Goal: Task Accomplishment & Management: Manage account settings

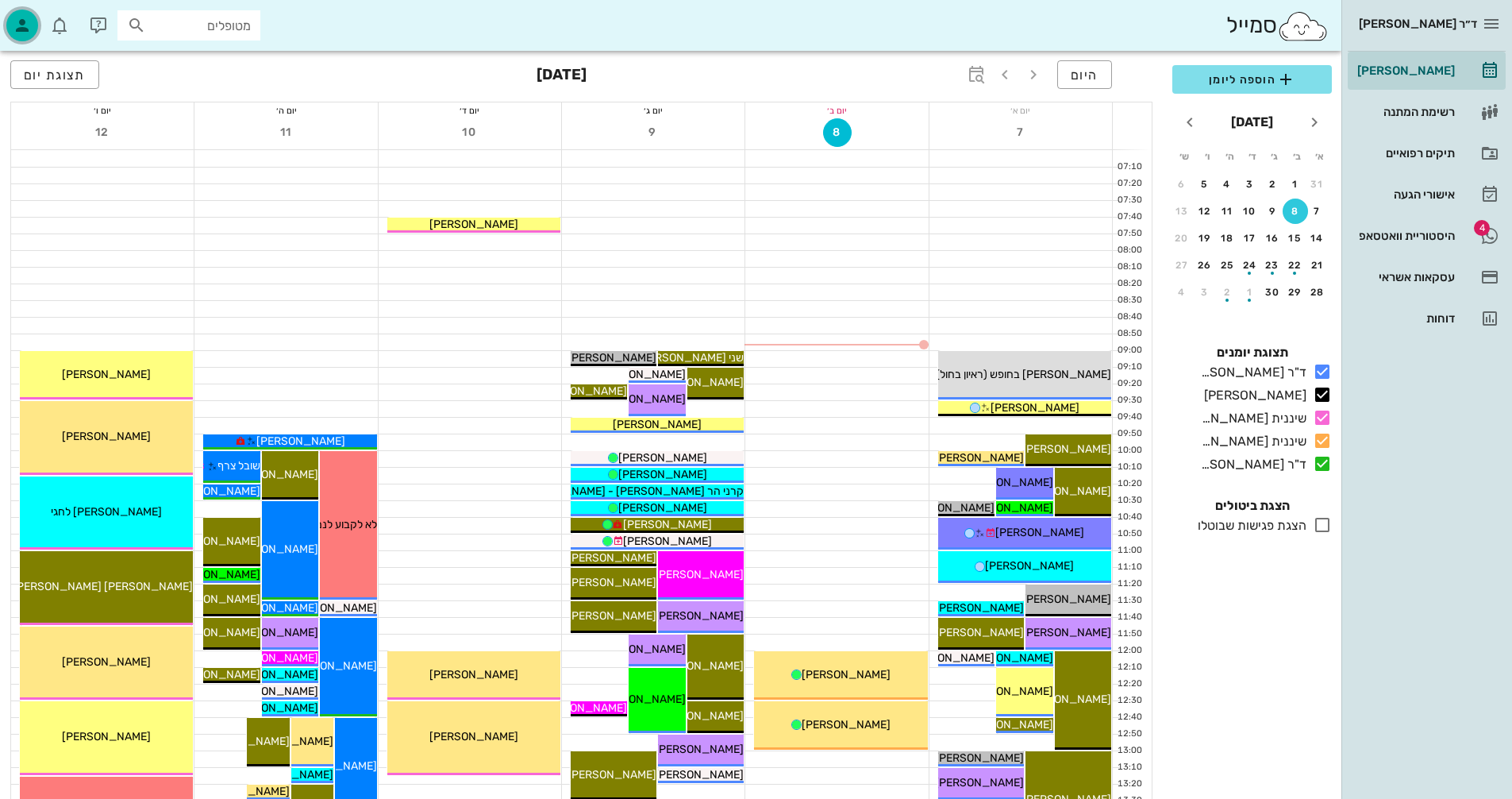
click at [26, 22] on icon "button" at bounding box center [23, 25] width 19 height 19
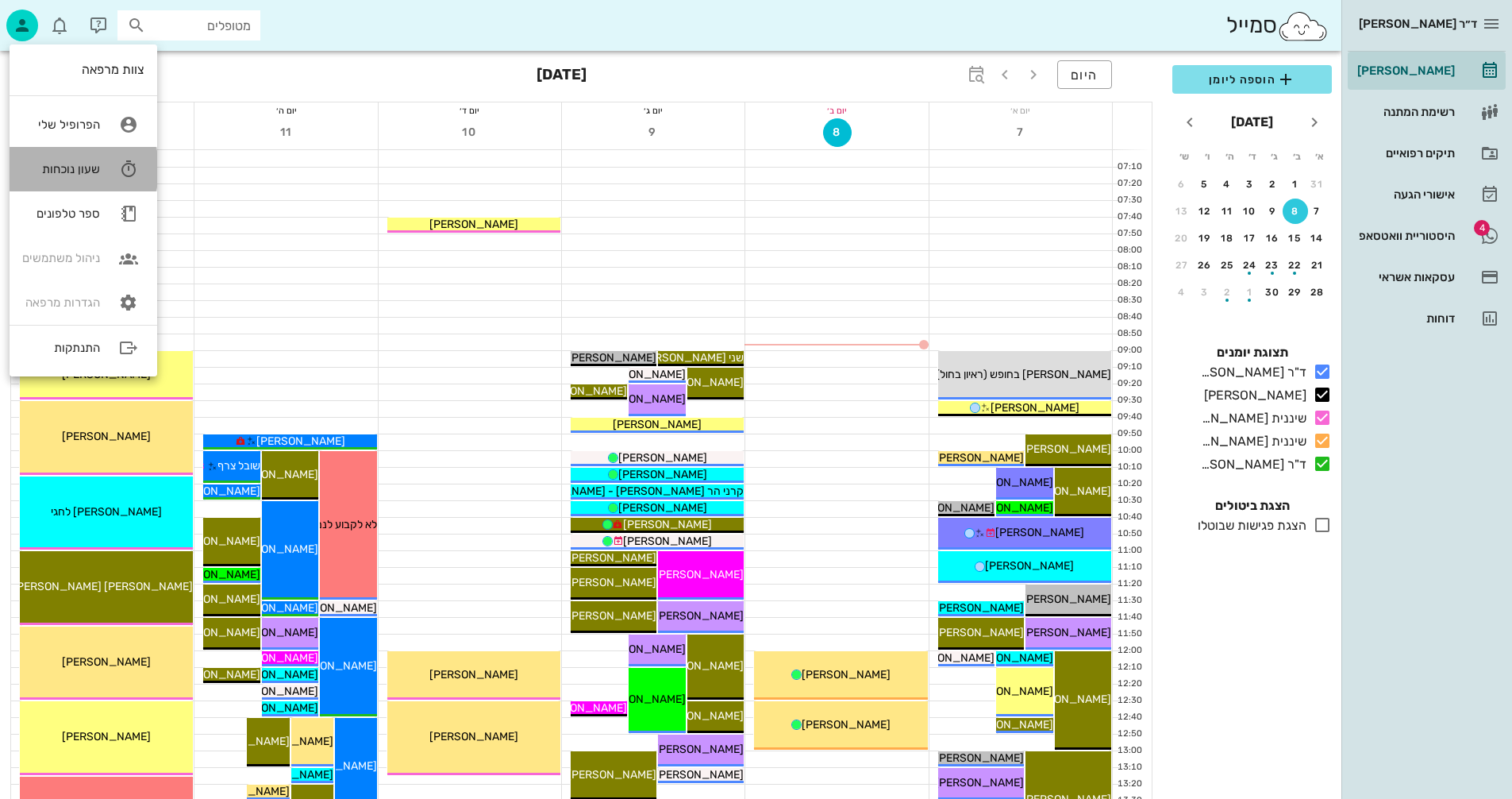
click at [56, 166] on div "שעון נוכחות" at bounding box center [61, 168] width 78 height 14
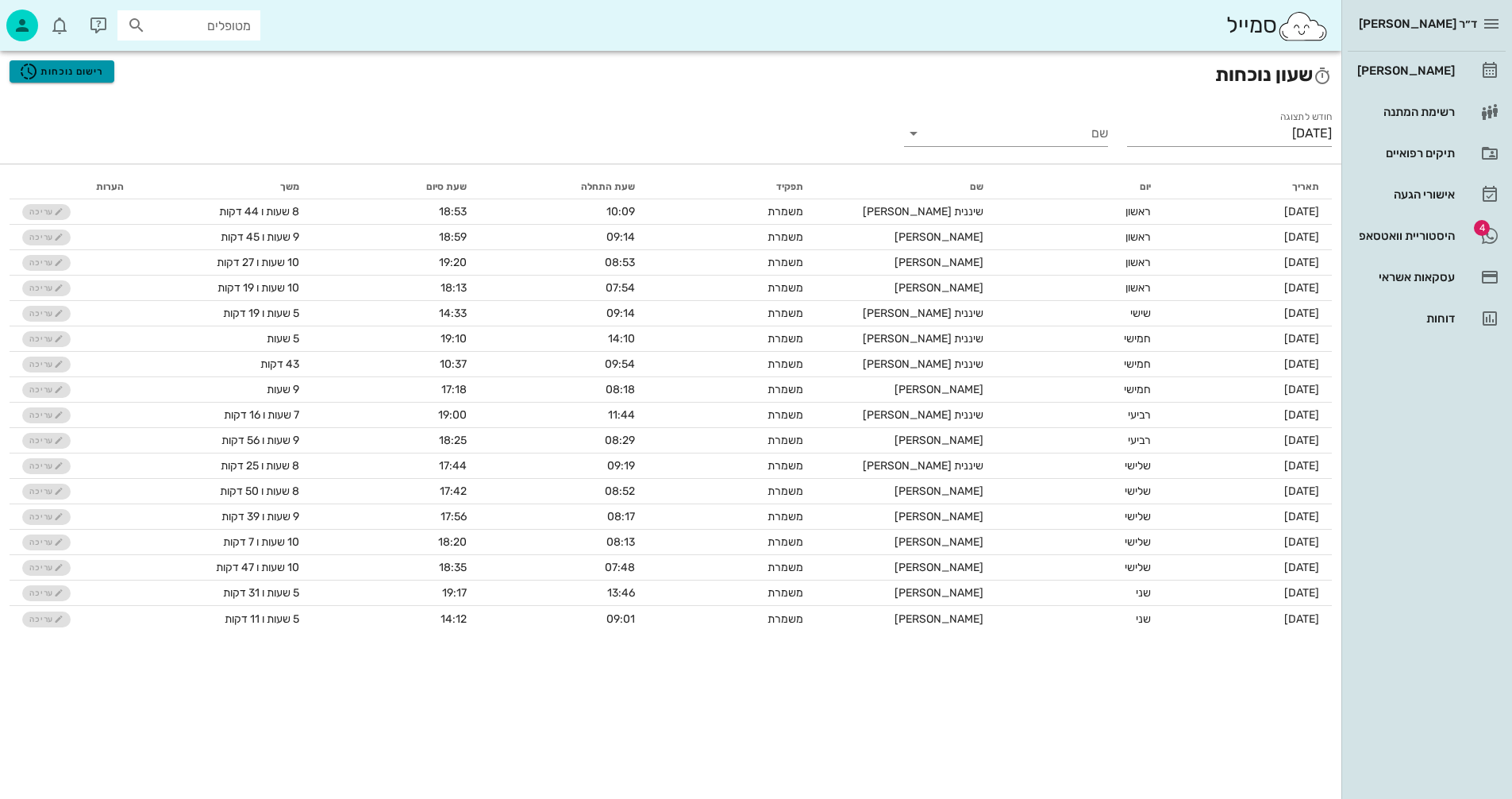
click at [49, 68] on span "רישום נוכחות" at bounding box center [61, 71] width 85 height 19
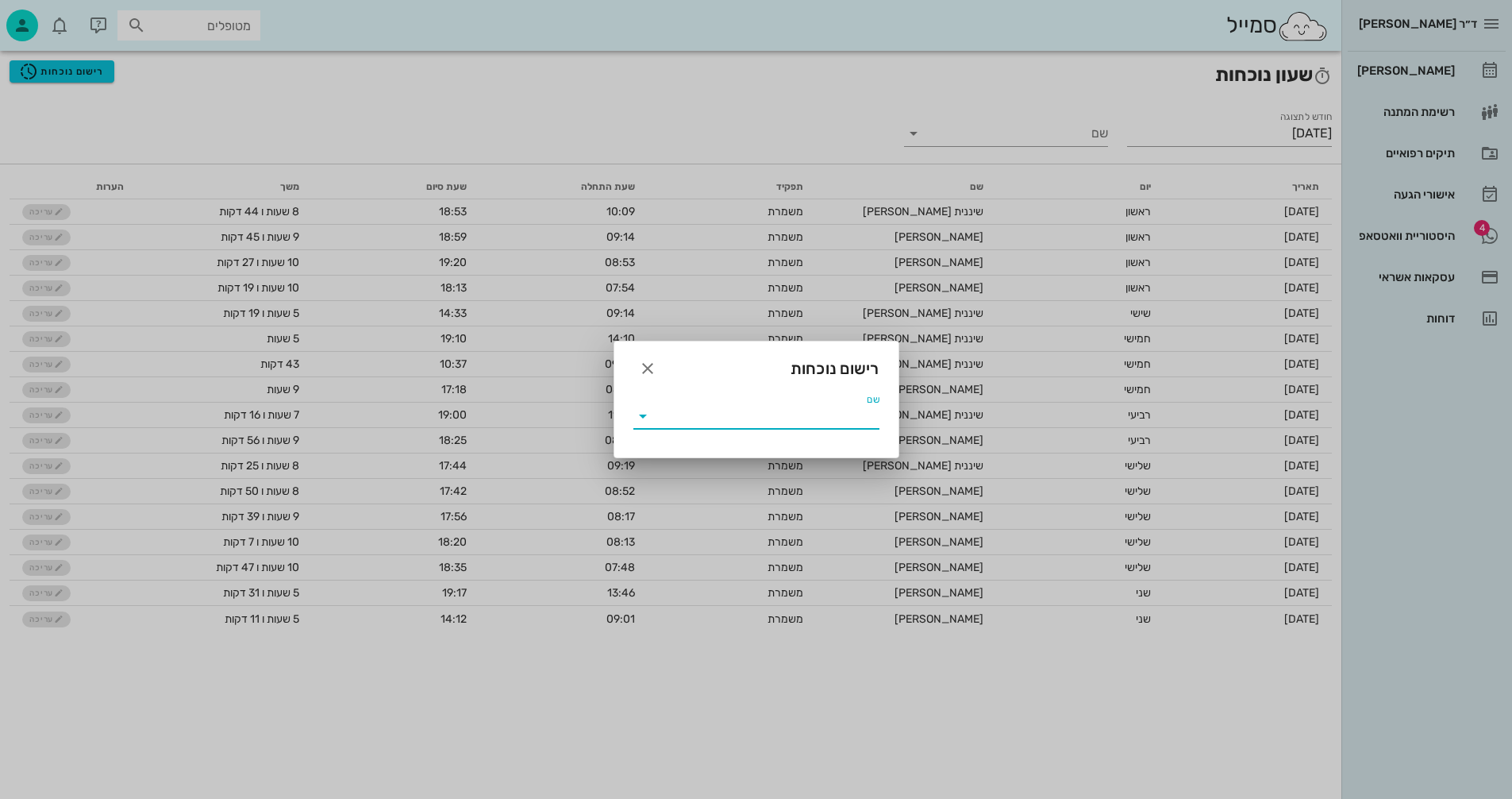
click at [791, 409] on input "שם" at bounding box center [768, 415] width 224 height 25
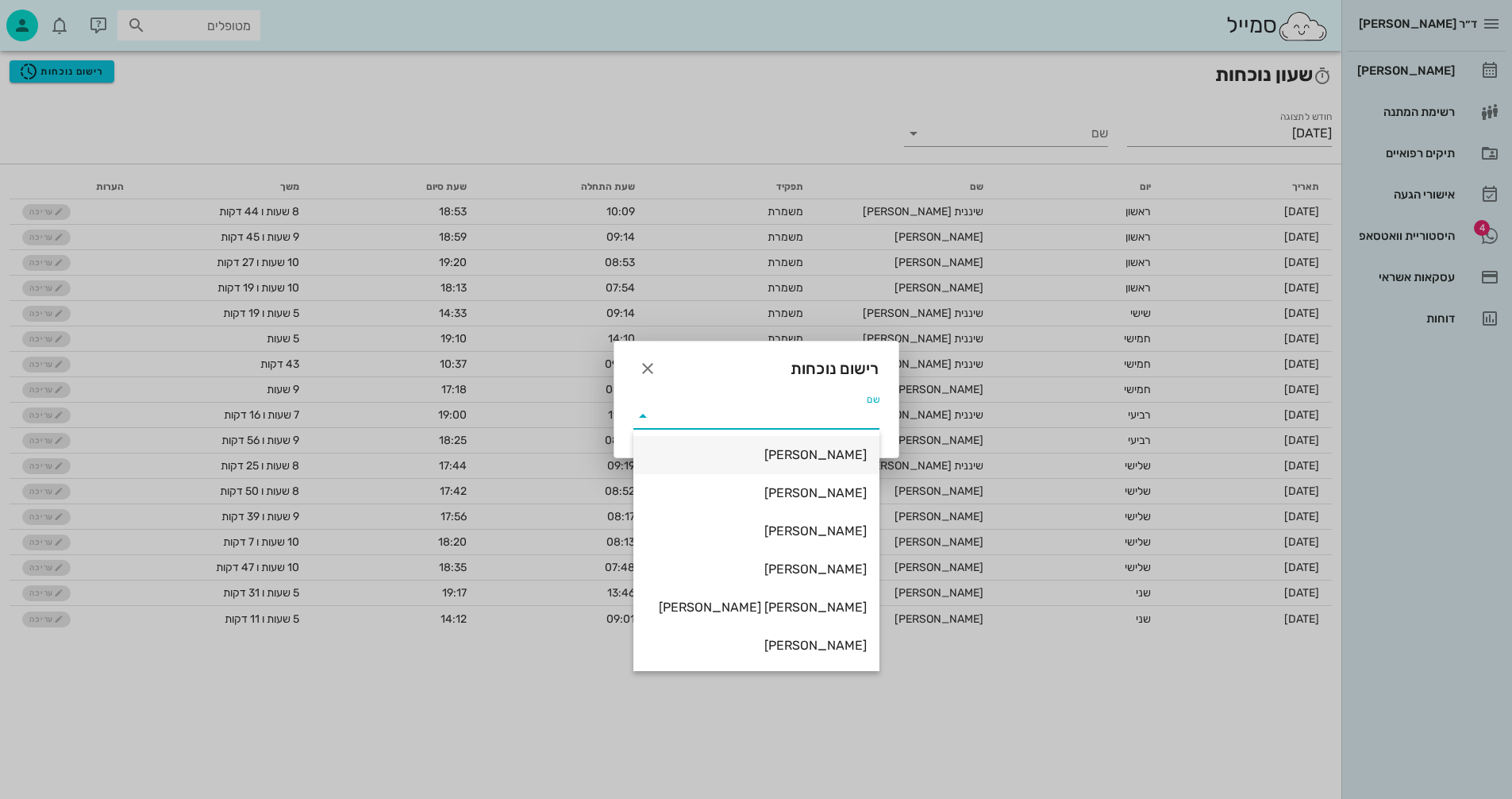
click at [820, 448] on div "ולנטינה ינקלביץ" at bounding box center [756, 455] width 221 height 15
type input "ולנטינה ינקלביץ"
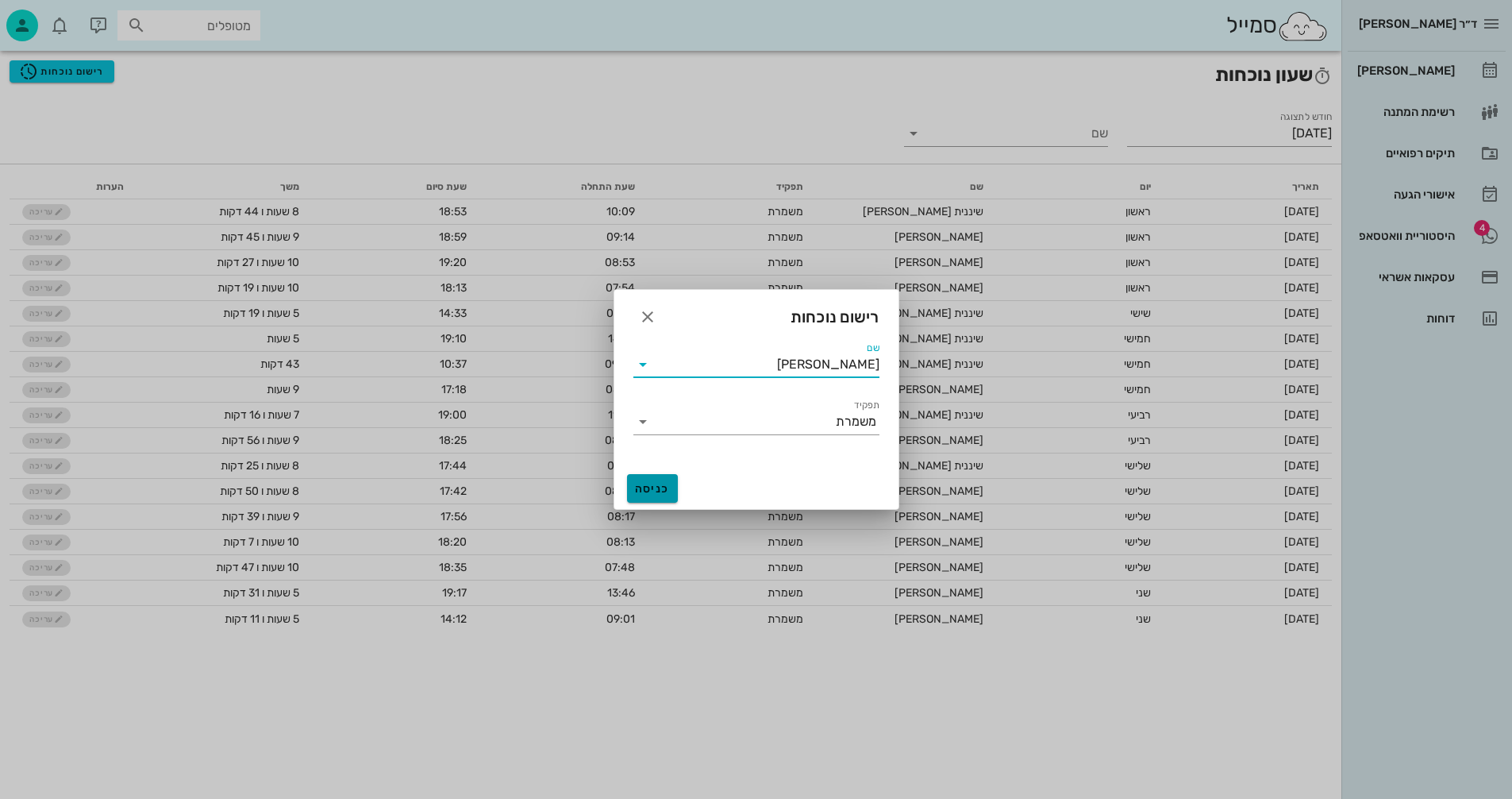
click at [652, 488] on span "כניסה" at bounding box center [652, 489] width 39 height 13
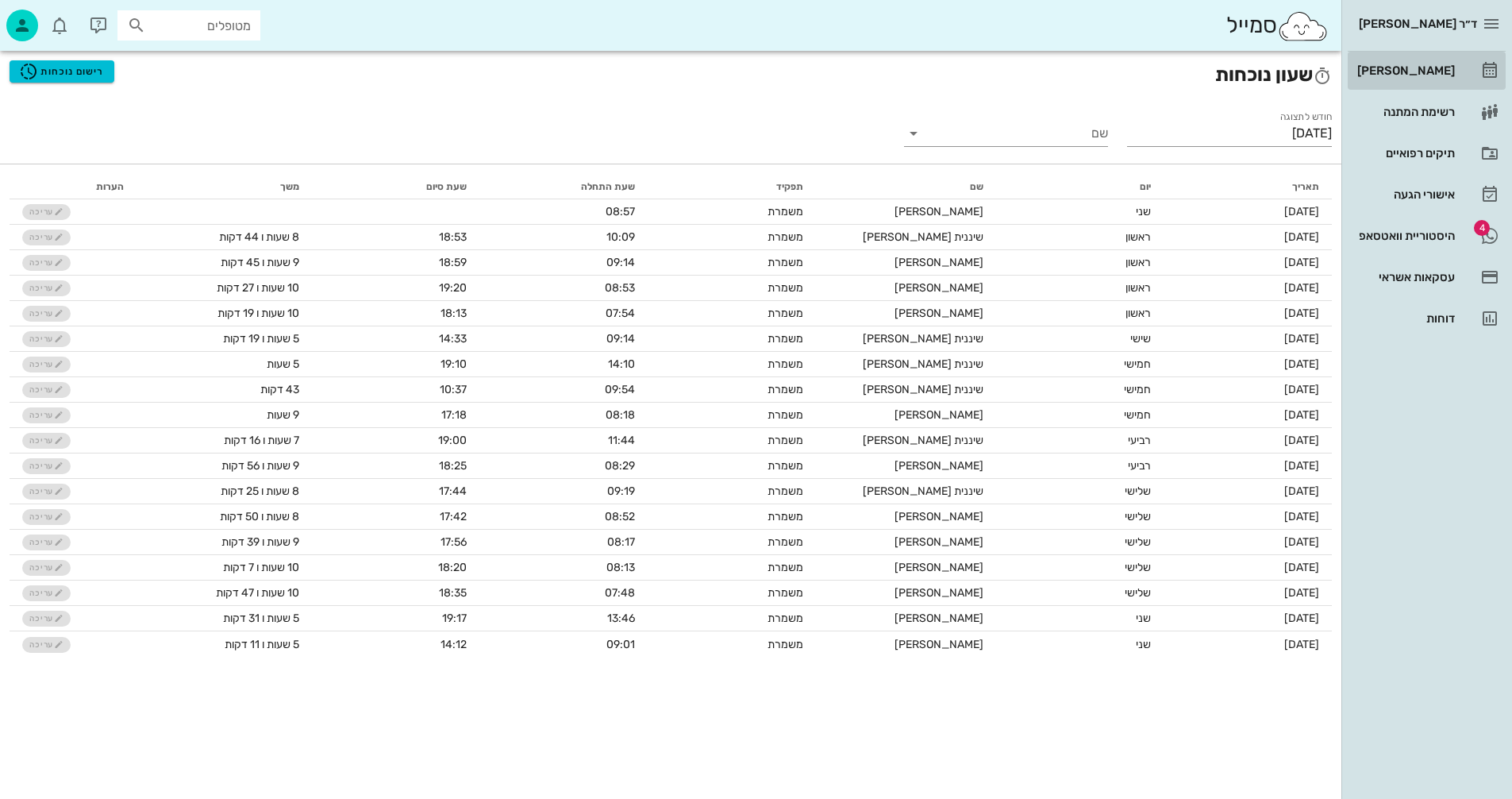
click at [1416, 71] on div "[PERSON_NAME]" at bounding box center [1404, 70] width 101 height 13
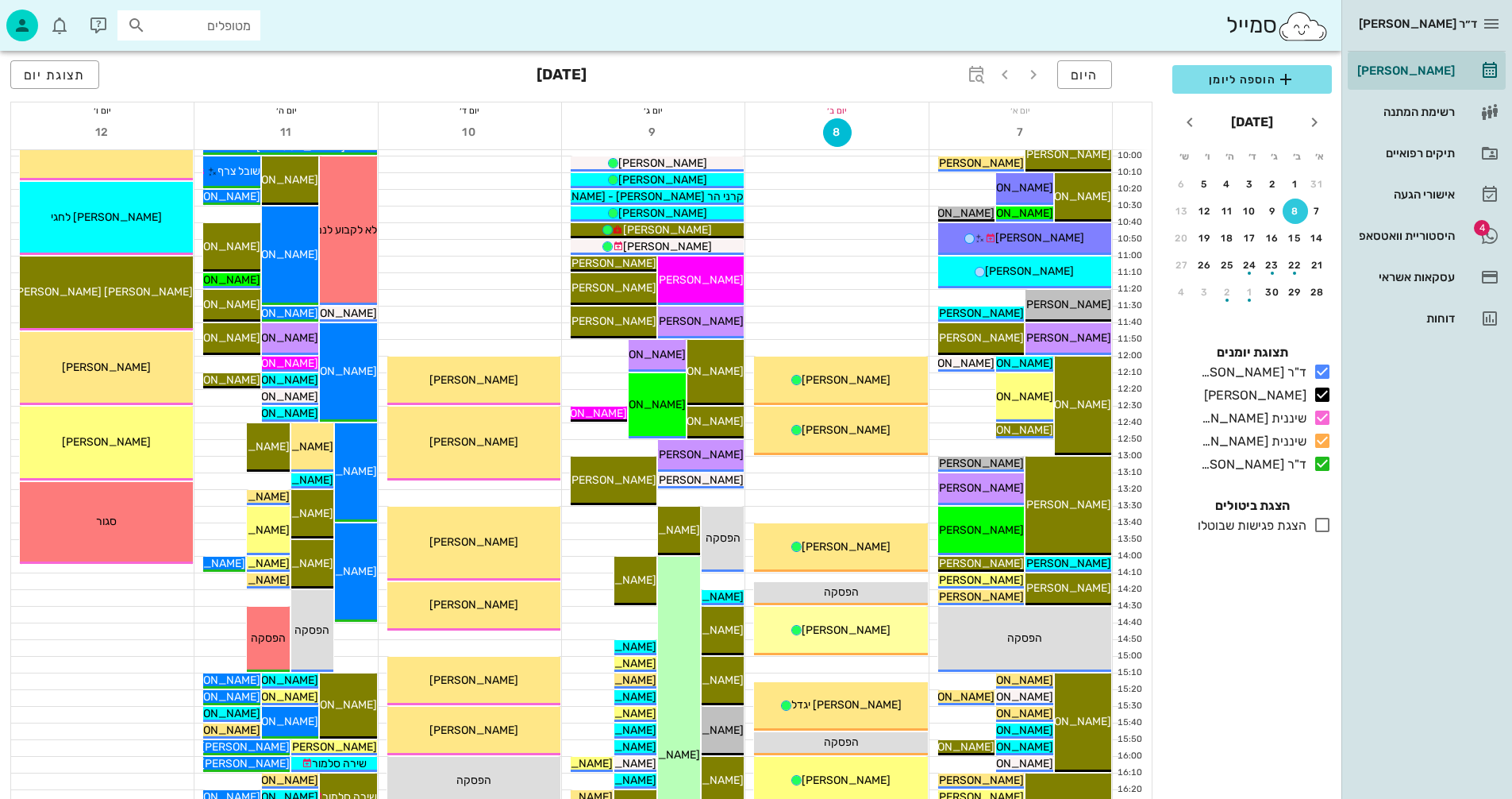
scroll to position [159, 0]
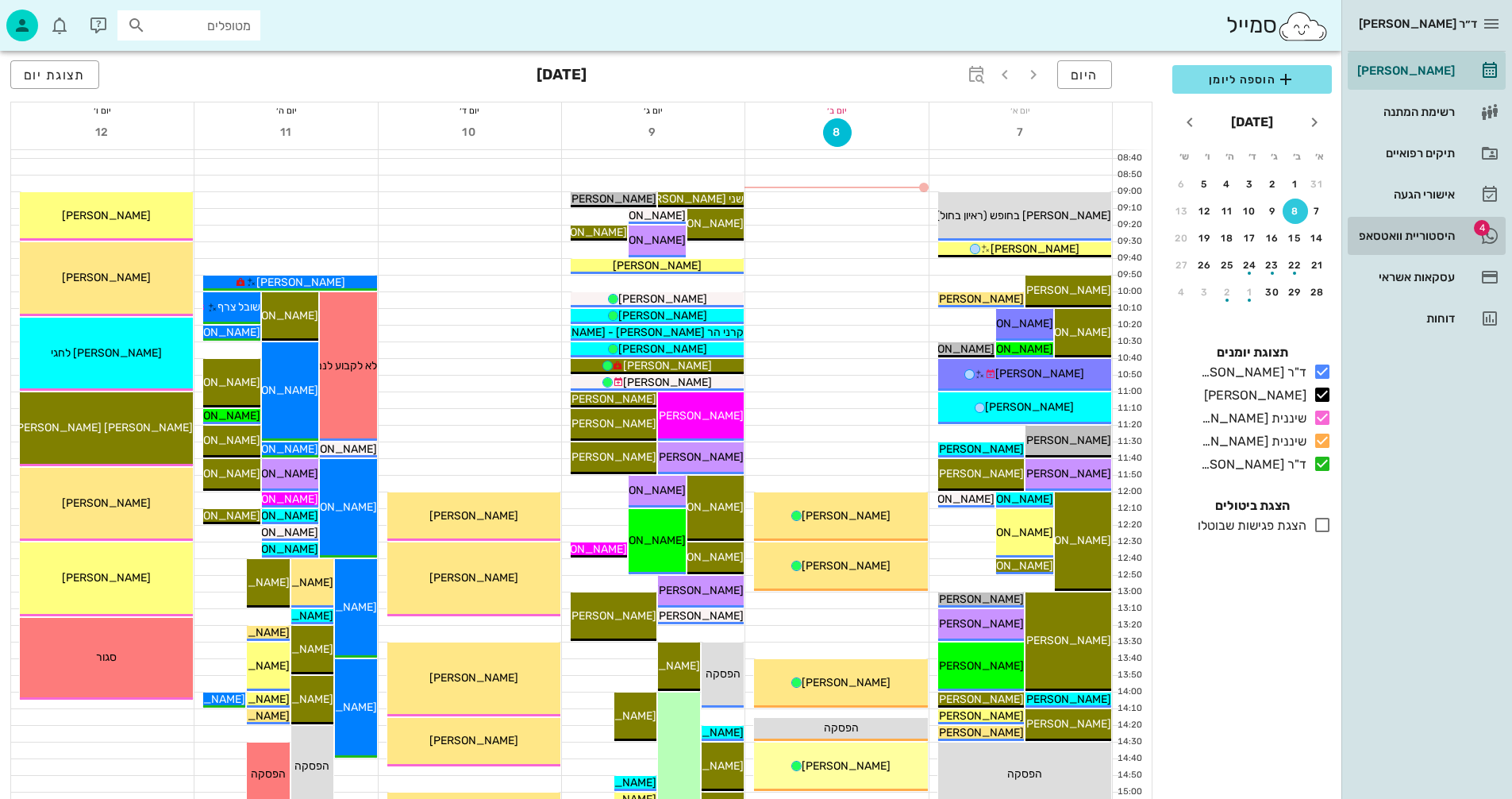
click at [1401, 233] on div "היסטוריית וואטסאפ" at bounding box center [1404, 236] width 101 height 13
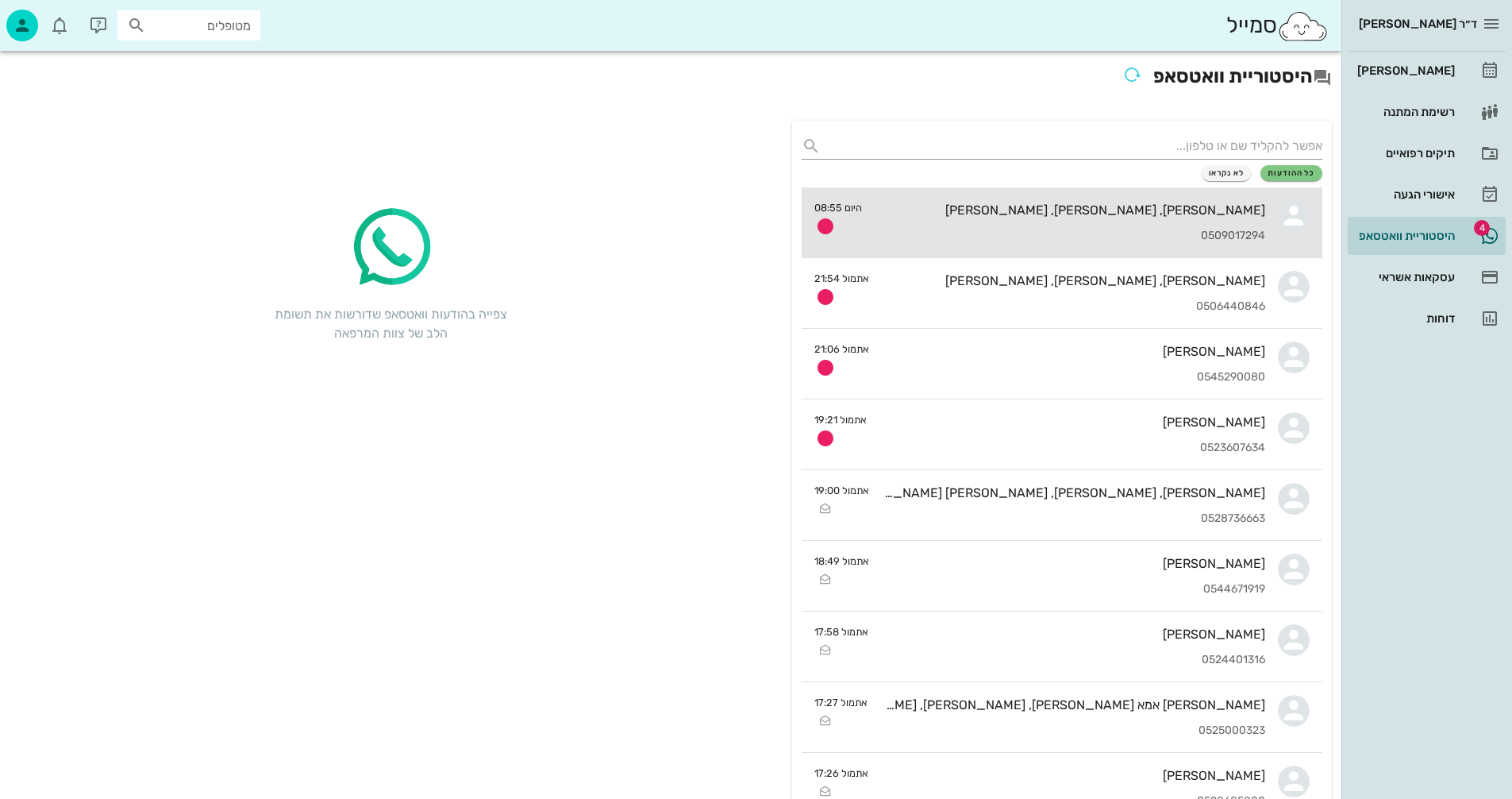
click at [1131, 212] on div "[PERSON_NAME], [PERSON_NAME], [PERSON_NAME]" at bounding box center [1070, 210] width 391 height 15
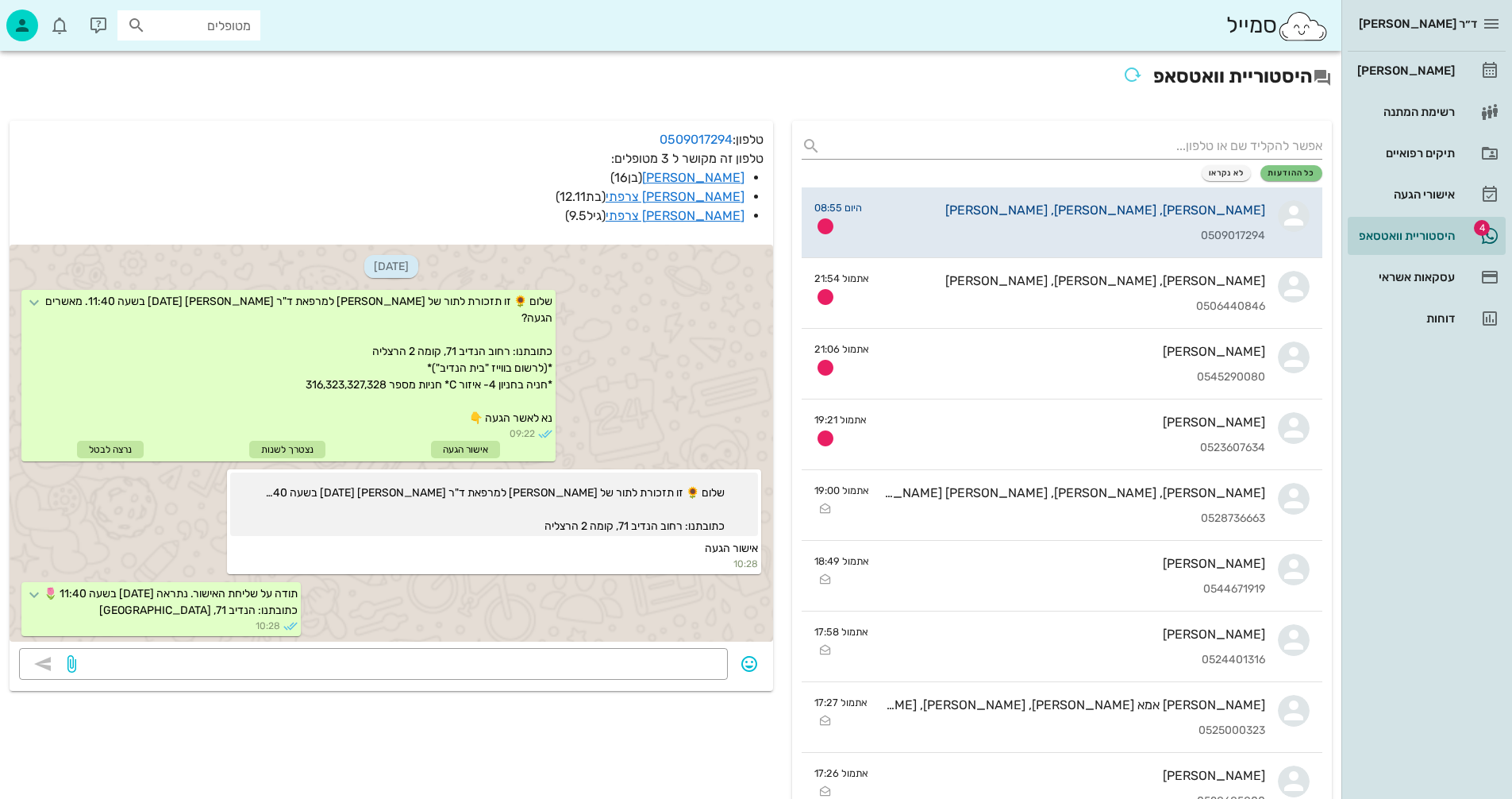
scroll to position [371, 0]
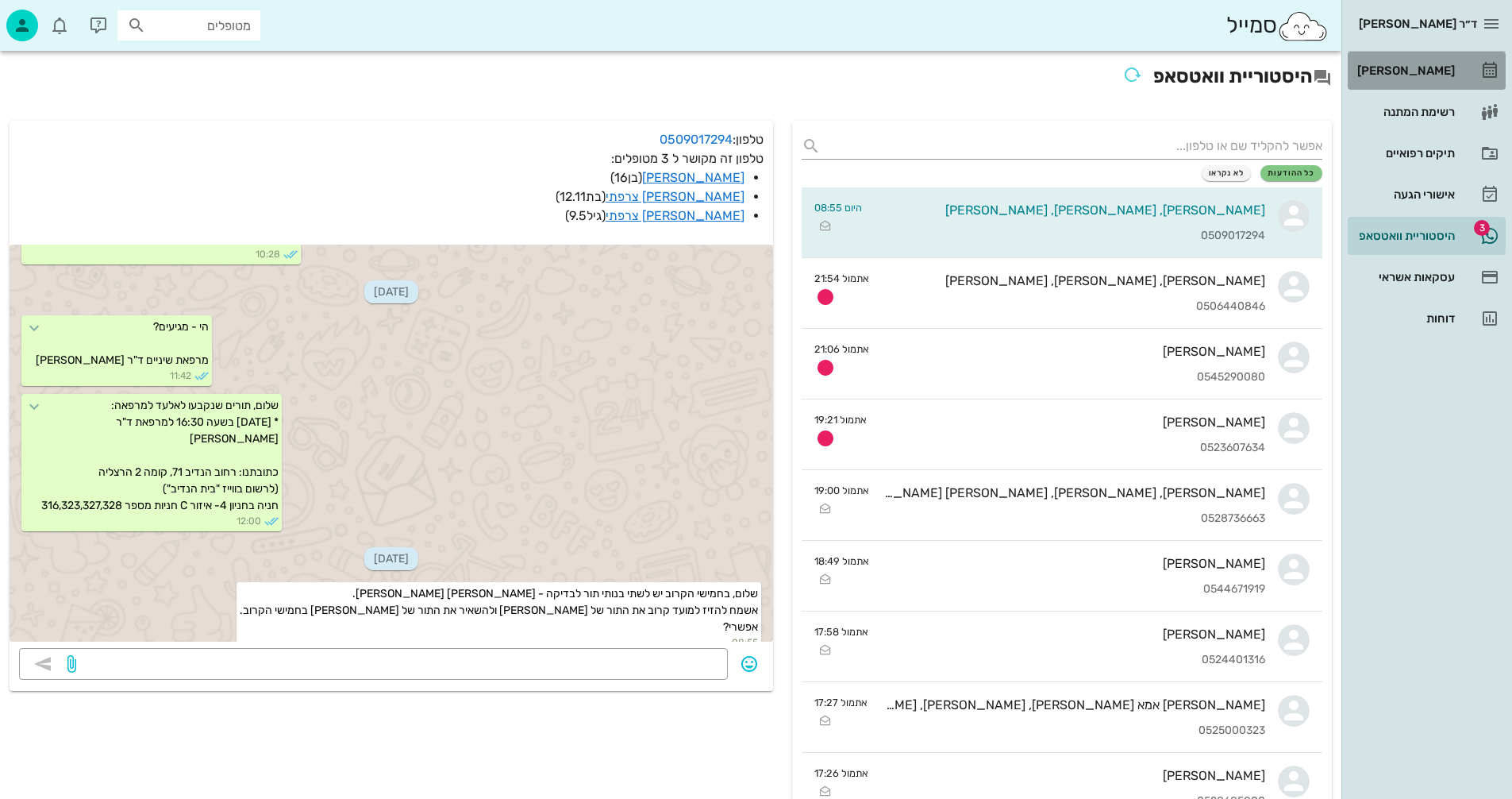
click at [1423, 70] on div "[PERSON_NAME]" at bounding box center [1404, 70] width 101 height 13
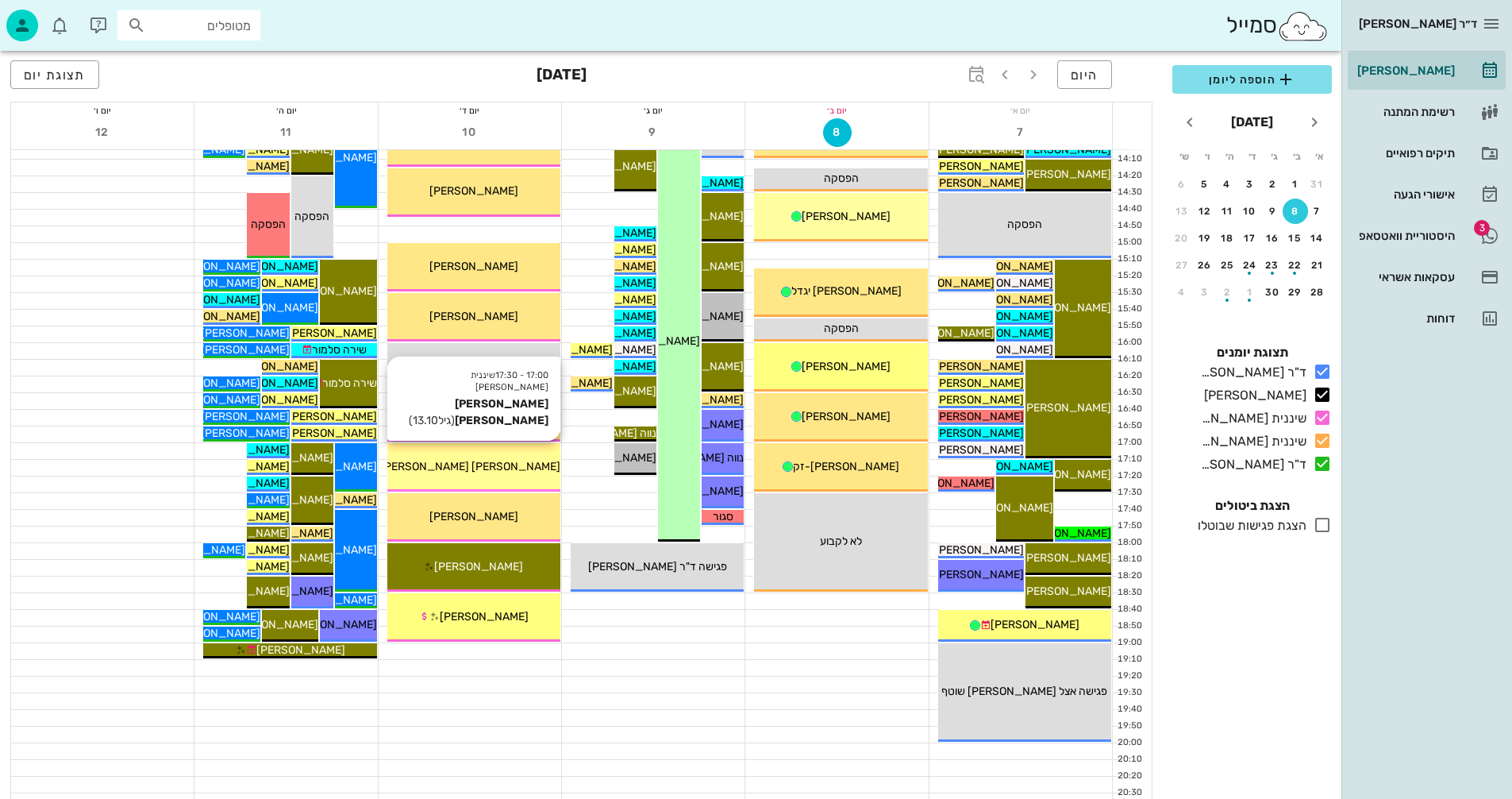
scroll to position [752, 0]
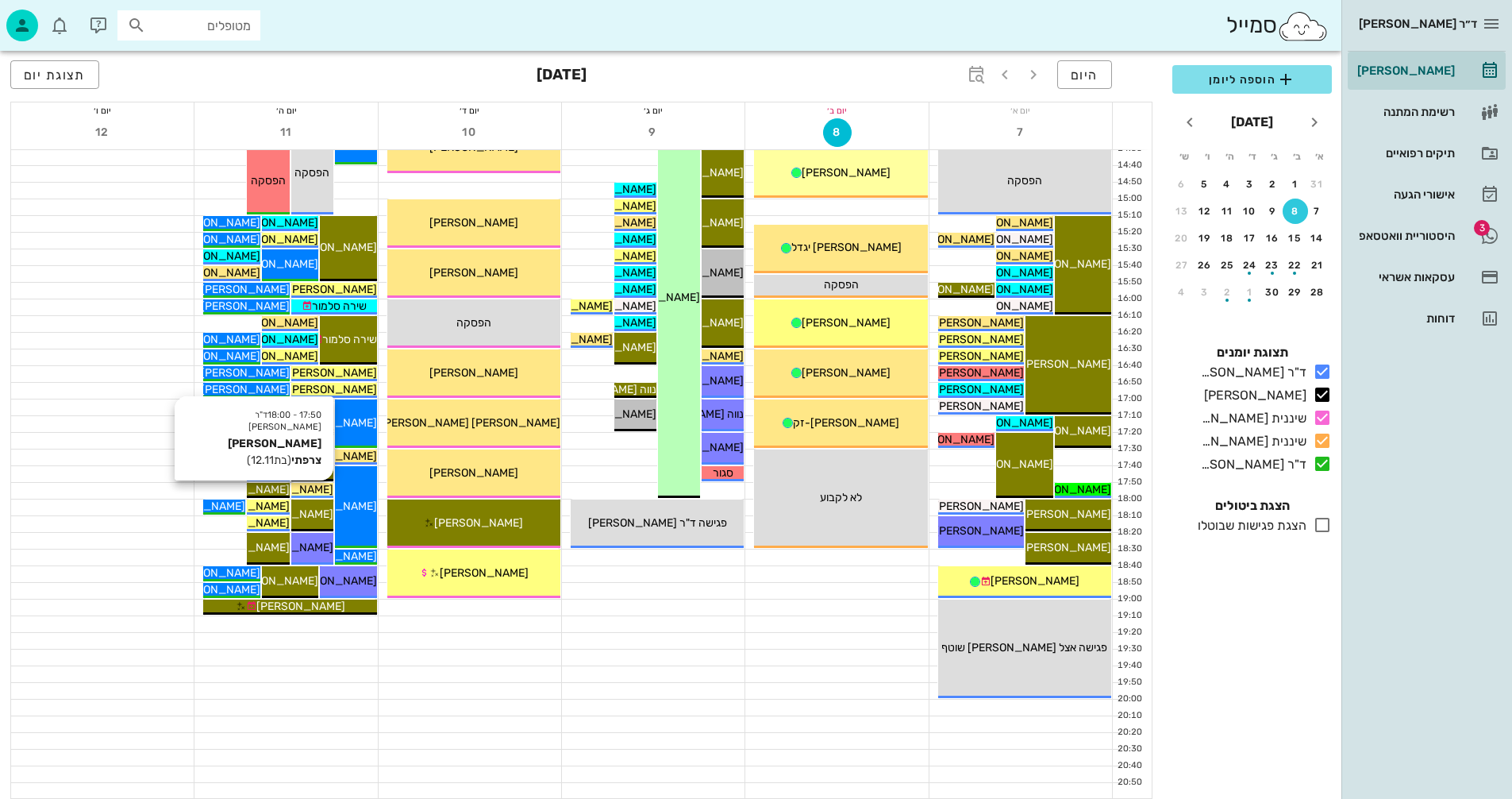
click at [312, 486] on span "[PERSON_NAME] צרפתי" at bounding box center [273, 490] width 119 height 13
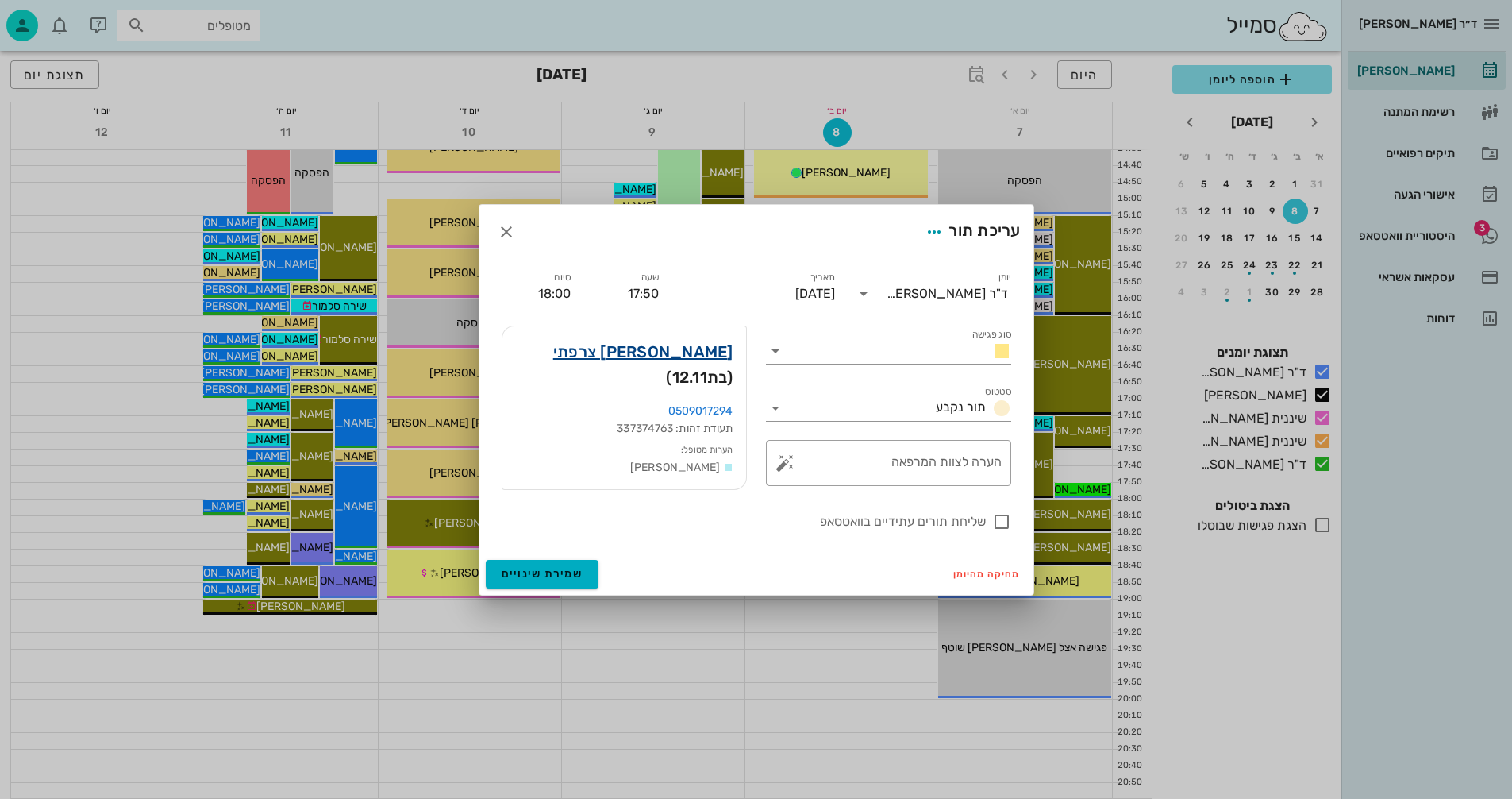
click at [684, 351] on link "עמית צרפתי" at bounding box center [644, 352] width 180 height 25
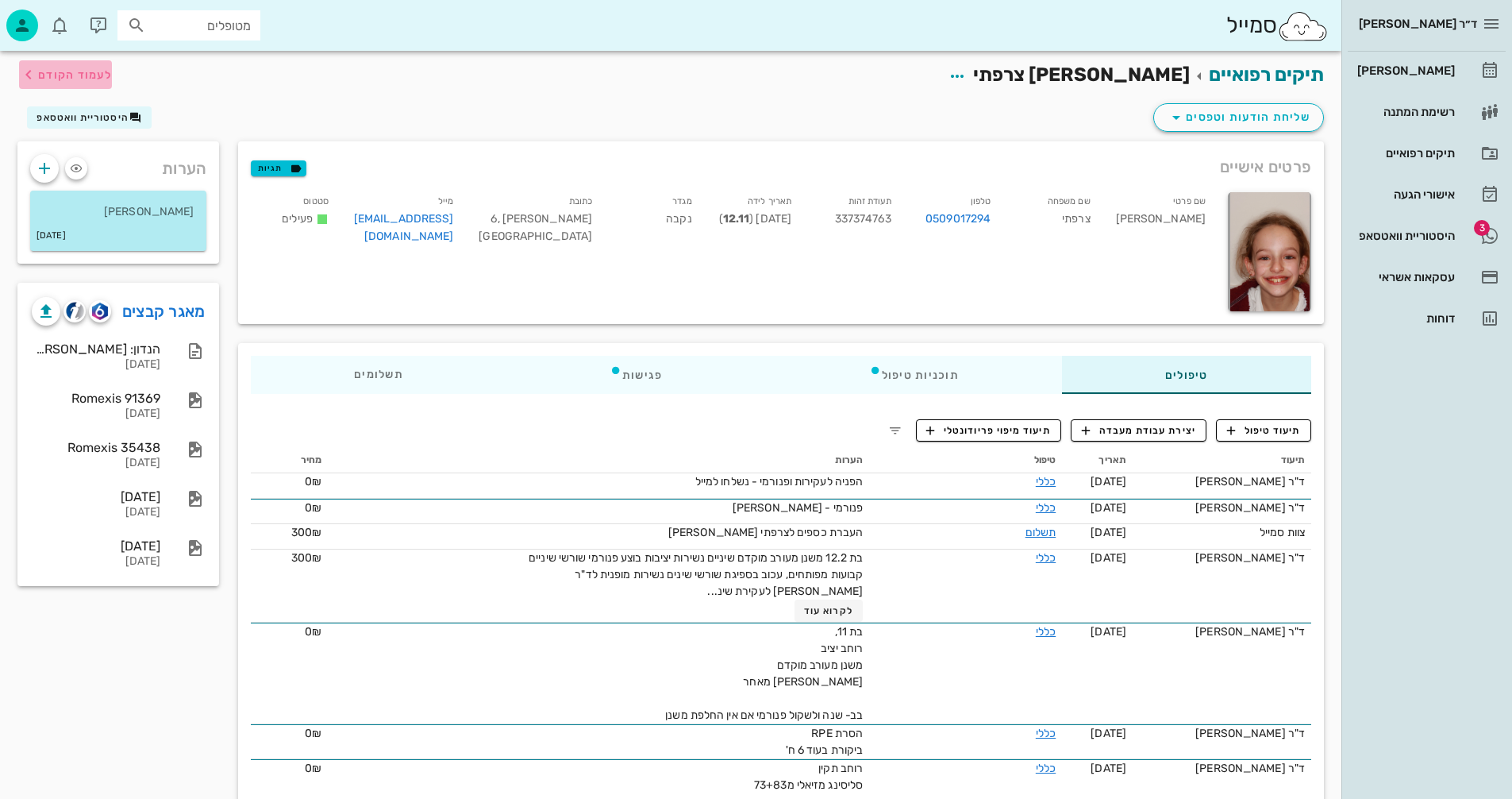
click at [83, 73] on span "לעמוד הקודם" at bounding box center [75, 75] width 74 height 13
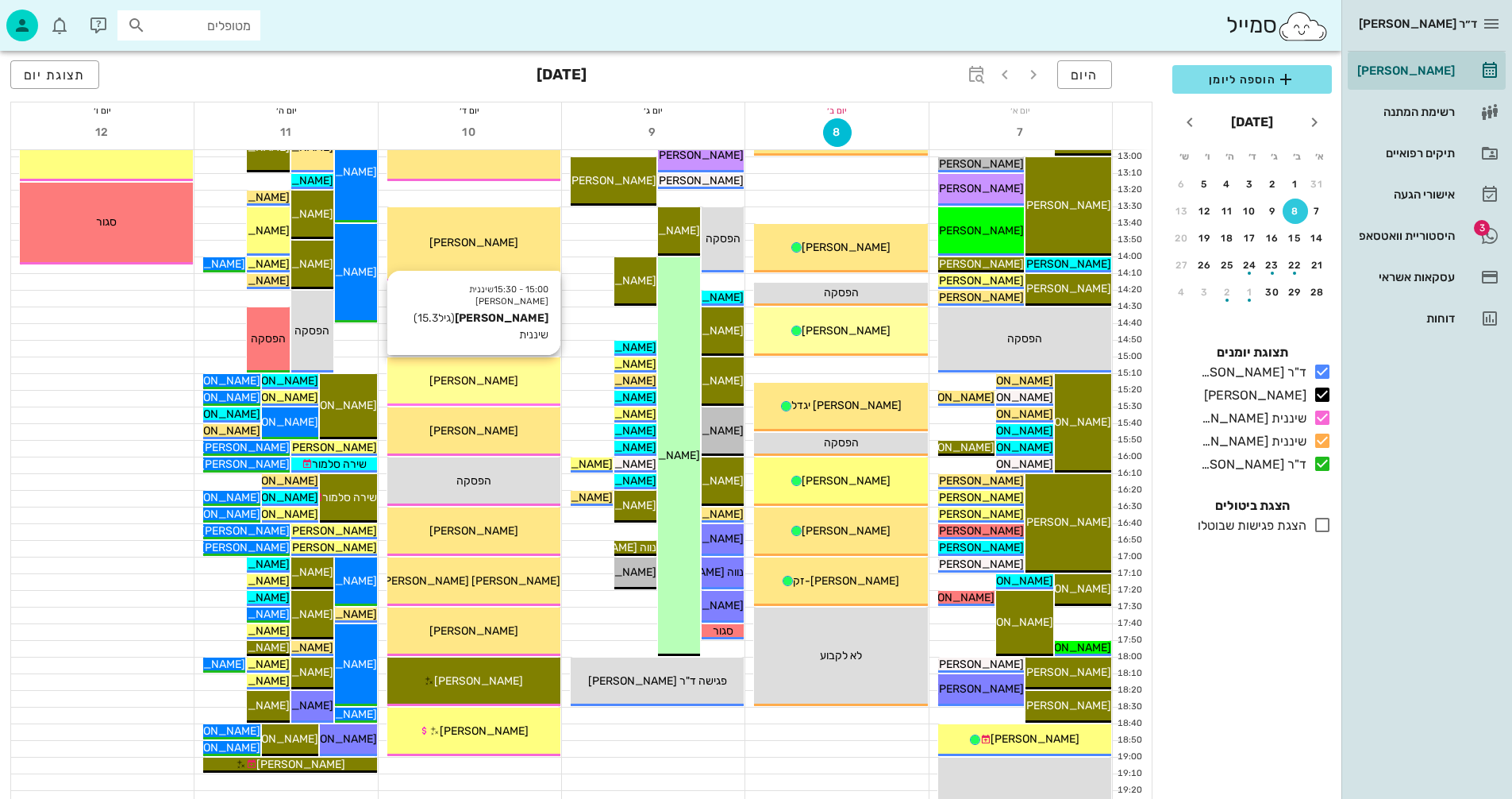
scroll to position [593, 0]
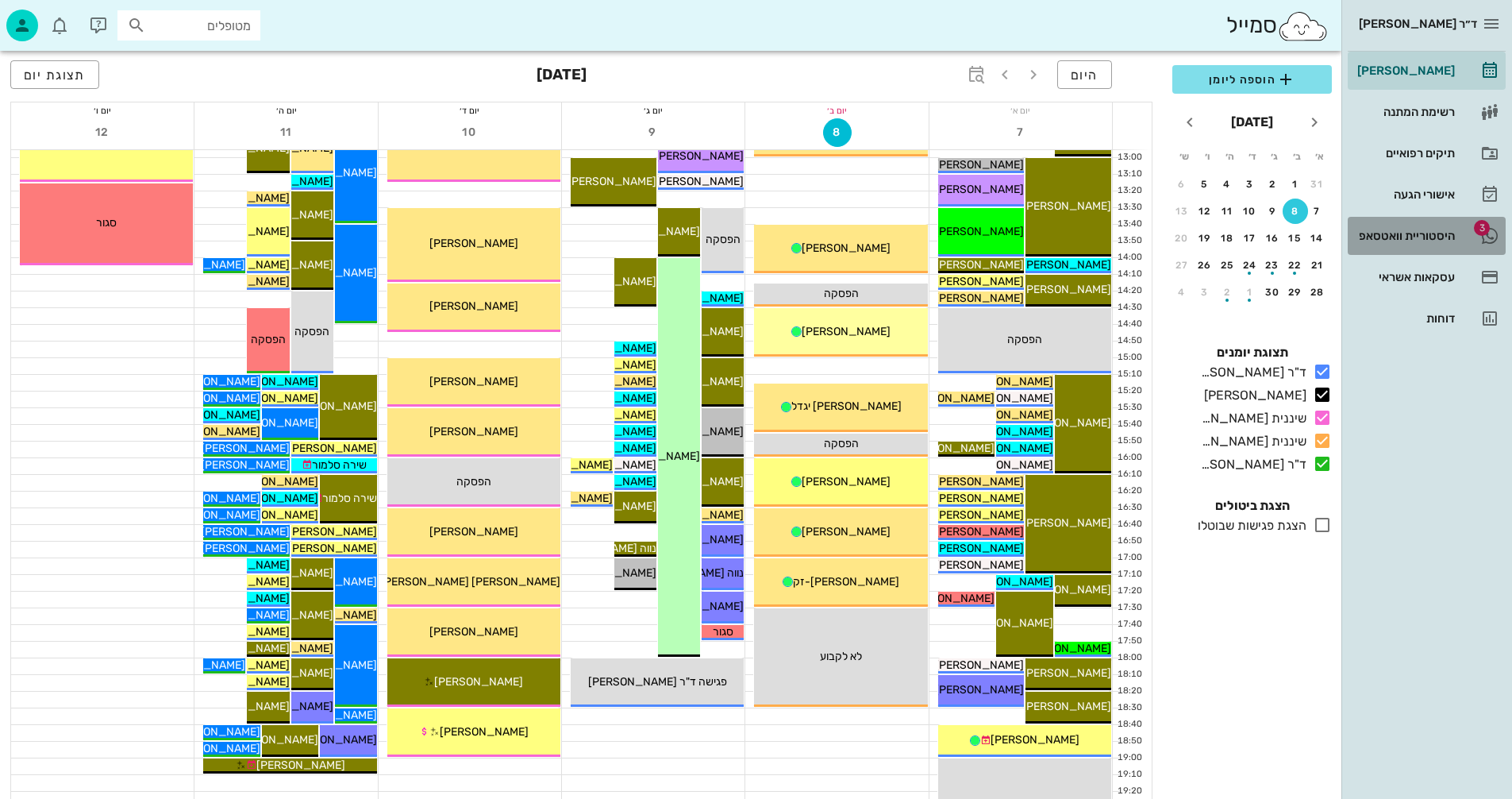
click at [1384, 227] on div "היסטוריית וואטסאפ" at bounding box center [1404, 235] width 101 height 25
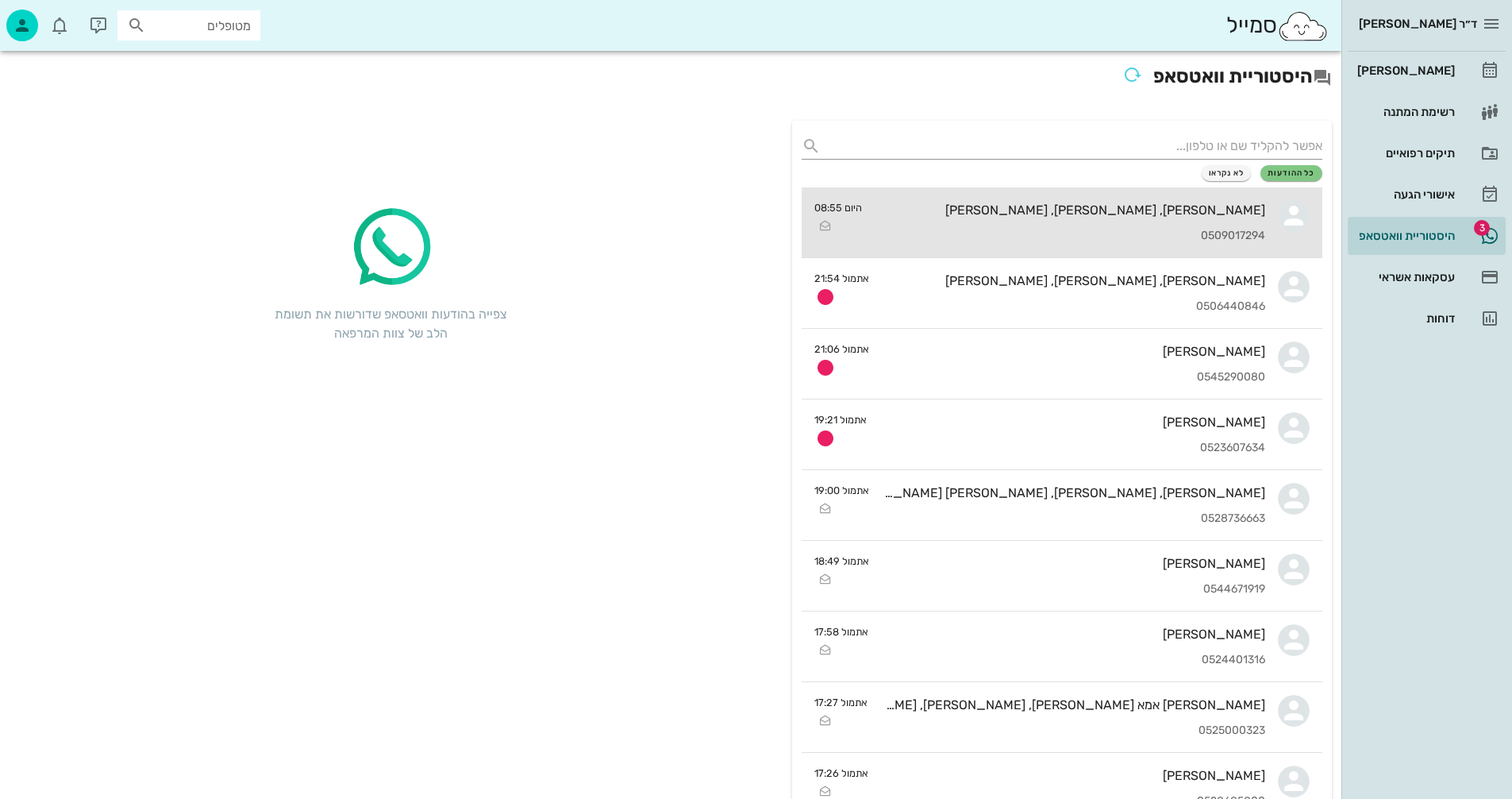
click at [1080, 196] on div "אלעד, עמית, רותם צרפתי 0509017294" at bounding box center [1070, 222] width 391 height 70
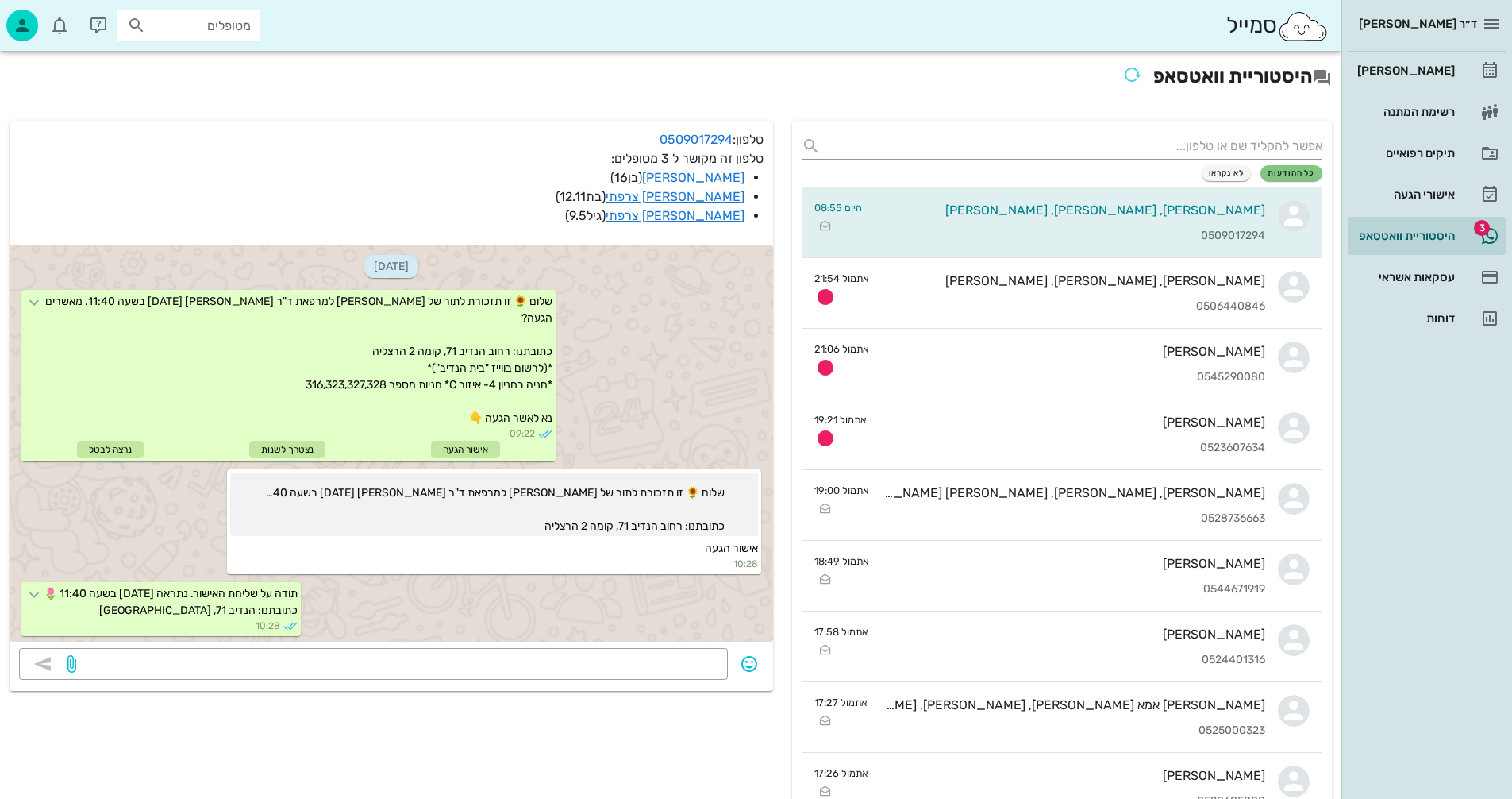
scroll to position [371, 0]
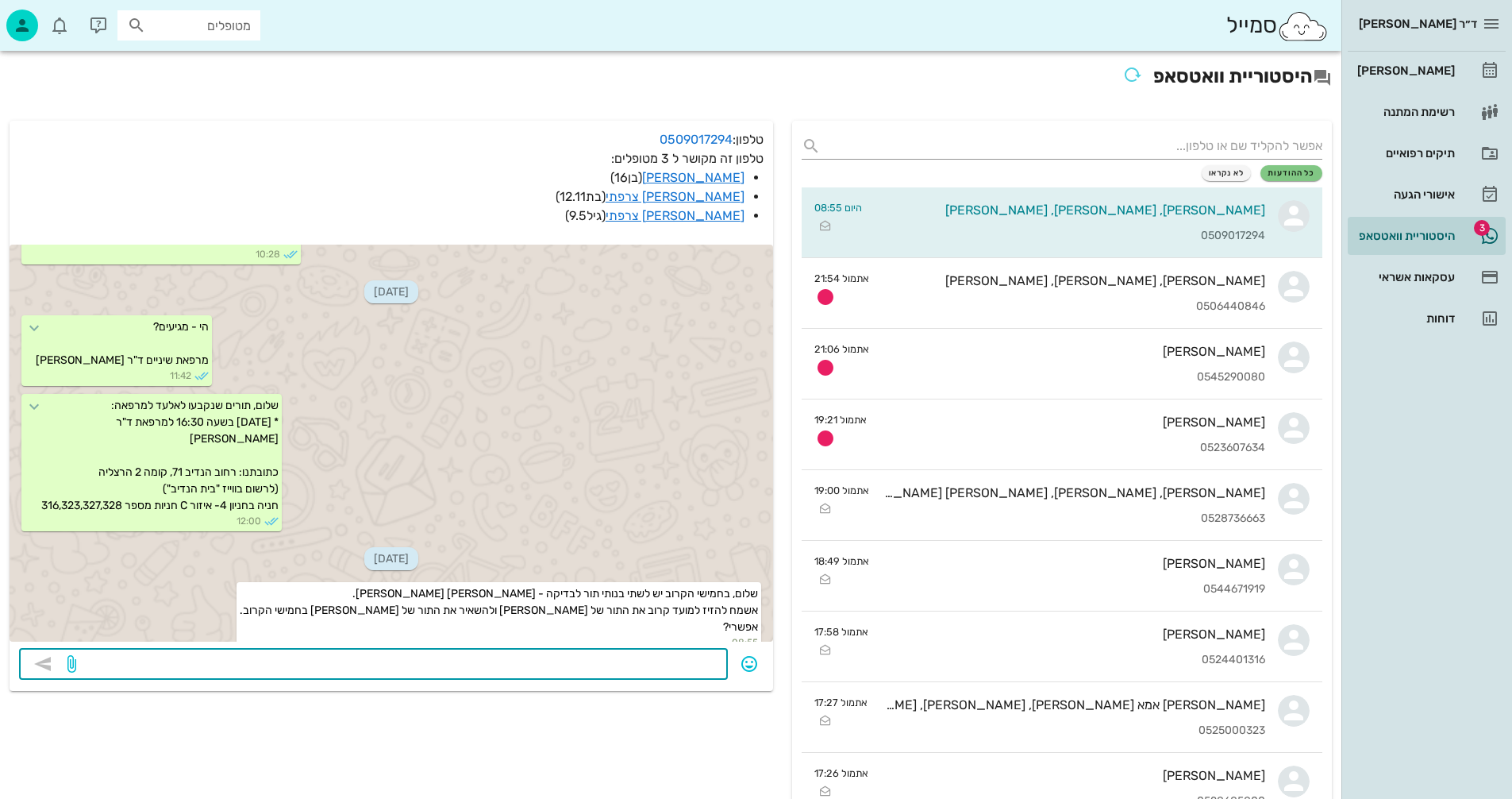
click at [636, 661] on textarea at bounding box center [398, 665] width 639 height 25
drag, startPoint x: 367, startPoint y: 663, endPoint x: 211, endPoint y: 673, distance: 156.3
click at [211, 673] on textarea "יש תור פנוי ביום שלישי 9/9 14:40 תרצו להקדים את התור של עמית... אפשר את שני התו…" at bounding box center [398, 665] width 639 height 25
type textarea "יש תור פנוי ביום שלישי 9/9 14:40 תרצו להקדים את התור של עמית?"
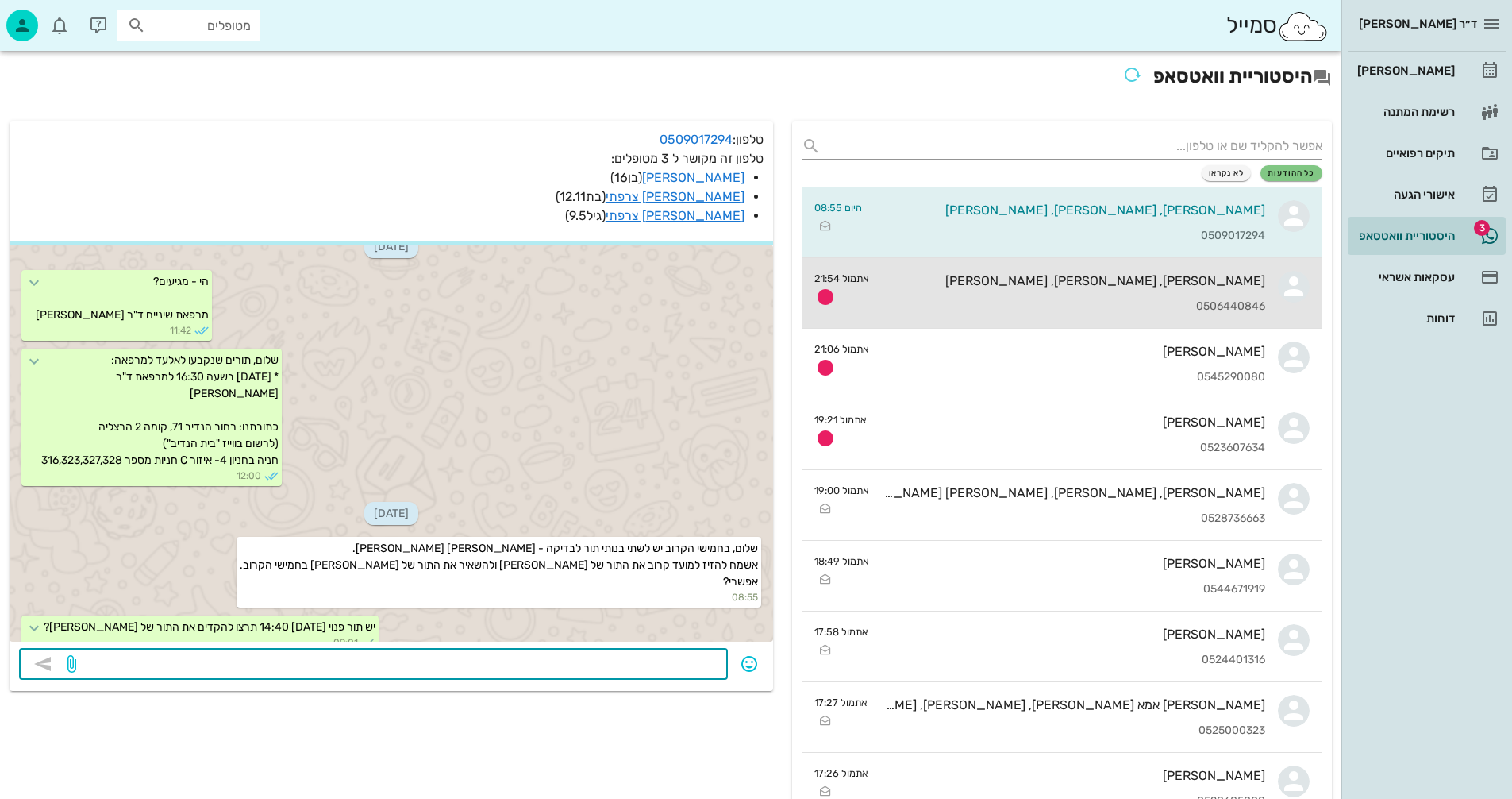
click at [985, 287] on div "[PERSON_NAME], [PERSON_NAME], [PERSON_NAME]" at bounding box center [1074, 281] width 383 height 15
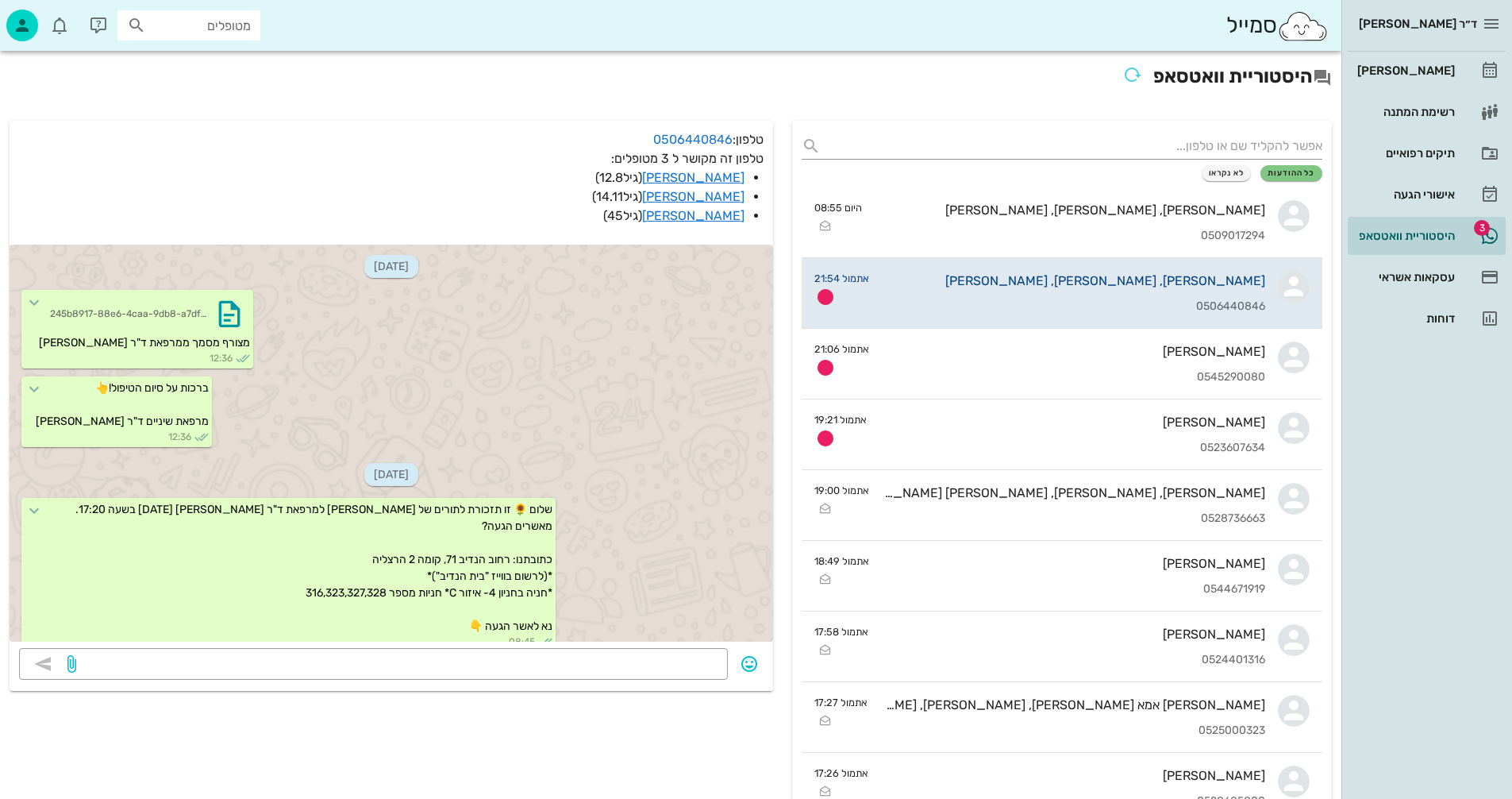
scroll to position [1076, 0]
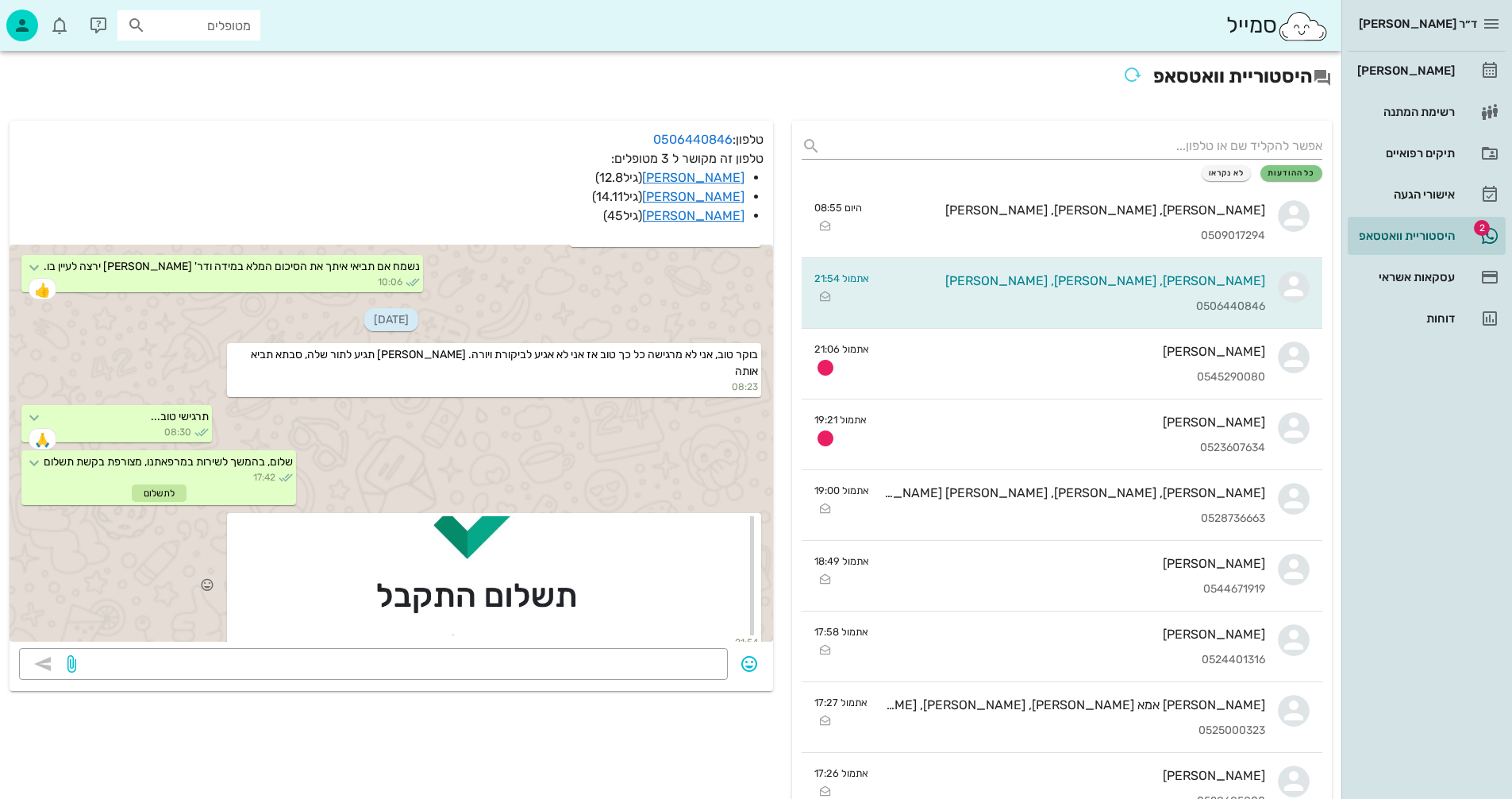
click at [554, 560] on div at bounding box center [494, 575] width 528 height 119
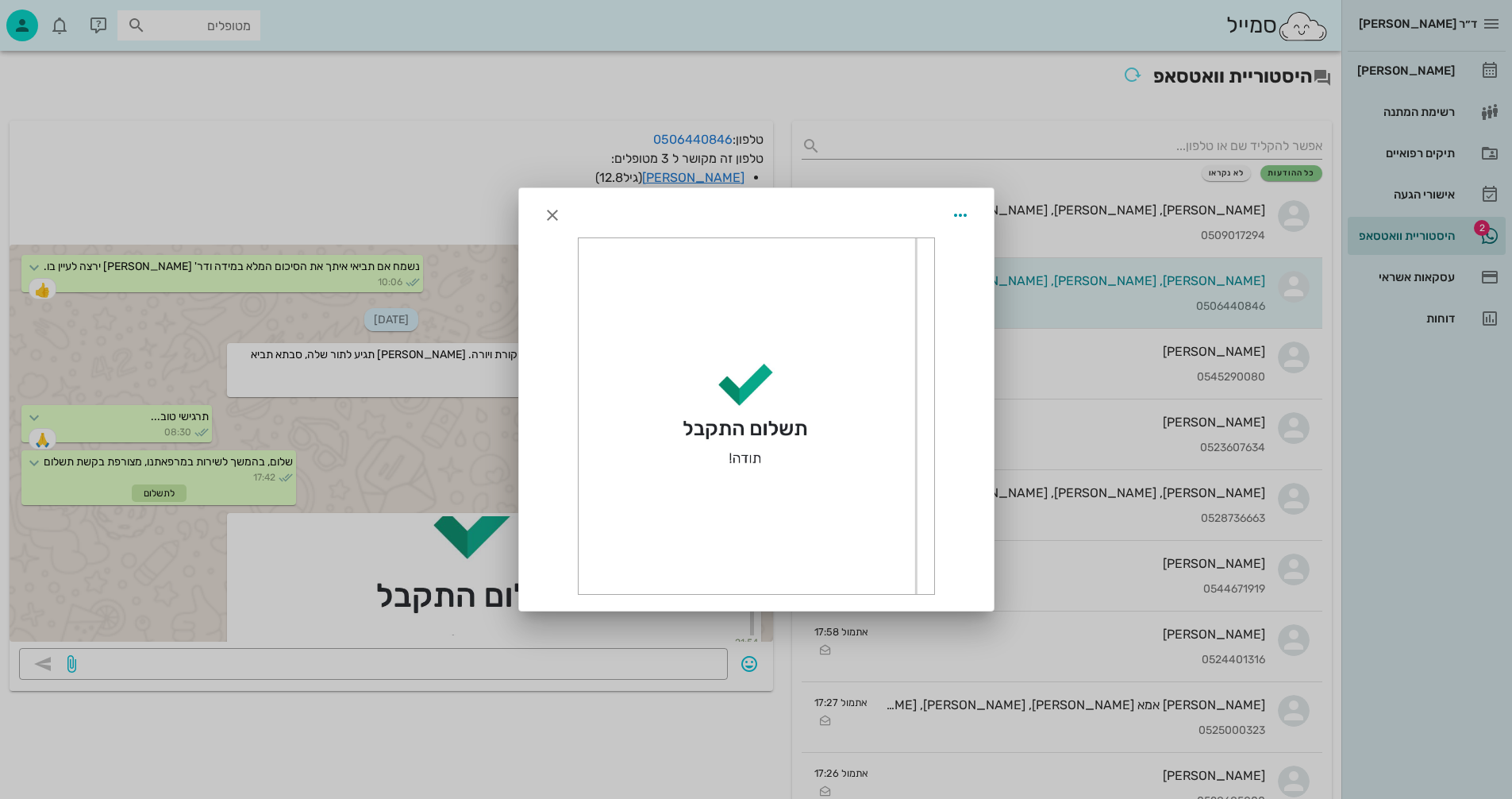
click at [734, 427] on div at bounding box center [756, 415] width 356 height 356
click at [555, 213] on icon "button" at bounding box center [553, 215] width 19 height 19
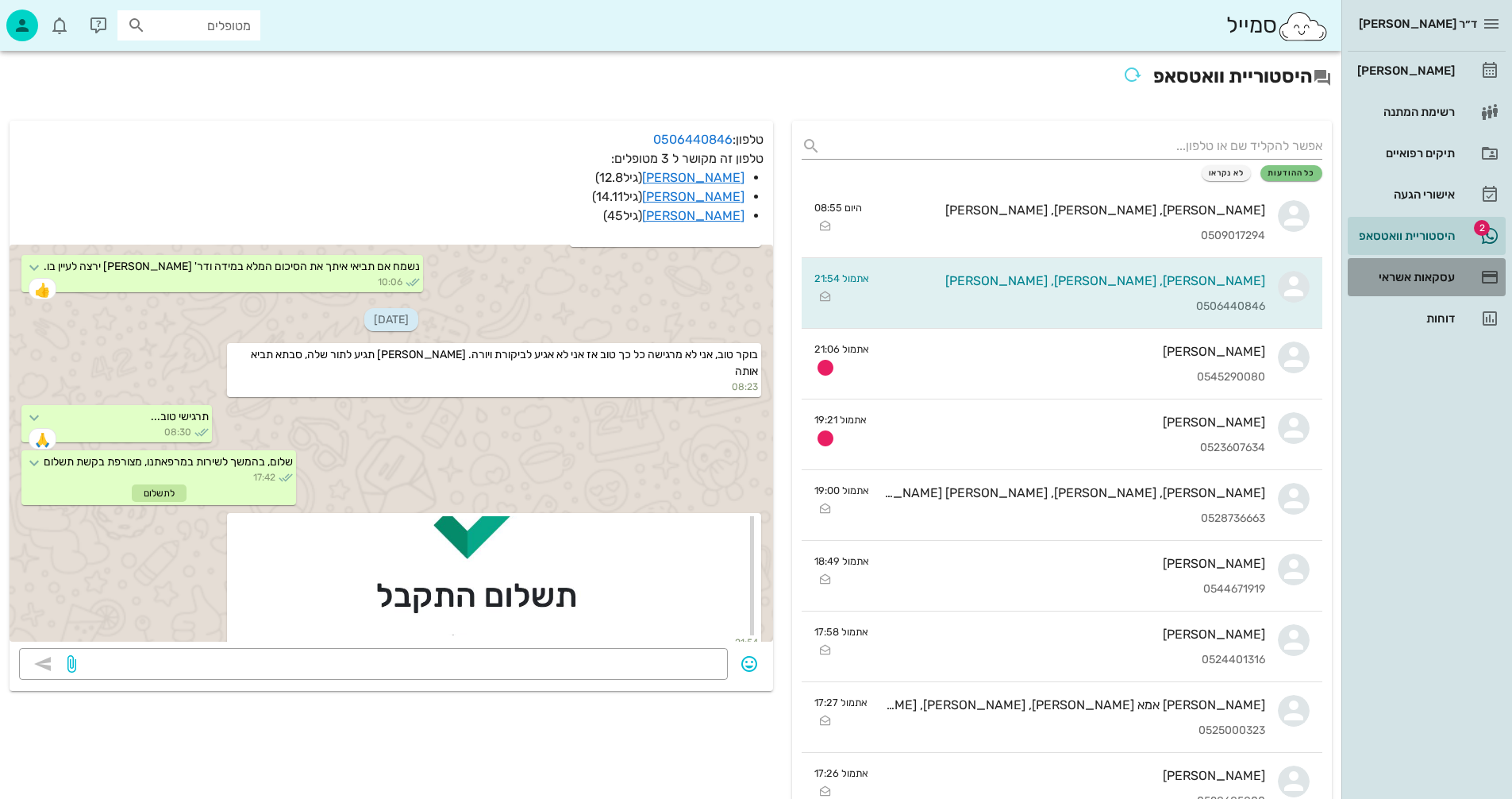
click at [1419, 271] on div "עסקאות אשראי" at bounding box center [1404, 277] width 101 height 13
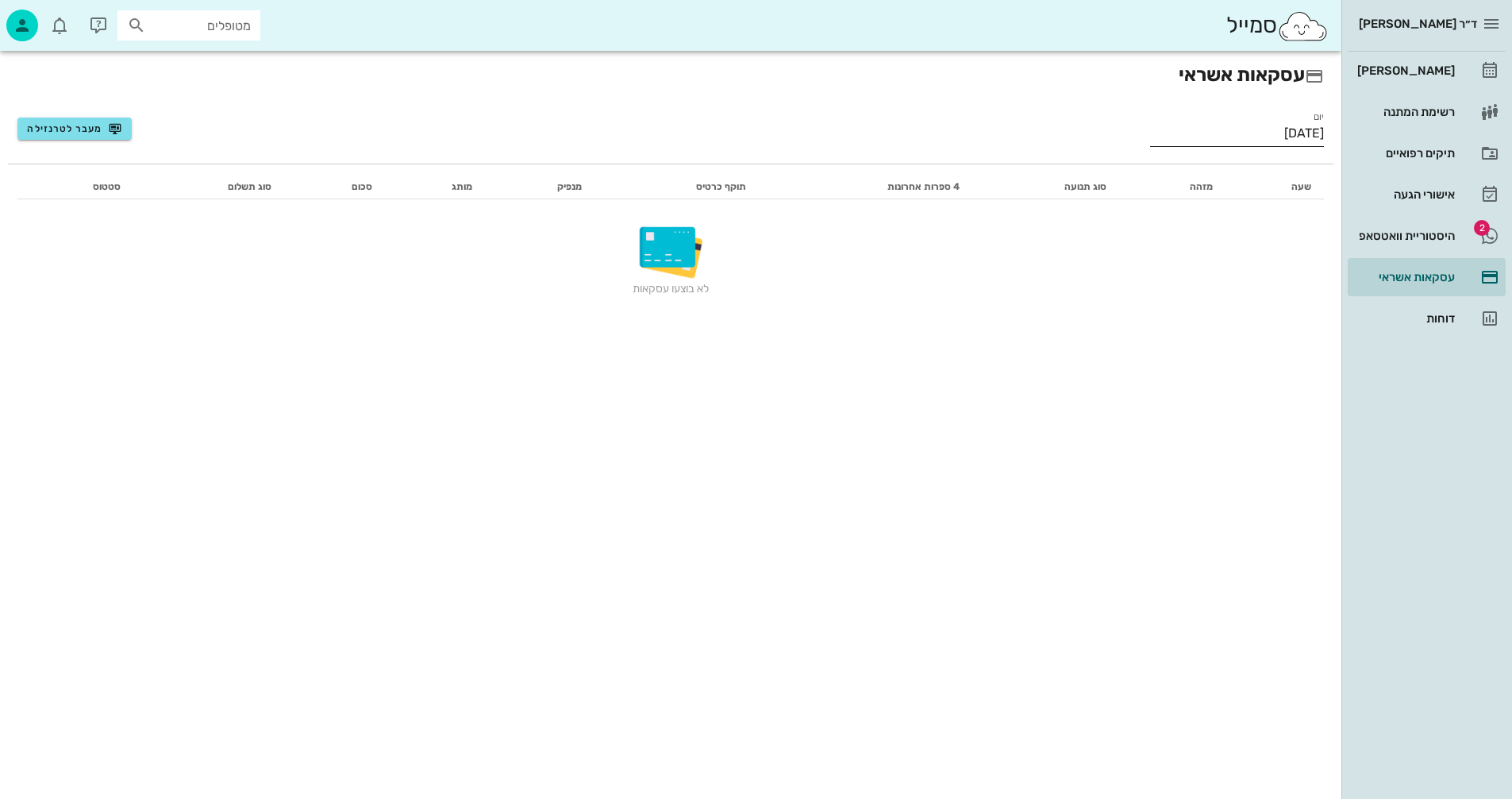
click at [1223, 133] on input "[DATE]" at bounding box center [1237, 133] width 174 height 25
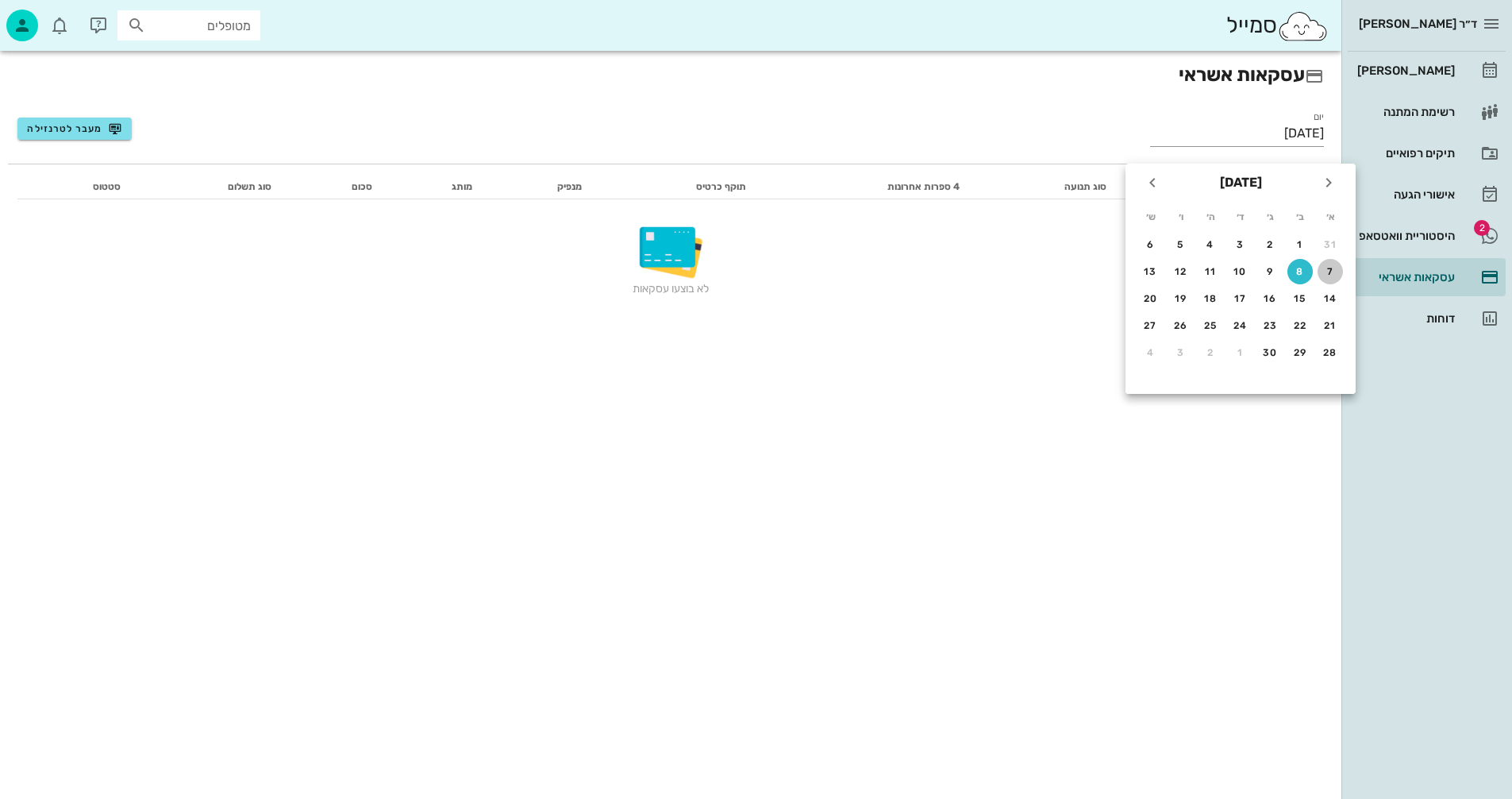
click at [1331, 270] on div "7" at bounding box center [1331, 272] width 25 height 11
type input "07/09/2025"
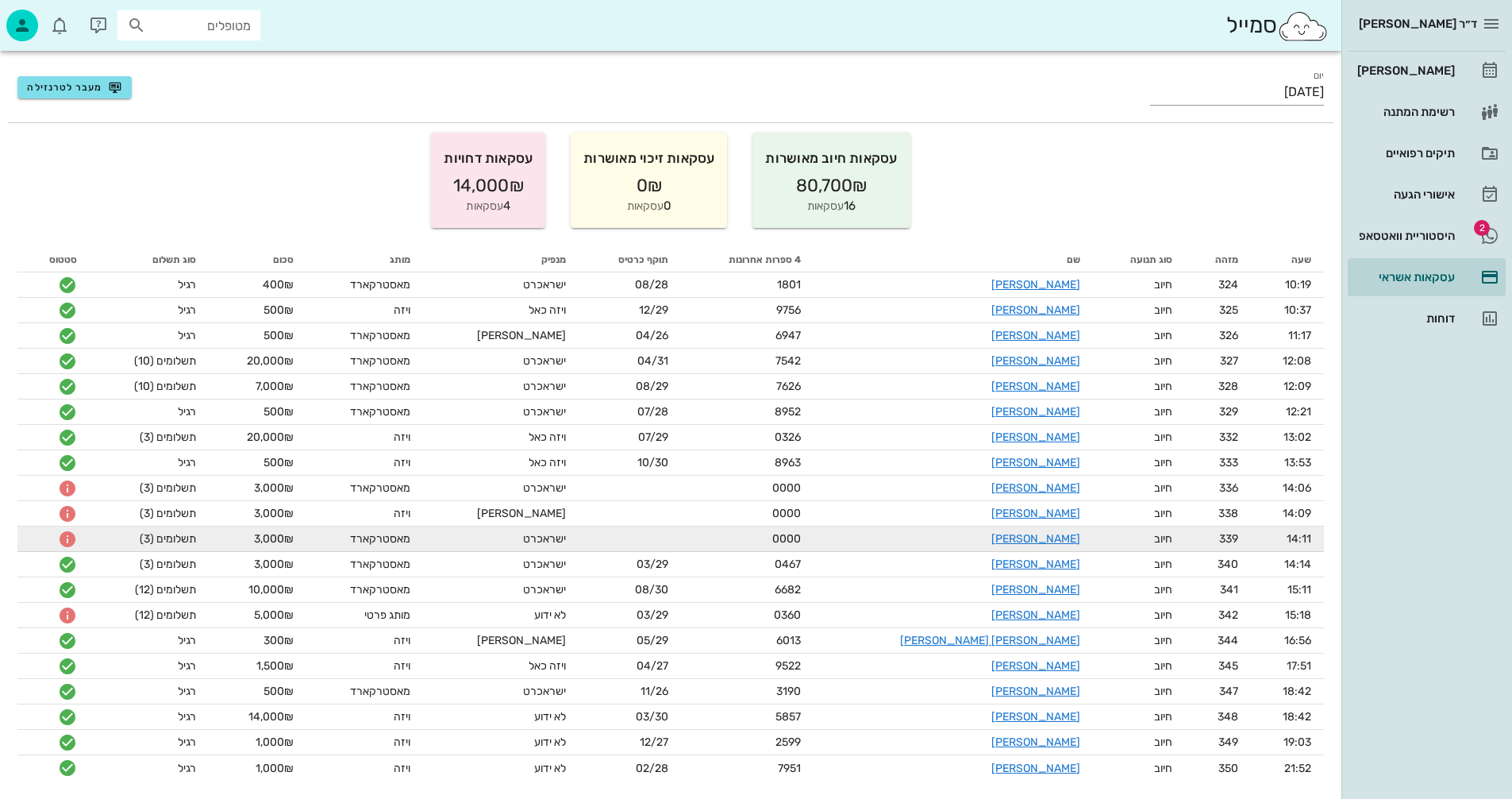
scroll to position [61, 0]
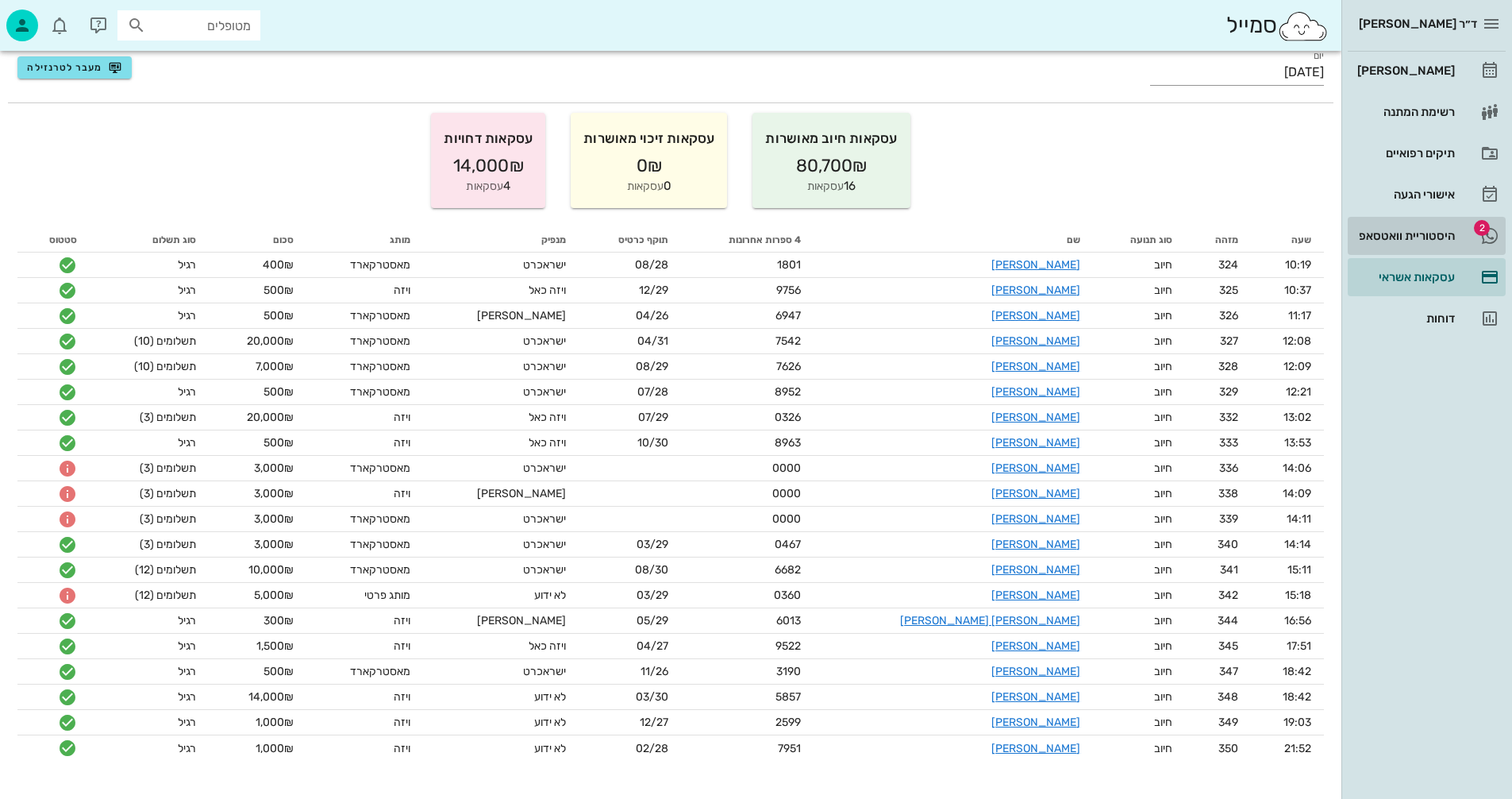
click at [1415, 232] on div "היסטוריית וואטסאפ" at bounding box center [1404, 236] width 101 height 13
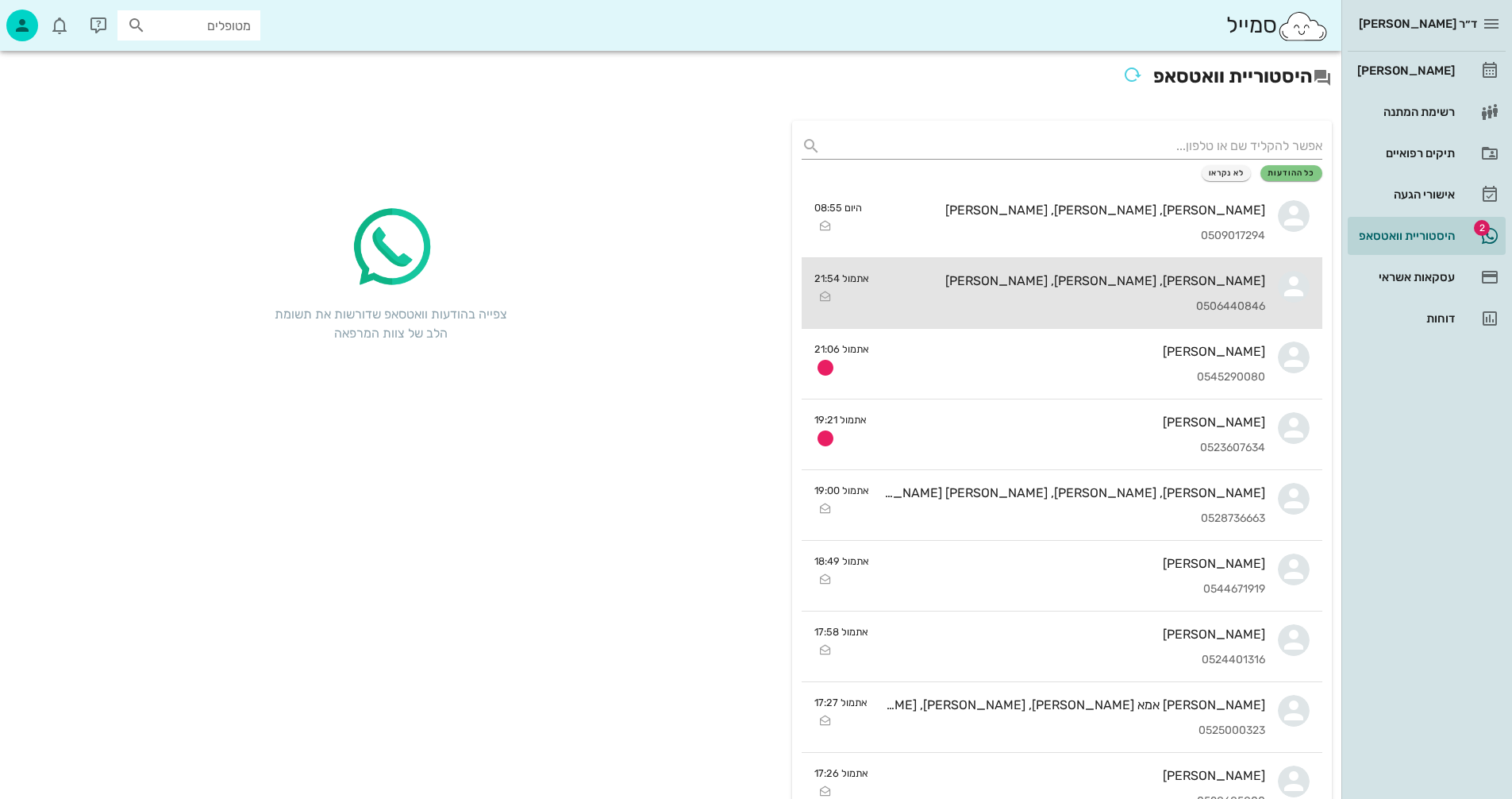
click at [993, 290] on div "אילה, נגה, רוני טל 0506440846" at bounding box center [1074, 293] width 383 height 70
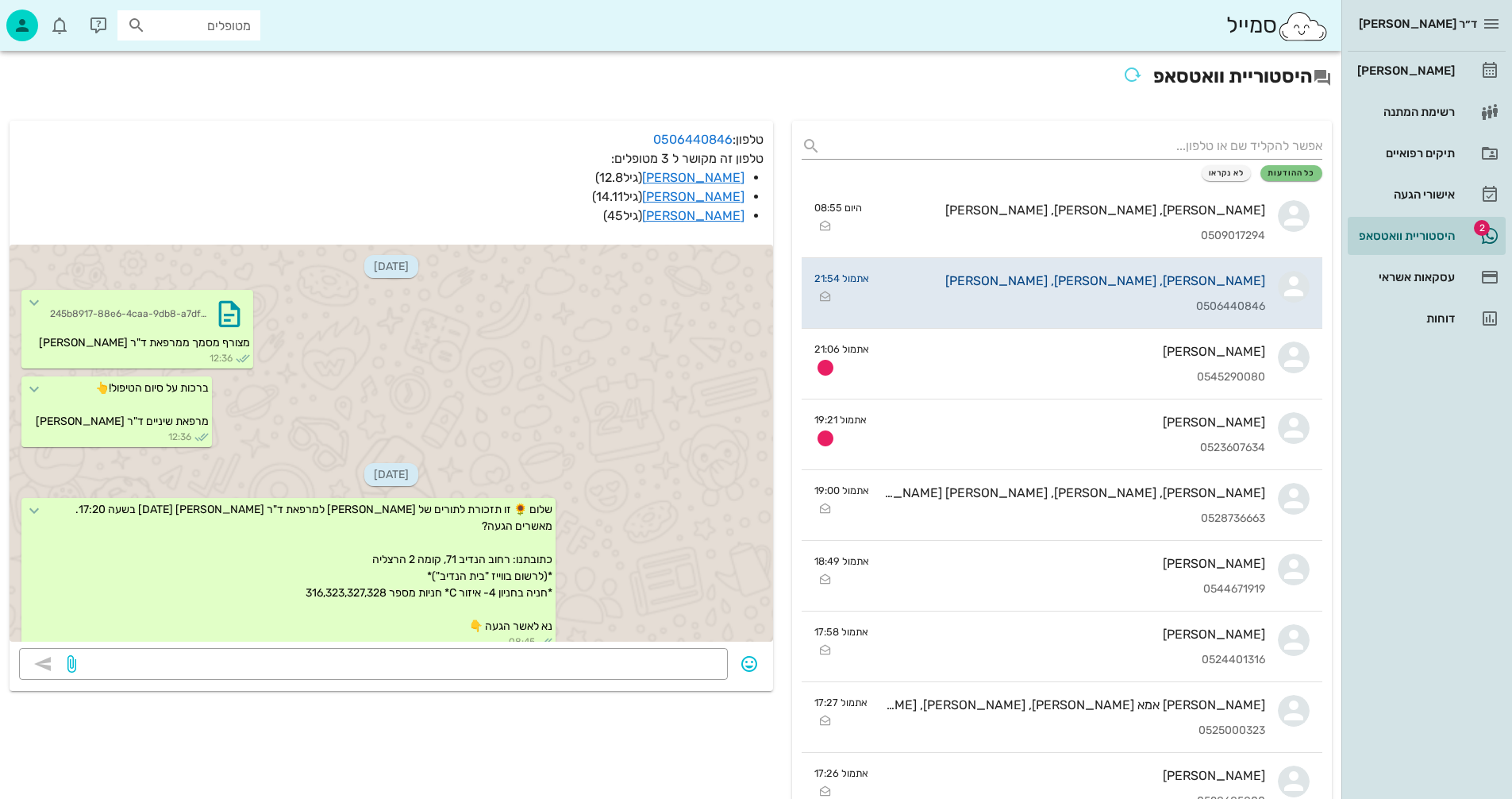
scroll to position [1076, 0]
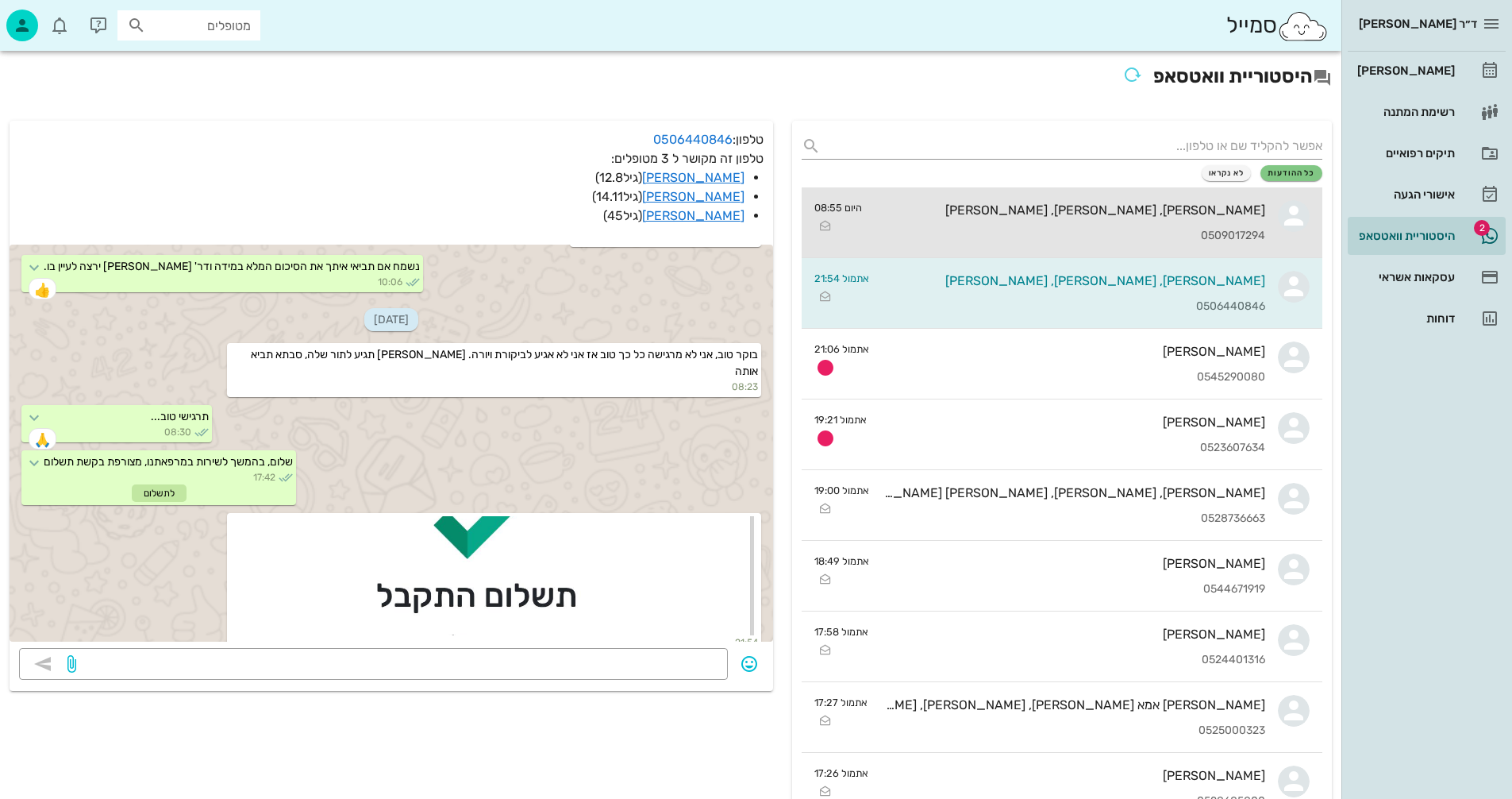
click at [1120, 238] on div "0509017294" at bounding box center [1070, 236] width 391 height 13
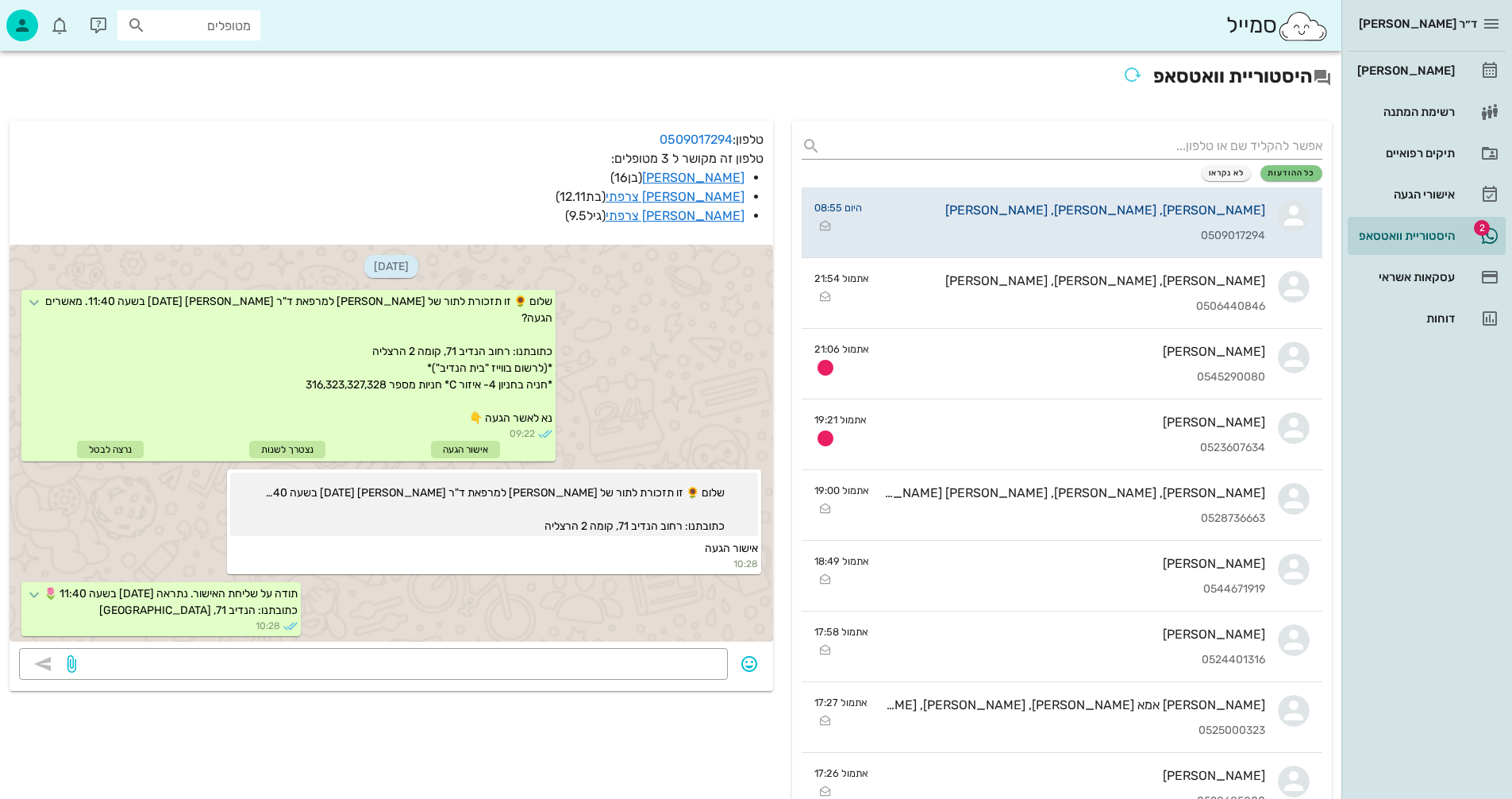
scroll to position [417, 0]
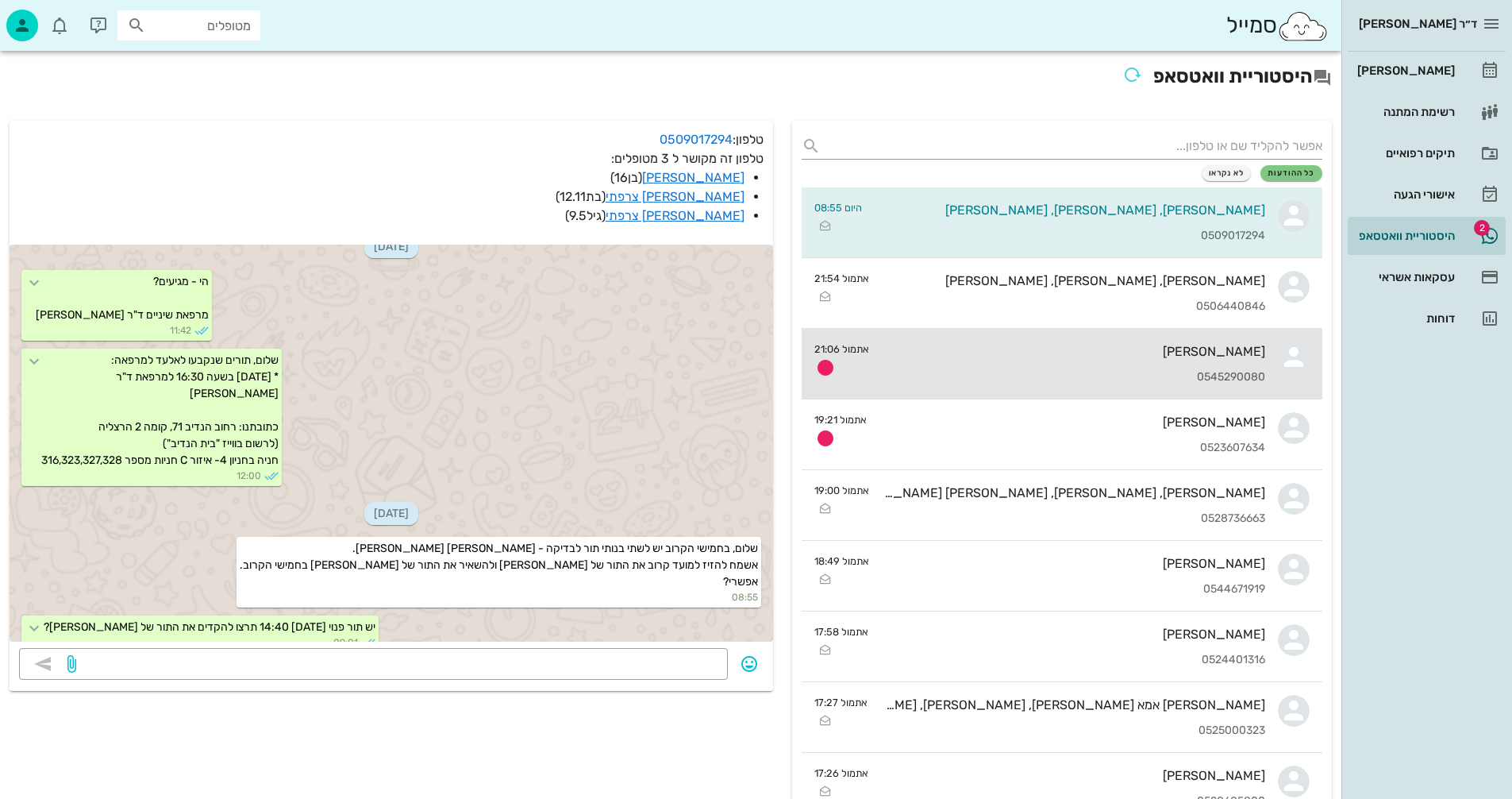
click at [1049, 353] on div "[PERSON_NAME]" at bounding box center [1074, 352] width 383 height 15
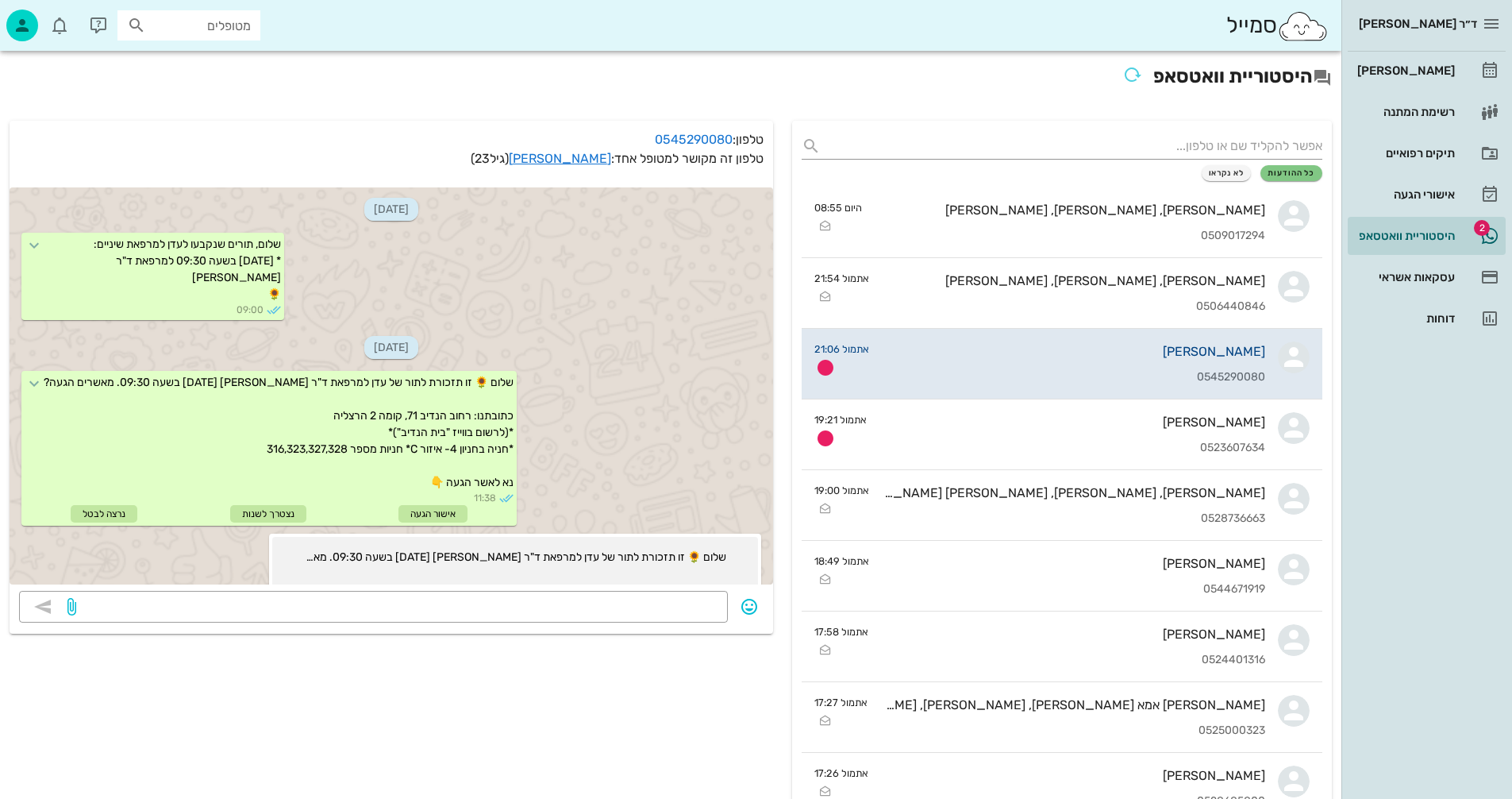
scroll to position [498, 0]
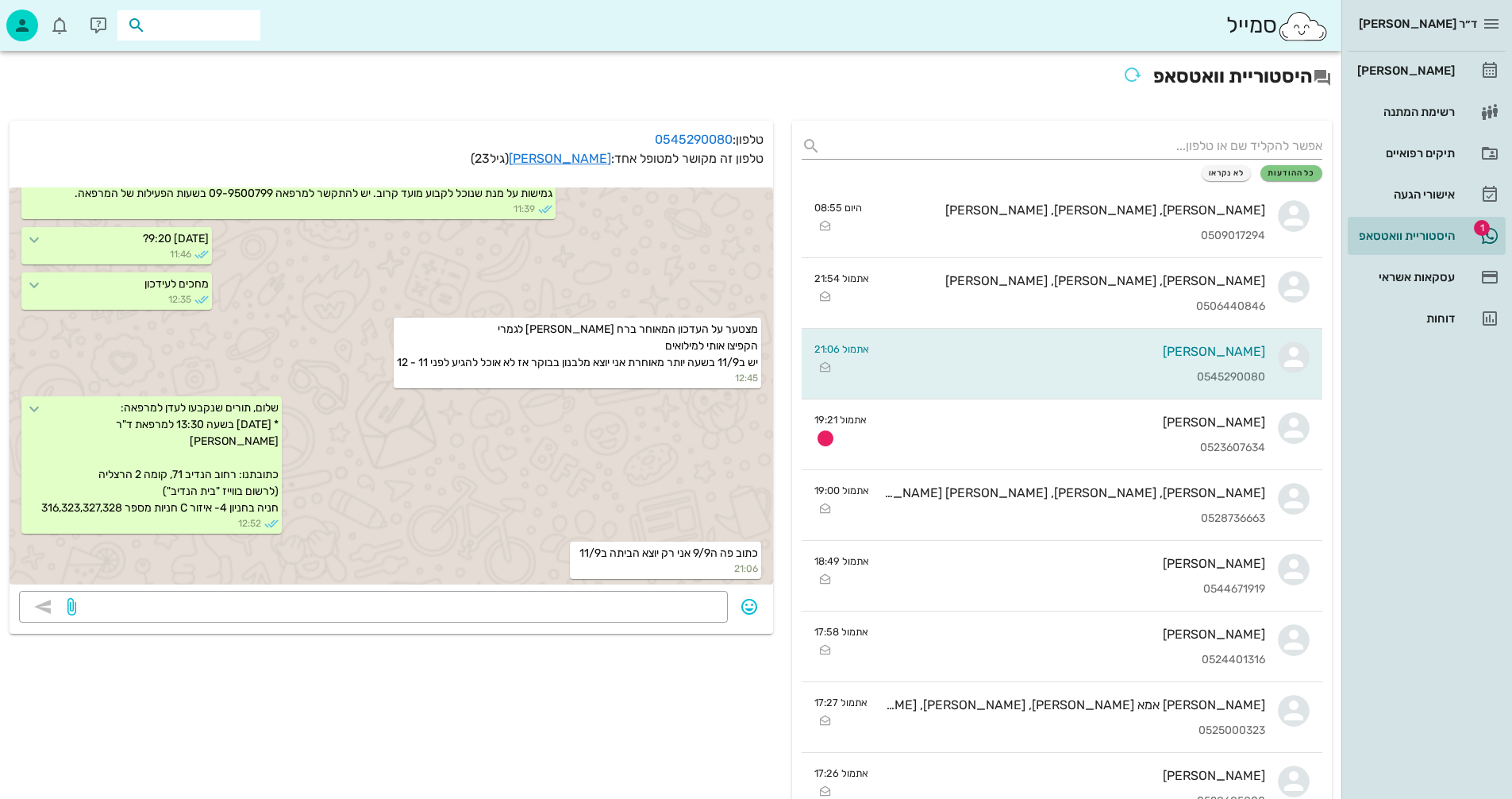
click at [177, 29] on input "text" at bounding box center [200, 25] width 101 height 21
drag, startPoint x: 211, startPoint y: 24, endPoint x: 334, endPoint y: 29, distance: 123.1
click at [334, 29] on div "סמייל חודדי" at bounding box center [671, 25] width 1342 height 51
type input "חודא"
click at [206, 68] on div "נופר חודאדאדי 223876194 0536062723" at bounding box center [161, 68] width 175 height 39
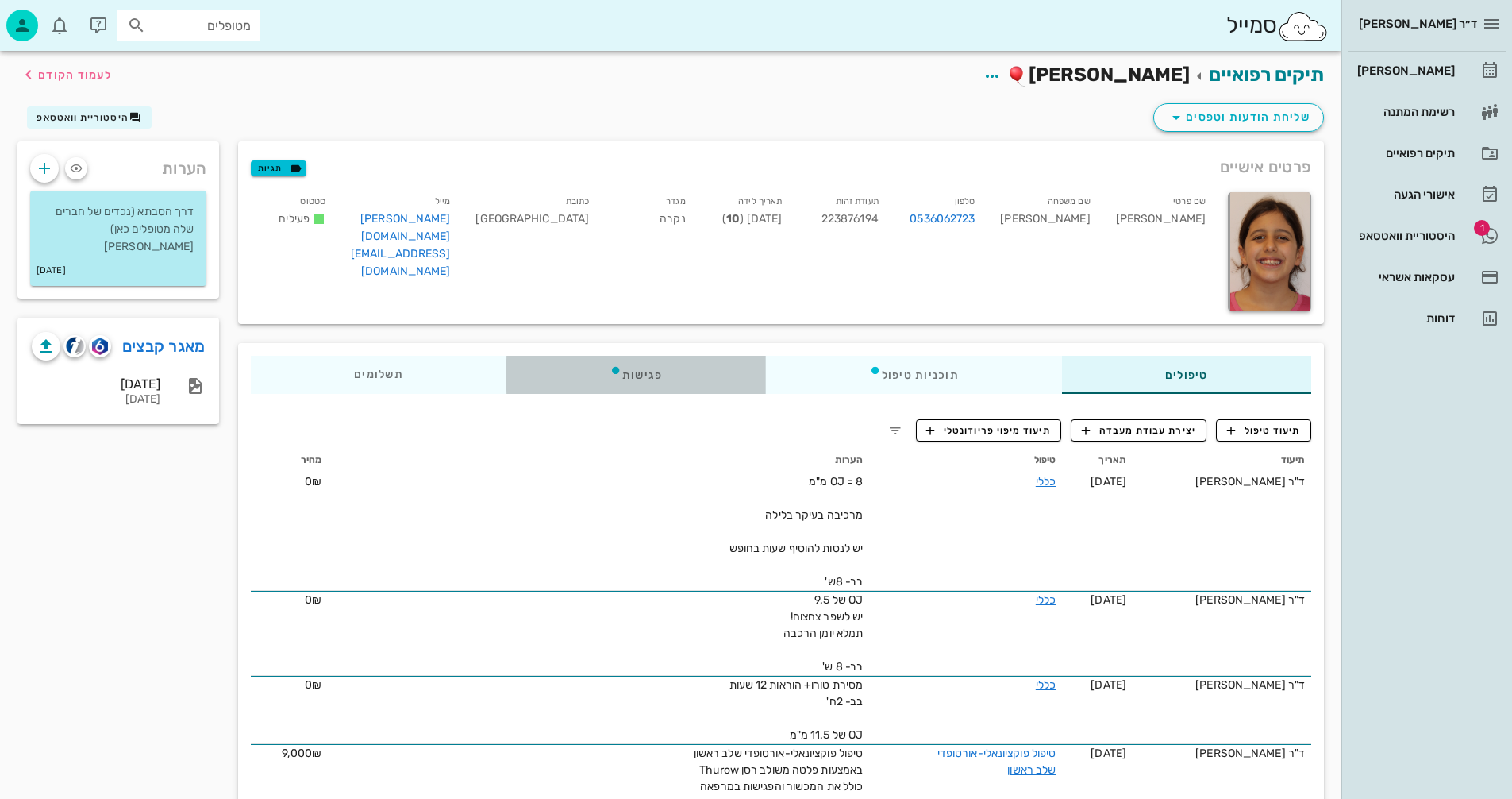
click at [642, 372] on div "פגישות" at bounding box center [636, 375] width 259 height 39
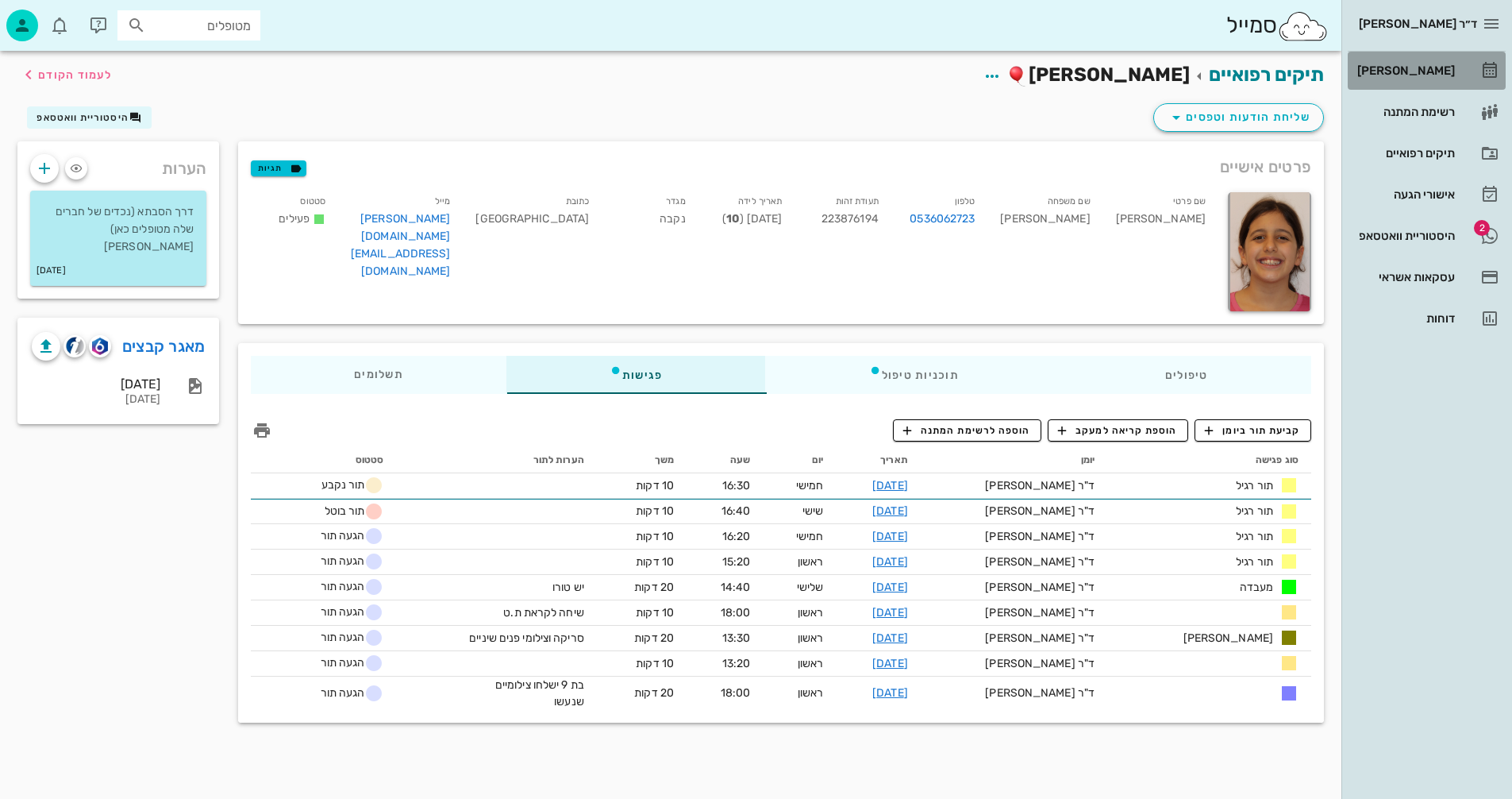
click at [1431, 70] on div "[PERSON_NAME]" at bounding box center [1404, 70] width 101 height 13
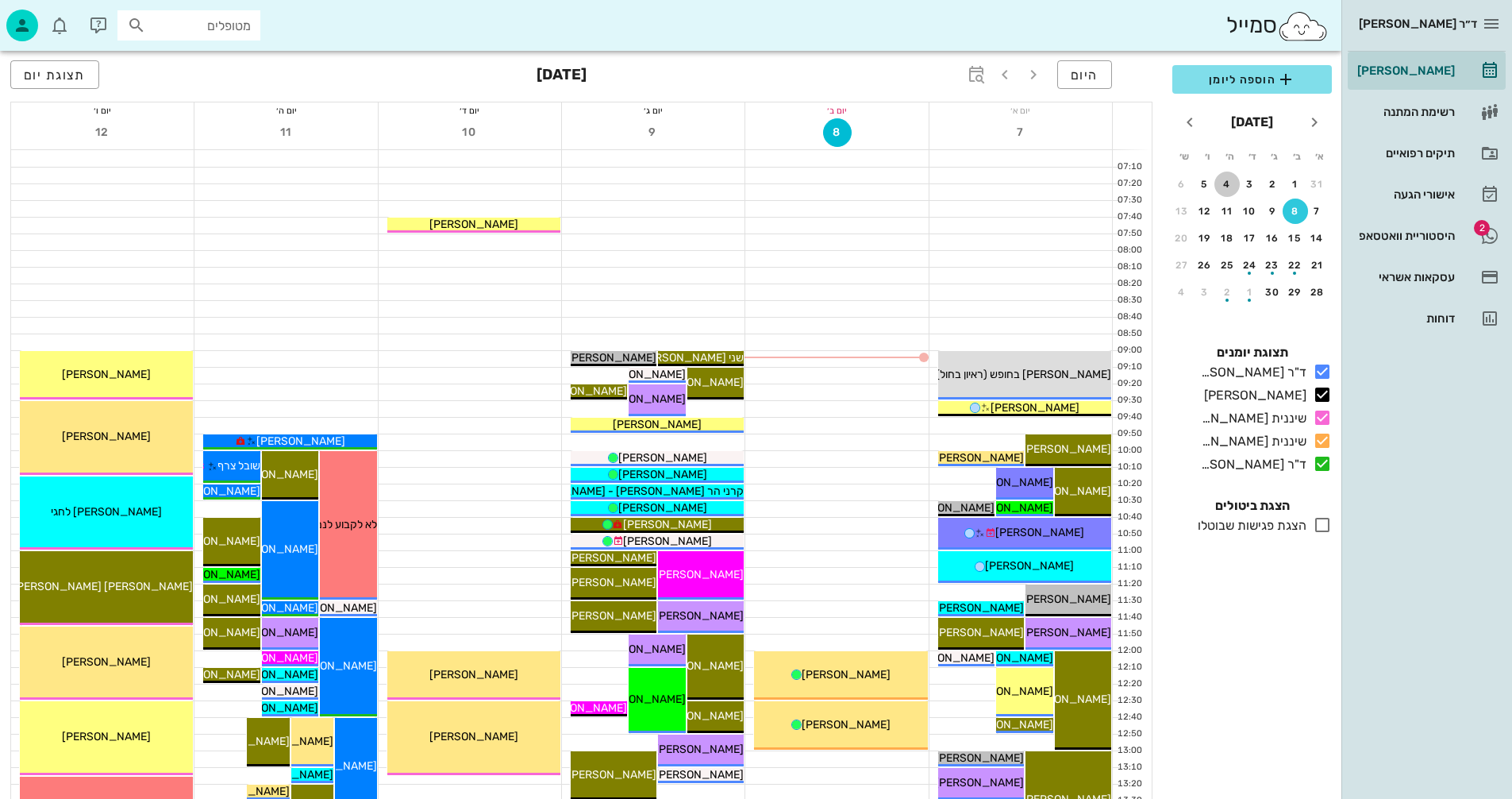
click at [1224, 183] on div "4" at bounding box center [1227, 184] width 25 height 11
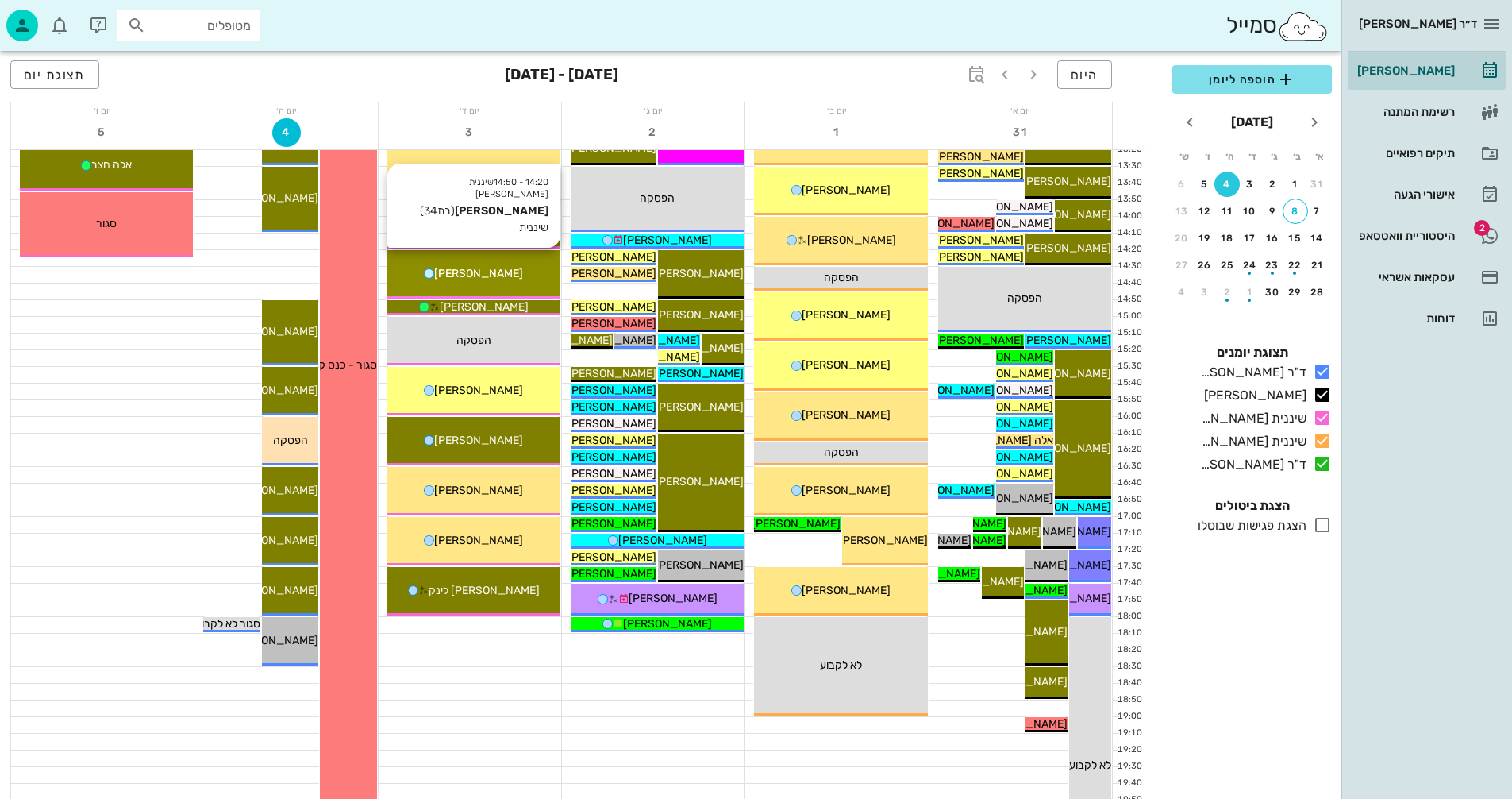
scroll to position [635, 0]
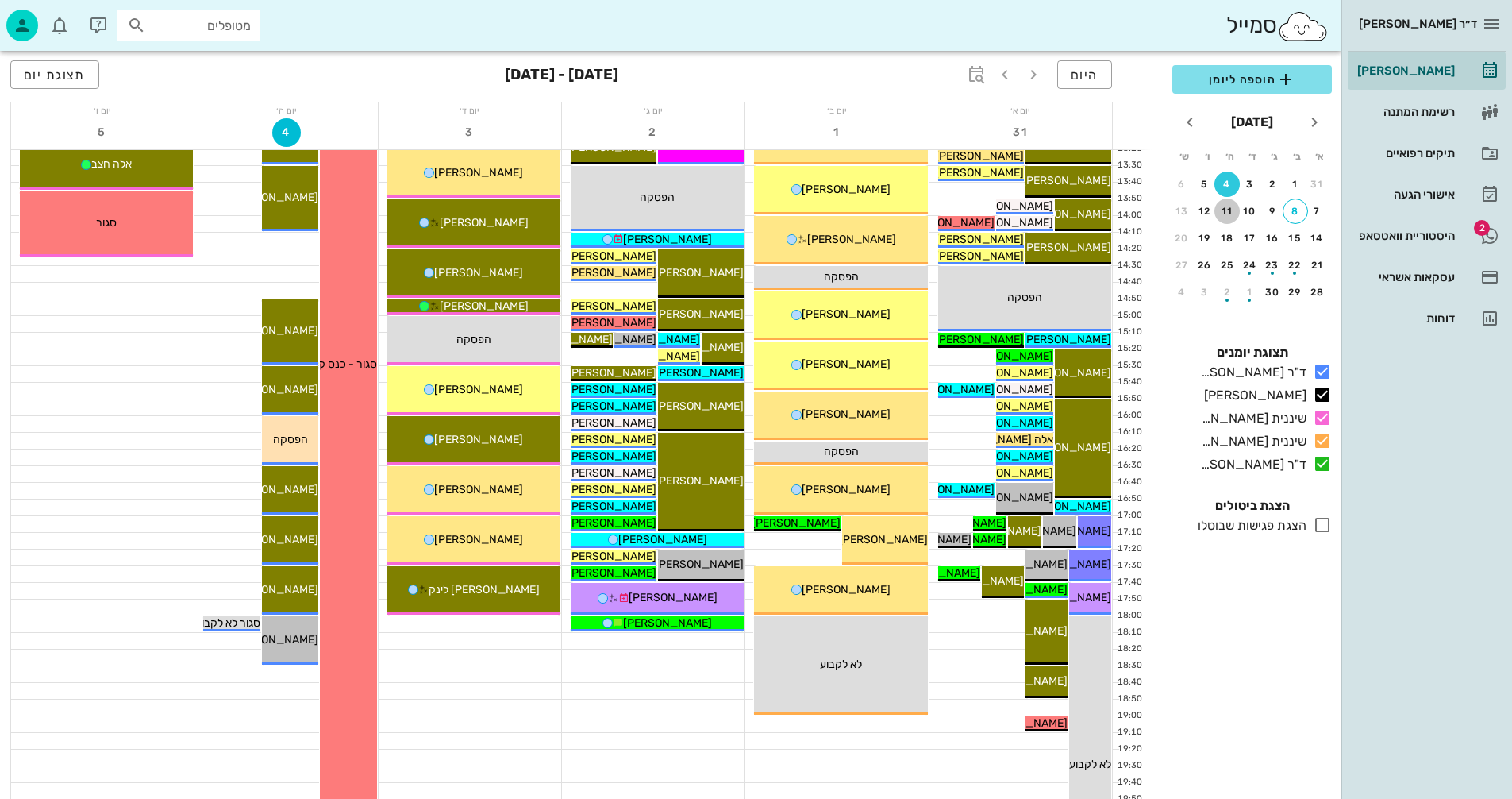
click at [1227, 210] on div "11" at bounding box center [1227, 212] width 25 height 11
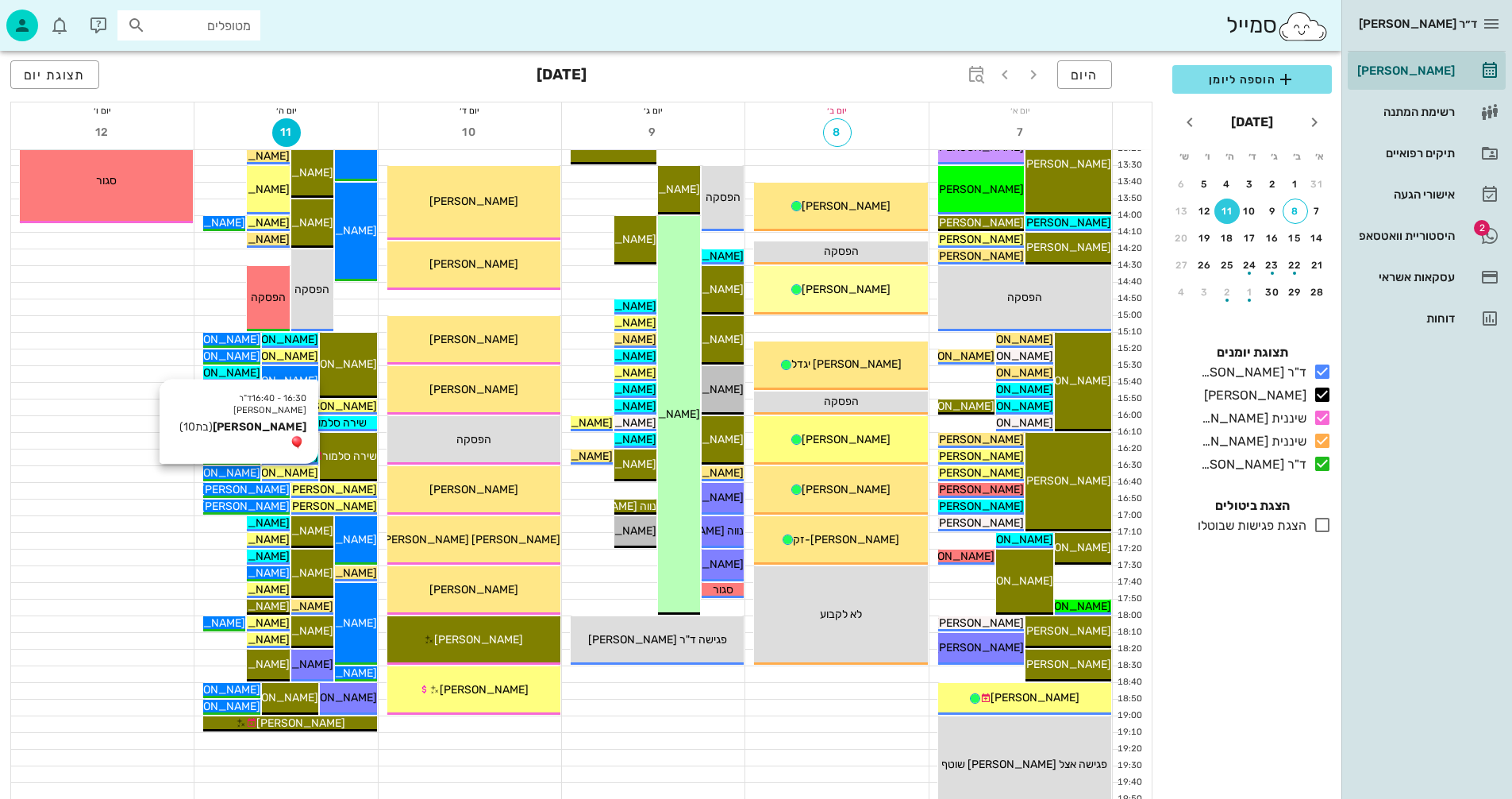
click at [300, 472] on span "[PERSON_NAME]" at bounding box center [273, 473] width 89 height 13
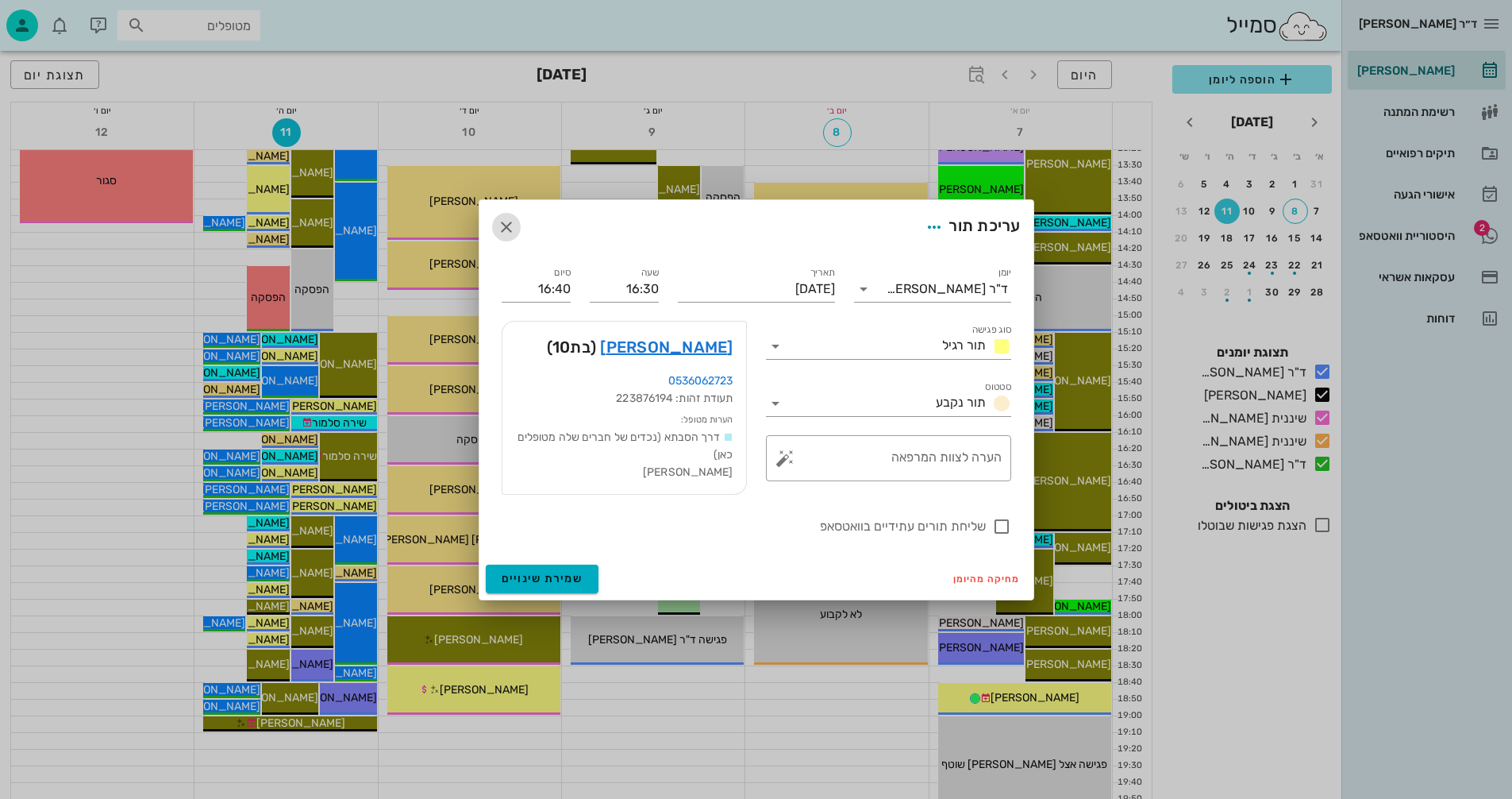
click at [503, 222] on icon "button" at bounding box center [507, 227] width 19 height 19
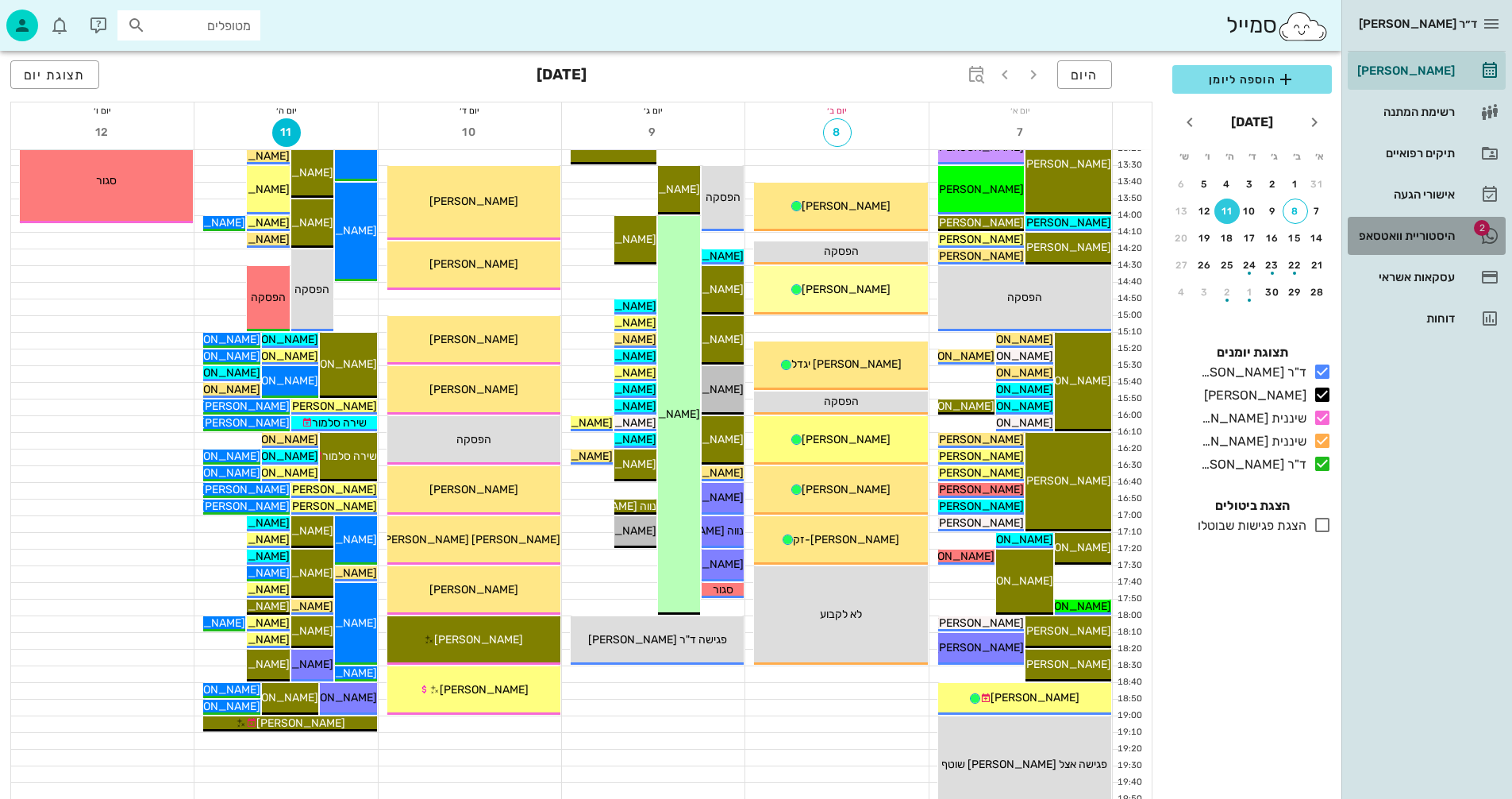
click at [1386, 233] on div "היסטוריית וואטסאפ" at bounding box center [1404, 236] width 101 height 13
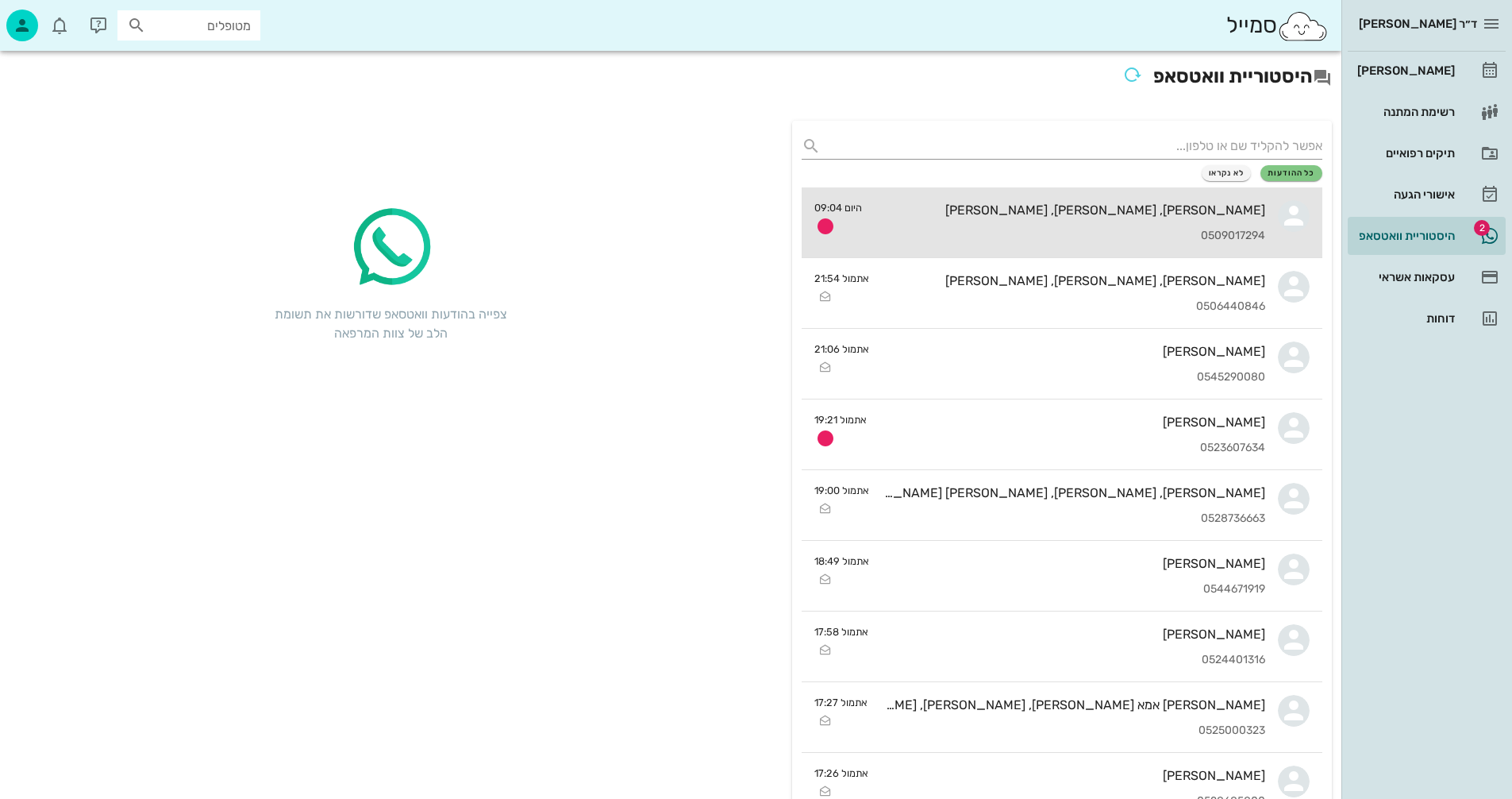
click at [990, 235] on div "0509017294" at bounding box center [1070, 236] width 391 height 13
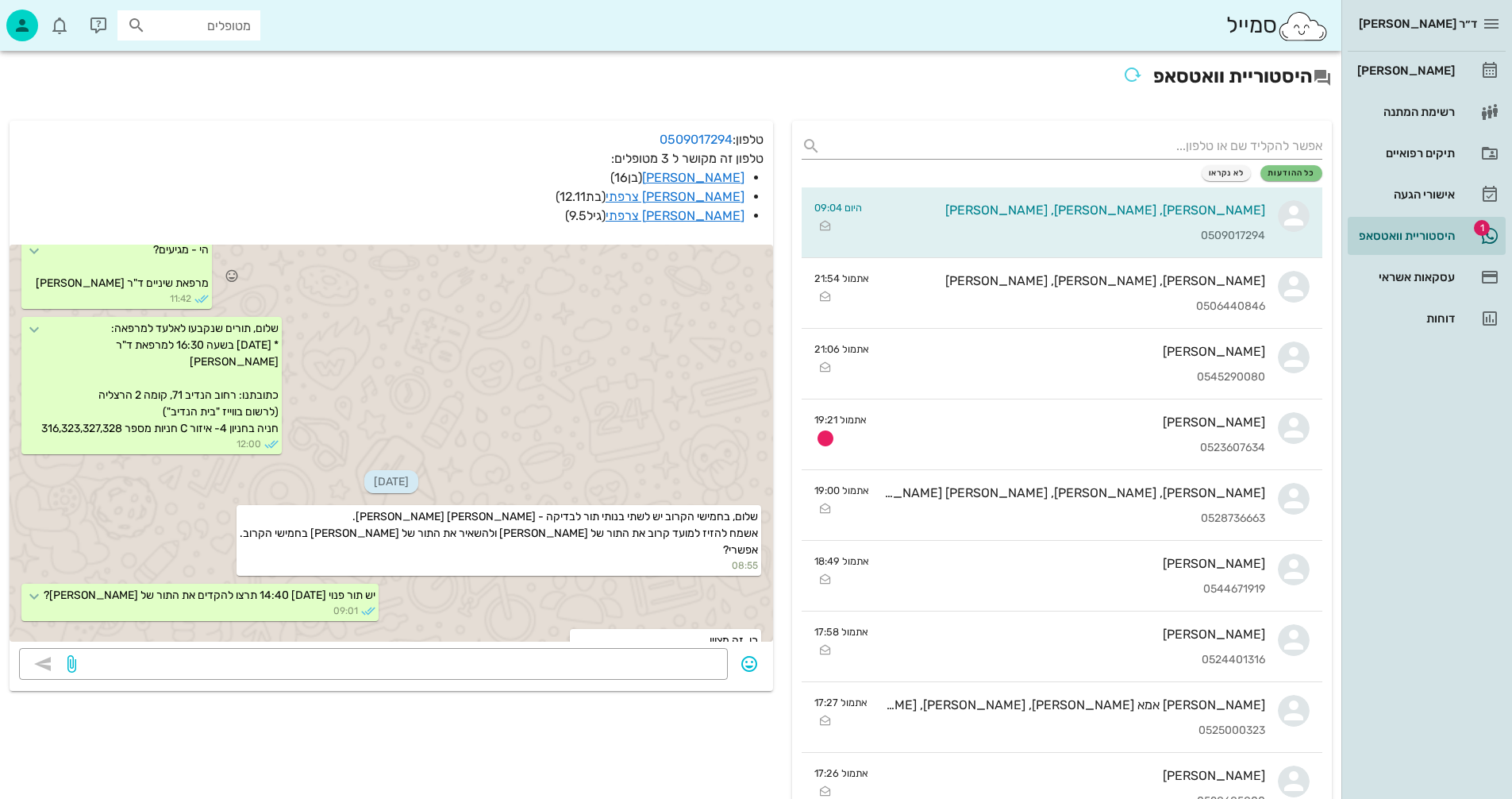
scroll to position [508, 0]
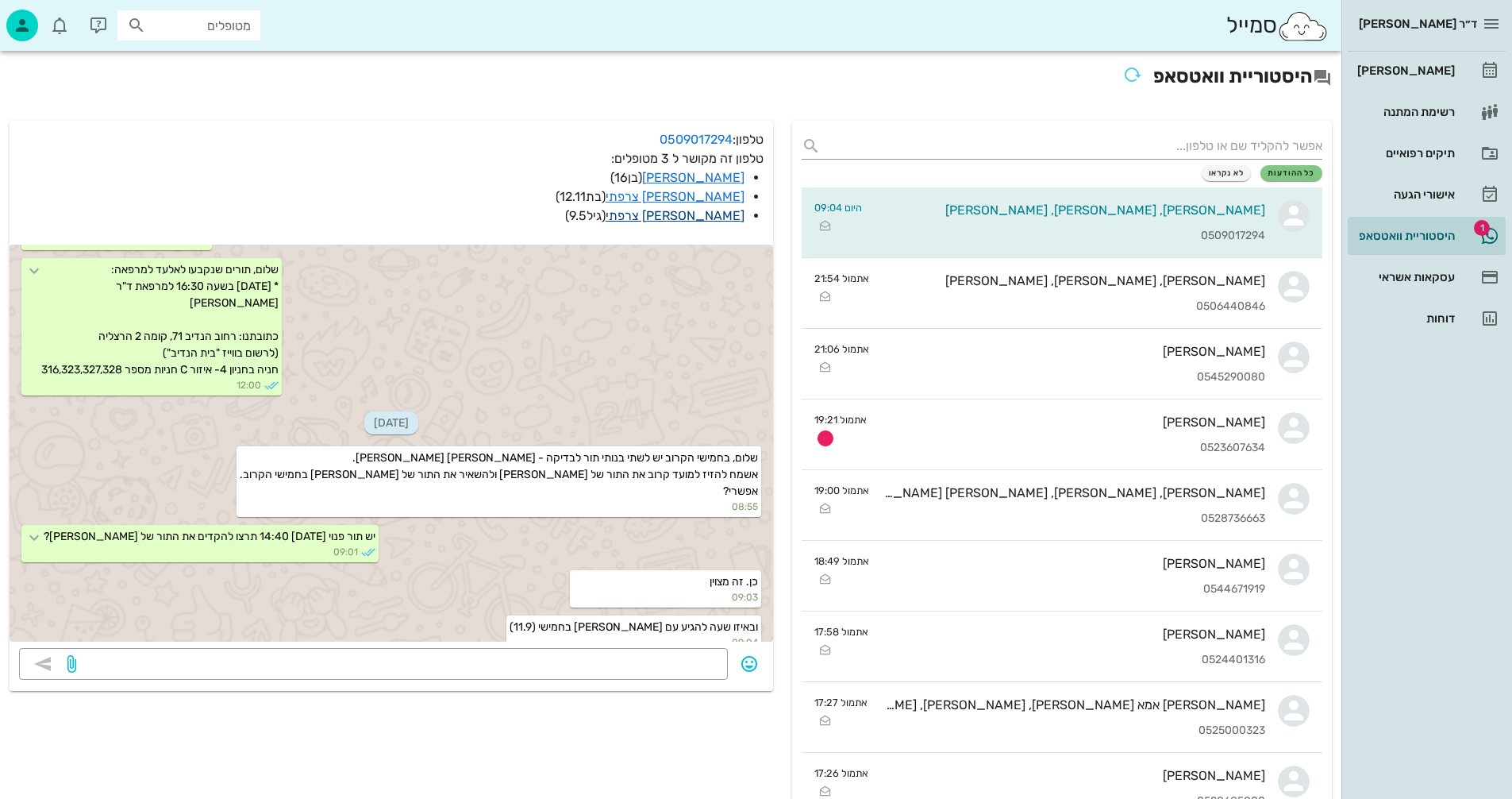
click at [712, 212] on link "[PERSON_NAME] צרפתי" at bounding box center [676, 215] width 139 height 15
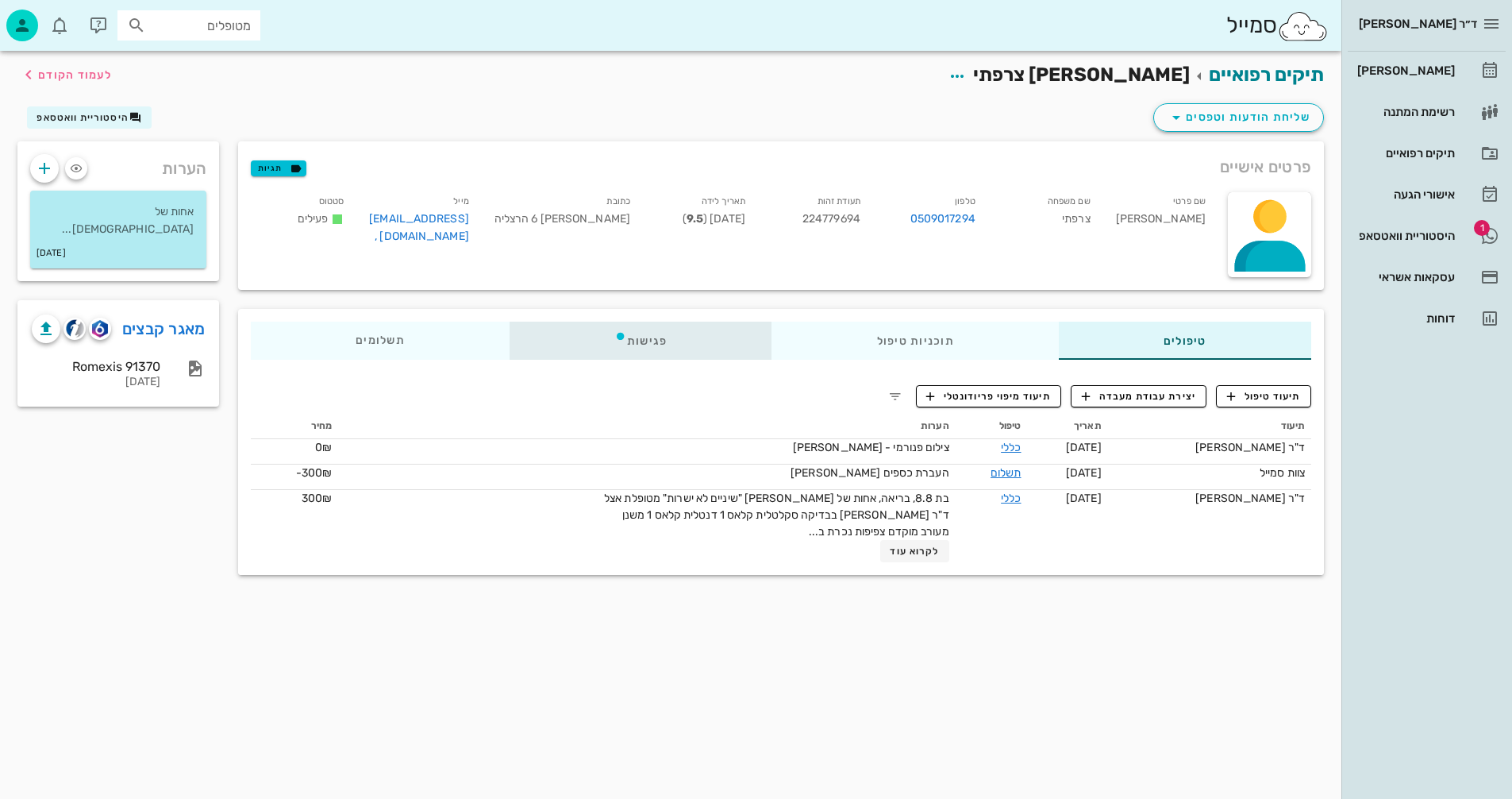
click at [631, 335] on div "פגישות" at bounding box center [641, 340] width 263 height 39
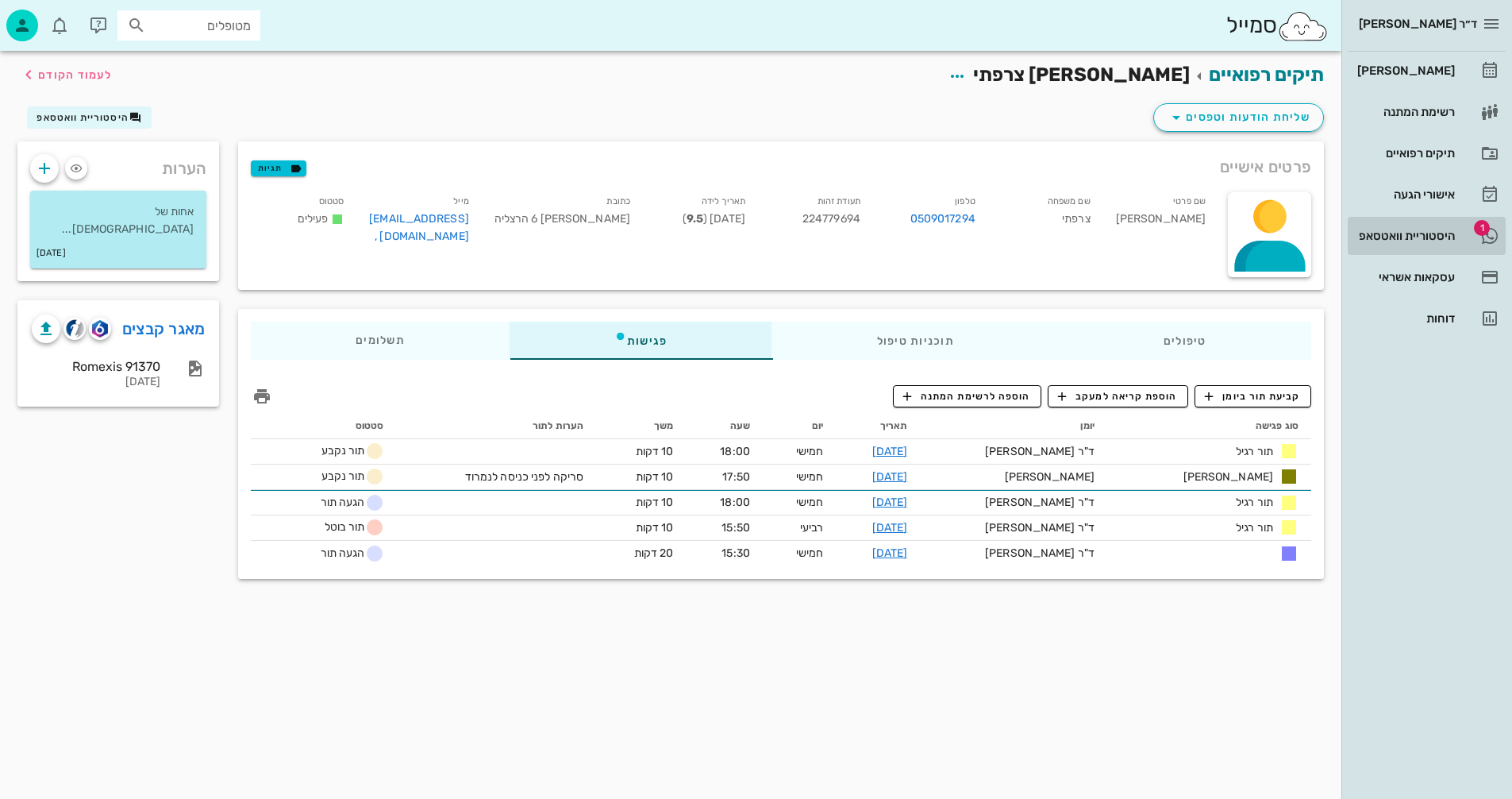
click at [1376, 240] on div "היסטוריית וואטסאפ" at bounding box center [1404, 236] width 101 height 13
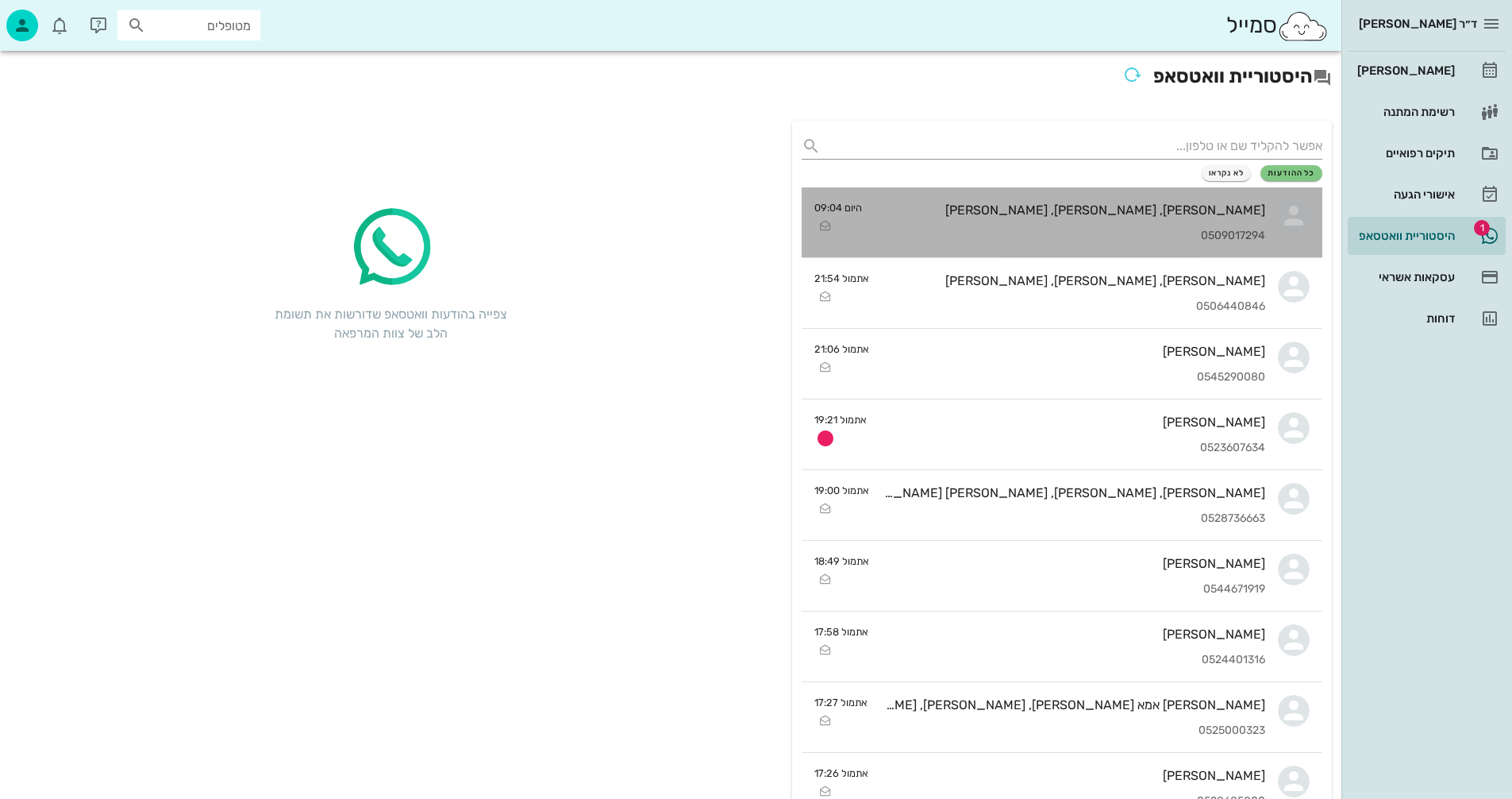
click at [1014, 198] on div "אלעד, עמית, רותם צרפתי 0509017294" at bounding box center [1070, 222] width 391 height 70
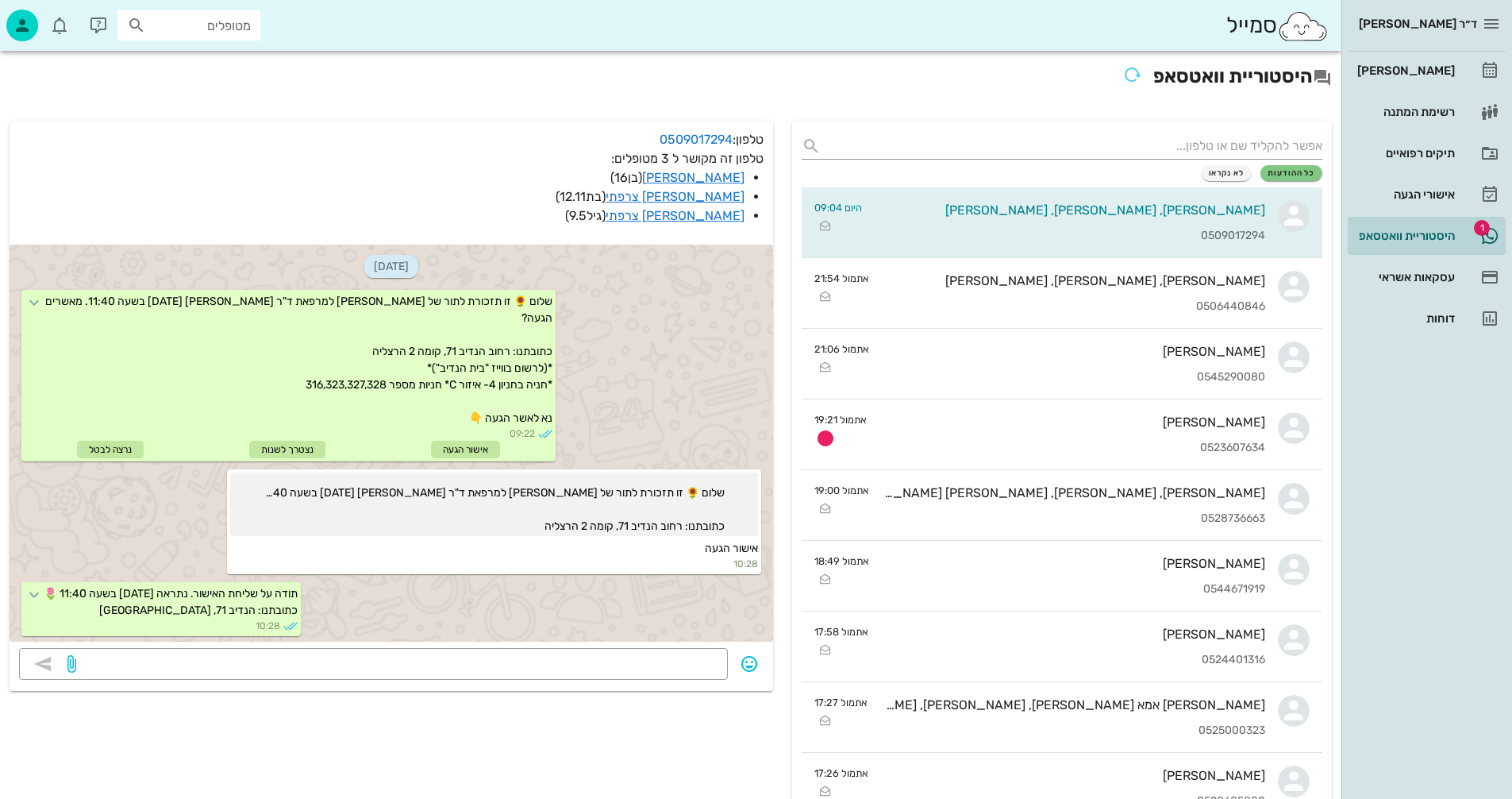
scroll to position [508, 0]
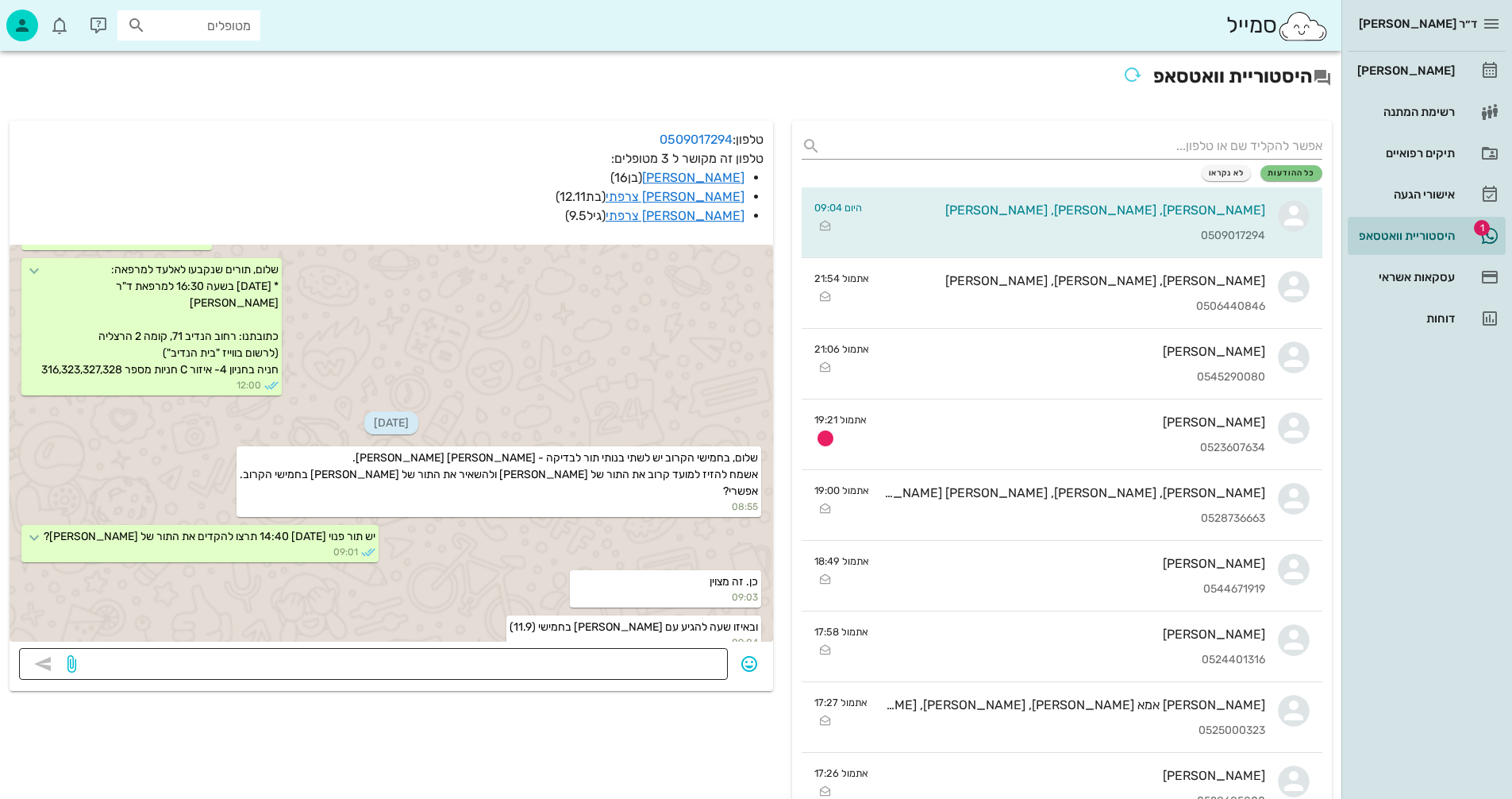
click at [586, 666] on textarea at bounding box center [398, 665] width 639 height 25
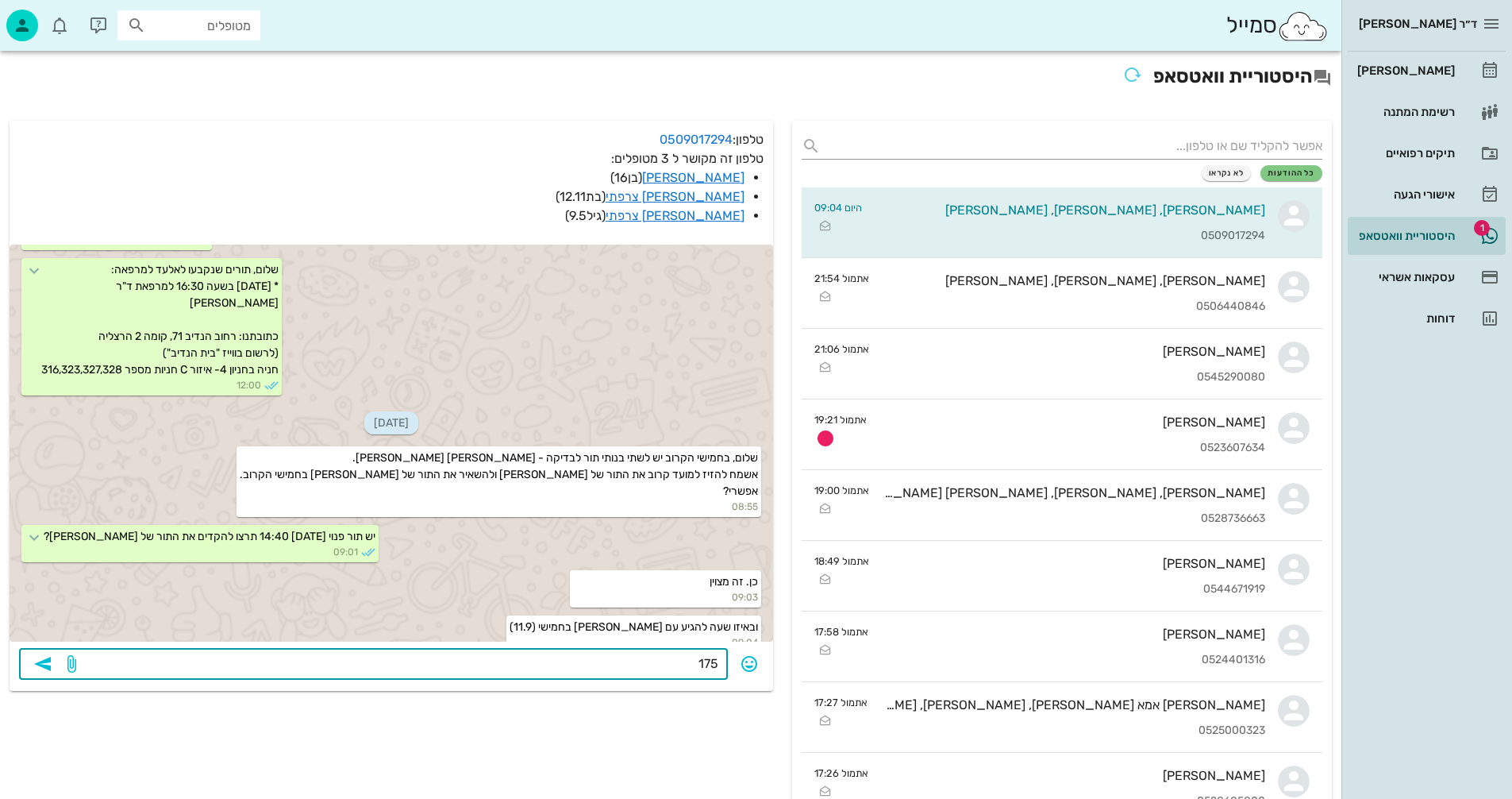
type textarea "1750"
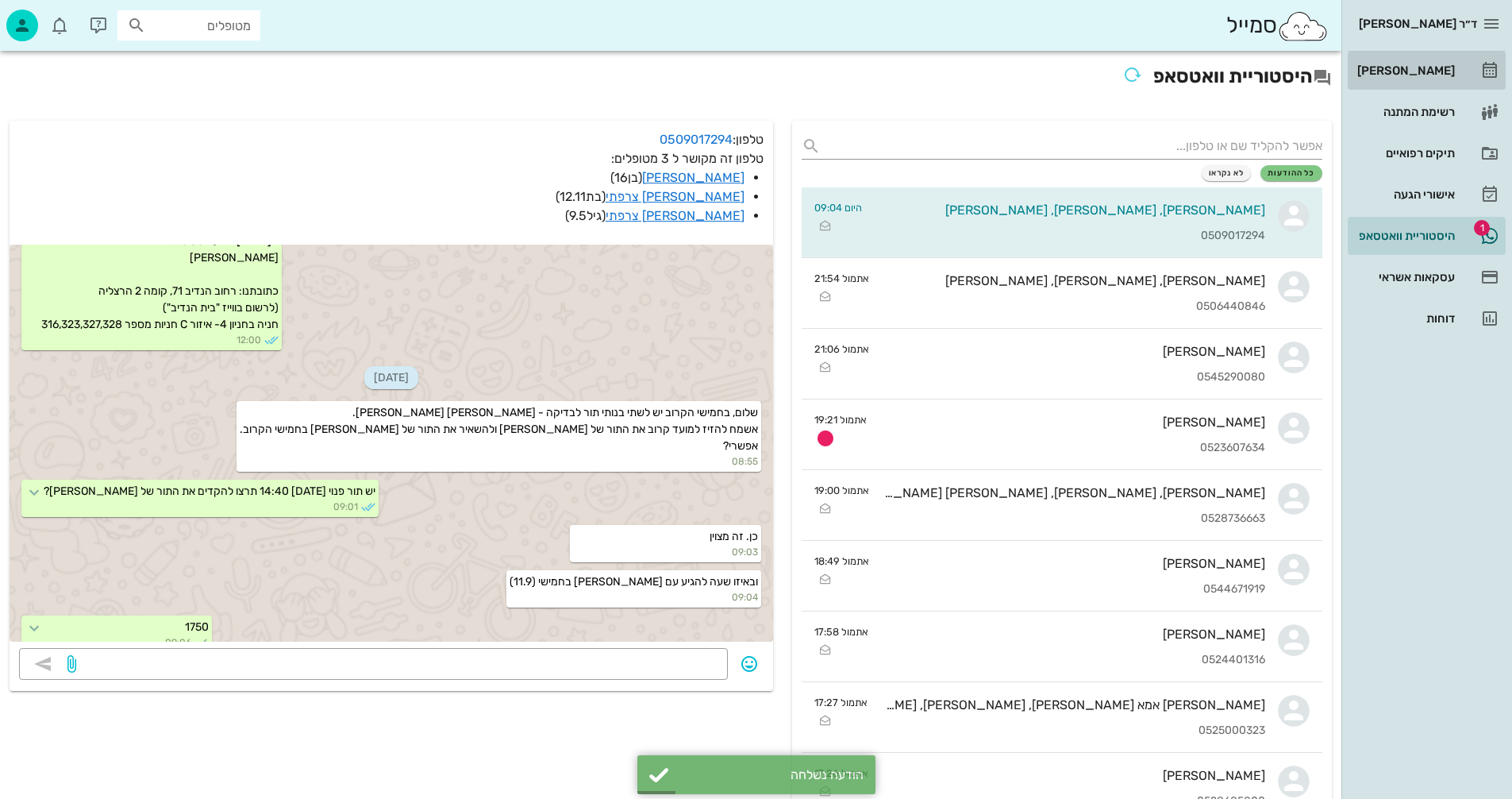
click at [1410, 66] on div "[PERSON_NAME]" at bounding box center [1404, 70] width 101 height 13
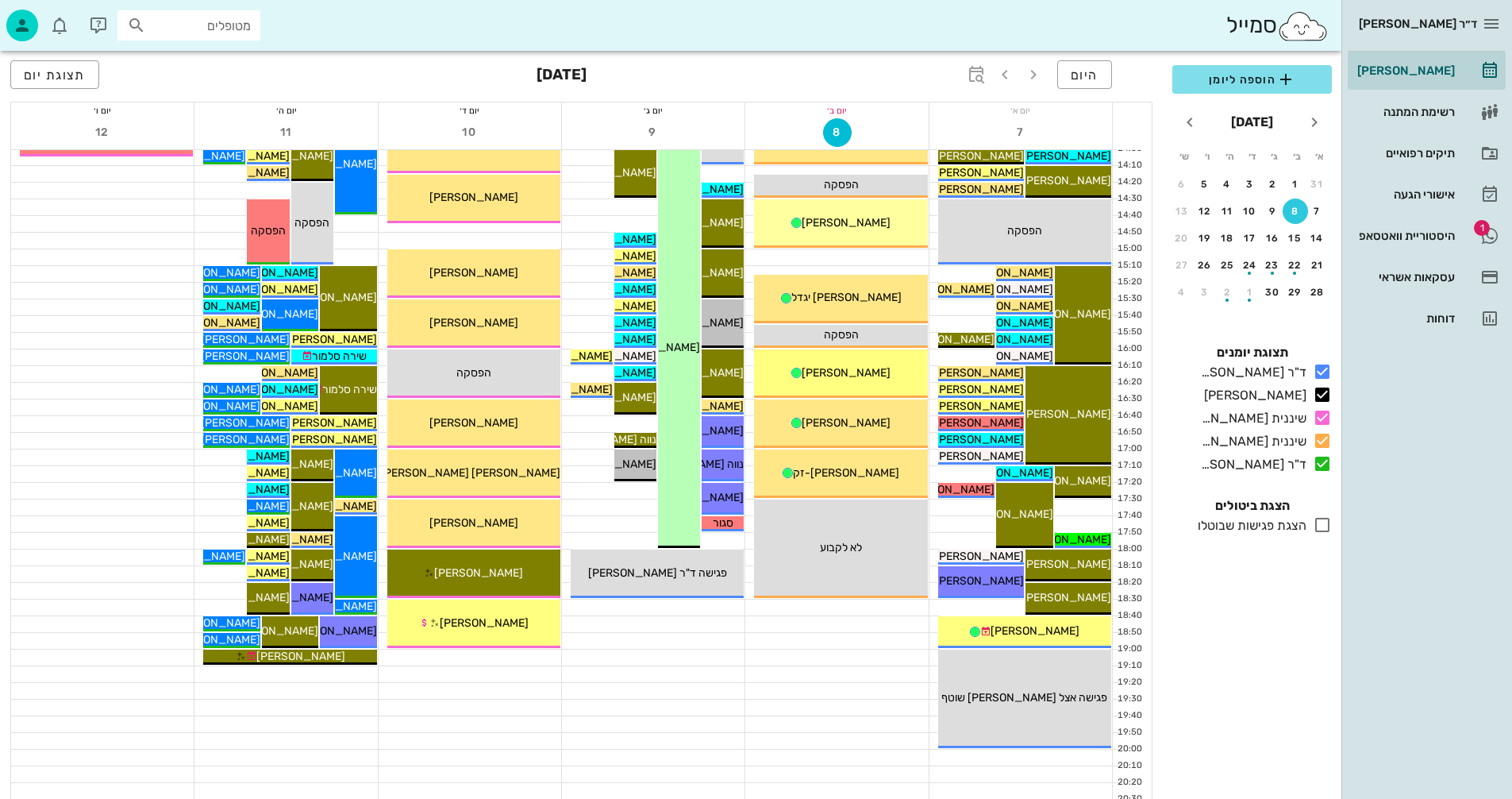
scroll to position [714, 0]
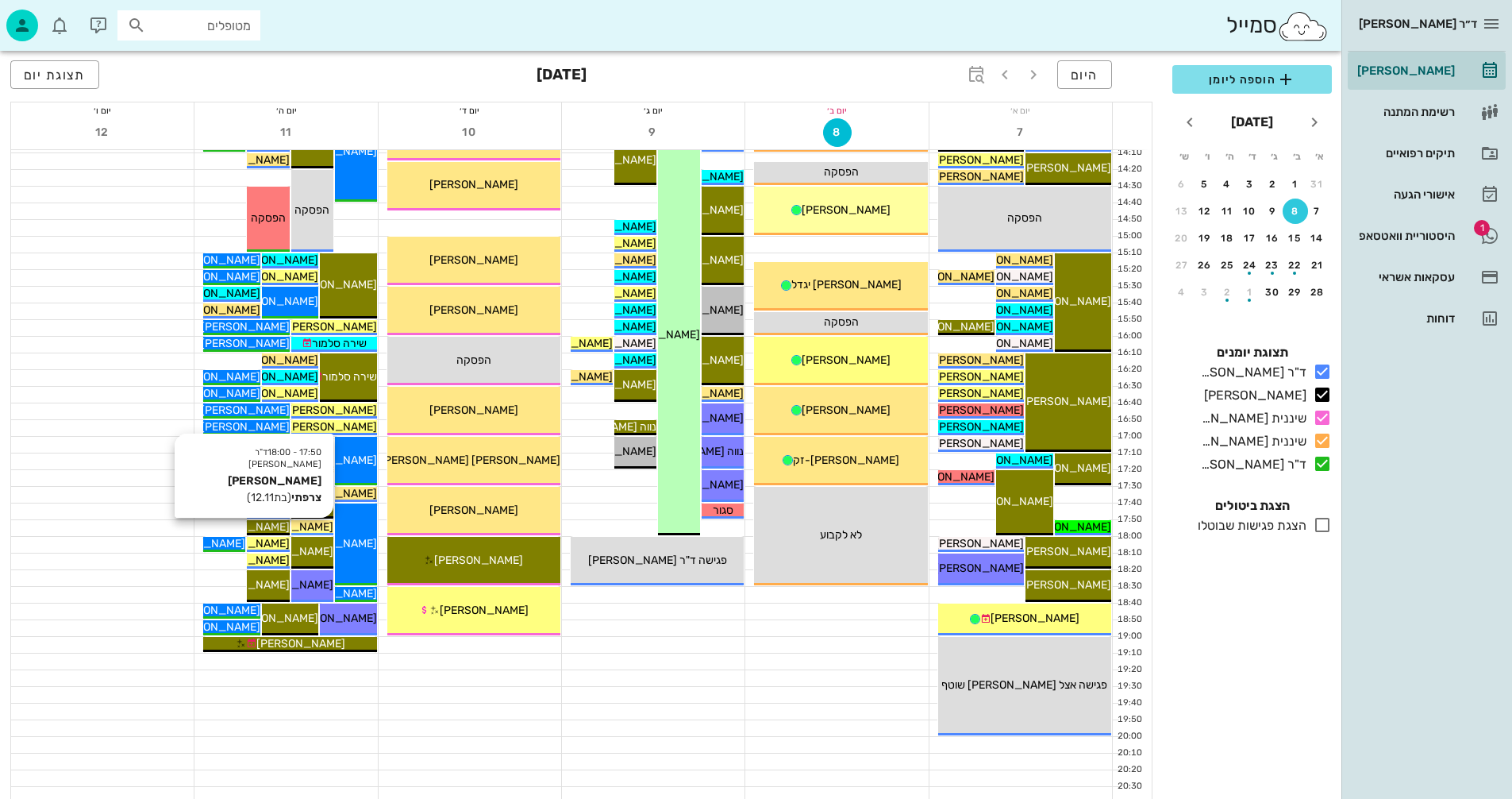
click at [311, 525] on span "[PERSON_NAME] צרפתי" at bounding box center [273, 526] width 119 height 13
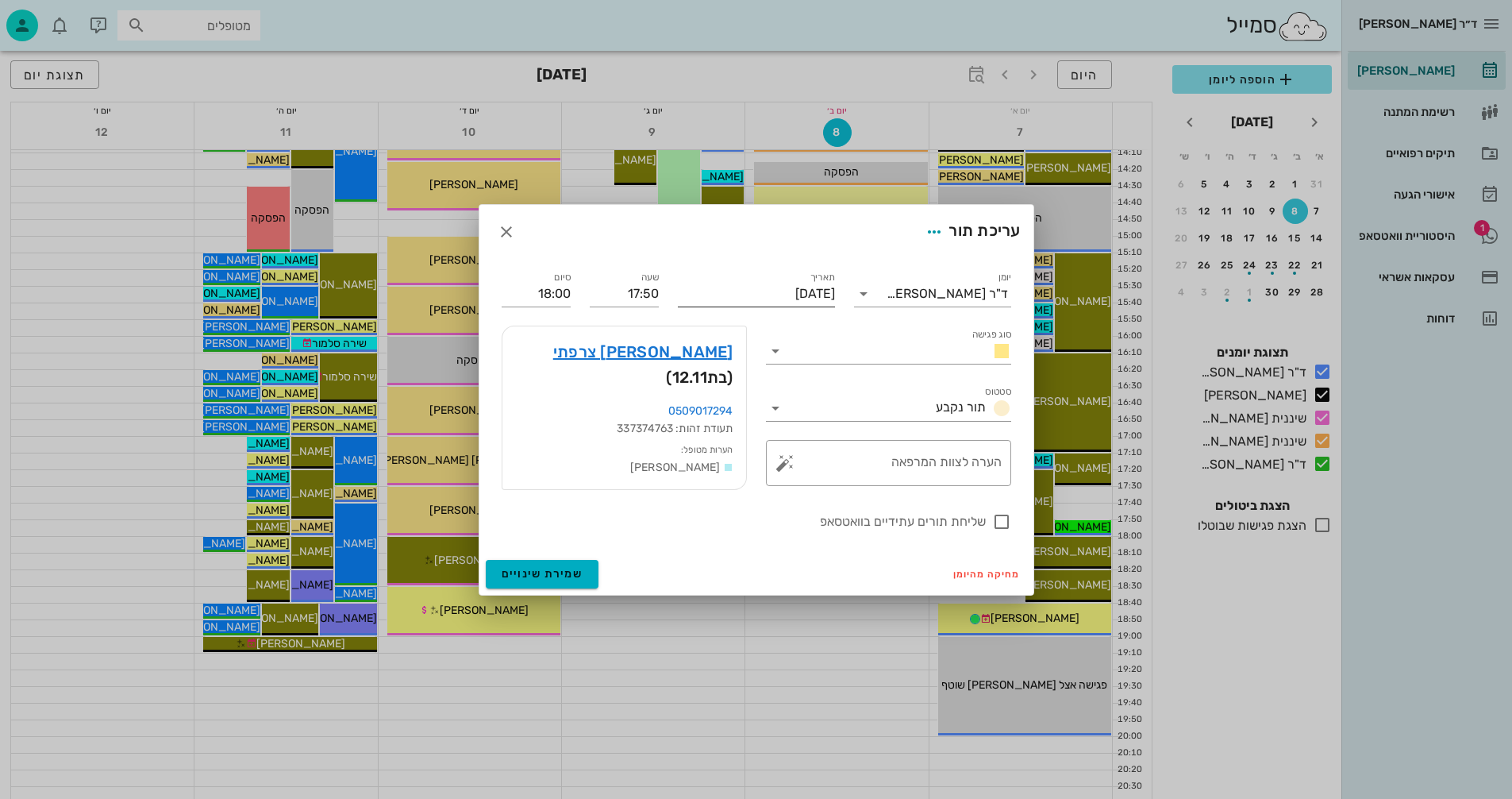
click at [747, 290] on input "[DATE]" at bounding box center [756, 293] width 157 height 25
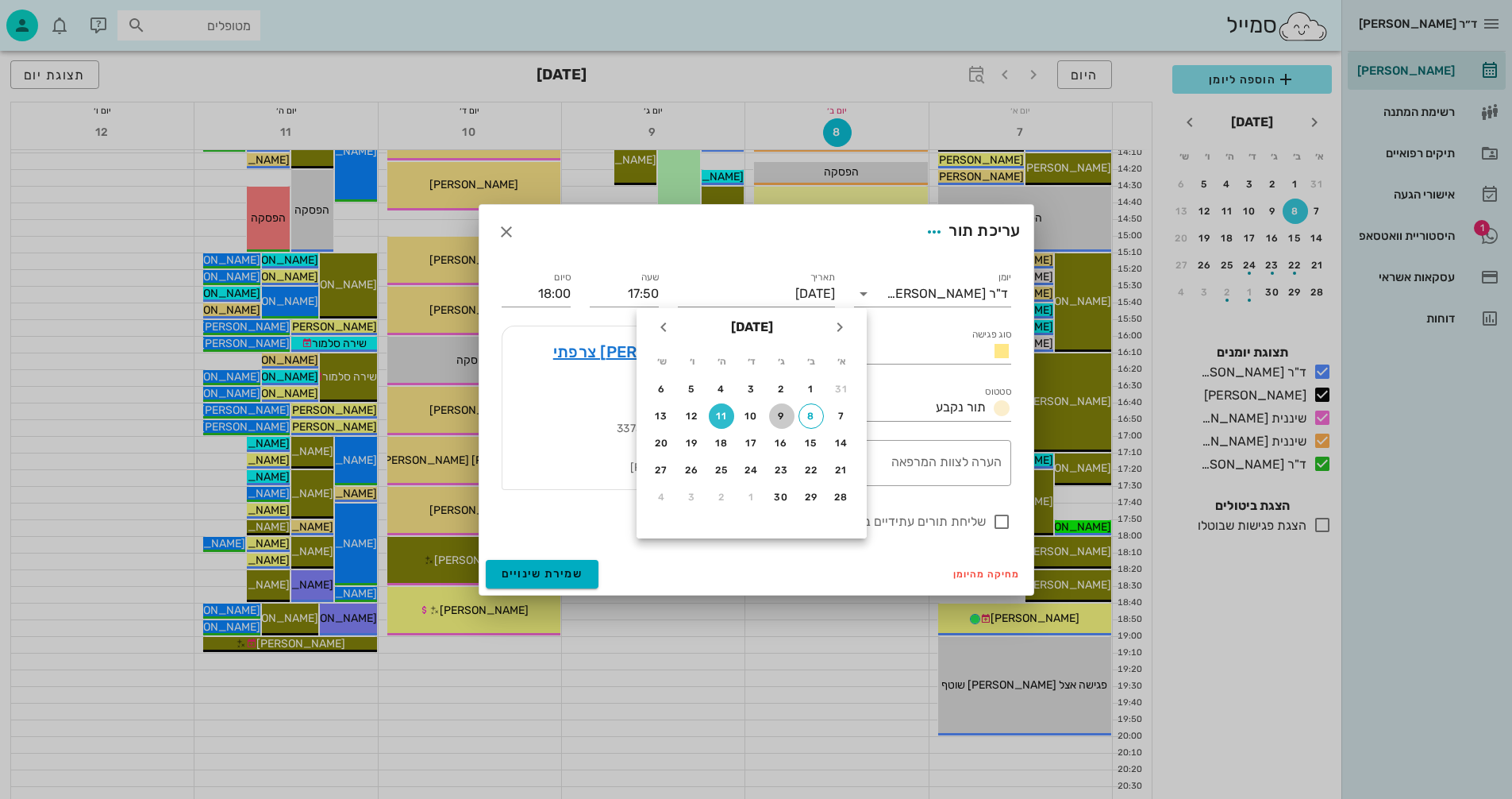
click at [779, 412] on div "9" at bounding box center [782, 416] width 25 height 11
type input "[DATE]"
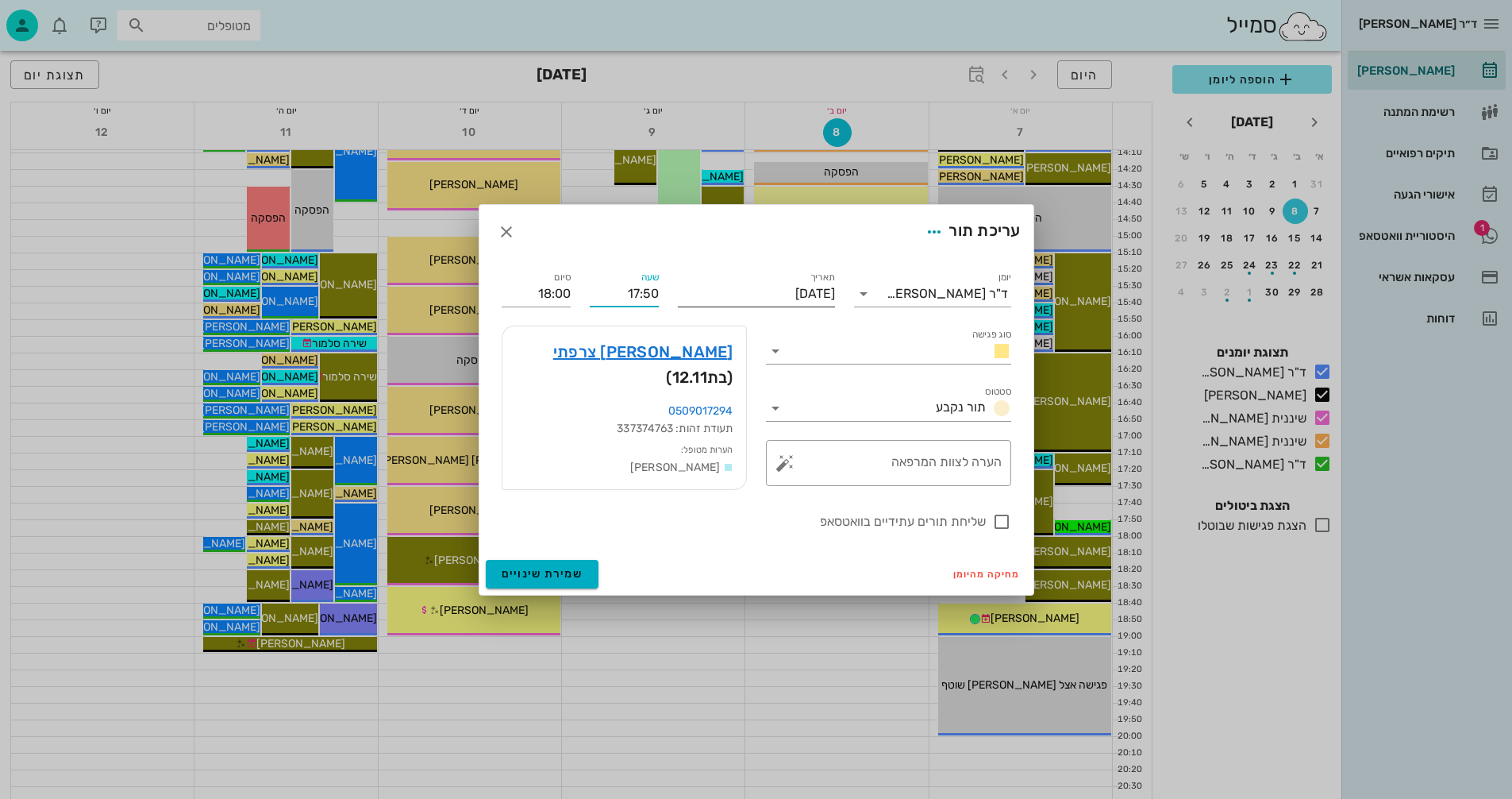
drag, startPoint x: 625, startPoint y: 298, endPoint x: 678, endPoint y: 294, distance: 53.2
click at [678, 294] on div "יומן ד"ר נמרוד דיקשטיין סוג פגישה סטטוס תור נקבע תאריך יום שלישי, 9 בספטמבר 202…" at bounding box center [756, 400] width 529 height 282
type input "14:40"
type input "14:50"
click at [524, 295] on input "14:50" at bounding box center [537, 293] width 70 height 25
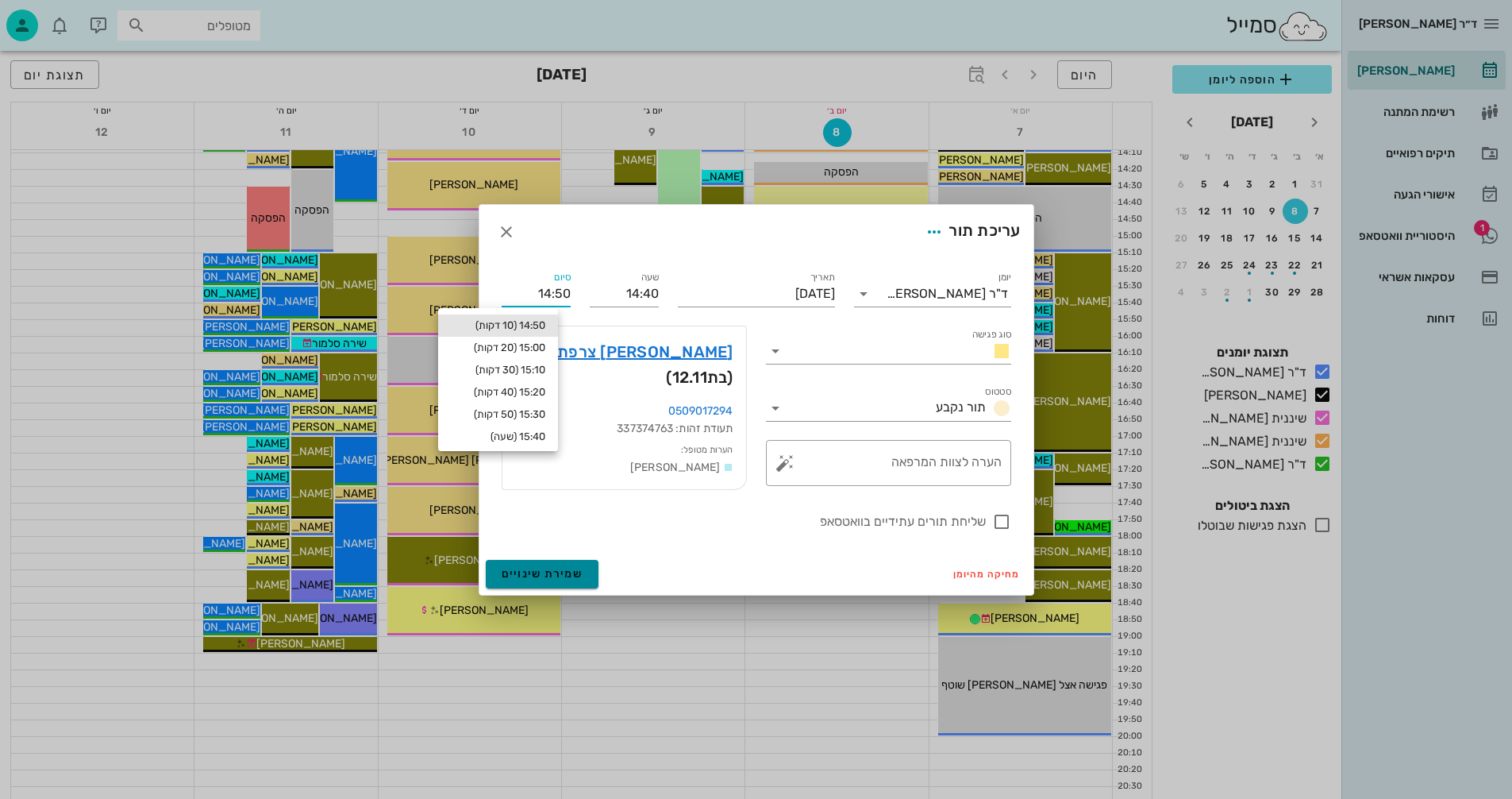
click at [524, 572] on span "שמירת שינויים" at bounding box center [542, 573] width 82 height 13
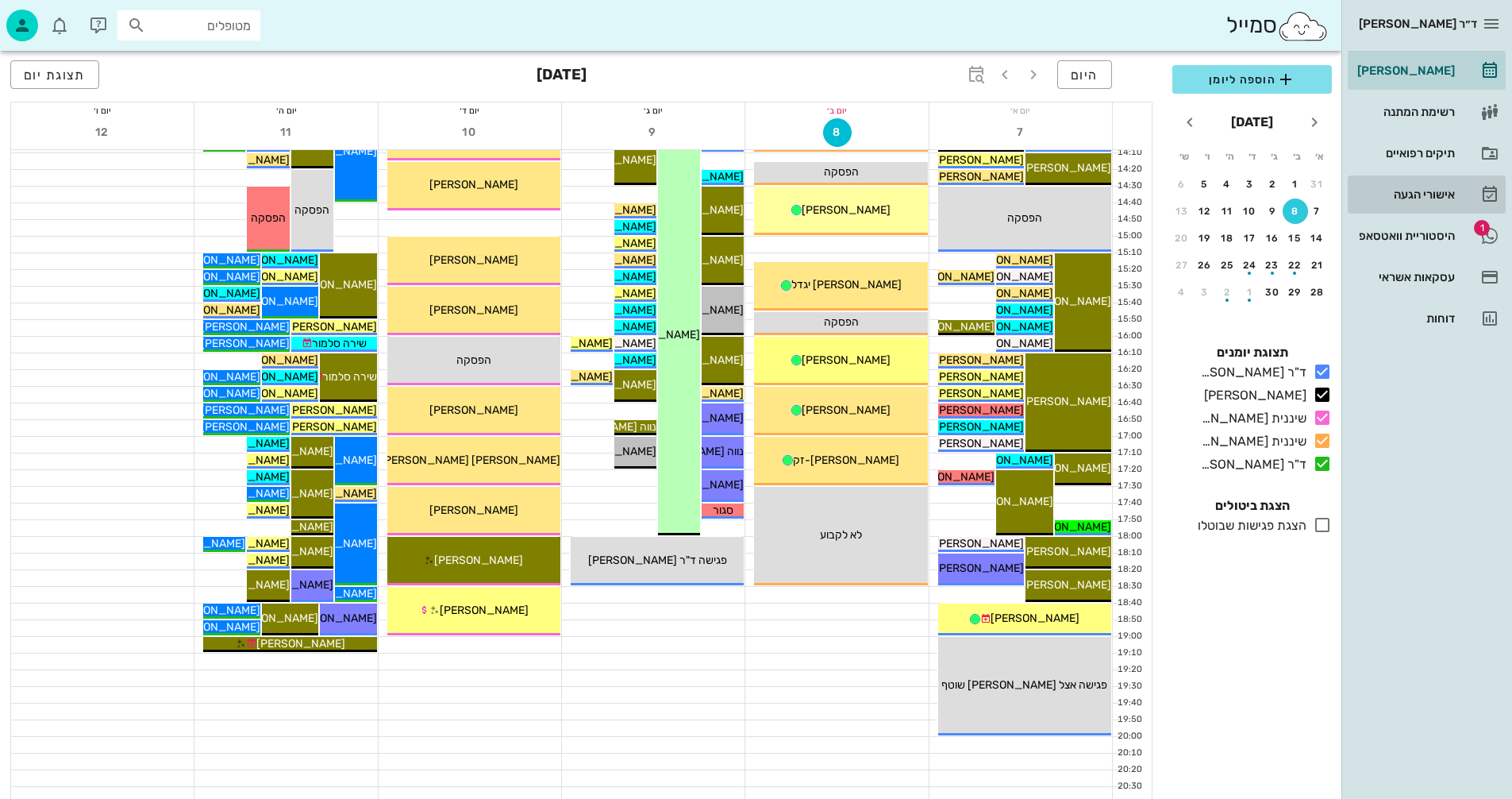
click at [1411, 190] on div "אישורי הגעה" at bounding box center [1404, 195] width 101 height 13
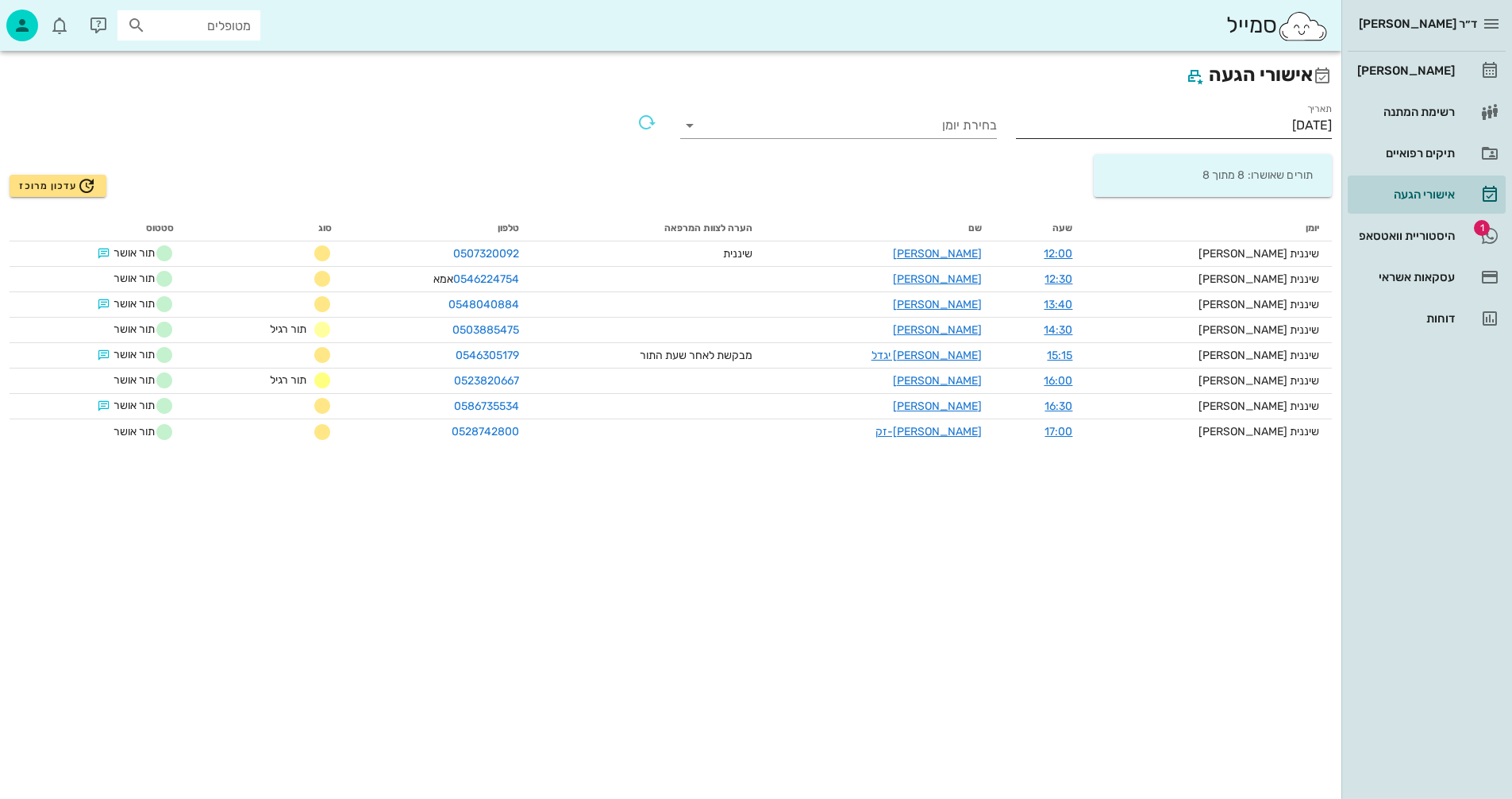
click at [1228, 131] on input "[DATE]" at bounding box center [1174, 125] width 317 height 25
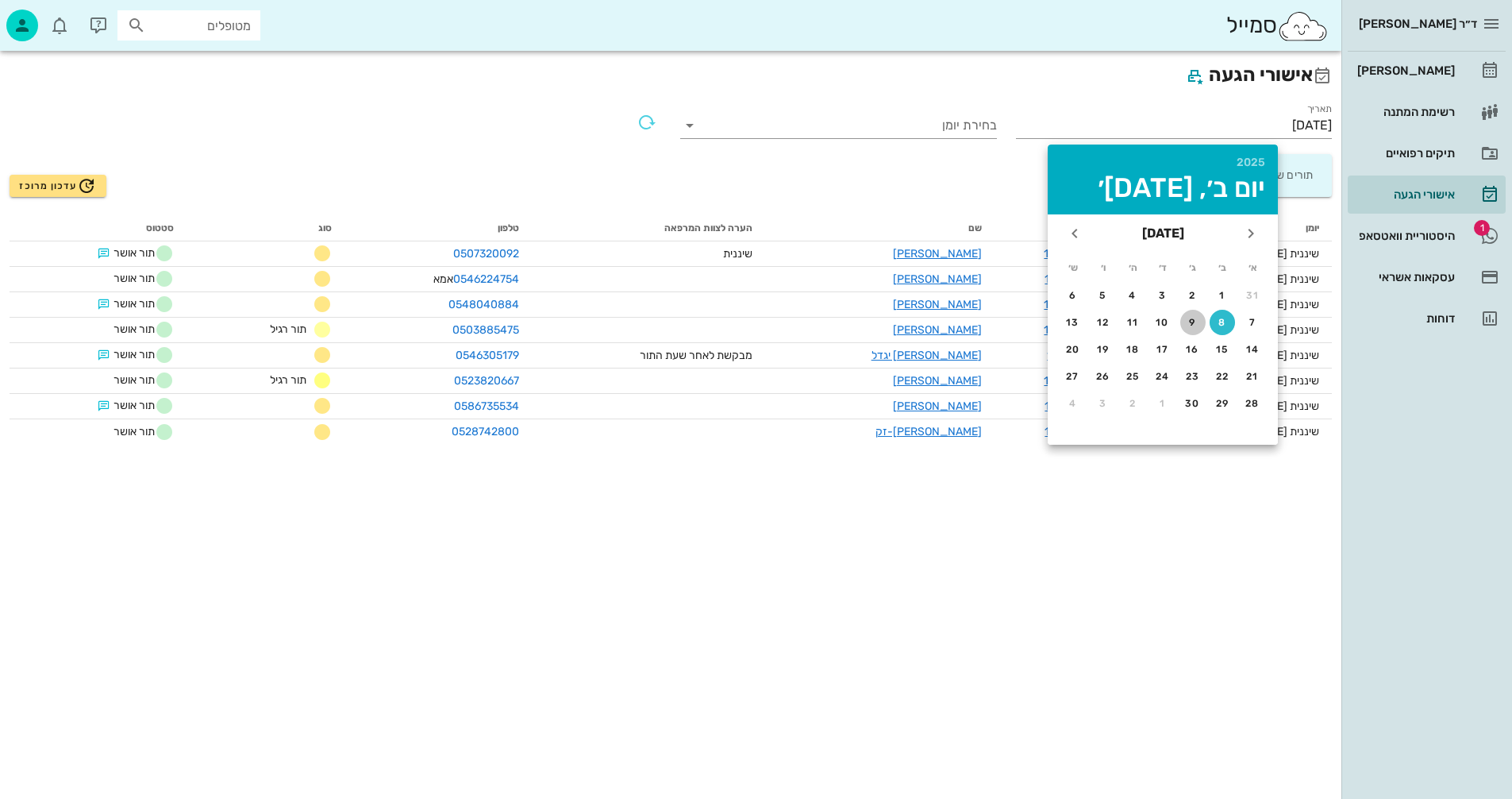
click at [1190, 321] on div "9" at bounding box center [1192, 322] width 25 height 11
type input "[DATE]"
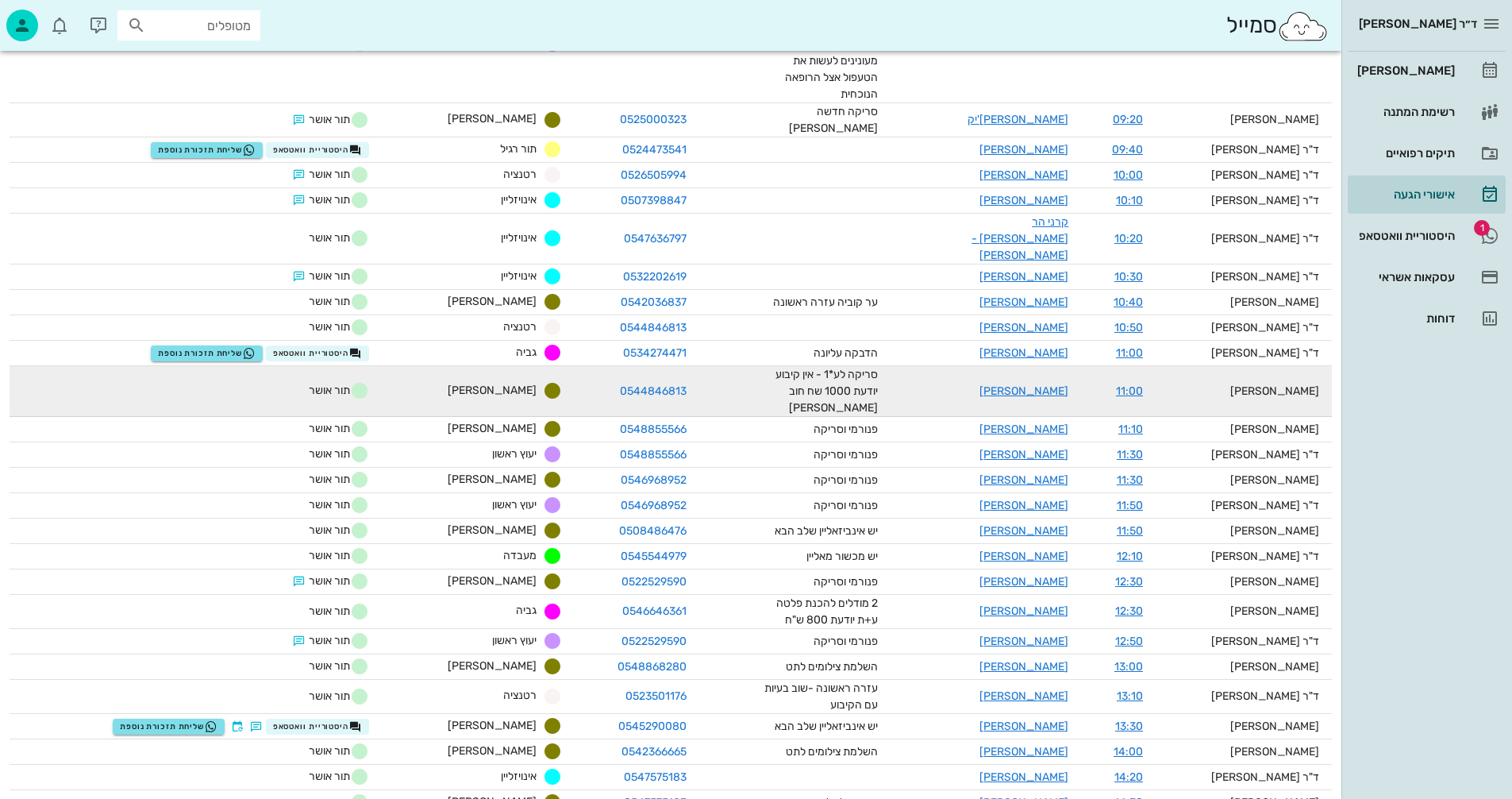
scroll to position [714, 0]
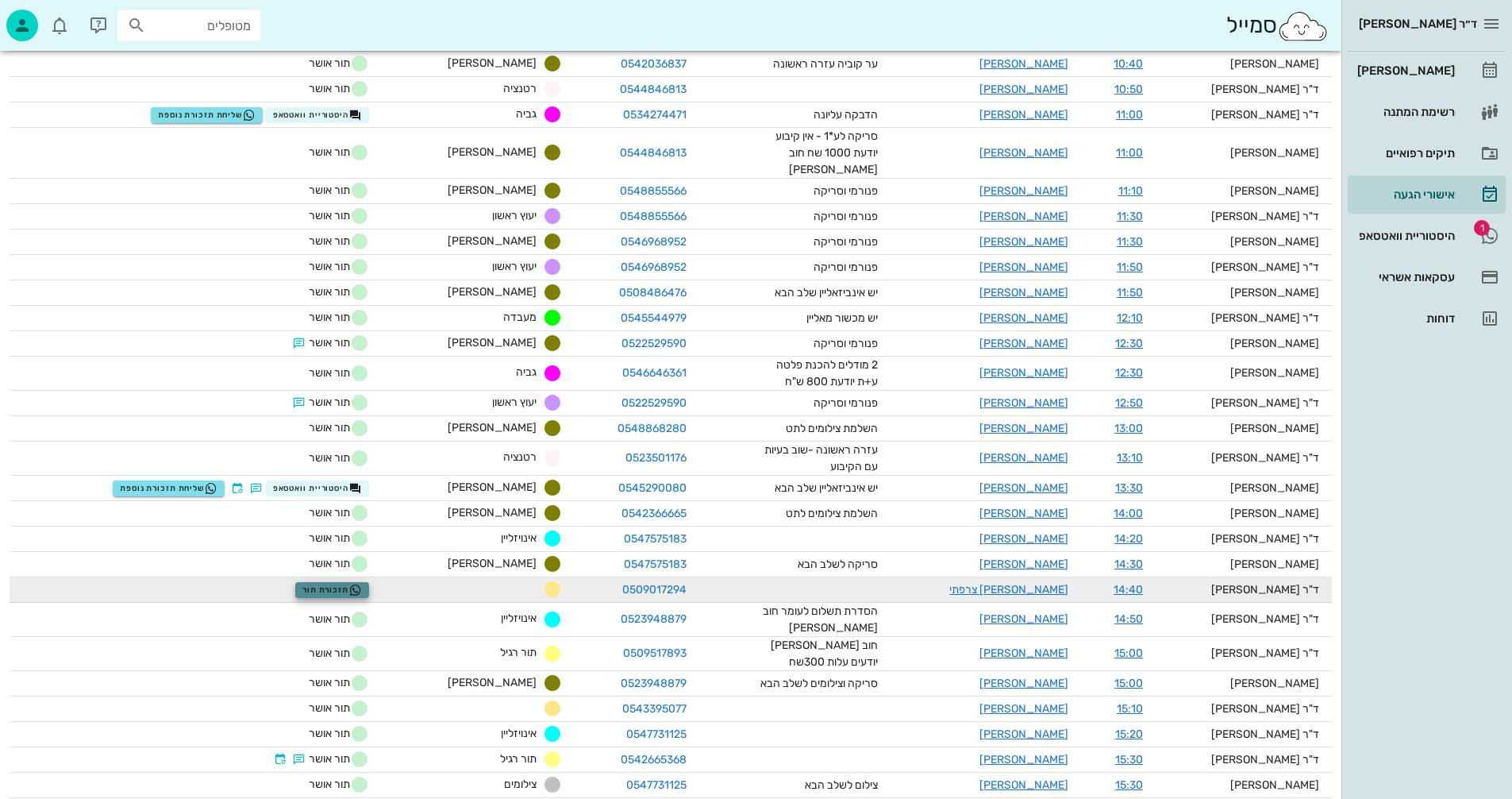
click at [340, 584] on span "תזכורת תור" at bounding box center [332, 590] width 59 height 13
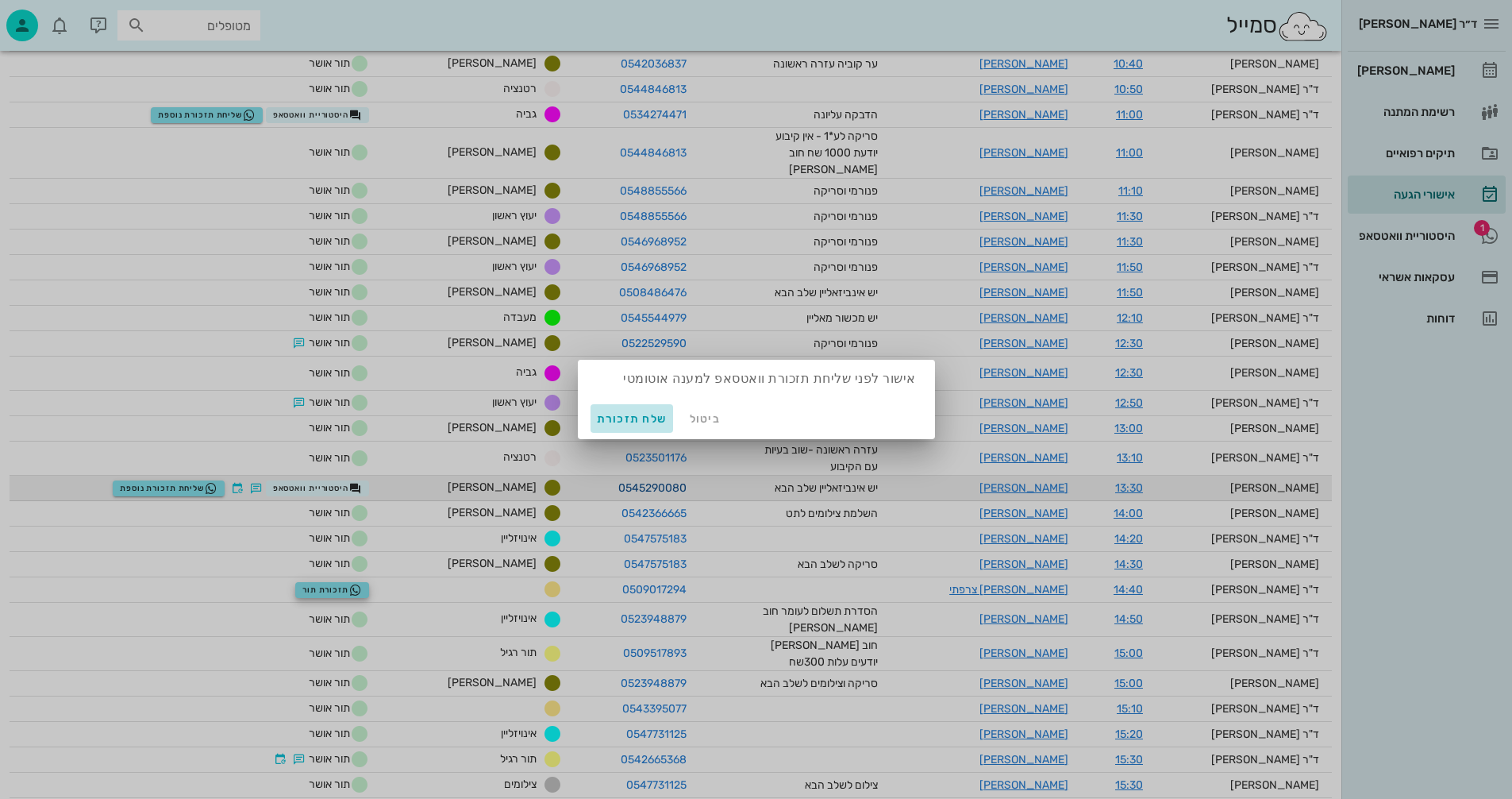
click at [637, 416] on span "שלח תזכורת" at bounding box center [631, 418] width 70 height 13
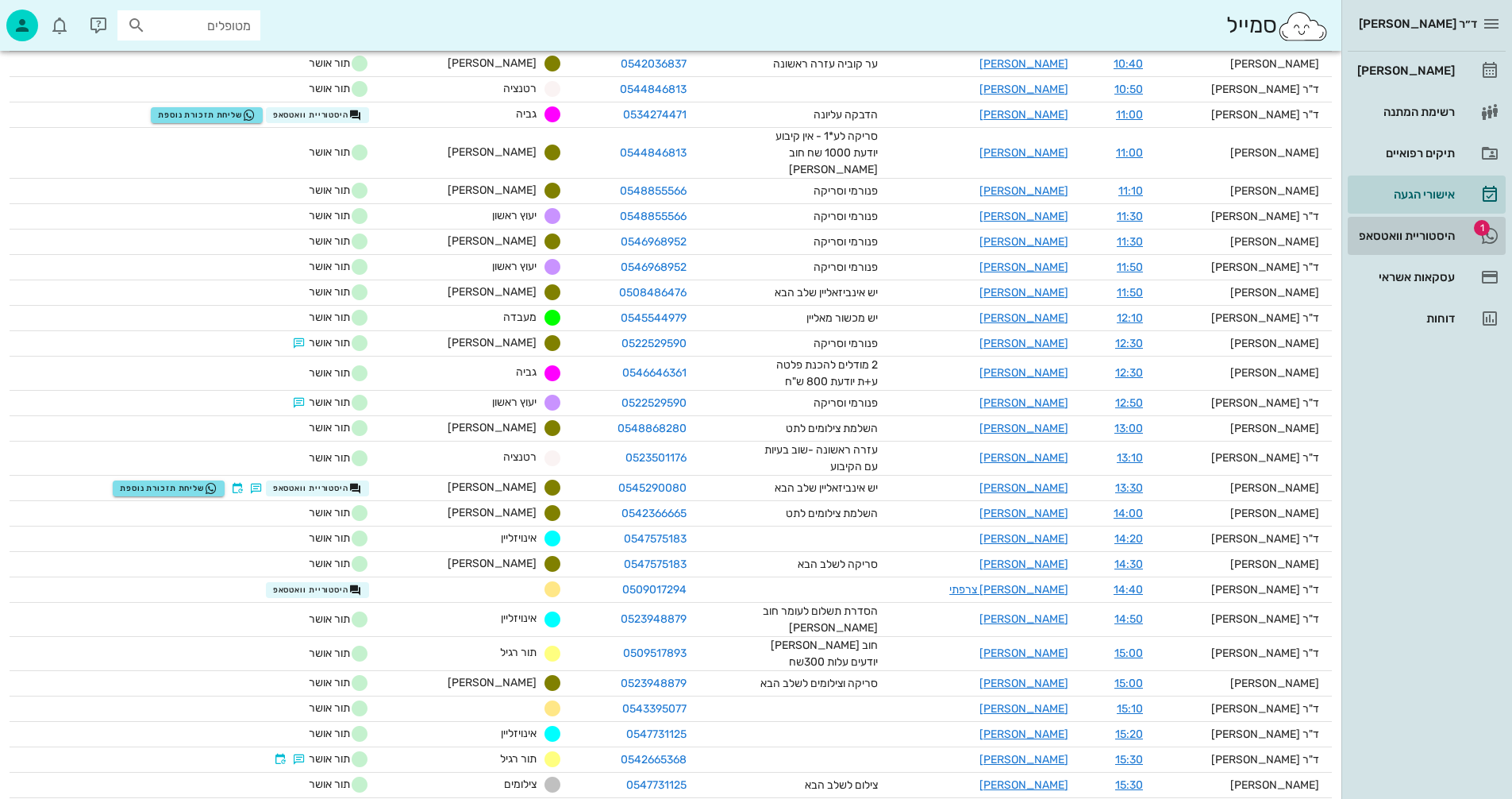
click at [1388, 231] on div "היסטוריית וואטסאפ" at bounding box center [1404, 236] width 101 height 13
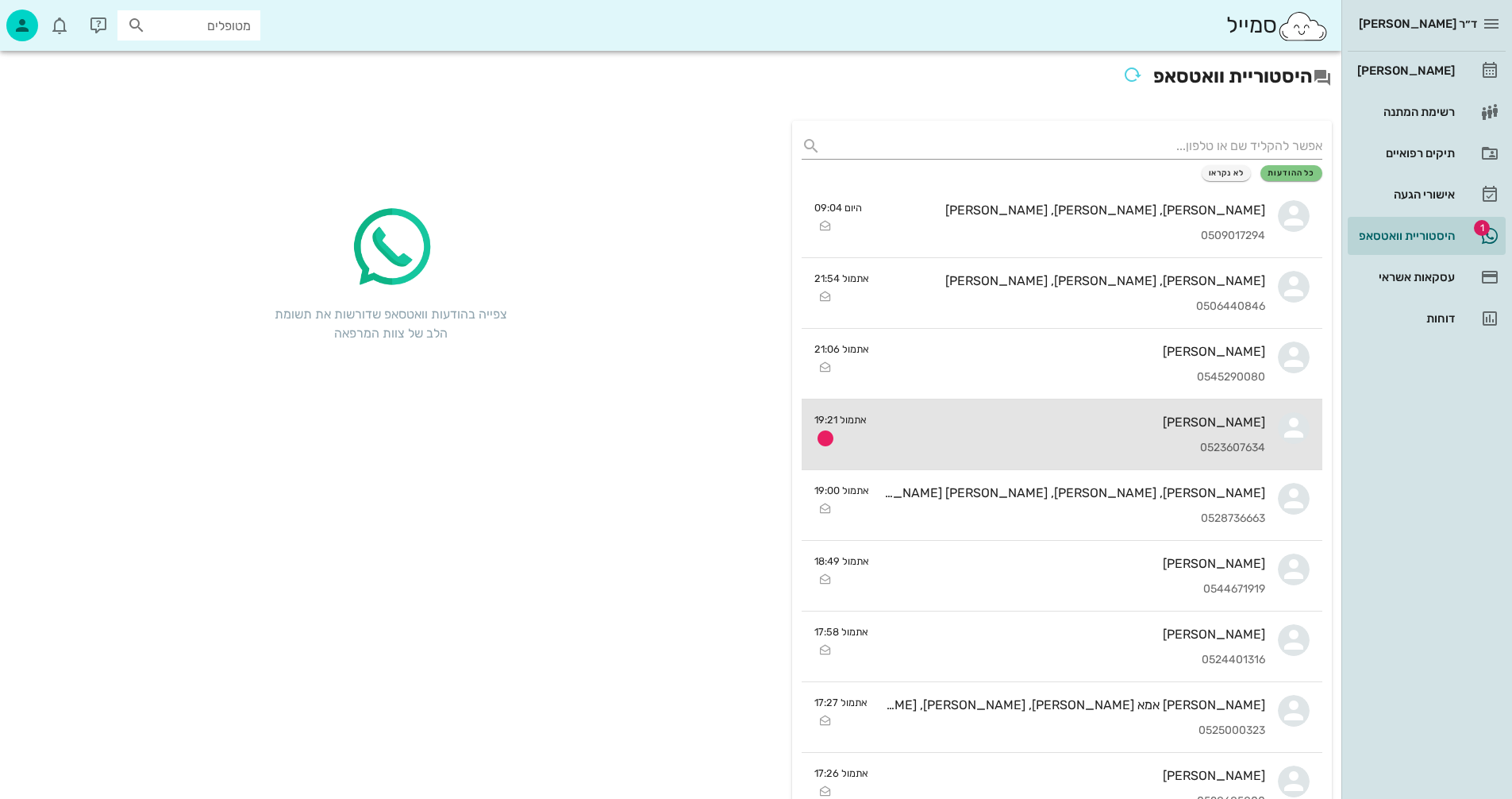
click at [1068, 424] on div "[PERSON_NAME]" at bounding box center [1072, 422] width 386 height 15
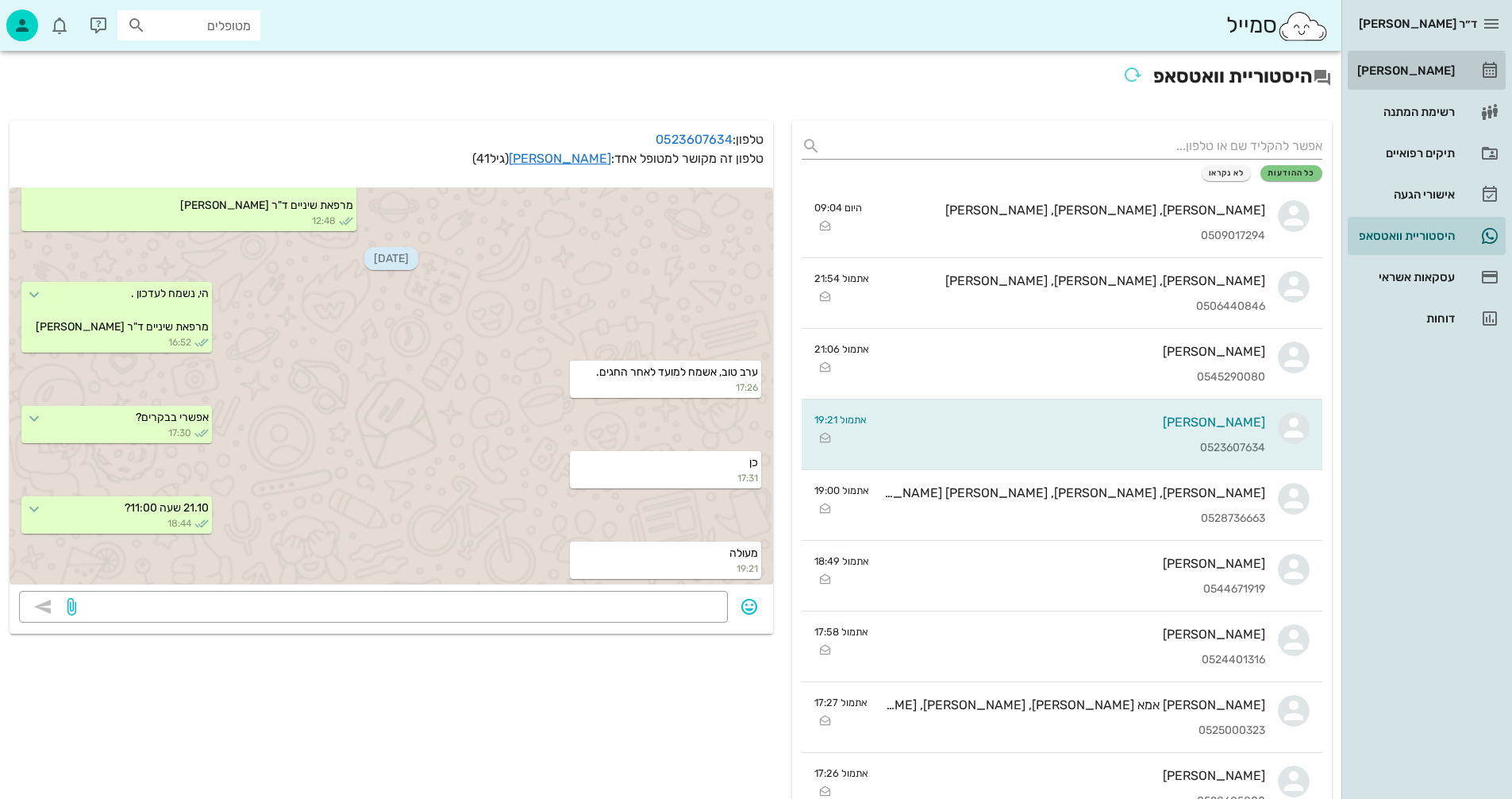
click at [1430, 68] on div "[PERSON_NAME]" at bounding box center [1404, 70] width 101 height 13
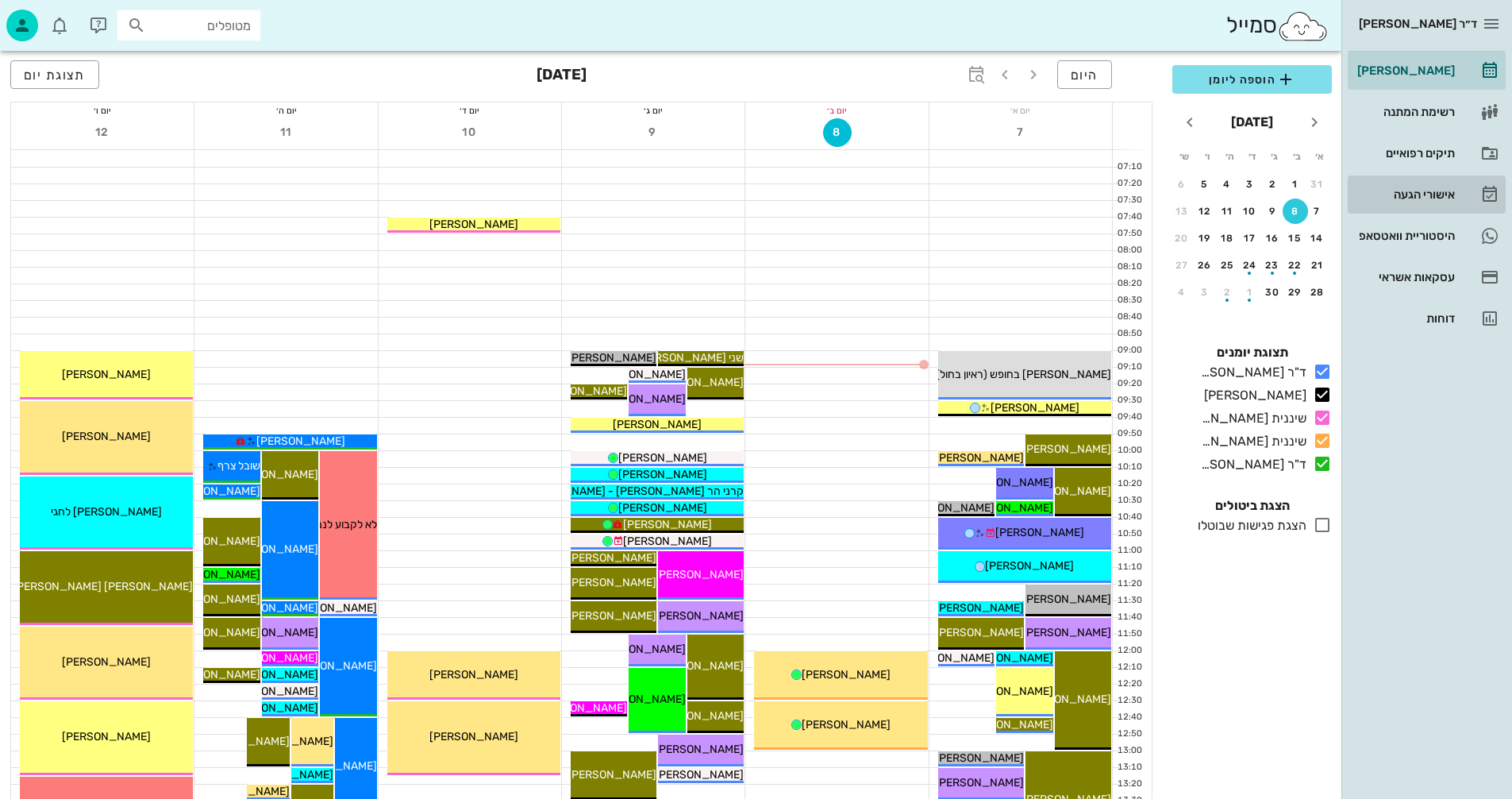
click at [1415, 192] on div "אישורי הגעה" at bounding box center [1404, 195] width 101 height 13
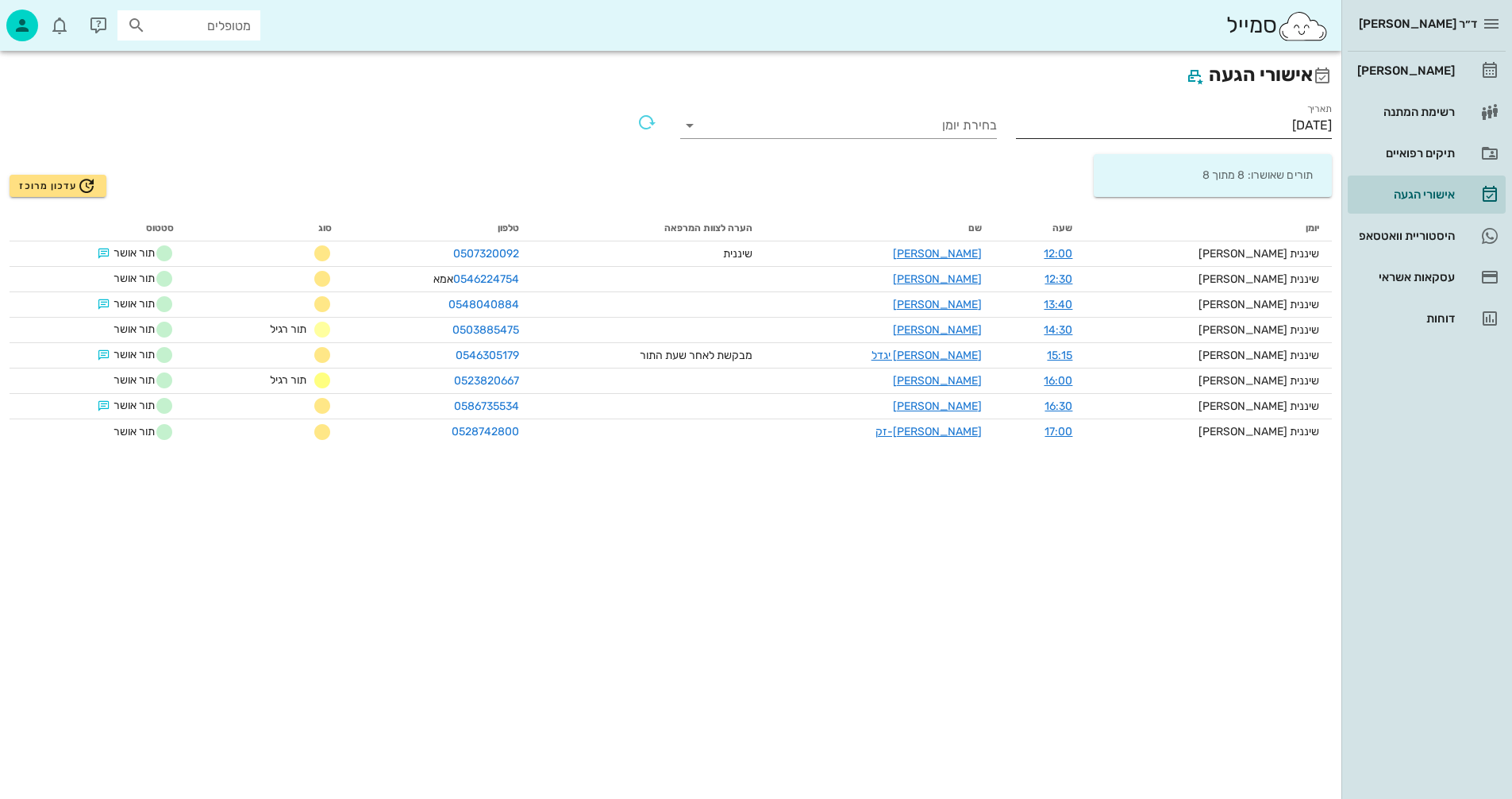
click at [1225, 118] on input "[DATE]" at bounding box center [1174, 125] width 317 height 25
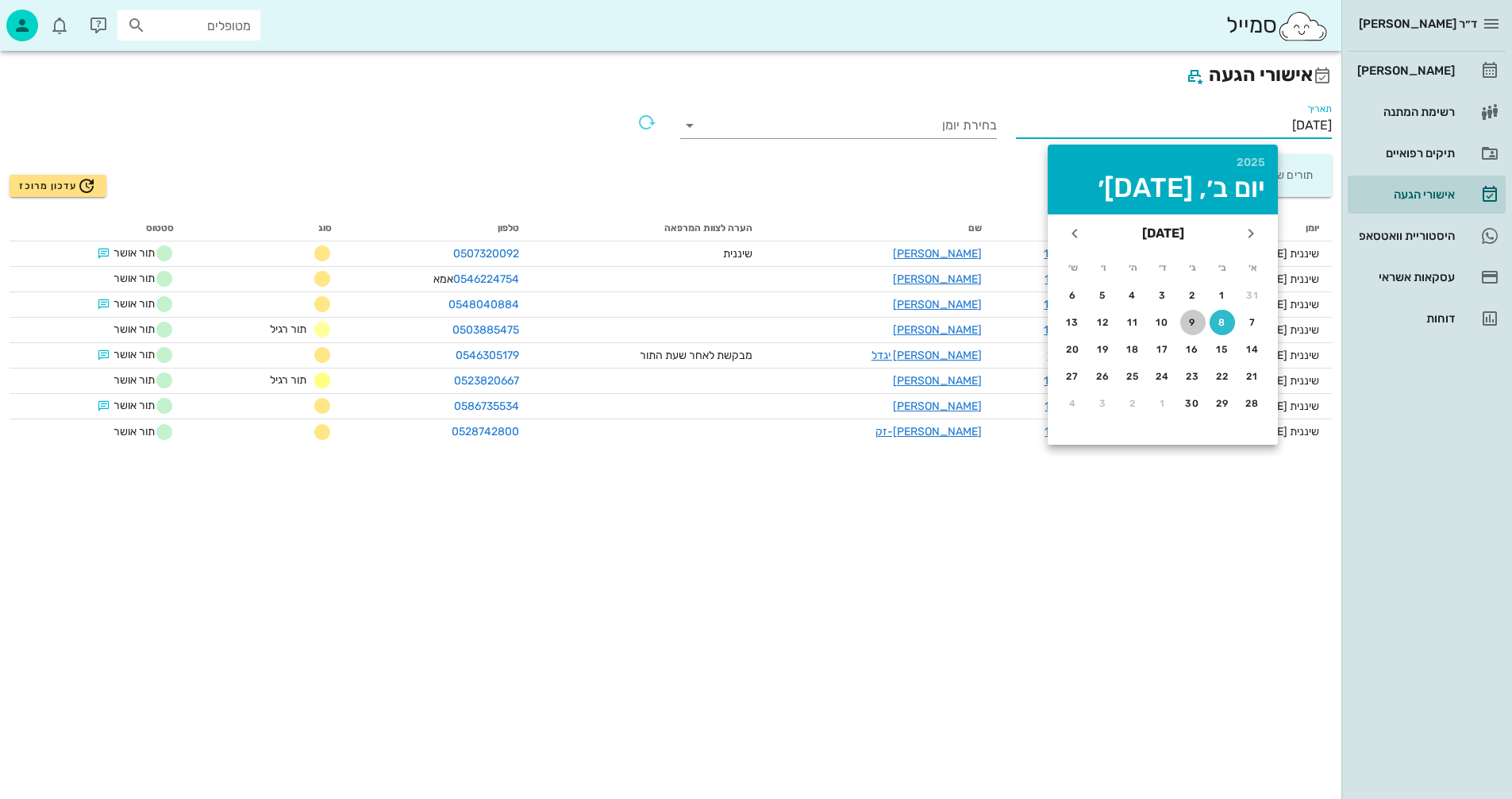
click at [1192, 320] on div "9" at bounding box center [1192, 322] width 25 height 11
type input "[DATE]"
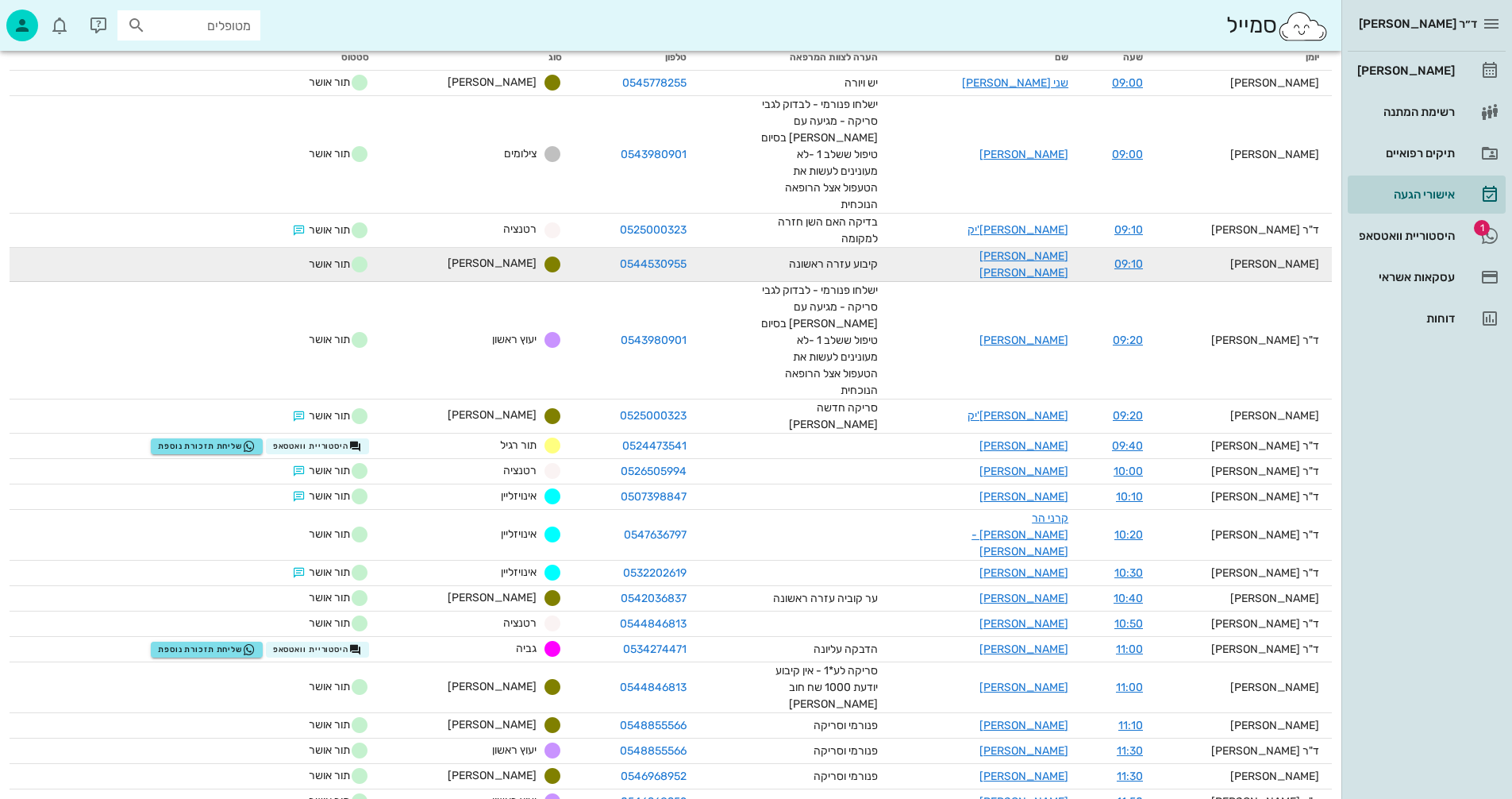
scroll to position [238, 0]
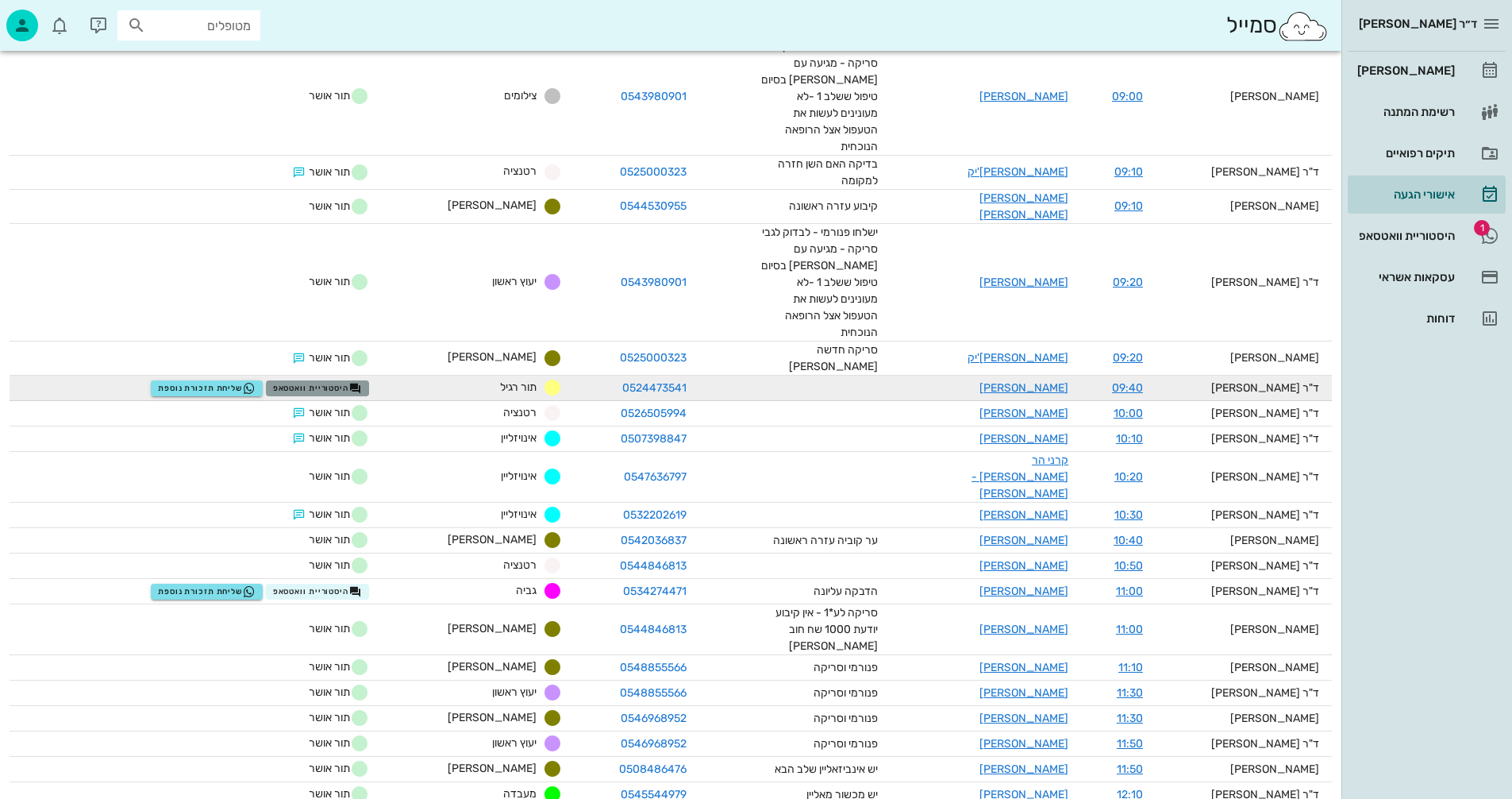
click at [346, 382] on span "היסטוריית וואטסאפ" at bounding box center [318, 388] width 89 height 13
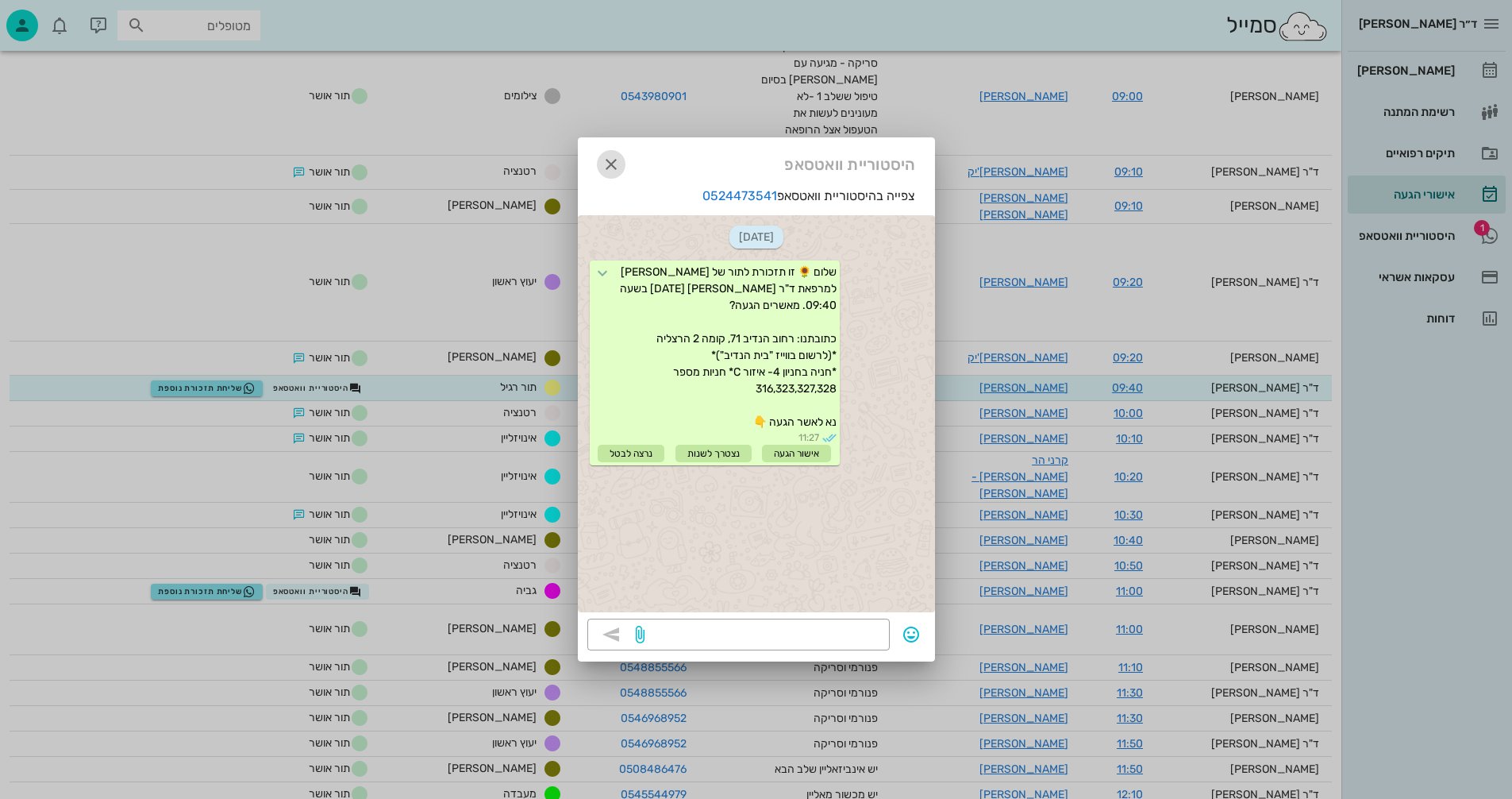
click at [609, 164] on icon "button" at bounding box center [611, 164] width 19 height 19
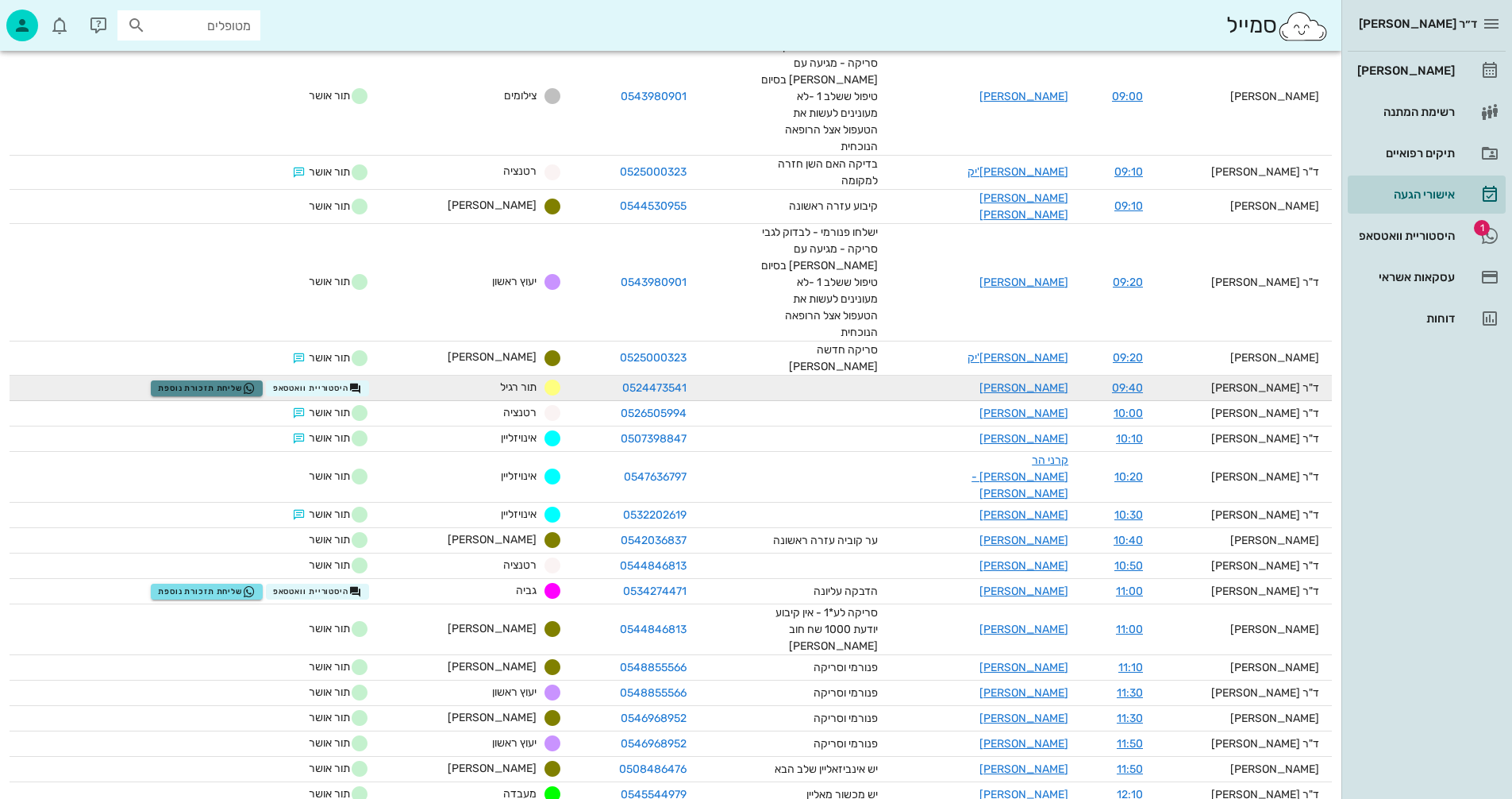
click at [215, 382] on span "שליחת תזכורת נוספת" at bounding box center [207, 388] width 98 height 13
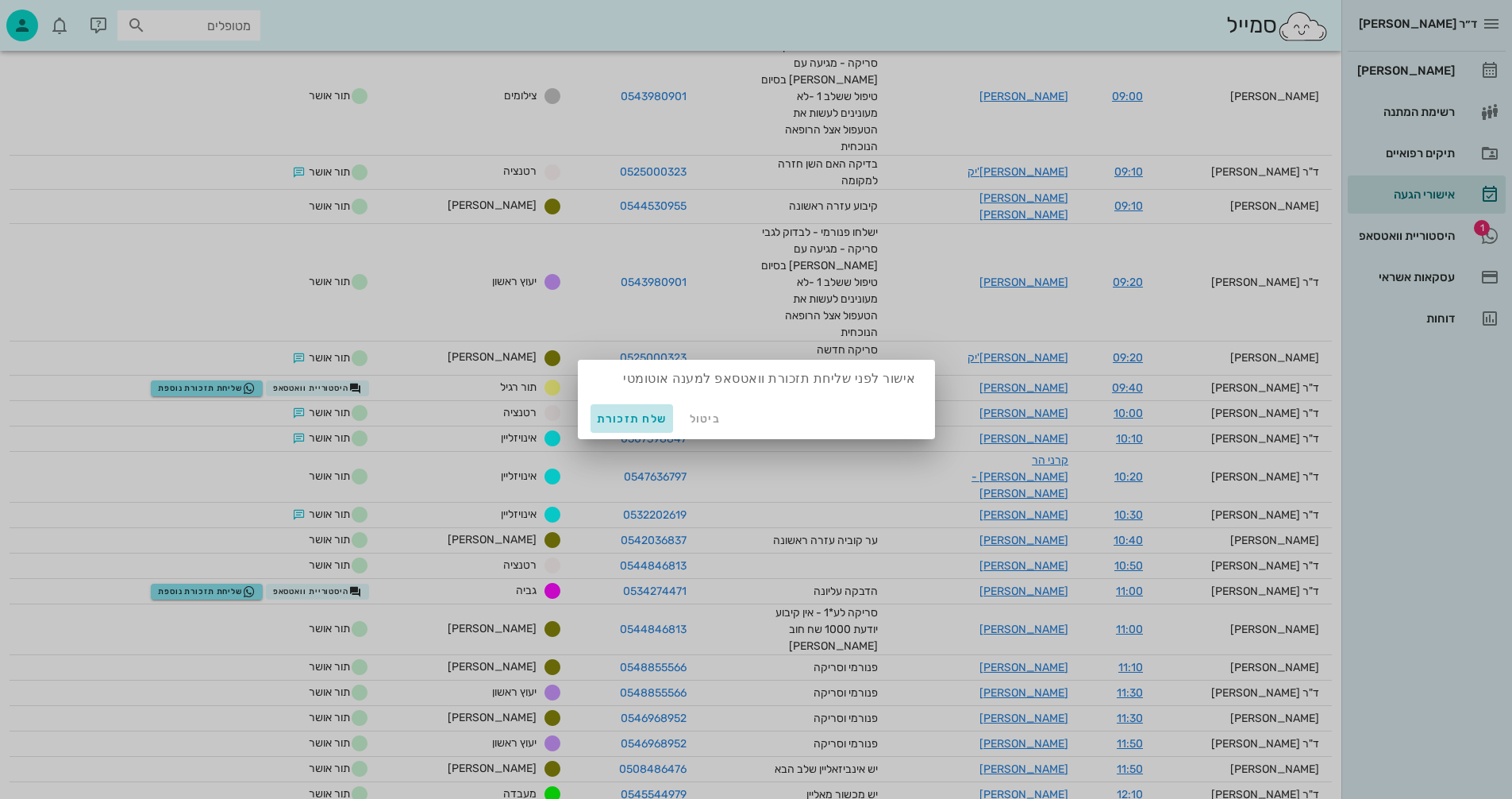
click at [608, 421] on span "שלח תזכורת" at bounding box center [631, 418] width 70 height 13
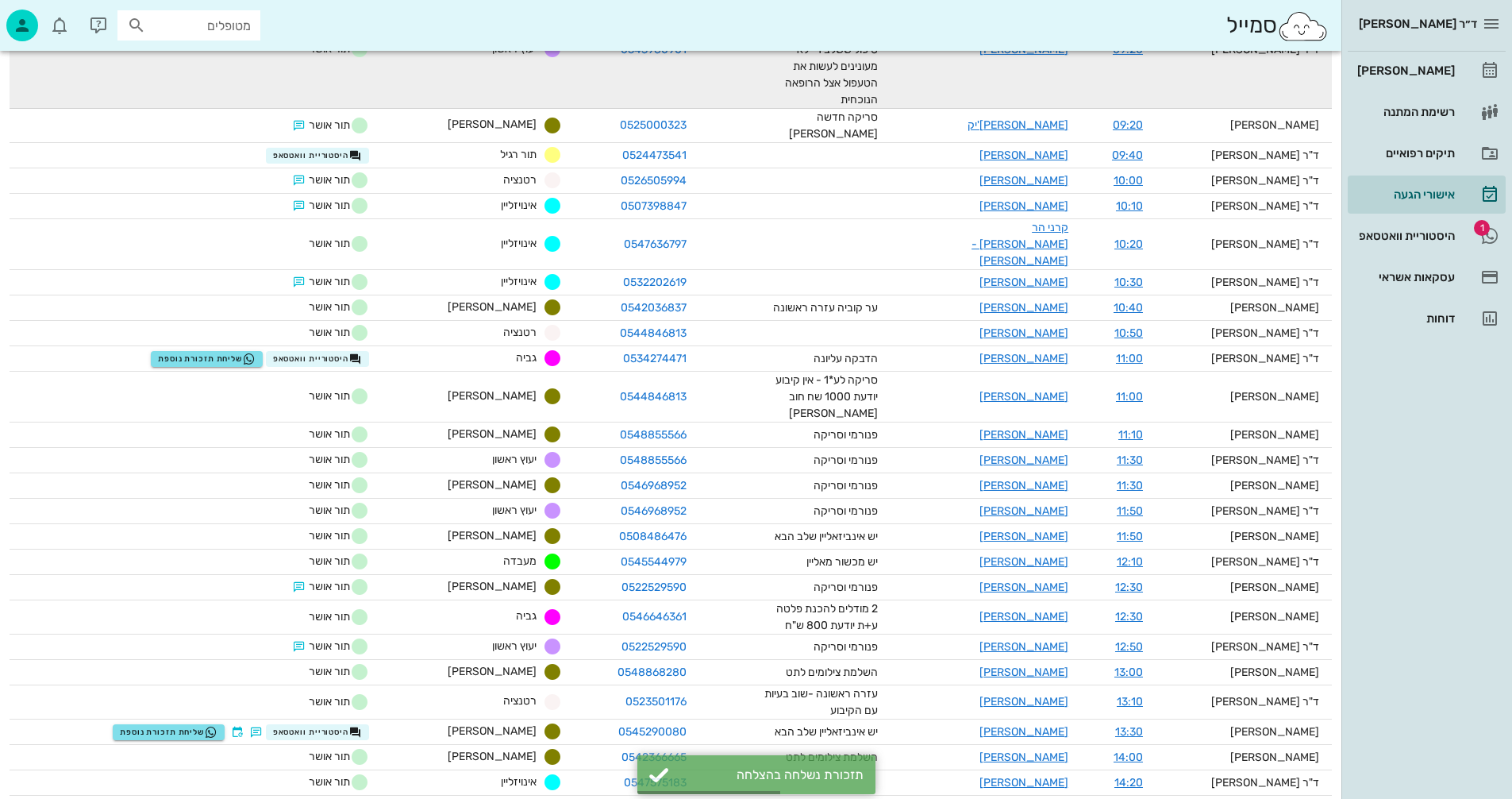
scroll to position [477, 0]
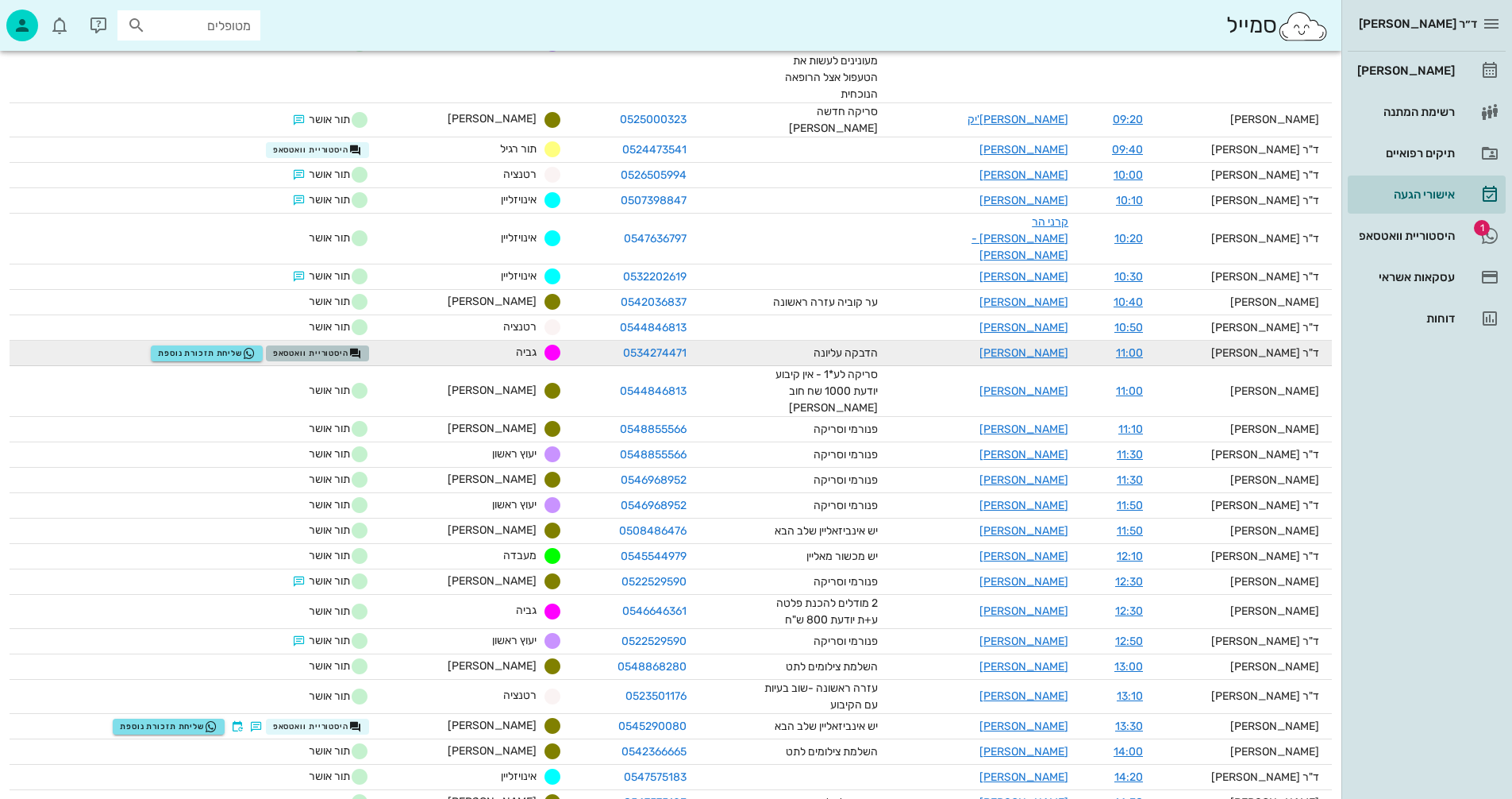
click at [340, 347] on span "היסטוריית וואטסאפ" at bounding box center [318, 353] width 89 height 13
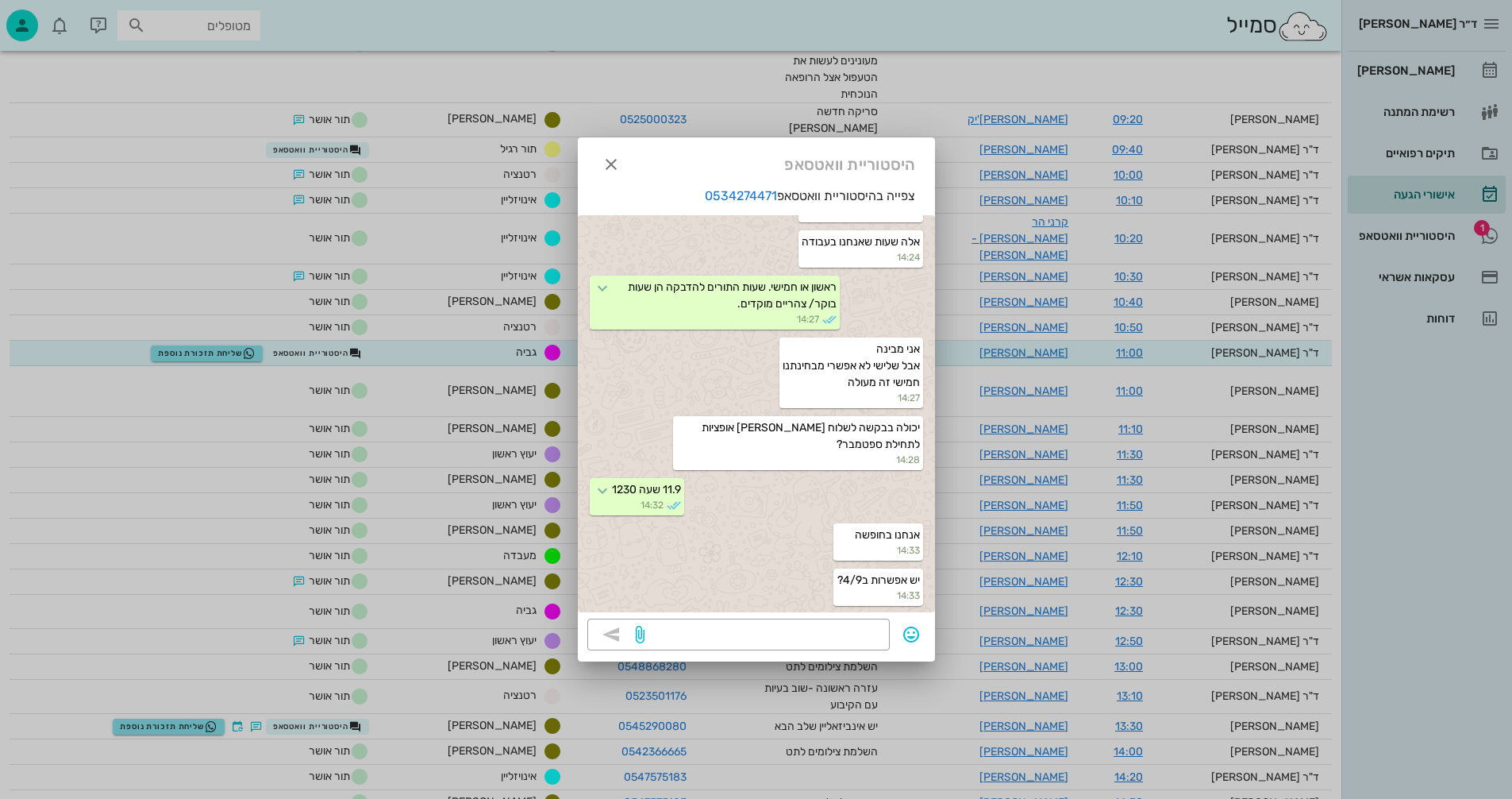
scroll to position [156, 0]
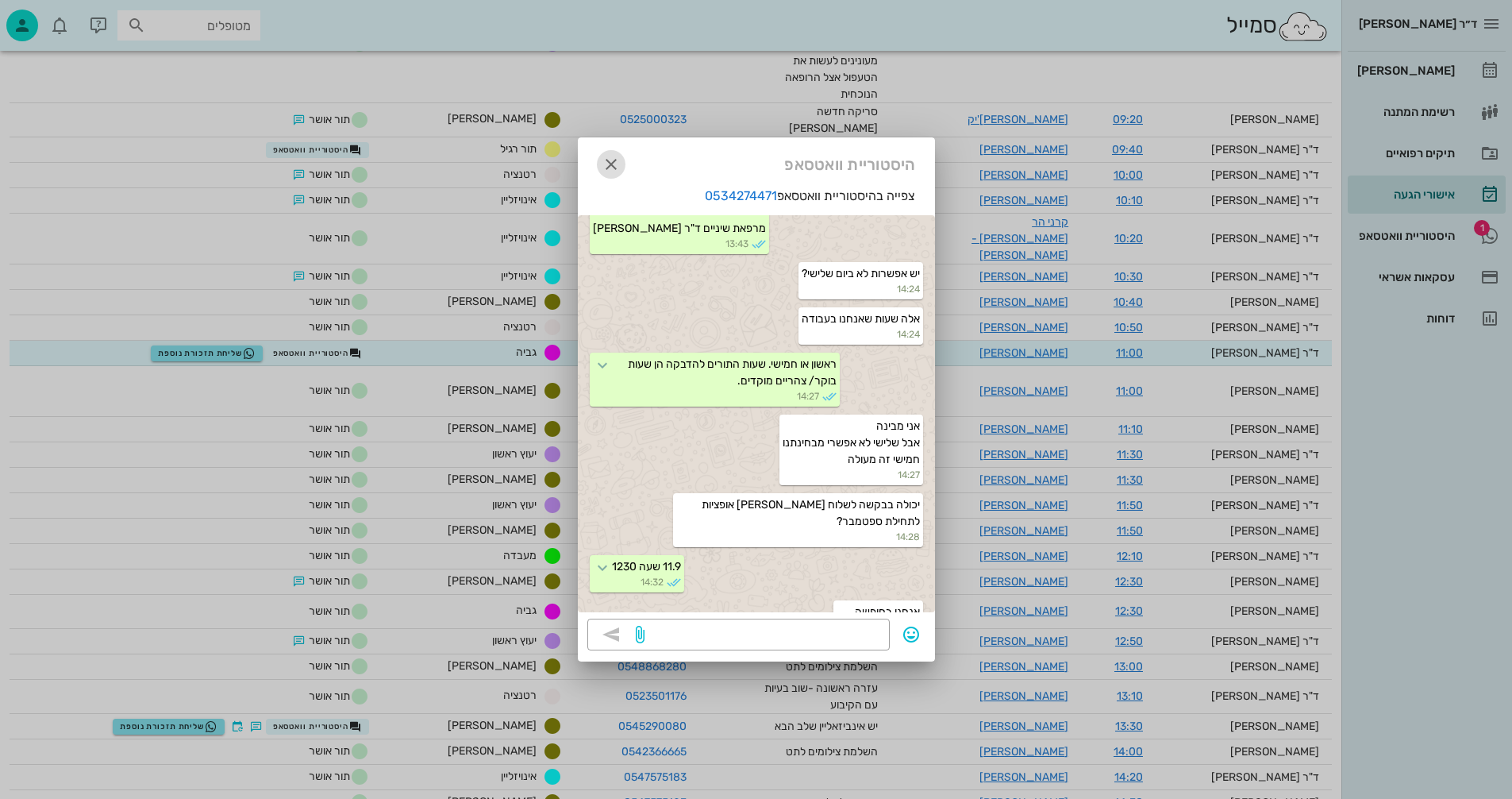
click at [605, 164] on icon "button" at bounding box center [611, 164] width 19 height 19
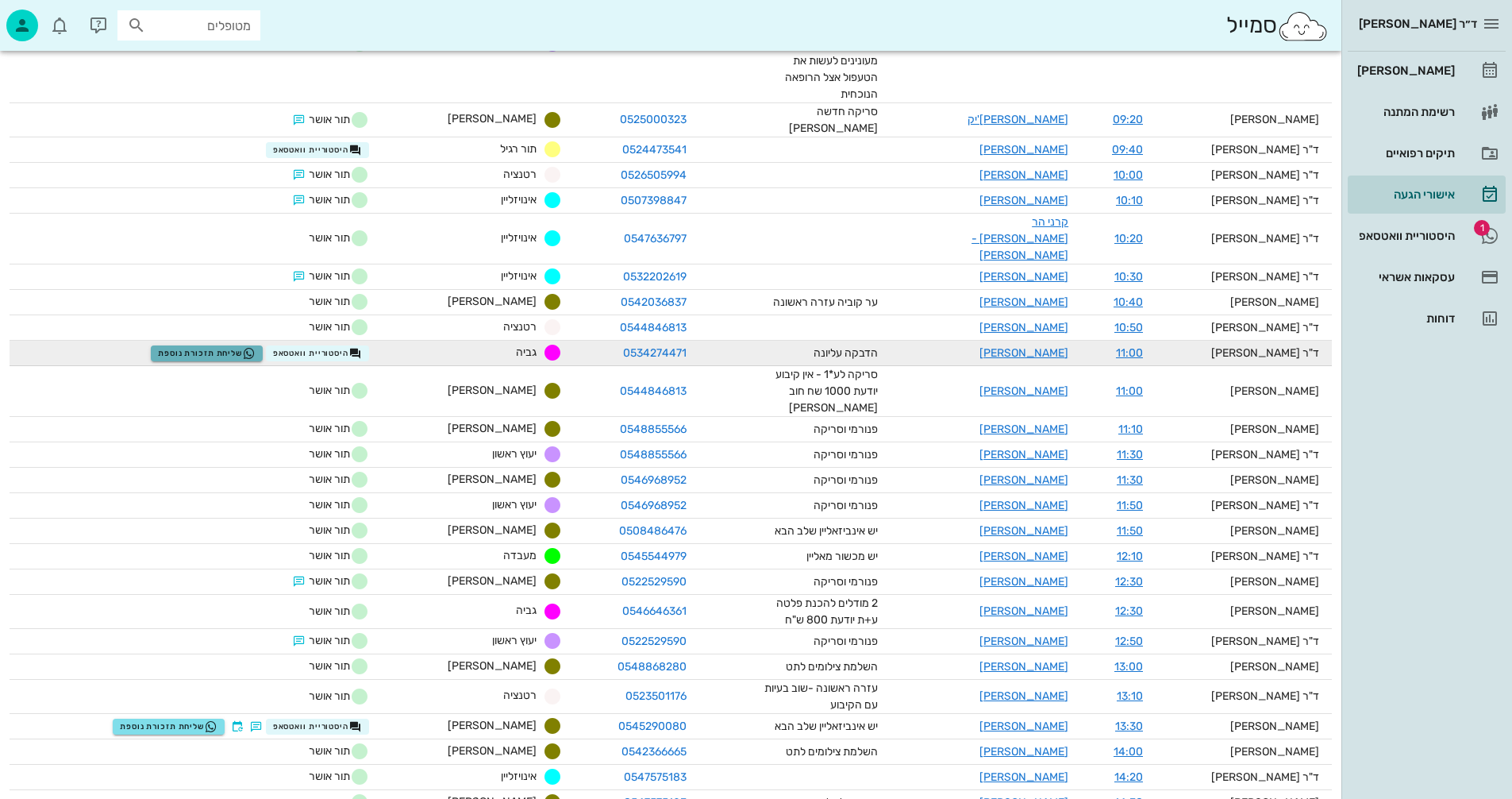
click at [225, 347] on span "שליחת תזכורת נוספת" at bounding box center [207, 353] width 98 height 13
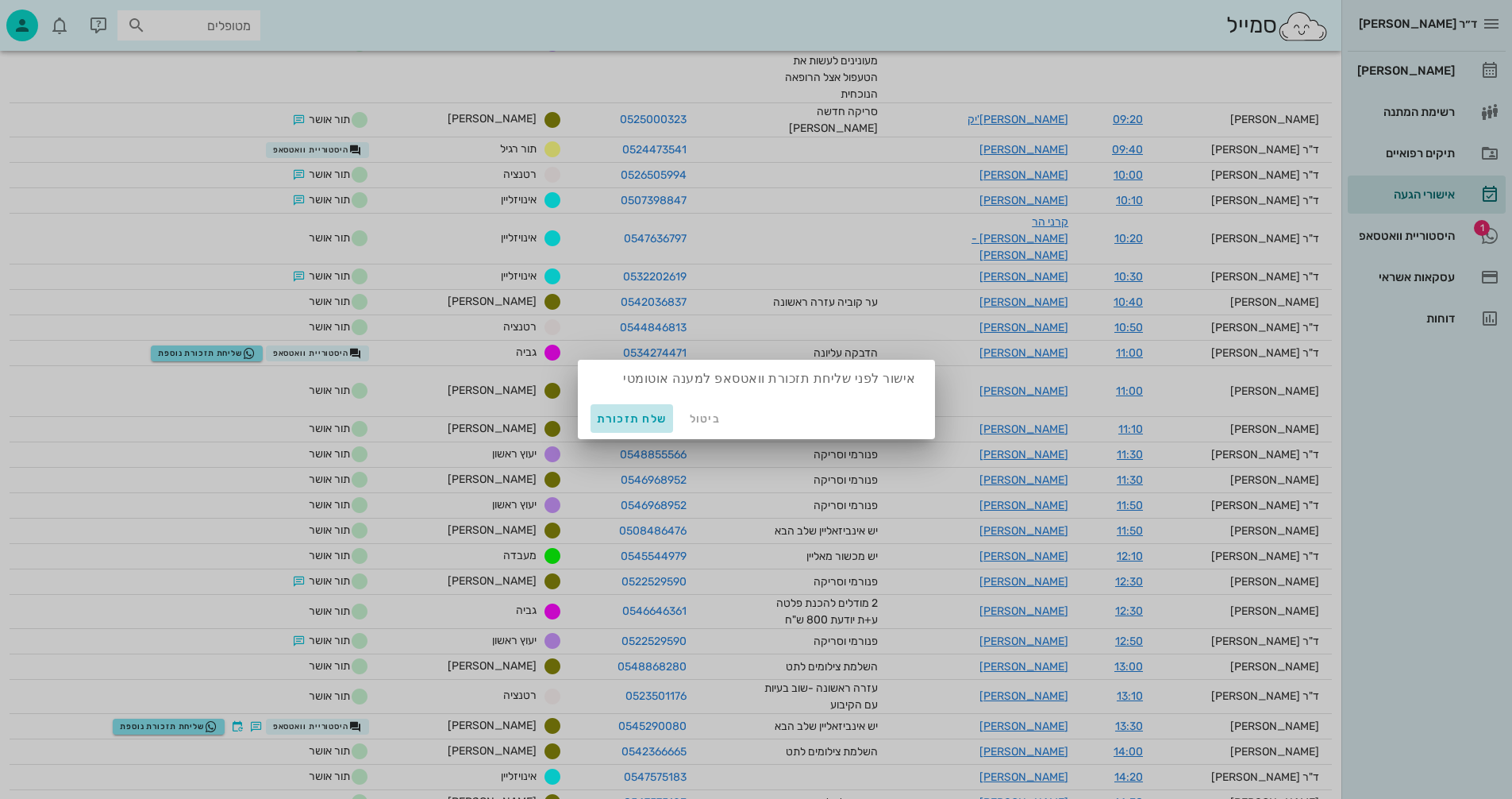
click at [640, 417] on span "שלח תזכורת" at bounding box center [631, 418] width 70 height 13
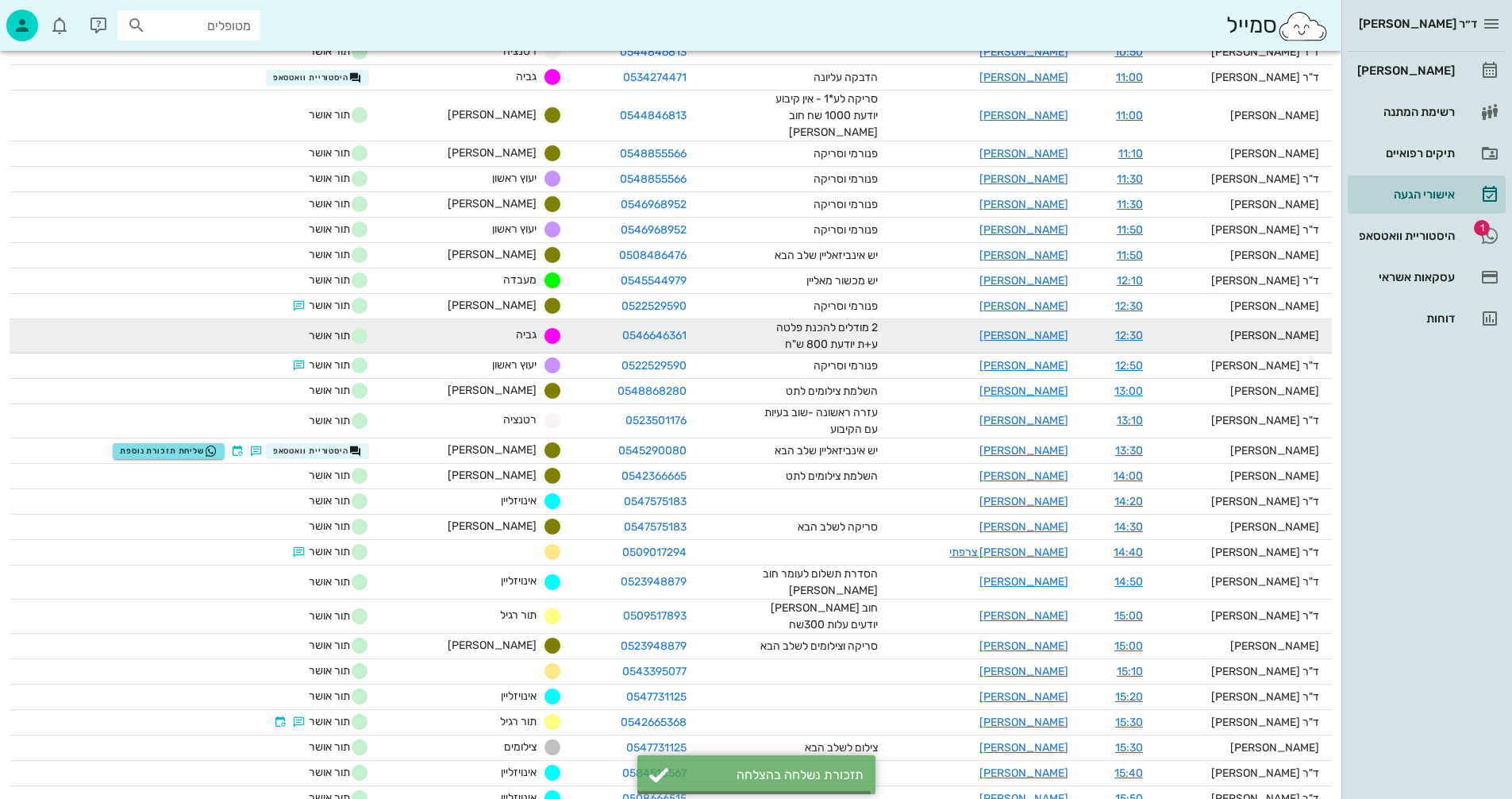
scroll to position [794, 0]
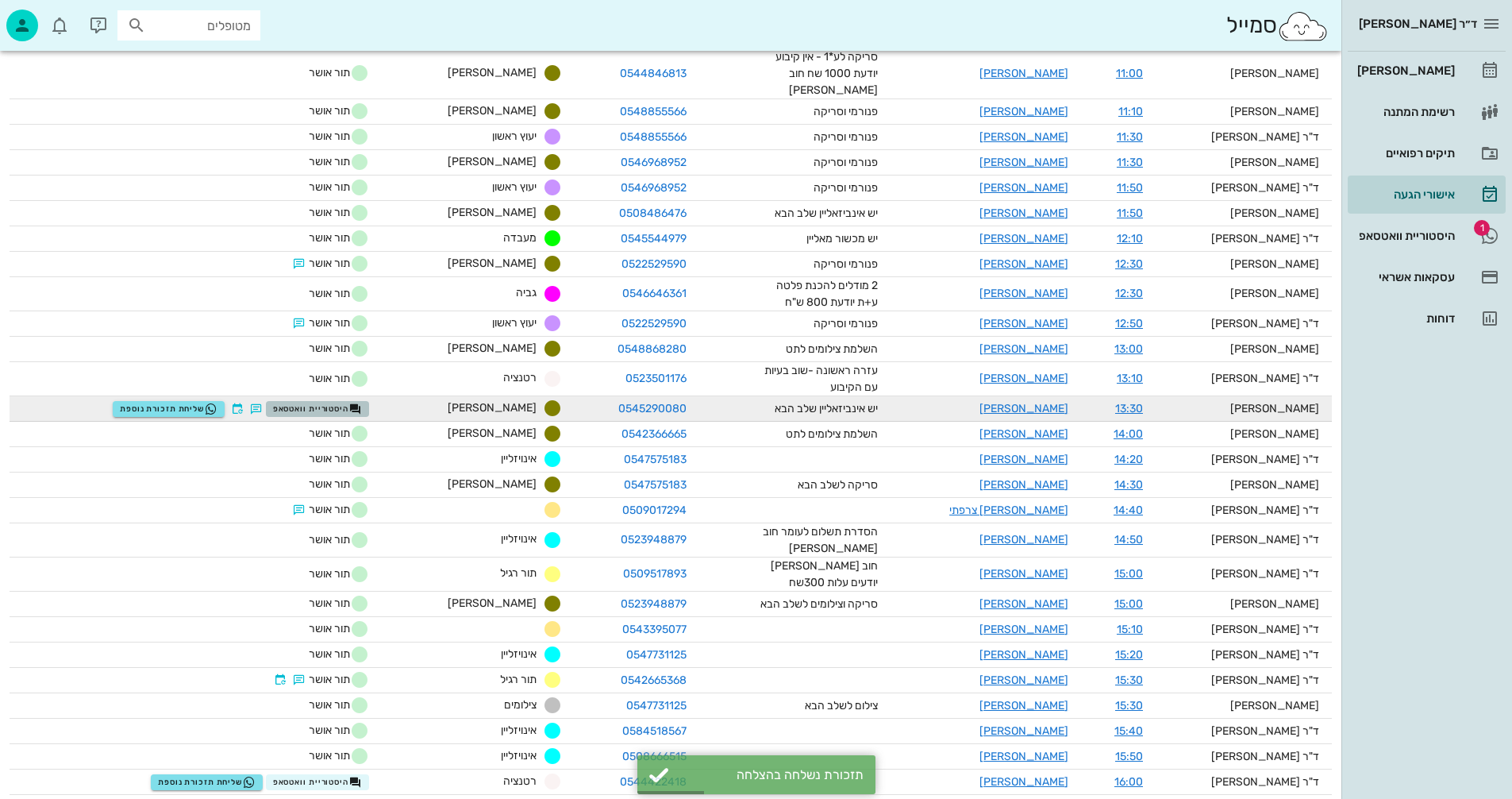
click at [336, 402] on span "היסטוריית וואטסאפ" at bounding box center [318, 409] width 89 height 13
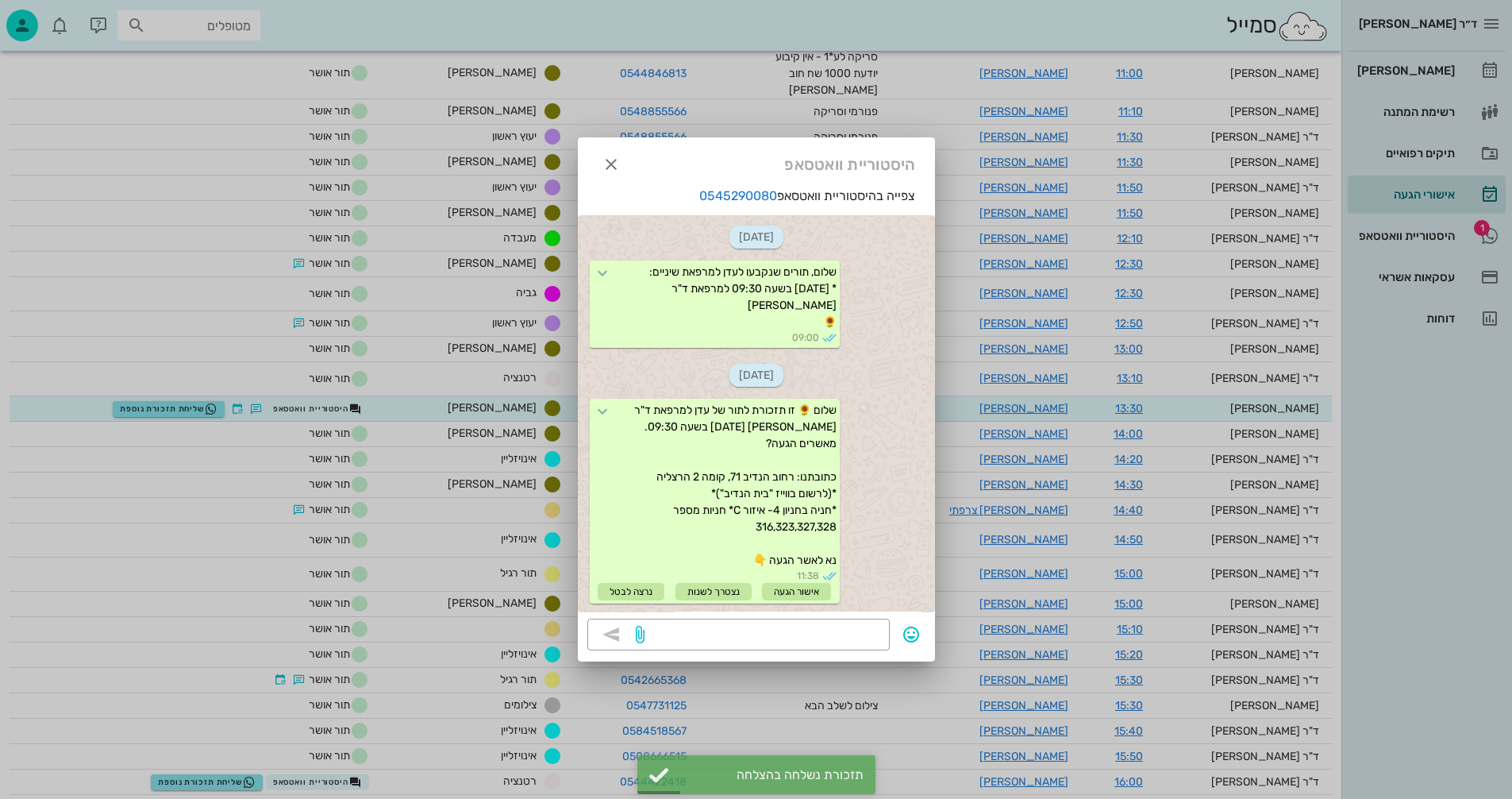
scroll to position [615, 0]
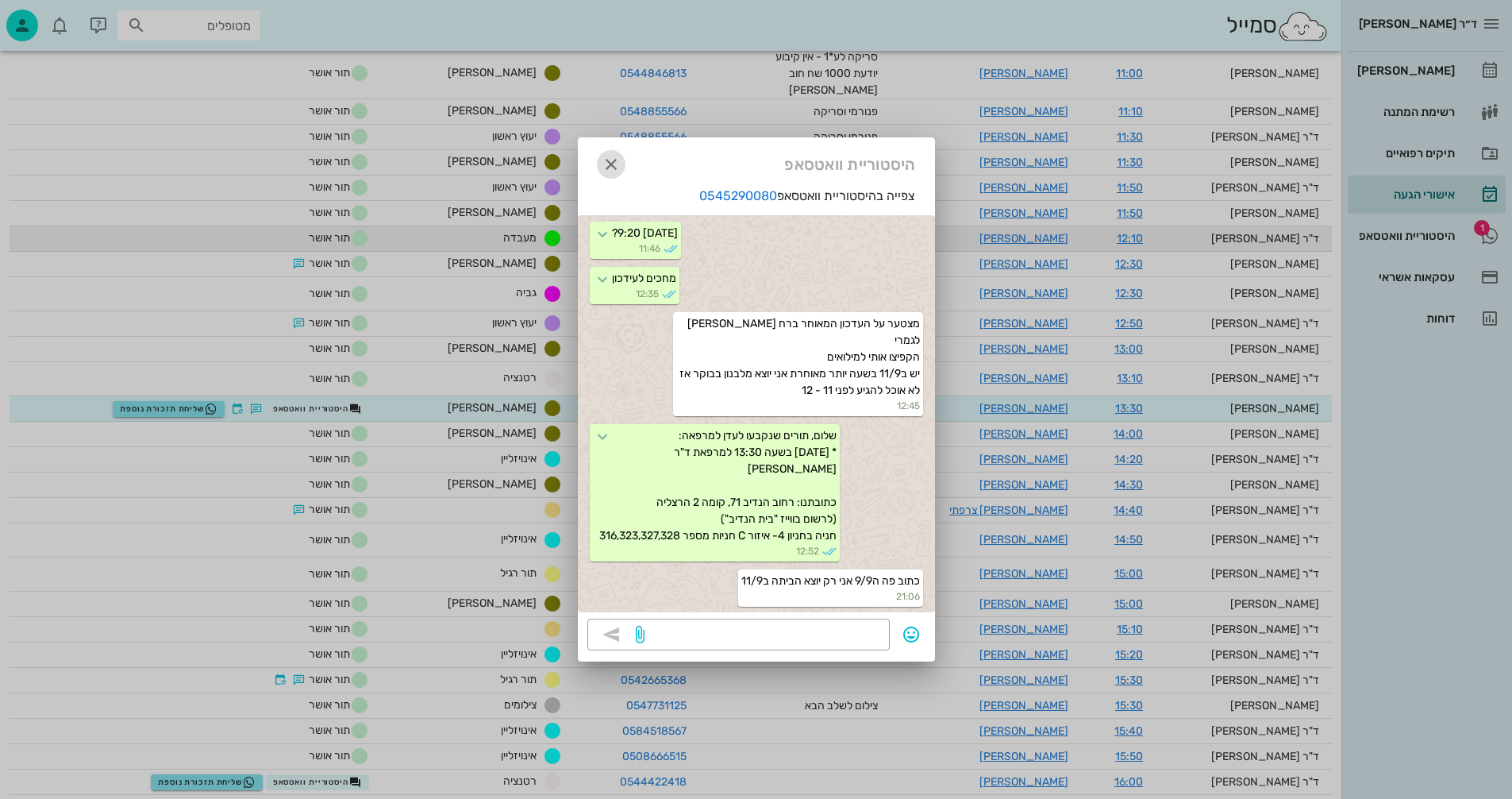
click at [613, 162] on icon "button" at bounding box center [611, 164] width 19 height 19
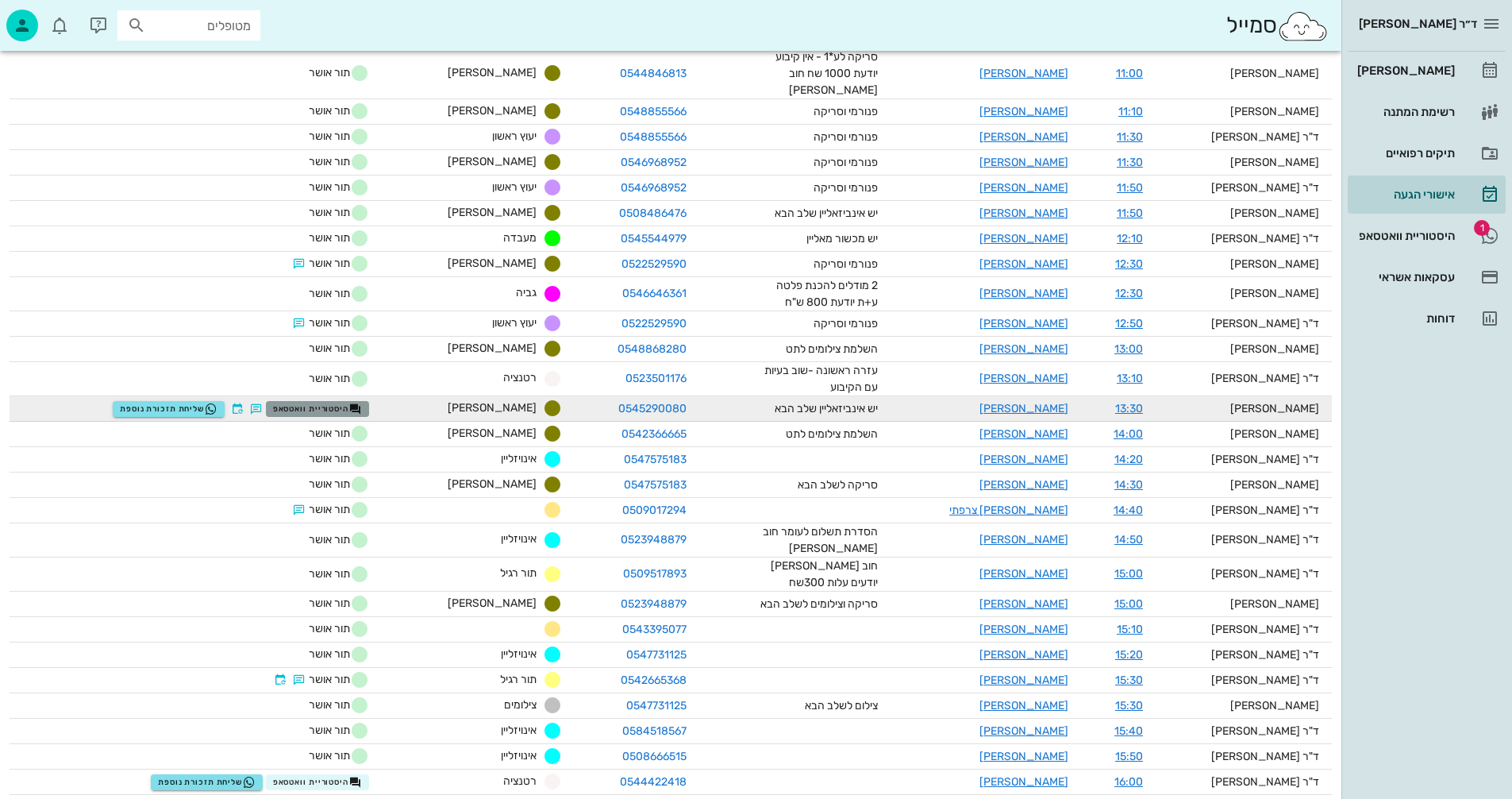
click at [343, 402] on span "היסטוריית וואטסאפ" at bounding box center [318, 409] width 89 height 13
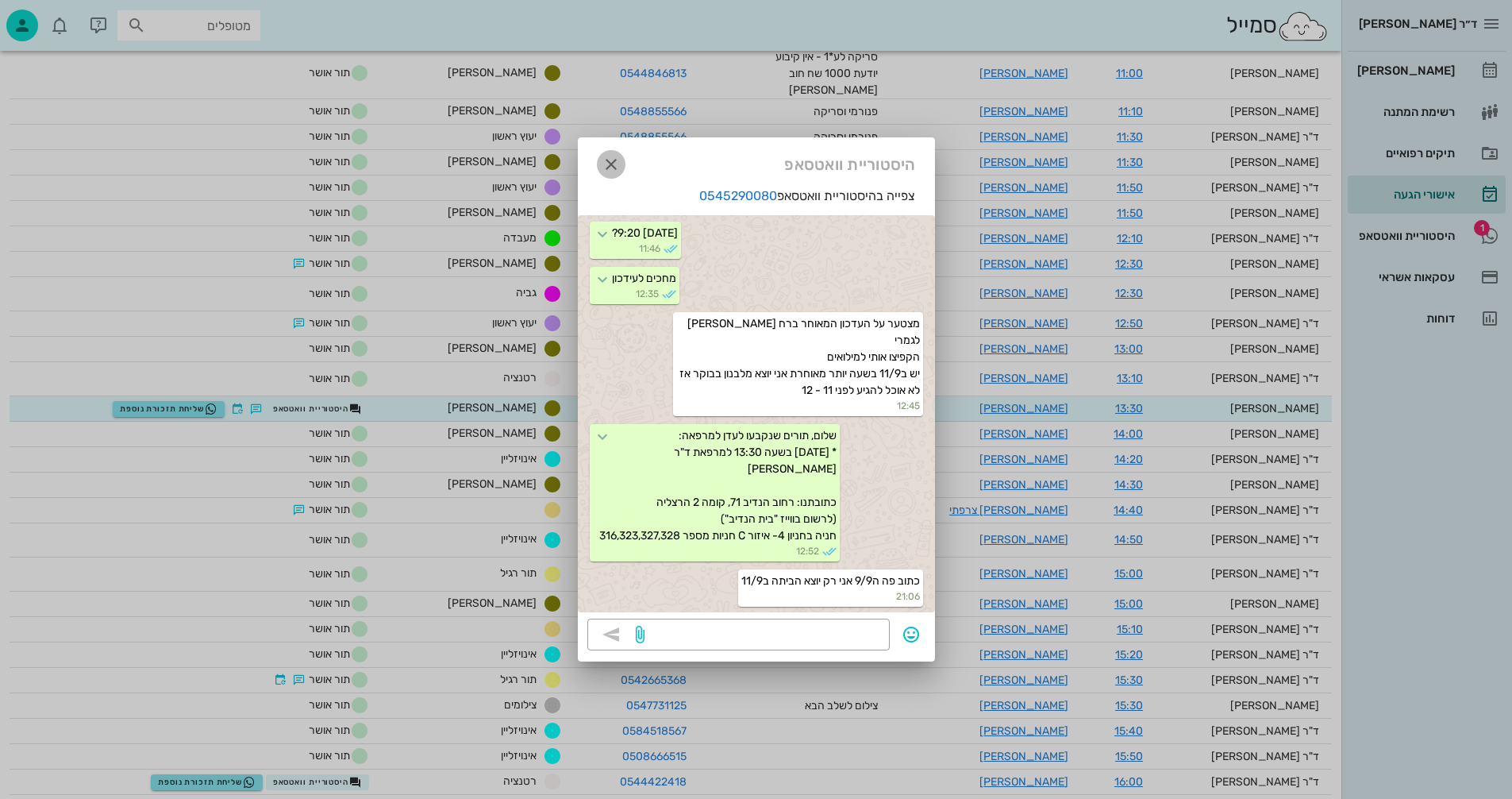
click at [610, 162] on icon "button" at bounding box center [611, 164] width 19 height 19
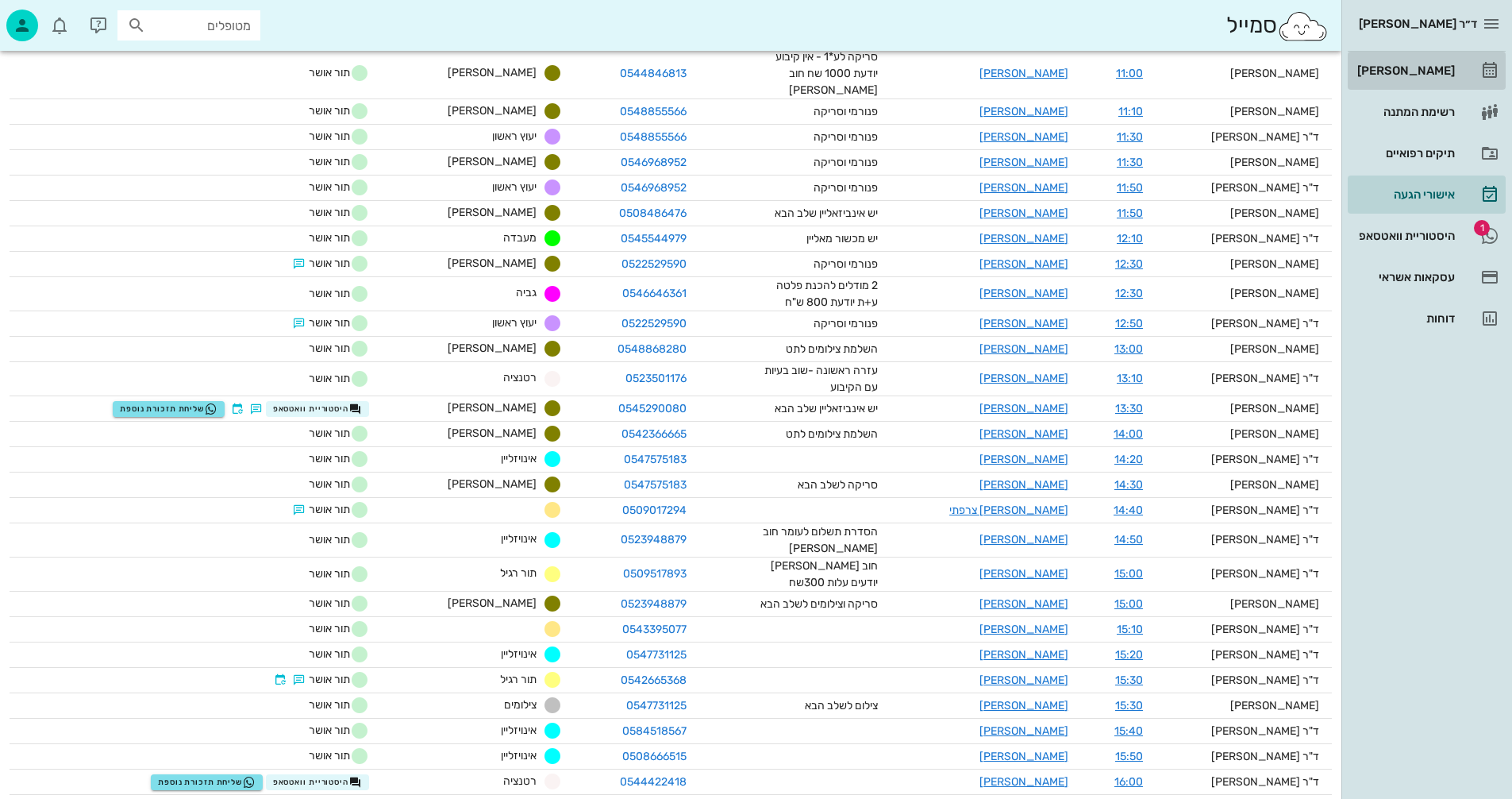
click at [1412, 65] on div "[PERSON_NAME]" at bounding box center [1404, 70] width 101 height 13
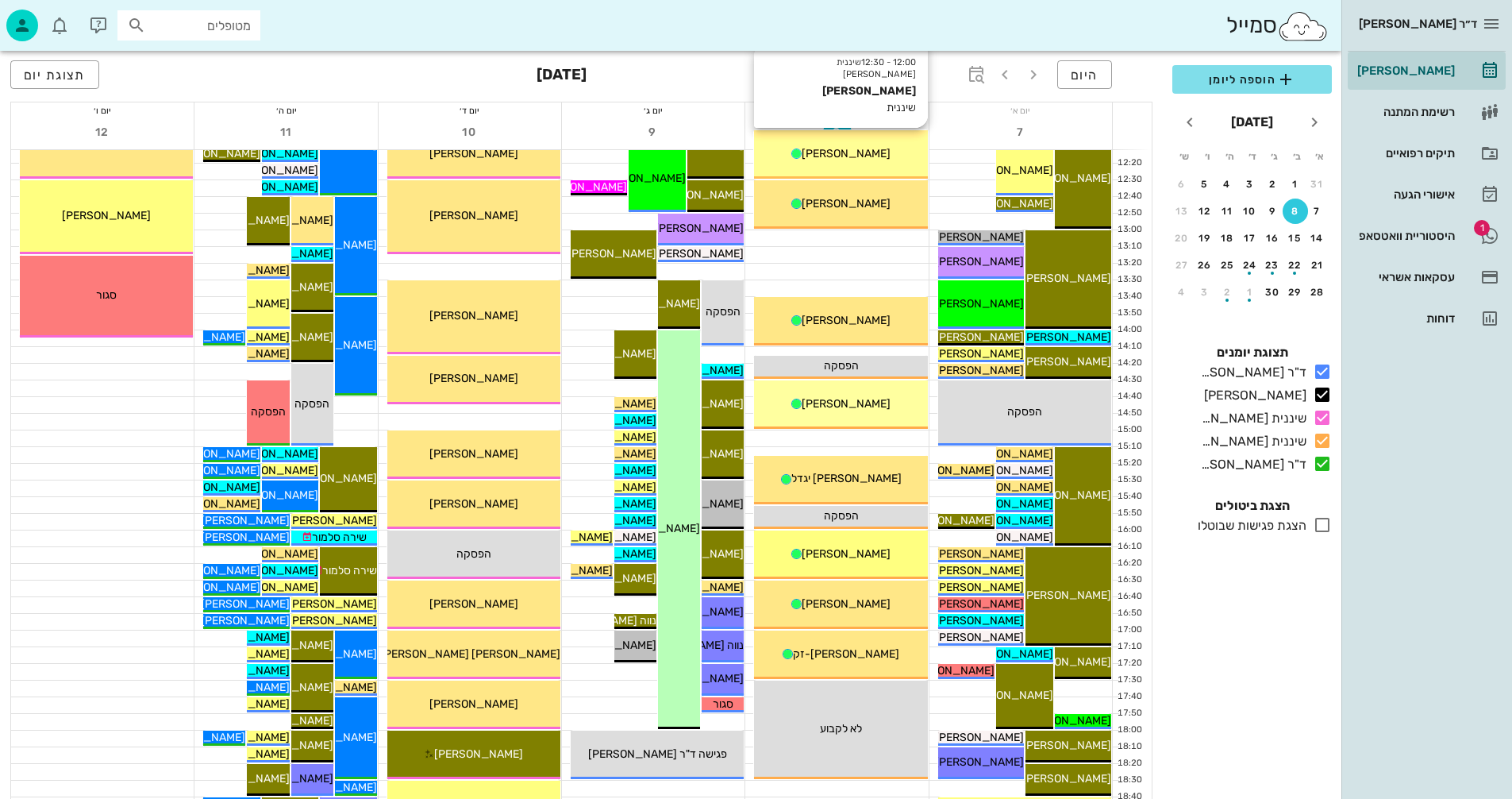
scroll to position [556, 0]
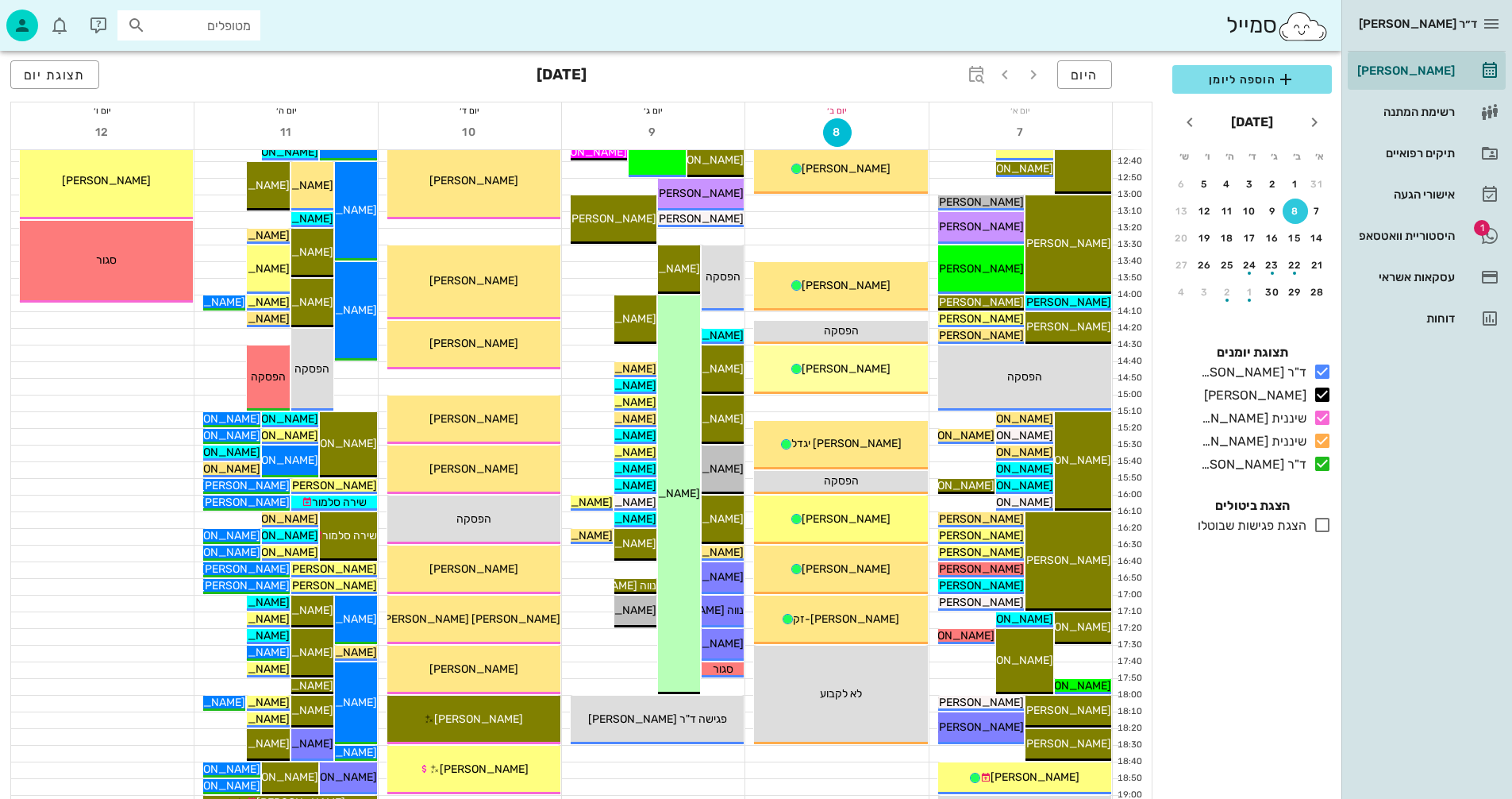
click at [1324, 524] on icon at bounding box center [1322, 525] width 19 height 19
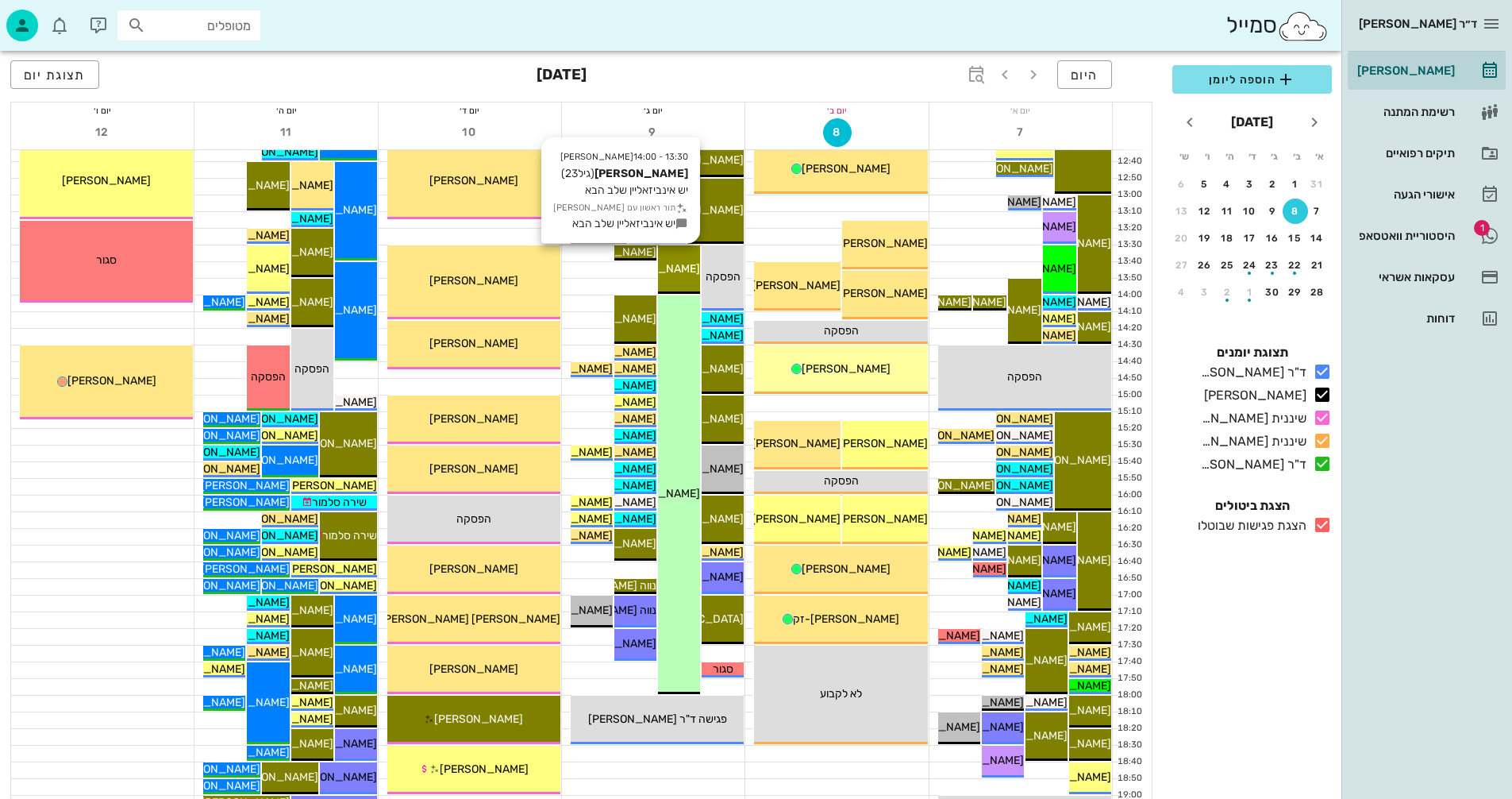
click at [678, 271] on span "[PERSON_NAME]" at bounding box center [656, 269] width 89 height 13
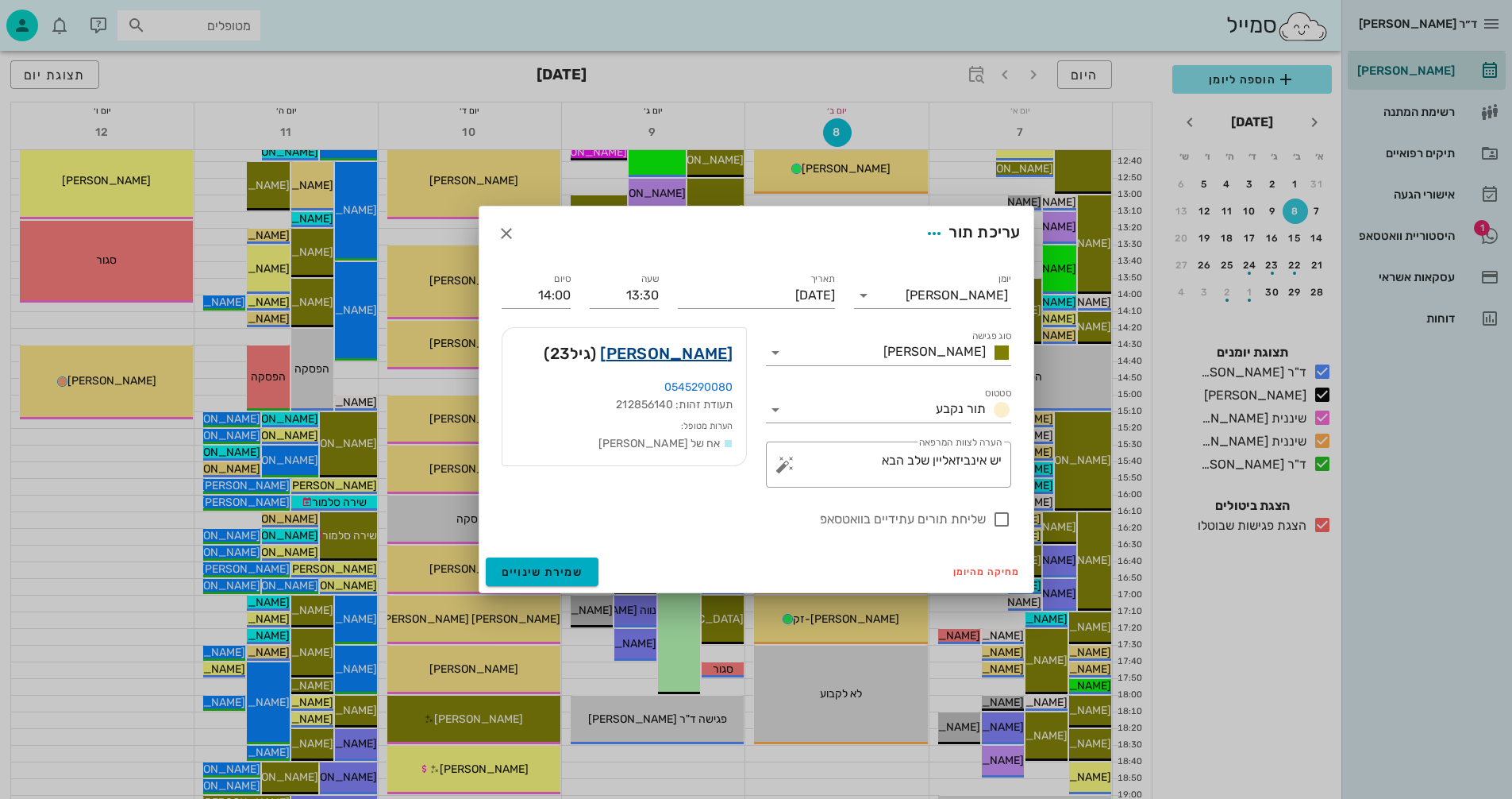
click at [678, 351] on link "עדן אדלהייט" at bounding box center [666, 352] width 132 height 25
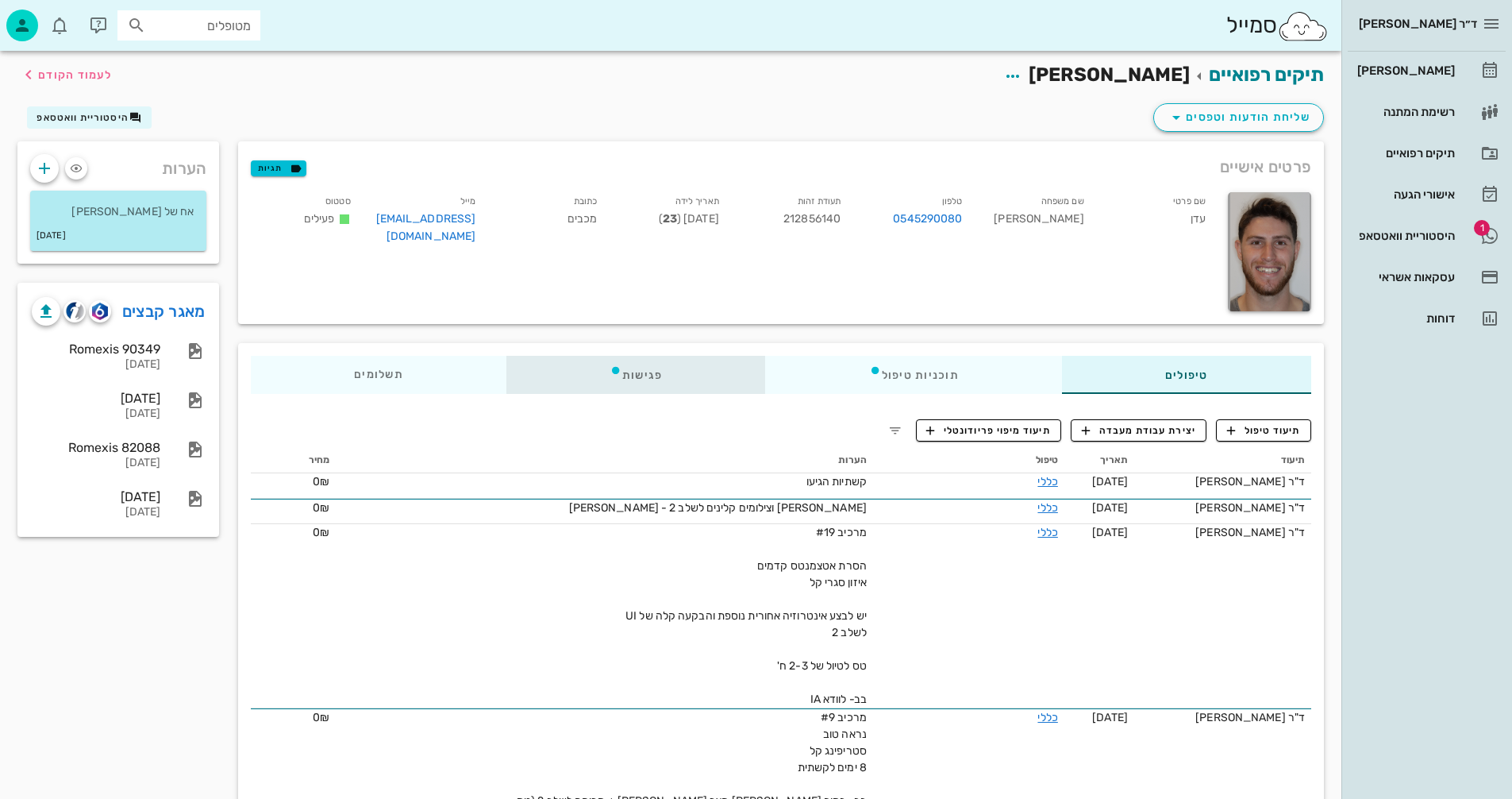
click at [643, 372] on div "פגישות" at bounding box center [636, 375] width 259 height 39
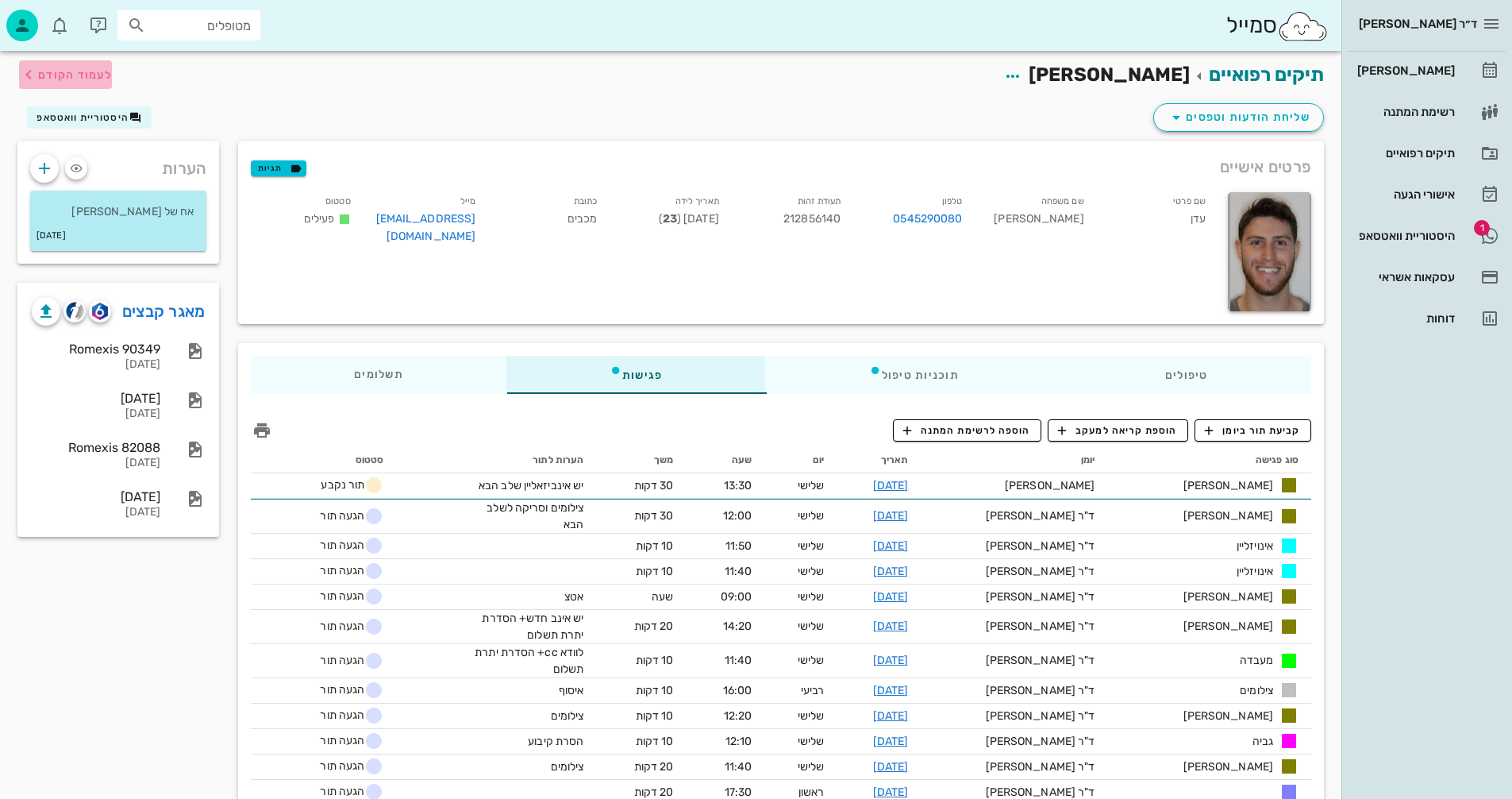
click at [63, 76] on span "לעמוד הקודם" at bounding box center [75, 75] width 74 height 13
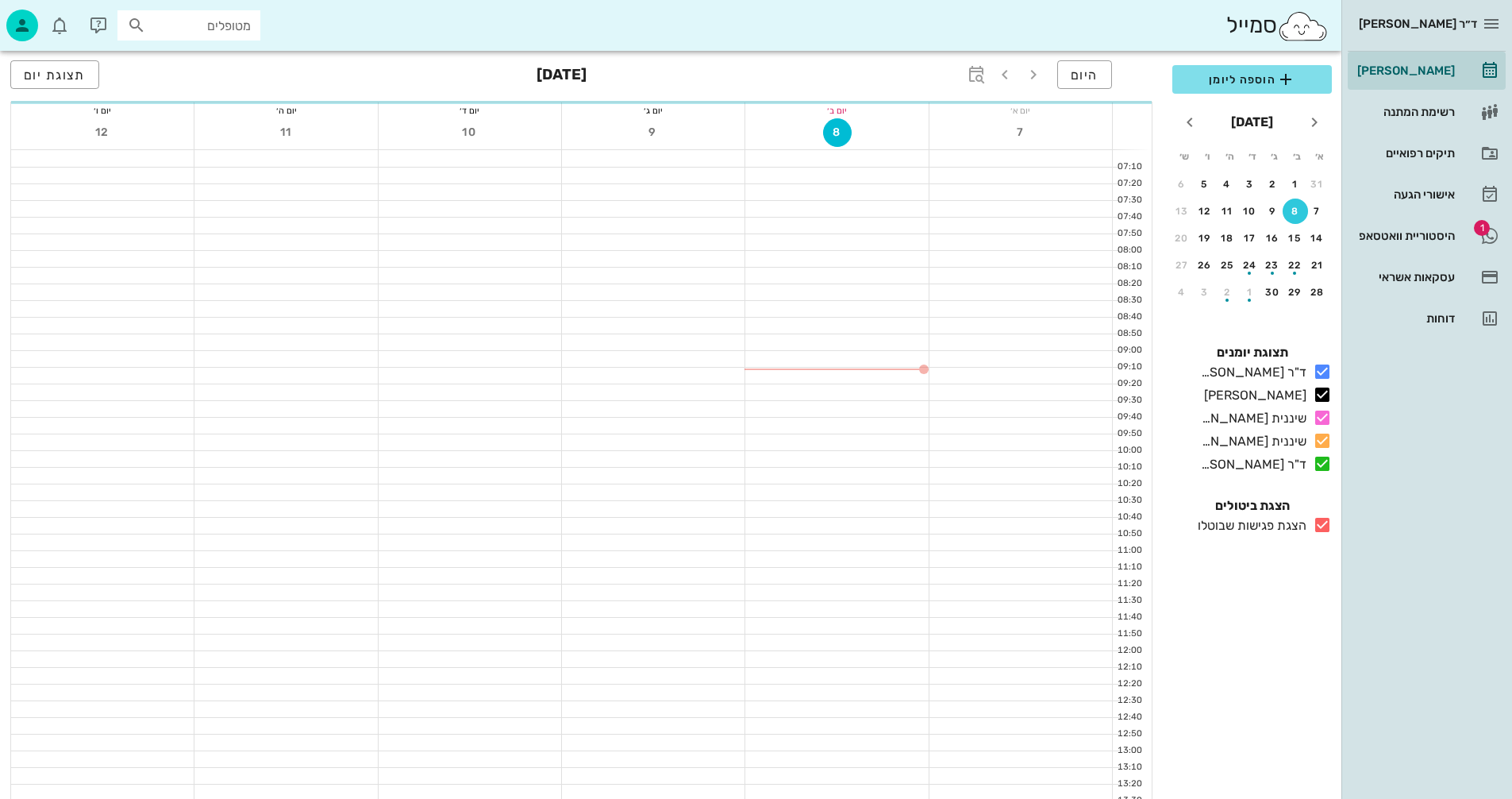
scroll to position [556, 0]
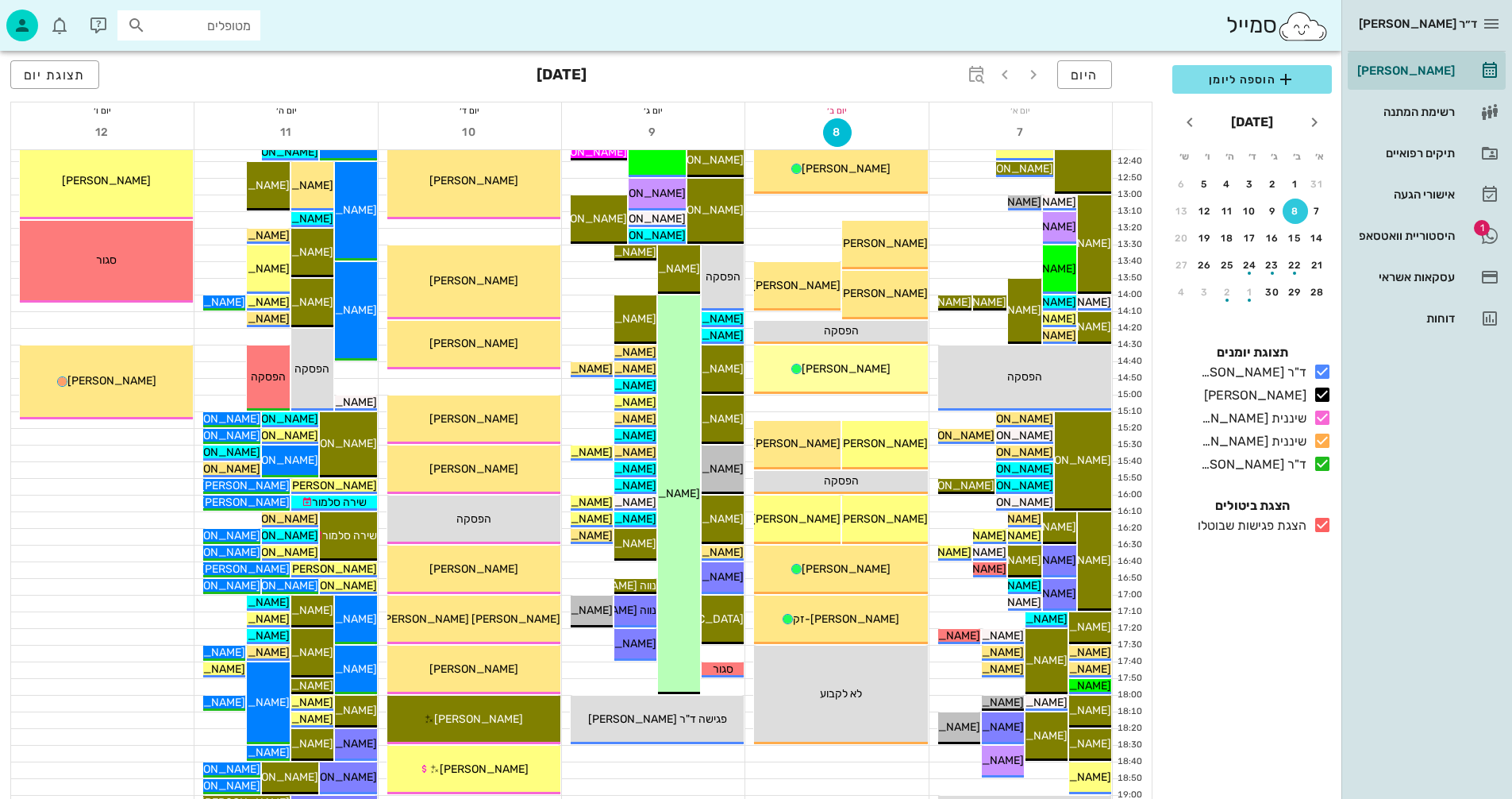
click at [1319, 525] on icon at bounding box center [1322, 525] width 19 height 19
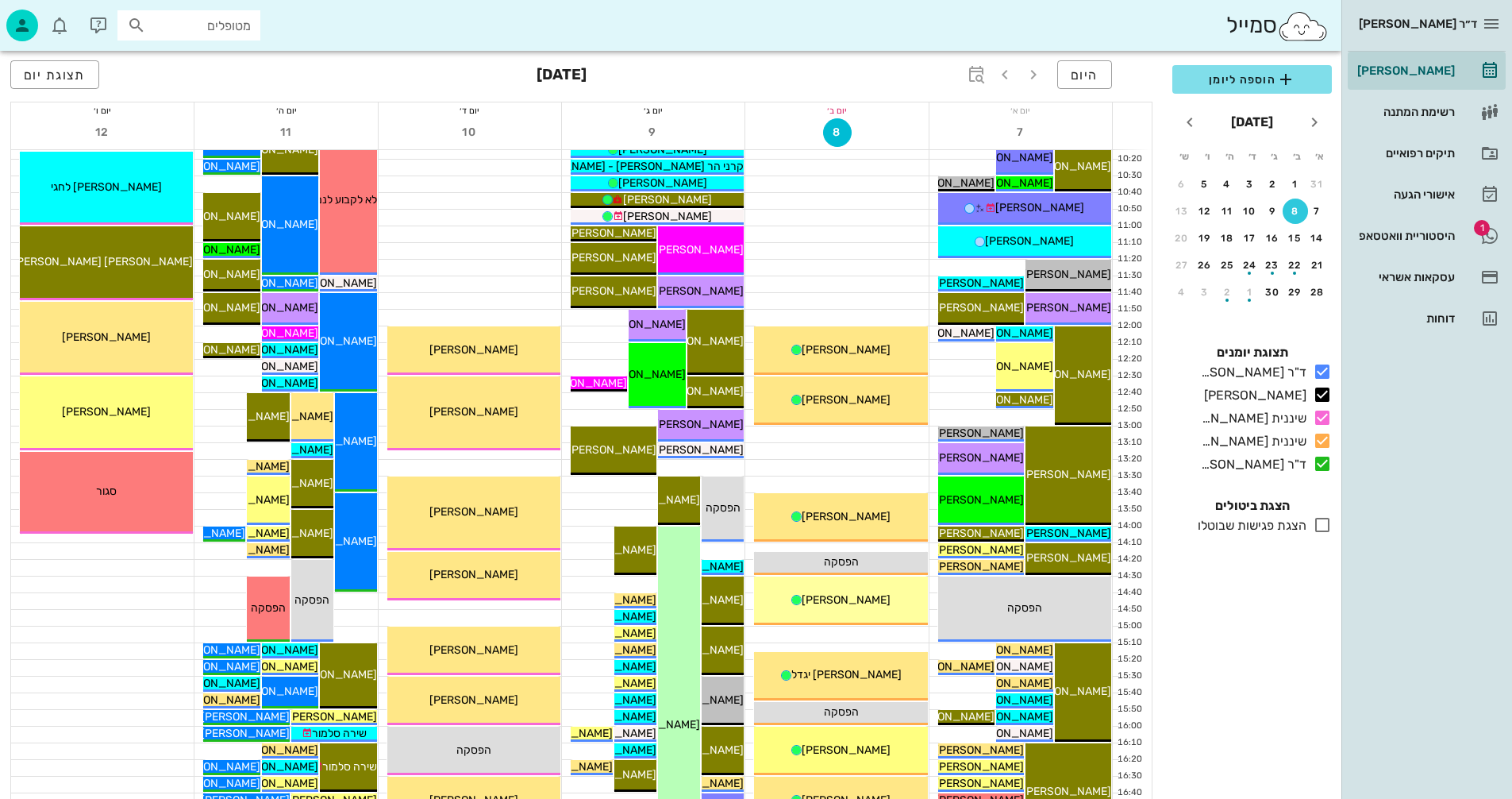
scroll to position [355, 0]
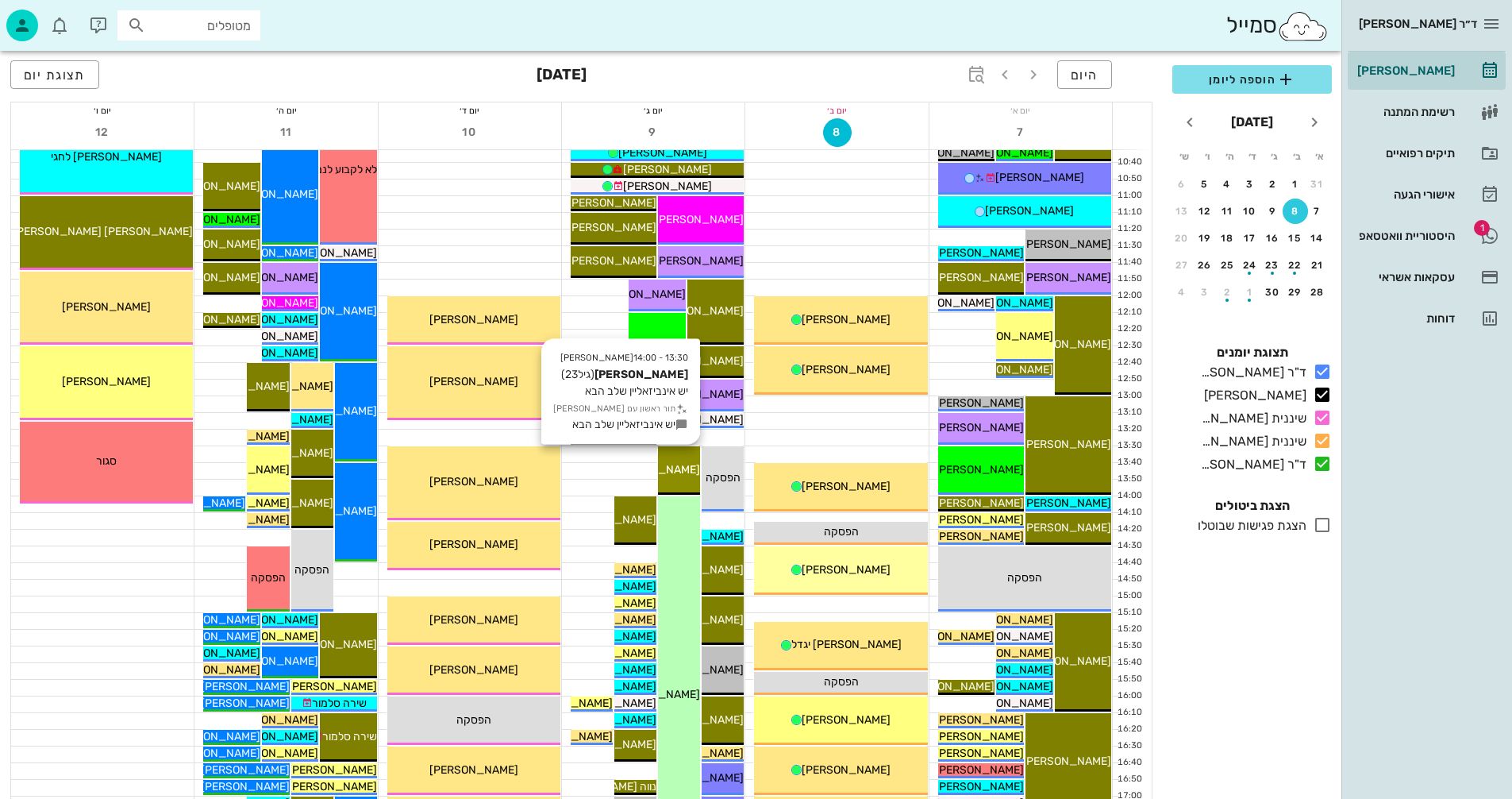
click at [678, 469] on span "[PERSON_NAME]" at bounding box center [656, 470] width 89 height 13
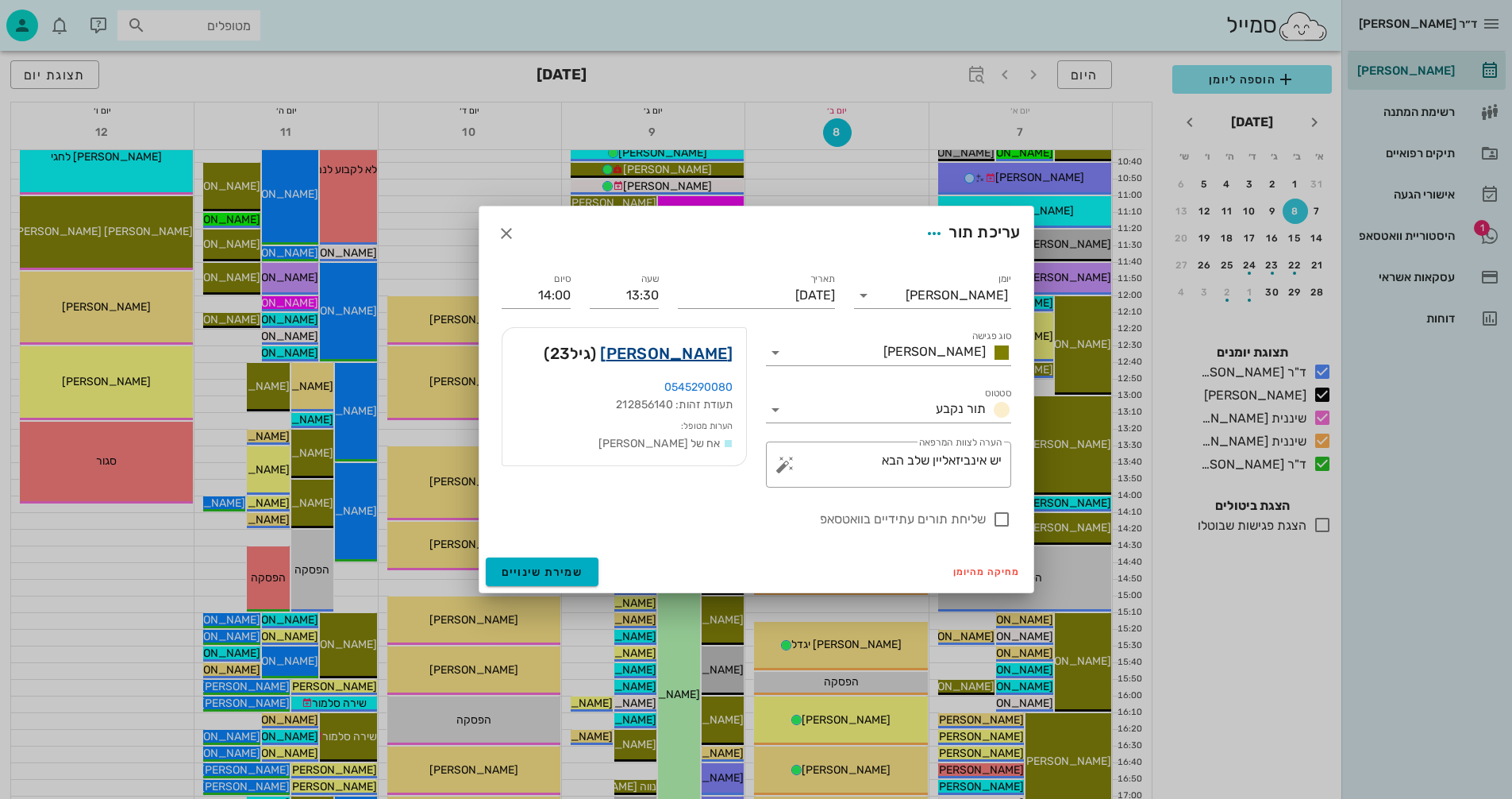
click at [687, 352] on link "עדן אדלהייט" at bounding box center [666, 352] width 132 height 25
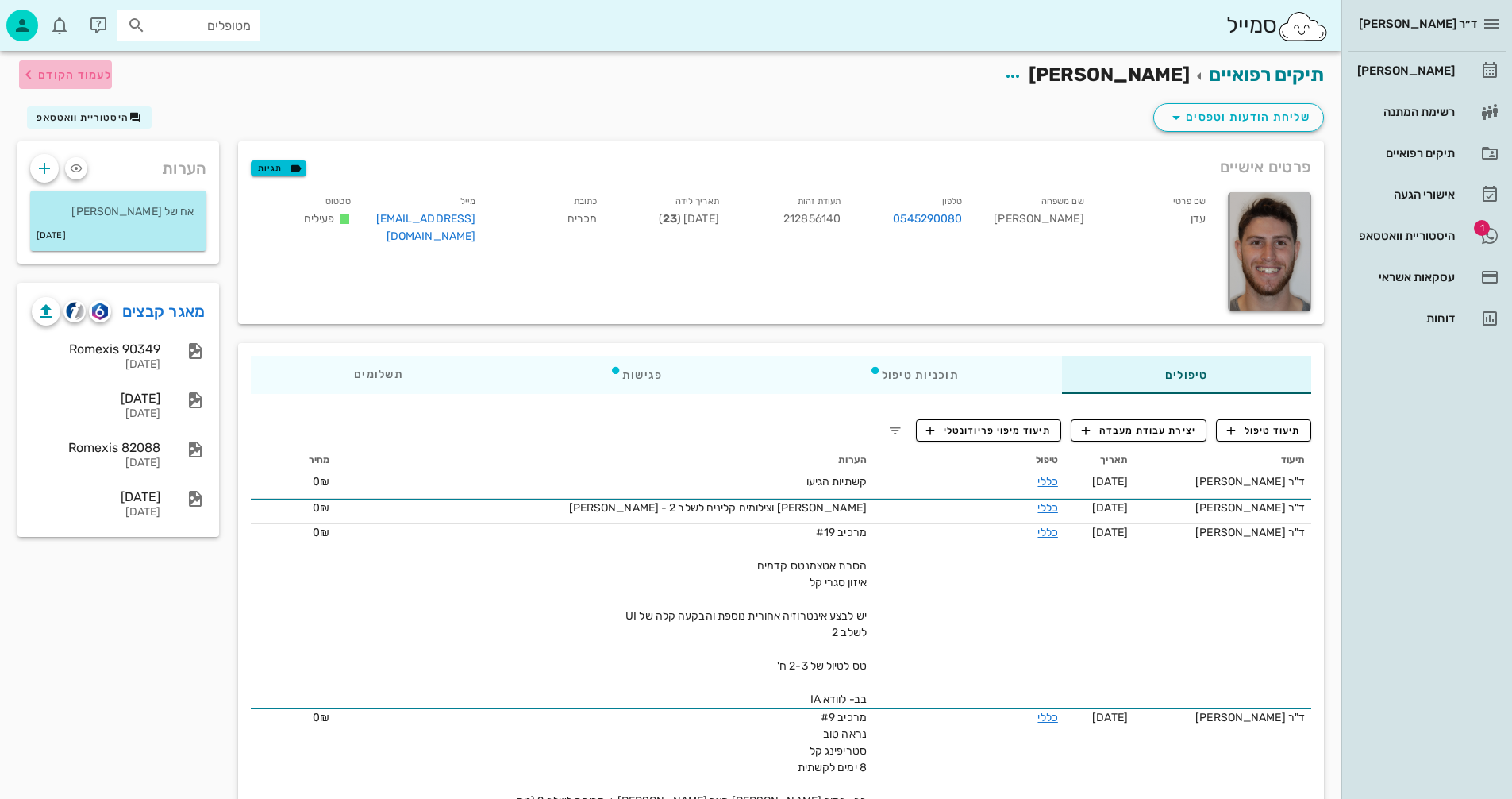
click at [77, 70] on span "לעמוד הקודם" at bounding box center [75, 75] width 74 height 13
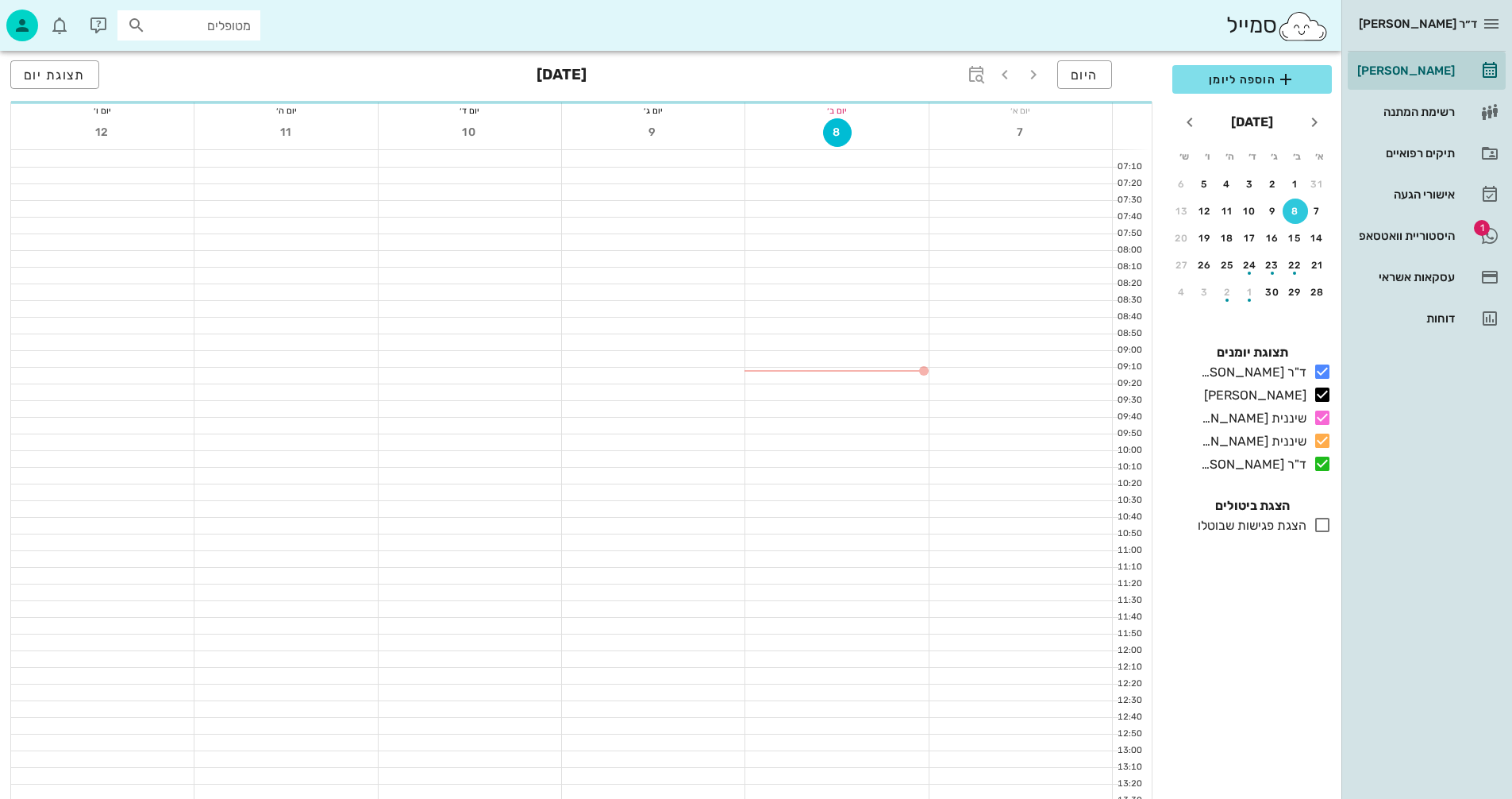
scroll to position [355, 0]
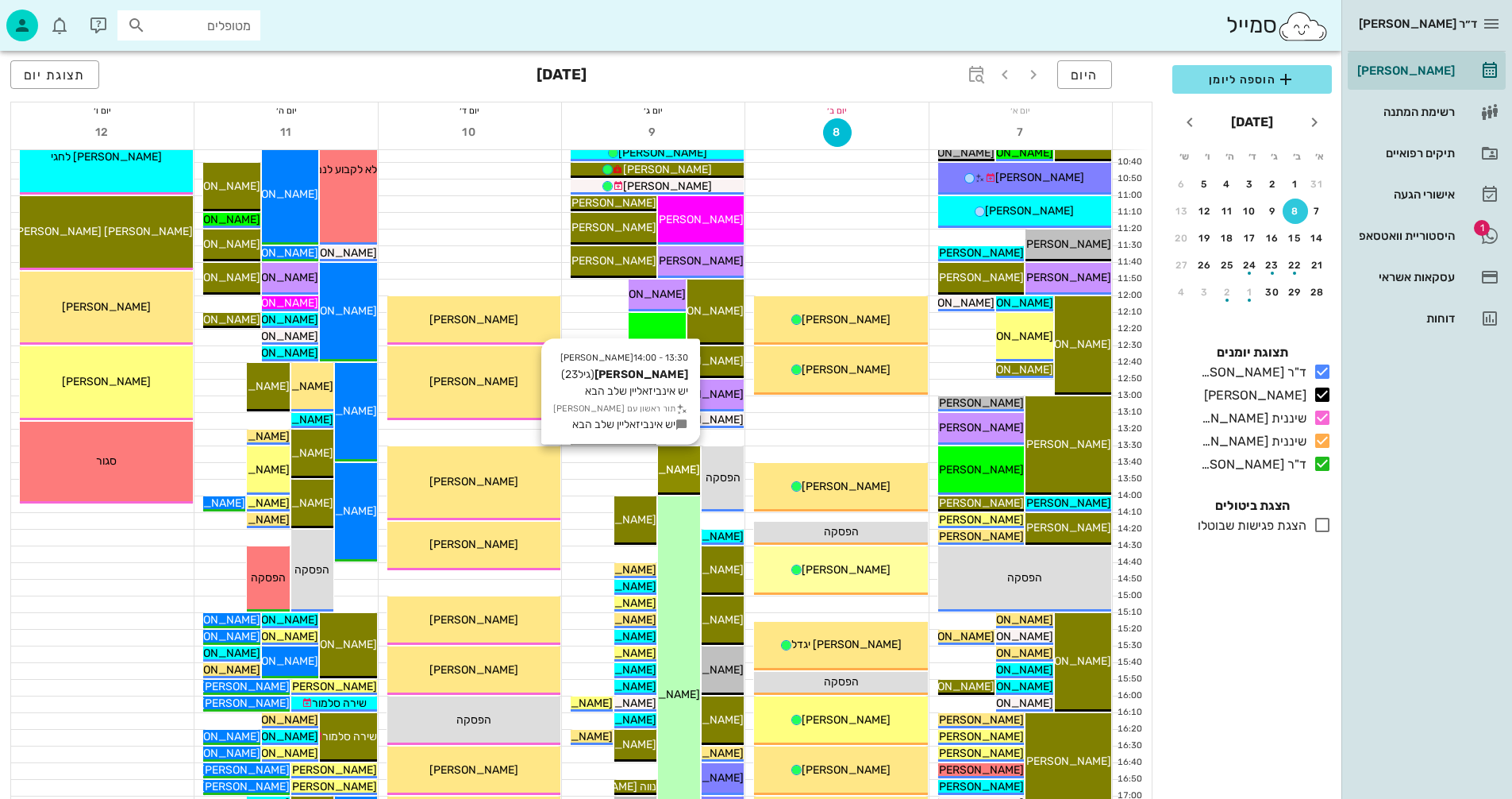
click at [681, 465] on span "[PERSON_NAME]" at bounding box center [656, 470] width 89 height 13
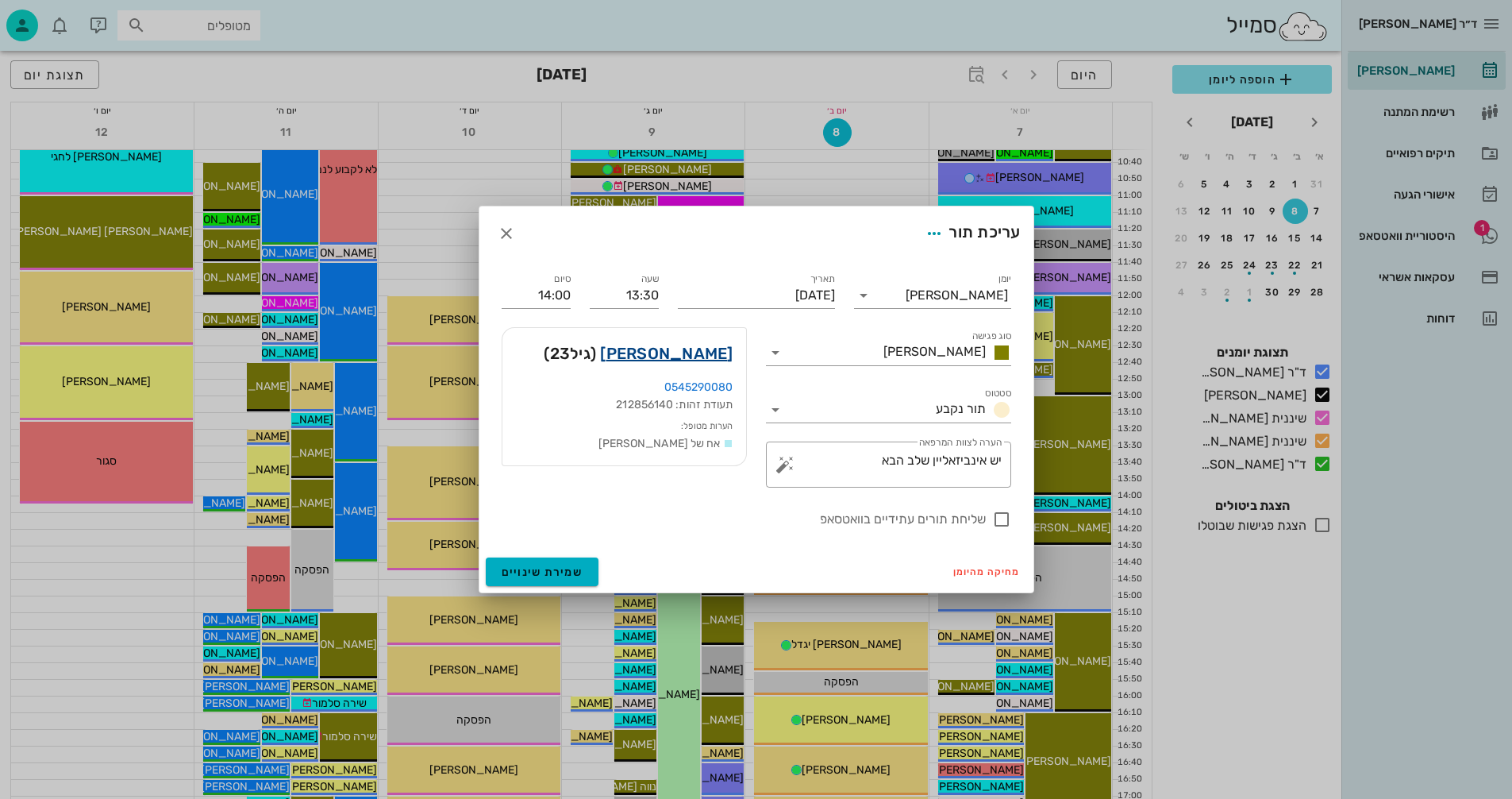
click at [693, 351] on link "עדן אדלהייט" at bounding box center [666, 352] width 132 height 25
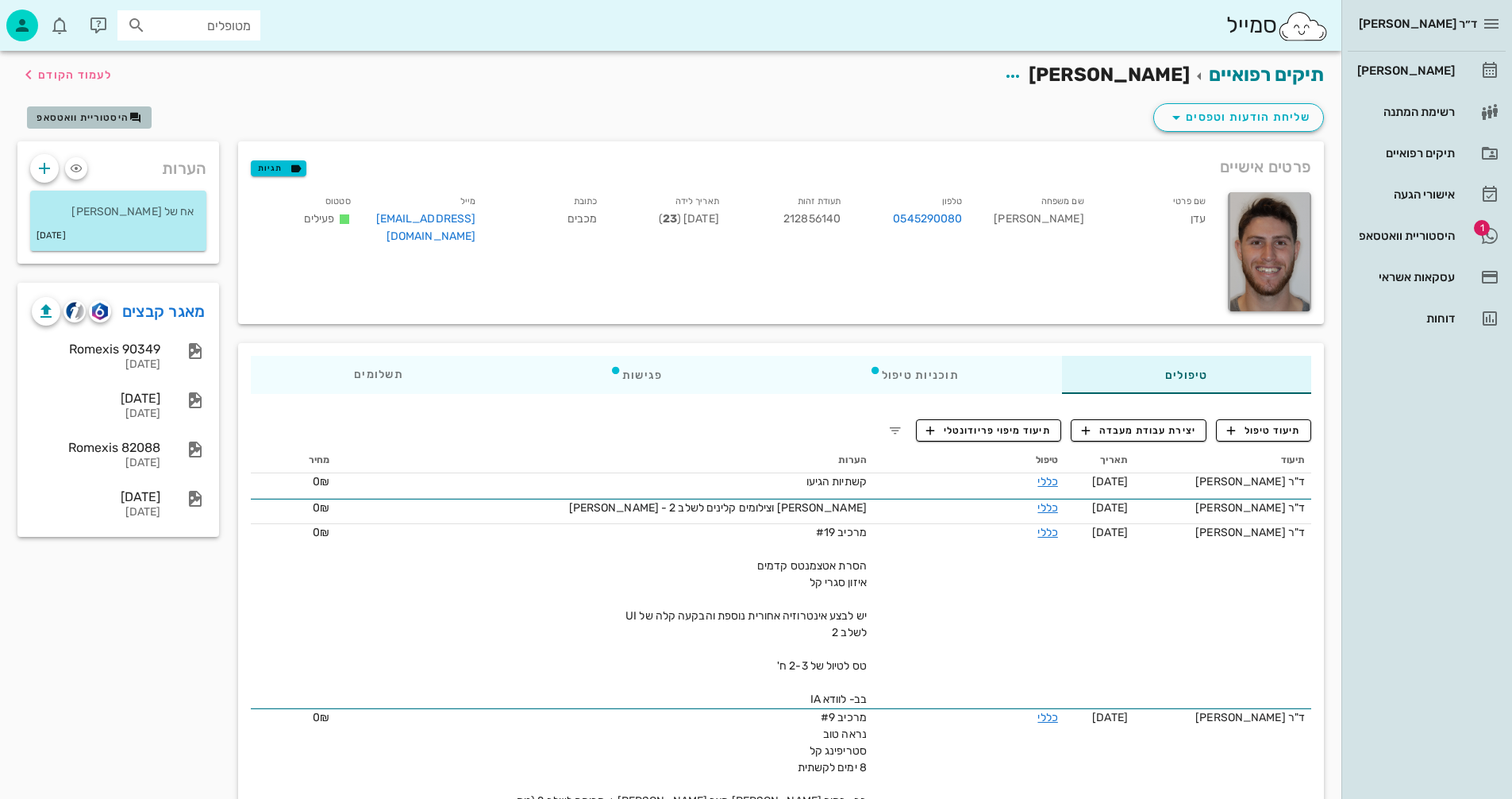
click at [95, 119] on span "היסטוריית וואטסאפ" at bounding box center [83, 118] width 92 height 11
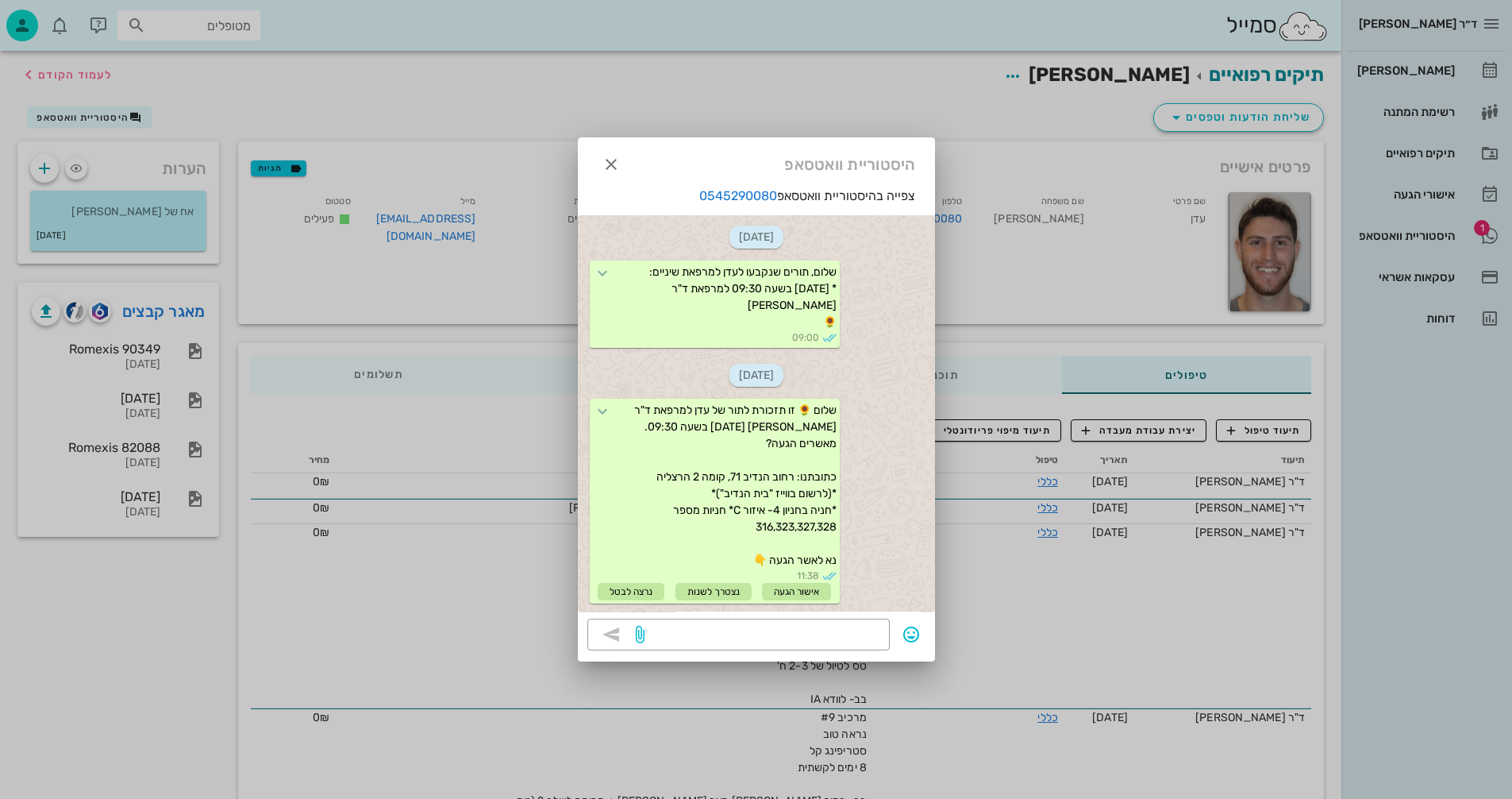
scroll to position [615, 0]
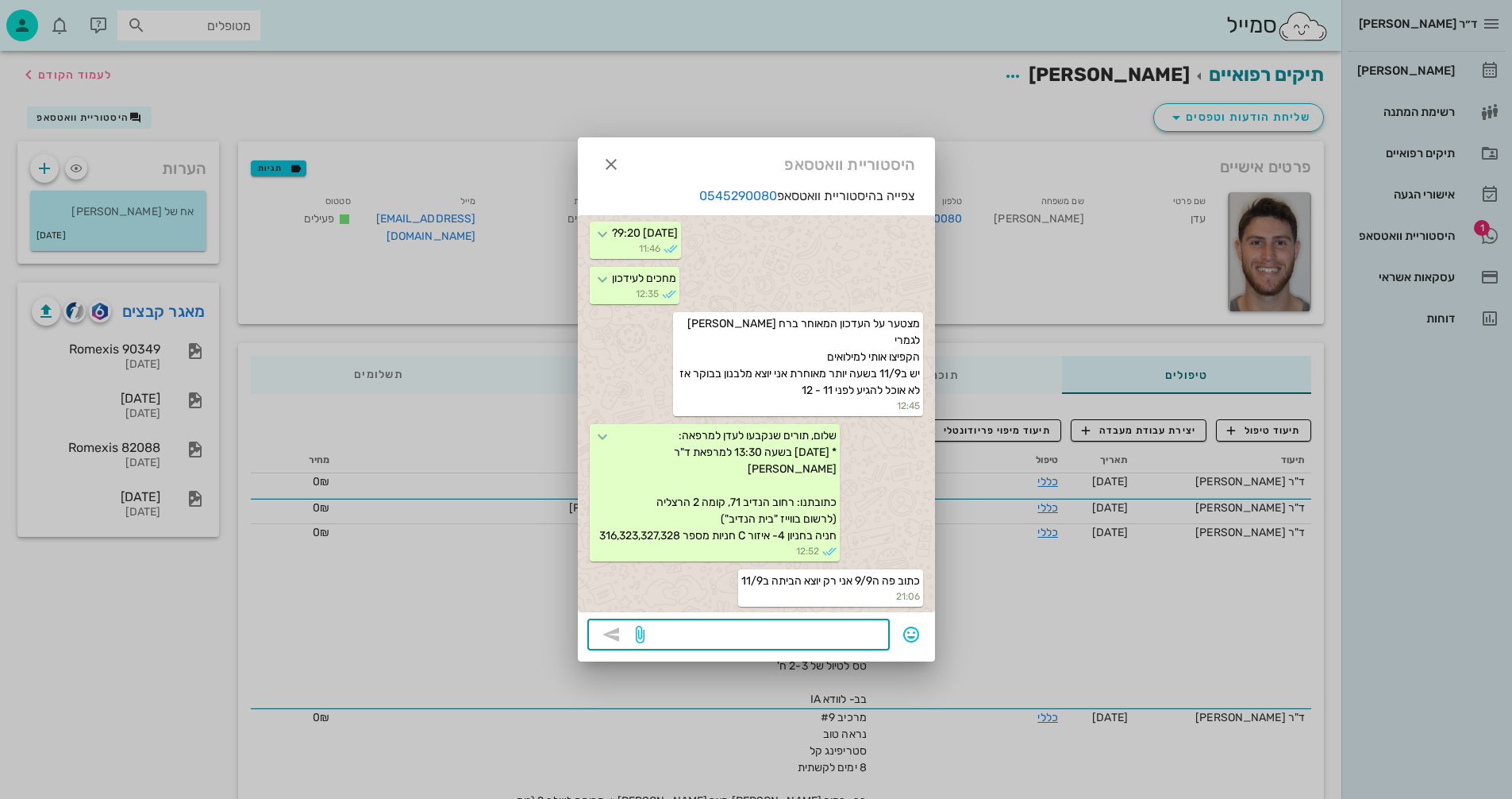
click at [801, 638] on textarea at bounding box center [764, 635] width 233 height 25
type textarea "טעות שלנו... 9/9 מבוטל נעדכן לגבי 11/9"
click at [616, 636] on icon "button" at bounding box center [611, 634] width 19 height 19
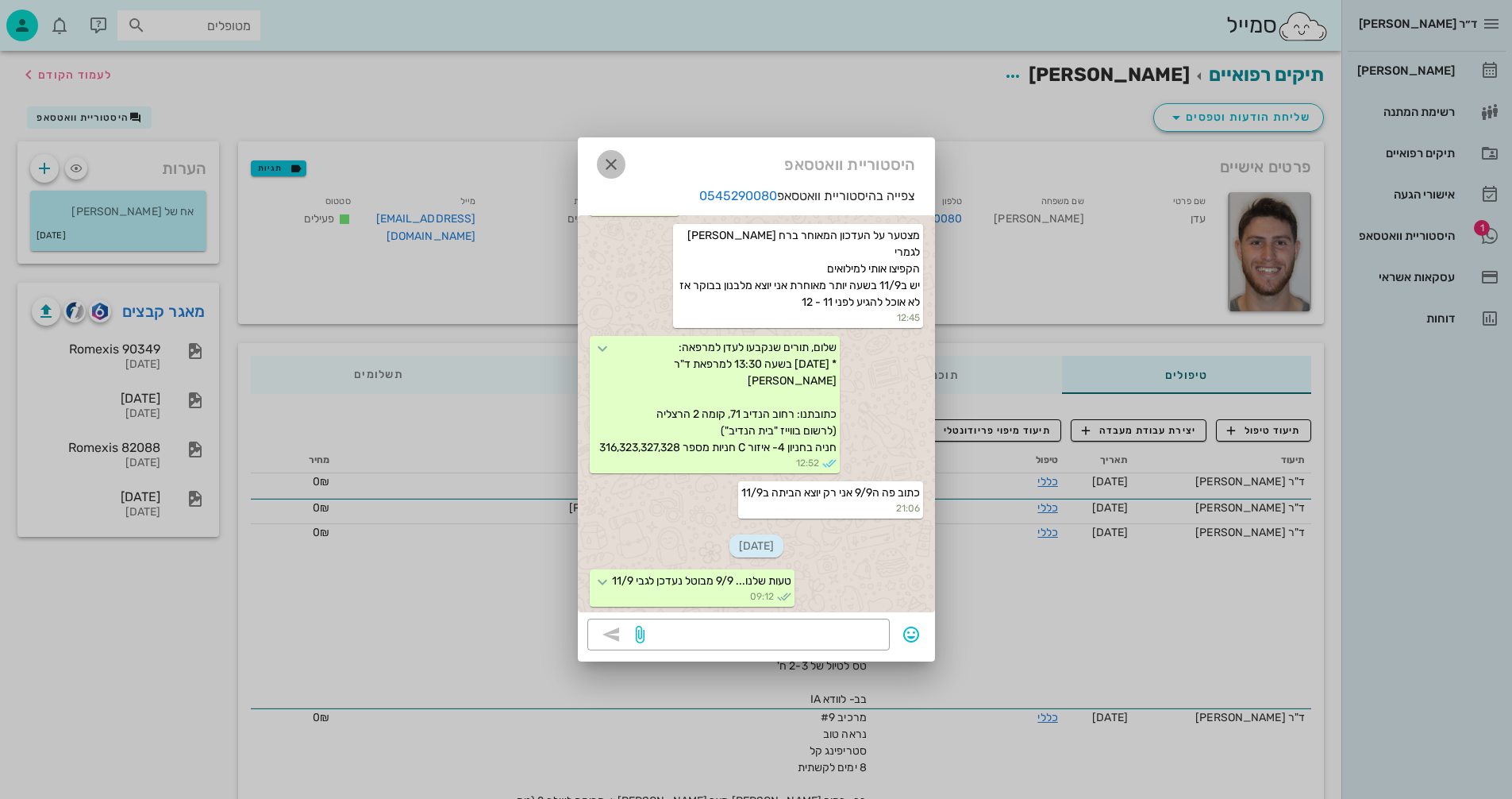
click at [612, 159] on icon "button" at bounding box center [611, 164] width 19 height 19
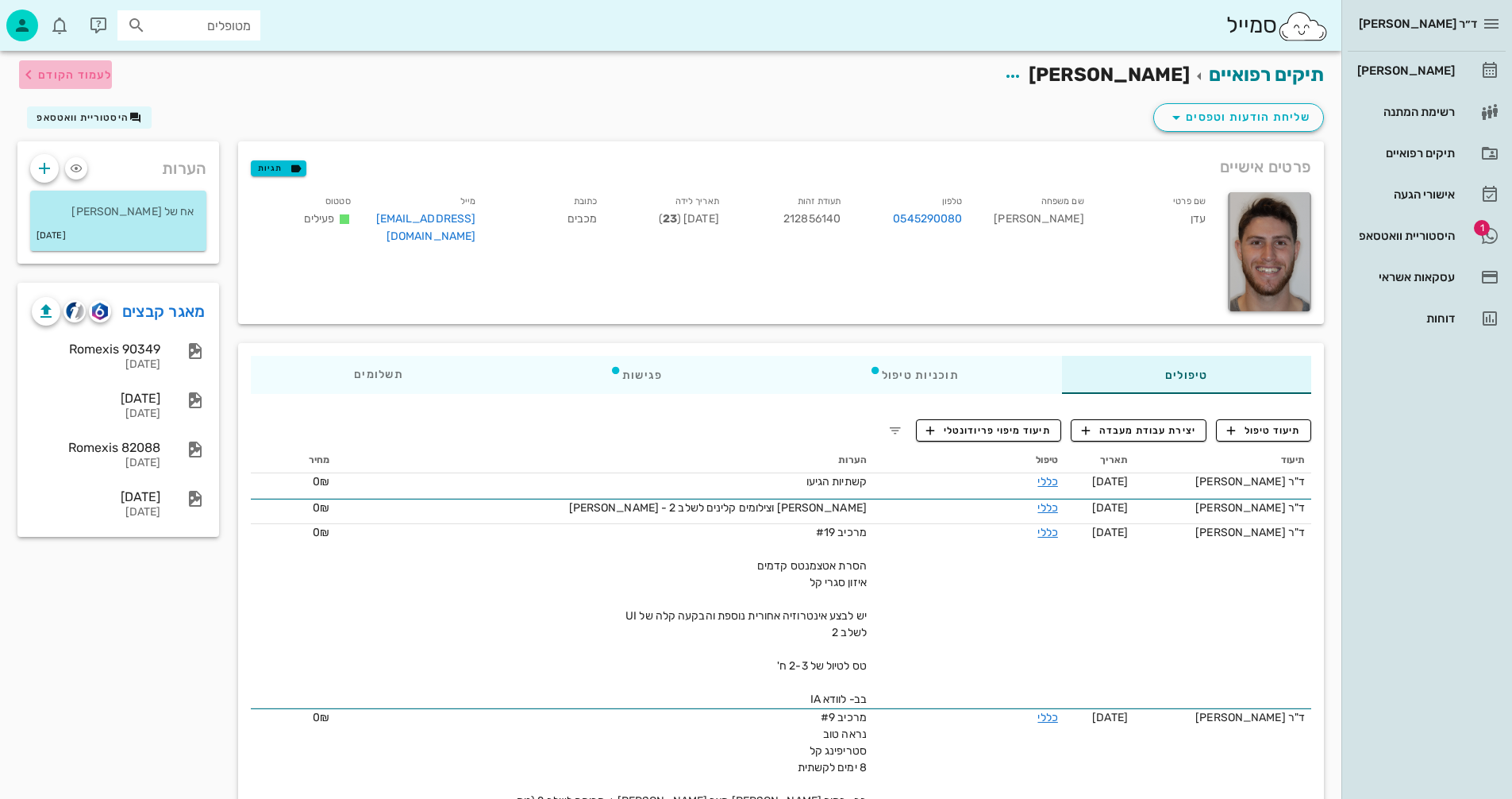
click at [89, 71] on span "לעמוד הקודם" at bounding box center [75, 75] width 74 height 13
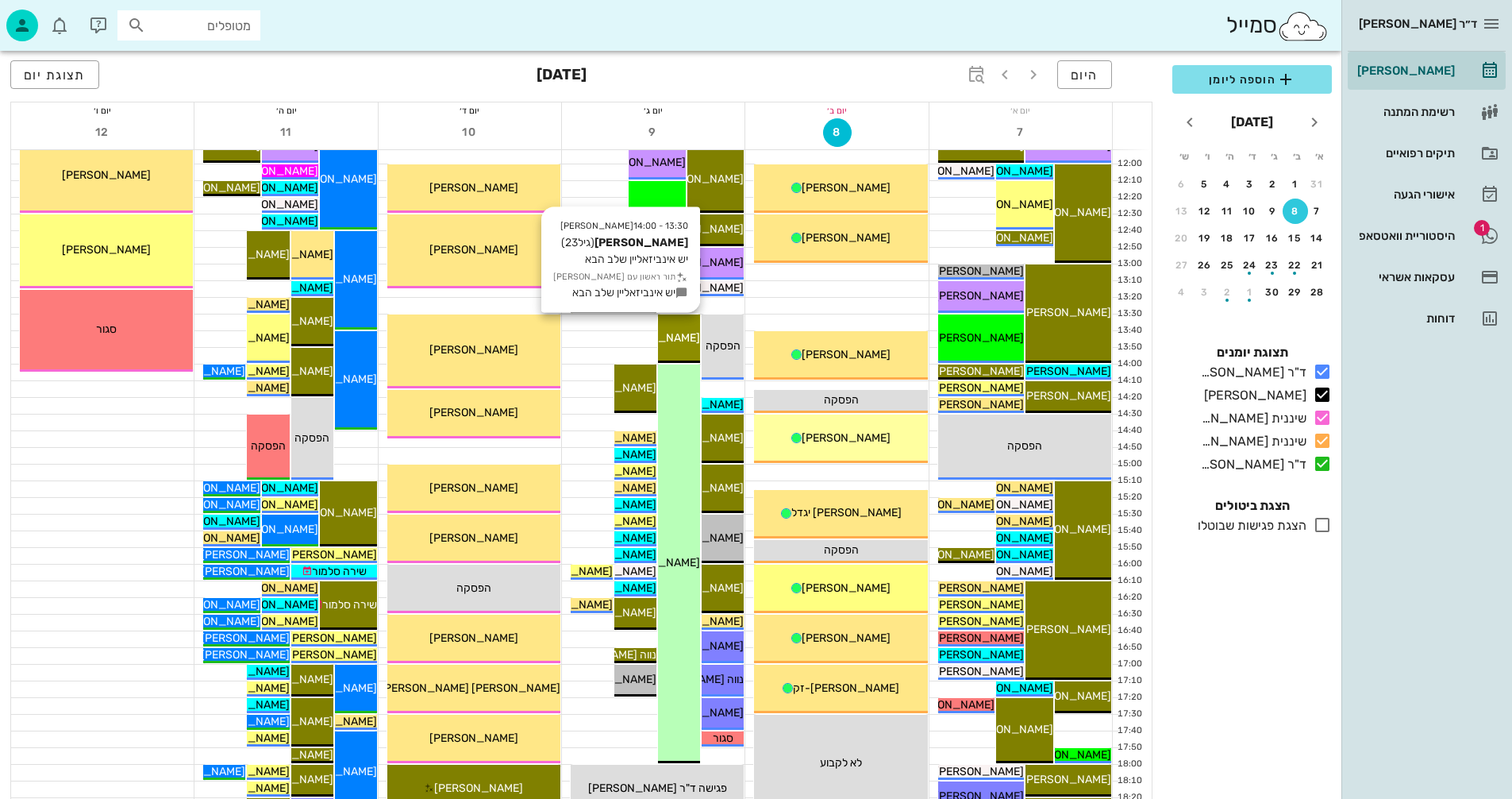
scroll to position [514, 0]
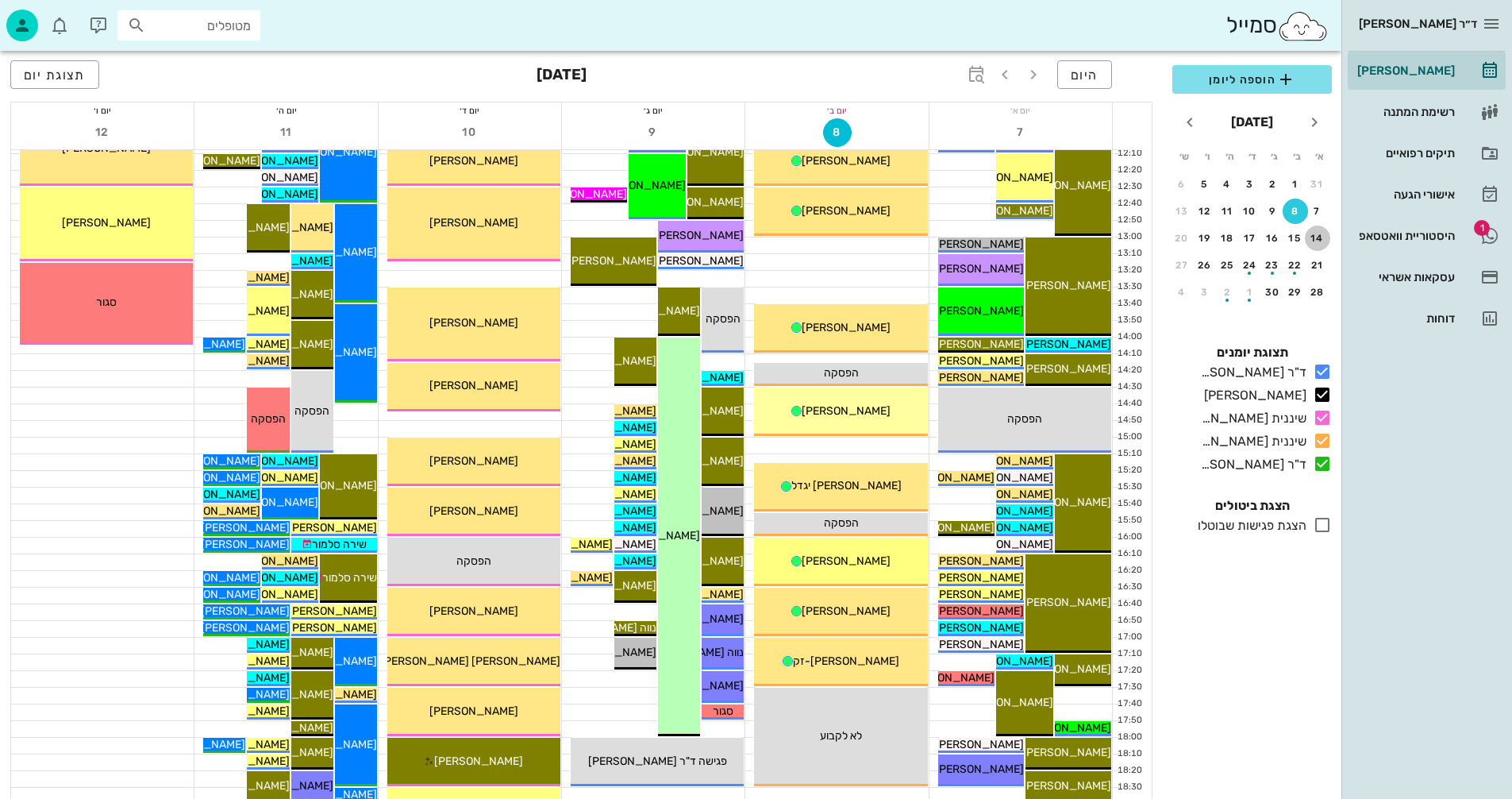
click at [1321, 237] on div "14" at bounding box center [1317, 239] width 25 height 11
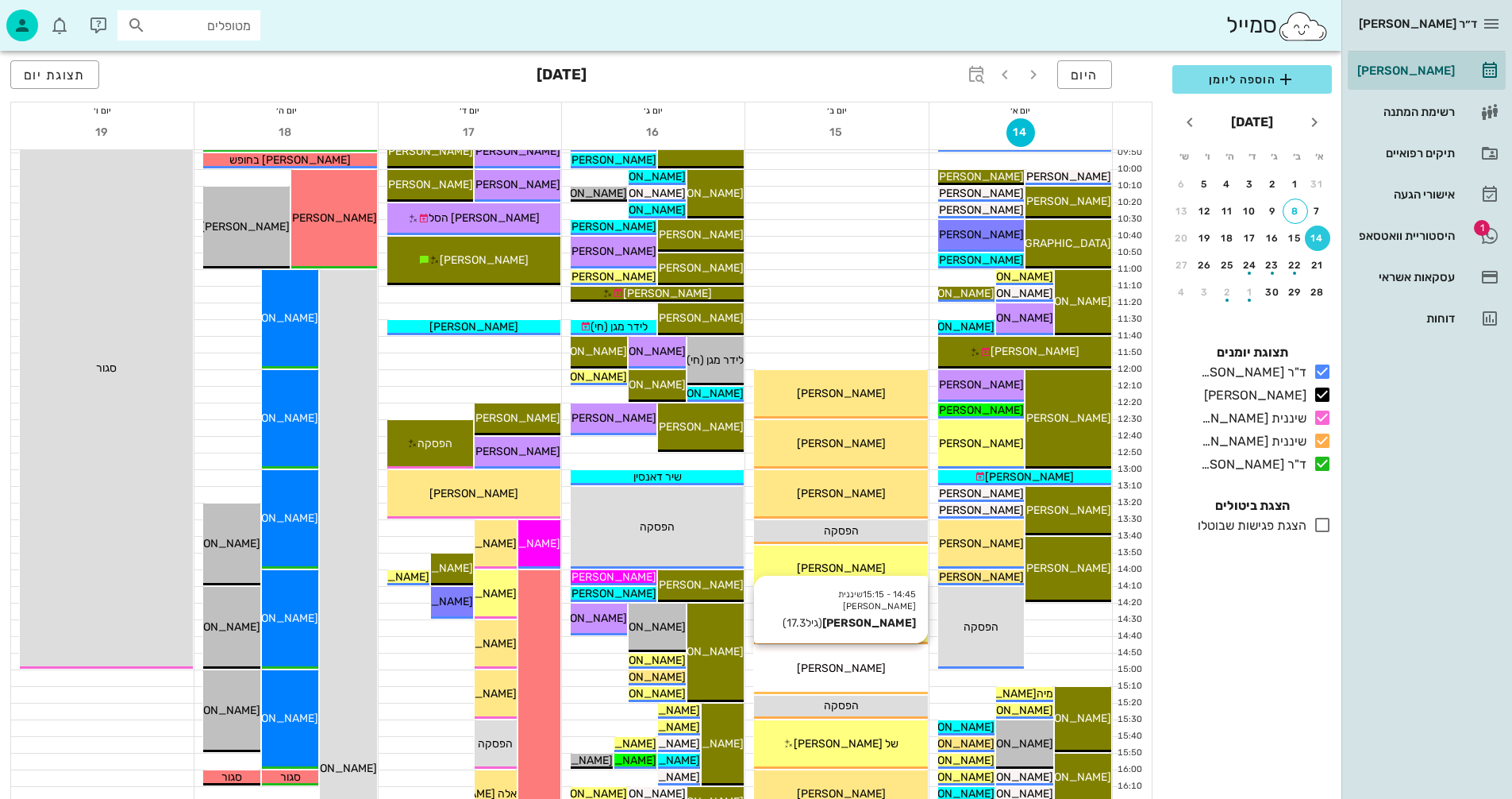
scroll to position [196, 0]
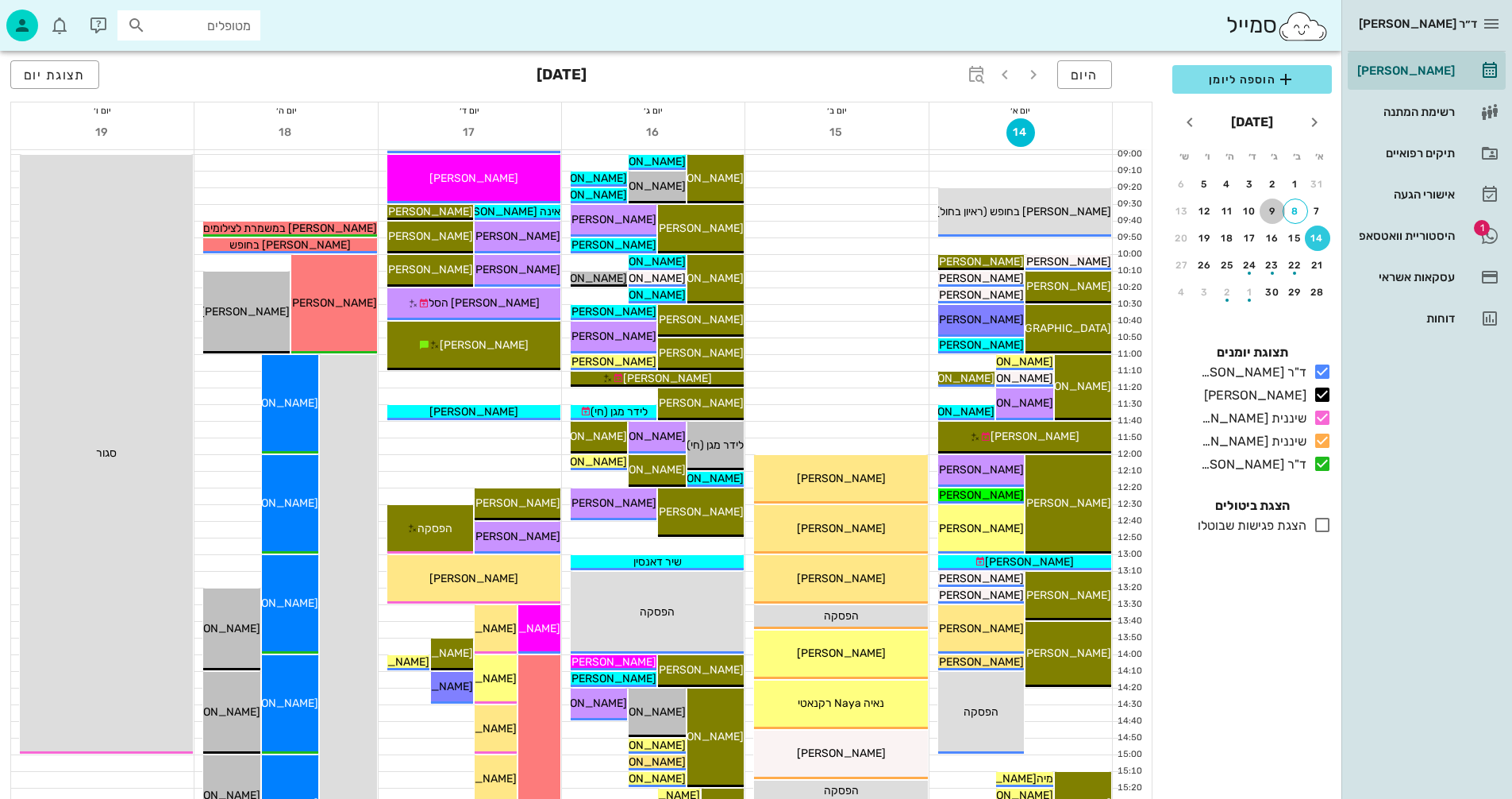
click at [1273, 208] on div "9" at bounding box center [1272, 212] width 25 height 11
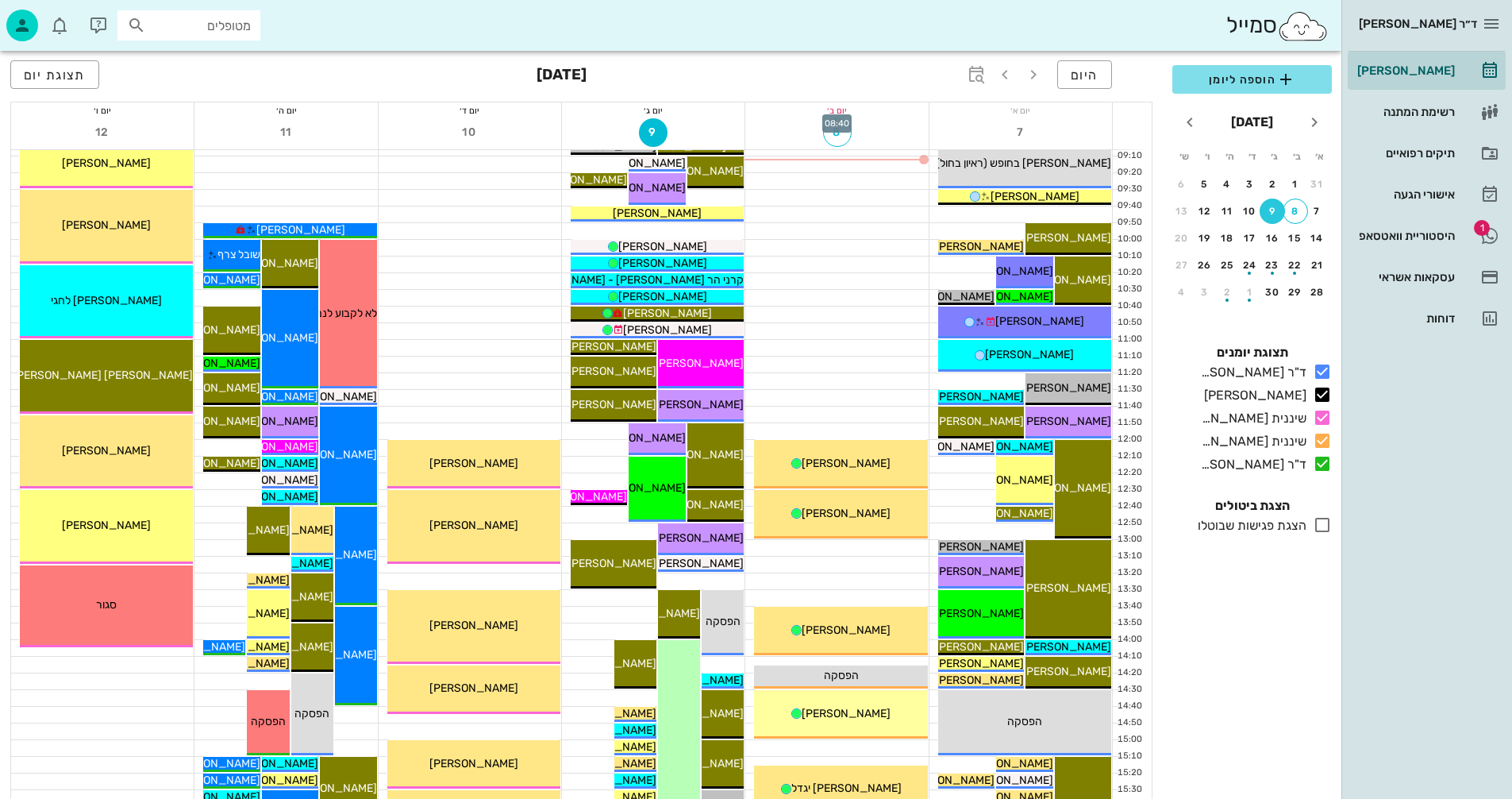
scroll to position [238, 0]
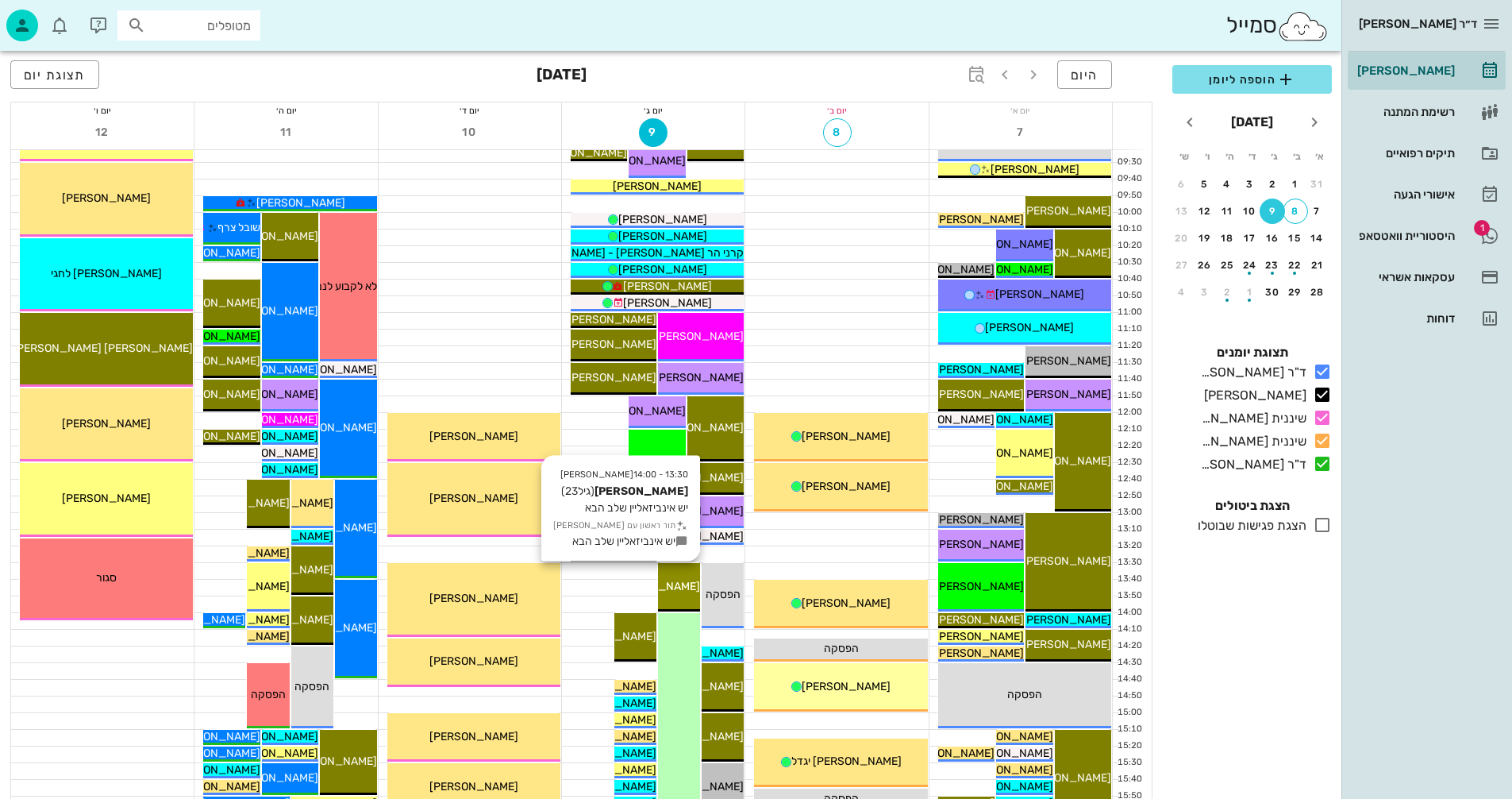
click at [673, 589] on span "[PERSON_NAME]" at bounding box center [656, 587] width 89 height 13
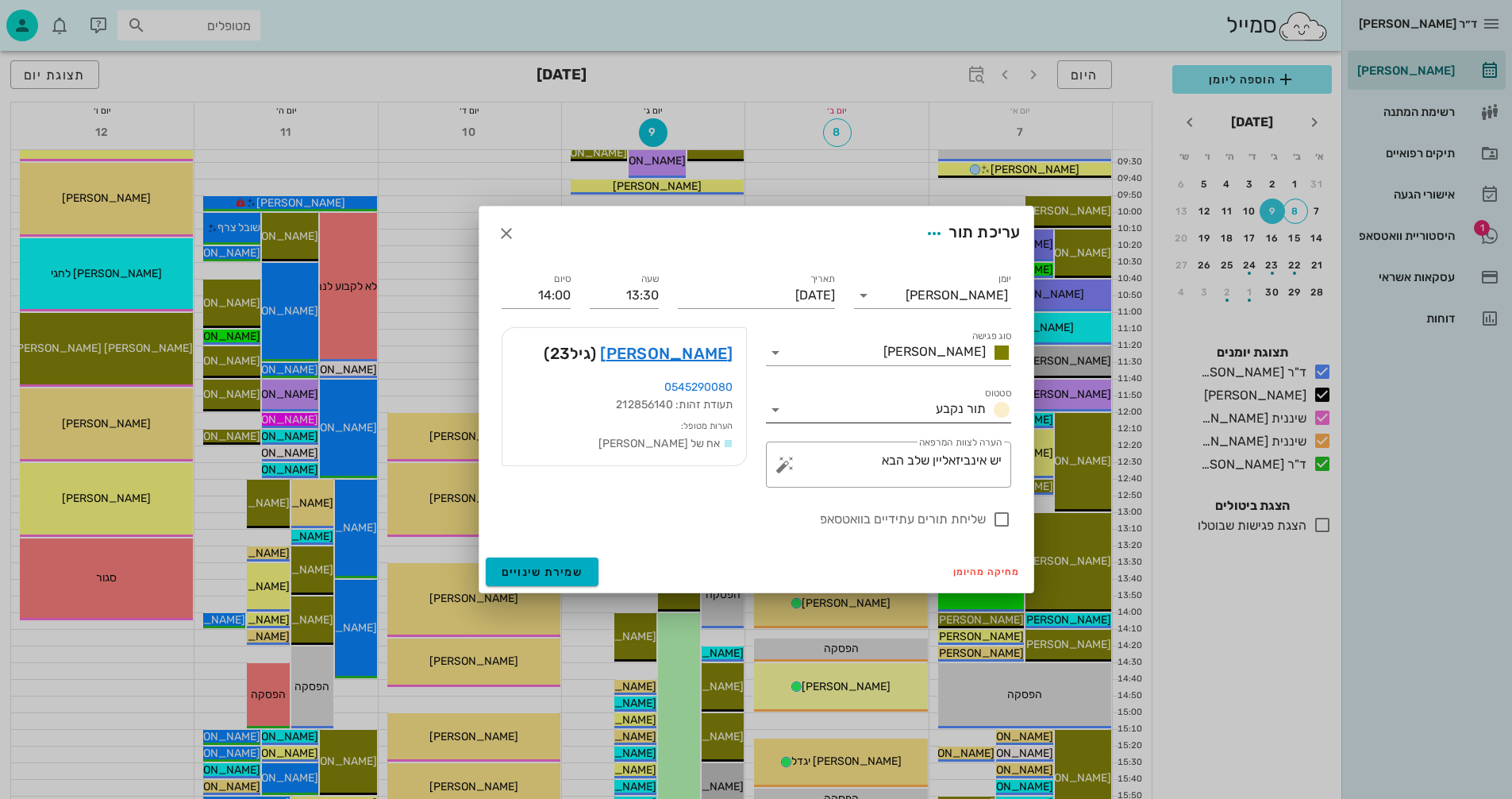
click at [770, 405] on icon at bounding box center [775, 410] width 19 height 19
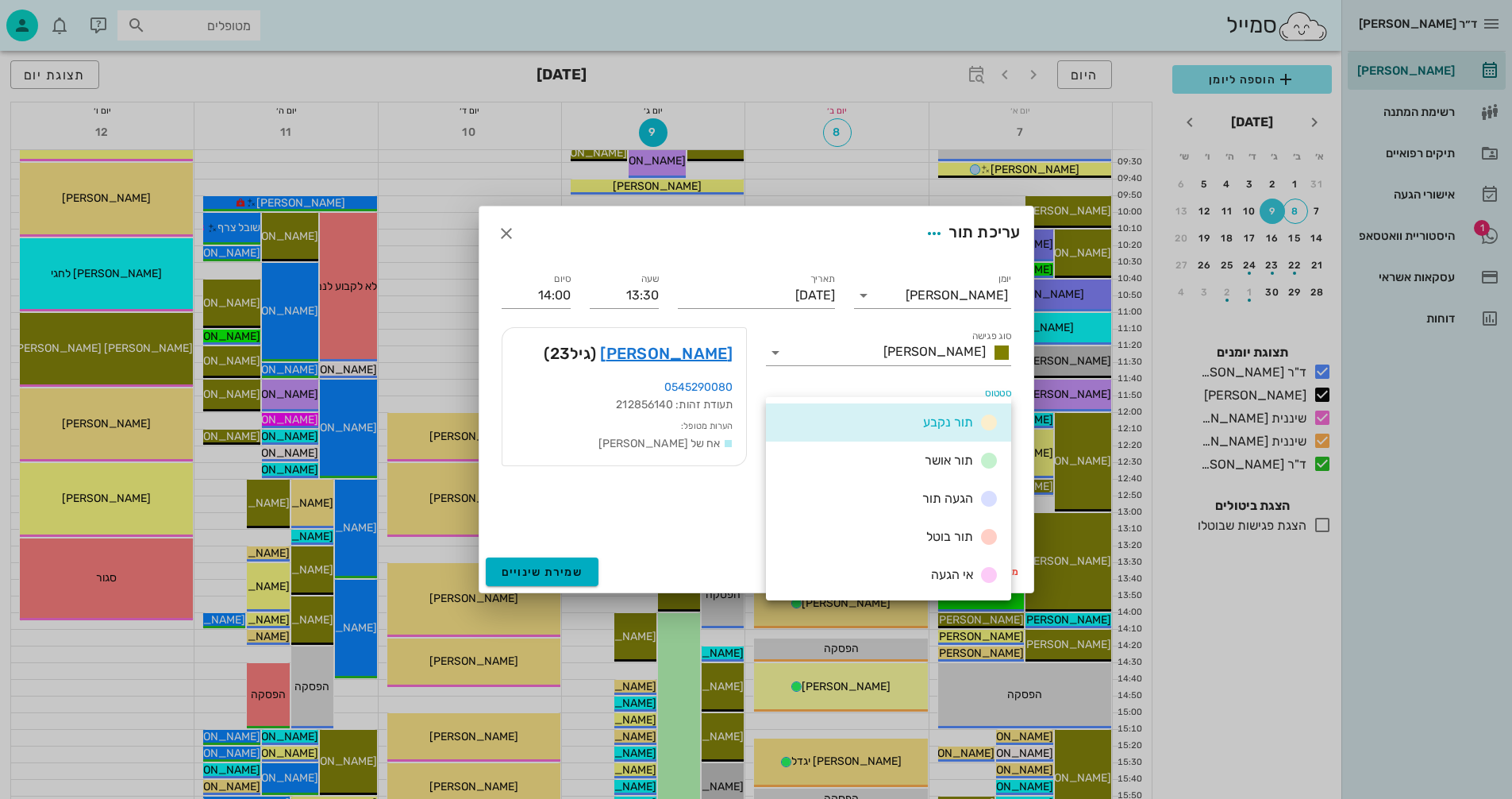
click at [921, 535] on div "תור בוטל" at bounding box center [959, 537] width 79 height 20
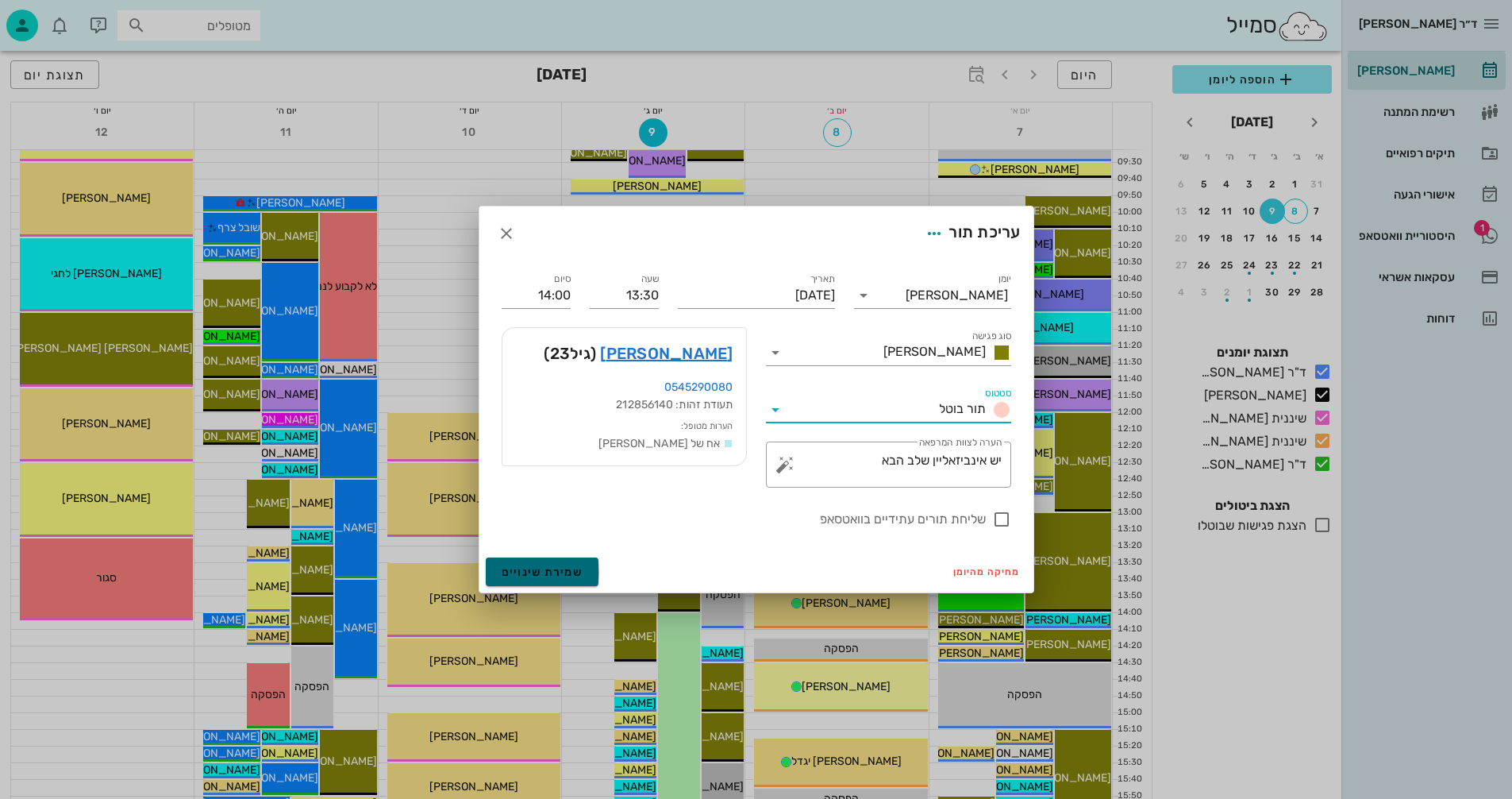
click at [530, 575] on span "שמירת שינויים" at bounding box center [542, 572] width 82 height 13
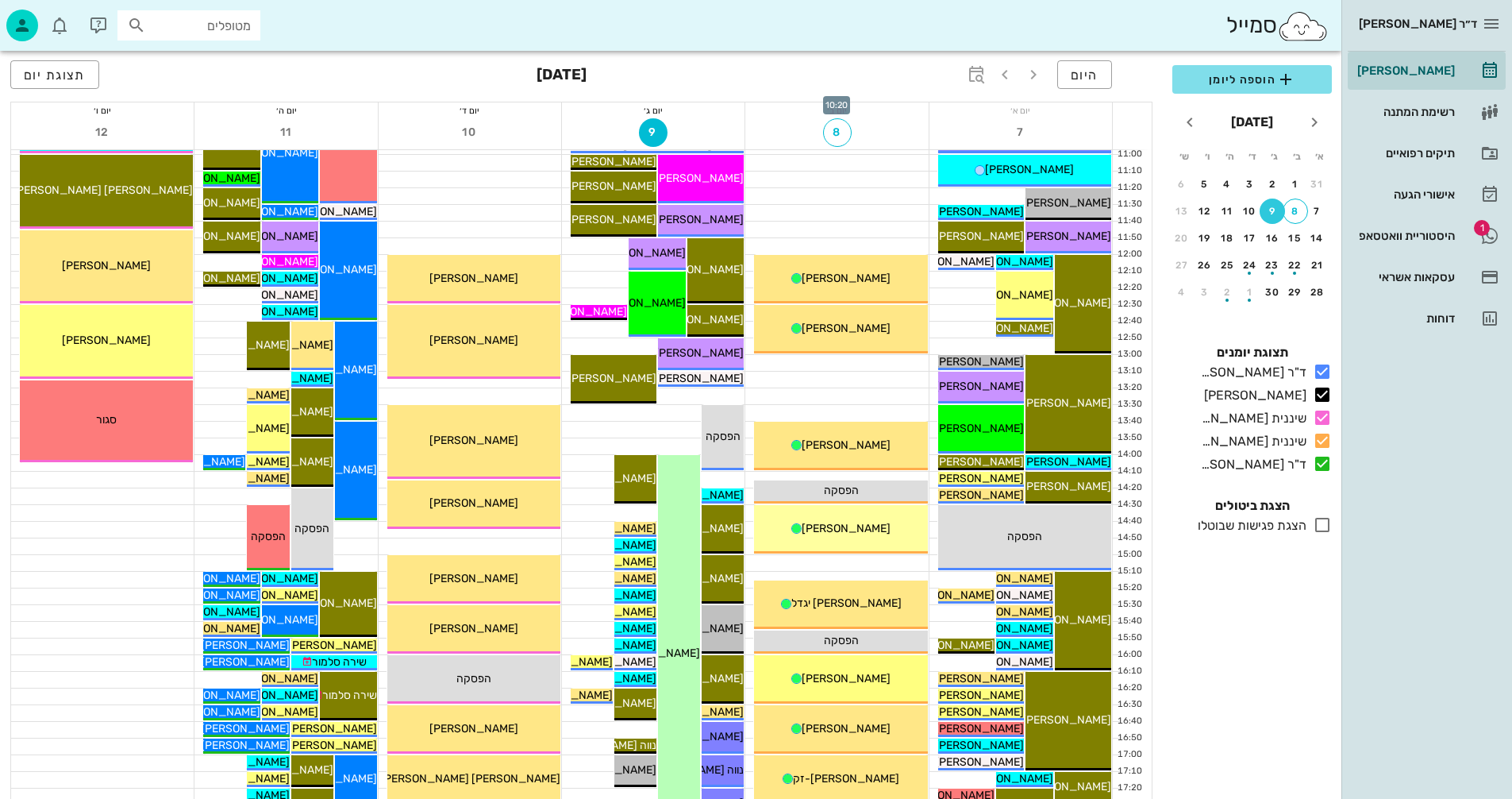
scroll to position [397, 0]
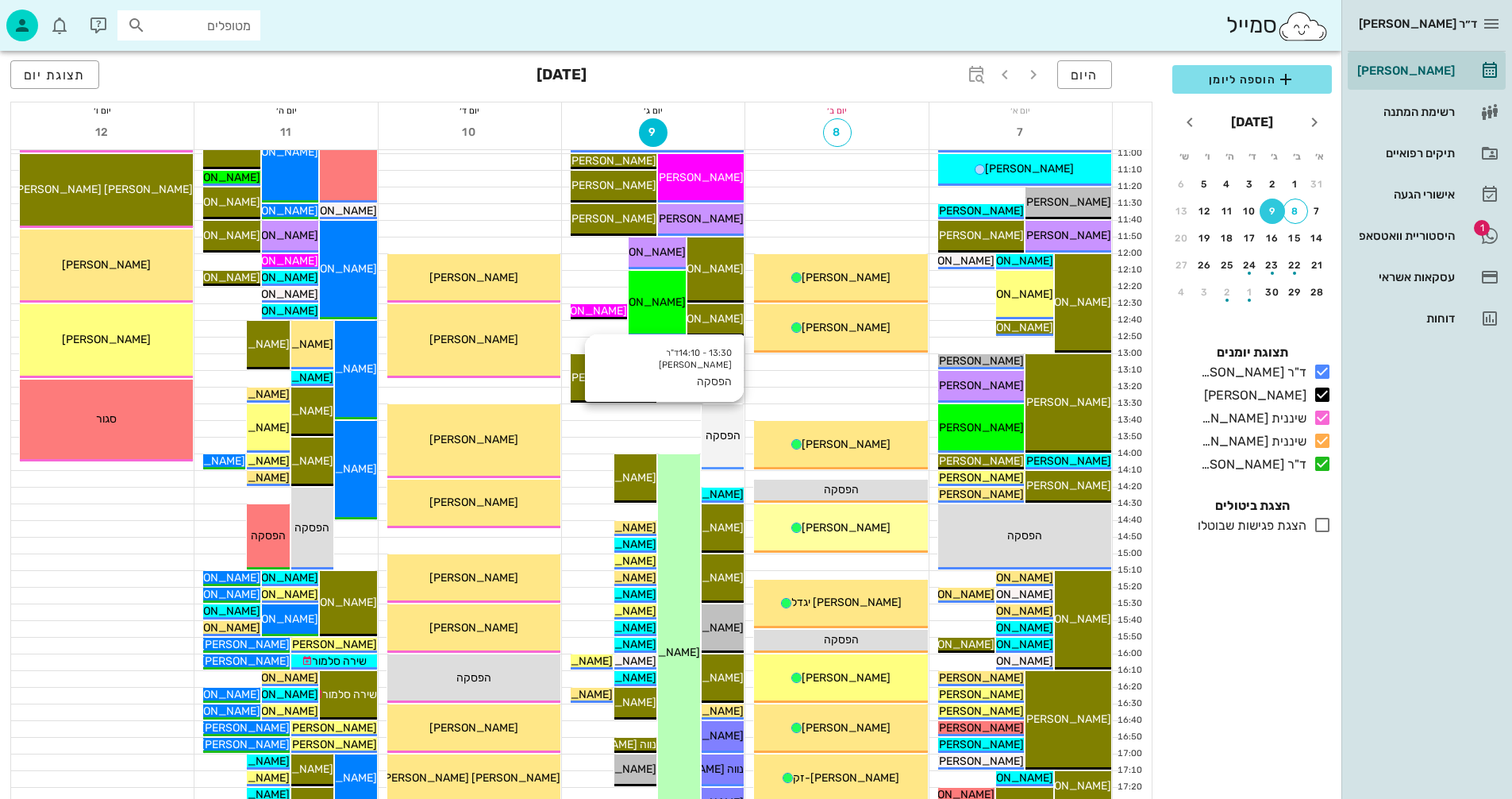
click at [725, 430] on span "הפסקה" at bounding box center [723, 435] width 35 height 13
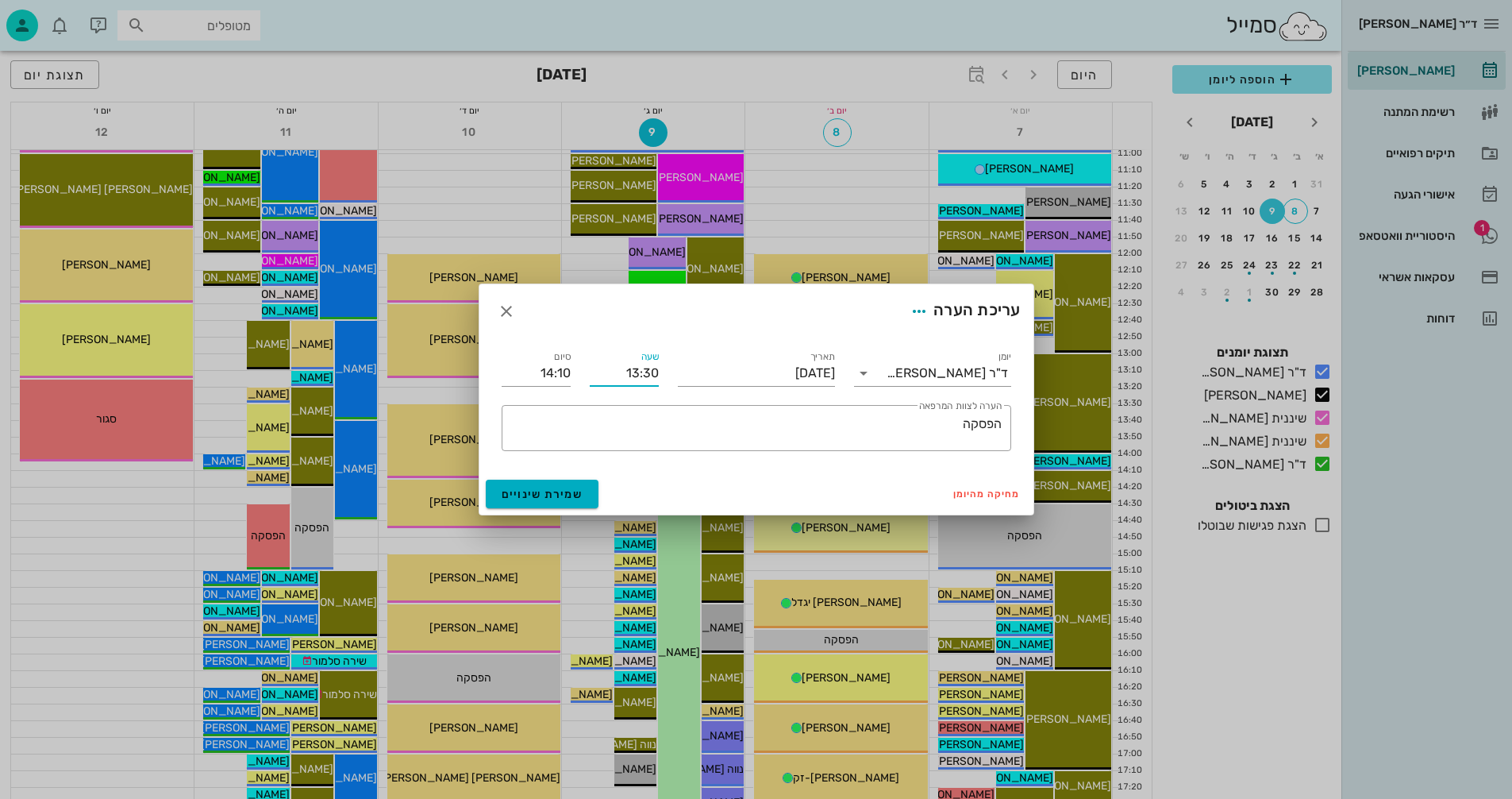
click at [647, 374] on input "13:30" at bounding box center [625, 373] width 70 height 25
type input "13:20"
click at [551, 371] on input "14:00" at bounding box center [537, 373] width 70 height 25
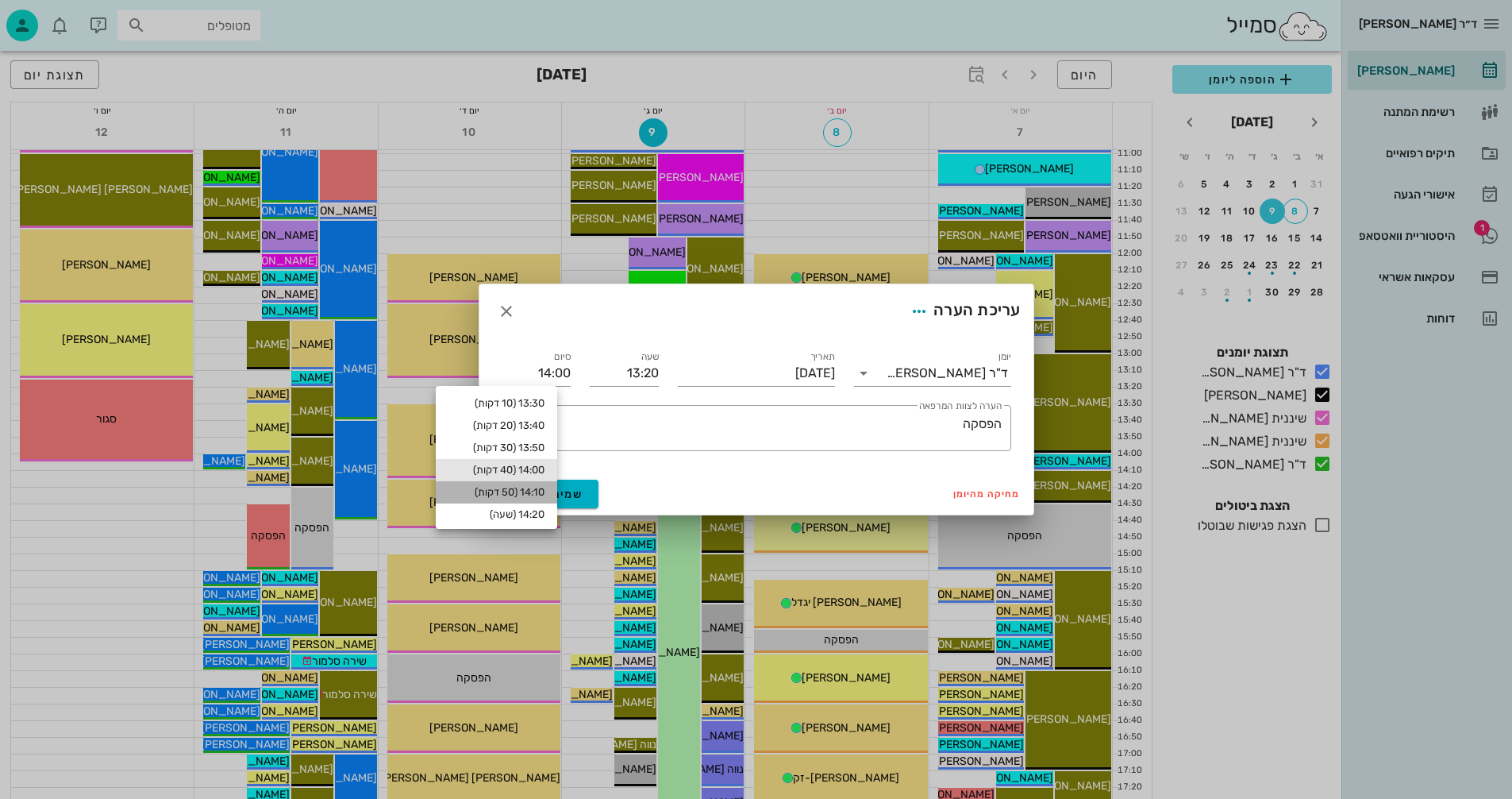
click at [519, 491] on div "14:10 (50 דקות)" at bounding box center [496, 493] width 96 height 13
type input "14:10"
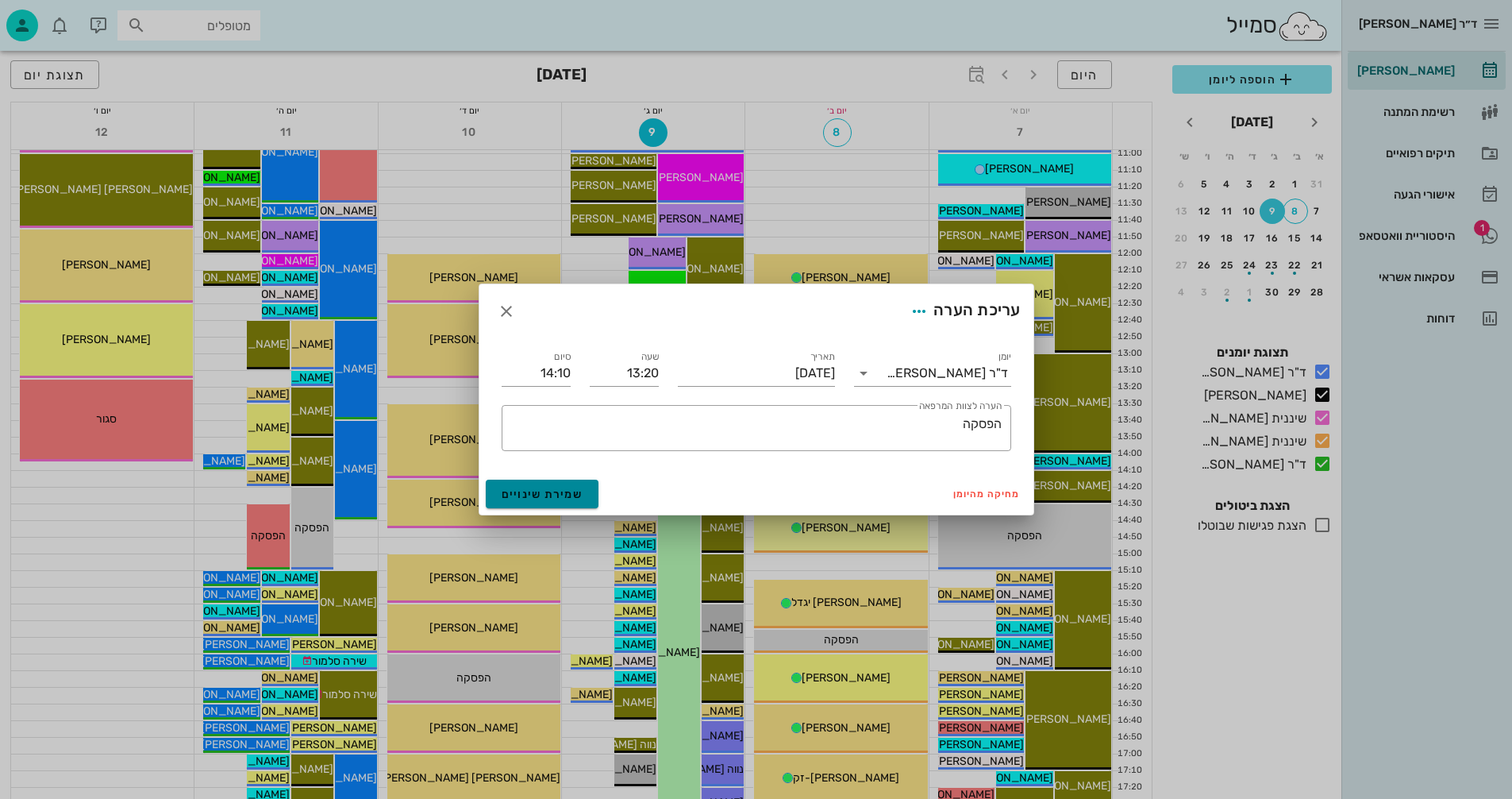
click at [543, 494] on span "שמירת שינויים" at bounding box center [542, 494] width 82 height 13
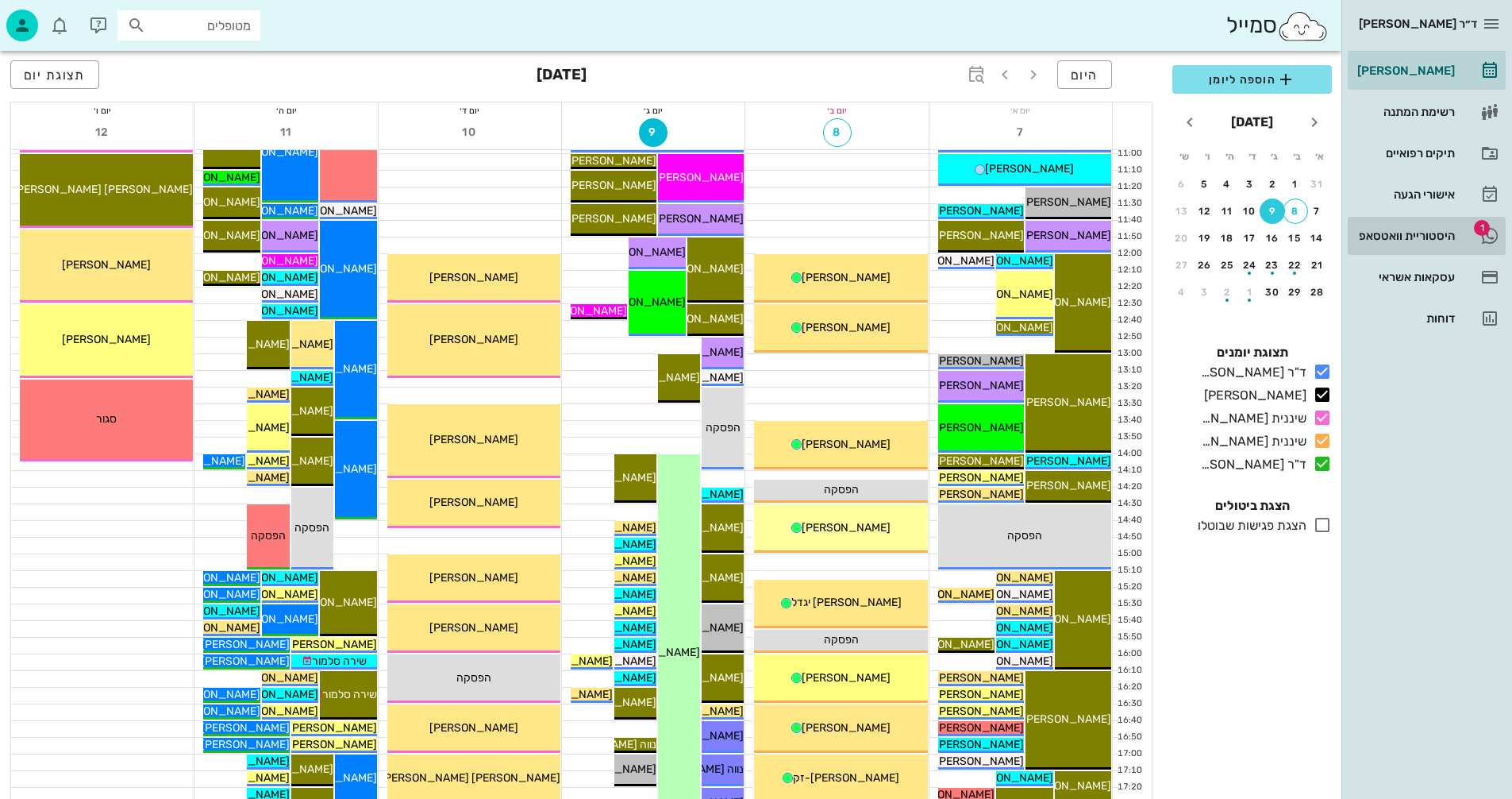
click at [1402, 232] on div "היסטוריית וואטסאפ" at bounding box center [1404, 236] width 101 height 13
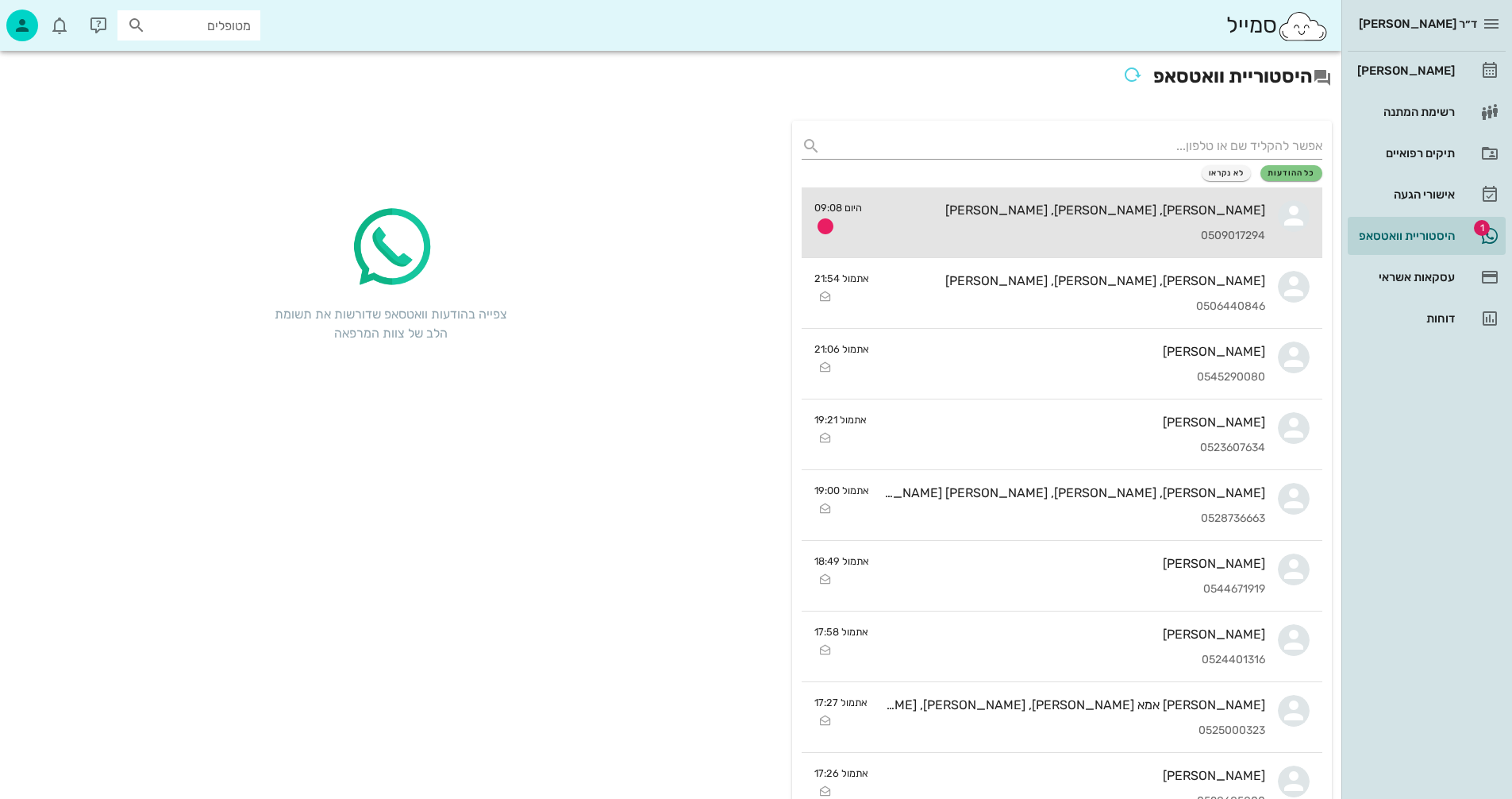
click at [1118, 213] on div "[PERSON_NAME], [PERSON_NAME], [PERSON_NAME]" at bounding box center [1070, 210] width 391 height 15
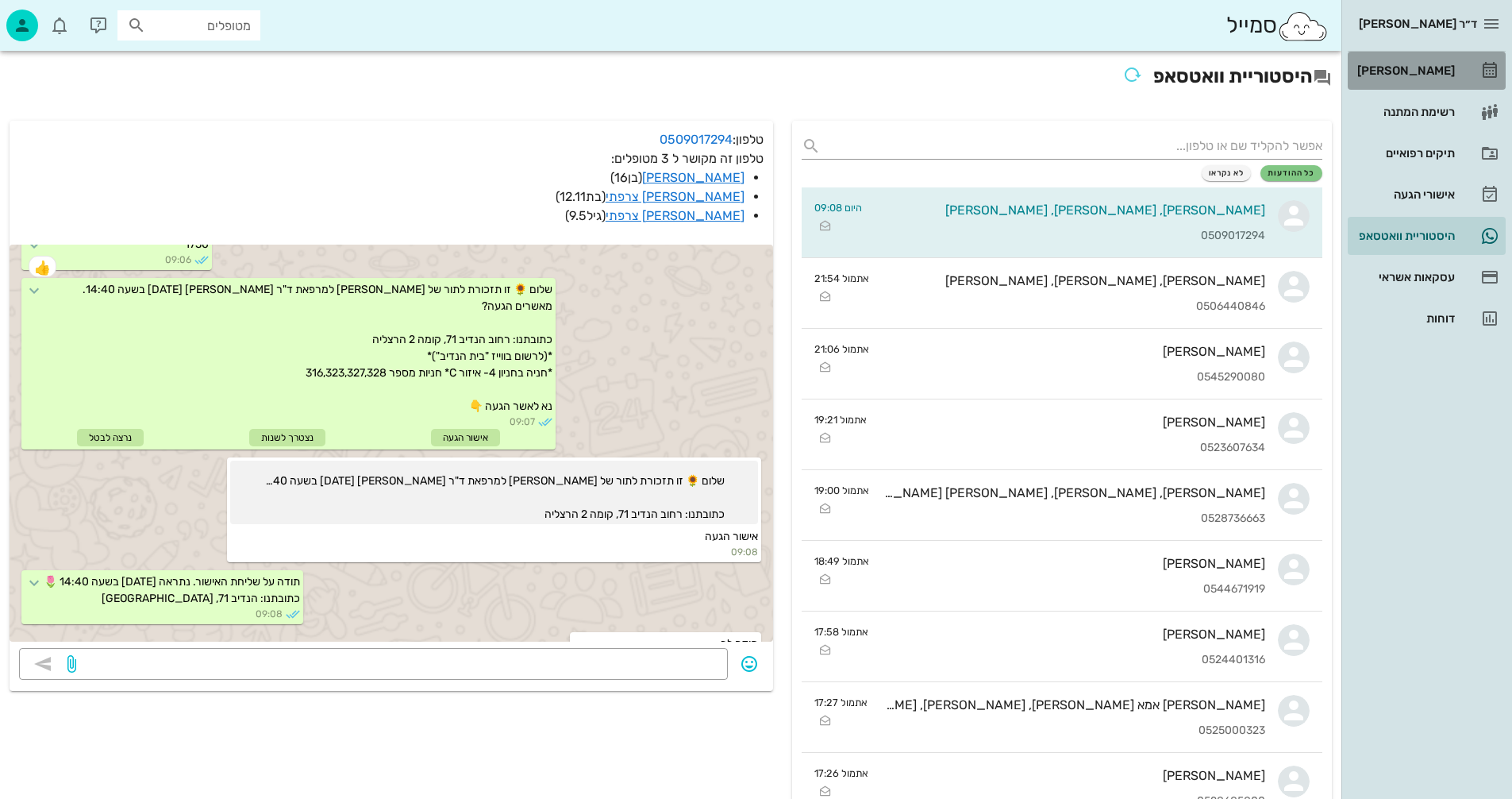
click at [1415, 69] on div "[PERSON_NAME]" at bounding box center [1404, 70] width 101 height 13
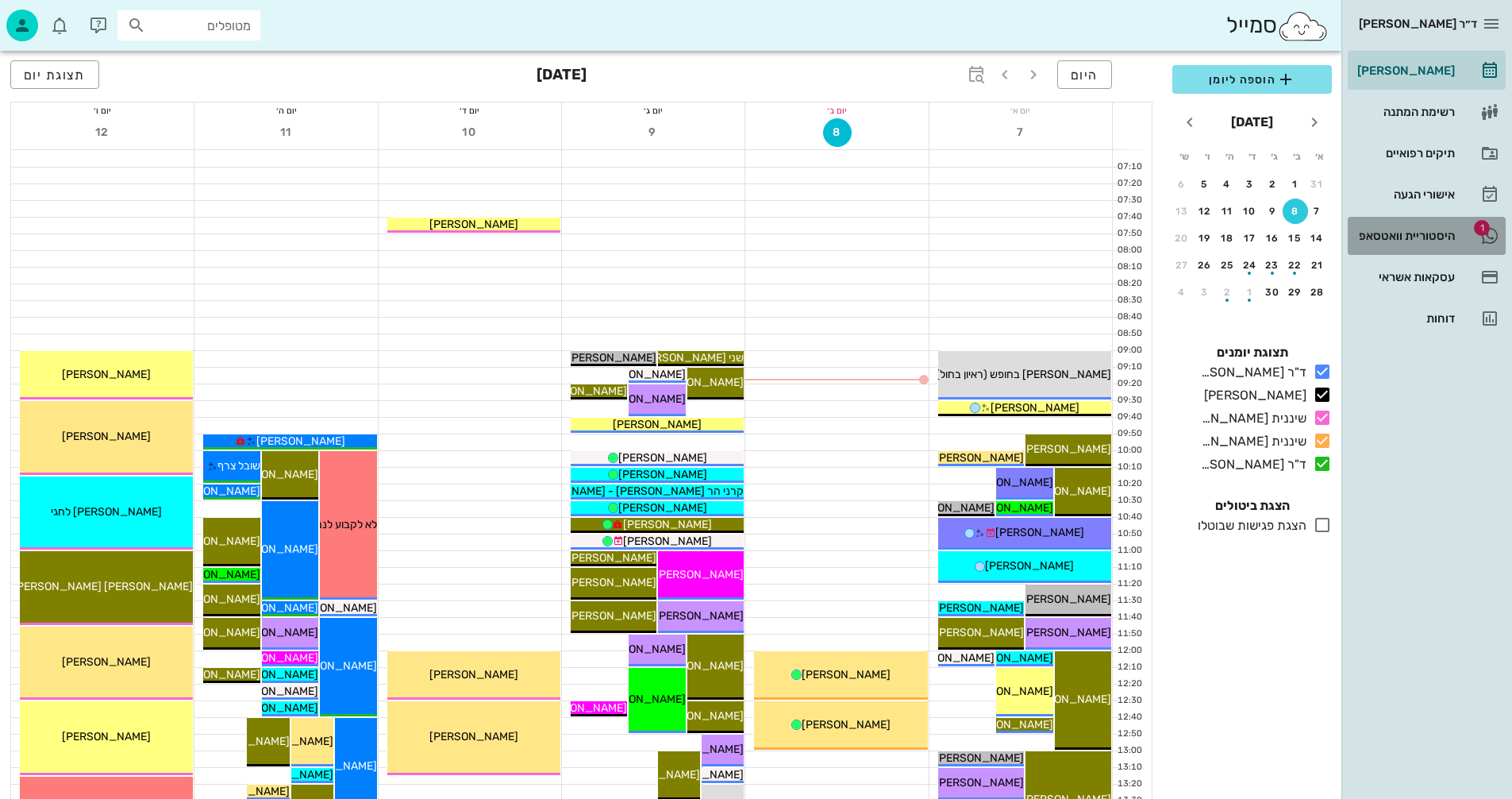
click at [1396, 239] on div "היסטוריית וואטסאפ" at bounding box center [1404, 236] width 101 height 13
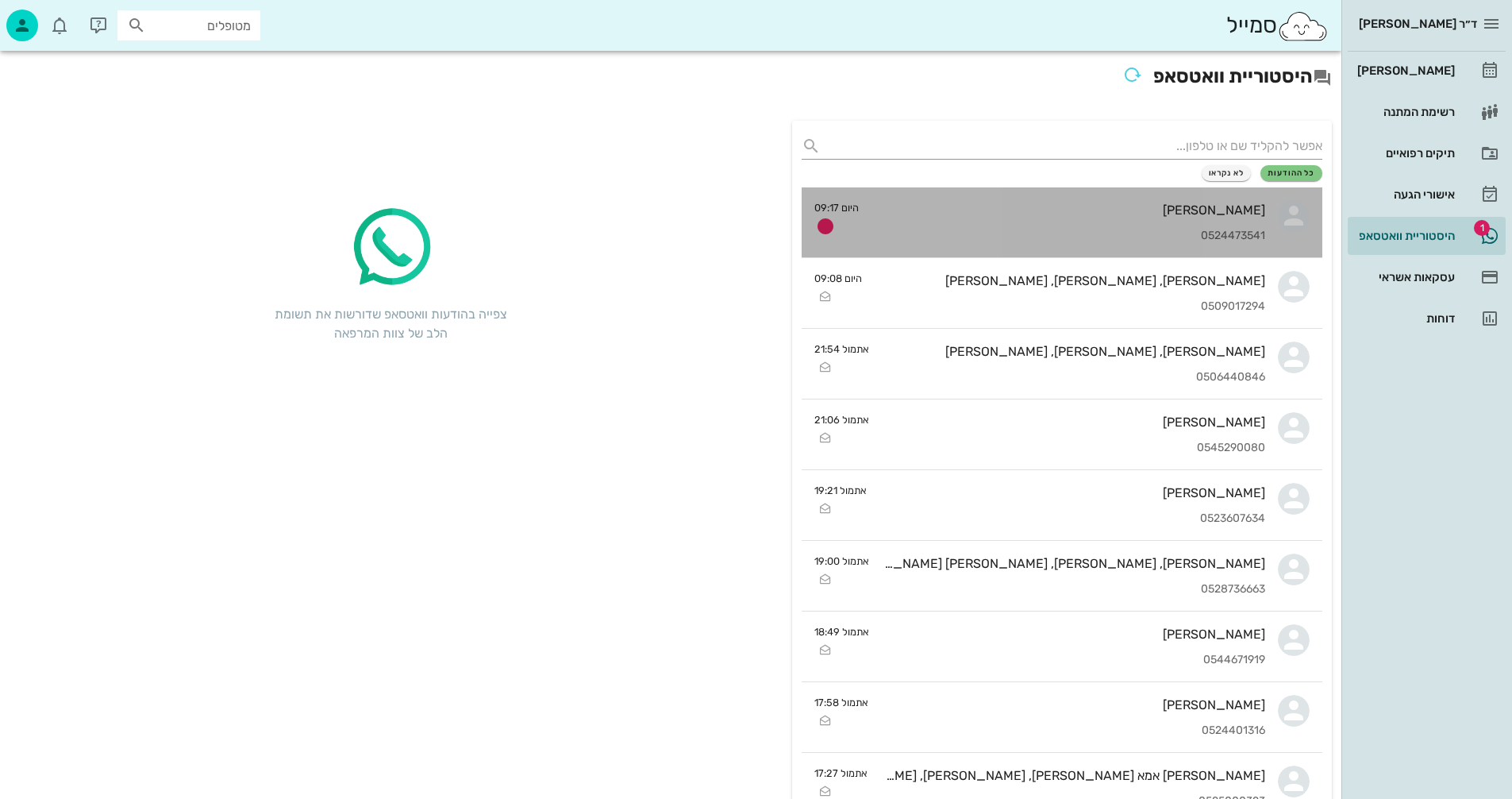
click at [977, 216] on div "[PERSON_NAME]" at bounding box center [1068, 210] width 394 height 15
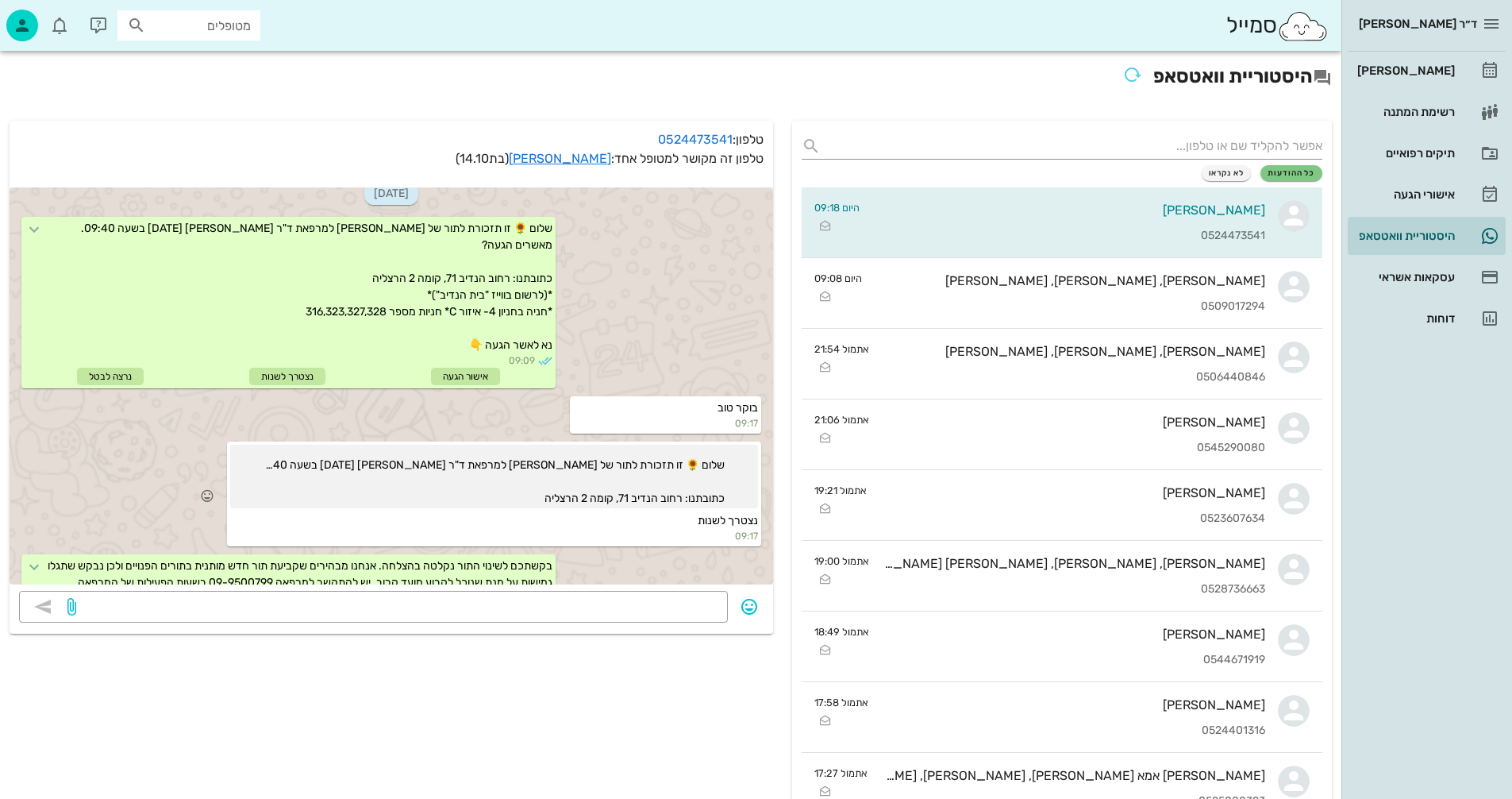
scroll to position [296, 0]
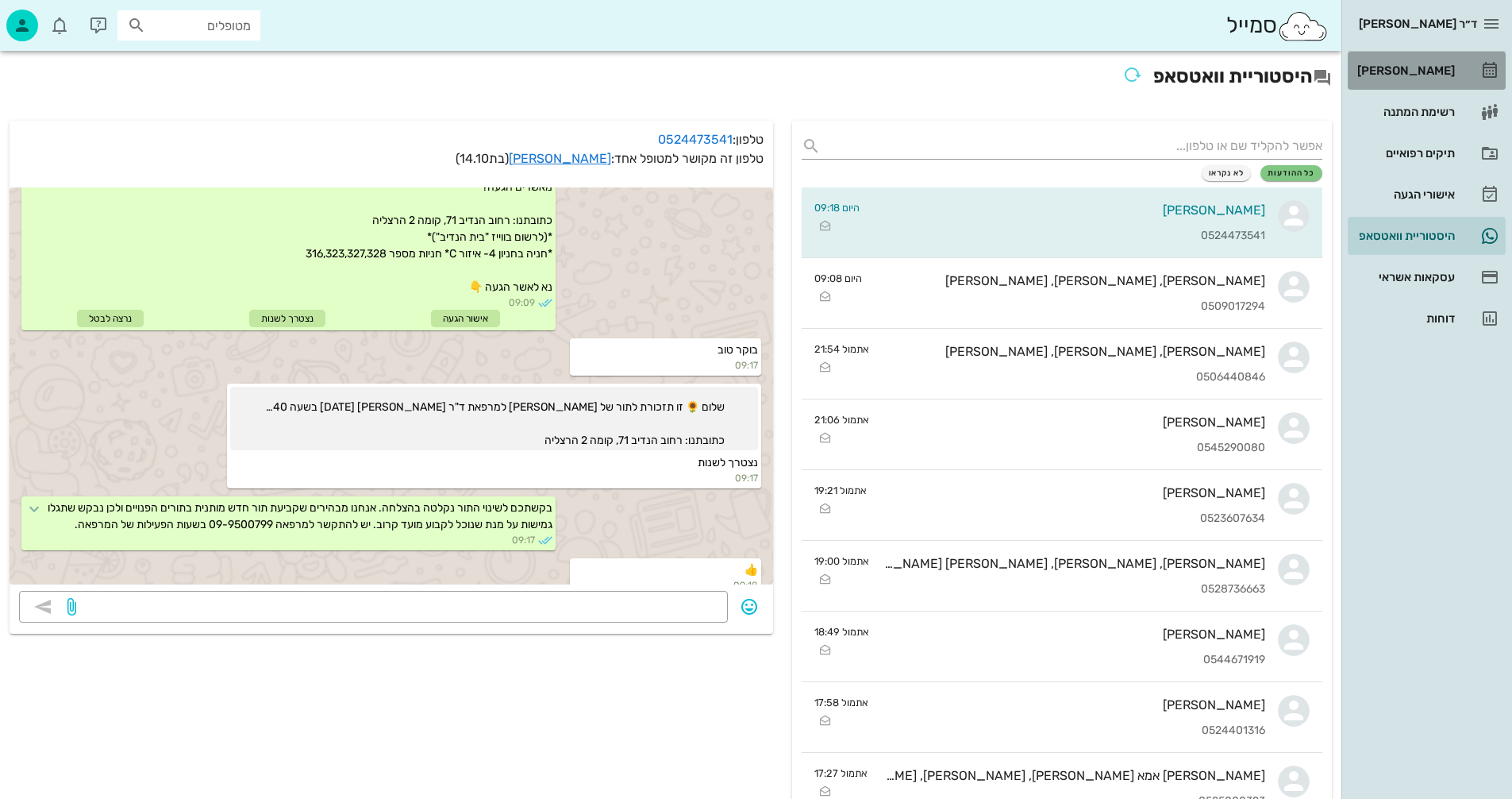
click at [1405, 70] on div "[PERSON_NAME]" at bounding box center [1404, 70] width 101 height 13
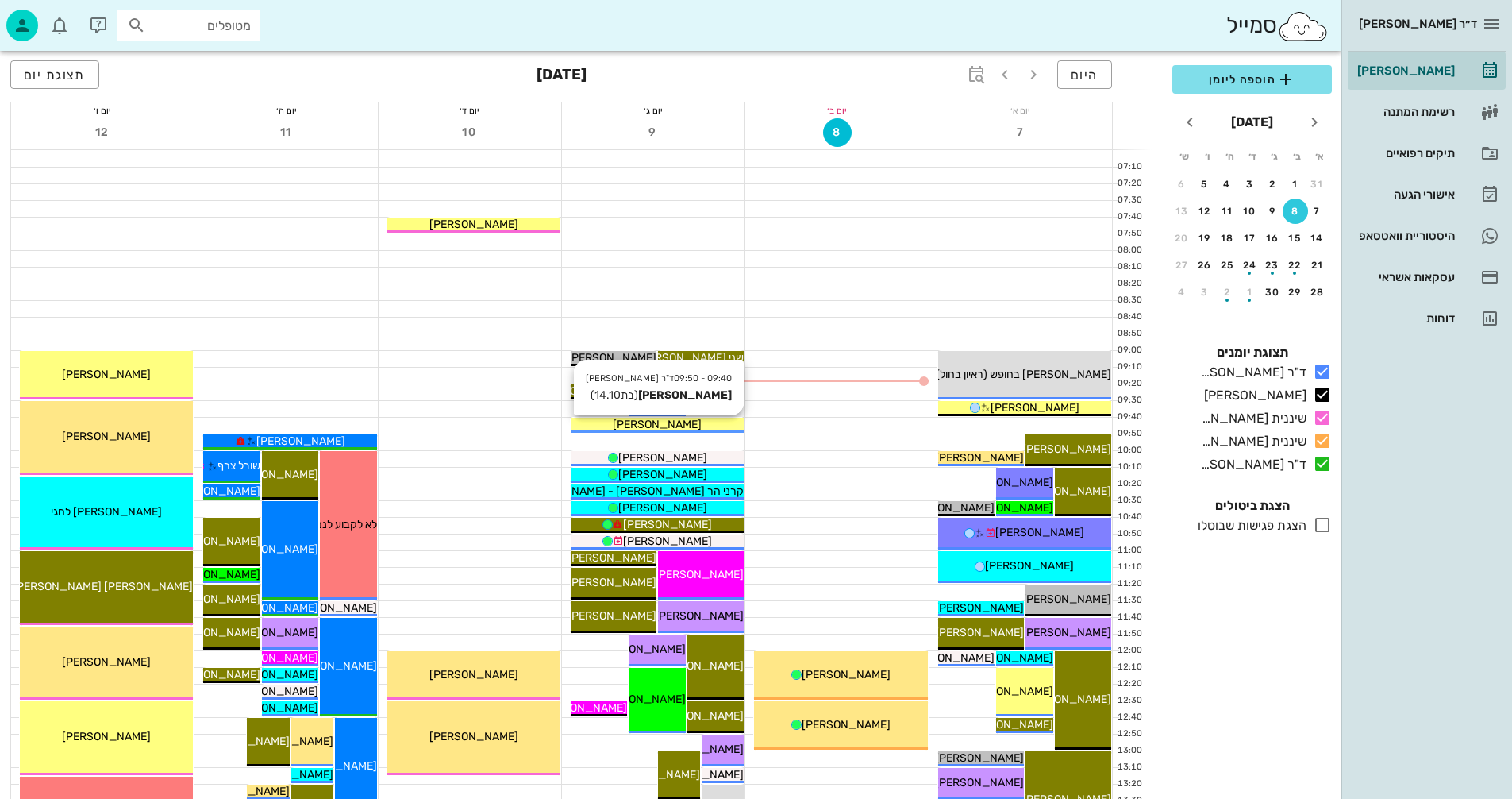
click at [701, 421] on div "[PERSON_NAME]" at bounding box center [657, 425] width 173 height 17
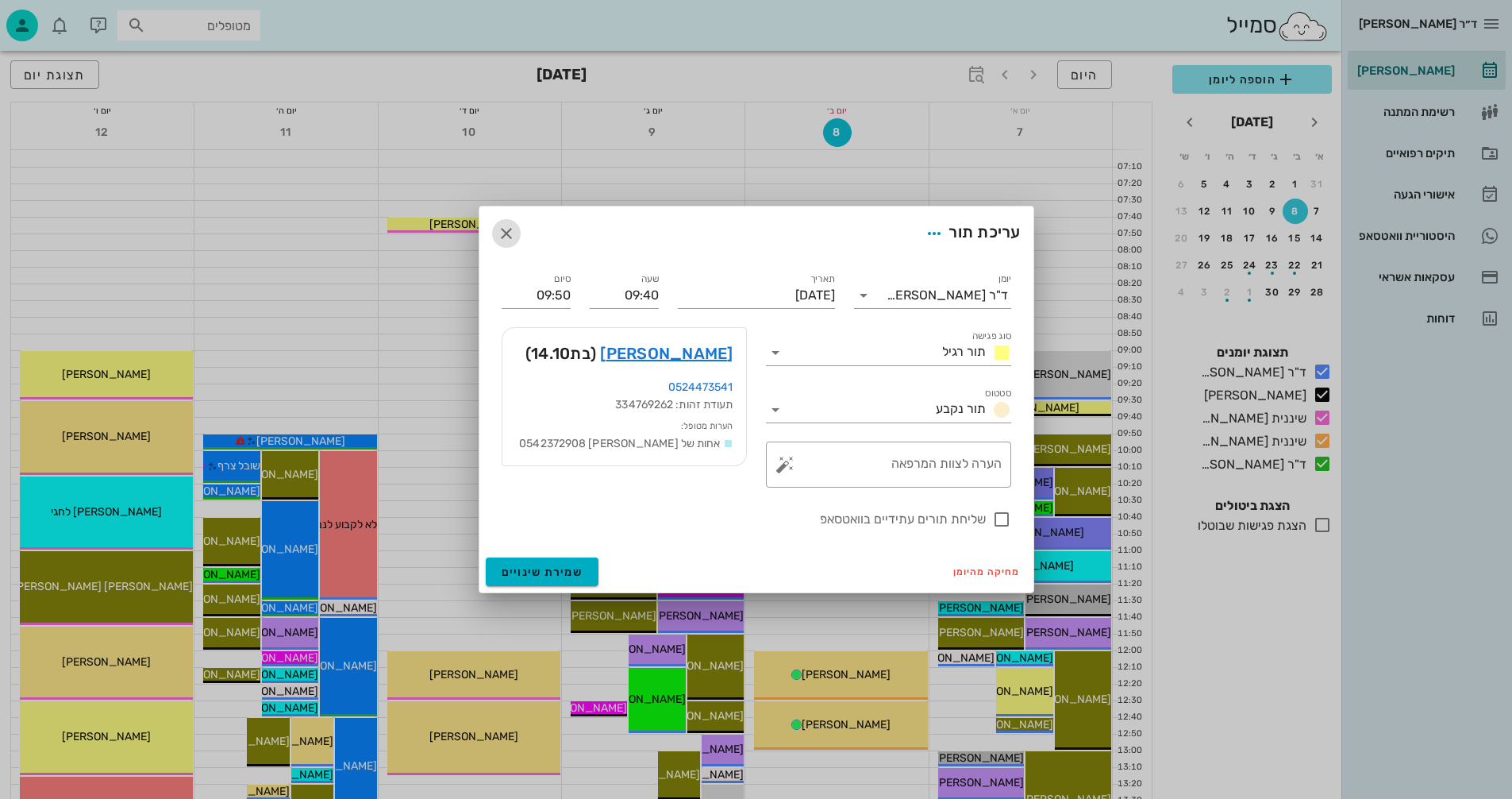
click at [500, 227] on icon "button" at bounding box center [507, 233] width 19 height 19
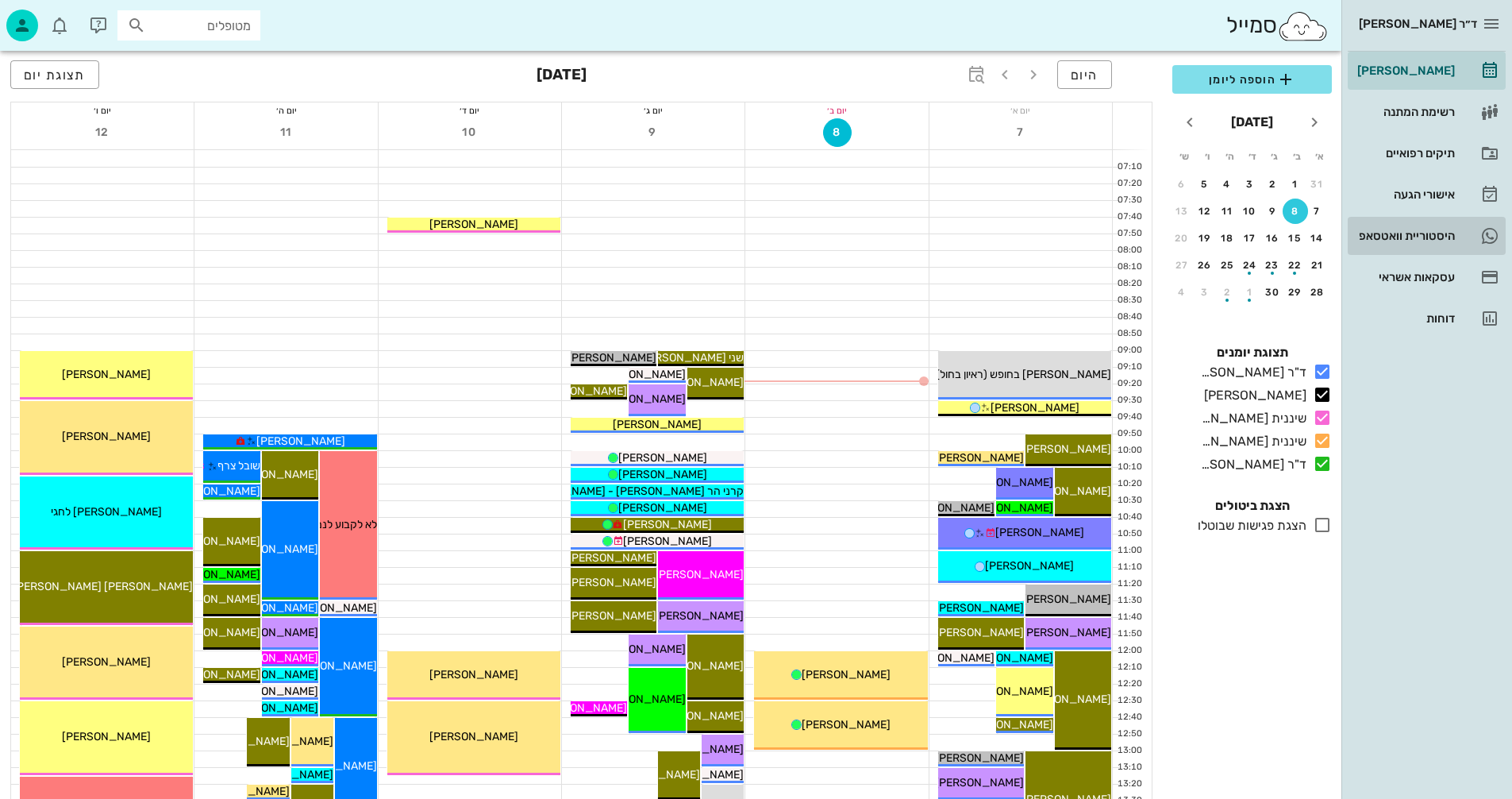
click at [1380, 227] on div "היסטוריית וואטסאפ" at bounding box center [1404, 235] width 101 height 25
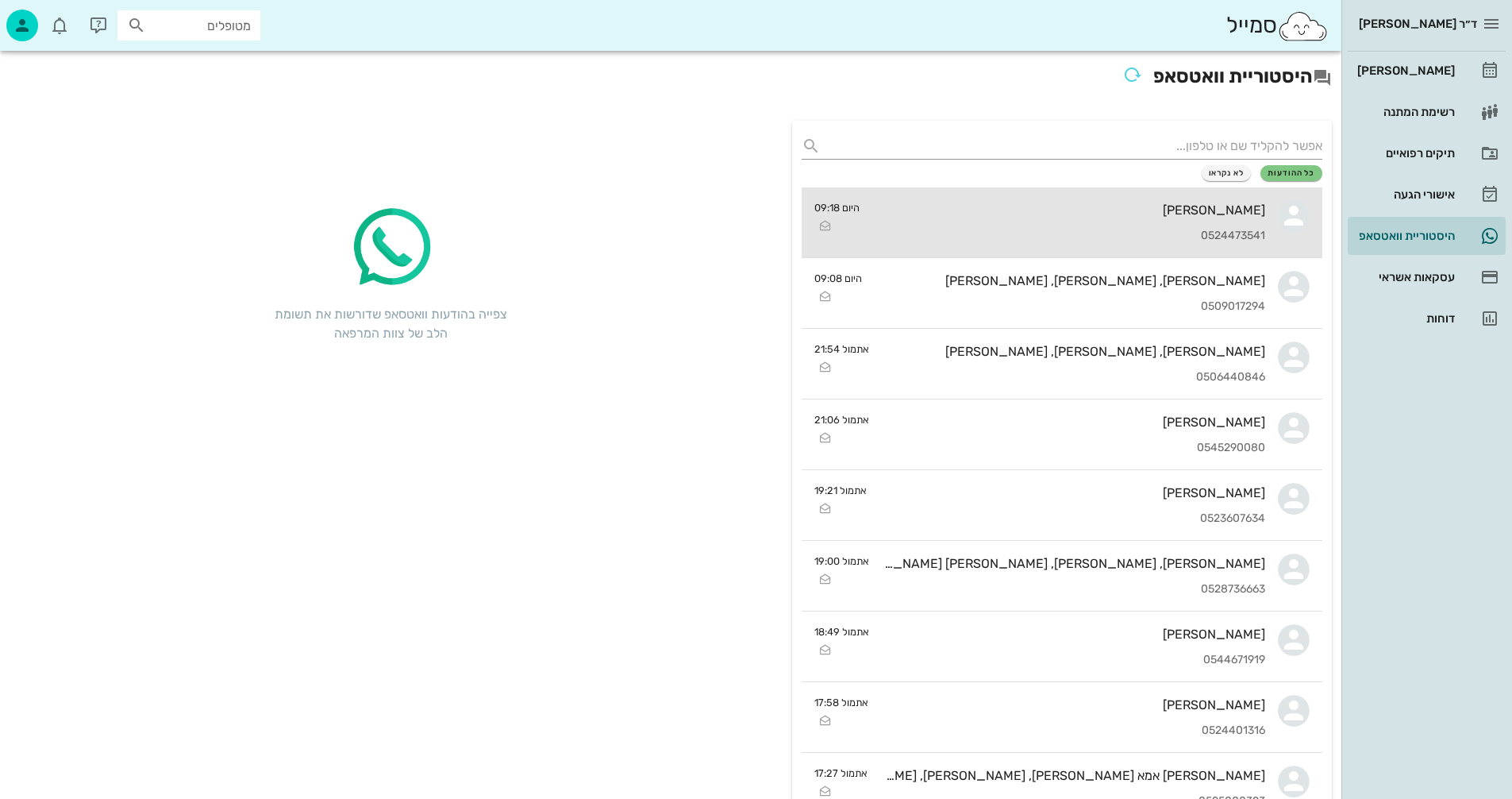
click at [1015, 207] on div "[PERSON_NAME]" at bounding box center [1069, 210] width 393 height 15
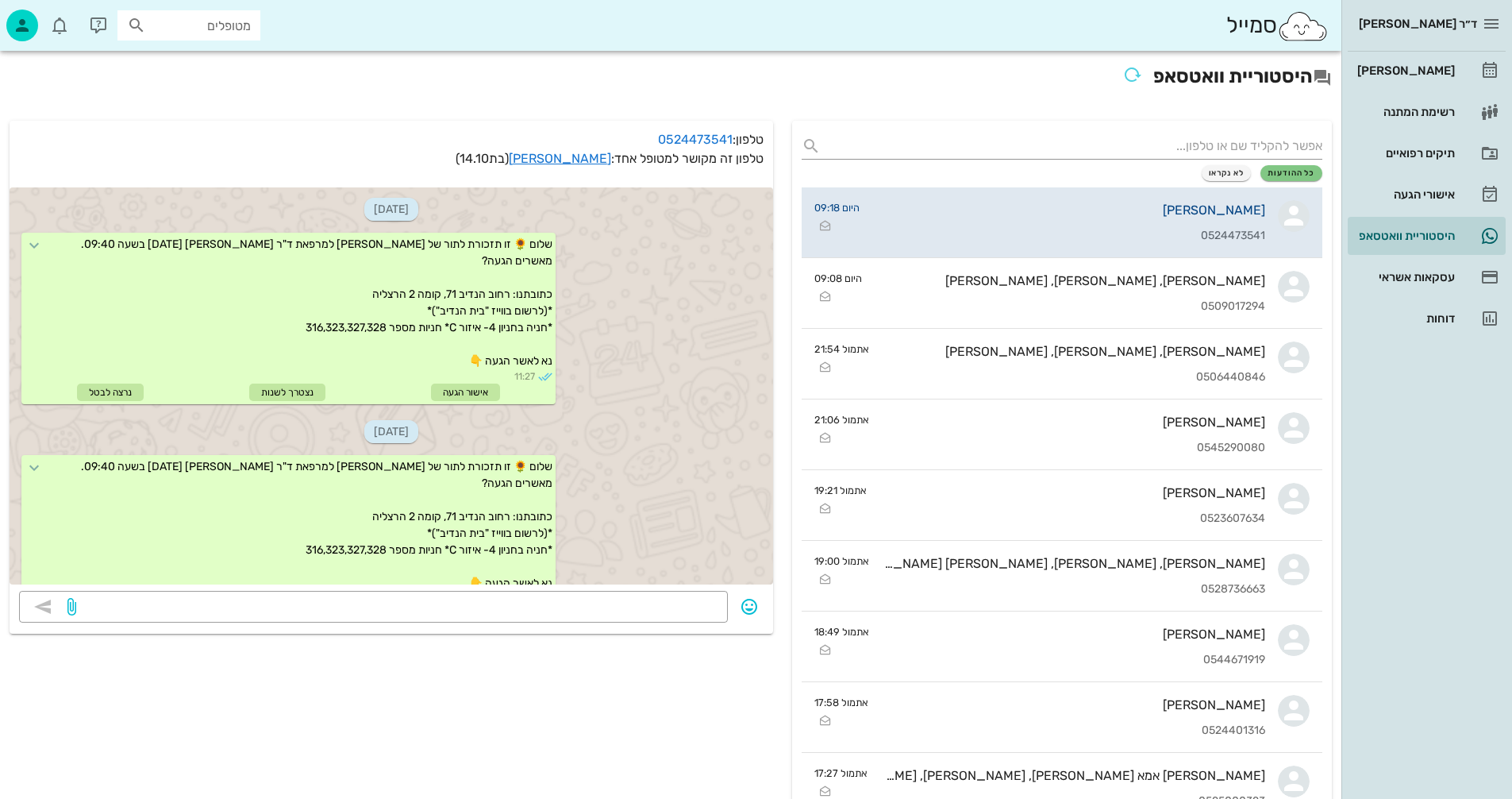
scroll to position [296, 0]
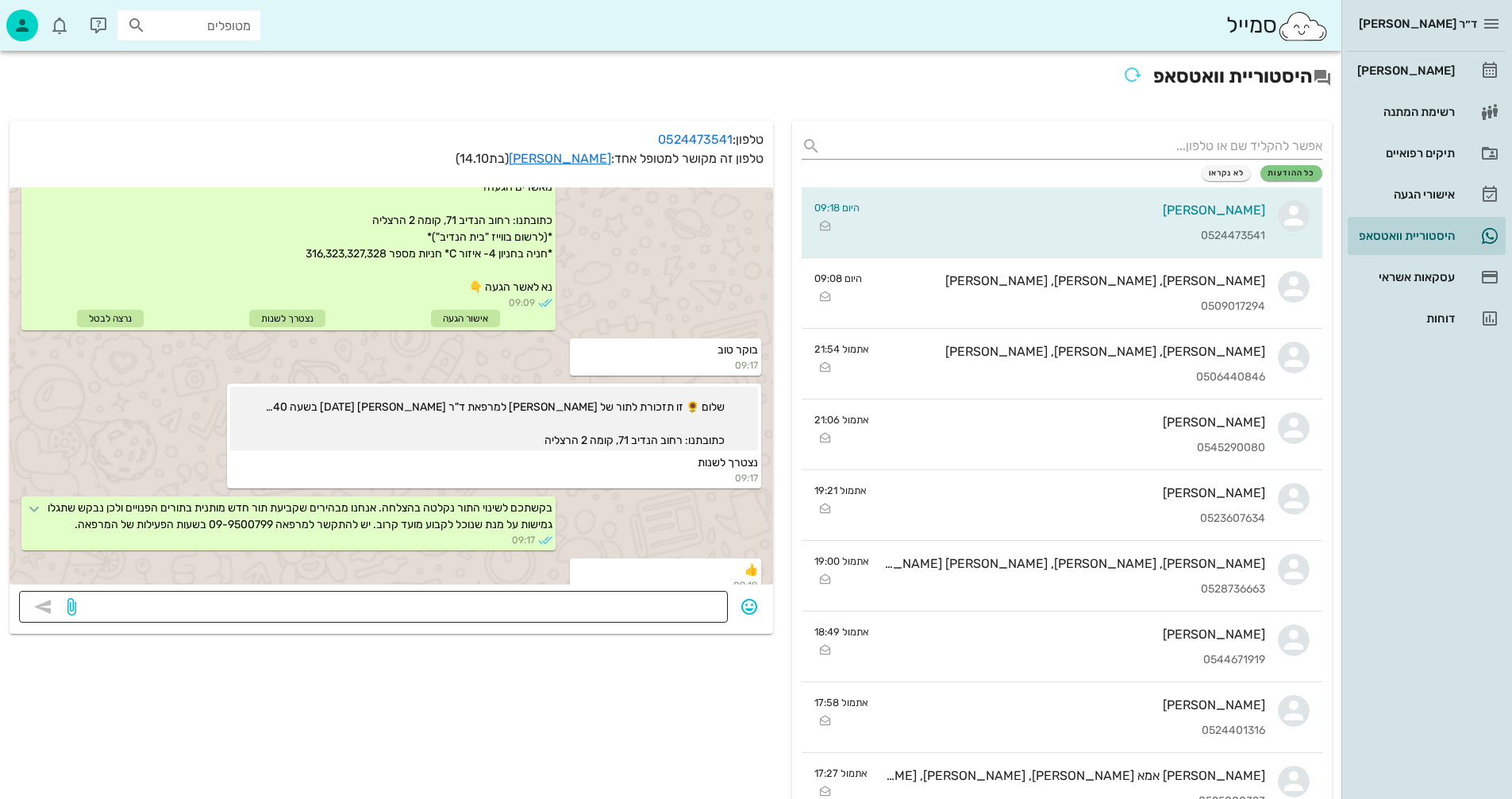
click at [677, 602] on textarea at bounding box center [398, 608] width 639 height 25
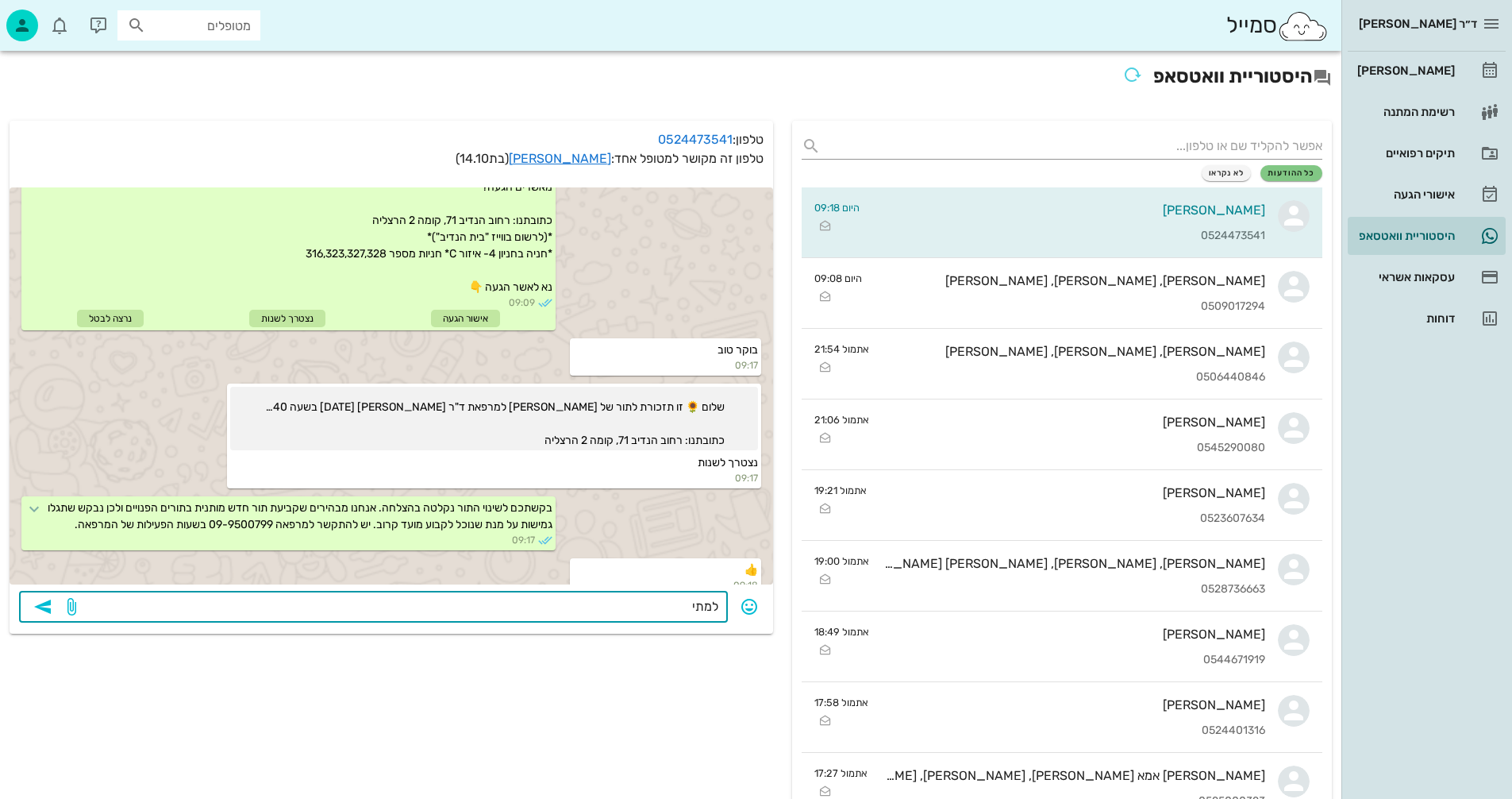
type textarea "למתי?"
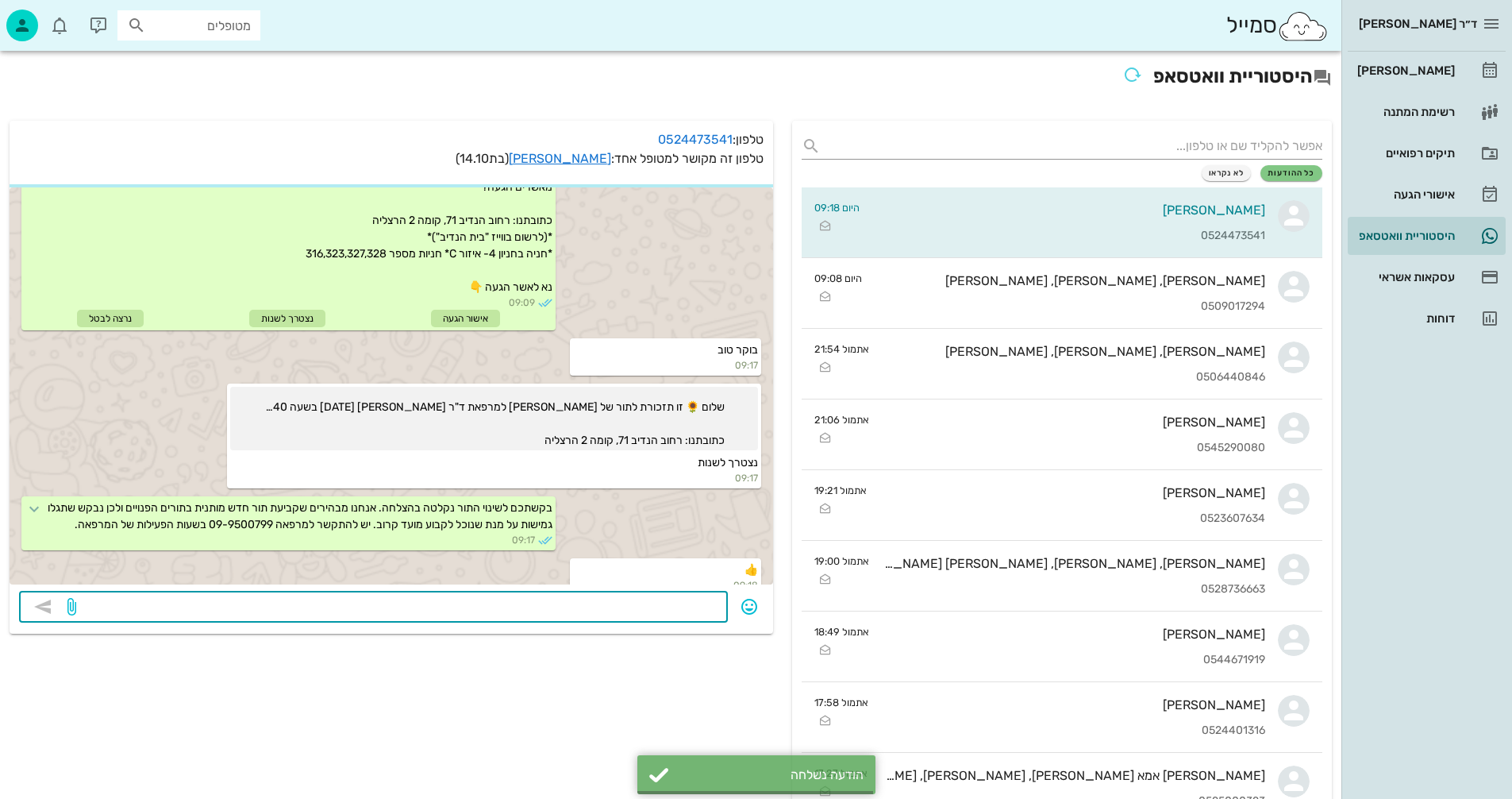
scroll to position [341, 0]
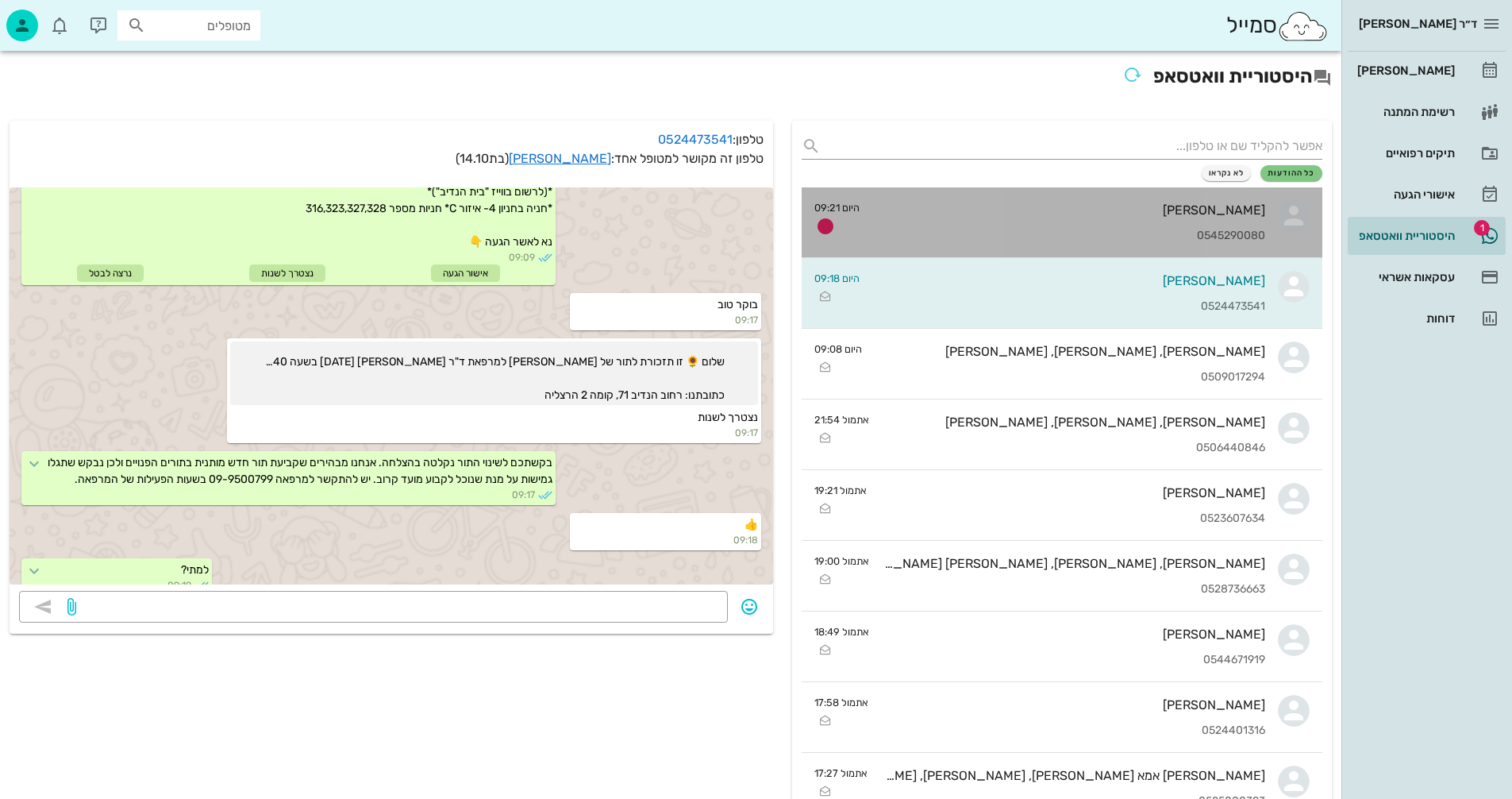
click at [1026, 209] on div "[PERSON_NAME]" at bounding box center [1069, 210] width 393 height 15
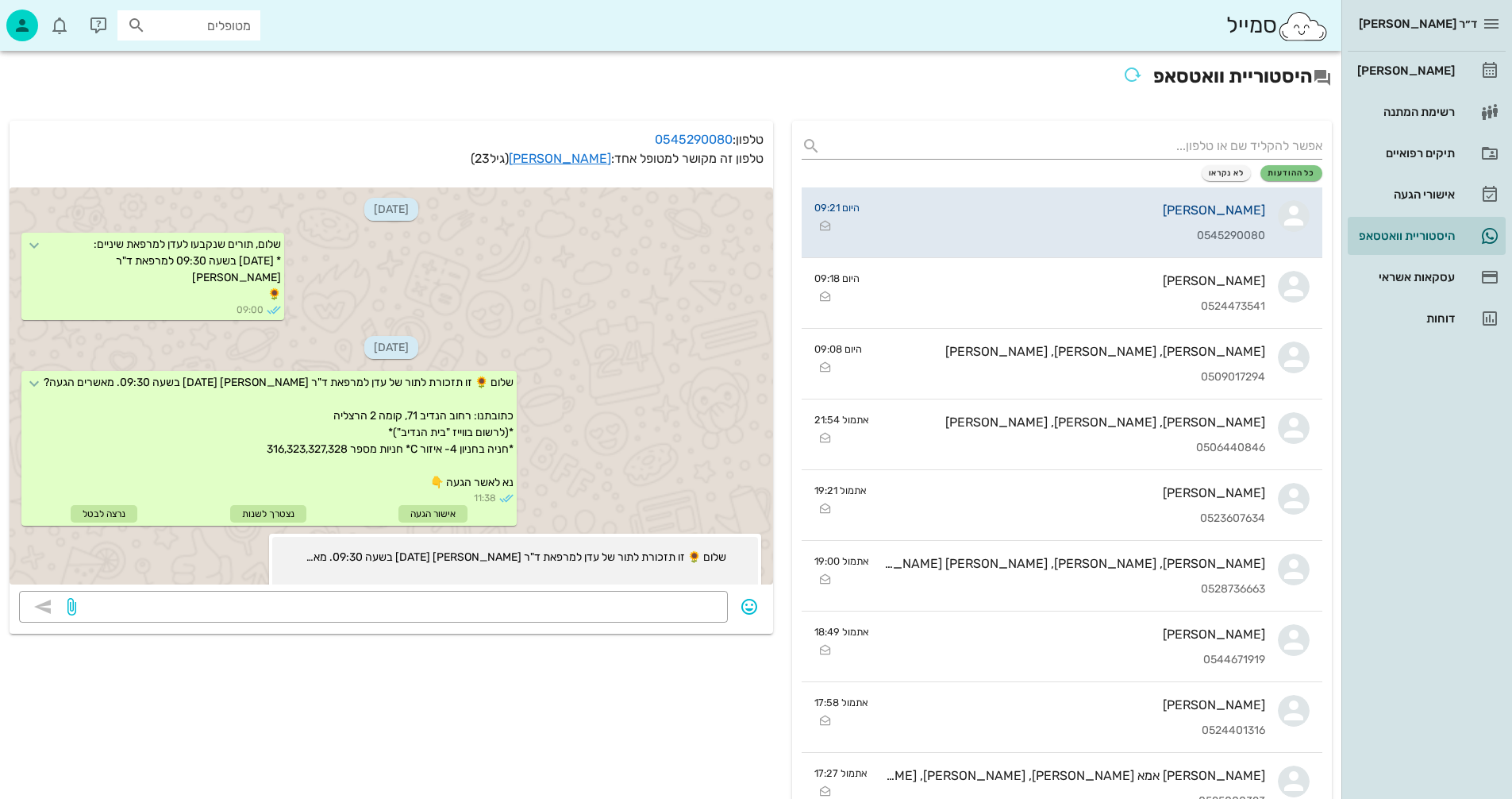
scroll to position [632, 0]
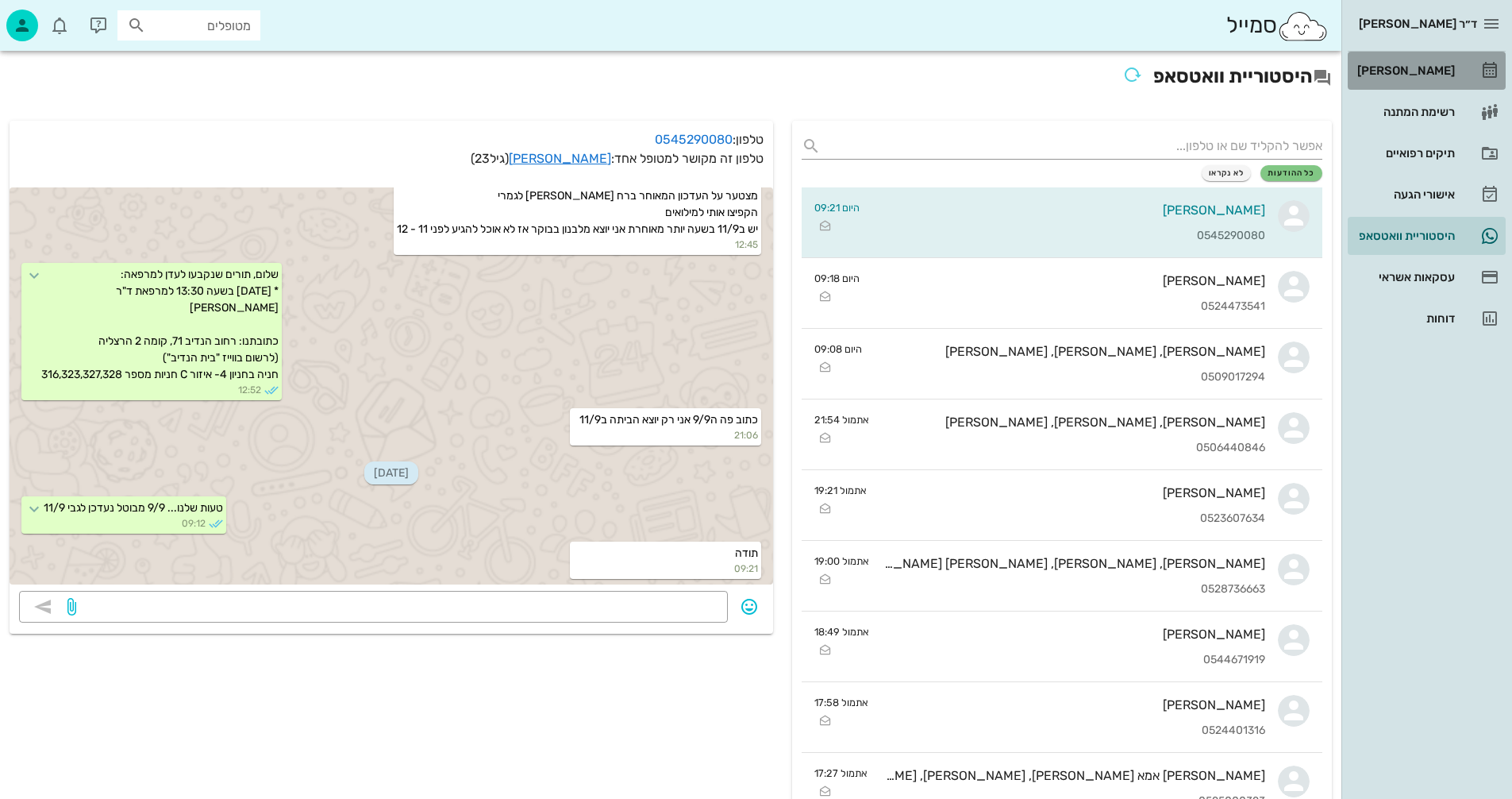
click at [1420, 69] on div "[PERSON_NAME]" at bounding box center [1404, 70] width 101 height 13
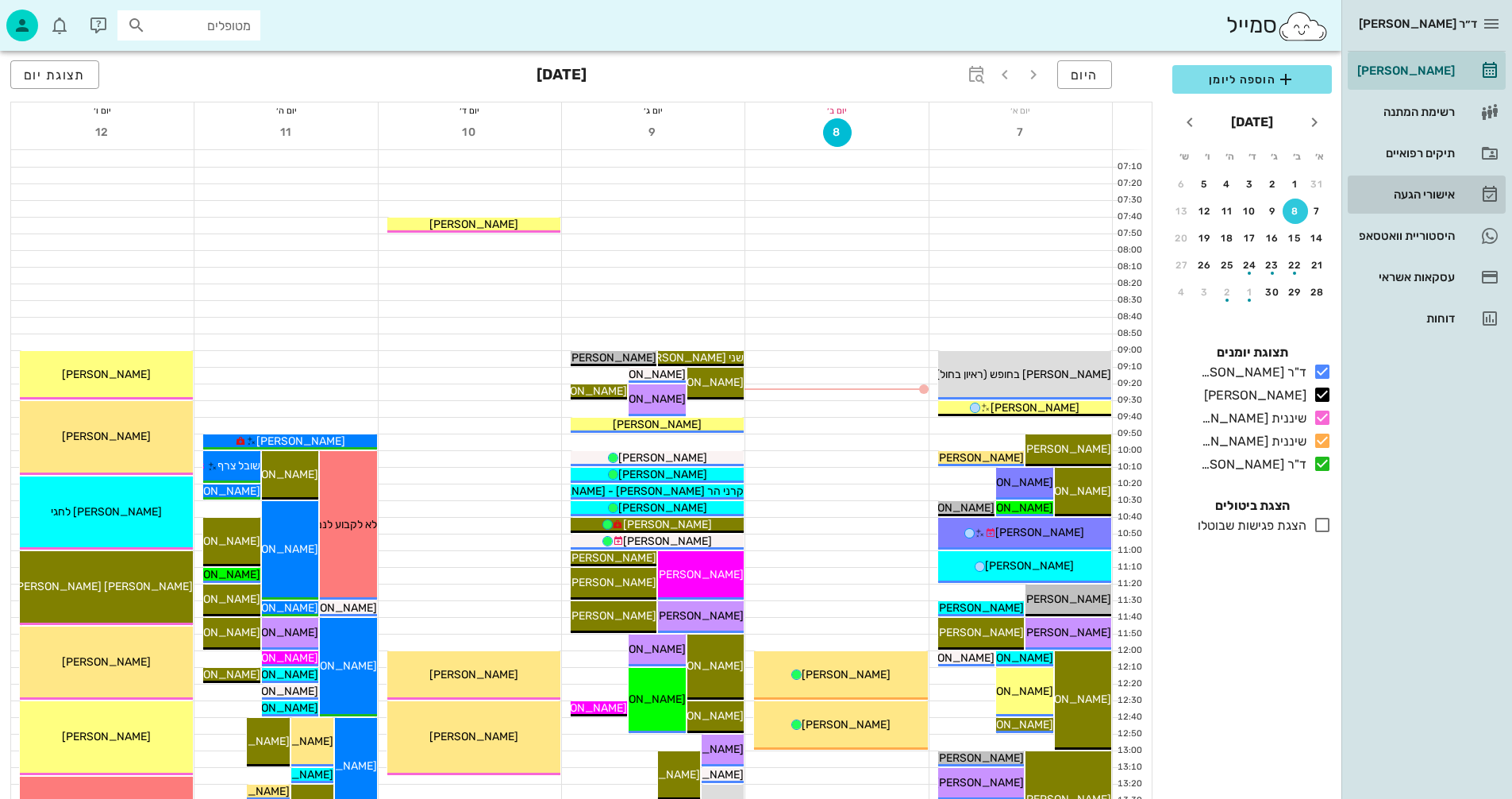
click at [1406, 196] on div "אישורי הגעה" at bounding box center [1404, 195] width 101 height 13
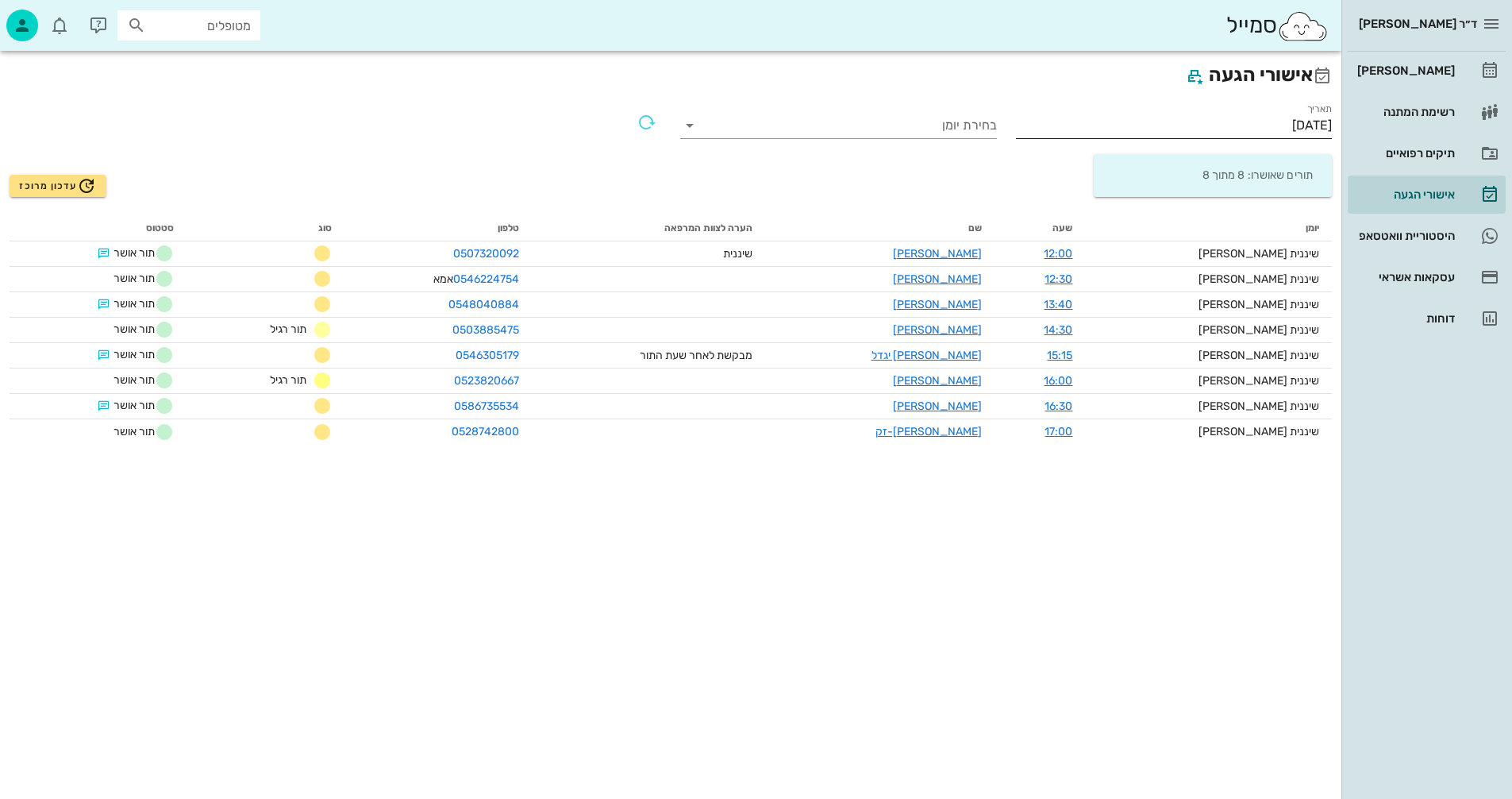
click at [1225, 120] on input "[DATE]" at bounding box center [1174, 125] width 317 height 25
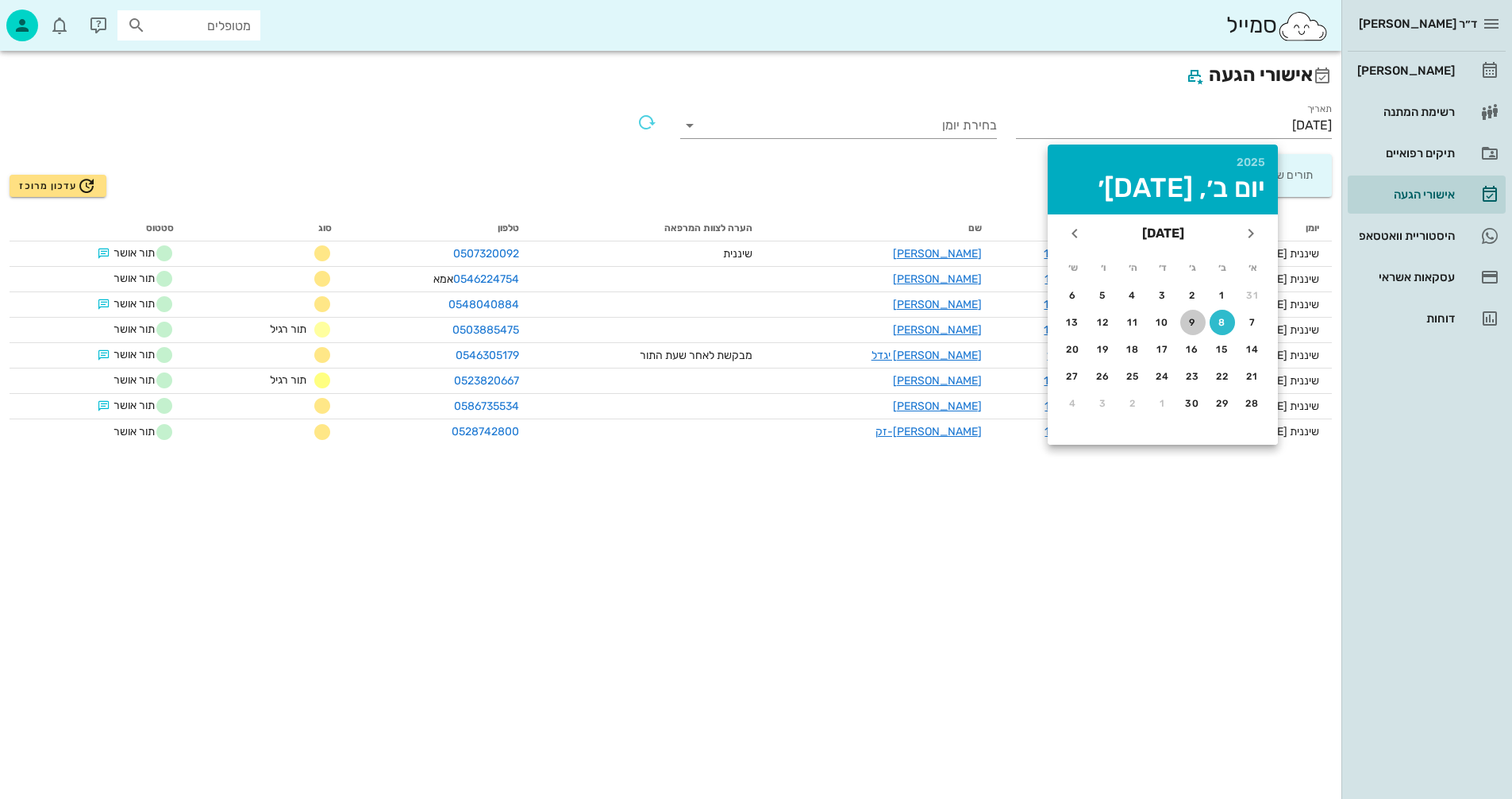
click at [1189, 322] on div "9" at bounding box center [1192, 322] width 25 height 11
type input "09/09/2025"
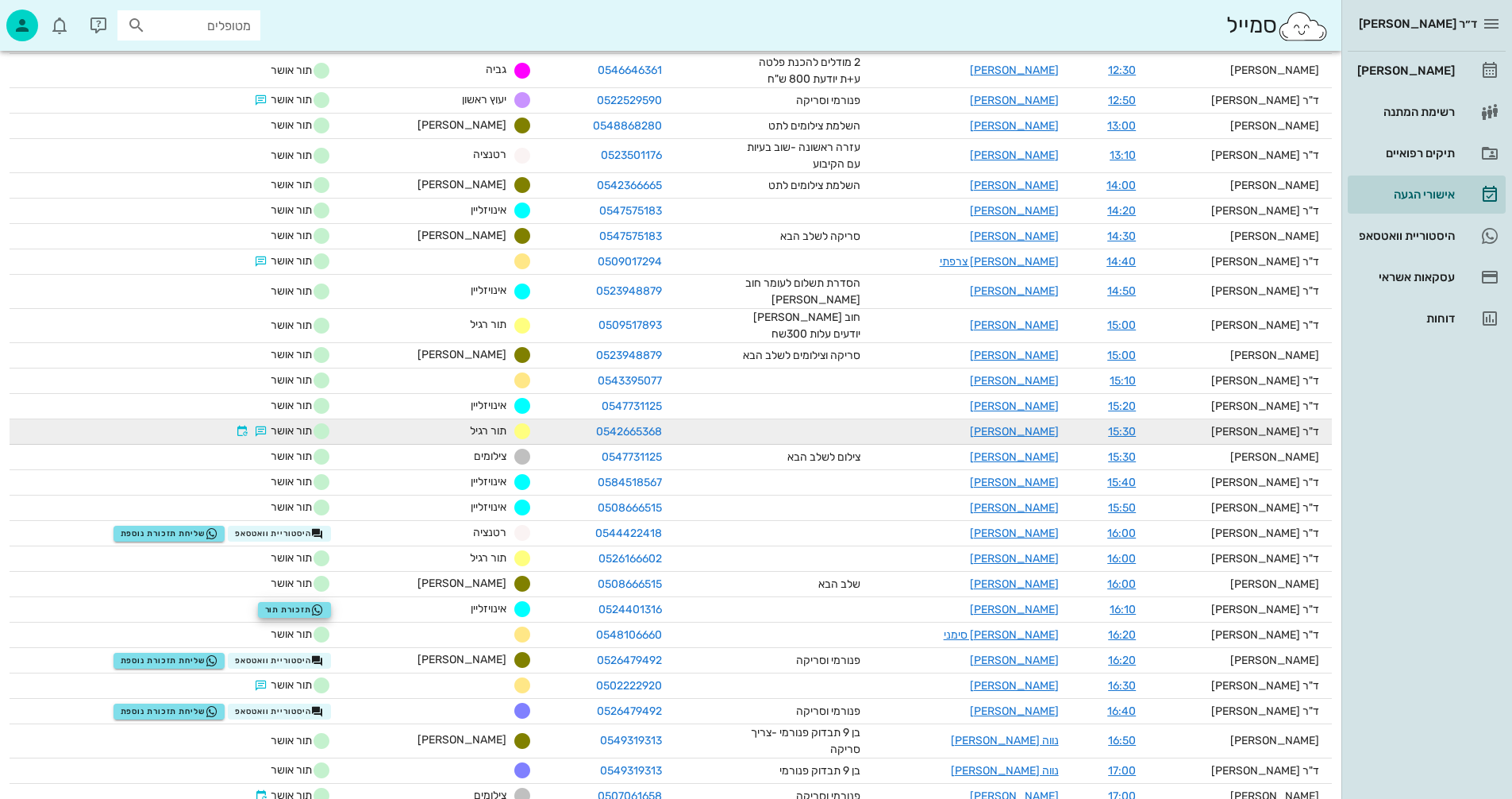
scroll to position [1027, 0]
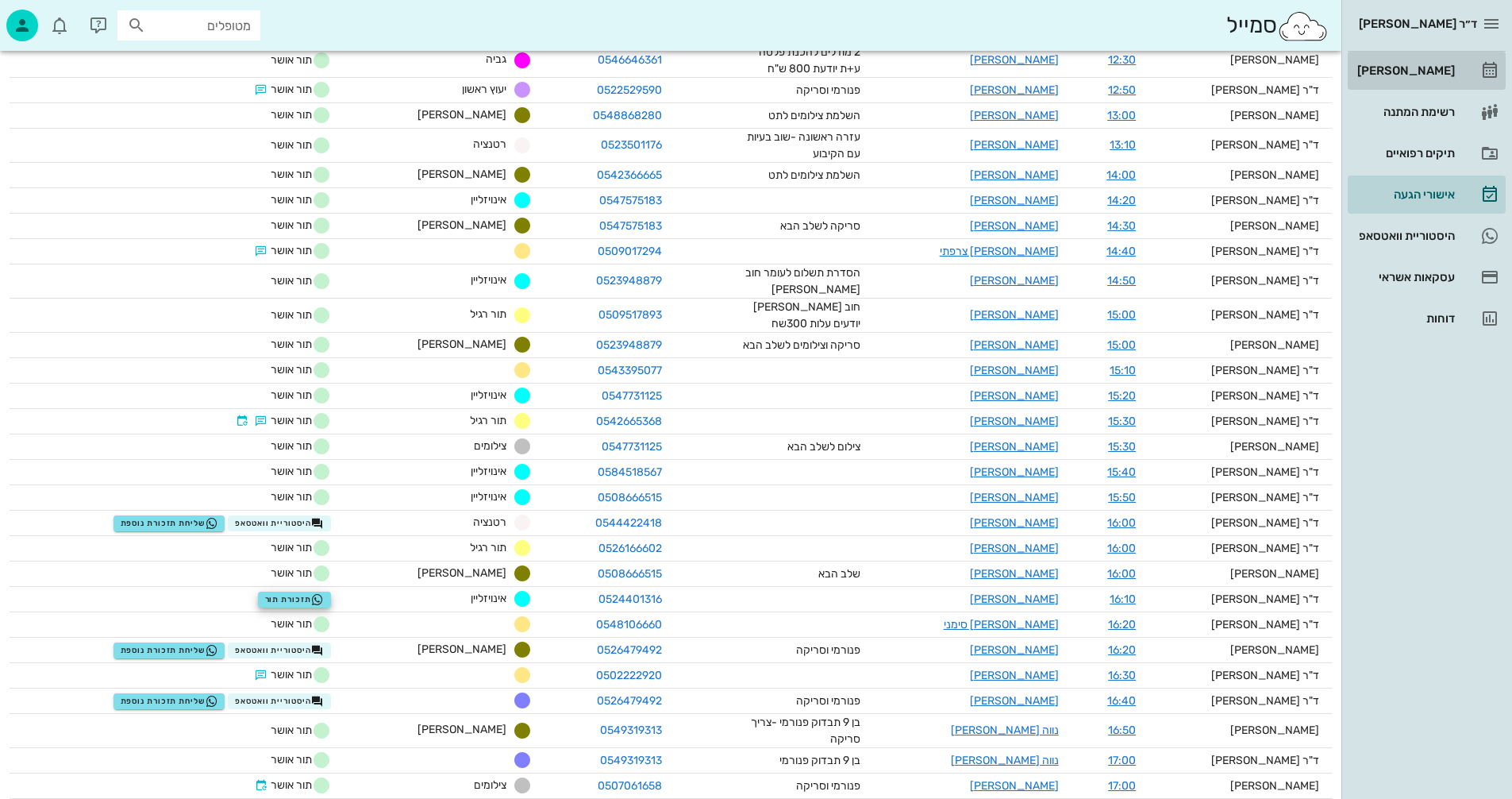
click at [1414, 66] on div "[PERSON_NAME]" at bounding box center [1404, 70] width 101 height 13
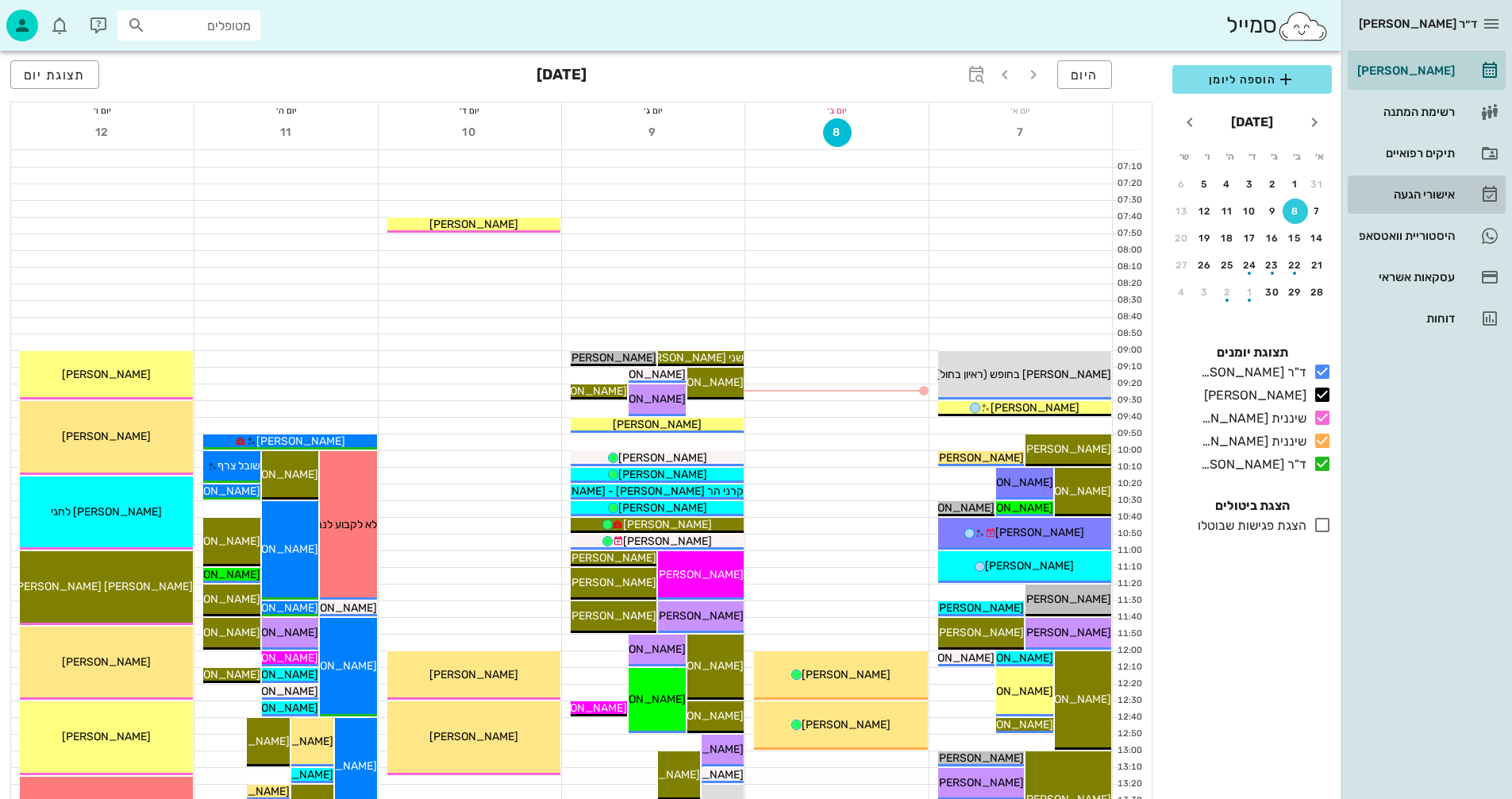
click at [1414, 195] on div "אישורי הגעה" at bounding box center [1404, 195] width 101 height 13
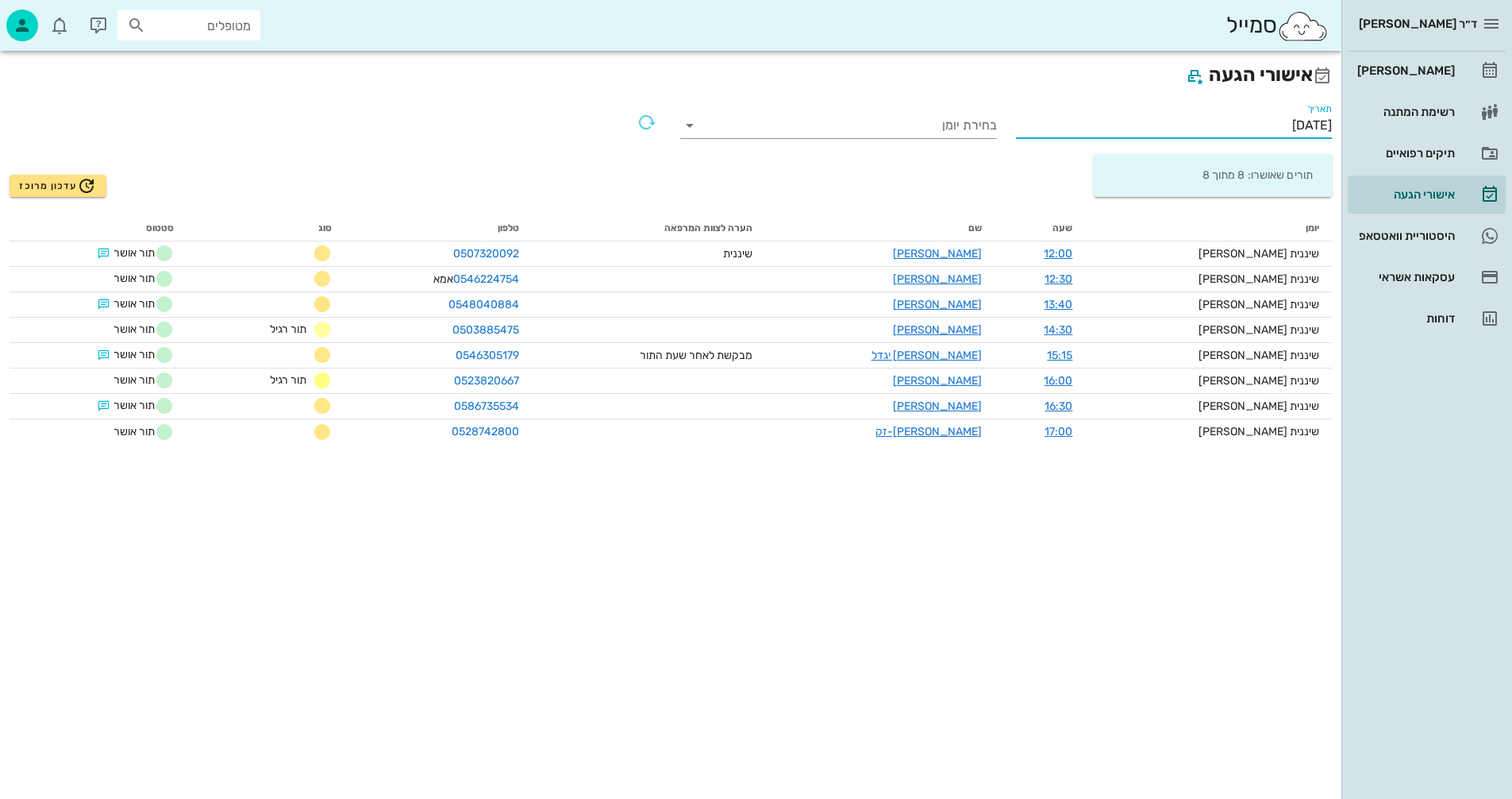
click at [1202, 122] on input "[DATE]" at bounding box center [1174, 125] width 317 height 25
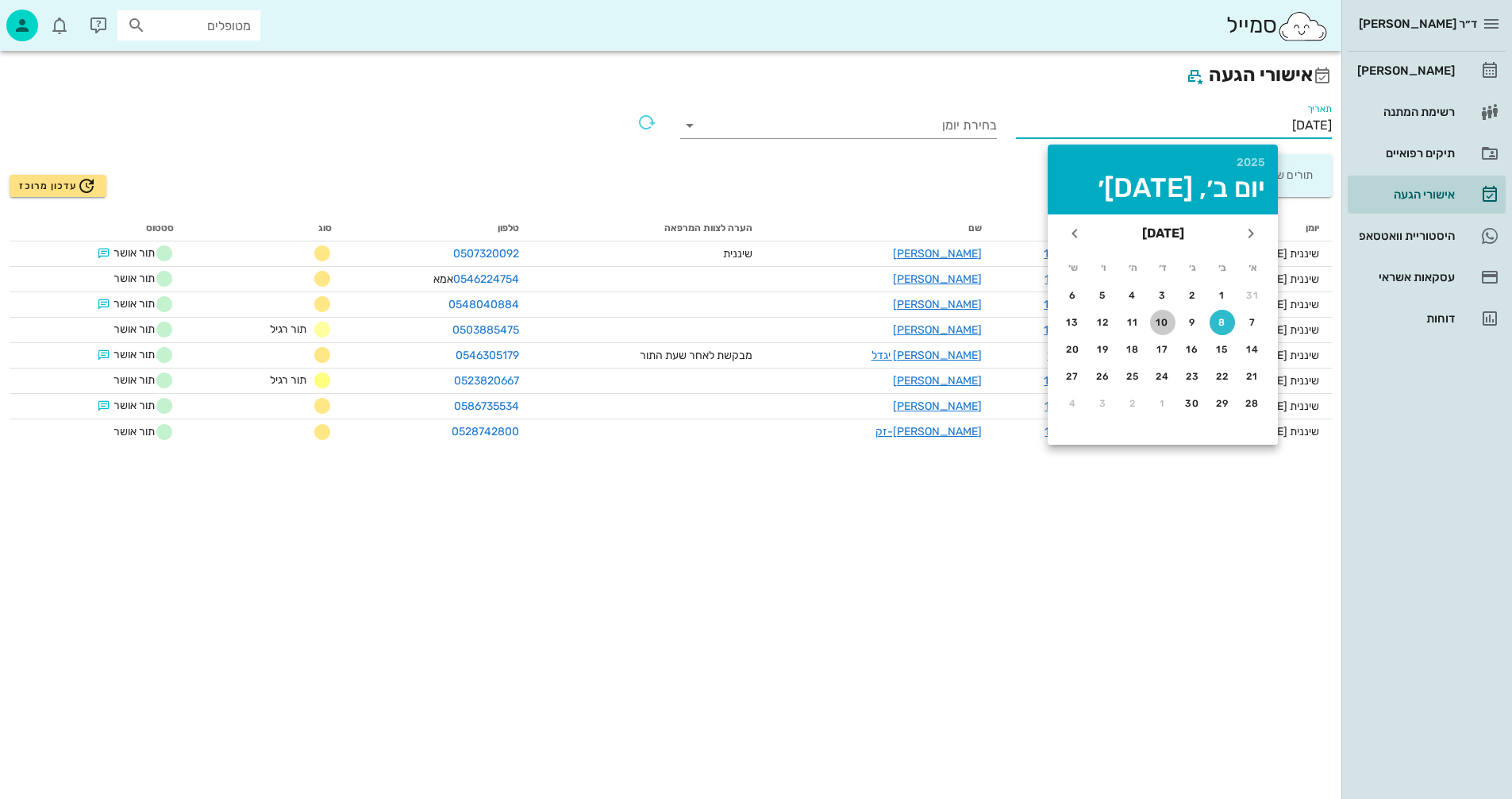
click at [1160, 322] on div "10" at bounding box center [1162, 322] width 25 height 11
type input "10/09/2025"
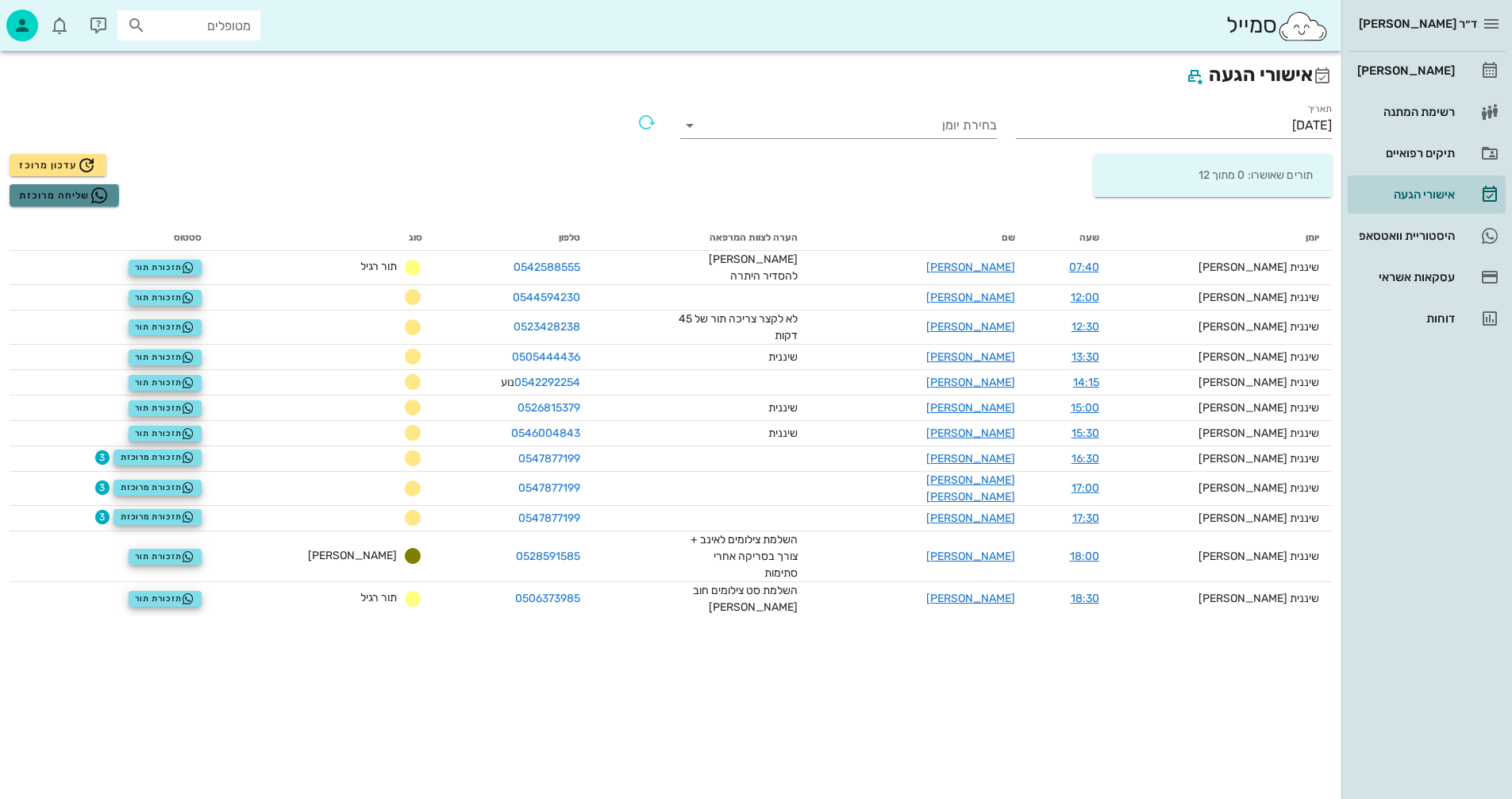
click at [48, 192] on span "שליחה מרוכזת" at bounding box center [63, 196] width 89 height 19
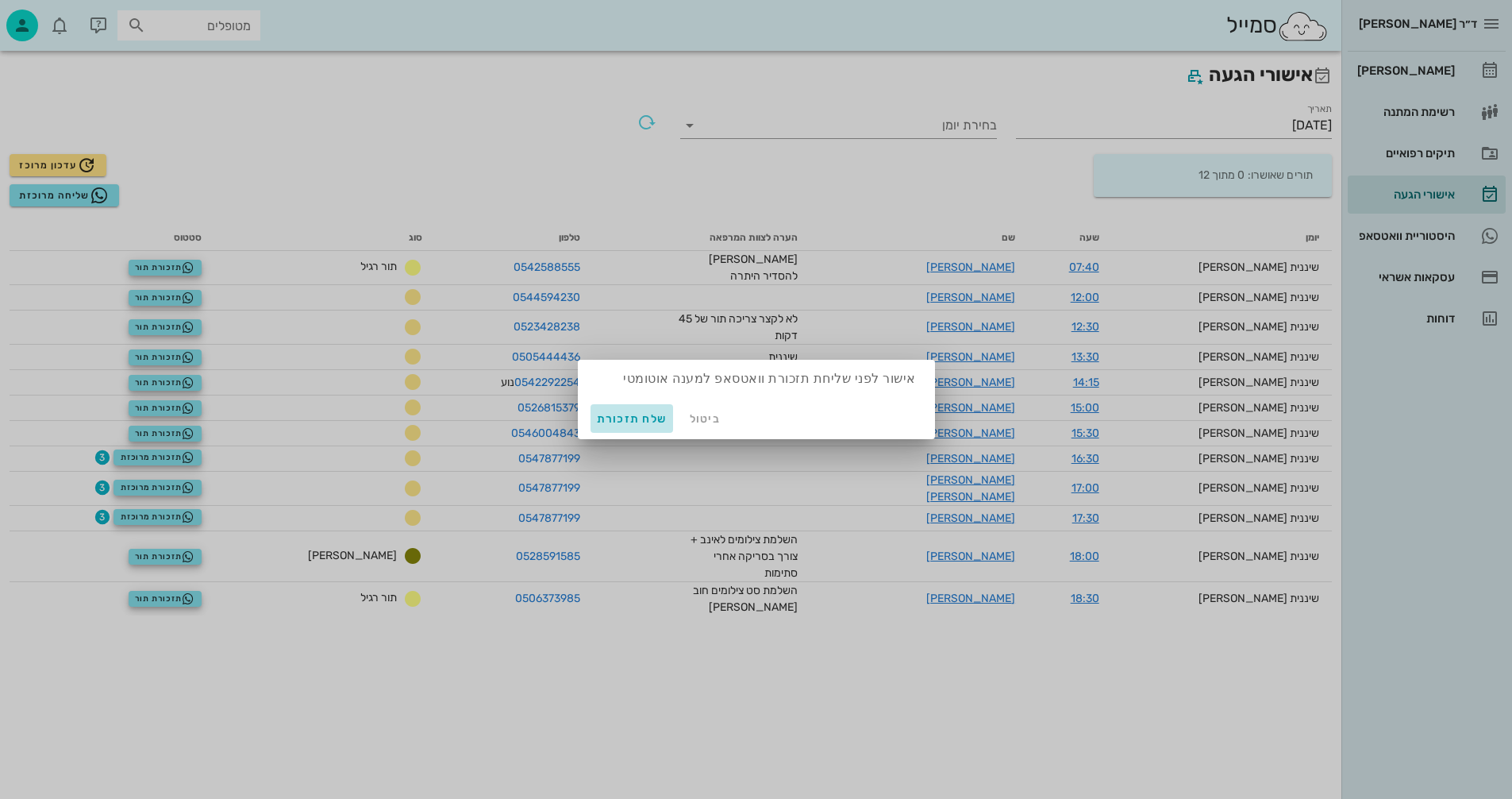
click at [629, 416] on span "שלח תזכורת" at bounding box center [631, 418] width 70 height 13
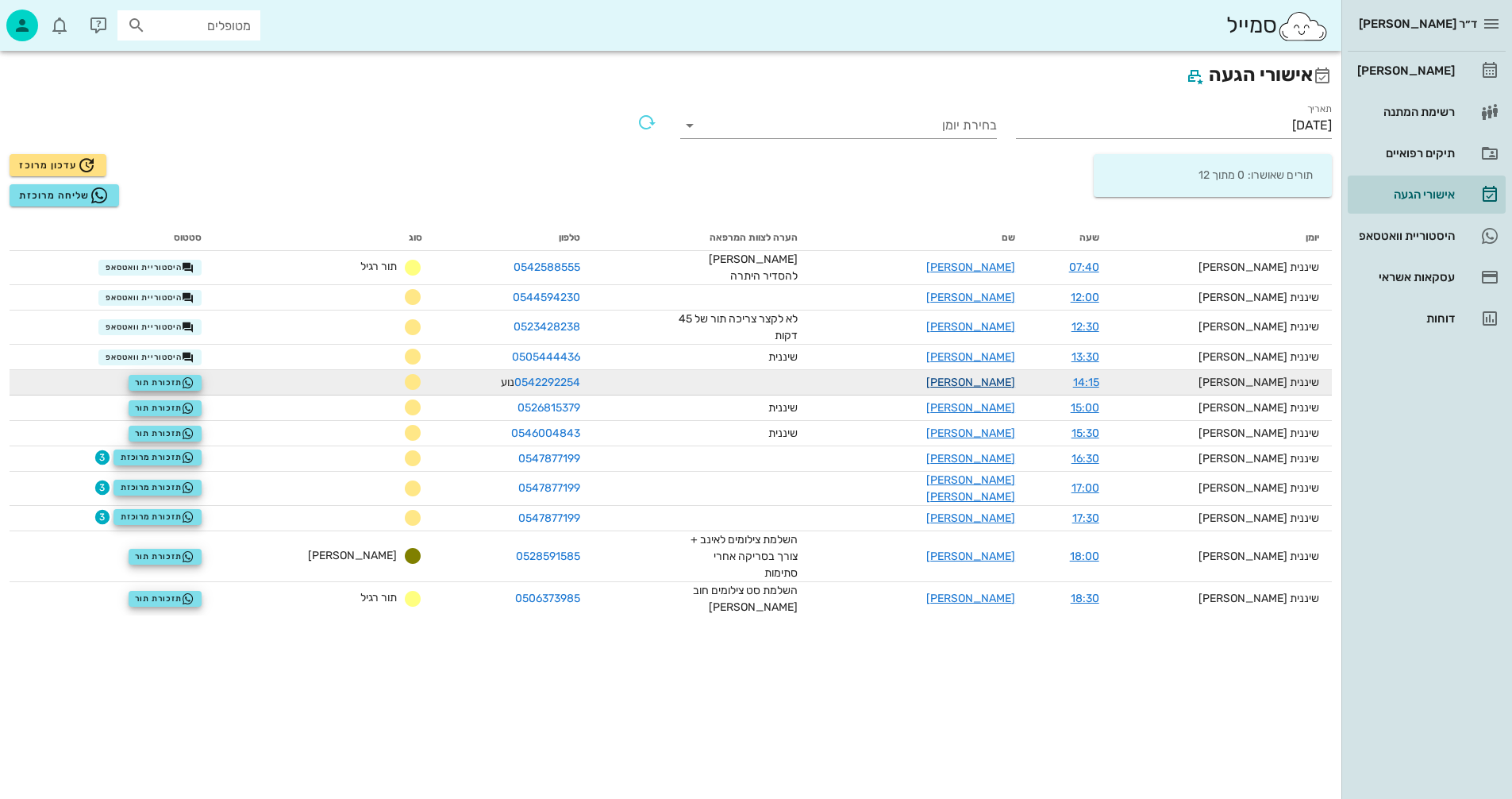
click at [1016, 376] on link "נועה גולדנברג" at bounding box center [971, 383] width 89 height 13
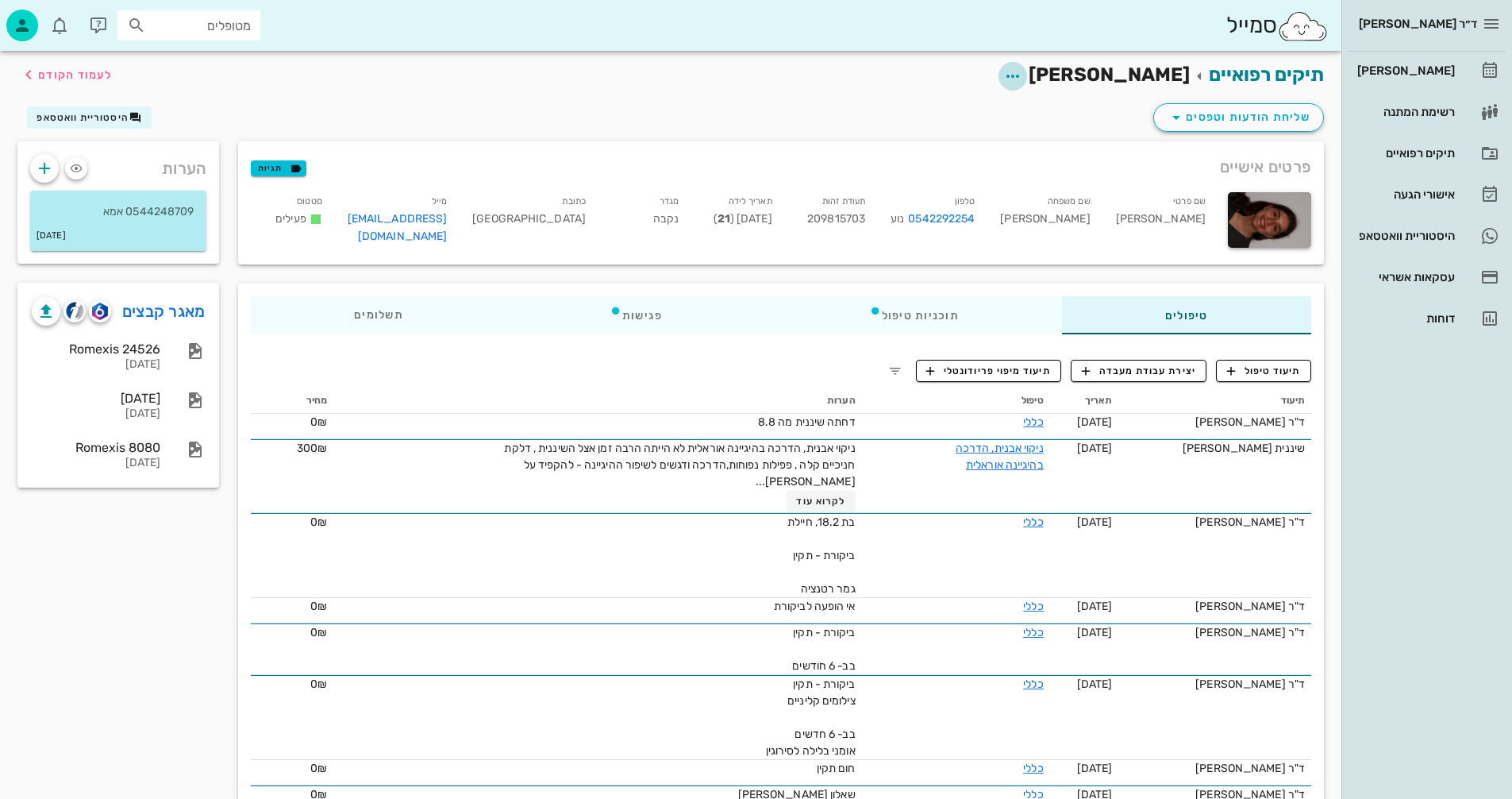
click at [1022, 74] on icon "button" at bounding box center [1013, 76] width 19 height 19
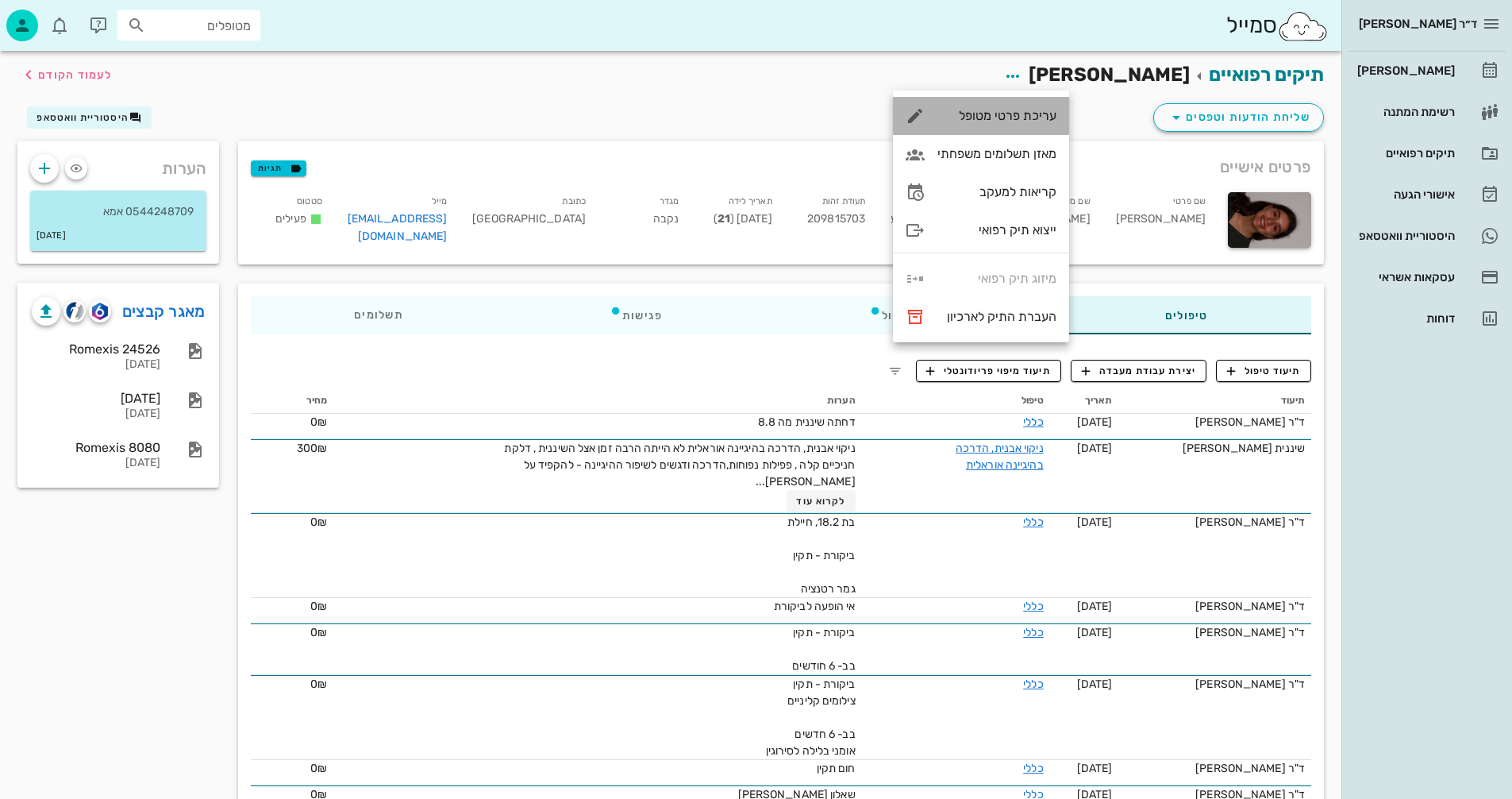
click at [980, 109] on div "עריכת פרטי מטופל" at bounding box center [997, 116] width 119 height 15
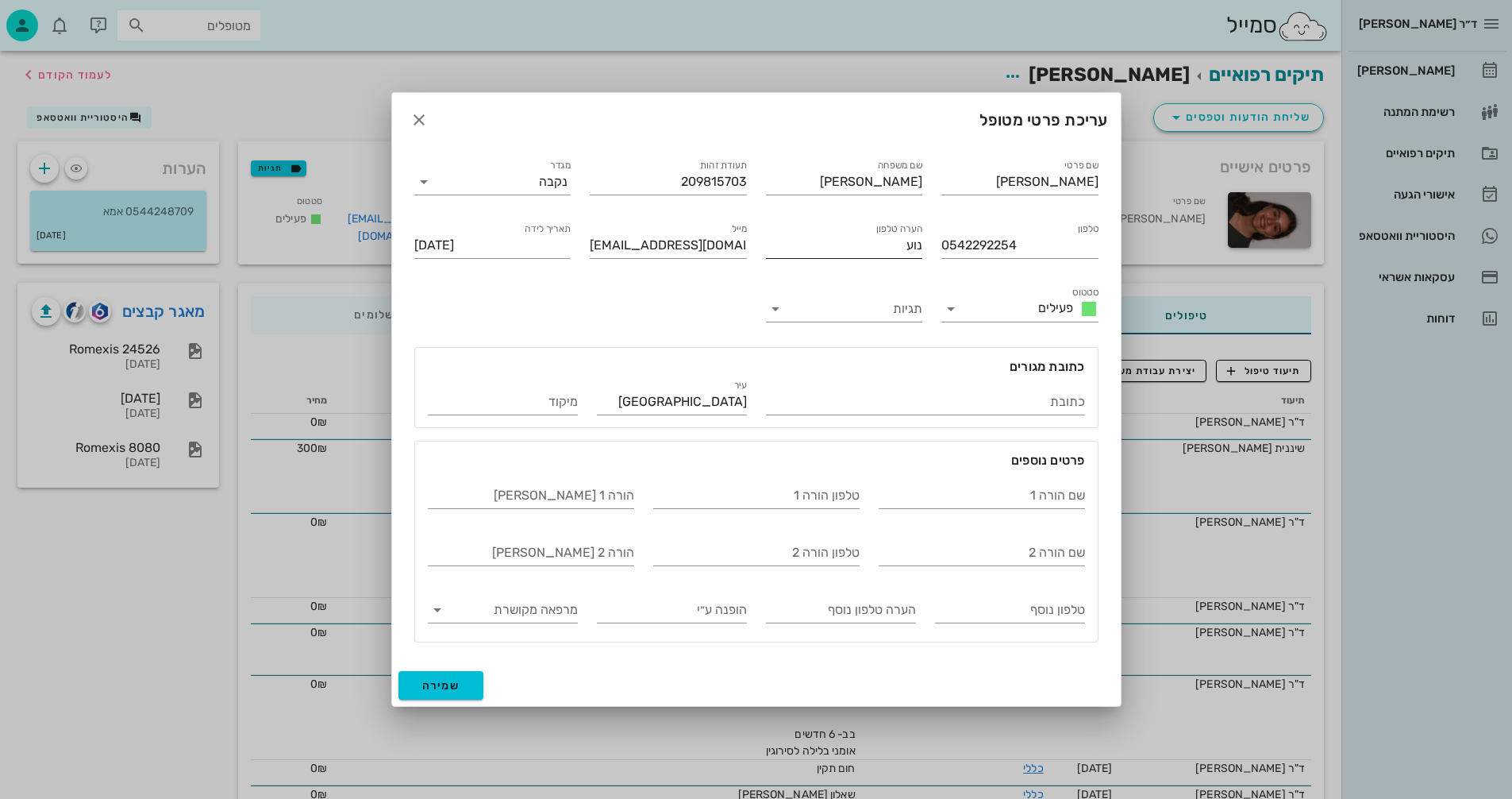
drag, startPoint x: 924, startPoint y: 243, endPoint x: 886, endPoint y: 244, distance: 38.0
click at [889, 244] on div "הערה טלפון נוע" at bounding box center [845, 243] width 177 height 64
click at [904, 243] on input "נוע" at bounding box center [844, 245] width 157 height 25
click at [434, 690] on span "שמירה" at bounding box center [441, 685] width 39 height 13
type input "2003-11-10"
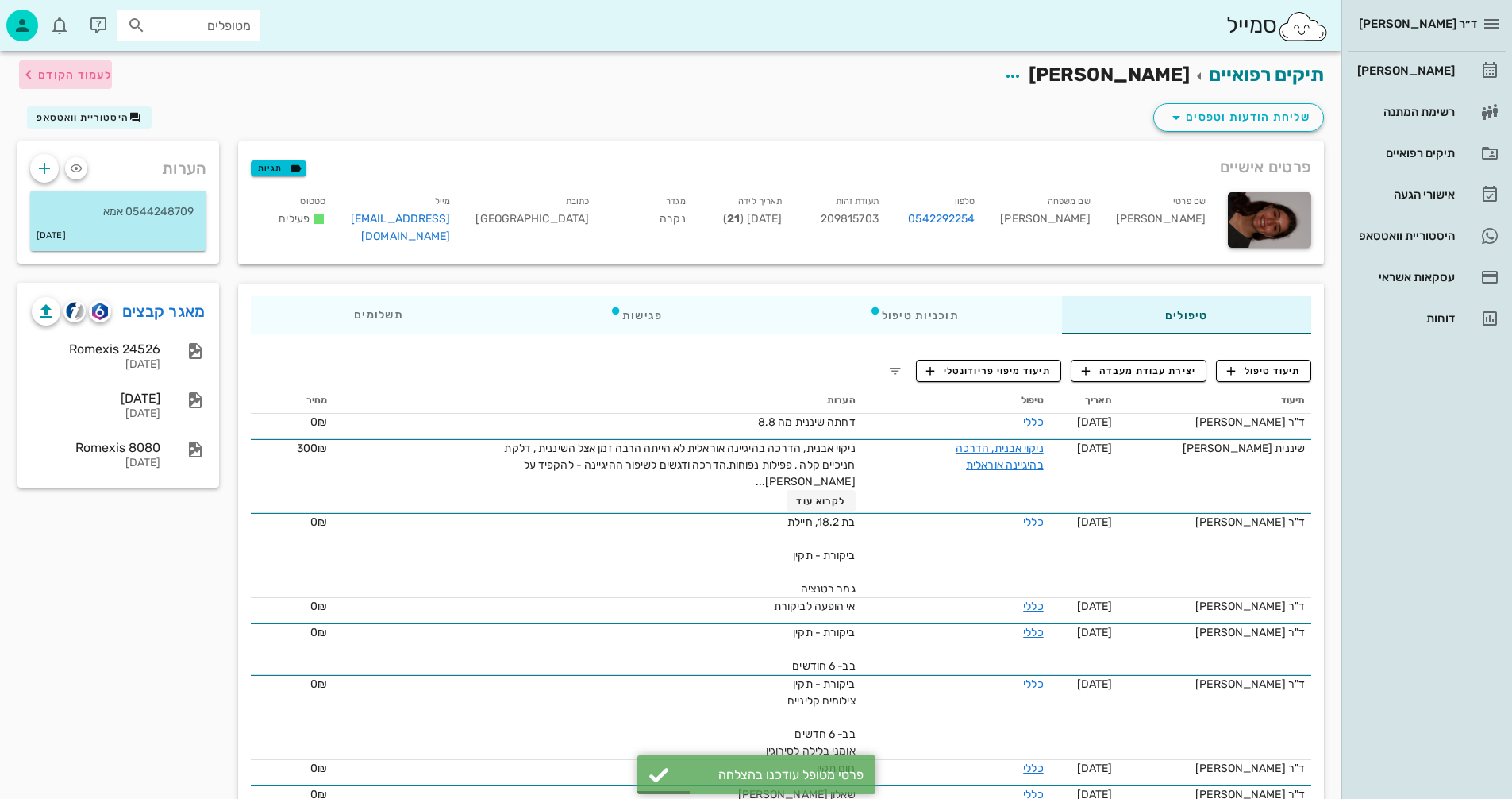
click at [68, 69] on span "לעמוד הקודם" at bounding box center [75, 75] width 74 height 13
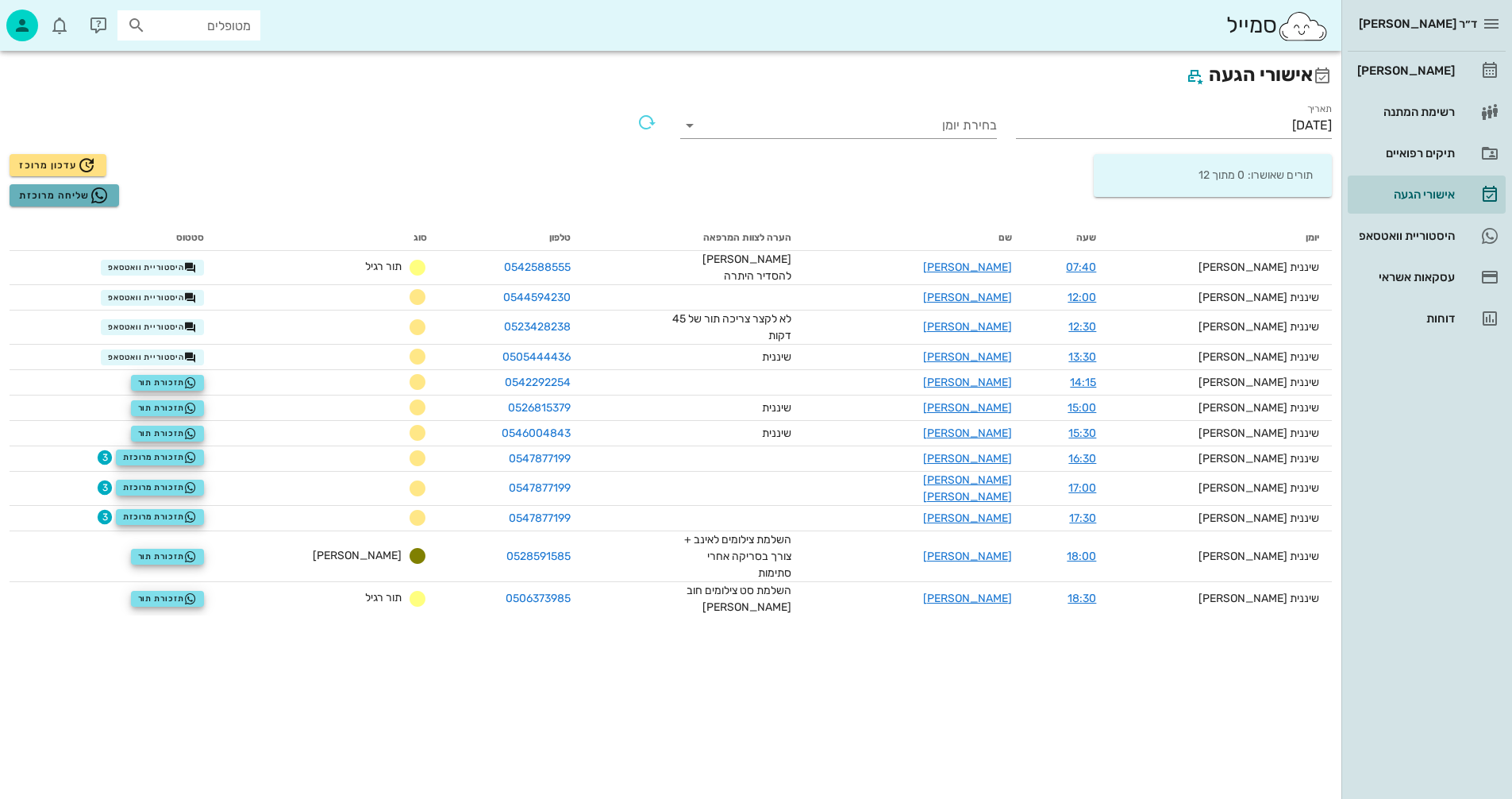
click at [52, 193] on span "שליחה מרוכזת" at bounding box center [63, 196] width 89 height 19
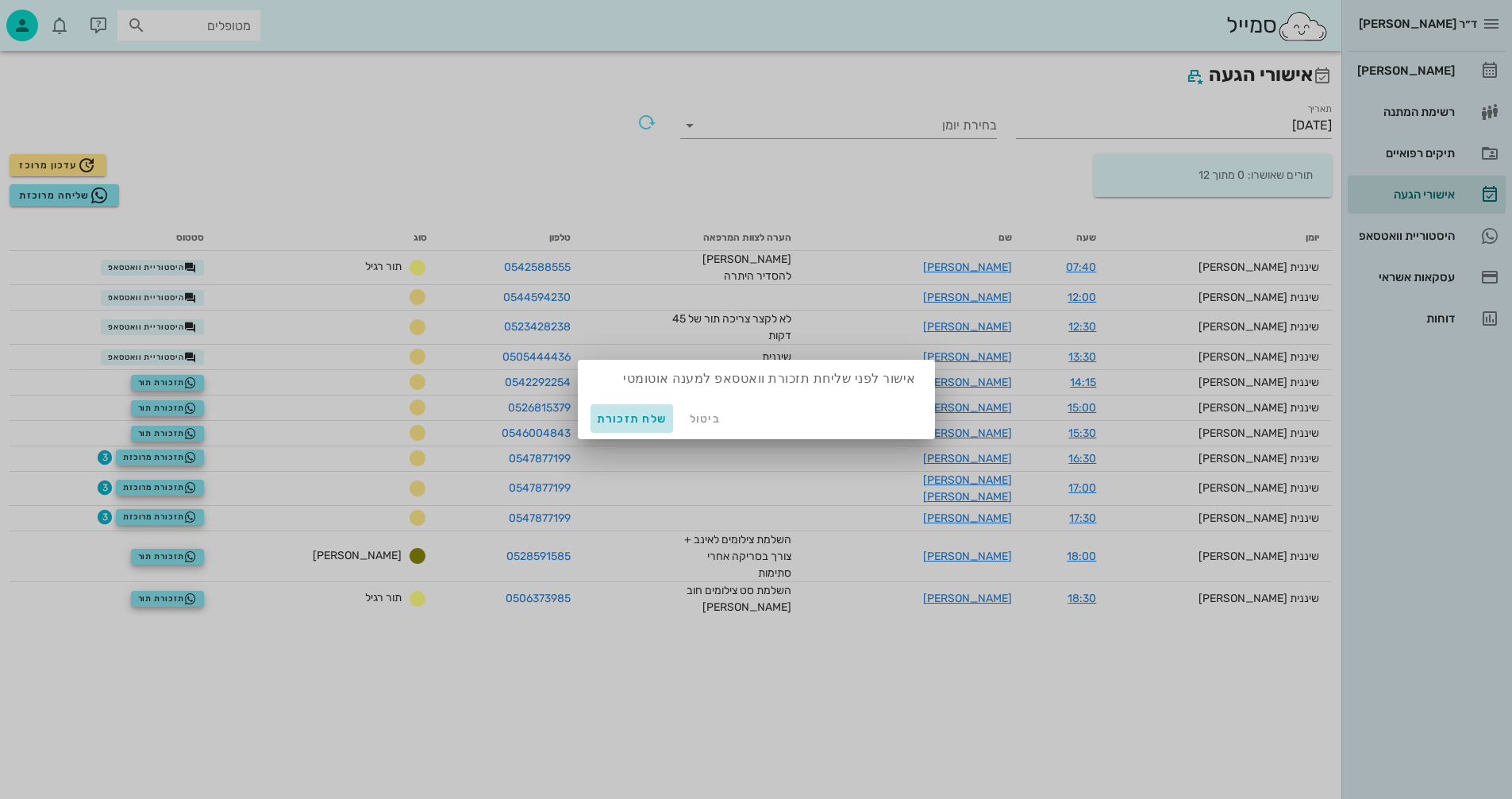
click at [654, 420] on span "שלח תזכורת" at bounding box center [631, 418] width 70 height 13
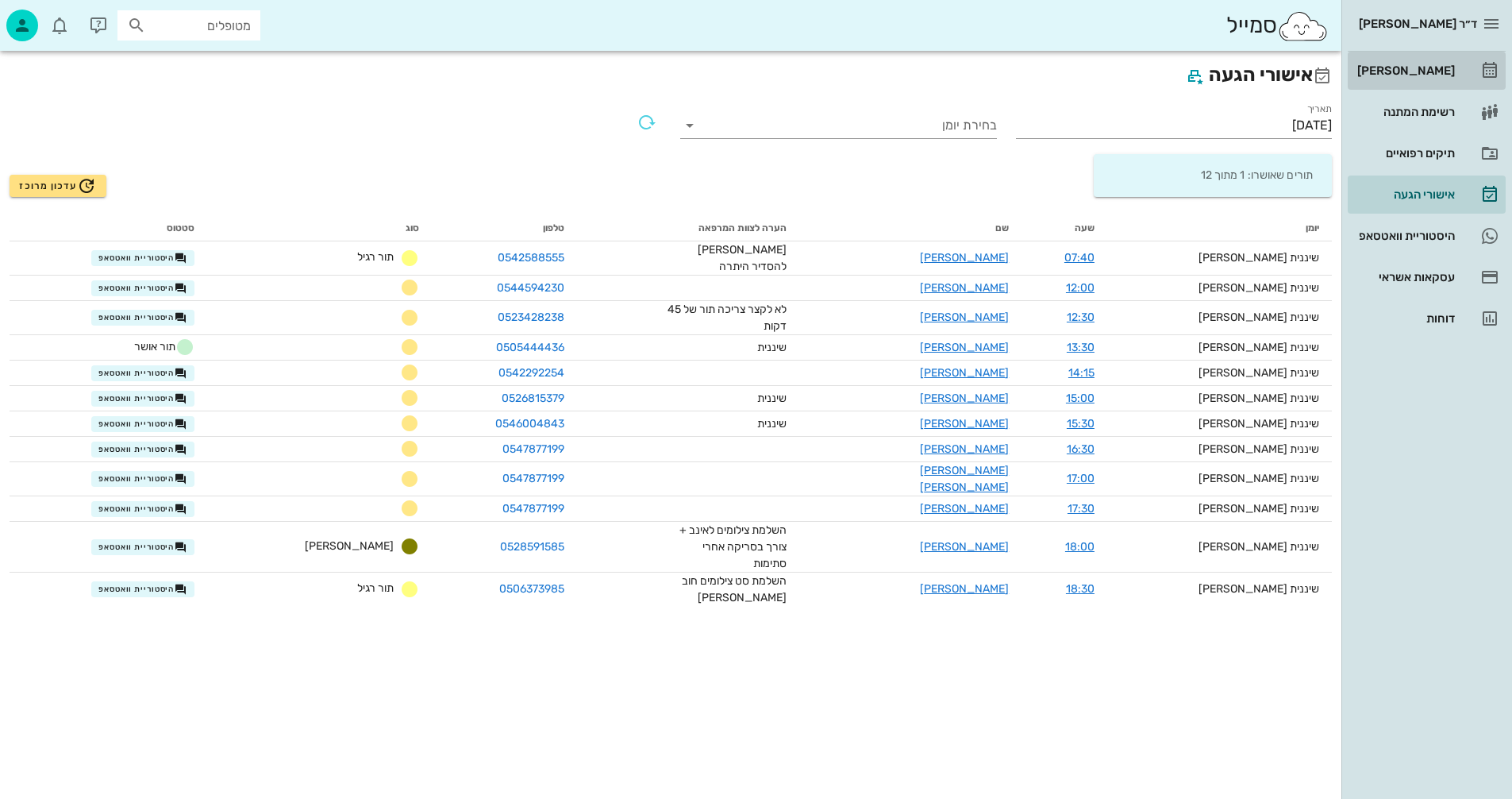
click at [1416, 70] on div "[PERSON_NAME]" at bounding box center [1404, 70] width 101 height 13
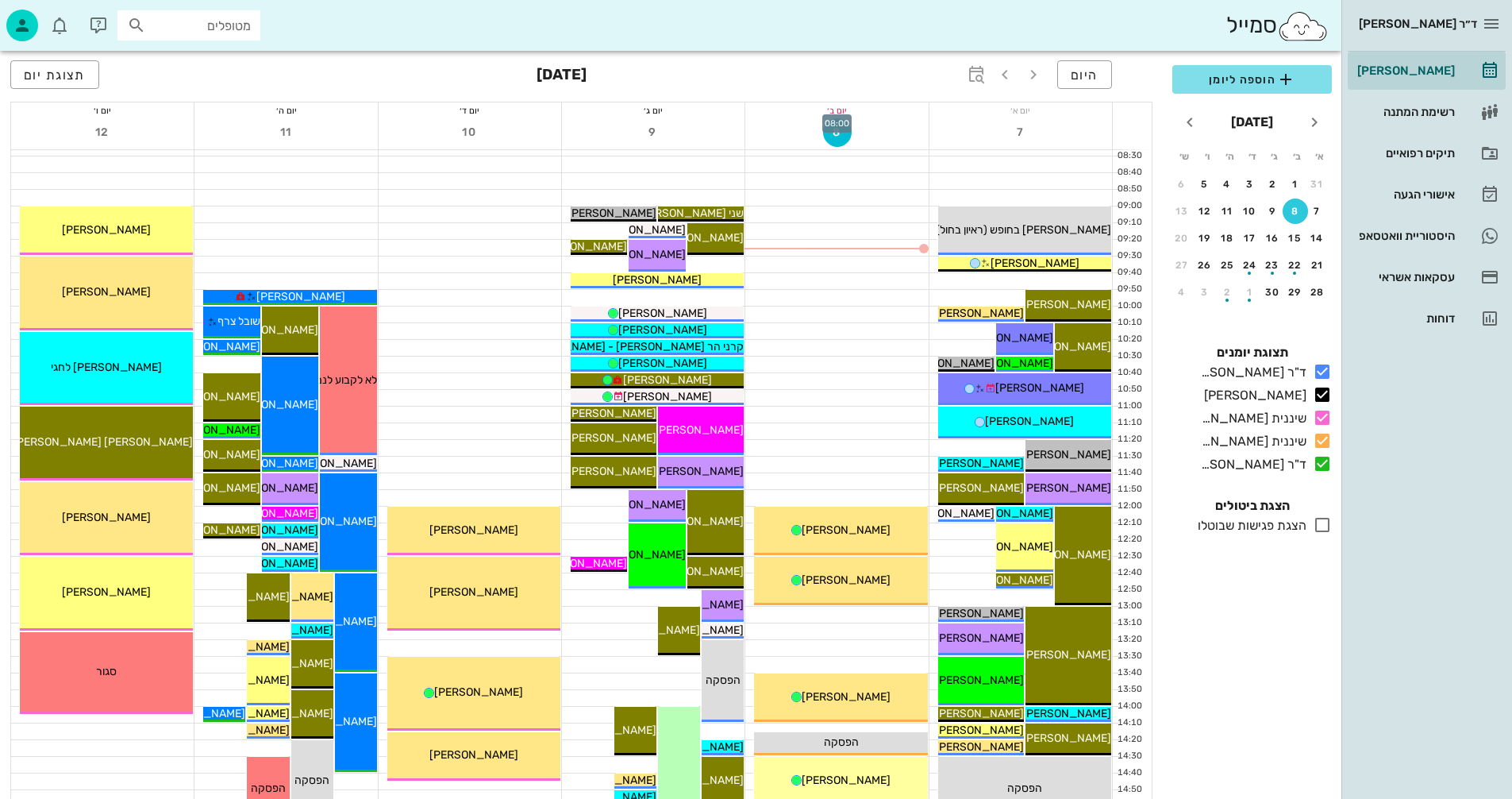
scroll to position [159, 0]
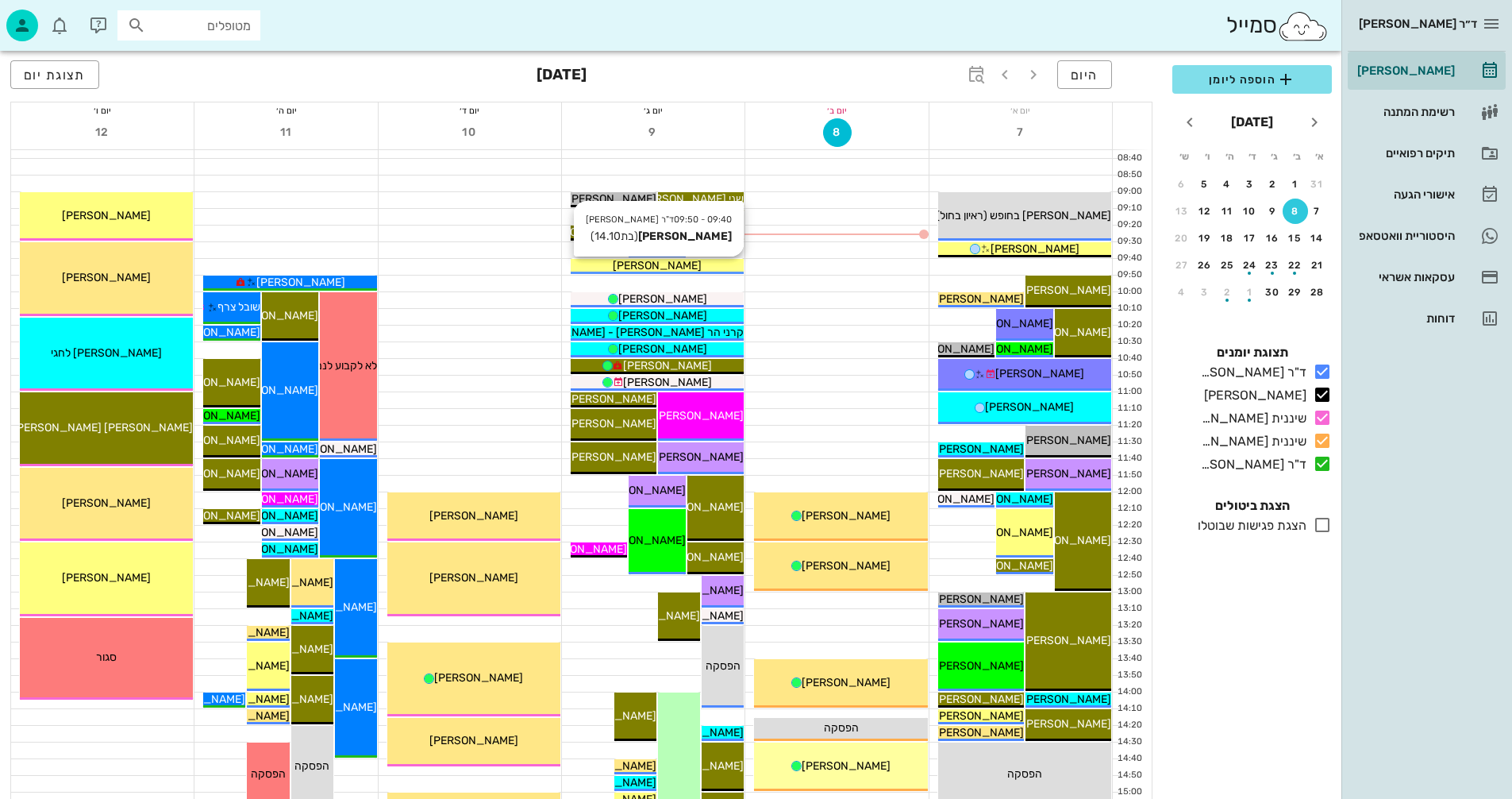
click at [711, 264] on div "[PERSON_NAME]" at bounding box center [657, 266] width 173 height 17
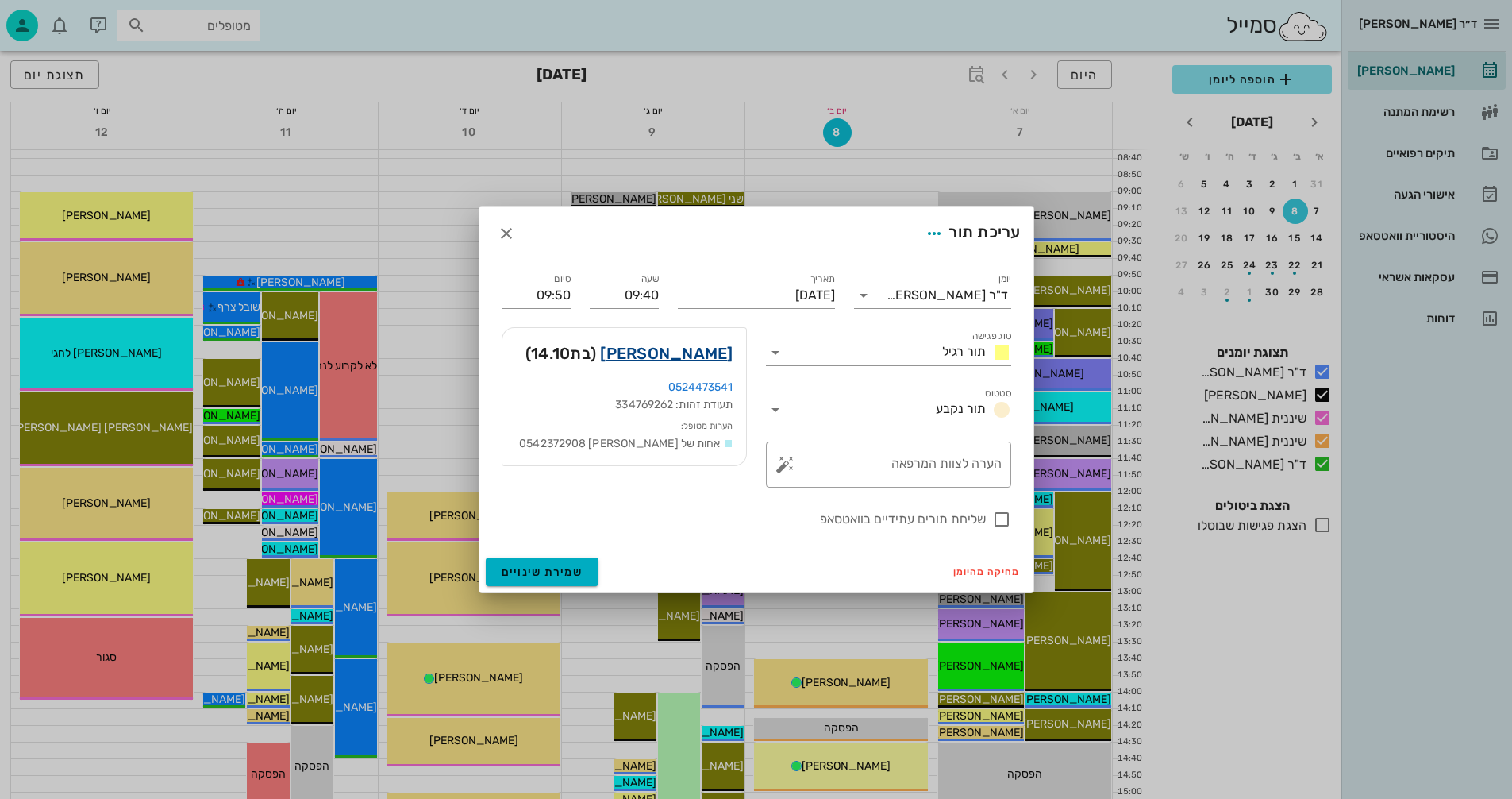
click at [709, 354] on link "ירדן לוי" at bounding box center [666, 352] width 132 height 25
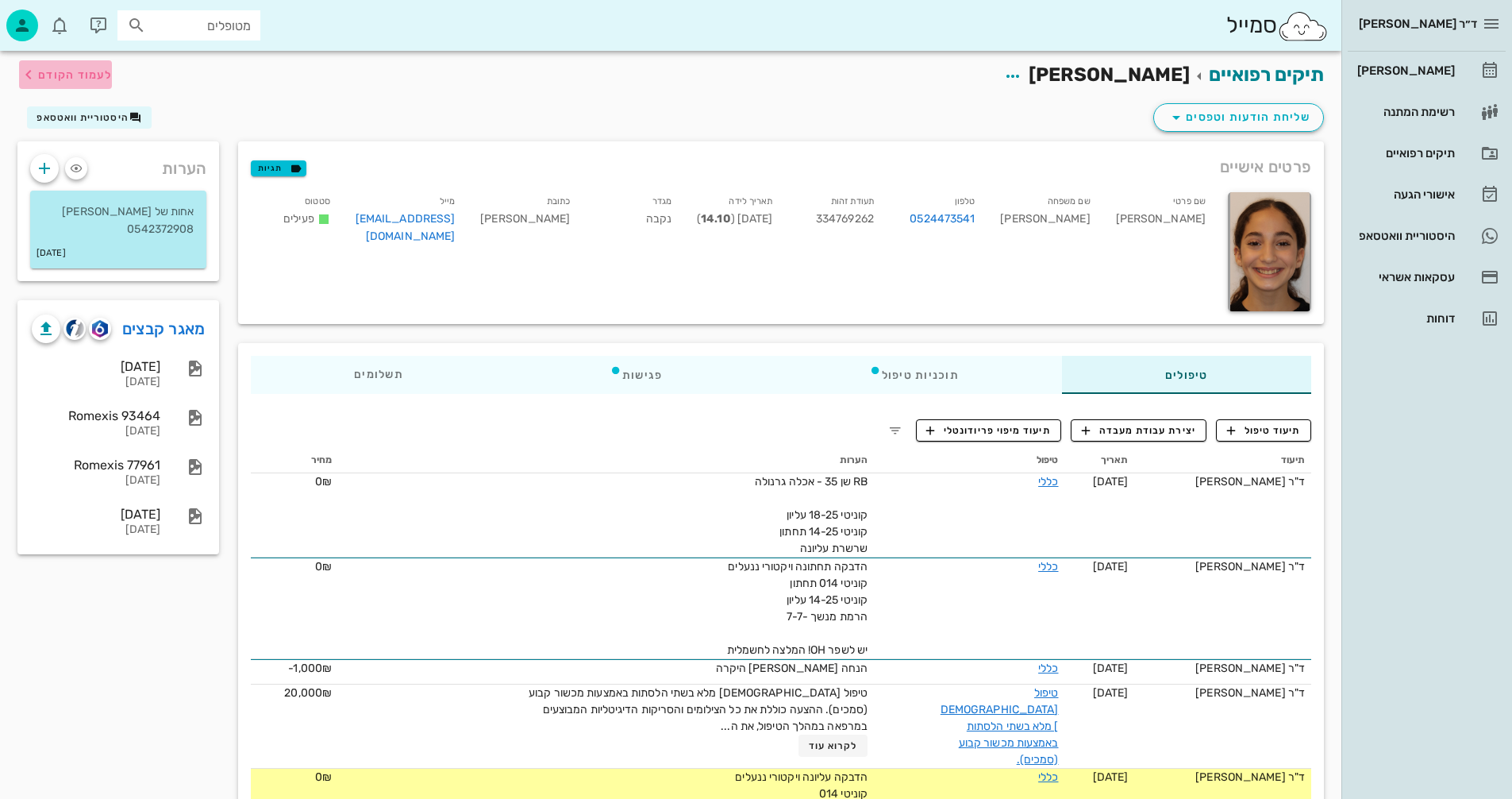
click at [73, 71] on span "לעמוד הקודם" at bounding box center [75, 75] width 74 height 13
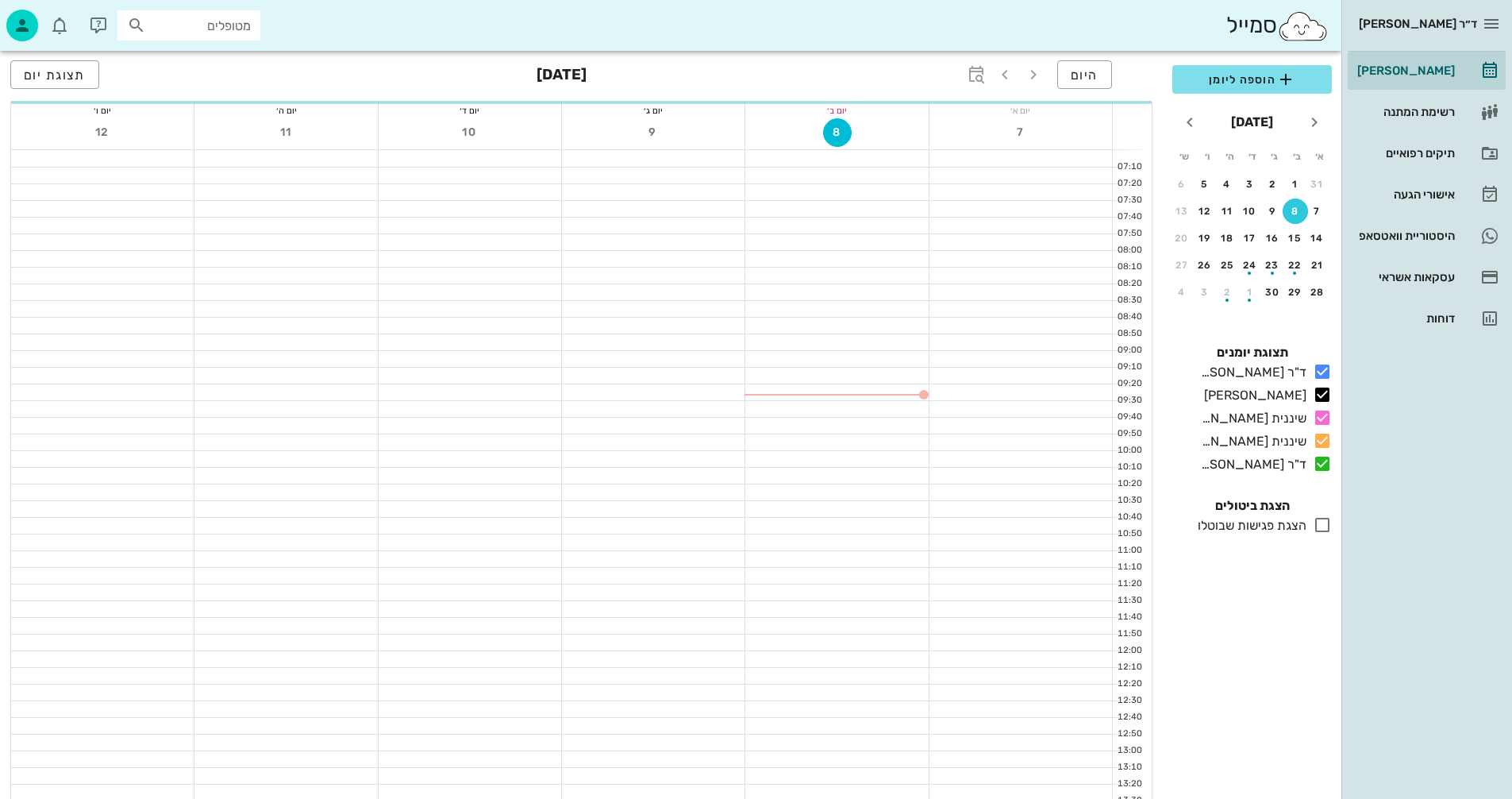
scroll to position [159, 0]
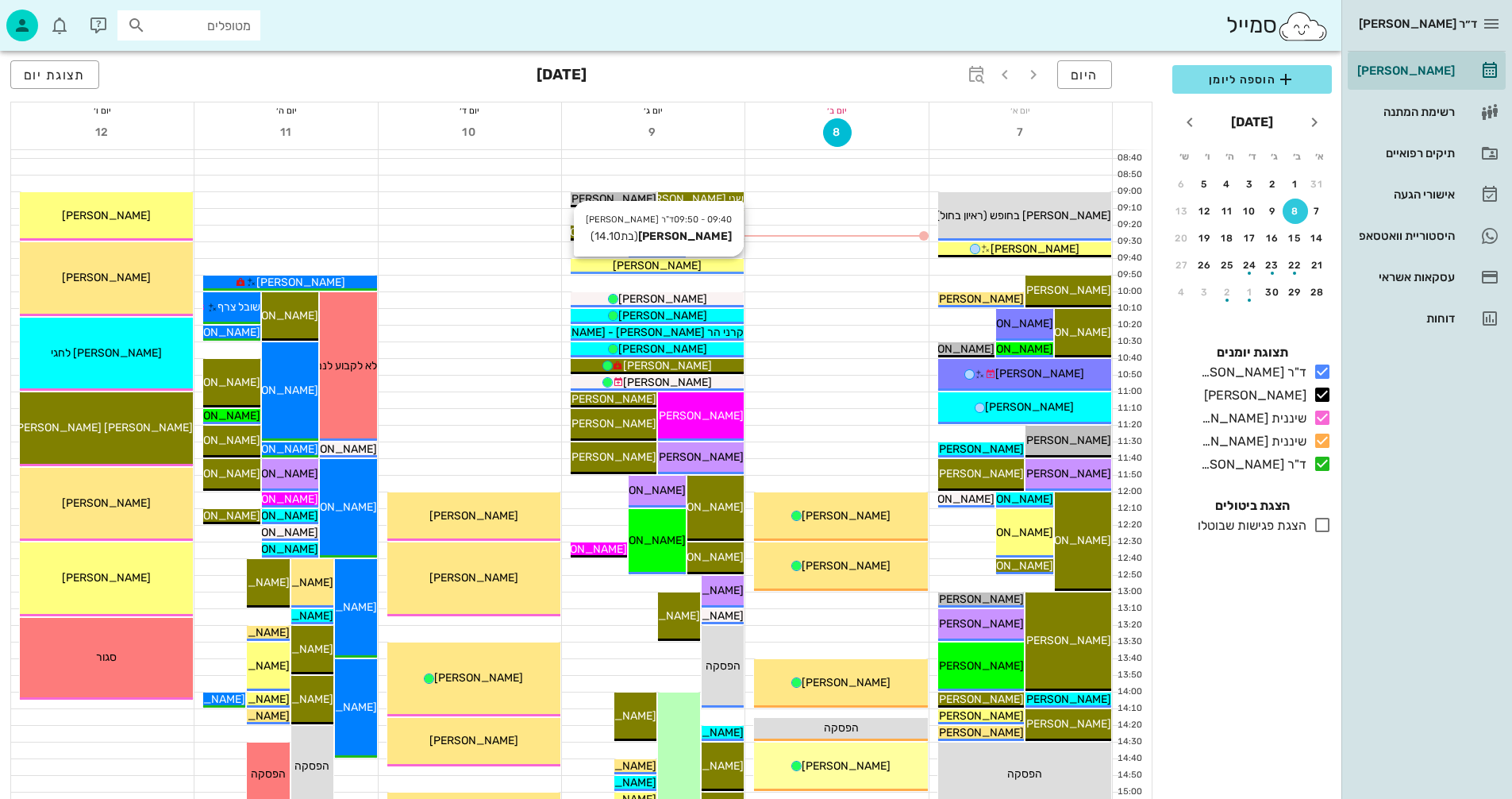
click at [695, 266] on div "[PERSON_NAME]" at bounding box center [657, 266] width 173 height 17
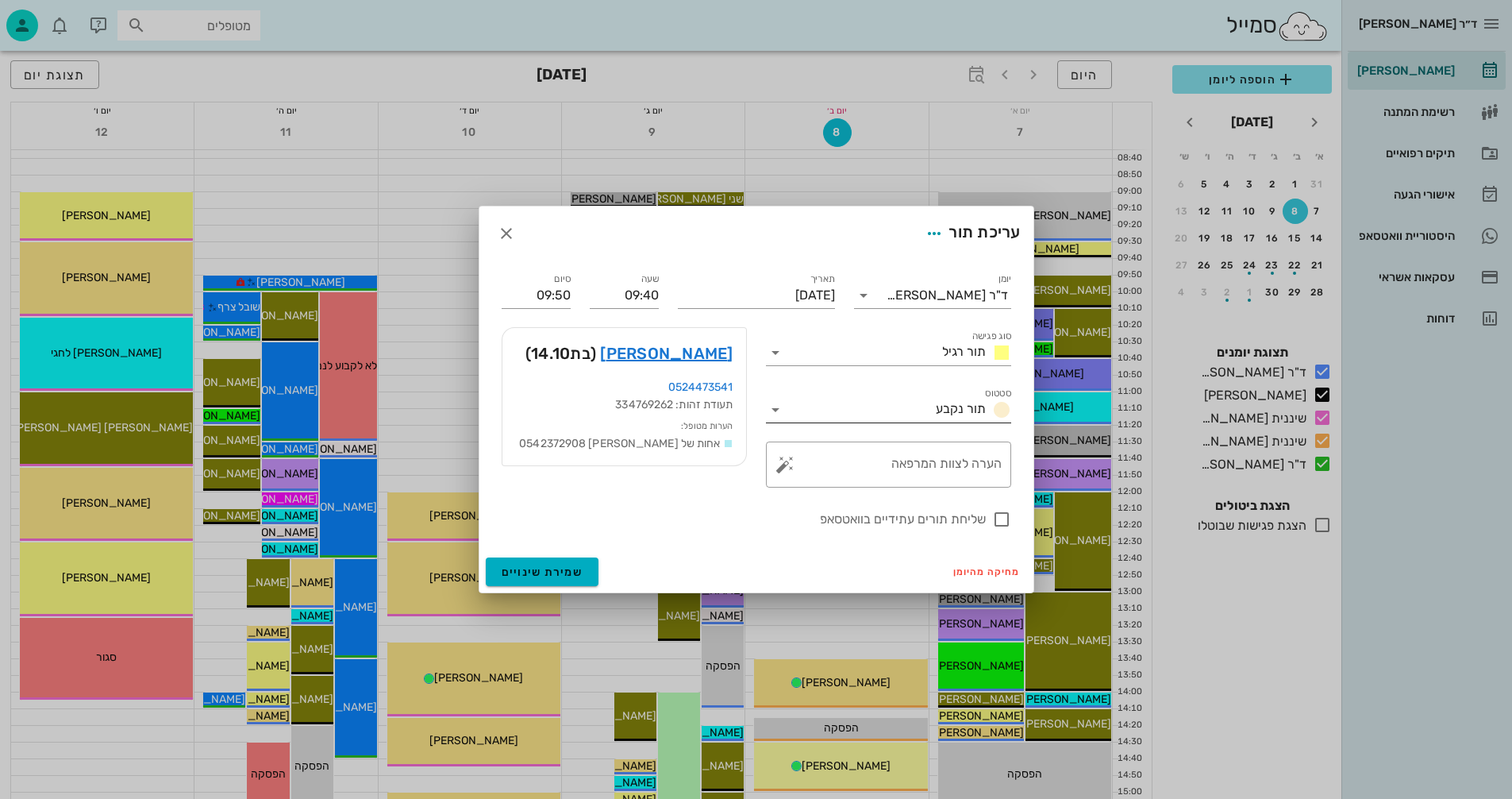
click at [776, 407] on icon at bounding box center [775, 410] width 19 height 19
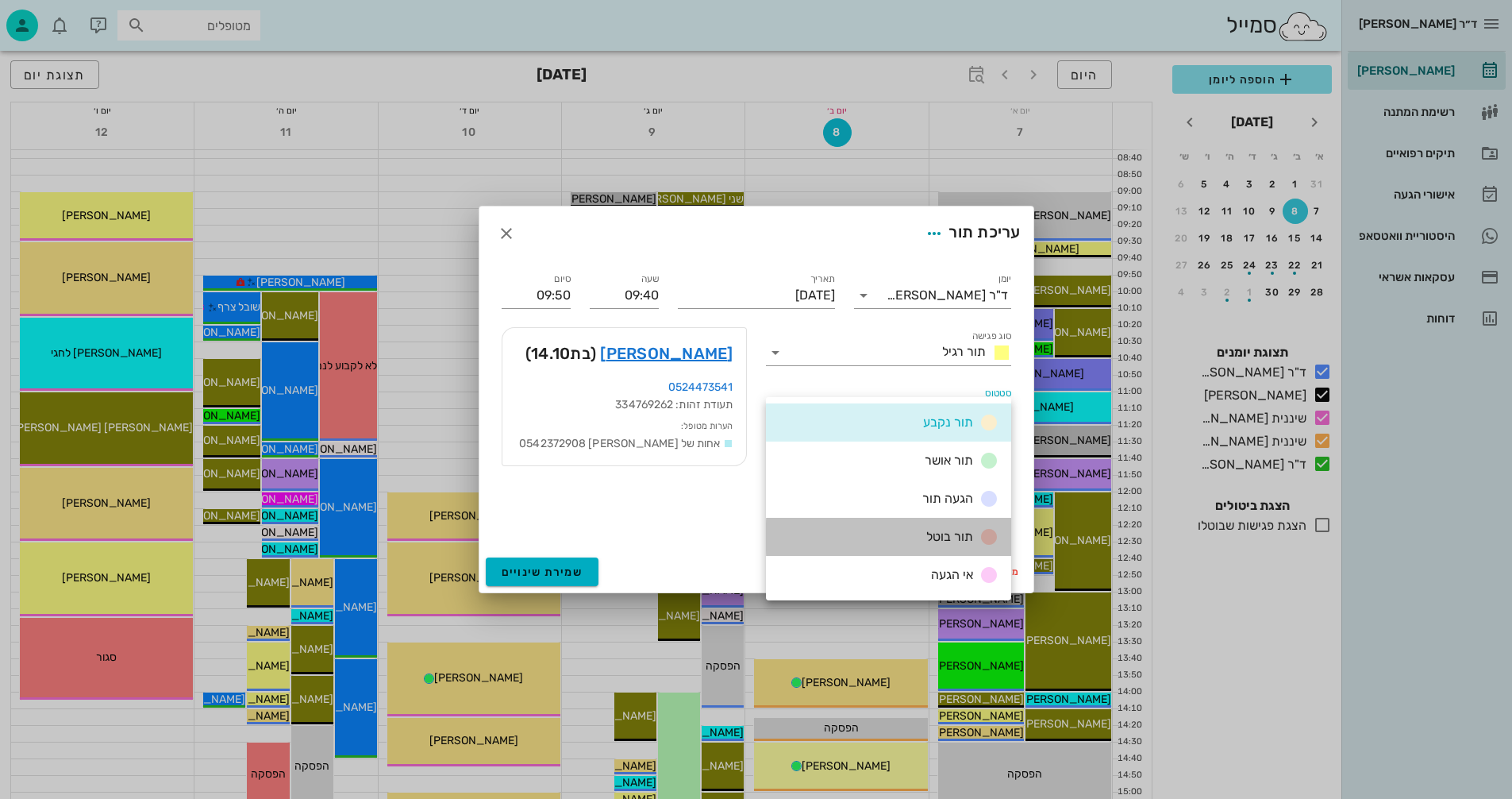
click at [912, 539] on div "תור בוטל" at bounding box center [888, 537] width 245 height 39
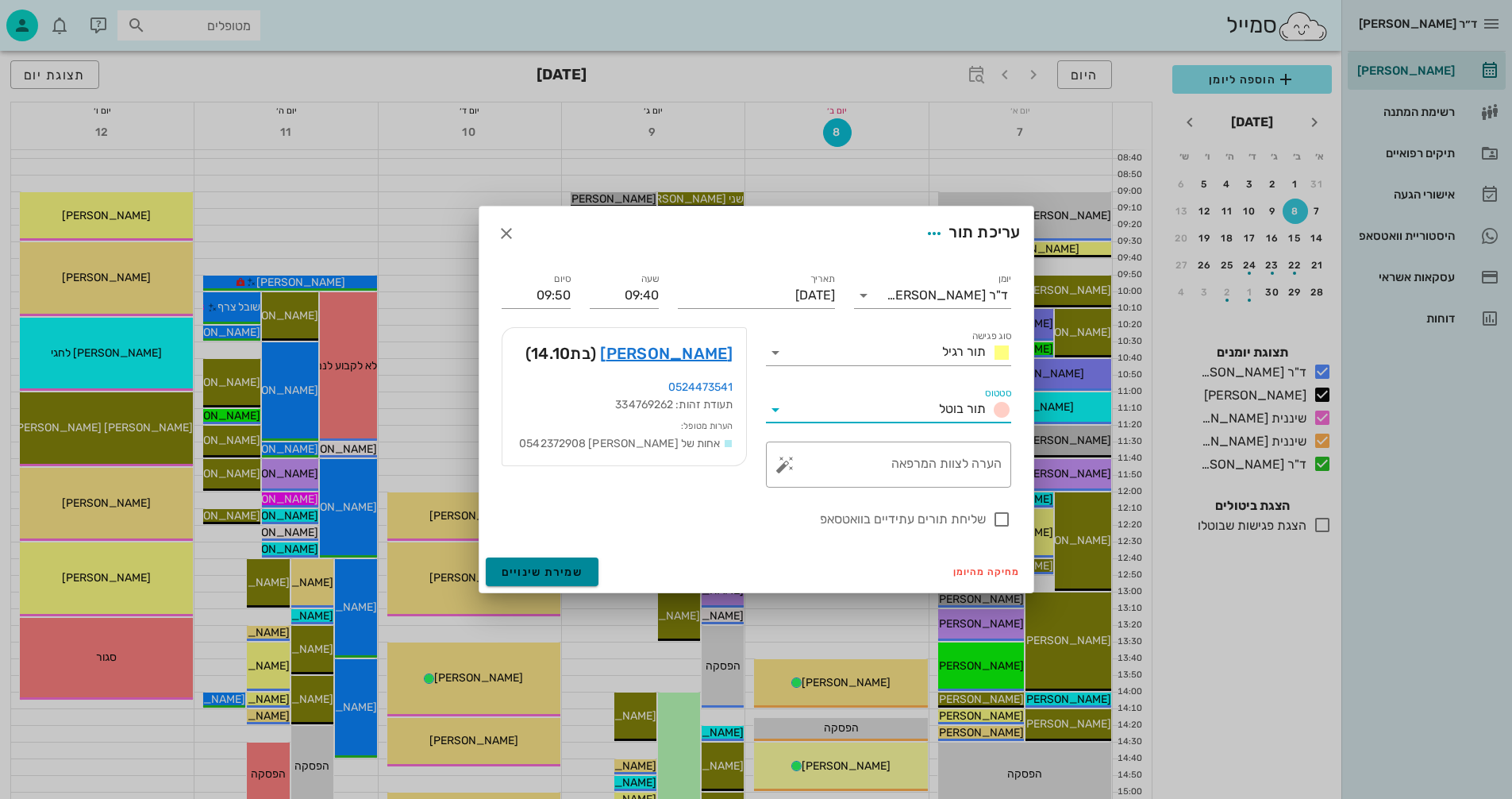
click at [520, 570] on span "שמירת שינויים" at bounding box center [542, 572] width 82 height 13
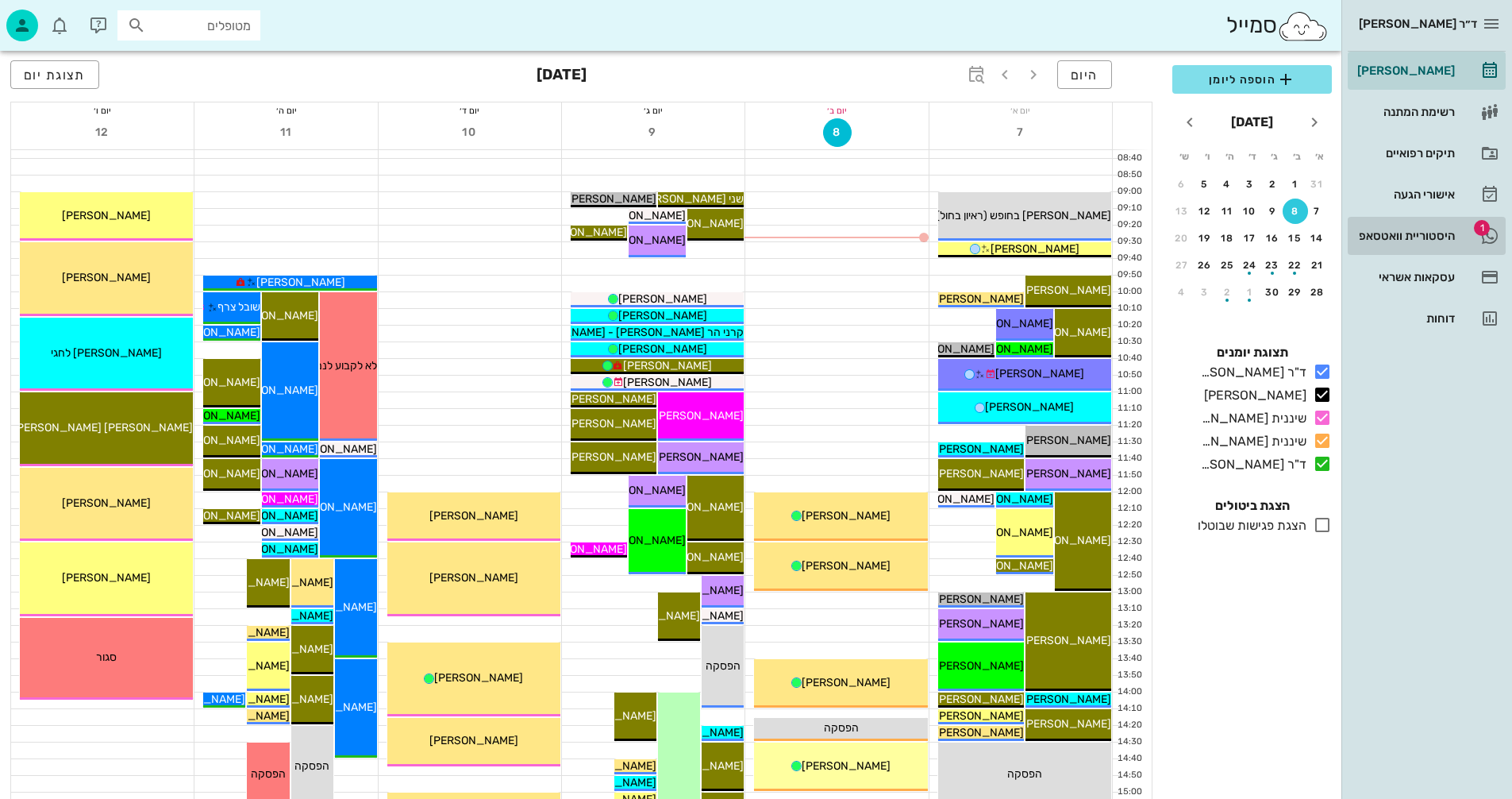
click at [1401, 233] on div "היסטוריית וואטסאפ" at bounding box center [1404, 236] width 101 height 13
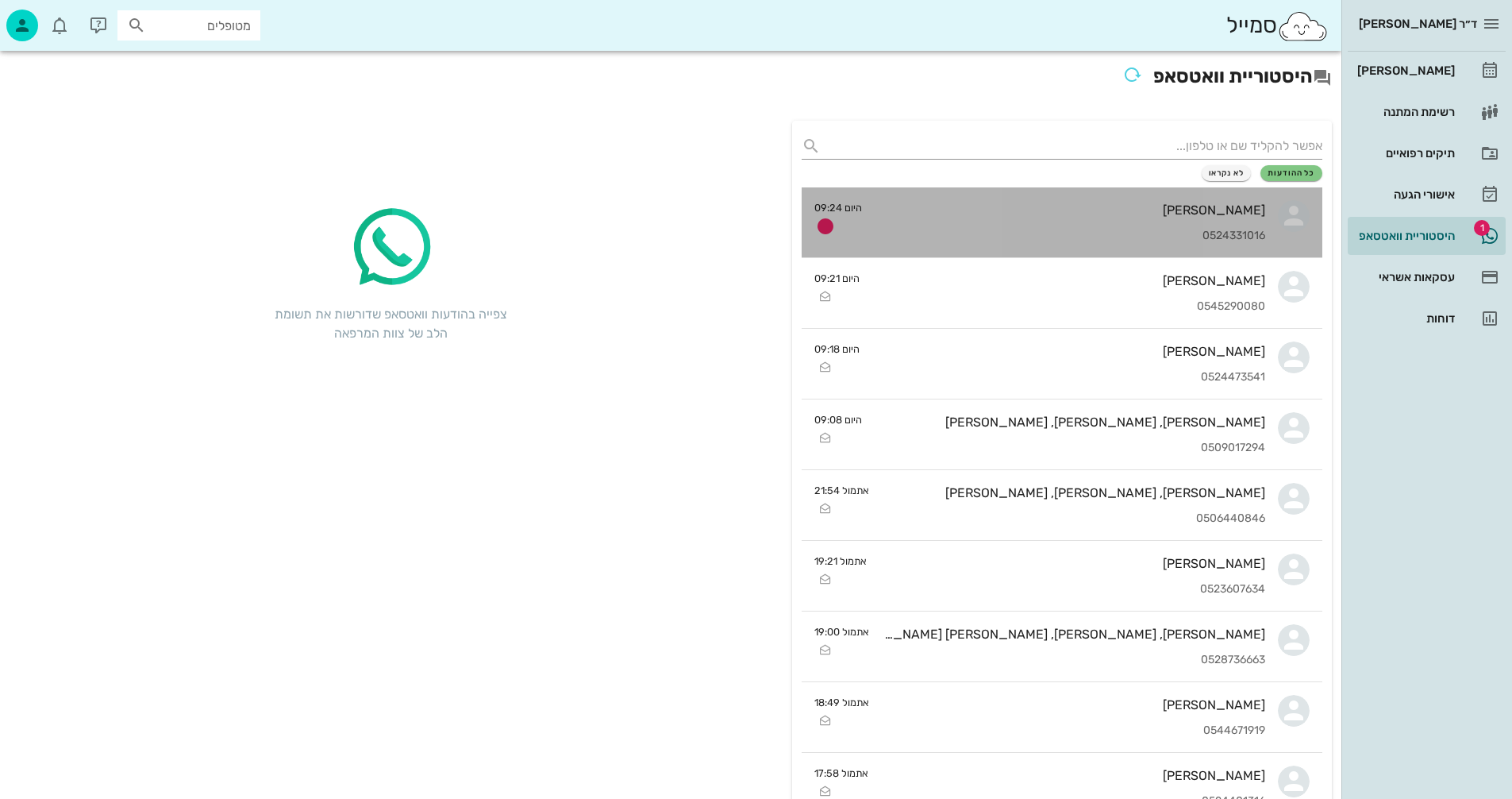
click at [931, 193] on div "רועי שפירא 0524331016" at bounding box center [1070, 222] width 391 height 70
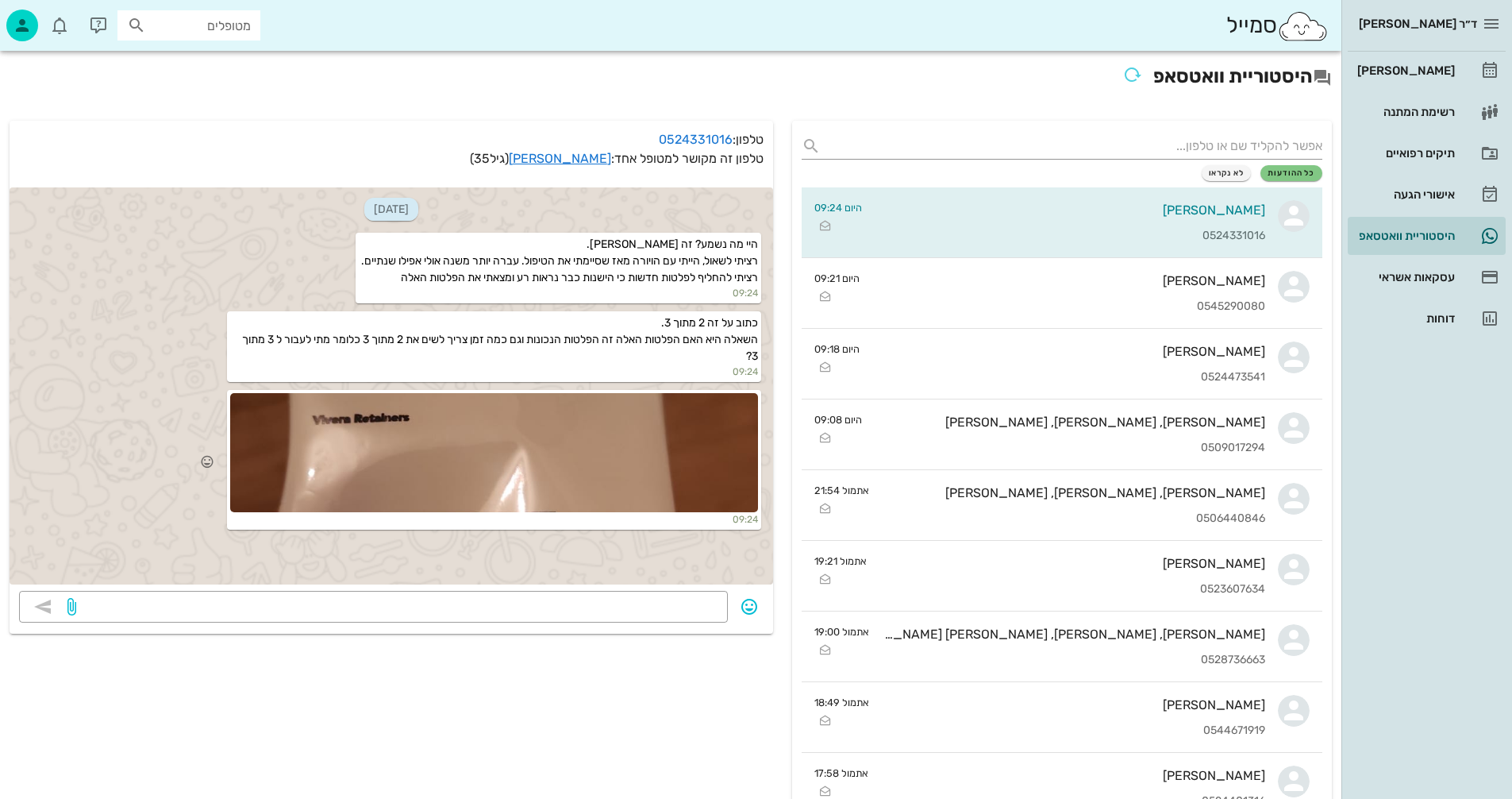
click at [469, 448] on div at bounding box center [494, 452] width 528 height 119
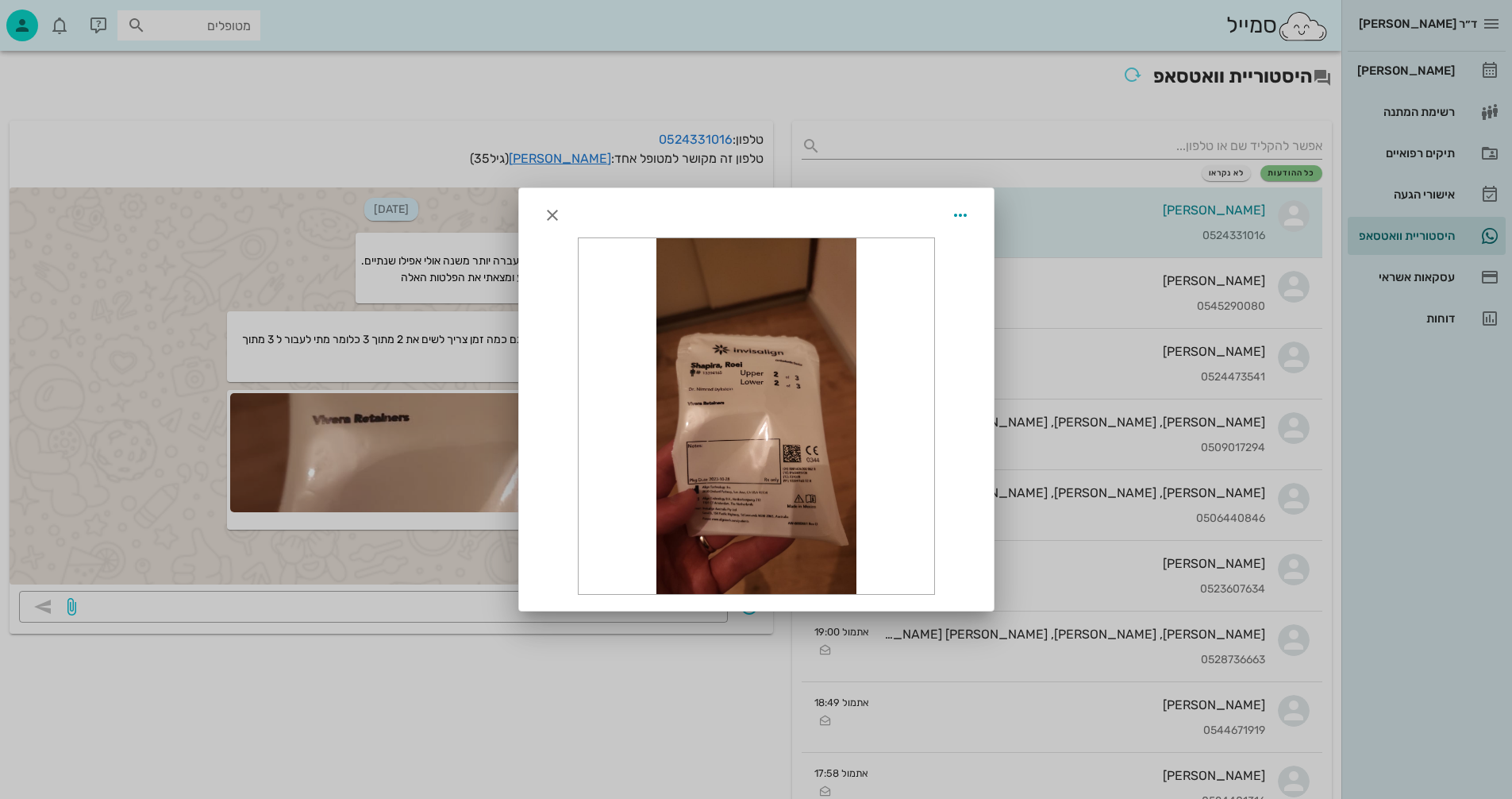
click at [789, 462] on div at bounding box center [756, 415] width 356 height 356
click at [766, 388] on div at bounding box center [756, 415] width 356 height 356
click at [558, 213] on icon "button" at bounding box center [553, 215] width 19 height 19
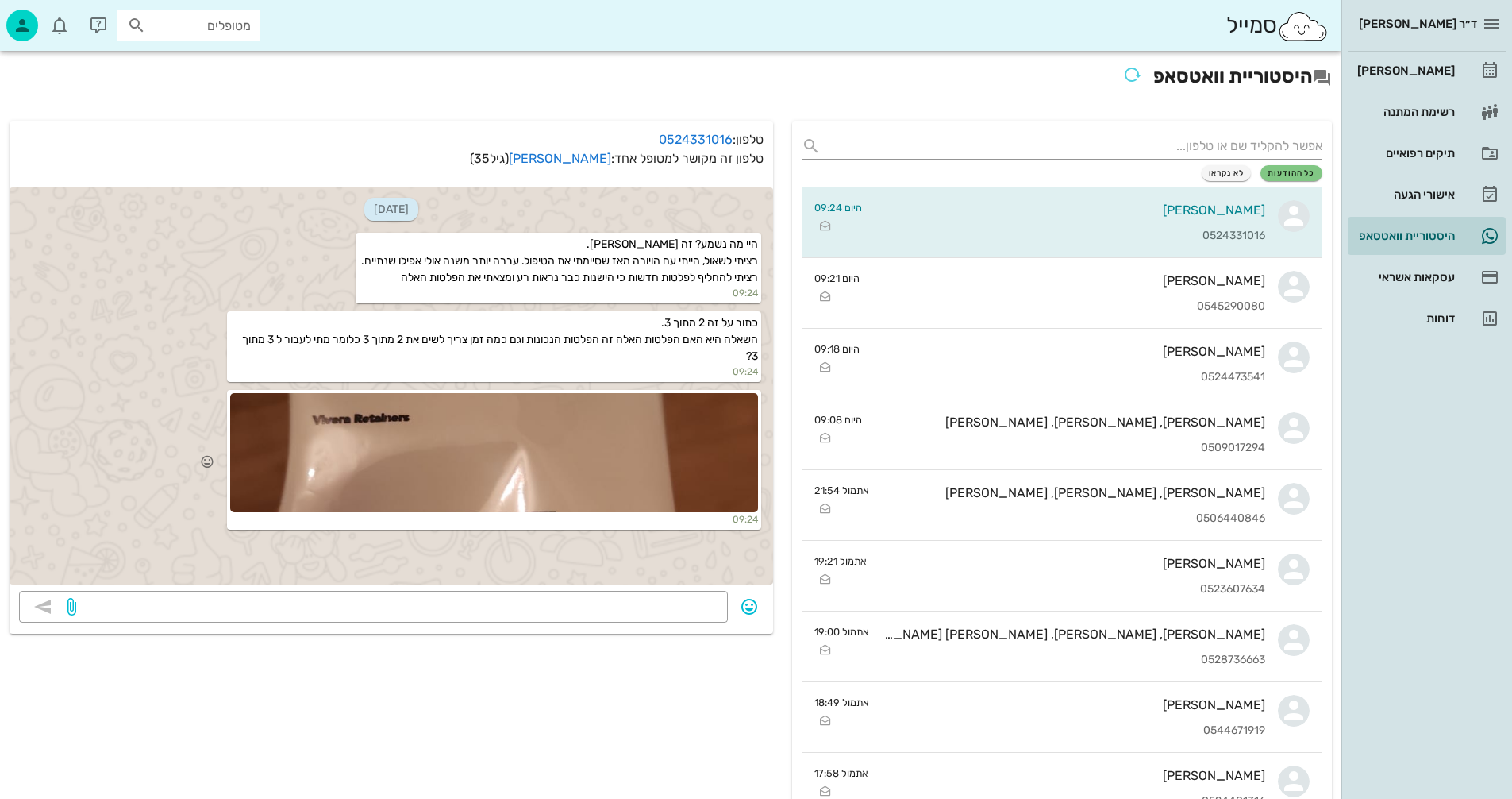
drag, startPoint x: 546, startPoint y: 462, endPoint x: 563, endPoint y: 458, distance: 17.5
click at [563, 458] on div at bounding box center [494, 452] width 528 height 119
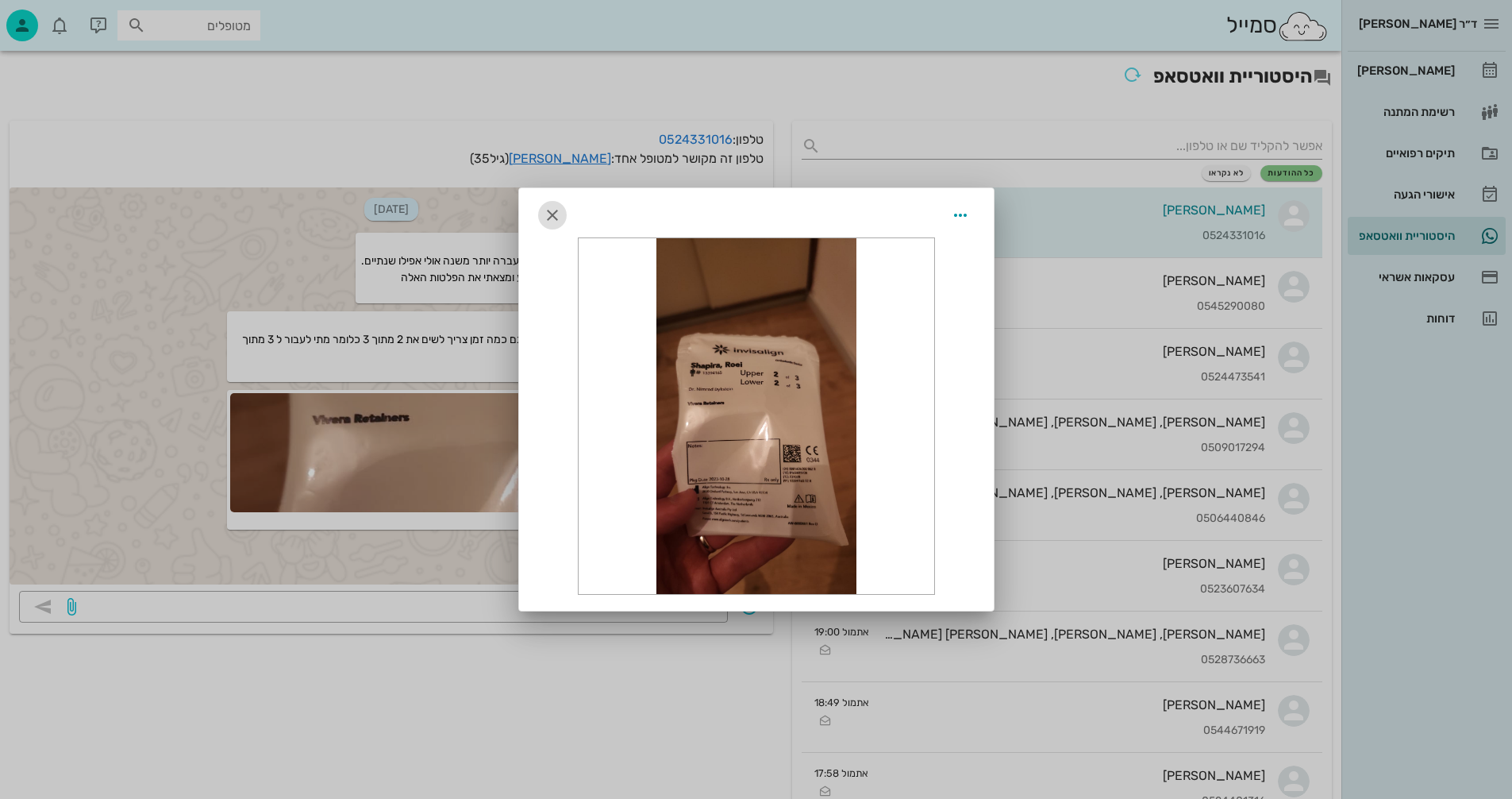
click at [553, 217] on icon "button" at bounding box center [553, 215] width 19 height 19
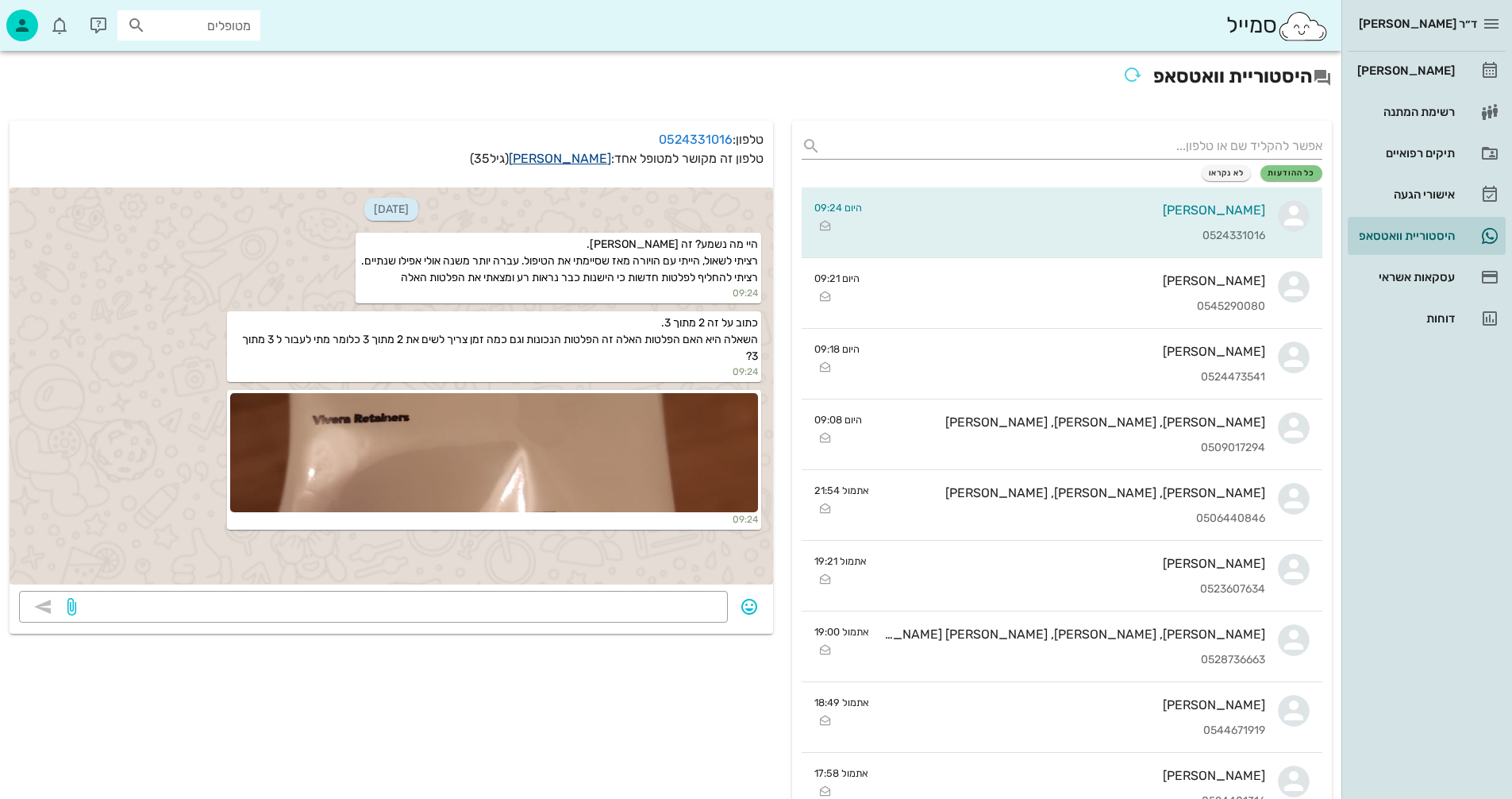
click at [581, 153] on link "רועי שפירא" at bounding box center [560, 159] width 102 height 15
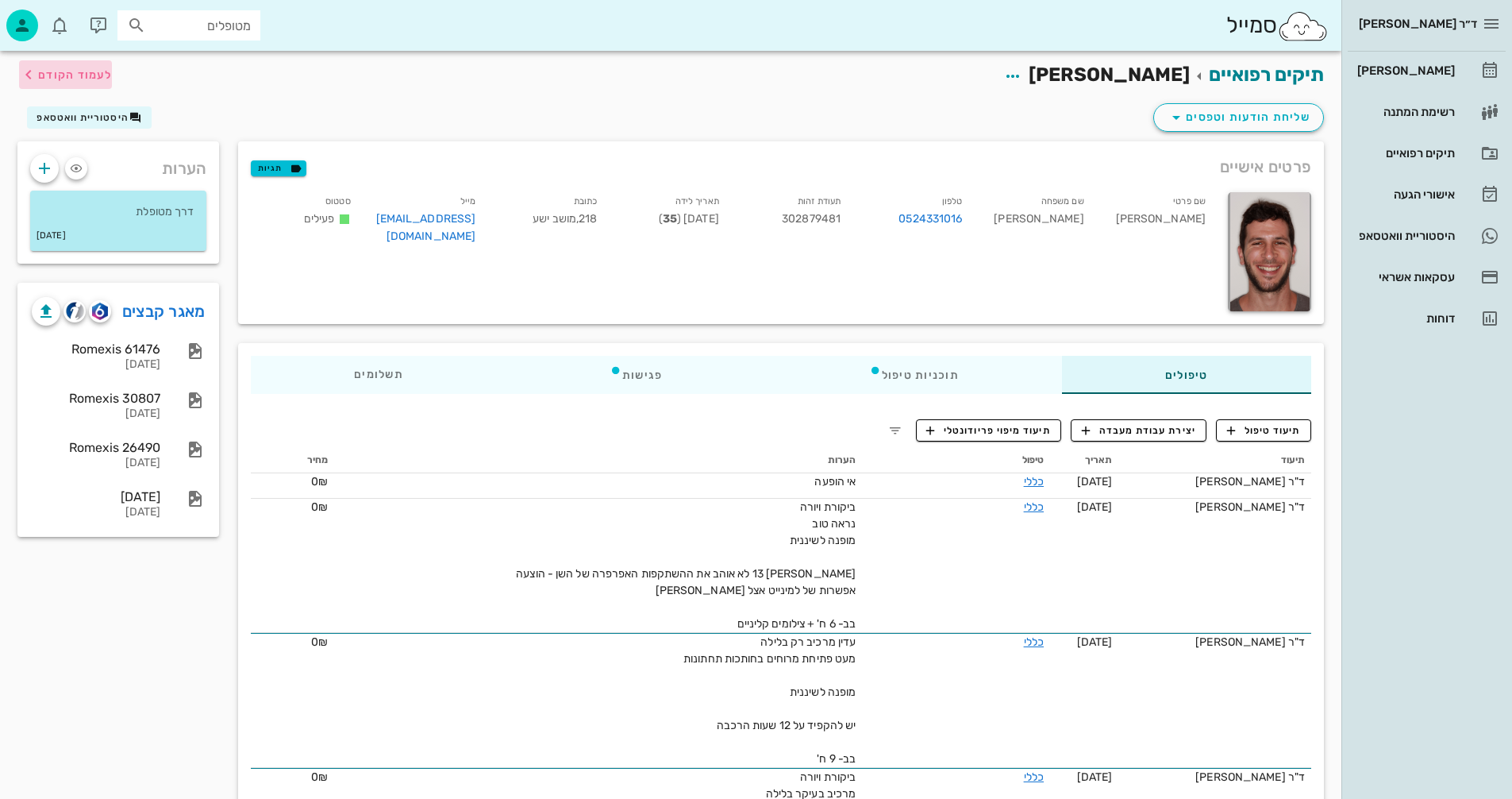
click at [71, 71] on span "לעמוד הקודם" at bounding box center [75, 75] width 74 height 13
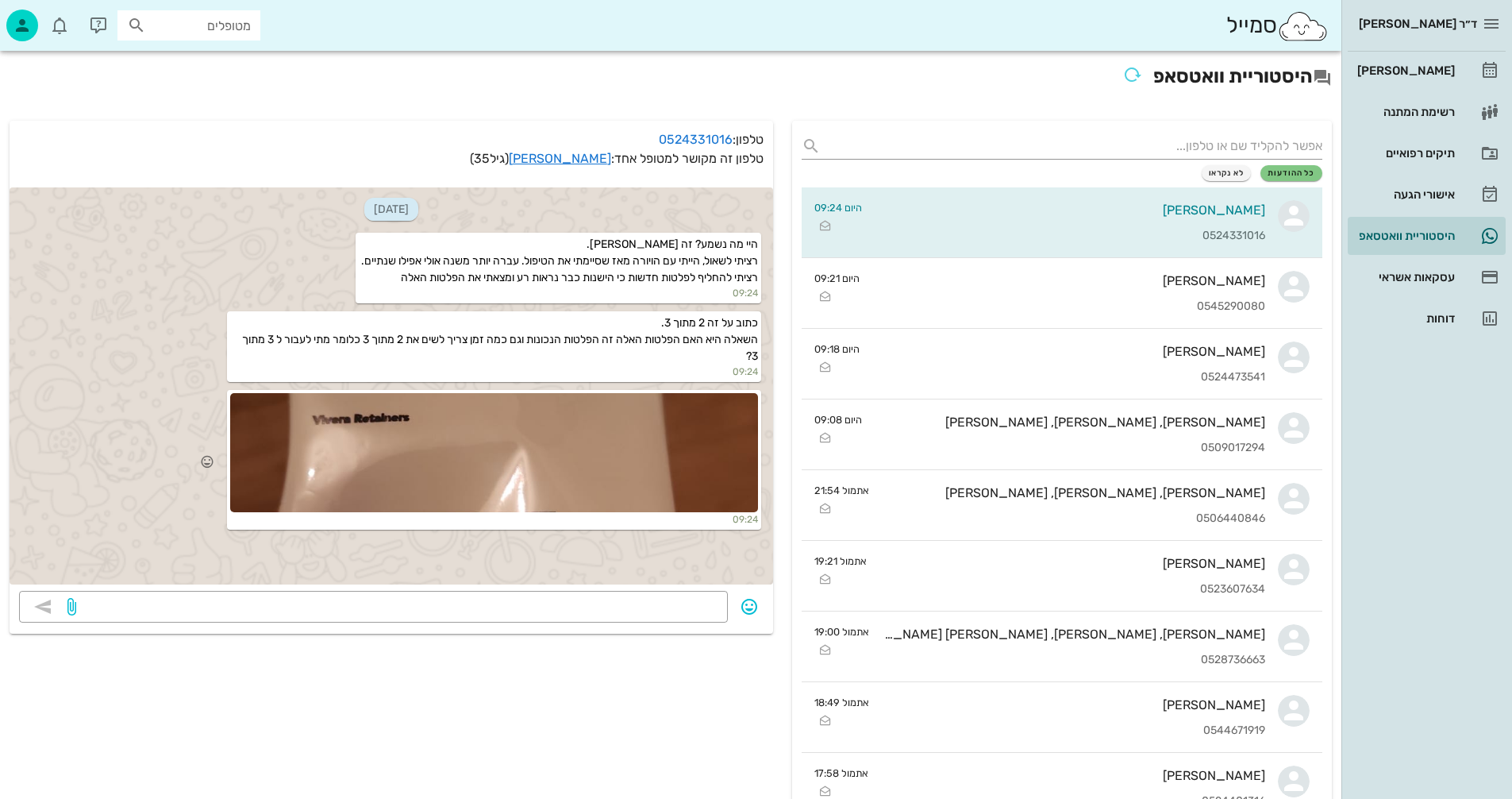
click at [612, 438] on div at bounding box center [494, 452] width 528 height 119
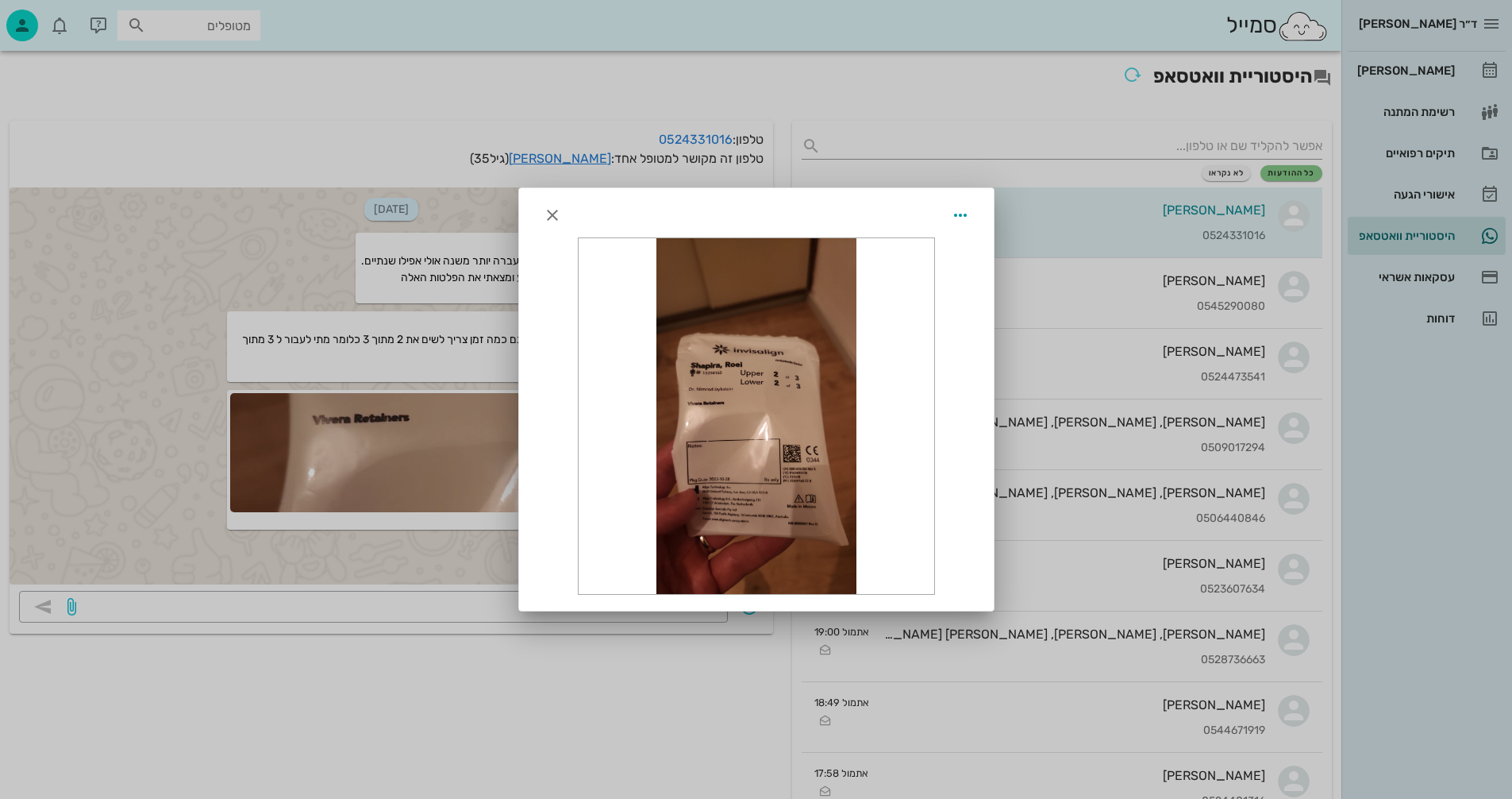
click at [560, 243] on div at bounding box center [756, 399] width 476 height 424
click at [551, 211] on icon "button" at bounding box center [553, 215] width 19 height 19
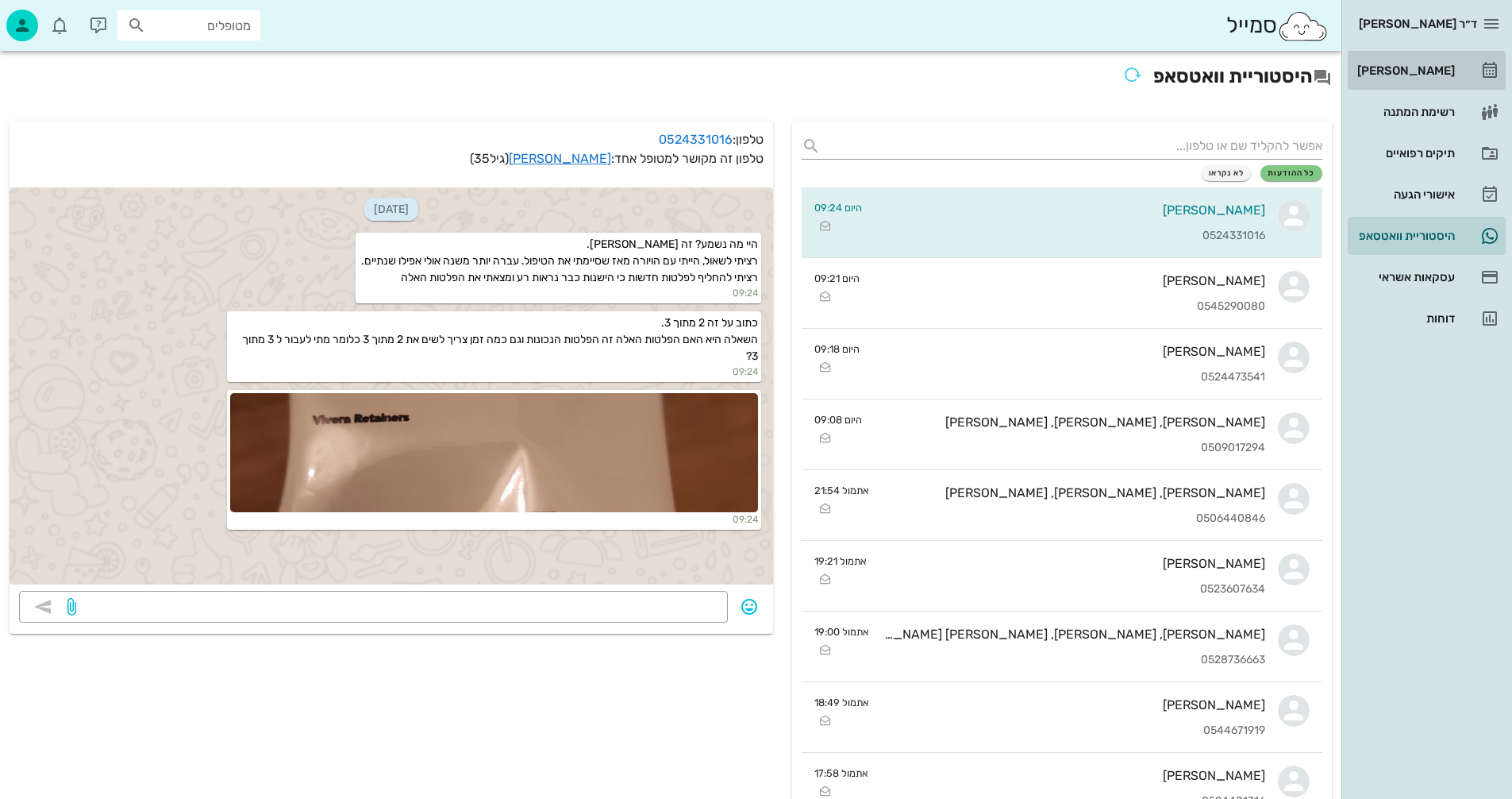
click at [1411, 72] on div "[PERSON_NAME]" at bounding box center [1404, 70] width 101 height 13
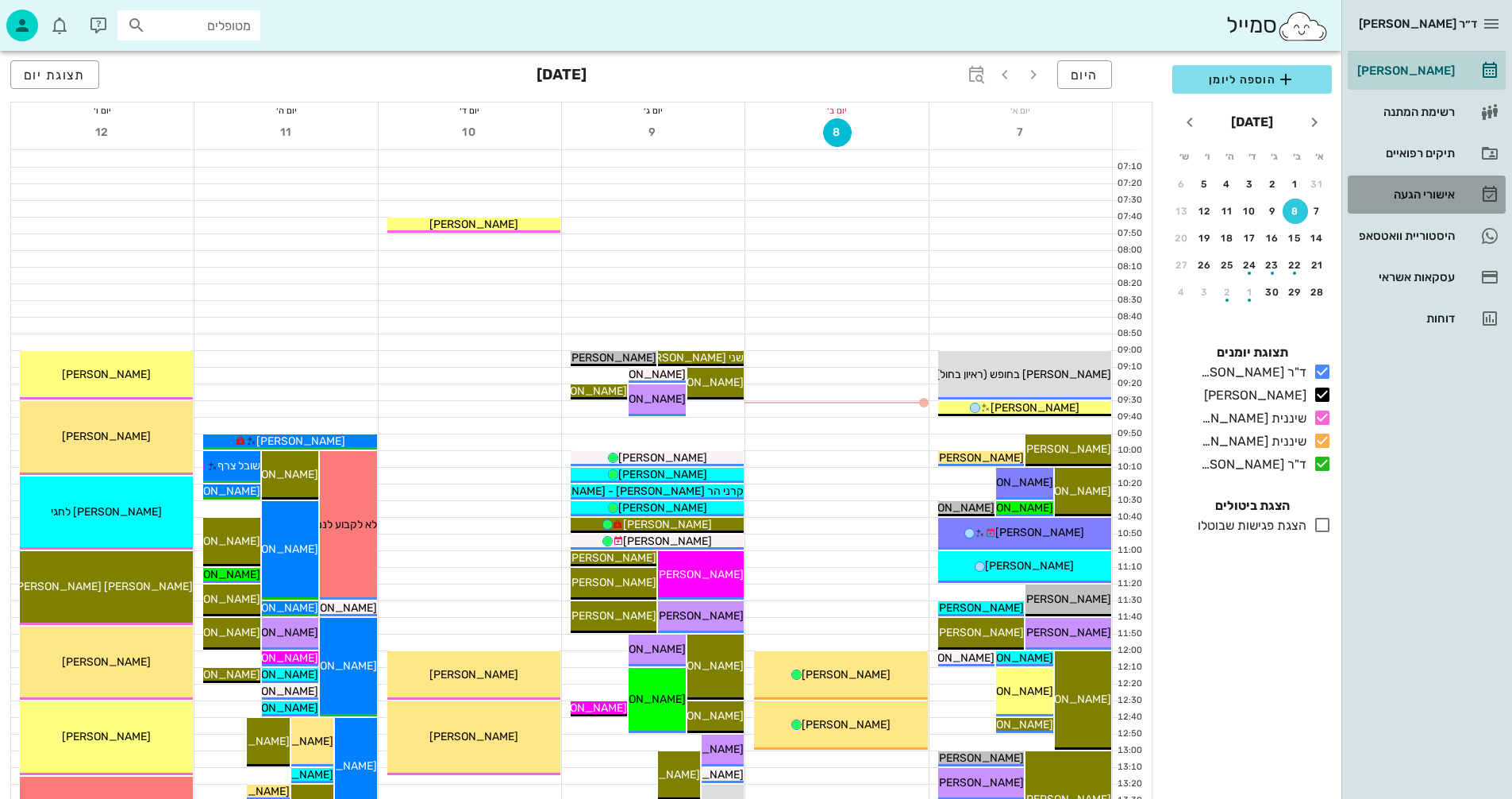
click at [1407, 196] on div "אישורי הגעה" at bounding box center [1404, 195] width 101 height 13
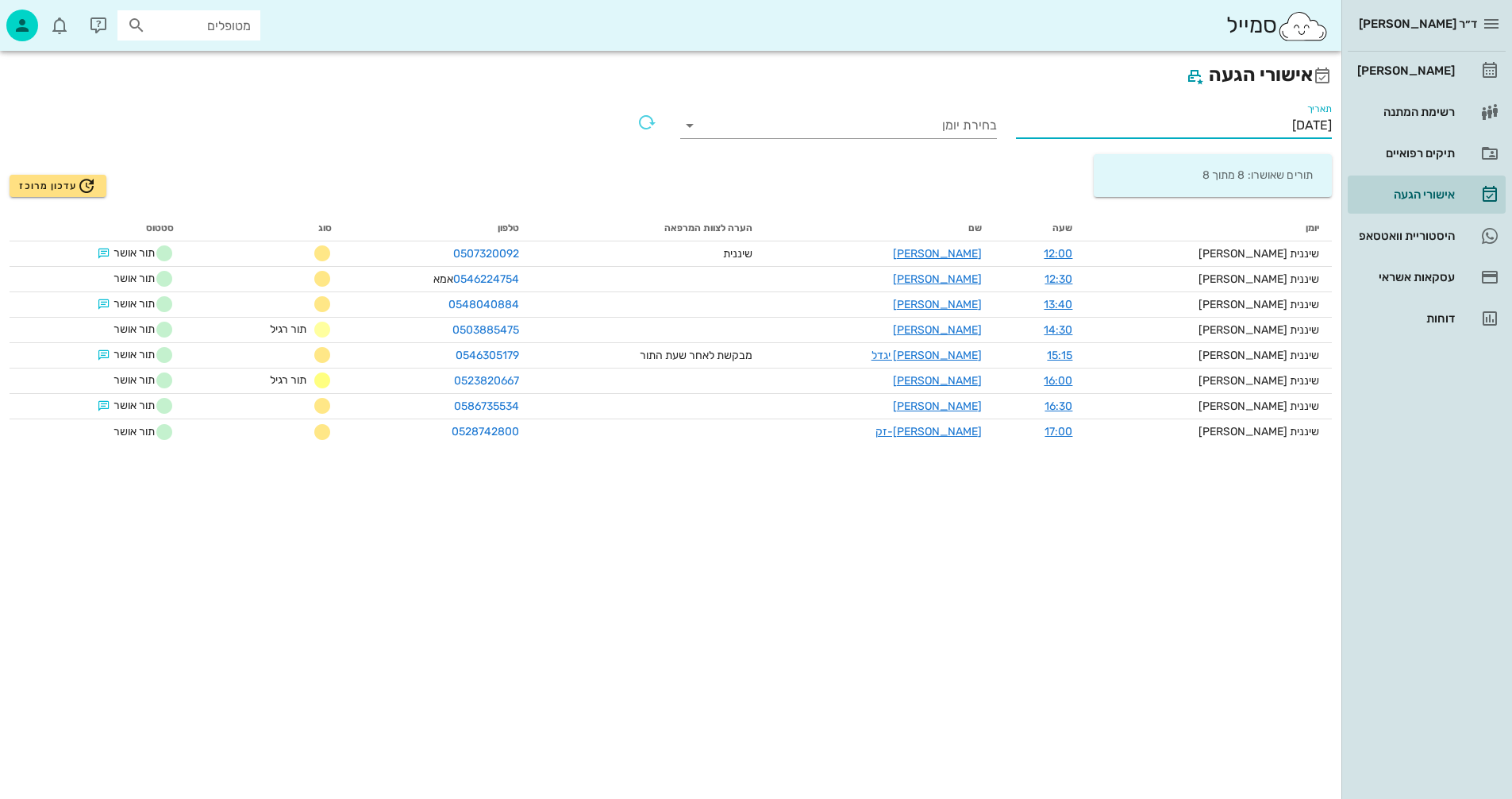
click at [1208, 125] on input "[DATE]" at bounding box center [1174, 125] width 317 height 25
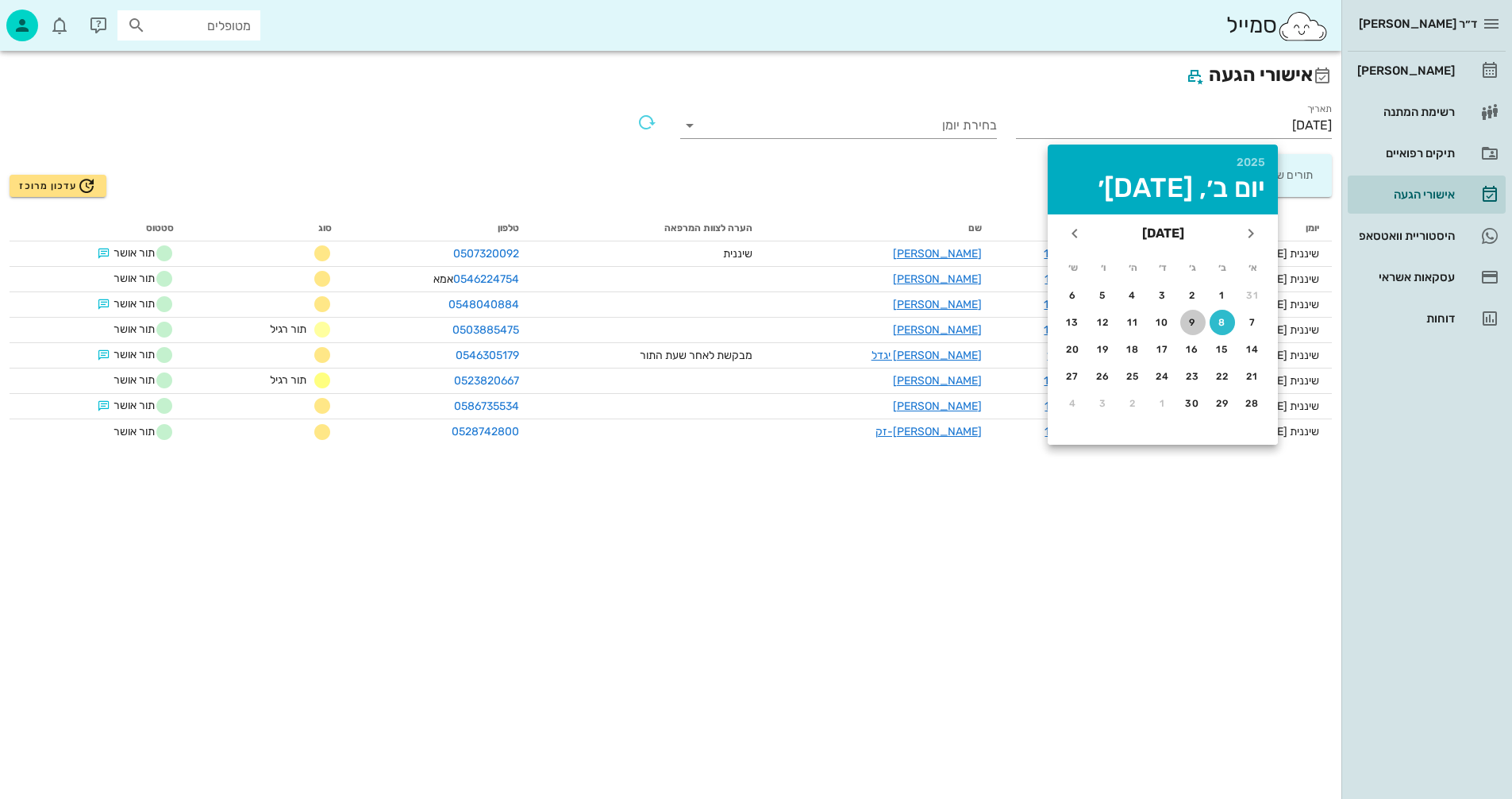
click at [1192, 324] on div "9" at bounding box center [1192, 322] width 25 height 11
type input "09/09/2025"
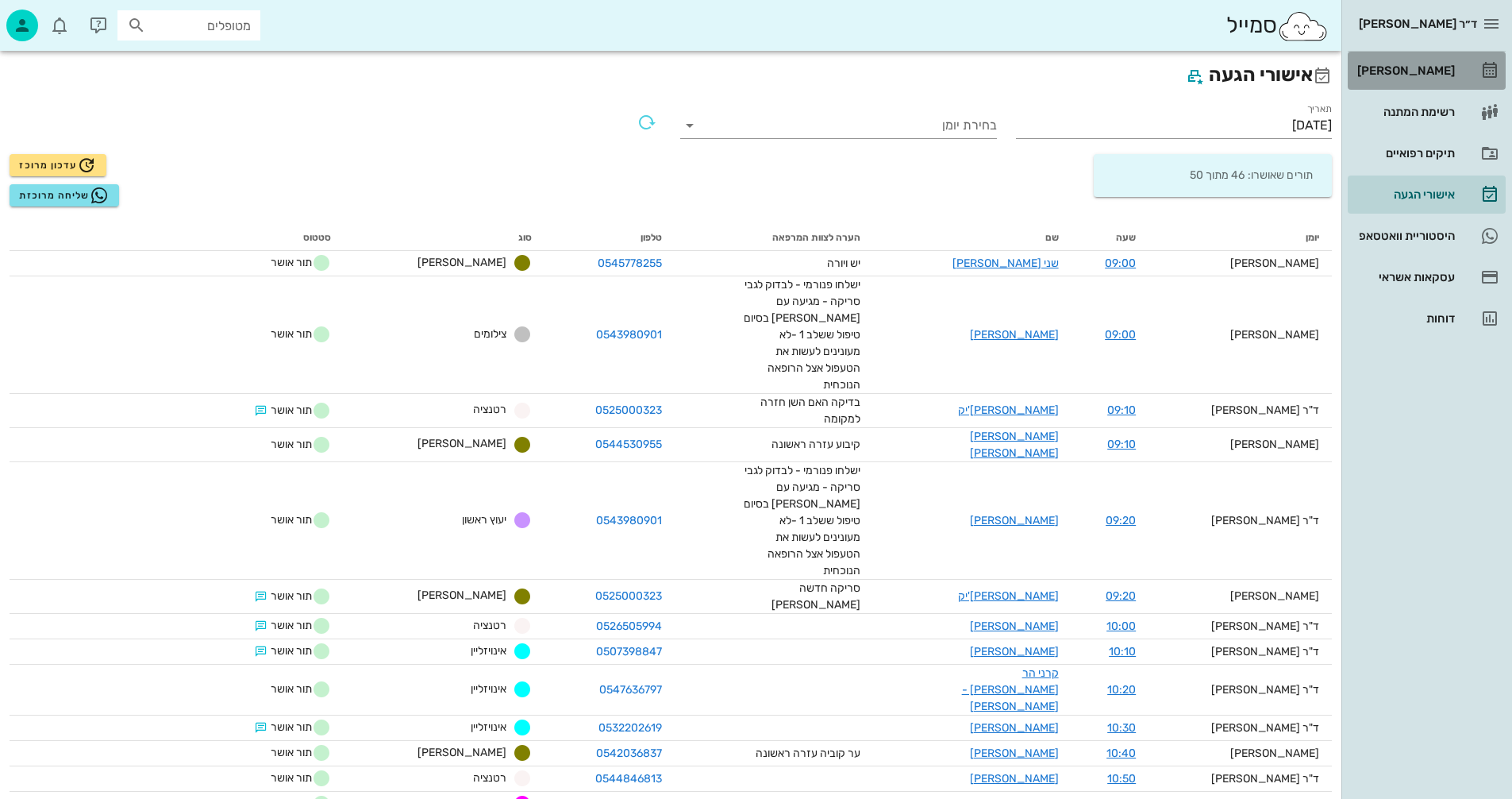
click at [1410, 70] on div "[PERSON_NAME]" at bounding box center [1404, 70] width 101 height 13
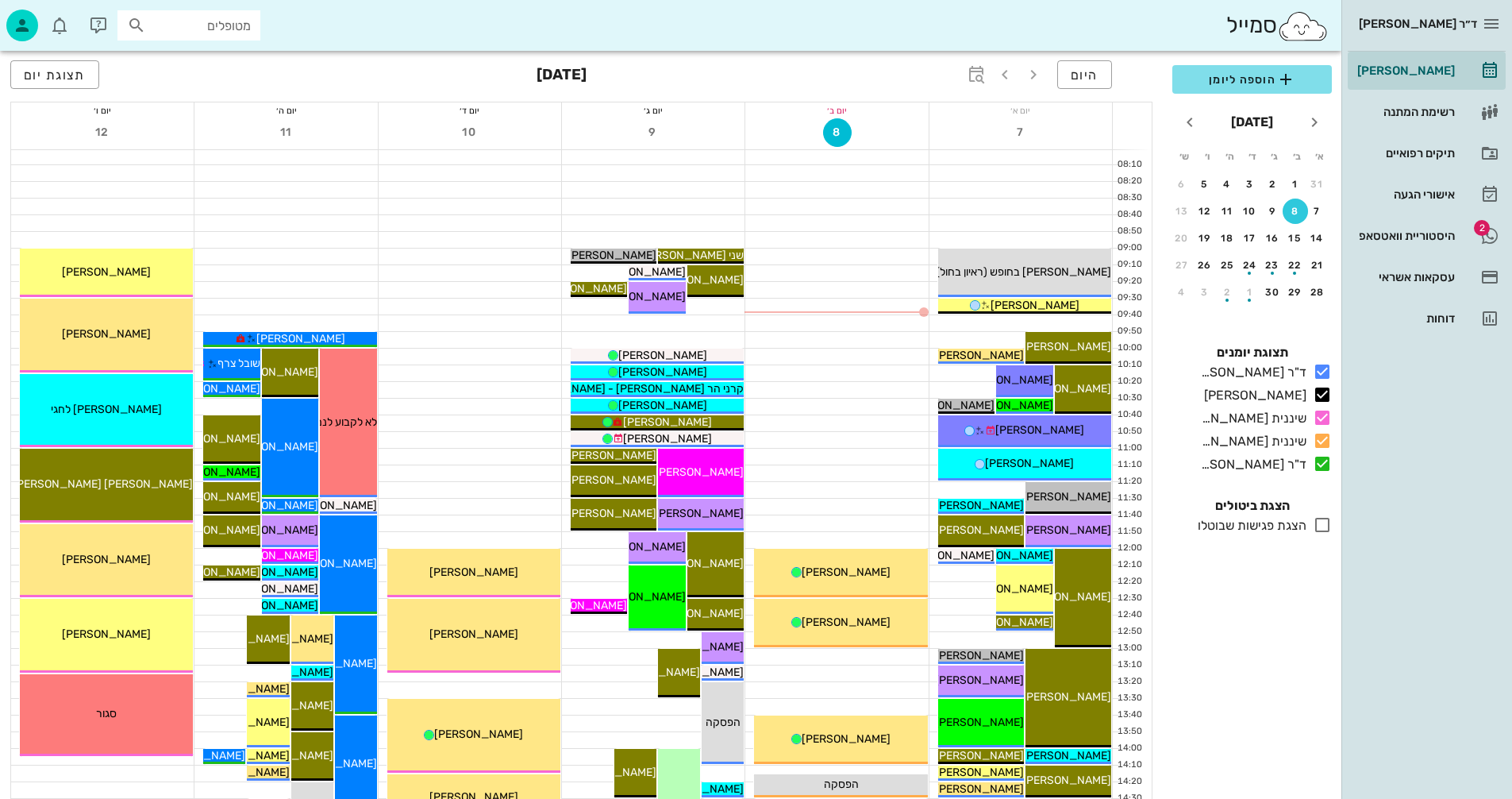
scroll to position [238, 0]
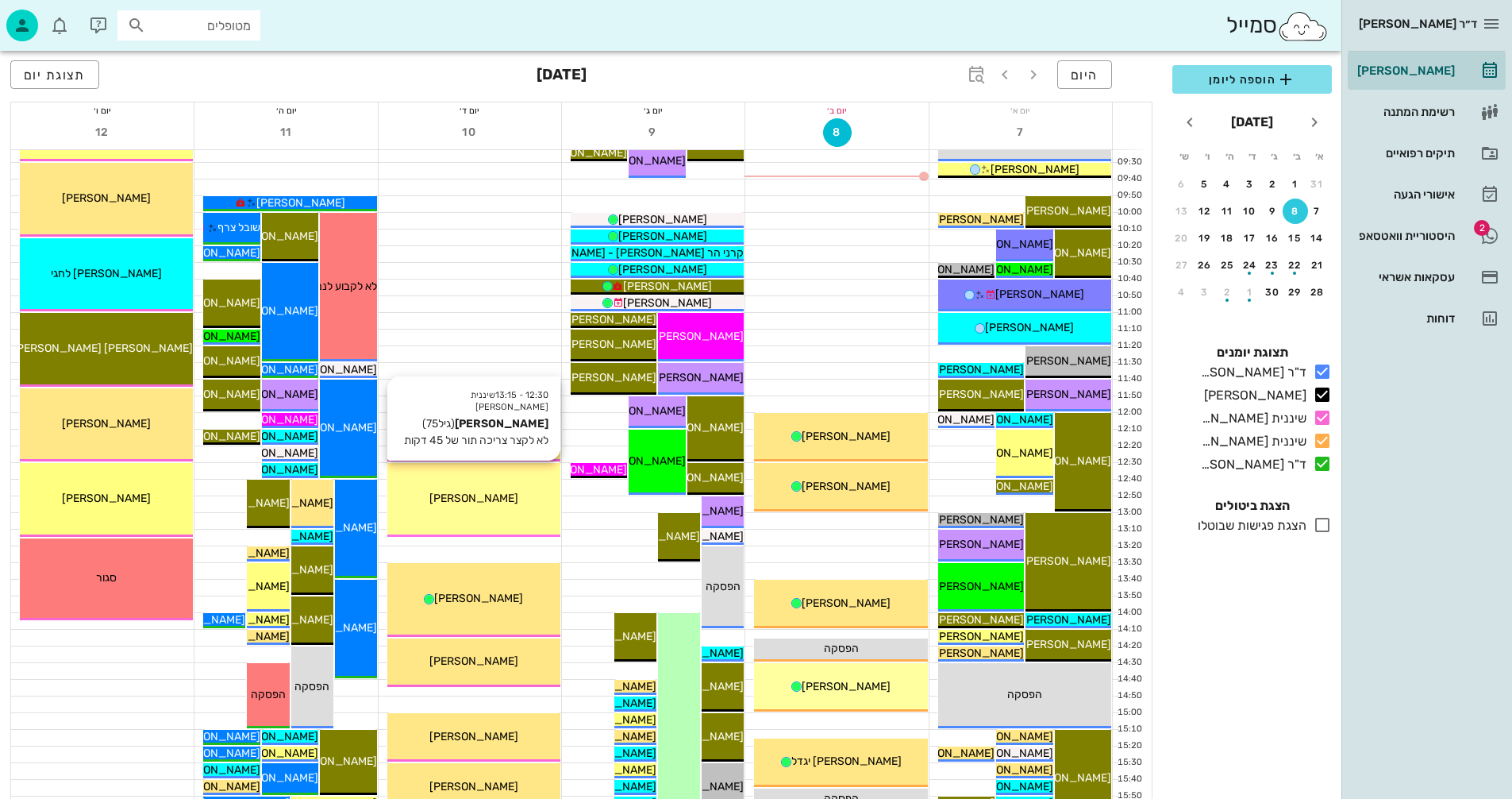
click at [514, 489] on div "12:30 - 13:15 שיננית אנסטסיה לודמילה גרושקי (גיל 75 ) לא לקצר צריכה תור של 45 ד…" at bounding box center [474, 500] width 173 height 74
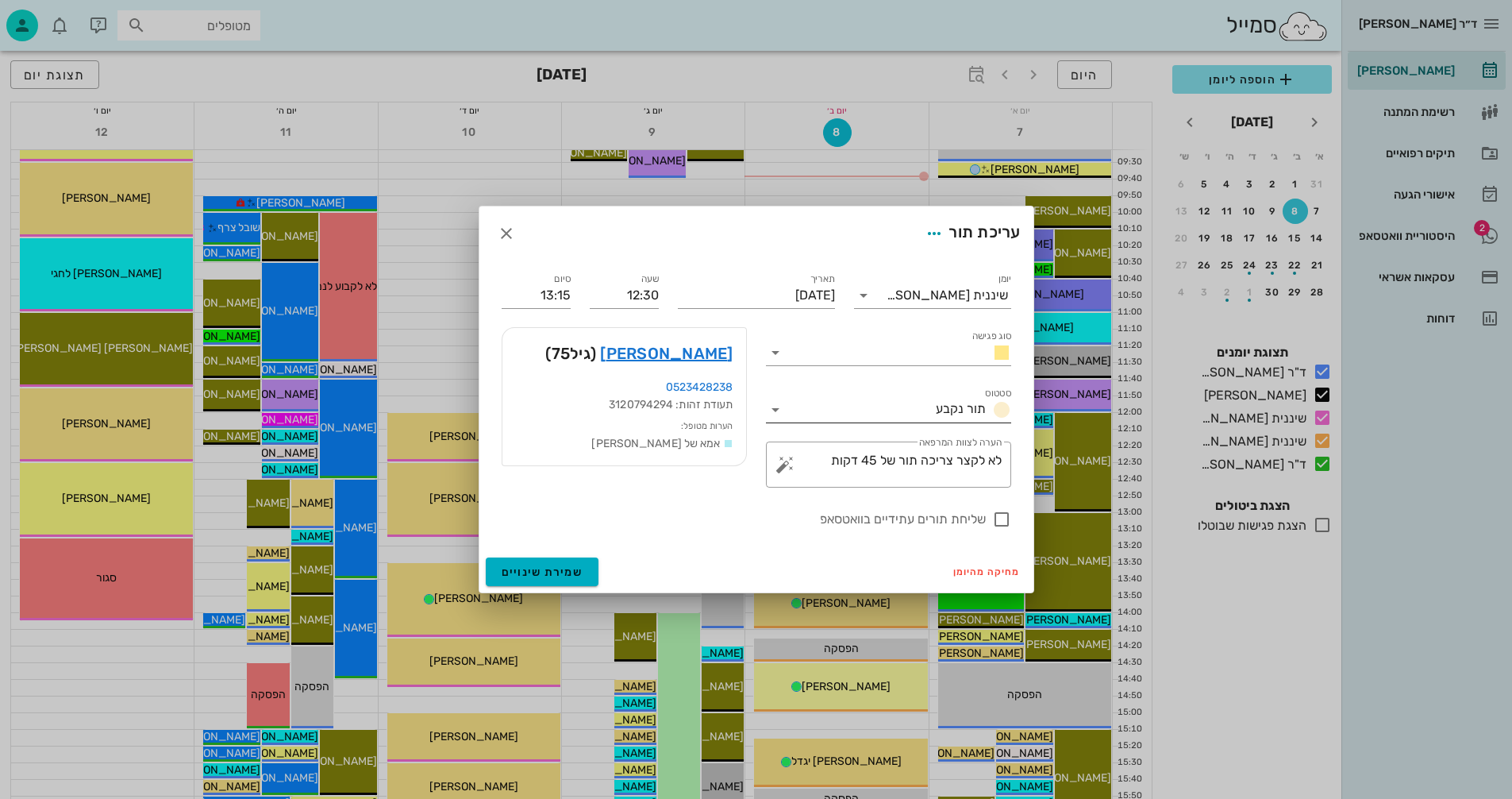
click at [773, 409] on icon at bounding box center [775, 410] width 19 height 19
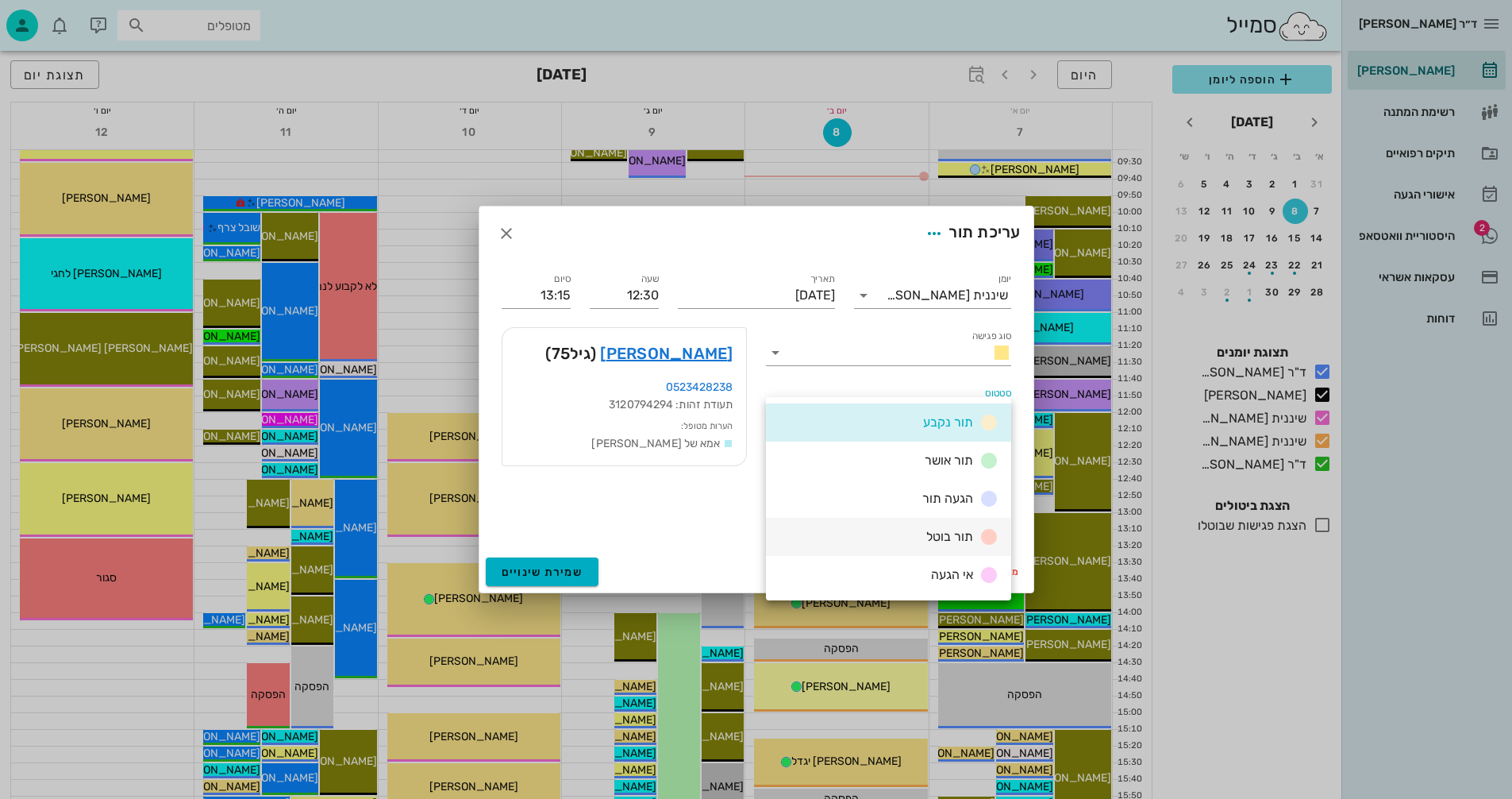
click at [888, 533] on div "תור בוטל" at bounding box center [888, 537] width 245 height 39
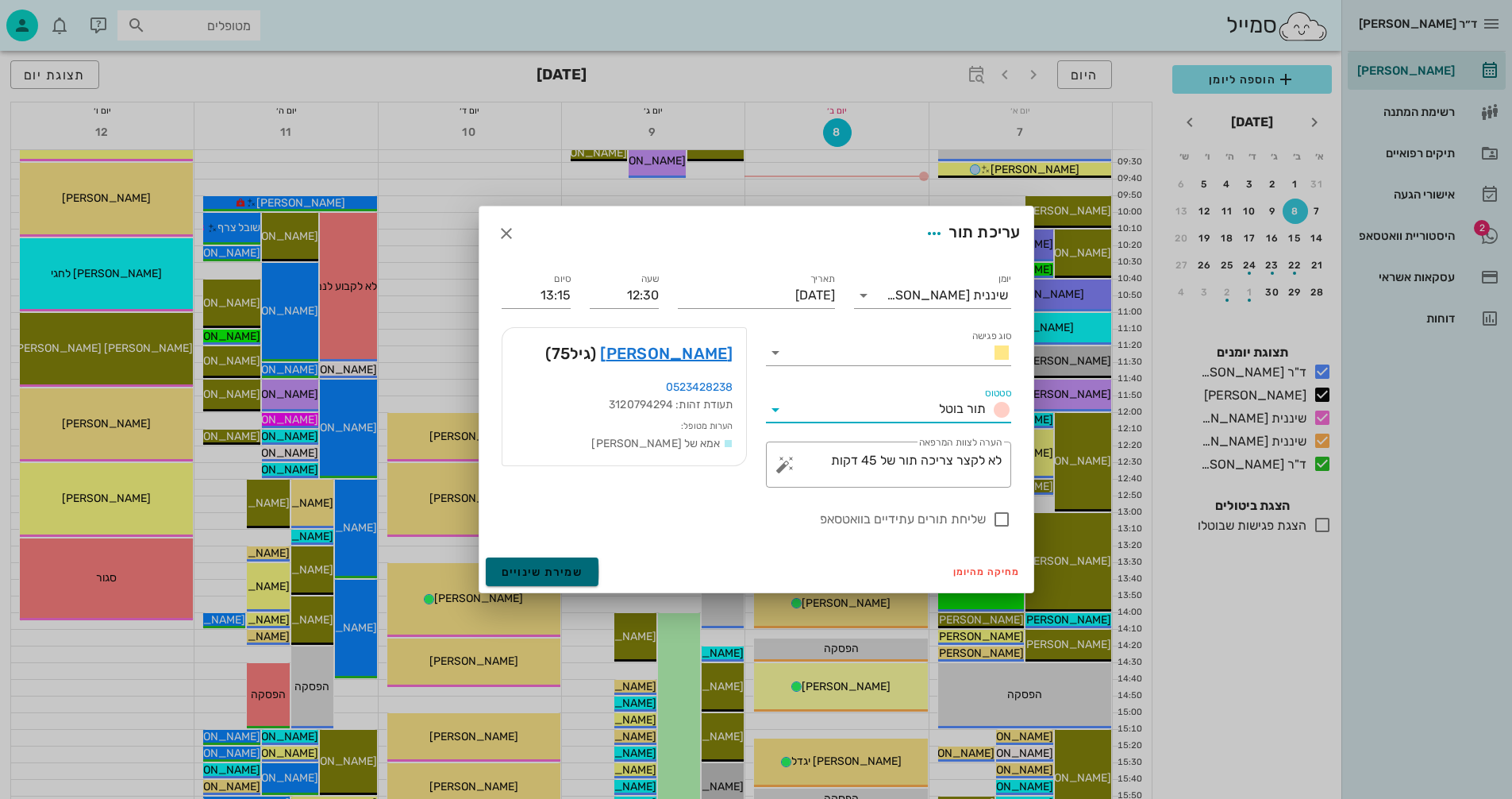
click at [521, 568] on span "שמירת שינויים" at bounding box center [542, 572] width 82 height 13
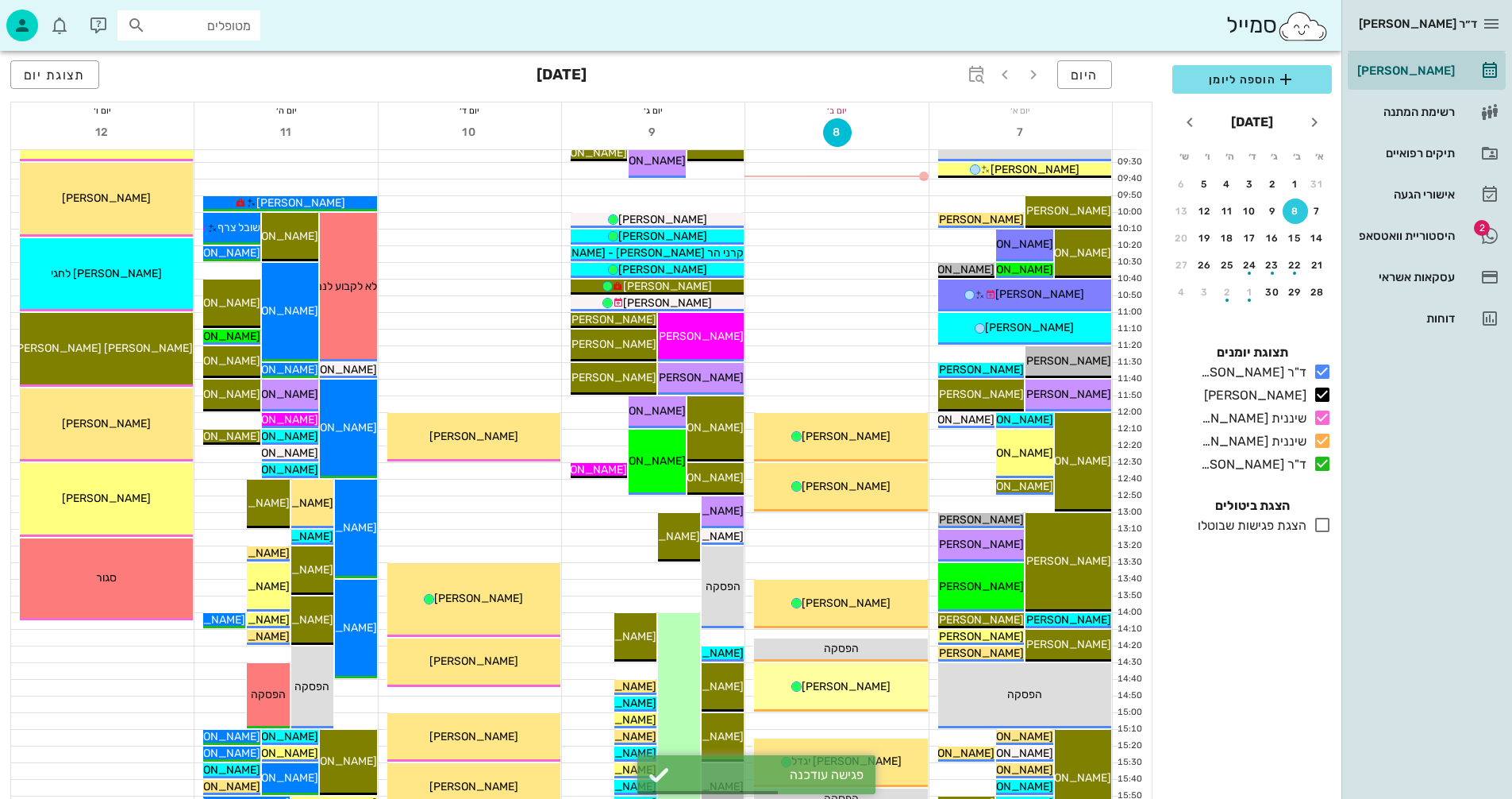
click at [1328, 527] on icon at bounding box center [1322, 525] width 19 height 19
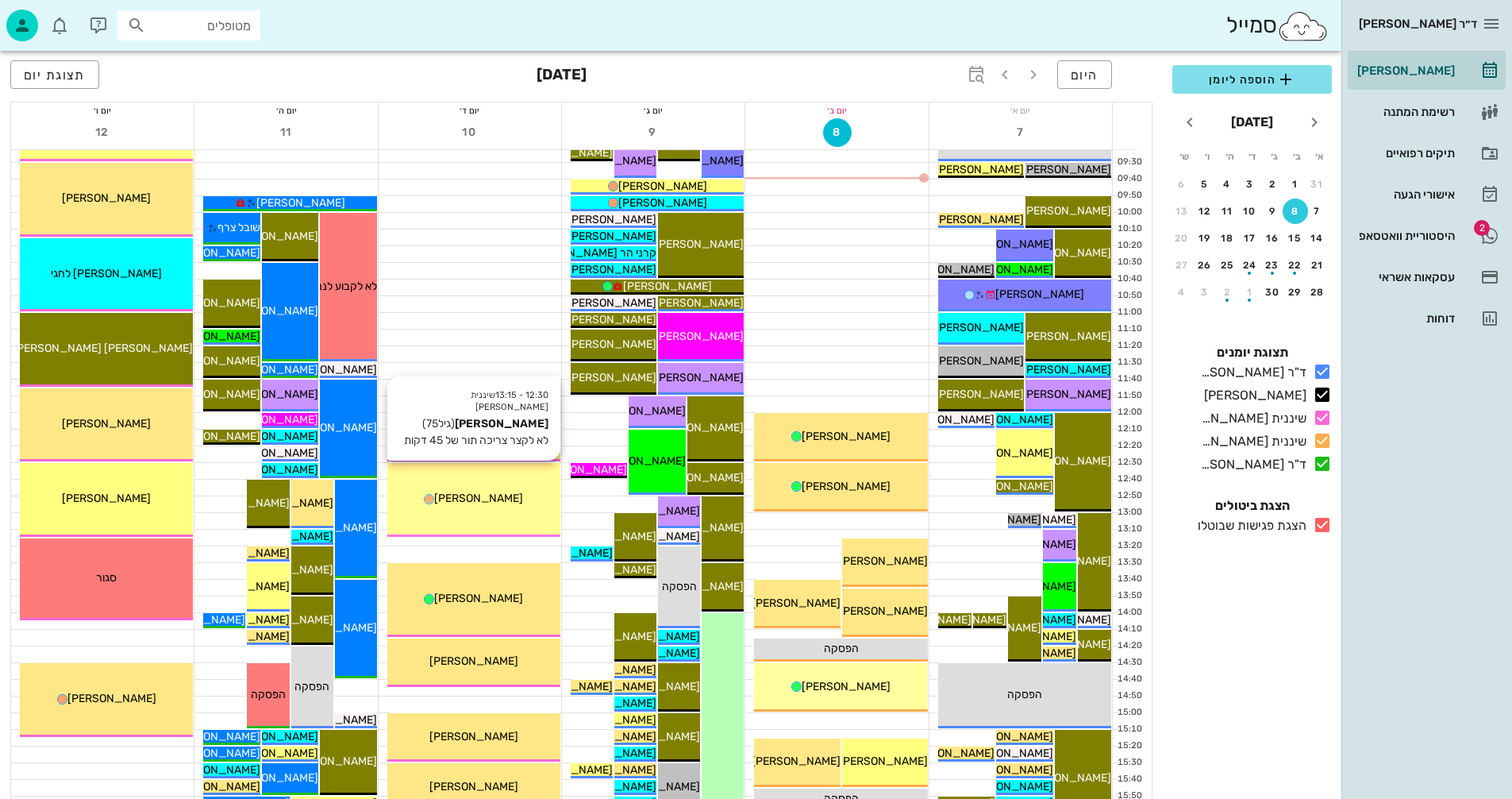
click at [496, 493] on span "[PERSON_NAME]" at bounding box center [478, 498] width 89 height 13
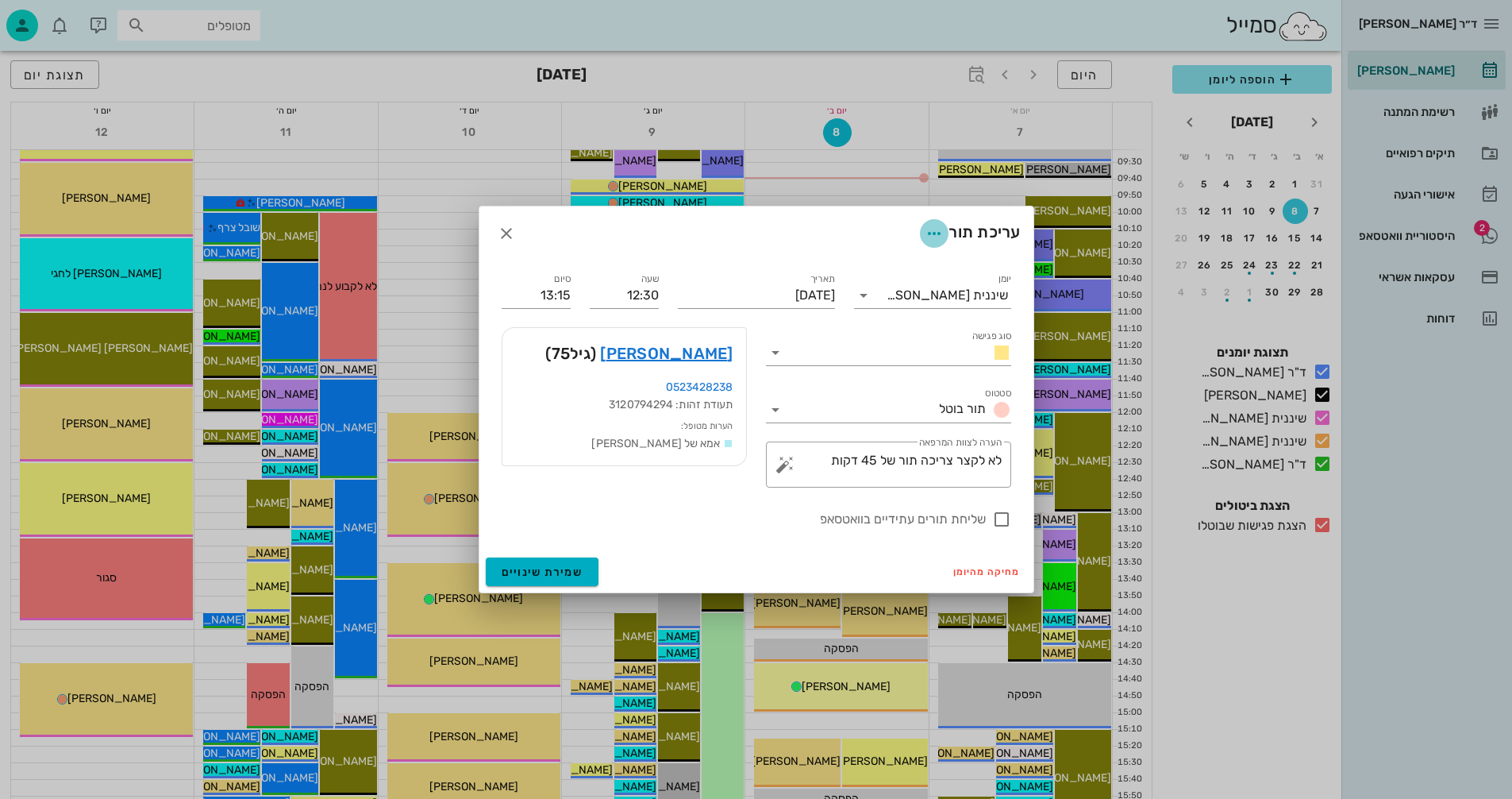
click at [931, 232] on icon "button" at bounding box center [934, 233] width 19 height 19
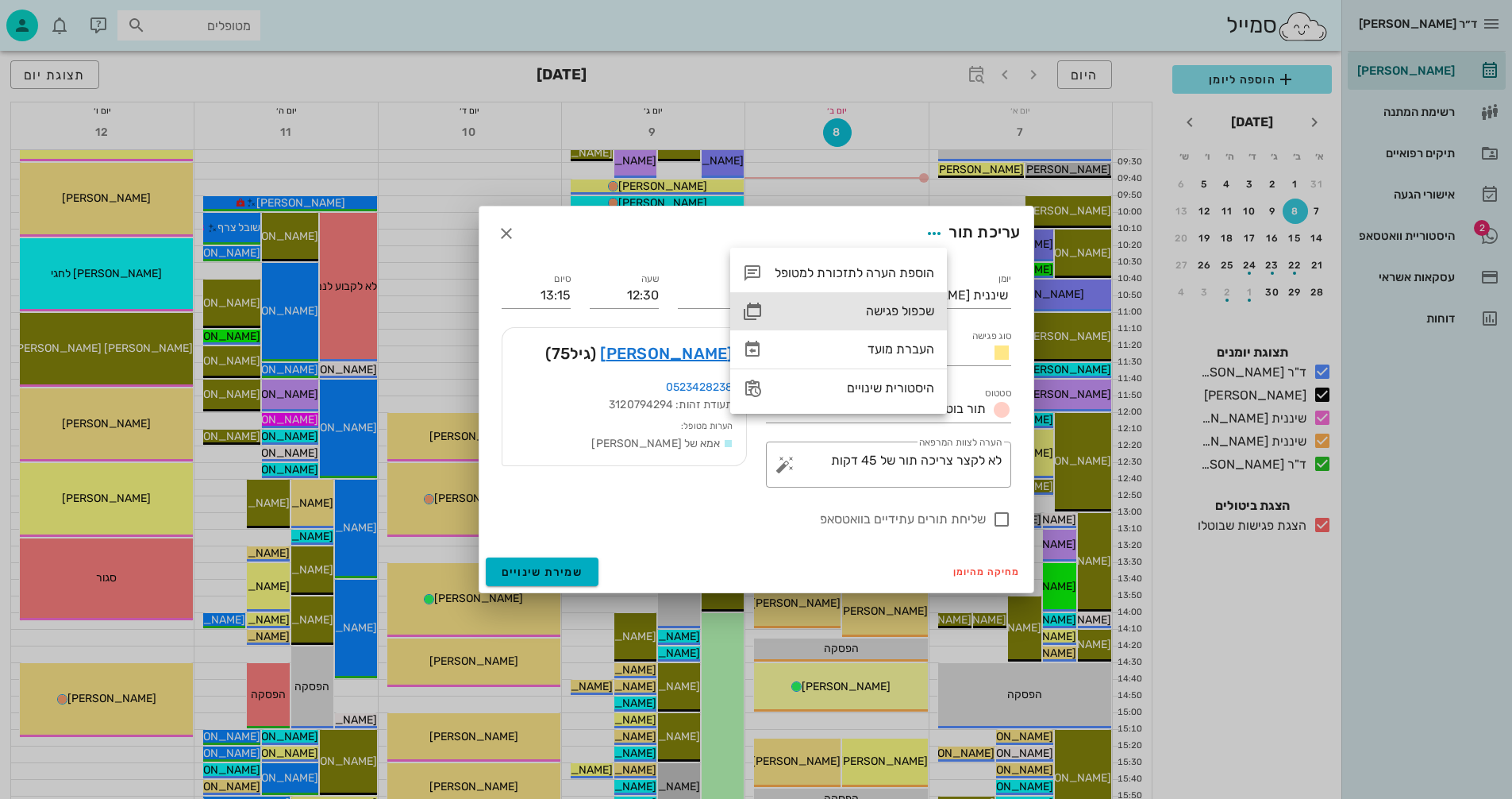
click at [877, 308] on div "שכפול פגישה" at bounding box center [855, 311] width 160 height 15
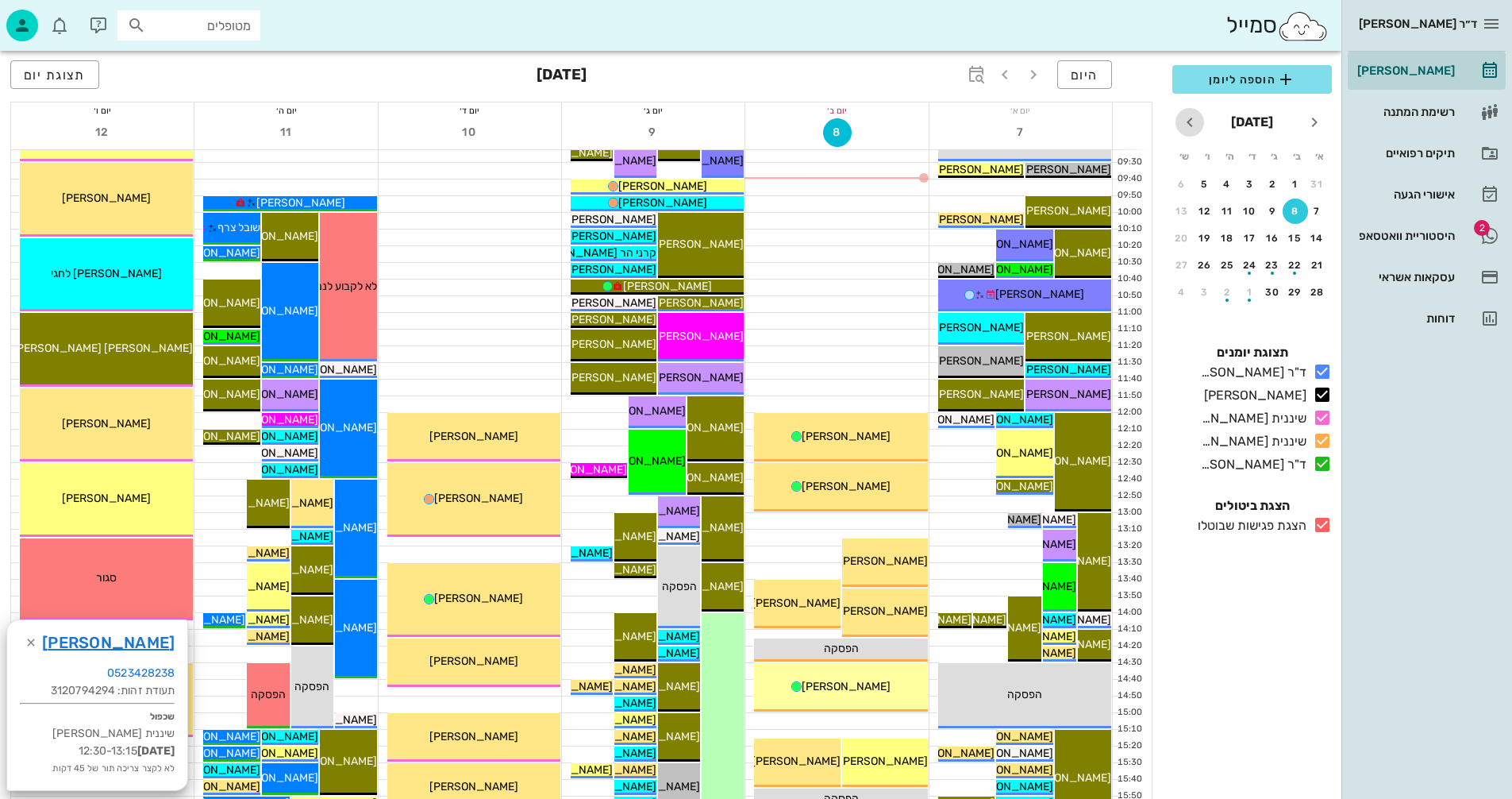
click at [1188, 115] on icon "חודש הבא" at bounding box center [1190, 122] width 19 height 19
click at [1251, 237] on div "15" at bounding box center [1250, 239] width 25 height 11
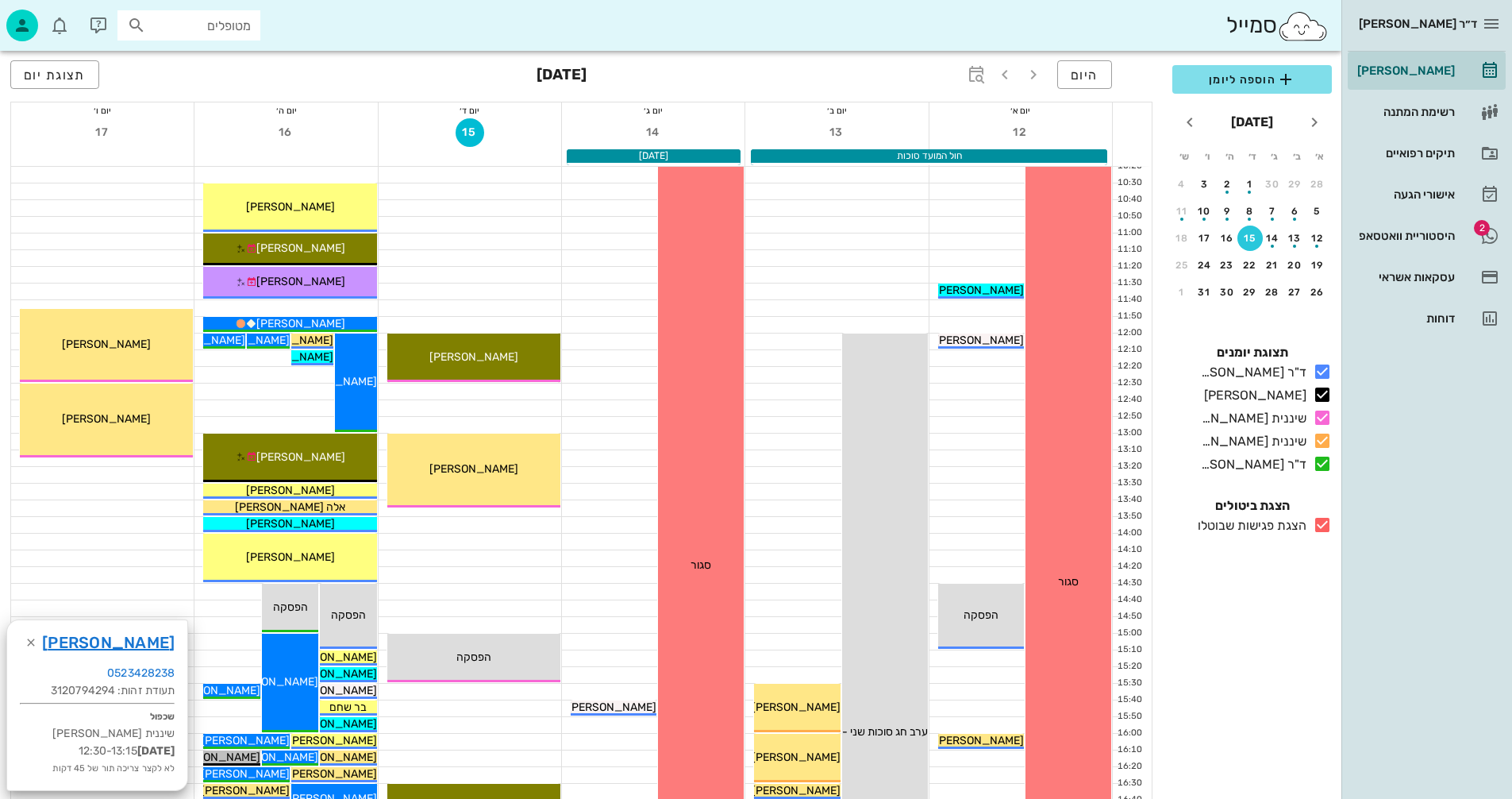
scroll to position [477, 0]
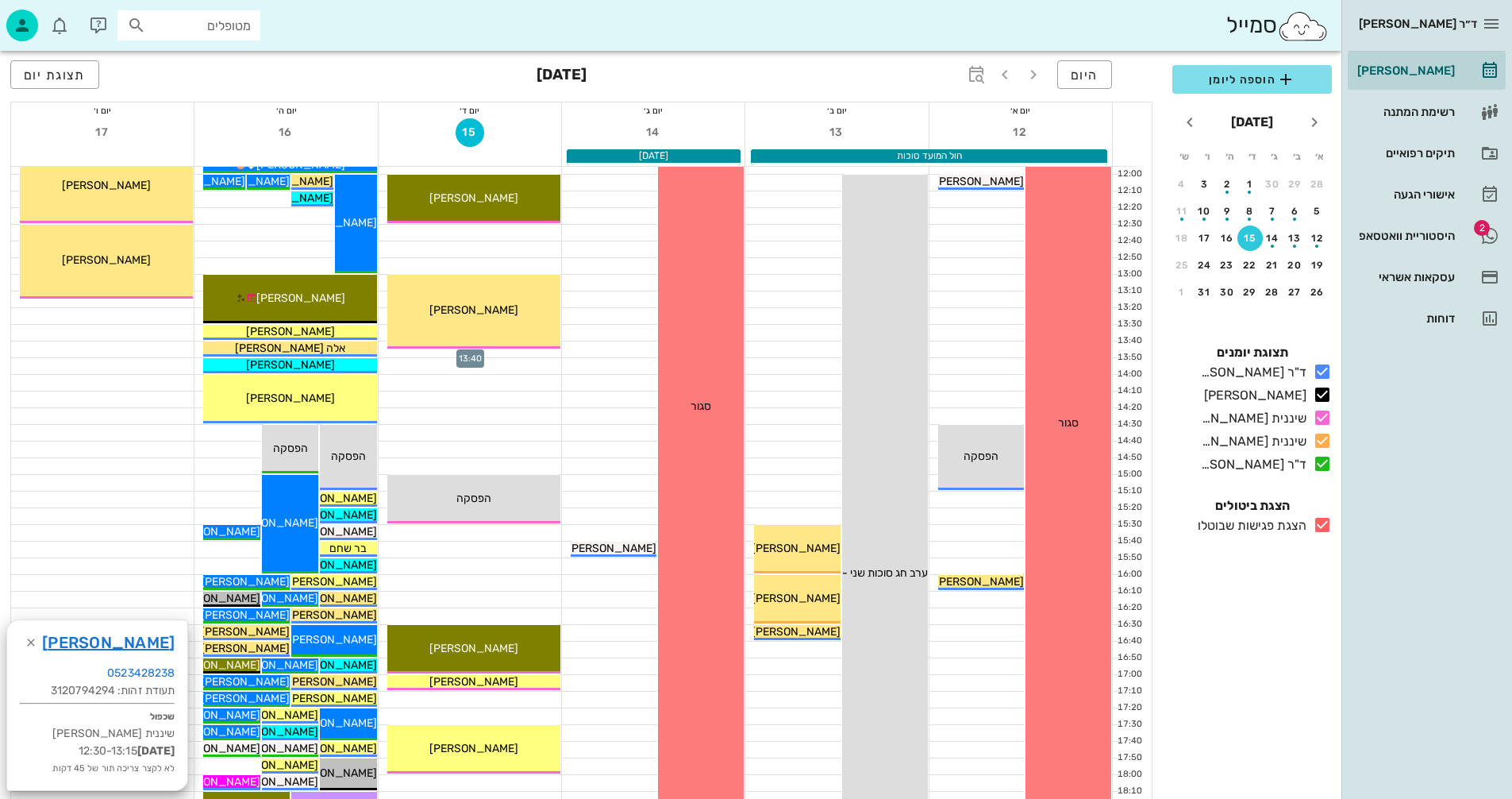
click at [413, 353] on div at bounding box center [470, 349] width 182 height 16
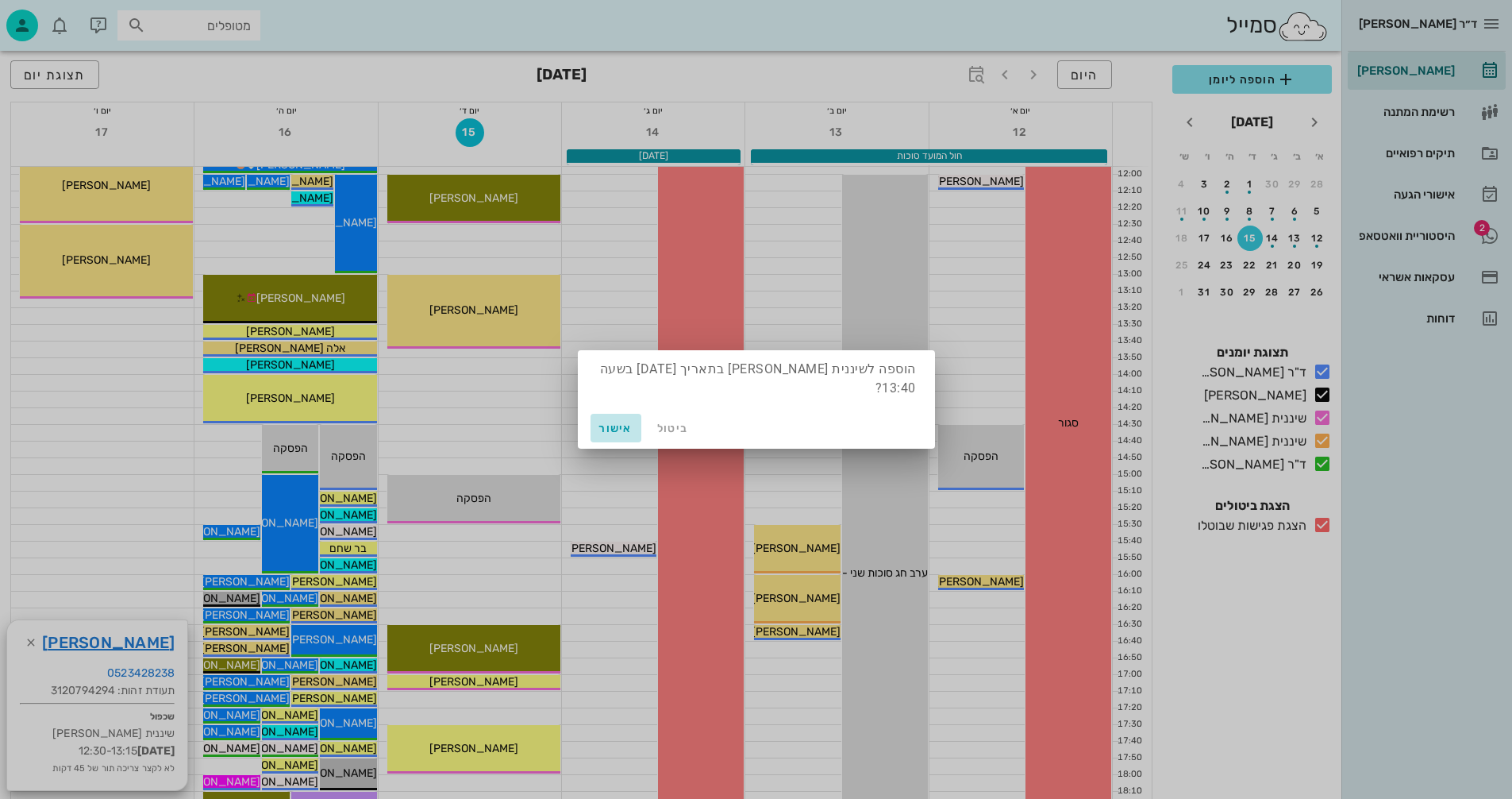
click at [606, 428] on span "אישור" at bounding box center [616, 429] width 39 height 13
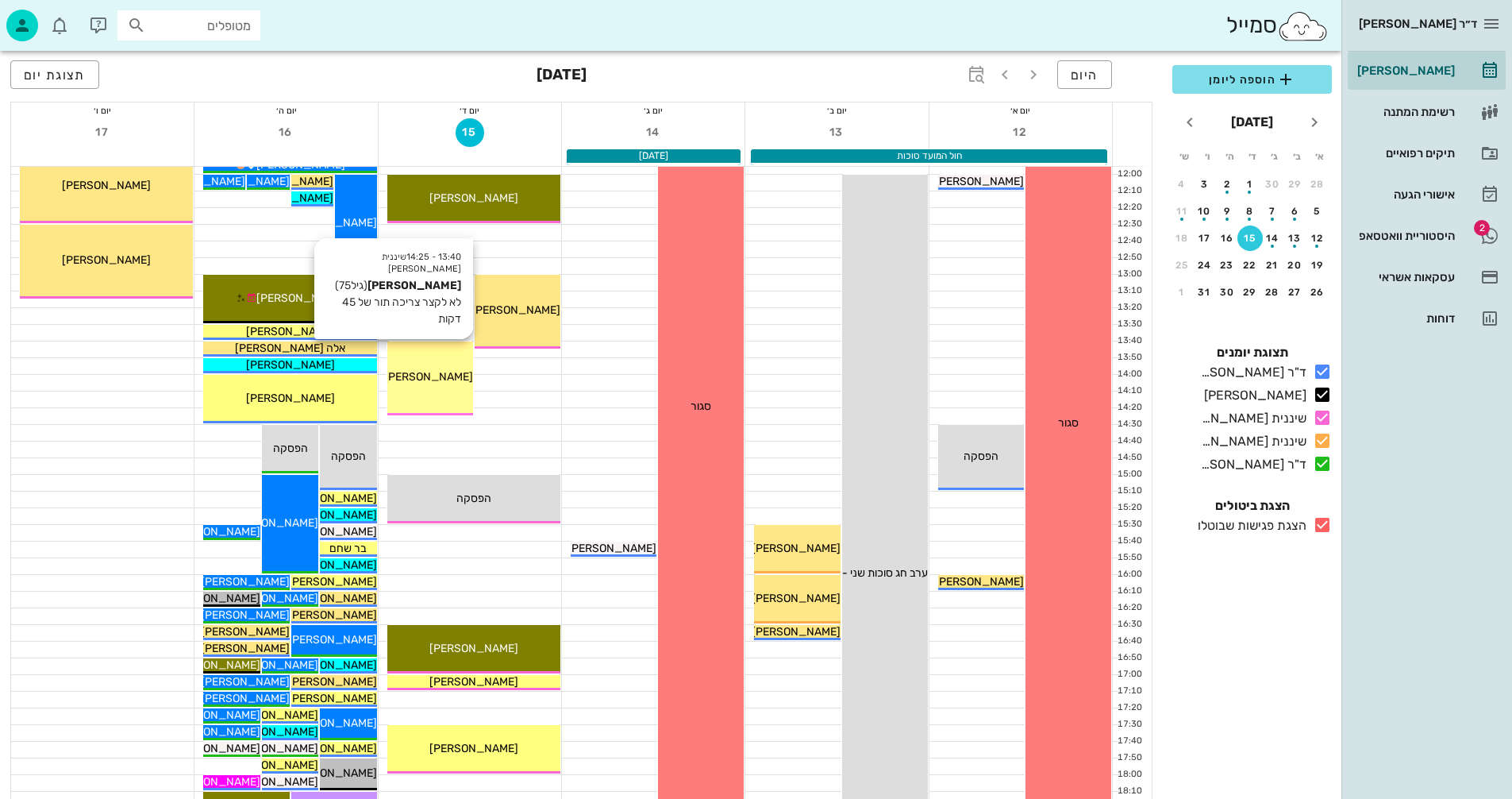
click at [445, 367] on div "13:40 - 14:25 שיננית אנסטסיה לודמילה גרושקי (גיל 75 ) לא לקצר צריכה תור של 45 ד…" at bounding box center [429, 378] width 86 height 74
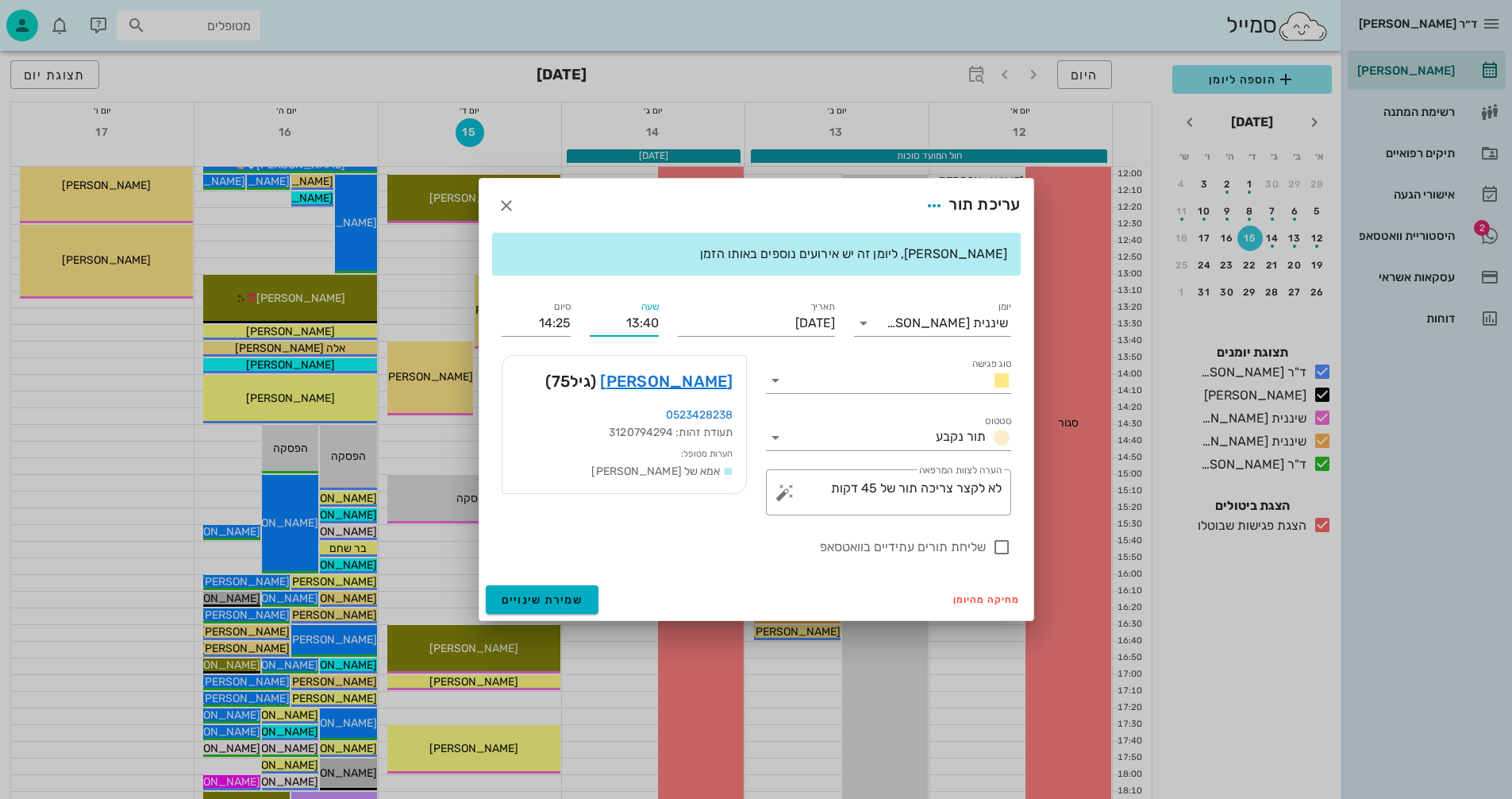
drag, startPoint x: 653, startPoint y: 326, endPoint x: 662, endPoint y: 328, distance: 9.2
click at [662, 328] on div "שעה 13:40" at bounding box center [625, 317] width 88 height 57
type input "13:45"
type input "14:30"
click at [539, 323] on div "יומן שיננית אנסטסיה סוג פגישה סטטוס תור נקבע תאריך יום רביעי, 15 באוקטובר 2025 …" at bounding box center [756, 428] width 529 height 278
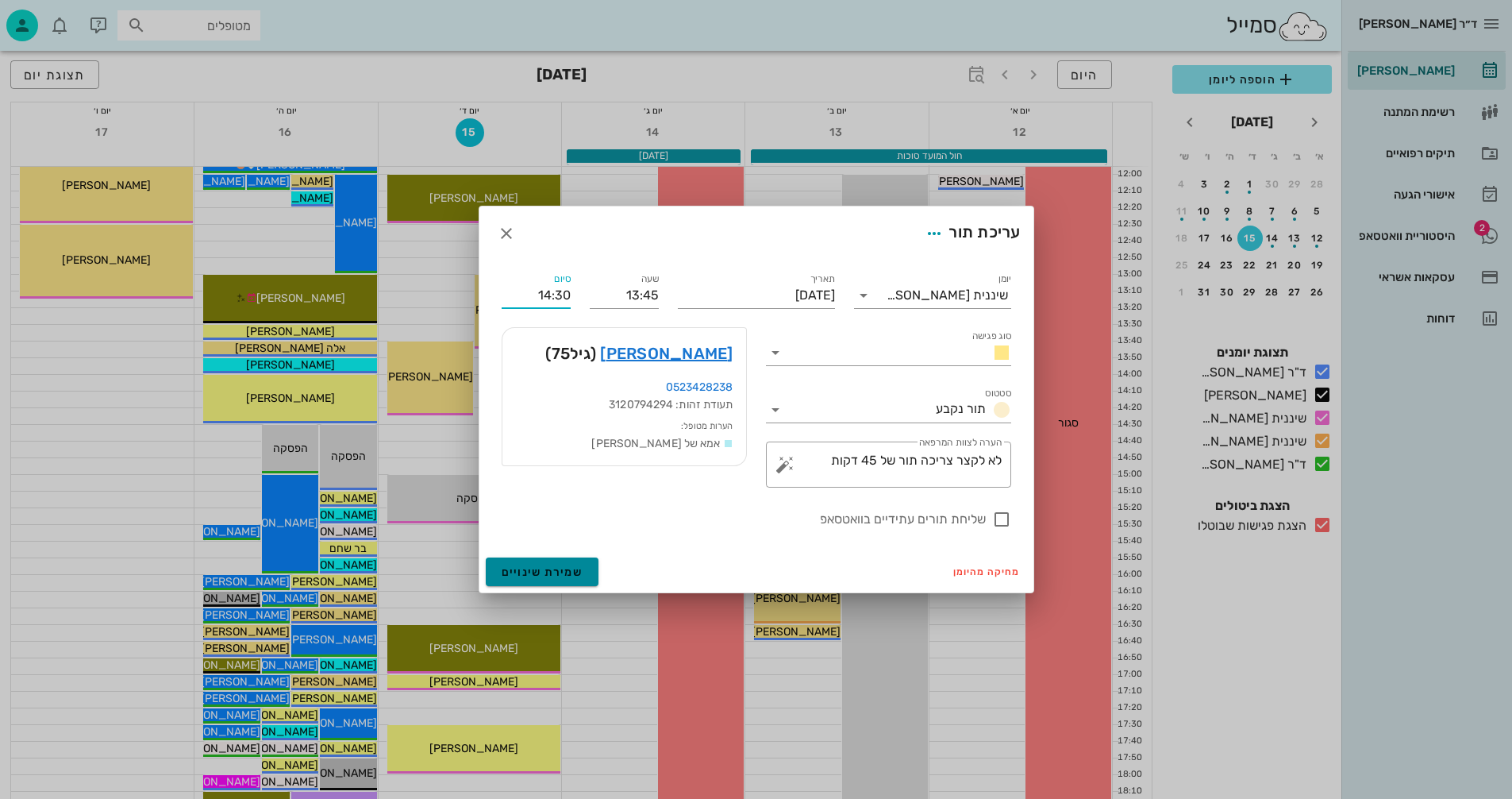
click at [523, 560] on button "שמירת שינויים" at bounding box center [542, 572] width 114 height 28
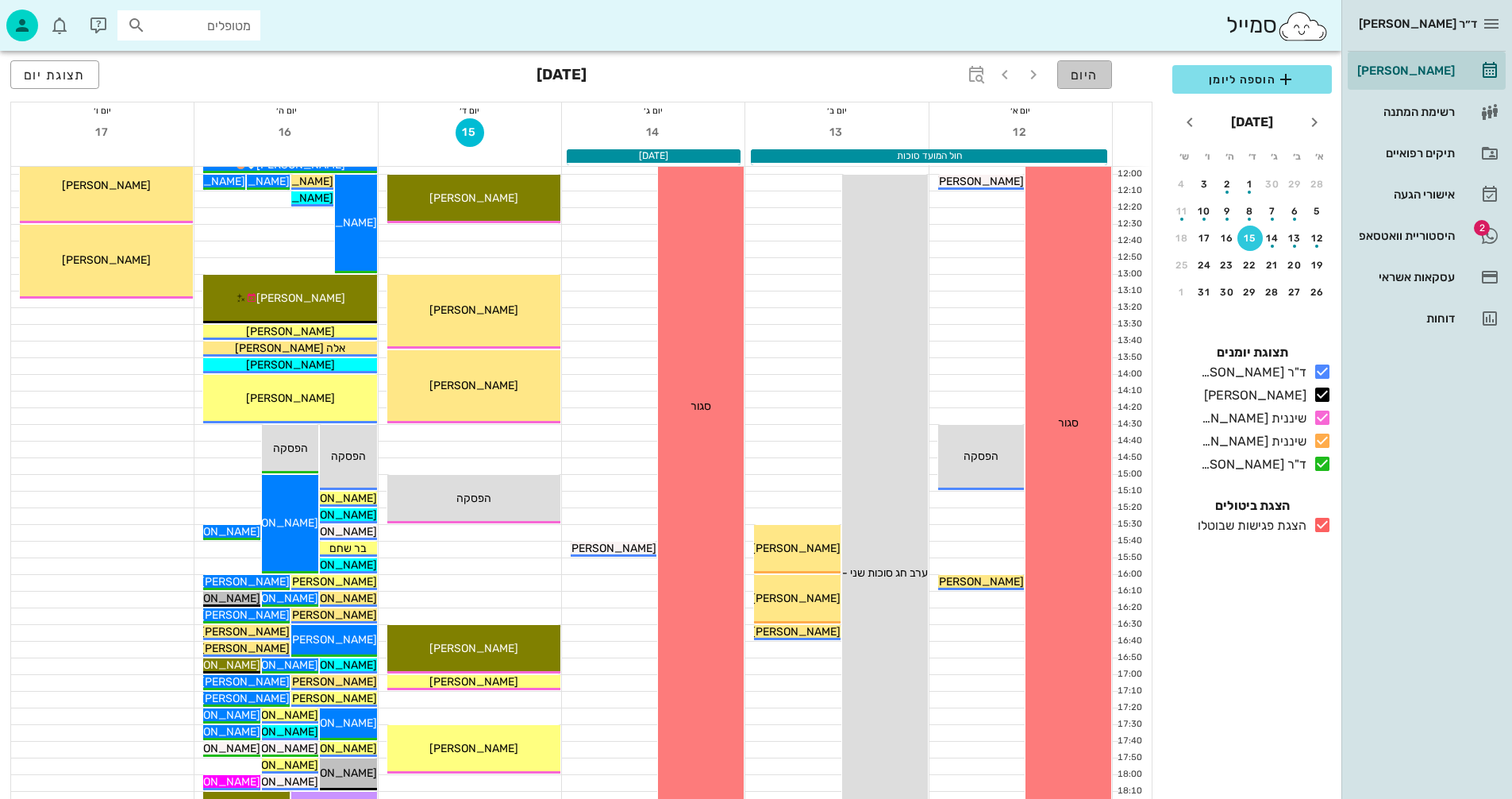
click at [1080, 72] on span "היום" at bounding box center [1085, 75] width 28 height 15
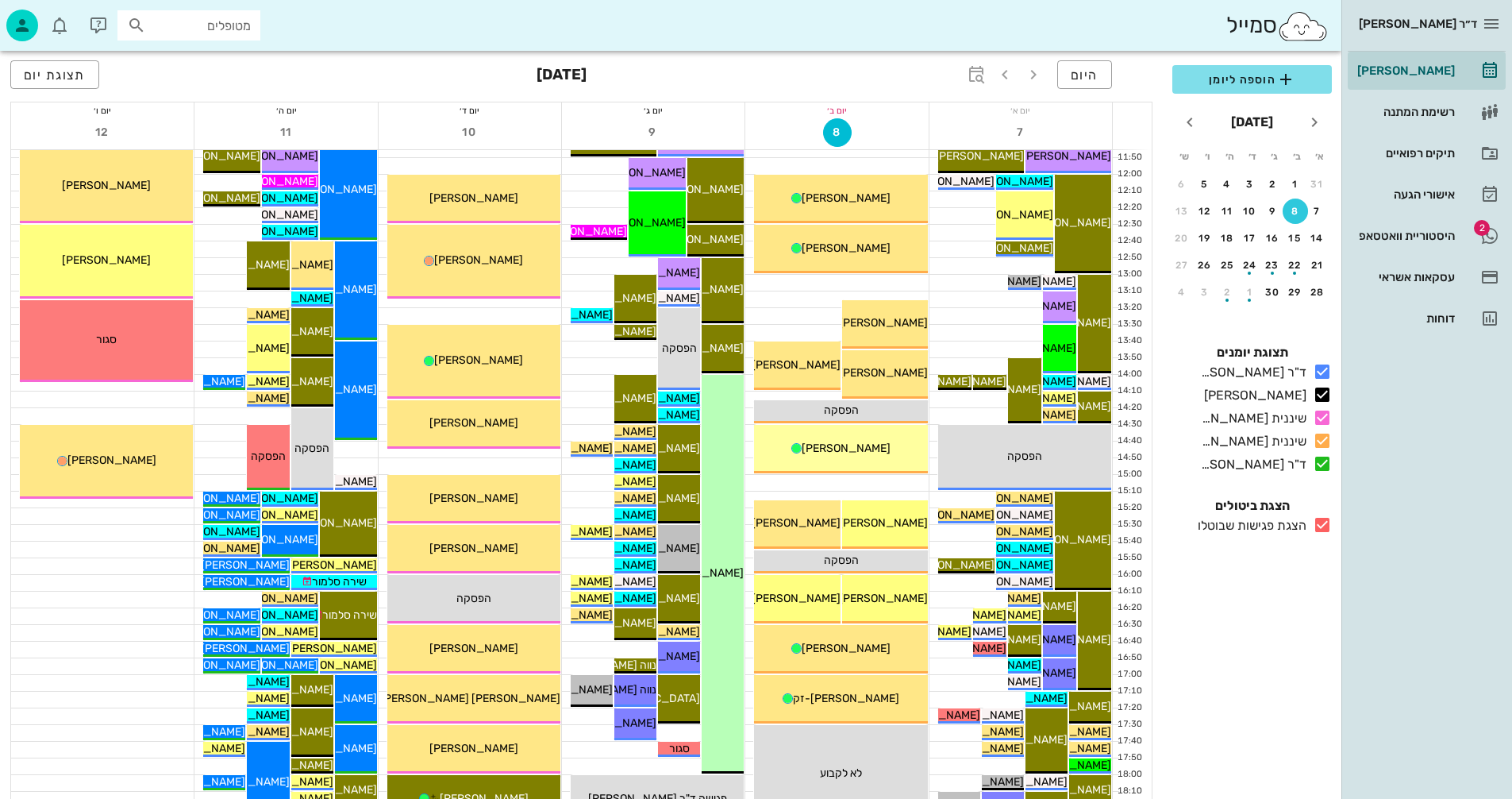
click at [1325, 522] on icon at bounding box center [1322, 525] width 19 height 19
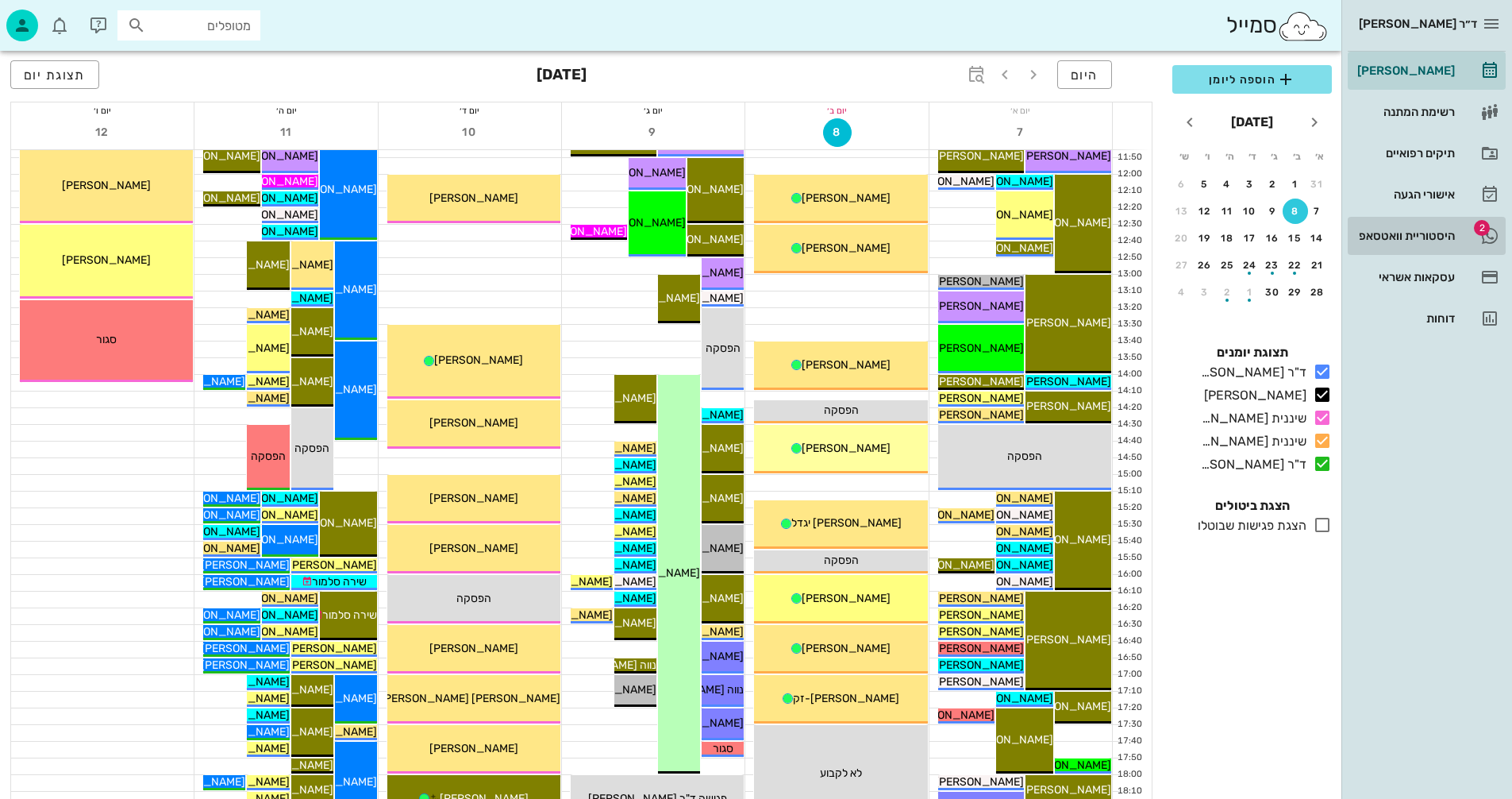
click at [1400, 233] on div "היסטוריית וואטסאפ" at bounding box center [1404, 236] width 101 height 13
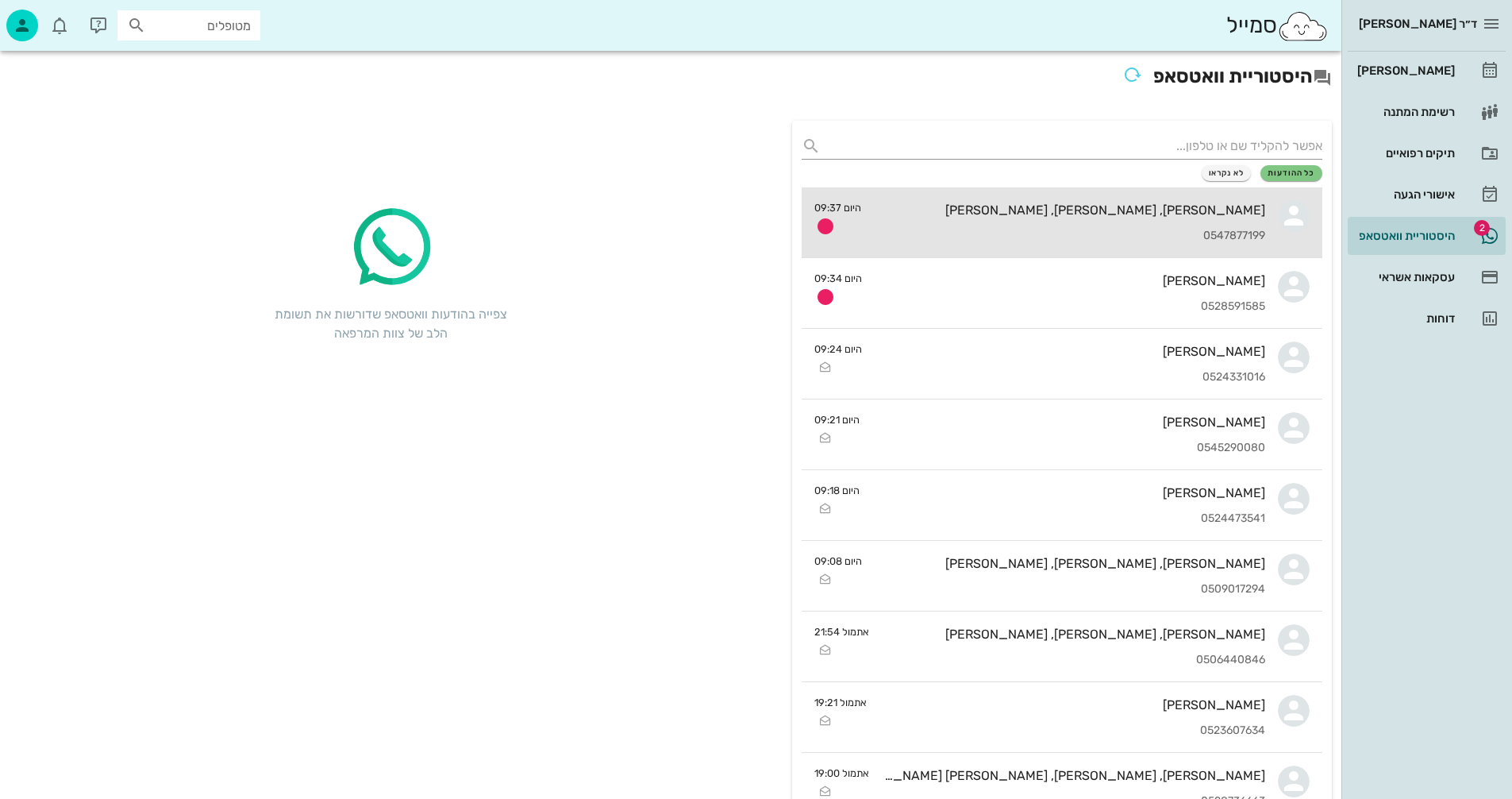
click at [1011, 212] on div "[PERSON_NAME], [PERSON_NAME], [PERSON_NAME]" at bounding box center [1069, 210] width 392 height 15
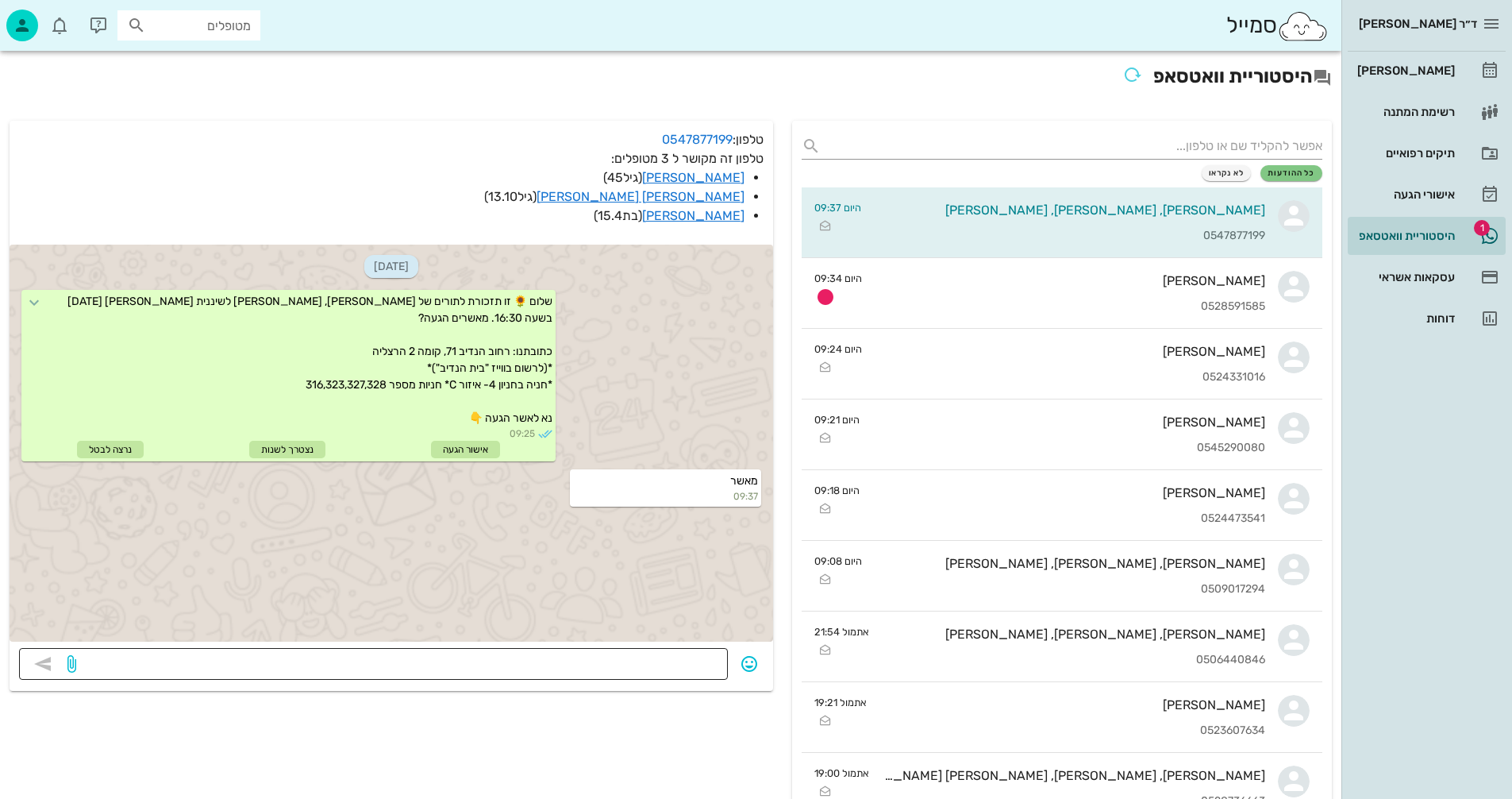
click at [632, 650] on div at bounding box center [398, 664] width 639 height 32
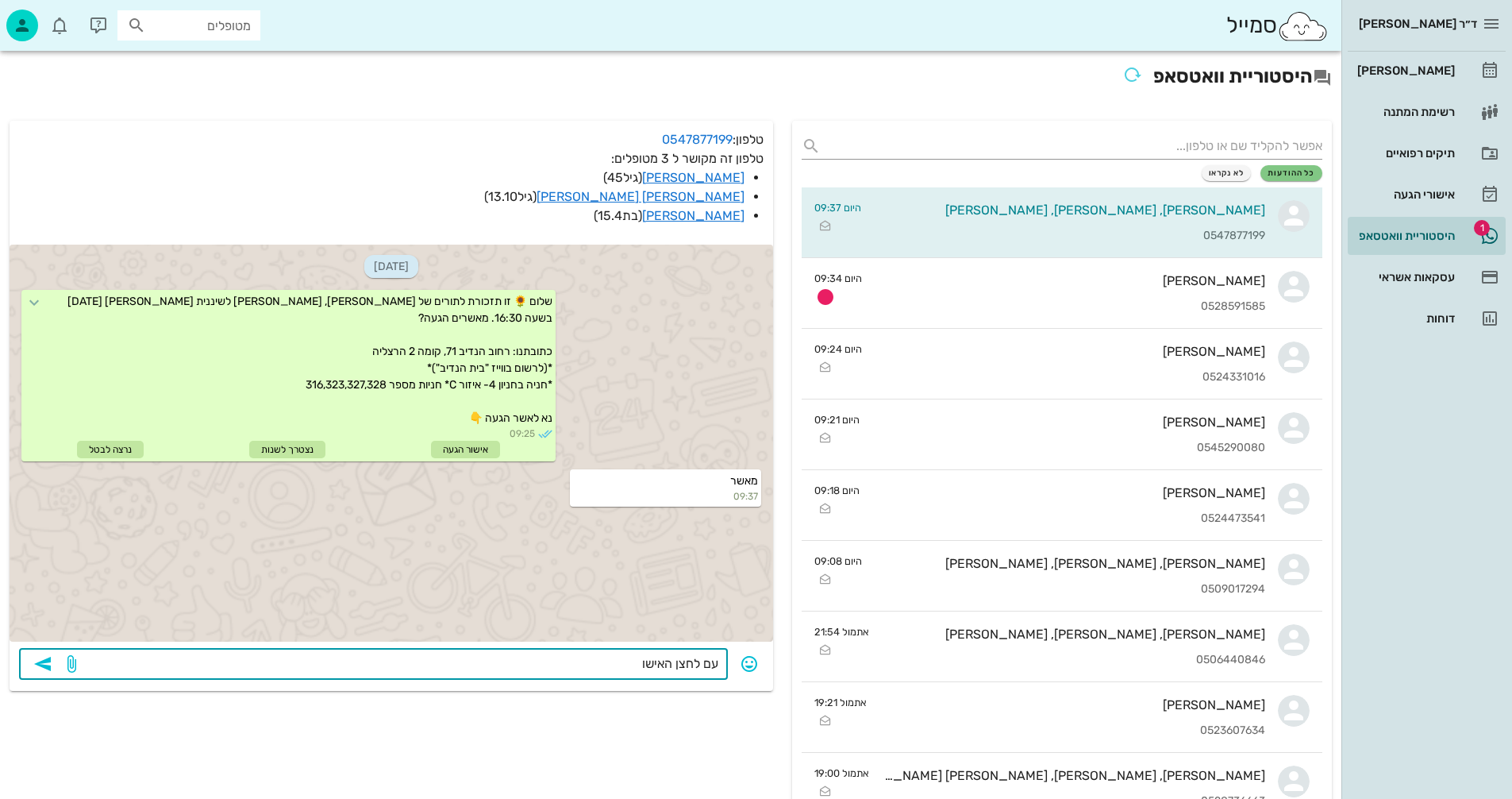
type textarea "עם לחצן האישור"
click at [44, 666] on icon "button" at bounding box center [42, 664] width 19 height 19
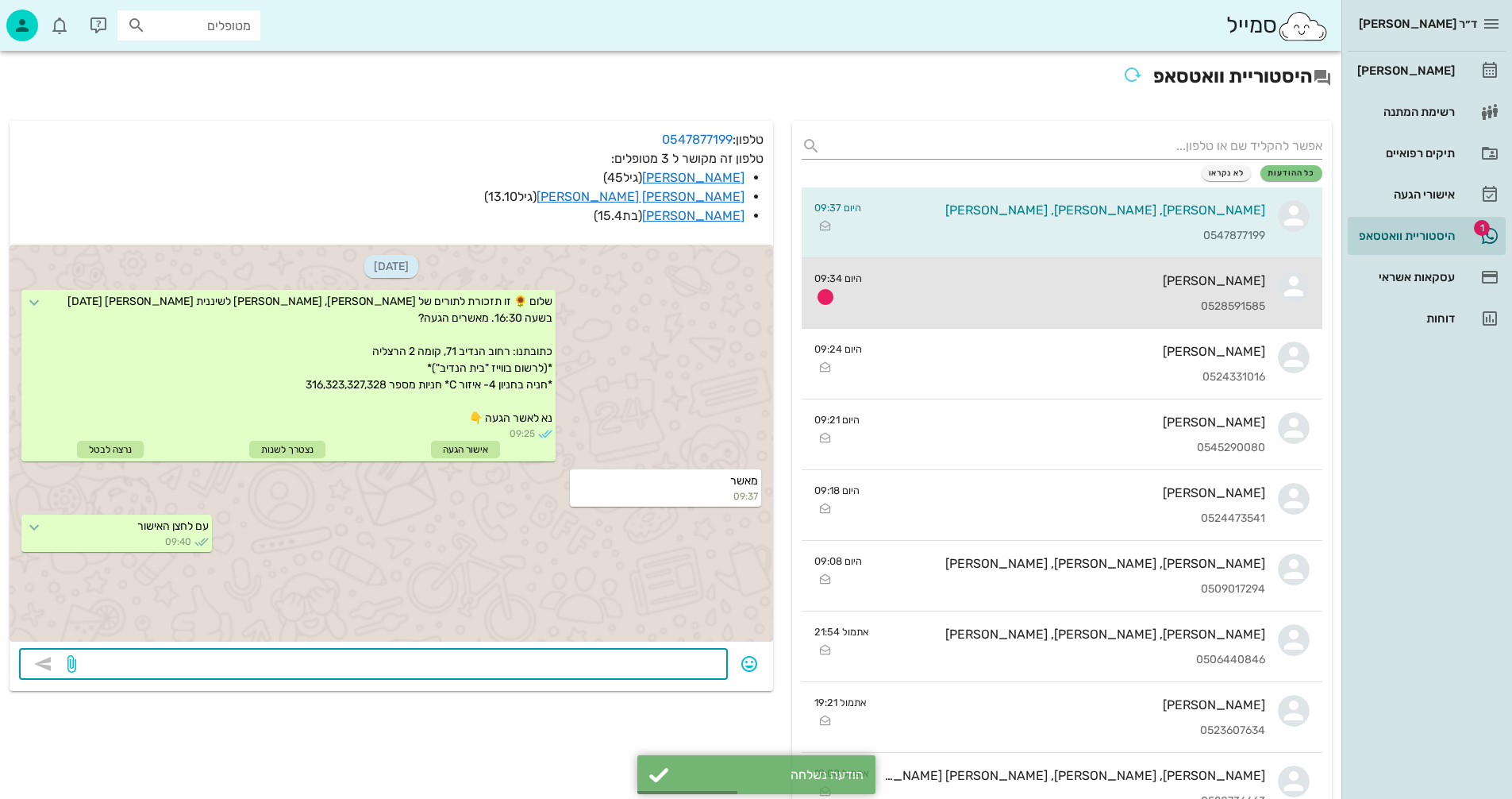
click at [1077, 304] on div "0528591585" at bounding box center [1070, 306] width 391 height 13
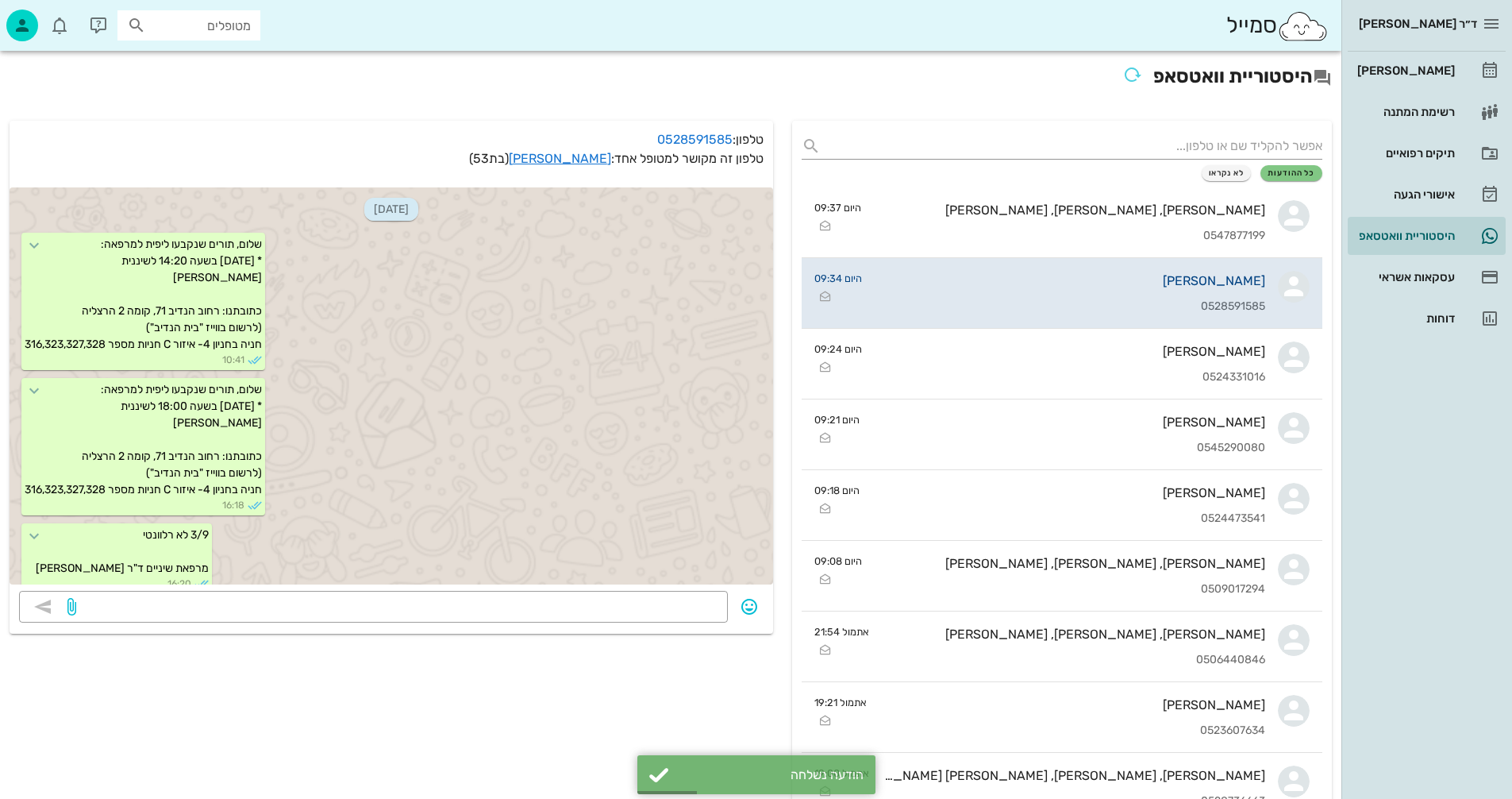
scroll to position [453, 0]
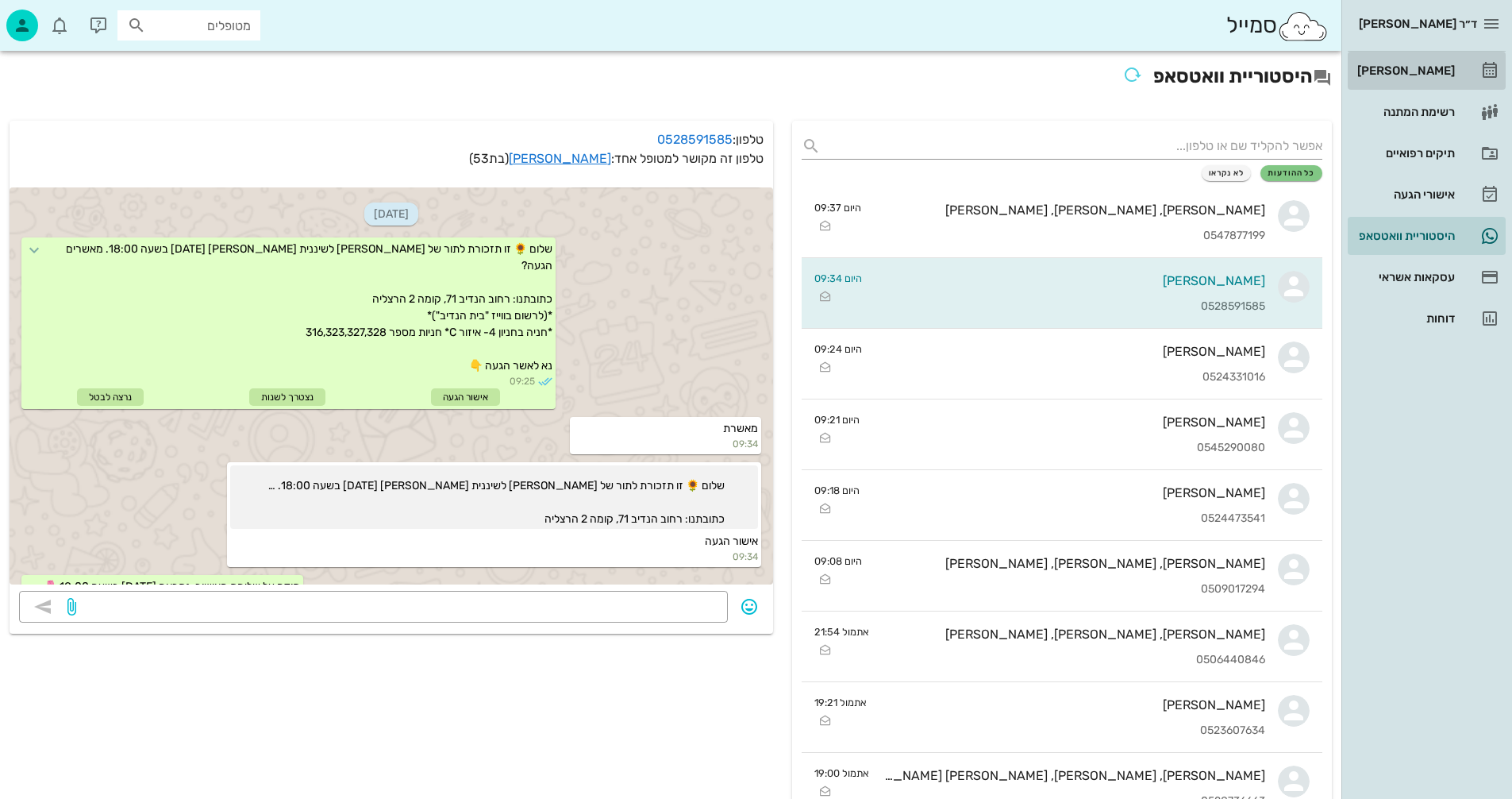
click at [1408, 68] on div "[PERSON_NAME]" at bounding box center [1404, 70] width 101 height 13
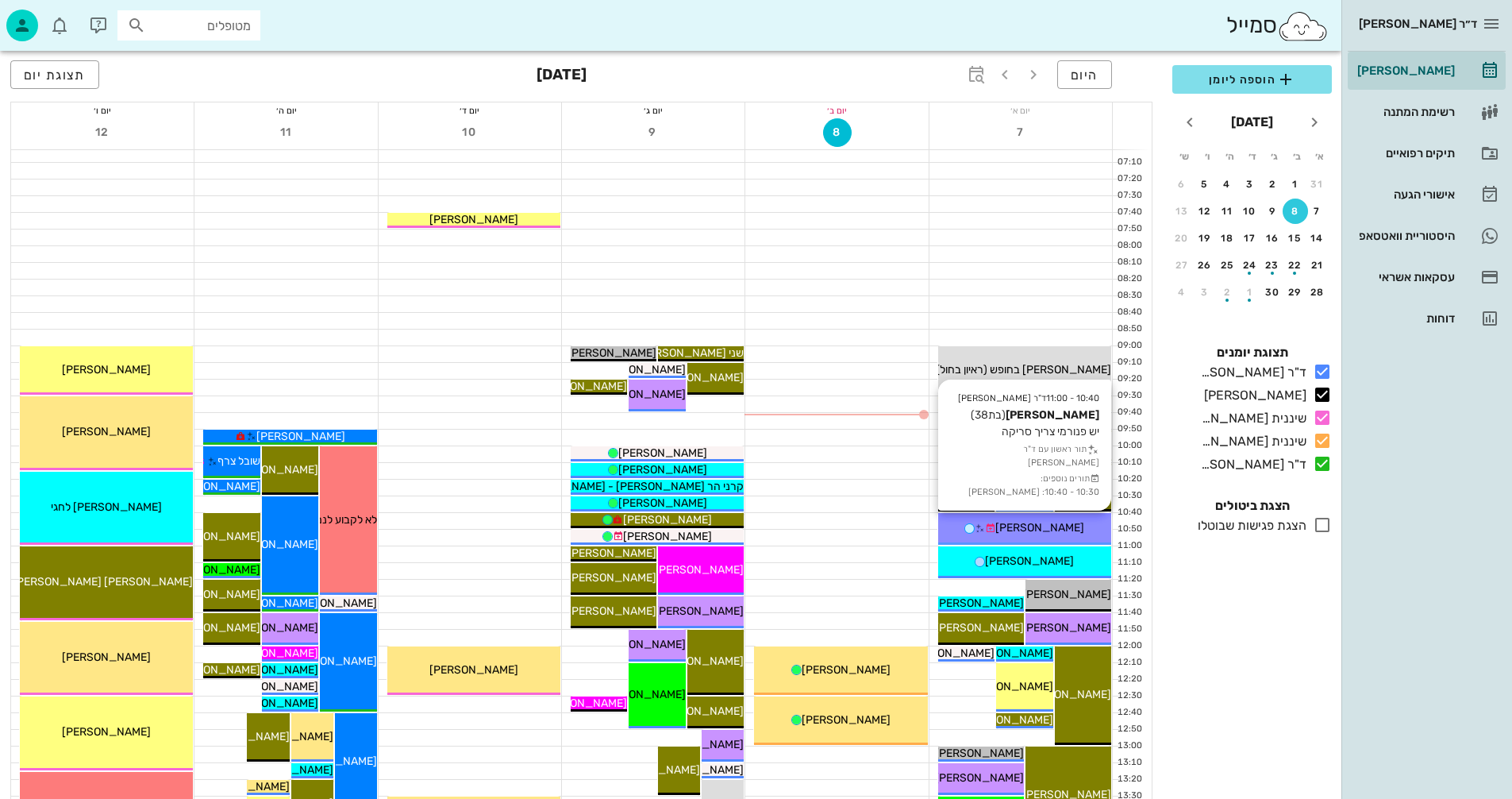
scroll to position [238, 0]
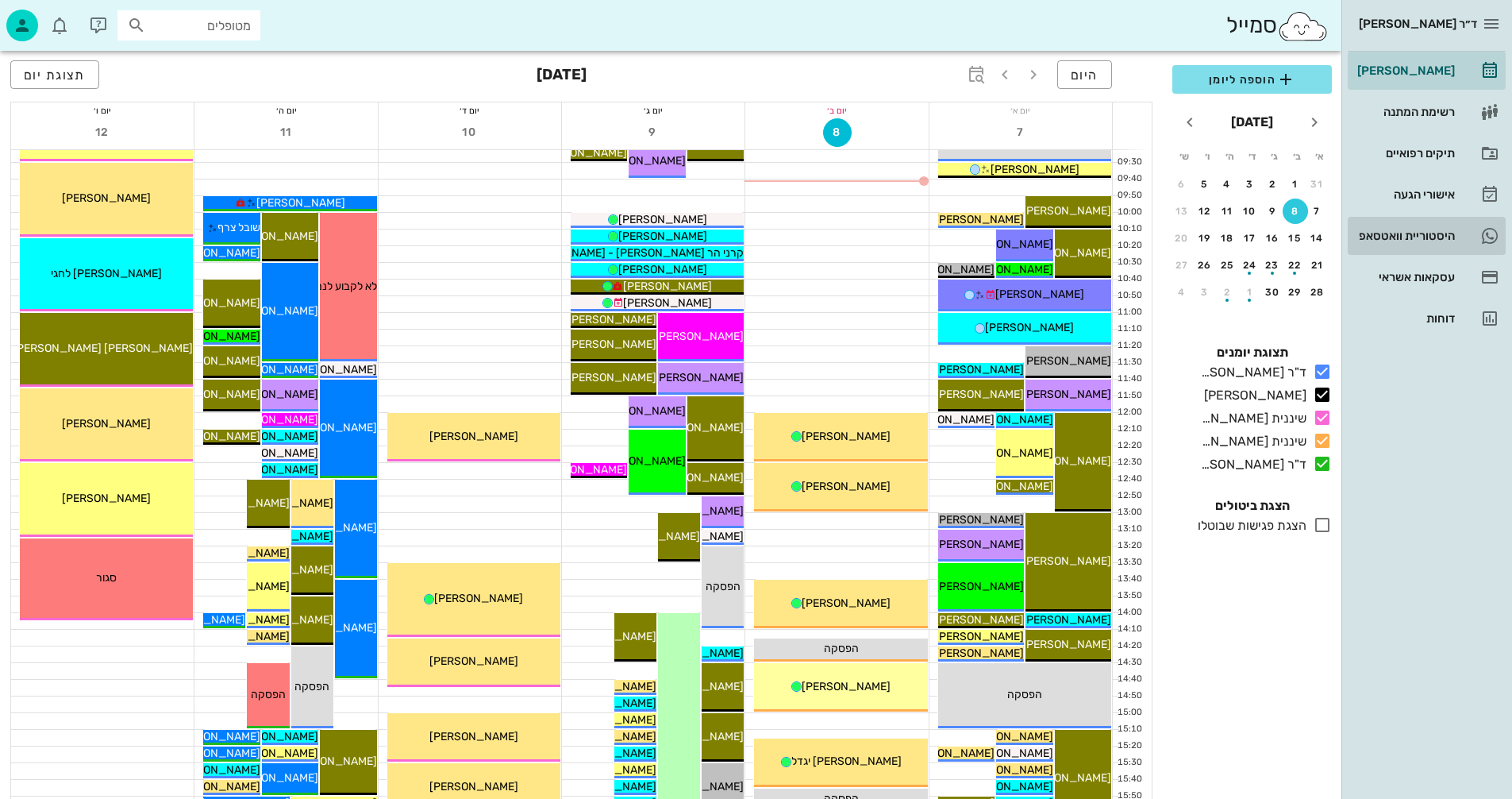
click at [1387, 236] on div "היסטוריית וואטסאפ" at bounding box center [1404, 236] width 101 height 13
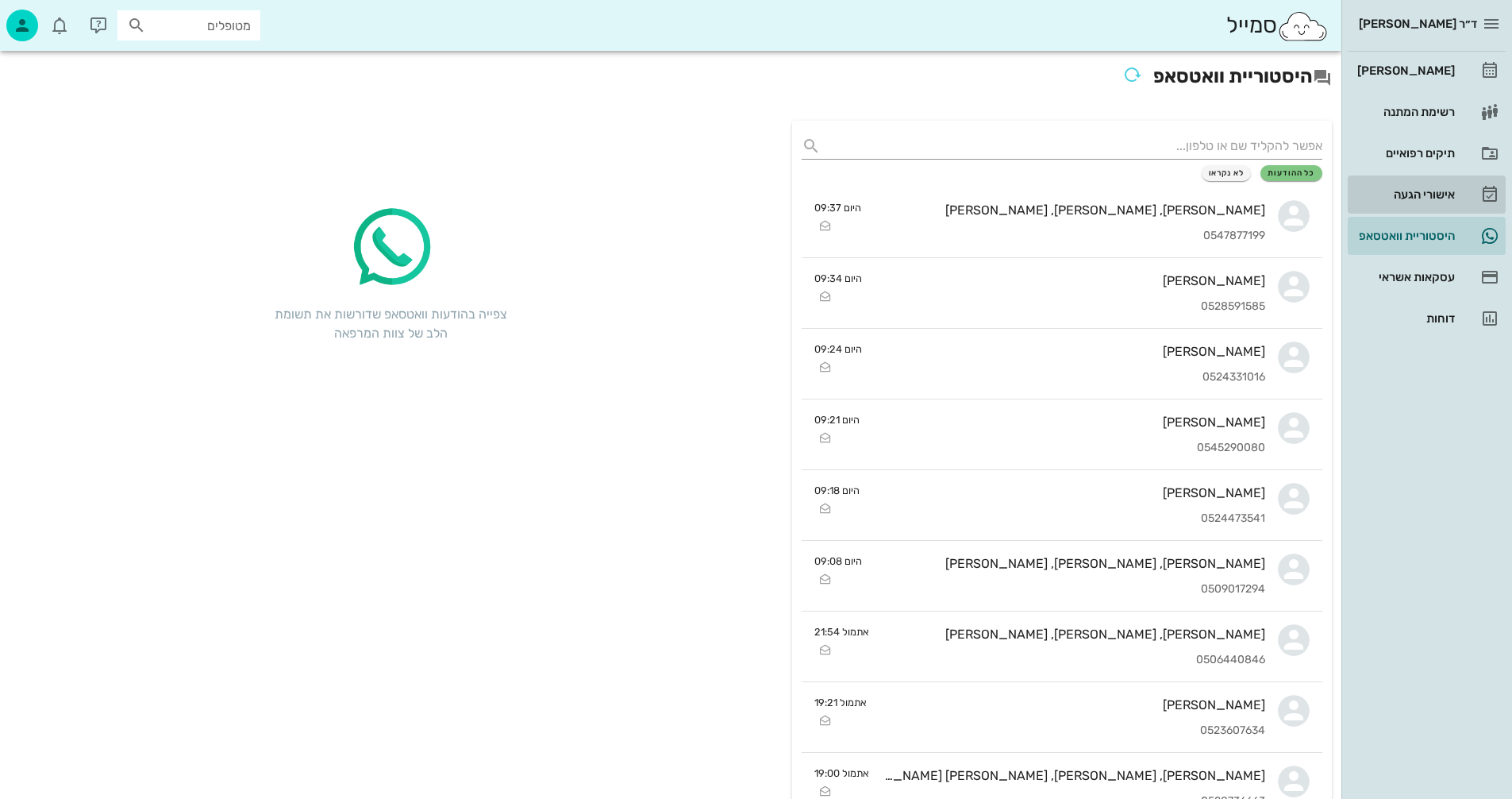
click at [1417, 189] on div "אישורי הגעה" at bounding box center [1404, 195] width 101 height 13
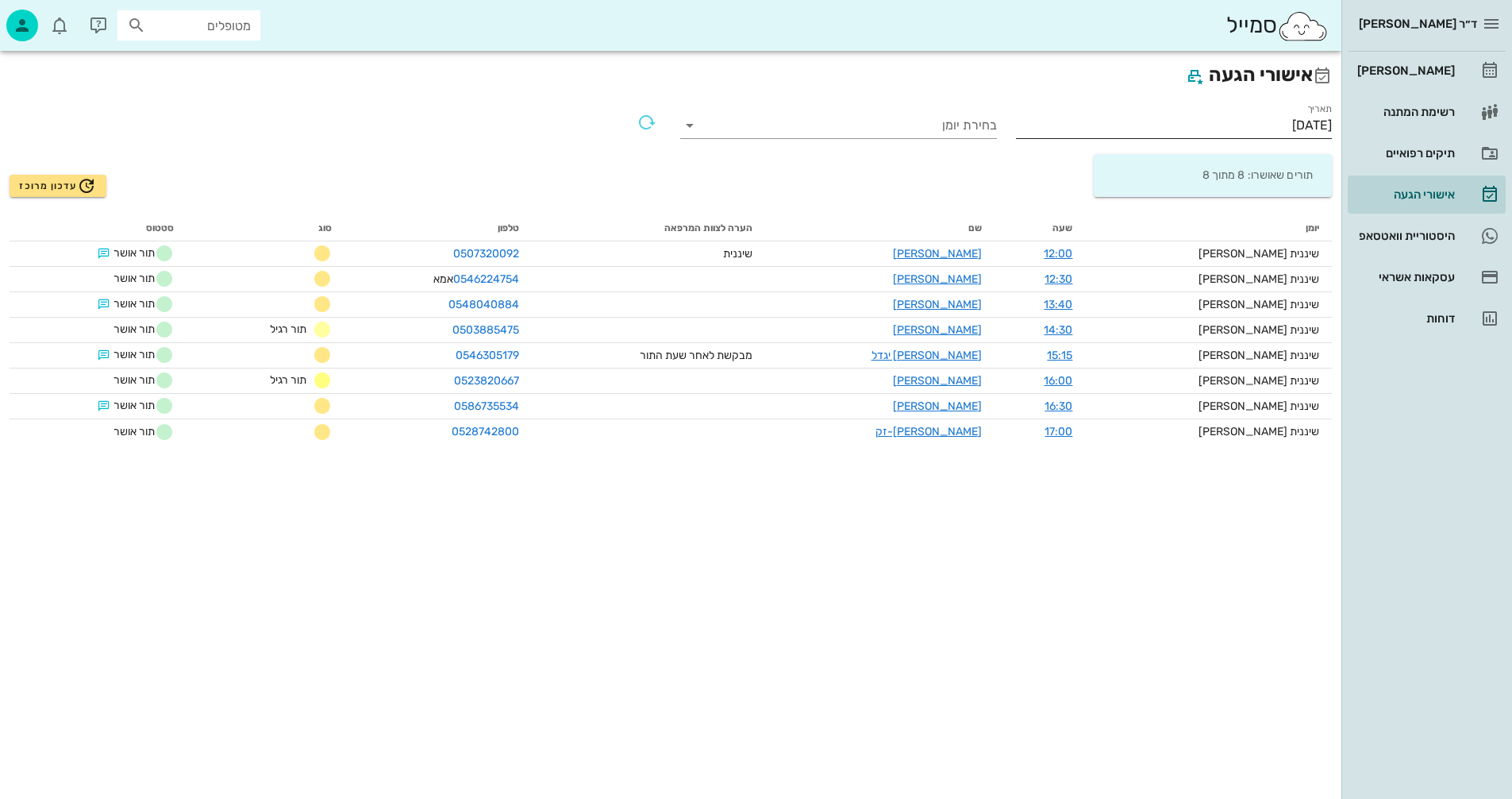
click at [1206, 120] on input "[DATE]" at bounding box center [1174, 125] width 317 height 25
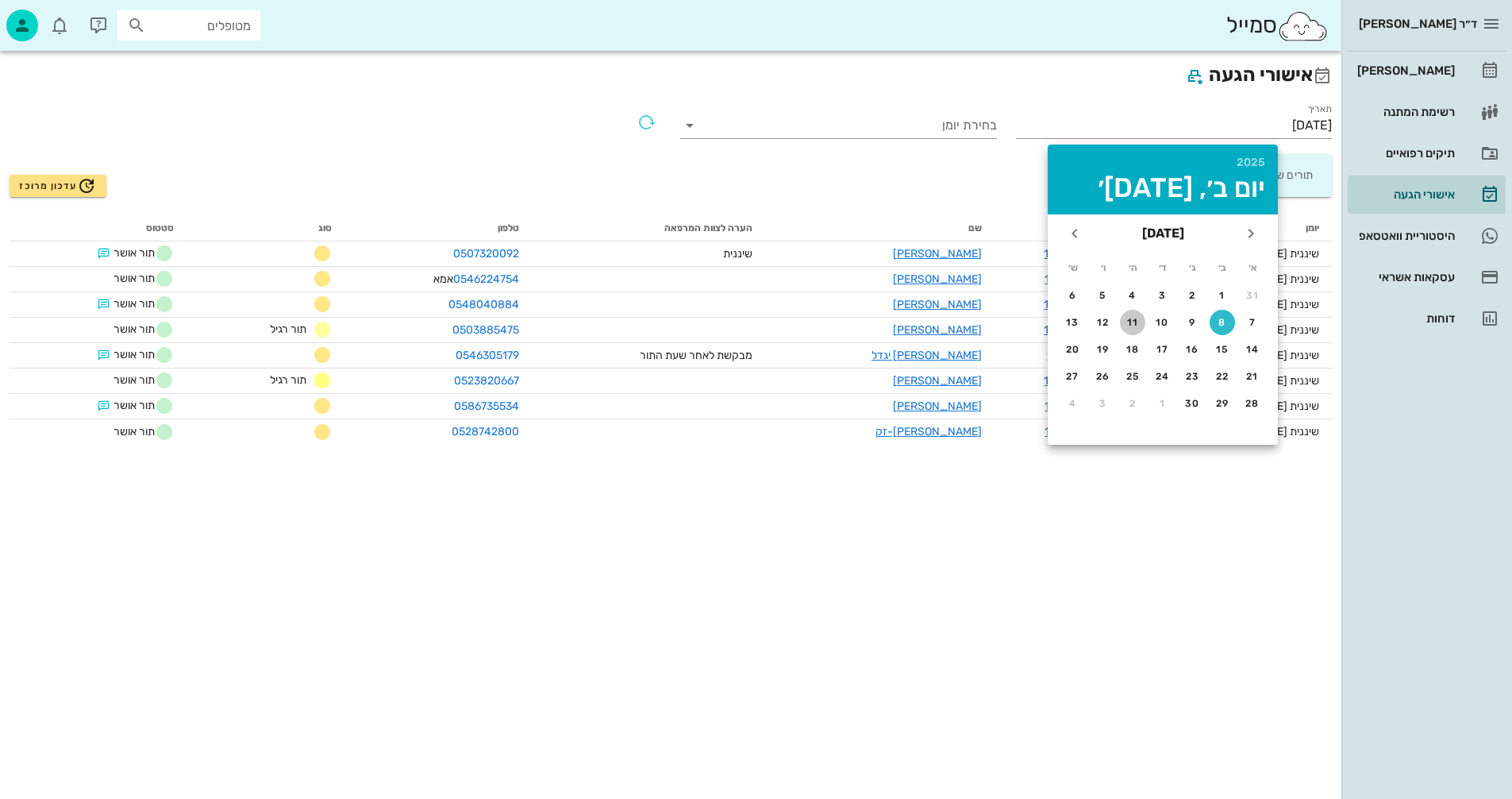
click at [1131, 321] on div "11" at bounding box center [1132, 322] width 25 height 11
type input "11/09/2025"
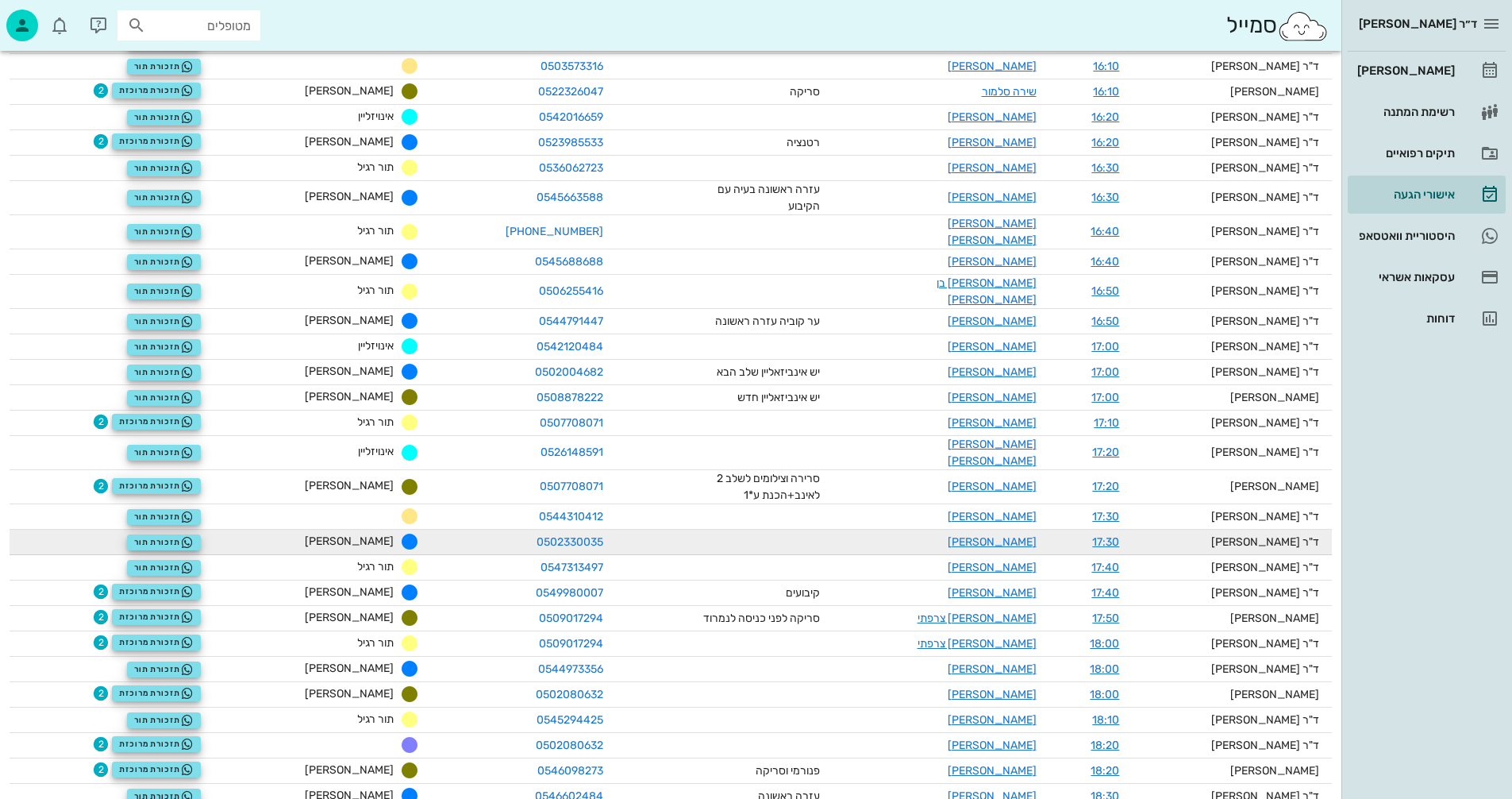
scroll to position [1430, 0]
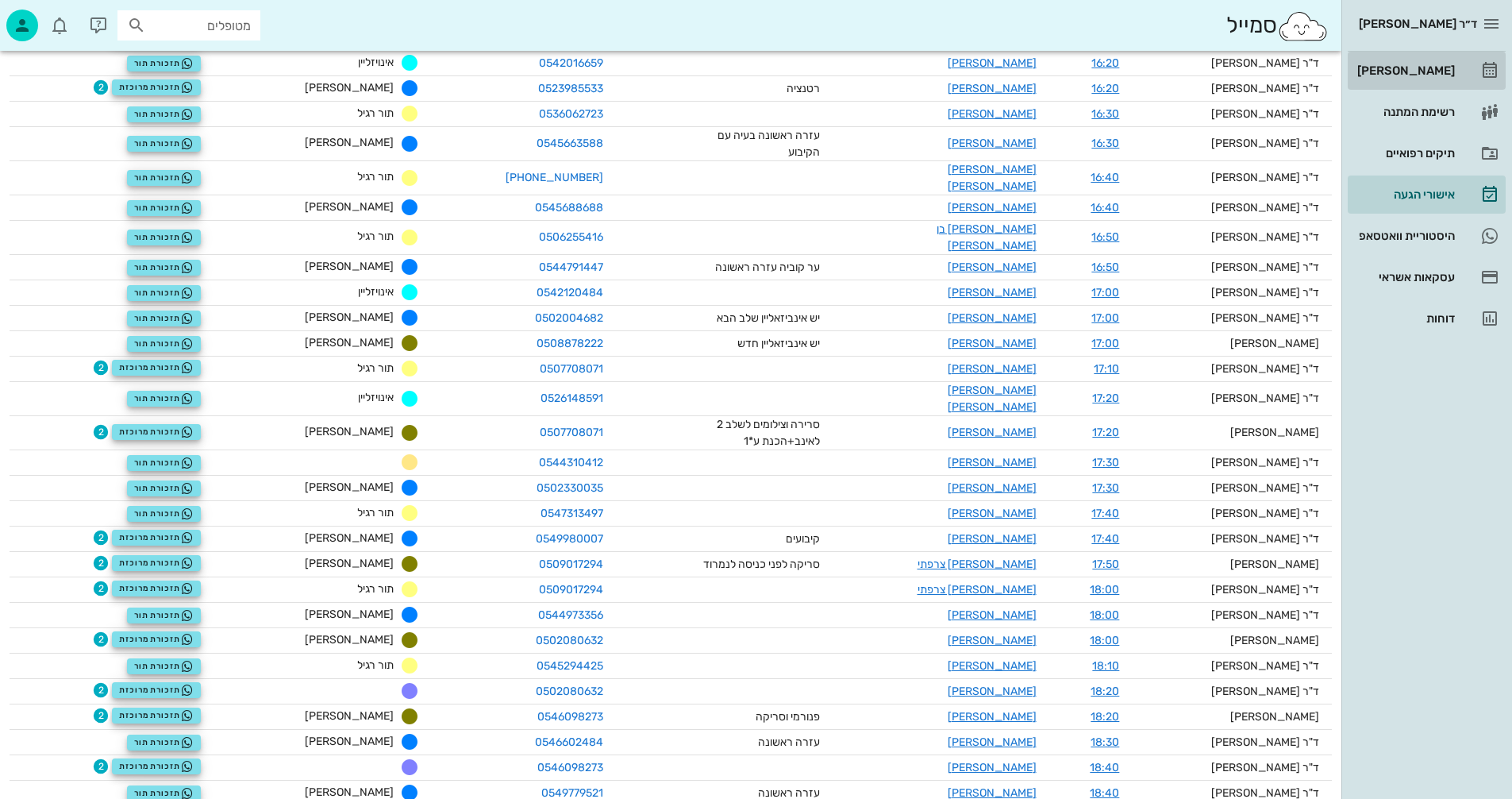
click at [1412, 64] on div "[PERSON_NAME]" at bounding box center [1404, 70] width 101 height 25
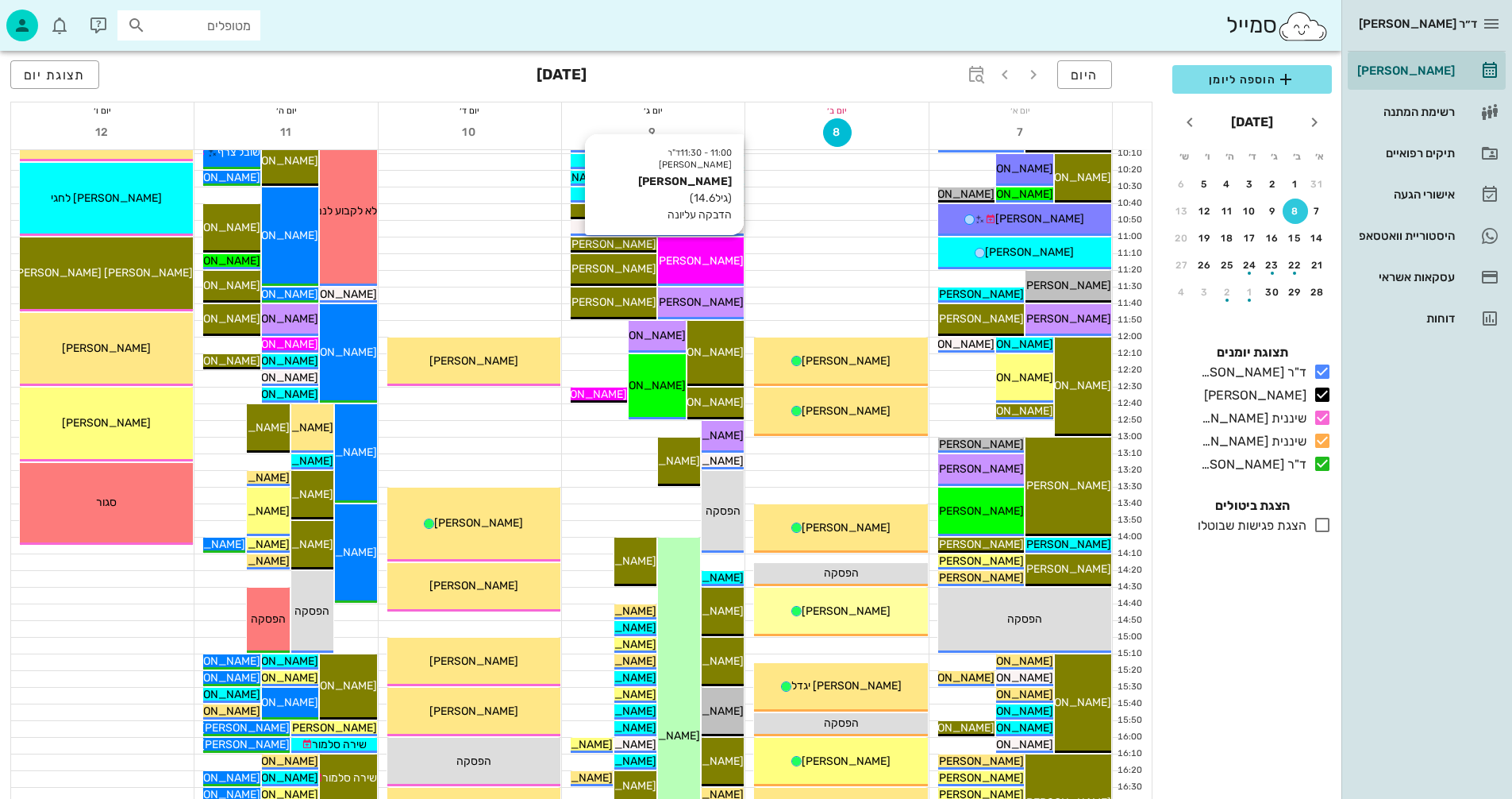
scroll to position [318, 0]
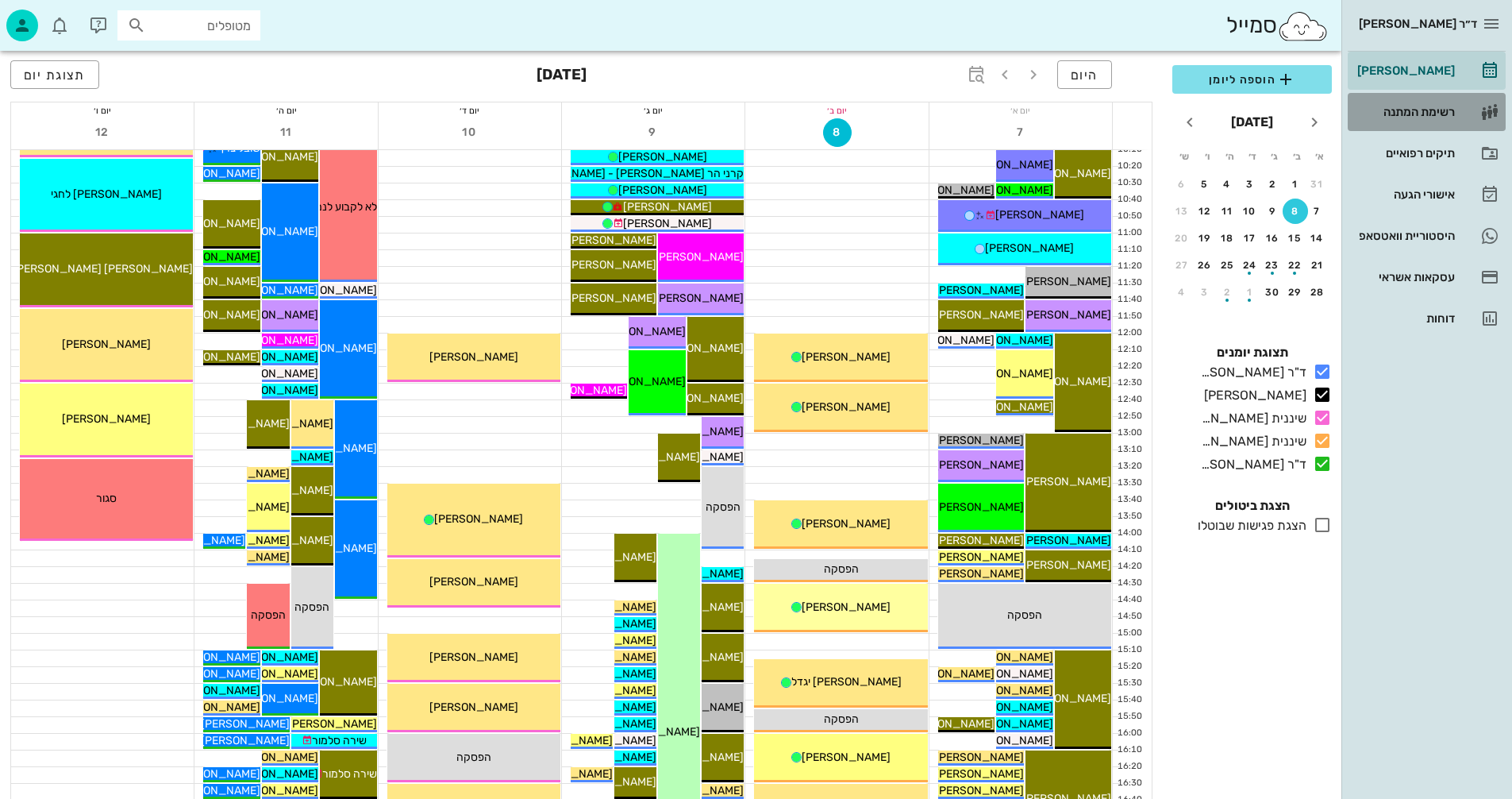
click at [1420, 110] on div "רשימת המתנה" at bounding box center [1404, 112] width 101 height 13
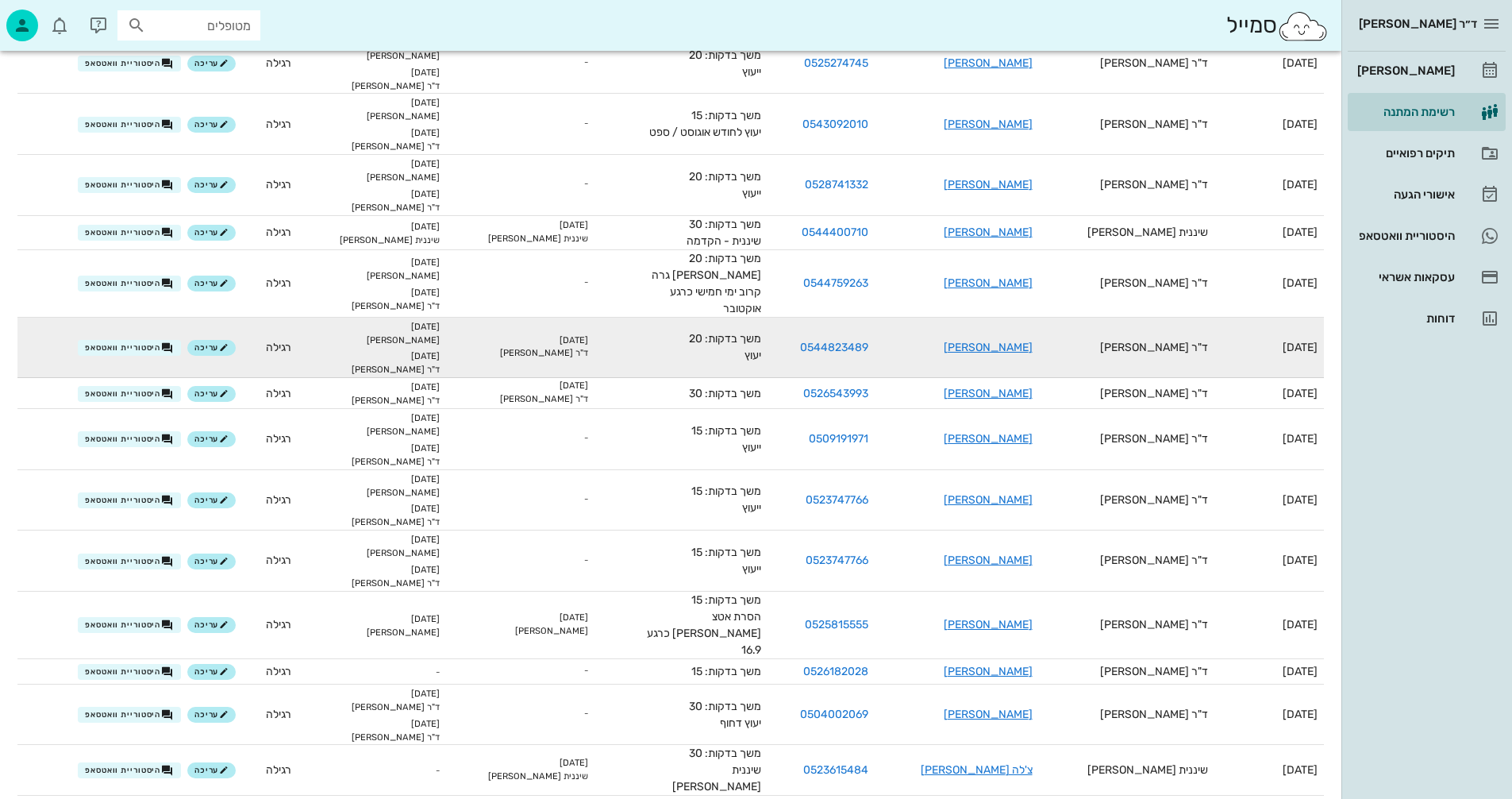
scroll to position [238, 0]
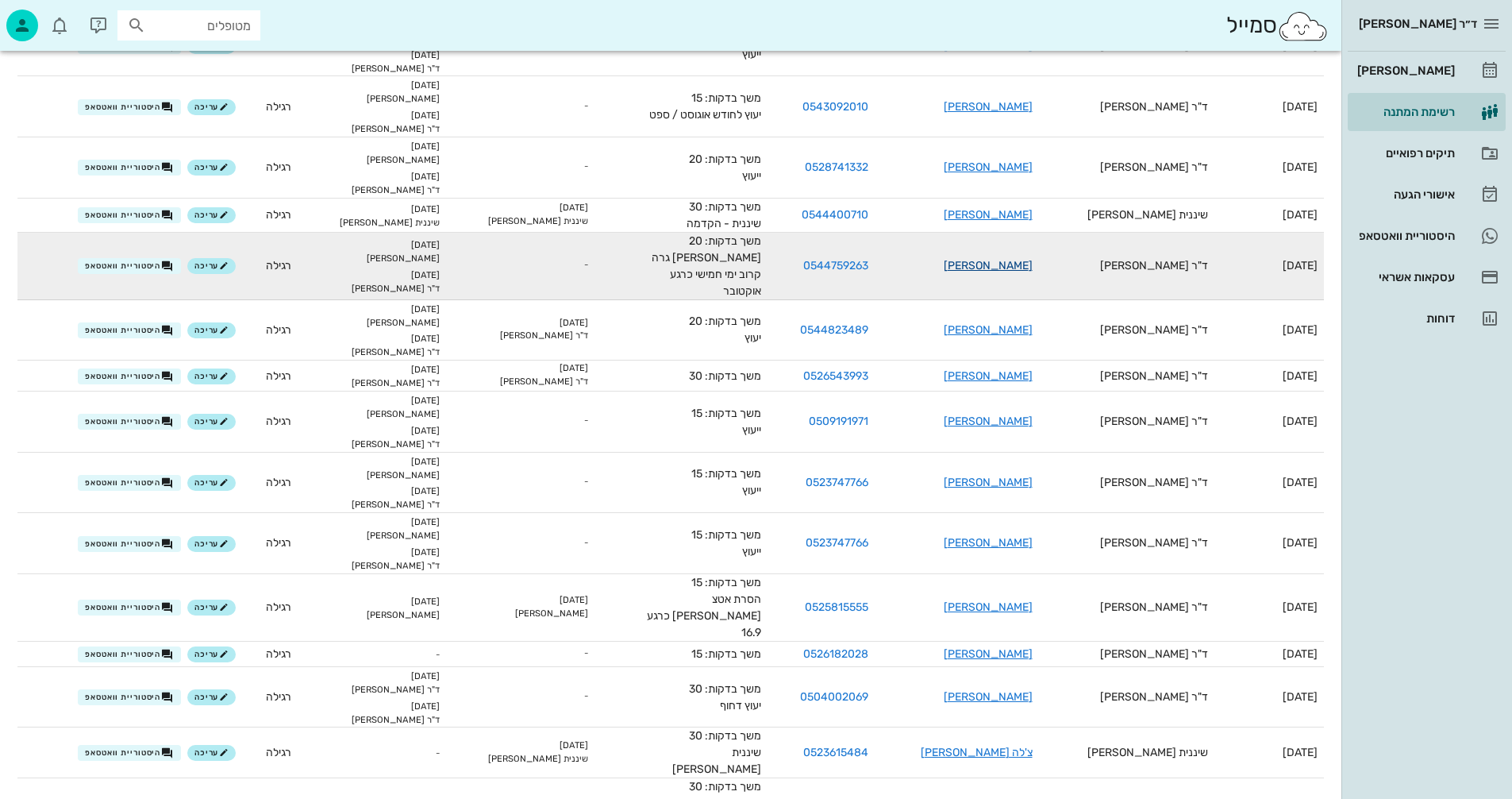
click at [1005, 262] on link "[PERSON_NAME]" at bounding box center [989, 265] width 89 height 13
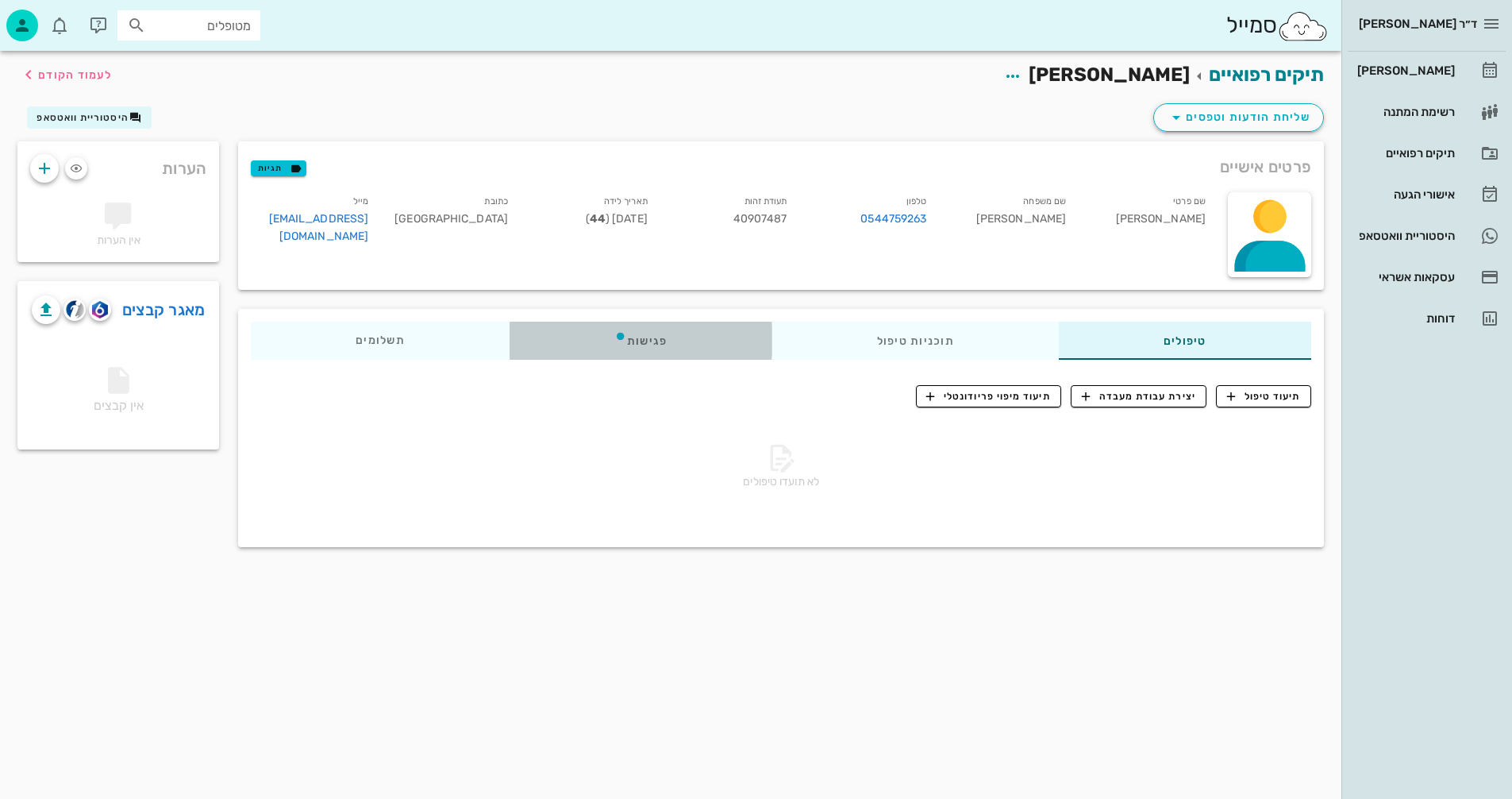
click at [635, 340] on div "פגישות" at bounding box center [641, 340] width 263 height 39
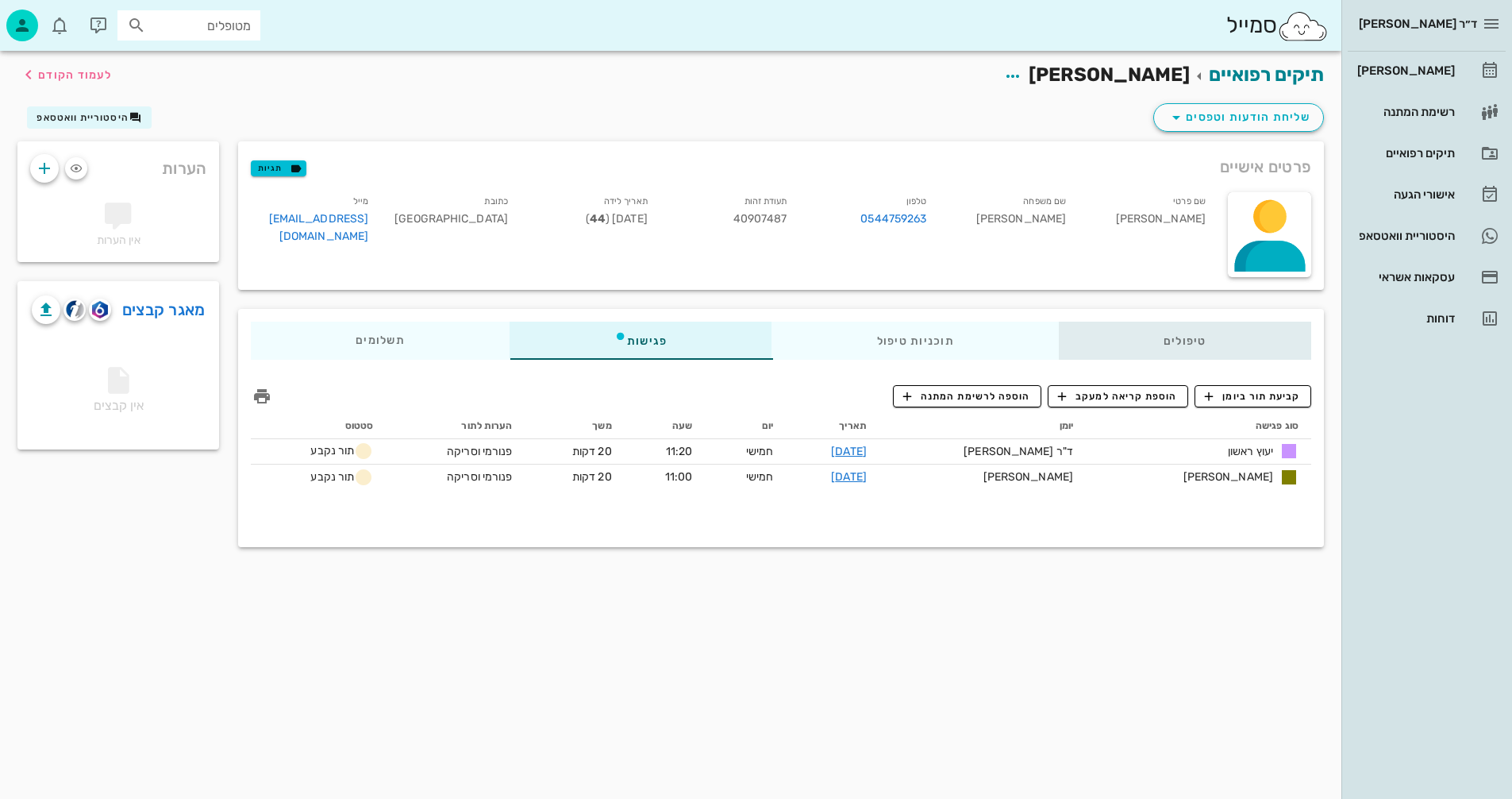
click at [1185, 342] on div "טיפולים" at bounding box center [1185, 340] width 253 height 39
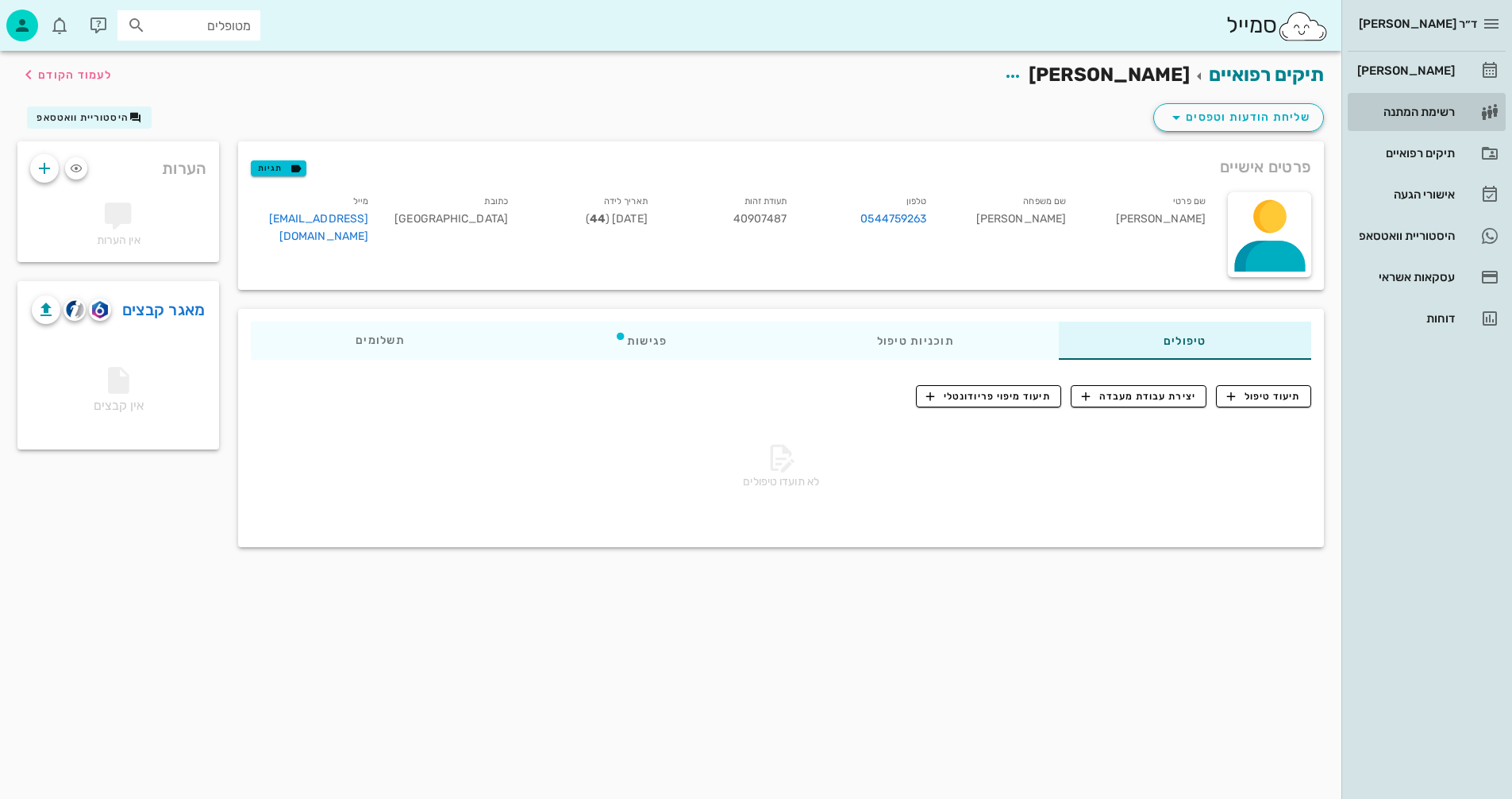
click at [1422, 108] on div "רשימת המתנה" at bounding box center [1404, 112] width 101 height 13
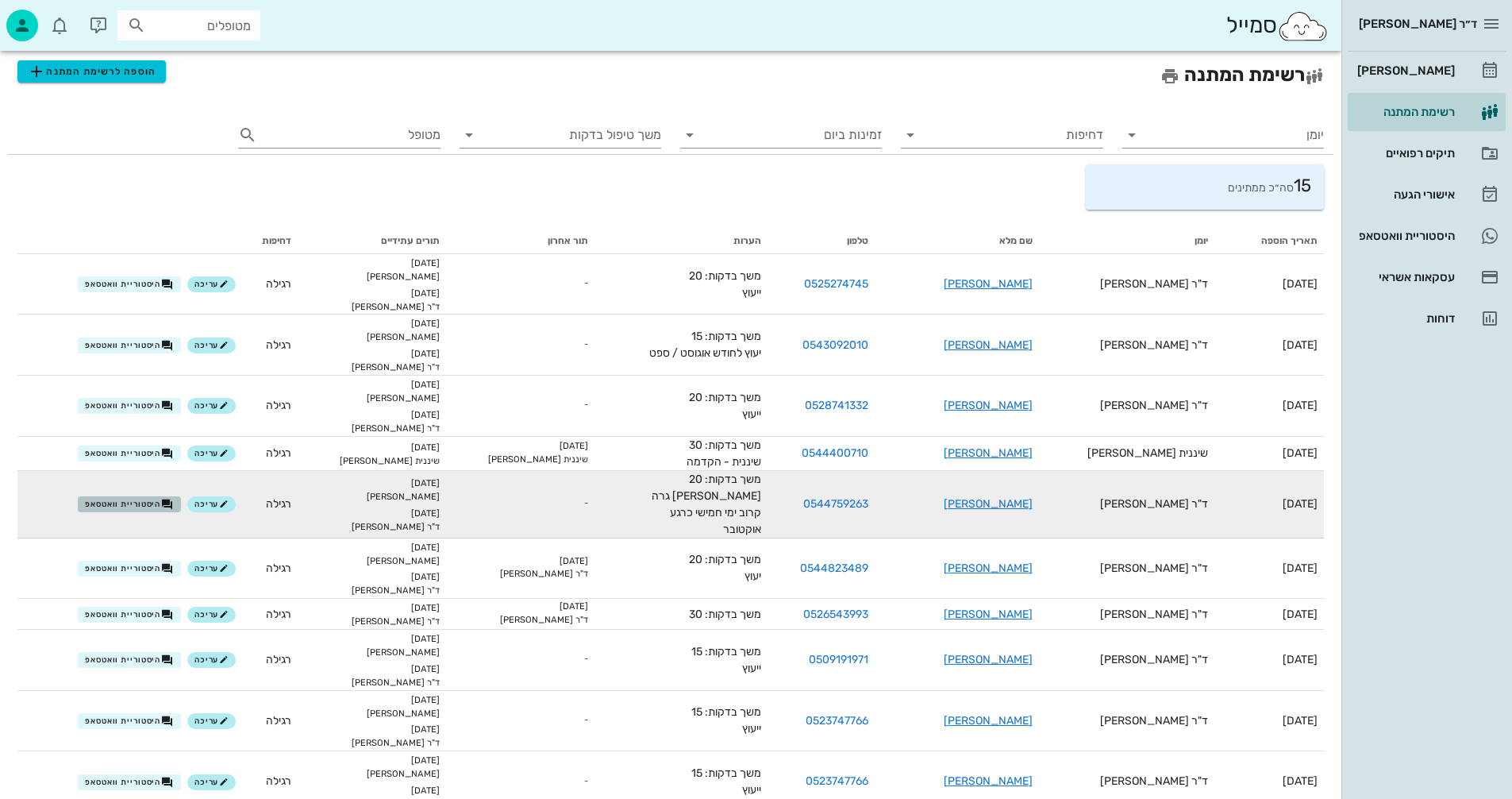
click at [169, 501] on span "היסטוריית וואטסאפ" at bounding box center [129, 505] width 89 height 13
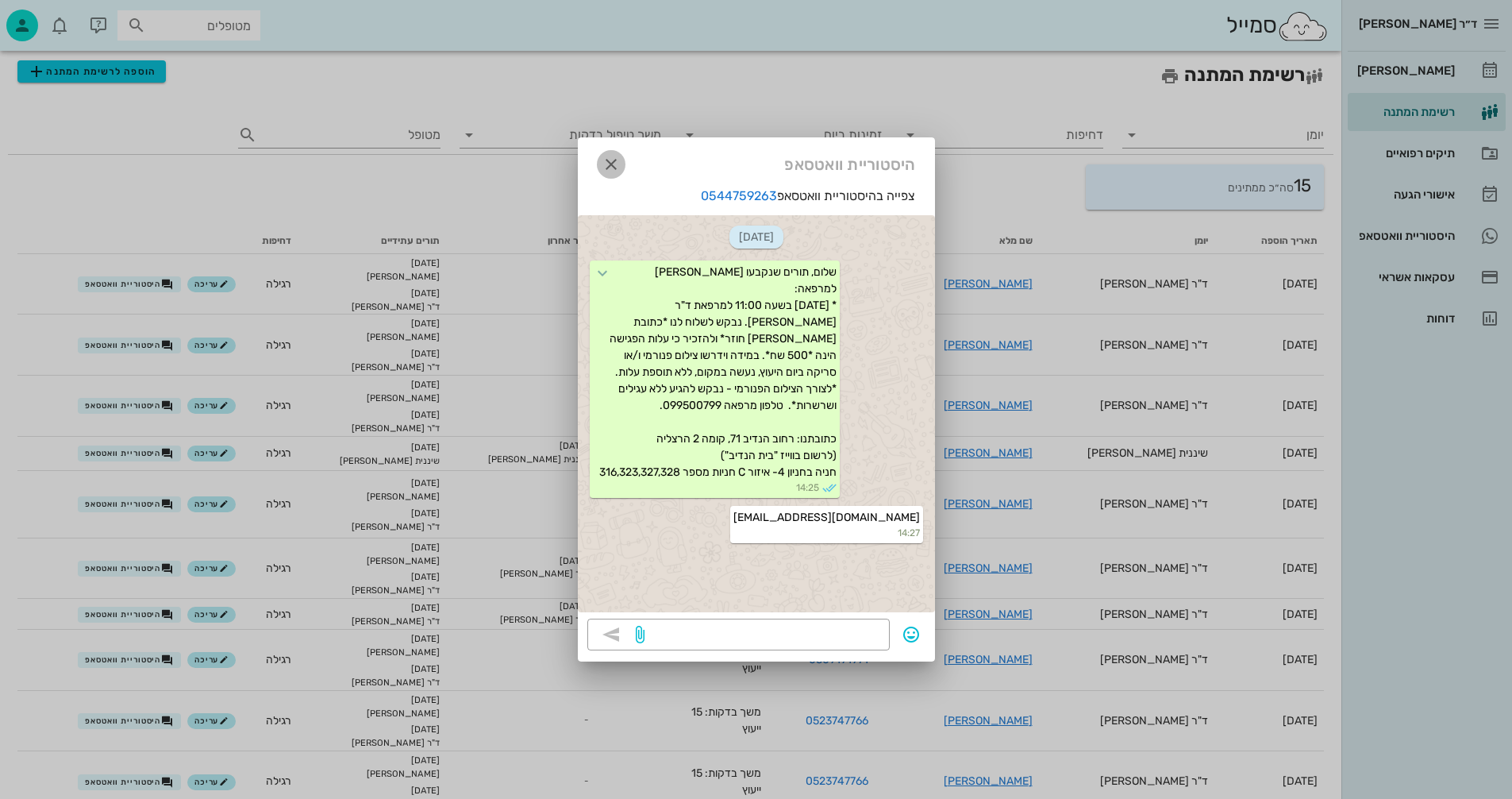
click at [612, 162] on icon "button" at bounding box center [611, 164] width 19 height 19
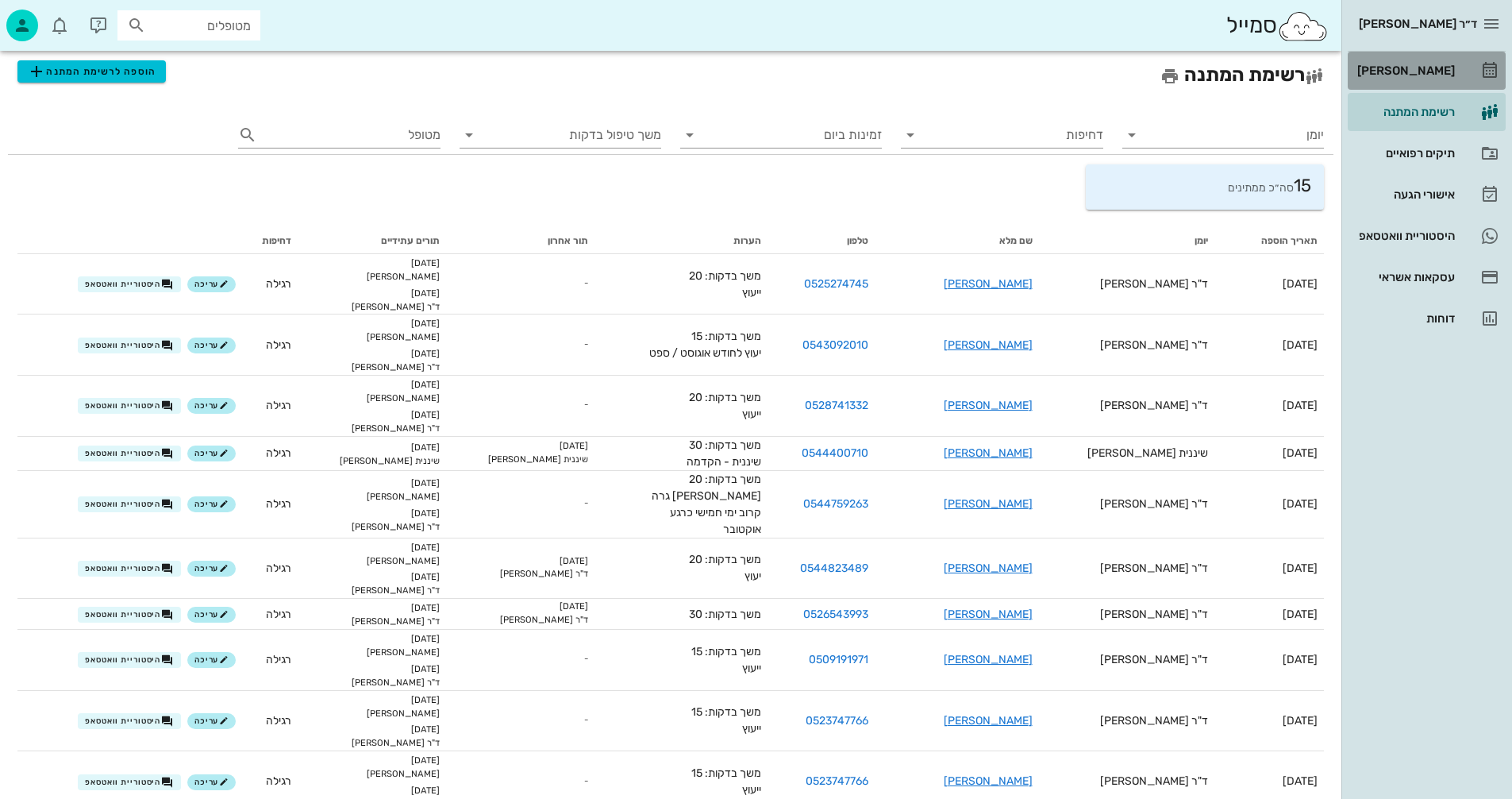
click at [1434, 67] on div "[PERSON_NAME]" at bounding box center [1404, 70] width 101 height 13
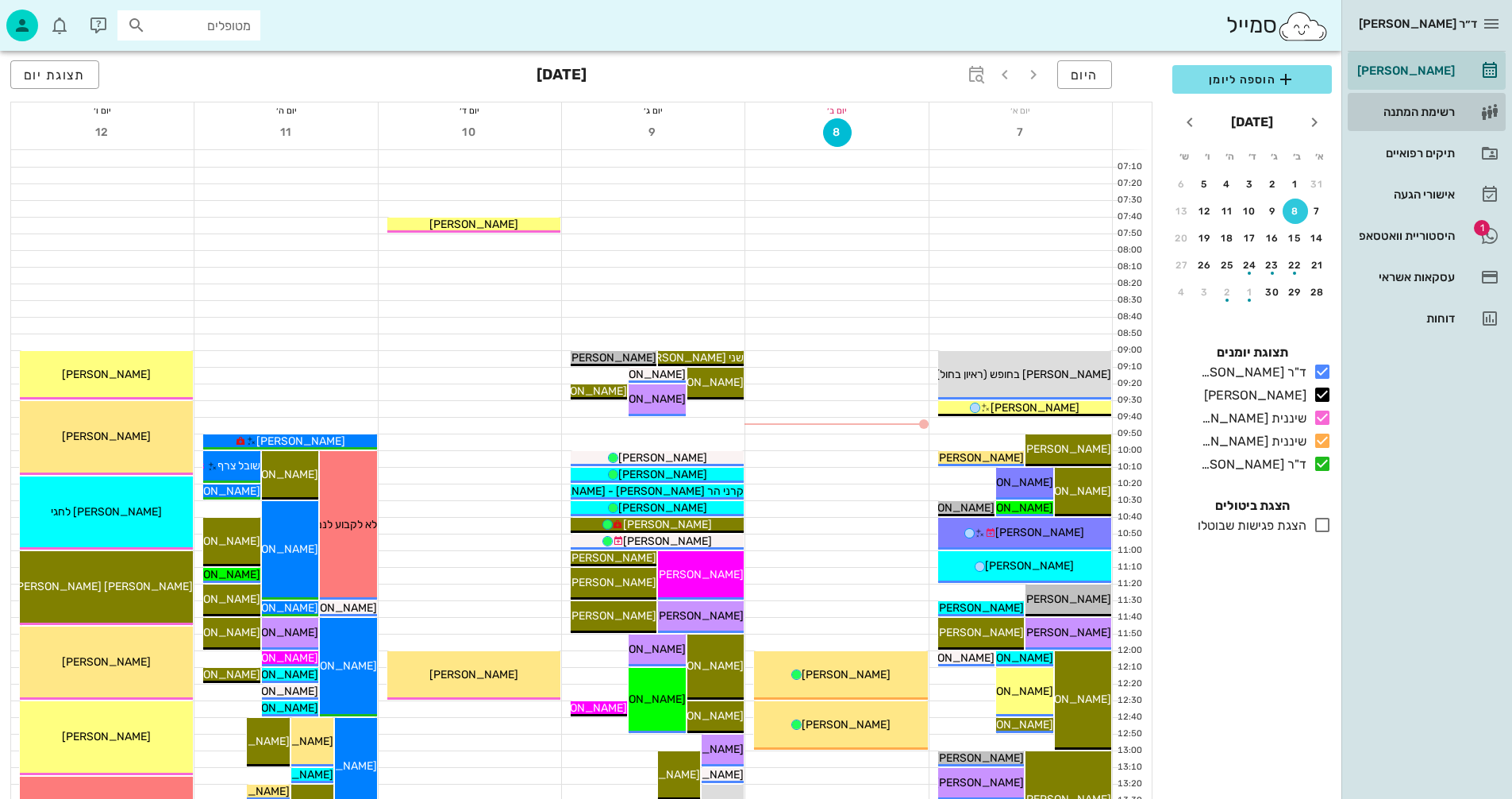
click at [1405, 110] on div "רשימת המתנה" at bounding box center [1404, 112] width 101 height 13
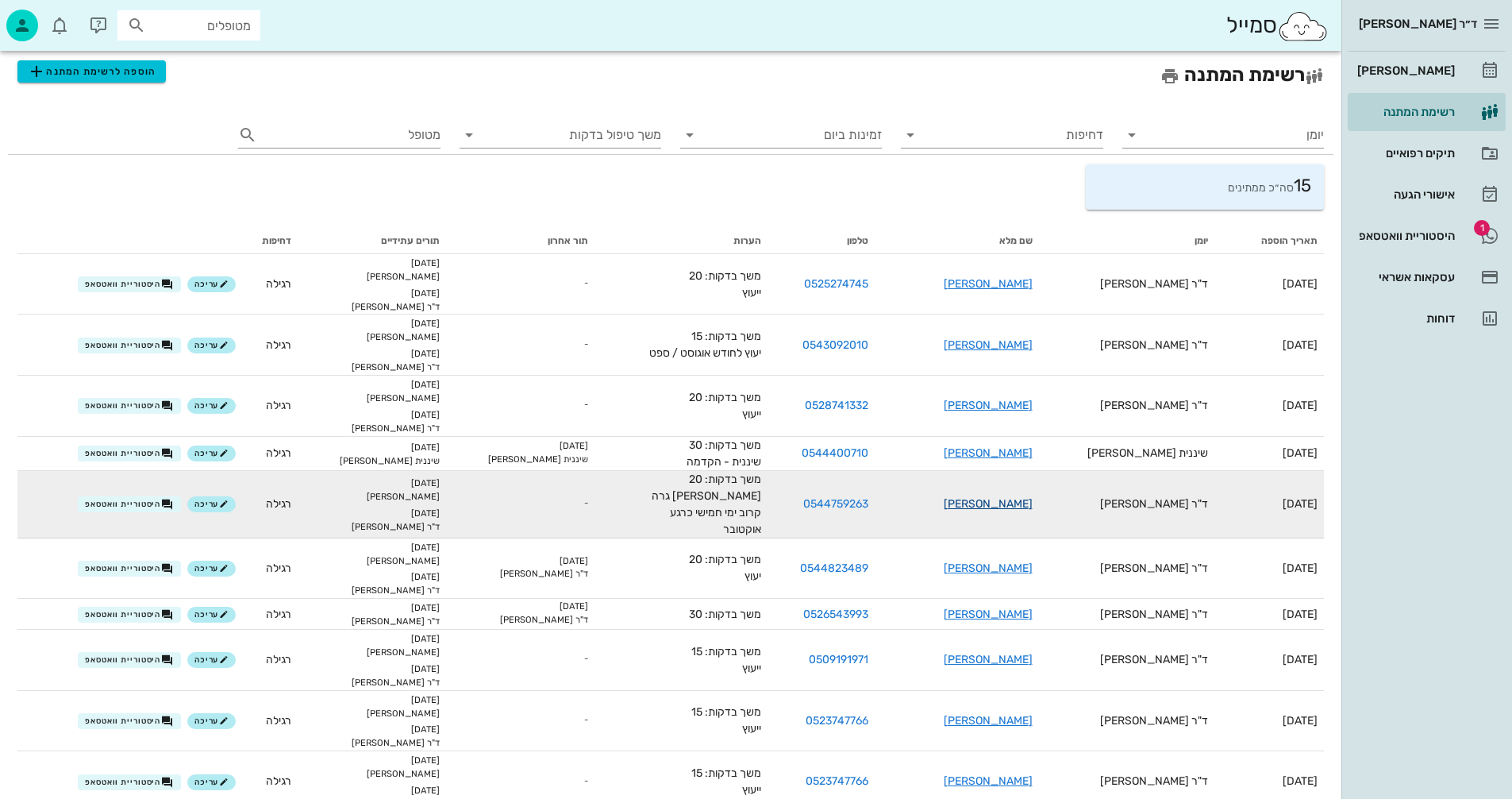
click at [1011, 502] on link "[PERSON_NAME]" at bounding box center [989, 504] width 89 height 13
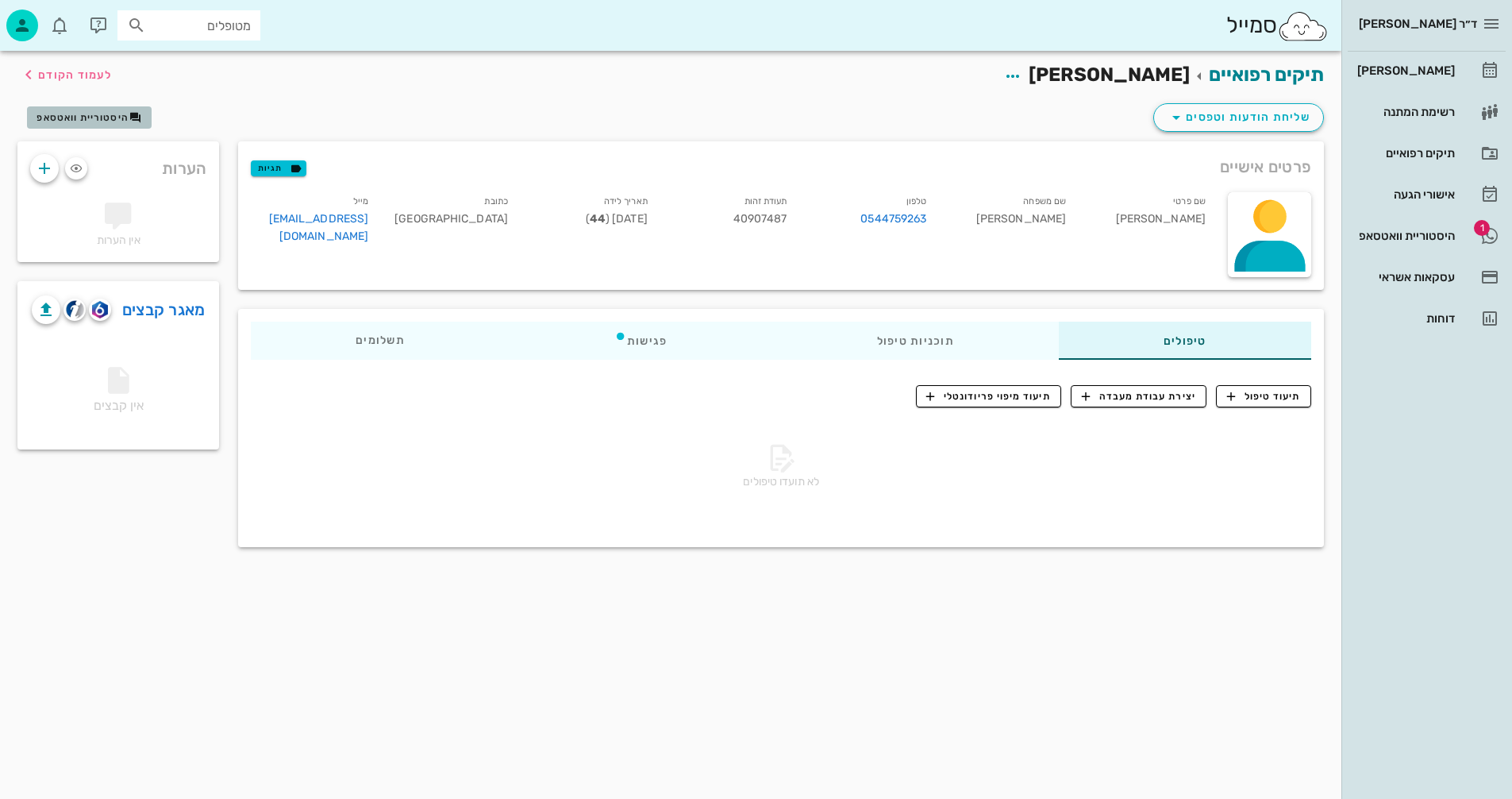
click at [79, 108] on button "היסטוריית וואטסאפ" at bounding box center [89, 118] width 125 height 23
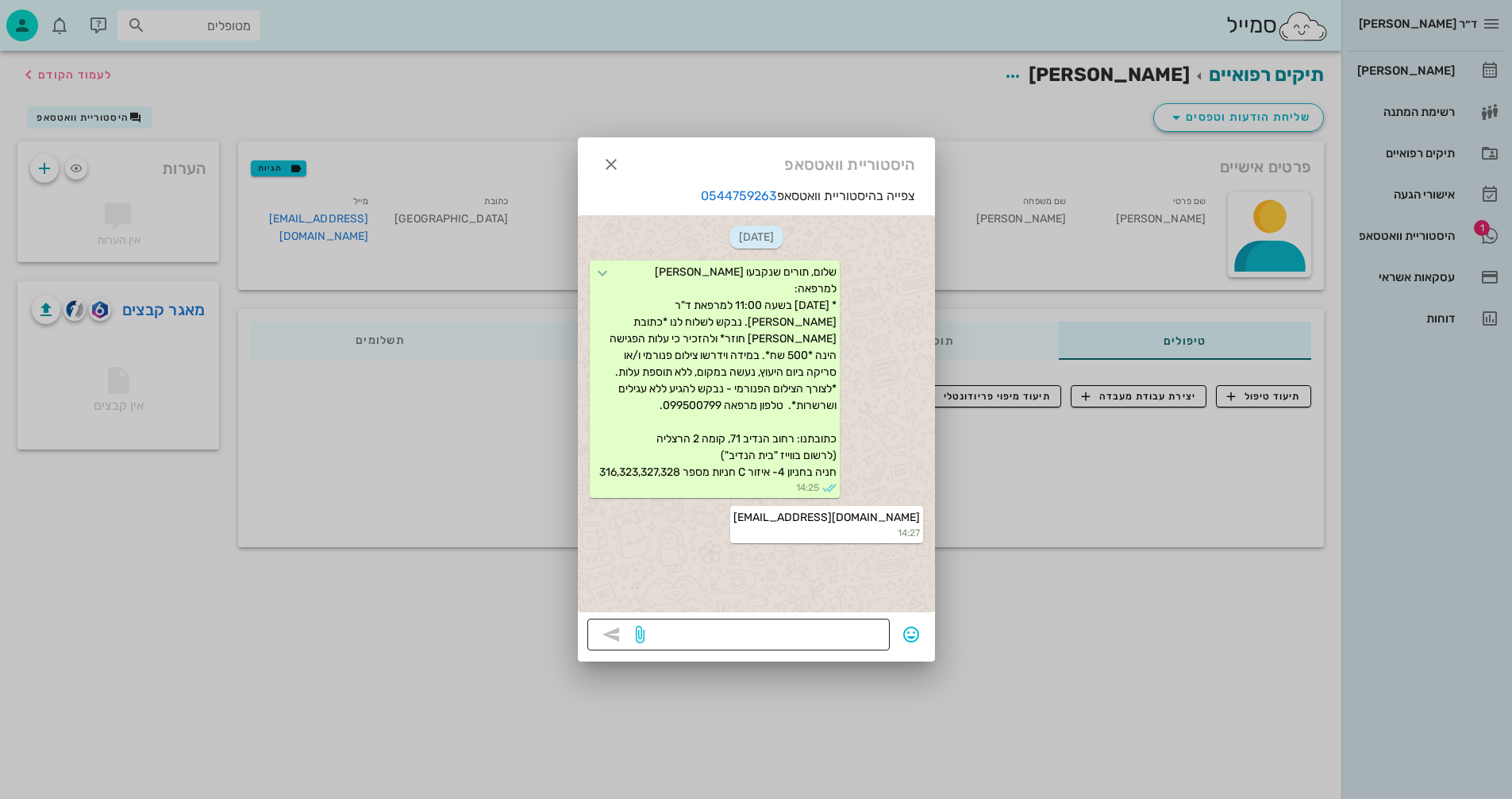
click at [861, 636] on textarea at bounding box center [764, 635] width 233 height 25
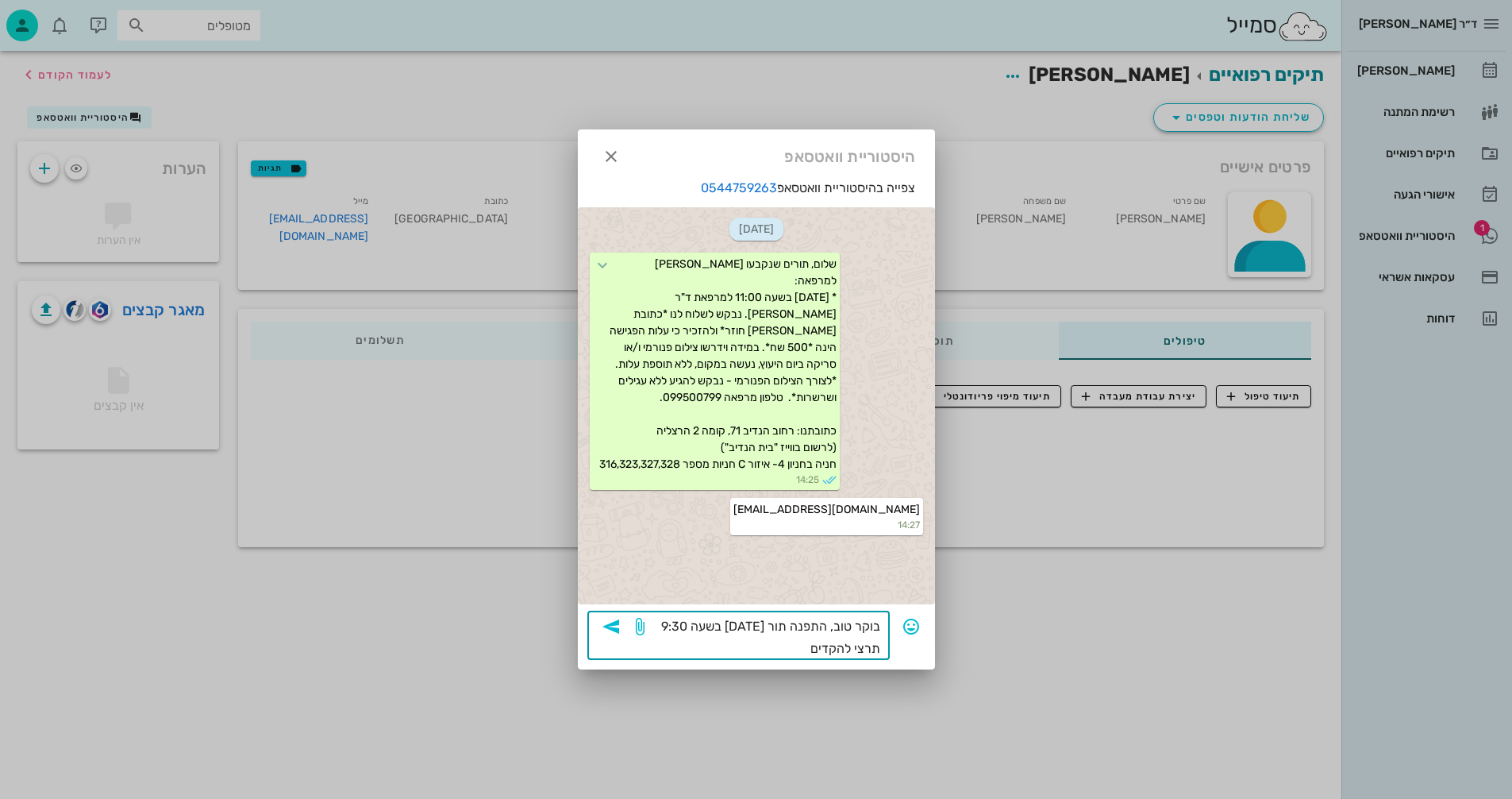
type textarea "בוקר טוב, התפנה תור ביום שלישי 9/9 בשעה 9:30 תרצי להקדים?"
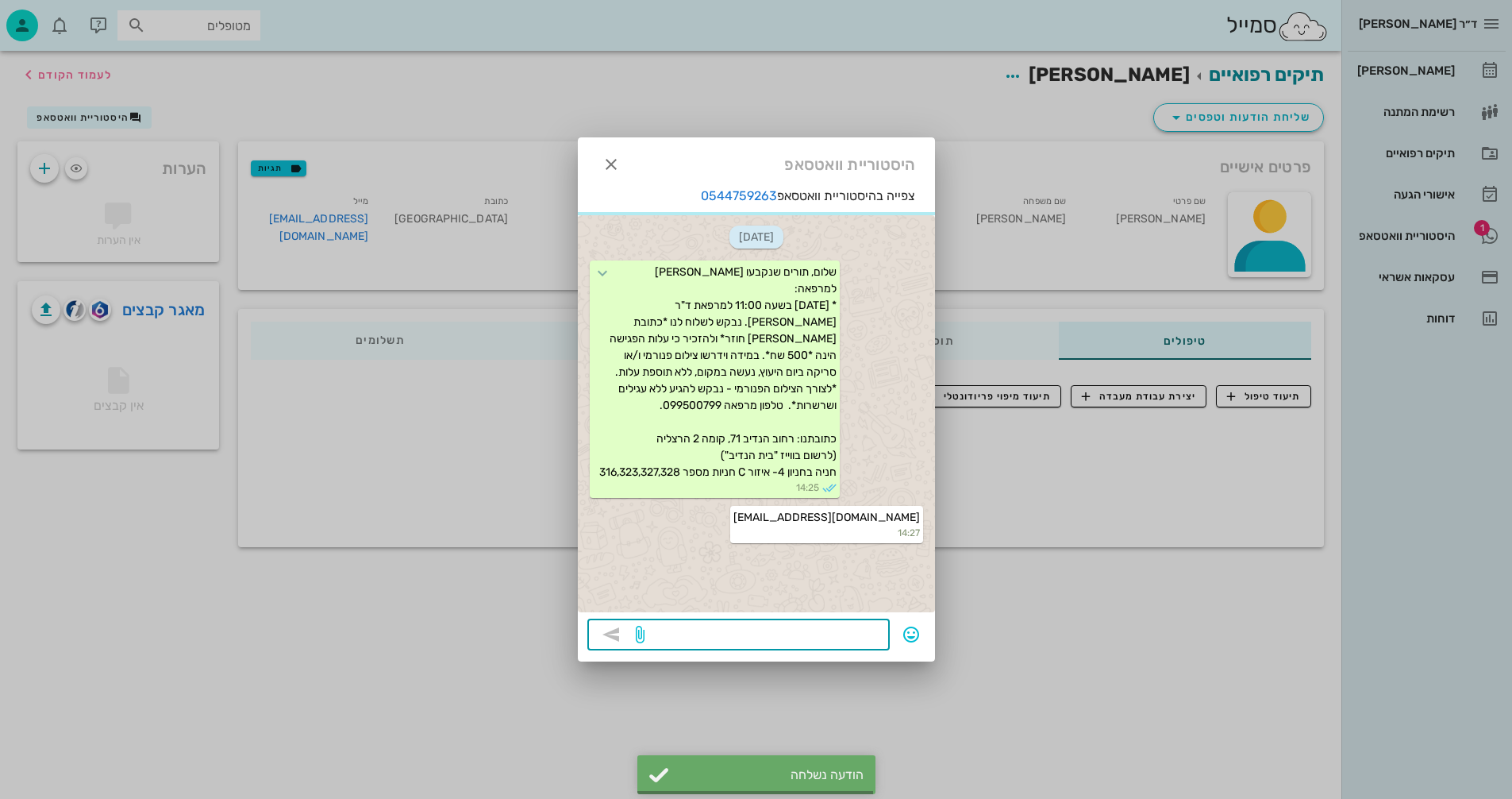
scroll to position [74, 0]
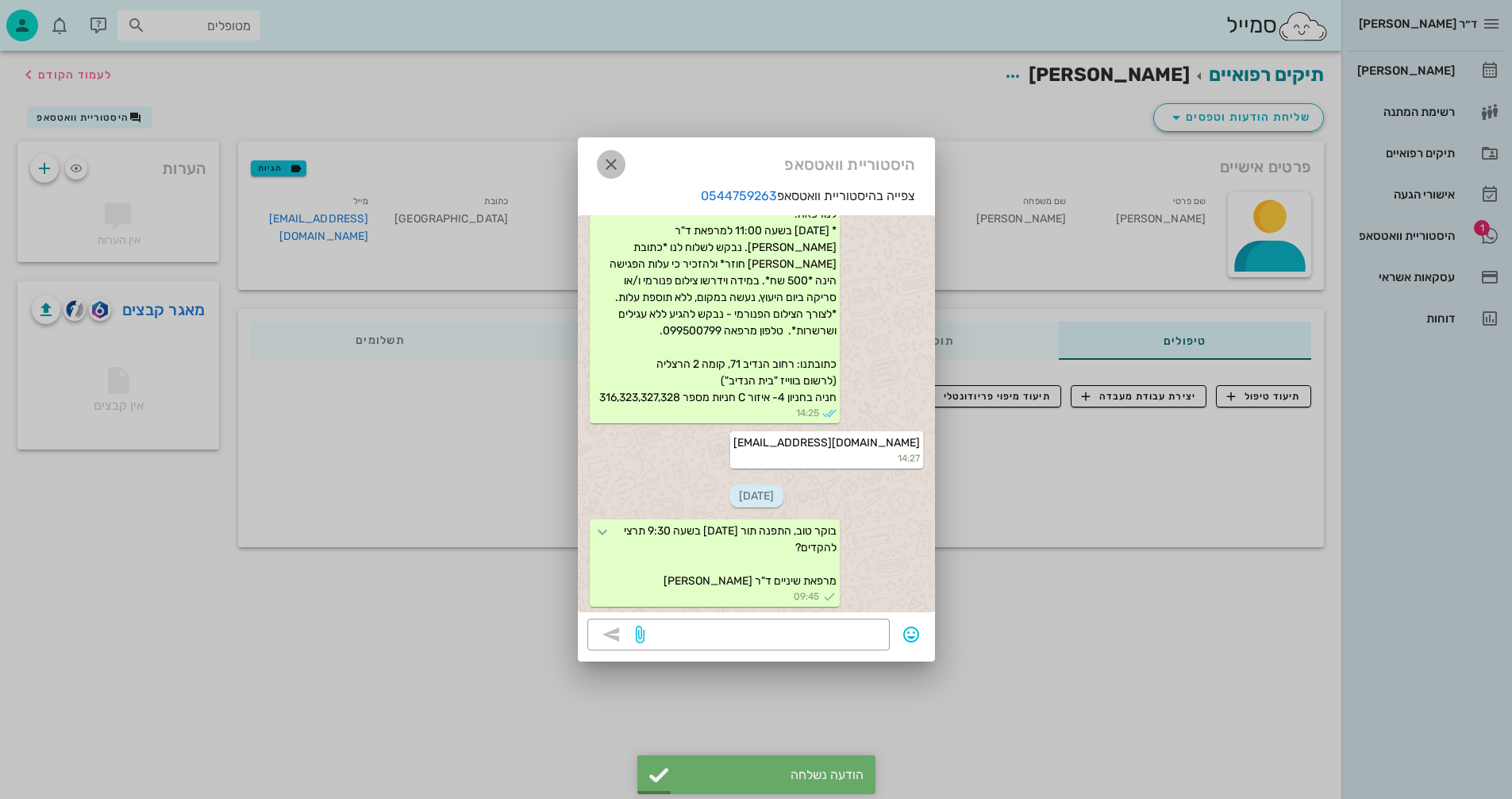
click at [606, 162] on icon "button" at bounding box center [611, 164] width 19 height 19
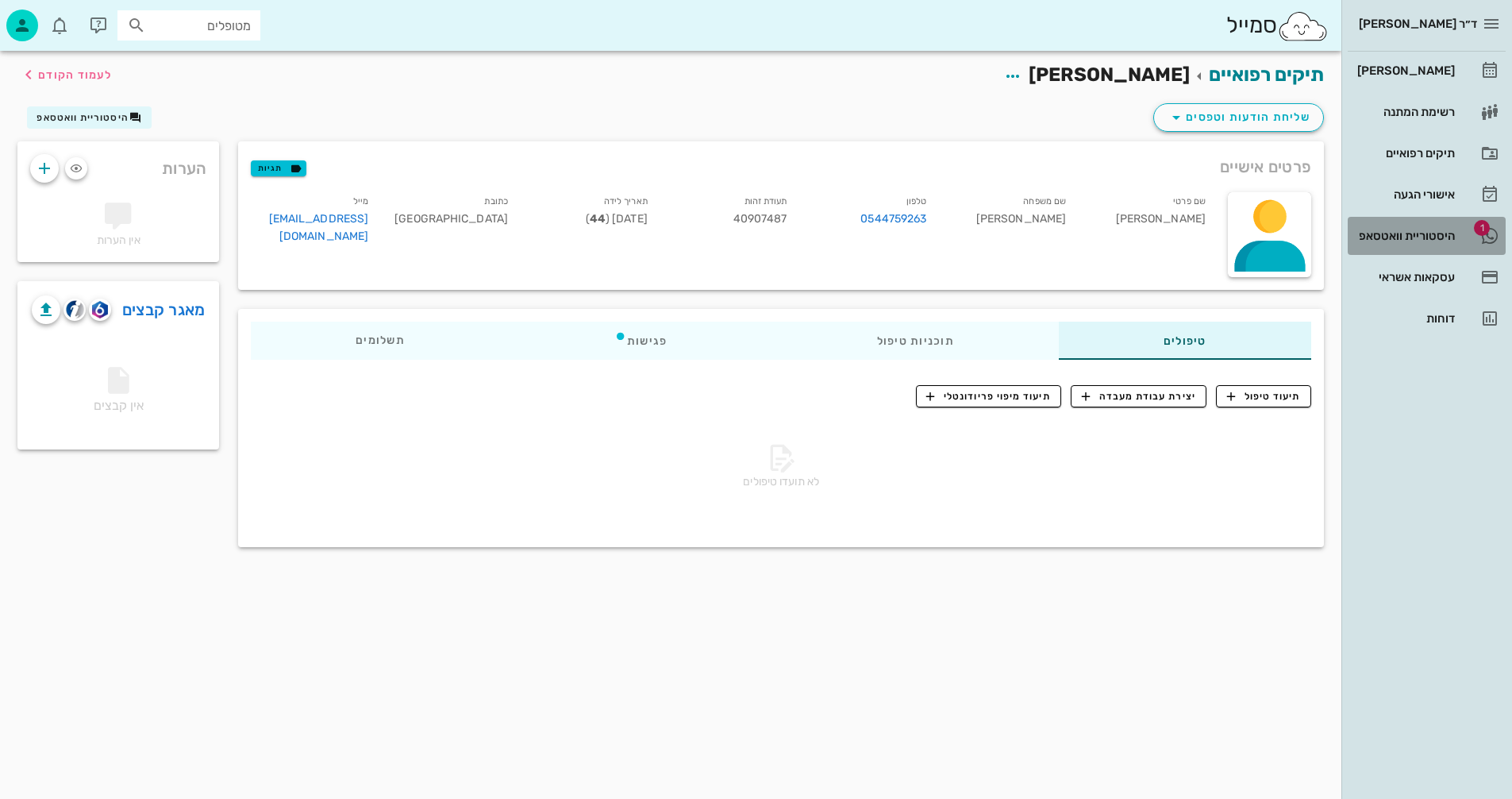
click at [1413, 238] on div "היסטוריית וואטסאפ" at bounding box center [1404, 236] width 101 height 13
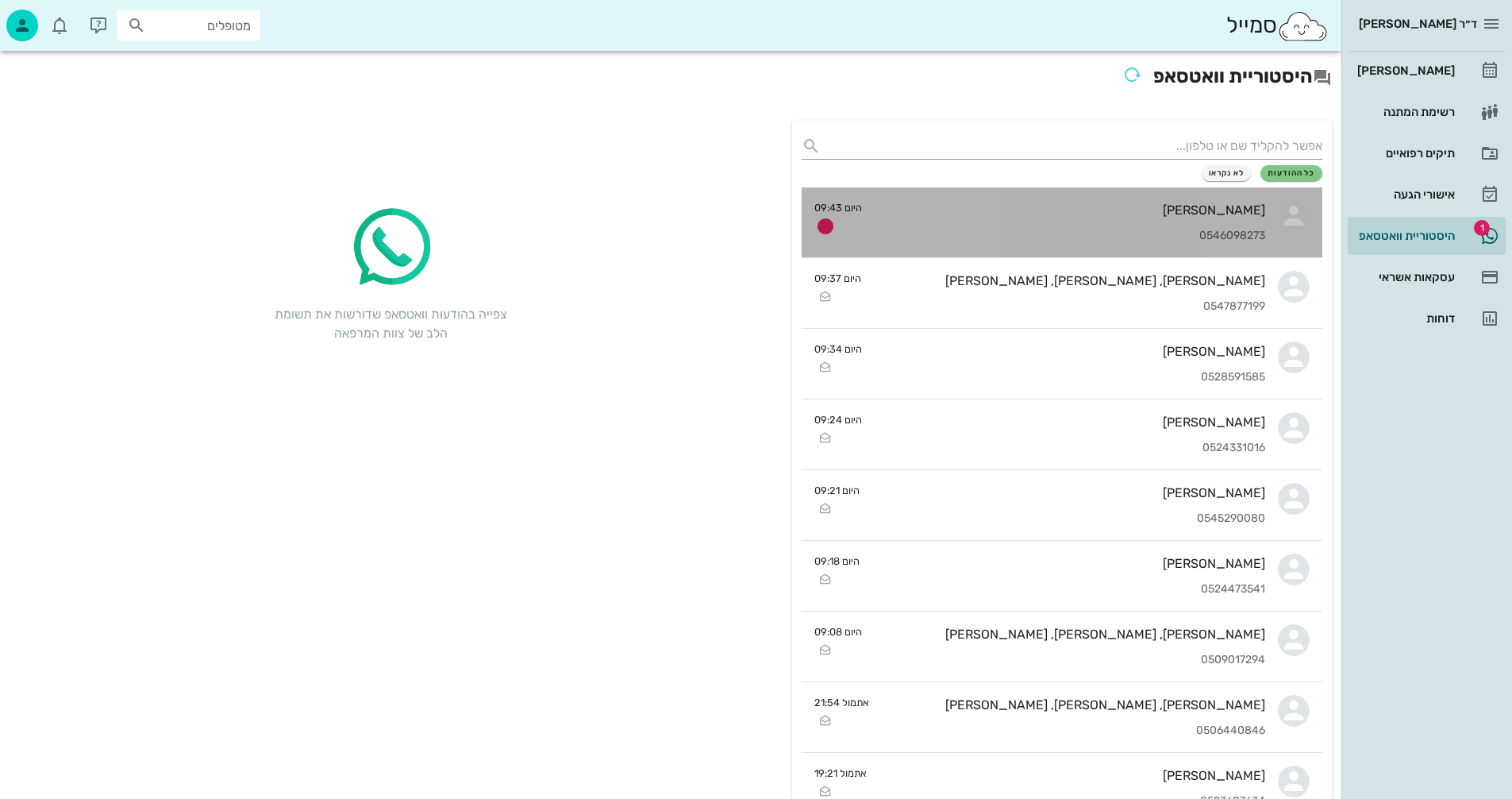
click at [1062, 211] on div "[PERSON_NAME]" at bounding box center [1070, 210] width 391 height 15
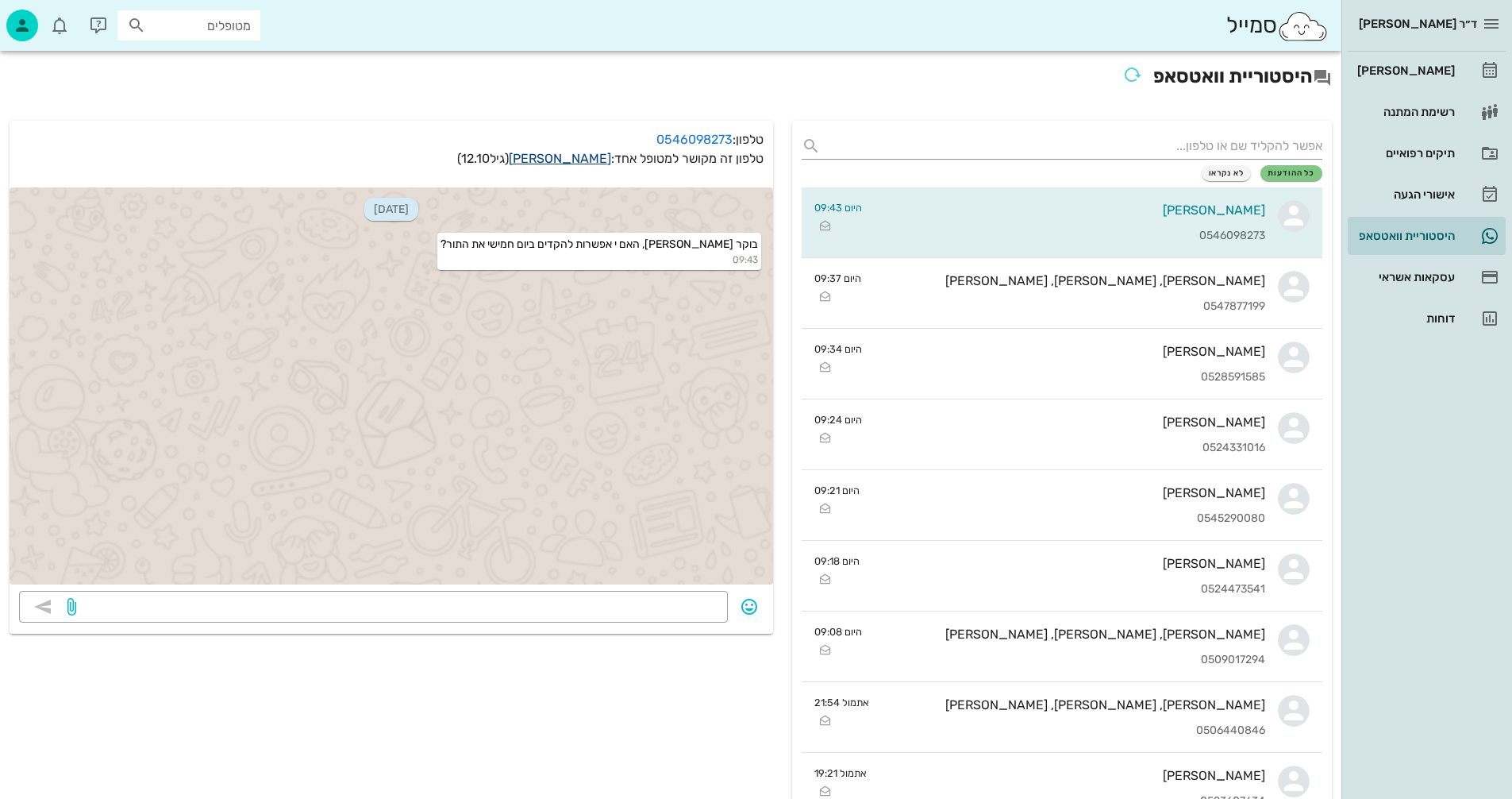
click at [565, 158] on link "אלון בן-ברון" at bounding box center [560, 159] width 102 height 15
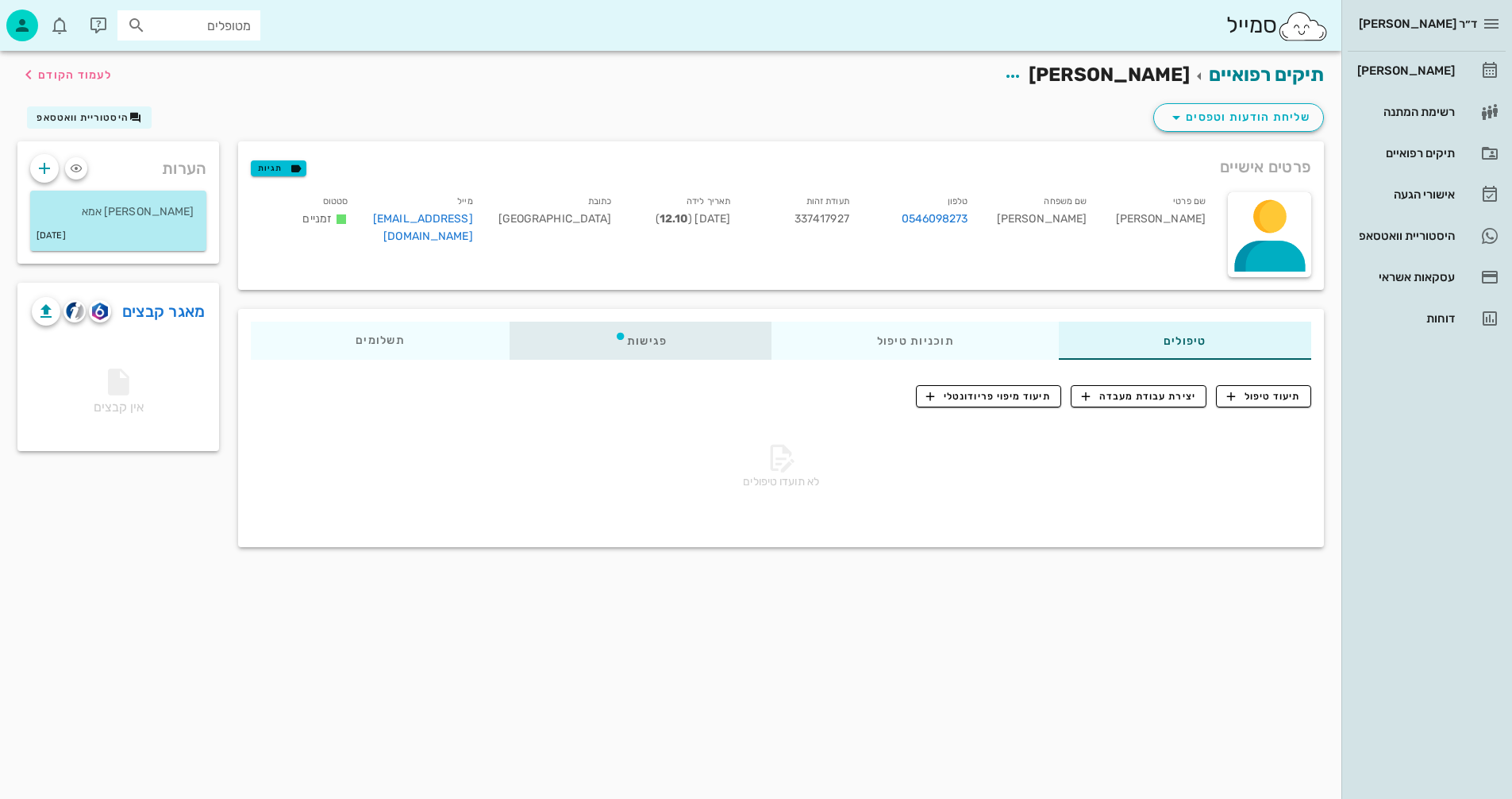
click at [643, 340] on div "פגישות" at bounding box center [641, 340] width 263 height 39
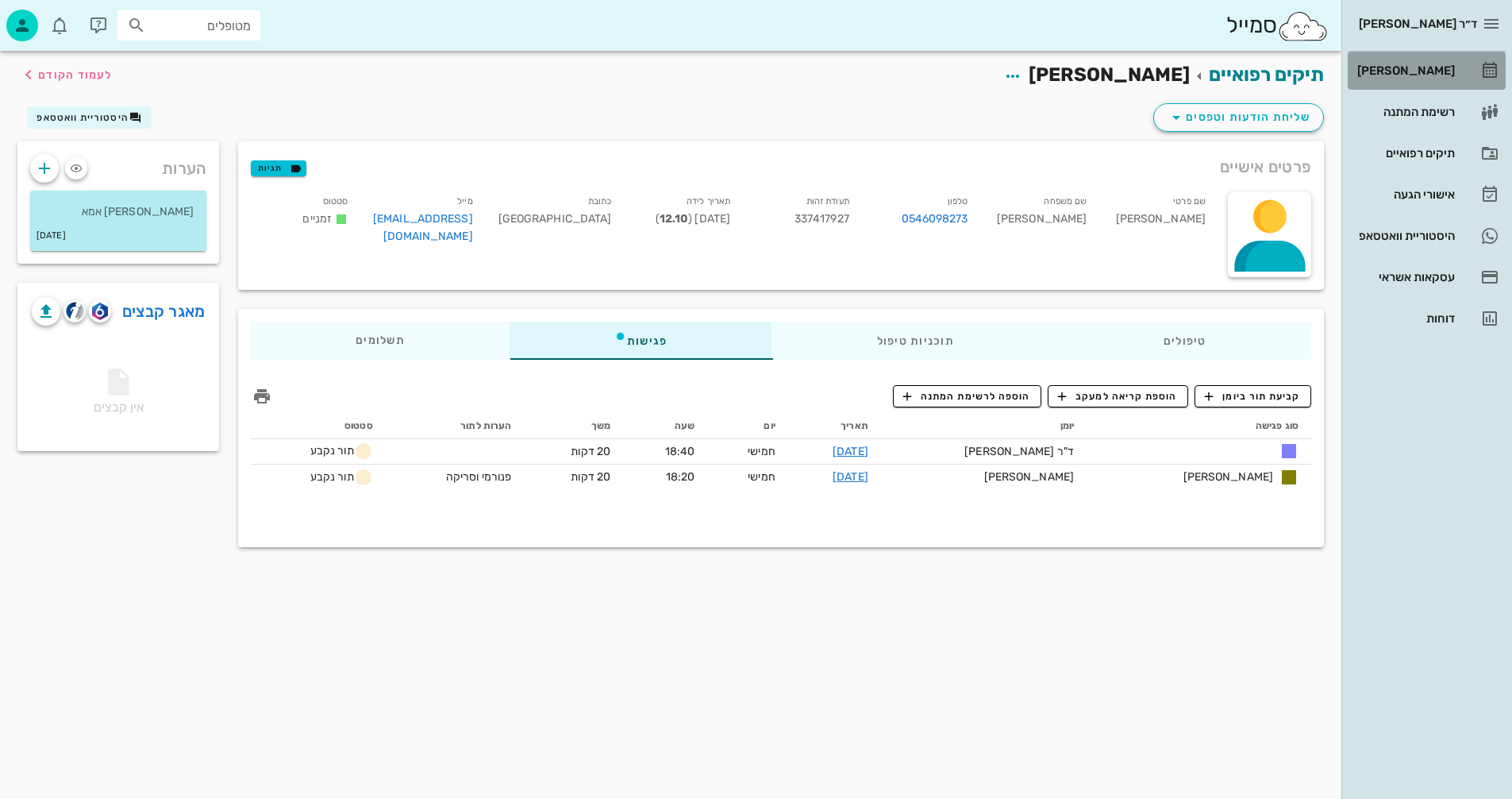
click at [1425, 68] on div "[PERSON_NAME]" at bounding box center [1404, 70] width 101 height 13
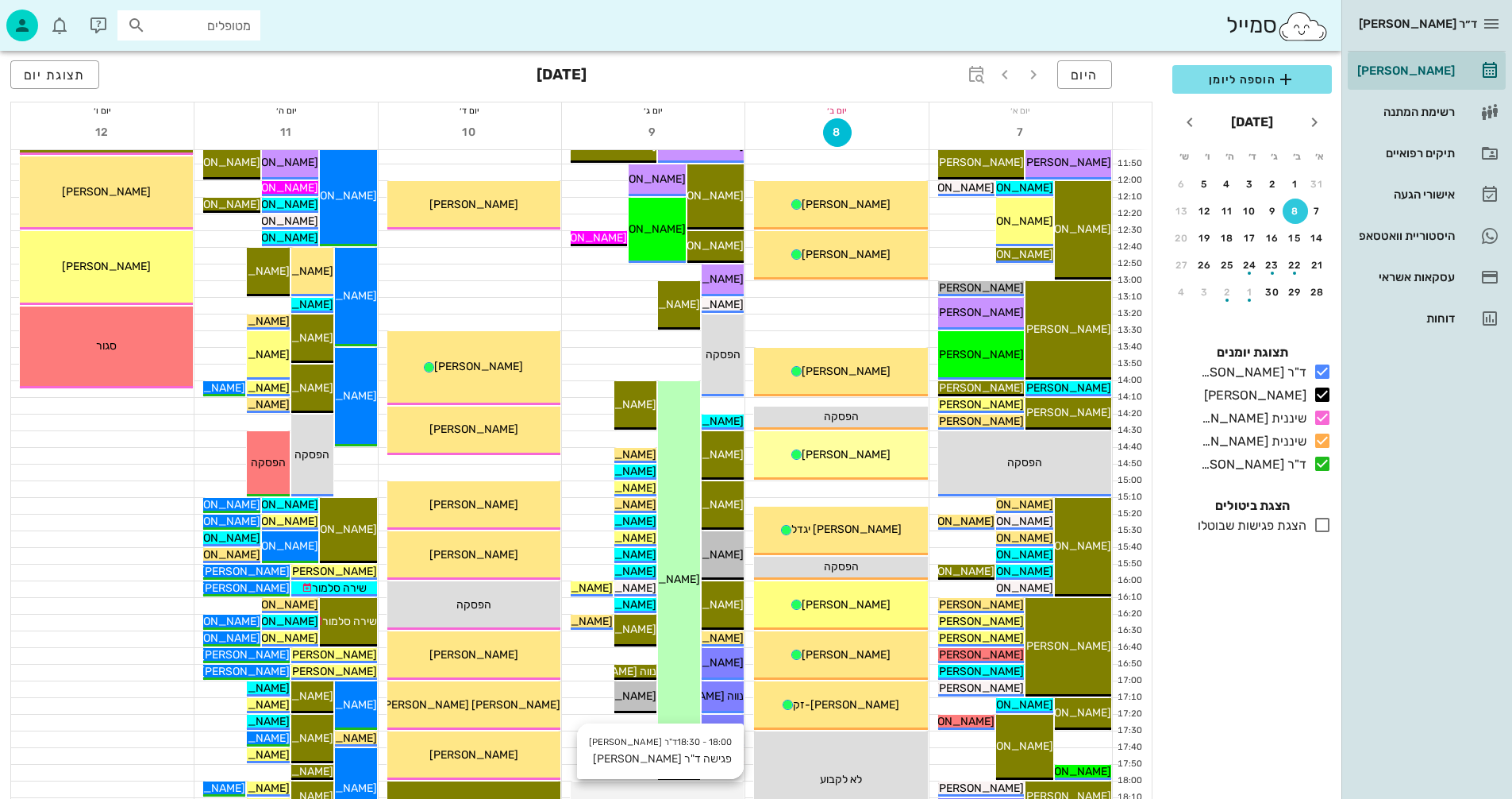
scroll to position [752, 0]
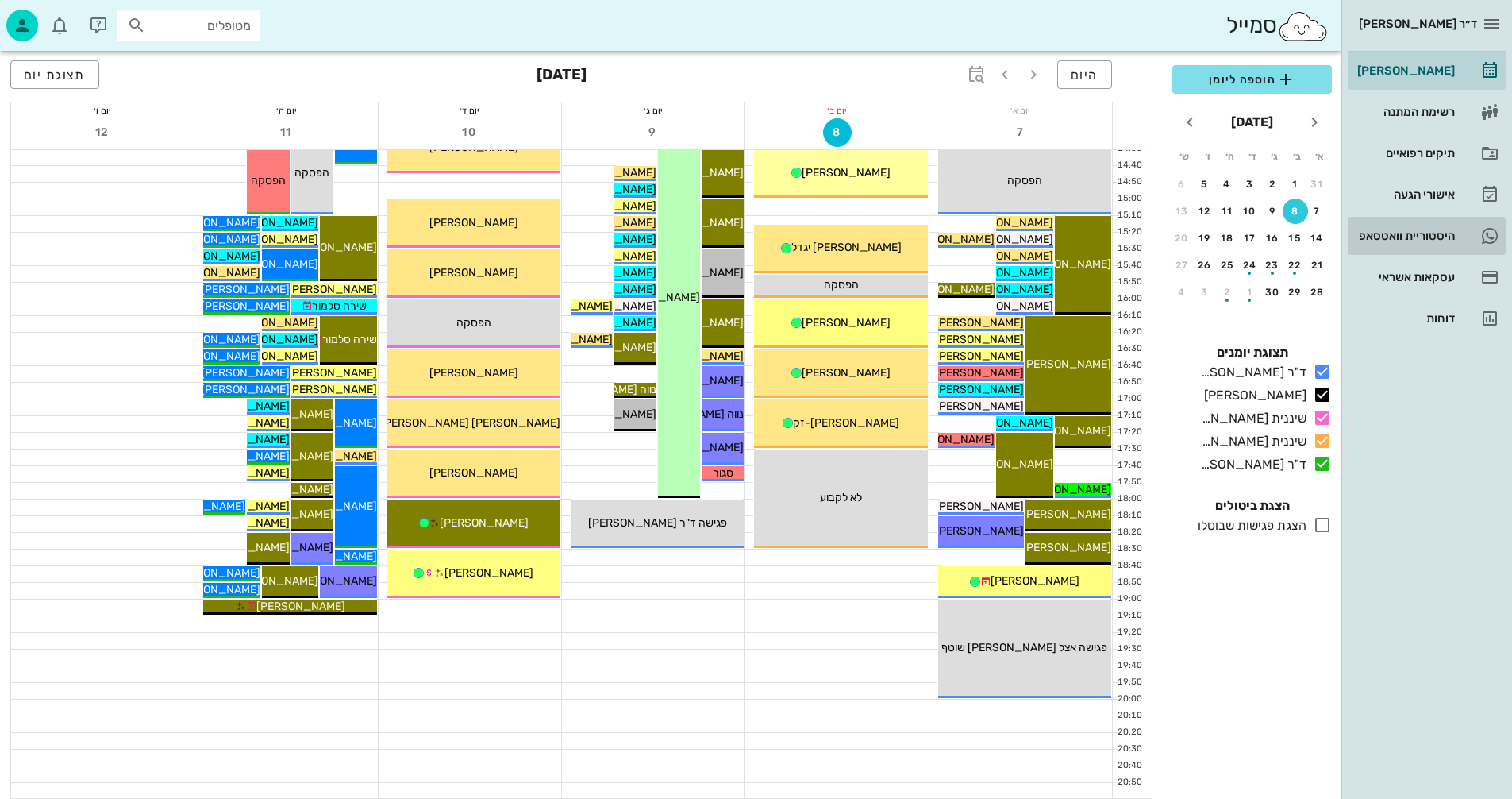
click at [1395, 230] on div "היסטוריית וואטסאפ" at bounding box center [1404, 236] width 101 height 13
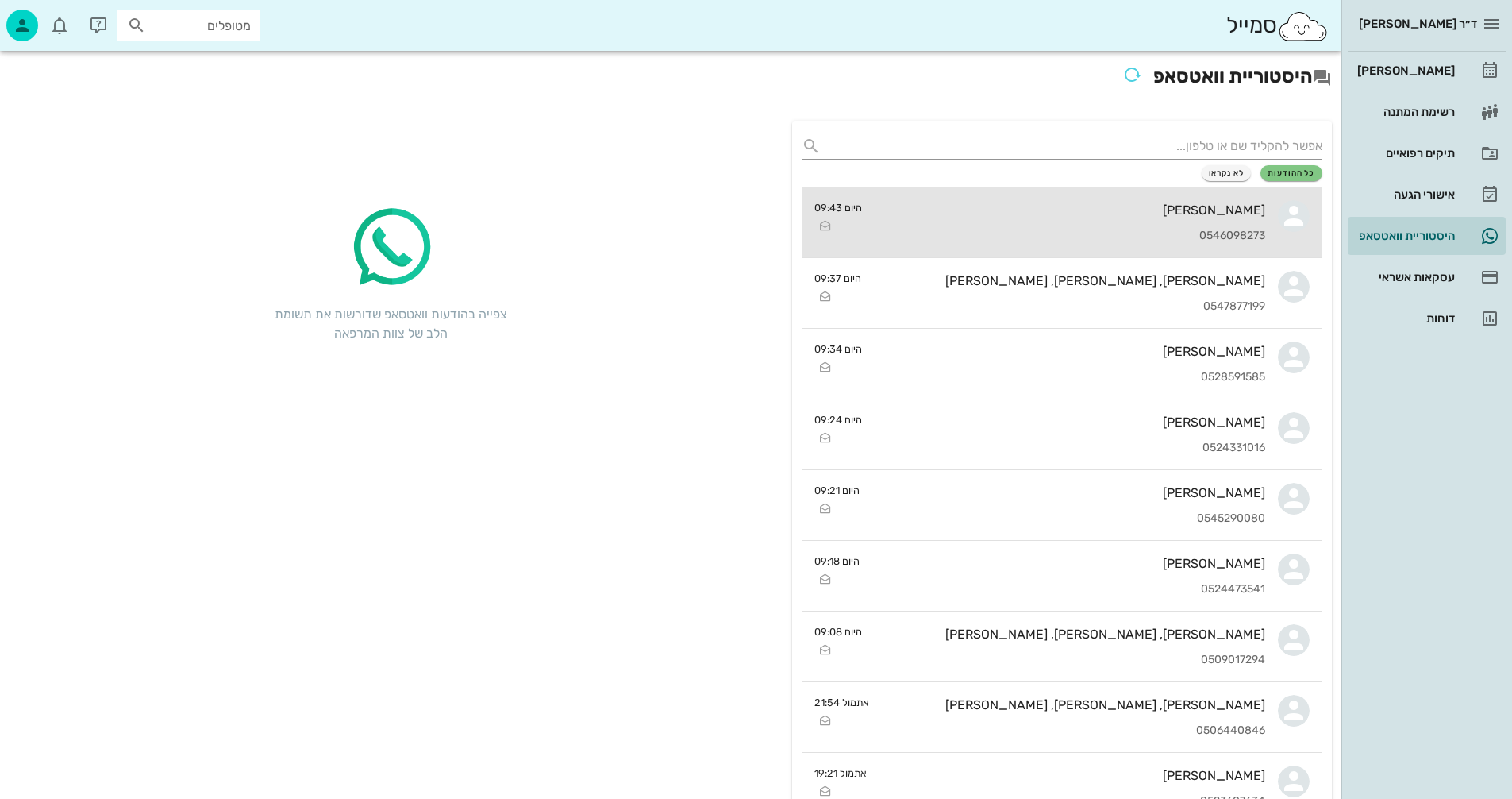
click at [1009, 220] on div "אלון בן-ברון 0546098273" at bounding box center [1070, 222] width 391 height 70
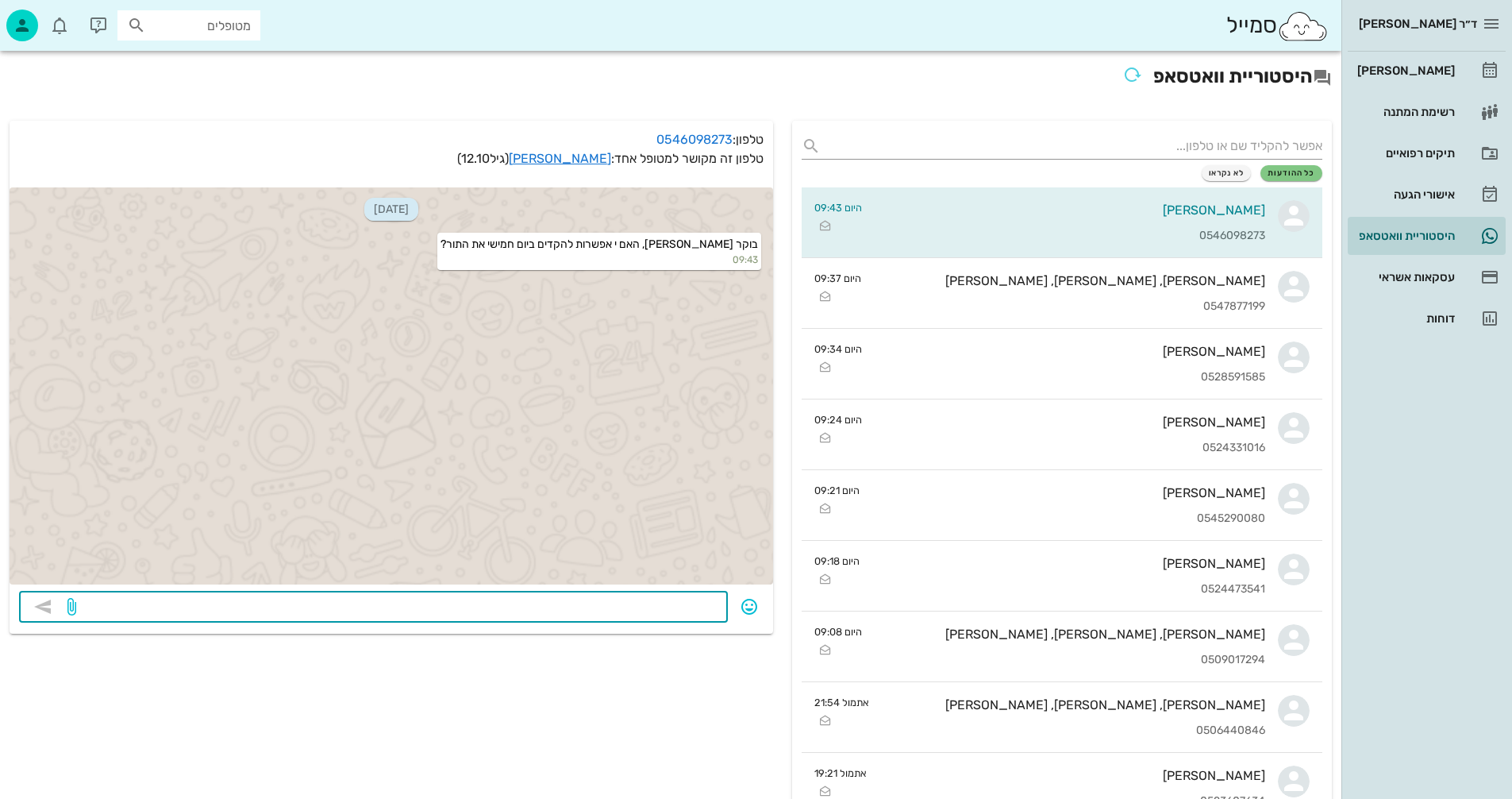
click at [673, 602] on textarea at bounding box center [398, 608] width 639 height 25
type textarea "אין אפשרות היומן מלא"
click at [43, 611] on icon "button" at bounding box center [42, 606] width 19 height 19
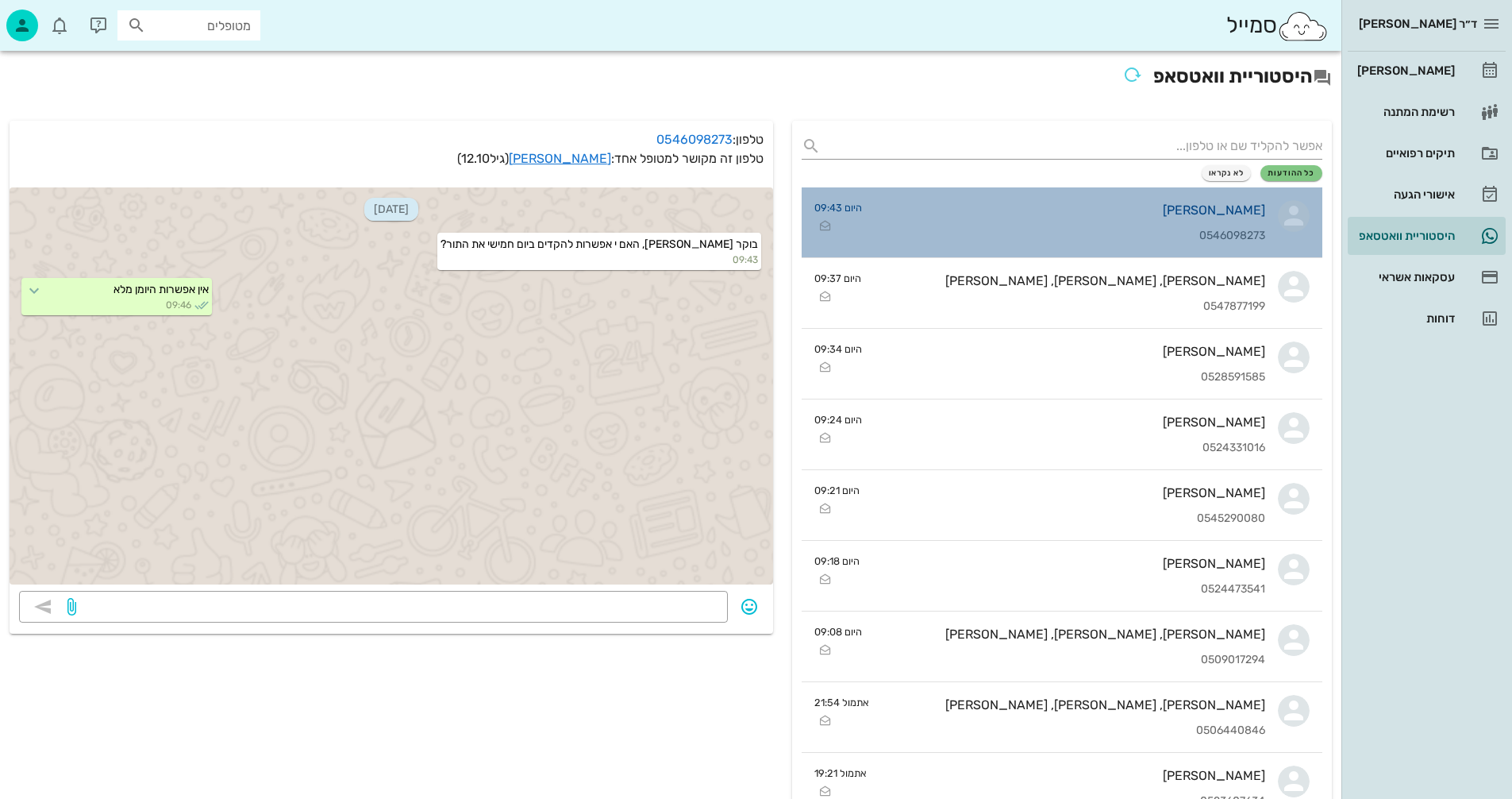
click at [1072, 206] on div "[PERSON_NAME]" at bounding box center [1070, 210] width 391 height 15
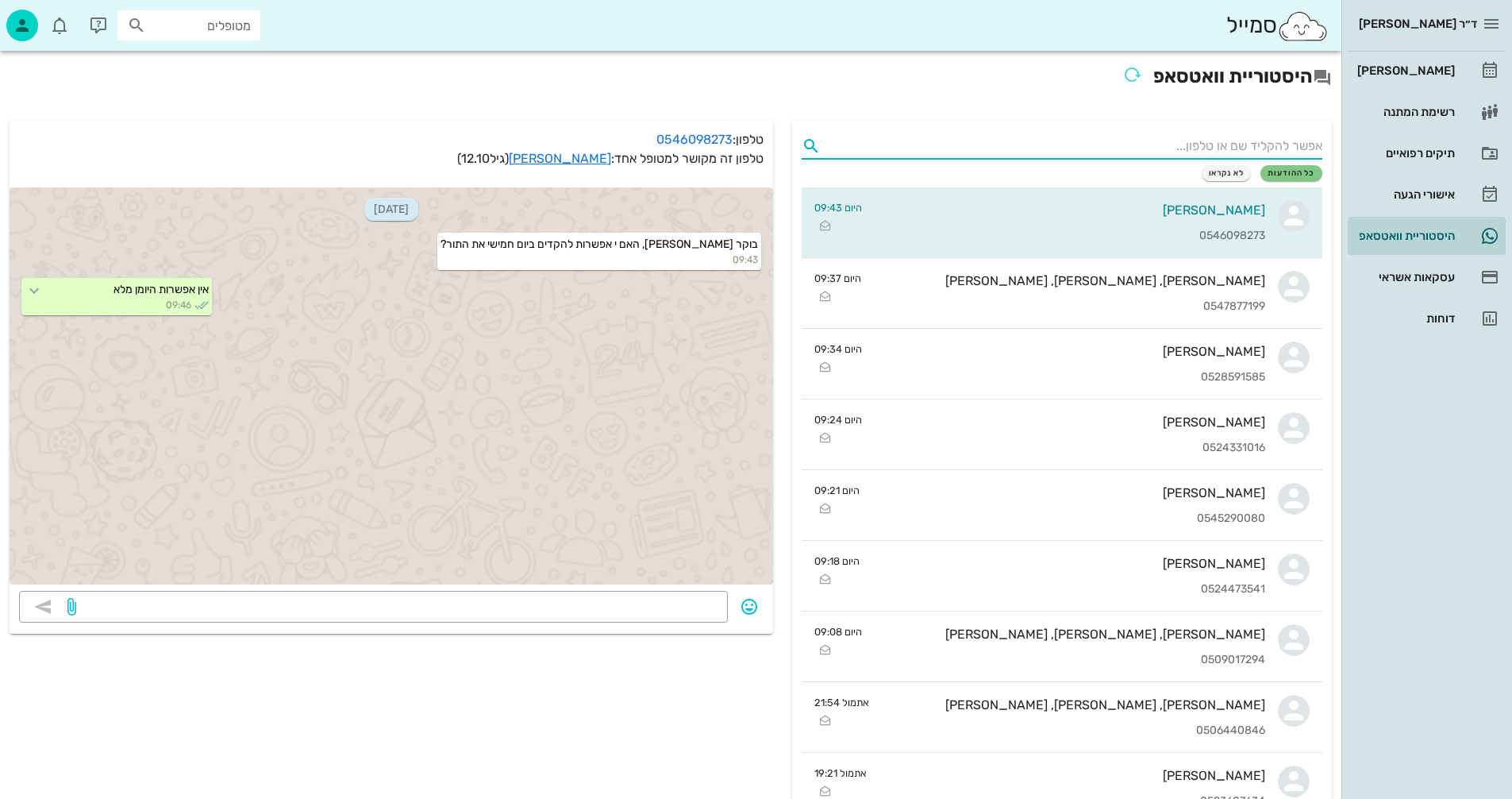
click at [1228, 134] on input "text" at bounding box center [1074, 146] width 495 height 25
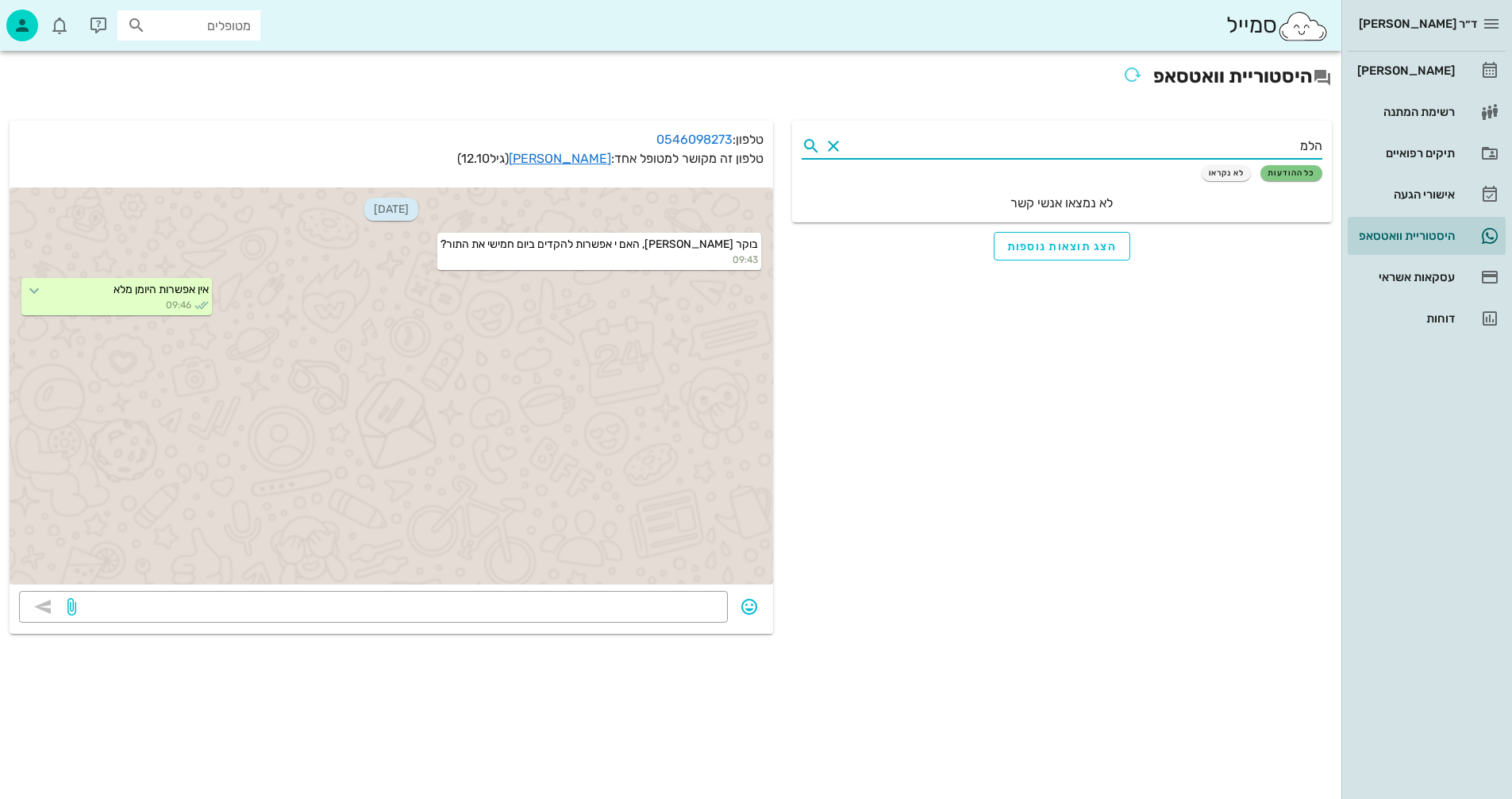
type input "הלמן"
click at [830, 142] on button "Clear" at bounding box center [834, 146] width 19 height 19
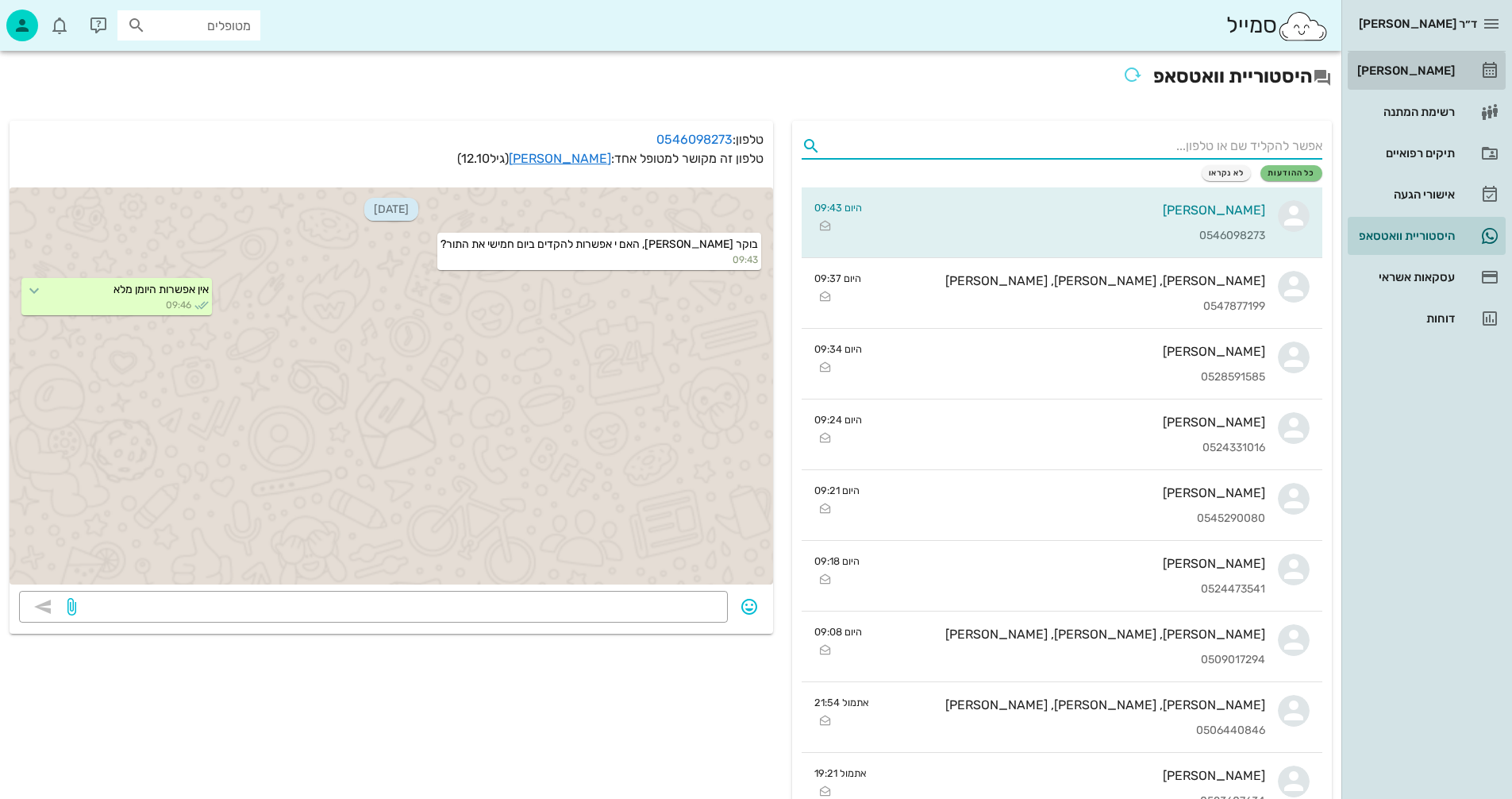
click at [1428, 65] on div "[PERSON_NAME]" at bounding box center [1404, 70] width 101 height 13
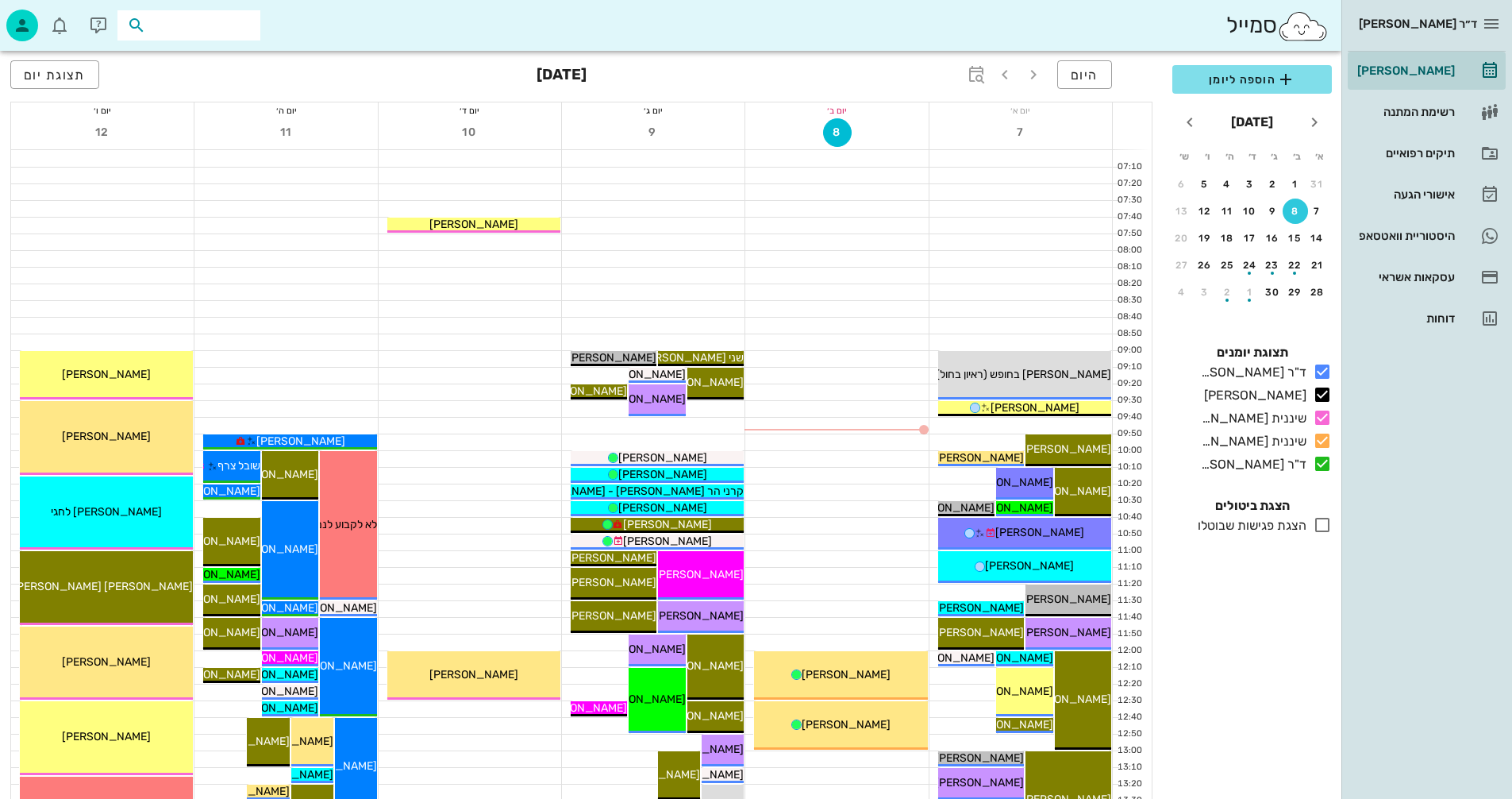
click at [210, 24] on input "text" at bounding box center [200, 25] width 101 height 21
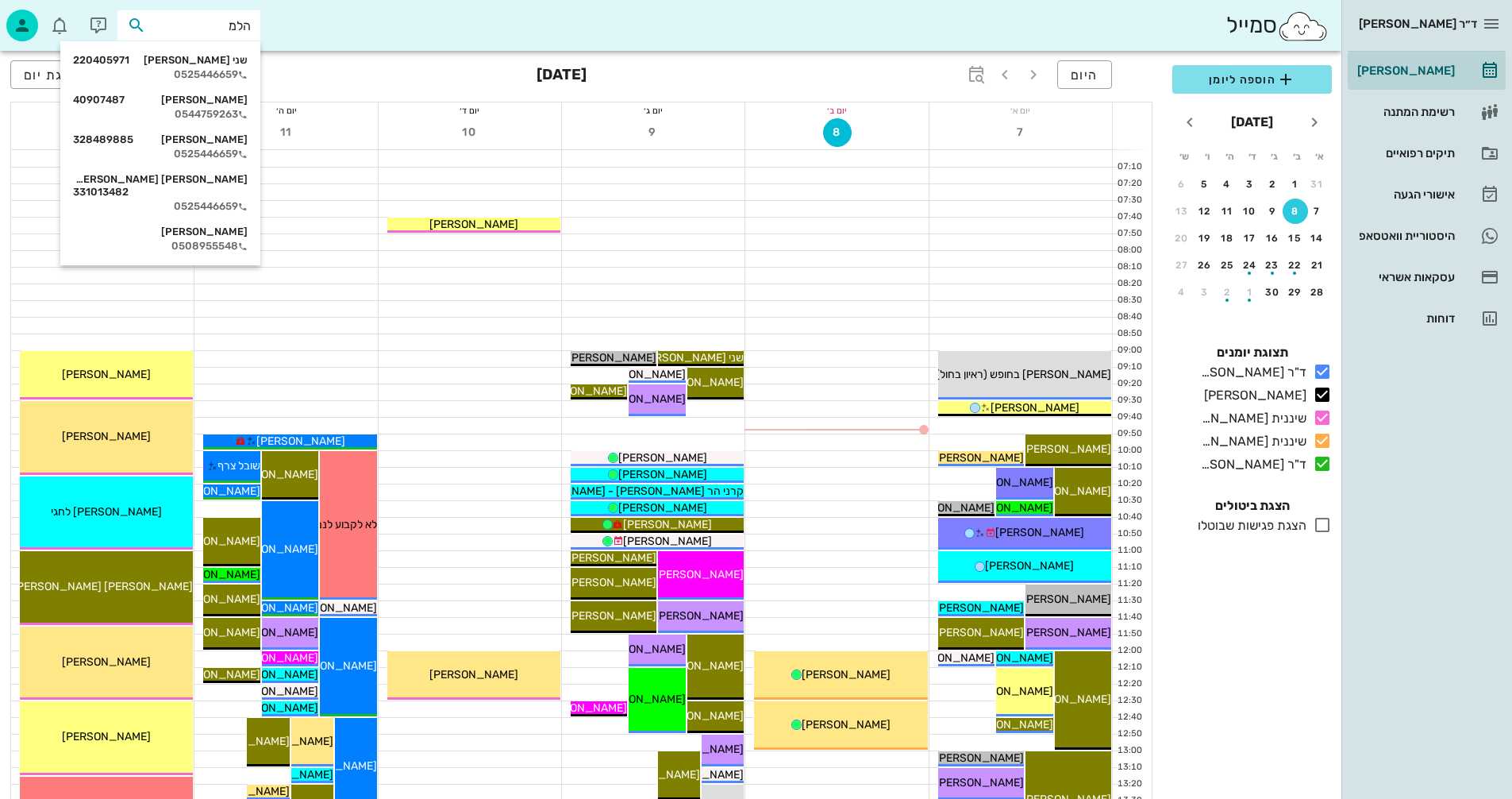
type input "הלמן"
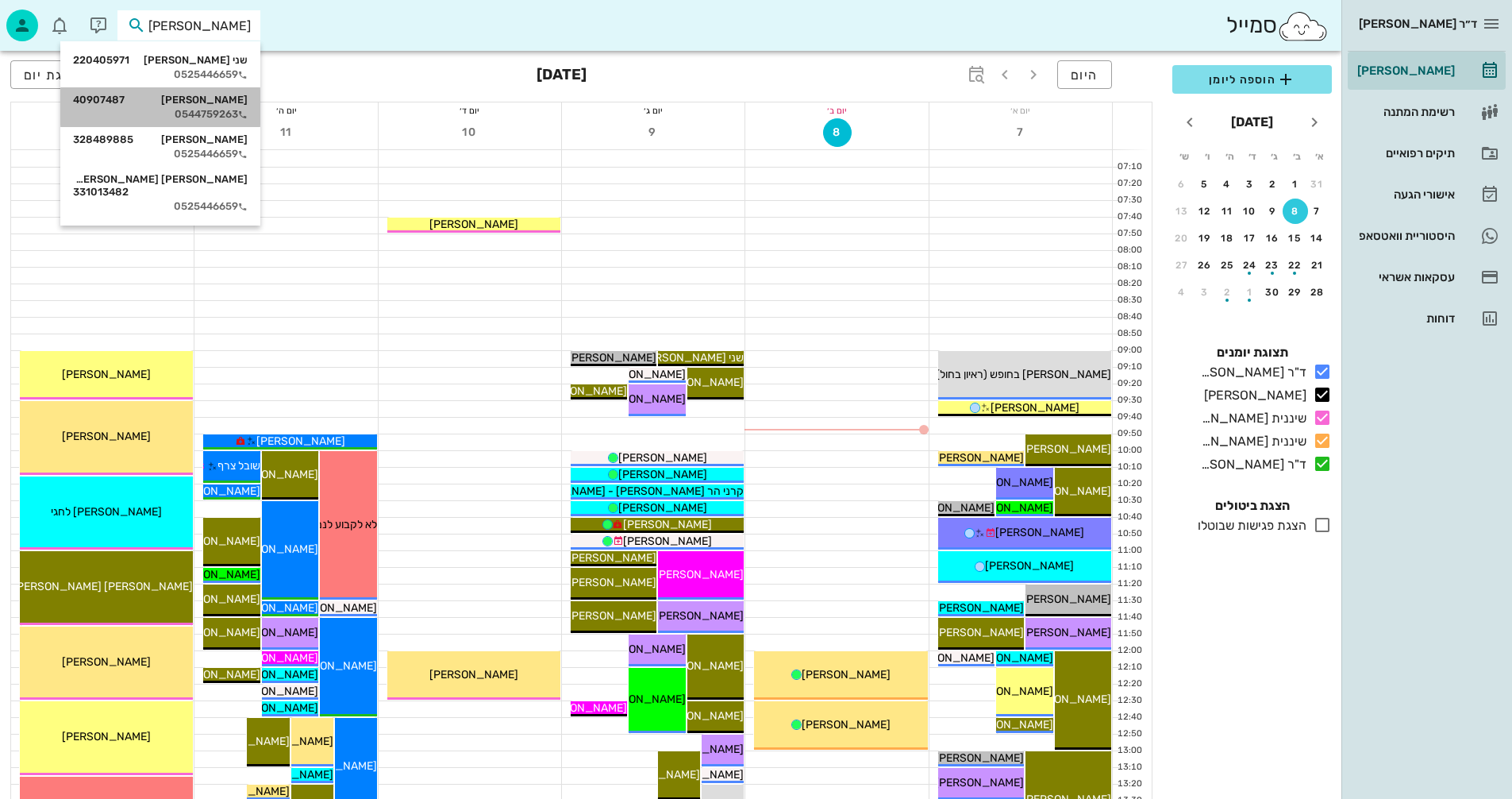
click at [200, 97] on div "הלמן אתי 40907487" at bounding box center [161, 101] width 175 height 13
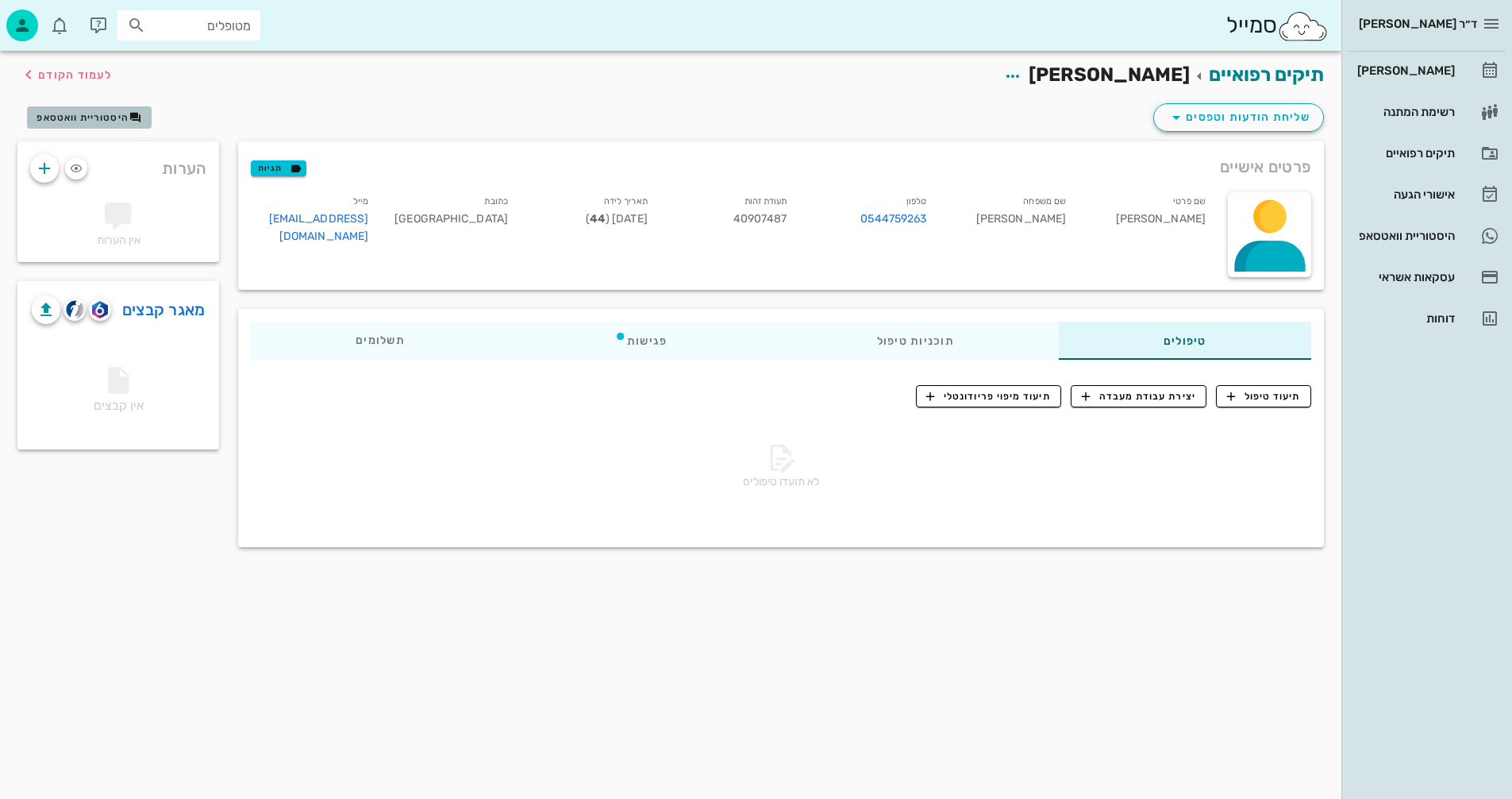
click at [81, 114] on span "היסטוריית וואטסאפ" at bounding box center [83, 118] width 92 height 11
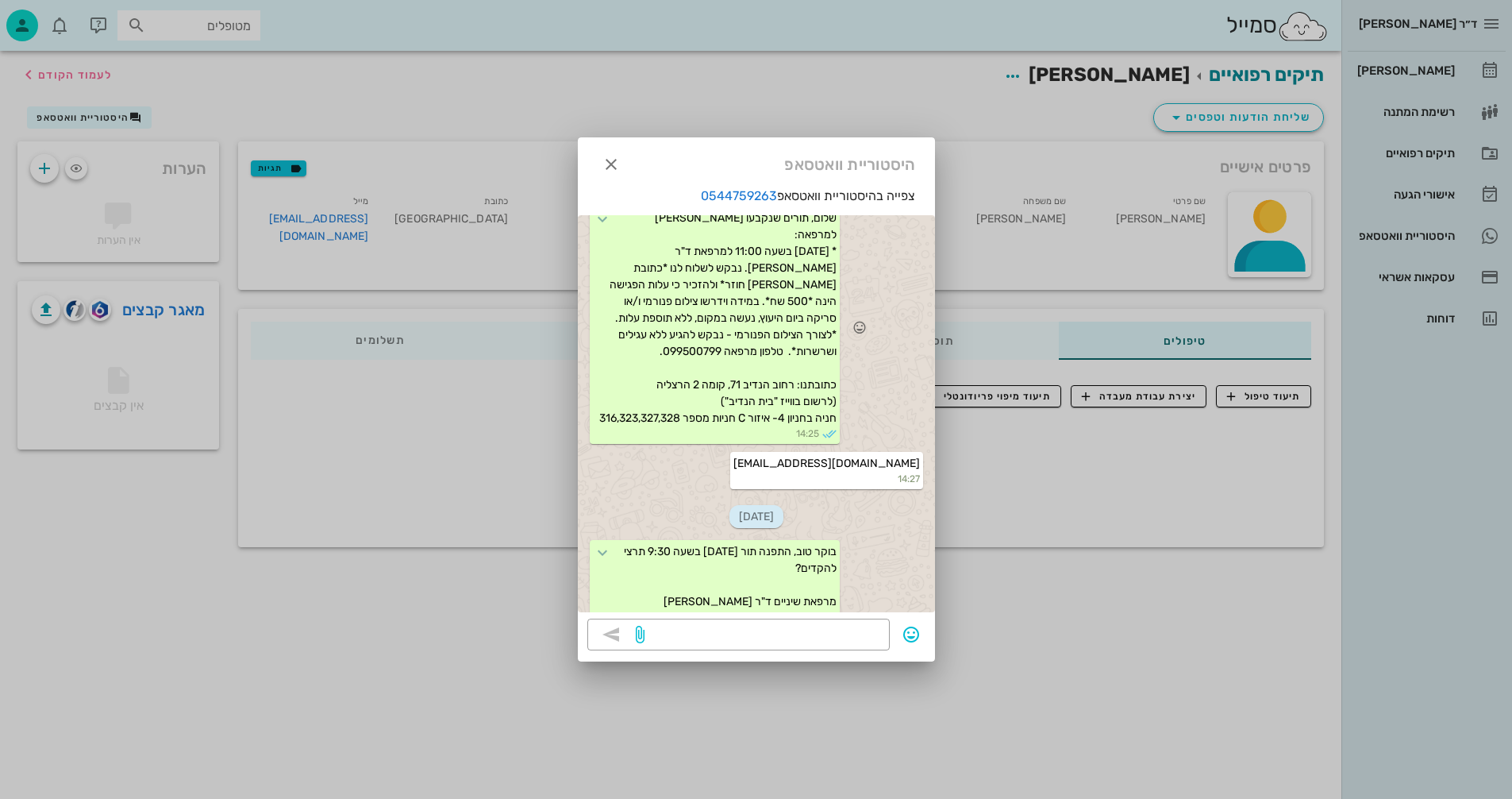
scroll to position [74, 0]
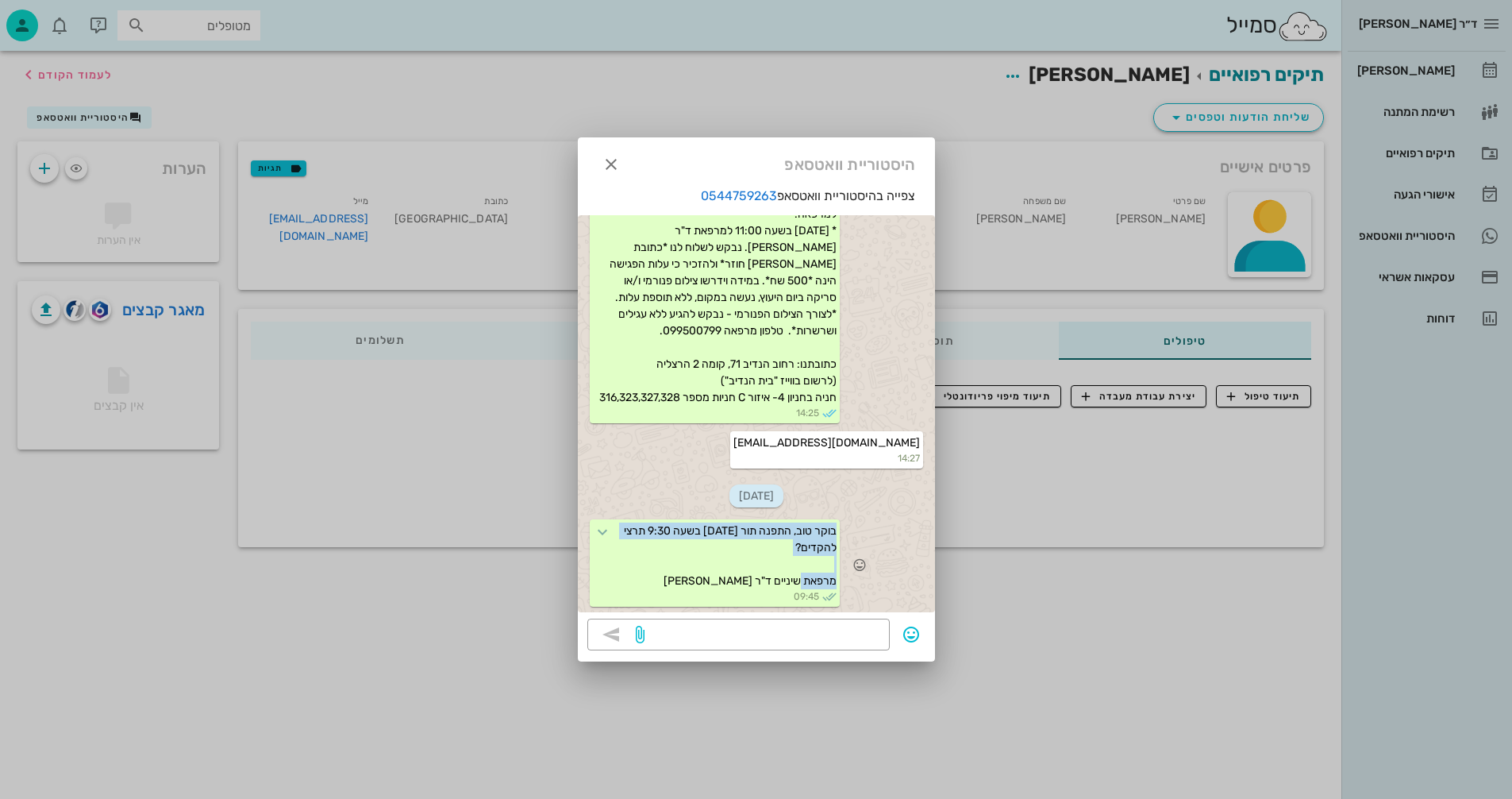
drag, startPoint x: 725, startPoint y: 556, endPoint x: 838, endPoint y: 531, distance: 115.7
click at [838, 531] on div "בוקר טוב, התפנה תור ביום שלישי 9/9 בשעה 9:30 תרצי להקדים? מרפאת שיניים ד"ר דיקש…" at bounding box center [715, 563] width 250 height 87
copy span "בוקר טוב, התפנה תור ביום שלישי 9/9 בשעה 9:30 תרצי להקדים?"
click at [615, 162] on icon "button" at bounding box center [611, 164] width 19 height 19
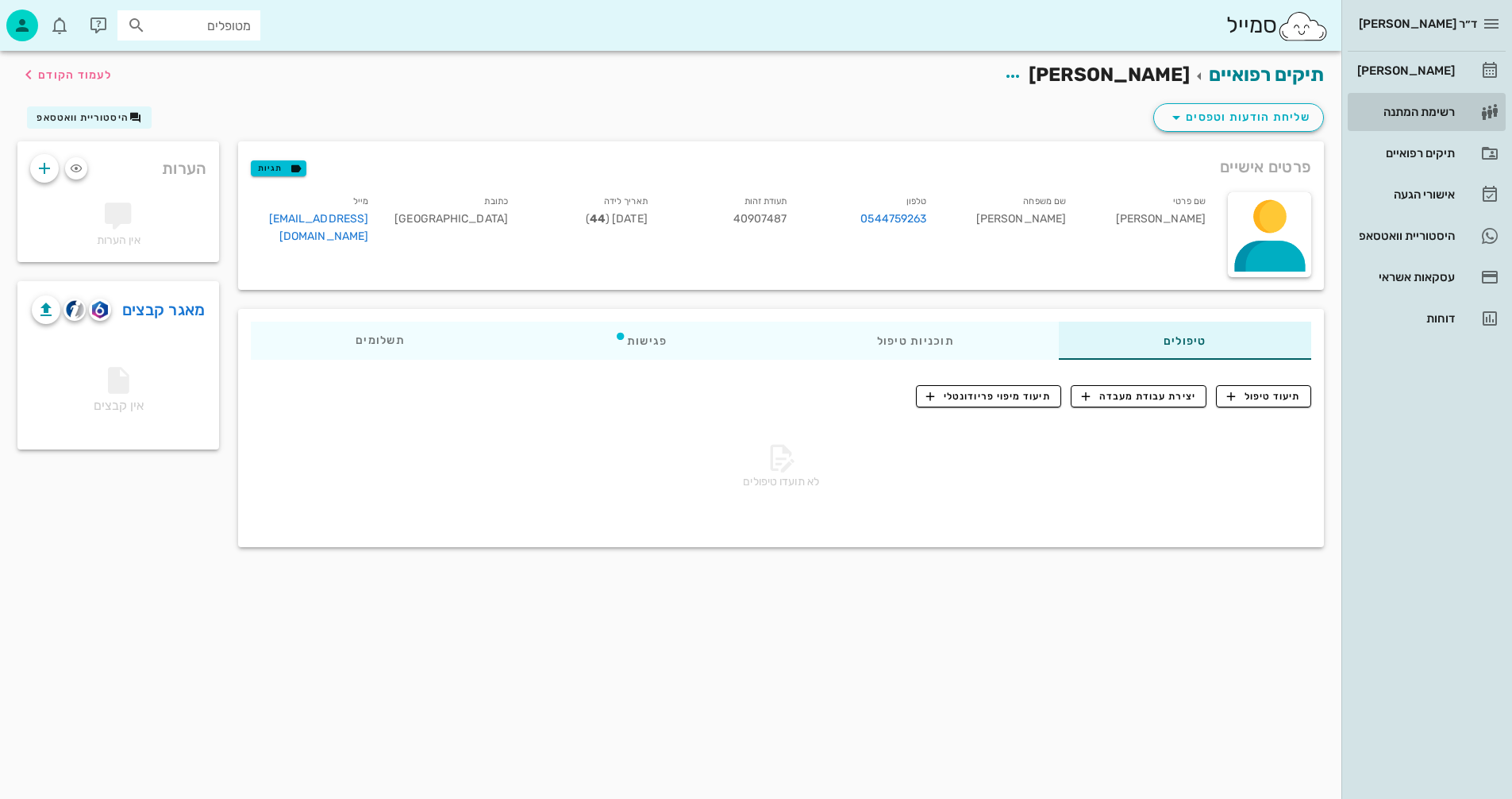
click at [1410, 113] on div "רשימת המתנה" at bounding box center [1404, 112] width 101 height 13
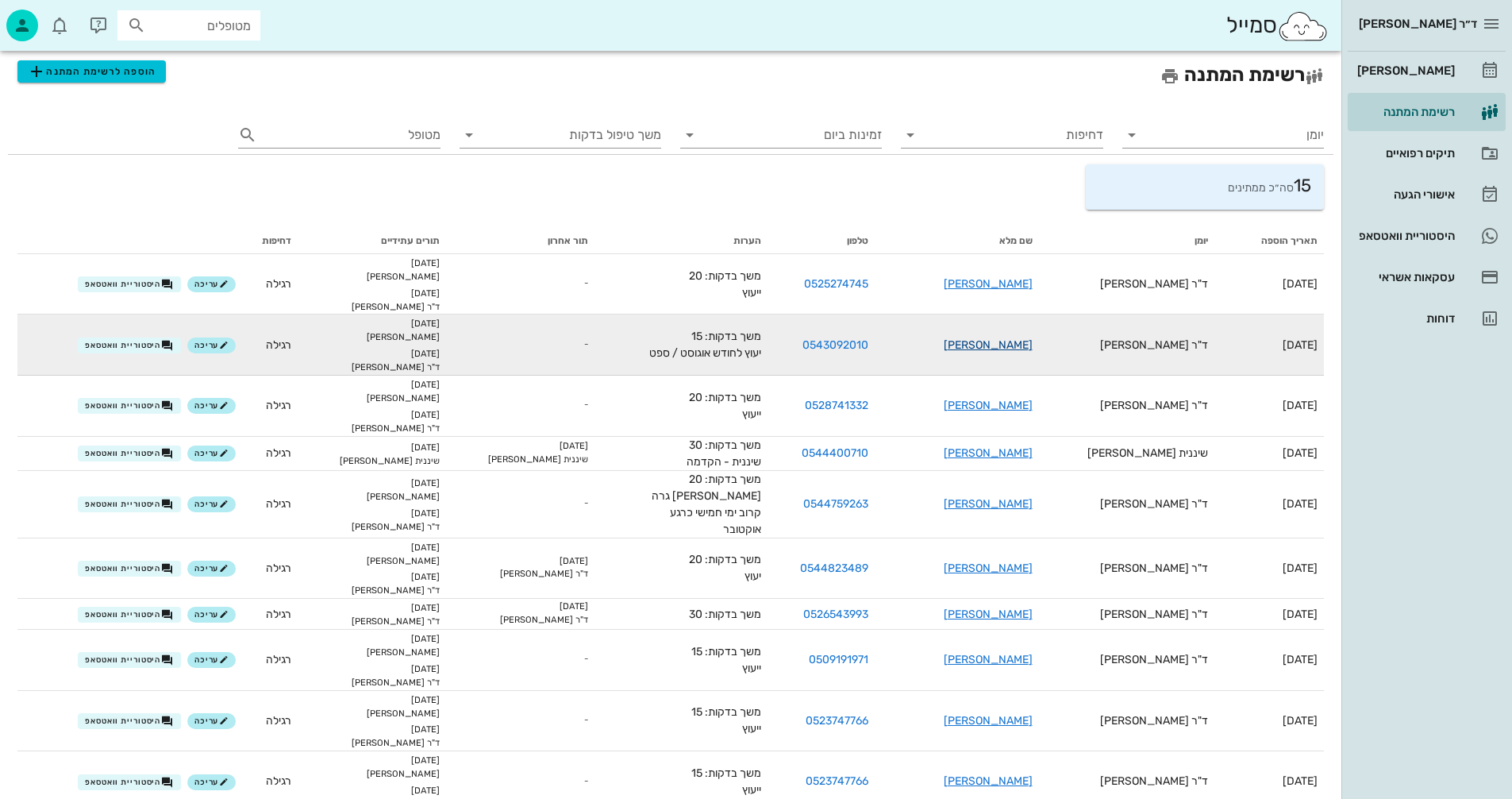
click at [1024, 340] on link "[PERSON_NAME]" at bounding box center [989, 345] width 89 height 13
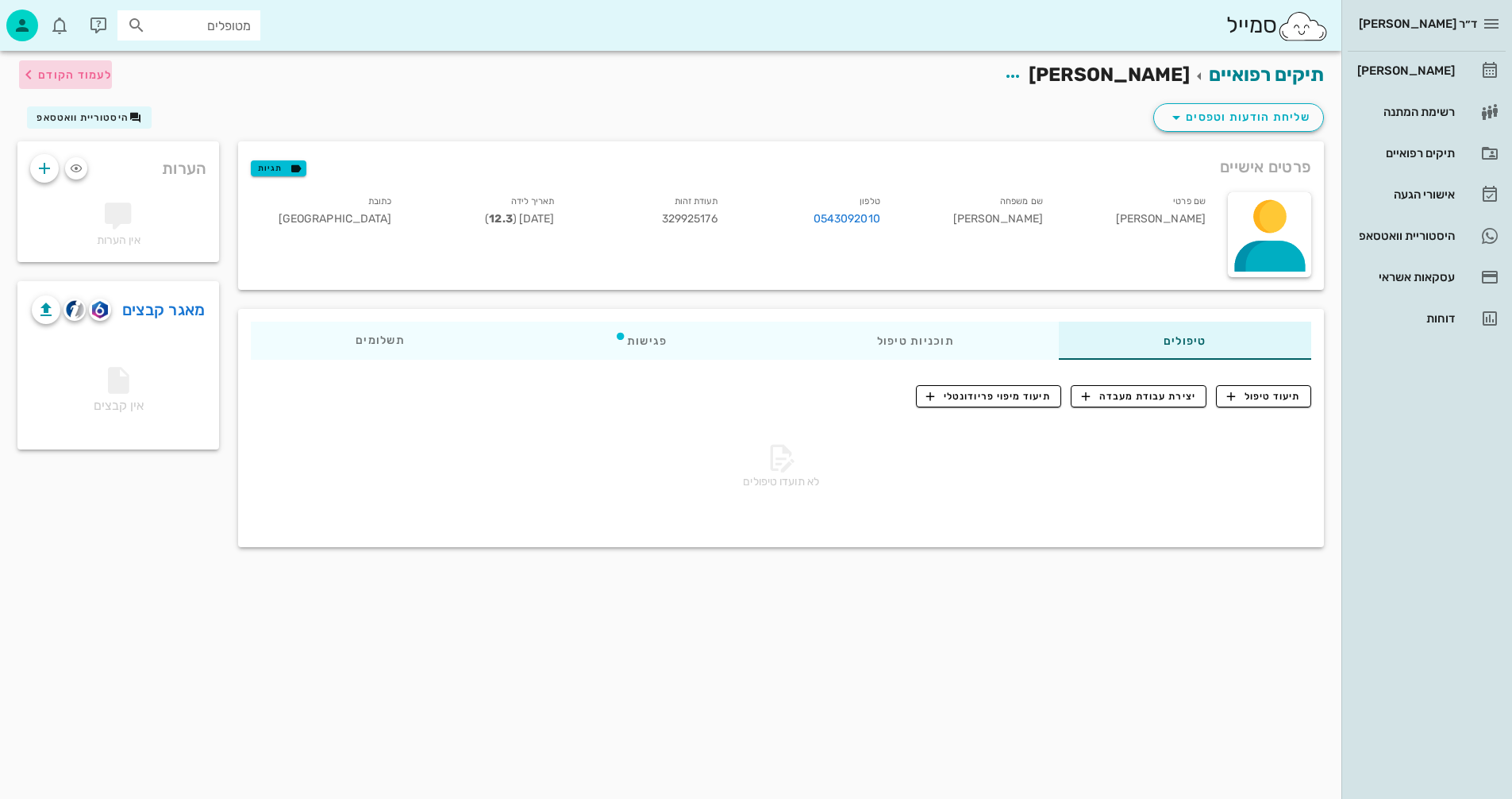
click at [97, 70] on span "לעמוד הקודם" at bounding box center [75, 75] width 74 height 13
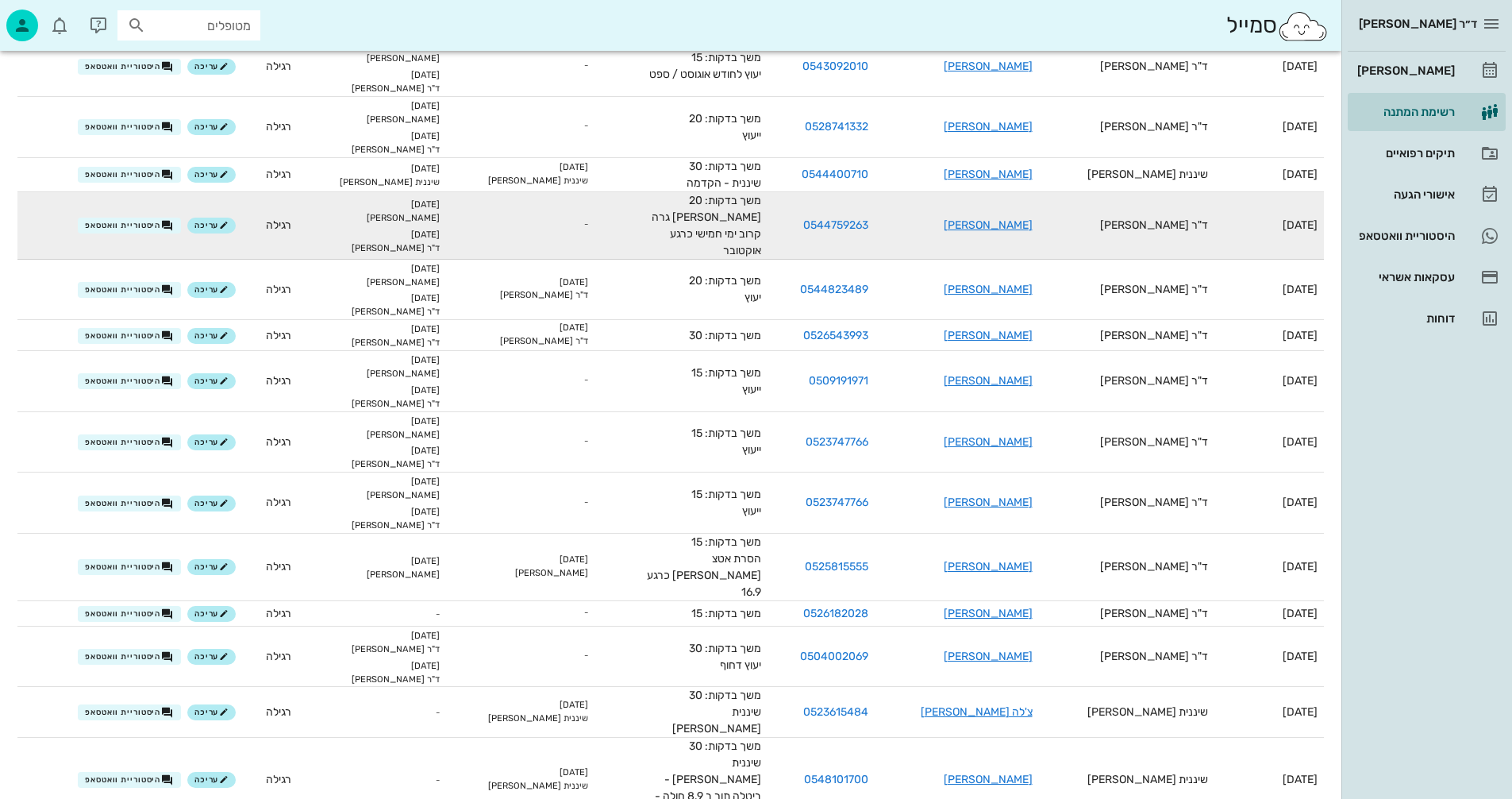
scroll to position [283, 0]
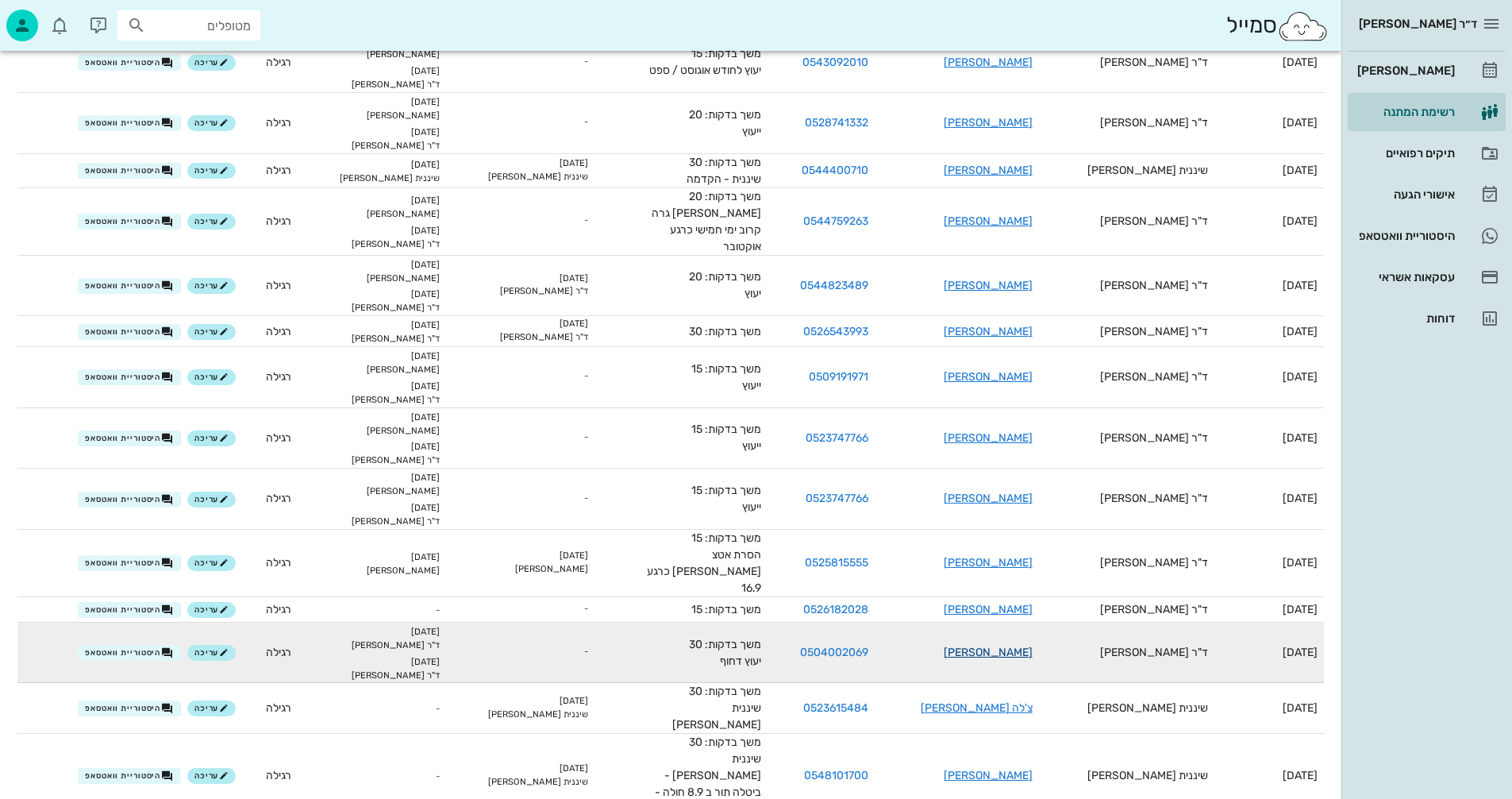
click at [1004, 646] on link "[PERSON_NAME]" at bounding box center [989, 652] width 89 height 13
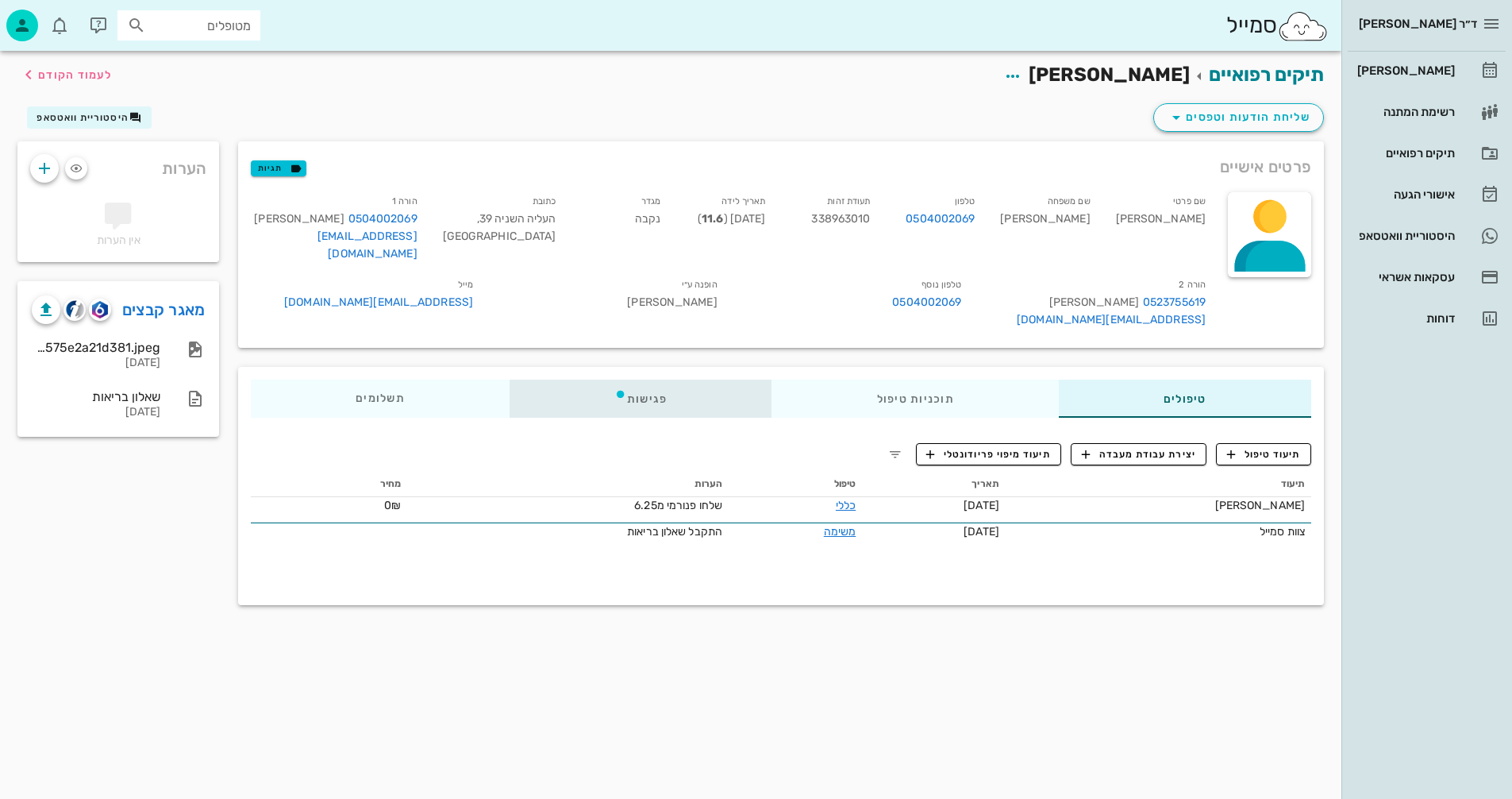
click at [638, 380] on div "פגישות" at bounding box center [641, 399] width 263 height 39
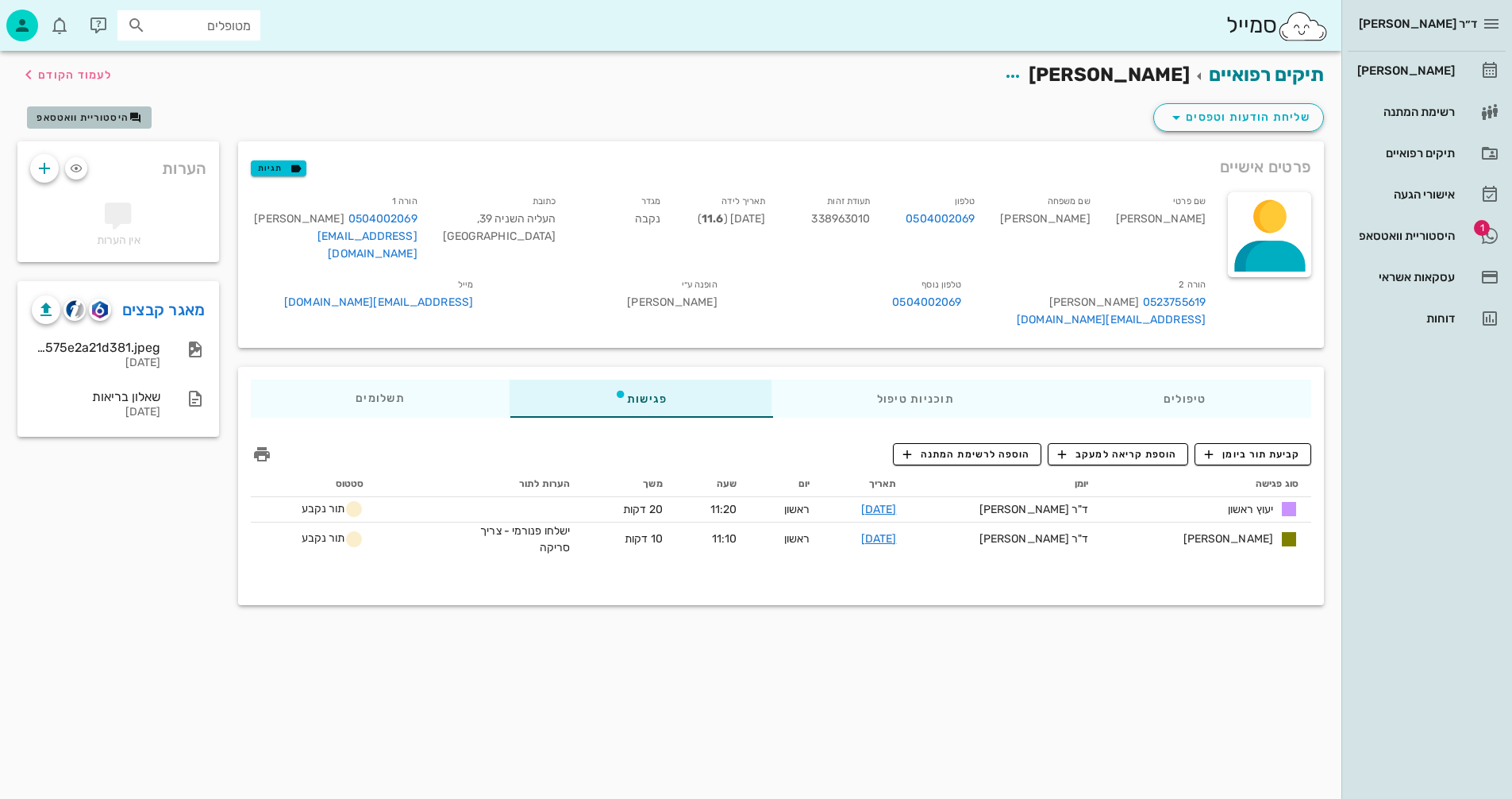
click at [76, 117] on span "היסטוריית וואטסאפ" at bounding box center [83, 118] width 92 height 11
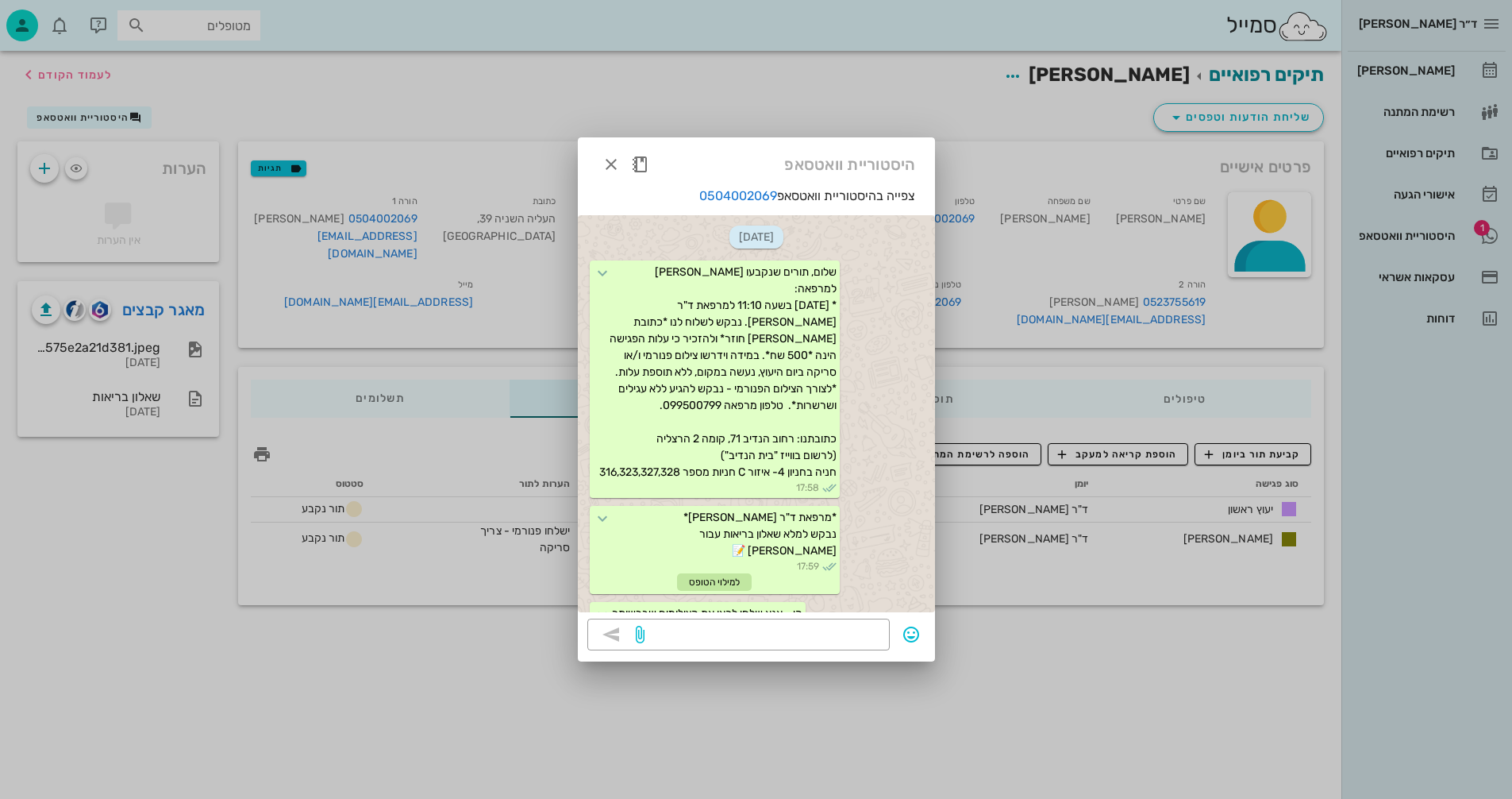
scroll to position [257, 0]
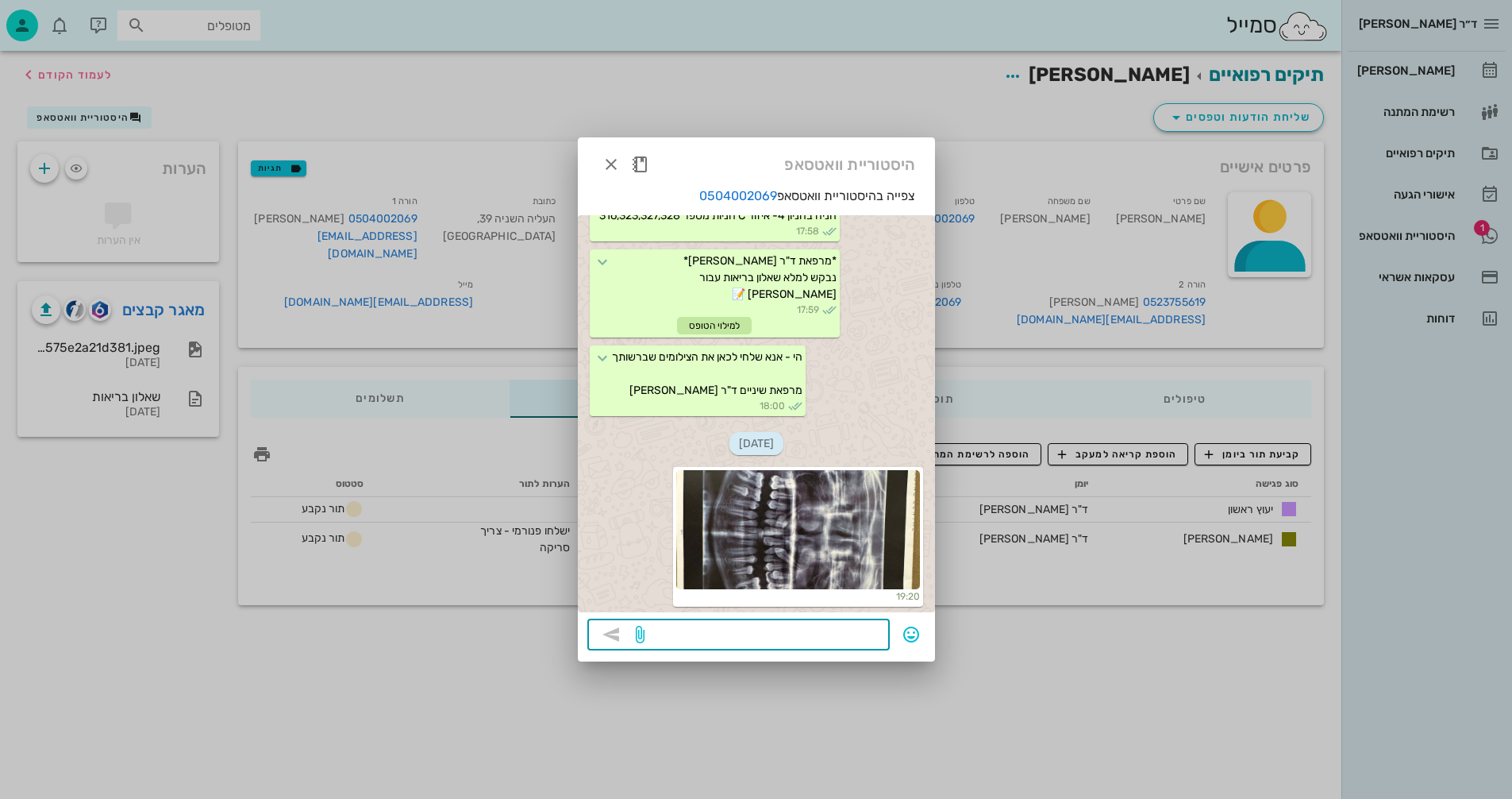
paste textarea "בוקר טוב, התפנה תור ביום שלישי 9/9 בשעה 9:30 תרצי להקדים?"
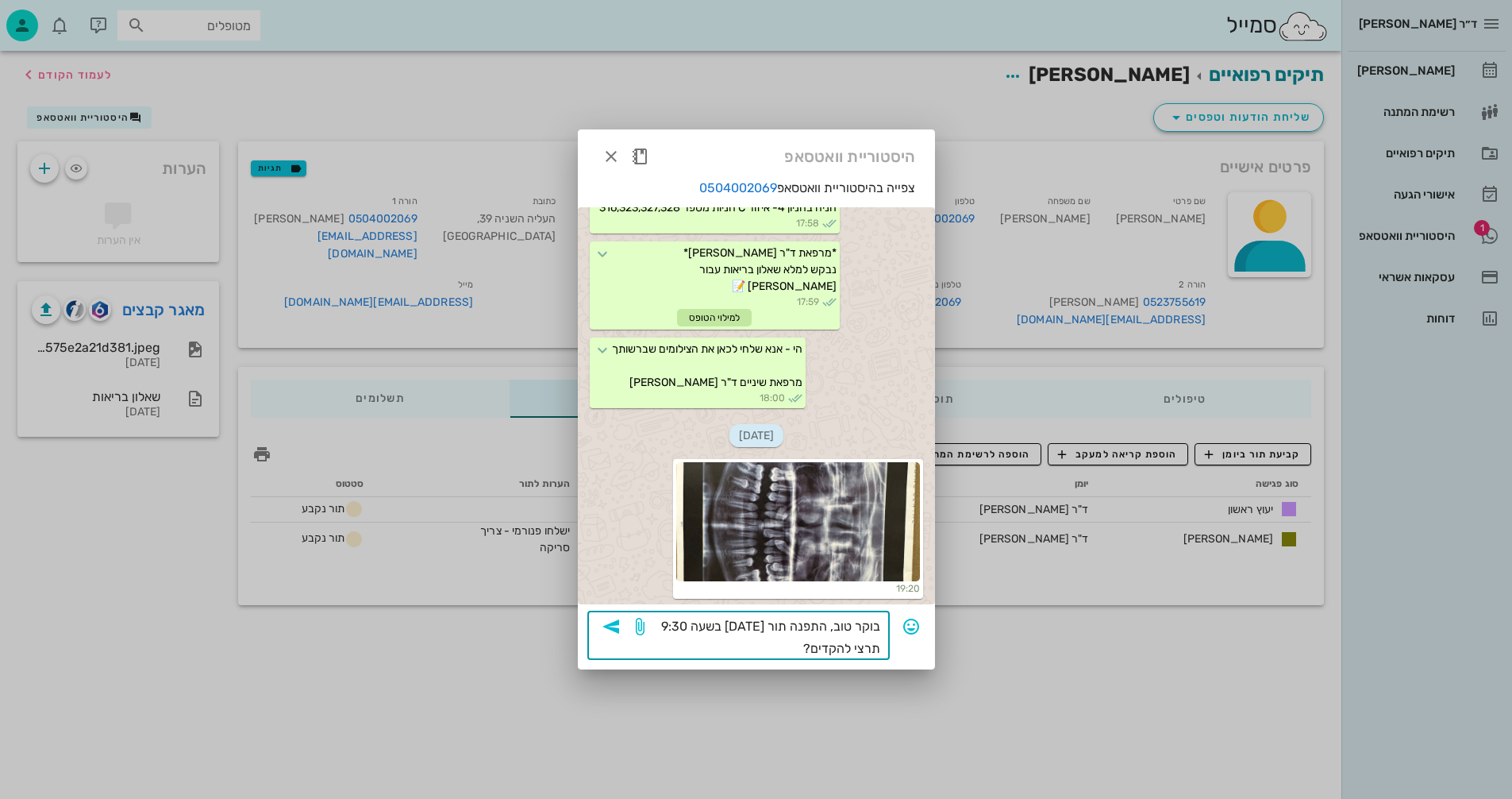
click at [795, 652] on textarea "בוקר טוב, התפנה תור ביום שלישי 9/9 בשעה 9:30 תרצי להקדים?" at bounding box center [764, 637] width 233 height 44
type textarea "בוקר טוב, התפנה תור ביום שלישי 9/9 בשעה 9:30 תרצו להקדים?"
click at [616, 620] on icon "button" at bounding box center [611, 626] width 19 height 19
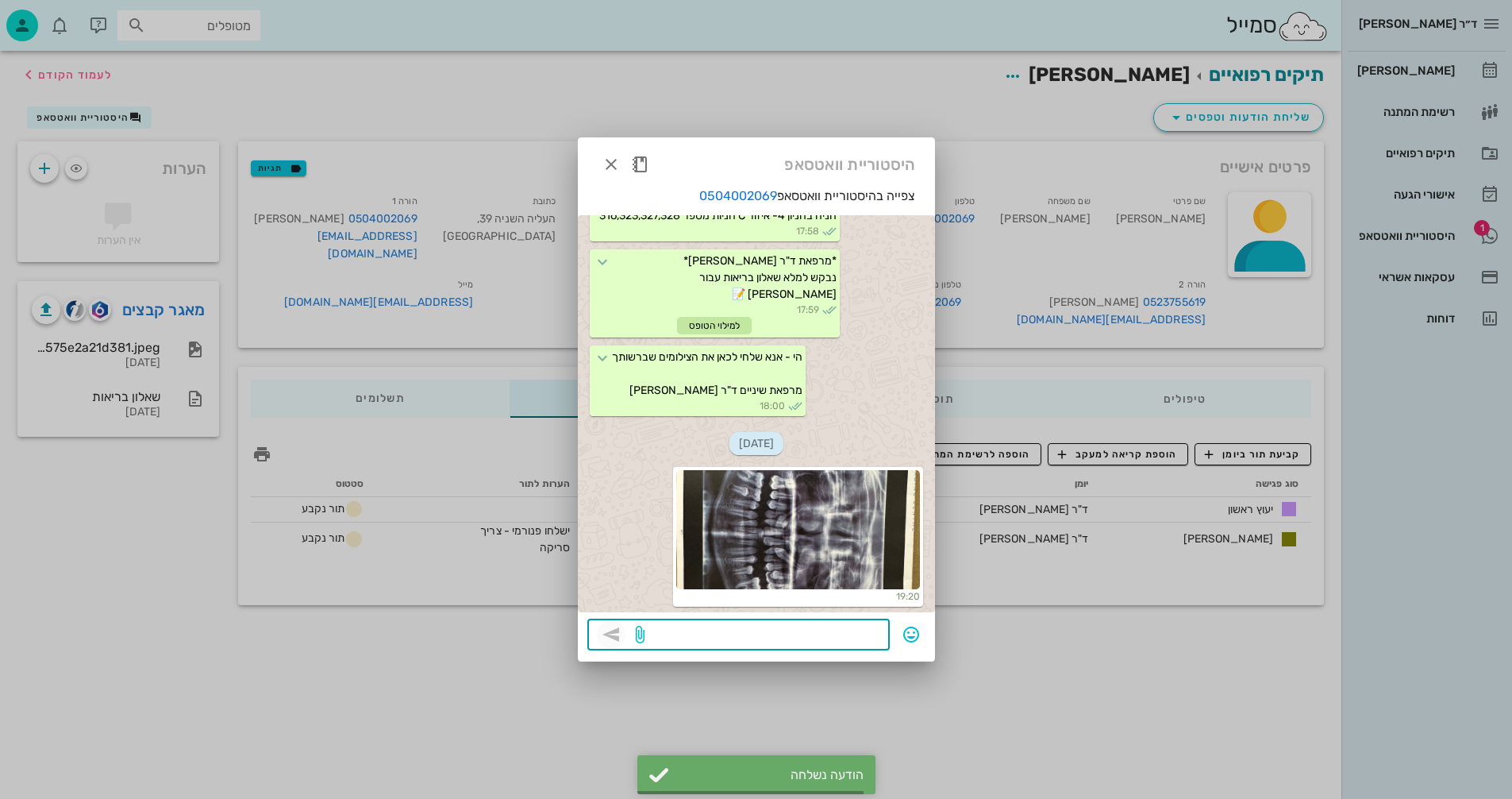
scroll to position [395, 0]
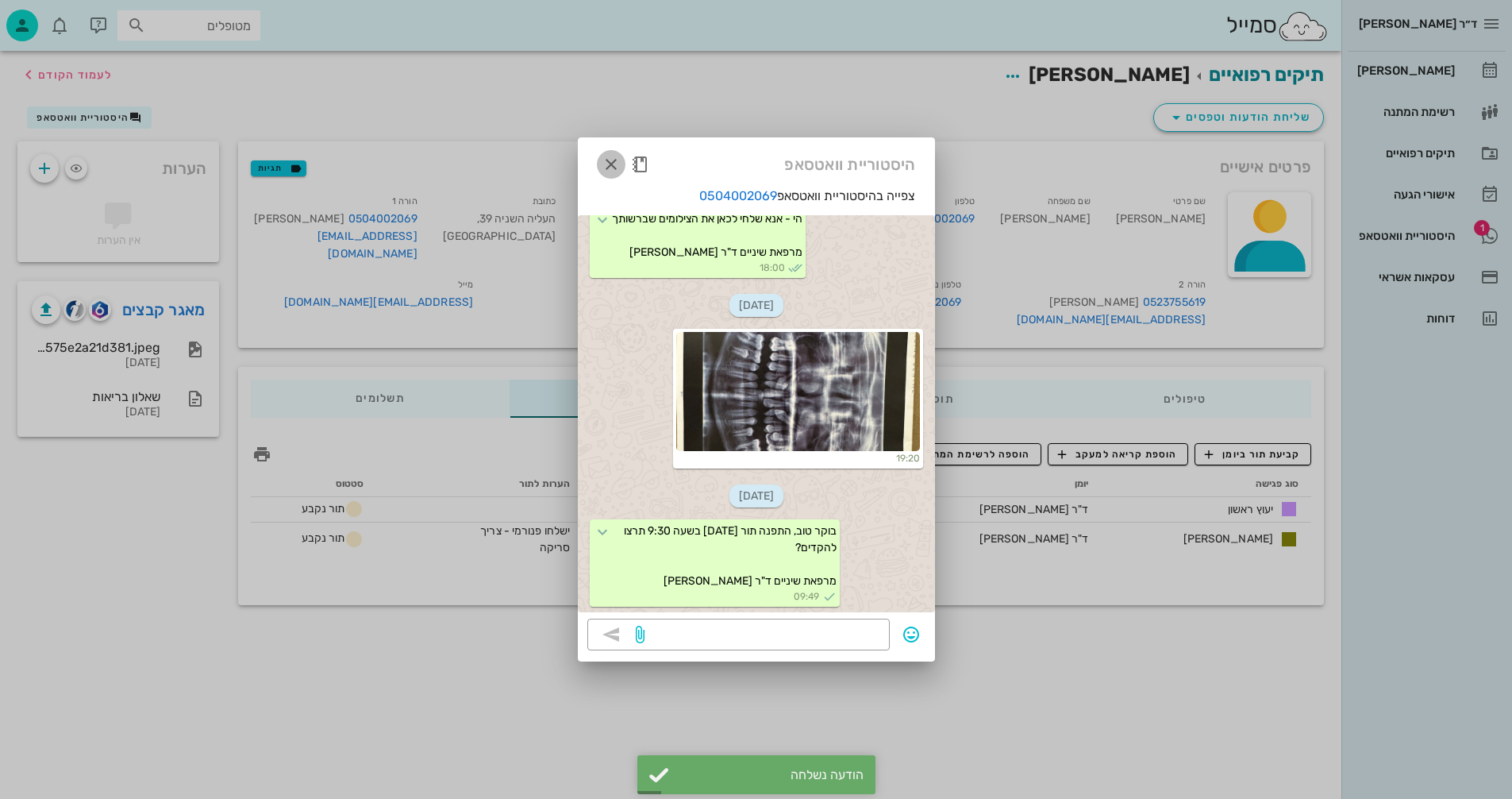
click at [612, 163] on icon "button" at bounding box center [611, 164] width 19 height 19
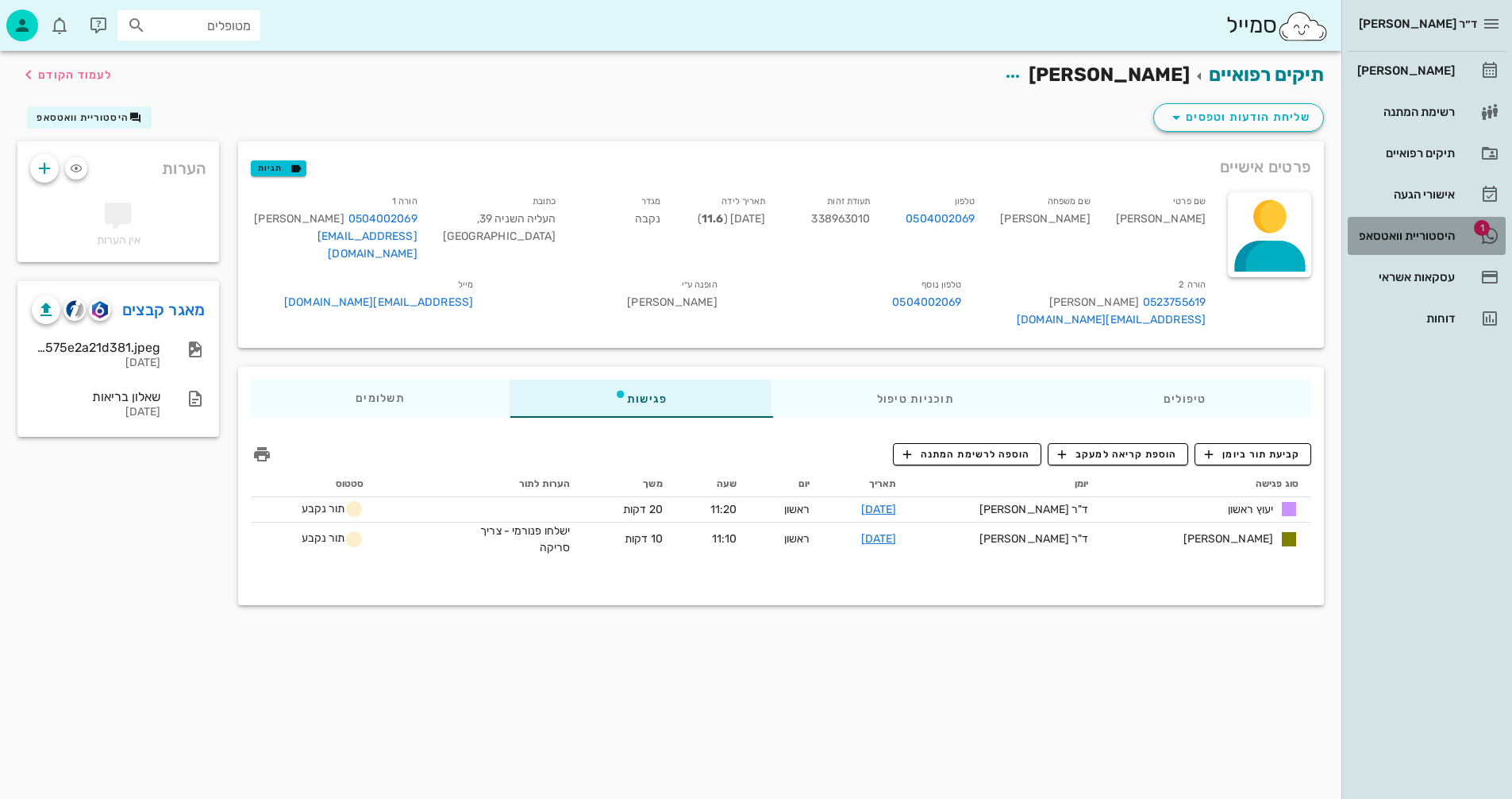
click at [1384, 238] on div "היסטוריית וואטסאפ" at bounding box center [1404, 236] width 101 height 13
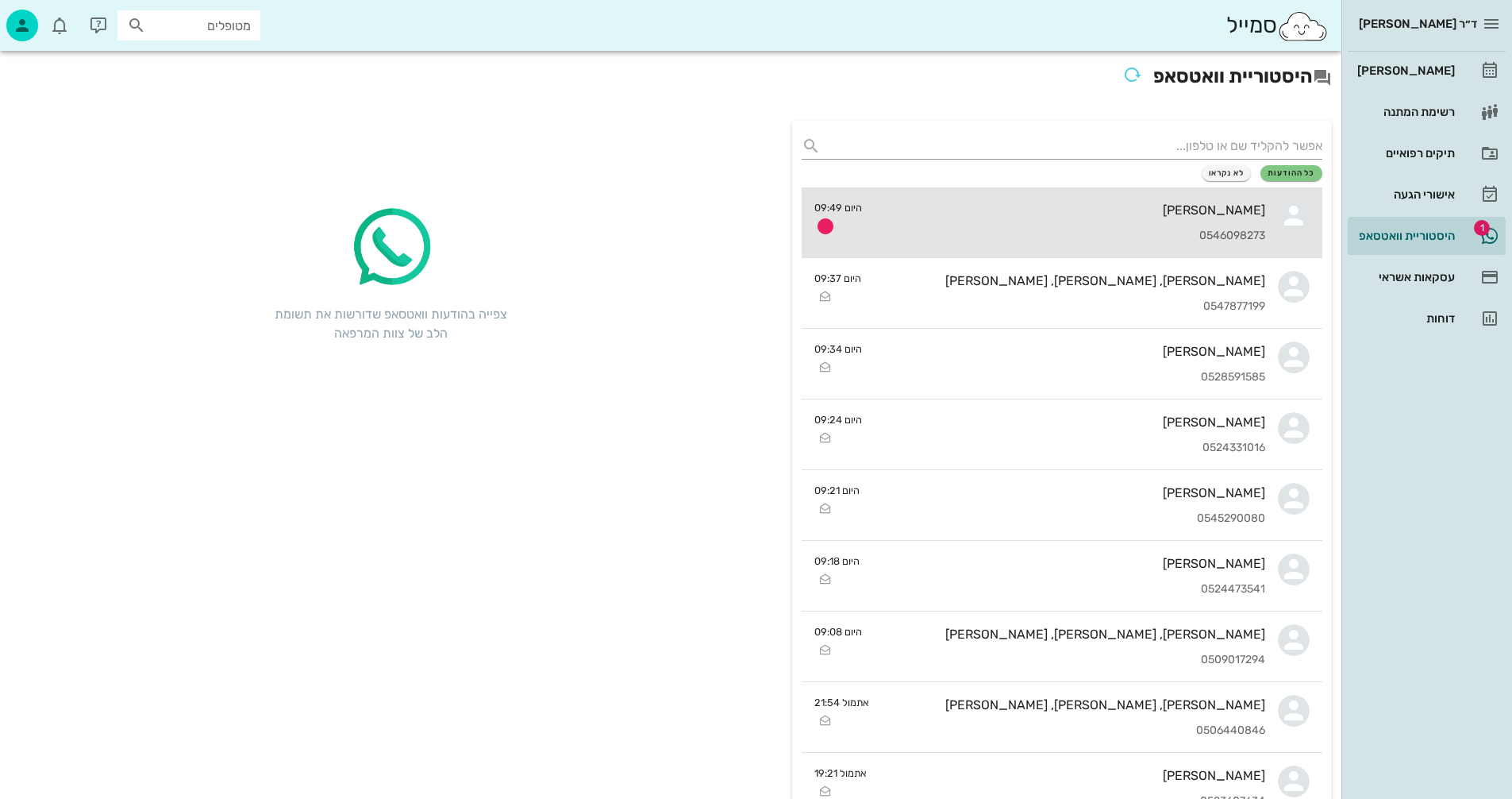
click at [975, 212] on div "[PERSON_NAME]" at bounding box center [1070, 210] width 391 height 15
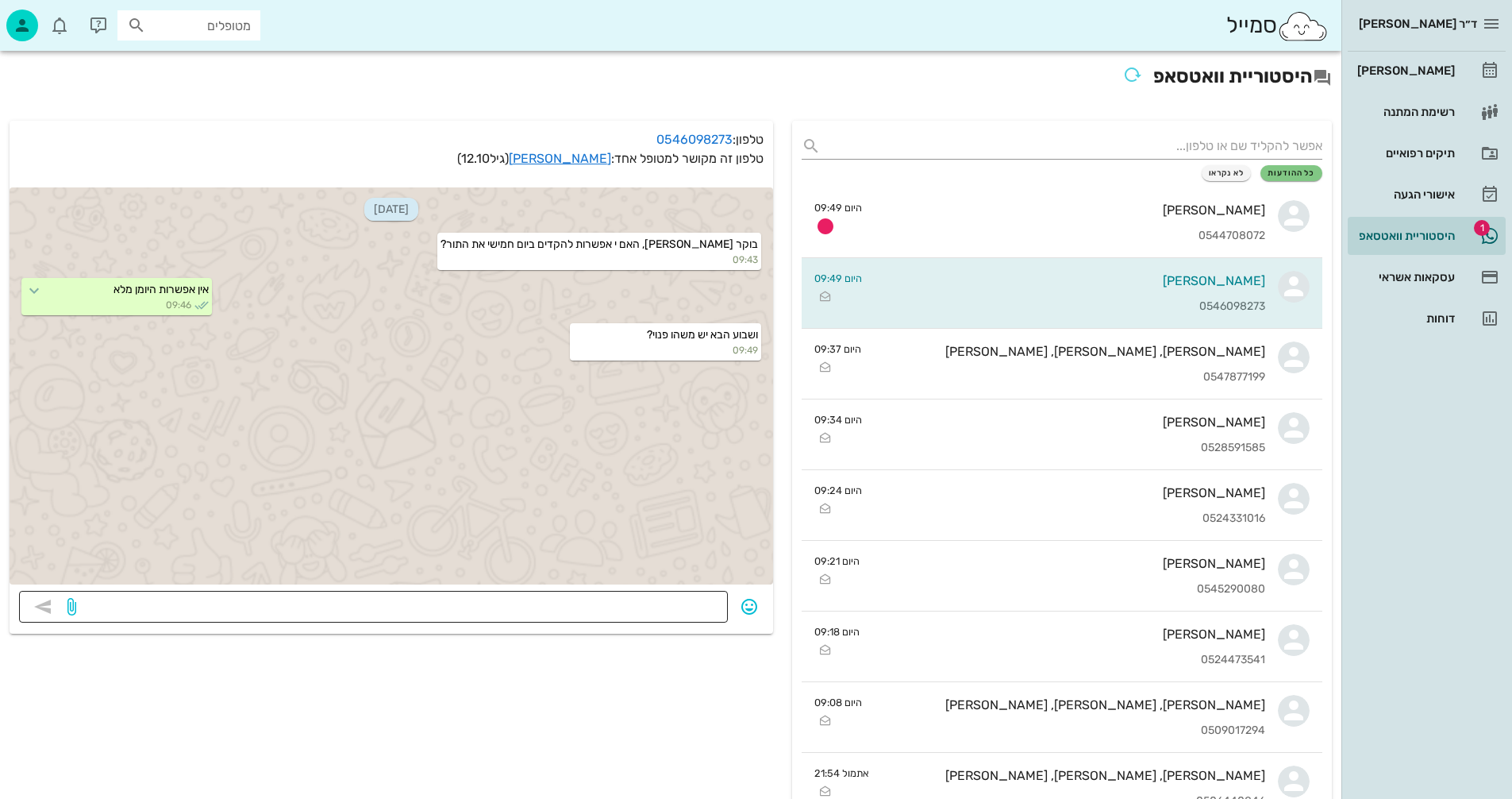
click at [643, 610] on textarea at bounding box center [398, 608] width 639 height 25
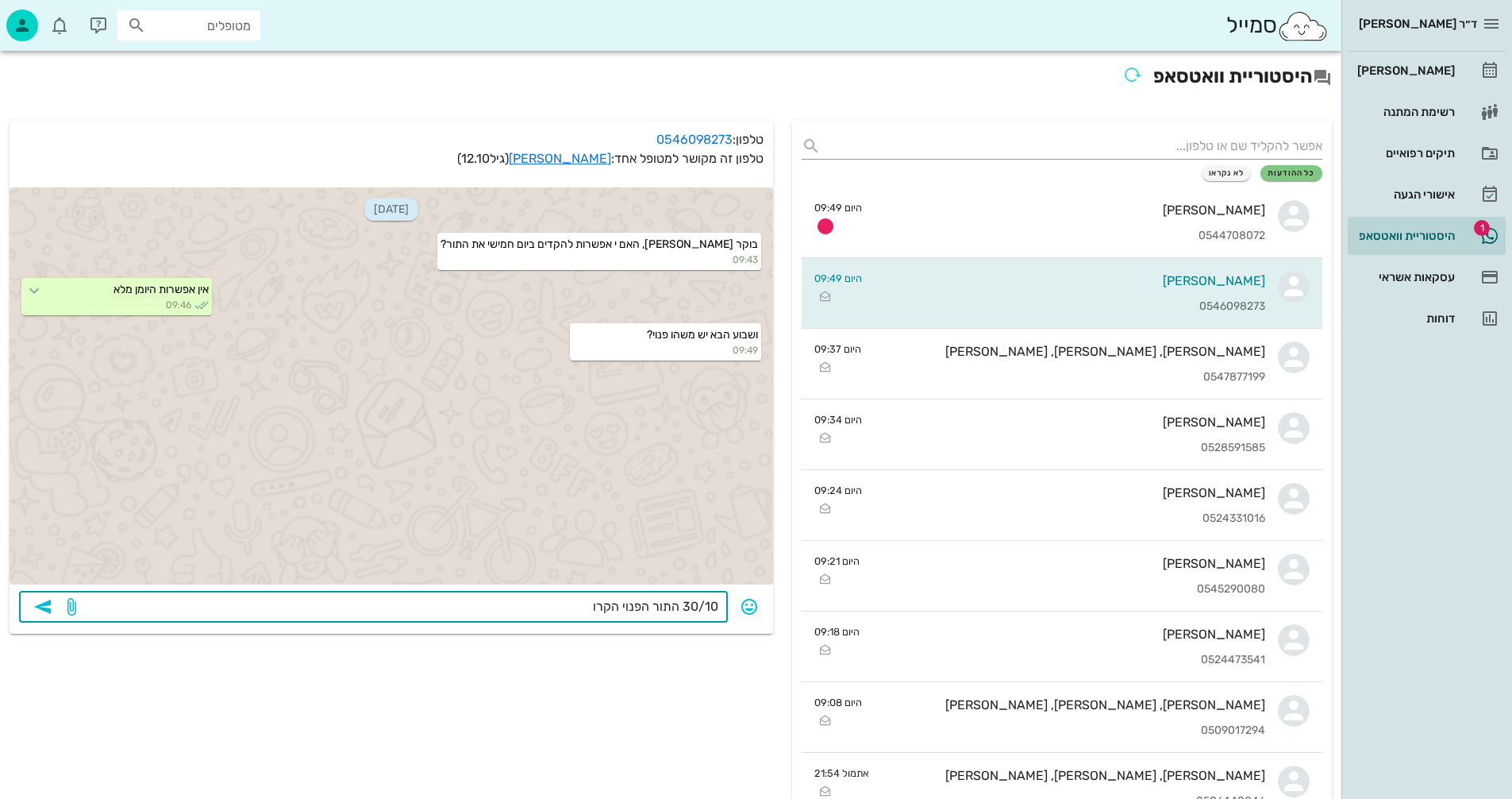
type textarea "30/10 התור הפנוי הקרוב"
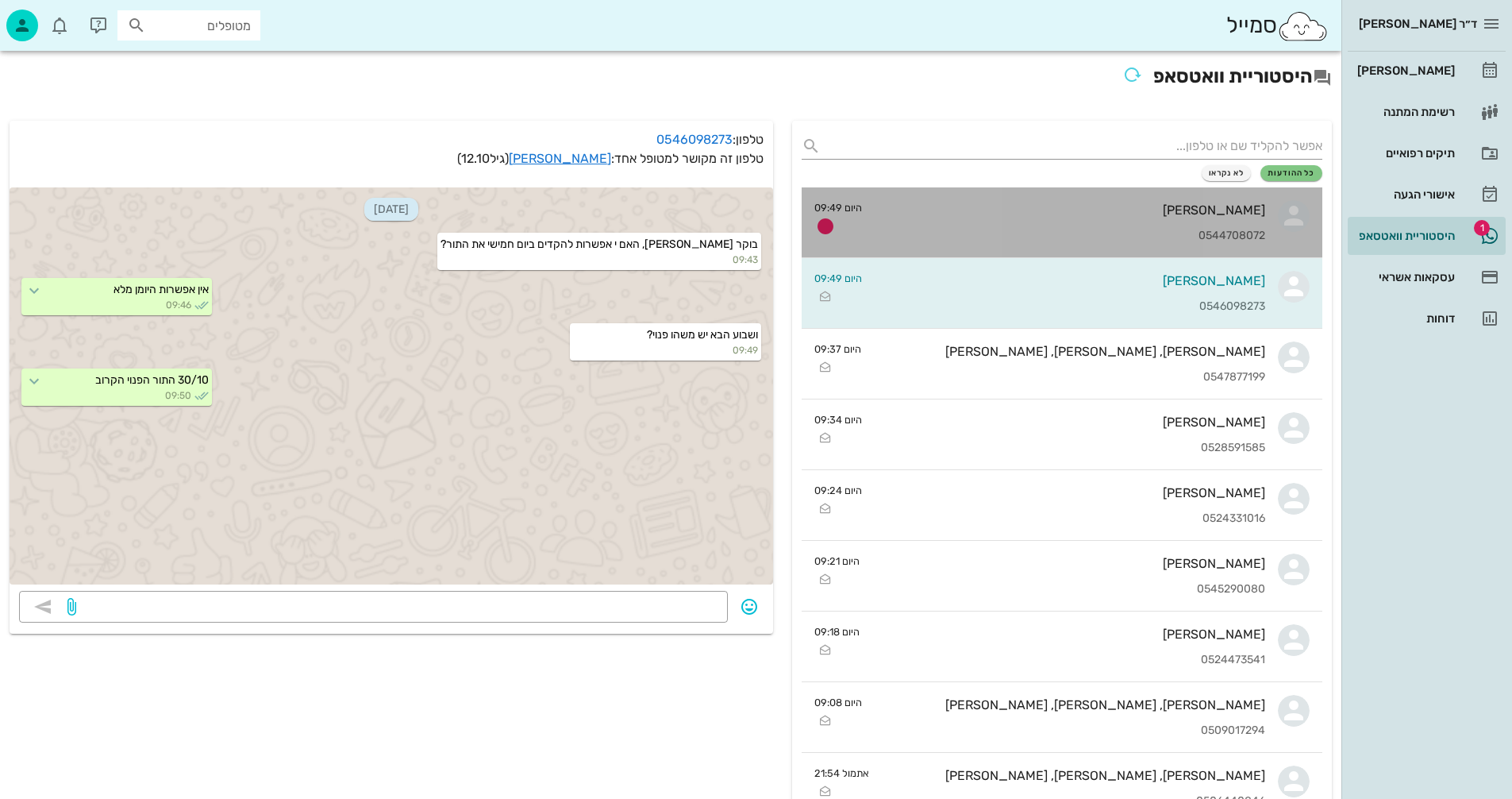
click at [1052, 229] on div "0544708072" at bounding box center [1070, 236] width 391 height 13
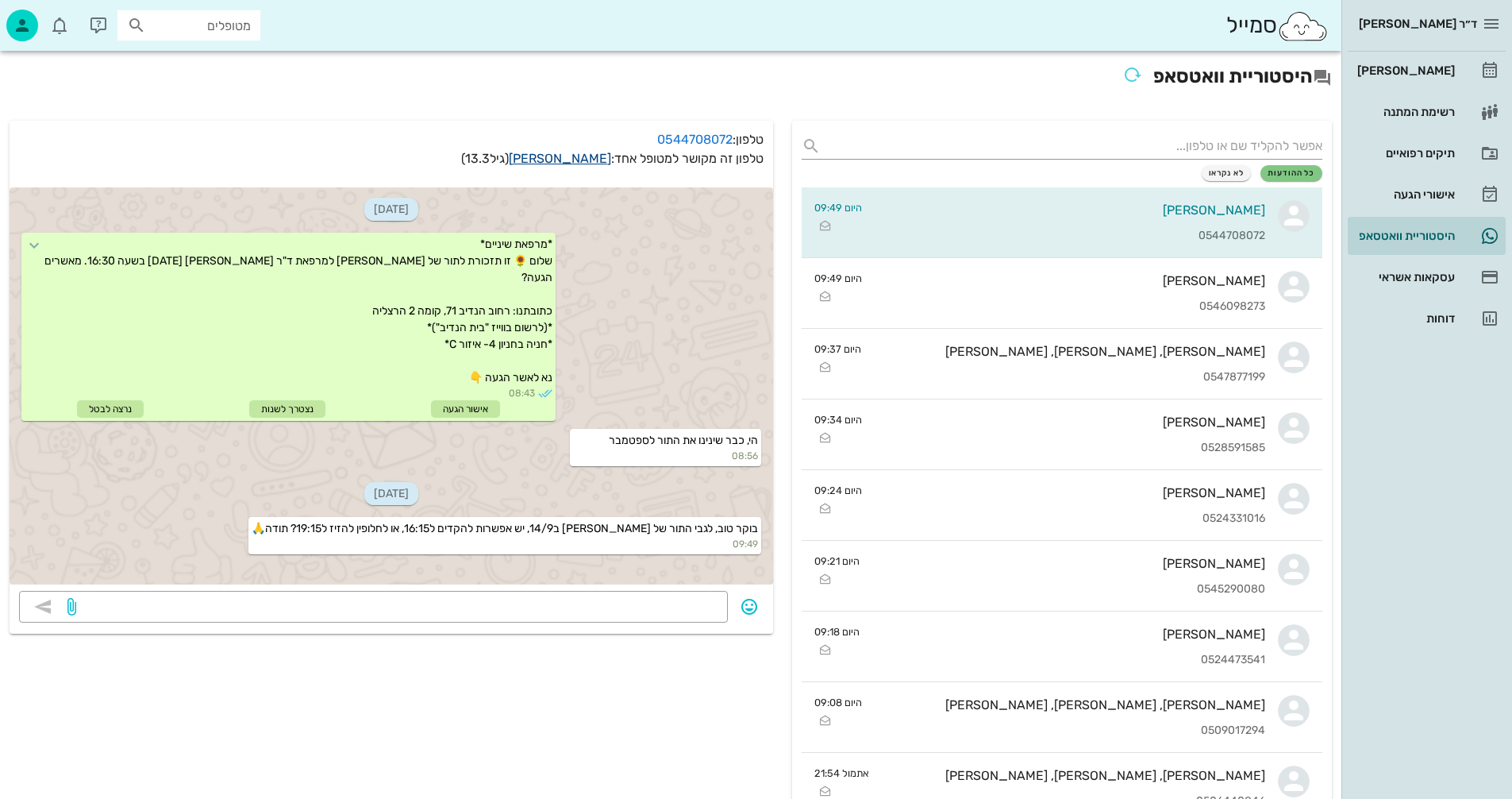
click at [564, 158] on link "תומר גולדפרב" at bounding box center [560, 159] width 102 height 15
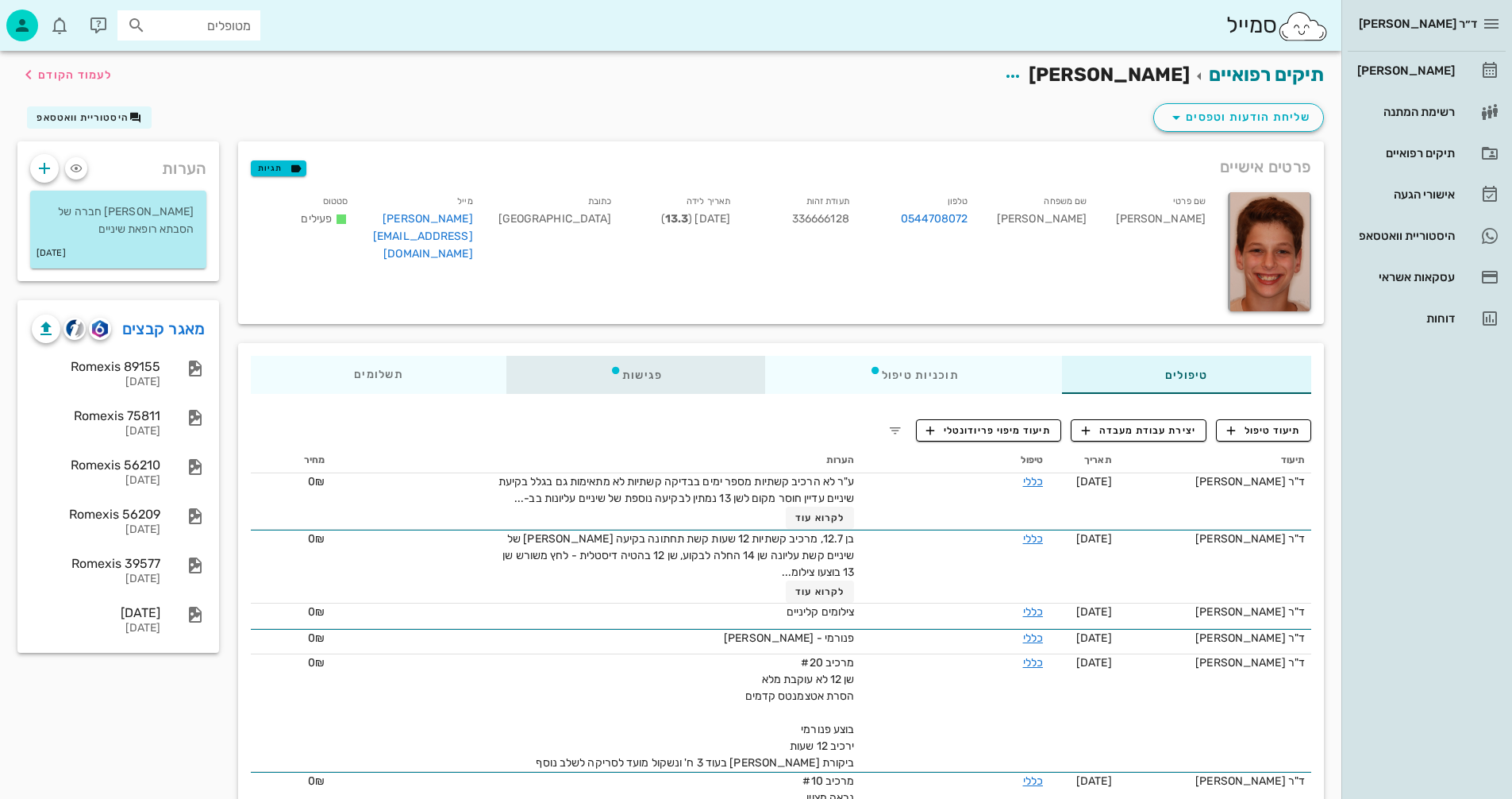
click at [641, 372] on div "פגישות" at bounding box center [636, 375] width 259 height 39
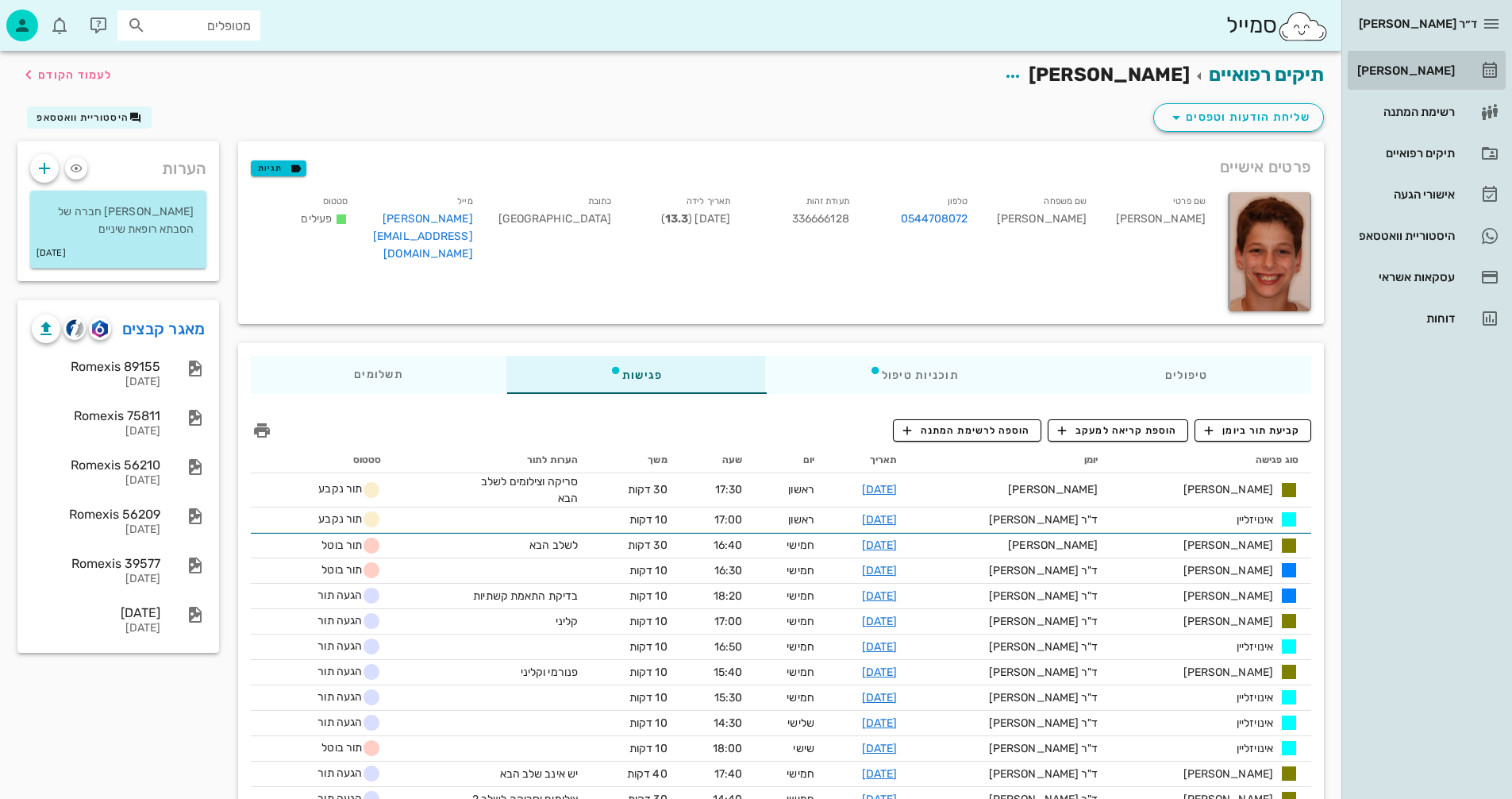
click at [1413, 66] on div "[PERSON_NAME]" at bounding box center [1404, 70] width 101 height 13
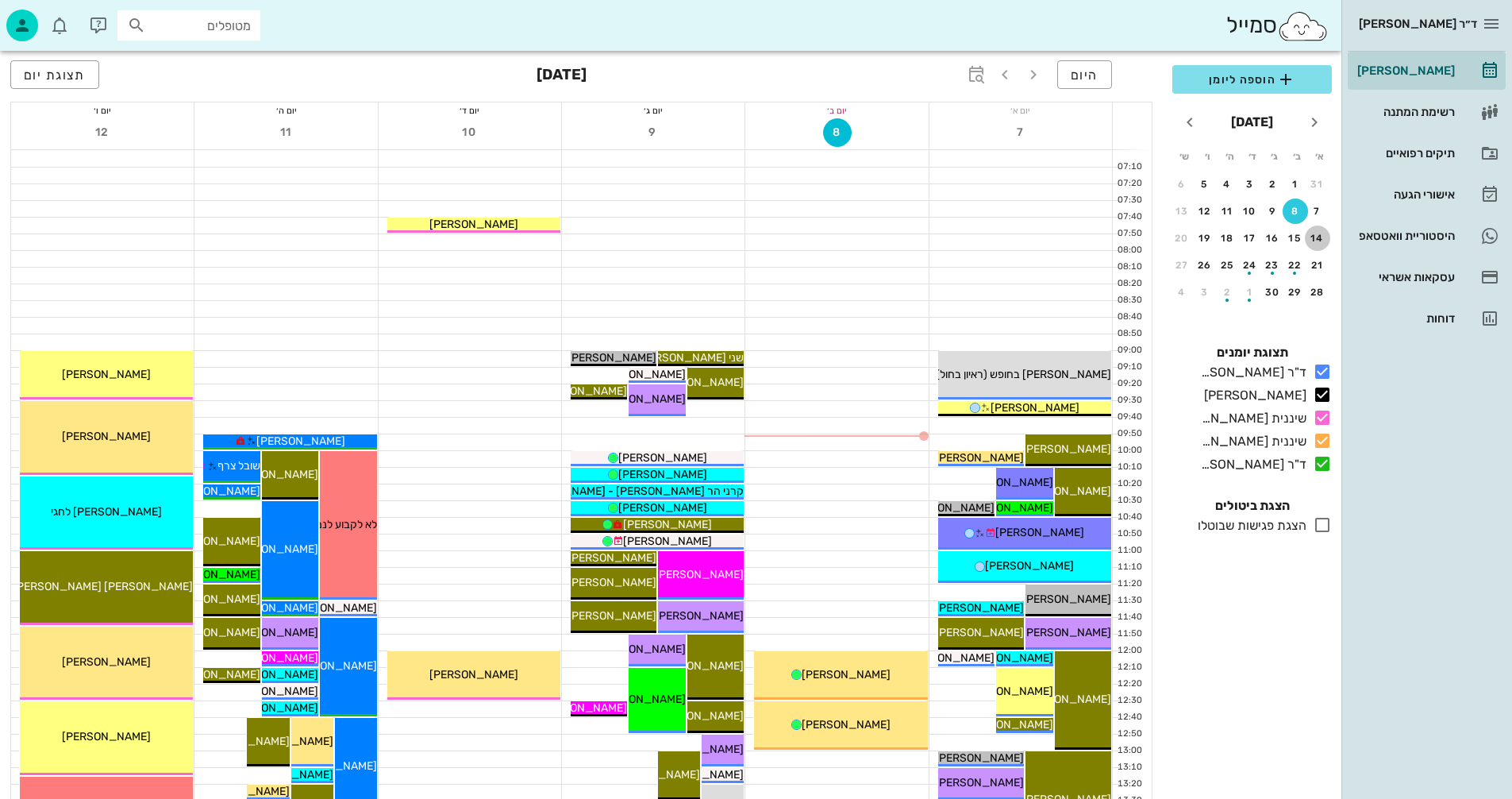
click at [1318, 241] on div "14" at bounding box center [1317, 239] width 25 height 11
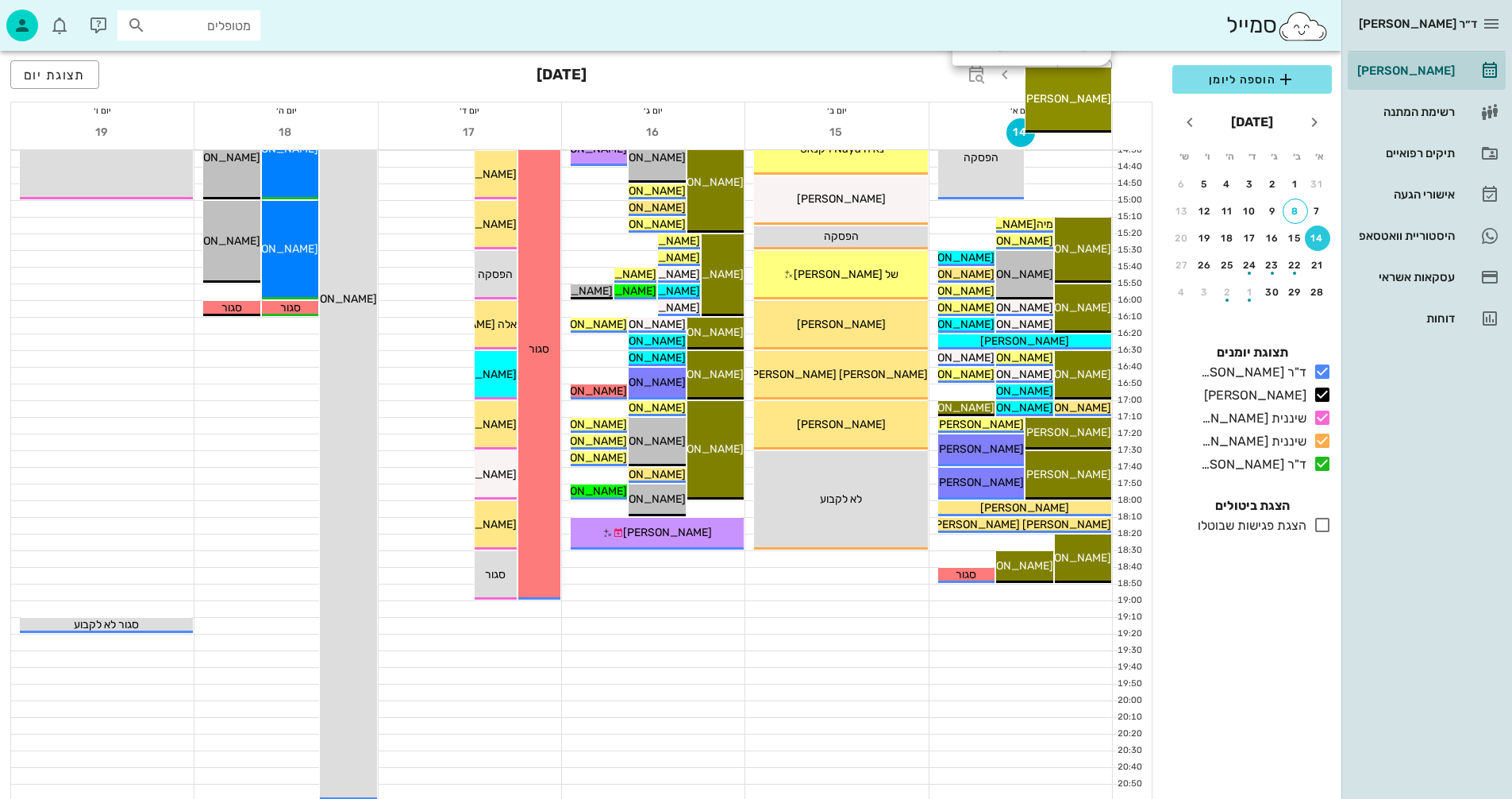
scroll to position [752, 0]
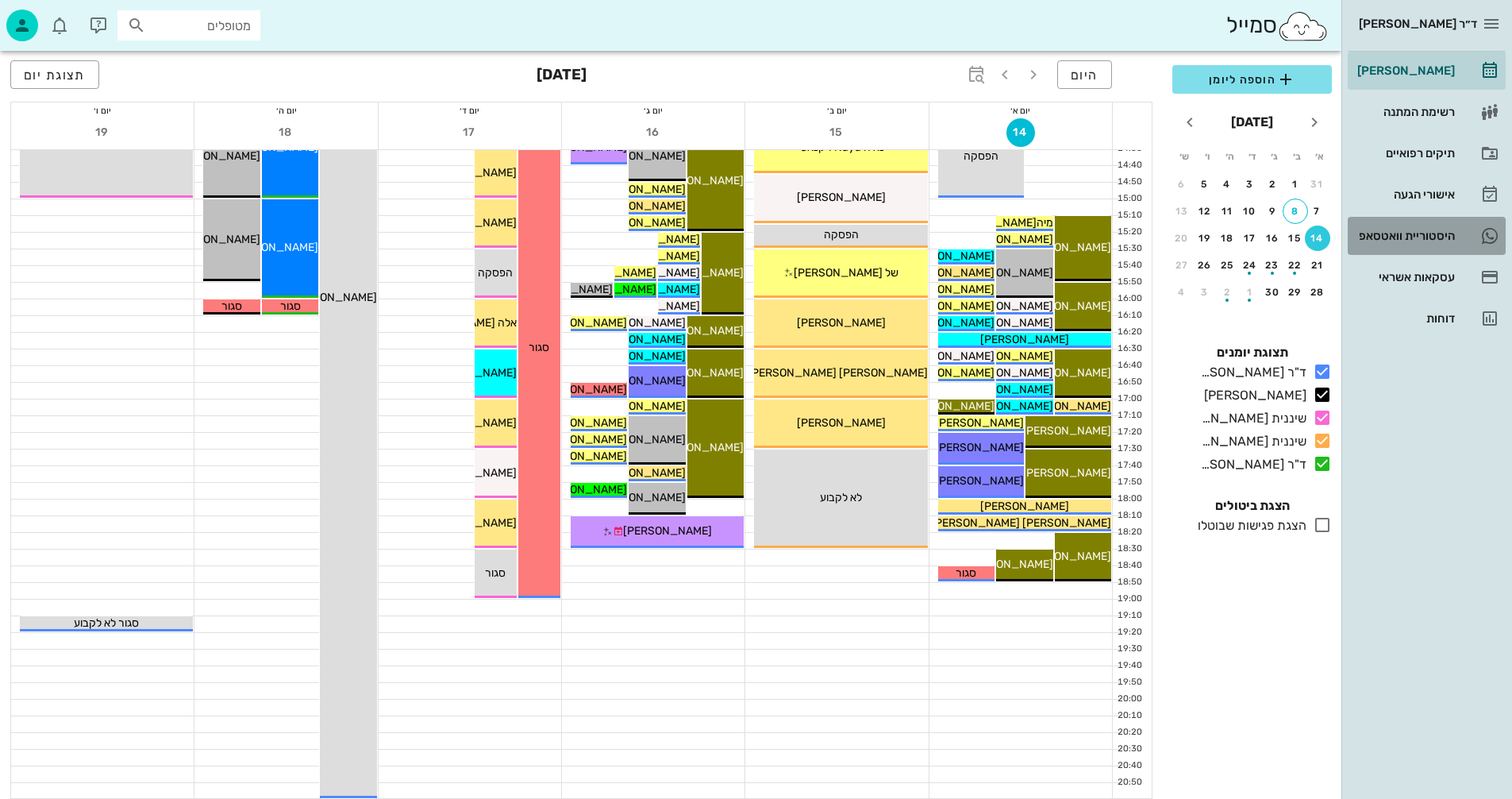
click at [1379, 233] on div "היסטוריית וואטסאפ" at bounding box center [1404, 236] width 101 height 13
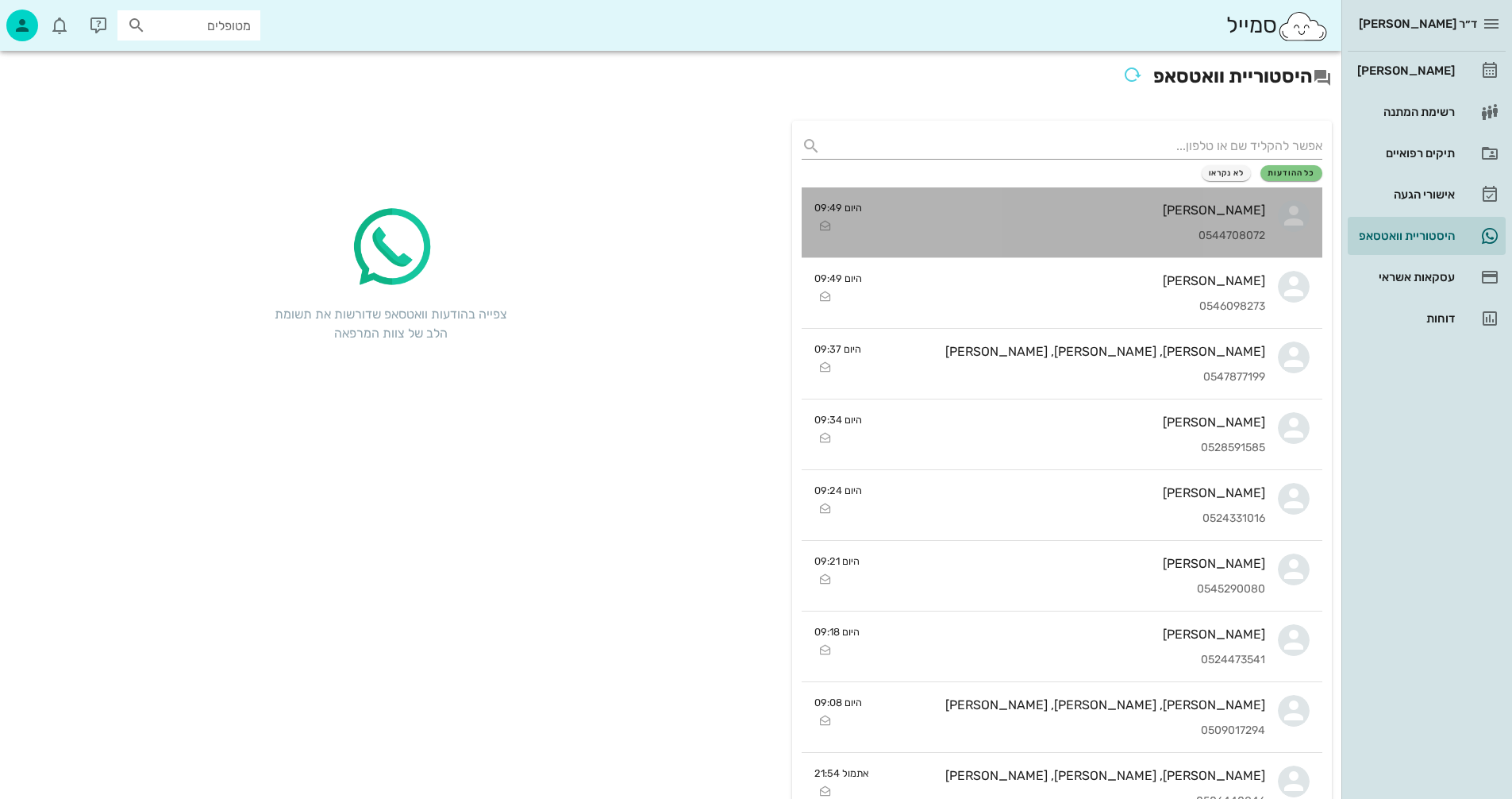
click at [995, 224] on div "תומר גולדפרב 0544708072" at bounding box center [1070, 222] width 391 height 70
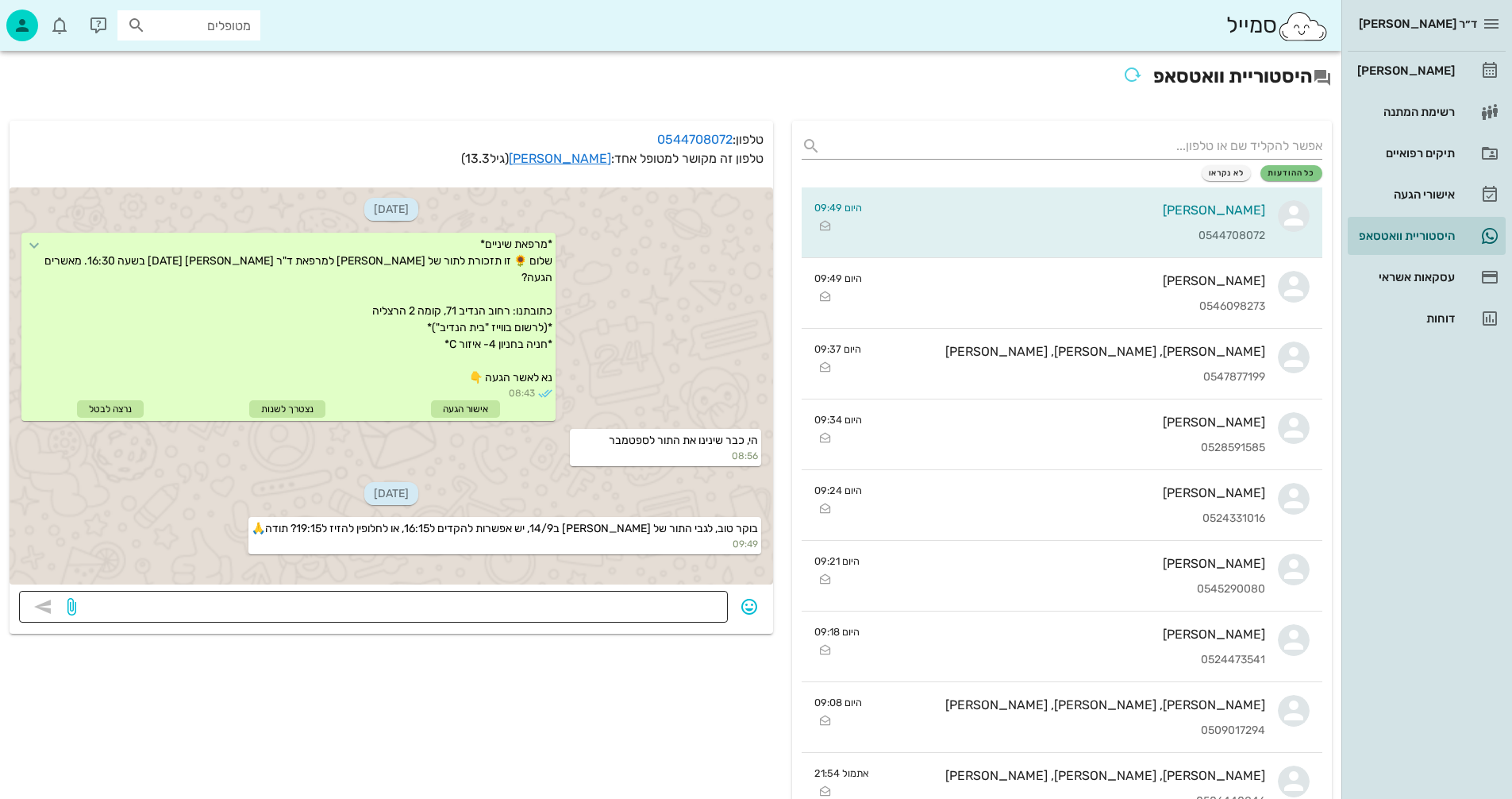
click at [647, 607] on textarea at bounding box center [398, 608] width 639 height 25
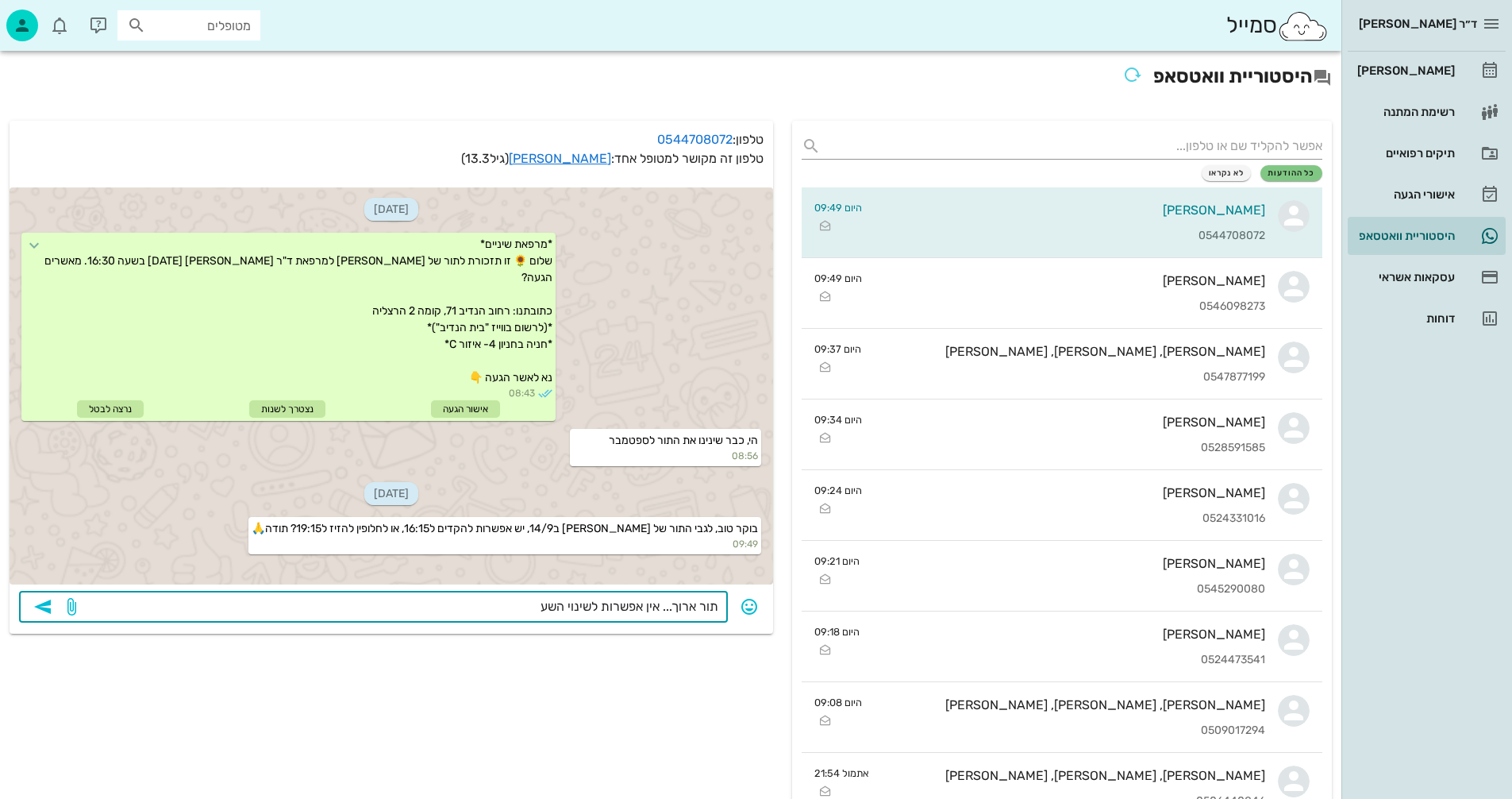
type textarea "תור ארוך... אין אפשרות לשינוי השעה"
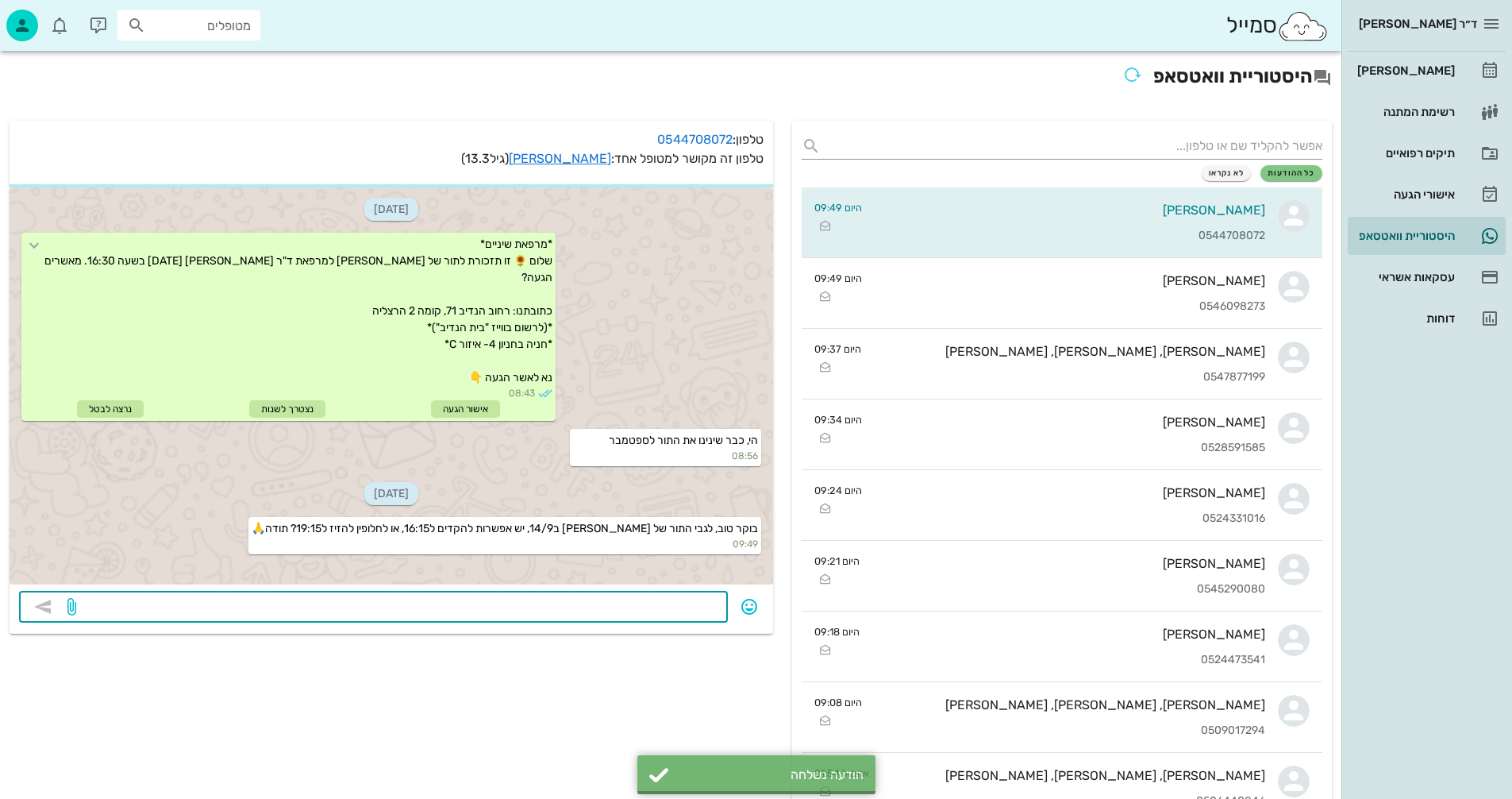
scroll to position [21, 0]
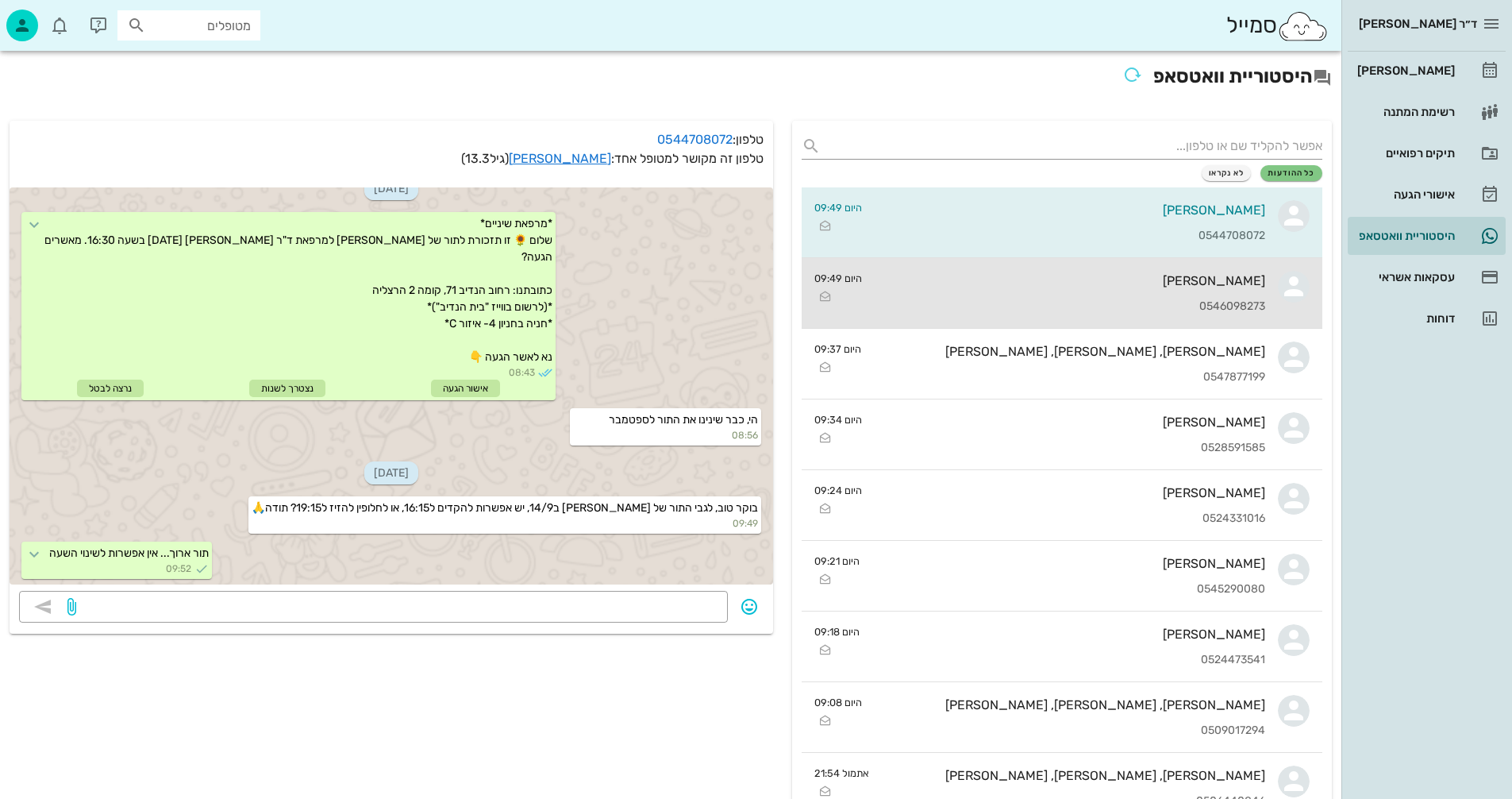
click at [1065, 289] on div "אלון בן-ברון 0546098273" at bounding box center [1070, 293] width 391 height 70
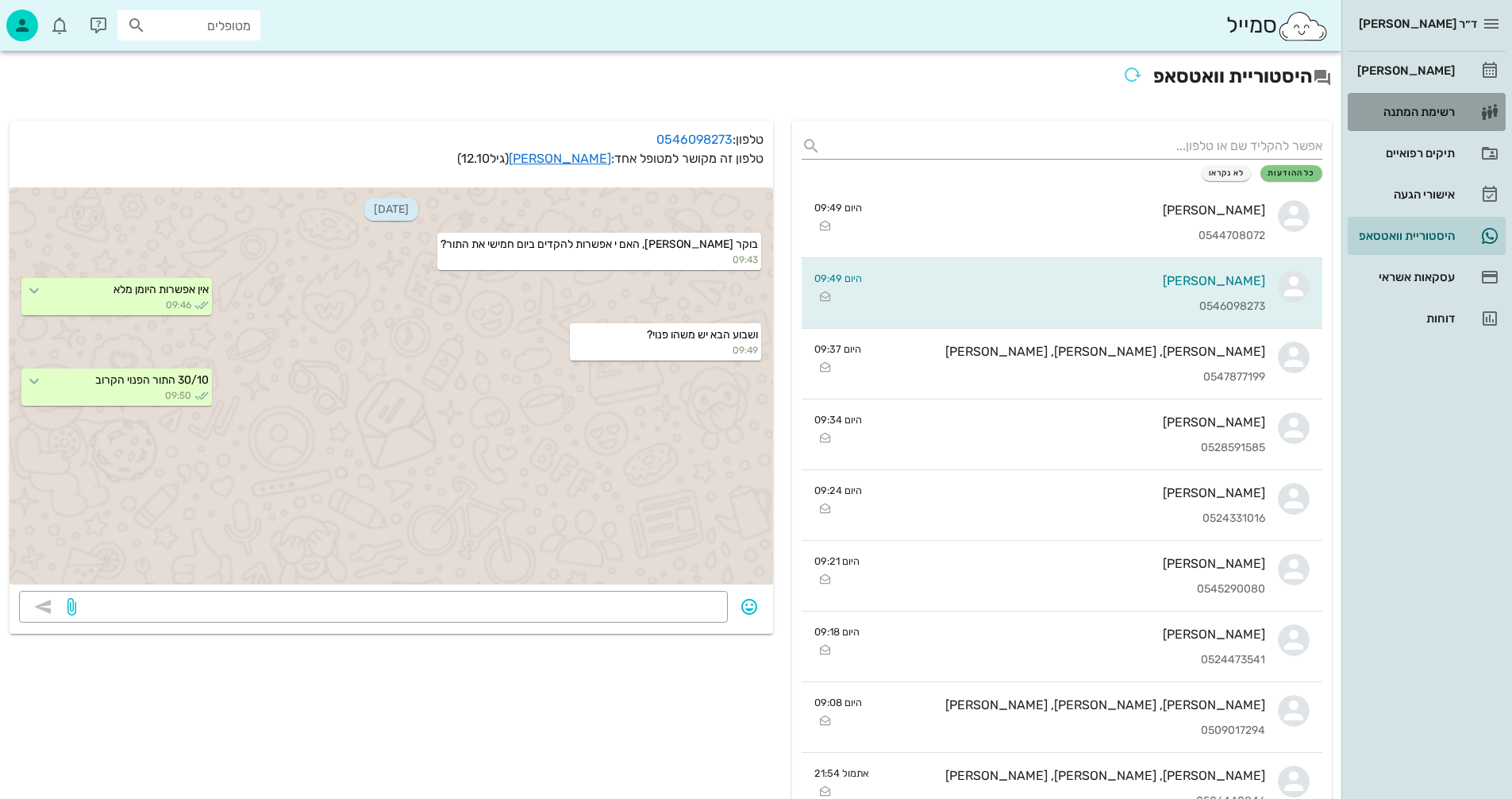
click at [1420, 109] on div "רשימת המתנה" at bounding box center [1404, 112] width 101 height 13
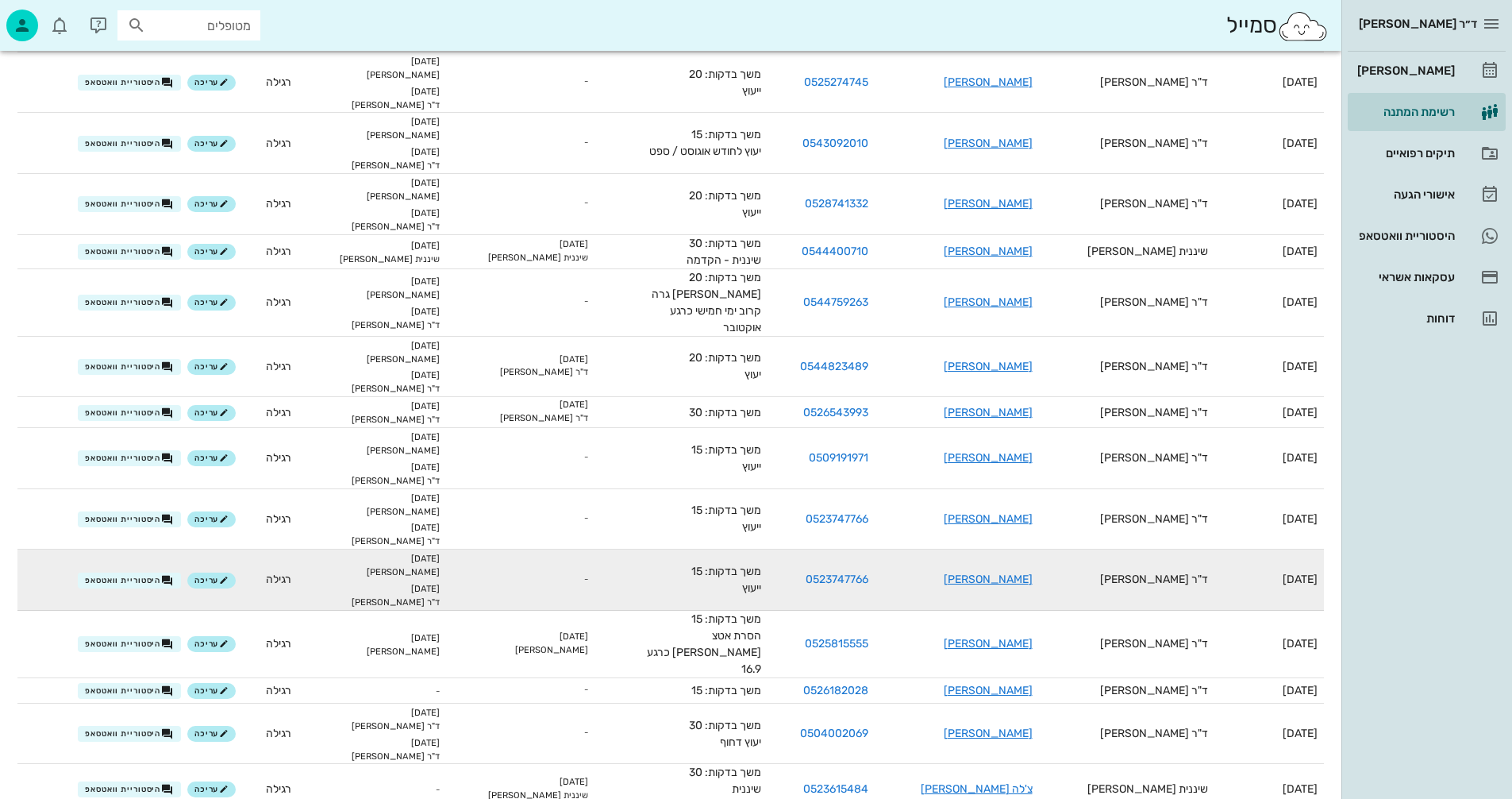
scroll to position [238, 0]
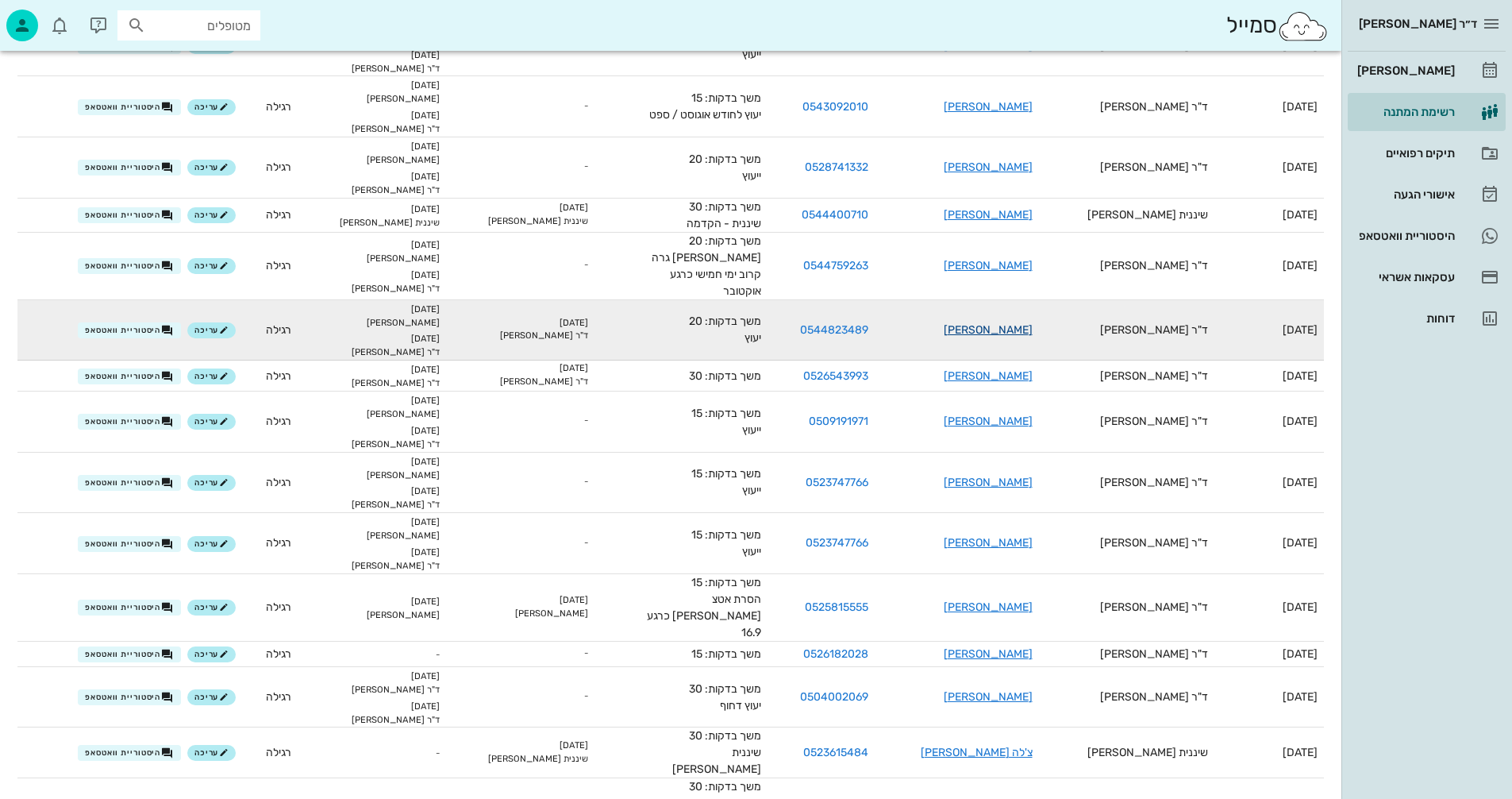
click at [1021, 323] on link "[PERSON_NAME]" at bounding box center [989, 330] width 89 height 13
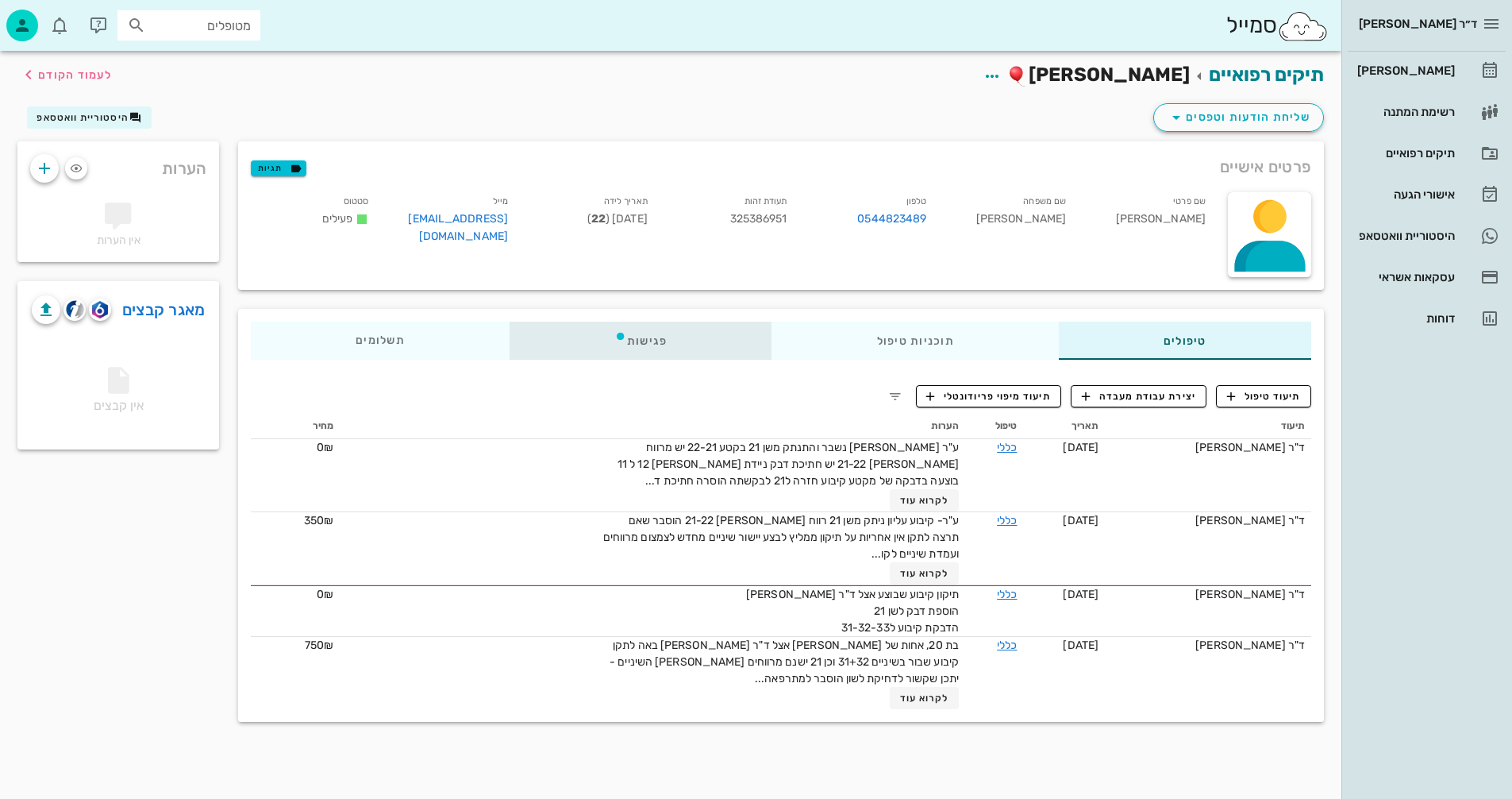
click at [648, 343] on div "פגישות" at bounding box center [641, 340] width 263 height 39
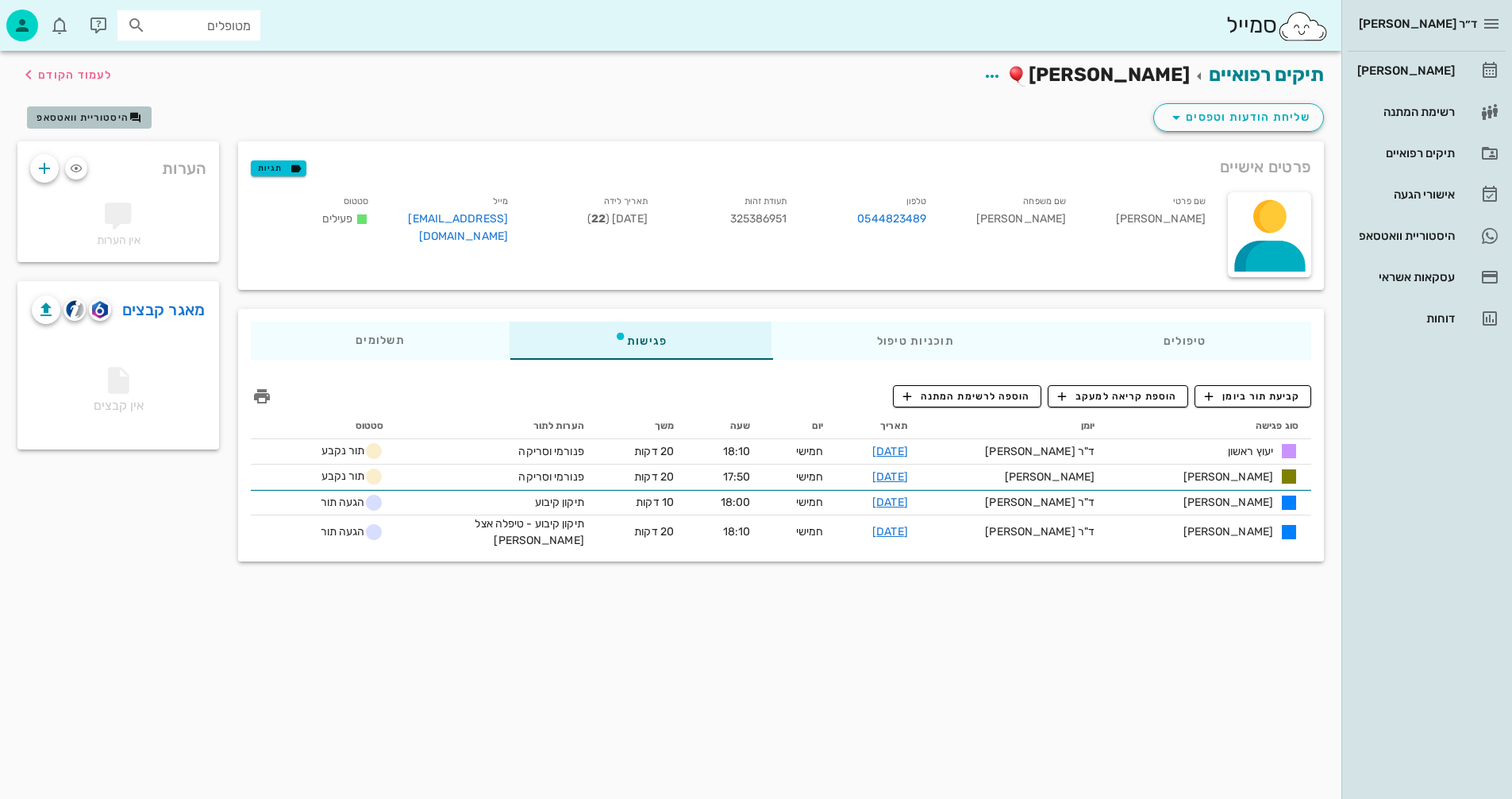
click at [74, 118] on span "היסטוריית וואטסאפ" at bounding box center [83, 118] width 92 height 11
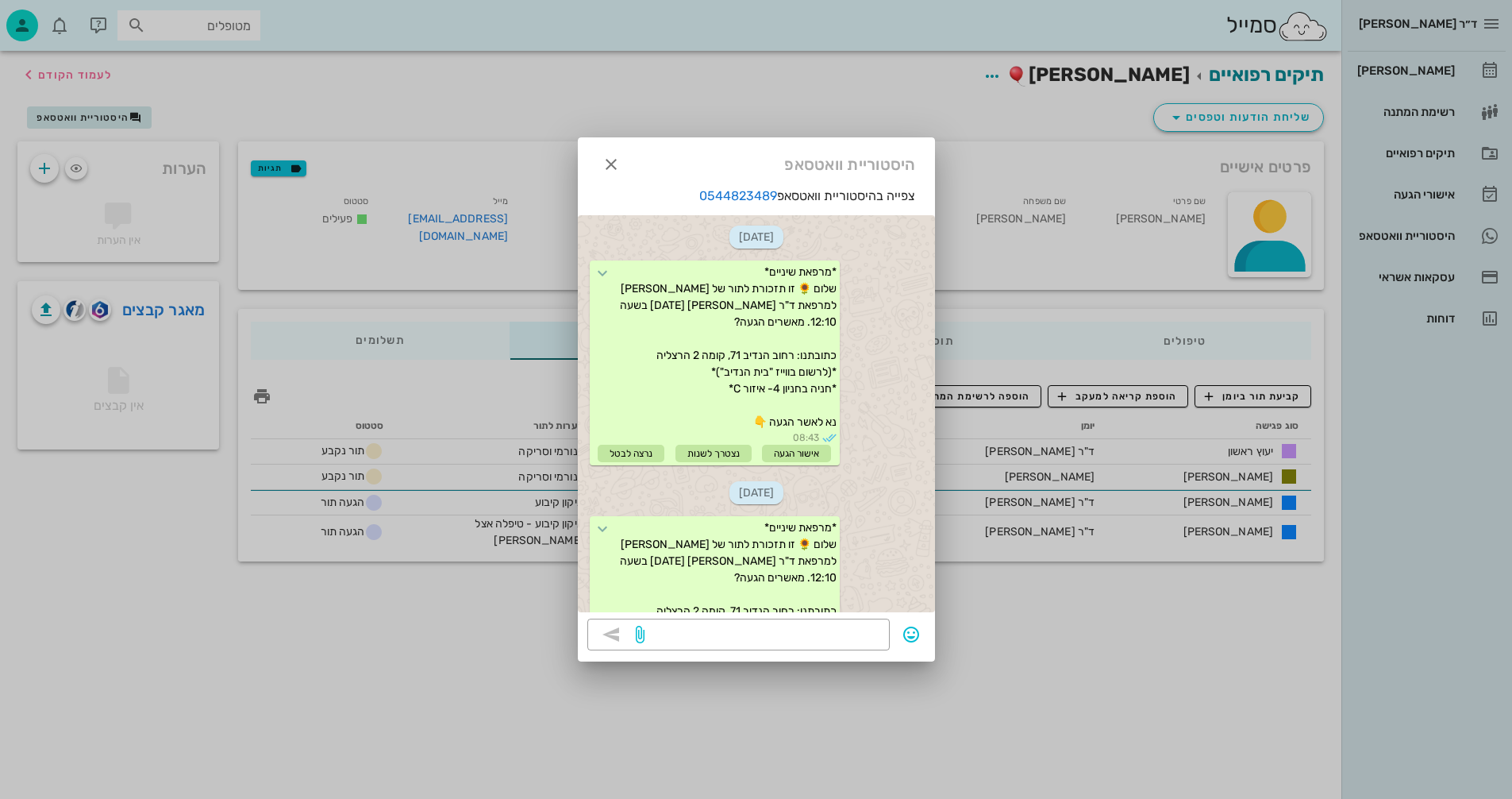
scroll to position [3500, 0]
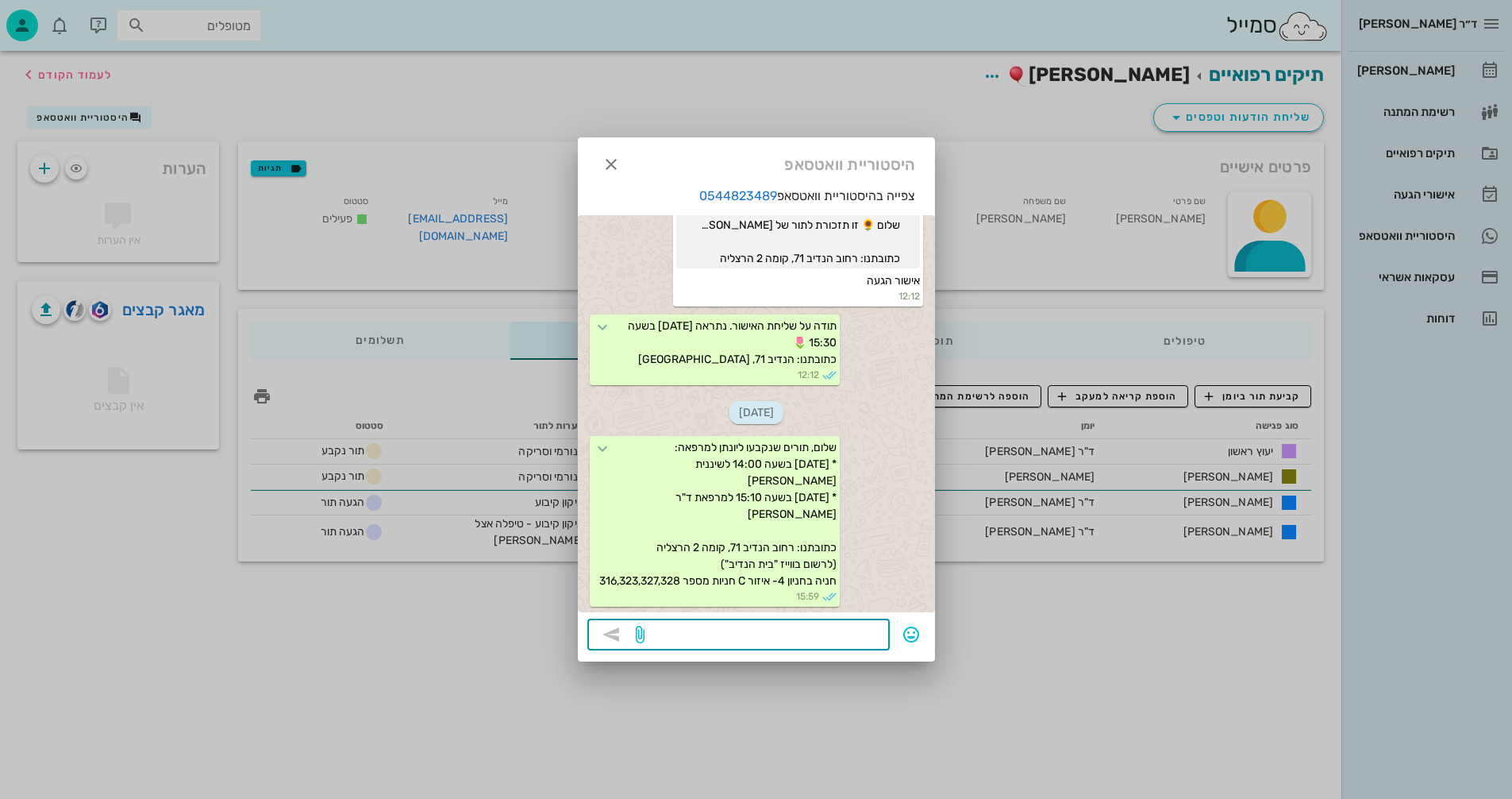
paste textarea "בוקר טוב, התפנה תור ביום שלישי 9/9 בשעה 9:30 תרצי להקדים?"
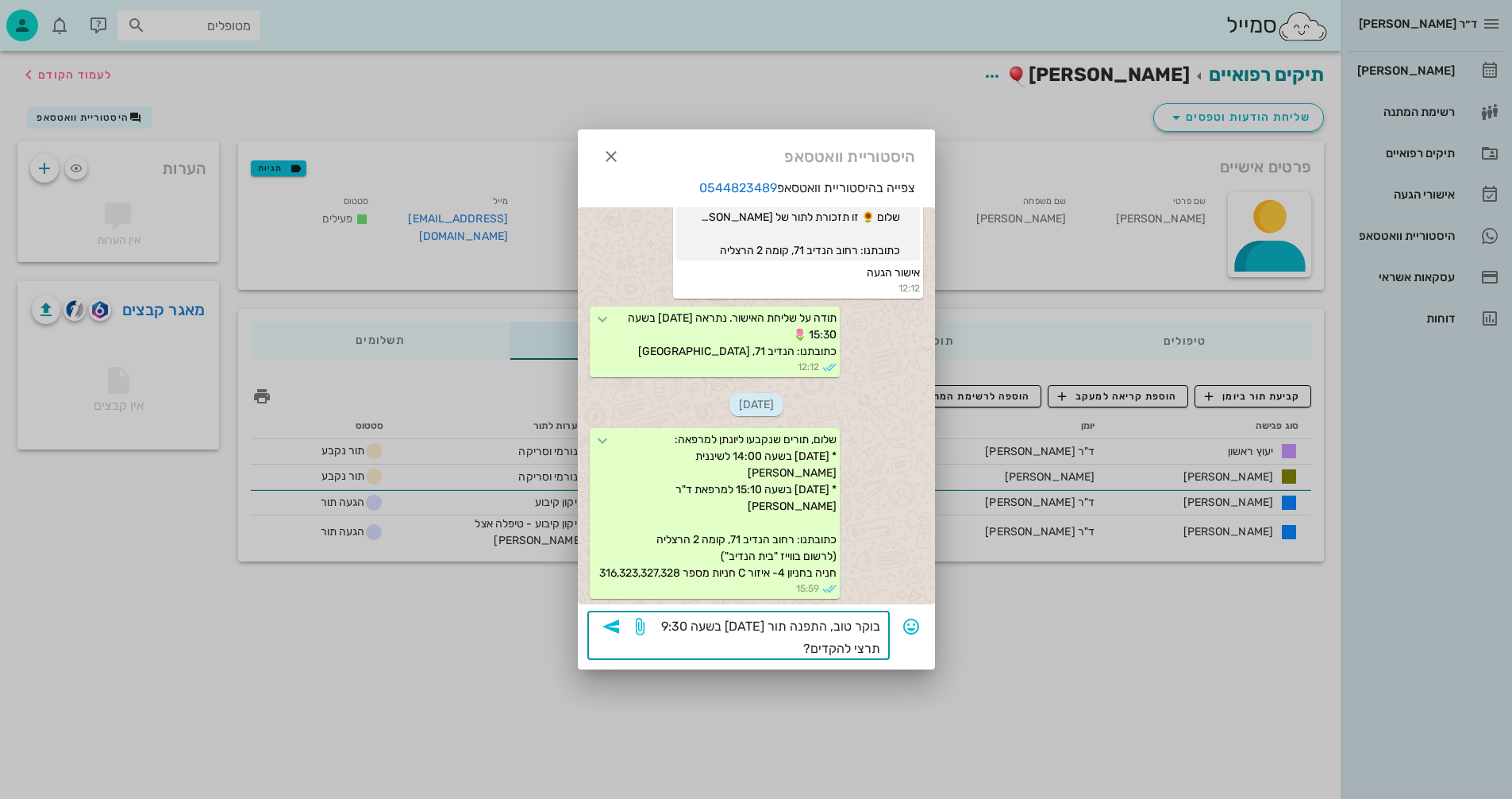
click at [765, 627] on textarea "בוקר טוב, התפנה תור ביום שלישי 9/9 בשעה 9:30 תרצי להקדים?" at bounding box center [764, 637] width 233 height 44
click at [765, 650] on textarea "בוקר טוב, התפנה תור לייעוץ ביום שלישי 9/9 בשעה 9:30 תרצי להקדים?" at bounding box center [764, 637] width 233 height 44
click at [723, 644] on textarea "בוקר טוב, התפנה תור לייעוץ ביום שלישי 9/9 בשעה 9:30 תרצו להקדים?" at bounding box center [764, 637] width 233 height 44
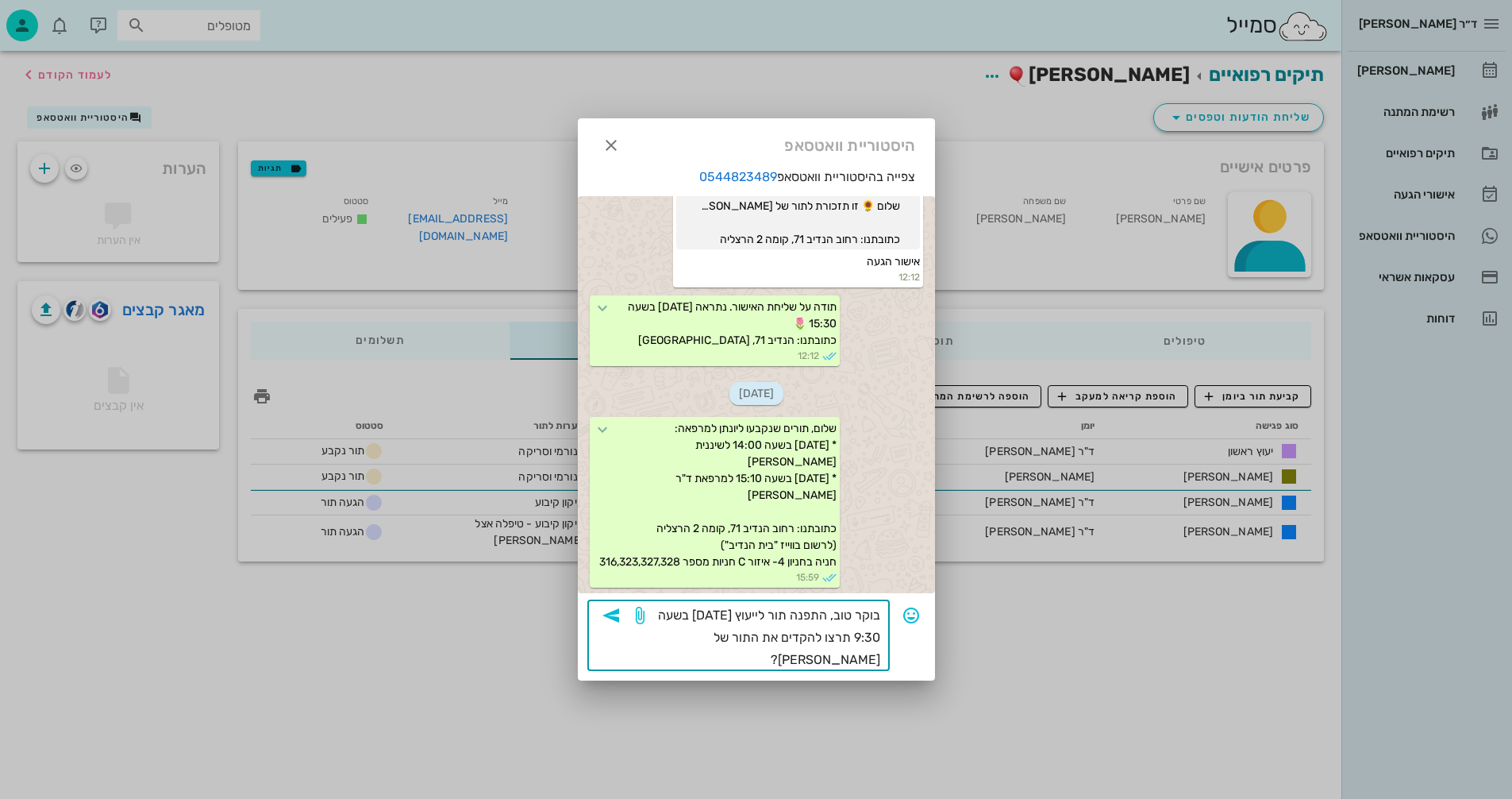
type textarea "בוקר טוב, התפנה תור לייעוץ ביום שלישי 9/9 בשעה 9:30 תרצו להקדים את התור של ליאל…"
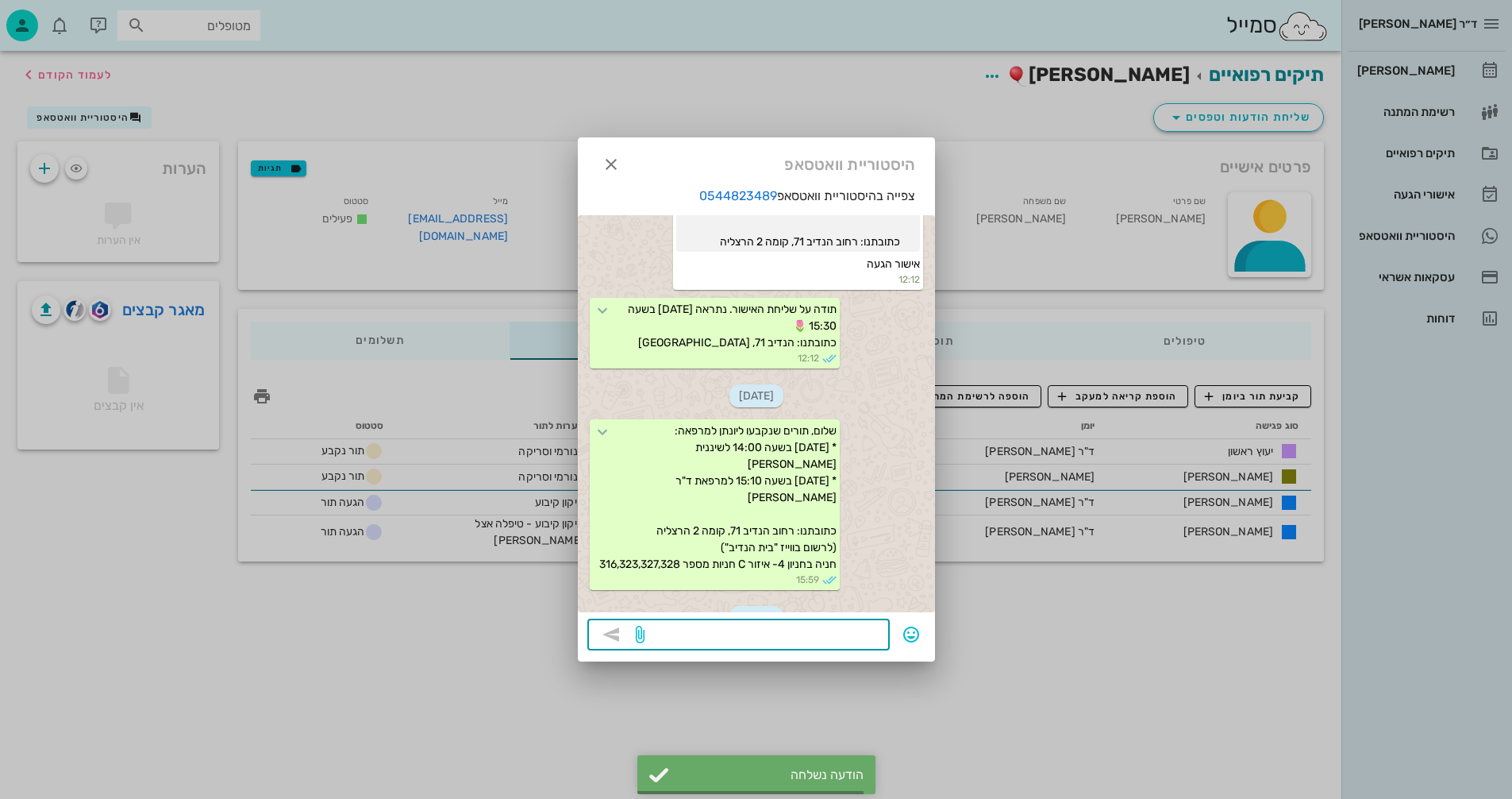
scroll to position [3638, 0]
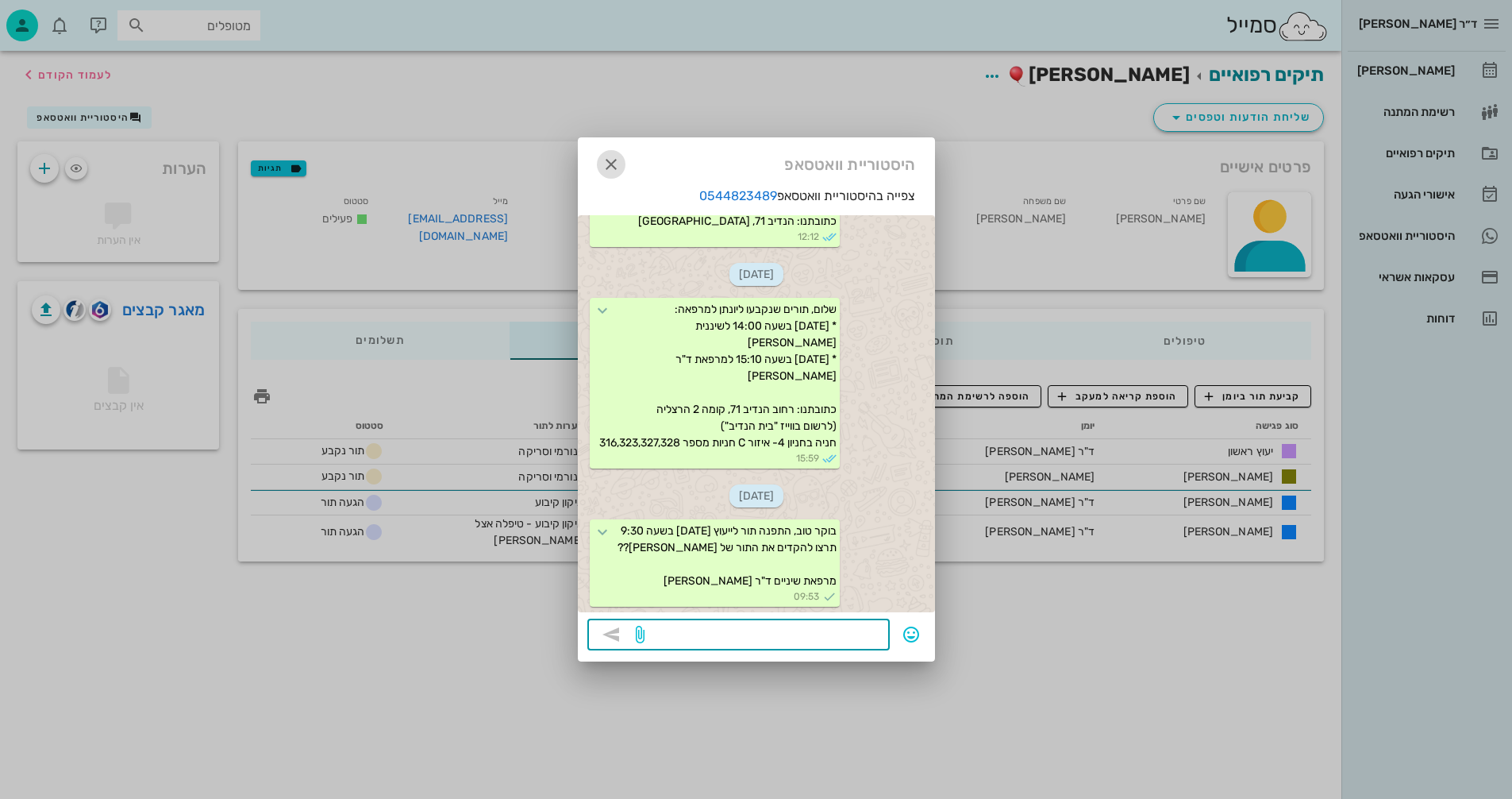
click at [611, 162] on icon "button" at bounding box center [611, 164] width 19 height 19
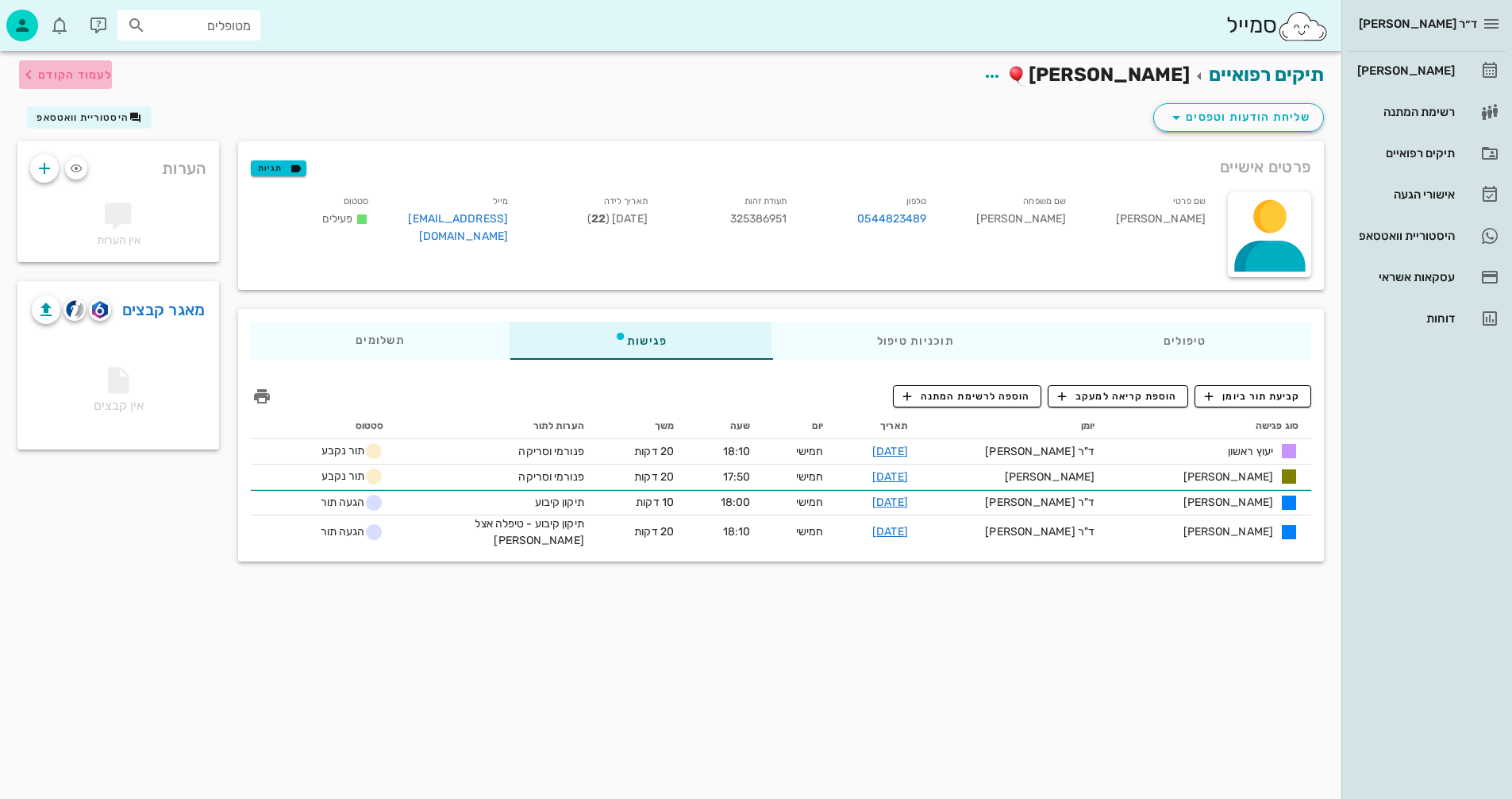
click at [65, 70] on span "לעמוד הקודם" at bounding box center [75, 75] width 74 height 13
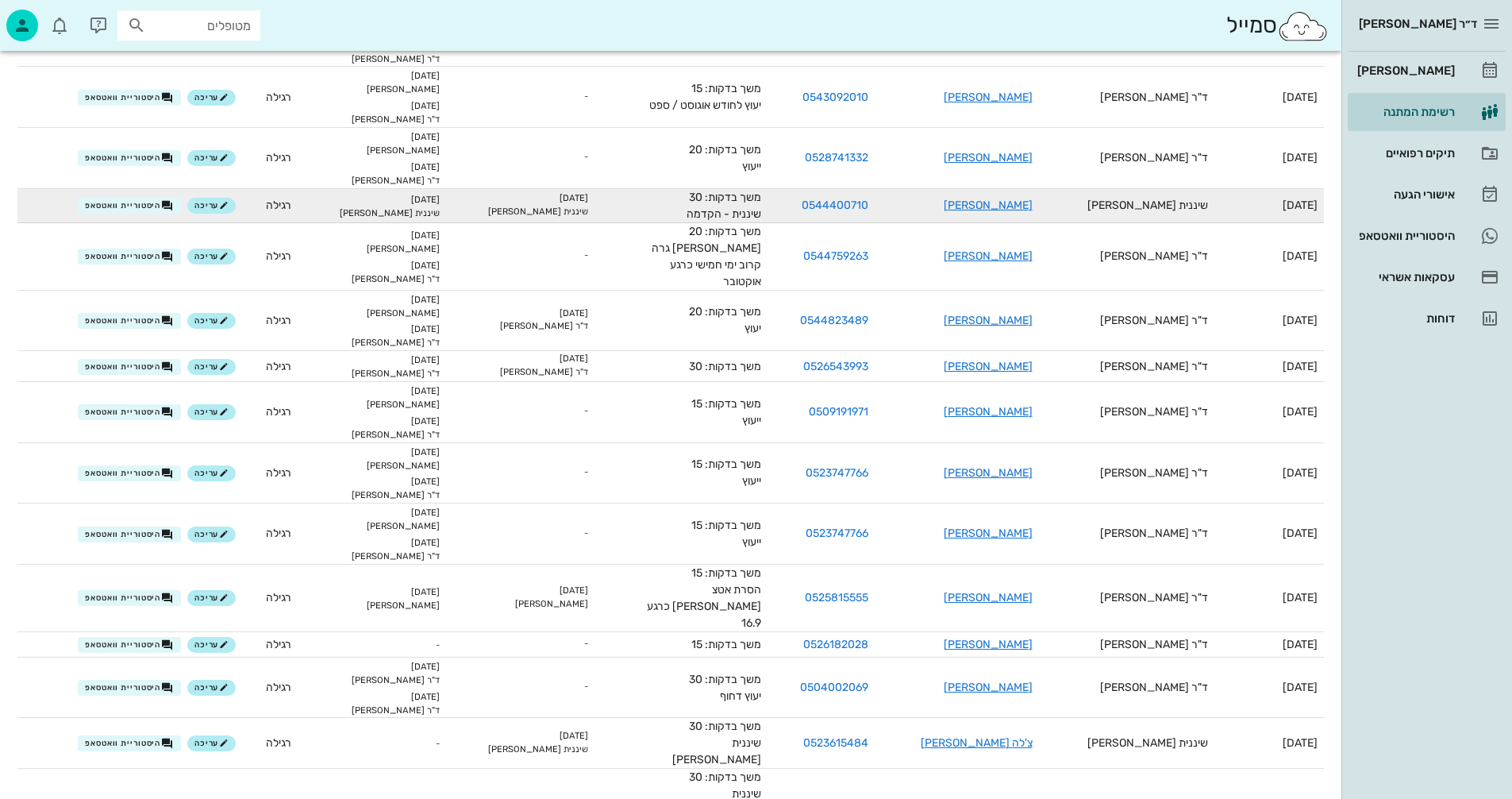
scroll to position [283, 0]
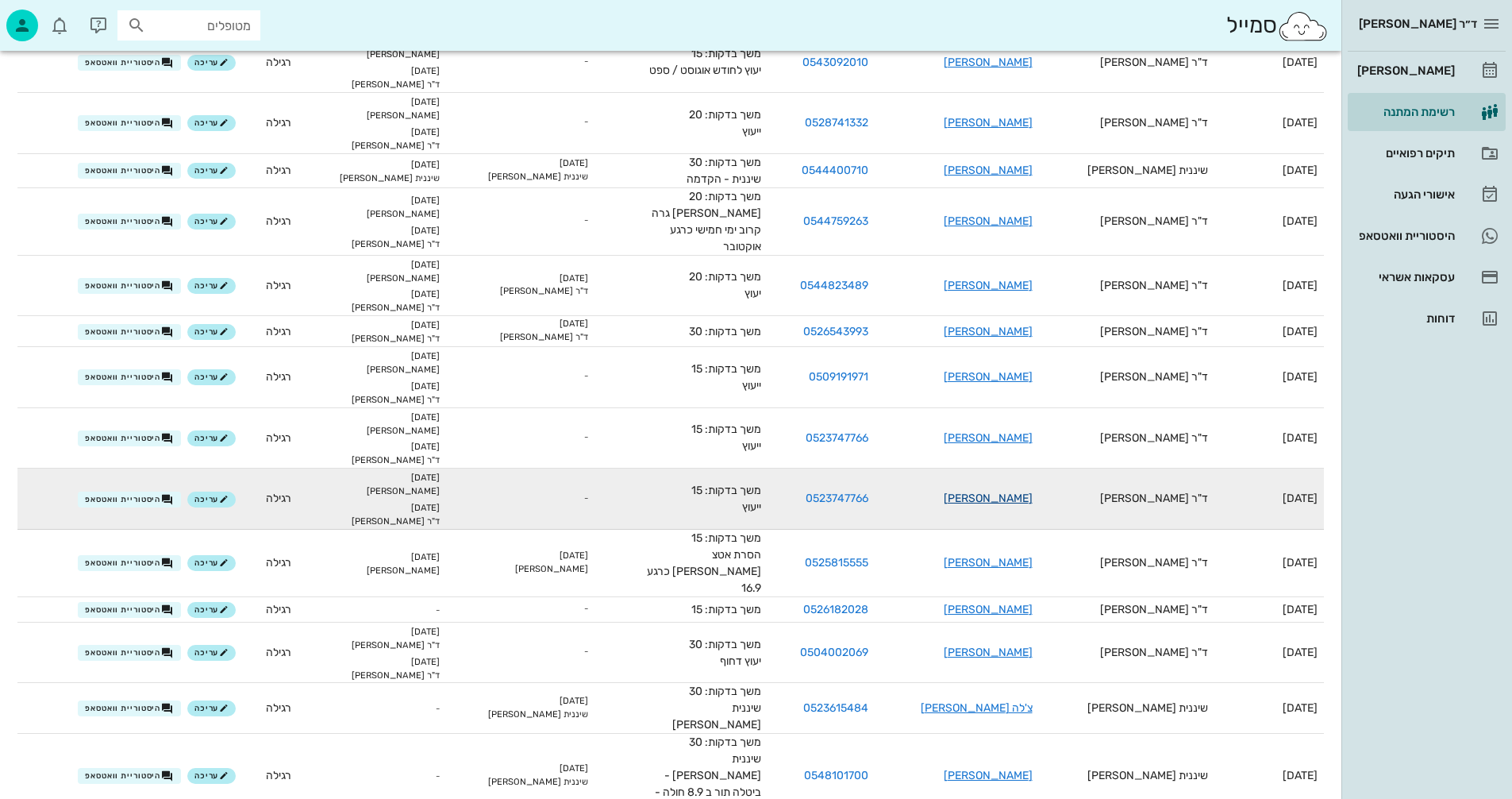
click at [1005, 492] on link "[PERSON_NAME]" at bounding box center [989, 498] width 89 height 13
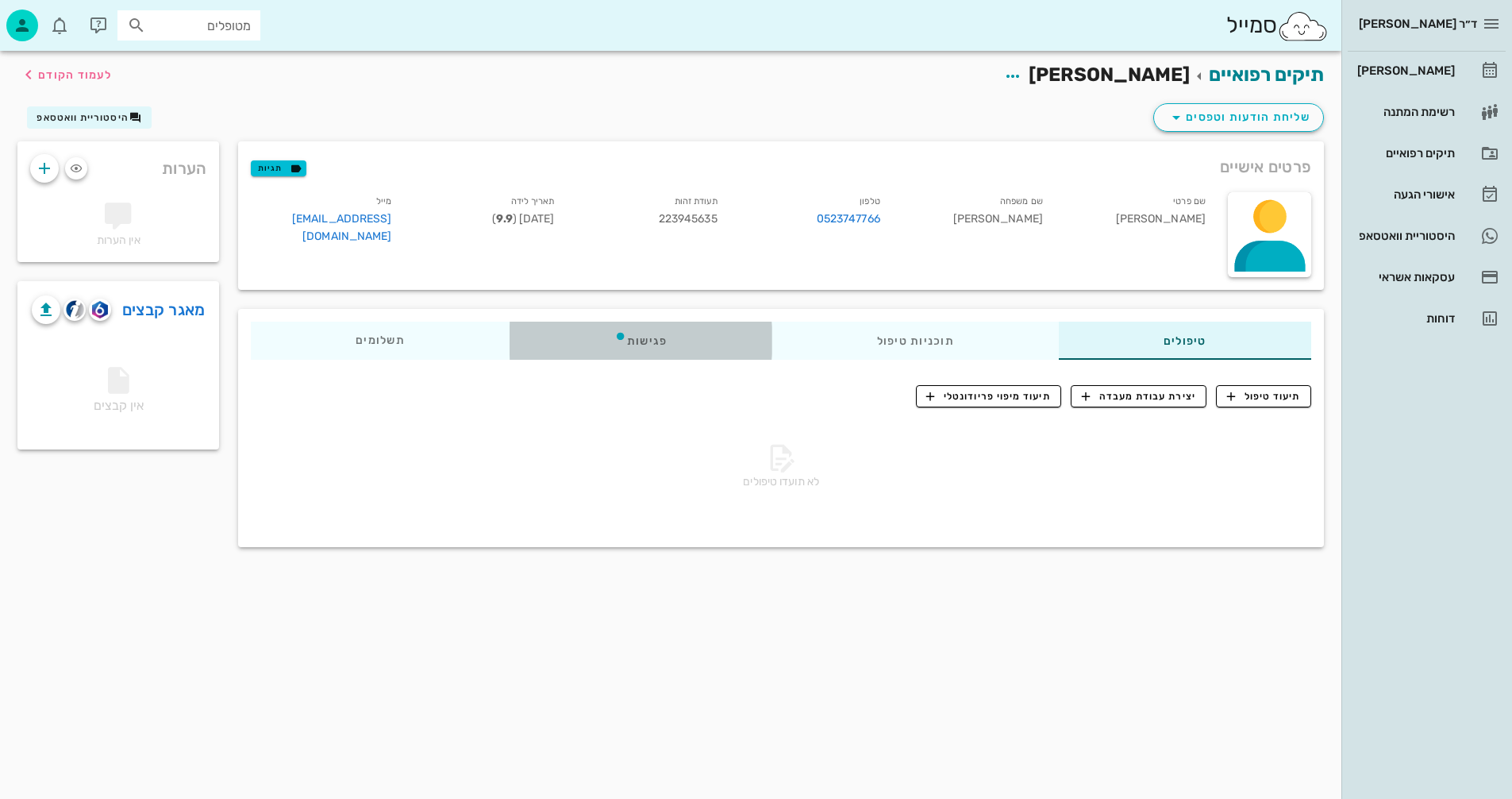
click at [649, 340] on div "פגישות" at bounding box center [641, 340] width 263 height 39
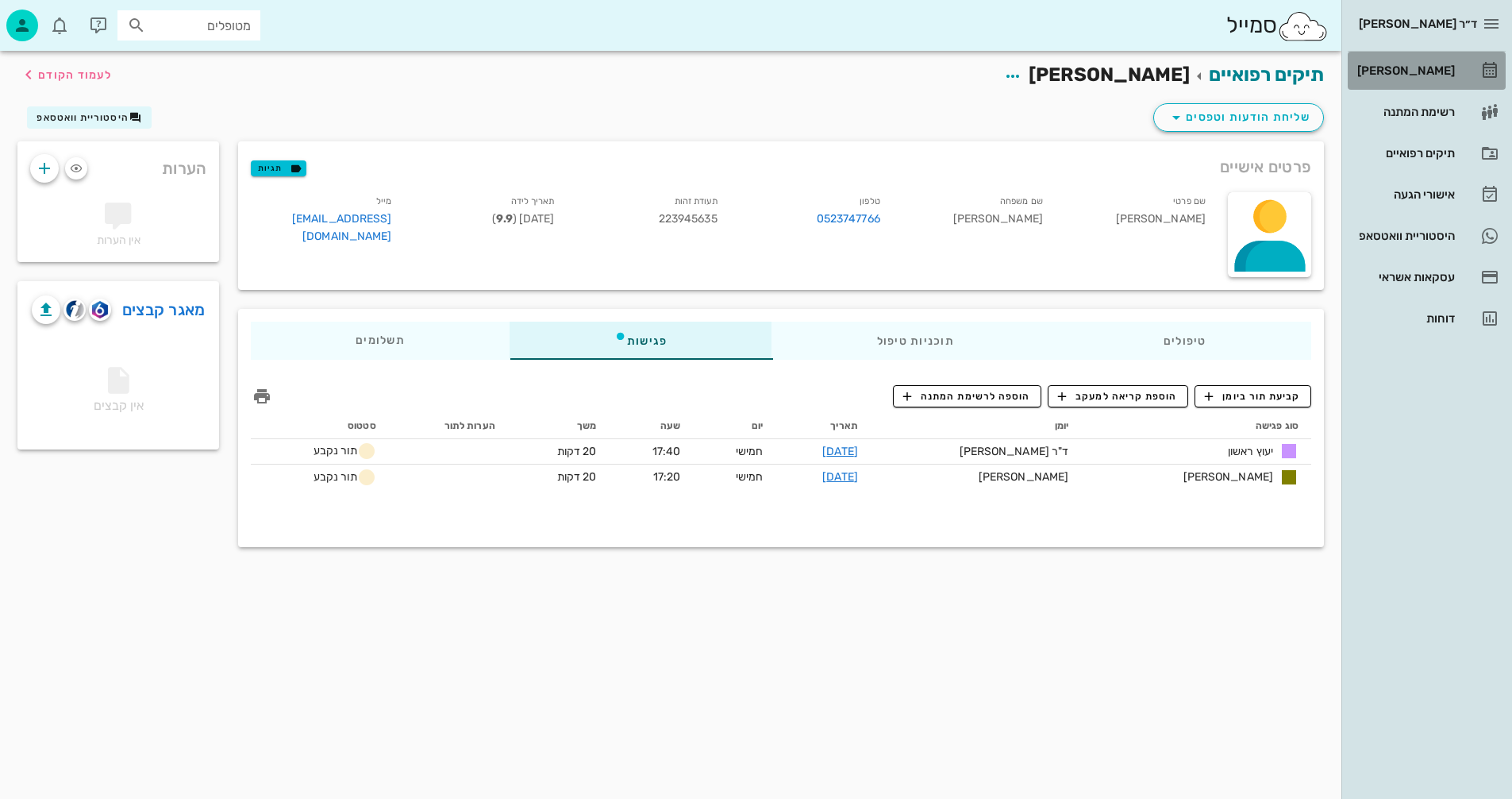
click at [1430, 67] on div "[PERSON_NAME]" at bounding box center [1404, 70] width 101 height 13
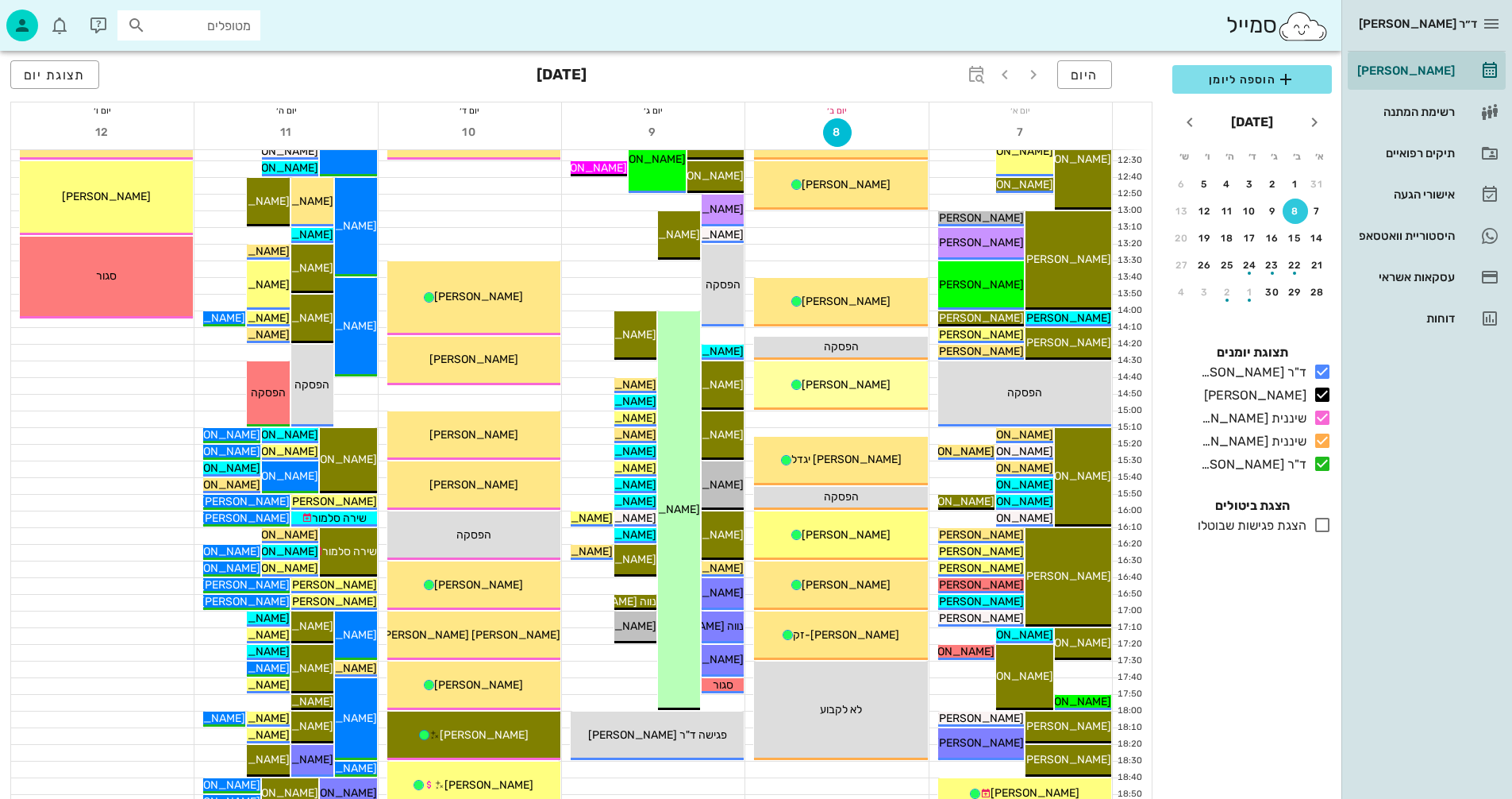
scroll to position [635, 0]
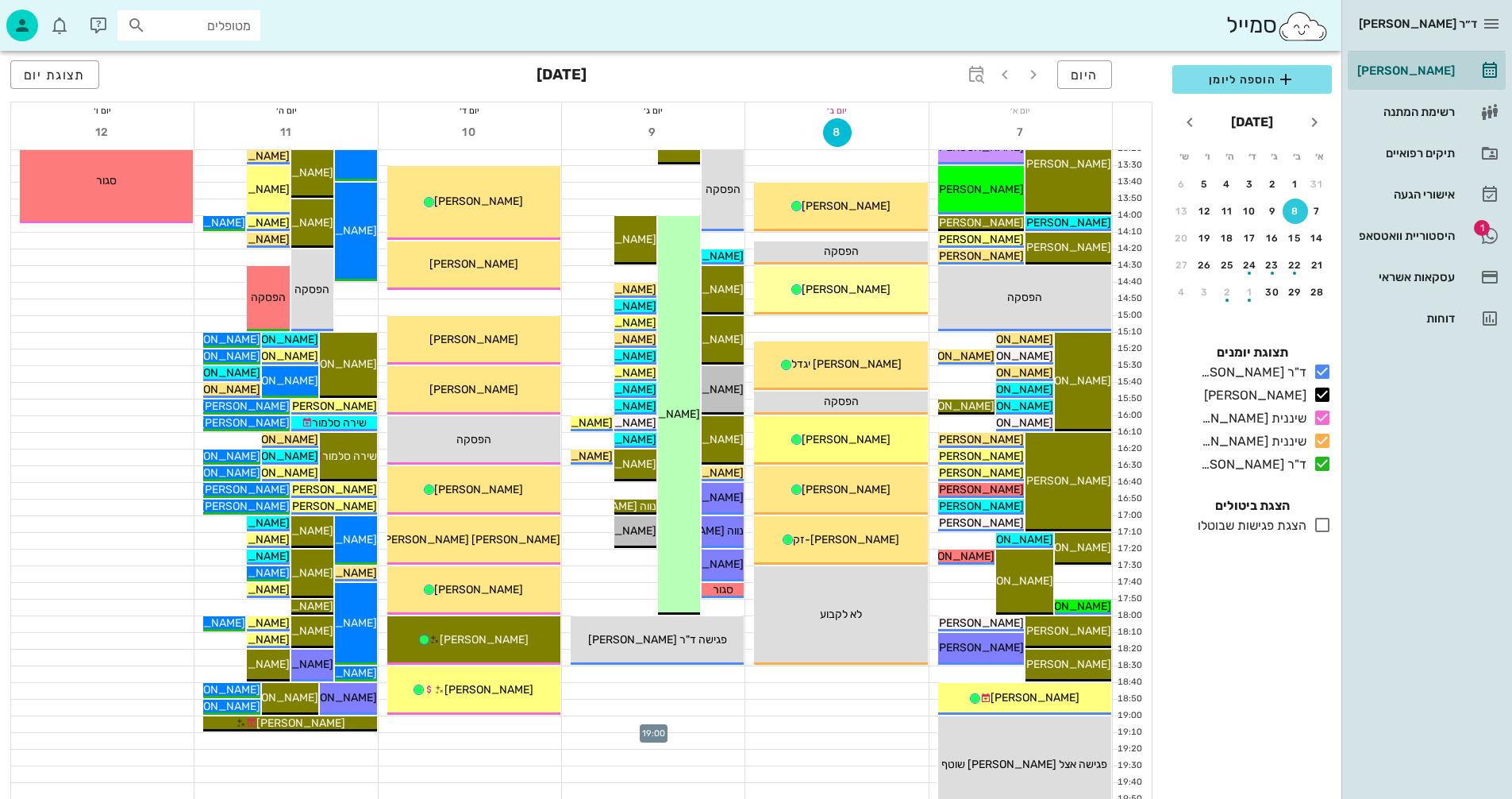
click at [612, 725] on div at bounding box center [653, 724] width 182 height 16
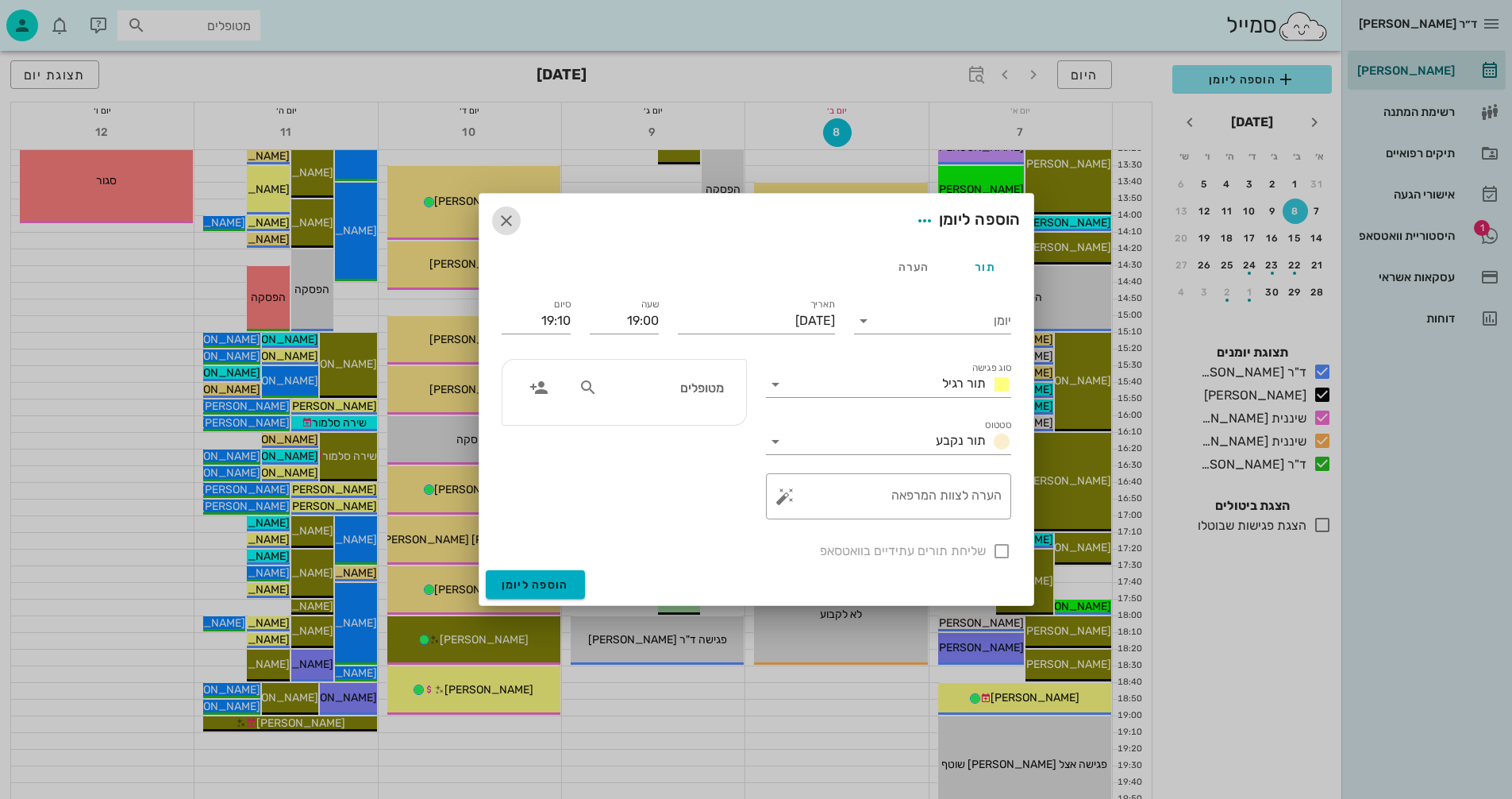
click at [507, 216] on icon "button" at bounding box center [507, 221] width 19 height 19
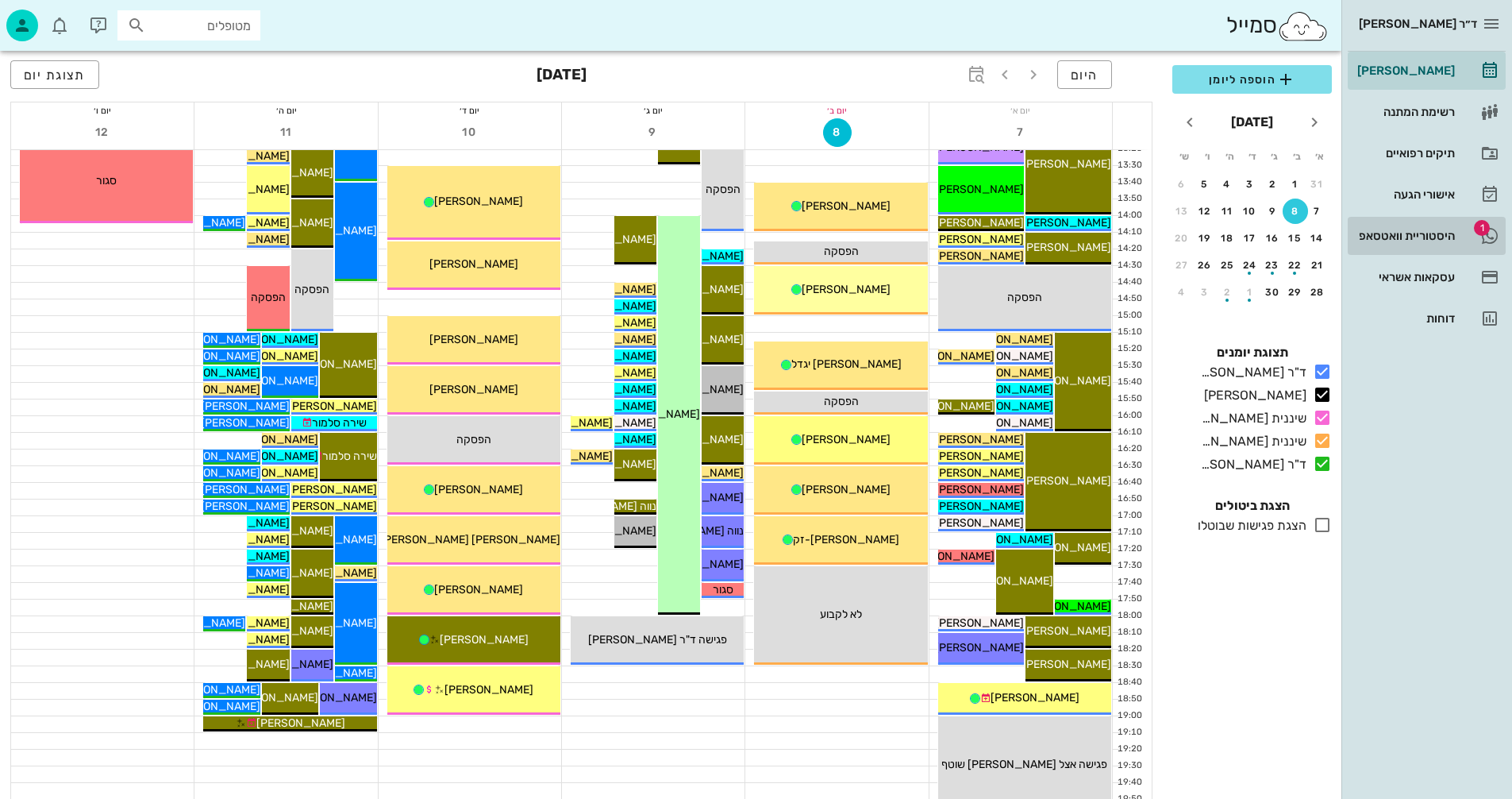
click at [1391, 233] on div "היסטוריית וואטסאפ" at bounding box center [1404, 236] width 101 height 13
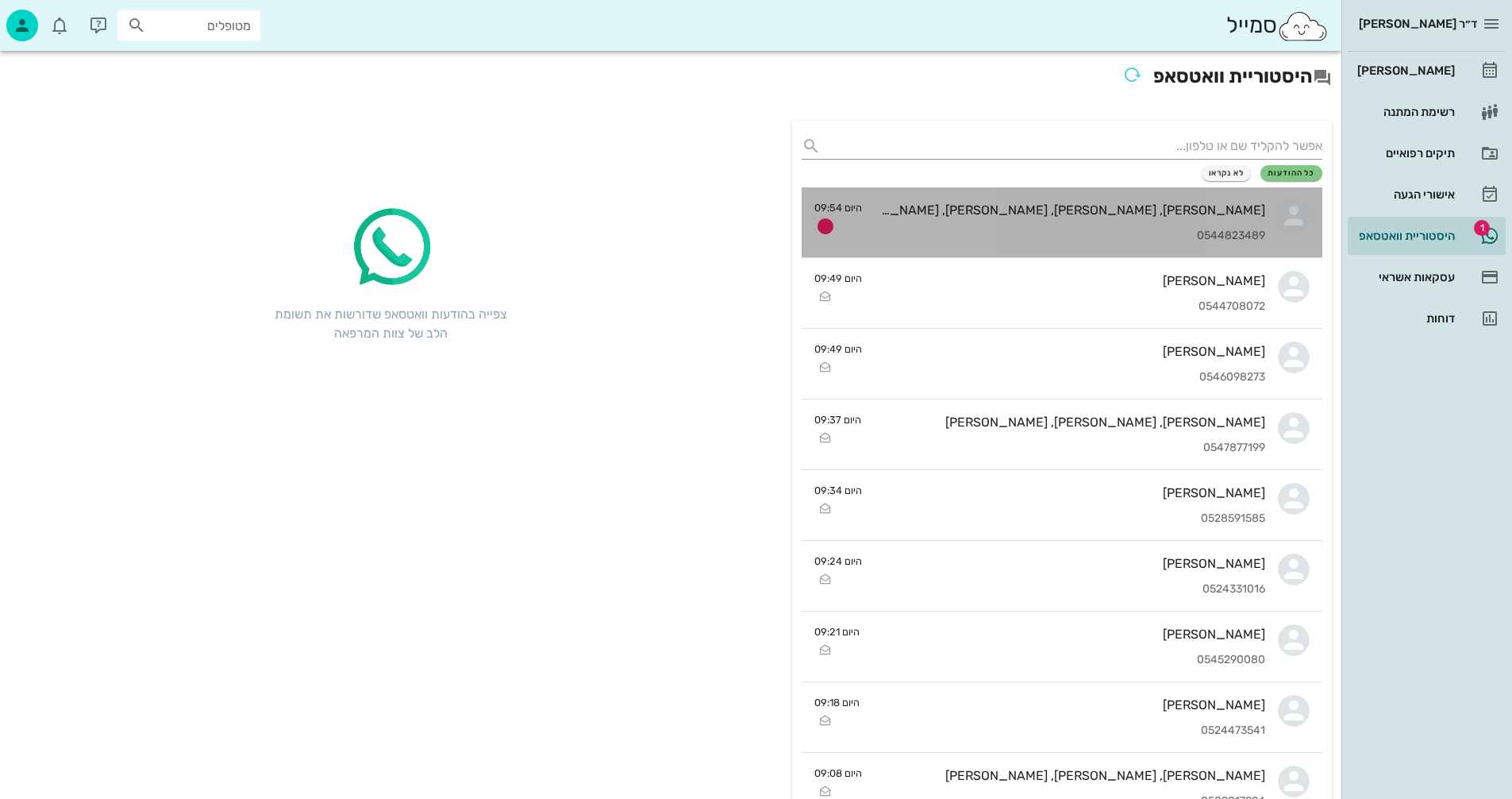
click at [1068, 223] on div "יונתן, דקל, ליאל, עמרי, רז רביע 0544823489" at bounding box center [1070, 222] width 391 height 70
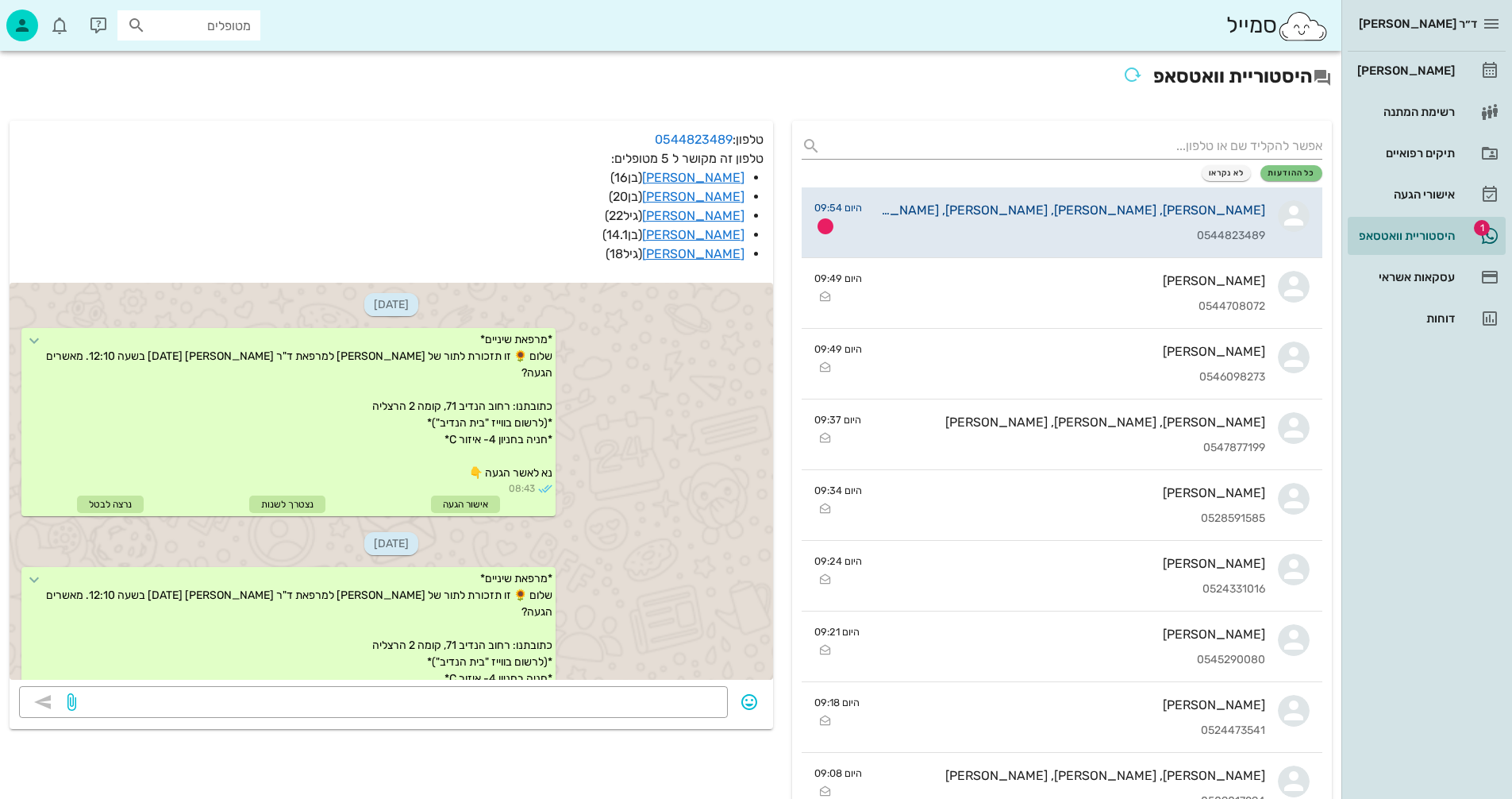
scroll to position [3433, 0]
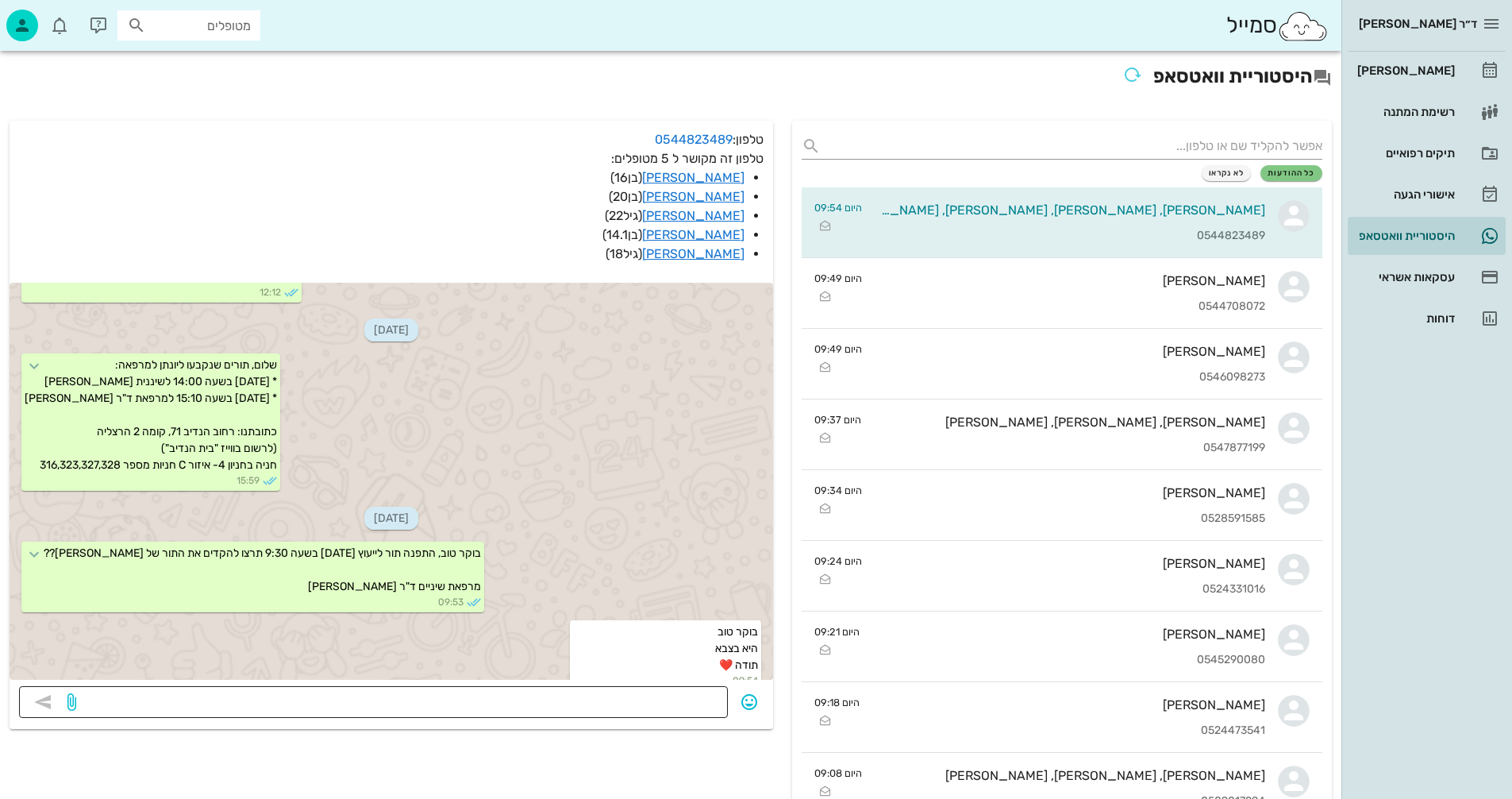
click at [691, 702] on textarea at bounding box center [398, 703] width 639 height 25
click at [750, 702] on icon "button" at bounding box center [749, 702] width 19 height 19
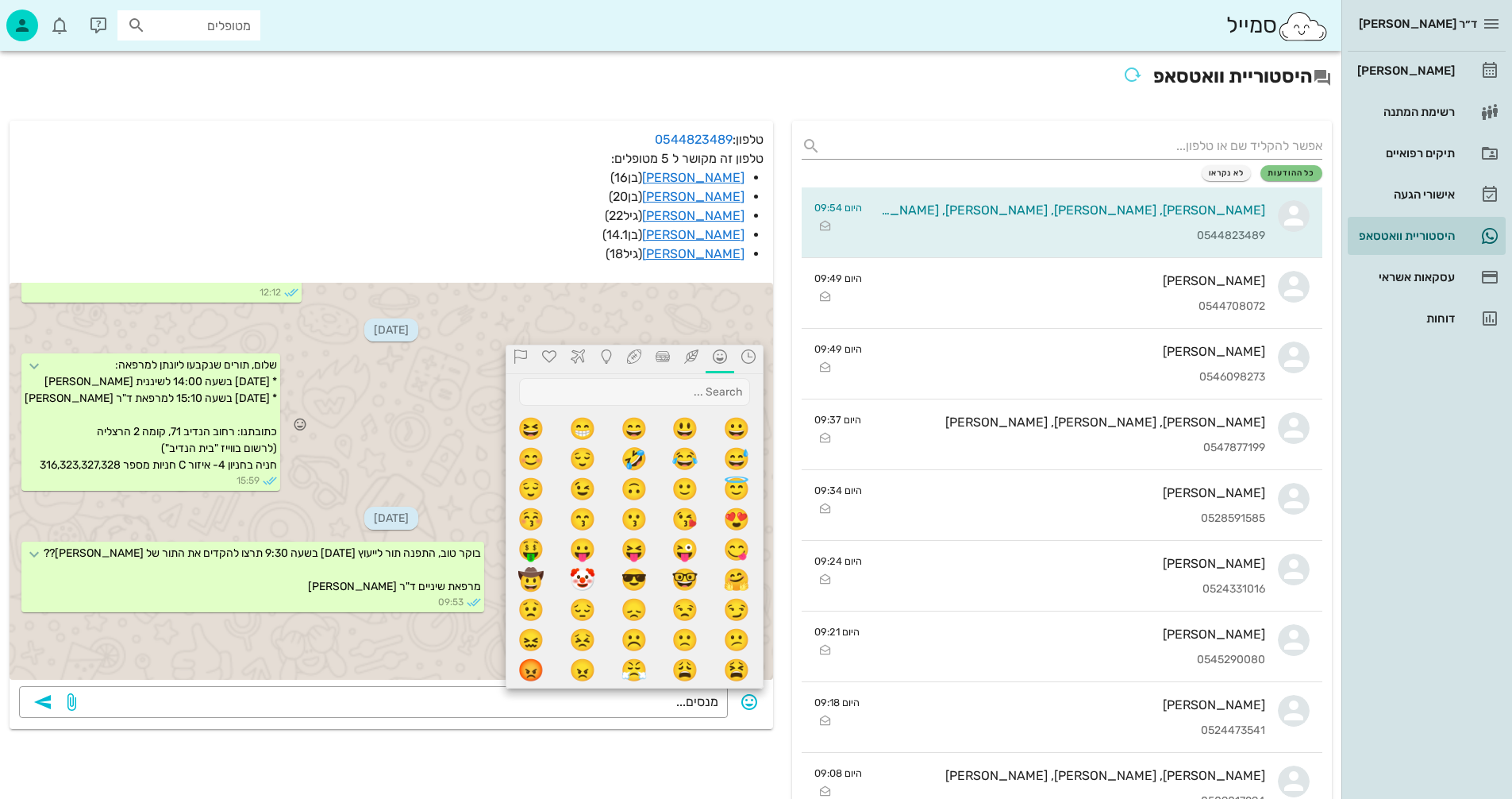
drag, startPoint x: 629, startPoint y: 431, endPoint x: 669, endPoint y: 443, distance: 41.8
click at [629, 430] on span "😄" at bounding box center [635, 429] width 30 height 30
type textarea "מנסים...😄"
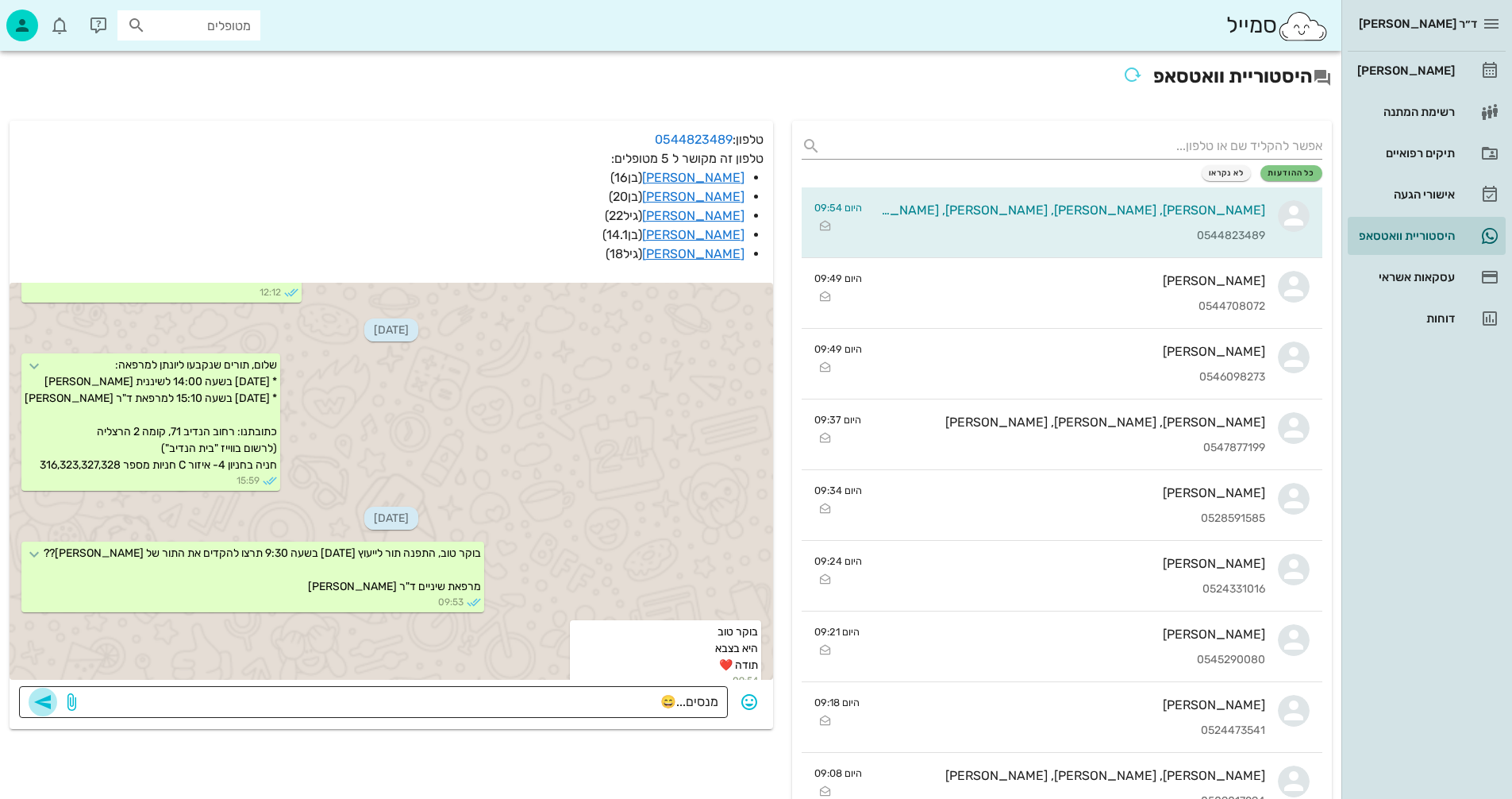
click at [44, 697] on icon "button" at bounding box center [42, 702] width 19 height 19
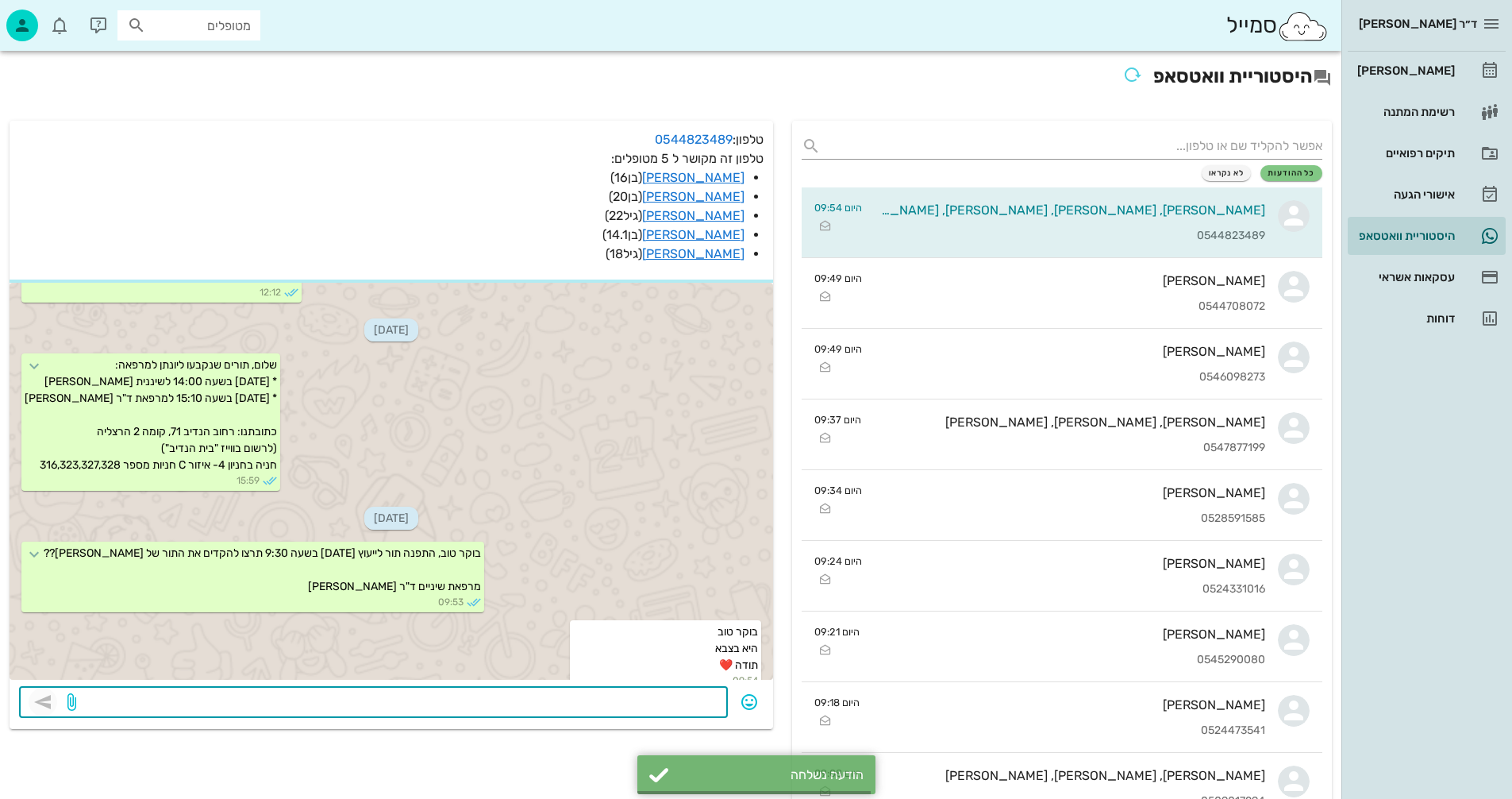
scroll to position [3478, 0]
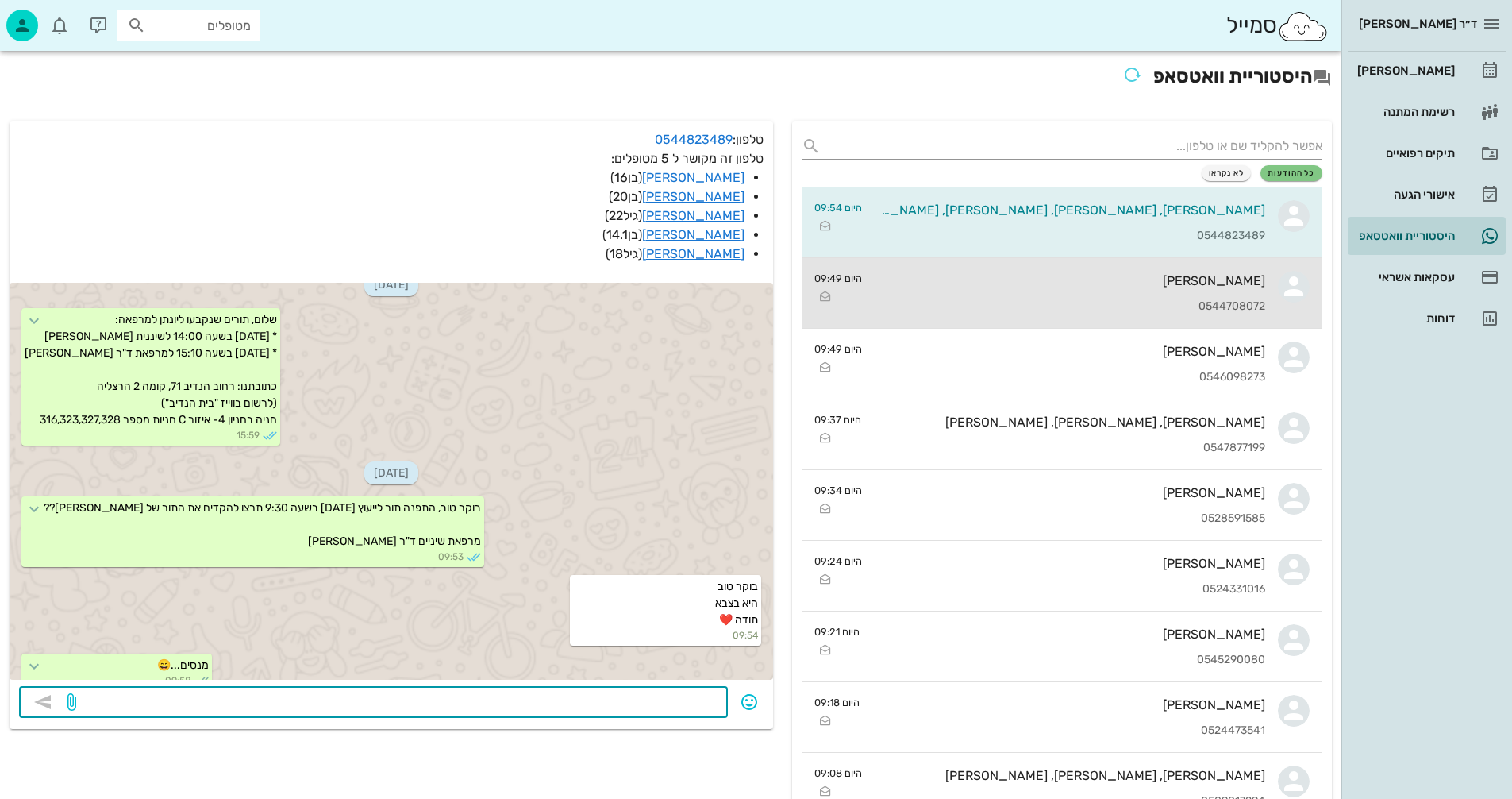
click at [972, 302] on div "0544708072" at bounding box center [1070, 306] width 391 height 13
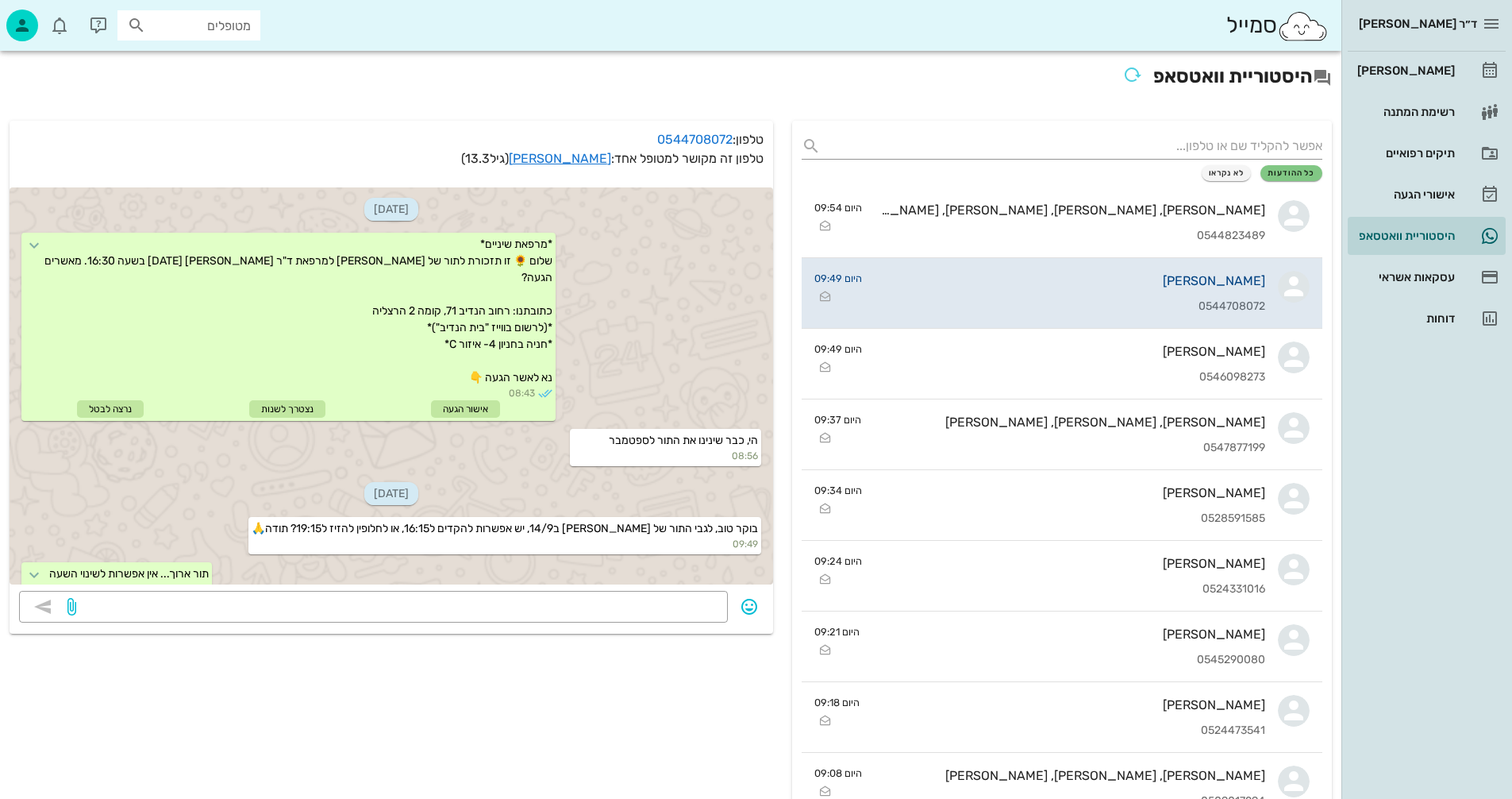
scroll to position [21, 0]
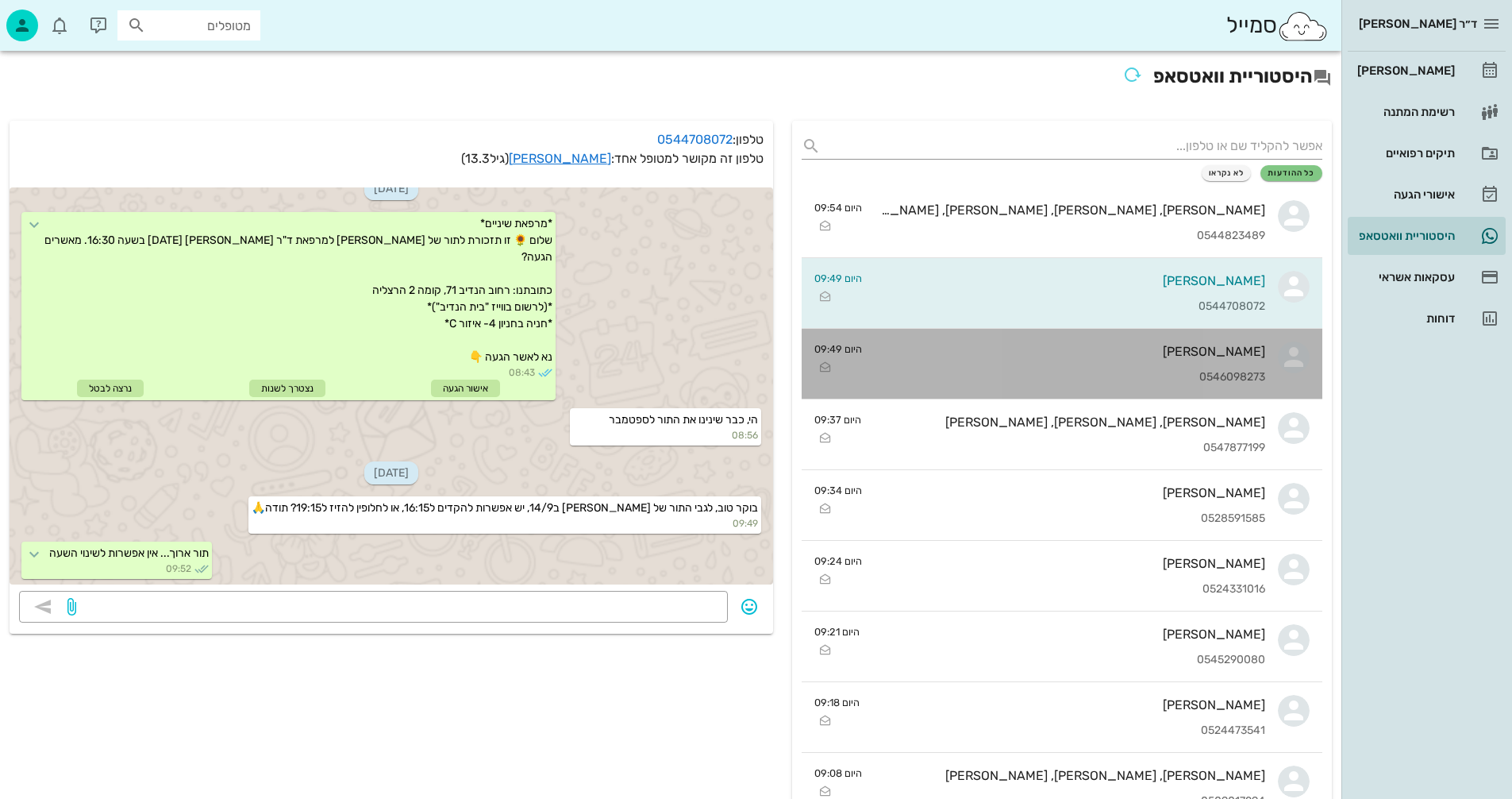
click at [1017, 357] on div "[PERSON_NAME]" at bounding box center [1070, 352] width 391 height 15
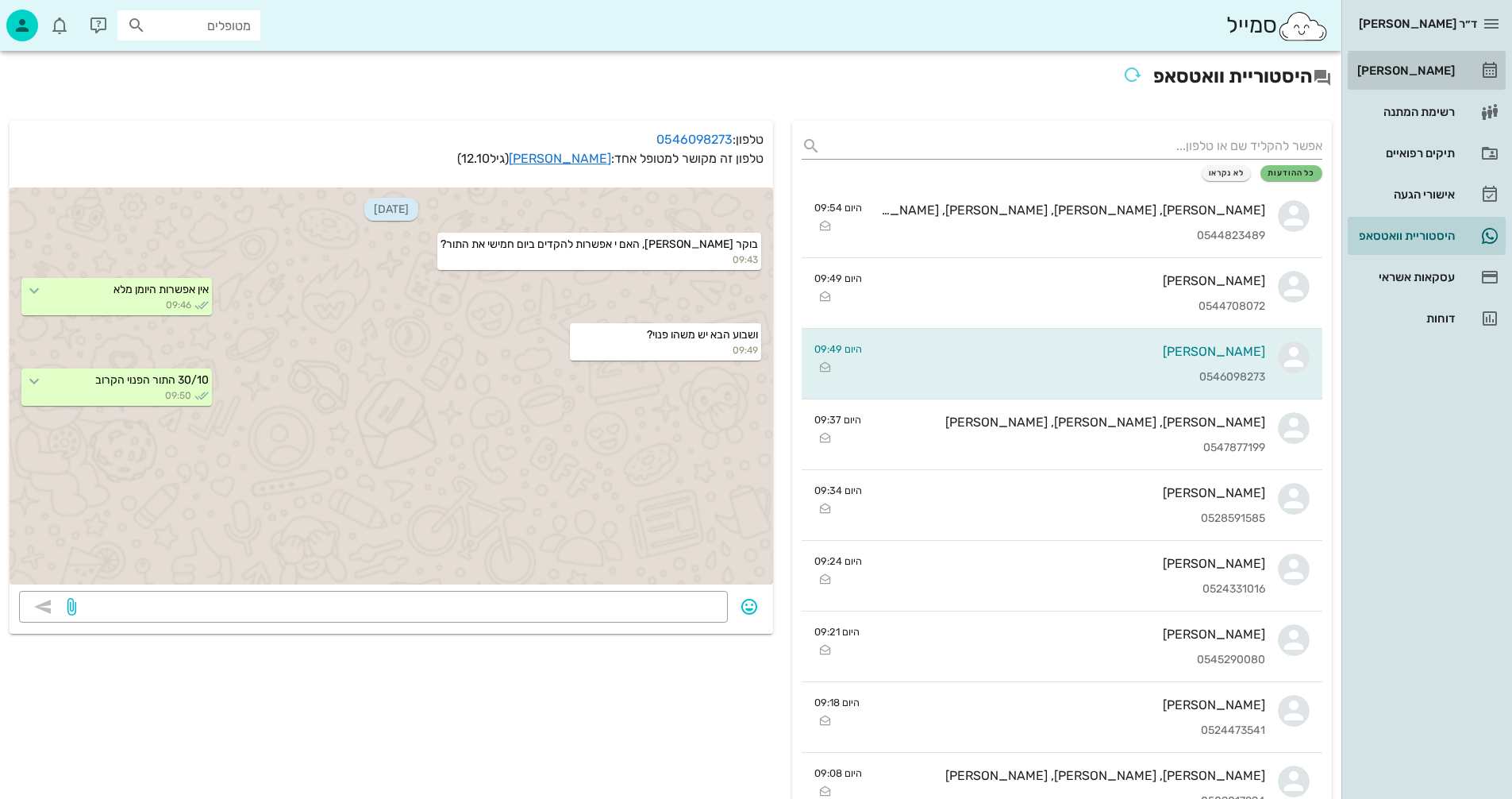
click at [1423, 65] on div "[PERSON_NAME]" at bounding box center [1404, 70] width 101 height 13
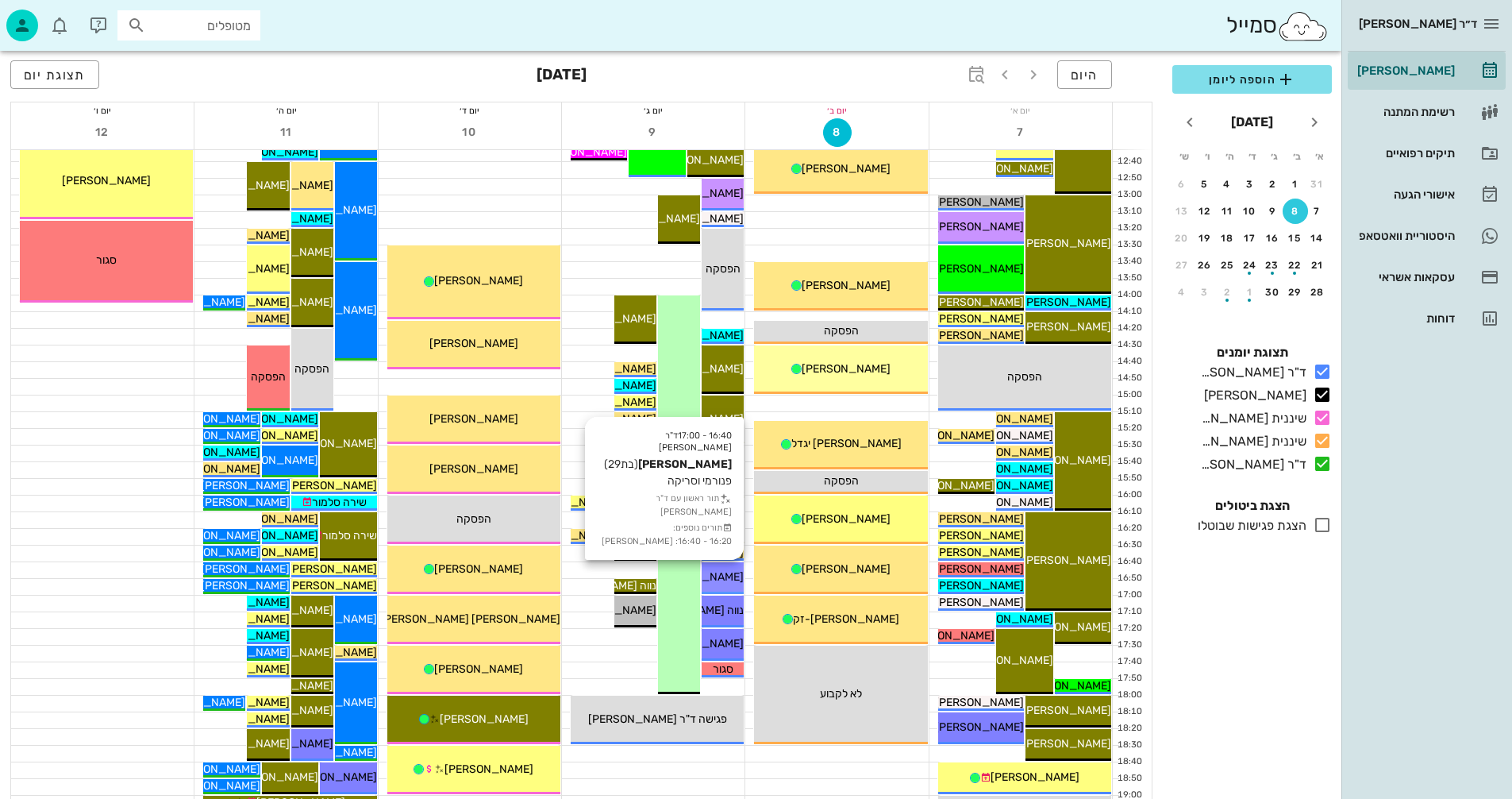
scroll to position [752, 0]
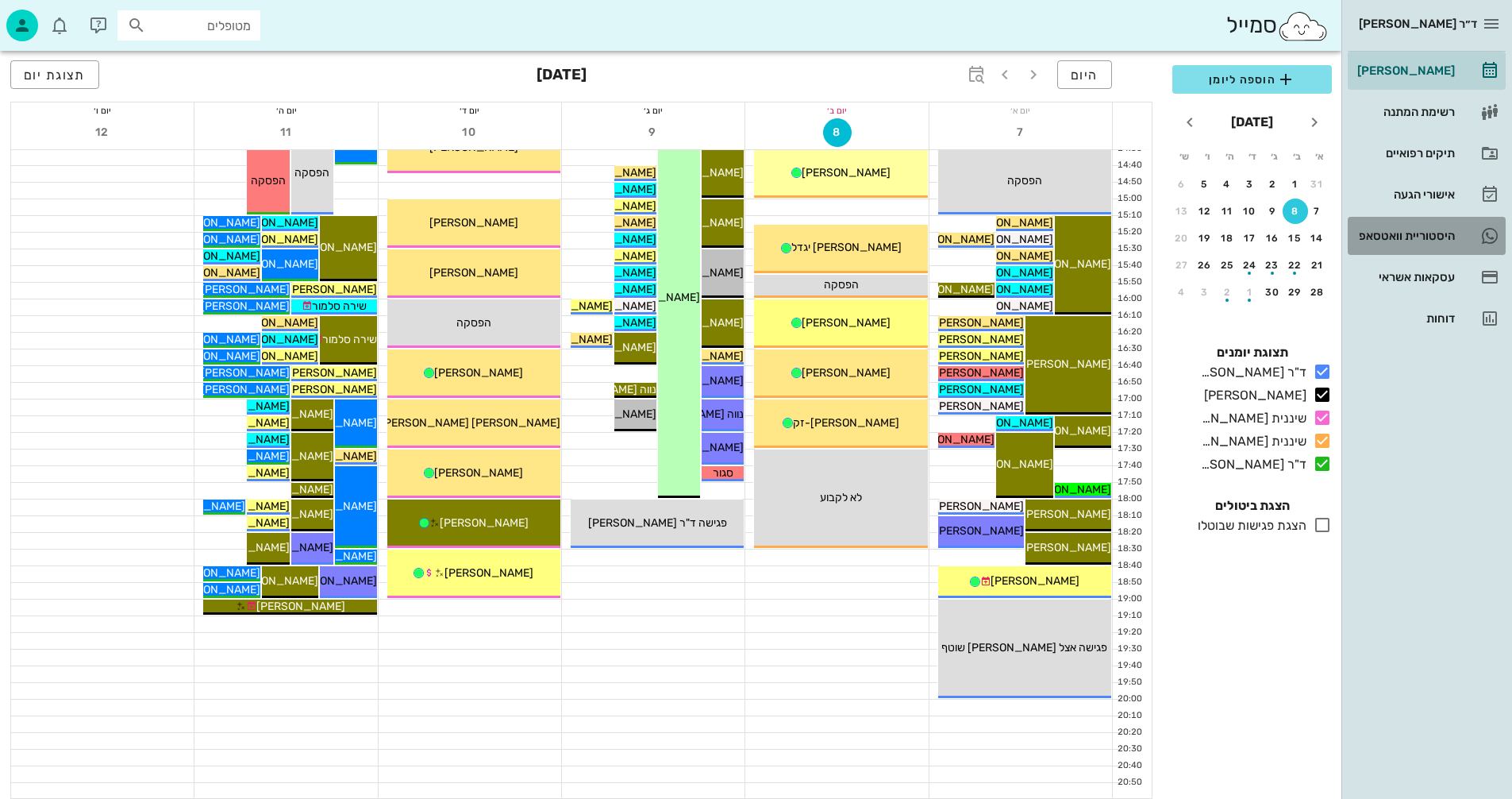
click at [1380, 235] on div "היסטוריית וואטסאפ" at bounding box center [1404, 236] width 101 height 13
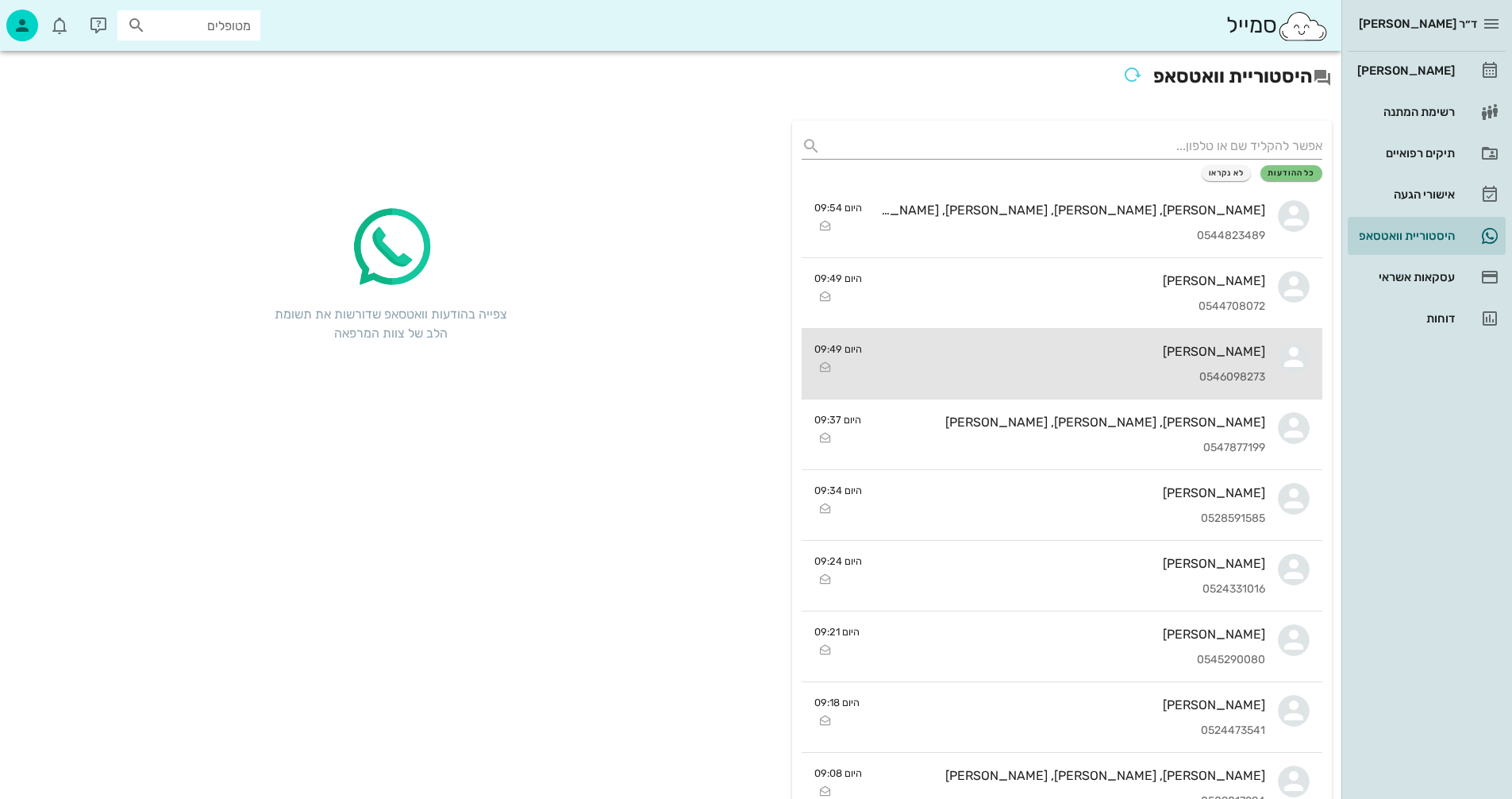
click at [1031, 356] on div "[PERSON_NAME]" at bounding box center [1070, 352] width 391 height 15
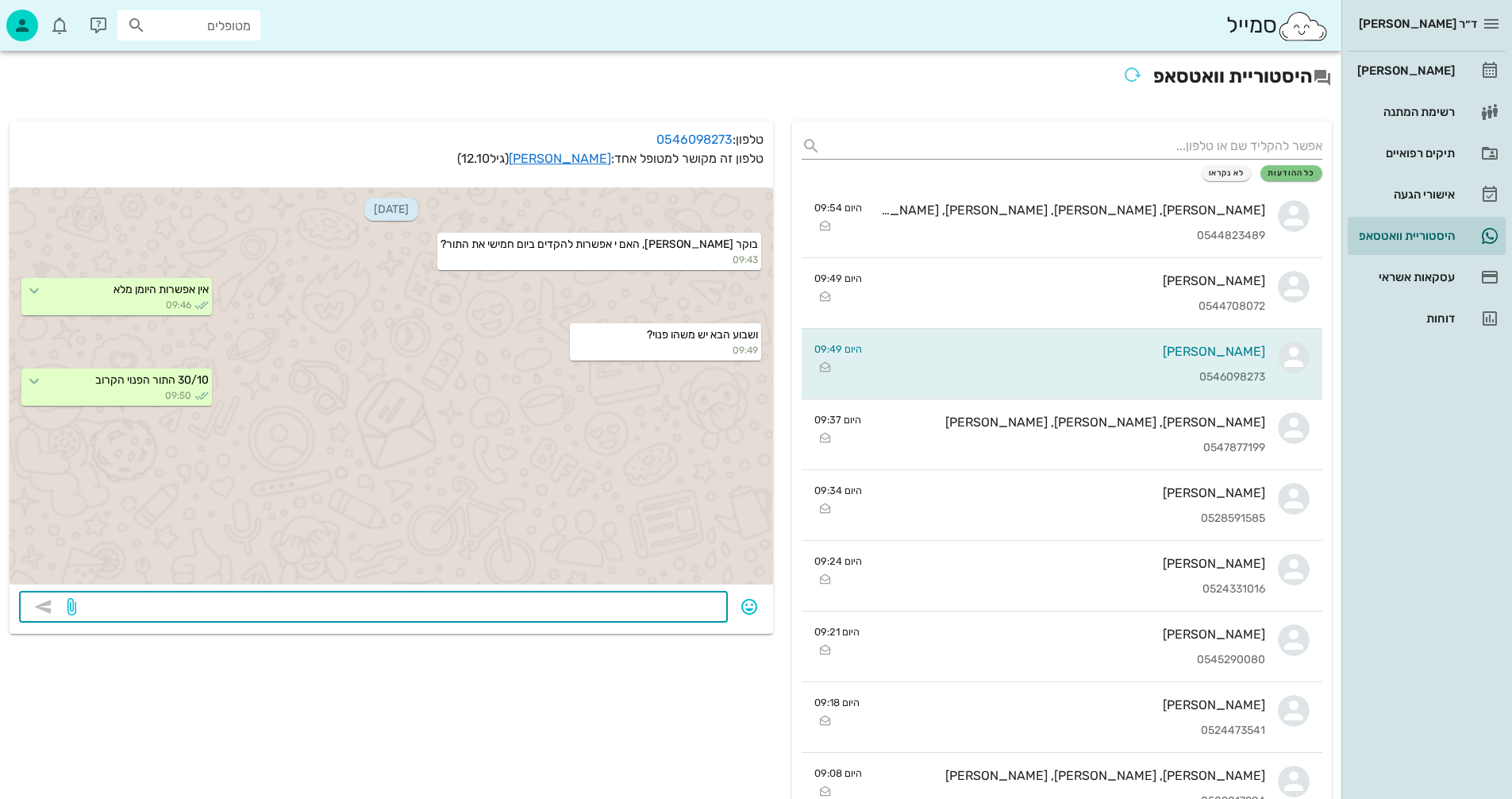
paste textarea "בוקר טוב, התפנה תור ביום שלישי 9/9 בשעה 9:30 תרצי להקדים?"
click at [434, 606] on textarea "בוקר טוב, התפנה תור ביום שלישי 9/9 בשעה 9:30 תרצי להקדים?" at bounding box center [398, 608] width 639 height 25
type textarea "בוקר טוב, התפנה תור ביום שלישי 9/9 בשעה 9:30 תרצו להקדים?"
click at [48, 611] on icon "button" at bounding box center [42, 606] width 19 height 19
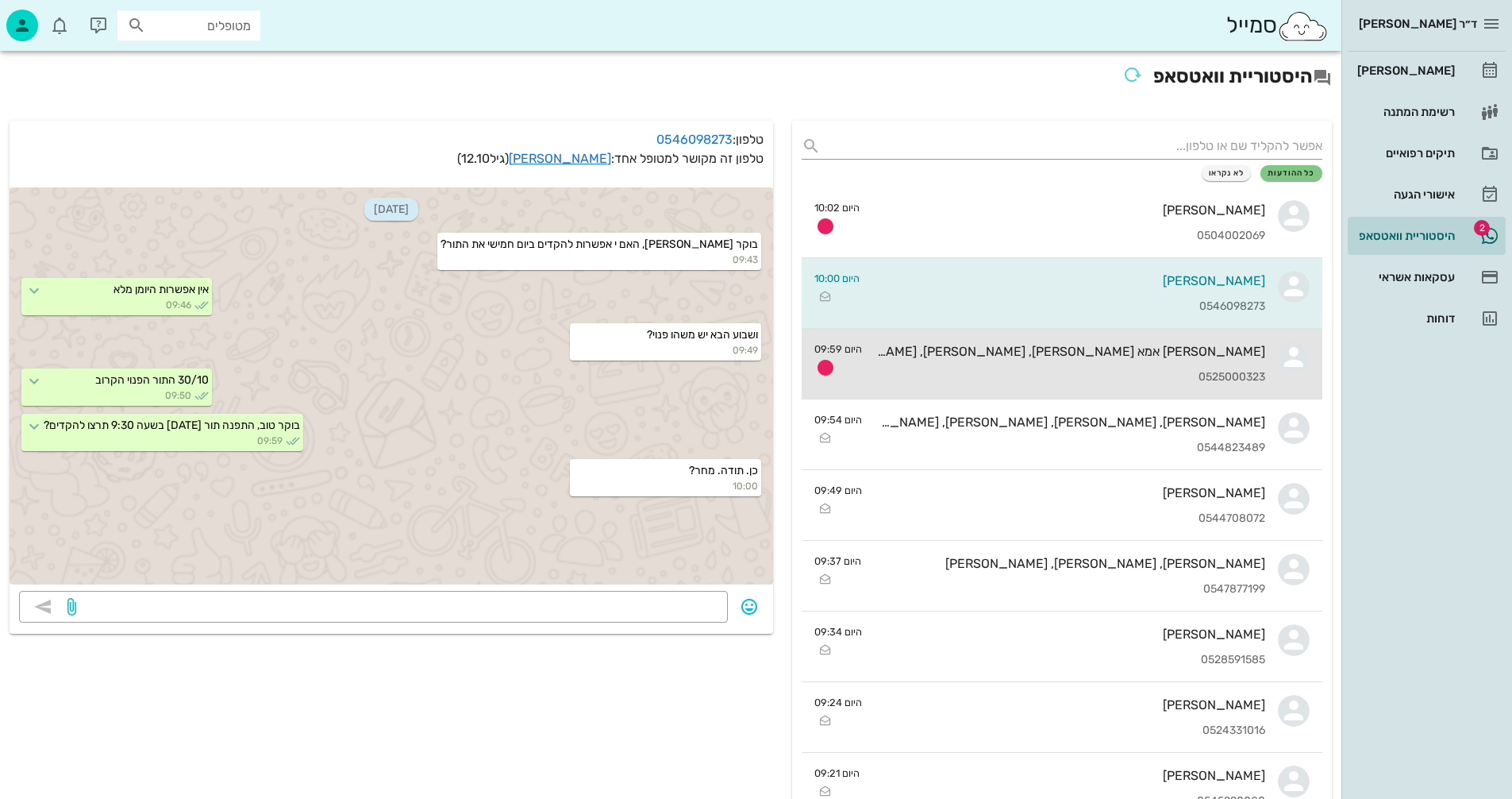
click at [1115, 362] on div "מאיה אמא גילי אמיתי, רומי אמיתי, גילי קוצ'יק 0525000323" at bounding box center [1070, 364] width 391 height 70
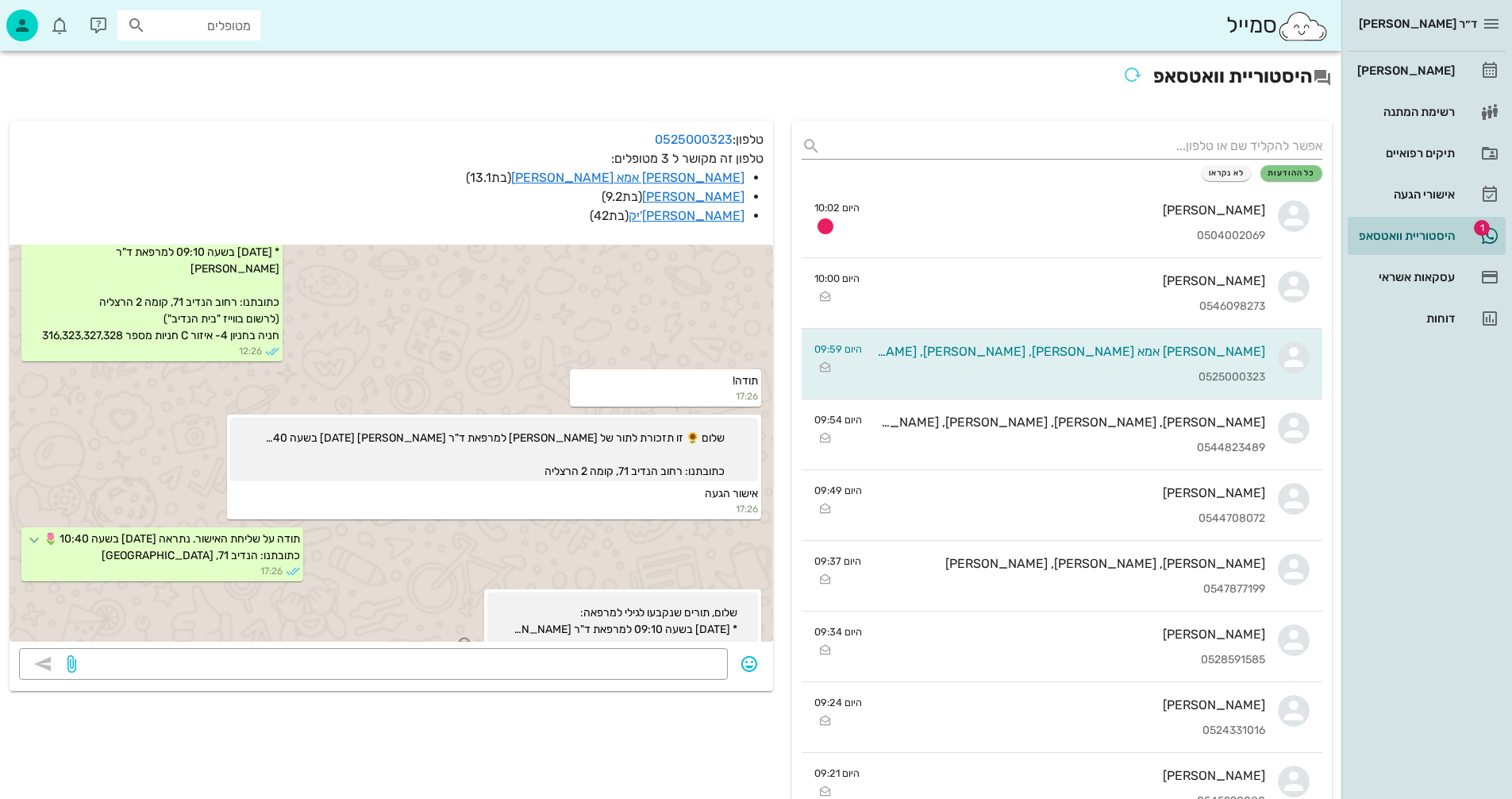
scroll to position [2750, 0]
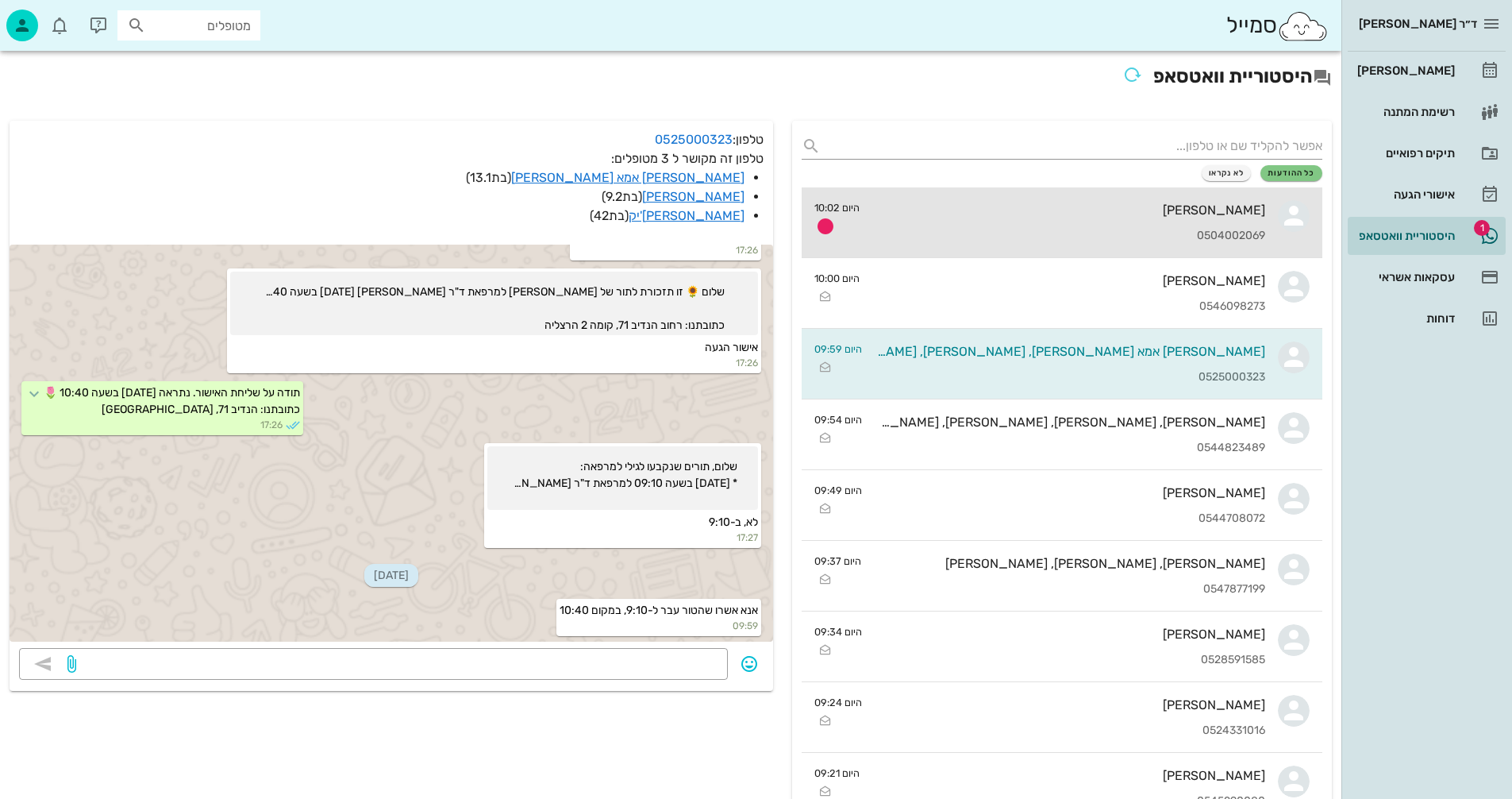
click at [975, 213] on div "[PERSON_NAME]" at bounding box center [1069, 210] width 393 height 15
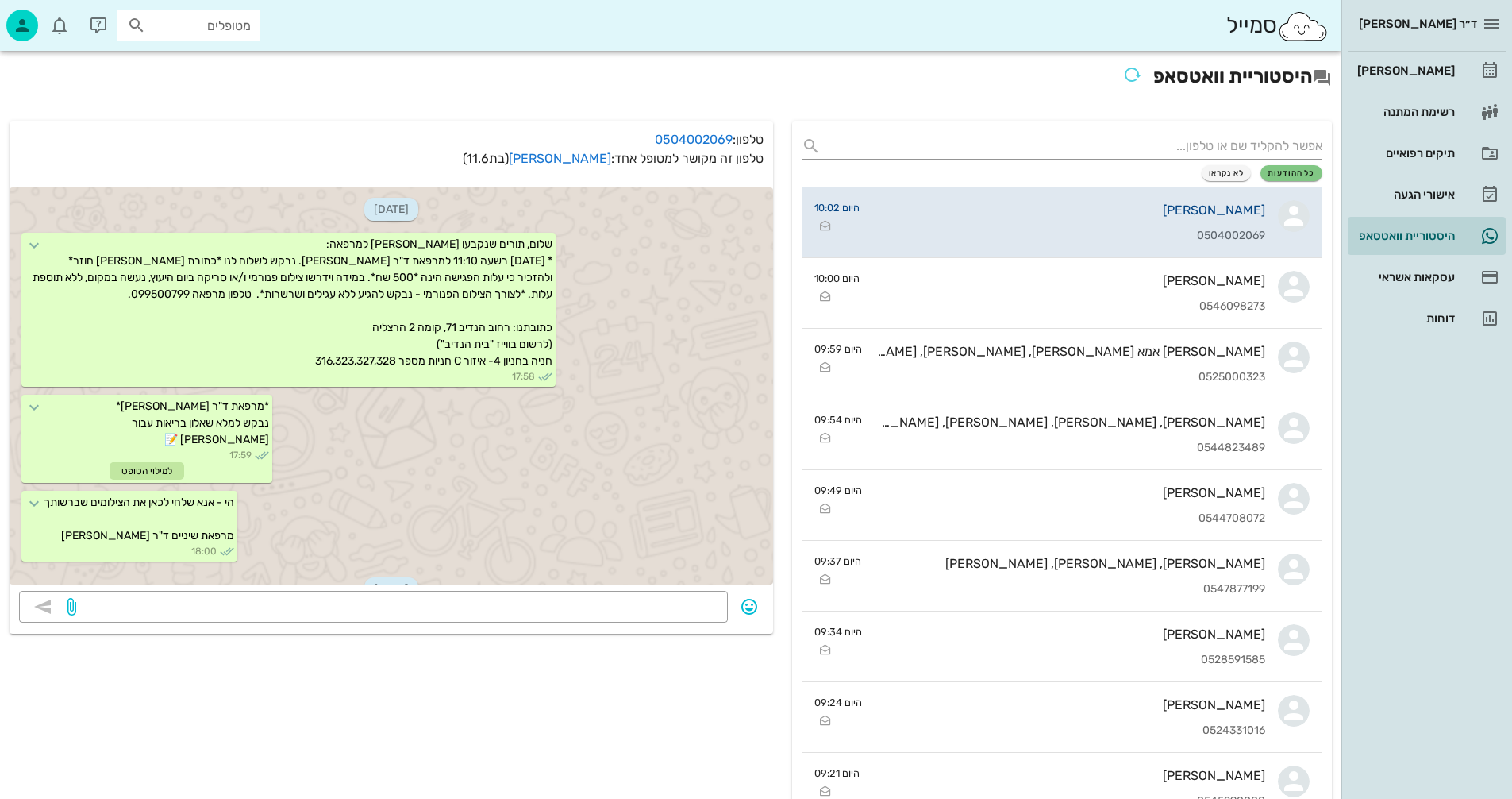
scroll to position [356, 0]
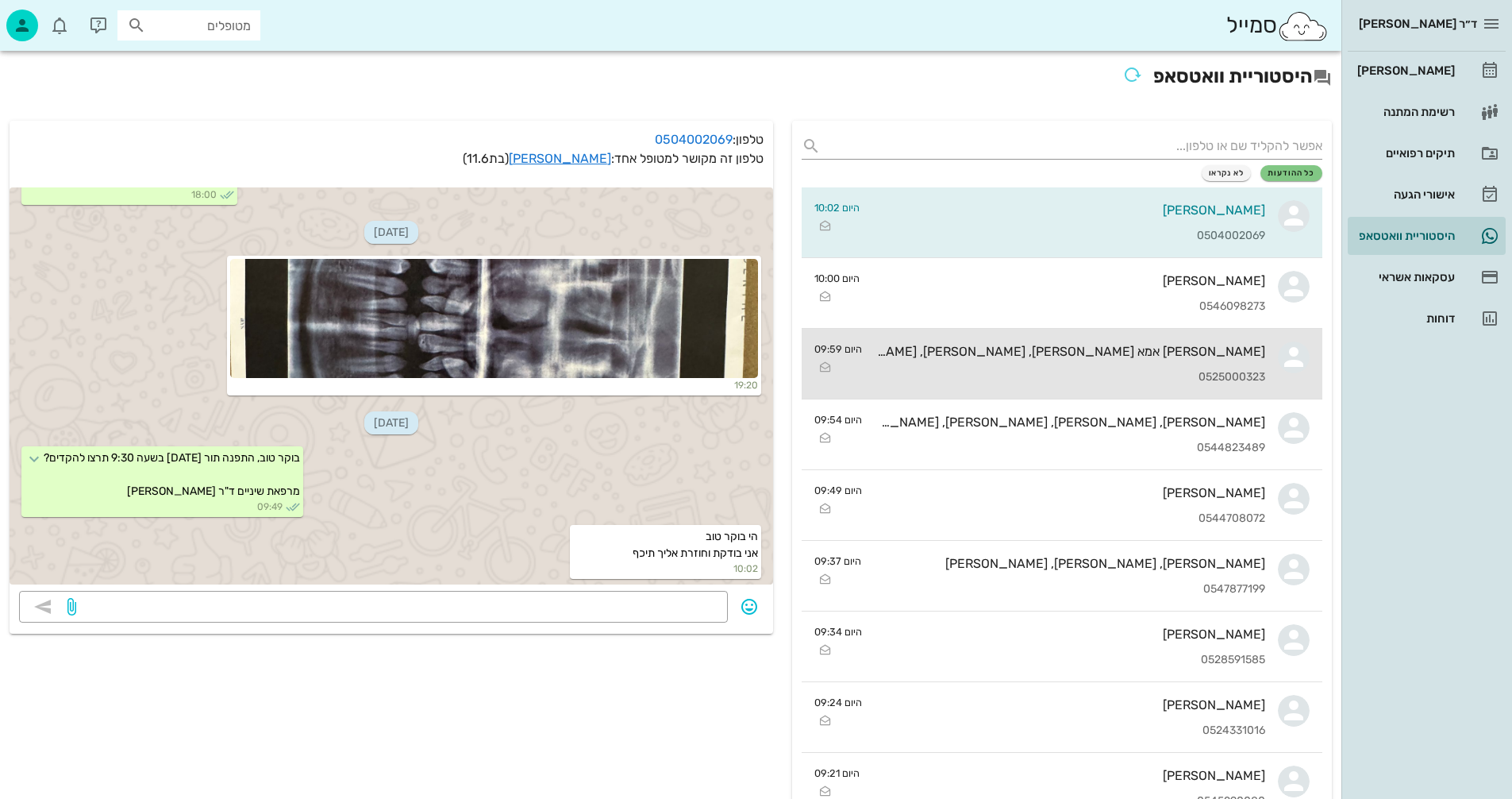
click at [1084, 369] on div "מאיה אמא גילי אמיתי, רומי אמיתי, גילי קוצ'יק 0525000323" at bounding box center [1070, 364] width 391 height 70
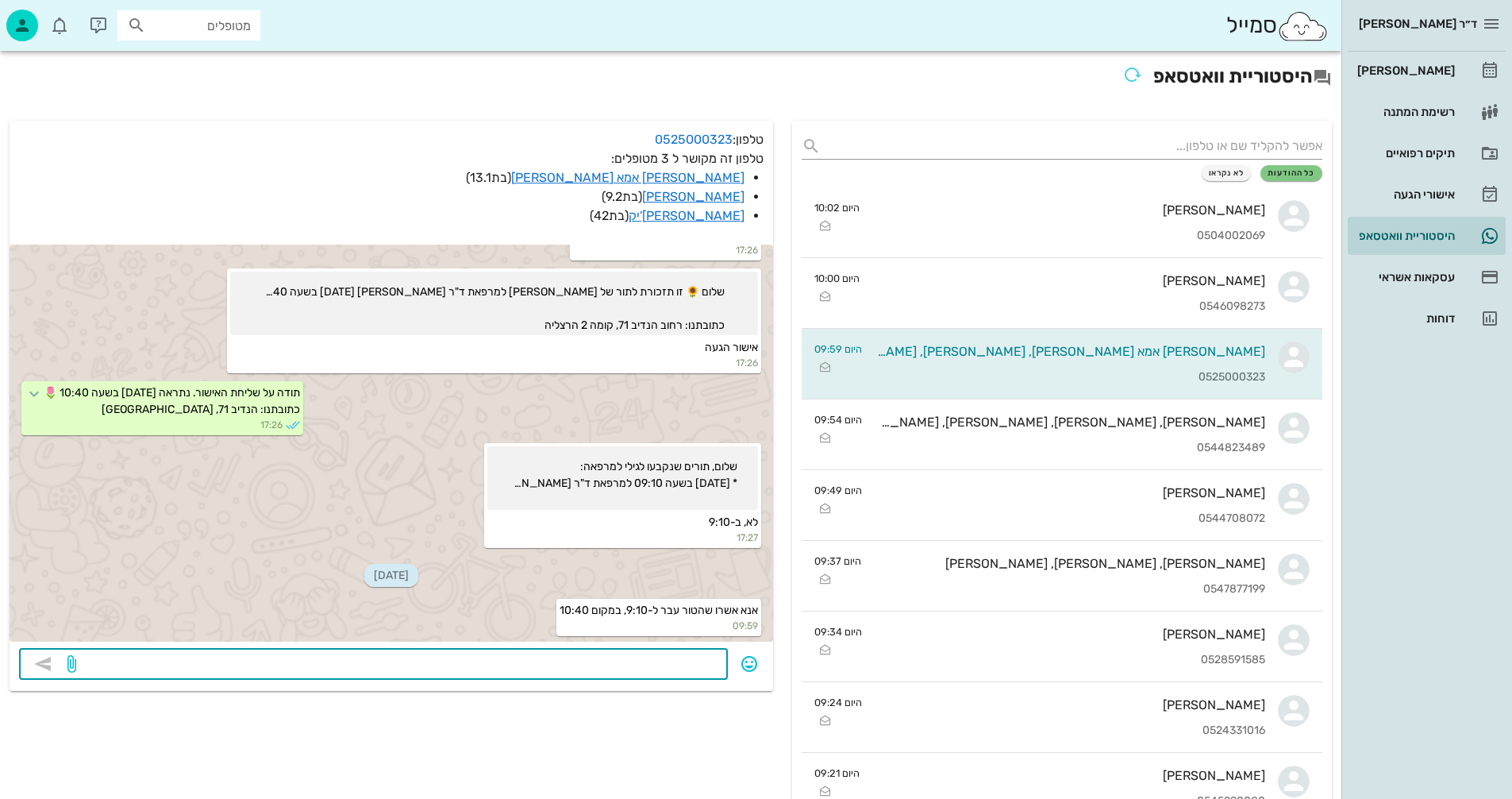
click at [660, 660] on textarea at bounding box center [398, 665] width 639 height 25
type textarea "מה זה טור?"
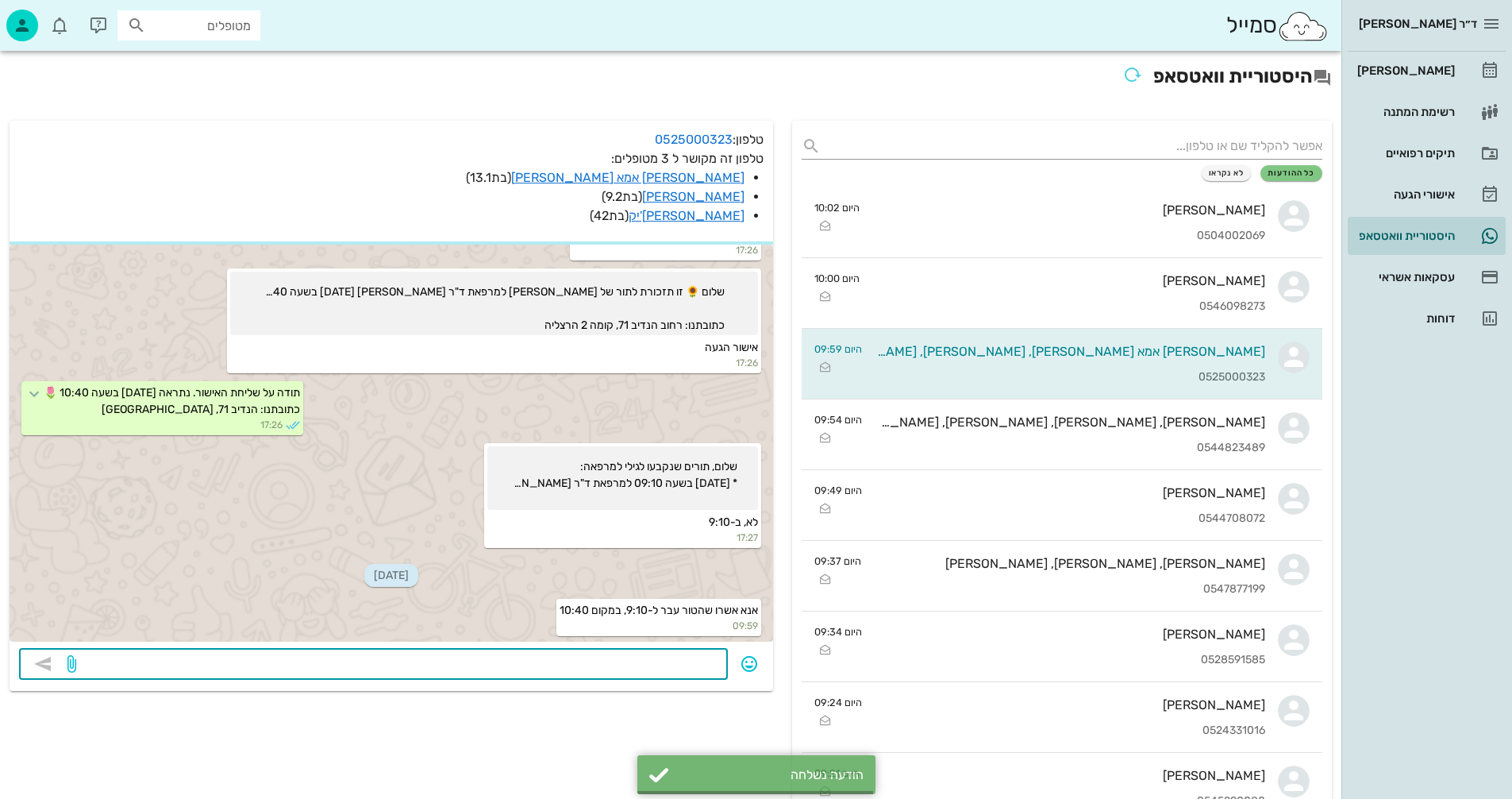
scroll to position [2796, 0]
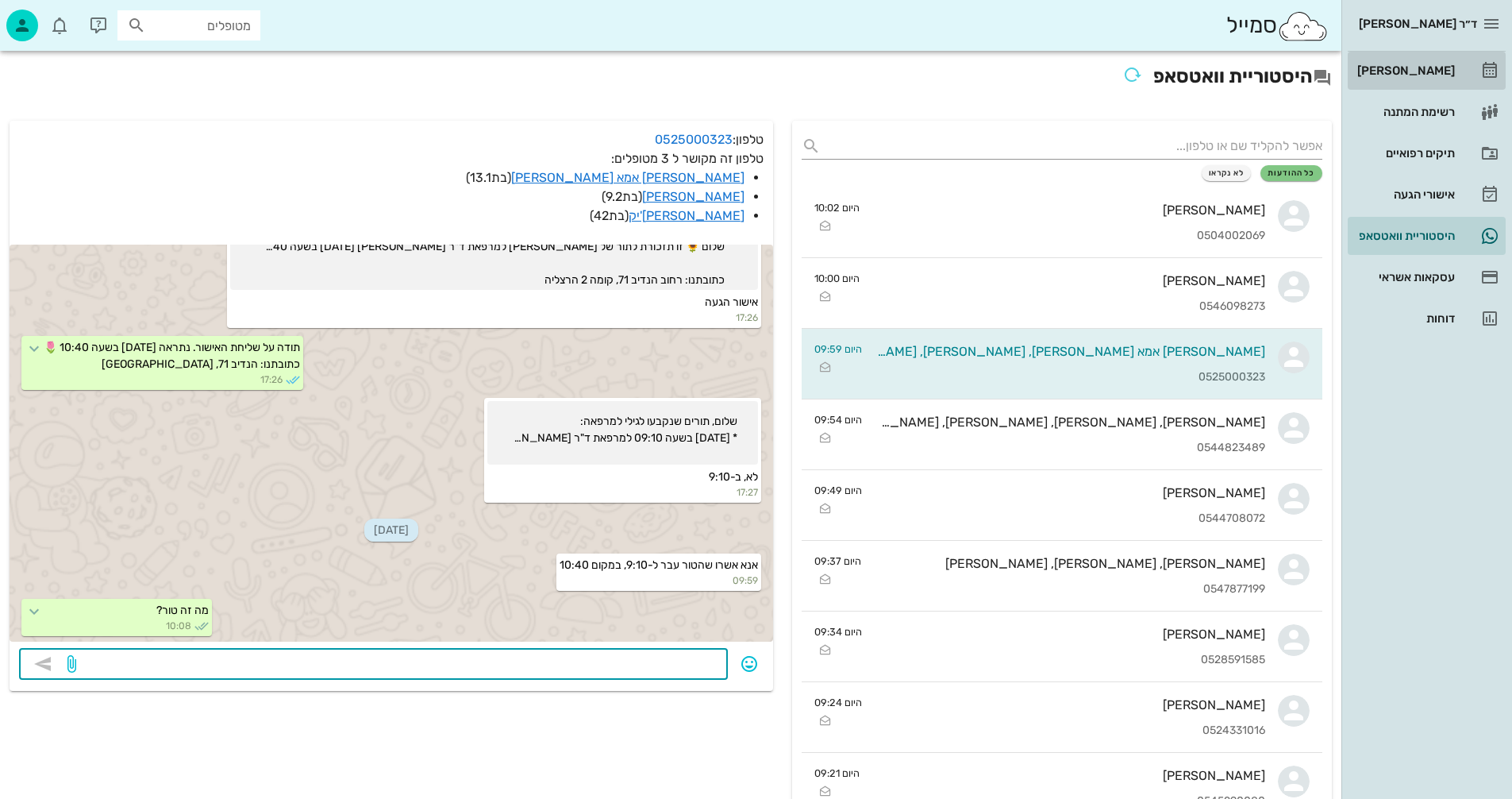
click at [1415, 71] on div "[PERSON_NAME]" at bounding box center [1404, 70] width 101 height 13
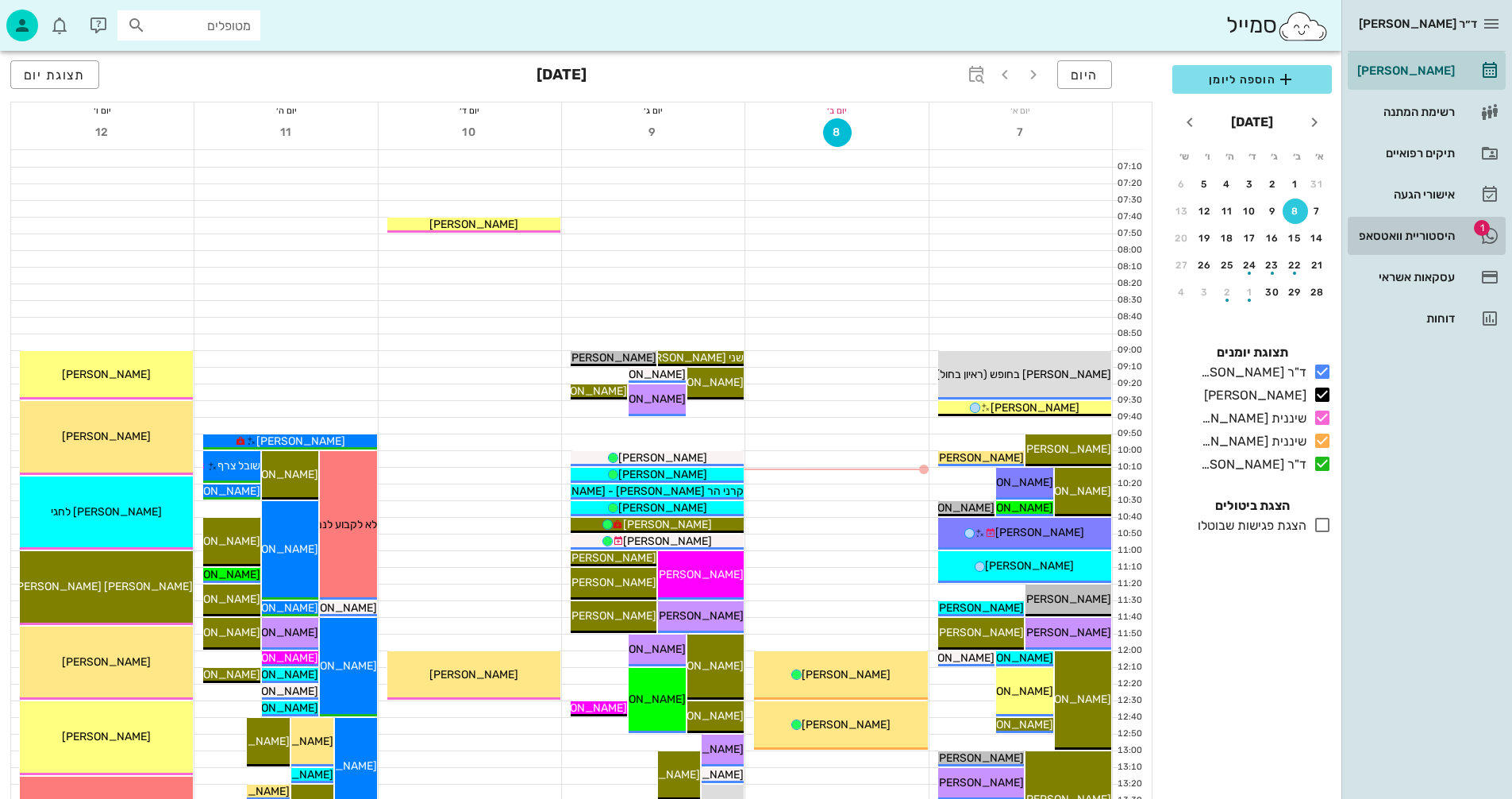
click at [1369, 238] on div "היסטוריית וואטסאפ" at bounding box center [1404, 236] width 101 height 13
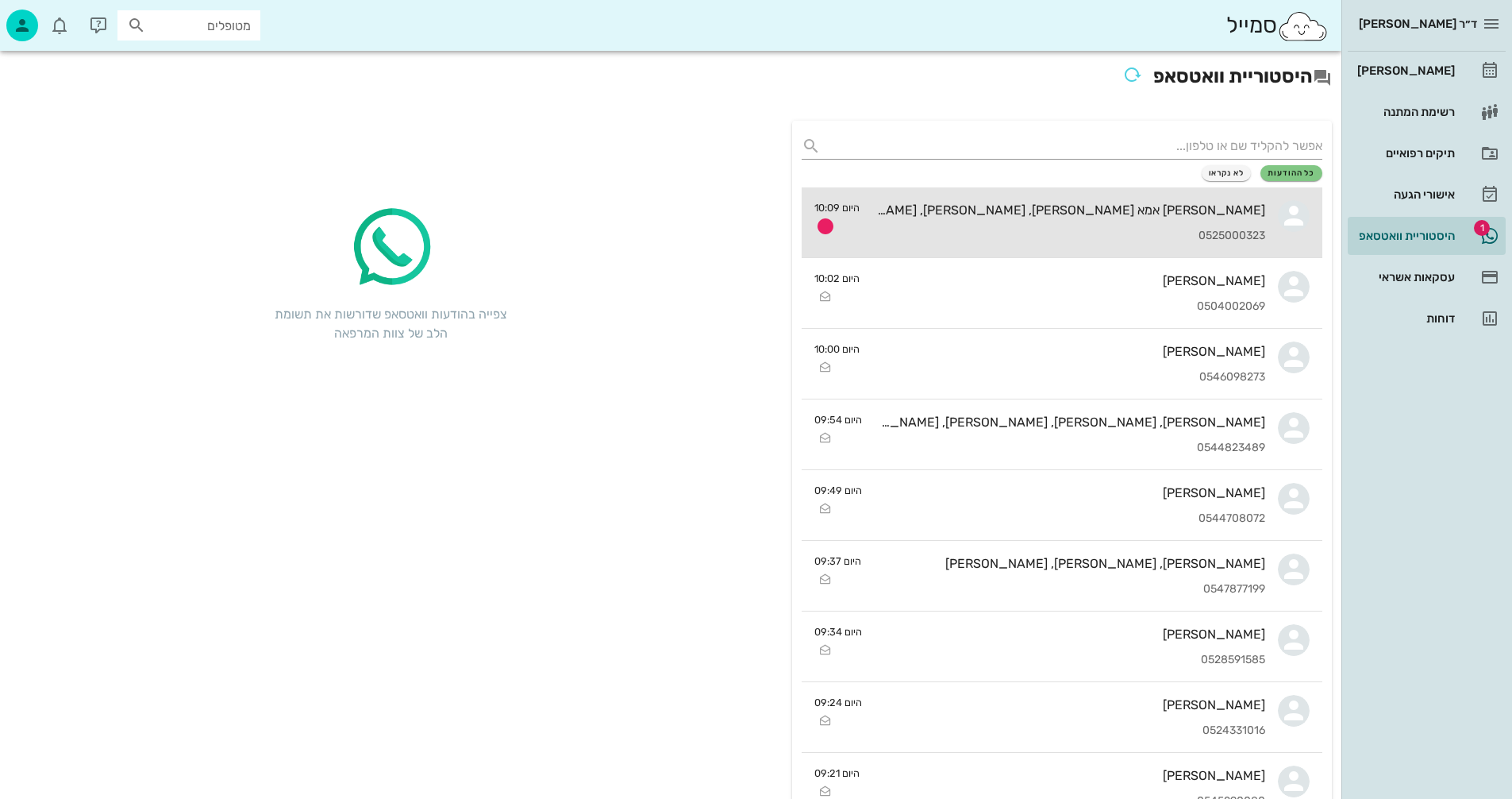
click at [1053, 218] on div "מאיה אמא גילי אמיתי, רומי אמיתי, גילי קוצ'יק 0525000323" at bounding box center [1069, 222] width 393 height 70
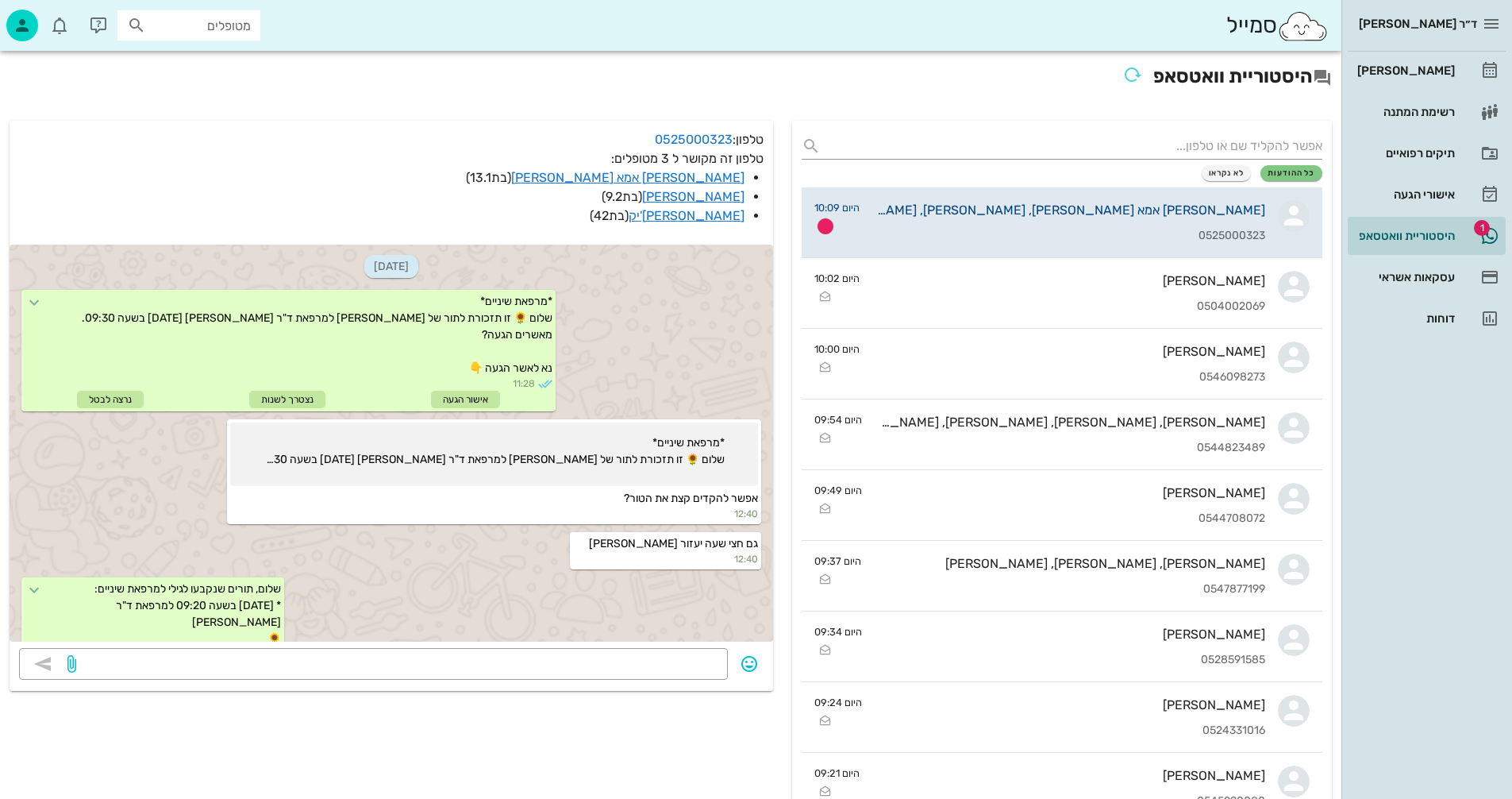
scroll to position [2841, 0]
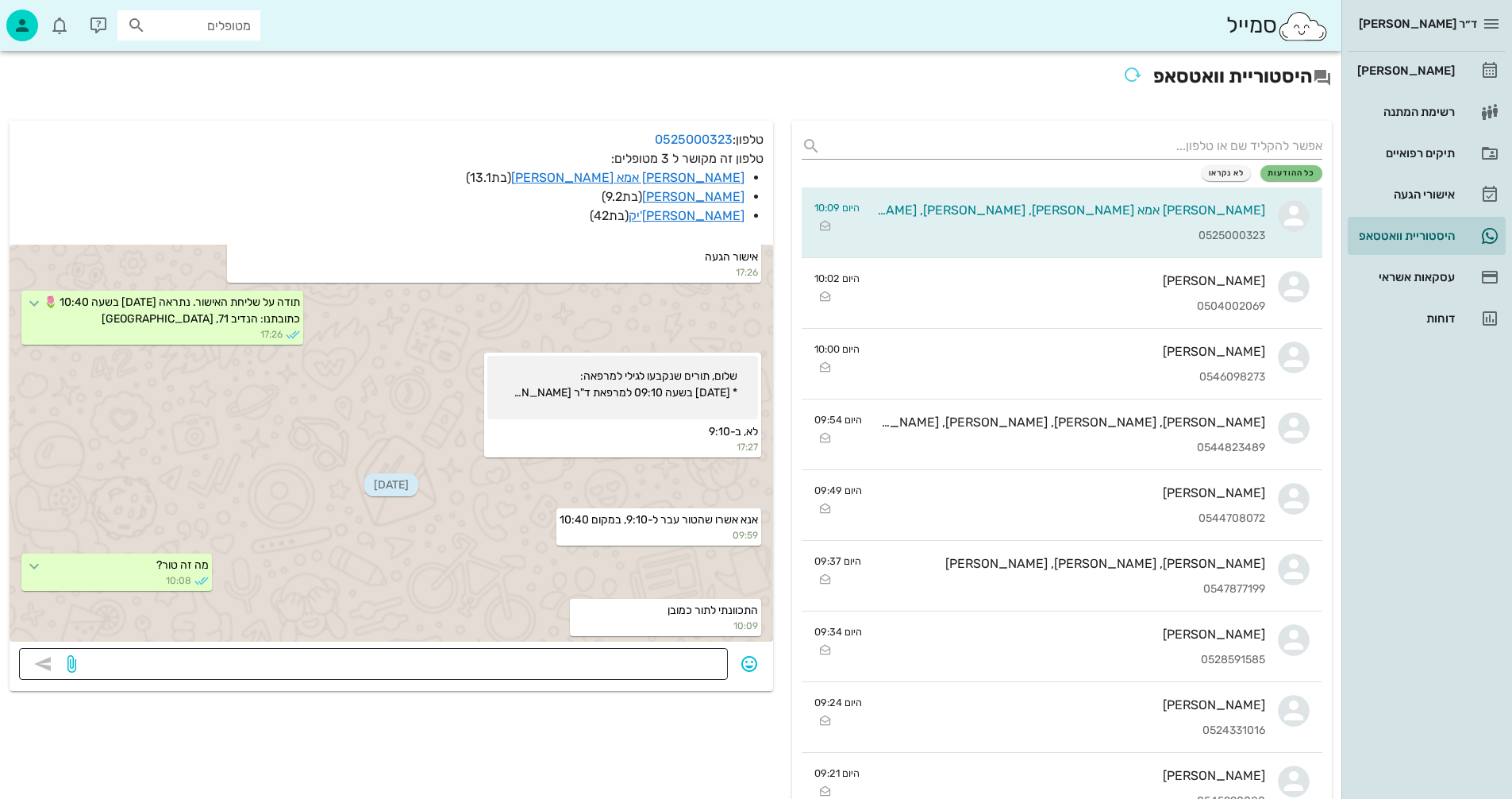
click at [601, 668] on textarea at bounding box center [398, 665] width 639 height 25
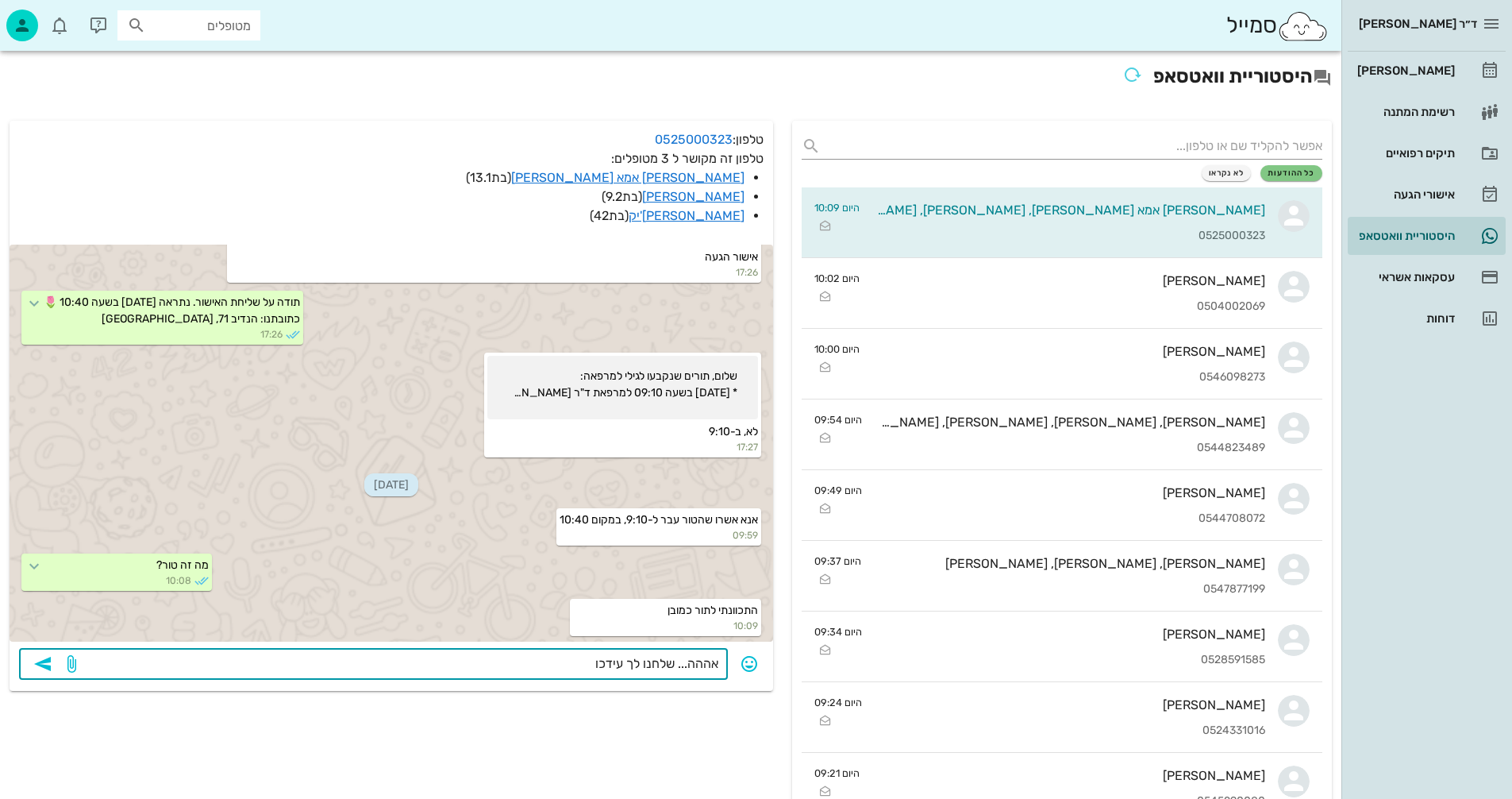
type textarea "אההה... שלחנו לך עידכון"
click at [37, 662] on icon "button" at bounding box center [42, 664] width 19 height 19
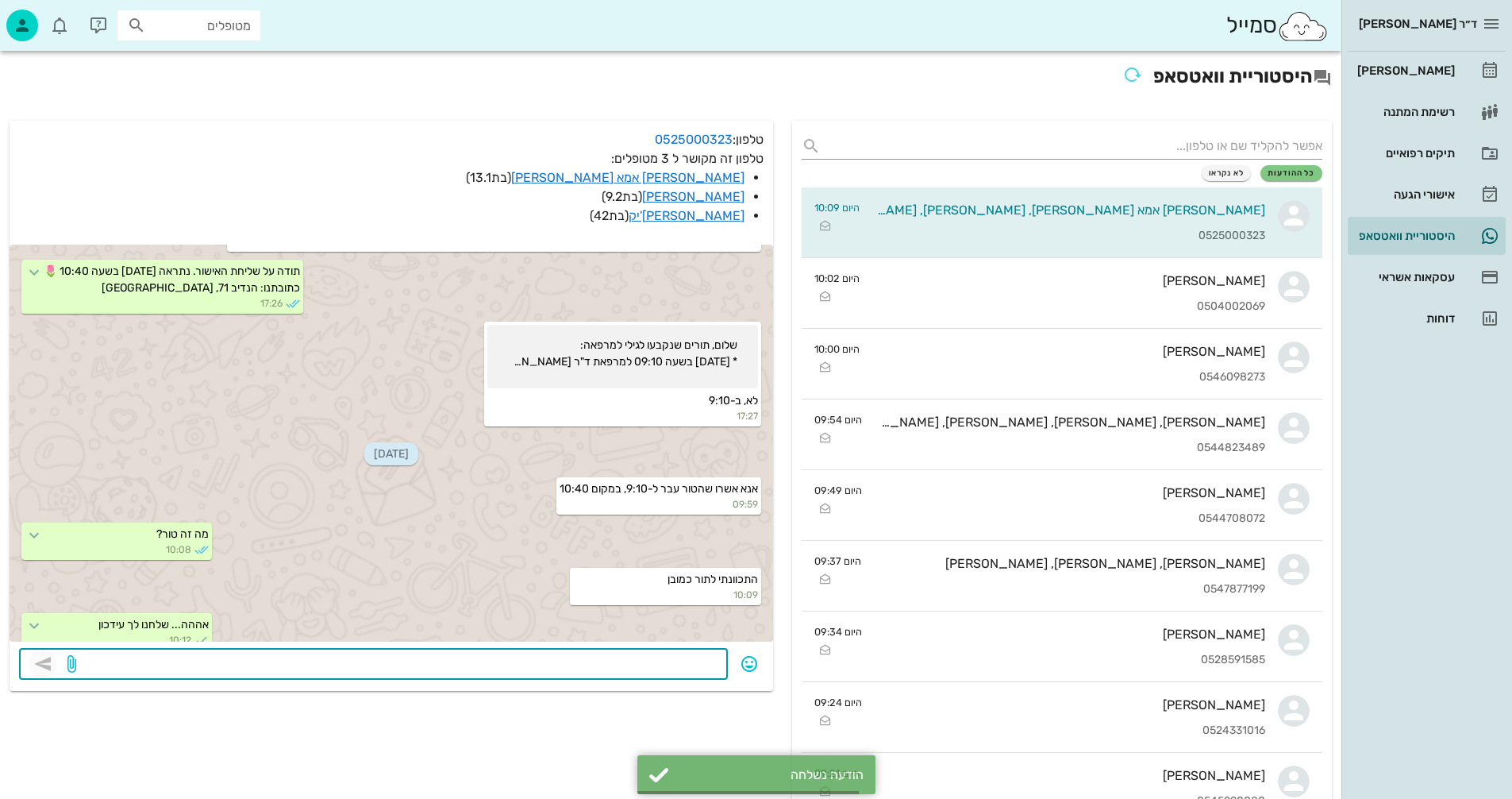
scroll to position [2886, 0]
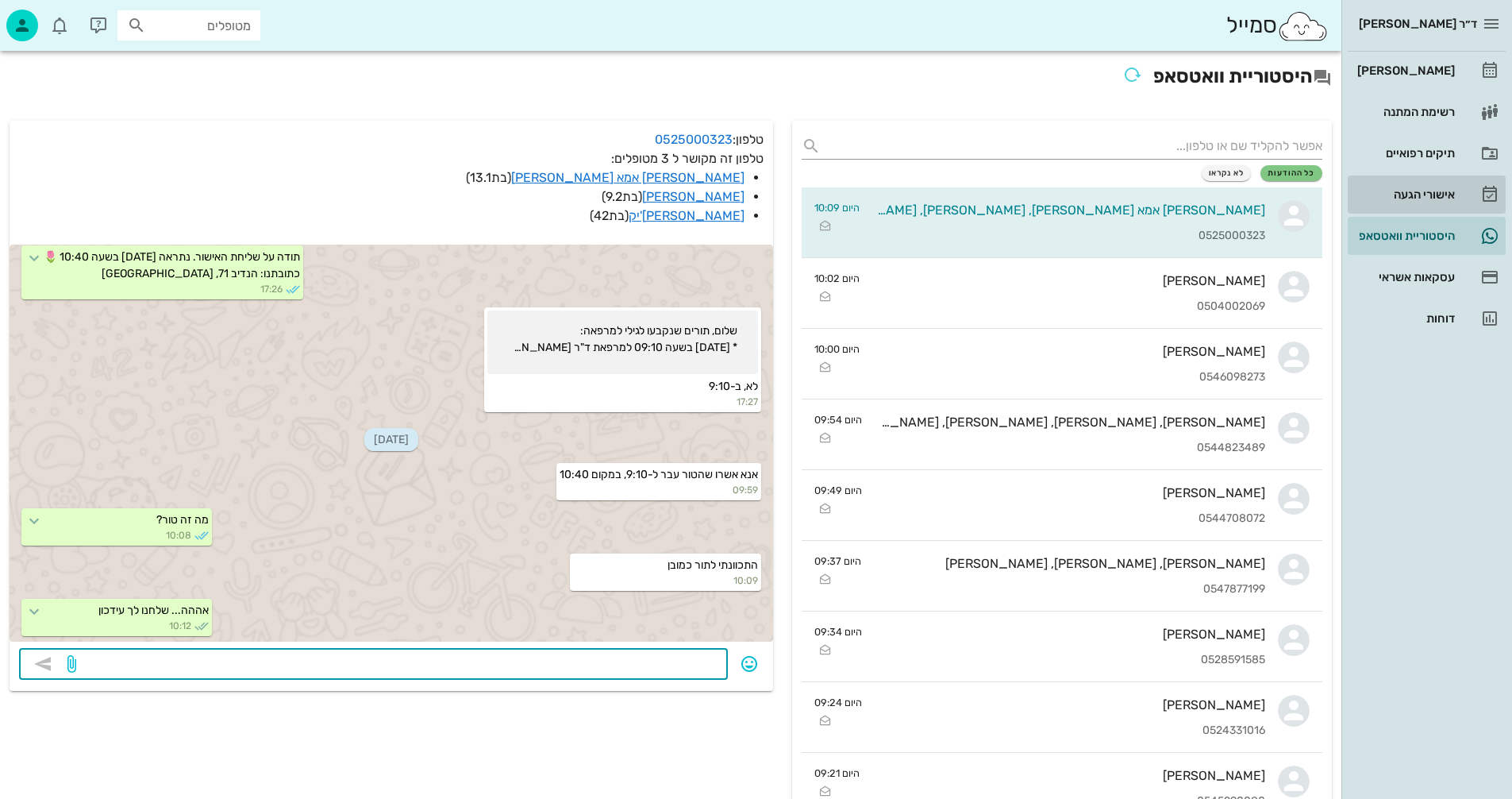
click at [1414, 194] on div "אישורי הגעה" at bounding box center [1404, 195] width 101 height 13
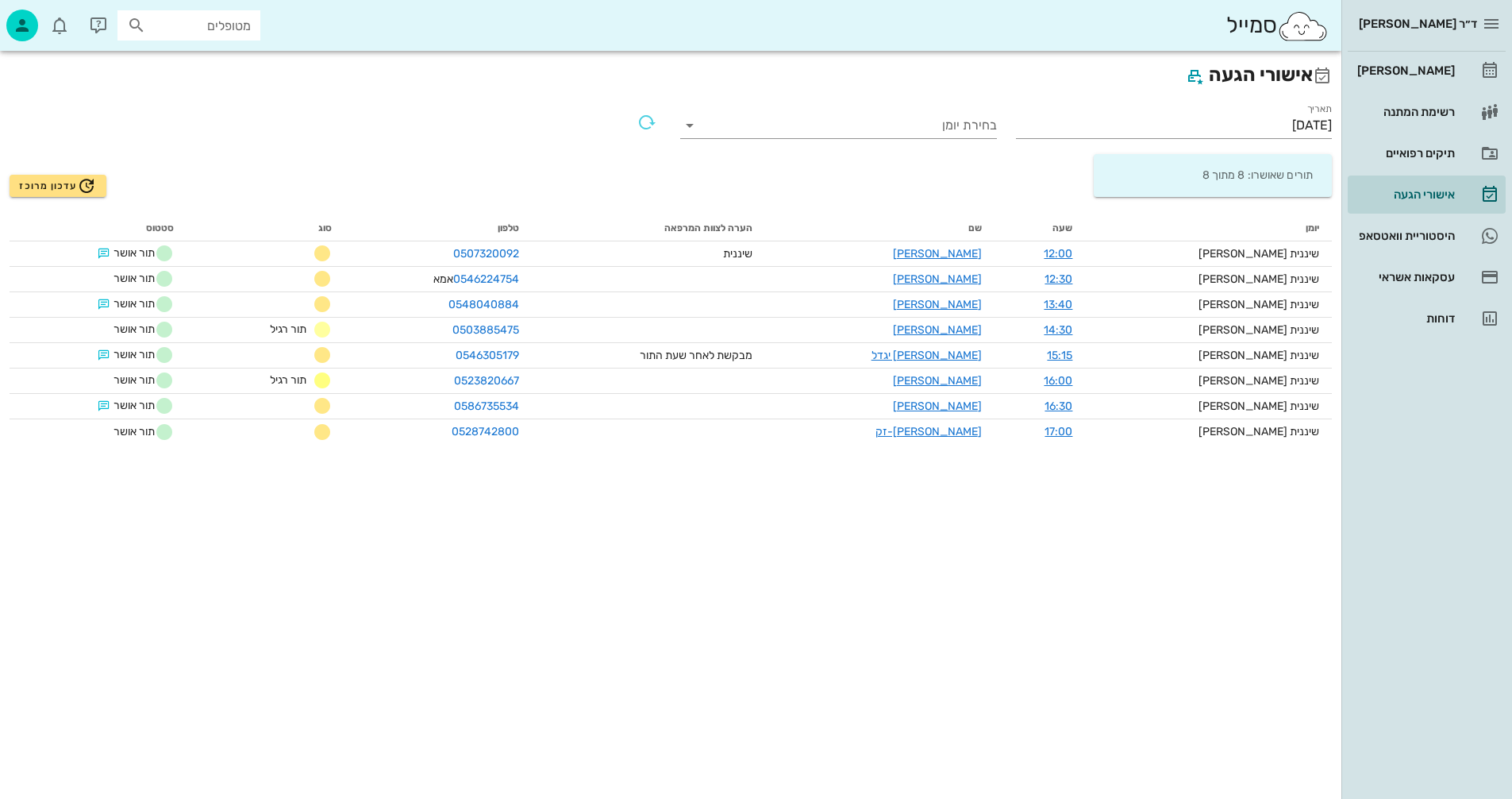
click at [1176, 180] on div "תורים שאושרו: 8 מתוך 8" at bounding box center [1213, 176] width 226 height 43
drag, startPoint x: 1238, startPoint y: 126, endPoint x: 1302, endPoint y: 119, distance: 64.4
click at [1239, 126] on input "[DATE]" at bounding box center [1174, 125] width 317 height 25
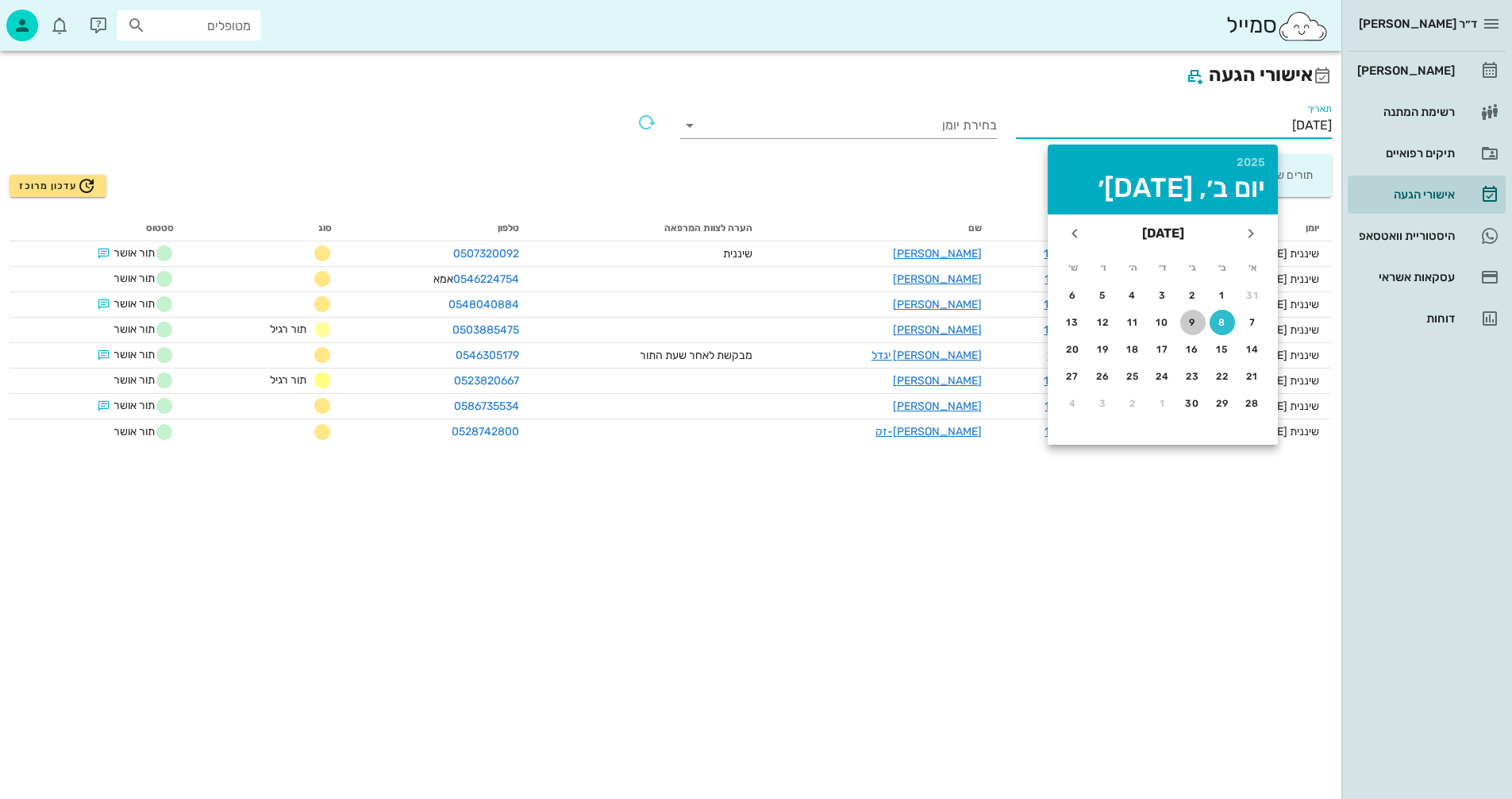
click at [1190, 316] on button "9" at bounding box center [1192, 322] width 25 height 25
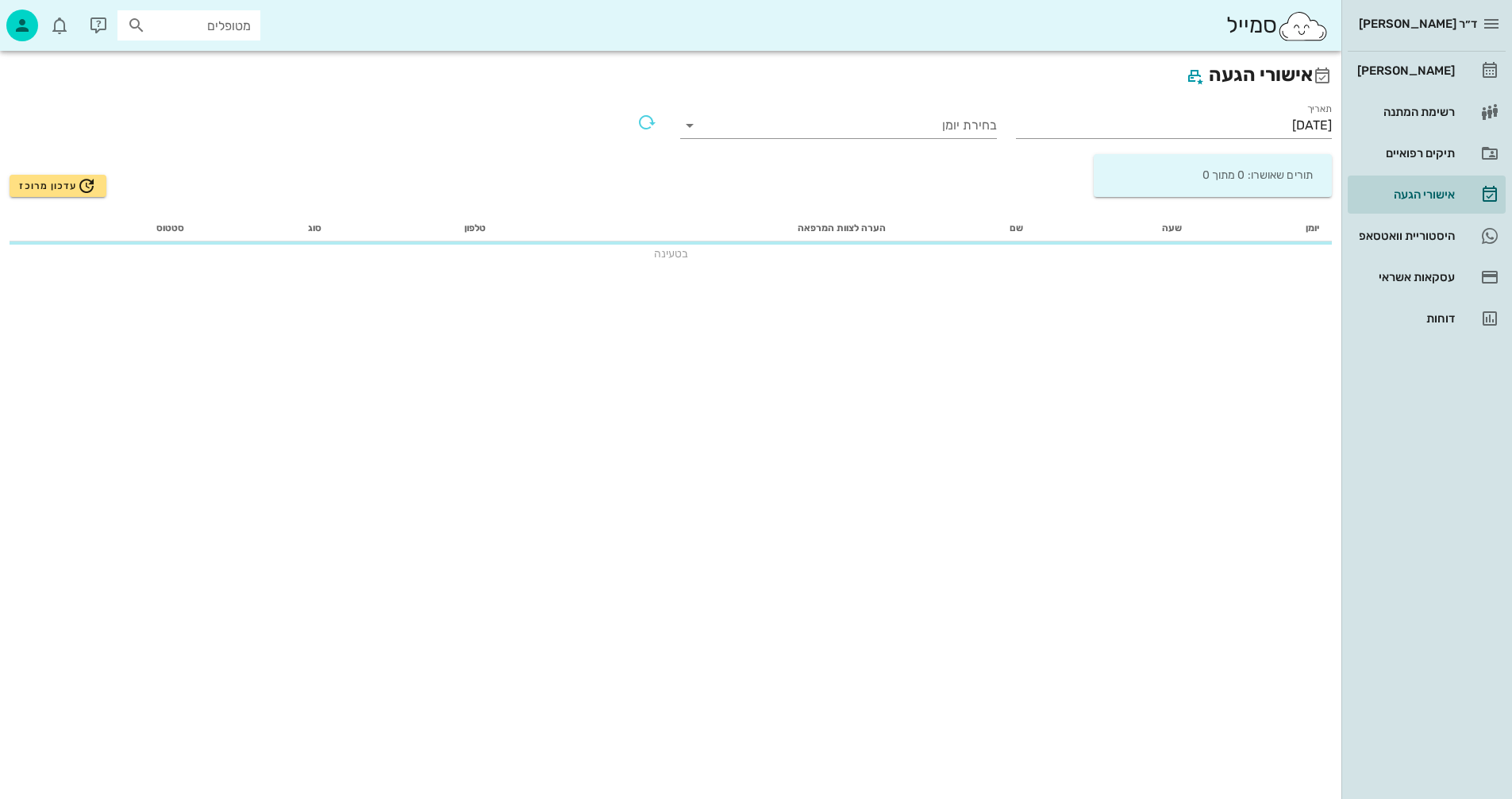
type input "09/09/2025"
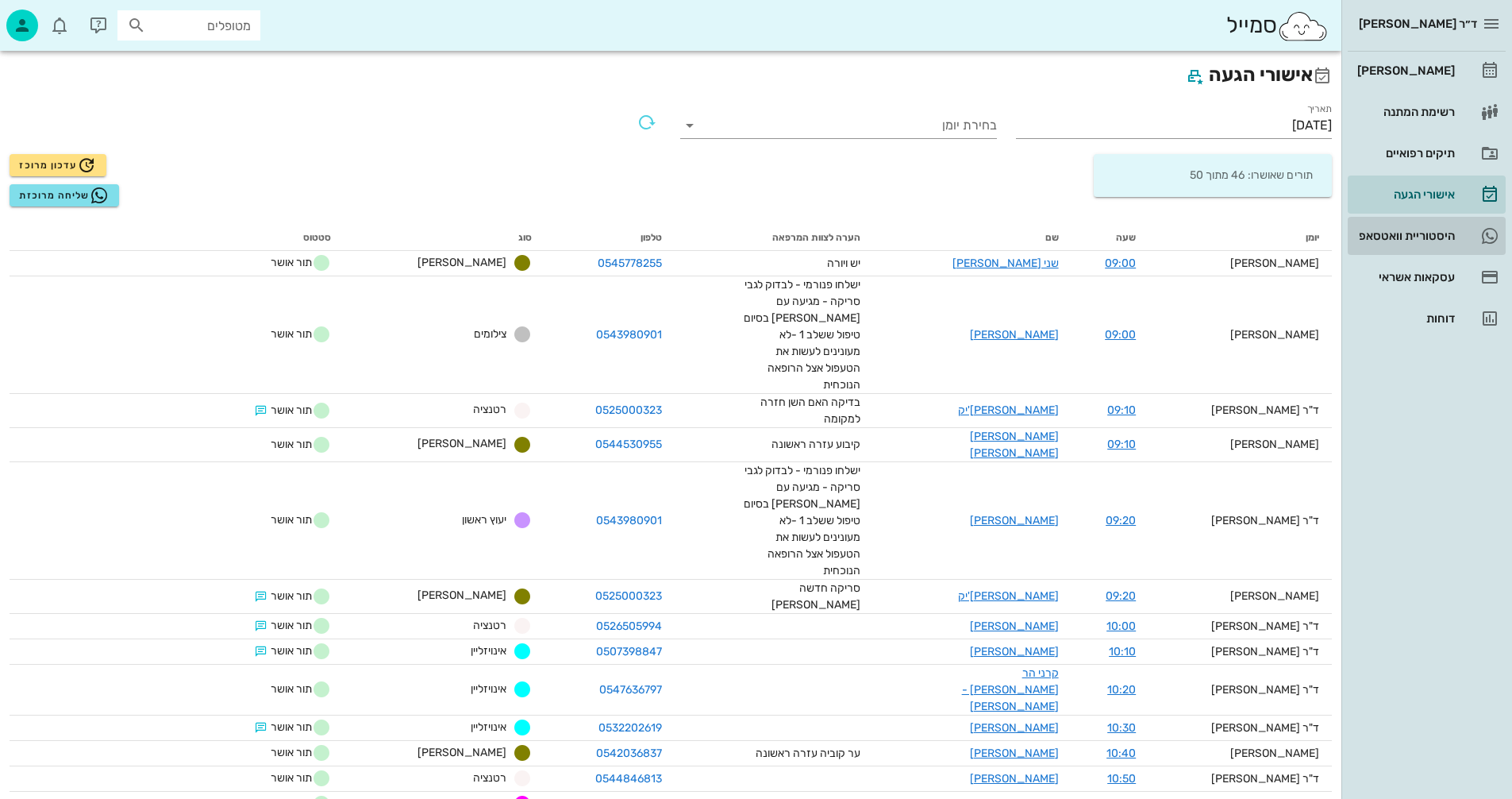
click at [1378, 229] on div "היסטוריית וואטסאפ" at bounding box center [1404, 236] width 101 height 13
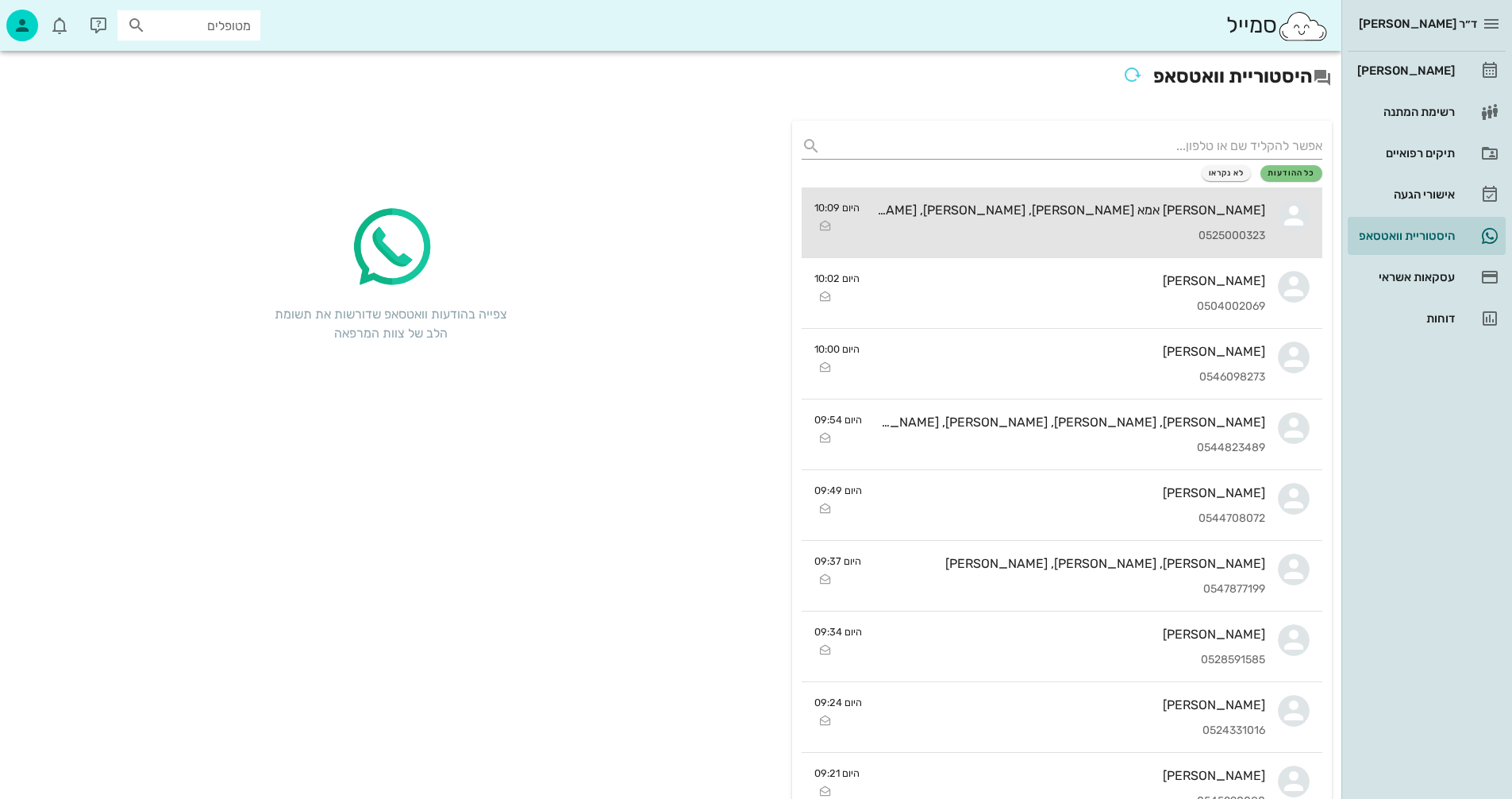
click at [1015, 219] on div "מאיה אמא גילי אמיתי, רומי אמיתי, גילי קוצ'יק 0525000323" at bounding box center [1069, 222] width 393 height 70
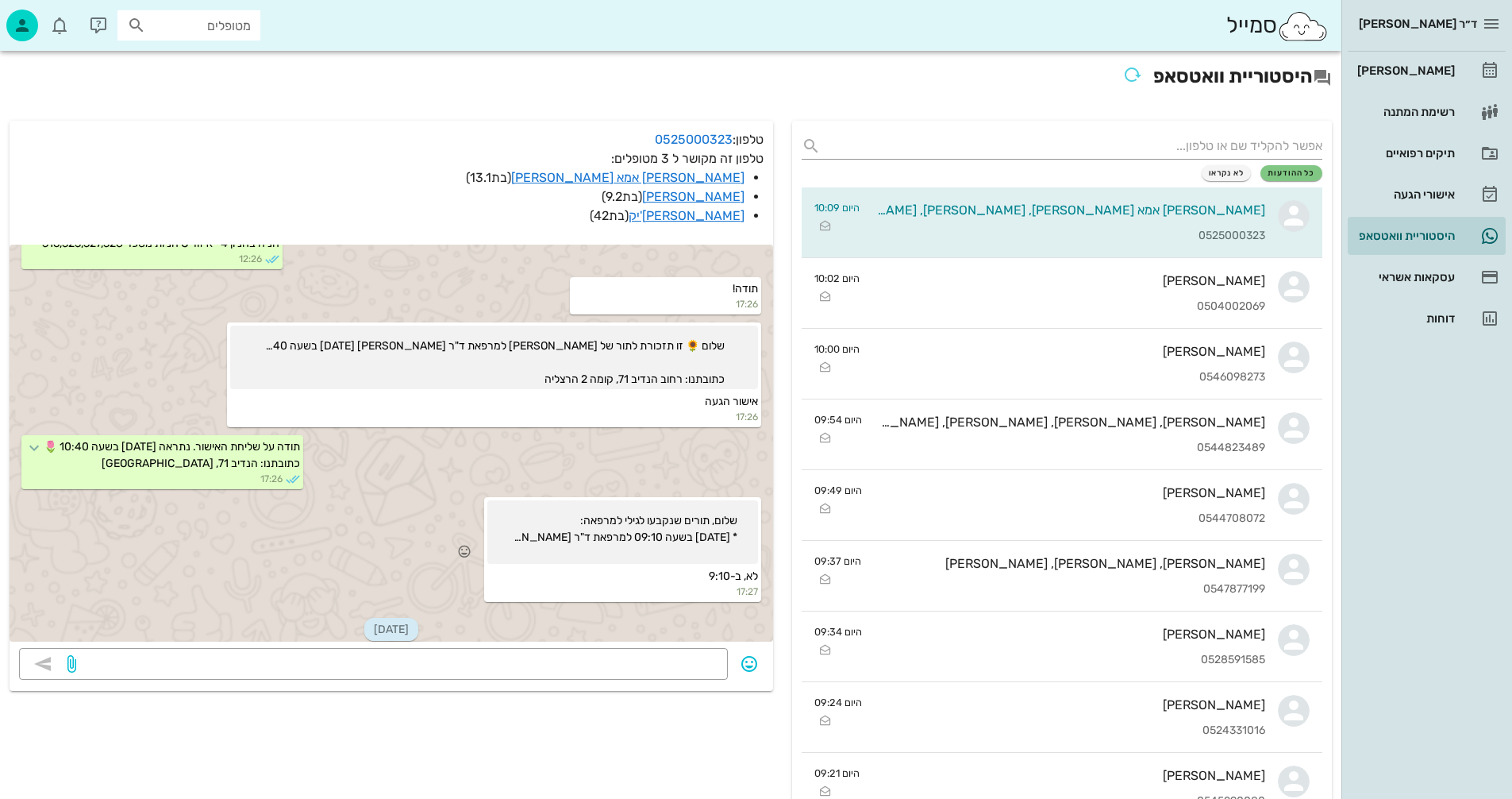
scroll to position [2534, 0]
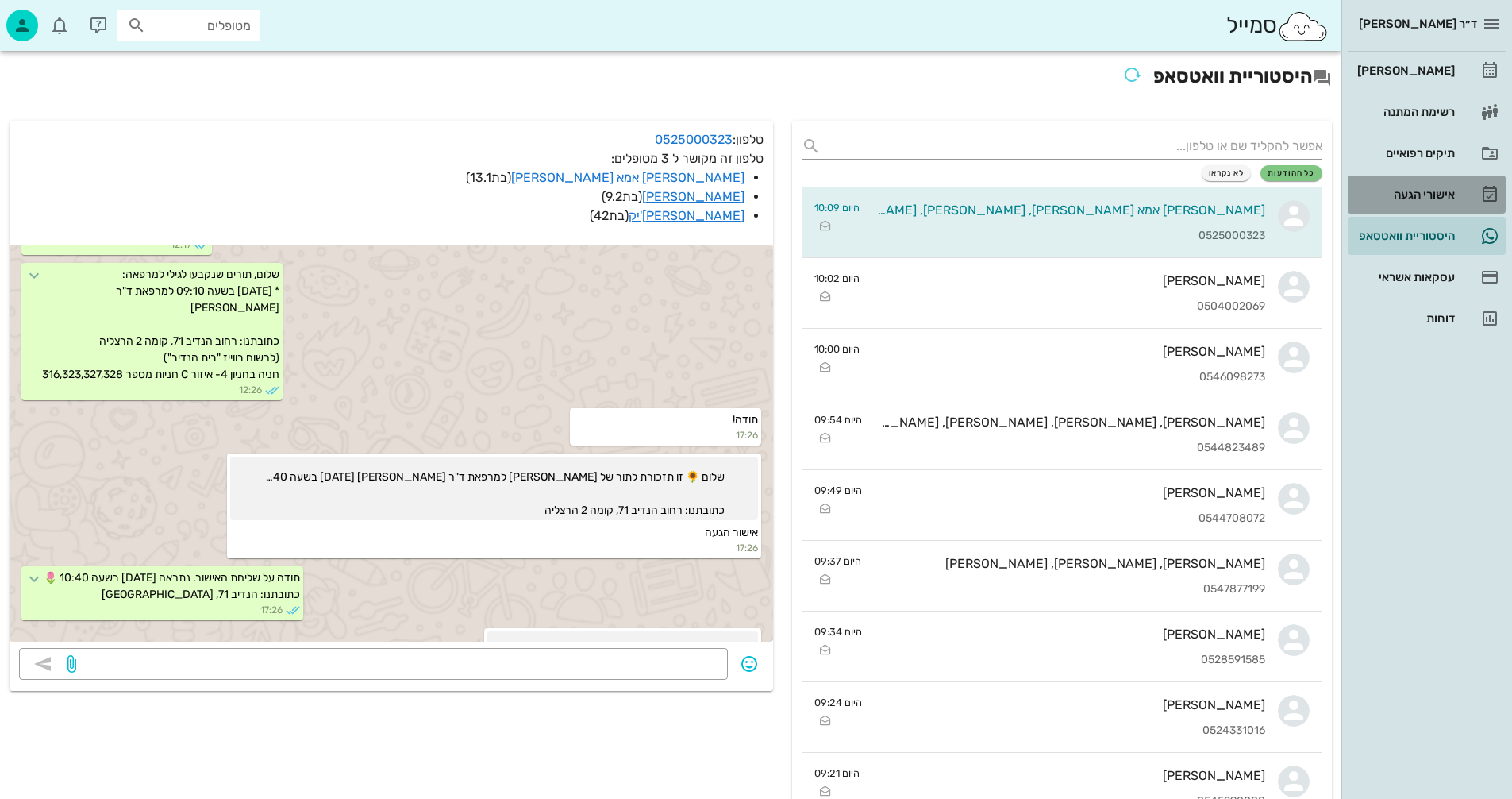
click at [1406, 194] on div "אישורי הגעה" at bounding box center [1404, 195] width 101 height 13
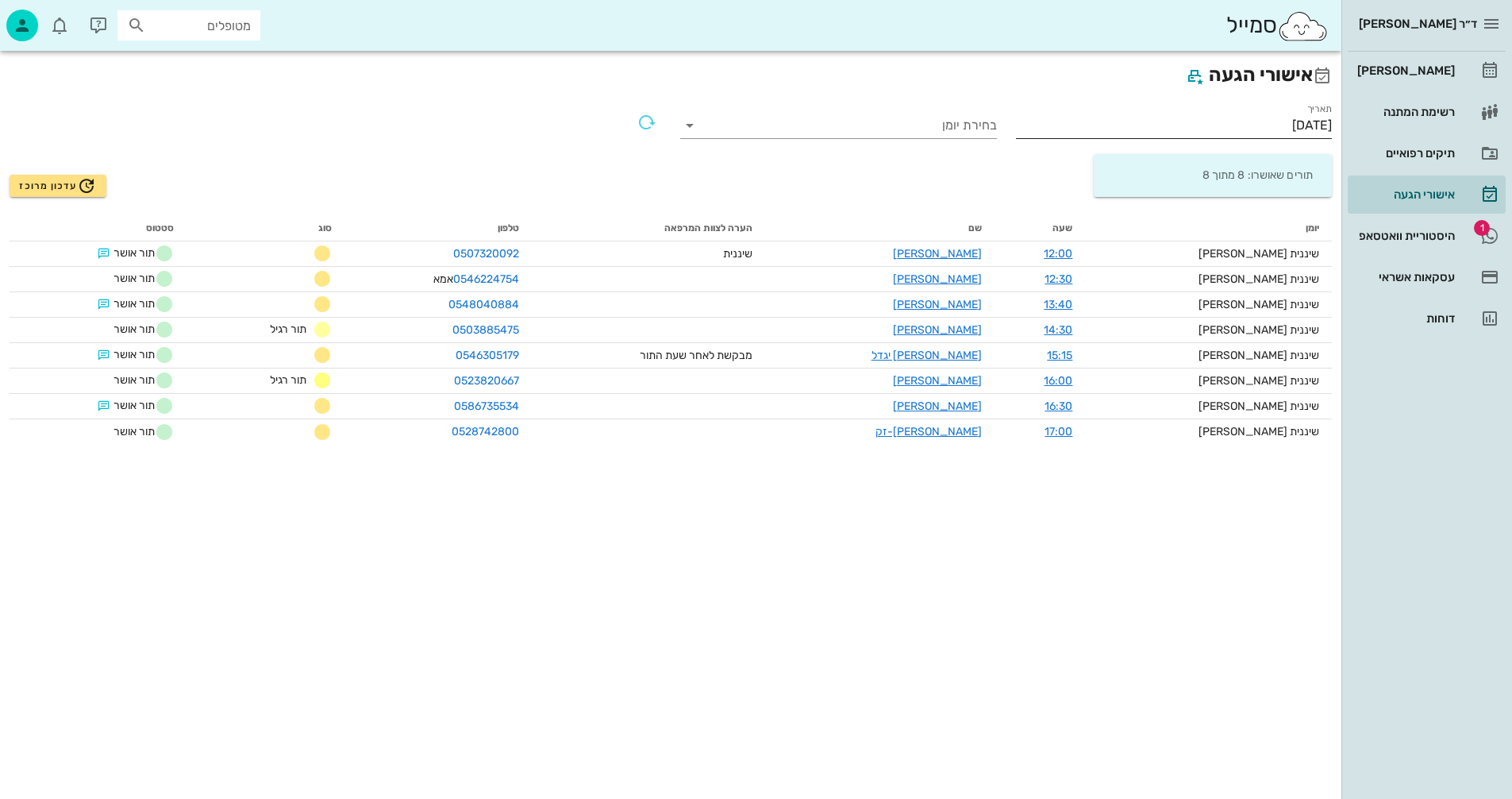
click at [1221, 128] on input "[DATE]" at bounding box center [1174, 125] width 317 height 25
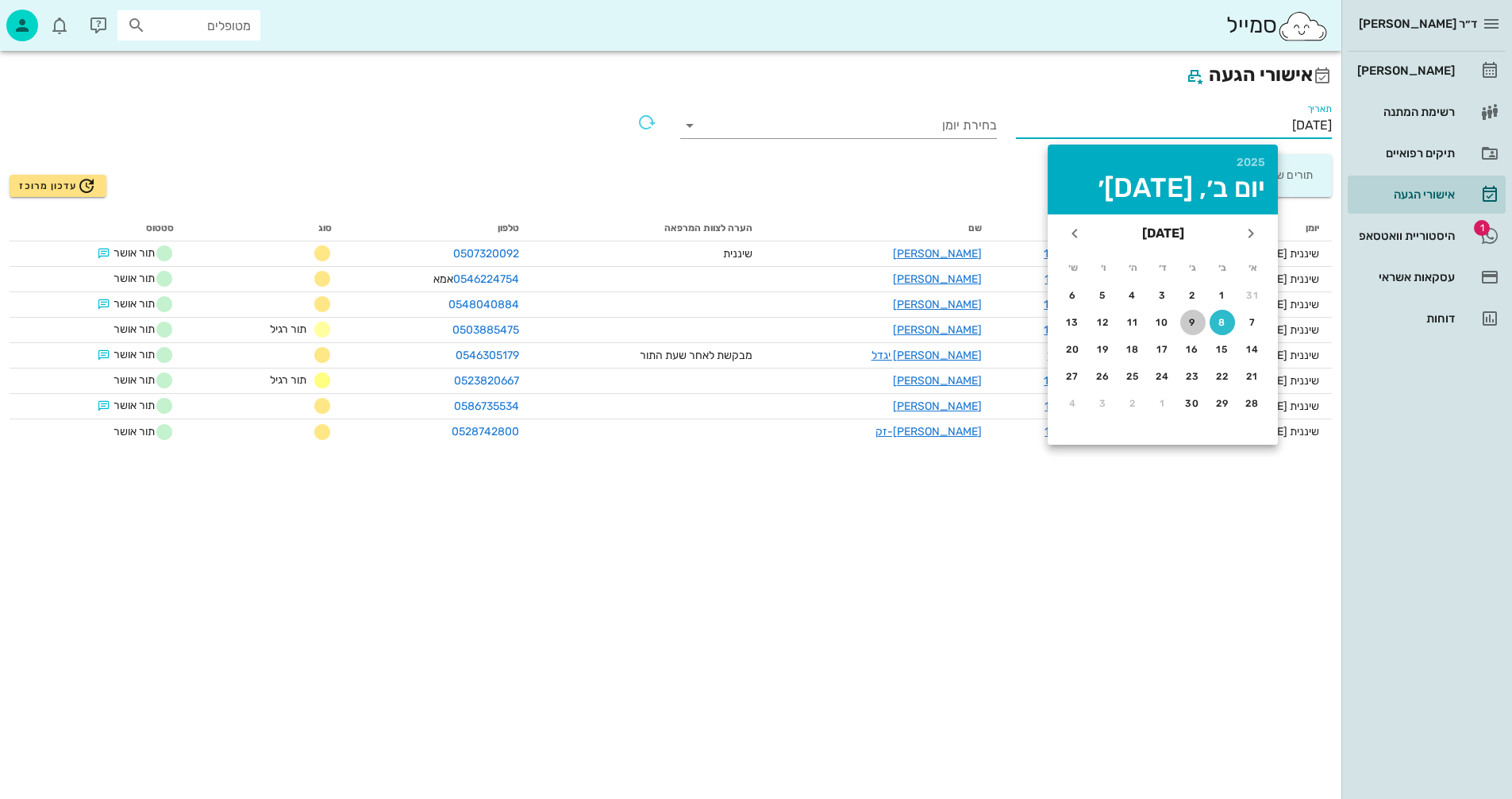
click at [1190, 320] on div "9" at bounding box center [1192, 322] width 25 height 11
type input "09/09/2025"
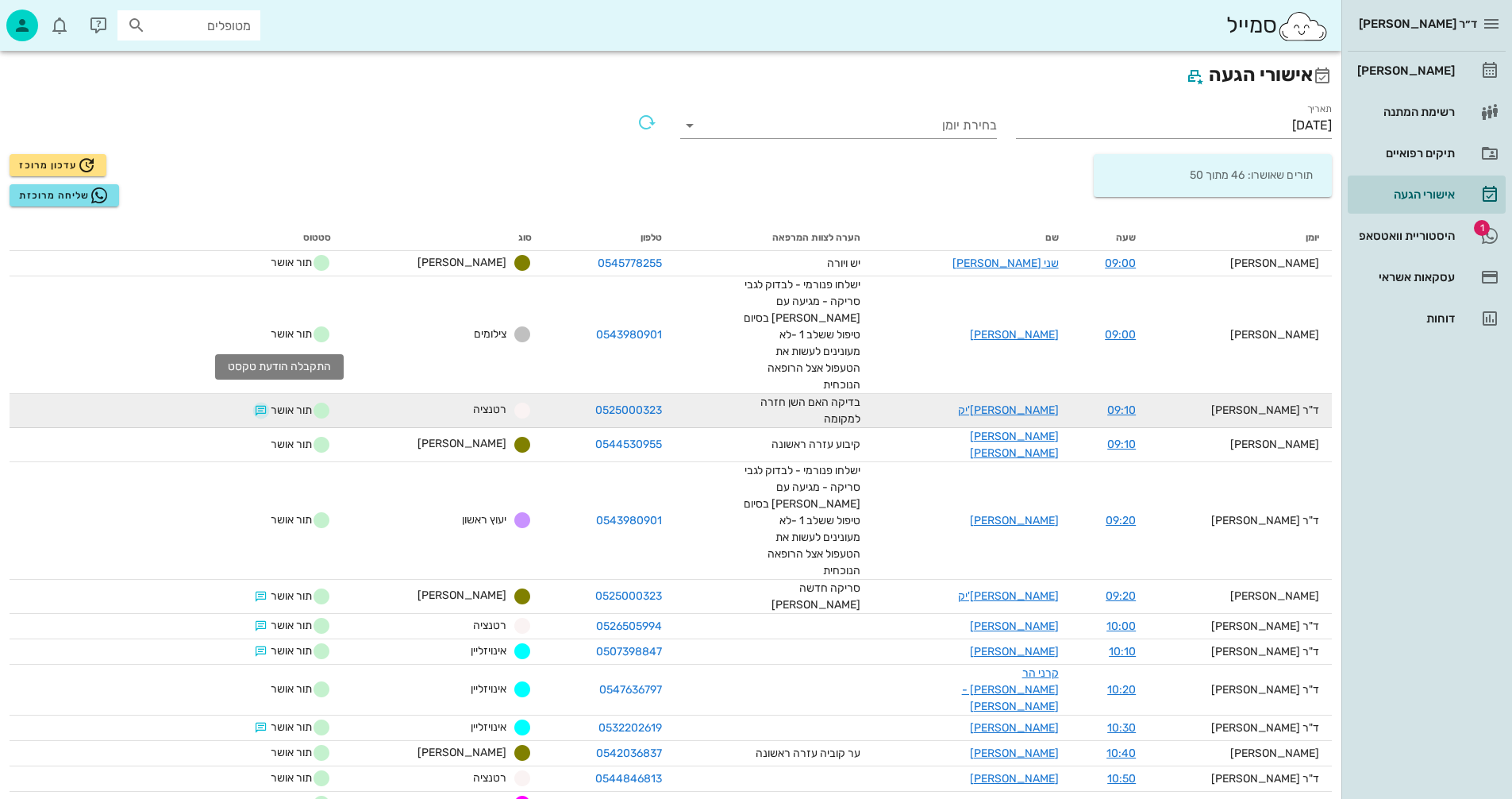
click at [268, 404] on button "button" at bounding box center [261, 411] width 13 height 13
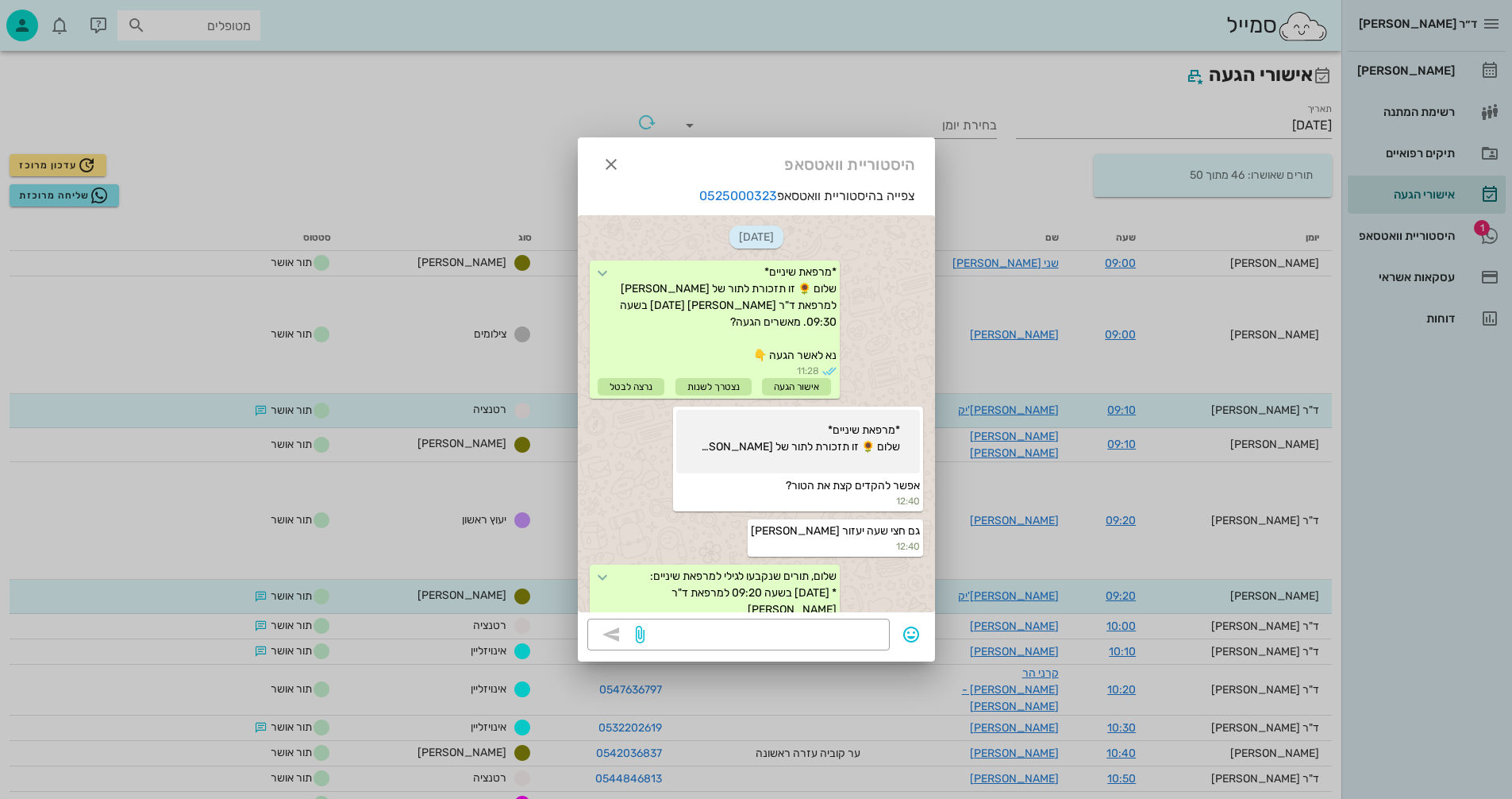
scroll to position [3126, 0]
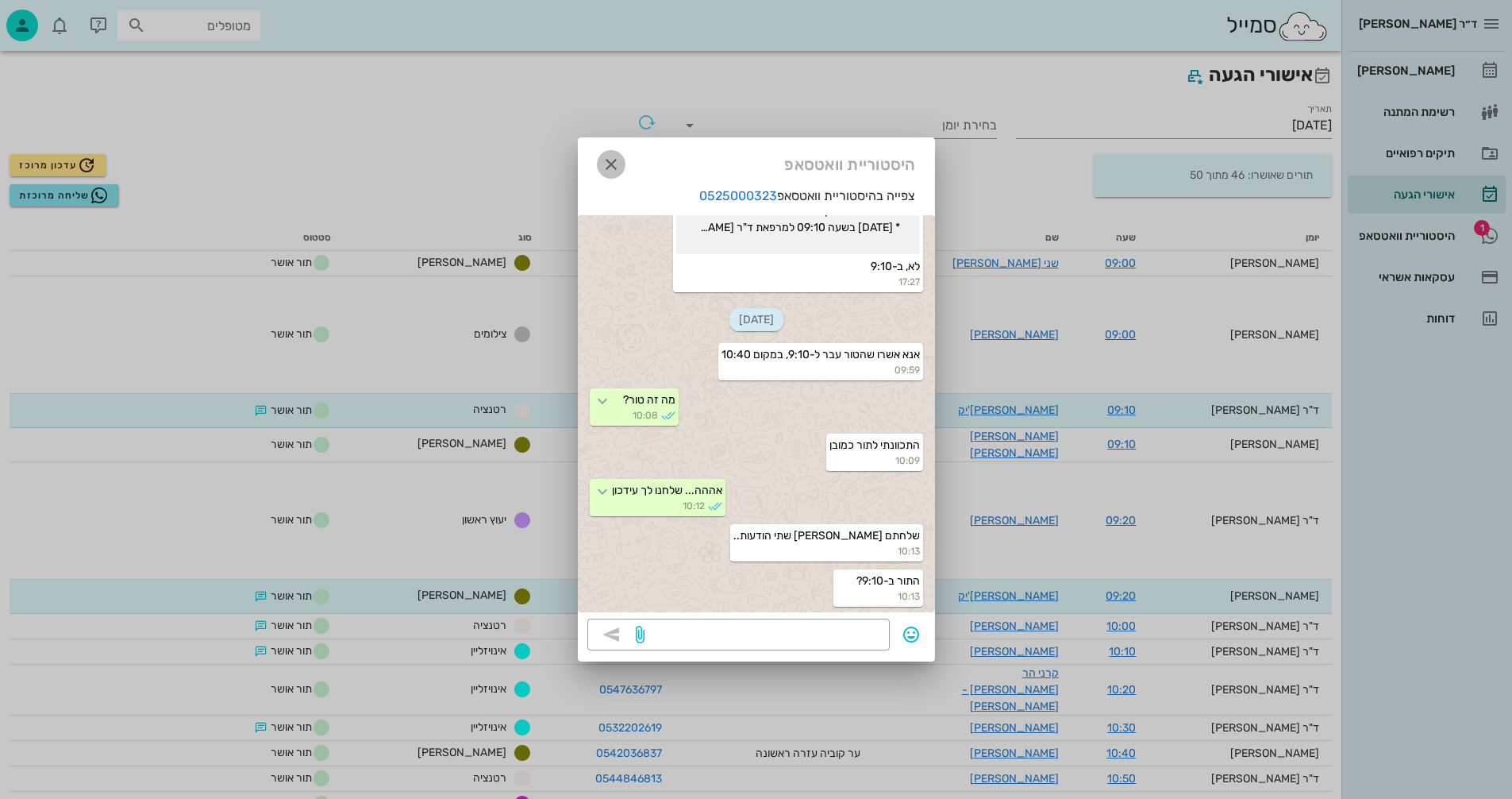
click at [609, 164] on icon "button" at bounding box center [611, 164] width 19 height 19
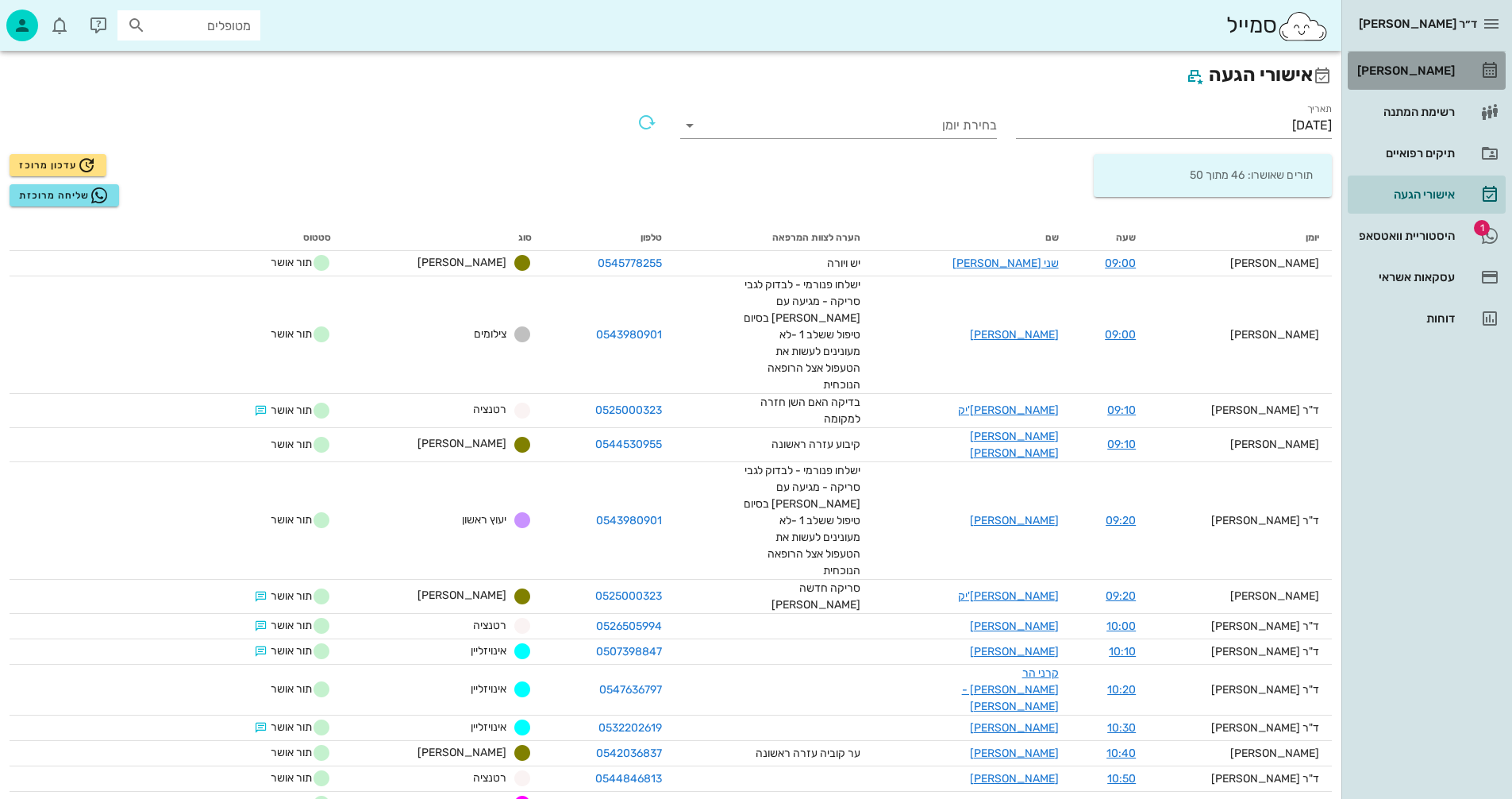
click at [1407, 74] on div "[PERSON_NAME]" at bounding box center [1404, 70] width 101 height 13
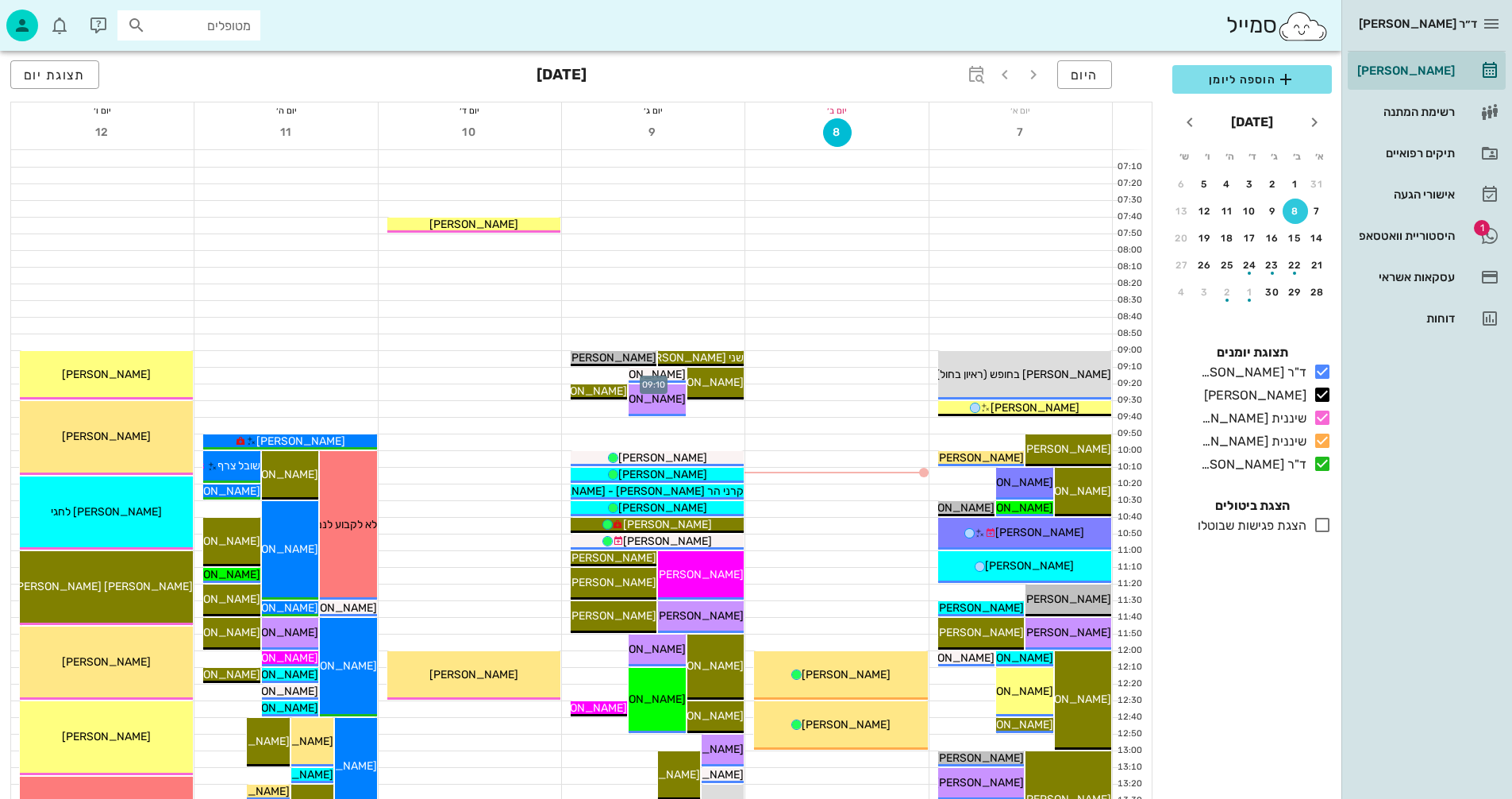
click at [582, 376] on div at bounding box center [653, 375] width 182 height 16
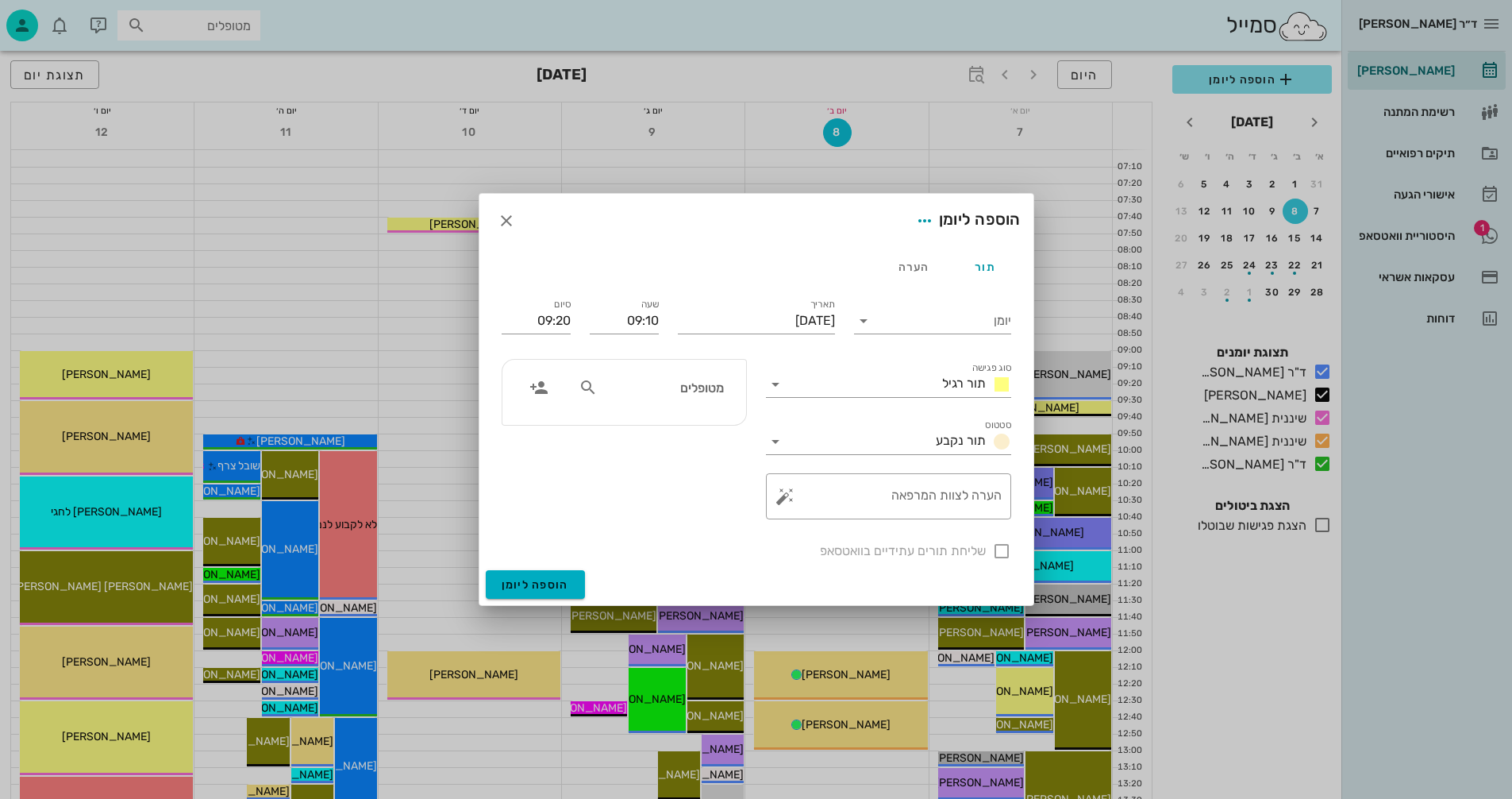
click at [999, 551] on div "שליחת תורים עתידיים בוואטסאפ" at bounding box center [756, 550] width 529 height 41
click at [488, 211] on div "הוספה ליומן" at bounding box center [756, 220] width 554 height 54
click at [502, 217] on icon "button" at bounding box center [507, 221] width 19 height 19
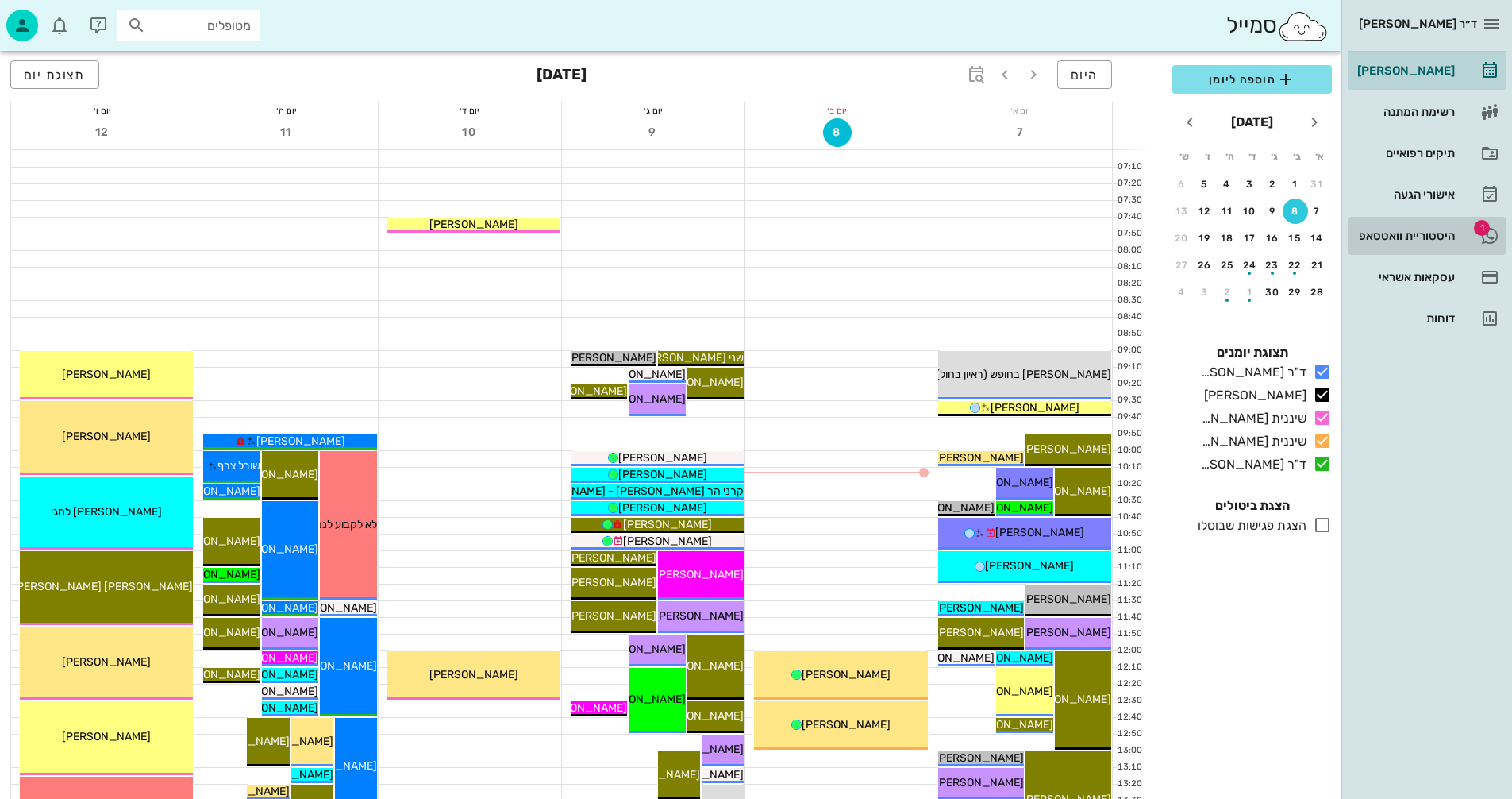
click at [1375, 231] on div "היסטוריית וואטסאפ" at bounding box center [1404, 236] width 101 height 13
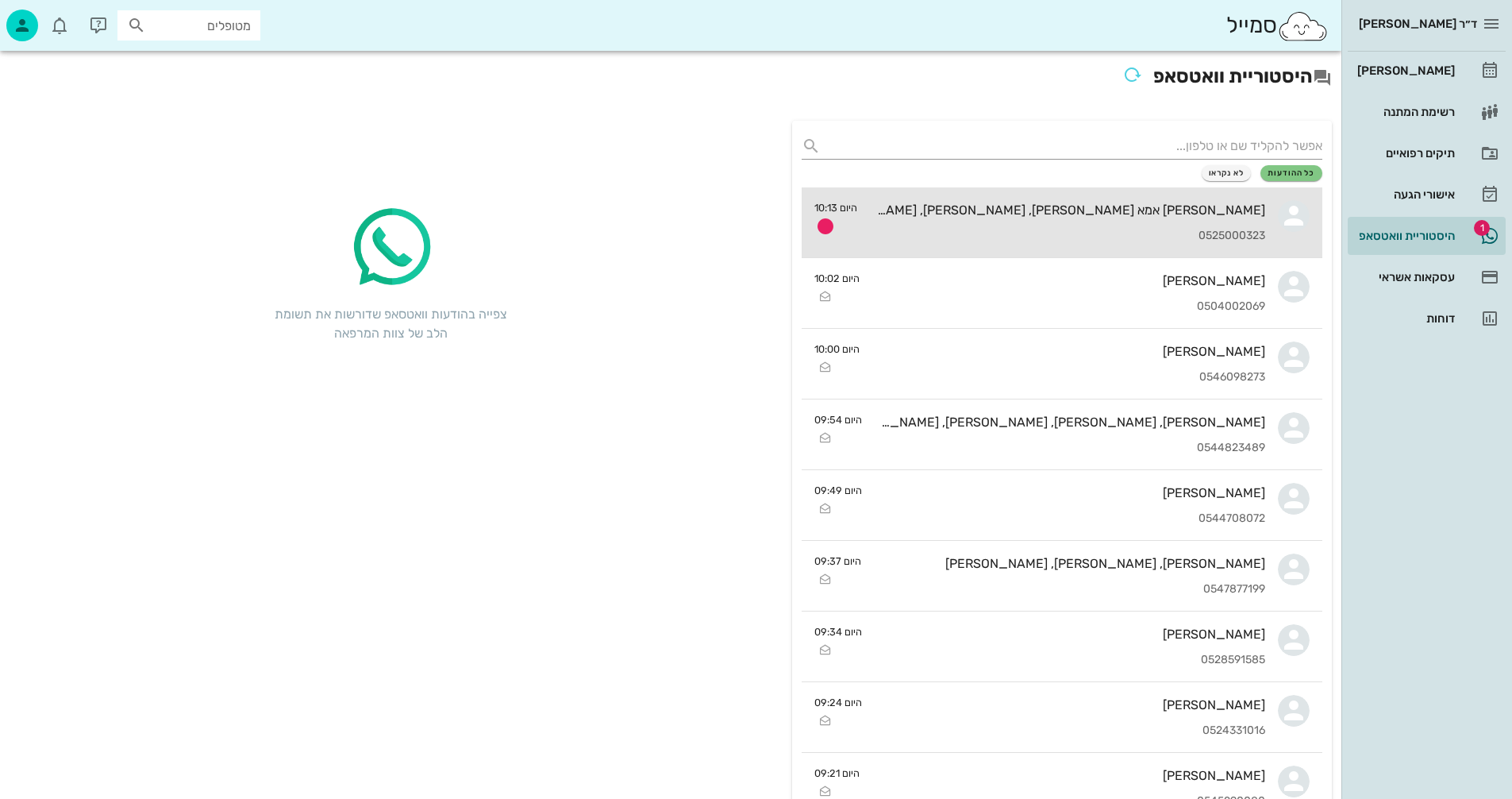
click at [1072, 223] on div "מאיה אמא גילי אמיתי, רומי אמיתי, גילי קוצ'יק 0525000323" at bounding box center [1068, 222] width 396 height 70
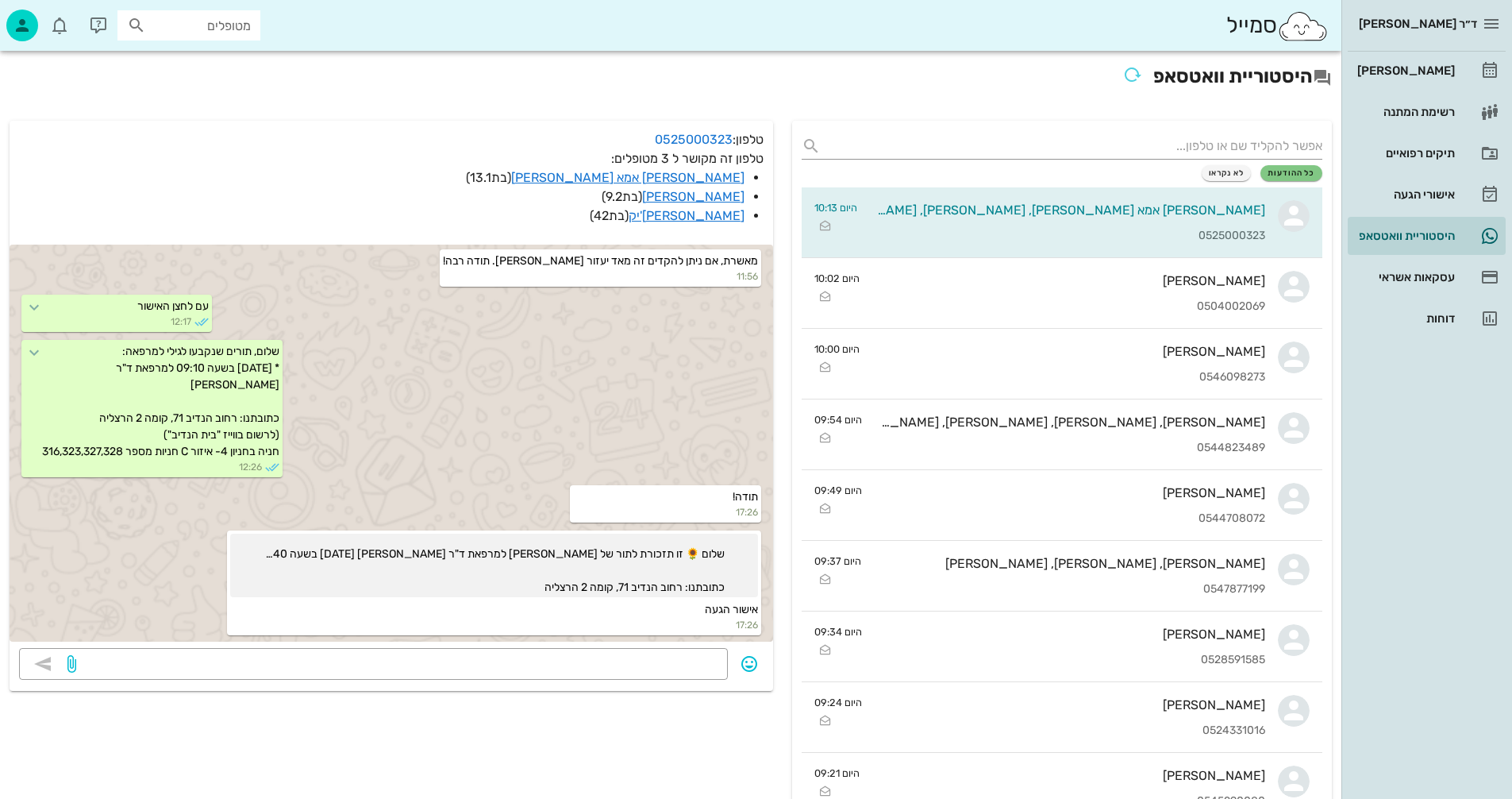
scroll to position [2420, 0]
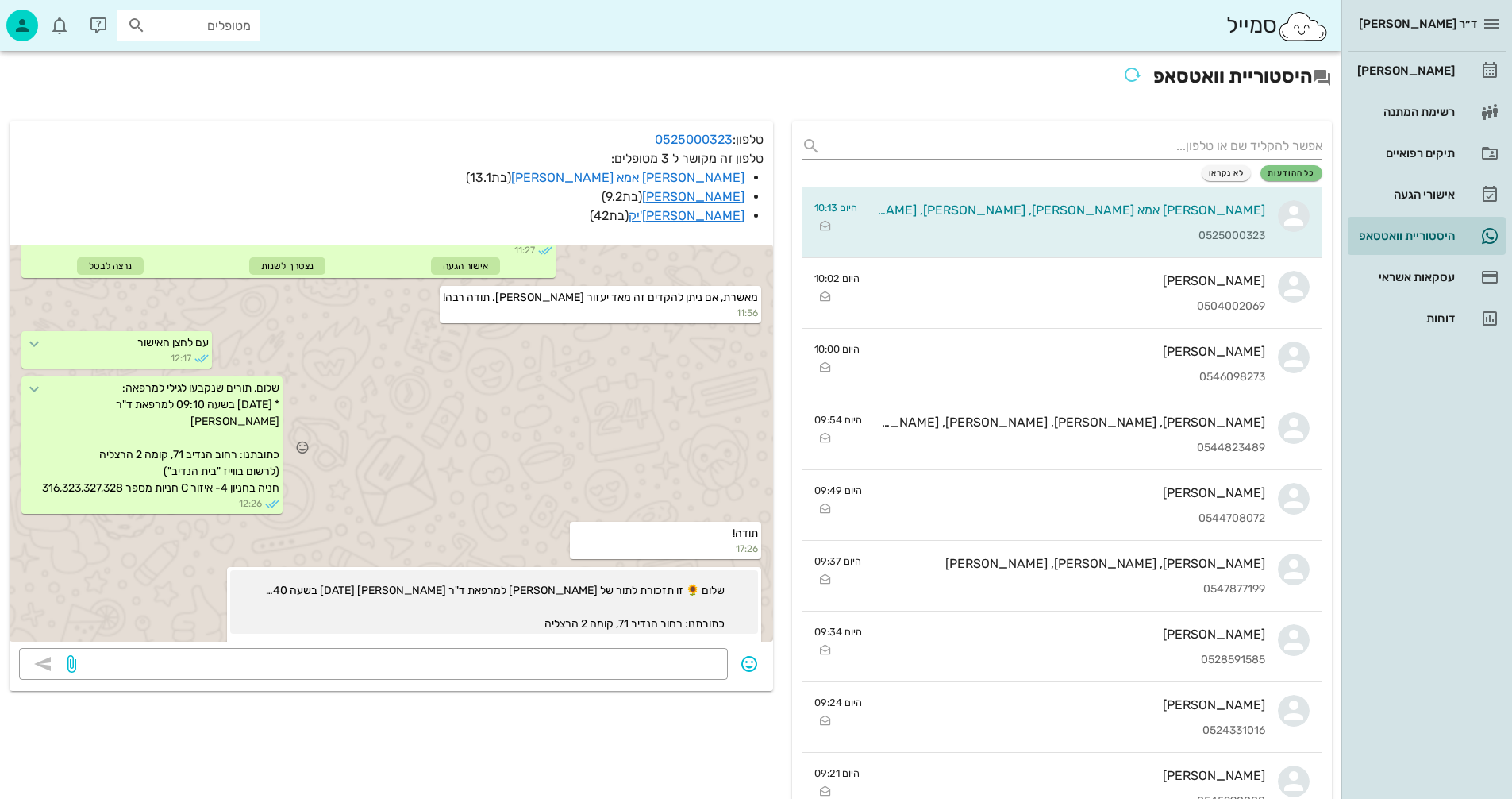
drag, startPoint x: 299, startPoint y: 420, endPoint x: 53, endPoint y: 512, distance: 262.6
click at [53, 512] on div "שלום, תורים שנקבעו לגילי למרפאה: * יום שלישי 9/9 בשעה 09:10 למרפאת ד"ר נמרוד די…" at bounding box center [152, 445] width 261 height 137
copy span "שלום, תורים שנקבעו לגילי למרפאה: * יום שלישי 9/9 בשעה 09:10 למרפאת ד"ר נמרוד די…"
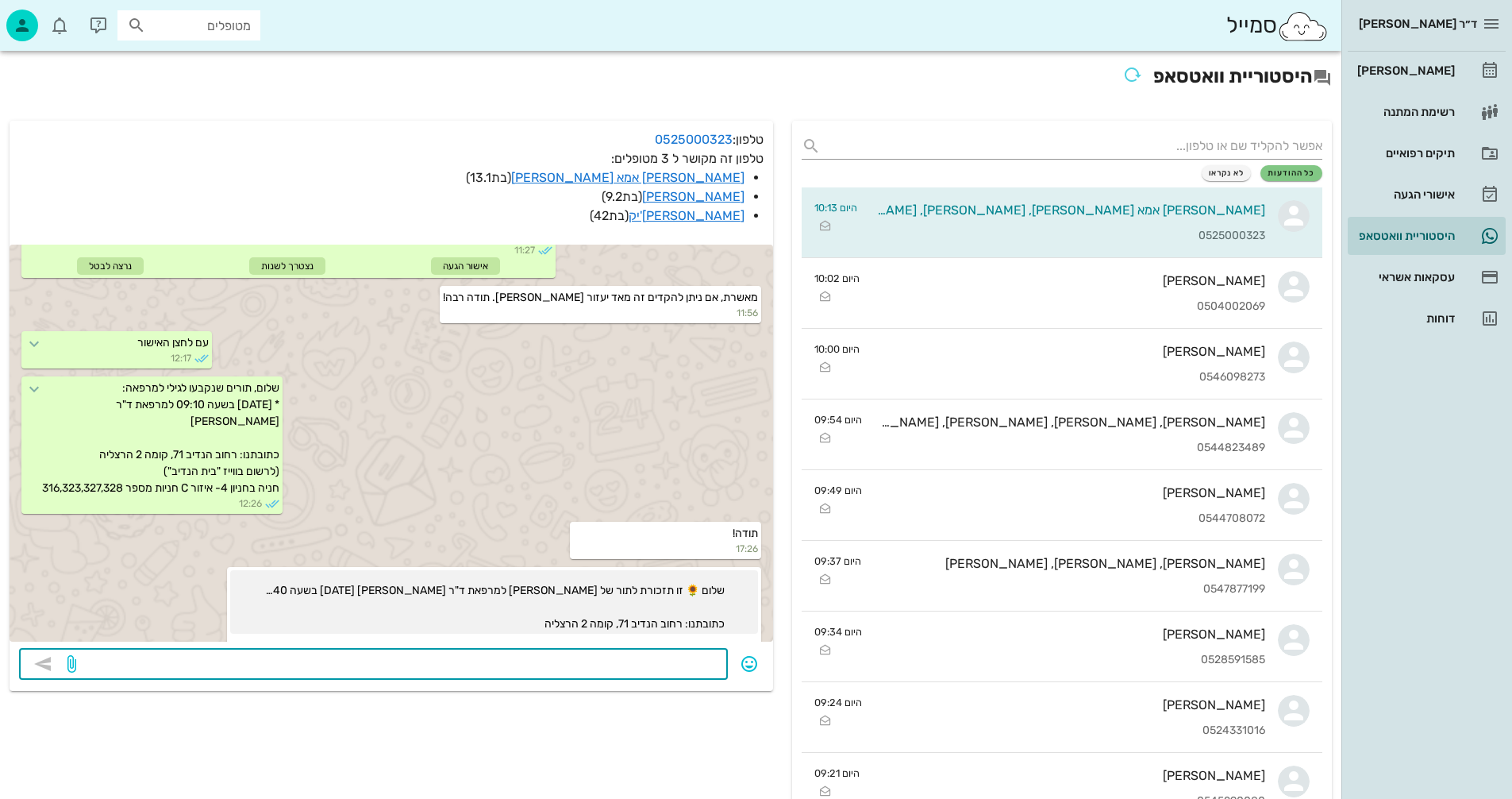
paste textarea "שלום, תורים שנקבעו לגילי למרפאה: * יום שלישי 9/9 בשעה 09:10 למרפאת ד"ר נמרוד די…"
type textarea "שלום, תורים שנקבעו לגילי למרפאה: * יום שלישי 9/9 בשעה 09:10 למרפאת ד"ר נמרוד די…"
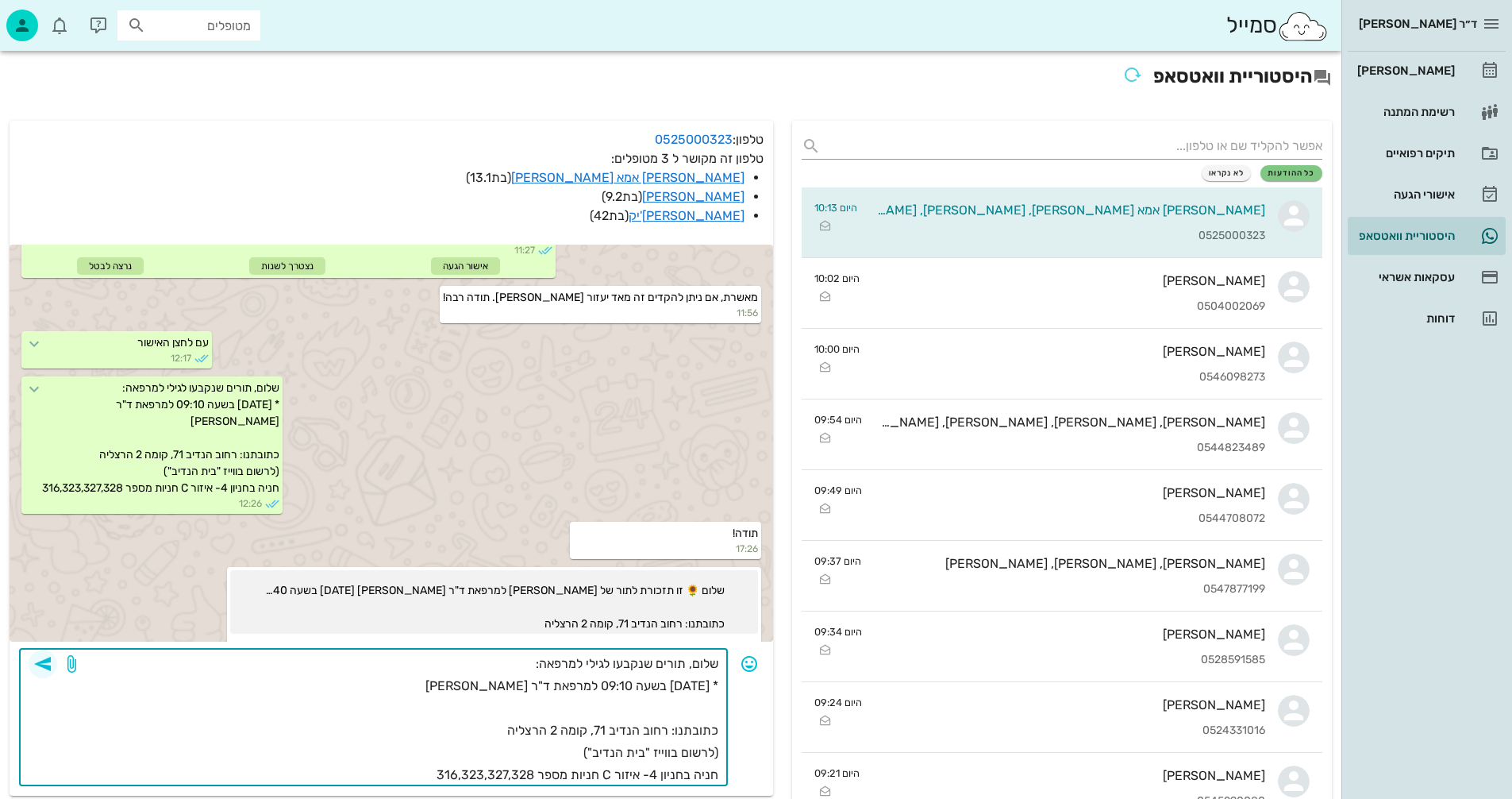
click at [40, 661] on icon "button" at bounding box center [42, 664] width 19 height 19
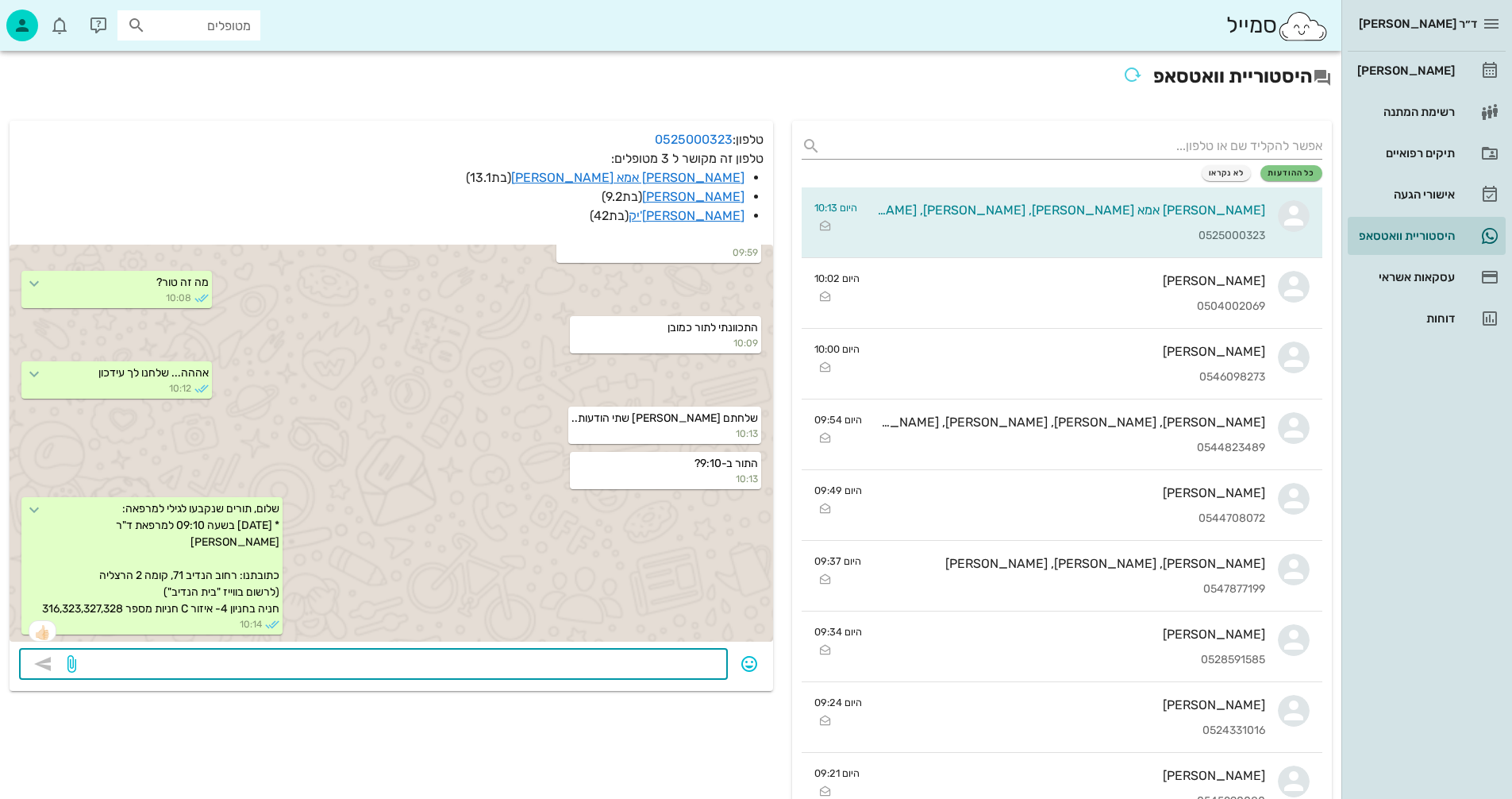
scroll to position [3124, 0]
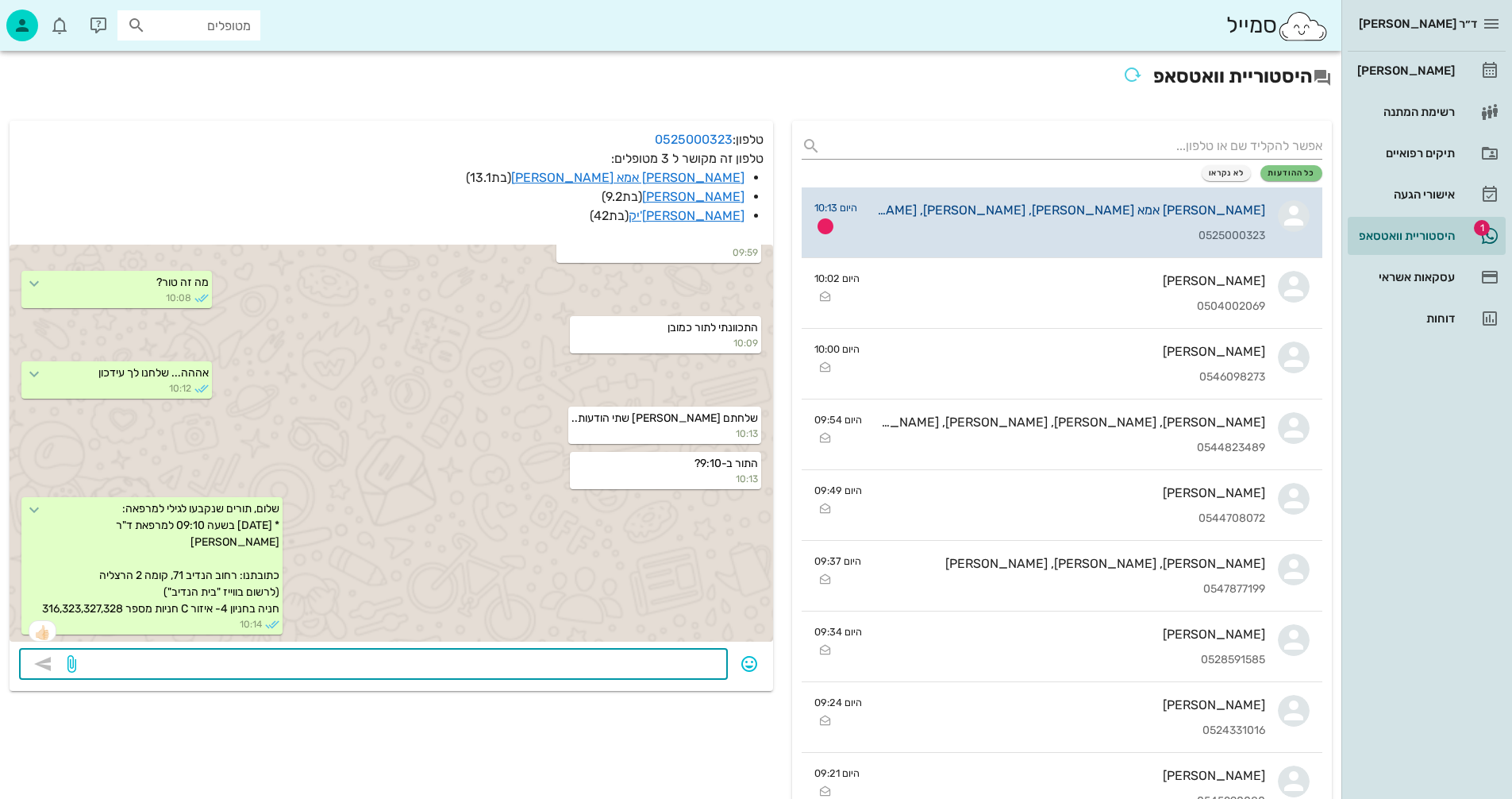
click at [1064, 222] on div "מאיה אמא גילי אמיתי, רומי אמיתי, גילי קוצ'יק 0525000323" at bounding box center [1068, 222] width 396 height 70
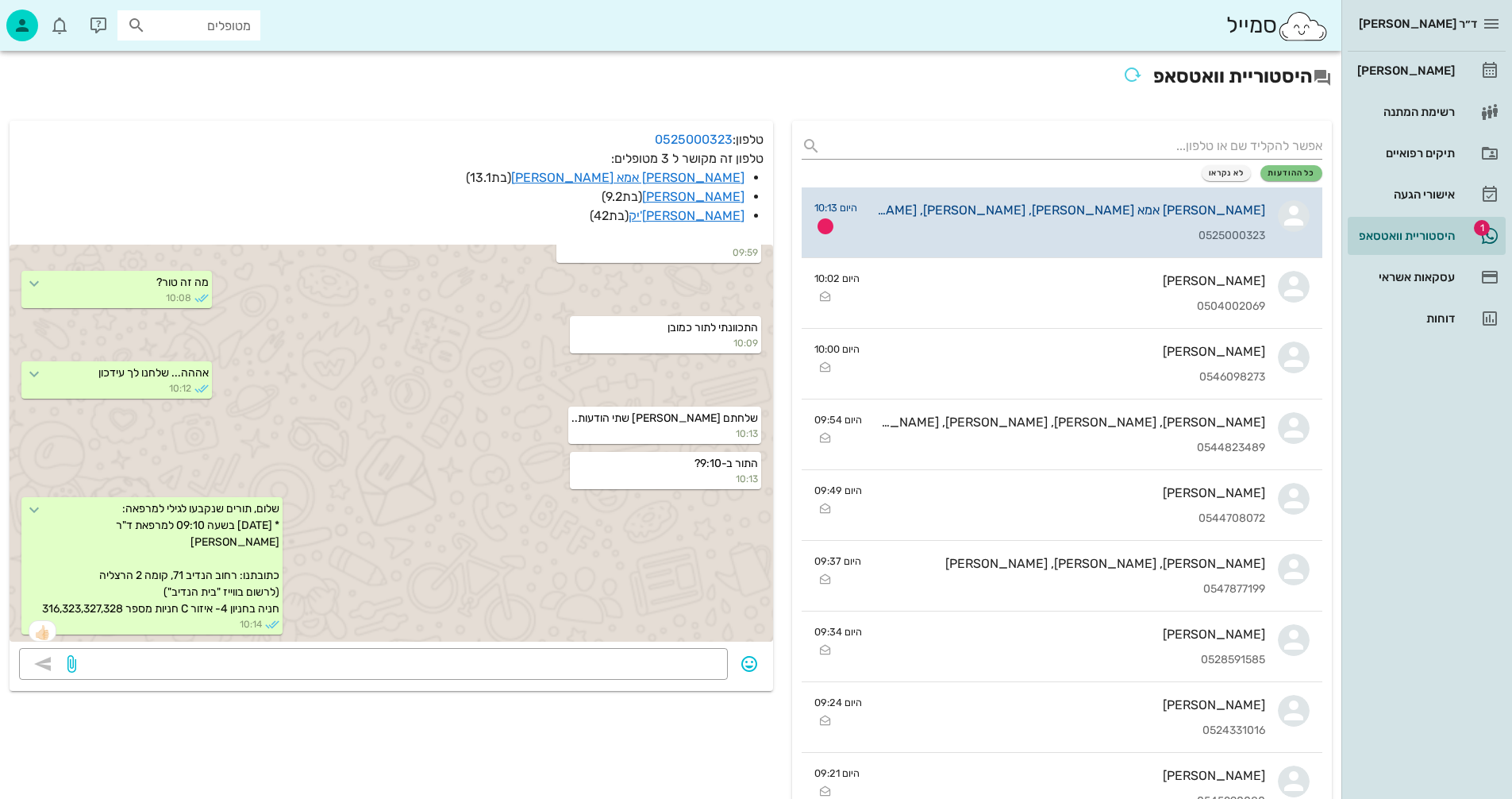
click at [1050, 217] on div "[PERSON_NAME] אמא [PERSON_NAME], [PERSON_NAME], [PERSON_NAME]" at bounding box center [1068, 210] width 396 height 15
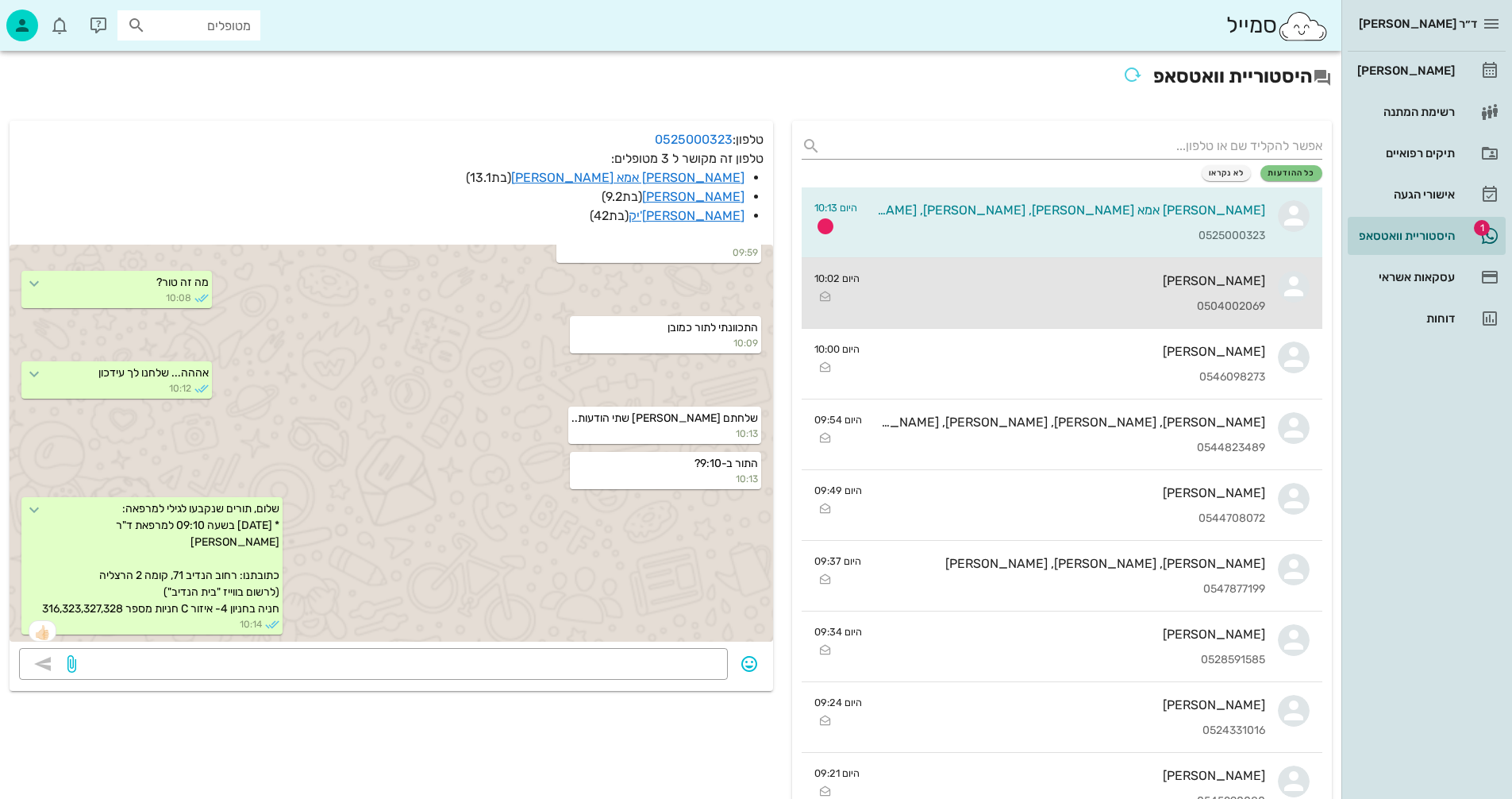
click at [1016, 280] on div "[PERSON_NAME]" at bounding box center [1069, 281] width 393 height 15
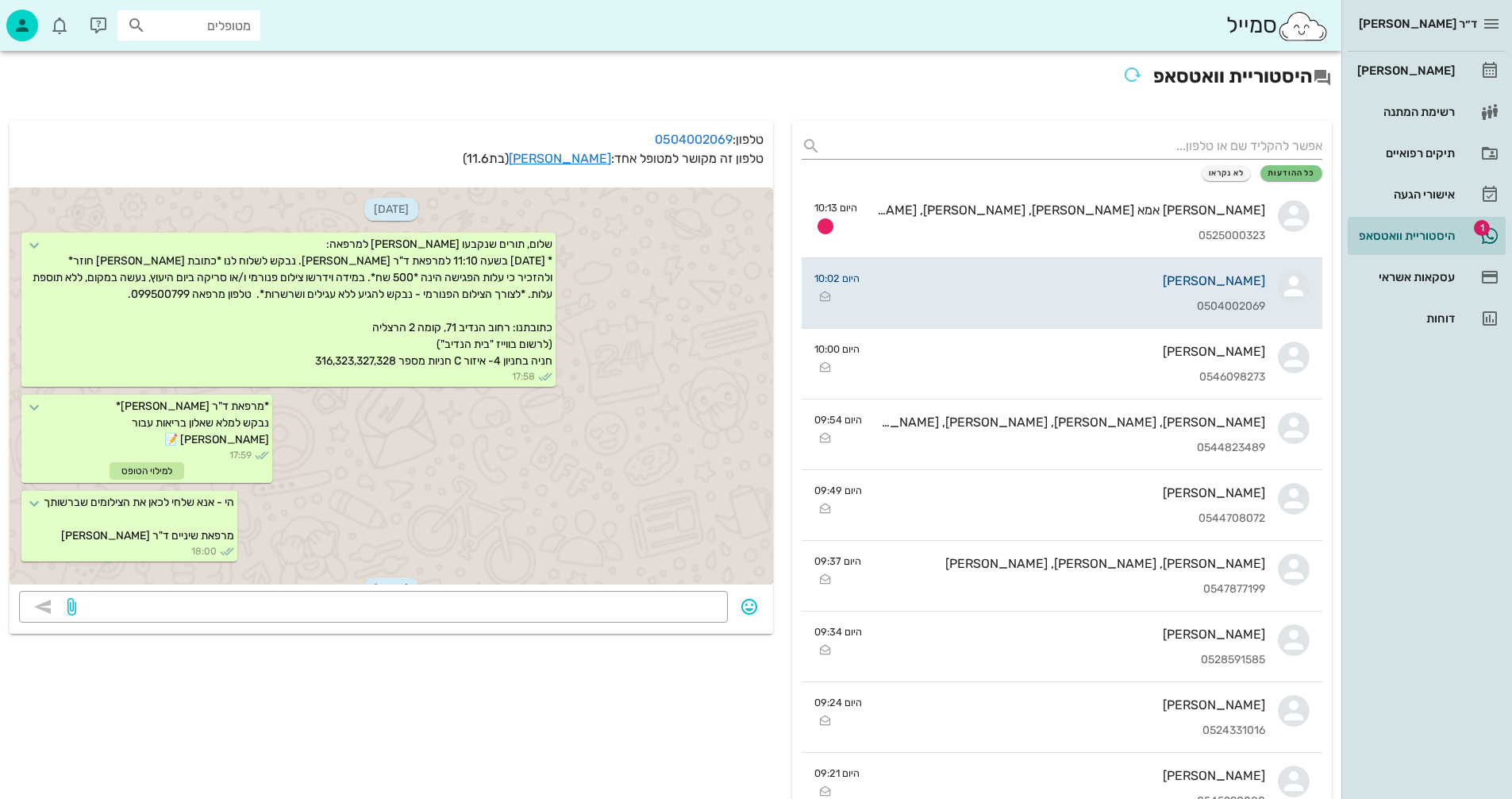
scroll to position [356, 0]
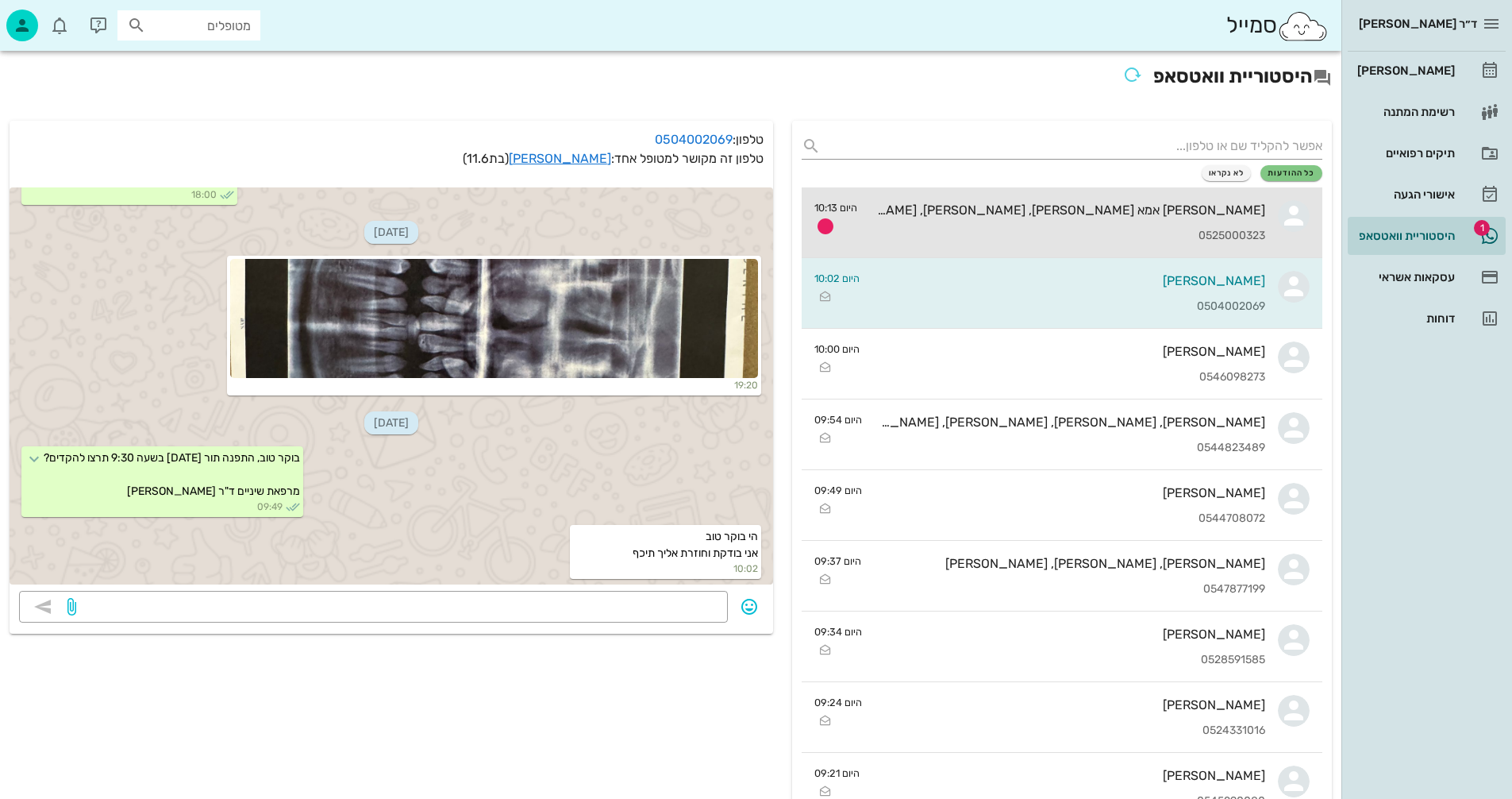
click at [1014, 213] on div "[PERSON_NAME] אמא [PERSON_NAME], [PERSON_NAME], [PERSON_NAME]" at bounding box center [1068, 210] width 396 height 15
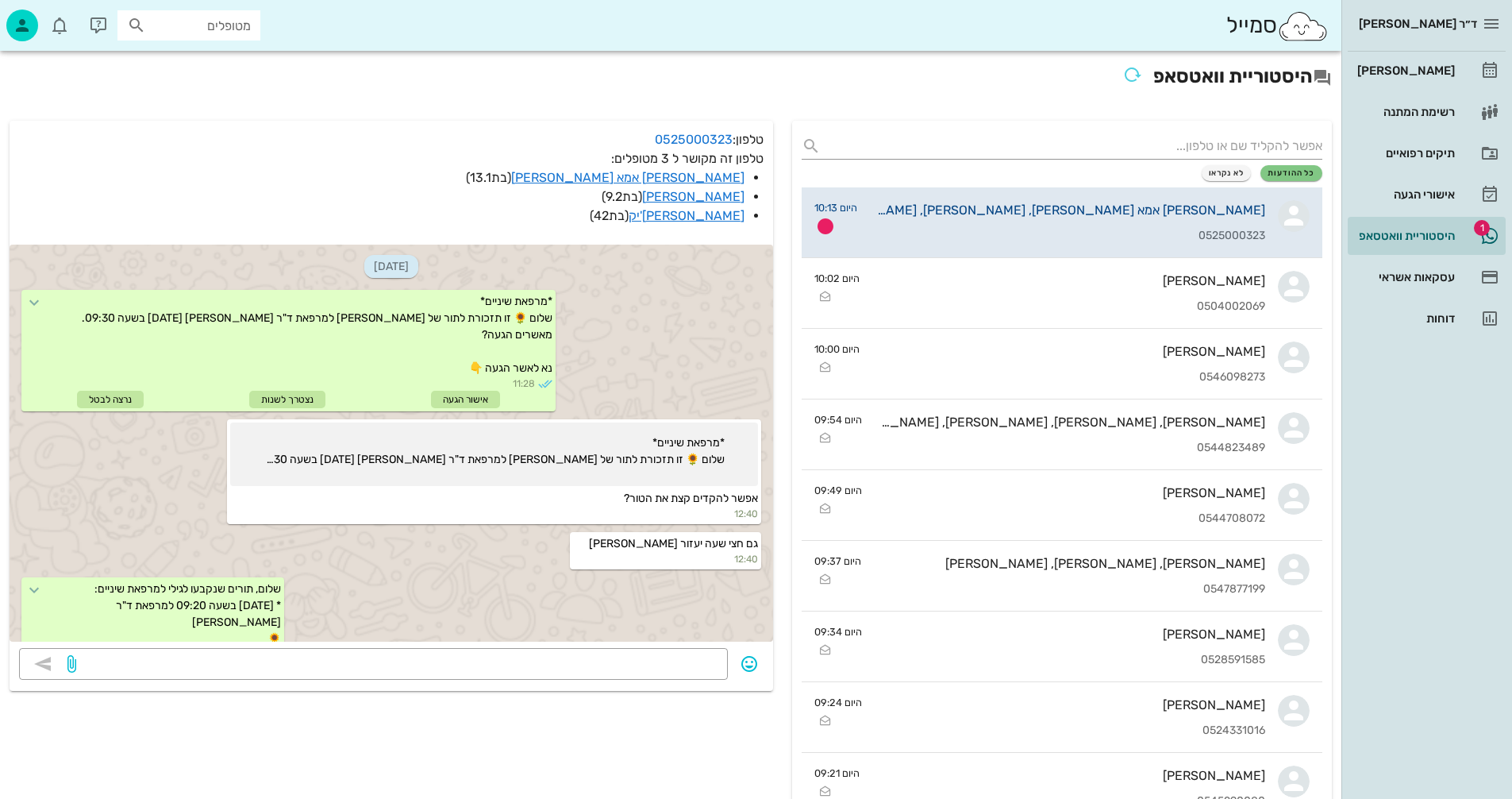
scroll to position [3124, 0]
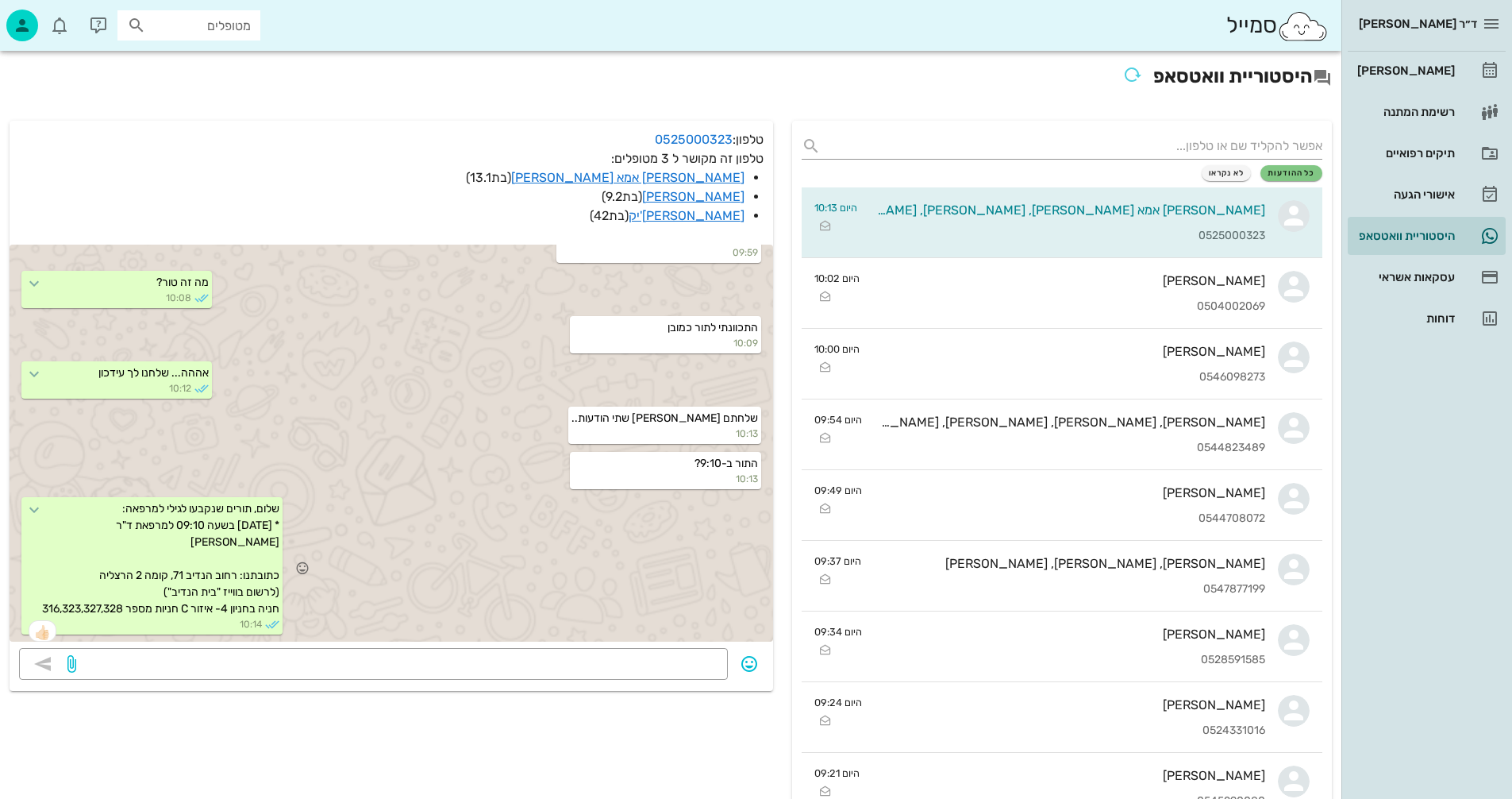
click at [473, 548] on div "שלום, תורים שנקבעו לגילי למרפאה: * יום שלישי 9/9 בשעה 09:10 למרפאת ד"ר נמרוד די…" at bounding box center [391, 567] width 764 height 146
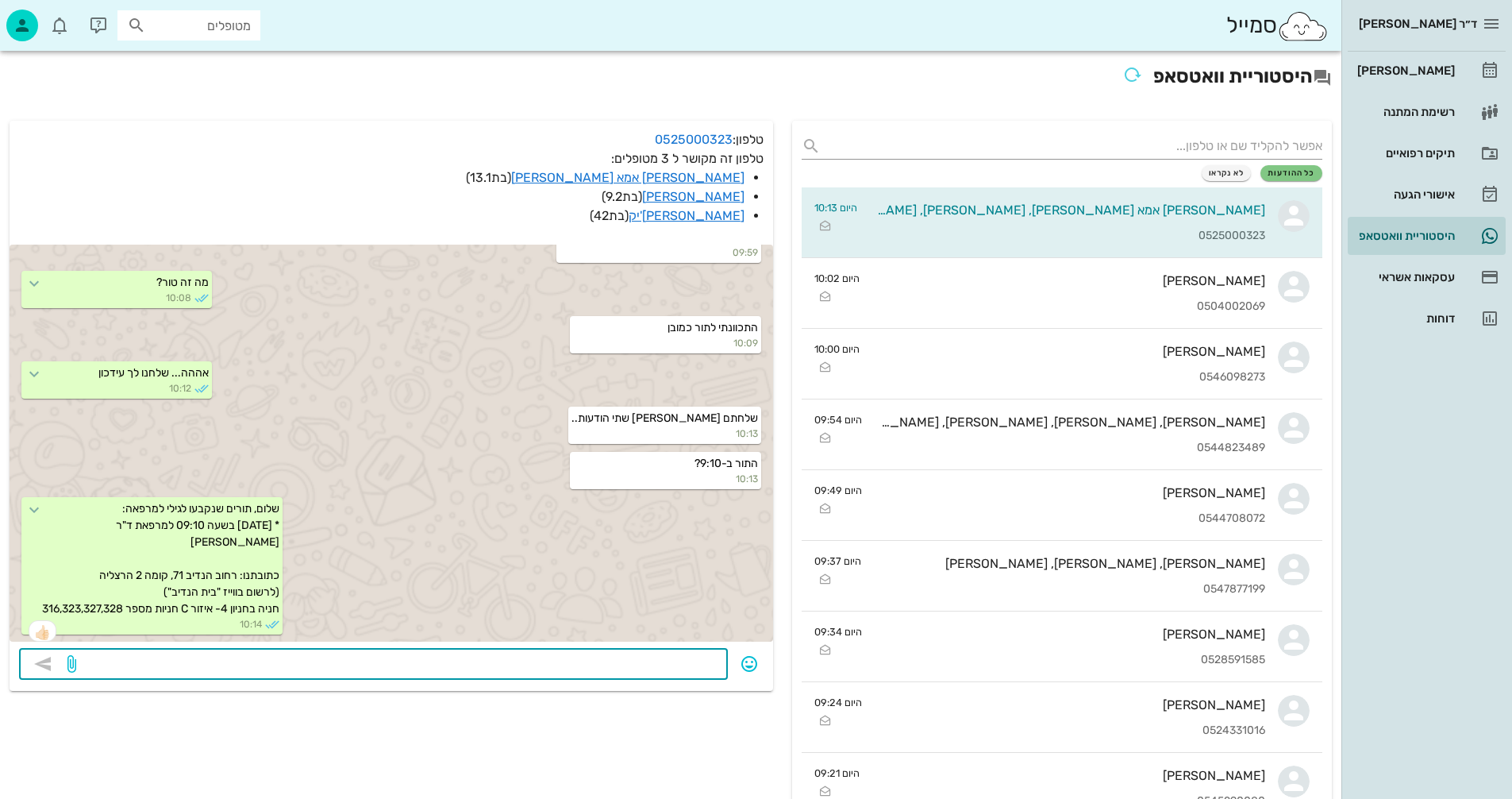
click at [480, 668] on textarea at bounding box center [398, 665] width 639 height 25
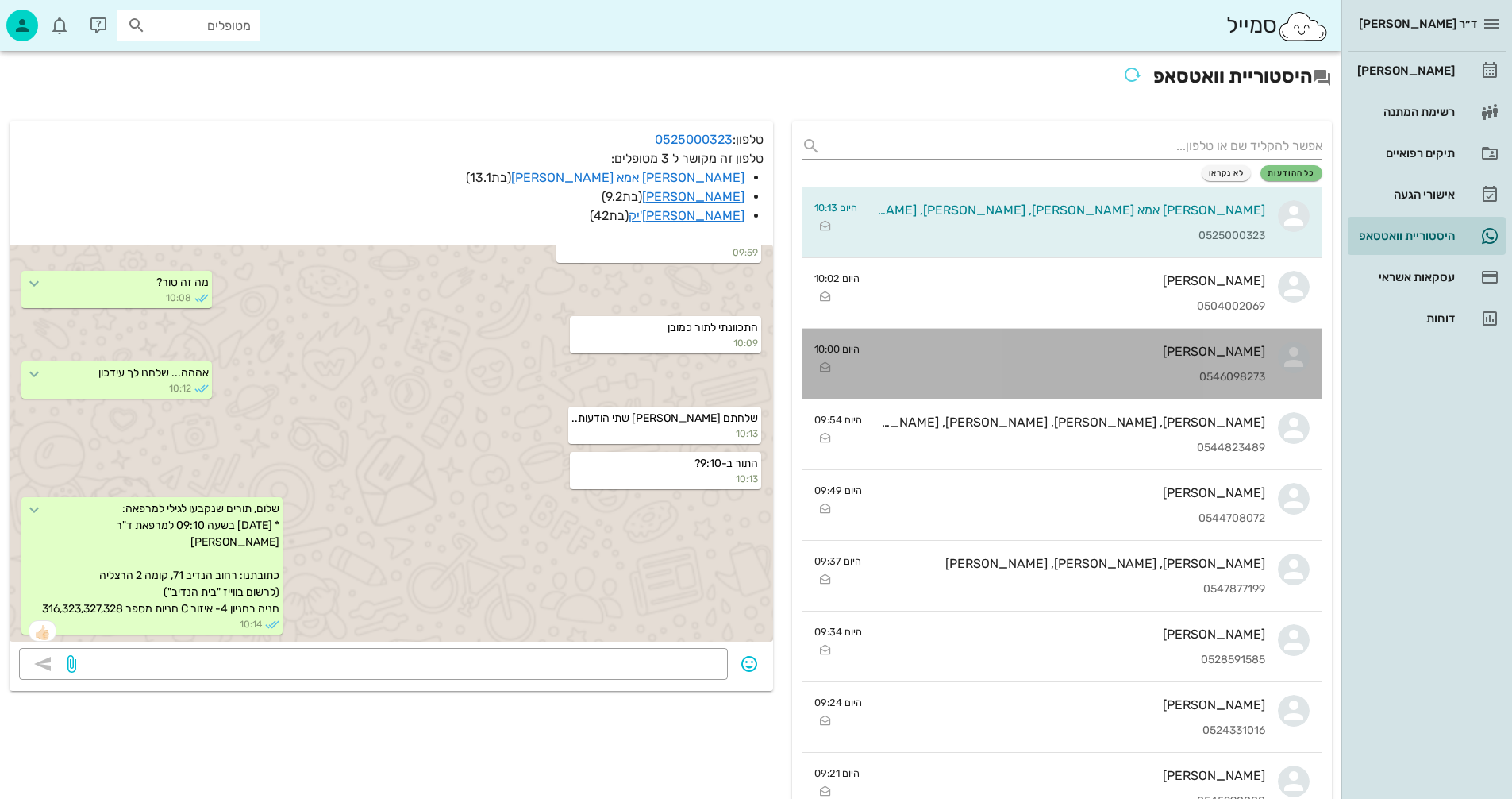
click at [1115, 372] on div "0546098273" at bounding box center [1069, 378] width 393 height 13
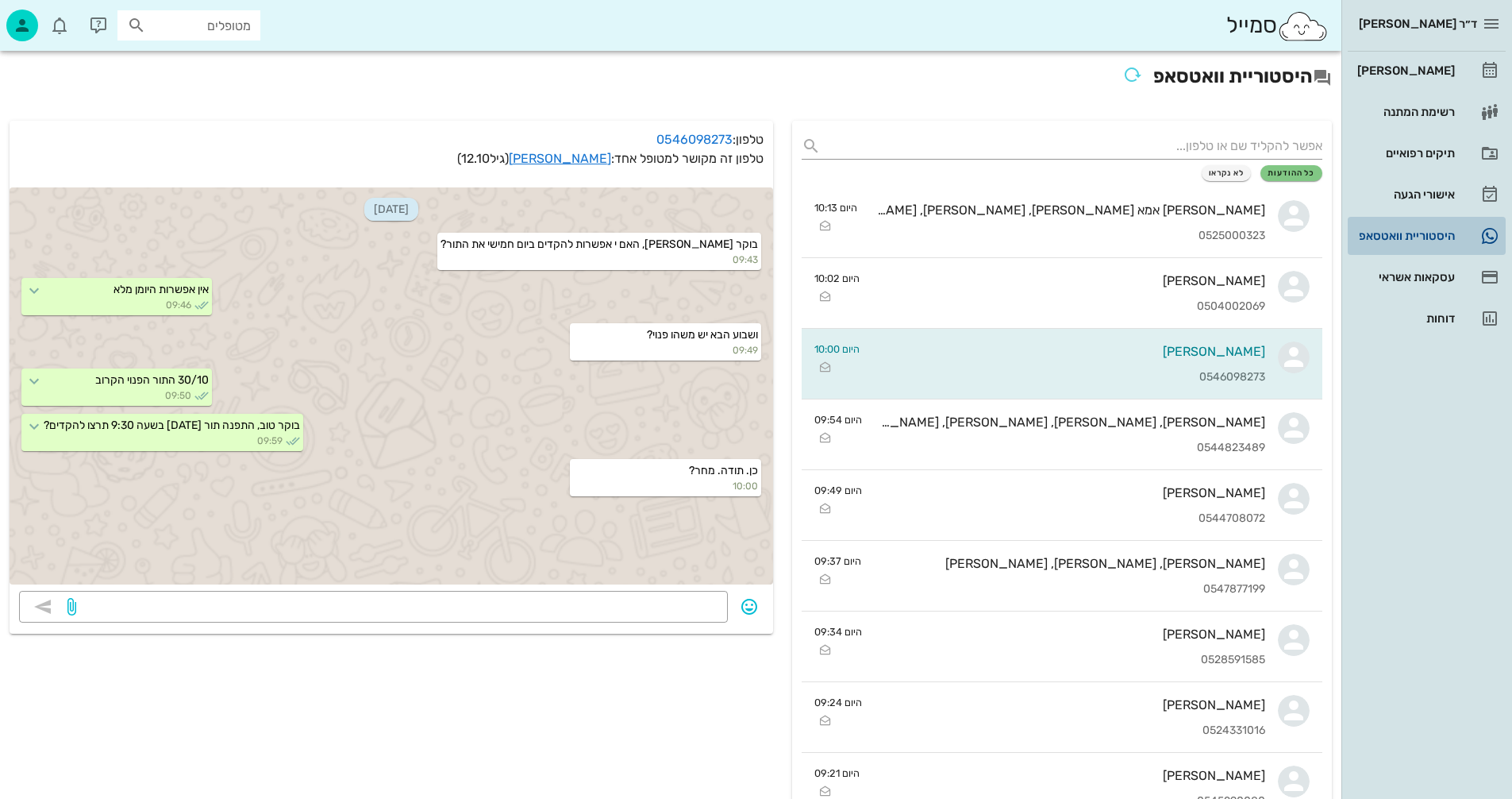
click at [1380, 234] on div "היסטוריית וואטסאפ" at bounding box center [1404, 236] width 101 height 13
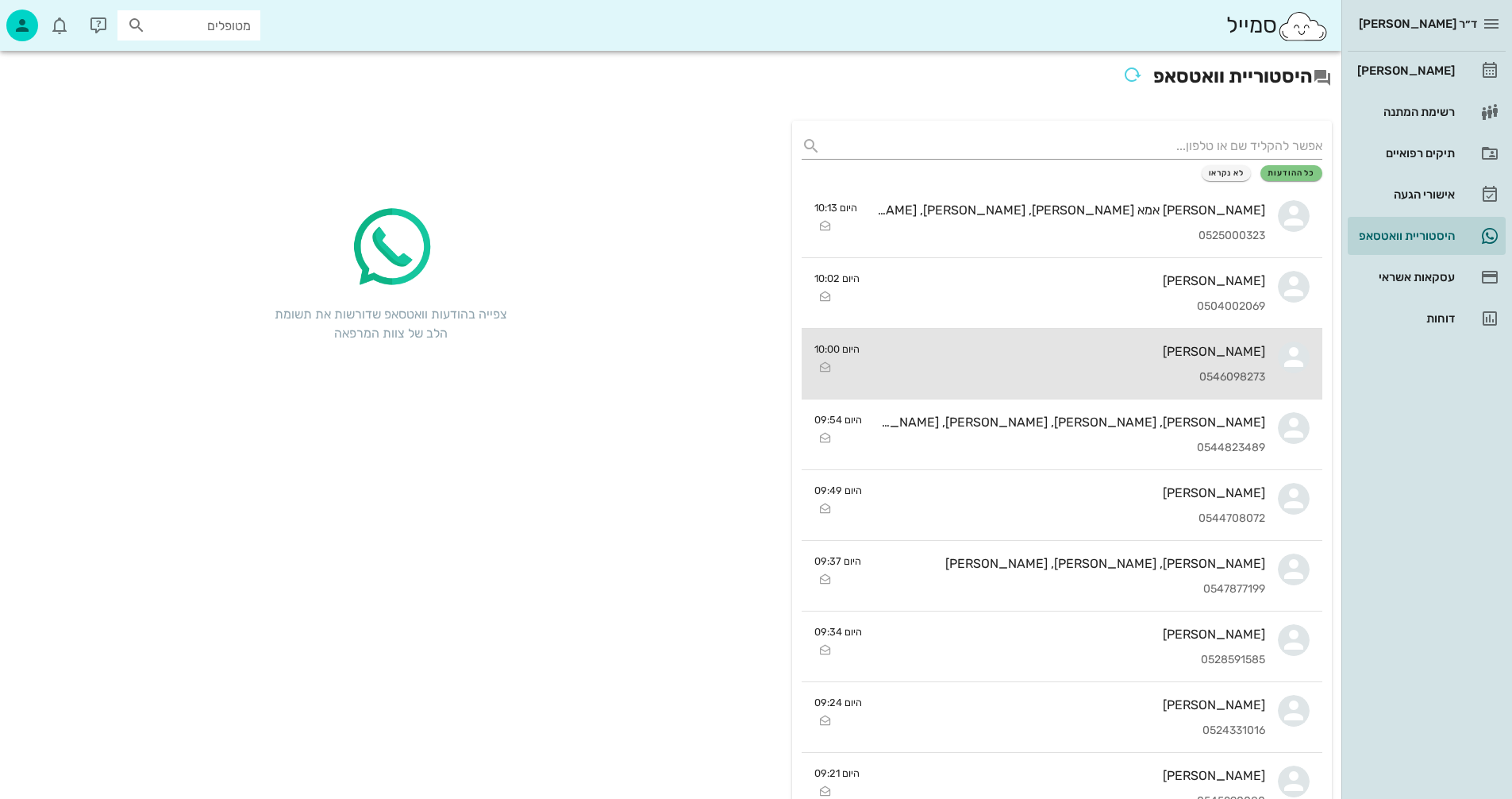
click at [1016, 365] on div "אלון בן-ברון 0546098273" at bounding box center [1069, 364] width 393 height 70
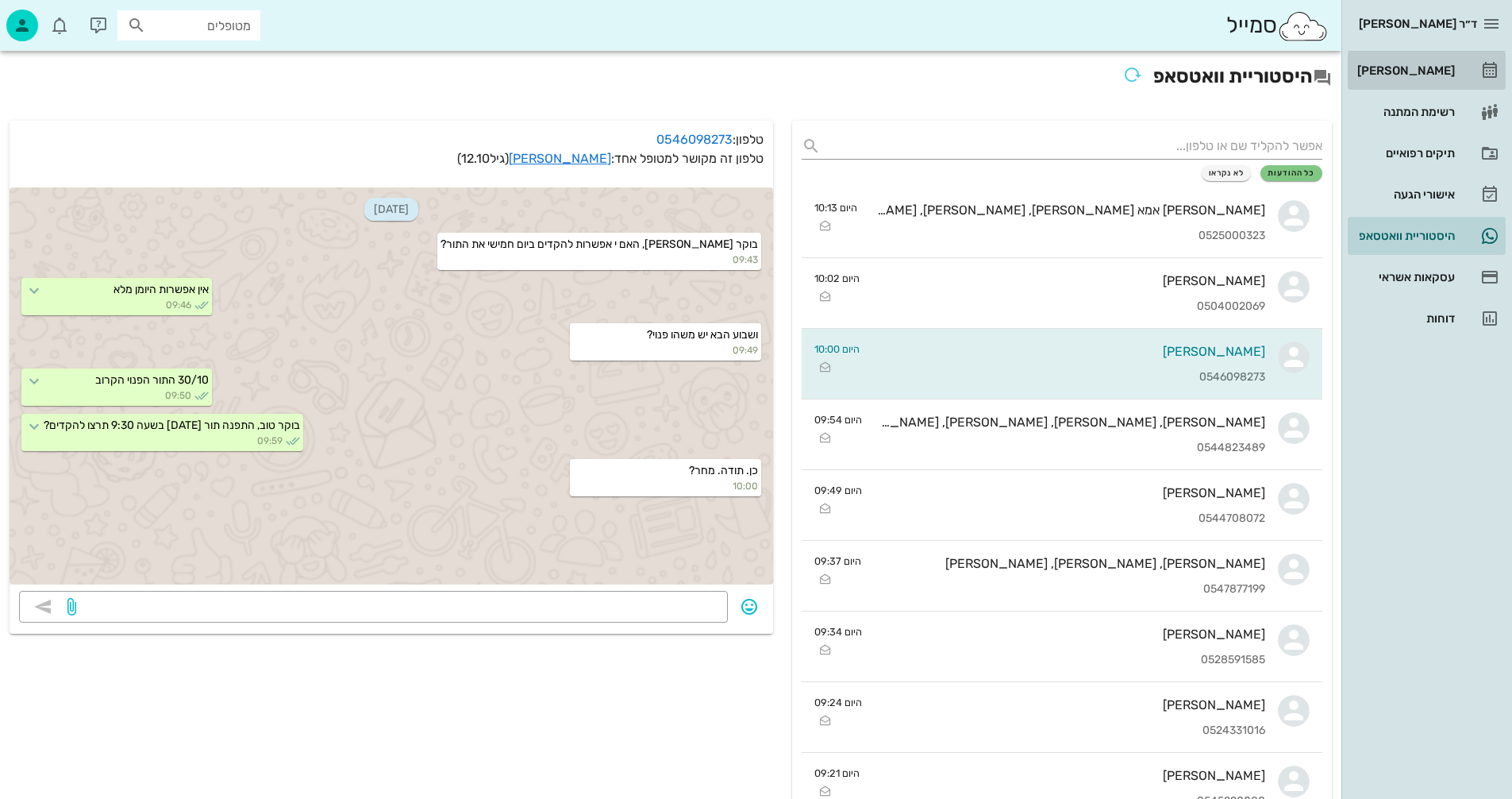
click at [1426, 67] on div "[PERSON_NAME]" at bounding box center [1404, 70] width 101 height 13
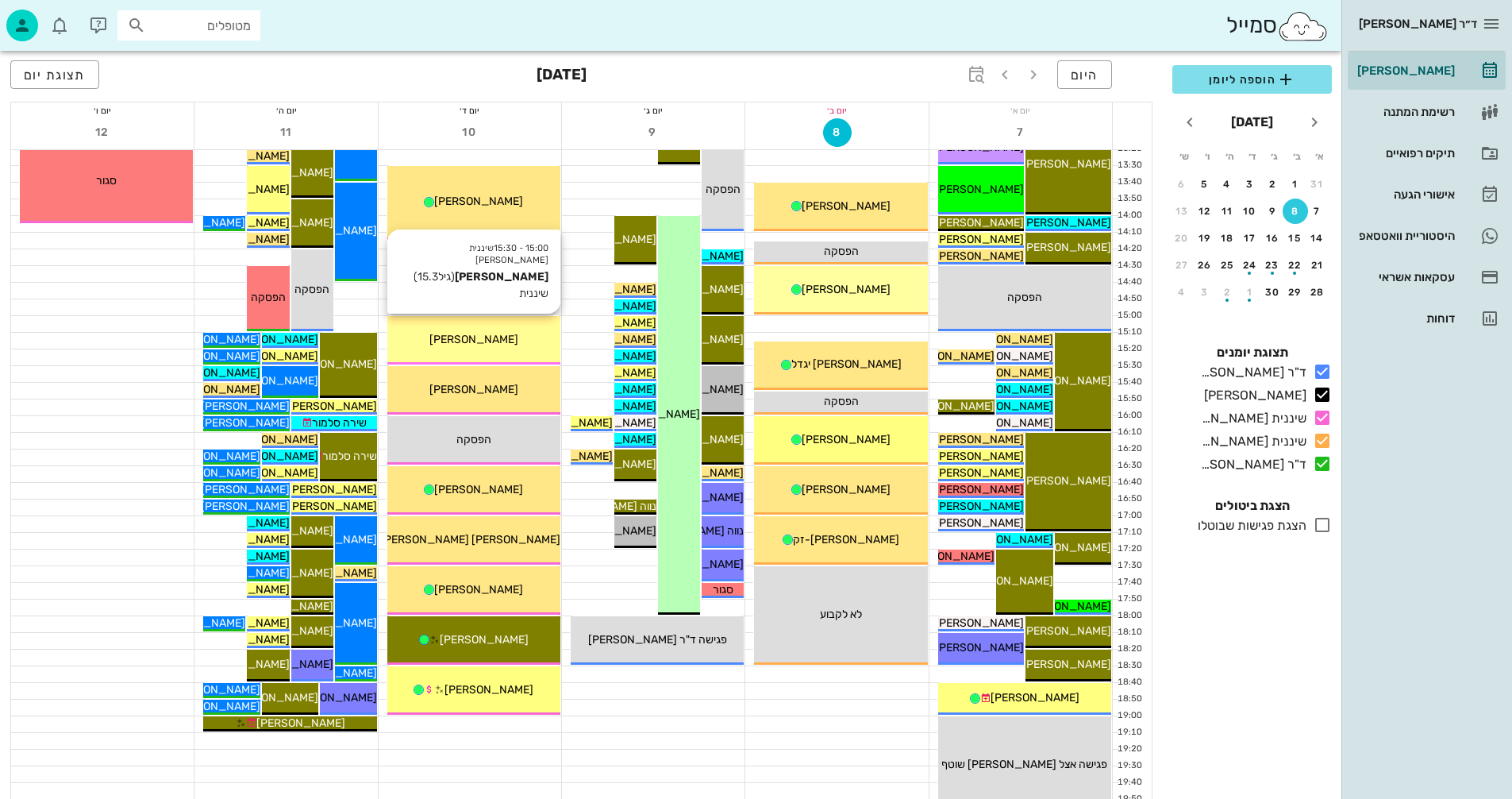
scroll to position [714, 0]
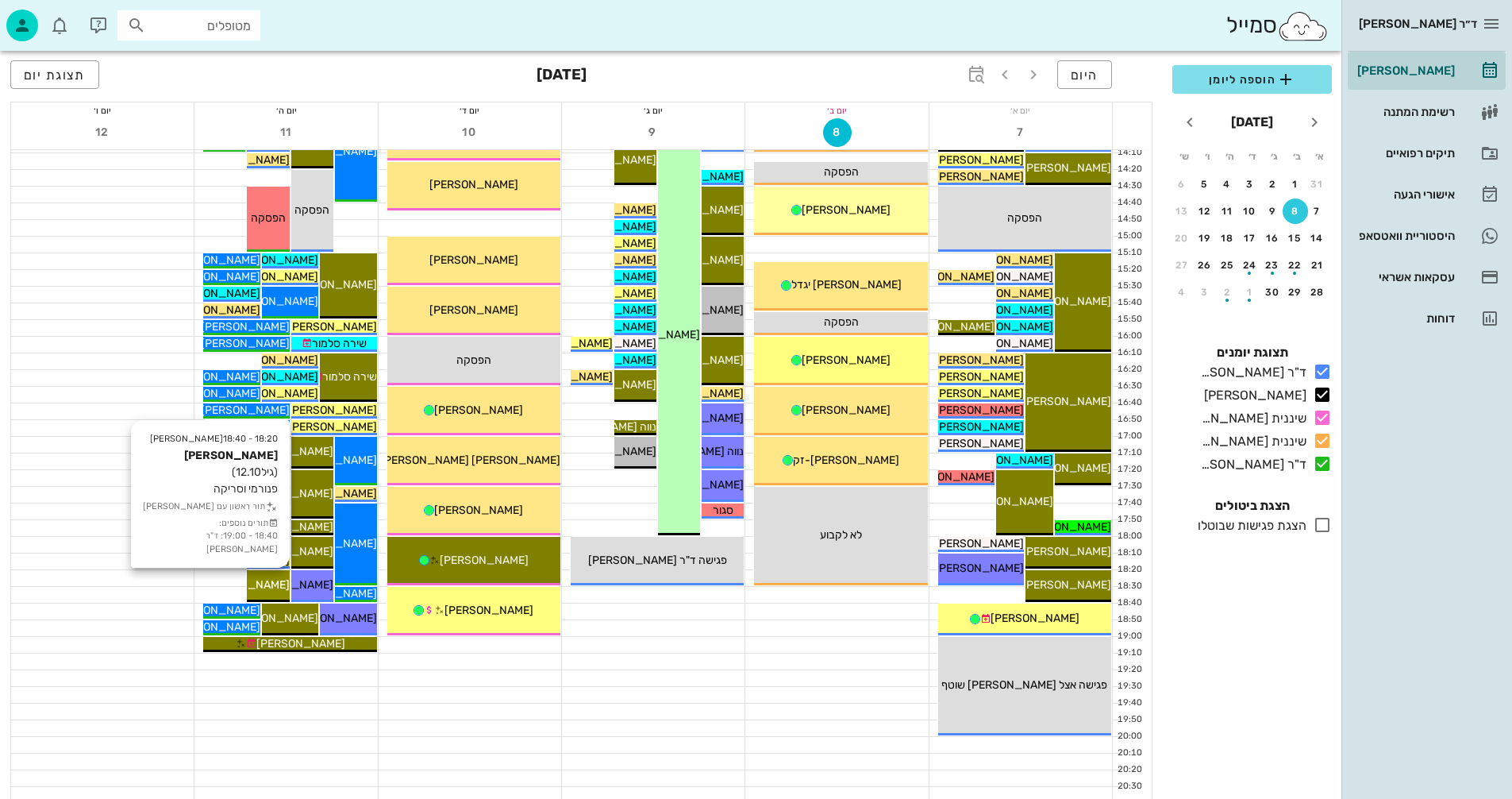
click at [269, 581] on span "[PERSON_NAME]" at bounding box center [245, 585] width 89 height 13
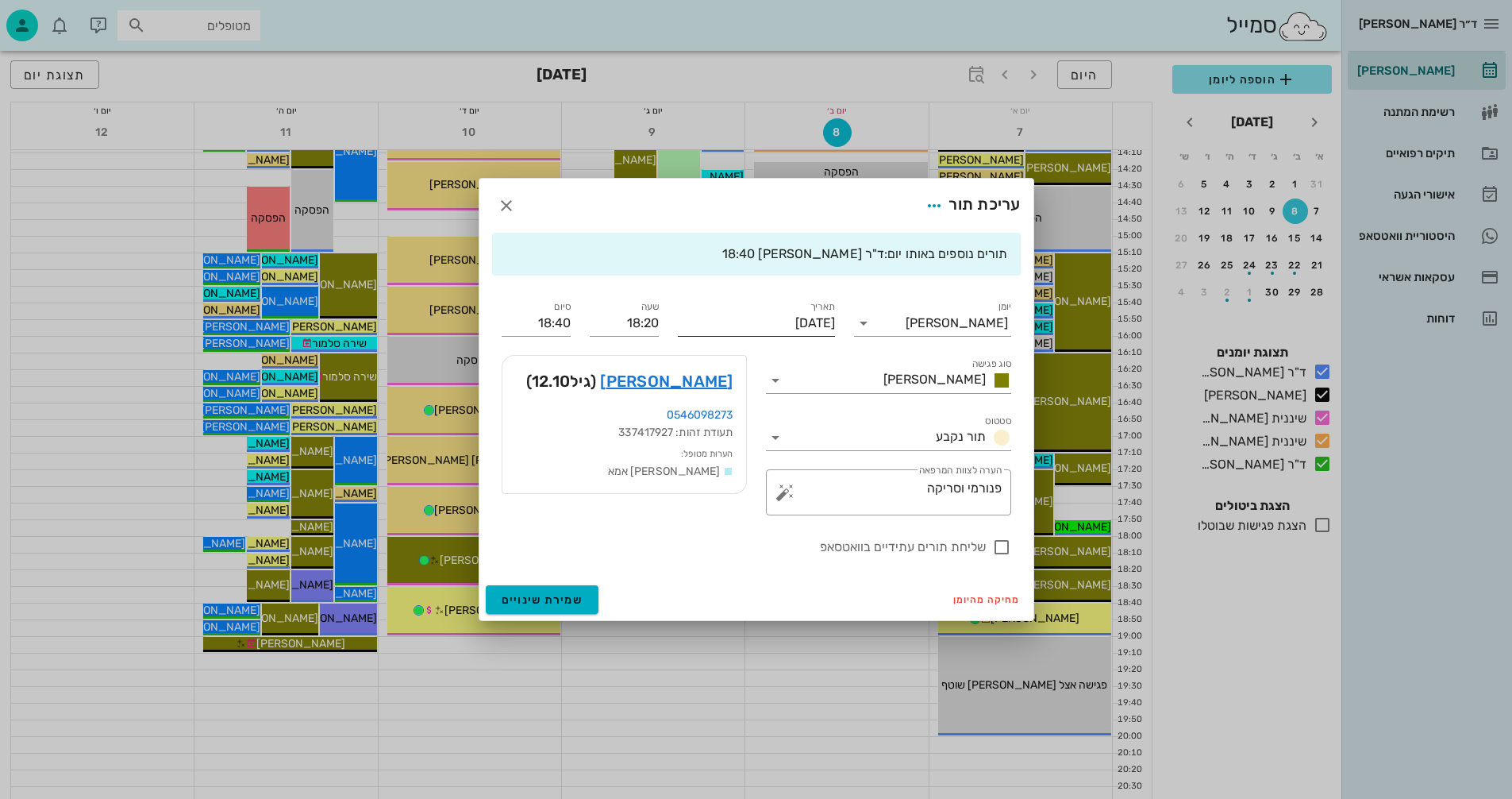
click at [754, 323] on input "[DATE]" at bounding box center [756, 322] width 157 height 25
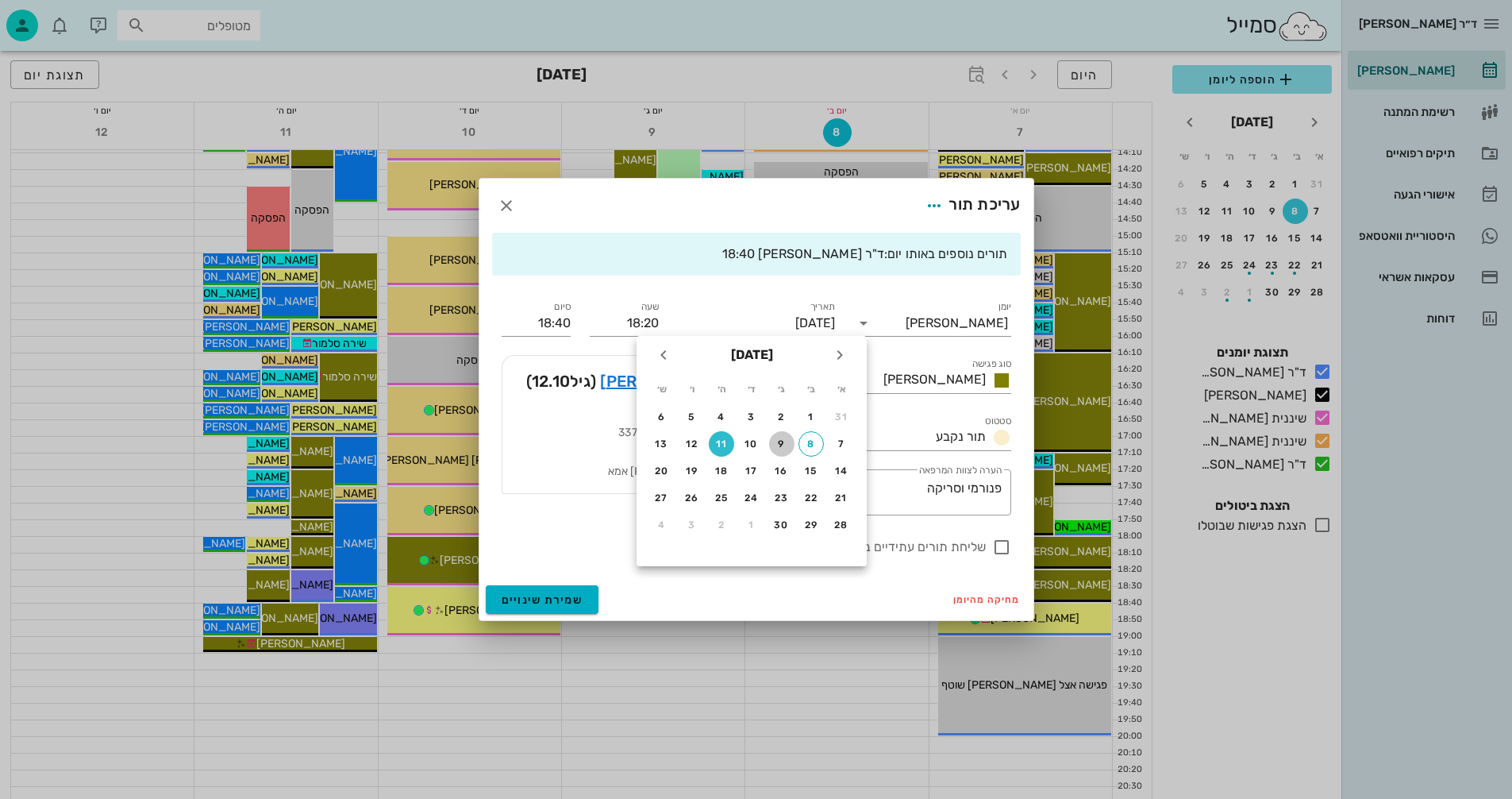
click at [781, 443] on div "9" at bounding box center [782, 444] width 25 height 11
type input "יום שלישי, 9 בספטמבר 2025"
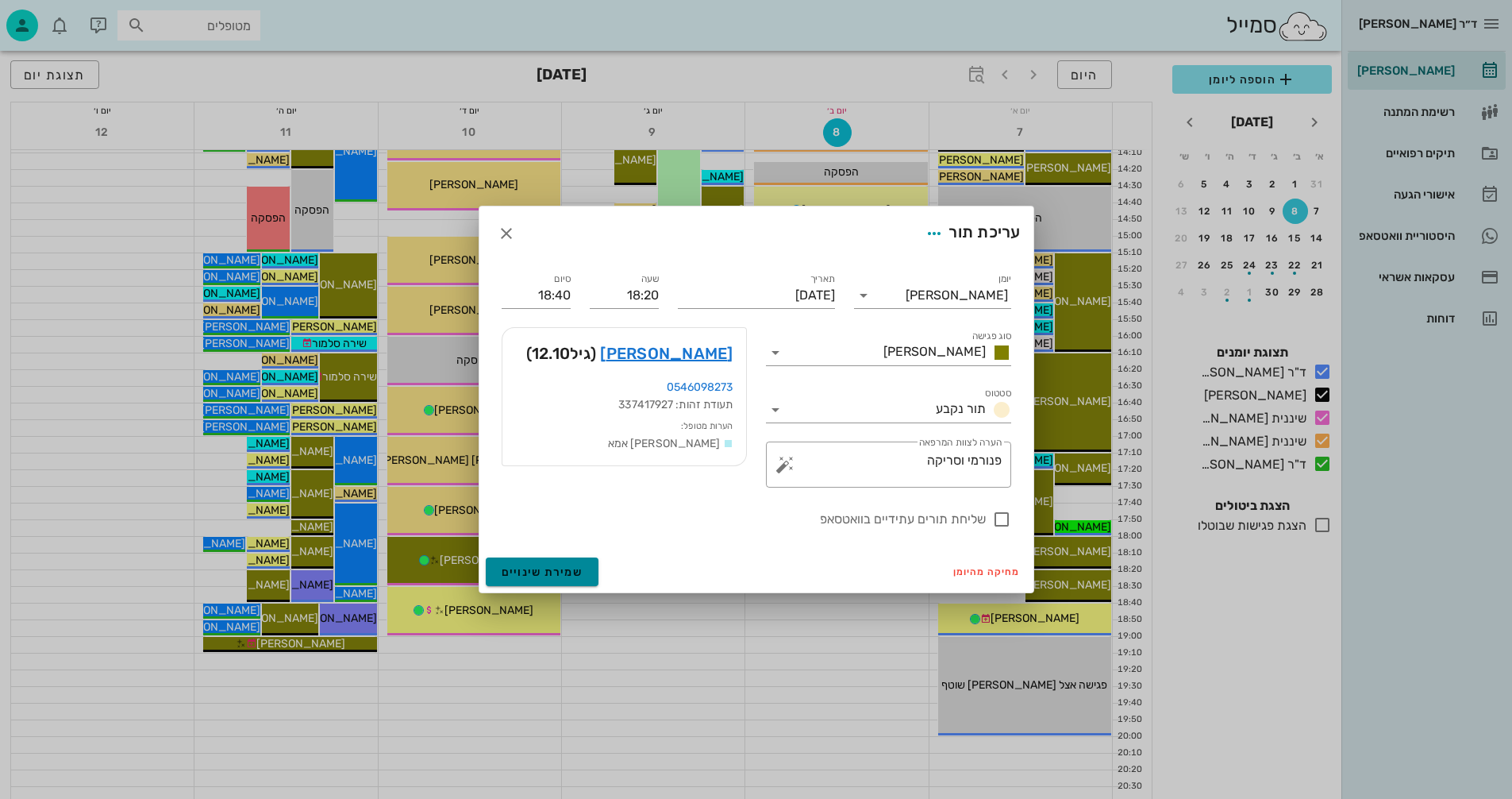
click at [535, 572] on span "שמירת שינויים" at bounding box center [542, 572] width 82 height 13
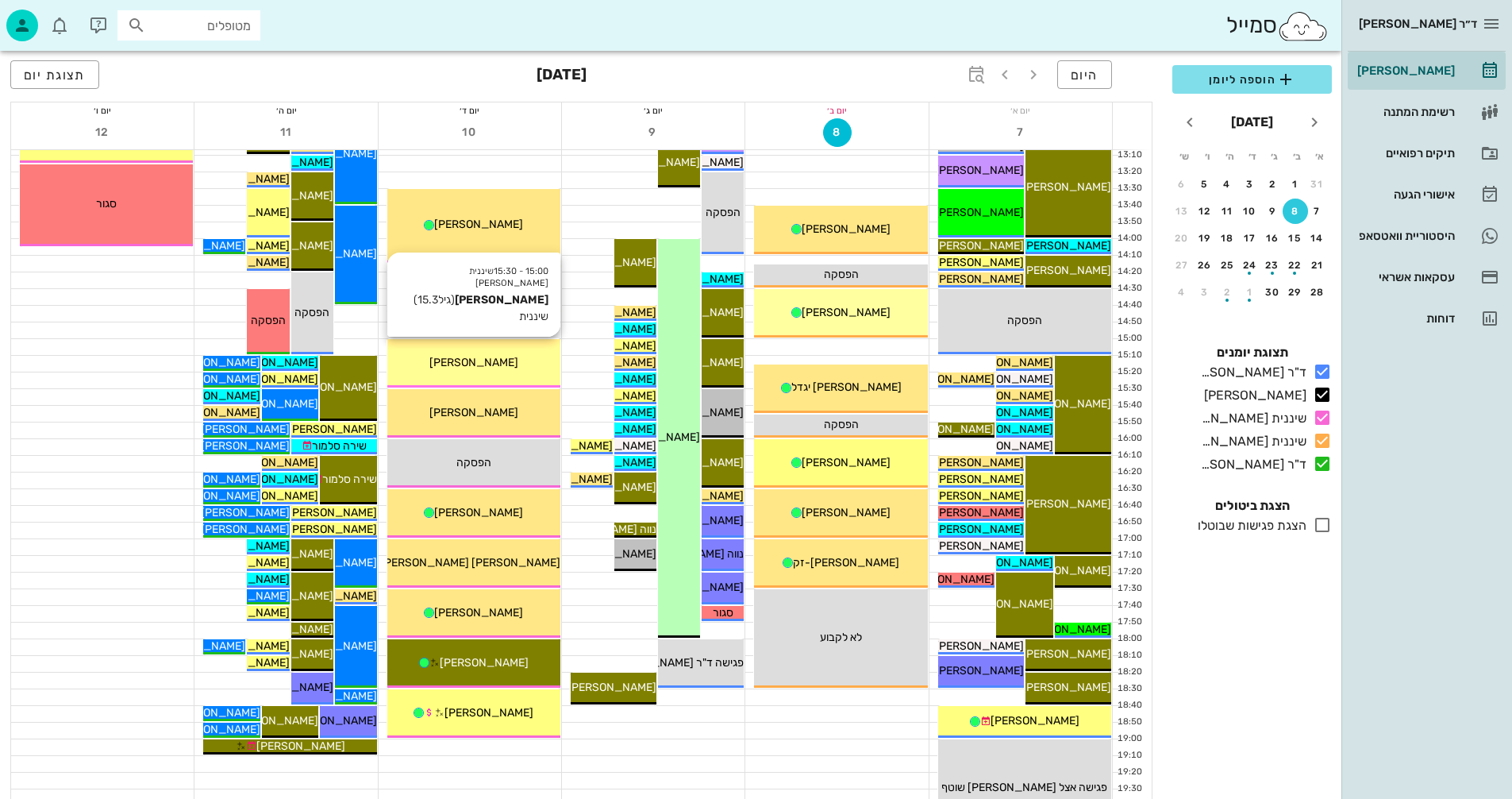
scroll to position [752, 0]
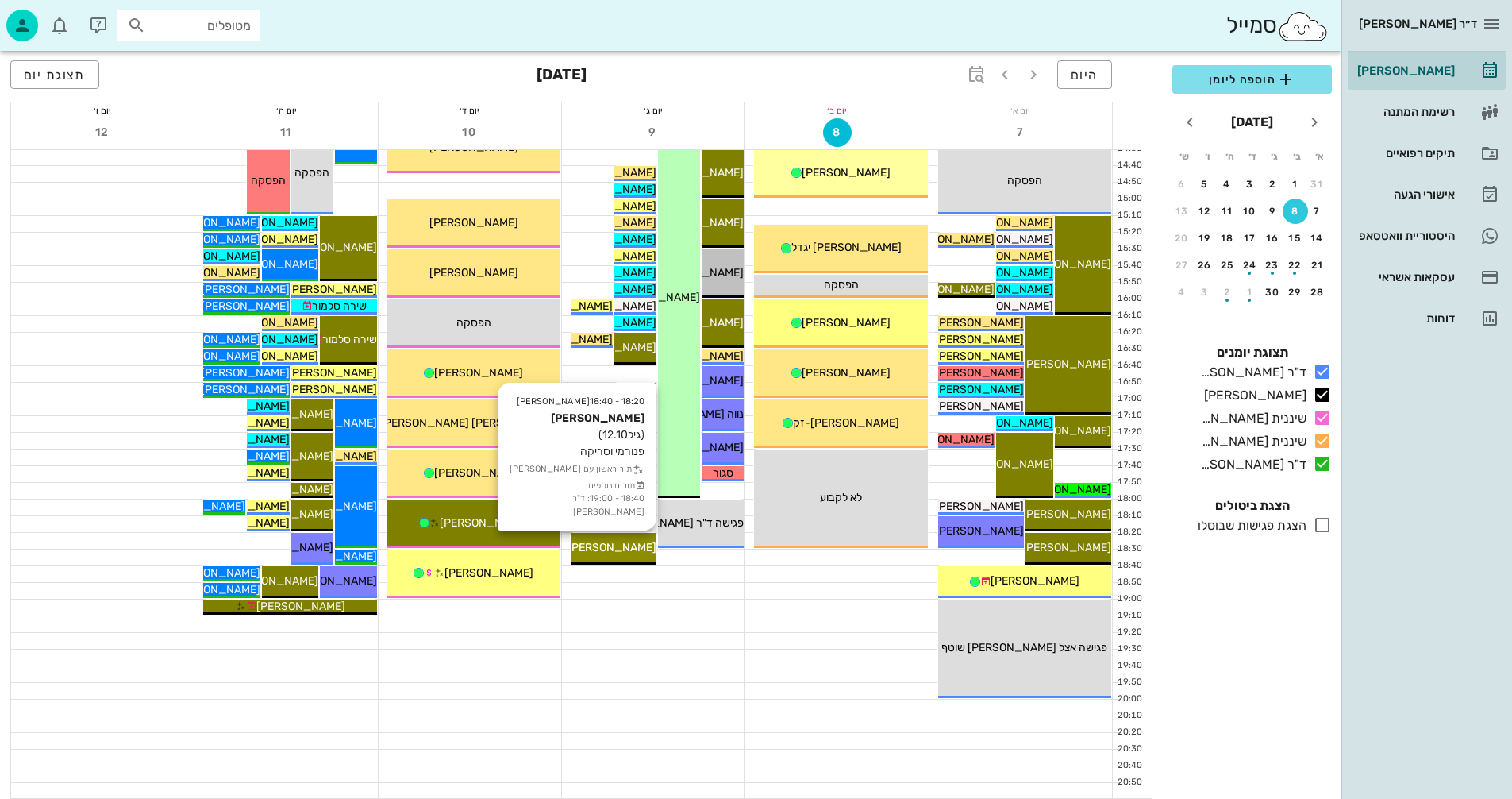
click at [618, 544] on span "[PERSON_NAME]" at bounding box center [612, 547] width 89 height 13
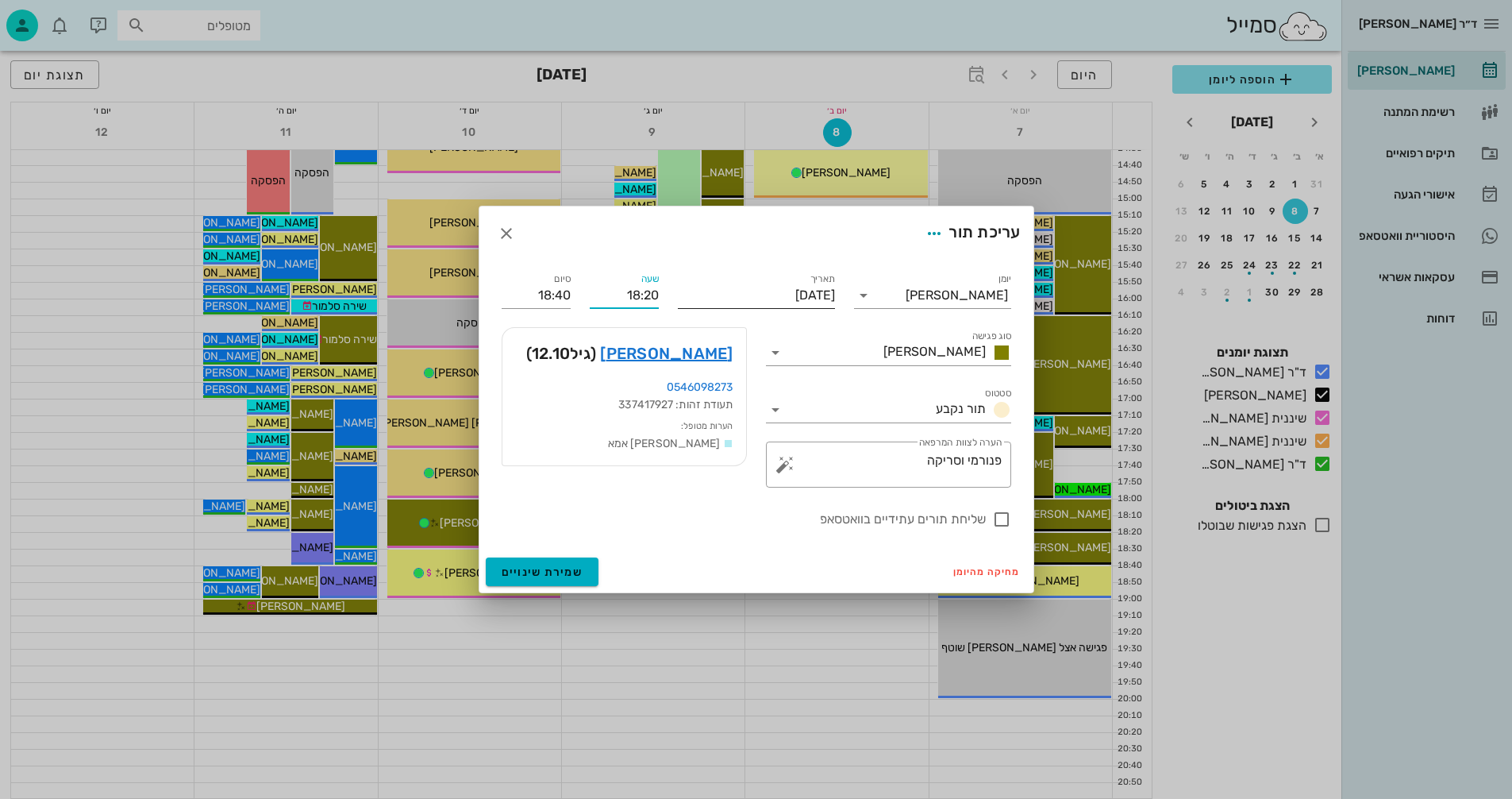
drag, startPoint x: 646, startPoint y: 295, endPoint x: 678, endPoint y: 292, distance: 32.1
click at [678, 292] on div "יומן יומן מרפאה סוג פגישה אנסטסיה סטטוס תור נקבע תאריך יום שלישי, 9 בספטמבר 202…" at bounding box center [756, 400] width 529 height 278
type input "09:20"
type input "09:40"
click at [494, 291] on div "סיום 09:40" at bounding box center [537, 289] width 88 height 57
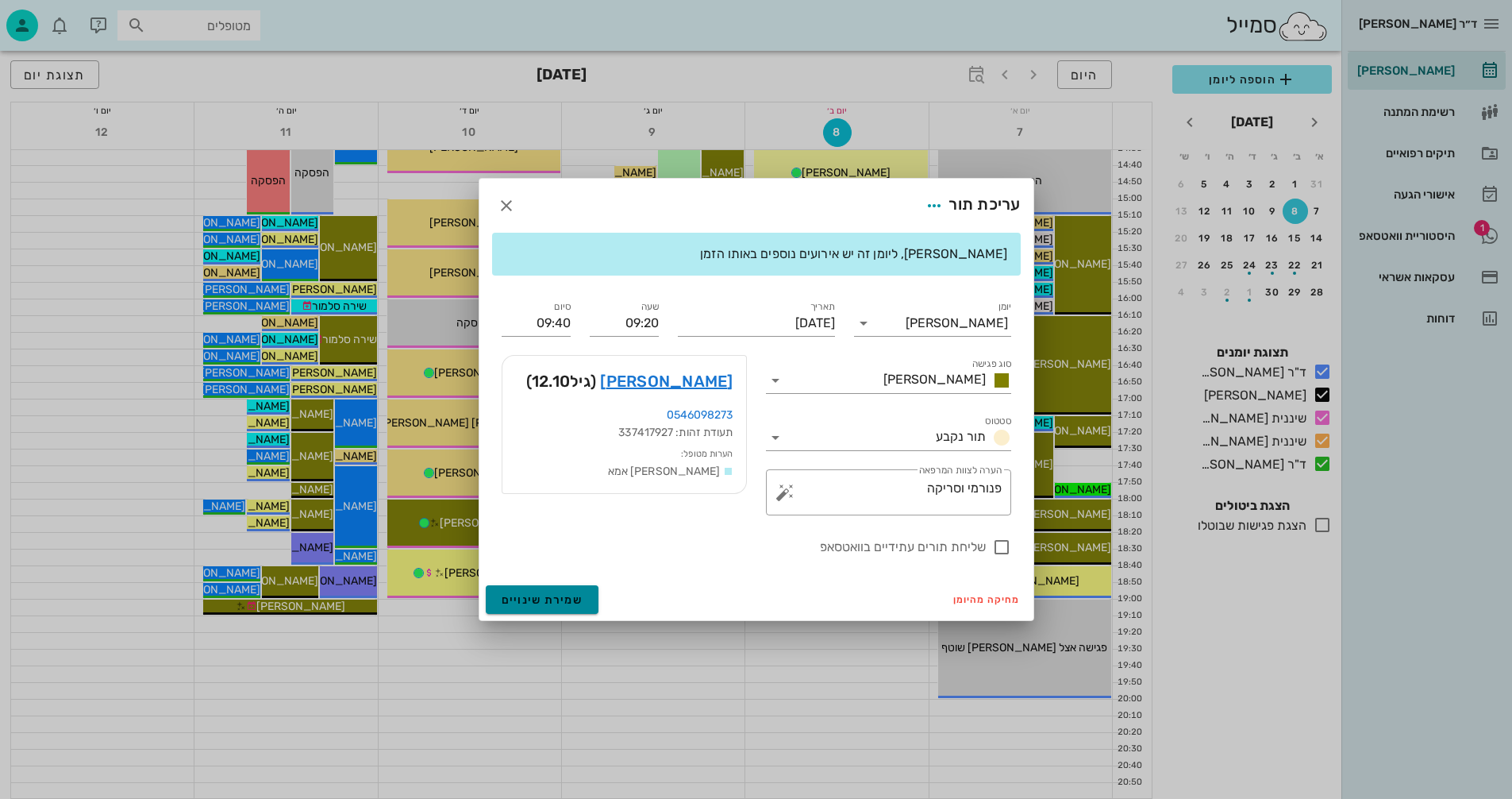
click at [530, 590] on button "שמירת שינויים" at bounding box center [542, 600] width 114 height 28
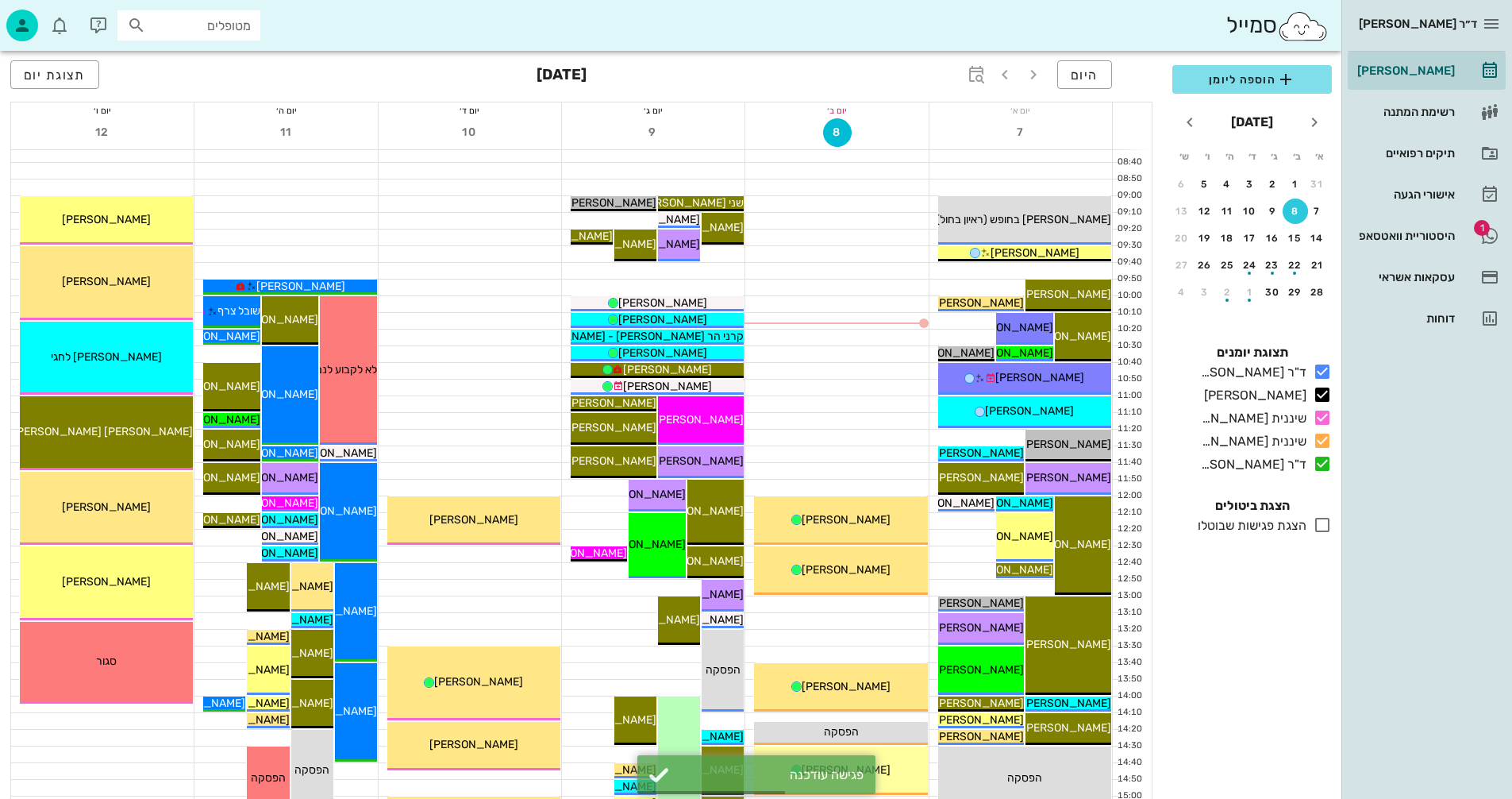
scroll to position [117, 0]
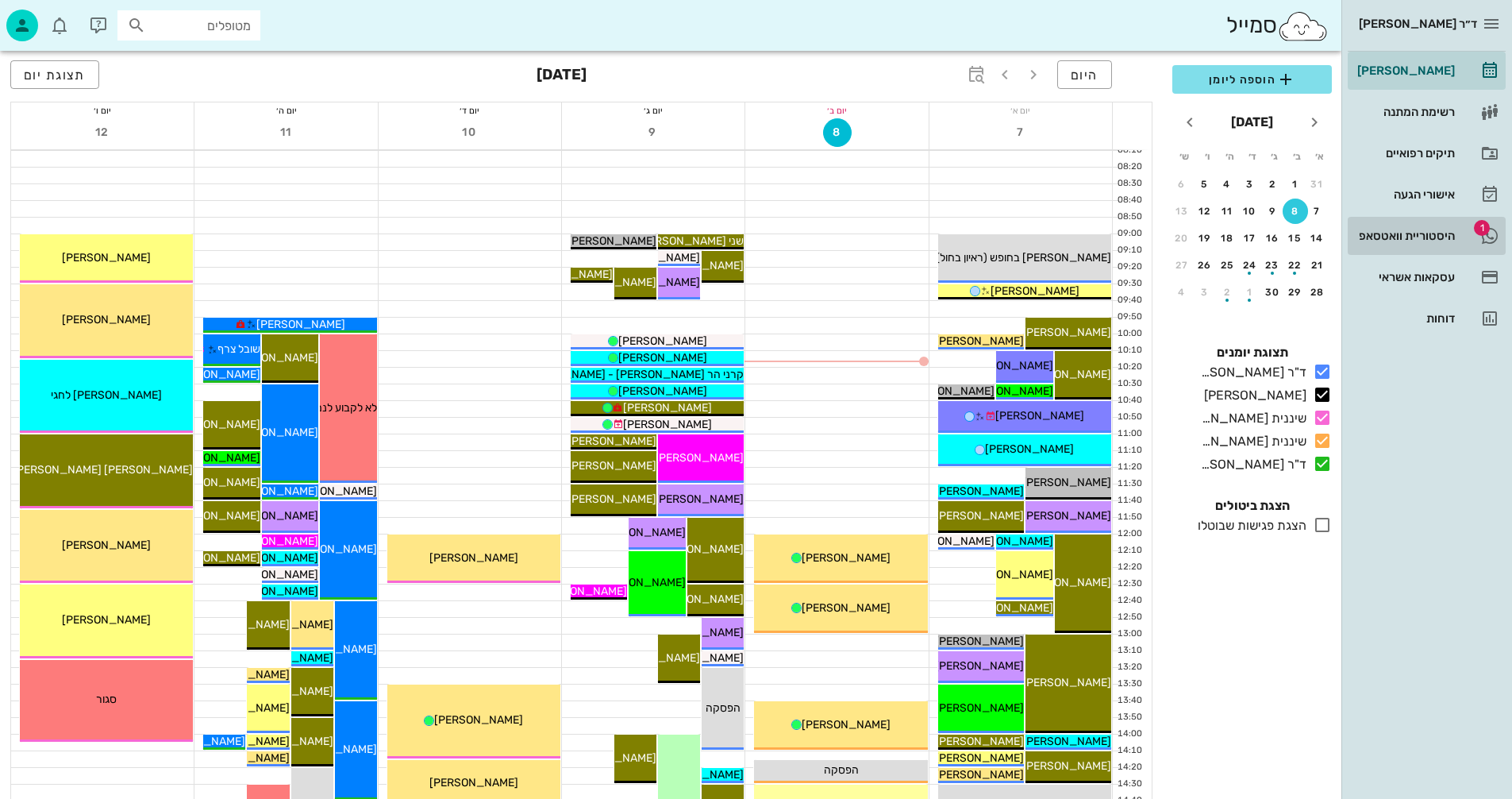
click at [1390, 230] on div "היסטוריית וואטסאפ" at bounding box center [1404, 236] width 101 height 13
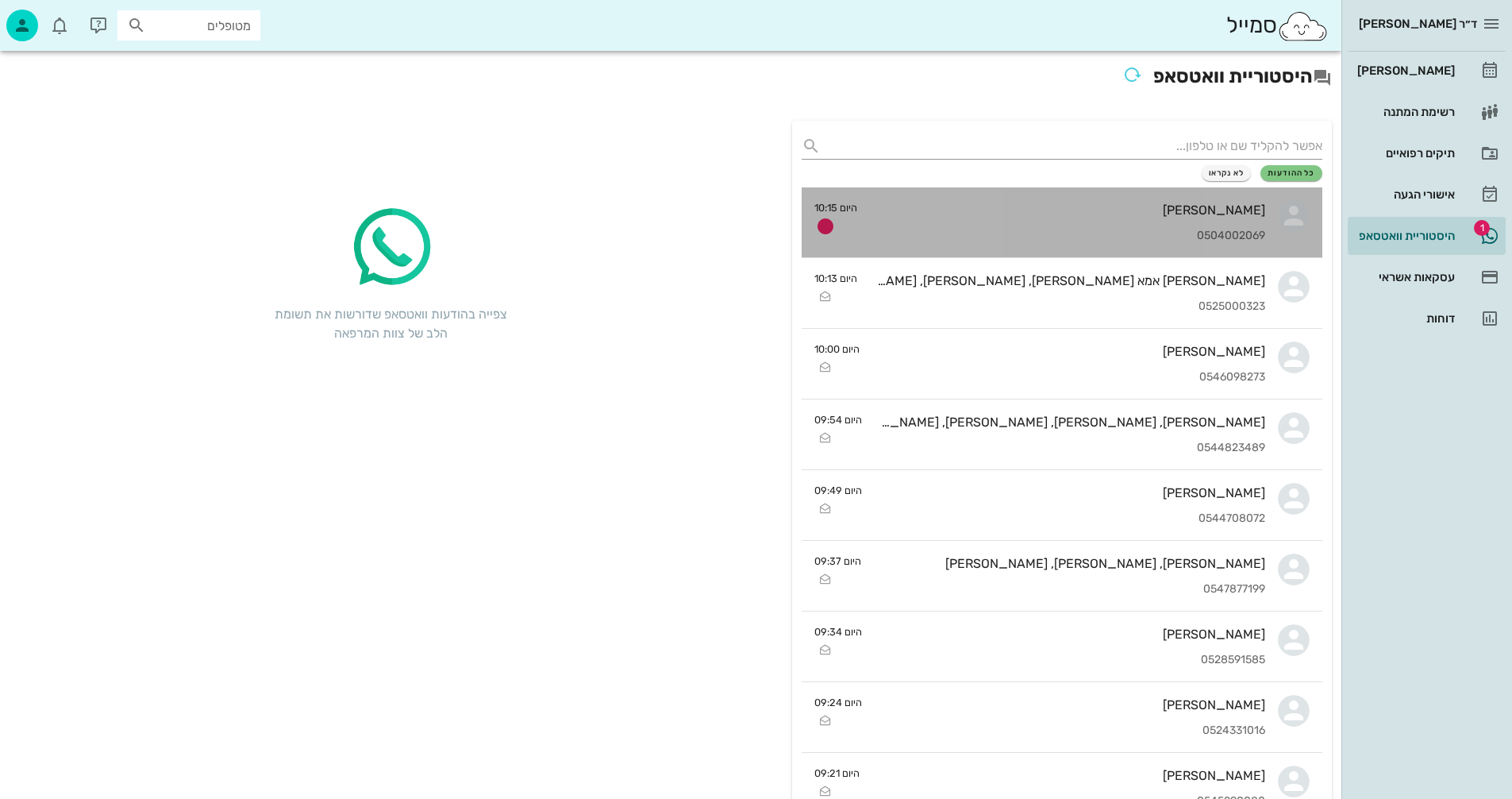
click at [1144, 199] on div "נגה בורשטיין 0504002069" at bounding box center [1068, 222] width 396 height 70
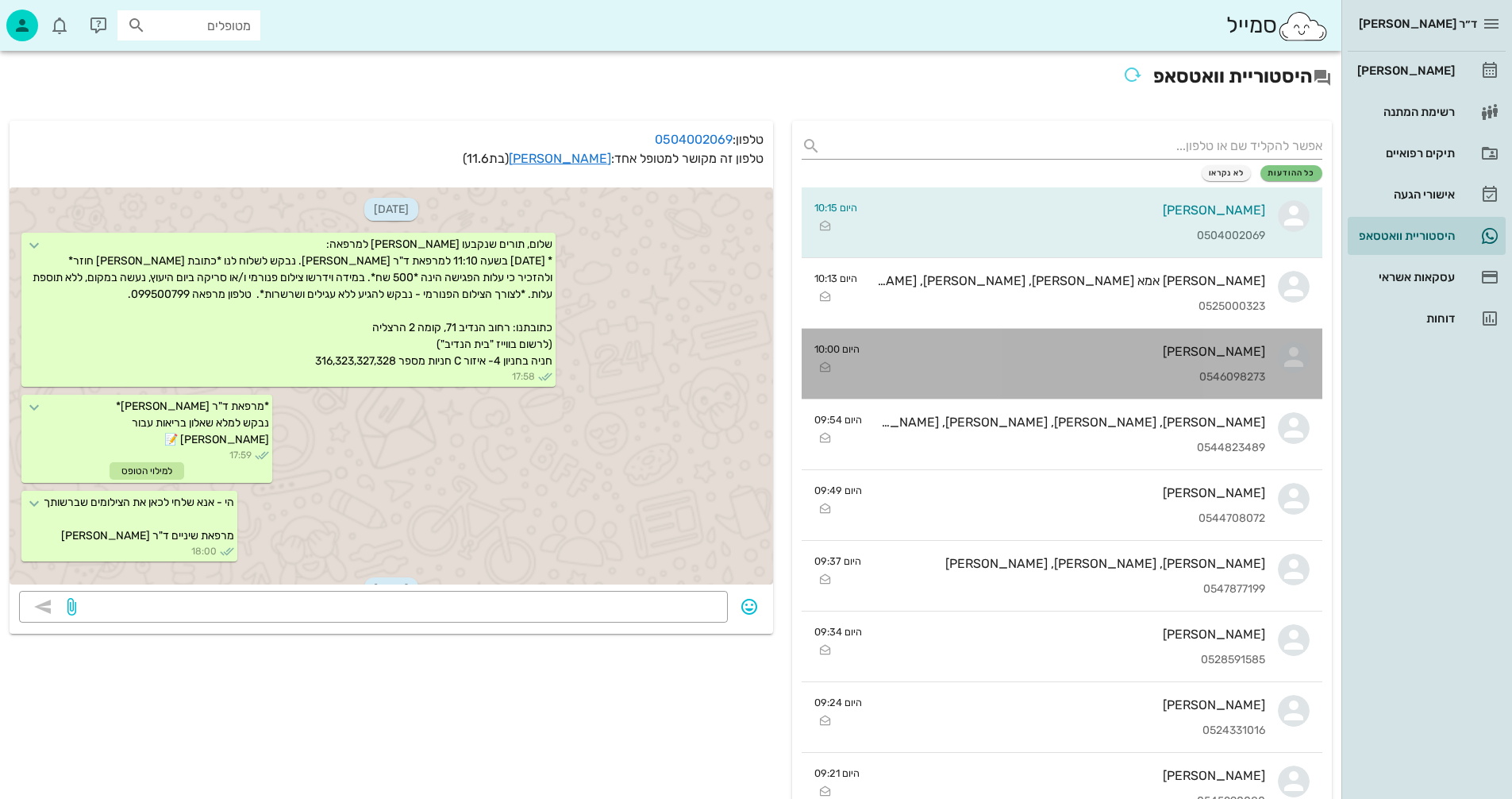
click at [982, 340] on div "אלון בן-ברון 0546098273" at bounding box center [1069, 364] width 393 height 70
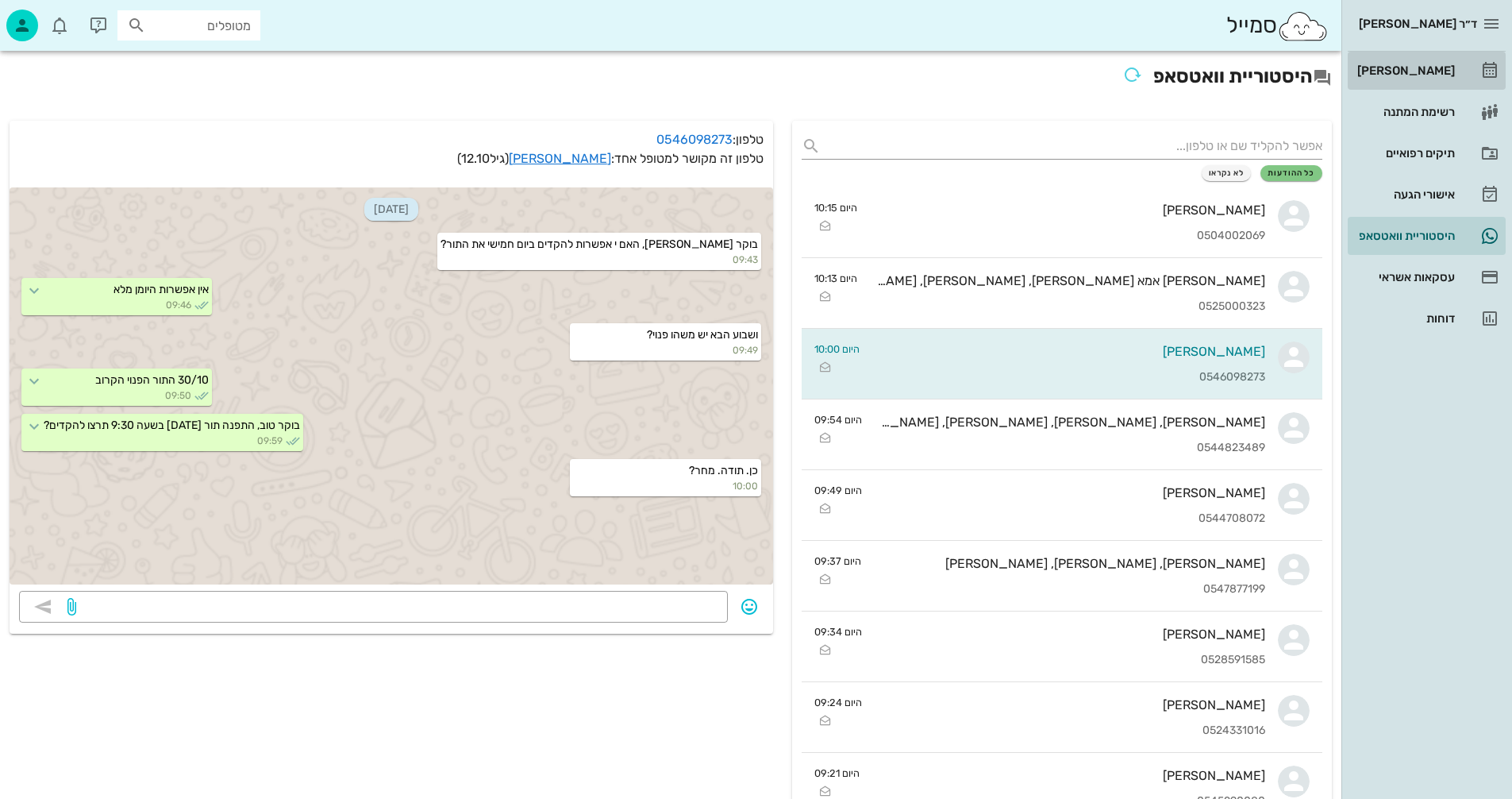
click at [1433, 71] on div "[PERSON_NAME]" at bounding box center [1404, 70] width 101 height 13
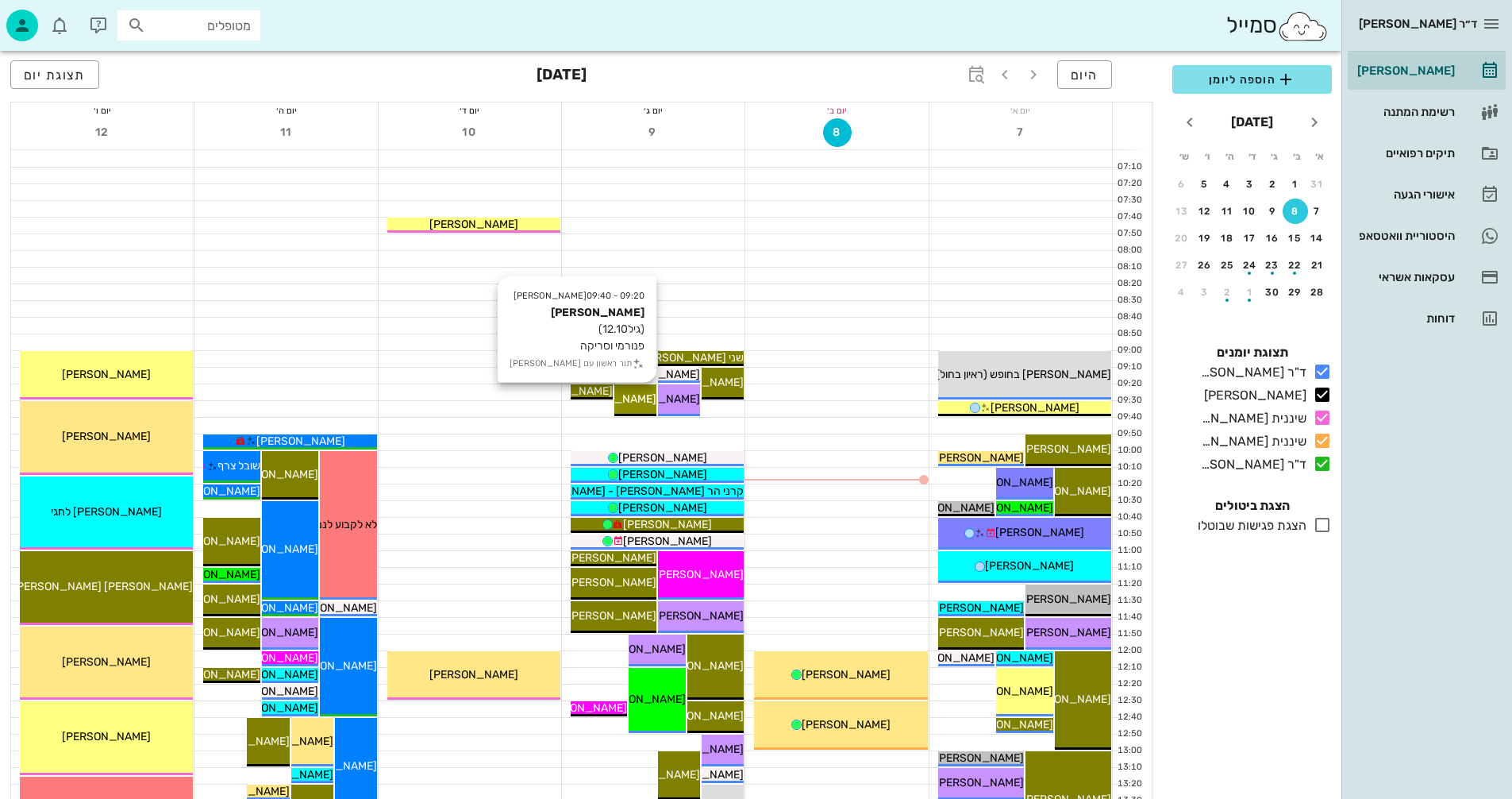
click at [631, 394] on span "[PERSON_NAME]" at bounding box center [612, 399] width 89 height 13
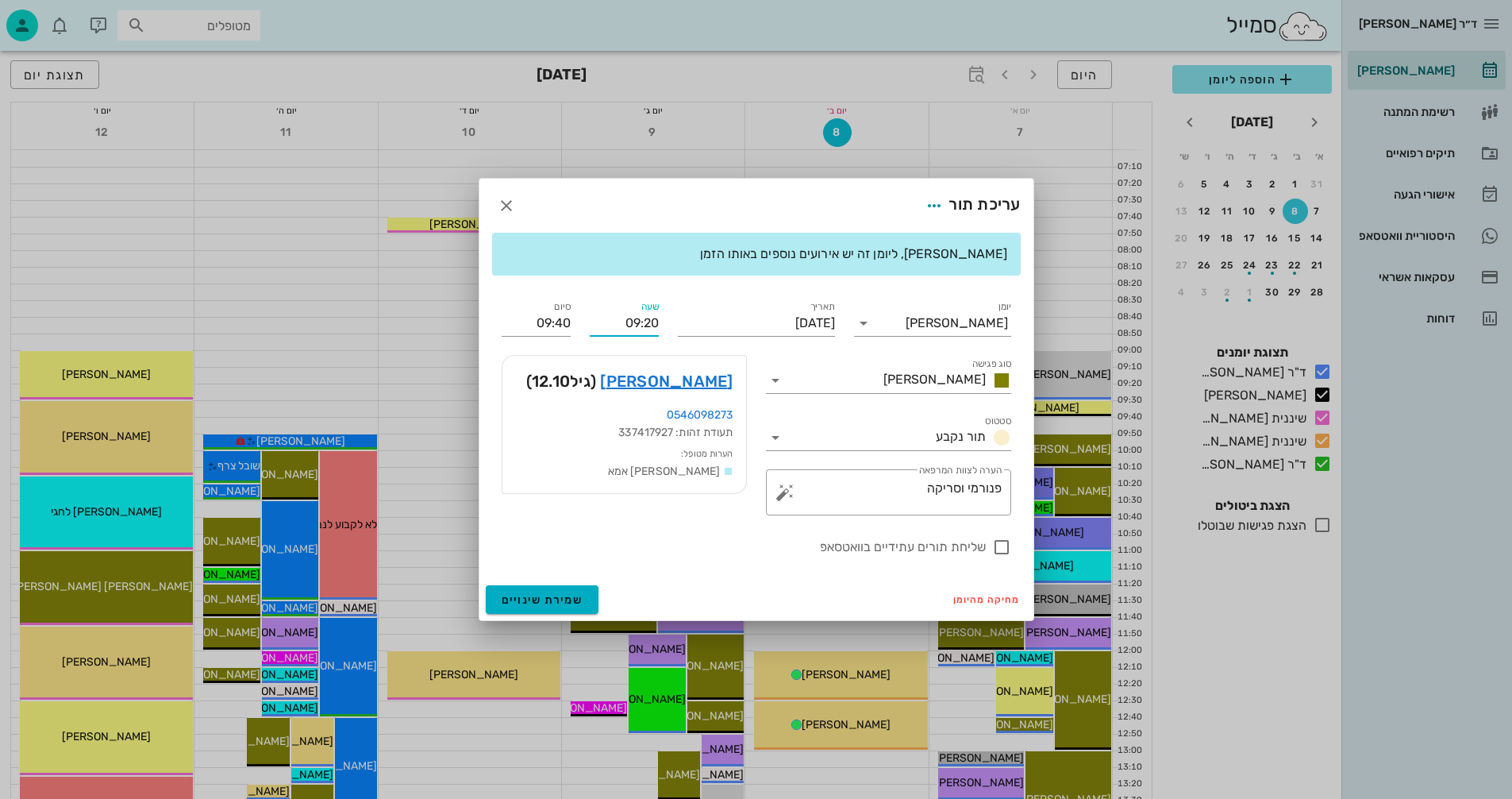
drag, startPoint x: 656, startPoint y: 323, endPoint x: 675, endPoint y: 321, distance: 19.1
click at [675, 321] on div "יומן יומן מרפאה סוג פגישה אנסטסיה סטטוס תור נקבע תאריך יום שלישי, 9 בספטמבר 202…" at bounding box center [756, 428] width 529 height 278
type input "09:30"
click at [514, 598] on div "ד״ר נמרוד דיקשטיין יומן מרפאה רשימת המתנה תיקים רפואיים אישורי הגעה היסטוריית ו…" at bounding box center [756, 776] width 1512 height 1551
type input "09:50"
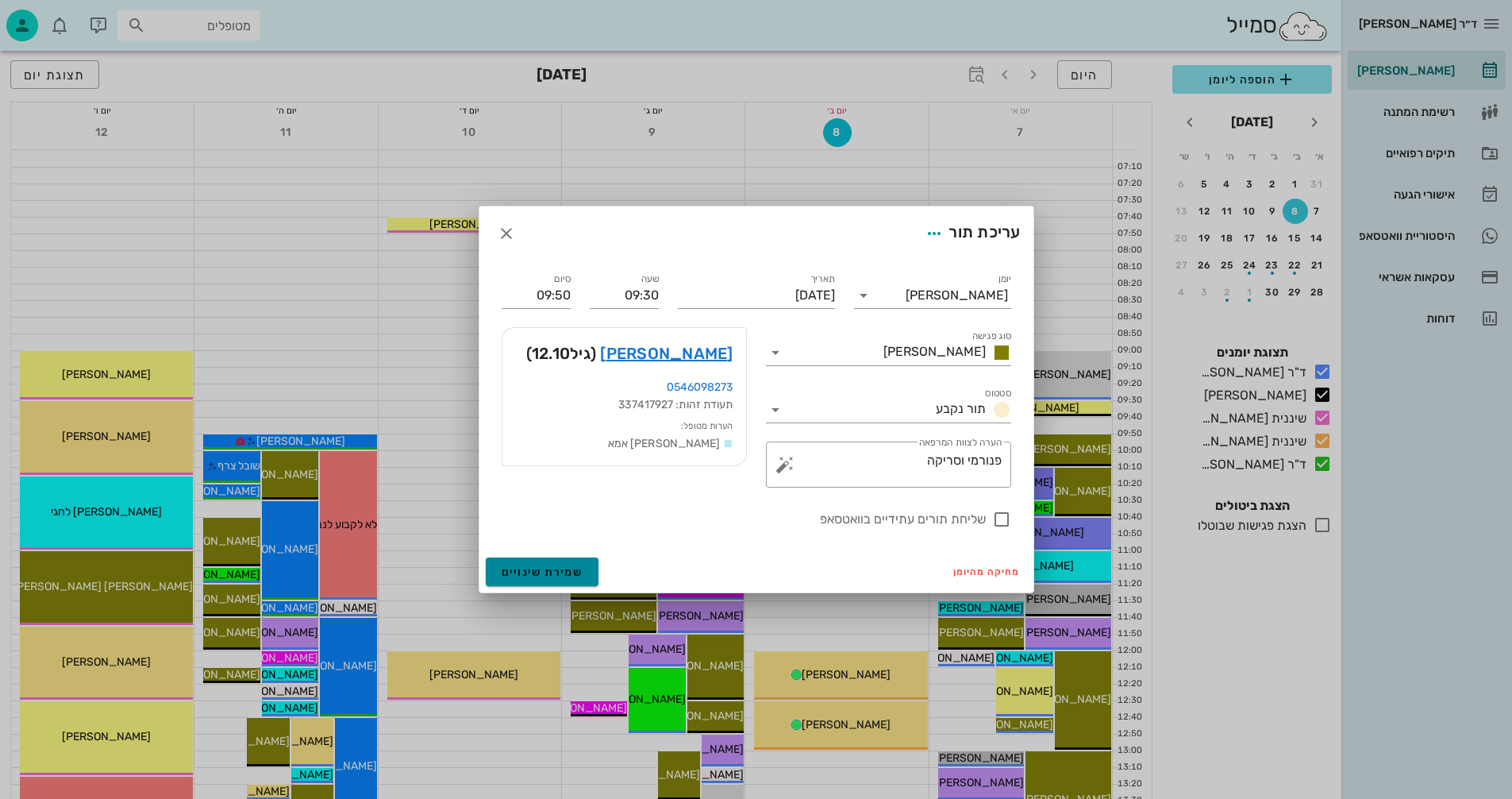
click at [517, 575] on span "שמירת שינויים" at bounding box center [542, 572] width 82 height 13
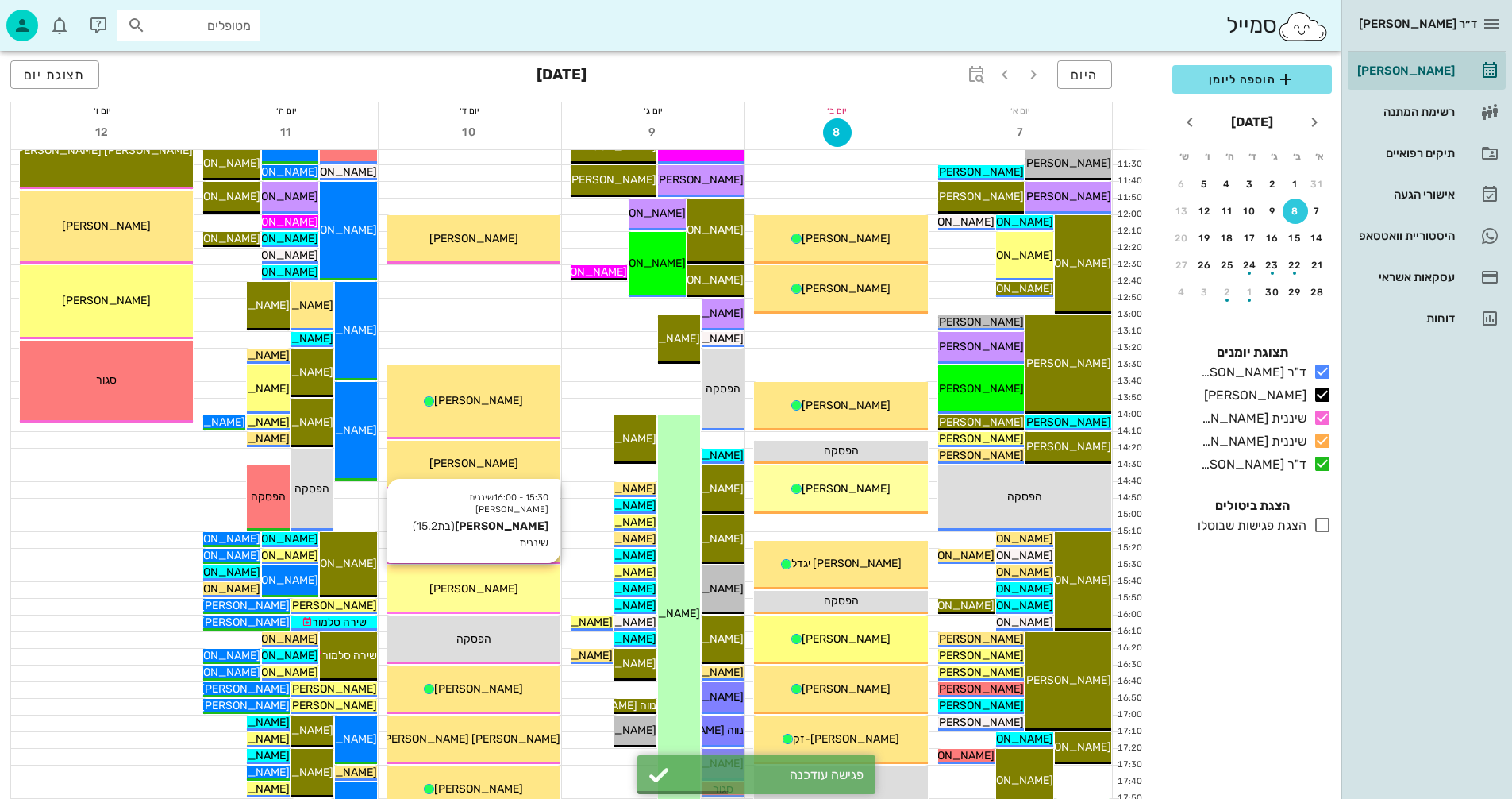
scroll to position [635, 0]
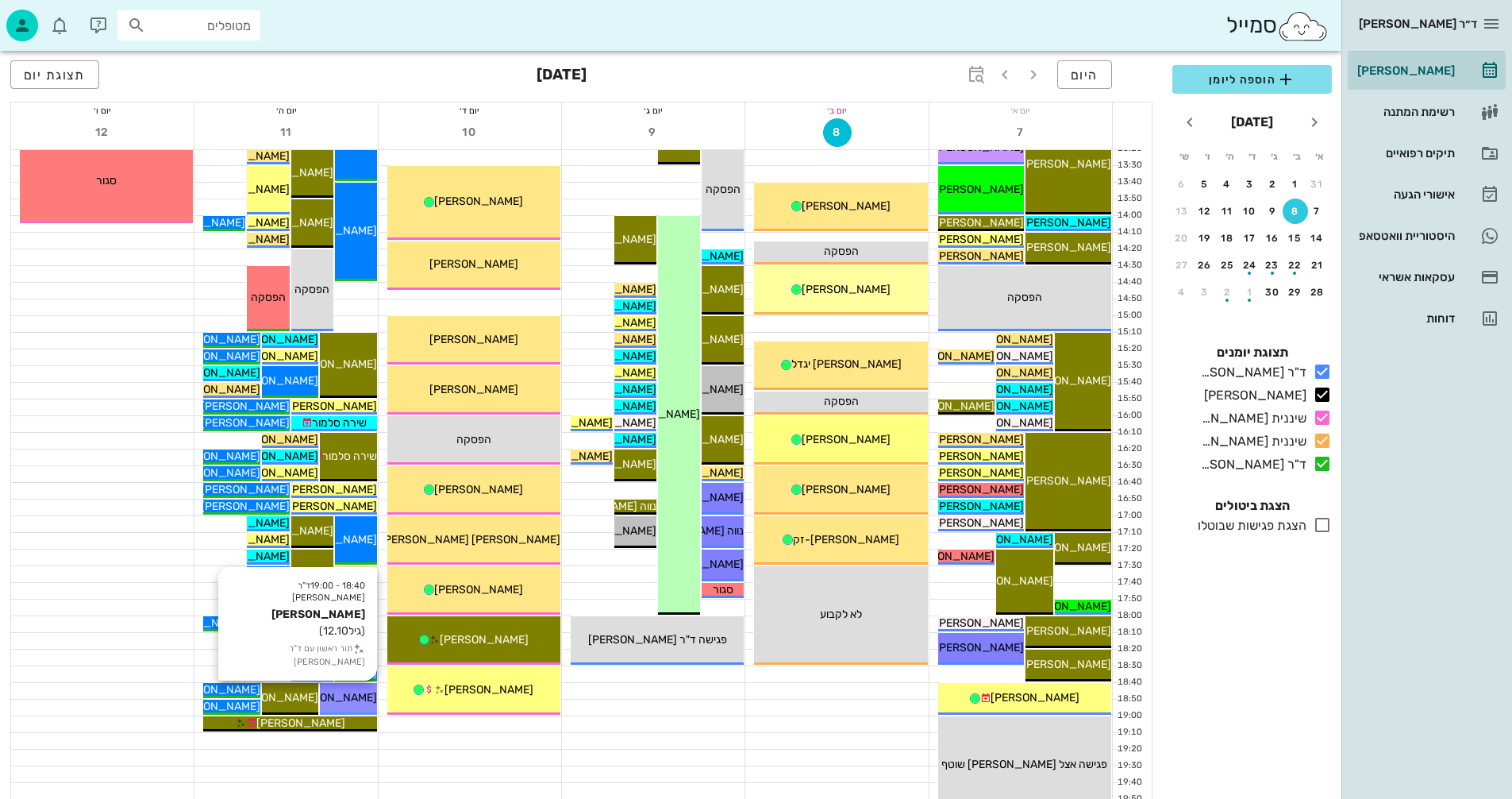
click at [347, 698] on span "[PERSON_NAME]" at bounding box center [333, 697] width 89 height 13
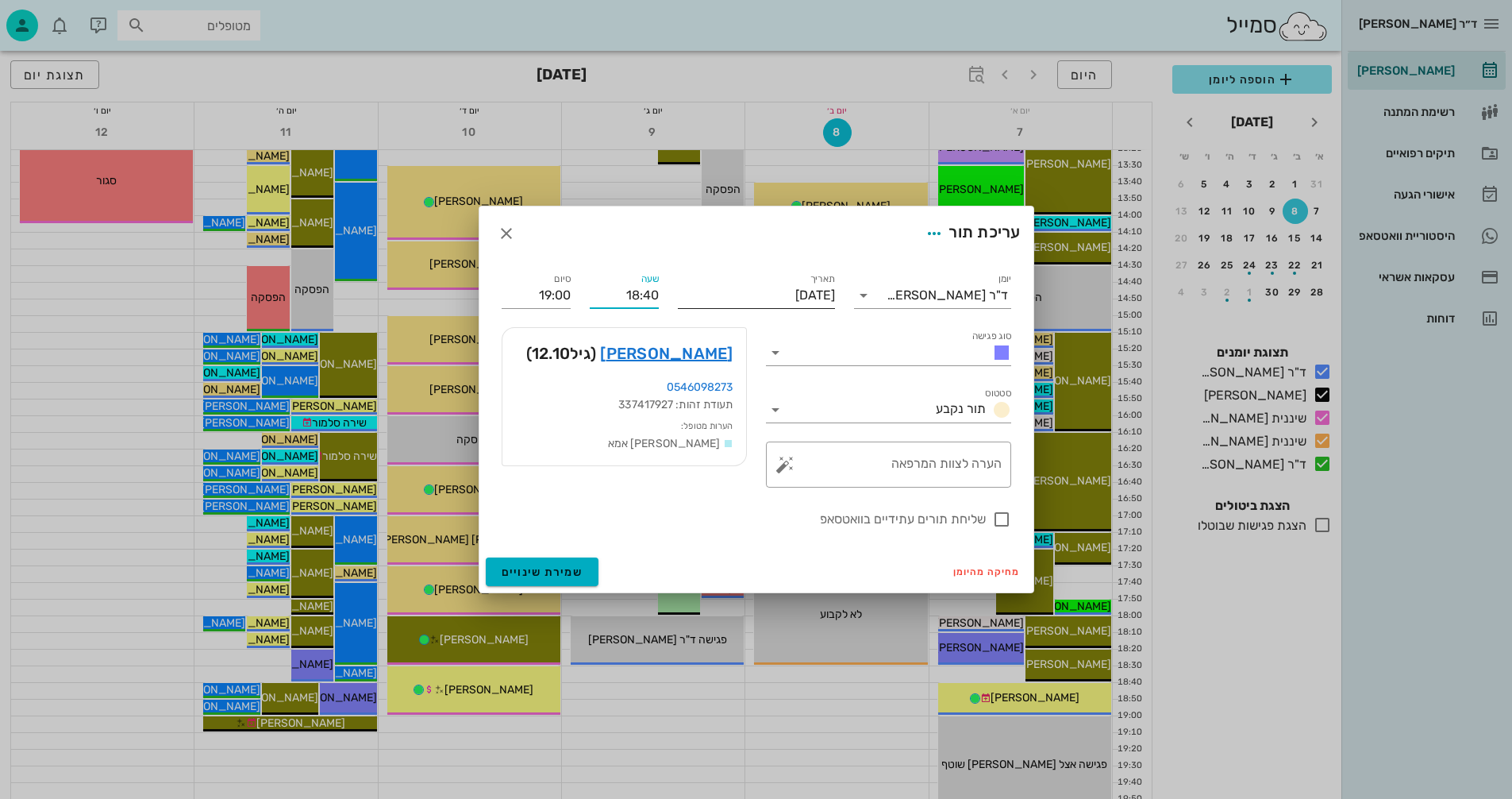
drag, startPoint x: 619, startPoint y: 296, endPoint x: 738, endPoint y: 296, distance: 119.0
click at [737, 296] on div "יומן ד"ר נמרוד דיקשטיין סוג פגישה סטטוס תור נקבע תאריך יום חמישי, 11 בספטמבר 20…" at bounding box center [756, 400] width 529 height 278
type input "09:50"
type input "10:10"
click at [517, 296] on div "סיום 10:10" at bounding box center [537, 289] width 88 height 57
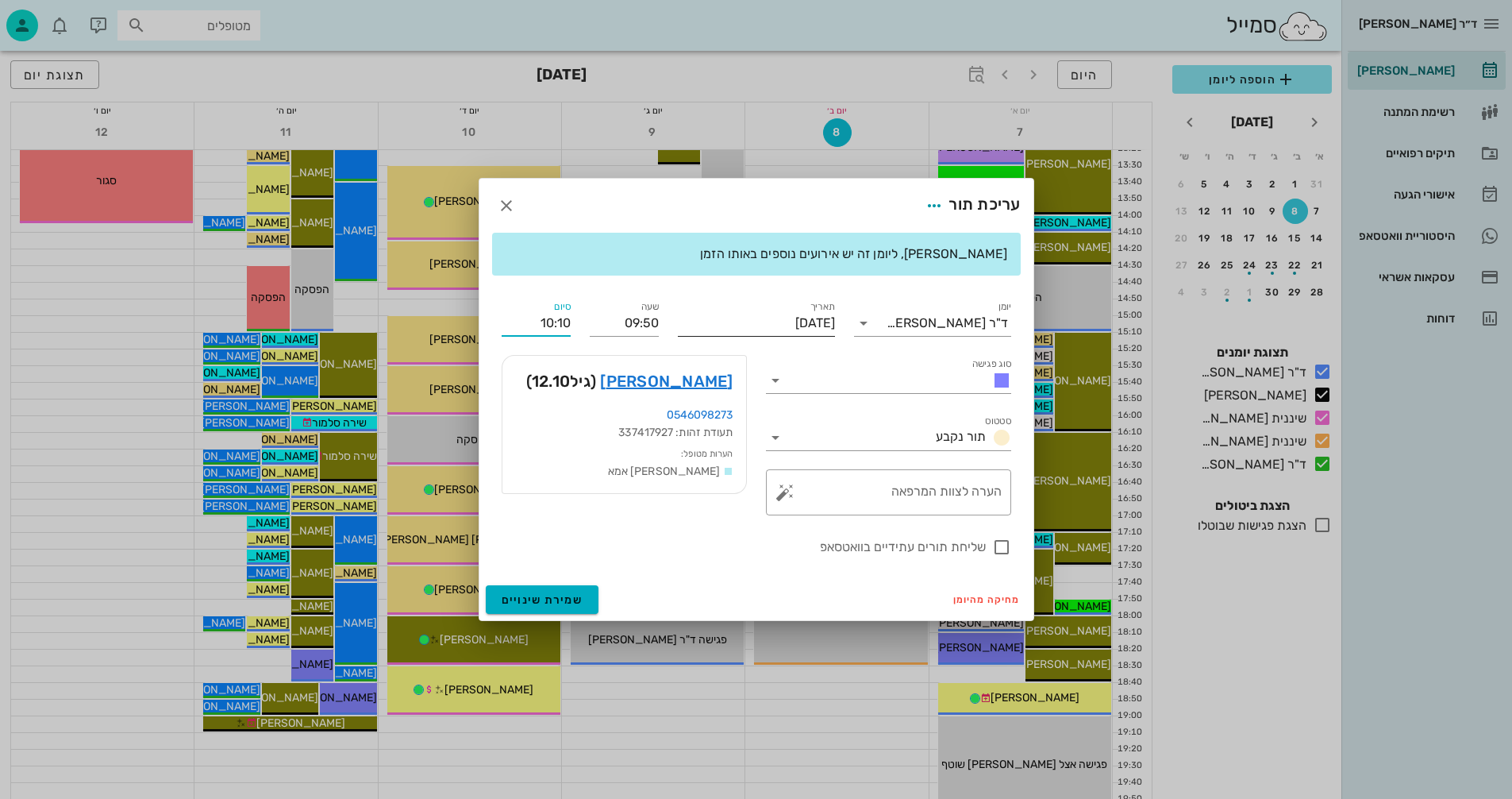
click at [760, 322] on input "[DATE]" at bounding box center [756, 322] width 157 height 25
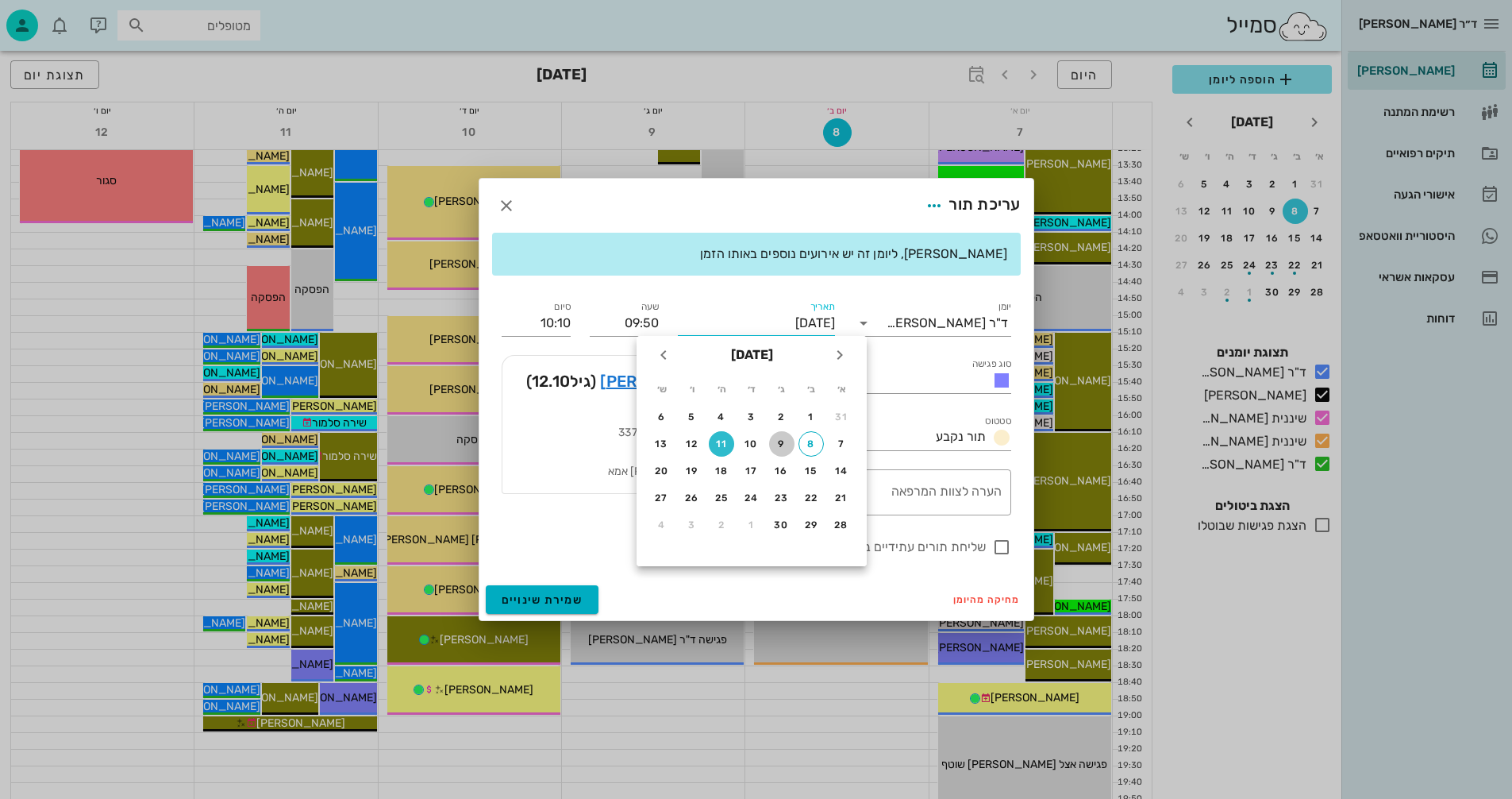
click at [775, 443] on div "9" at bounding box center [782, 444] width 25 height 11
type input "יום שלישי, 9 בספטמבר 2025"
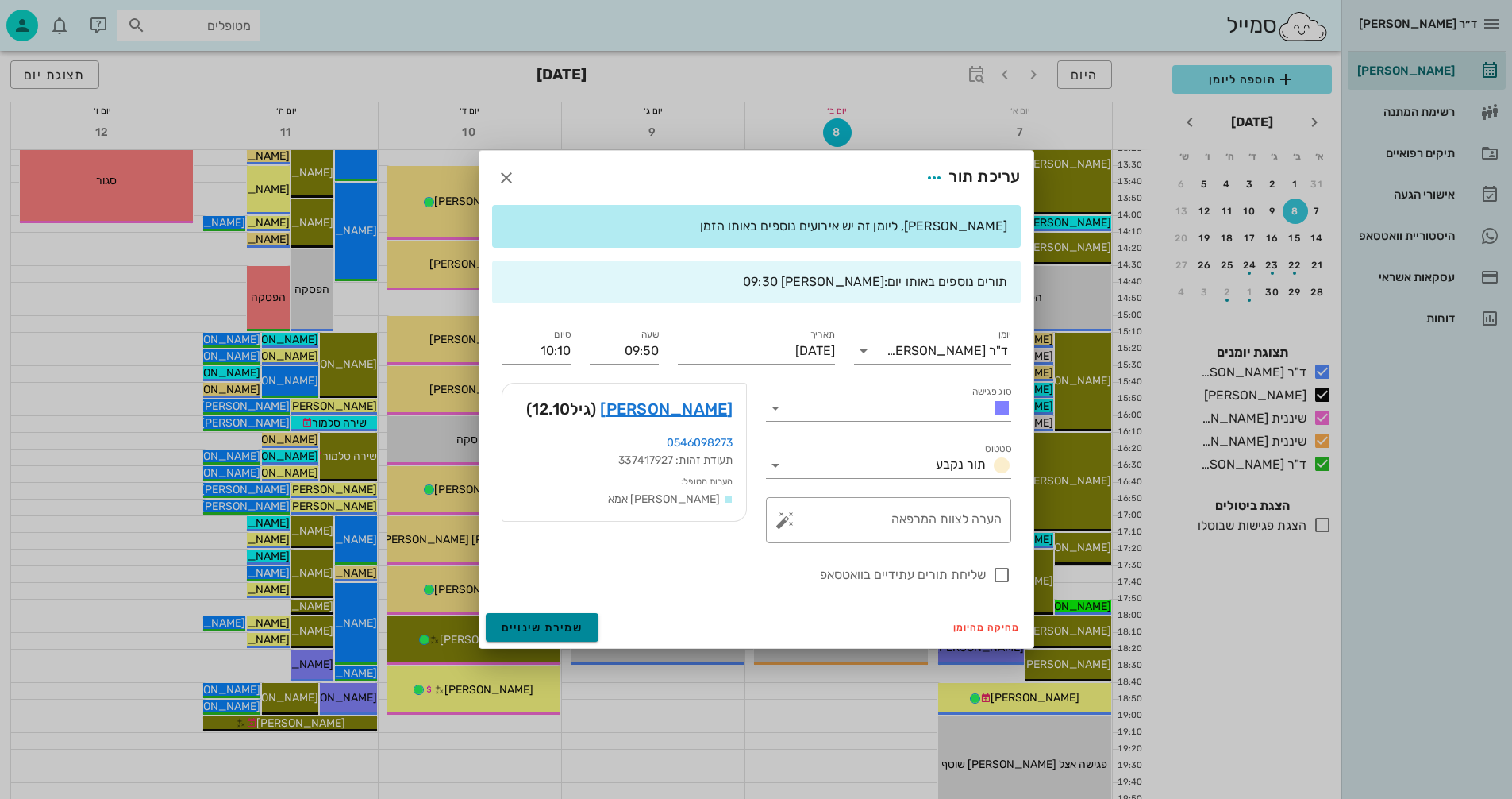
click at [514, 625] on span "שמירת שינויים" at bounding box center [542, 628] width 82 height 13
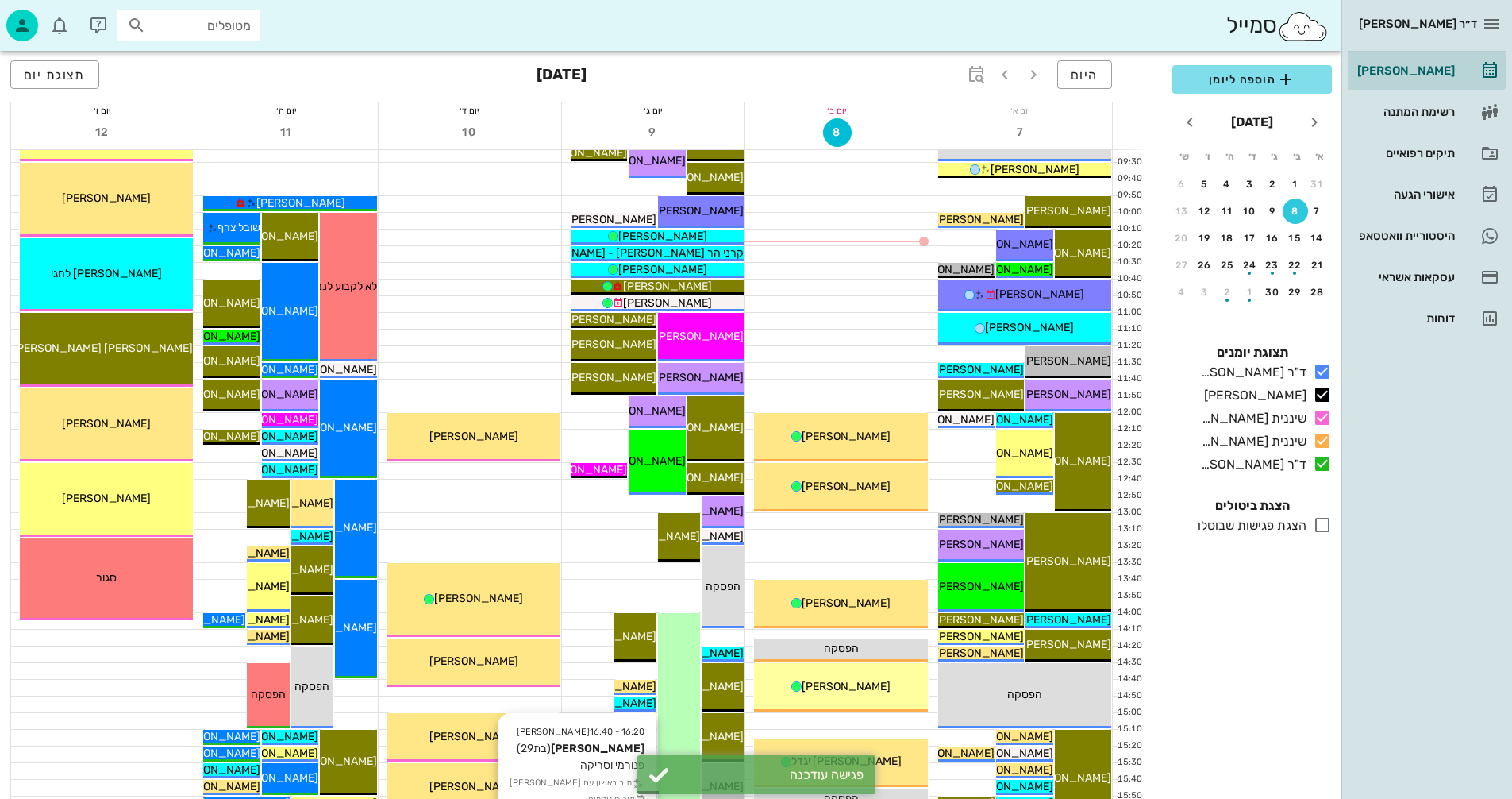
scroll to position [0, 0]
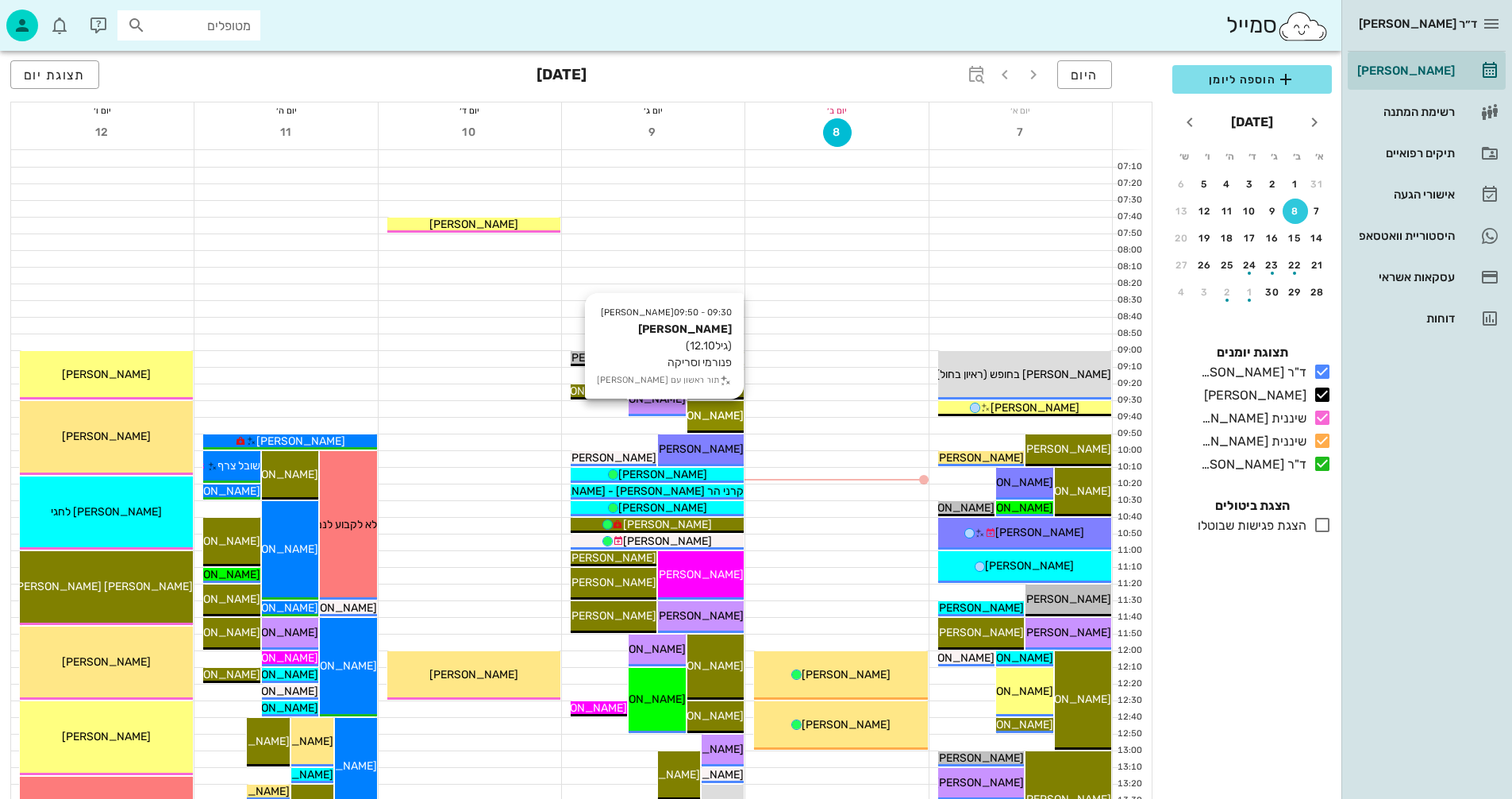
click at [714, 417] on span "[PERSON_NAME]" at bounding box center [699, 415] width 89 height 13
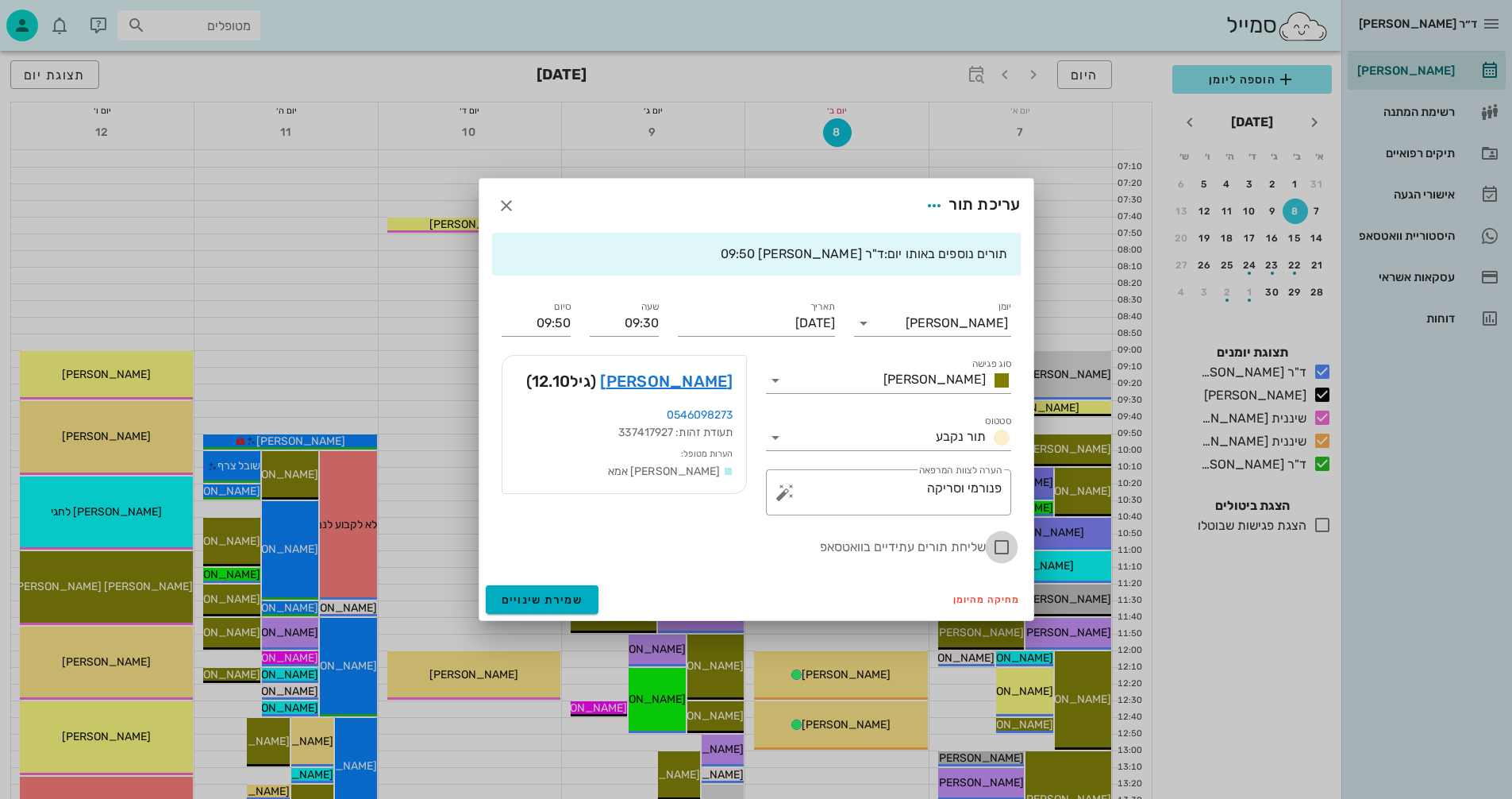
click at [997, 551] on div at bounding box center [1002, 547] width 27 height 27
checkbox input "true"
click at [534, 598] on span "שמירת שינויים" at bounding box center [542, 600] width 82 height 13
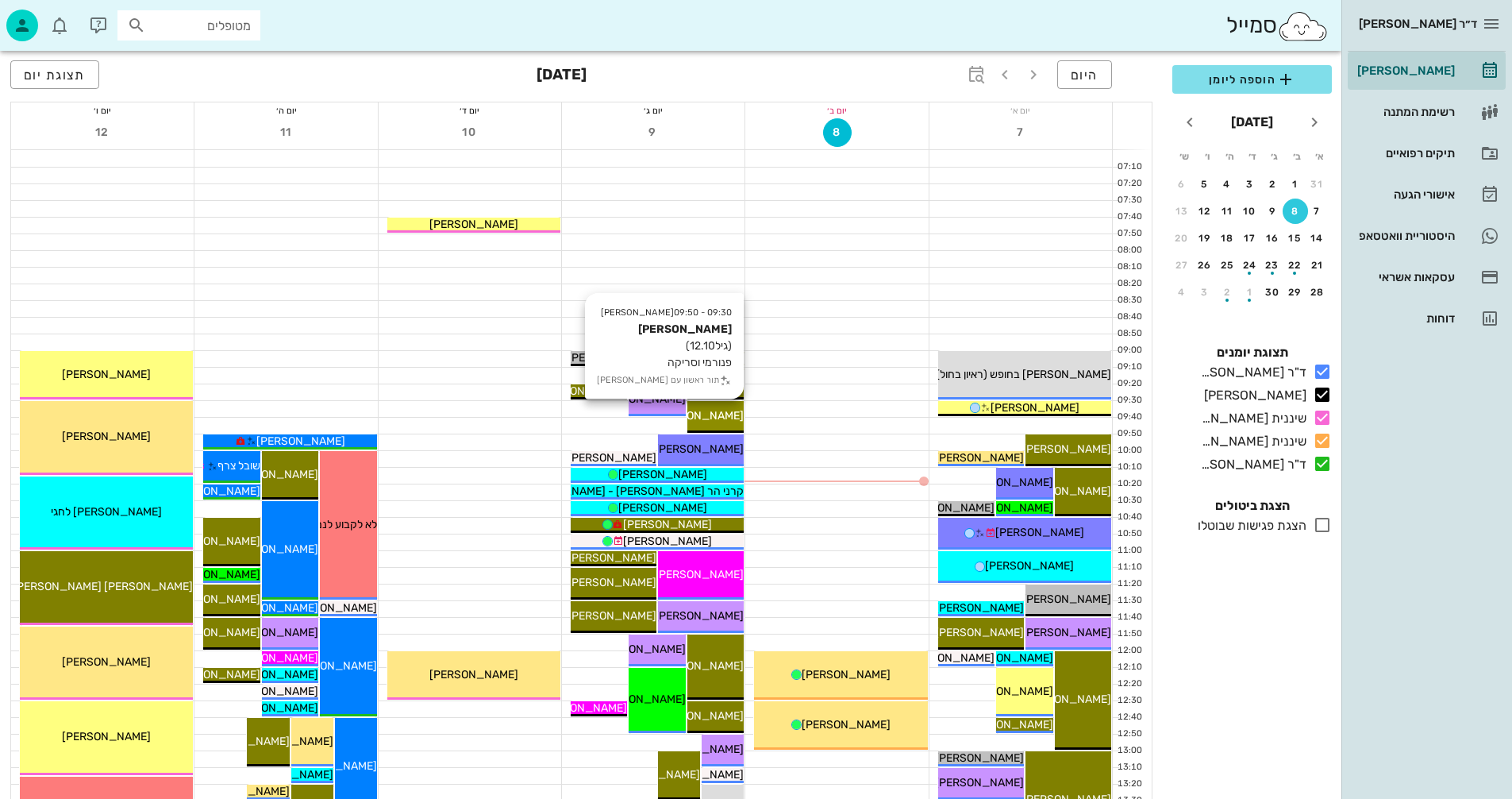
click at [717, 412] on span "[PERSON_NAME]" at bounding box center [699, 415] width 89 height 13
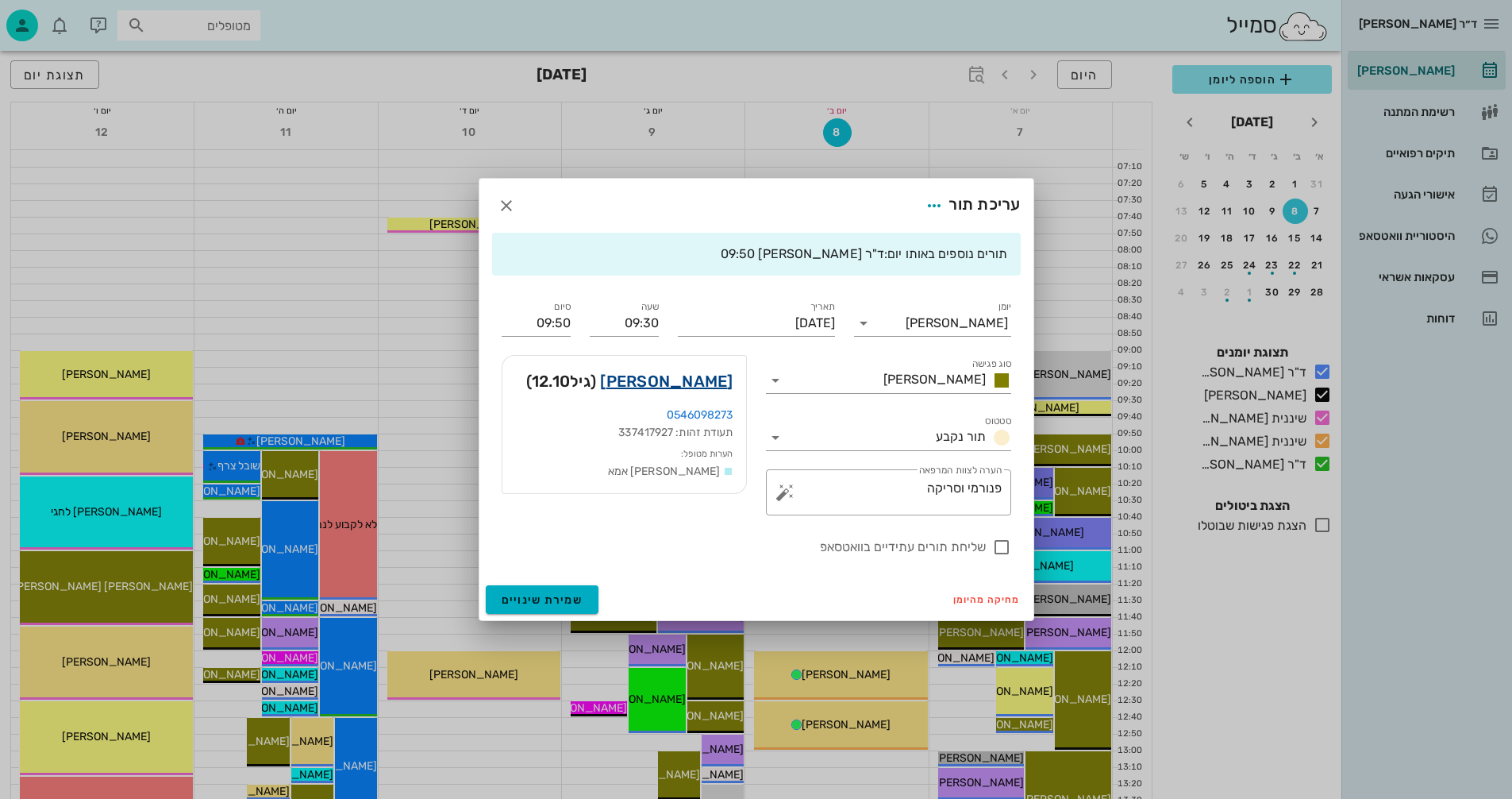
click at [686, 383] on link "אלון בן-ברון" at bounding box center [666, 381] width 132 height 25
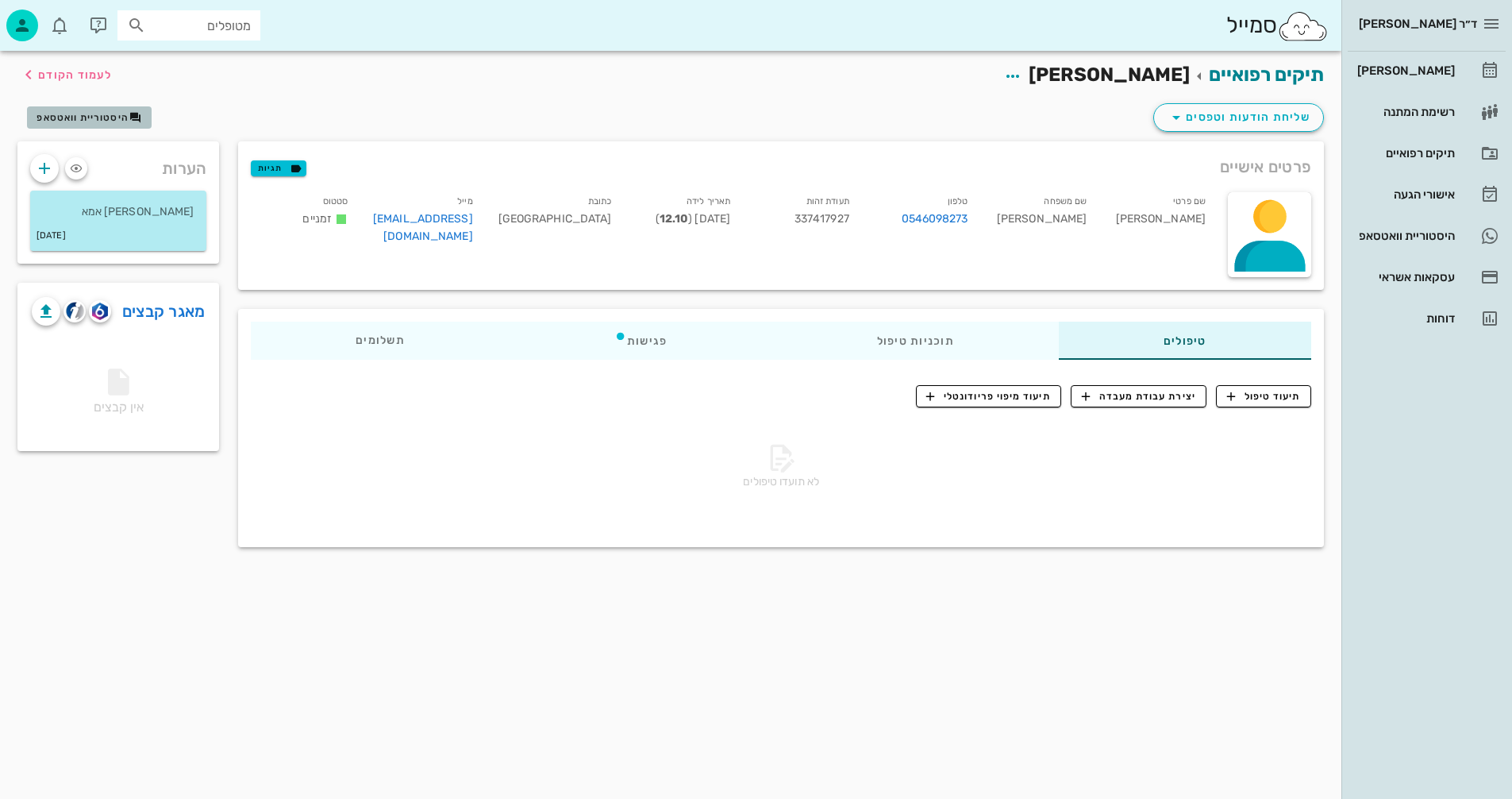
click at [87, 114] on span "היסטוריית וואטסאפ" at bounding box center [83, 118] width 92 height 11
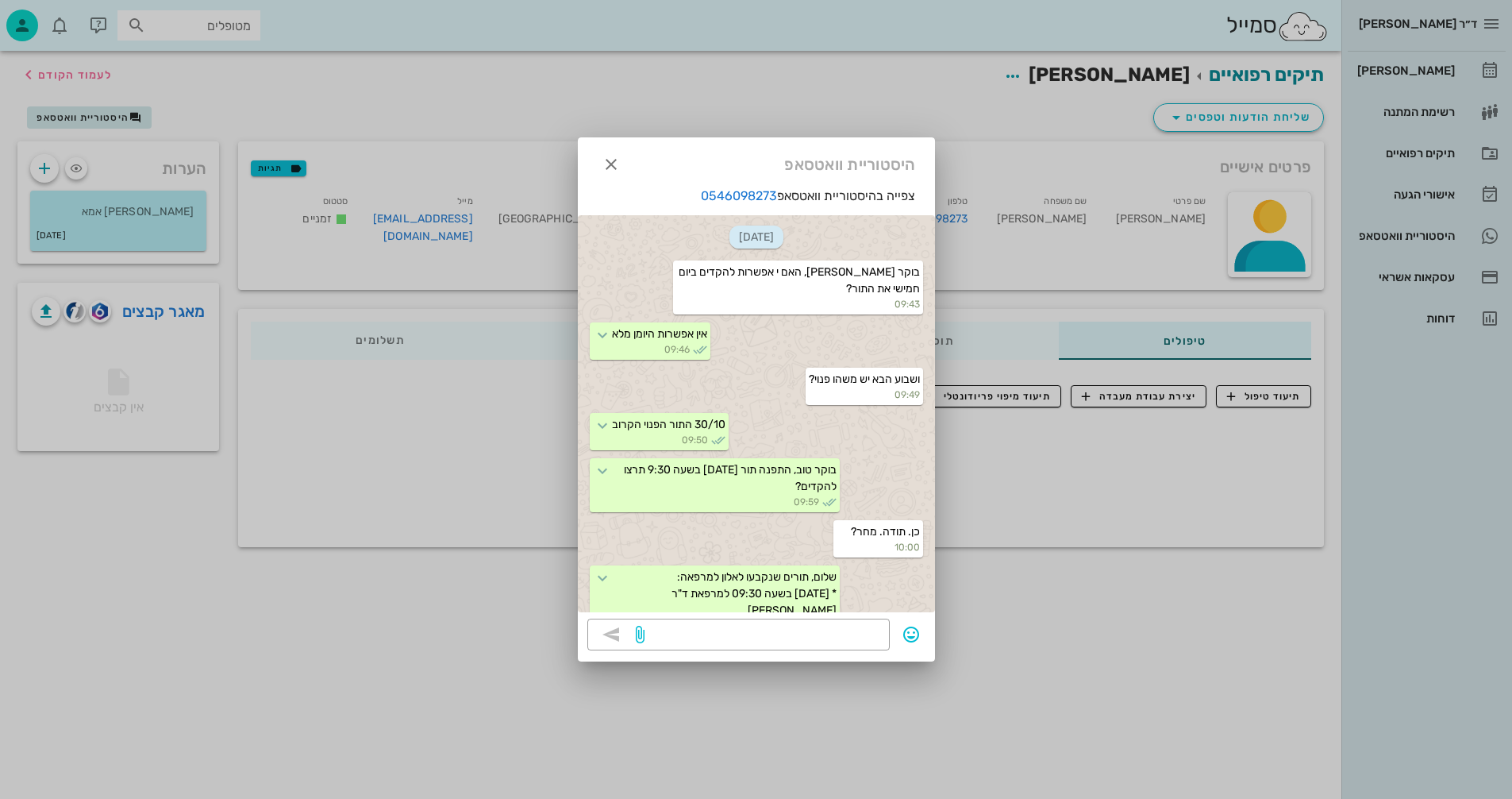
scroll to position [113, 0]
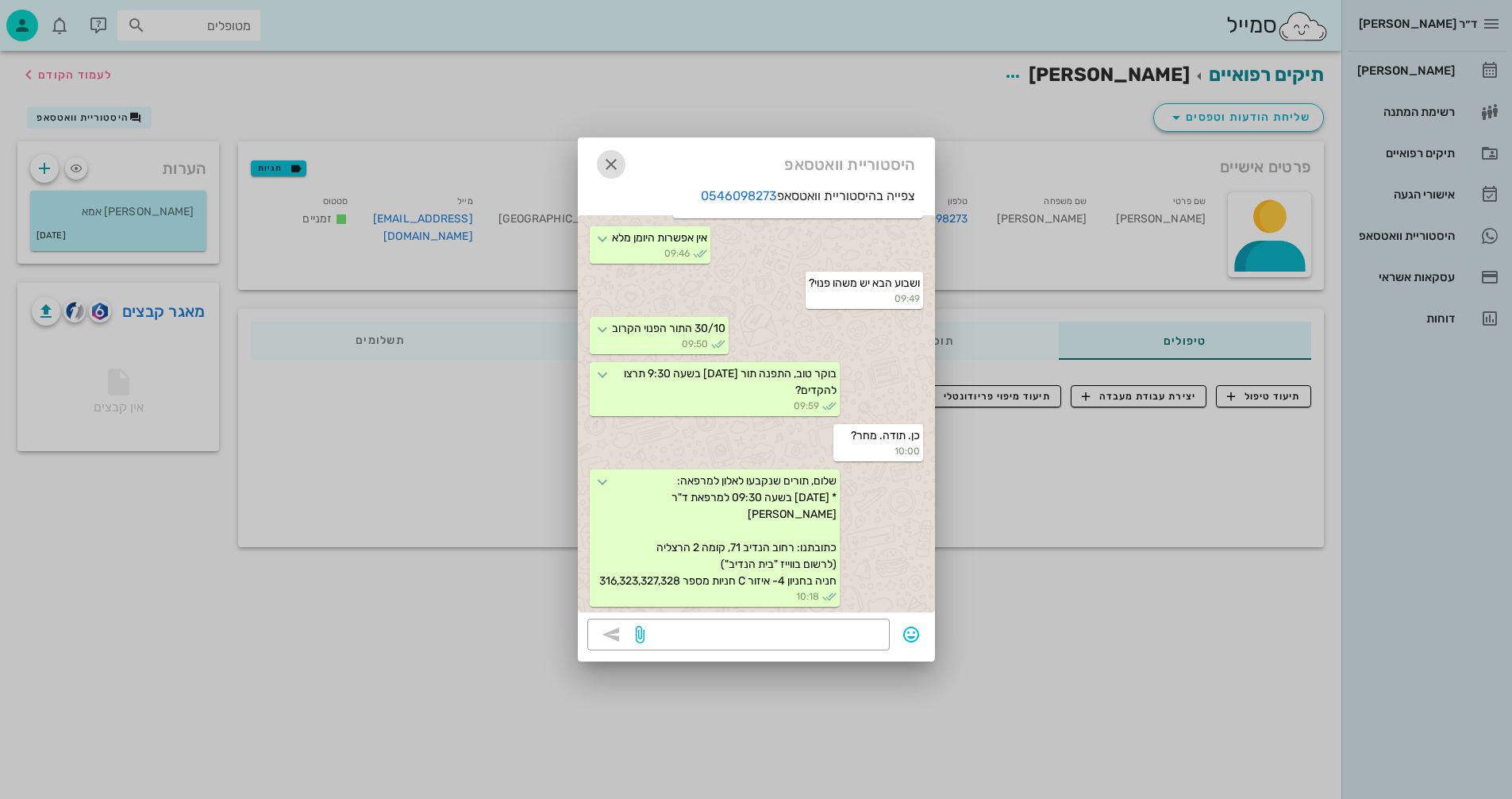
click at [612, 162] on icon "button" at bounding box center [611, 164] width 19 height 19
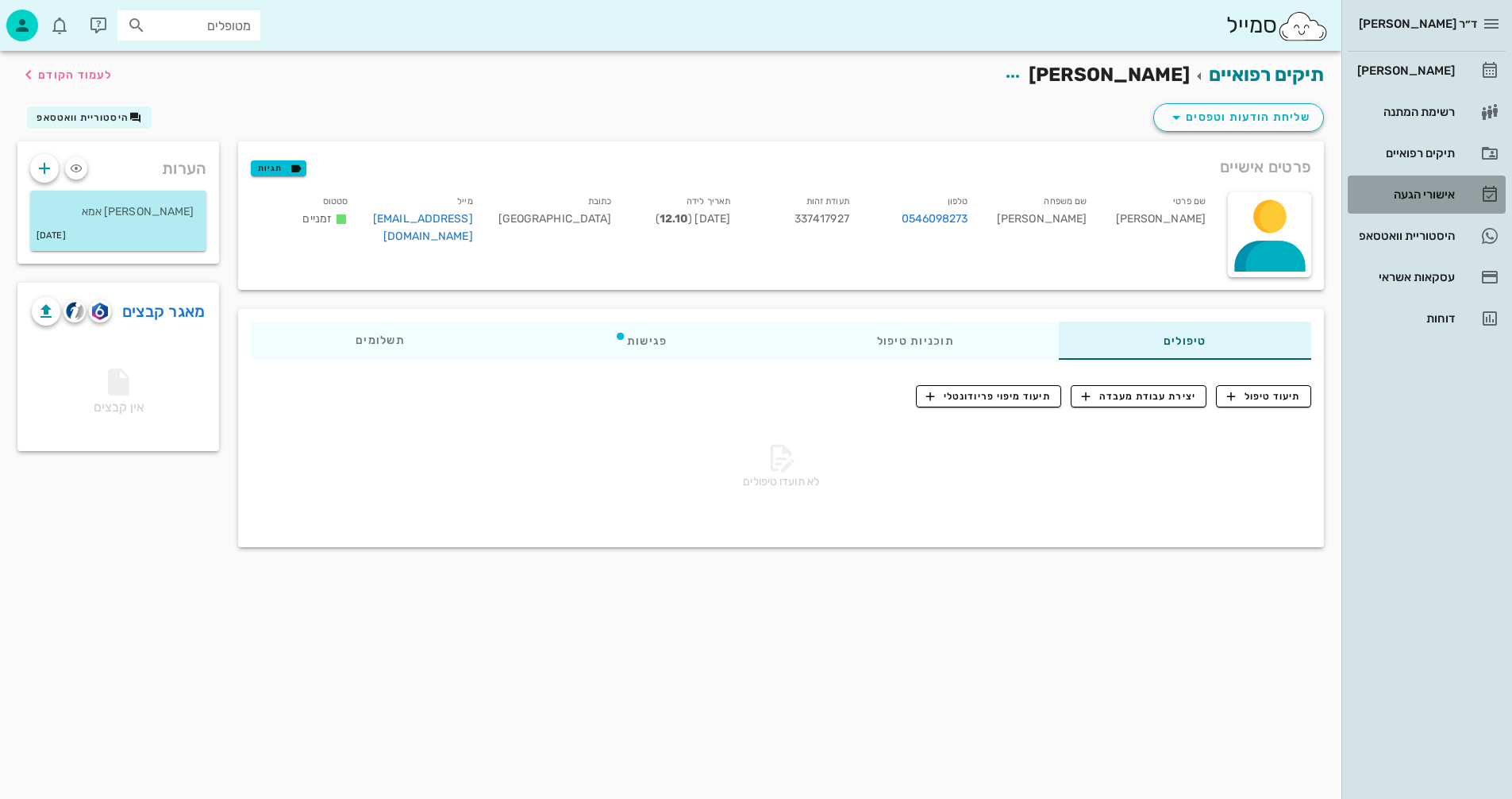
click at [1404, 188] on div "אישורי הגעה" at bounding box center [1404, 195] width 101 height 13
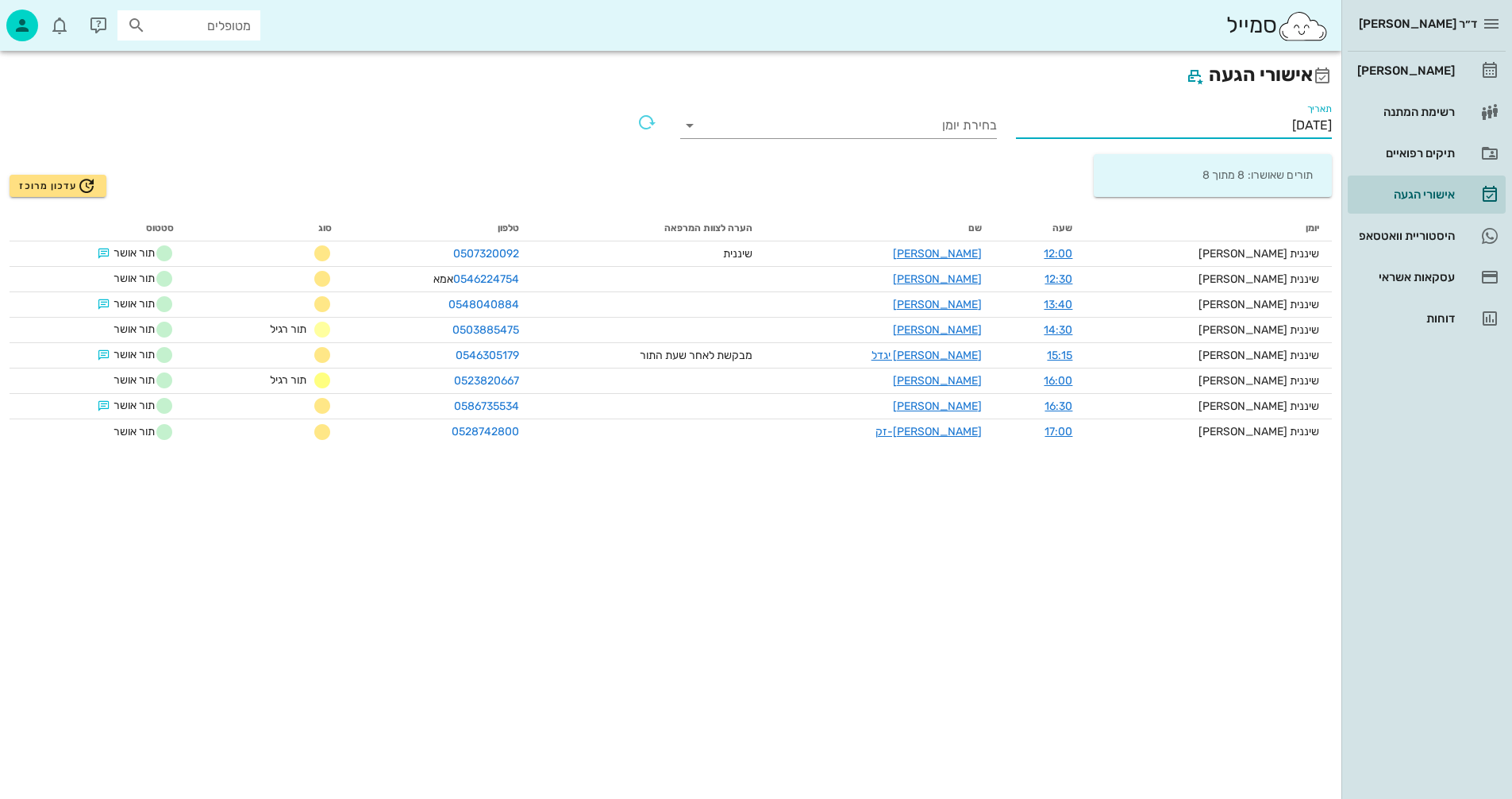
click at [1229, 128] on input "[DATE]" at bounding box center [1174, 125] width 317 height 25
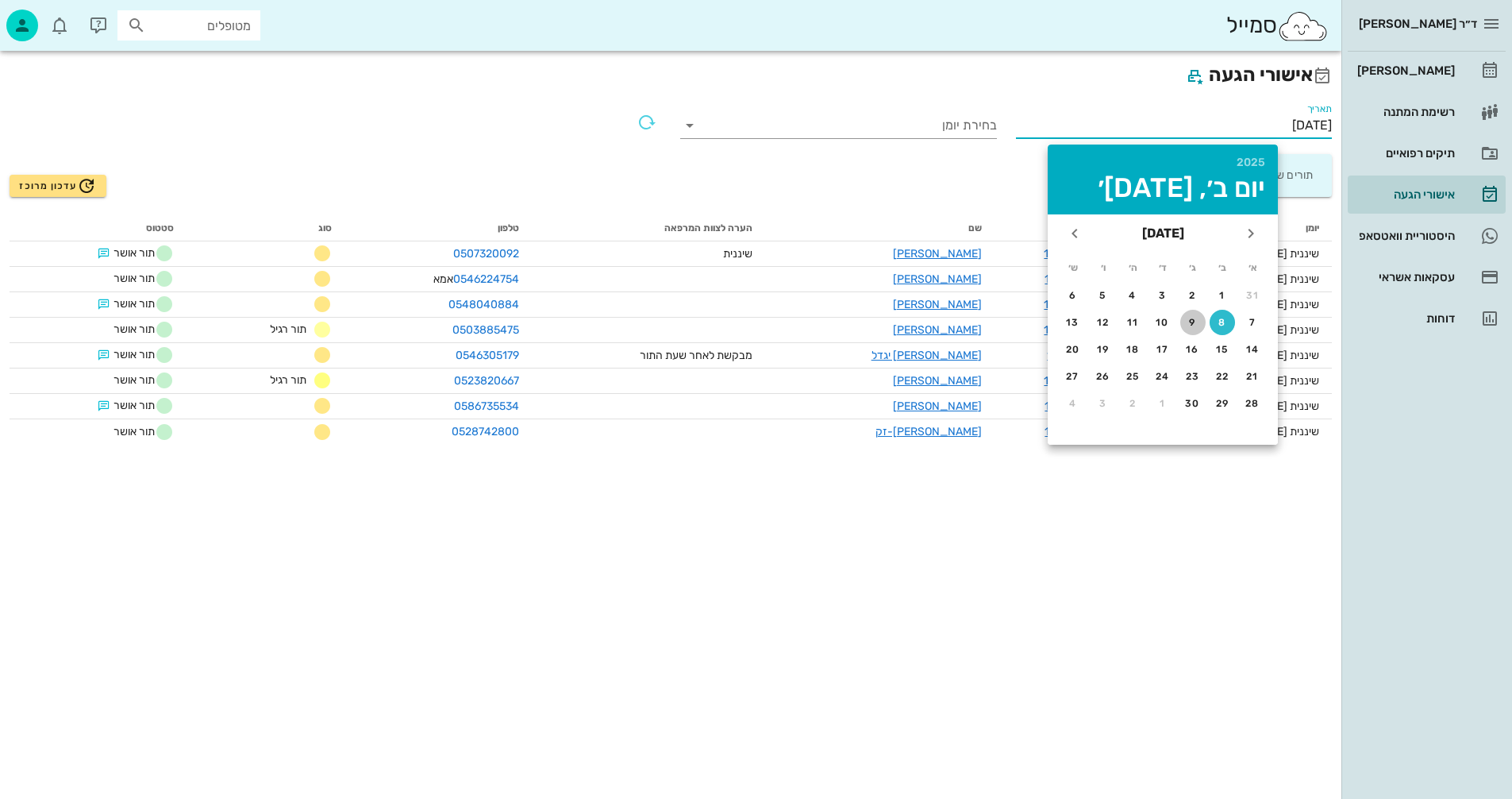
click at [1192, 324] on div "9" at bounding box center [1192, 322] width 25 height 11
type input "09/09/2025"
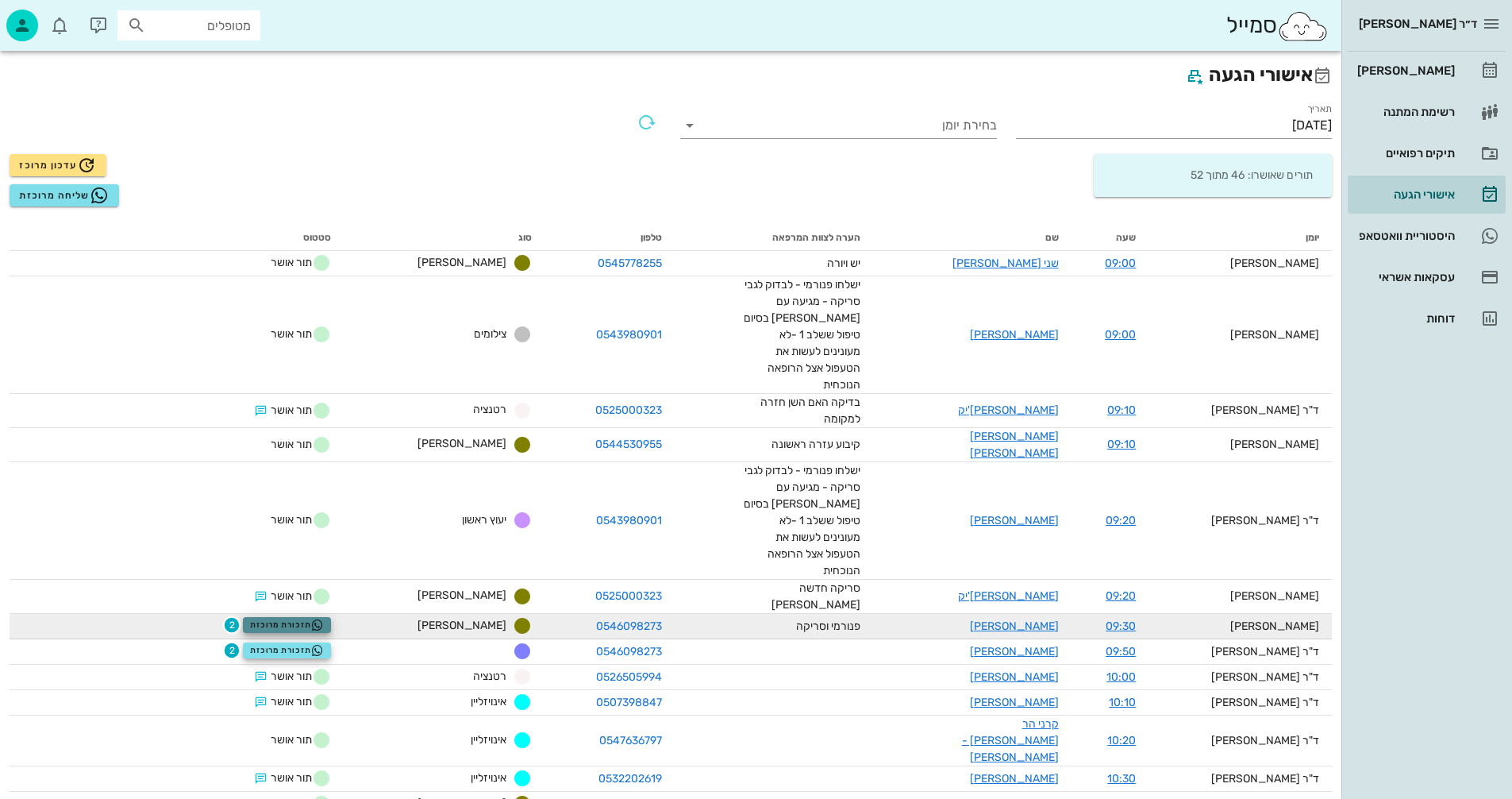
click at [310, 619] on span "תזכורת מרוכזת" at bounding box center [287, 625] width 74 height 13
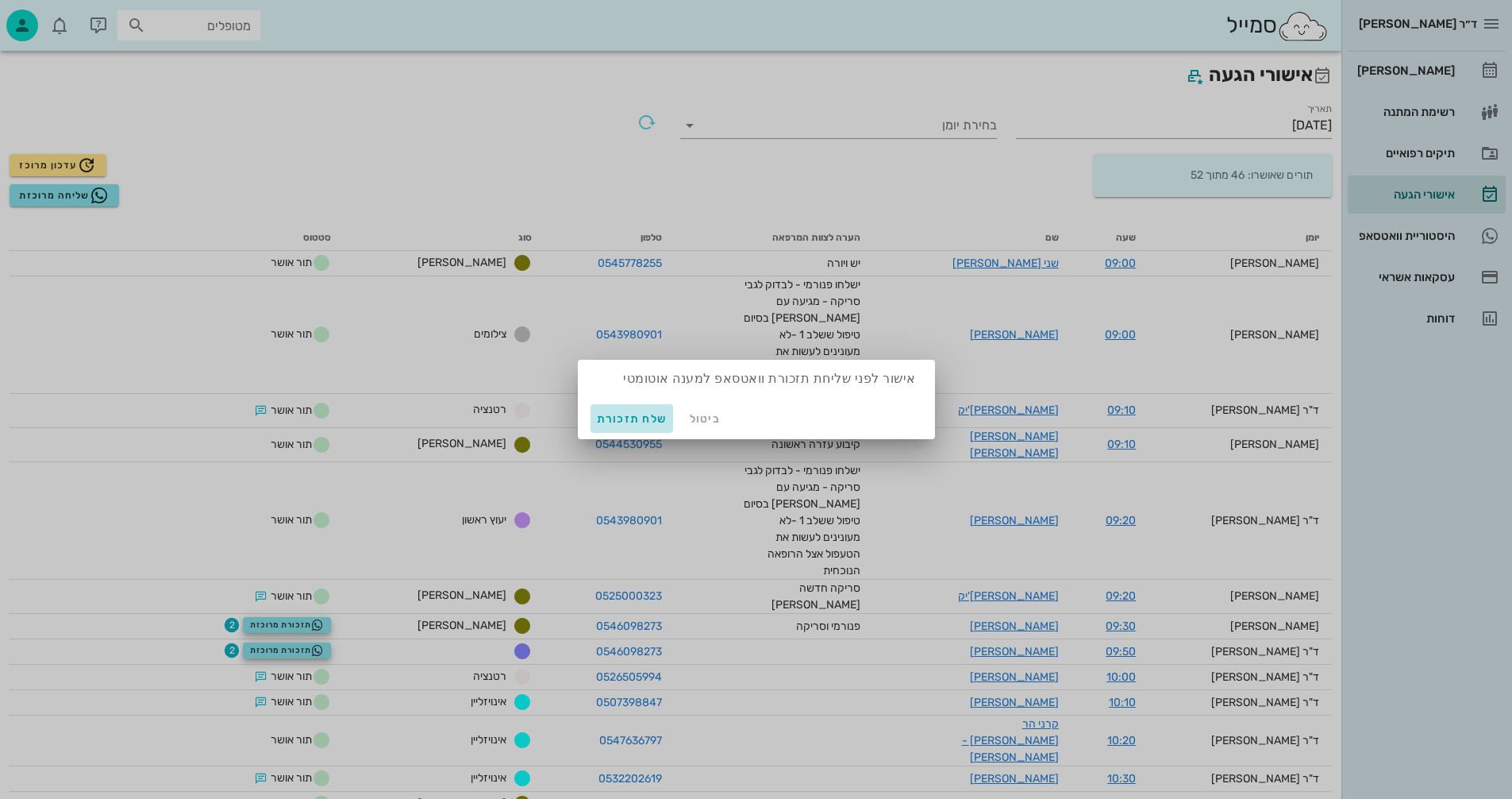
click at [635, 417] on span "שלח תזכורת" at bounding box center [631, 418] width 70 height 13
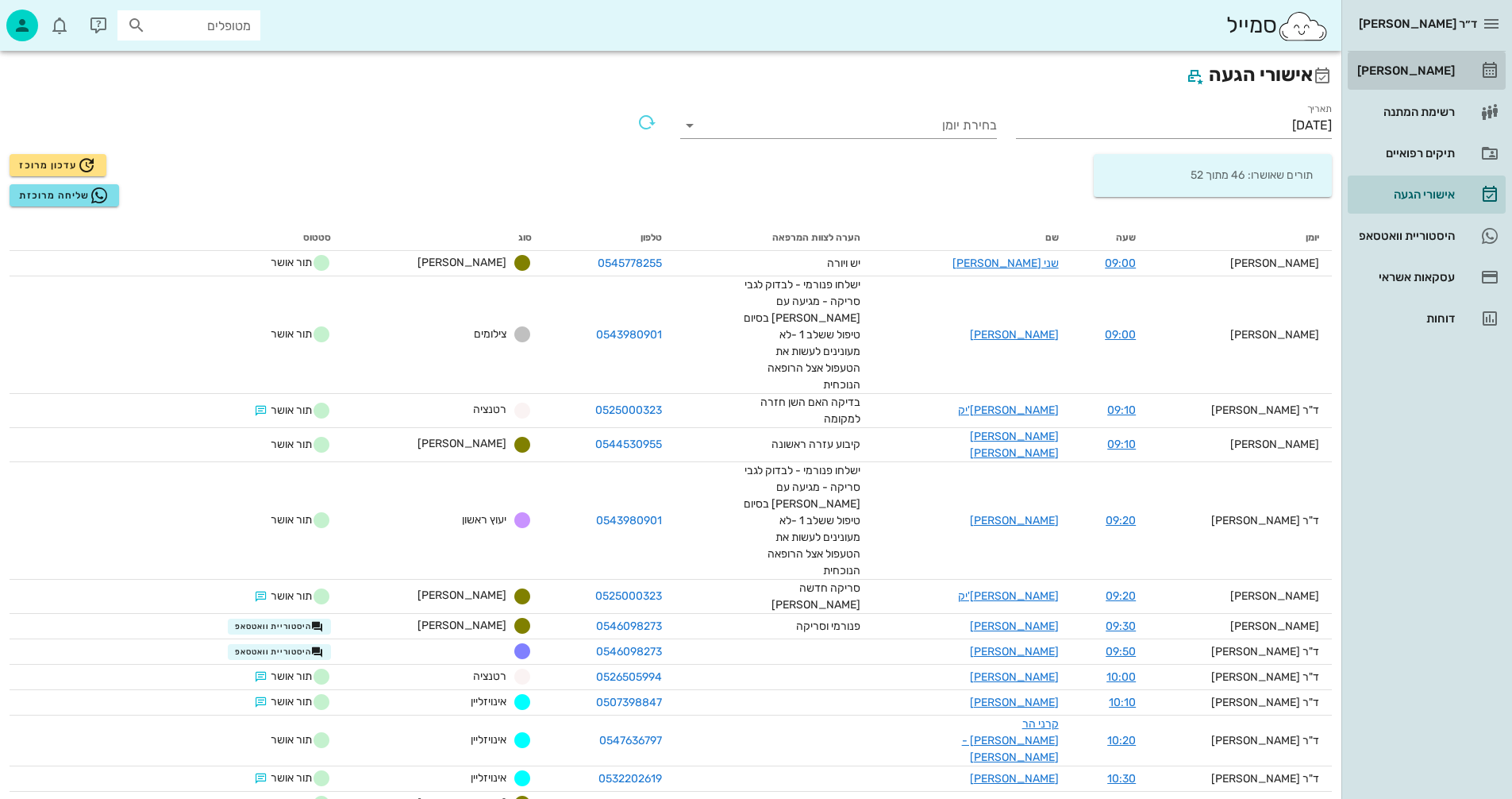
click at [1435, 69] on div "[PERSON_NAME]" at bounding box center [1404, 70] width 101 height 13
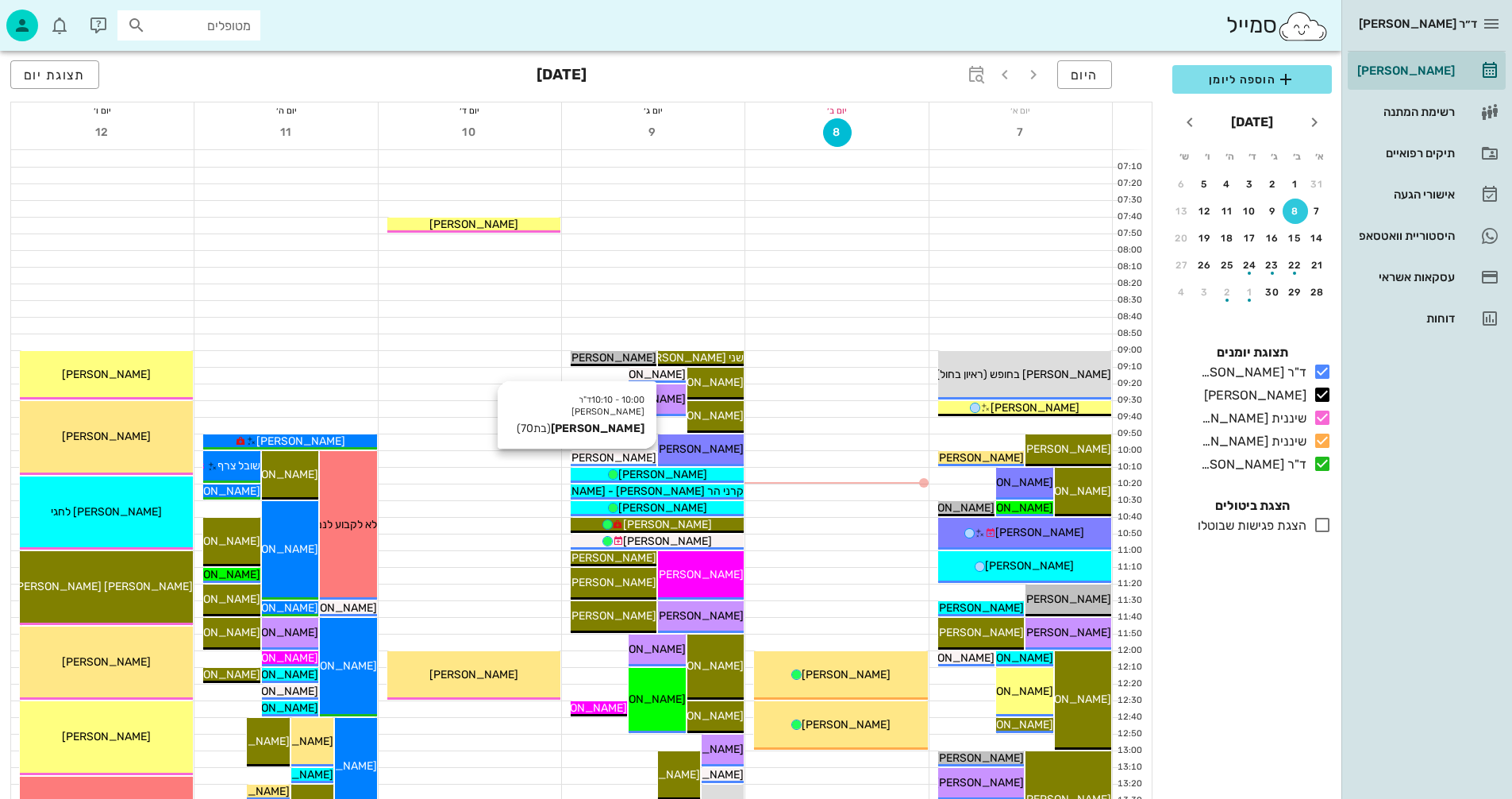
click at [606, 457] on span "[PERSON_NAME]" at bounding box center [612, 458] width 89 height 13
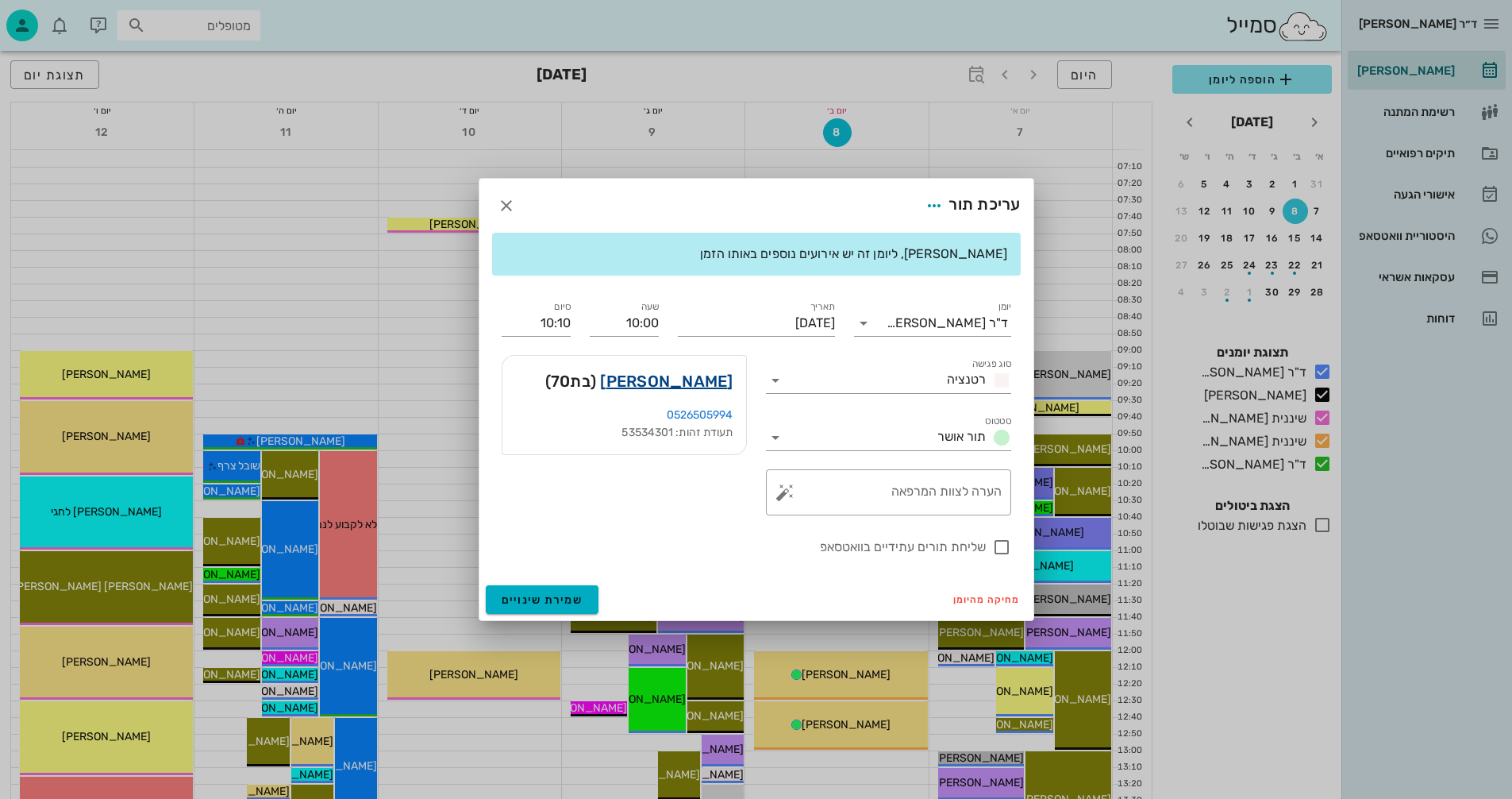
click at [685, 378] on link "אתי גולדשטיין" at bounding box center [666, 381] width 132 height 25
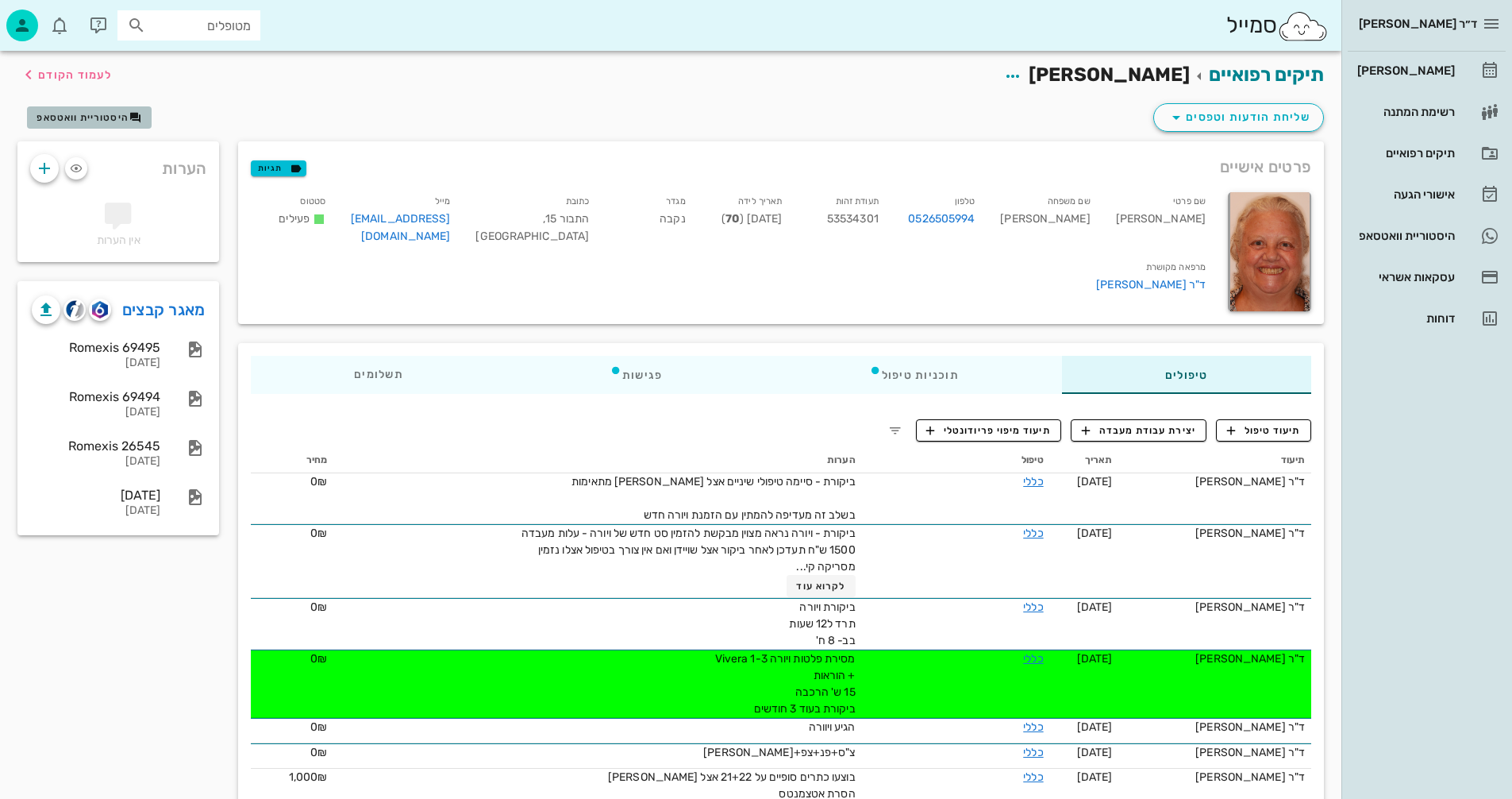
click at [75, 114] on span "היסטוריית וואטסאפ" at bounding box center [83, 118] width 92 height 11
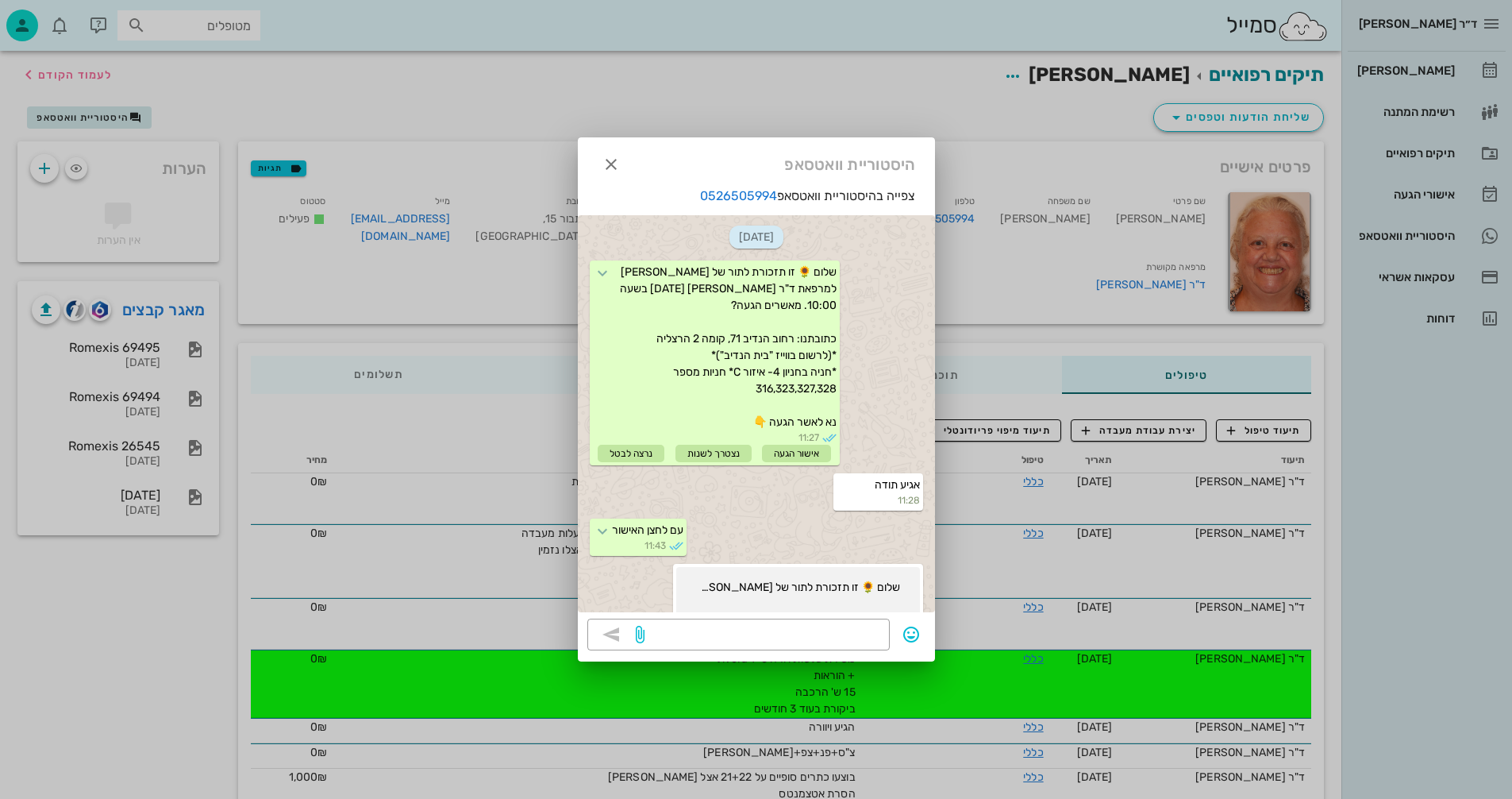
scroll to position [141, 0]
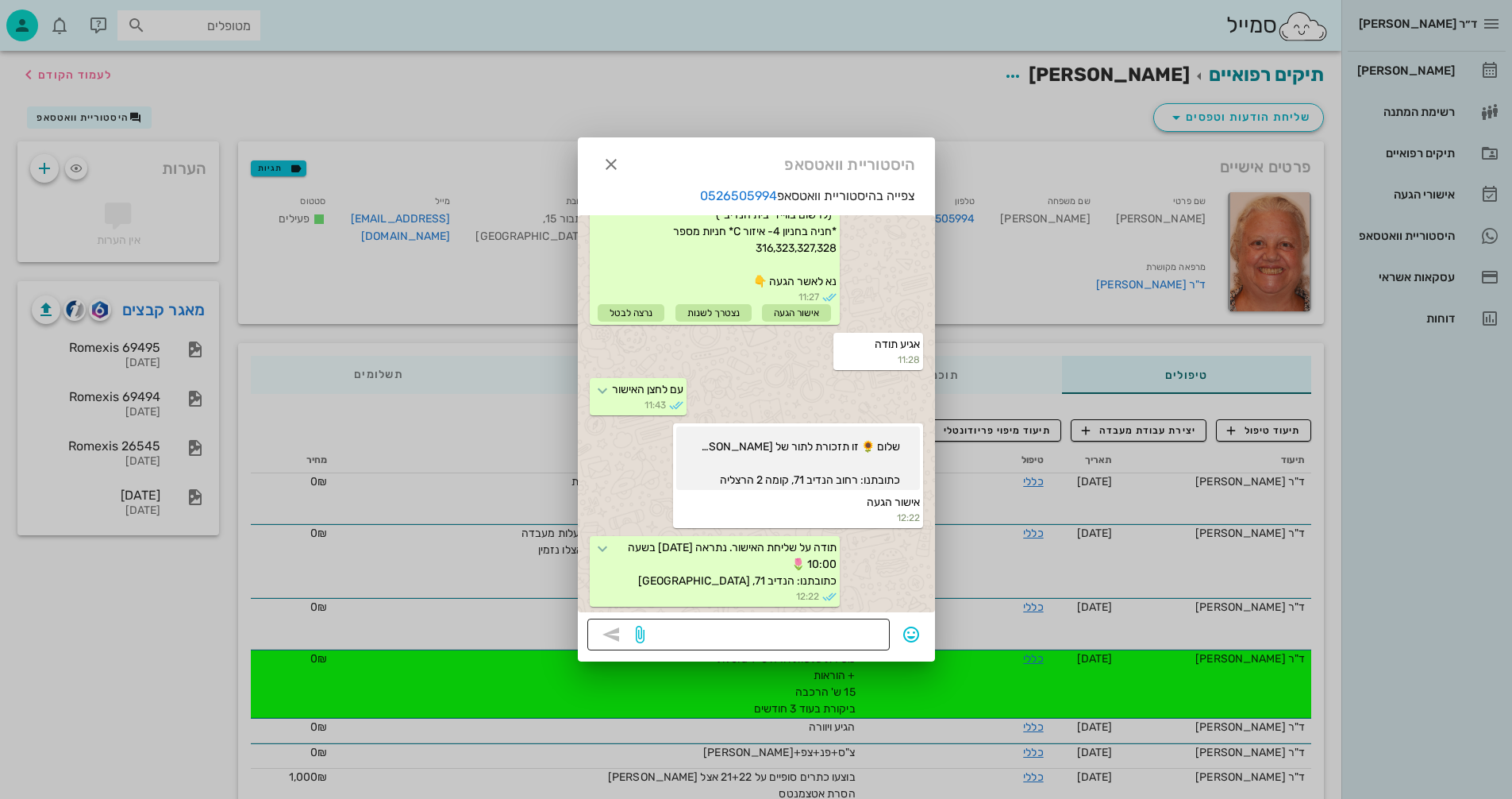
click at [794, 636] on textarea at bounding box center [764, 635] width 233 height 25
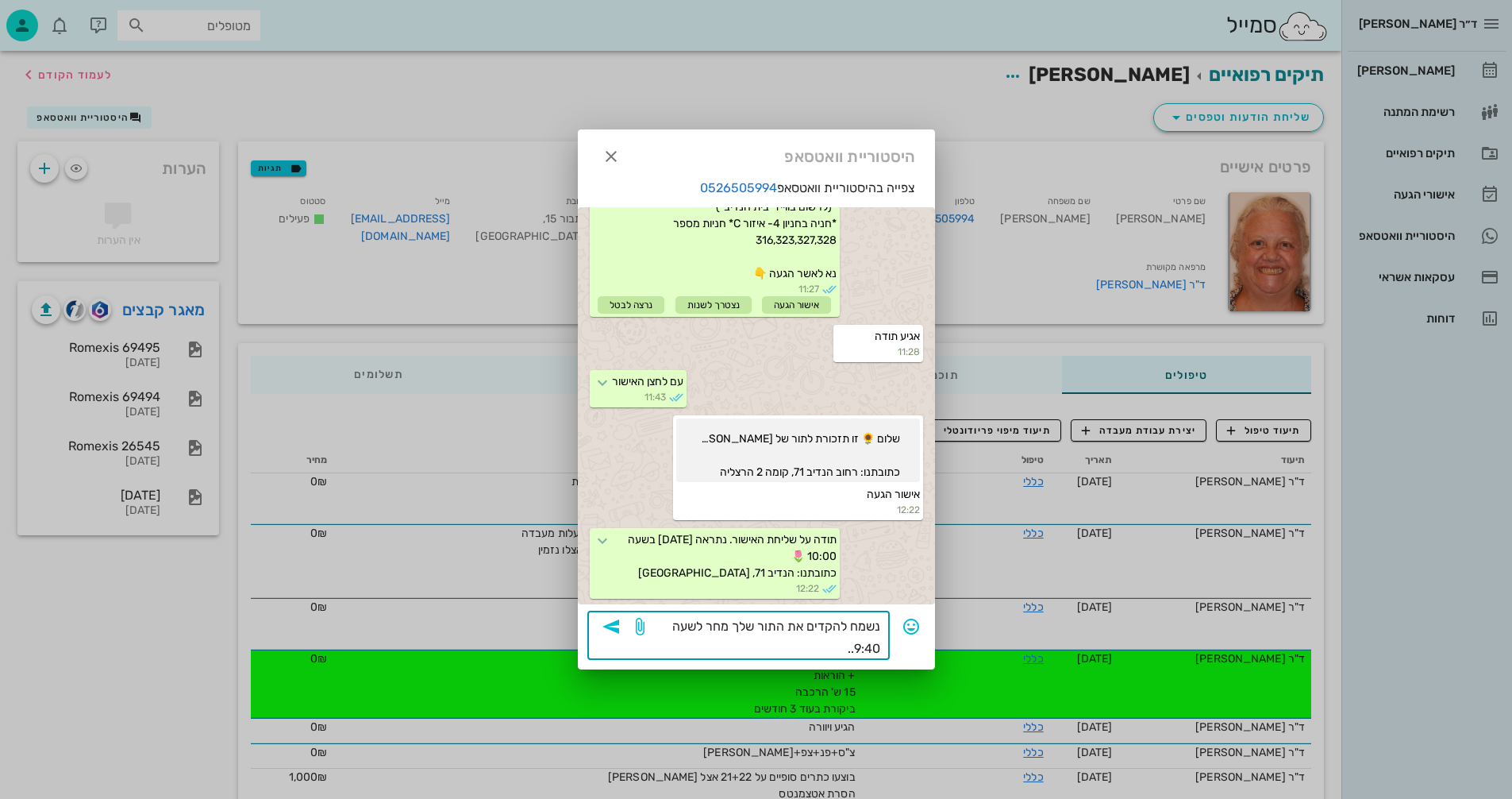
type textarea "נשמח להקדים את התור שלך מחר לשעה 9:40..."
click at [613, 627] on icon "button" at bounding box center [611, 626] width 19 height 19
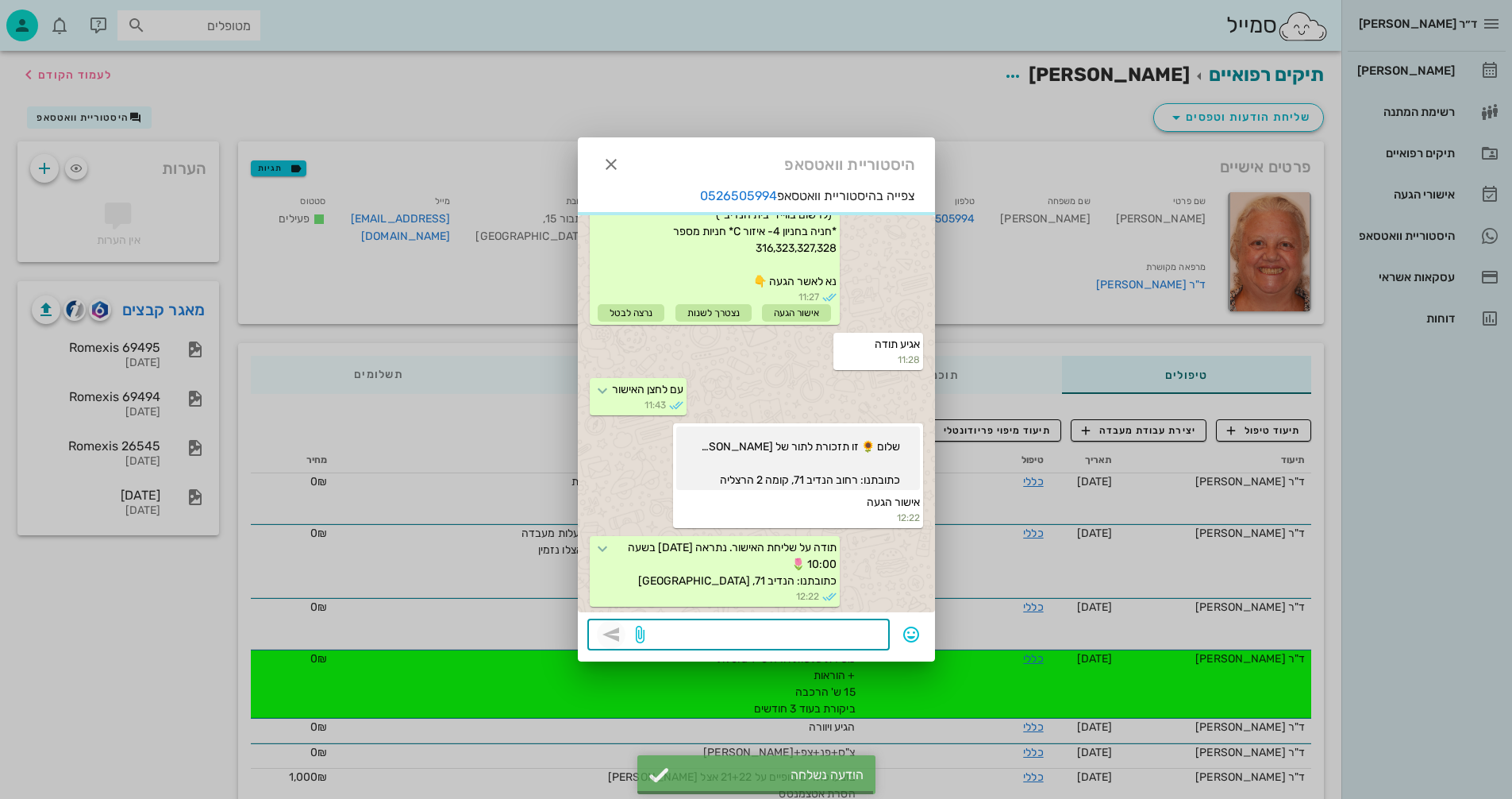
scroll to position [228, 0]
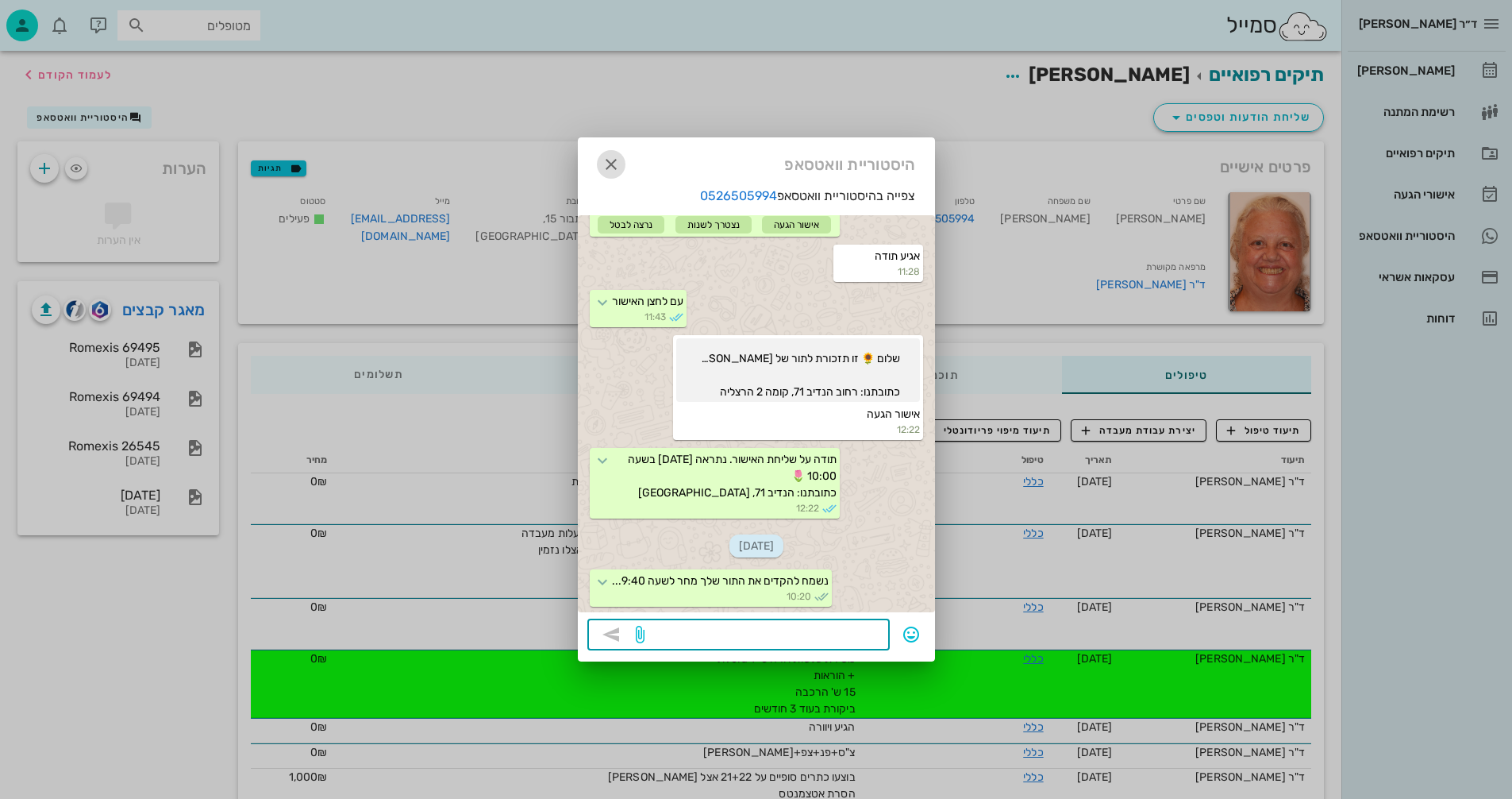
click at [610, 163] on icon "button" at bounding box center [611, 164] width 19 height 19
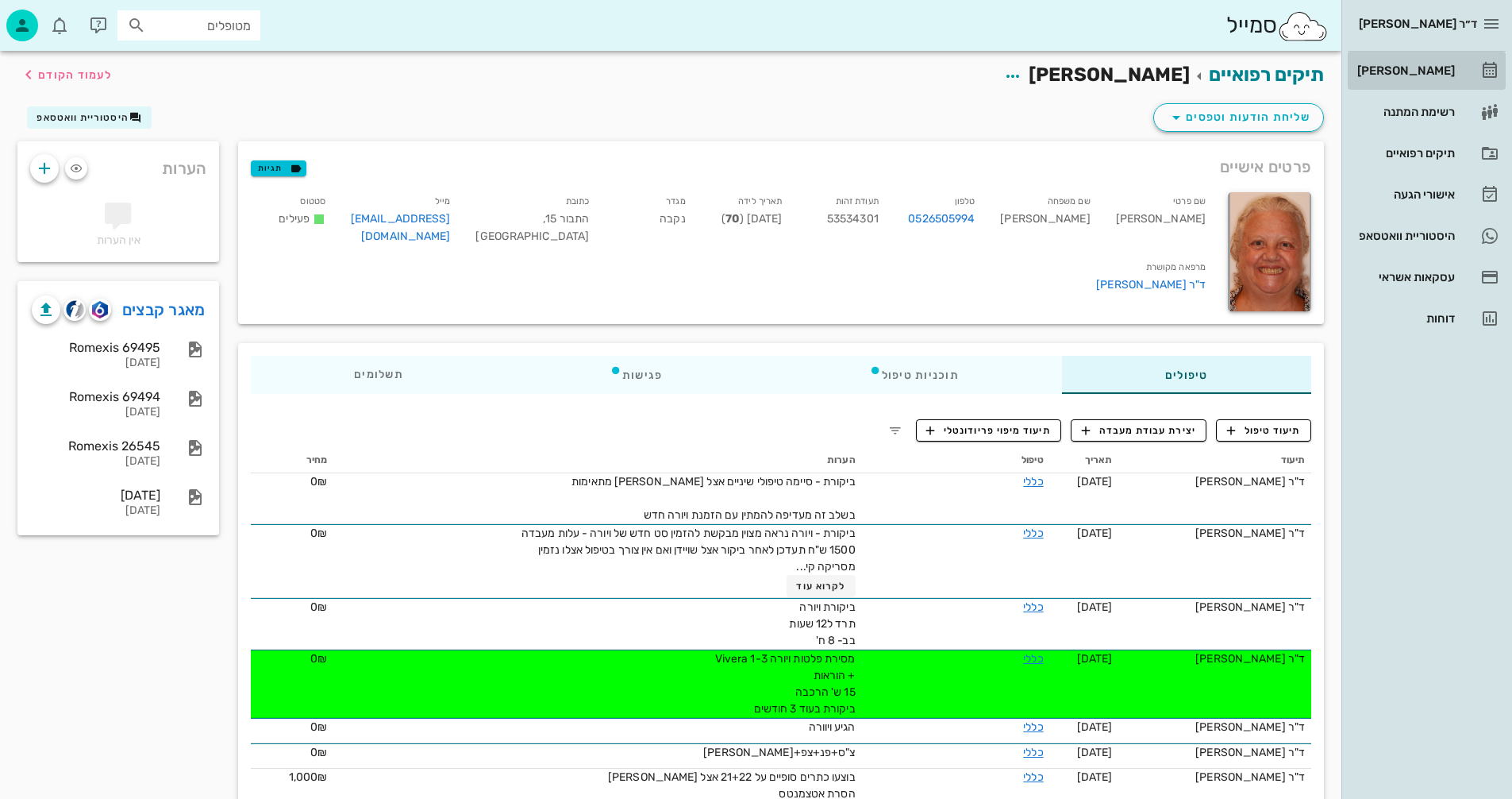
click at [1415, 65] on div "[PERSON_NAME]" at bounding box center [1404, 70] width 101 height 13
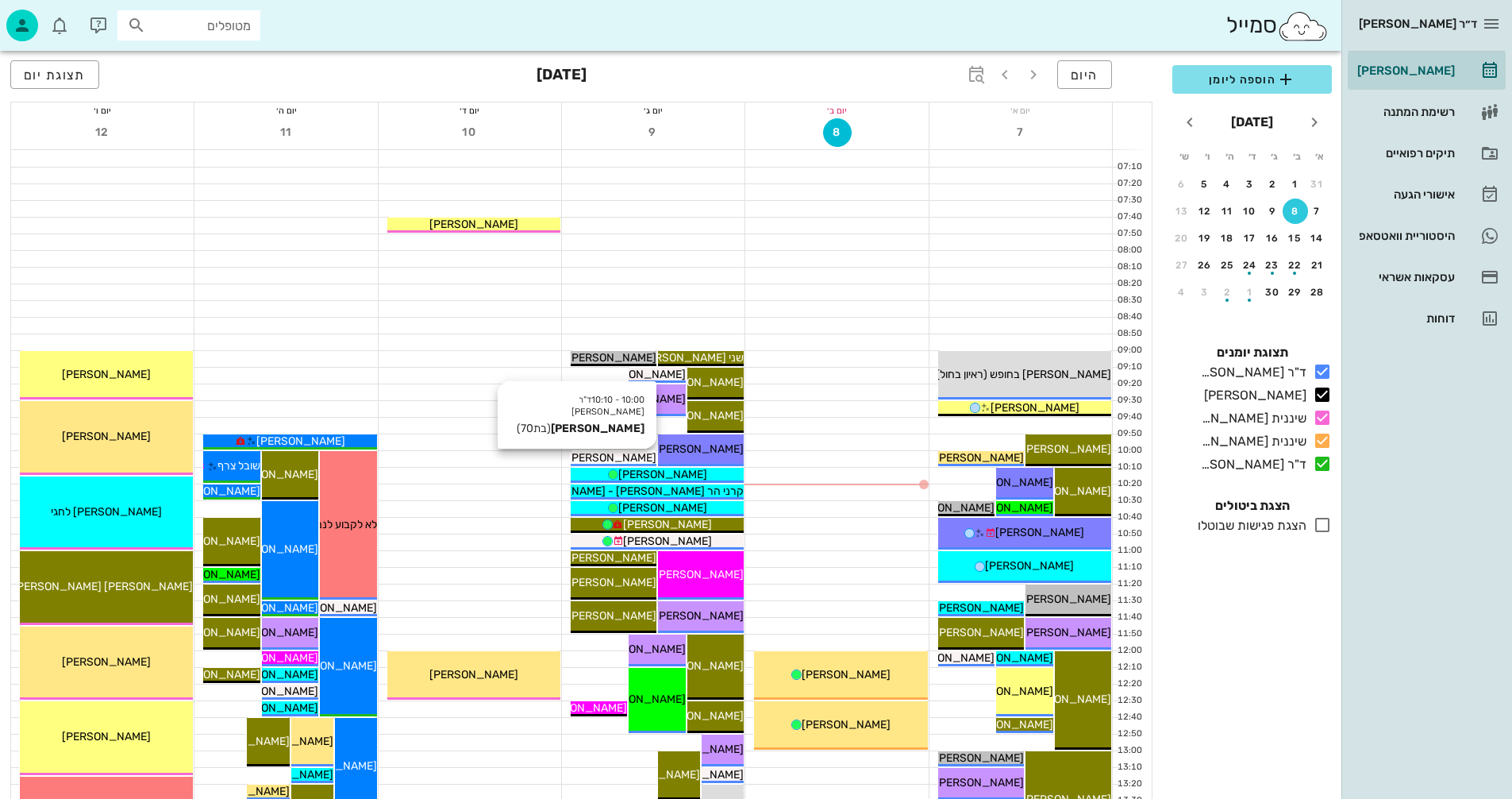
click at [618, 453] on span "[PERSON_NAME]" at bounding box center [612, 458] width 89 height 13
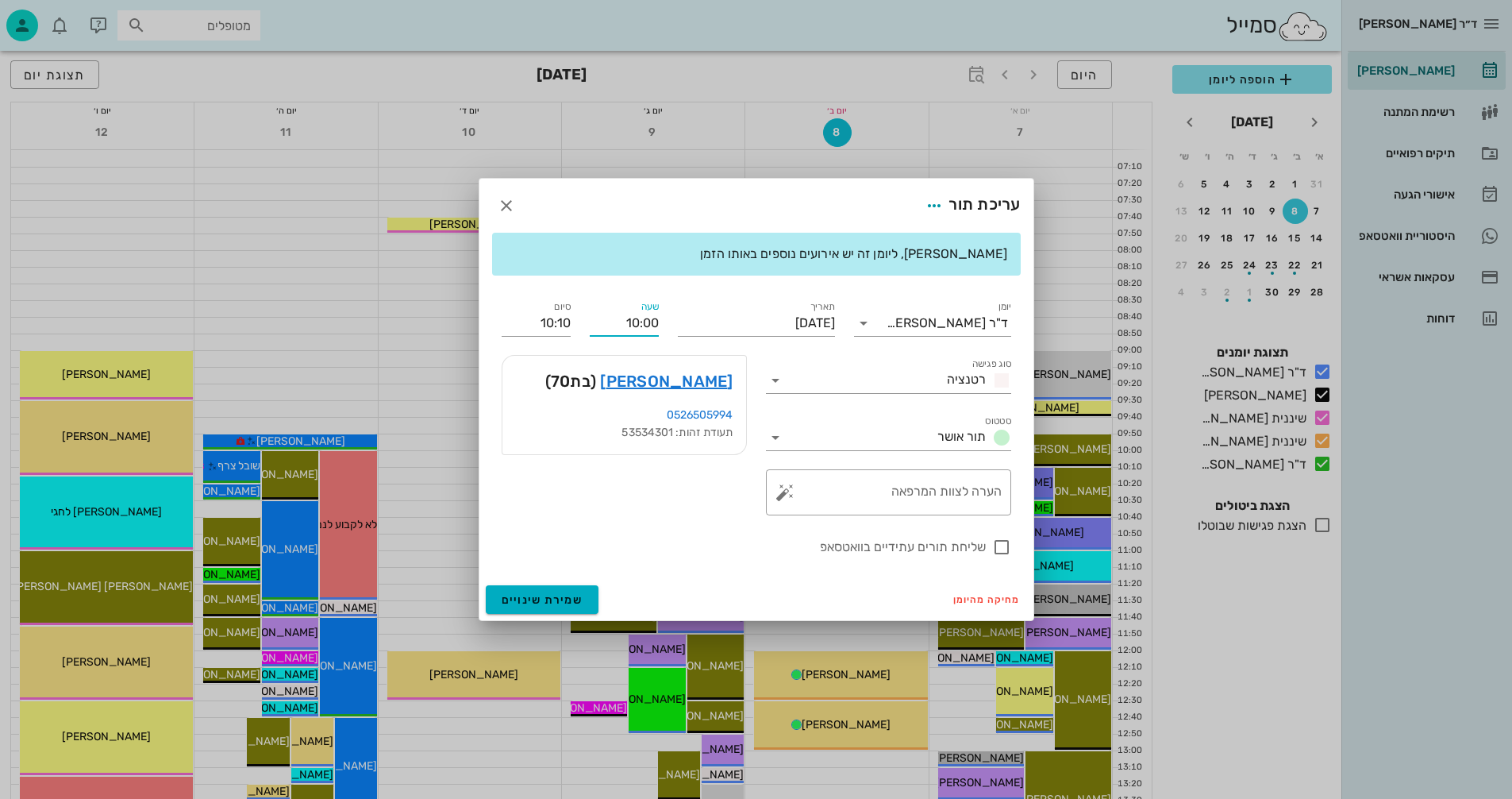
drag, startPoint x: 621, startPoint y: 325, endPoint x: 687, endPoint y: 337, distance: 67.1
click at [687, 337] on div "יומן ד"ר נמרוד דיקשטיין סוג פגישה רטנציה סטטוס תור אושר תאריך יום שלישי, 9 בספט…" at bounding box center [756, 428] width 529 height 278
type input "09:40"
type input "09:50"
click at [522, 324] on div "יומן ד"ר נמרוד דיקשטיין סוג פגישה רטנציה סטטוס תור אושר תאריך יום שלישי, 9 בספט…" at bounding box center [756, 428] width 529 height 278
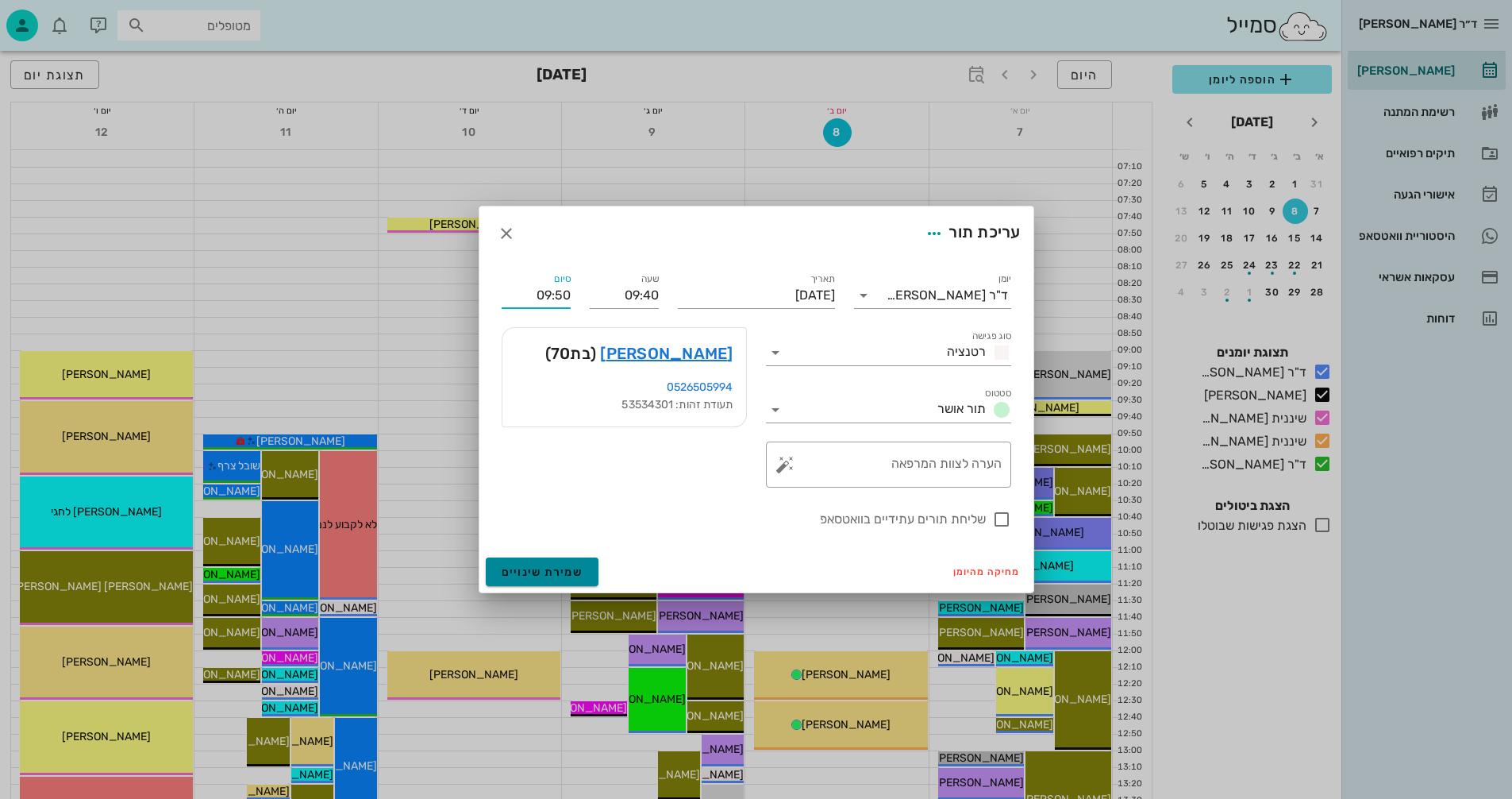
click at [550, 570] on span "שמירת שינויים" at bounding box center [542, 572] width 82 height 13
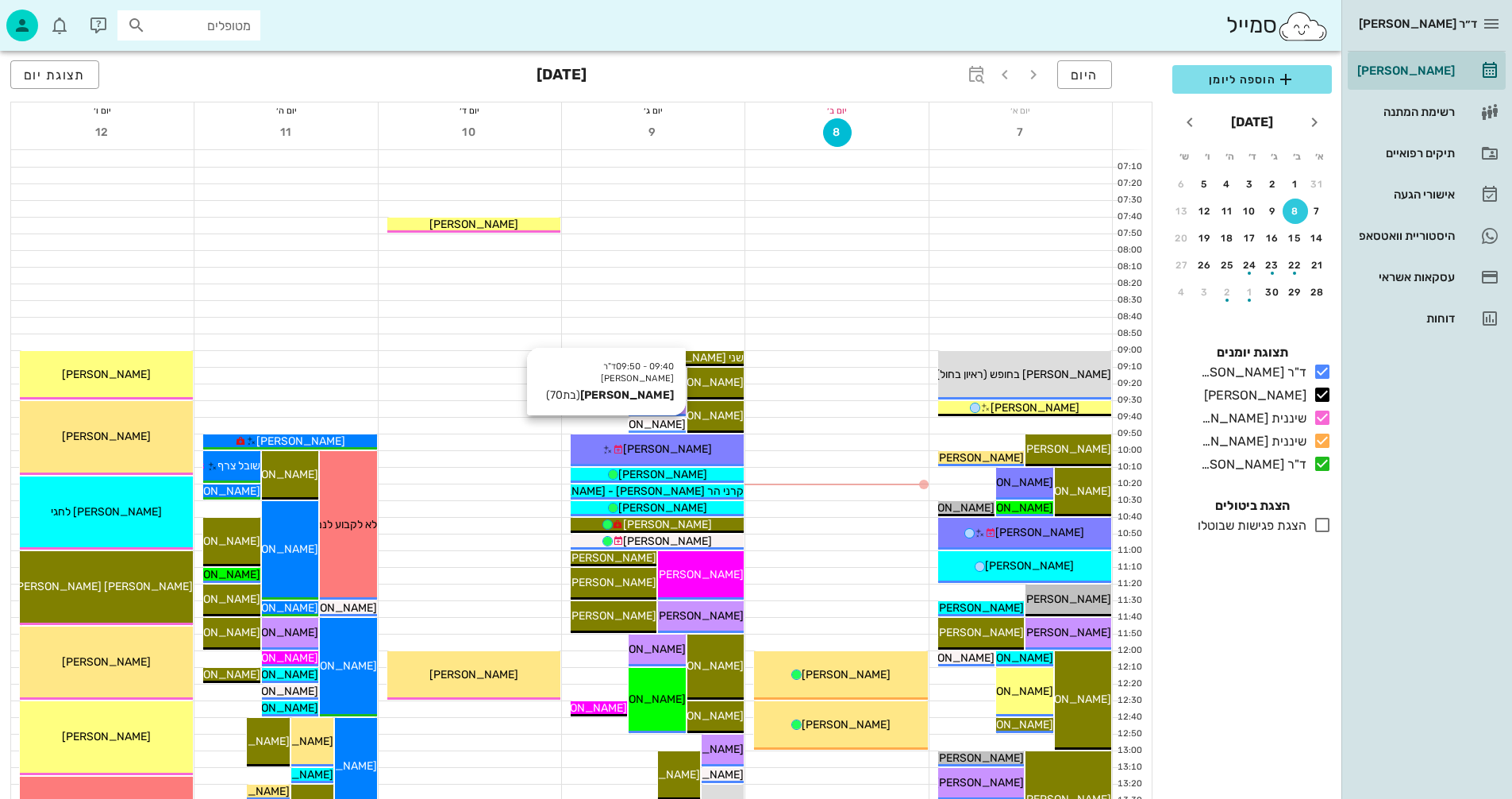
click at [662, 421] on span "[PERSON_NAME]" at bounding box center [641, 424] width 89 height 13
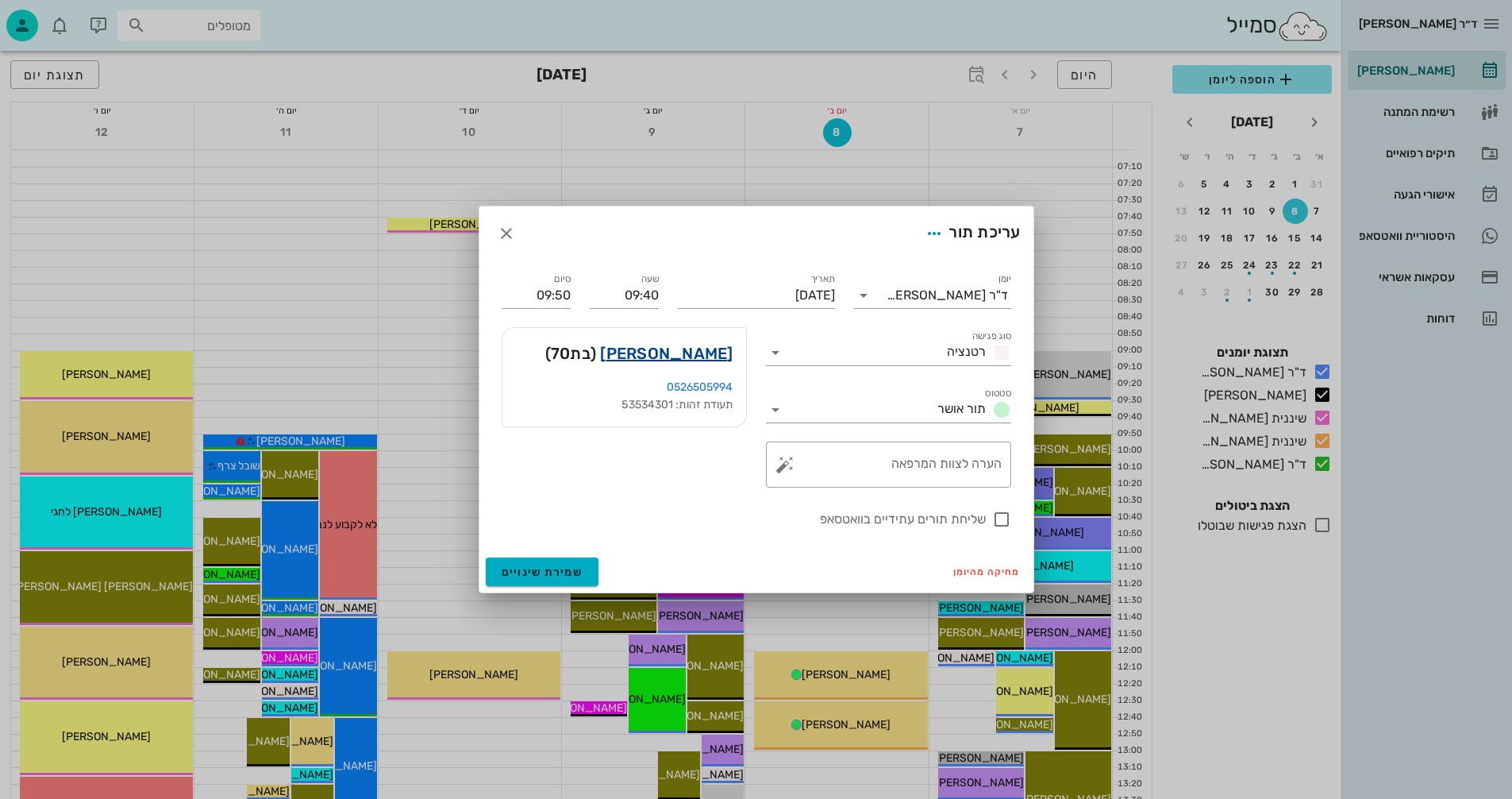
click at [698, 358] on link "אתי גולדשטיין" at bounding box center [666, 352] width 132 height 25
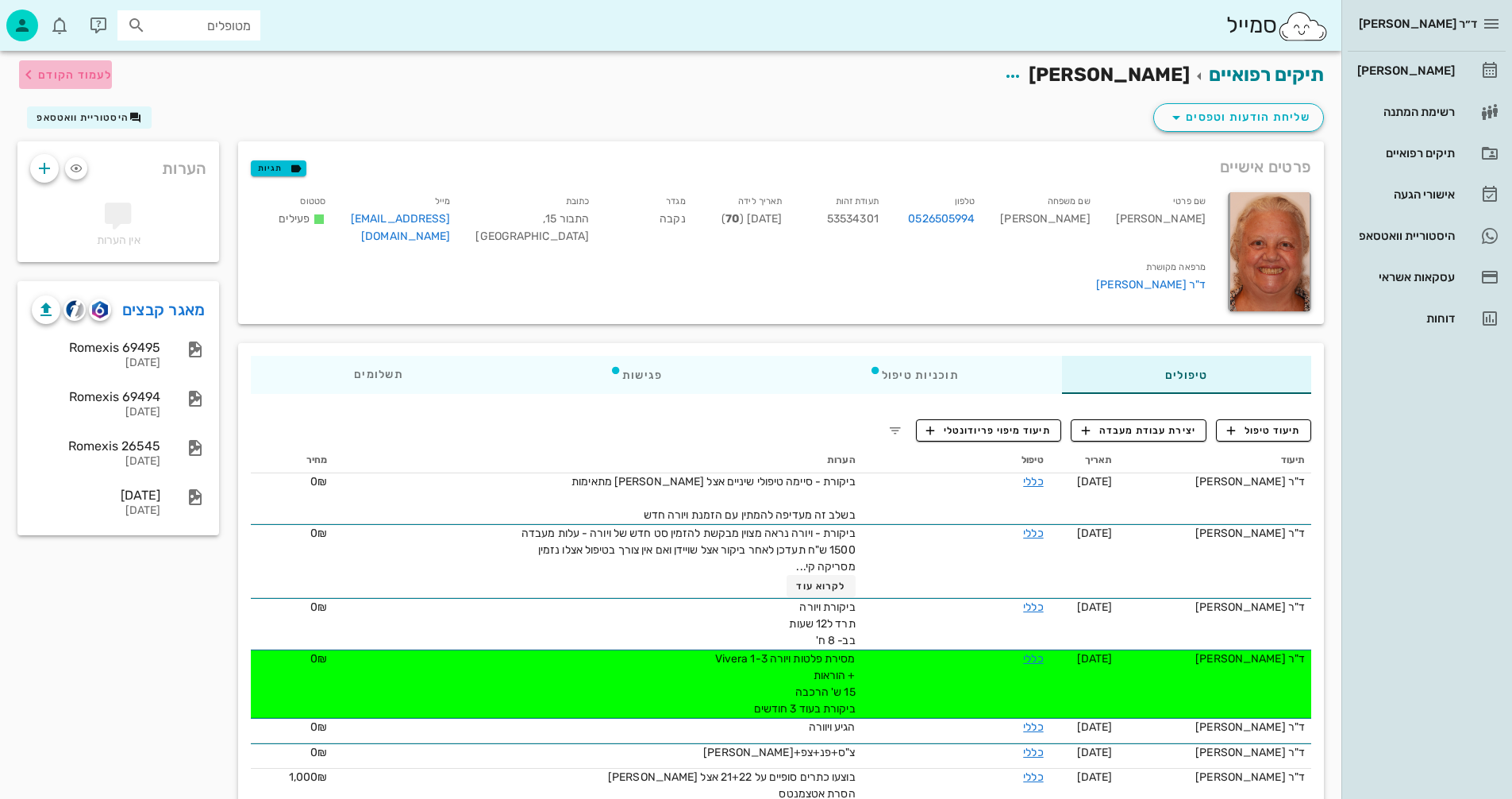
click at [81, 74] on span "לעמוד הקודם" at bounding box center [75, 75] width 74 height 13
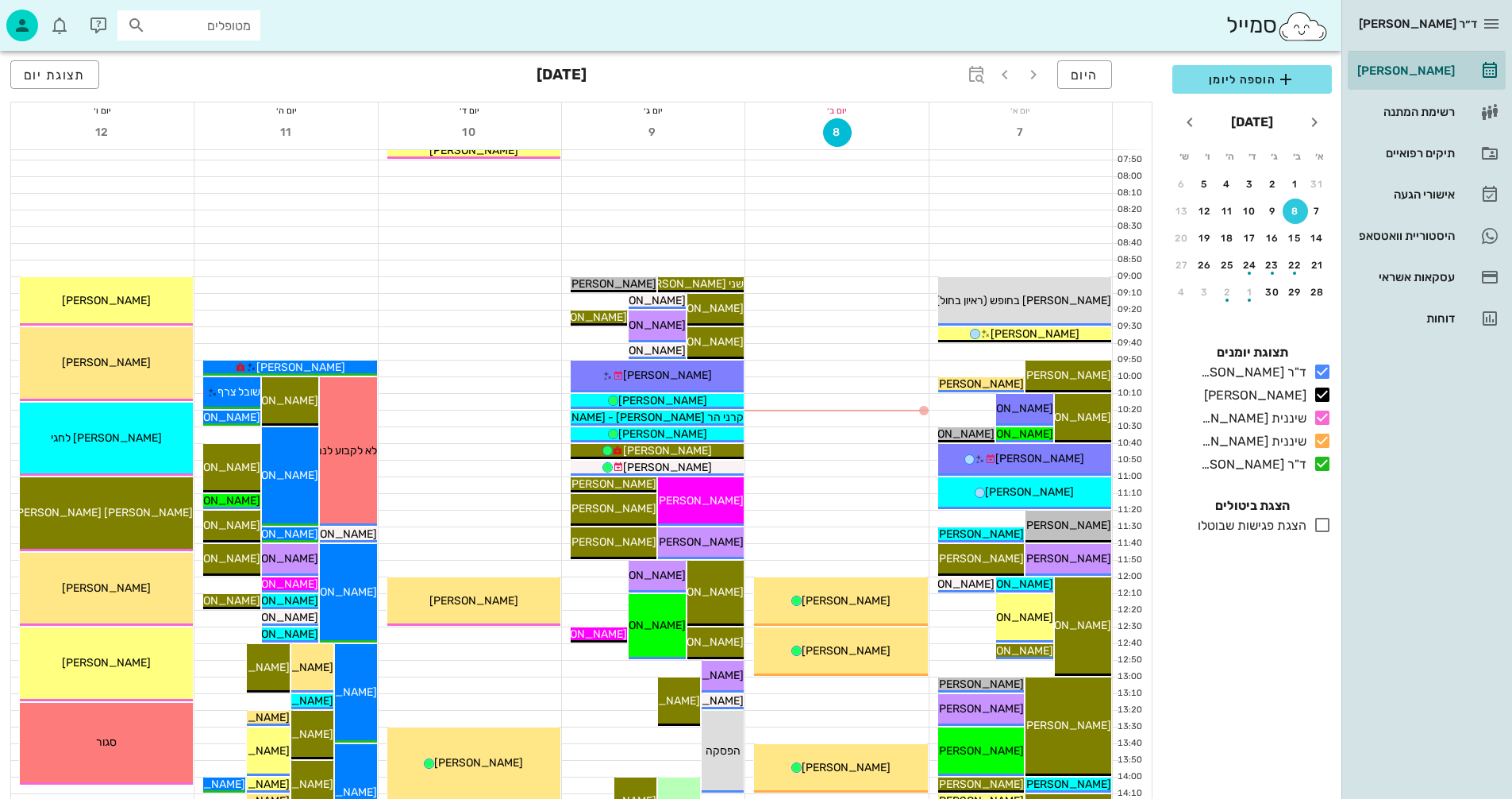
scroll to position [159, 0]
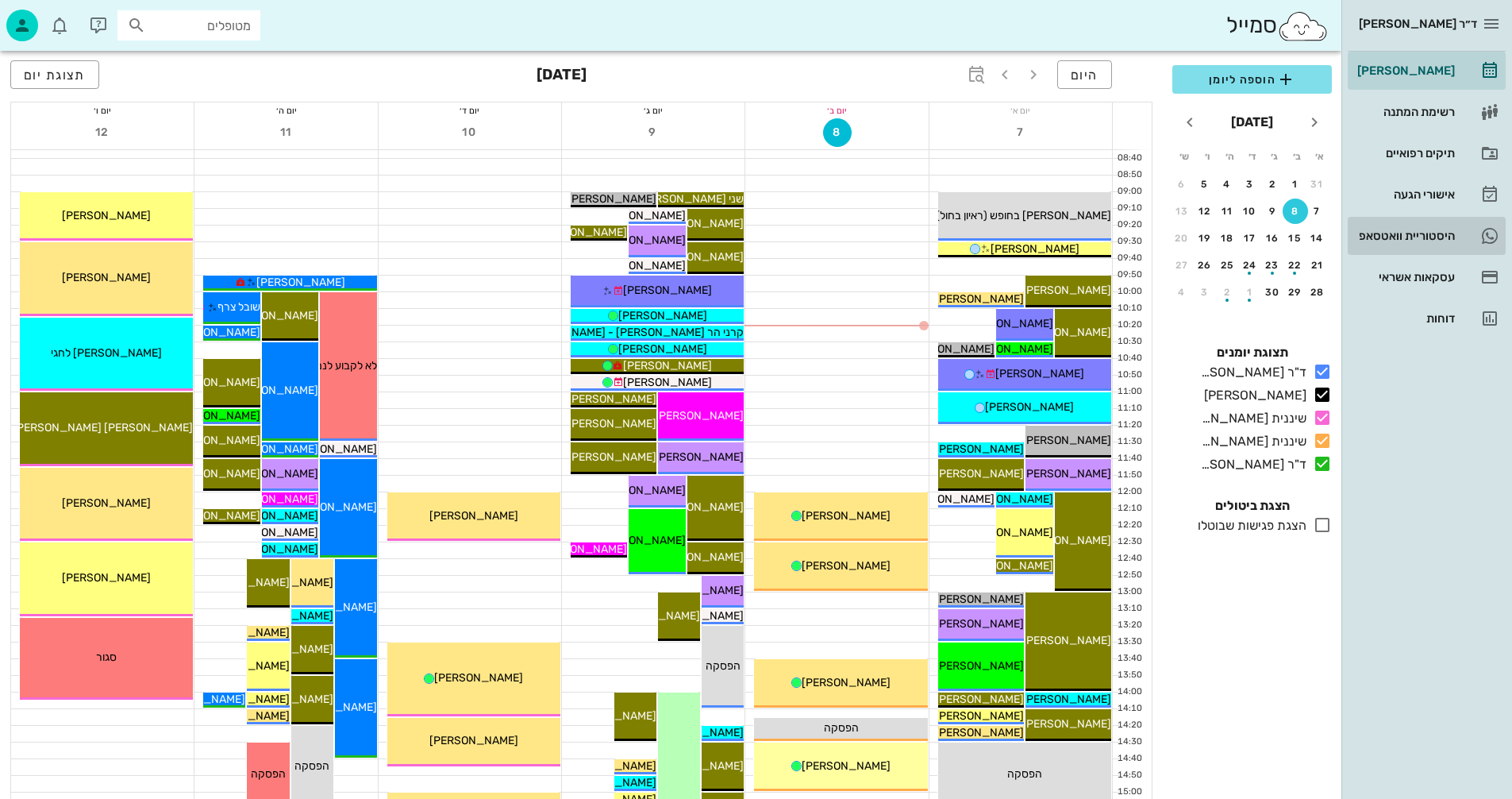
click at [1380, 233] on div "היסטוריית וואטסאפ" at bounding box center [1404, 236] width 101 height 13
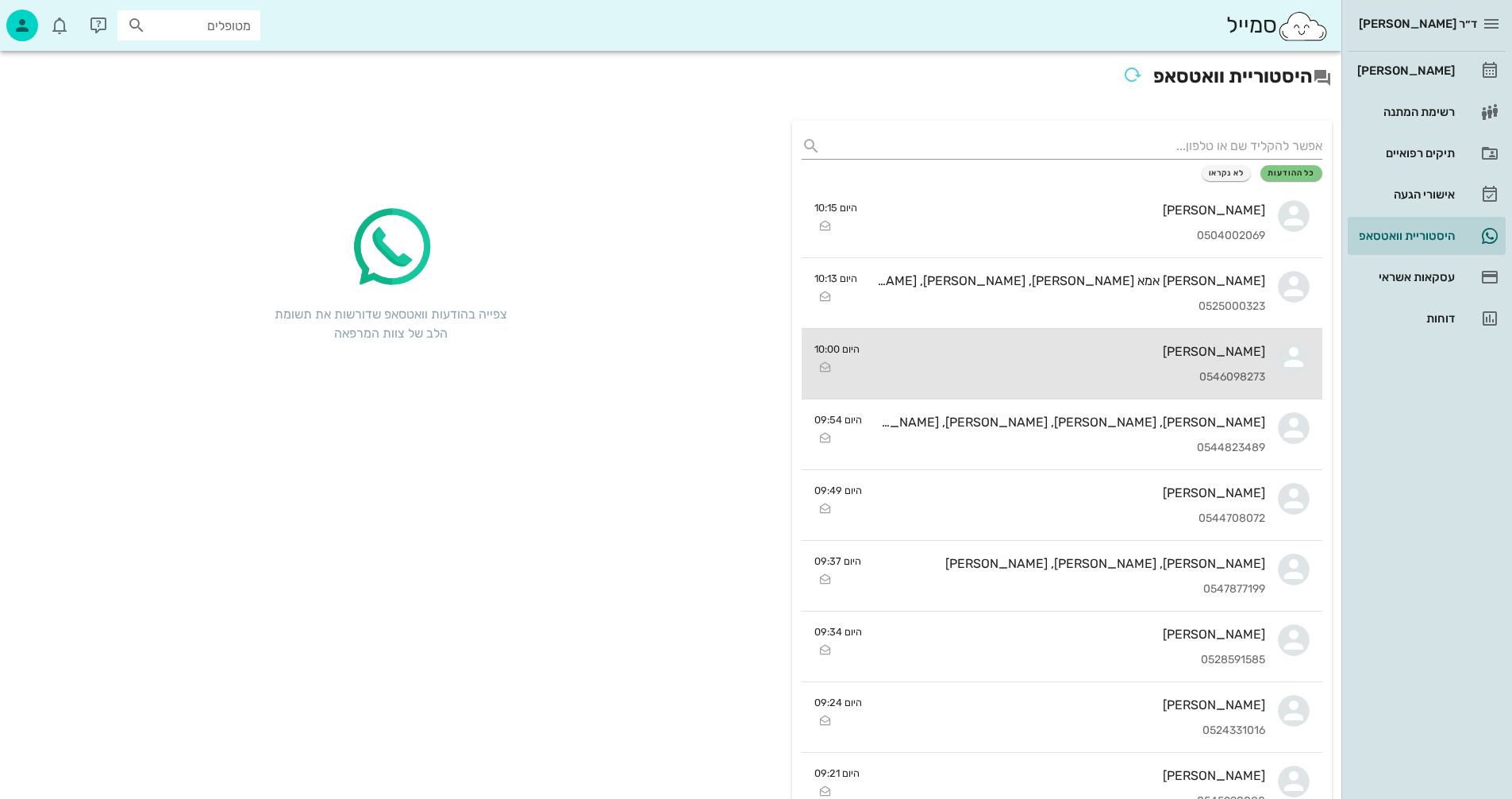
click at [975, 367] on div "אלון בן-ברון 0546098273" at bounding box center [1069, 364] width 393 height 70
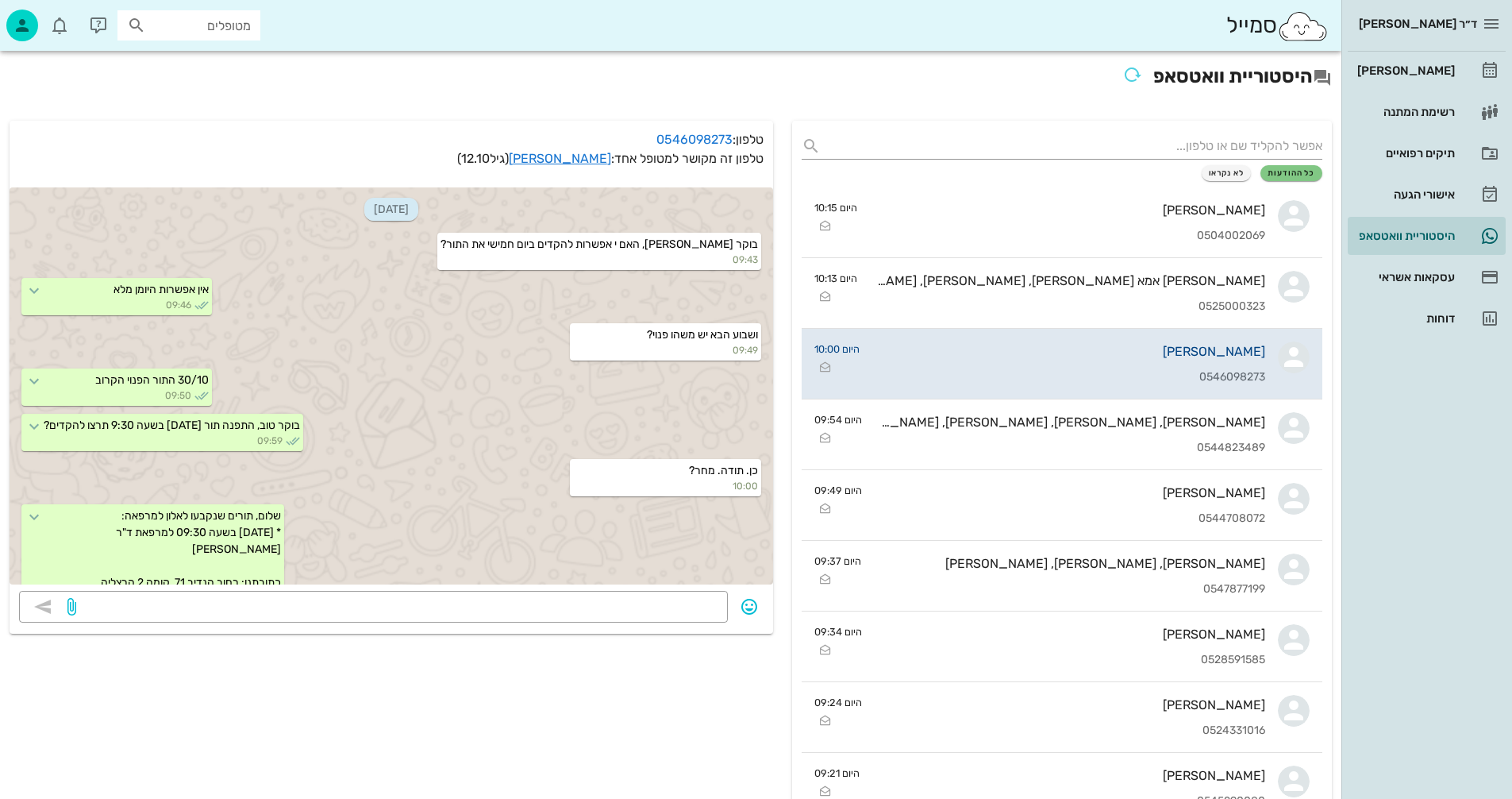
scroll to position [226, 0]
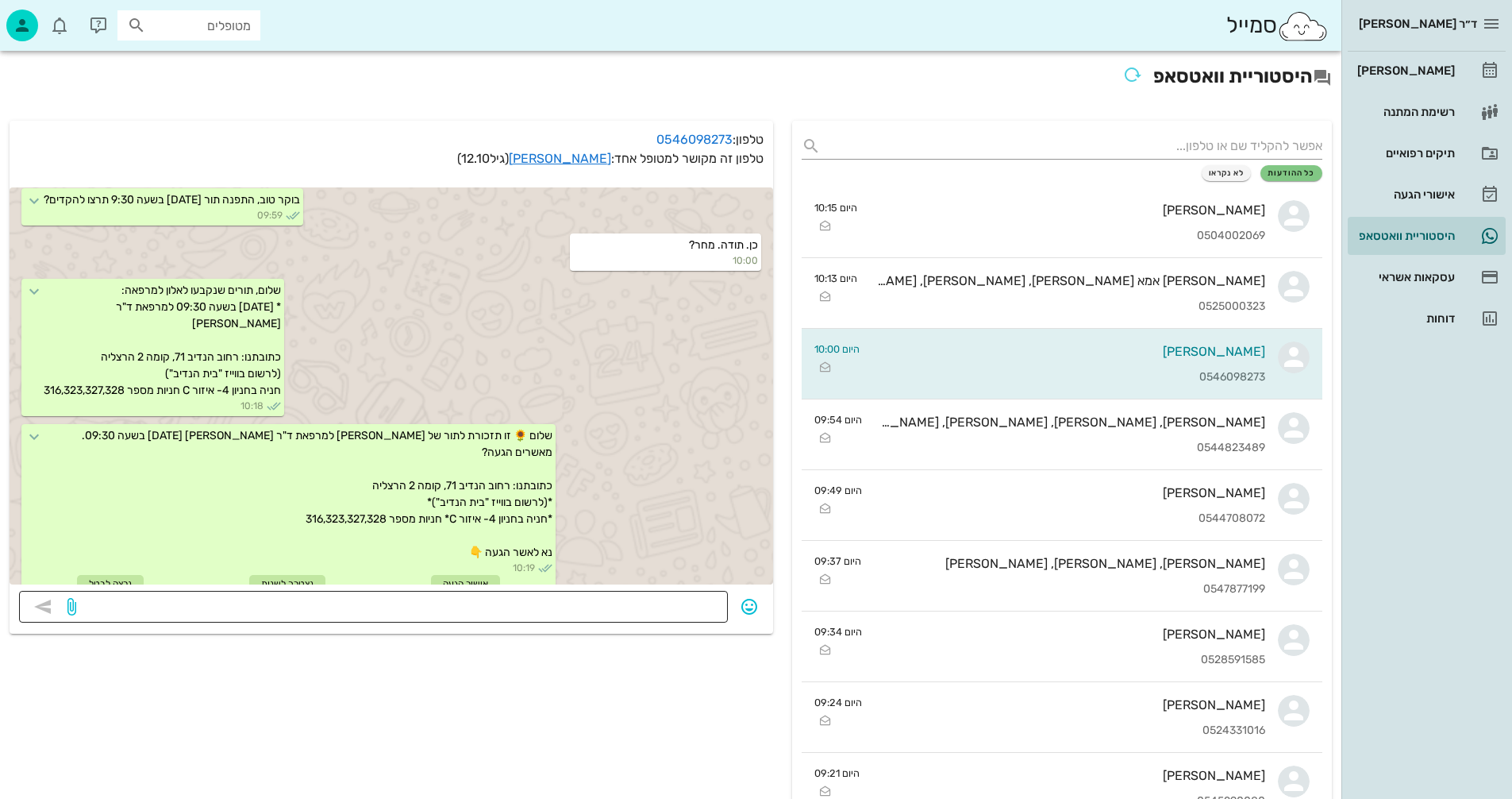
click at [667, 611] on textarea at bounding box center [398, 608] width 639 height 25
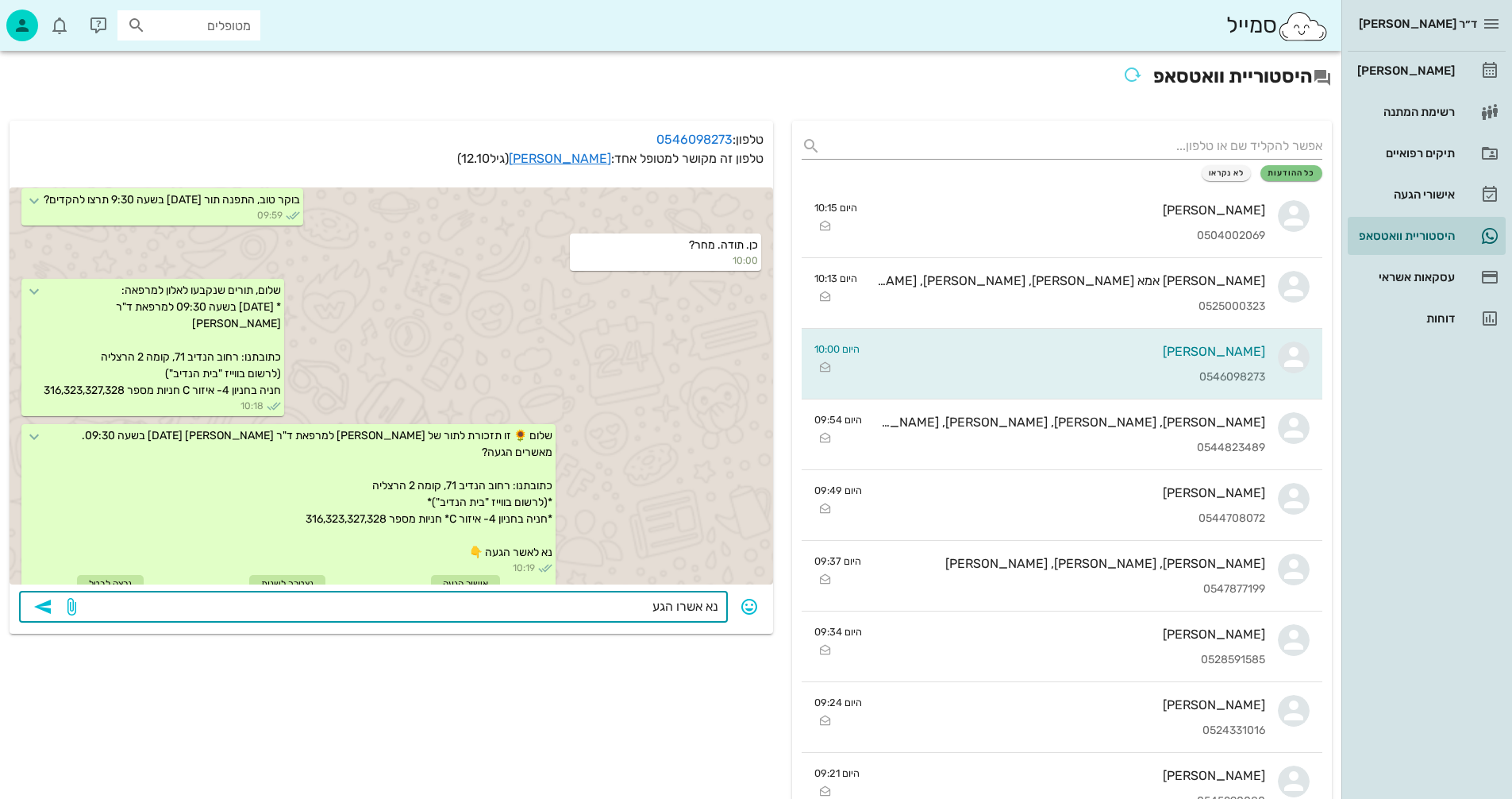
type textarea "נא אשרו הגעה"
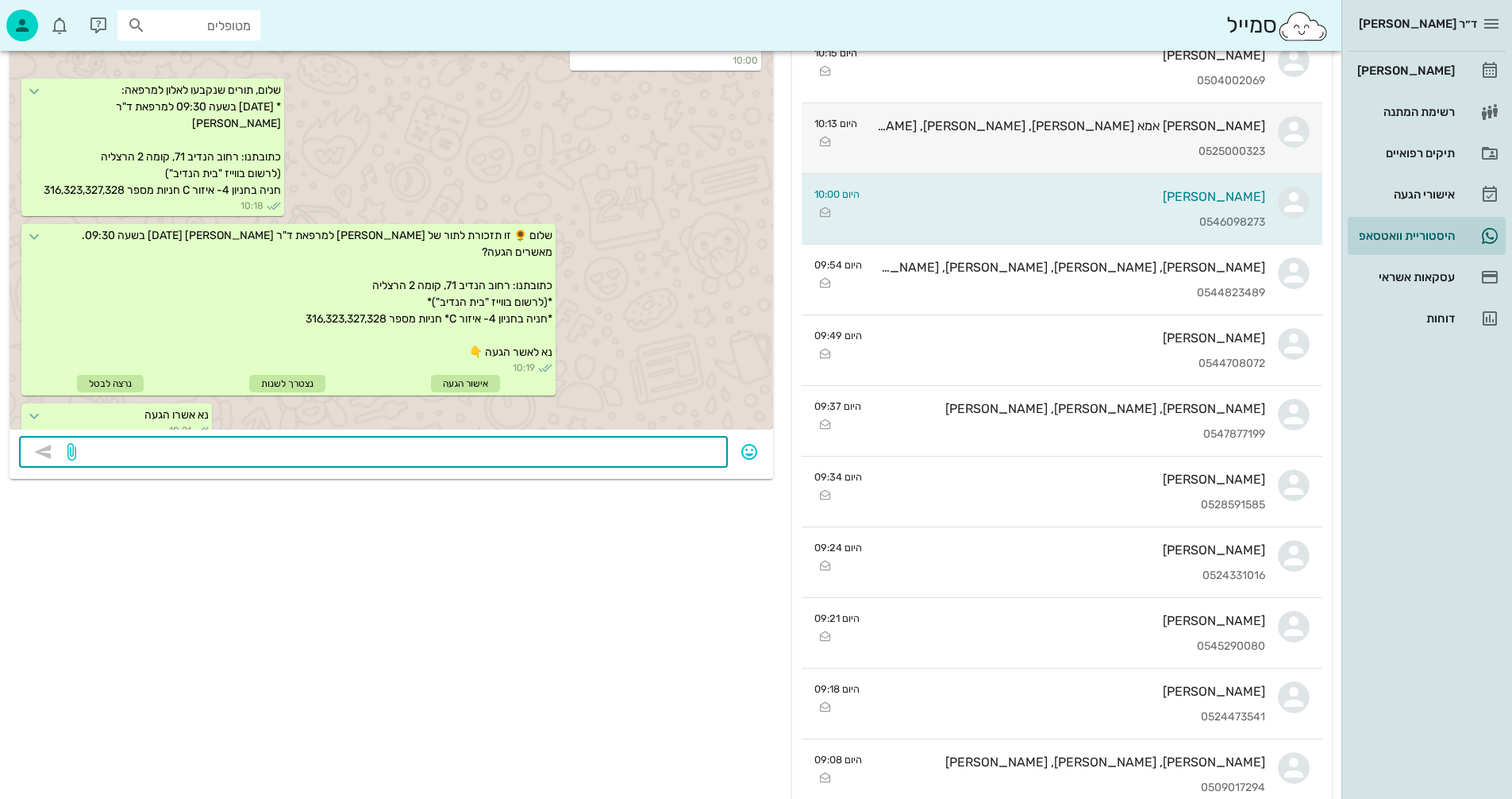
scroll to position [0, 0]
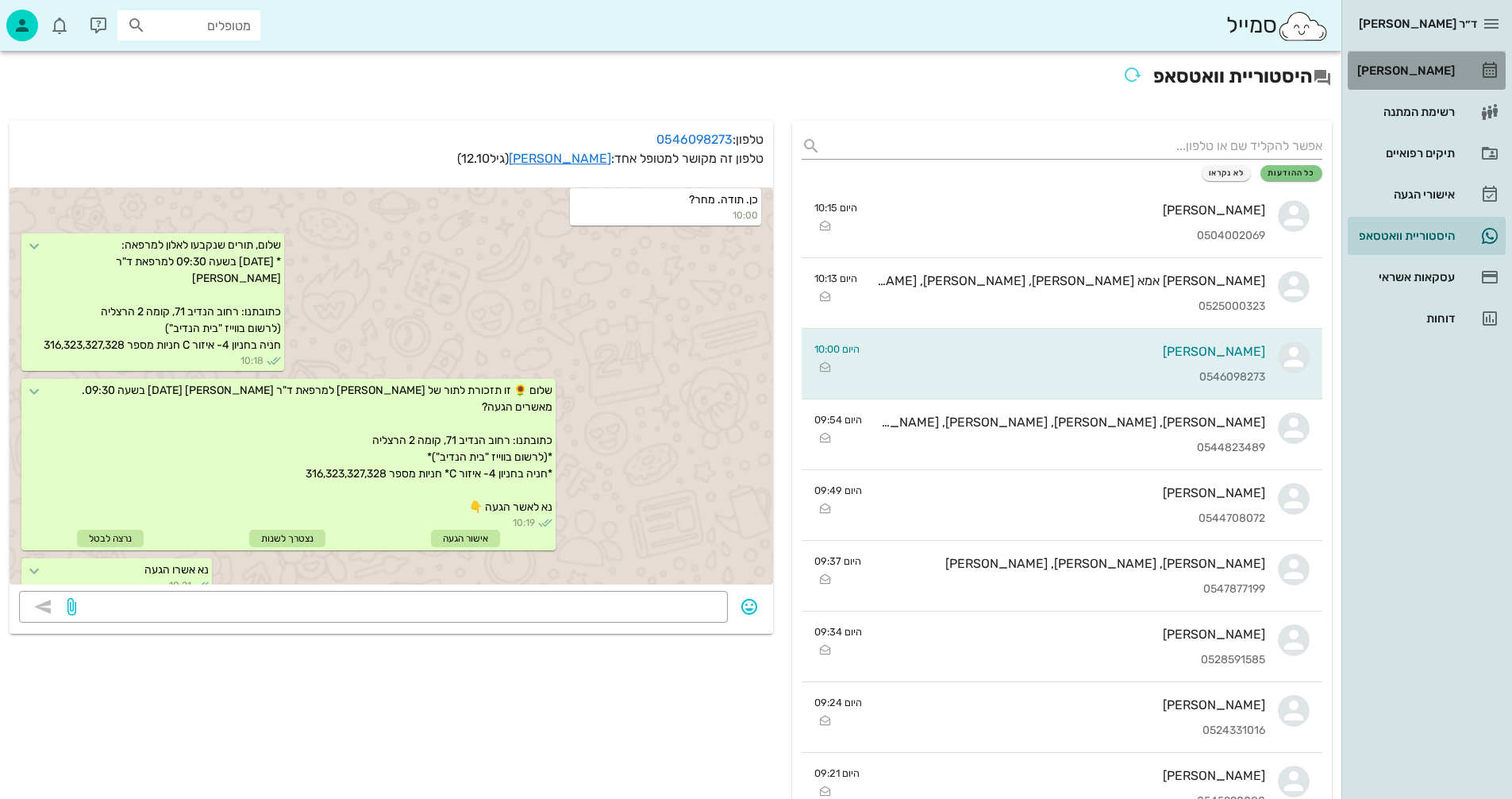
click at [1420, 70] on div "[PERSON_NAME]" at bounding box center [1404, 70] width 101 height 13
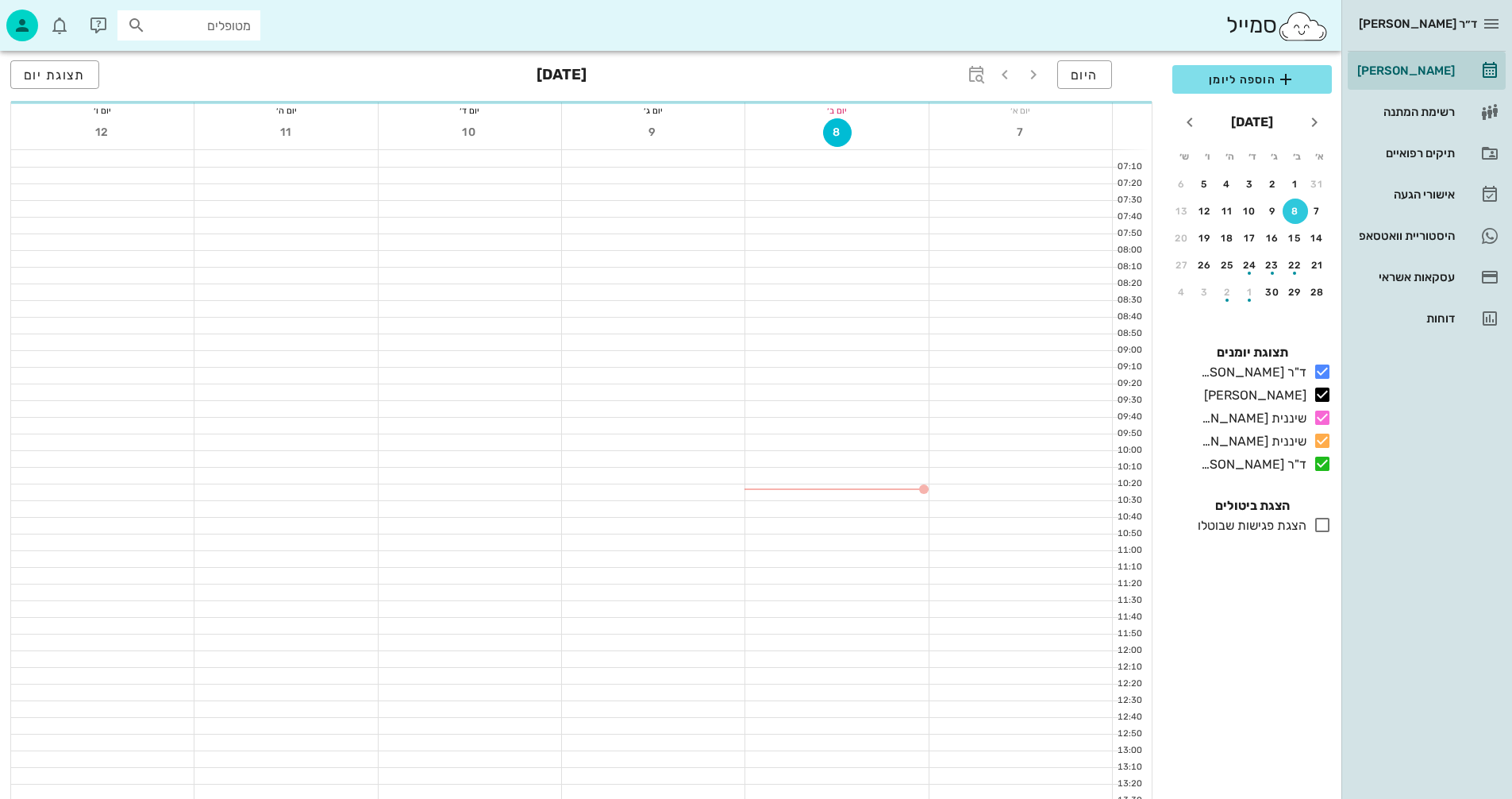
click at [202, 21] on input "מטופלים" at bounding box center [200, 25] width 101 height 21
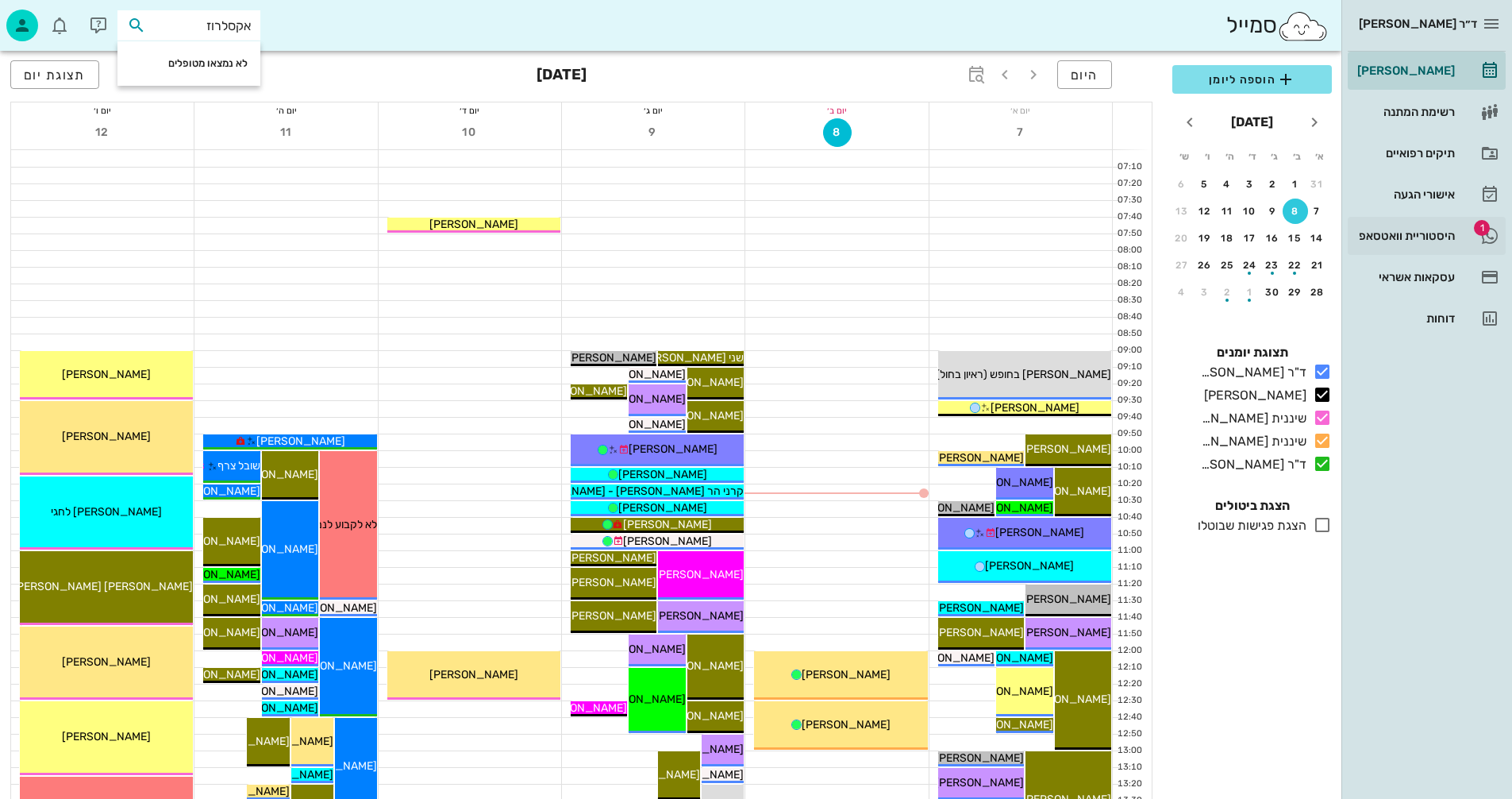
type input "אקסלרוז"
click at [1404, 232] on div "היסטוריית וואטסאפ" at bounding box center [1404, 236] width 101 height 13
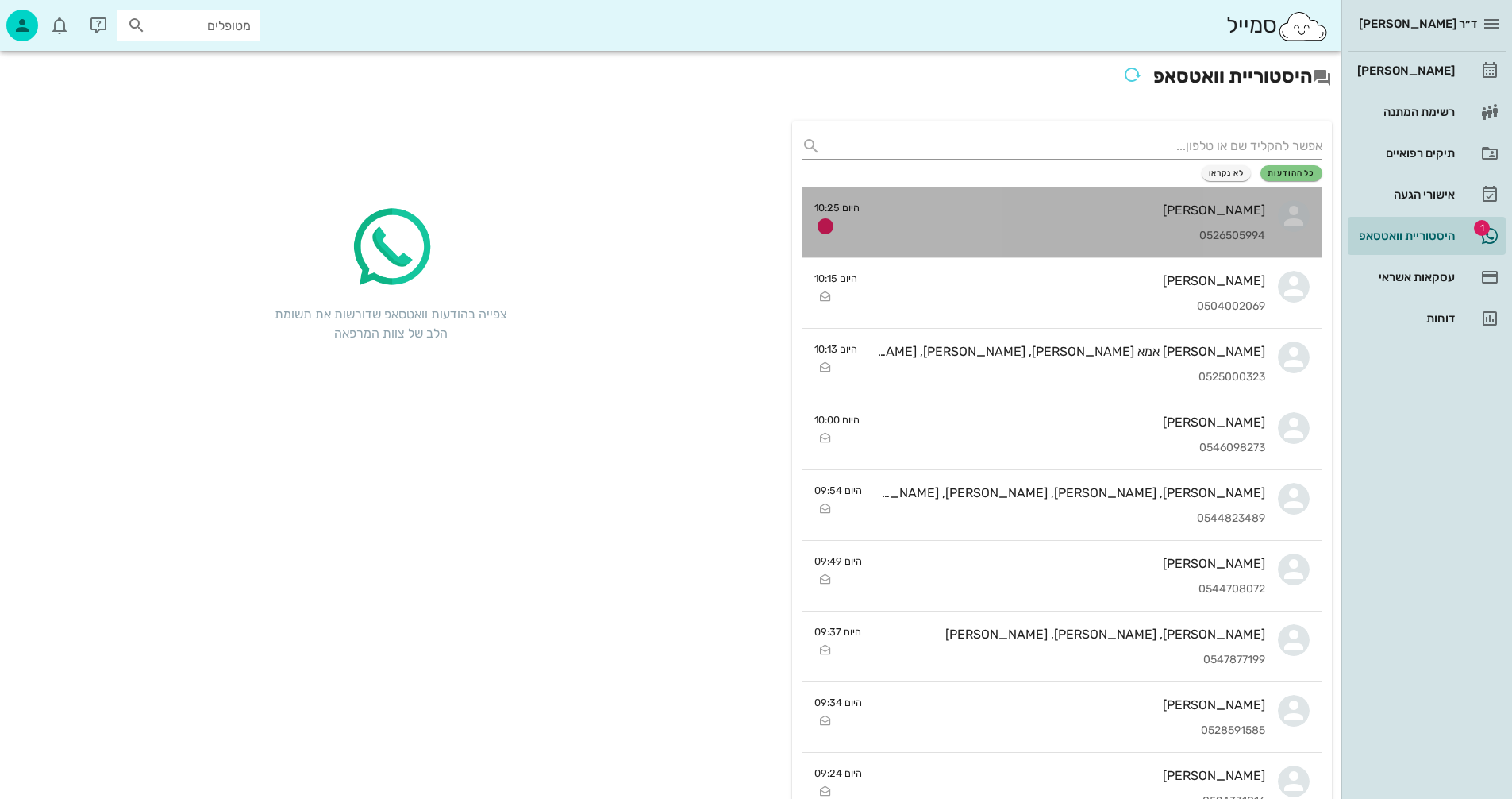
click at [940, 221] on div "אתי גולדשטיין 0526505994" at bounding box center [1069, 222] width 393 height 70
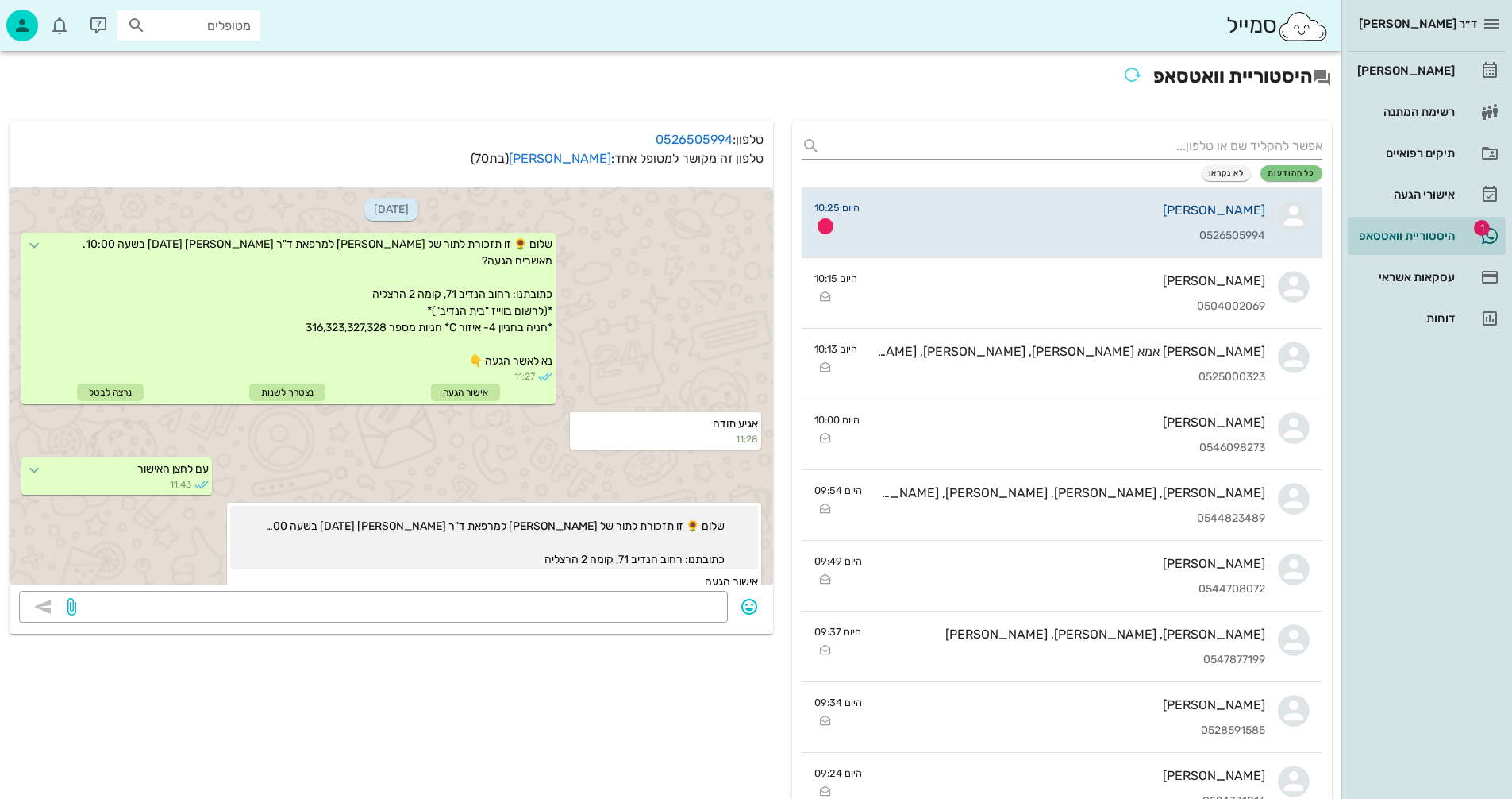
scroll to position [241, 0]
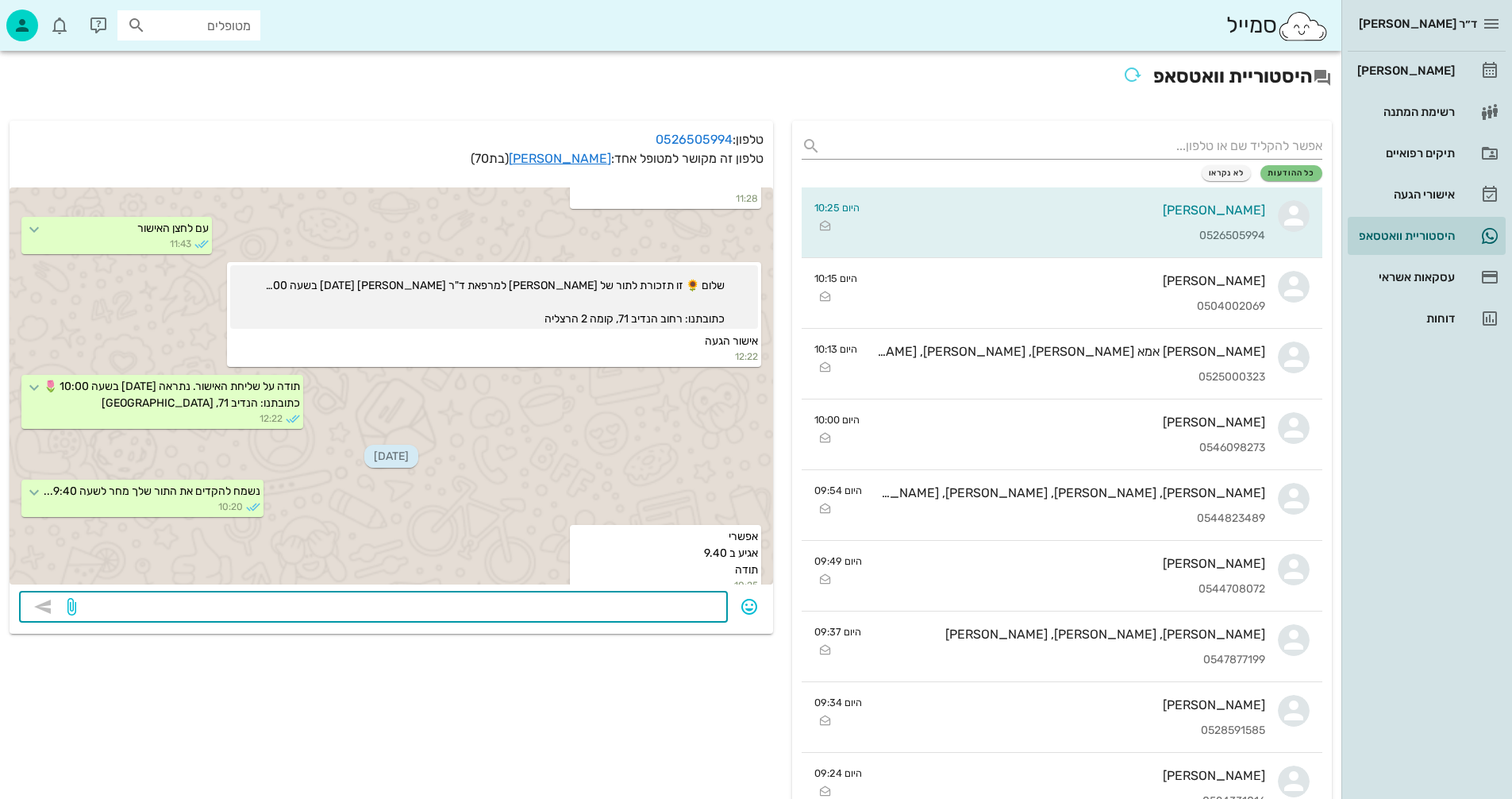
click at [690, 607] on textarea at bounding box center [398, 608] width 639 height 25
click at [750, 607] on icon "button" at bounding box center [749, 606] width 19 height 19
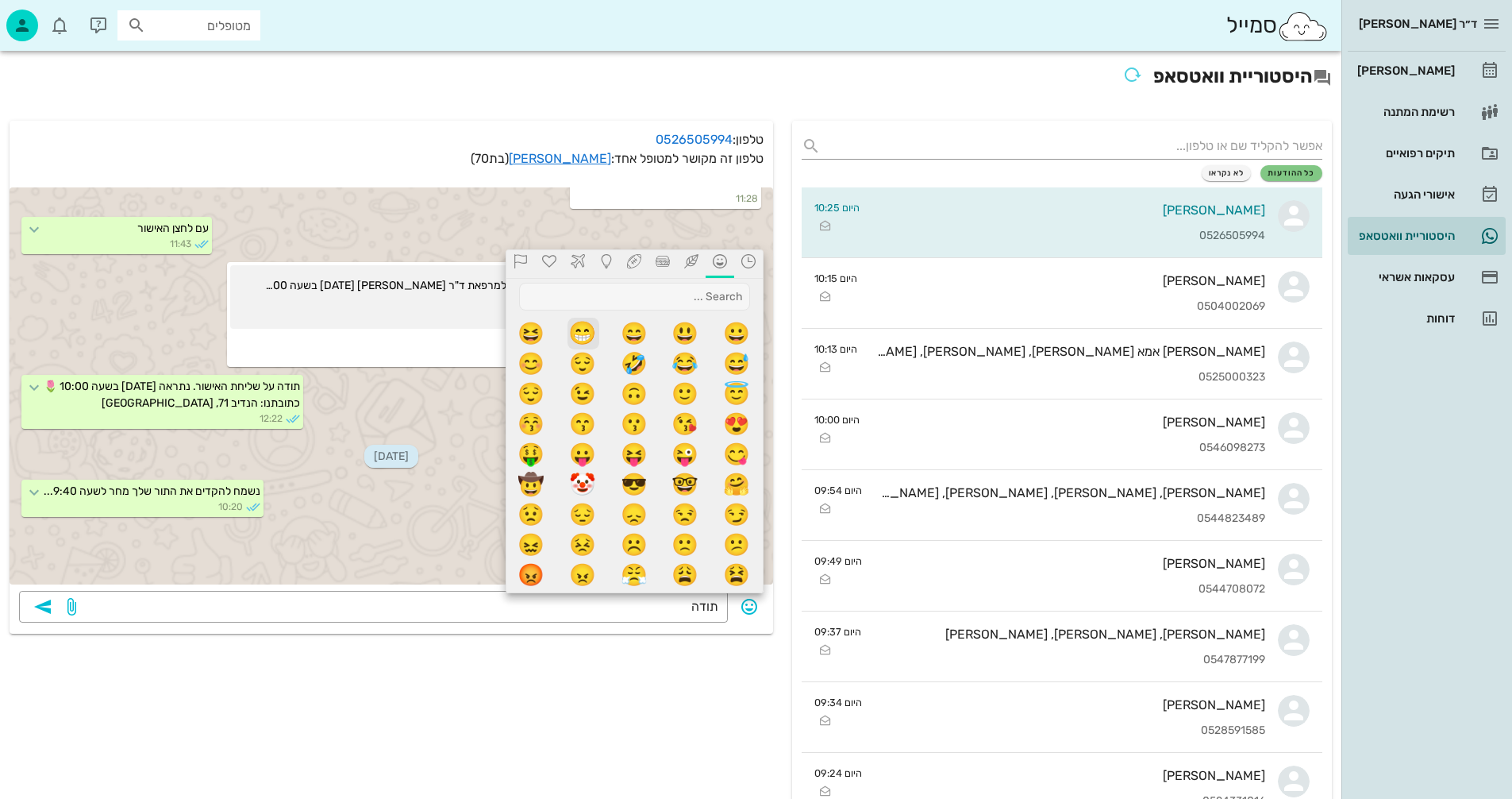
click at [586, 325] on span "😁" at bounding box center [584, 334] width 32 height 32
type textarea "תודה😁"
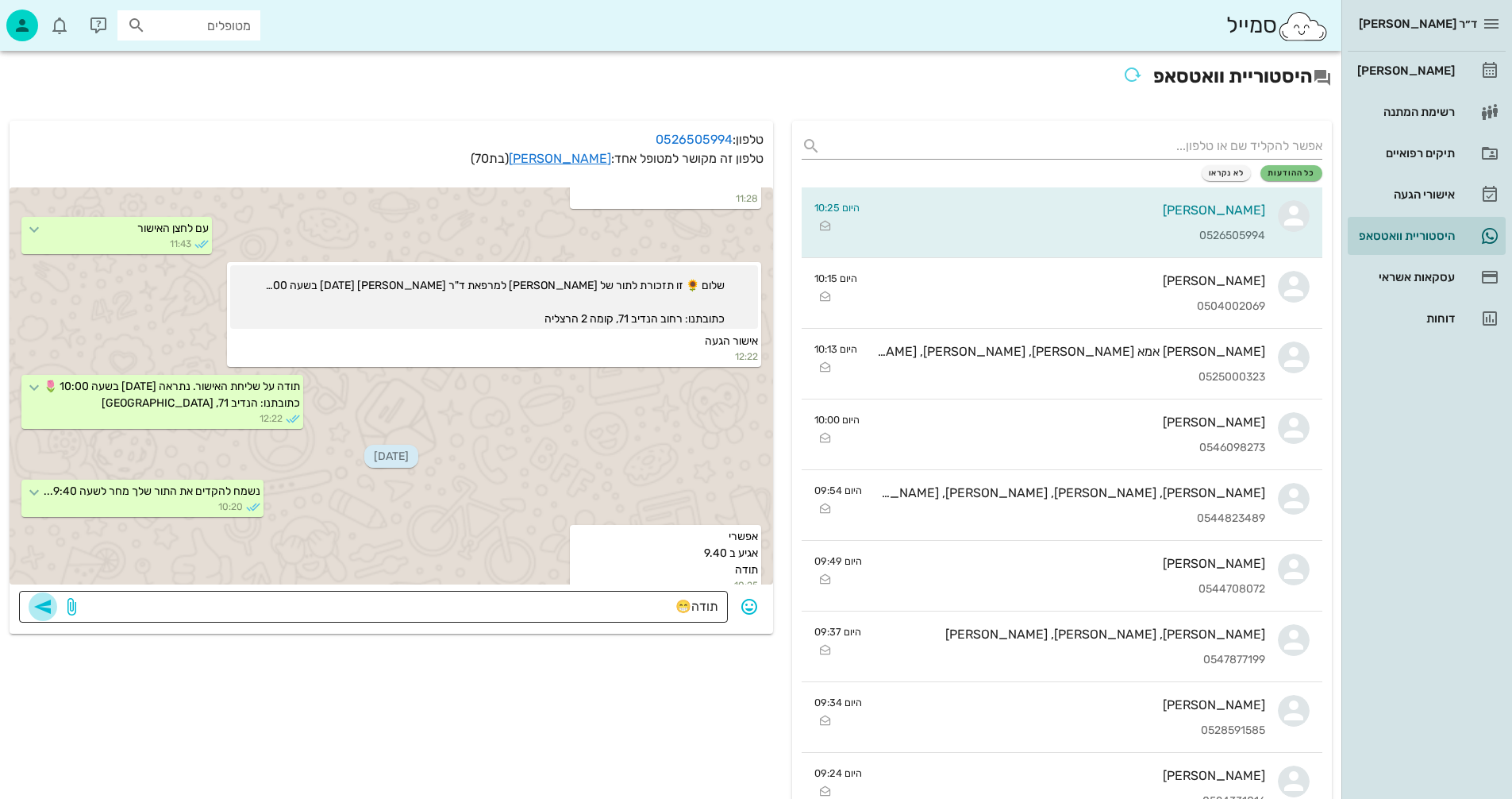
click at [37, 608] on icon "button" at bounding box center [42, 606] width 19 height 19
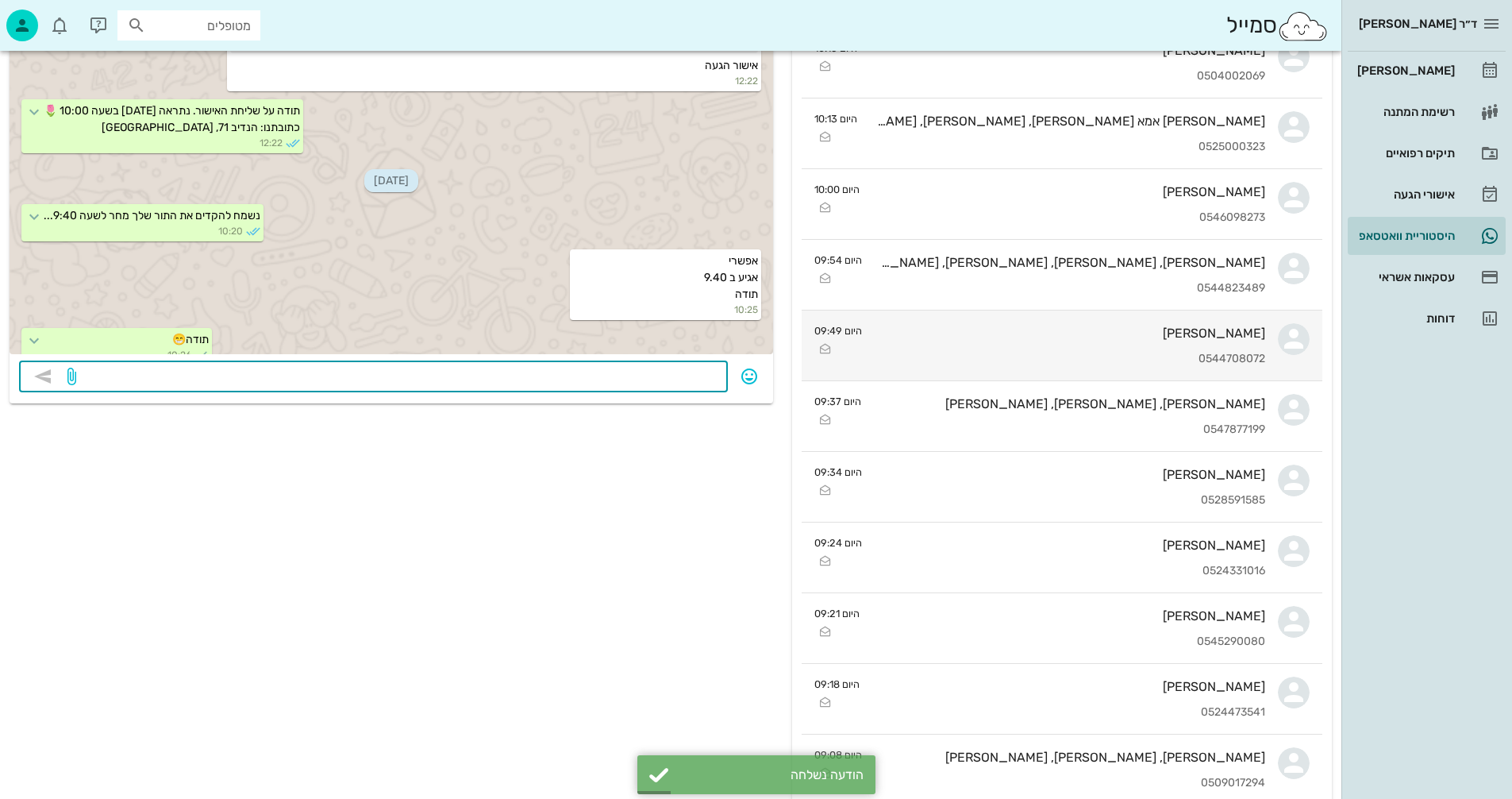
scroll to position [238, 0]
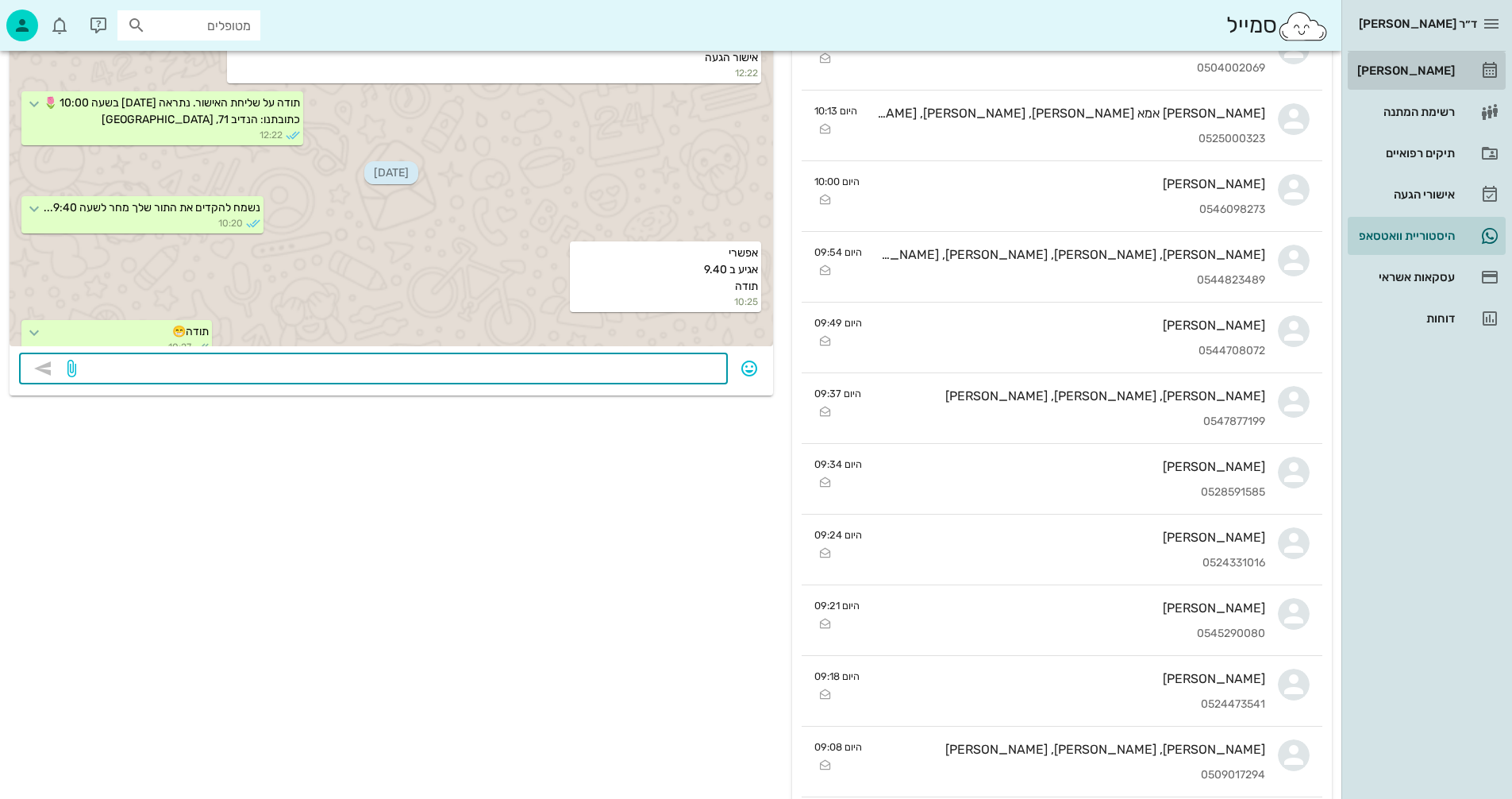
click at [1408, 66] on div "[PERSON_NAME]" at bounding box center [1404, 70] width 101 height 13
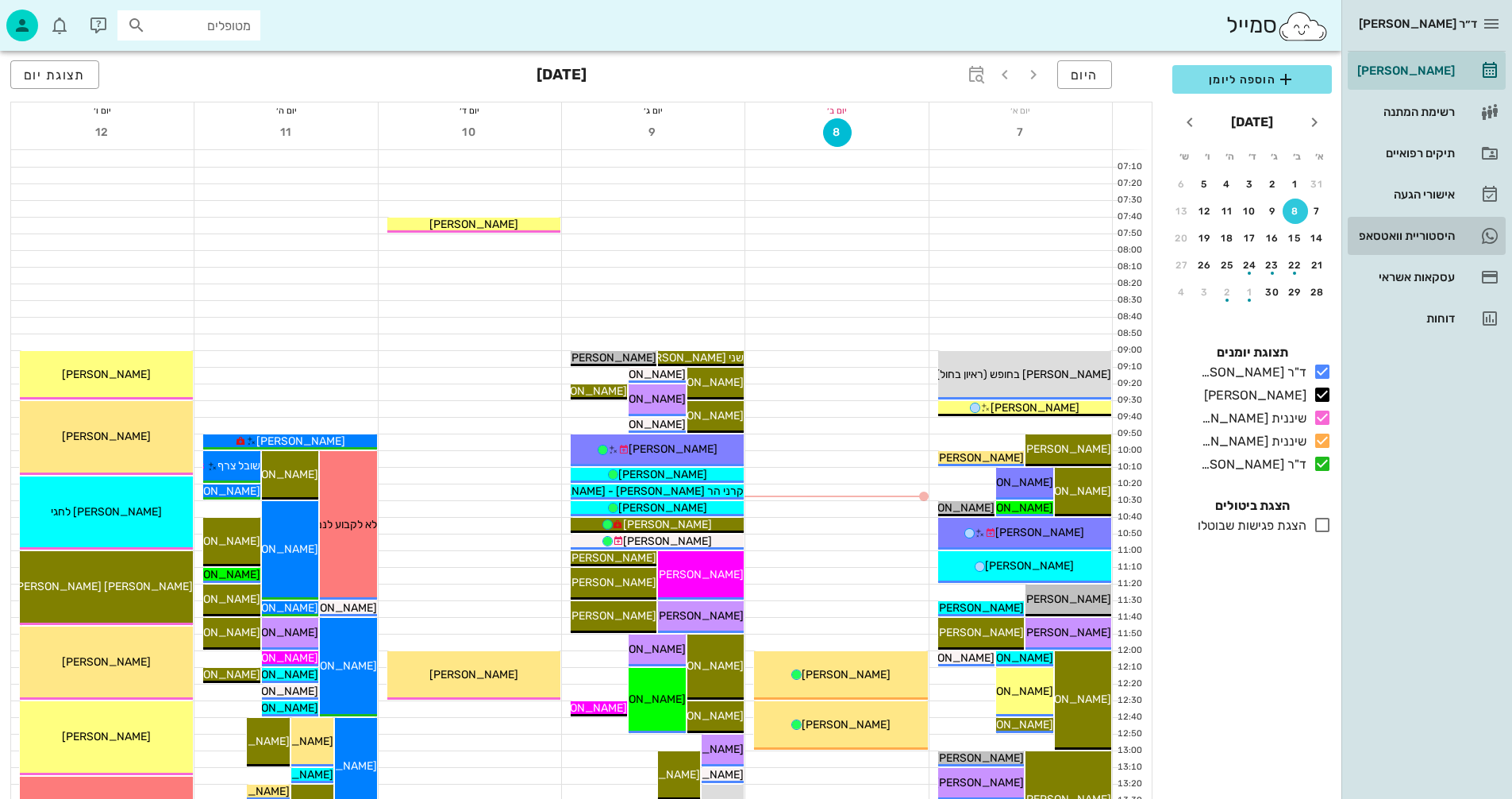
click at [1390, 234] on div "היסטוריית וואטסאפ" at bounding box center [1404, 236] width 101 height 13
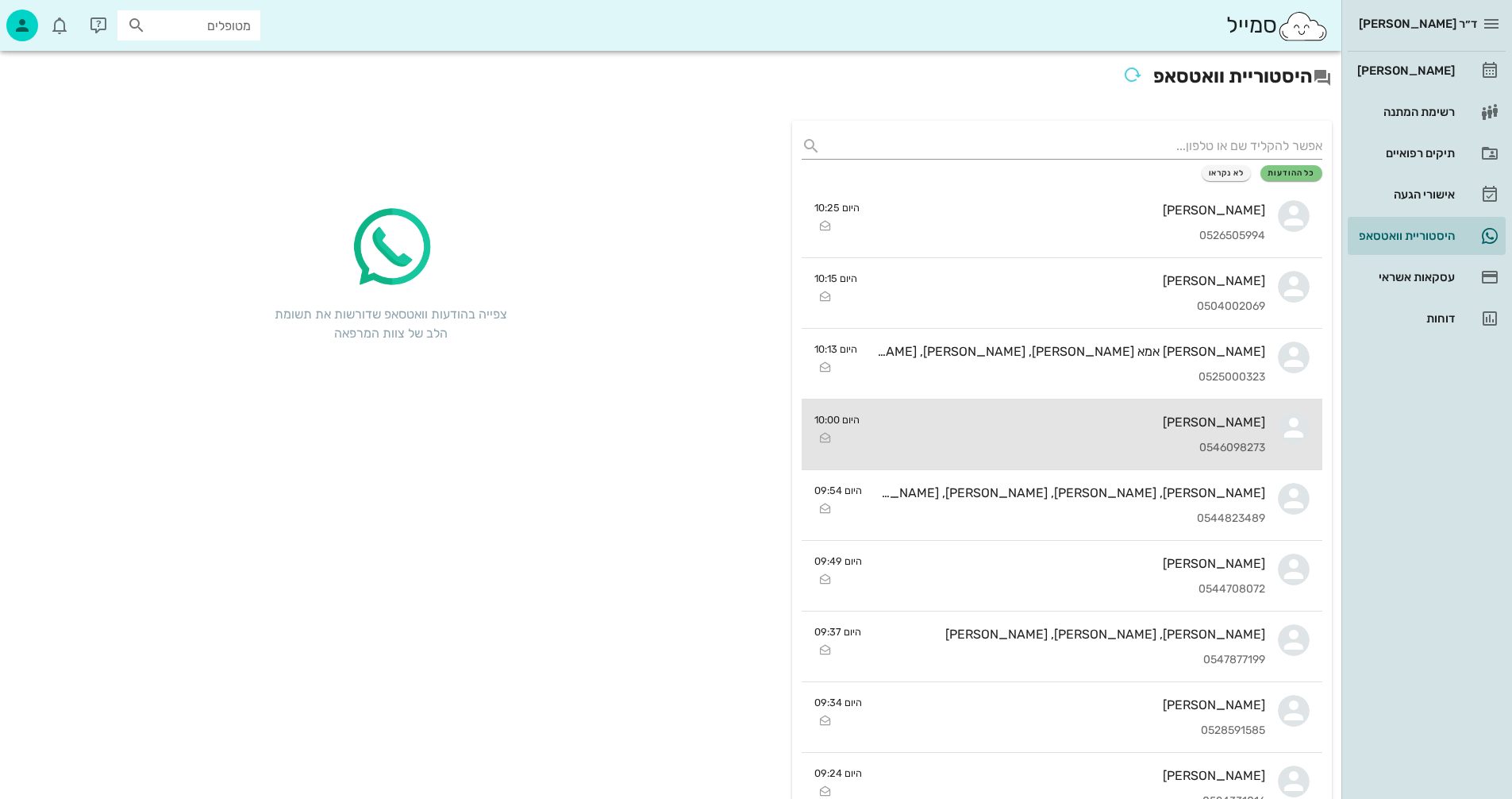
click at [960, 429] on div "[PERSON_NAME]" at bounding box center [1069, 422] width 393 height 15
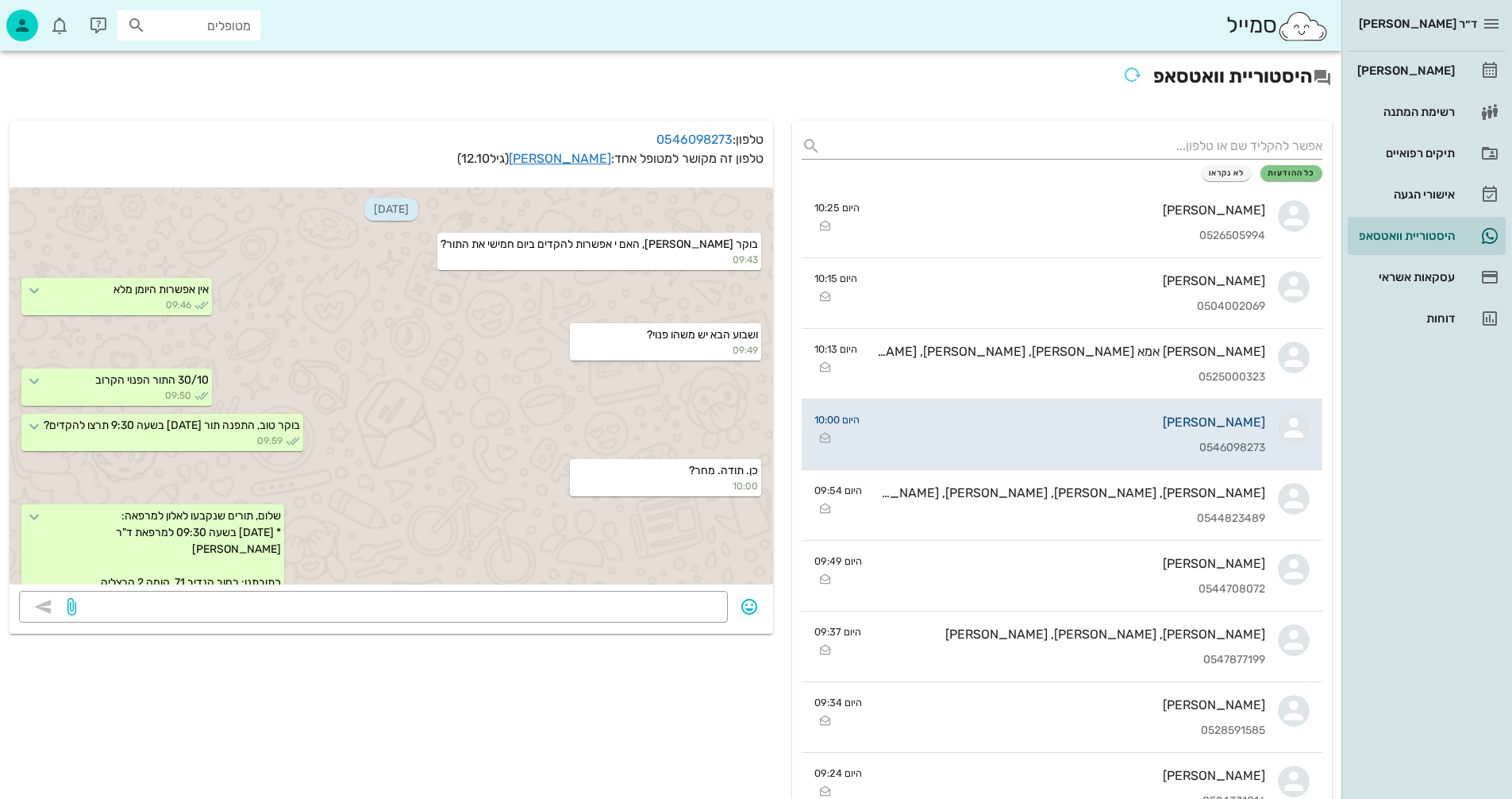
scroll to position [446, 0]
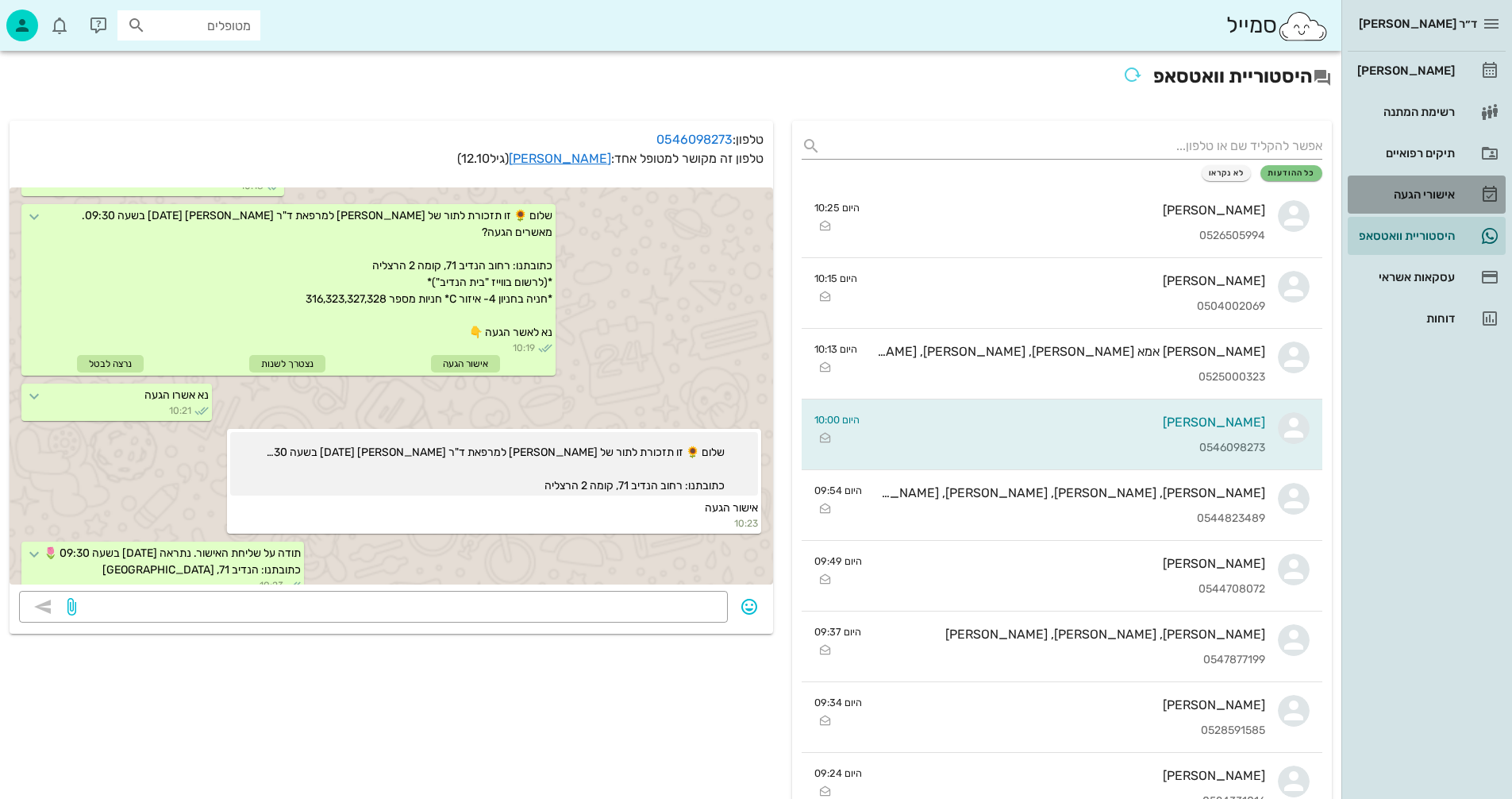
click at [1399, 192] on div "אישורי הגעה" at bounding box center [1404, 195] width 101 height 13
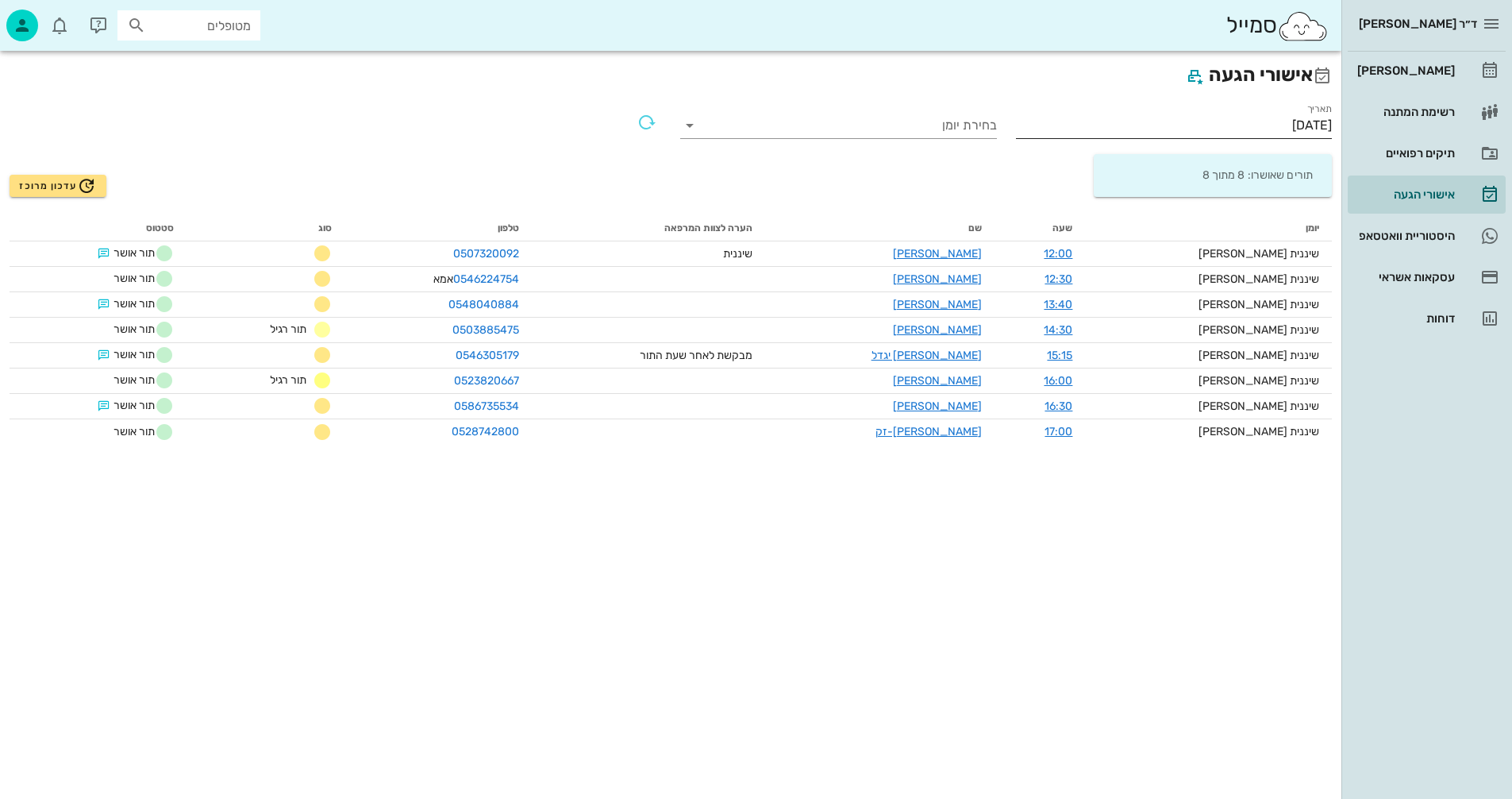
click at [1224, 122] on input "[DATE]" at bounding box center [1174, 125] width 317 height 25
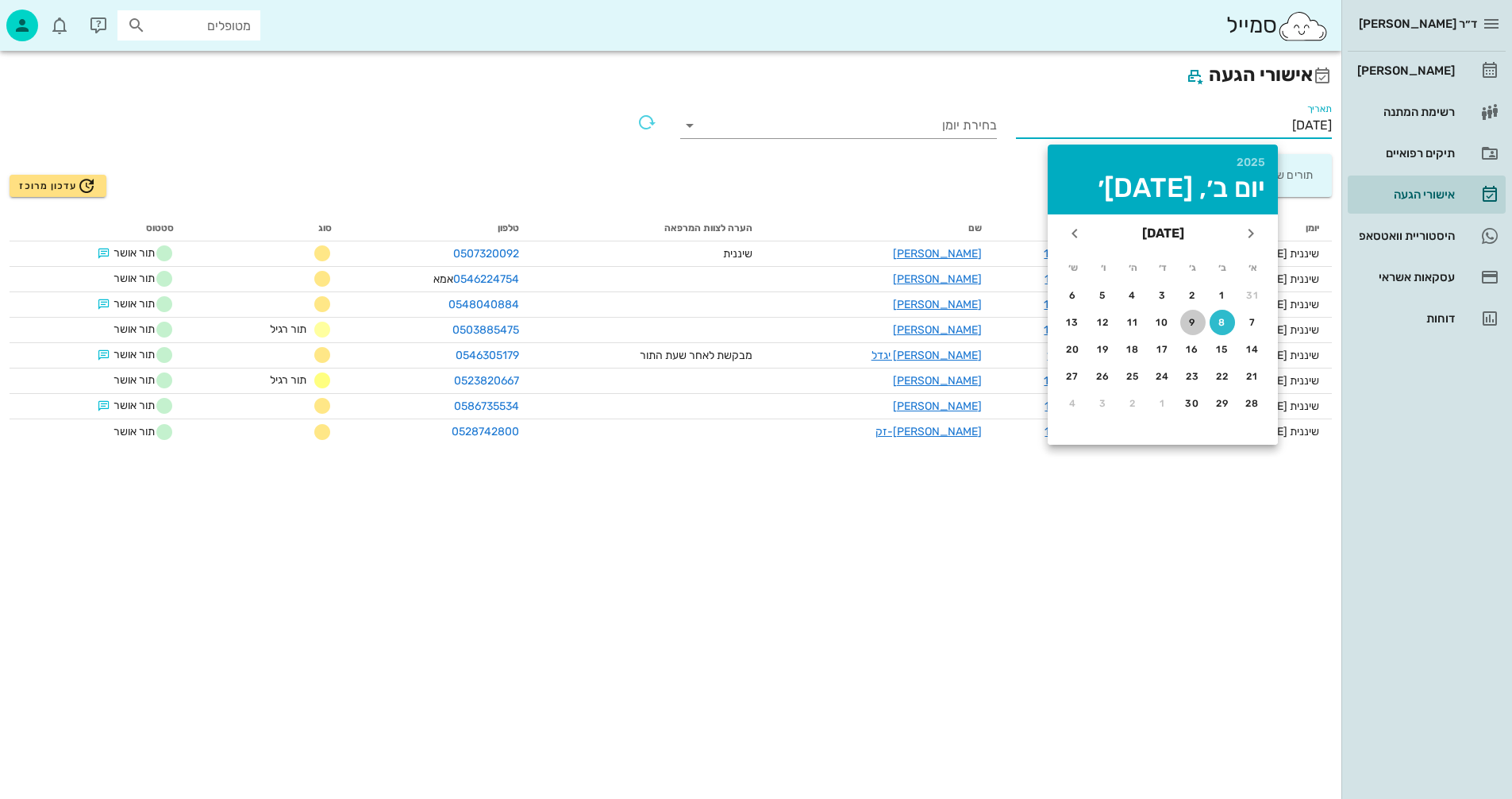
click at [1190, 323] on div "9" at bounding box center [1192, 322] width 25 height 11
type input "[DATE]"
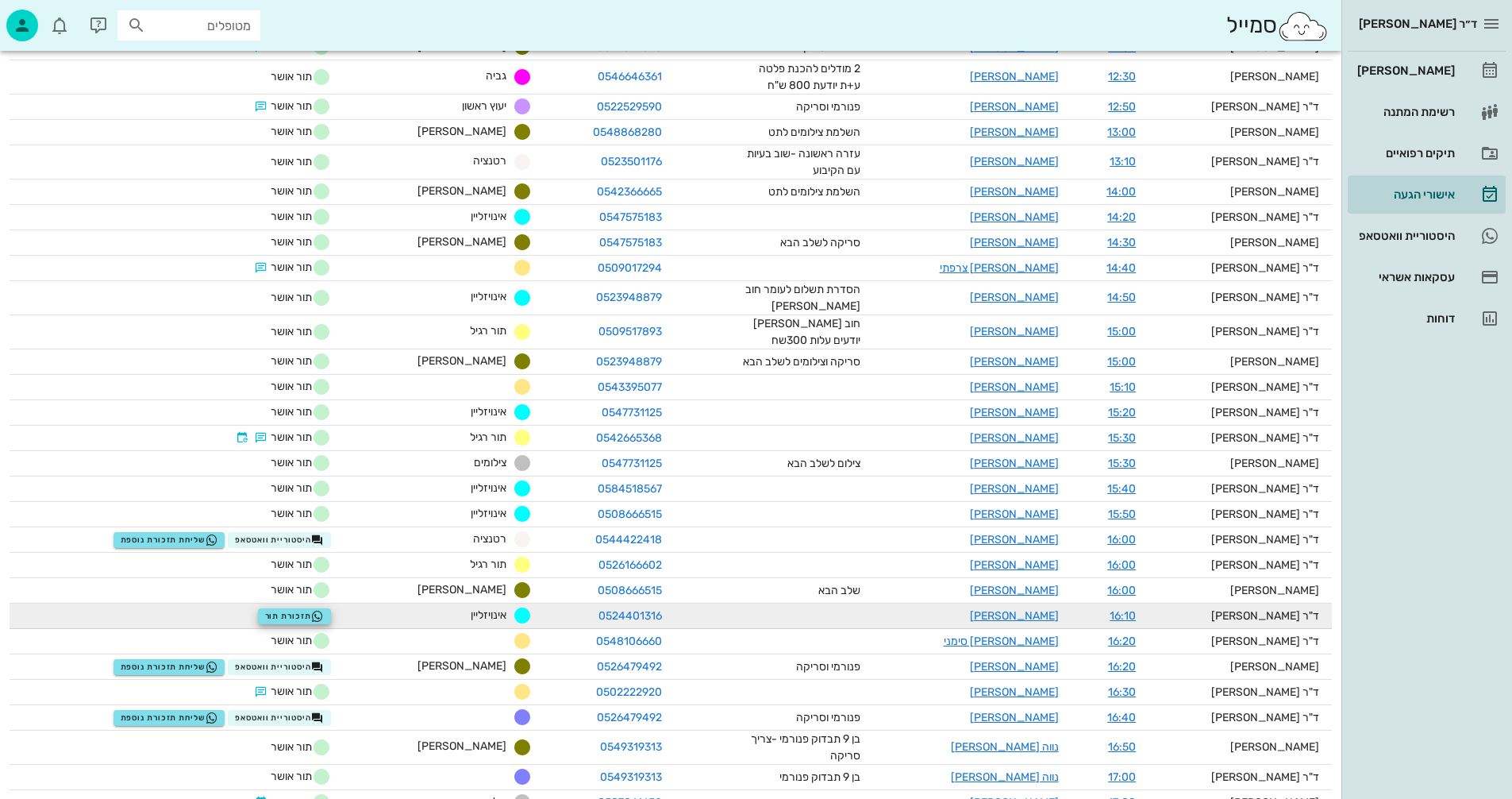
scroll to position [1053, 0]
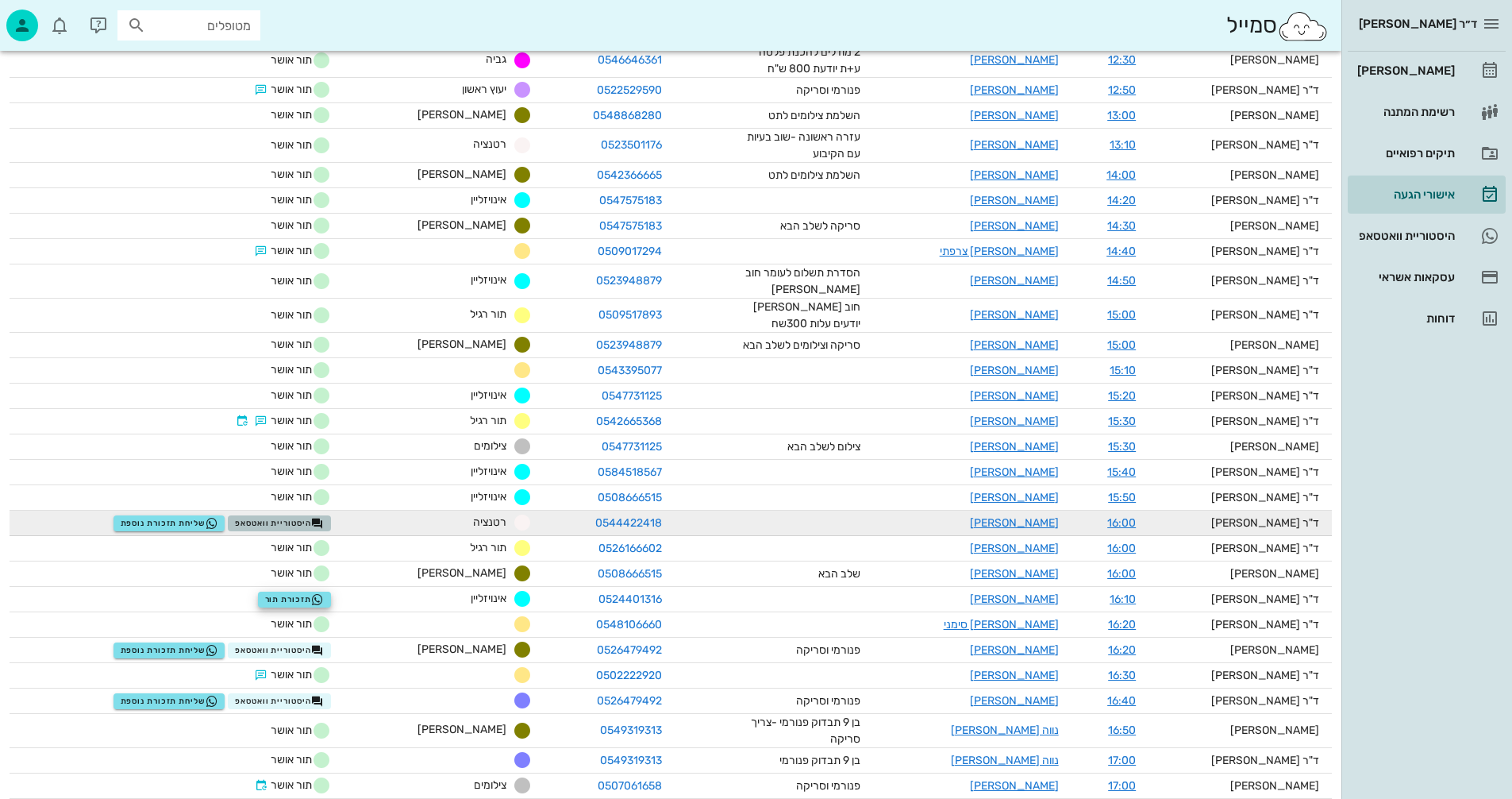
click at [299, 517] on span "היסטוריית וואטסאפ" at bounding box center [279, 524] width 89 height 13
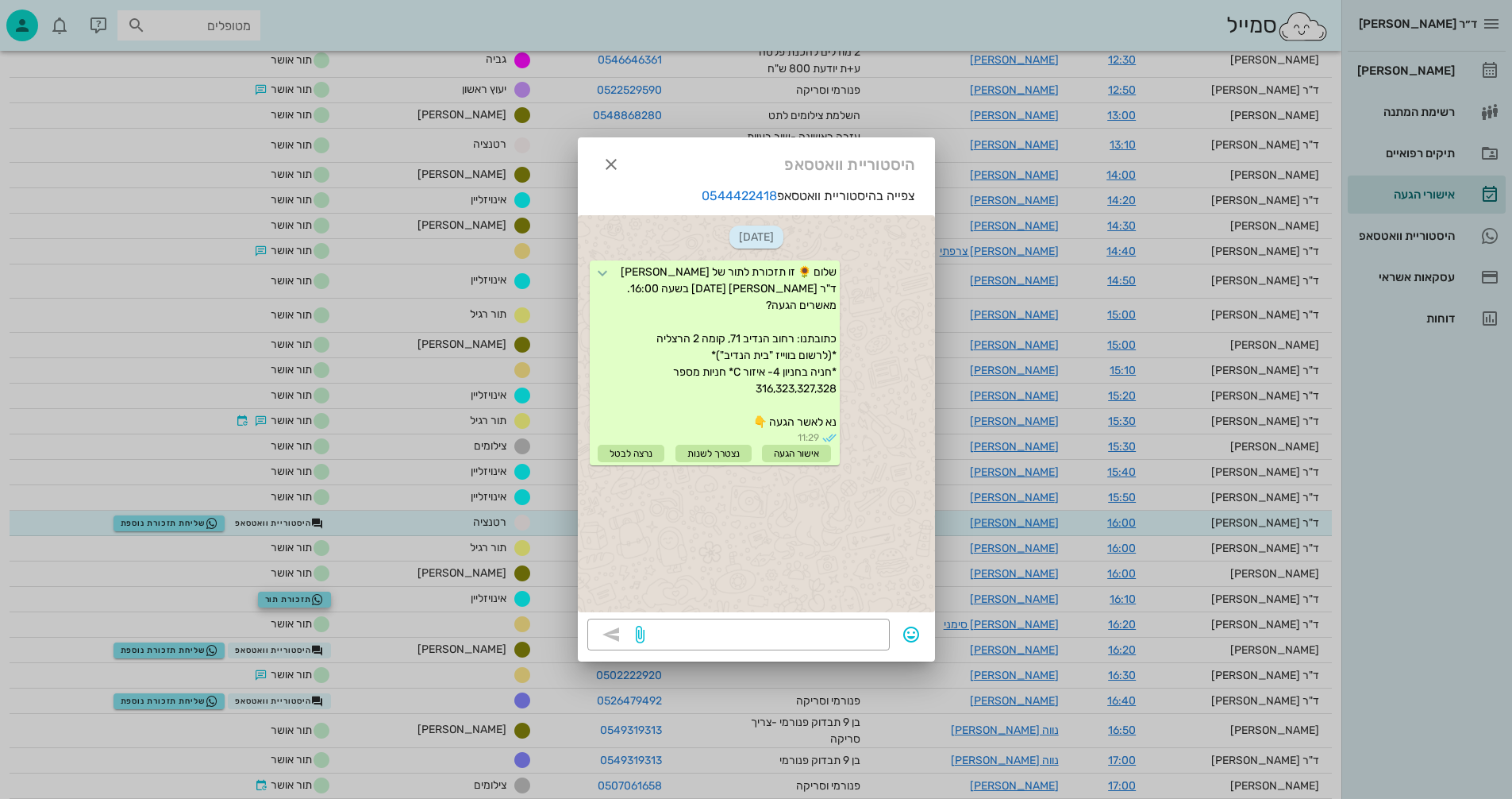
click at [179, 456] on div at bounding box center [756, 400] width 1512 height 799
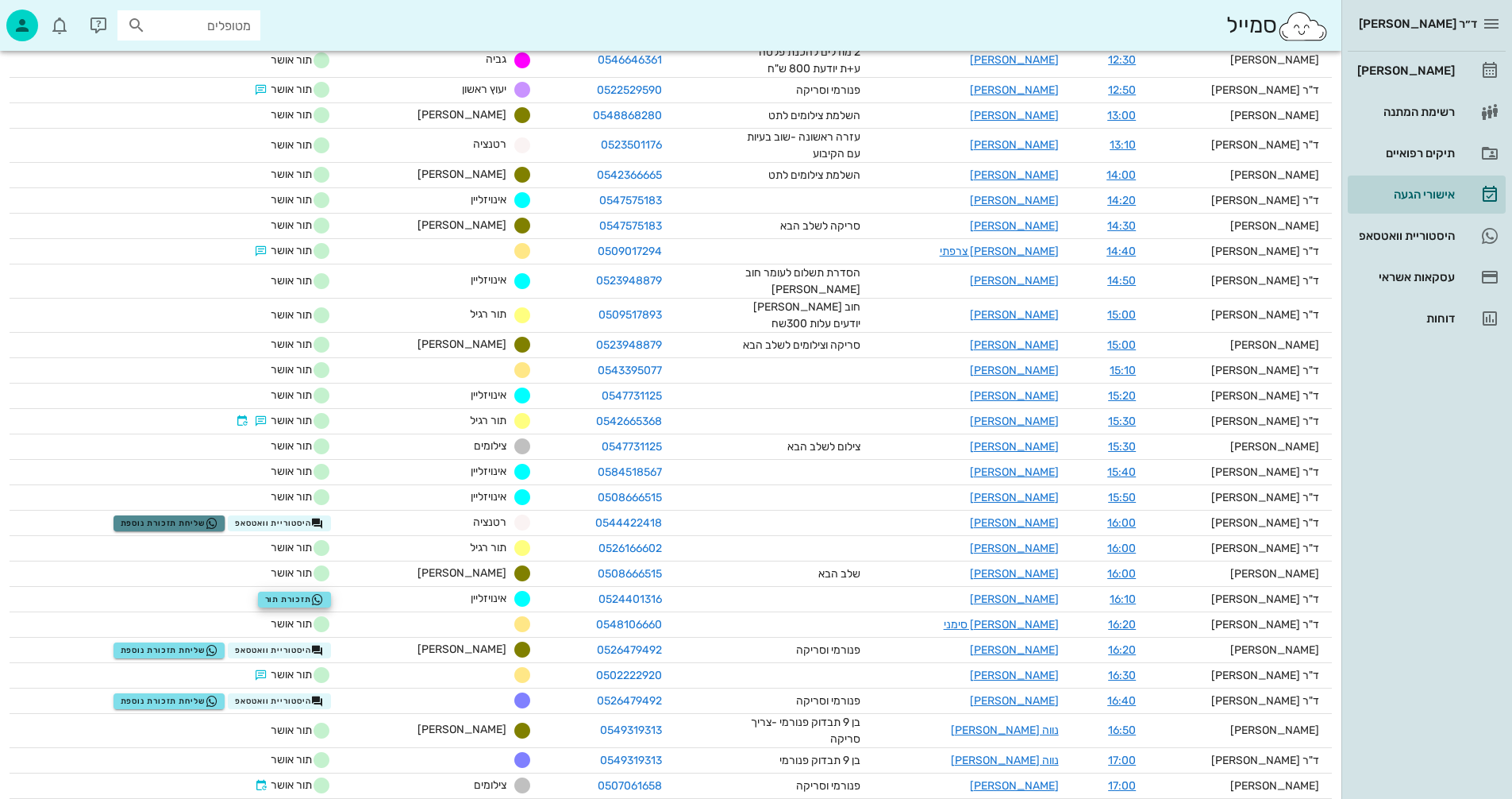
click at [179, 517] on span "שליחת תזכורת נוספת" at bounding box center [169, 524] width 98 height 13
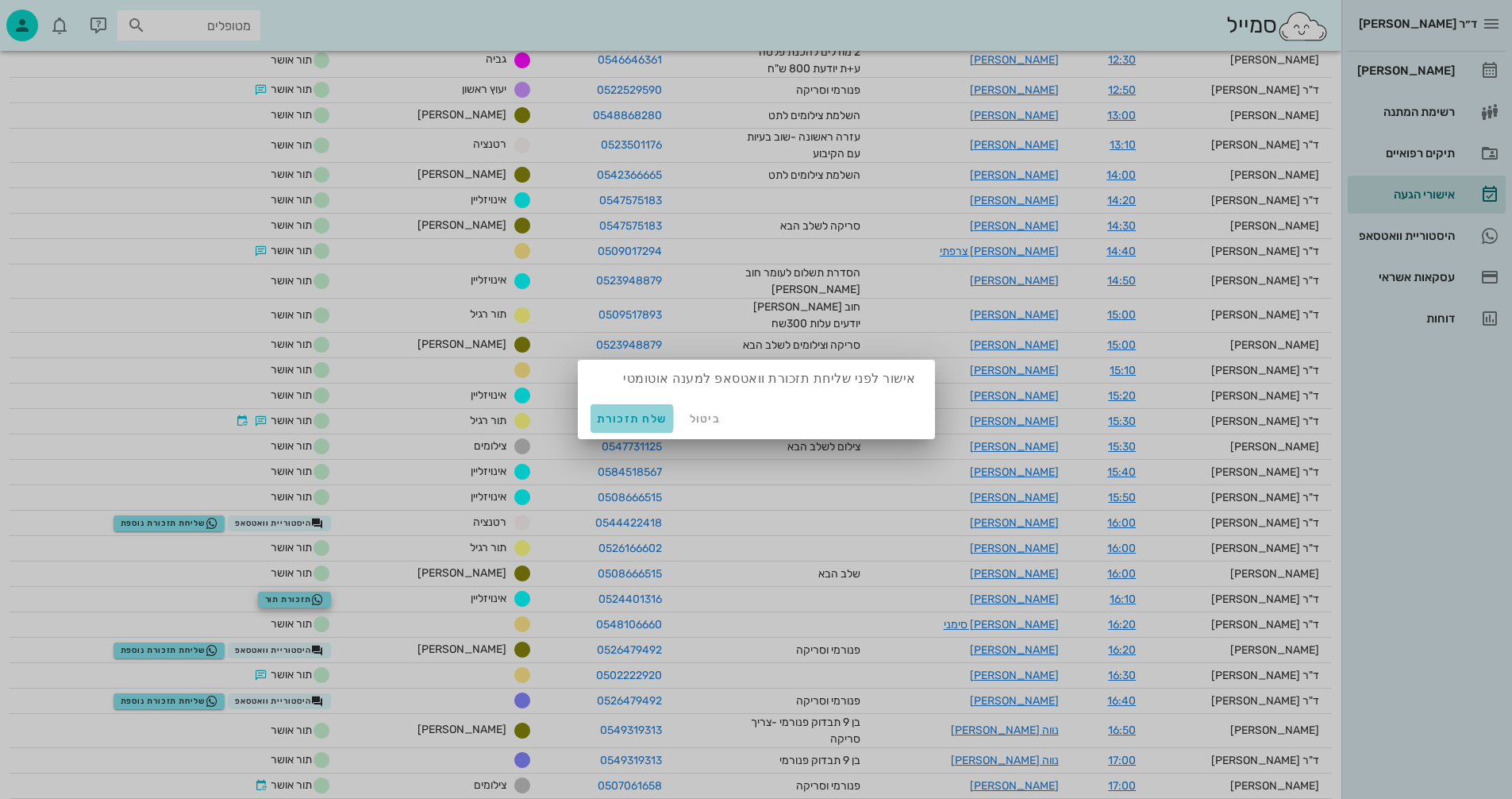
click at [621, 418] on span "שלח תזכורת" at bounding box center [631, 418] width 70 height 13
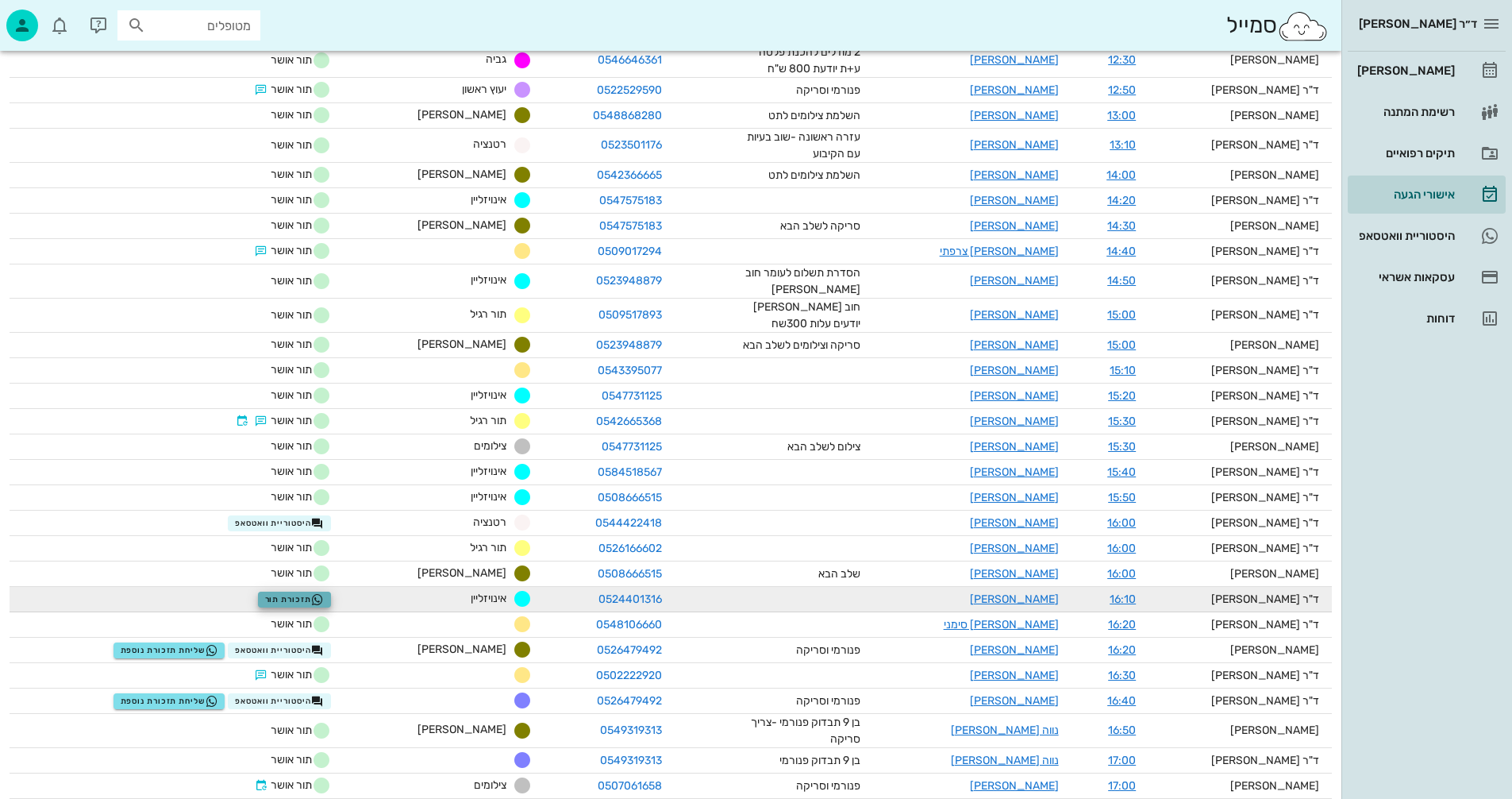
click at [300, 593] on span "תזכורת תור" at bounding box center [294, 600] width 59 height 13
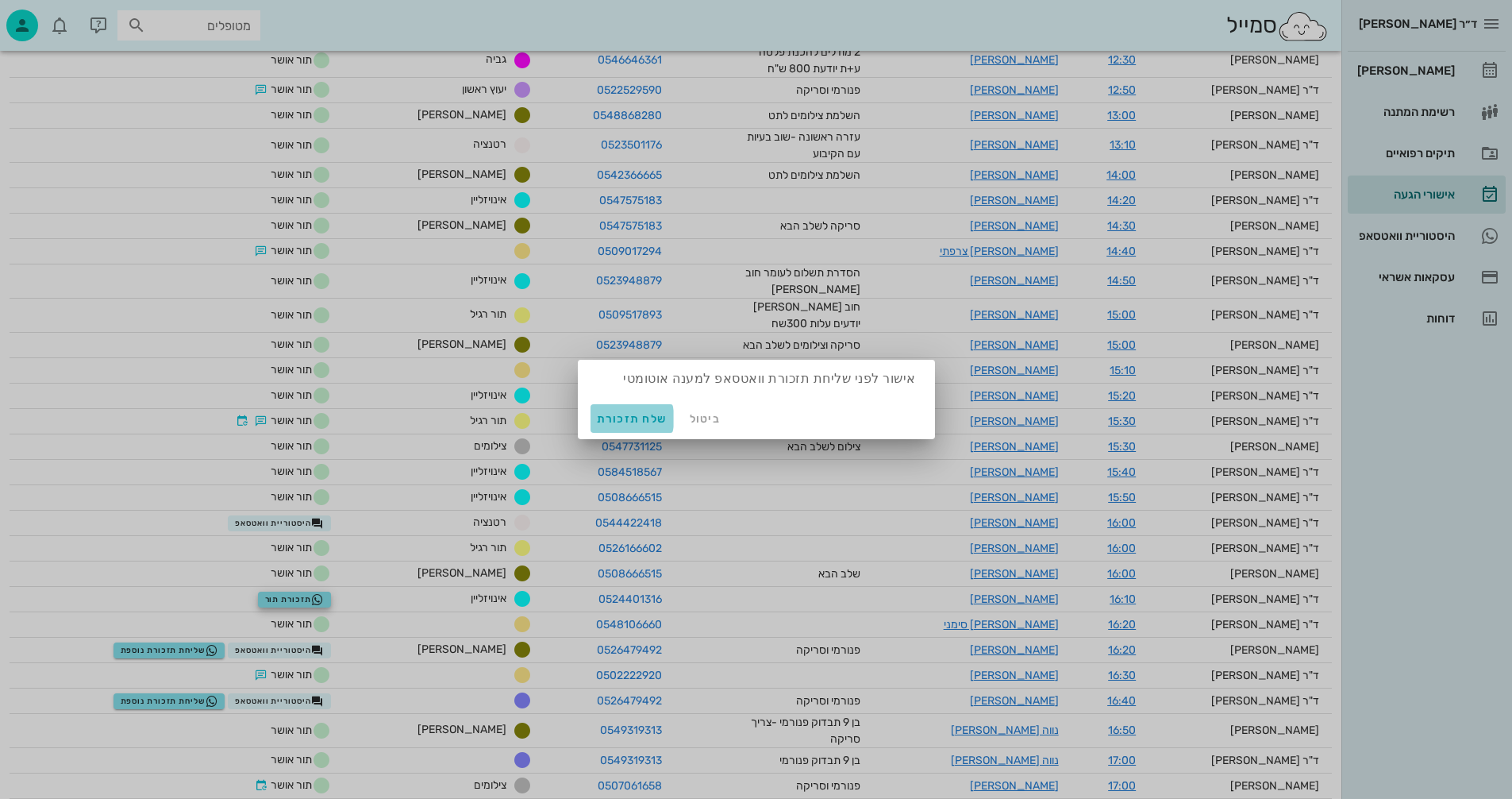
click at [609, 419] on span "שלח תזכורת" at bounding box center [631, 418] width 70 height 13
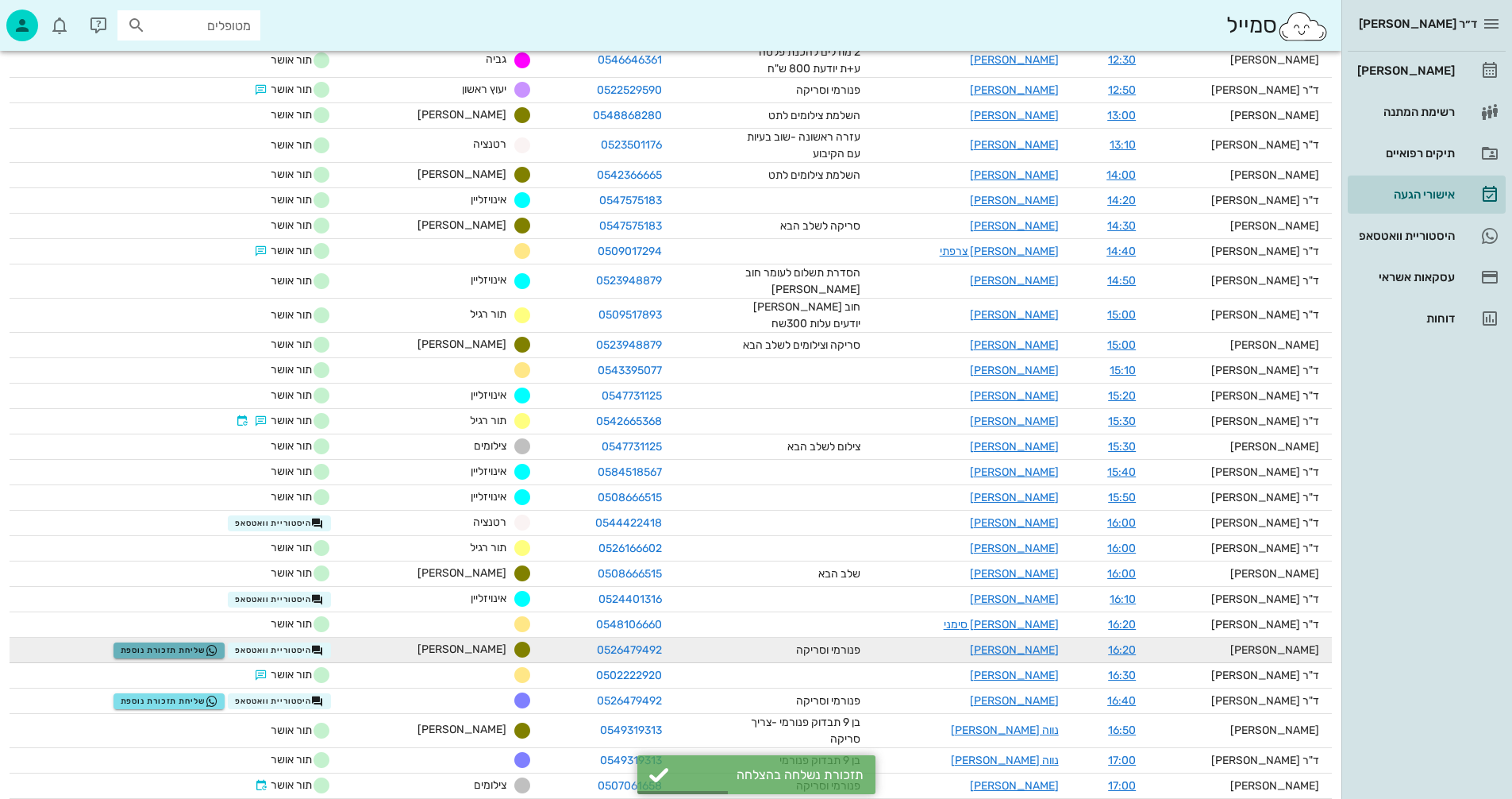
click at [198, 644] on span "שליחת תזכורת נוספת" at bounding box center [169, 650] width 98 height 13
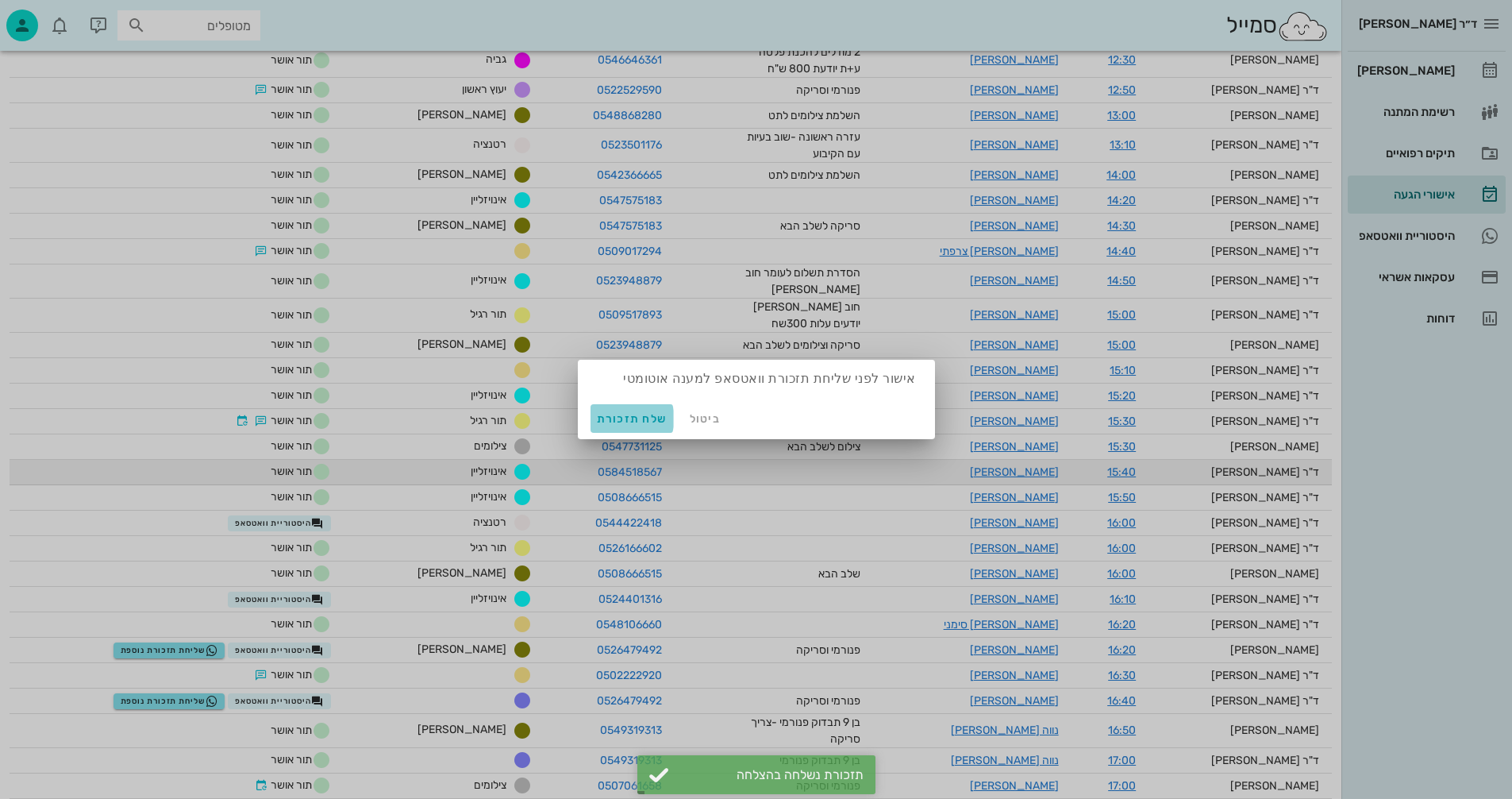
click at [621, 415] on span "שלח תזכורת" at bounding box center [631, 418] width 70 height 13
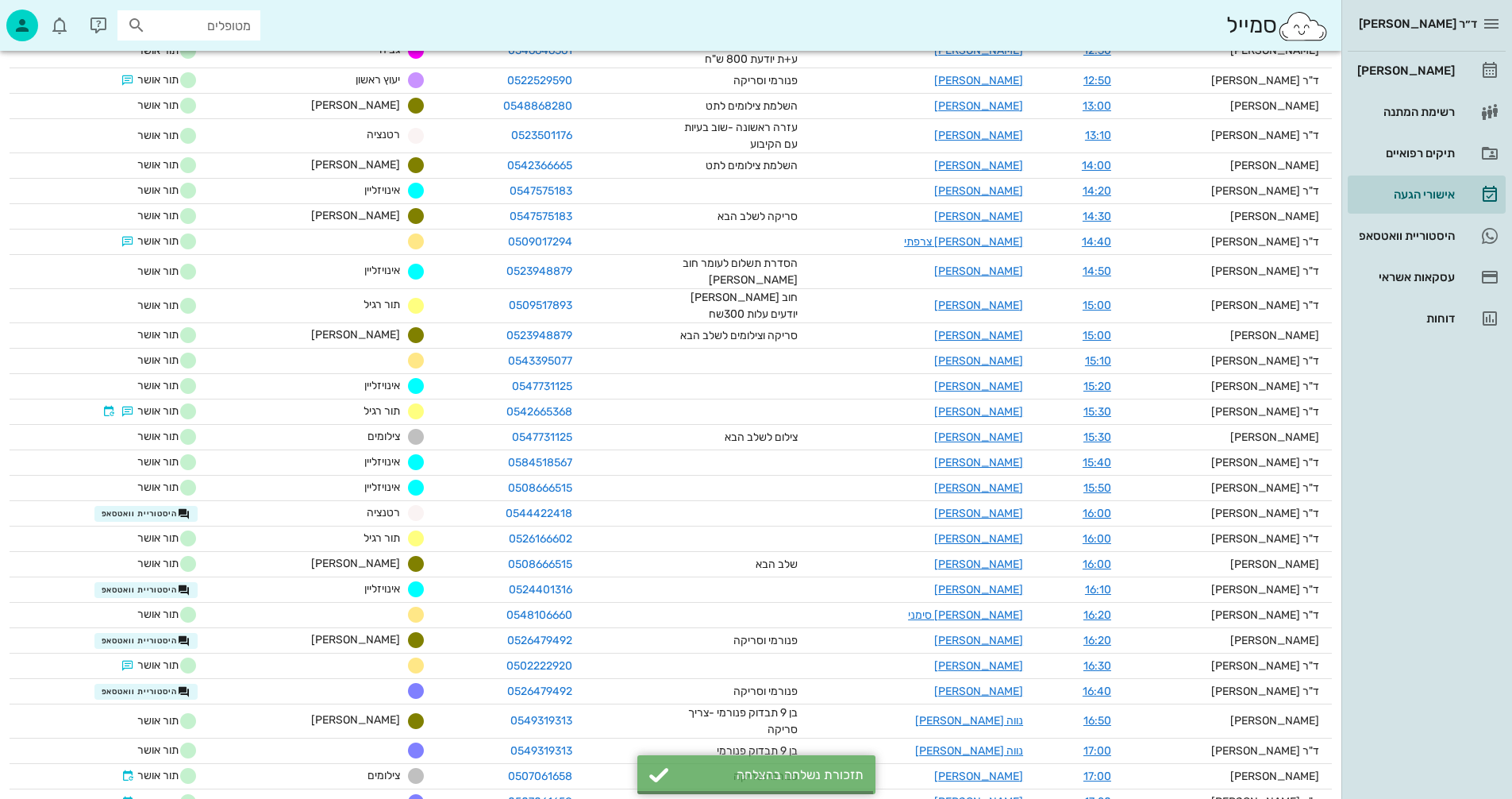
scroll to position [1043, 0]
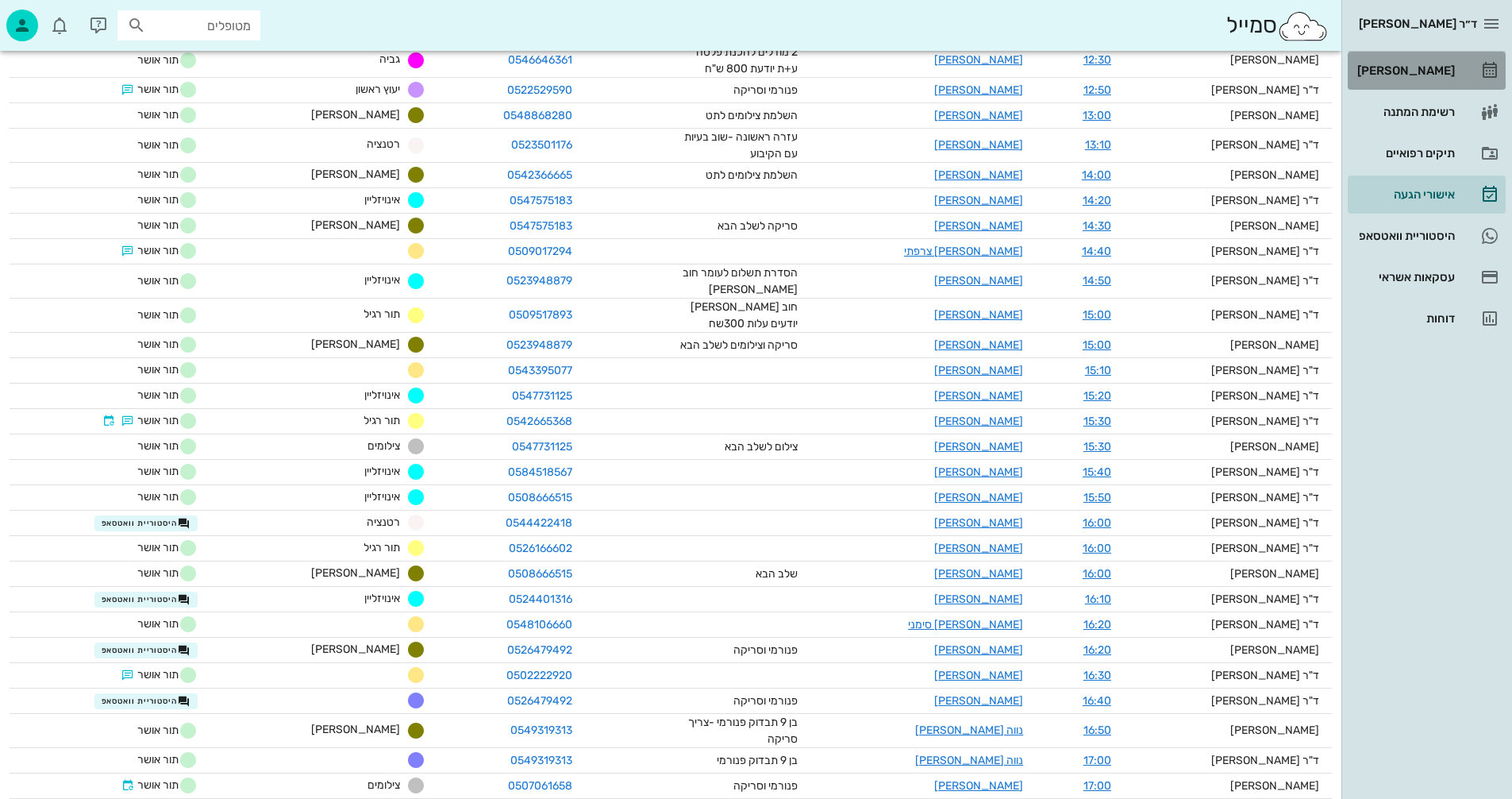
click at [1420, 69] on div "[PERSON_NAME]" at bounding box center [1404, 70] width 101 height 13
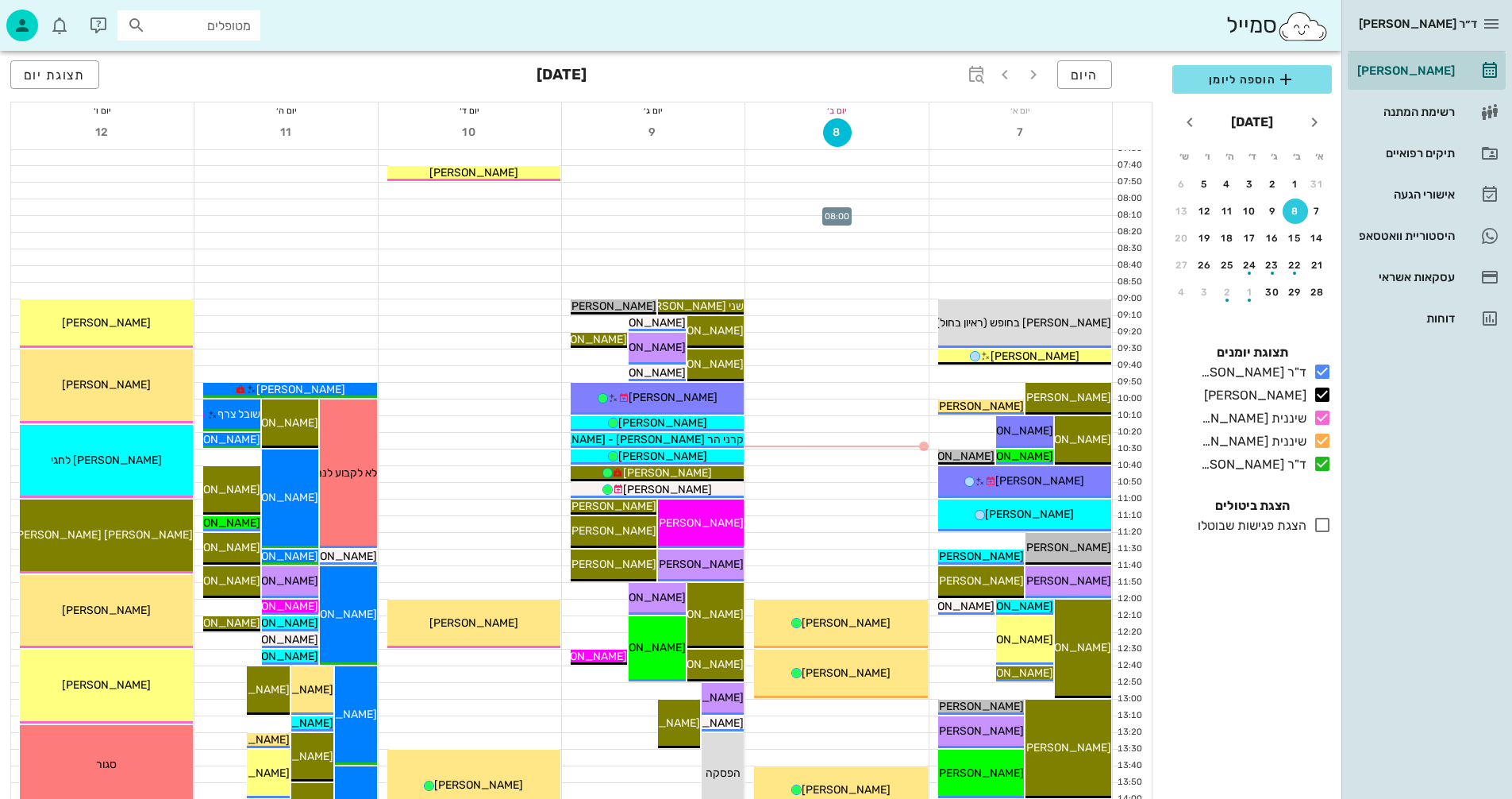
scroll to position [79, 0]
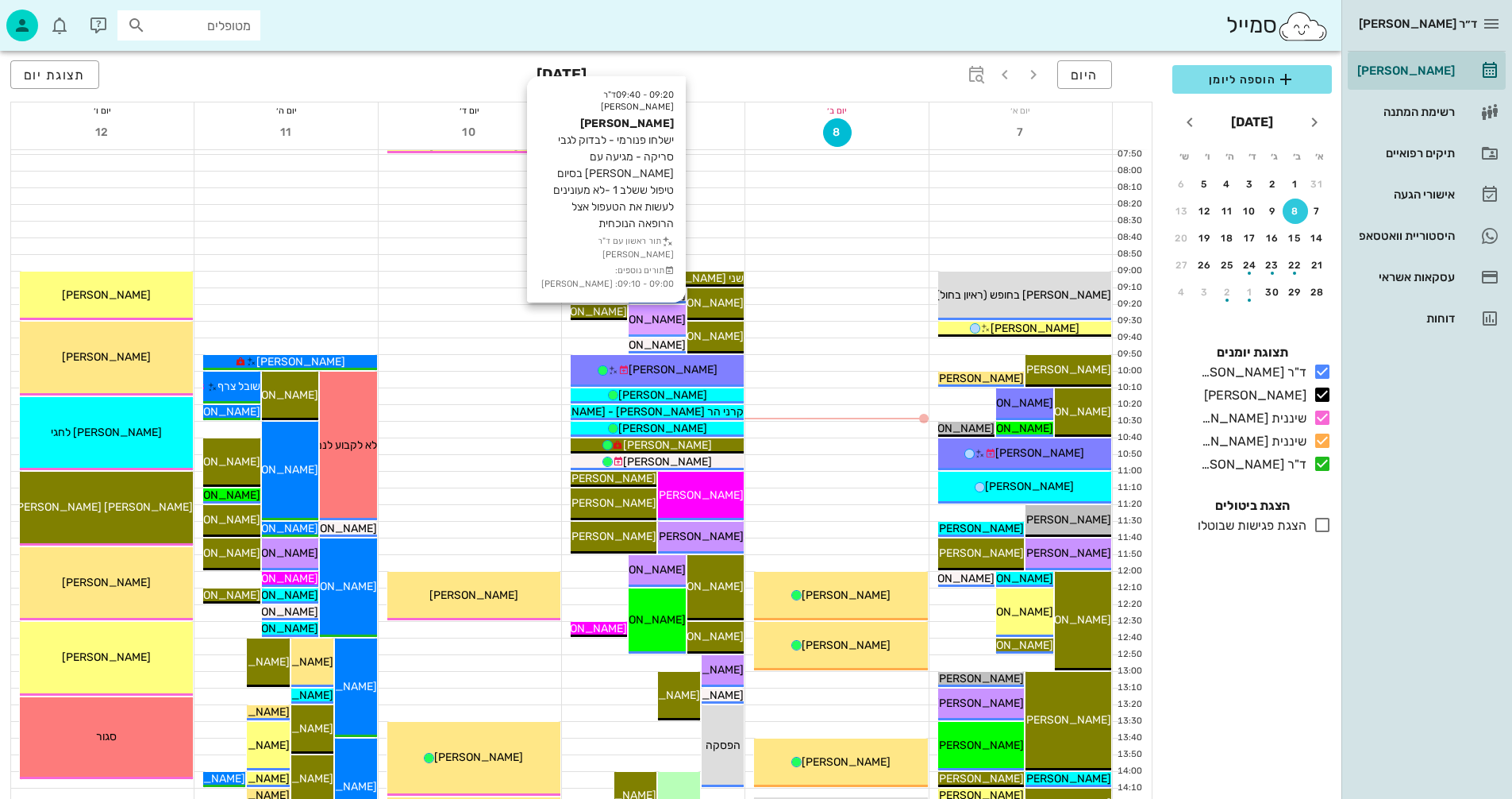
click at [662, 317] on span "[PERSON_NAME]" at bounding box center [641, 320] width 89 height 13
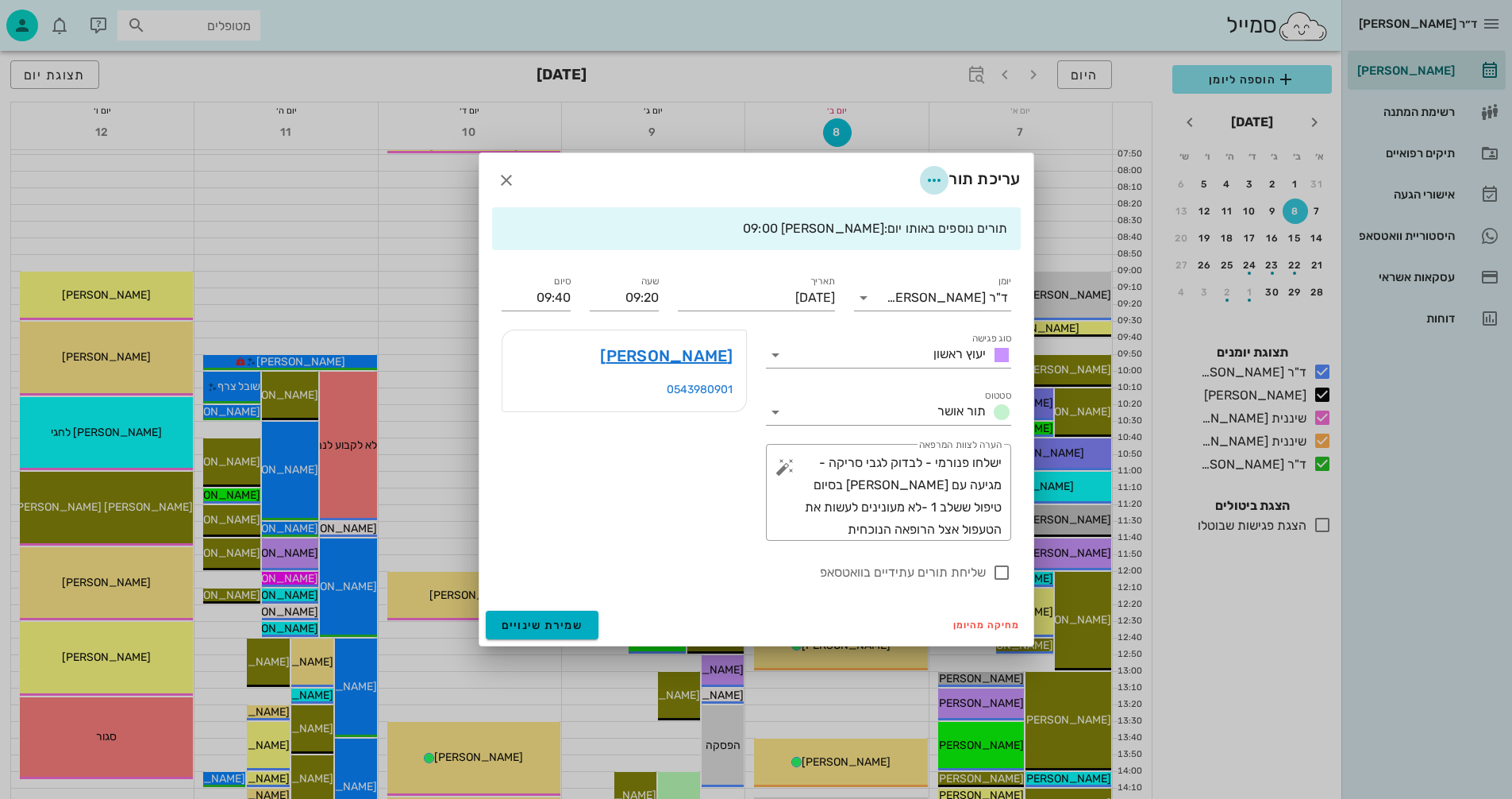
click at [929, 178] on icon "button" at bounding box center [934, 180] width 19 height 19
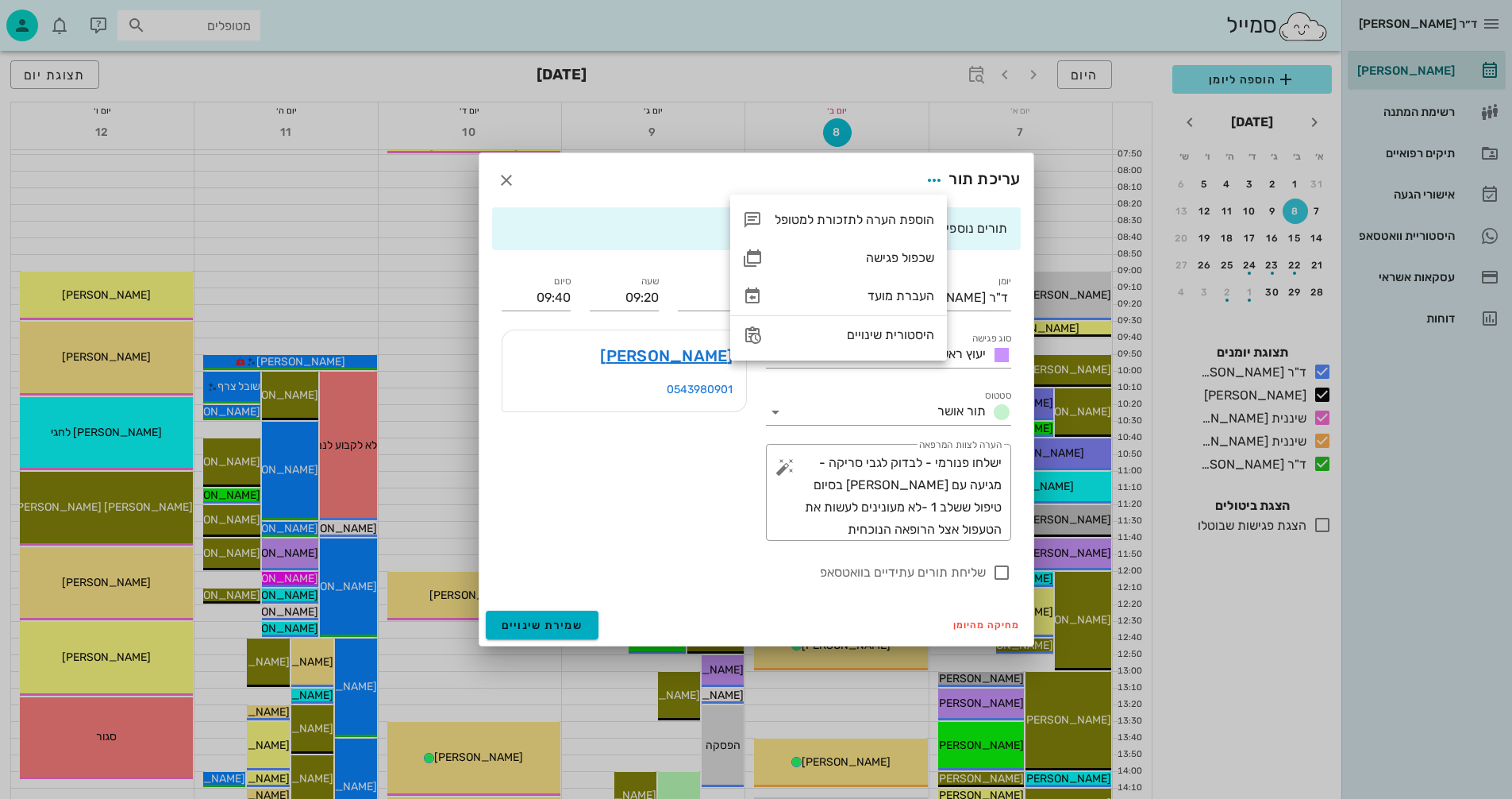
click at [773, 164] on div "עריכת תור" at bounding box center [756, 180] width 554 height 54
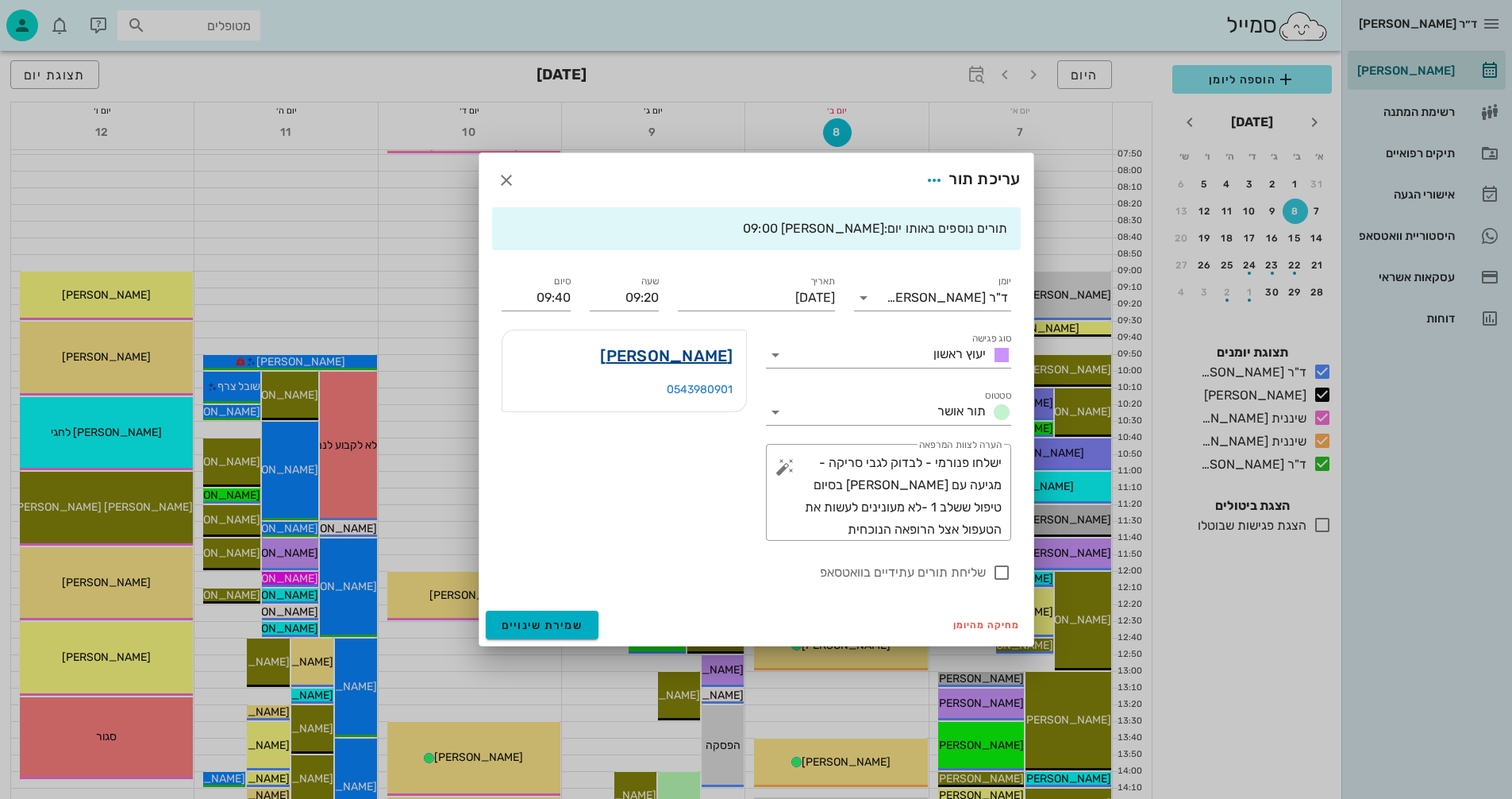
click at [709, 356] on link "איה טל" at bounding box center [666, 355] width 132 height 25
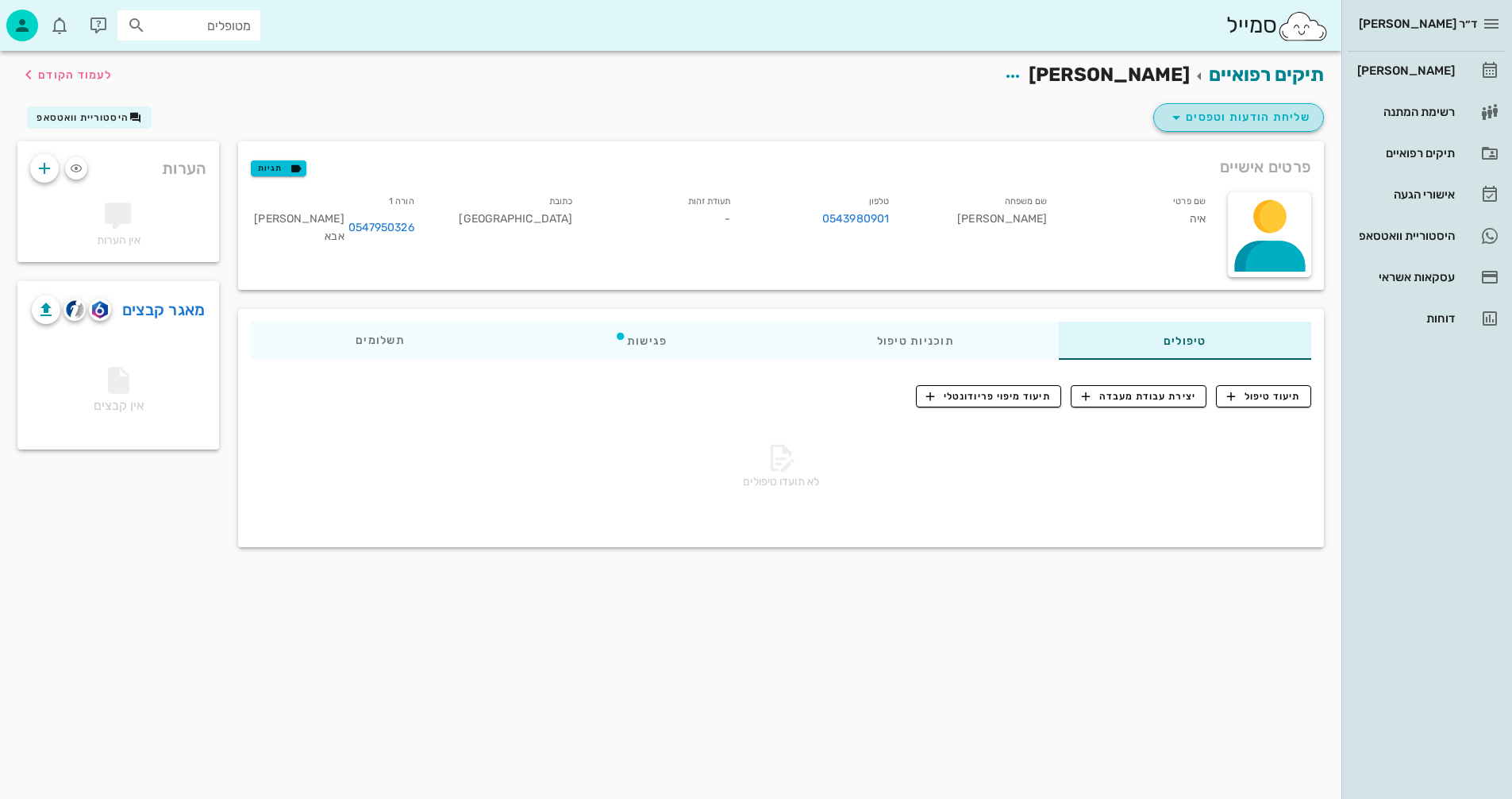
click at [1241, 115] on span "שליחת הודעות וטפסים" at bounding box center [1239, 118] width 144 height 19
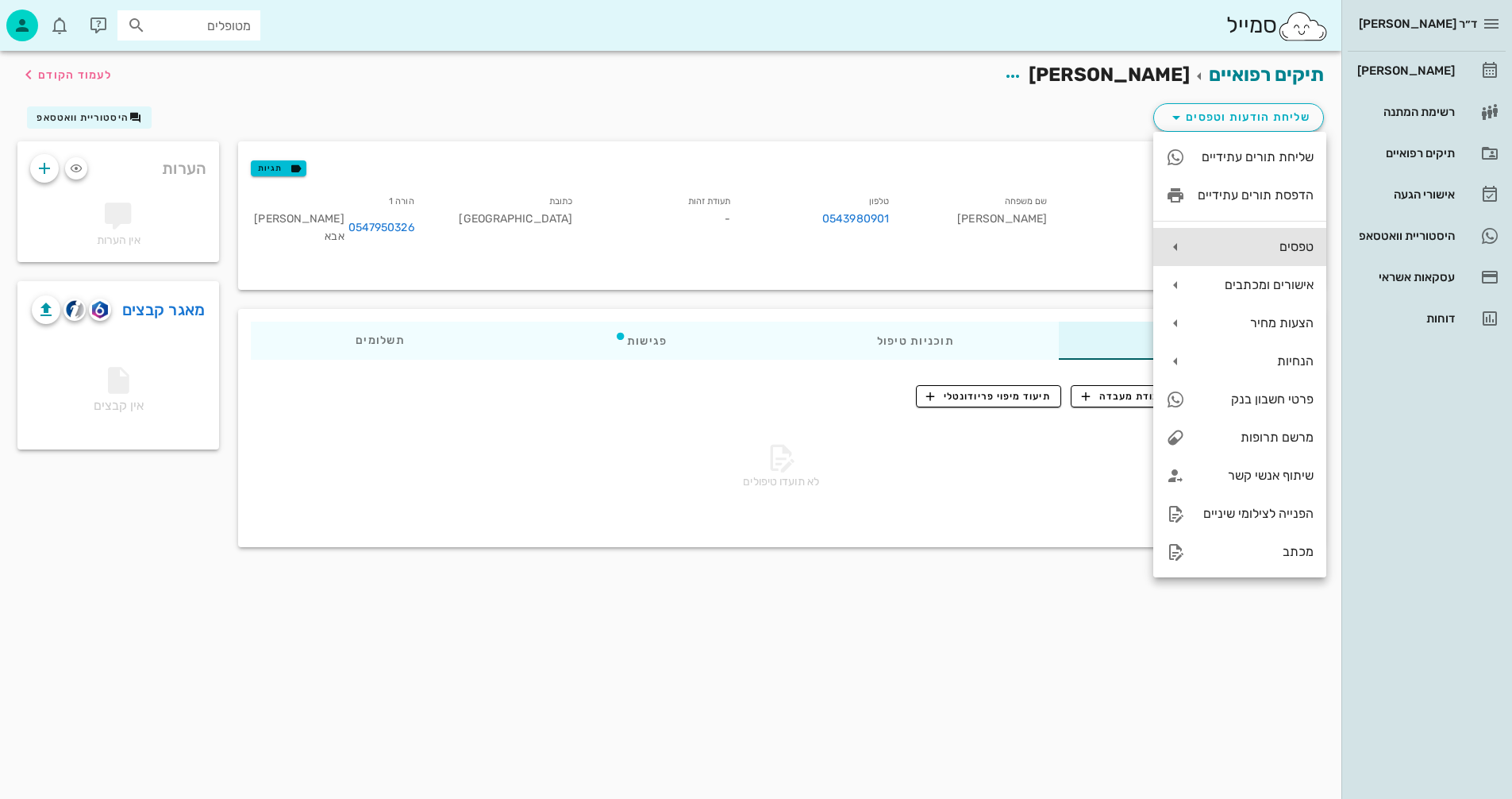
click at [1211, 242] on div "טפסים" at bounding box center [1255, 246] width 116 height 15
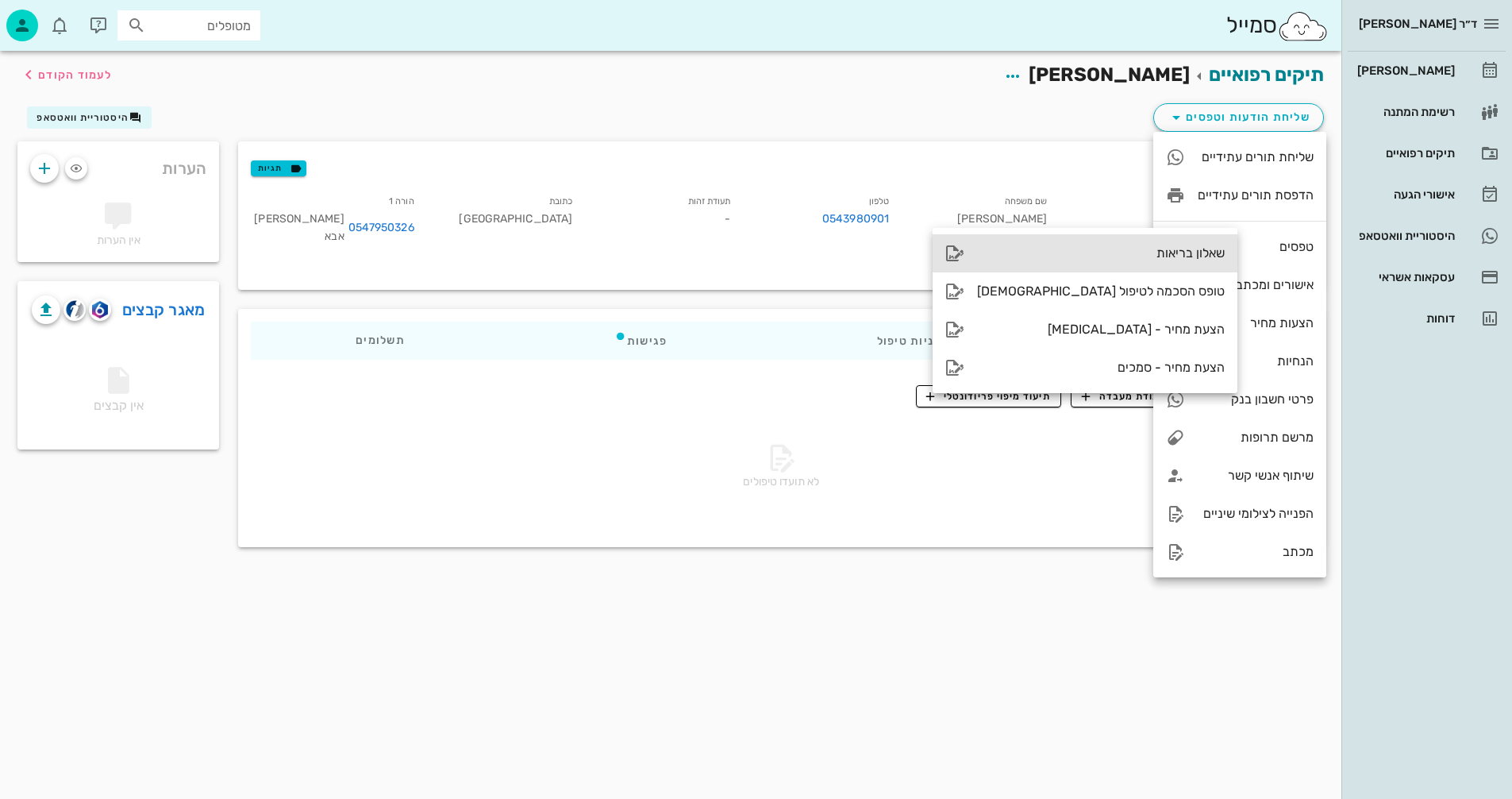
click at [1030, 250] on div "שאלון בריאות" at bounding box center [1101, 253] width 248 height 15
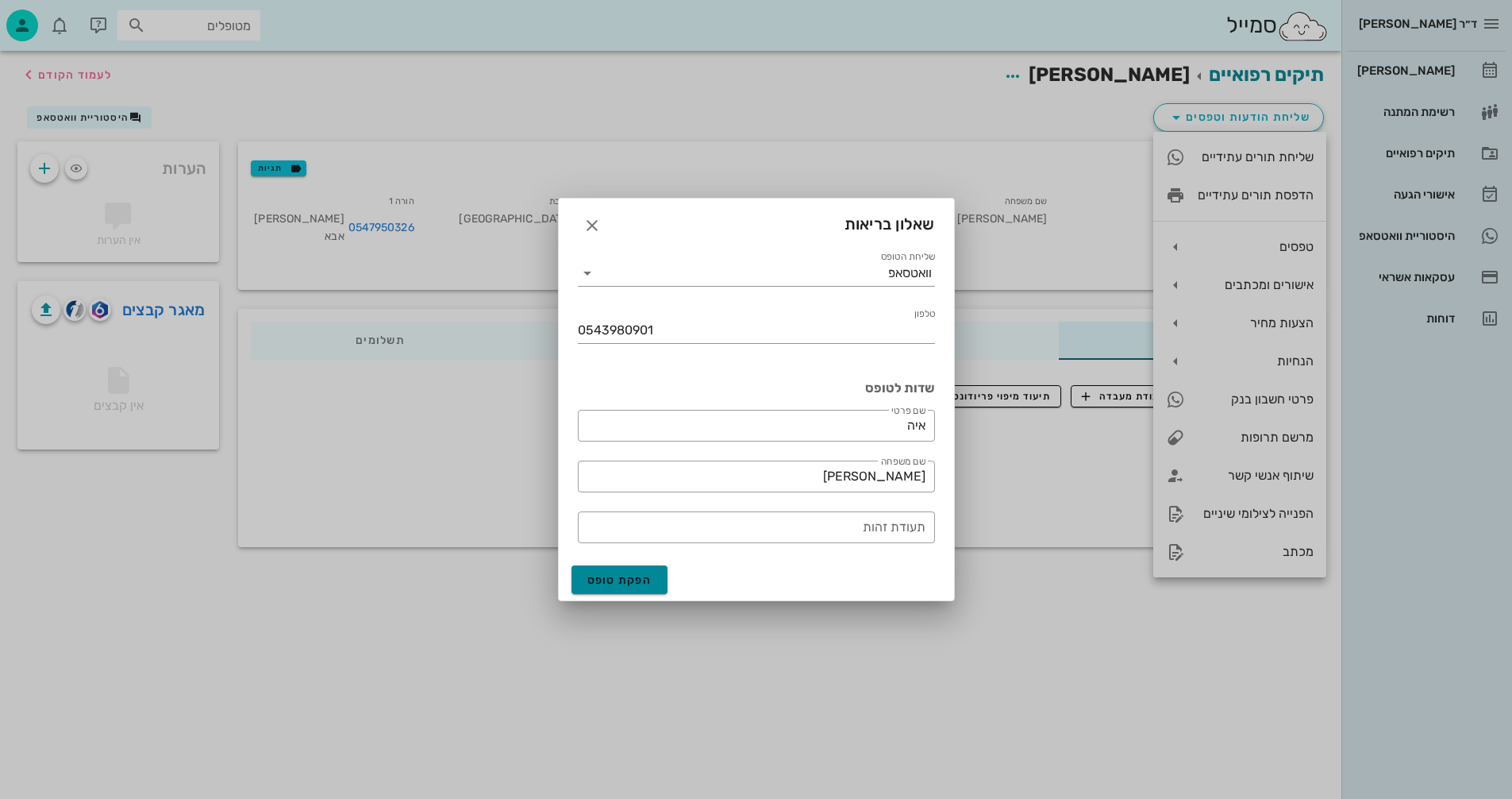
click at [596, 581] on span "הפקת טופס" at bounding box center [619, 580] width 65 height 13
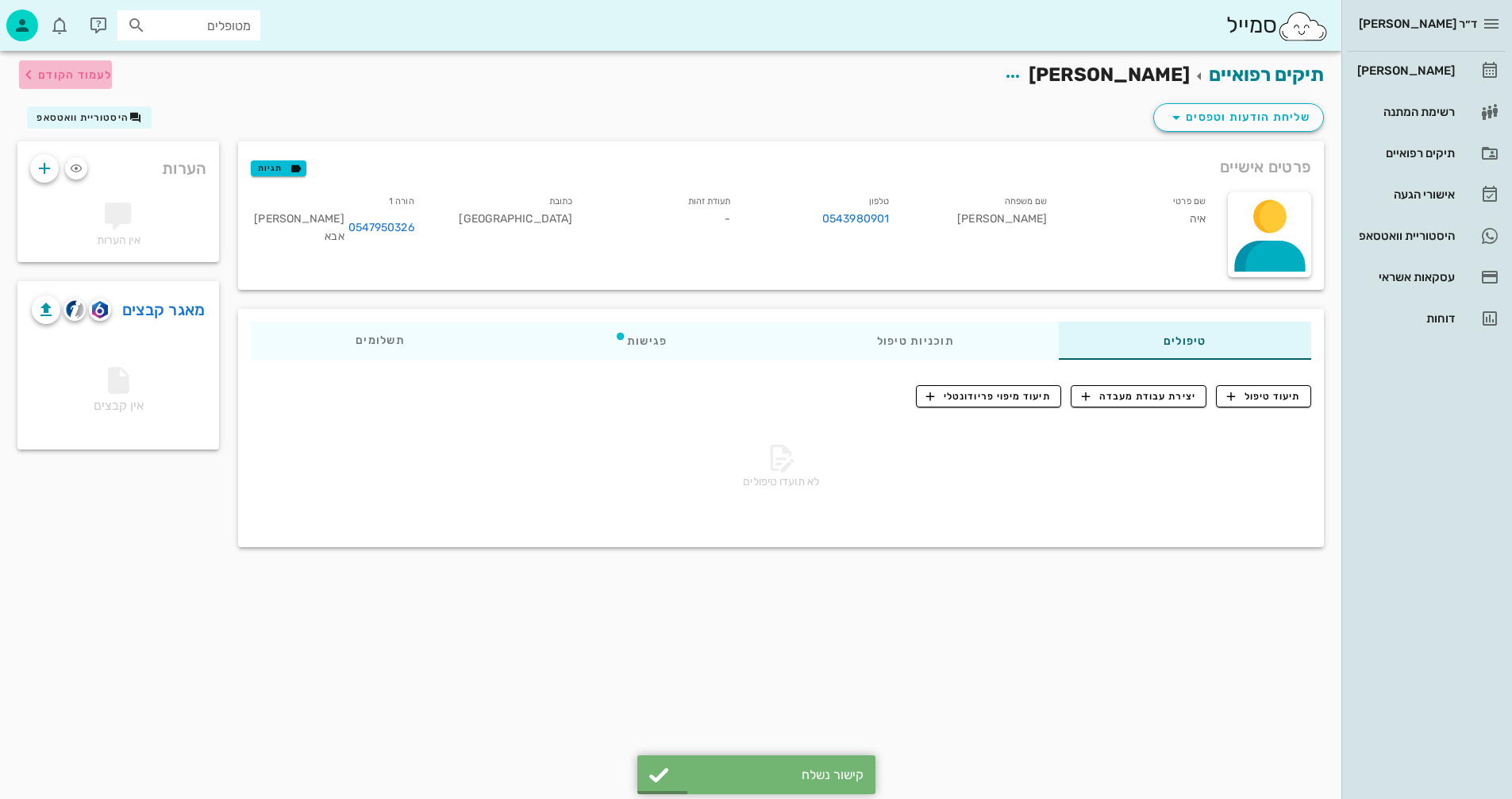
click at [90, 70] on span "לעמוד הקודם" at bounding box center [75, 75] width 74 height 13
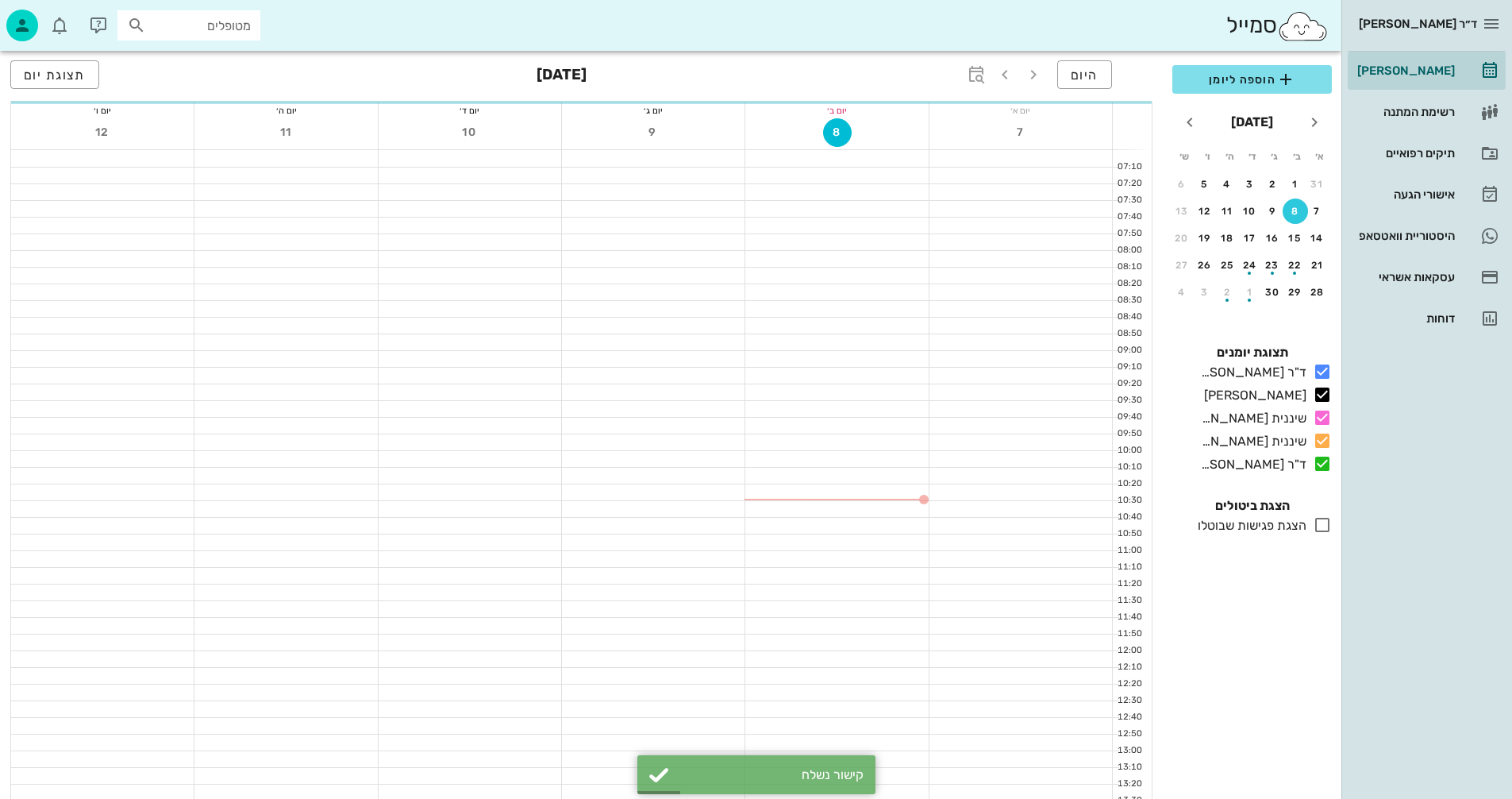
scroll to position [79, 0]
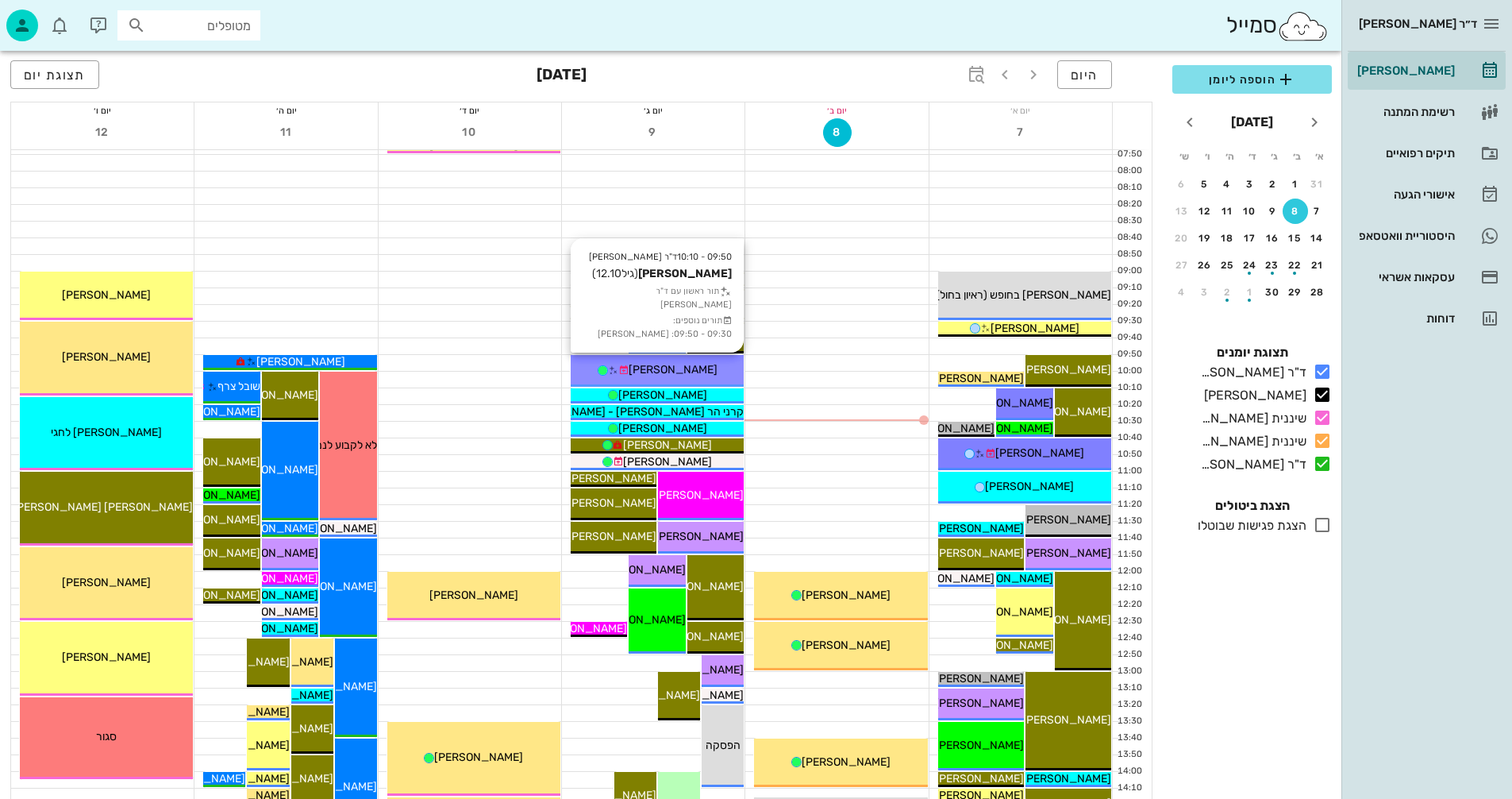
click at [698, 371] on span "[PERSON_NAME]" at bounding box center [673, 369] width 89 height 13
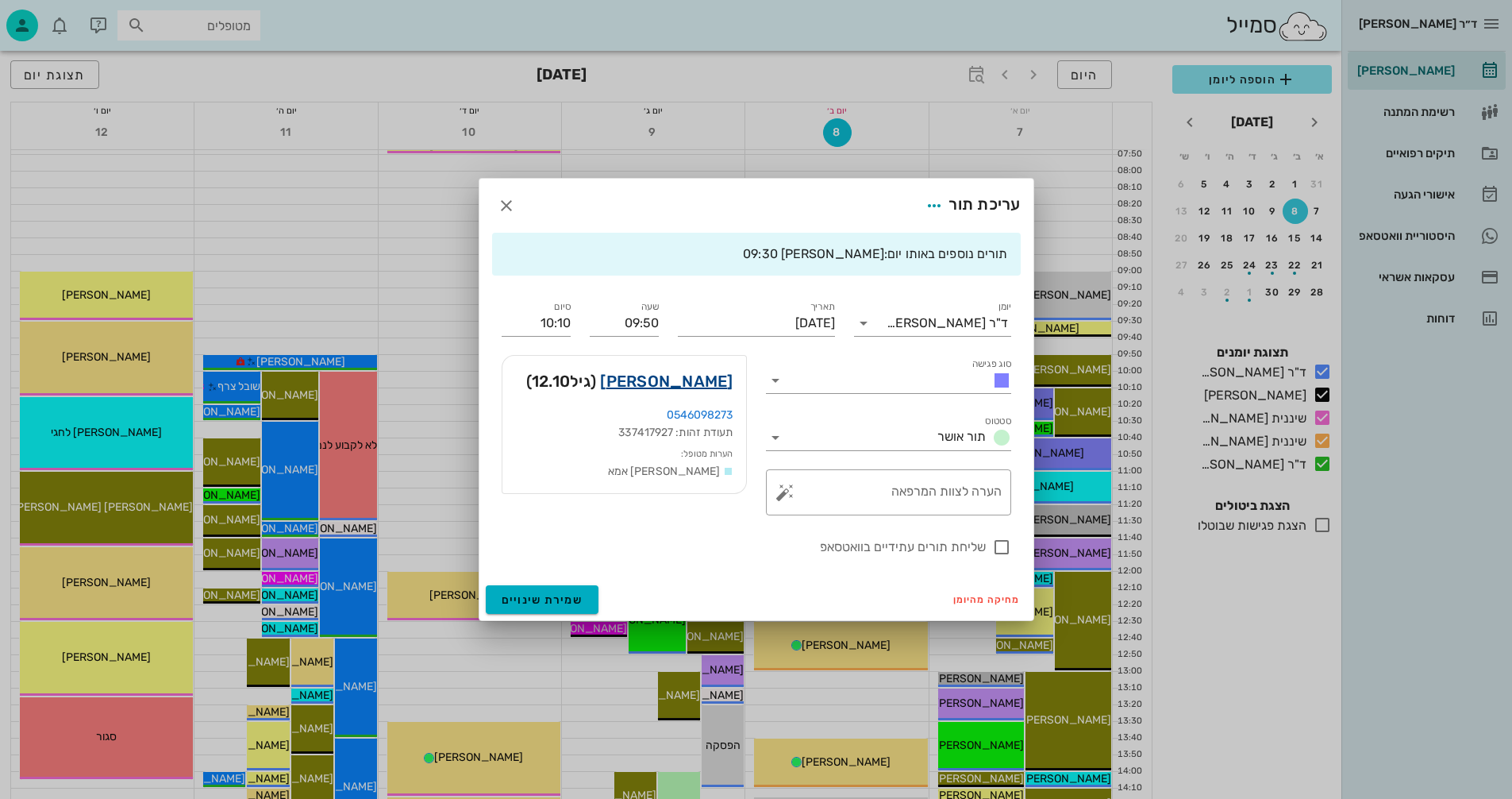
click at [678, 382] on link "[PERSON_NAME]" at bounding box center [666, 381] width 132 height 25
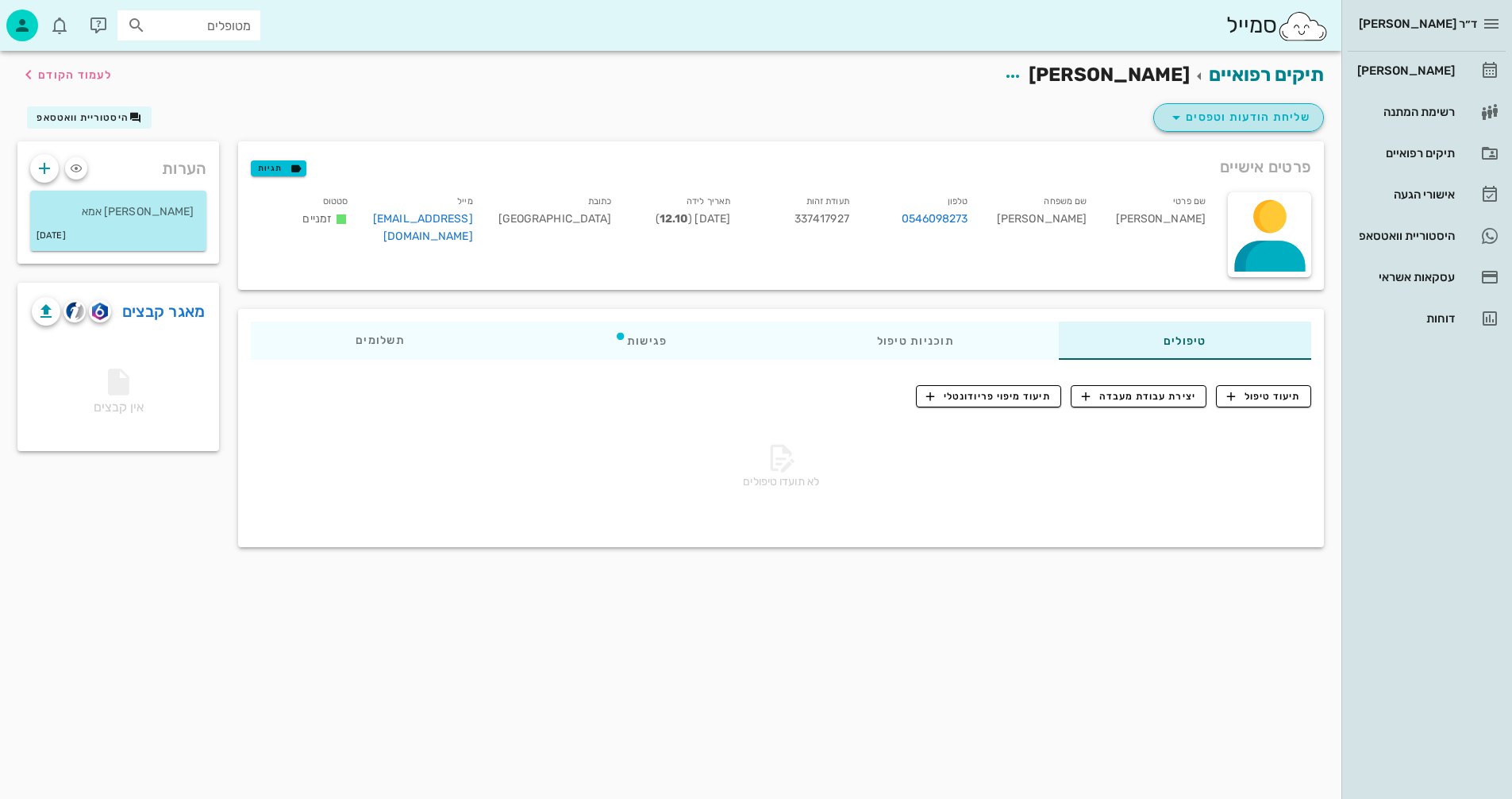
click at [1215, 115] on span "שליחת הודעות וטפסים" at bounding box center [1239, 118] width 144 height 19
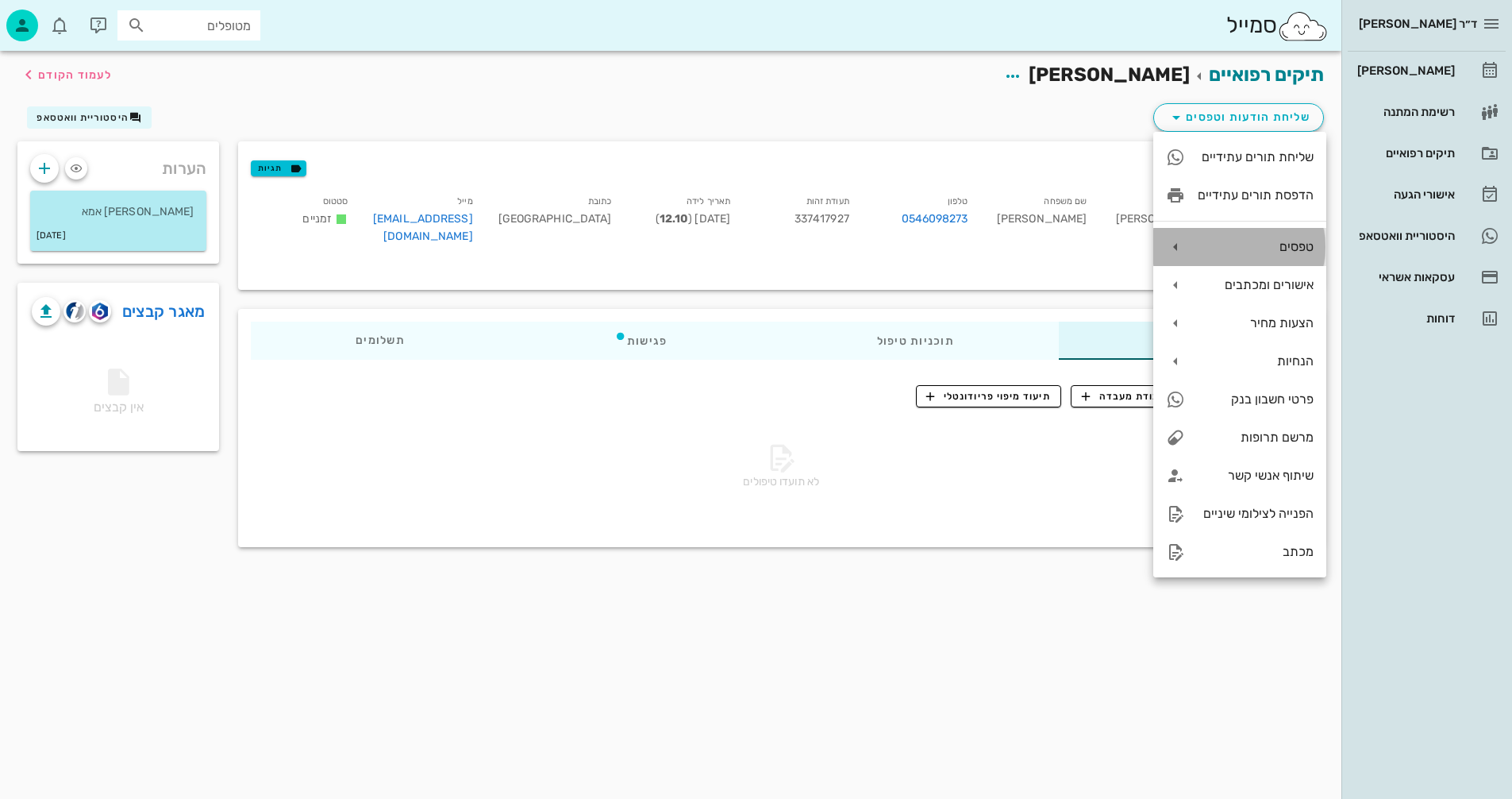
click at [1240, 243] on div "טפסים" at bounding box center [1255, 246] width 116 height 15
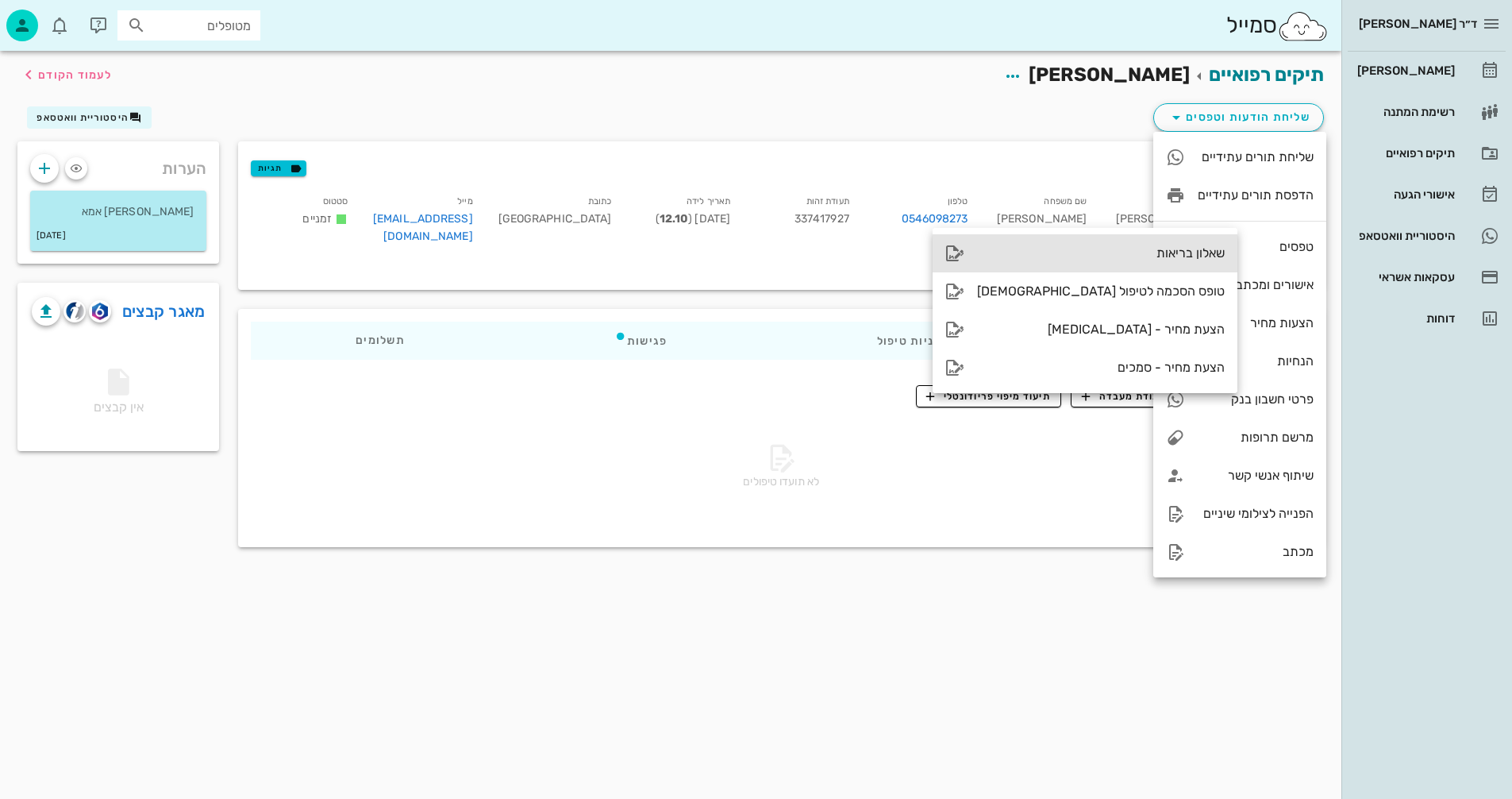
click at [1084, 248] on div "שאלון בריאות" at bounding box center [1101, 253] width 248 height 15
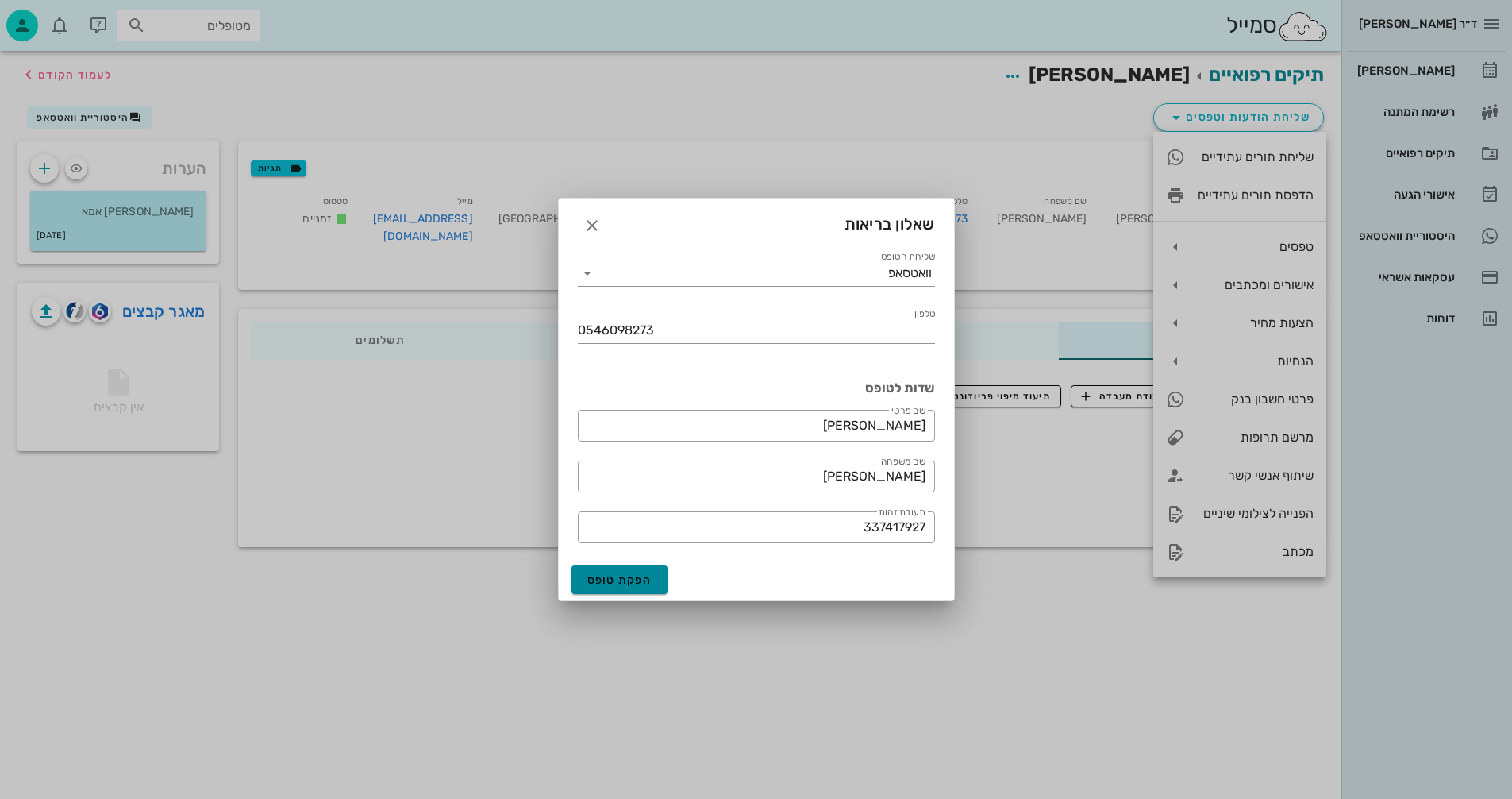
click at [601, 579] on span "הפקת טופס" at bounding box center [619, 580] width 65 height 13
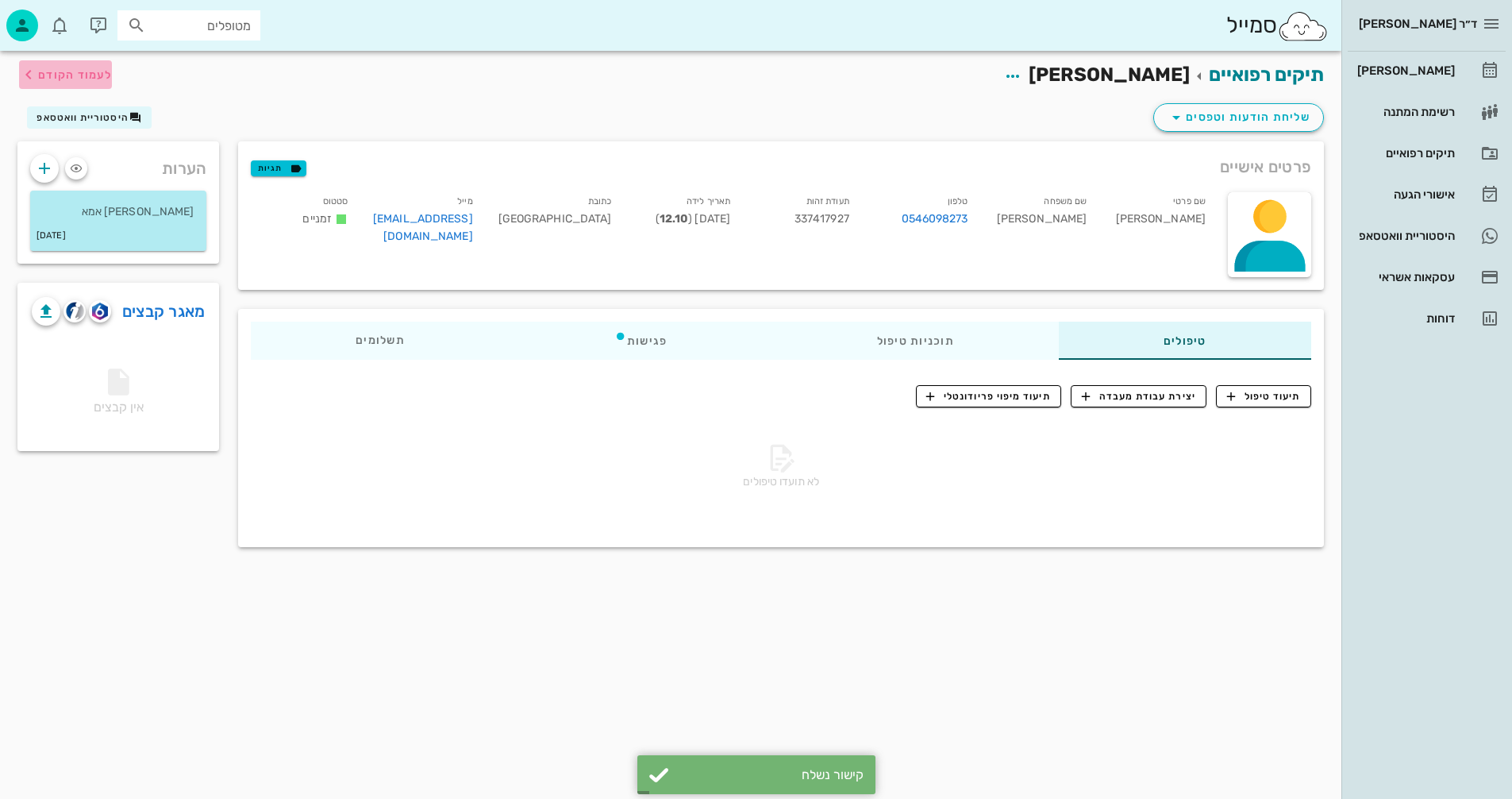
click at [75, 74] on span "לעמוד הקודם" at bounding box center [75, 75] width 74 height 13
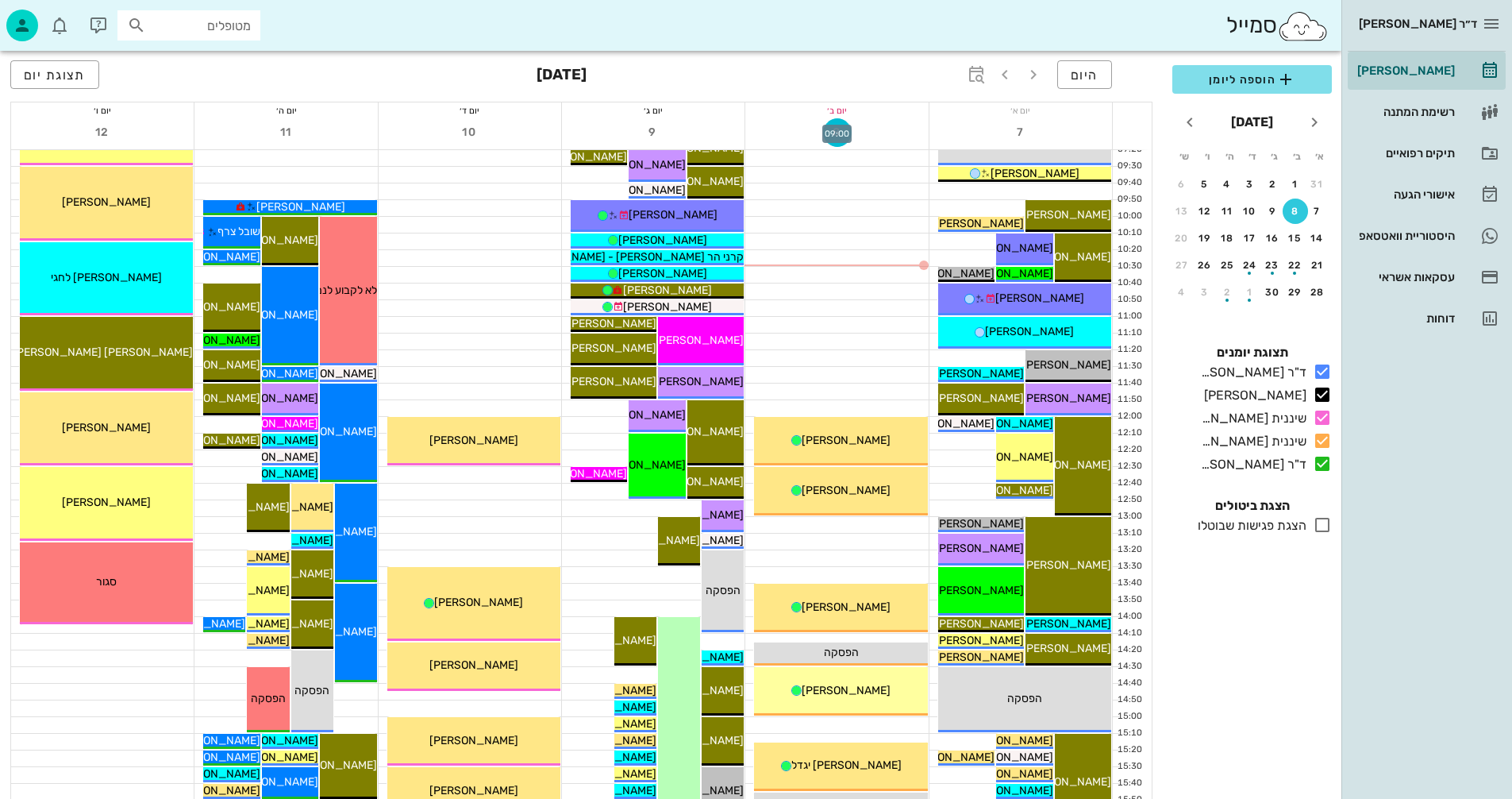
scroll to position [238, 0]
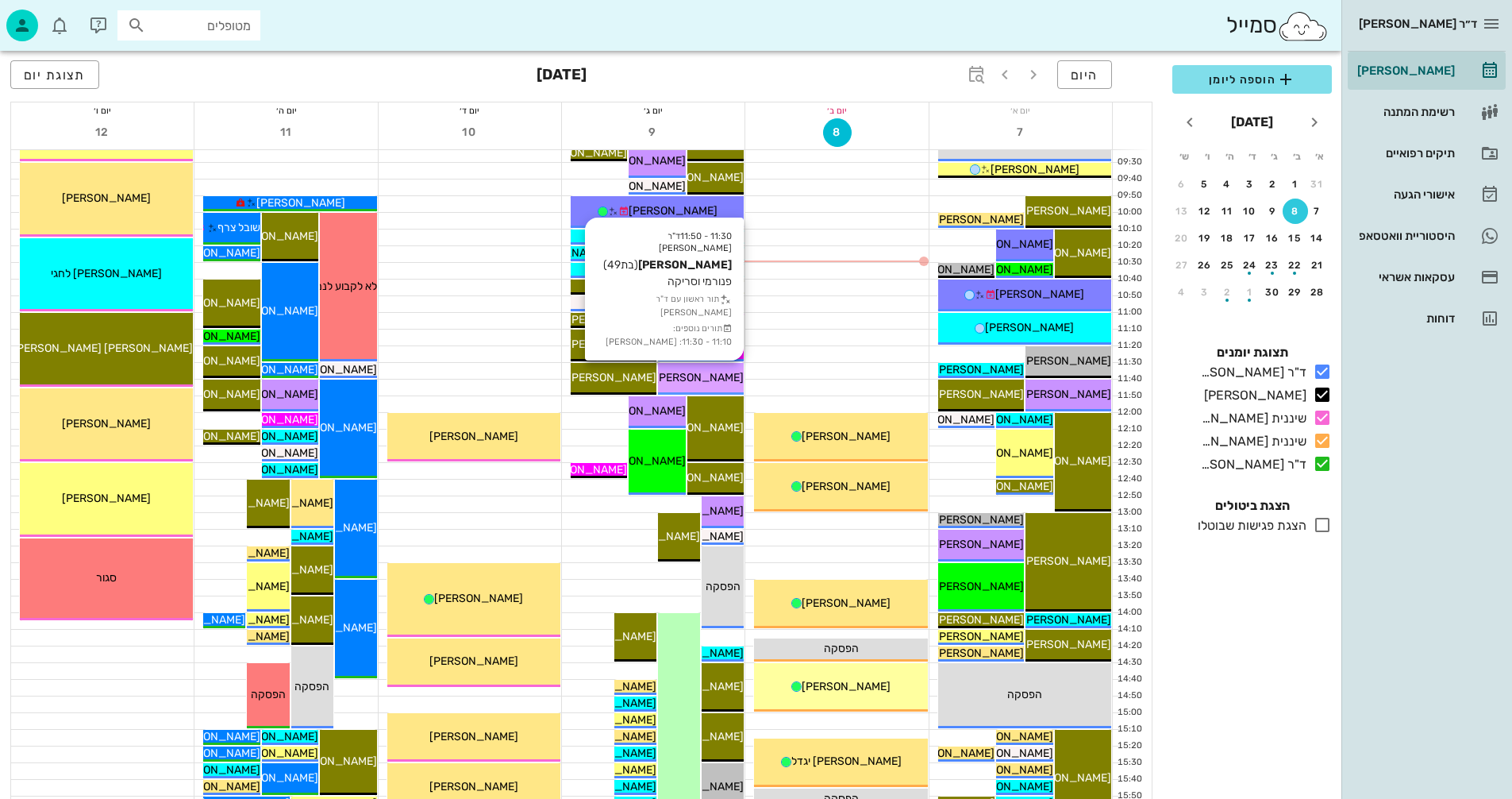
click at [709, 383] on span "[PERSON_NAME]" at bounding box center [699, 378] width 89 height 13
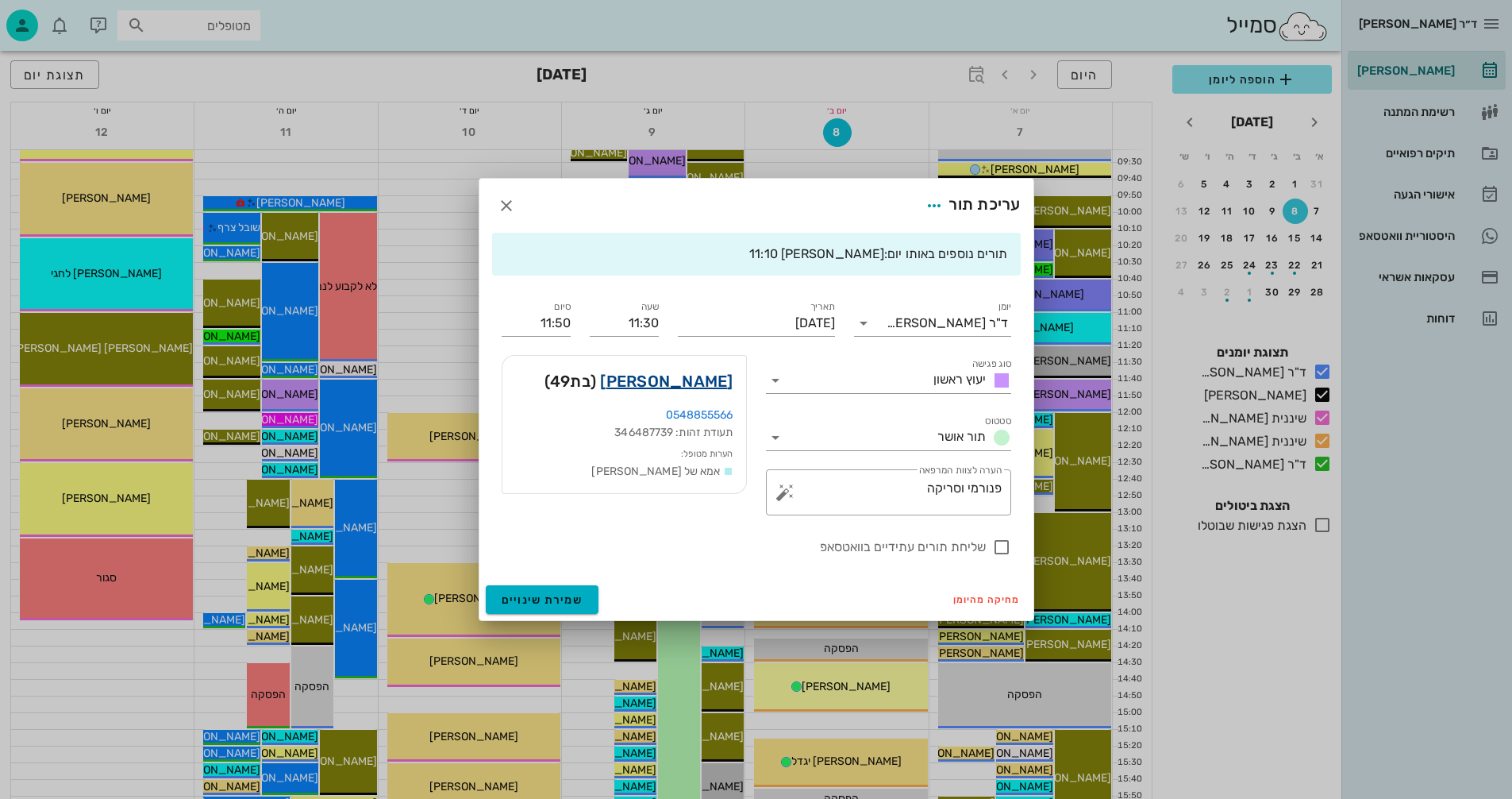
click at [683, 378] on link "Candice קנדיס Harris האריס" at bounding box center [666, 381] width 132 height 25
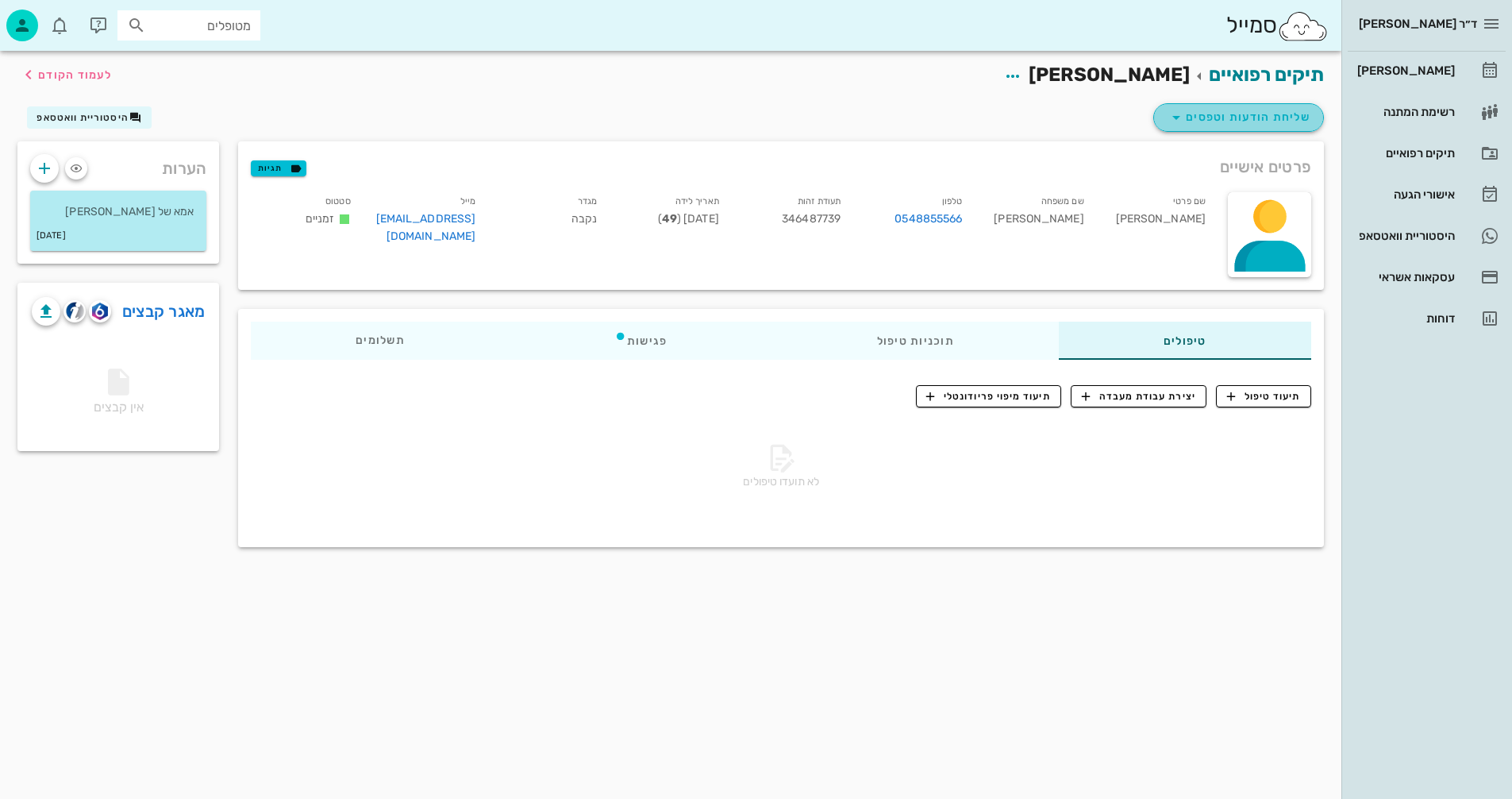
click at [1255, 122] on span "שליחת הודעות וטפסים" at bounding box center [1239, 118] width 144 height 19
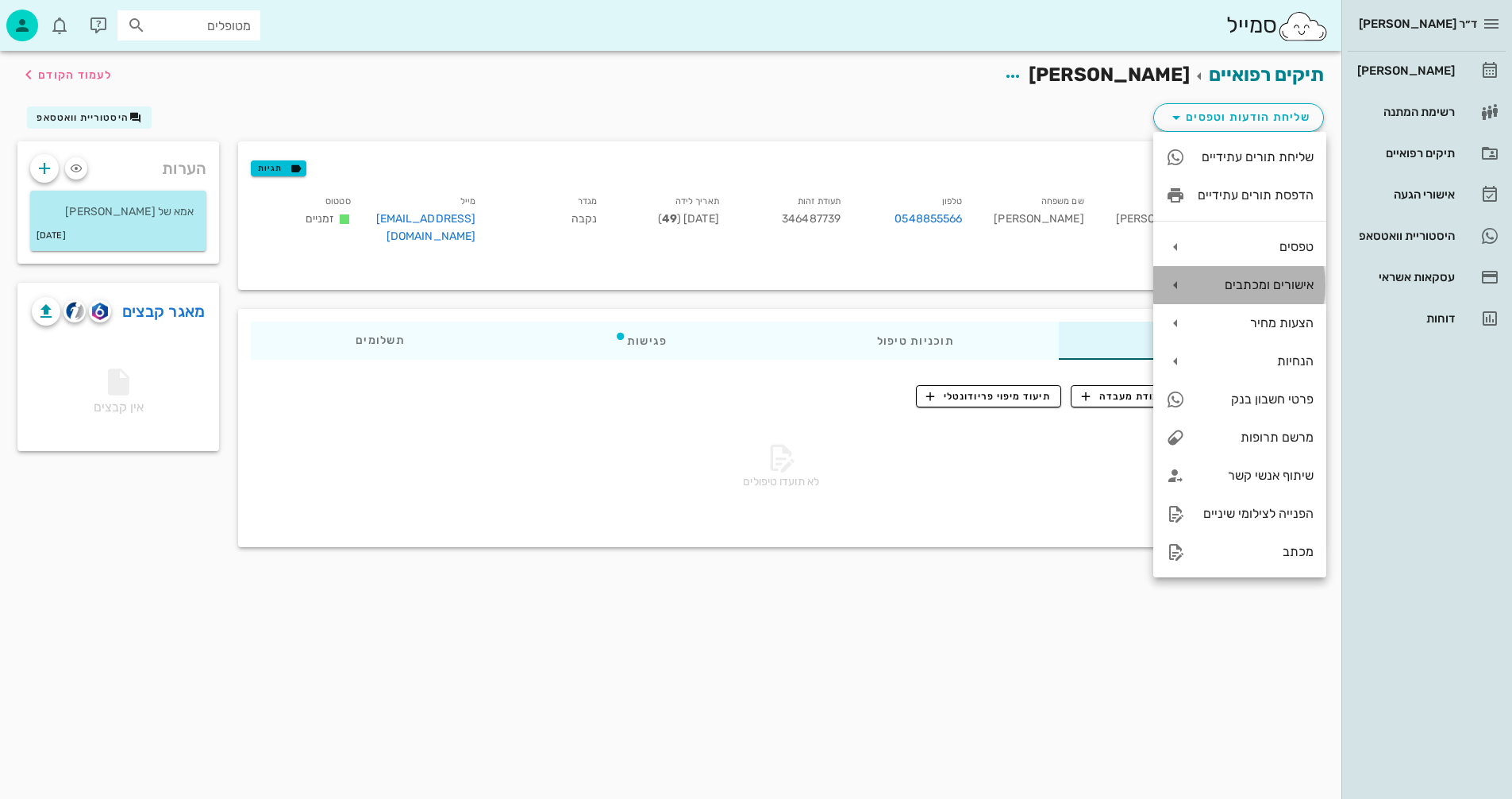
click at [1240, 285] on div "אישורים ומכתבים" at bounding box center [1255, 285] width 116 height 15
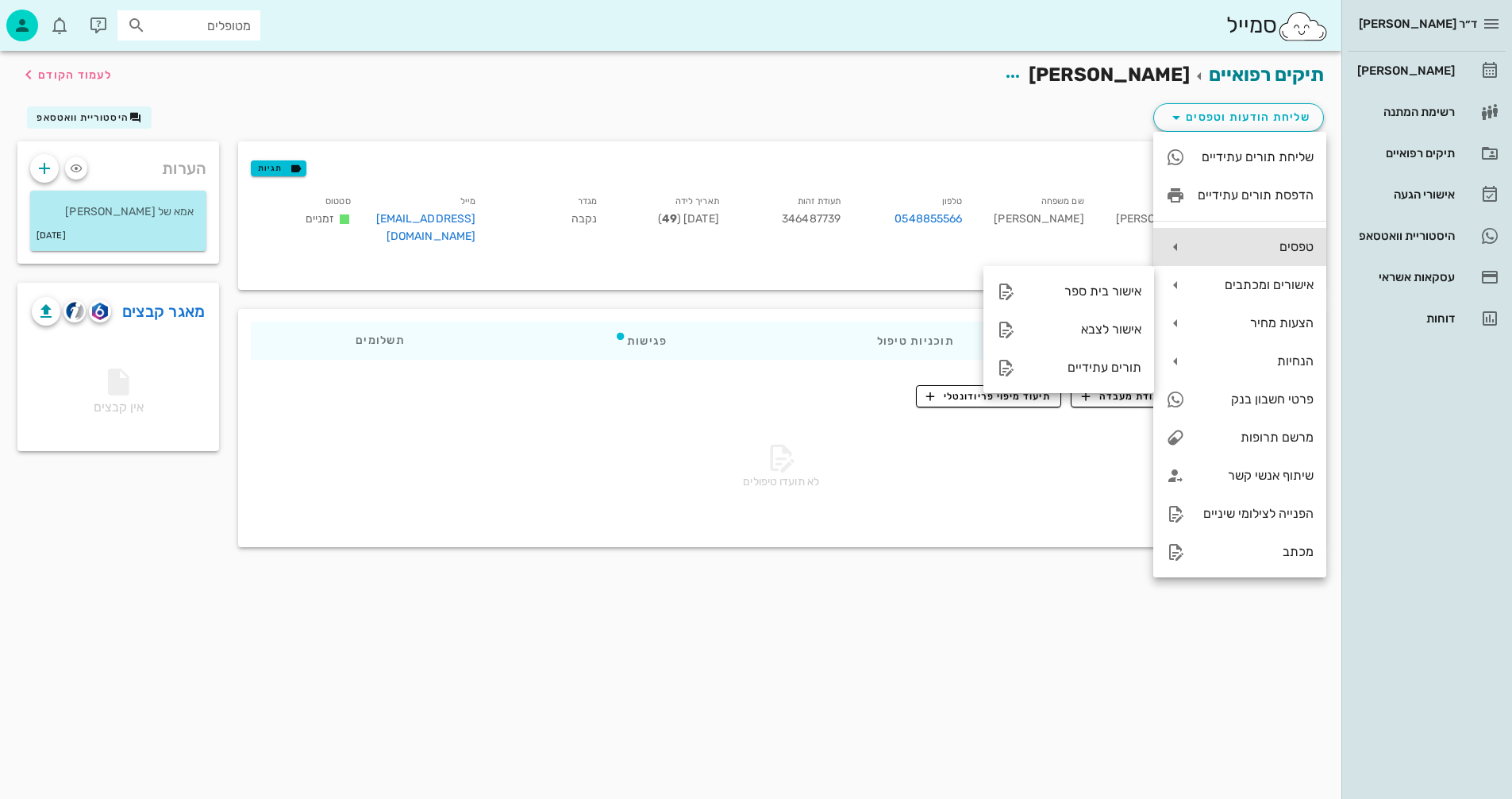
click at [1234, 245] on div "טפסים" at bounding box center [1255, 246] width 116 height 15
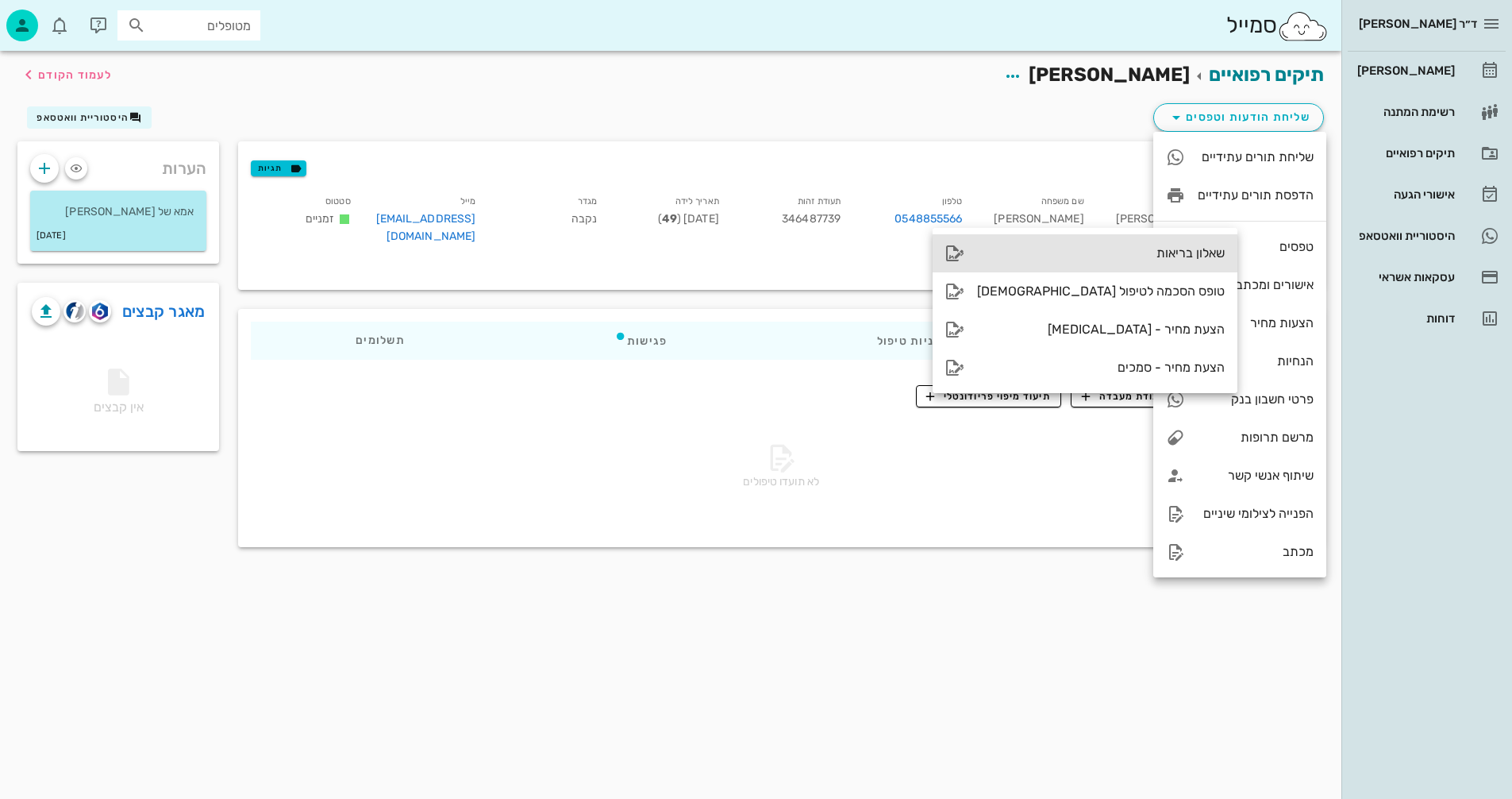
click at [1087, 253] on div "שאלון בריאות" at bounding box center [1101, 253] width 248 height 15
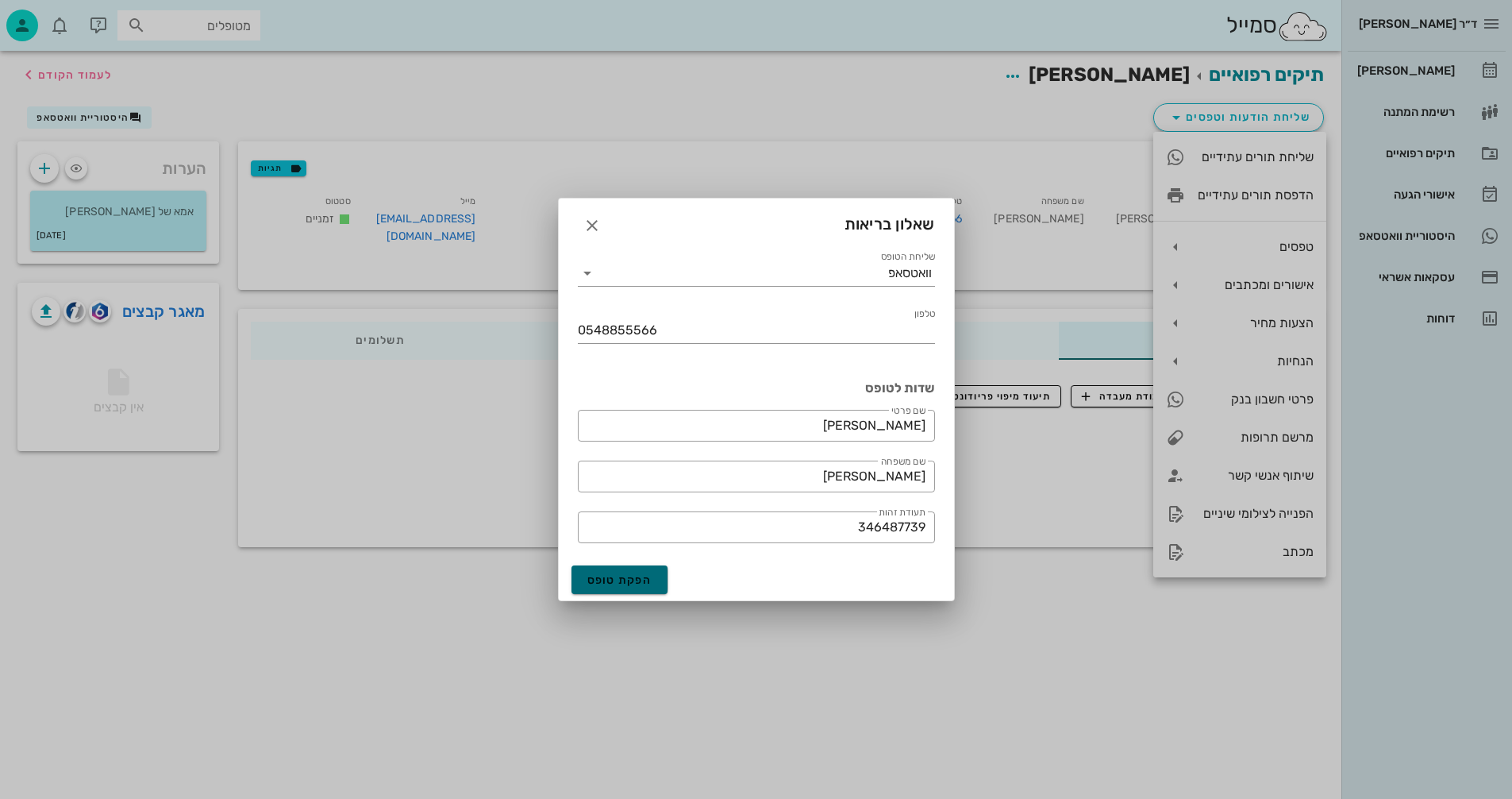
click at [612, 578] on span "הפקת טופס" at bounding box center [619, 580] width 65 height 13
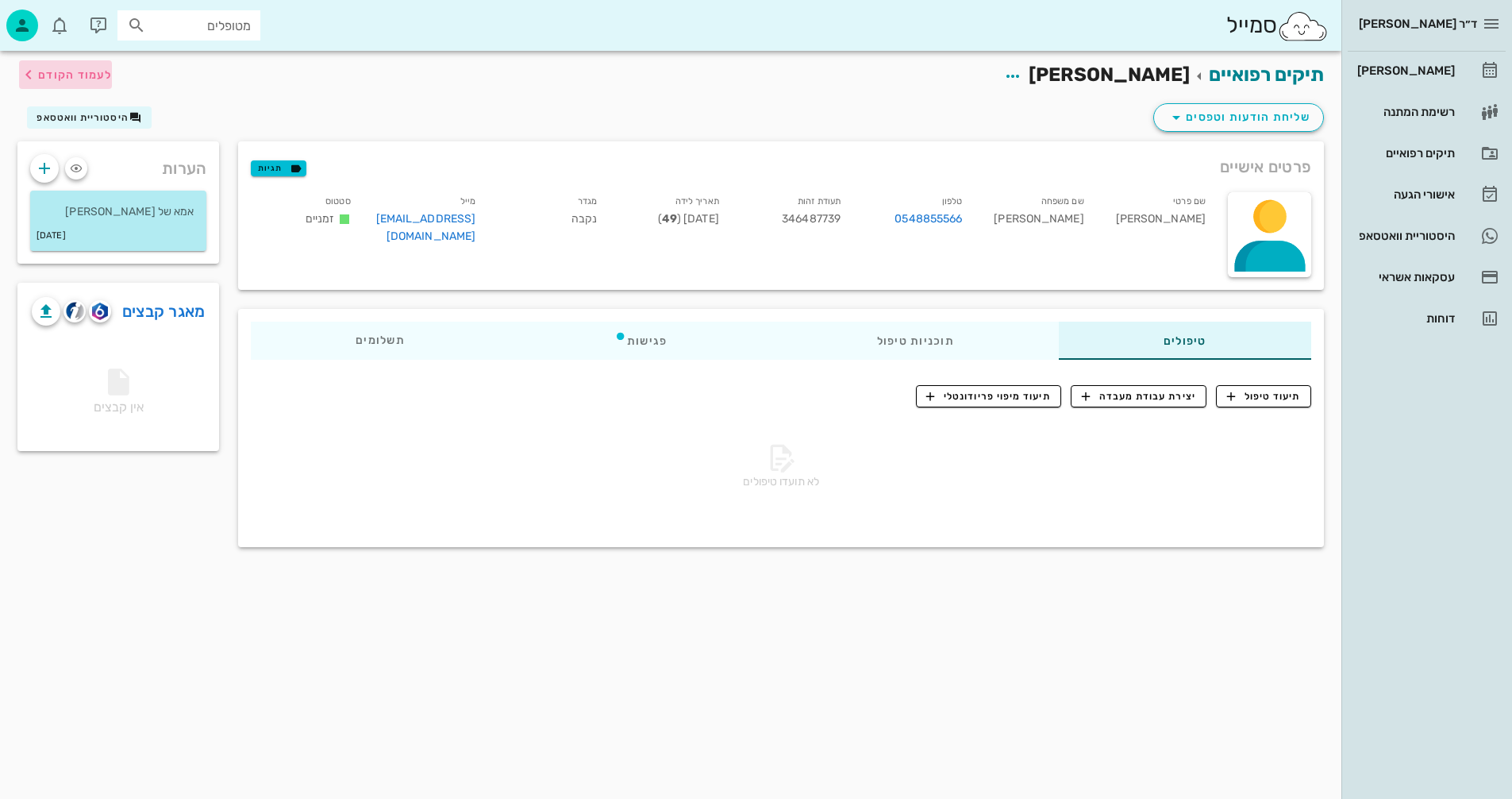
click at [56, 76] on span "לעמוד הקודם" at bounding box center [75, 75] width 74 height 13
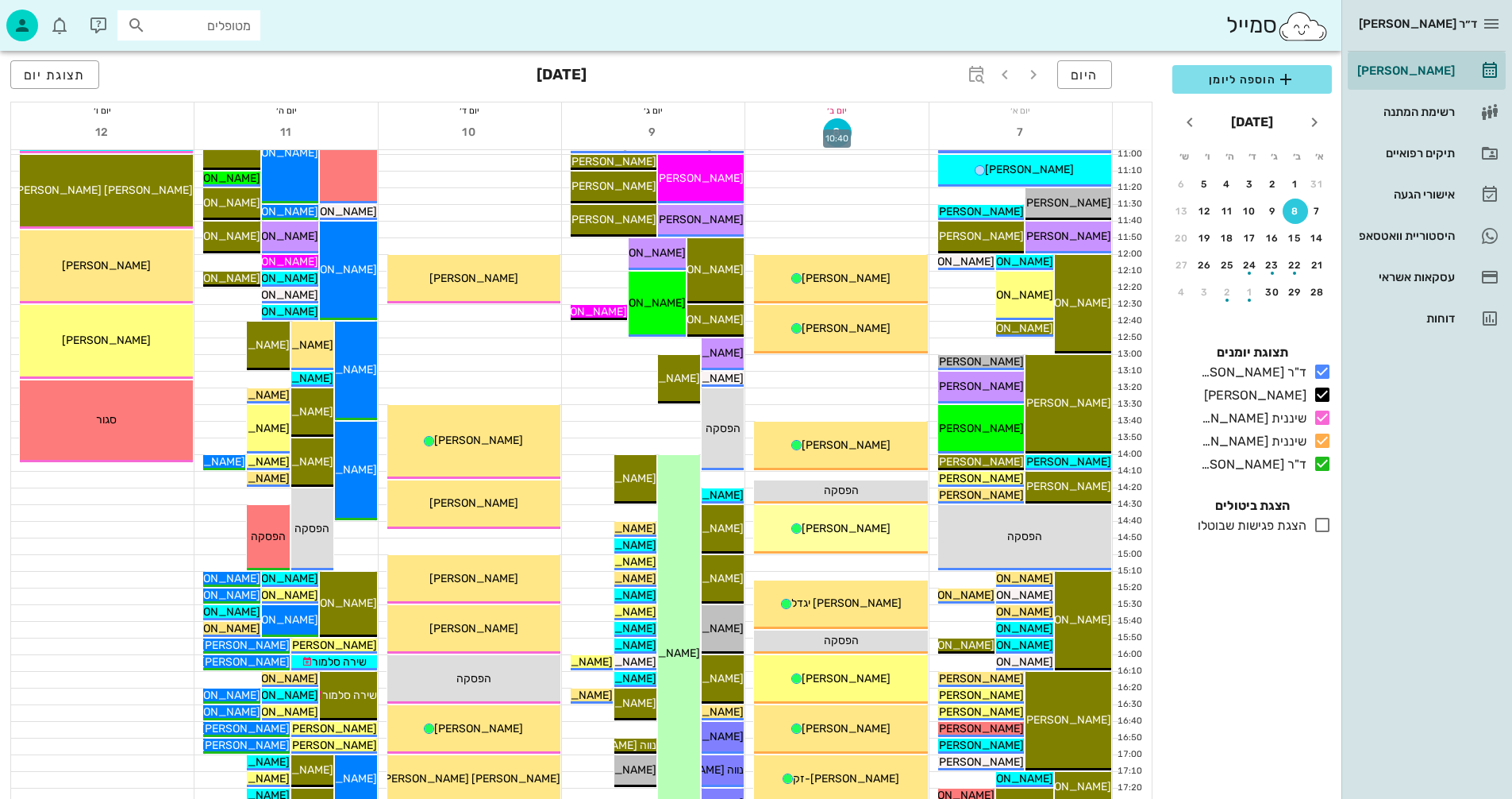
scroll to position [397, 0]
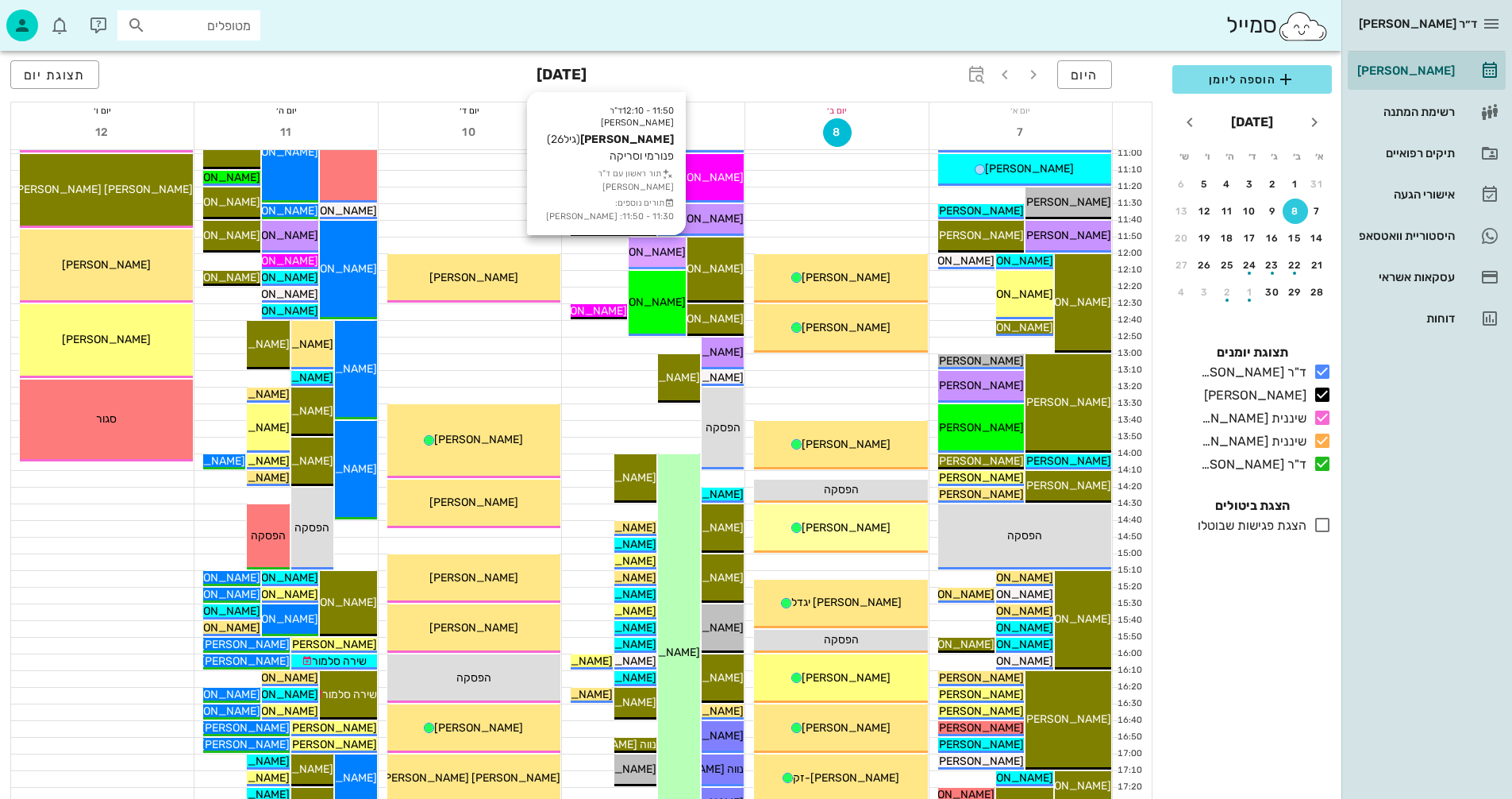
click at [659, 253] on span "[PERSON_NAME]" at bounding box center [641, 252] width 89 height 13
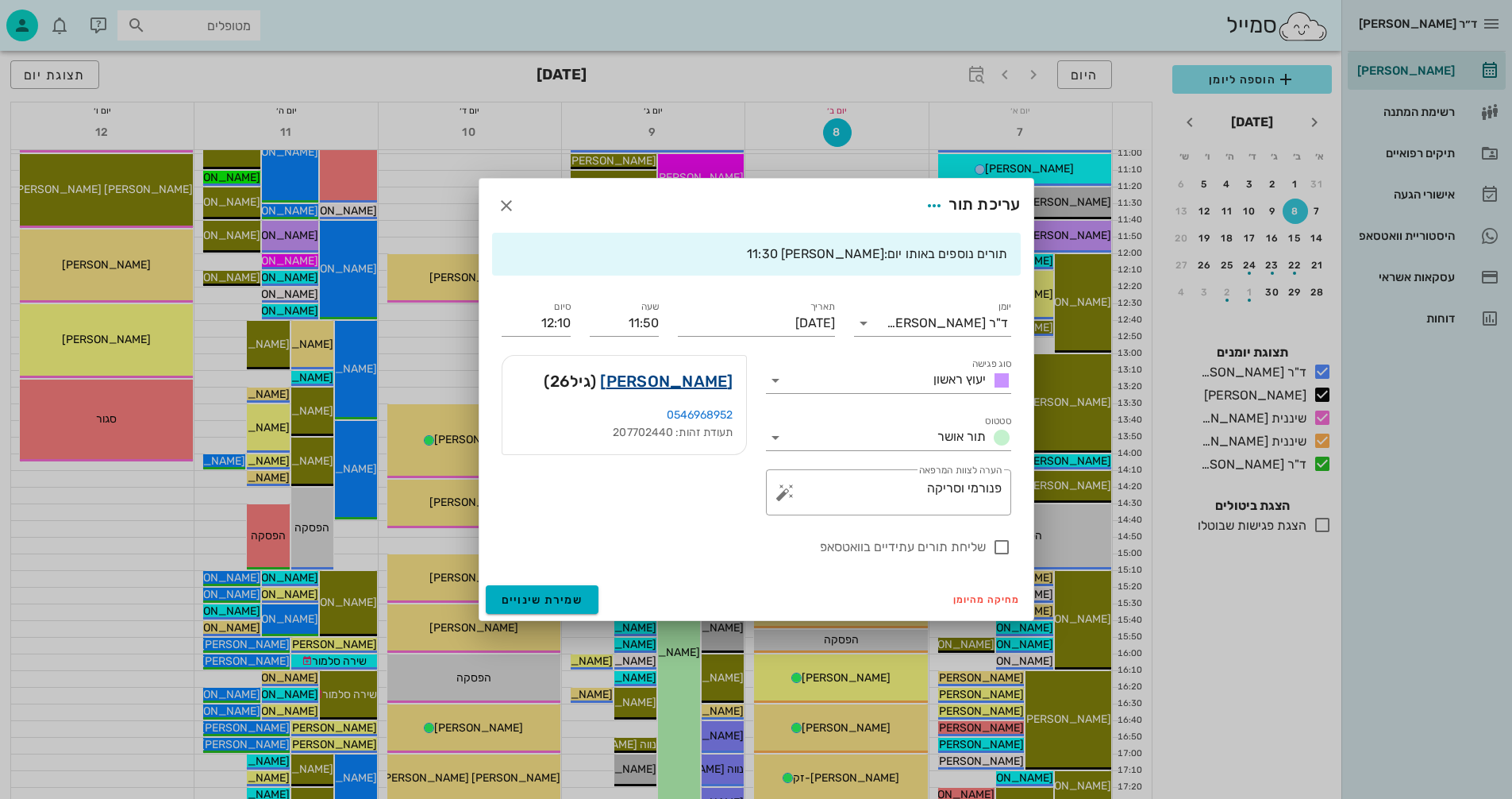
click at [706, 384] on link "עומר פונטש" at bounding box center [666, 381] width 132 height 25
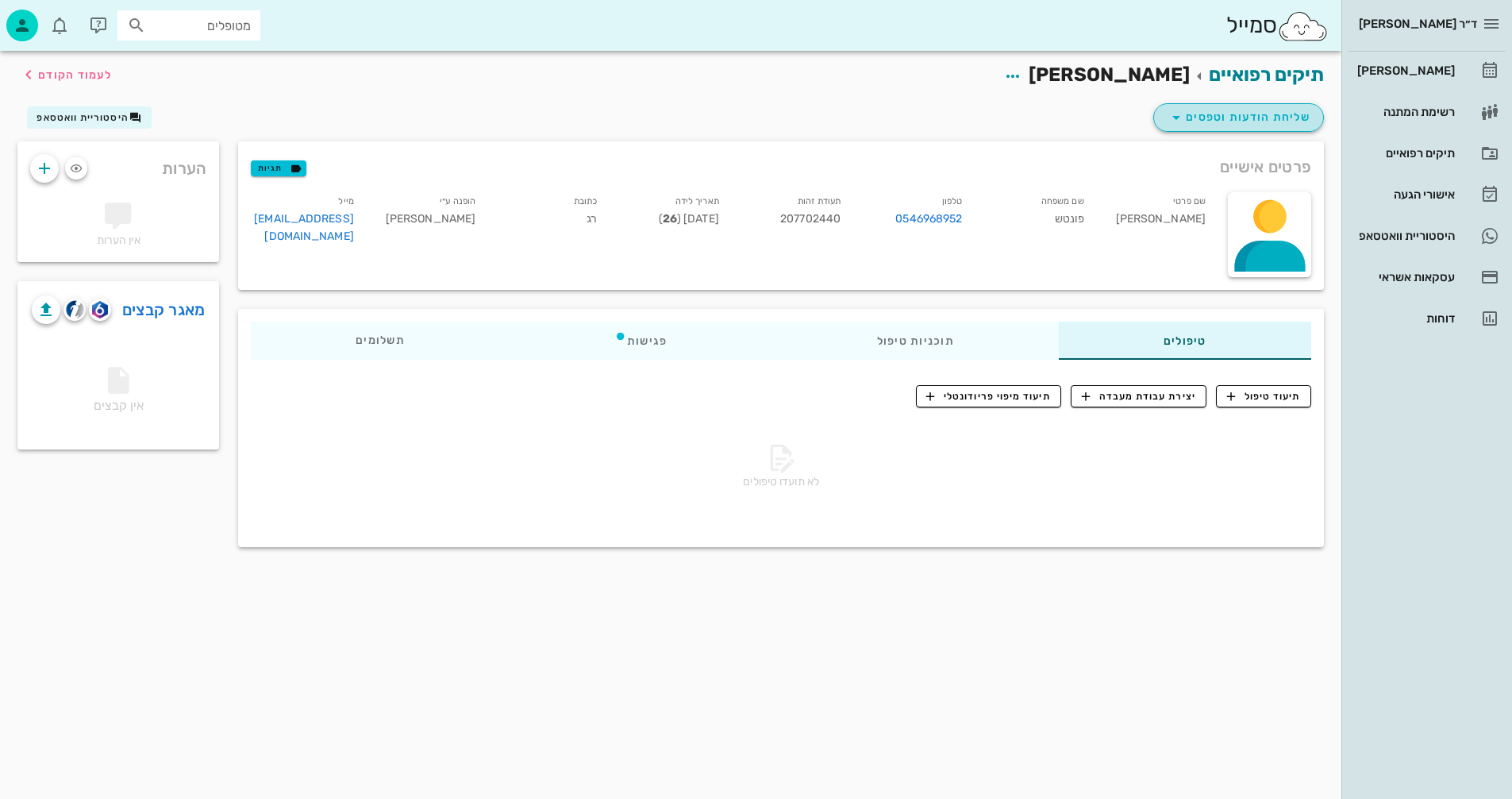
click at [1212, 119] on span "שליחת הודעות וטפסים" at bounding box center [1239, 118] width 144 height 19
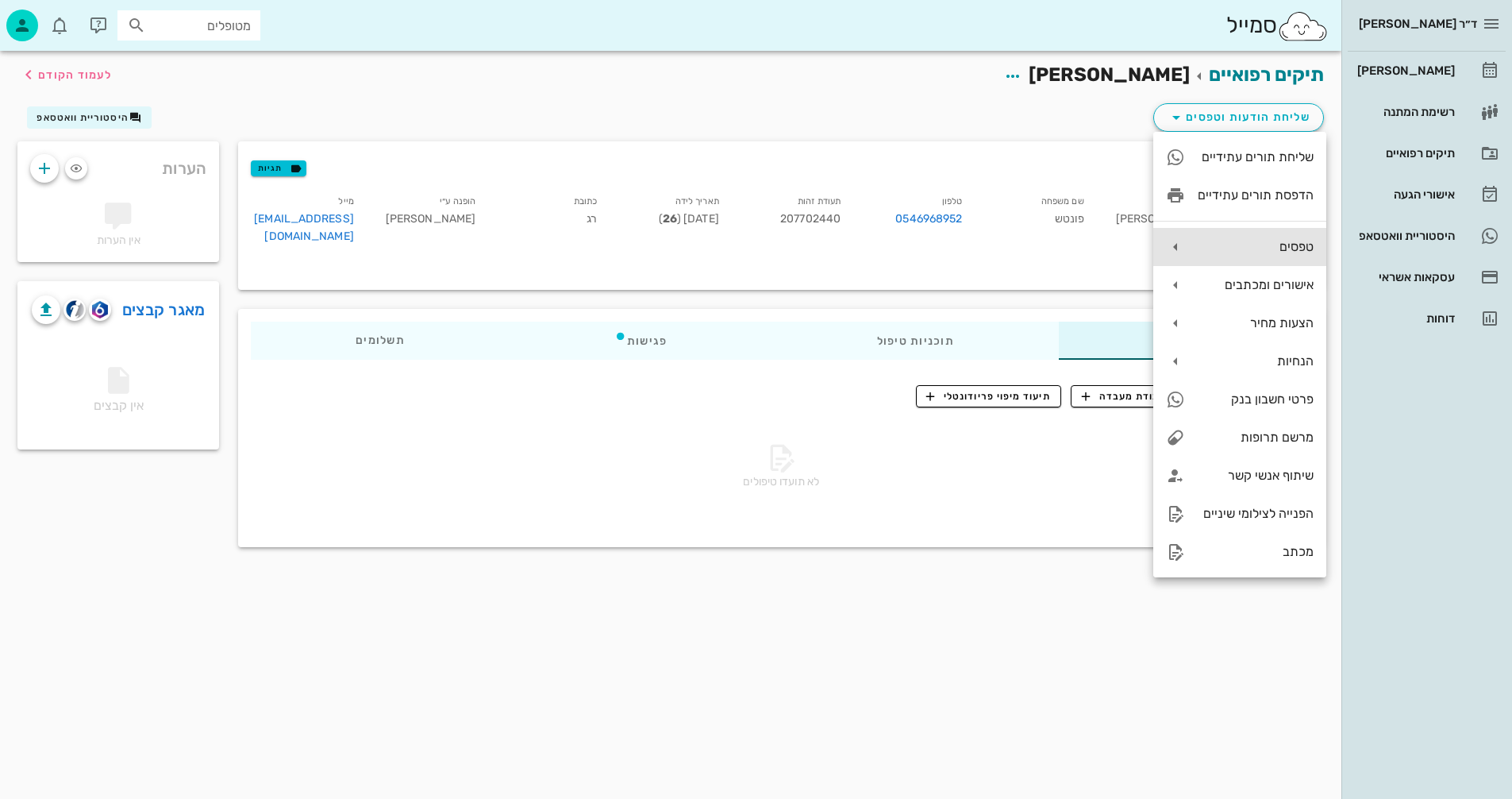
click at [1234, 248] on div "טפסים" at bounding box center [1255, 246] width 116 height 15
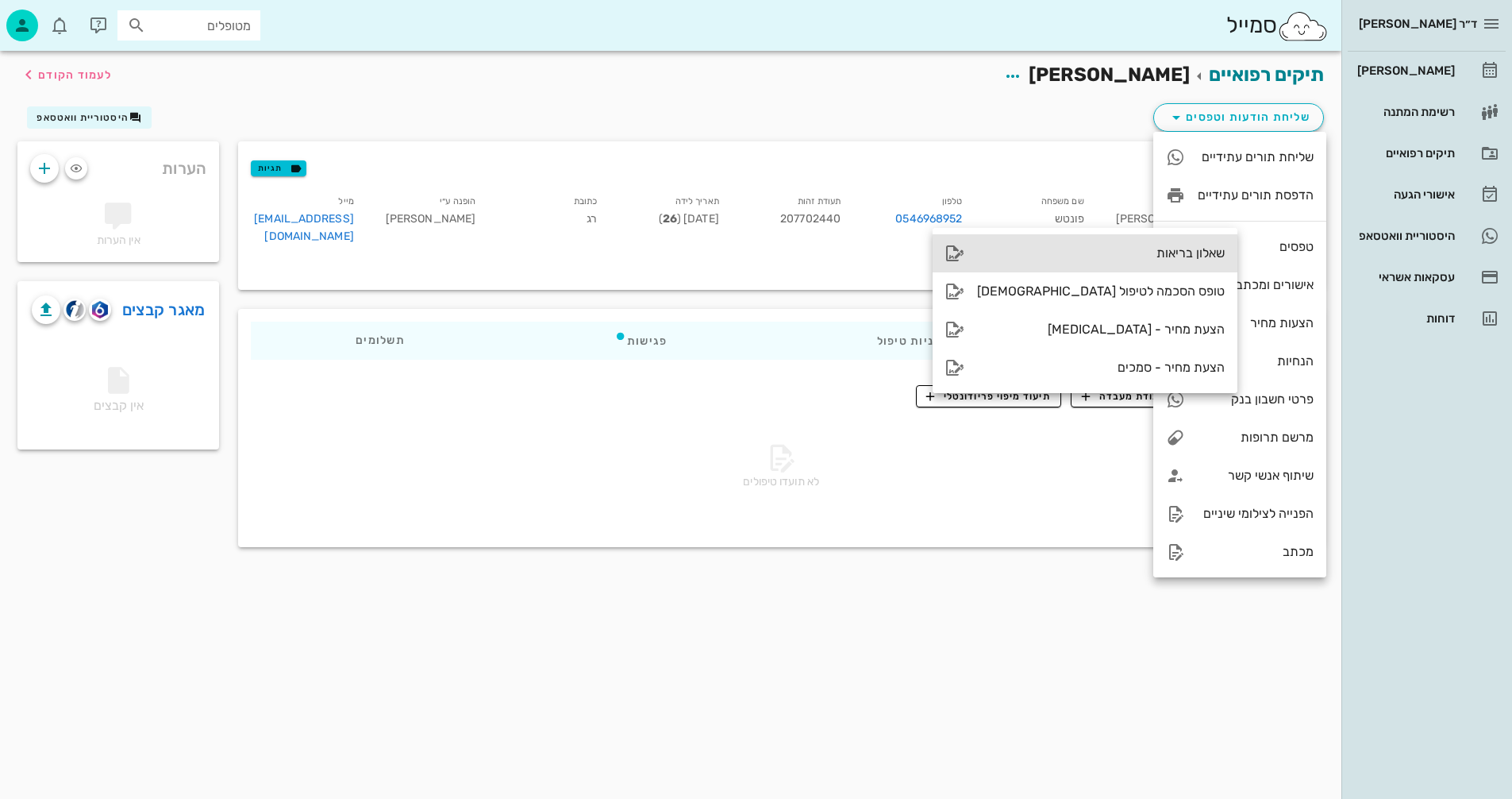
click at [1087, 248] on div "שאלון בריאות" at bounding box center [1101, 253] width 248 height 15
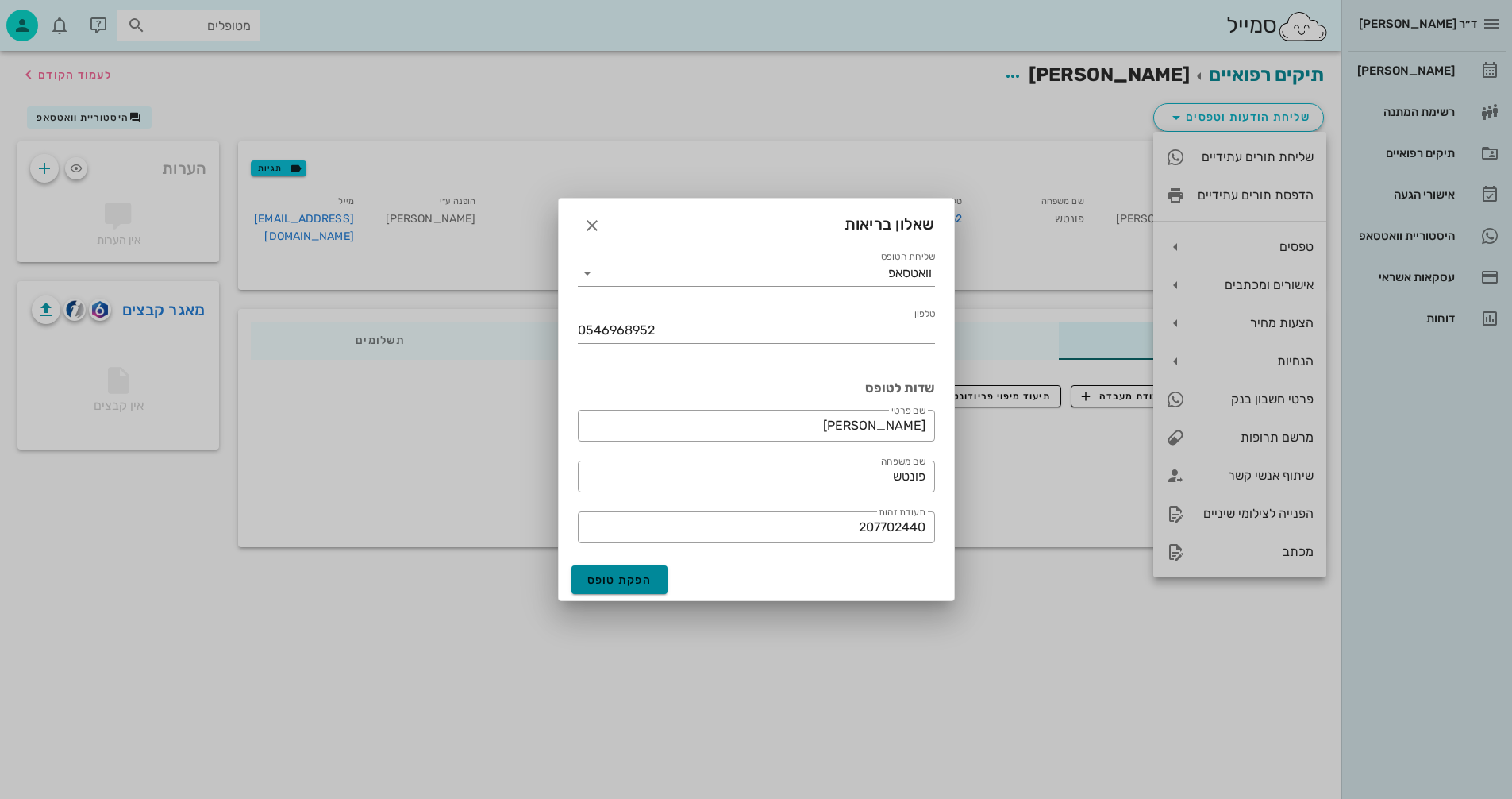
click at [617, 582] on span "הפקת טופס" at bounding box center [619, 580] width 65 height 13
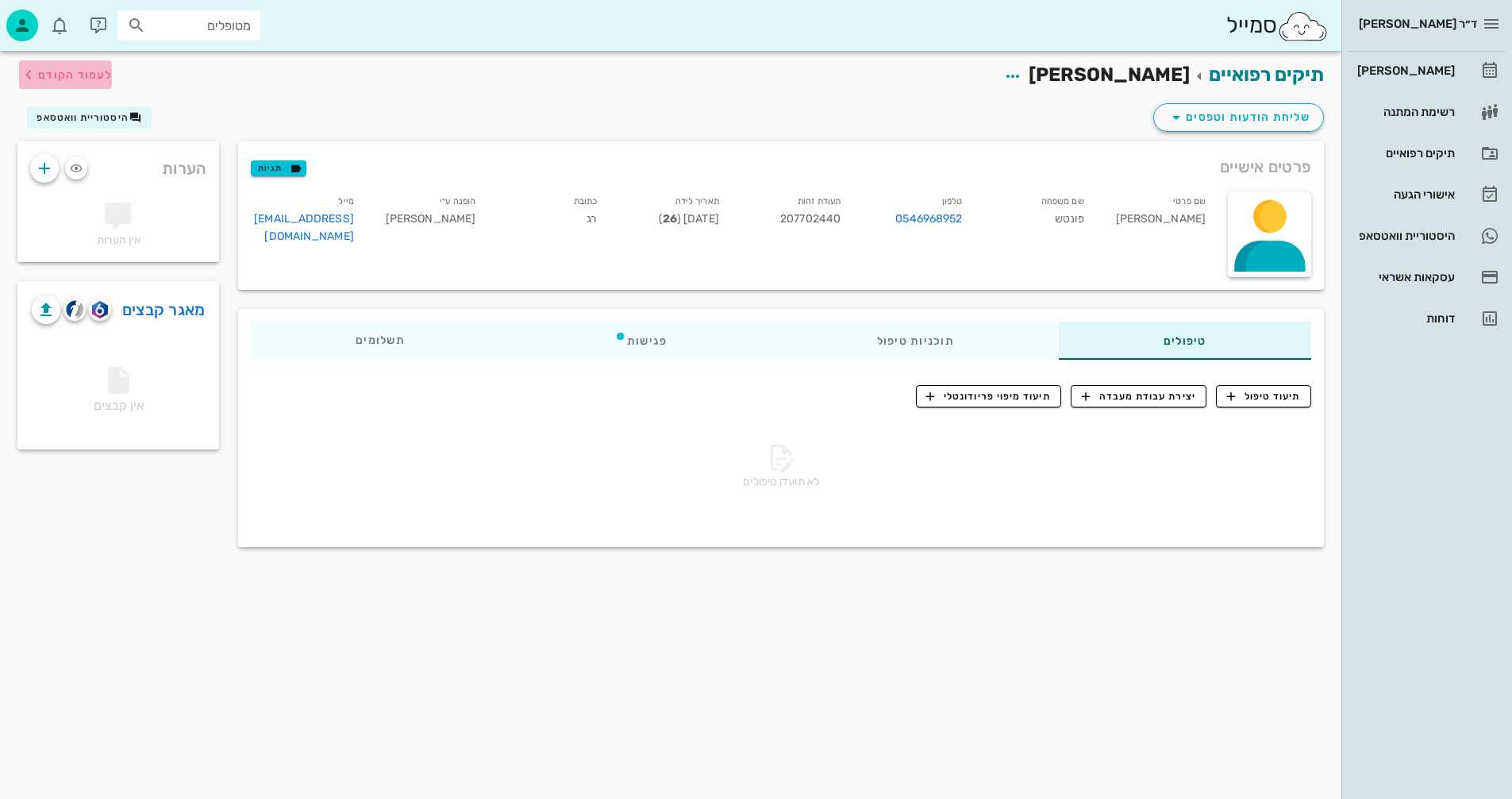
click at [77, 73] on span "לעמוד הקודם" at bounding box center [75, 75] width 74 height 13
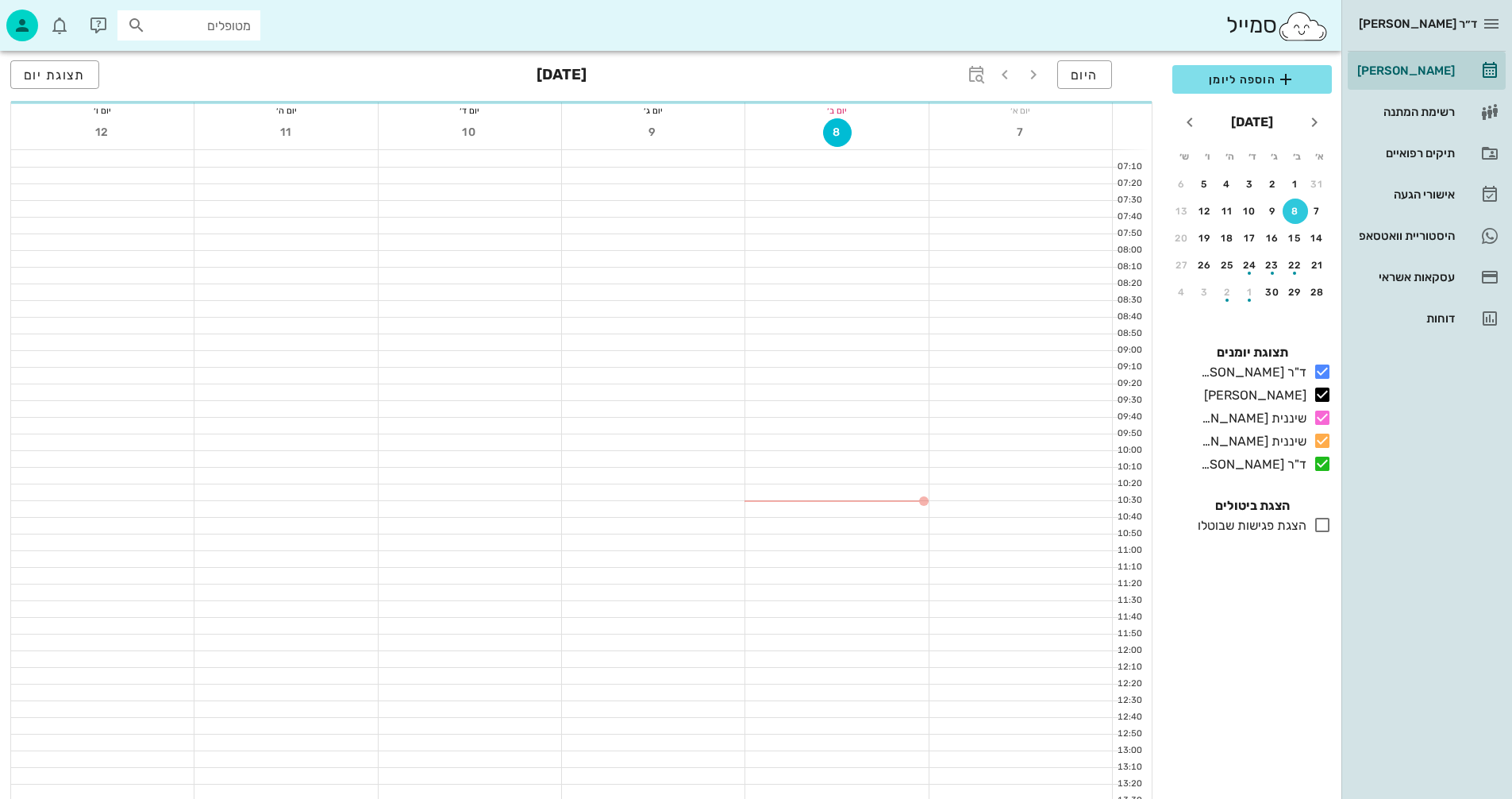
scroll to position [397, 0]
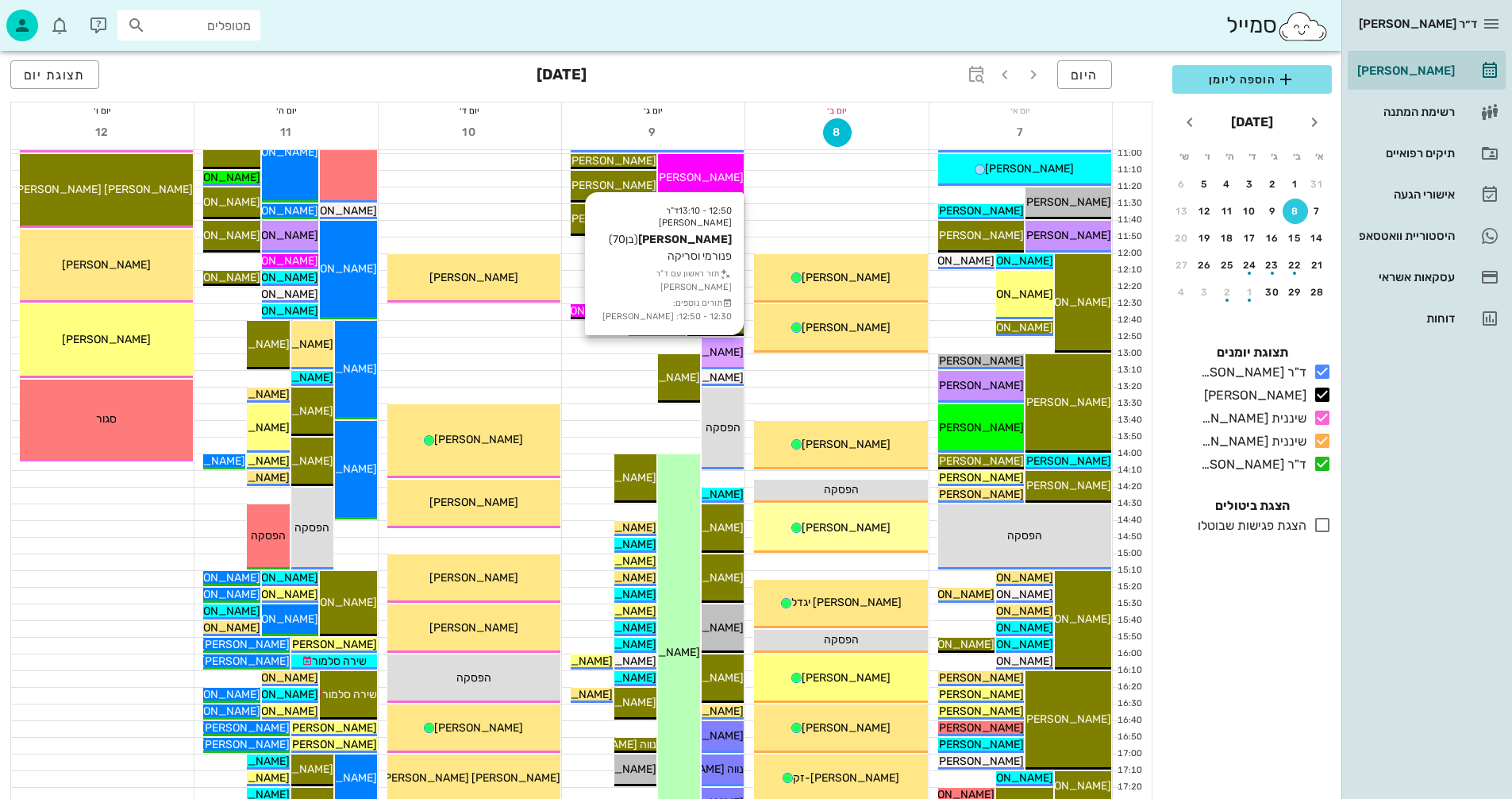
click at [723, 353] on span "[PERSON_NAME]" at bounding box center [699, 352] width 89 height 13
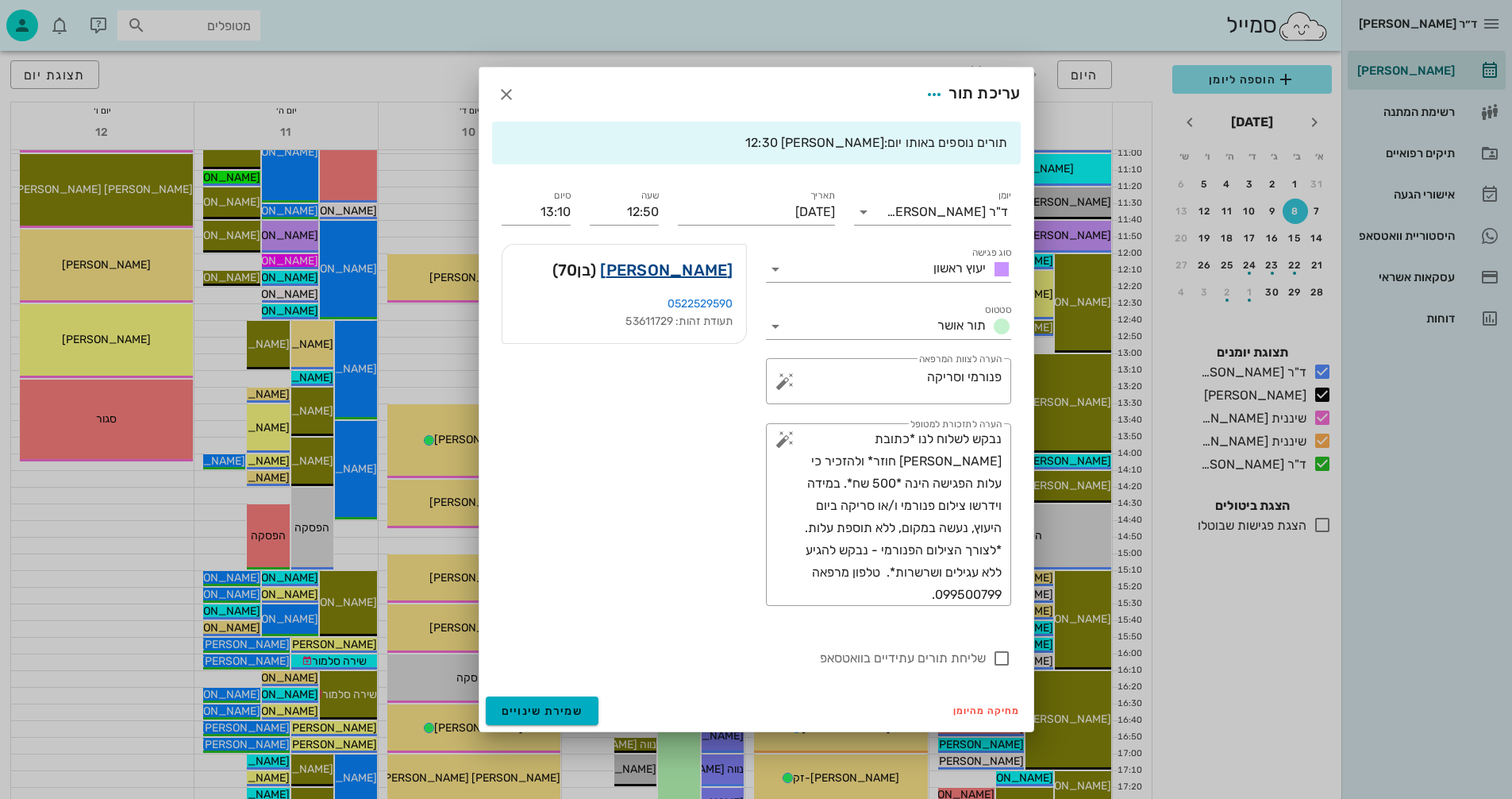
click at [707, 269] on link "רוני בוטון" at bounding box center [666, 270] width 132 height 25
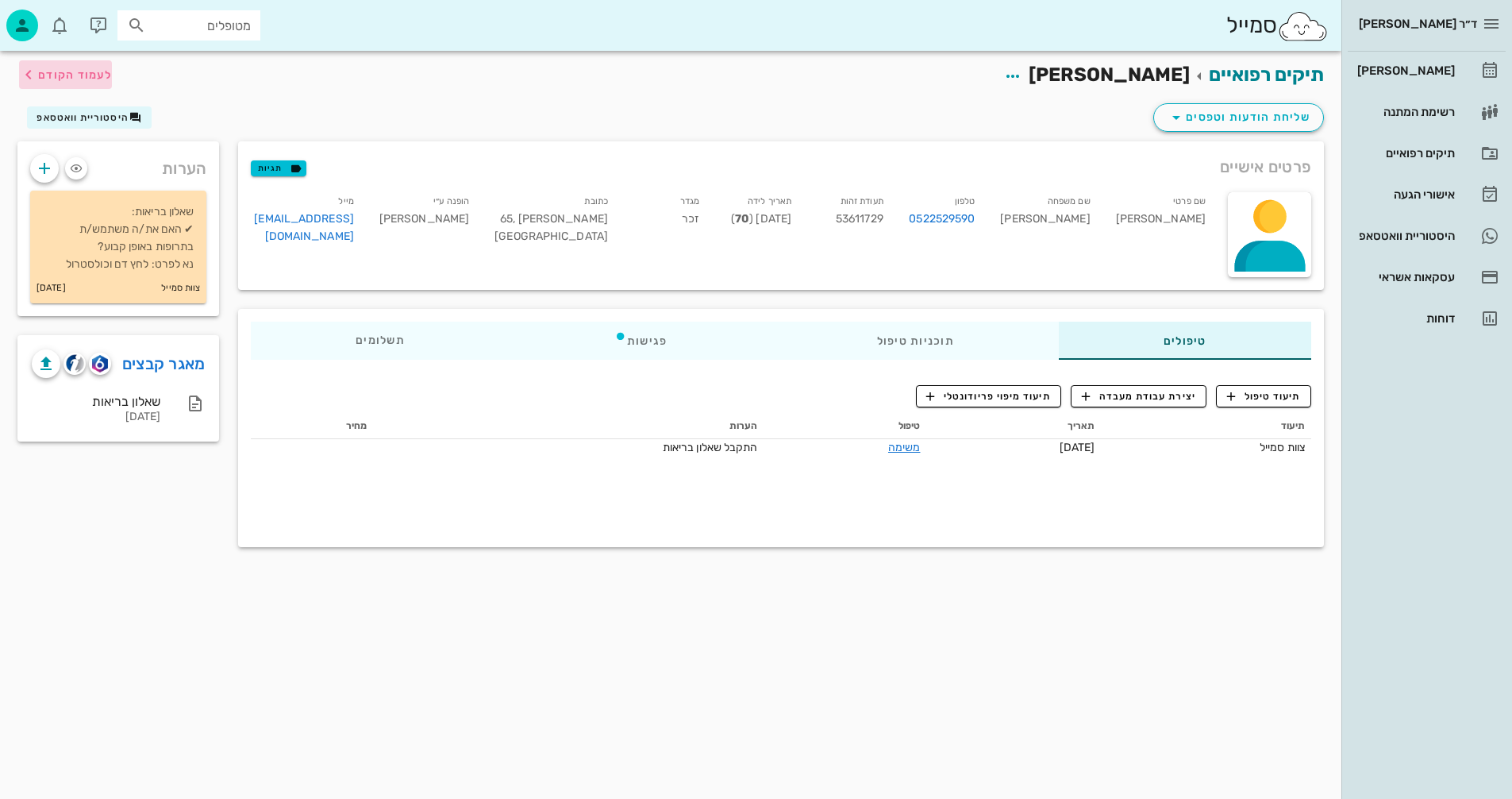
click at [81, 71] on span "לעמוד הקודם" at bounding box center [75, 75] width 74 height 13
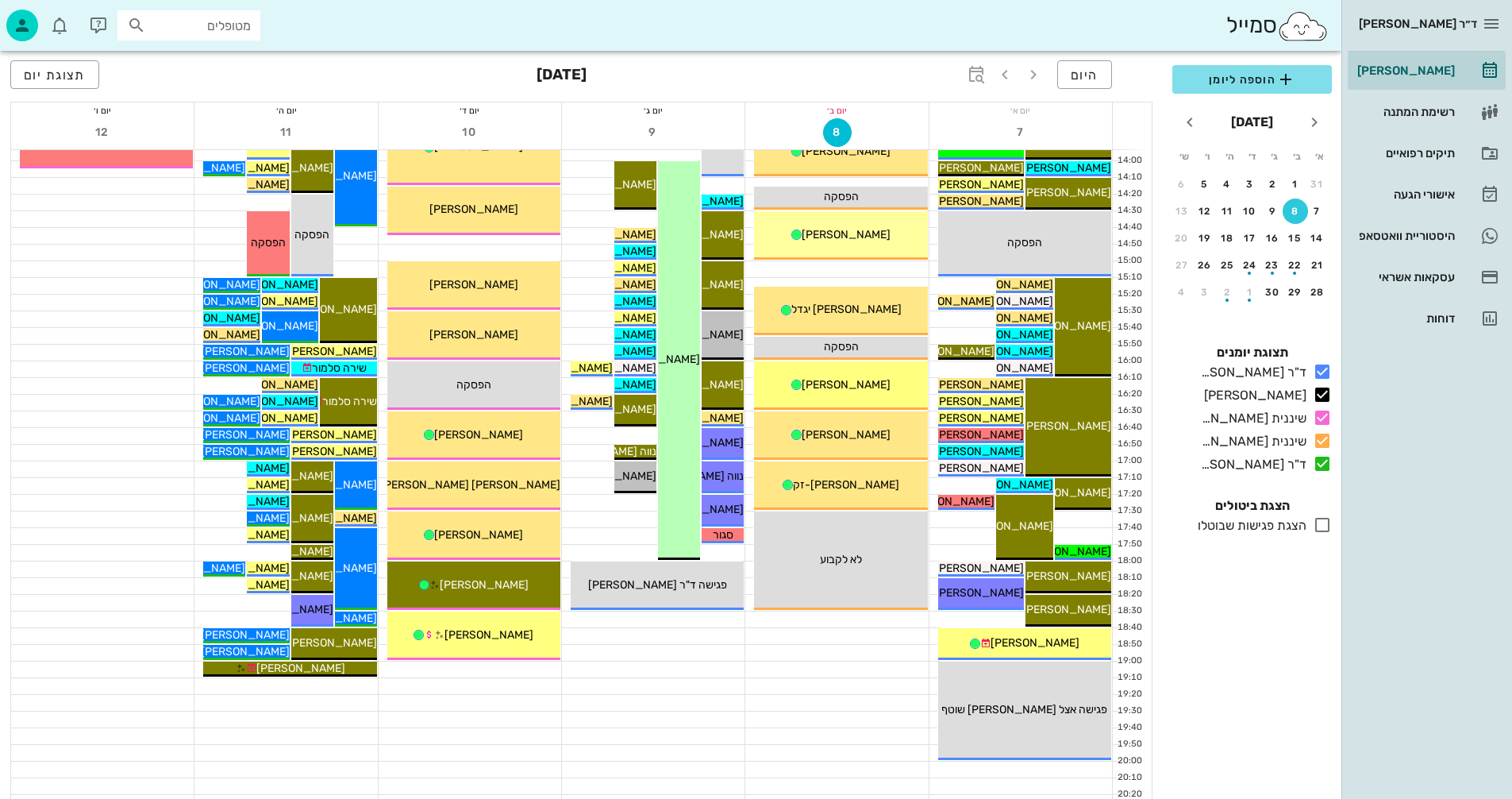
scroll to position [714, 0]
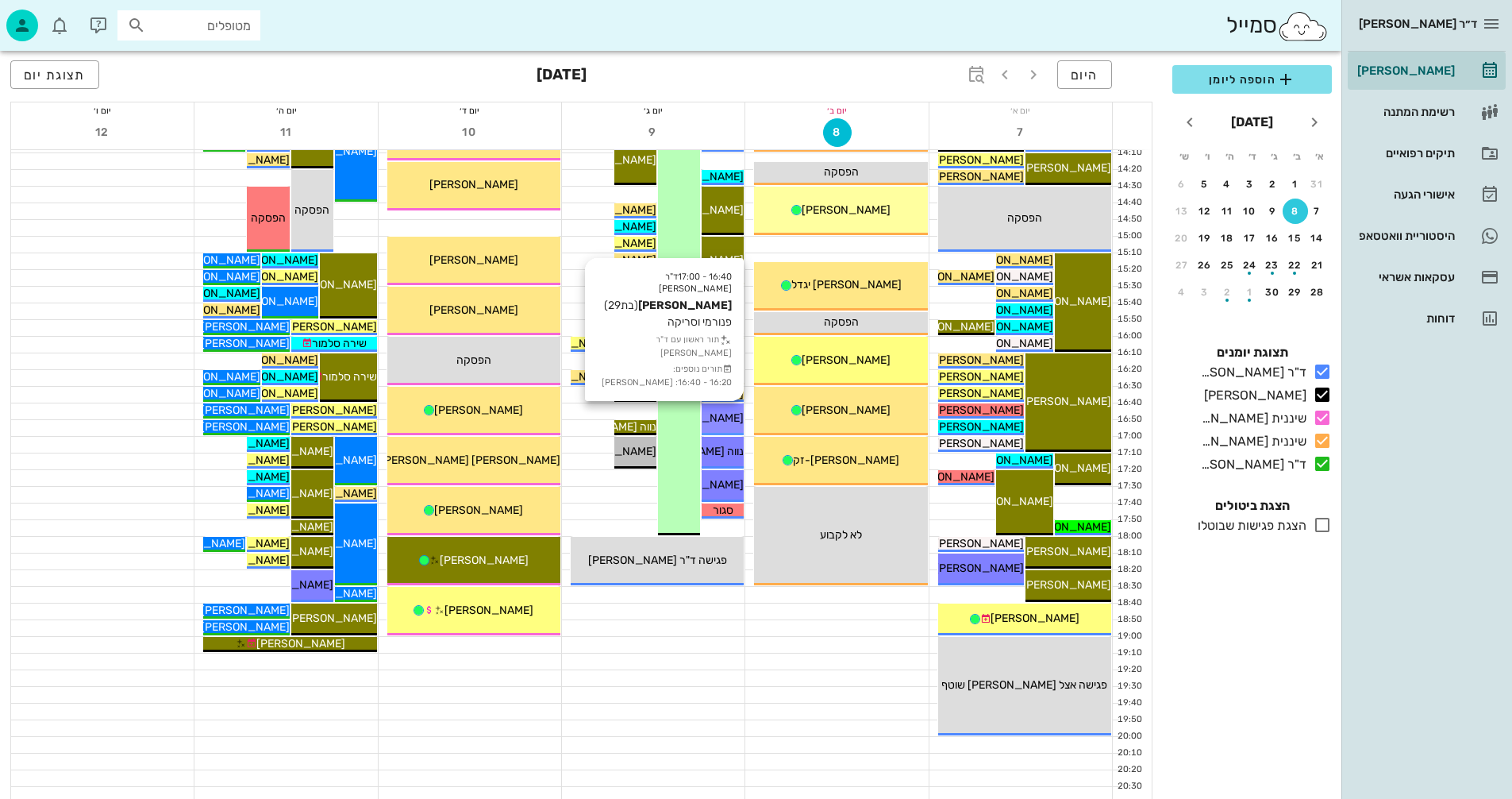
click at [731, 417] on span "[PERSON_NAME]" at bounding box center [699, 418] width 89 height 13
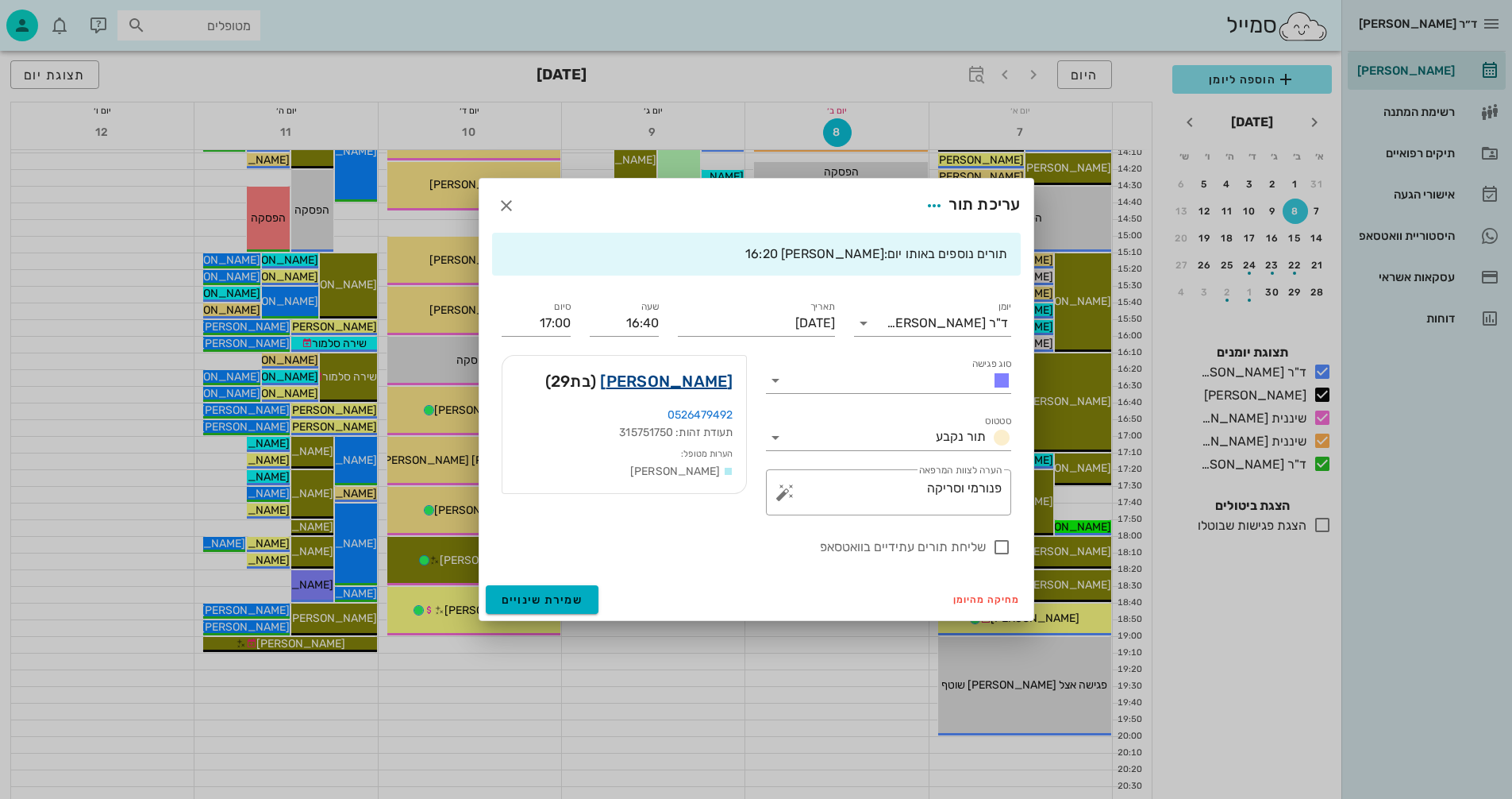
click at [712, 383] on link "[PERSON_NAME]" at bounding box center [666, 381] width 132 height 25
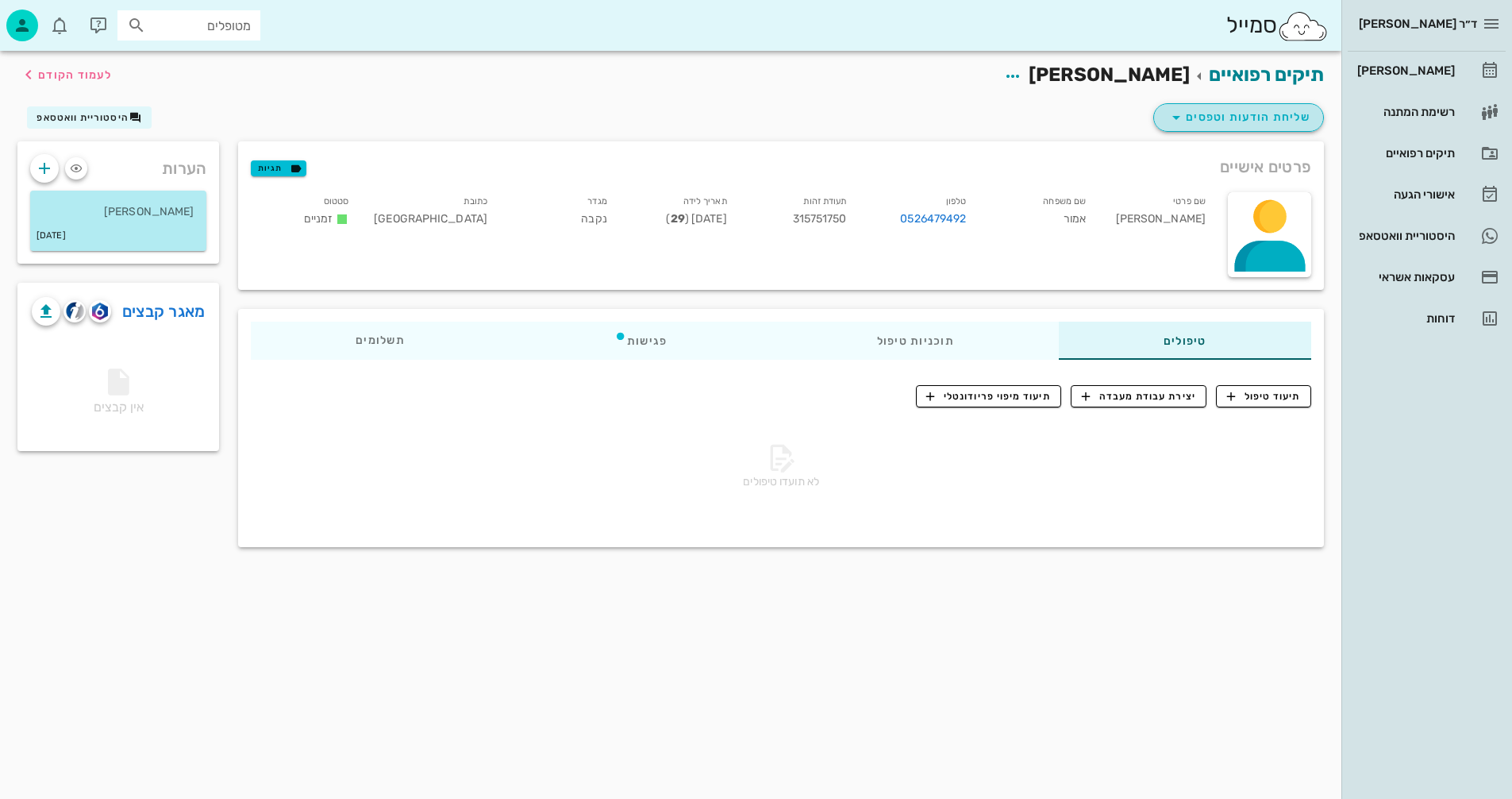
click at [1242, 116] on span "שליחת הודעות וטפסים" at bounding box center [1239, 118] width 144 height 19
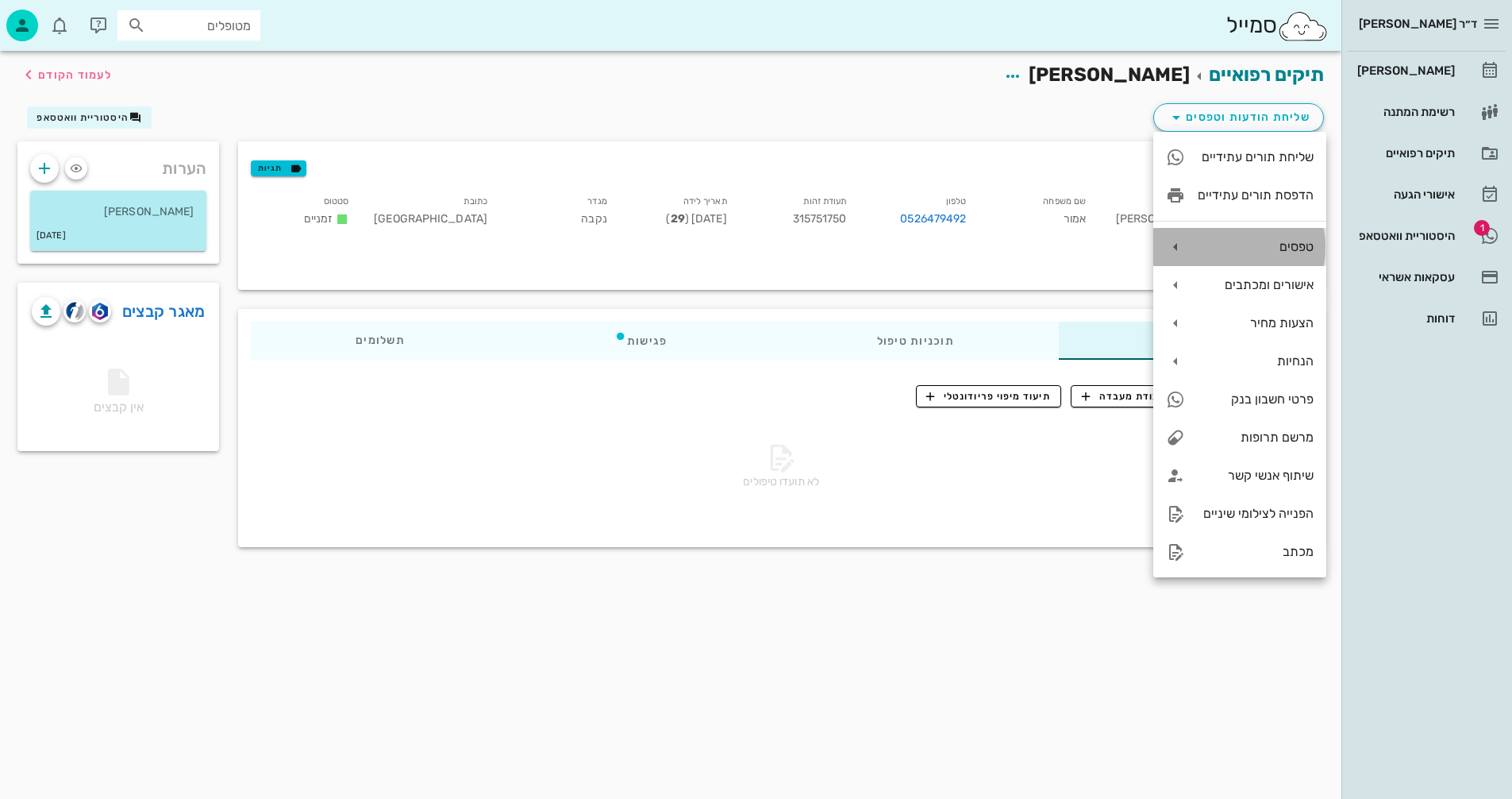
click at [1274, 243] on div "טפסים" at bounding box center [1255, 246] width 116 height 15
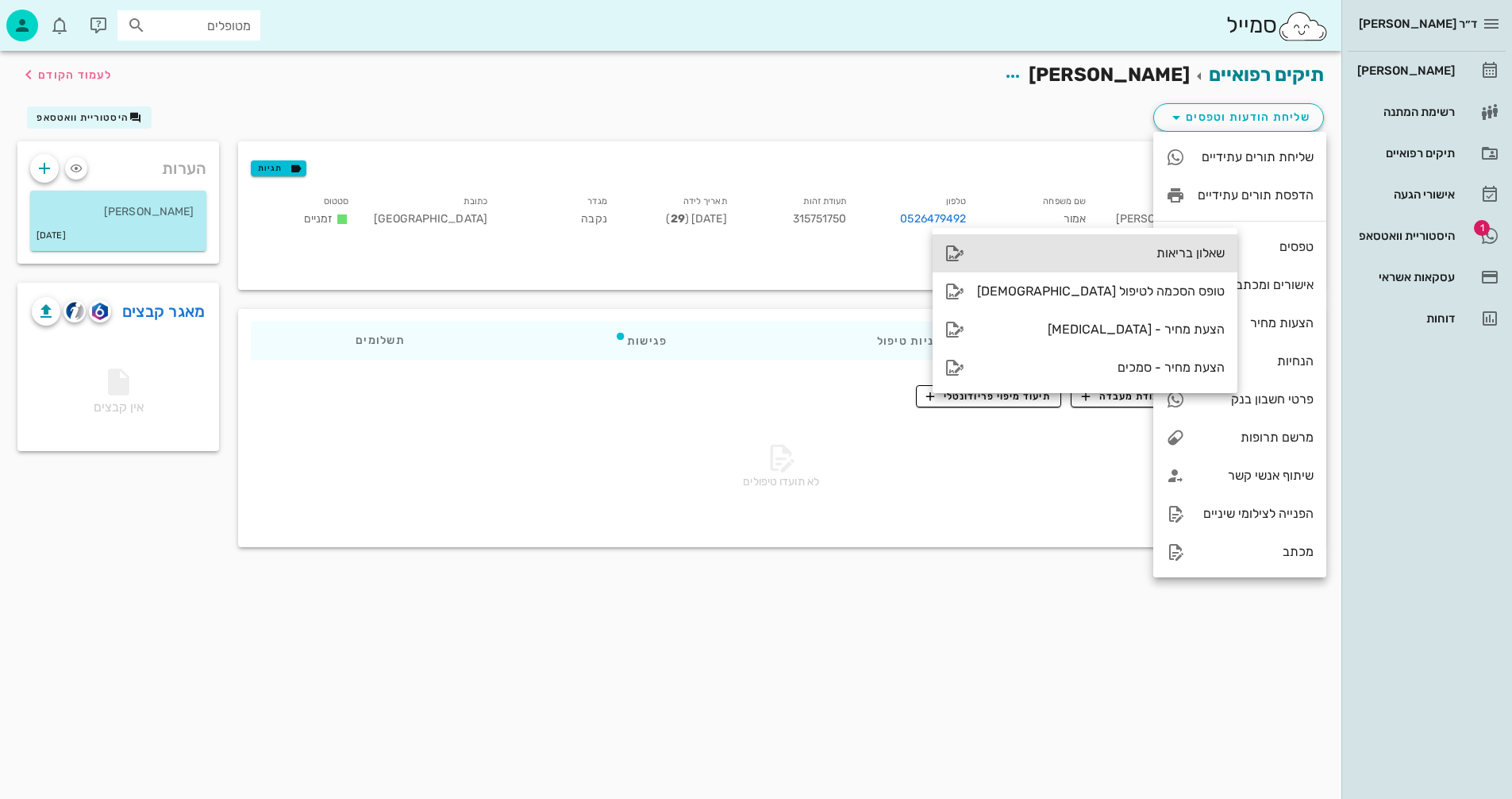
click at [1078, 245] on div "שאלון בריאות" at bounding box center [1101, 253] width 248 height 15
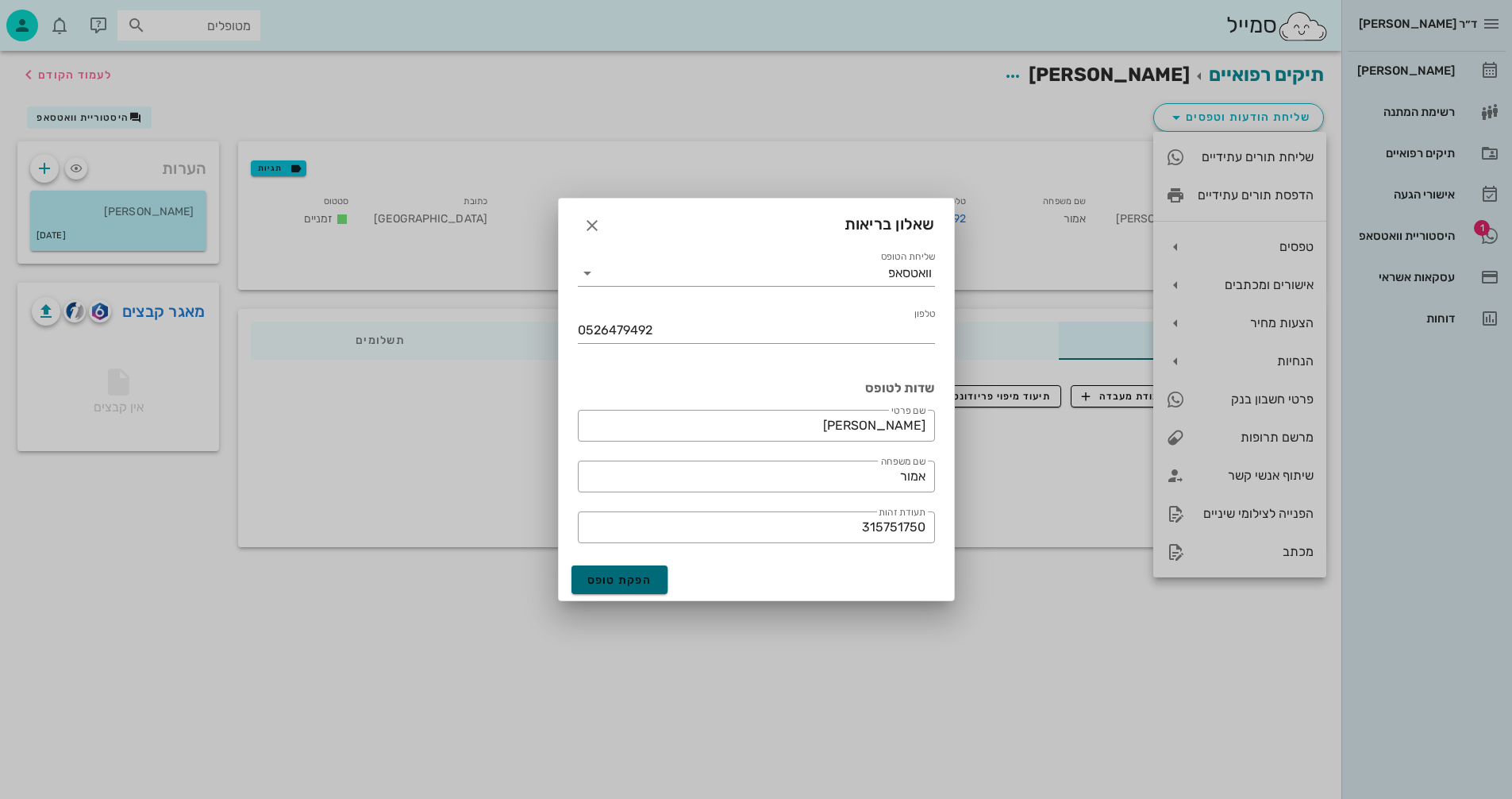
click at [603, 573] on span "הפקת טופס" at bounding box center [619, 580] width 65 height 13
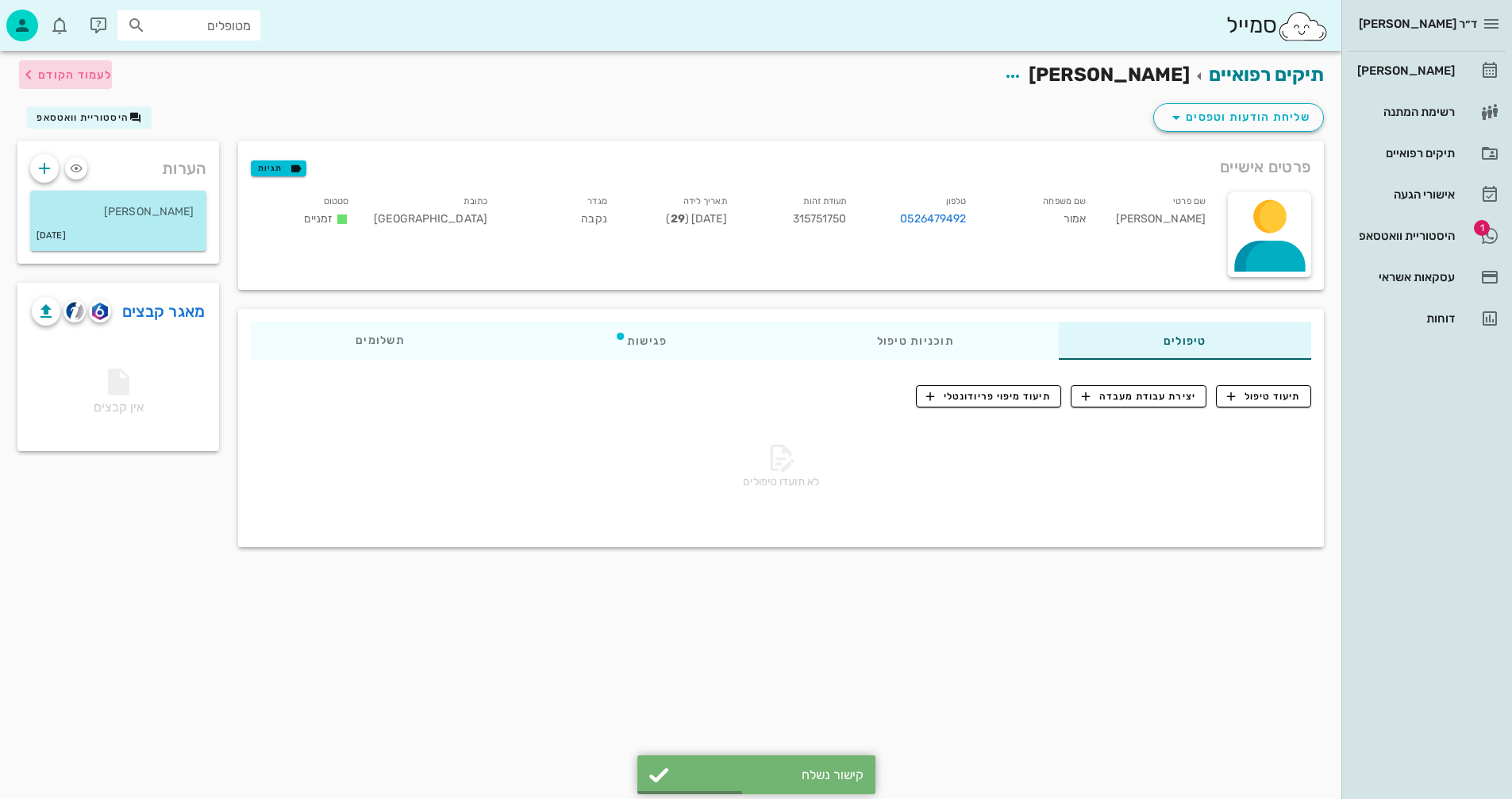
click at [55, 71] on span "לעמוד הקודם" at bounding box center [75, 75] width 74 height 13
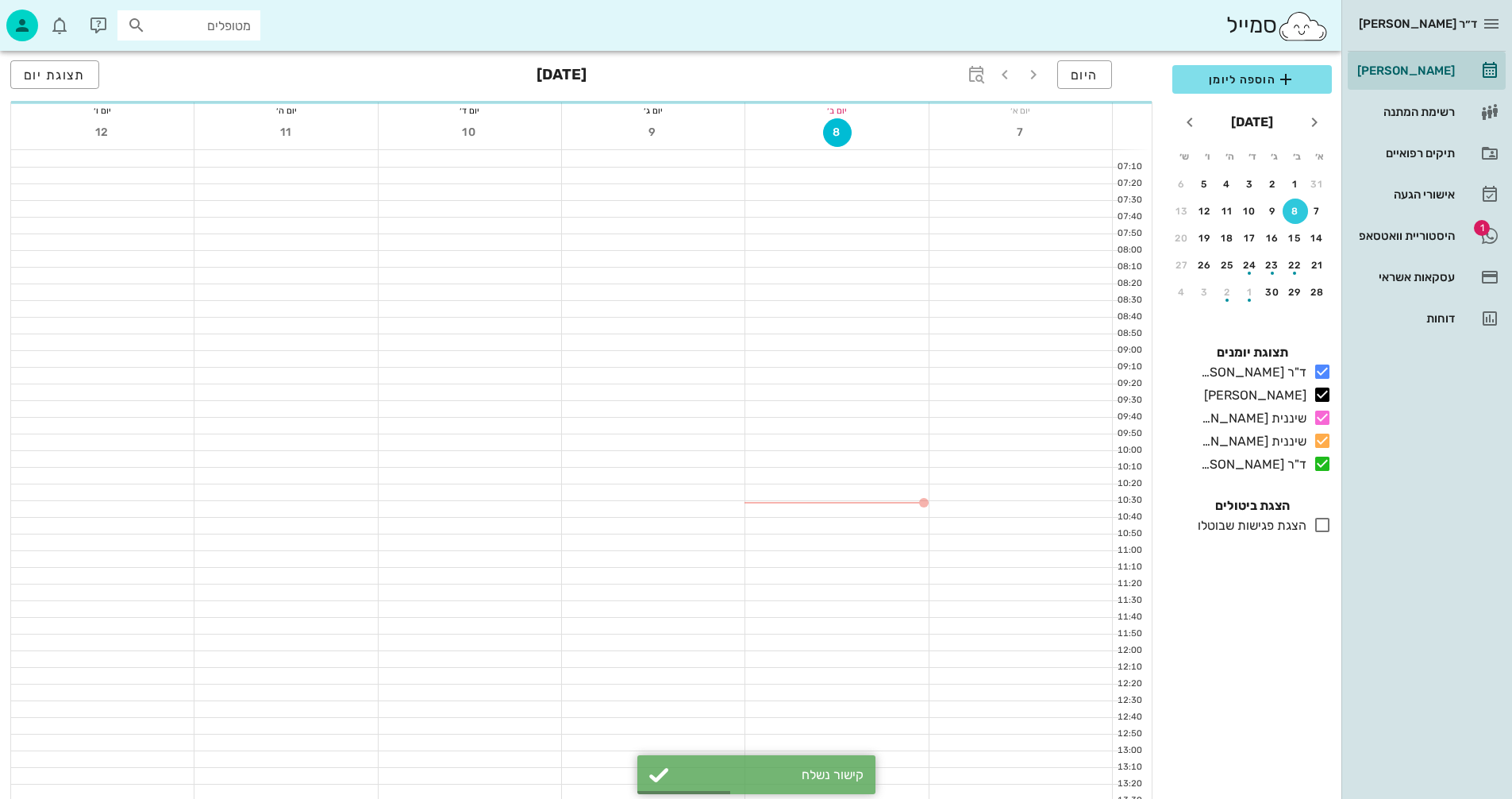
scroll to position [714, 0]
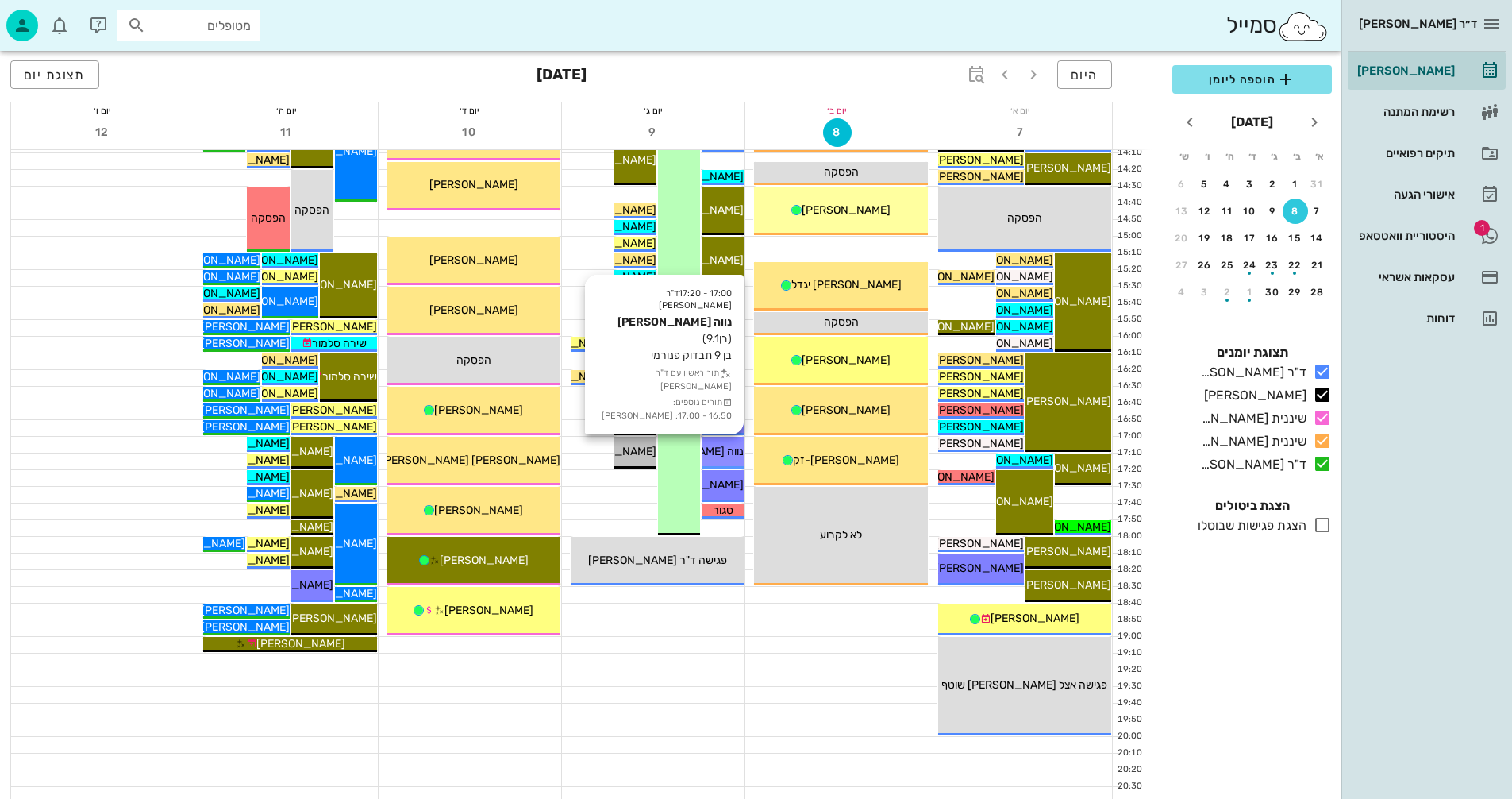
click at [716, 457] on span "נווה [PERSON_NAME]" at bounding box center [690, 451] width 108 height 13
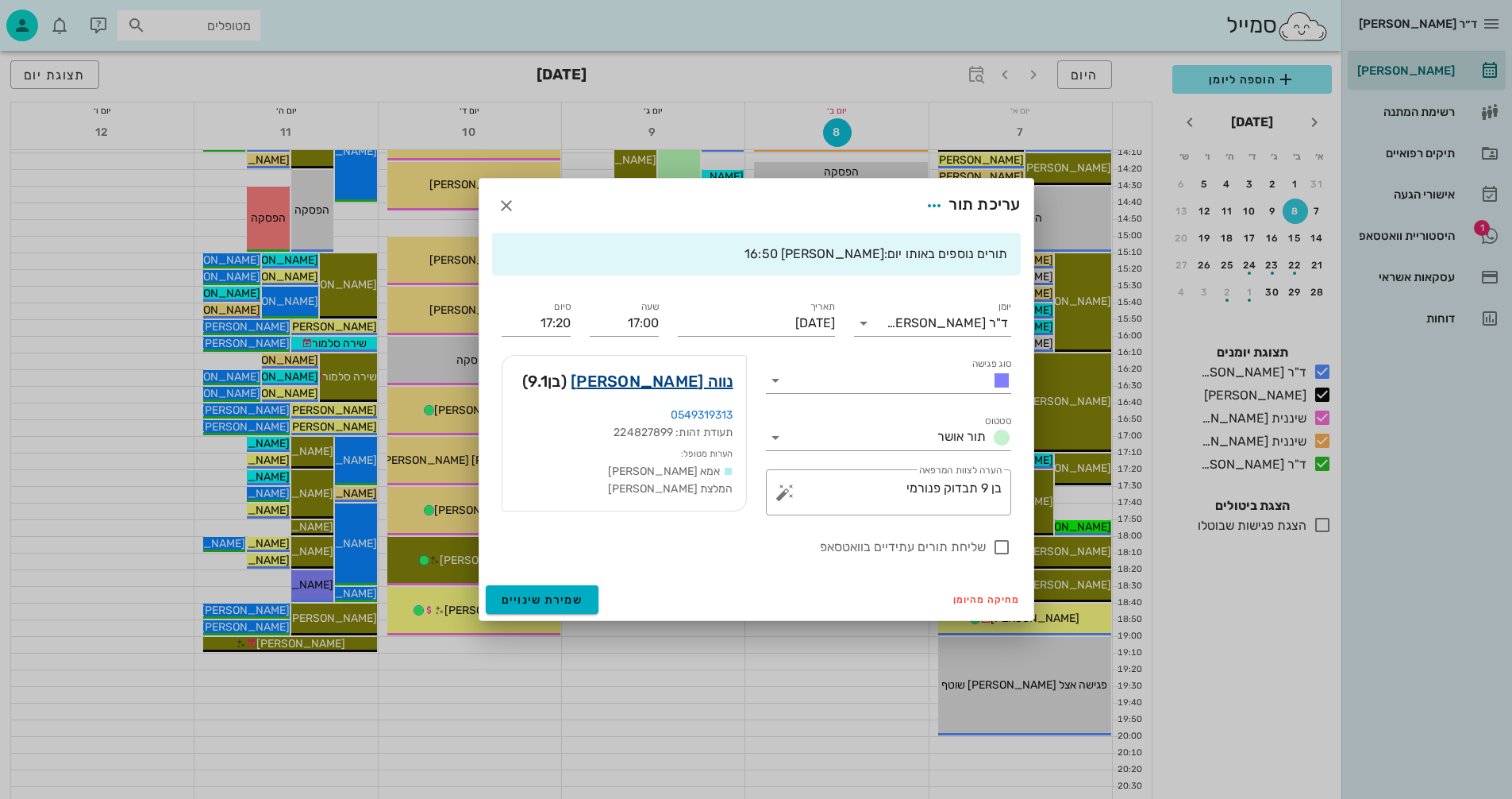
click at [701, 381] on link "נווה מזור" at bounding box center [651, 381] width 163 height 25
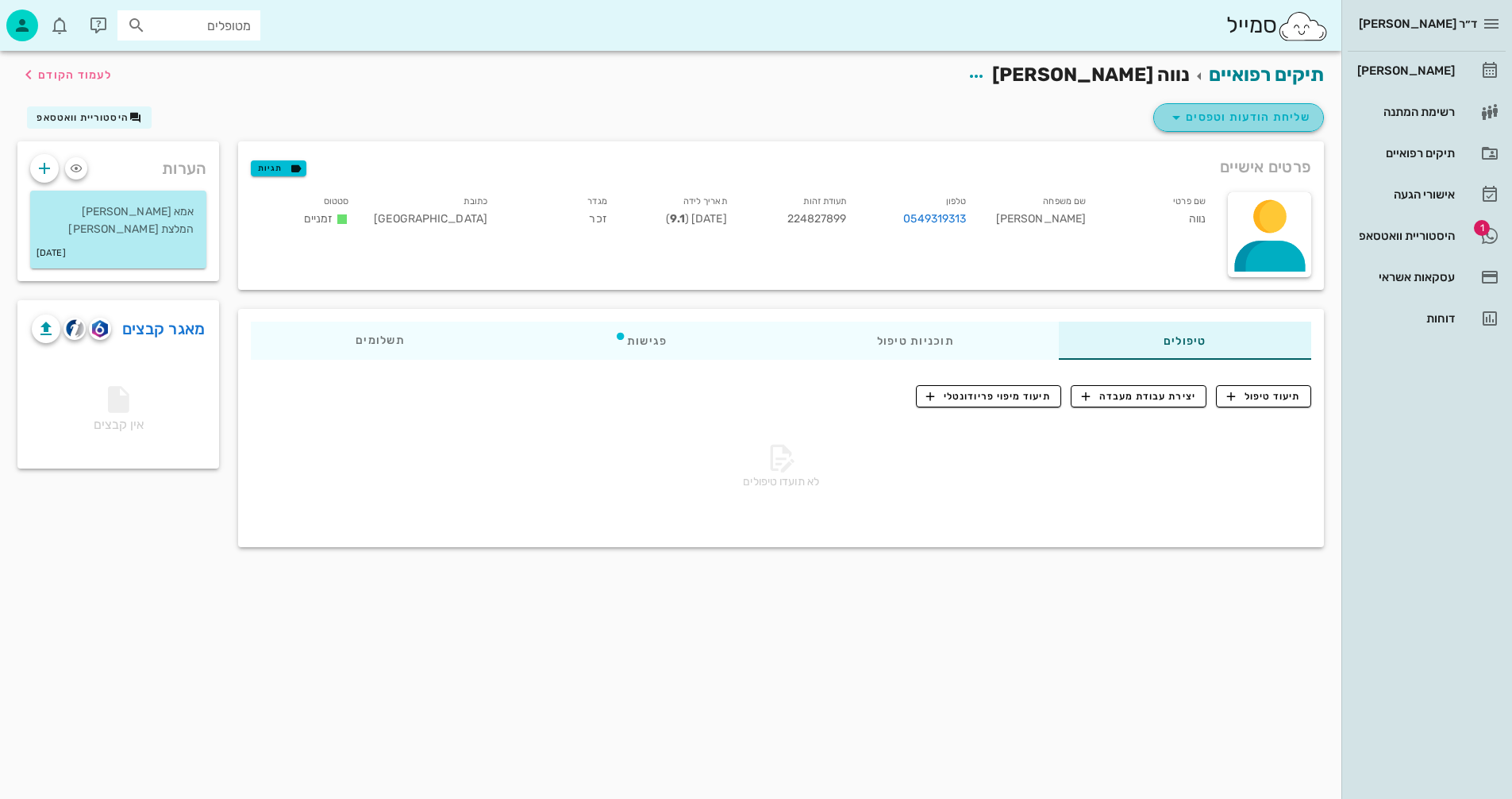
click at [1261, 118] on span "שליחת הודעות וטפסים" at bounding box center [1239, 118] width 144 height 19
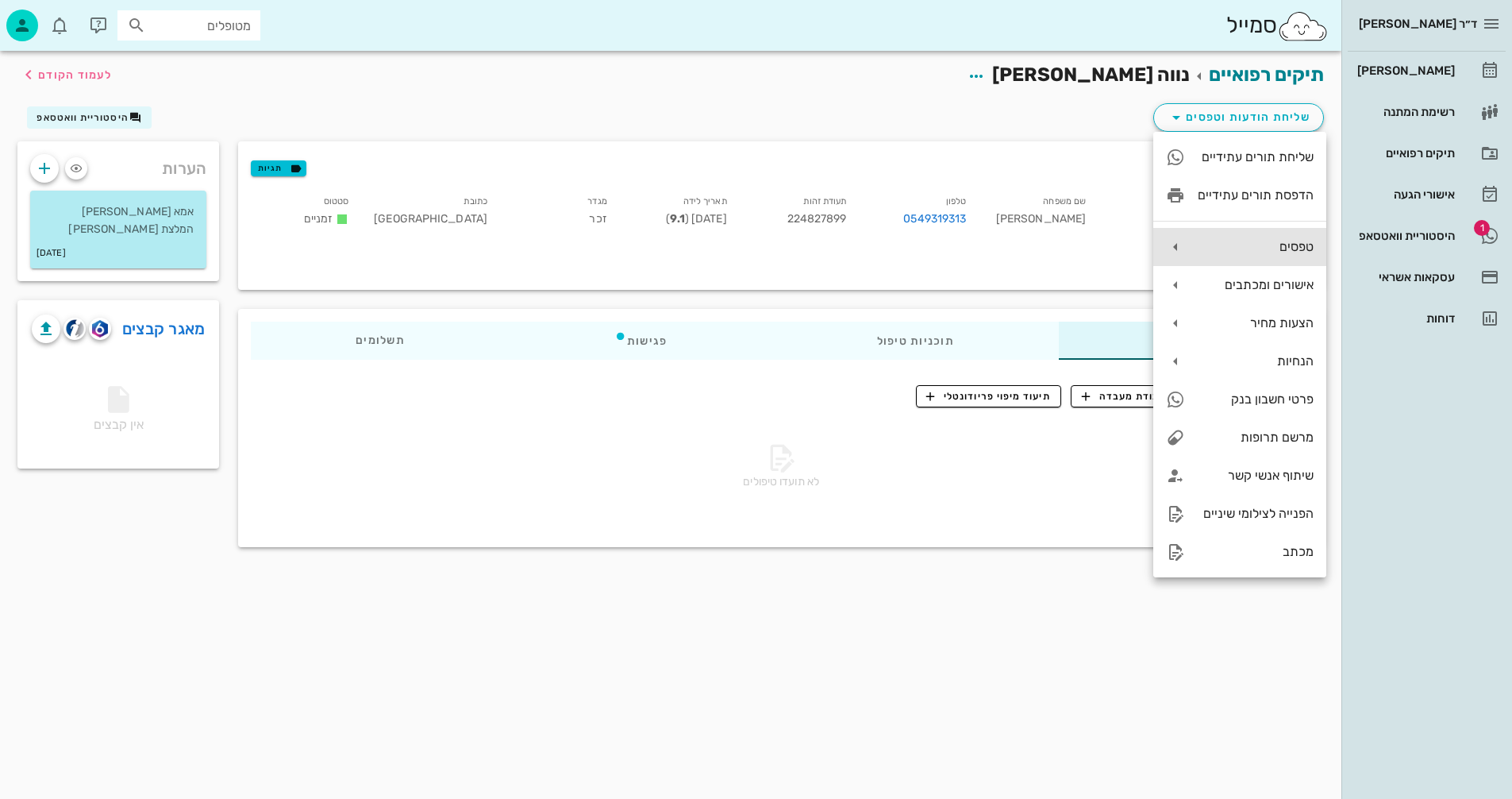
click at [1225, 246] on div "טפסים" at bounding box center [1255, 246] width 116 height 15
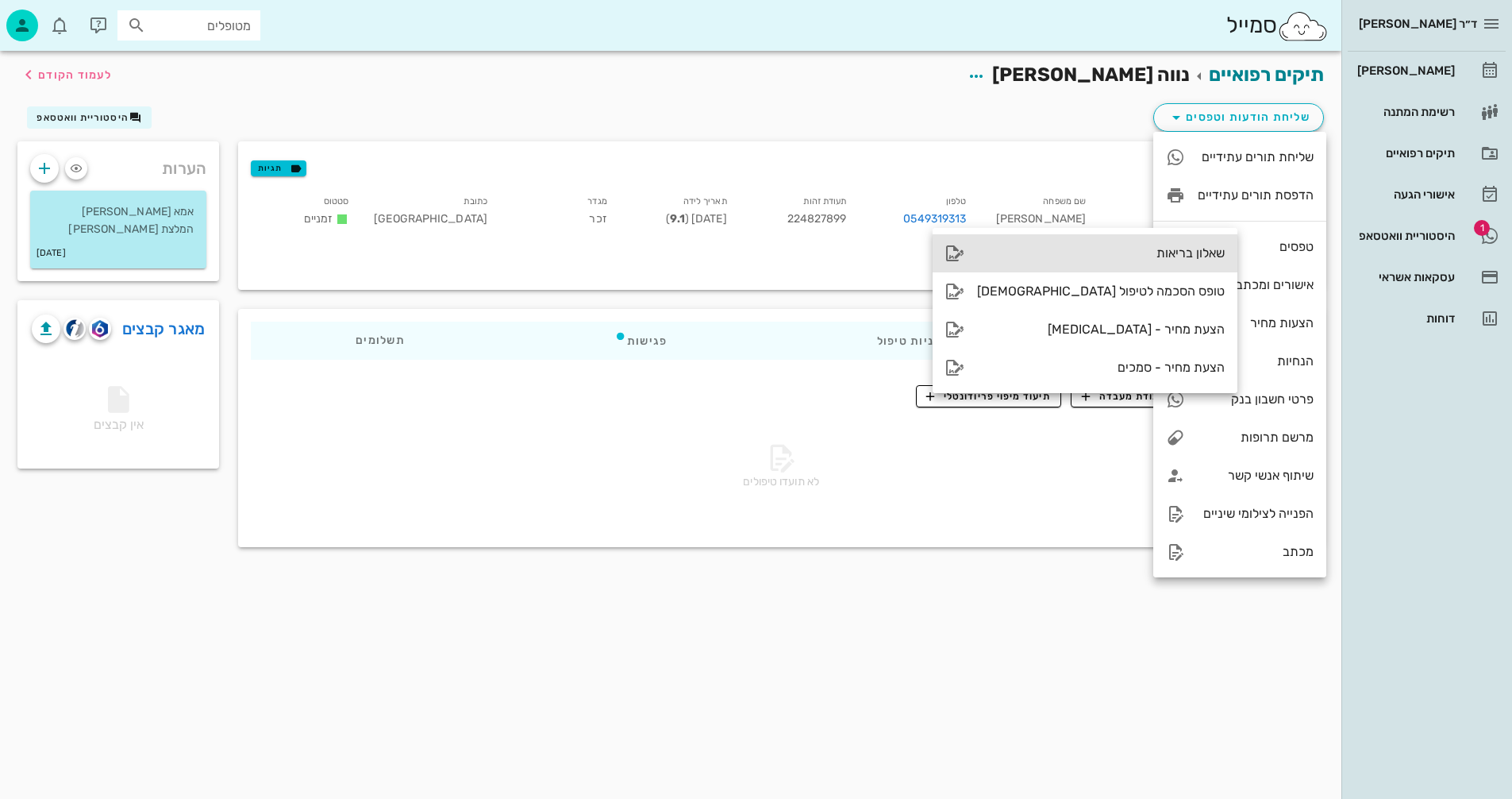
click at [1083, 255] on div "שאלון בריאות" at bounding box center [1101, 253] width 248 height 15
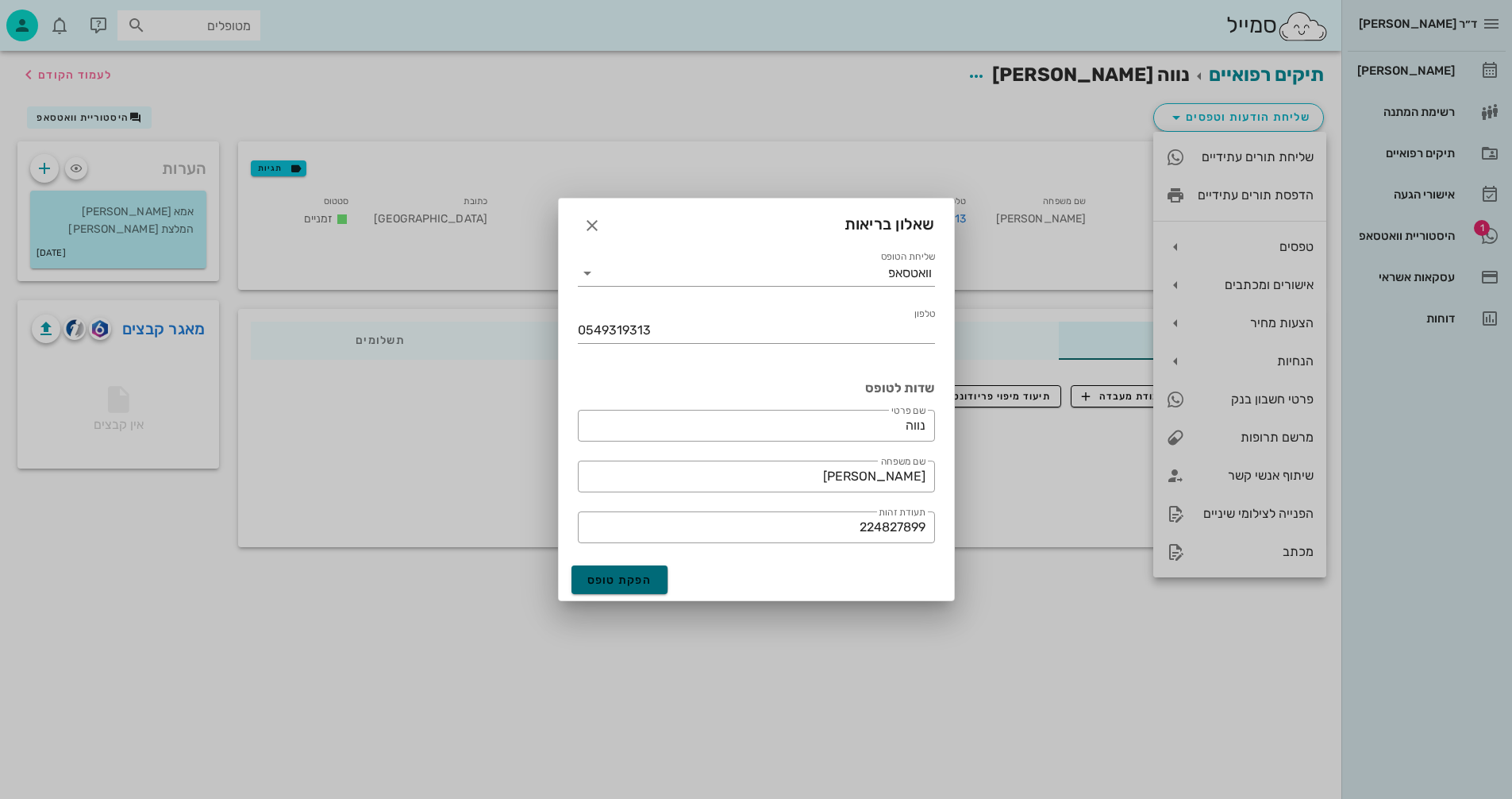
click at [609, 580] on span "הפקת טופס" at bounding box center [619, 580] width 65 height 13
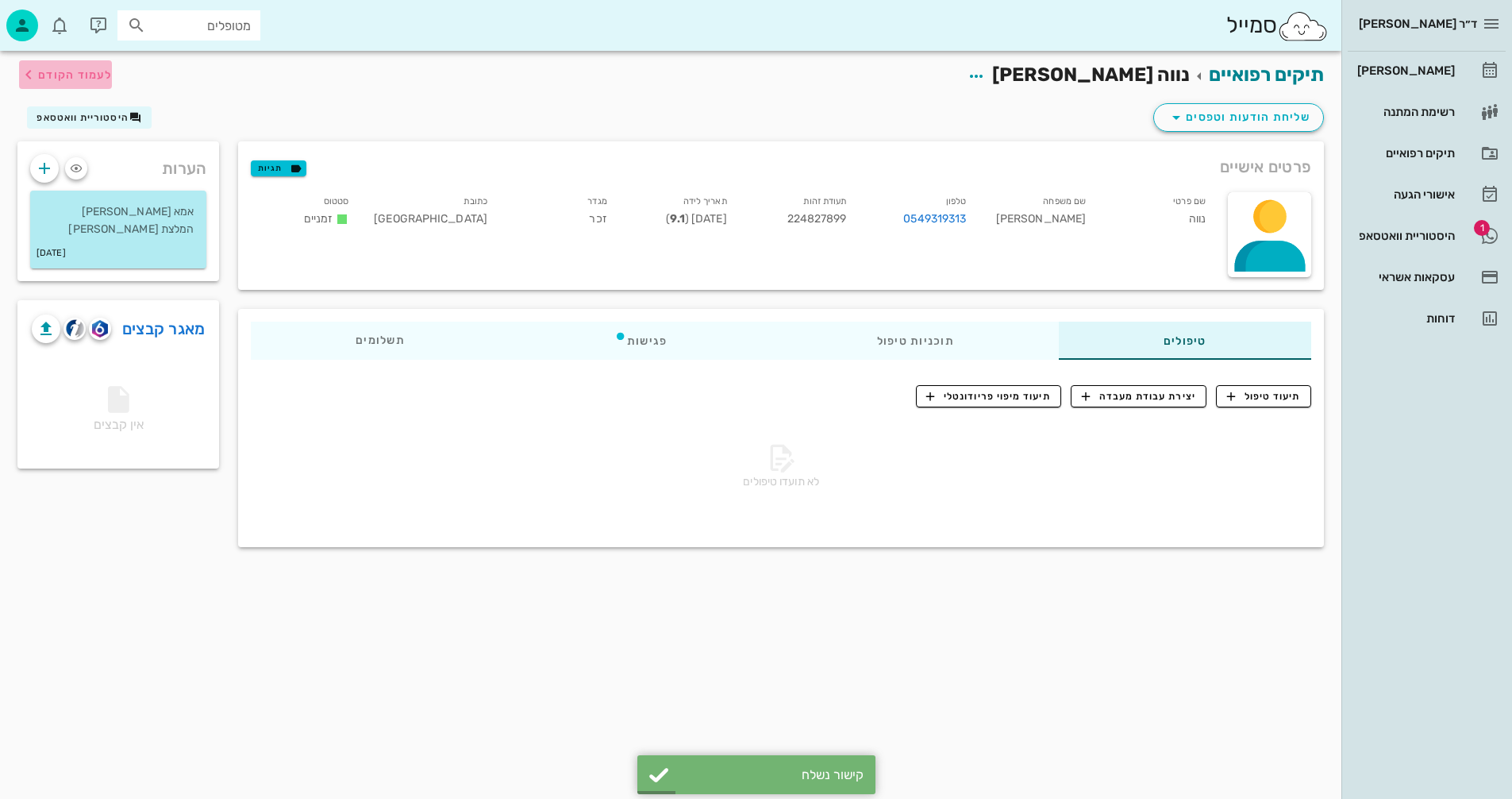
click at [82, 75] on span "לעמוד הקודם" at bounding box center [75, 75] width 74 height 13
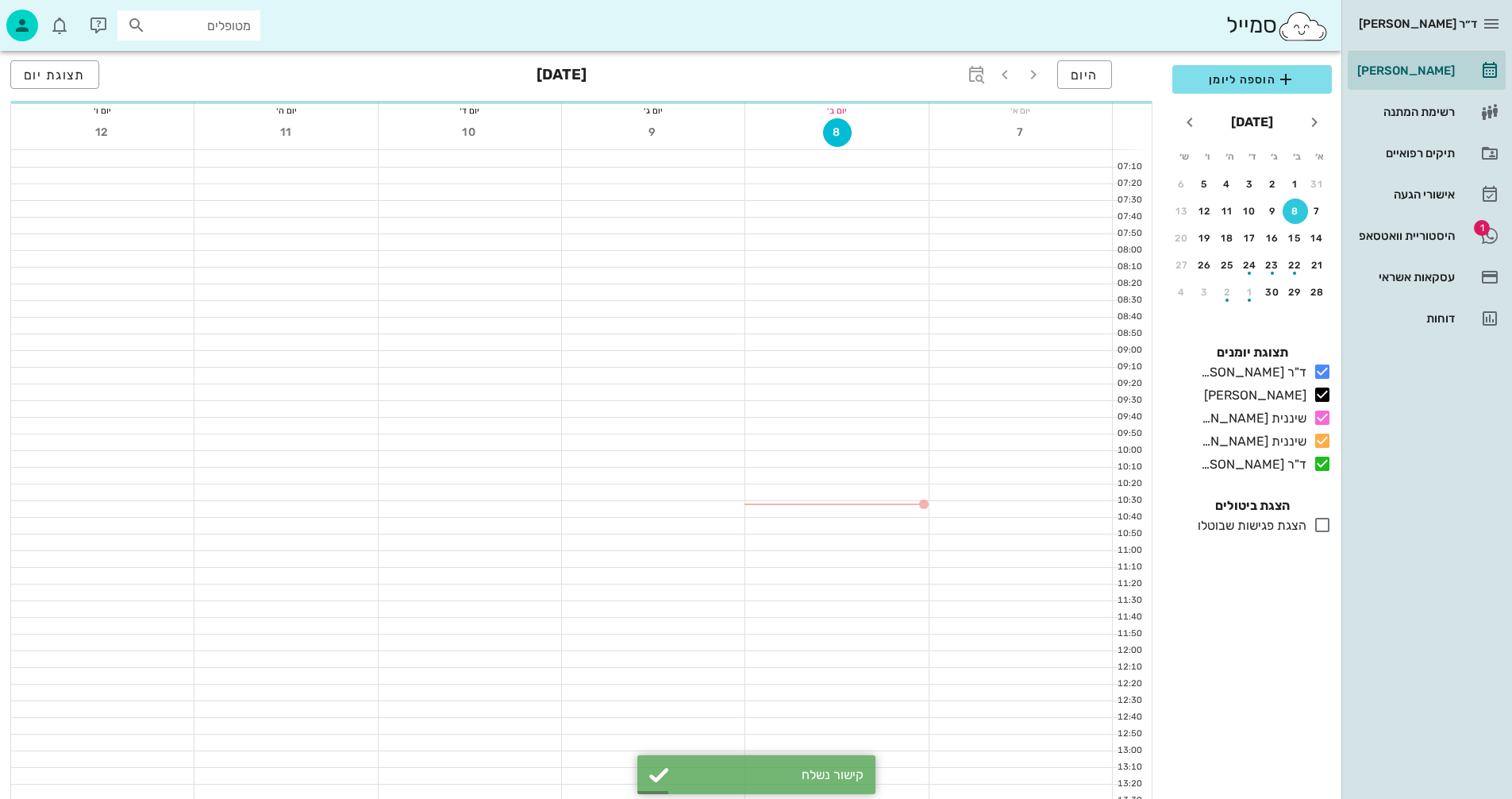
scroll to position [714, 0]
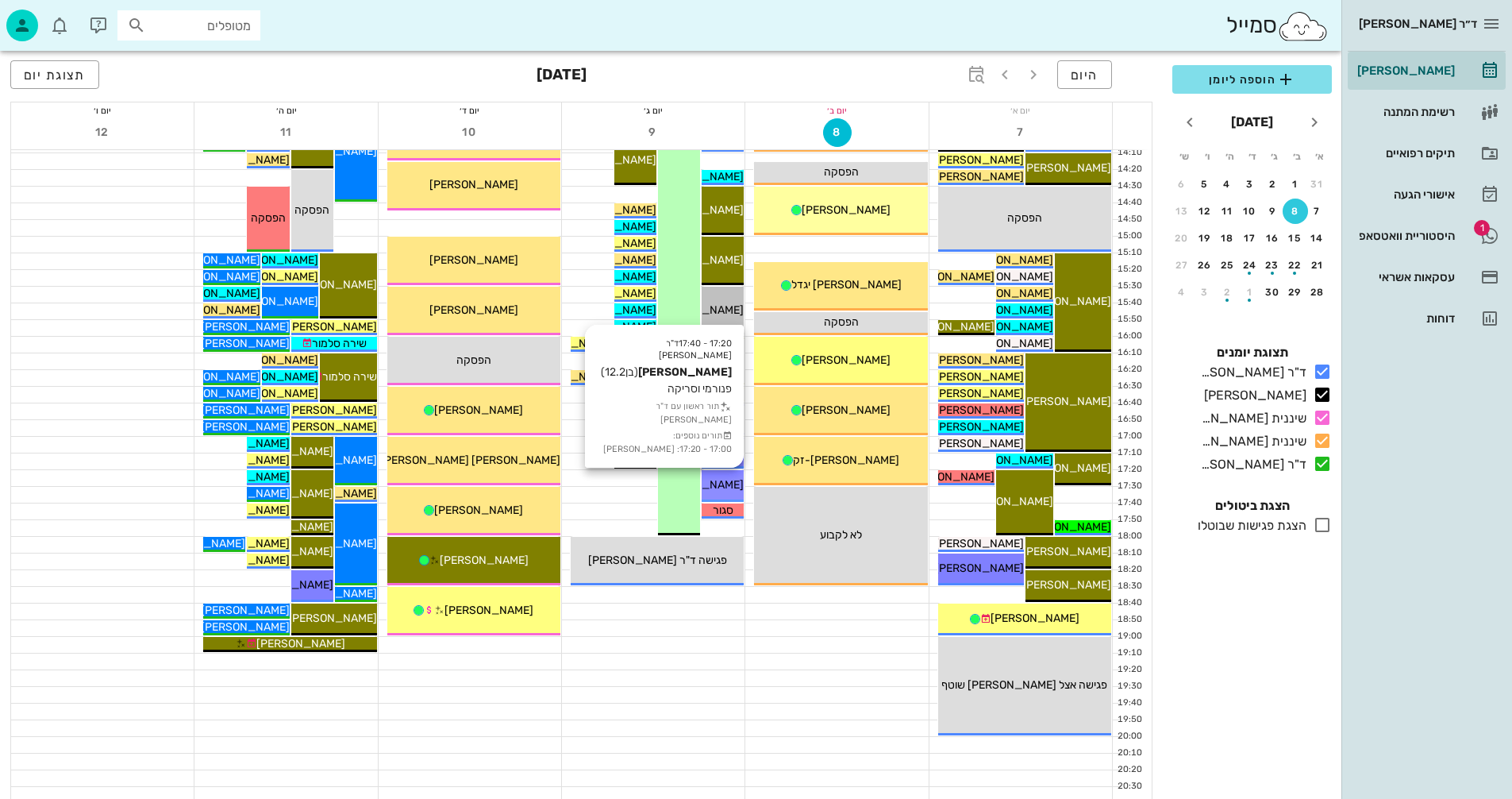
click at [727, 486] on span "[PERSON_NAME]" at bounding box center [699, 485] width 89 height 13
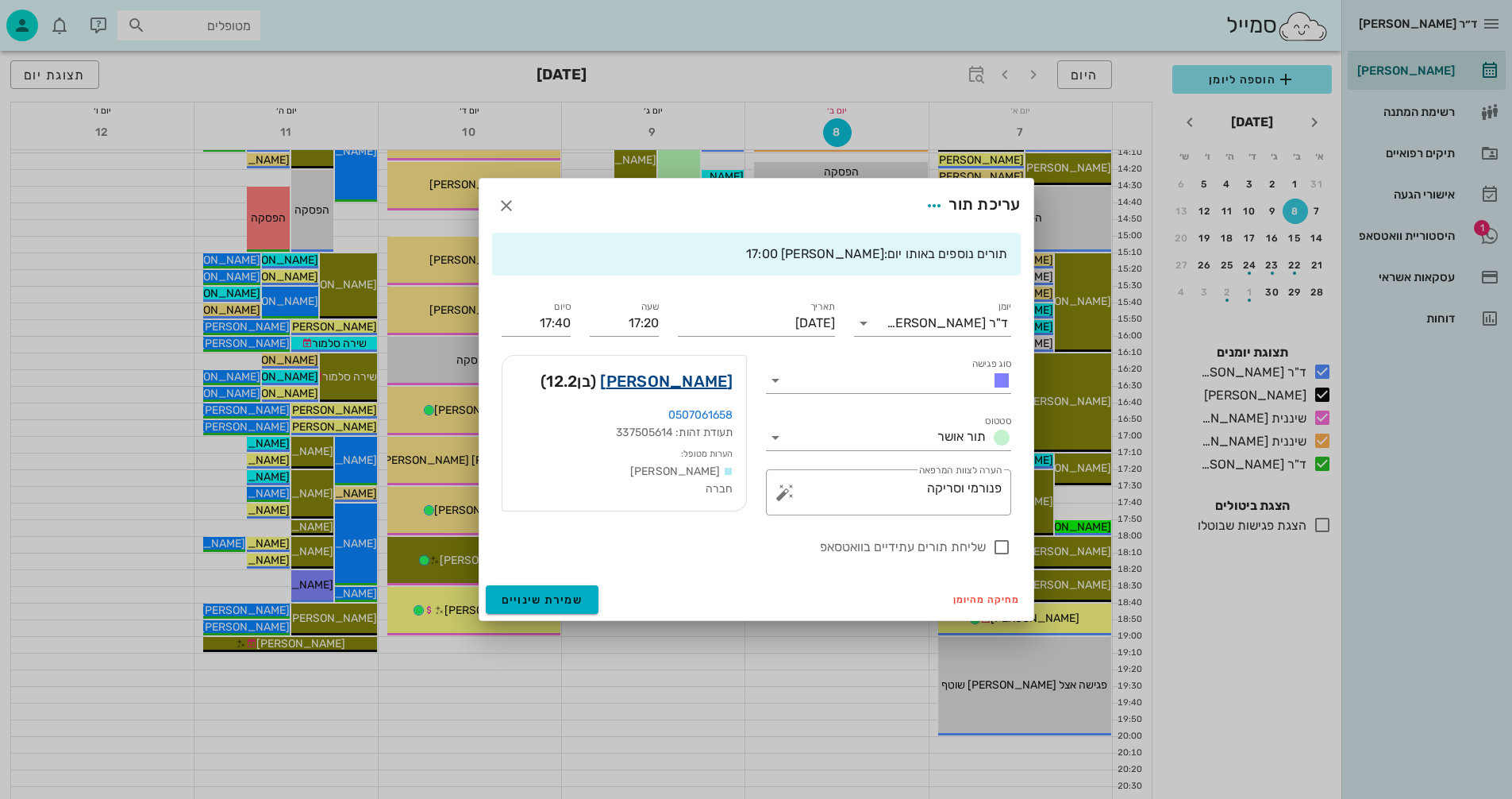
click at [681, 381] on link "עיליי צ'צ'יק" at bounding box center [666, 381] width 132 height 25
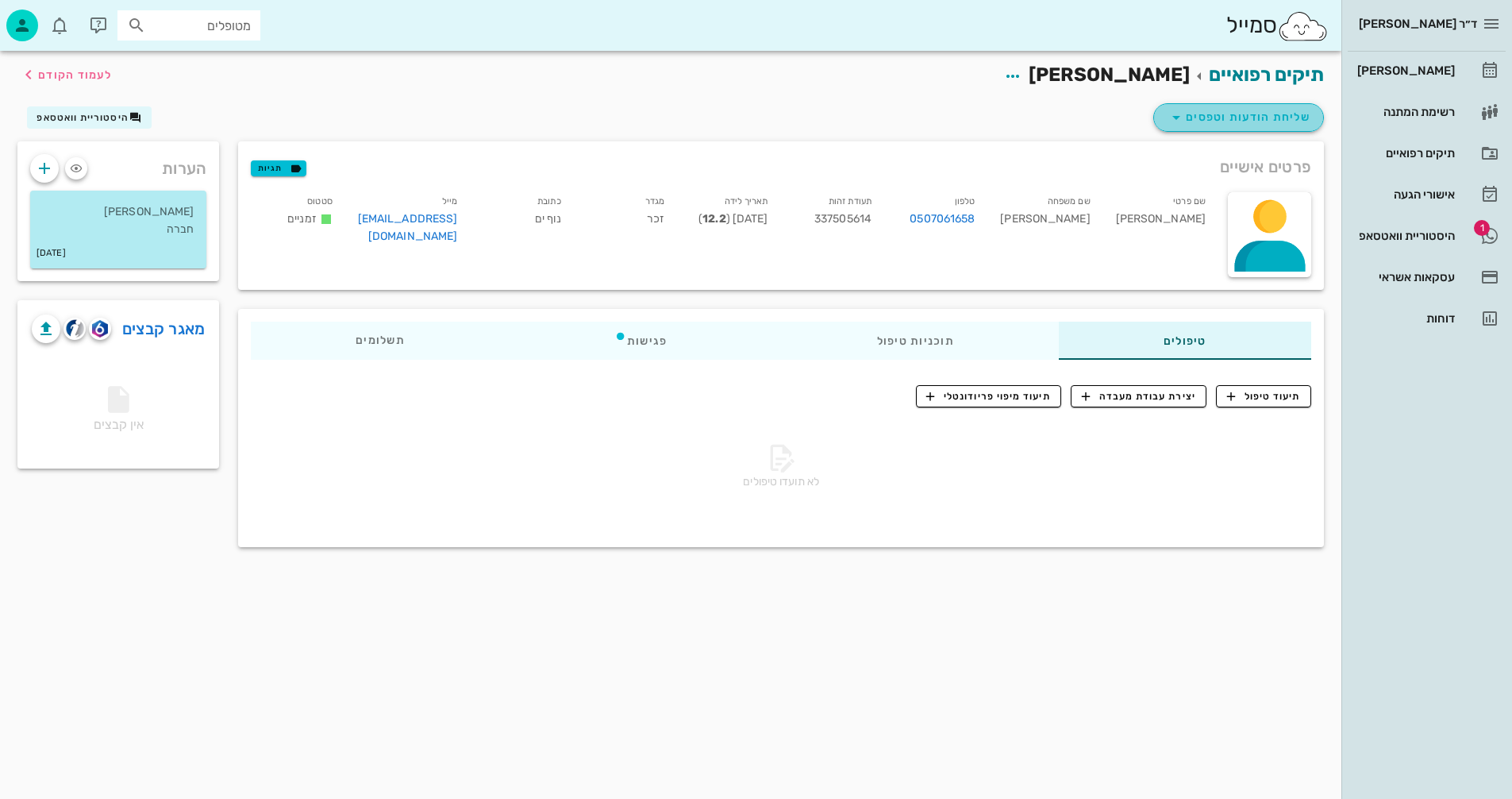
click at [1247, 118] on span "שליחת הודעות וטפסים" at bounding box center [1239, 118] width 144 height 19
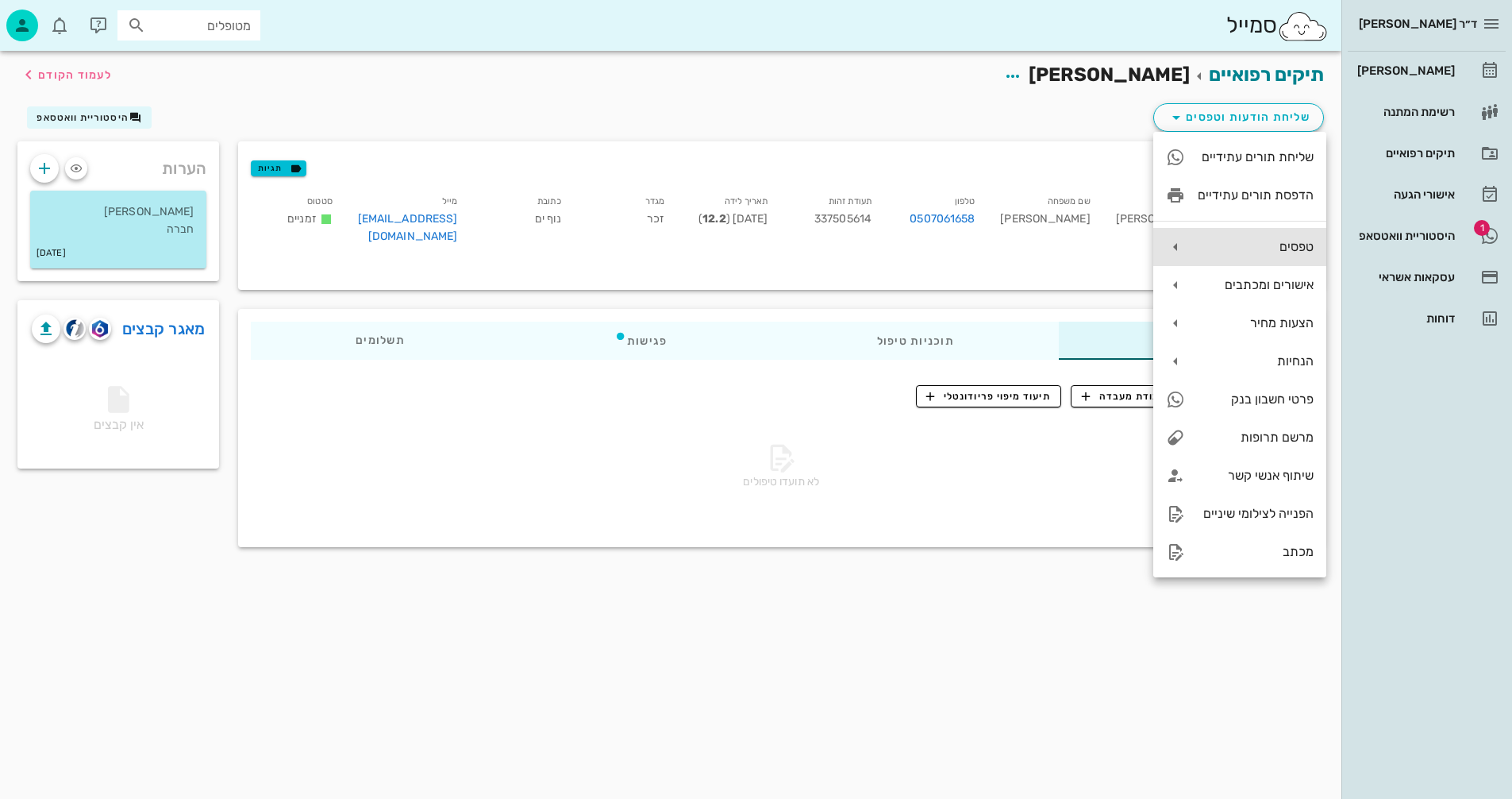
click at [1228, 253] on div "טפסים" at bounding box center [1255, 246] width 116 height 15
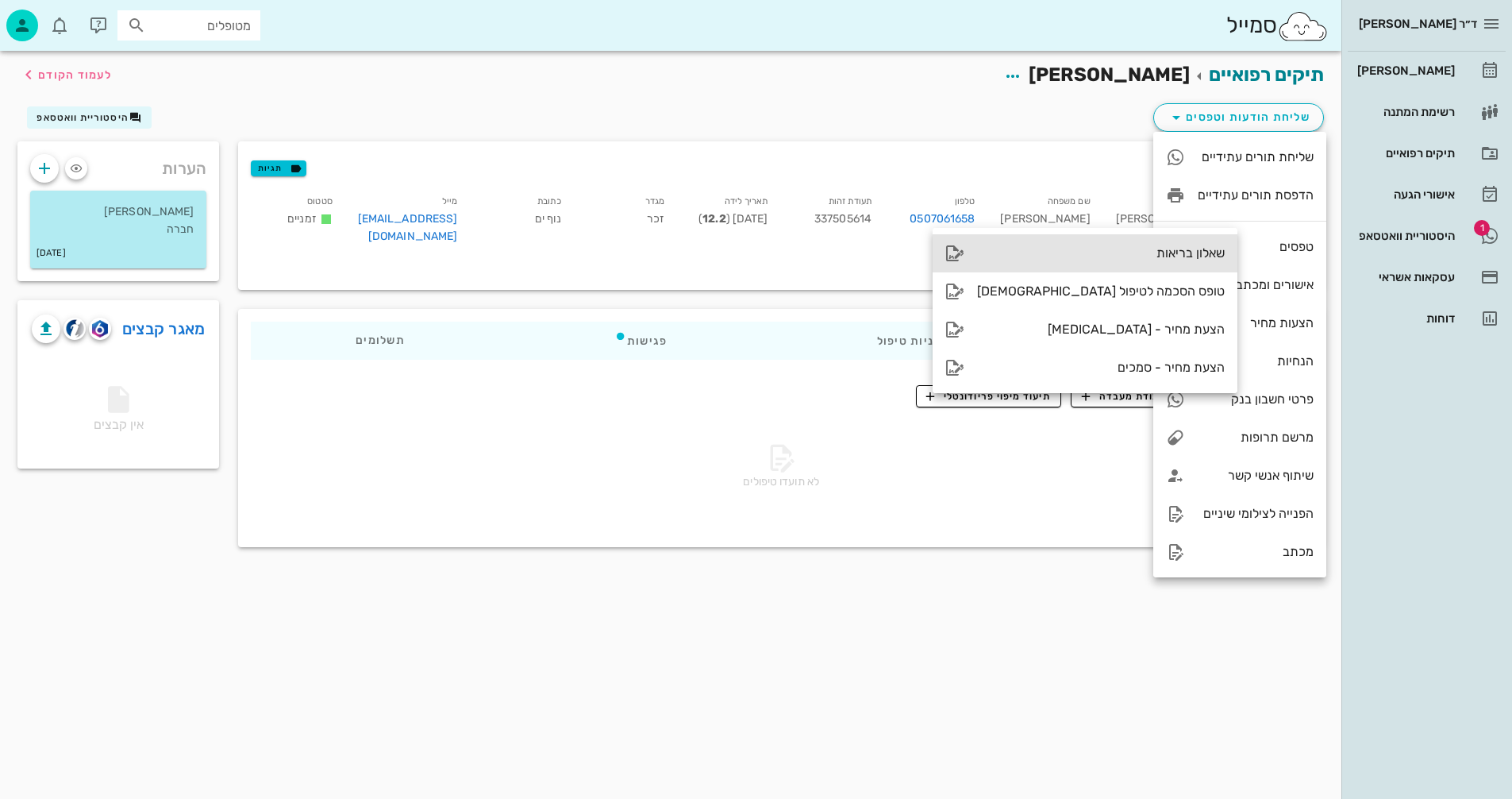
click at [1105, 258] on div "שאלון בריאות" at bounding box center [1101, 253] width 248 height 15
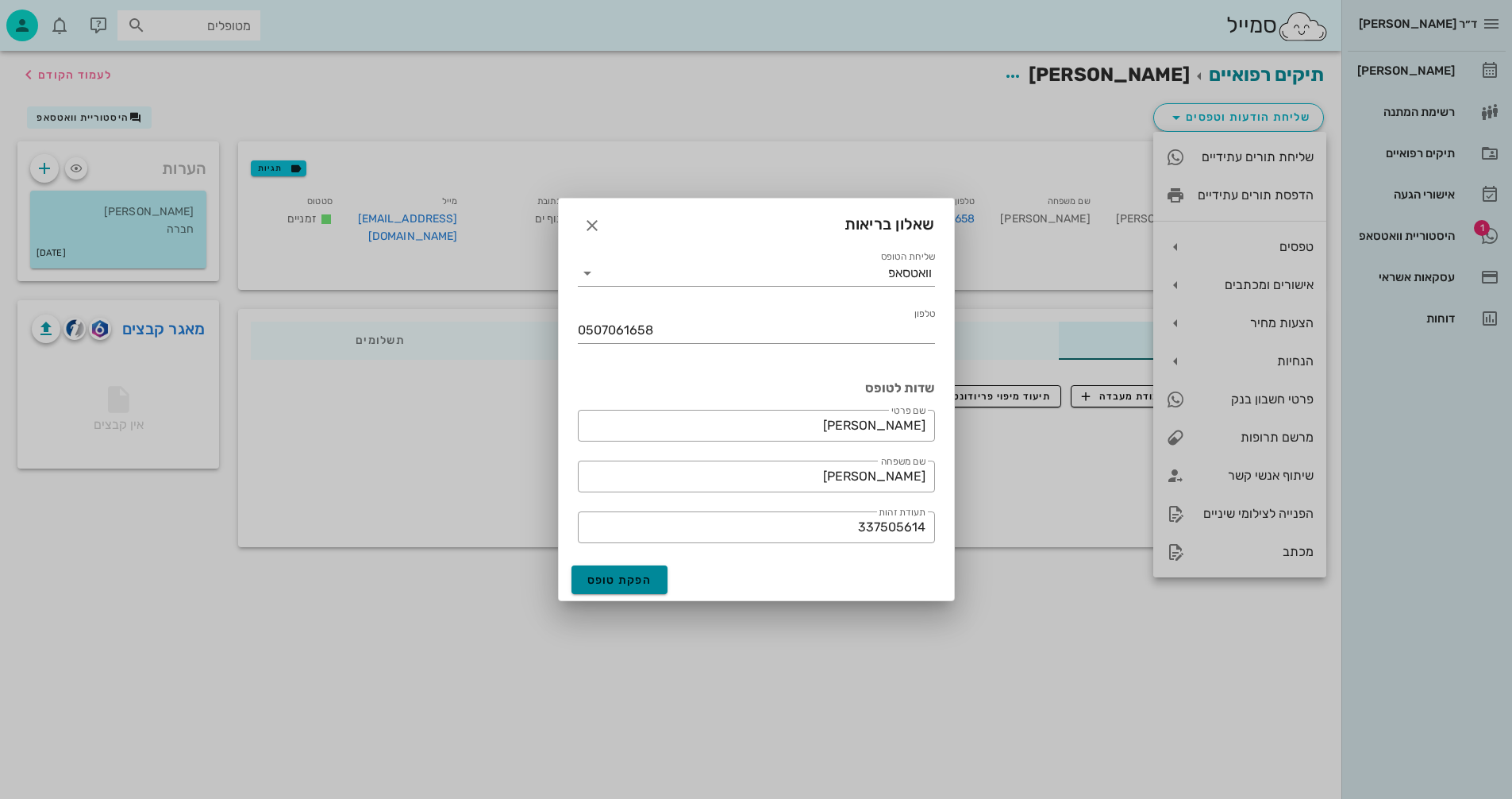
click at [625, 580] on span "הפקת טופס" at bounding box center [619, 580] width 65 height 13
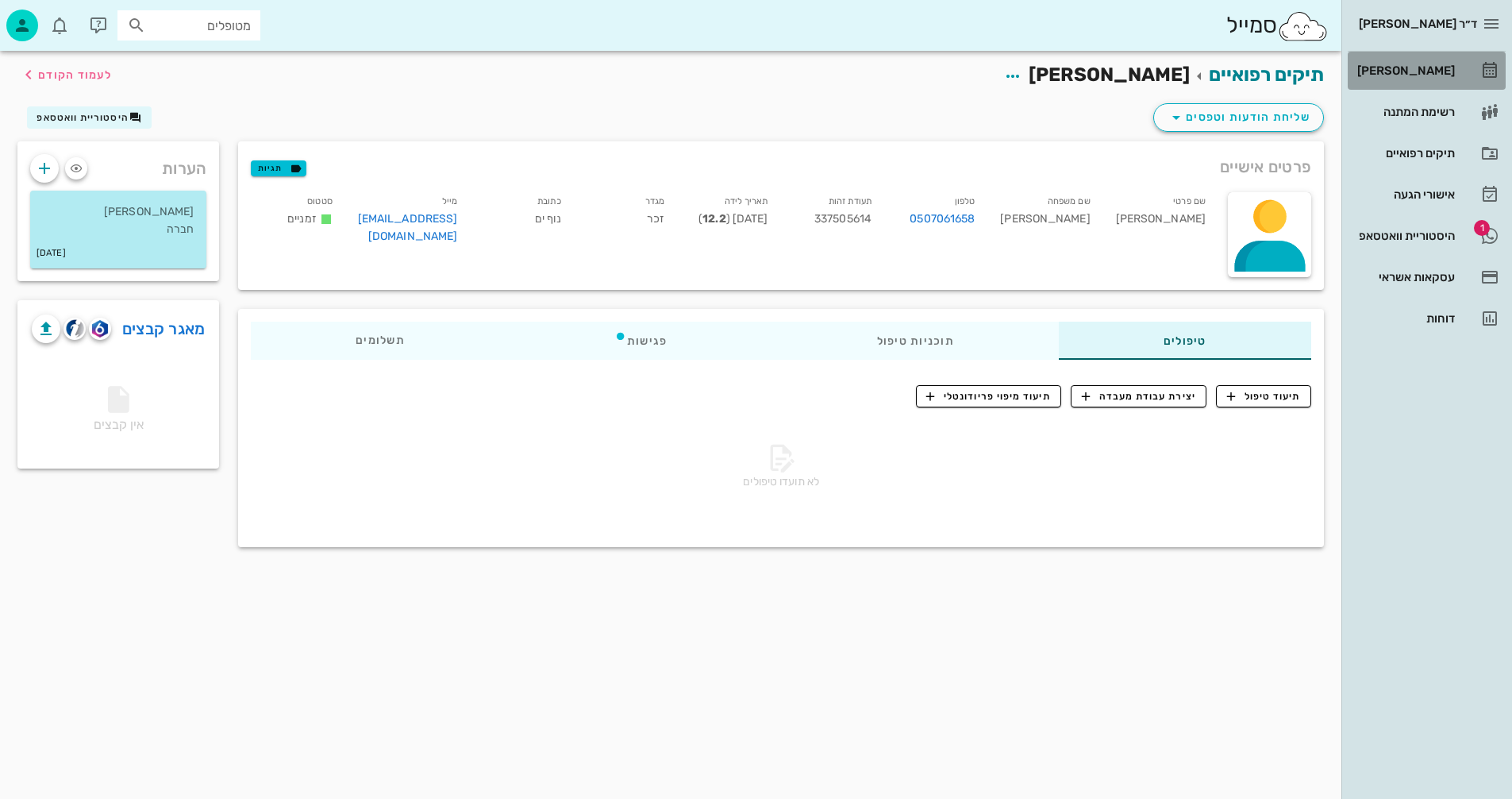
click at [1417, 70] on div "[PERSON_NAME]" at bounding box center [1404, 70] width 101 height 13
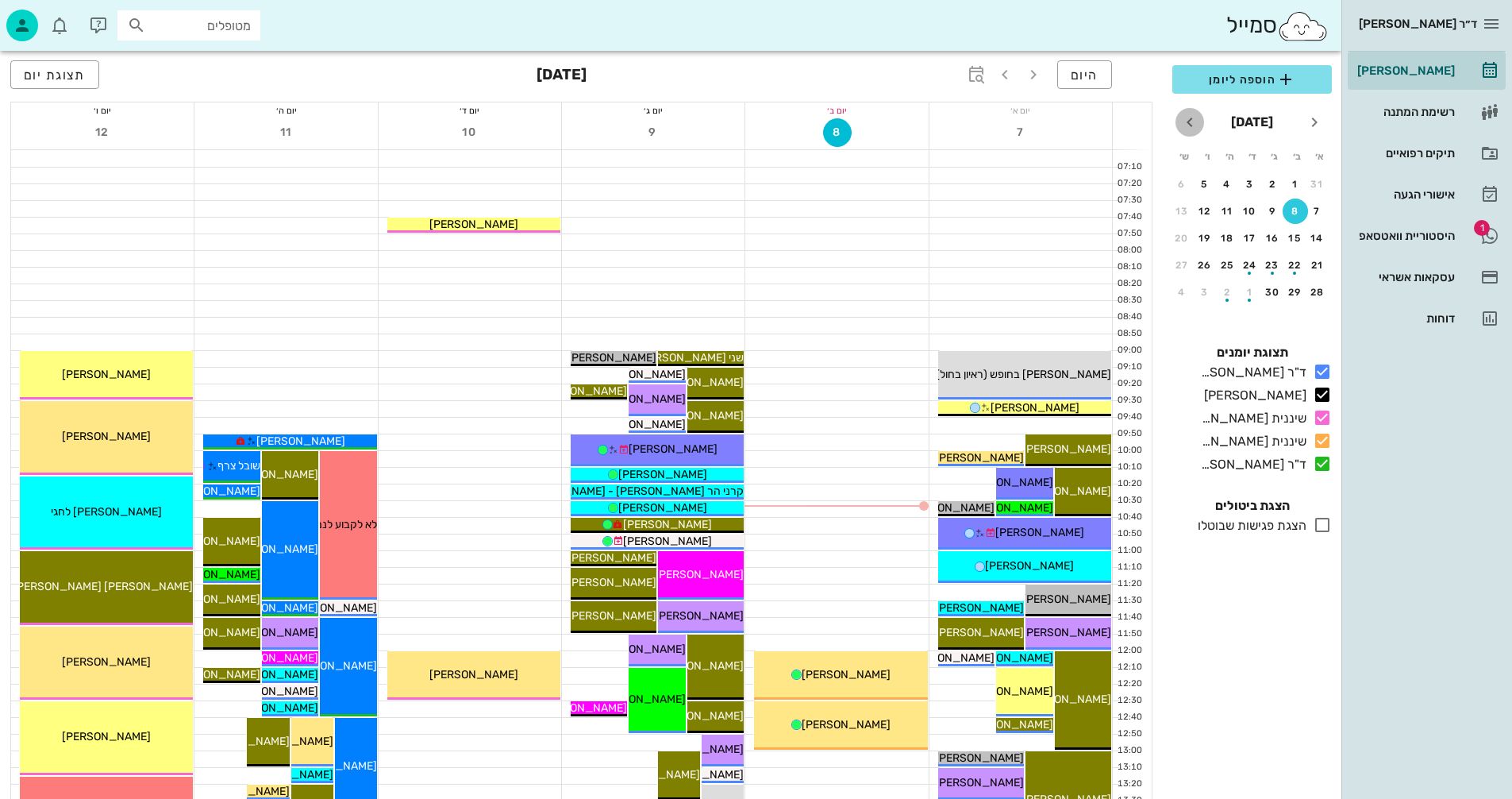
click at [1191, 119] on icon "חודש הבא" at bounding box center [1190, 122] width 19 height 19
click at [1224, 291] on div "30" at bounding box center [1227, 292] width 25 height 11
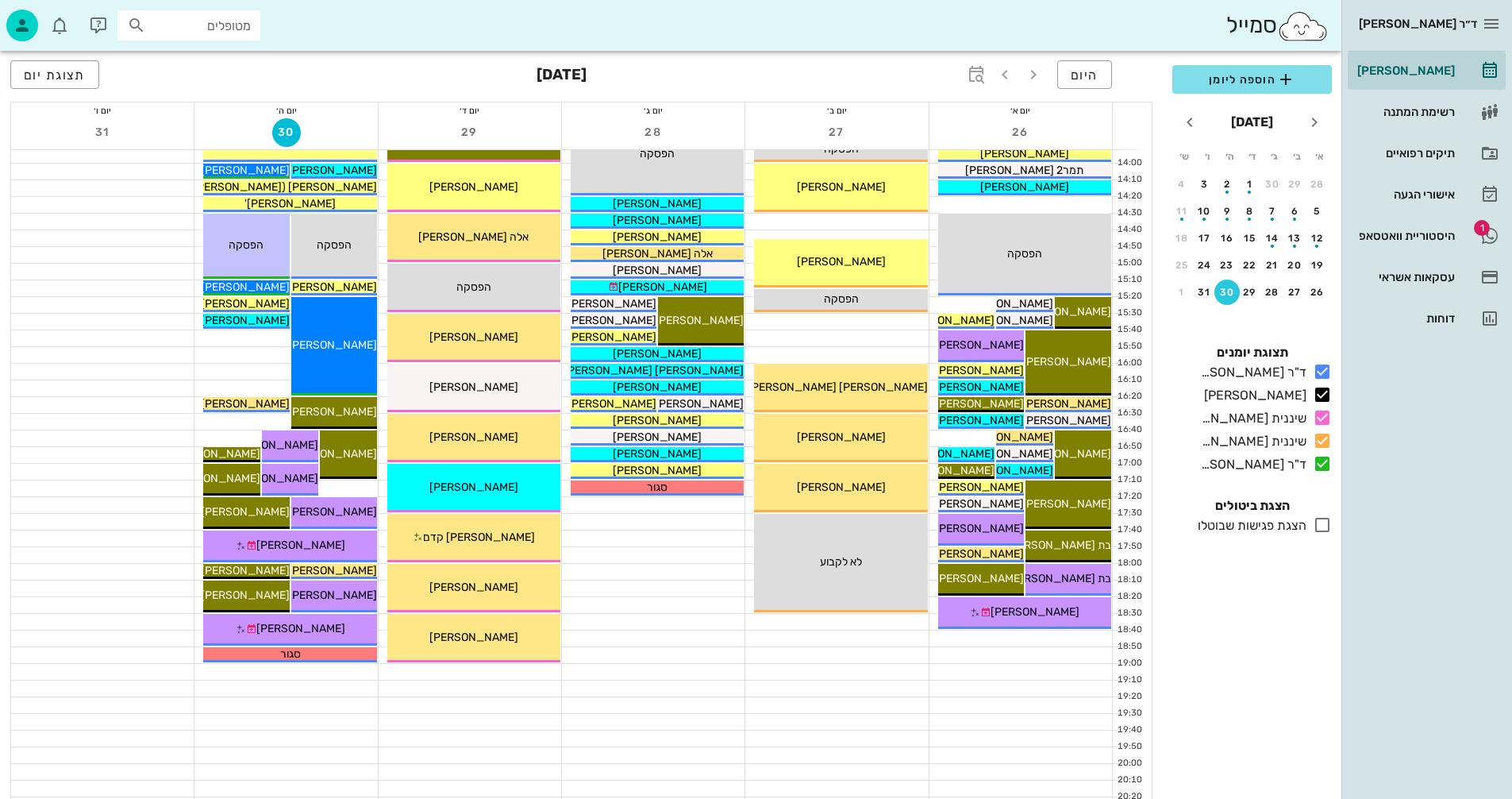
scroll to position [714, 0]
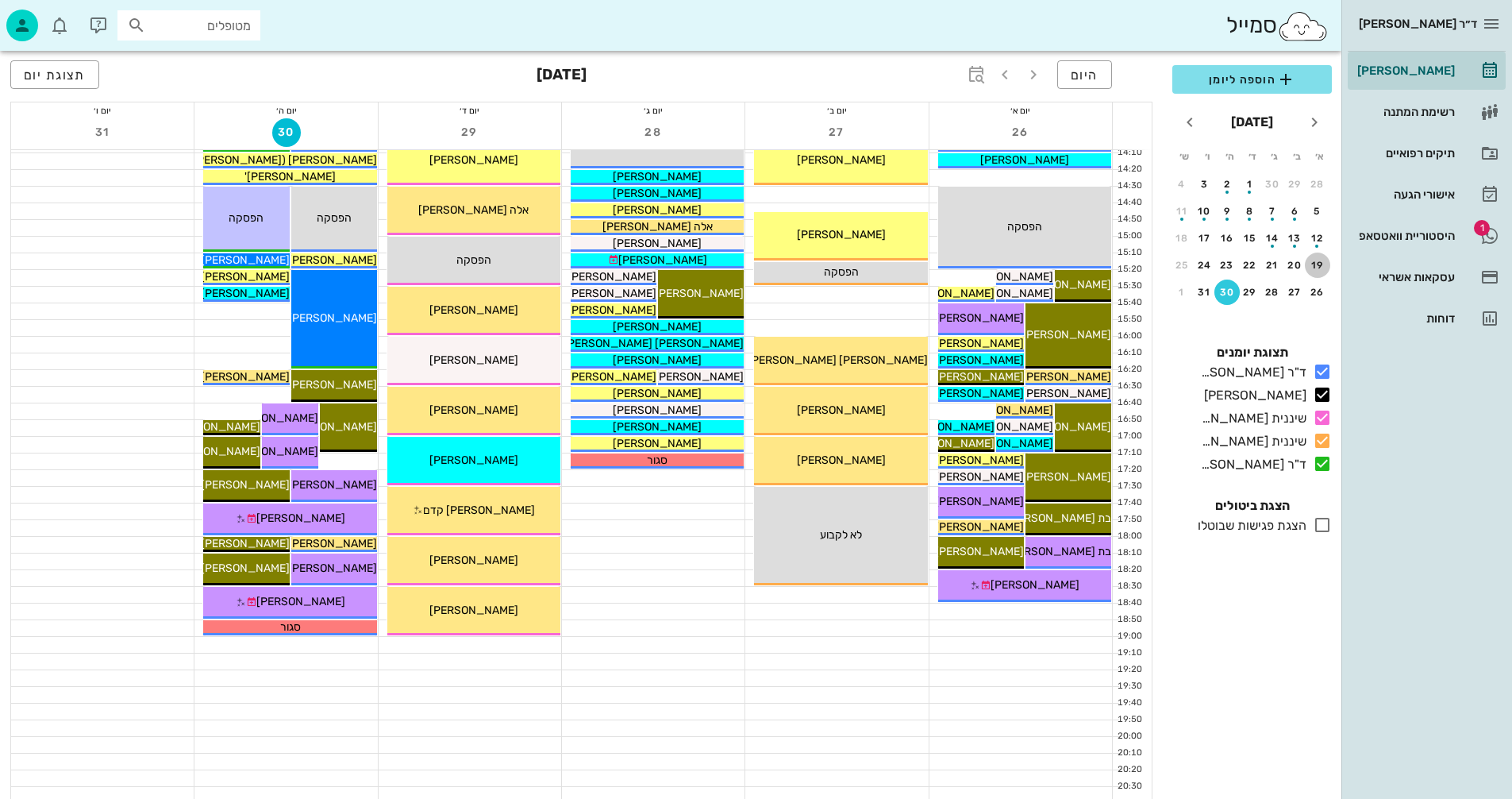
click at [1315, 261] on div "19" at bounding box center [1317, 265] width 25 height 11
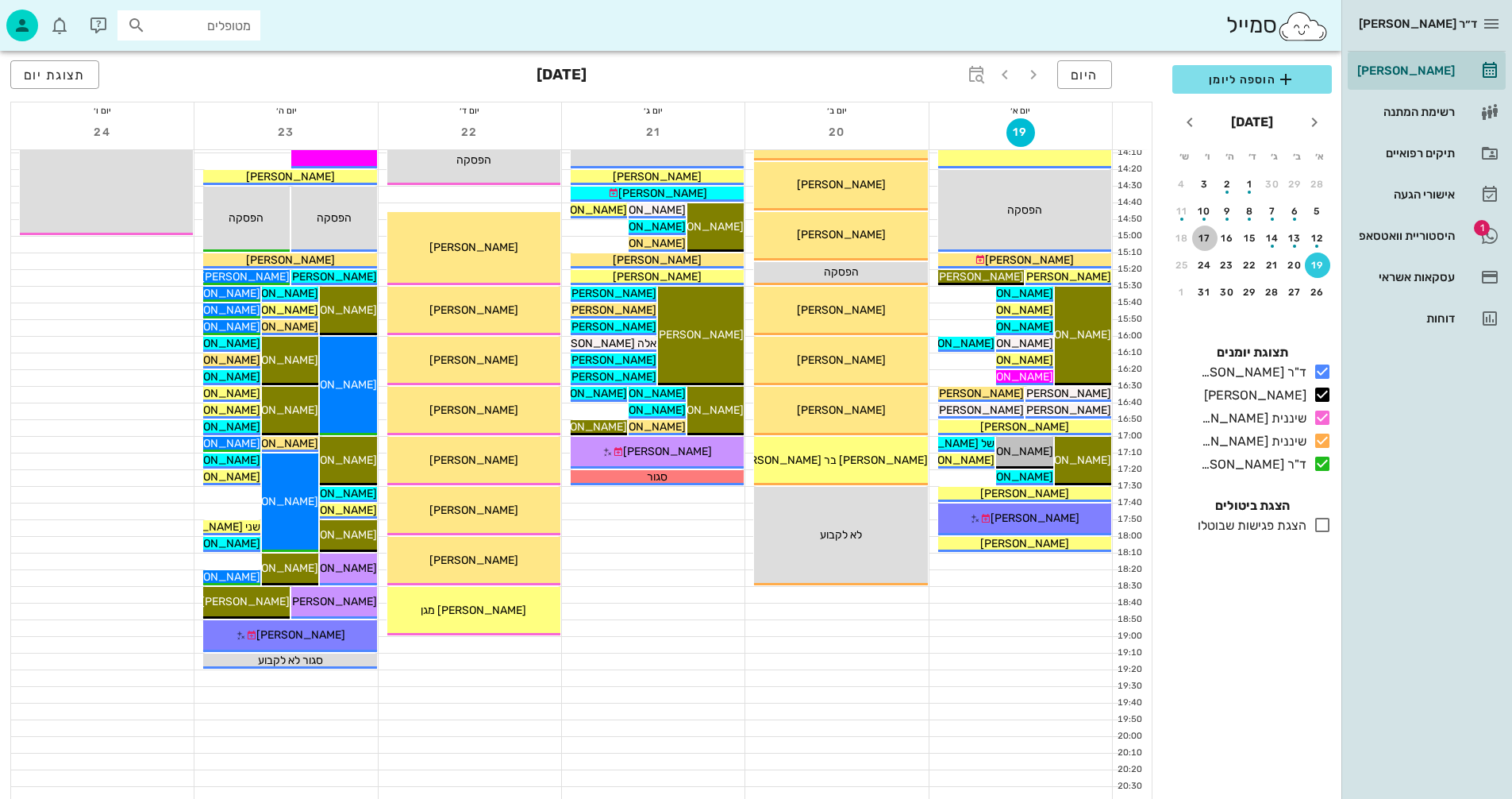
click at [1206, 238] on div "17" at bounding box center [1205, 239] width 25 height 11
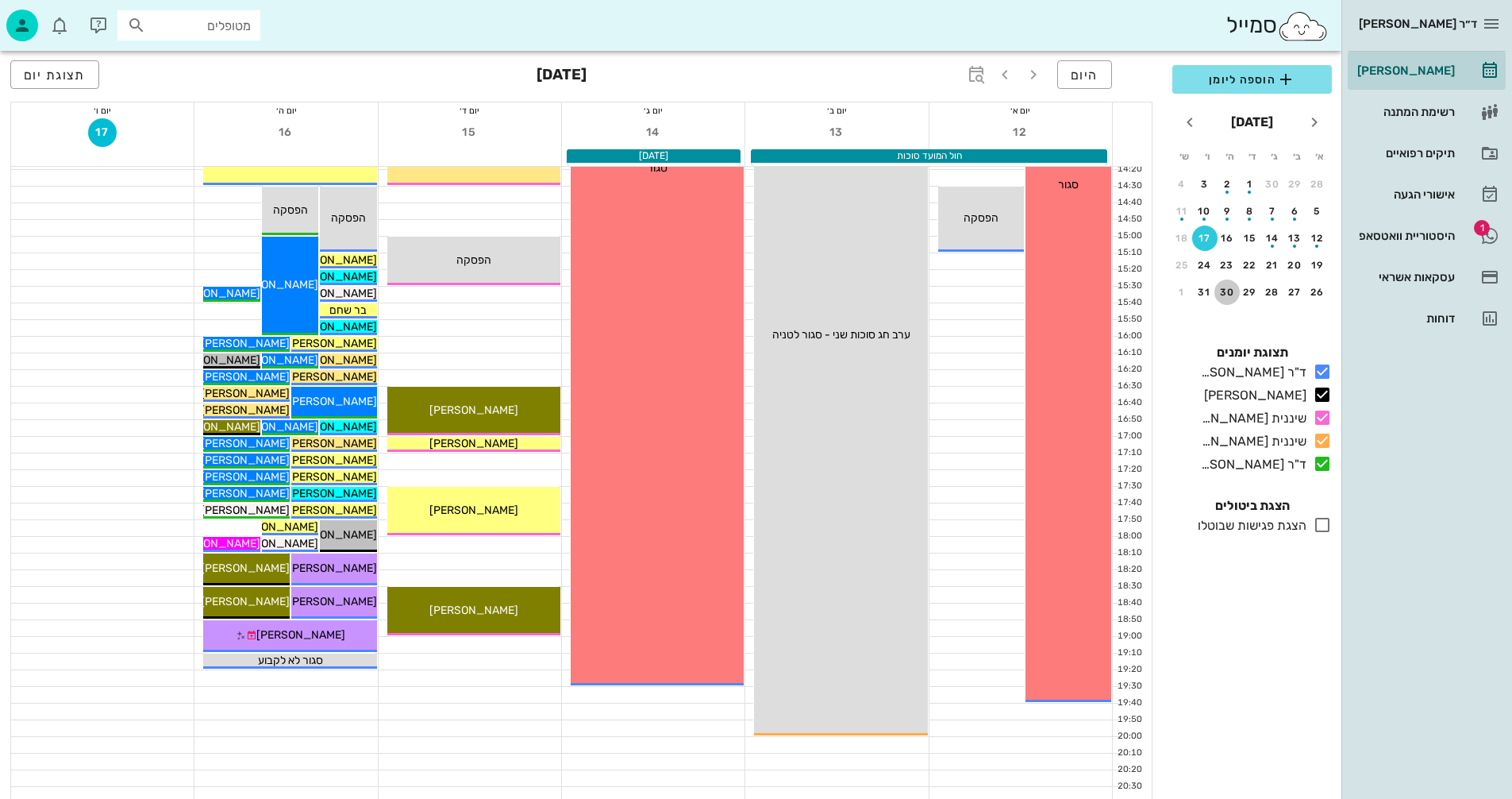
click at [1229, 290] on div "30" at bounding box center [1227, 292] width 25 height 11
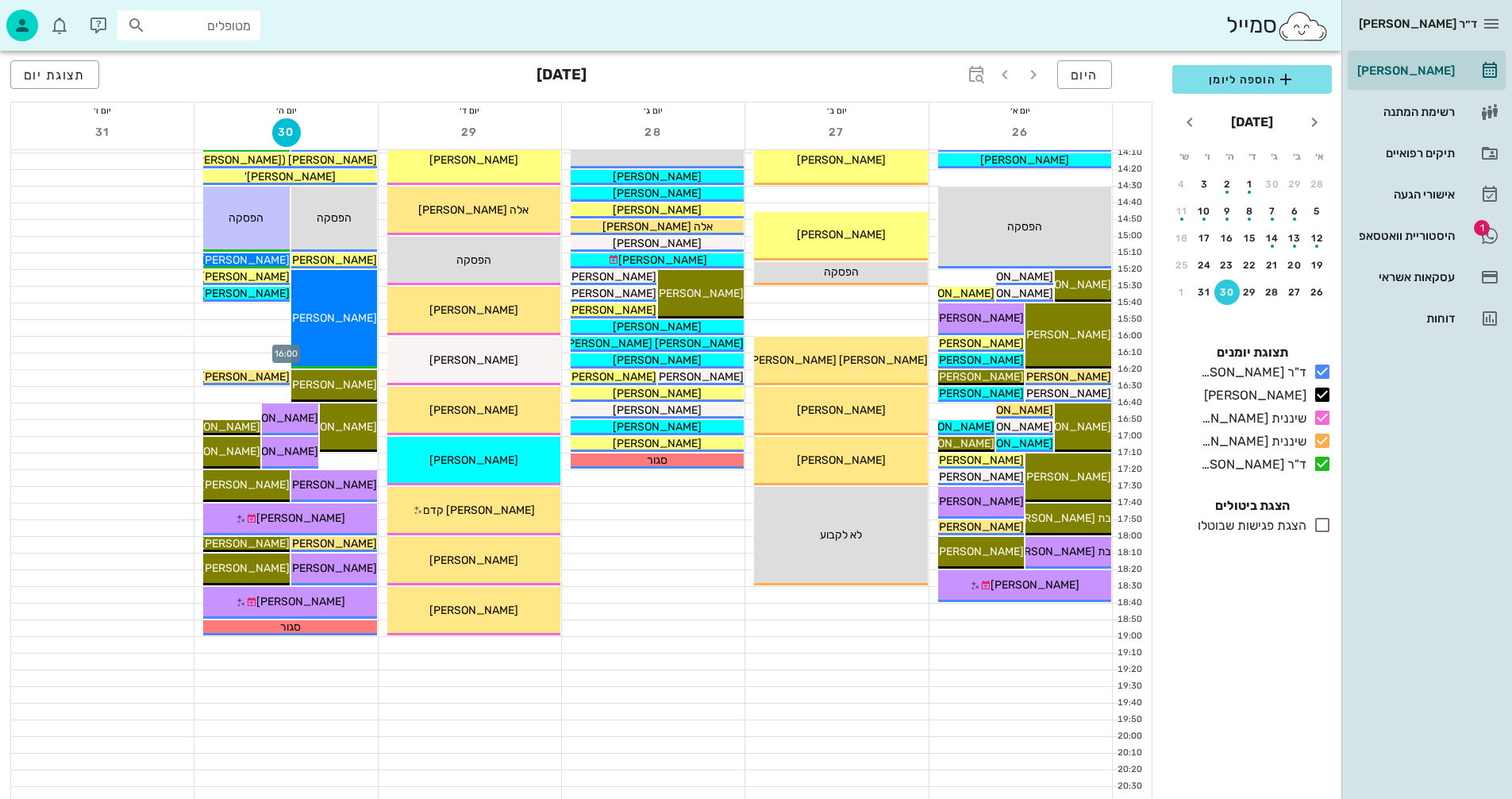
click at [232, 350] on div at bounding box center [286, 344] width 182 height 16
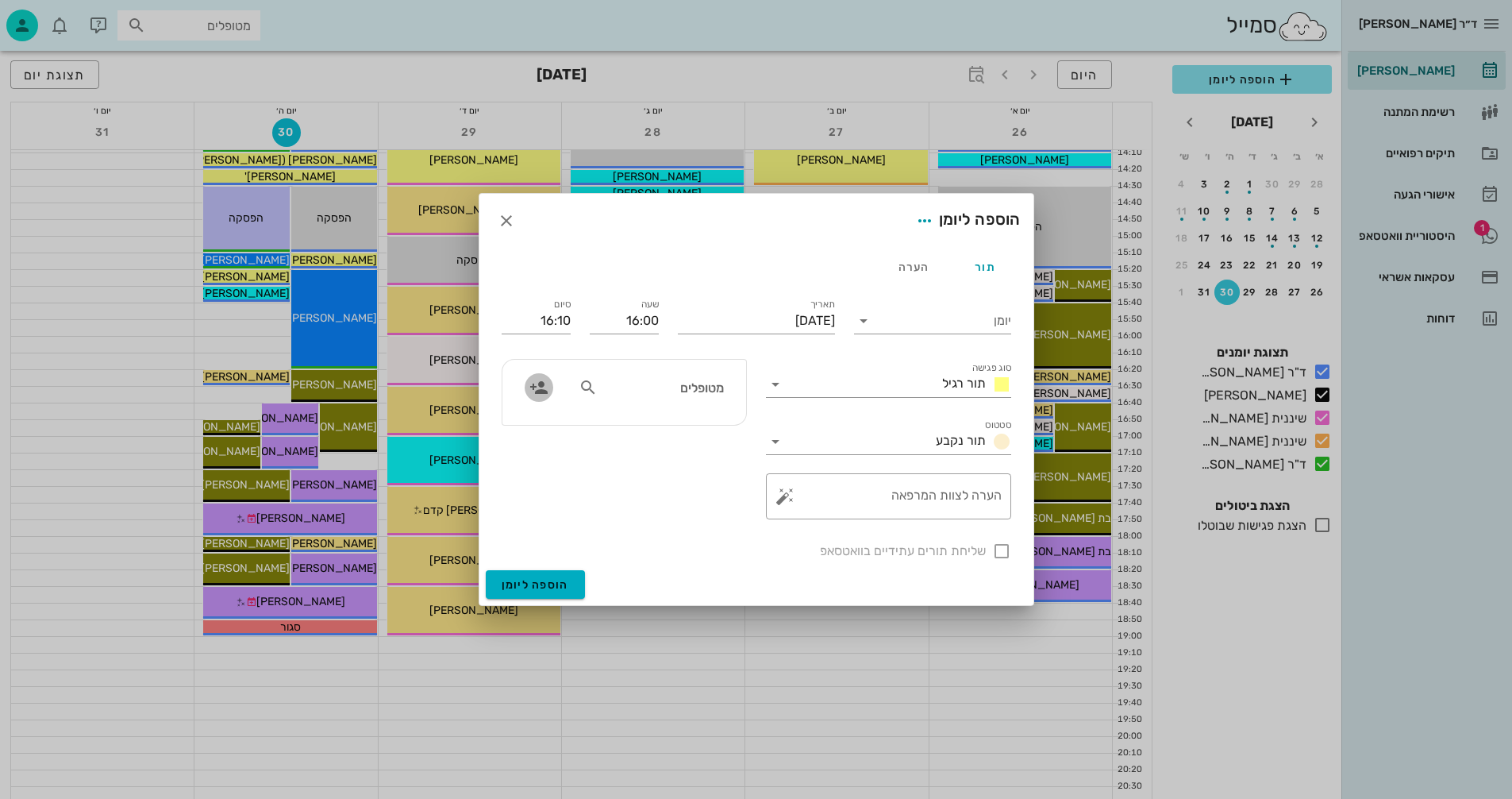
click at [540, 387] on icon "button" at bounding box center [539, 387] width 19 height 19
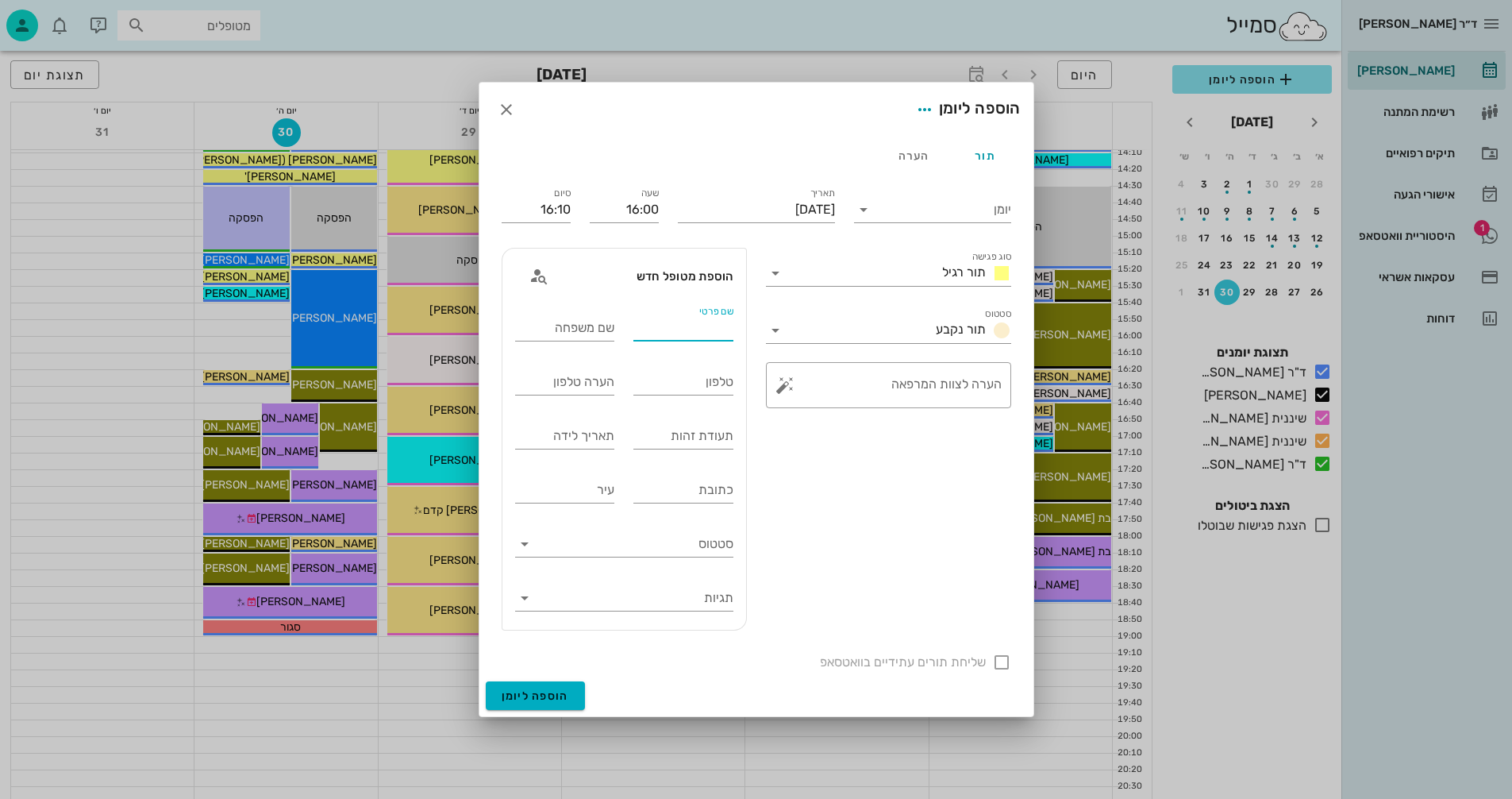
click at [676, 320] on input "שם פרטי" at bounding box center [683, 327] width 100 height 25
type input "תומר"
click at [569, 330] on input "שם משפחה" at bounding box center [565, 327] width 100 height 25
type input "מליח"
click at [685, 382] on input "טלפון" at bounding box center [683, 382] width 100 height 25
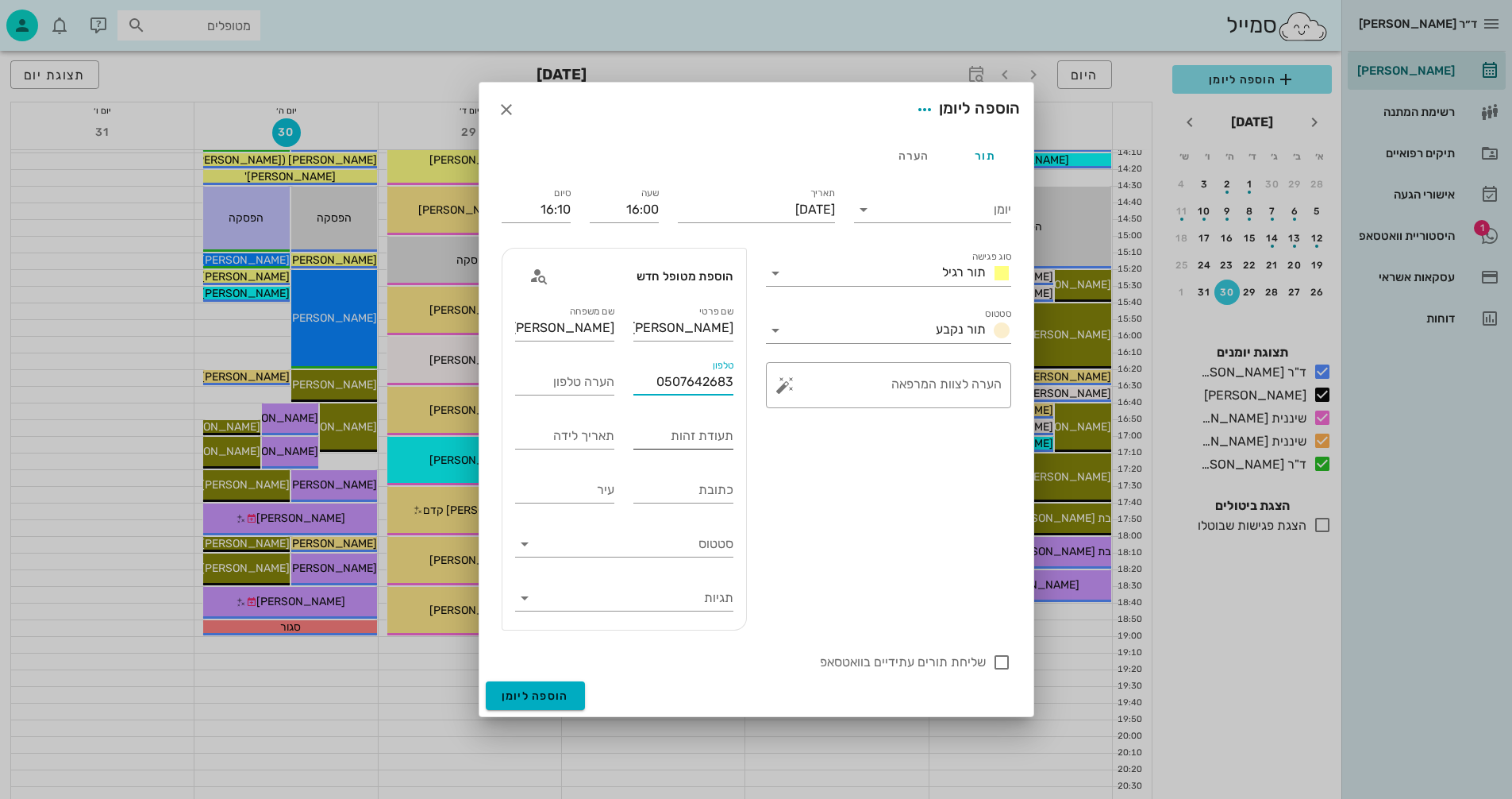
type input "0507642683"
click at [650, 436] on input "תעודת זהות" at bounding box center [683, 435] width 100 height 25
type input "330110340"
click at [538, 432] on input "תאריך לידה" at bounding box center [565, 435] width 100 height 25
type input "29/06/12"
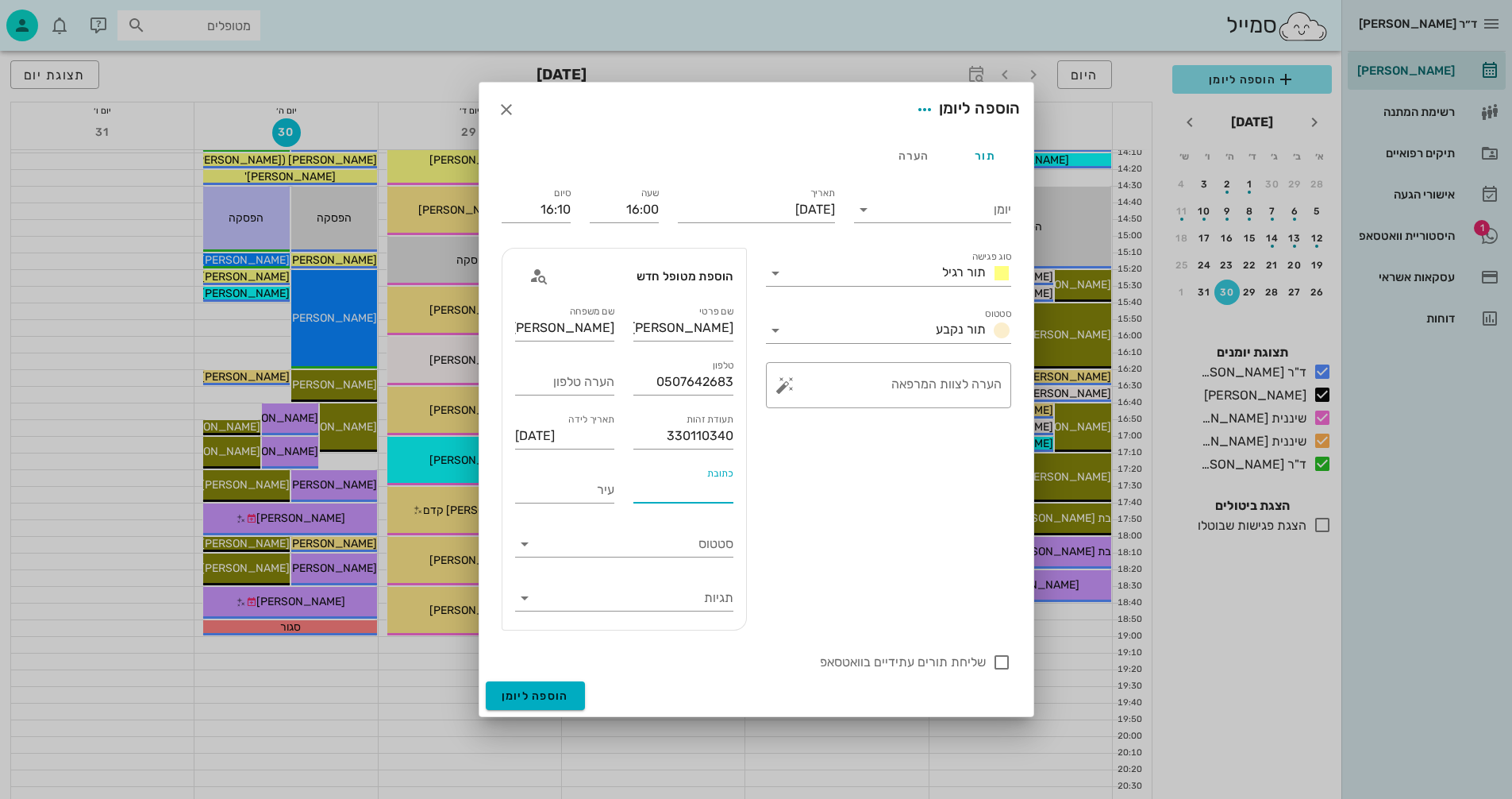
click at [670, 478] on input "כתובת" at bounding box center [683, 490] width 100 height 25
type input "[GEOGRAPHIC_DATA]"
click at [929, 205] on input "יומן" at bounding box center [944, 210] width 135 height 25
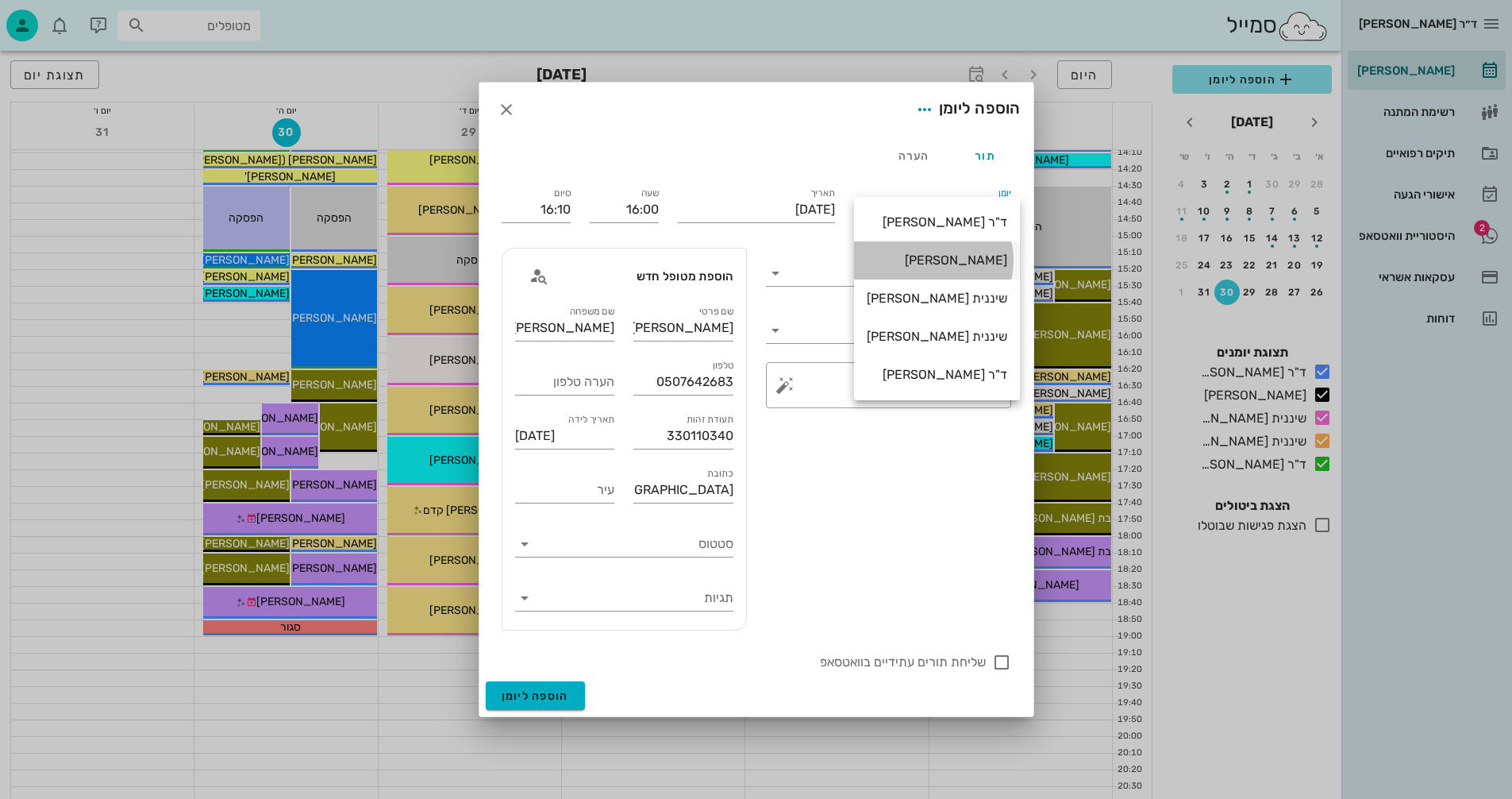
click at [971, 254] on div "[PERSON_NAME]" at bounding box center [938, 260] width 141 height 15
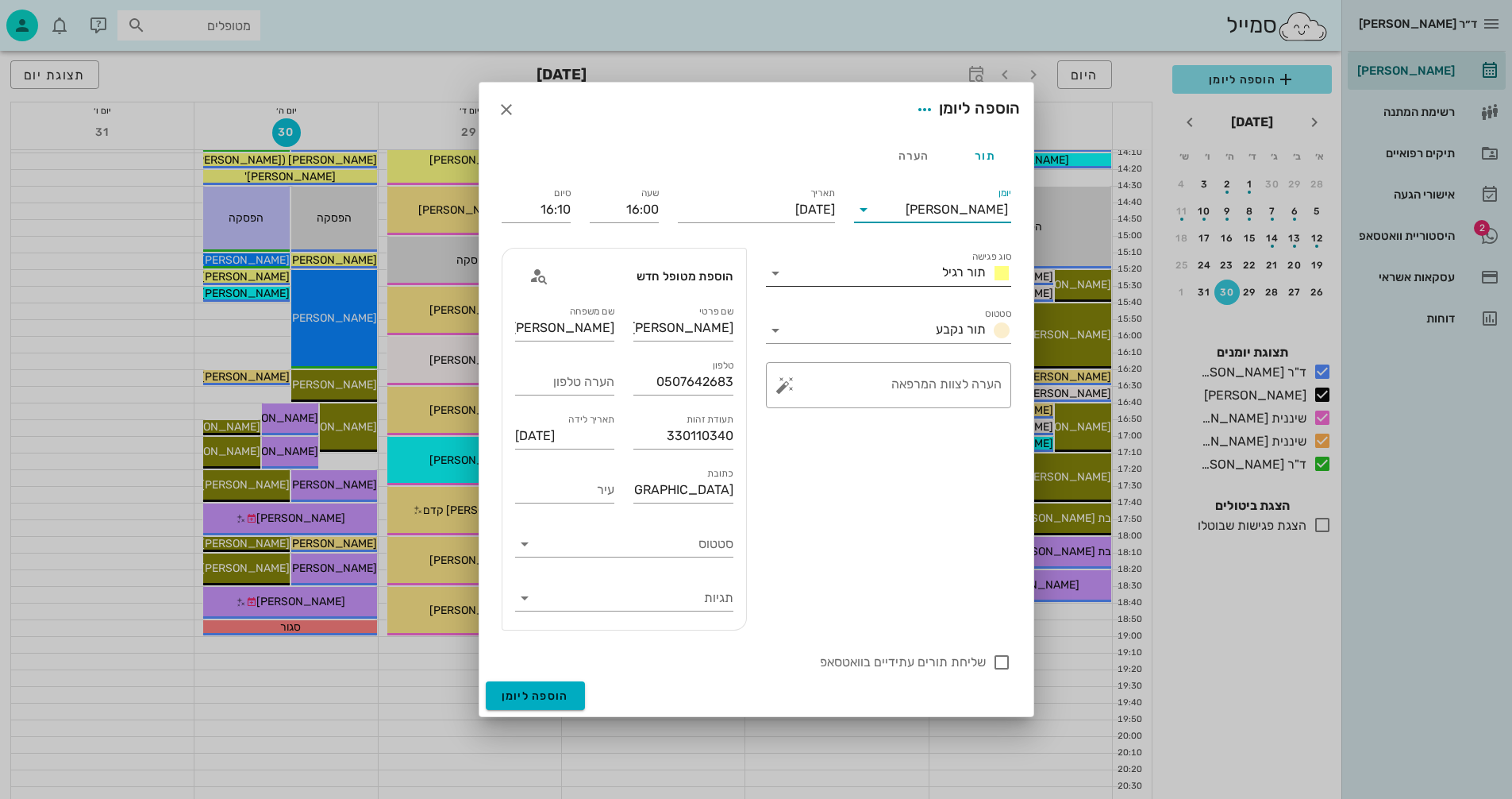
click at [789, 279] on input "סוג פגישה" at bounding box center [862, 273] width 148 height 25
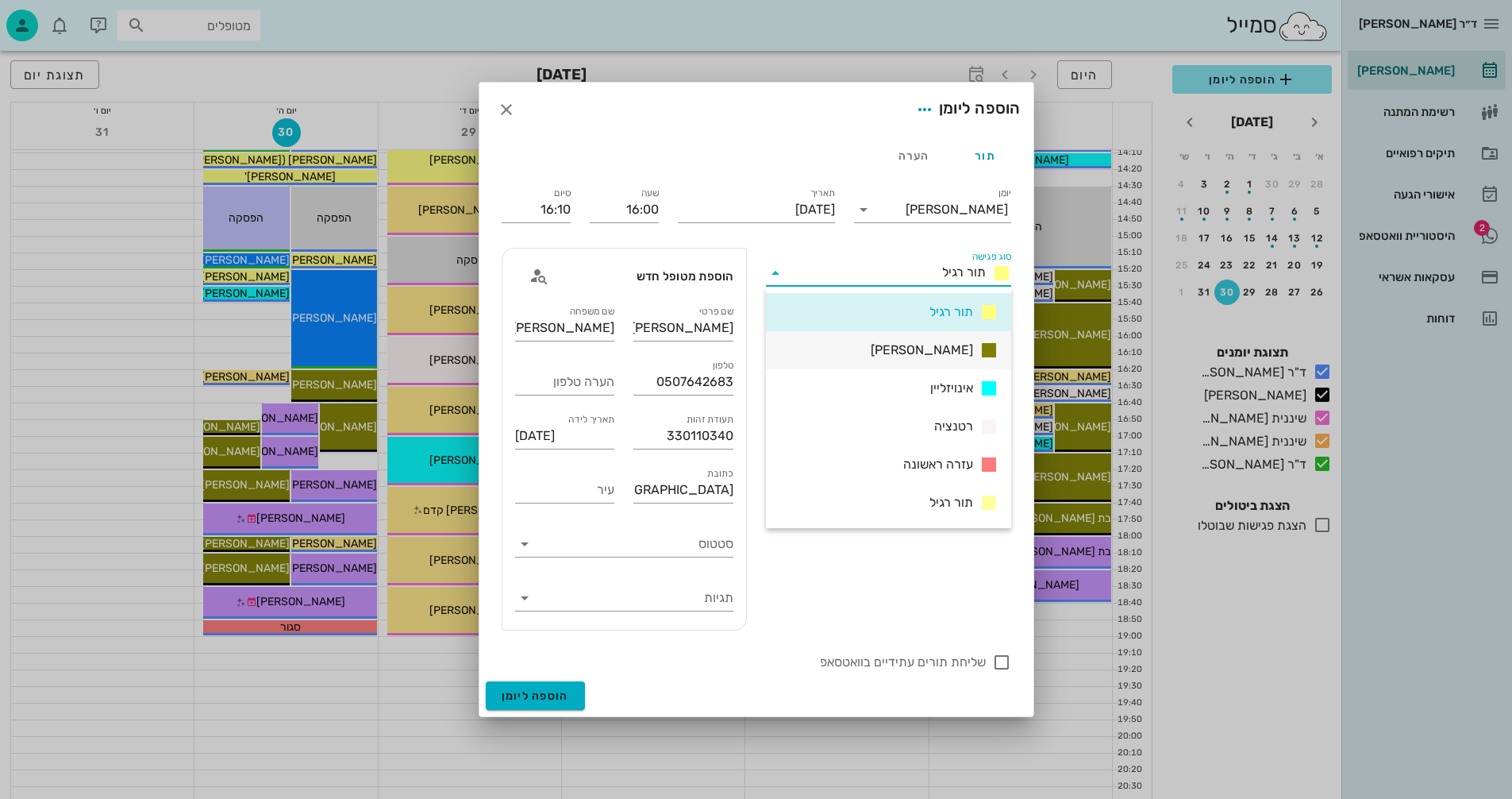
click at [949, 346] on span "[PERSON_NAME]" at bounding box center [922, 350] width 102 height 19
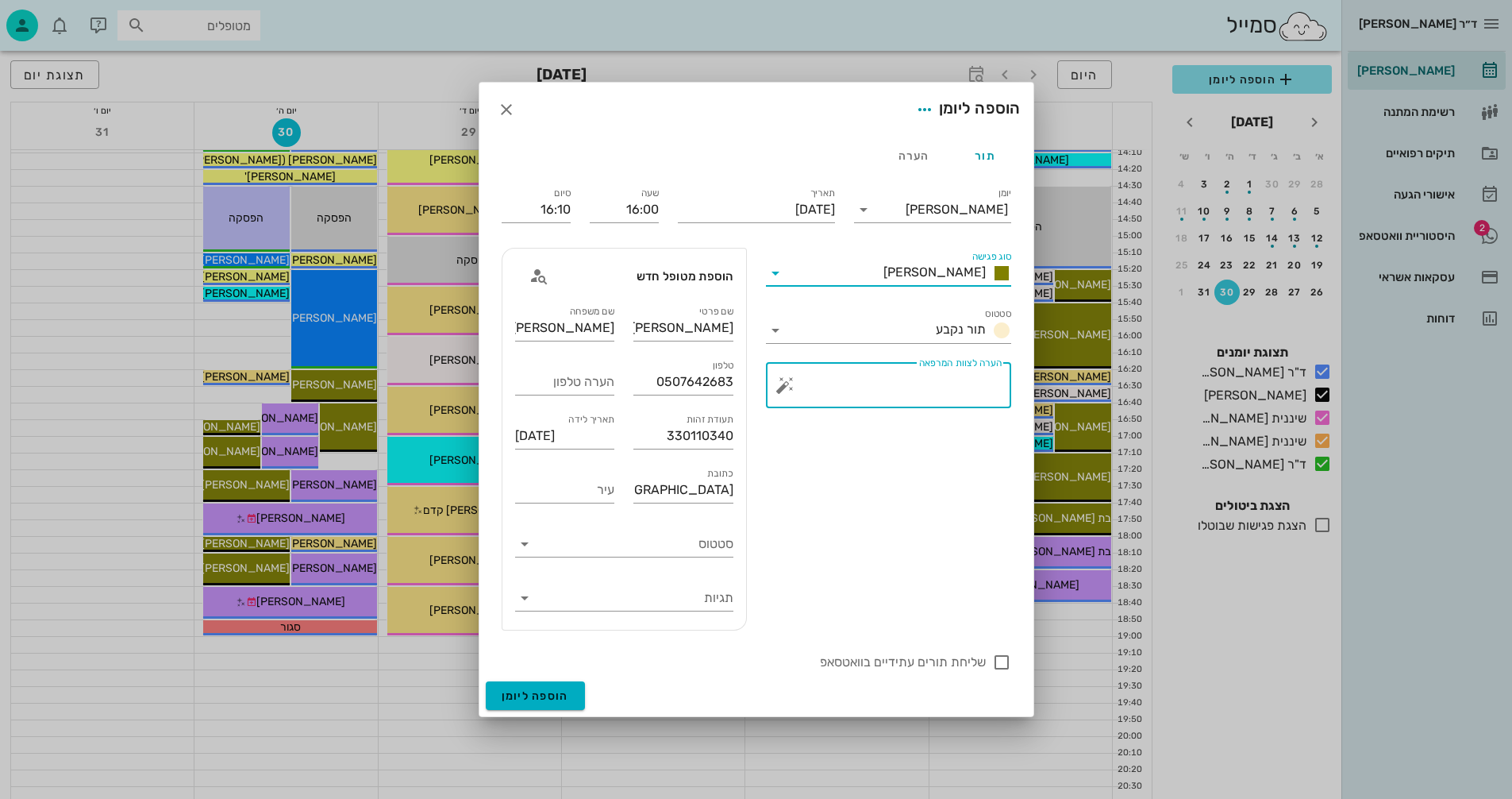
click at [887, 382] on textarea "הערה לצוות המרפאה" at bounding box center [895, 389] width 213 height 39
type textarea "פנורמי וסריקה"
click at [533, 695] on span "הוספה ליומן" at bounding box center [536, 696] width 68 height 13
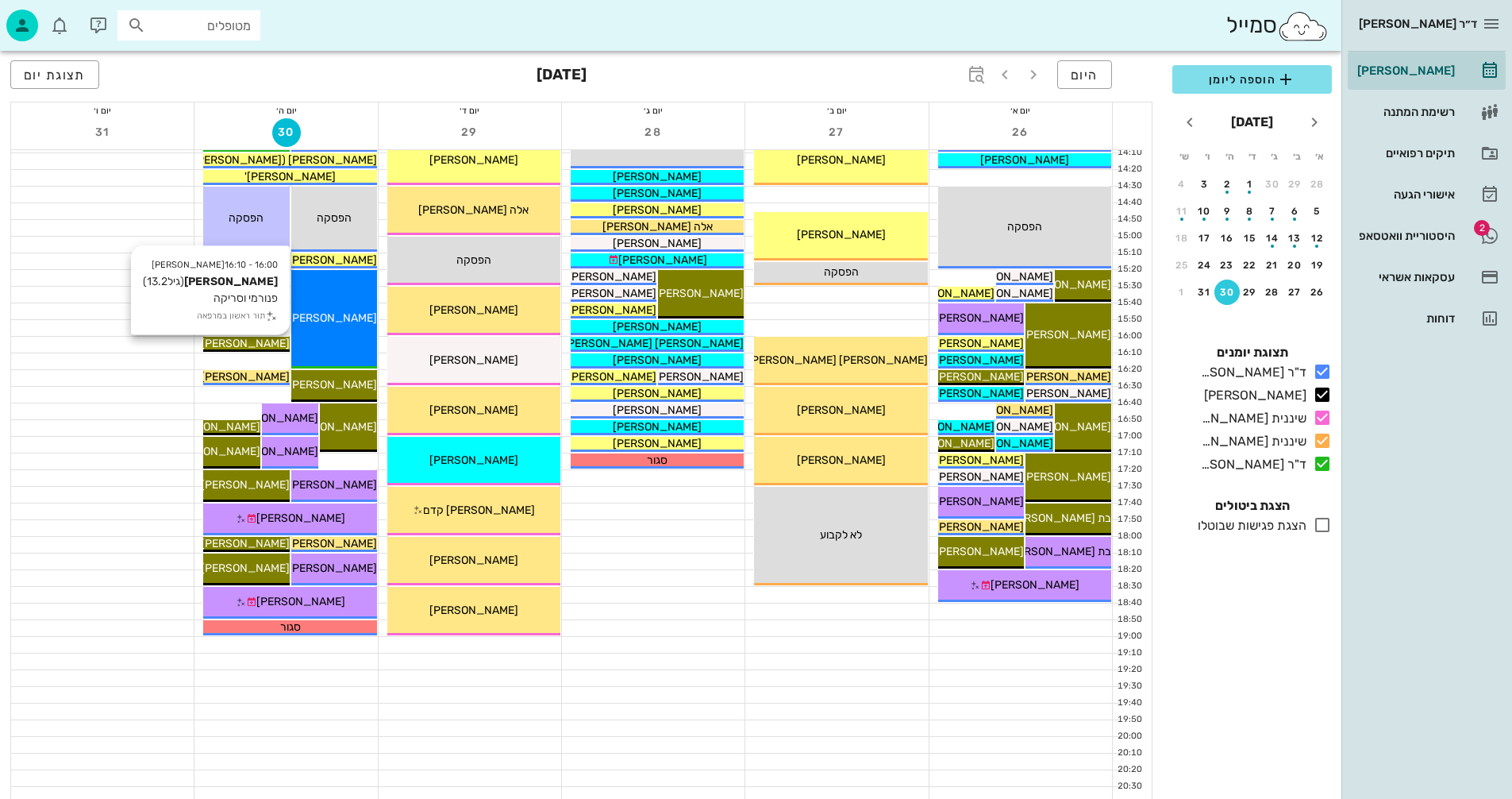
click at [255, 342] on span "[PERSON_NAME]" at bounding box center [245, 343] width 89 height 13
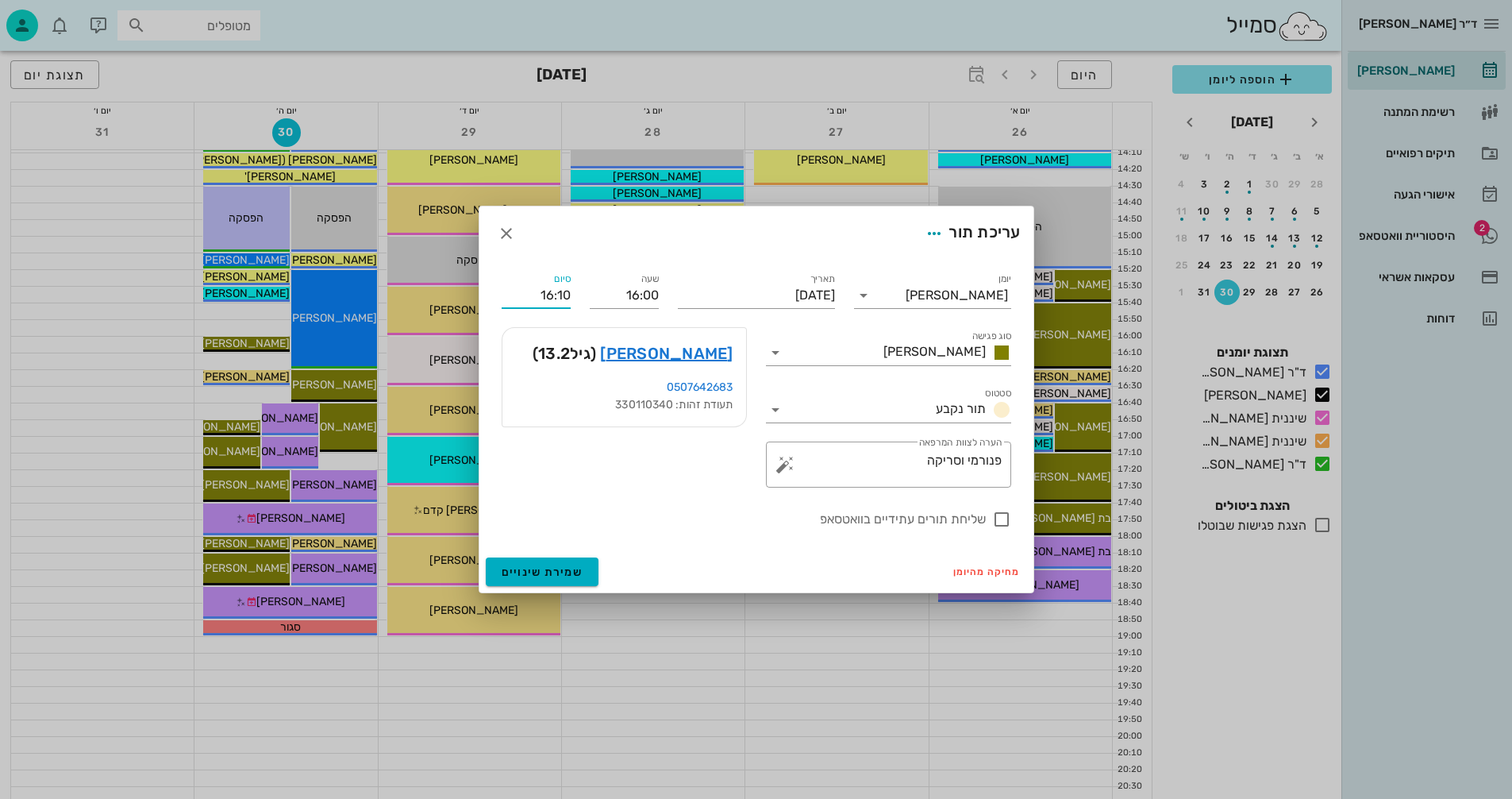
click at [565, 294] on input "16:10" at bounding box center [537, 295] width 70 height 25
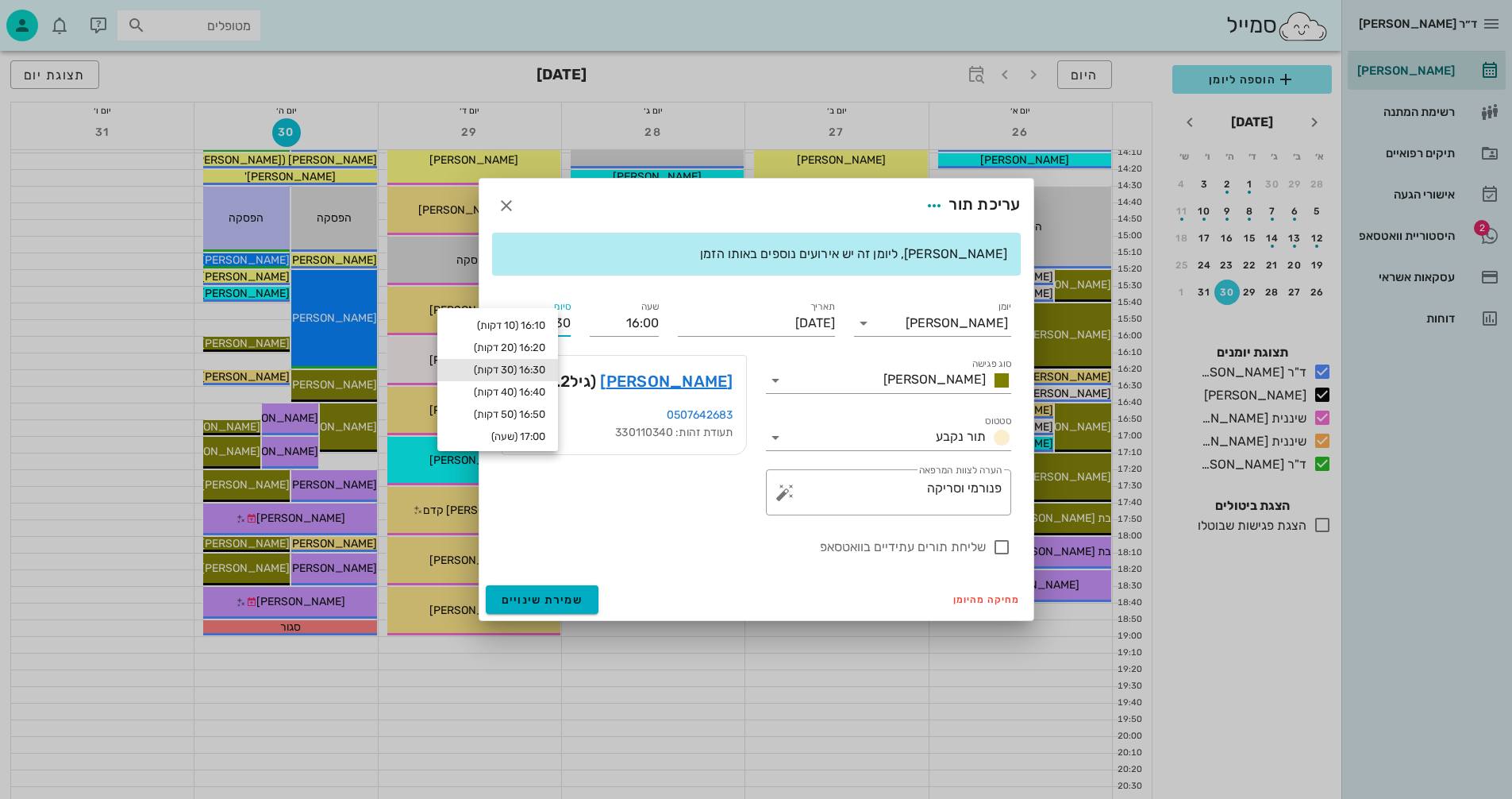
type input "16:30"
click at [540, 373] on div "16:30 (30 דקות)" at bounding box center [497, 370] width 95 height 13
type input "16:30"
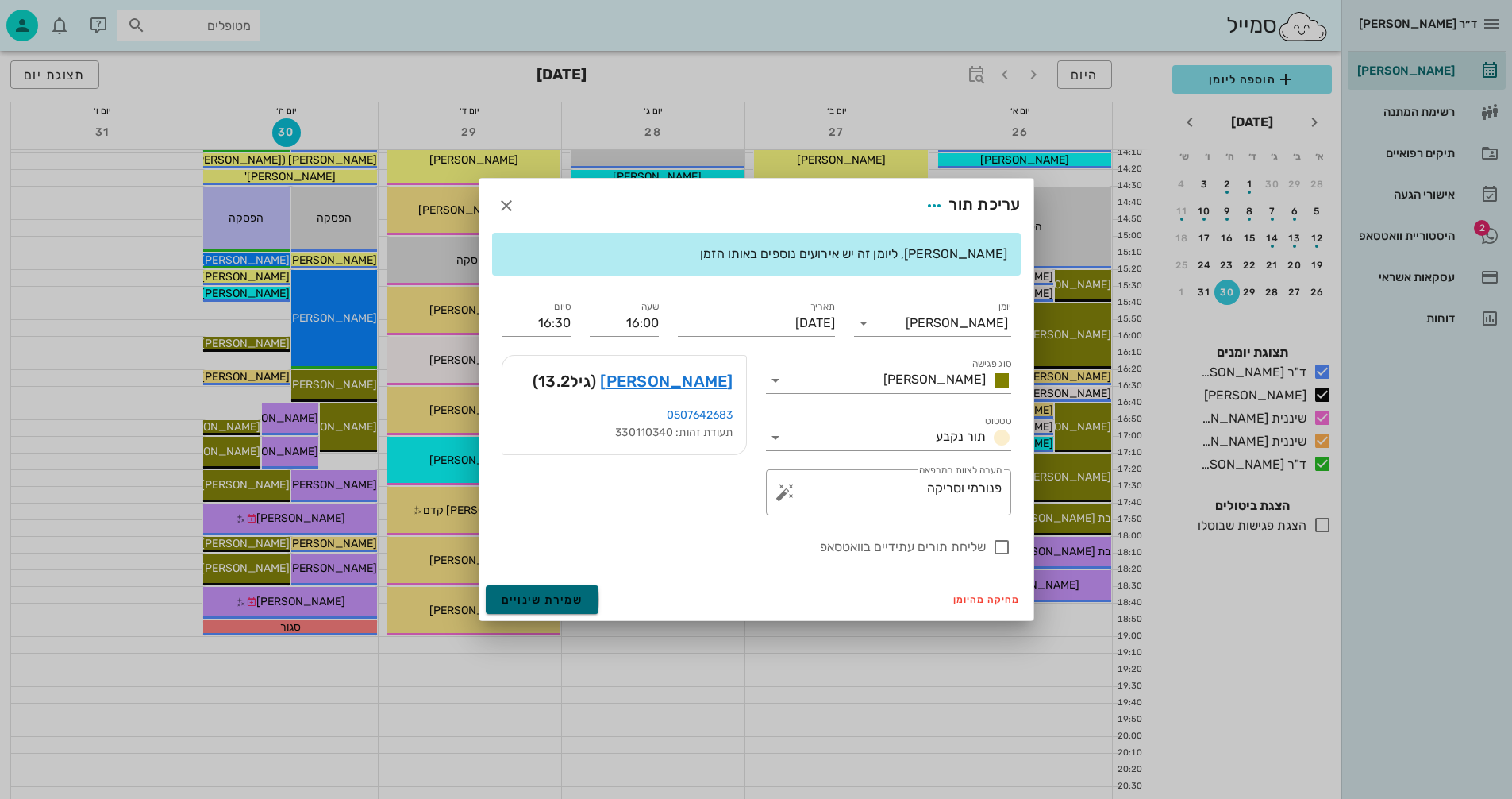
click at [553, 597] on span "שמירת שינויים" at bounding box center [542, 600] width 82 height 13
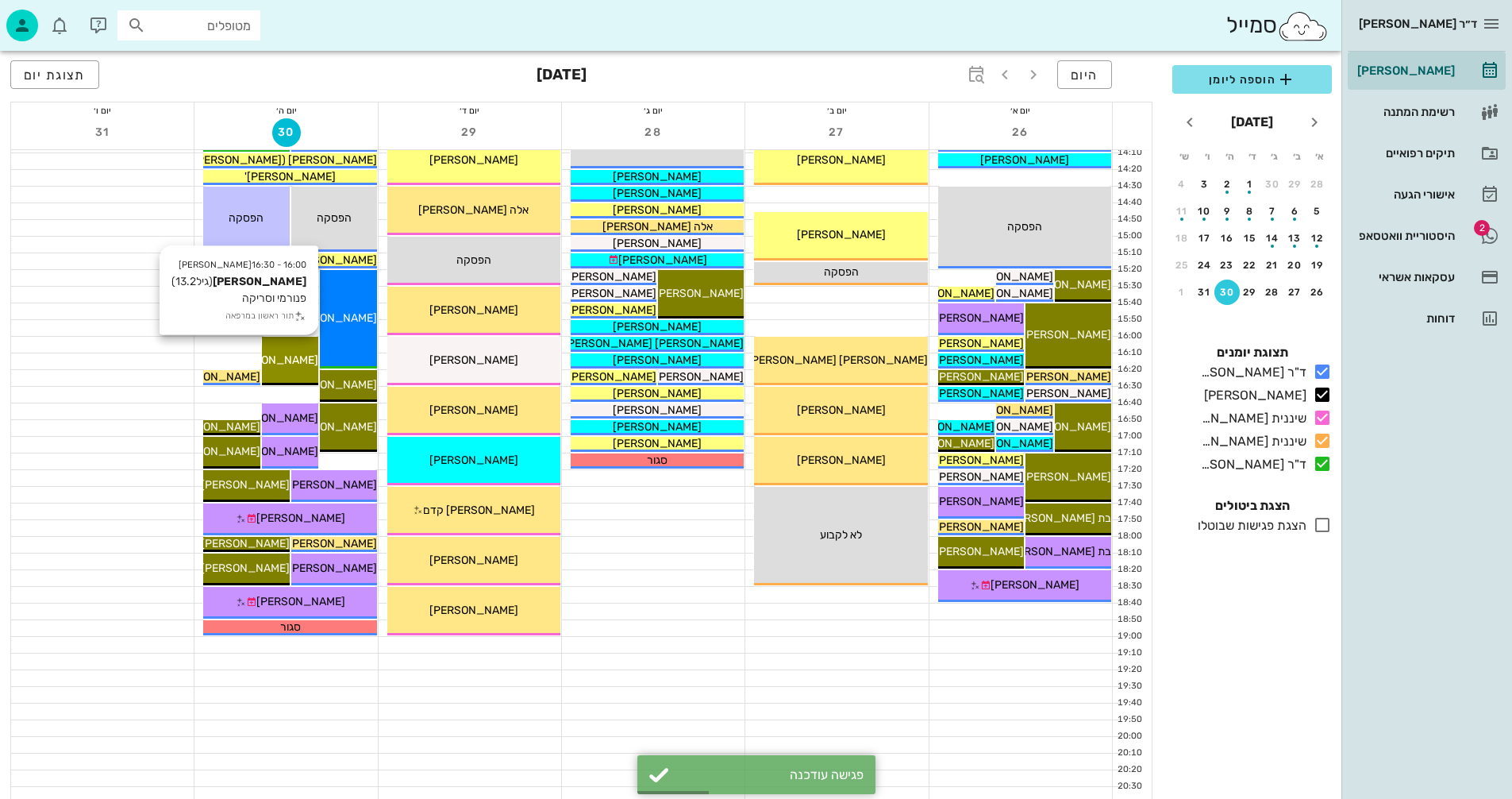
click at [301, 350] on div "16:00 - 16:30 יומן מרפאה תומר מליח (גיל 13.2 ) פנורמי וסריקה תור ראשון במרפאה ת…" at bounding box center [290, 361] width 56 height 49
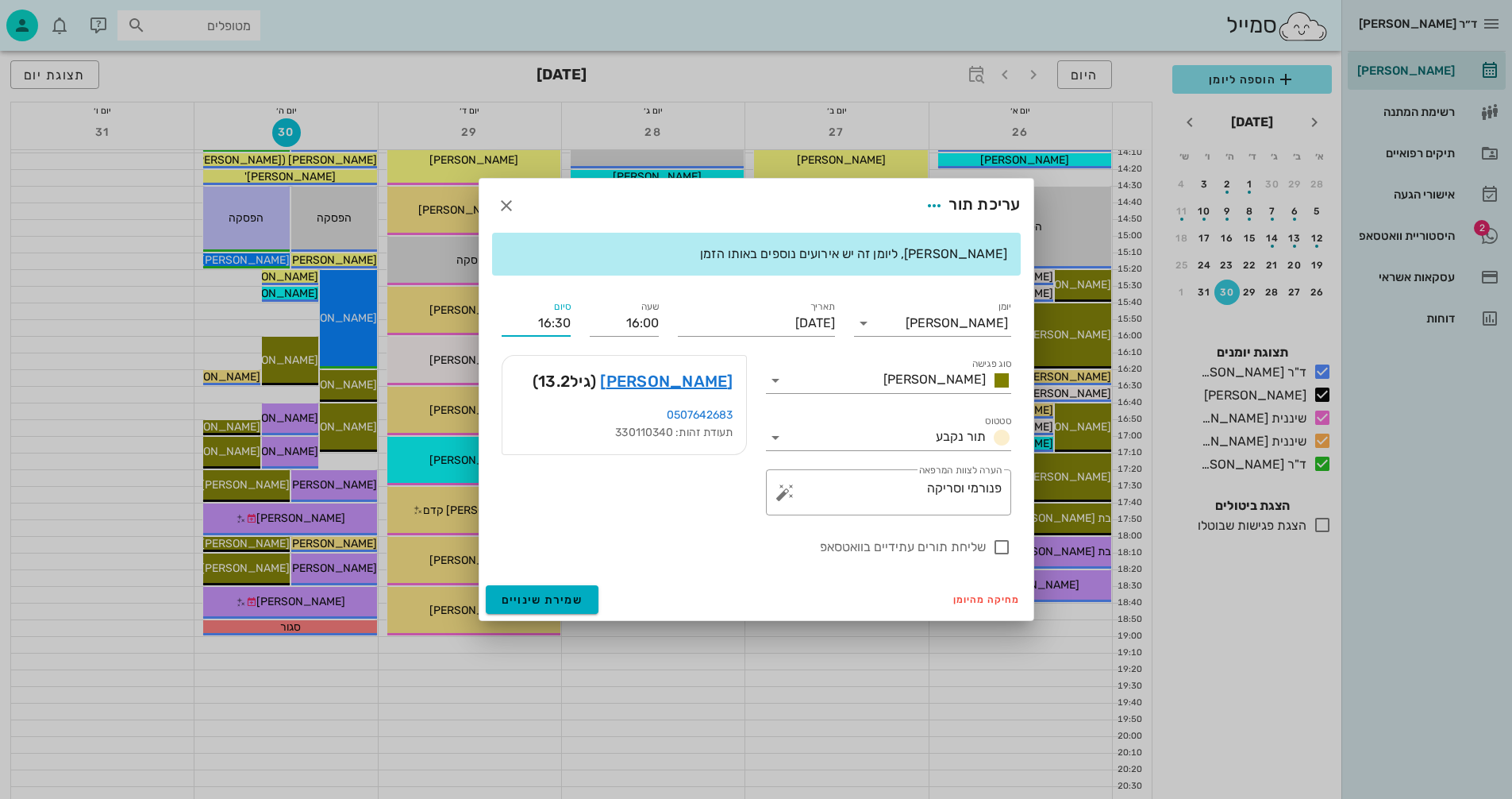
click at [561, 325] on input "16:30" at bounding box center [537, 322] width 70 height 25
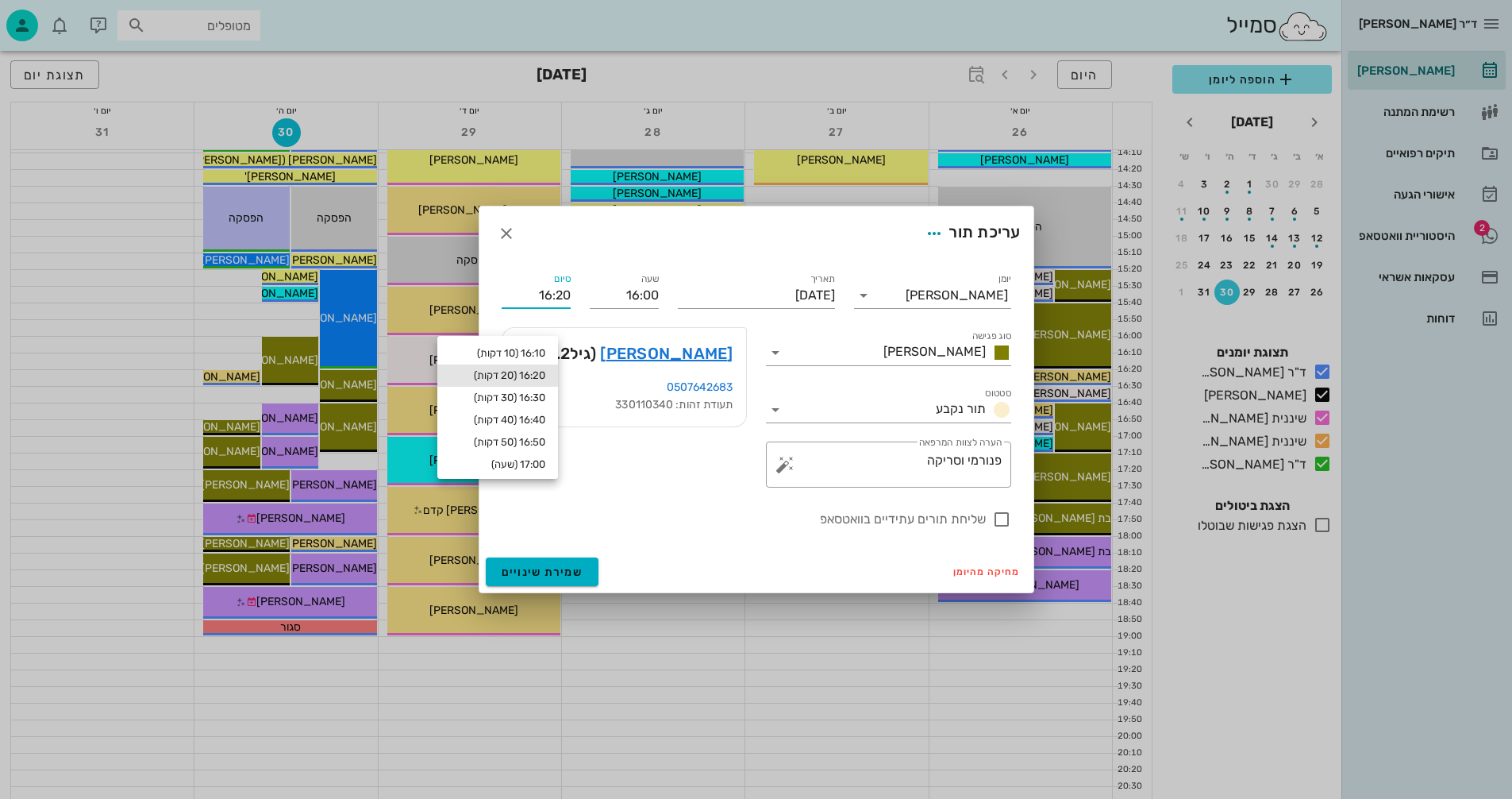
type input "16:20"
click at [520, 375] on div "16:20 (20 דקות)" at bounding box center [497, 376] width 95 height 13
type input "16:20"
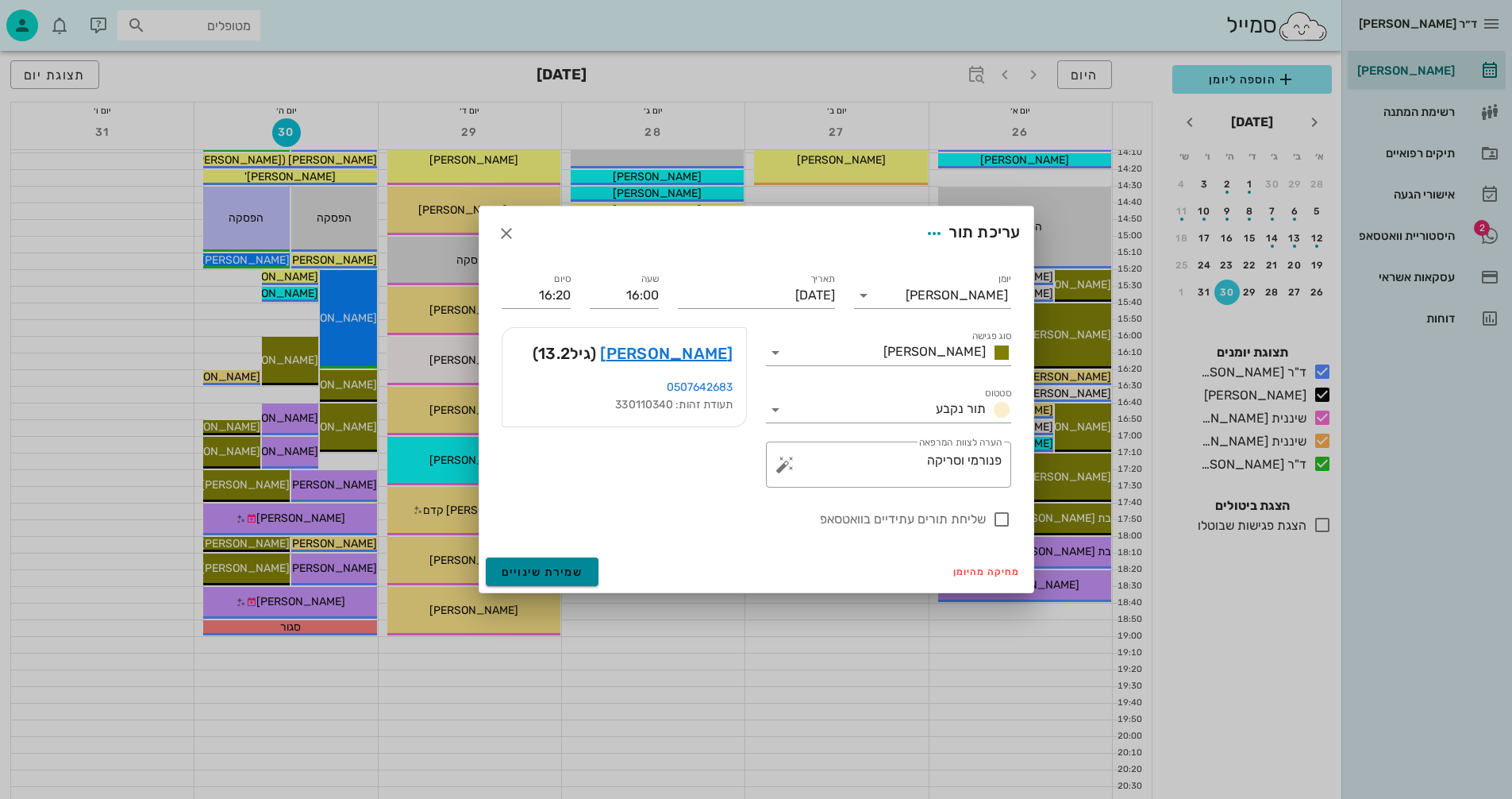
click at [514, 573] on span "שמירת שינויים" at bounding box center [542, 572] width 82 height 13
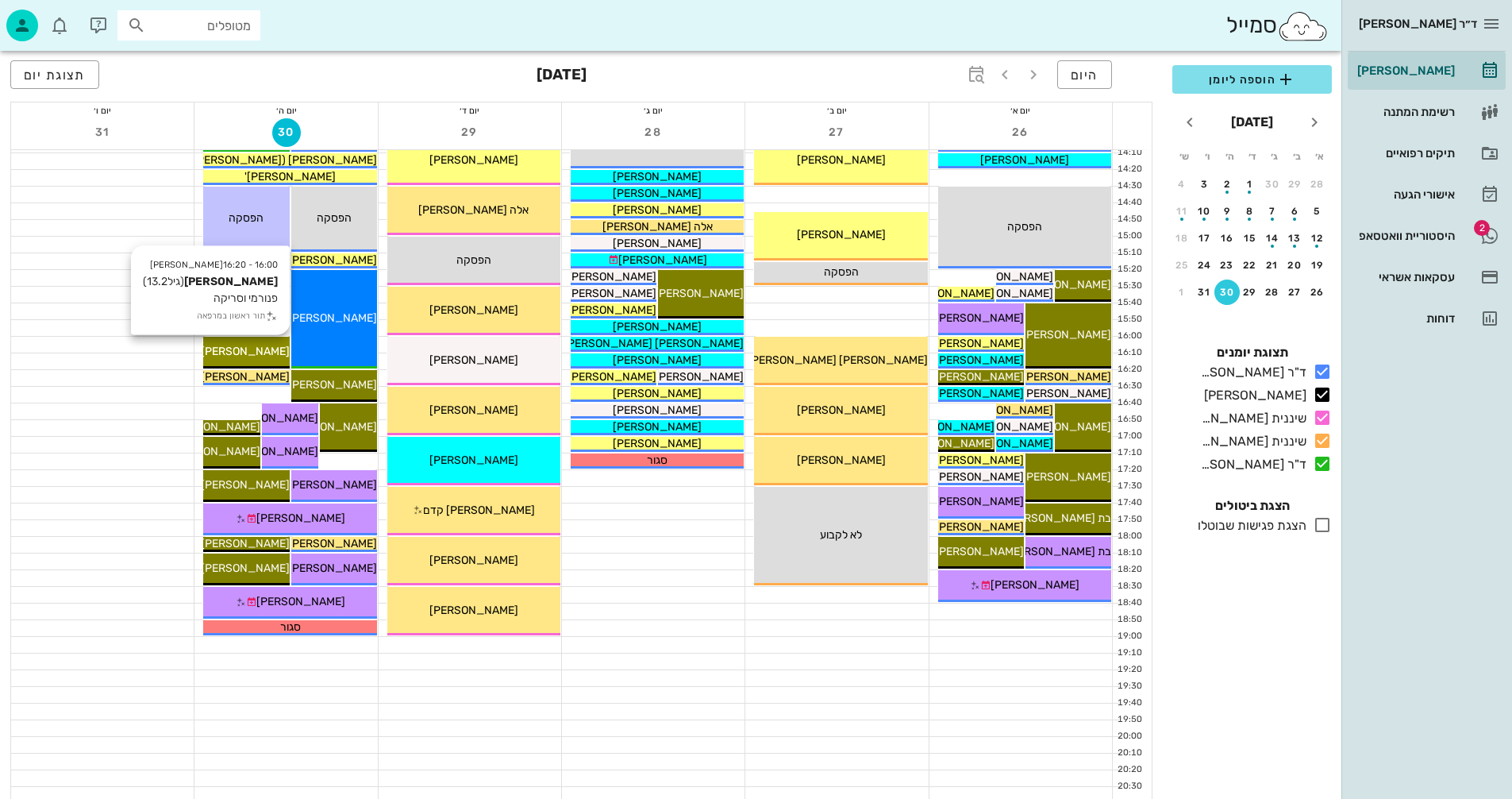
click at [259, 346] on span "[PERSON_NAME]" at bounding box center [245, 352] width 89 height 13
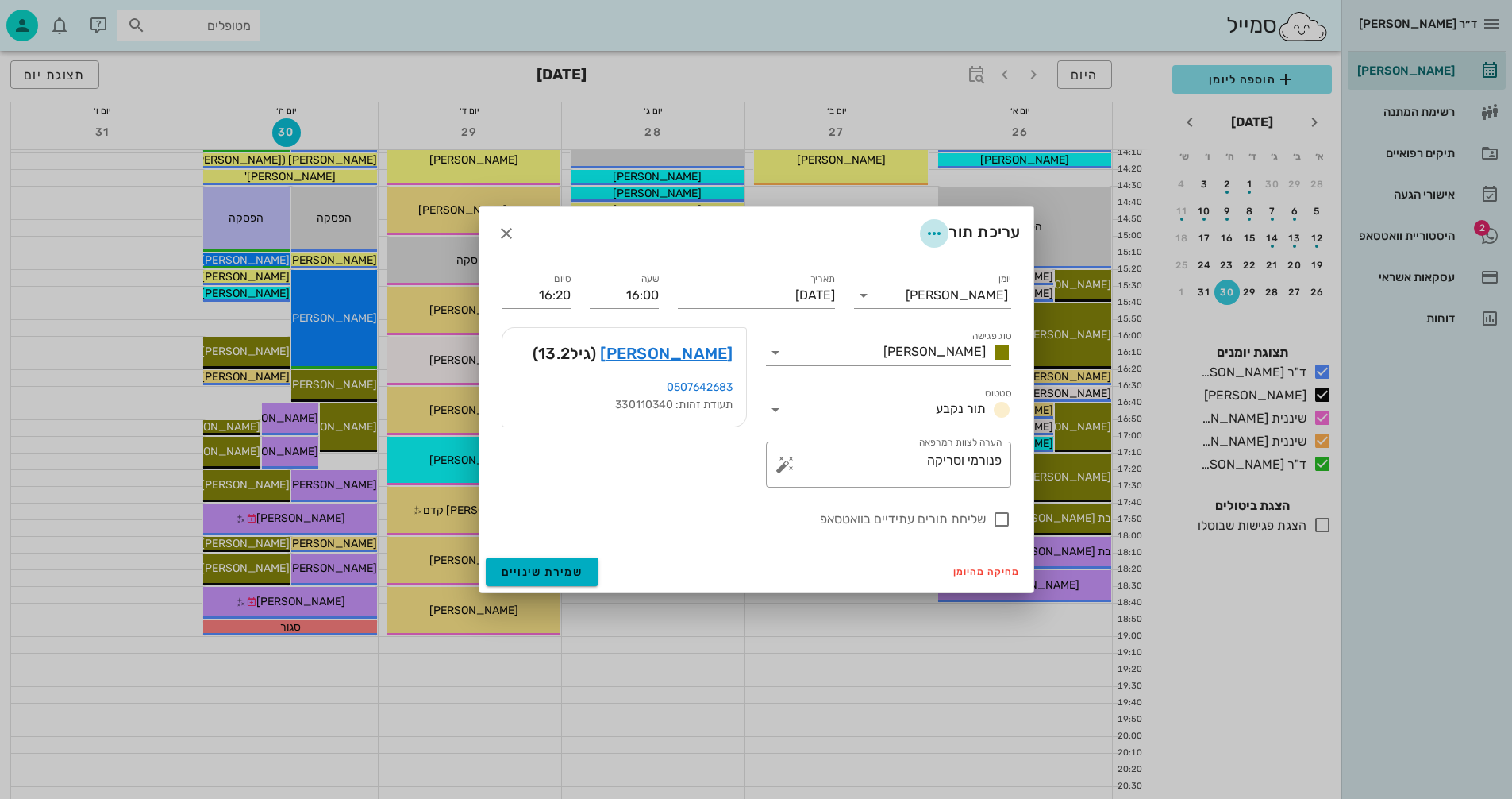
click at [928, 234] on icon "button" at bounding box center [934, 233] width 19 height 19
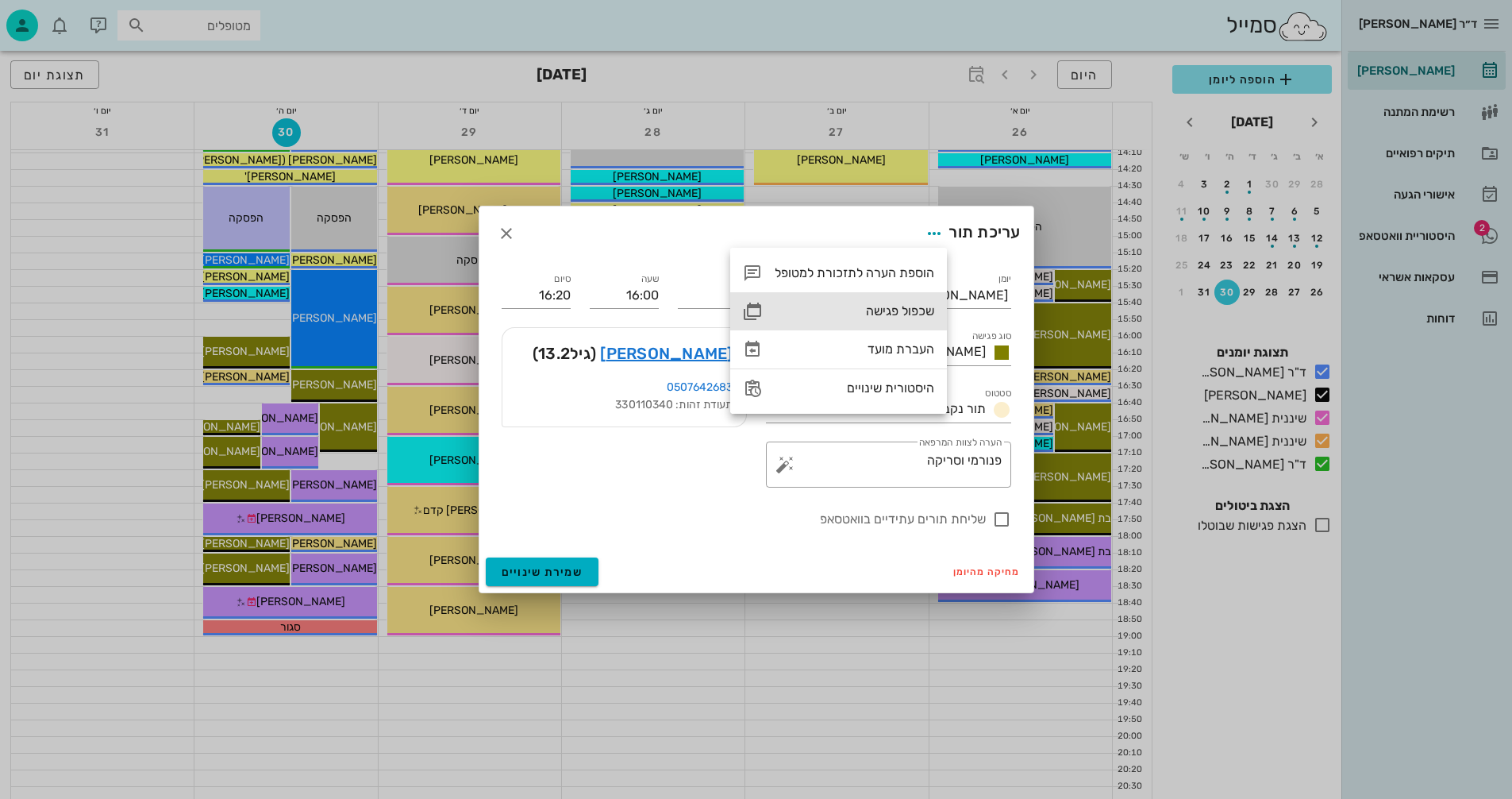
click at [883, 310] on div "שכפול פגישה" at bounding box center [855, 311] width 160 height 15
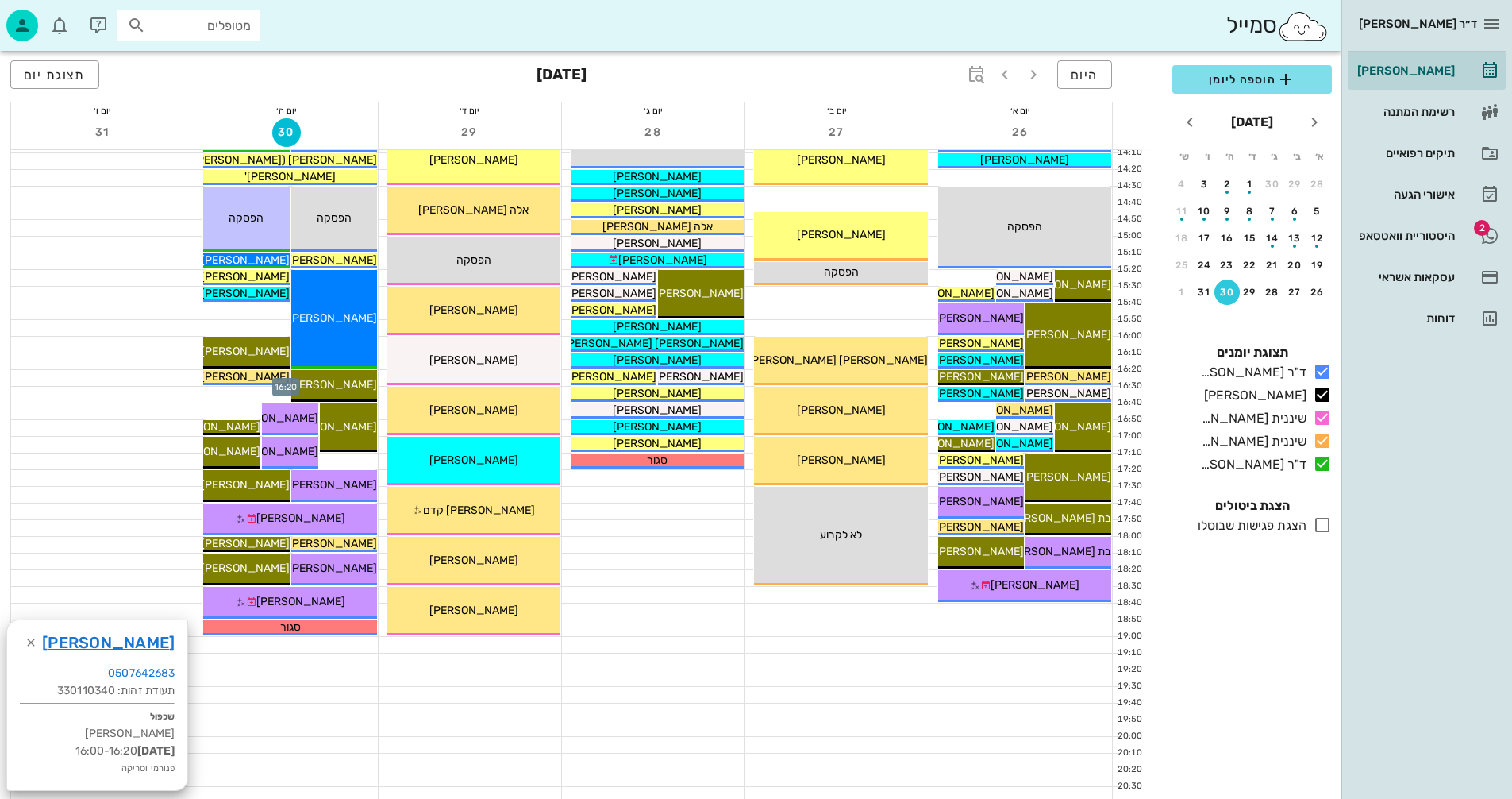
click at [196, 375] on div at bounding box center [286, 378] width 182 height 16
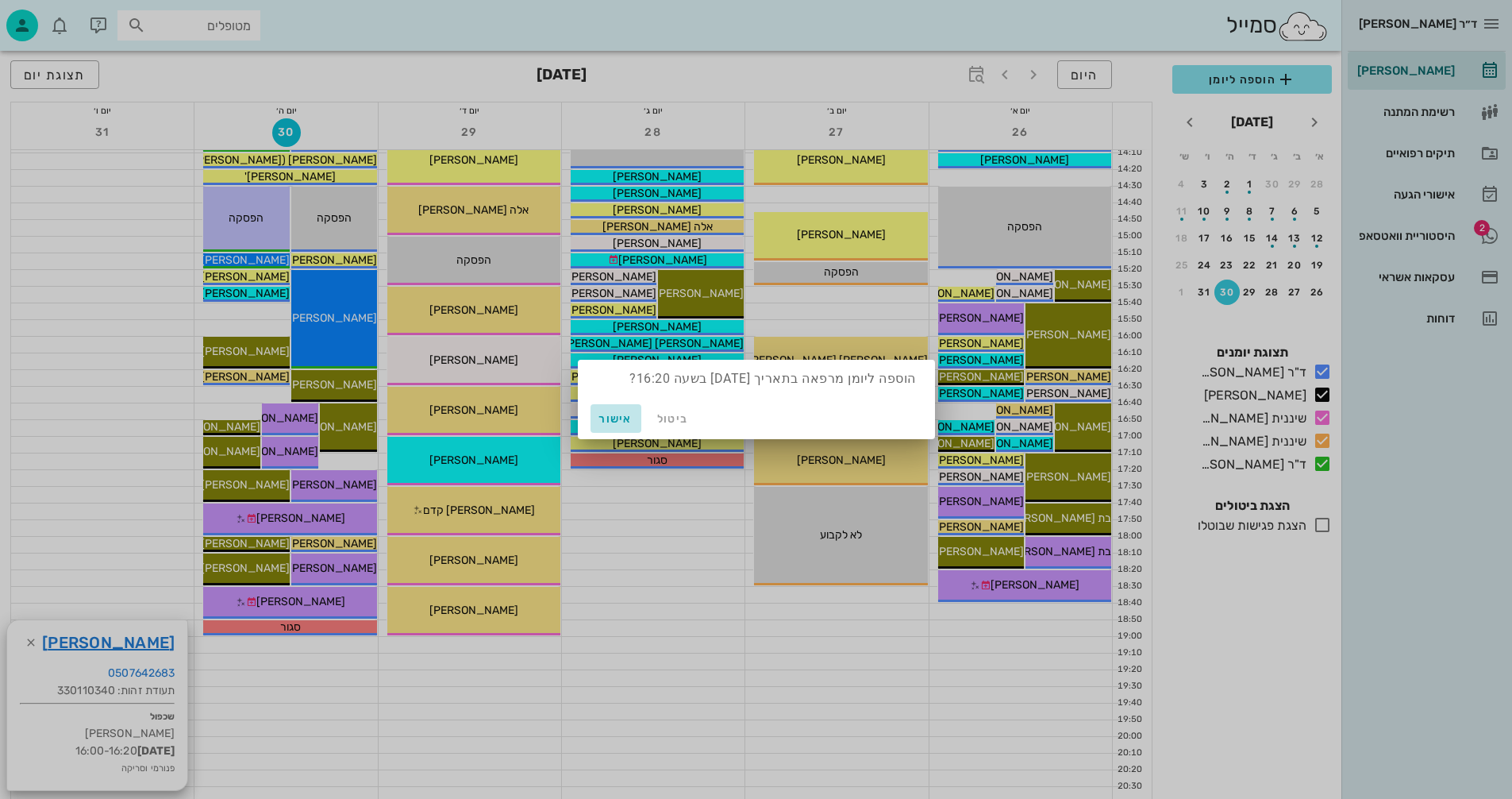
click at [618, 417] on span "אישור" at bounding box center [616, 418] width 39 height 13
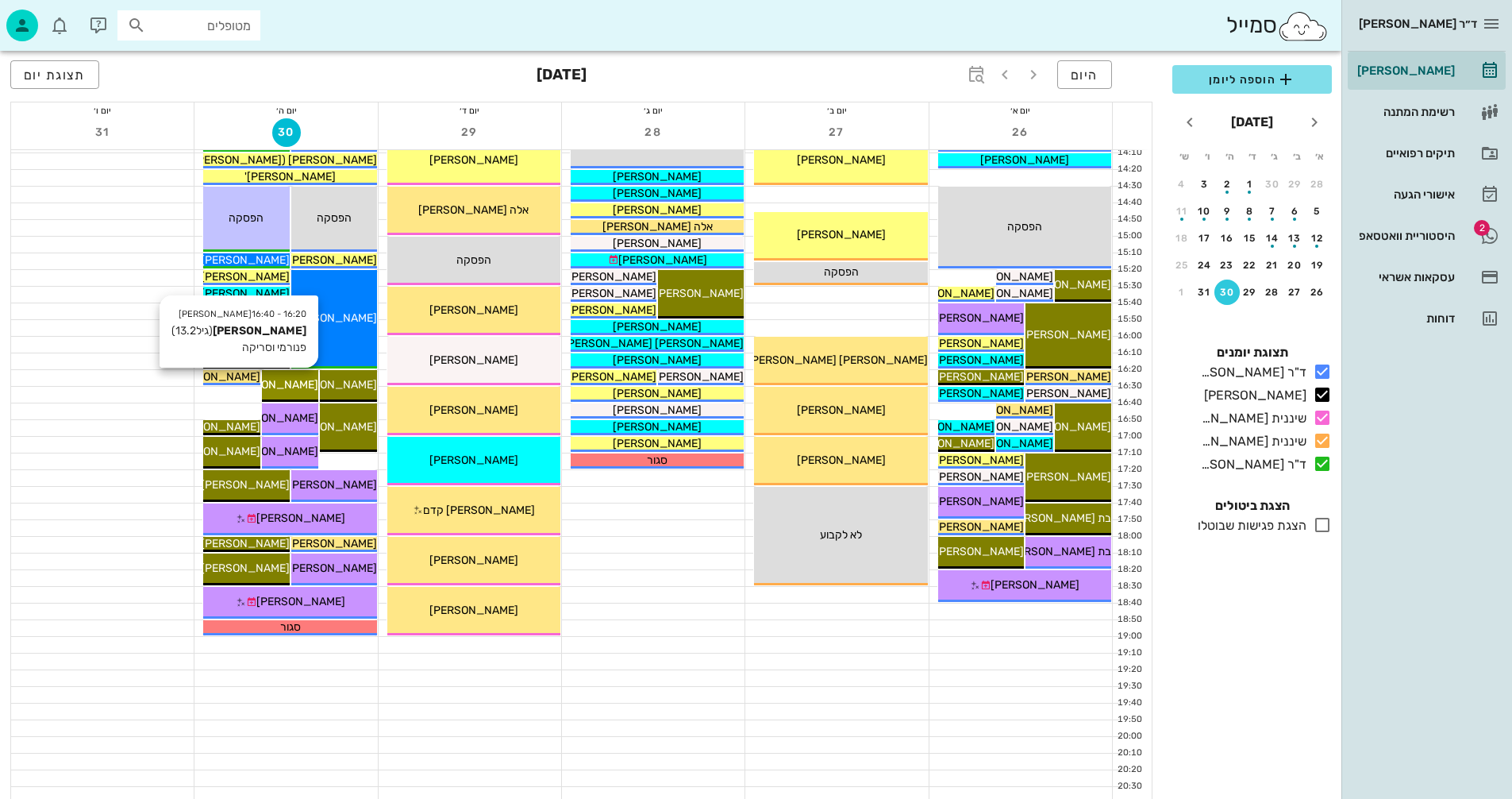
click at [292, 385] on span "[PERSON_NAME]" at bounding box center [273, 384] width 89 height 13
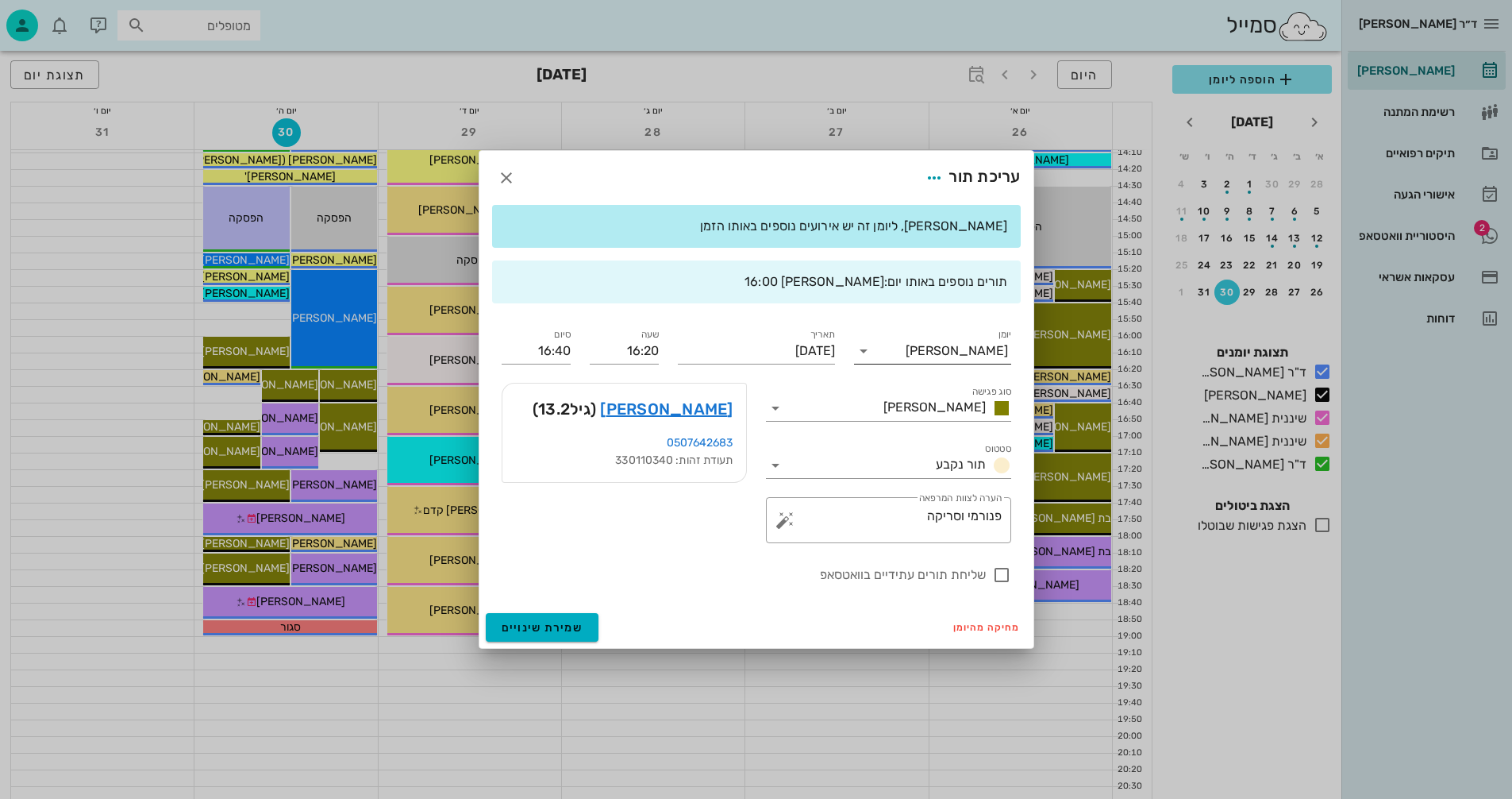
click at [878, 347] on input "יומן" at bounding box center [891, 351] width 29 height 25
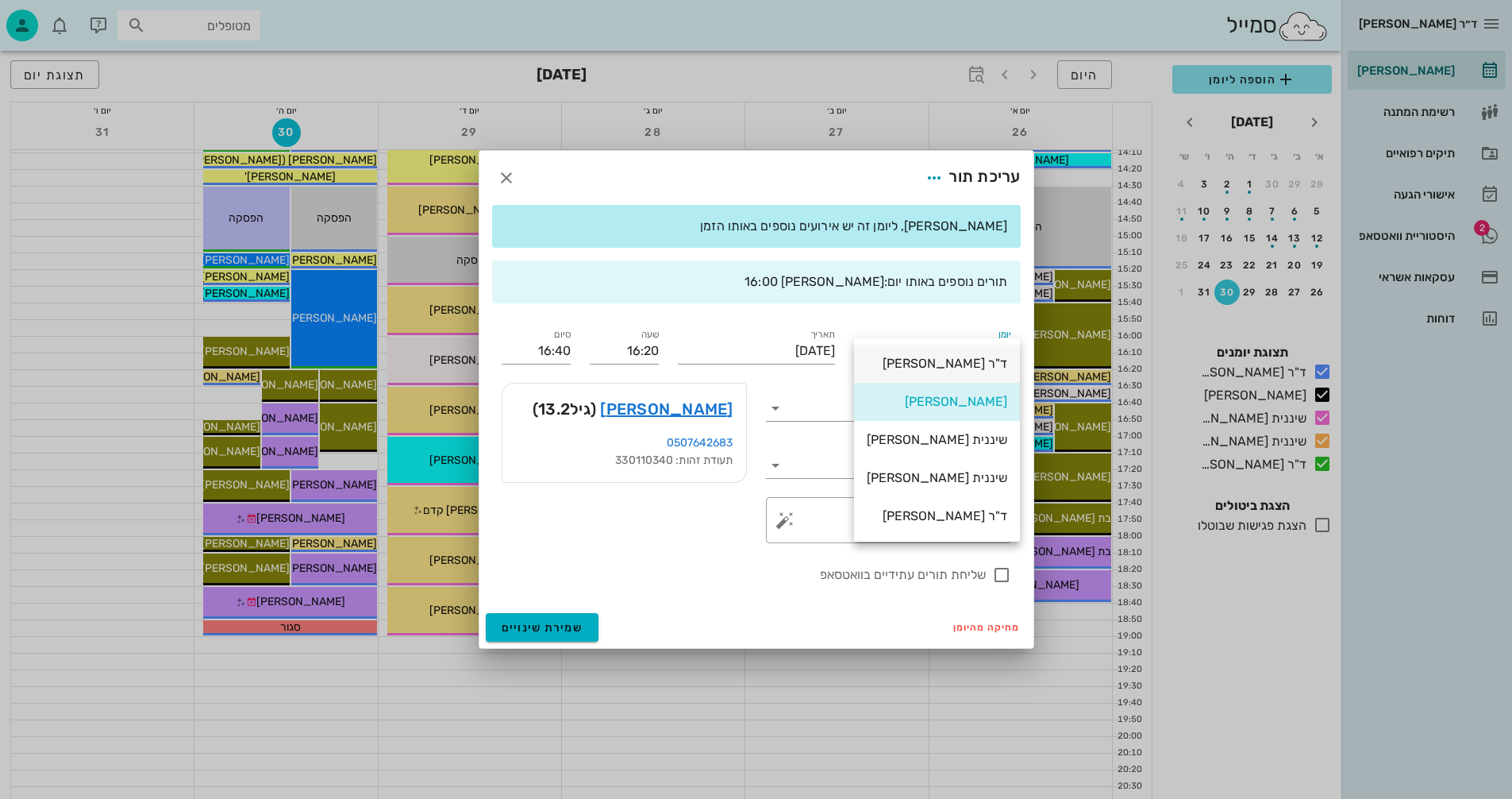
click at [934, 364] on div "ד"ר [PERSON_NAME]" at bounding box center [938, 364] width 141 height 15
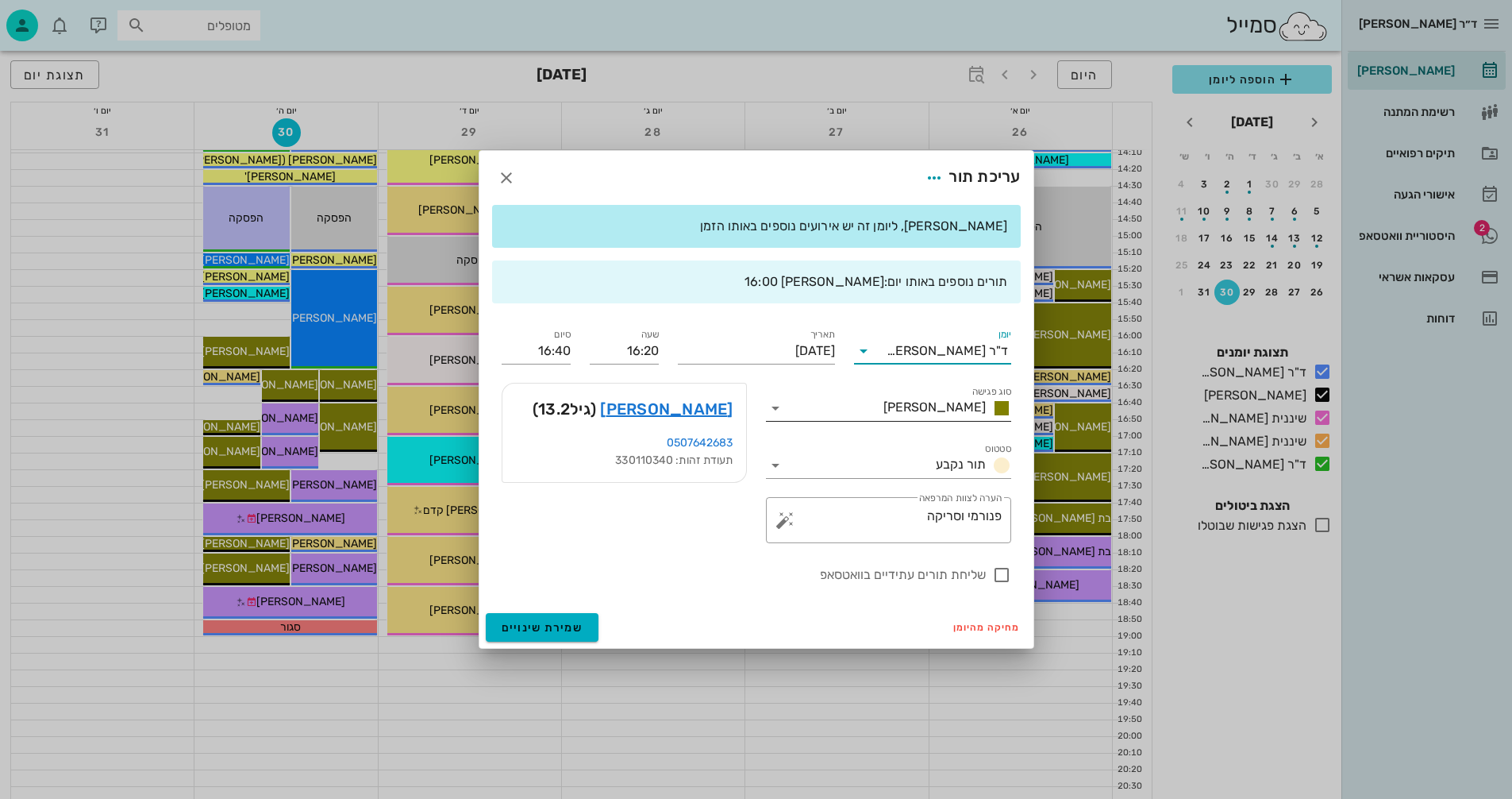
click at [830, 405] on input "סוג פגישה" at bounding box center [833, 408] width 89 height 25
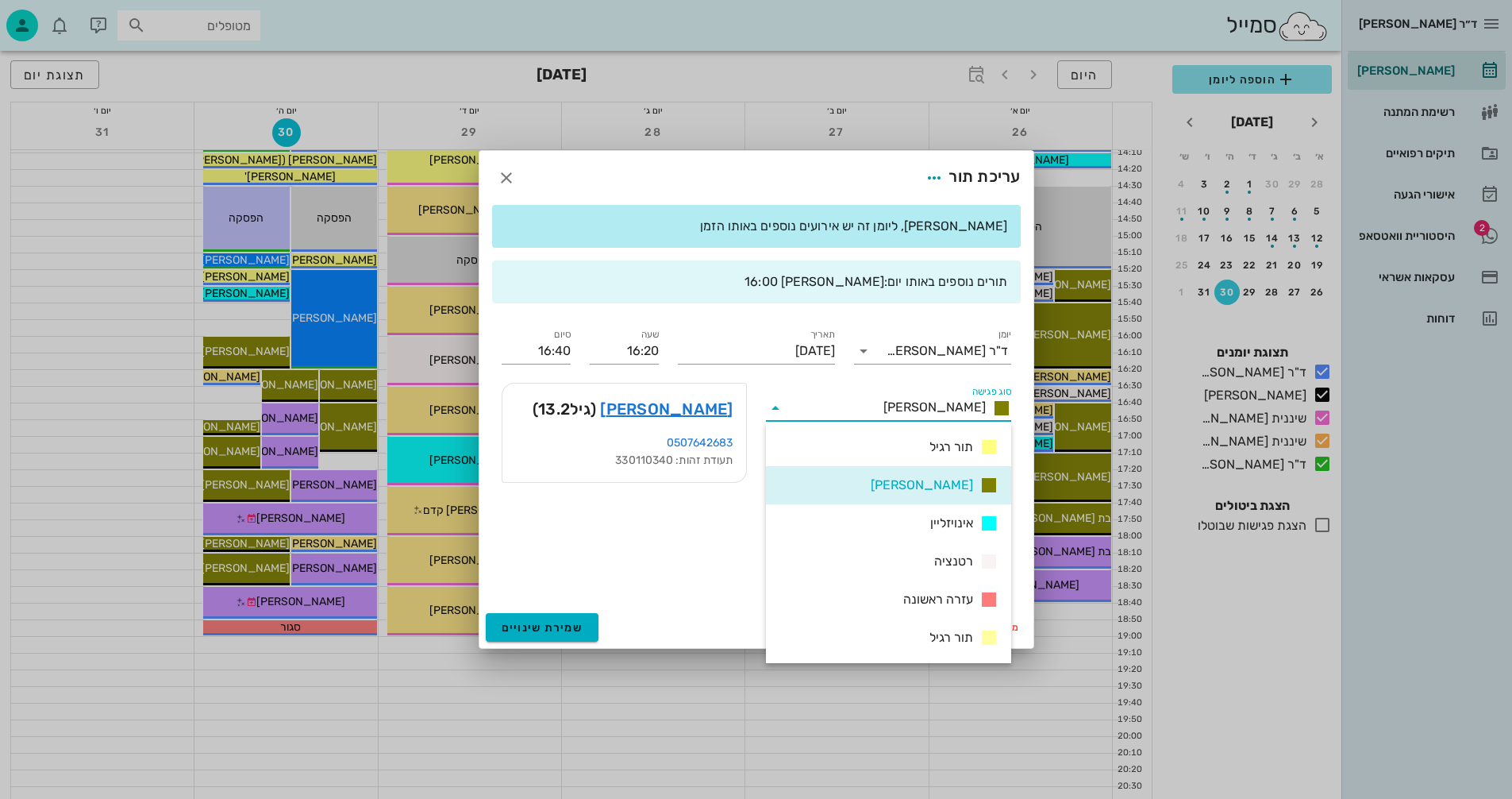
scroll to position [228, 0]
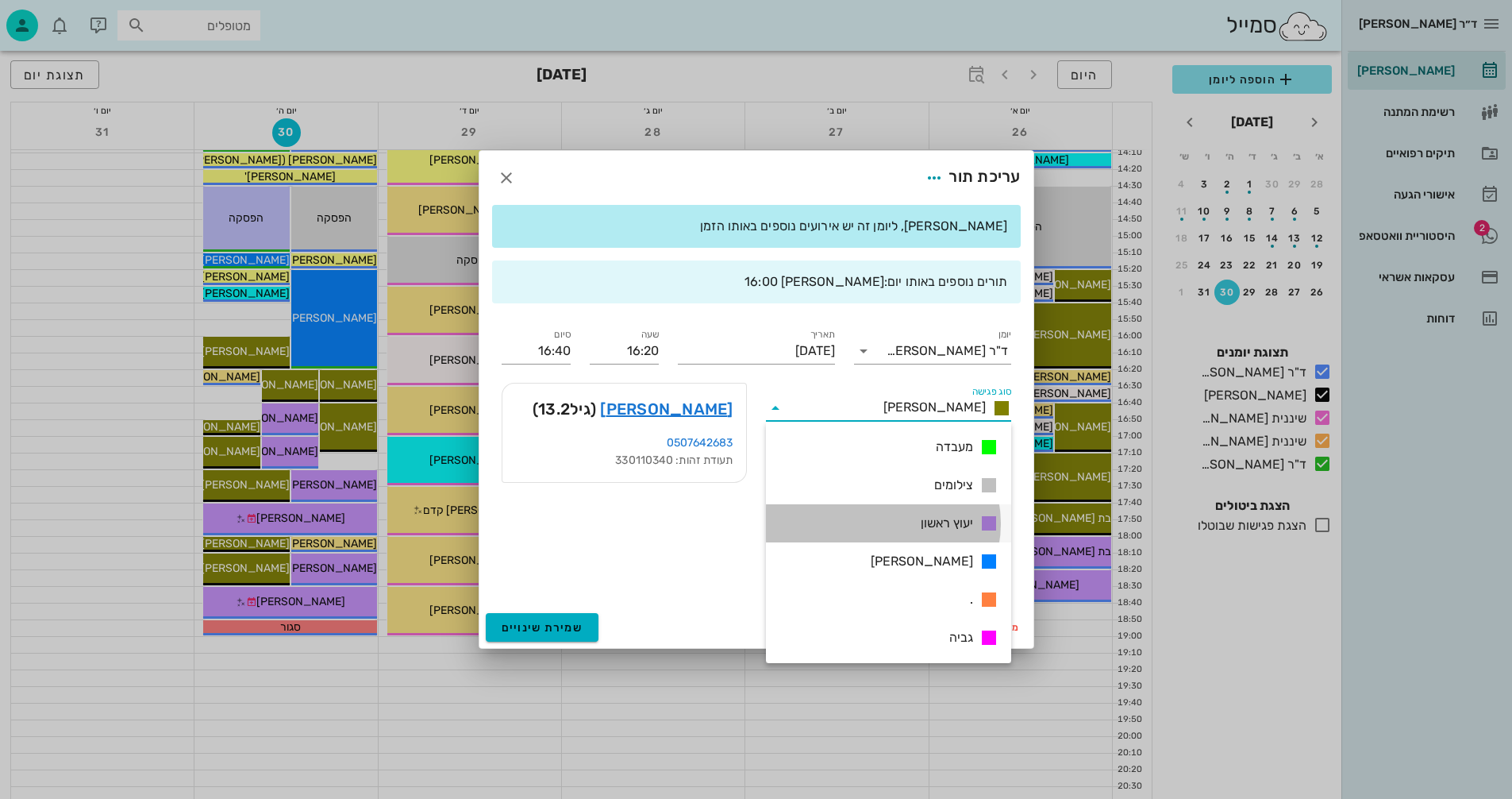
click at [940, 522] on span "יעוץ ראשון" at bounding box center [947, 524] width 53 height 19
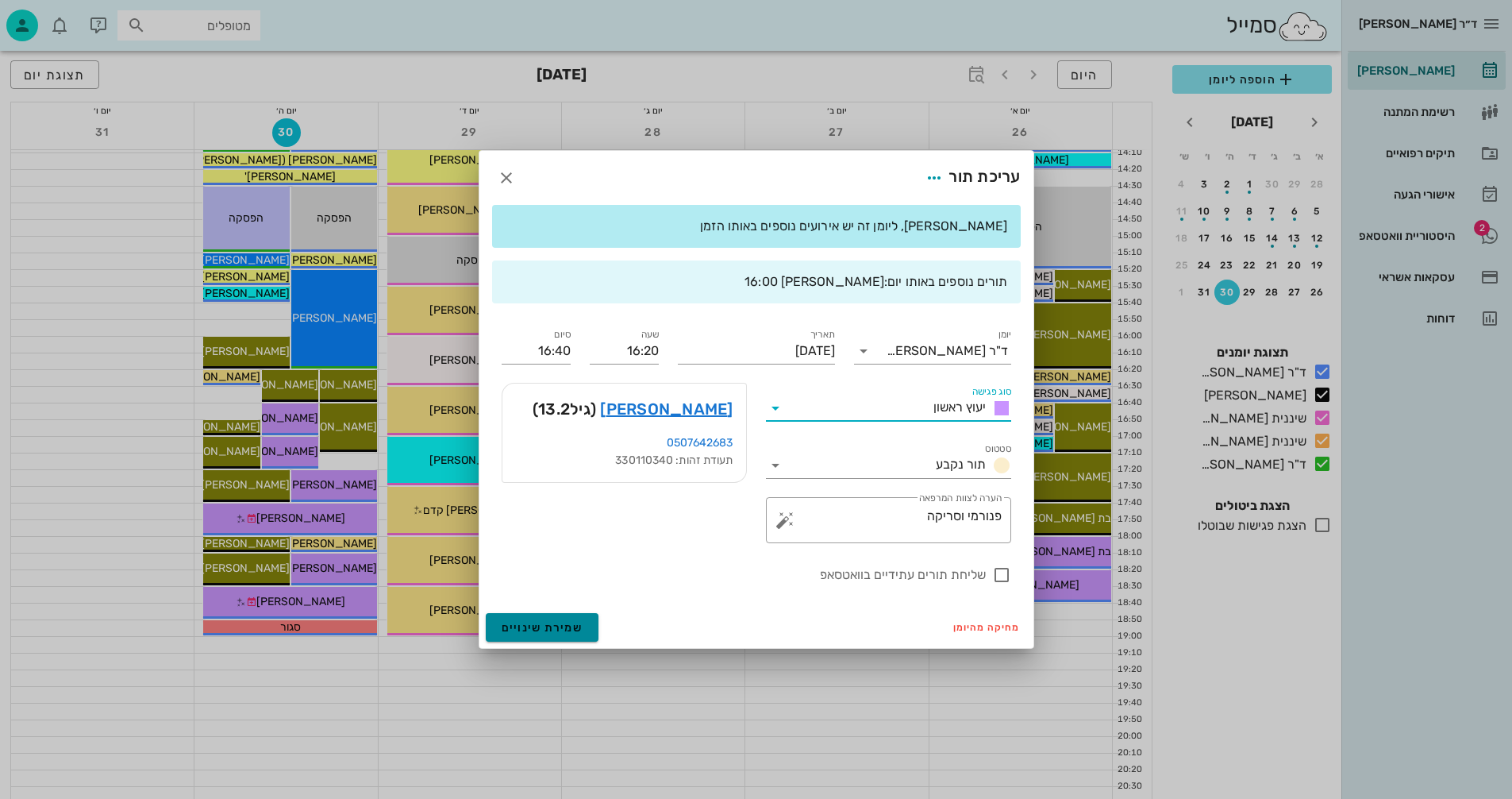
click at [529, 628] on span "שמירת שינויים" at bounding box center [542, 628] width 82 height 13
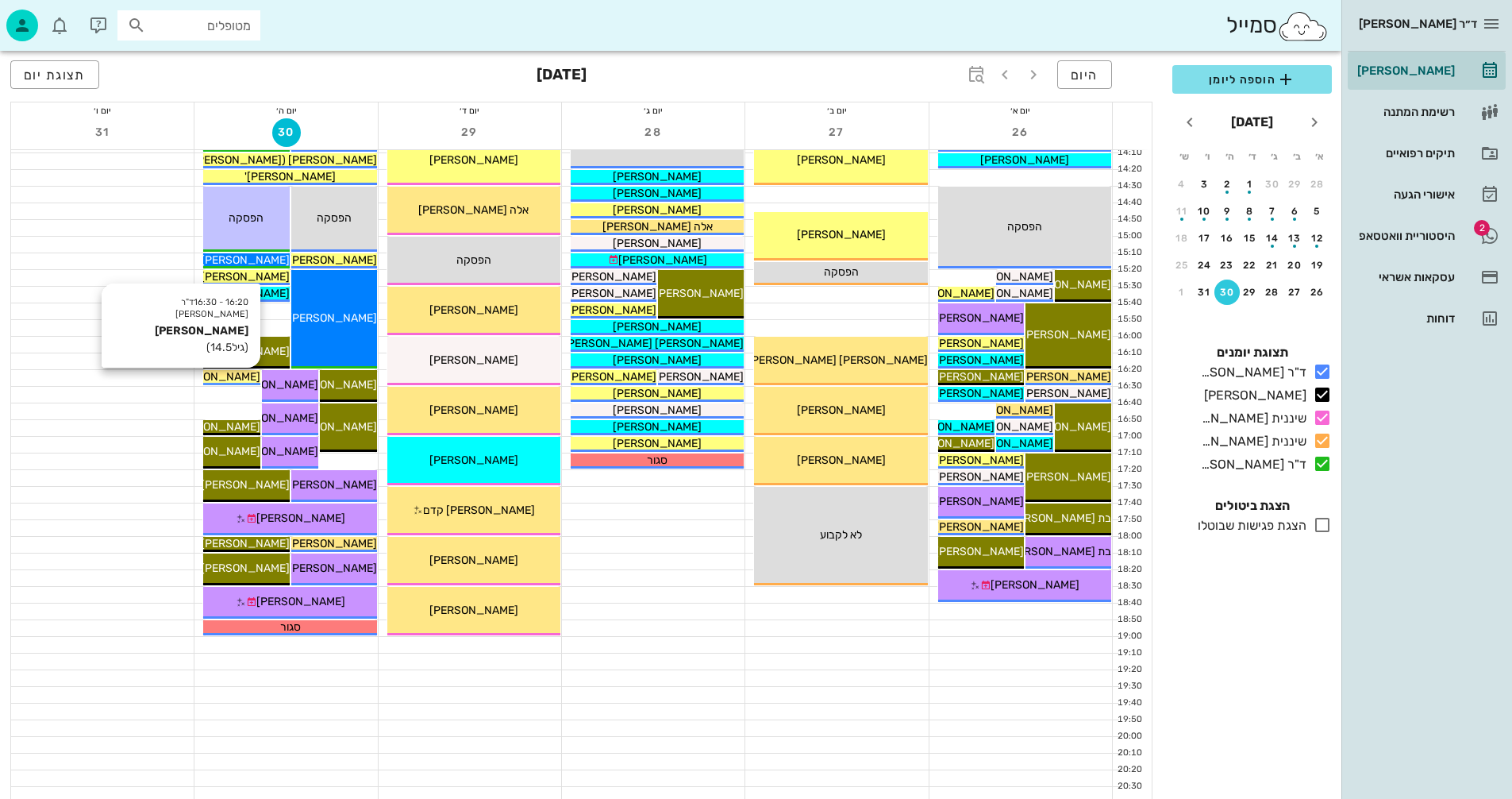
click at [230, 376] on span "איתי בר ינאי" at bounding box center [215, 377] width 89 height 13
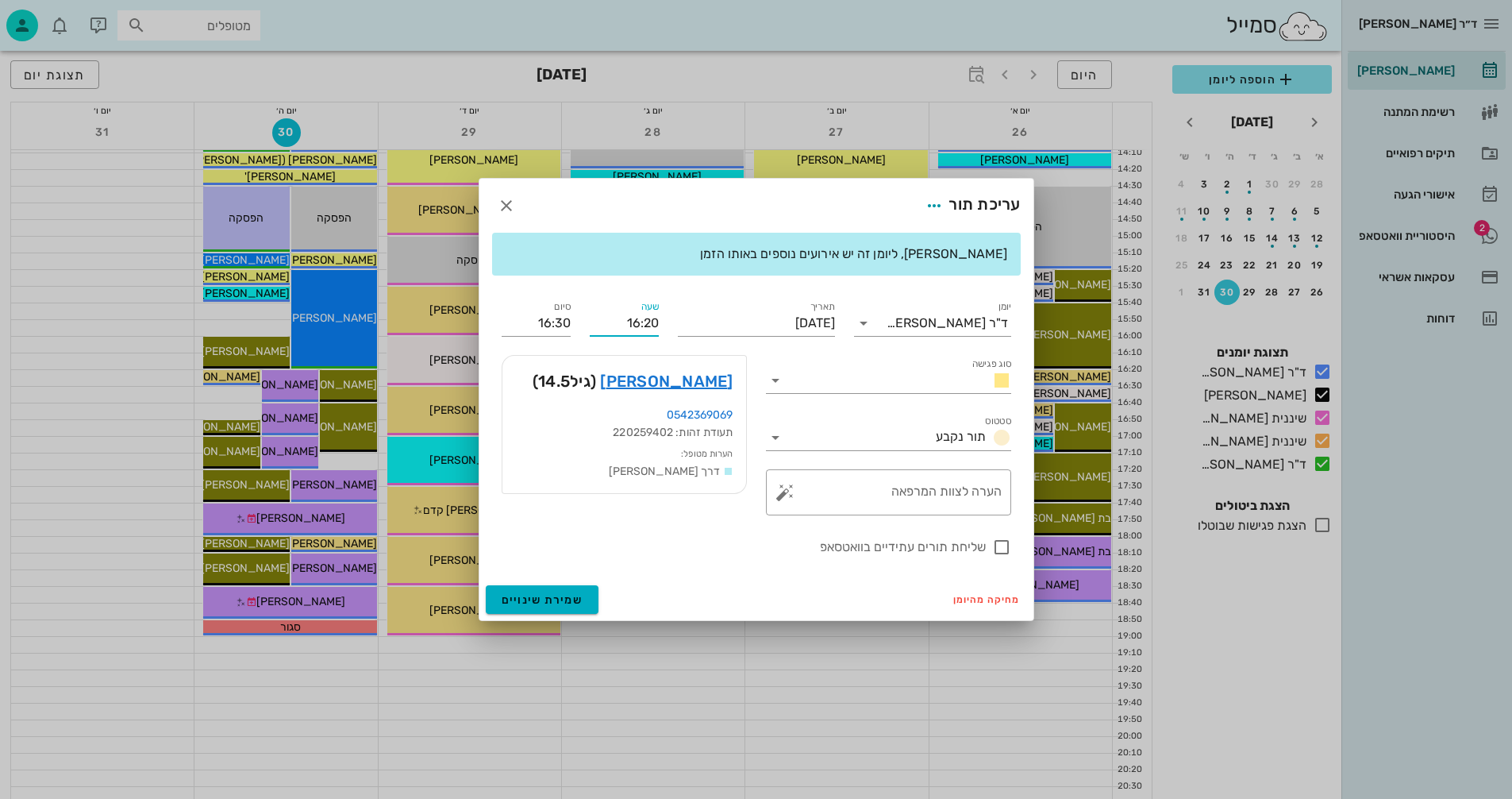
click at [644, 323] on input "16:20" at bounding box center [625, 322] width 70 height 25
type input "16:10"
type input "16:20"
click at [525, 325] on div "יומן ד"ר נמרוד דיקשטיין סוג פגישה סטטוס תור נקבע תאריך יום חמישי, 30 באוקטובר 2…" at bounding box center [756, 428] width 529 height 278
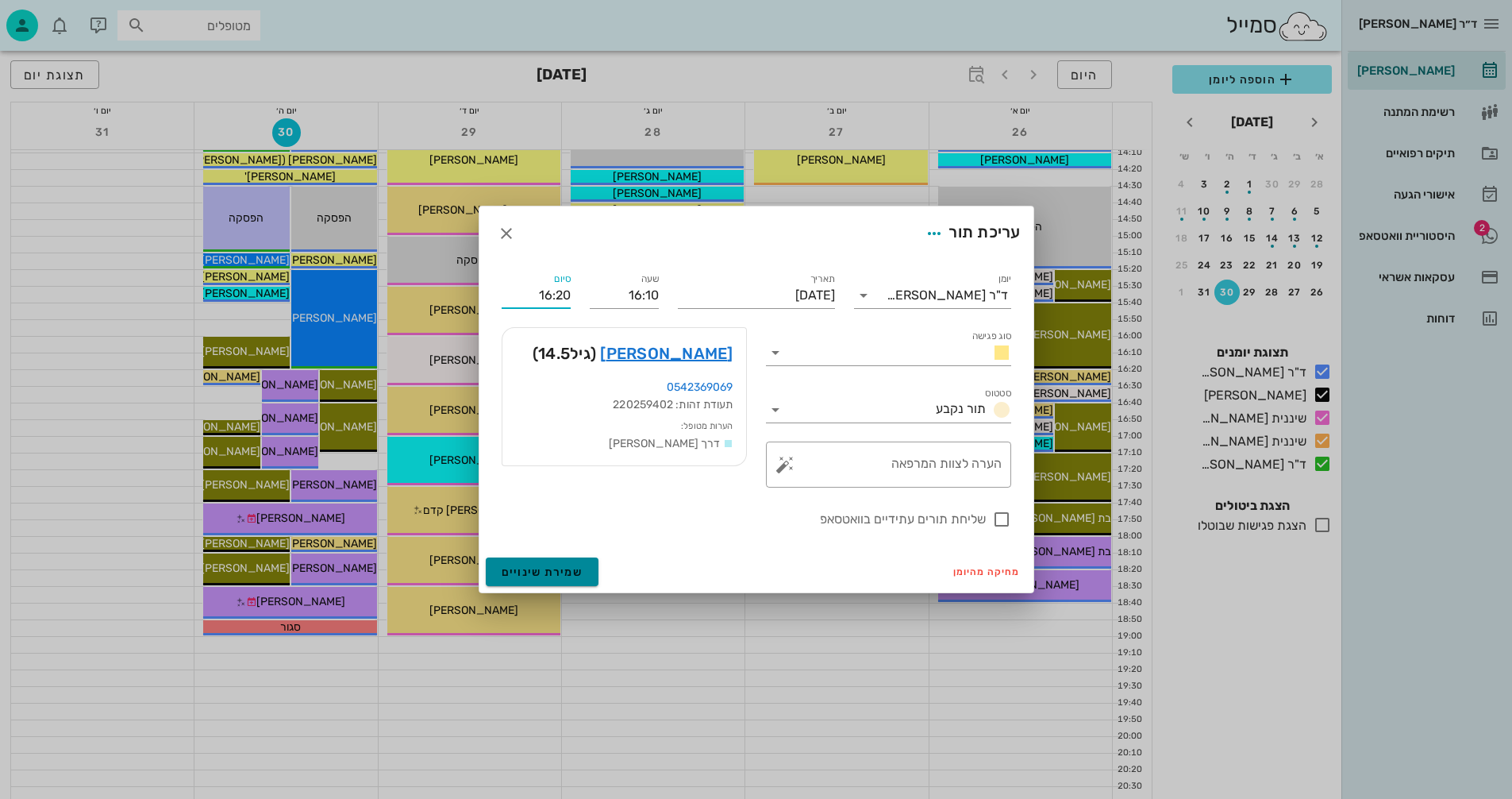
click at [535, 571] on span "שמירת שינויים" at bounding box center [542, 572] width 82 height 13
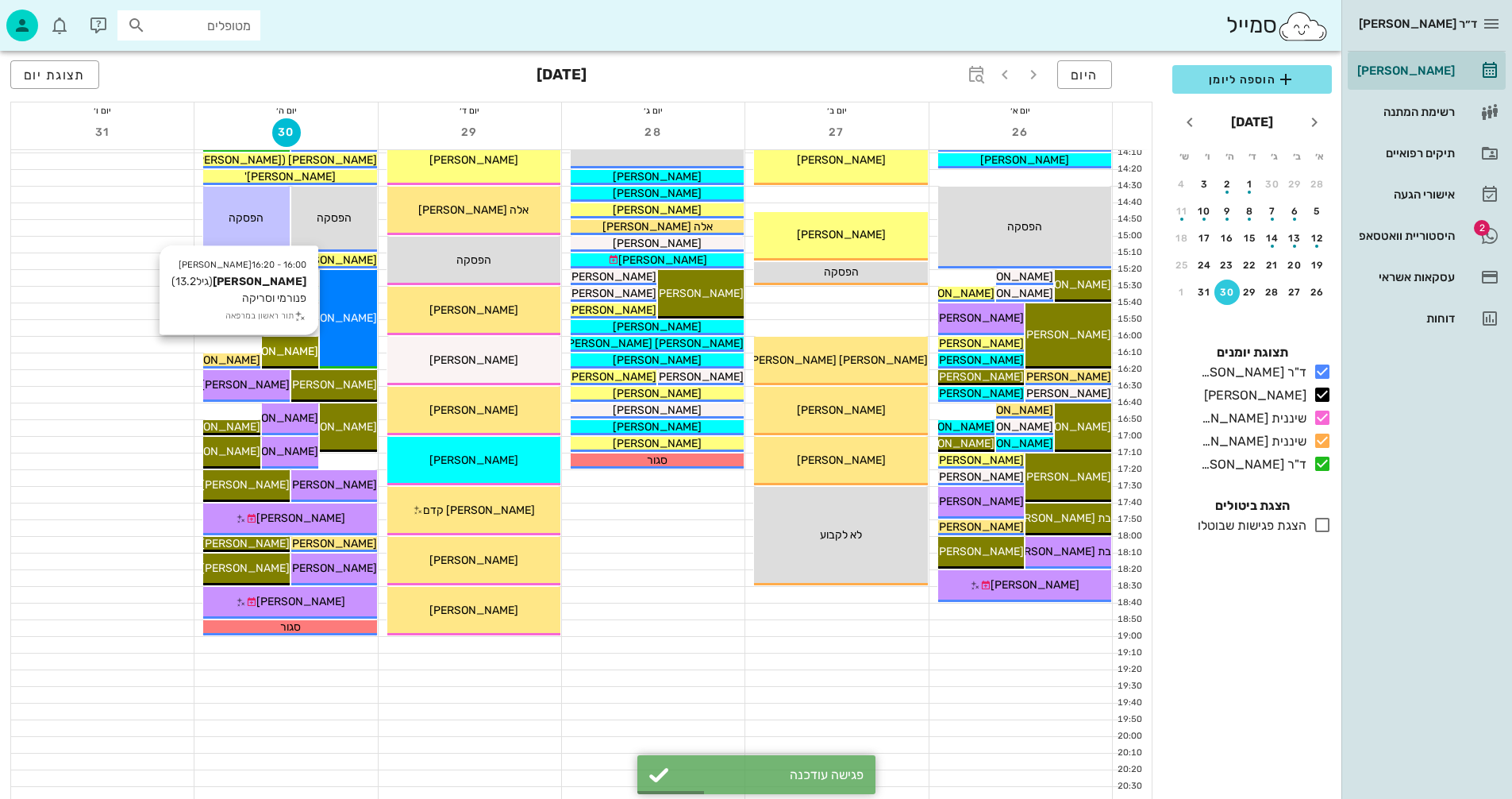
click at [306, 351] on span "[PERSON_NAME]" at bounding box center [273, 352] width 89 height 13
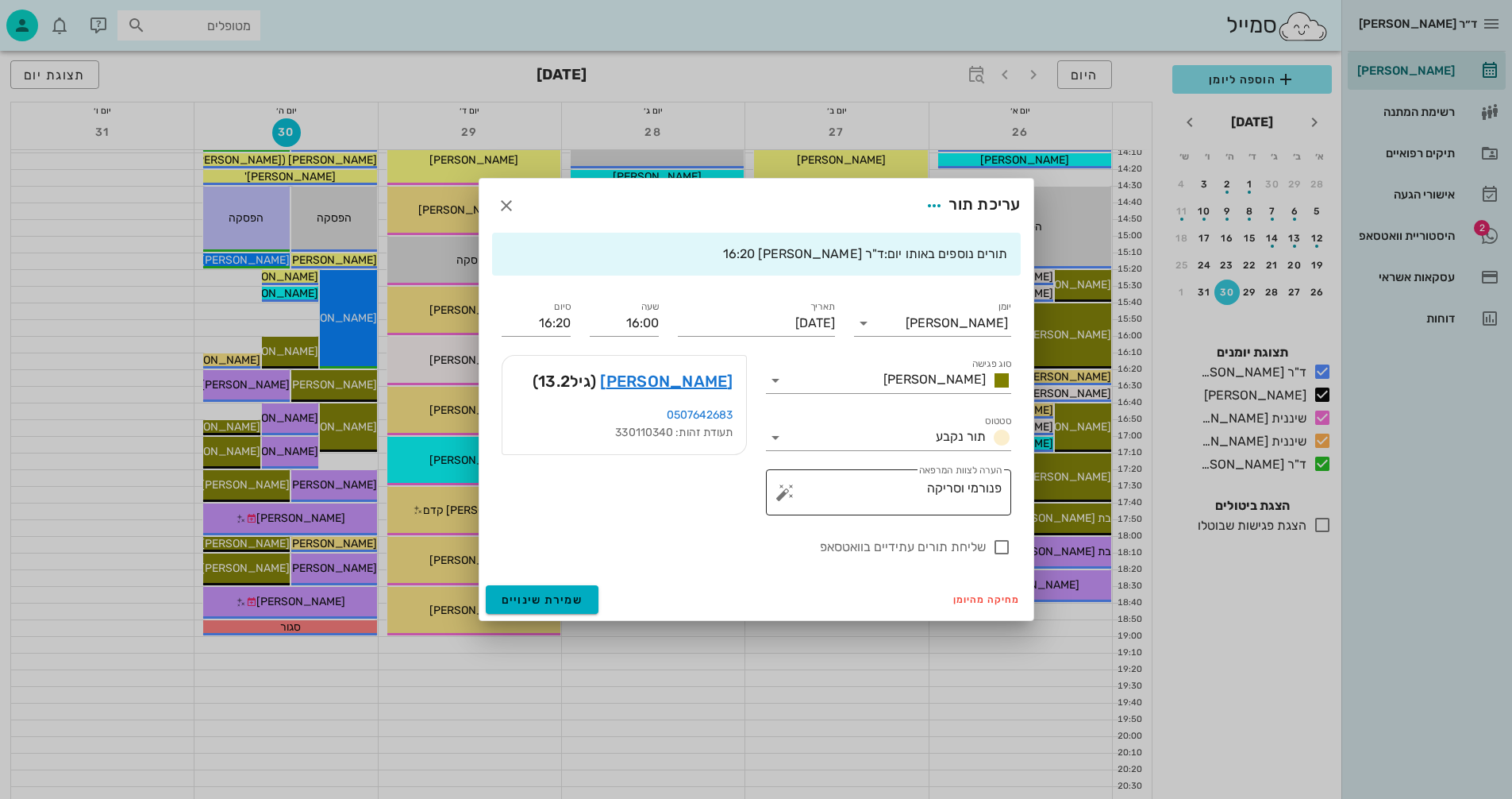
click at [822, 489] on textarea "פנורמי וסריקה" at bounding box center [895, 496] width 213 height 39
click at [932, 204] on icon "button" at bounding box center [934, 206] width 19 height 19
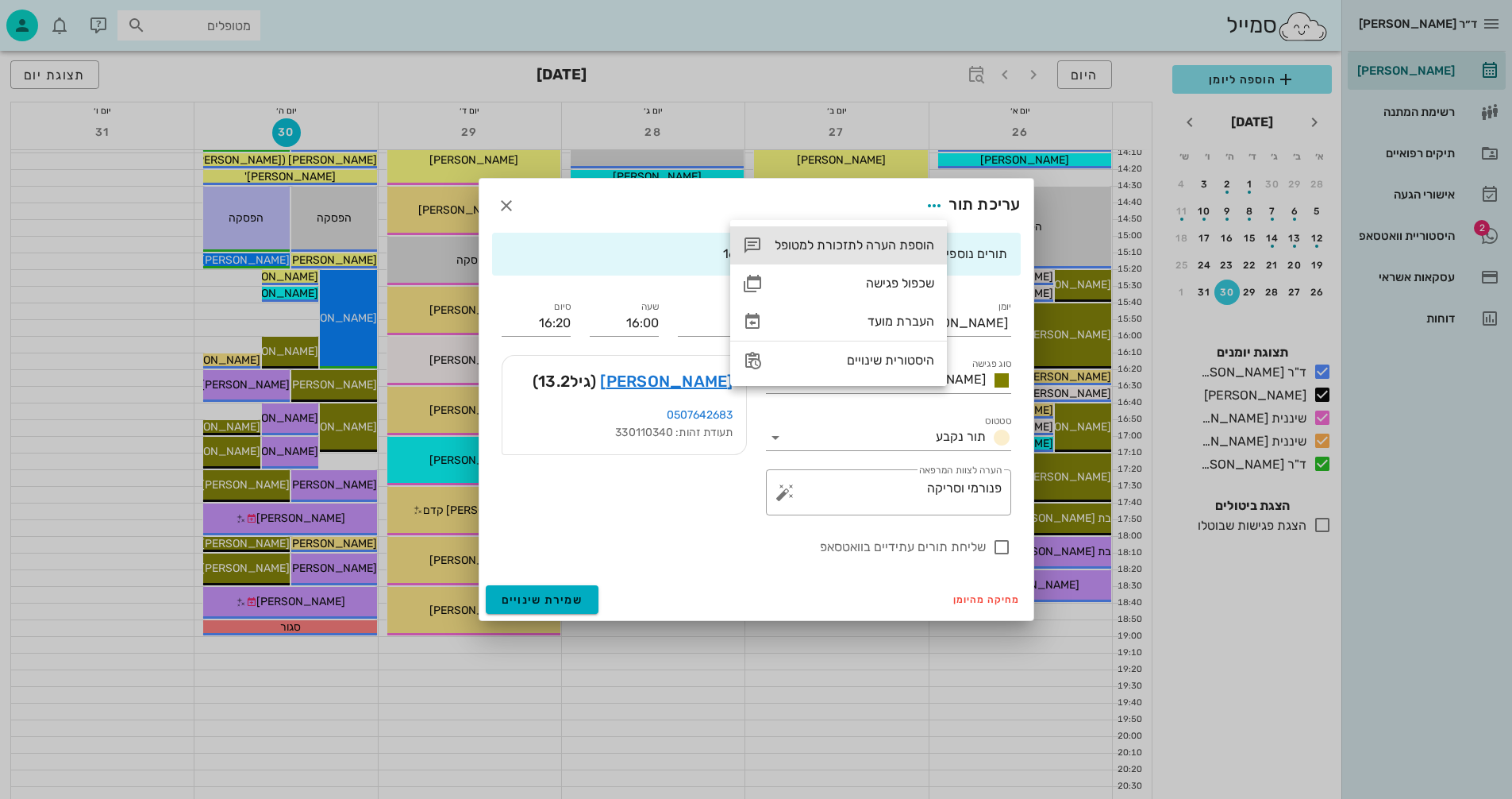
click at [852, 239] on div "הוספת הערה לתזכורת למטופל" at bounding box center [855, 245] width 160 height 15
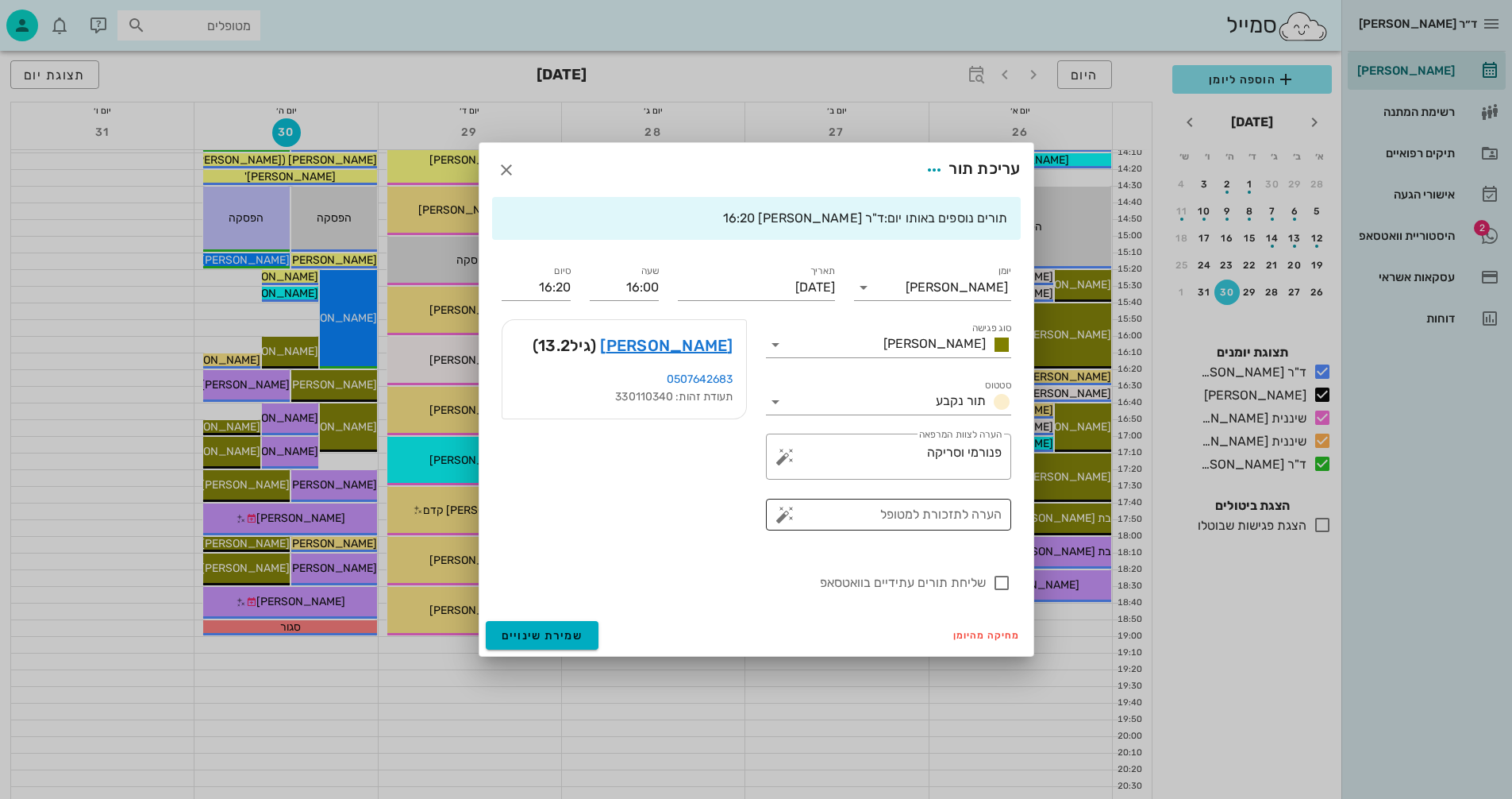
click at [785, 515] on button "button" at bounding box center [785, 514] width 19 height 19
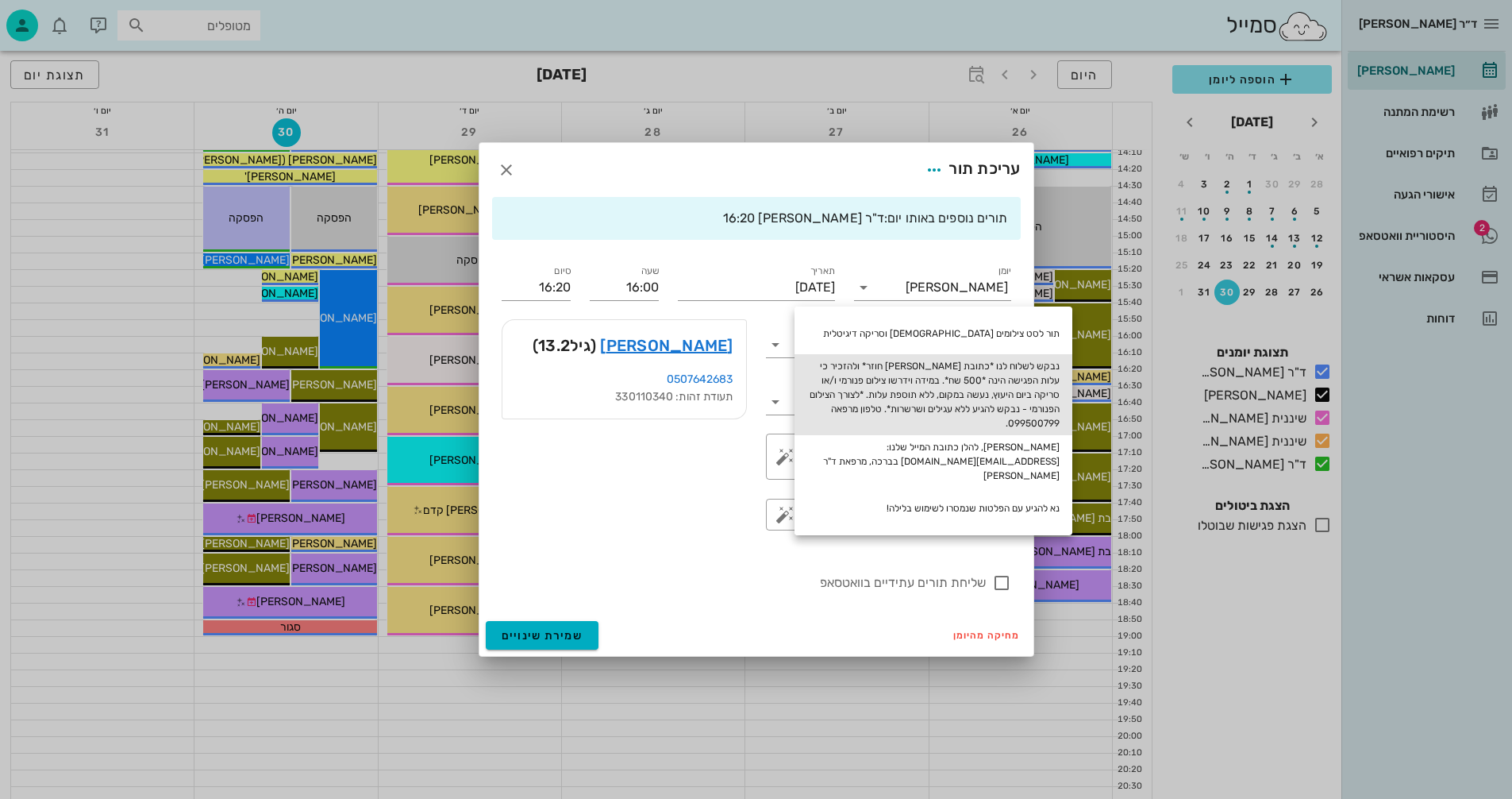
click at [913, 375] on div "נבקש לשלוח לנו *כתובת מייל בווטסאפ חוזר* ולהזכיר כי עלות הפגישה הינה *500 שח*. …" at bounding box center [934, 395] width 278 height 81
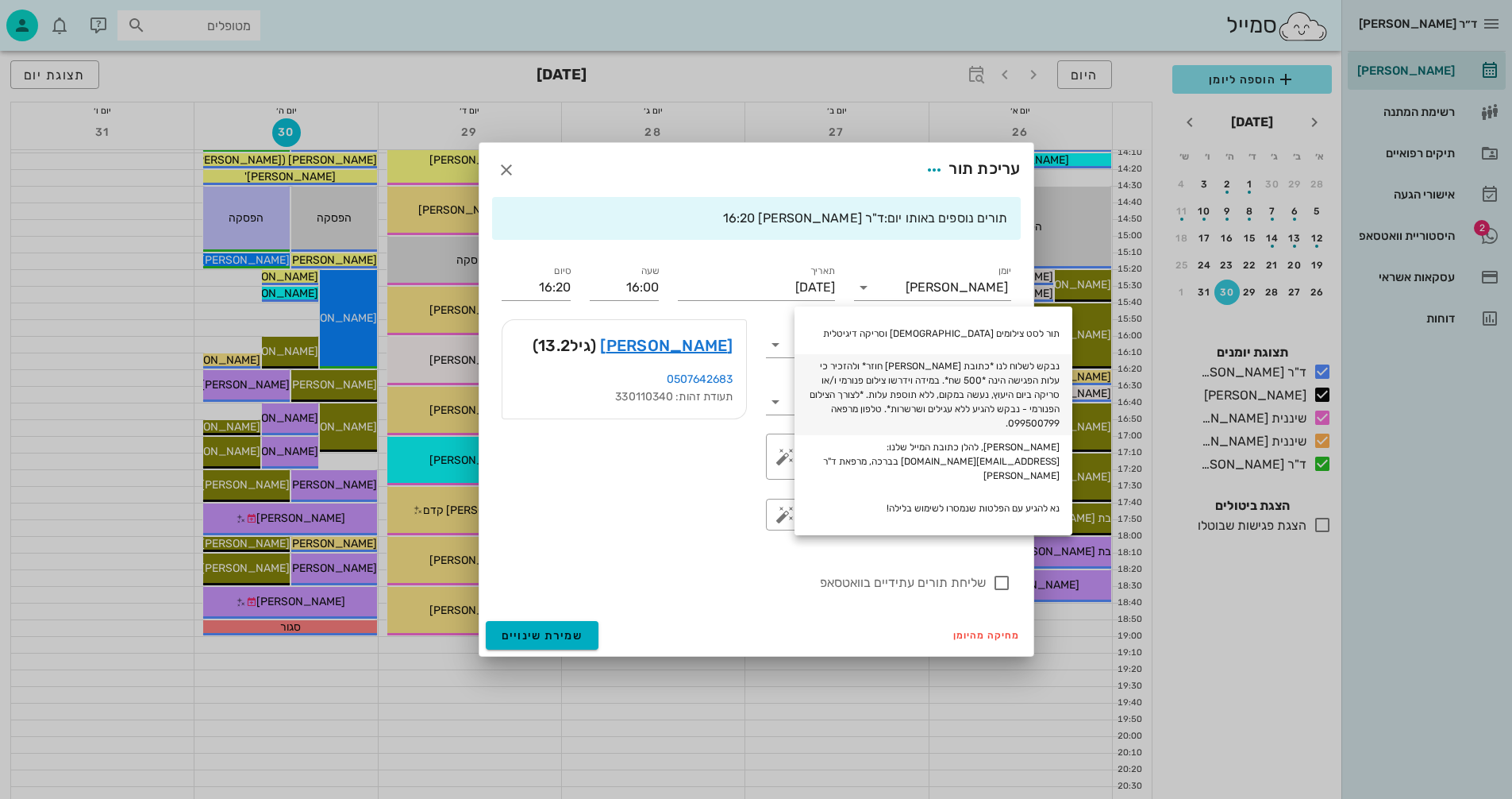
type textarea "נבקש לשלוח לנו *כתובת מייל בווטסאפ חוזר* ולהזכיר כי עלות הפגישה הינה *500 שח*. …"
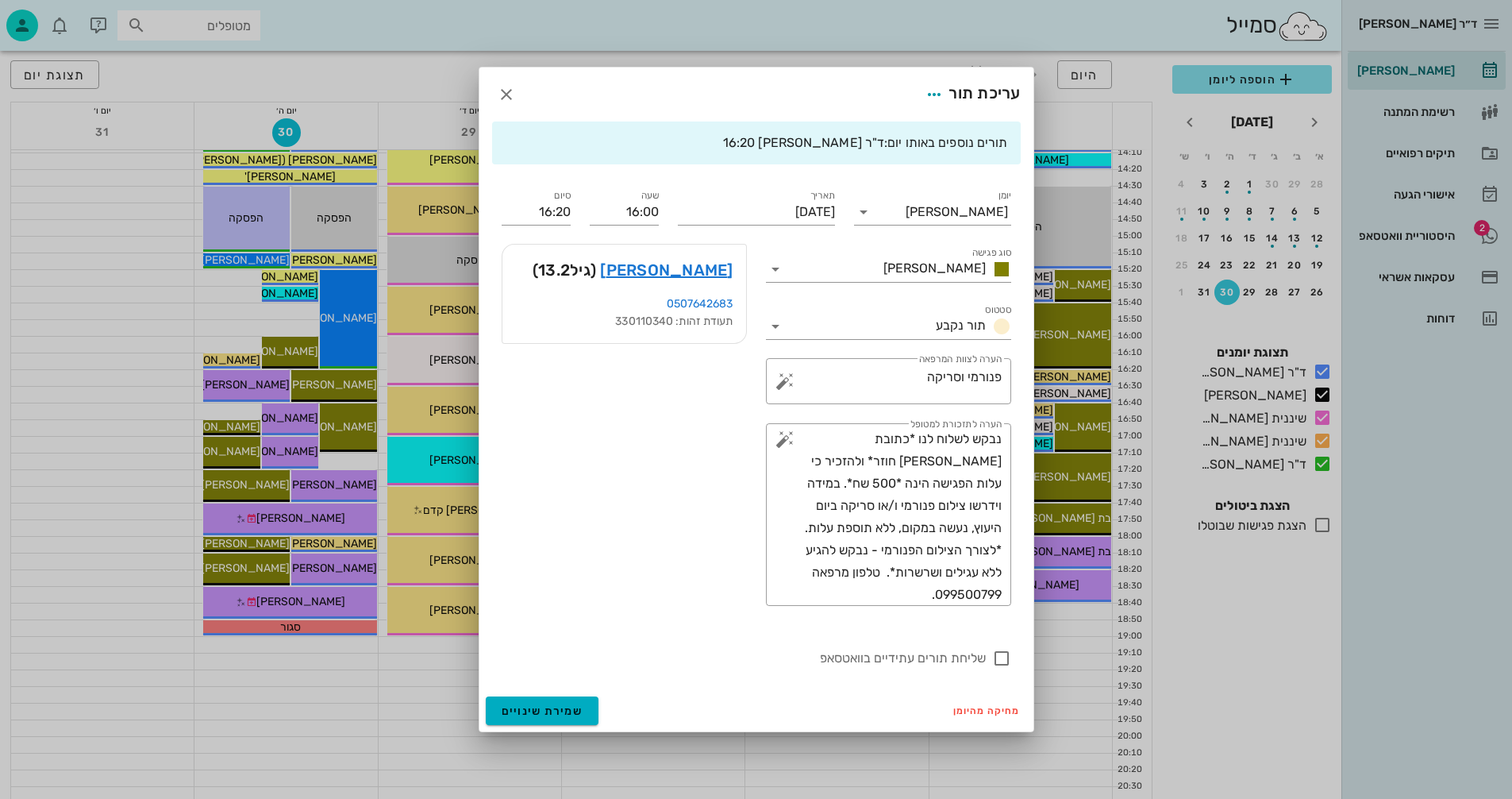
drag, startPoint x: 999, startPoint y: 657, endPoint x: 990, endPoint y: 695, distance: 39.1
click at [1001, 657] on div at bounding box center [1002, 658] width 27 height 27
checkbox input "true"
click at [530, 711] on span "שמירת שינויים" at bounding box center [542, 711] width 82 height 13
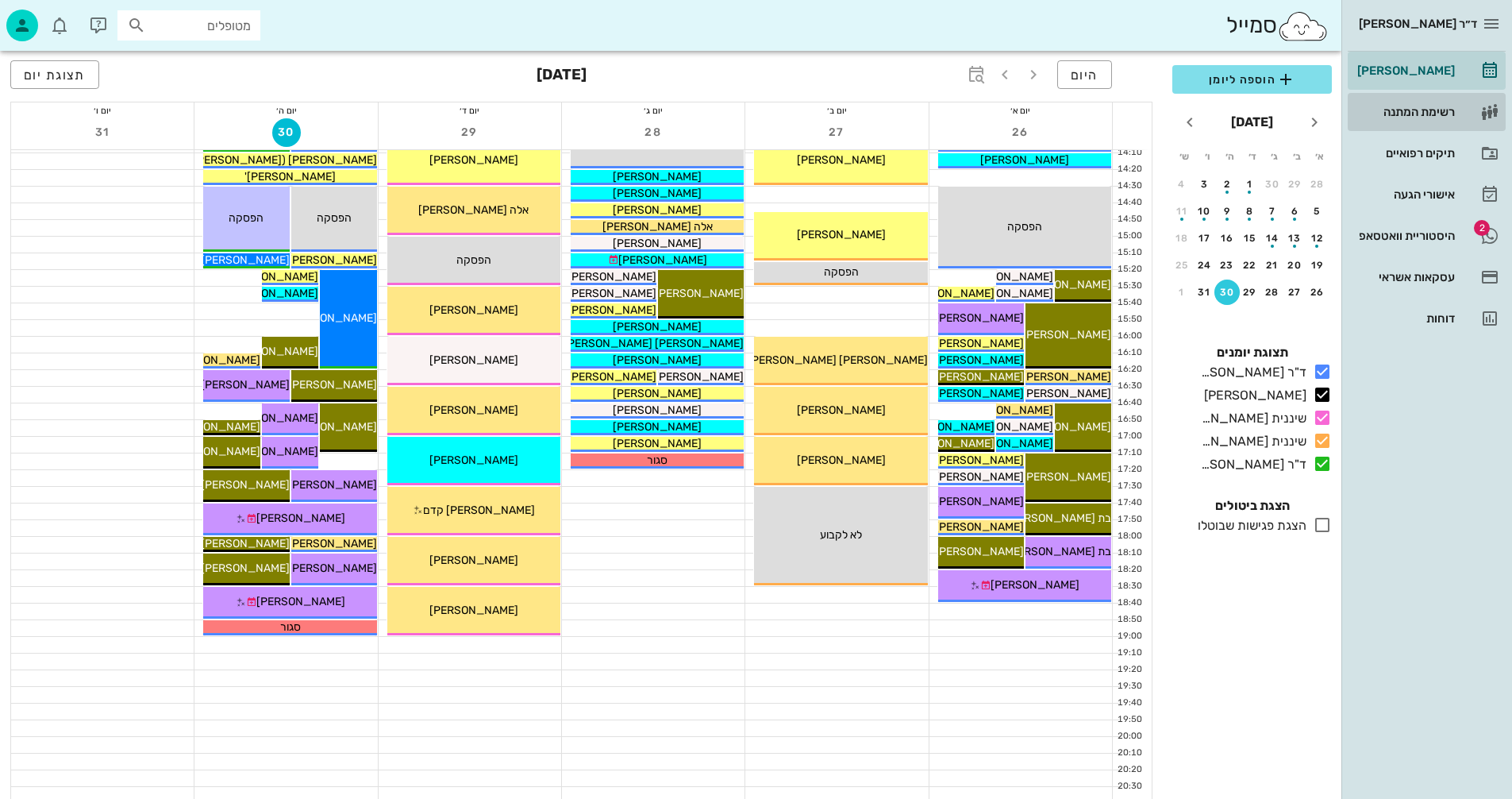
click at [1408, 112] on div "רשימת המתנה" at bounding box center [1404, 112] width 101 height 13
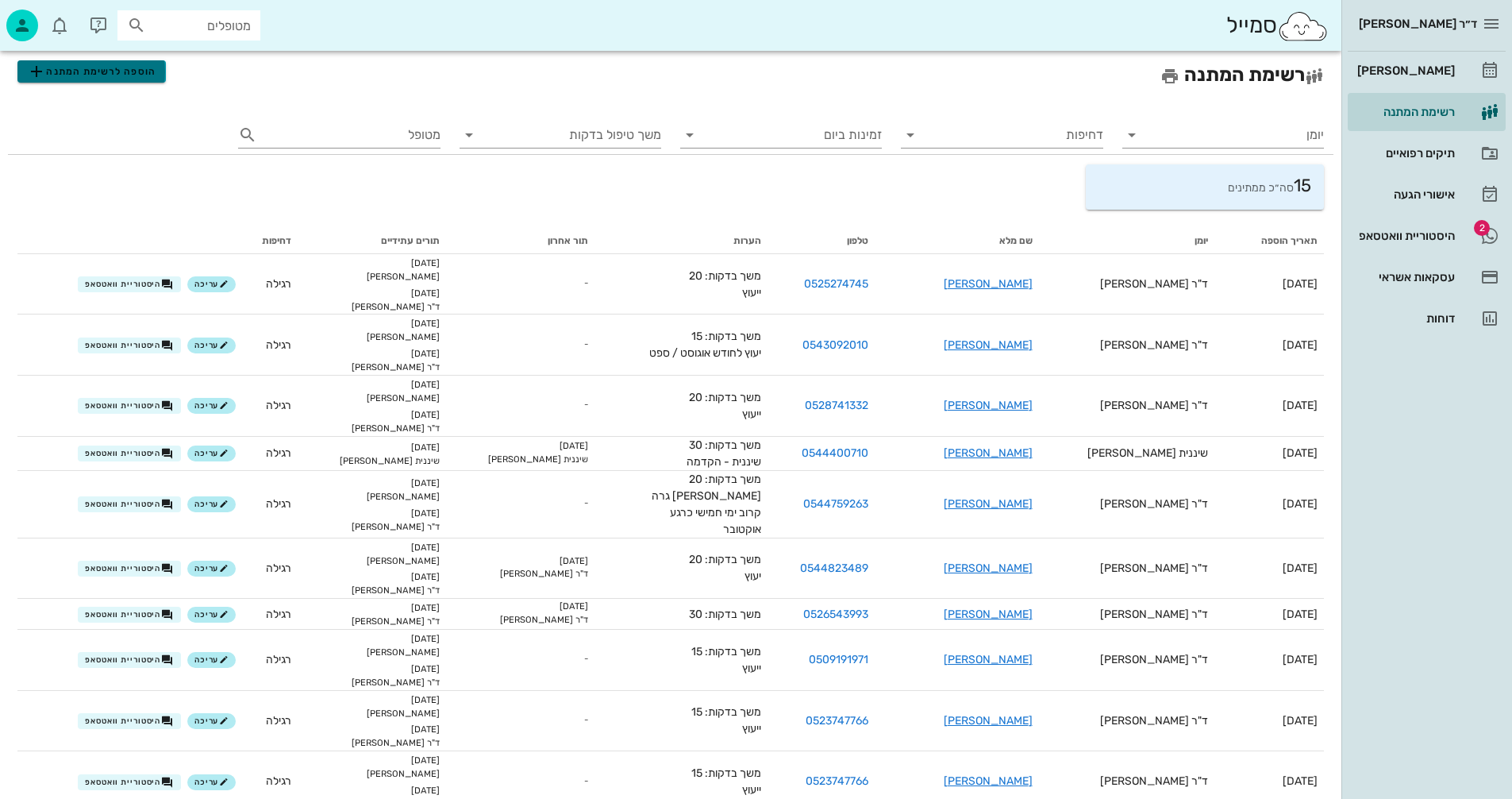
click at [80, 70] on span "הוספה לרשימת המתנה" at bounding box center [91, 71] width 129 height 19
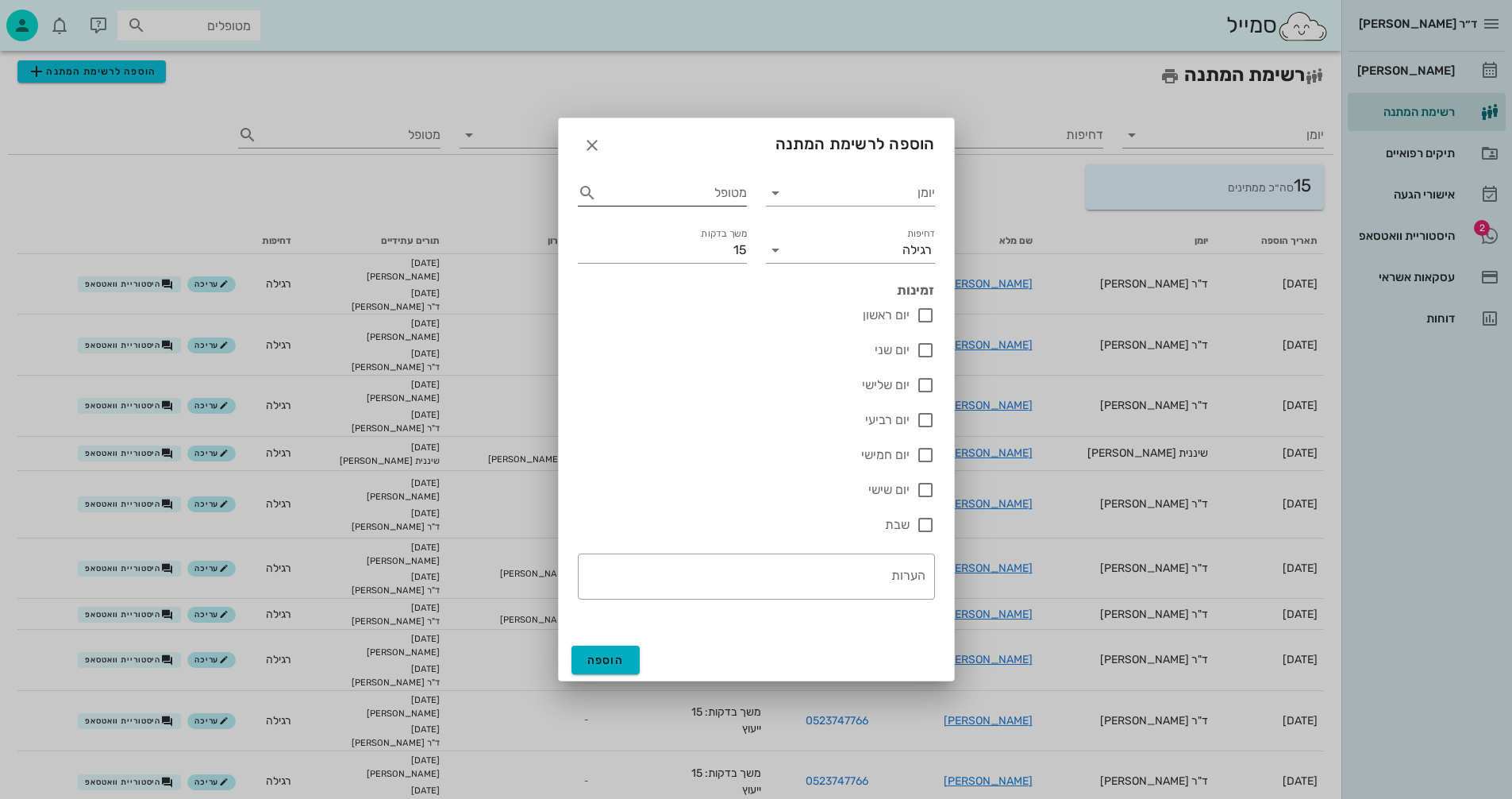
click at [697, 194] on input "מטופל" at bounding box center [674, 193] width 147 height 25
type input "תומר"
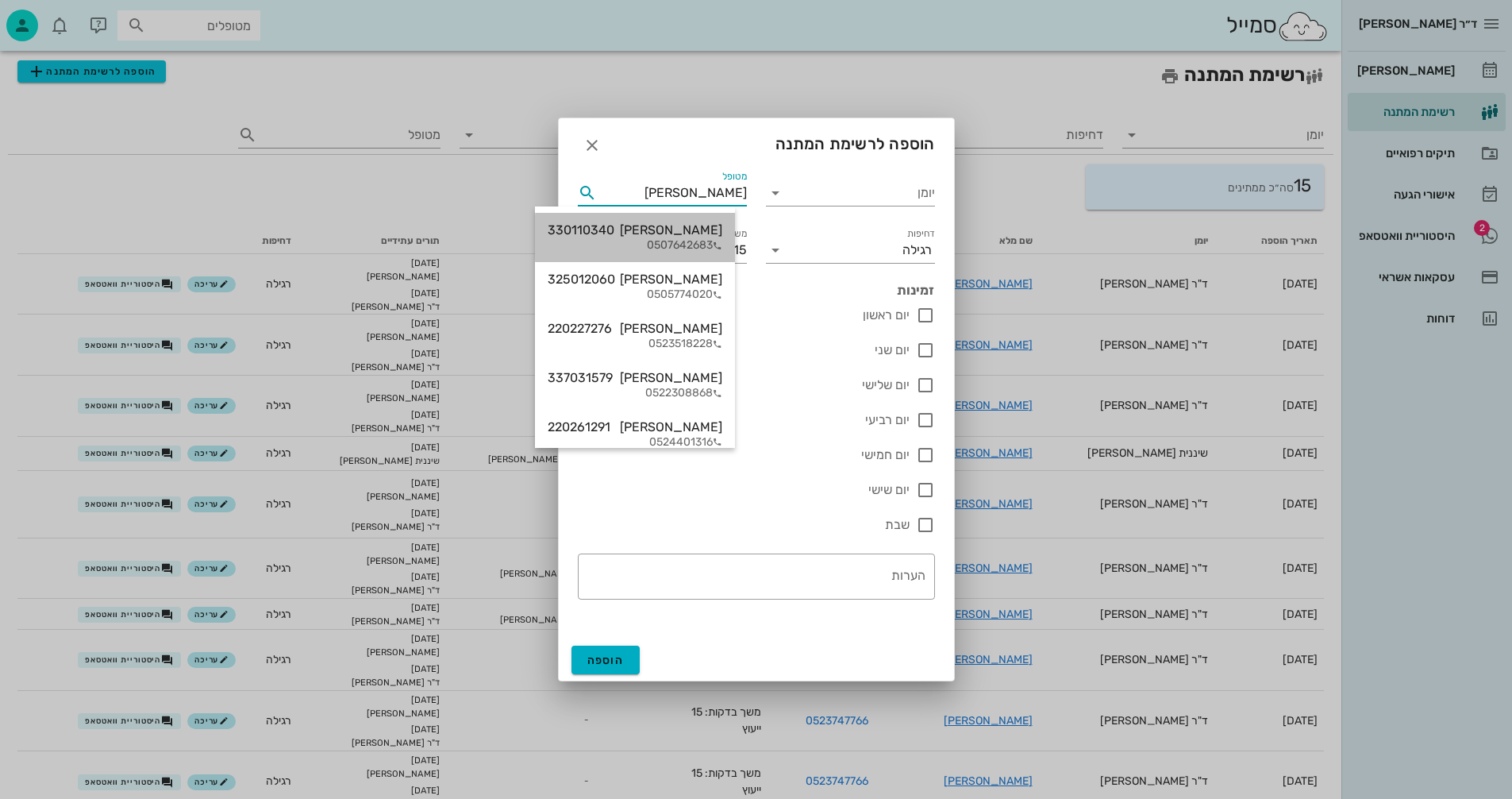
click at [702, 237] on div "תומר מליח 330110340" at bounding box center [635, 230] width 175 height 15
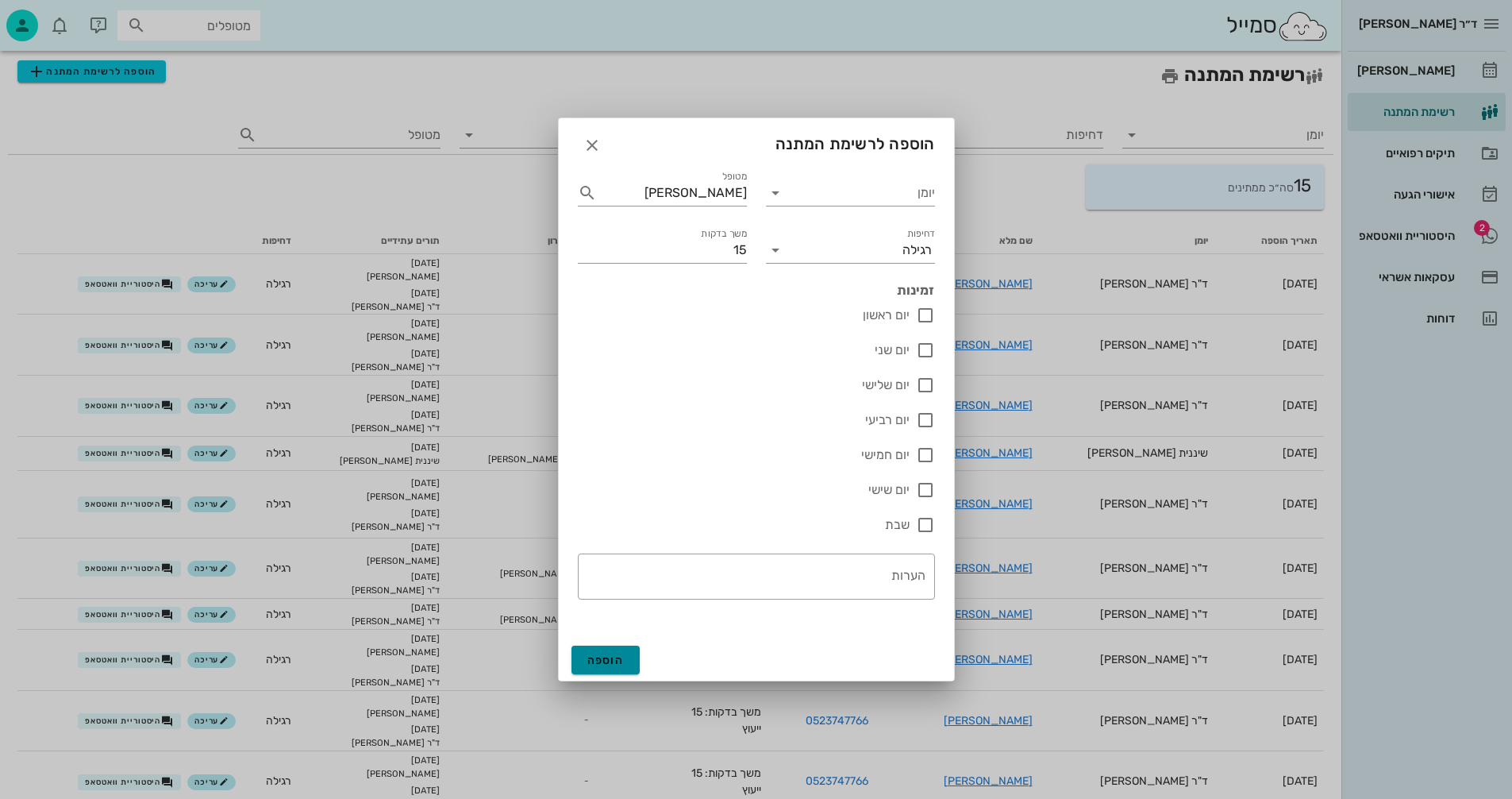
click at [611, 661] on span "הוספה" at bounding box center [606, 660] width 38 height 13
click at [827, 192] on input "יומן" at bounding box center [862, 193] width 147 height 25
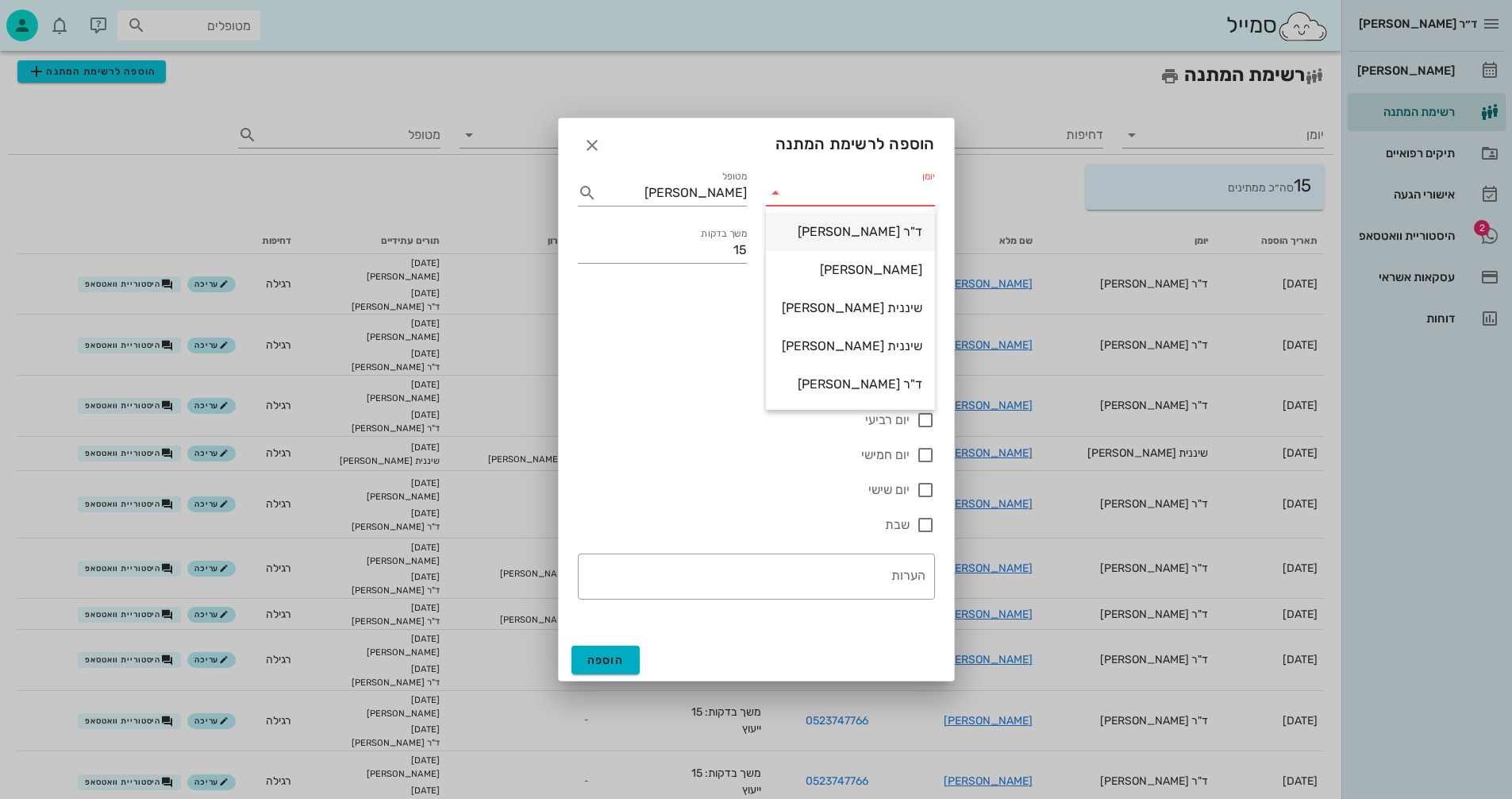
click at [852, 230] on div "ד"ר [PERSON_NAME]" at bounding box center [850, 231] width 144 height 15
type input "ד"ר [PERSON_NAME]"
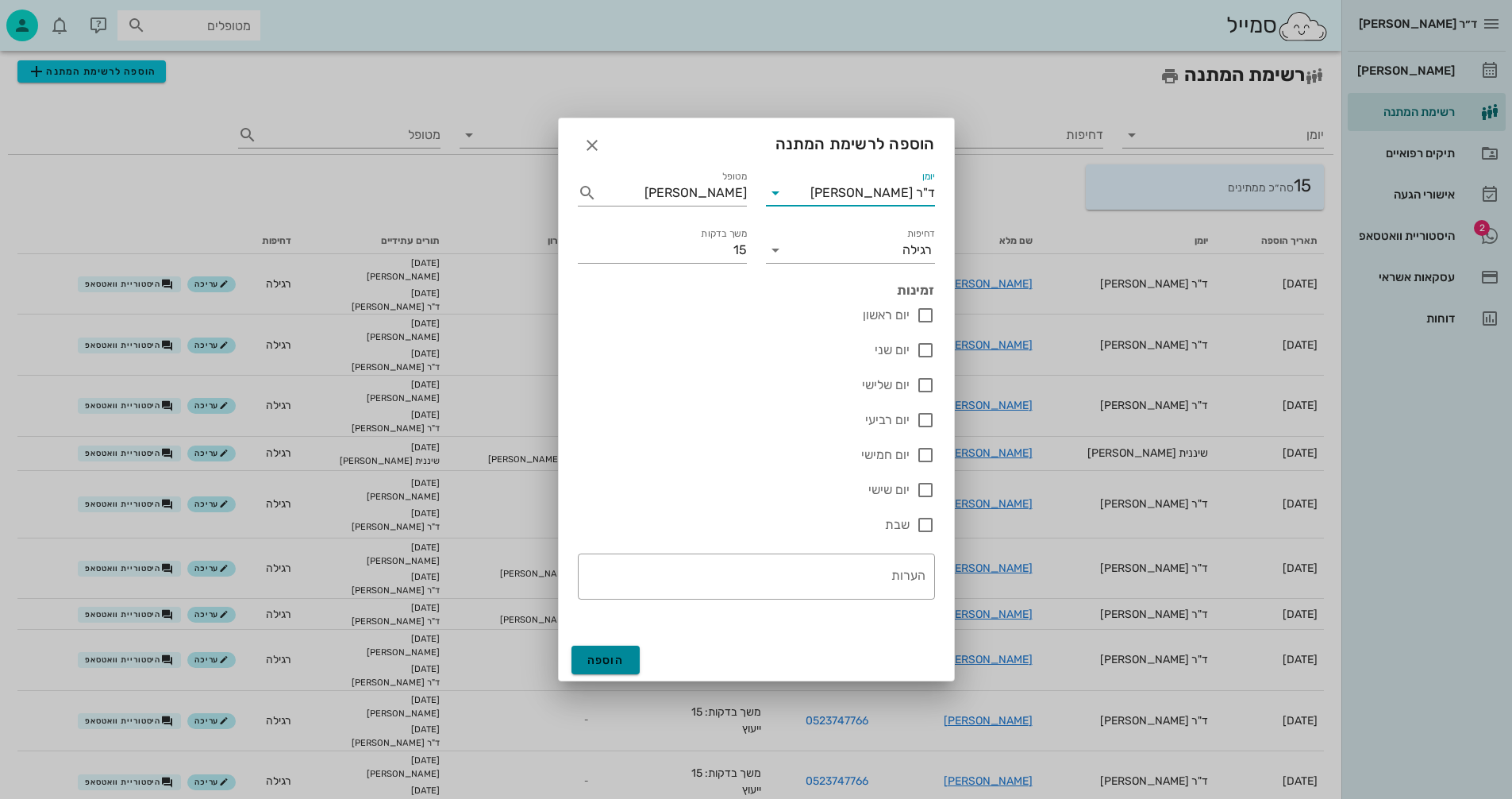
click at [608, 651] on button "הוספה" at bounding box center [606, 660] width 70 height 28
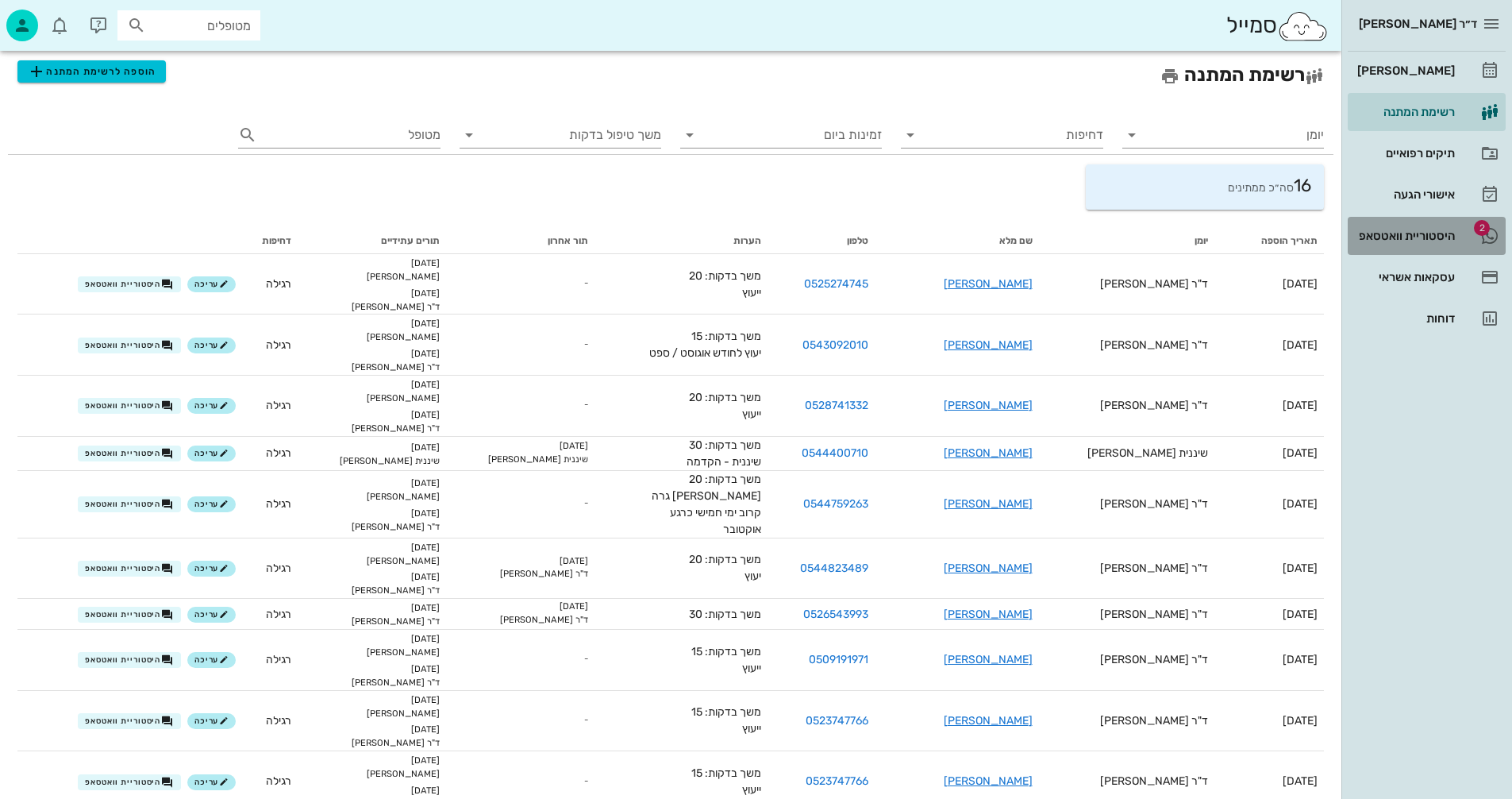
click at [1371, 232] on div "היסטוריית וואטסאפ" at bounding box center [1404, 236] width 101 height 13
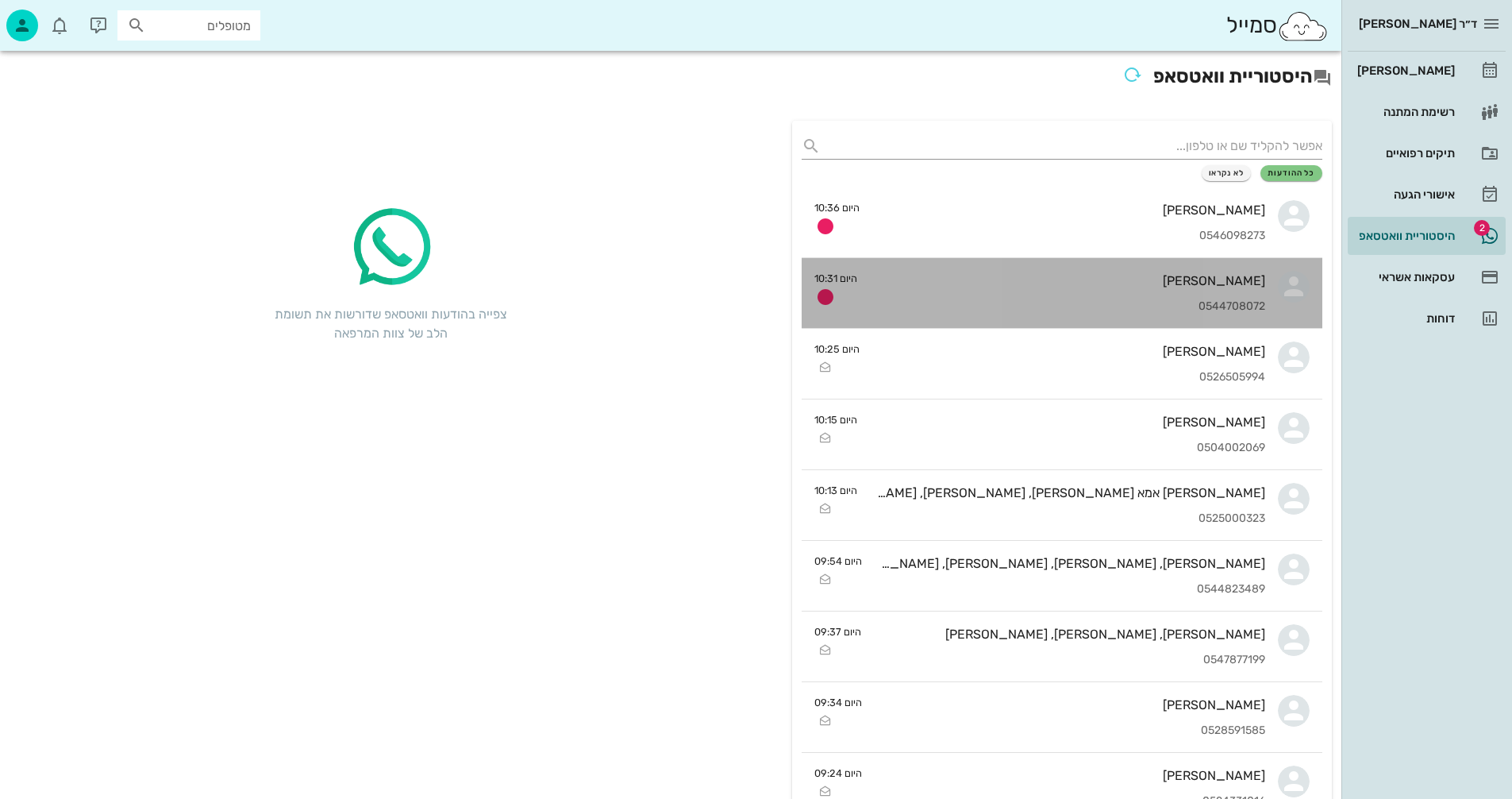
click at [1002, 306] on div "0544708072" at bounding box center [1068, 306] width 396 height 13
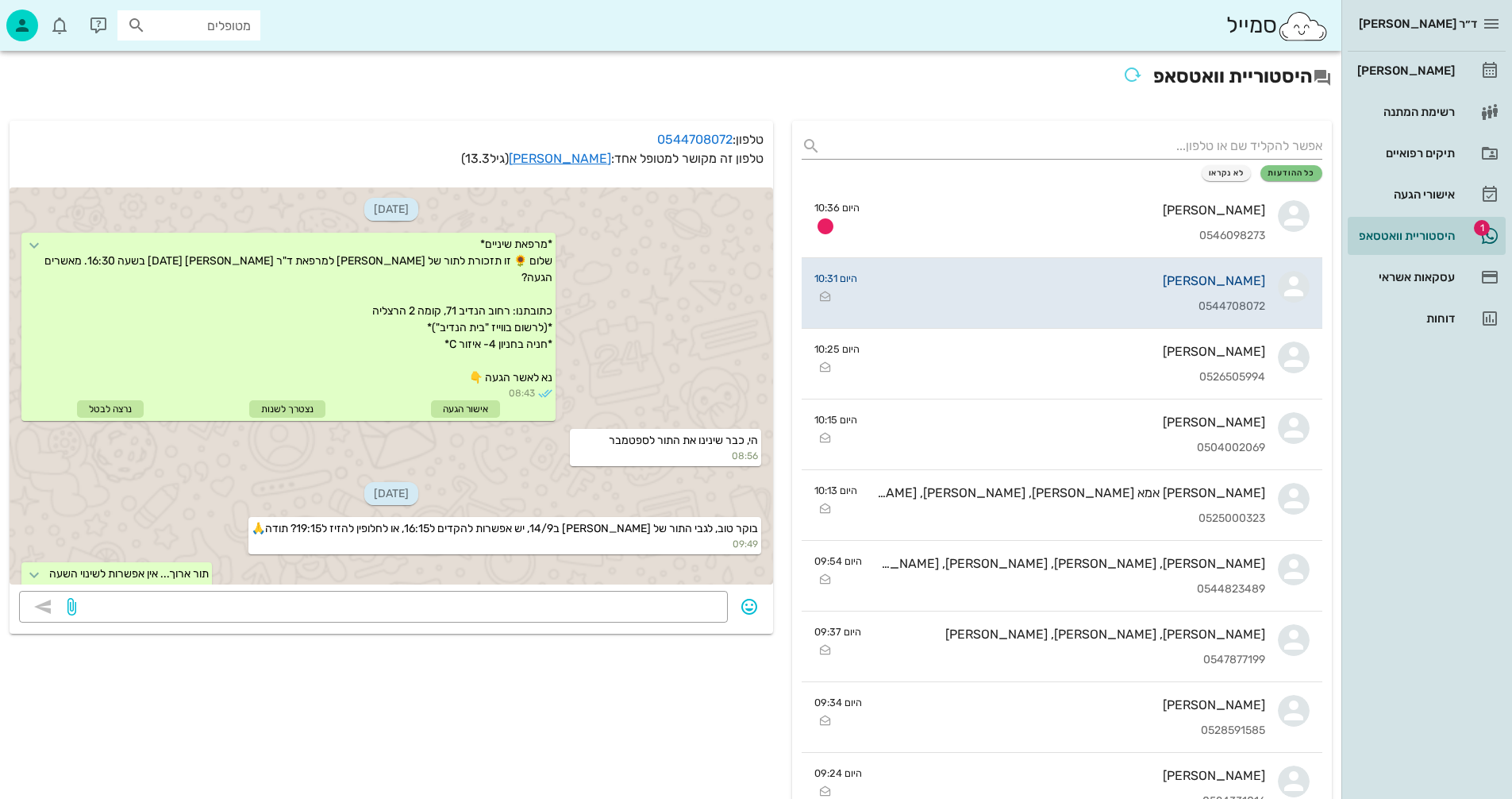
scroll to position [66, 0]
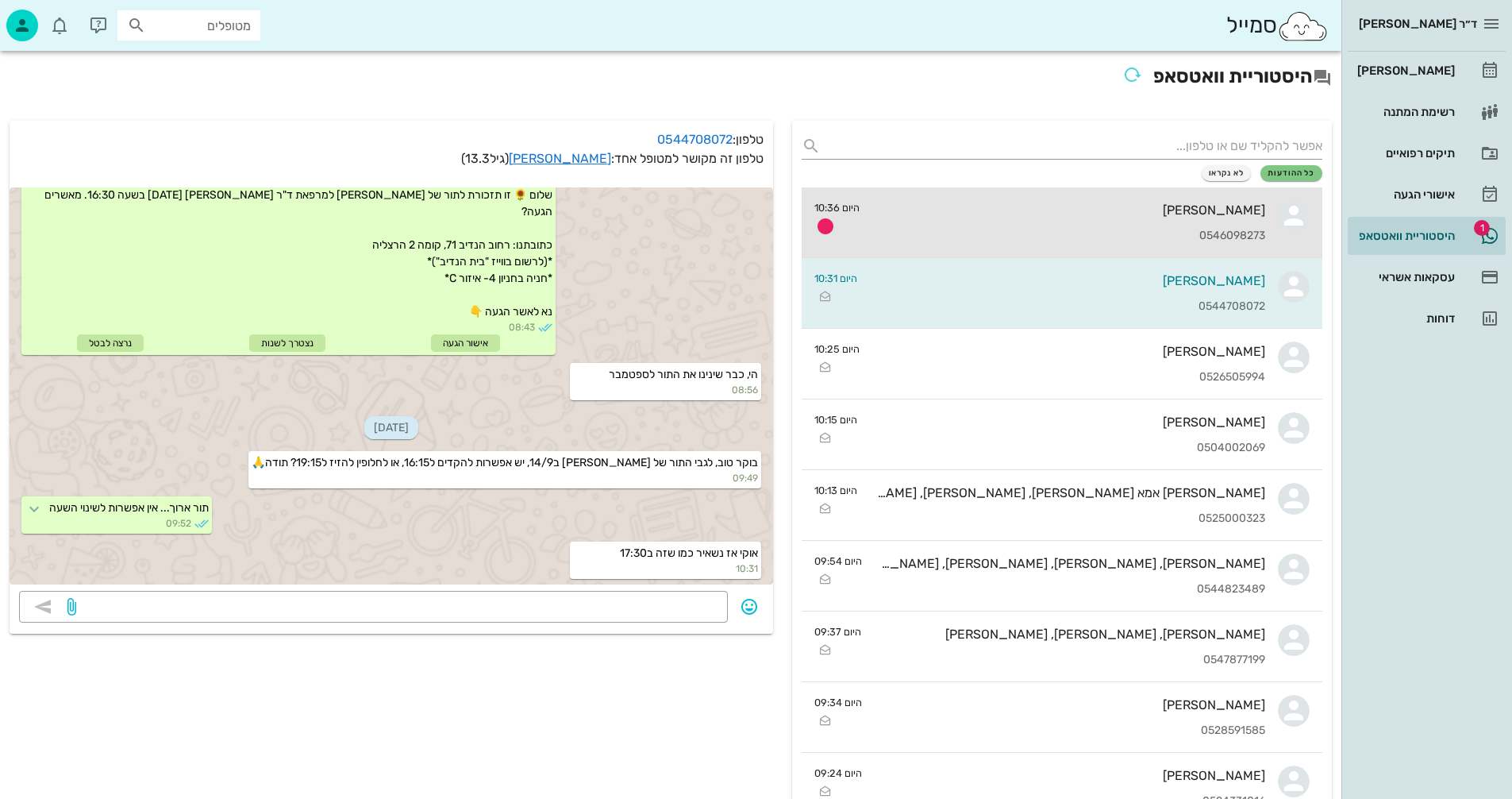
click at [1023, 214] on div "[PERSON_NAME]" at bounding box center [1069, 210] width 393 height 15
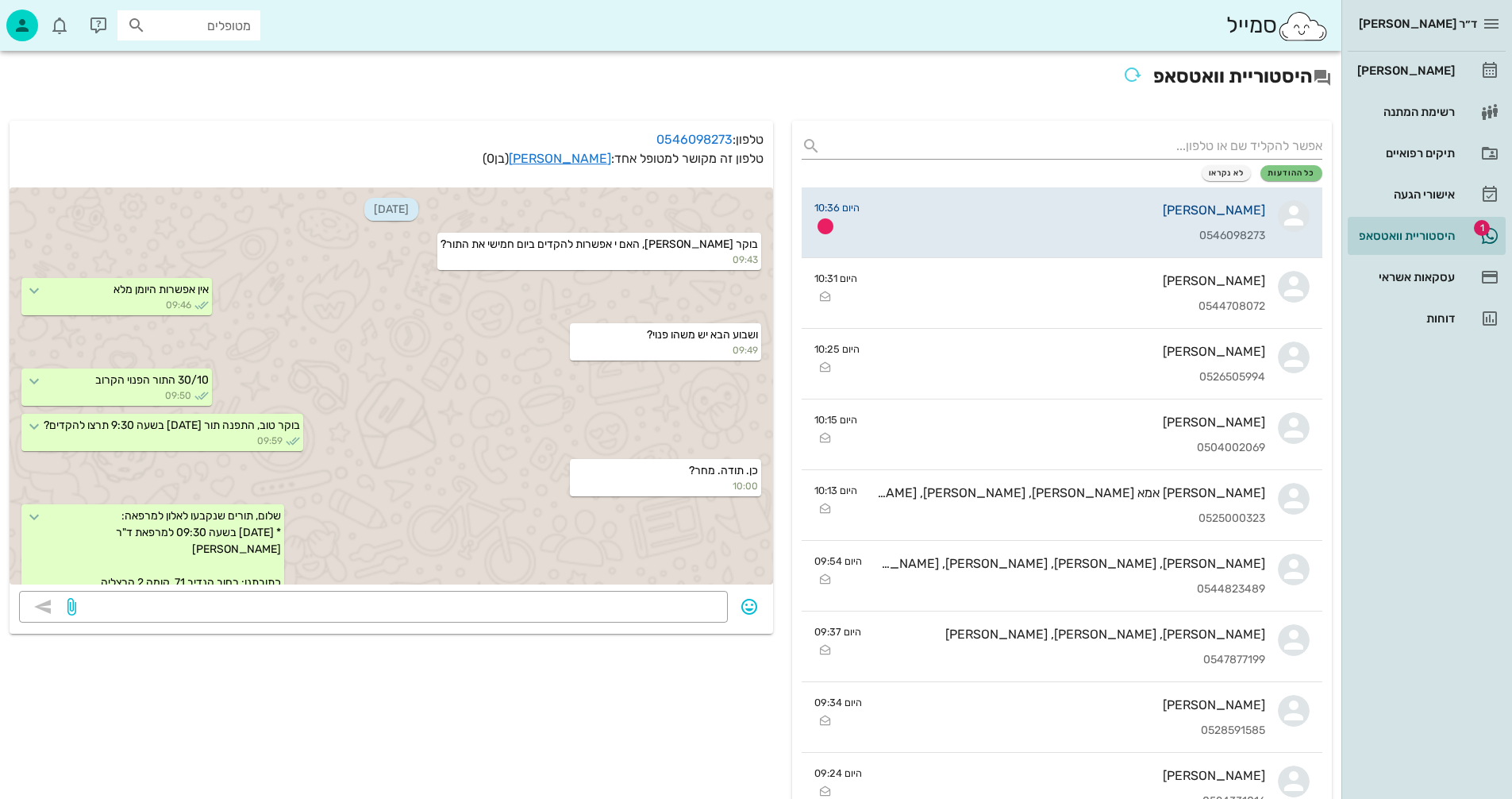
scroll to position [587, 0]
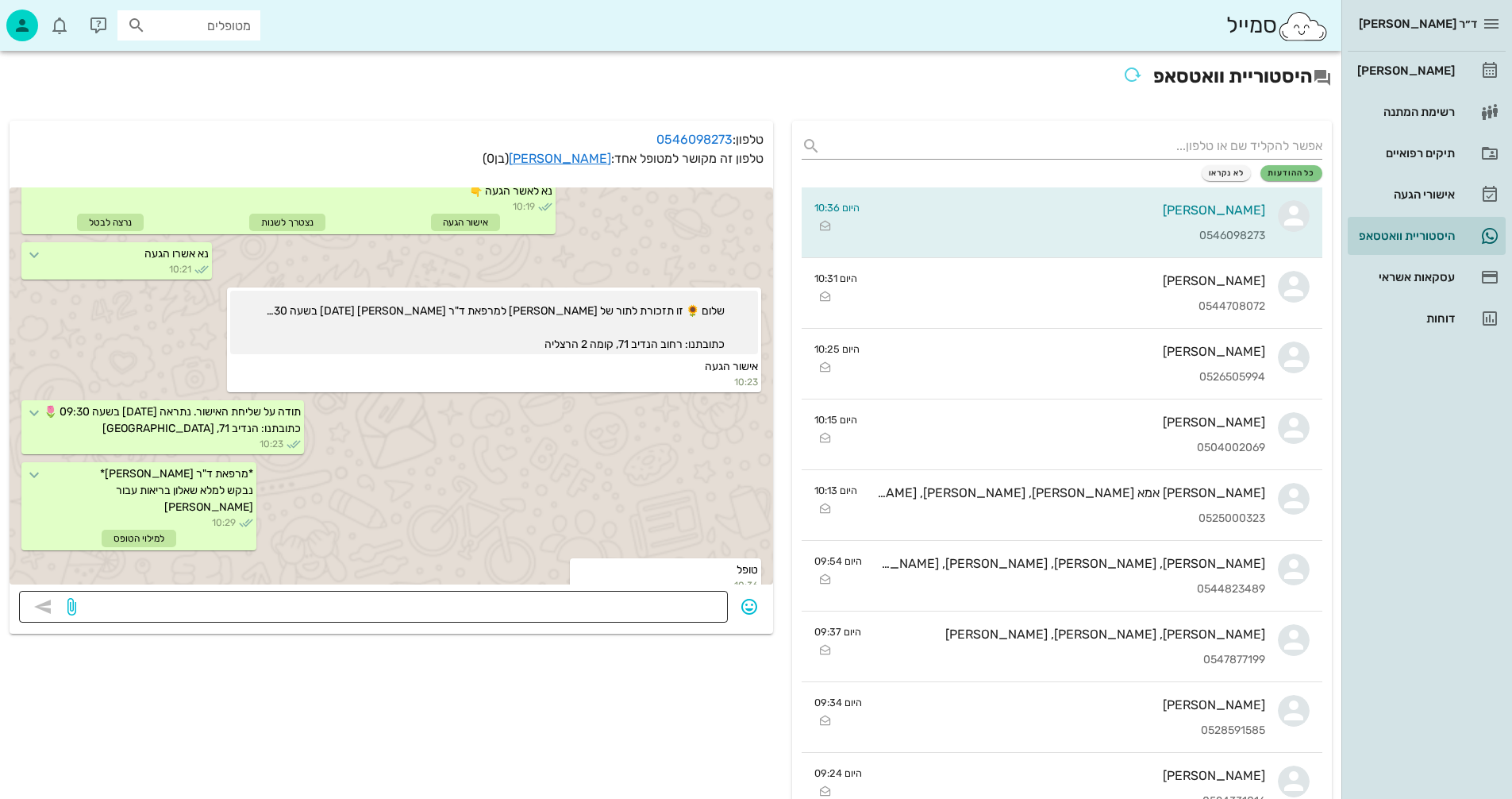
click at [673, 607] on textarea at bounding box center [398, 608] width 639 height 25
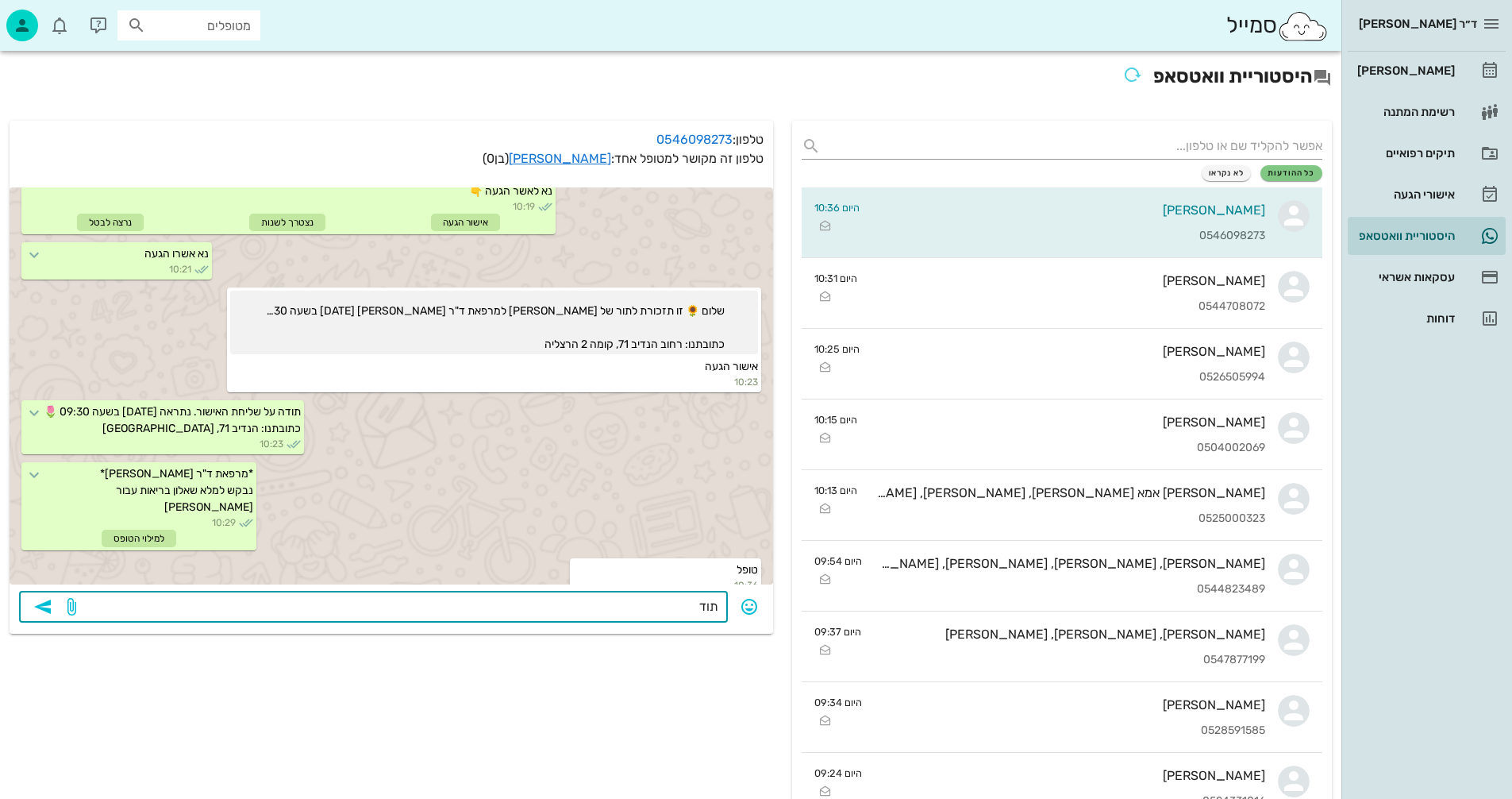
type textarea "תודה"
click at [49, 606] on icon "button" at bounding box center [42, 606] width 19 height 19
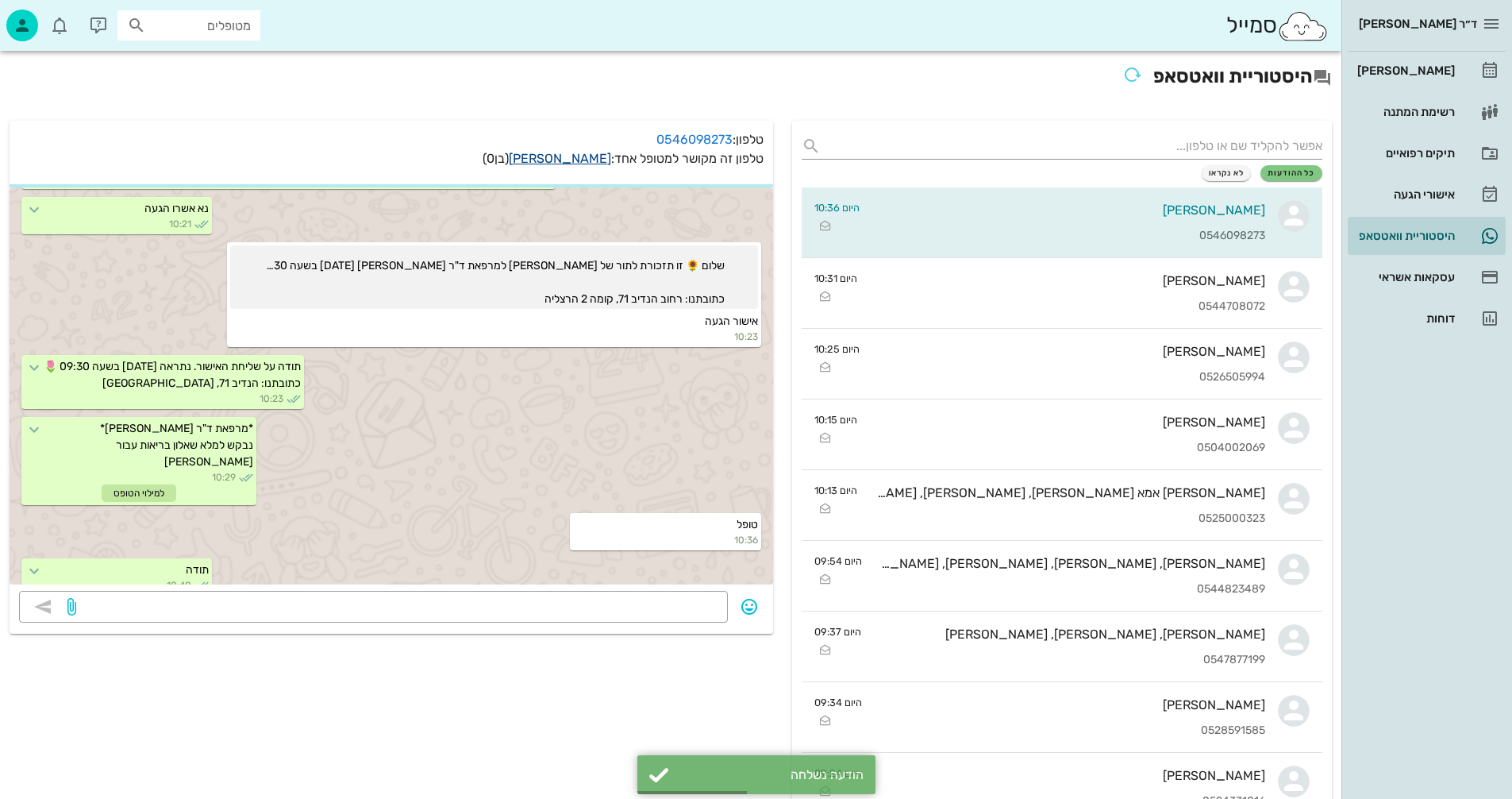
click at [579, 157] on link "אלון בן-ברון" at bounding box center [560, 159] width 102 height 15
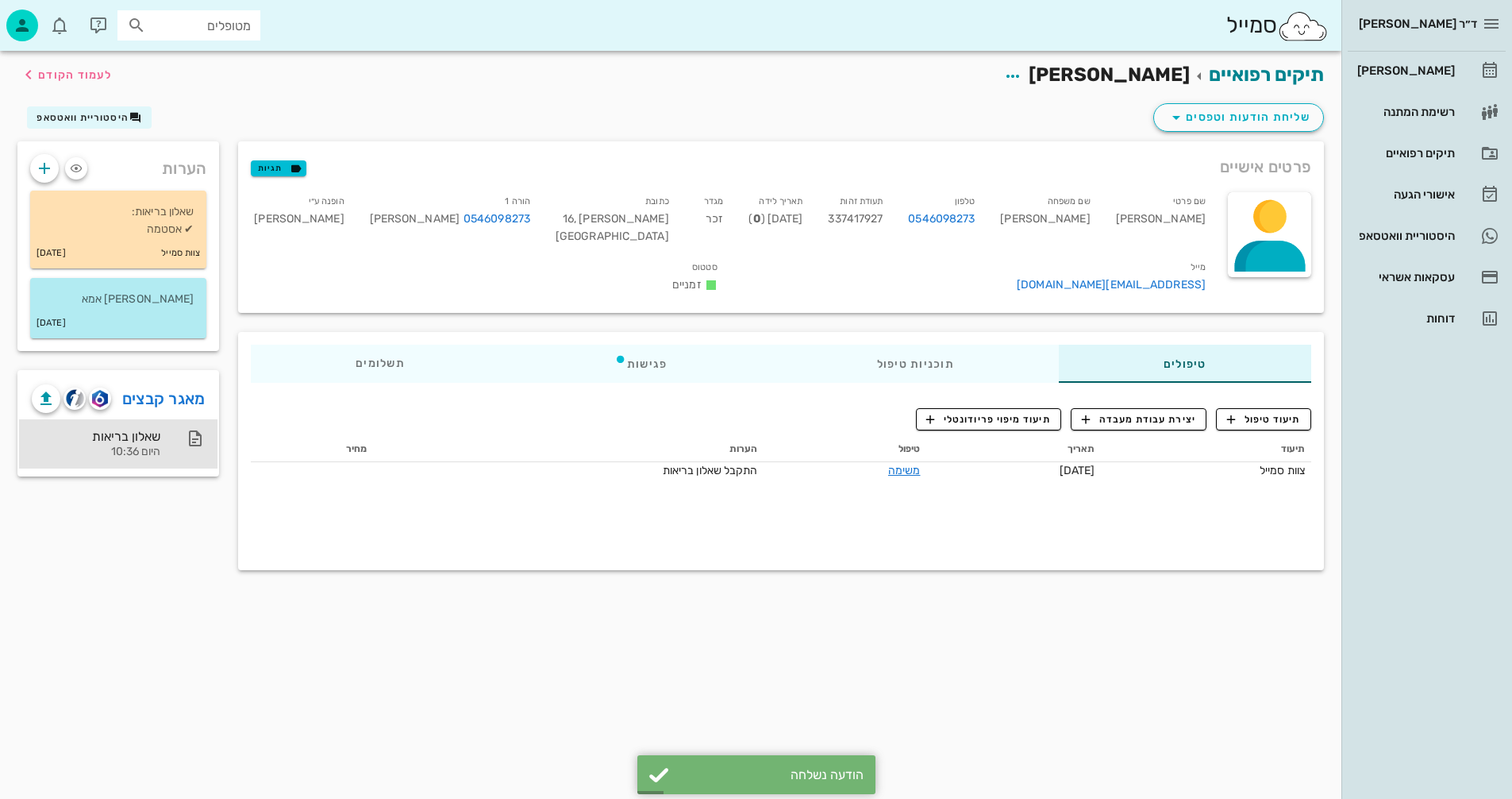
click at [131, 444] on div "שאלון בריאות" at bounding box center [96, 436] width 129 height 15
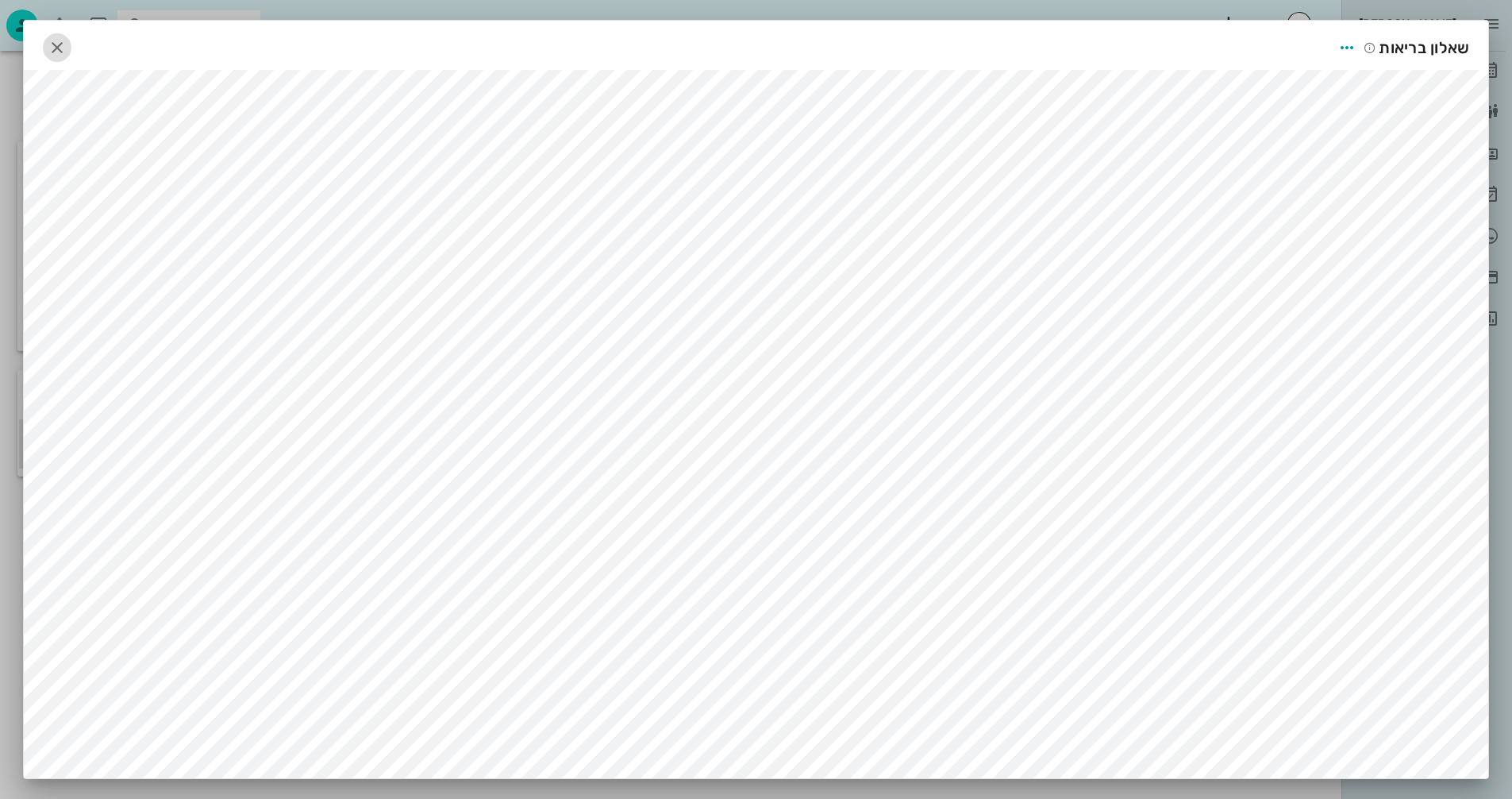
click at [58, 44] on icon "button" at bounding box center [57, 48] width 19 height 19
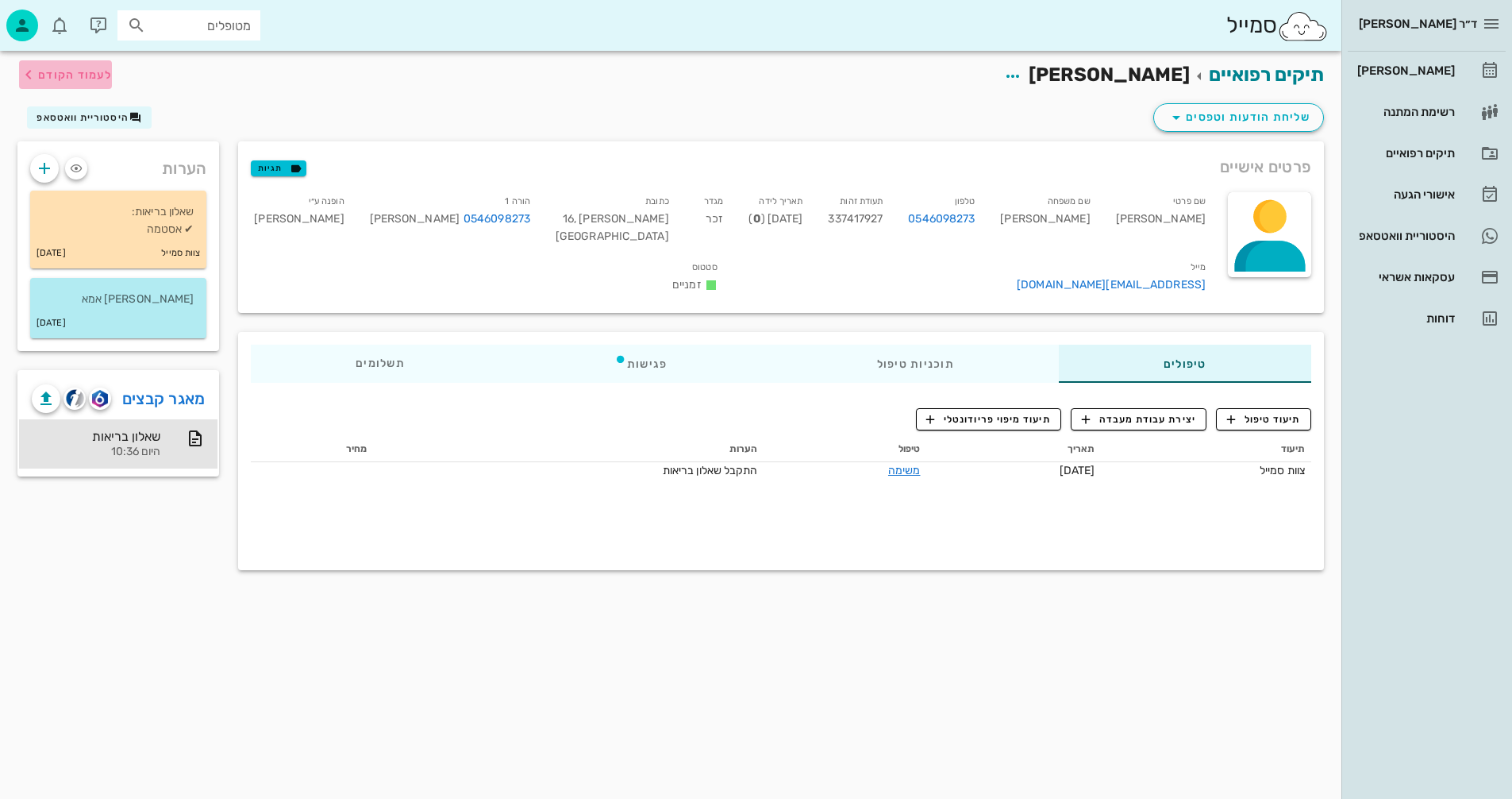
click at [76, 72] on span "לעמוד הקודם" at bounding box center [75, 75] width 74 height 13
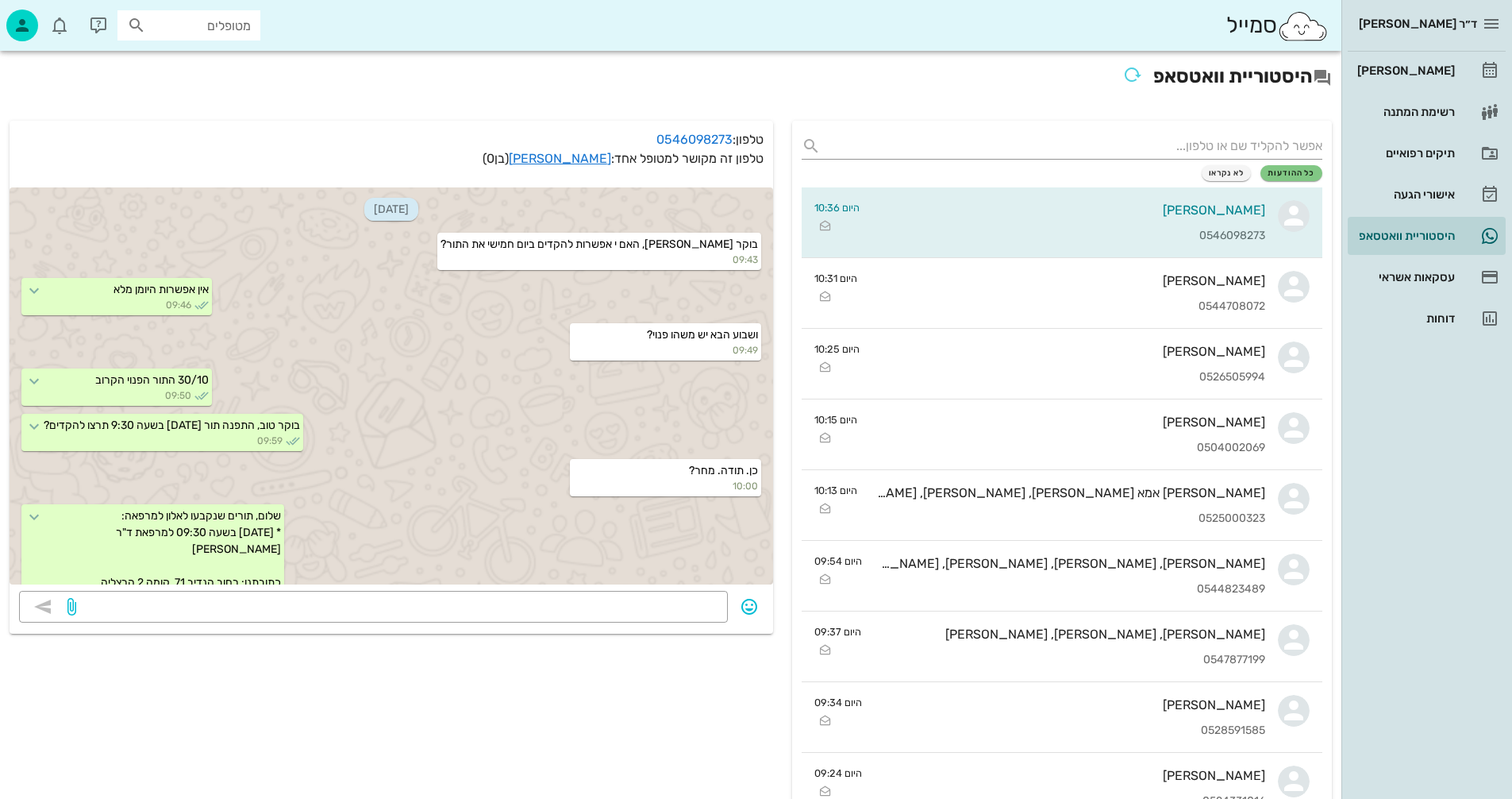
scroll to position [633, 0]
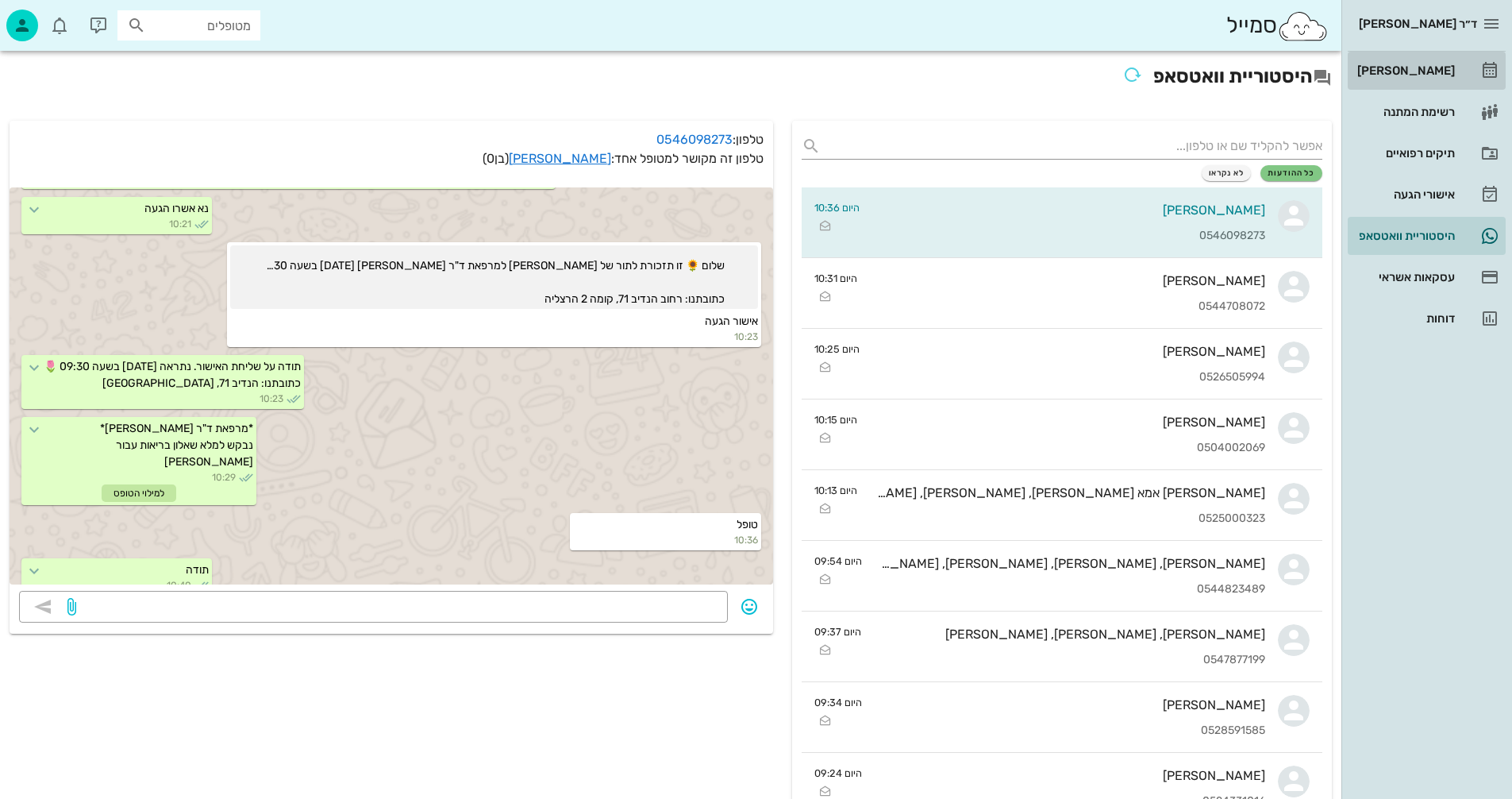
click at [1426, 70] on div "[PERSON_NAME]" at bounding box center [1404, 70] width 101 height 13
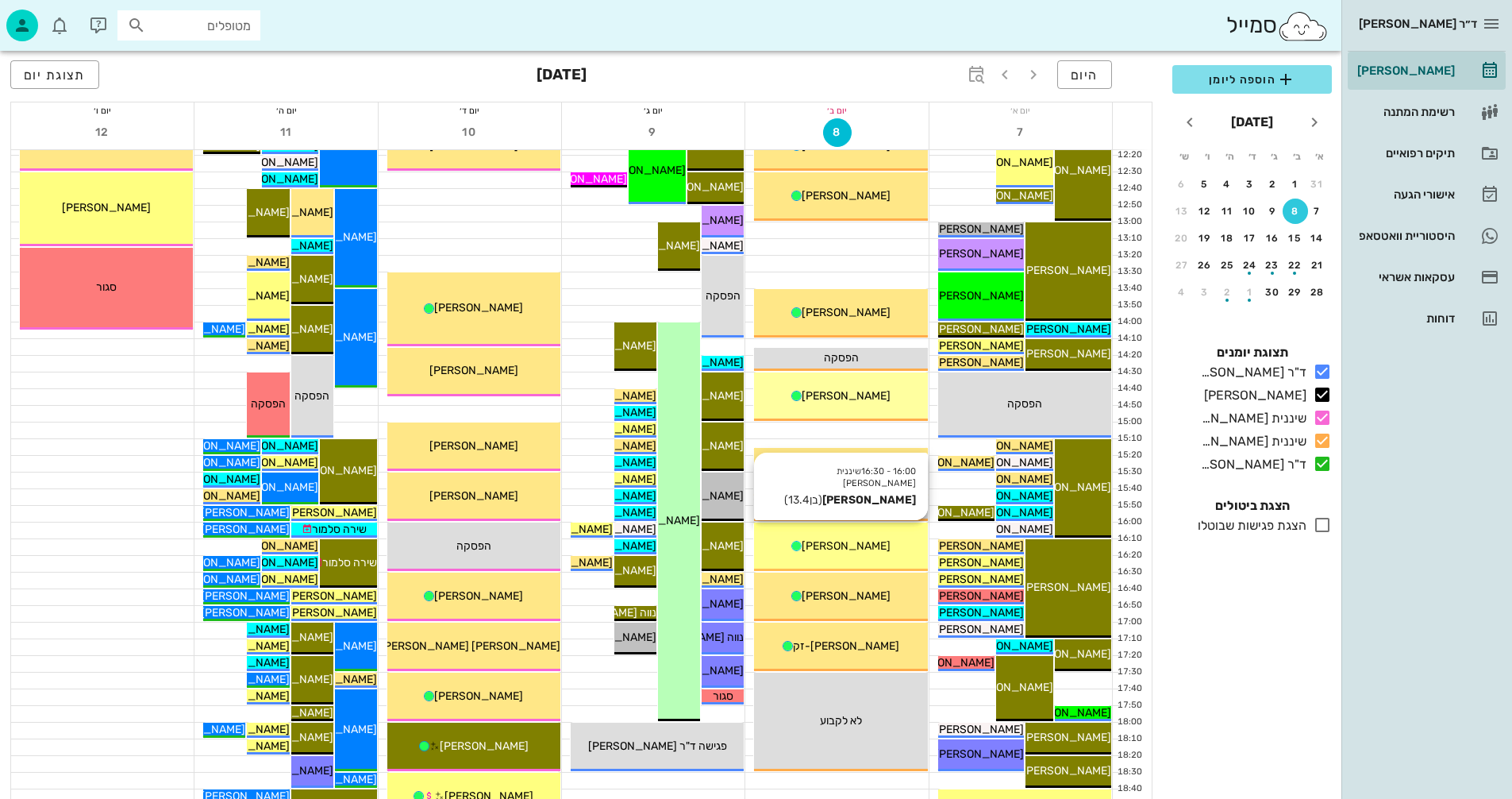
scroll to position [752, 0]
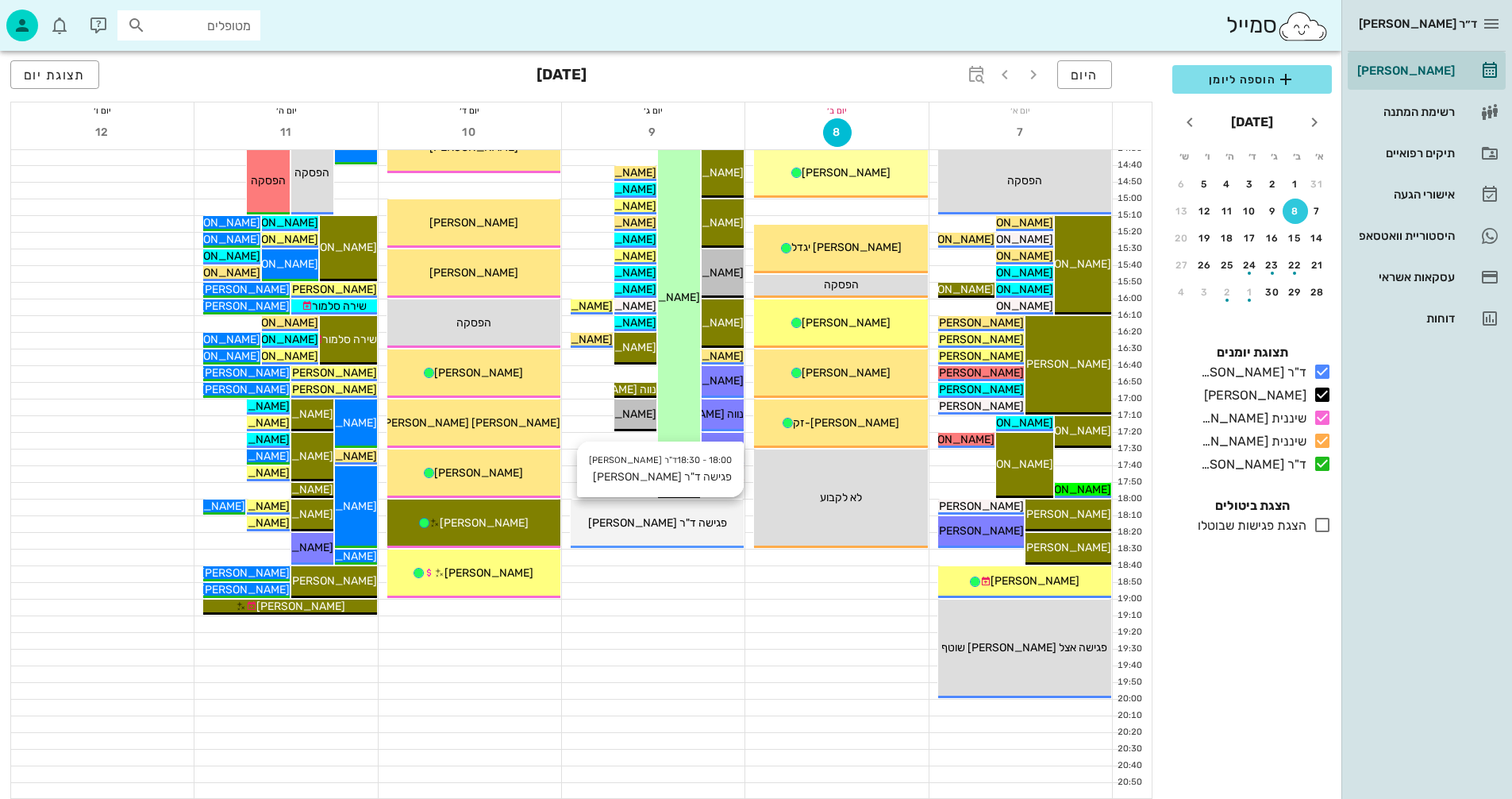
click at [662, 519] on span "פגישה ד"ר [PERSON_NAME]" at bounding box center [658, 523] width 139 height 13
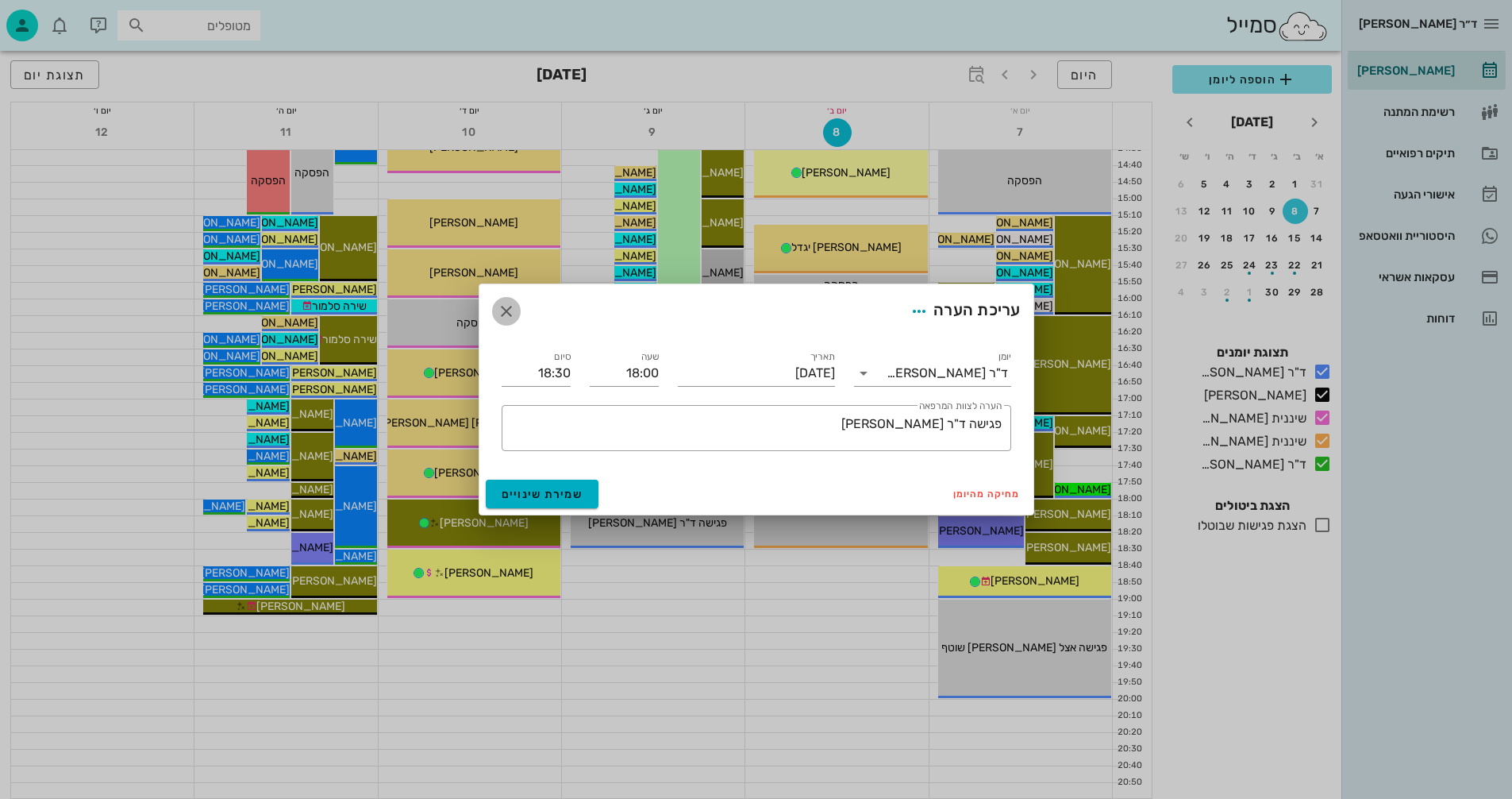
click at [503, 308] on icon "button" at bounding box center [507, 311] width 19 height 19
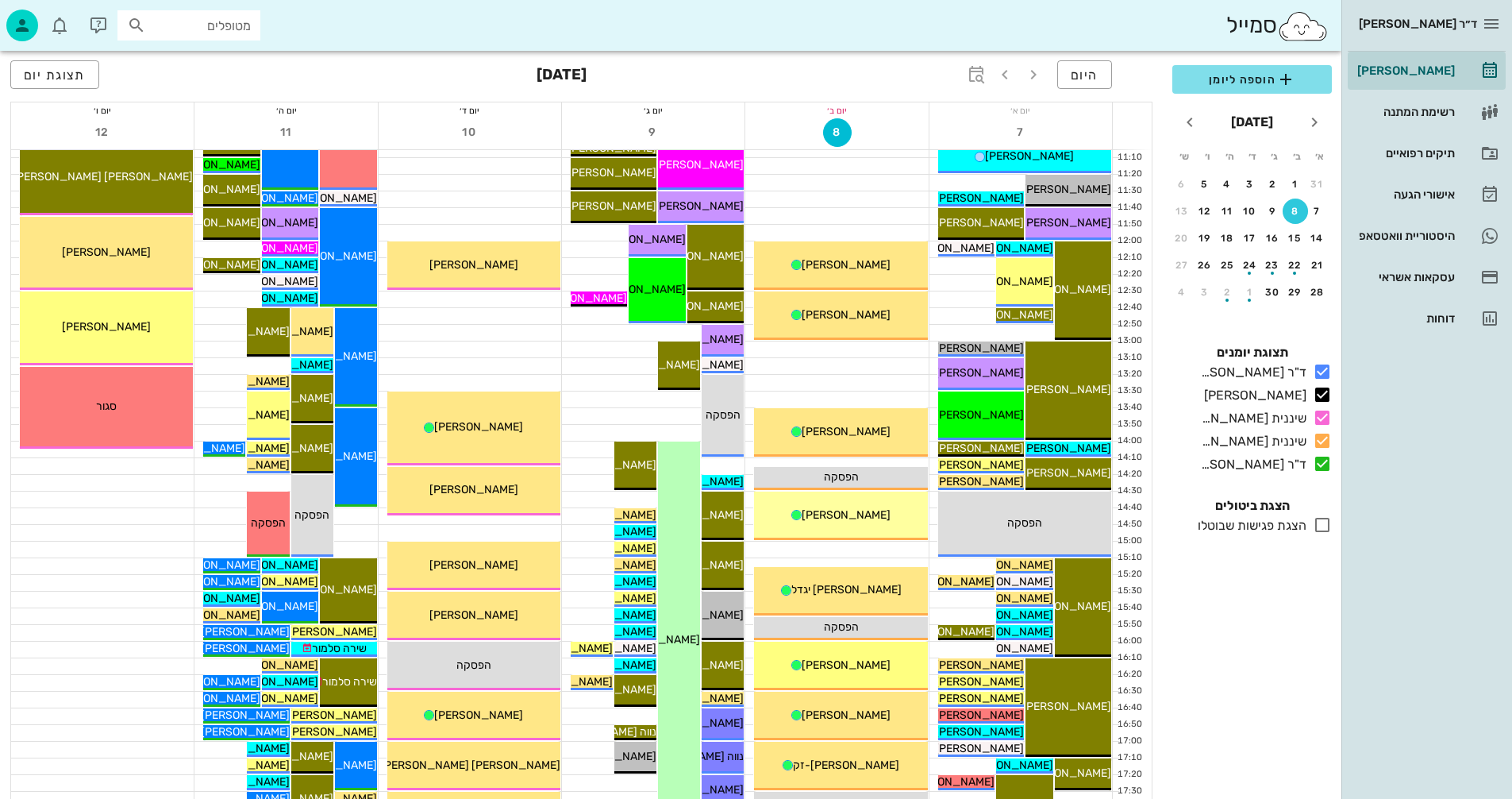
scroll to position [635, 0]
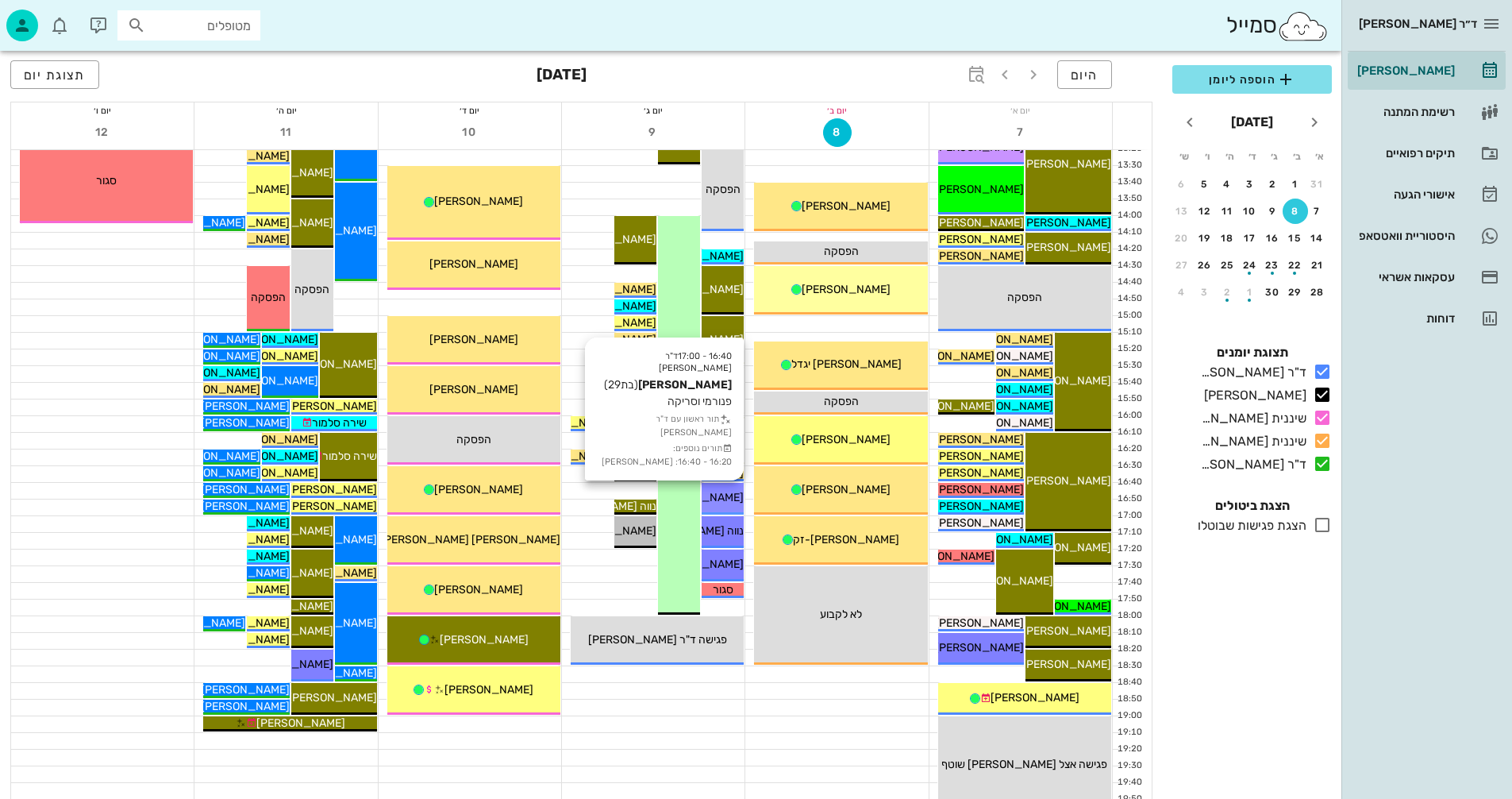
click at [729, 494] on span "[PERSON_NAME]" at bounding box center [699, 497] width 89 height 13
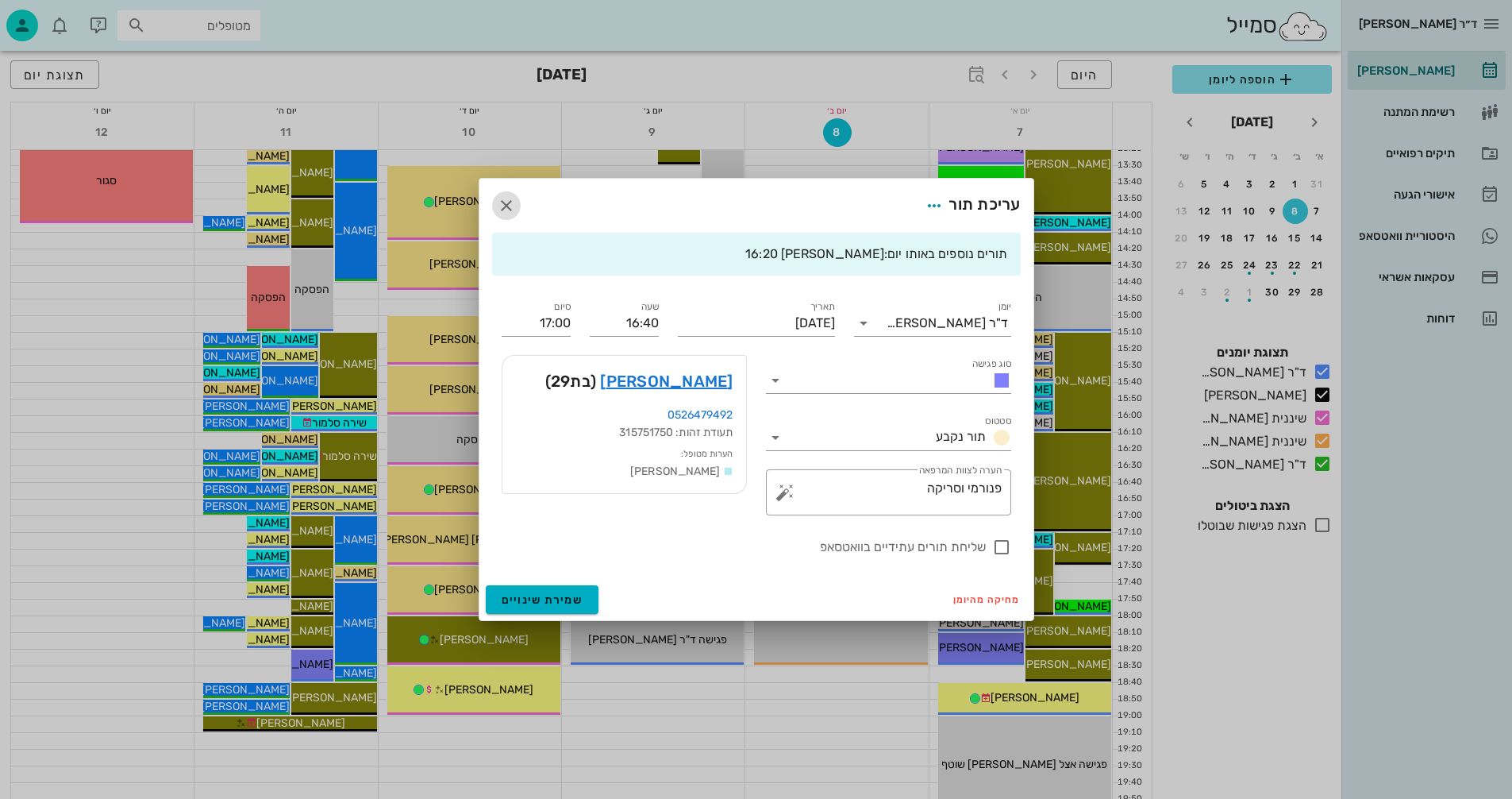
click at [504, 202] on icon "button" at bounding box center [507, 206] width 19 height 19
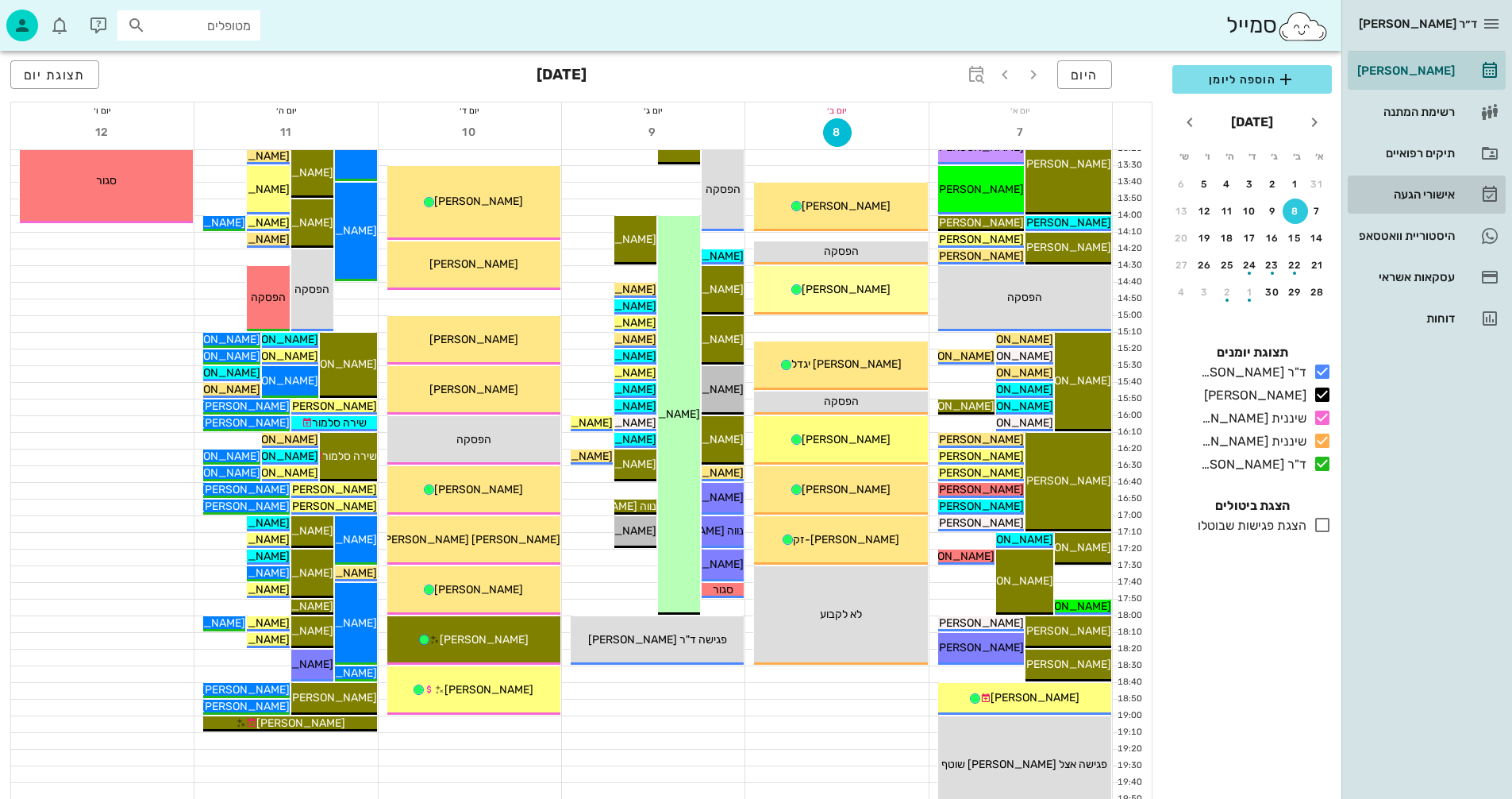
click at [1413, 196] on div "אישורי הגעה" at bounding box center [1404, 195] width 101 height 13
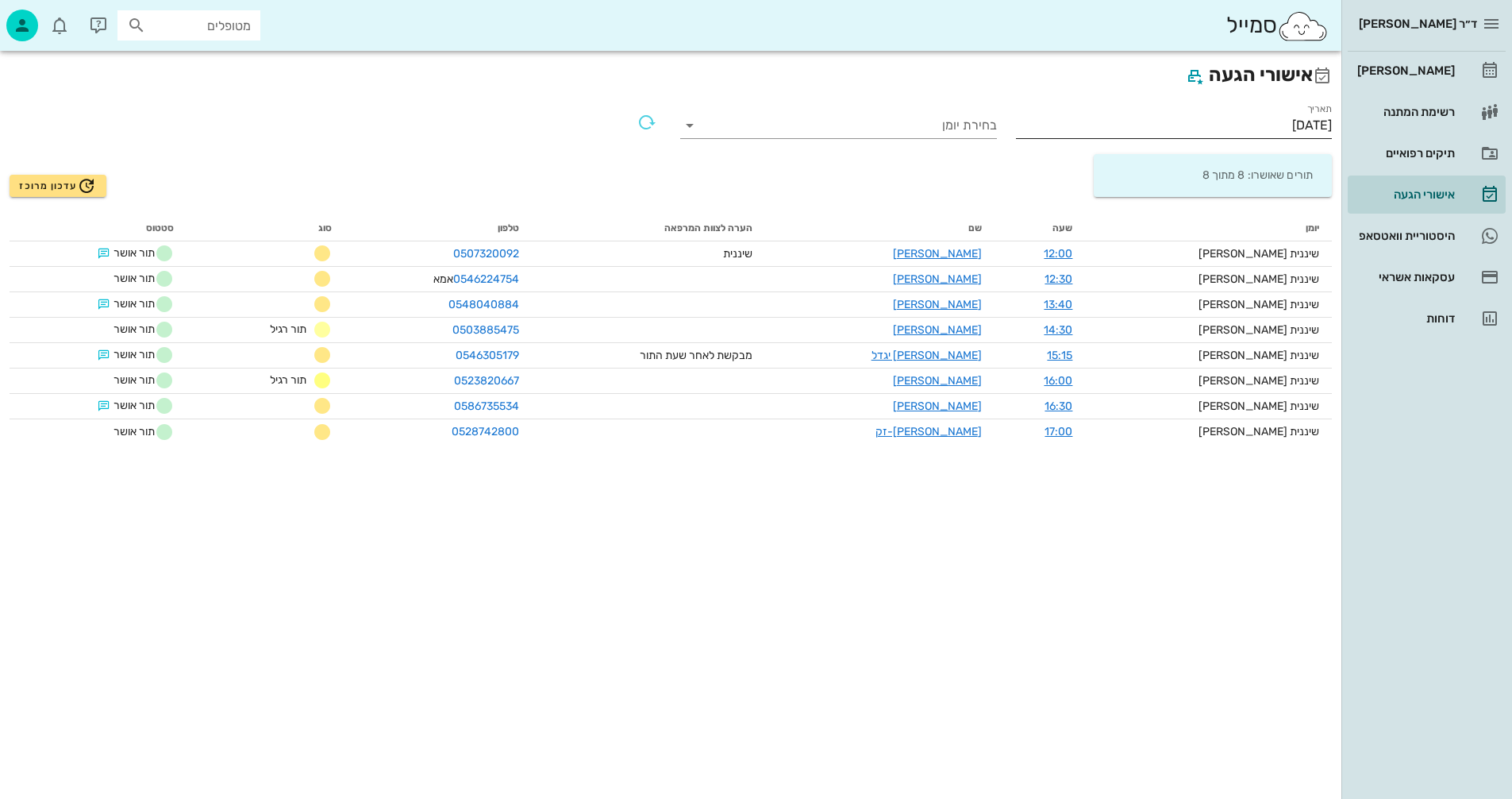
click at [1231, 124] on input "[DATE]" at bounding box center [1174, 125] width 317 height 25
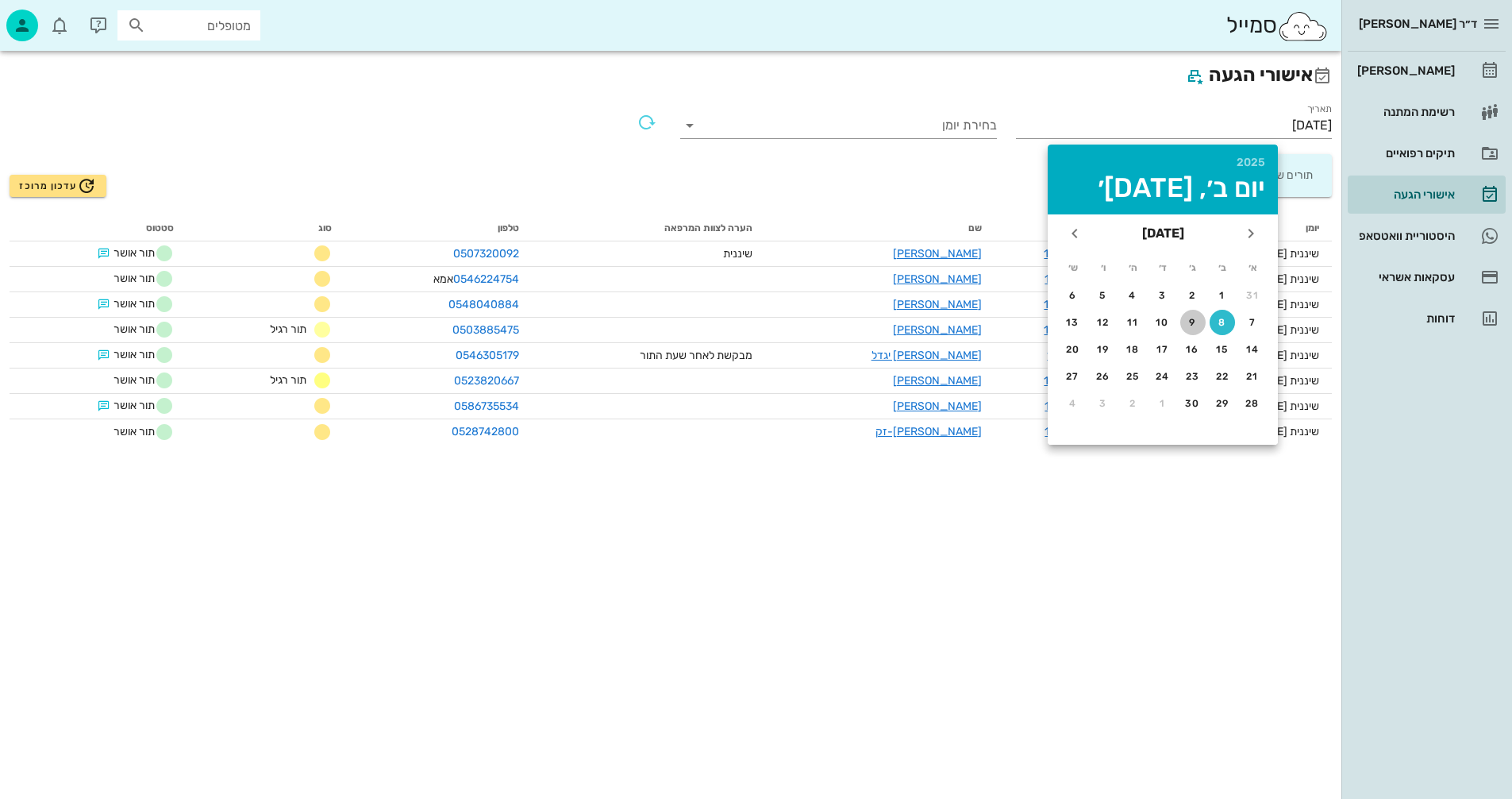
click at [1192, 323] on div "9" at bounding box center [1192, 322] width 25 height 11
type input "09/09/2025"
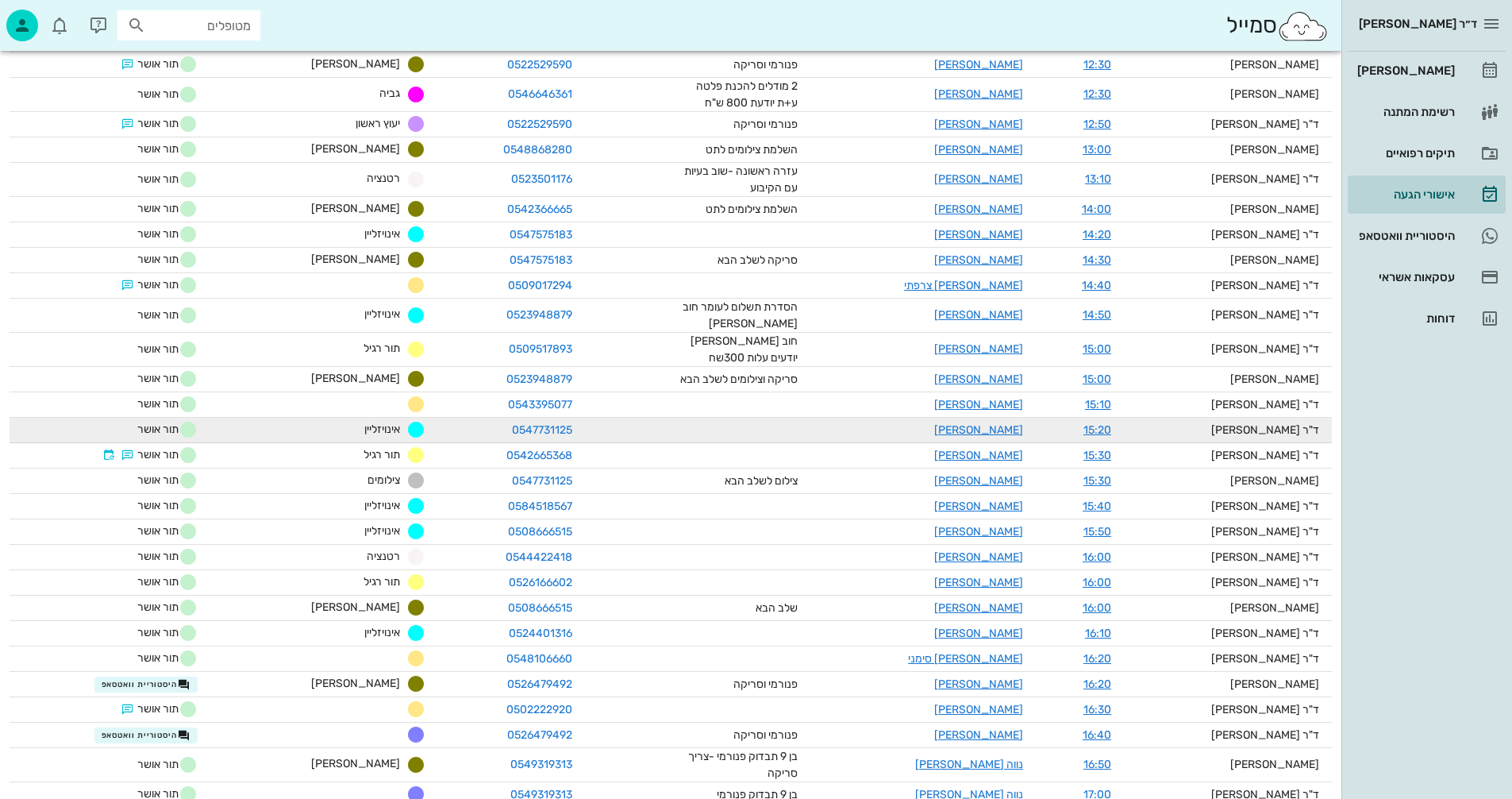
scroll to position [1043, 0]
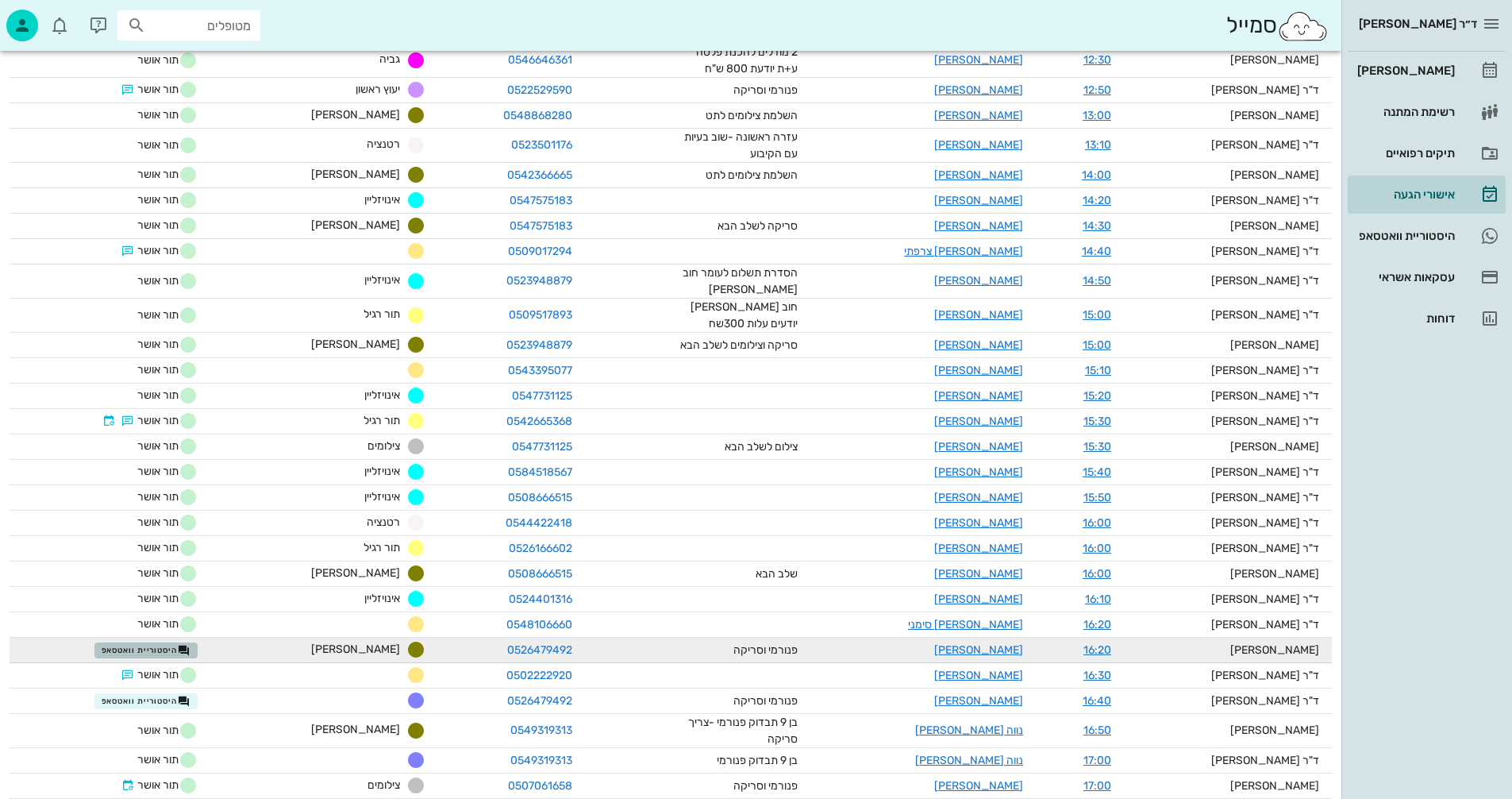
click at [154, 644] on span "היסטוריית וואטסאפ" at bounding box center [146, 650] width 89 height 13
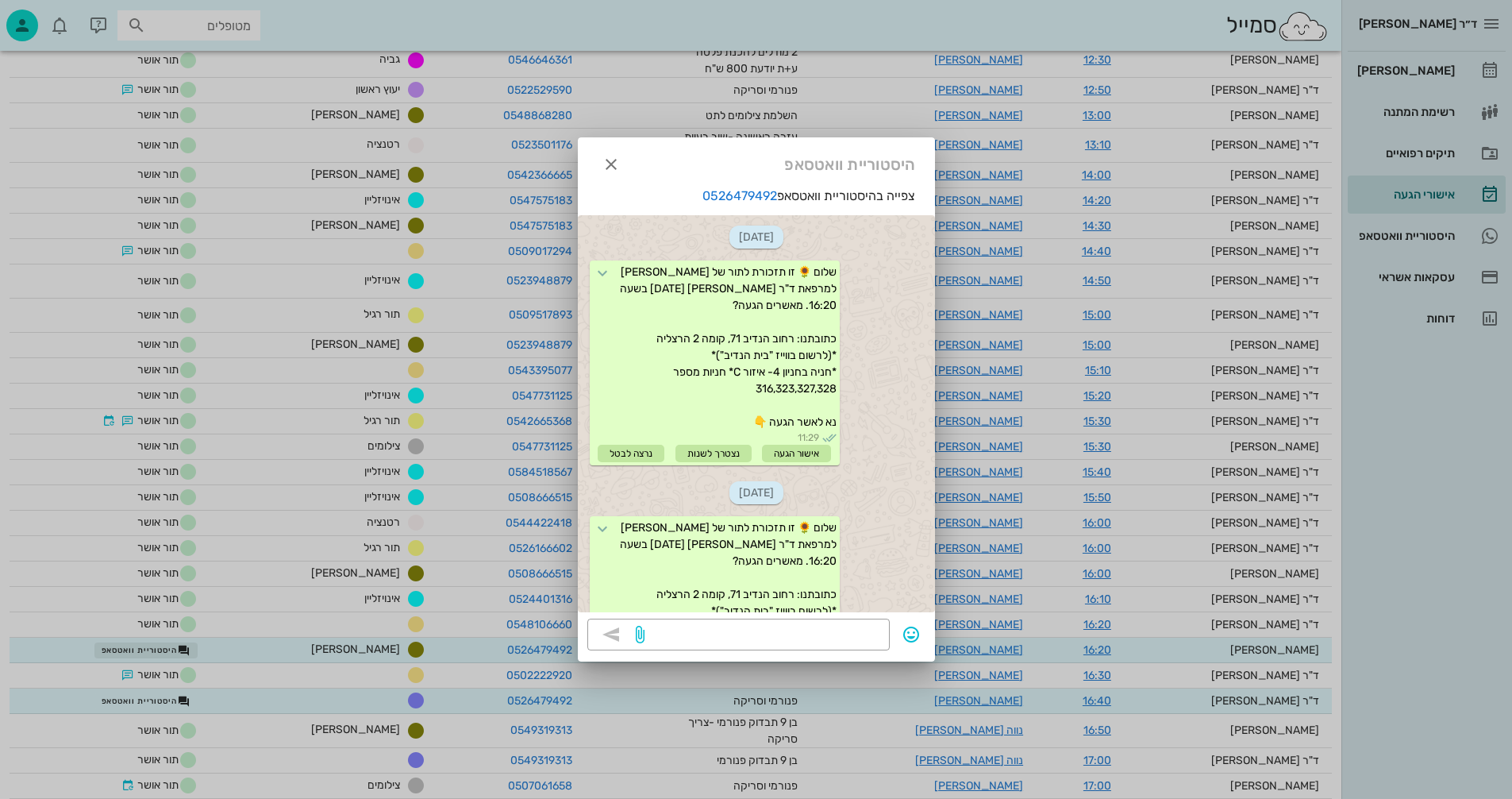
scroll to position [211, 0]
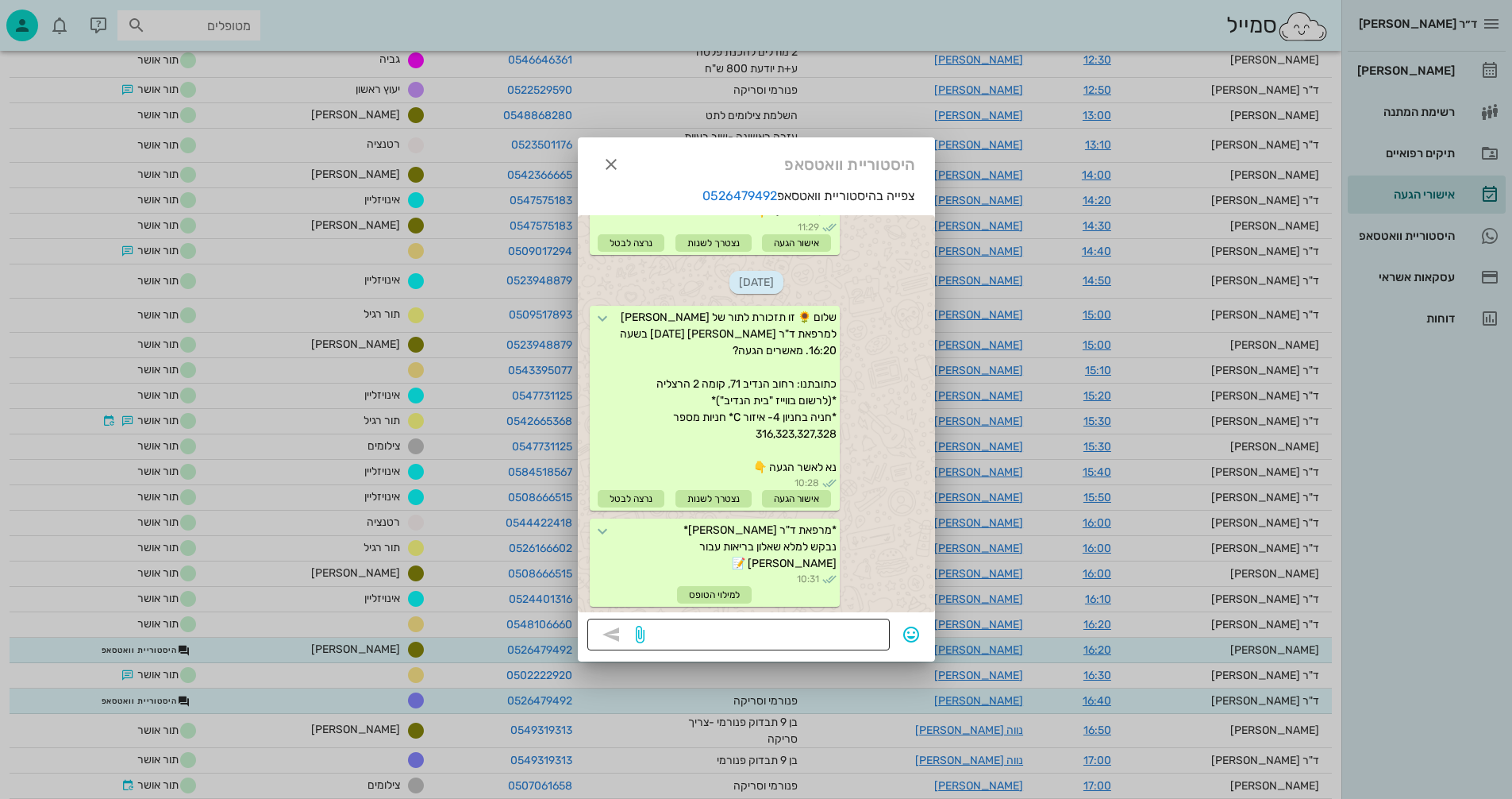
click at [802, 638] on textarea at bounding box center [764, 635] width 233 height 25
type textarea "מאחר ואים אישור הגעה התור מבוטל."
click at [611, 633] on icon "button" at bounding box center [611, 634] width 19 height 19
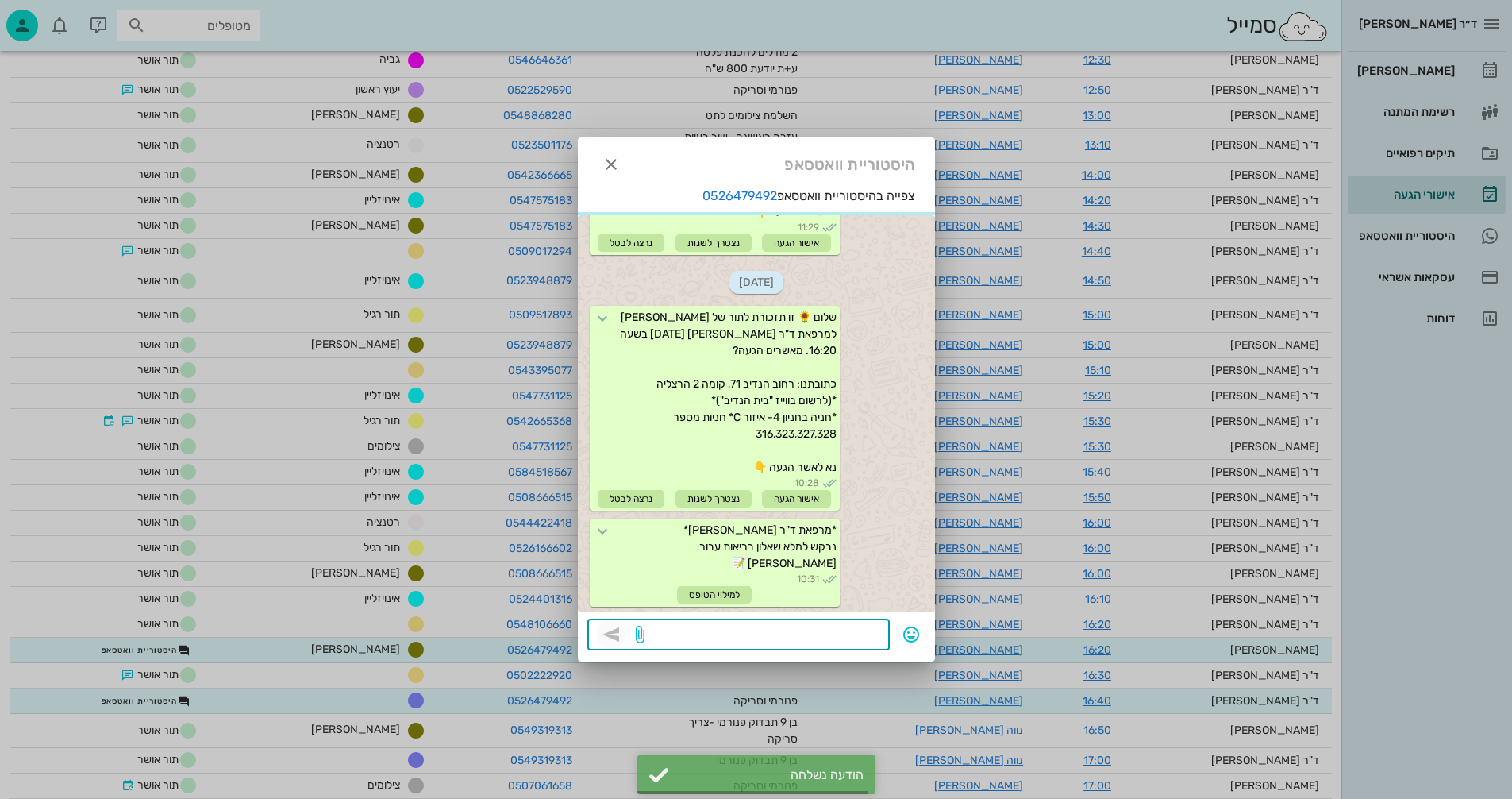
scroll to position [290, 0]
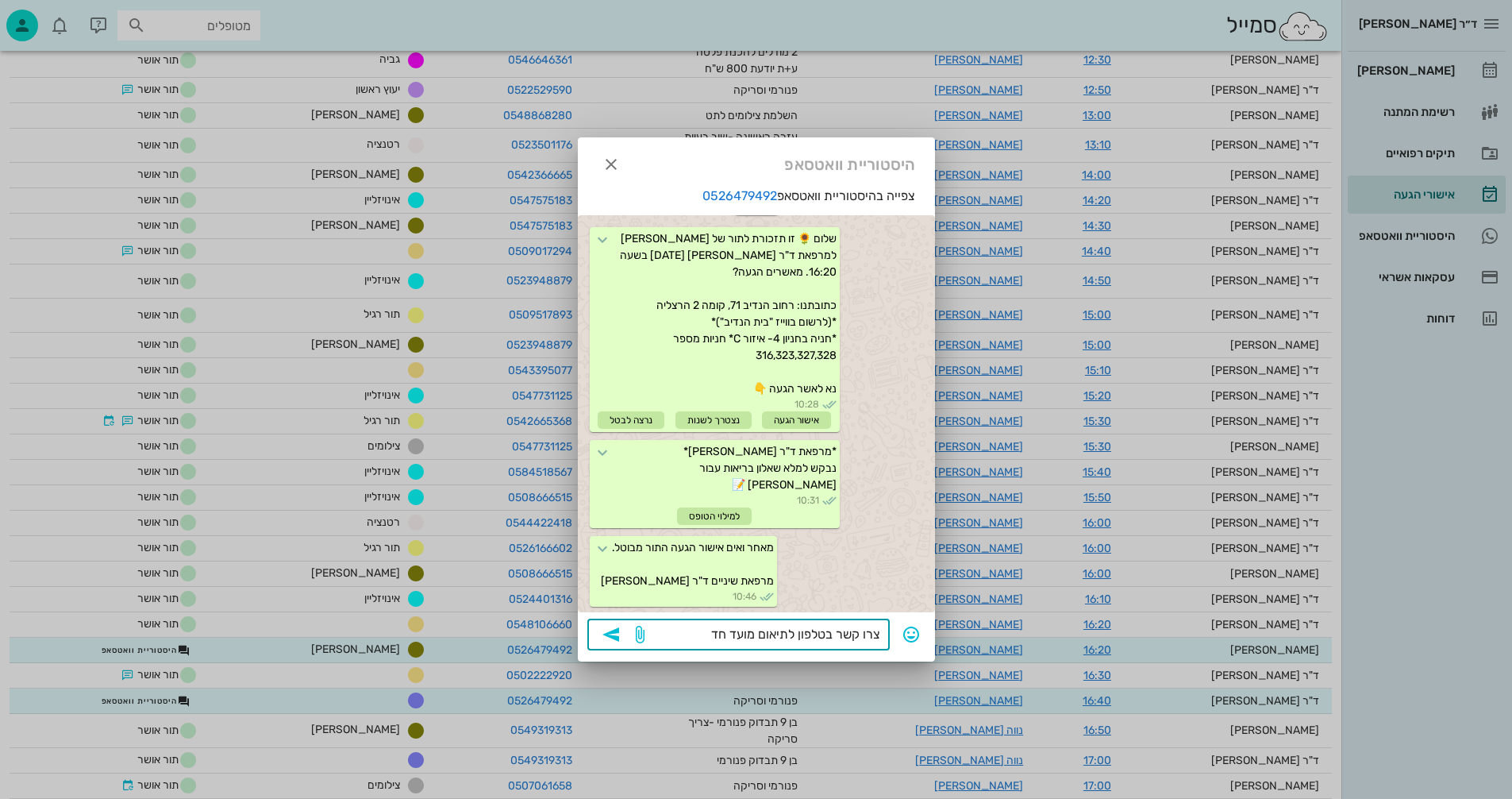
type textarea "צרו קשר בטלפון לתיאום מועד חדש"
click at [618, 629] on icon "button" at bounding box center [611, 634] width 19 height 19
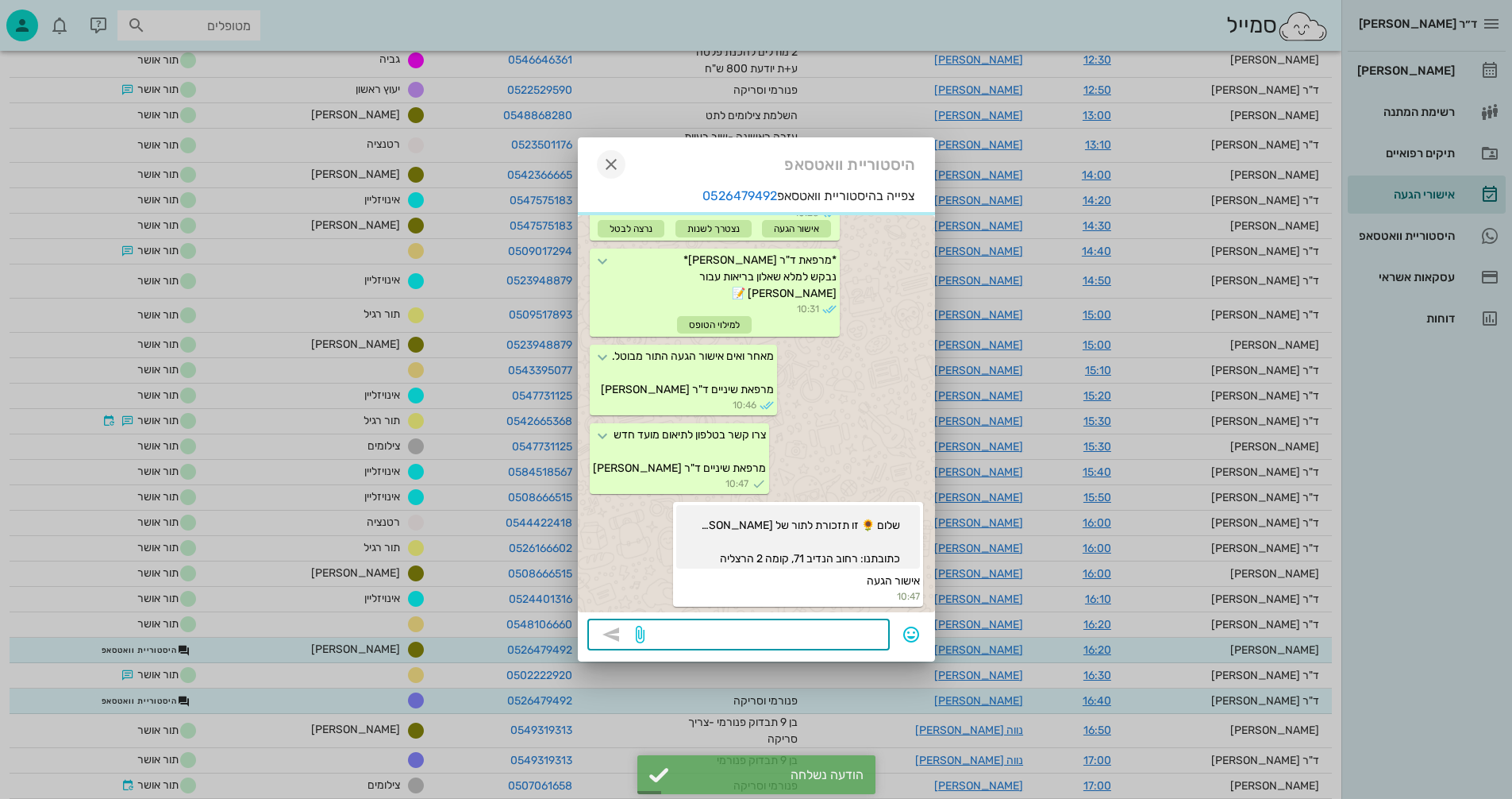
scroll to position [559, 0]
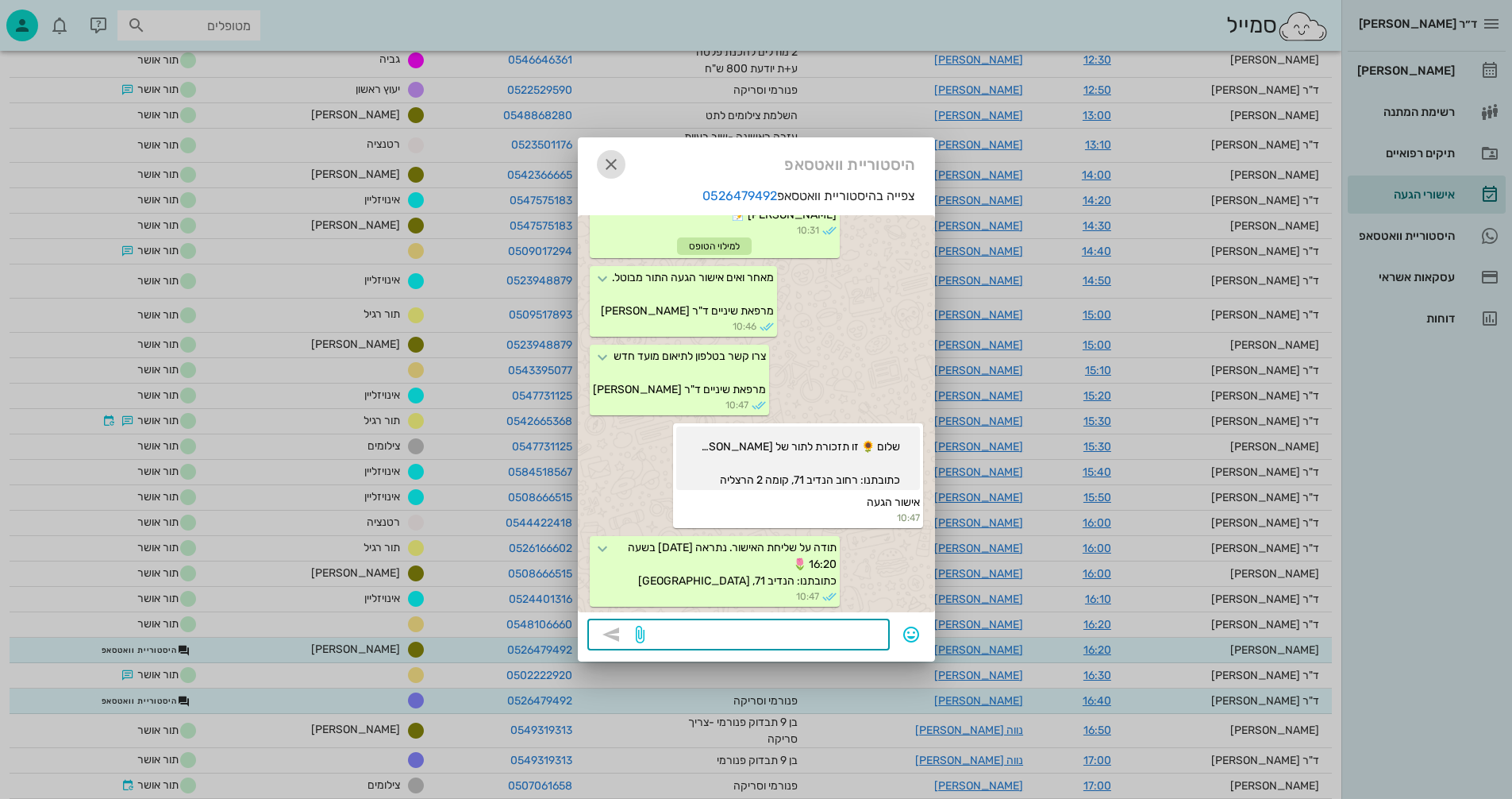
click at [608, 161] on icon "button" at bounding box center [611, 164] width 19 height 19
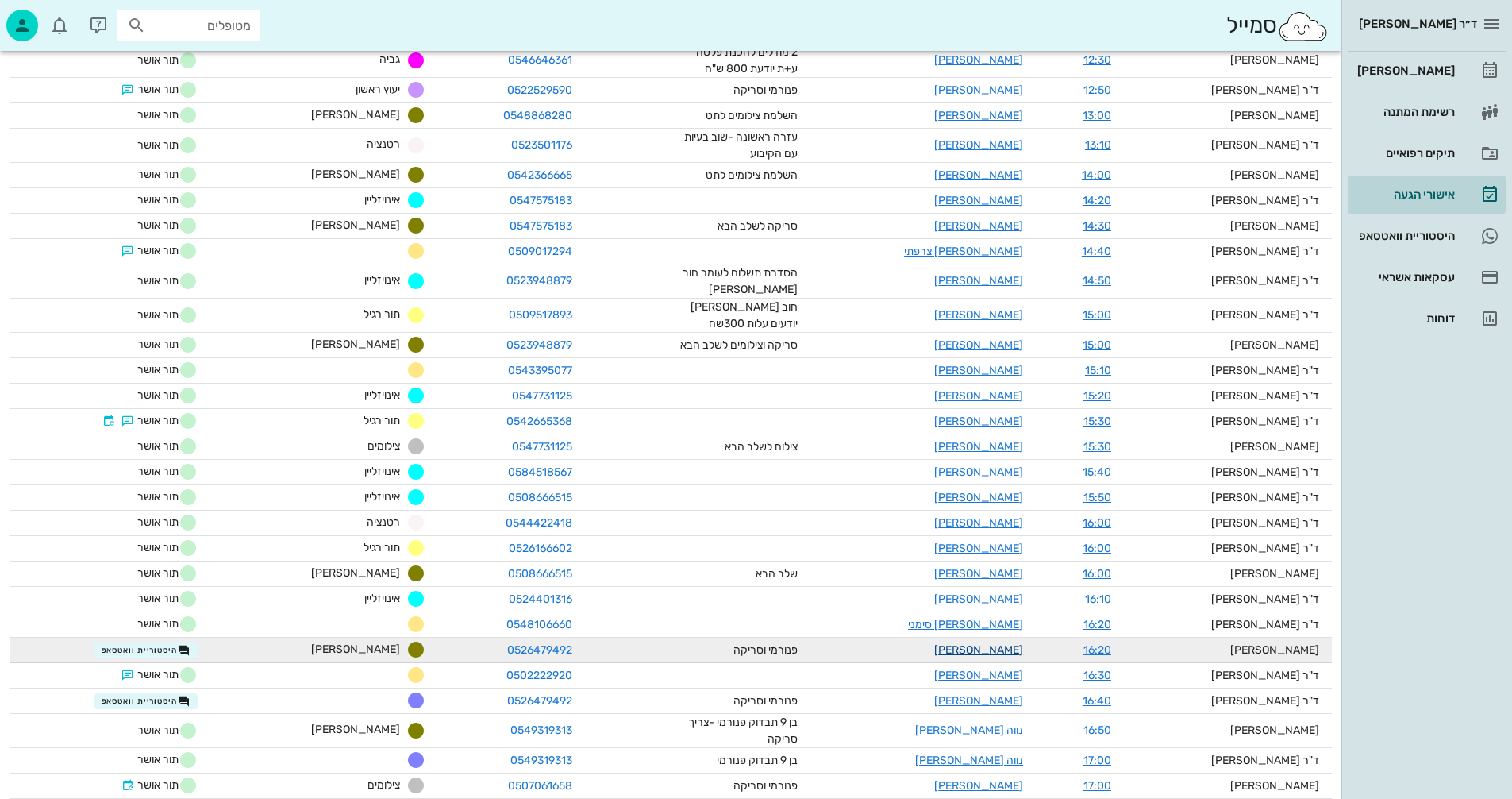
click at [1017, 643] on link "שי אמור" at bounding box center [978, 650] width 89 height 13
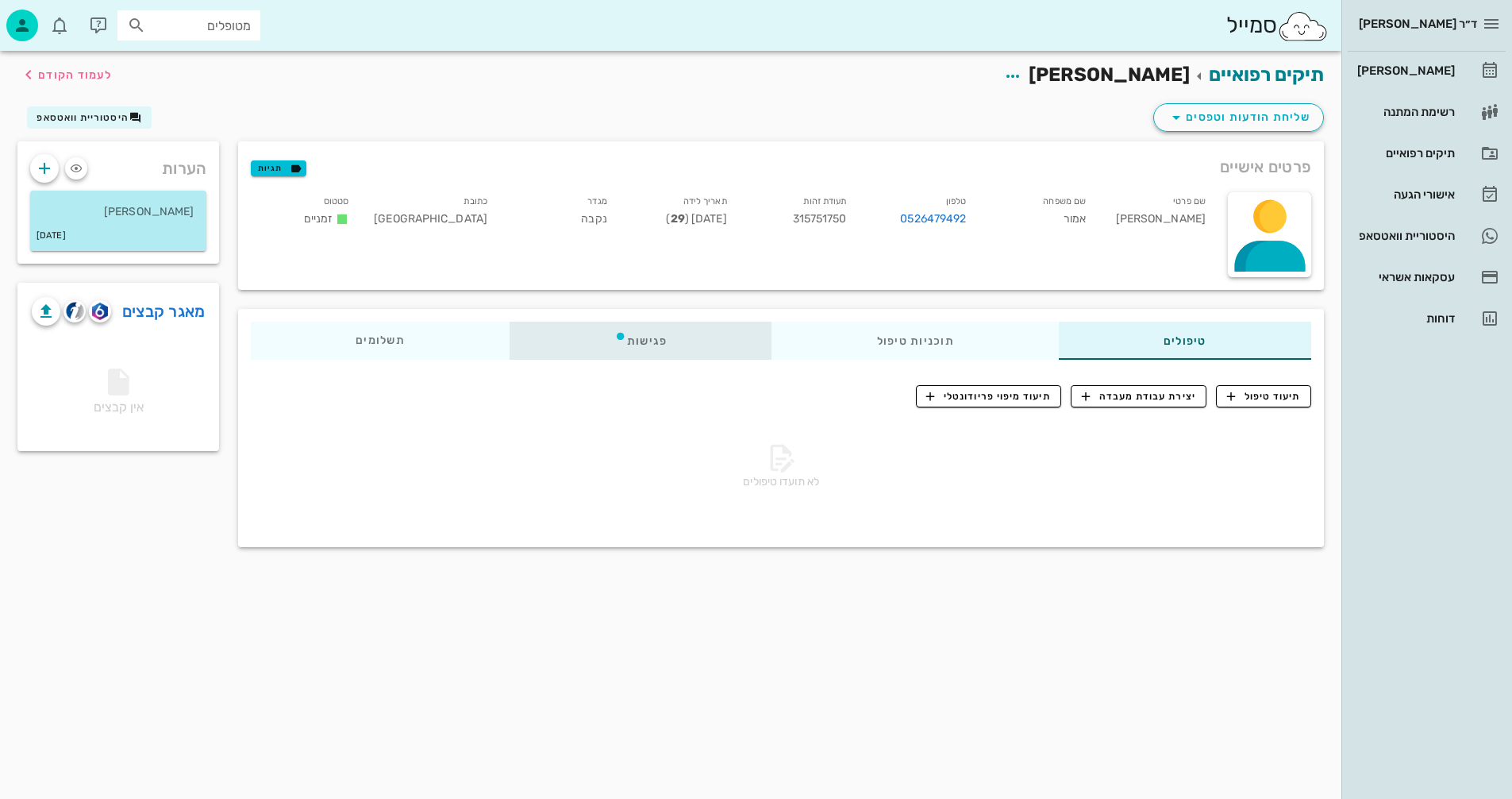
click at [645, 336] on div "פגישות" at bounding box center [641, 340] width 263 height 39
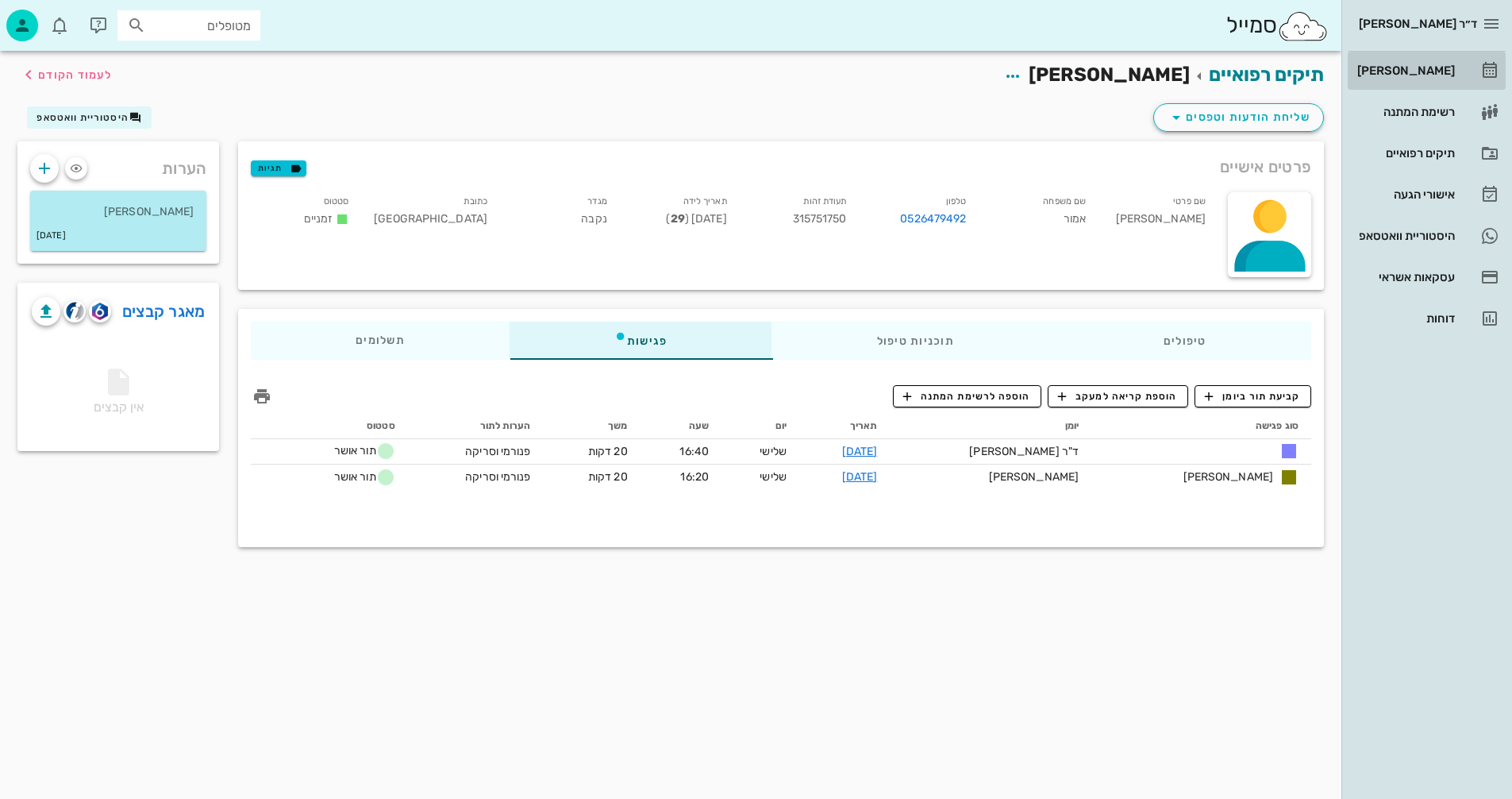
click at [1412, 68] on div "[PERSON_NAME]" at bounding box center [1404, 70] width 101 height 13
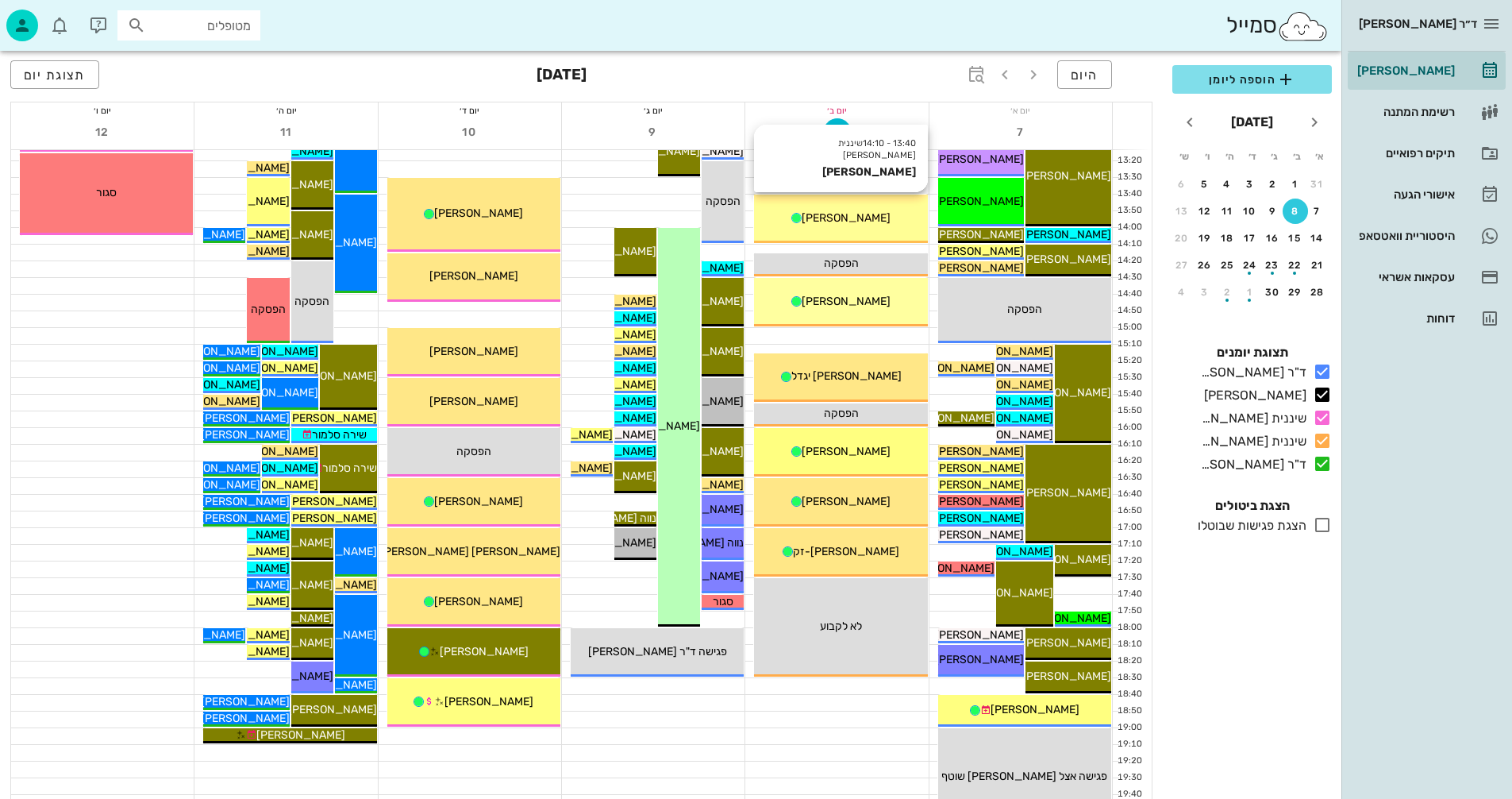
scroll to position [635, 0]
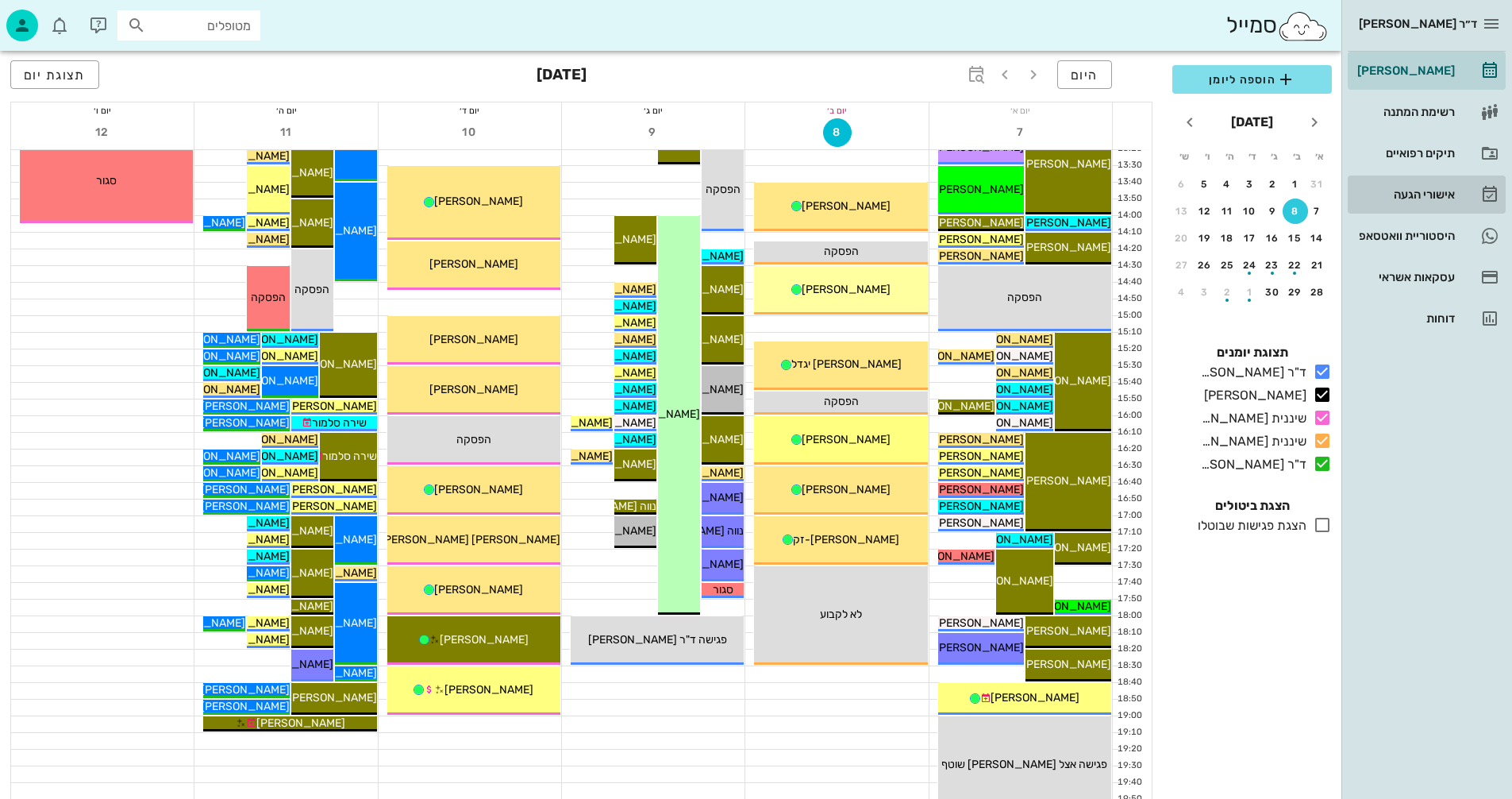
click at [1408, 191] on div "אישורי הגעה" at bounding box center [1404, 195] width 101 height 13
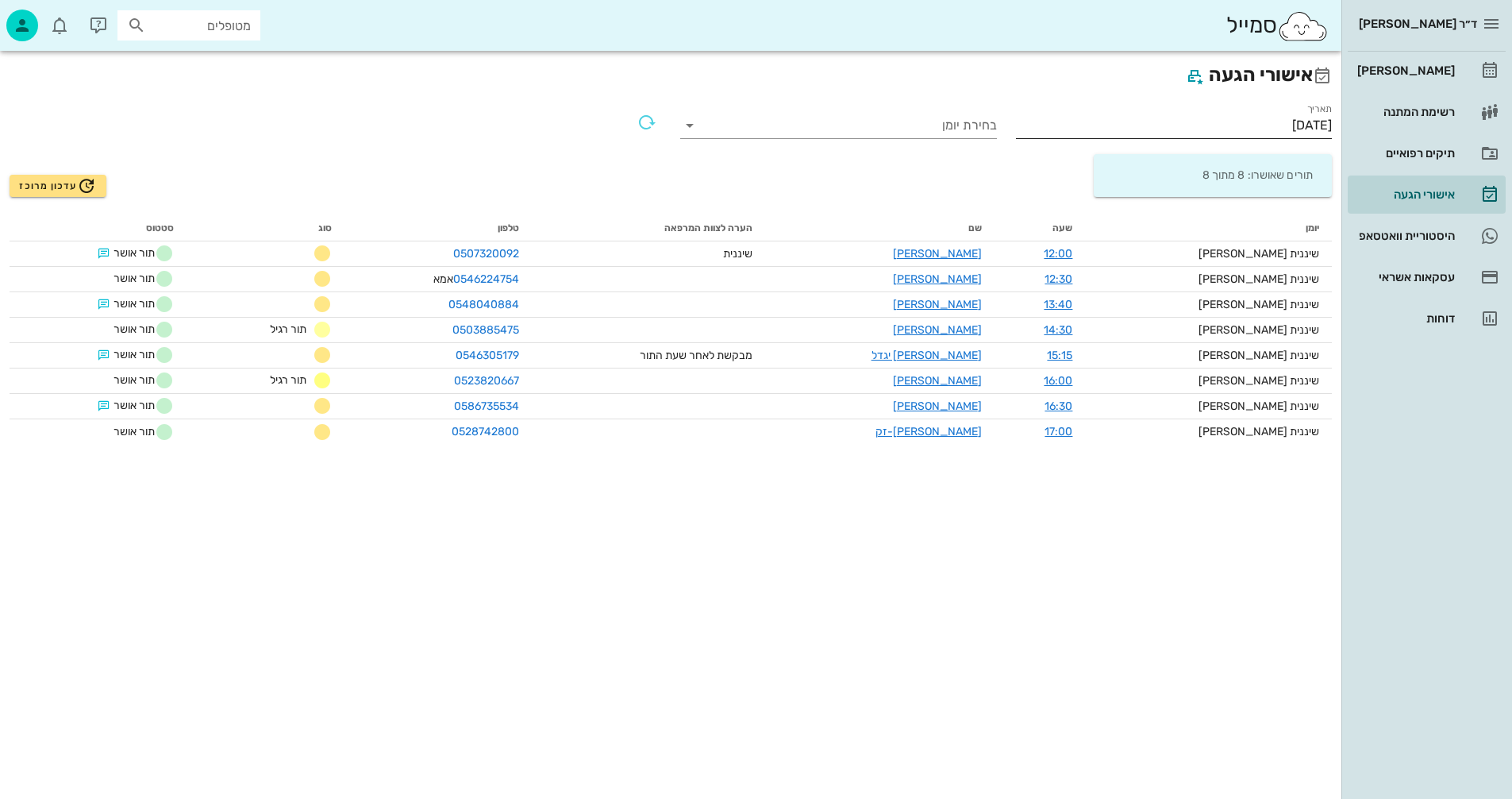
click at [1234, 127] on input "[DATE]" at bounding box center [1174, 125] width 317 height 25
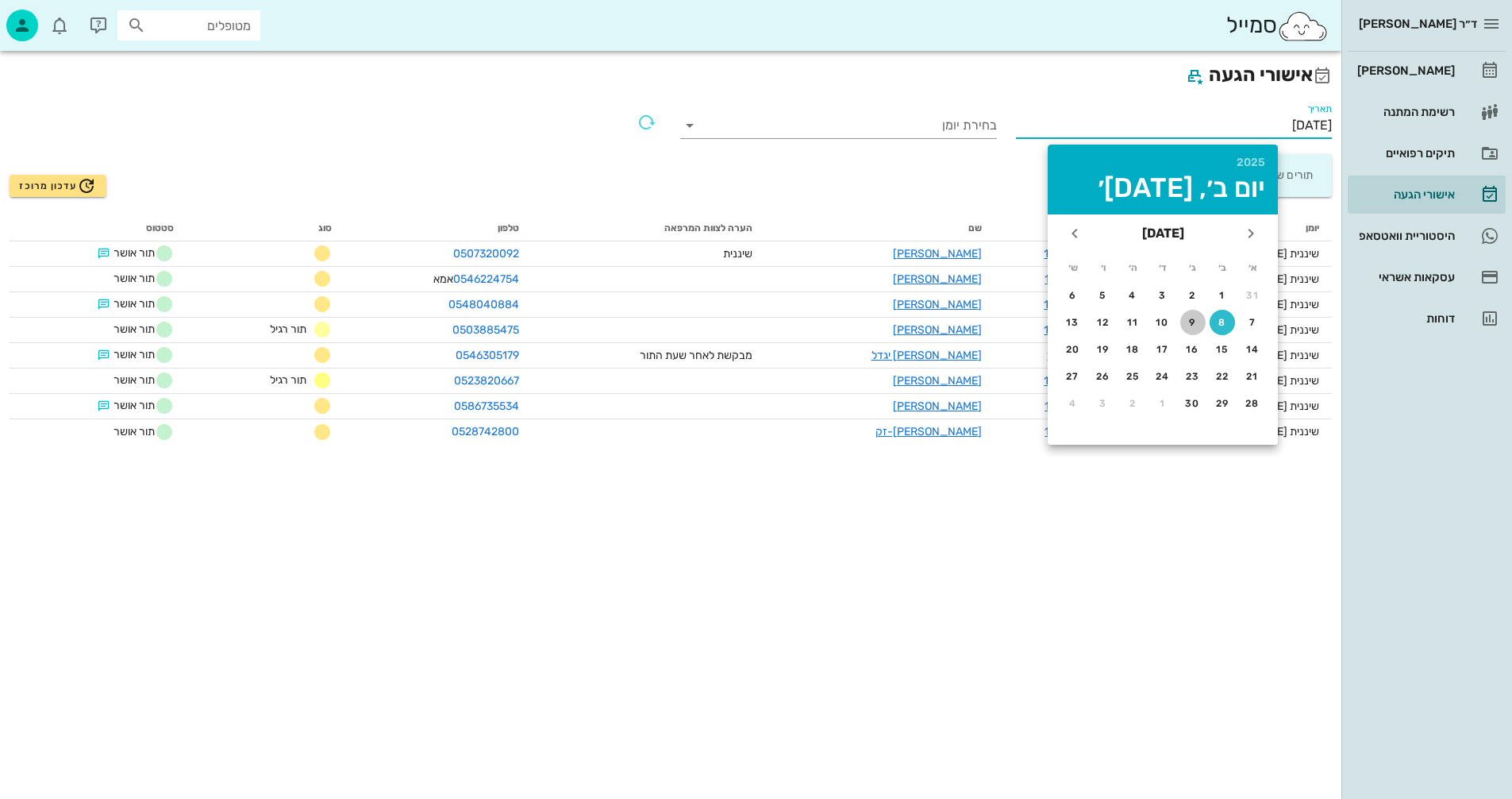
click at [1192, 321] on div "9" at bounding box center [1192, 322] width 25 height 11
type input "[DATE]"
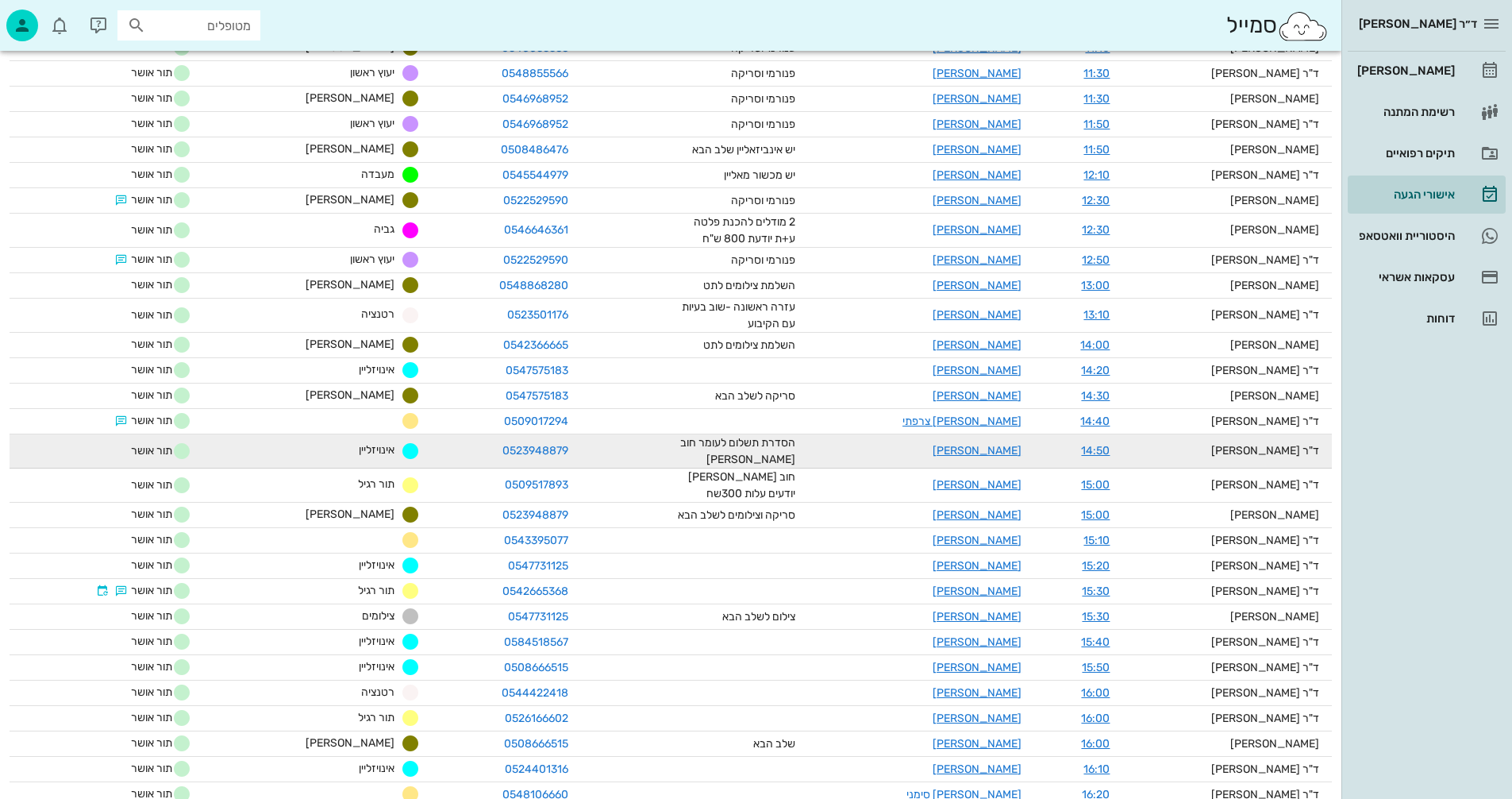
scroll to position [1043, 0]
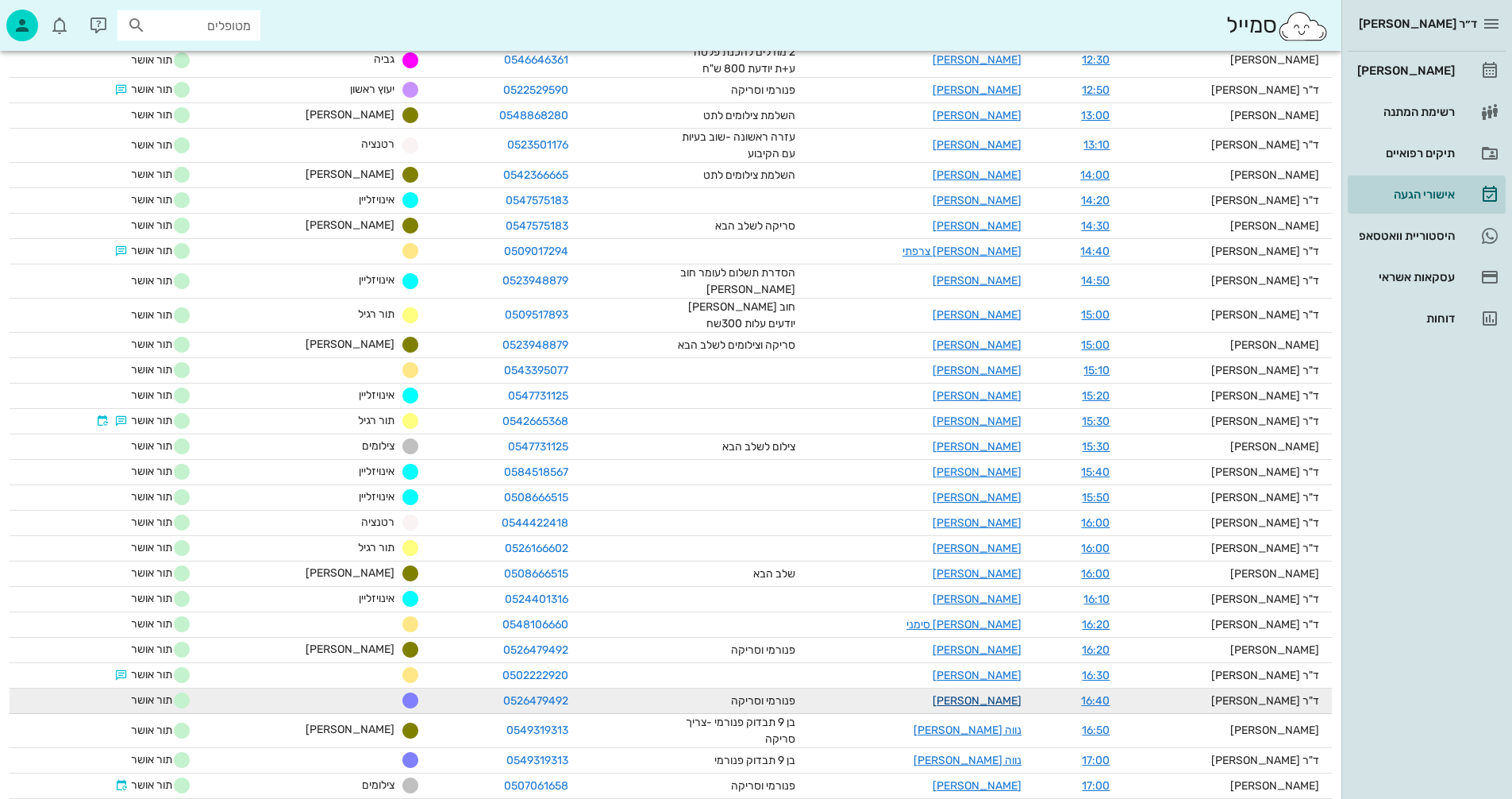
click at [1016, 694] on link "[PERSON_NAME]" at bounding box center [977, 700] width 89 height 13
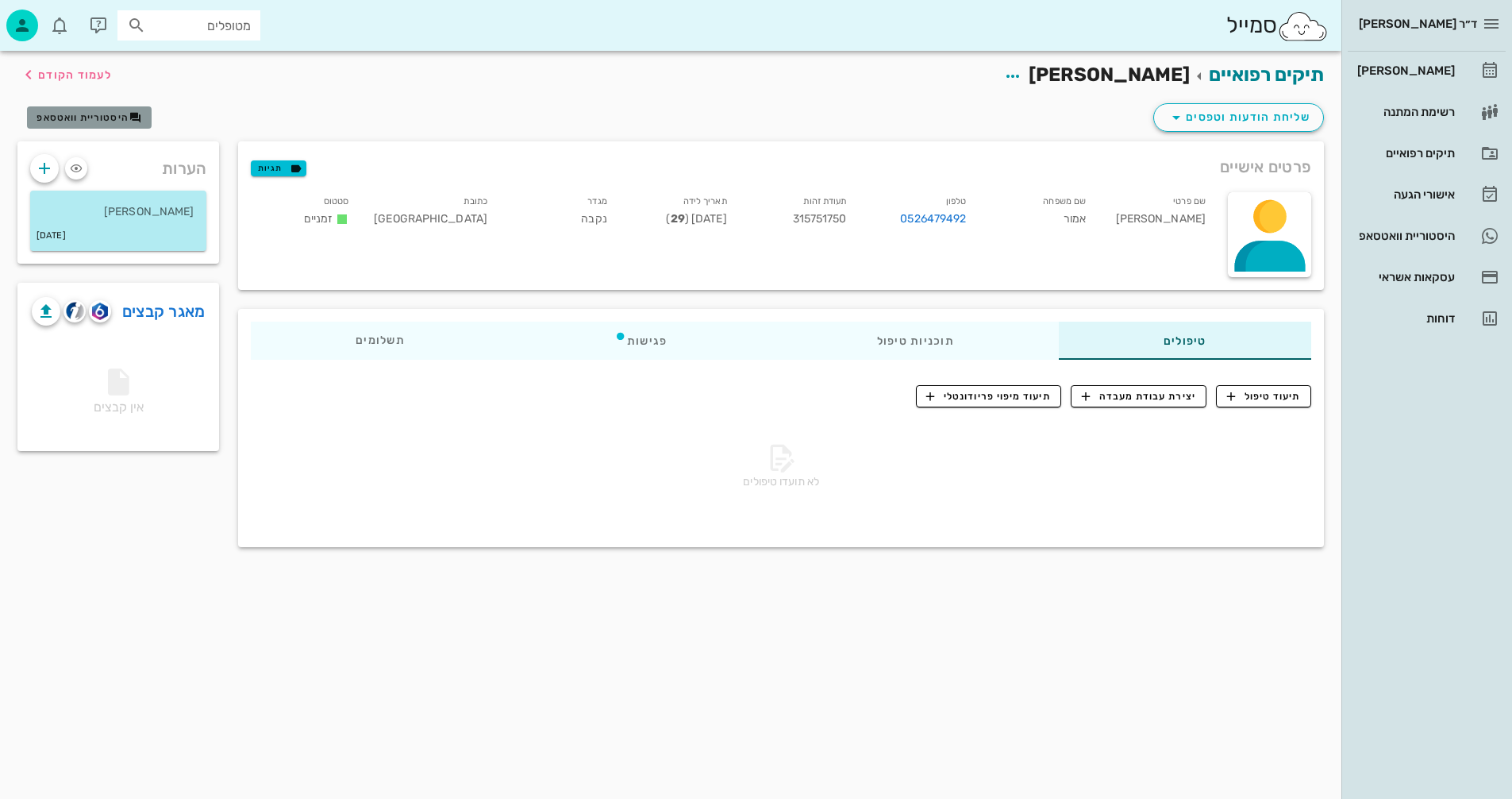
click at [59, 120] on span "היסטוריית וואטסאפ" at bounding box center [83, 118] width 92 height 11
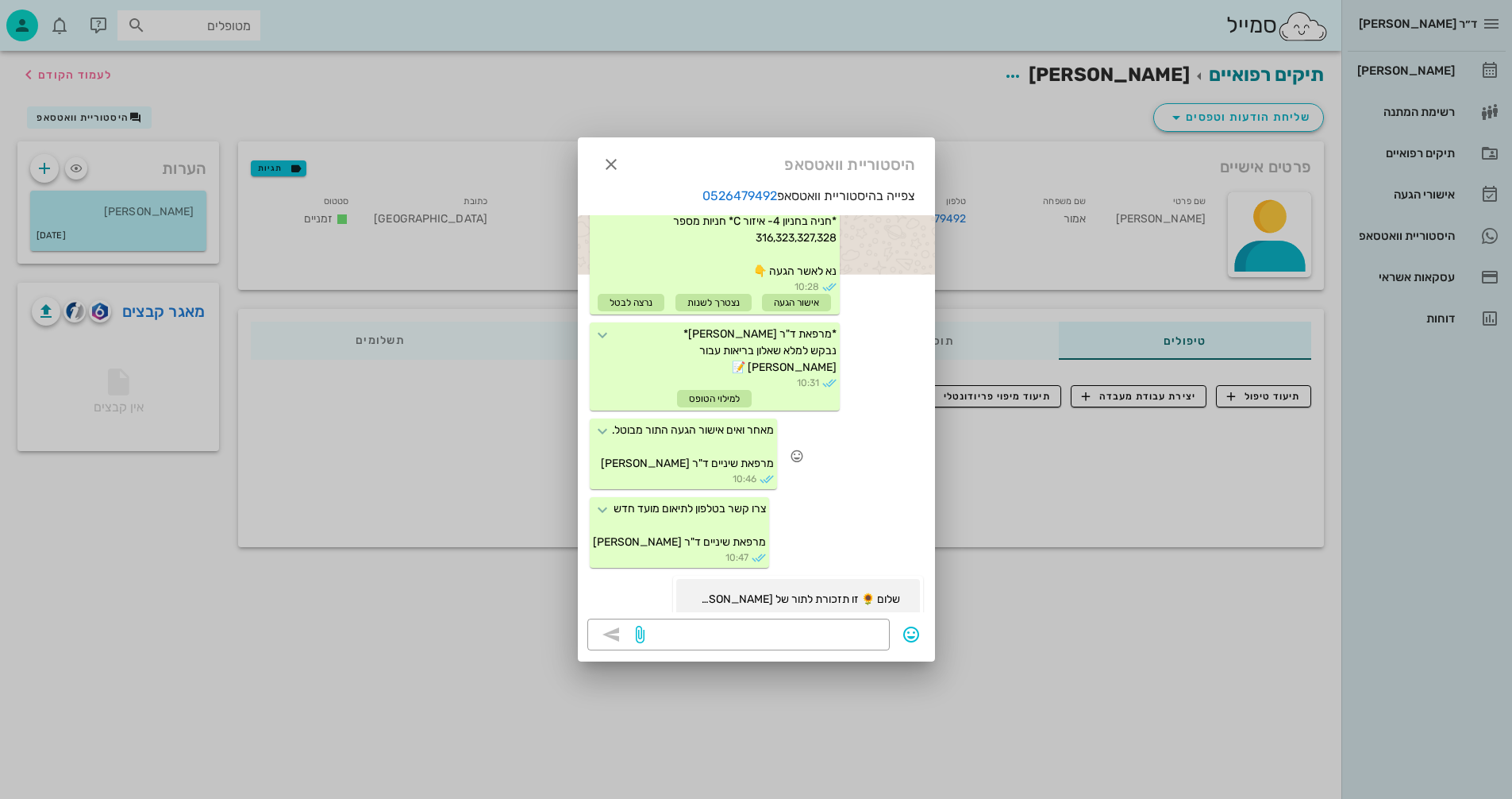
scroll to position [400, 0]
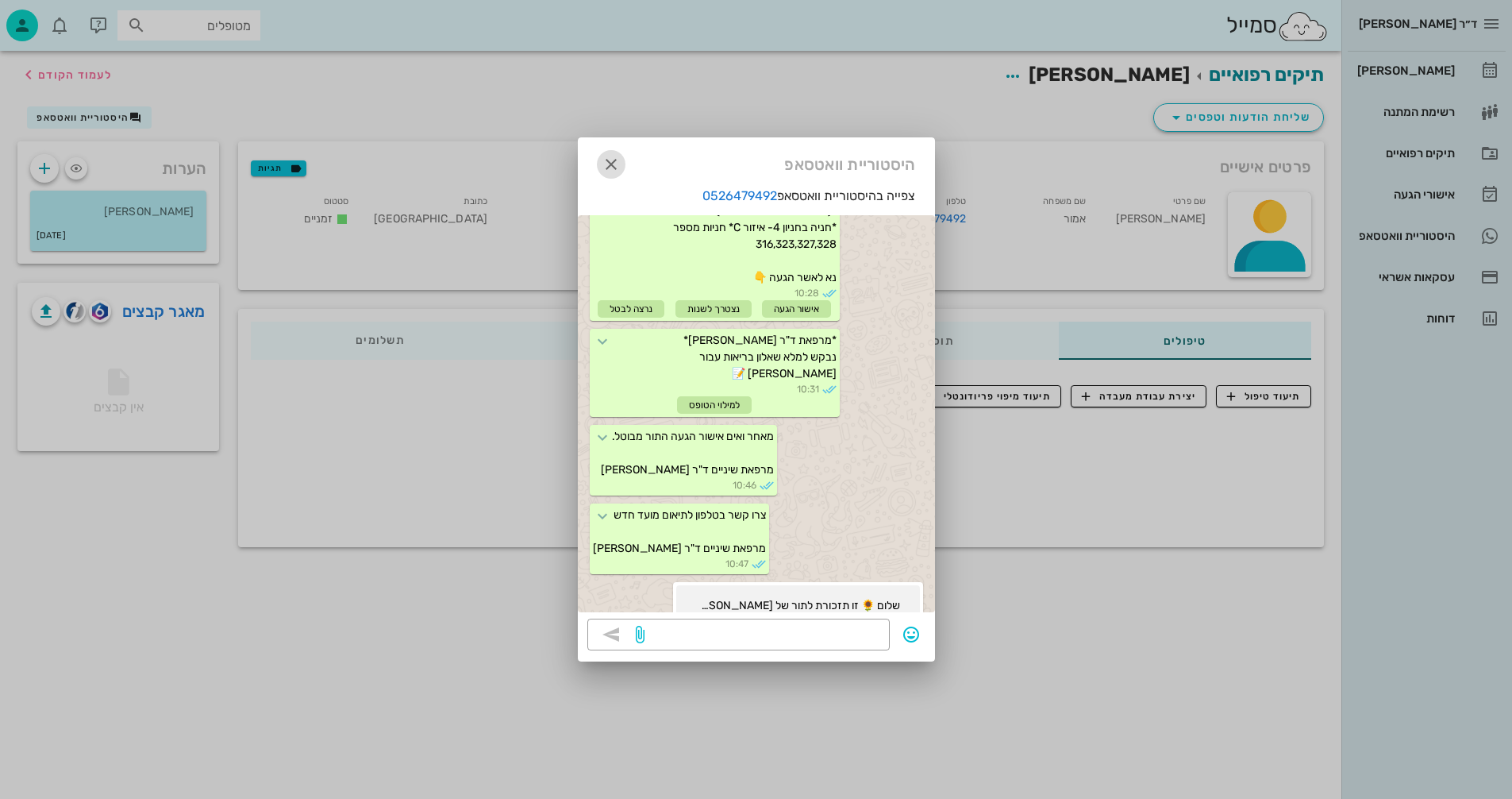
click at [612, 162] on icon "button" at bounding box center [611, 164] width 19 height 19
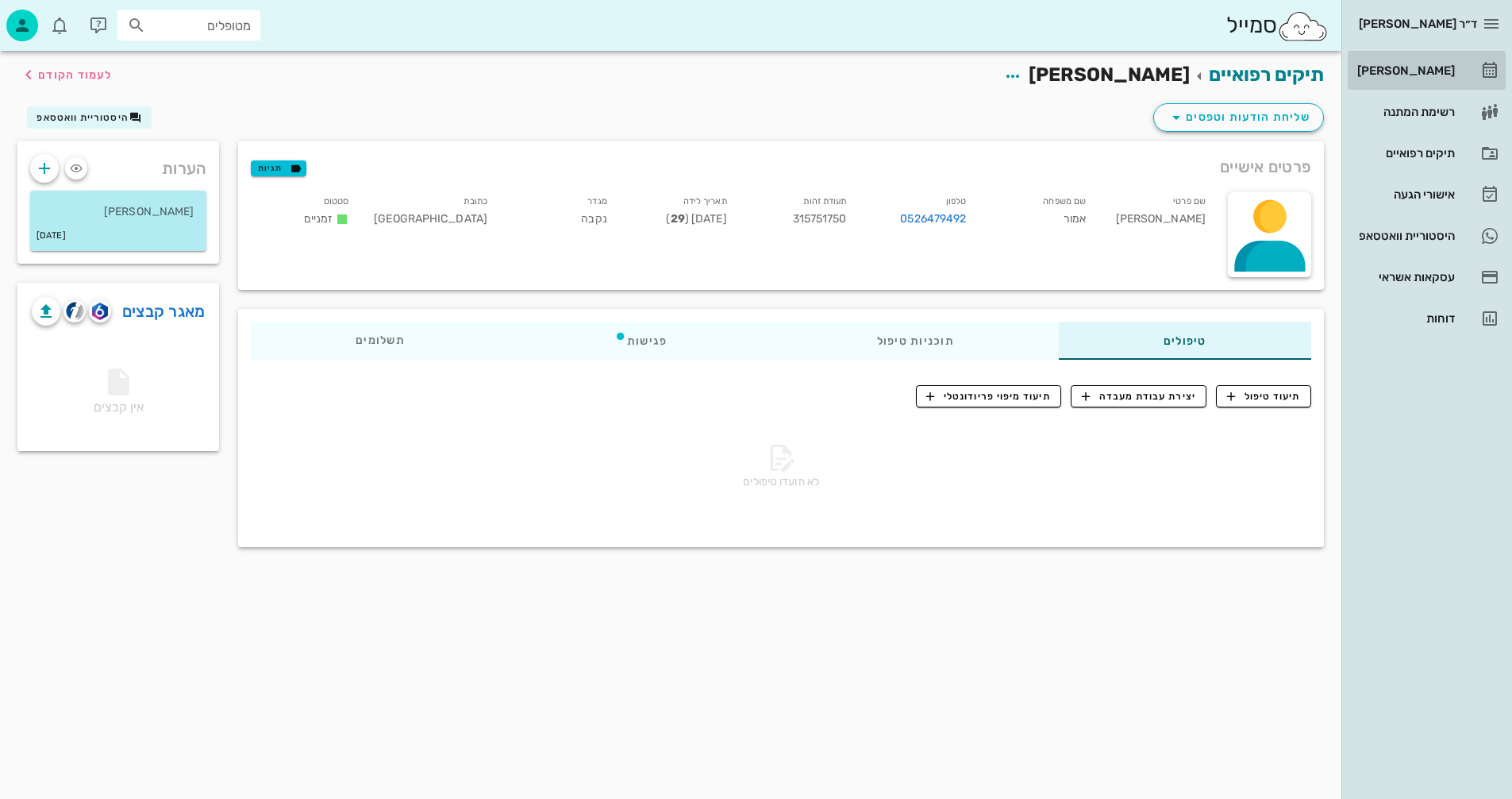
click at [1413, 66] on div "[PERSON_NAME]" at bounding box center [1404, 70] width 101 height 13
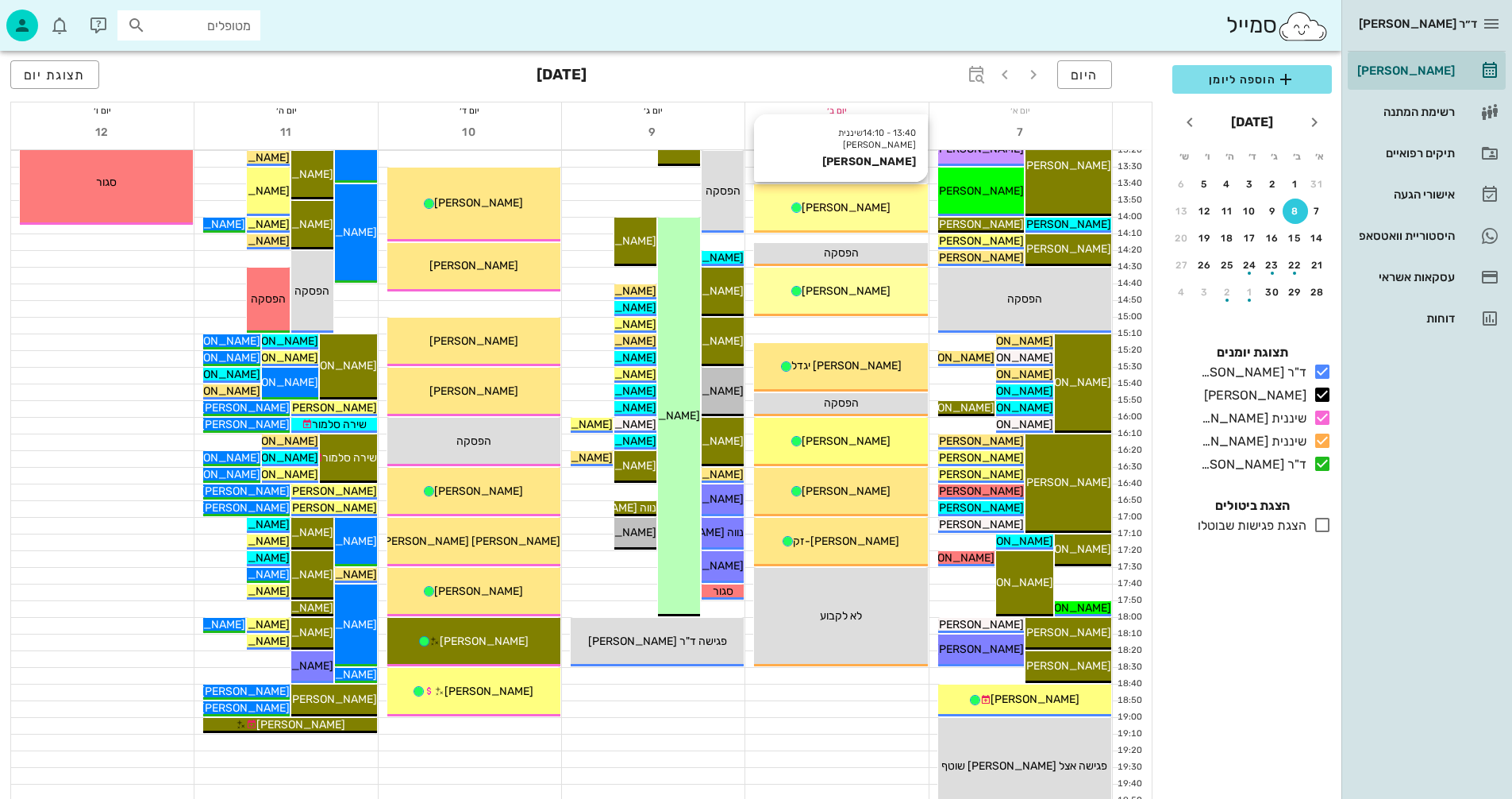
scroll to position [635, 0]
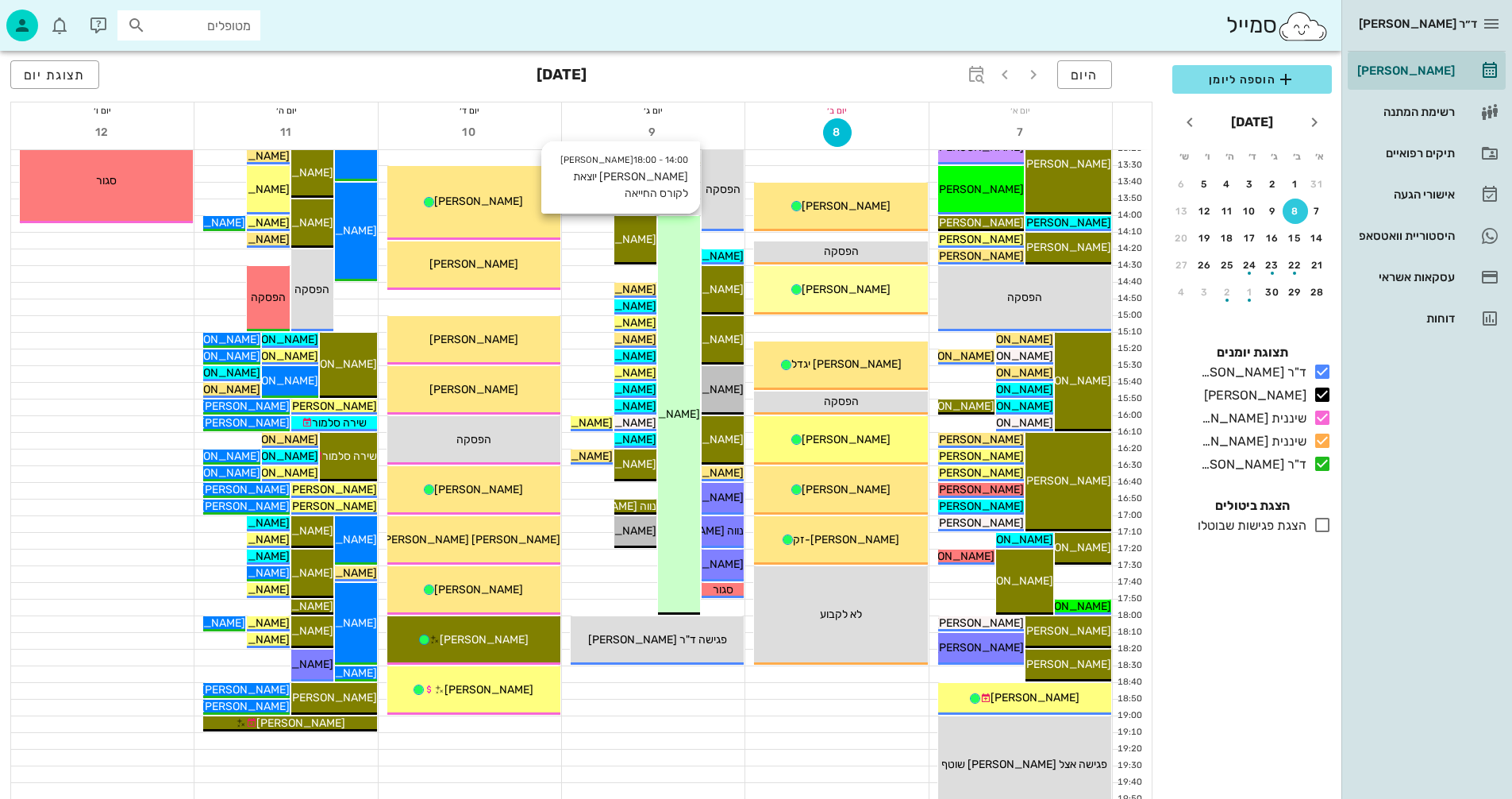
click at [683, 306] on div "14:00 - 18:00 [PERSON_NAME] יוצאת לקורס החייאה [PERSON_NAME] יוצאת לקורס החייאה" at bounding box center [678, 415] width 42 height 399
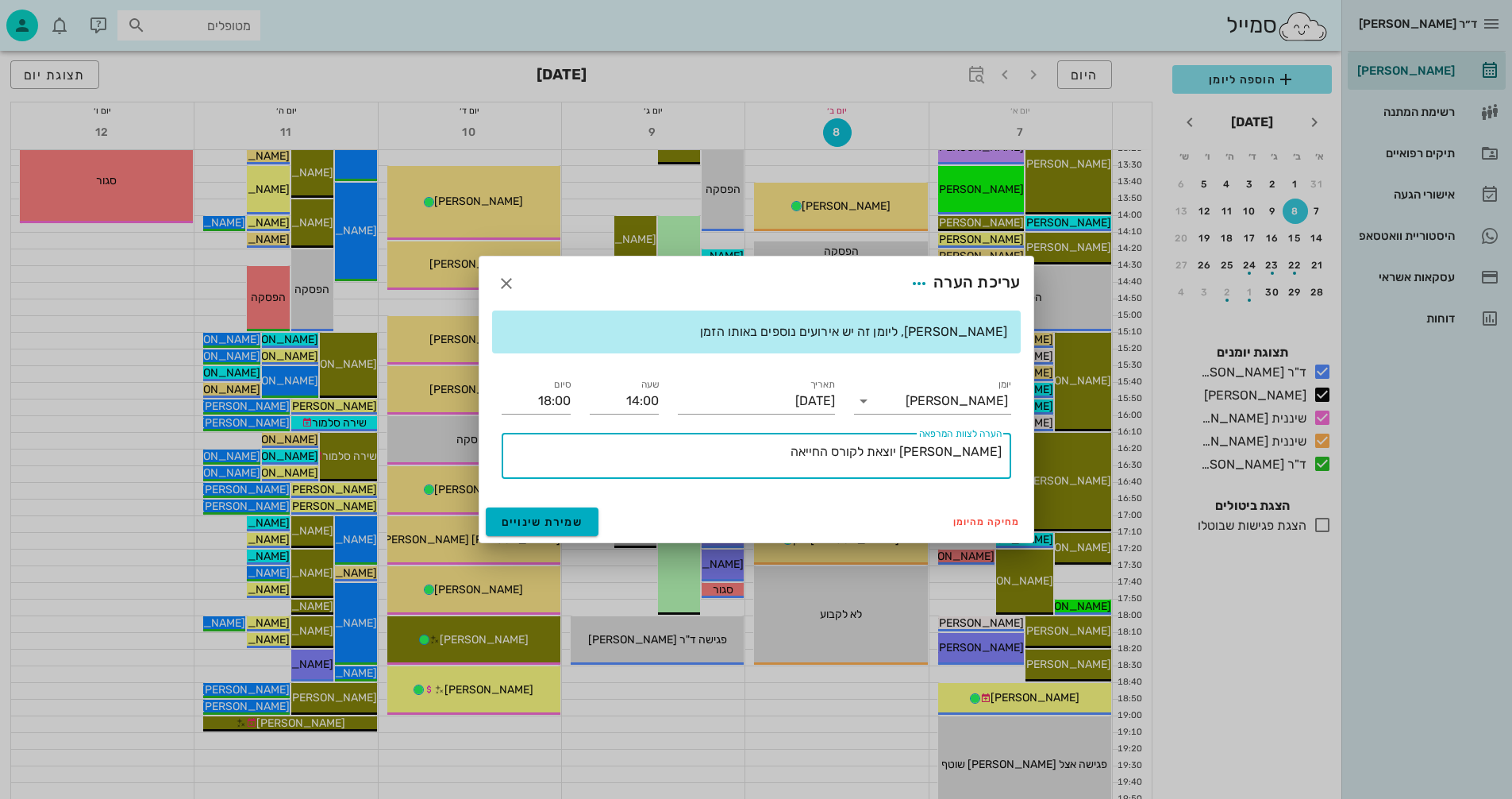
click at [840, 449] on textarea "[PERSON_NAME] יוצאת לקורס החייאה" at bounding box center [753, 460] width 497 height 39
click at [845, 455] on textarea "[PERSON_NAME] יוצאת לקורס החייאה את מי היא צריכה להחיות???" at bounding box center [753, 460] width 497 height 39
type textarea "[PERSON_NAME] יוצאת לקורס החייאה את מי היא צריכה להחיות???"
click at [524, 523] on span "שמירת שינויים" at bounding box center [542, 522] width 82 height 13
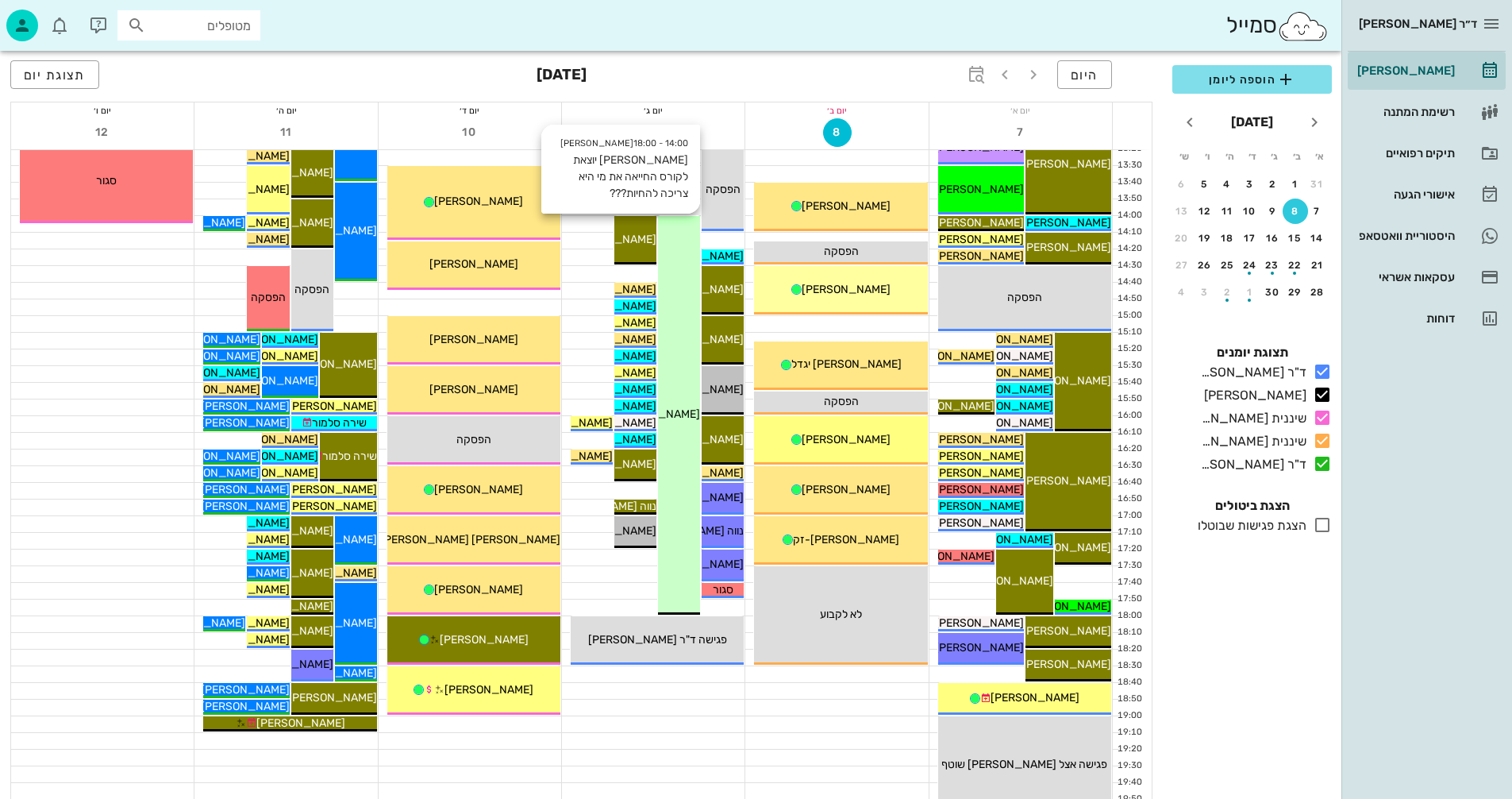
click at [677, 356] on div "14:00 - 18:00 [PERSON_NAME] יוצאת לקורס החייאה את מי היא צריכה להחיות??? [PERSO…" at bounding box center [678, 415] width 42 height 399
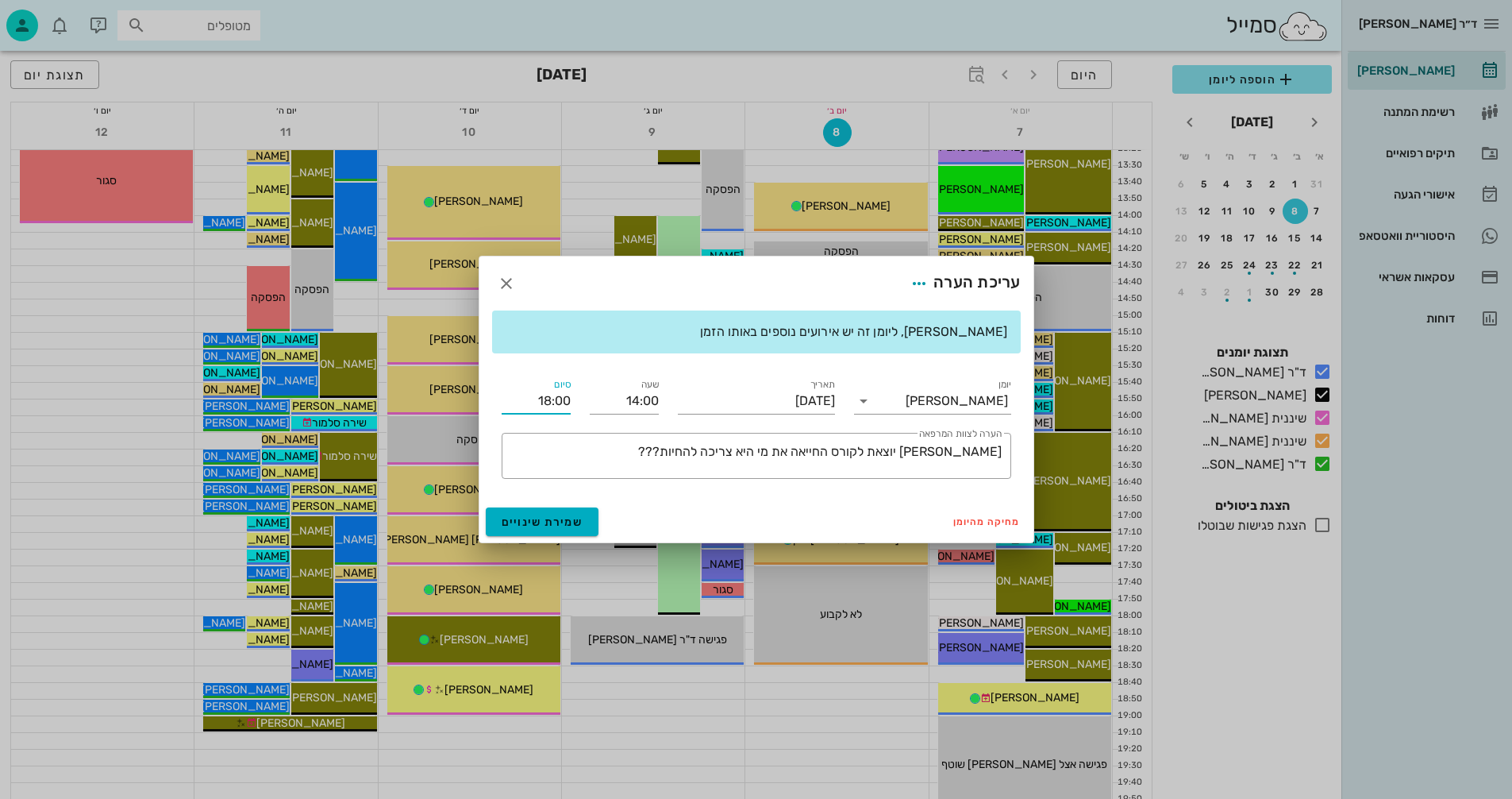
drag, startPoint x: 538, startPoint y: 402, endPoint x: 570, endPoint y: 402, distance: 32.0
click at [570, 402] on input "18:00" at bounding box center [537, 400] width 70 height 25
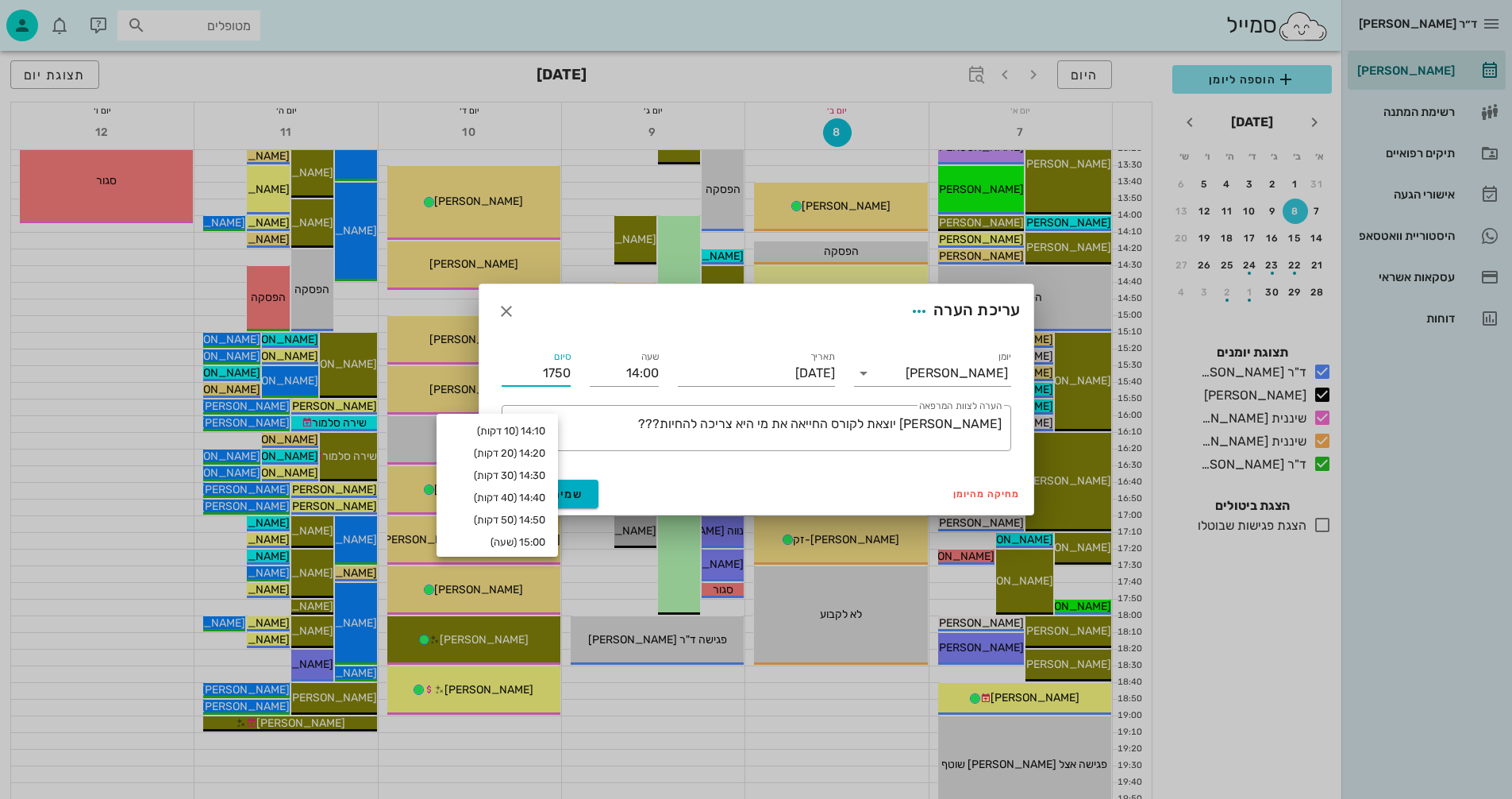
click at [528, 368] on input "1750" at bounding box center [537, 373] width 70 height 25
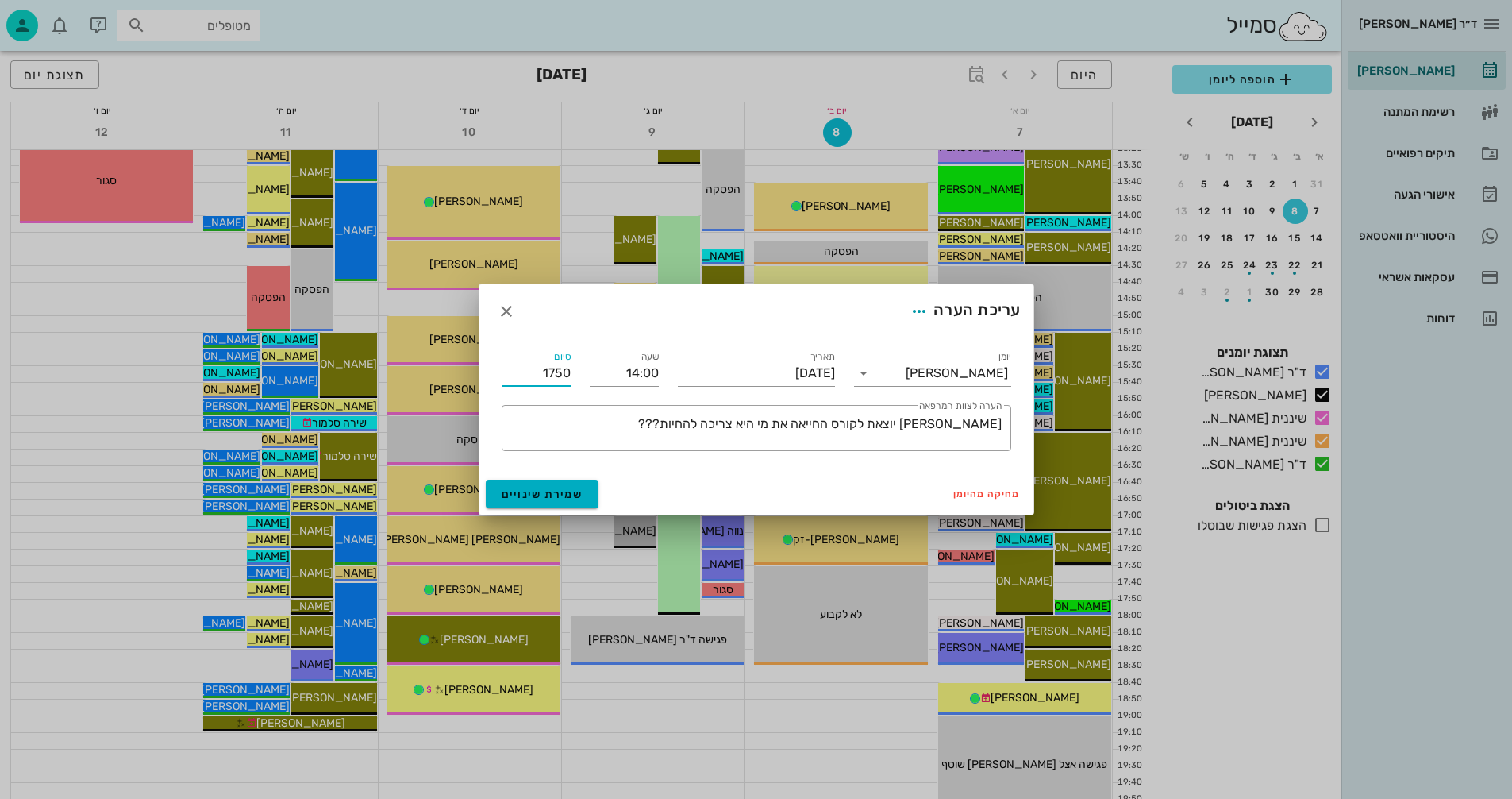
click at [528, 368] on input "1750" at bounding box center [537, 373] width 70 height 25
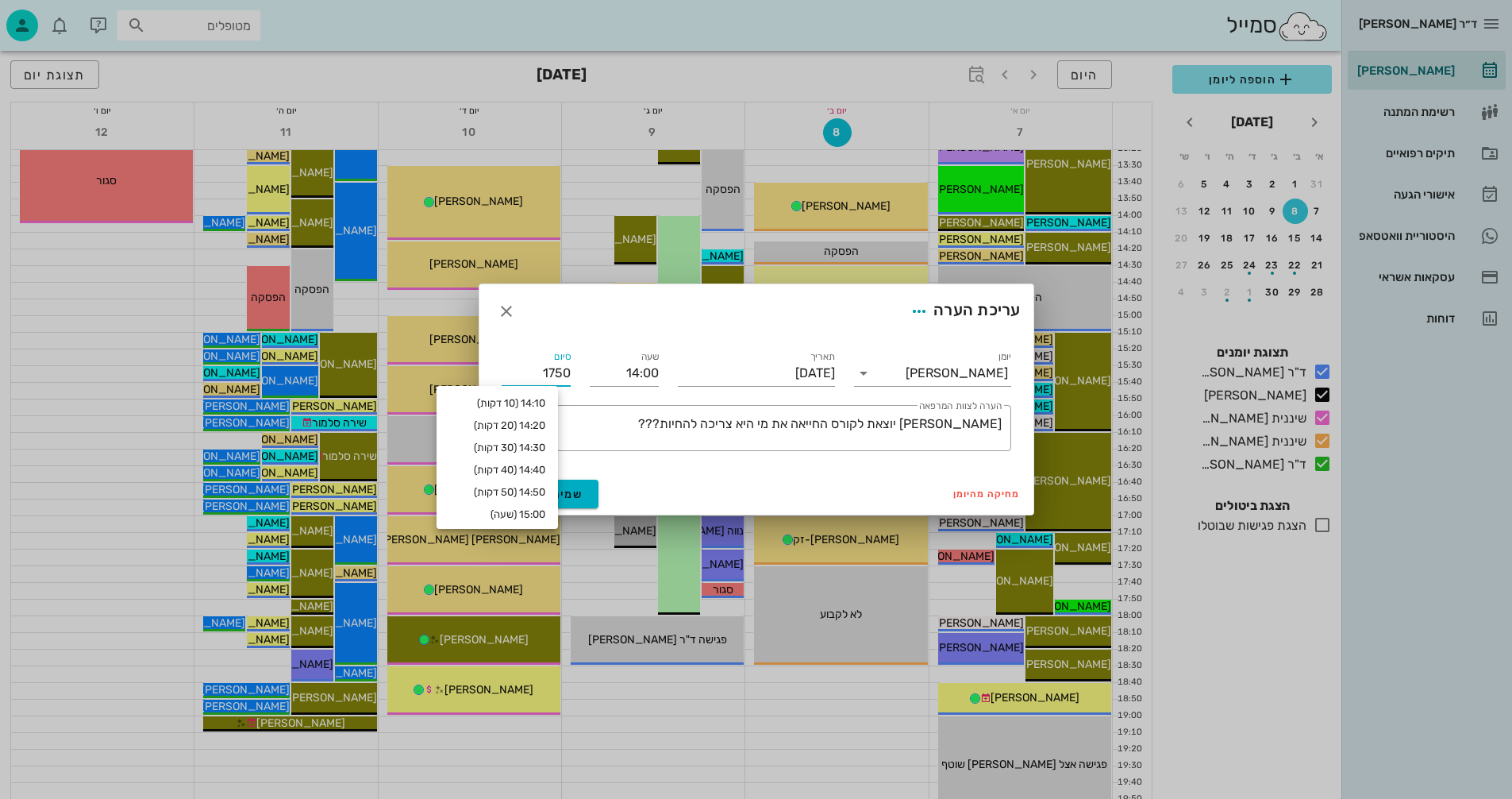
type input "17:50"
click at [657, 473] on div "יומן יומן מרפאה תאריך [DATE] שעה 14:00 סיום 17:50 ​ הערה לצוות המרפאה [PERSON_N…" at bounding box center [756, 406] width 554 height 135
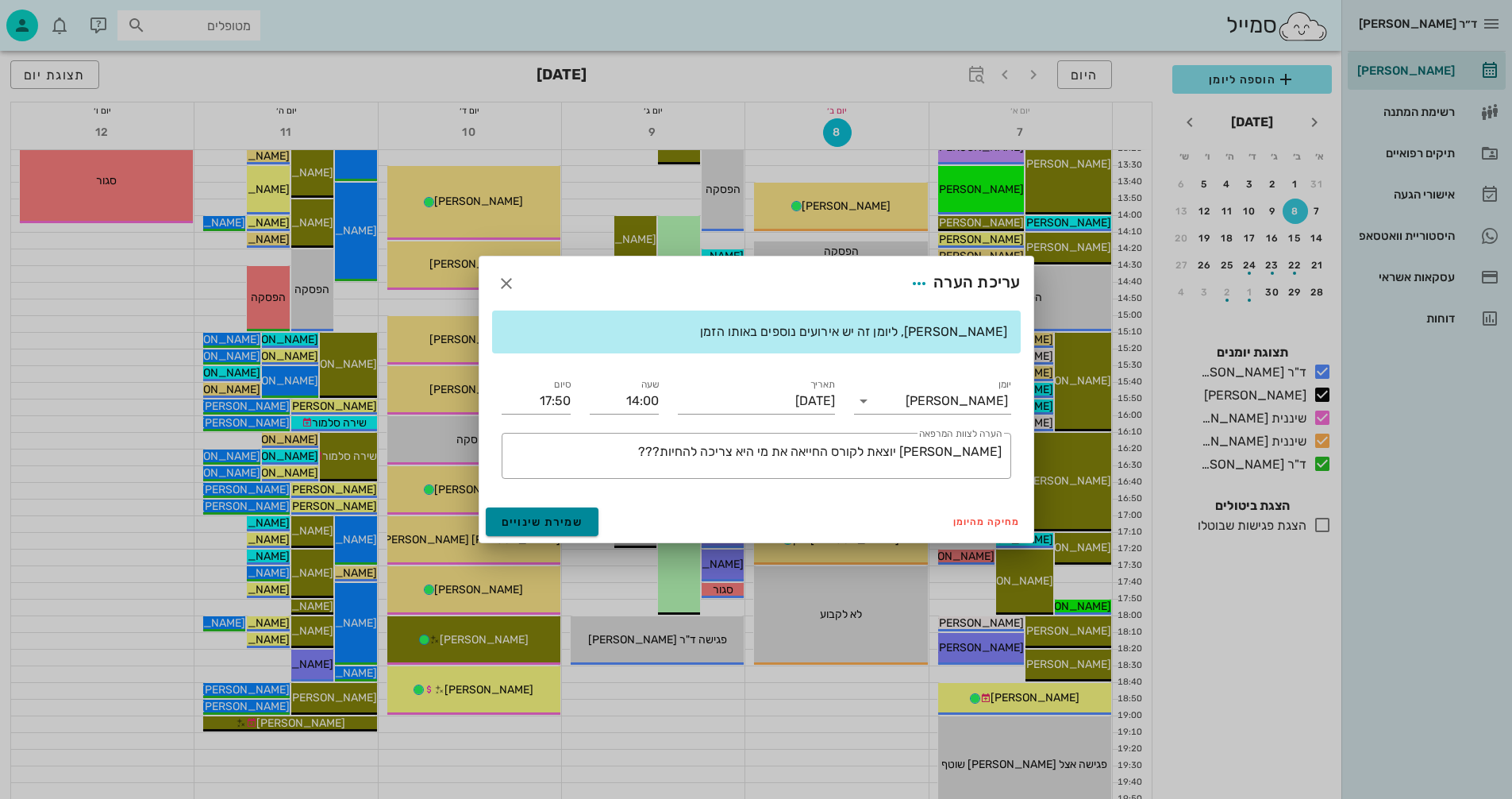
click at [517, 521] on span "שמירת שינויים" at bounding box center [542, 522] width 82 height 13
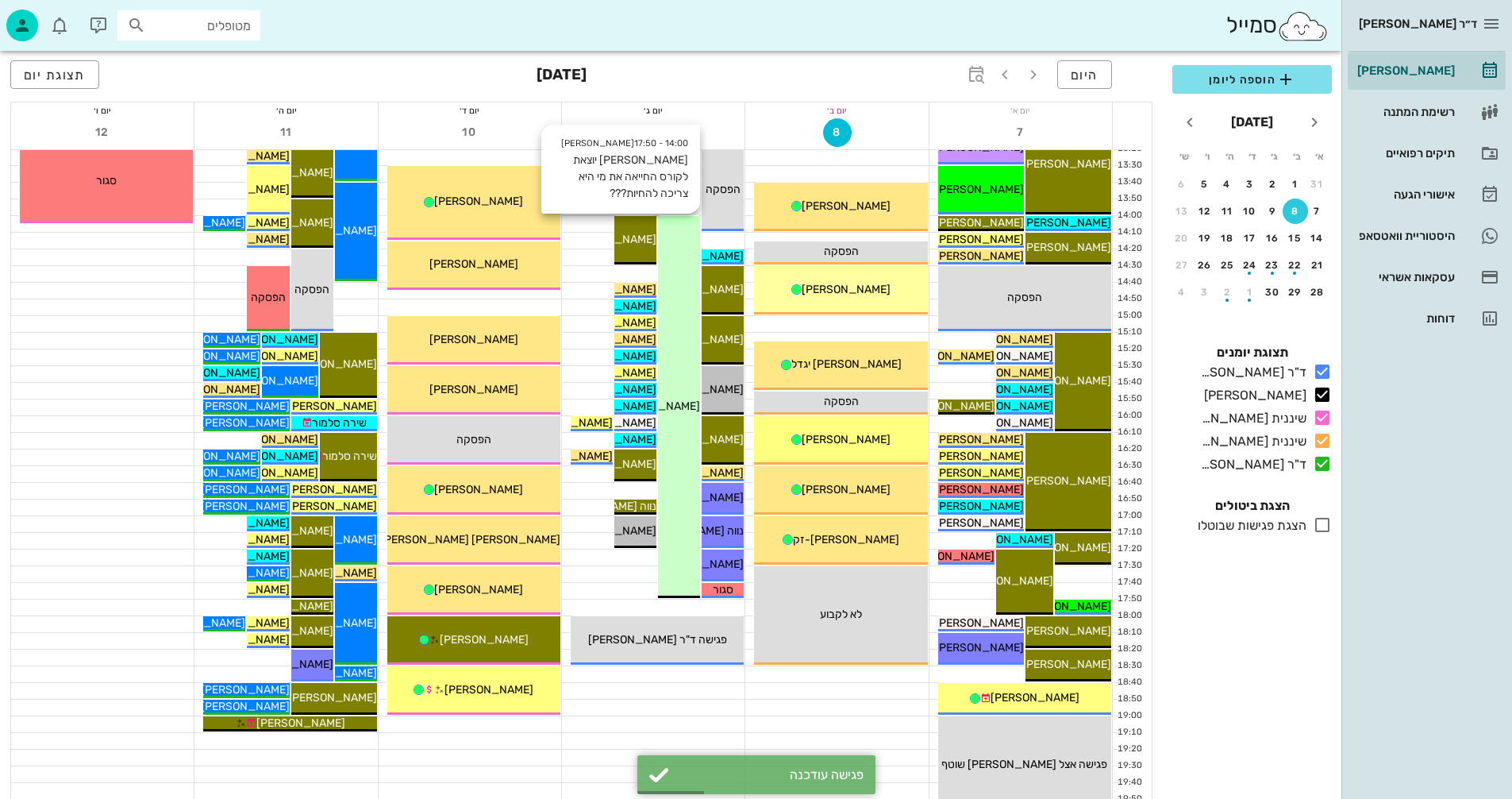
click at [682, 443] on div "14:00 - 17:50 [PERSON_NAME] יוצאת לקורס החייאה את מי היא צריכה להחיות??? [PERSO…" at bounding box center [678, 407] width 42 height 382
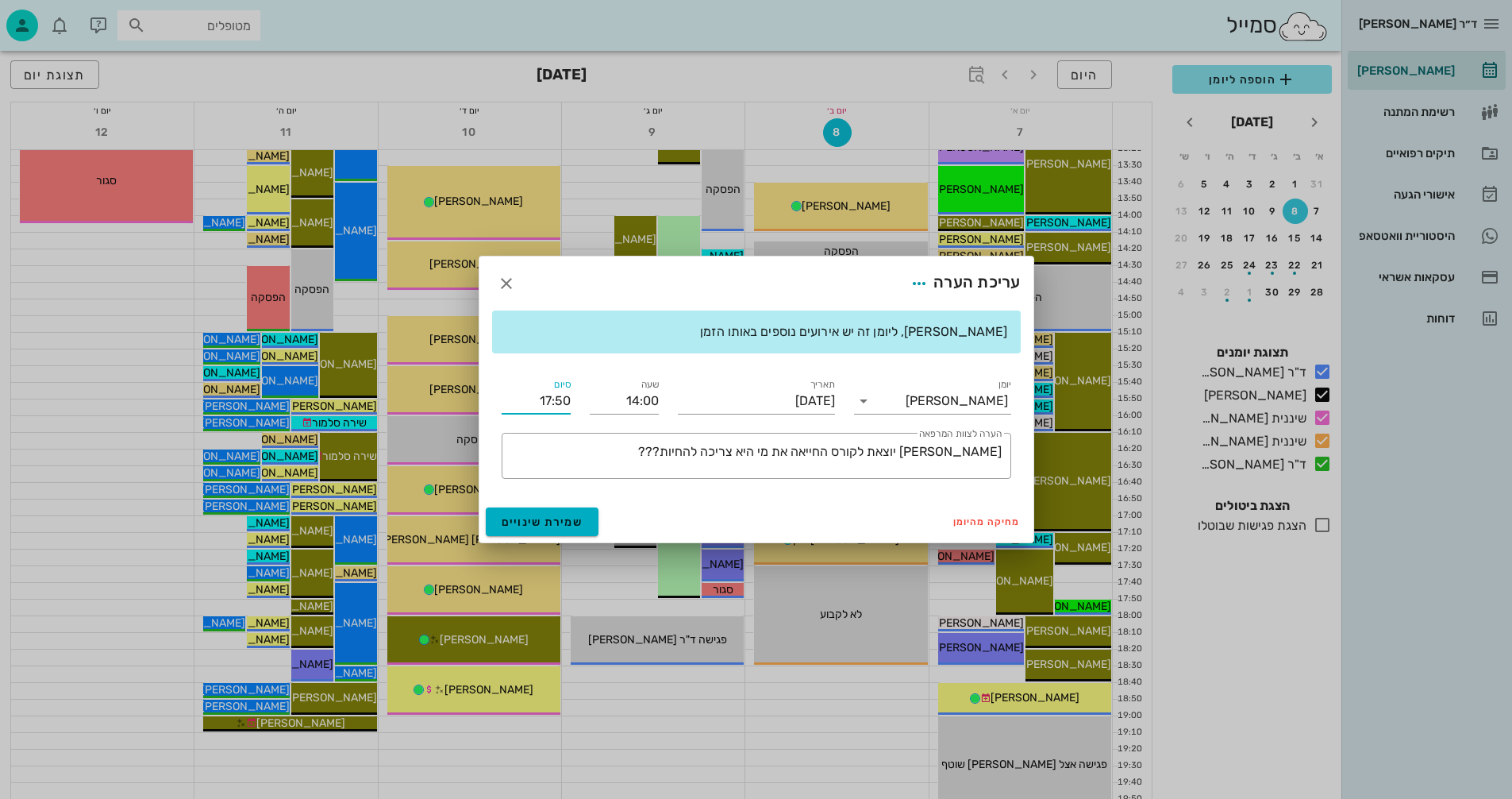
click at [559, 398] on input "17:50" at bounding box center [537, 400] width 70 height 25
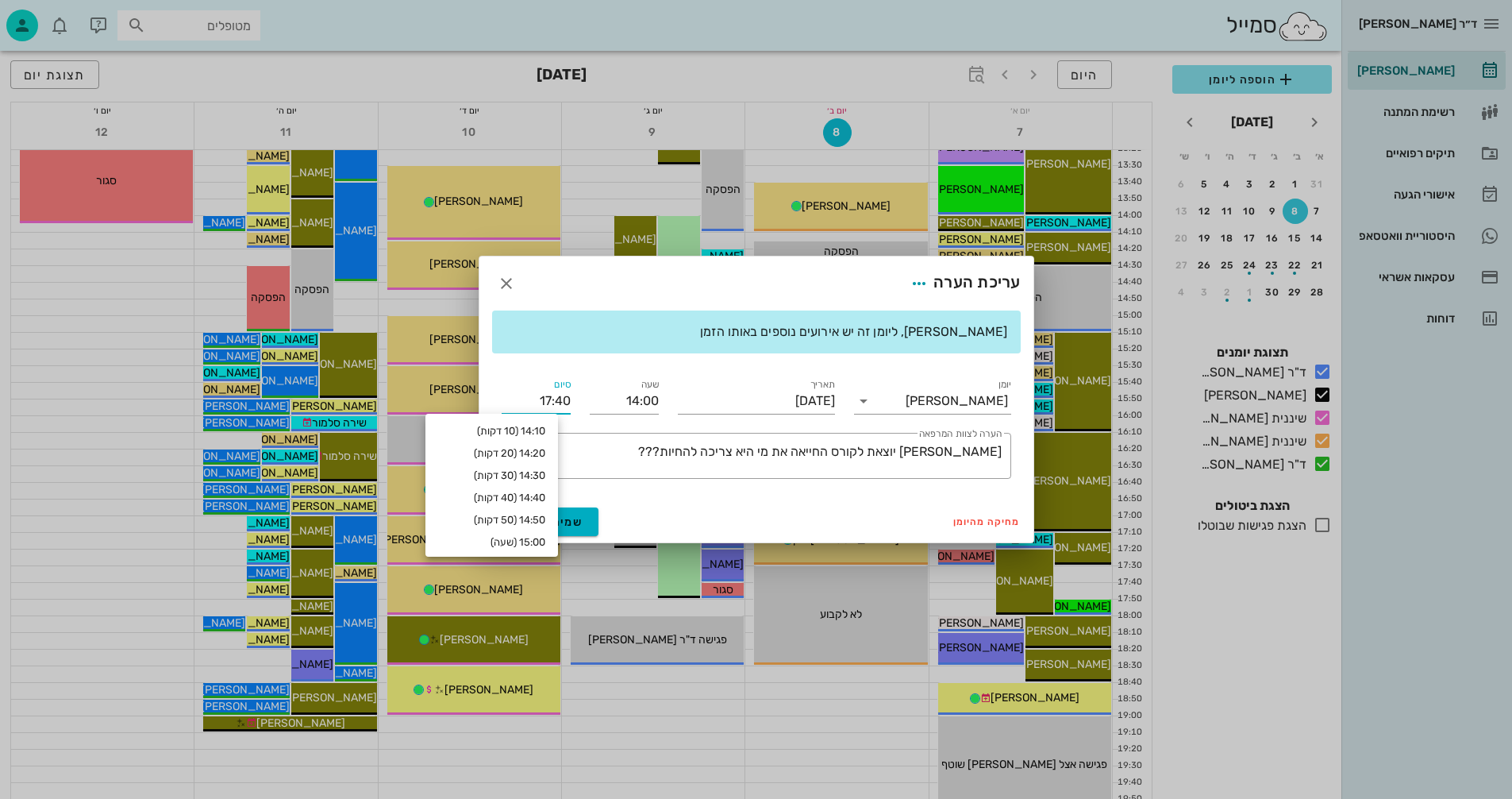
type input "17:40"
click at [582, 400] on div "שעה 14:00" at bounding box center [625, 394] width 88 height 57
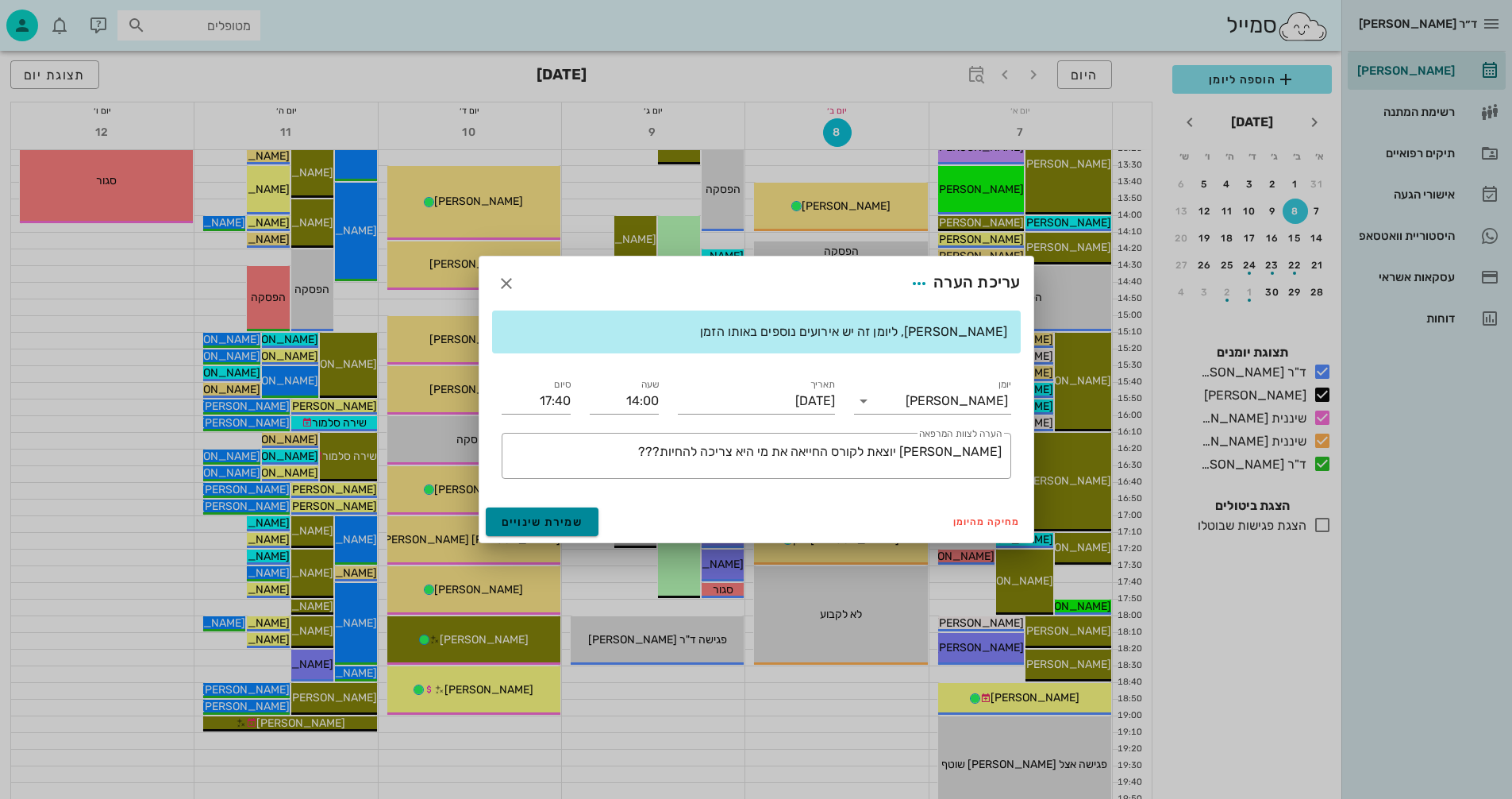
click at [544, 526] on span "שמירת שינויים" at bounding box center [542, 522] width 82 height 13
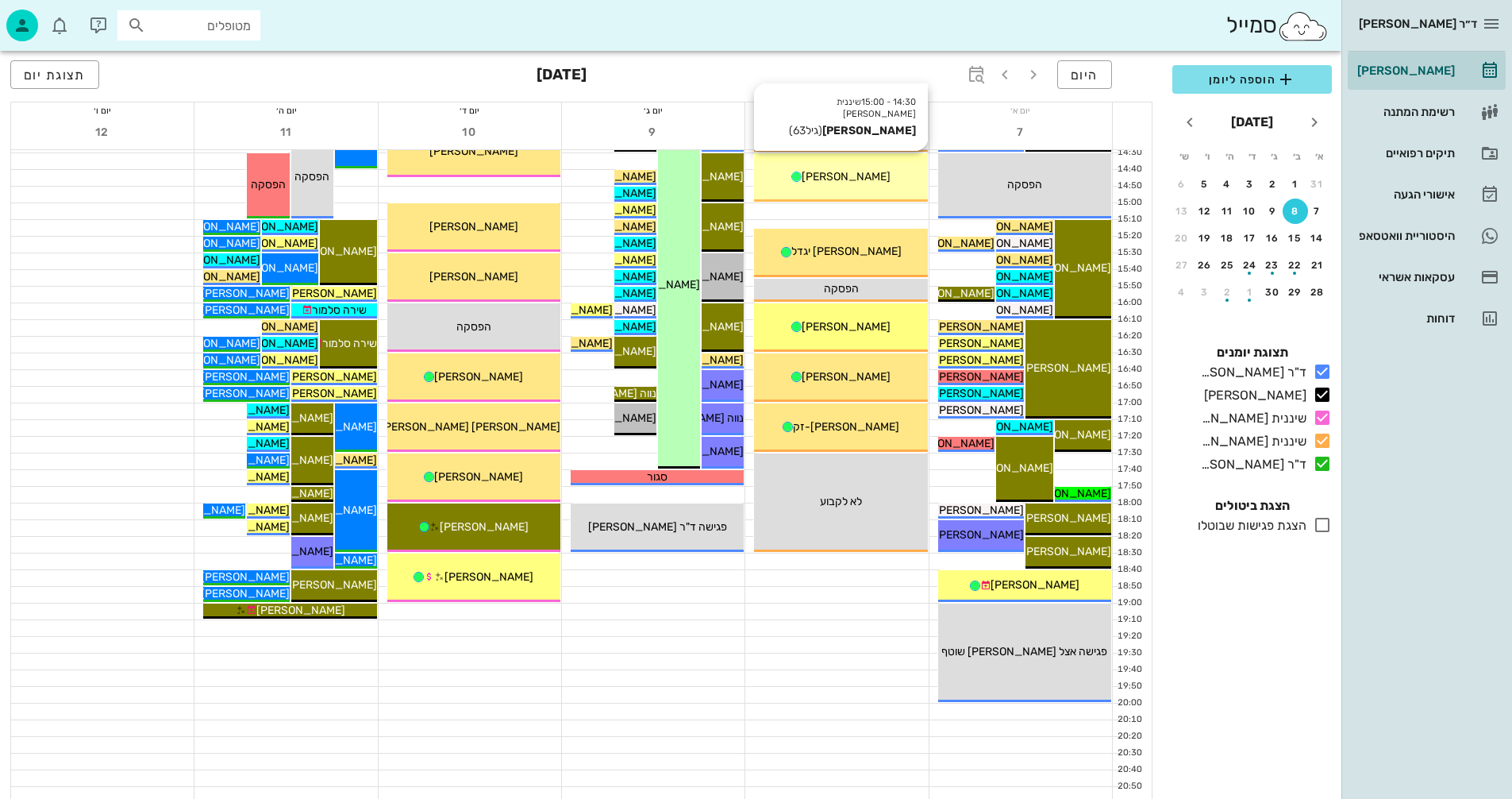
scroll to position [752, 0]
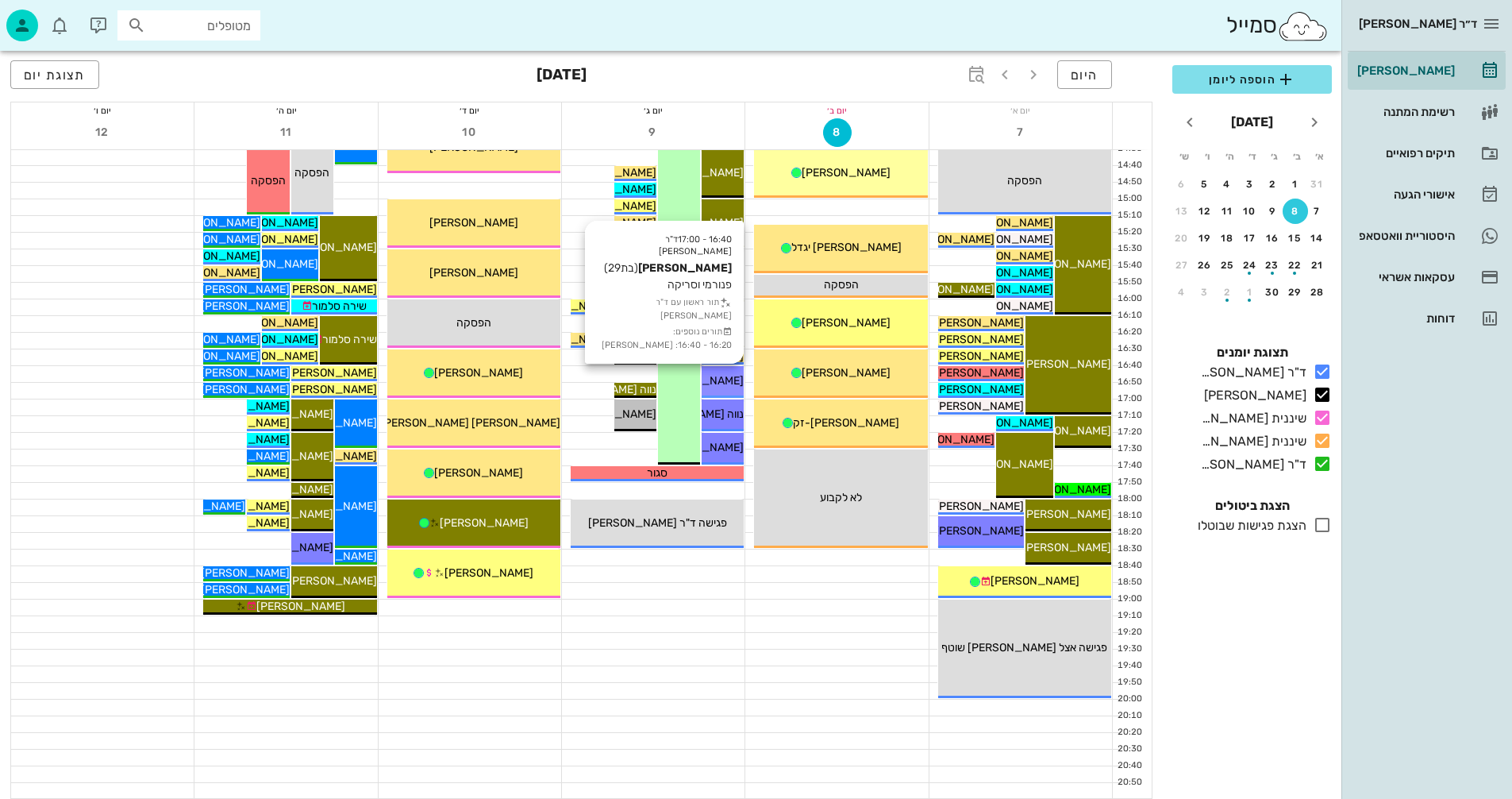
click at [719, 384] on span "[PERSON_NAME]" at bounding box center [699, 381] width 89 height 13
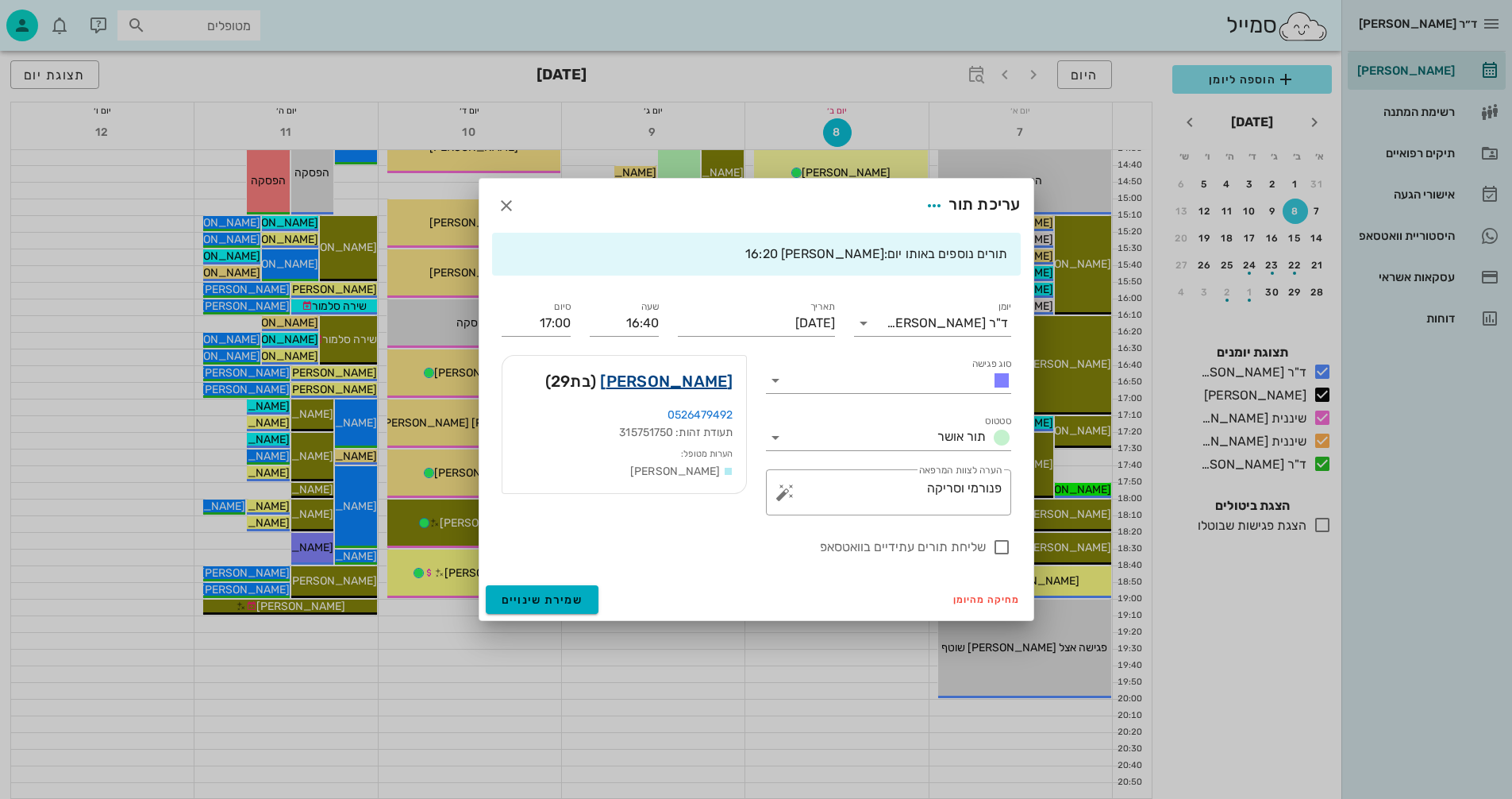
click at [709, 378] on link "[PERSON_NAME]" at bounding box center [666, 381] width 132 height 25
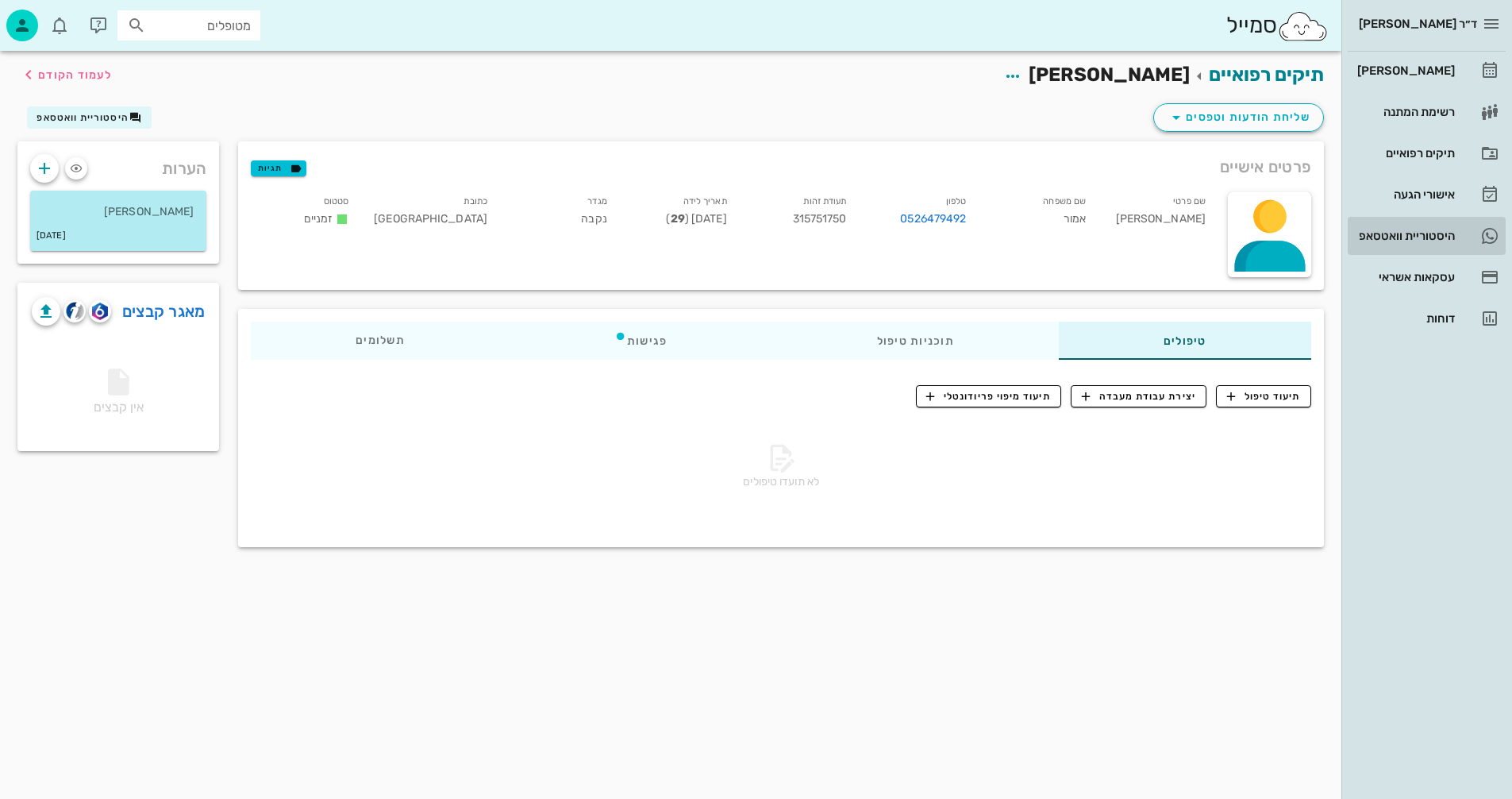
click at [1374, 233] on div "היסטוריית וואטסאפ" at bounding box center [1404, 236] width 101 height 13
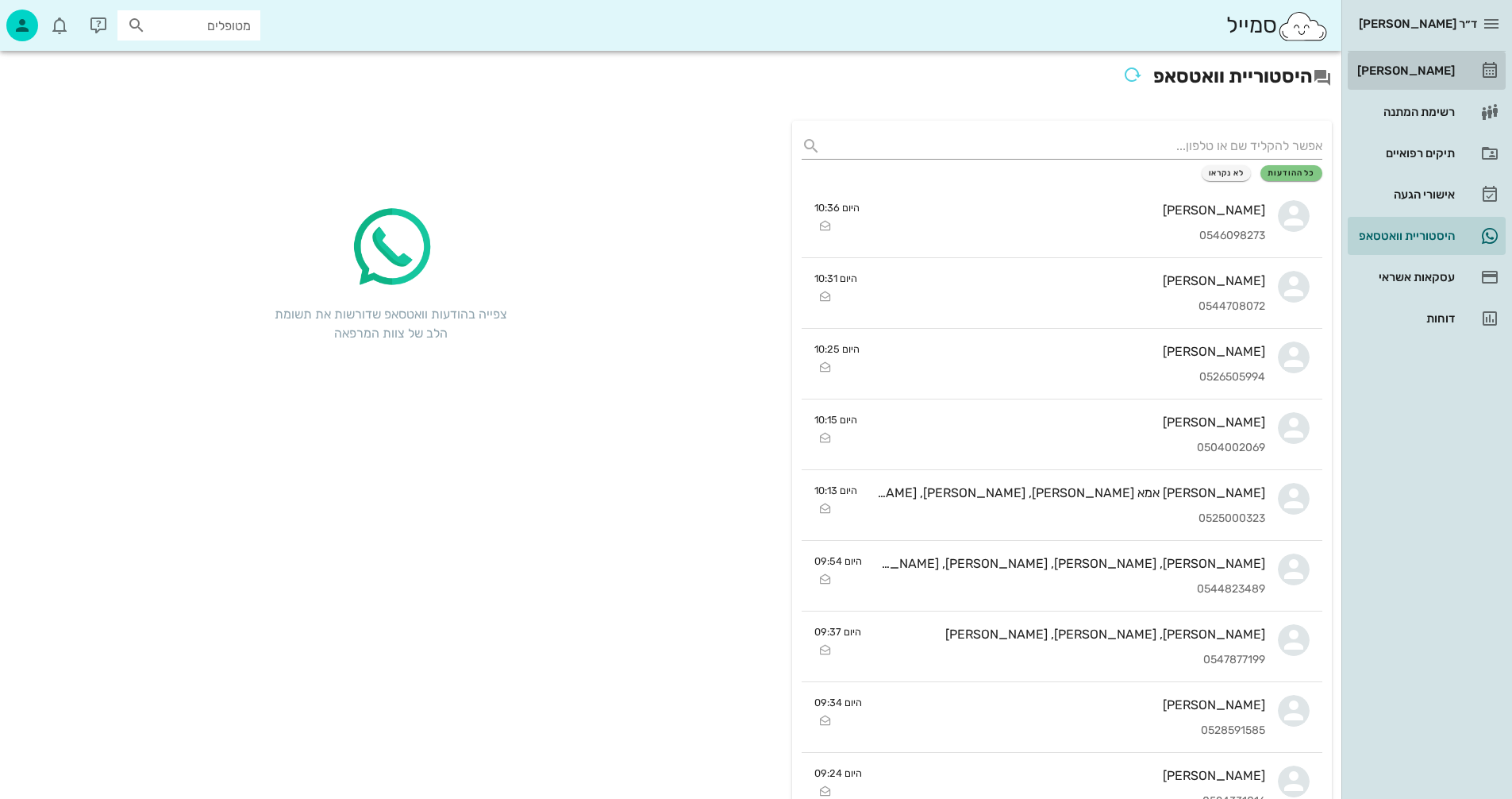
click at [1402, 70] on div "[PERSON_NAME]" at bounding box center [1404, 70] width 101 height 13
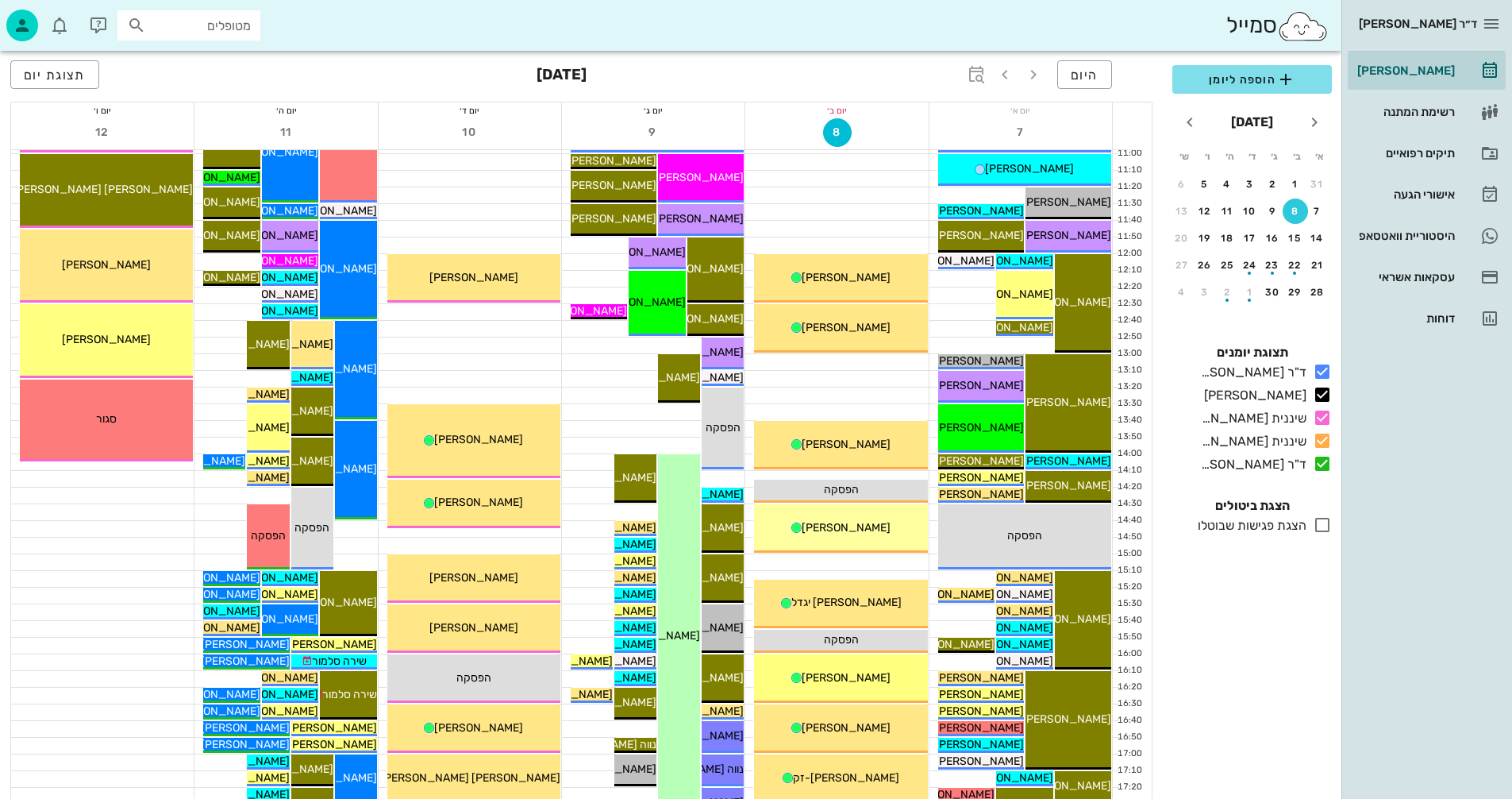
scroll to position [714, 0]
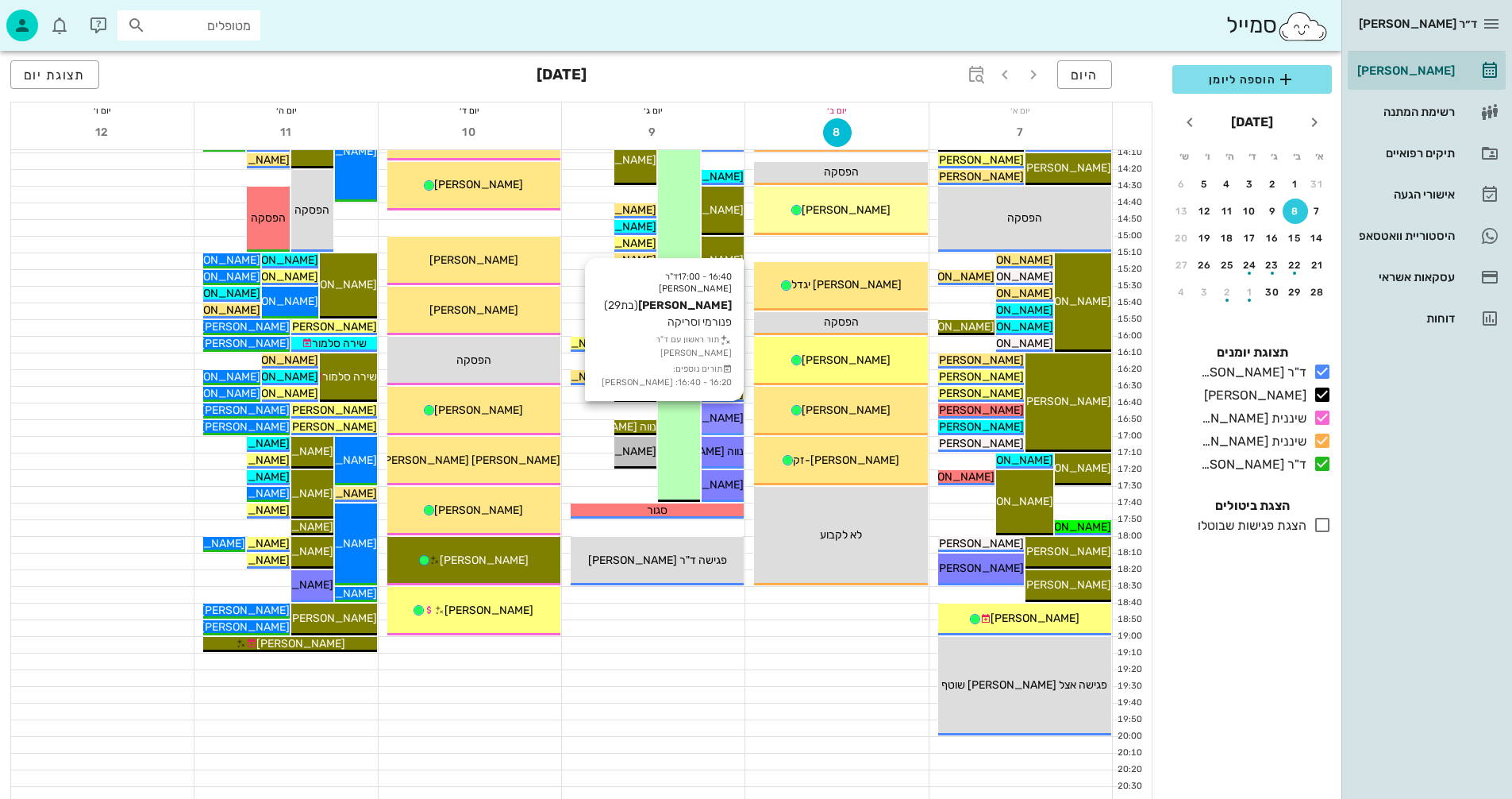
click at [725, 417] on span "[PERSON_NAME]" at bounding box center [699, 418] width 89 height 13
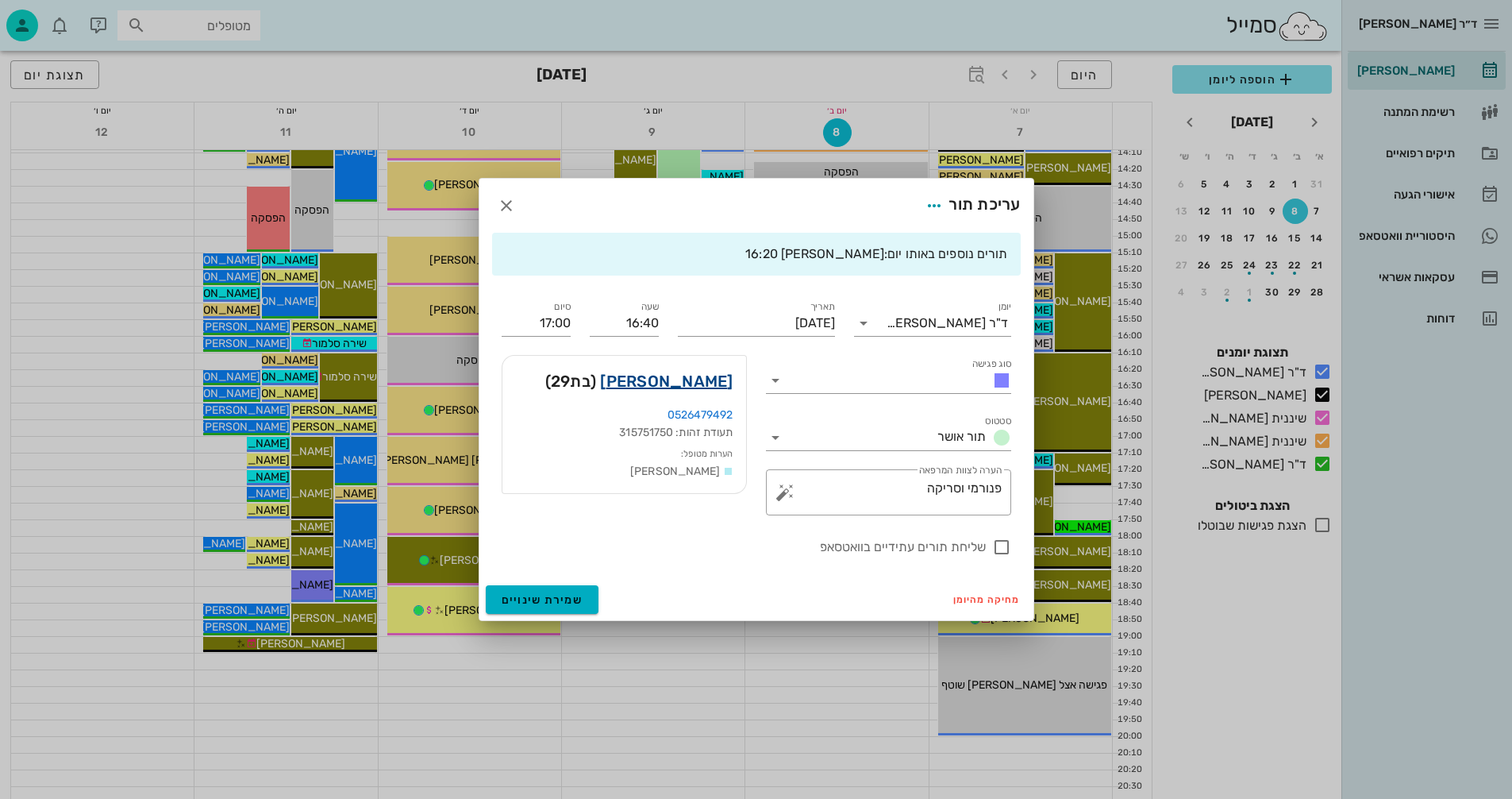
click at [710, 377] on link "[PERSON_NAME]" at bounding box center [666, 381] width 132 height 25
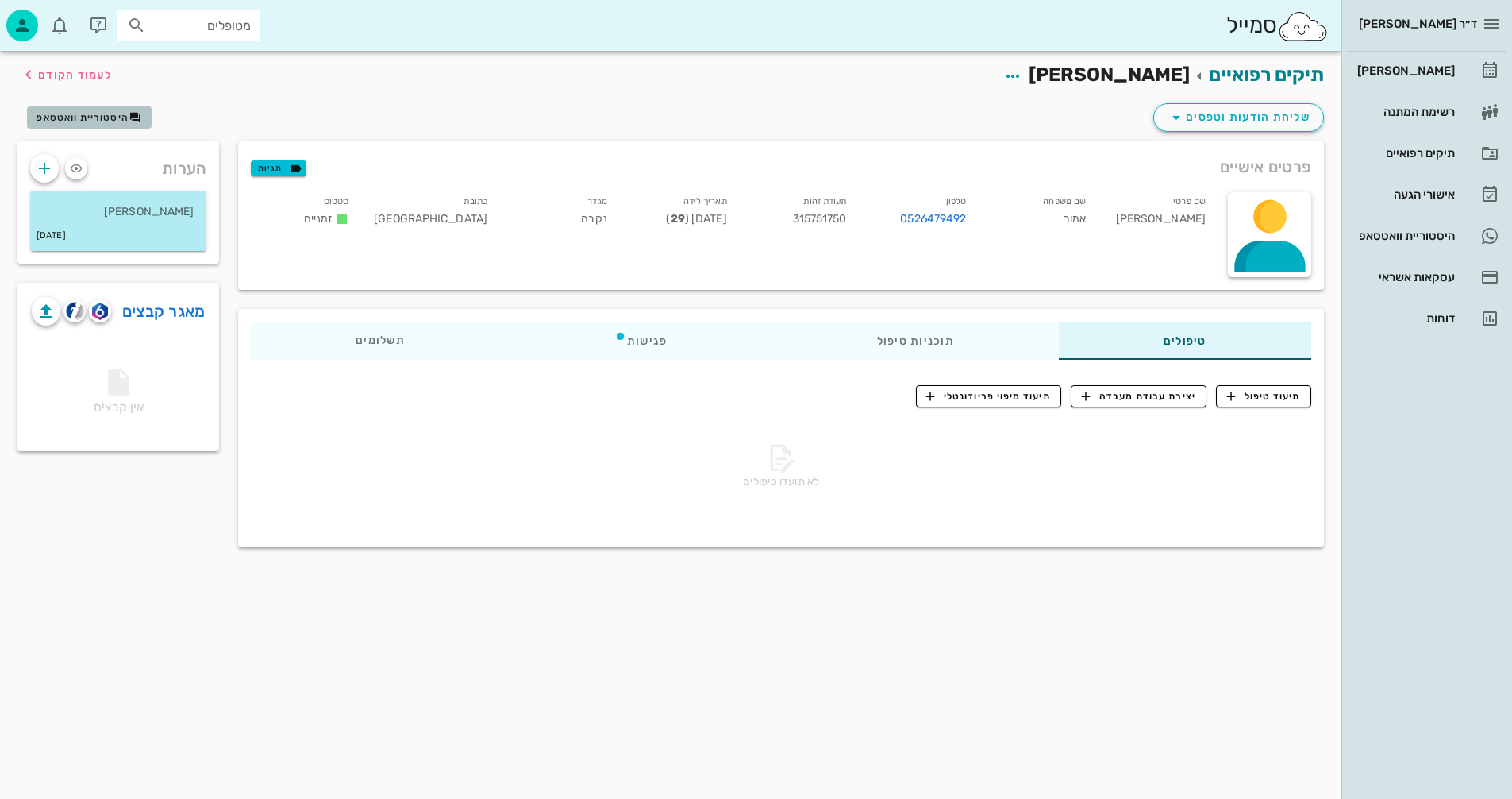
click at [89, 114] on span "היסטוריית וואטסאפ" at bounding box center [83, 118] width 92 height 11
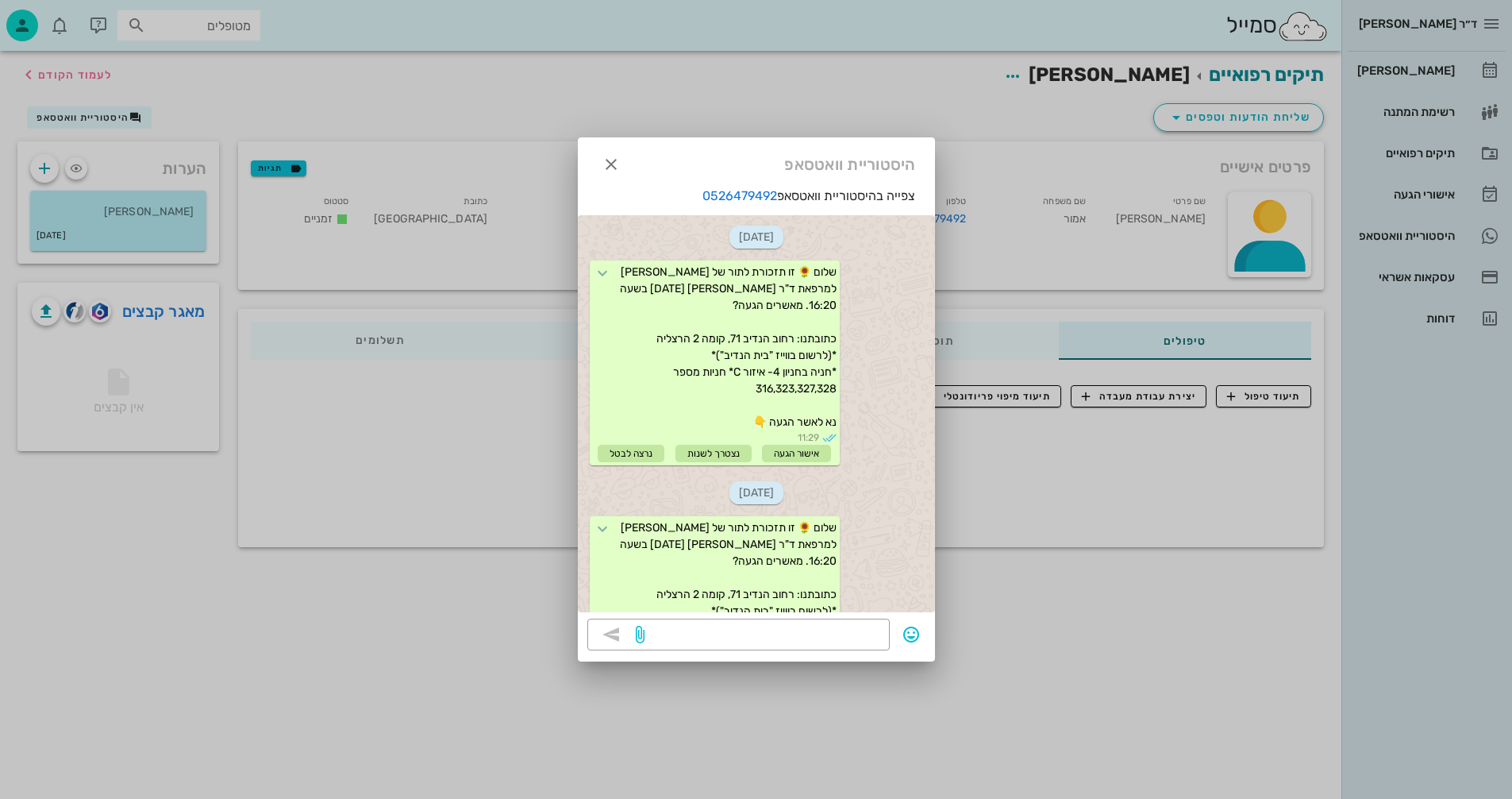
scroll to position [559, 0]
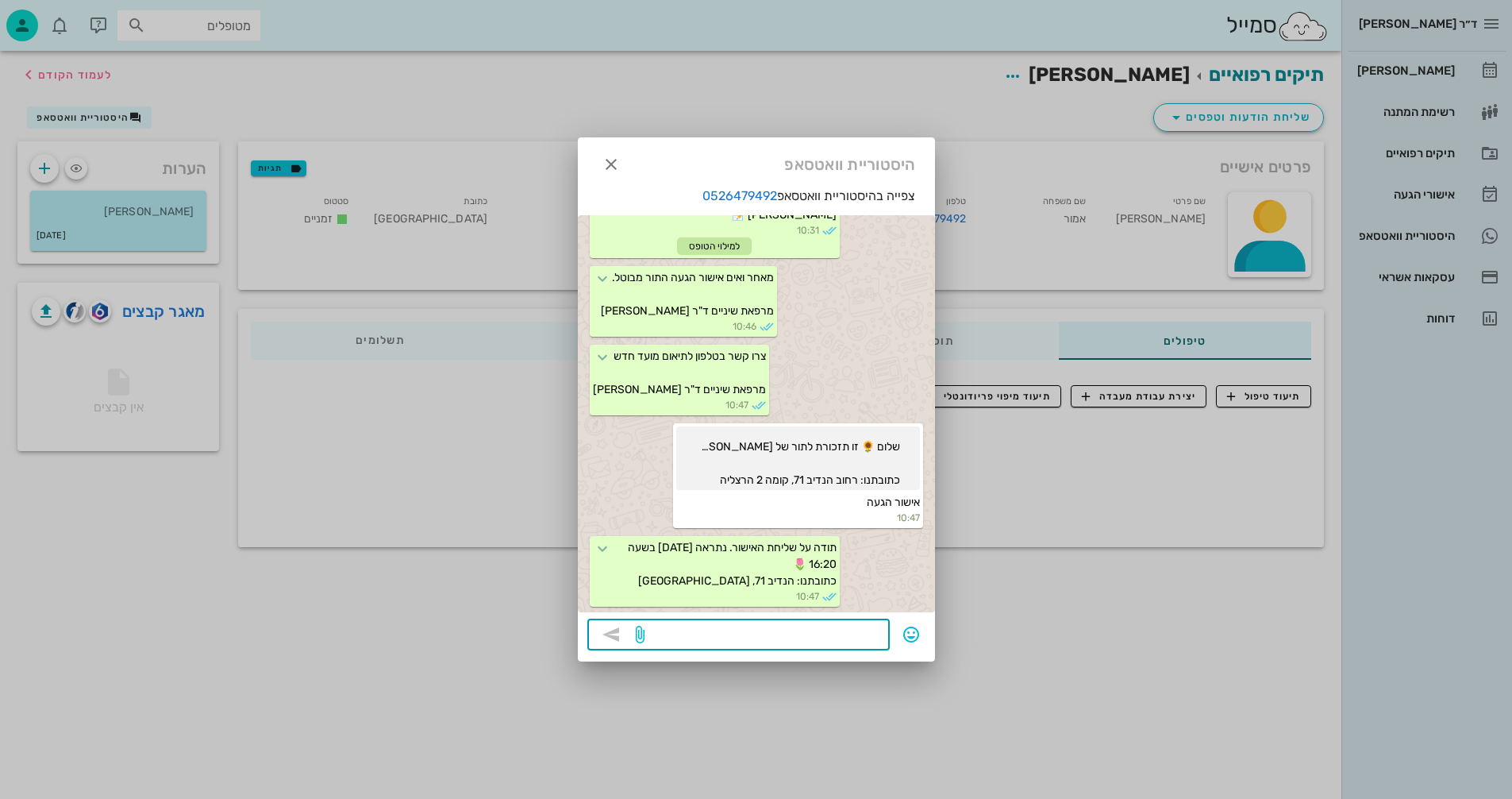
click at [831, 629] on textarea at bounding box center [764, 635] width 233 height 25
type textarea "מרפאה 099500799"
click at [616, 637] on icon "button" at bounding box center [611, 634] width 19 height 19
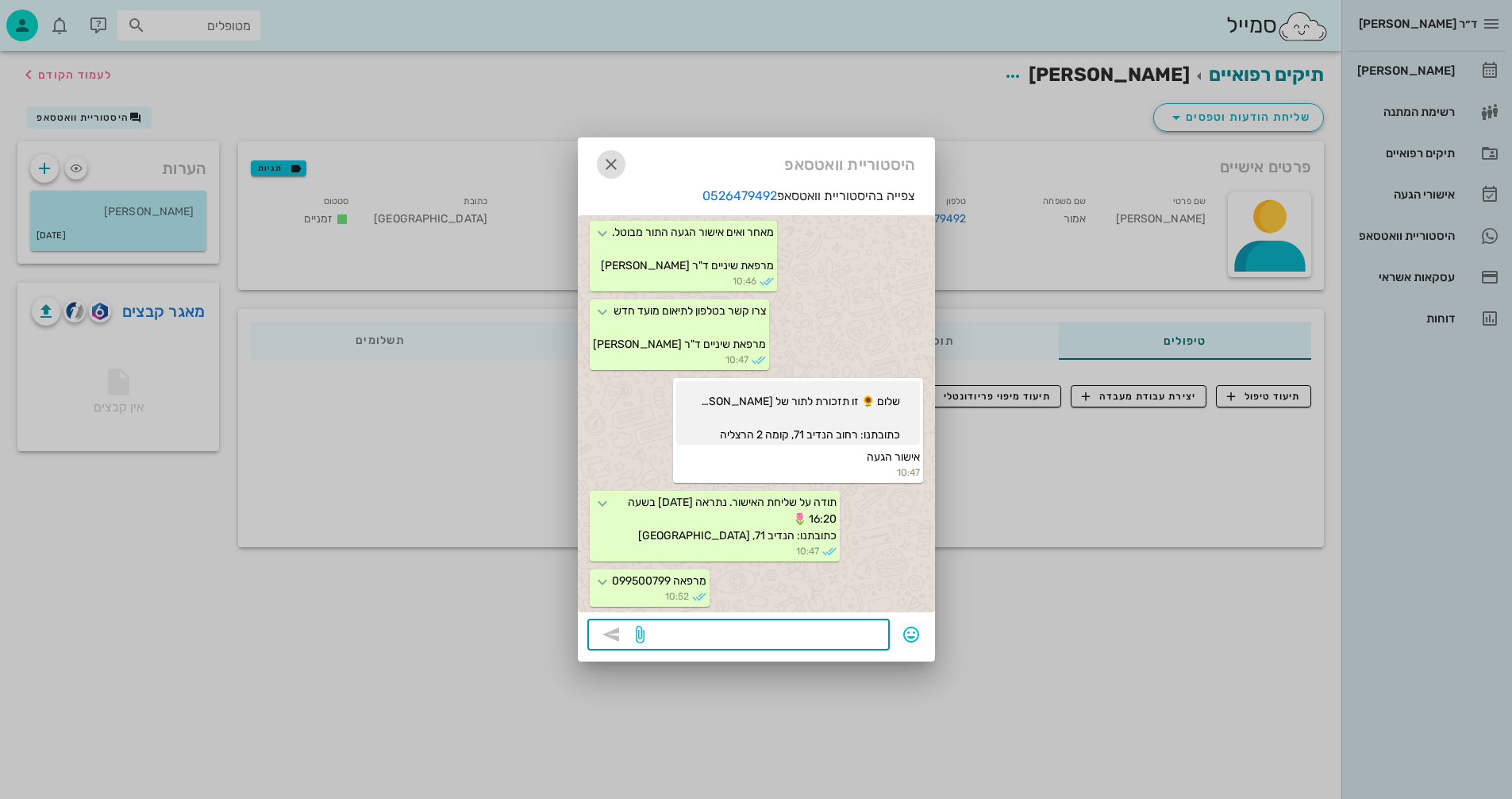
click at [600, 155] on span "button" at bounding box center [611, 164] width 28 height 19
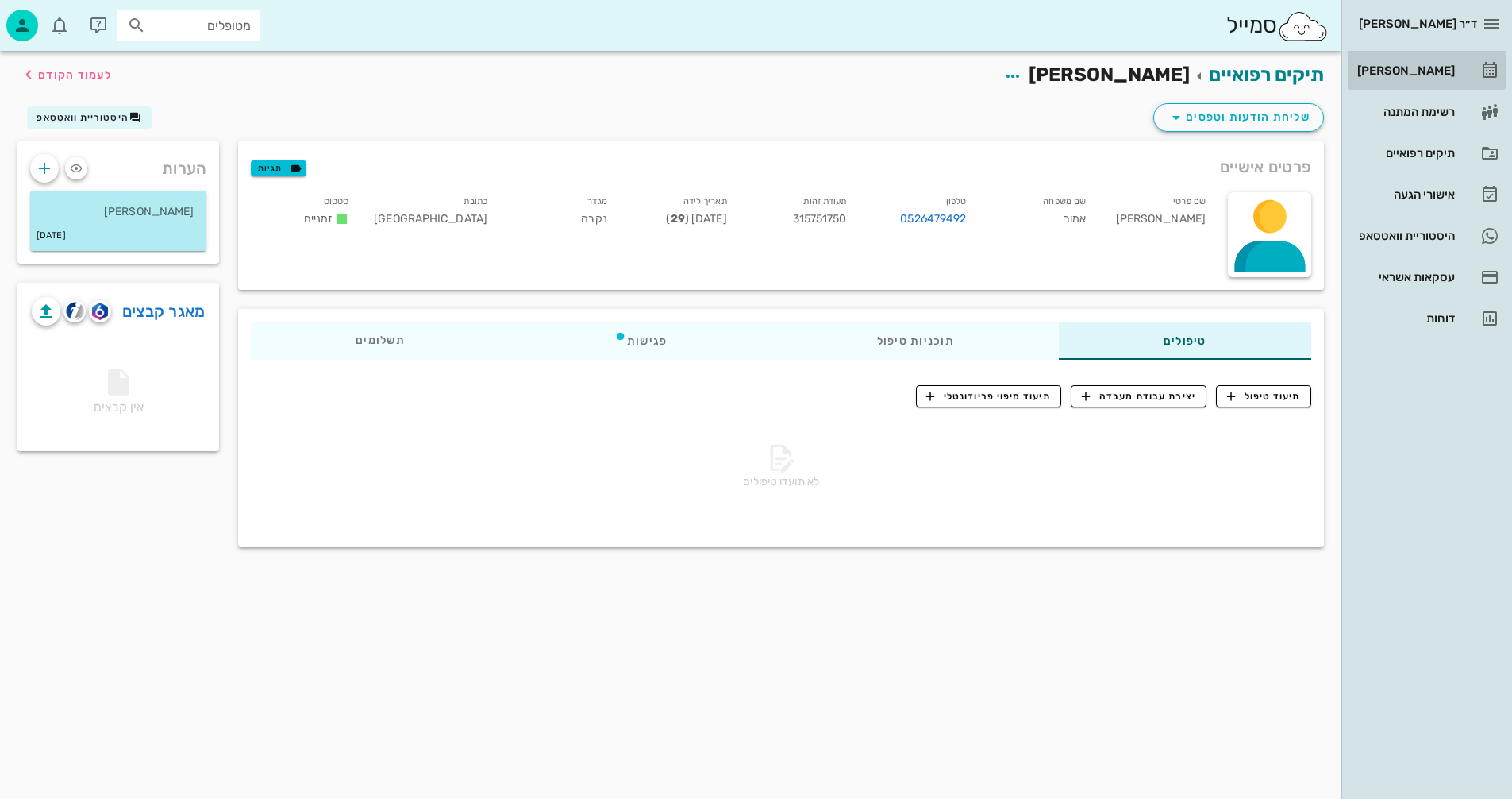
click at [1404, 66] on div "[PERSON_NAME]" at bounding box center [1404, 70] width 101 height 13
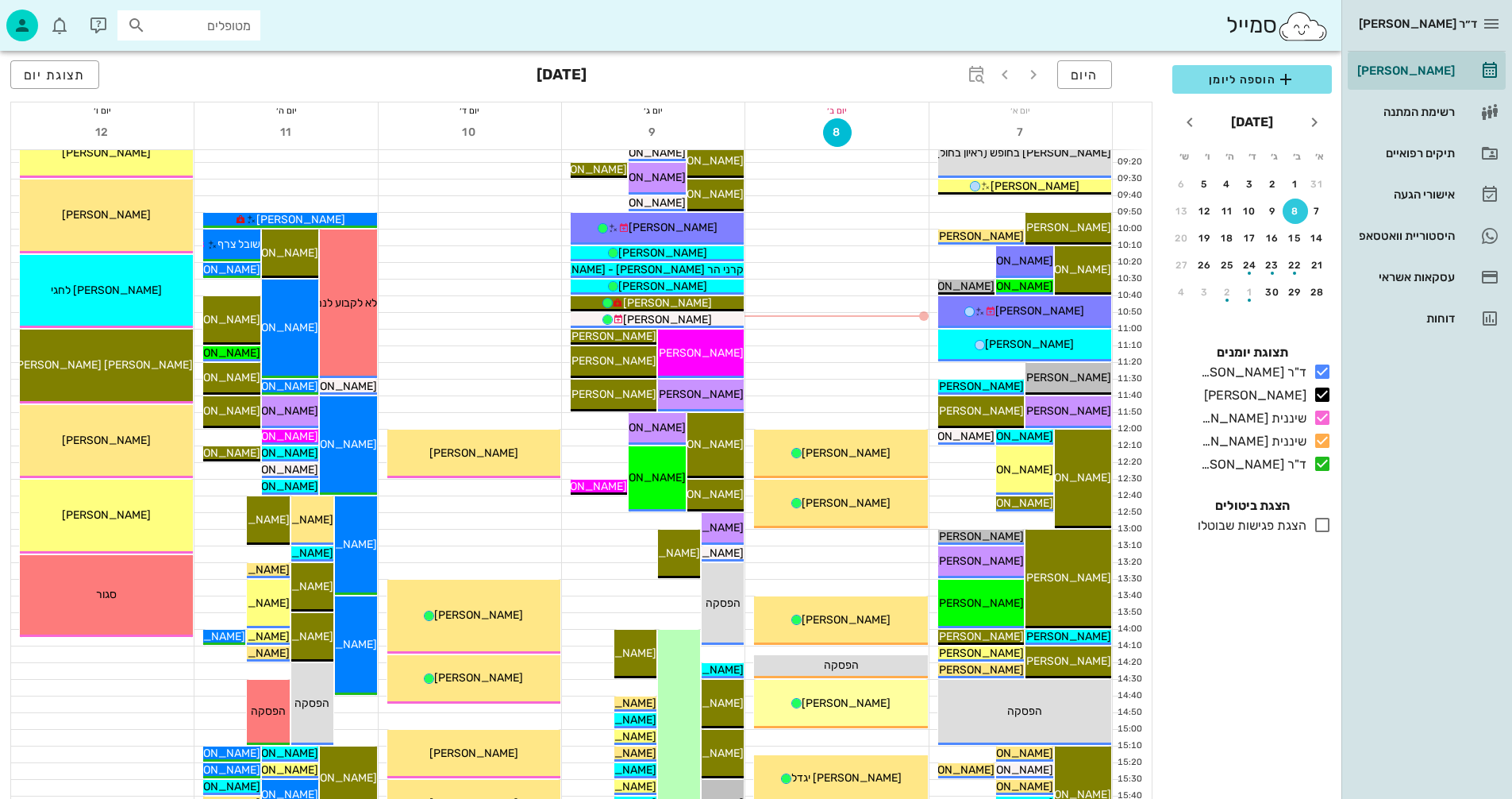
scroll to position [238, 0]
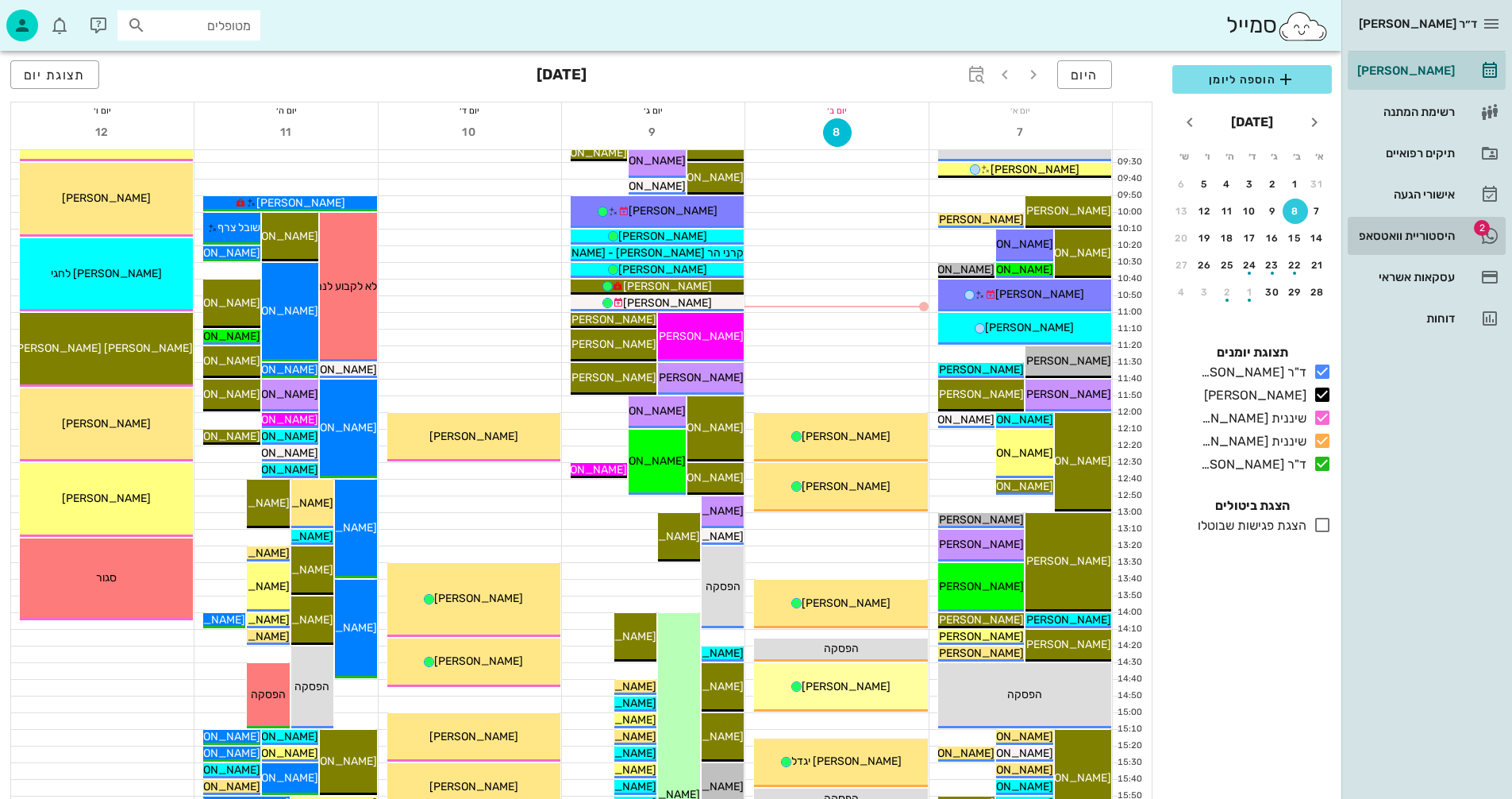
click at [1382, 233] on div "היסטוריית וואטסאפ" at bounding box center [1404, 236] width 101 height 13
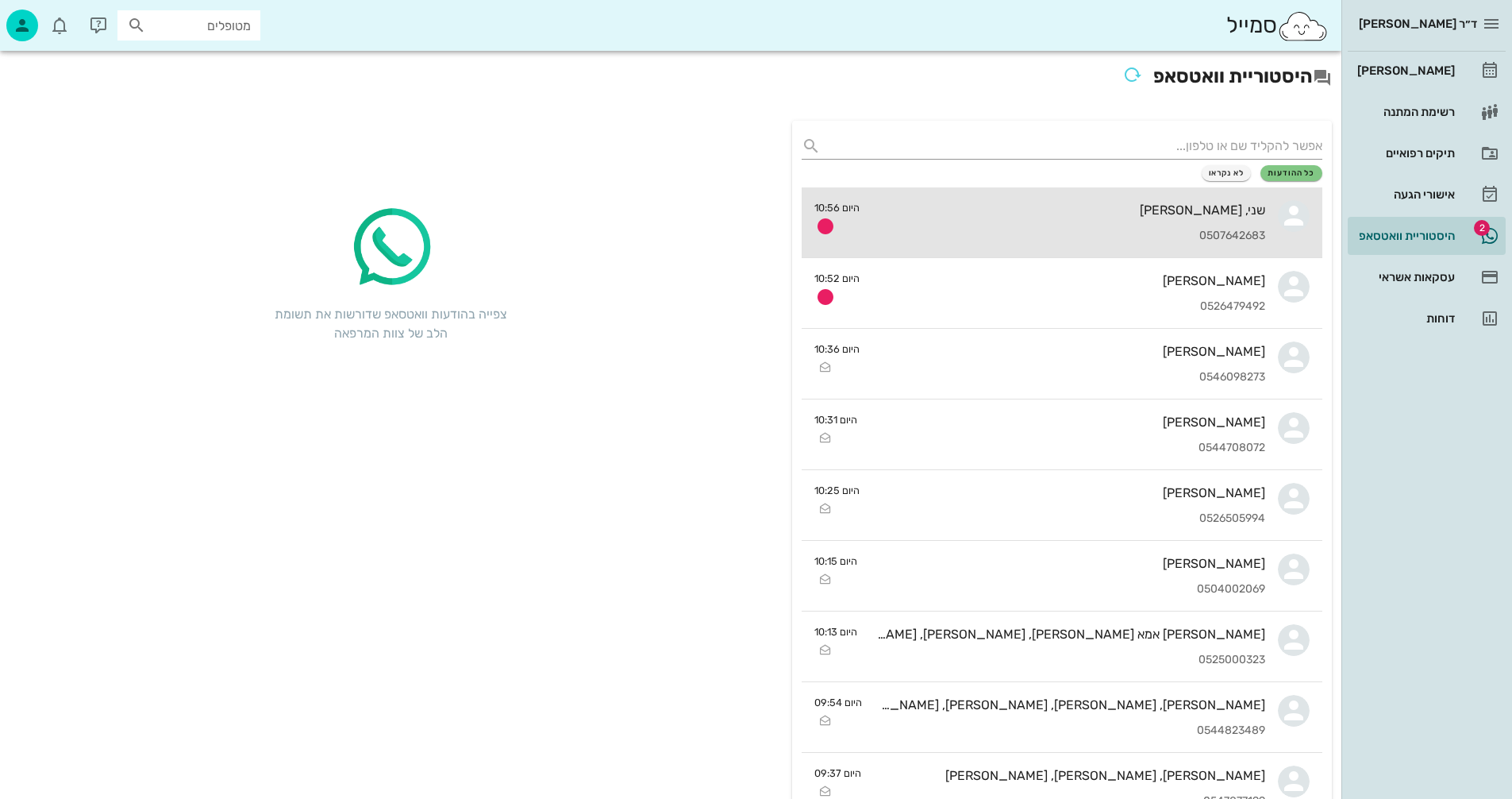
click at [1011, 227] on div "שני, [PERSON_NAME] 0507642683" at bounding box center [1069, 222] width 393 height 70
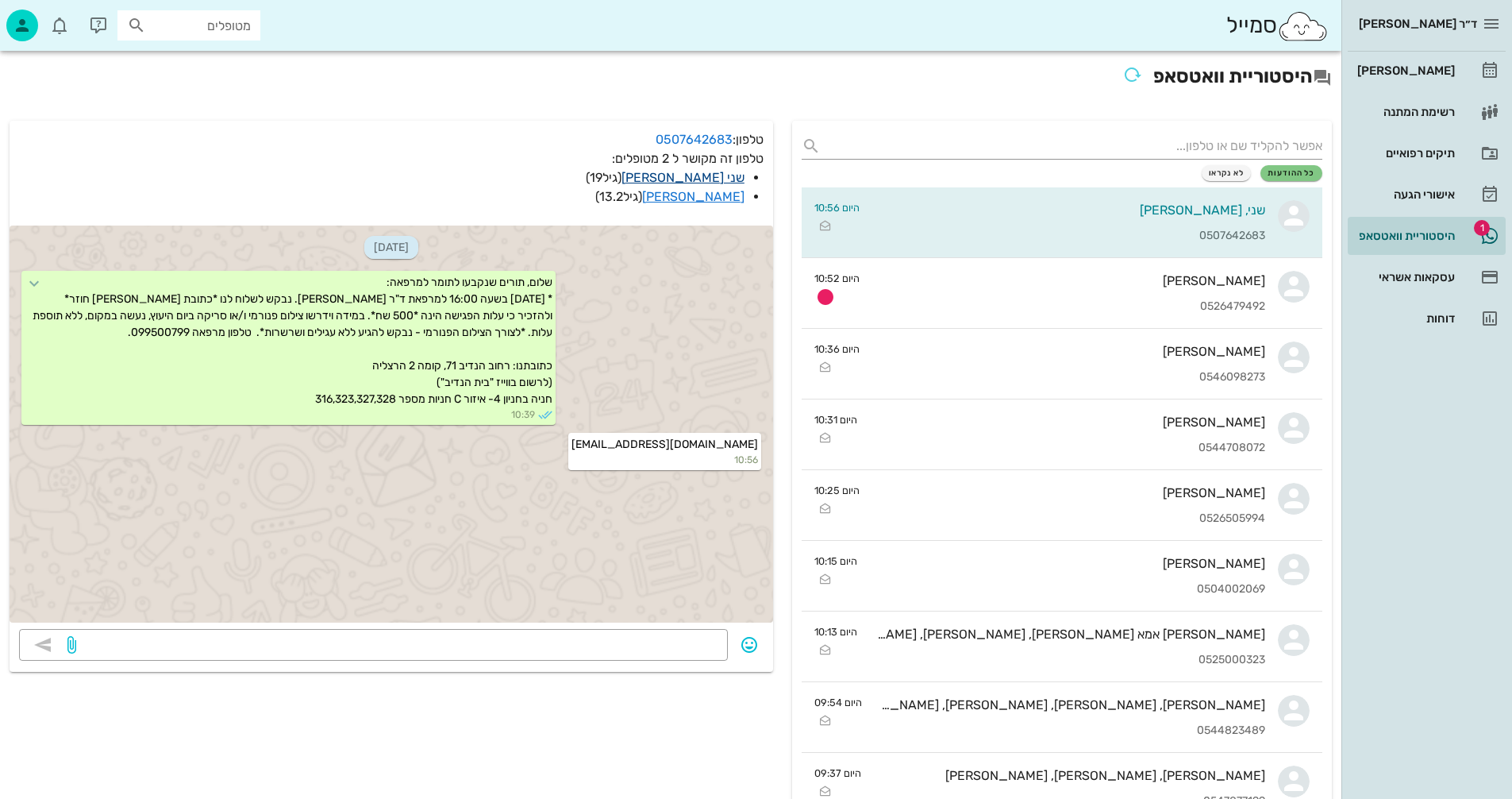
click at [722, 177] on link "שני [PERSON_NAME]" at bounding box center [683, 178] width 123 height 15
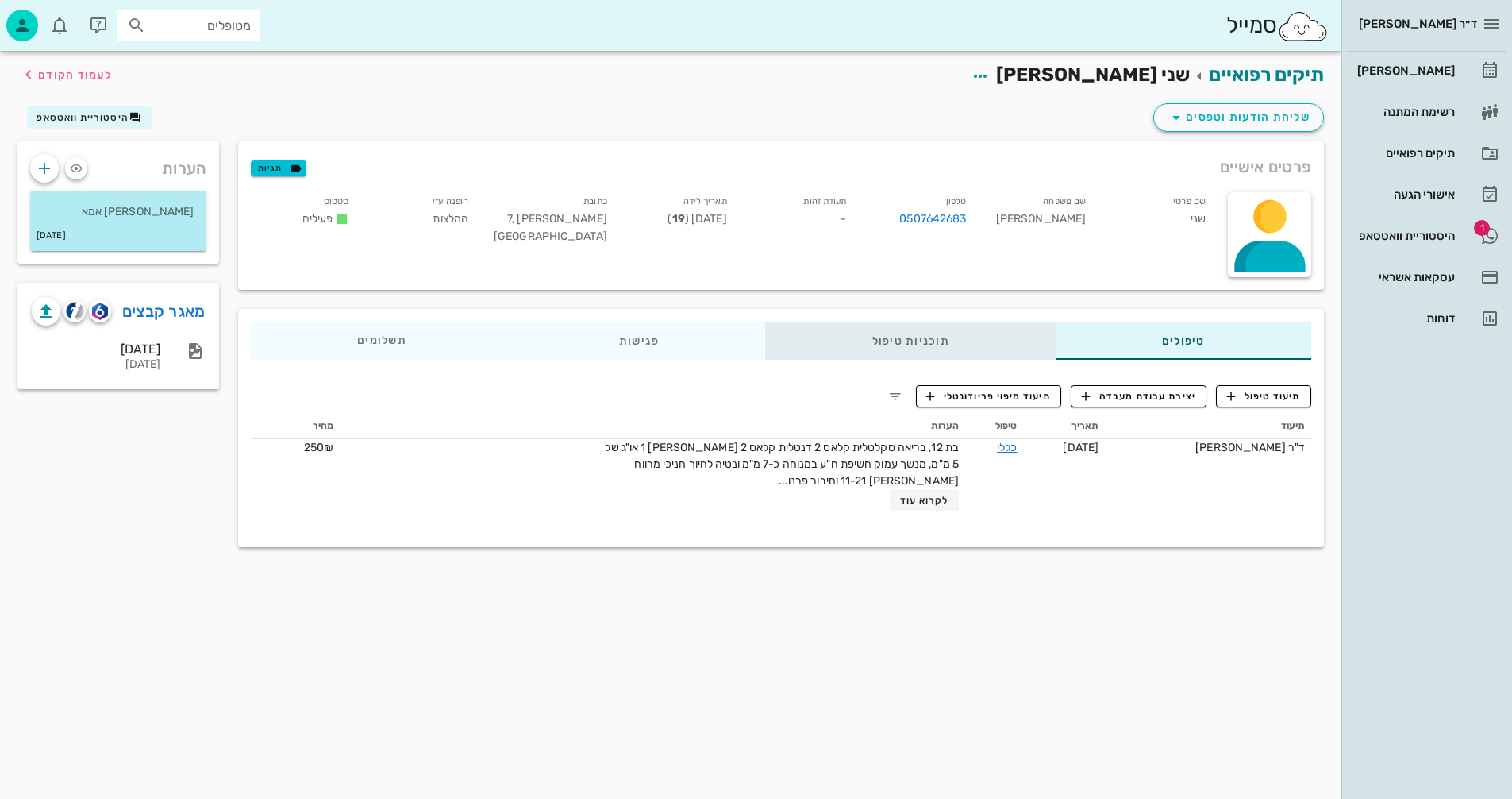
click at [906, 337] on div "תוכניות טיפול" at bounding box center [911, 340] width 289 height 39
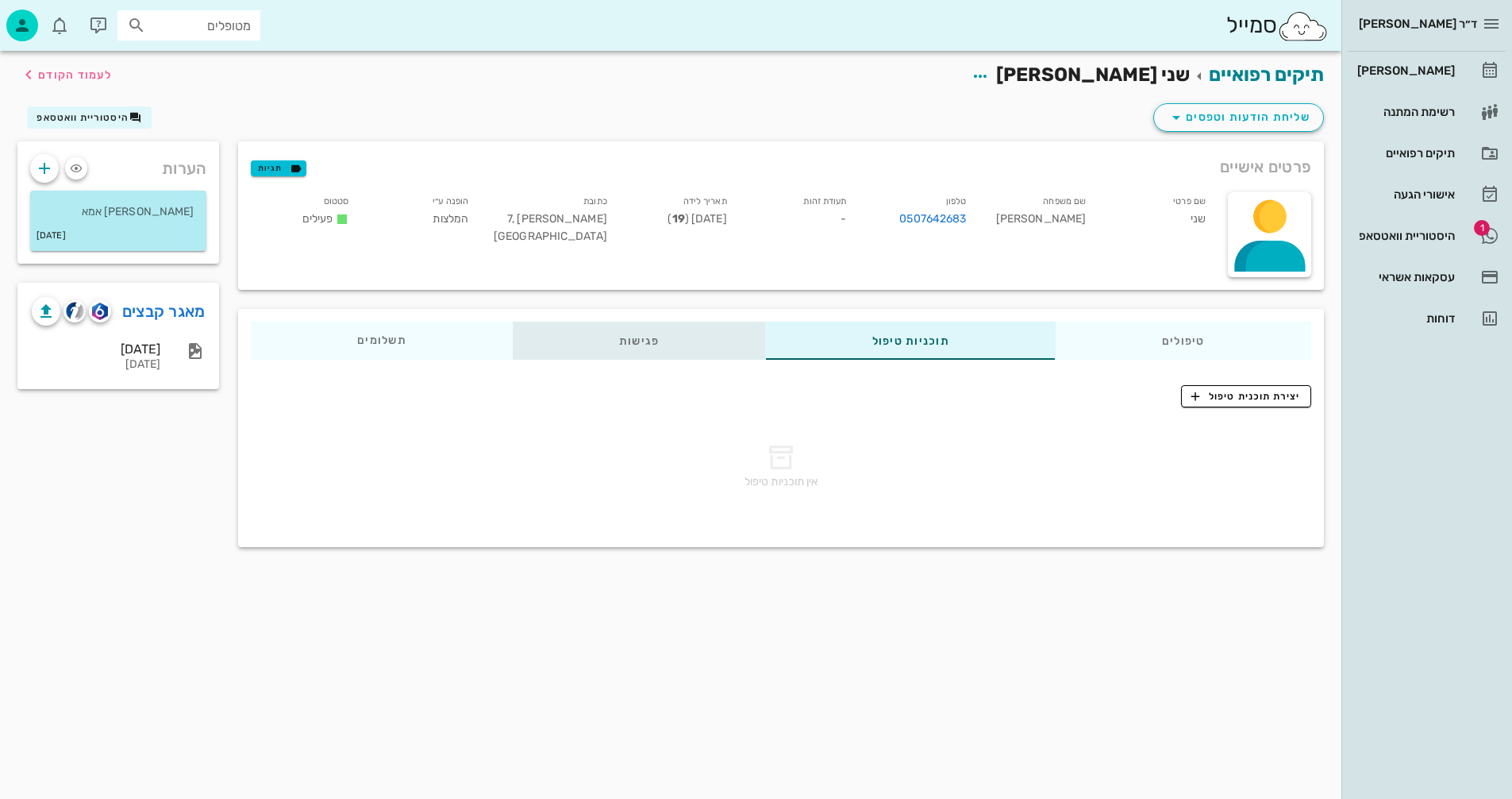
click at [634, 344] on div "פגישות" at bounding box center [640, 340] width 254 height 39
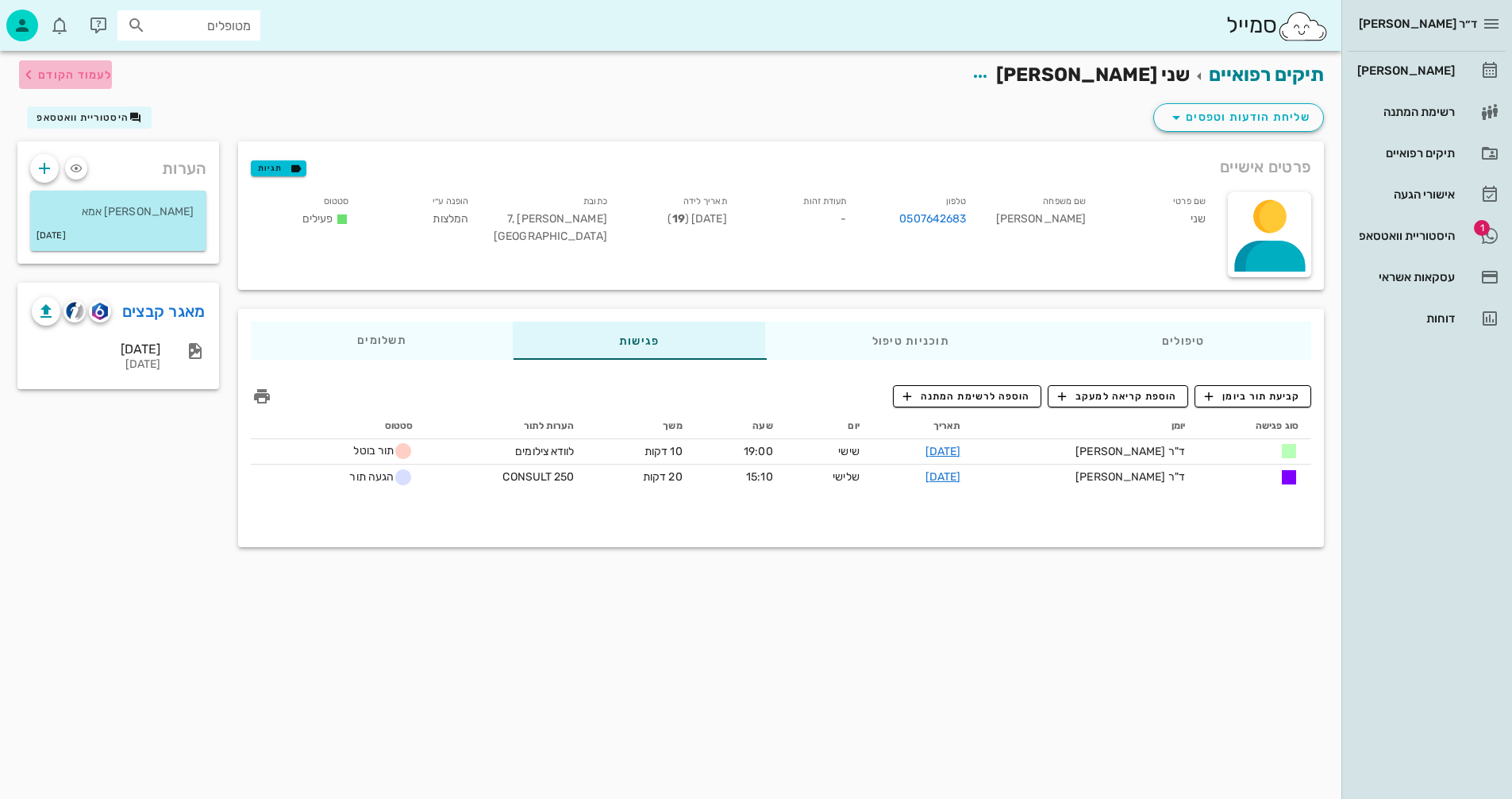
click at [68, 75] on span "לעמוד הקודם" at bounding box center [75, 75] width 74 height 13
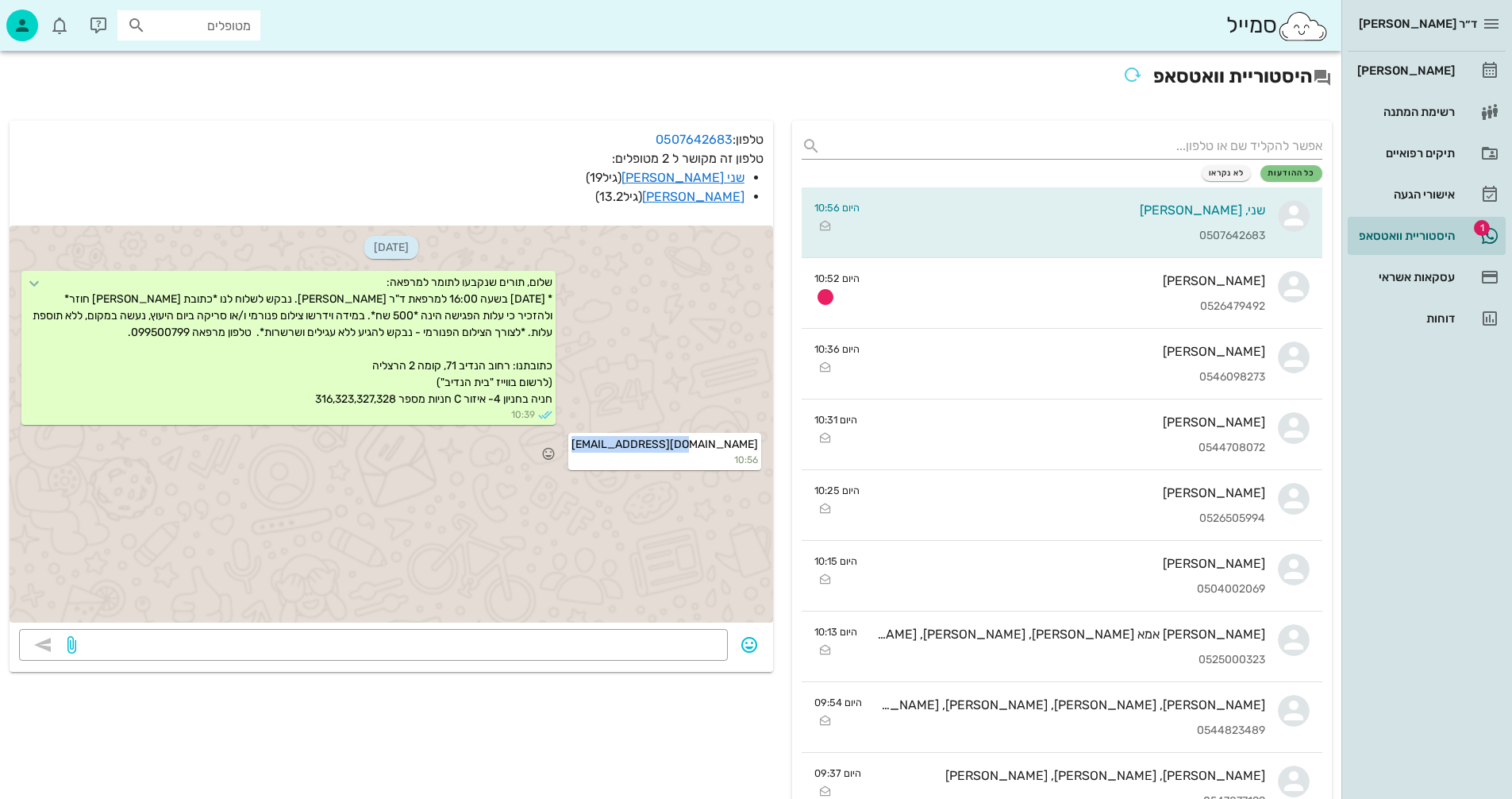
drag, startPoint x: 653, startPoint y: 445, endPoint x: 759, endPoint y: 443, distance: 106.0
click at [759, 443] on div "[EMAIL_ADDRESS][DOMAIN_NAME] 10:56" at bounding box center [664, 451] width 193 height 38
copy span "[EMAIL_ADDRESS][DOMAIN_NAME]"
click at [722, 177] on link "שני [PERSON_NAME]" at bounding box center [683, 178] width 123 height 15
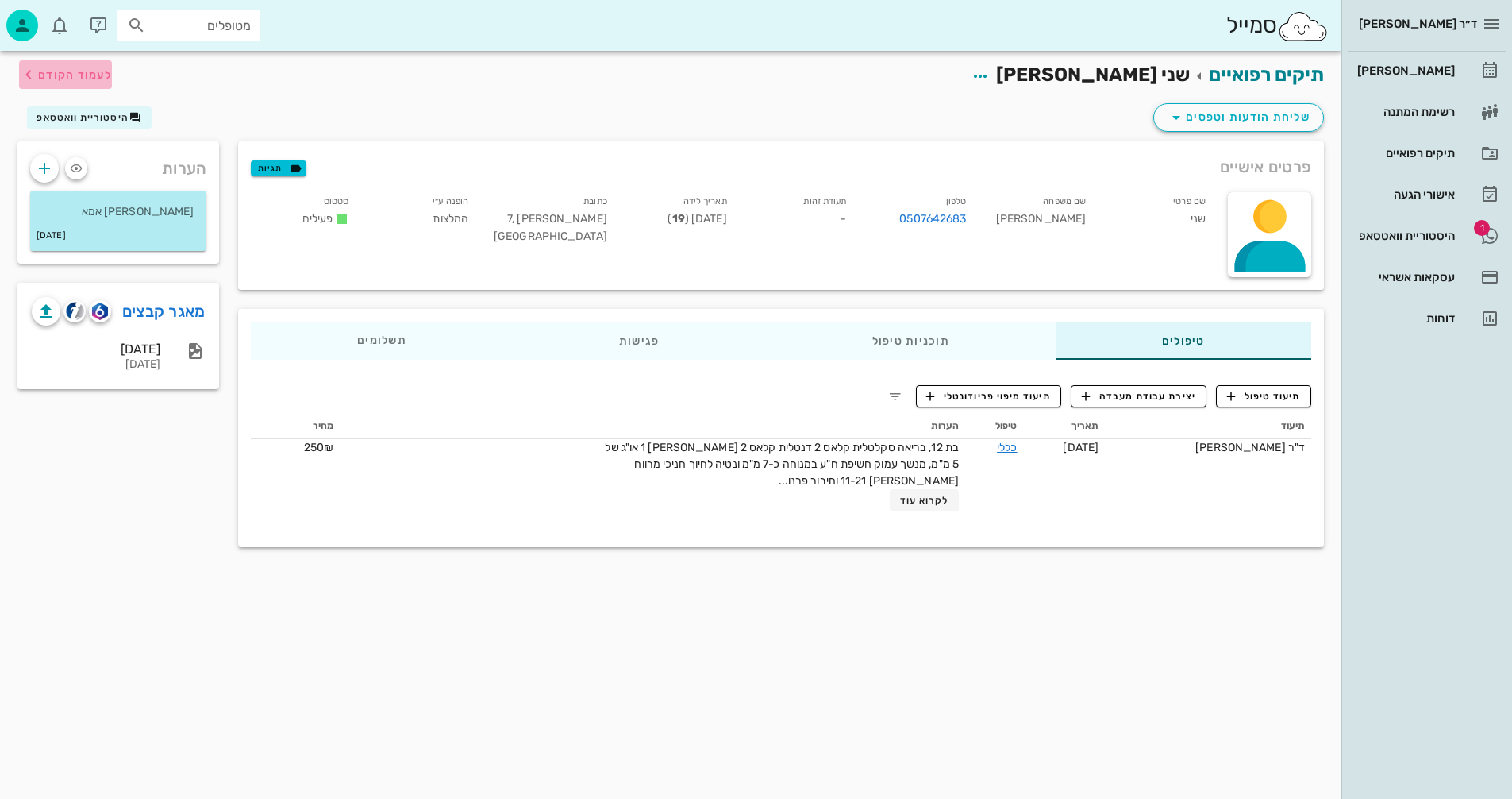
click at [69, 72] on span "לעמוד הקודם" at bounding box center [75, 75] width 74 height 13
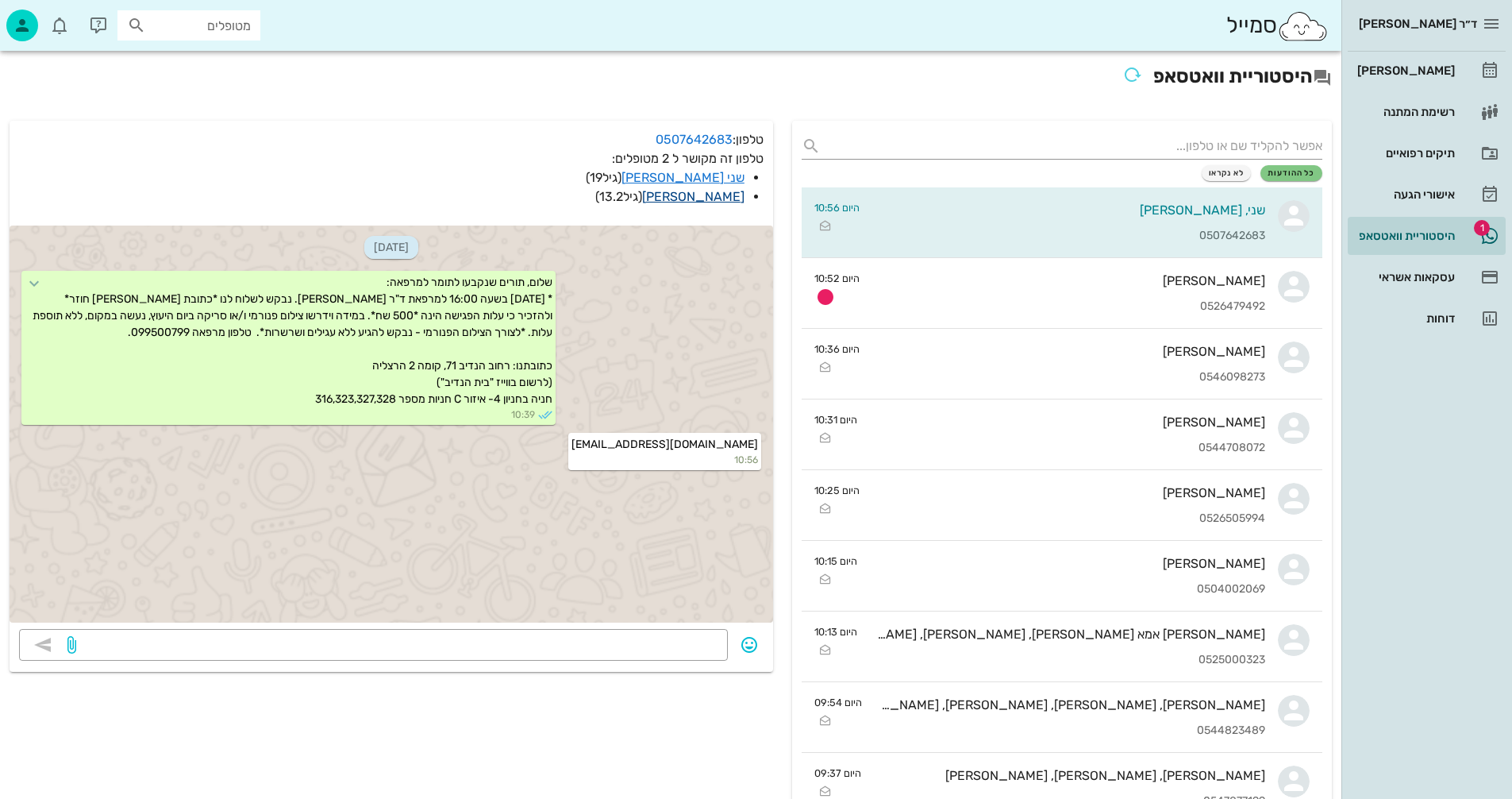
click at [701, 193] on link "[PERSON_NAME]" at bounding box center [694, 196] width 102 height 15
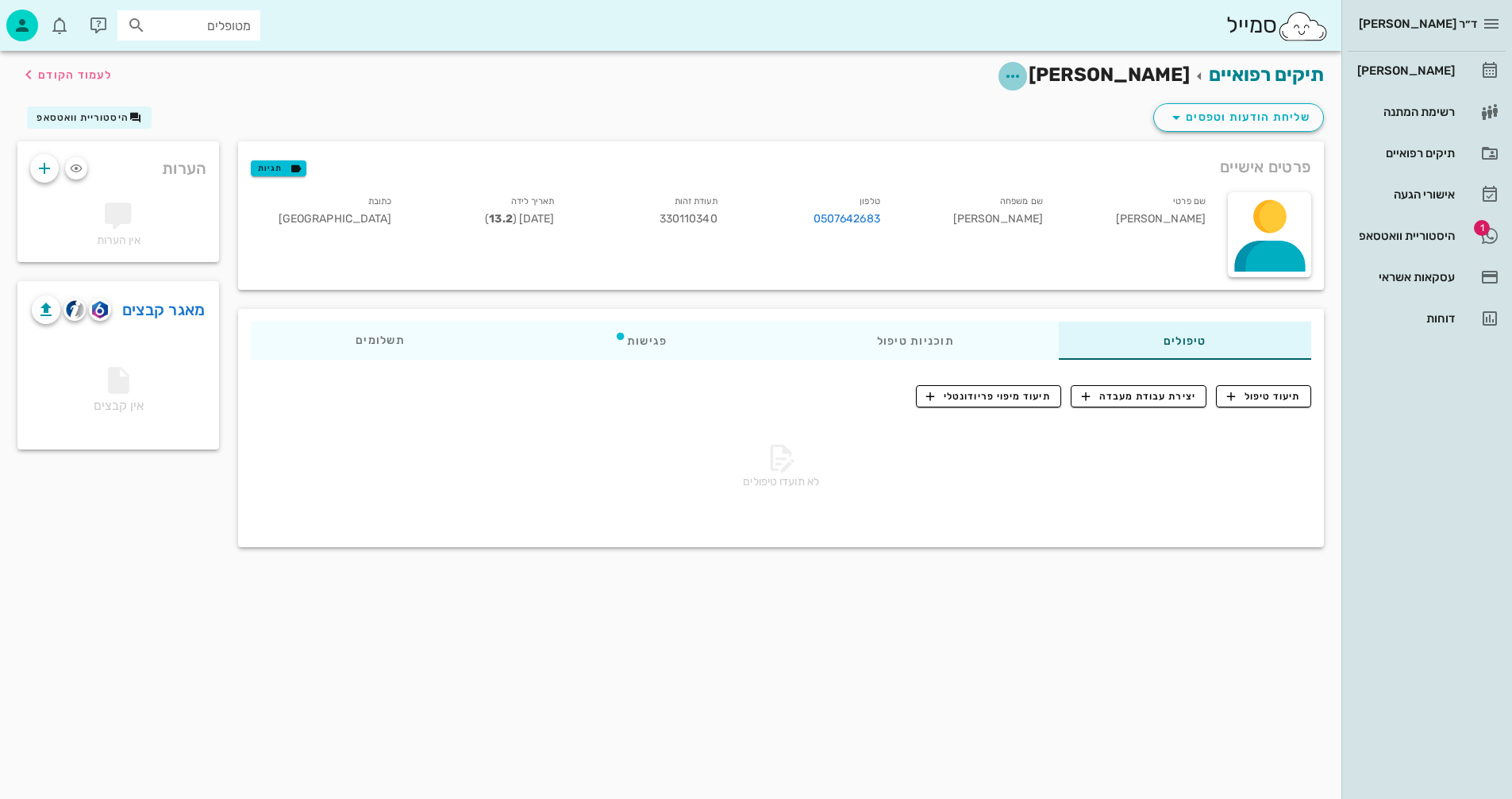
click at [1022, 74] on icon "button" at bounding box center [1013, 76] width 19 height 19
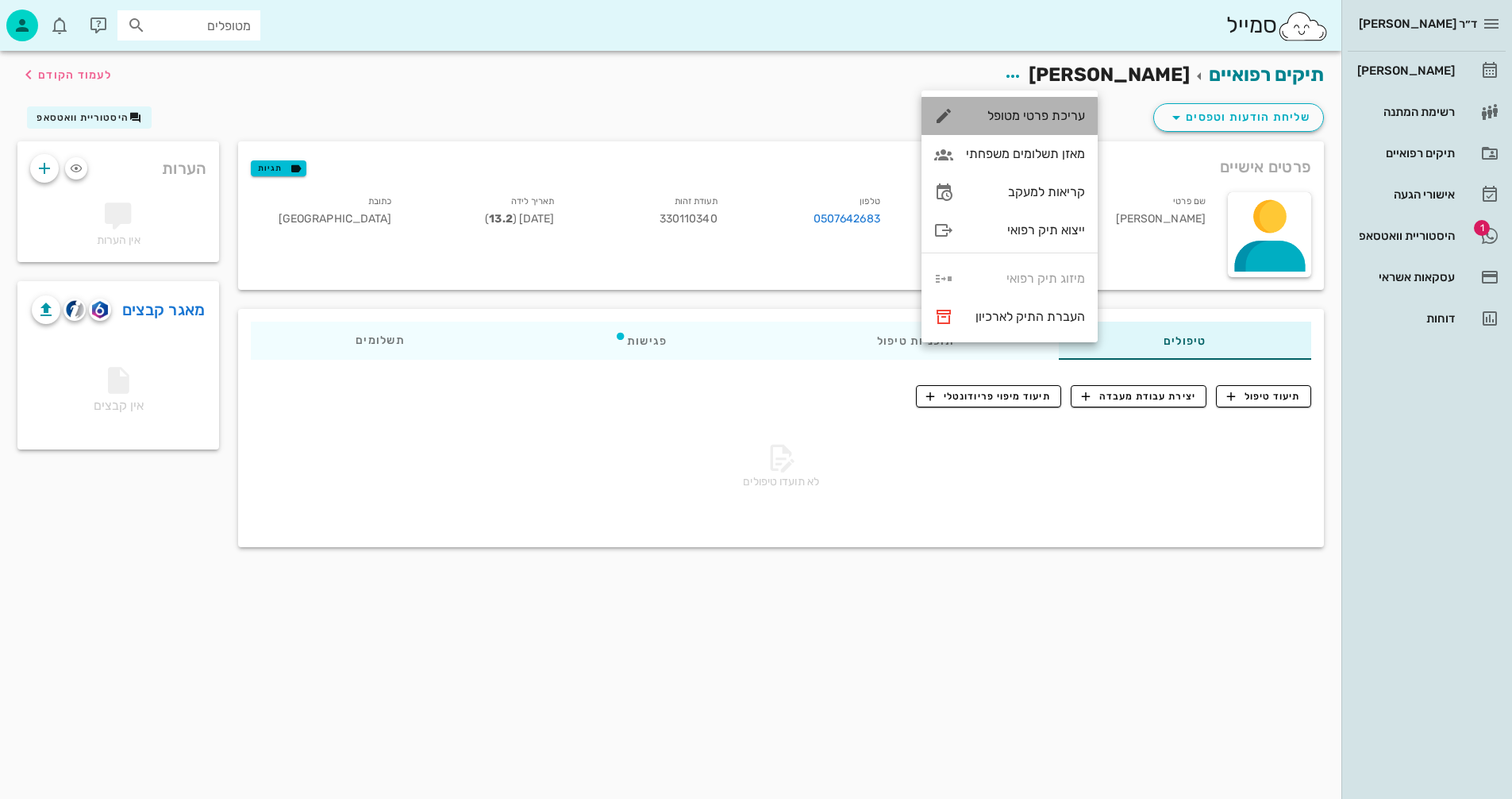
click at [1017, 117] on div "עריכת פרטי מטופל" at bounding box center [1025, 116] width 119 height 15
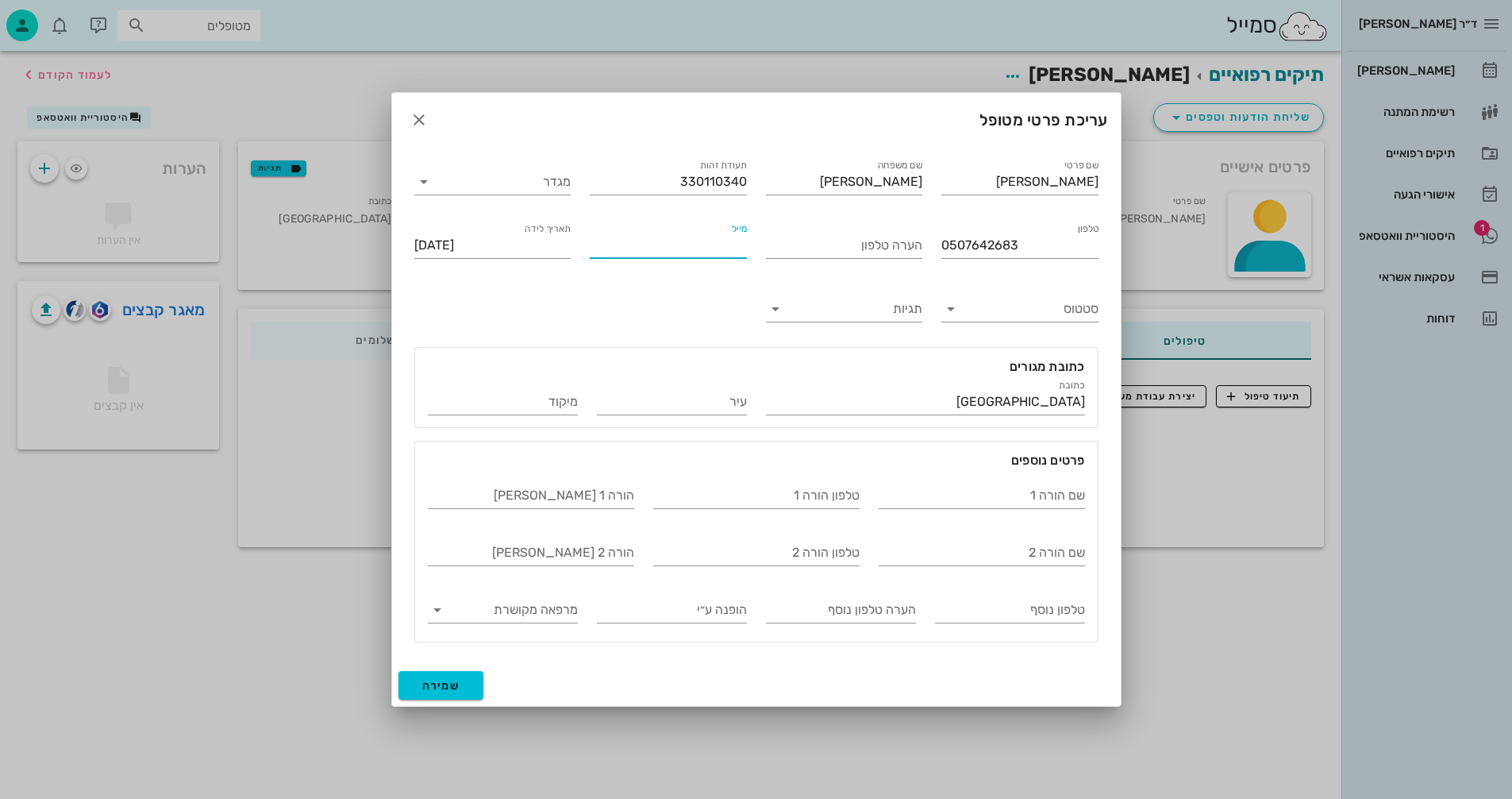
paste input "[EMAIL_ADDRESS][DOMAIN_NAME]"
type input "[EMAIL_ADDRESS][DOMAIN_NAME]"
click at [965, 497] on input "שם הורה 1" at bounding box center [982, 495] width 207 height 25
type input "[PERSON_NAME]"
click at [445, 688] on span "שמירה" at bounding box center [441, 685] width 39 height 13
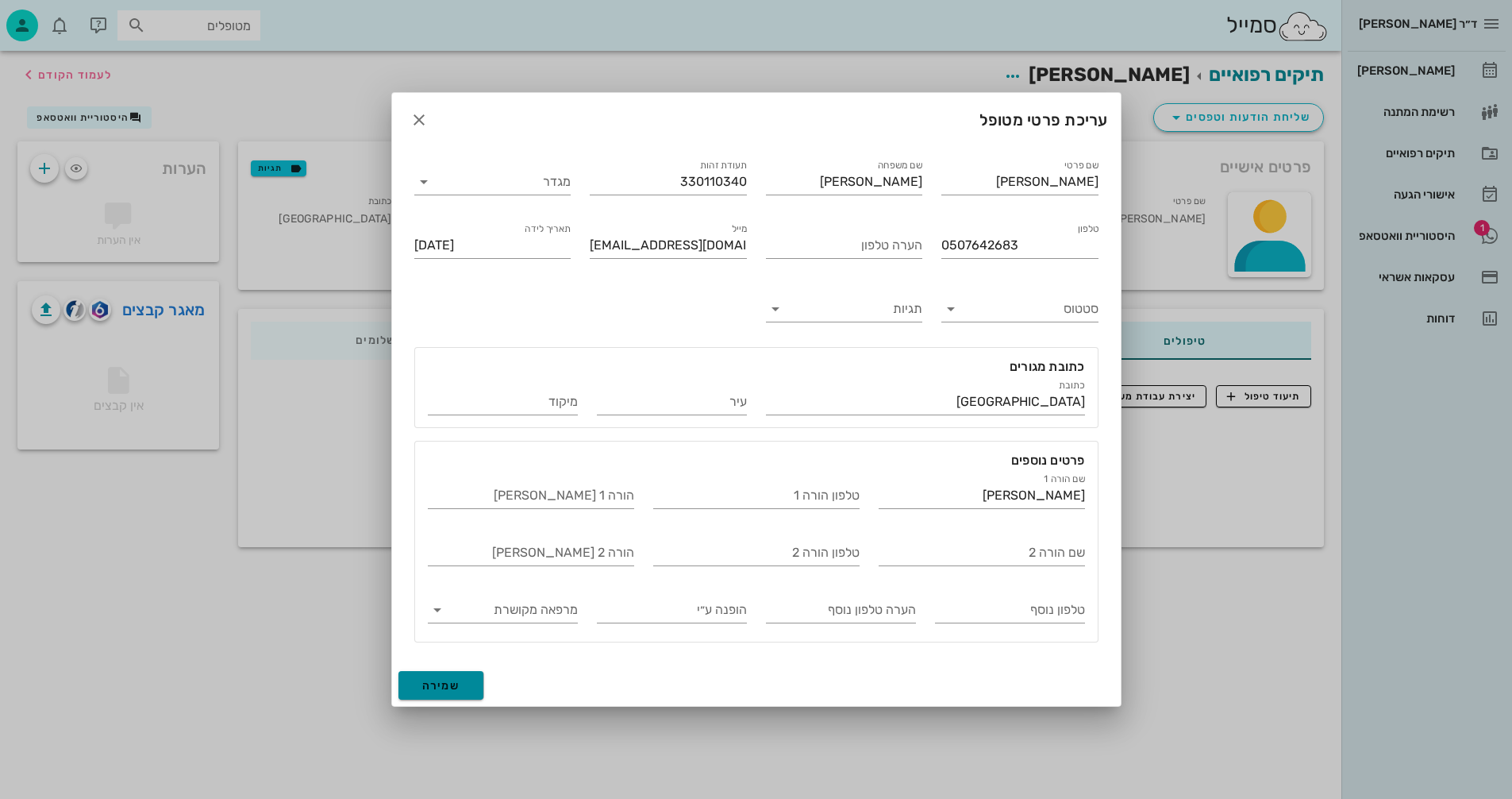
type input "[DATE]"
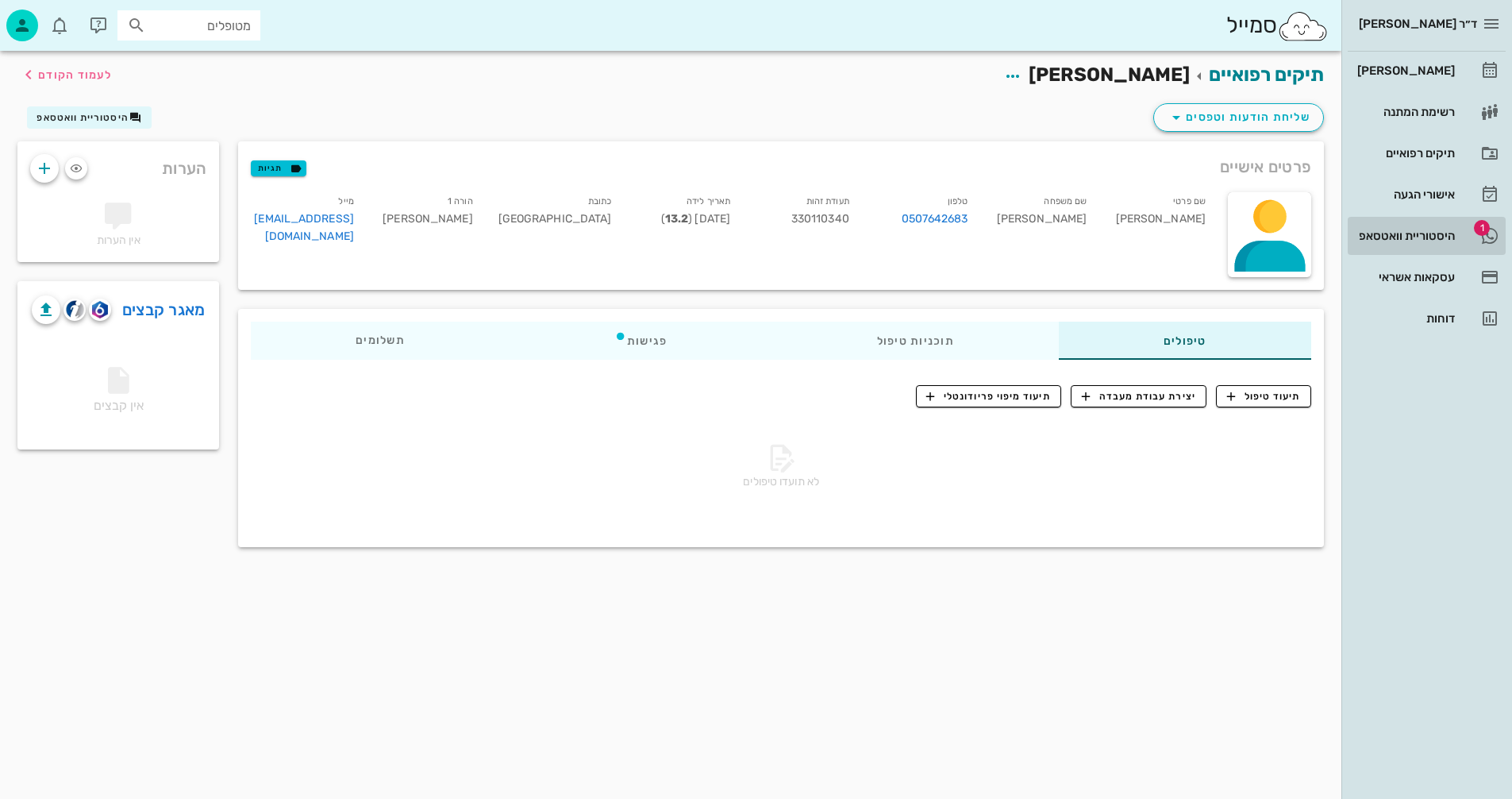
click at [1400, 233] on div "היסטוריית וואטסאפ" at bounding box center [1404, 236] width 101 height 13
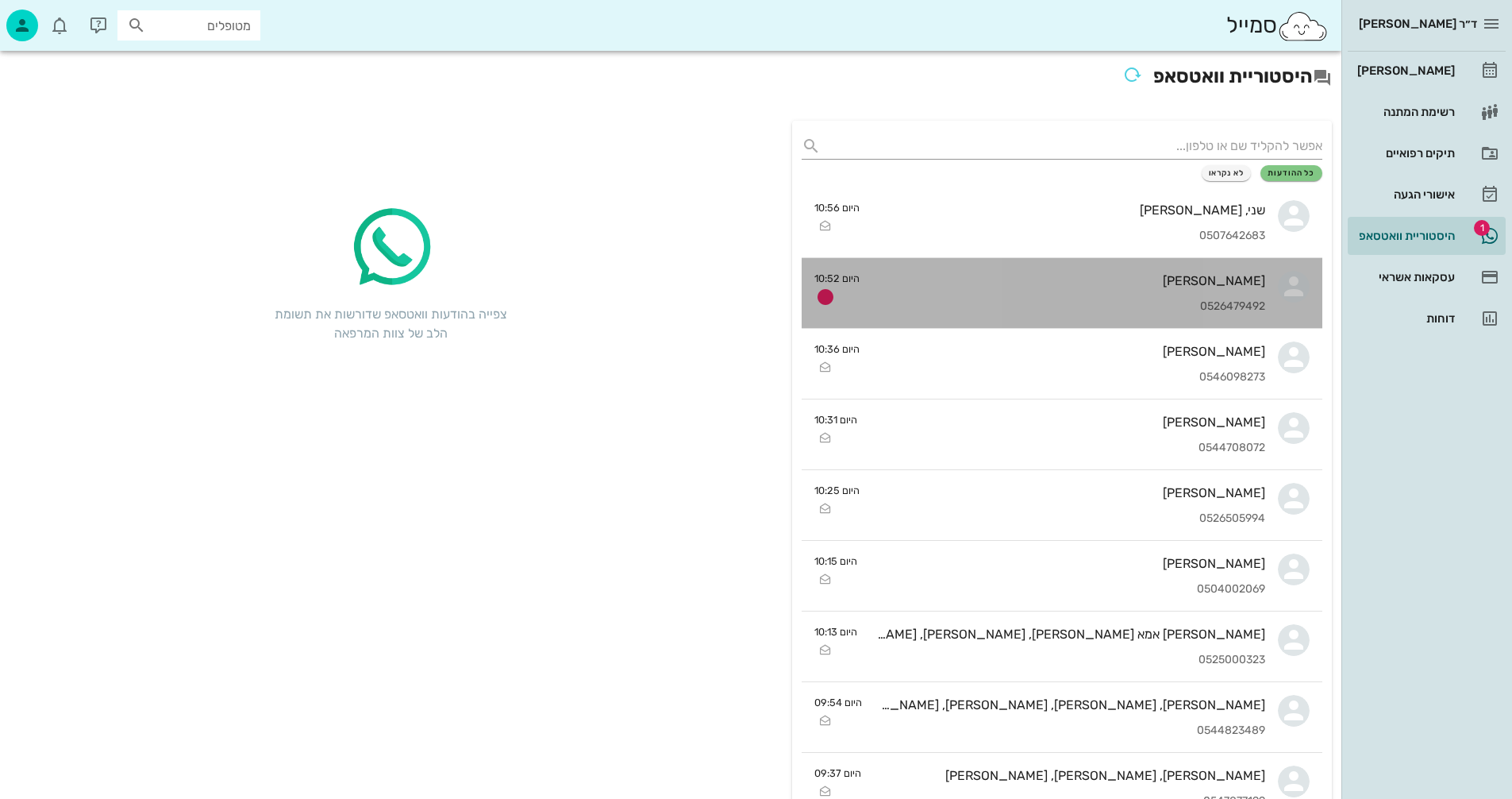
click at [913, 297] on div "[PERSON_NAME] אמור 0526479492" at bounding box center [1069, 293] width 393 height 70
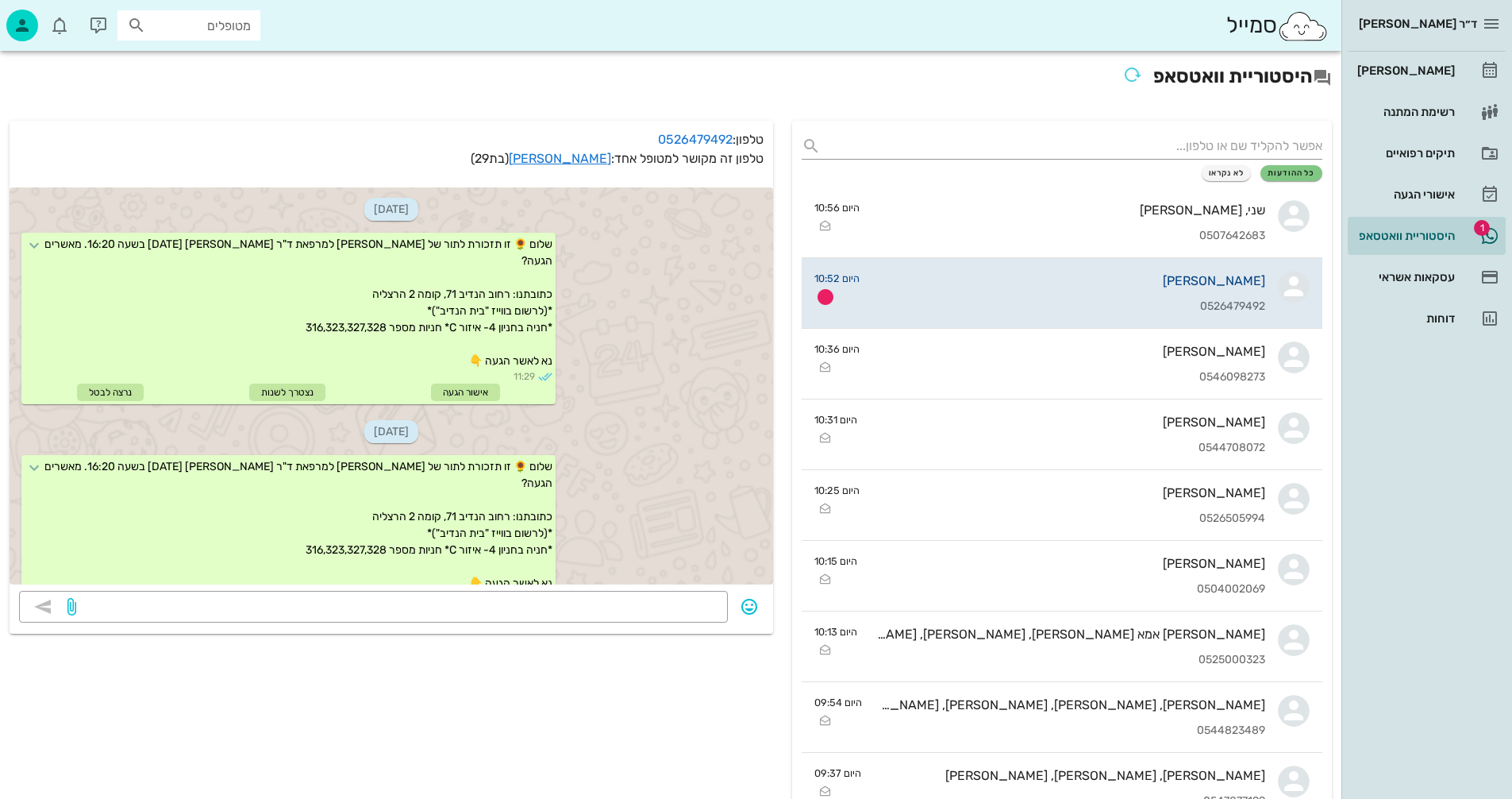
scroll to position [533, 0]
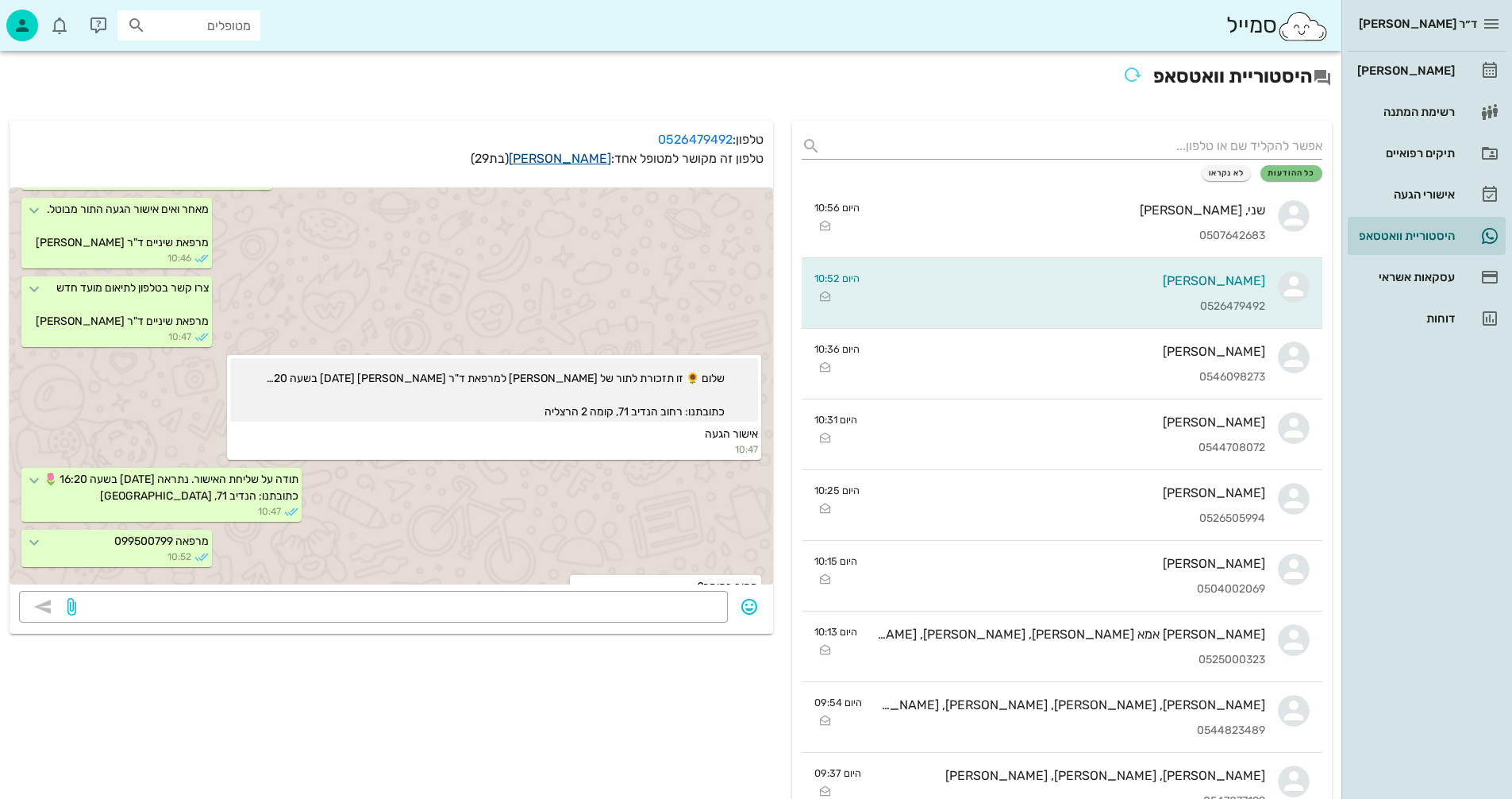
click at [586, 161] on link "[PERSON_NAME]" at bounding box center [560, 159] width 102 height 15
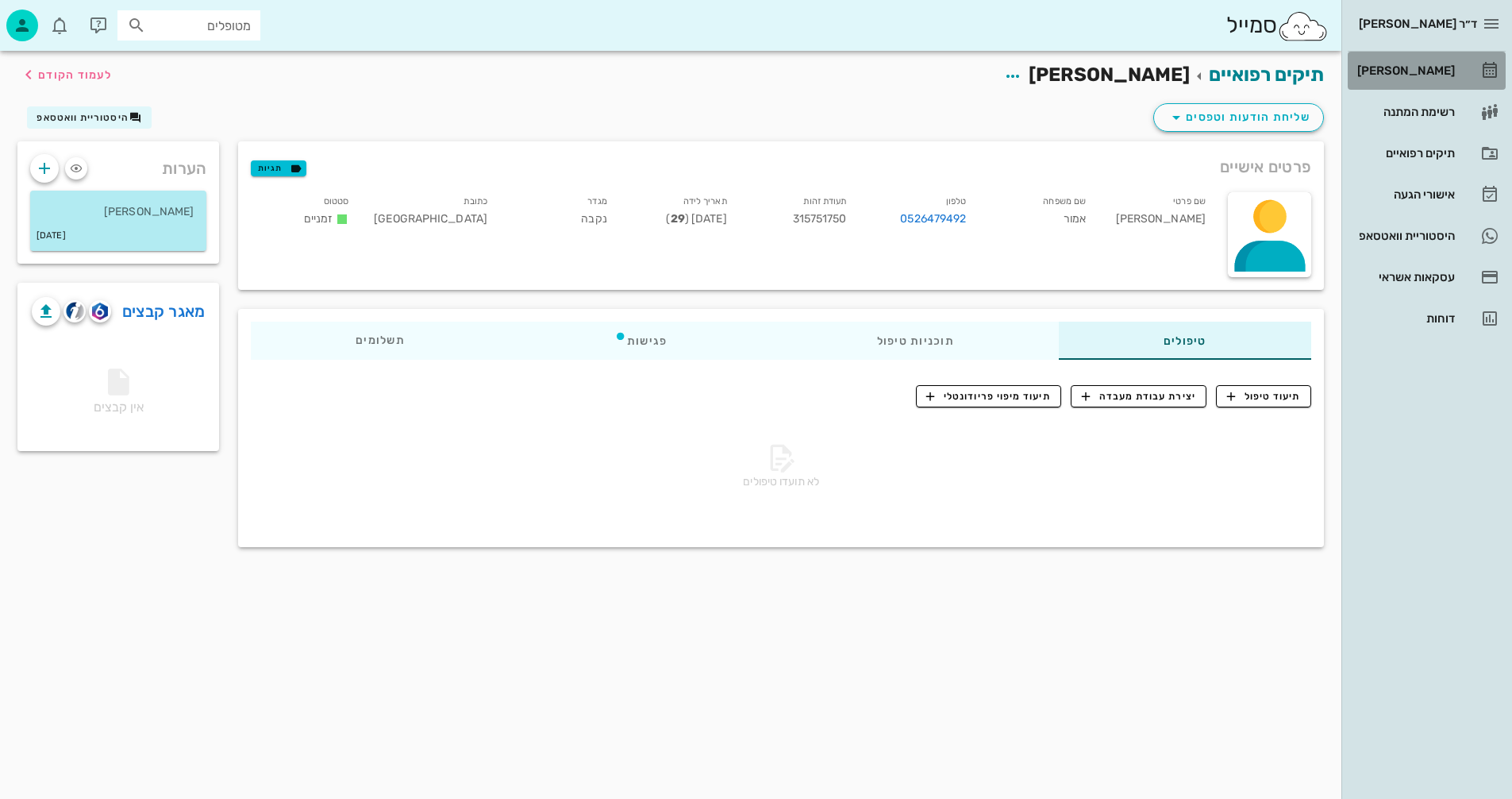
click at [1415, 64] on div "[PERSON_NAME]" at bounding box center [1404, 70] width 101 height 13
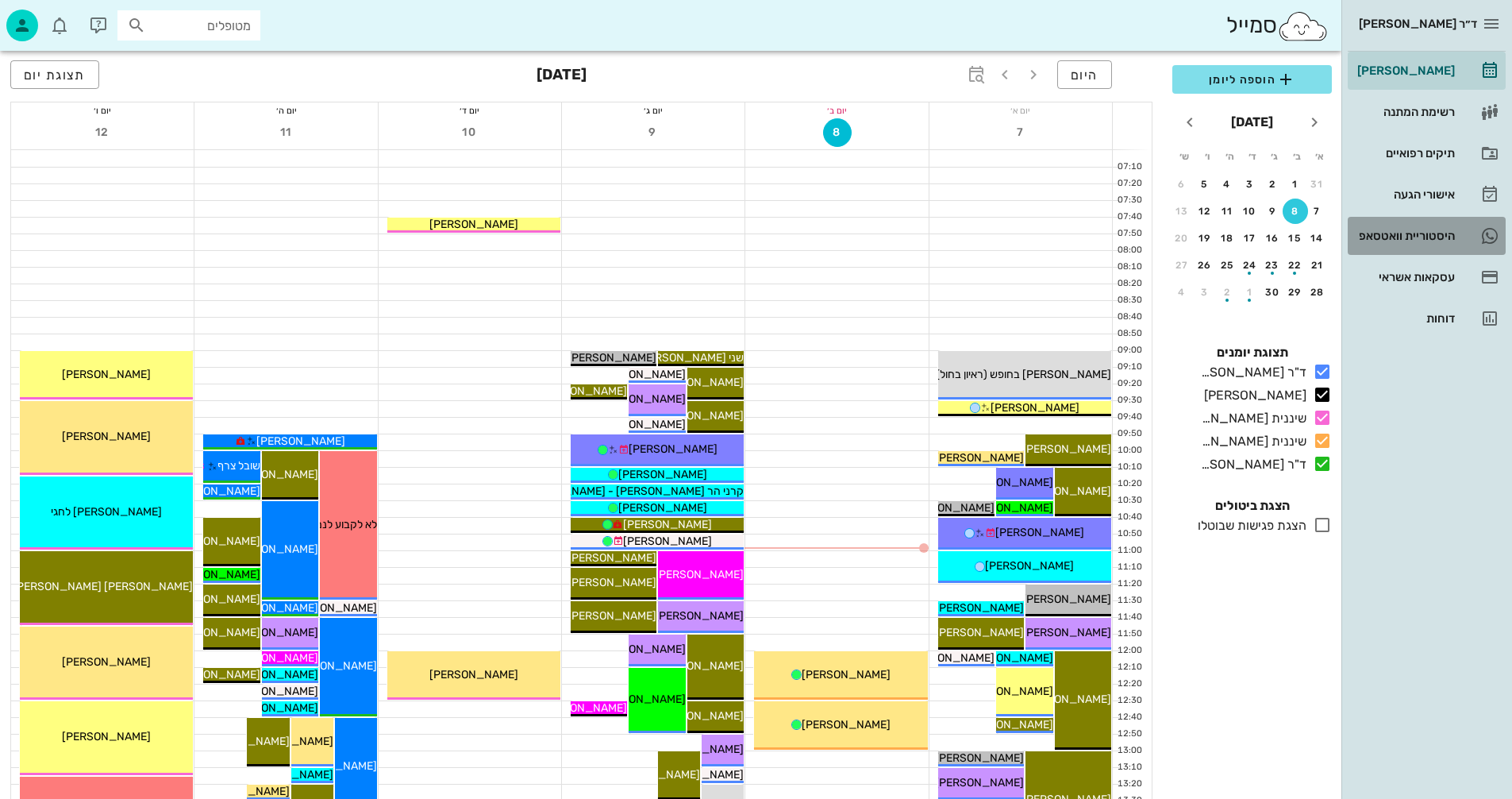
click at [1391, 238] on div "היסטוריית וואטסאפ" at bounding box center [1404, 236] width 101 height 13
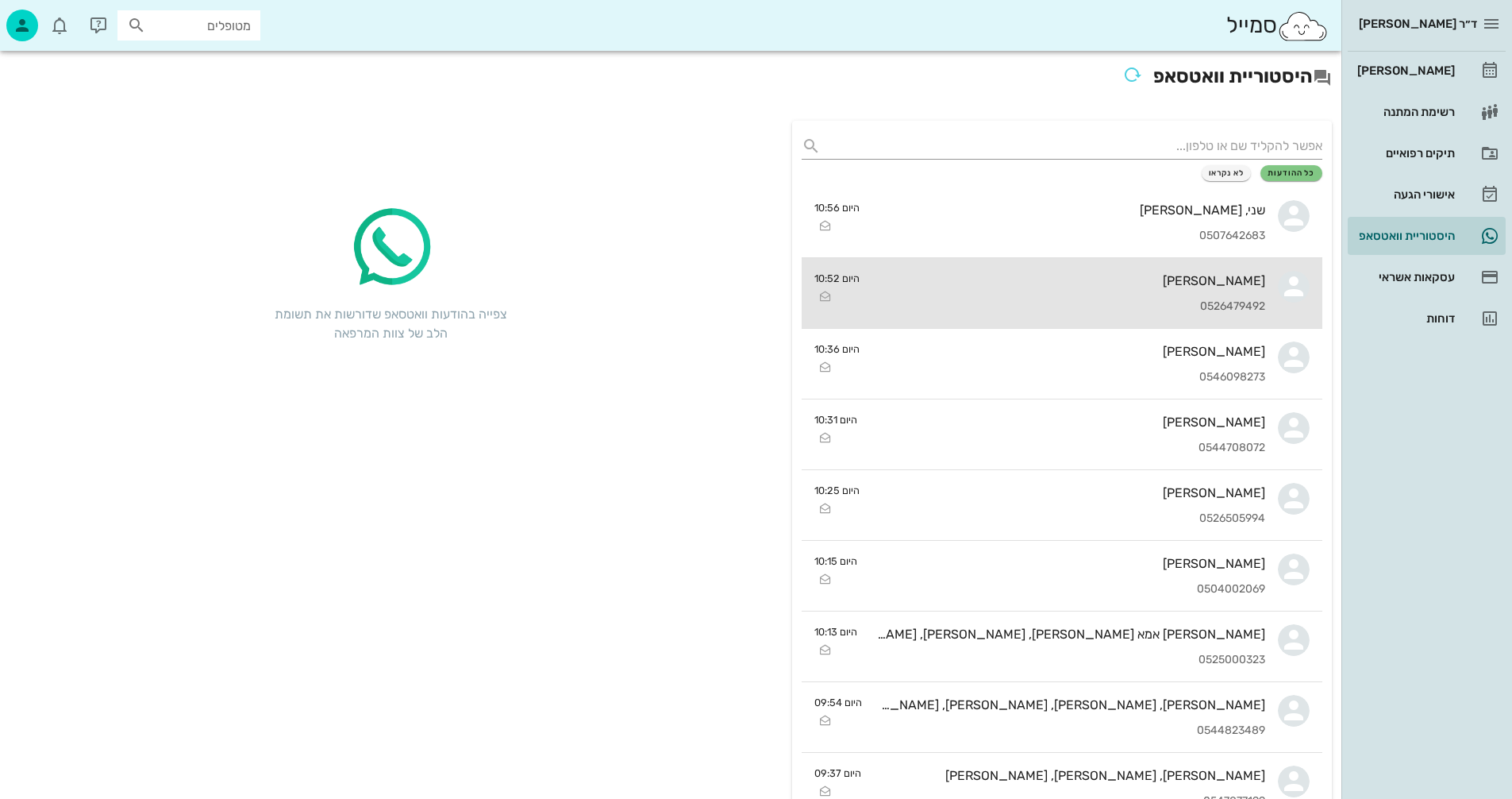
click at [1068, 290] on div "[PERSON_NAME] אמור 0526479492" at bounding box center [1069, 293] width 393 height 70
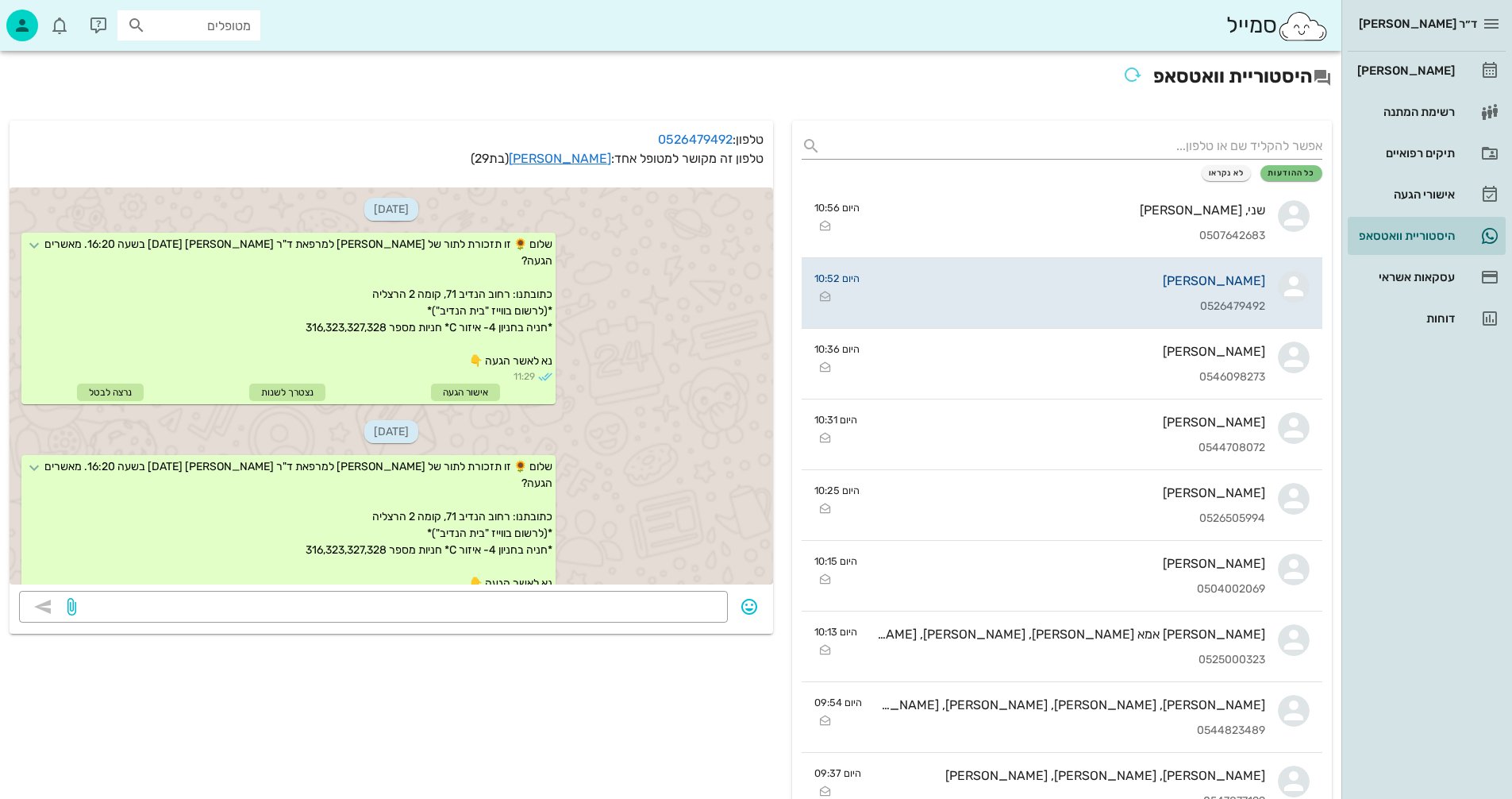
scroll to position [533, 0]
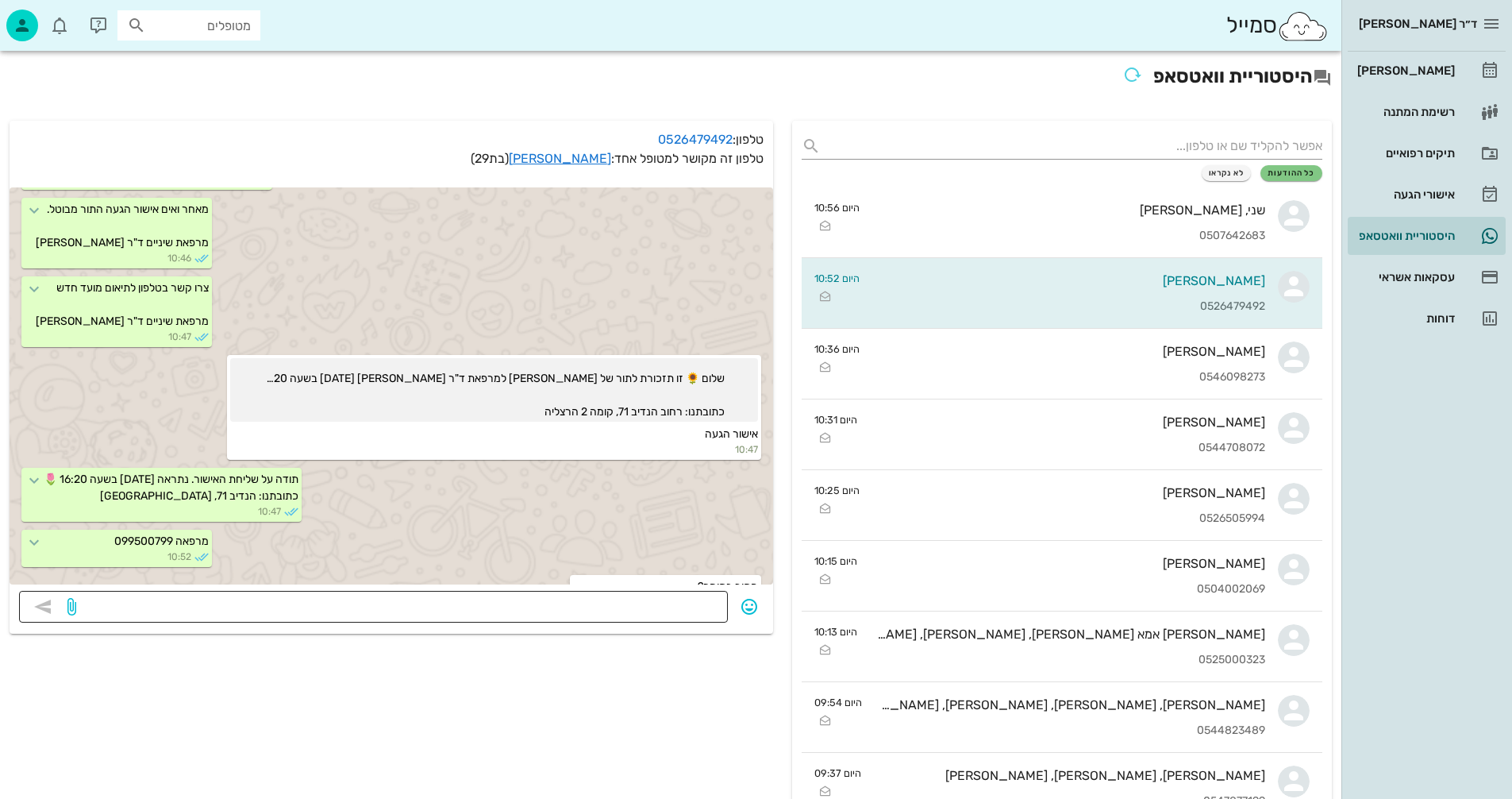
click at [649, 606] on textarea at bounding box center [398, 608] width 639 height 25
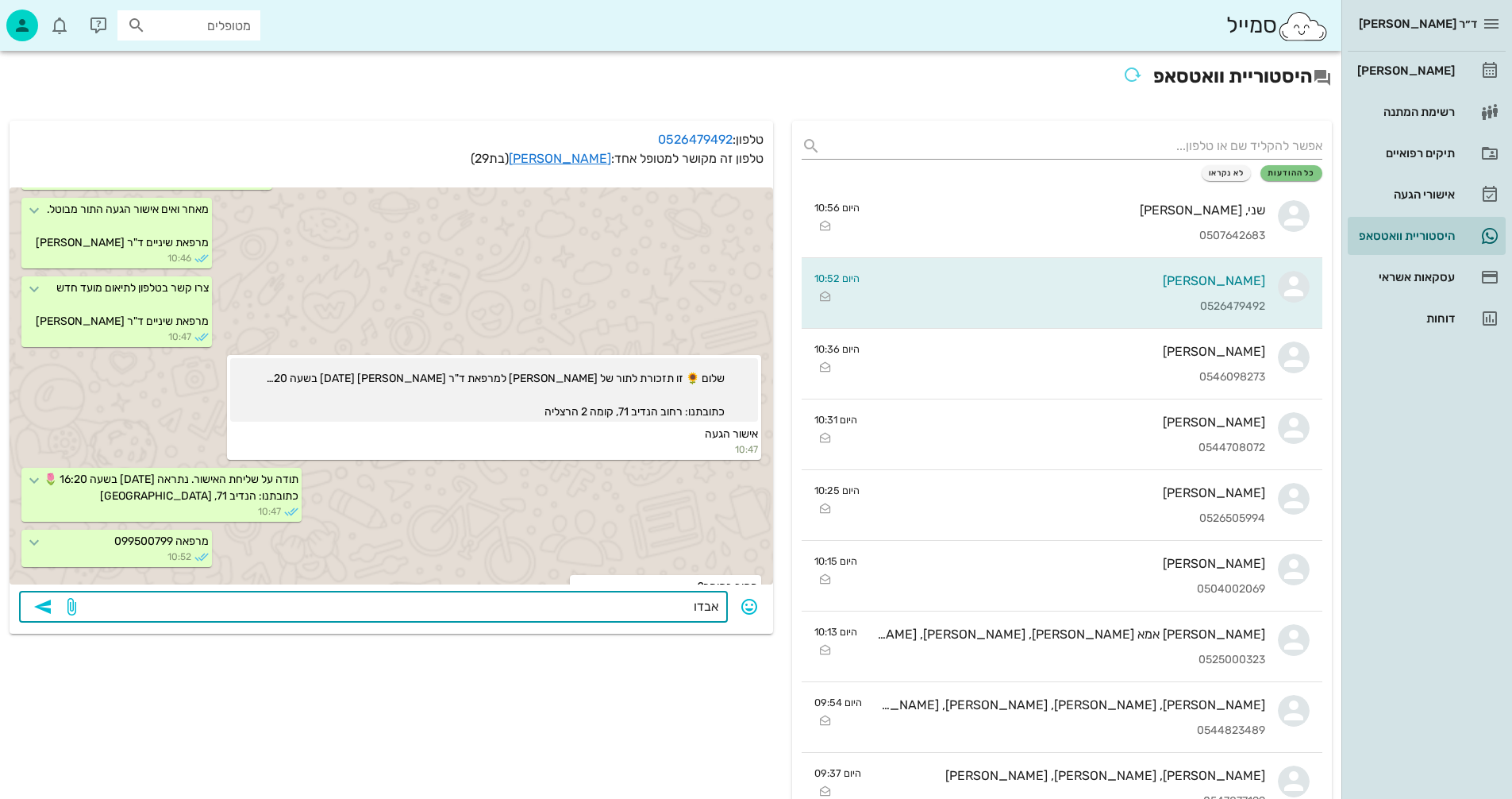
type textarea "אבדוק"
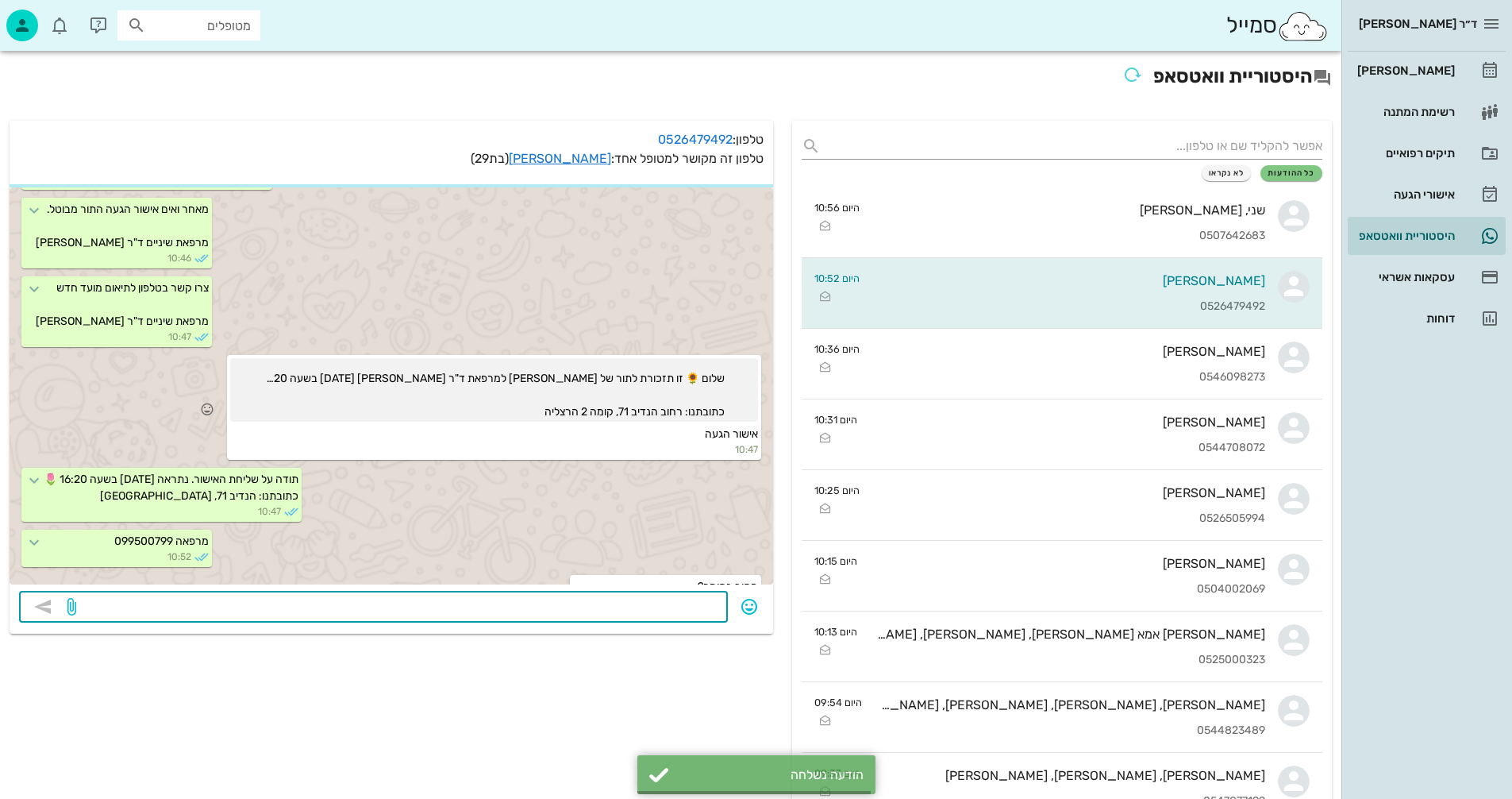
scroll to position [578, 0]
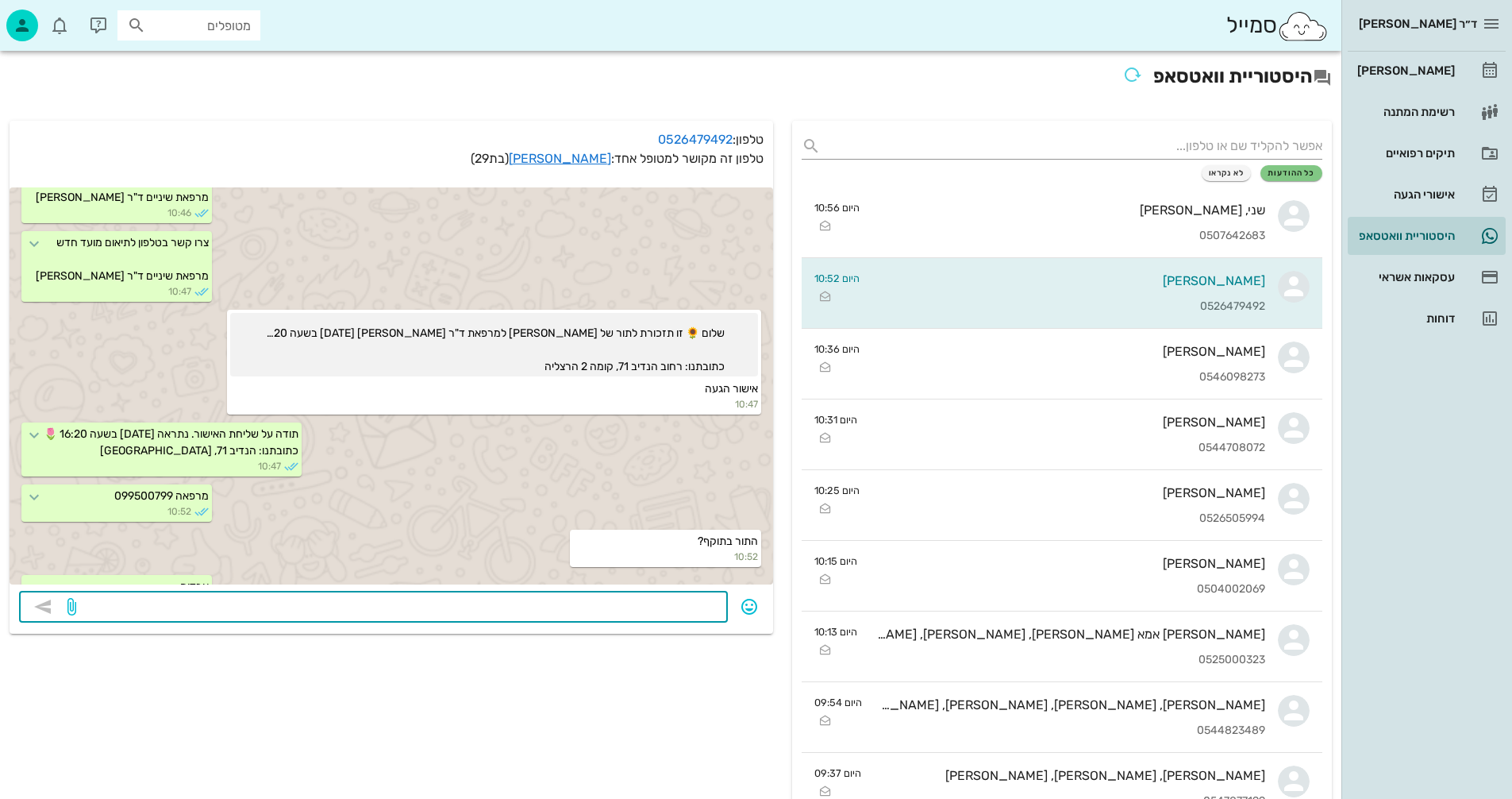
click at [556, 600] on textarea at bounding box center [398, 608] width 639 height 25
click at [689, 611] on textarea at bounding box center [398, 608] width 639 height 25
type textarea "שאלון בריאות שלחתם?"
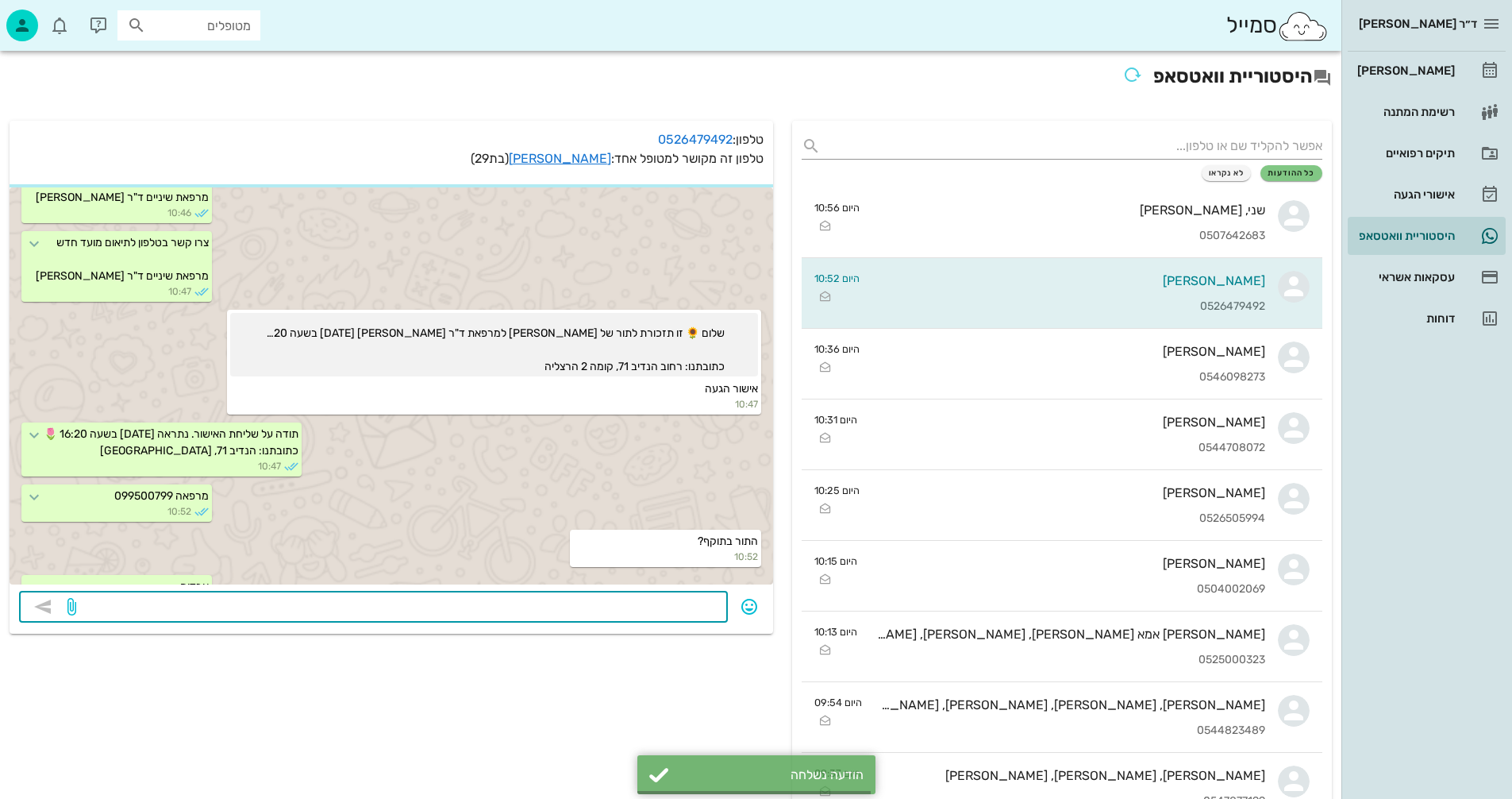
scroll to position [623, 0]
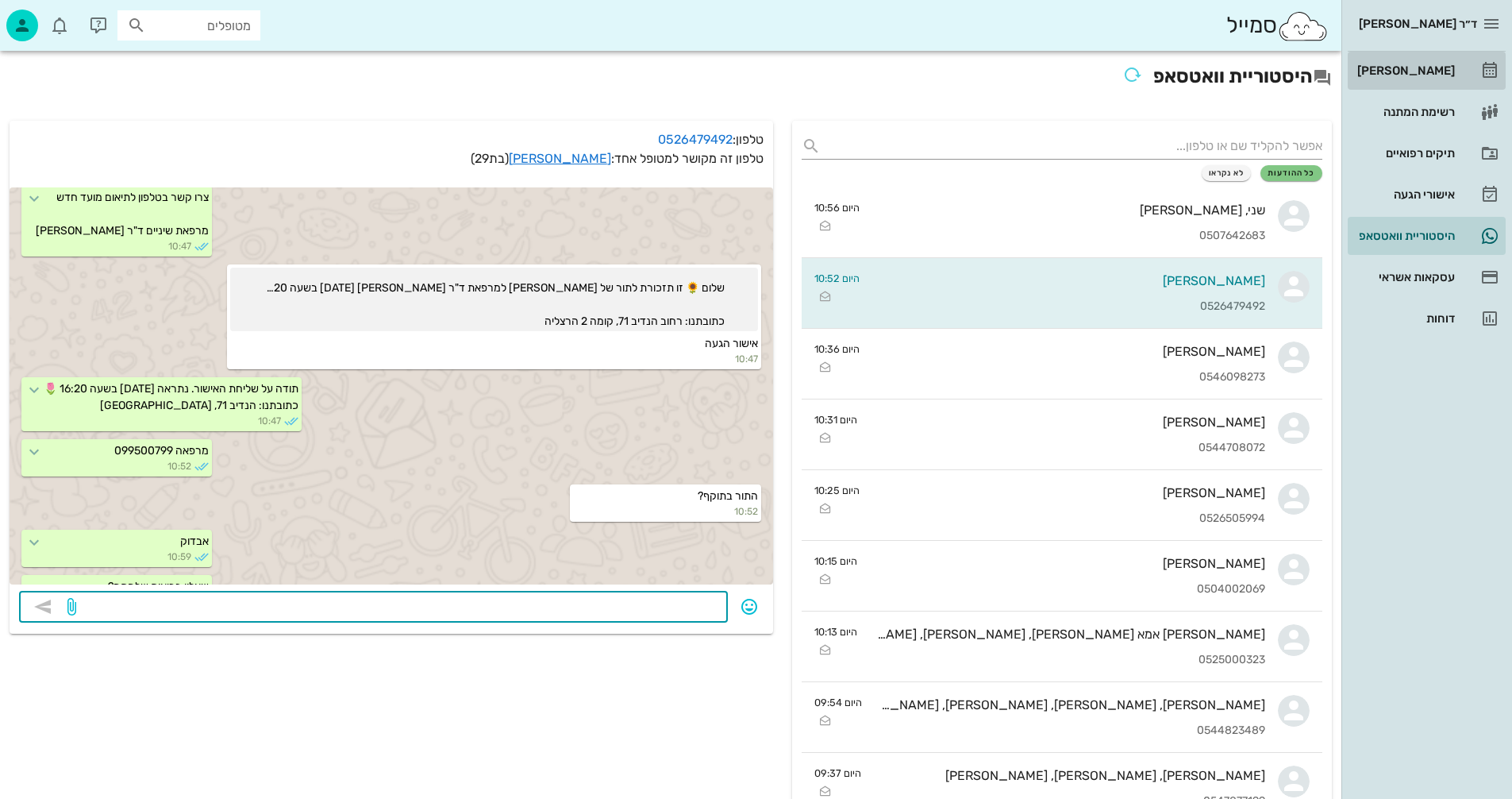
click at [1405, 70] on div "[PERSON_NAME]" at bounding box center [1404, 70] width 101 height 13
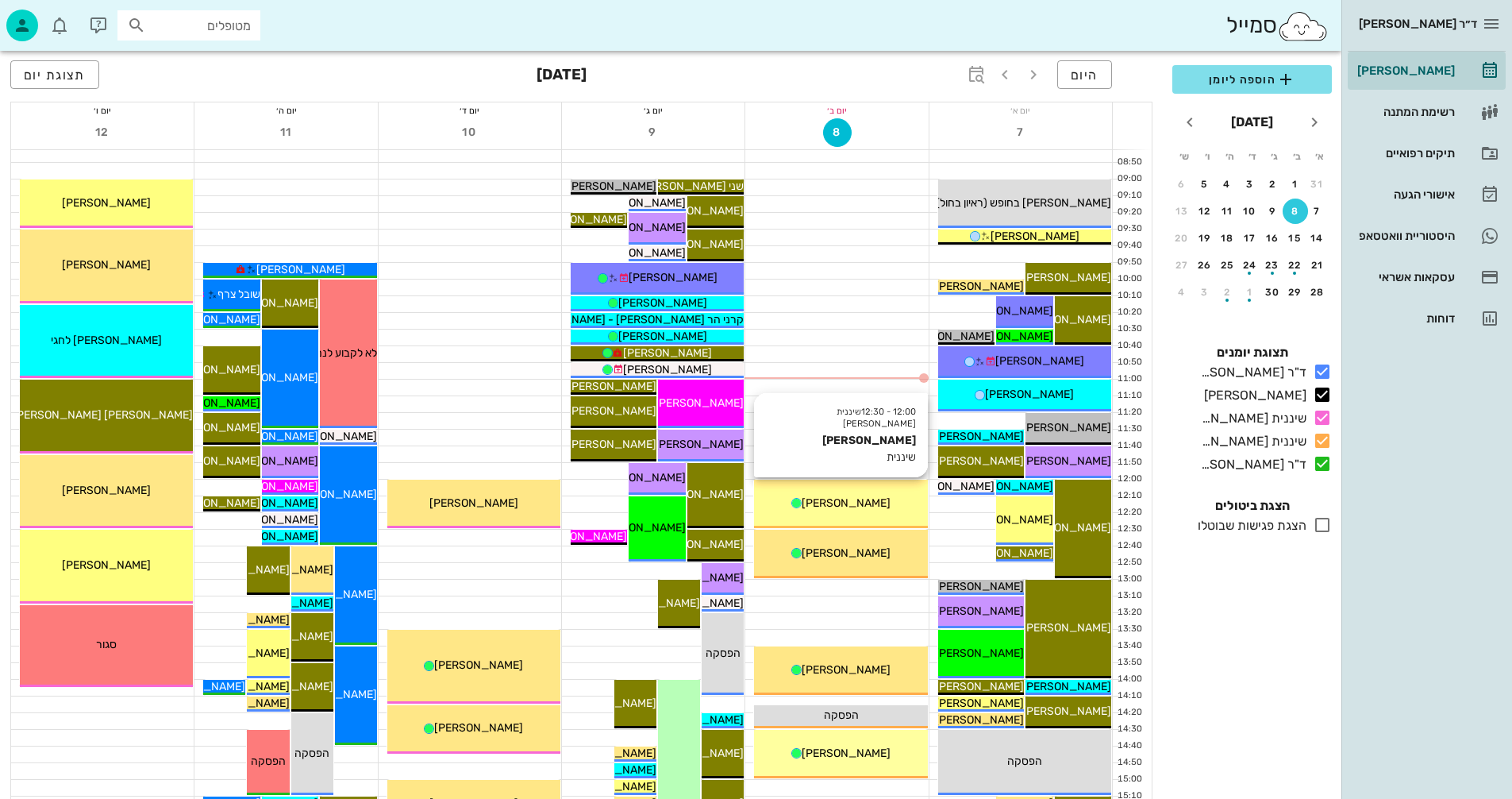
scroll to position [477, 0]
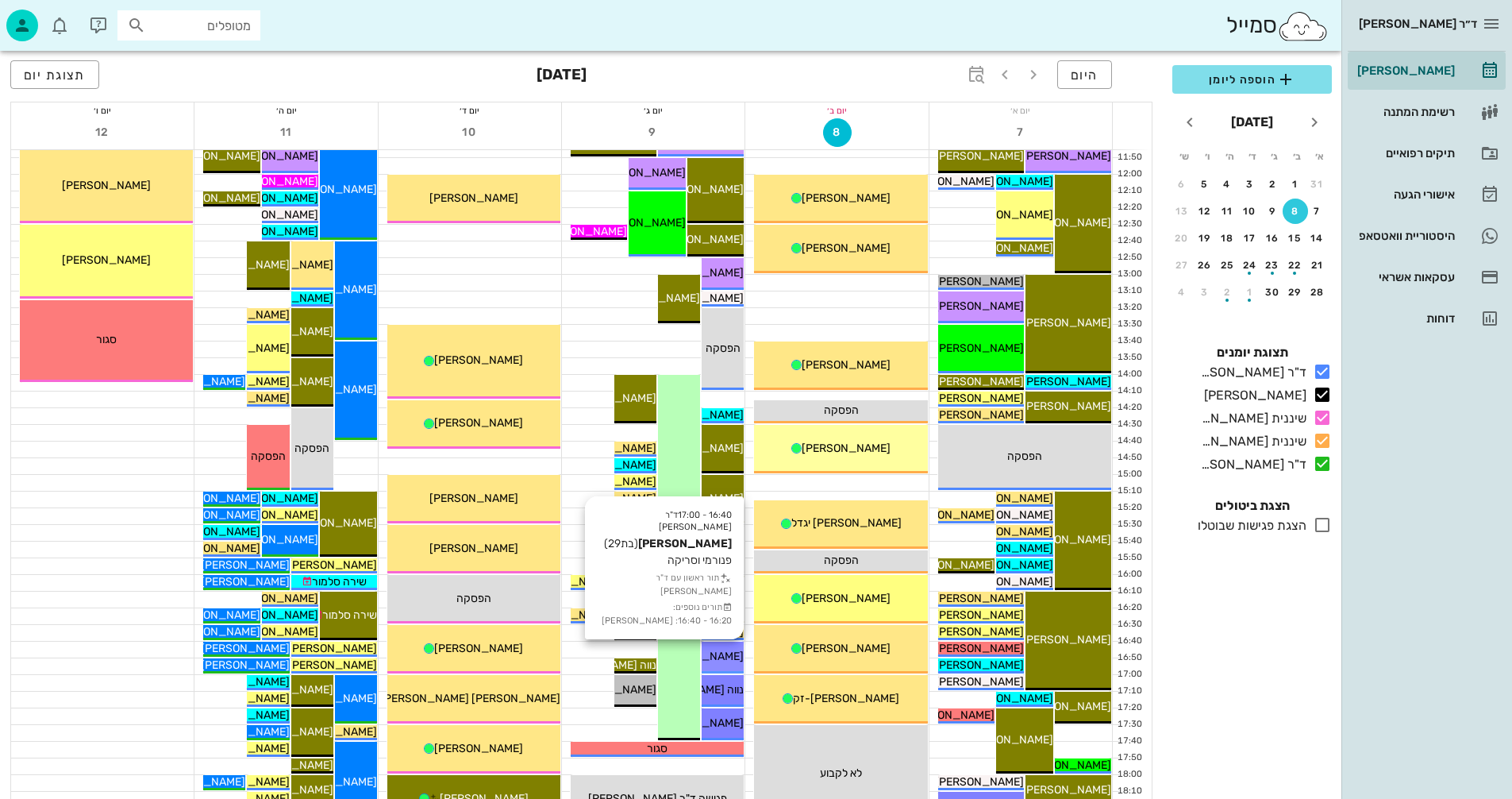
click at [717, 652] on span "[PERSON_NAME]" at bounding box center [699, 656] width 89 height 13
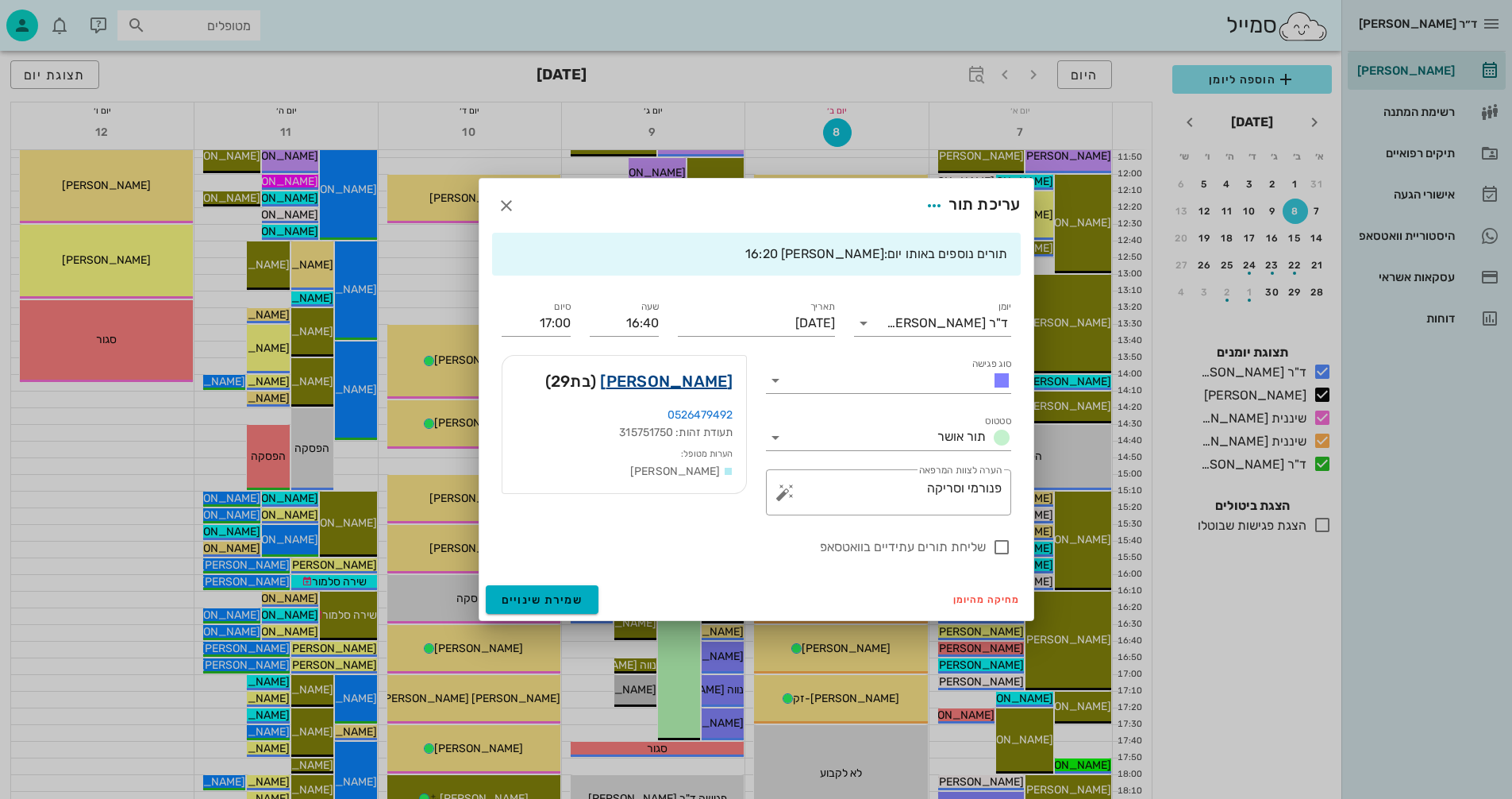
click at [709, 380] on link "[PERSON_NAME]" at bounding box center [666, 381] width 132 height 25
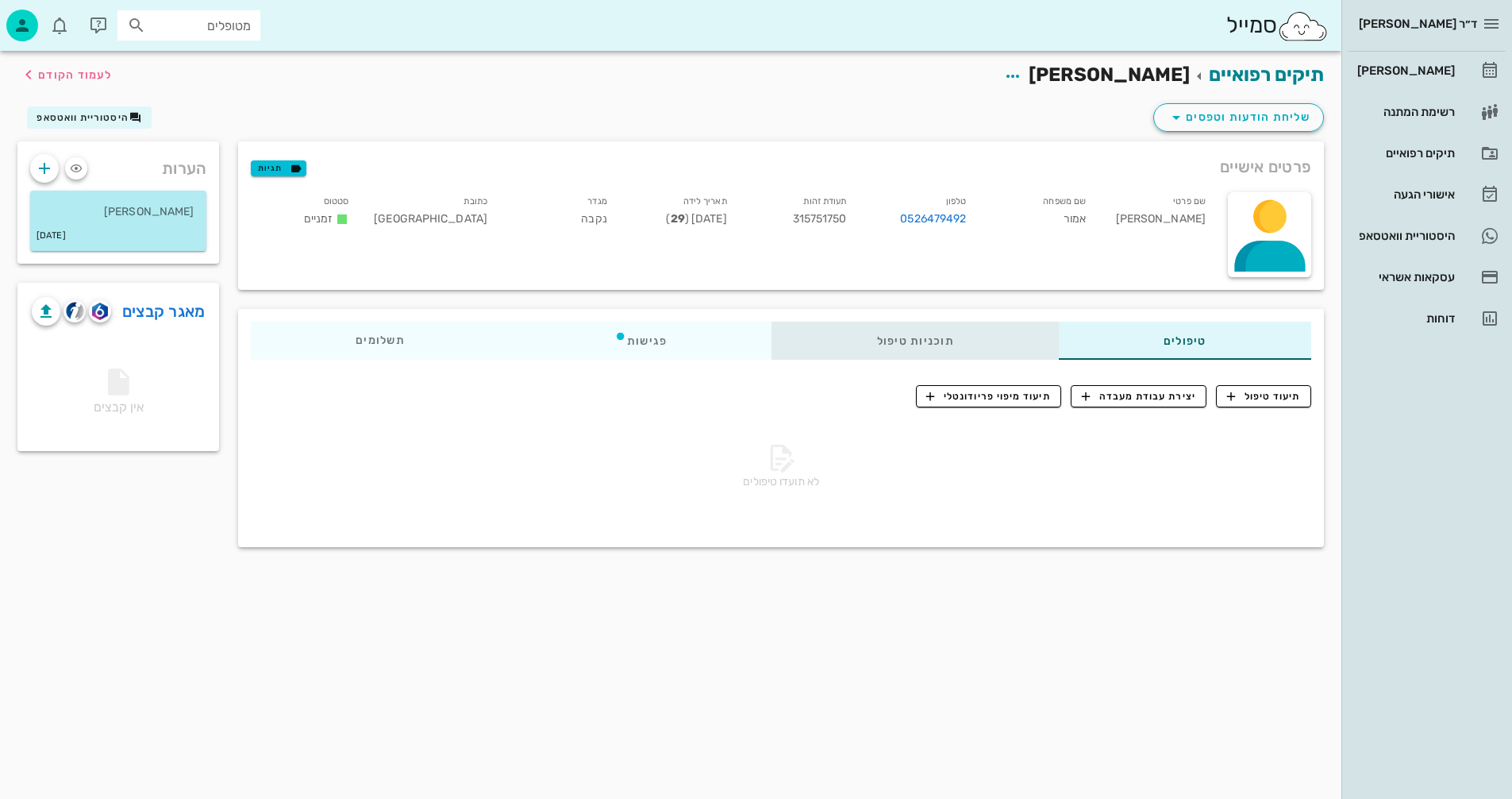
click at [917, 338] on div "תוכניות טיפול" at bounding box center [915, 340] width 287 height 39
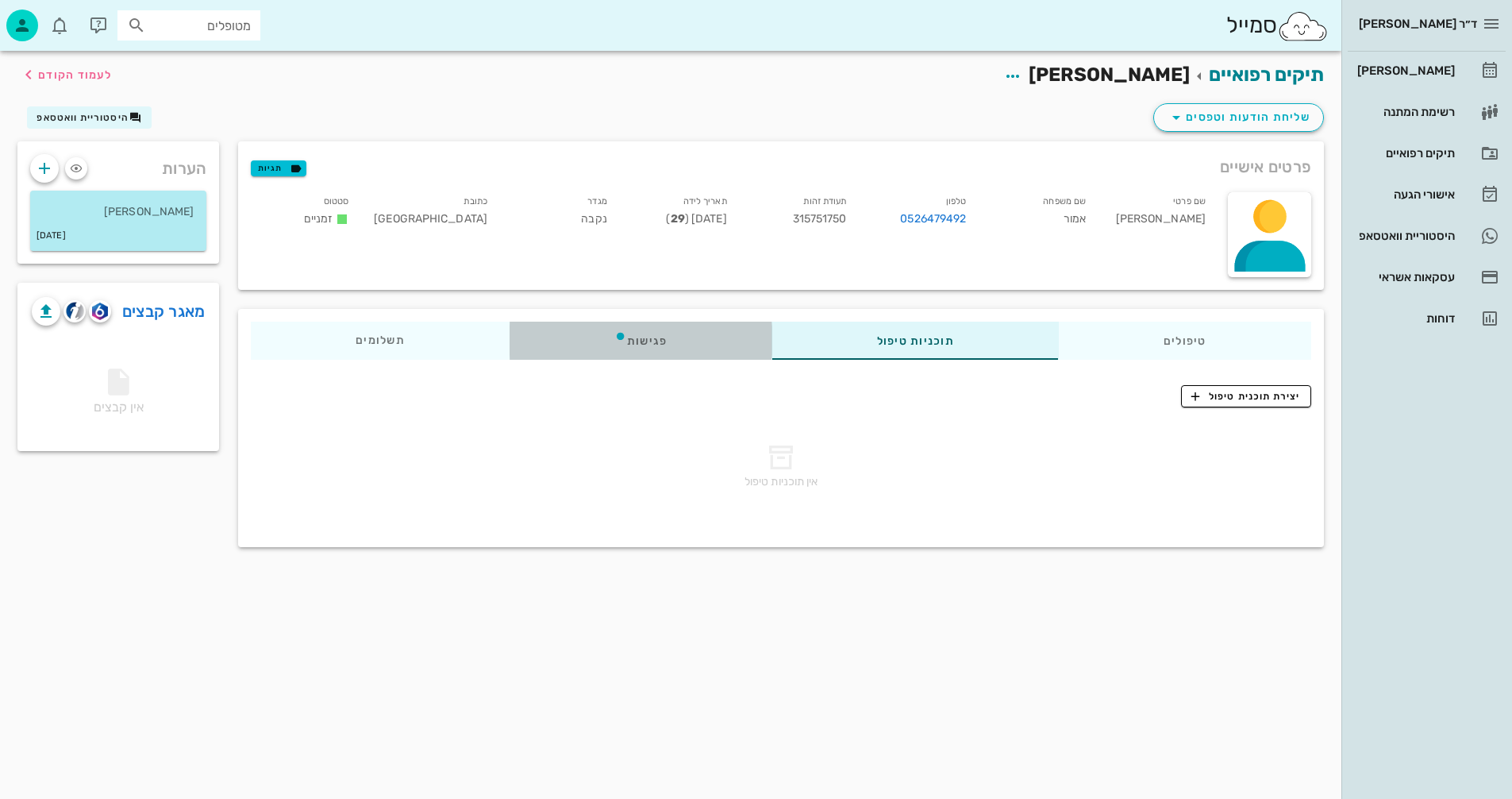
click at [647, 339] on div "פגישות" at bounding box center [641, 340] width 263 height 39
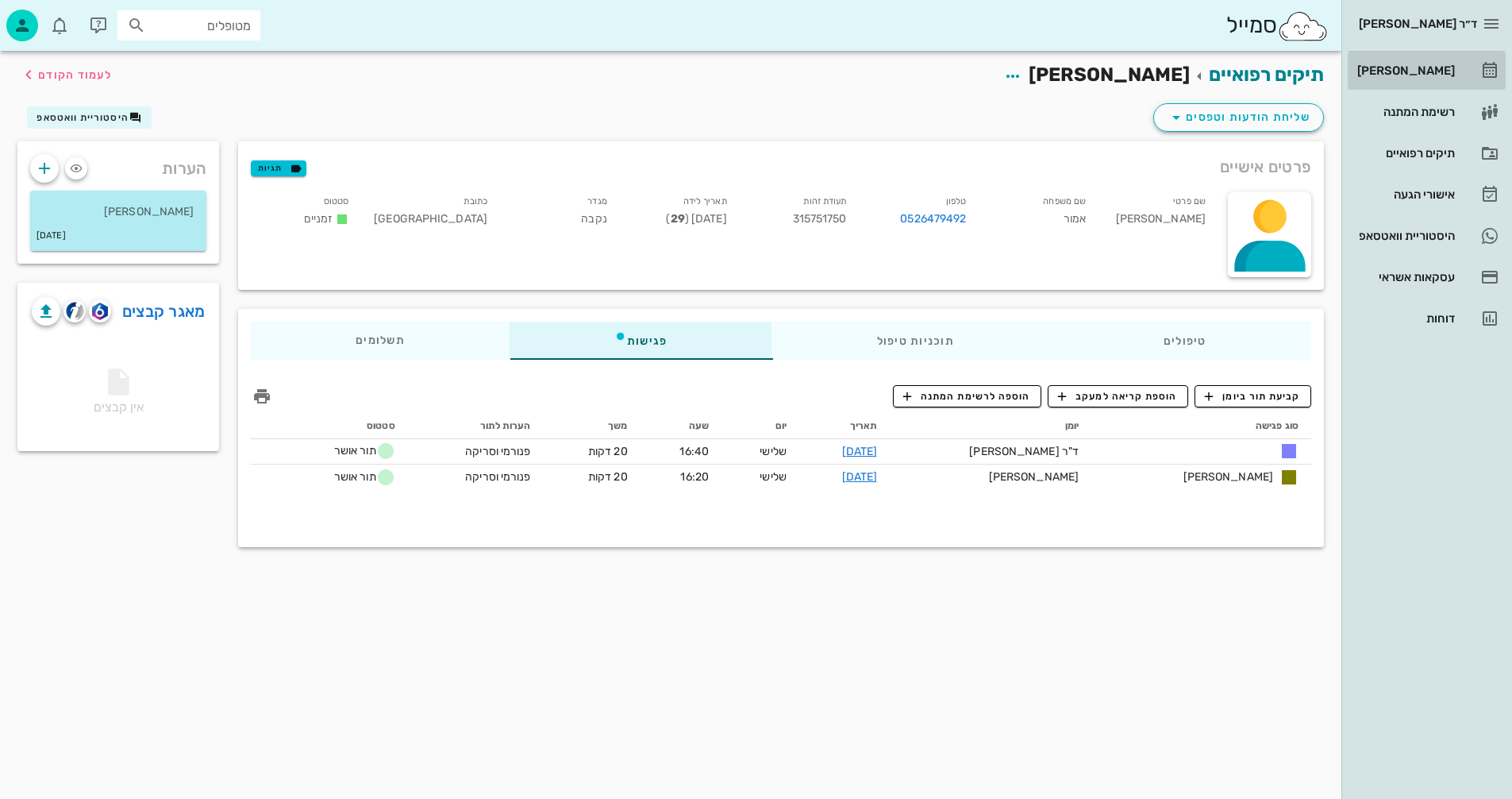
click at [1425, 73] on div "[PERSON_NAME]" at bounding box center [1404, 70] width 101 height 13
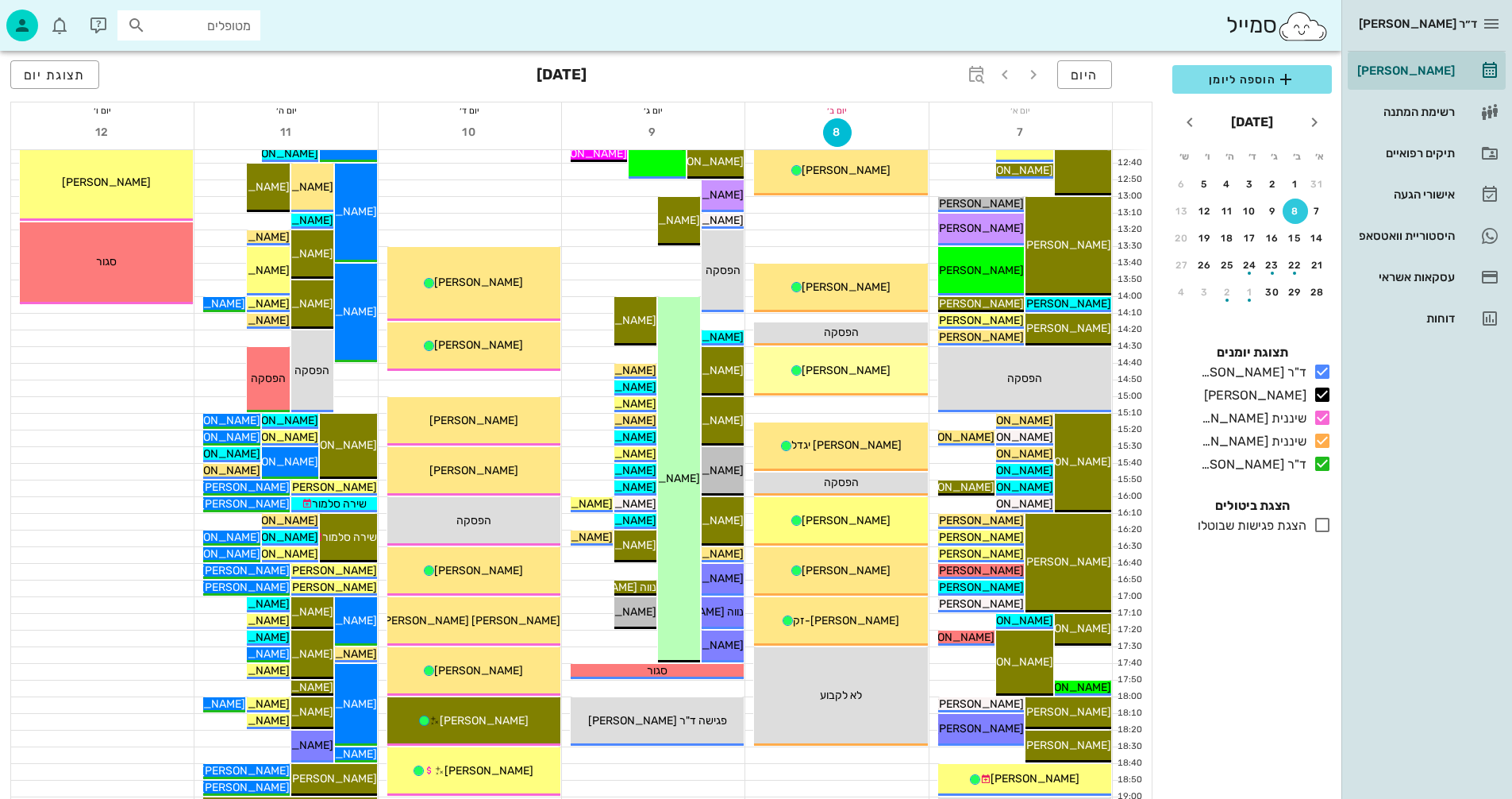
scroll to position [635, 0]
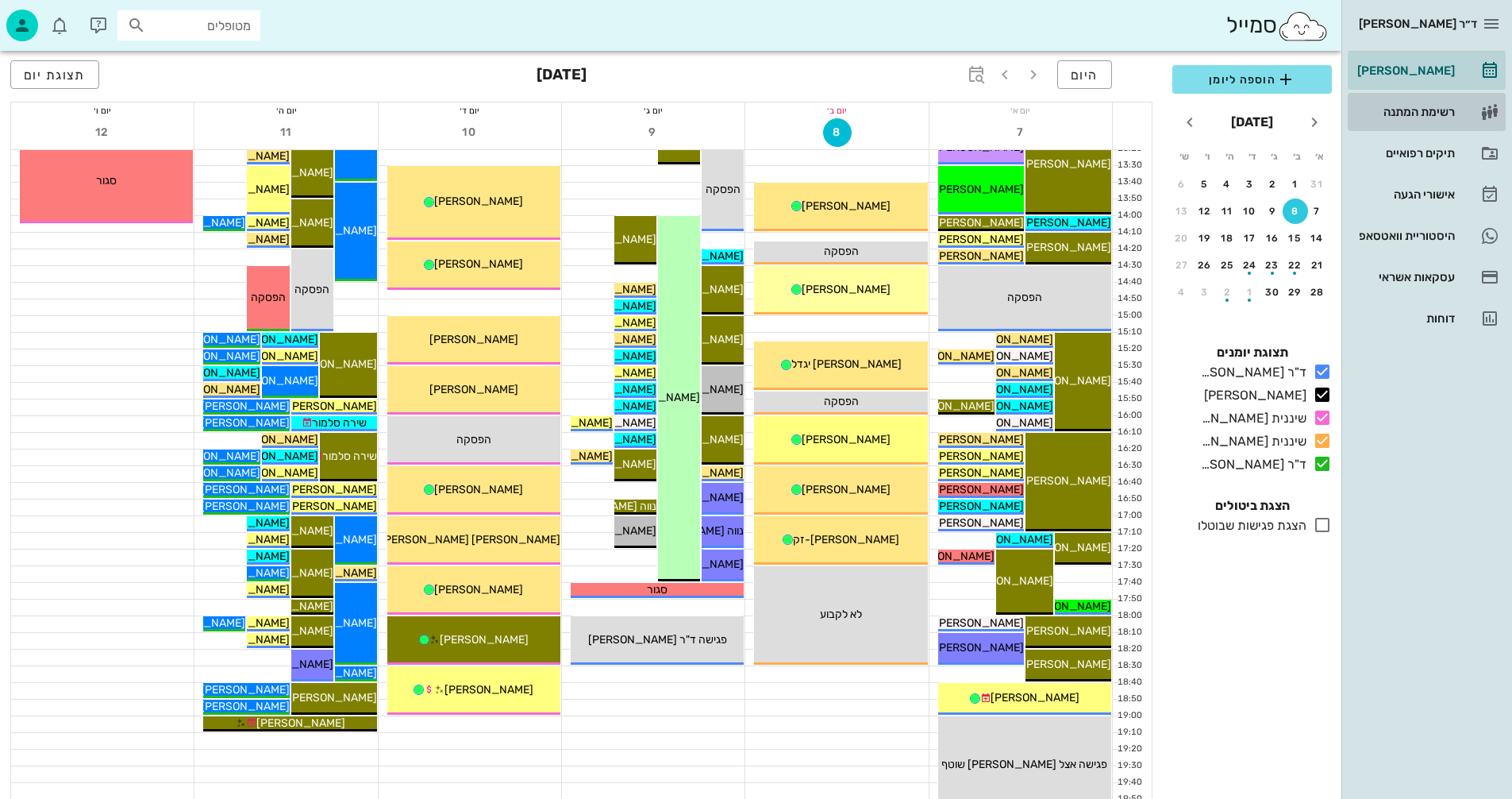
click at [1412, 106] on div "רשימת המתנה" at bounding box center [1404, 112] width 101 height 13
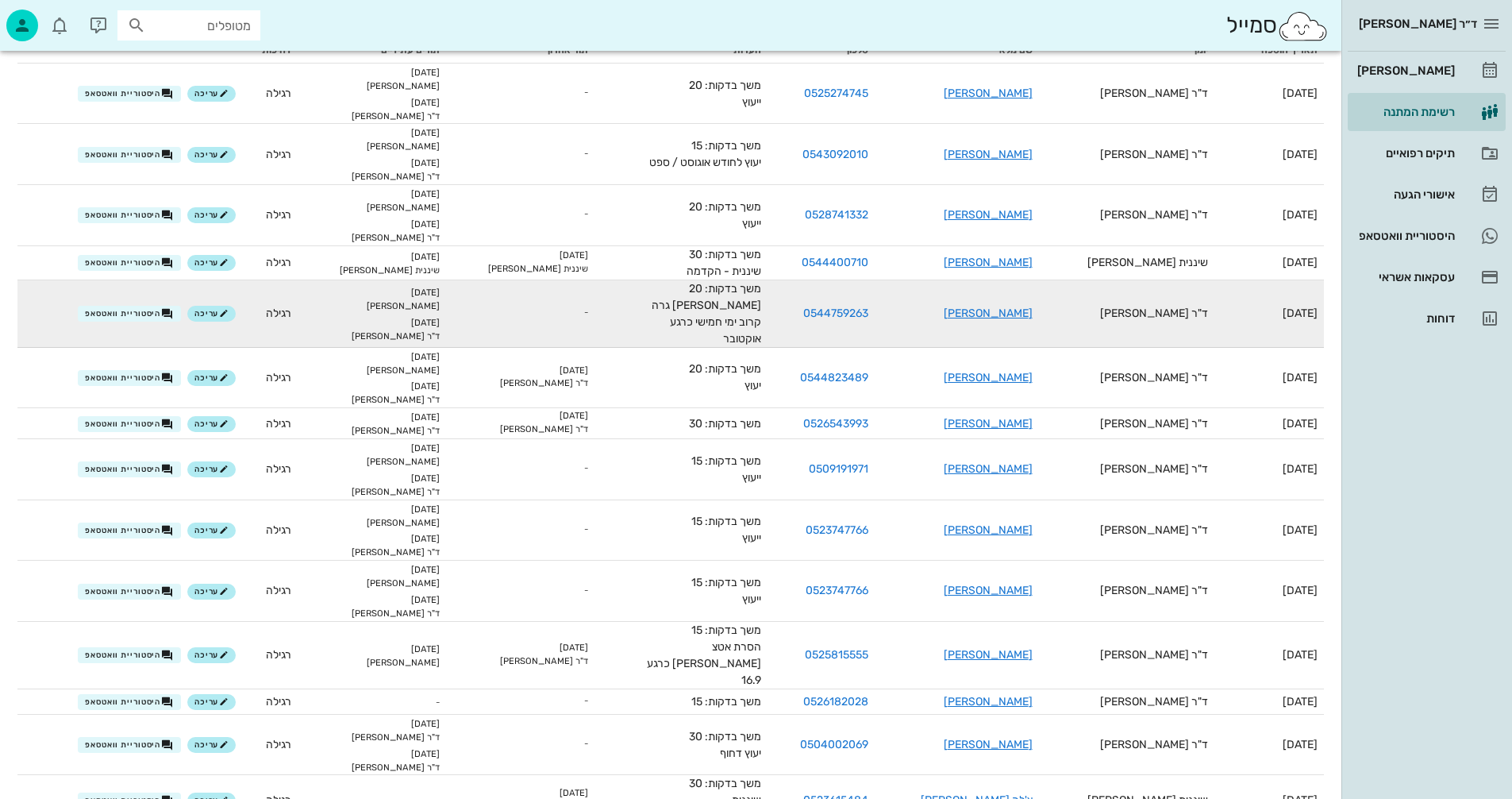
scroll to position [238, 0]
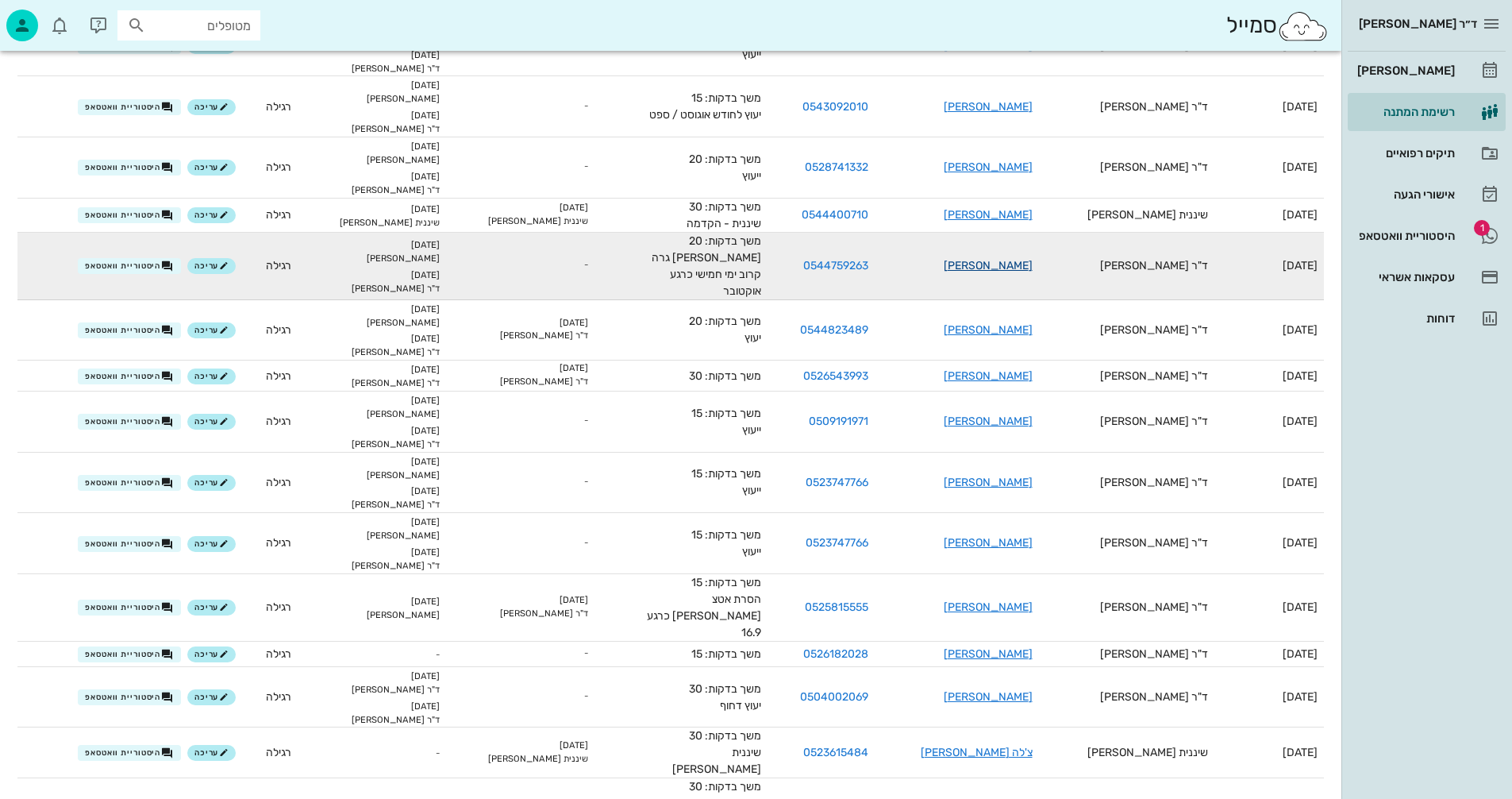
click at [1004, 259] on link "[PERSON_NAME]" at bounding box center [989, 265] width 89 height 13
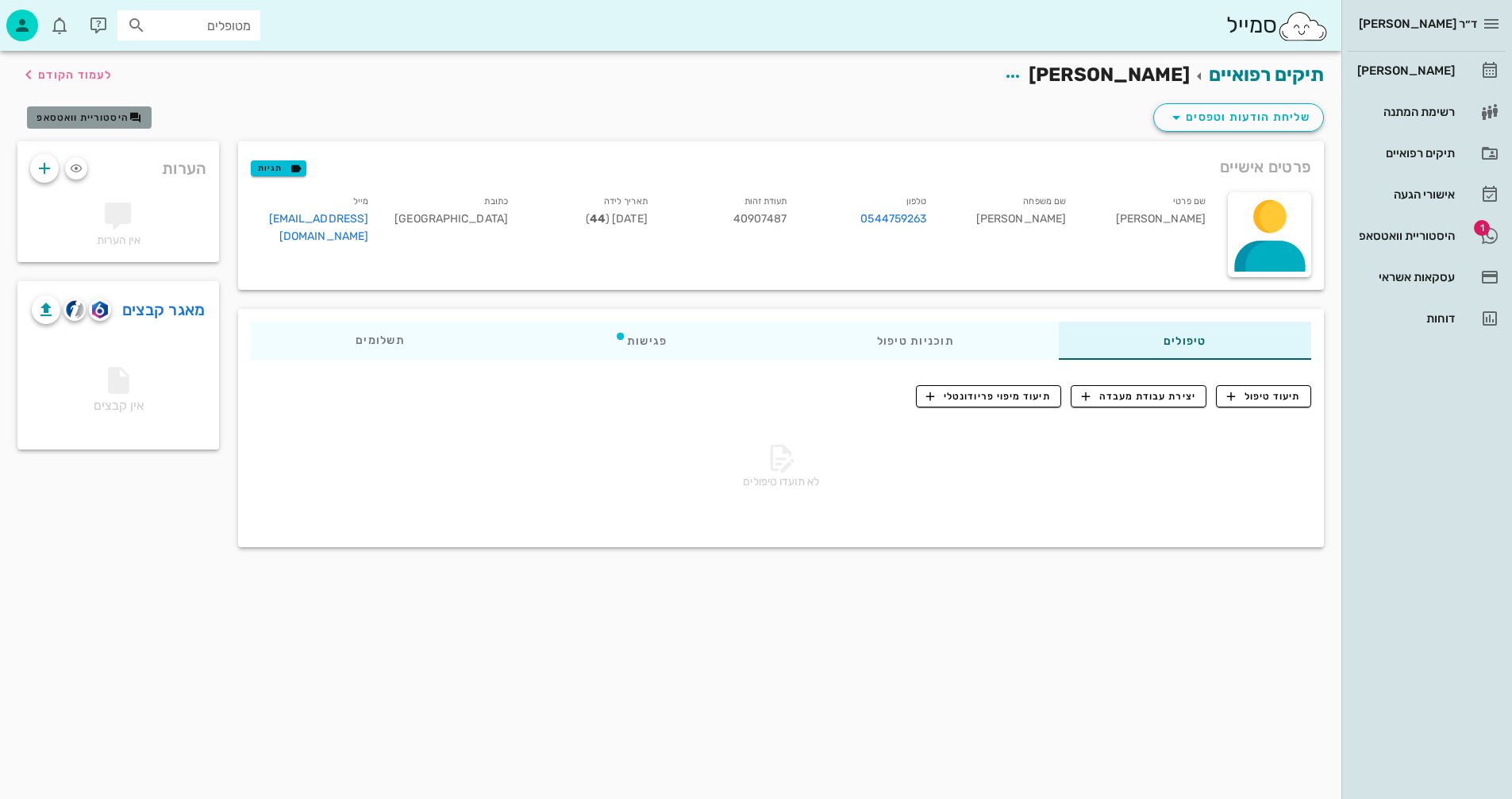
click at [69, 116] on span "היסטוריית וואטסאפ" at bounding box center [83, 118] width 92 height 11
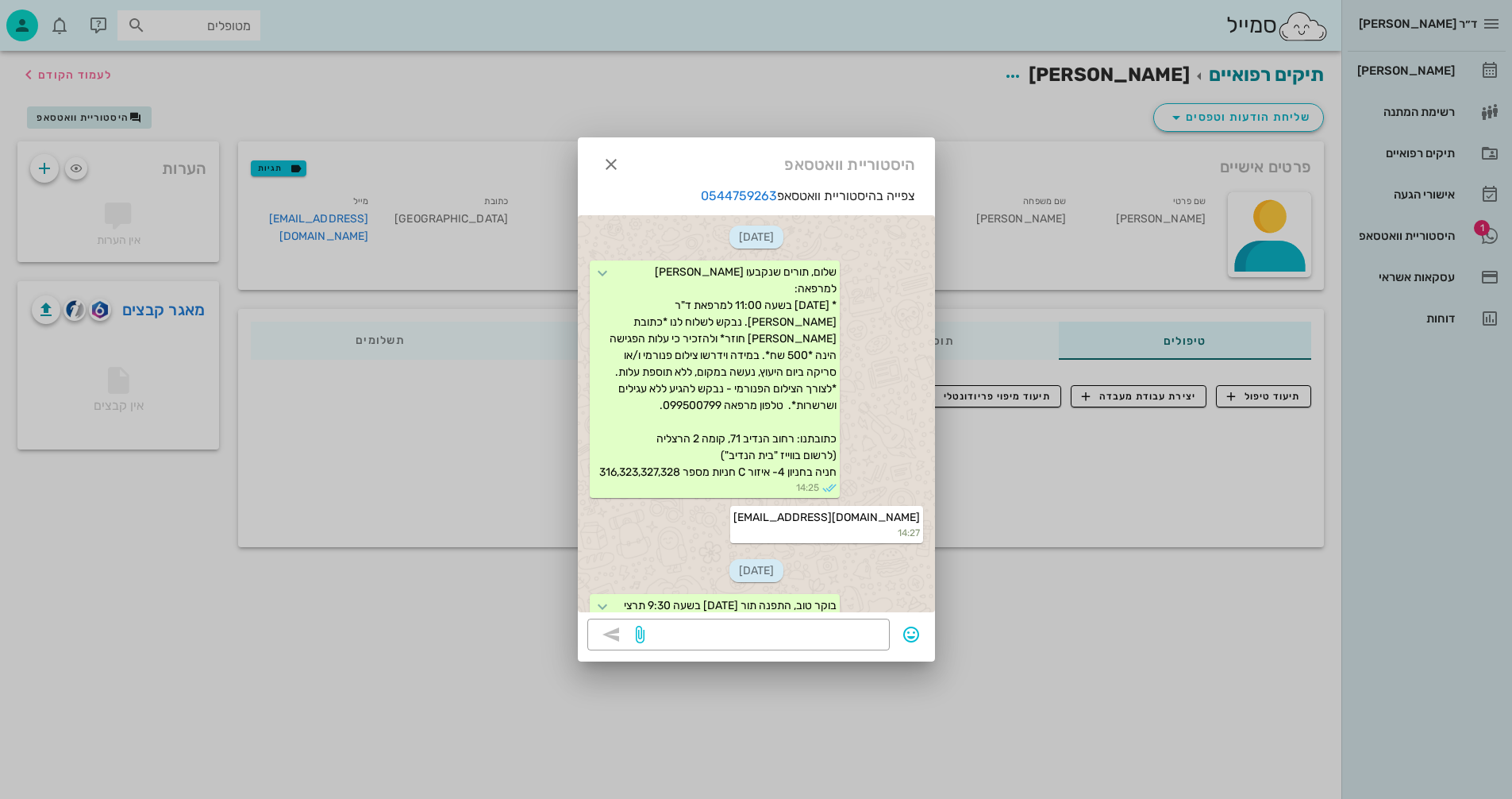
scroll to position [74, 0]
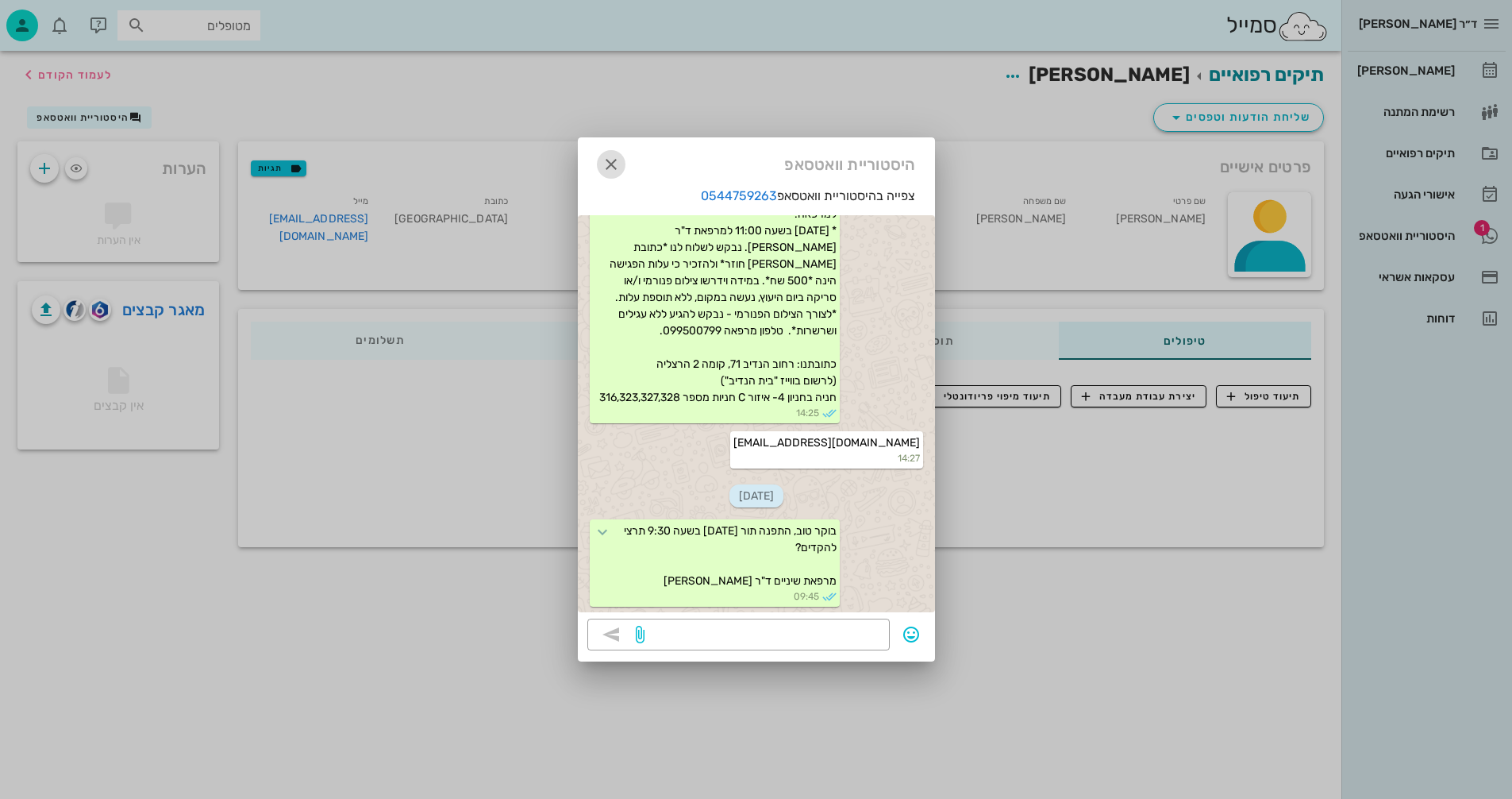
click at [606, 165] on icon "button" at bounding box center [611, 164] width 19 height 19
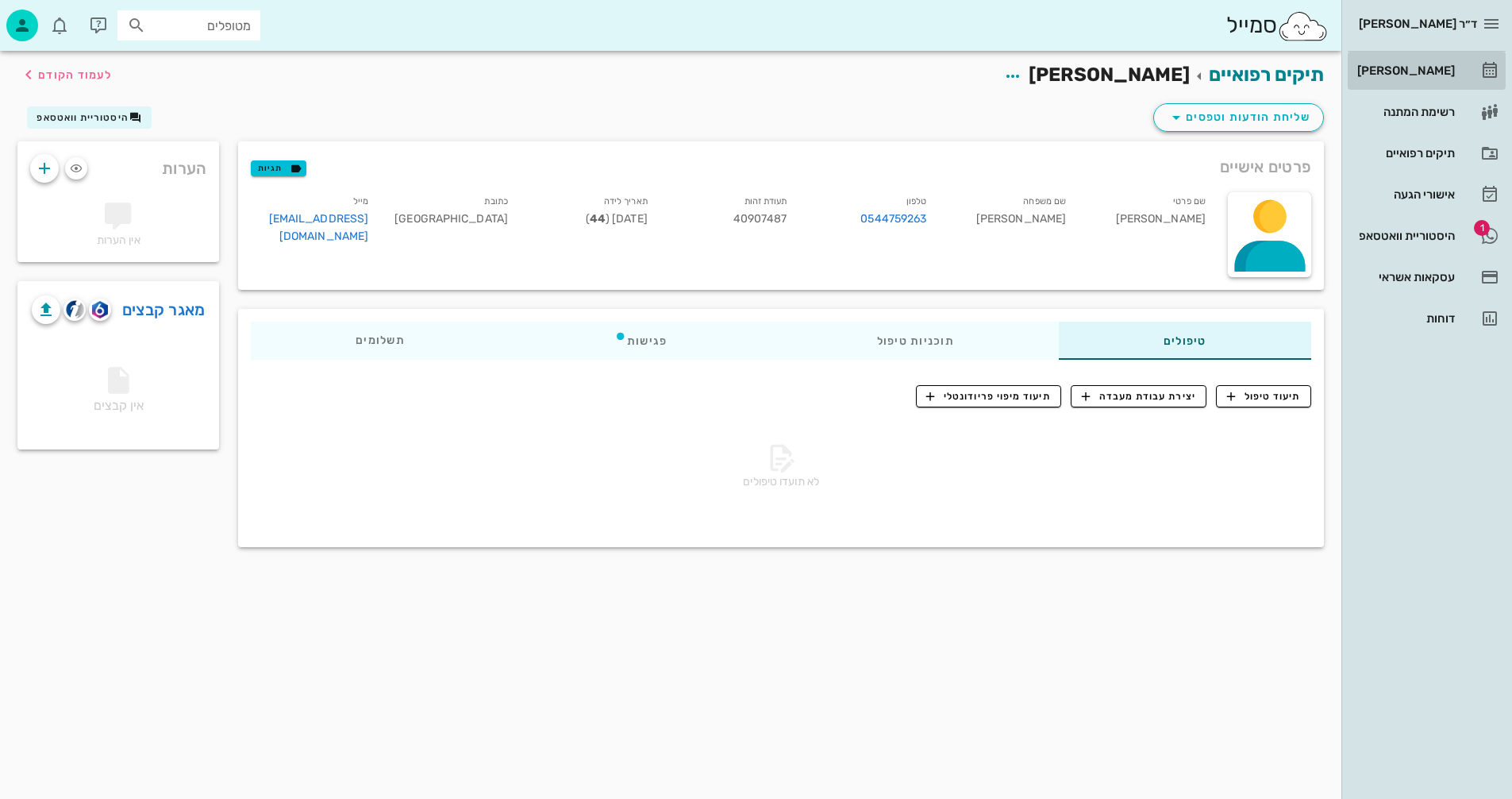
click at [1415, 65] on div "[PERSON_NAME]" at bounding box center [1404, 70] width 101 height 13
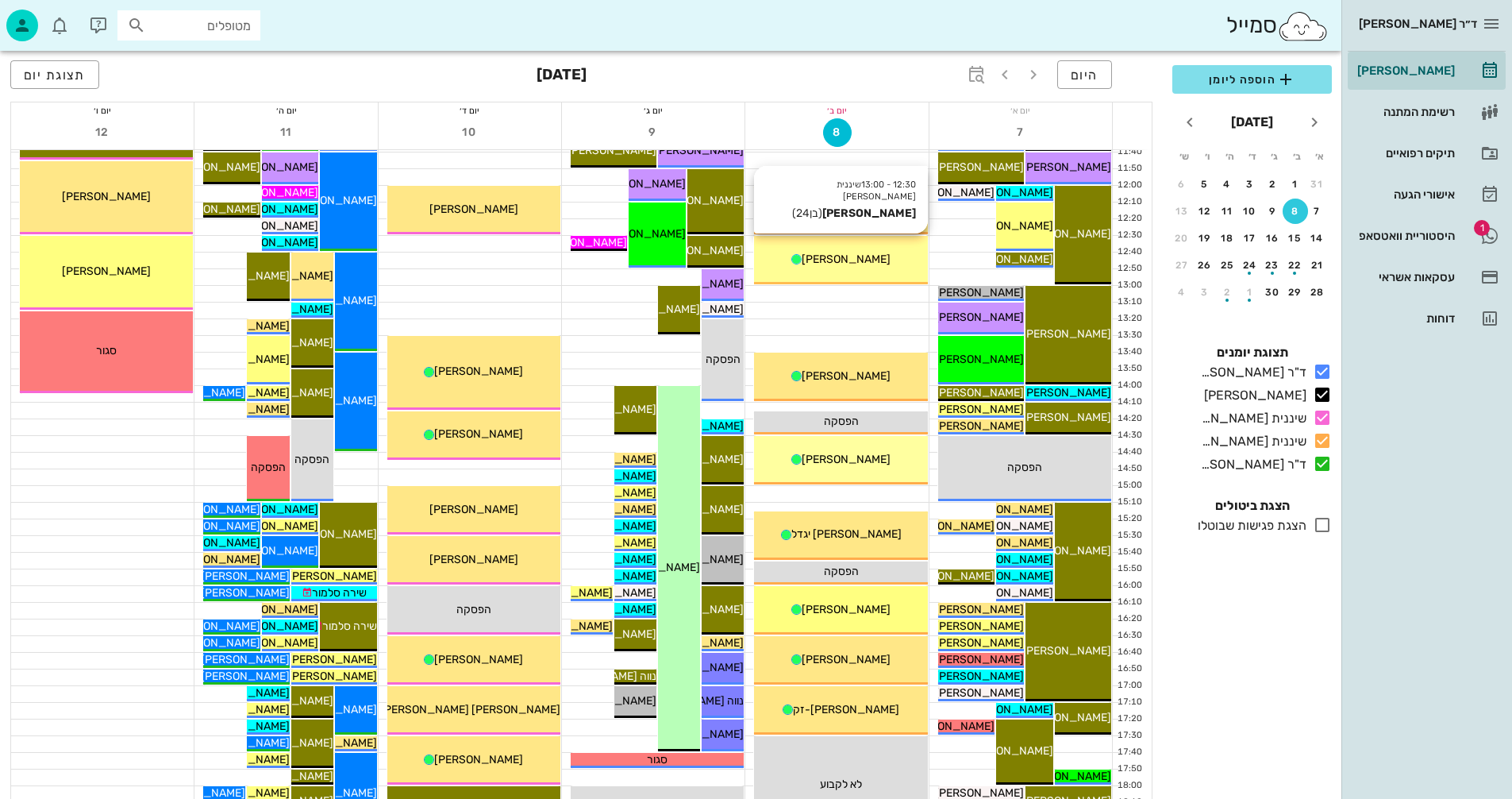
scroll to position [477, 0]
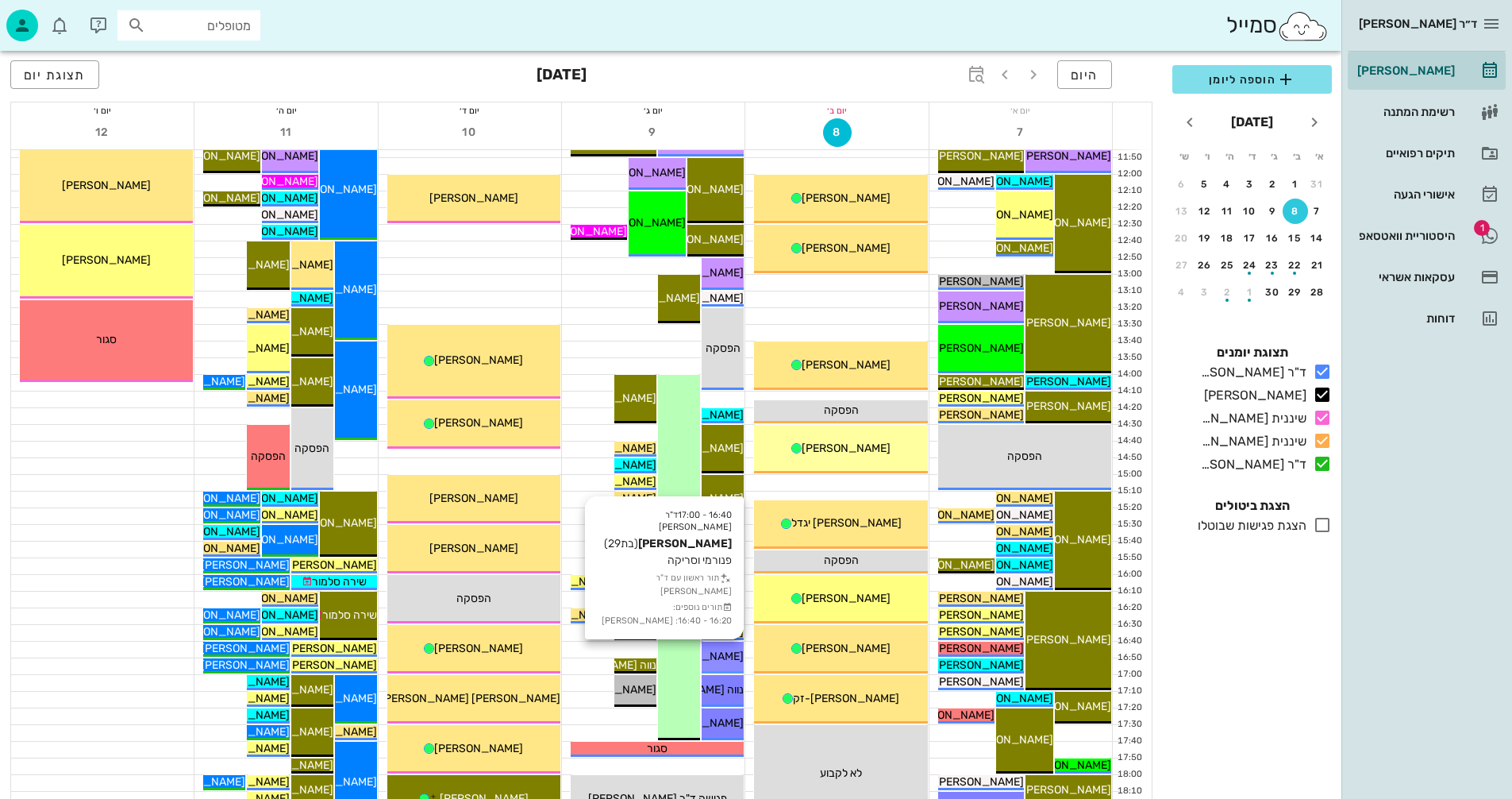
click at [724, 657] on span "[PERSON_NAME]" at bounding box center [699, 656] width 89 height 13
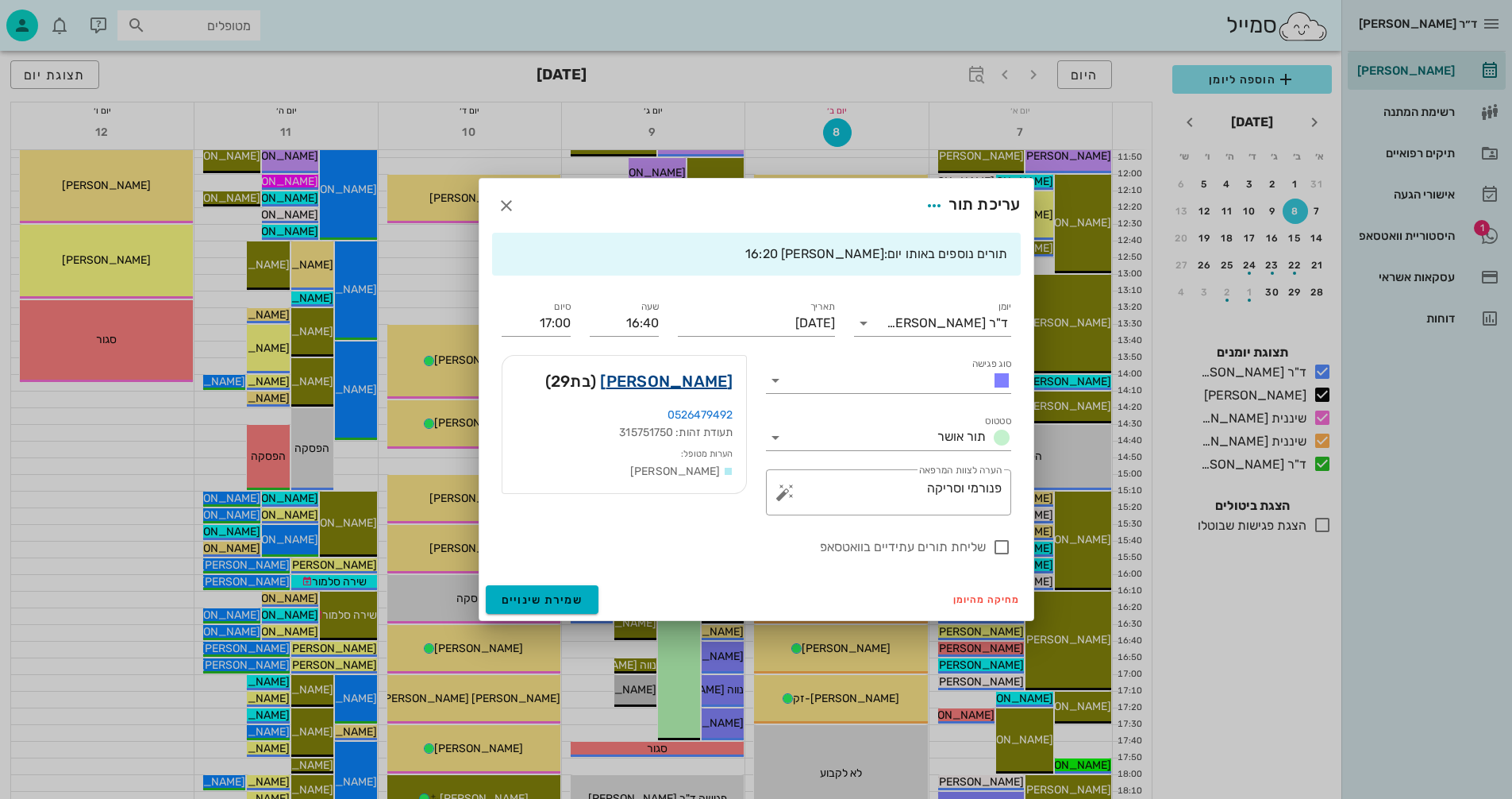
click at [709, 378] on link "[PERSON_NAME]" at bounding box center [666, 381] width 132 height 25
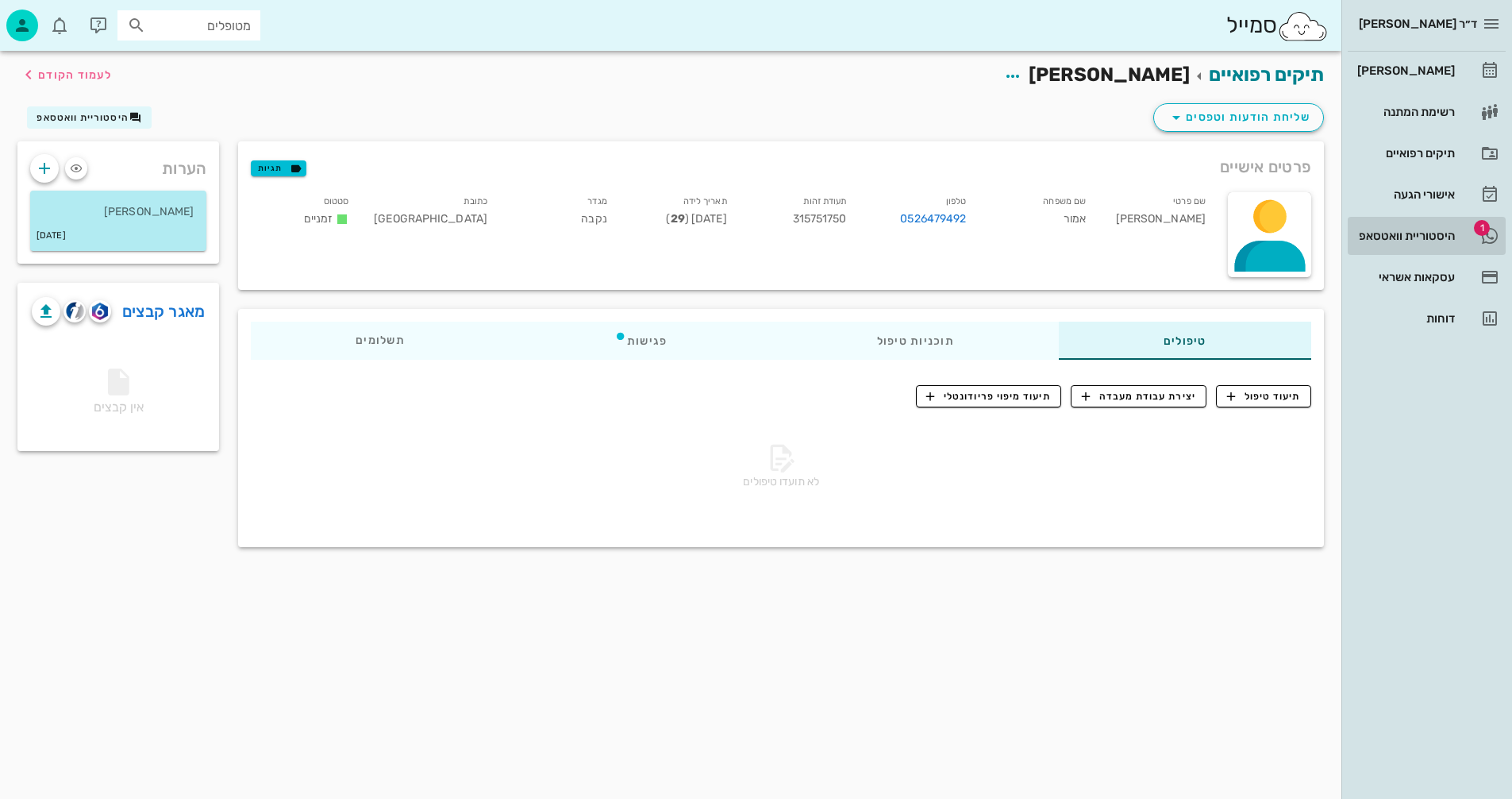
click at [1395, 233] on div "היסטוריית וואטסאפ" at bounding box center [1404, 236] width 101 height 13
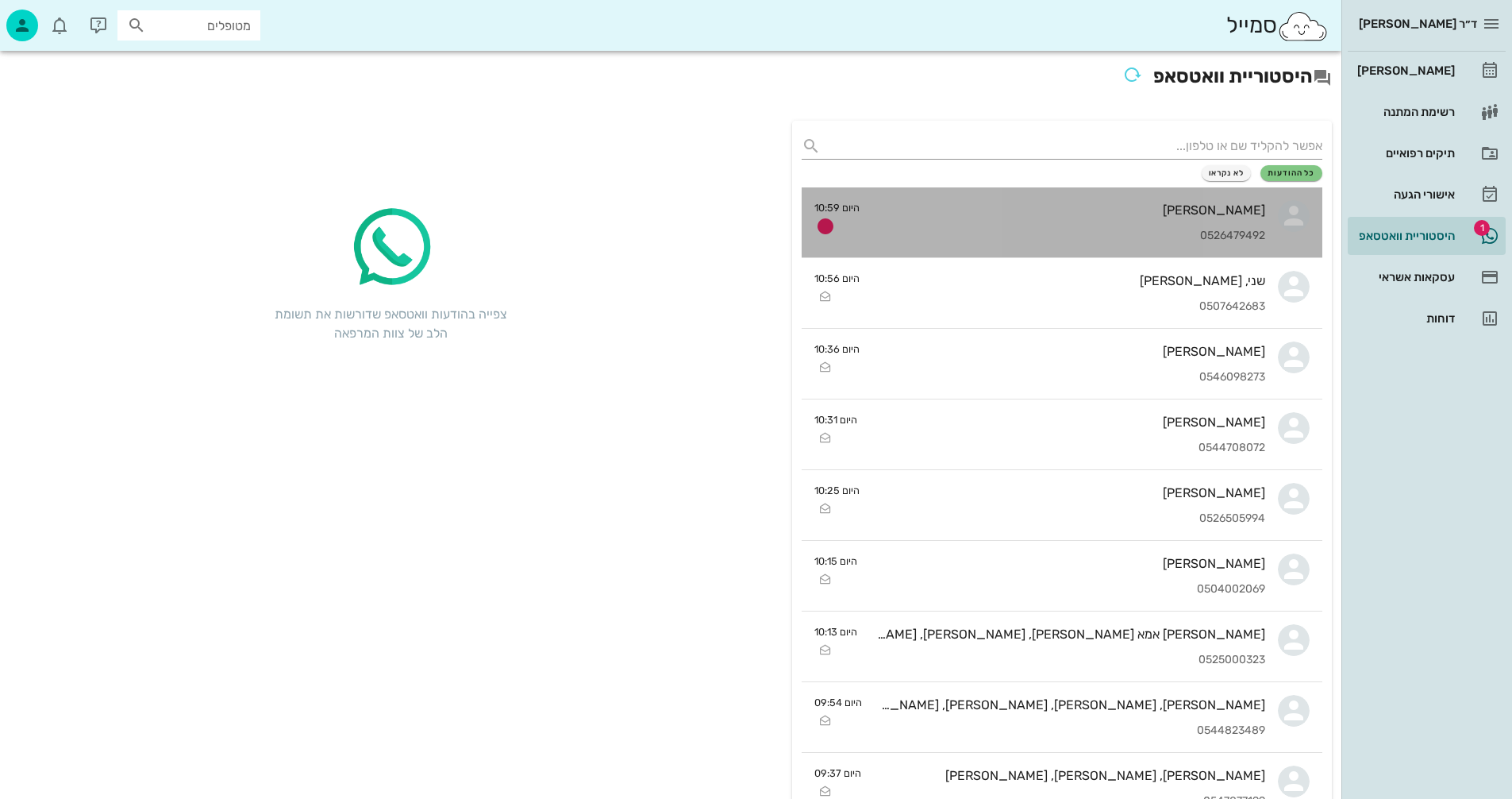
click at [965, 218] on div "[PERSON_NAME] אמור 0526479492" at bounding box center [1069, 222] width 393 height 70
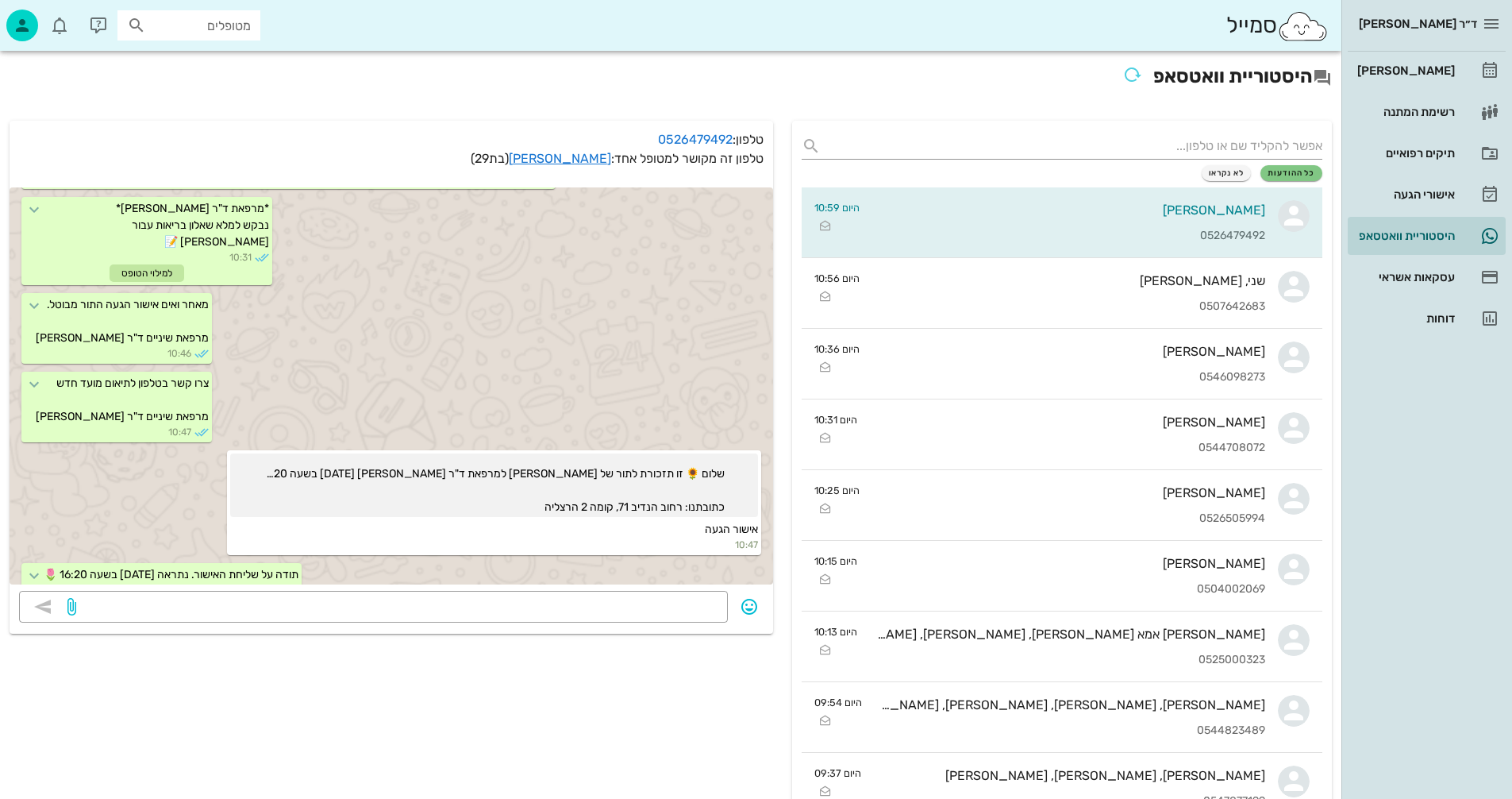
scroll to position [351, 0]
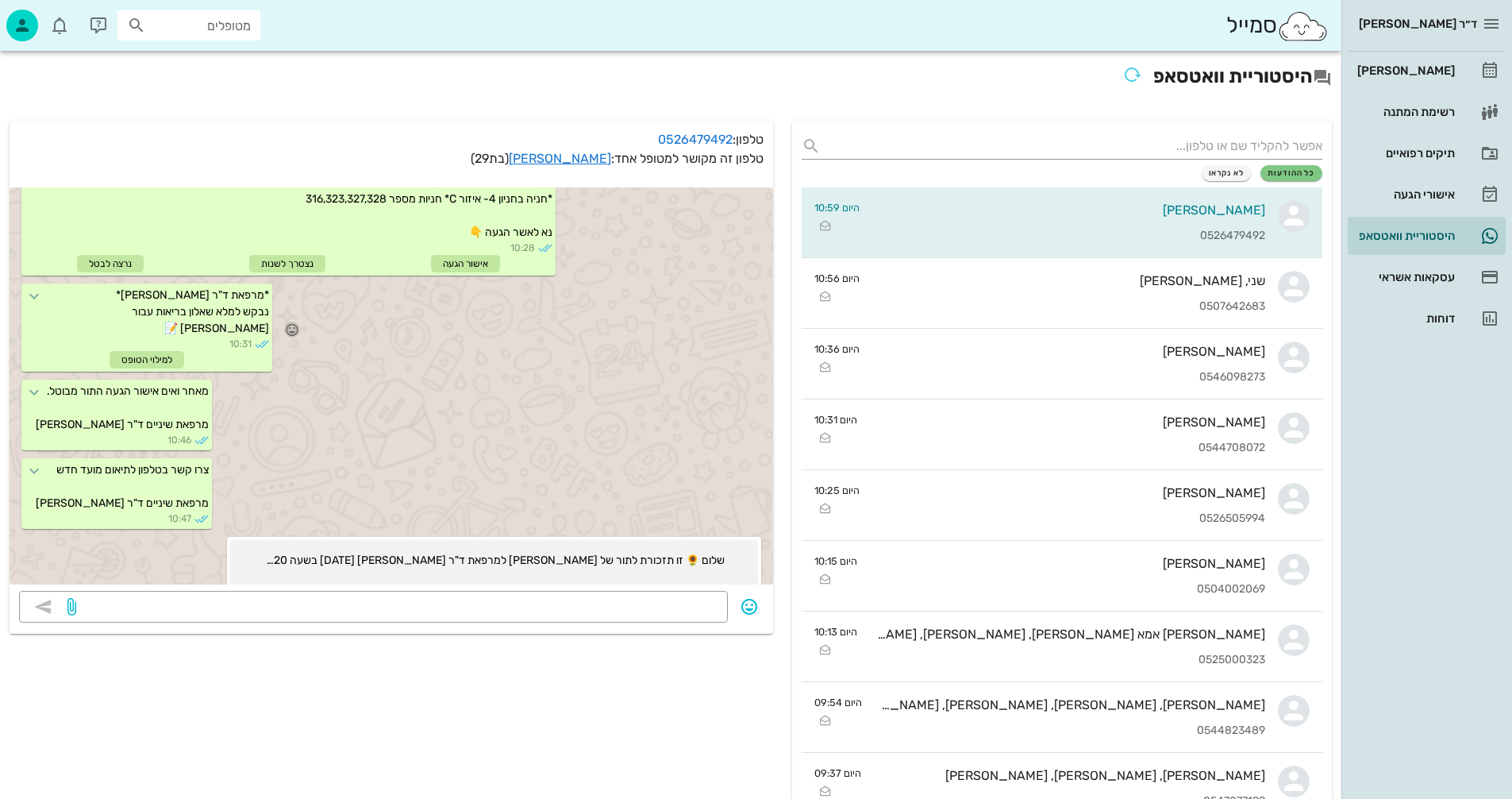
click at [285, 322] on icon "button" at bounding box center [291, 329] width 14 height 14
click at [253, 269] on icon "button" at bounding box center [254, 274] width 19 height 19
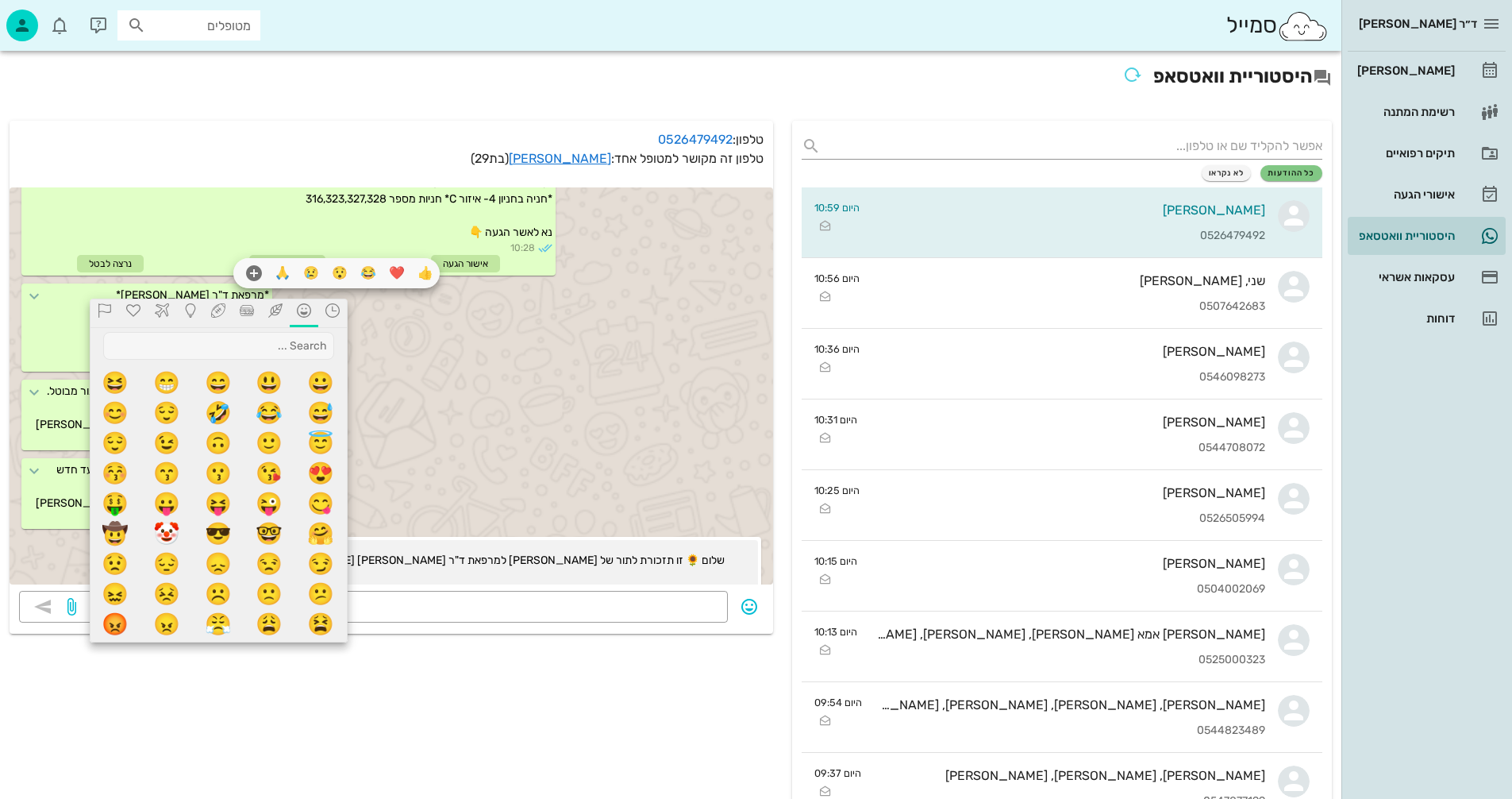
click at [566, 456] on div "צרו קשר בטלפון לתיאום מועד חדש מרפאת שיניים ד"ר [PERSON_NAME] 10:47" at bounding box center [391, 495] width 764 height 79
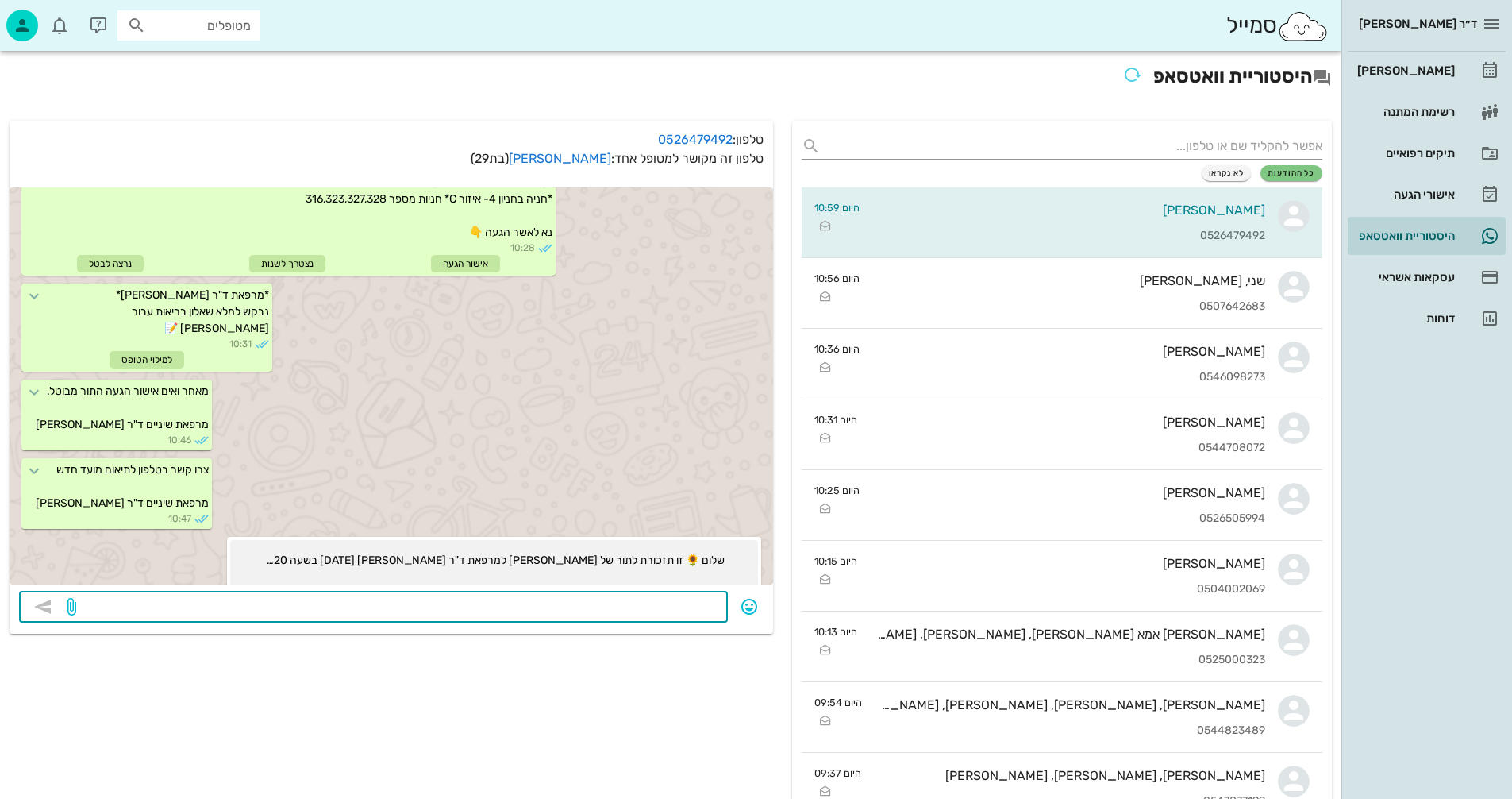
click at [608, 604] on textarea at bounding box center [398, 608] width 639 height 25
type textarea "שלחנו לפני כחצי שעה לוואצאפ"
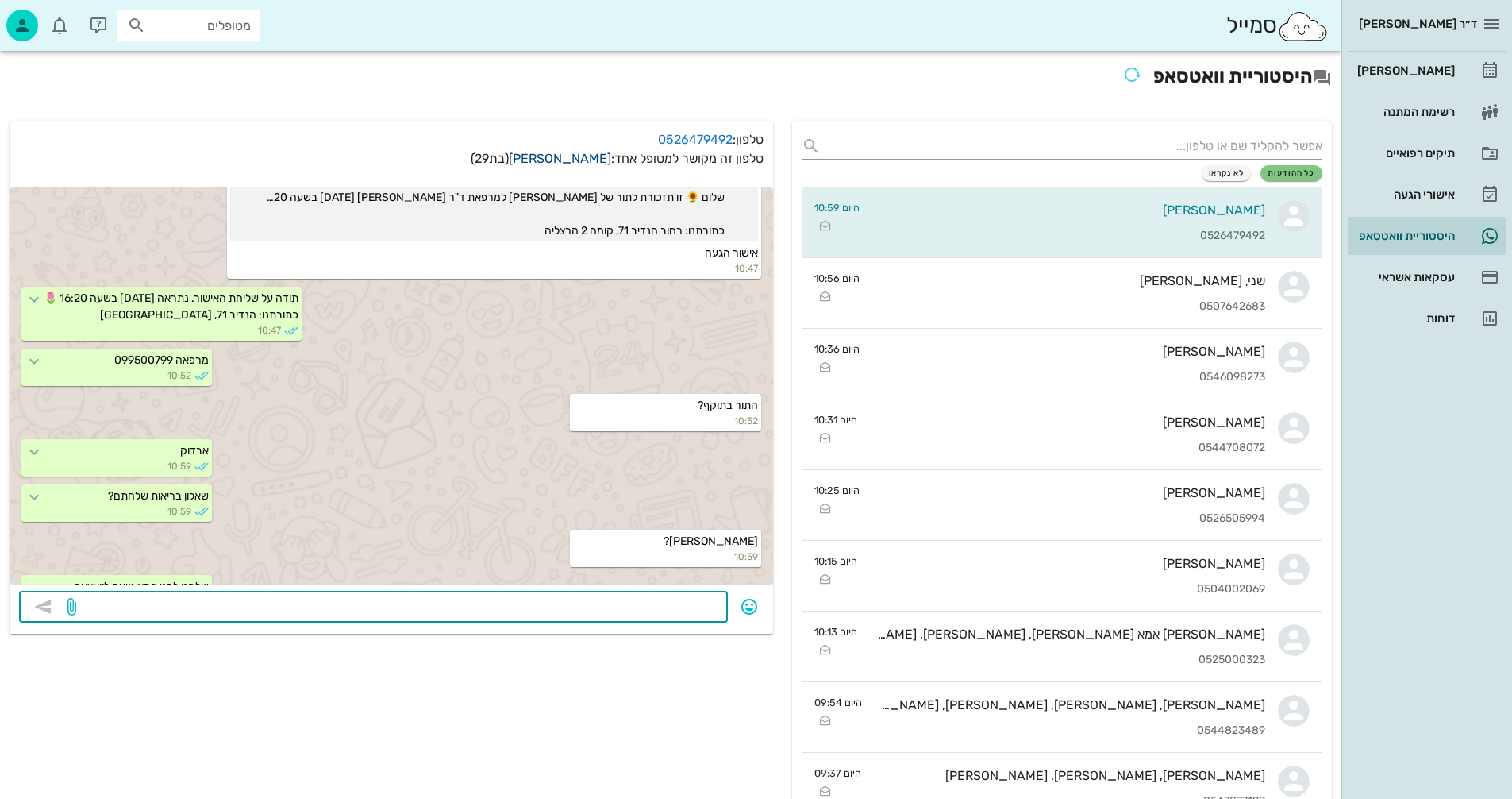
click at [586, 160] on link "[PERSON_NAME]" at bounding box center [560, 159] width 102 height 15
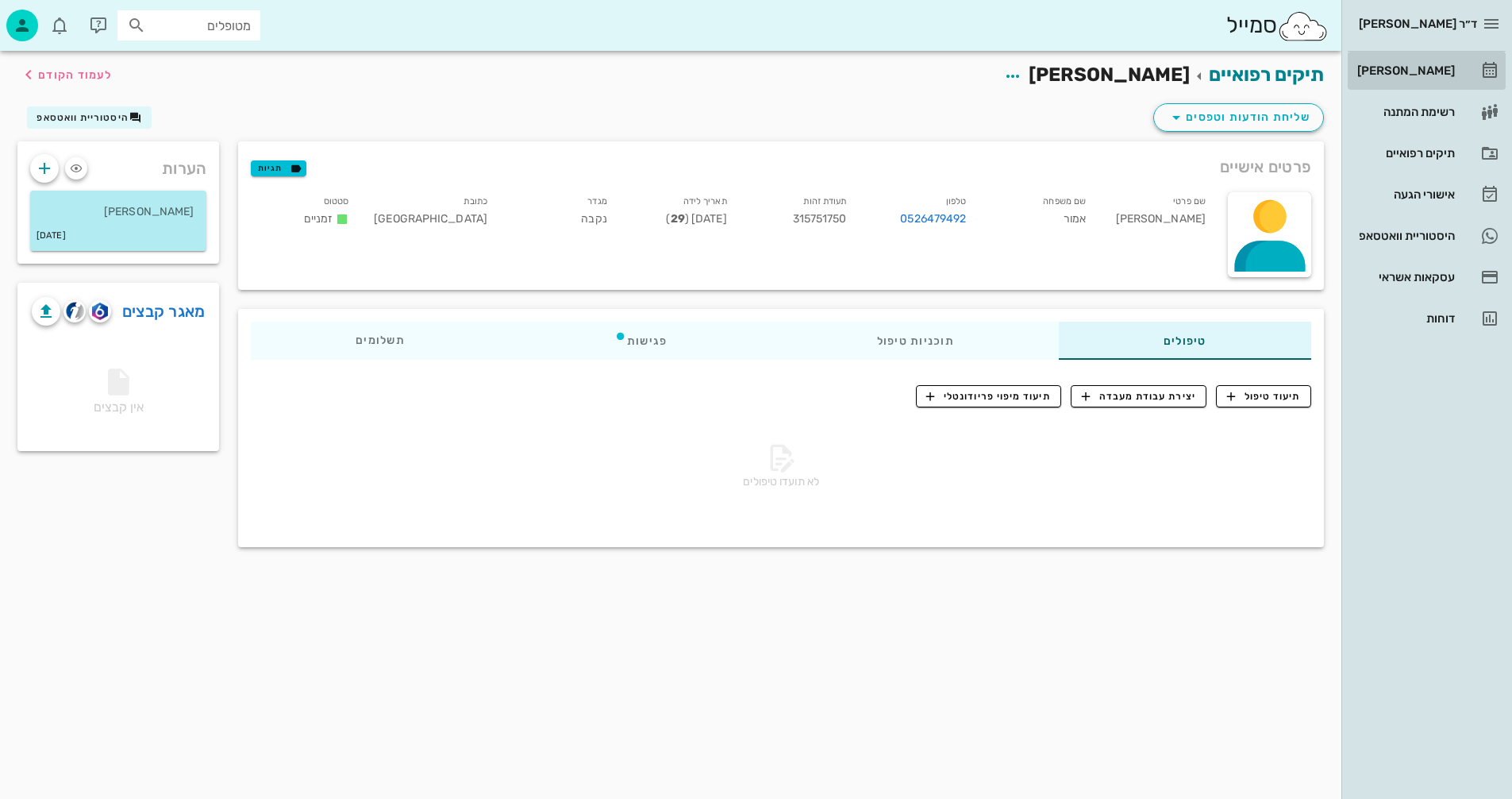
click at [1418, 68] on div "[PERSON_NAME]" at bounding box center [1404, 70] width 101 height 13
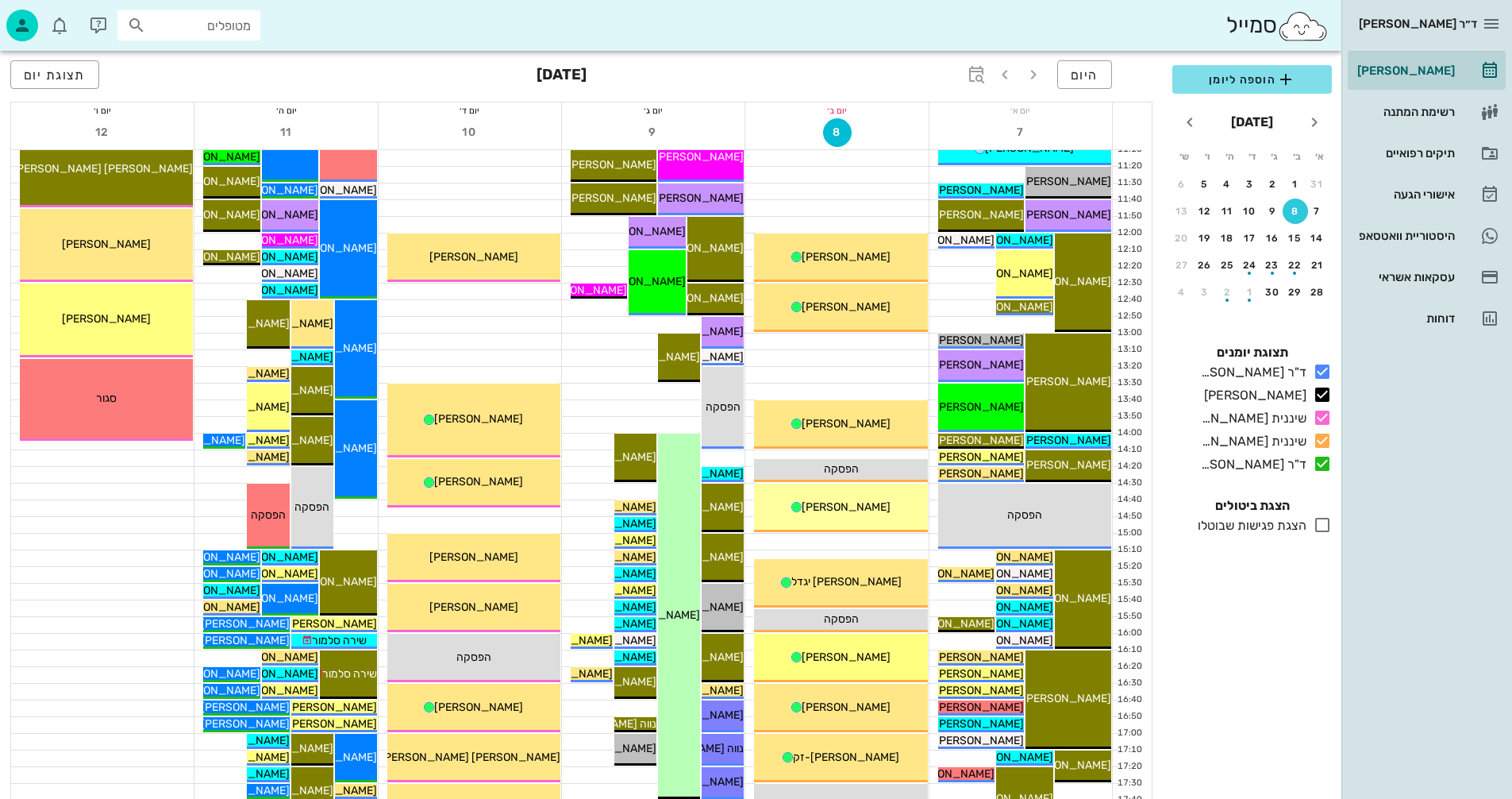
scroll to position [477, 0]
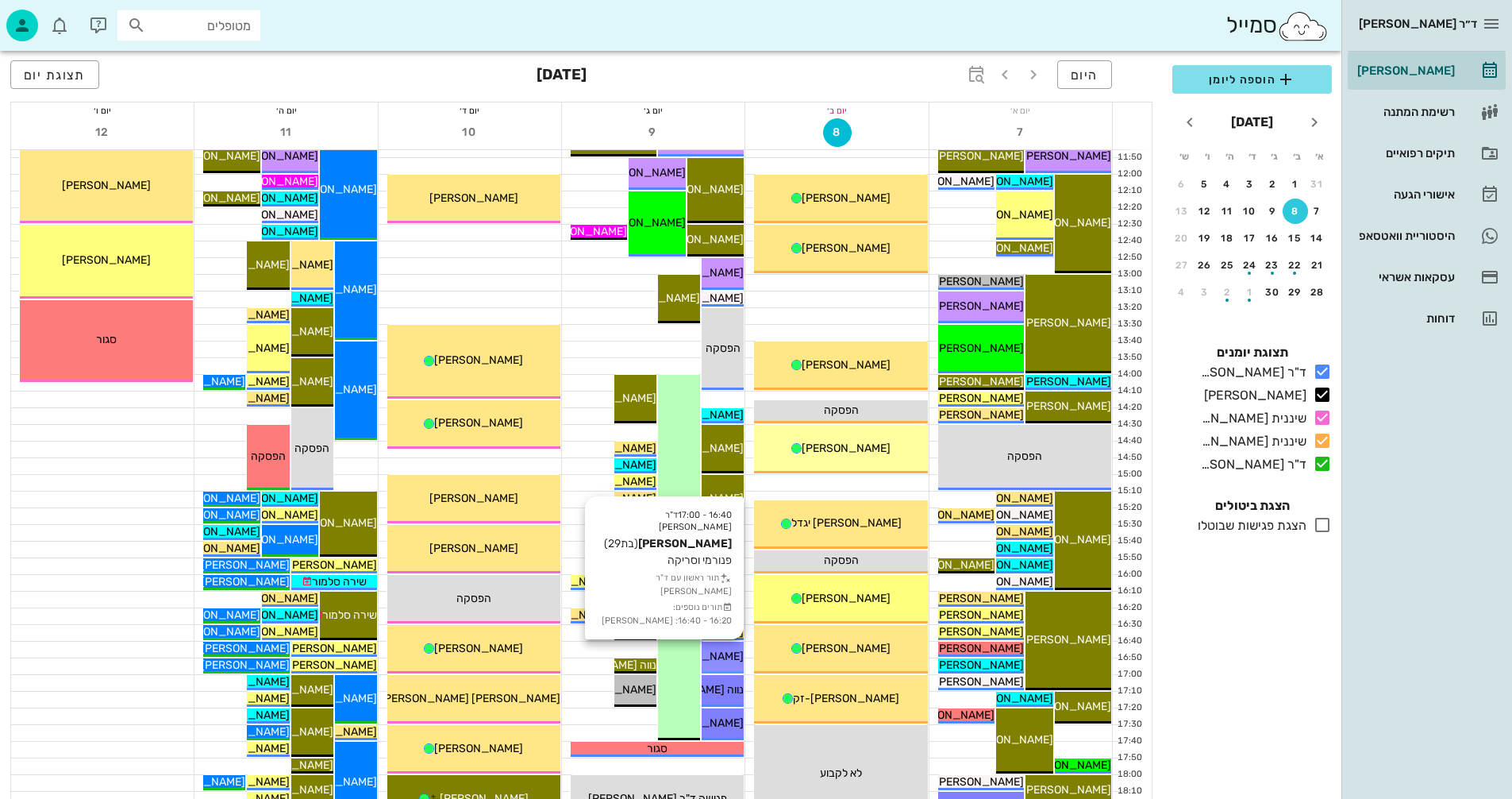
click at [729, 652] on span "[PERSON_NAME]" at bounding box center [699, 656] width 89 height 13
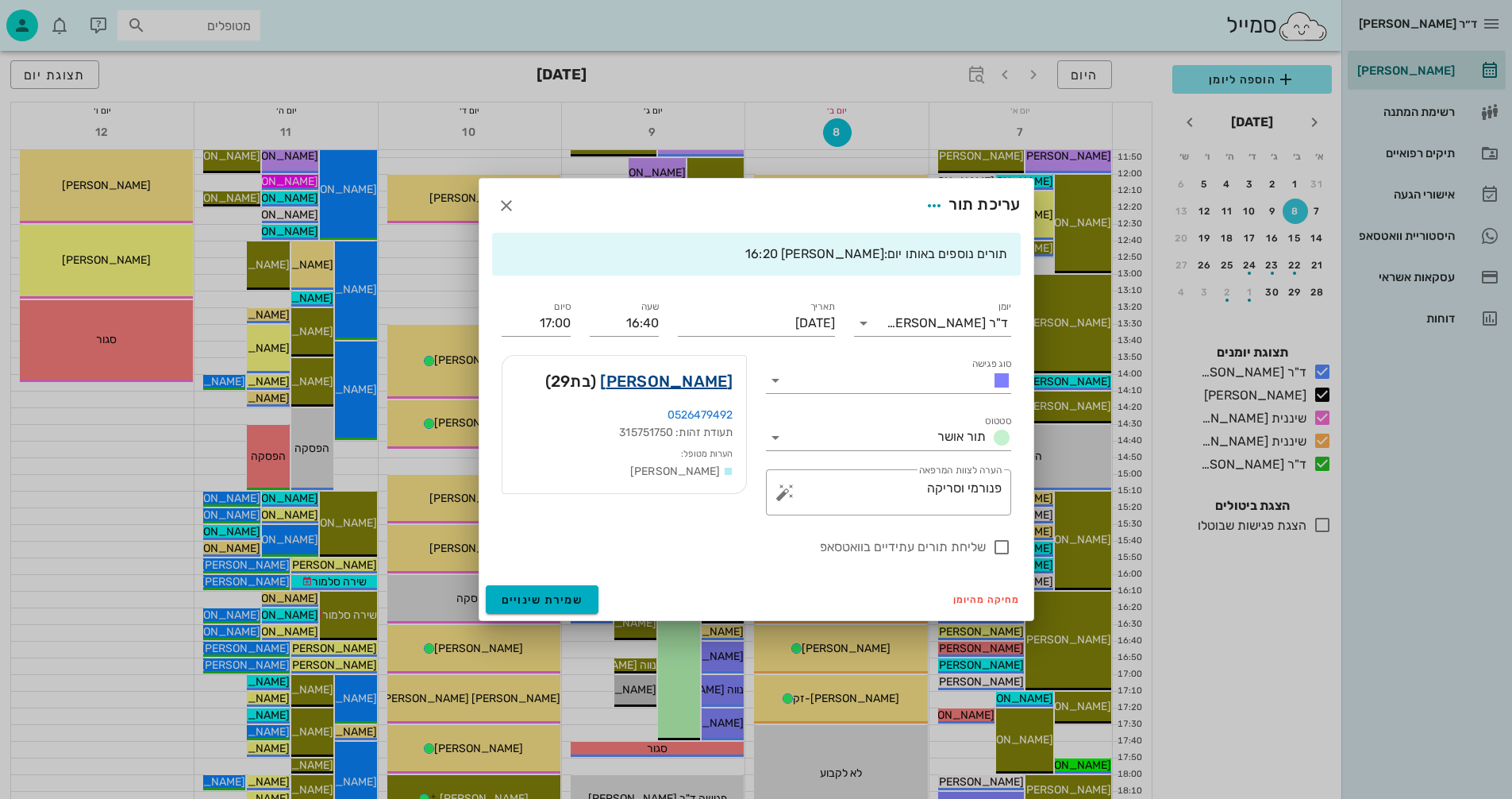
click at [694, 377] on link "[PERSON_NAME]" at bounding box center [666, 381] width 132 height 25
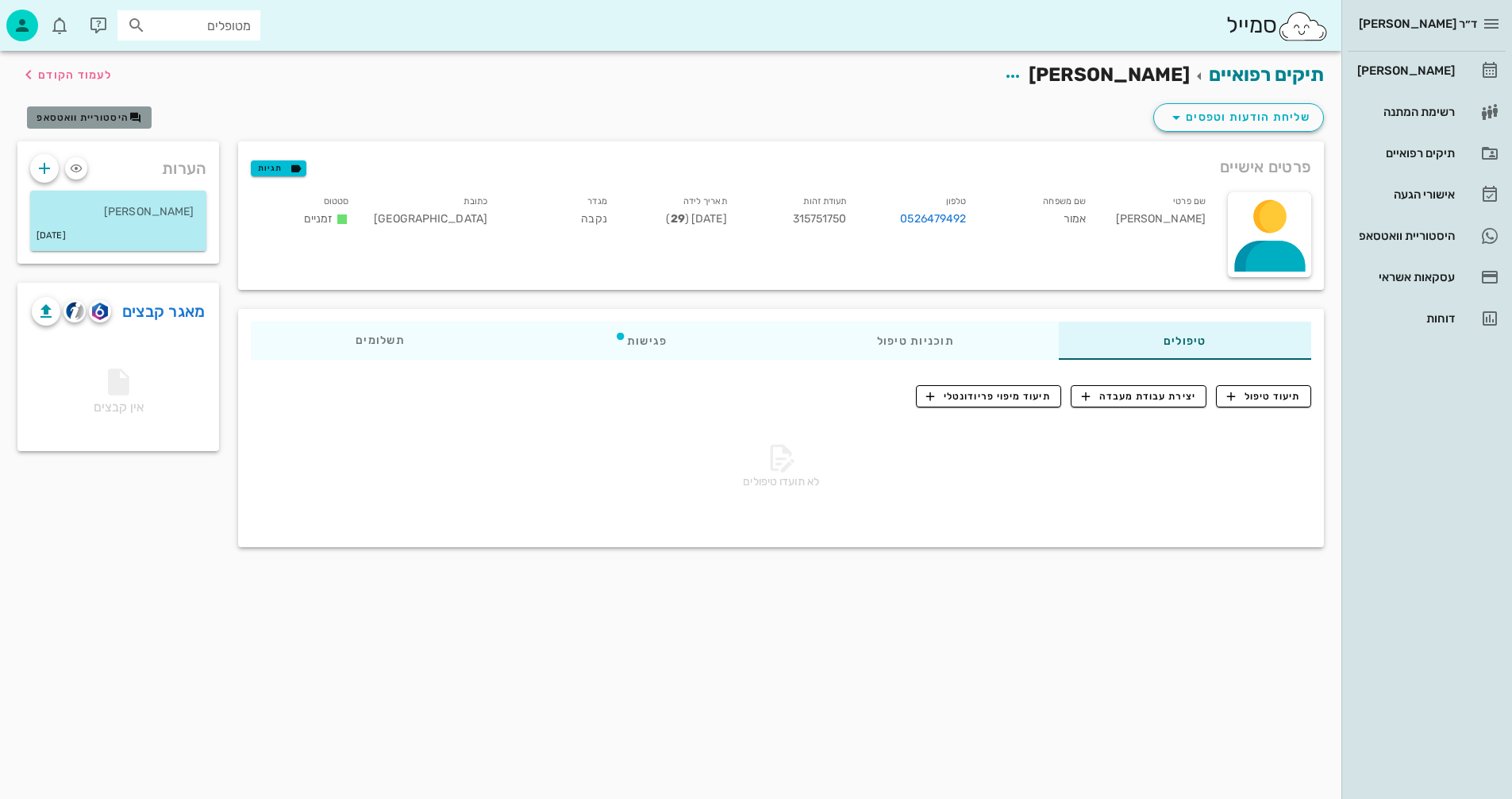
click at [71, 116] on span "היסטוריית וואטסאפ" at bounding box center [83, 118] width 92 height 11
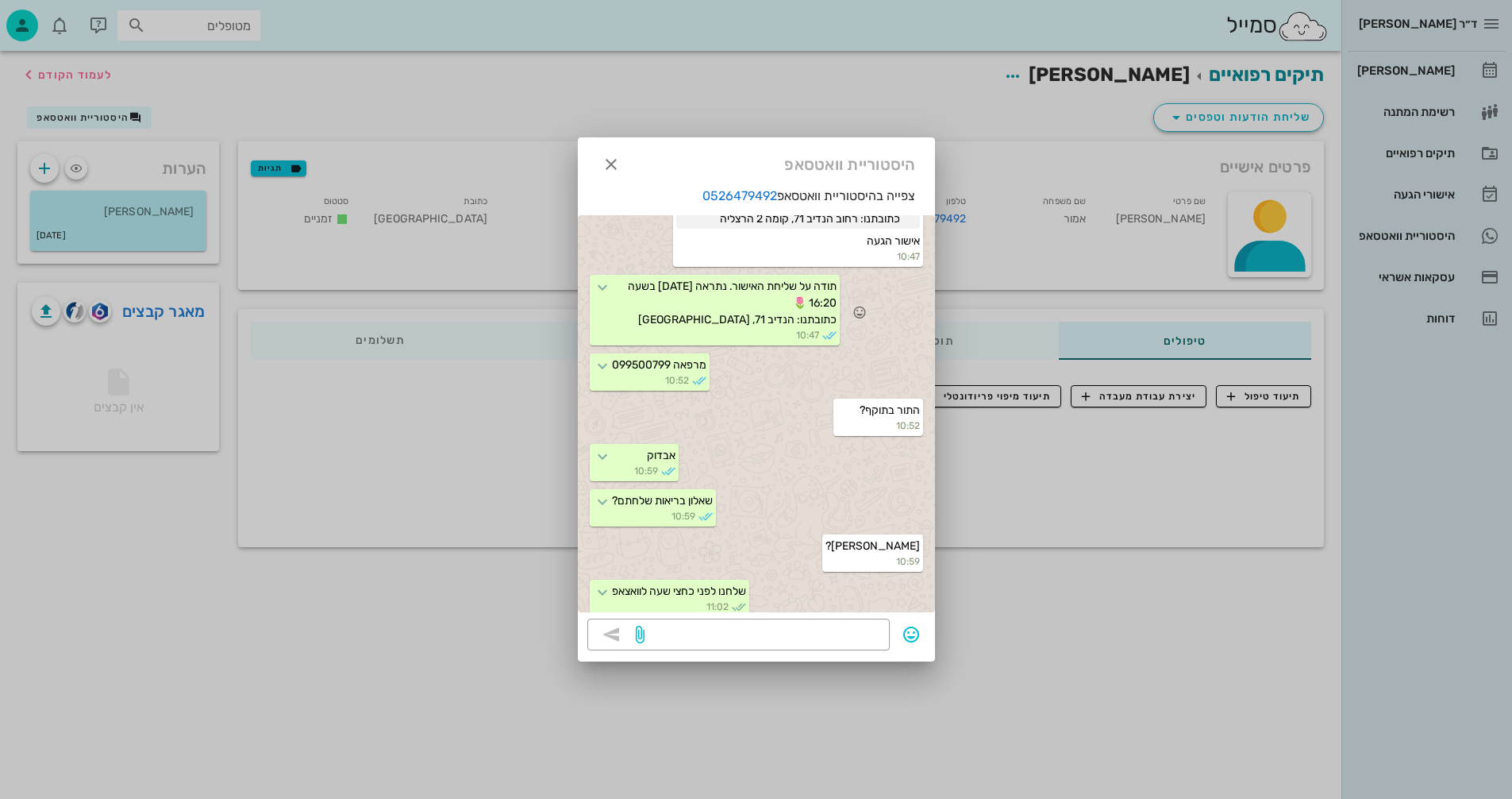
scroll to position [831, 0]
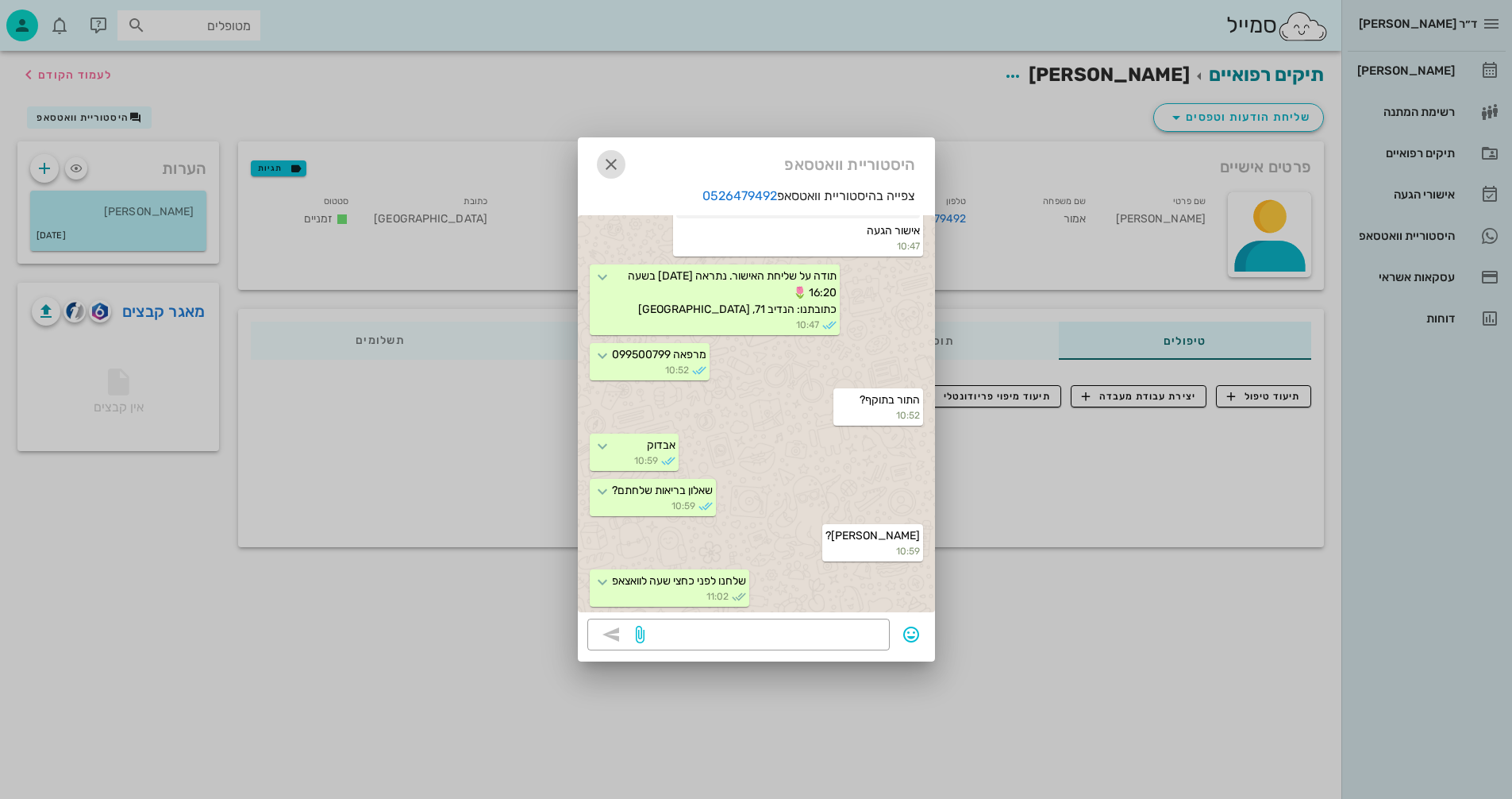
click at [607, 166] on icon "button" at bounding box center [611, 164] width 19 height 19
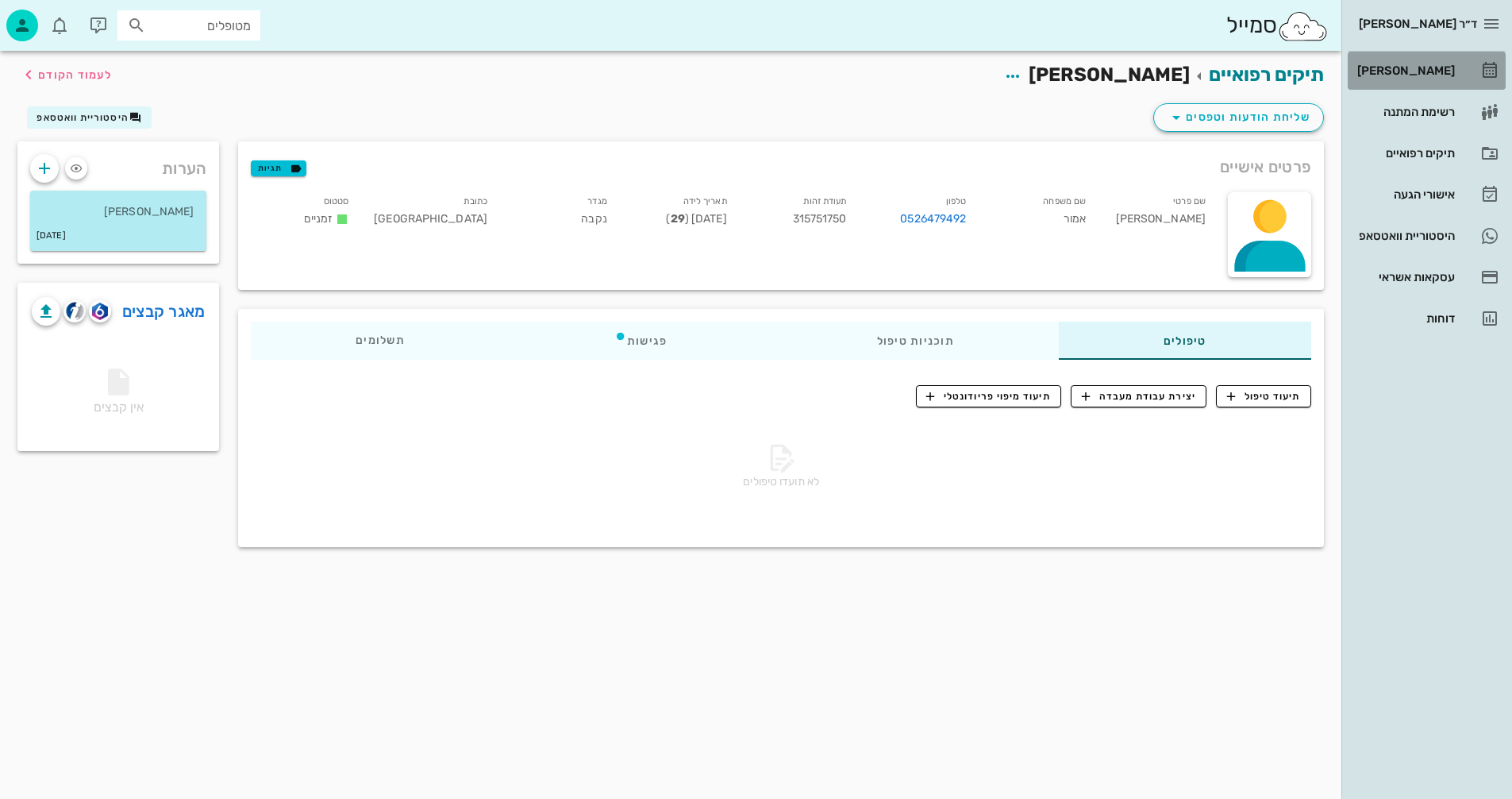
click at [1415, 68] on div "[PERSON_NAME]" at bounding box center [1404, 70] width 101 height 13
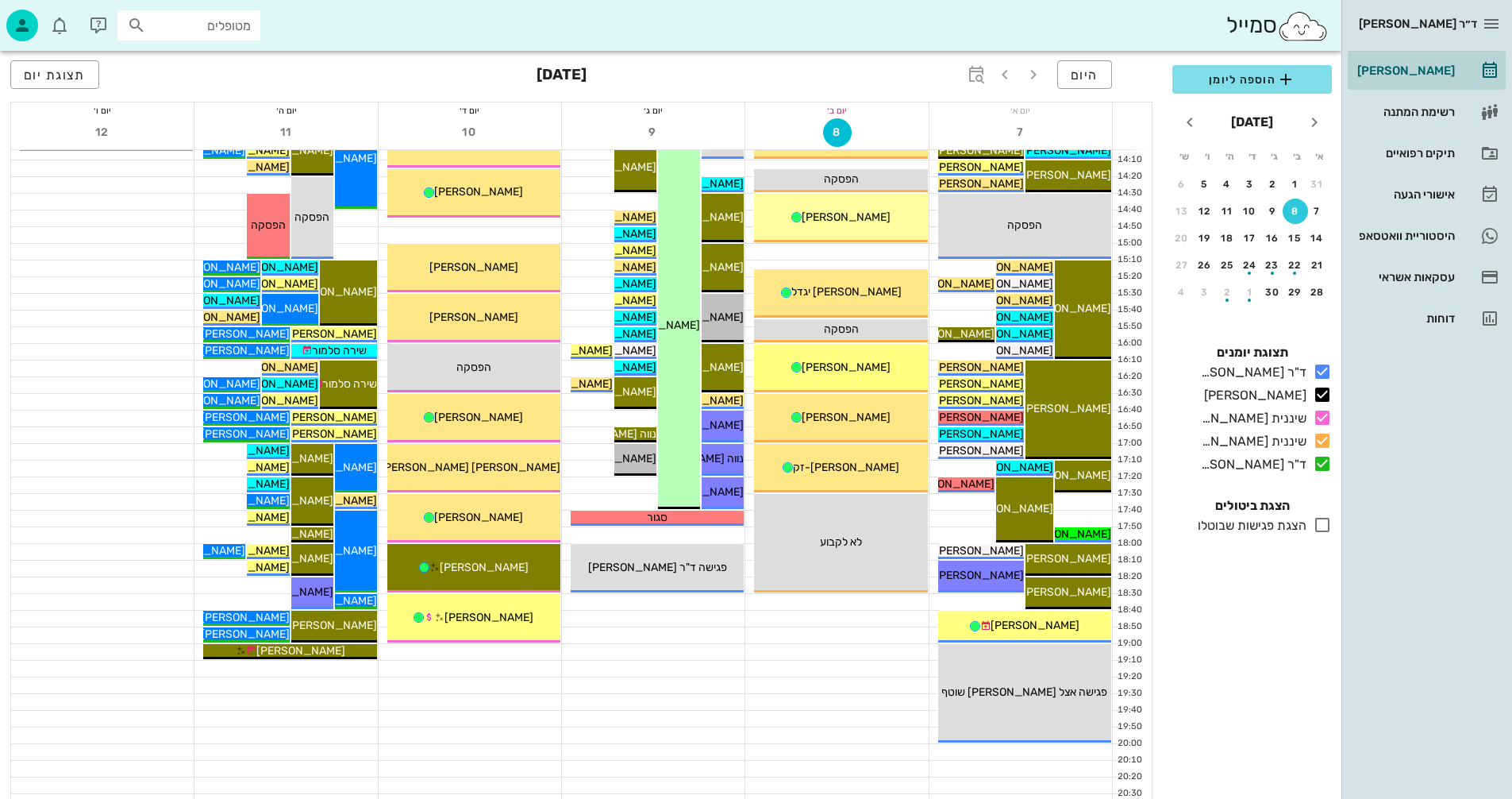
scroll to position [714, 0]
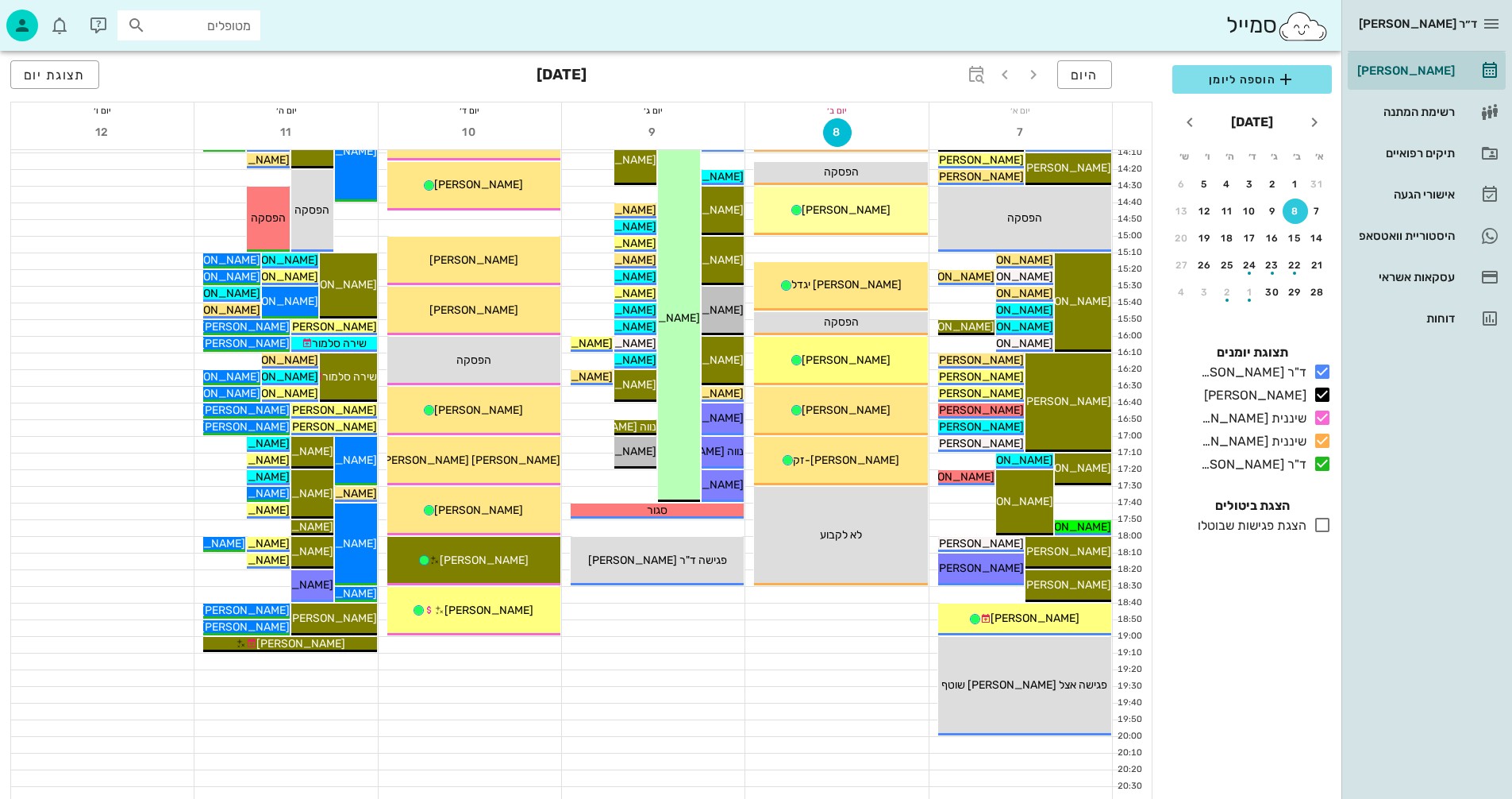
click at [606, 680] on div at bounding box center [653, 678] width 182 height 16
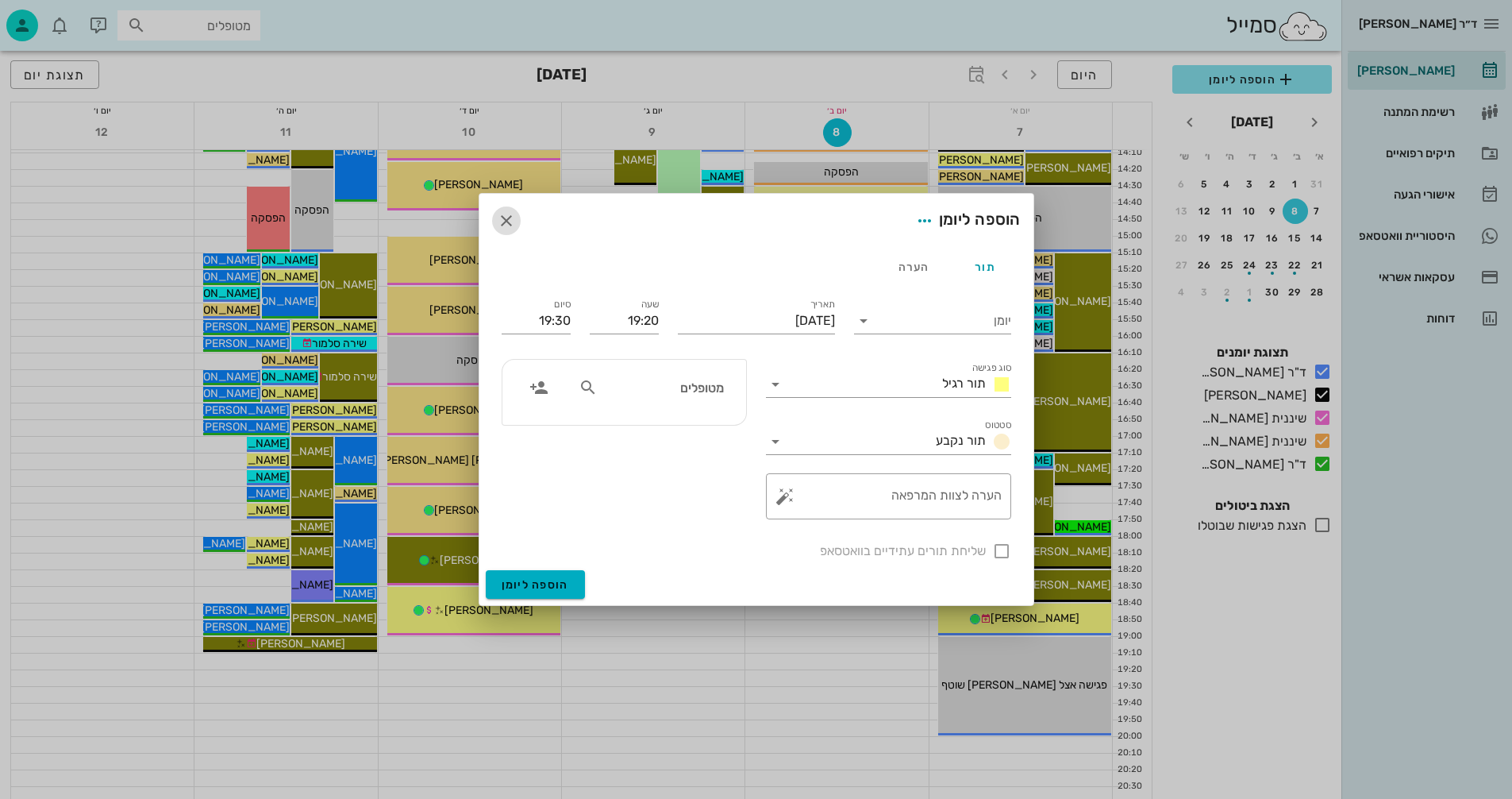
click at [504, 219] on icon "button" at bounding box center [507, 221] width 19 height 19
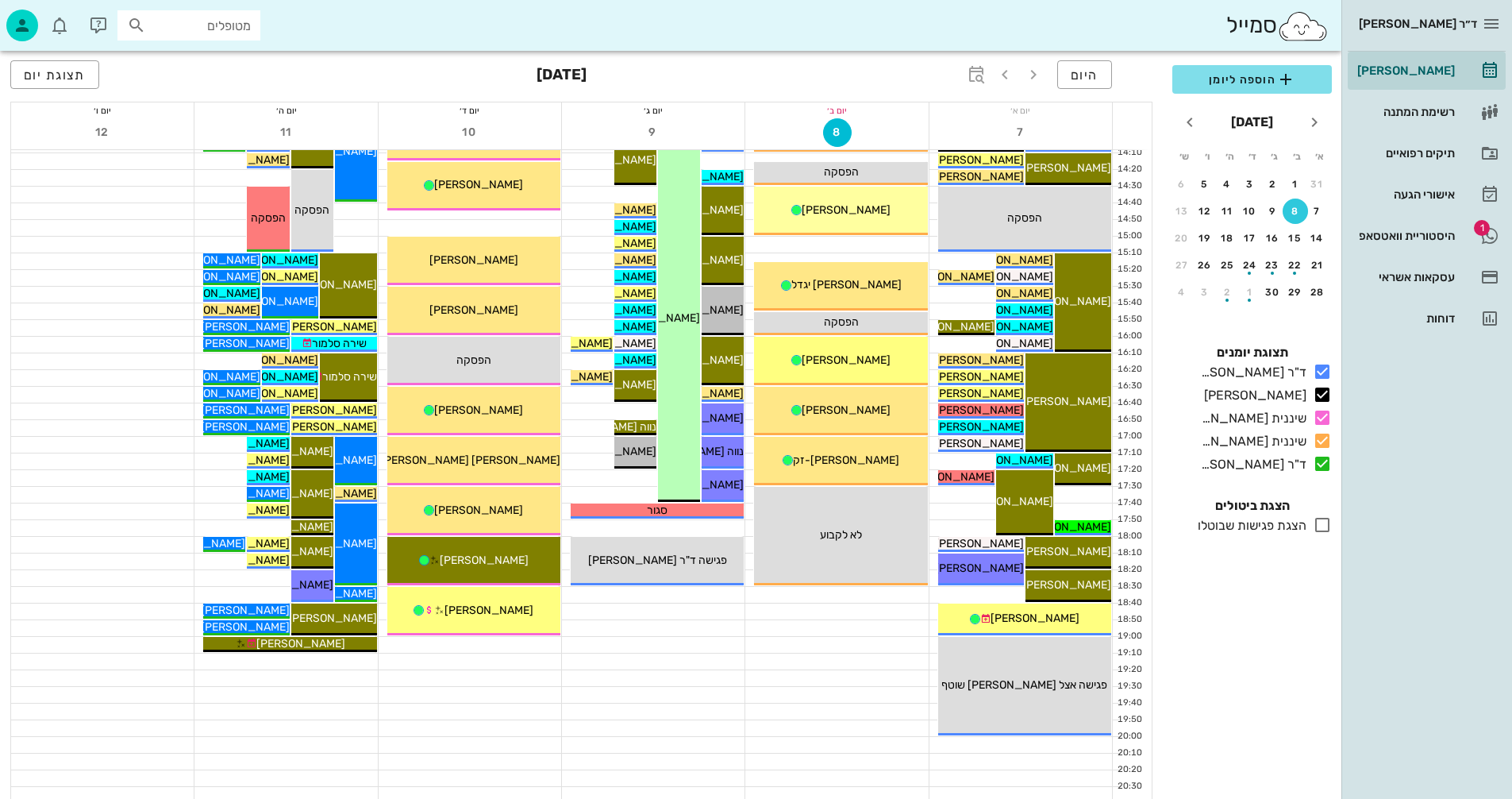
click at [187, 25] on input "מטופלים" at bounding box center [200, 25] width 101 height 21
paste input "054-6098273"
type input "054-6098273"
click at [119, 267] on div at bounding box center [102, 261] width 182 height 16
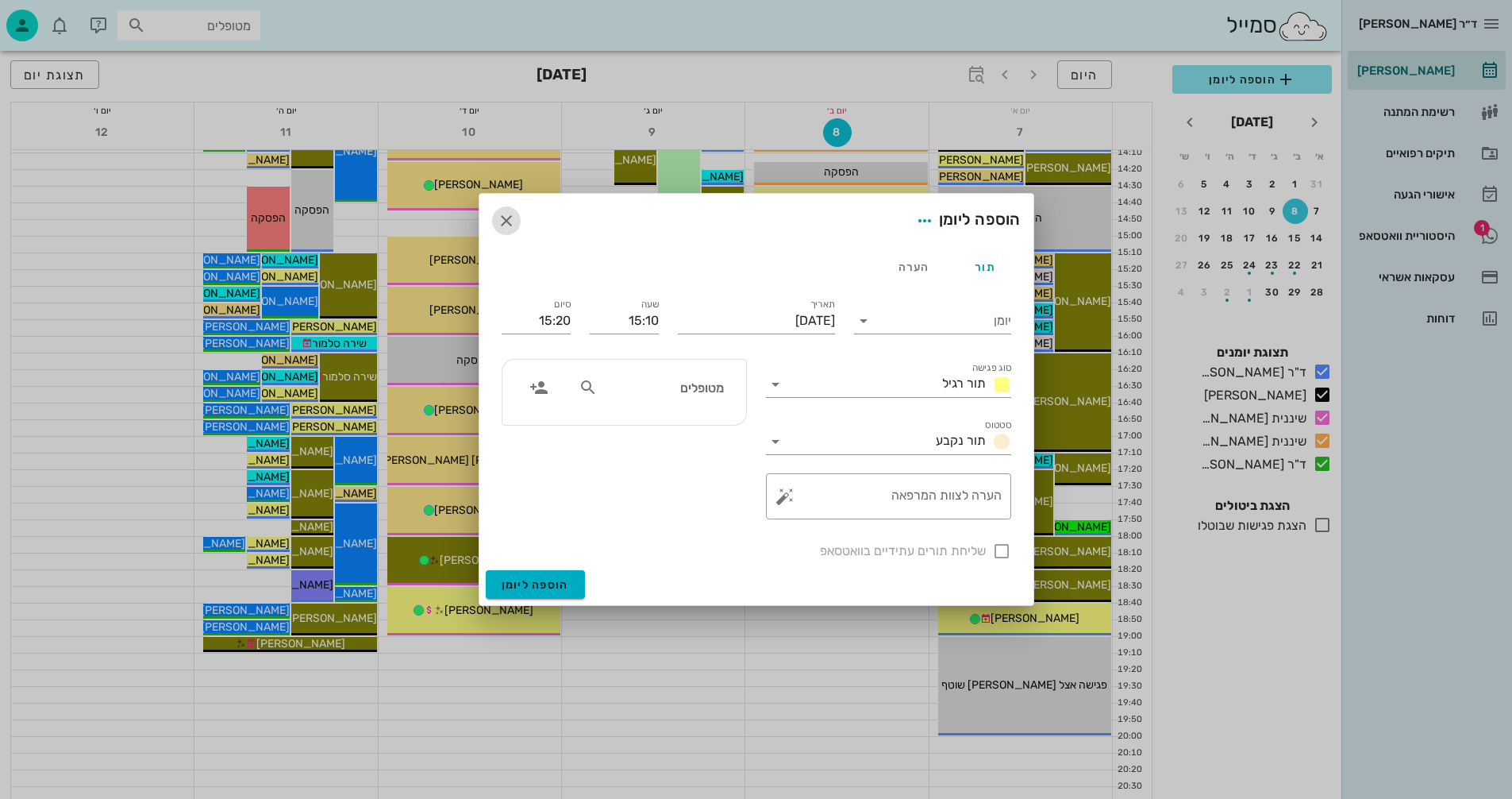
click at [504, 220] on icon "button" at bounding box center [507, 221] width 19 height 19
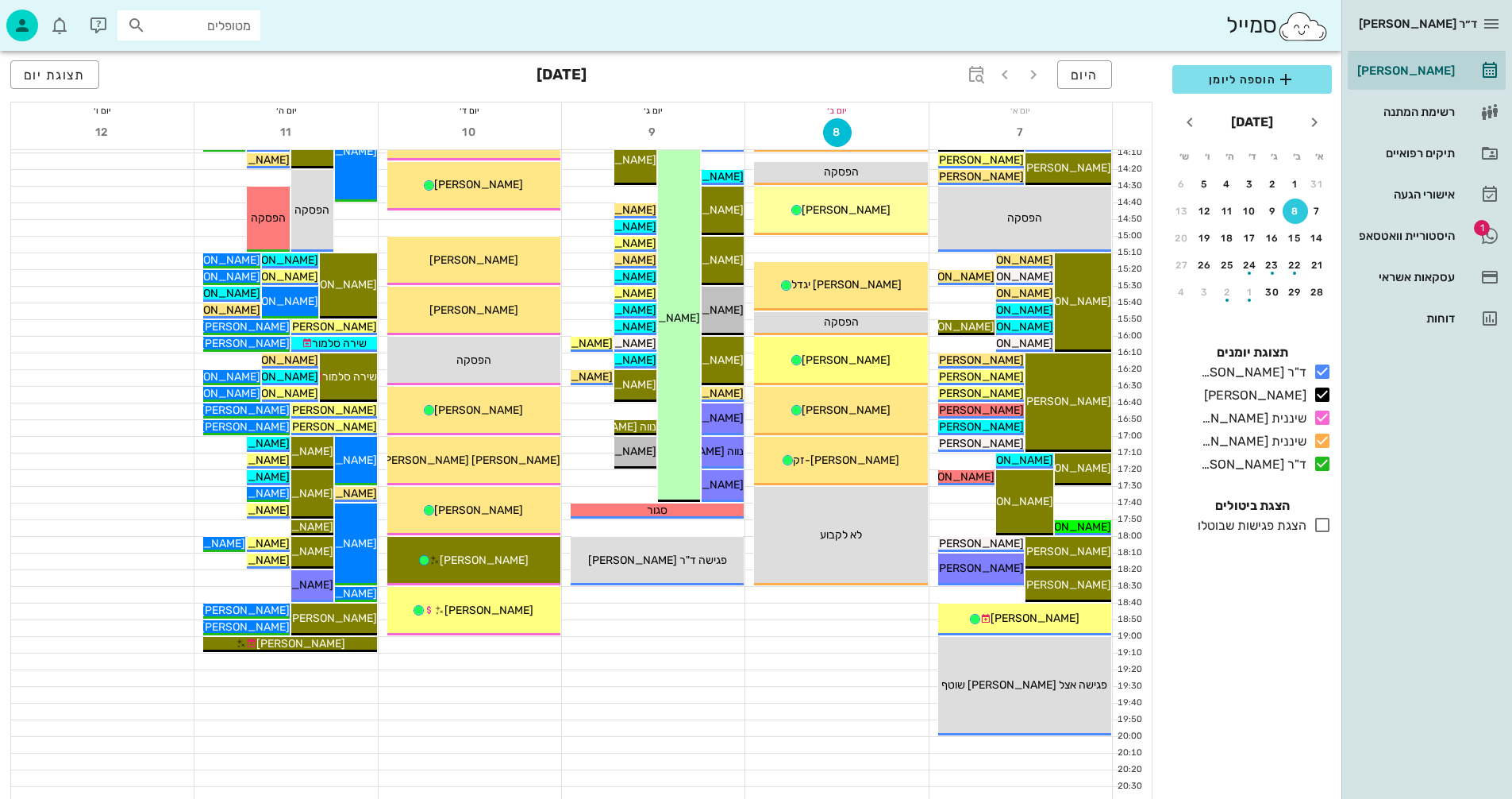
click at [184, 20] on input "מטופלים" at bounding box center [200, 25] width 101 height 21
type input "קרבלני"
click at [79, 276] on div at bounding box center [102, 277] width 182 height 16
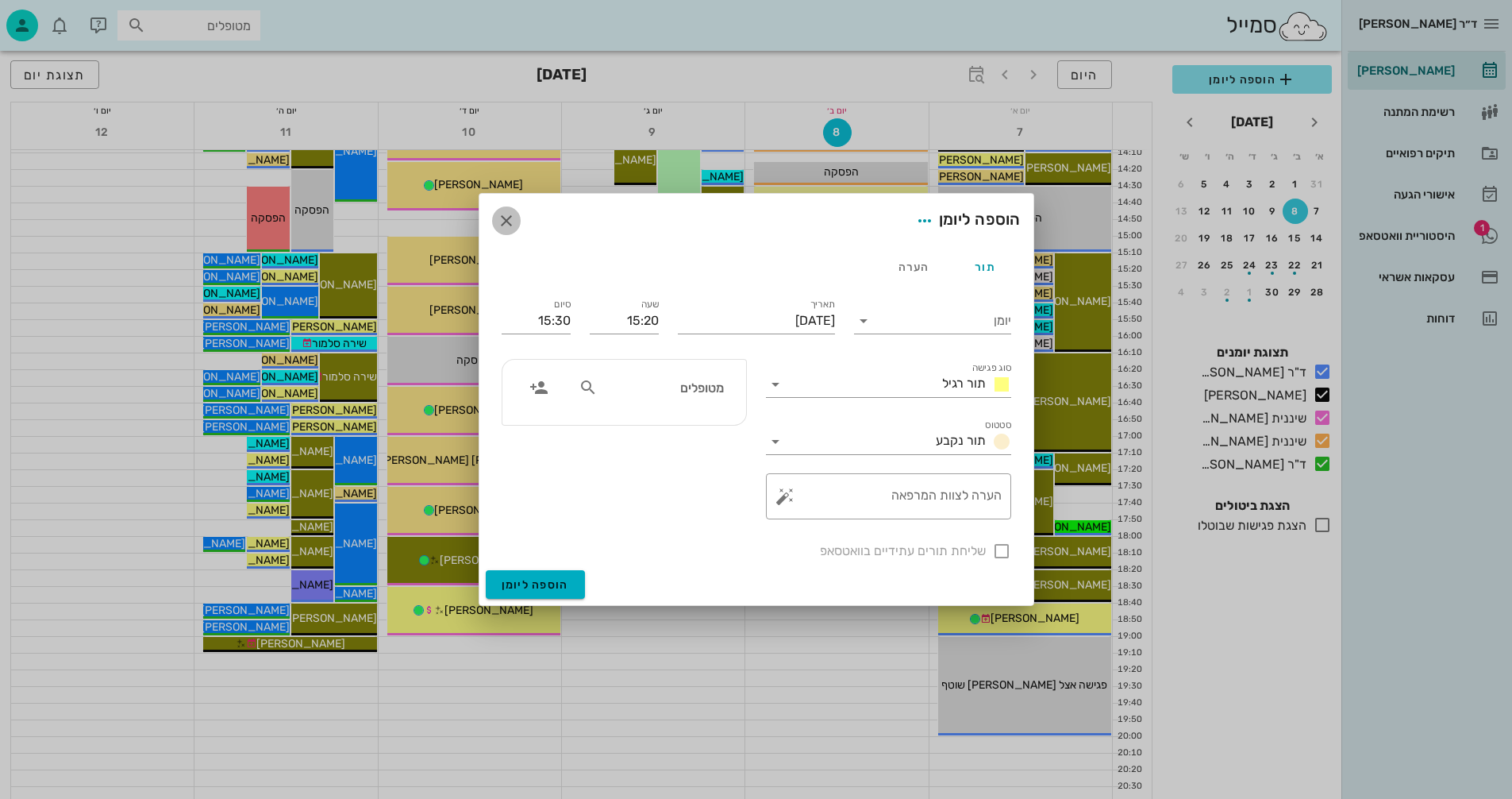
click at [506, 217] on icon "button" at bounding box center [507, 221] width 19 height 19
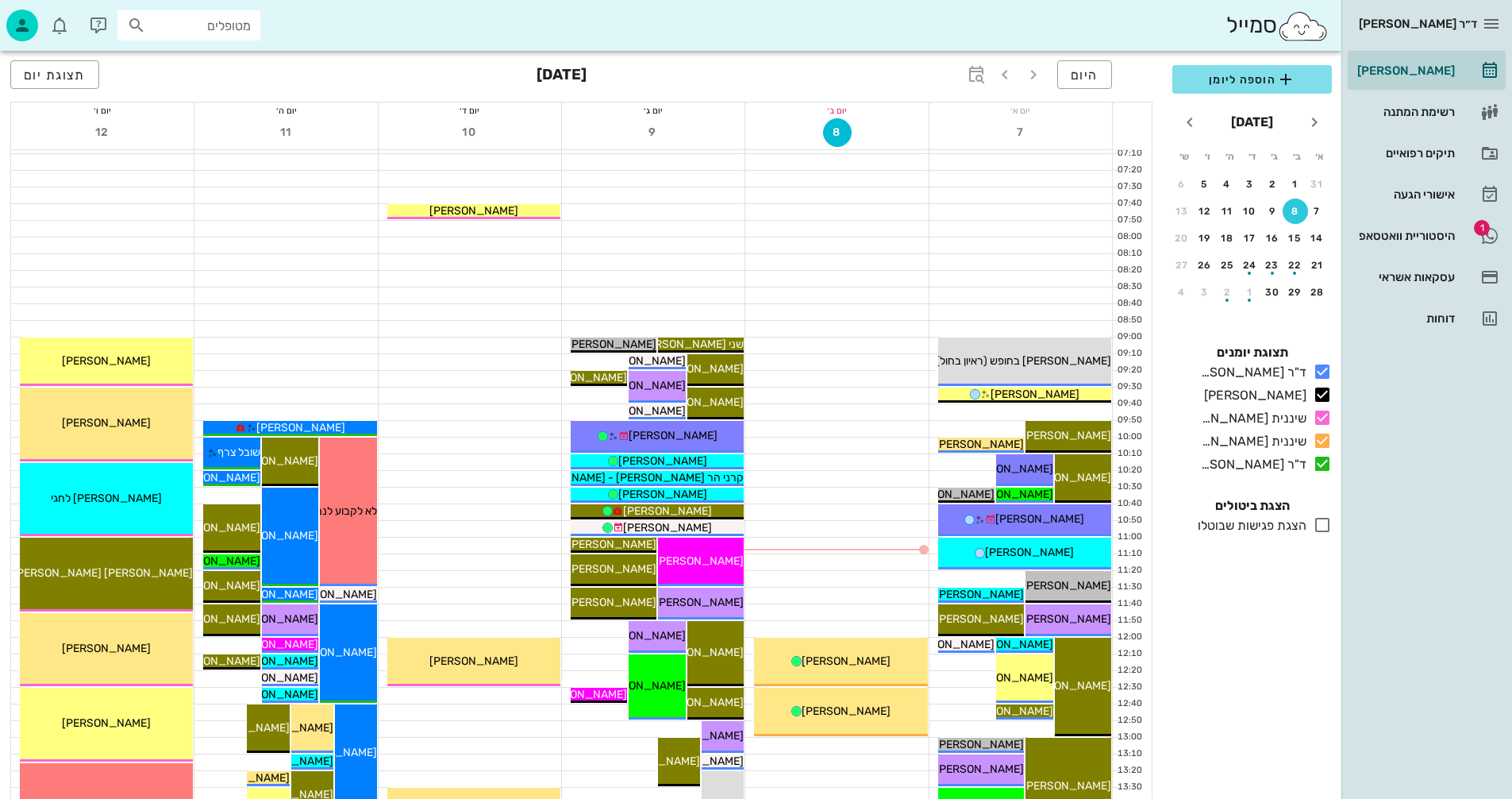
scroll to position [0, 0]
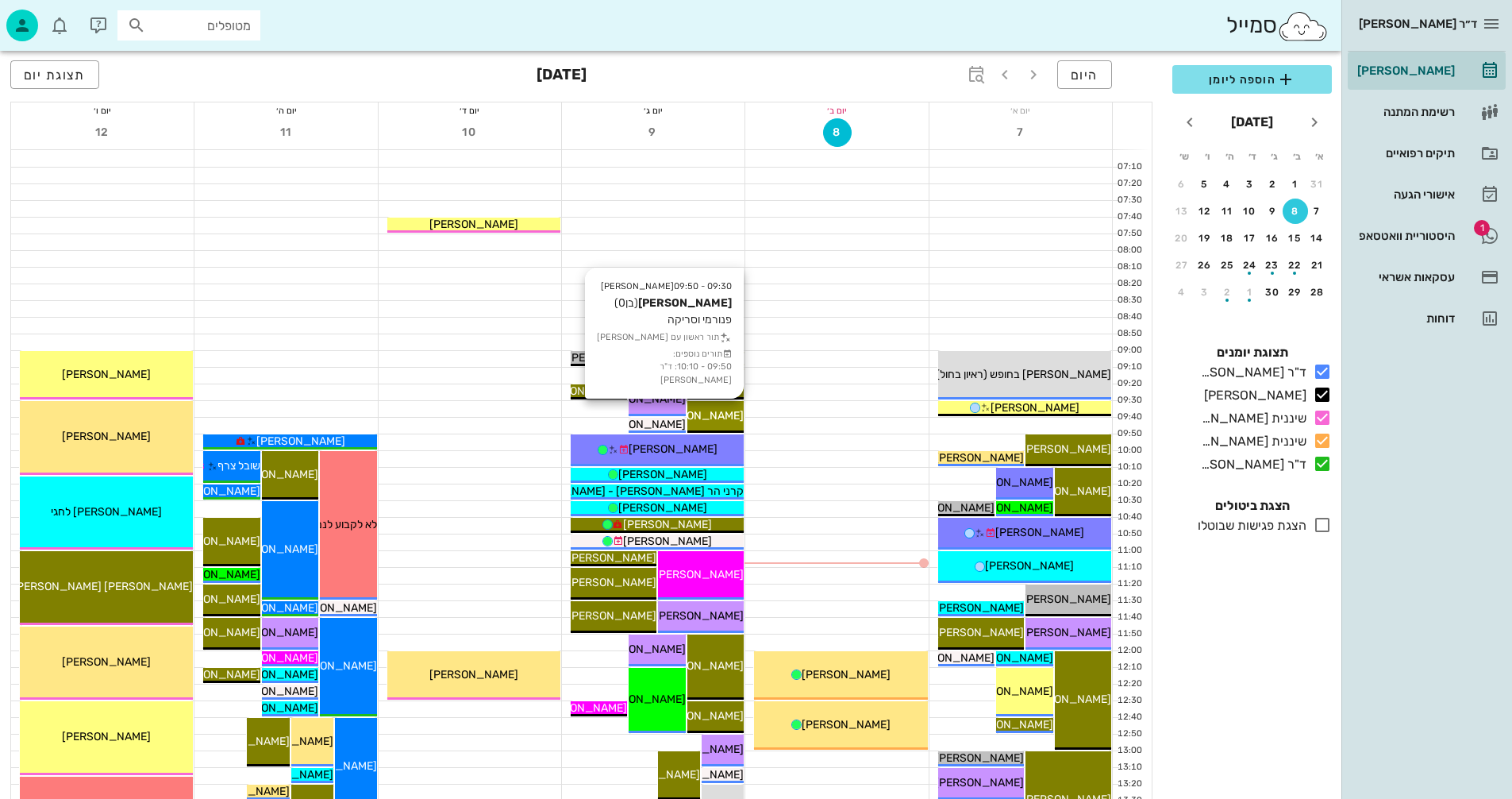
click at [715, 422] on div "[PERSON_NAME]" at bounding box center [716, 415] width 56 height 17
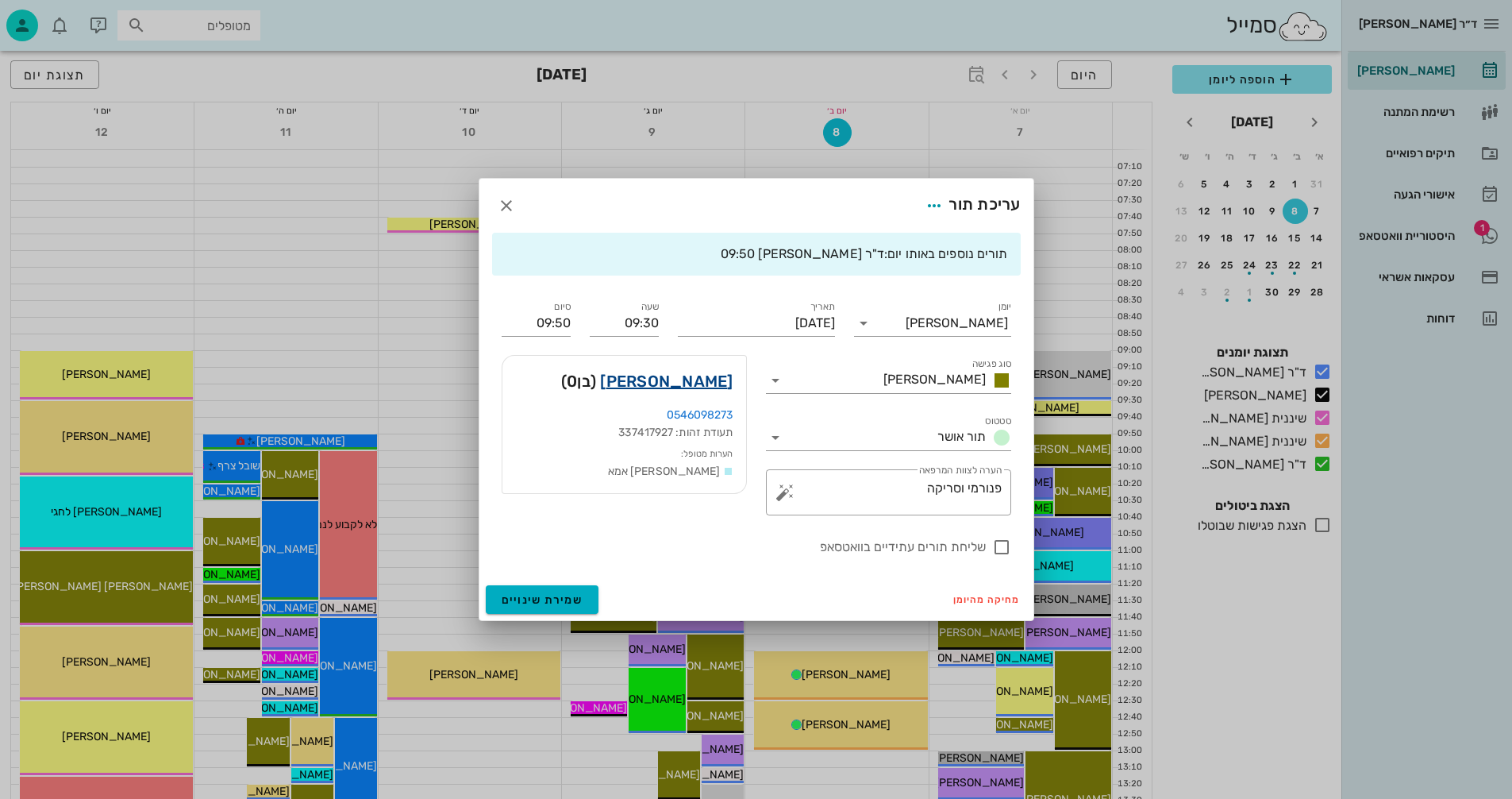
click at [698, 383] on link "[PERSON_NAME]" at bounding box center [666, 381] width 132 height 25
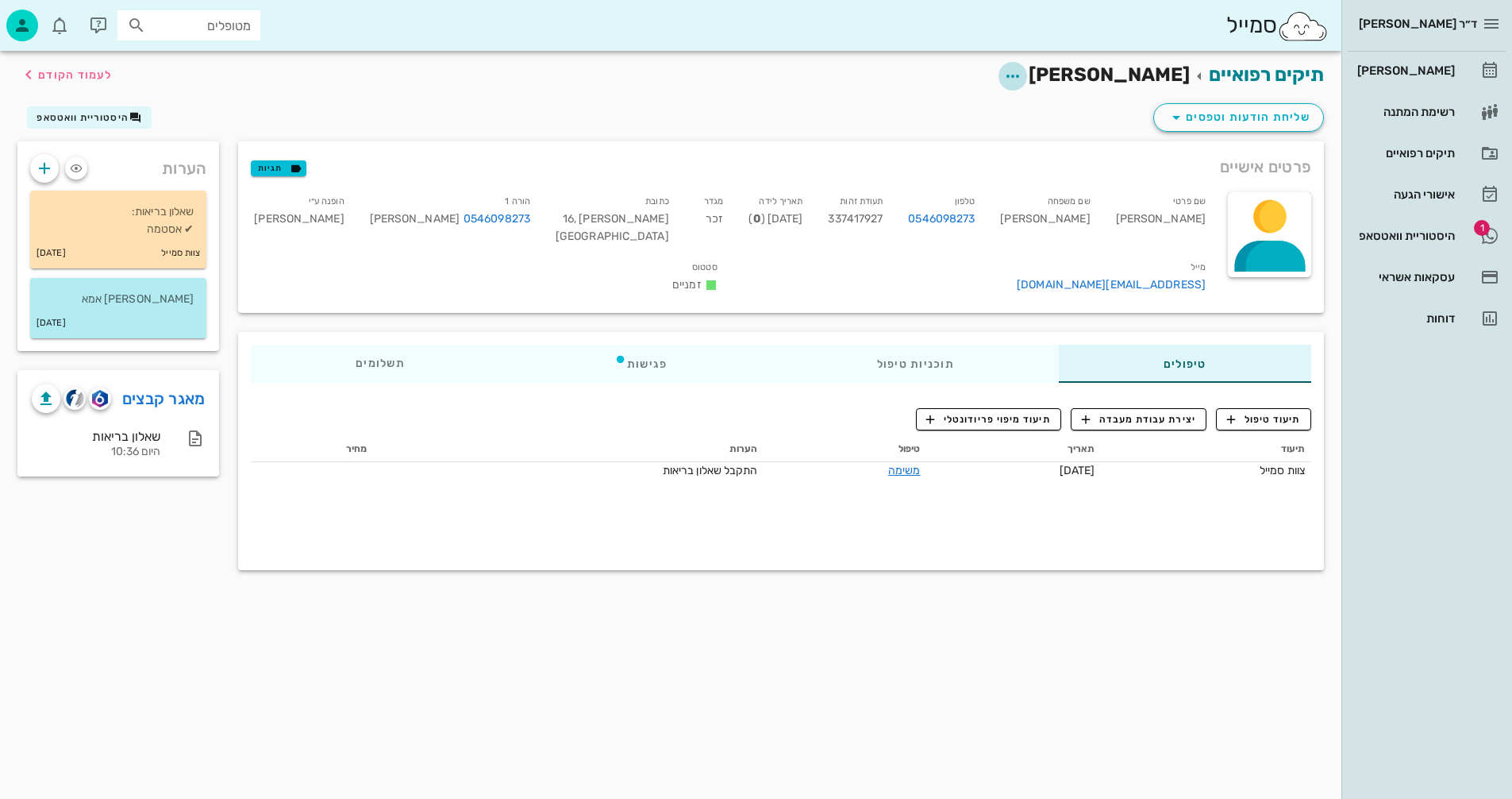
click at [1022, 77] on icon "button" at bounding box center [1013, 76] width 19 height 19
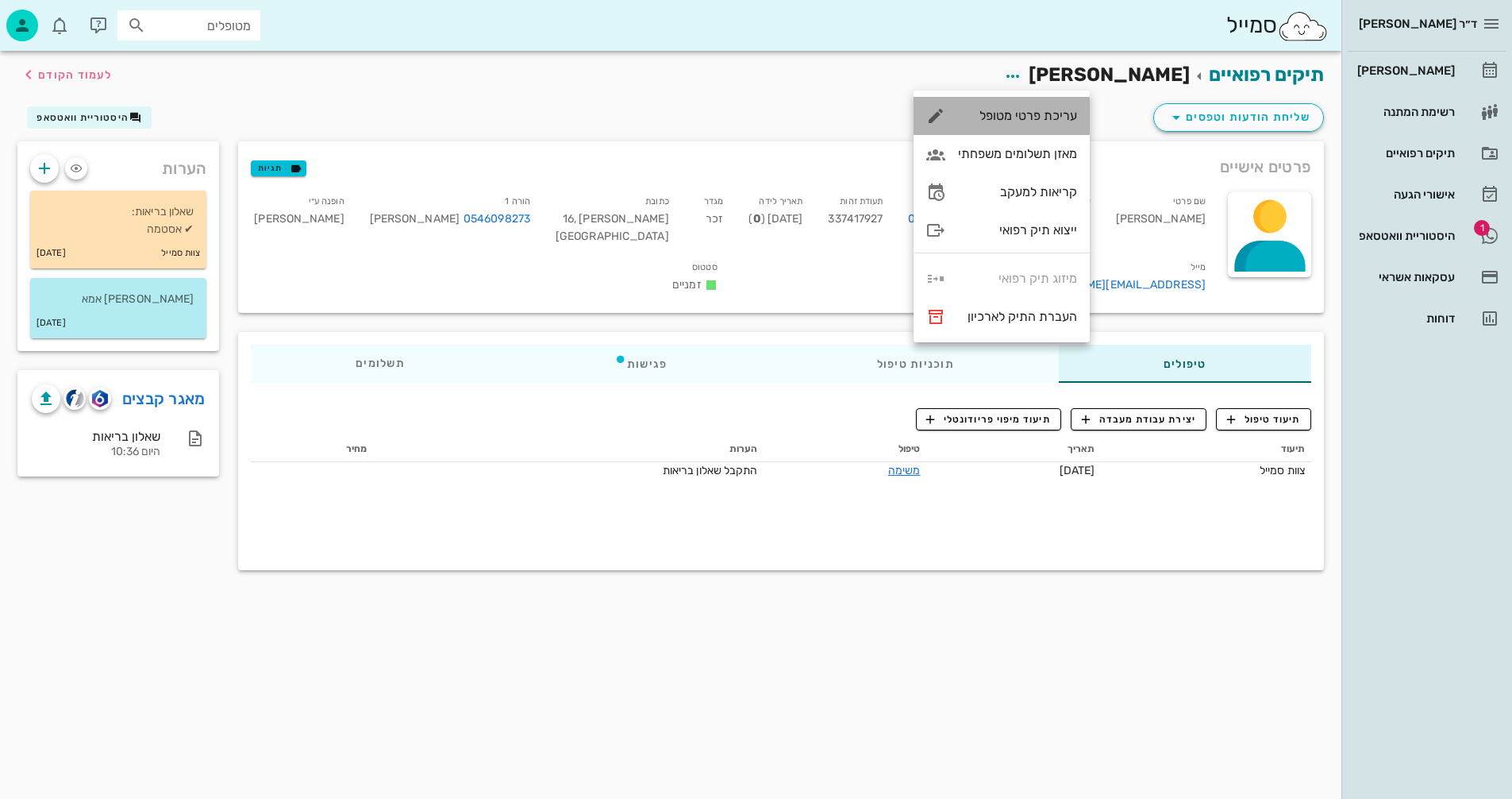
click at [996, 114] on div "עריכת פרטי מטופל" at bounding box center [1018, 116] width 119 height 15
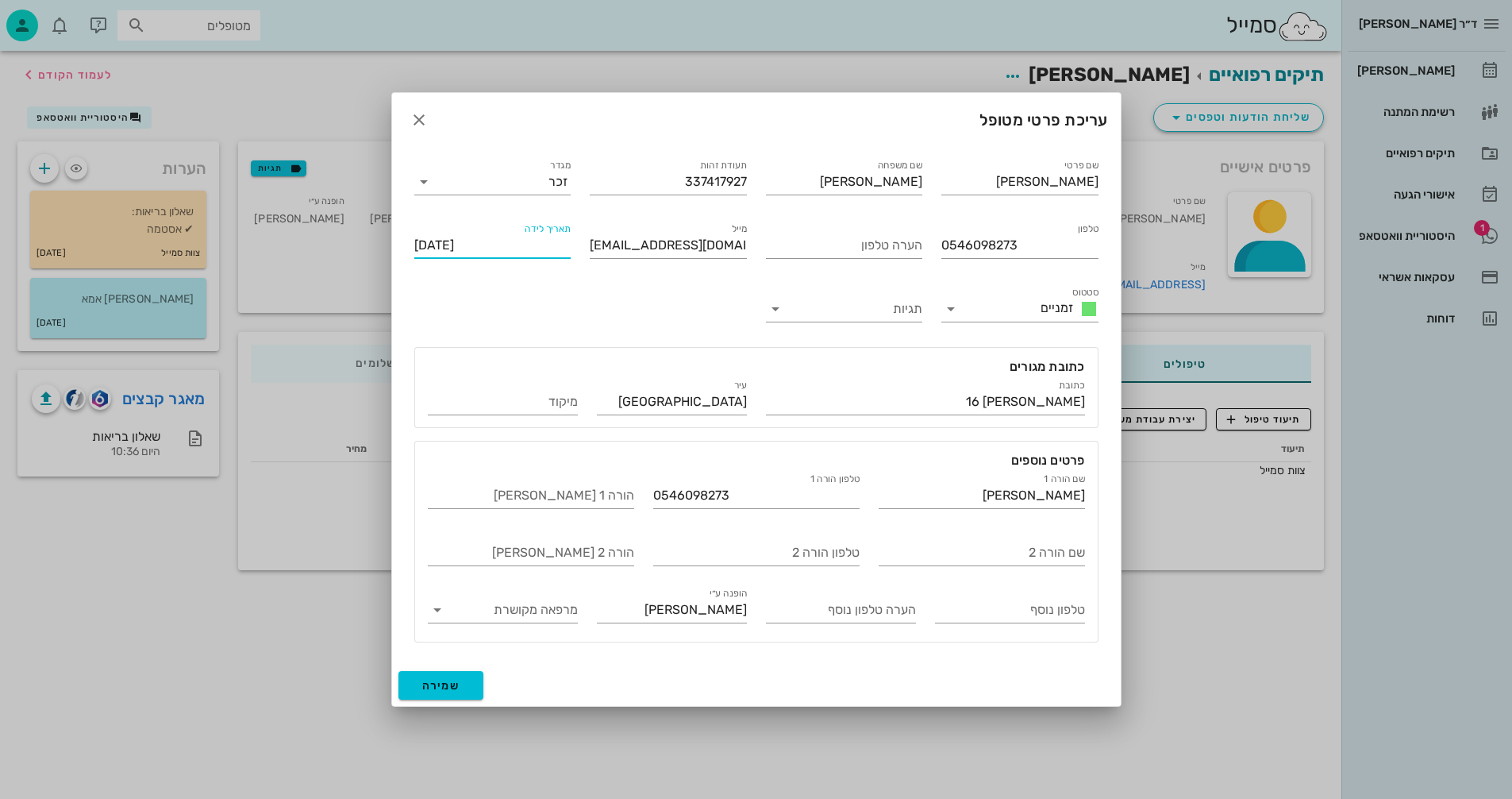
drag, startPoint x: 453, startPoint y: 245, endPoint x: 519, endPoint y: 247, distance: 66.0
click at [519, 247] on input "[DATE]" at bounding box center [492, 245] width 157 height 25
click at [827, 299] on input "תגיות" at bounding box center [857, 308] width 132 height 25
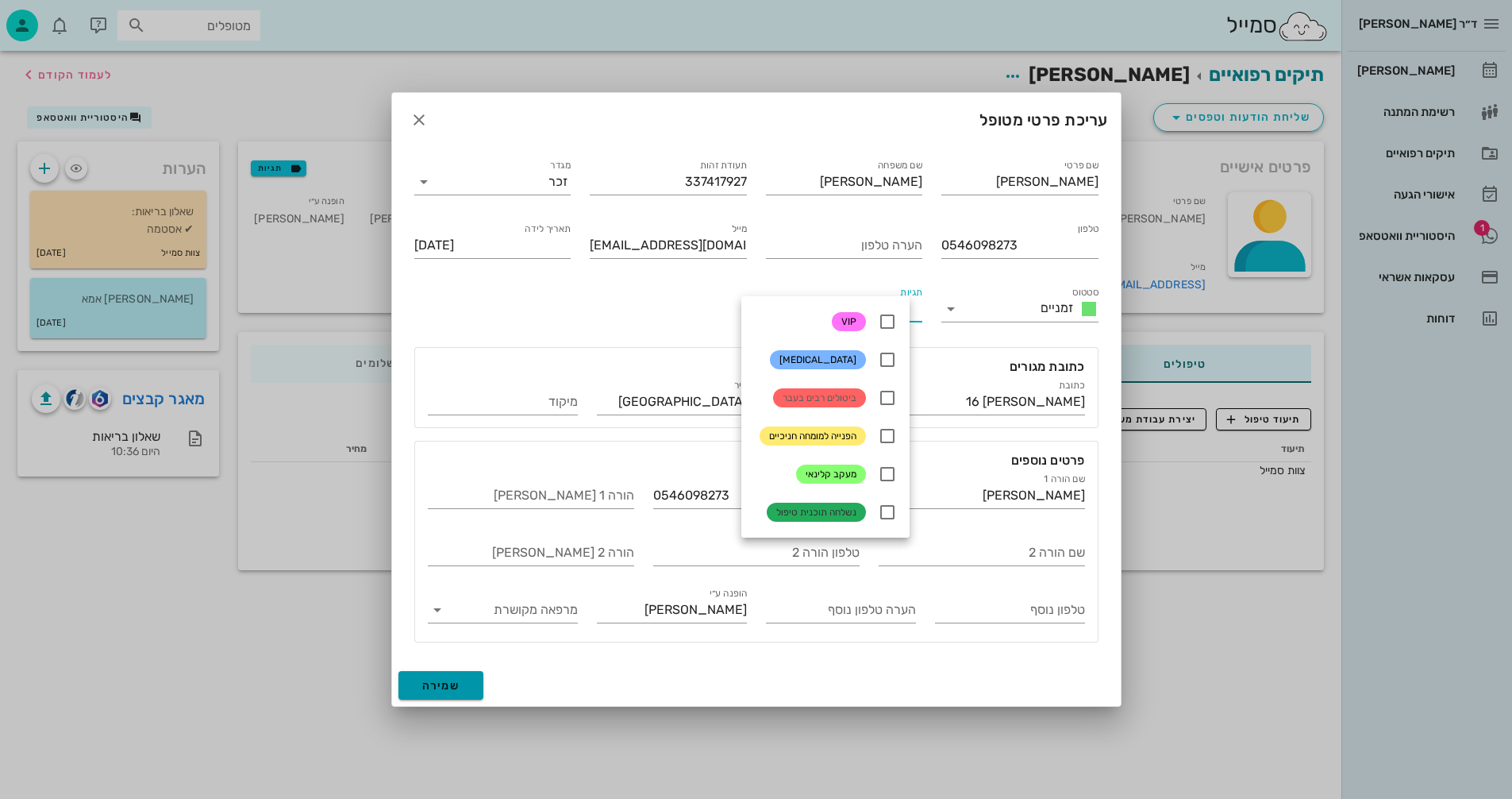
click at [440, 681] on span "שמירה" at bounding box center [441, 685] width 39 height 13
type input "[DATE]"
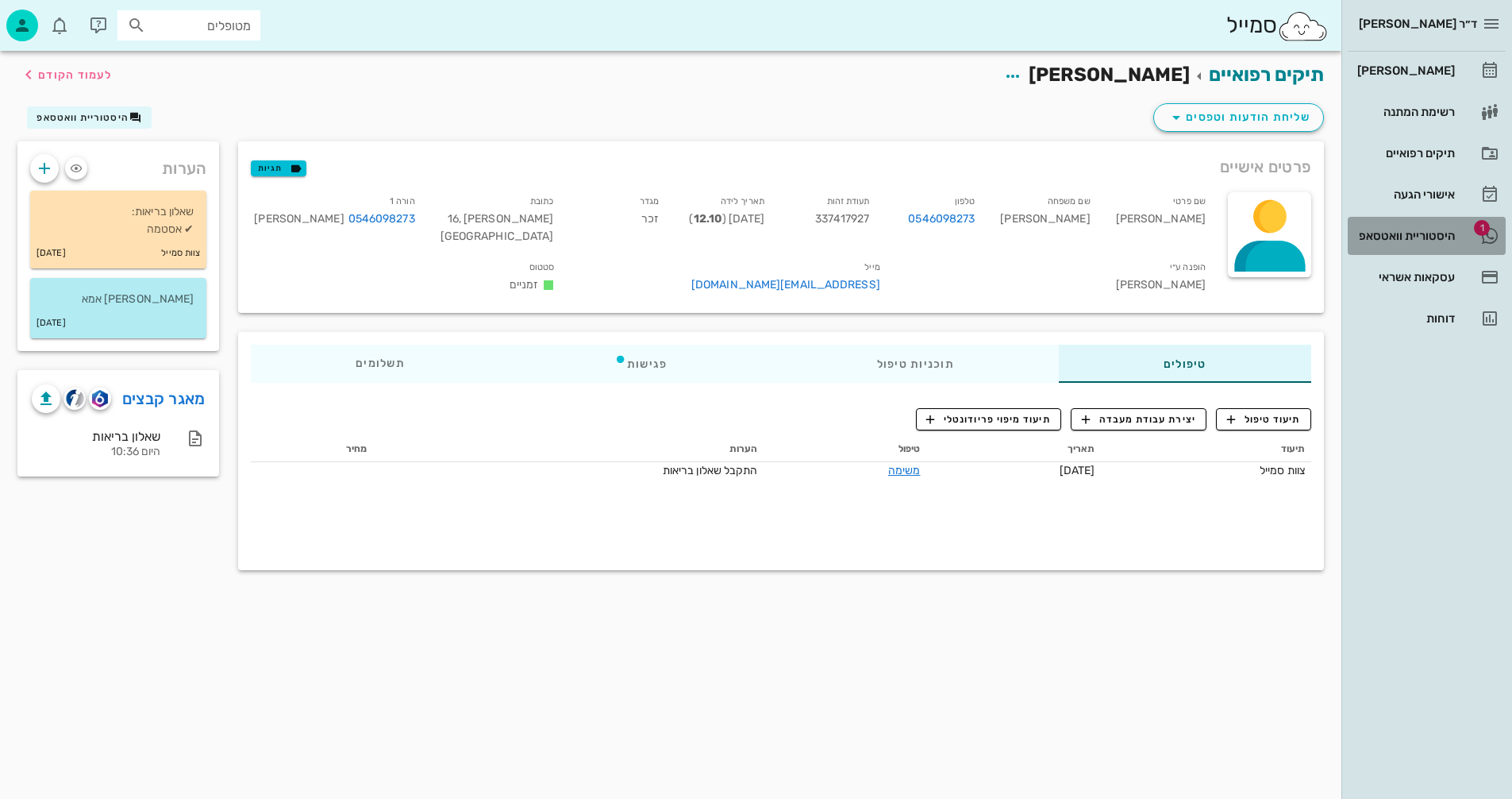
click at [1403, 238] on div "היסטוריית וואטסאפ" at bounding box center [1404, 236] width 101 height 13
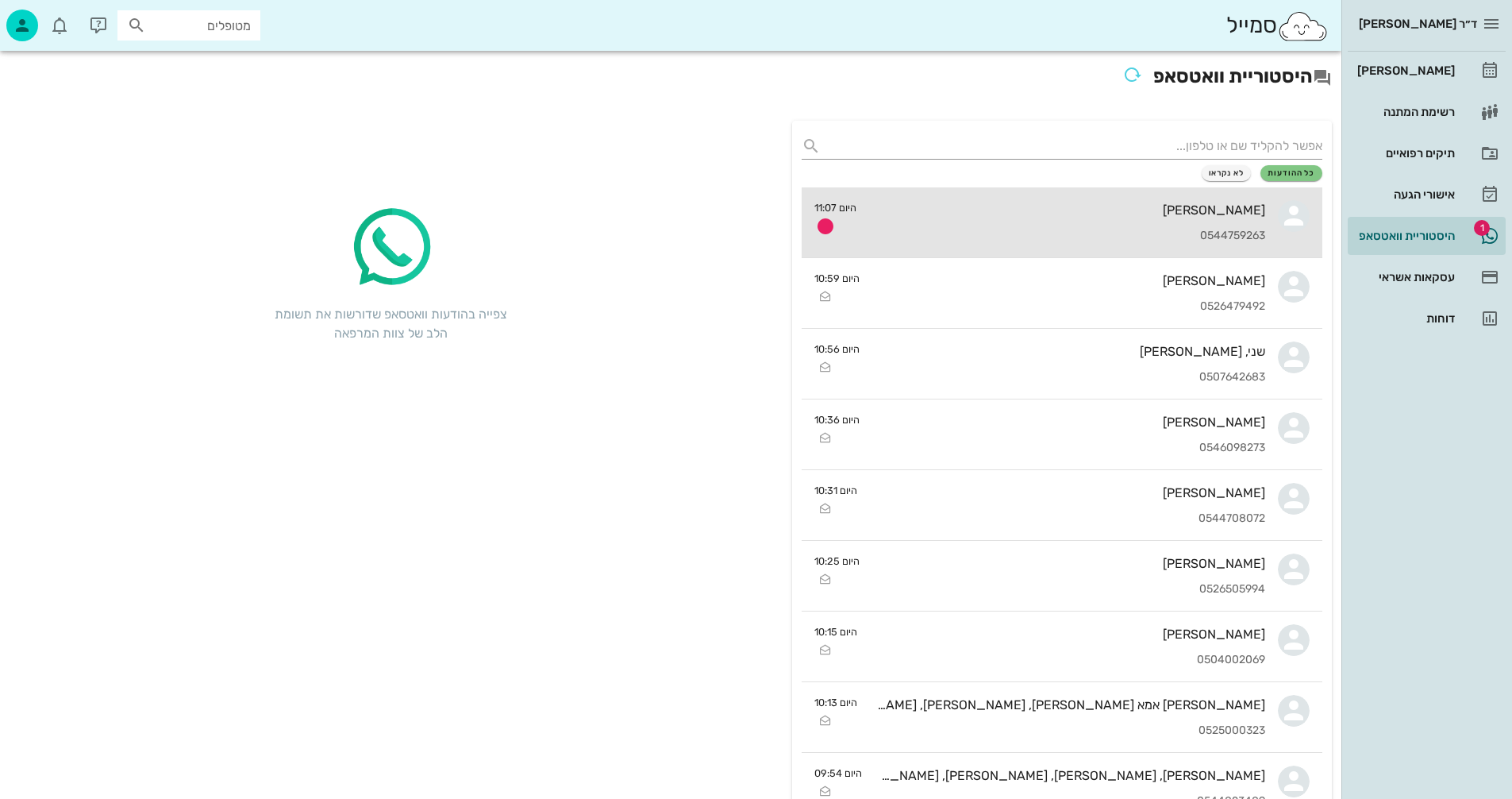
click at [972, 217] on div "[PERSON_NAME] 0544759263" at bounding box center [1068, 222] width 397 height 70
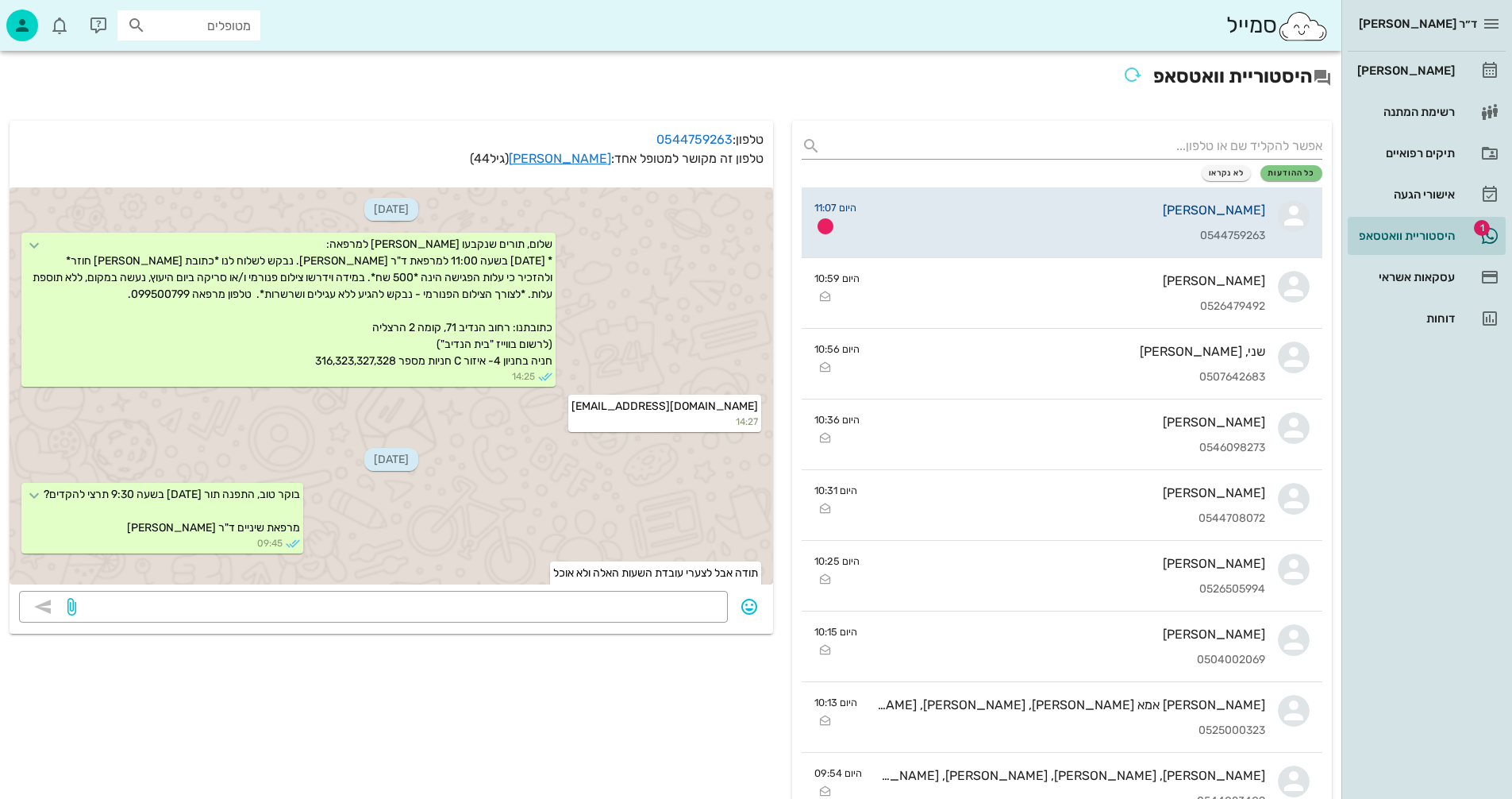
scroll to position [20, 0]
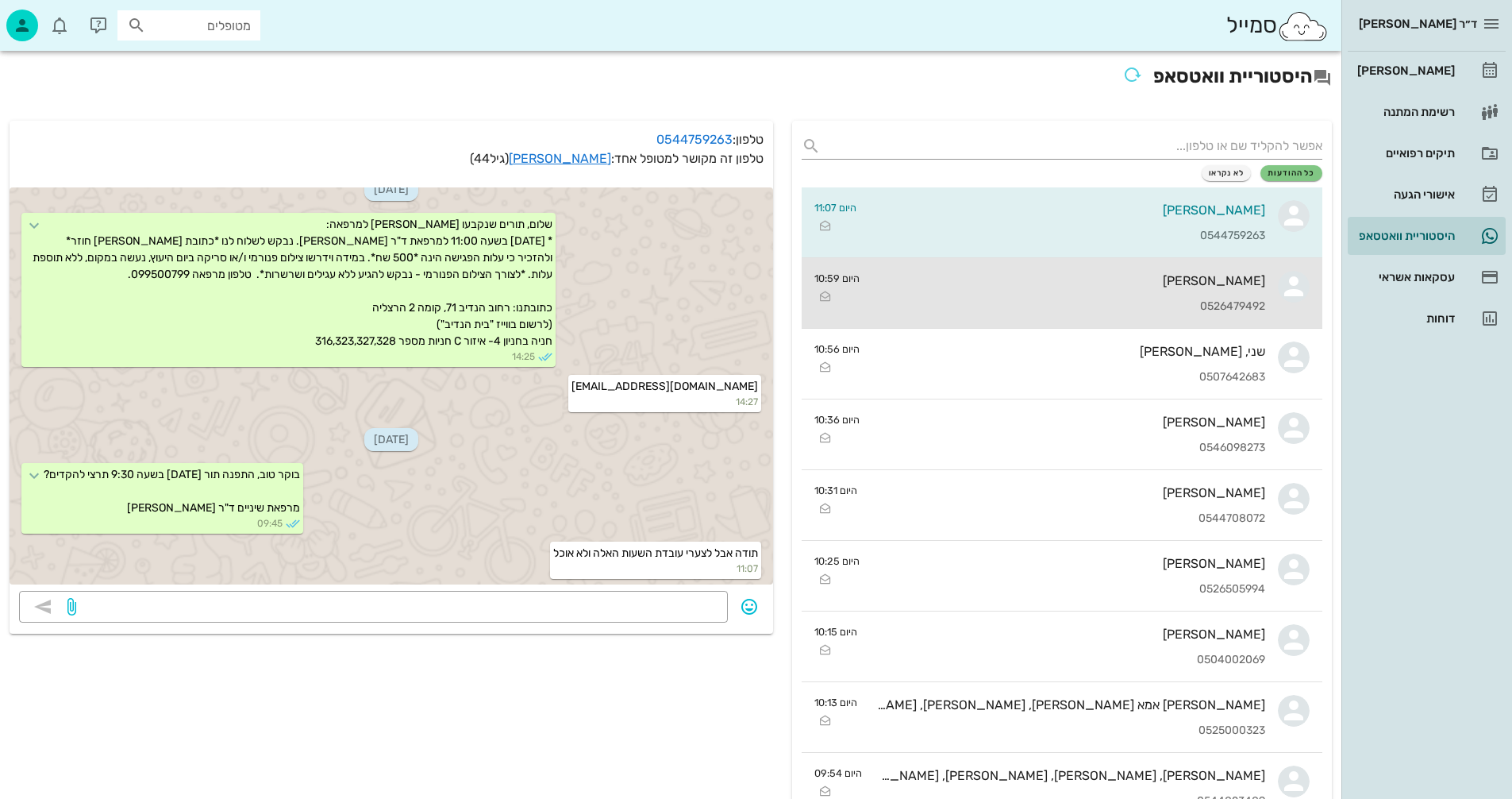
click at [1037, 287] on div "[PERSON_NAME]" at bounding box center [1069, 281] width 393 height 15
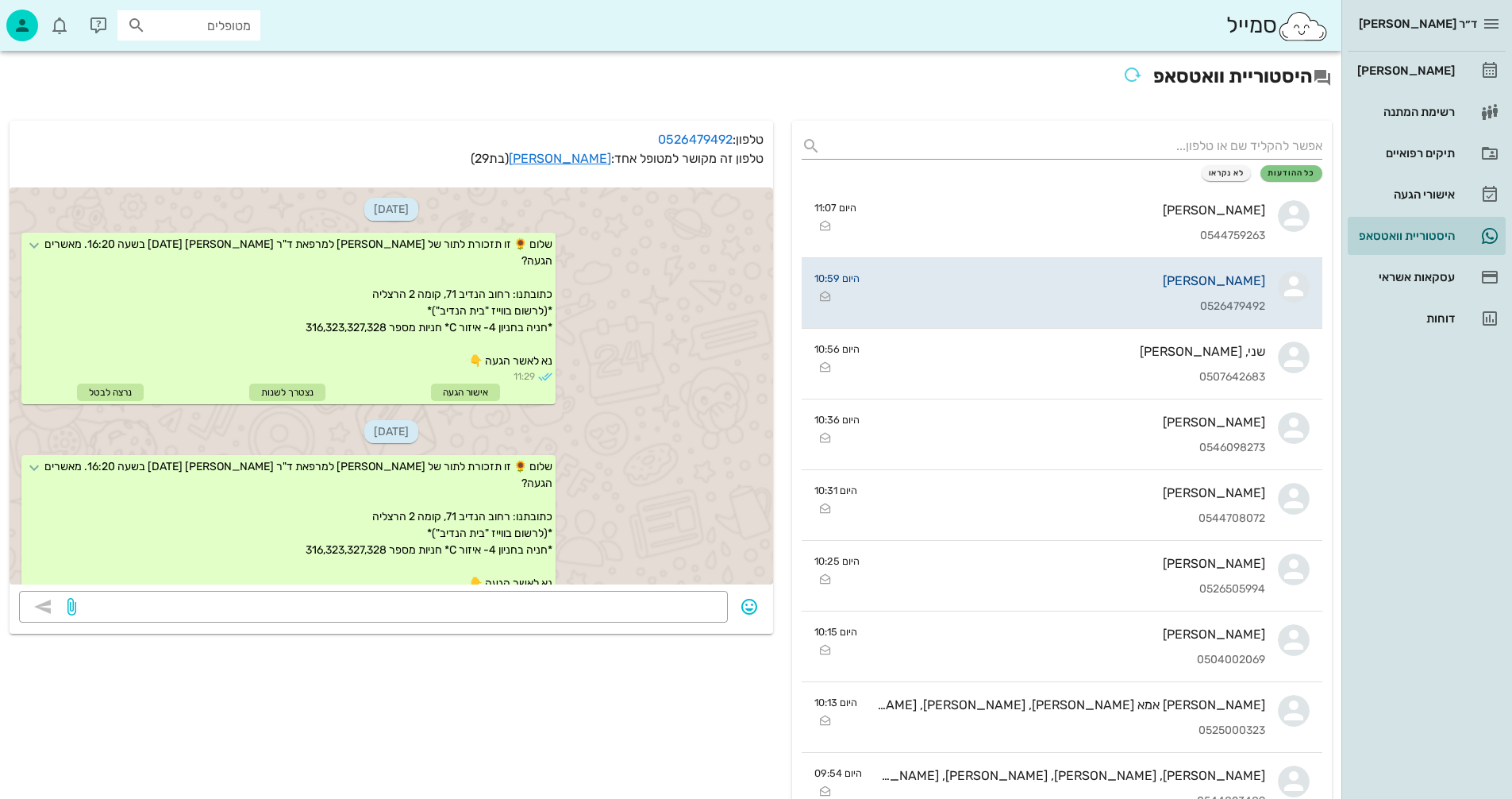
scroll to position [714, 0]
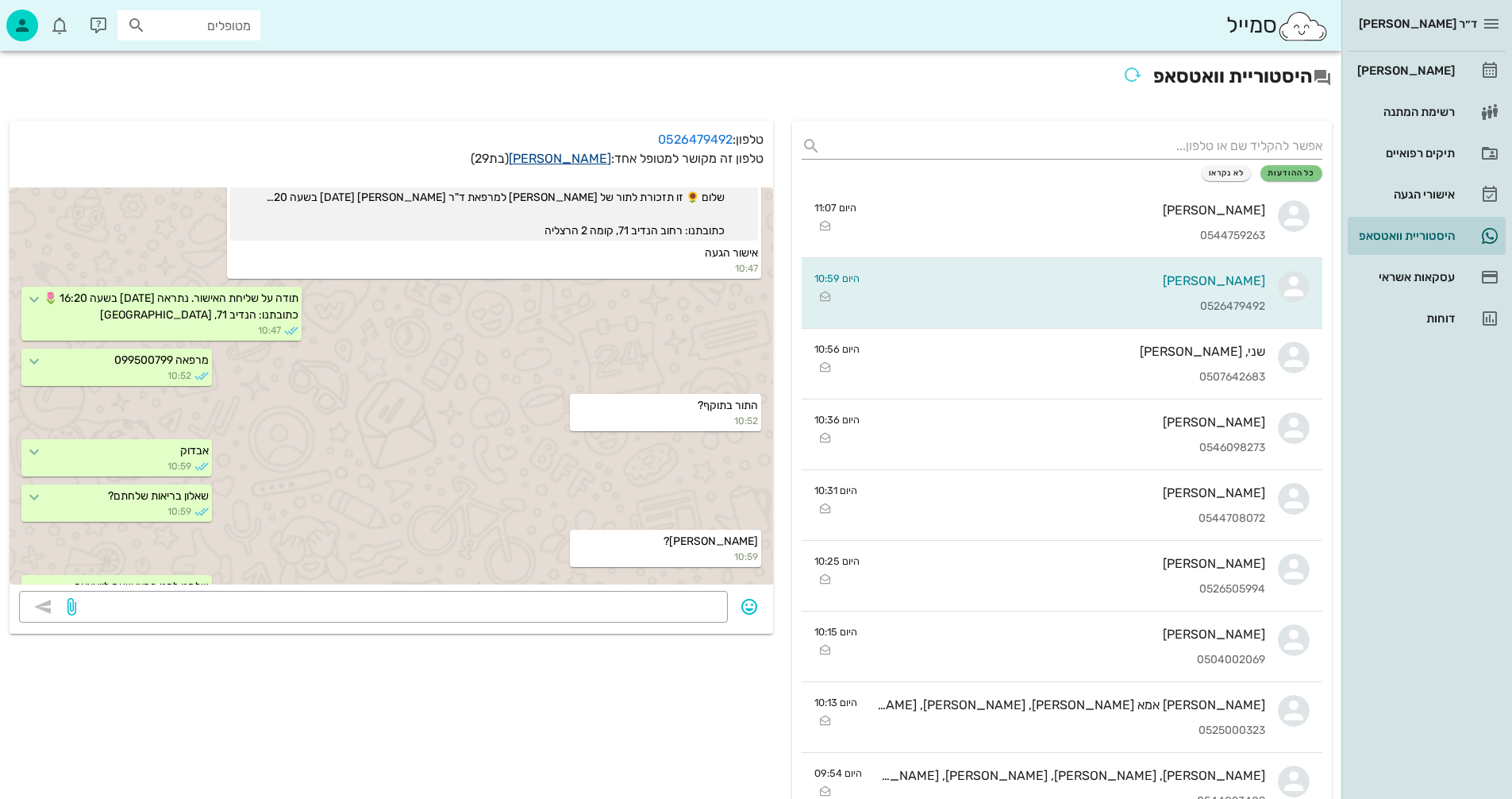
click at [581, 159] on link "[PERSON_NAME]" at bounding box center [560, 159] width 102 height 15
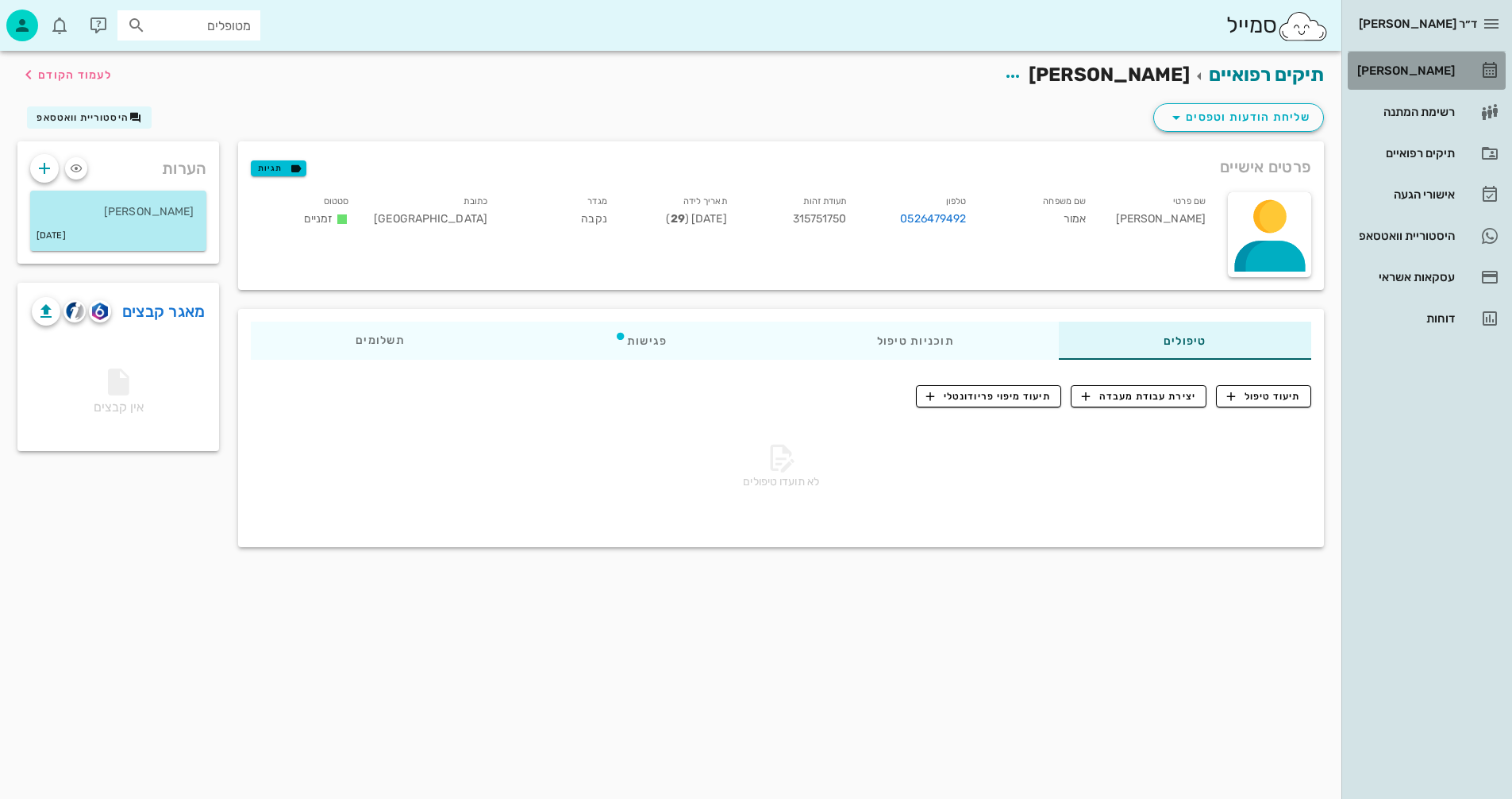
click at [1418, 68] on div "[PERSON_NAME]" at bounding box center [1404, 70] width 101 height 13
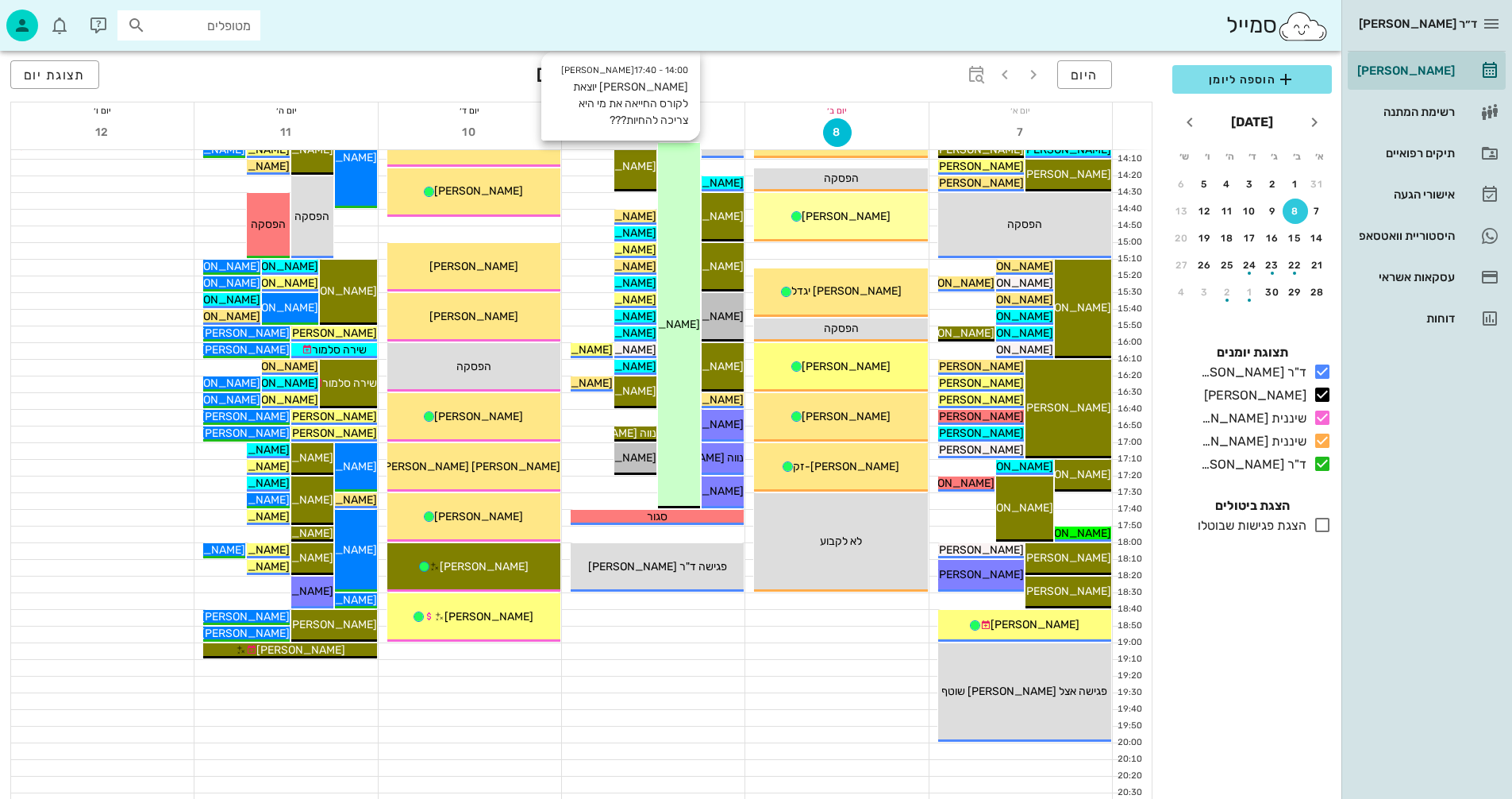
scroll to position [714, 0]
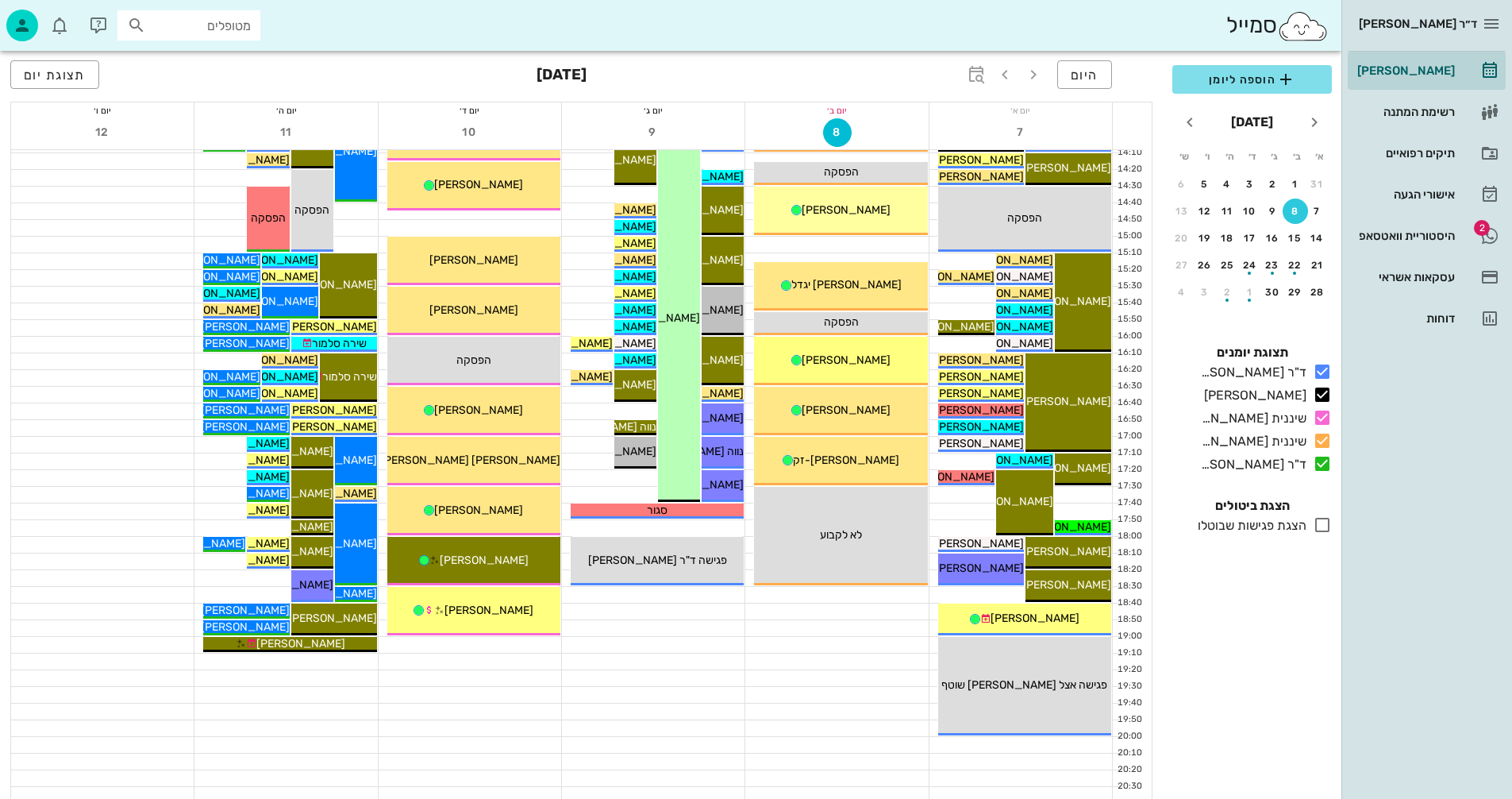
click at [179, 22] on input "מטופלים" at bounding box center [200, 25] width 101 height 21
type input "[PERSON_NAME]"
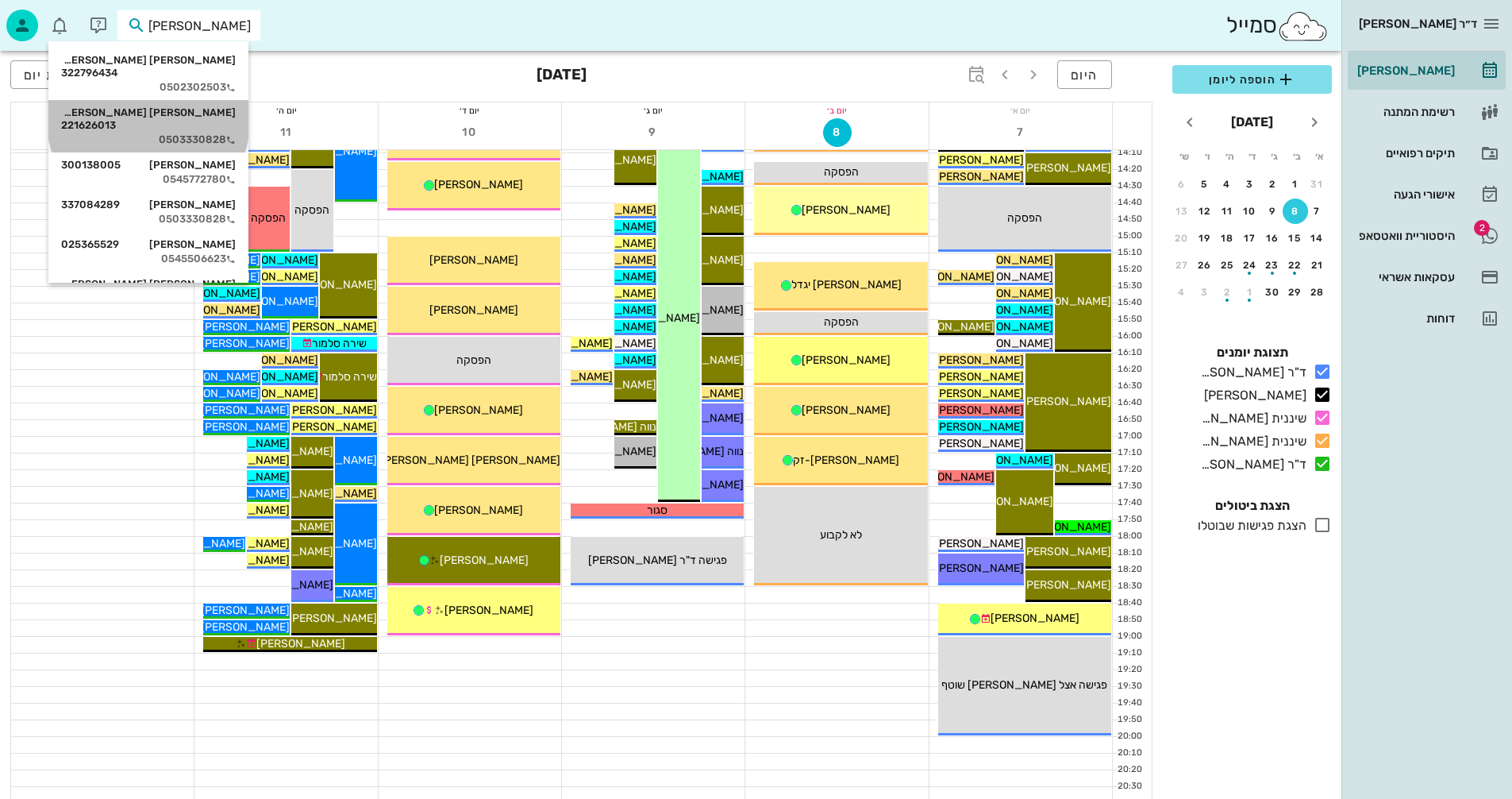
click at [206, 133] on div "0503330828" at bounding box center [148, 140] width 175 height 13
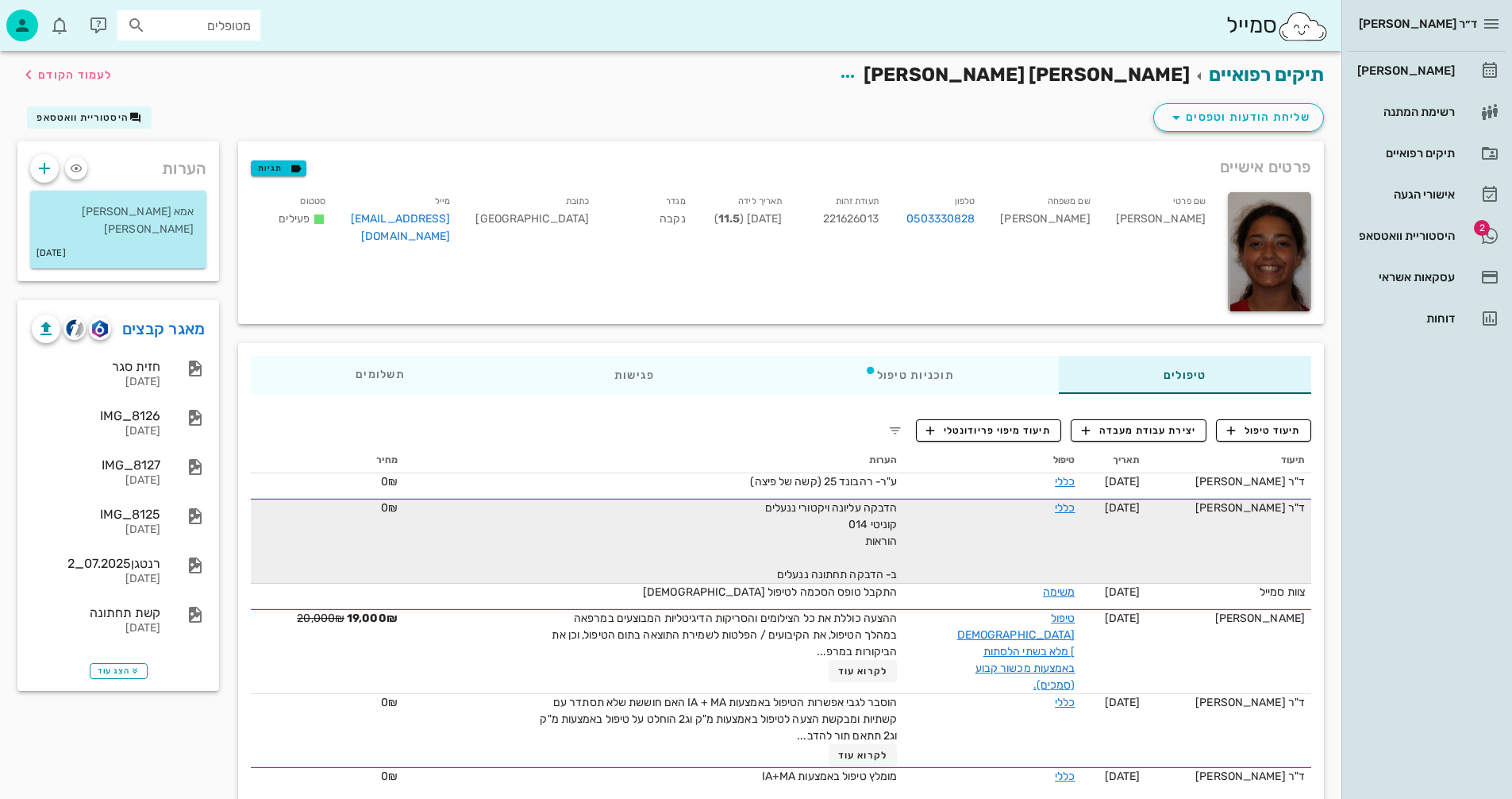
click at [1133, 508] on span "[DATE]" at bounding box center [1123, 508] width 36 height 13
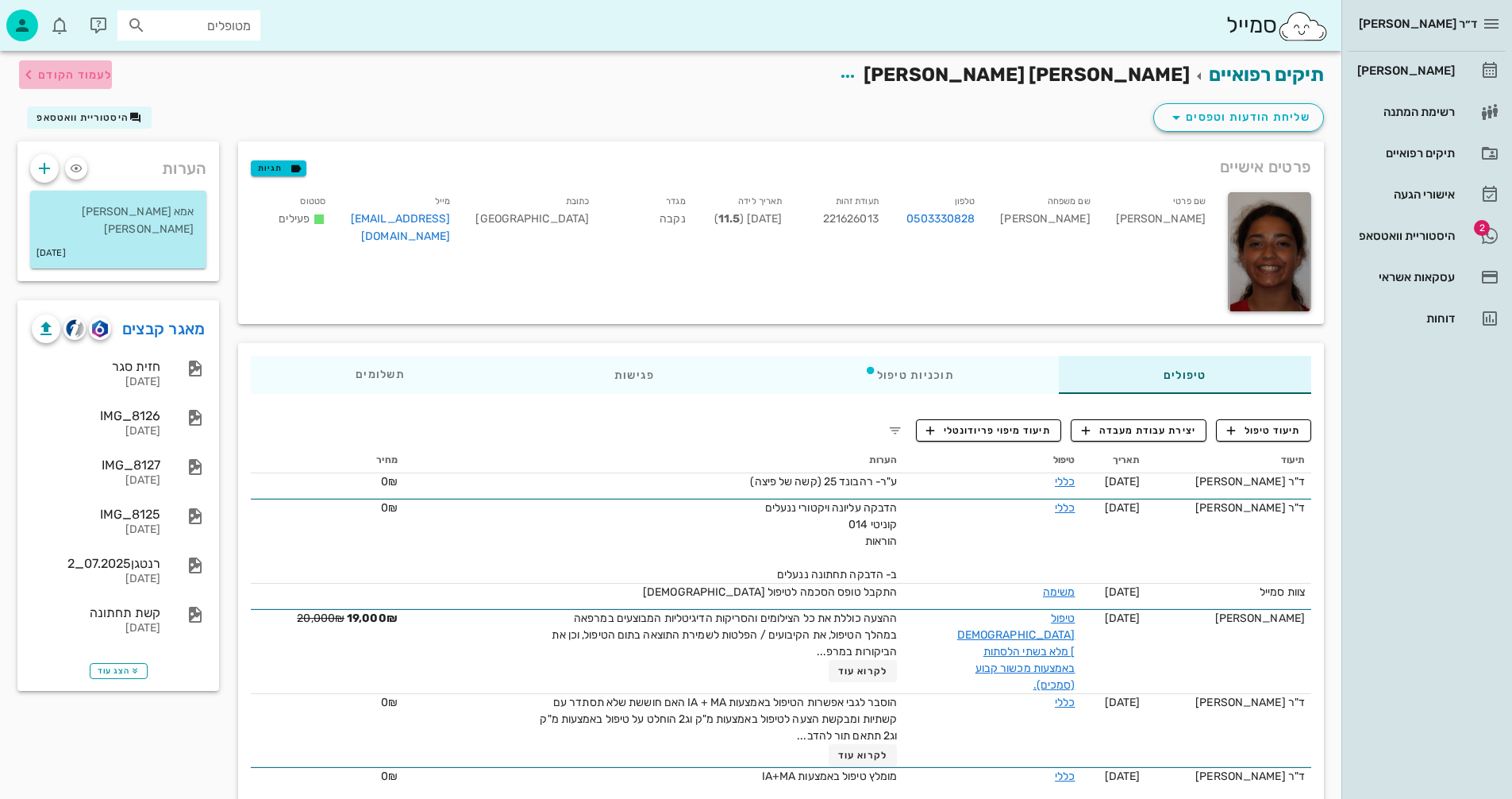
click at [68, 74] on span "לעמוד הקודם" at bounding box center [75, 75] width 74 height 13
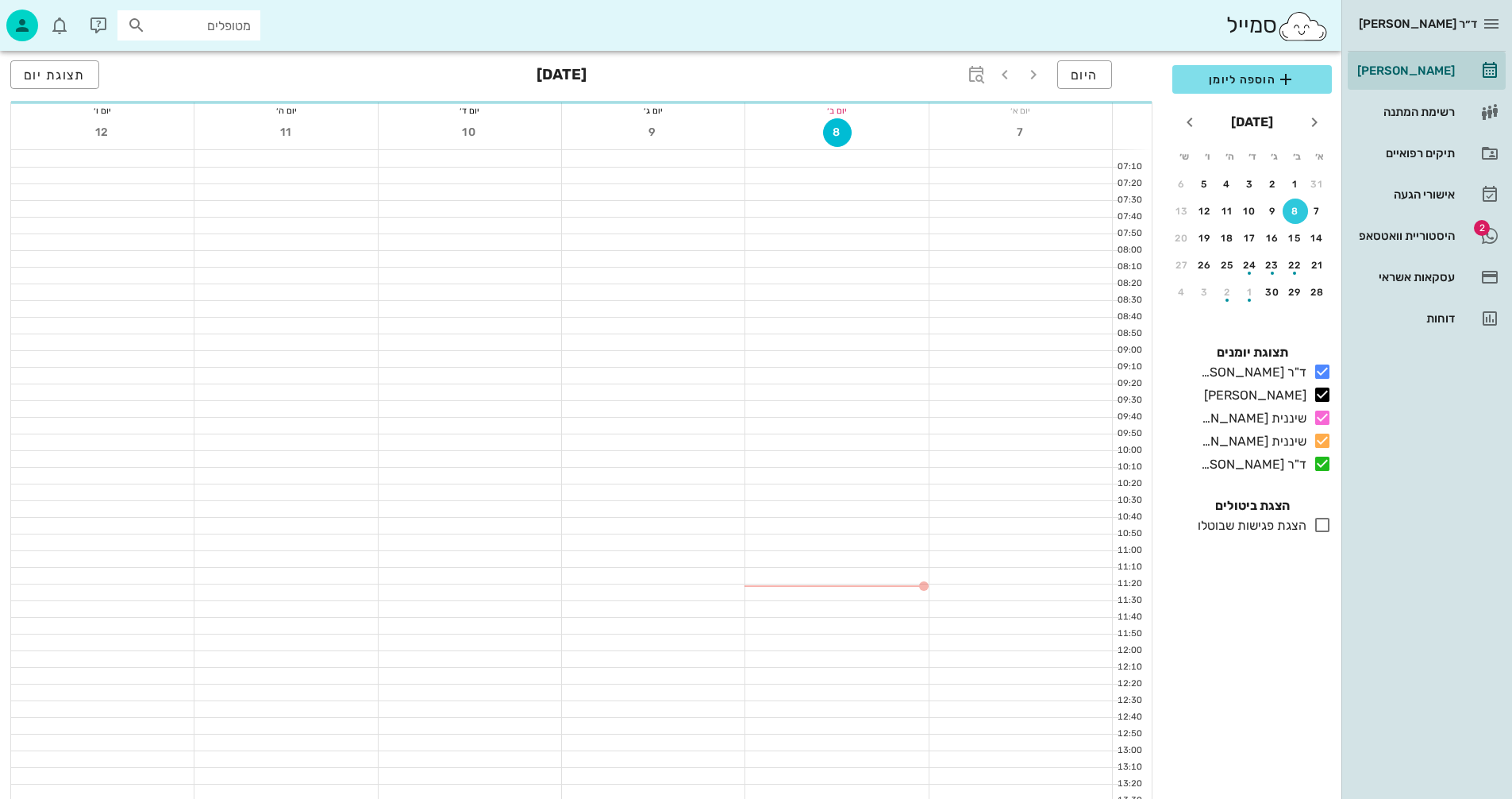
scroll to position [714, 0]
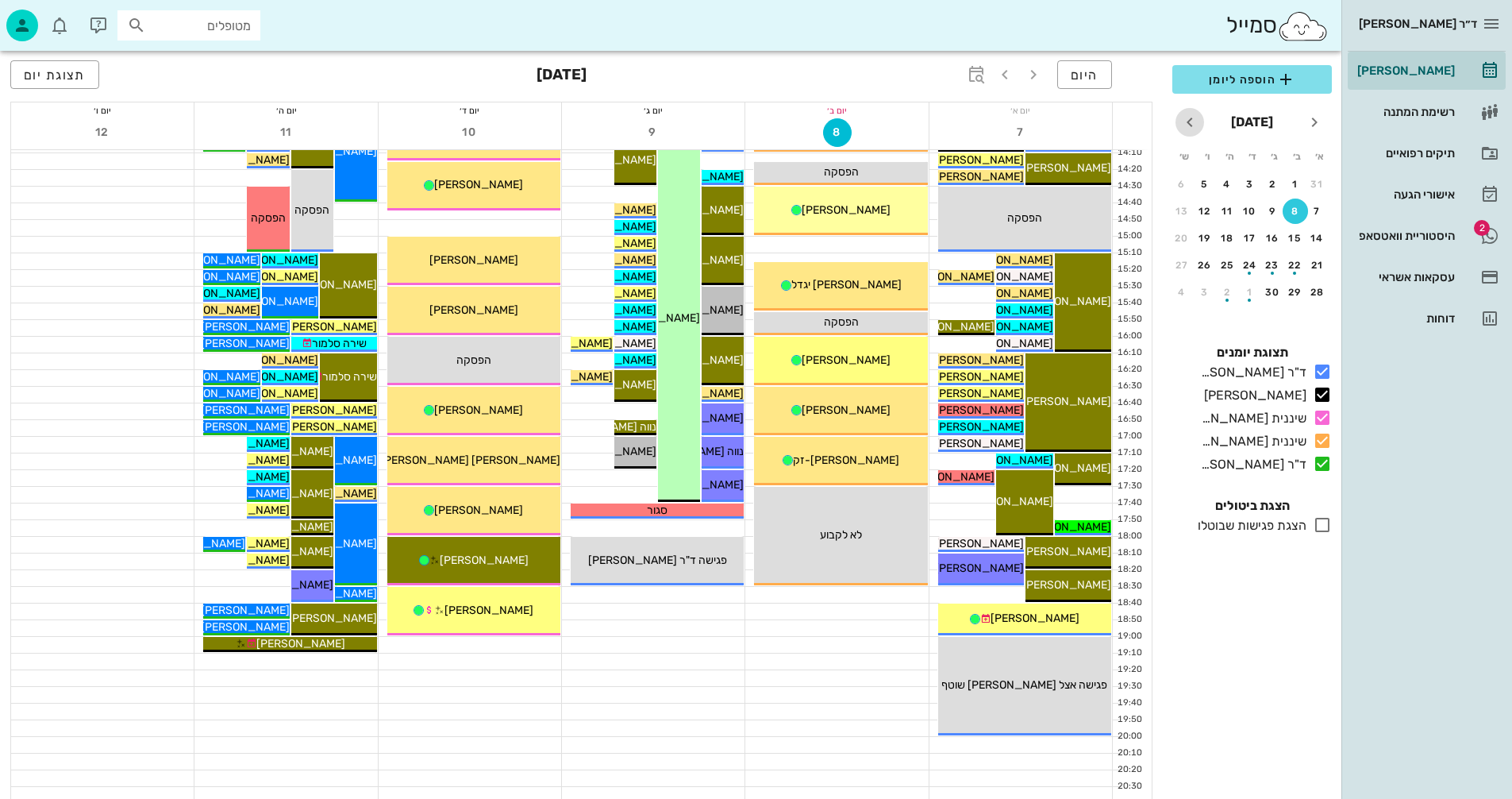
click at [1188, 122] on icon "חודש הבא" at bounding box center [1190, 122] width 19 height 19
click at [1271, 182] on div "28" at bounding box center [1272, 184] width 25 height 11
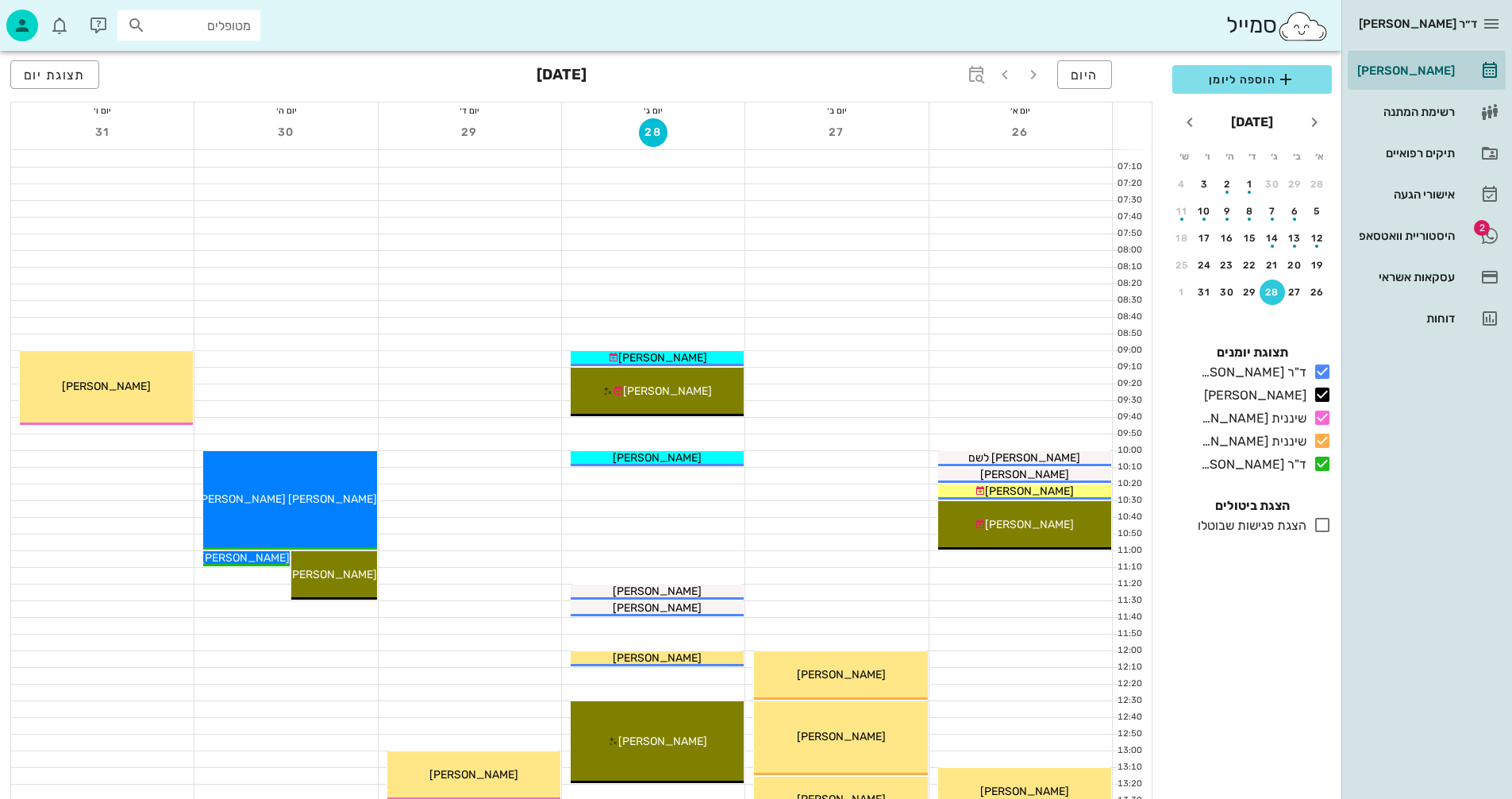
click at [167, 23] on input "מטופלים" at bounding box center [200, 25] width 101 height 21
type input "[PERSON_NAME]"
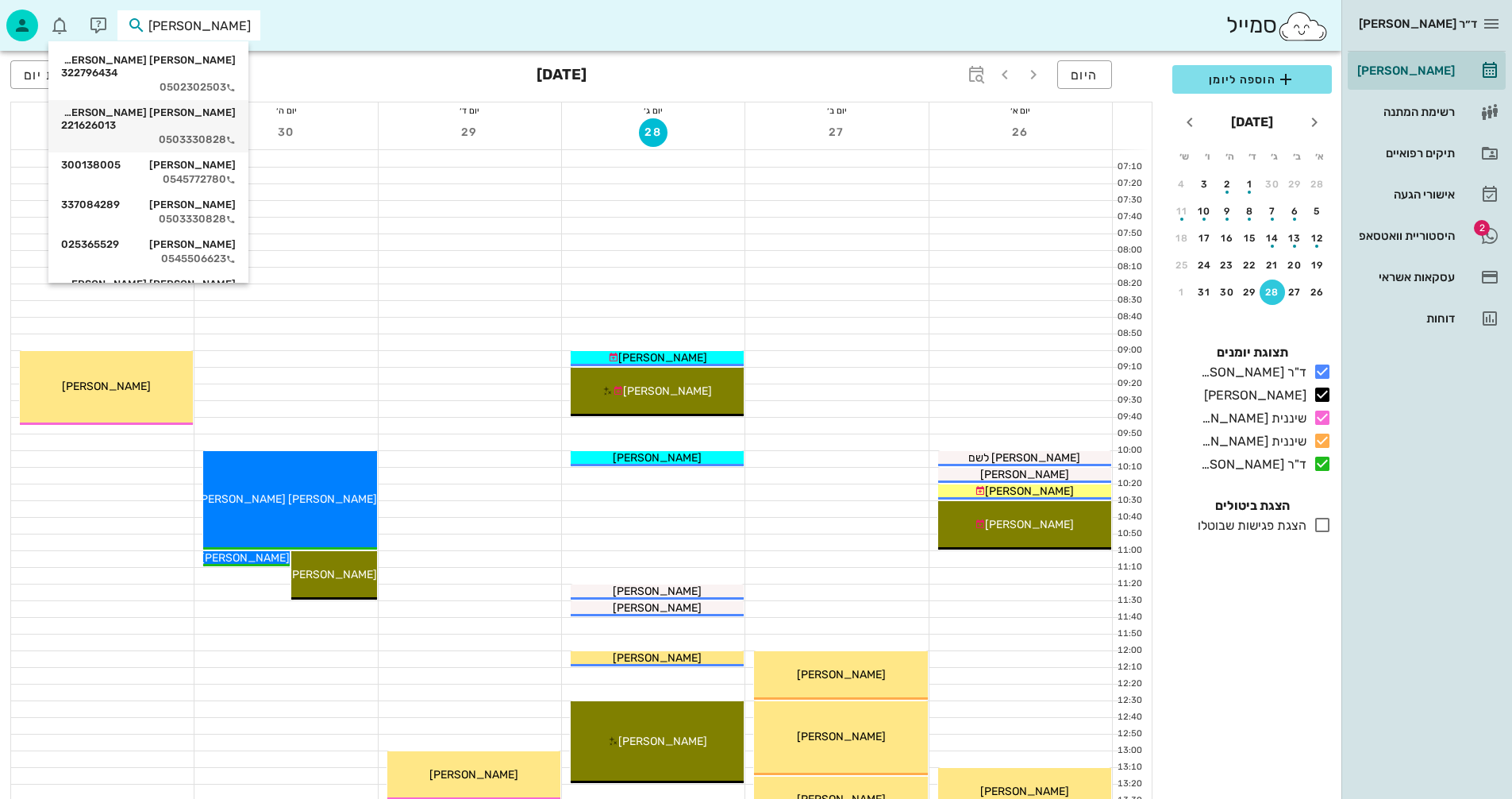
click at [193, 106] on div "[PERSON_NAME] [PERSON_NAME] 221626013" at bounding box center [148, 118] width 175 height 25
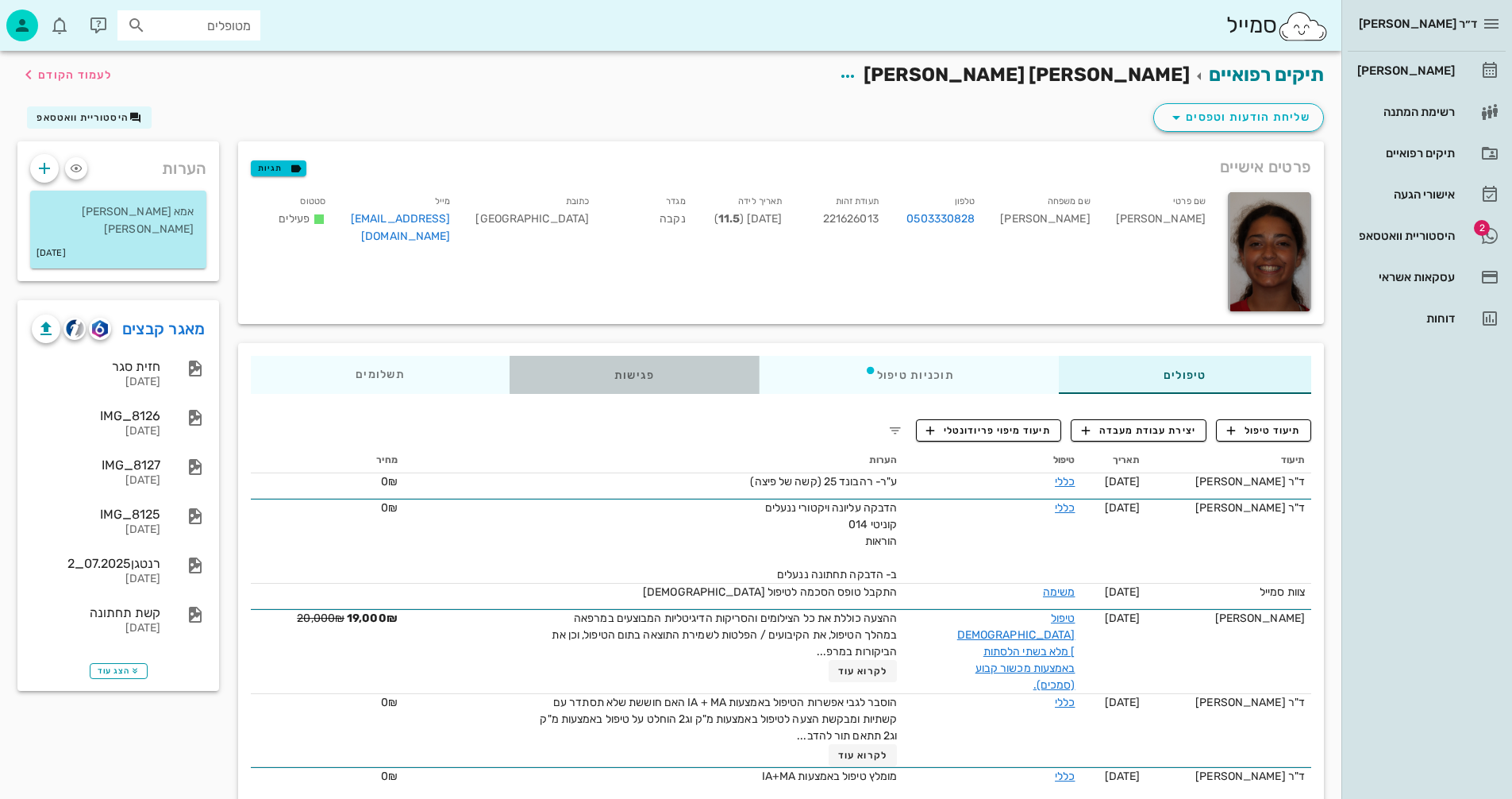
click at [645, 371] on div "פגישות" at bounding box center [634, 375] width 250 height 39
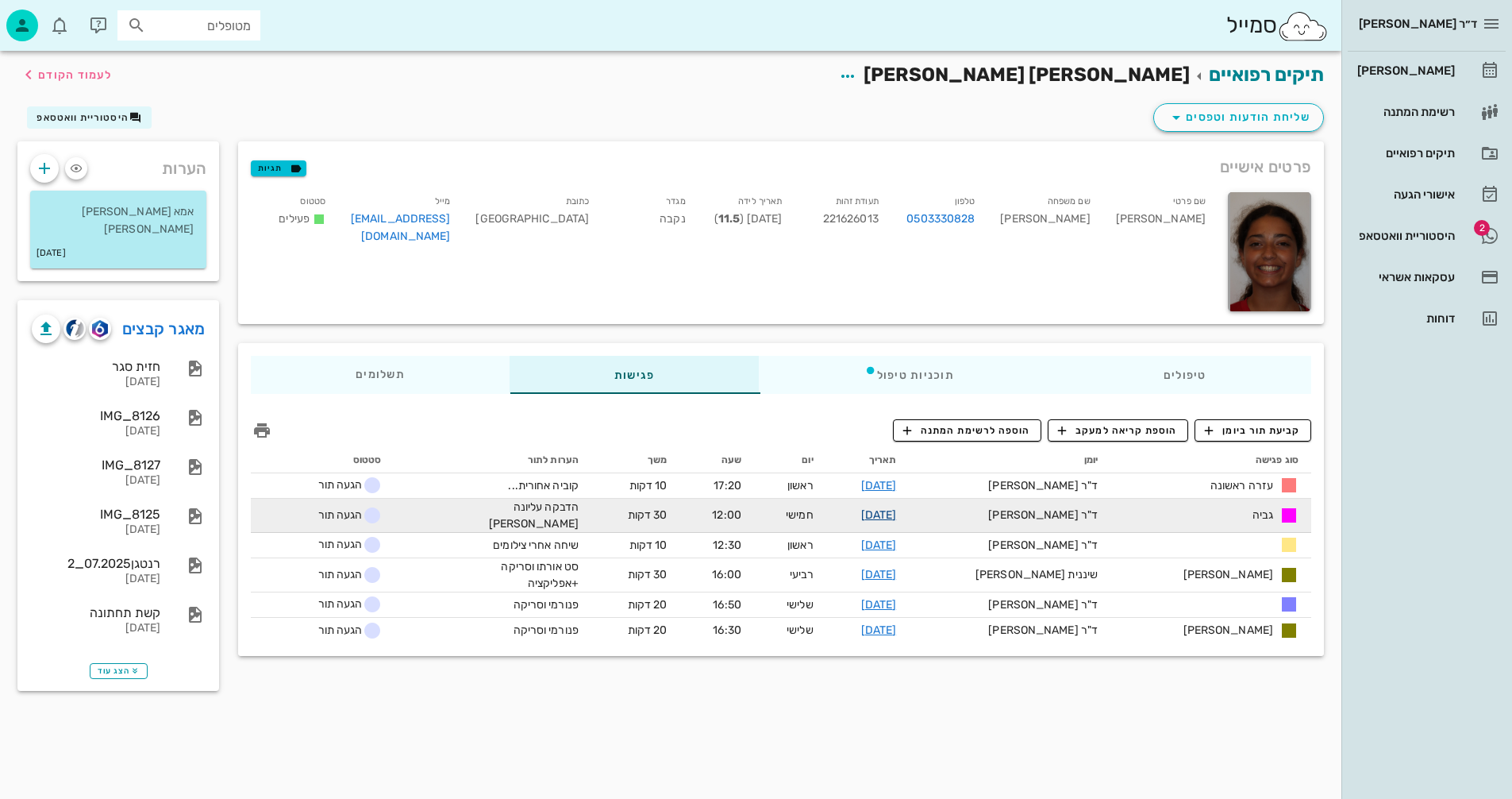
click at [897, 509] on link "[DATE]" at bounding box center [880, 515] width 36 height 13
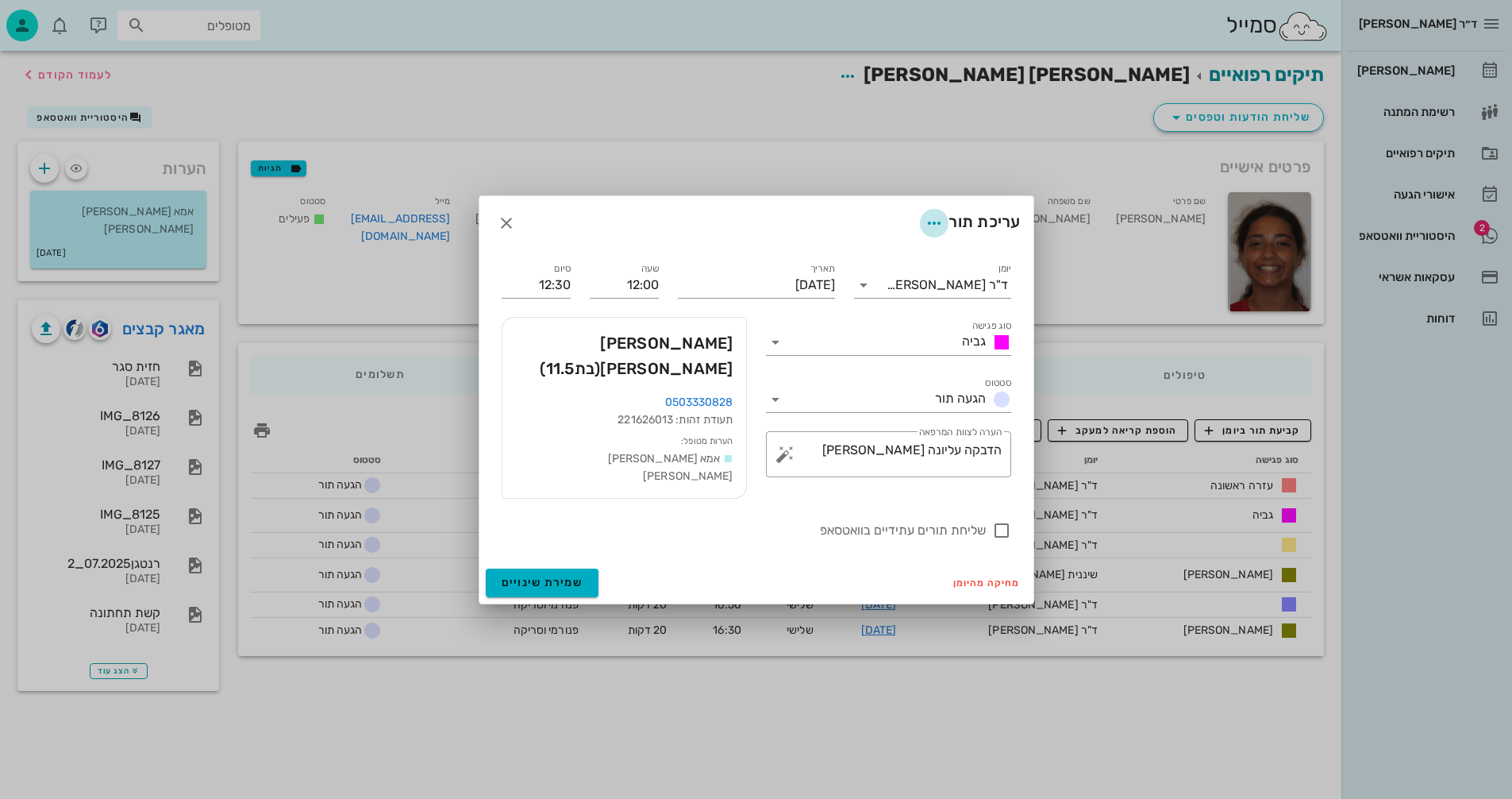
click at [934, 230] on icon "button" at bounding box center [934, 223] width 19 height 19
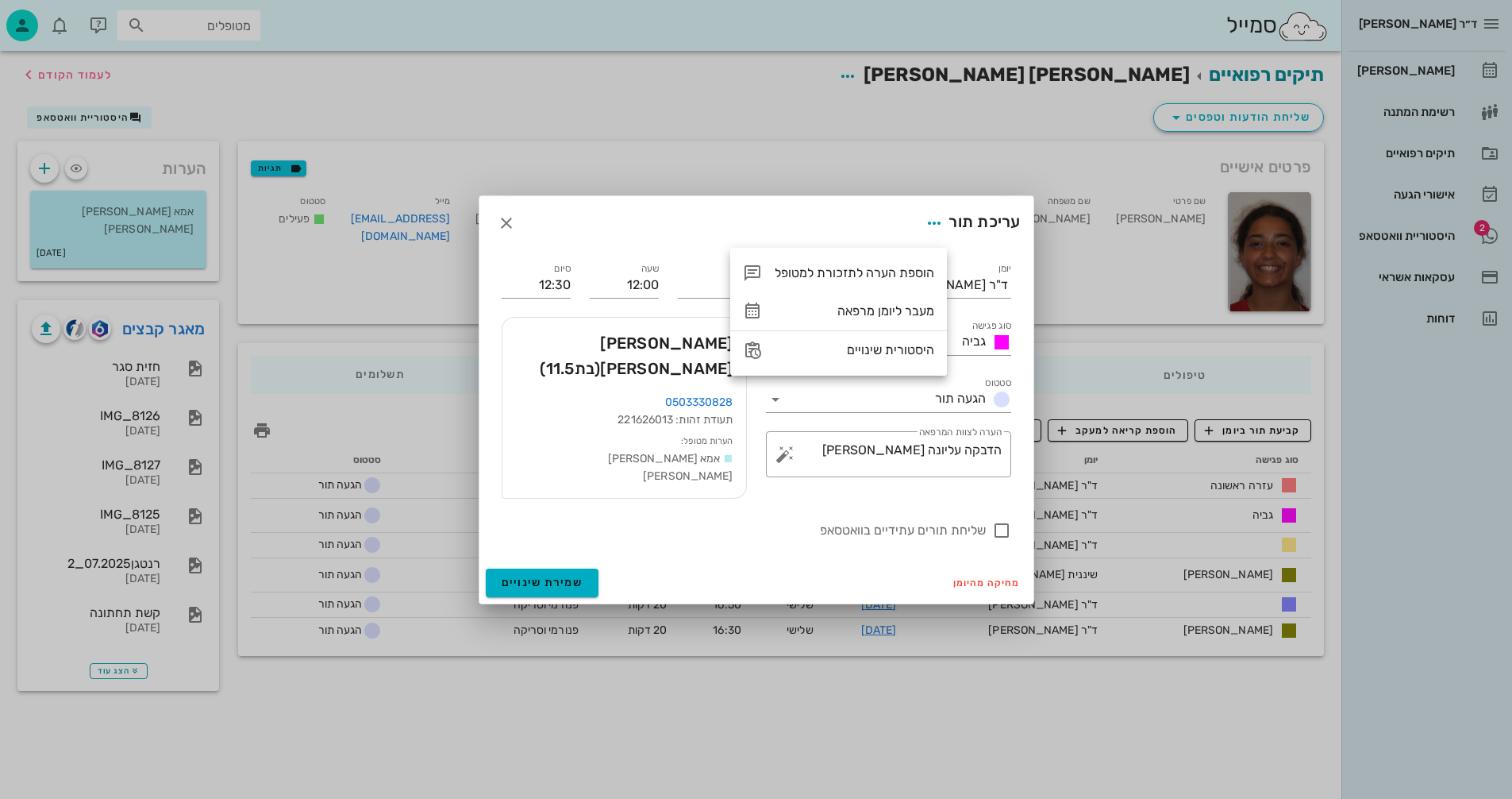
click at [854, 227] on div "עריכת תור" at bounding box center [756, 223] width 554 height 54
click at [506, 229] on icon "button" at bounding box center [507, 223] width 19 height 19
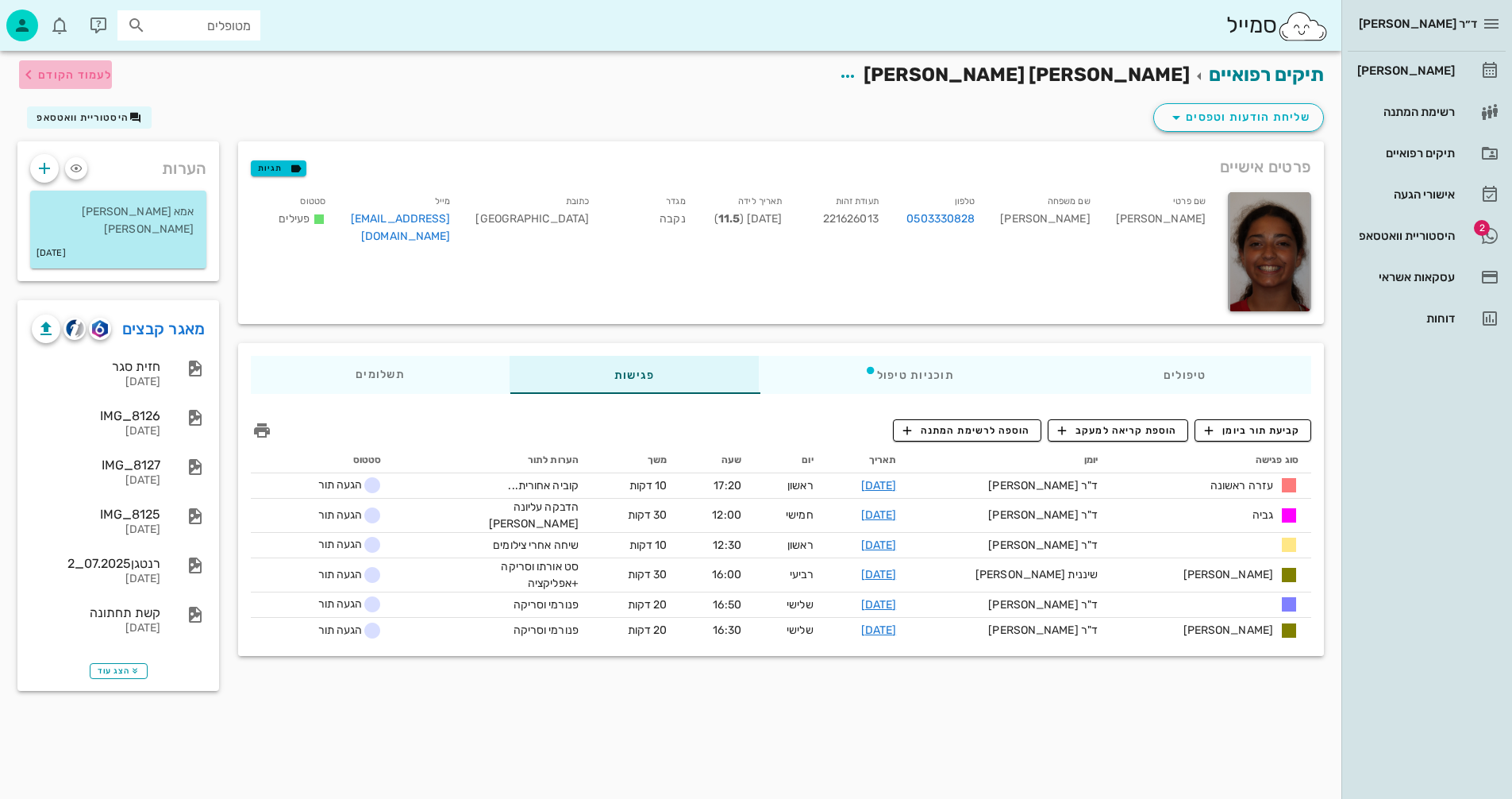
click at [93, 74] on span "לעמוד הקודם" at bounding box center [75, 75] width 74 height 13
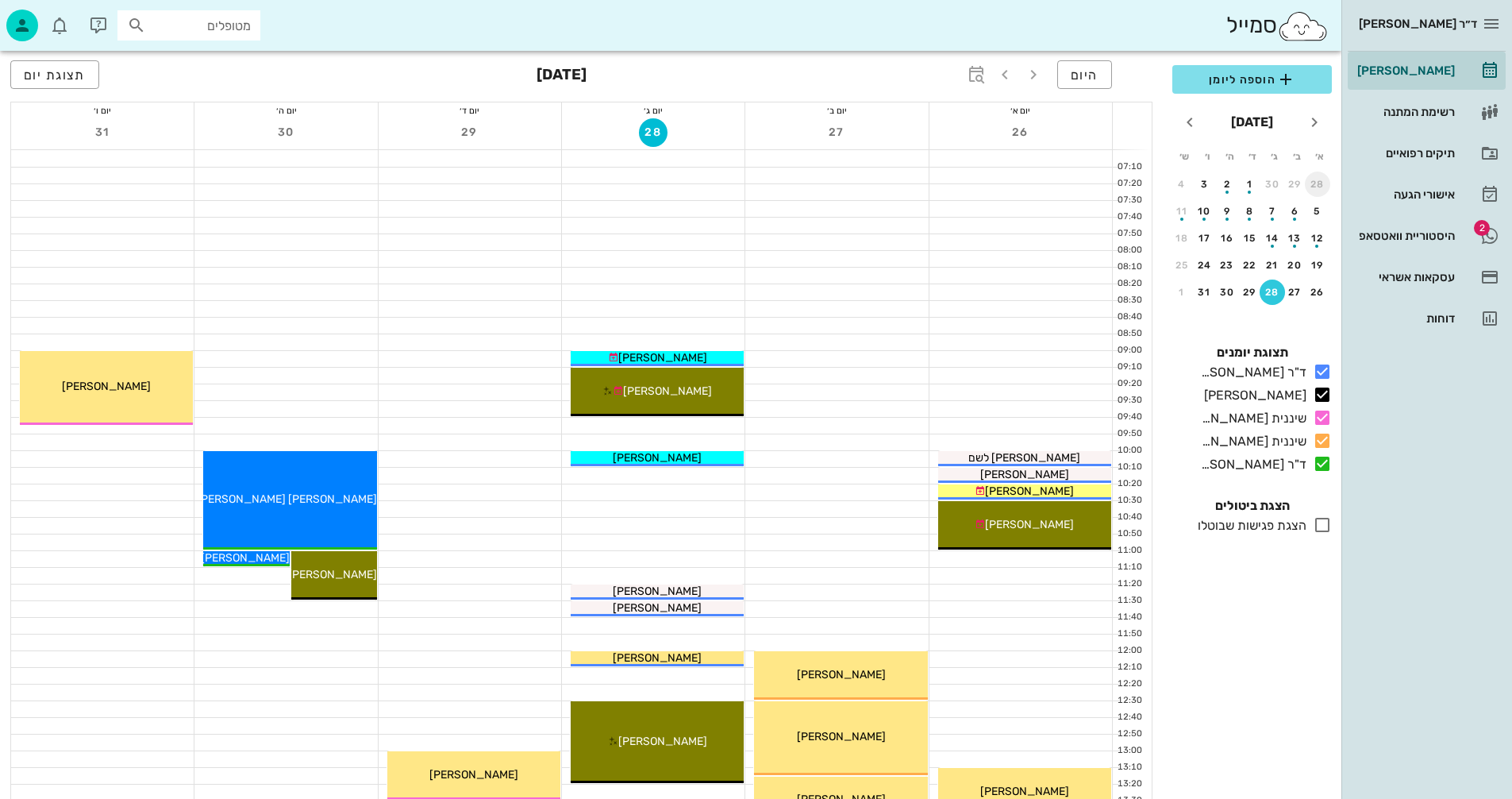
click at [1317, 181] on div "28" at bounding box center [1317, 184] width 25 height 11
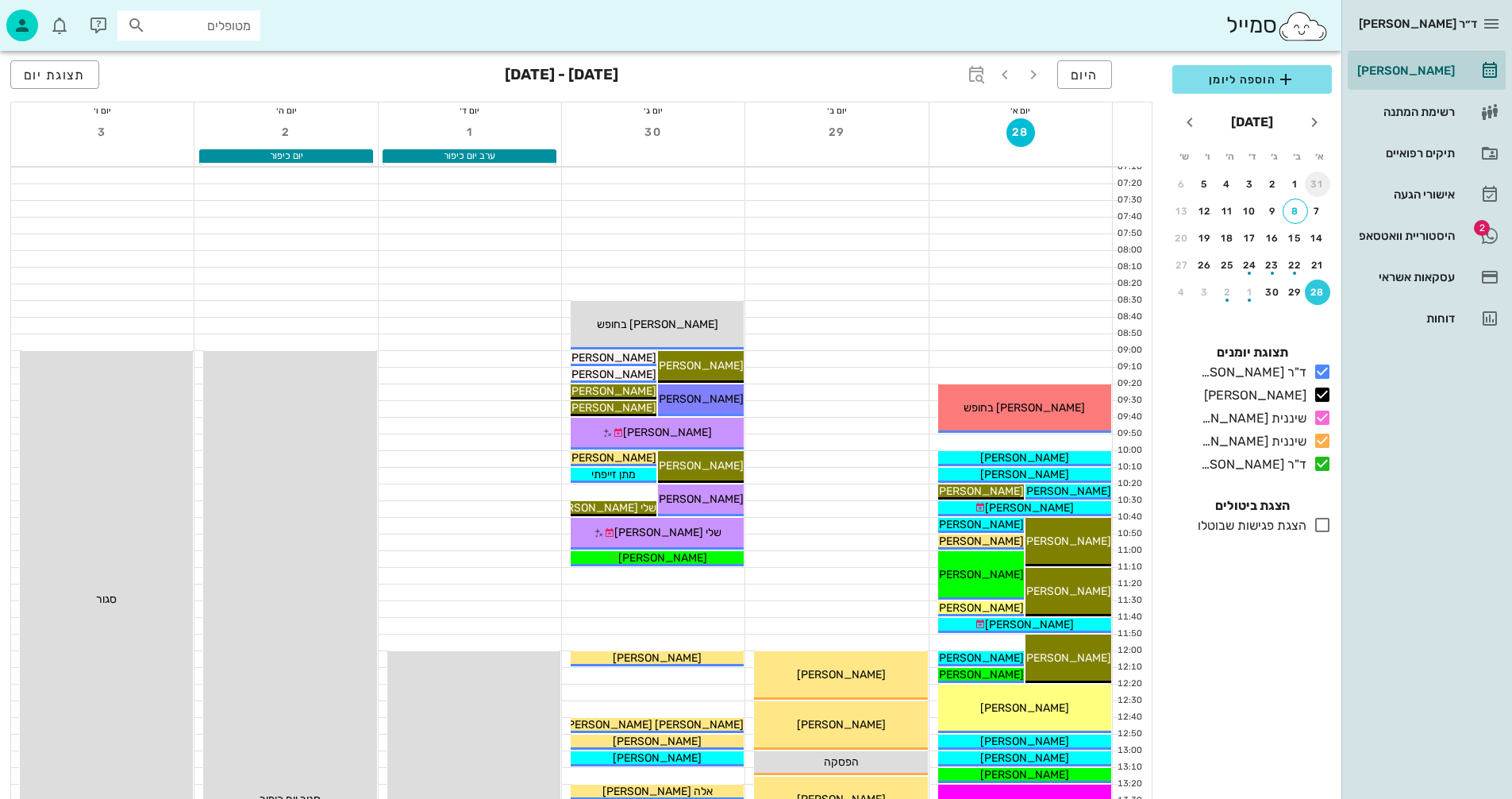
click at [1319, 181] on div "31" at bounding box center [1317, 184] width 25 height 11
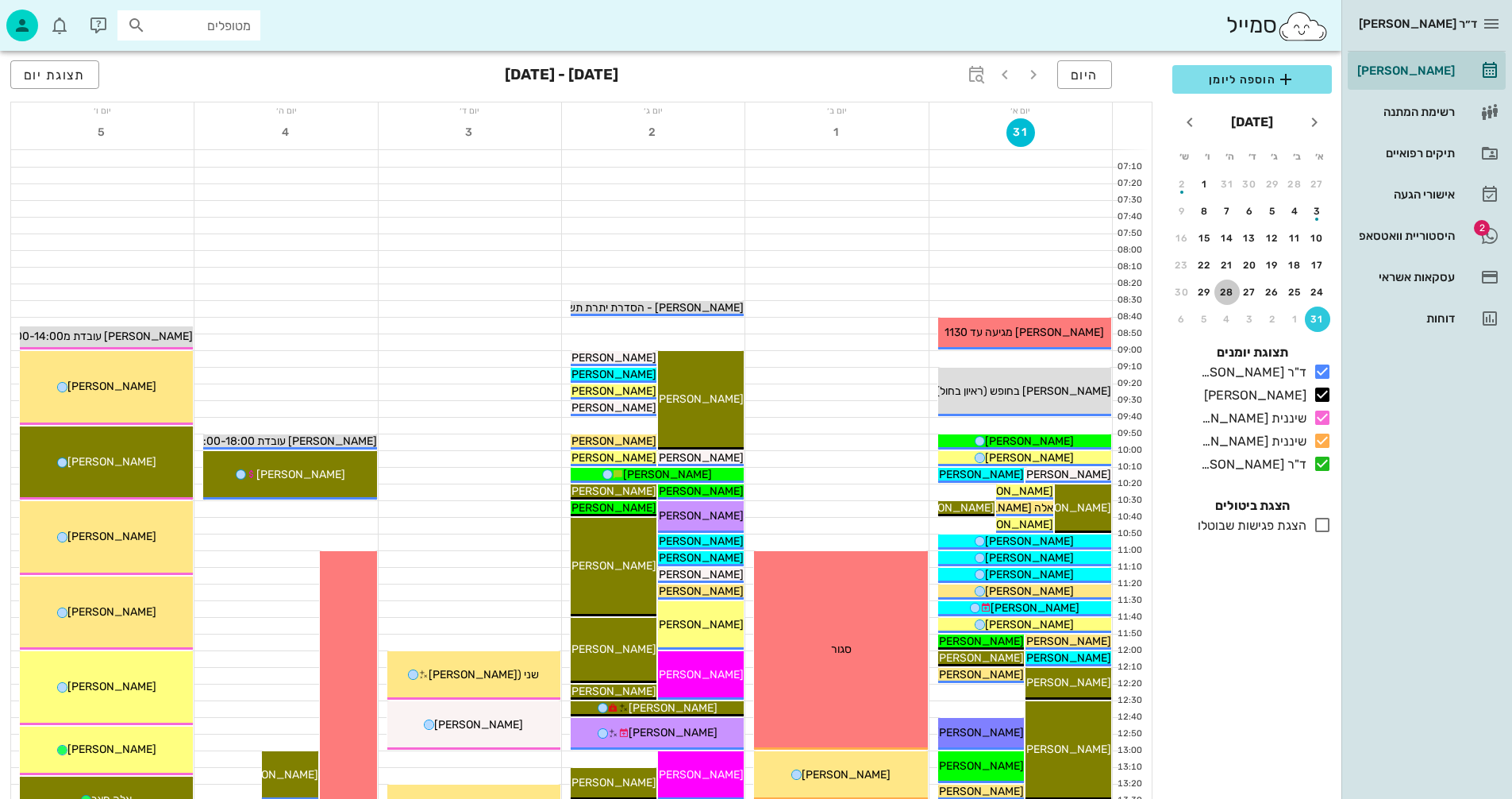
click at [1225, 289] on div "28" at bounding box center [1227, 292] width 25 height 11
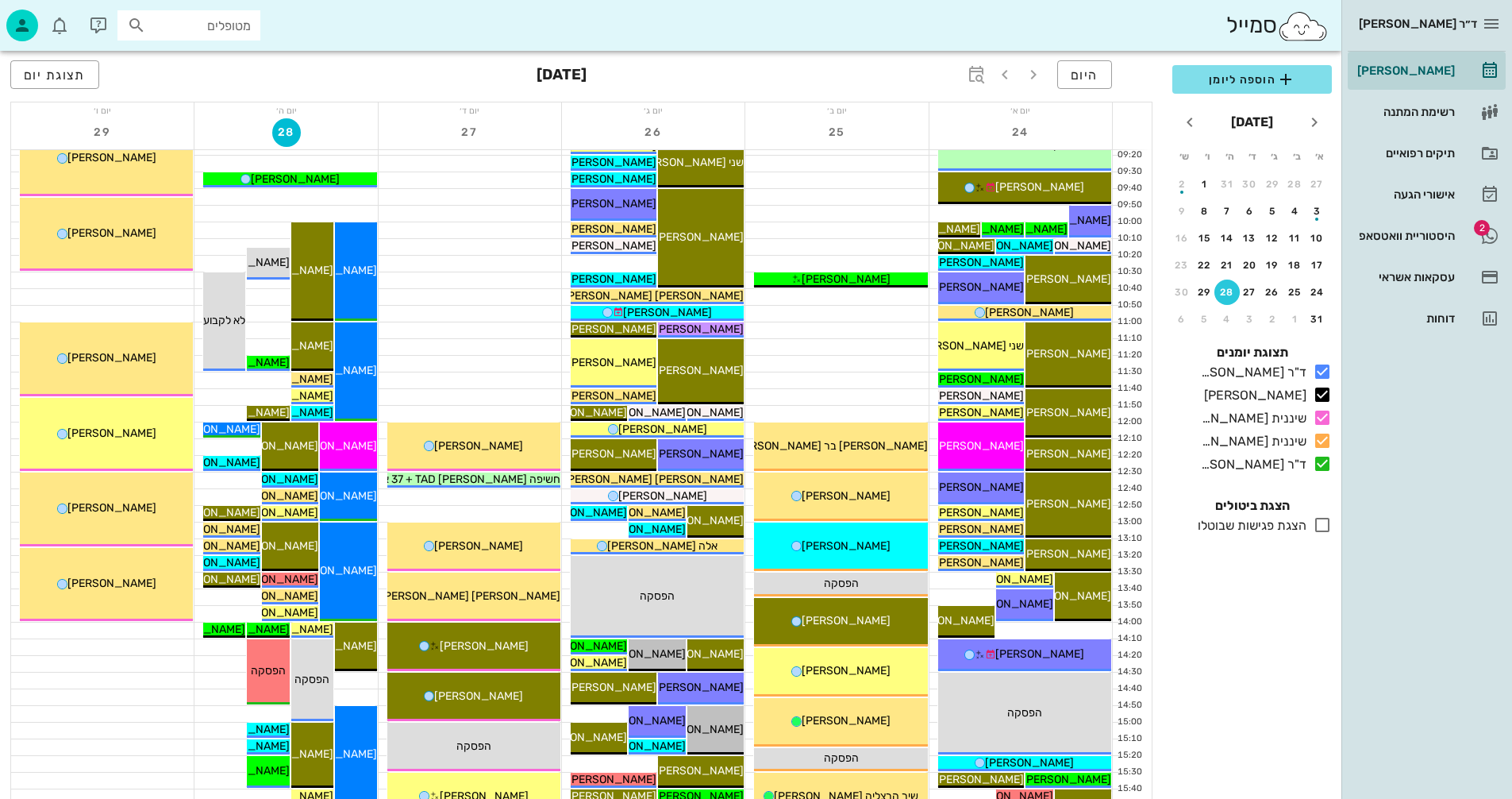
scroll to position [238, 0]
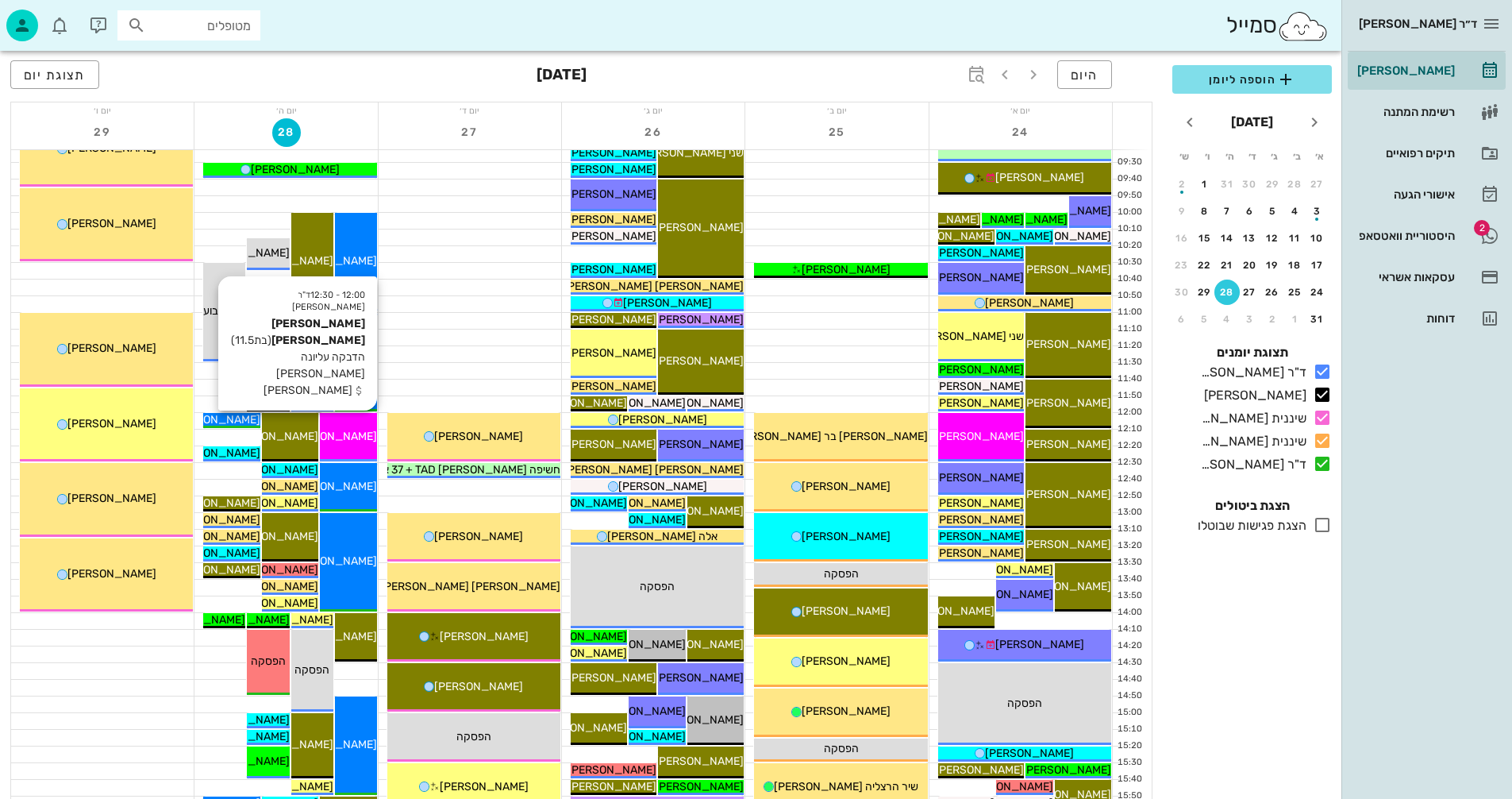
click at [346, 433] on span "[PERSON_NAME] [PERSON_NAME]" at bounding box center [288, 436] width 180 height 13
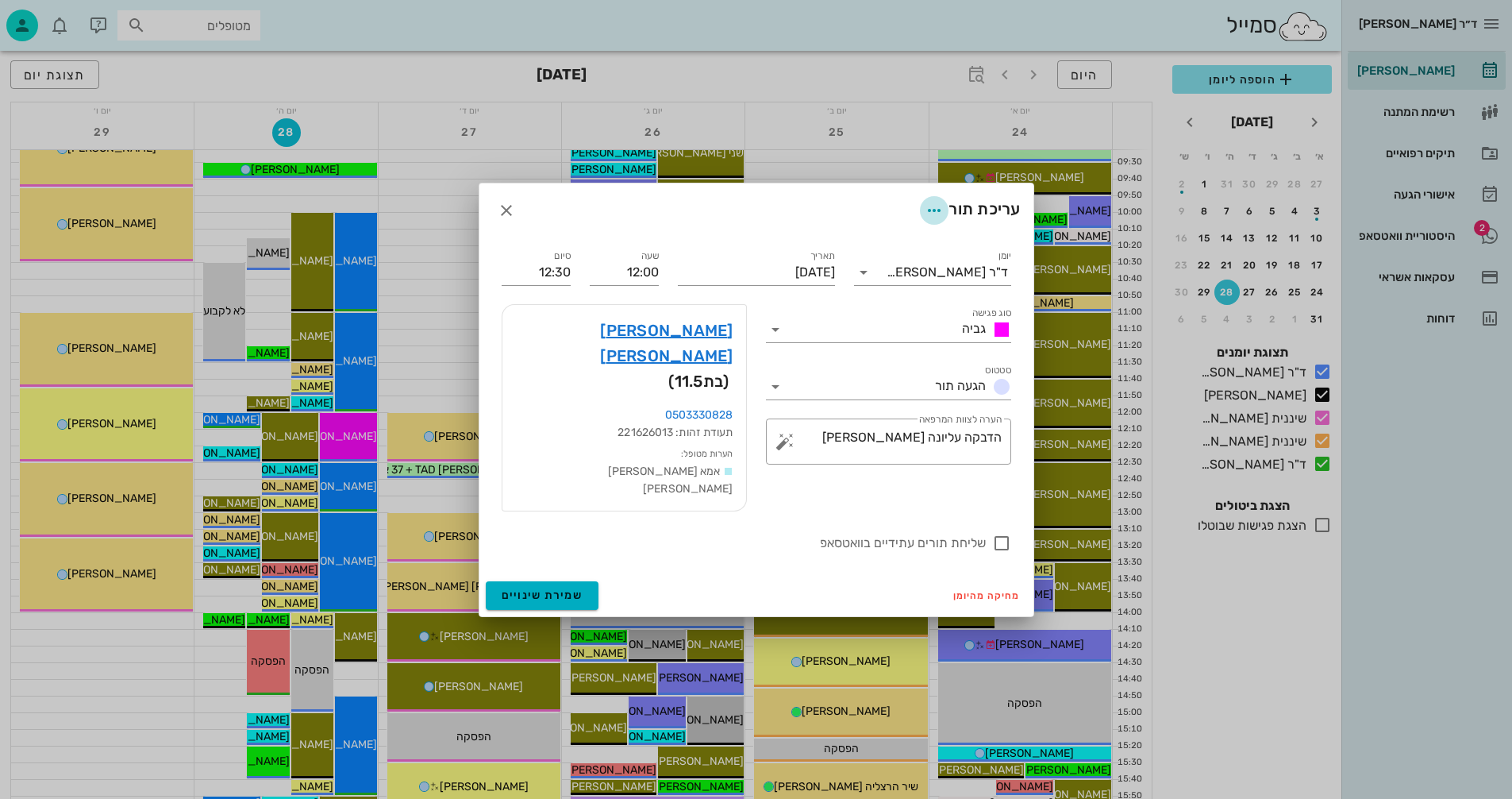
click at [929, 220] on icon "button" at bounding box center [934, 211] width 19 height 19
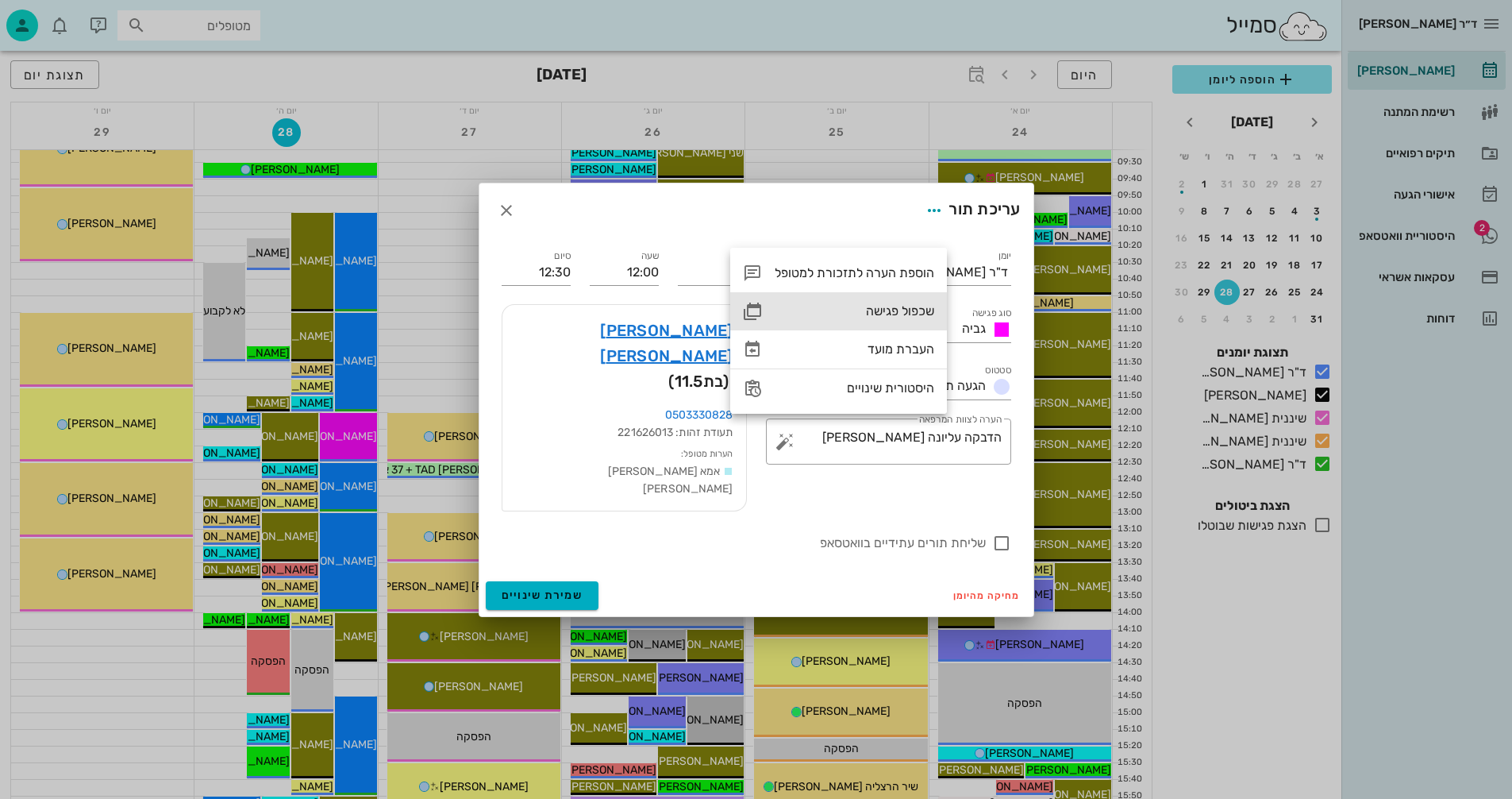
click at [873, 310] on div "שכפול פגישה" at bounding box center [855, 311] width 160 height 15
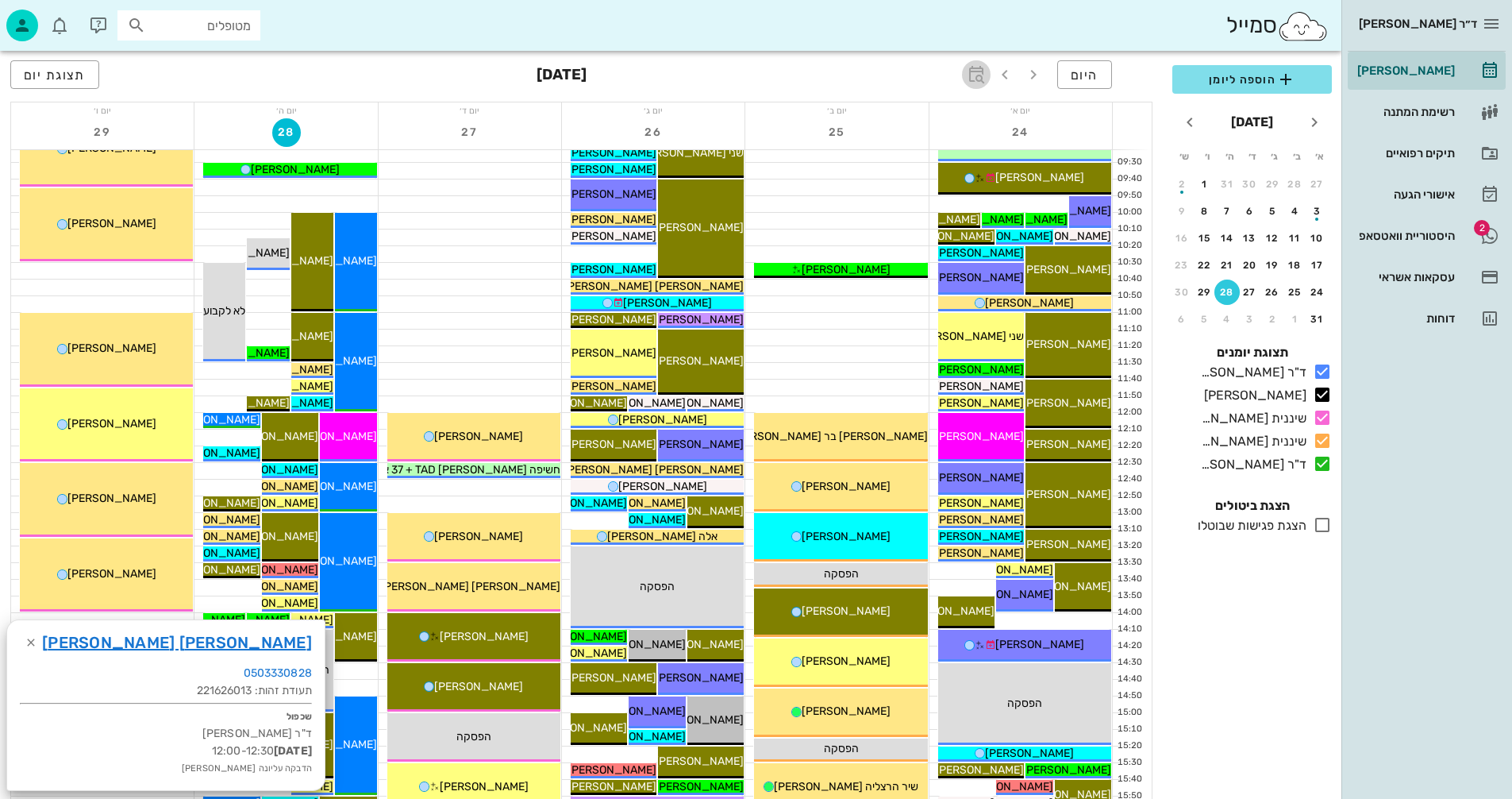
click at [980, 77] on icon "button" at bounding box center [976, 74] width 19 height 19
click at [965, 112] on input "text" at bounding box center [959, 118] width 19 height 25
type input "8"
click at [862, 170] on button "קפיצה לתאריך" at bounding box center [903, 164] width 149 height 23
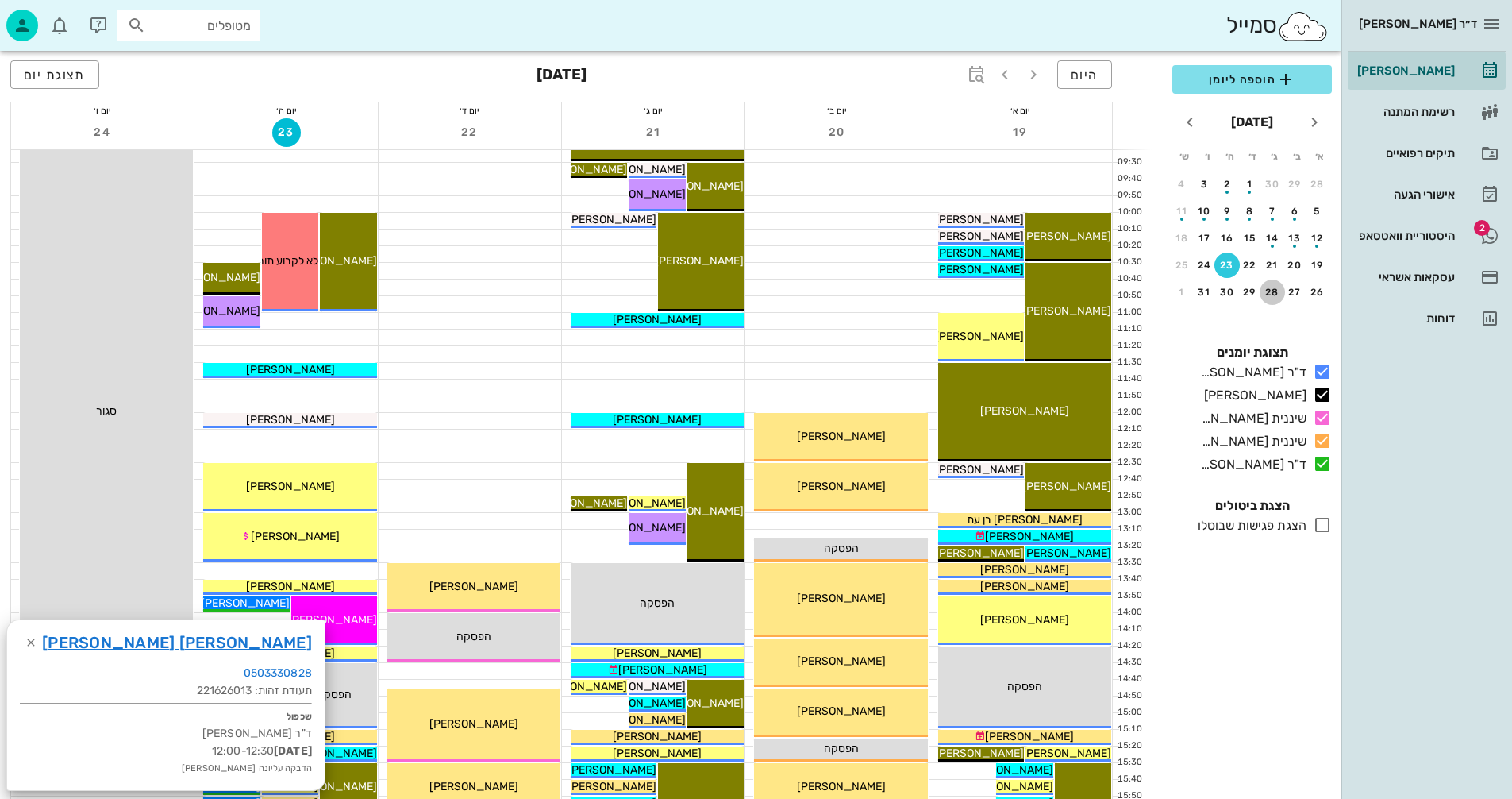
click at [1275, 296] on div "28" at bounding box center [1272, 292] width 25 height 11
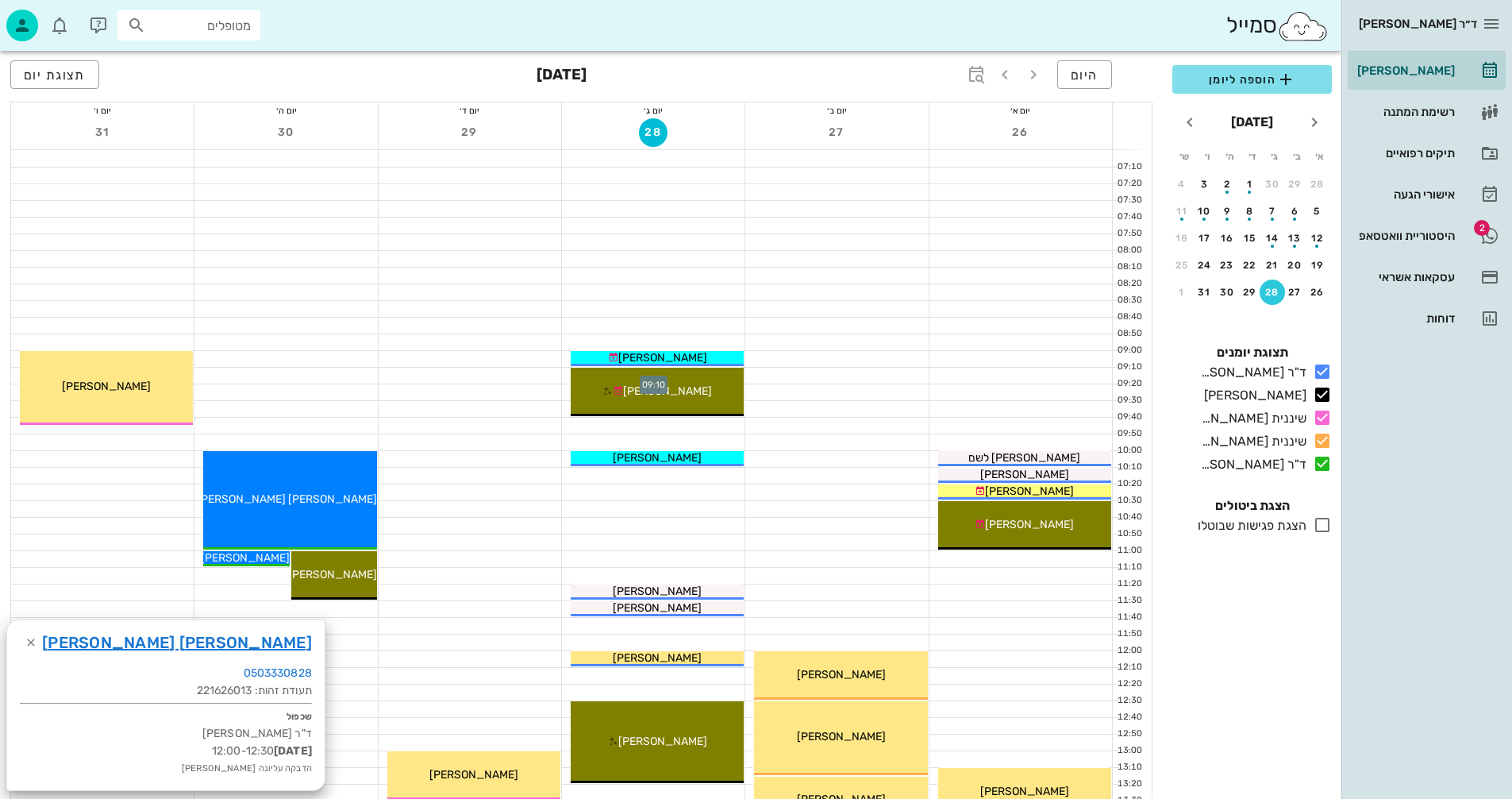
click at [566, 374] on div at bounding box center [653, 375] width 182 height 16
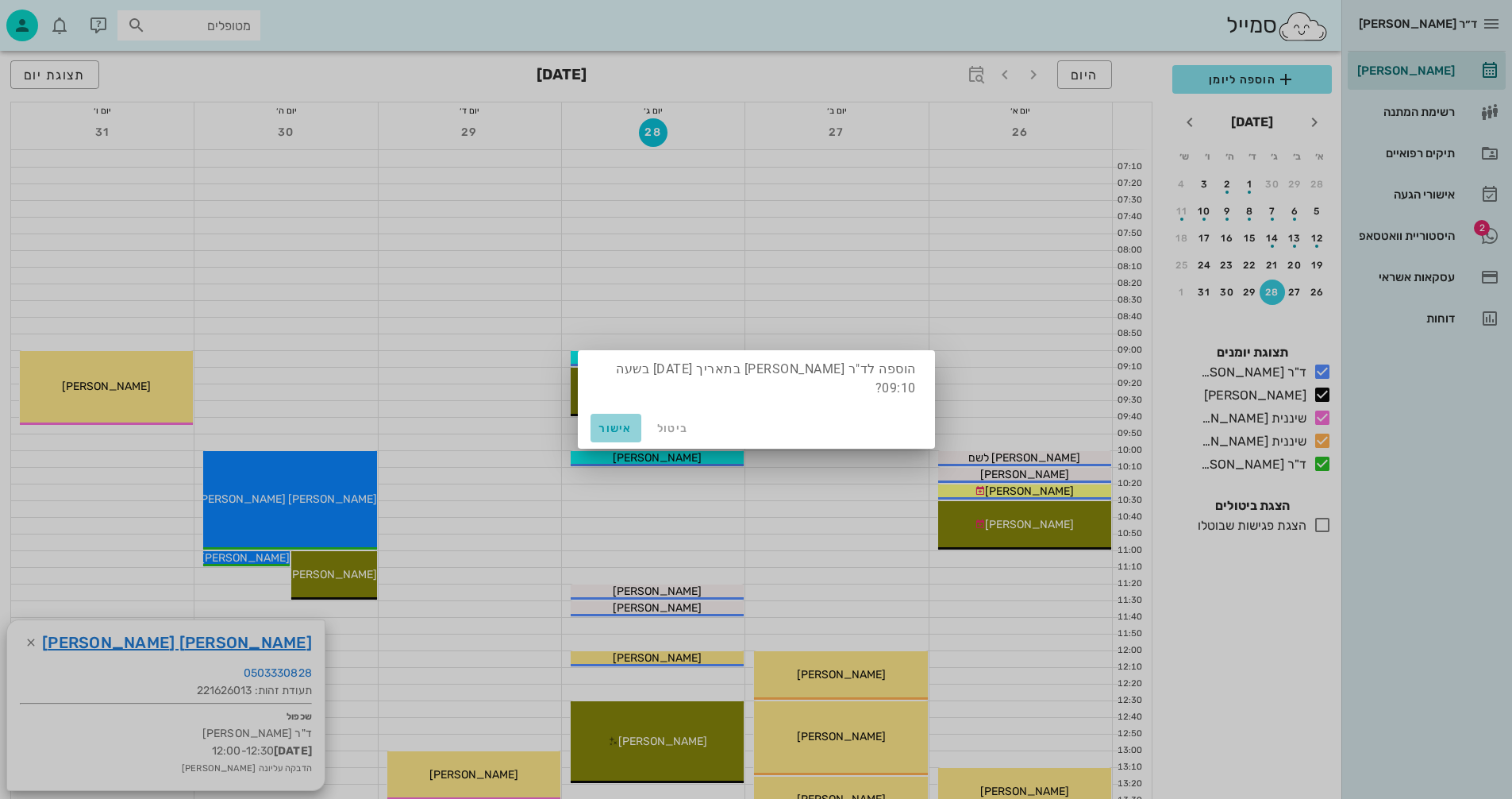
click at [614, 431] on span "אישור" at bounding box center [616, 429] width 39 height 13
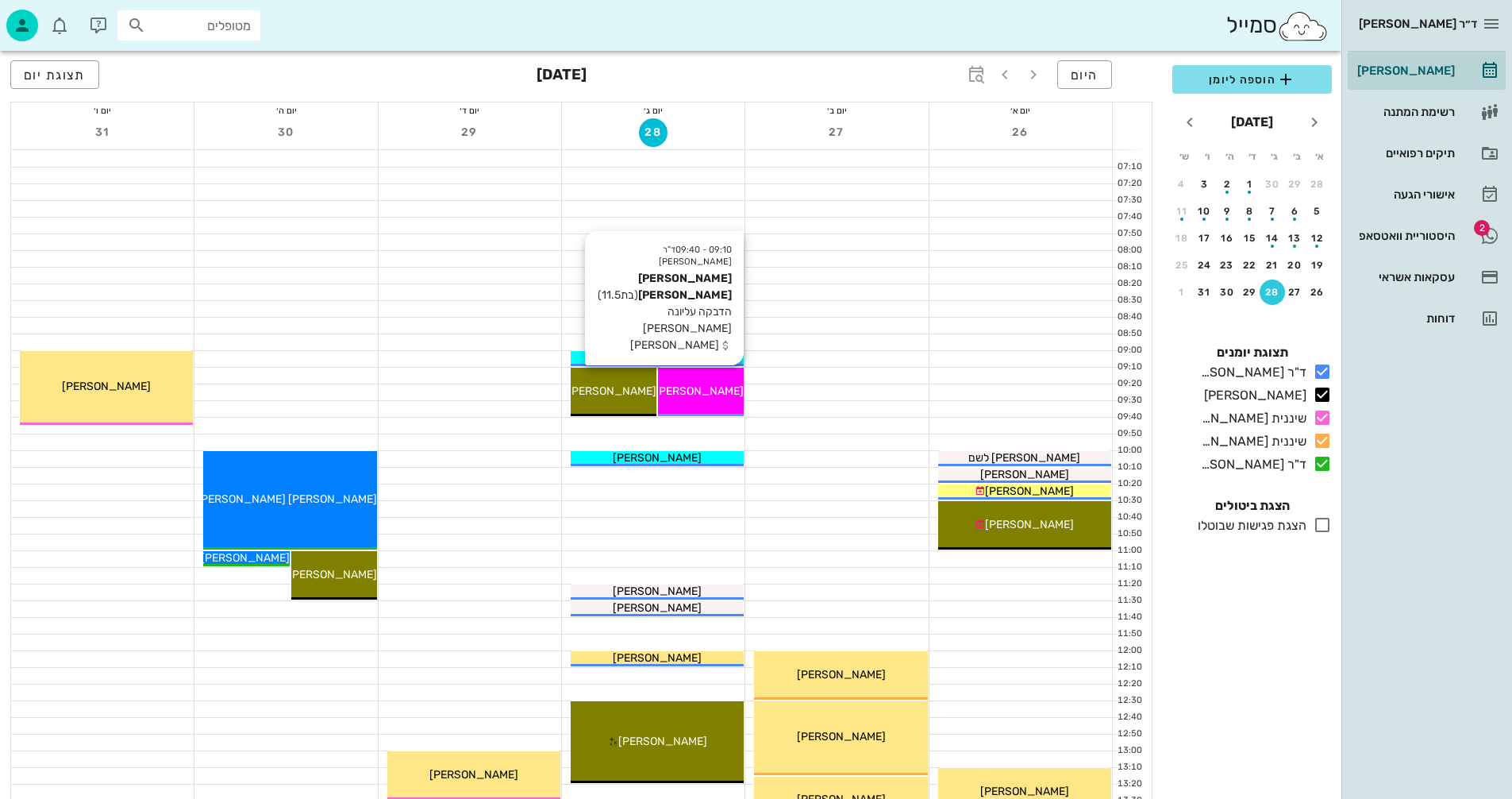
click at [704, 390] on span "[PERSON_NAME] [PERSON_NAME]" at bounding box center [654, 391] width 180 height 13
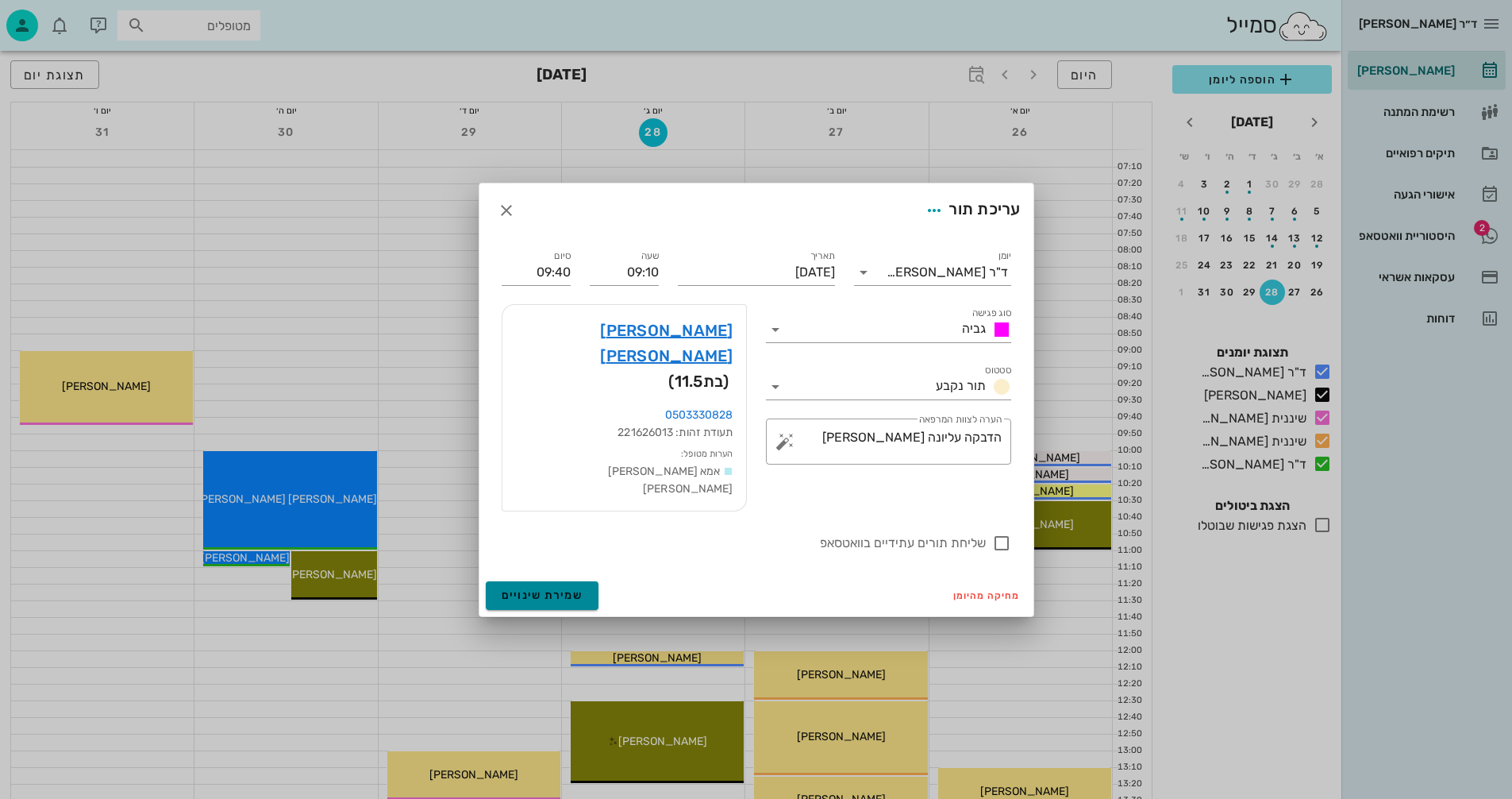
click at [524, 588] on span "שמירת שינויים" at bounding box center [542, 595] width 82 height 13
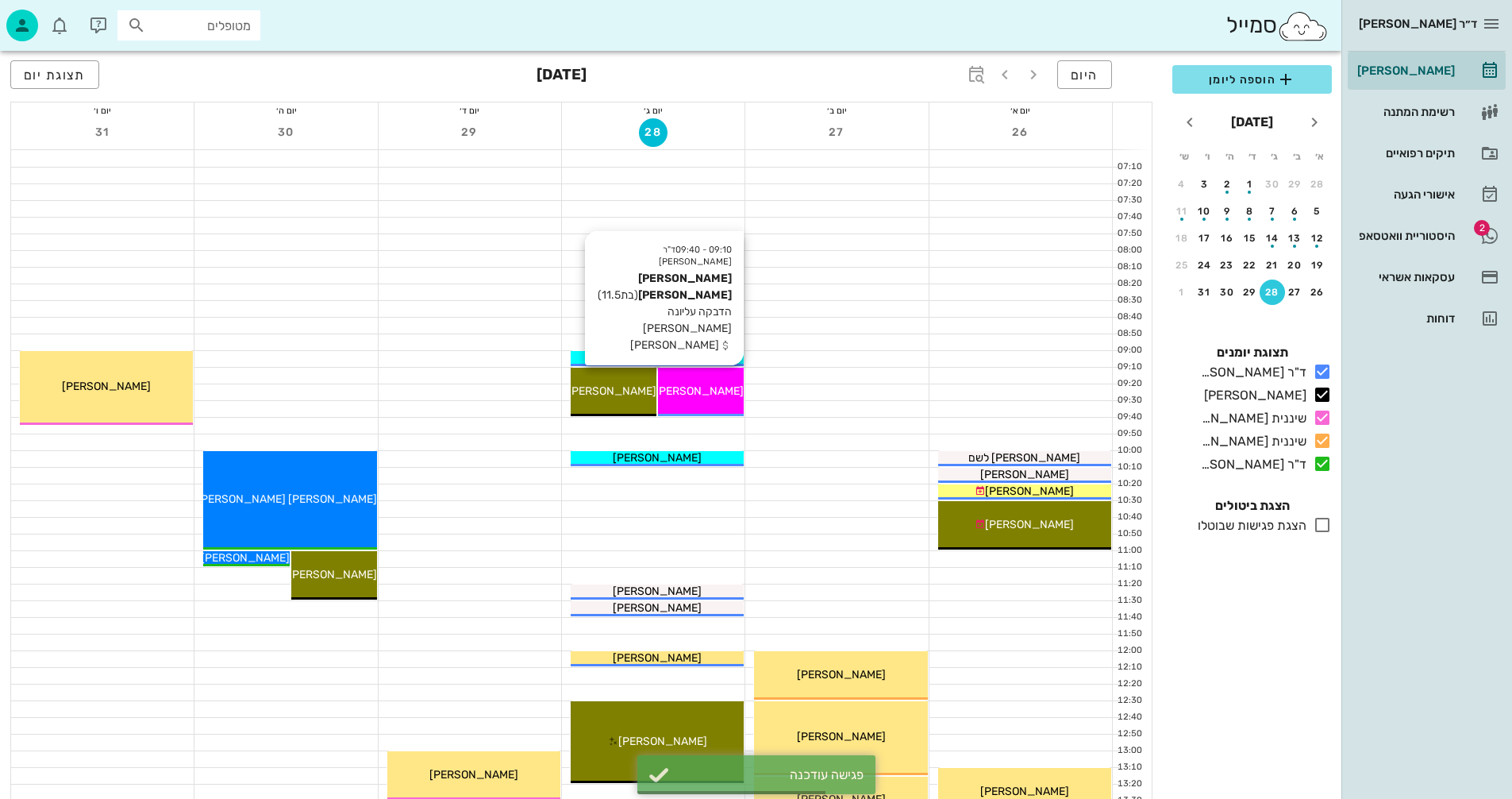
click at [718, 384] on span "[PERSON_NAME] [PERSON_NAME]" at bounding box center [654, 391] width 180 height 13
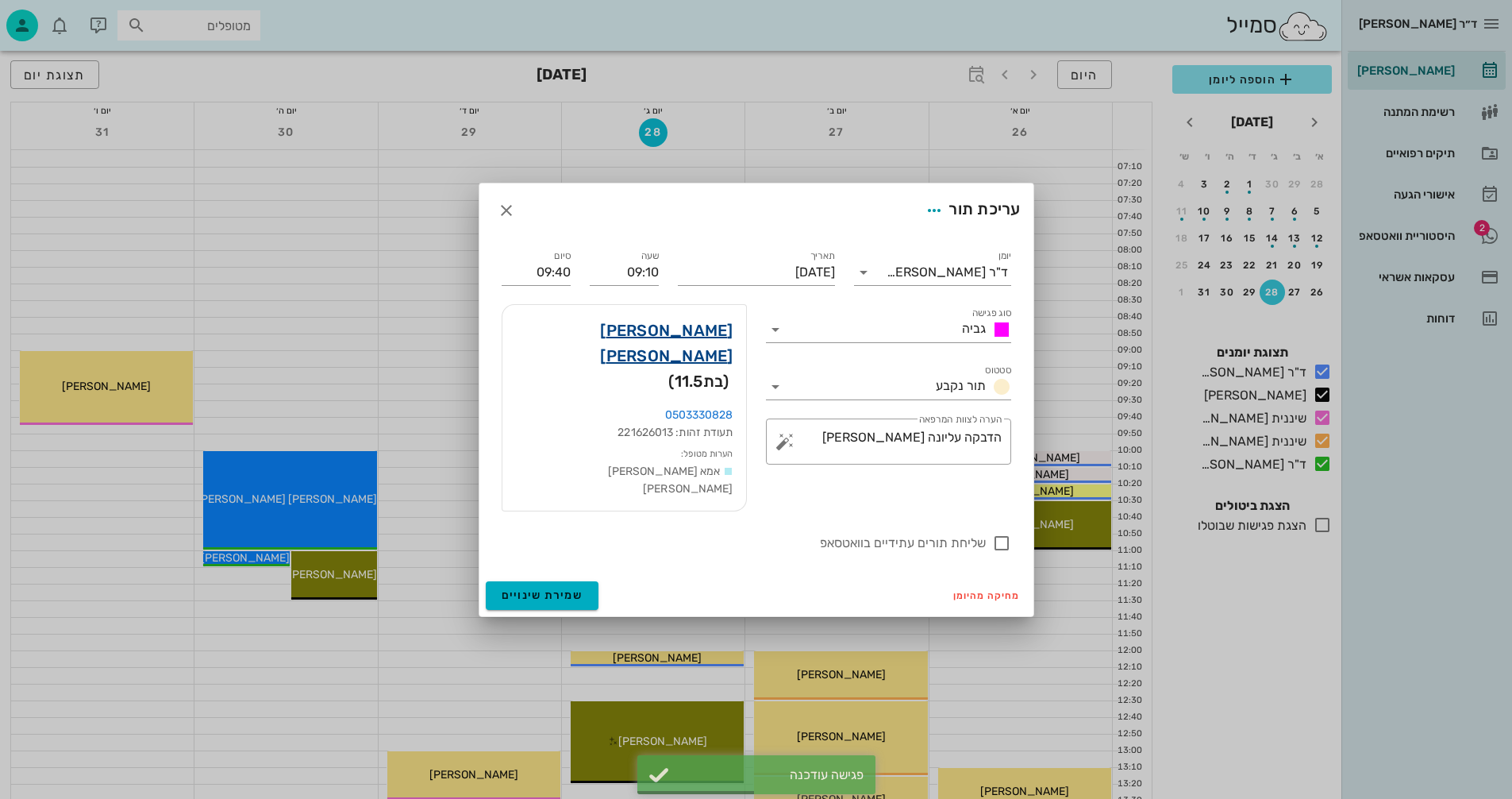
click at [717, 347] on link "[PERSON_NAME] [PERSON_NAME]" at bounding box center [624, 343] width 218 height 51
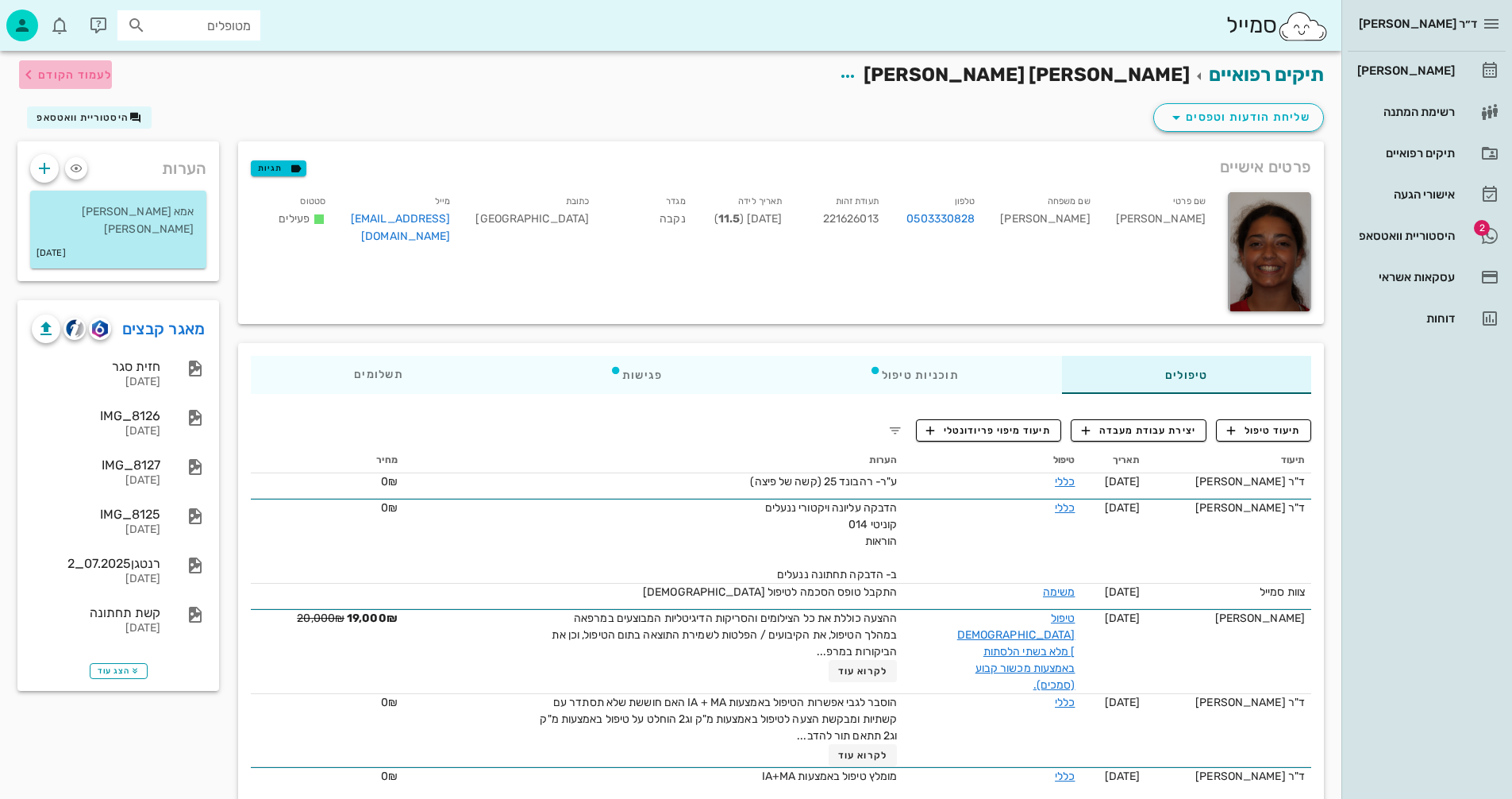
click at [73, 74] on span "לעמוד הקודם" at bounding box center [75, 75] width 74 height 13
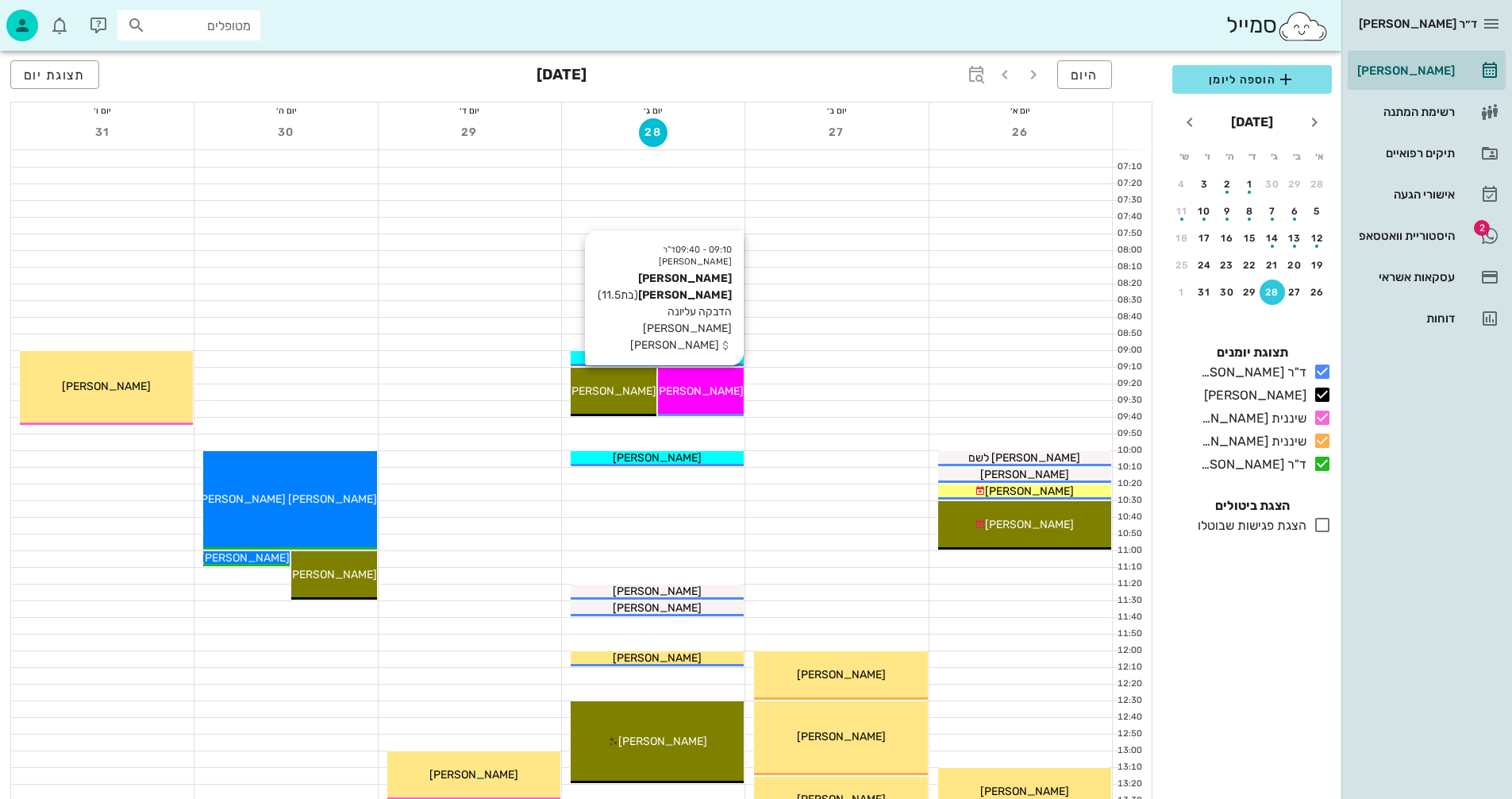
click at [715, 380] on div "09:10 - 09:40 ד"ר [PERSON_NAME] [PERSON_NAME] (בת 11.5 ) הדבקה עליונה חוב [PERS…" at bounding box center [700, 392] width 86 height 49
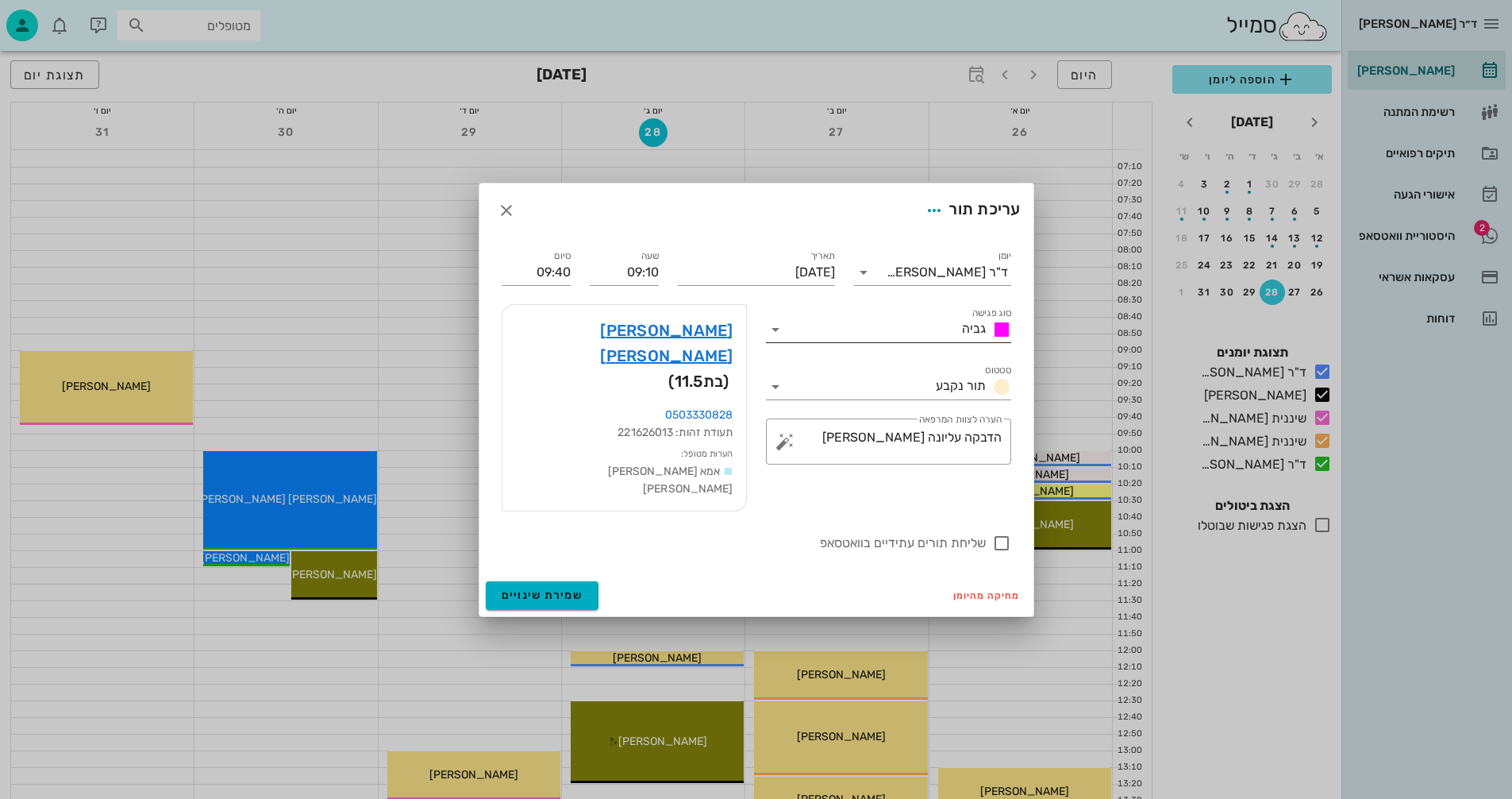
click at [788, 342] on input "סוג פגישה" at bounding box center [872, 329] width 167 height 25
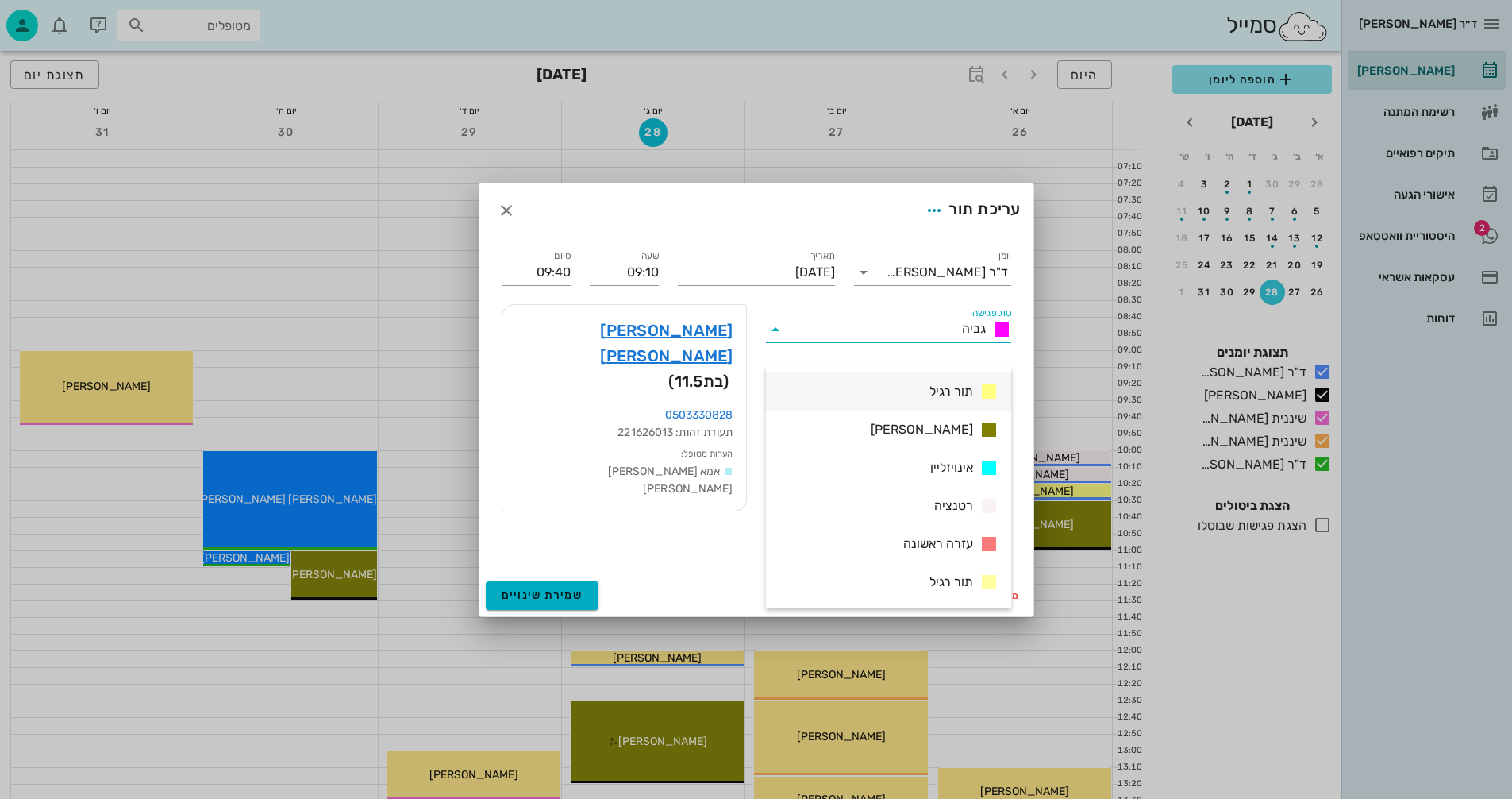
click at [943, 391] on span "תור רגיל" at bounding box center [951, 391] width 43 height 19
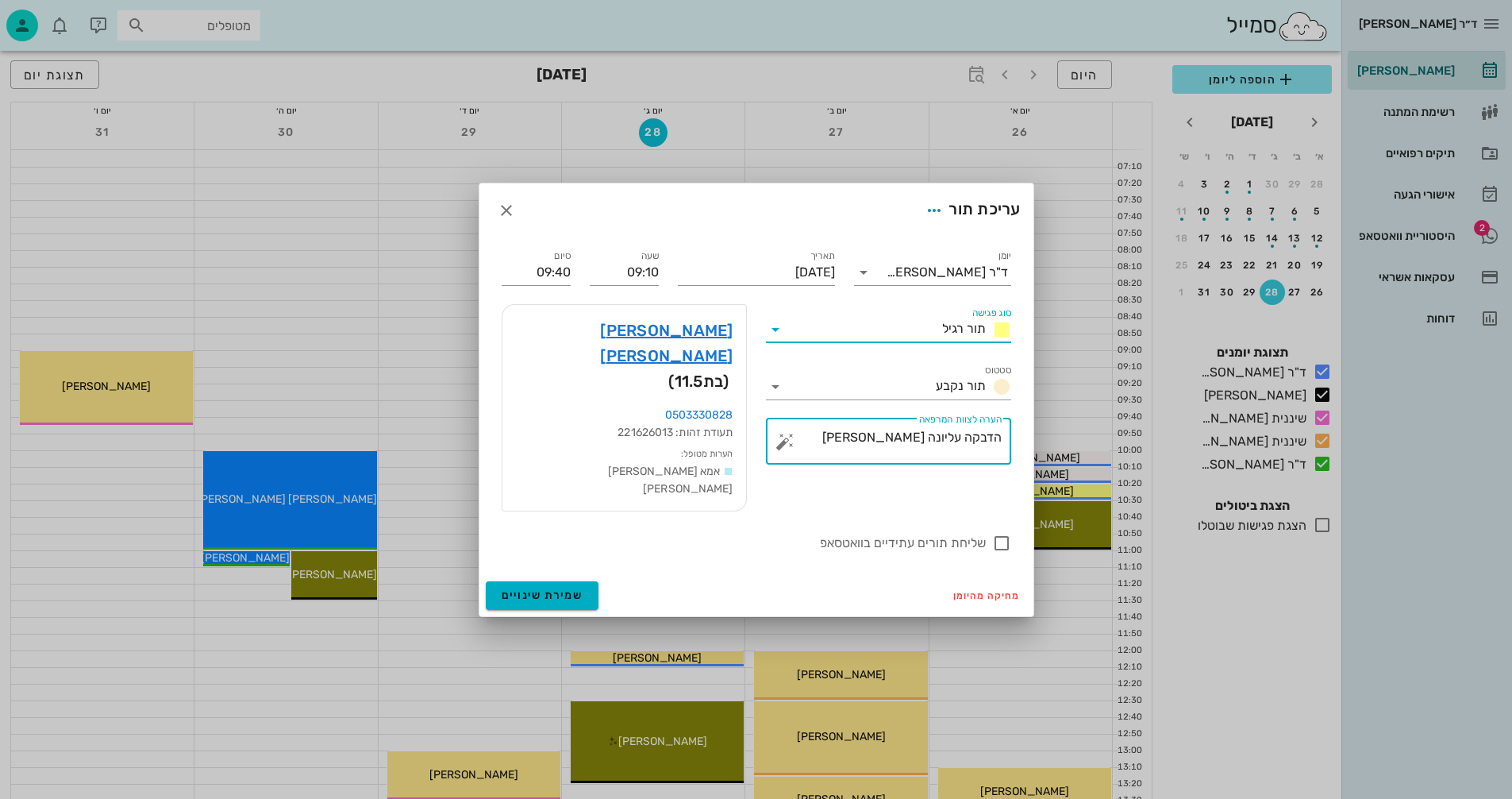
drag, startPoint x: 959, startPoint y: 460, endPoint x: 805, endPoint y: 456, distance: 154.1
click at [805, 456] on textarea "הדבקה עליונה [PERSON_NAME]" at bounding box center [895, 446] width 213 height 39
type textarea "הדבקה תחתונה"
click at [1005, 530] on div at bounding box center [1002, 543] width 27 height 27
checkbox input "true"
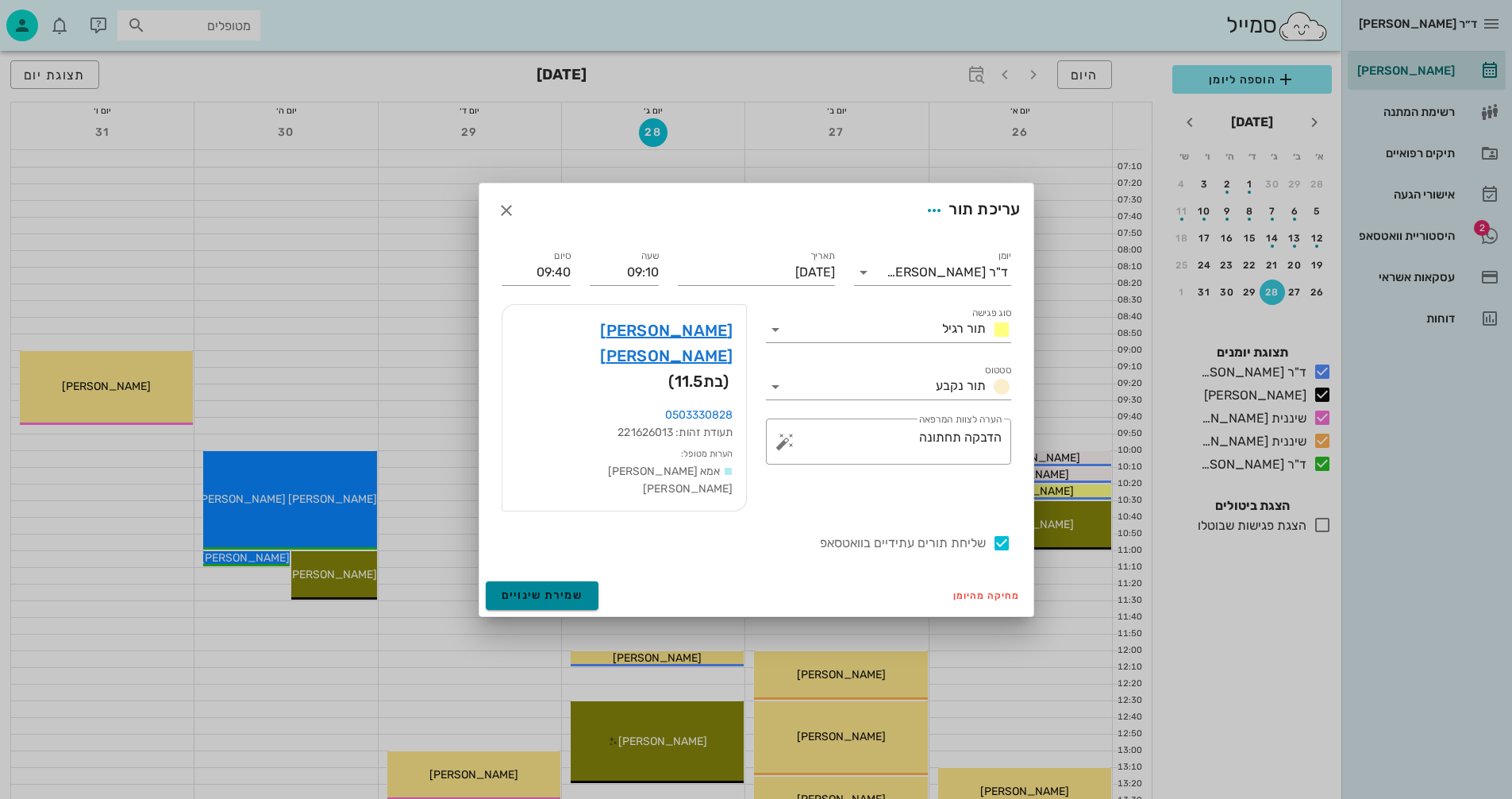
click at [506, 588] on span "שמירת שינויים" at bounding box center [542, 595] width 82 height 13
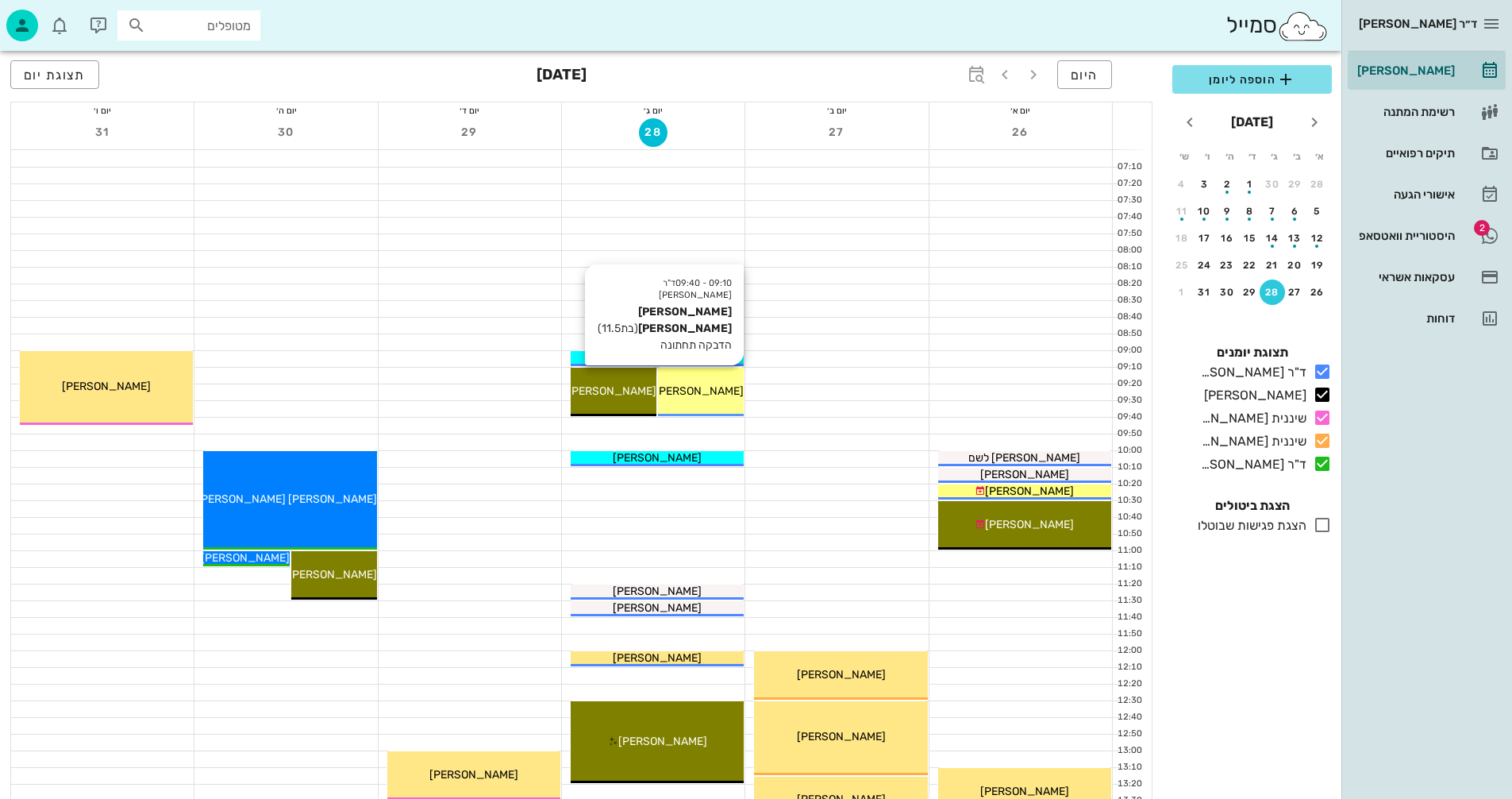
click at [699, 386] on span "[PERSON_NAME] [PERSON_NAME]" at bounding box center [654, 391] width 180 height 13
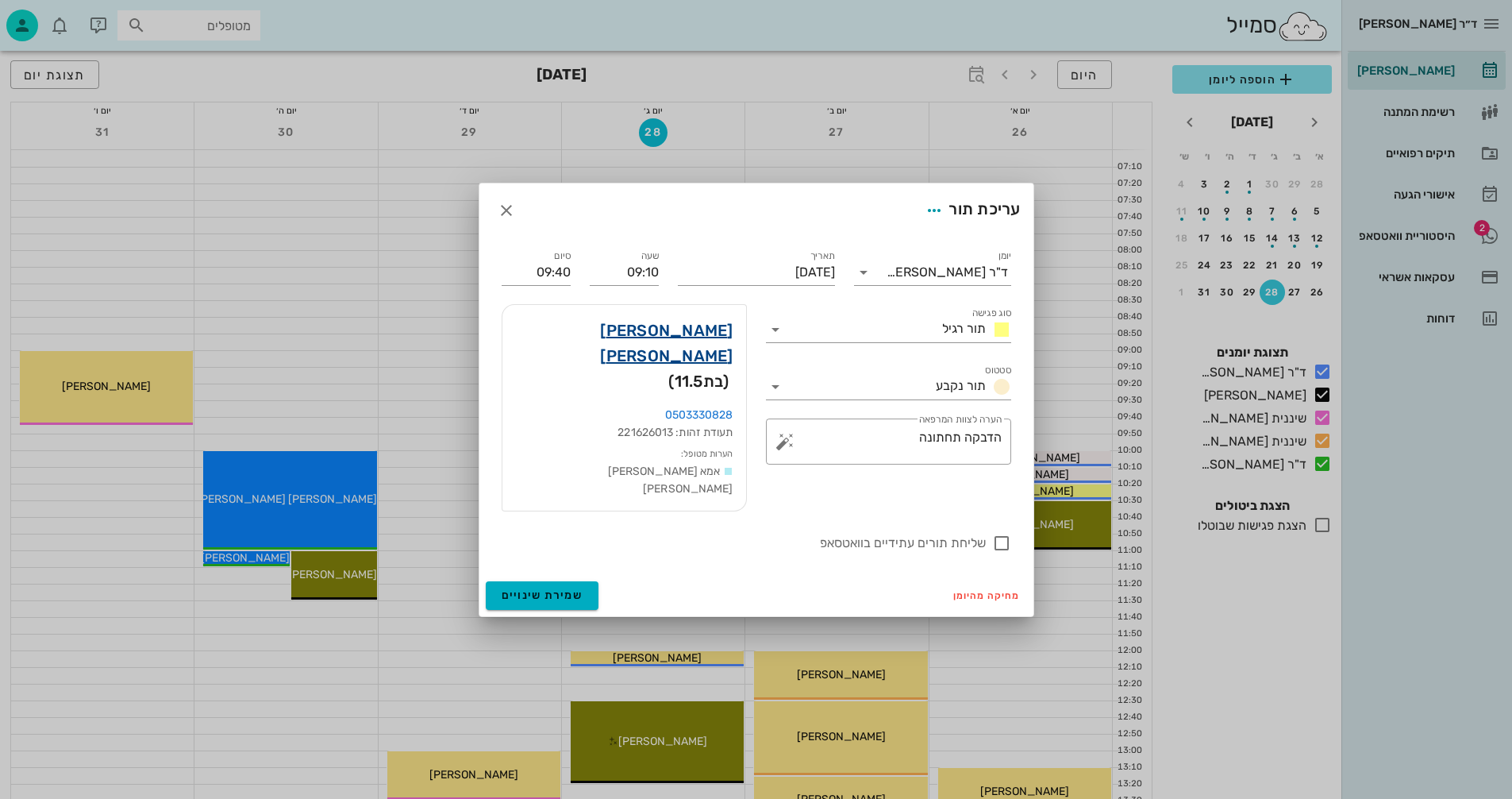
click at [689, 354] on link "[PERSON_NAME] [PERSON_NAME]" at bounding box center [624, 343] width 218 height 51
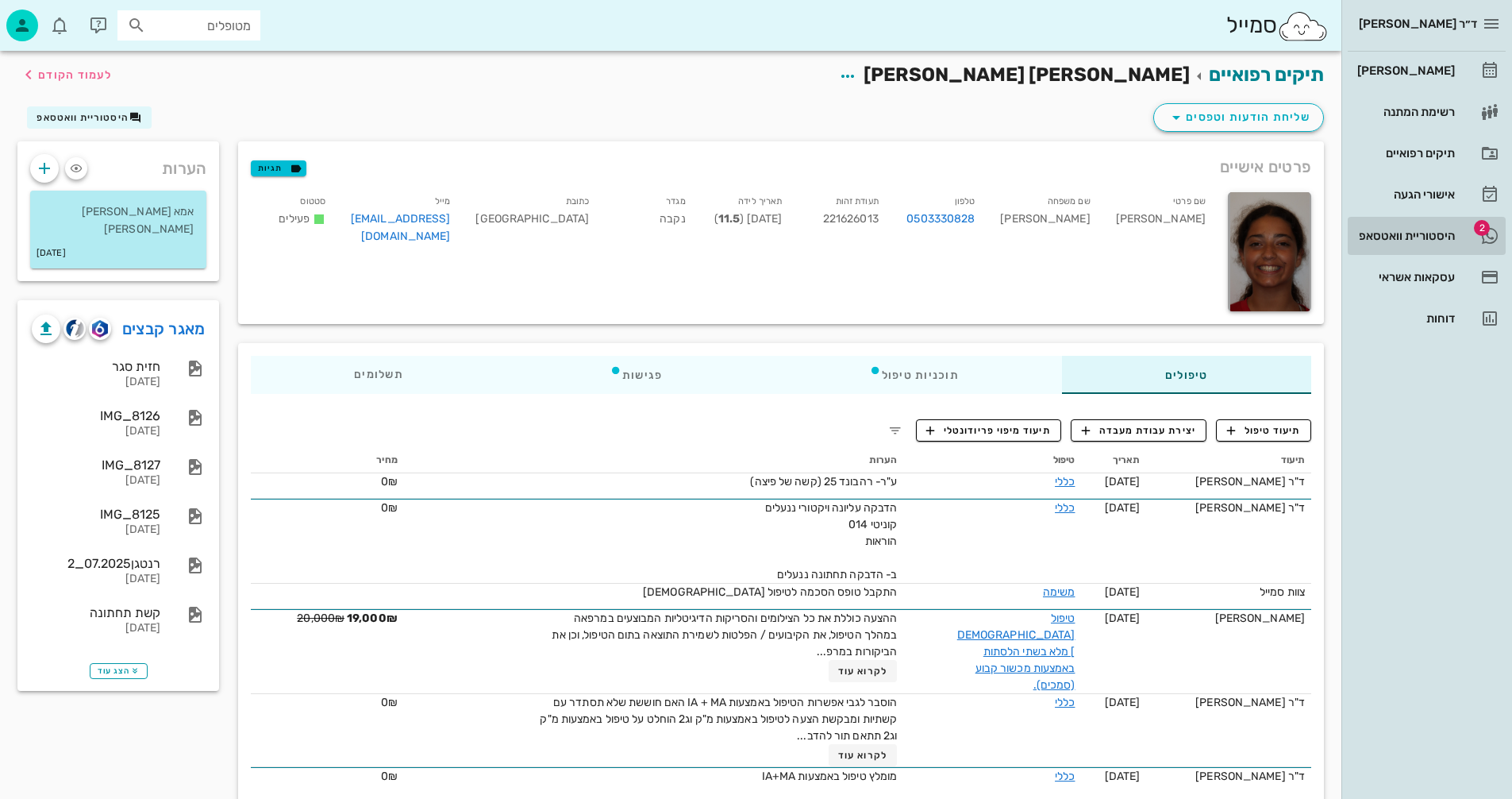
click at [1410, 233] on div "היסטוריית וואטסאפ" at bounding box center [1404, 236] width 101 height 13
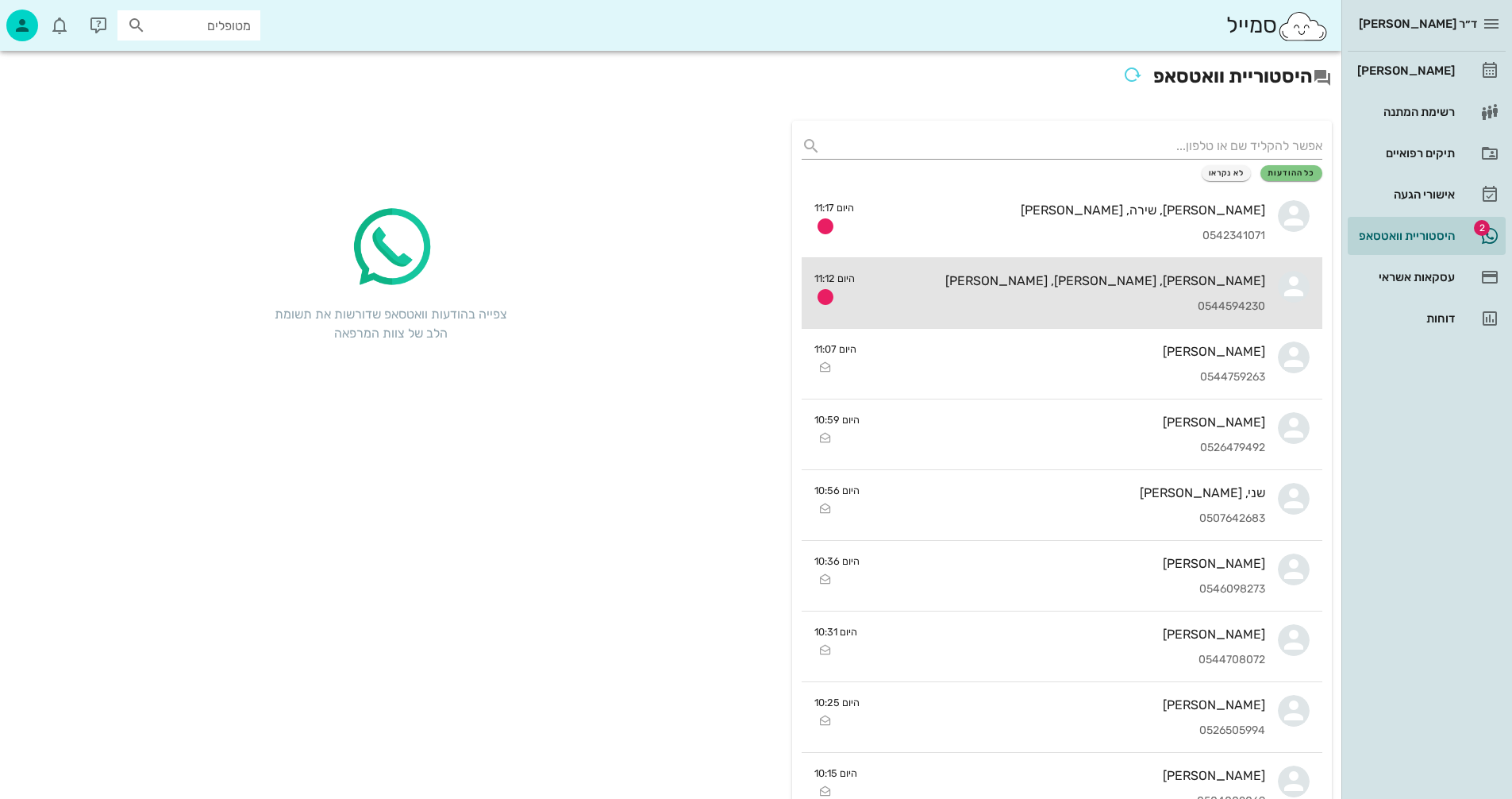
click at [943, 294] on div "[PERSON_NAME], [PERSON_NAME], [PERSON_NAME] 0544594230" at bounding box center [1066, 293] width 397 height 70
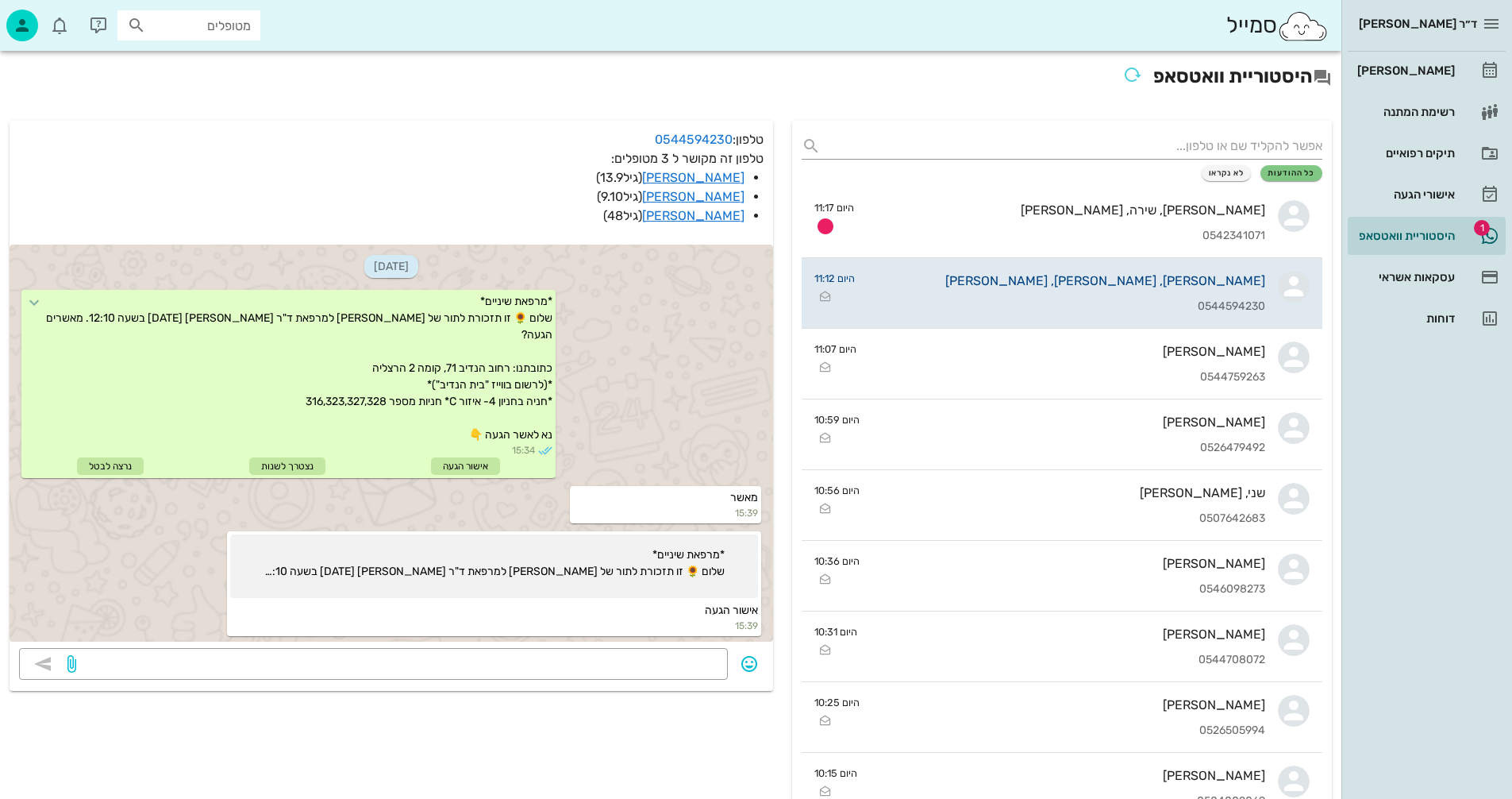
scroll to position [2435, 0]
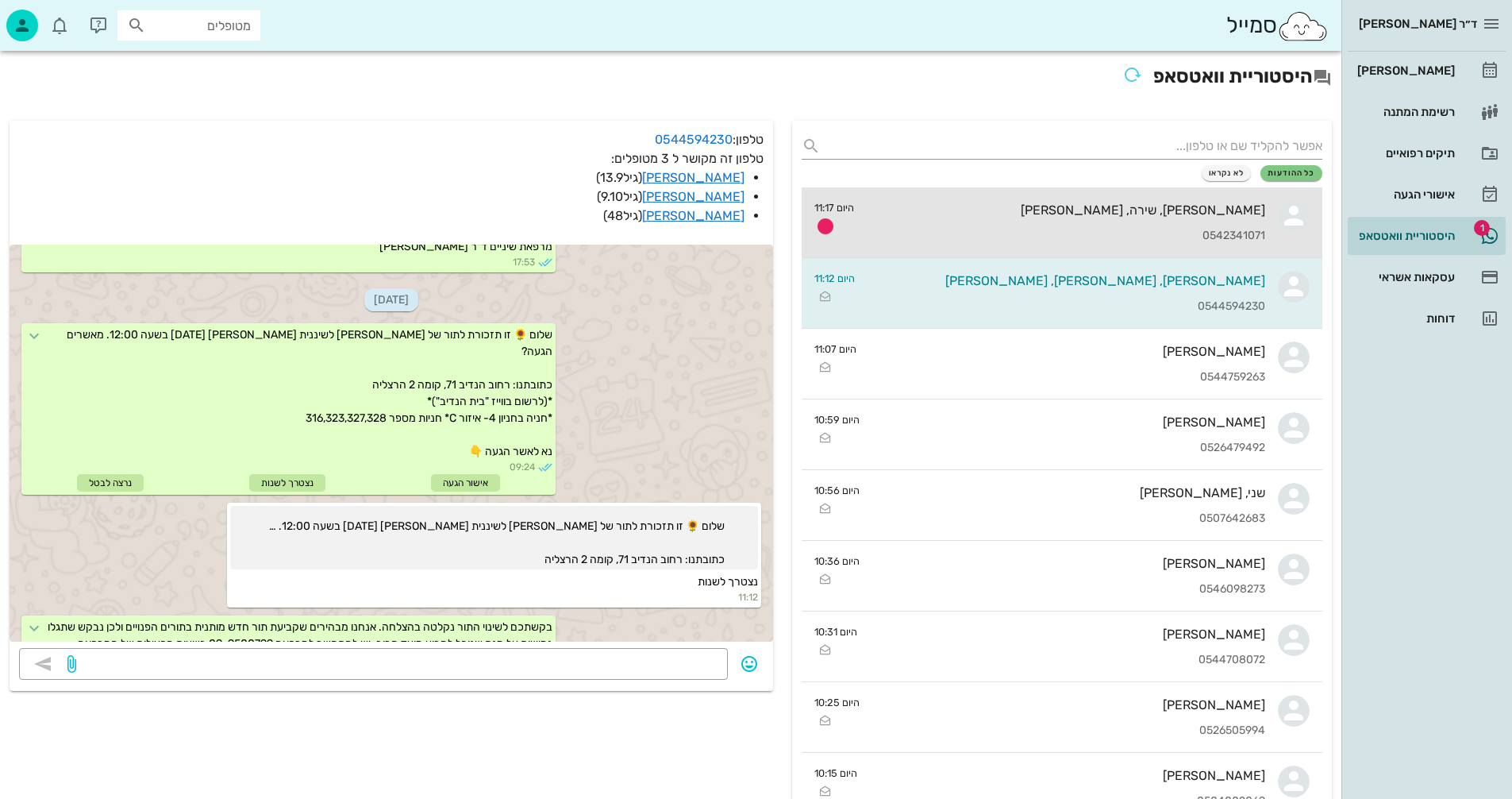
click at [1056, 217] on div "[PERSON_NAME], שירה, [PERSON_NAME] 0542341071" at bounding box center [1067, 222] width 398 height 70
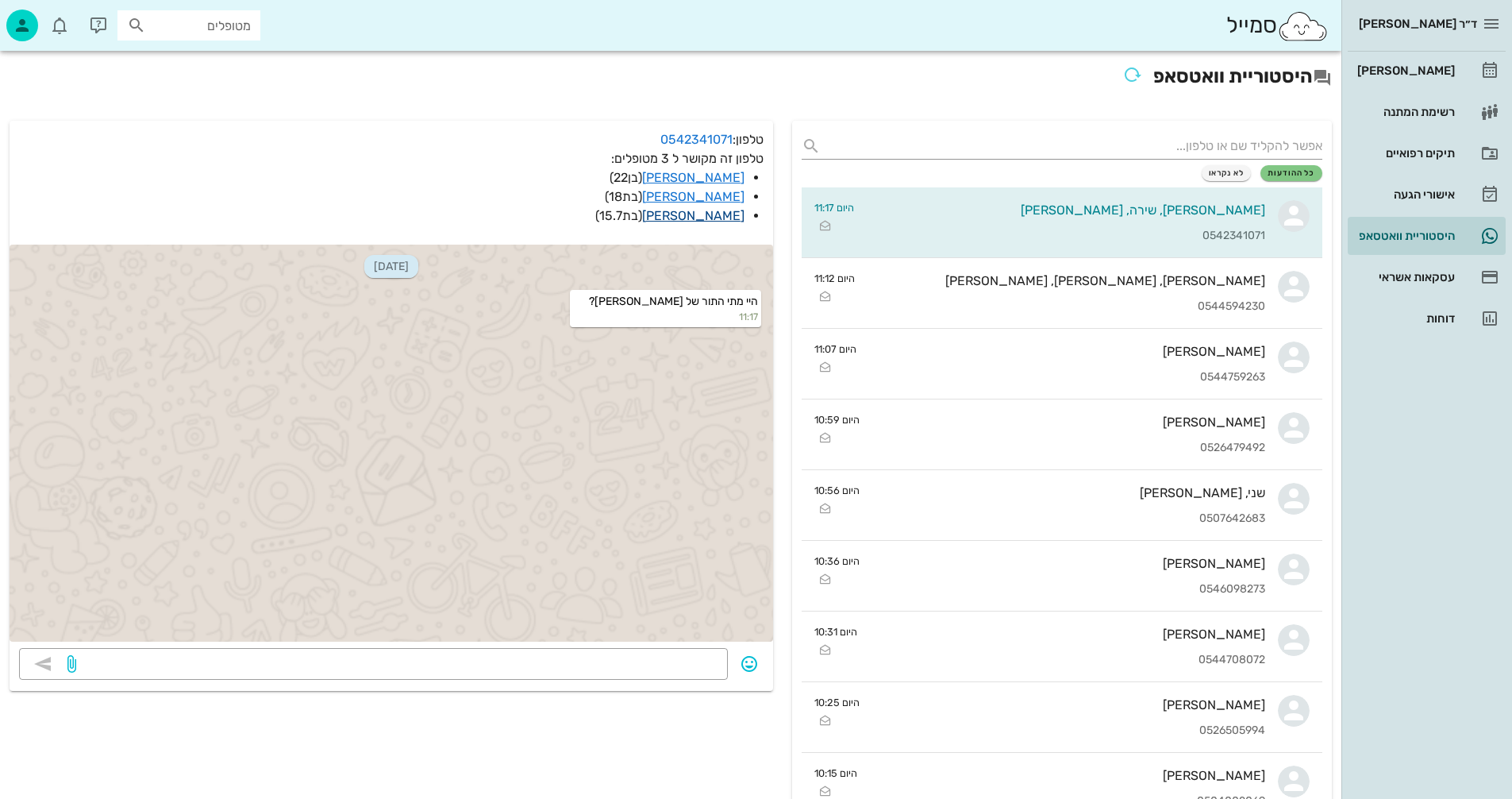
click at [703, 212] on link "[PERSON_NAME]" at bounding box center [694, 215] width 102 height 15
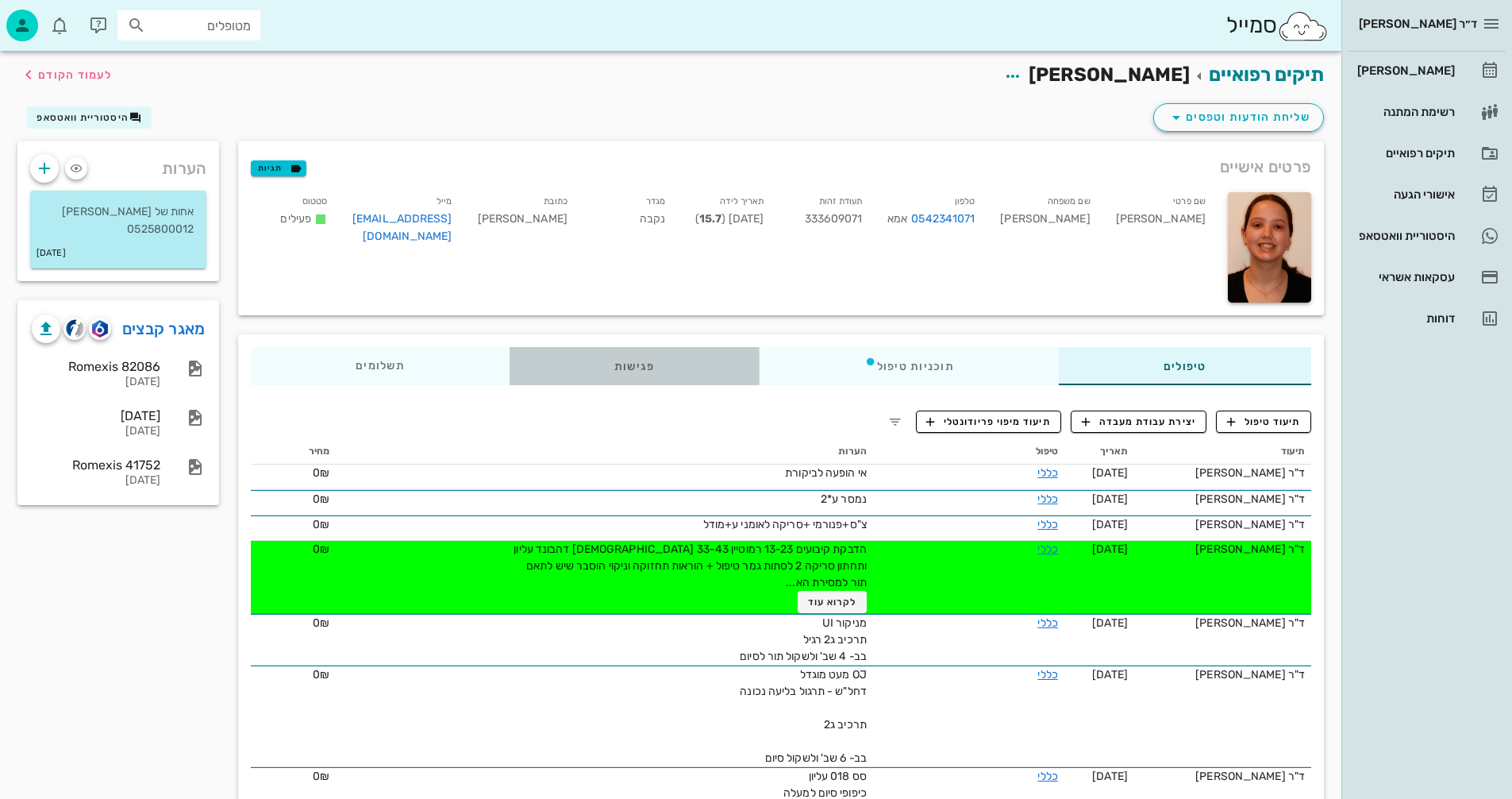
click at [628, 362] on div "פגישות" at bounding box center [634, 366] width 250 height 39
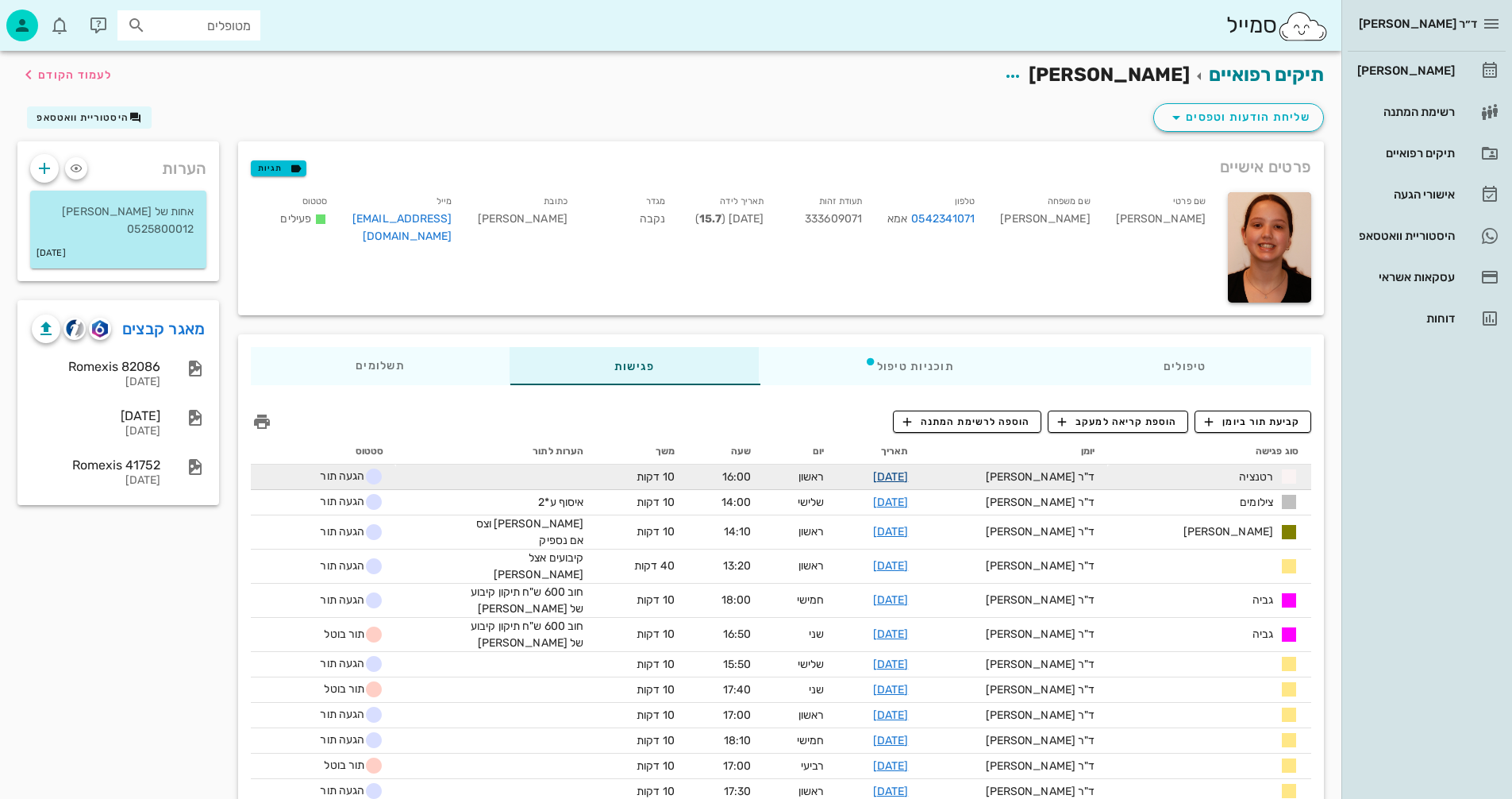
click at [909, 474] on link "[DATE]" at bounding box center [891, 477] width 36 height 13
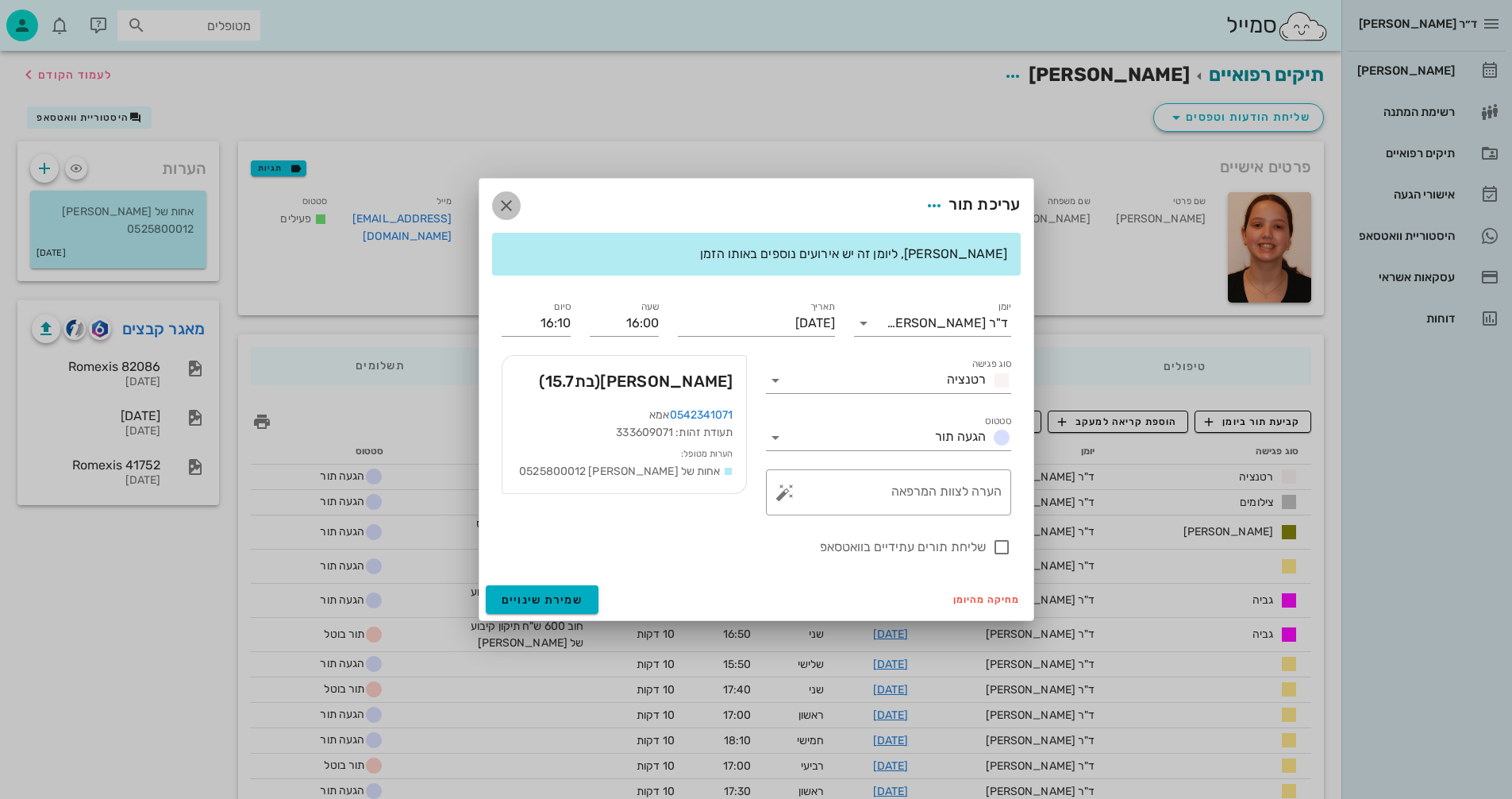
click at [506, 195] on button "button" at bounding box center [507, 206] width 28 height 28
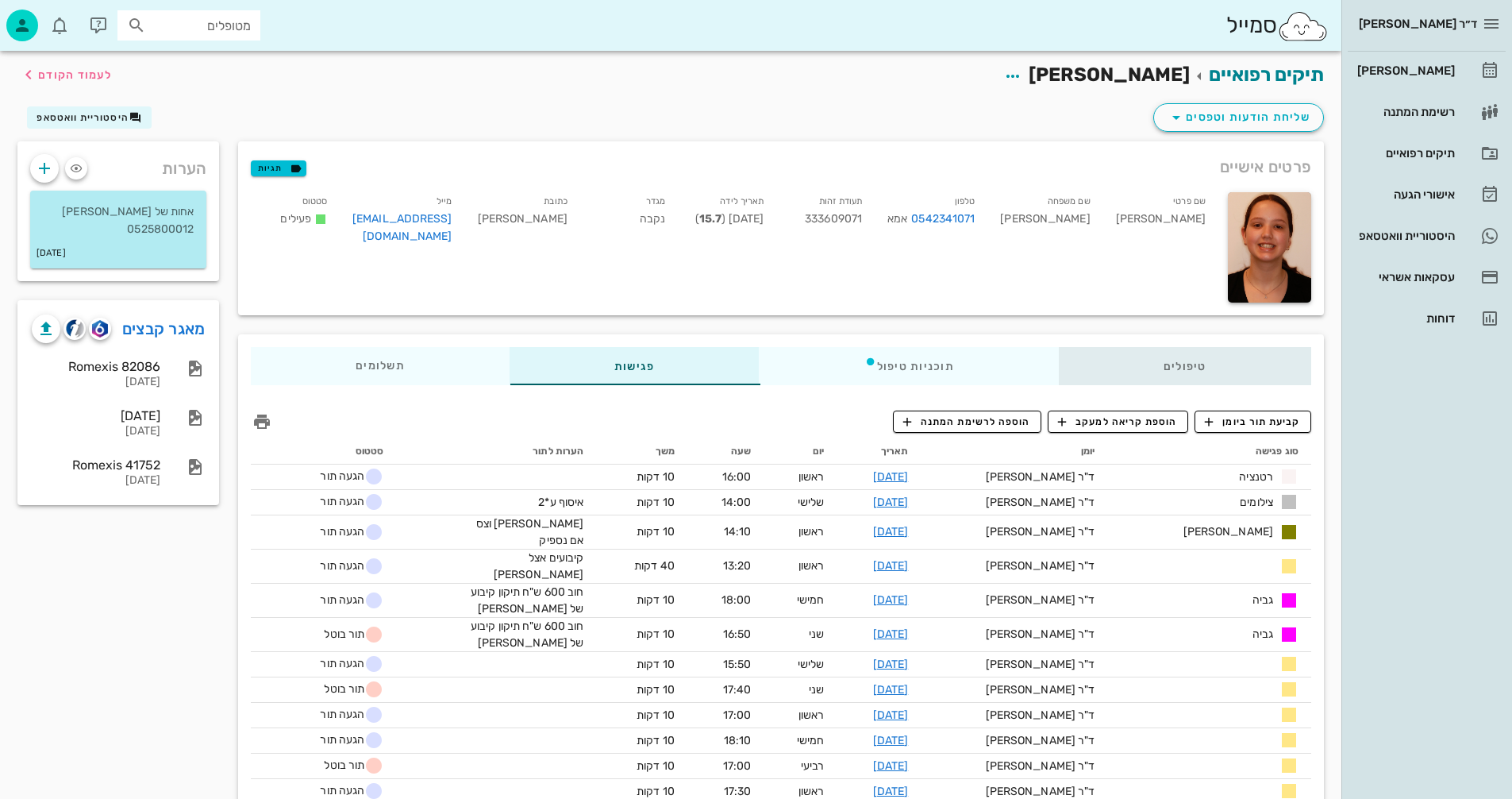
click at [1188, 361] on div "טיפולים" at bounding box center [1185, 366] width 253 height 39
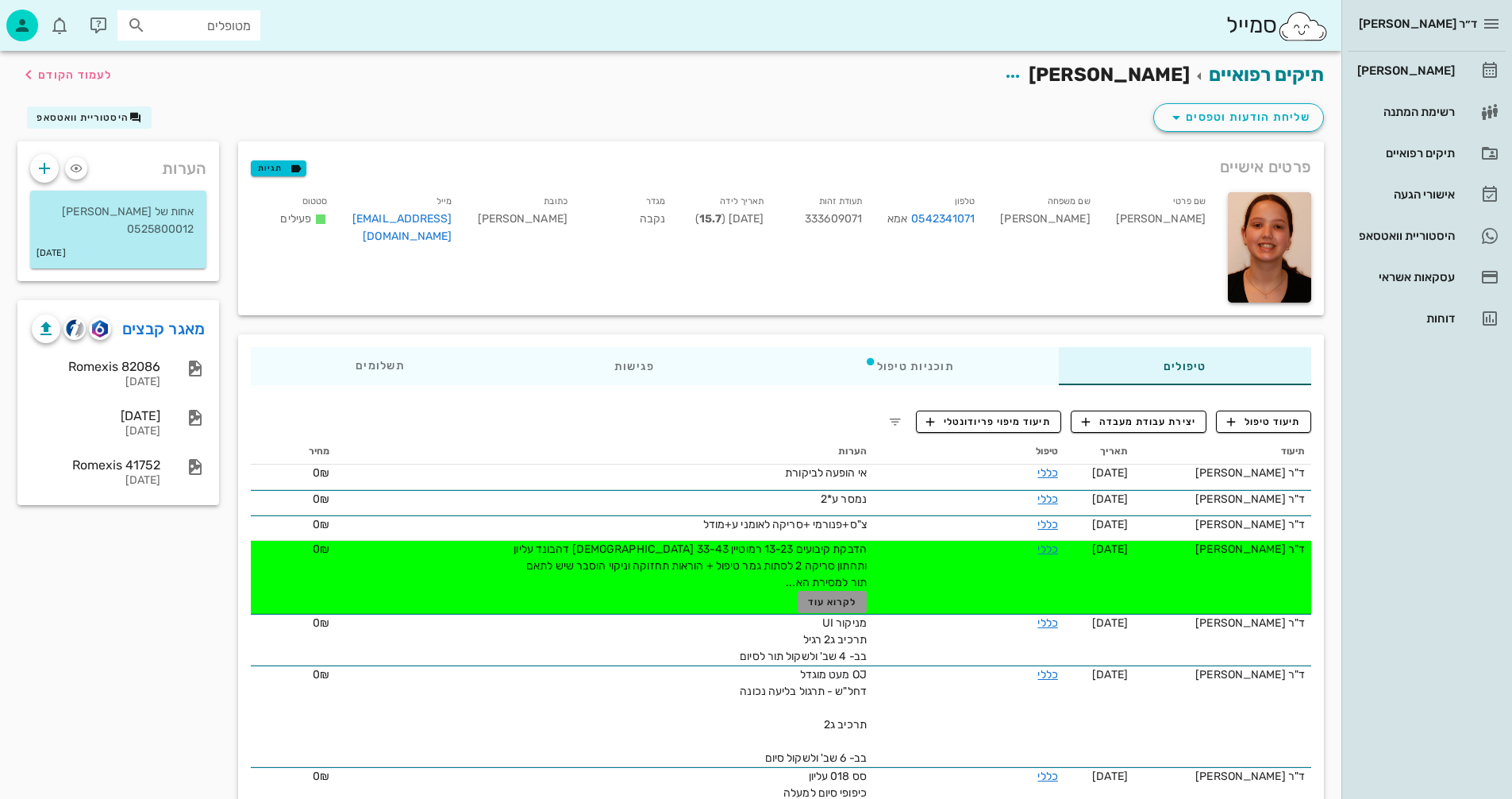
click at [821, 602] on span "לקרוא עוד" at bounding box center [833, 603] width 49 height 11
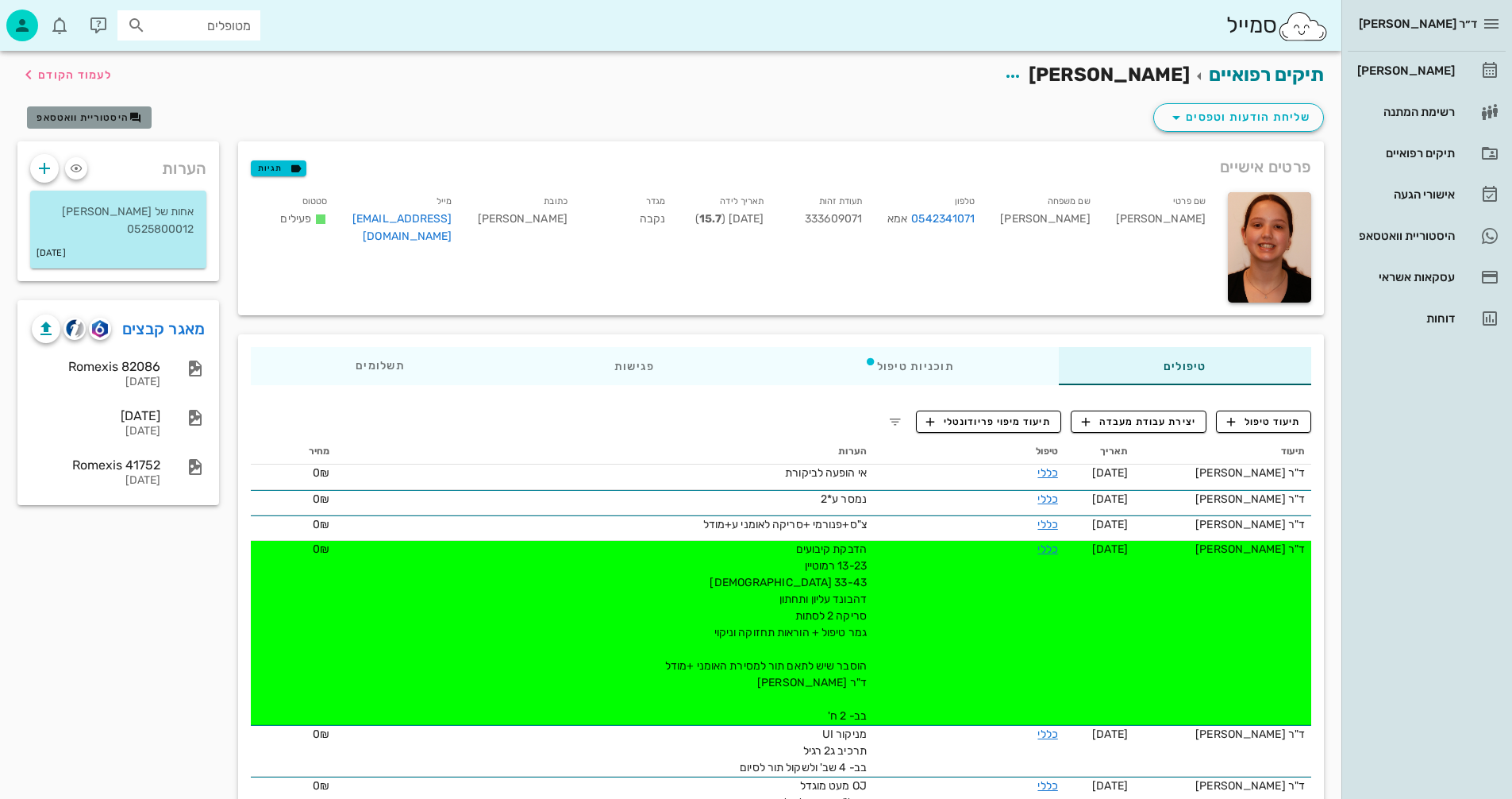
click at [105, 112] on span "היסטוריית וואטסאפ" at bounding box center [83, 118] width 92 height 11
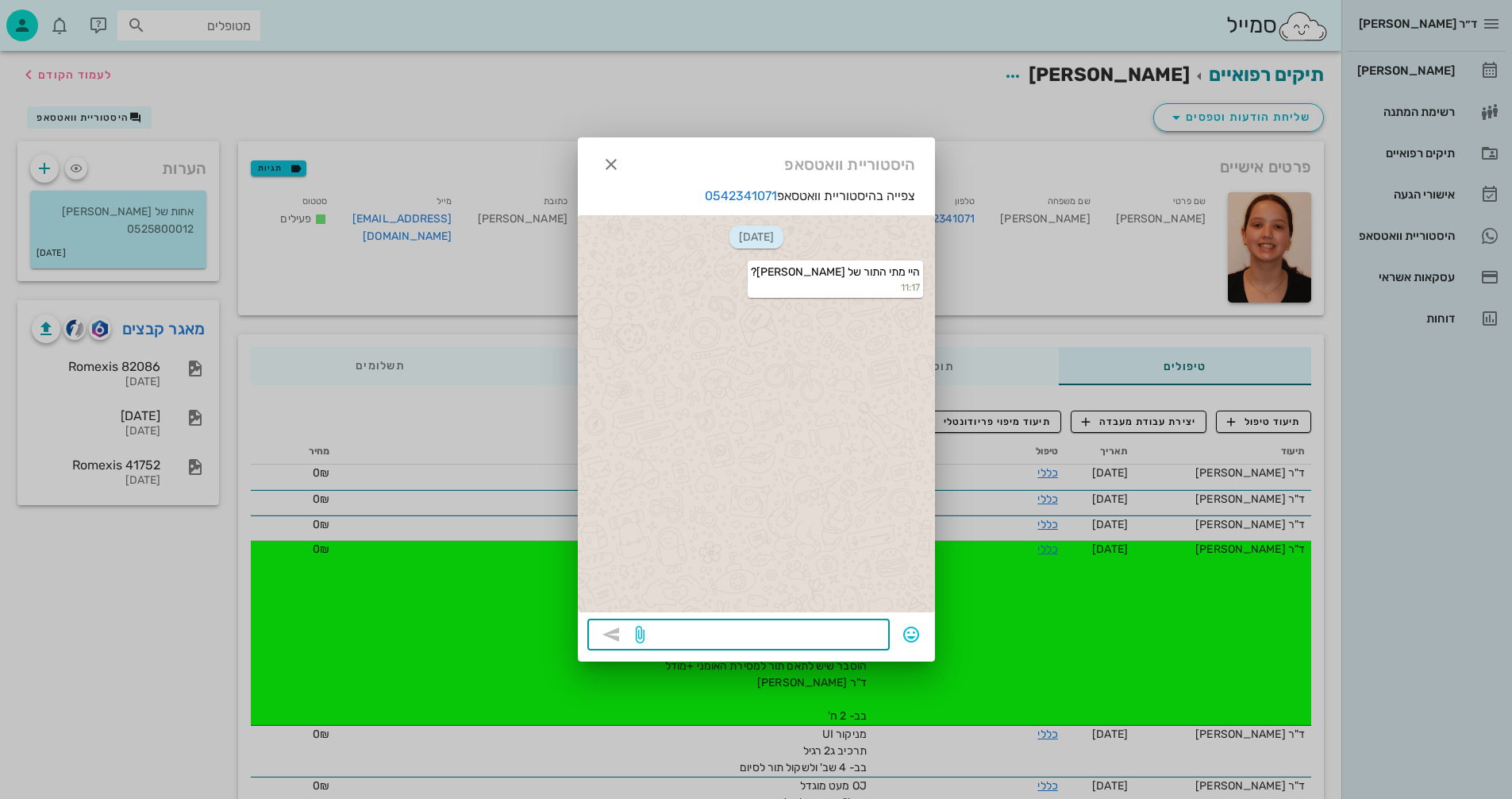
click at [861, 635] on textarea at bounding box center [764, 635] width 233 height 25
click at [802, 634] on textarea "להילה אין תור. התור האחרון" at bounding box center [764, 635] width 233 height 25
click at [730, 629] on textarea "להילה אין תור. לתור האחרון" at bounding box center [764, 635] width 233 height 25
drag, startPoint x: 735, startPoint y: 632, endPoint x: 705, endPoint y: 635, distance: 30.1
click at [705, 635] on textarea "להילה אין תור. לתור האחרון לא" at bounding box center [764, 635] width 233 height 25
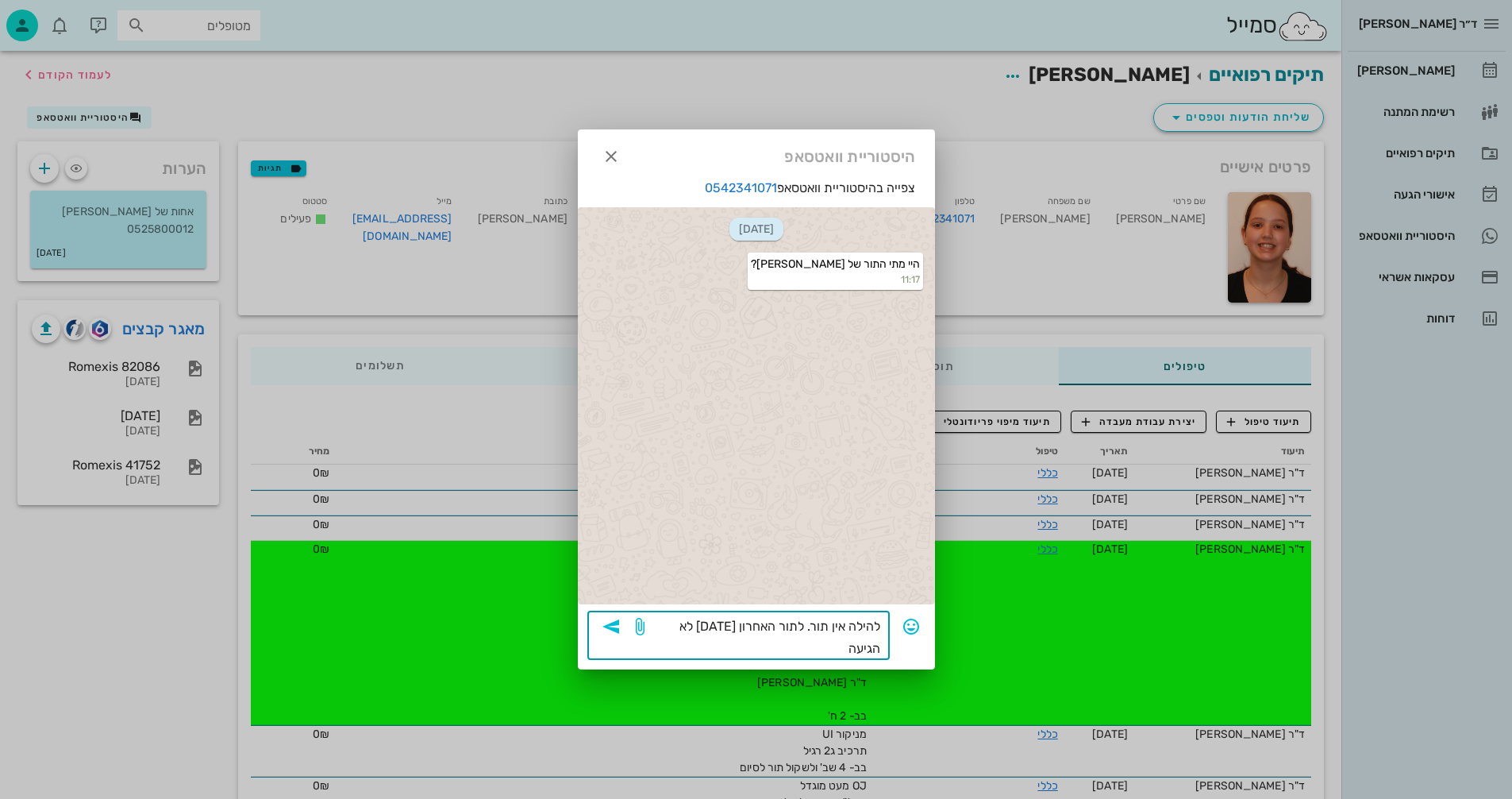
click at [804, 622] on textarea "להילה אין תור. לתור האחרון 22/9/24 לא הגיעה" at bounding box center [764, 637] width 233 height 44
drag, startPoint x: 681, startPoint y: 627, endPoint x: 662, endPoint y: 631, distance: 19.4
click at [662, 631] on textarea "להילה אין תור. התור האחרון 22/9/24 לא הגיעה" at bounding box center [764, 637] width 233 height 44
drag, startPoint x: 844, startPoint y: 652, endPoint x: 887, endPoint y: 656, distance: 43.2
click at [887, 656] on div "​ להילה אין תור. התור האחרון 22/9/24 הגיעה" at bounding box center [739, 635] width 303 height 49
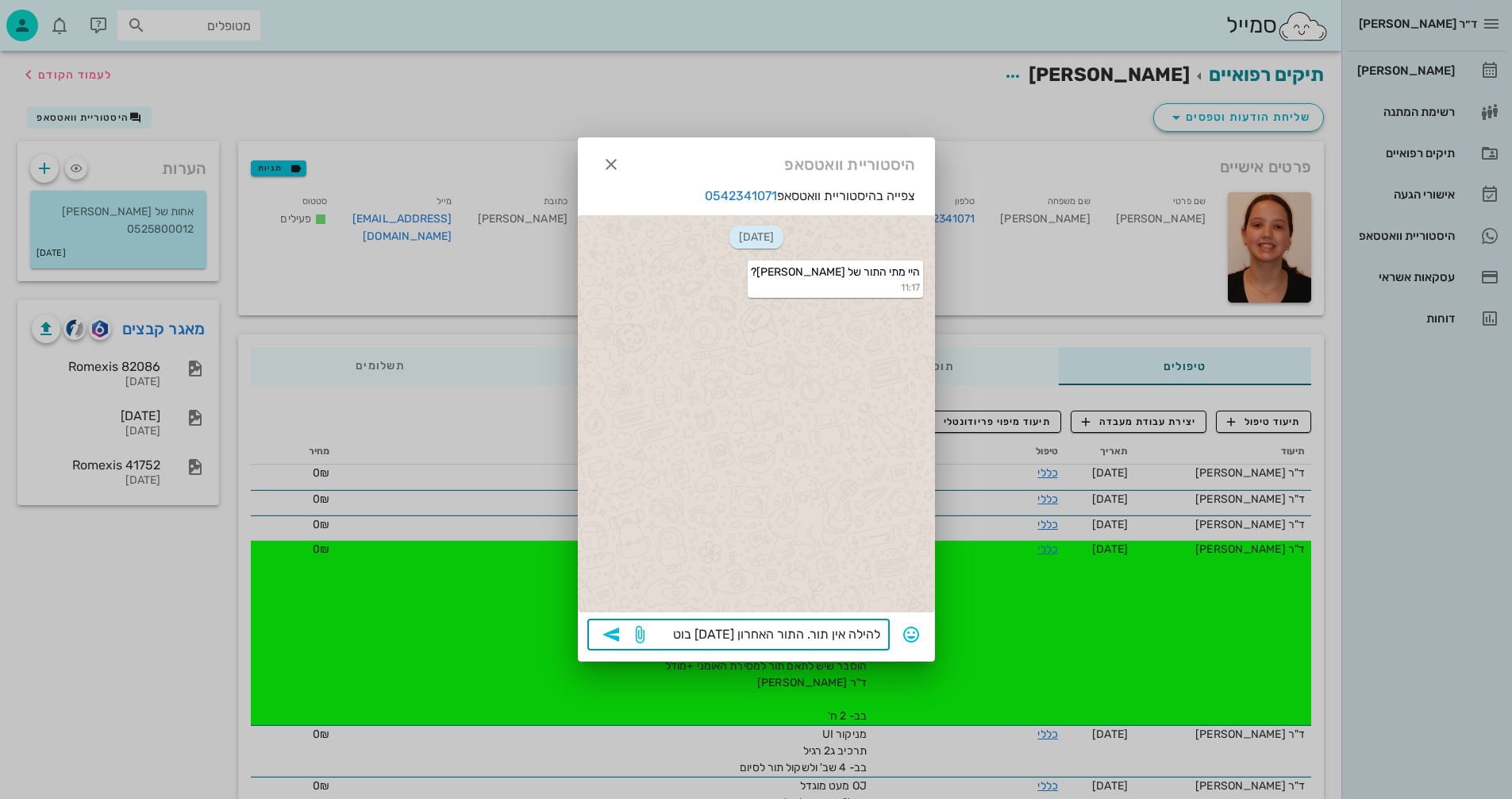
type textarea "להילה אין תור. התור האחרון 22/9/24 בוטל"
click at [614, 634] on icon "button" at bounding box center [611, 634] width 19 height 19
click at [818, 629] on textarea at bounding box center [764, 635] width 233 height 25
type textarea "מאז לא תואם תור חדש"
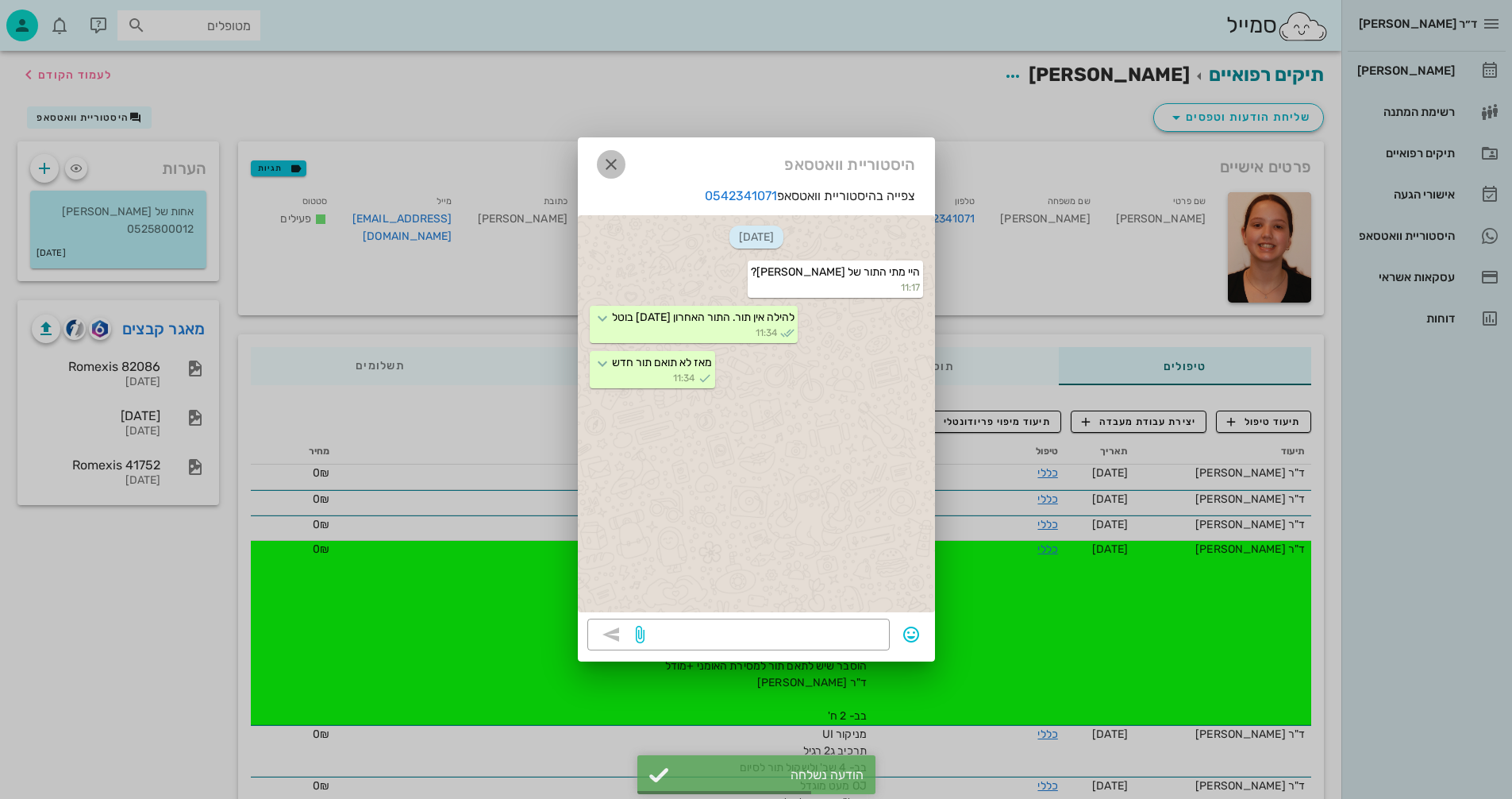
click at [606, 163] on icon "button" at bounding box center [611, 164] width 19 height 19
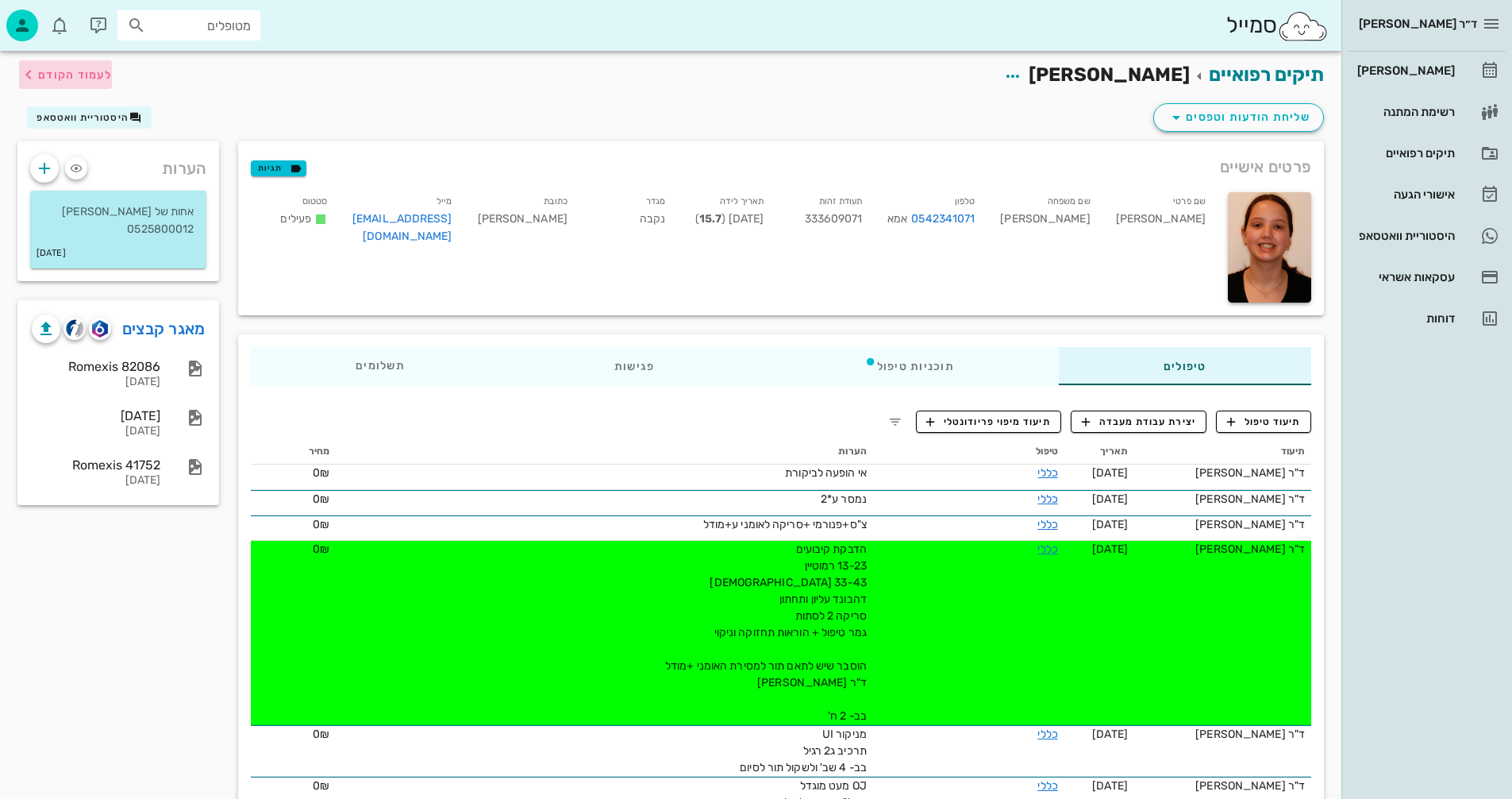
click at [76, 71] on span "לעמוד הקודם" at bounding box center [75, 75] width 74 height 13
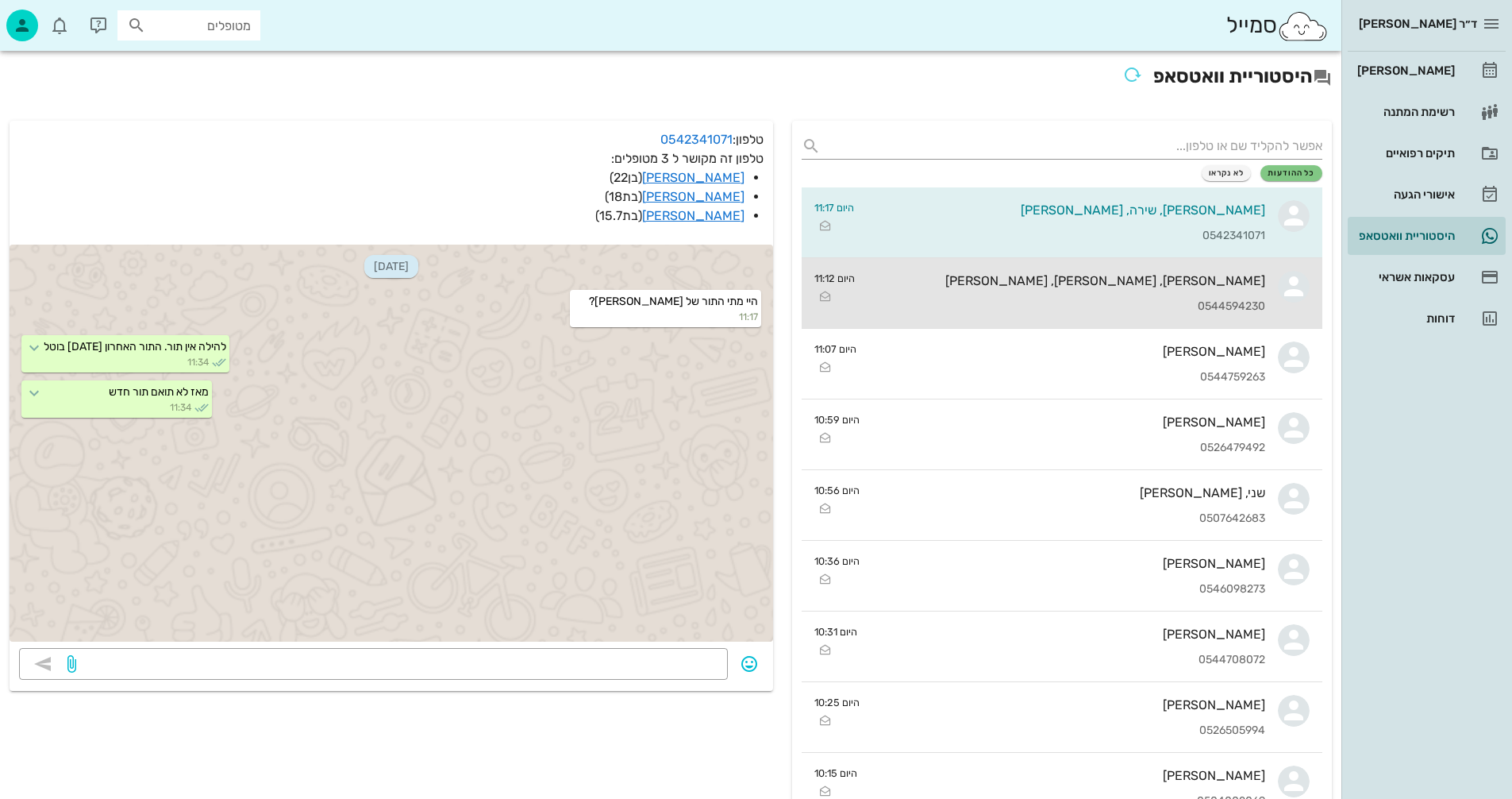
click at [1006, 284] on div "[PERSON_NAME], [PERSON_NAME], [PERSON_NAME]" at bounding box center [1066, 281] width 397 height 15
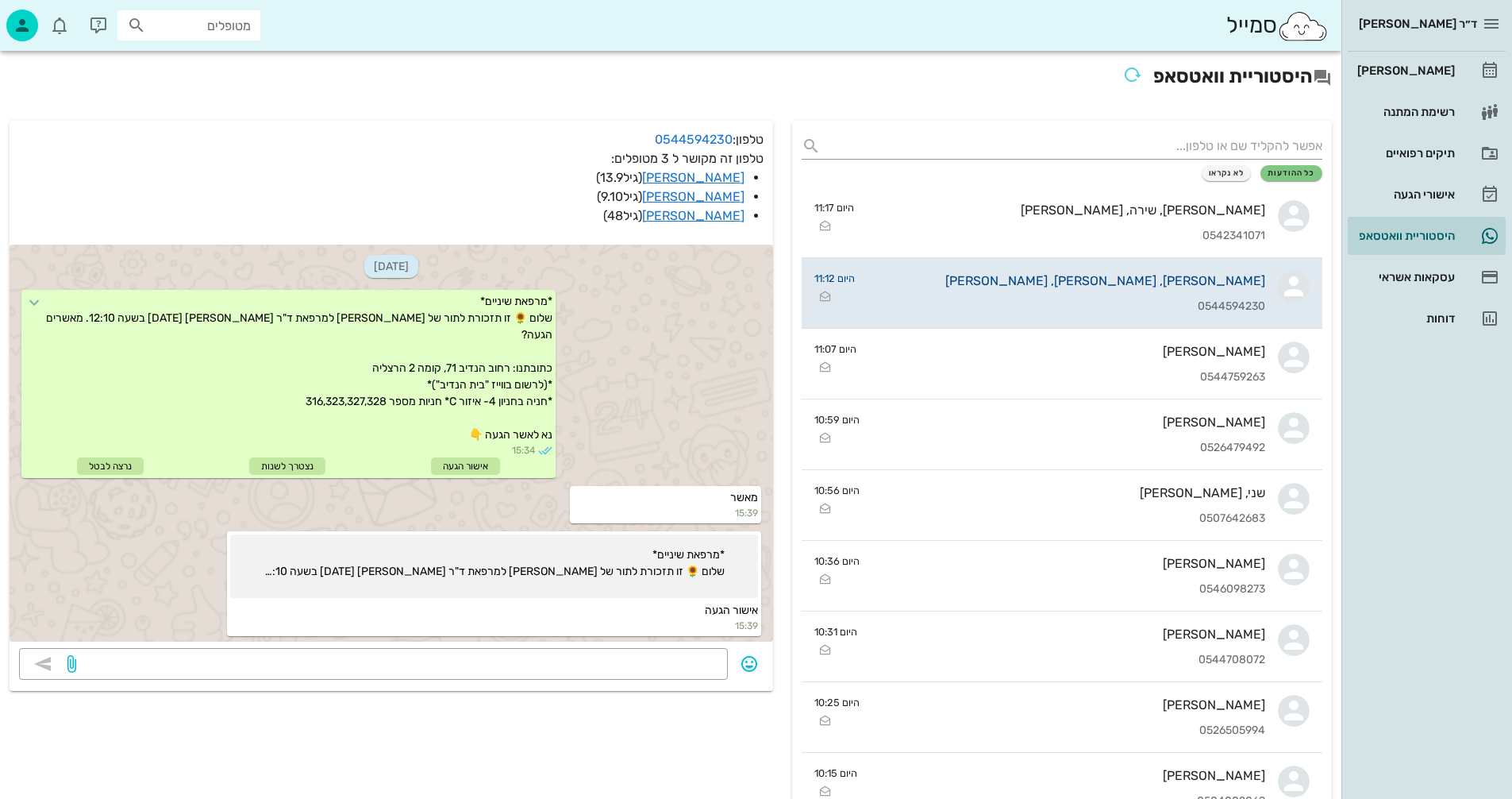
scroll to position [2435, 0]
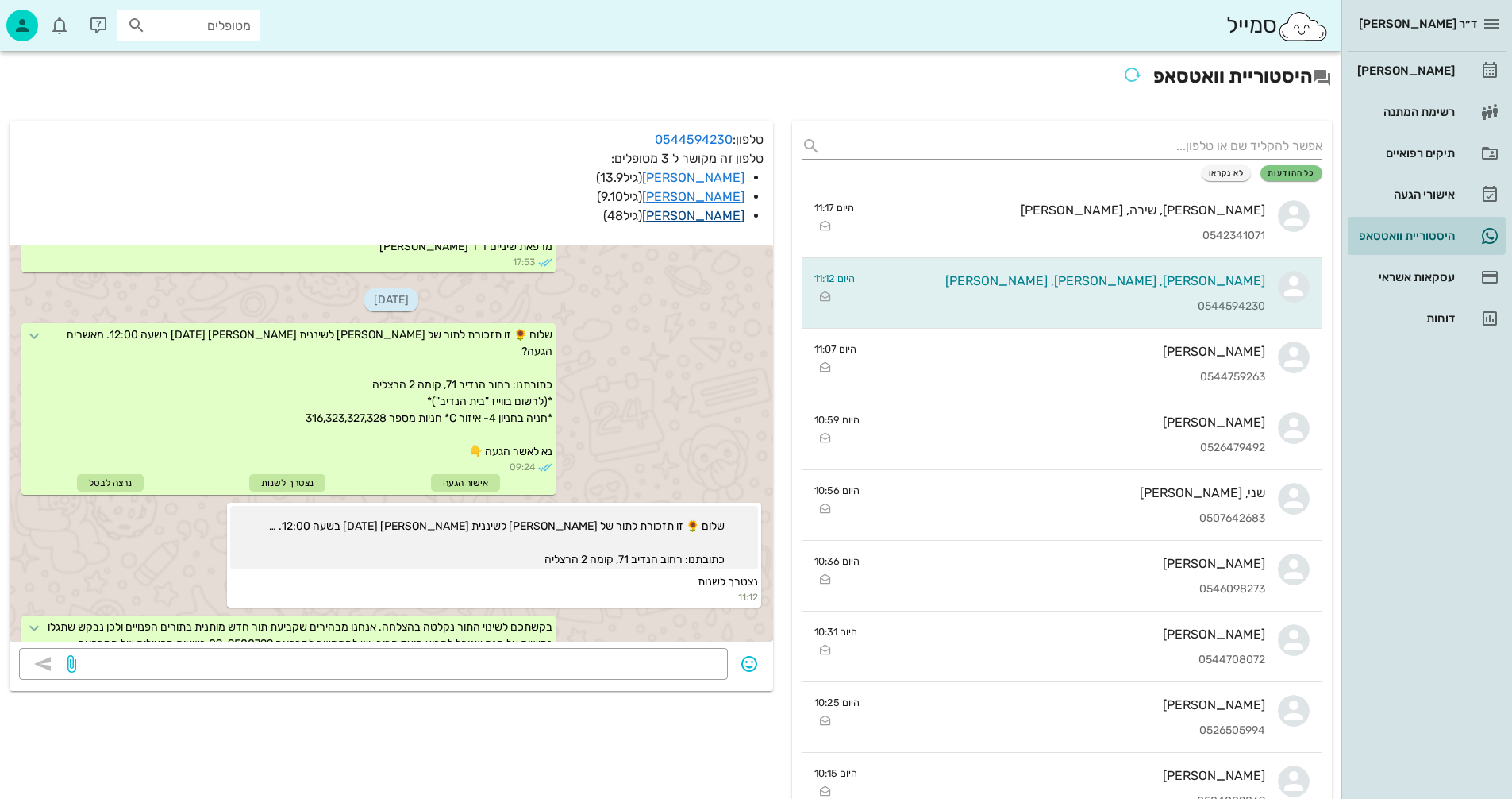
click at [708, 216] on link "[PERSON_NAME]" at bounding box center [694, 215] width 102 height 15
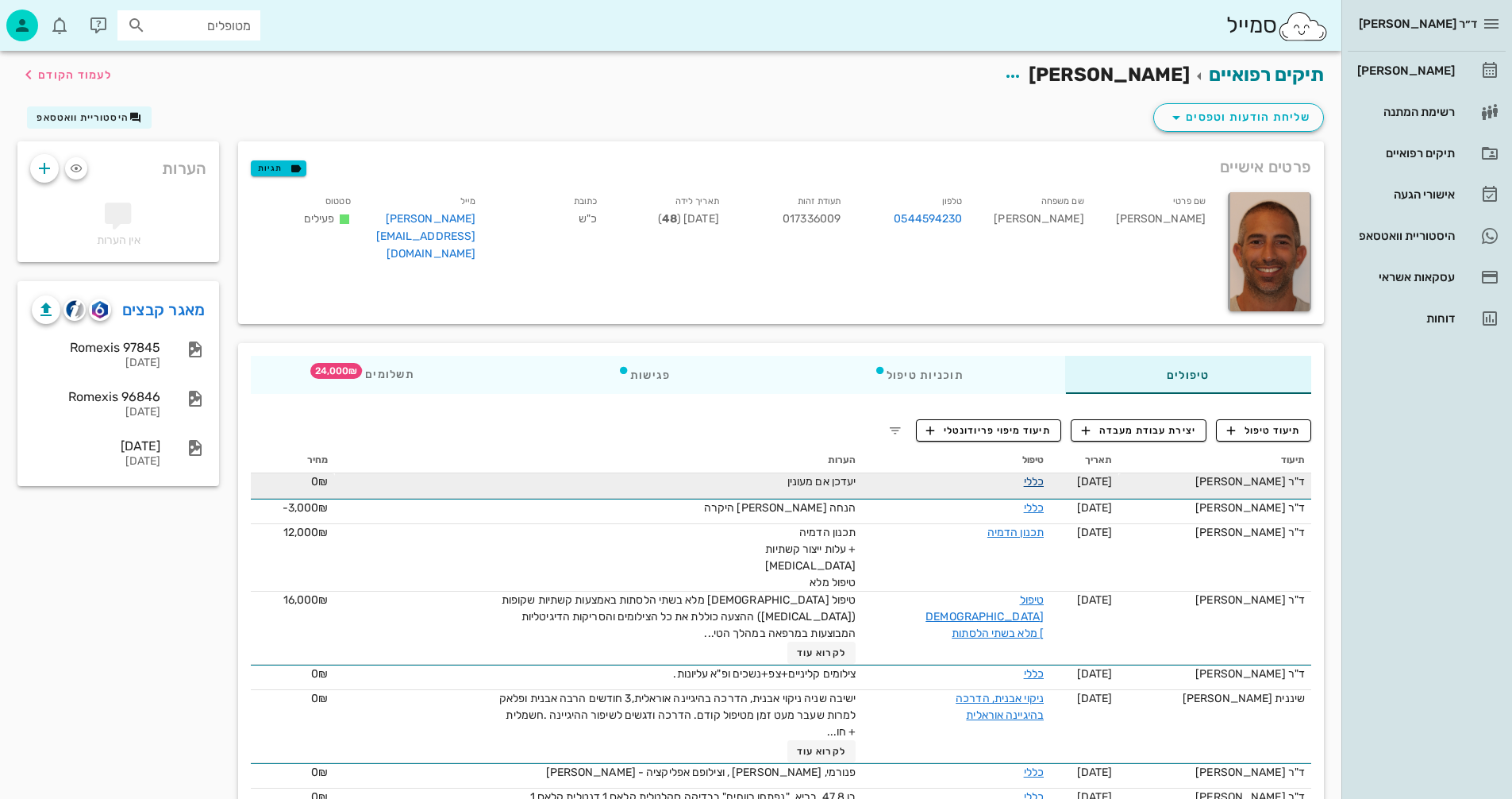
click at [1038, 478] on link "כללי" at bounding box center [1034, 481] width 20 height 13
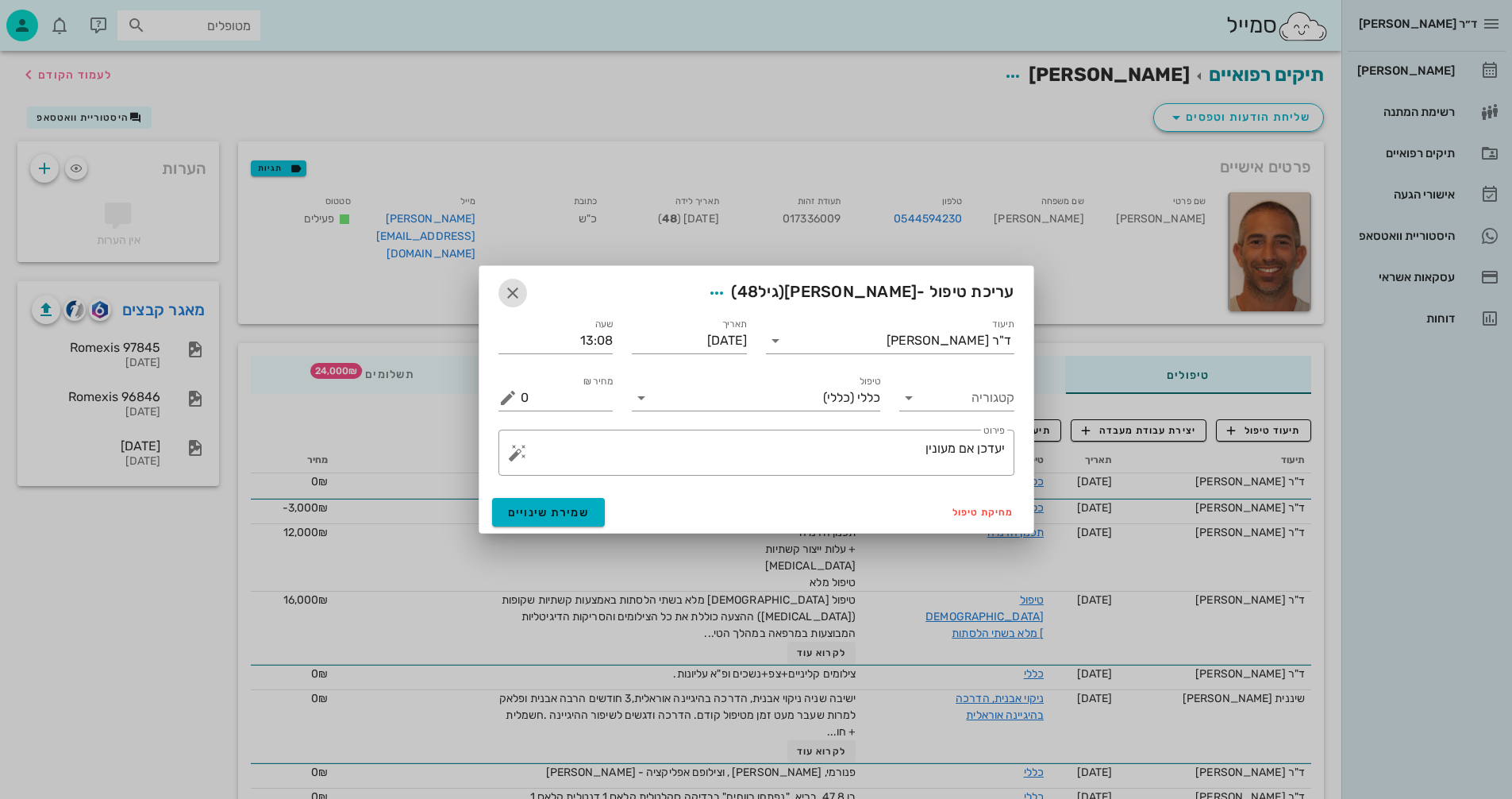
click at [510, 291] on icon "button" at bounding box center [513, 293] width 19 height 19
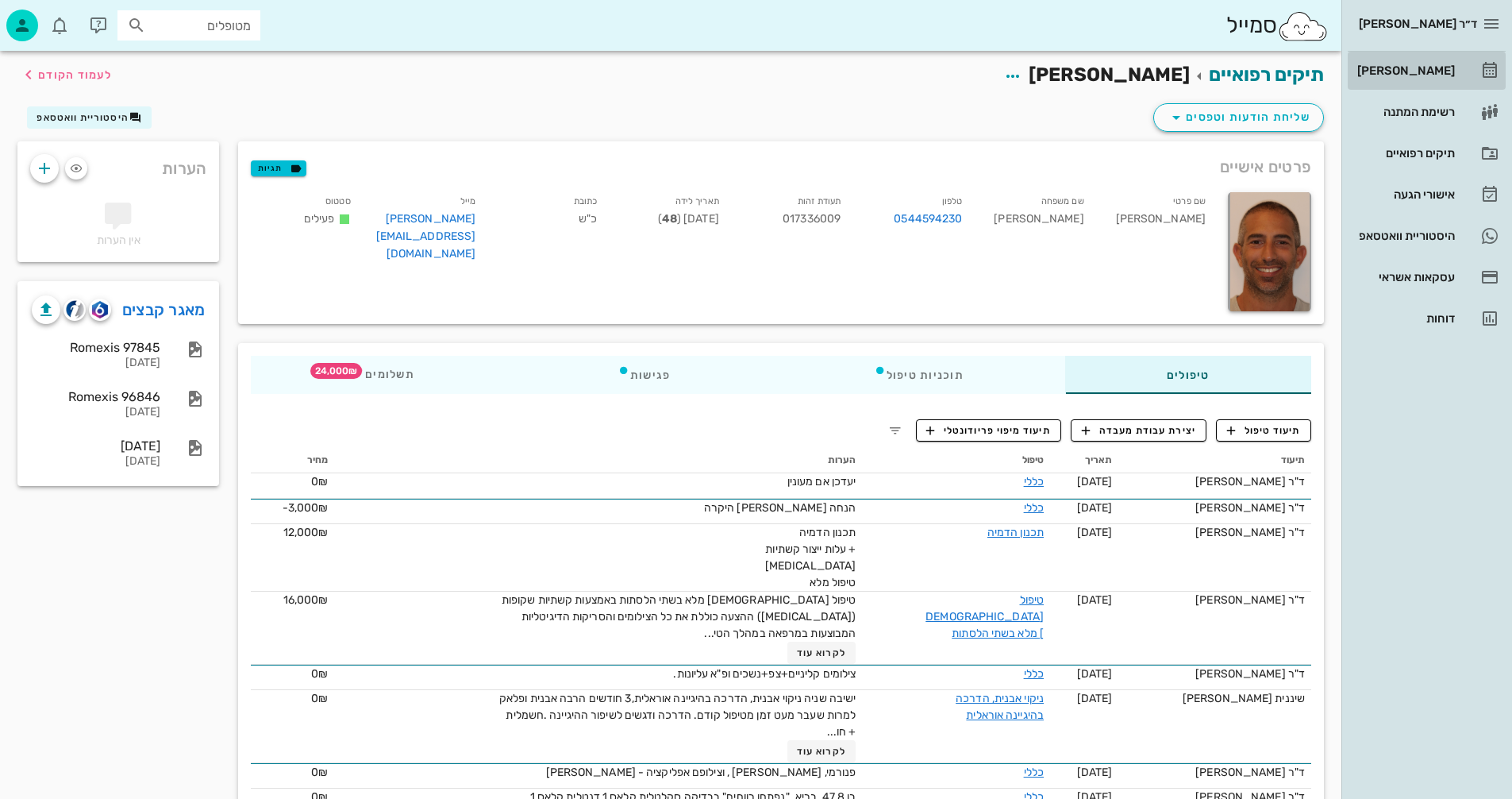
click at [1417, 74] on div "[PERSON_NAME]" at bounding box center [1404, 70] width 101 height 13
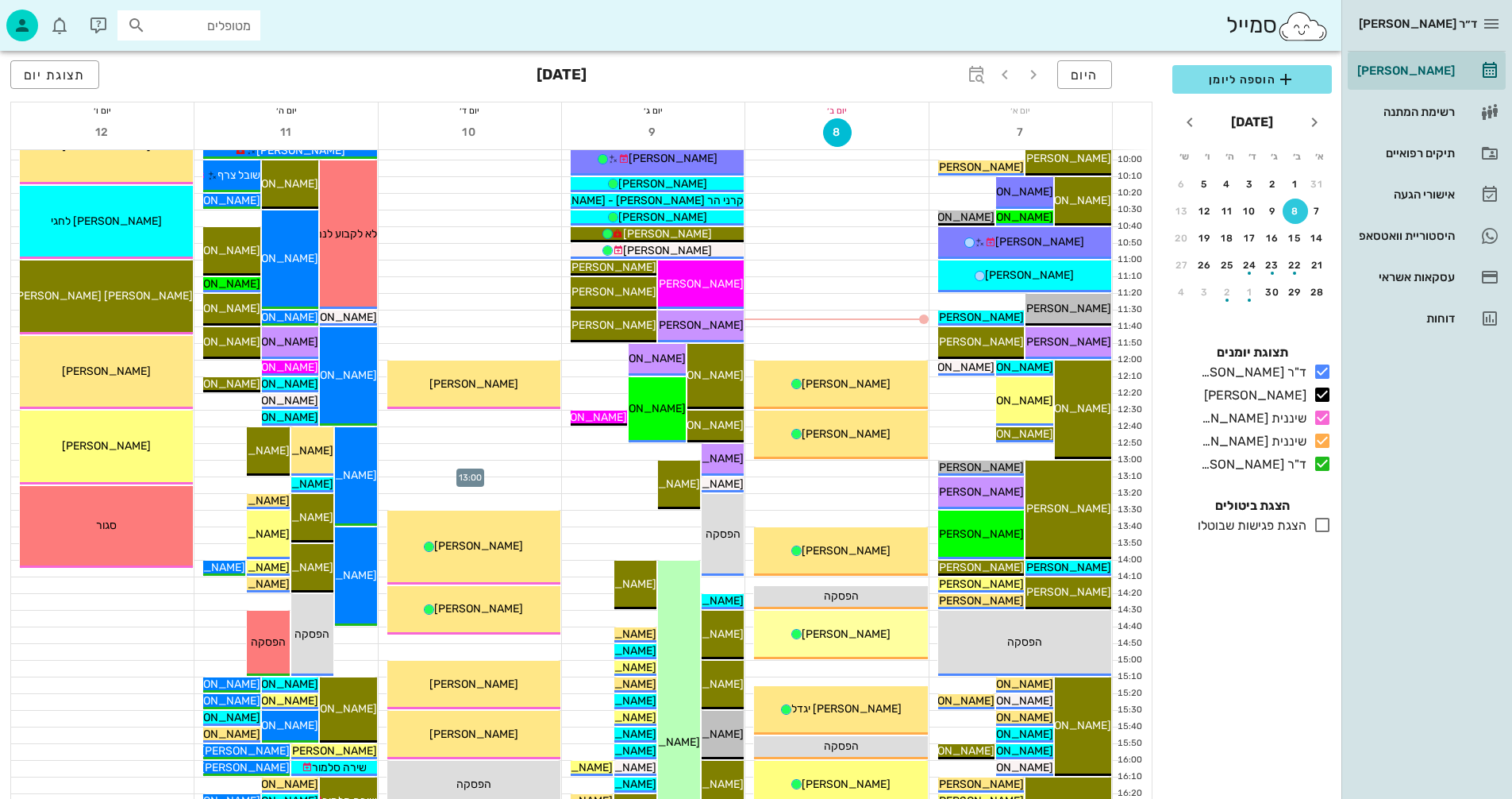
scroll to position [318, 0]
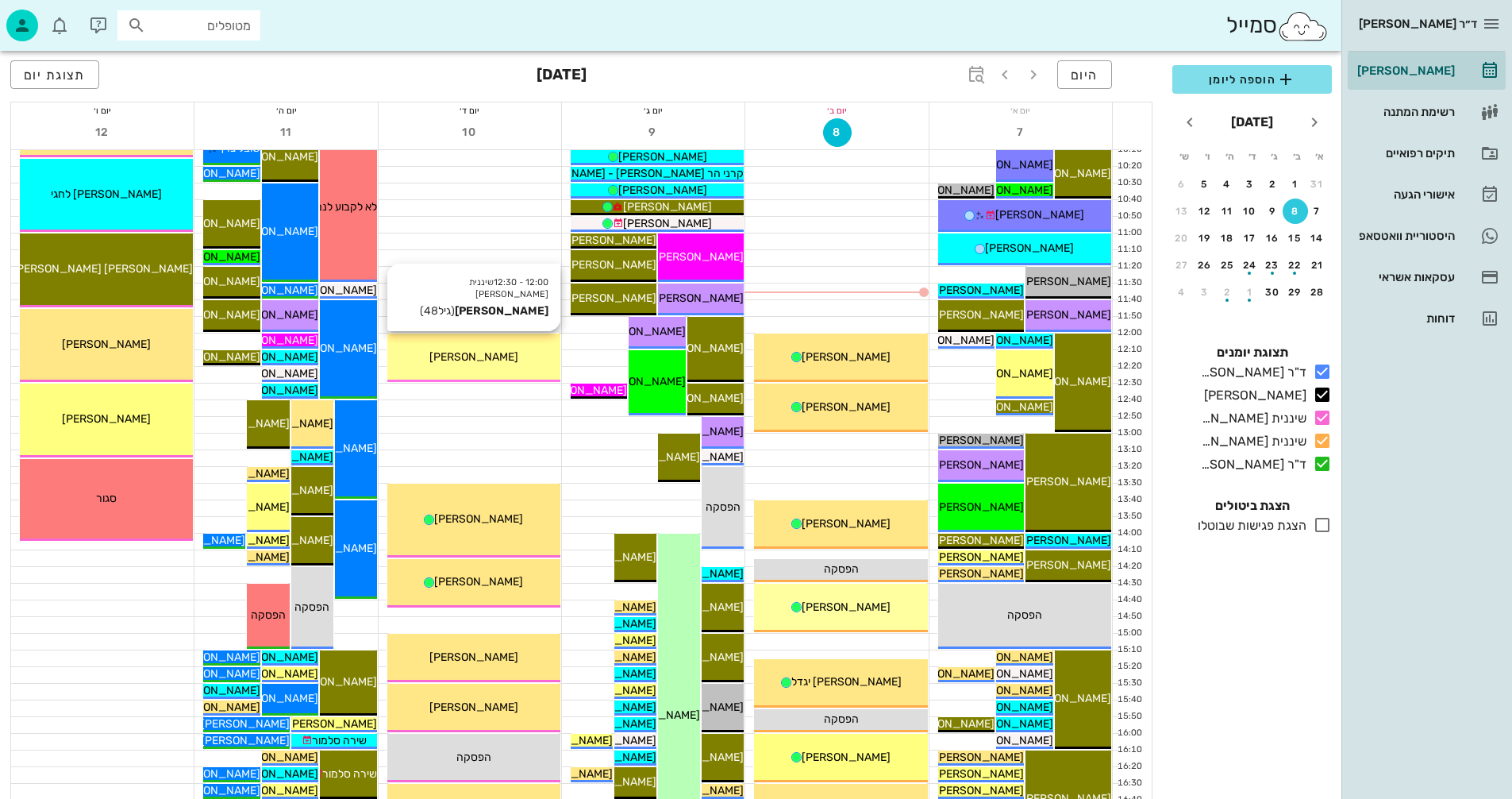
click at [460, 352] on span "[PERSON_NAME]" at bounding box center [474, 357] width 89 height 13
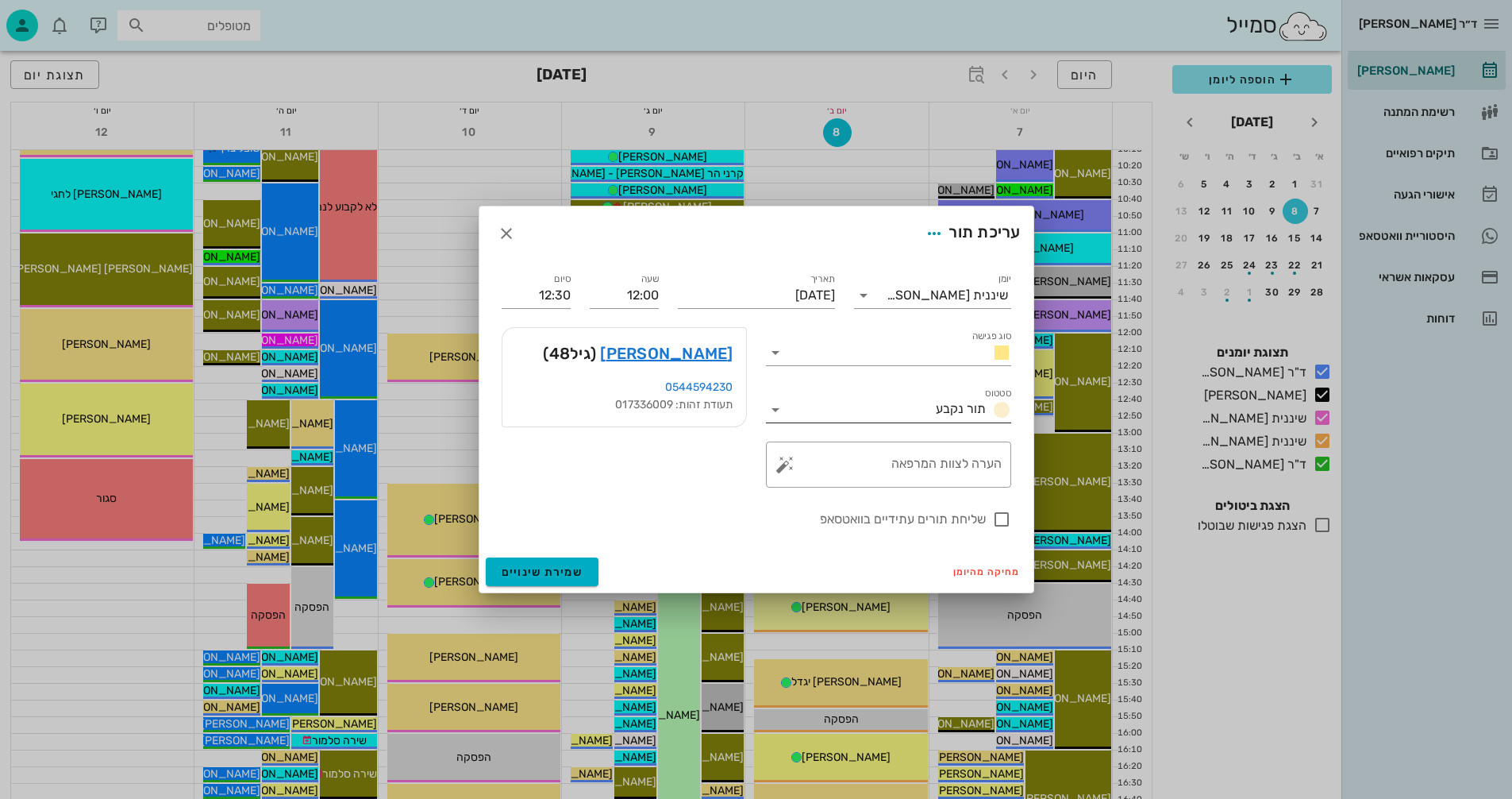
click at [777, 408] on icon at bounding box center [775, 410] width 19 height 19
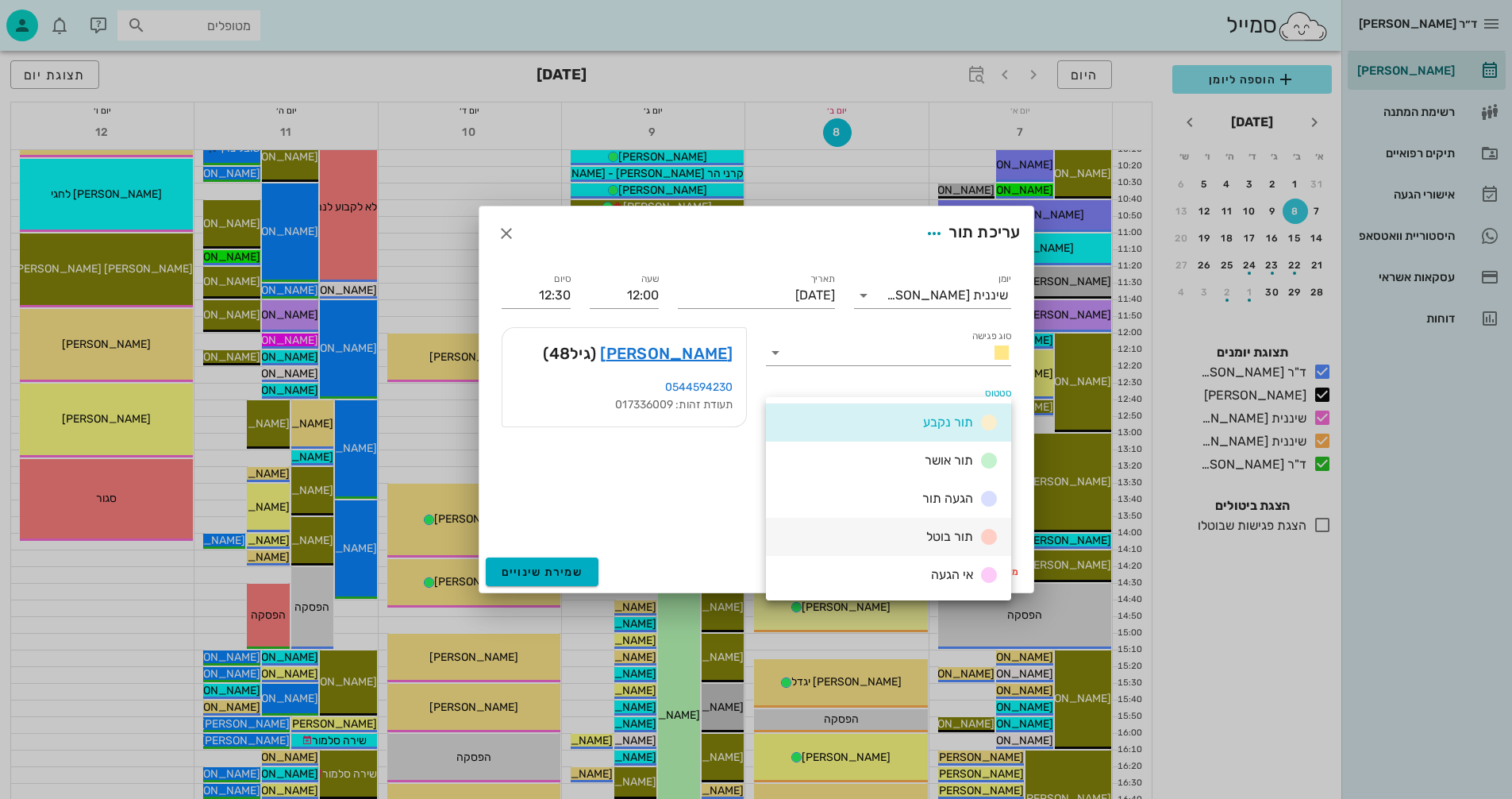
click at [943, 535] on span "תור בוטל" at bounding box center [950, 537] width 47 height 15
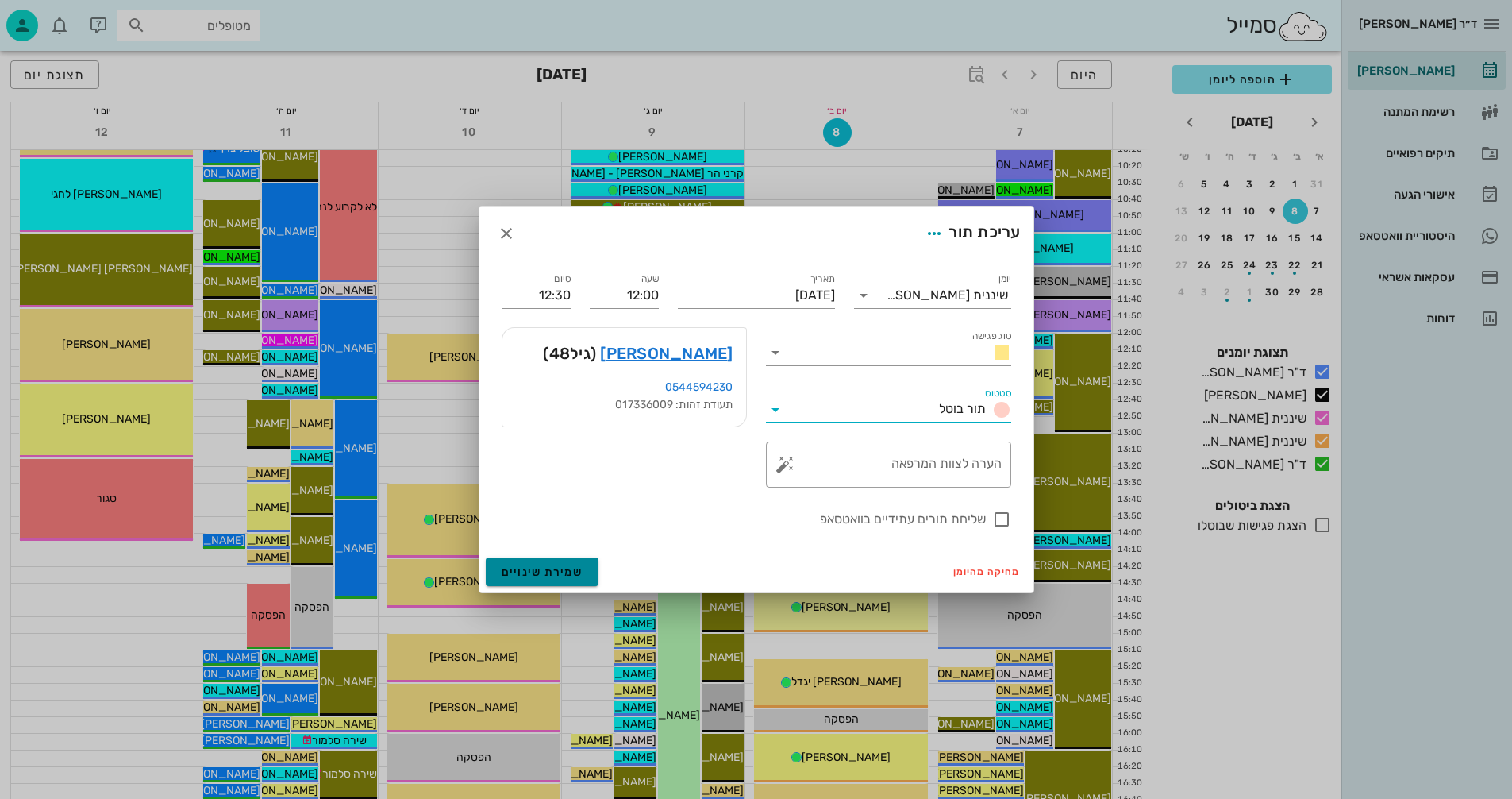
click at [517, 574] on span "שמירת שינויים" at bounding box center [542, 572] width 82 height 13
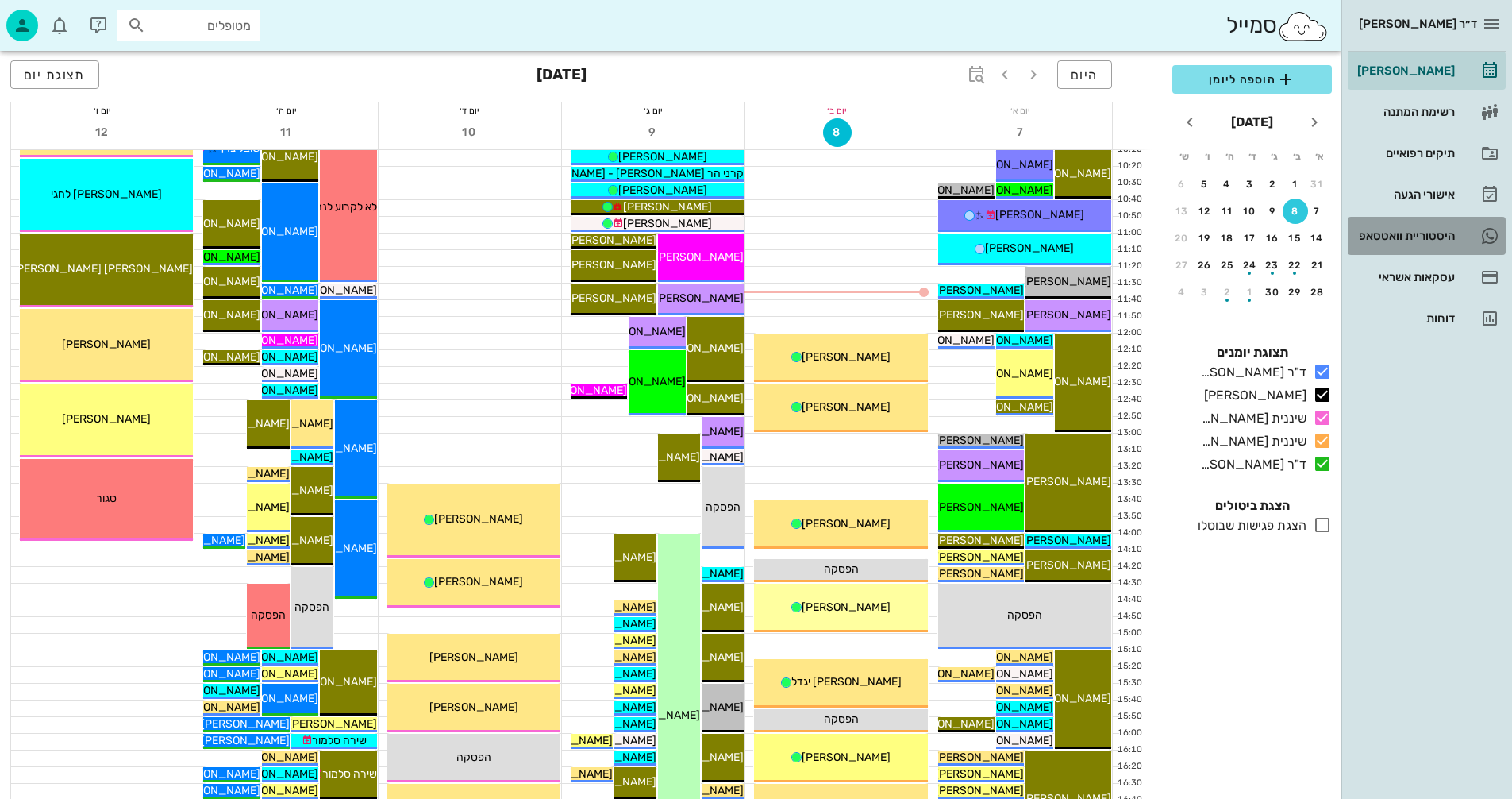
click at [1380, 238] on div "היסטוריית וואטסאפ" at bounding box center [1404, 236] width 101 height 13
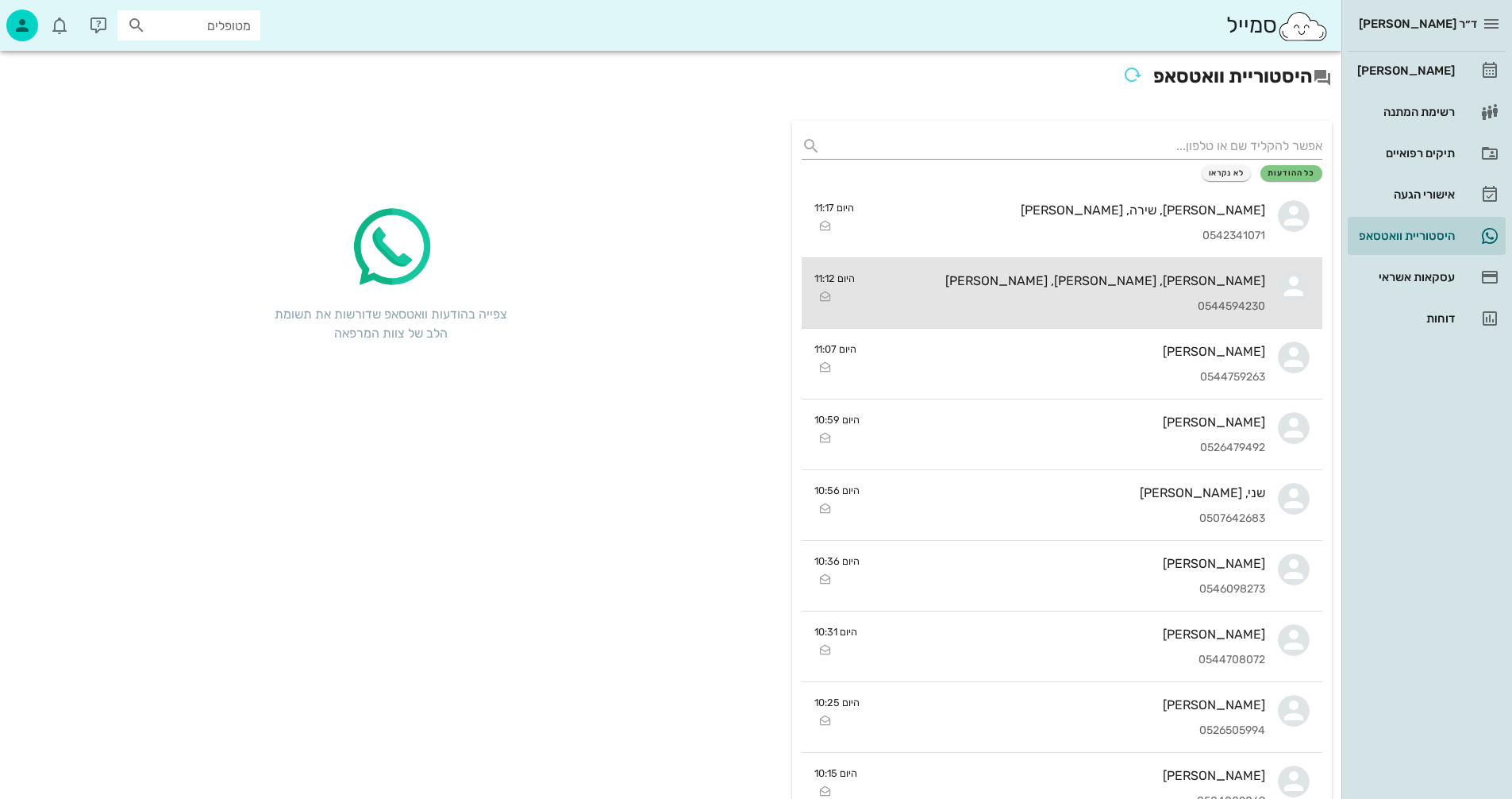
click at [1034, 301] on div "0544594230" at bounding box center [1066, 306] width 397 height 13
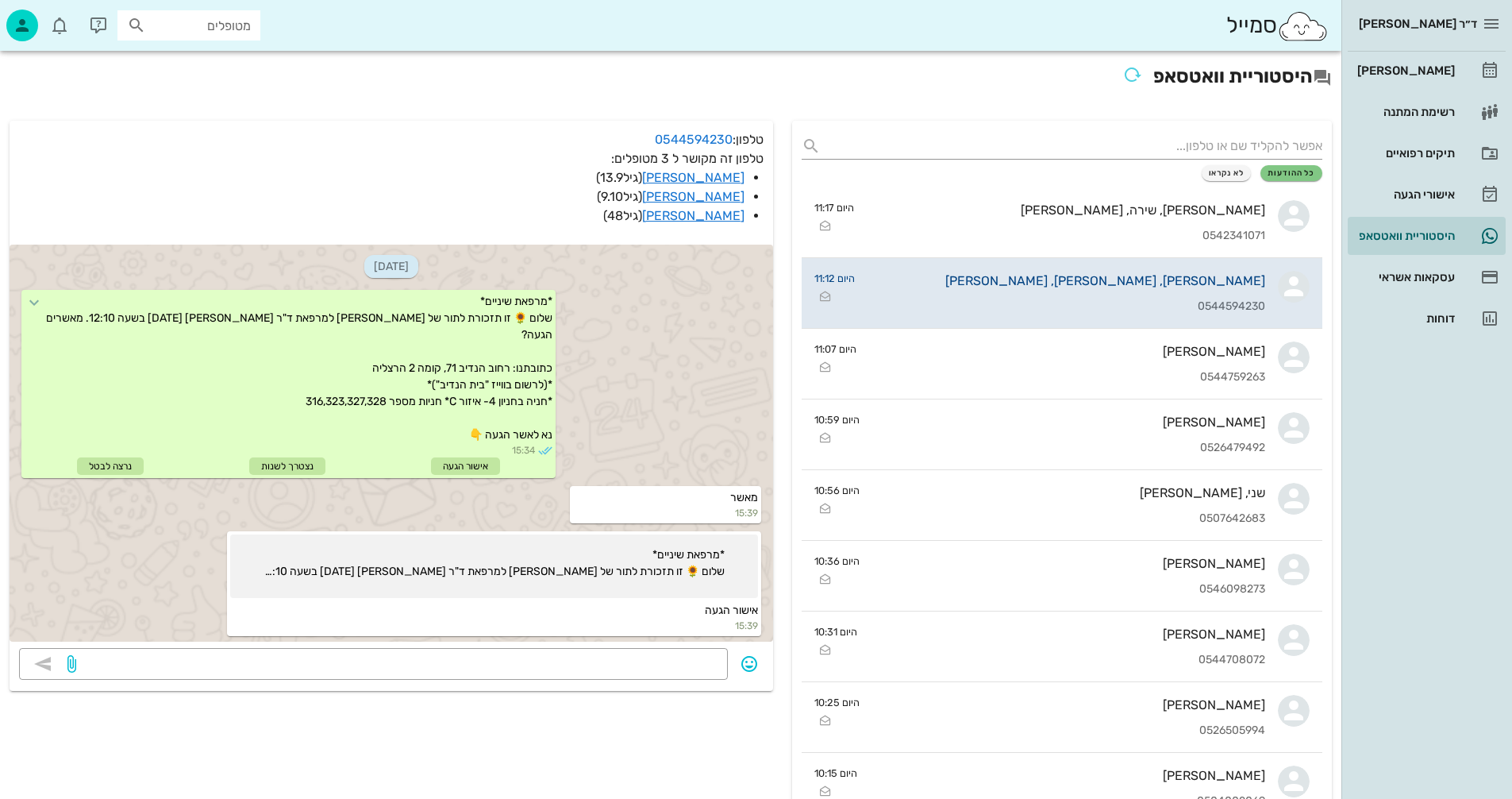
scroll to position [2435, 0]
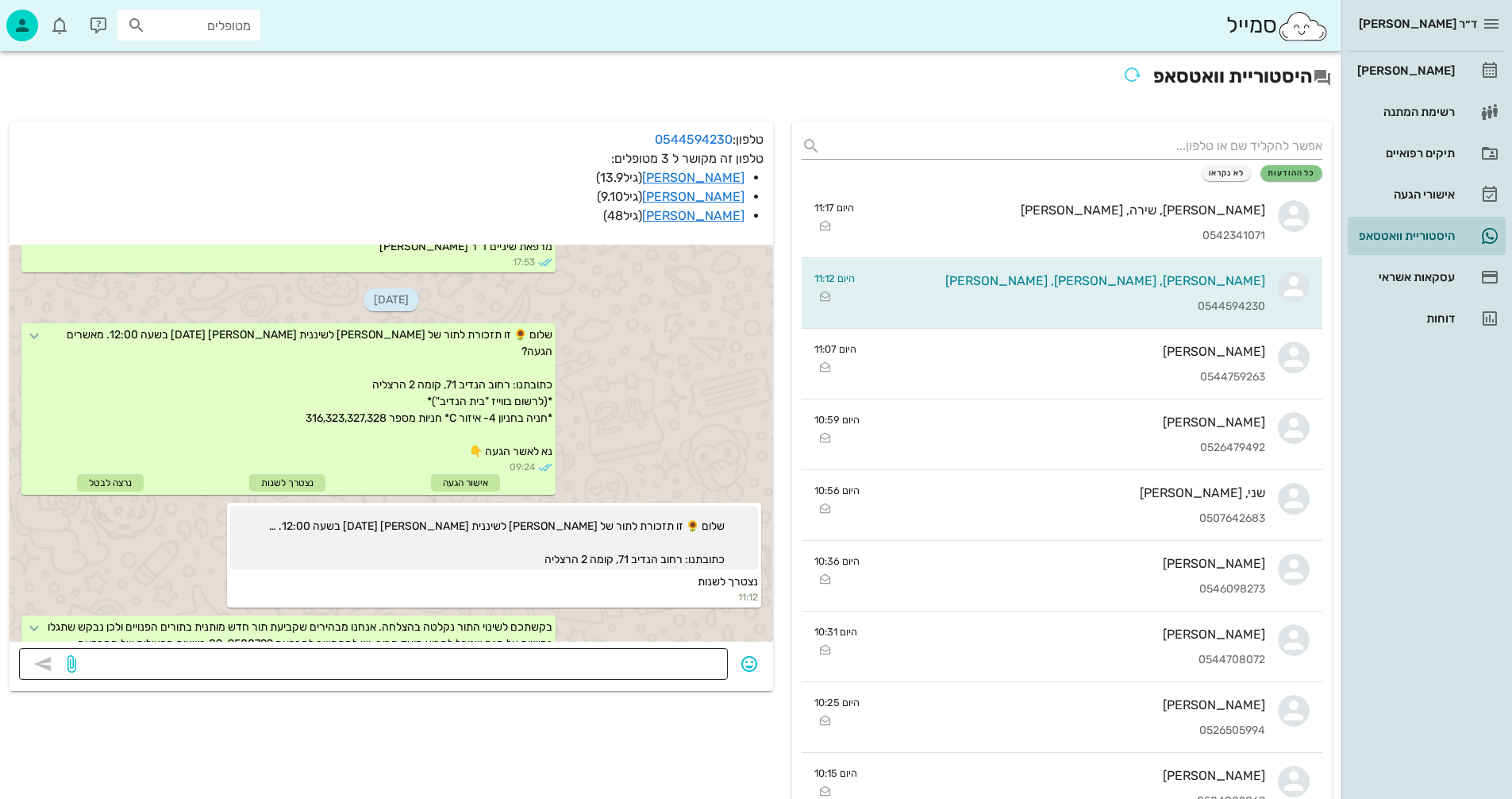
click at [607, 658] on textarea at bounding box center [398, 665] width 639 height 25
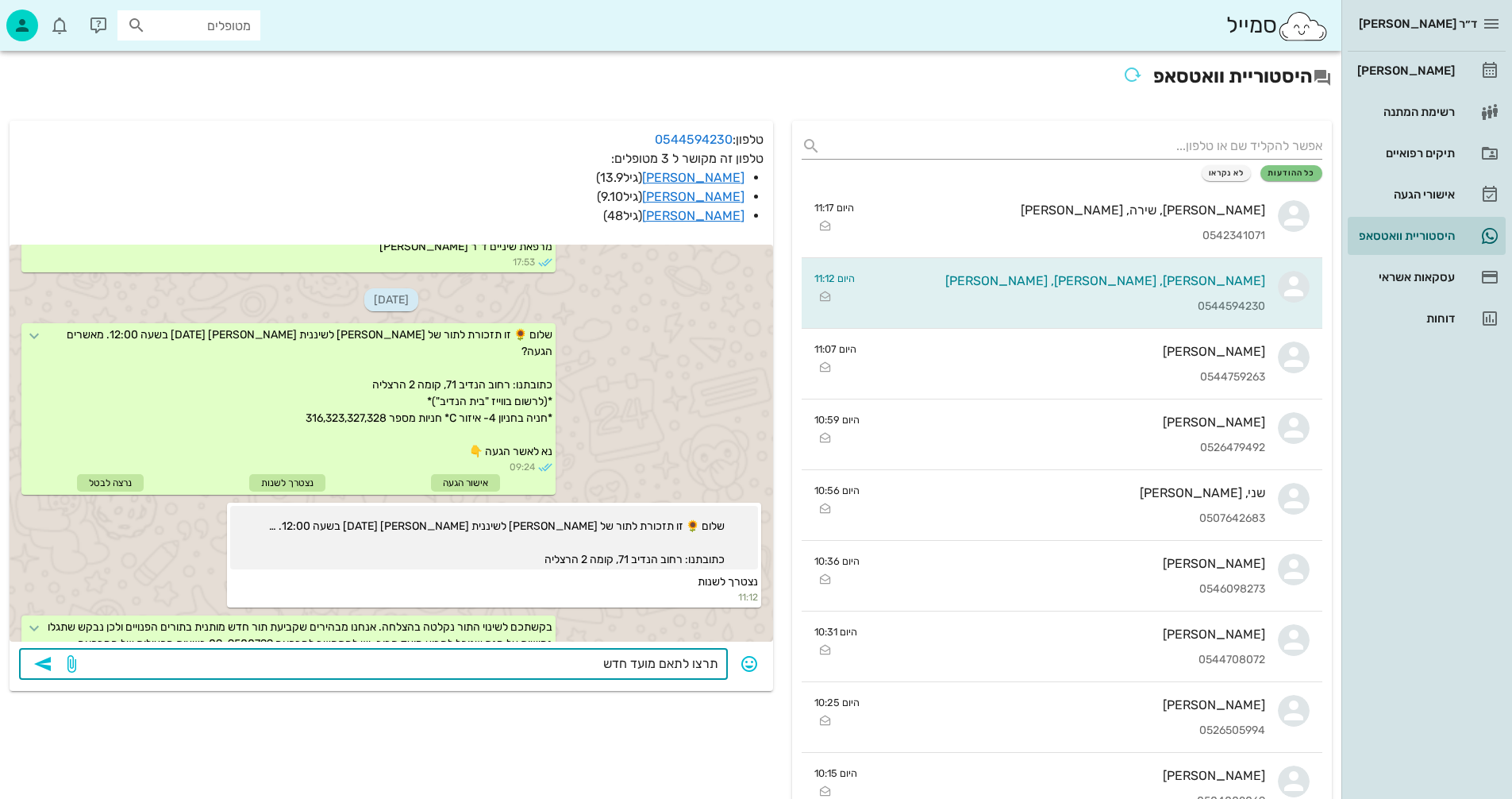
type textarea "תרצו לתאם מועד חדש?"
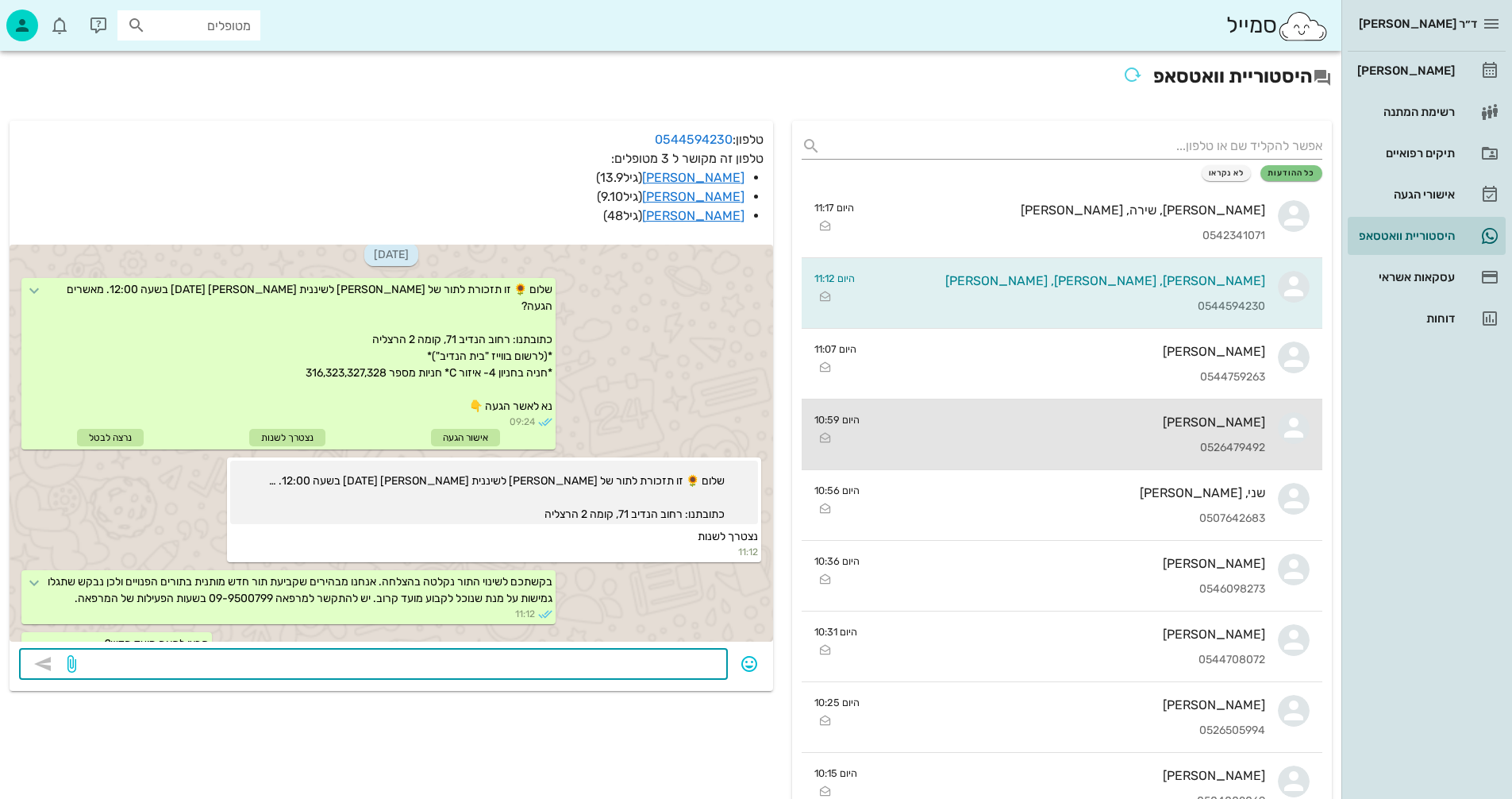
click at [971, 432] on div "שי אמור 0526479492" at bounding box center [1069, 434] width 393 height 70
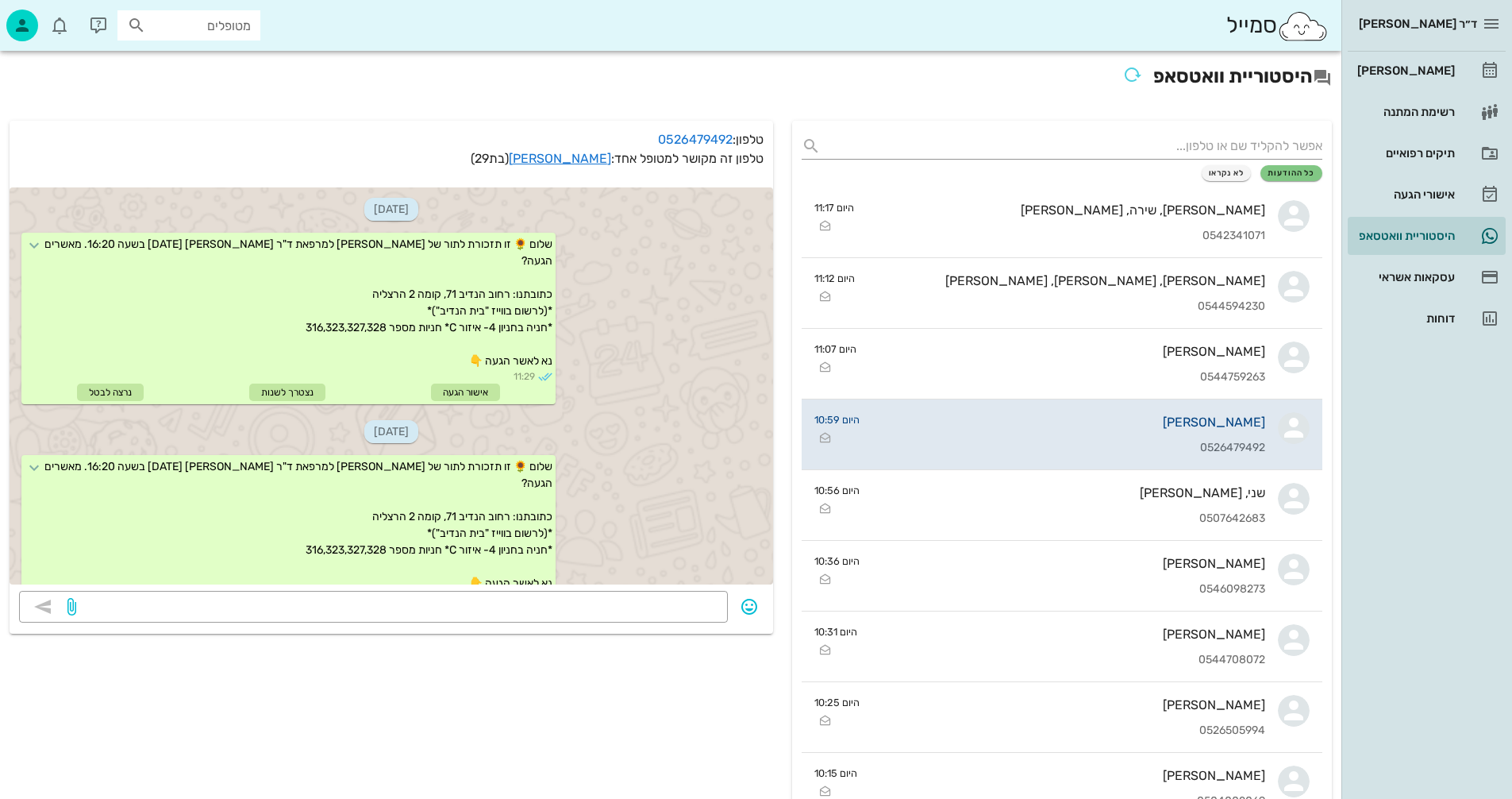
scroll to position [714, 0]
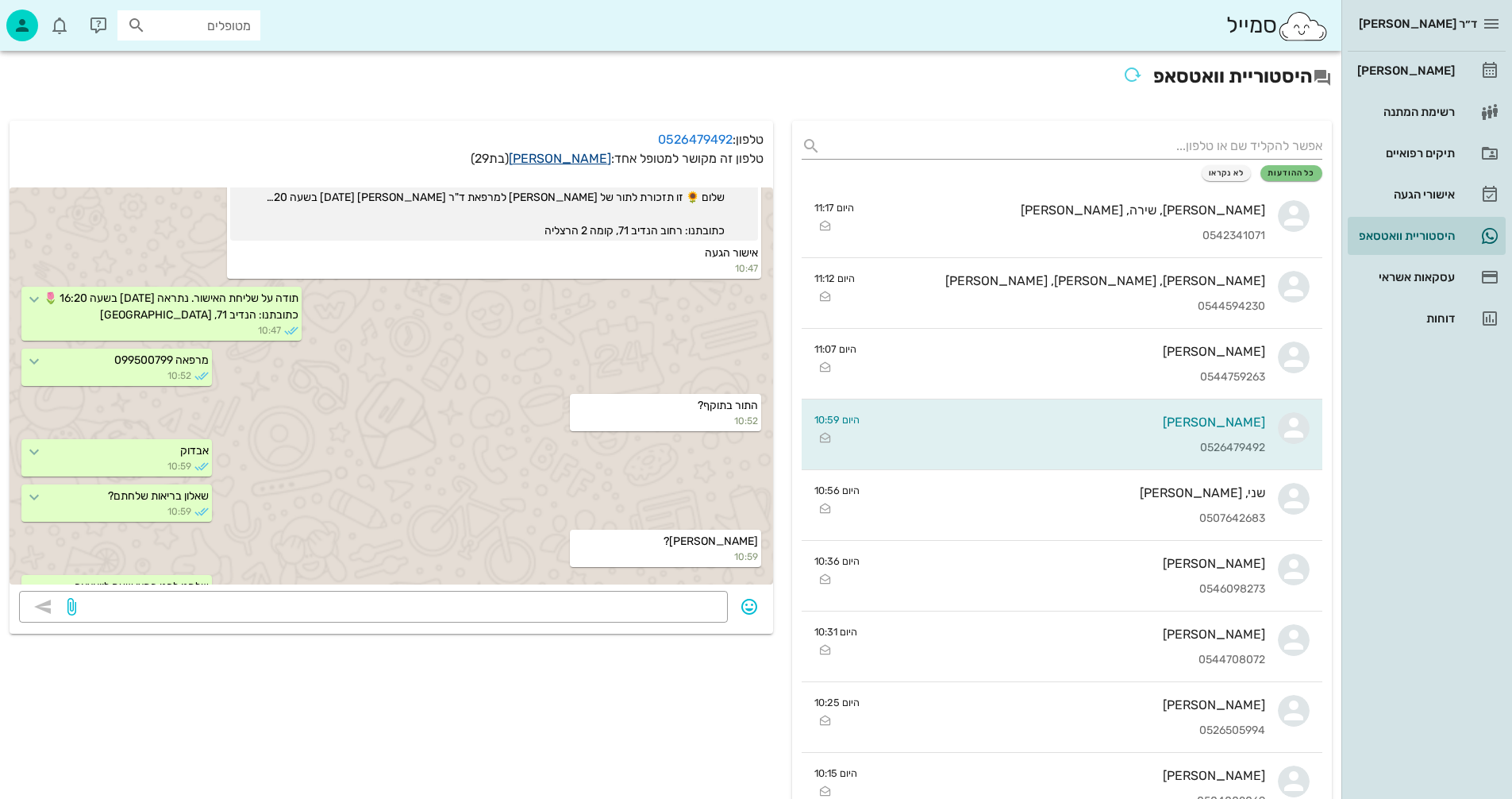
click at [577, 159] on link "שי אמור" at bounding box center [560, 159] width 102 height 15
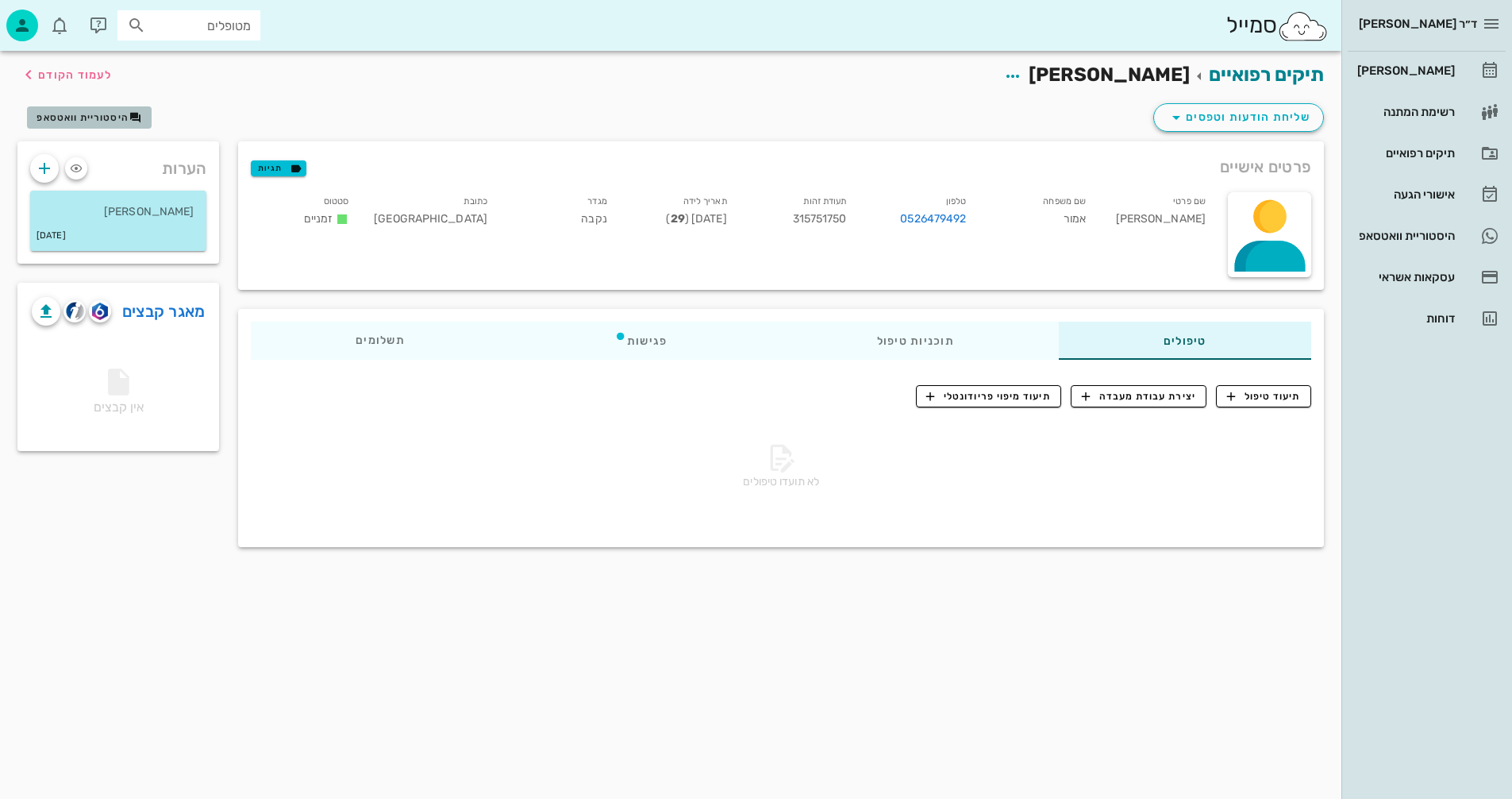
click at [75, 114] on span "היסטוריית וואטסאפ" at bounding box center [83, 118] width 92 height 11
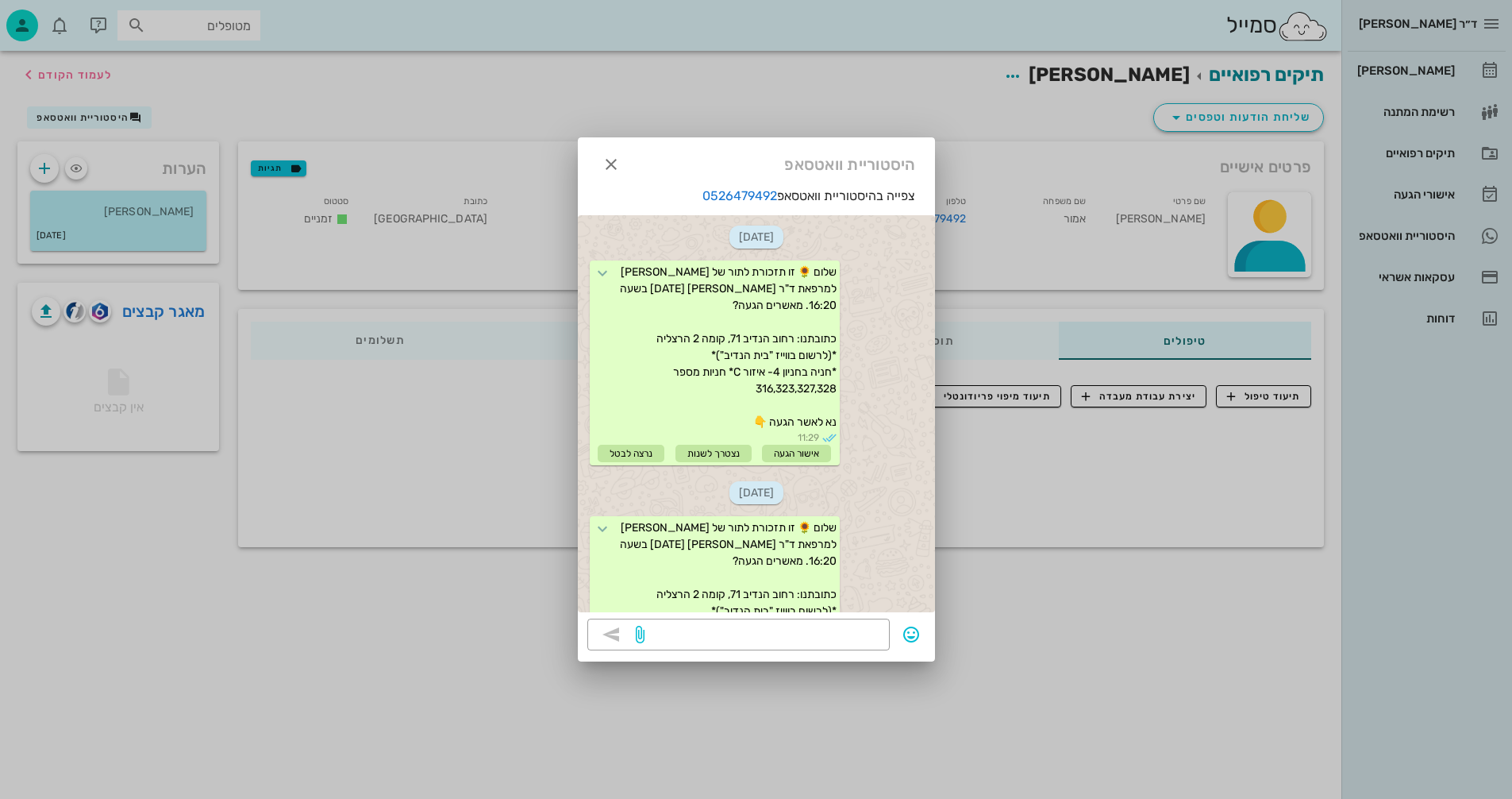
scroll to position [831, 0]
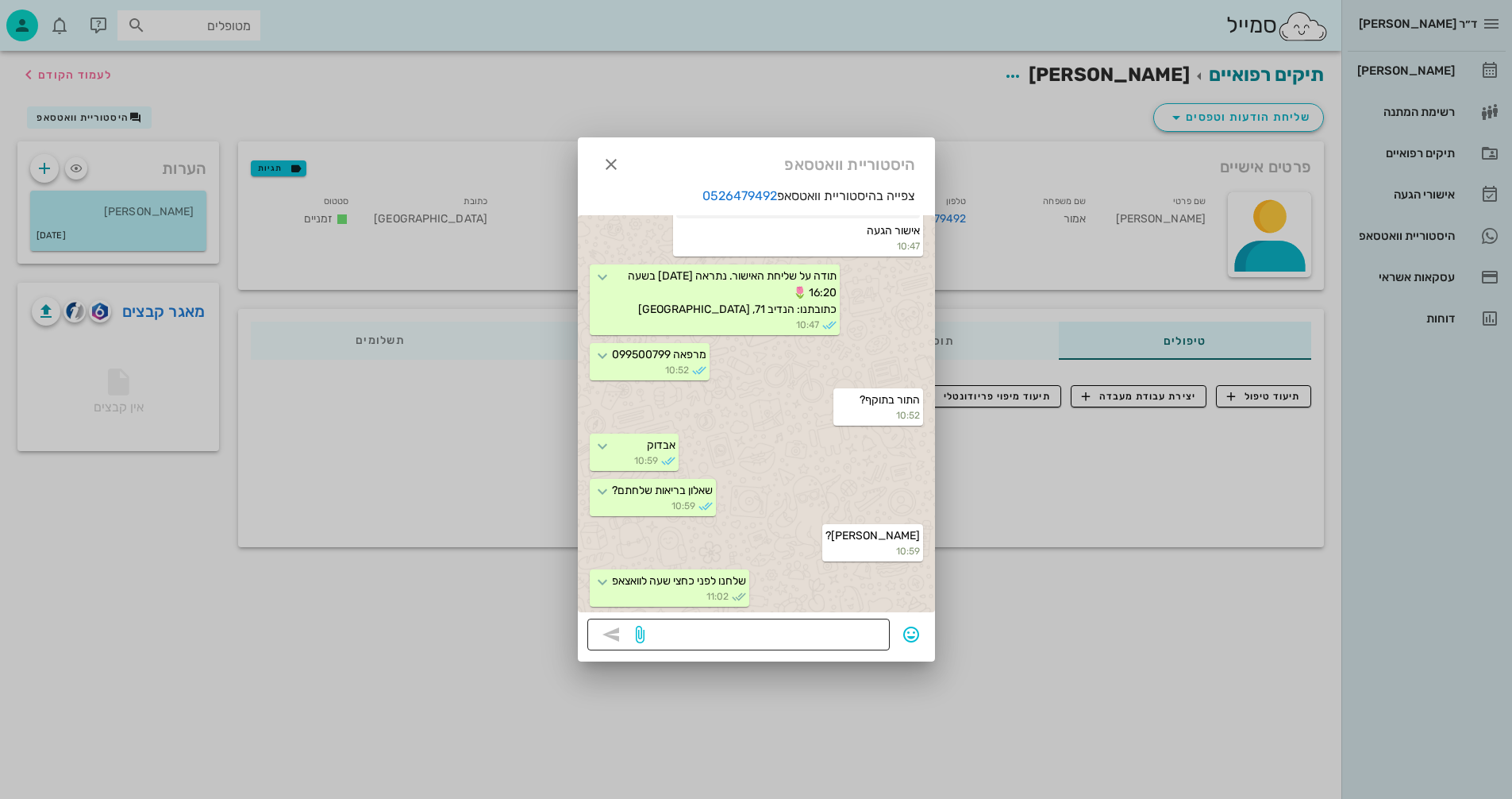
click at [791, 638] on textarea at bounding box center [764, 635] width 233 height 25
type textarea "ממתינים לתשובה"
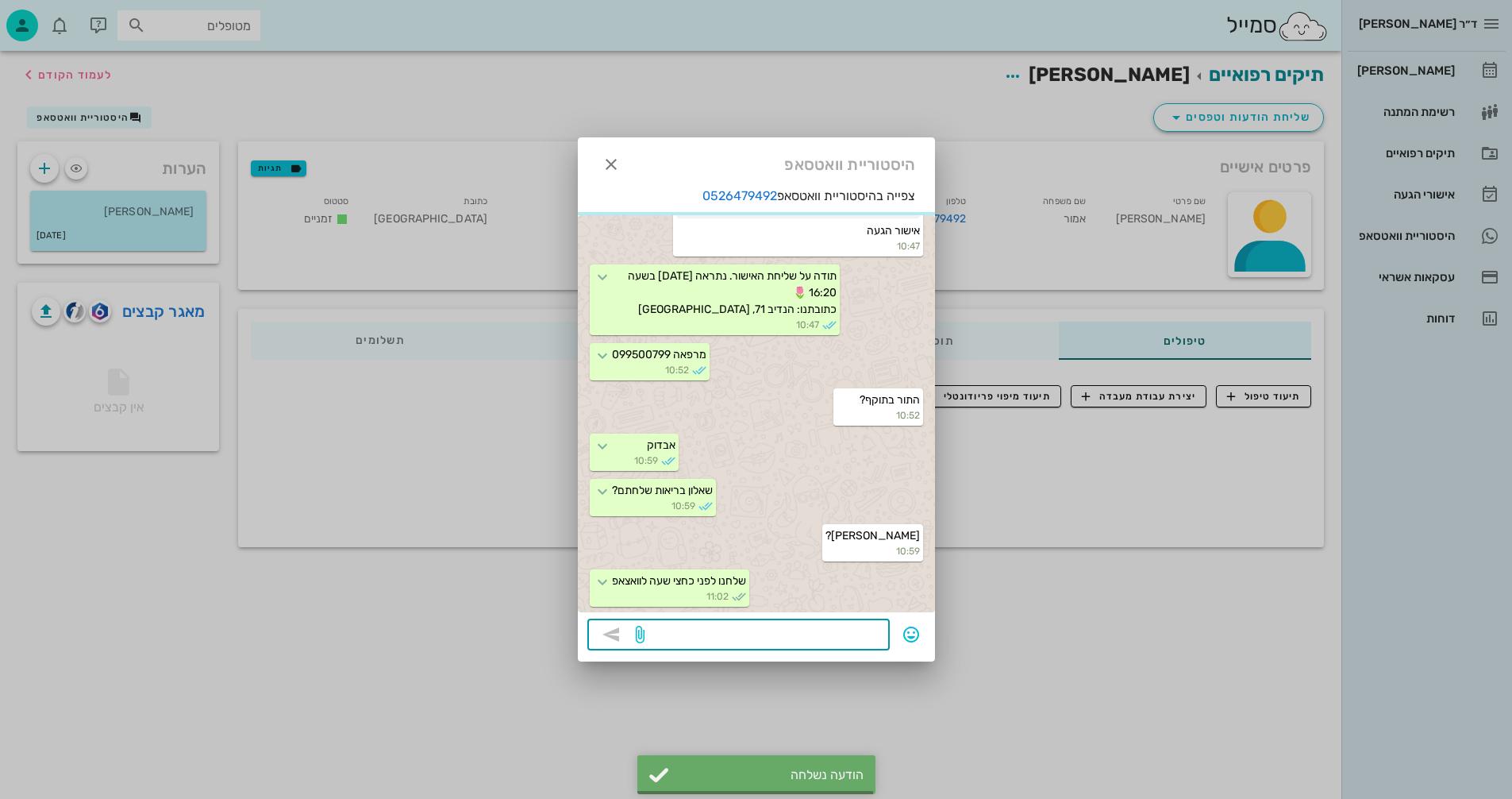
scroll to position [876, 0]
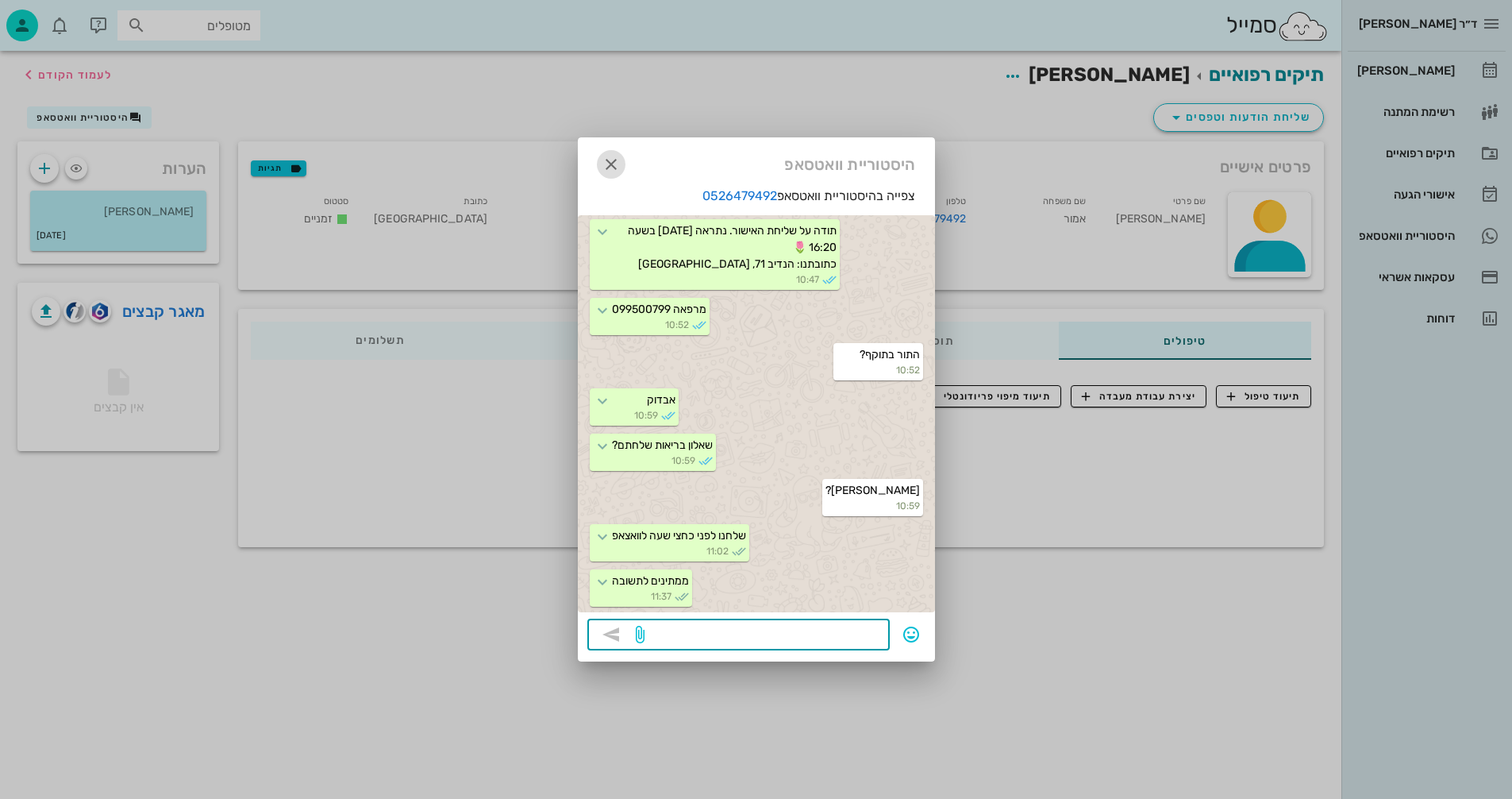
click at [607, 162] on icon "button" at bounding box center [611, 164] width 19 height 19
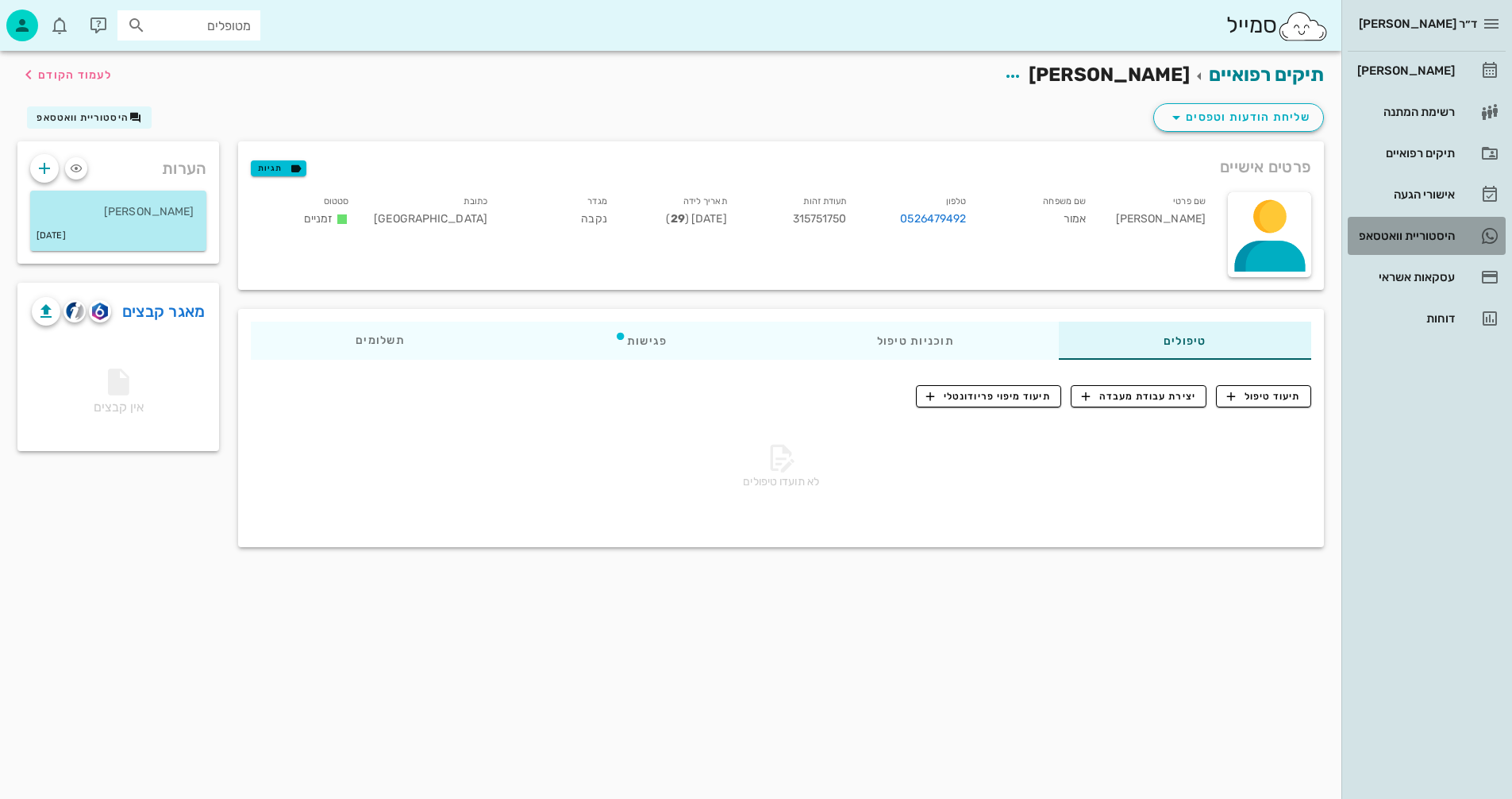
click at [1376, 230] on div "היסטוריית וואטסאפ" at bounding box center [1404, 236] width 101 height 13
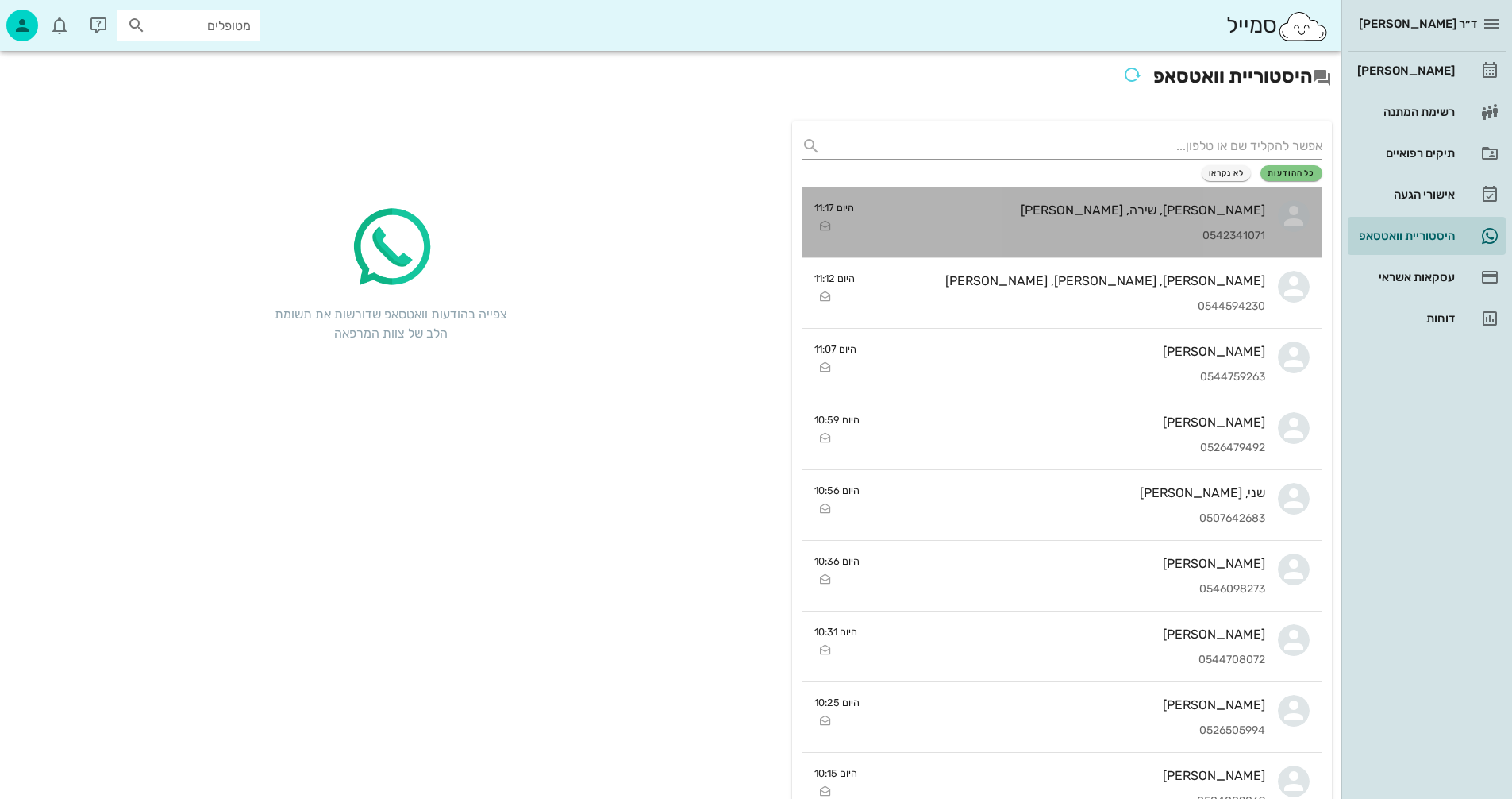
click at [990, 230] on div "0542341071" at bounding box center [1067, 236] width 398 height 13
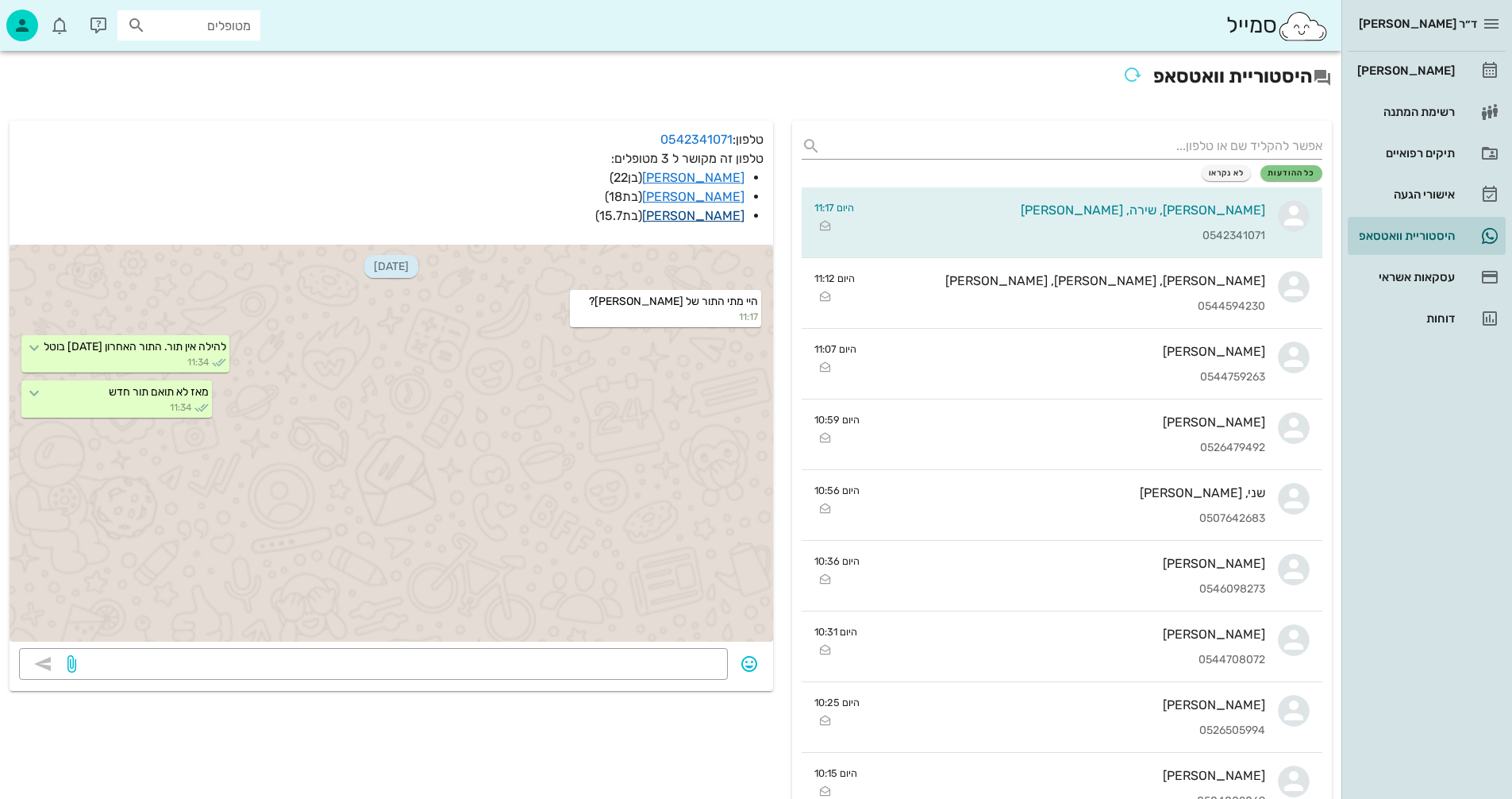
click at [690, 213] on link "הילה רוזנצוויג" at bounding box center [694, 215] width 102 height 15
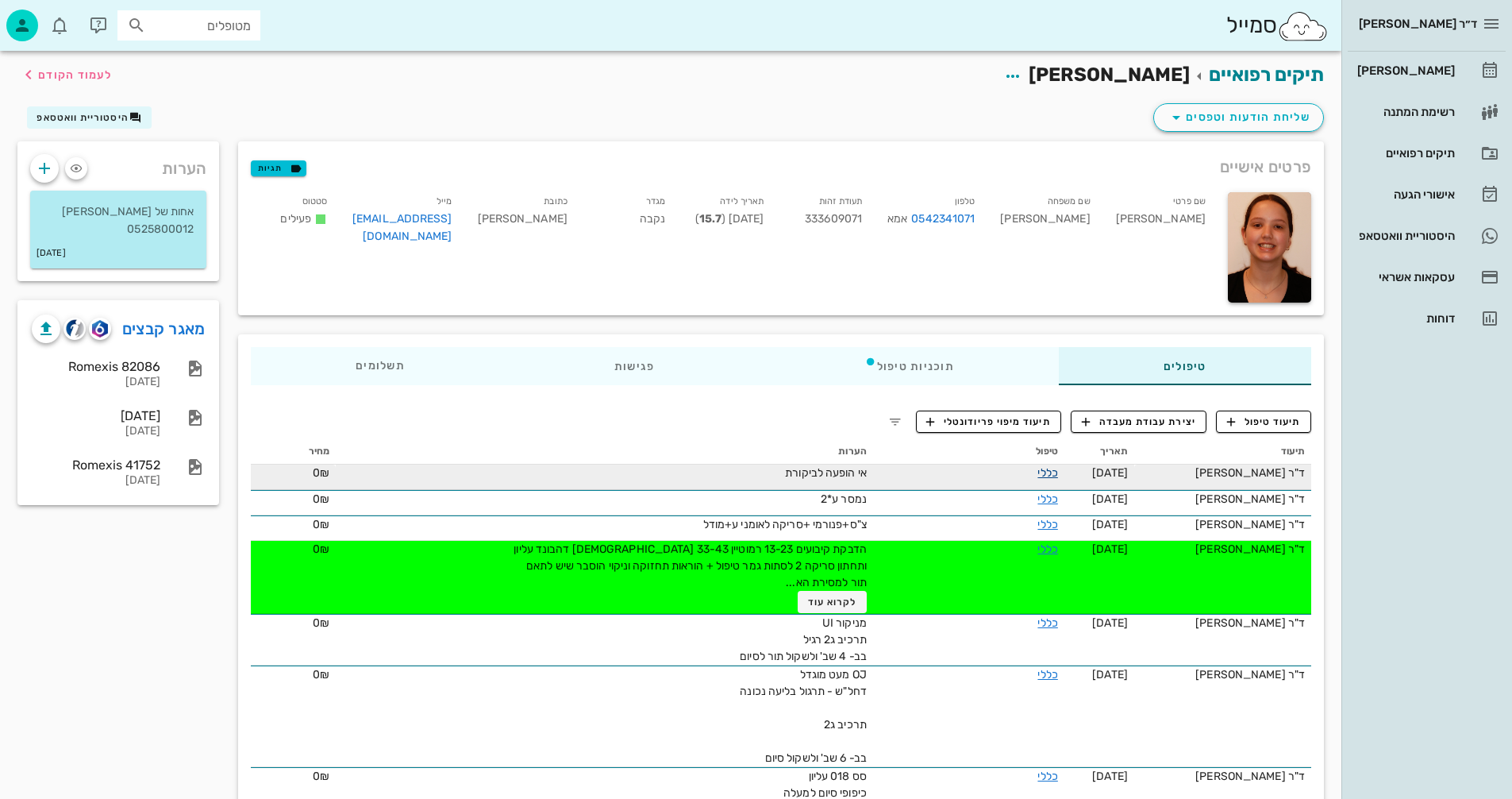
click at [1037, 472] on link "כללי" at bounding box center [1047, 473] width 20 height 13
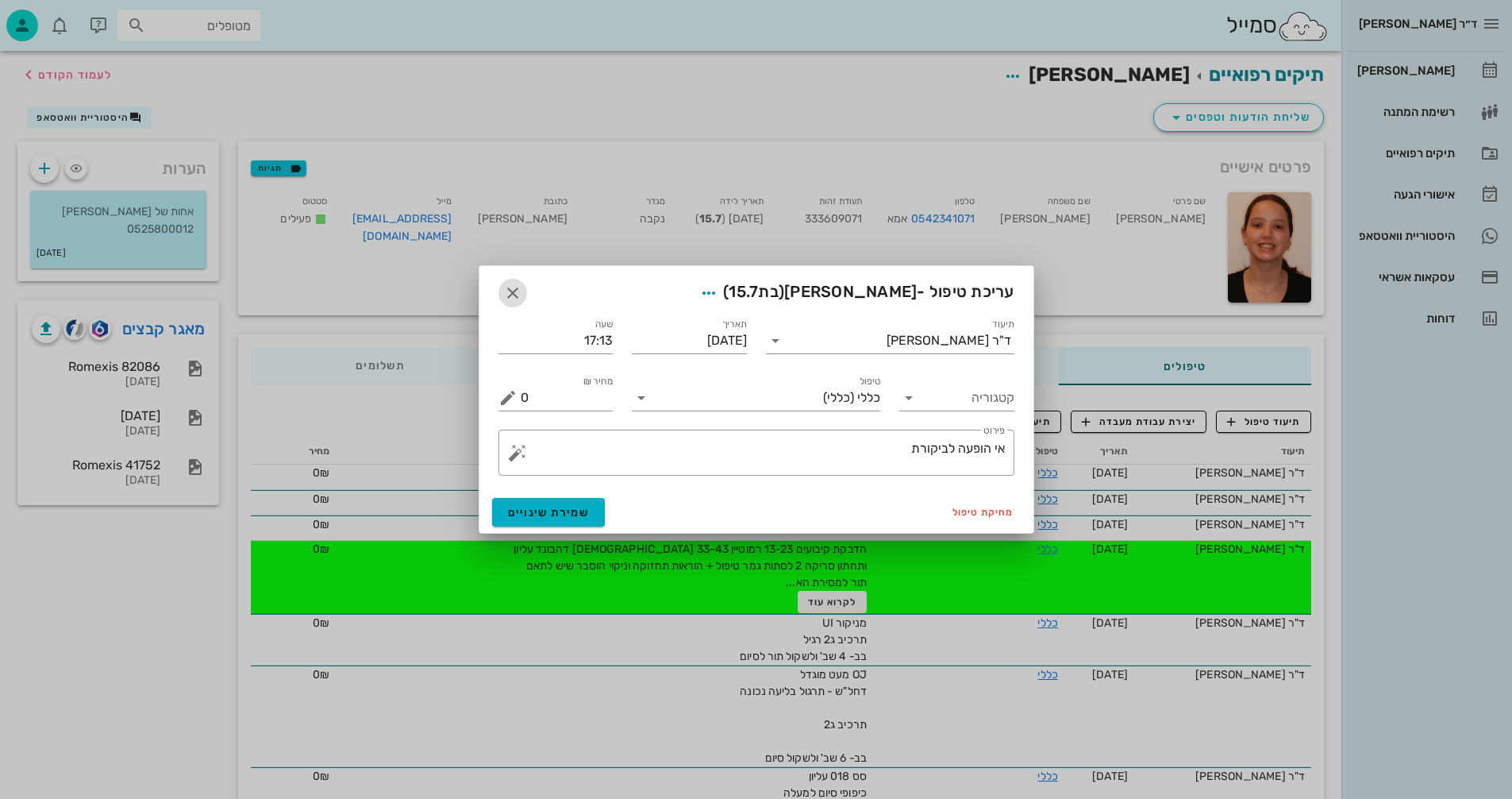
drag, startPoint x: 513, startPoint y: 281, endPoint x: 514, endPoint y: 293, distance: 12.0
click at [514, 293] on button "button" at bounding box center [513, 293] width 28 height 28
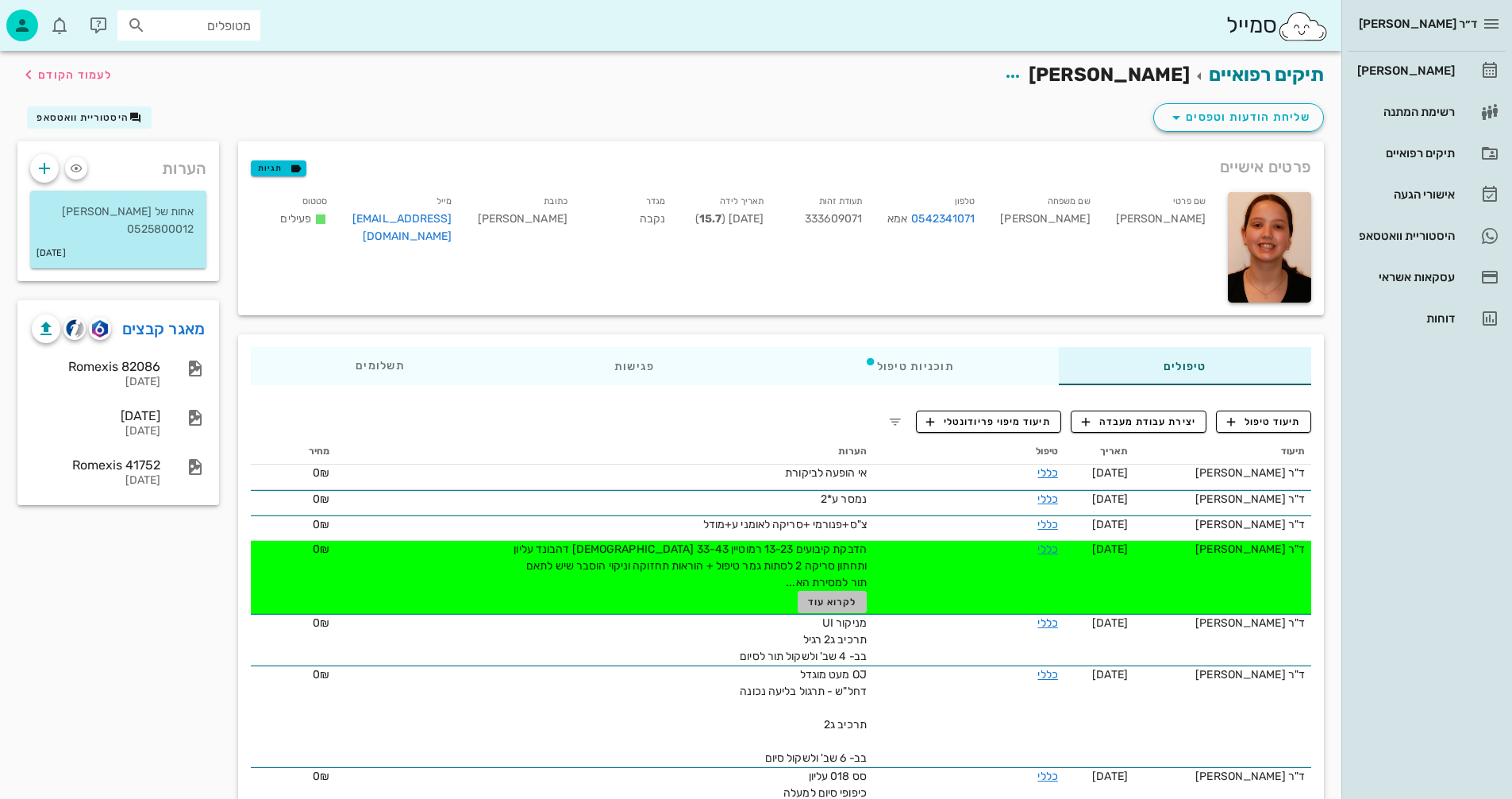
click at [812, 601] on span "לקרוא עוד" at bounding box center [833, 603] width 49 height 11
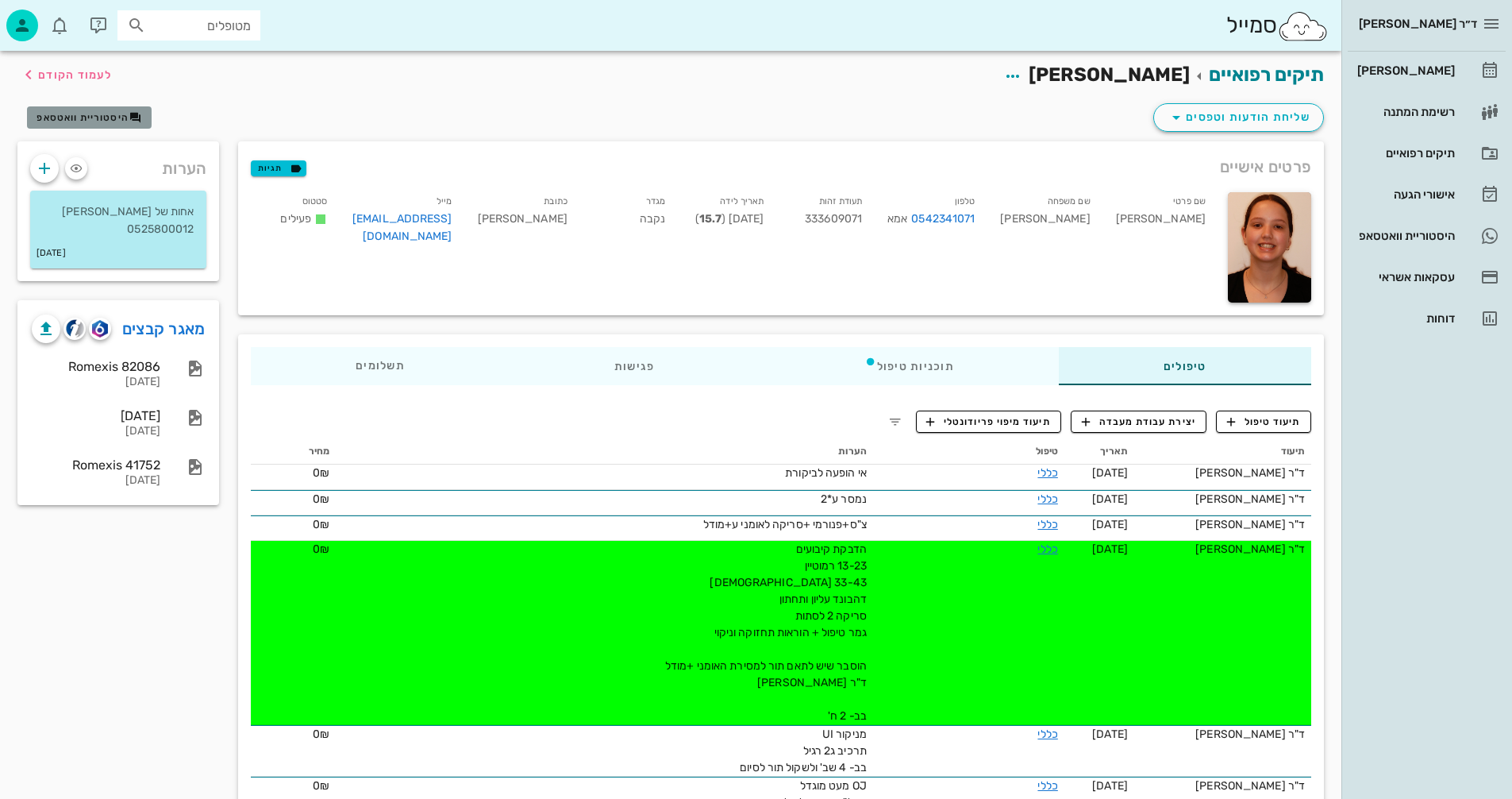
click at [74, 116] on span "היסטוריית וואטסאפ" at bounding box center [83, 118] width 92 height 11
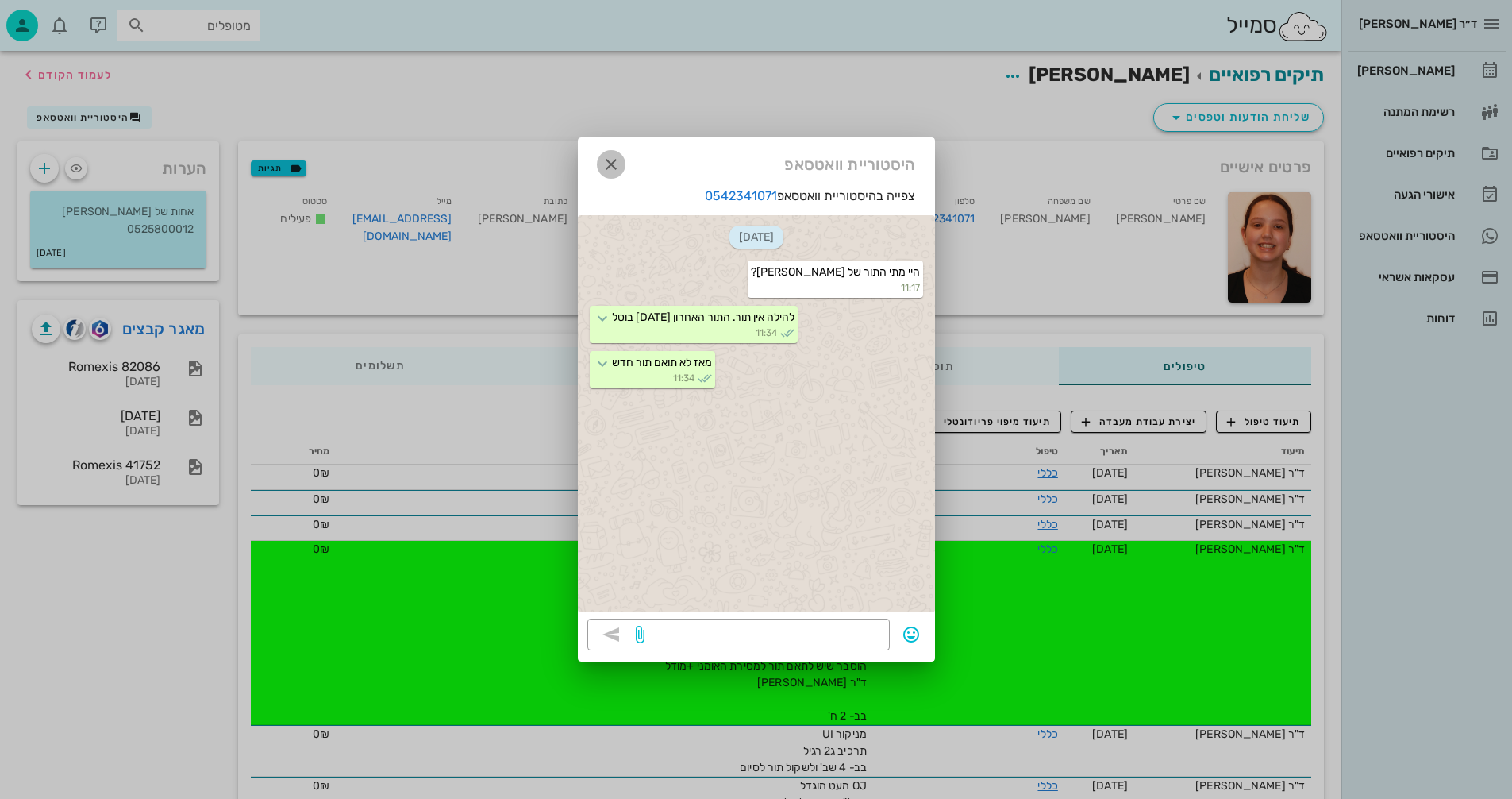
click at [613, 161] on icon "button" at bounding box center [611, 164] width 19 height 19
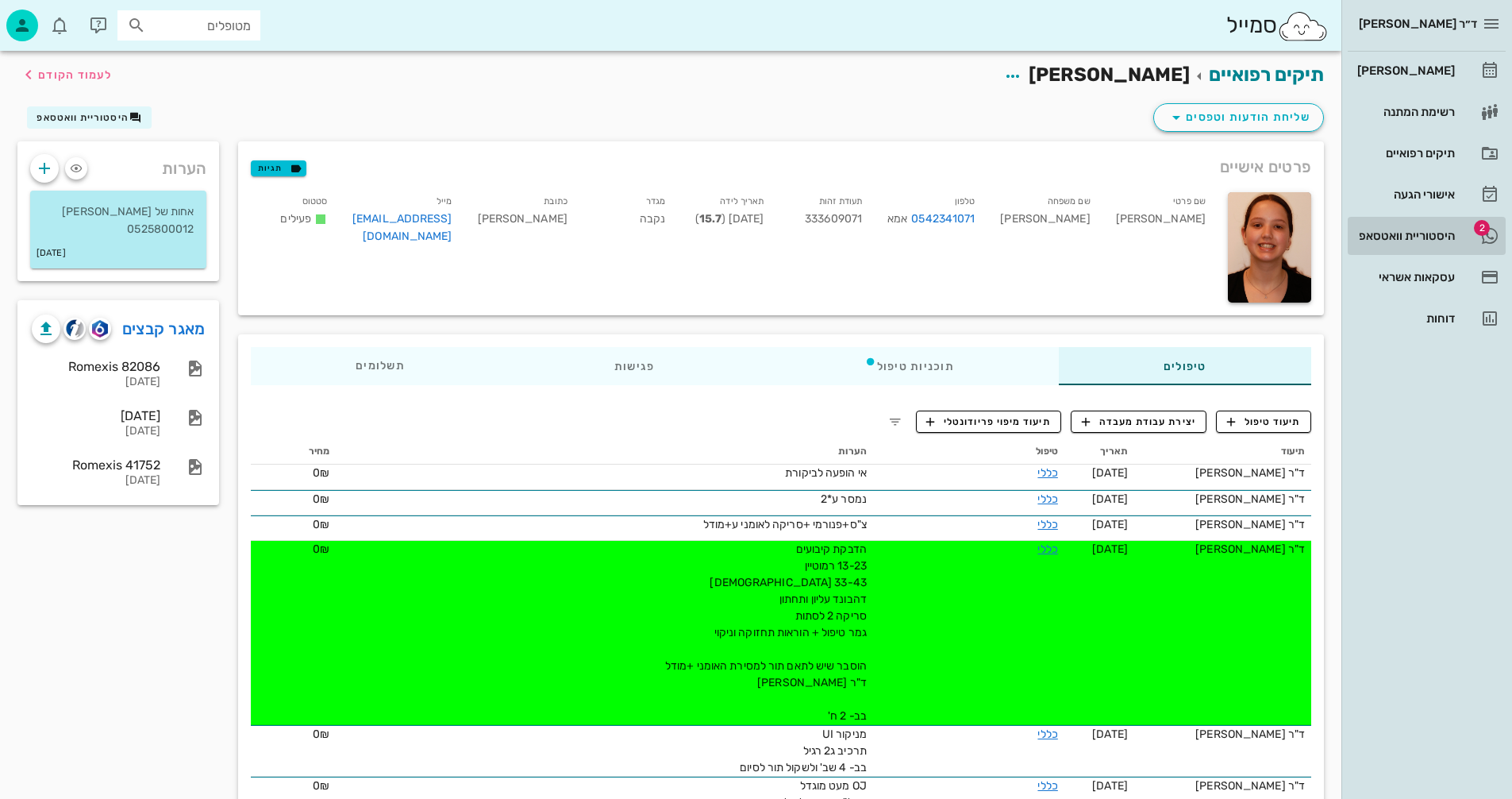
click at [1386, 231] on div "היסטוריית וואטסאפ" at bounding box center [1404, 236] width 101 height 13
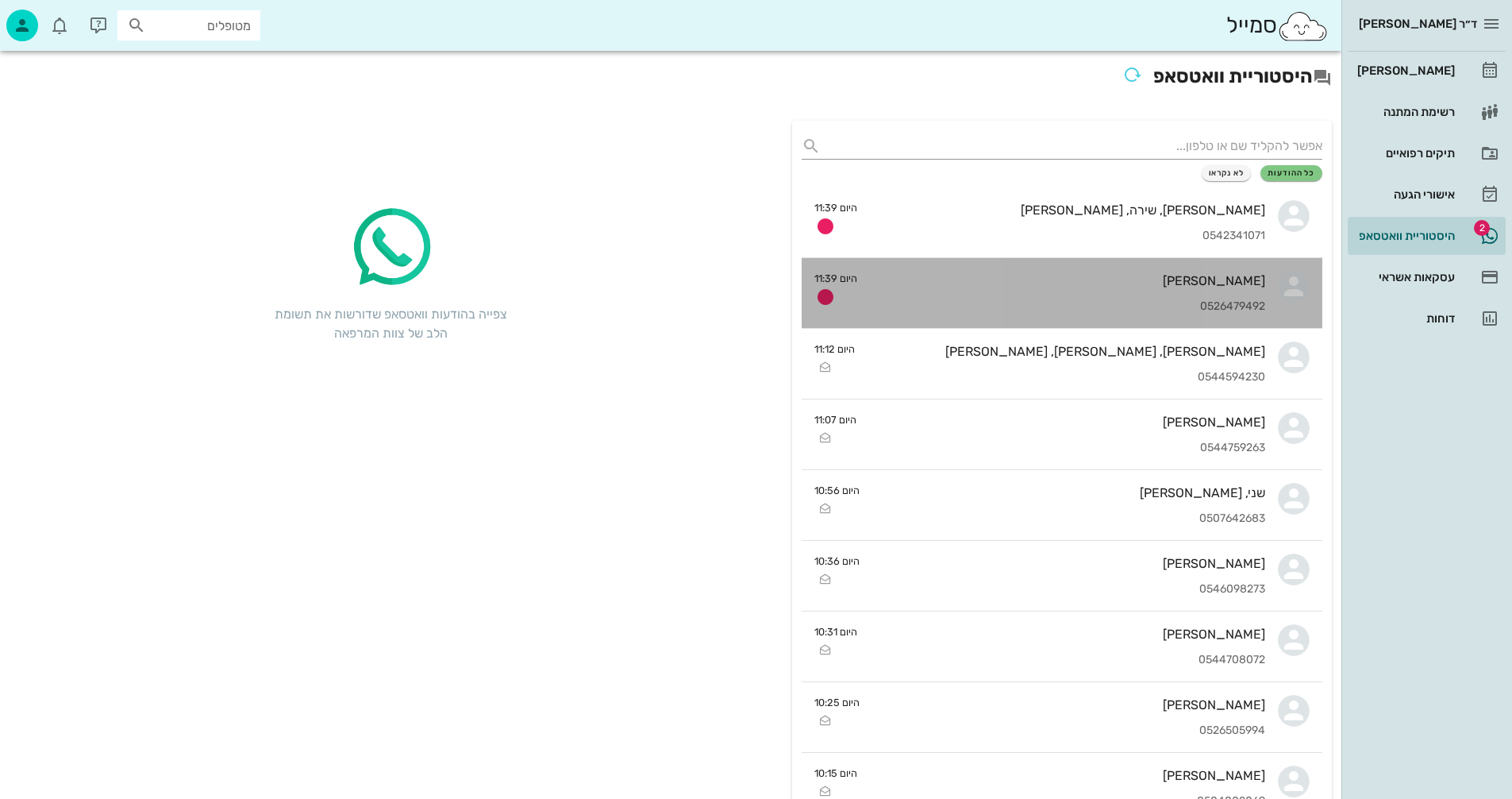
click at [1100, 292] on div "שי אמור 0526479492" at bounding box center [1068, 293] width 396 height 70
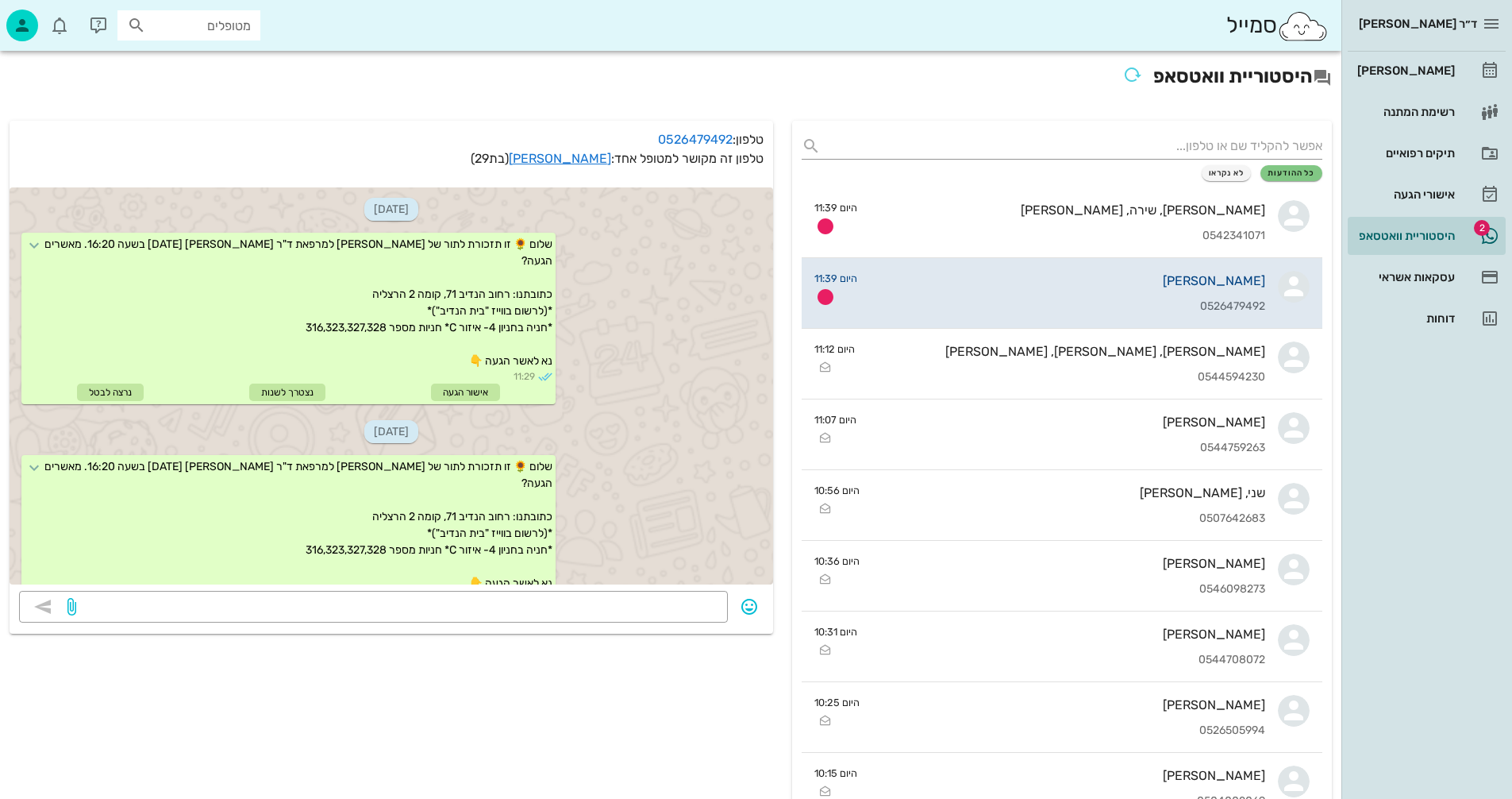
scroll to position [805, 0]
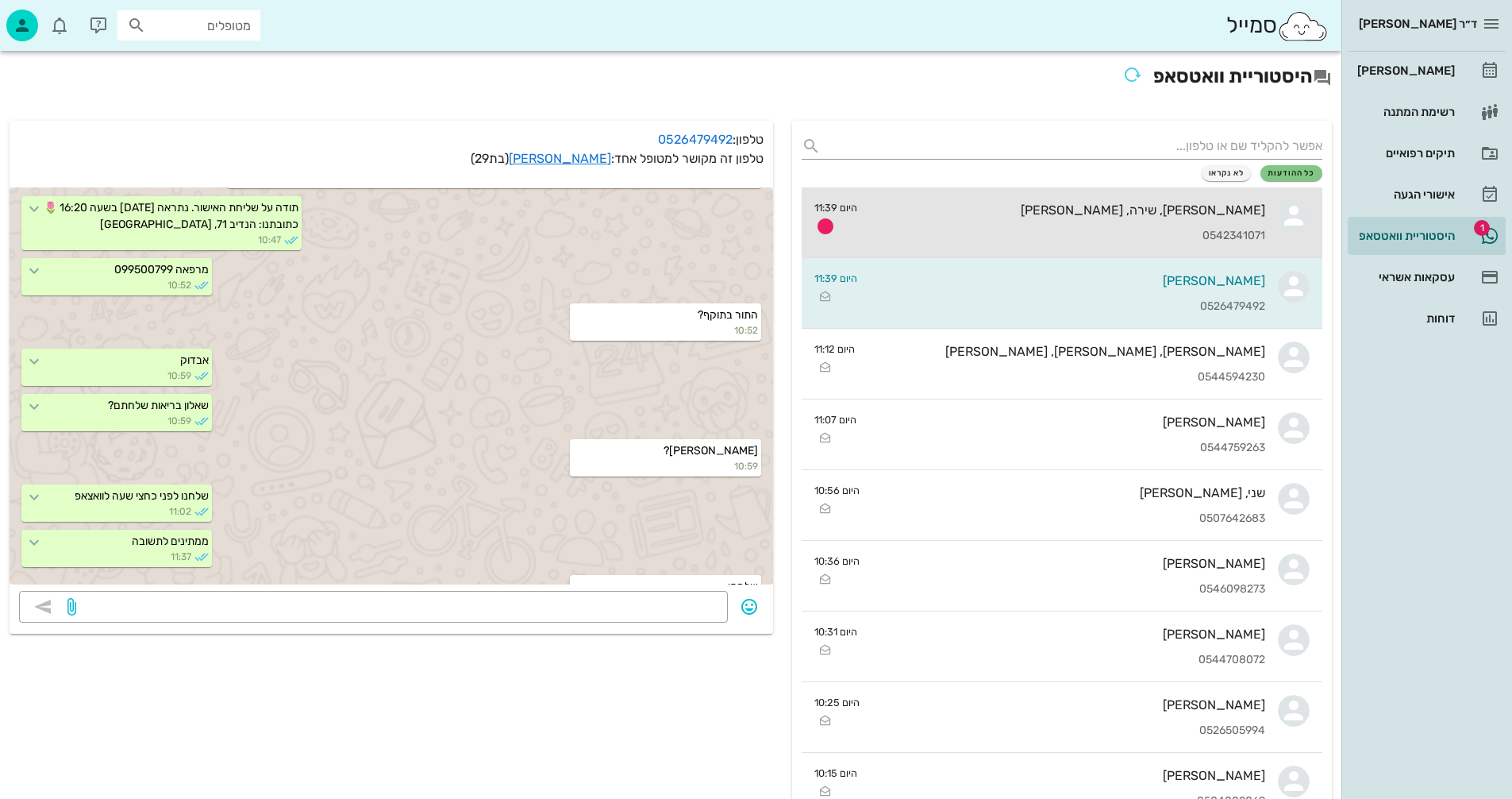
click at [1115, 233] on div "0542341071" at bounding box center [1068, 236] width 396 height 13
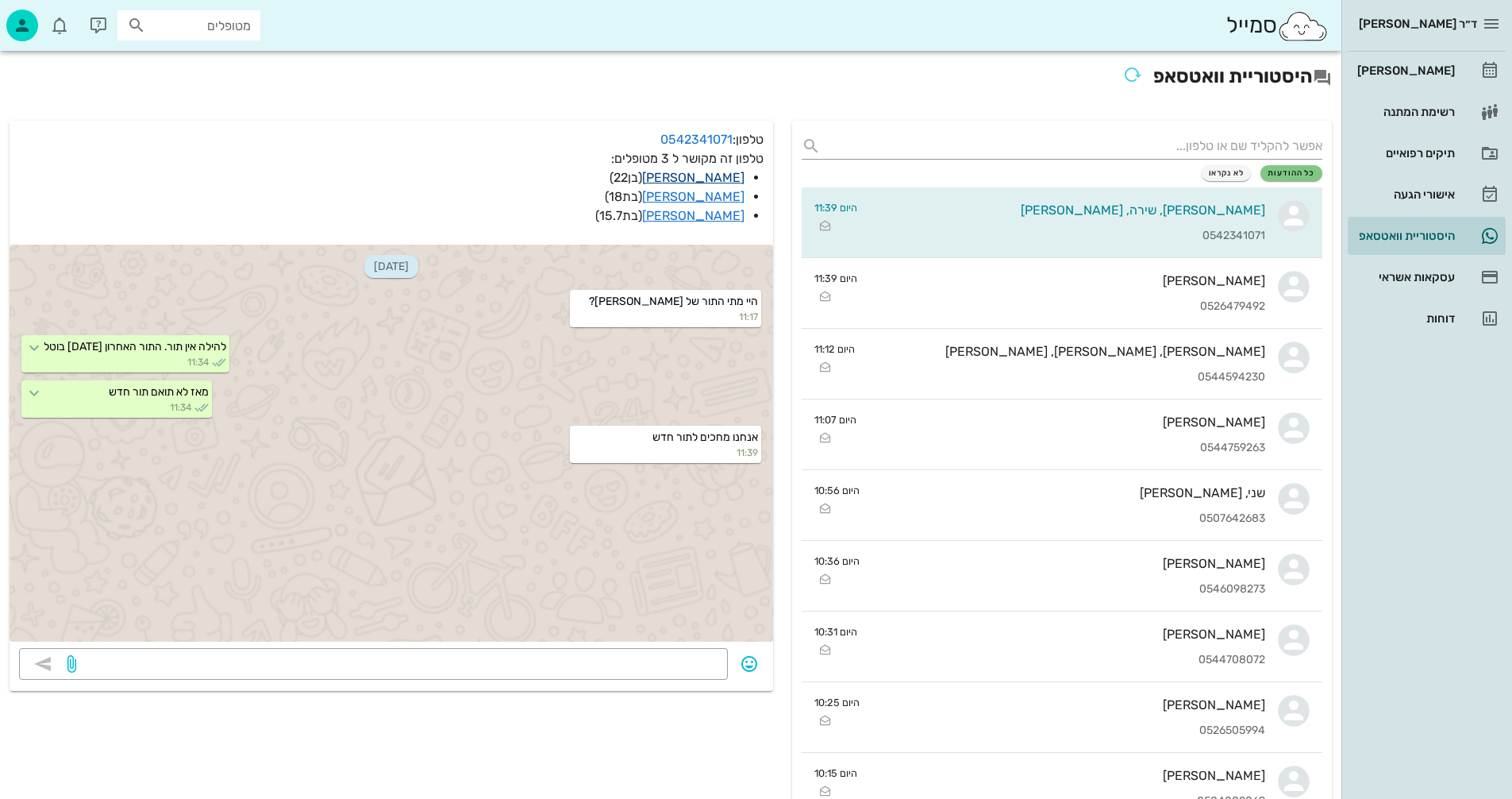
click at [698, 176] on link "רועי רוזנצוויג" at bounding box center [694, 178] width 102 height 15
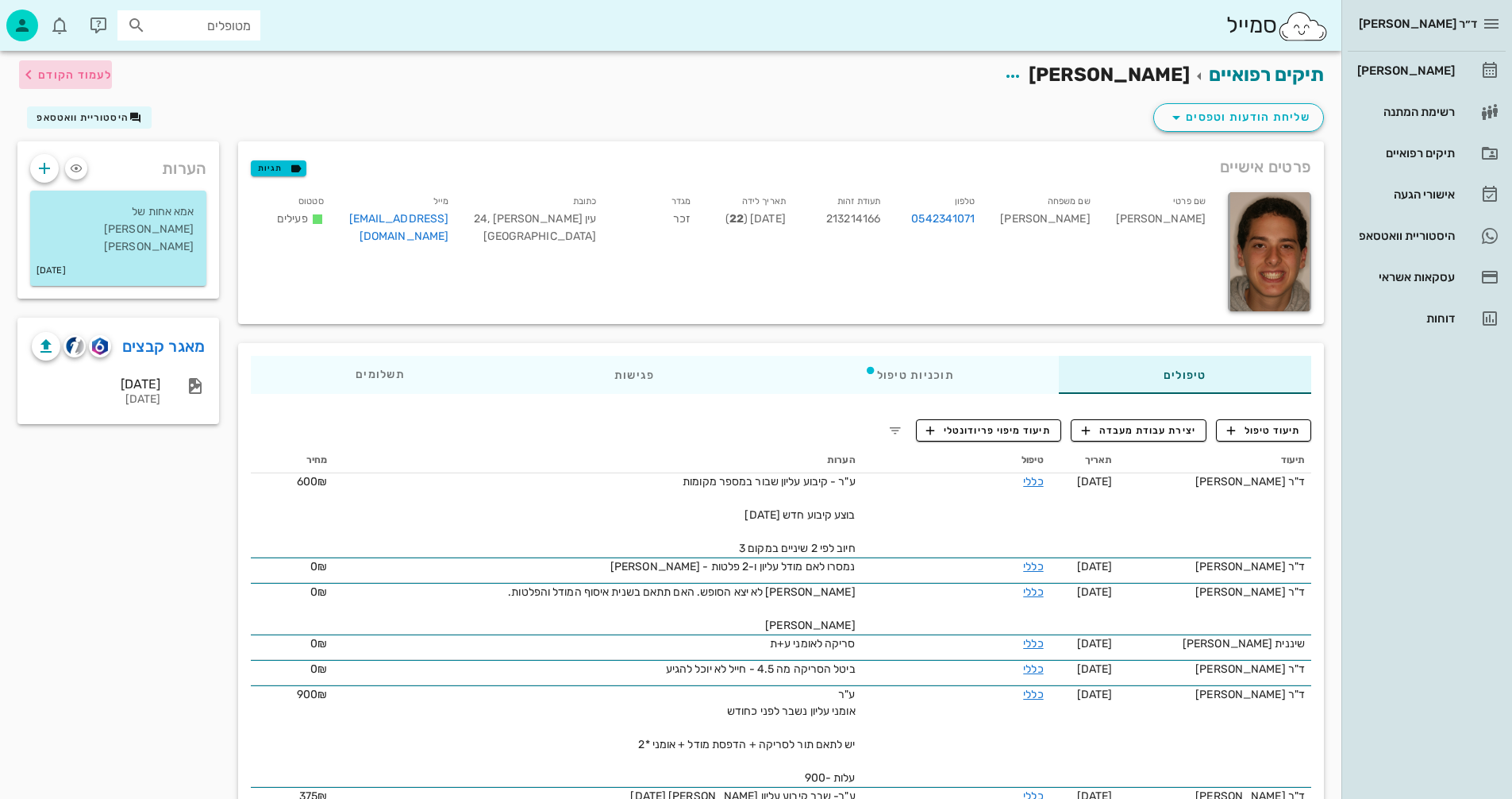
click at [82, 76] on span "לעמוד הקודם" at bounding box center [75, 75] width 74 height 13
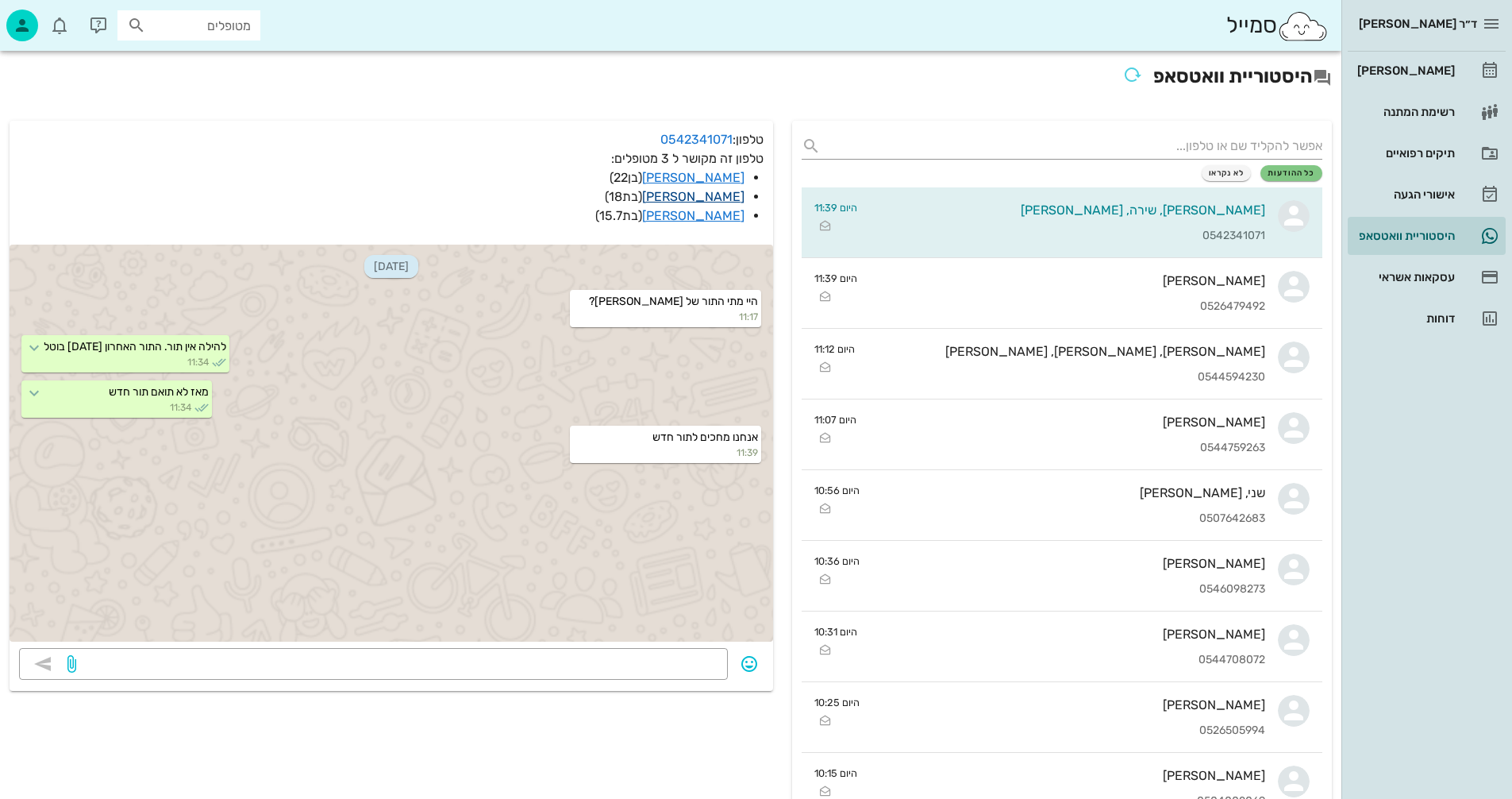
click at [678, 196] on link "שירה רוזנצוויג" at bounding box center [694, 196] width 102 height 15
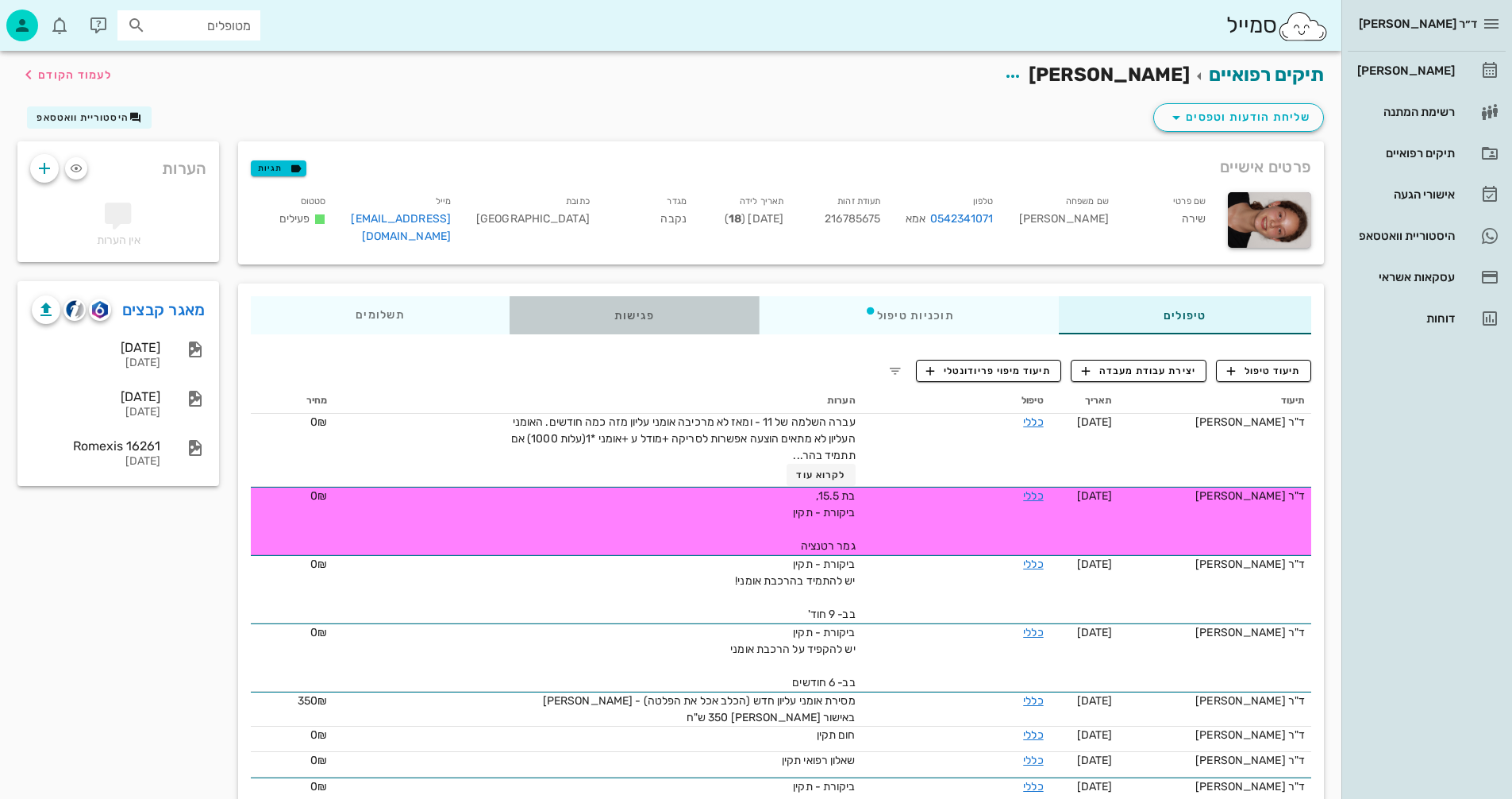
click at [629, 304] on div "פגישות" at bounding box center [634, 315] width 250 height 39
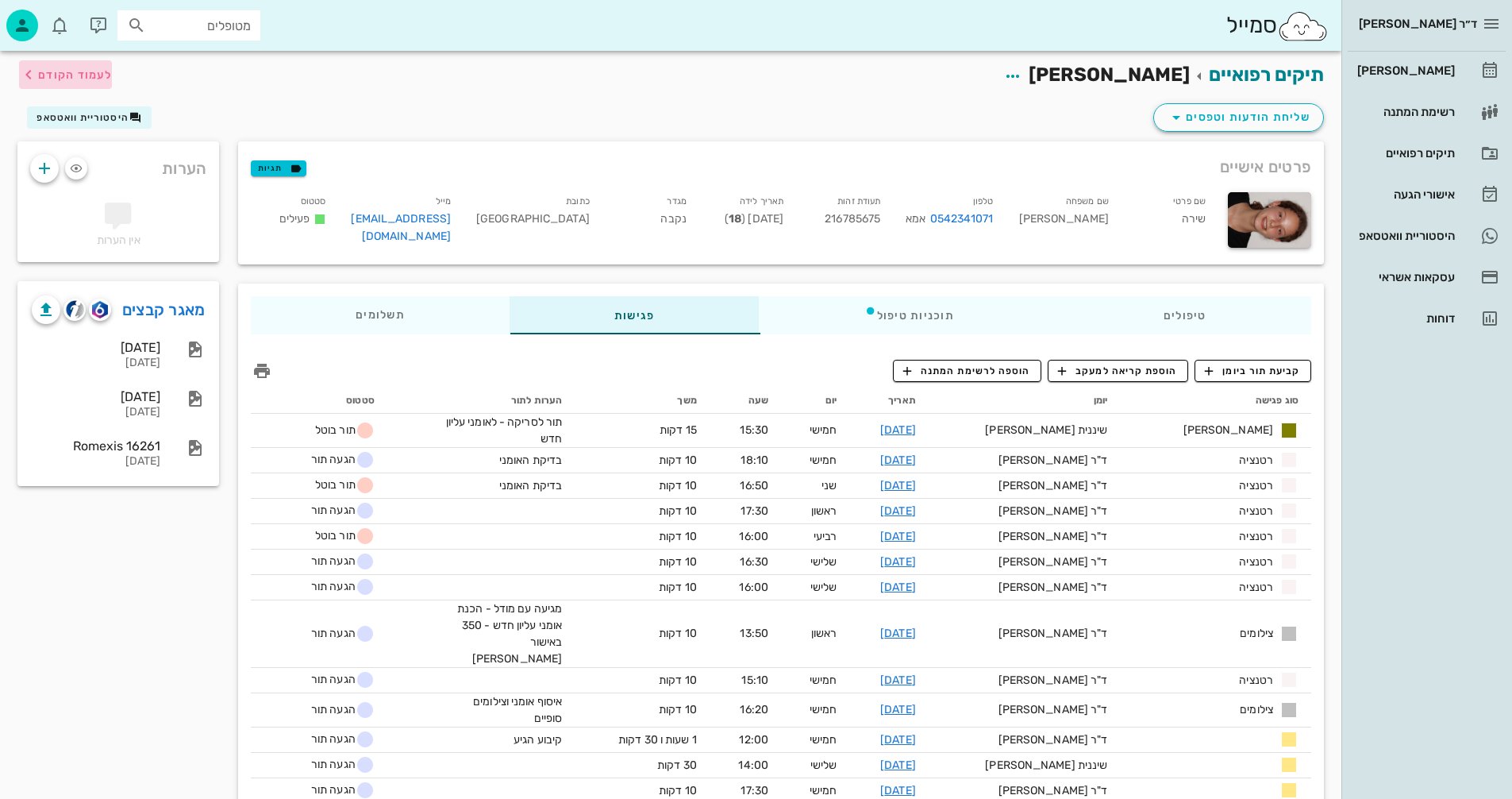
click at [59, 79] on span "לעמוד הקודם" at bounding box center [75, 75] width 74 height 13
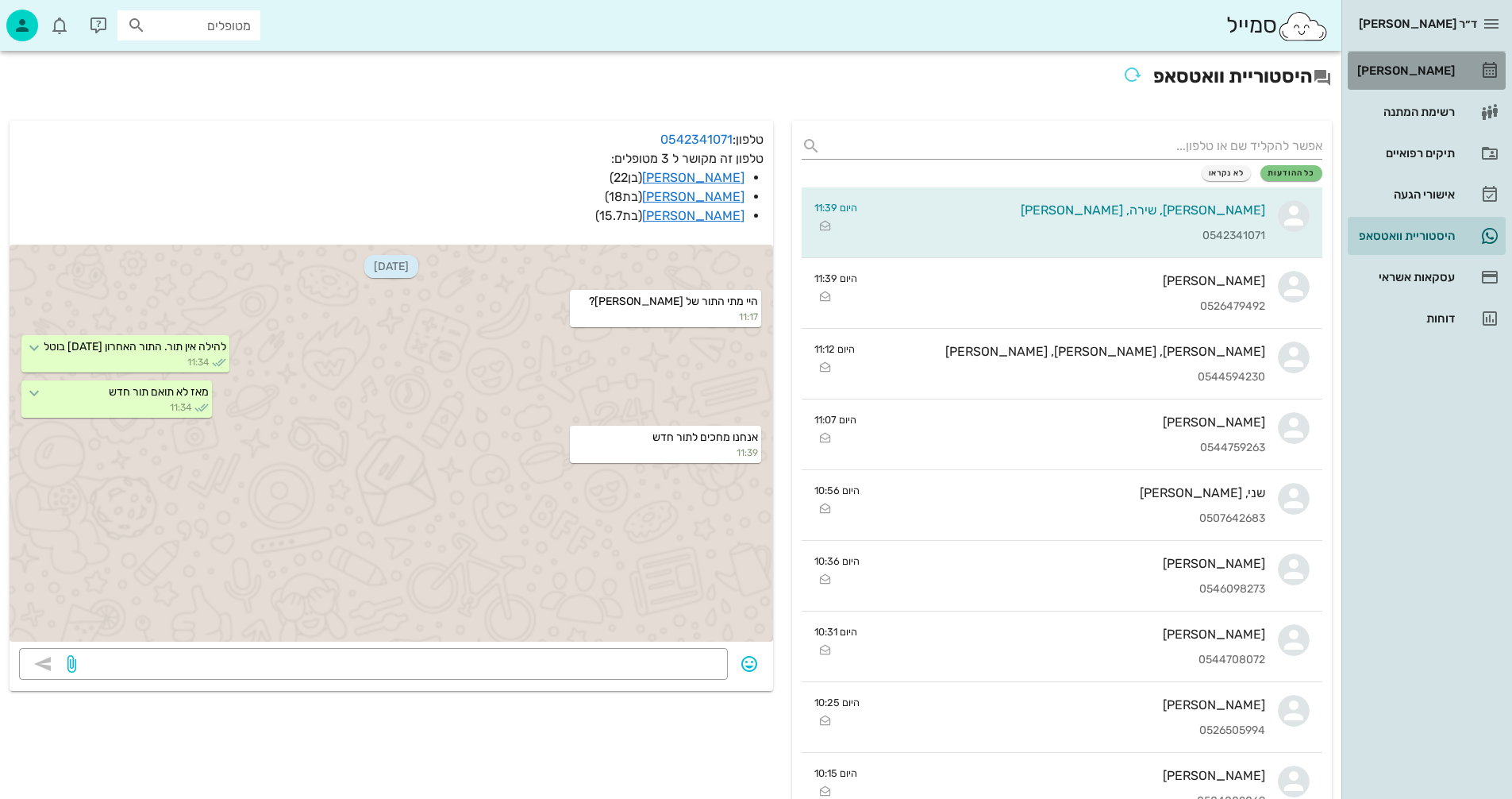
click at [1411, 66] on div "[PERSON_NAME]" at bounding box center [1404, 70] width 101 height 13
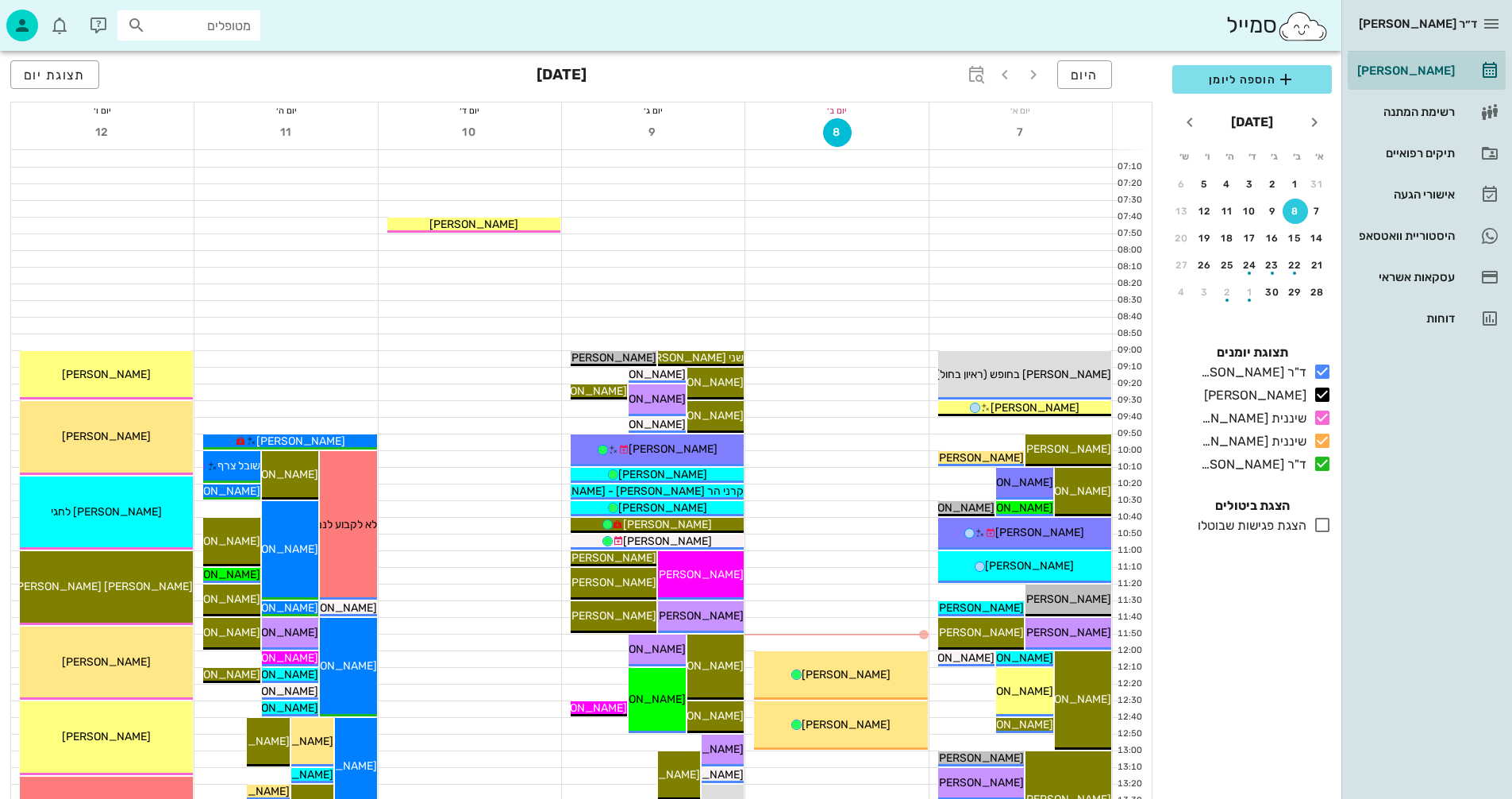
click at [215, 20] on input "מטופלים" at bounding box center [200, 25] width 101 height 21
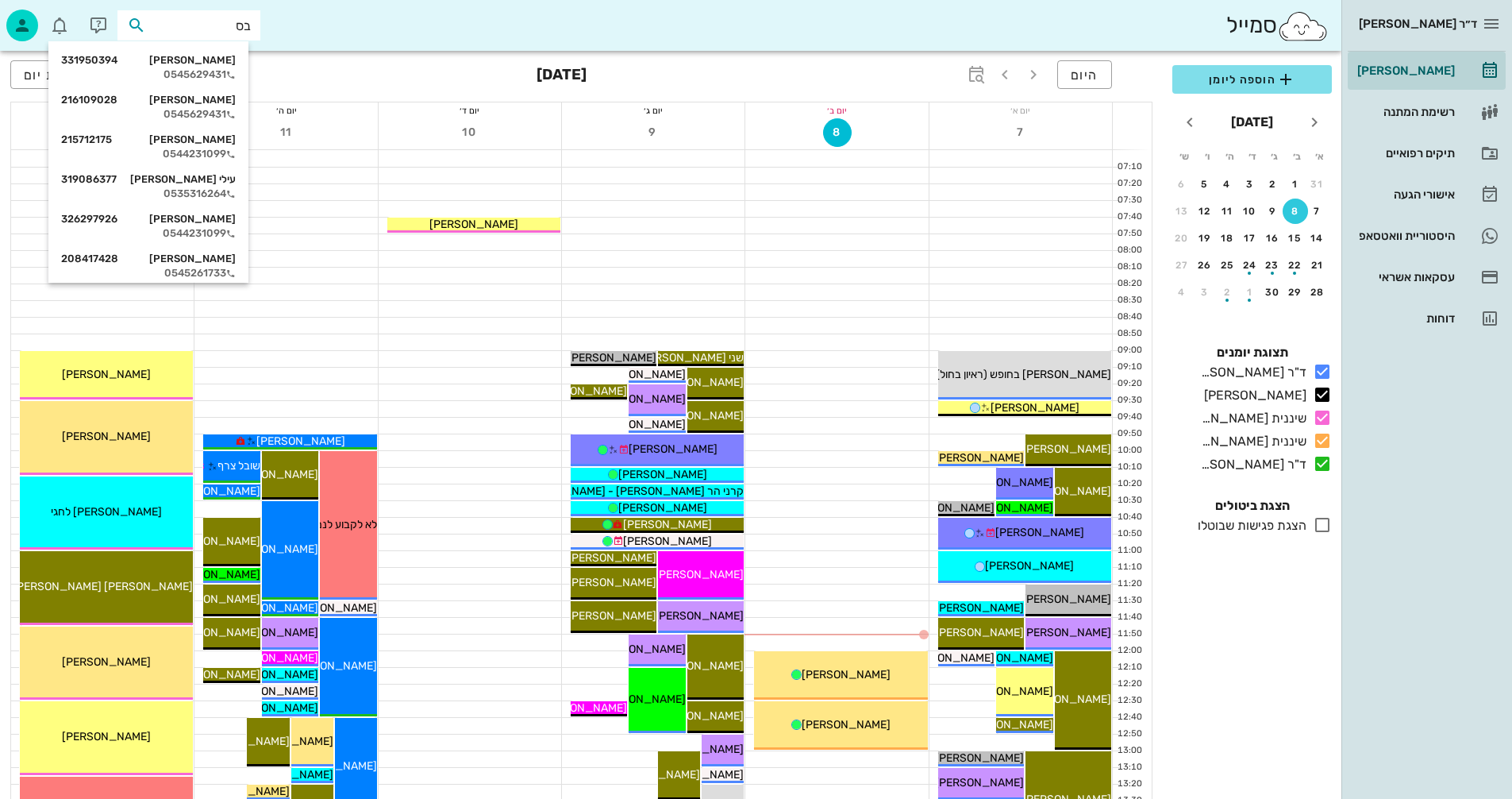
type input "בסר"
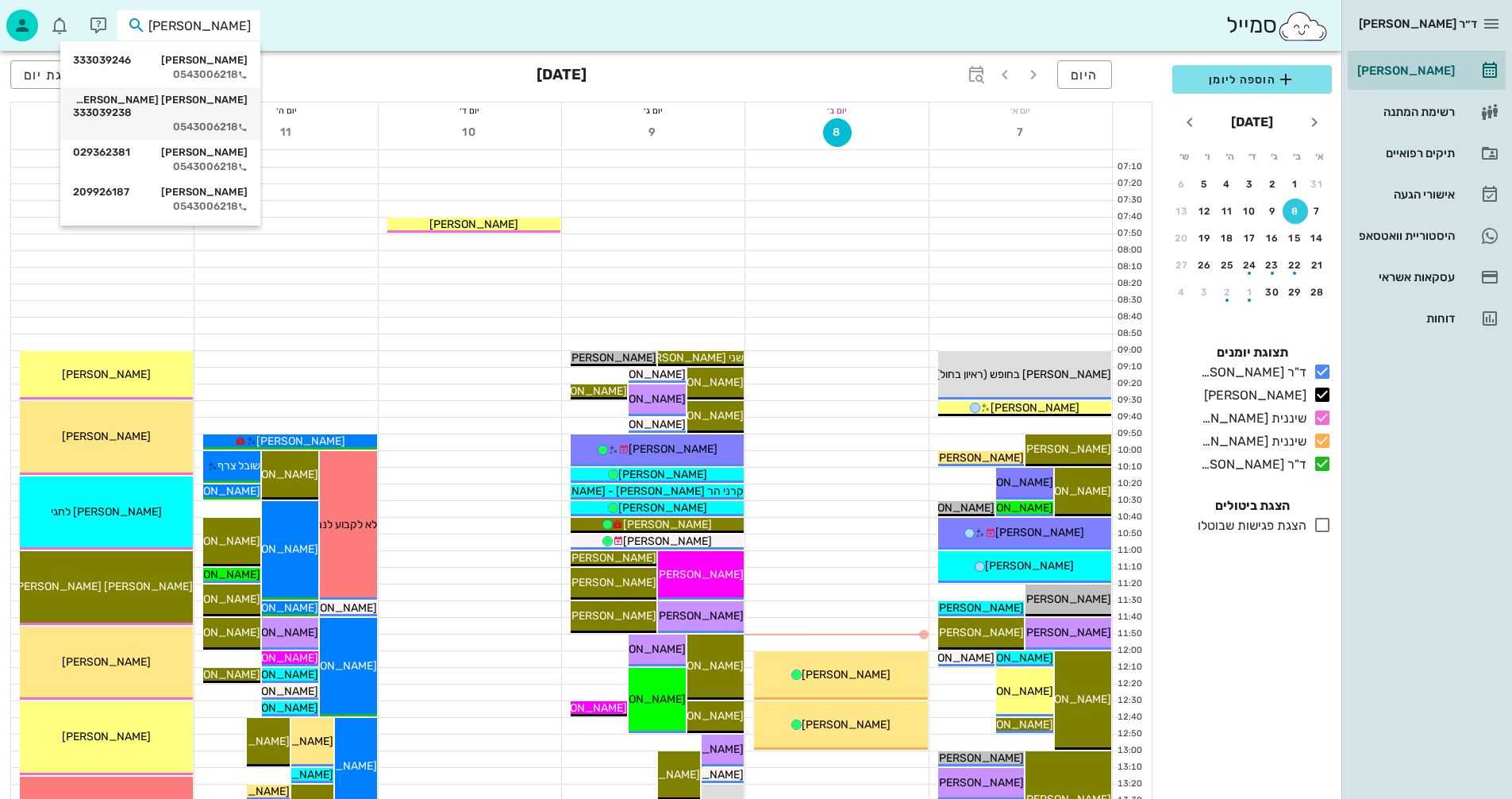
click at [202, 105] on div "עמית בסר 333039238 0543006218" at bounding box center [161, 114] width 175 height 53
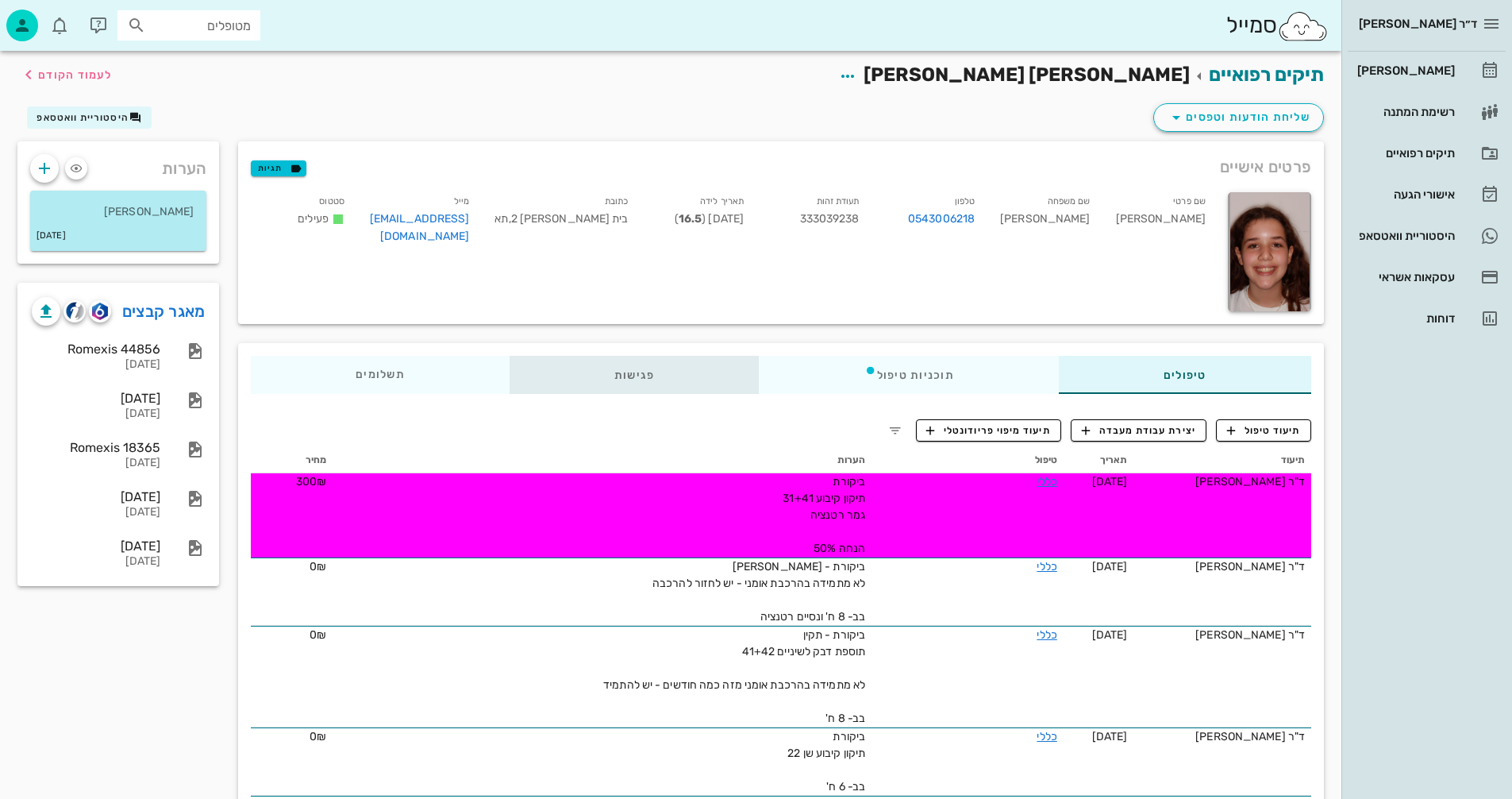
click at [634, 376] on div "פגישות" at bounding box center [634, 375] width 250 height 39
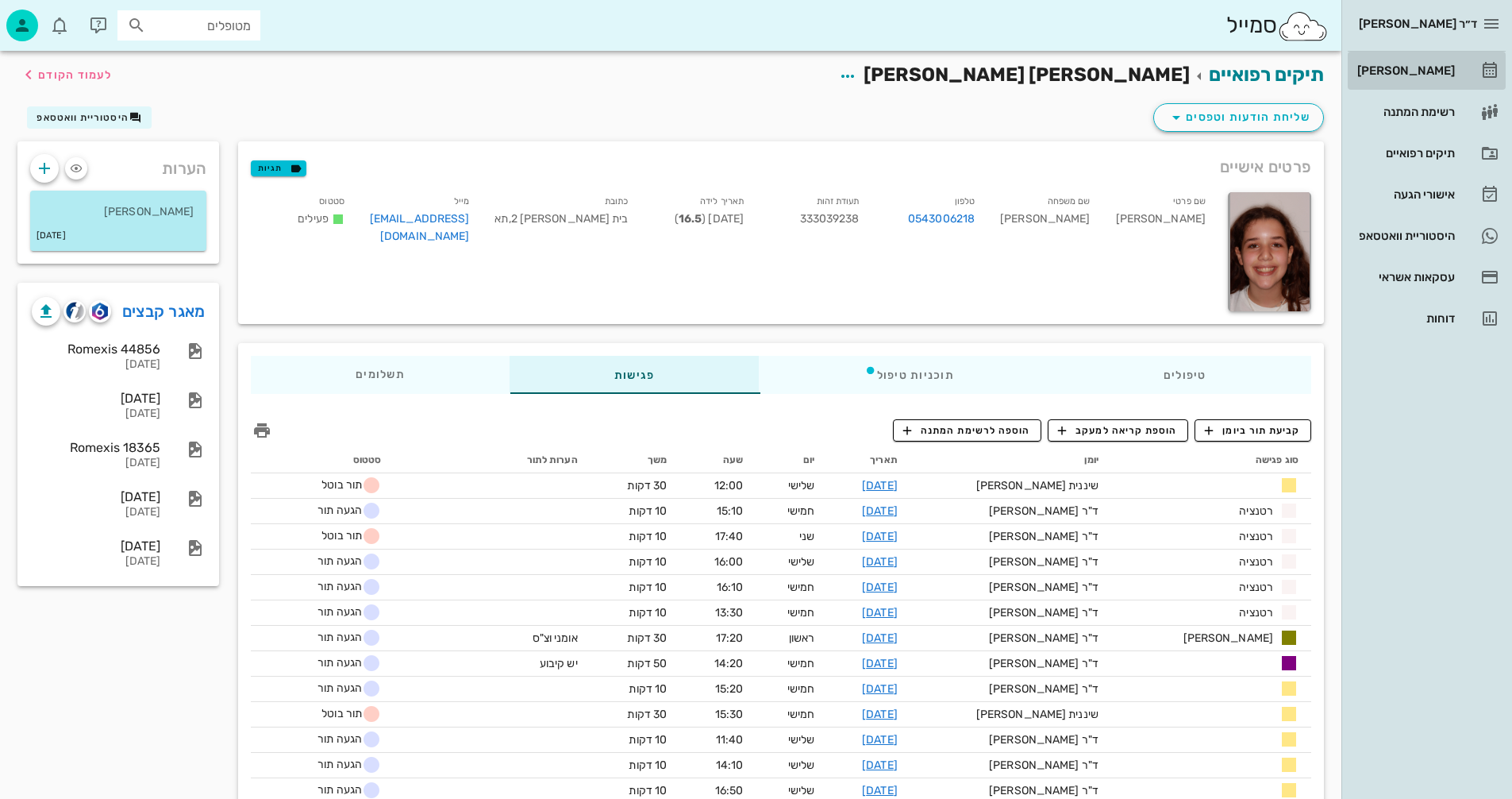
click at [1428, 70] on div "[PERSON_NAME]" at bounding box center [1404, 70] width 101 height 13
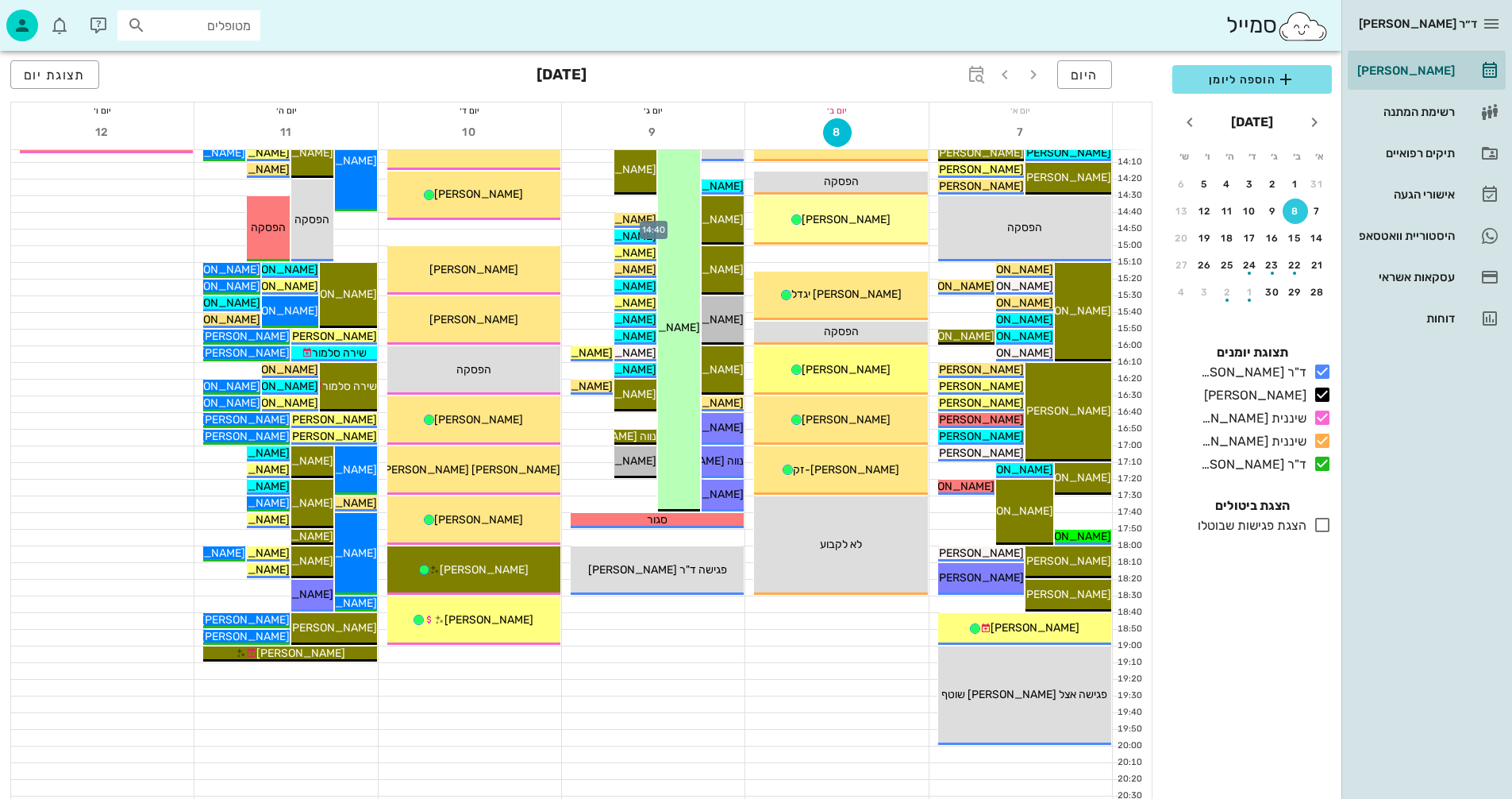
scroll to position [714, 0]
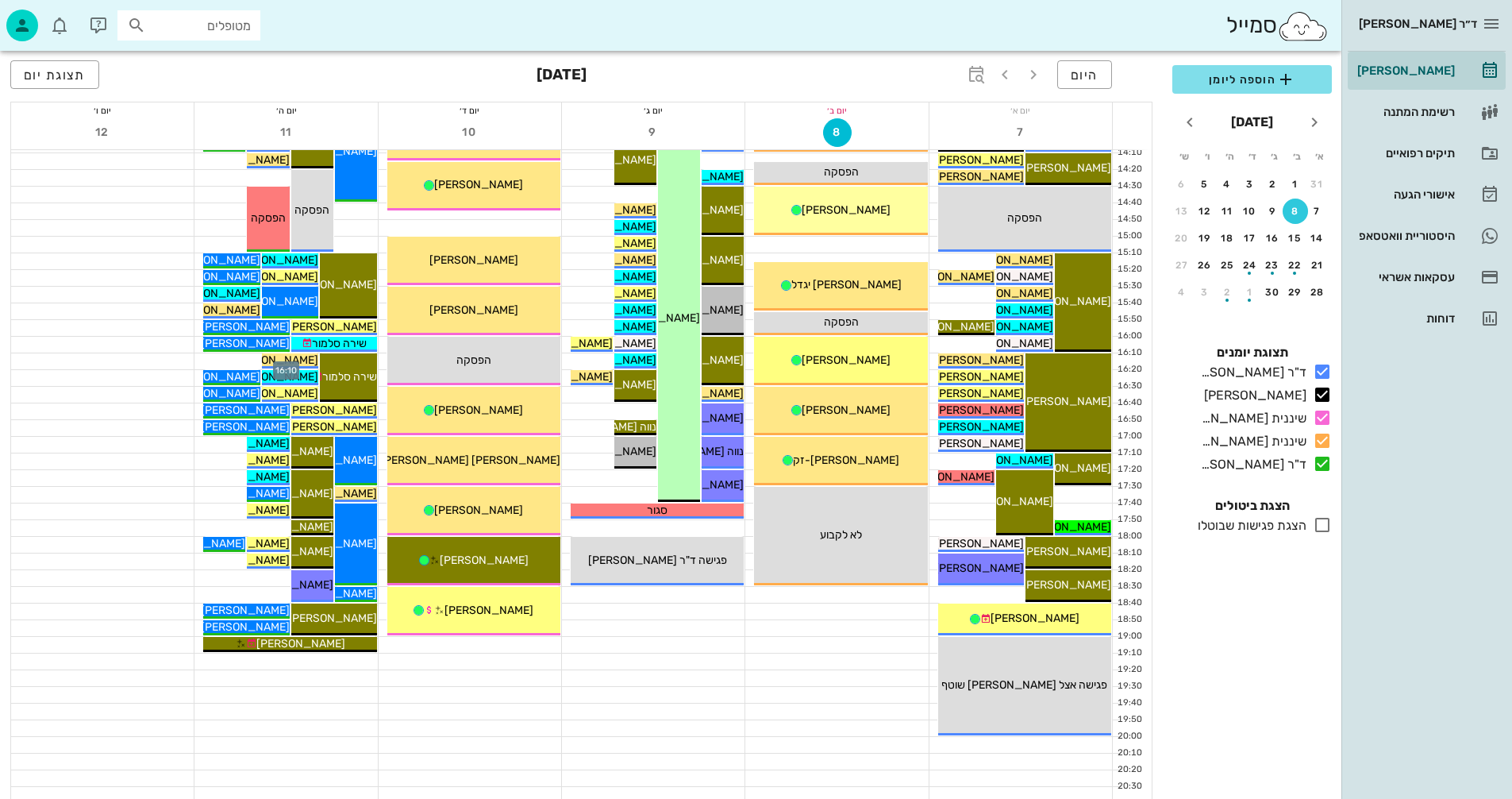
click at [235, 357] on div at bounding box center [286, 361] width 182 height 16
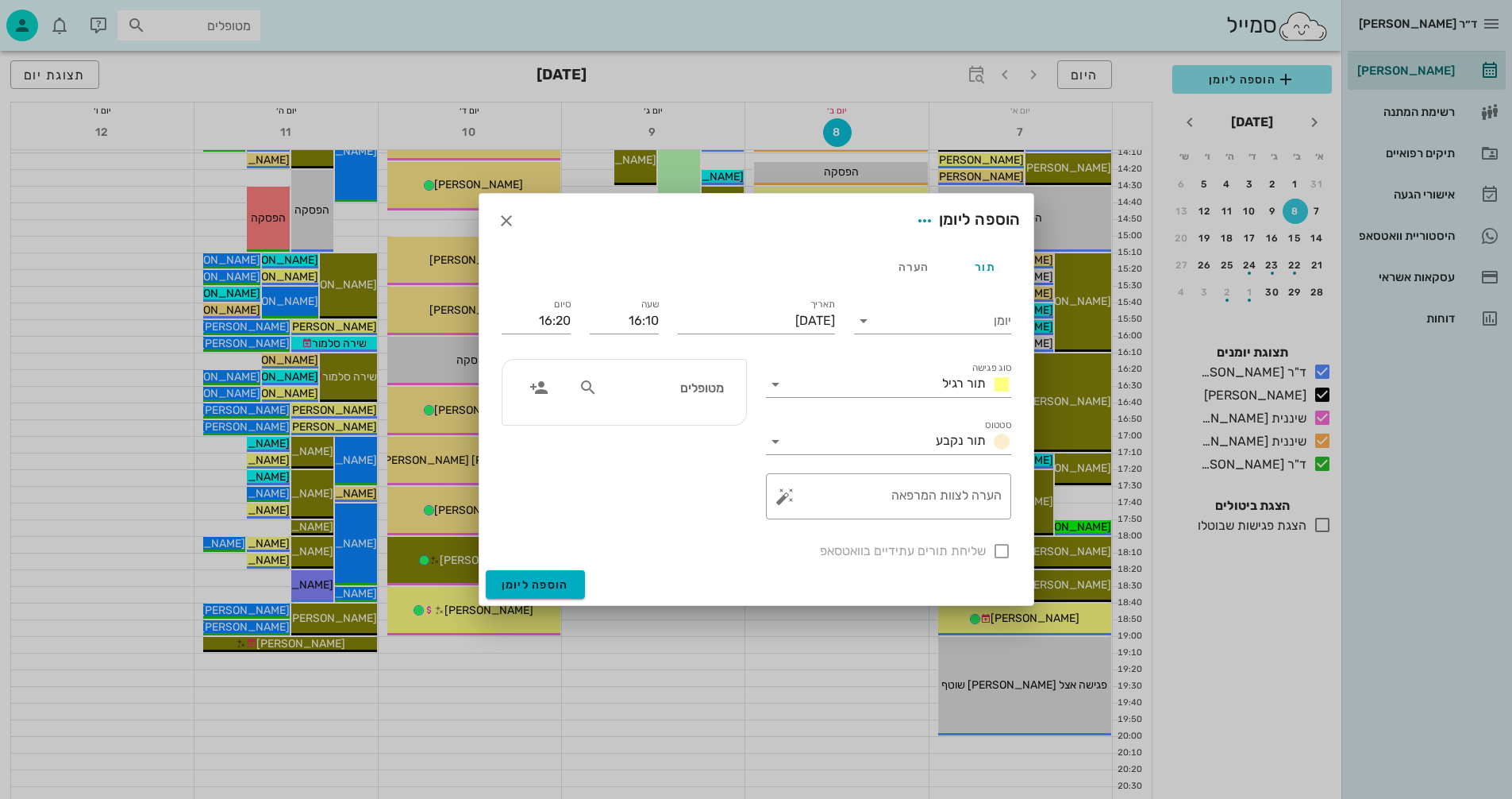
click at [718, 384] on input "מטופלים" at bounding box center [662, 387] width 122 height 21
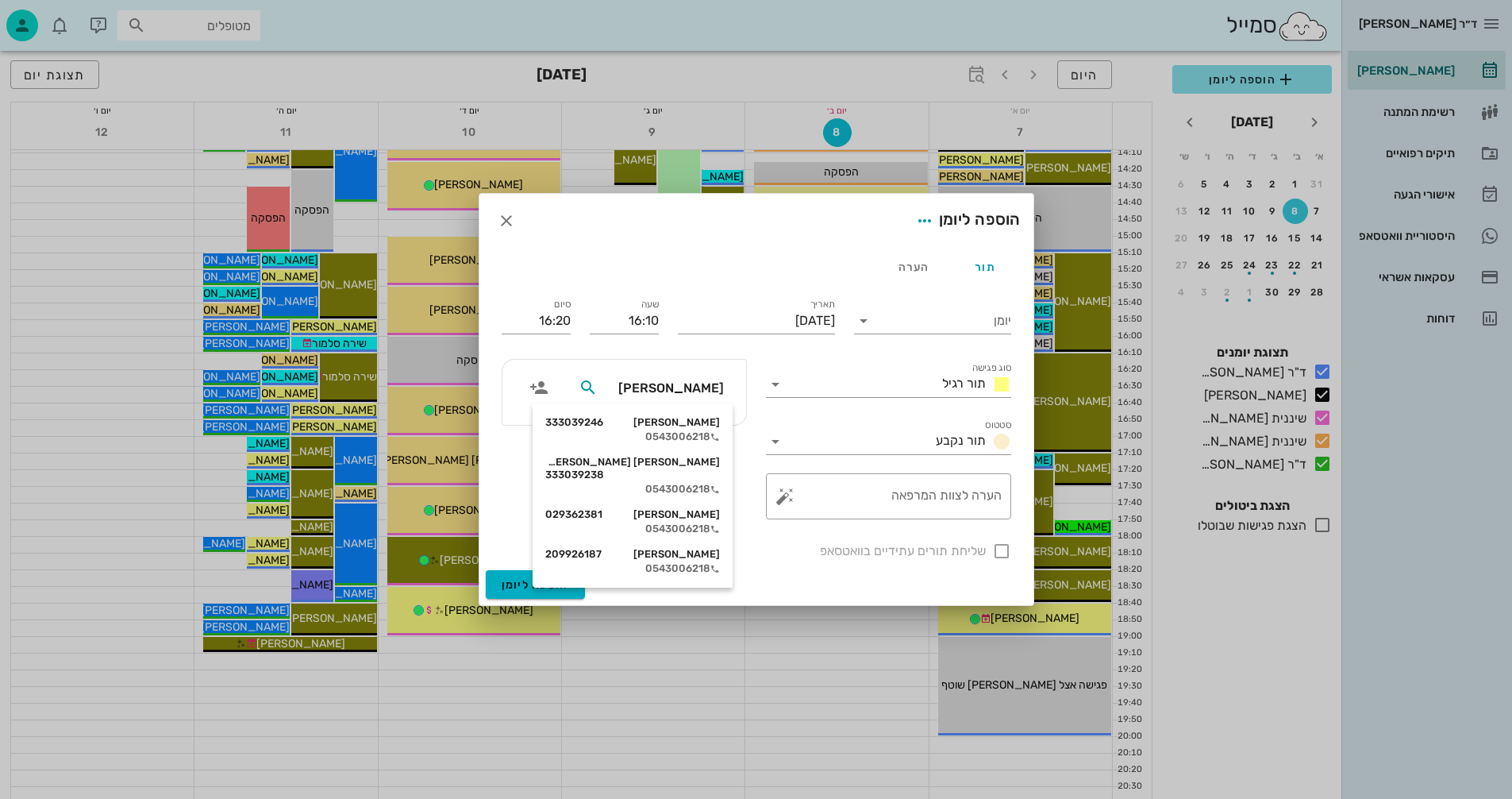
type input "בסר"
click at [661, 466] on div "עמית בסר 333039238" at bounding box center [632, 468] width 175 height 25
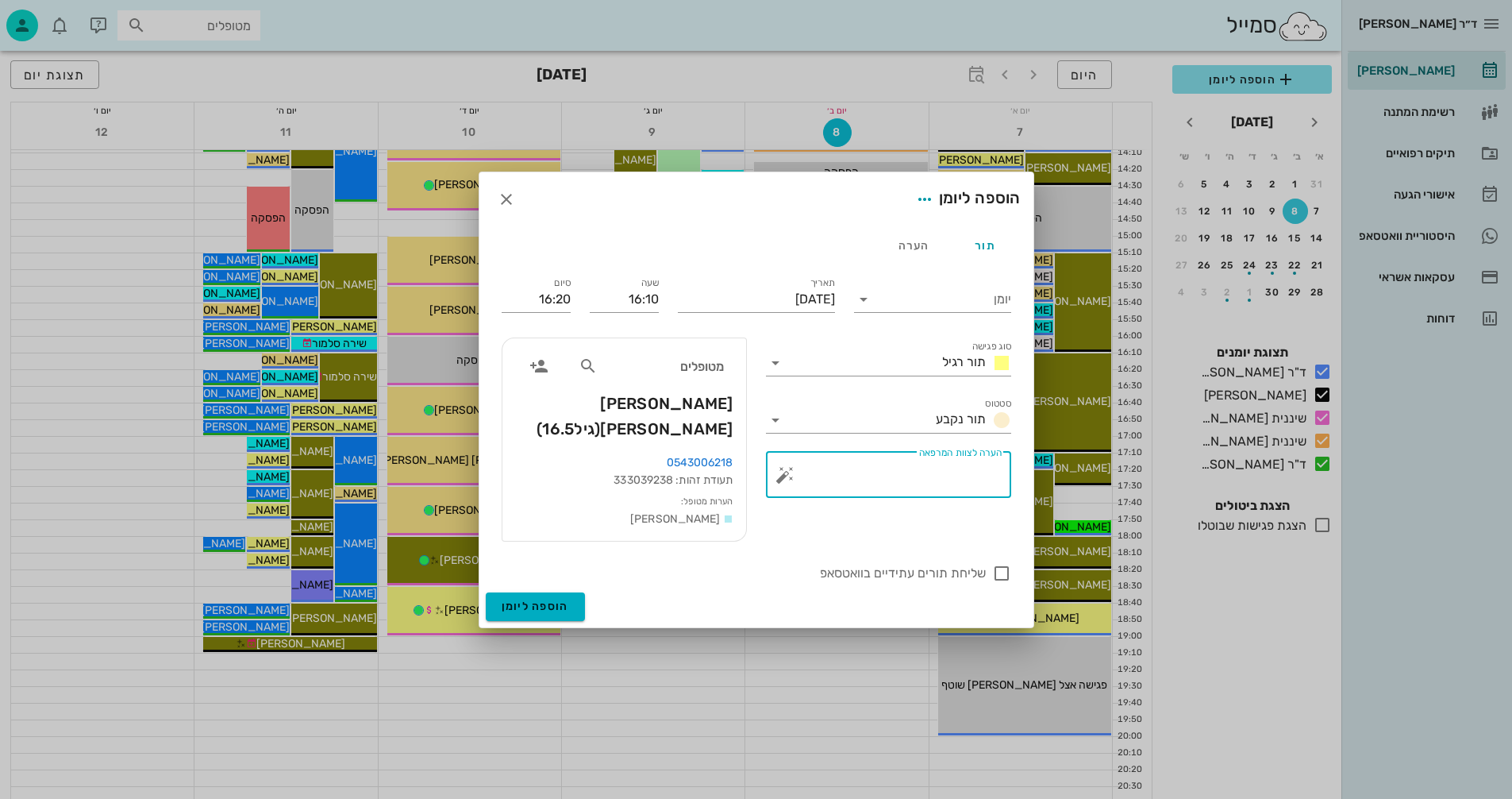
click at [968, 491] on textarea "הערה לצוות המרפאה" at bounding box center [895, 478] width 213 height 39
click at [888, 312] on input "יומן" at bounding box center [944, 299] width 135 height 25
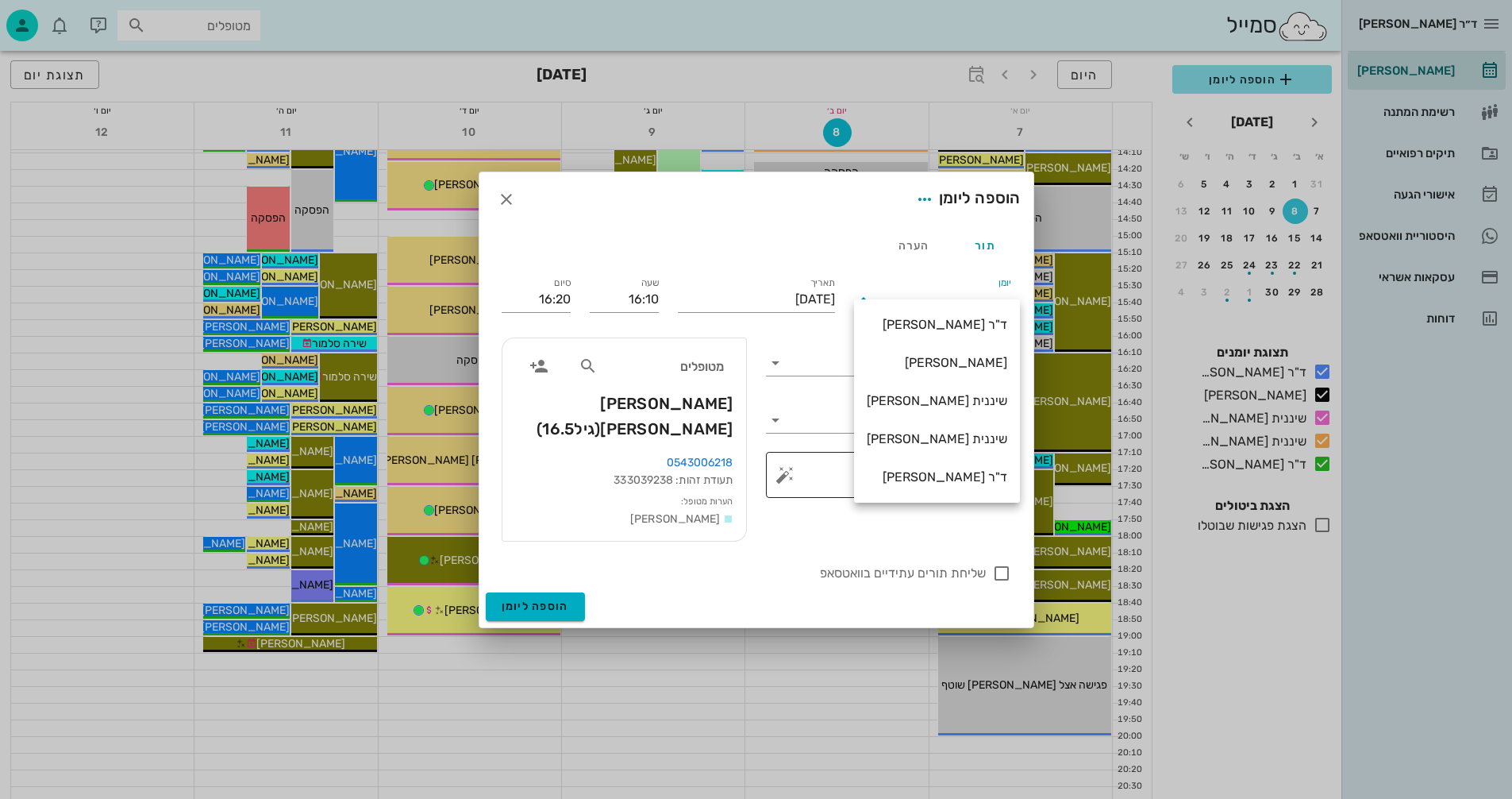
click at [941, 474] on div "ד"ר [PERSON_NAME]" at bounding box center [938, 477] width 141 height 15
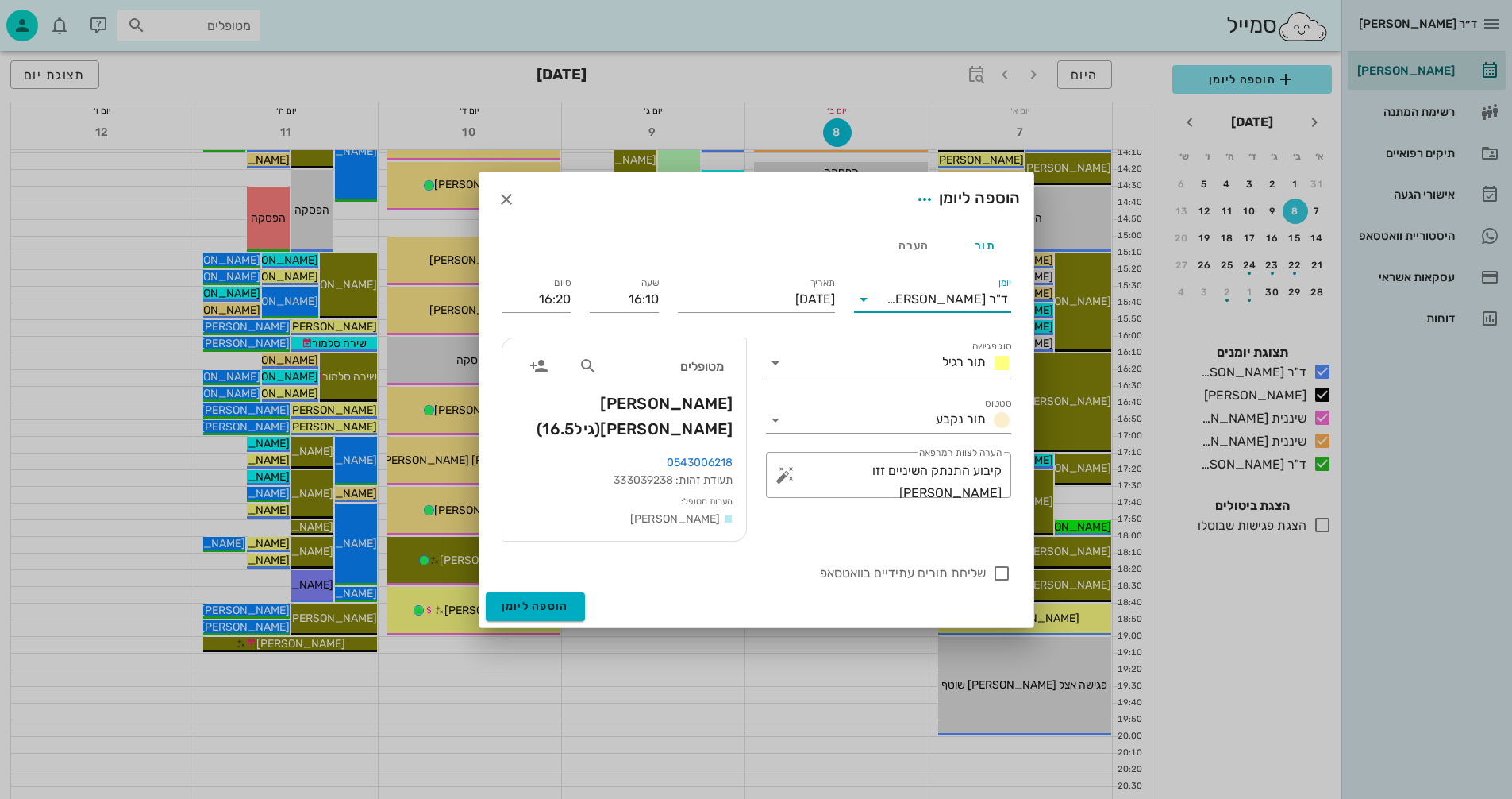
click at [821, 373] on input "סוג פגישה" at bounding box center [862, 363] width 148 height 25
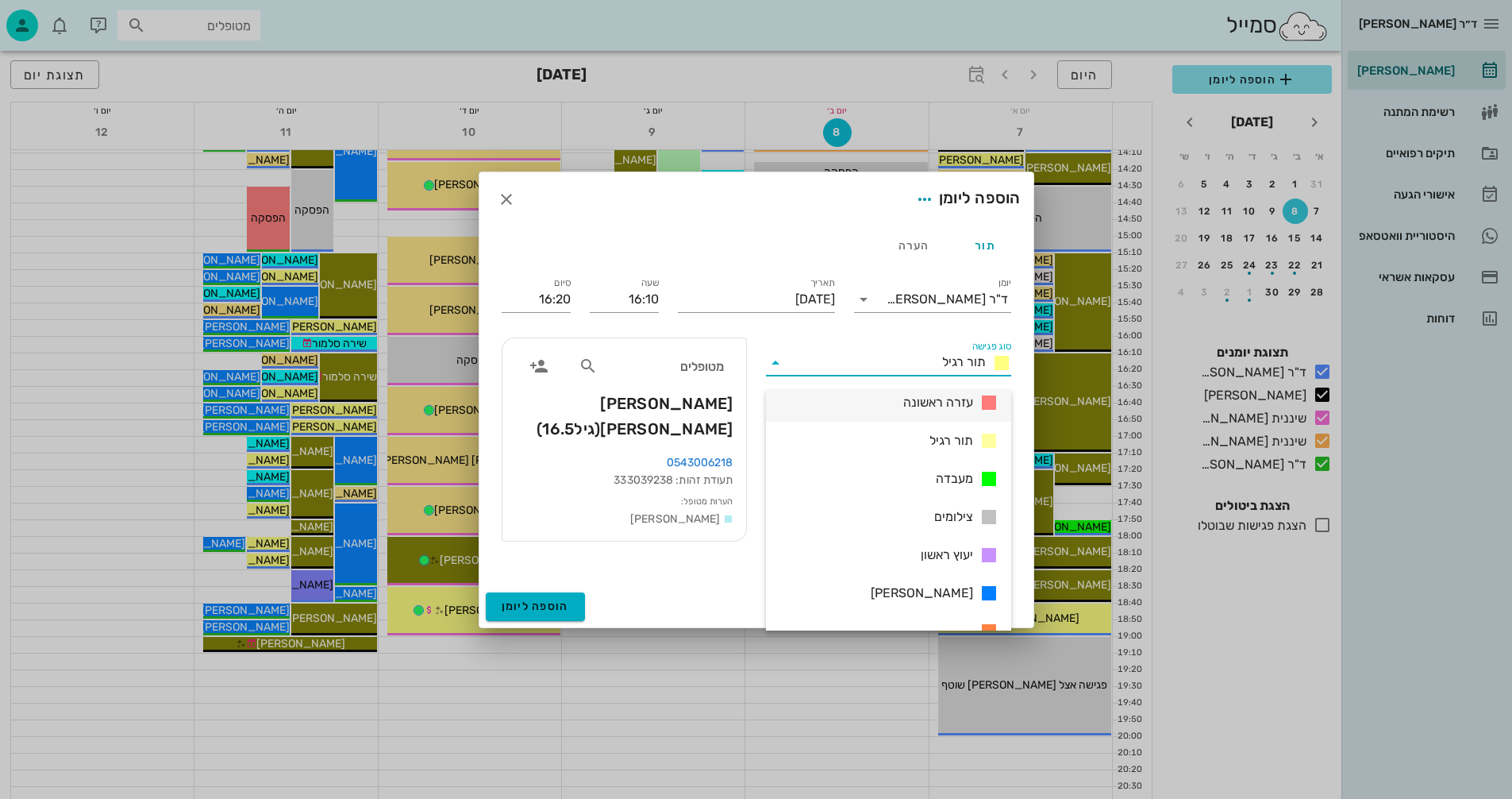
scroll to position [228, 0]
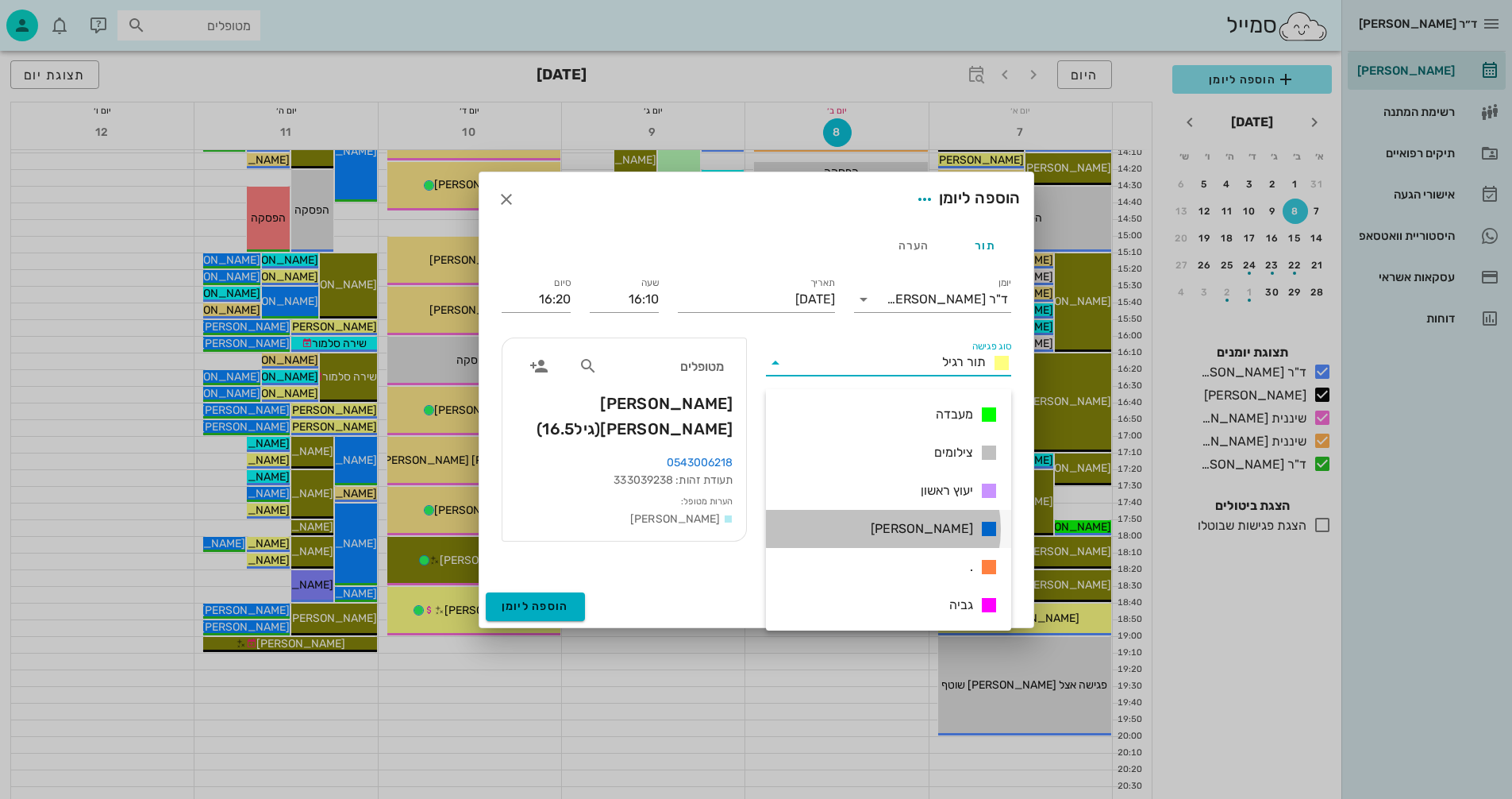
click at [967, 525] on span "שרון" at bounding box center [922, 529] width 102 height 19
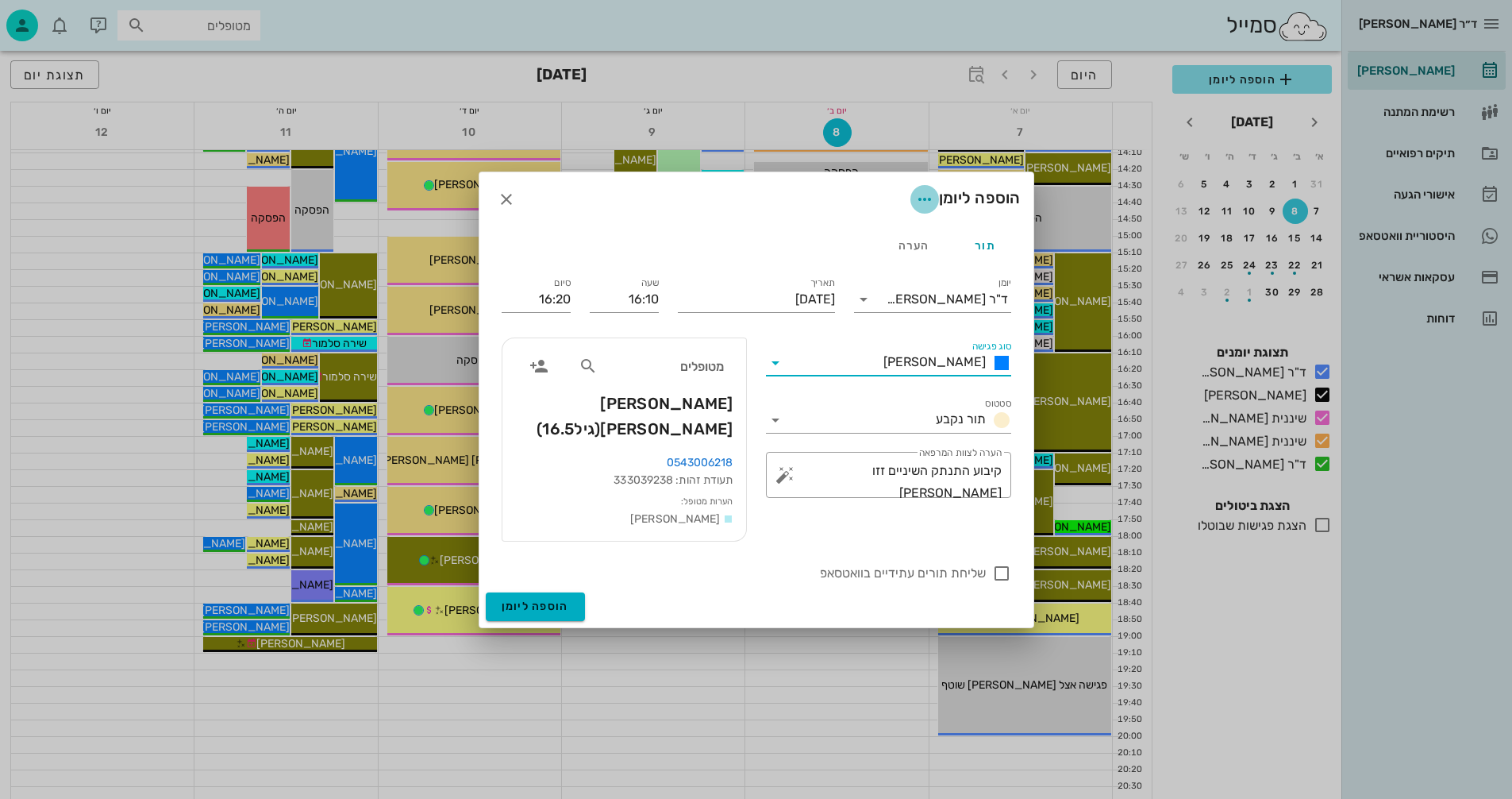
click at [917, 209] on icon "button" at bounding box center [925, 199] width 19 height 19
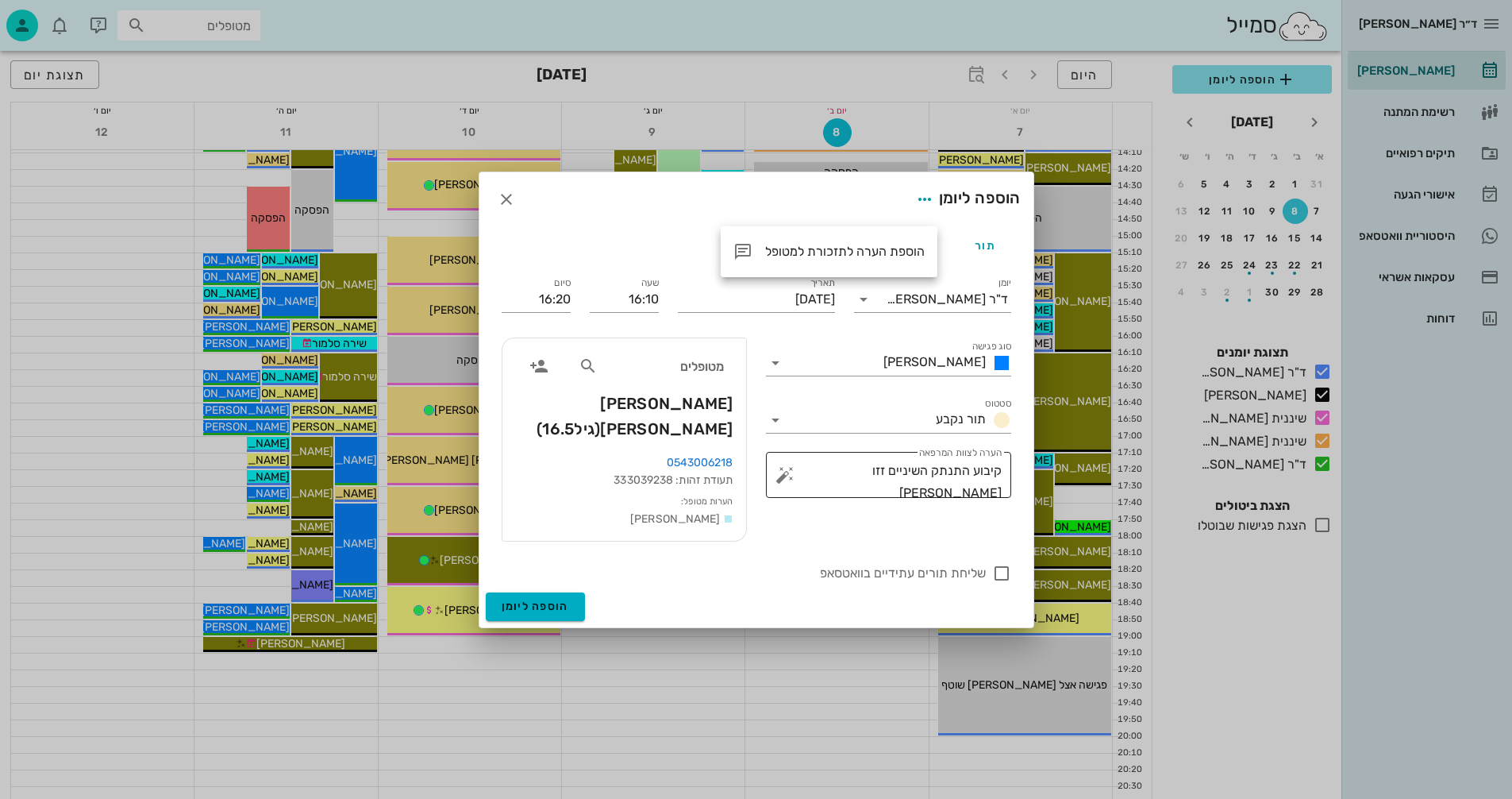
click at [785, 484] on button "button" at bounding box center [785, 475] width 19 height 19
click at [814, 452] on div "הערות לפגישה" at bounding box center [816, 456] width 82 height 32
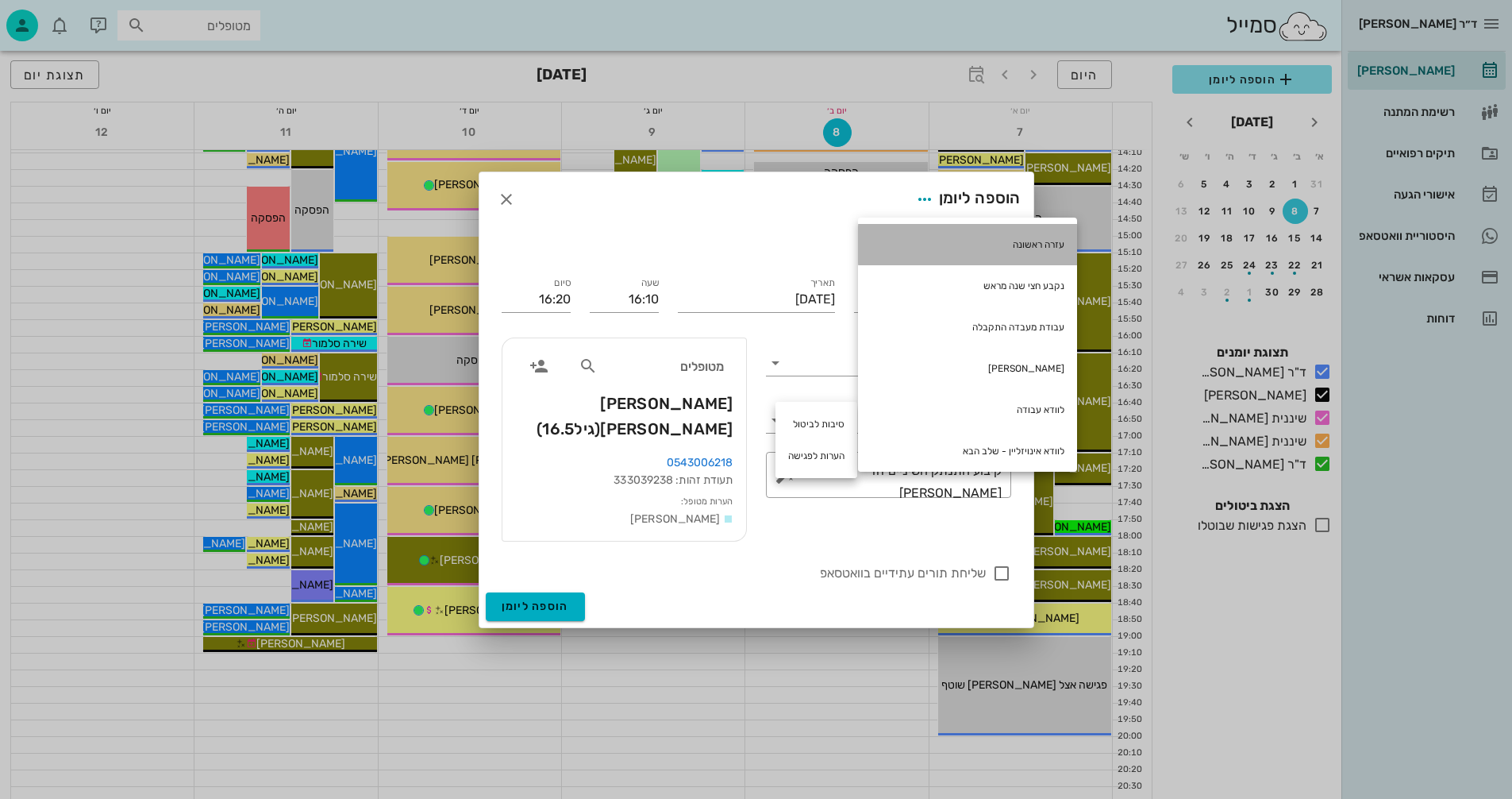
click at [1039, 243] on div "עזרה ראשונה" at bounding box center [967, 244] width 219 height 41
type textarea "קיבוע התנתק השיניים זזו [PERSON_NAME] עזרה ראשונה"
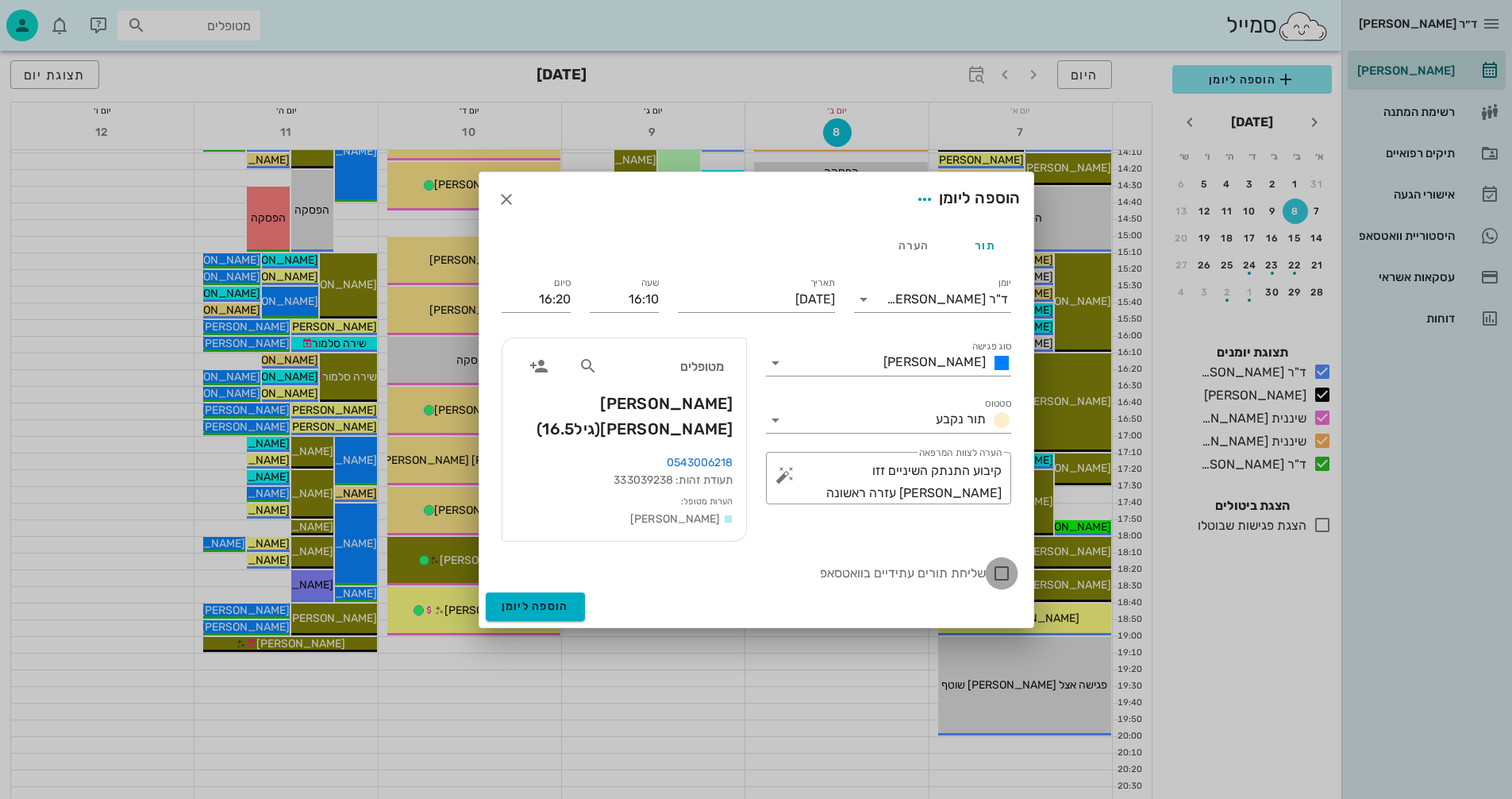
click at [1001, 561] on div at bounding box center [1002, 573] width 27 height 27
checkbox input "true"
click at [528, 600] on span "הוספה ליומן" at bounding box center [536, 606] width 68 height 13
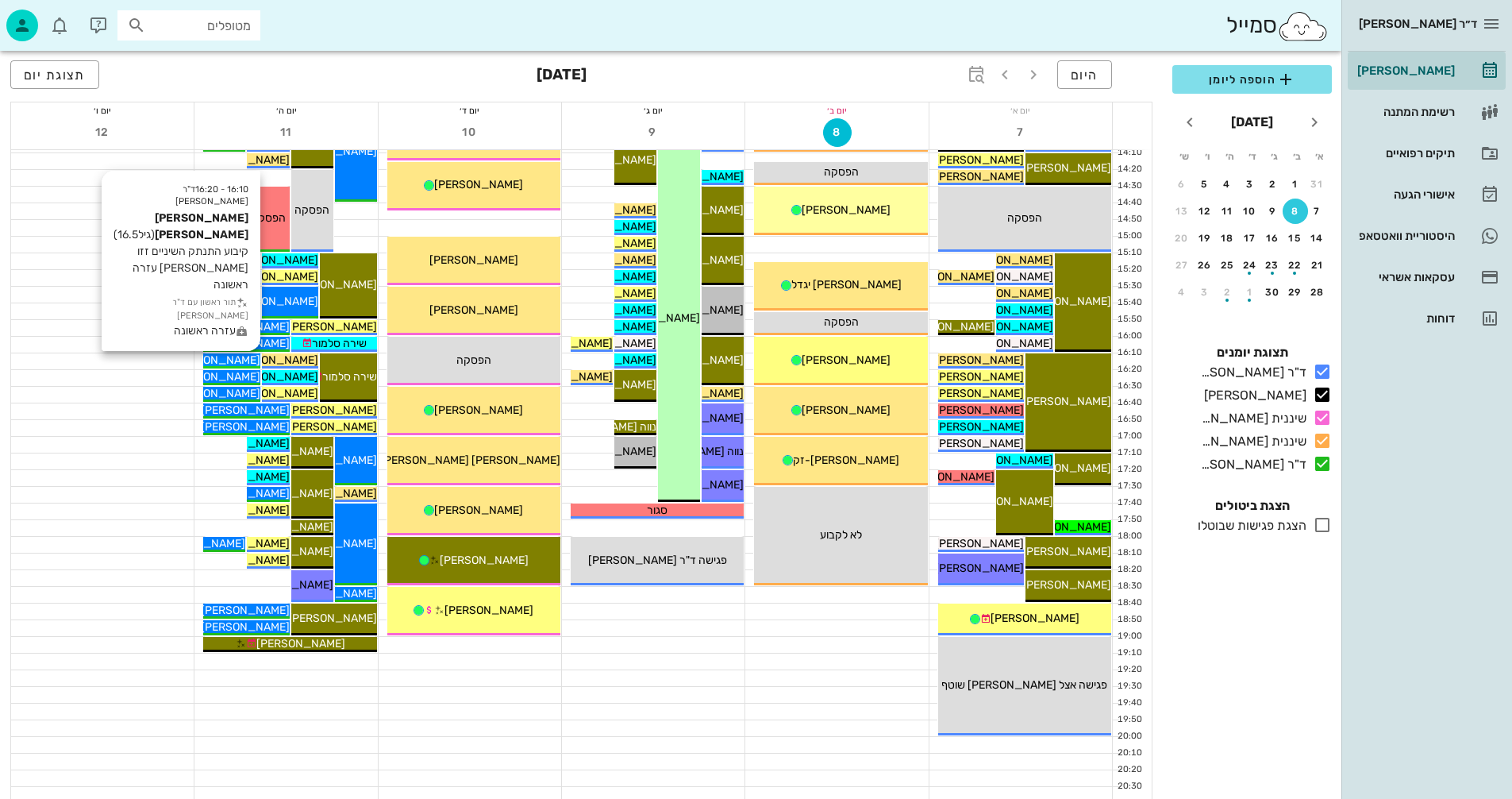
click at [225, 360] on span "[PERSON_NAME] [PERSON_NAME]" at bounding box center [170, 360] width 180 height 13
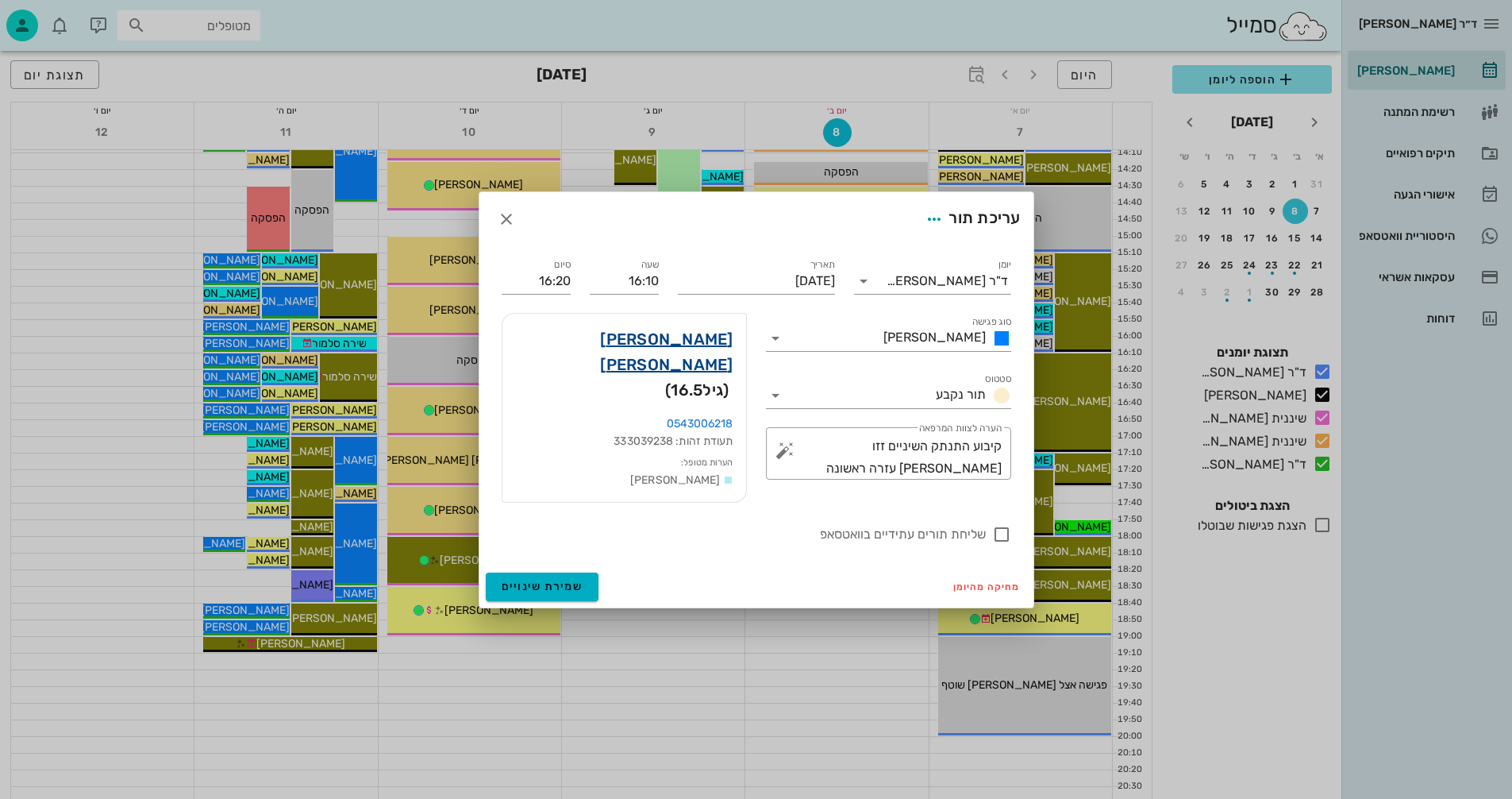
click at [708, 351] on link "עמית בסר" at bounding box center [624, 352] width 218 height 51
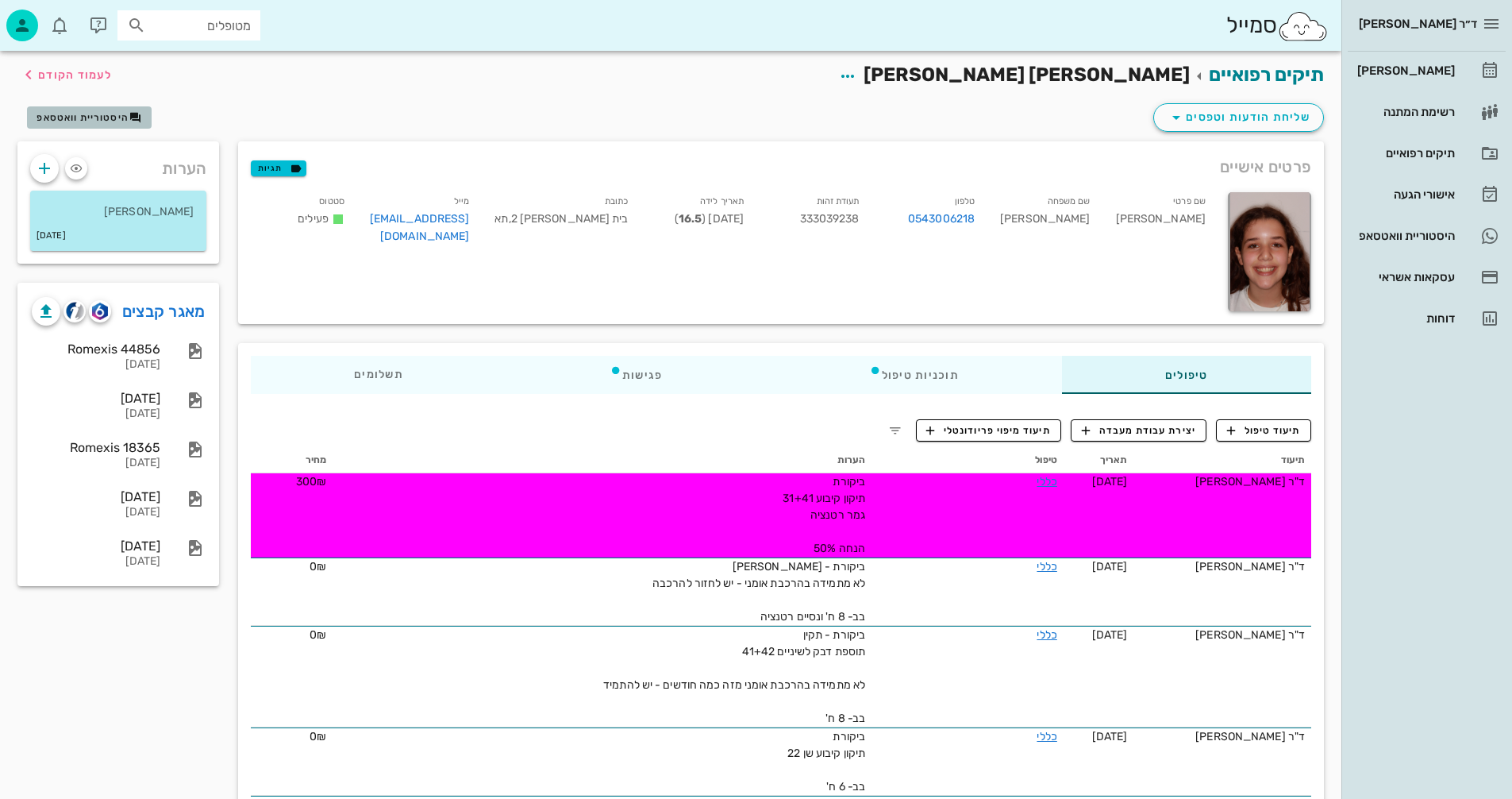
click at [85, 116] on span "היסטוריית וואטסאפ" at bounding box center [83, 118] width 92 height 11
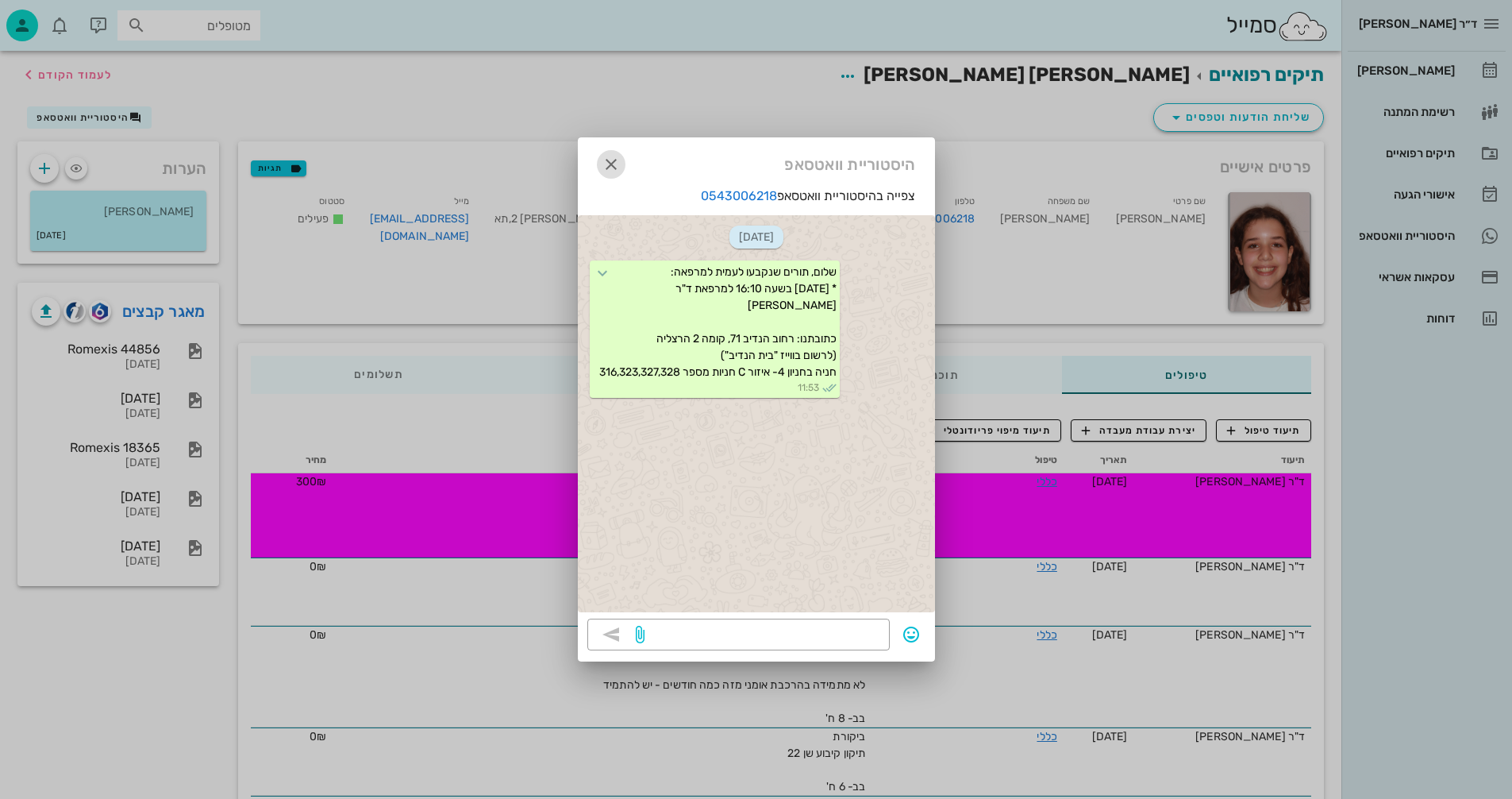
click at [614, 157] on icon "button" at bounding box center [611, 164] width 19 height 19
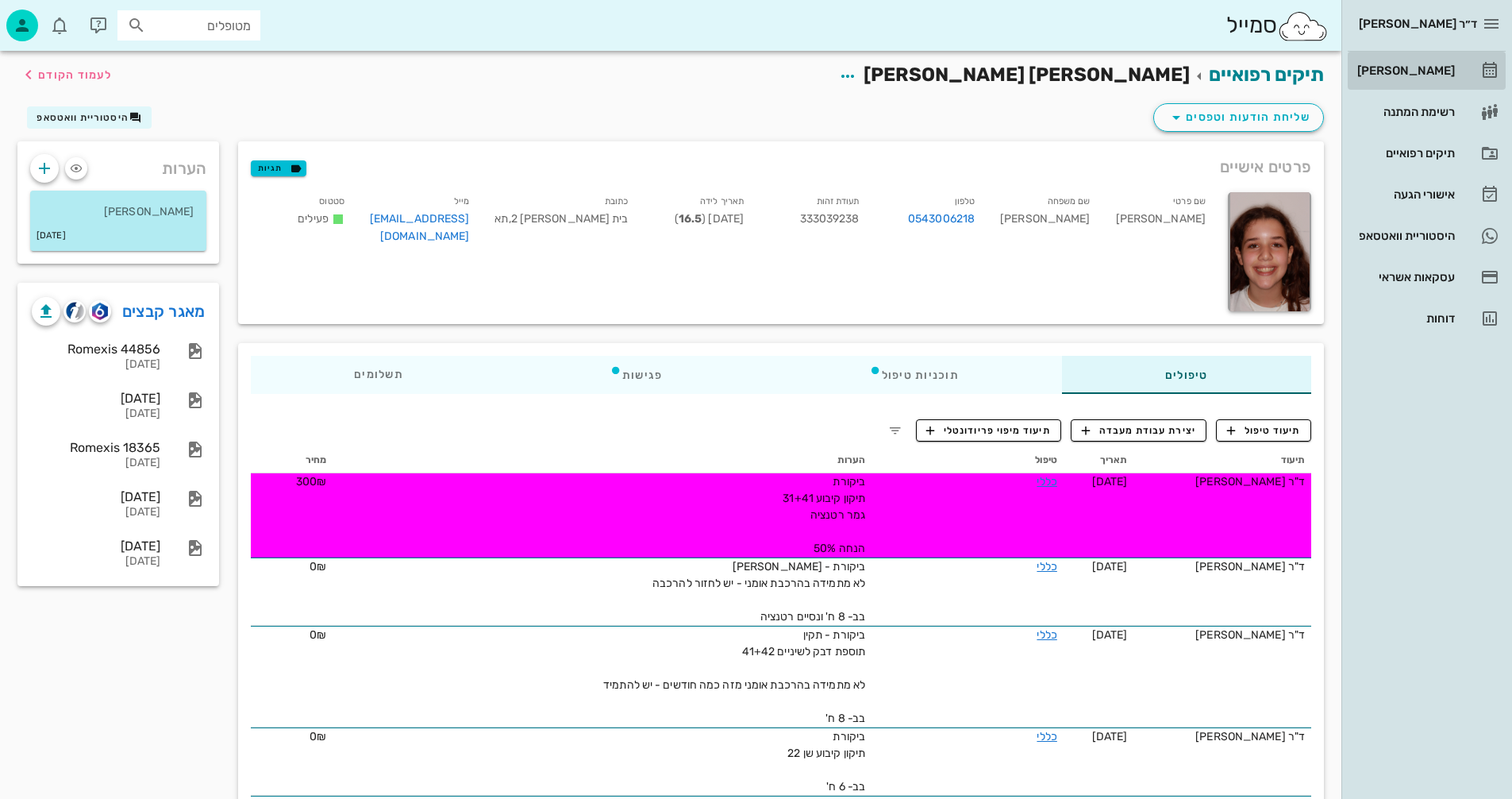
click at [1400, 70] on div "[PERSON_NAME]" at bounding box center [1404, 70] width 101 height 13
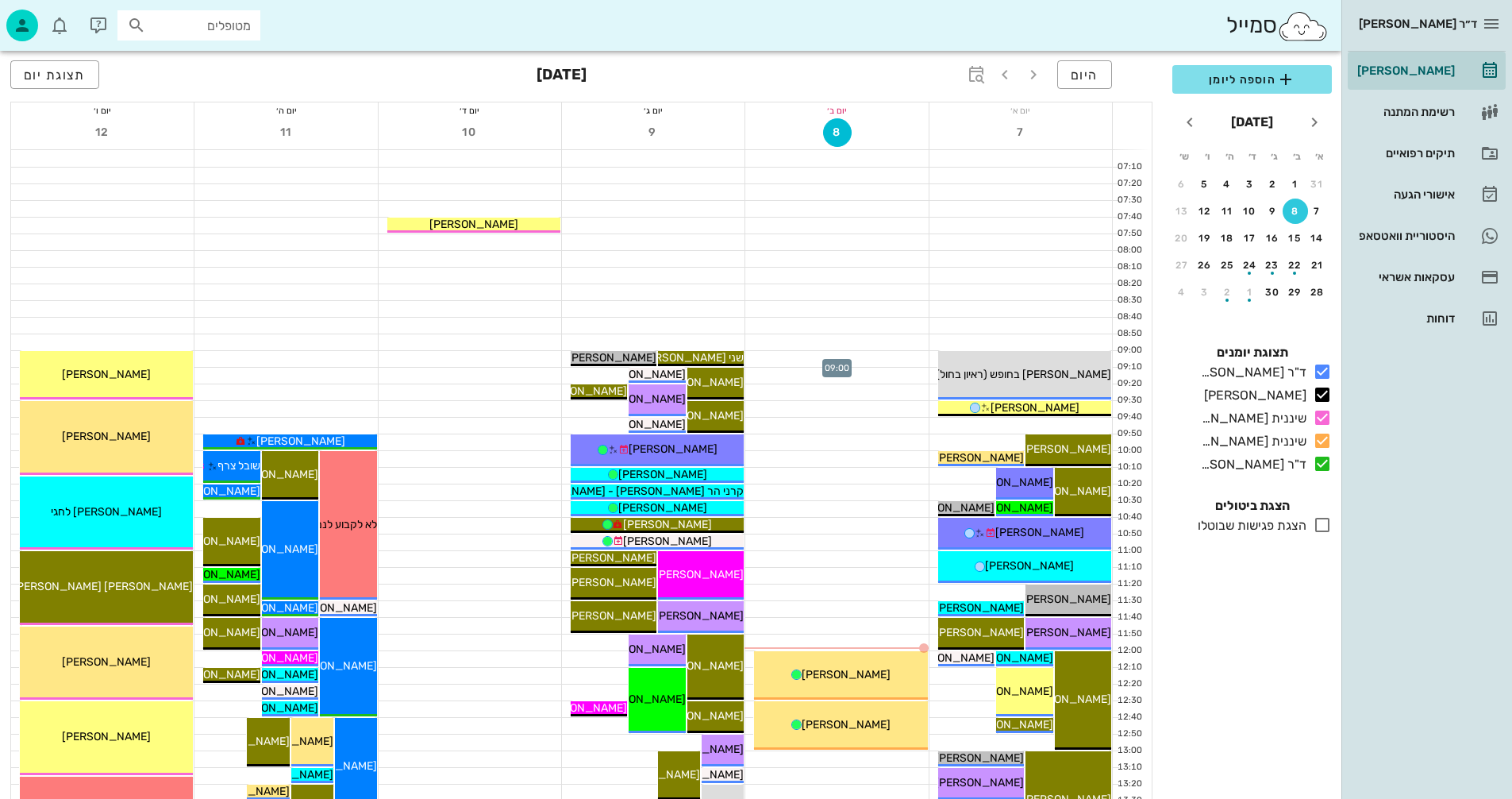
scroll to position [159, 0]
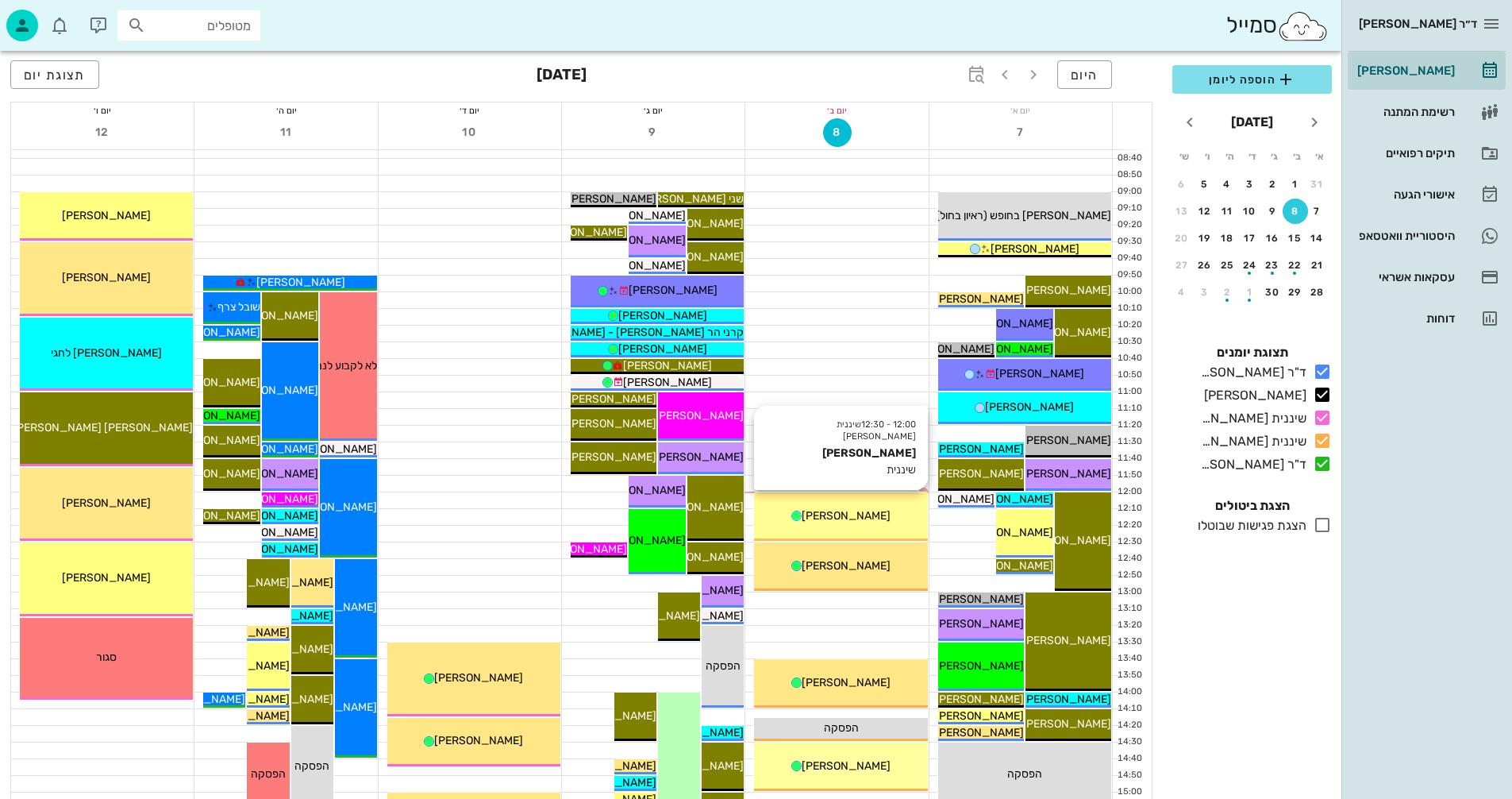
click at [855, 509] on span "[PERSON_NAME]" at bounding box center [846, 516] width 89 height 13
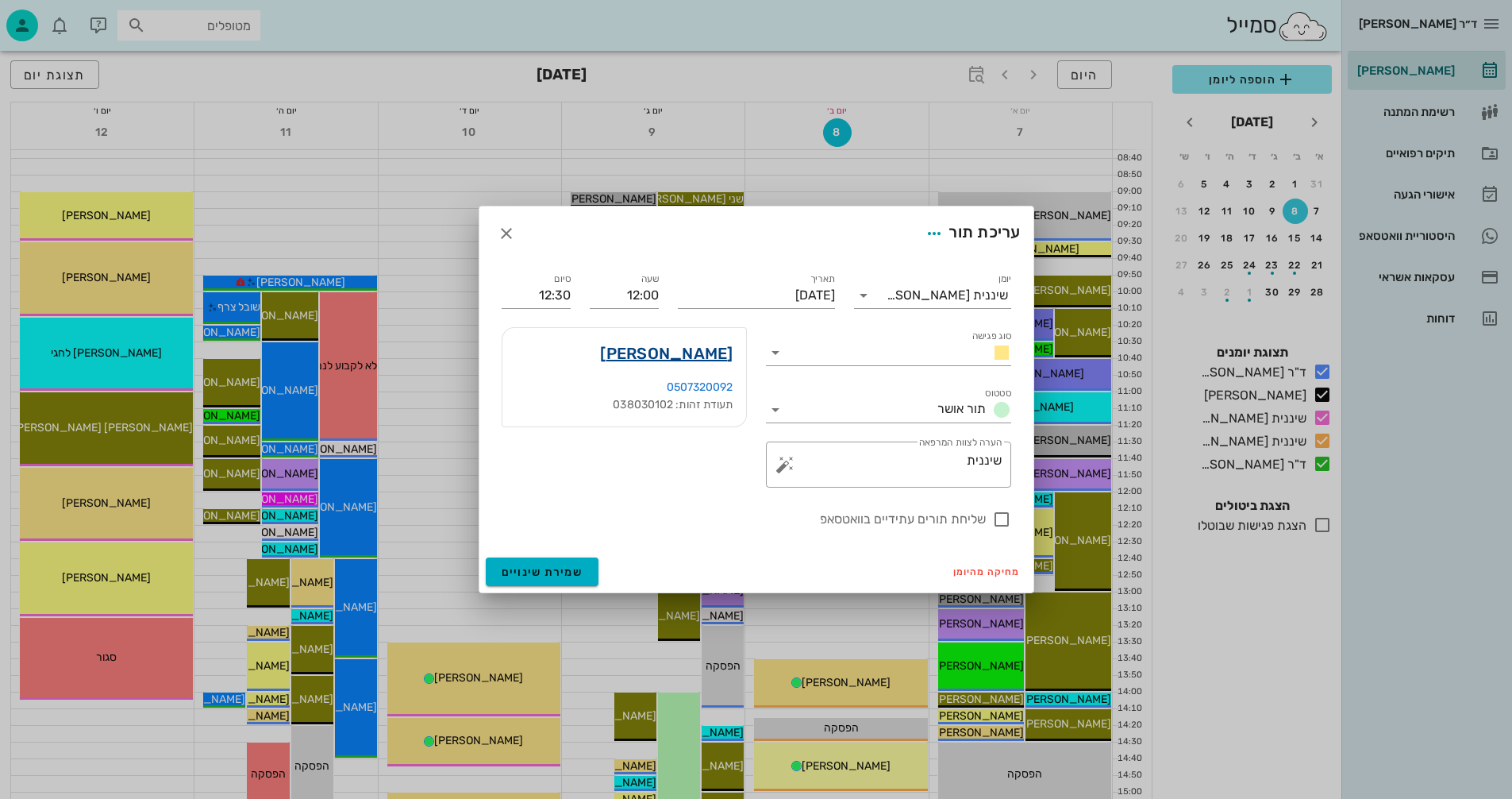
click at [699, 351] on link "רון כץ" at bounding box center [666, 352] width 132 height 25
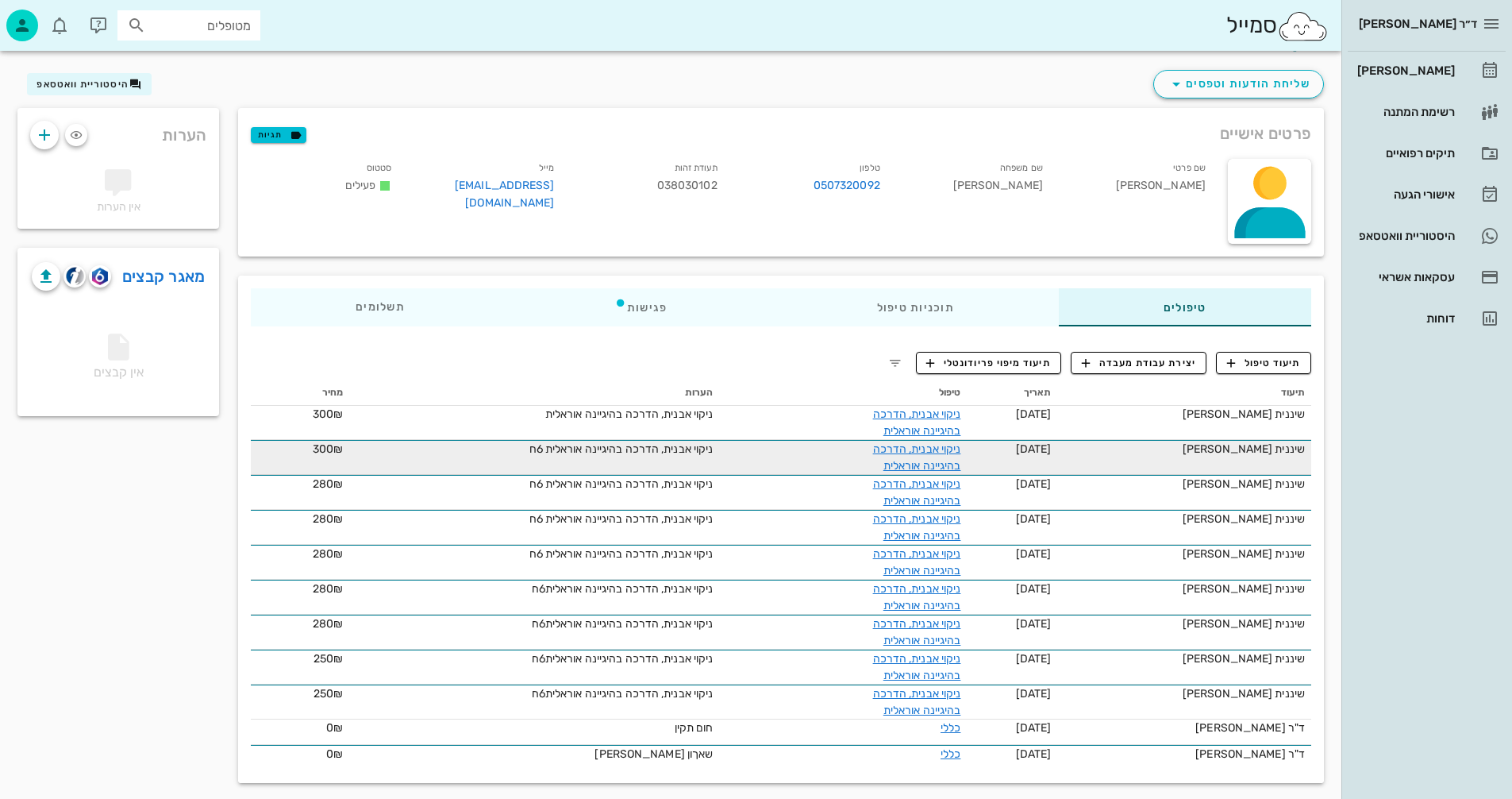
scroll to position [43, 0]
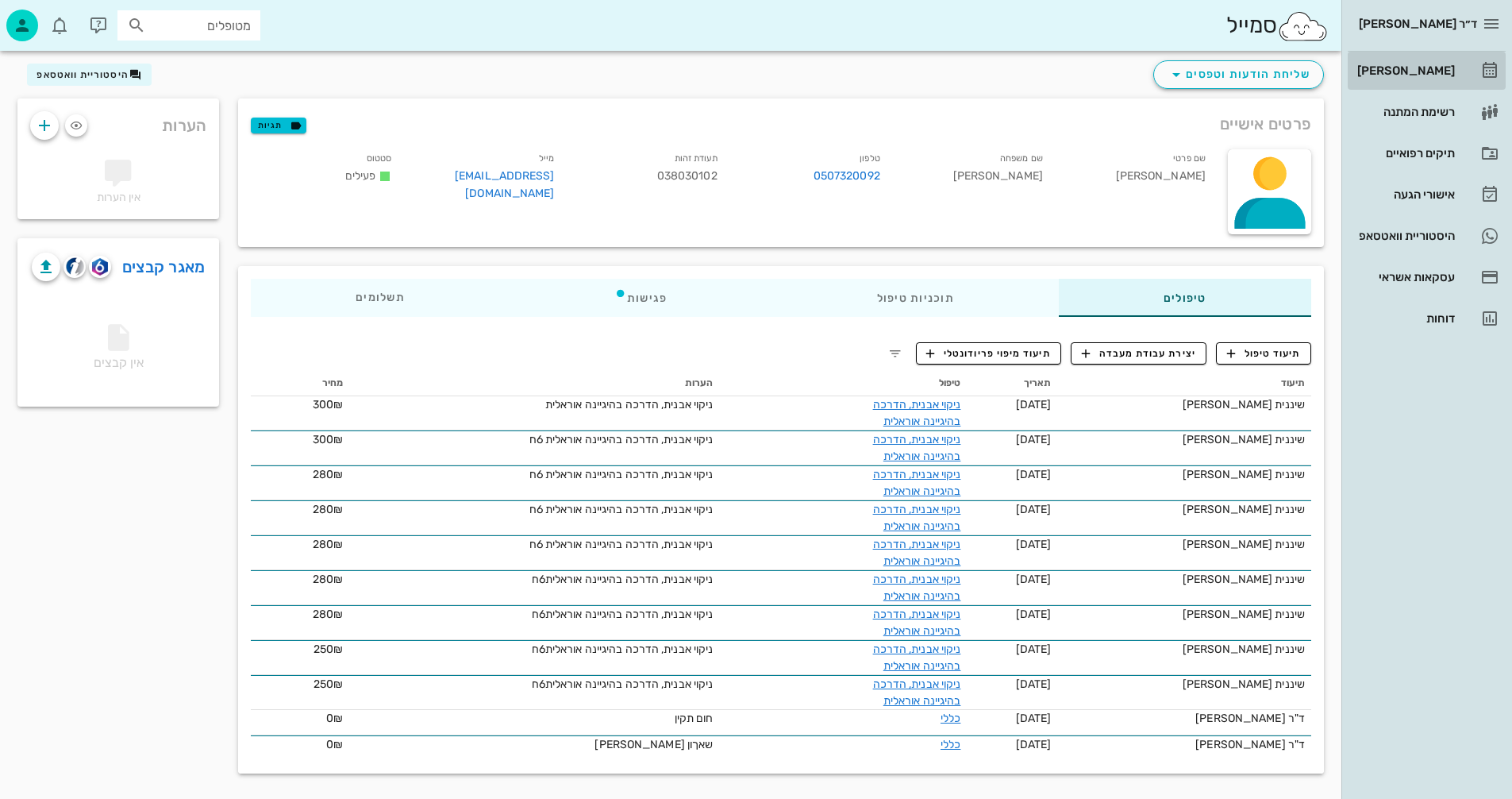
click at [1412, 70] on div "[PERSON_NAME]" at bounding box center [1404, 70] width 101 height 13
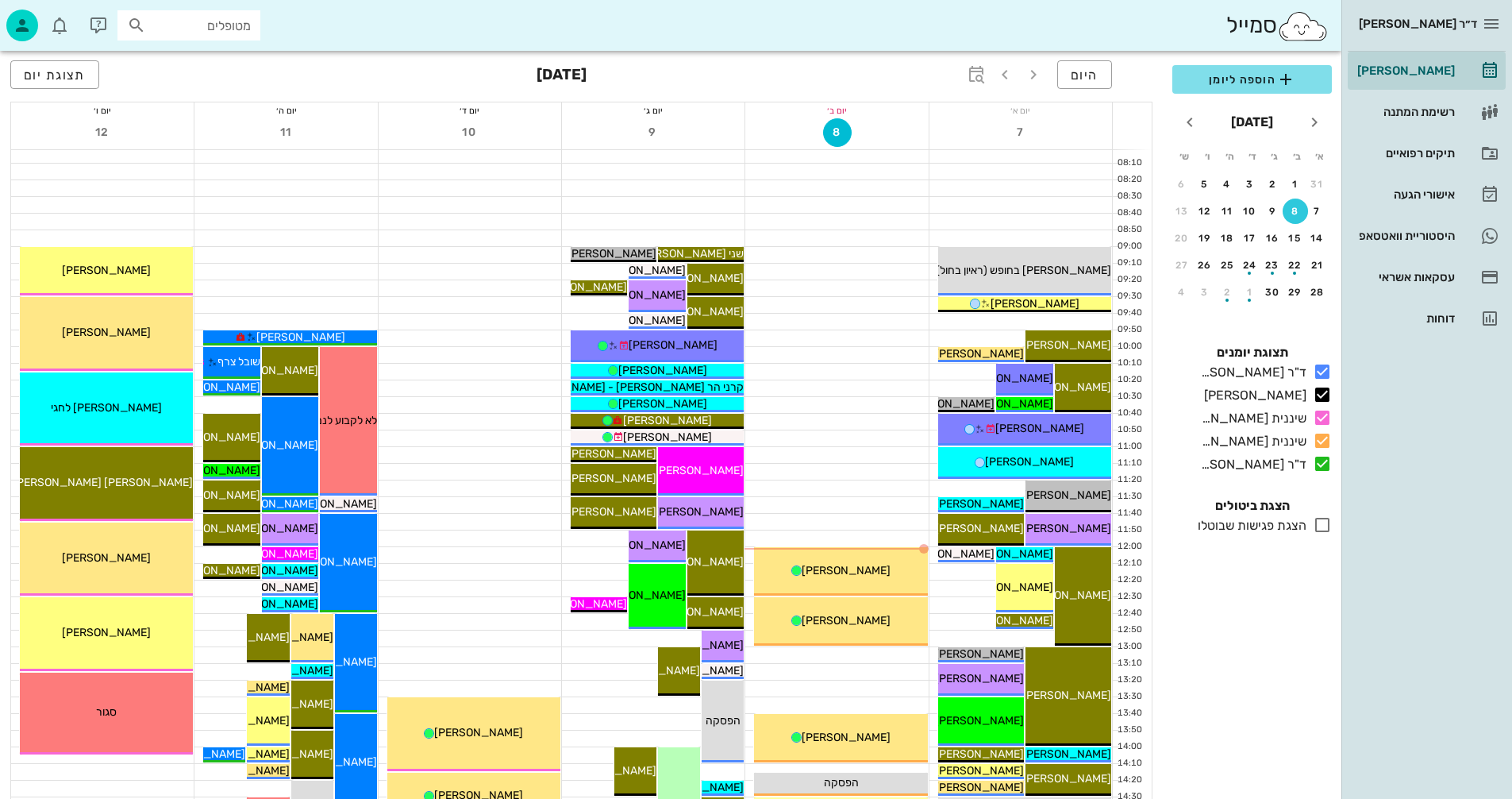
scroll to position [318, 0]
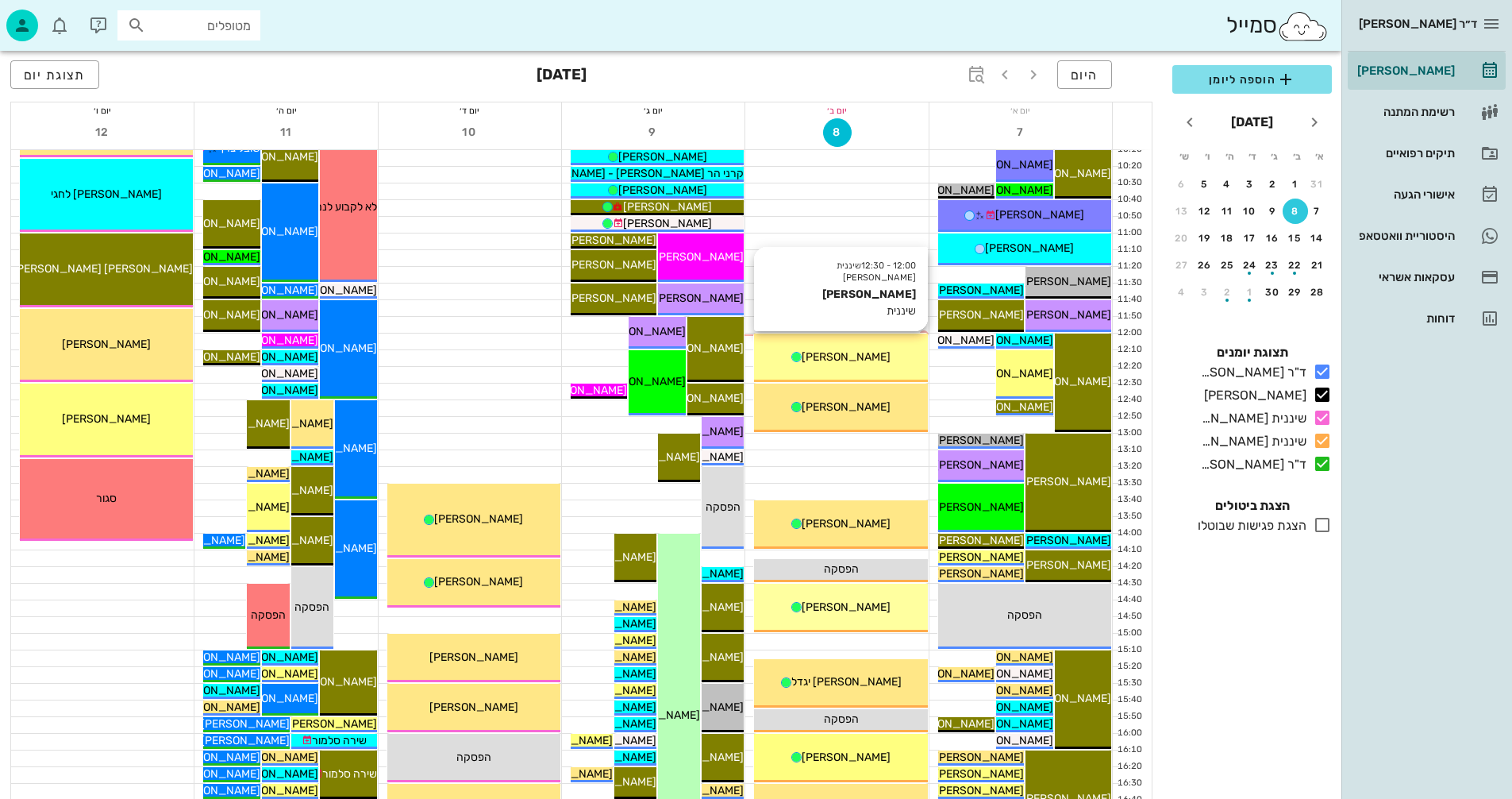
click at [852, 356] on span "[PERSON_NAME]" at bounding box center [846, 357] width 89 height 13
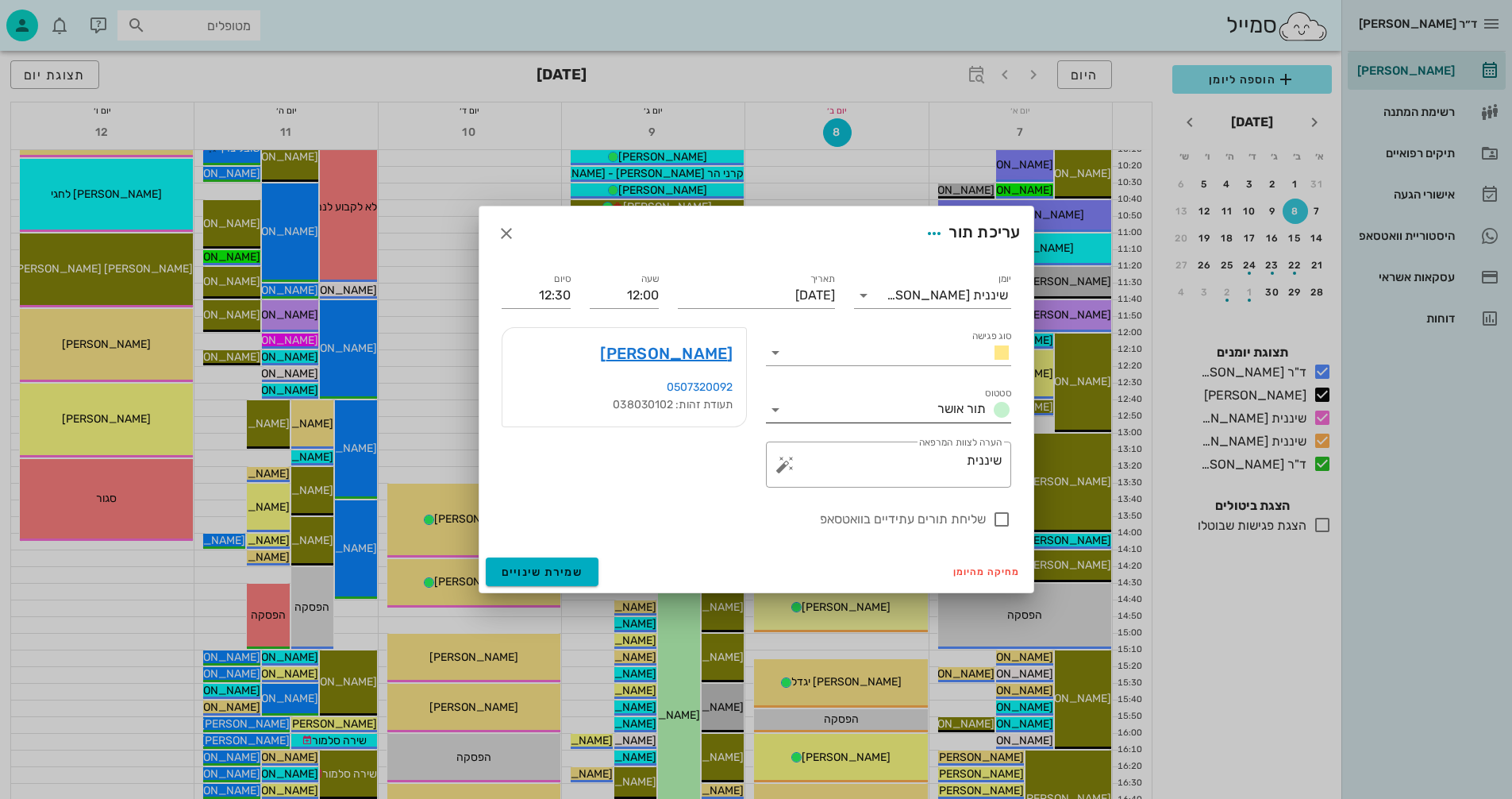
click at [775, 408] on icon at bounding box center [775, 410] width 19 height 19
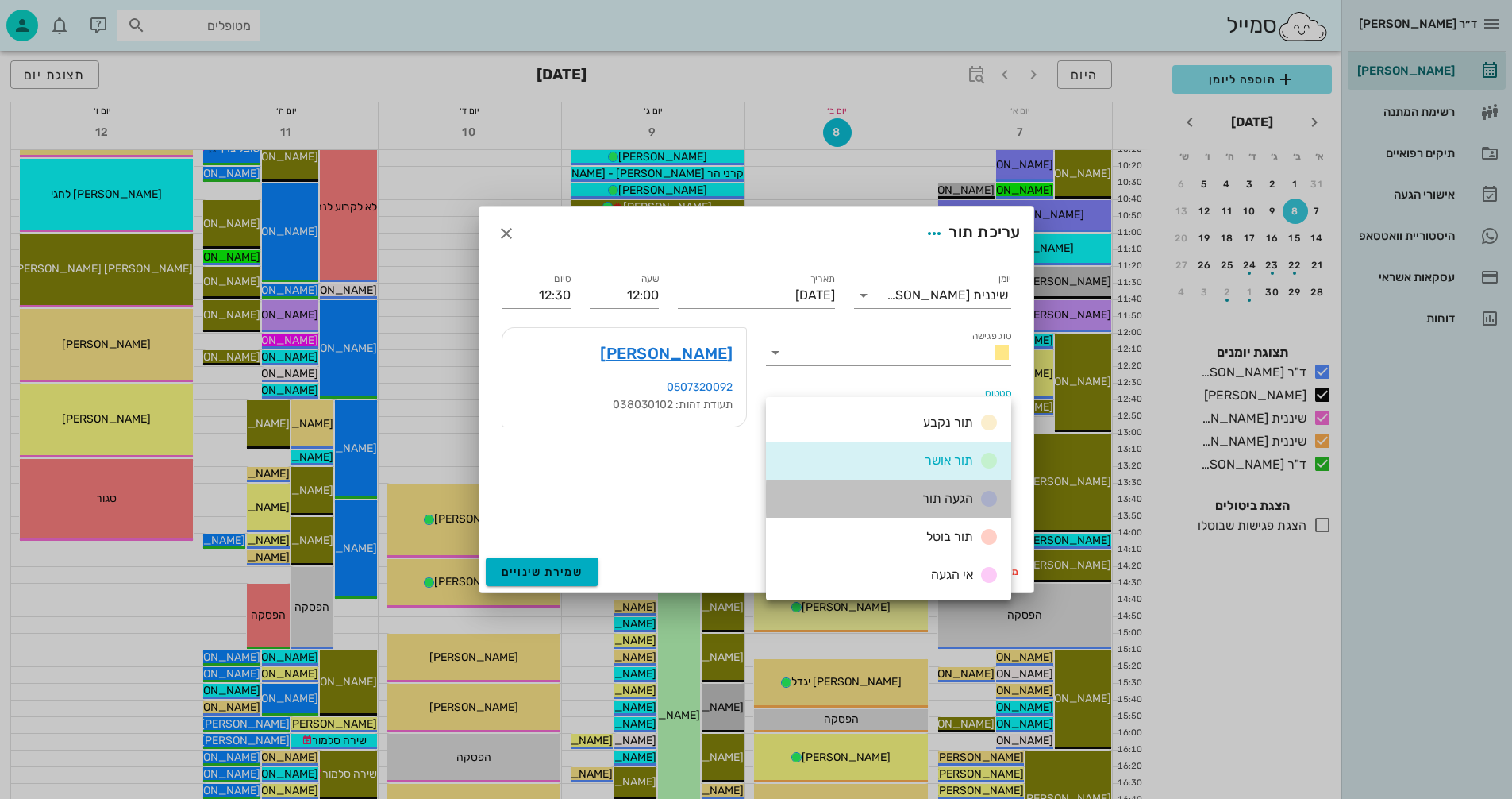
click at [923, 494] on div "הגעה תור" at bounding box center [958, 498] width 83 height 20
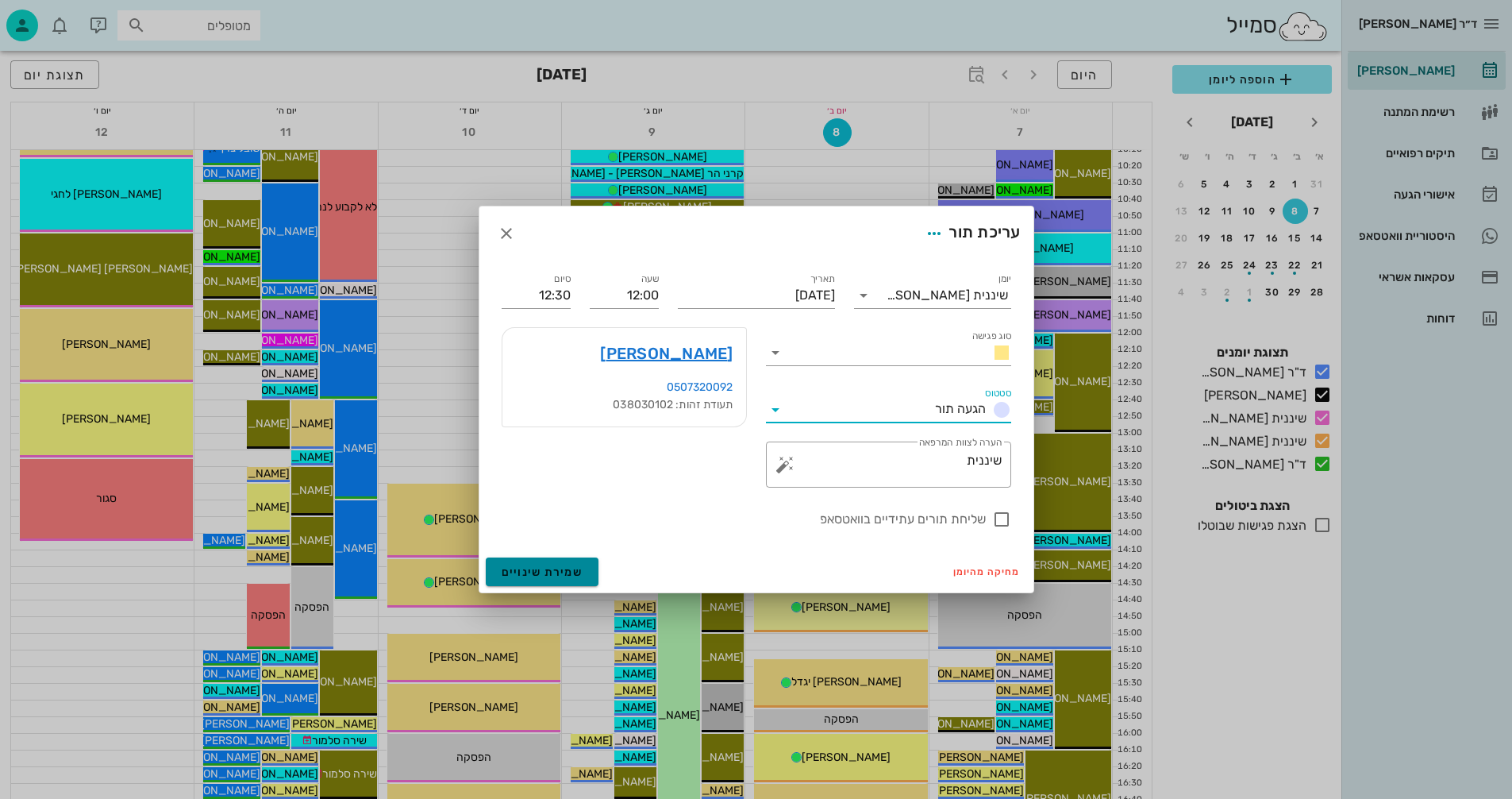
click at [509, 573] on span "שמירת שינויים" at bounding box center [542, 572] width 82 height 13
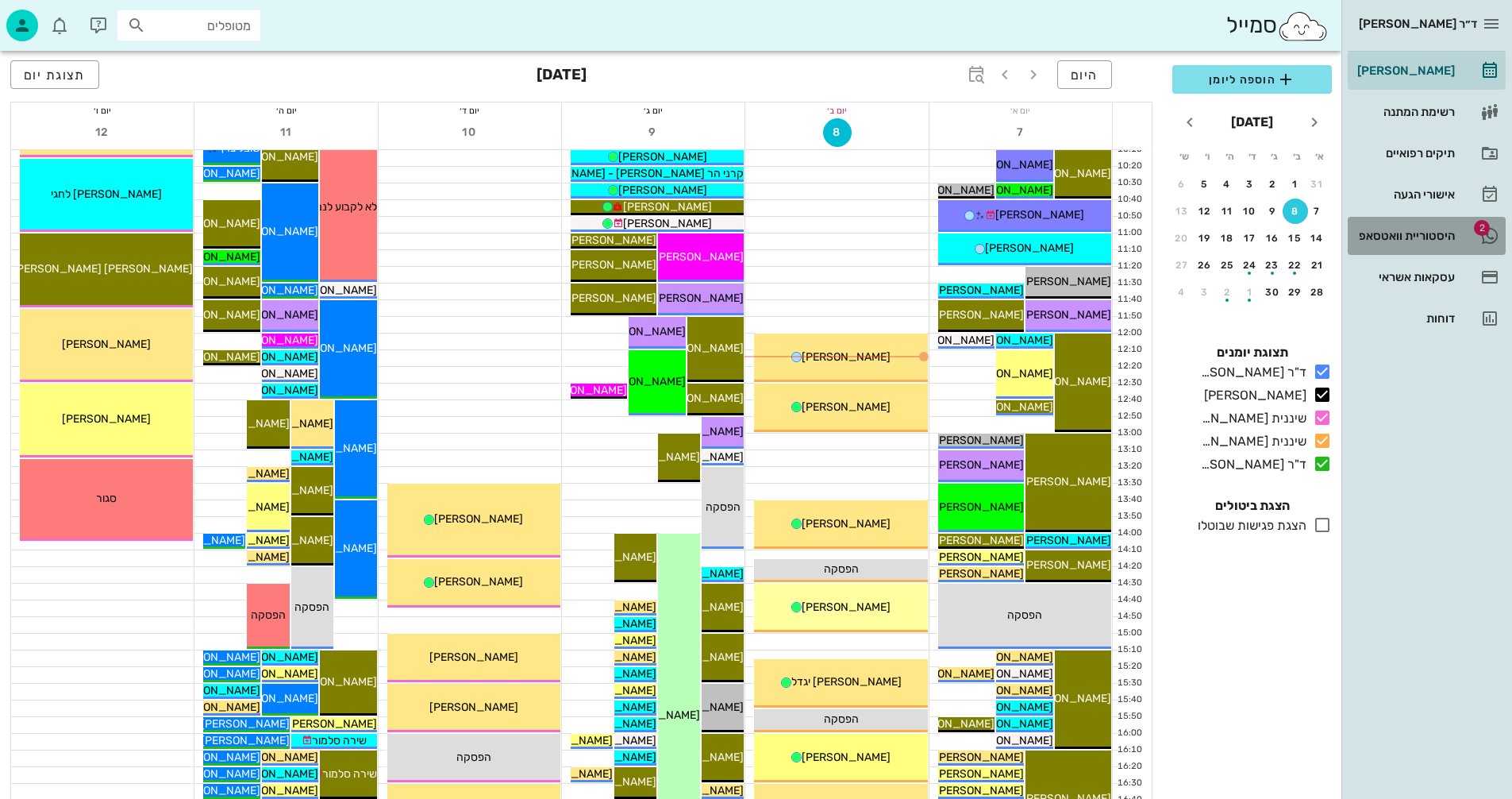
click at [1415, 230] on div "היסטוריית וואטסאפ" at bounding box center [1404, 236] width 101 height 13
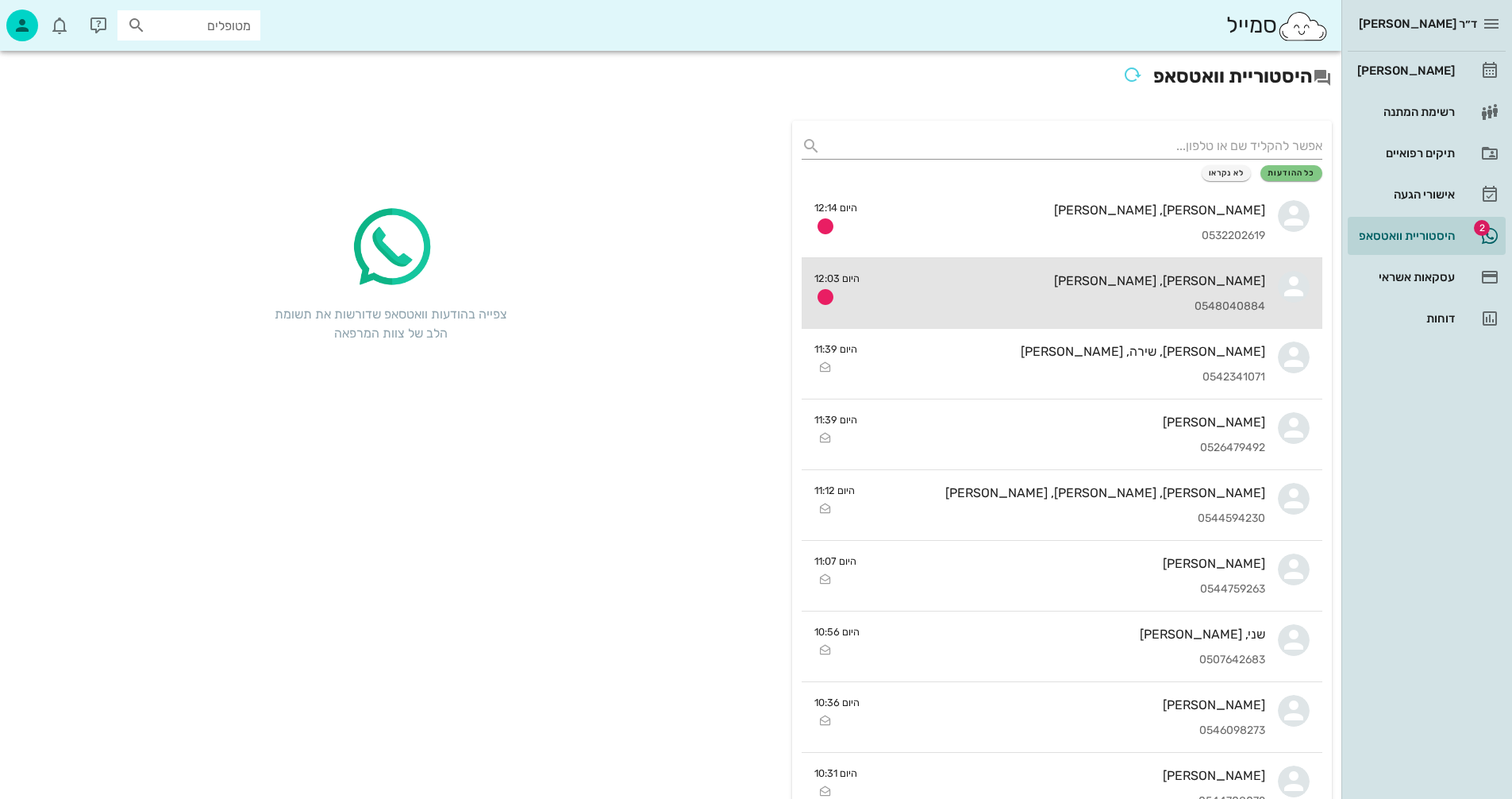
click at [944, 300] on div "0548040884" at bounding box center [1069, 306] width 393 height 13
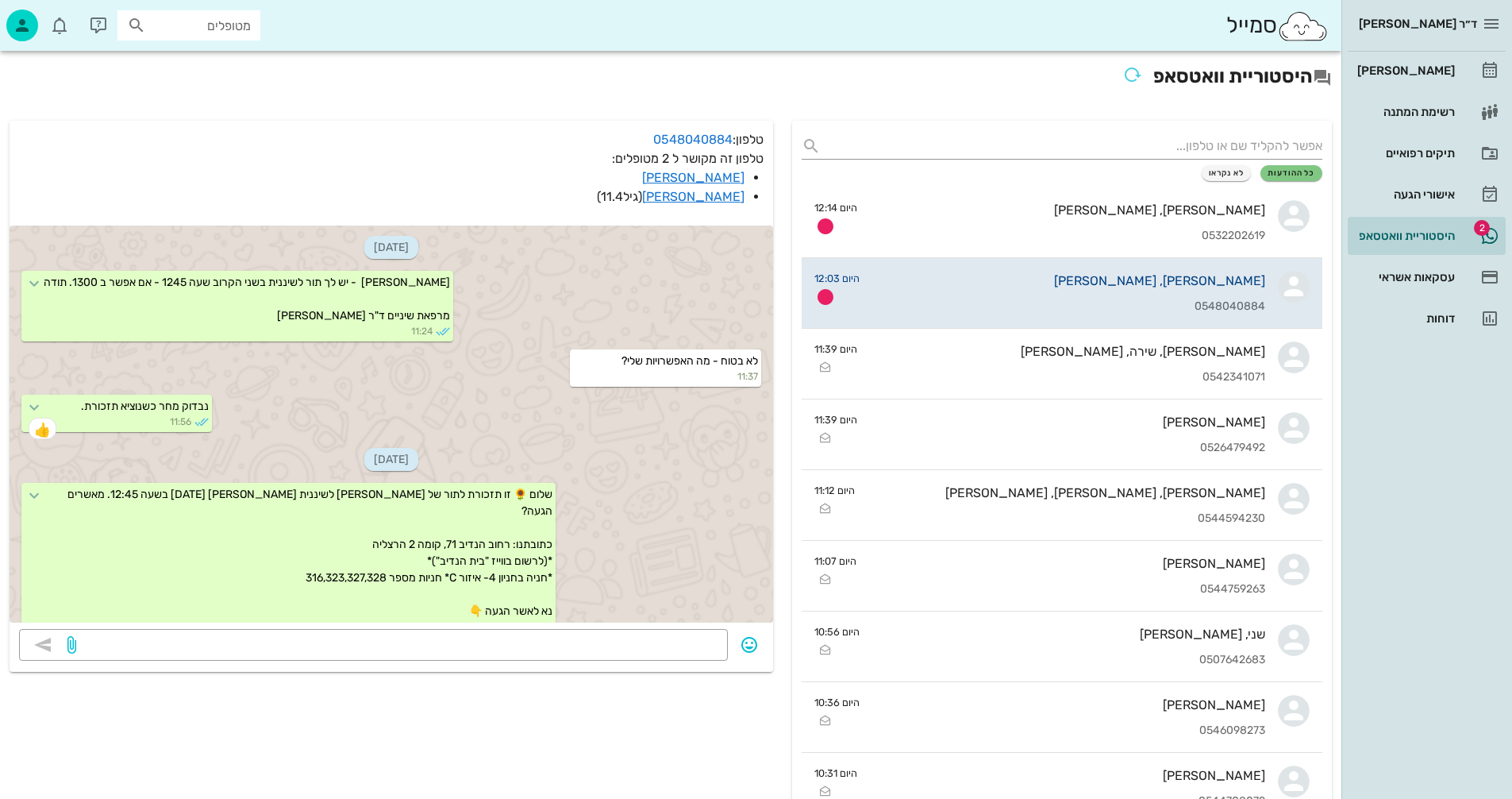
scroll to position [1042, 0]
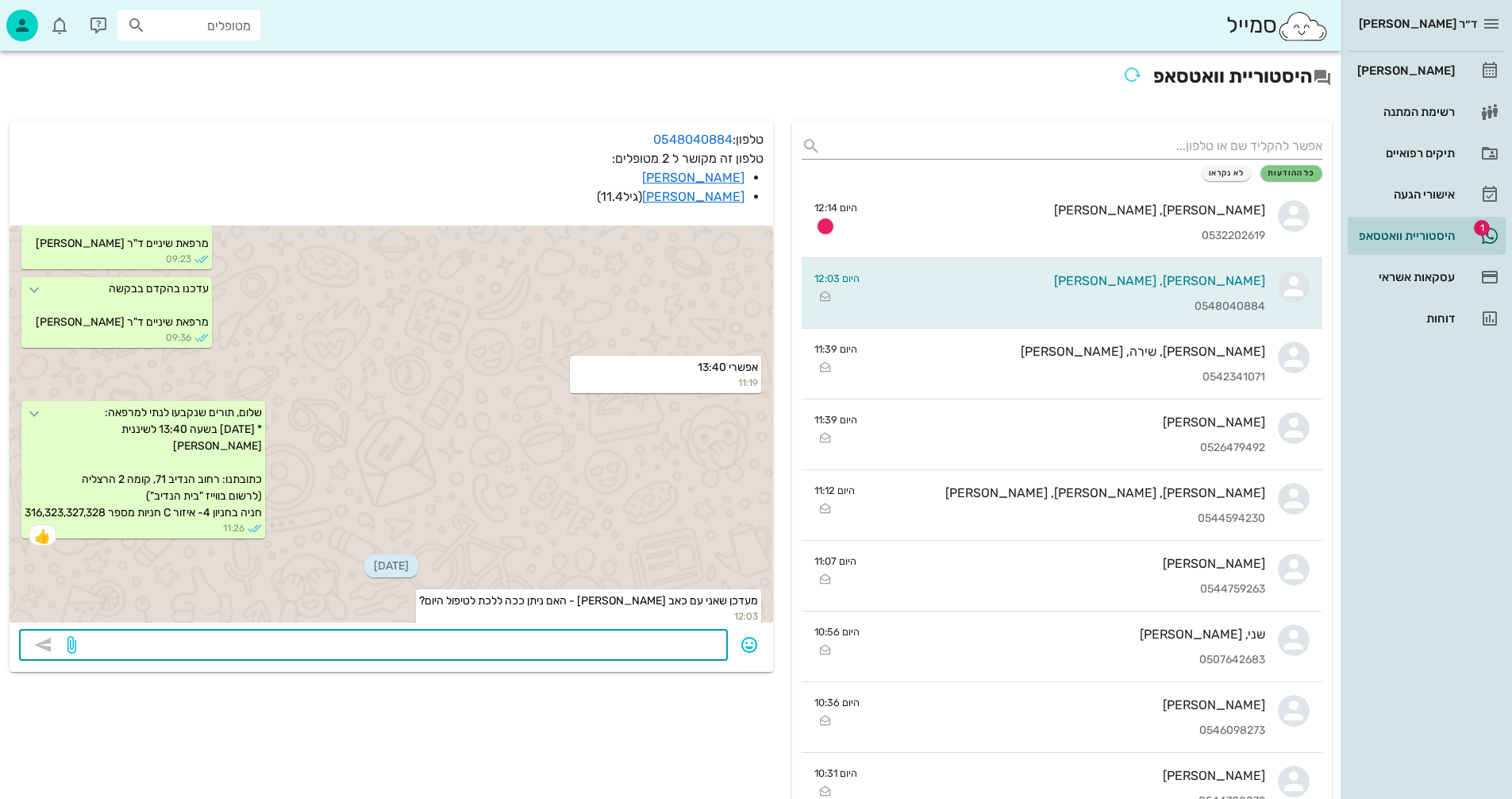
click at [668, 645] on textarea at bounding box center [398, 646] width 639 height 25
type textarea "חושבת שלא..."
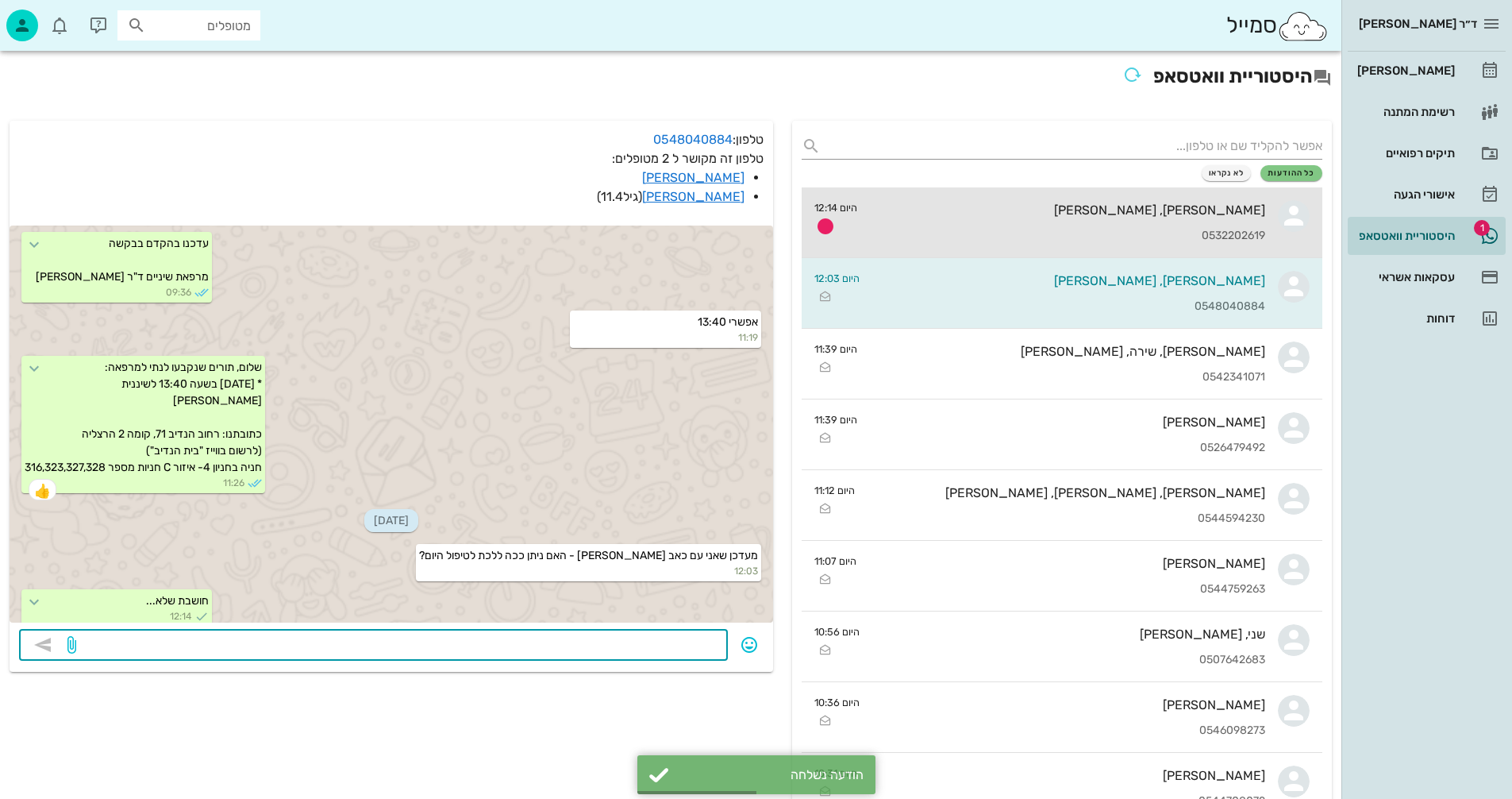
click at [1092, 227] on div "אבישג, סער ארליכמן 0532202619" at bounding box center [1068, 222] width 396 height 70
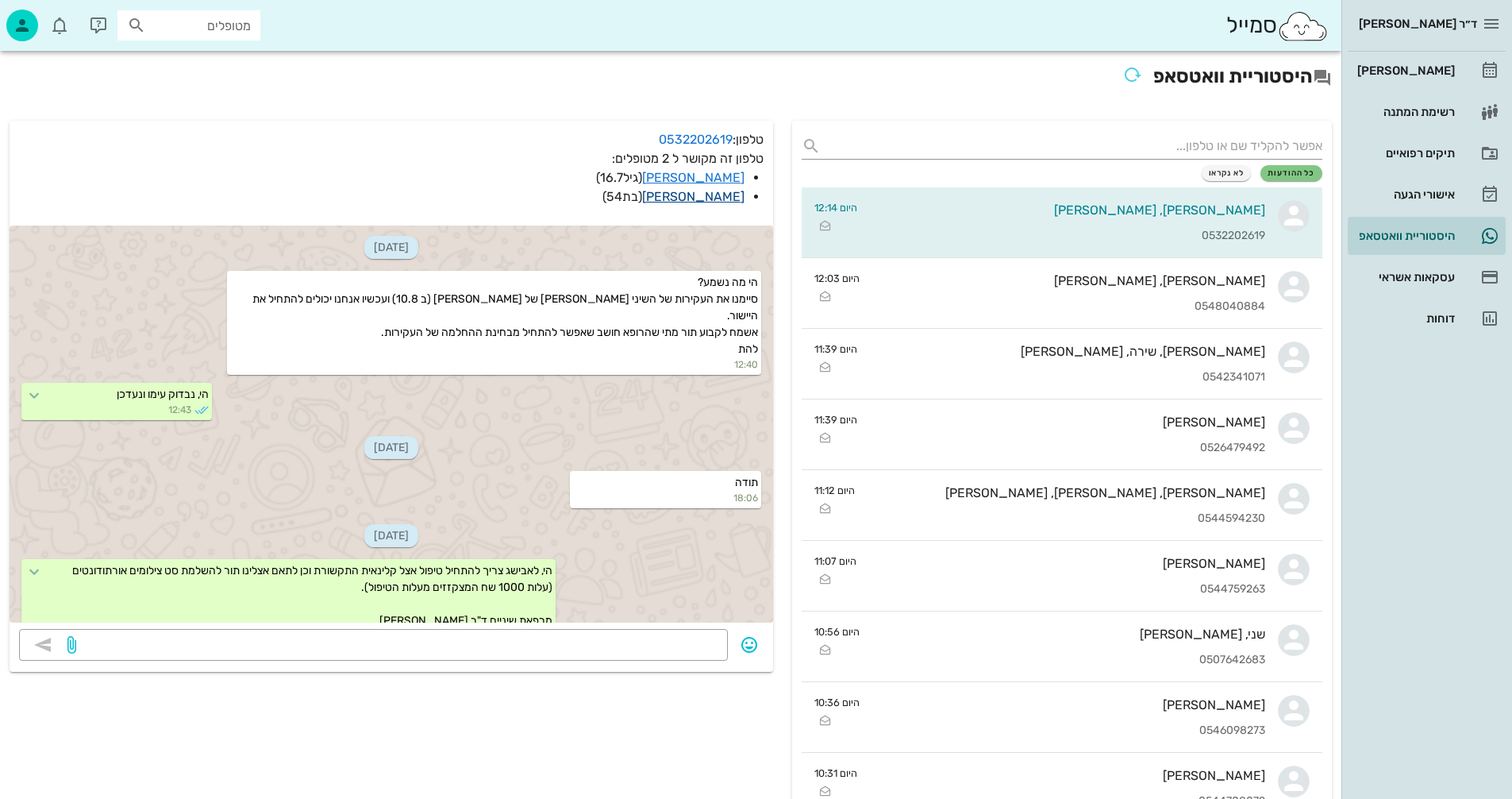
click at [709, 197] on link "[PERSON_NAME]" at bounding box center [694, 196] width 102 height 15
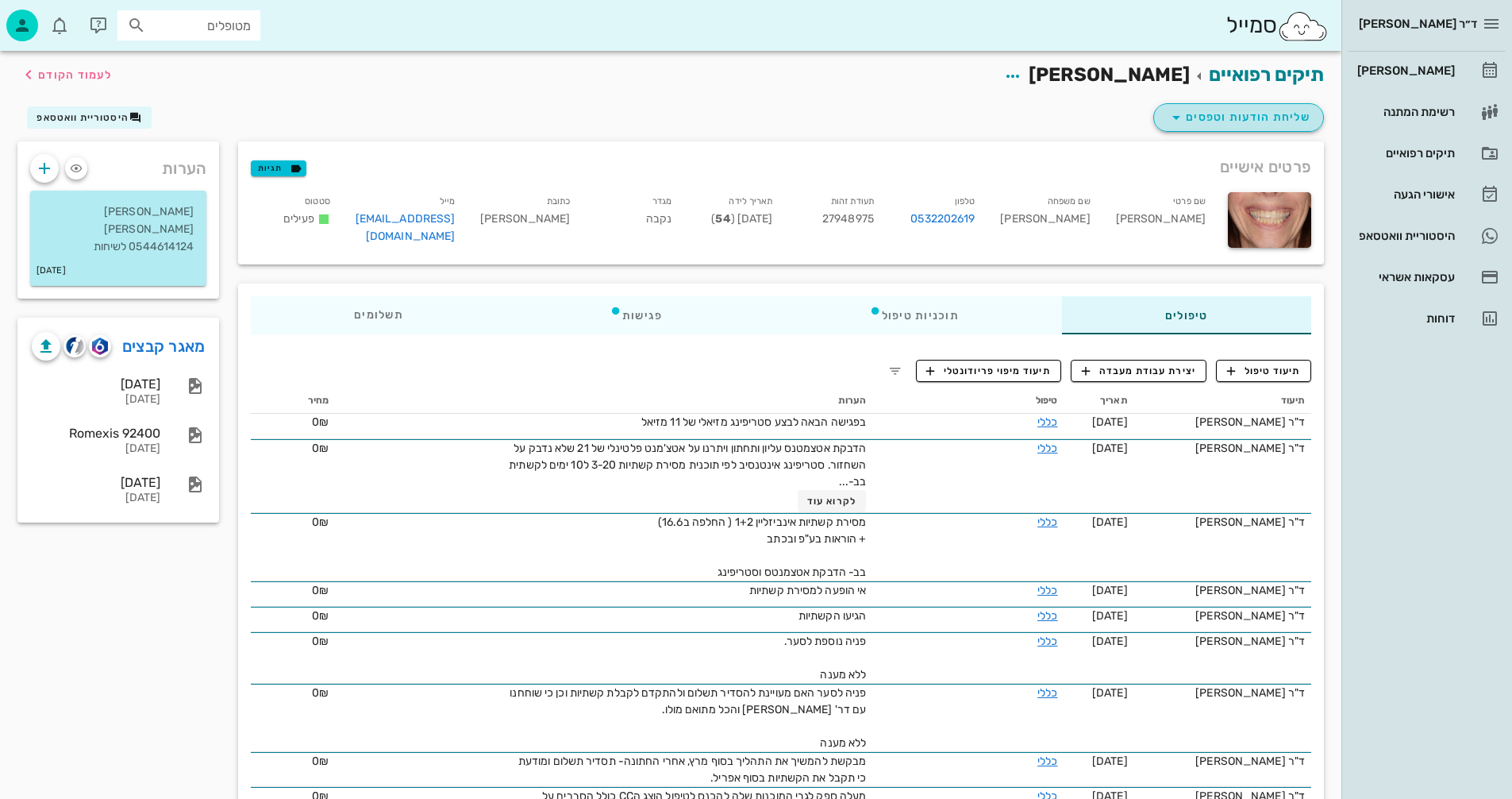
click at [1190, 113] on span "שליחת הודעות וטפסים" at bounding box center [1239, 118] width 144 height 19
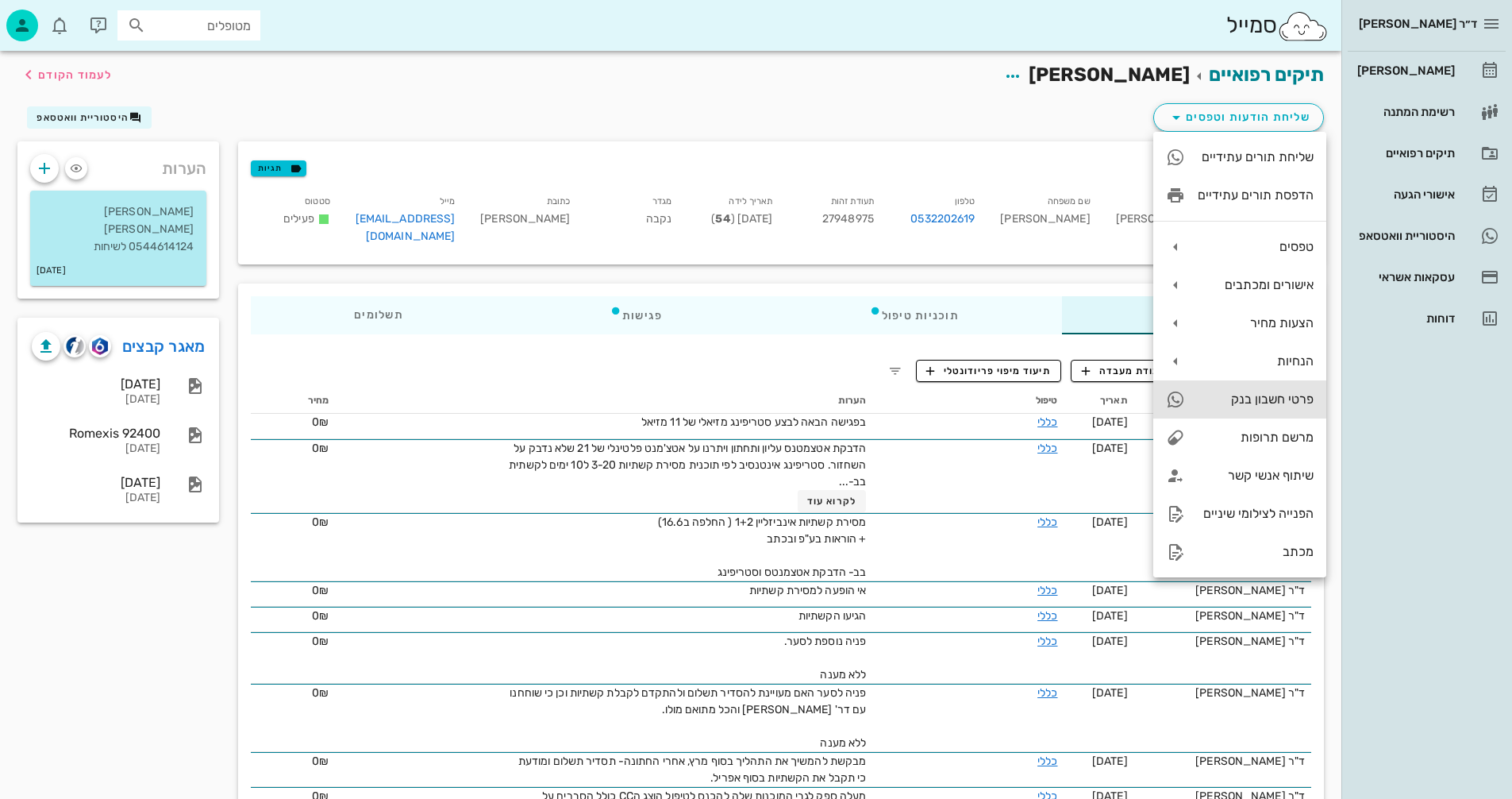
click at [1228, 398] on div "פרטי חשבון בנק" at bounding box center [1255, 400] width 116 height 15
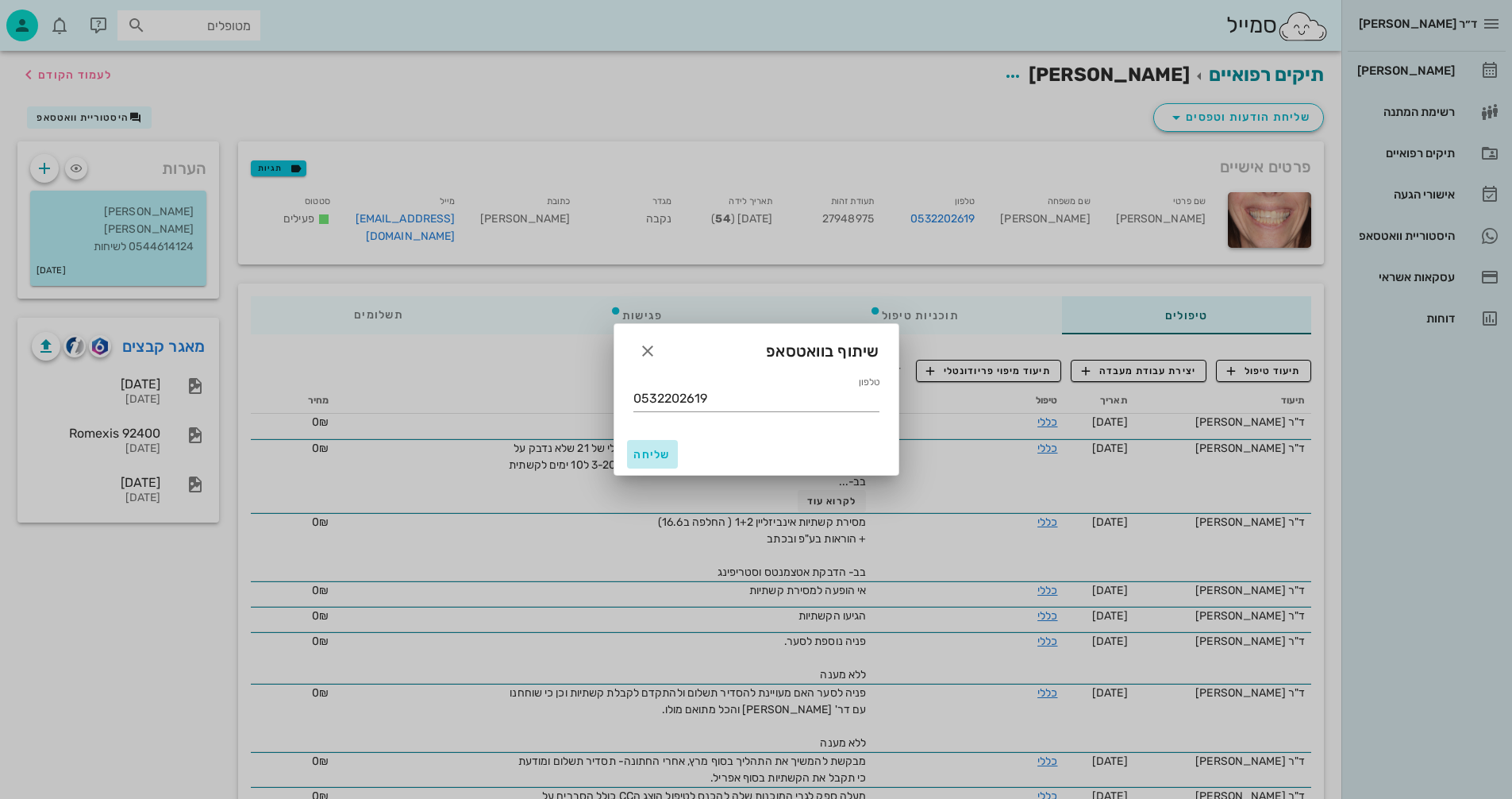
click at [645, 454] on span "שליחה" at bounding box center [652, 455] width 39 height 13
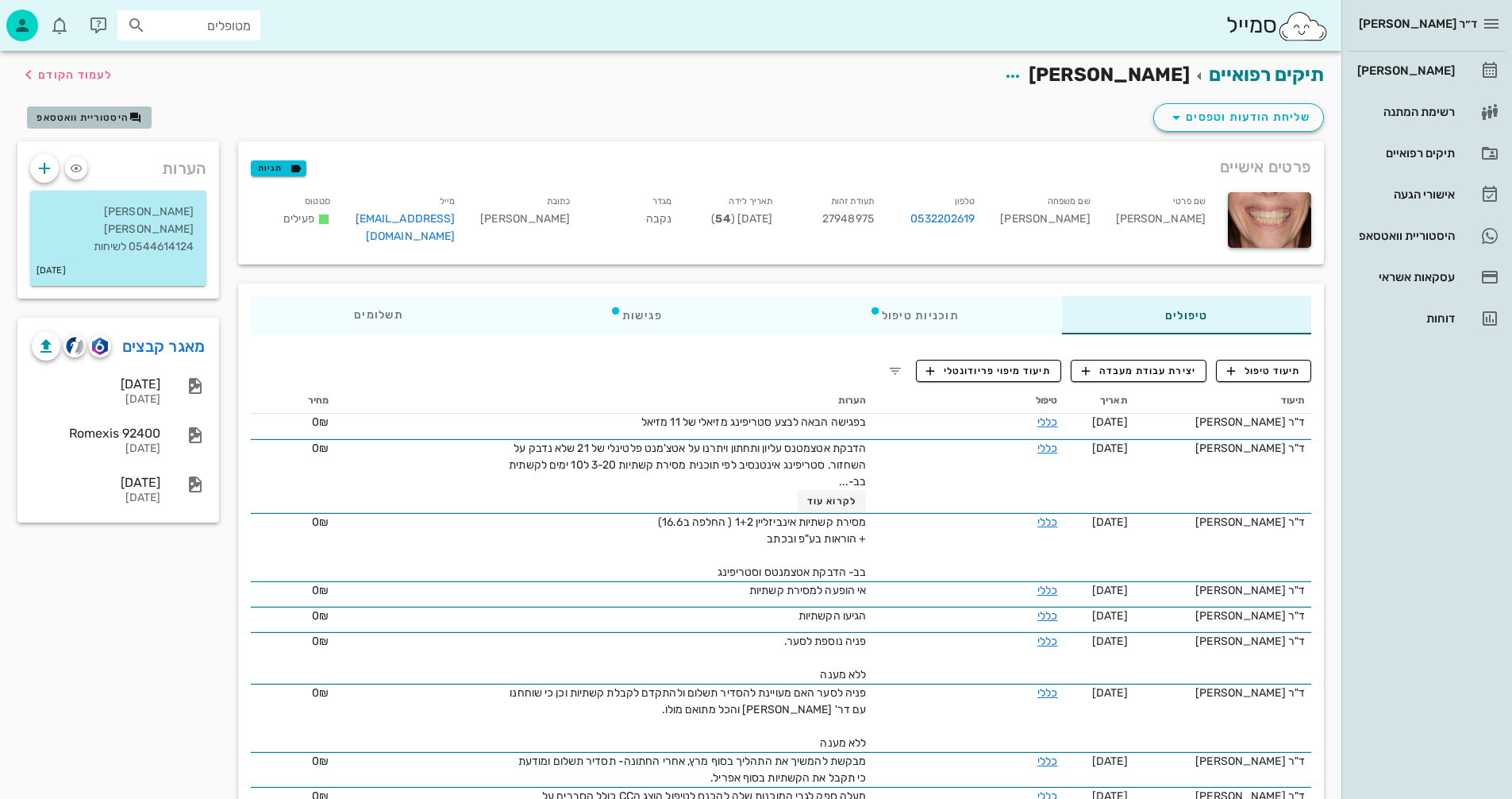
click at [96, 115] on span "היסטוריית וואטסאפ" at bounding box center [83, 118] width 92 height 11
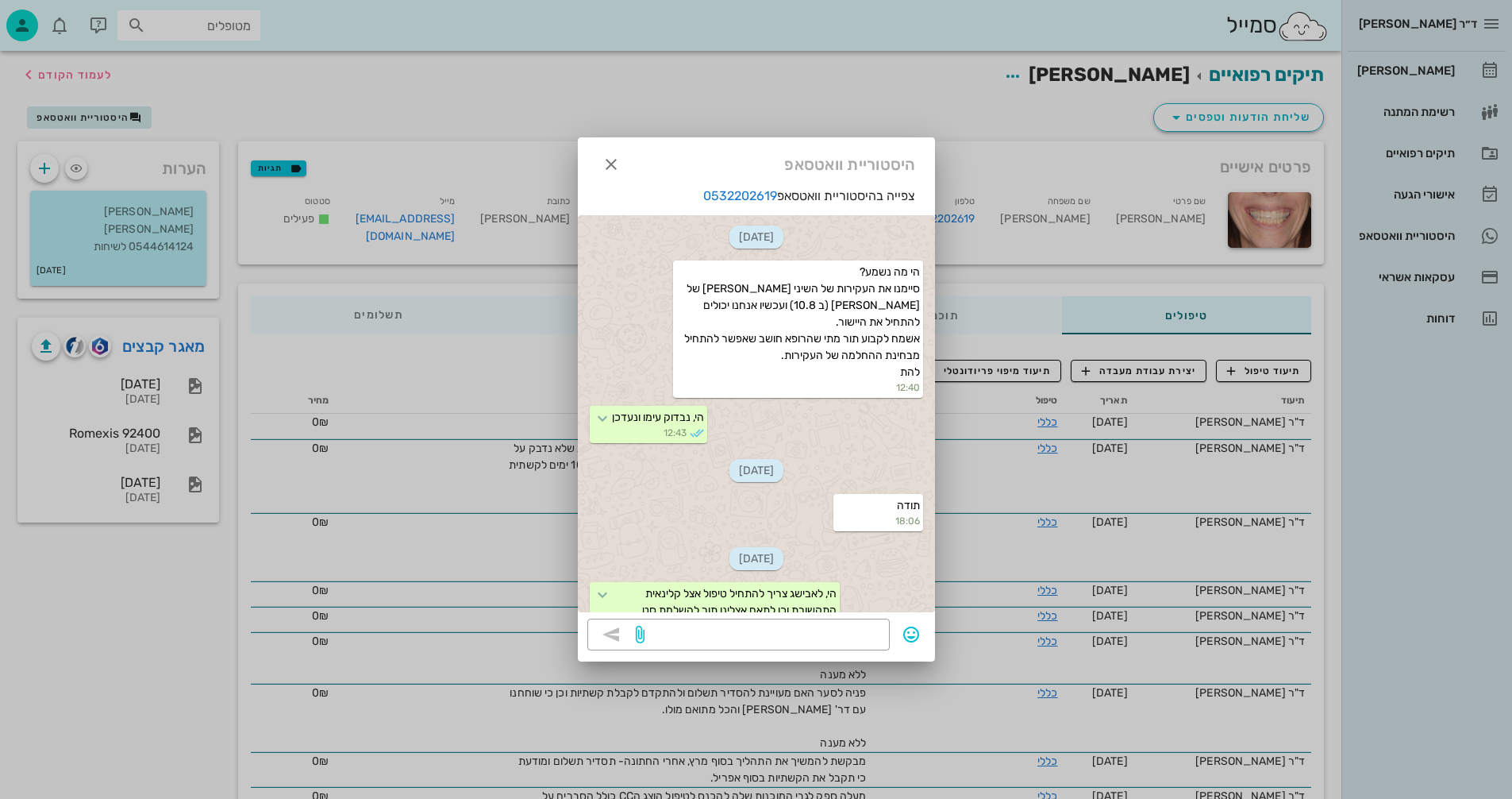
scroll to position [3313, 0]
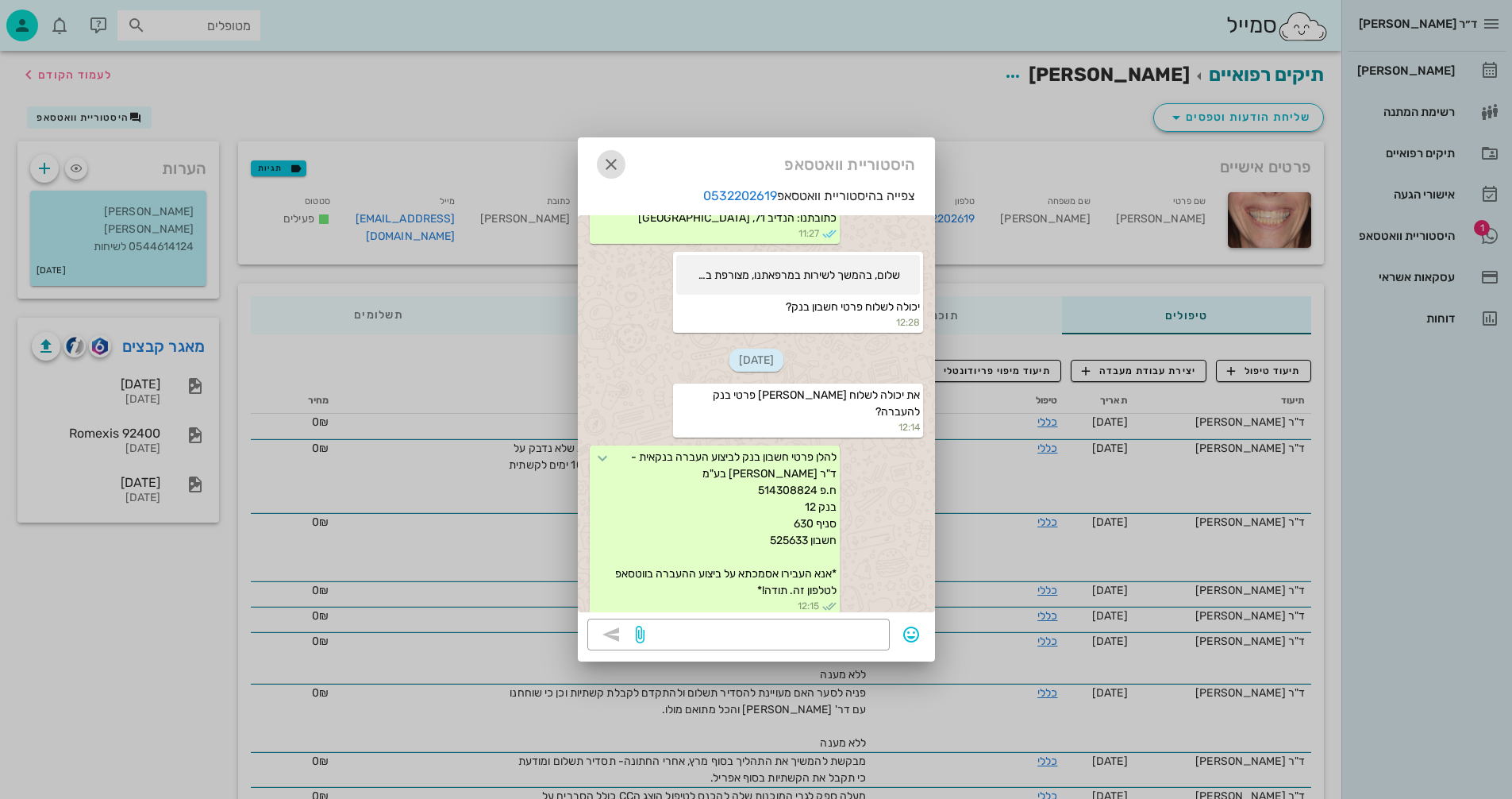
click at [609, 162] on icon "button" at bounding box center [611, 164] width 19 height 19
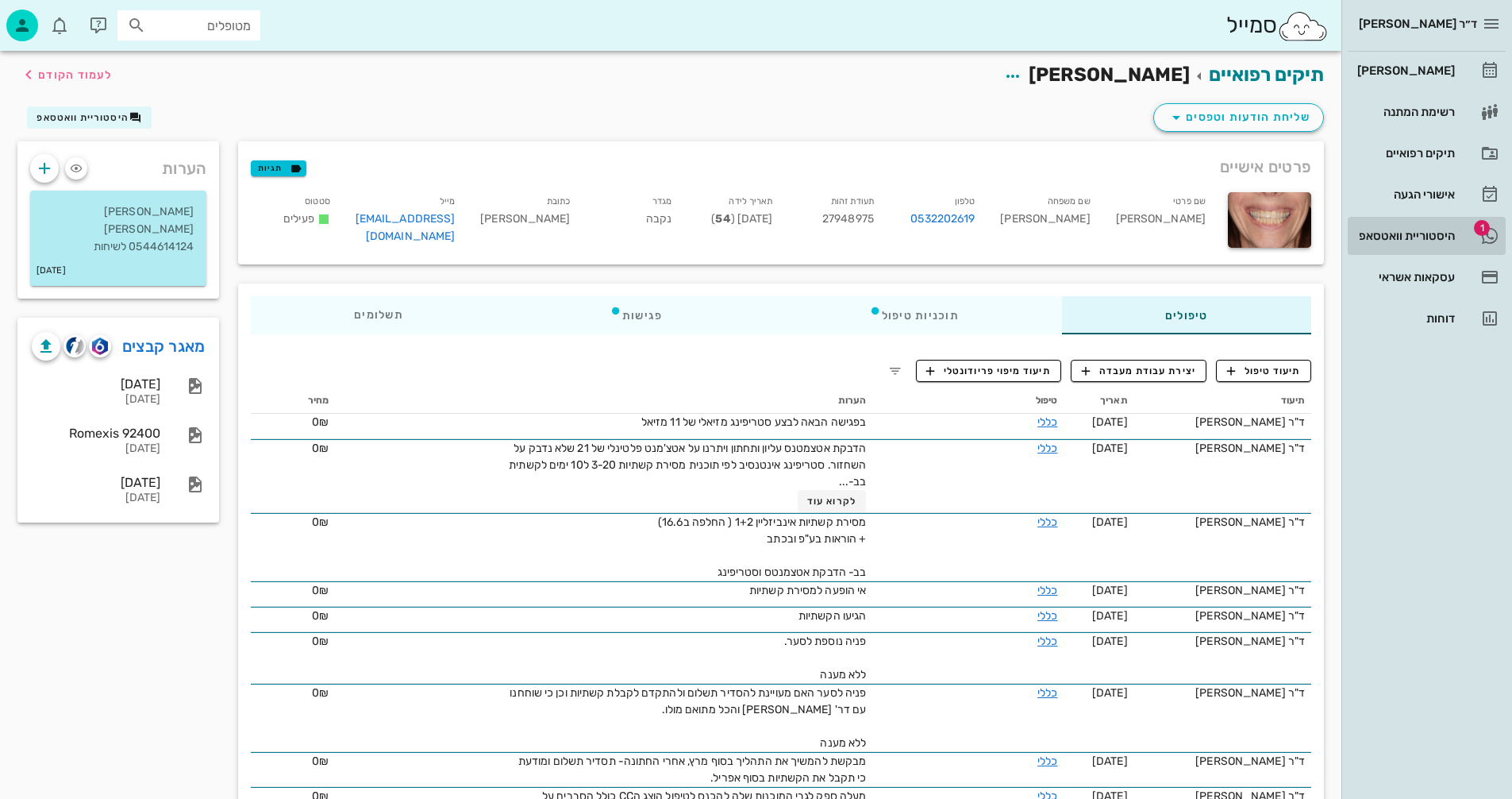
click at [1411, 230] on div "היסטוריית וואטסאפ" at bounding box center [1404, 236] width 101 height 13
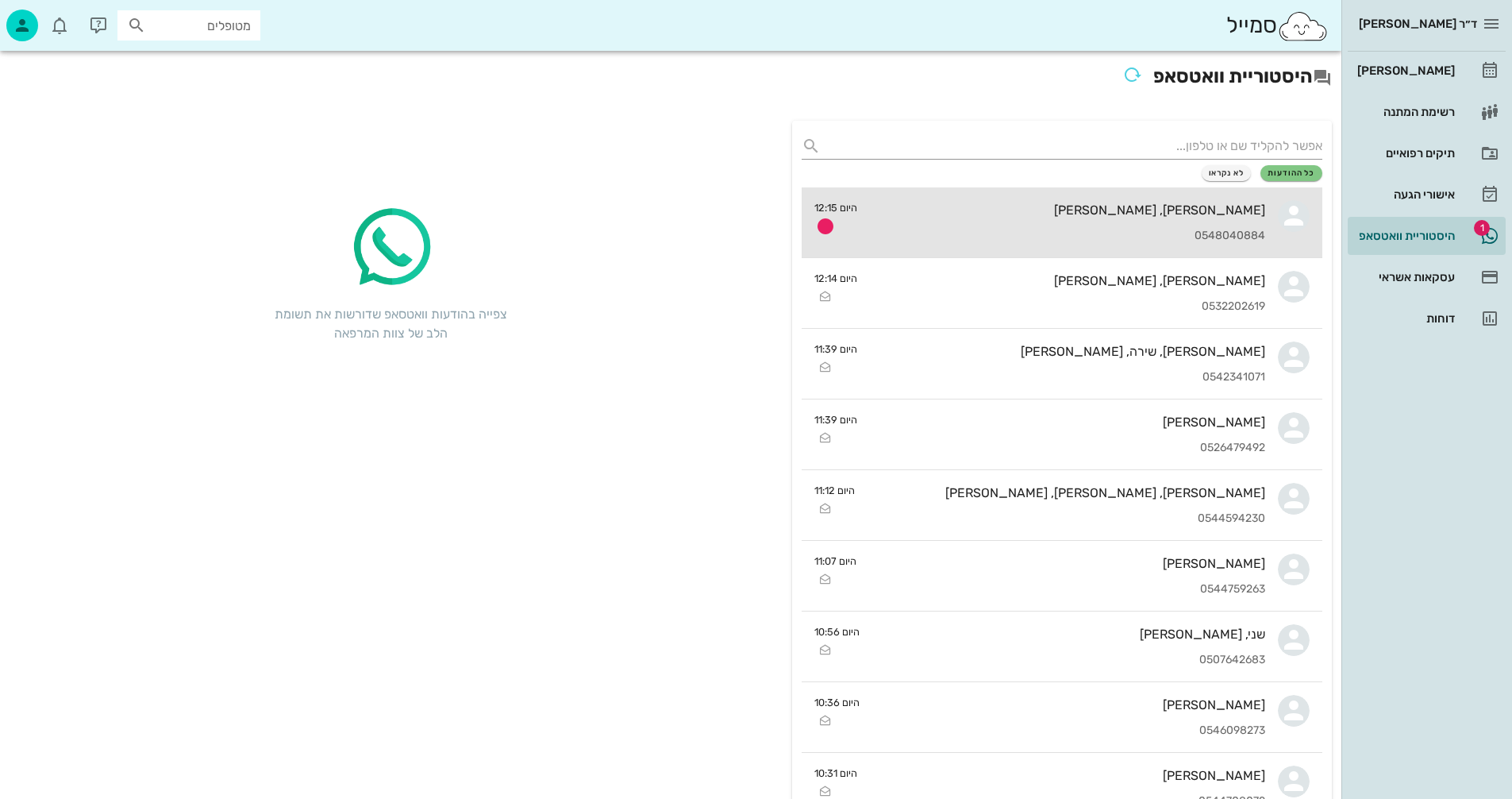
click at [1008, 213] on div "[PERSON_NAME], [PERSON_NAME]" at bounding box center [1068, 210] width 396 height 15
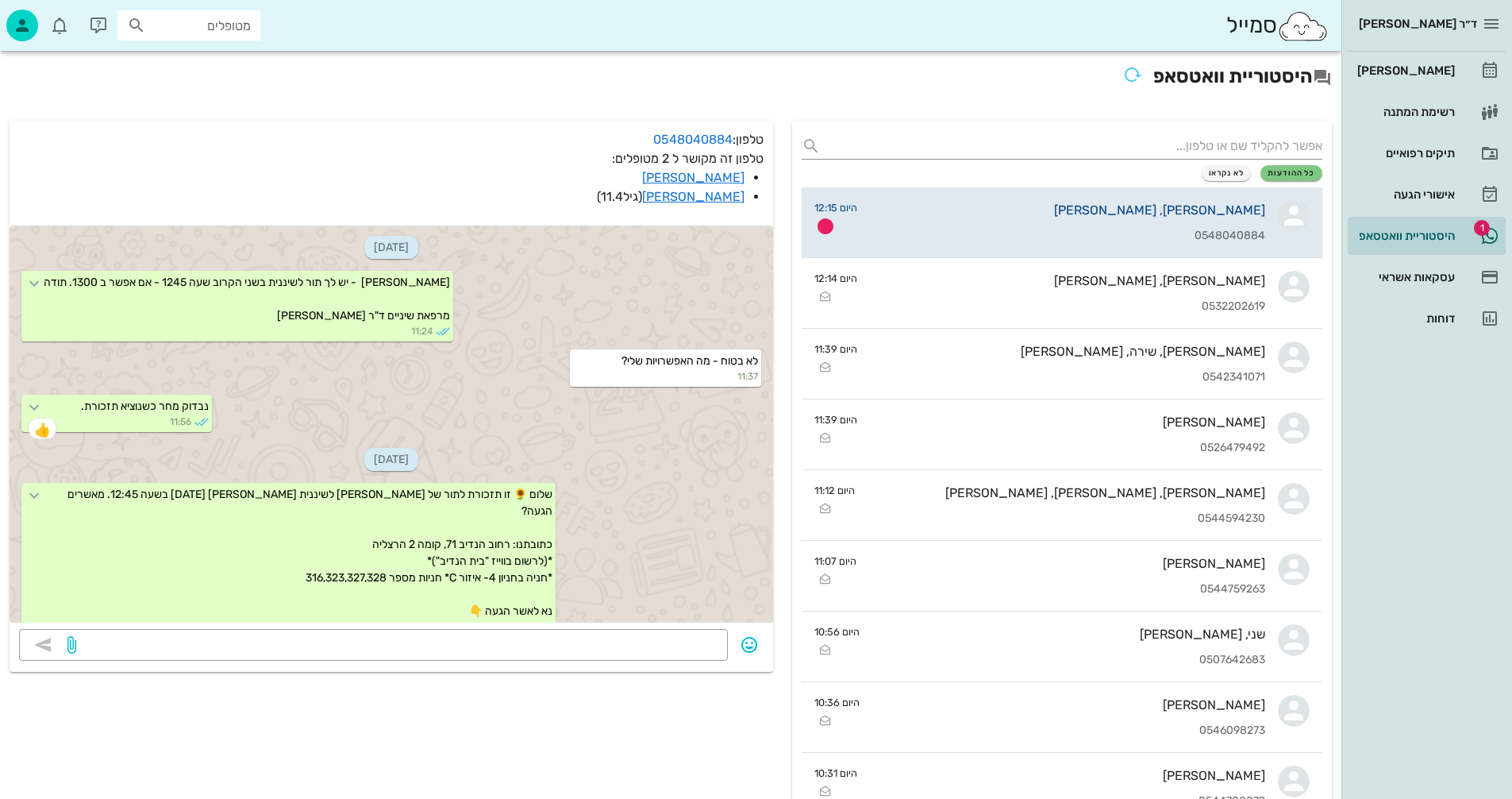
scroll to position [1150, 0]
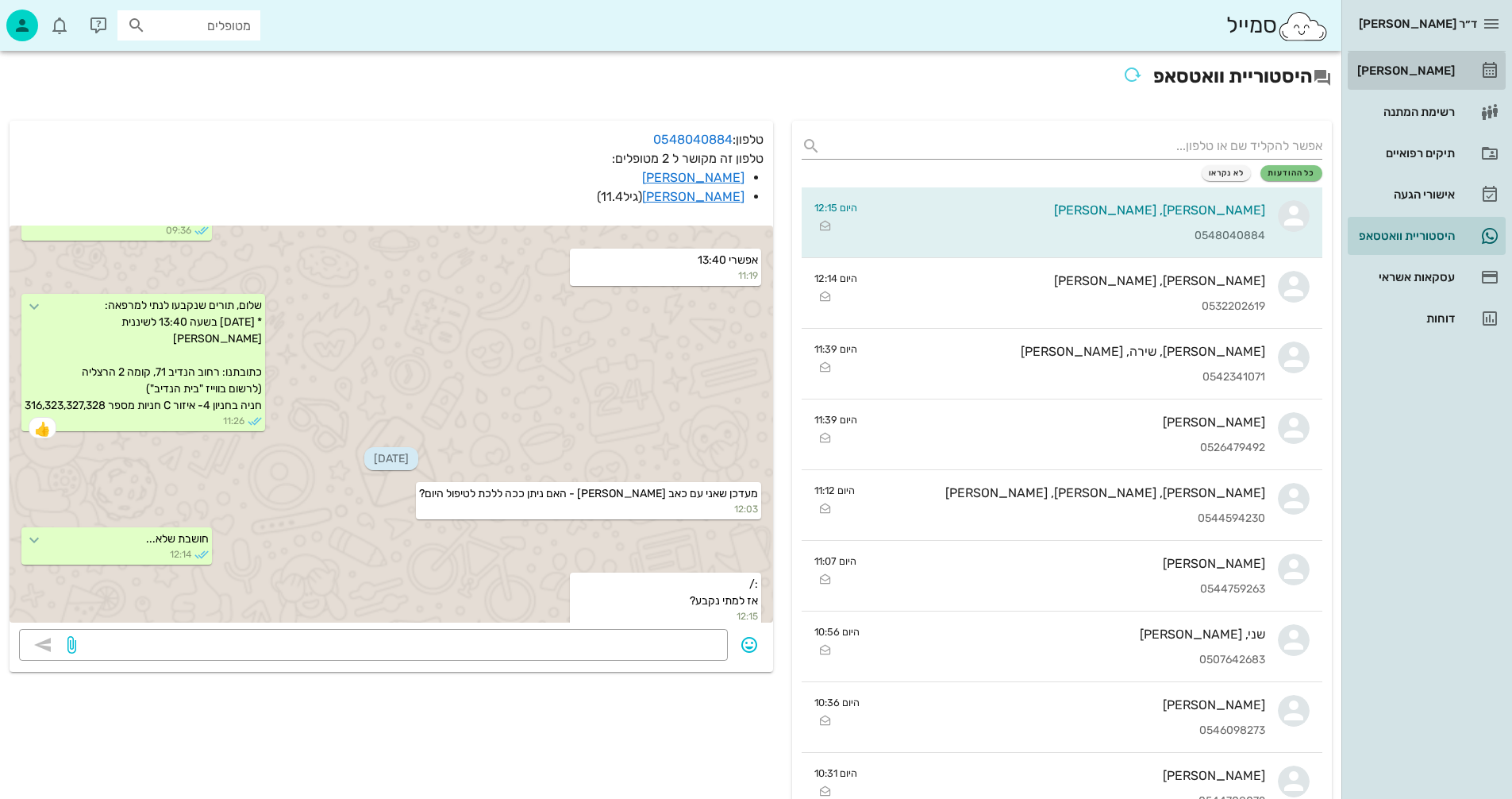
click at [1416, 71] on div "[PERSON_NAME]" at bounding box center [1404, 70] width 101 height 13
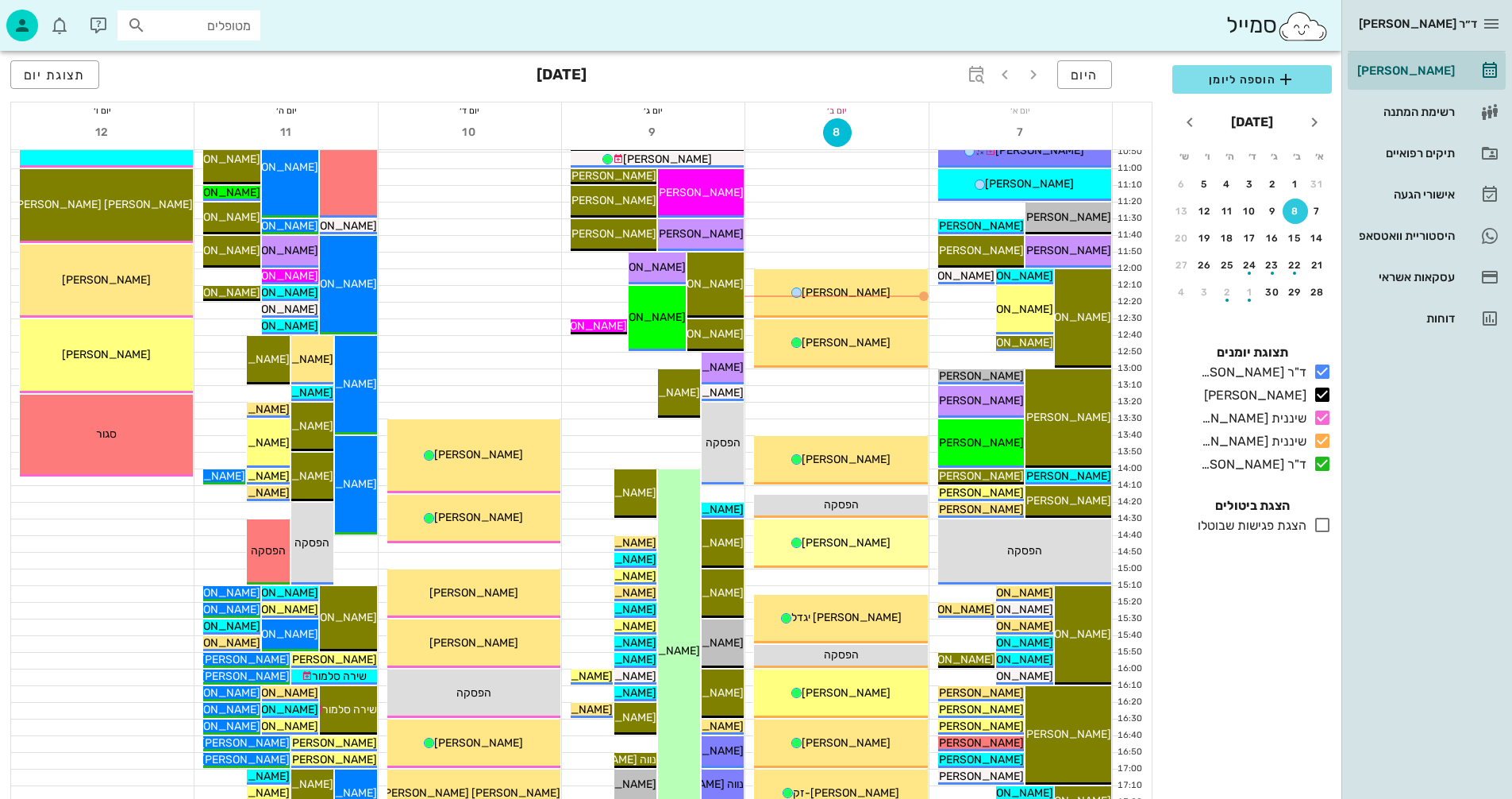
scroll to position [397, 0]
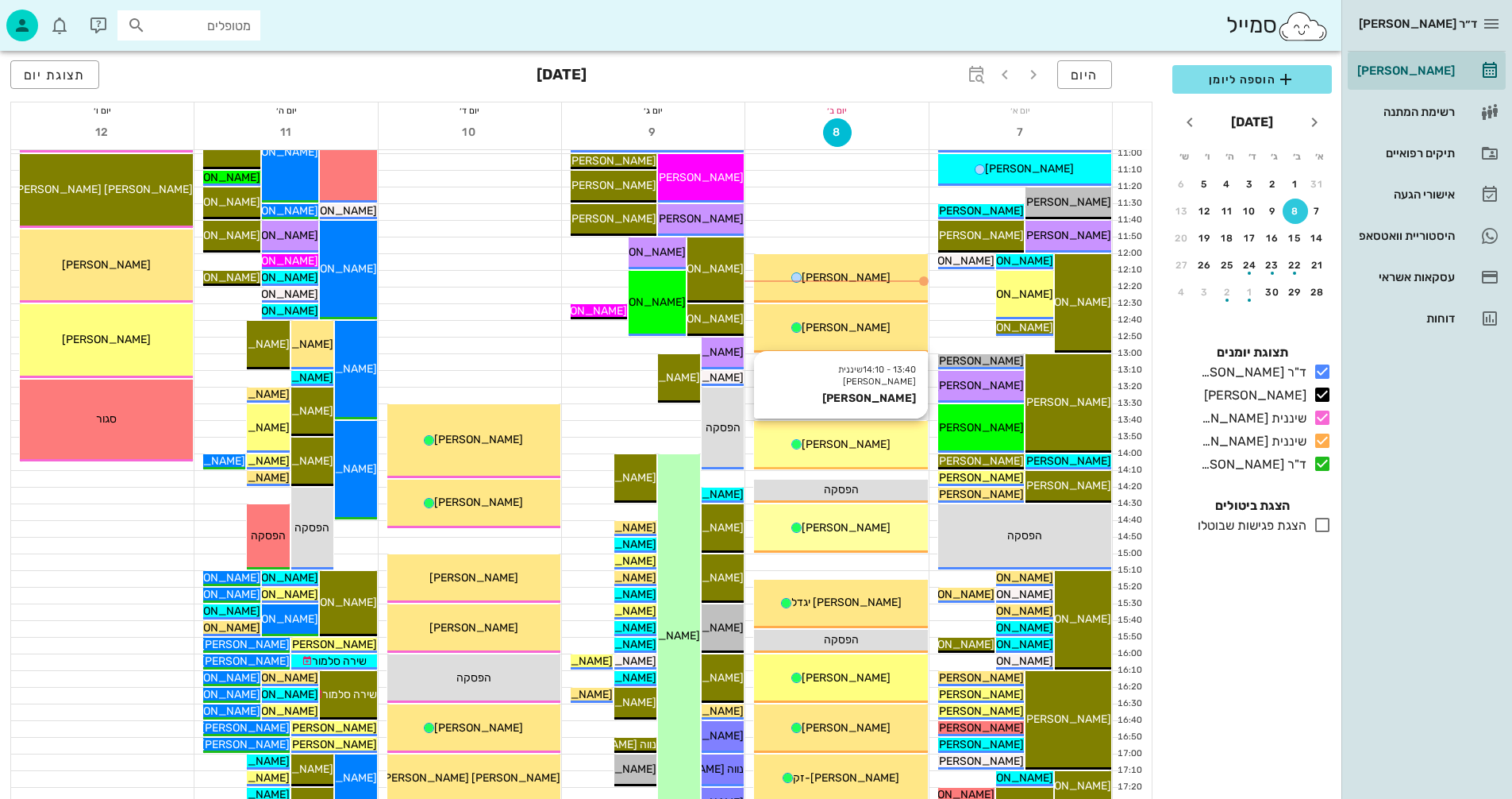
click at [879, 443] on div "[PERSON_NAME]" at bounding box center [841, 445] width 173 height 17
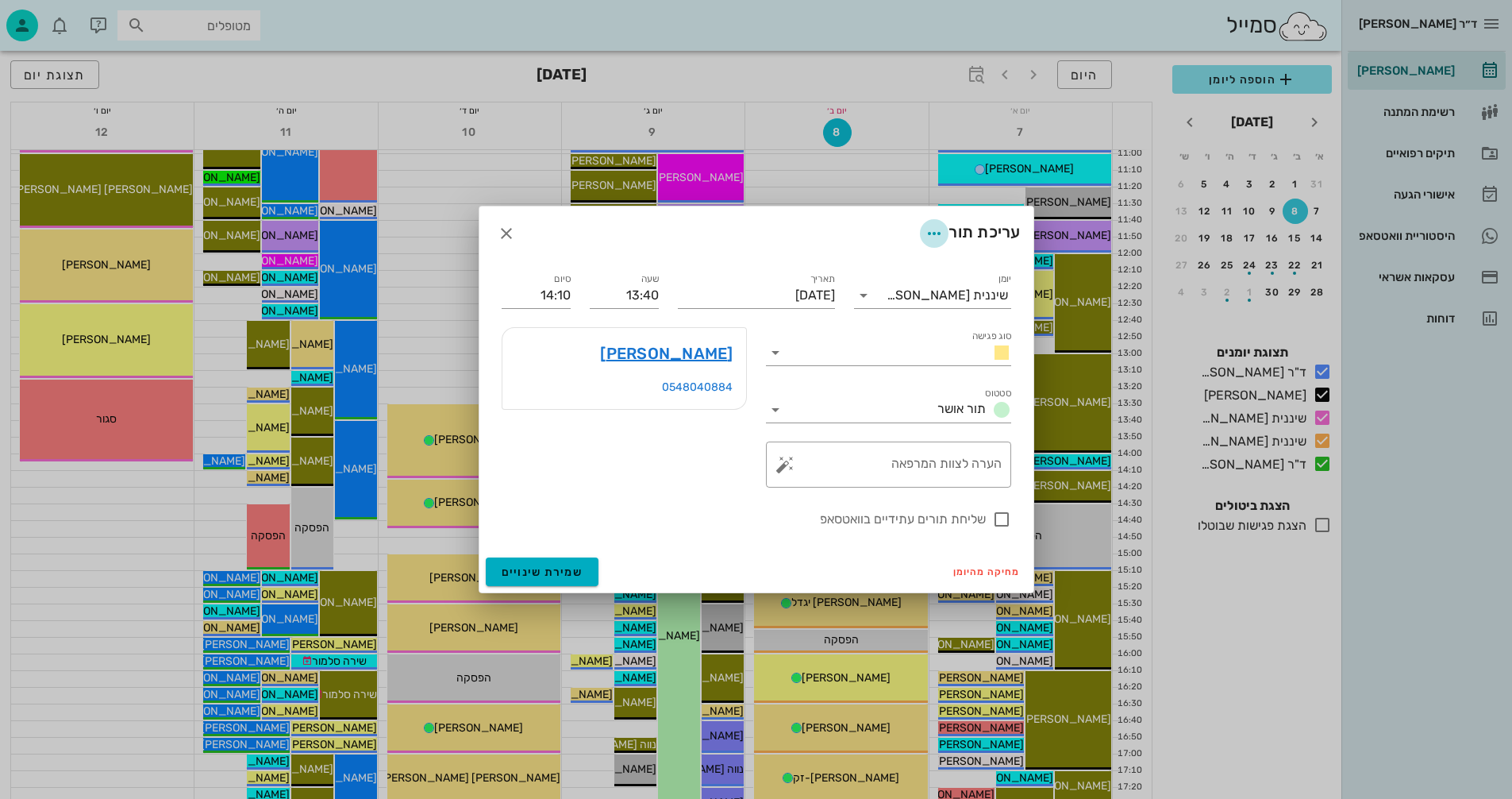
click at [927, 233] on icon "button" at bounding box center [934, 233] width 19 height 19
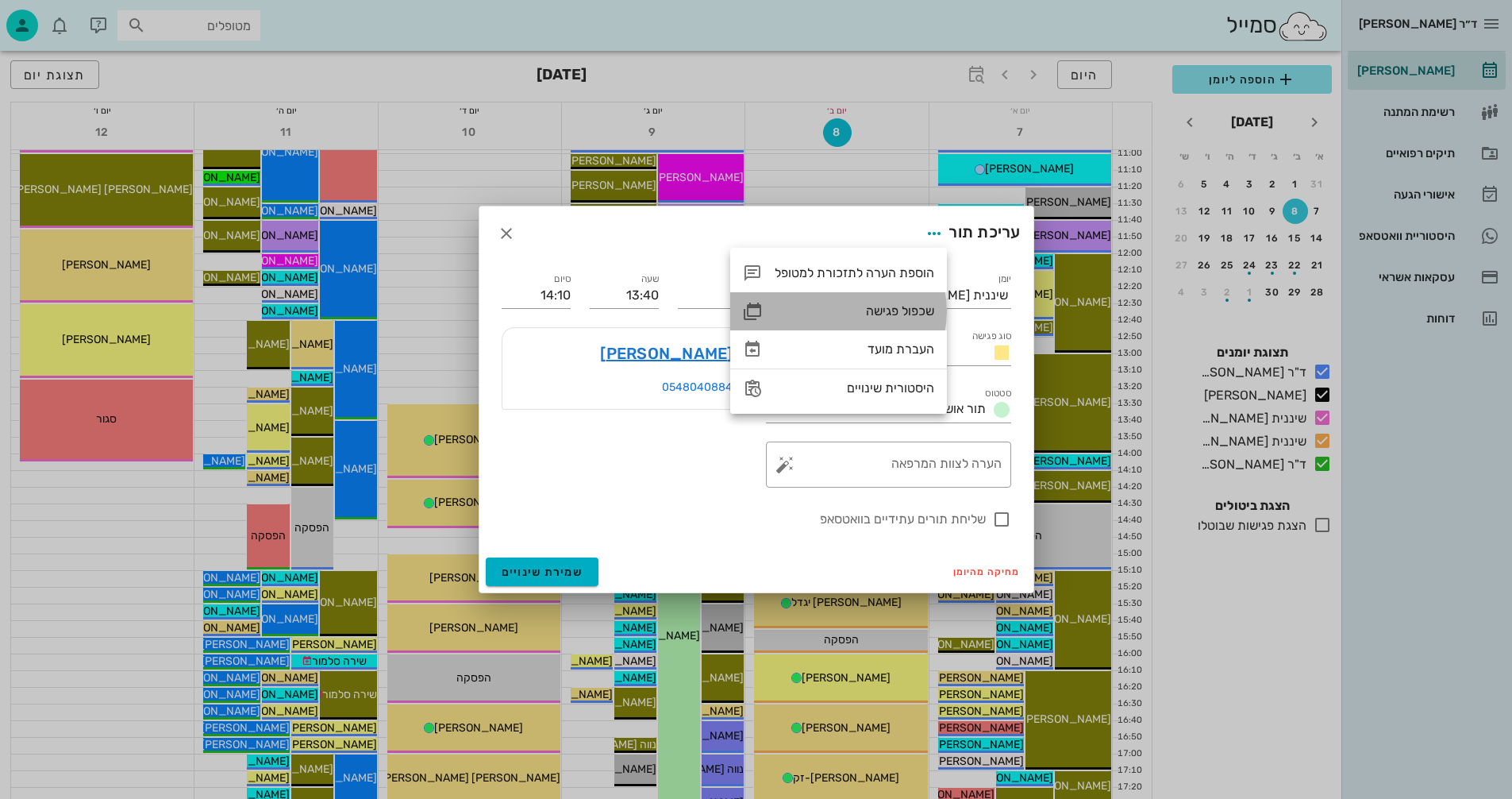
click at [887, 305] on div "שכפול פגישה" at bounding box center [855, 311] width 160 height 15
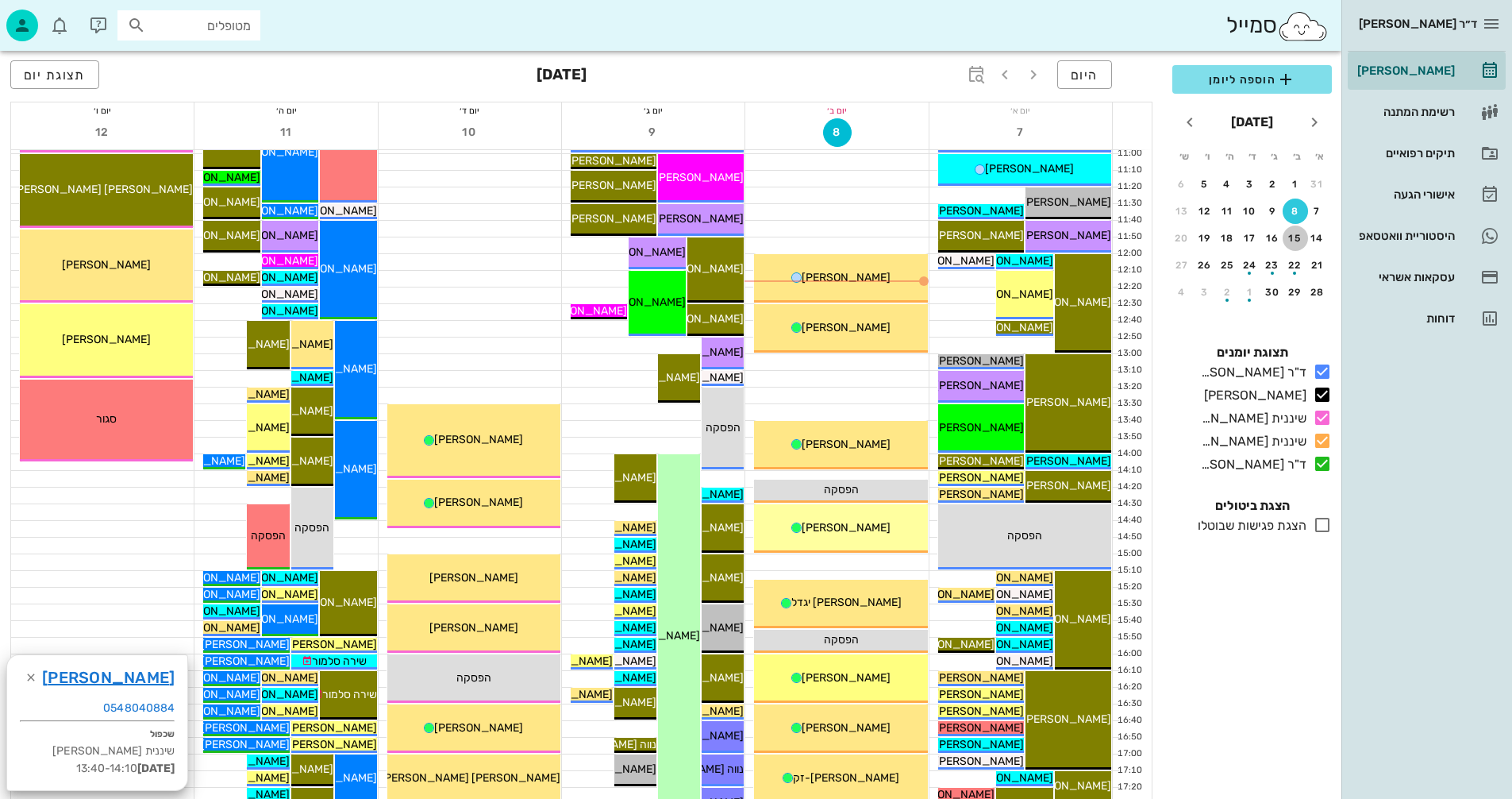
click at [1298, 236] on div "15" at bounding box center [1295, 239] width 25 height 11
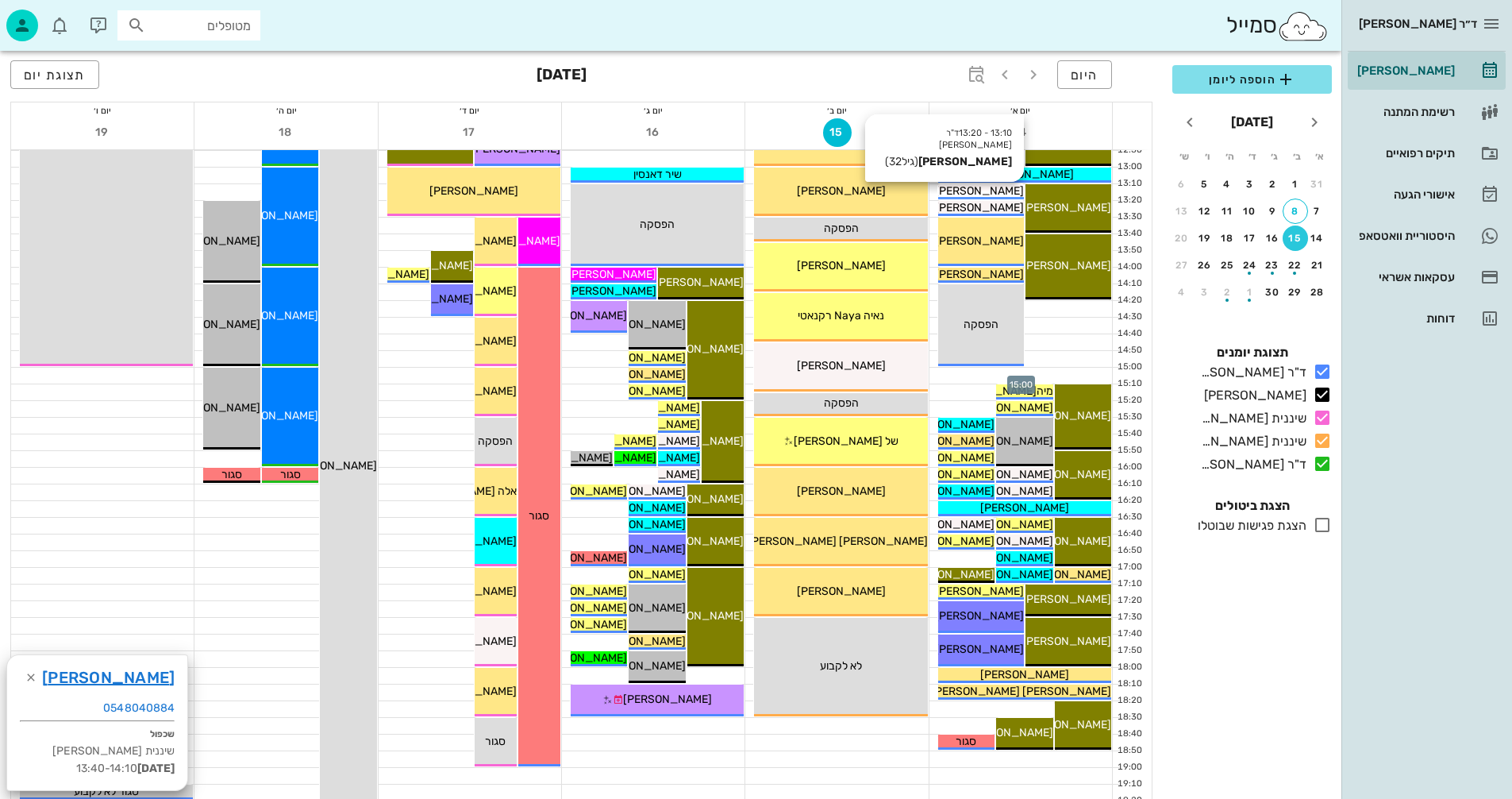
scroll to position [556, 0]
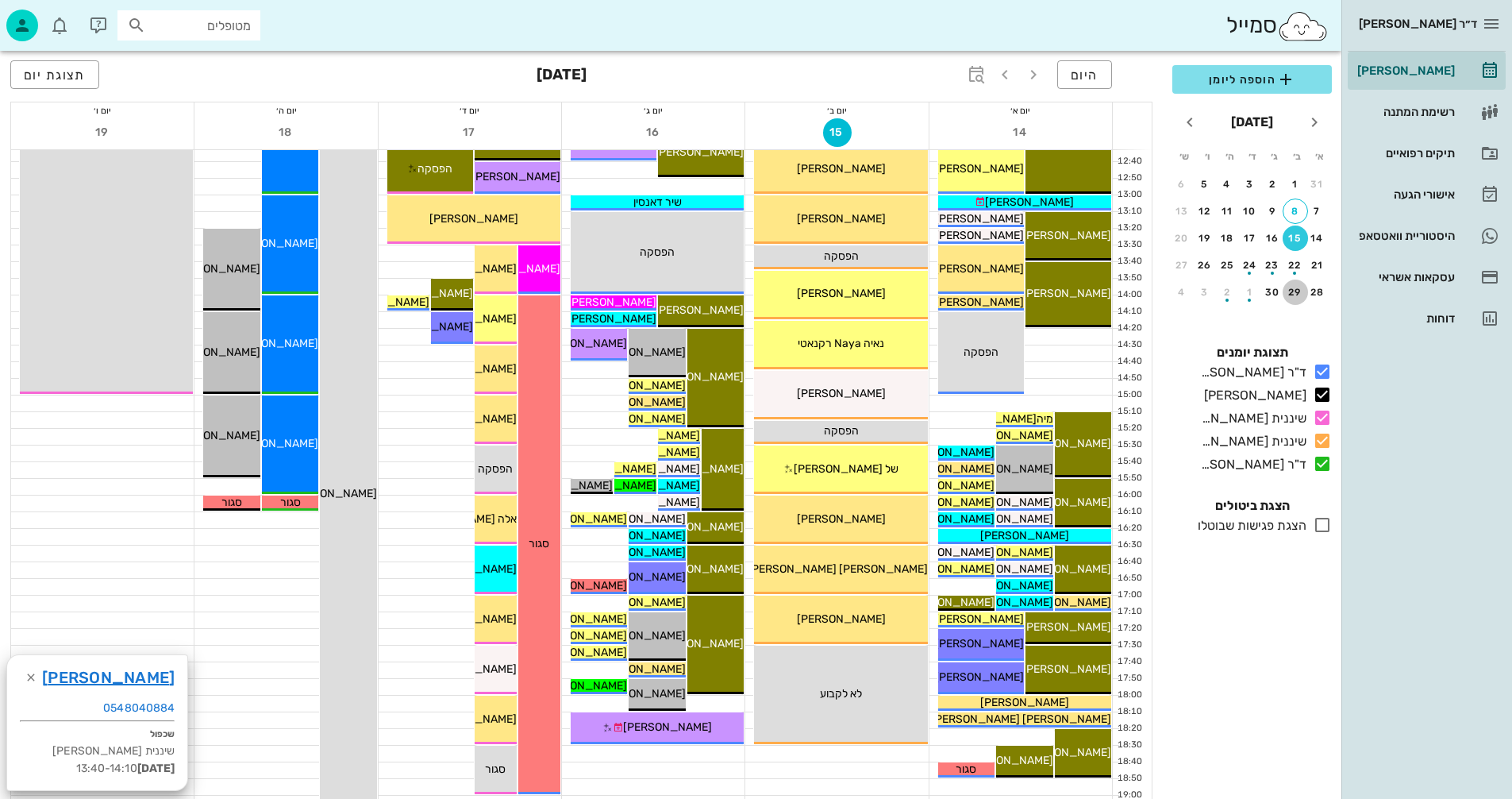
click at [1298, 291] on div "29" at bounding box center [1295, 292] width 25 height 11
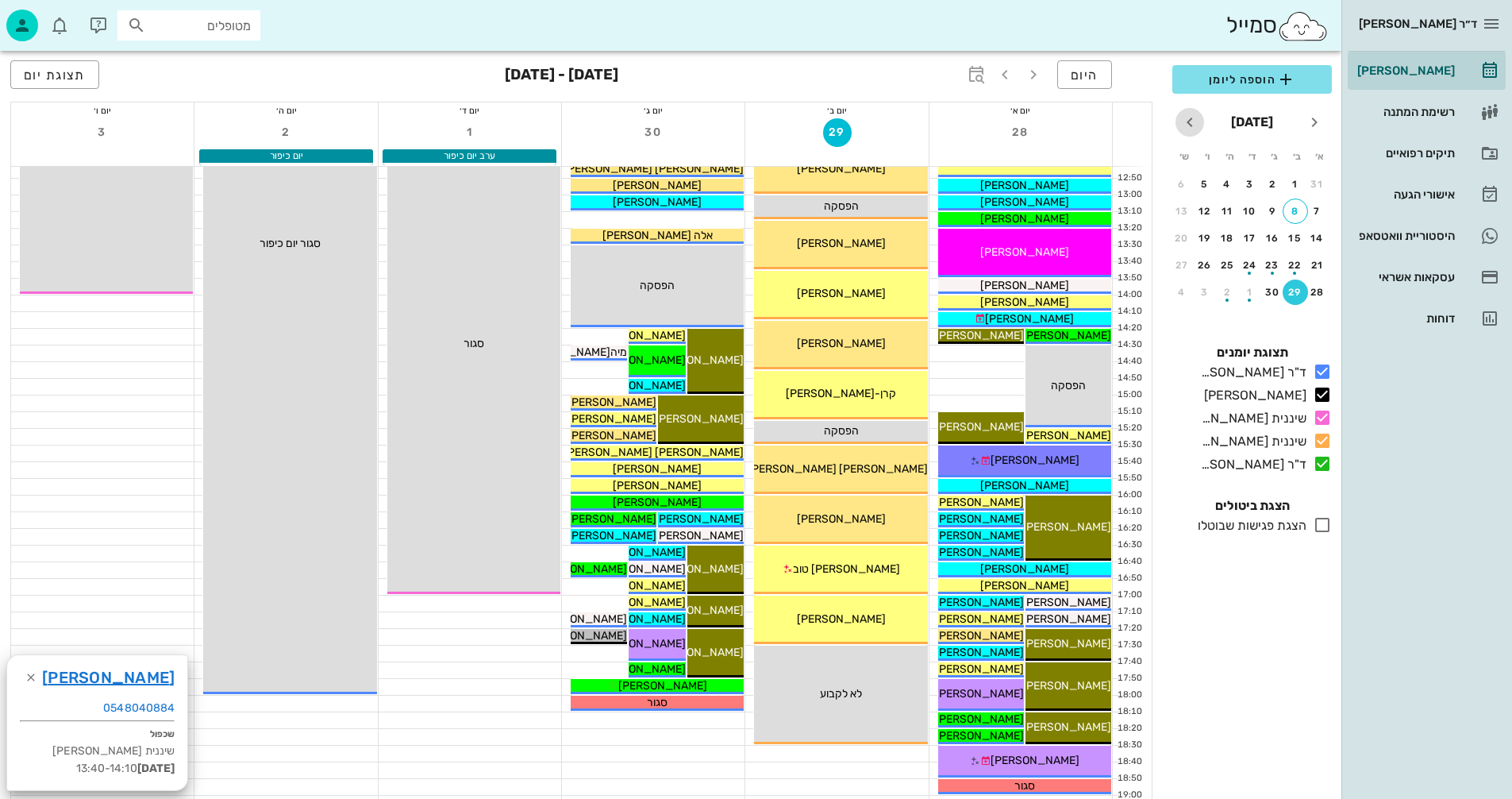
click at [1188, 118] on icon "חודש הבא" at bounding box center [1190, 122] width 19 height 19
click at [1292, 263] on div "20" at bounding box center [1295, 265] width 25 height 11
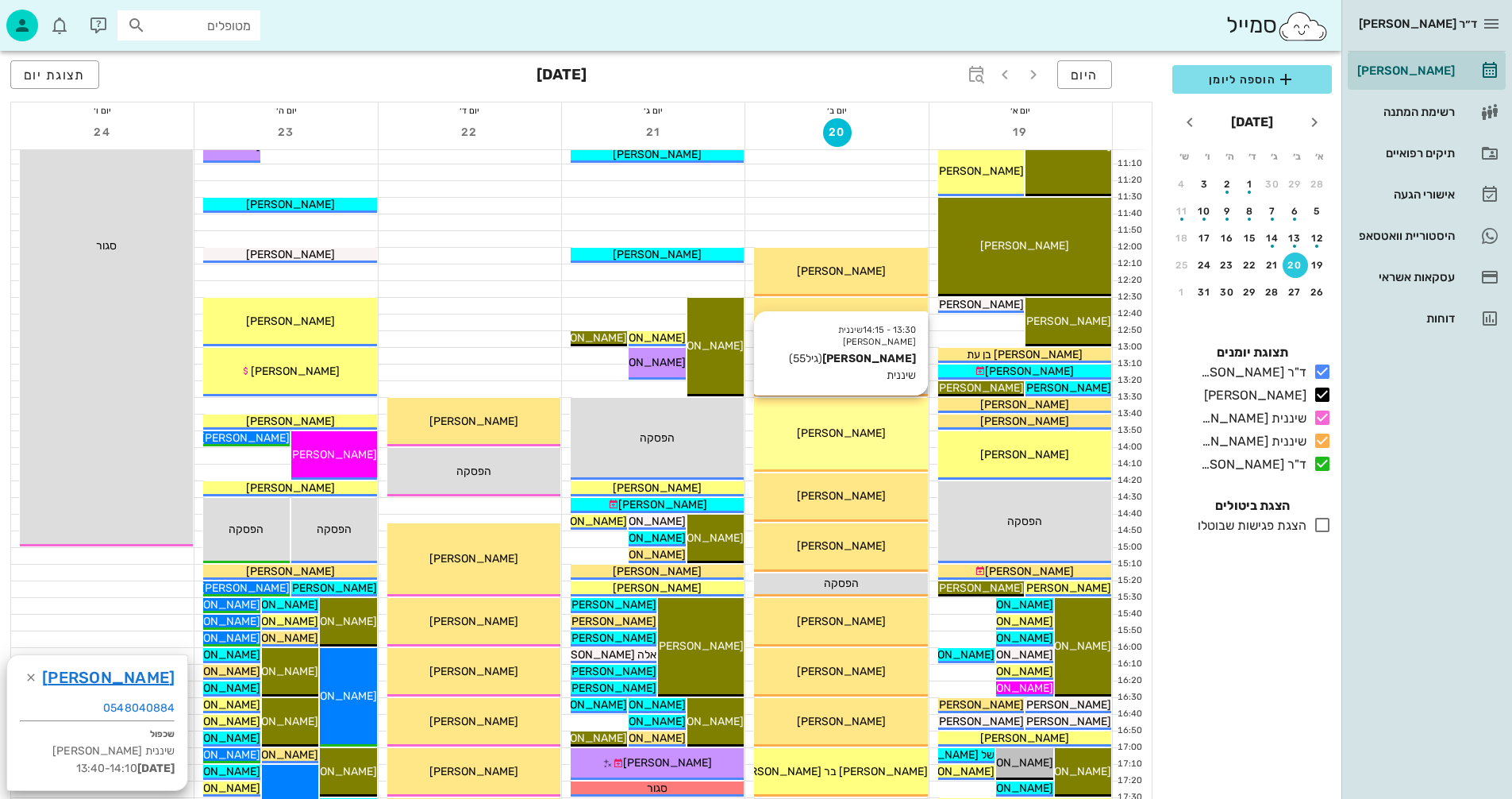
scroll to position [397, 0]
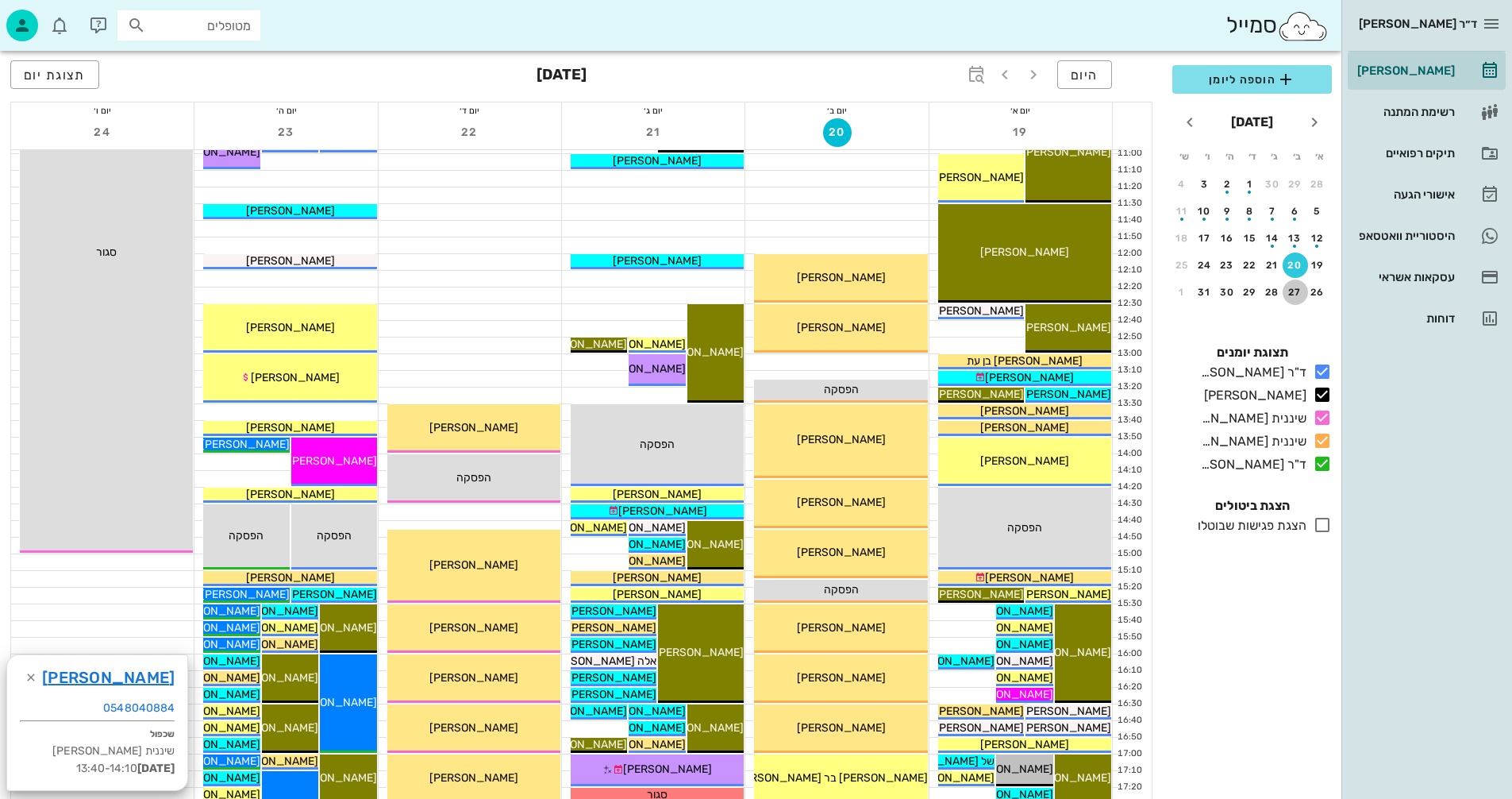
click at [1293, 294] on div "27" at bounding box center [1295, 292] width 25 height 11
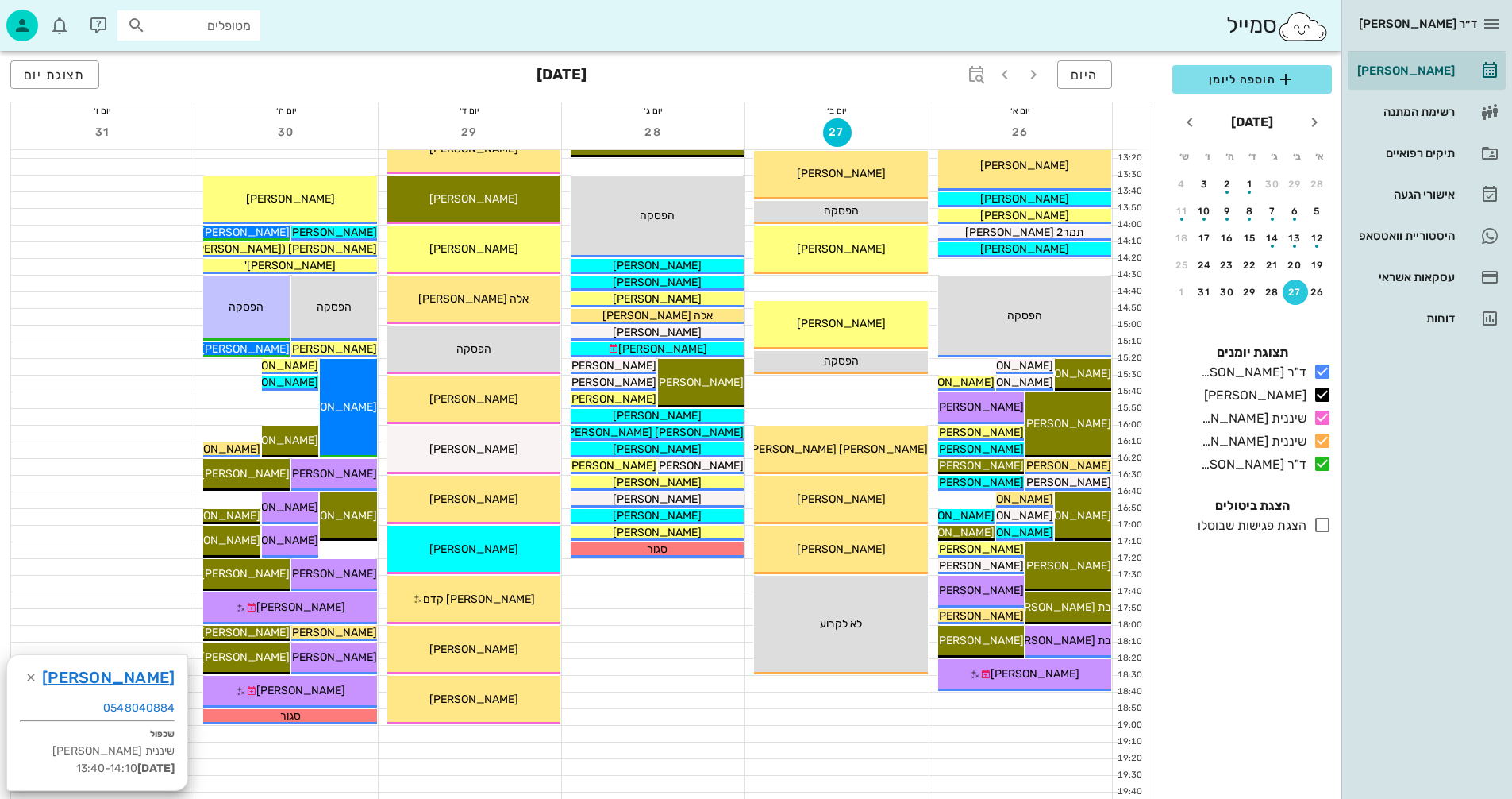
scroll to position [635, 0]
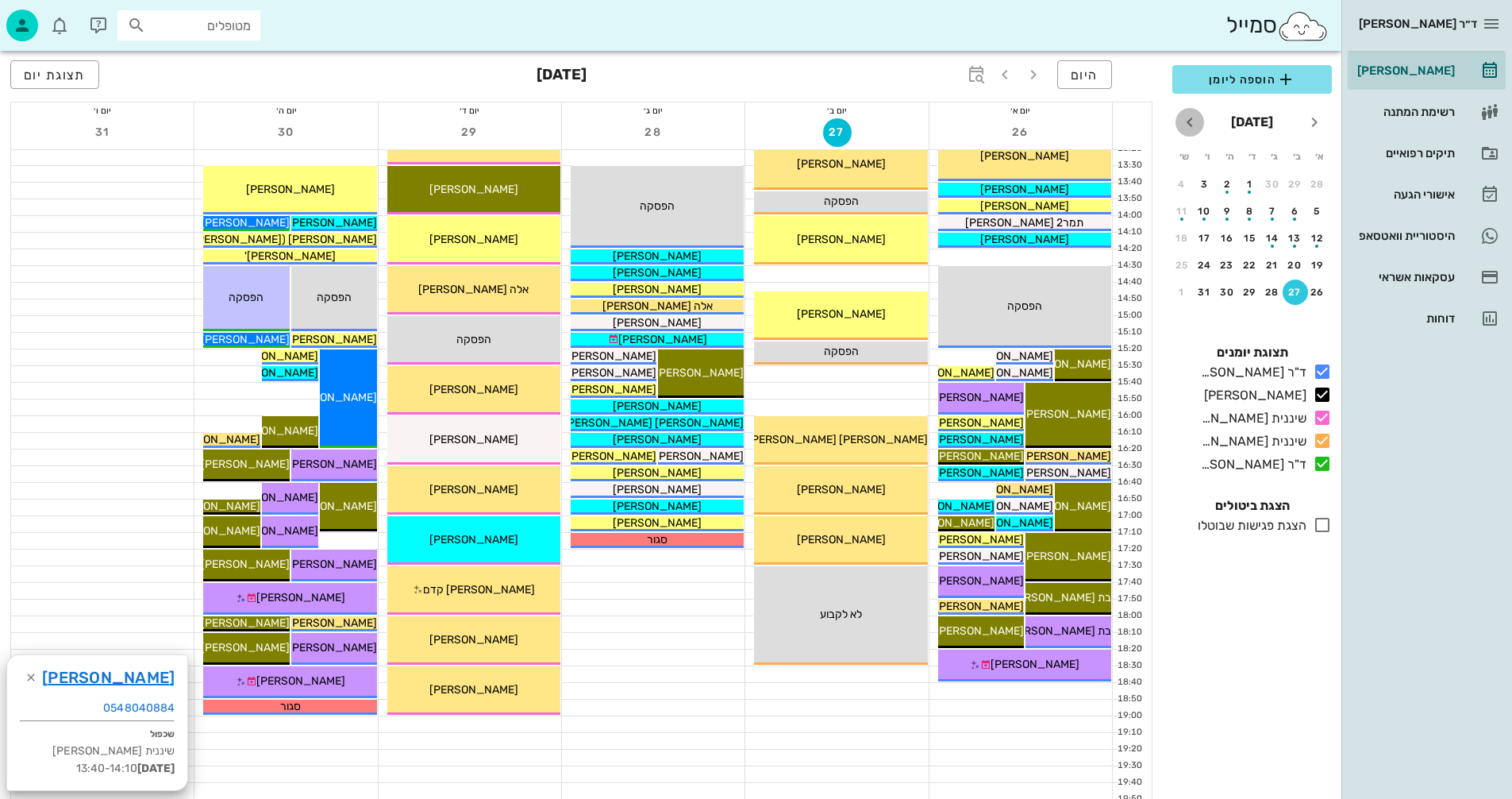
click at [1190, 121] on icon "חודש הבא" at bounding box center [1190, 122] width 19 height 19
click at [1291, 212] on div "3" at bounding box center [1295, 212] width 25 height 11
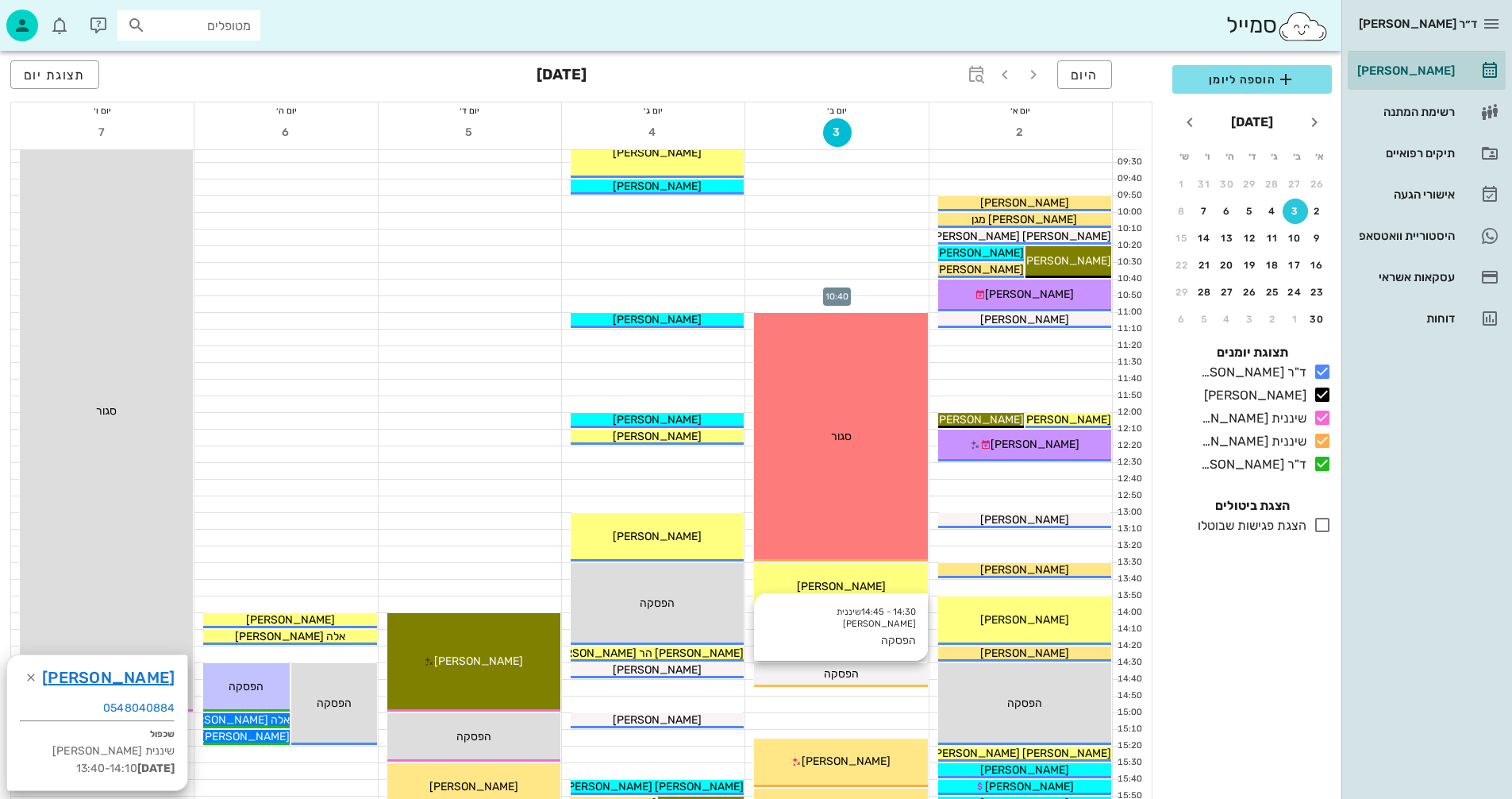
scroll to position [477, 0]
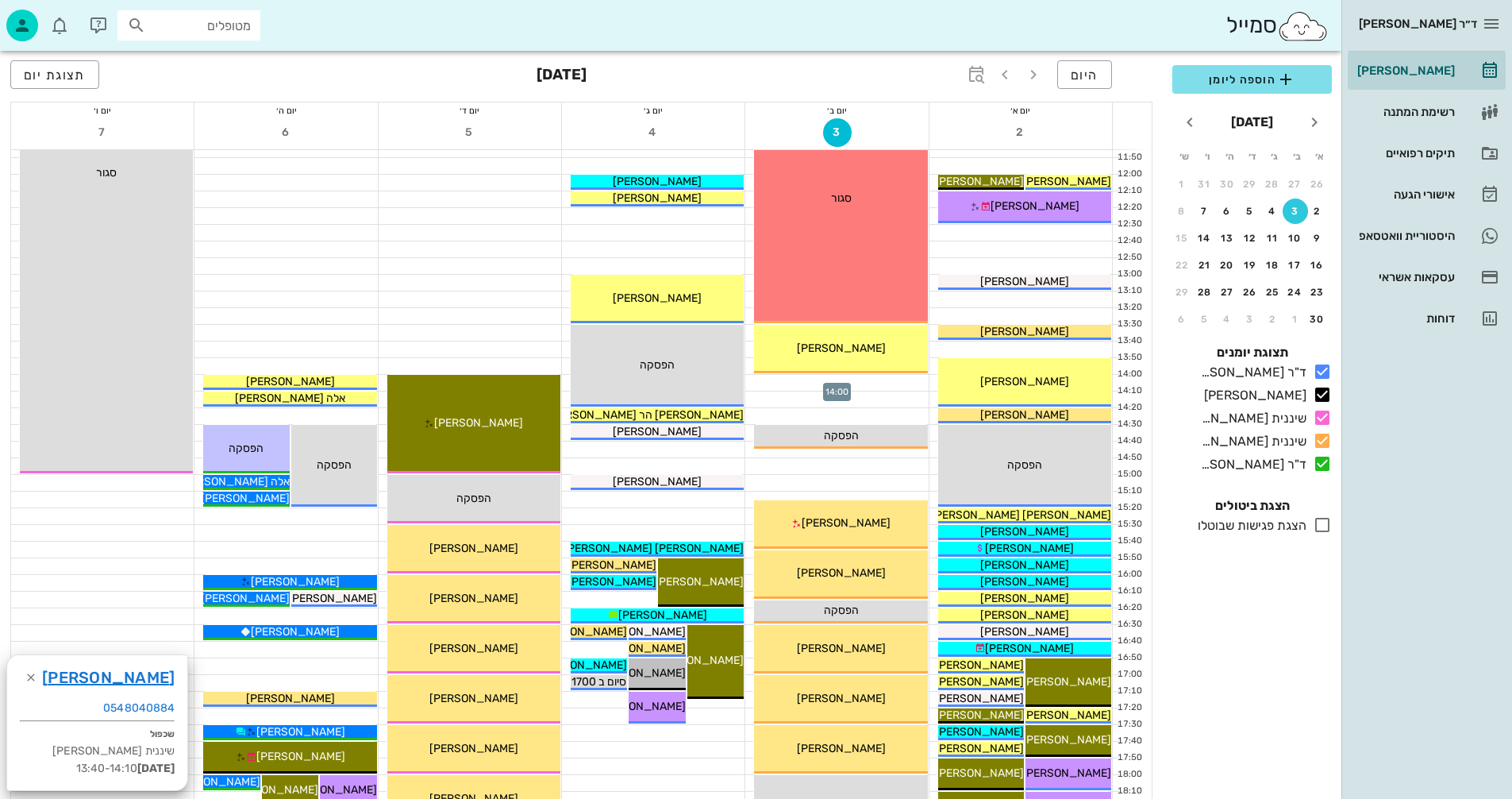
click at [771, 383] on div at bounding box center [836, 383] width 182 height 16
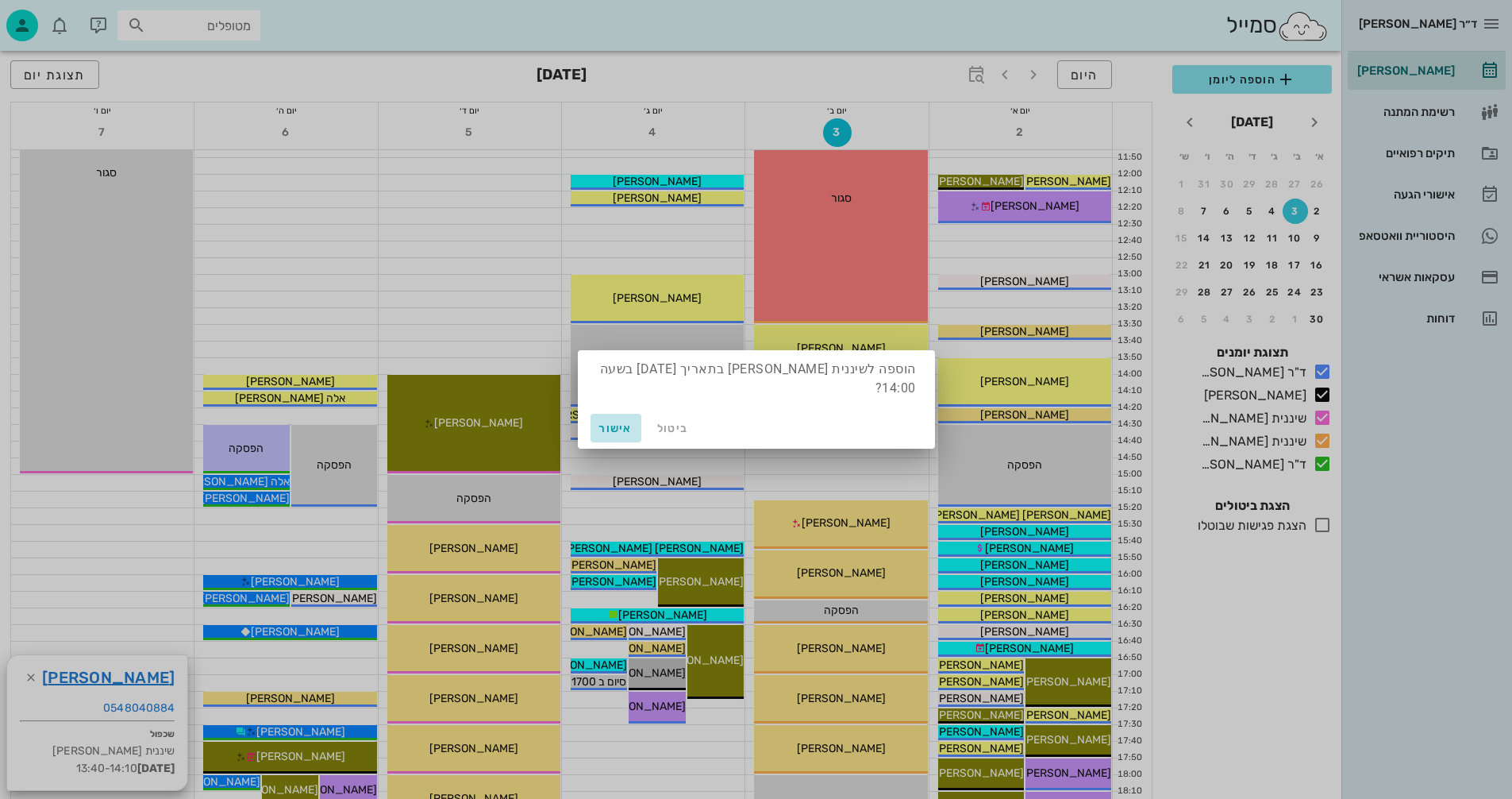
click at [614, 422] on span "אישור" at bounding box center [616, 429] width 39 height 13
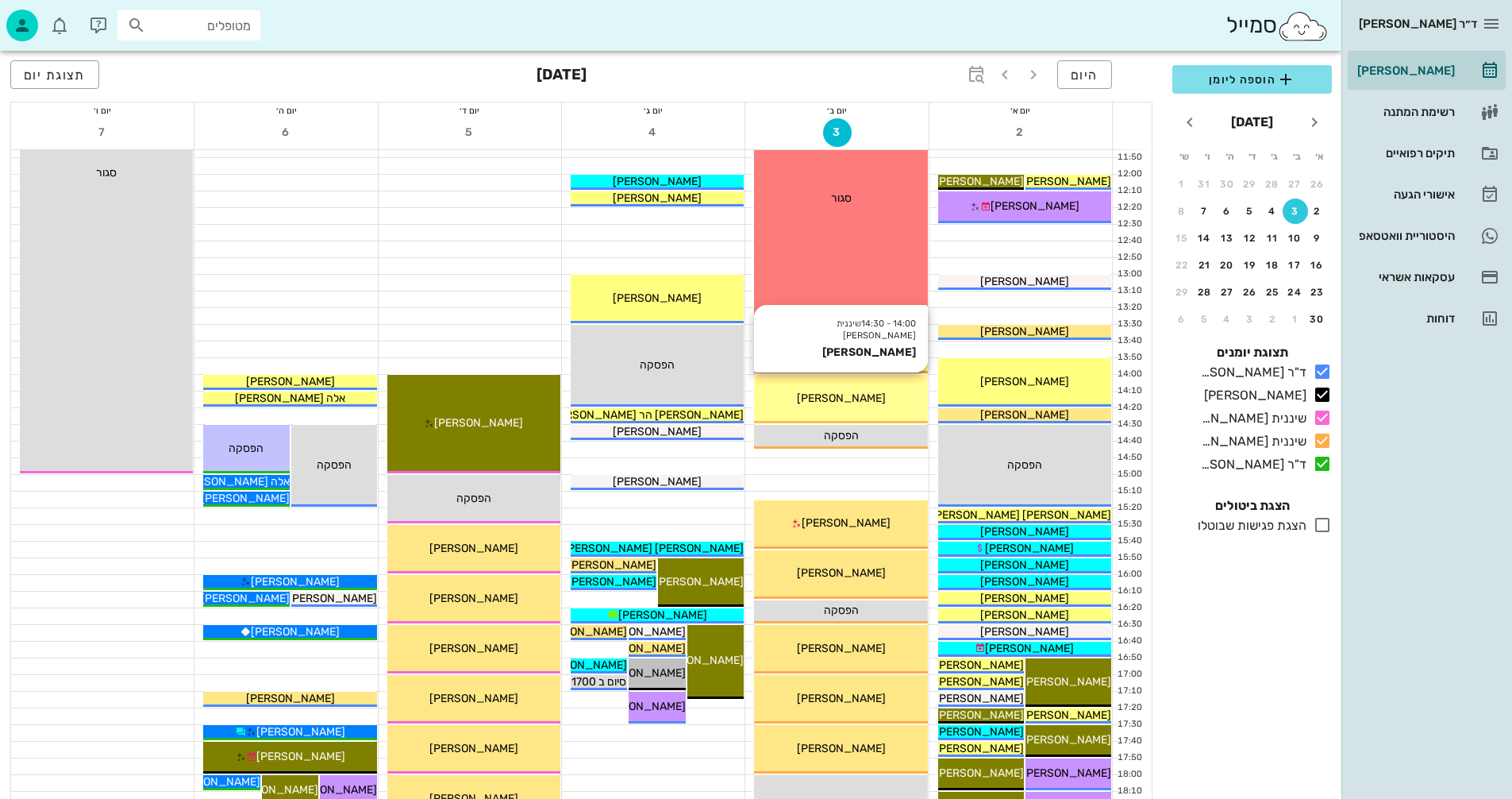
click at [882, 399] on div "[PERSON_NAME]" at bounding box center [841, 399] width 173 height 17
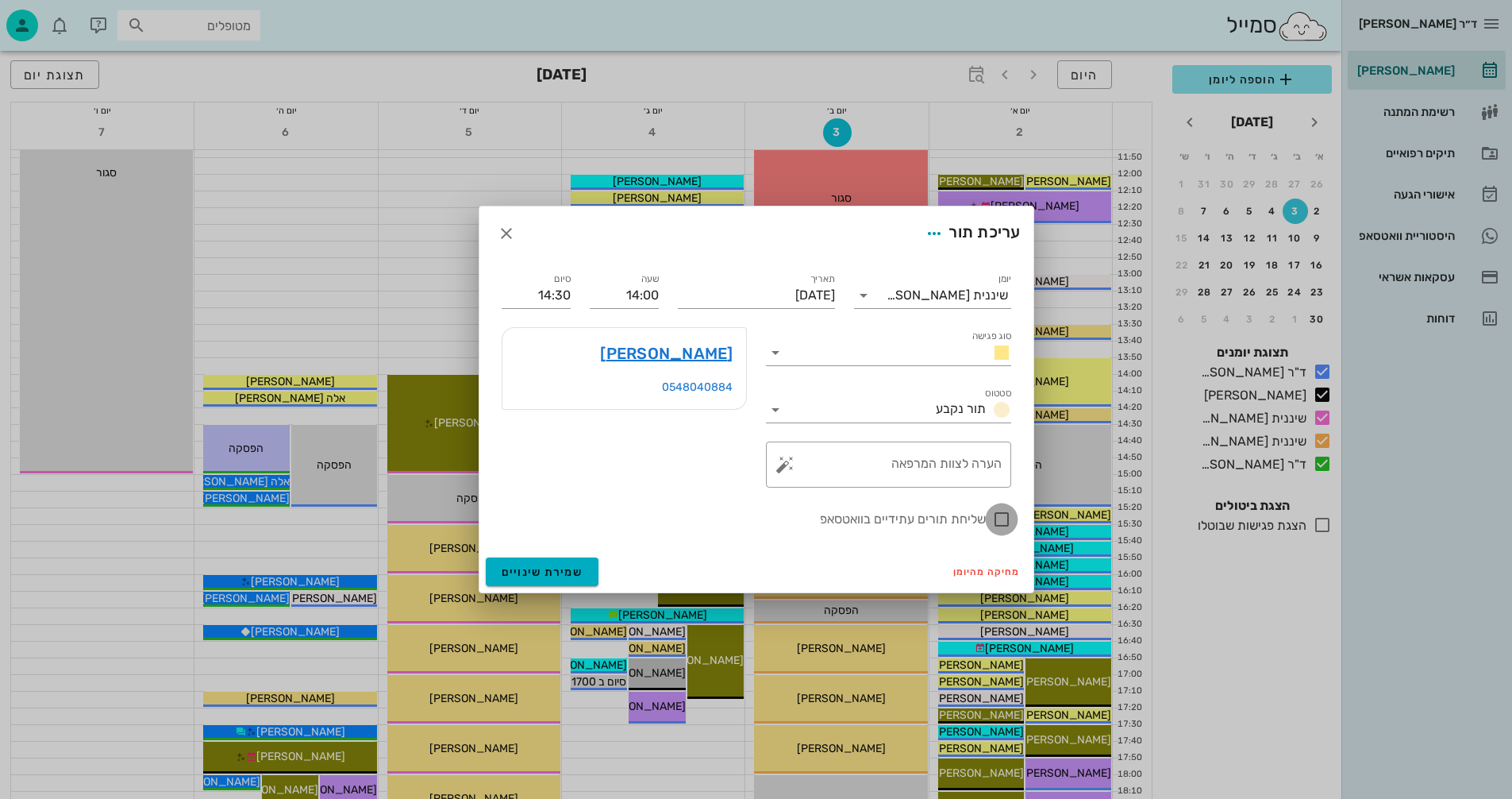
click at [1001, 521] on div at bounding box center [1002, 519] width 27 height 27
checkbox input "true"
click at [555, 575] on span "שמירת שינויים" at bounding box center [542, 572] width 82 height 13
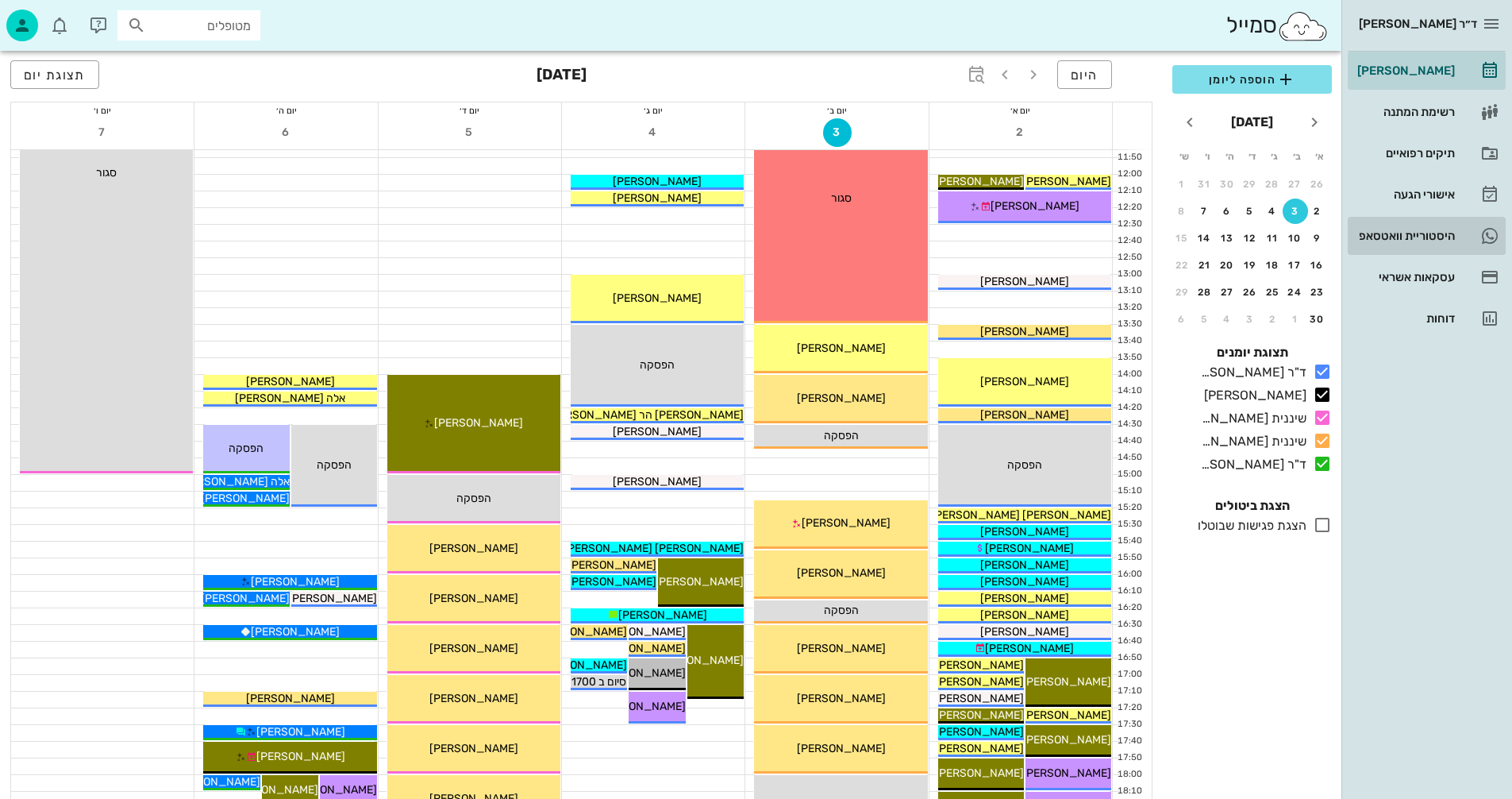
click at [1383, 232] on div "היסטוריית וואטסאפ" at bounding box center [1404, 236] width 101 height 13
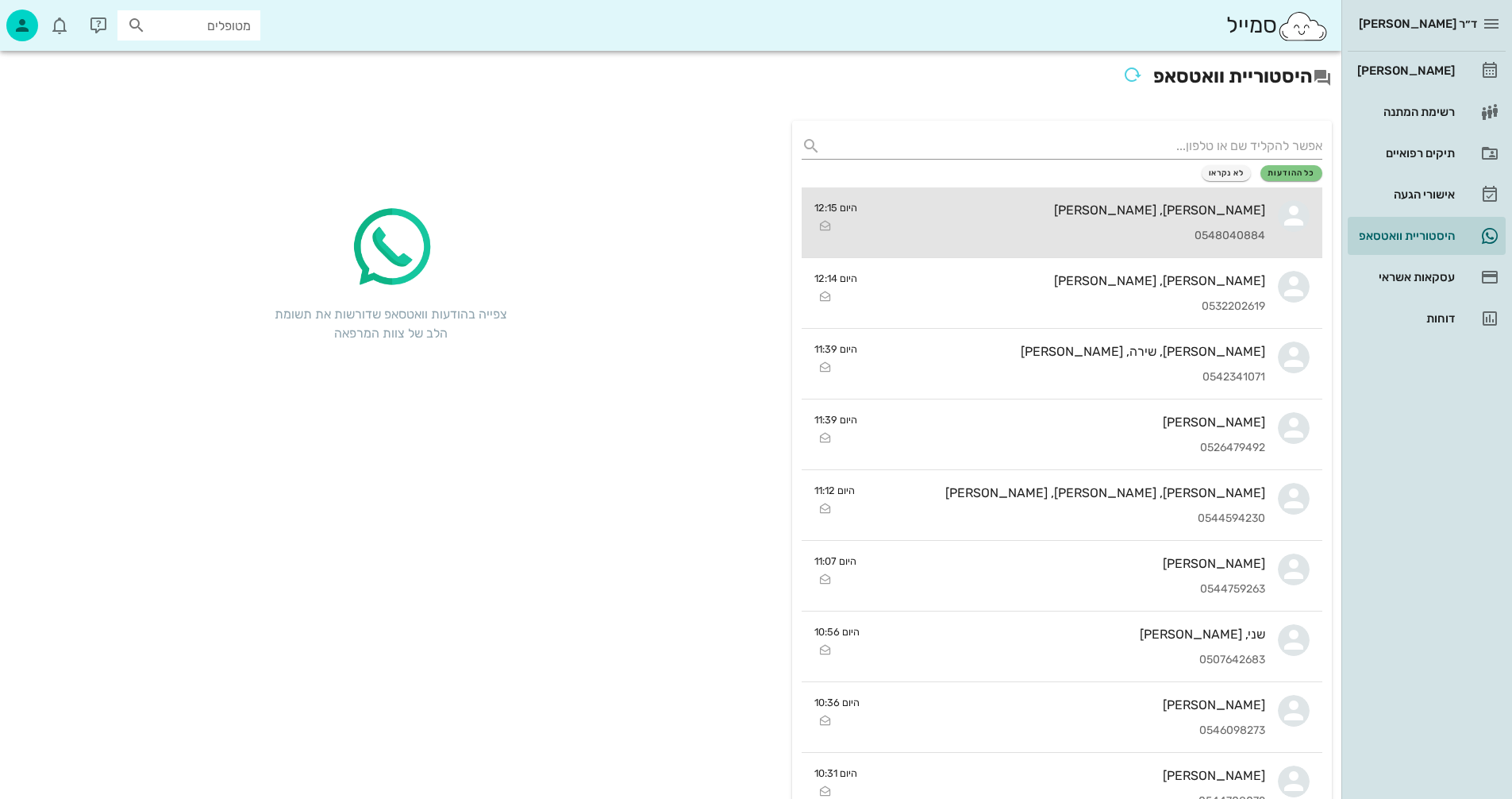
click at [1081, 216] on div "[PERSON_NAME], [PERSON_NAME]" at bounding box center [1068, 210] width 396 height 15
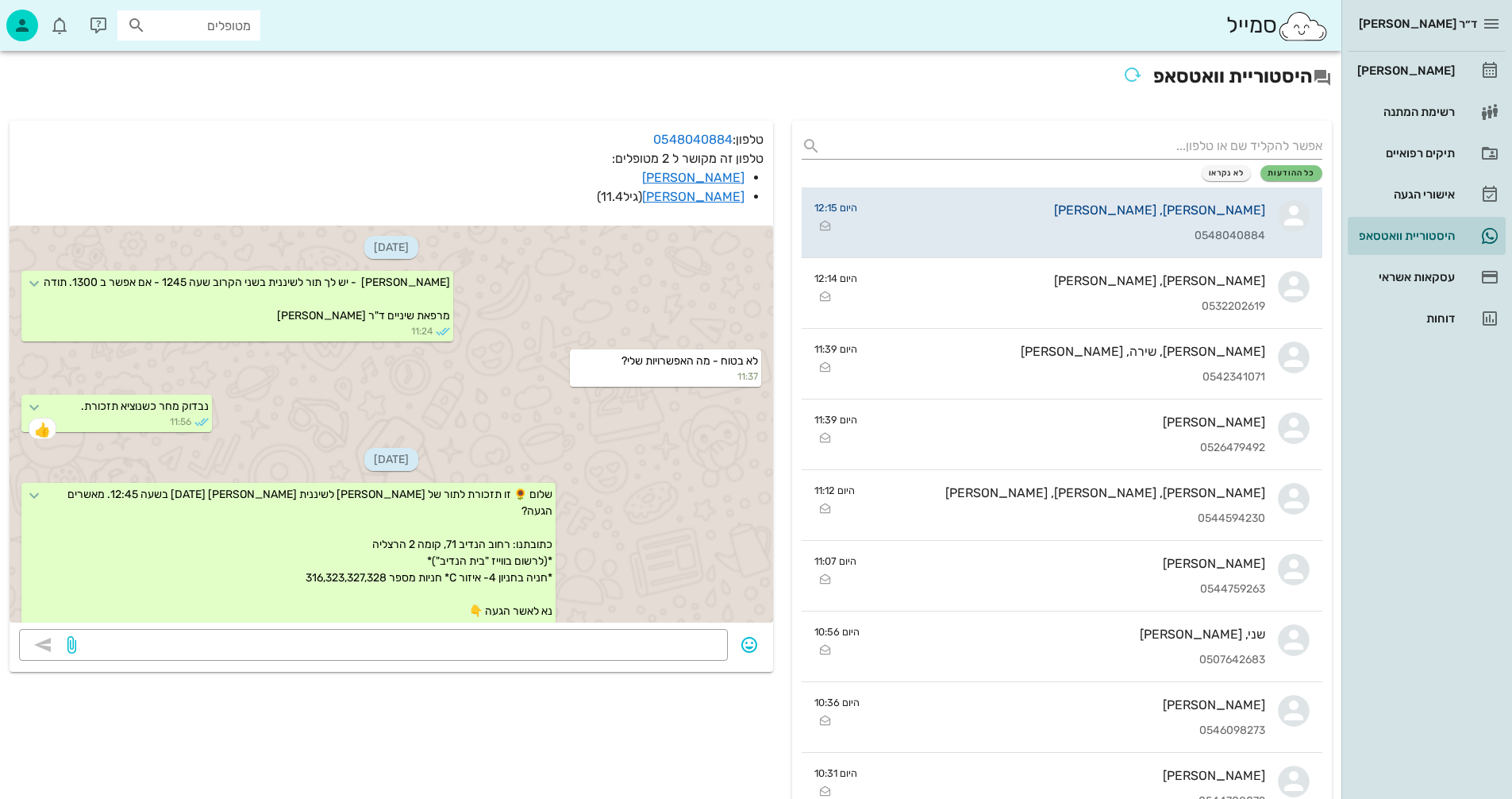
scroll to position [1294, 0]
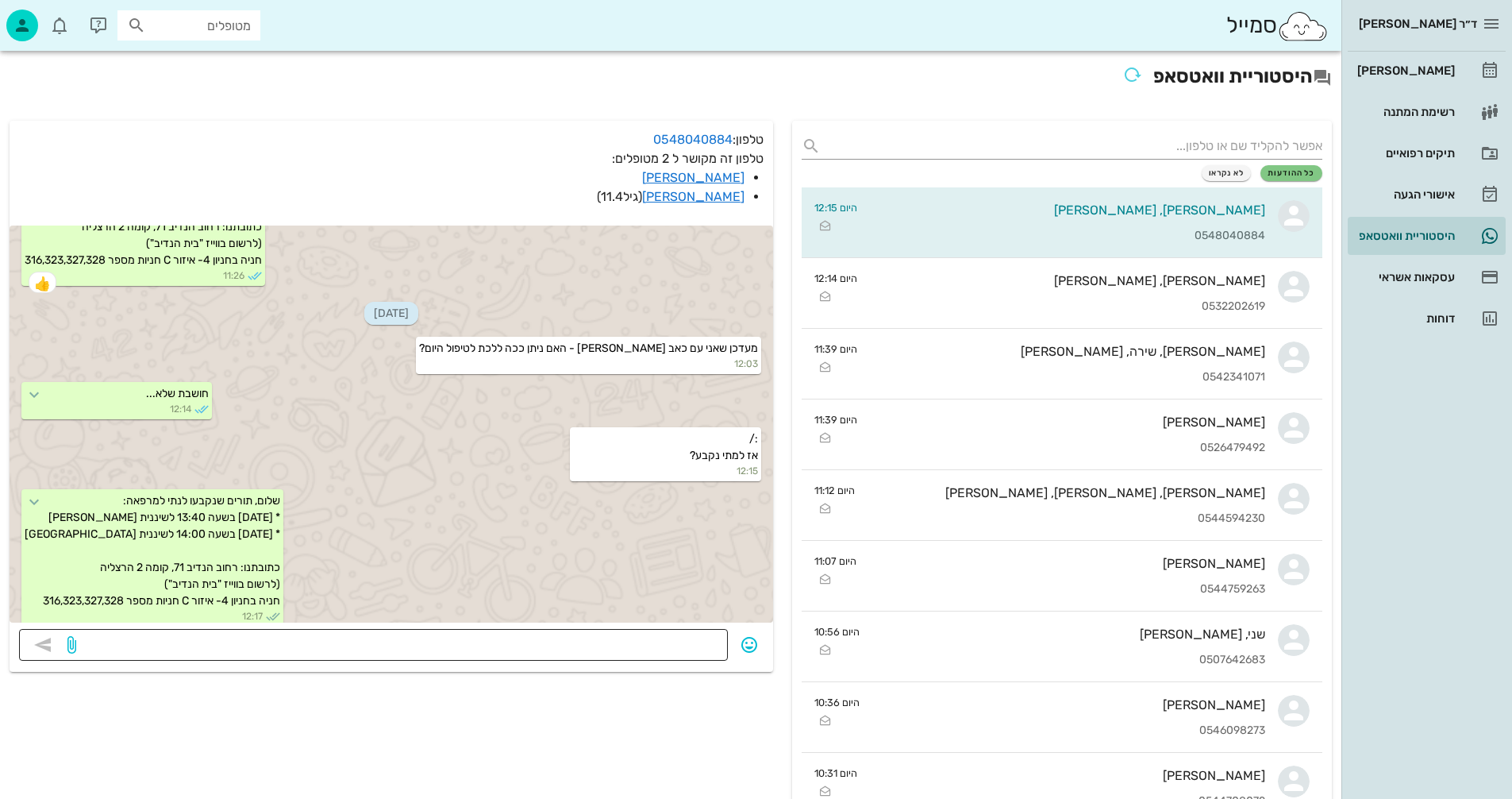
click at [522, 659] on div at bounding box center [398, 645] width 639 height 32
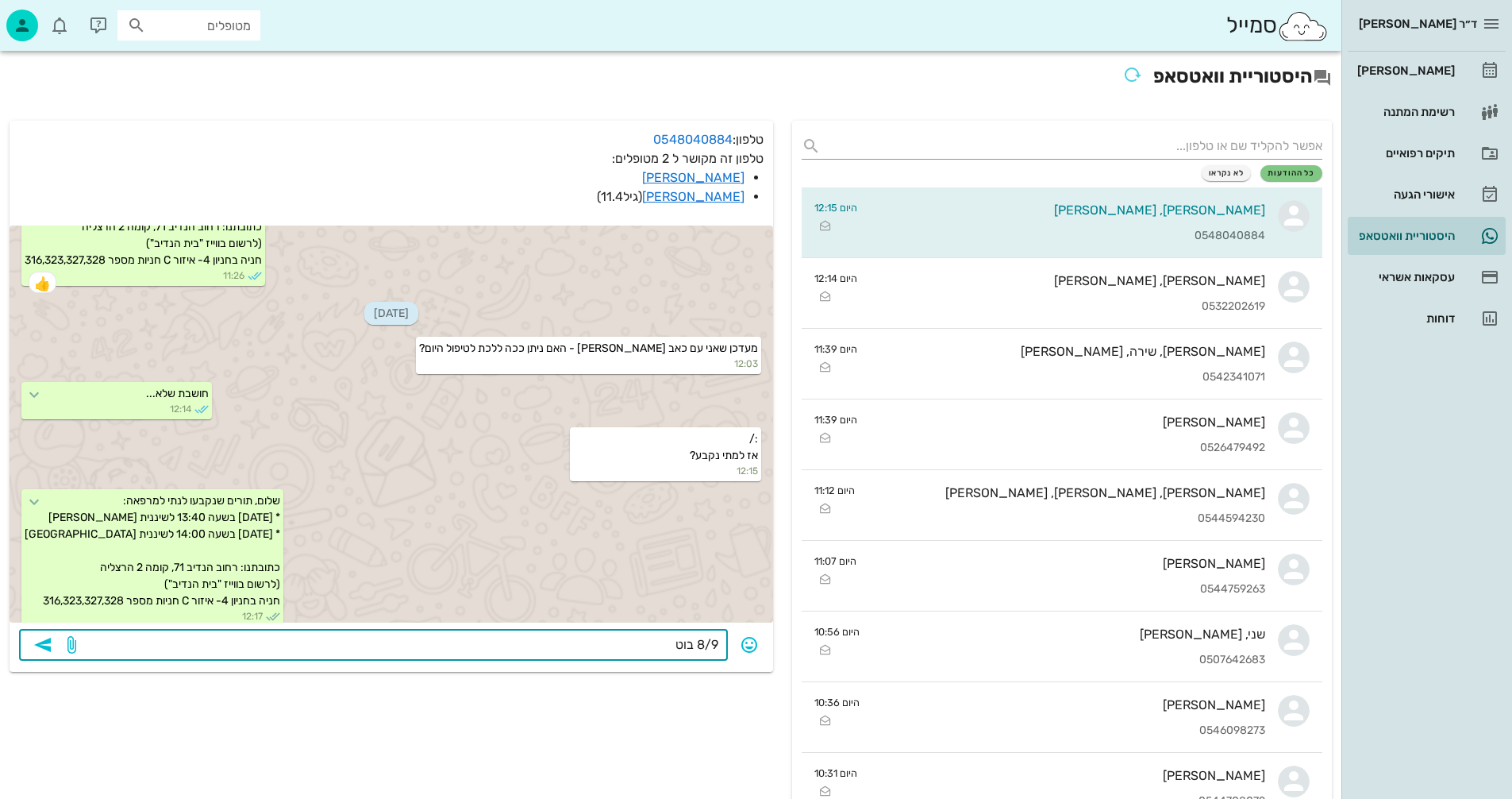
type textarea "8/9 בוטל"
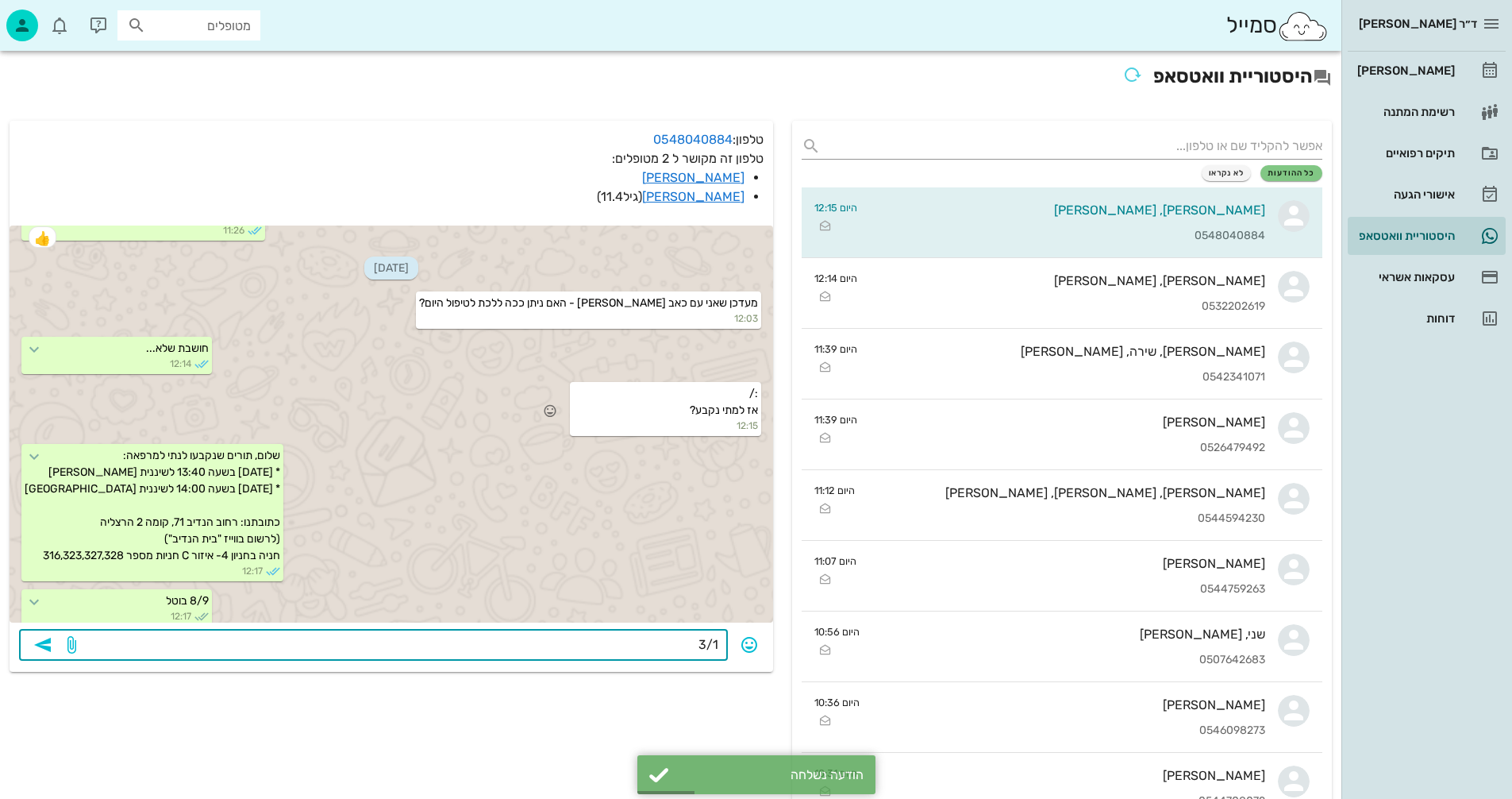
type textarea "3/11"
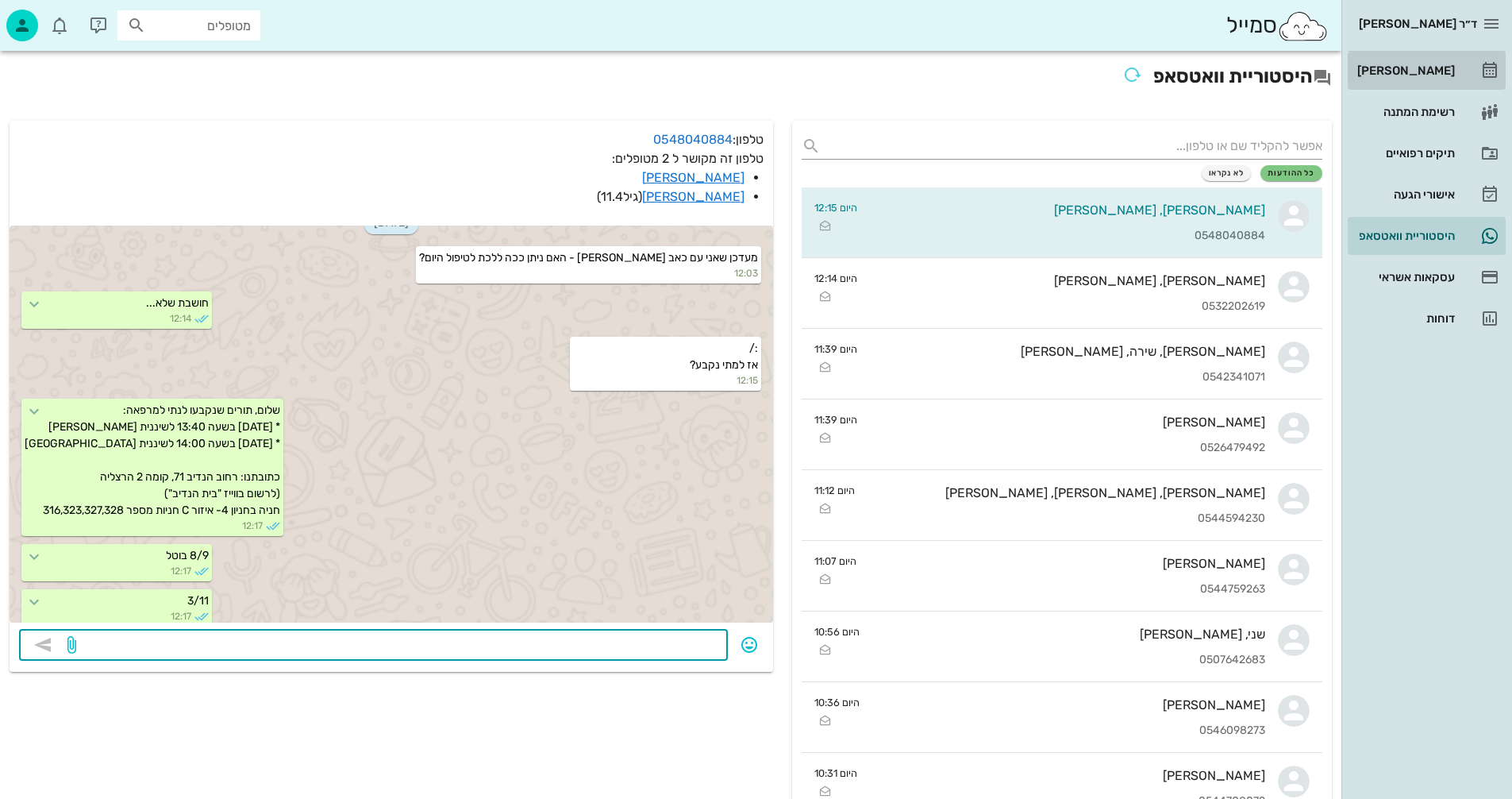
click at [1409, 73] on div "[PERSON_NAME]" at bounding box center [1404, 70] width 101 height 13
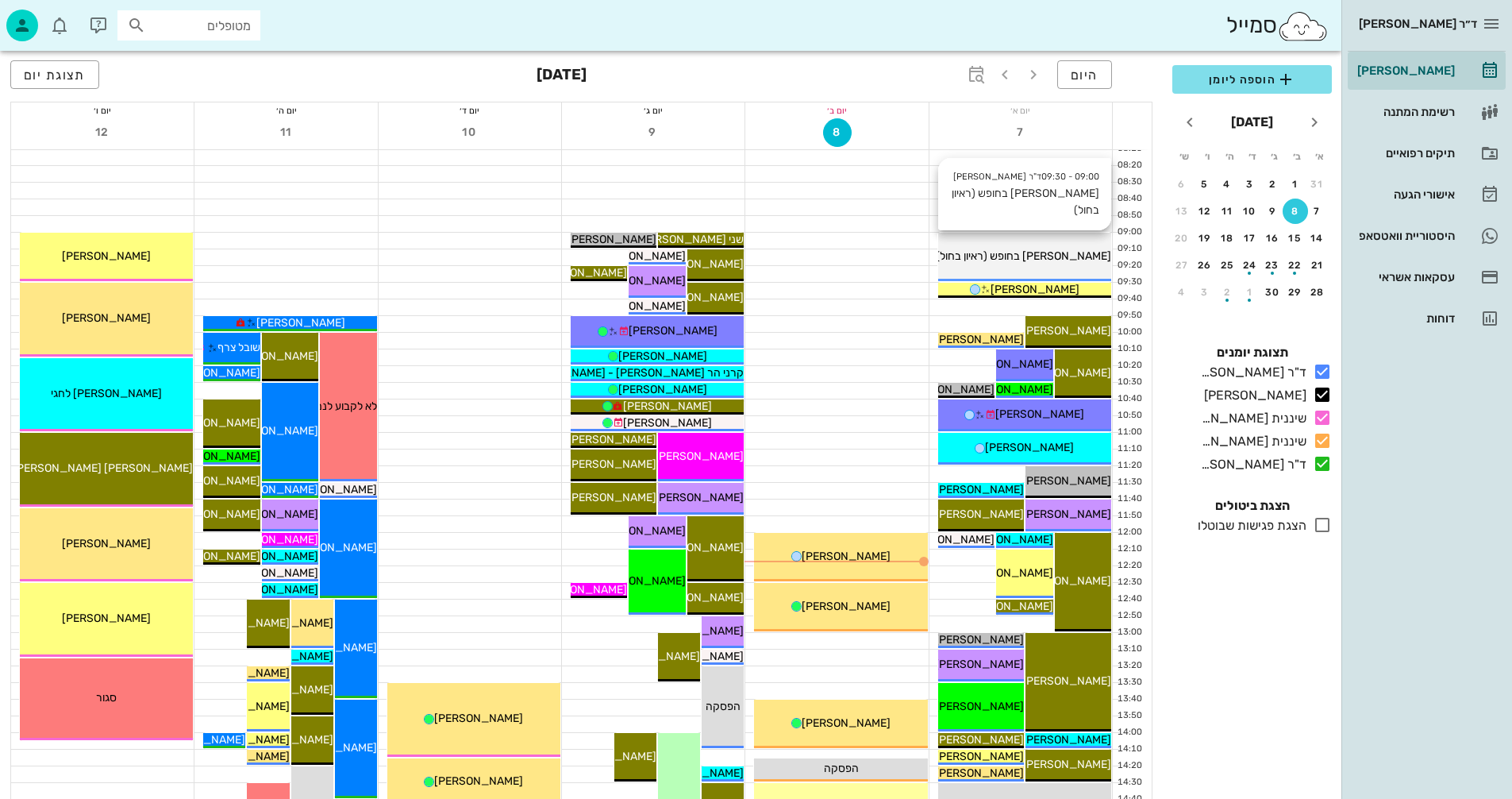
scroll to position [318, 0]
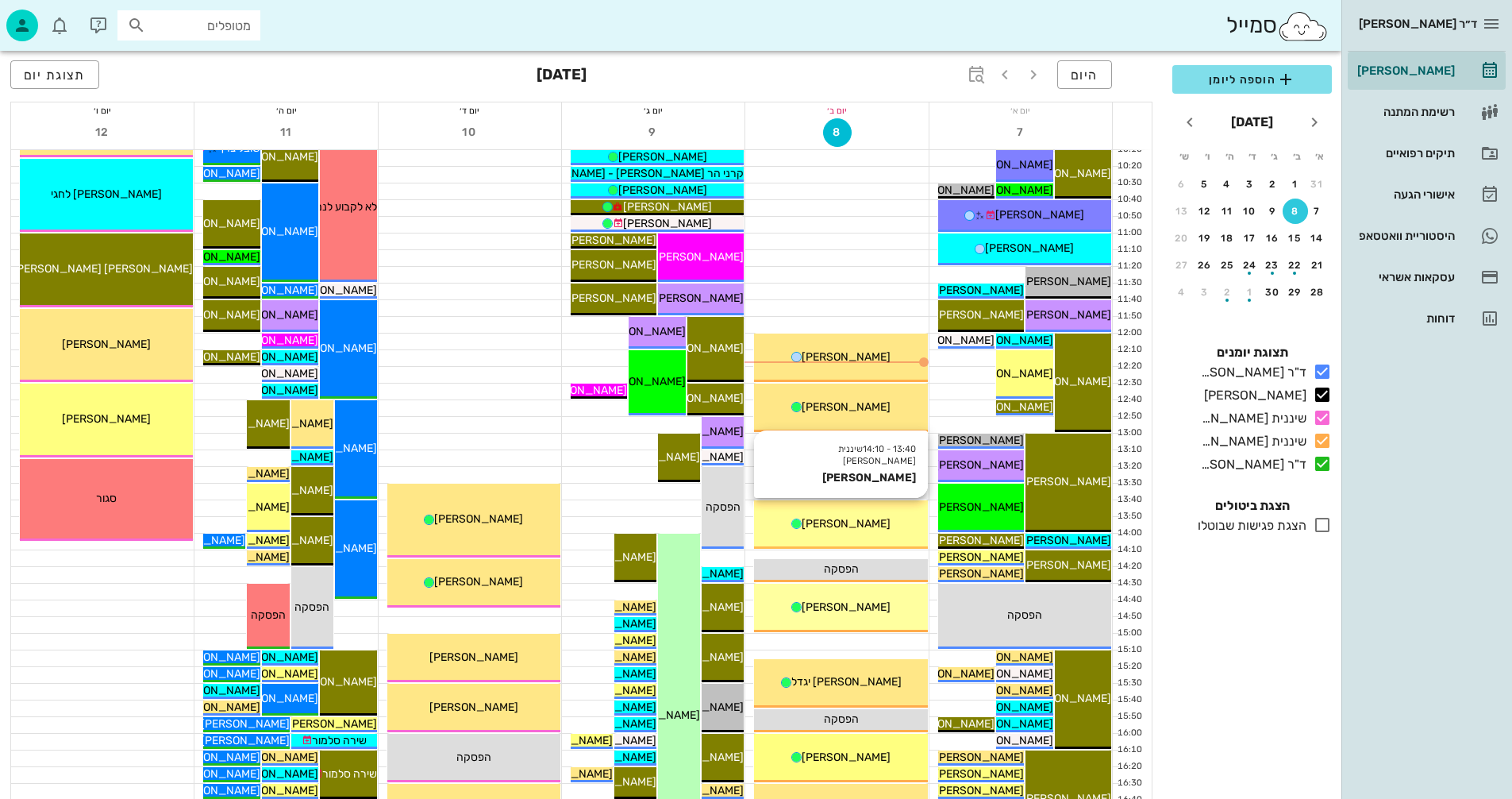
click at [828, 521] on span "[PERSON_NAME]" at bounding box center [846, 524] width 89 height 13
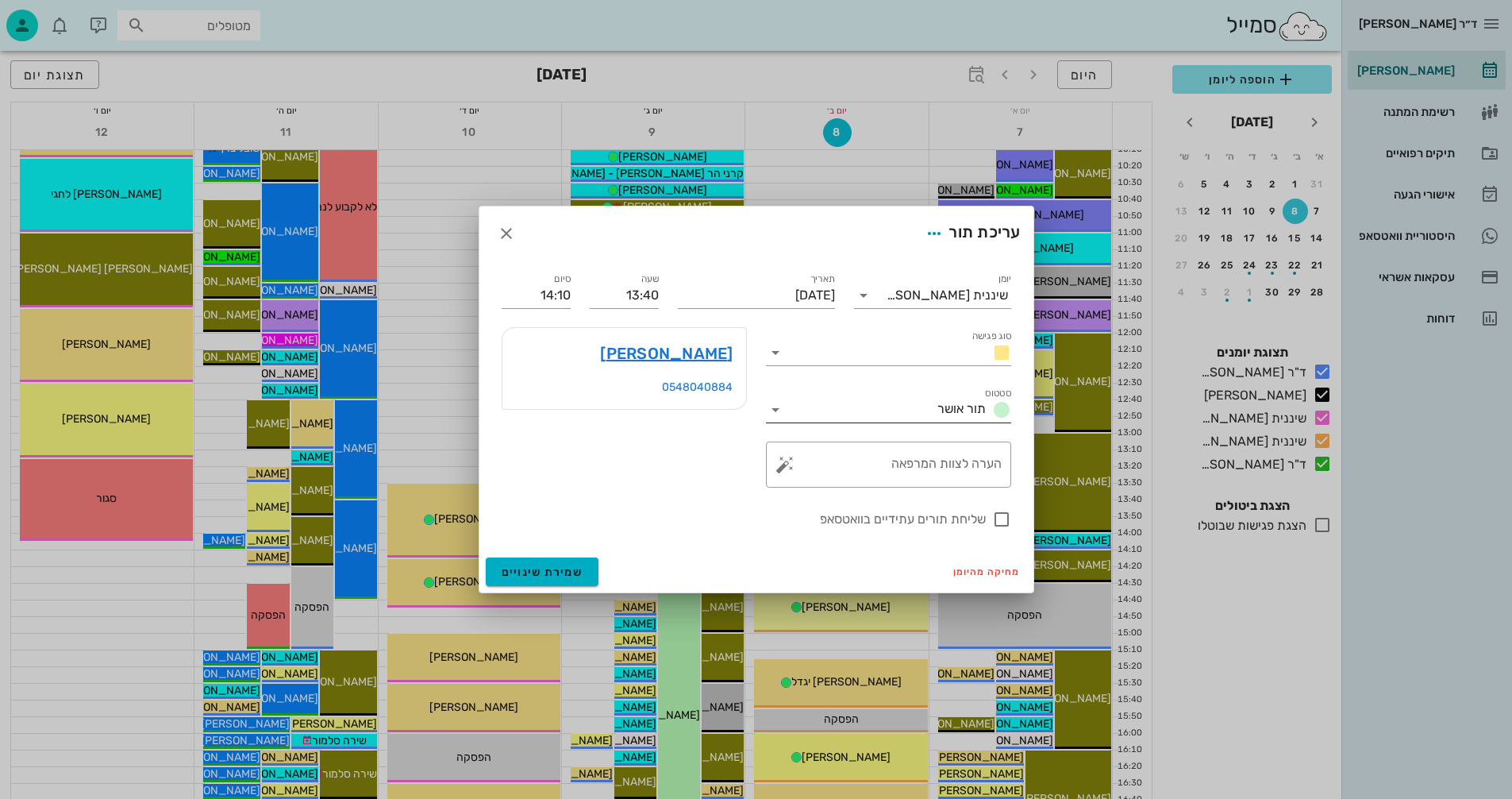
click at [777, 404] on icon at bounding box center [775, 410] width 19 height 19
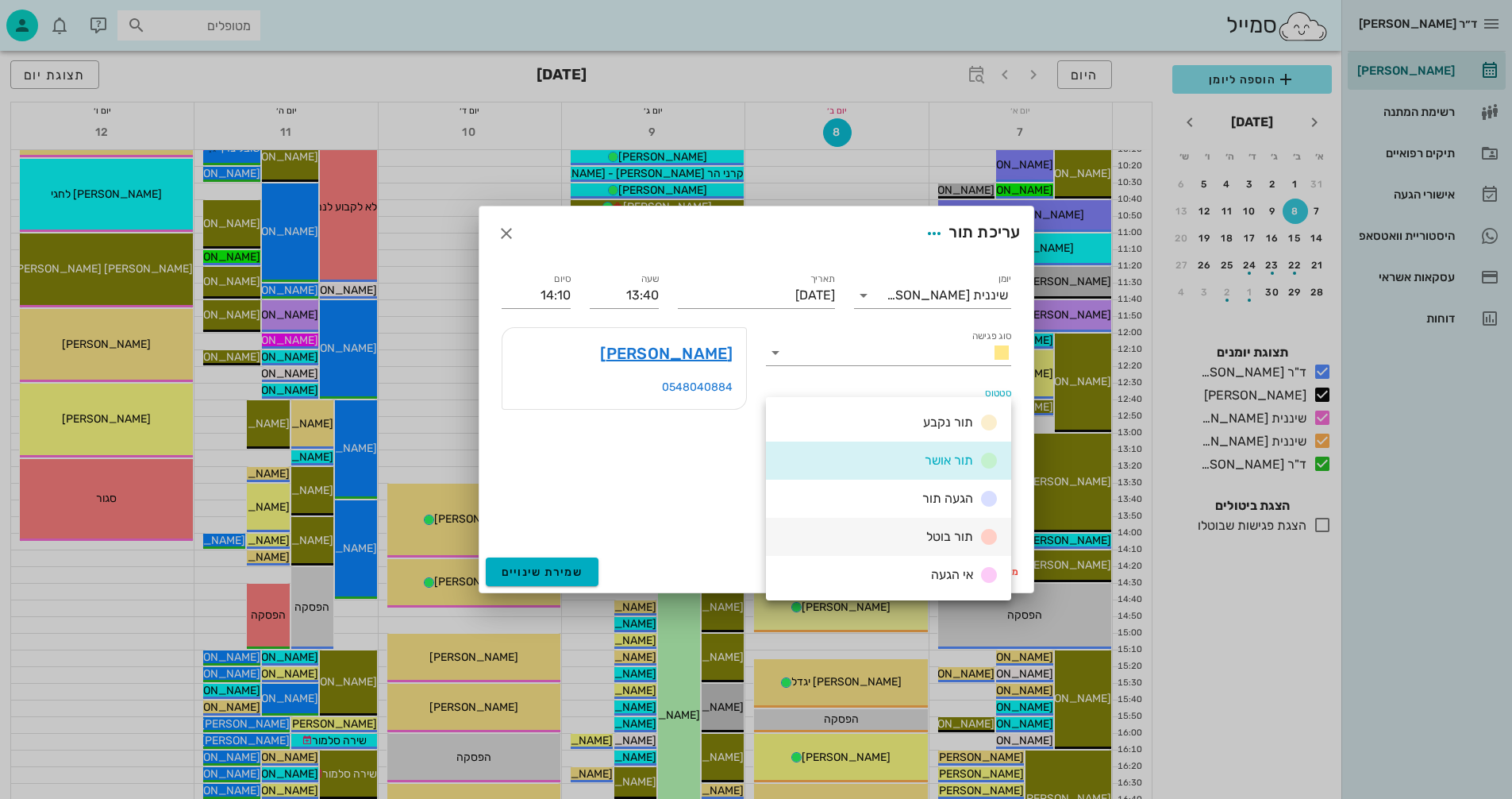
click at [948, 534] on span "תור בוטל" at bounding box center [950, 537] width 47 height 15
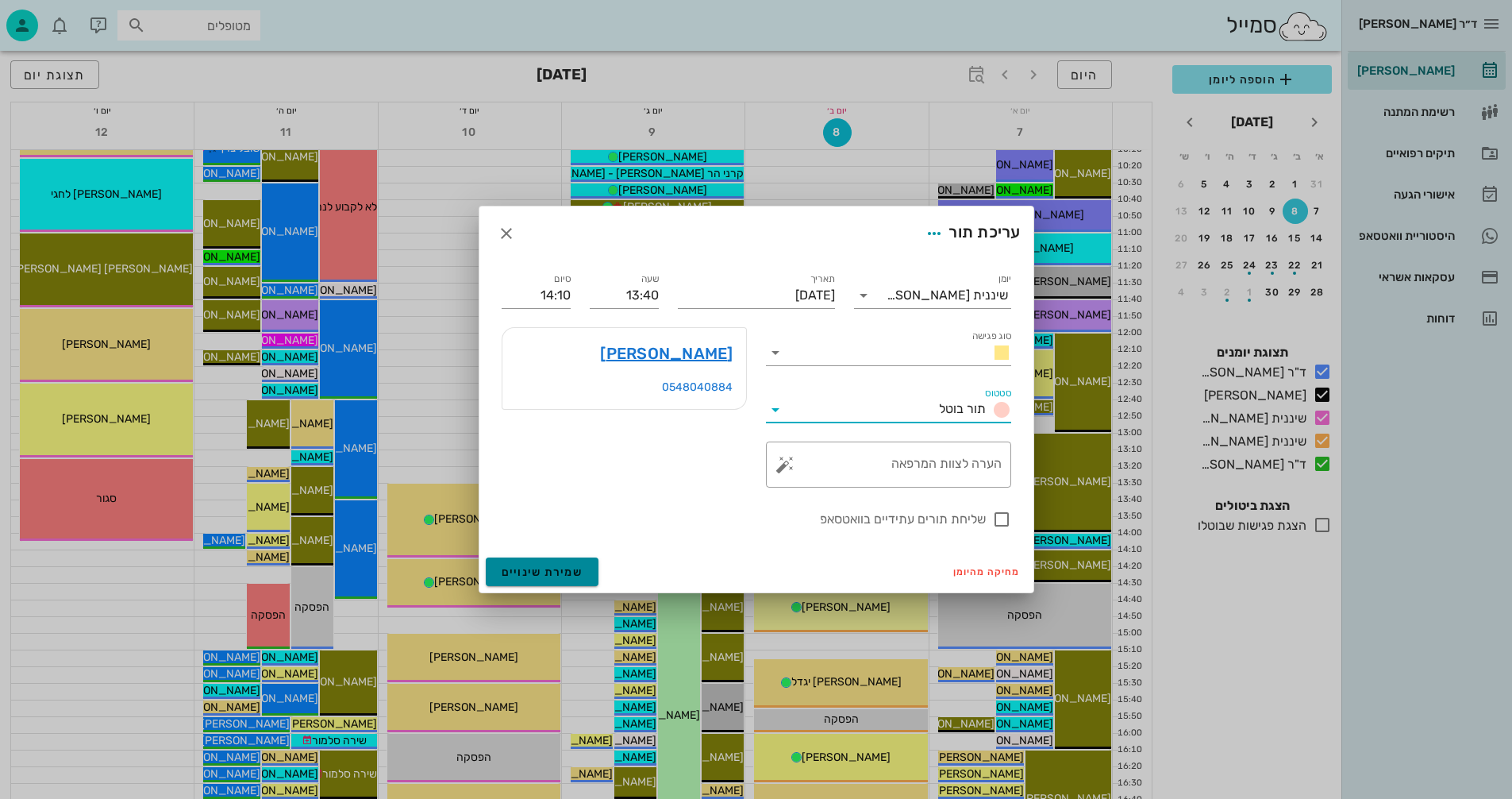
click at [524, 576] on span "שמירת שינויים" at bounding box center [542, 572] width 82 height 13
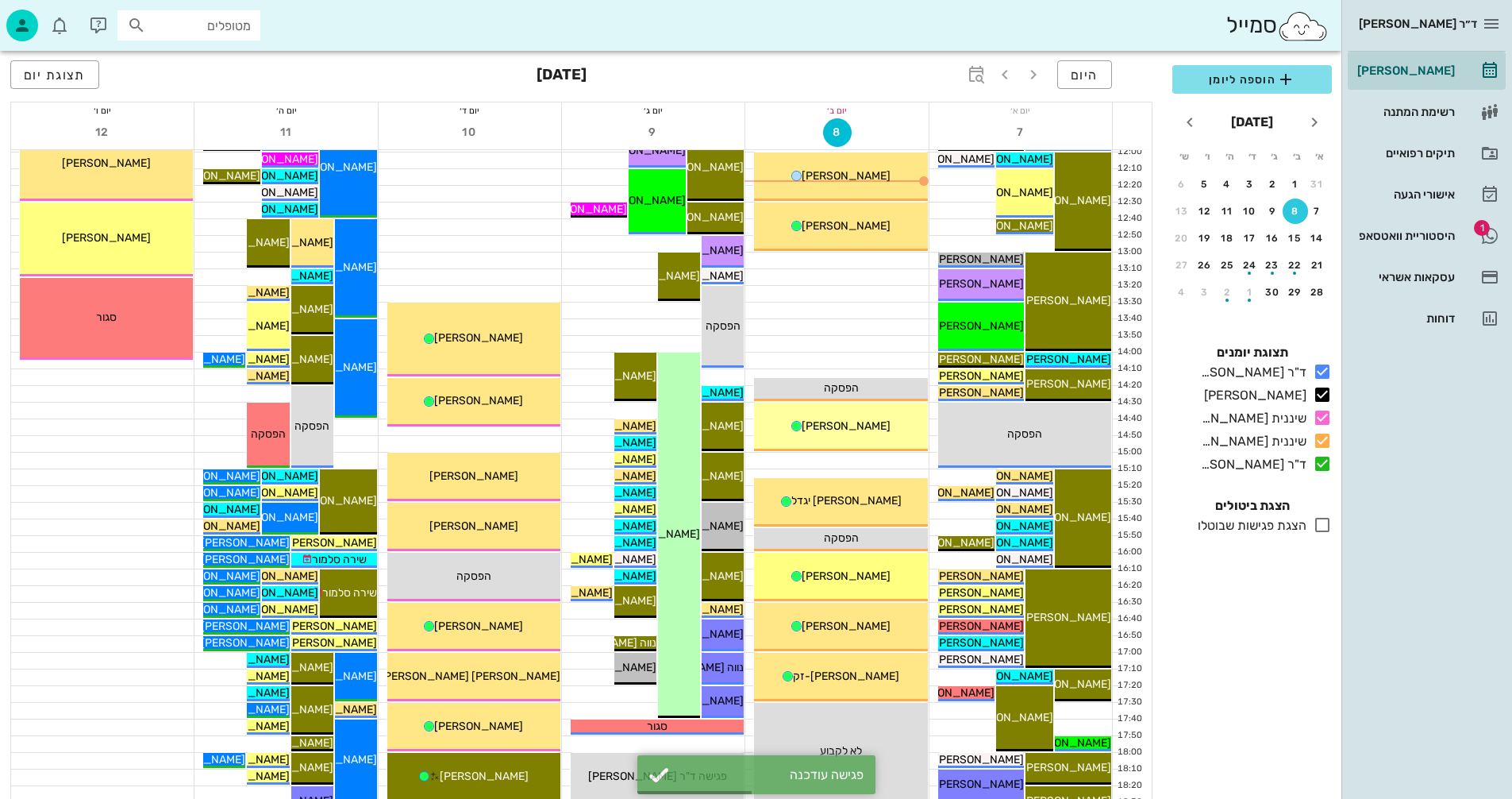
scroll to position [556, 0]
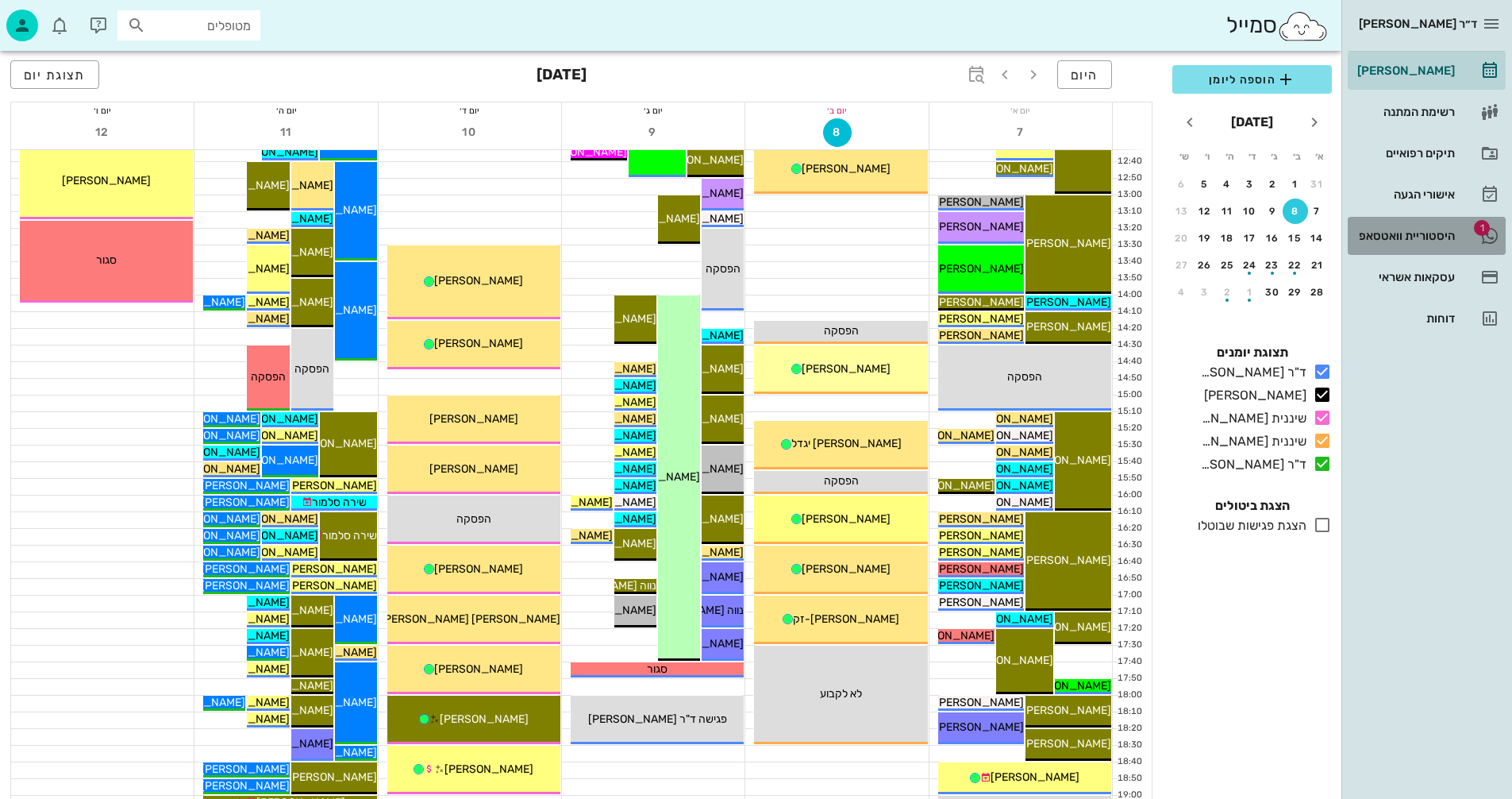
click at [1392, 227] on div "היסטוריית וואטסאפ" at bounding box center [1404, 235] width 101 height 25
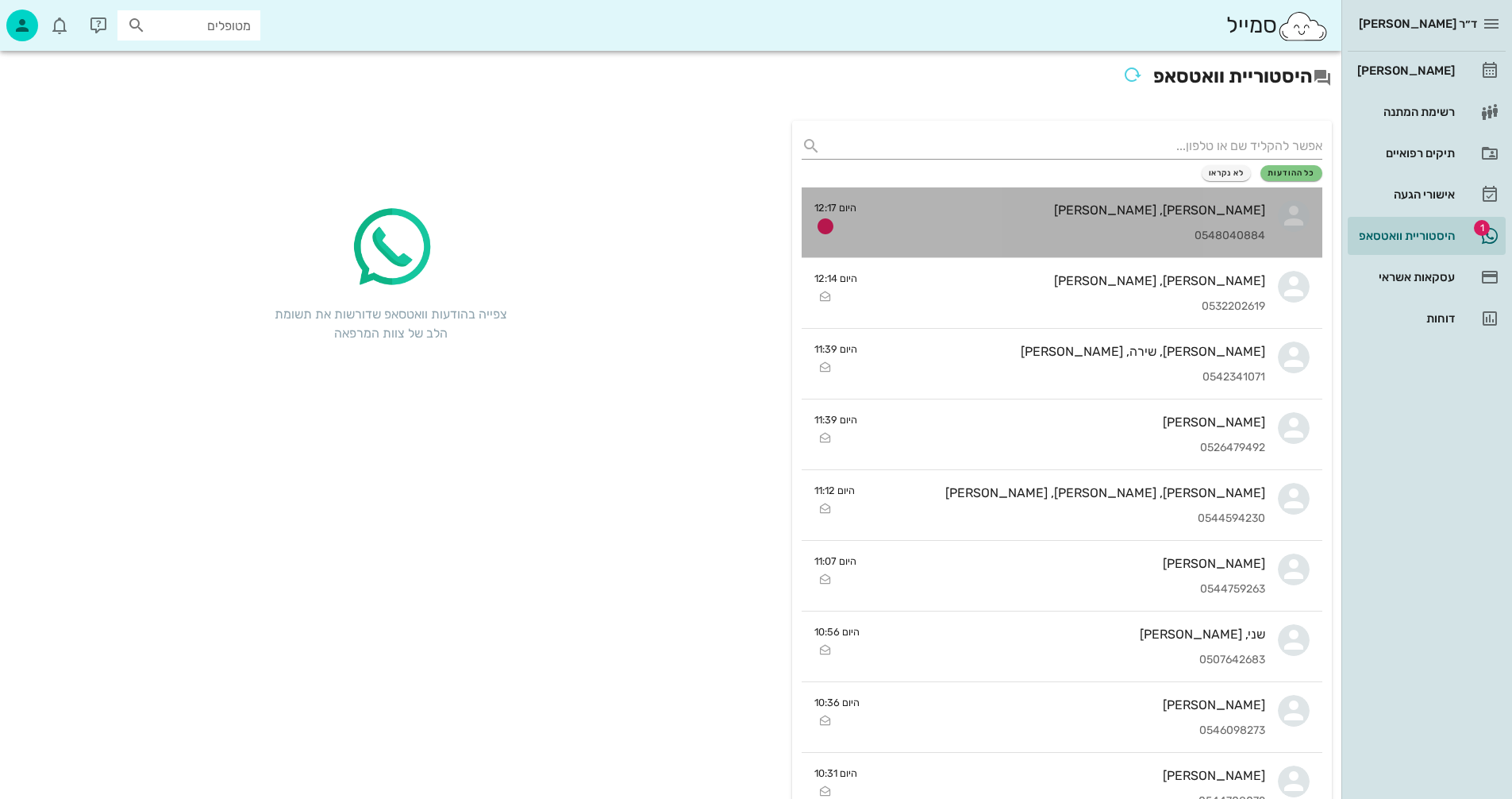
click at [1052, 221] on div "נתי, אופק דיקשטיין 0548040884" at bounding box center [1068, 222] width 397 height 70
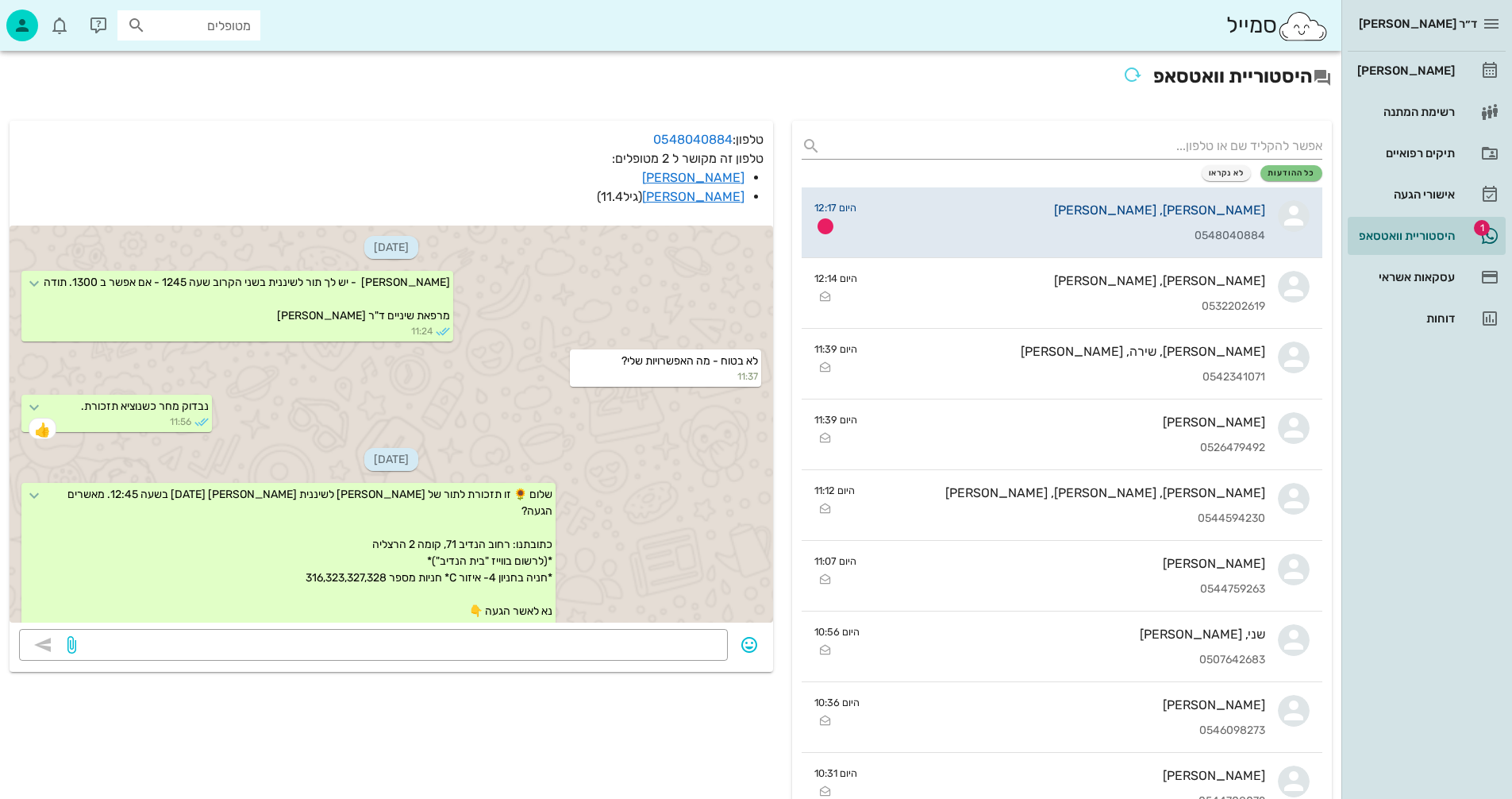
scroll to position [1431, 0]
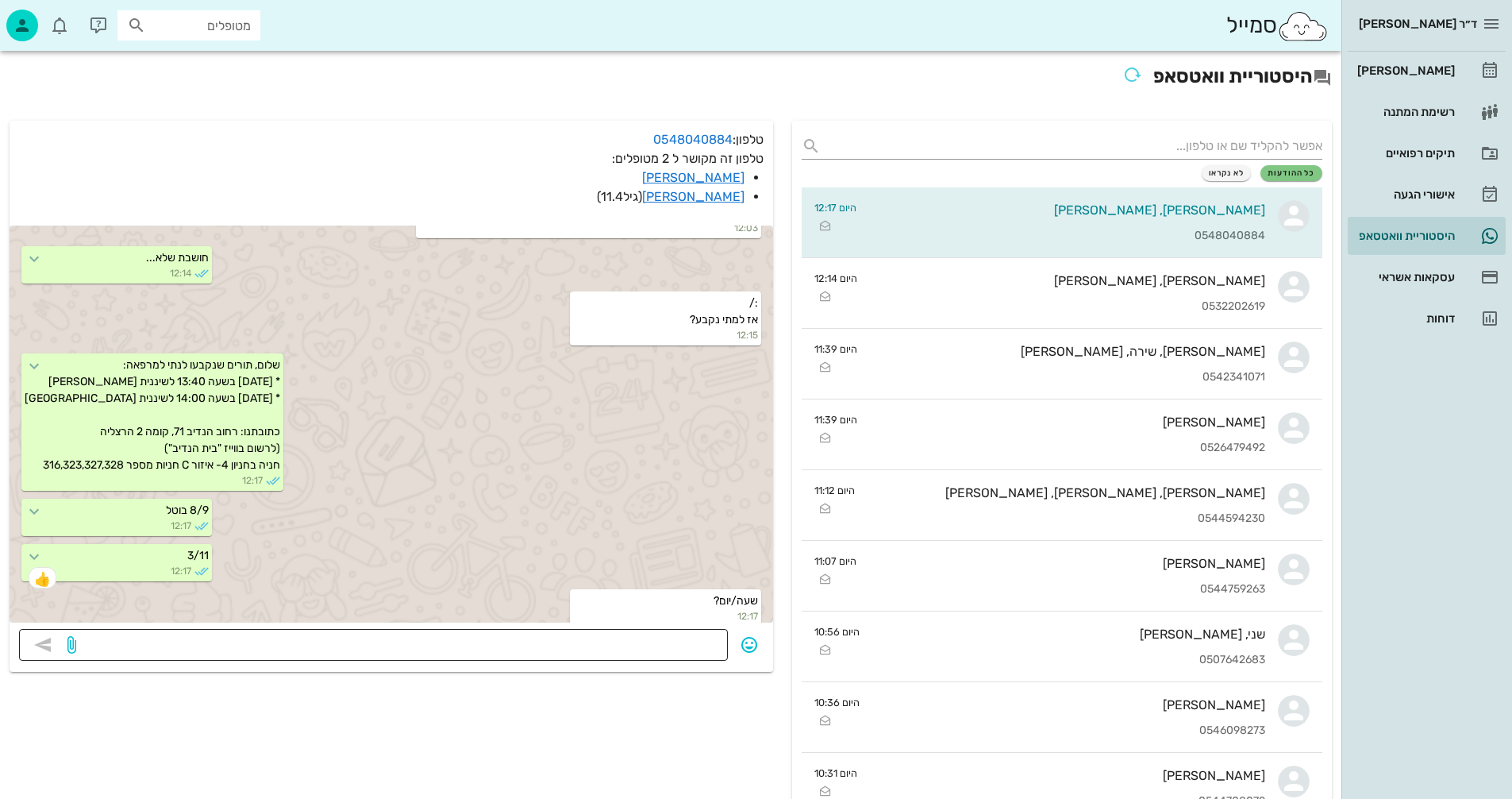
click at [654, 639] on textarea at bounding box center [398, 646] width 639 height 25
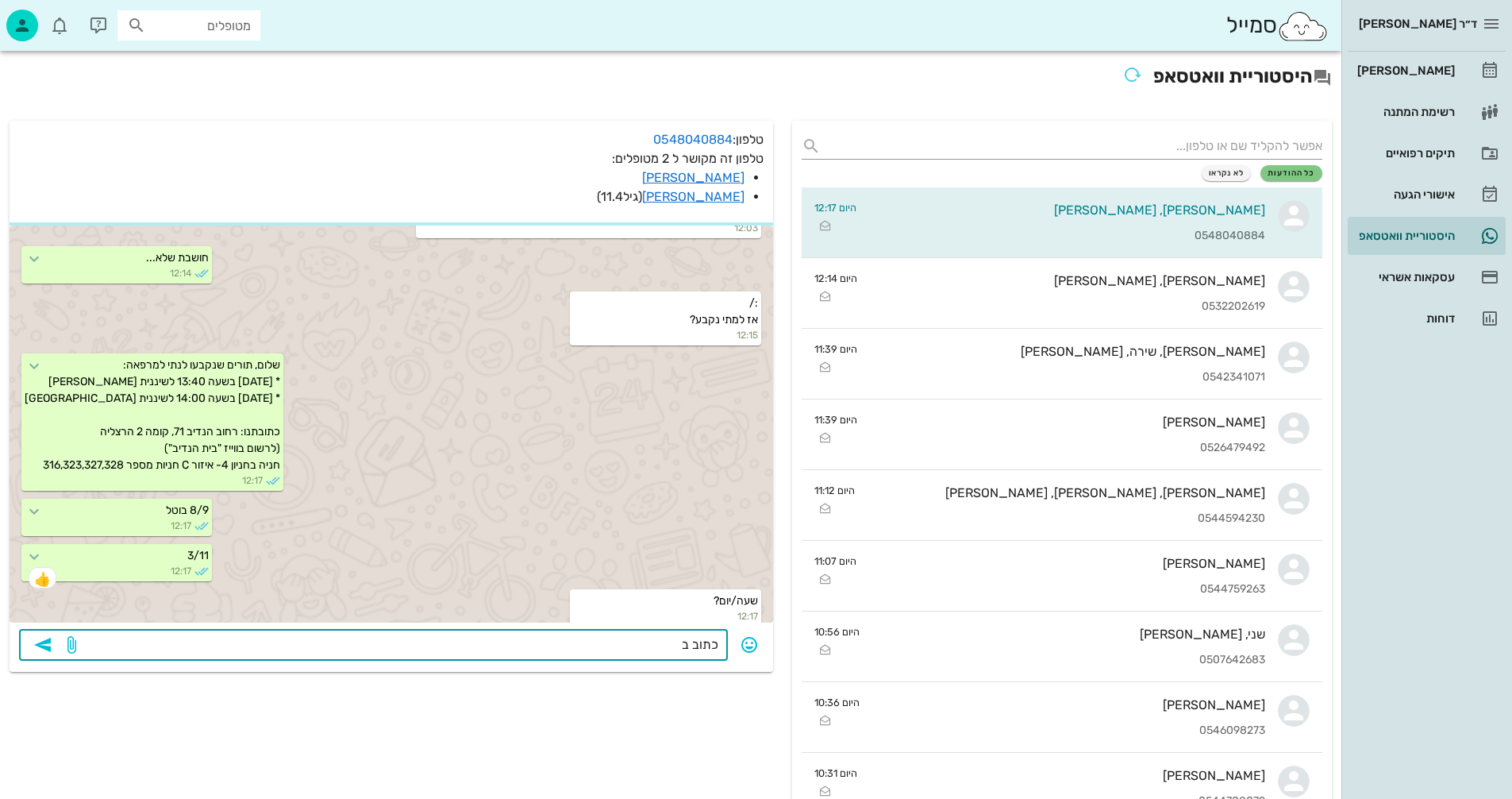
scroll to position [1476, 0]
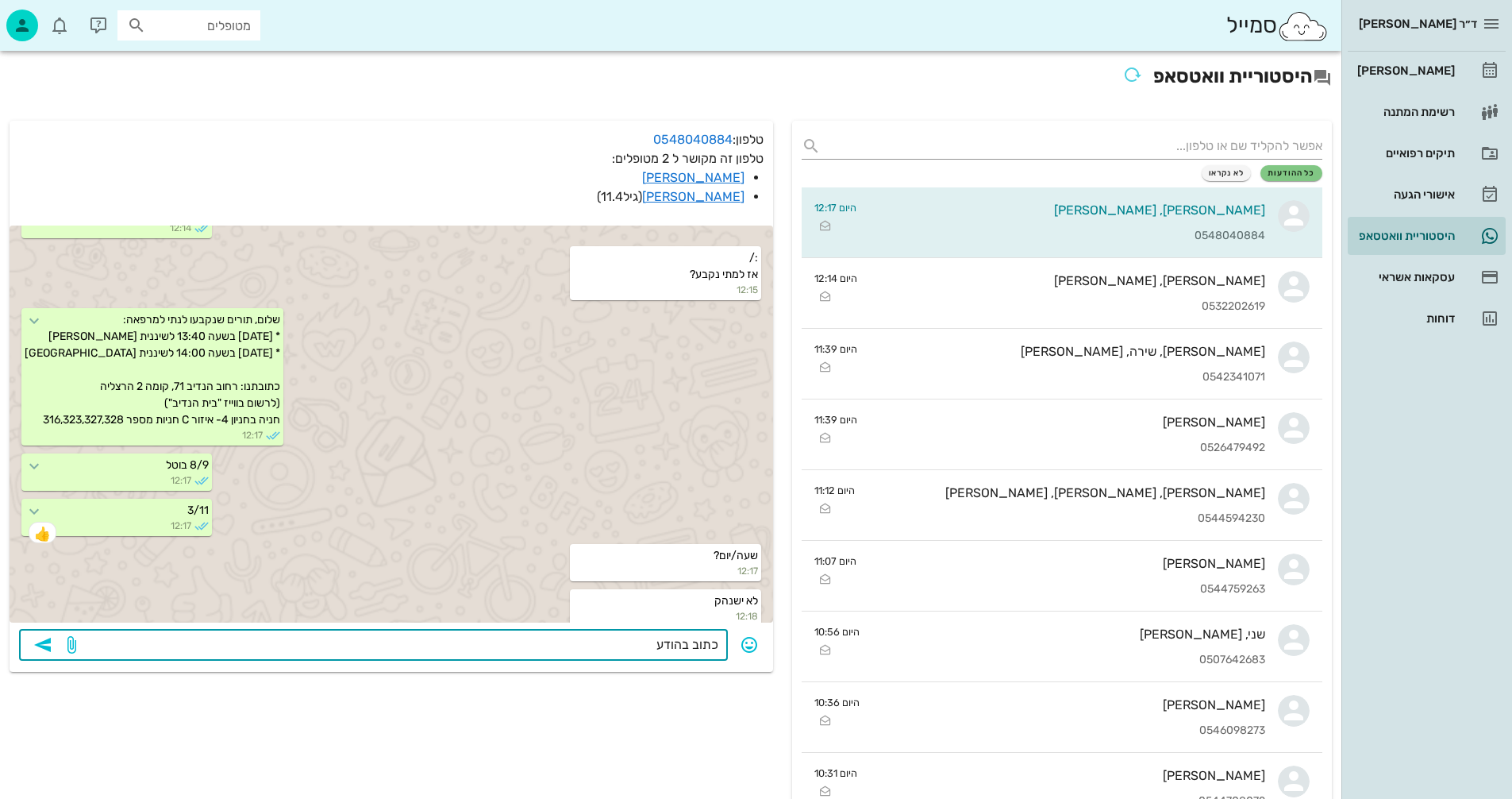
type textarea "כתוב בהודעה"
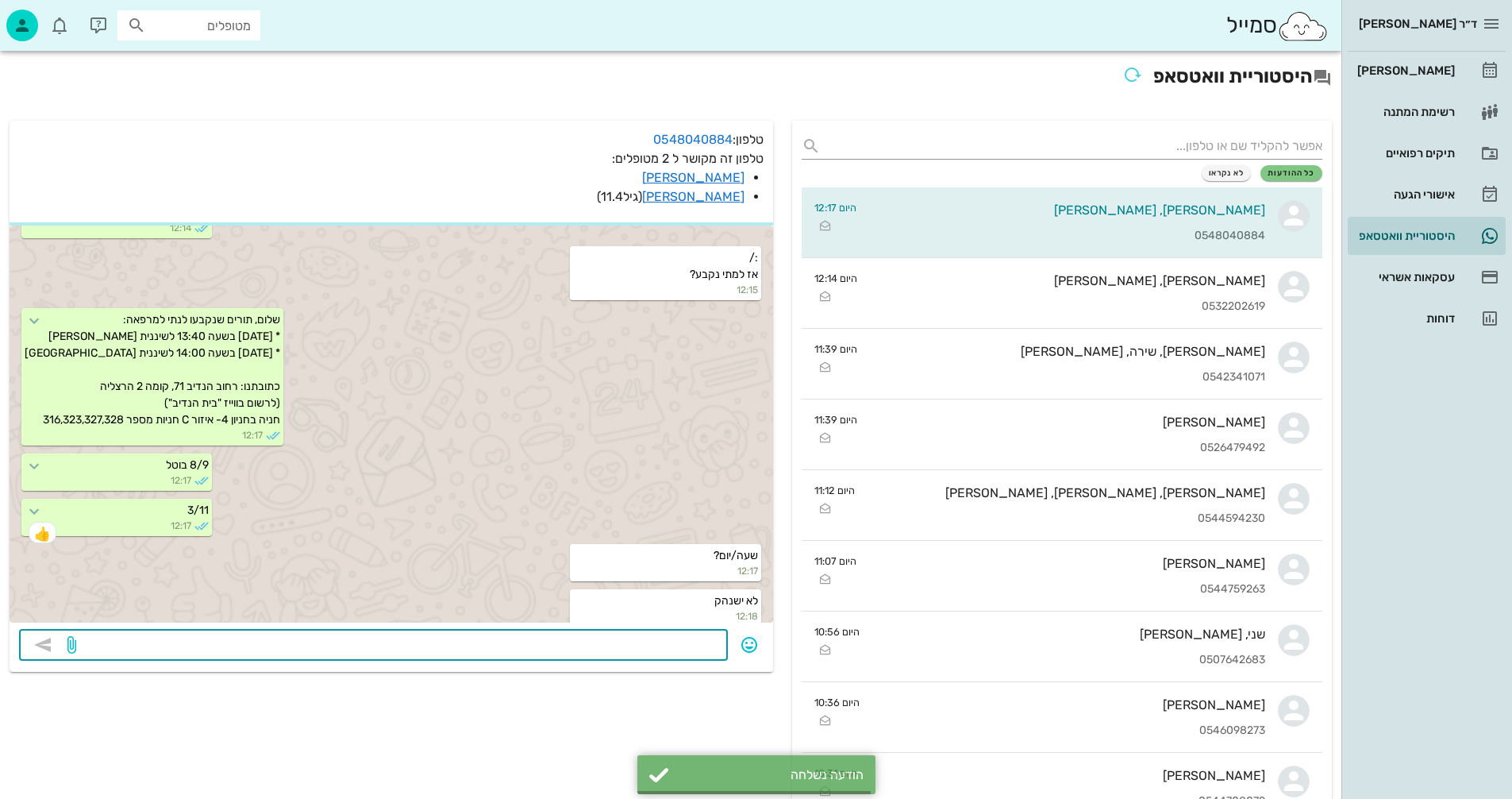
scroll to position [1566, 0]
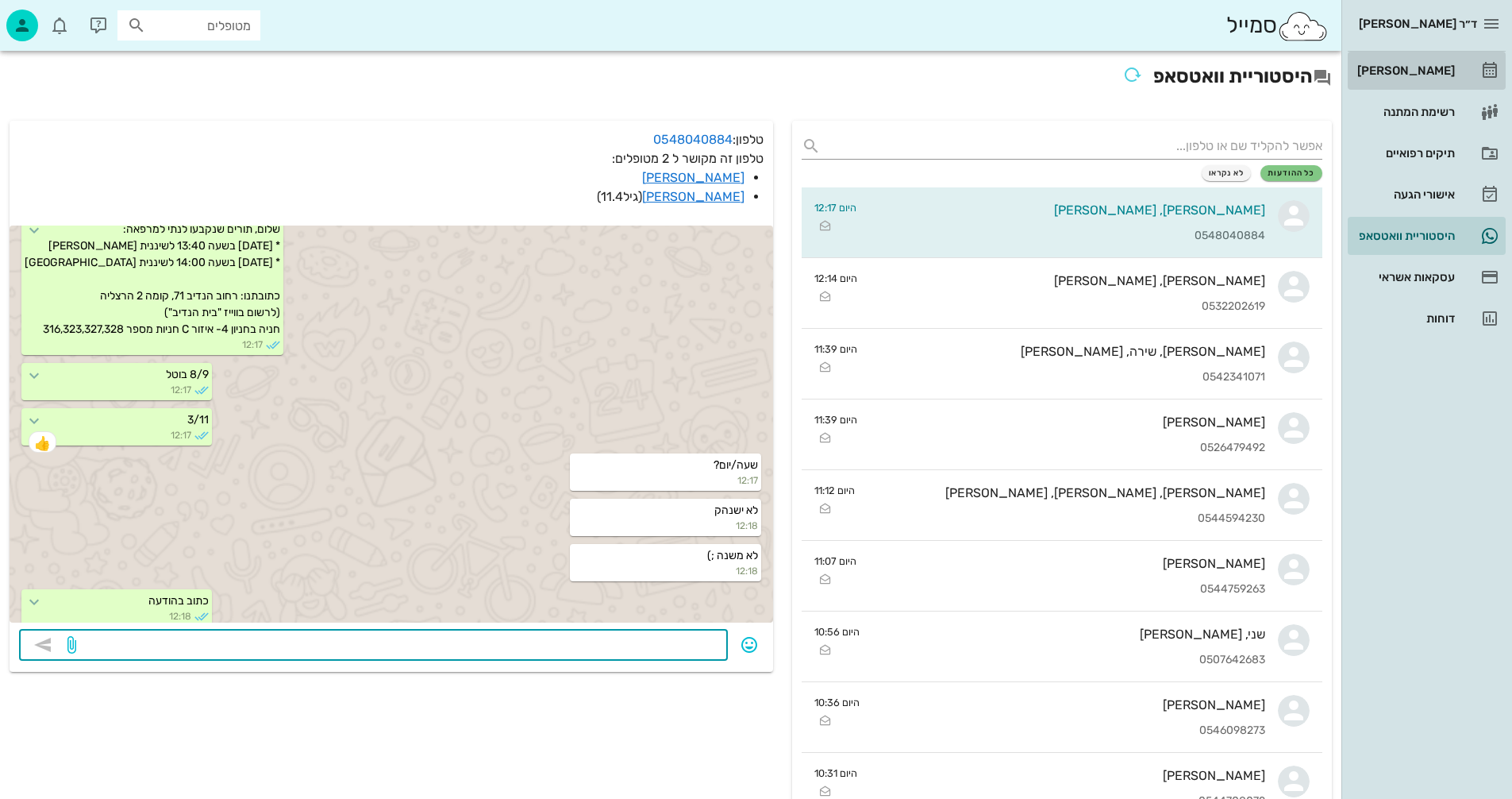
click at [1416, 64] on div "[PERSON_NAME]" at bounding box center [1404, 70] width 101 height 25
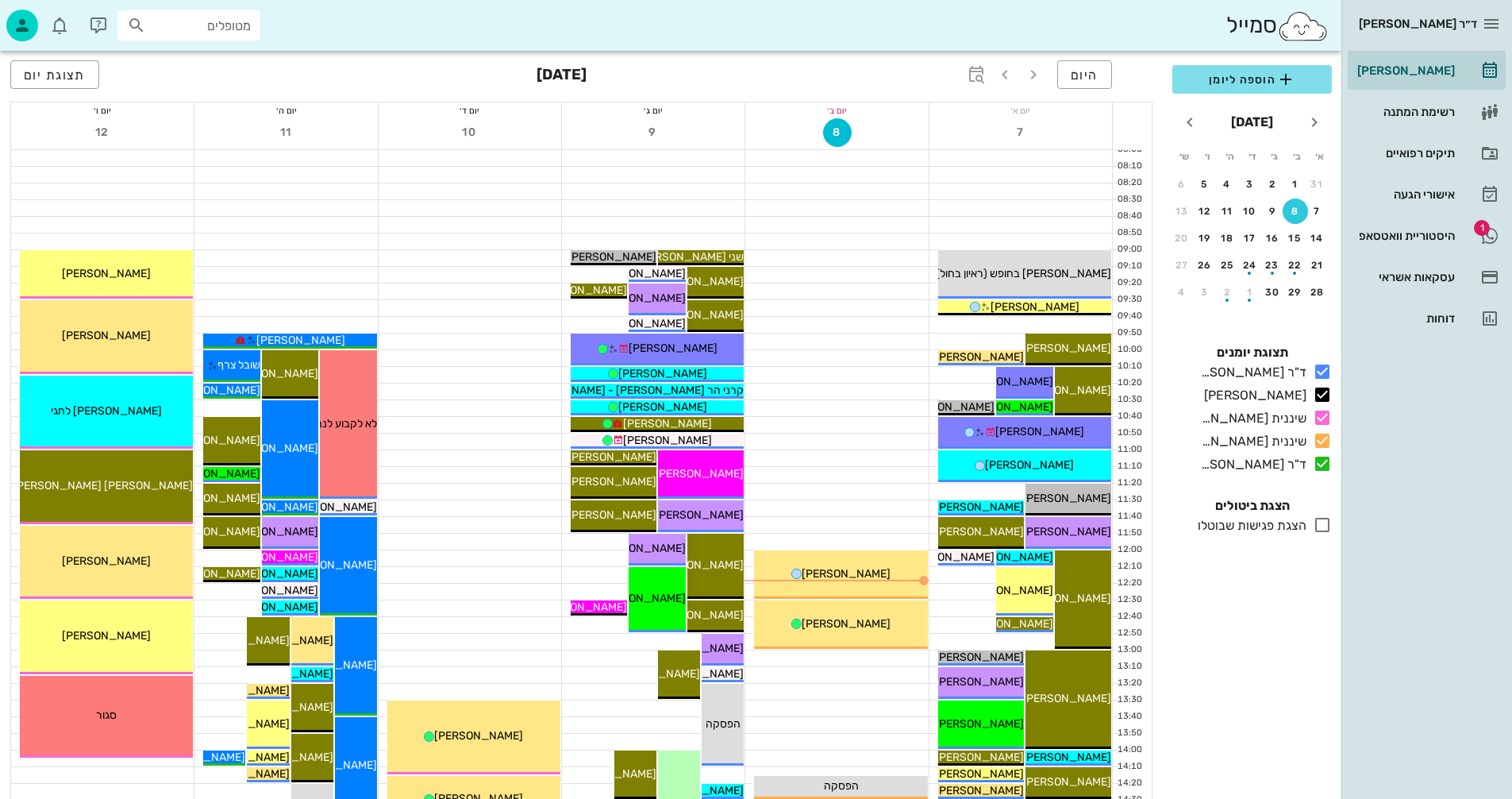
scroll to position [318, 0]
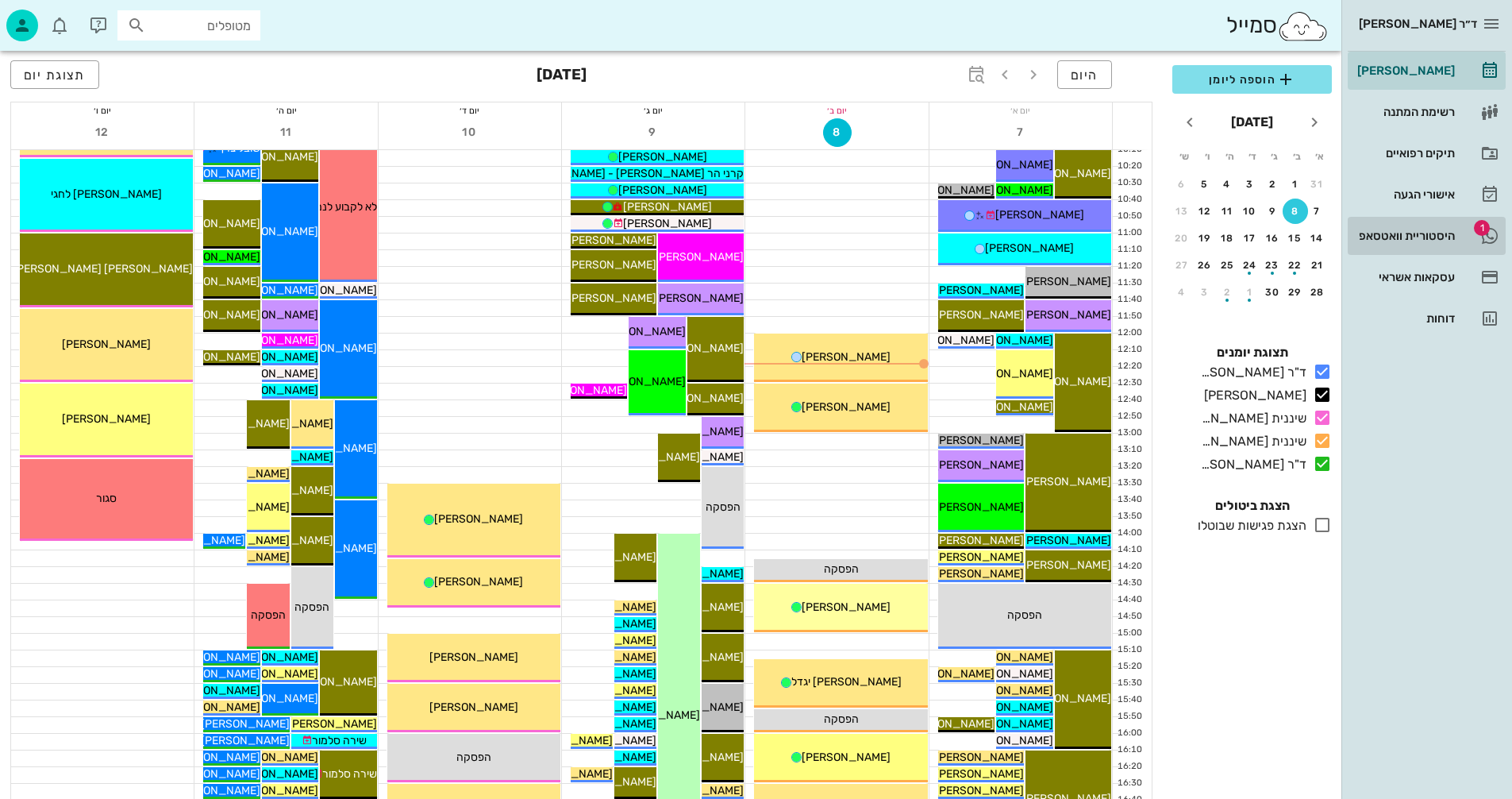
click at [1394, 231] on div "היסטוריית וואטסאפ" at bounding box center [1404, 236] width 101 height 13
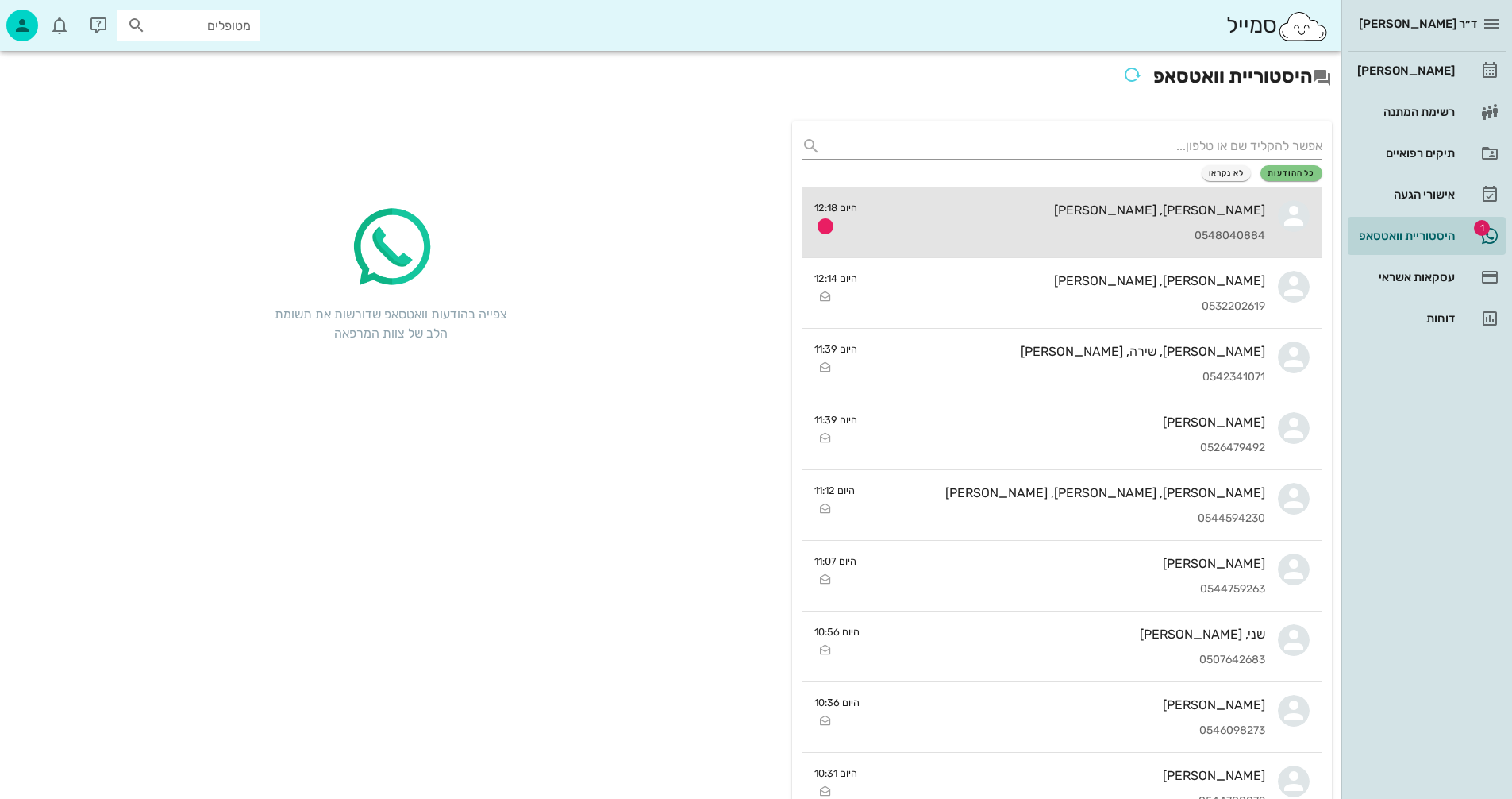
click at [959, 201] on div "נתי, אופק דיקשטיין 0548040884" at bounding box center [1068, 222] width 396 height 70
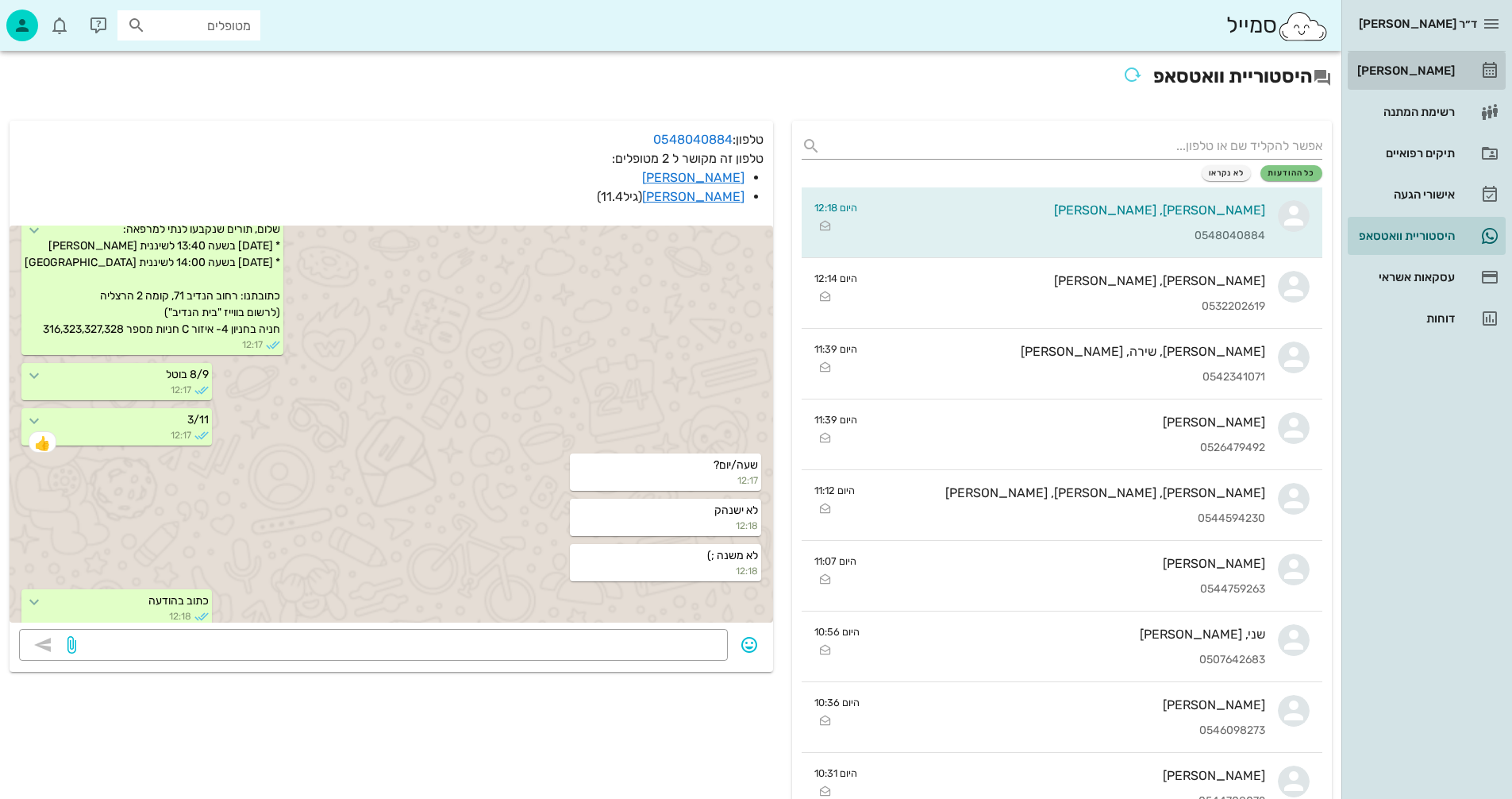
click at [1414, 68] on div "[PERSON_NAME]" at bounding box center [1404, 70] width 101 height 13
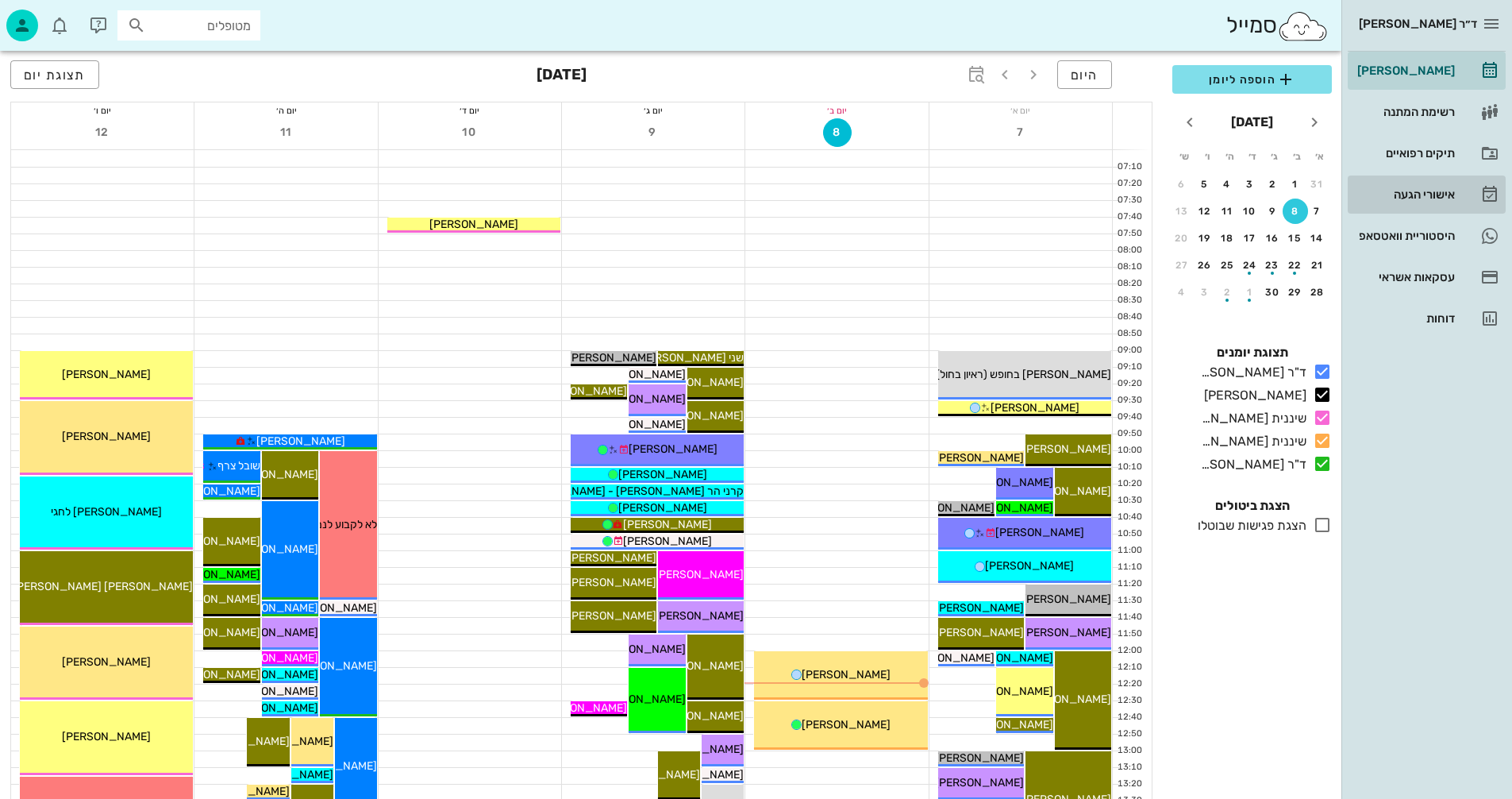
click at [1416, 194] on div "אישורי הגעה" at bounding box center [1404, 195] width 101 height 13
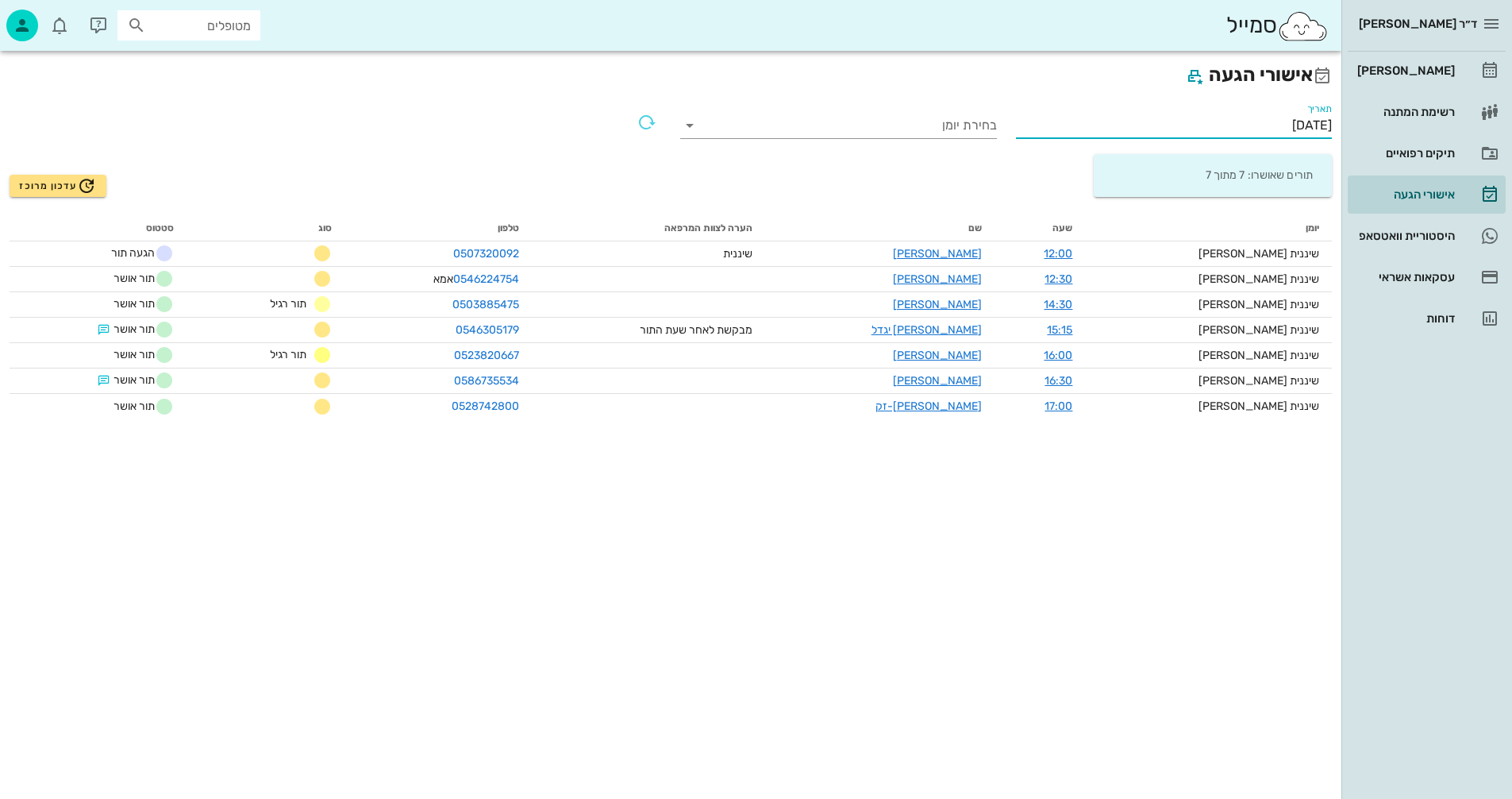
click at [1221, 118] on input "[DATE]" at bounding box center [1174, 125] width 317 height 25
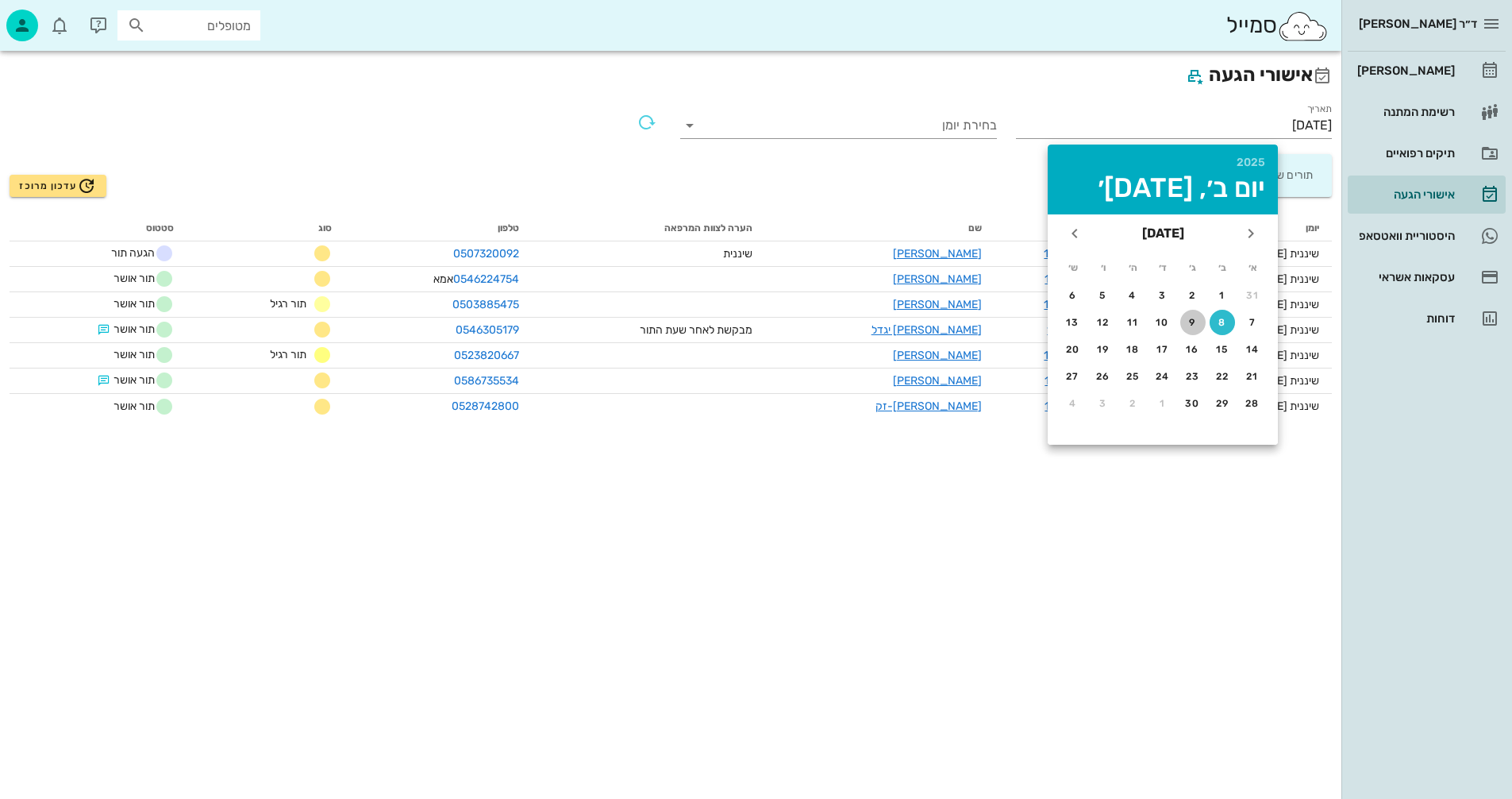
click at [1190, 323] on div "9" at bounding box center [1192, 322] width 25 height 11
type input "09/09/2025"
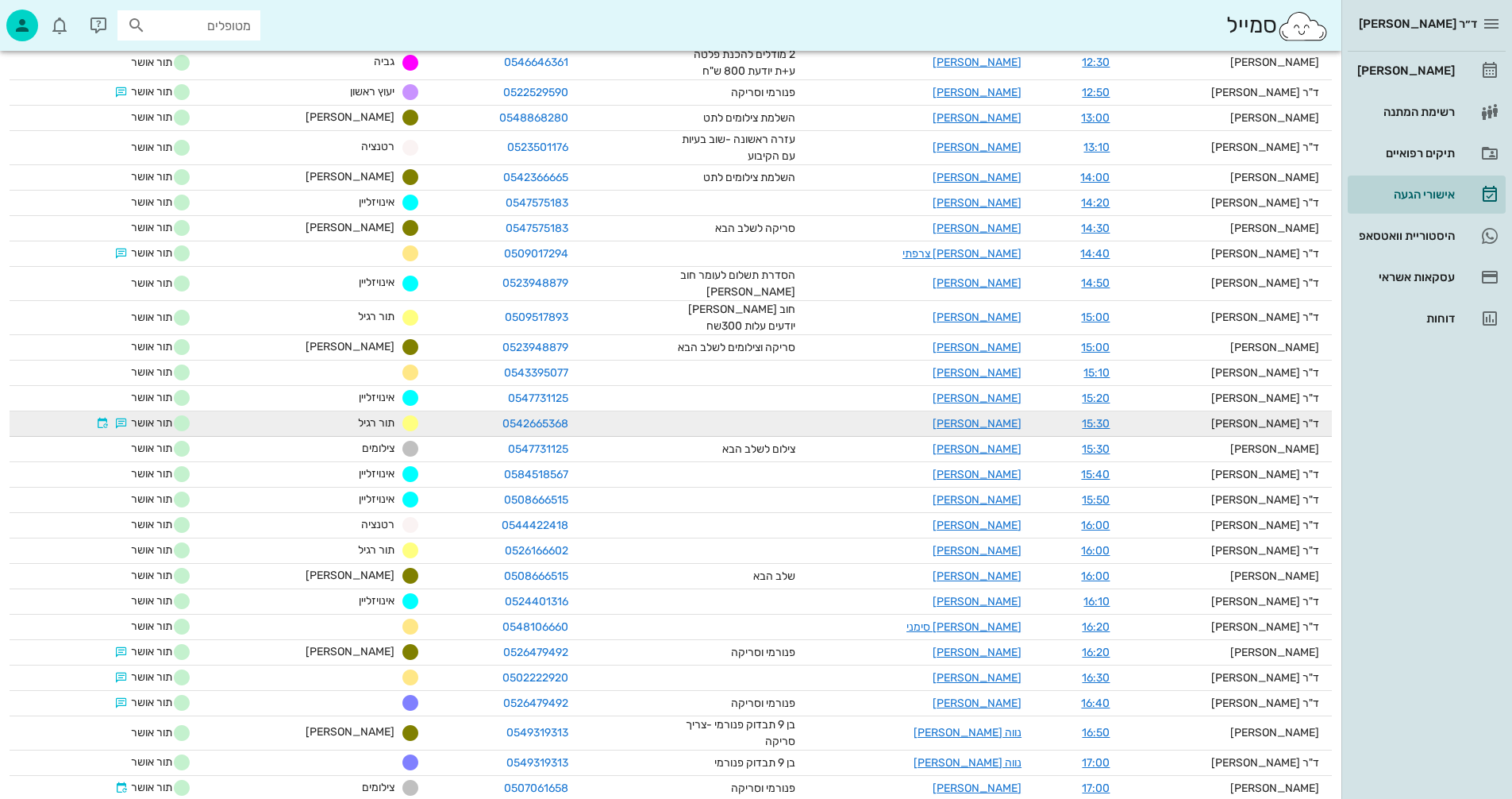
scroll to position [1043, 0]
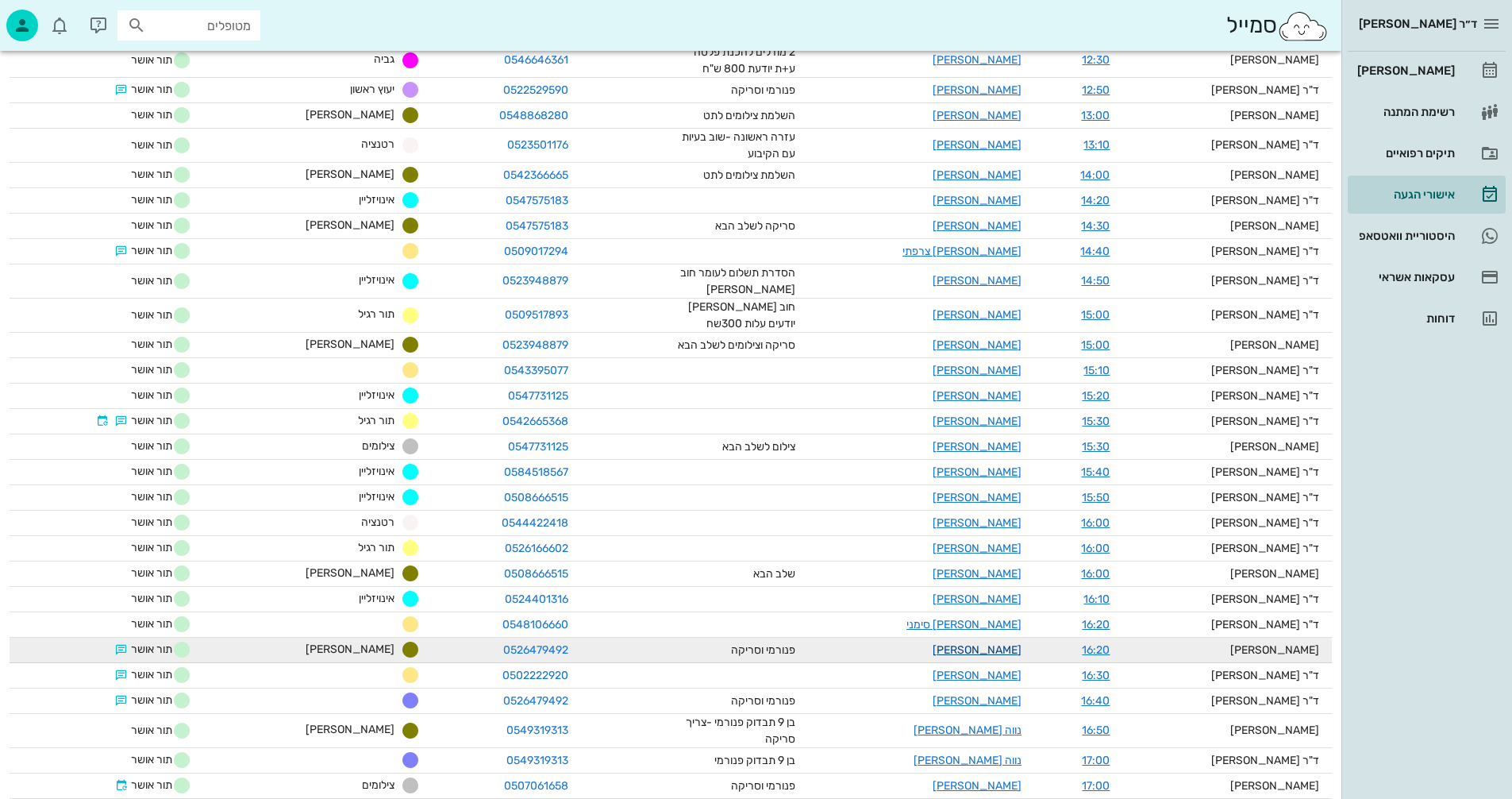
click at [1016, 643] on link "שי אמור" at bounding box center [977, 650] width 89 height 13
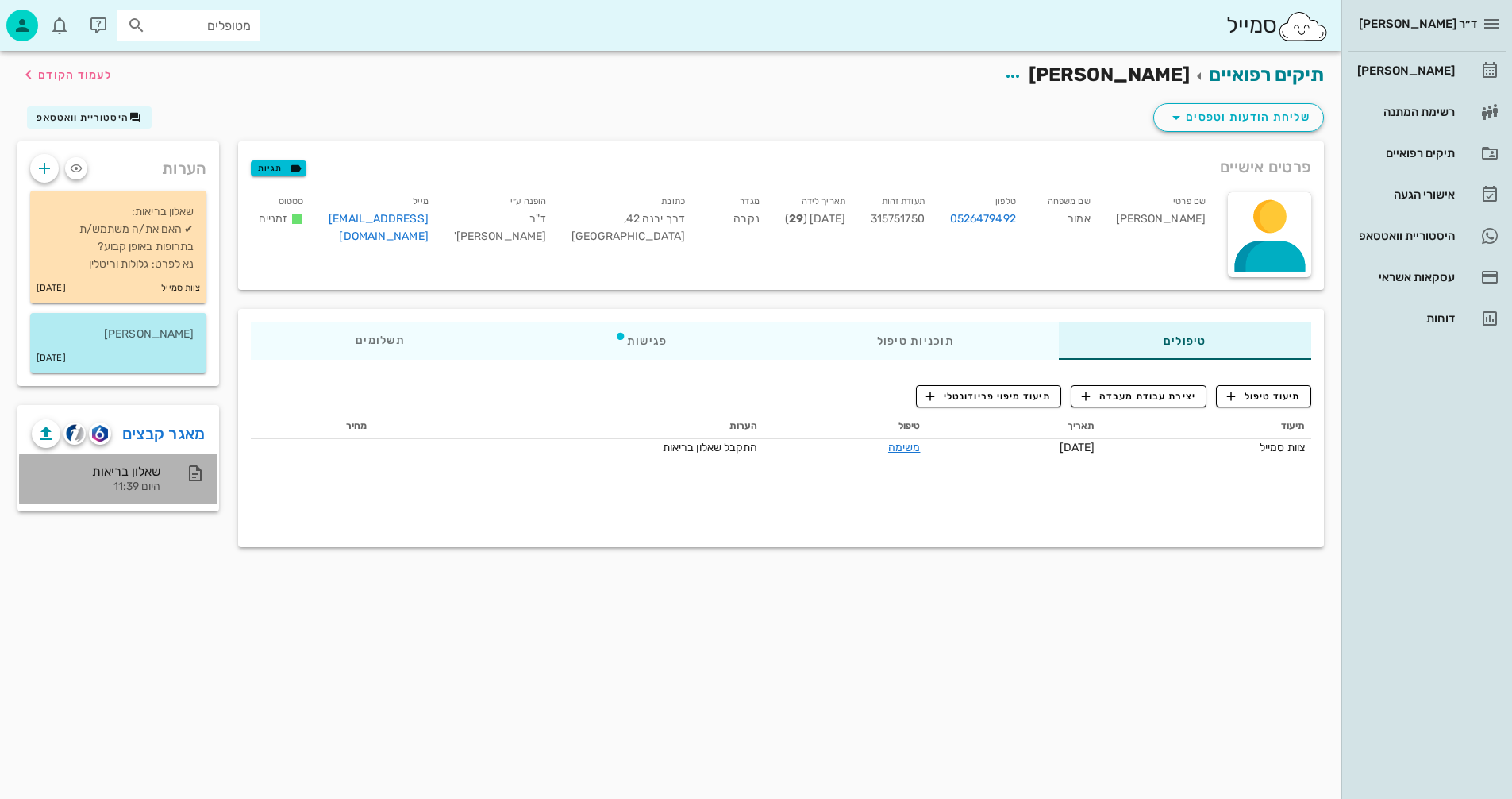
click at [136, 478] on div "שאלון בריאות" at bounding box center [96, 471] width 129 height 15
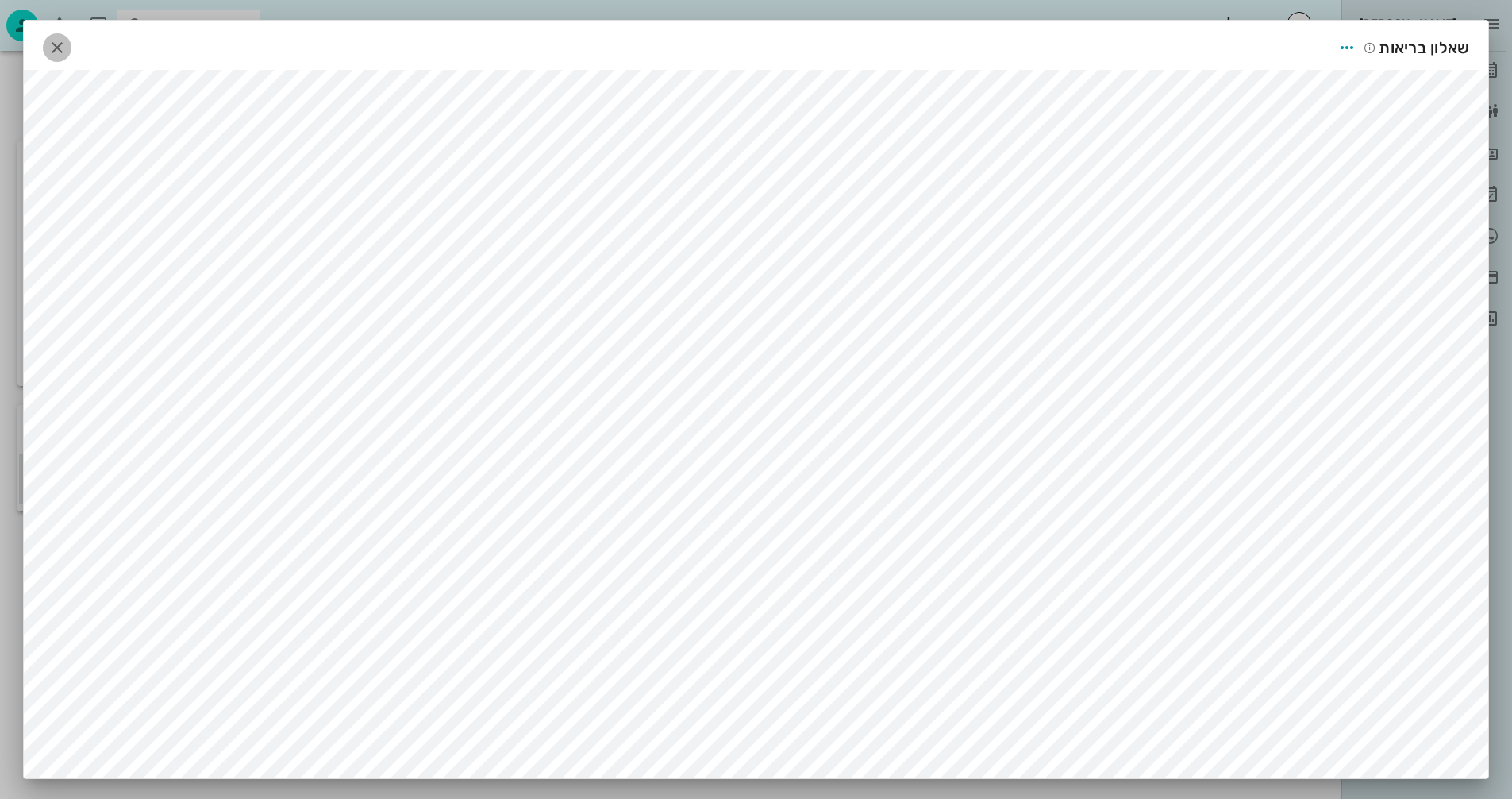
click at [55, 45] on icon "button" at bounding box center [57, 48] width 19 height 19
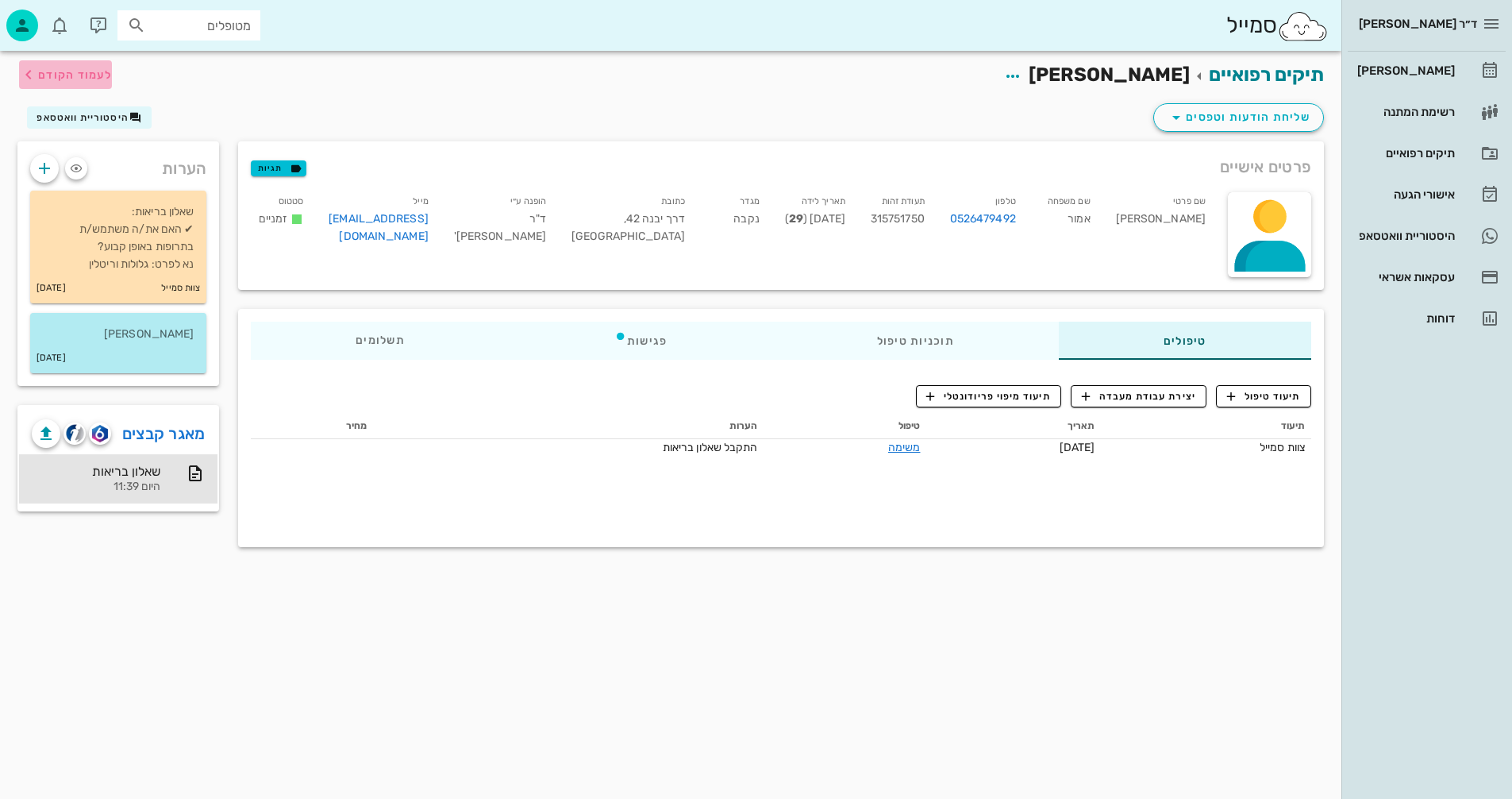
click at [78, 70] on span "לעמוד הקודם" at bounding box center [75, 75] width 74 height 13
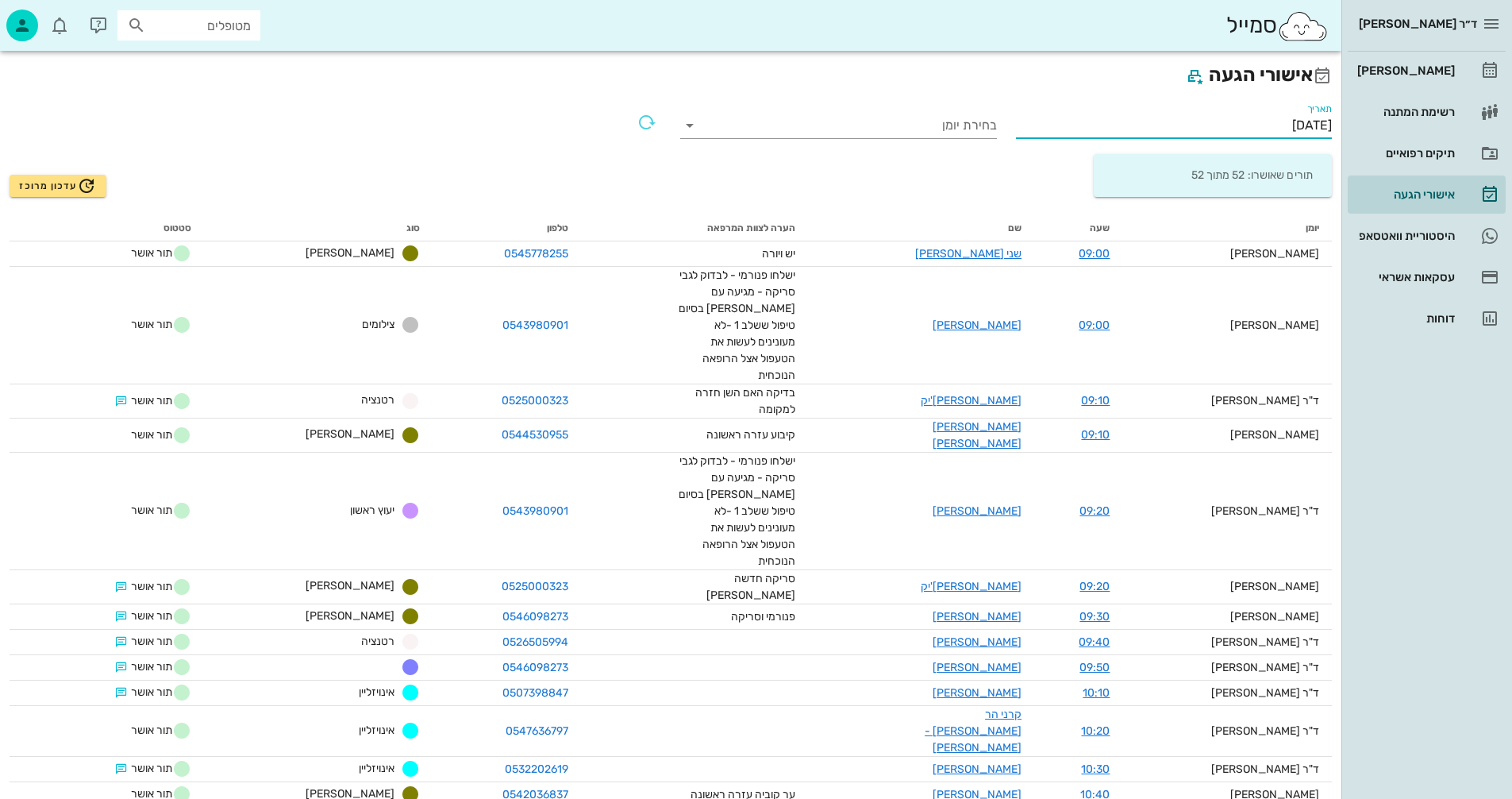
click at [1220, 126] on input "09/09/2025" at bounding box center [1174, 125] width 317 height 25
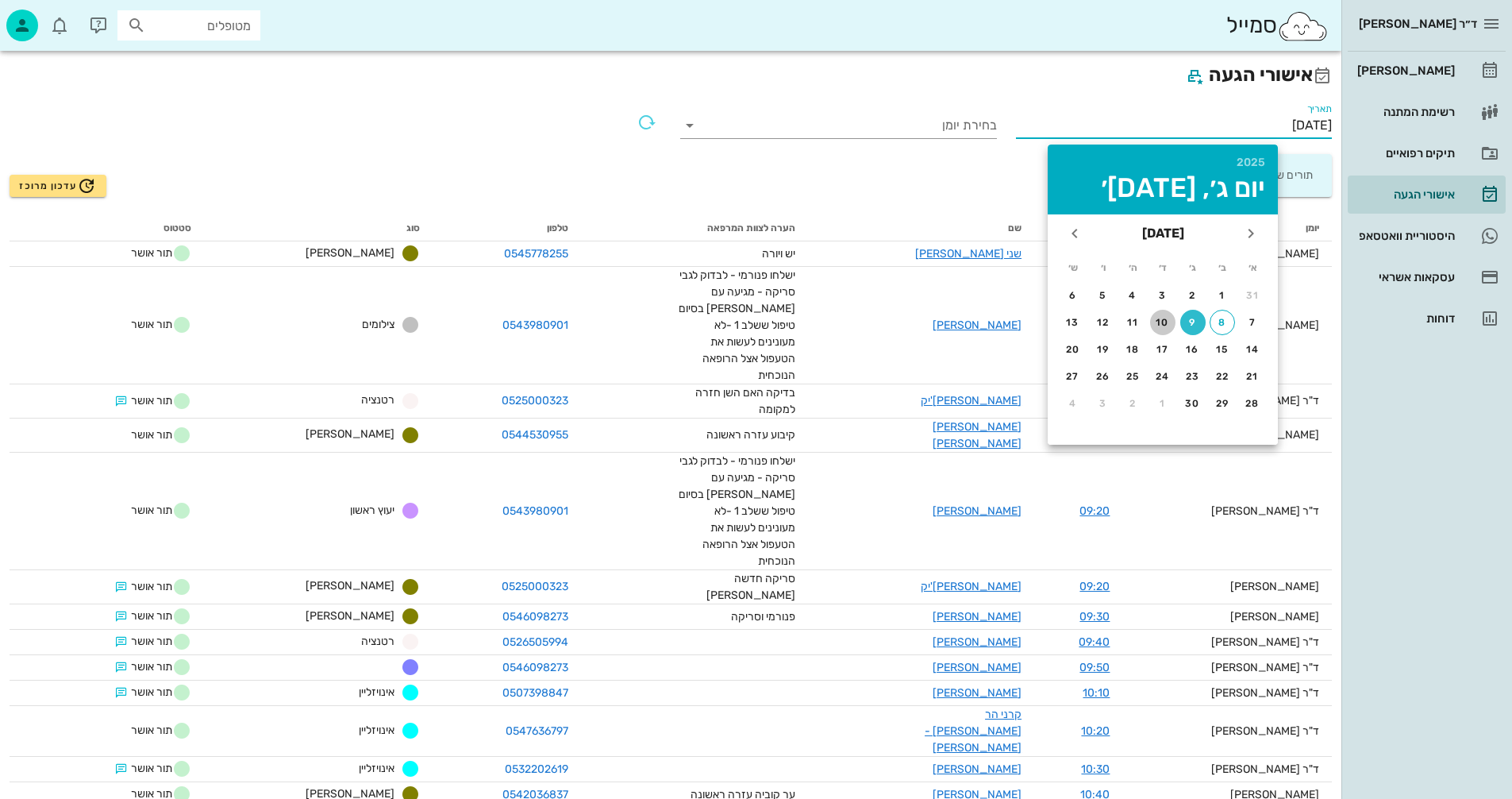
click at [1164, 322] on div "10" at bounding box center [1162, 322] width 25 height 11
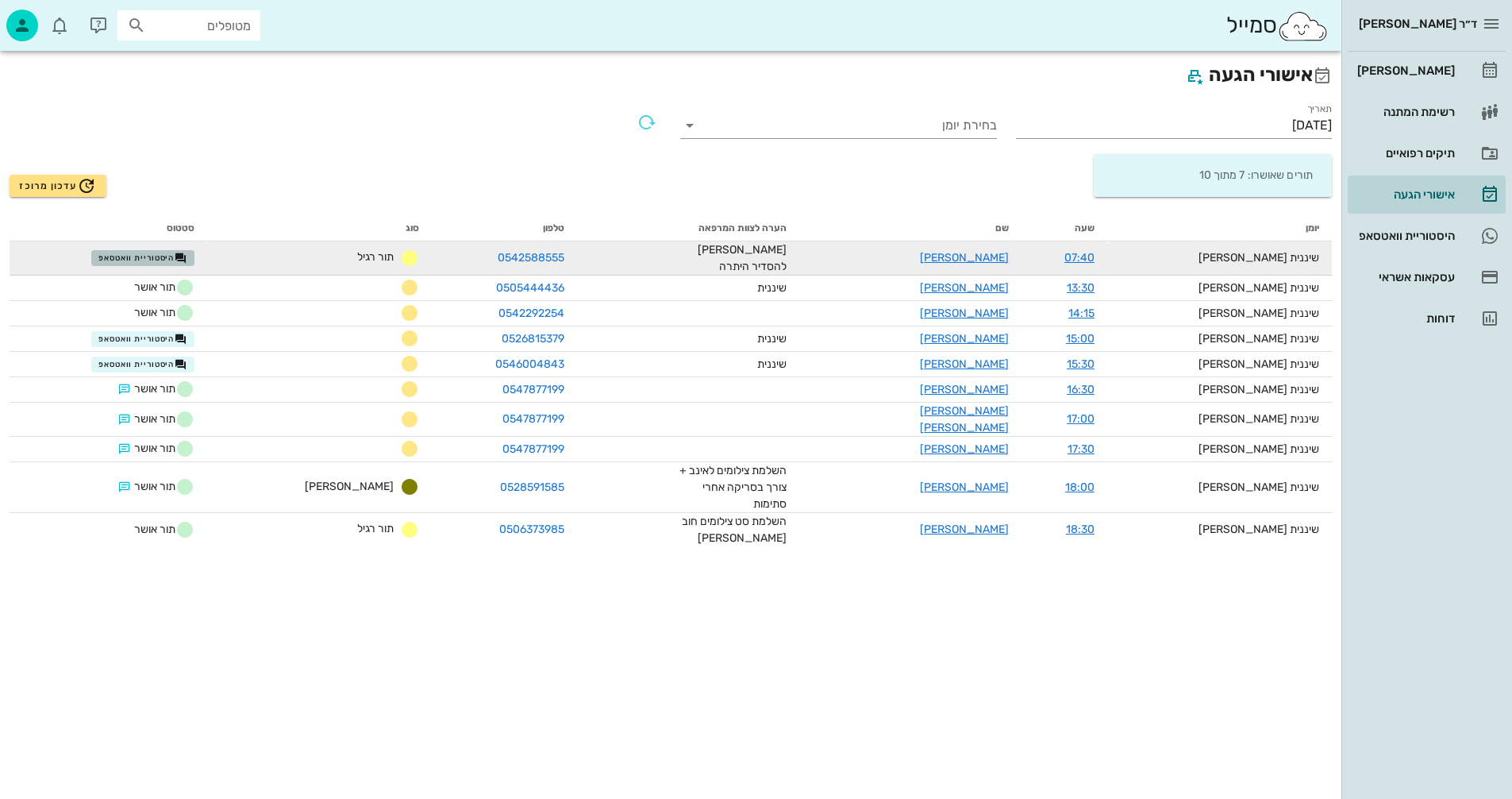
click at [177, 254] on span "היסטוריית וואטסאפ" at bounding box center [143, 258] width 89 height 13
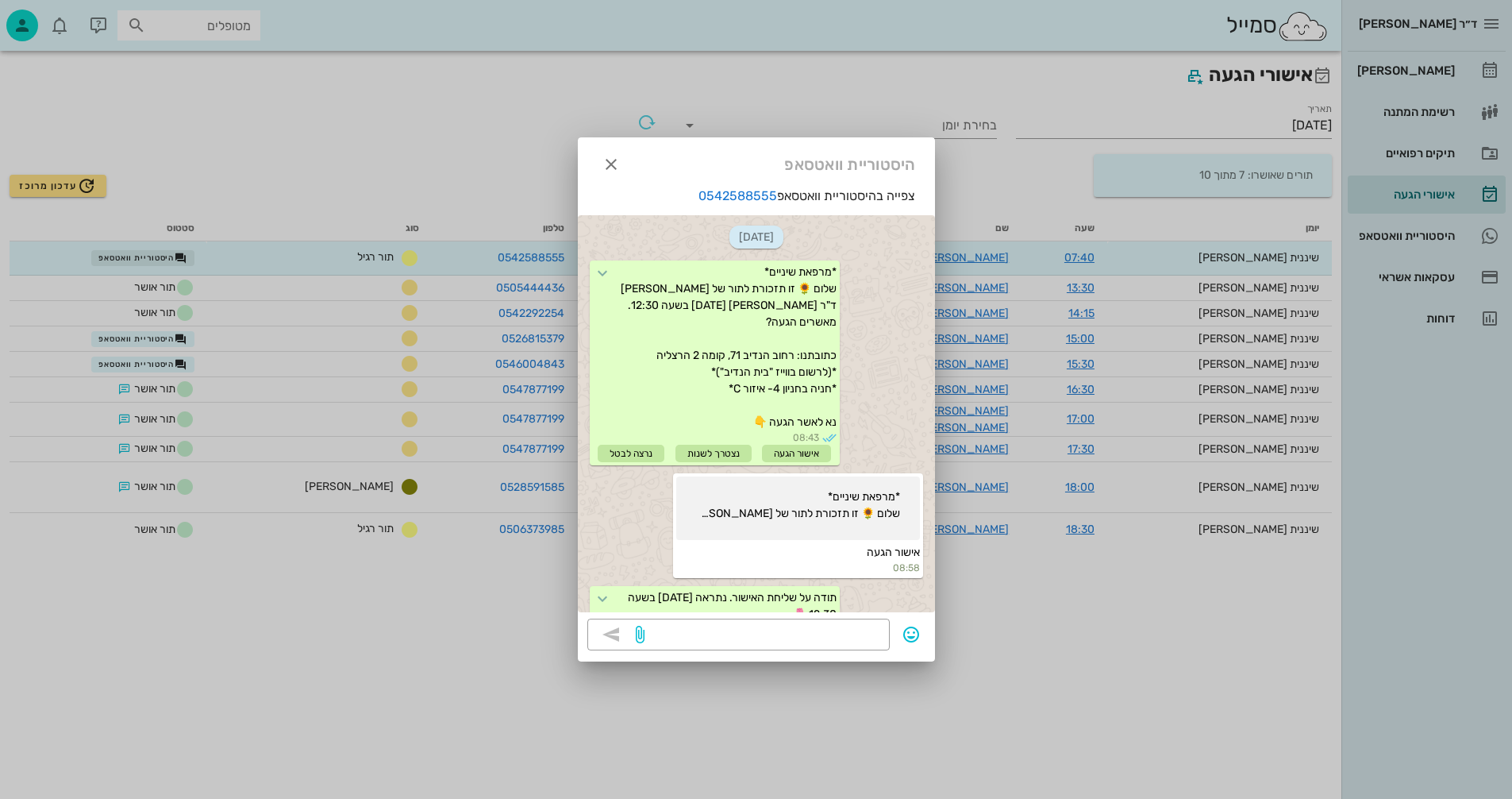
scroll to position [2085, 0]
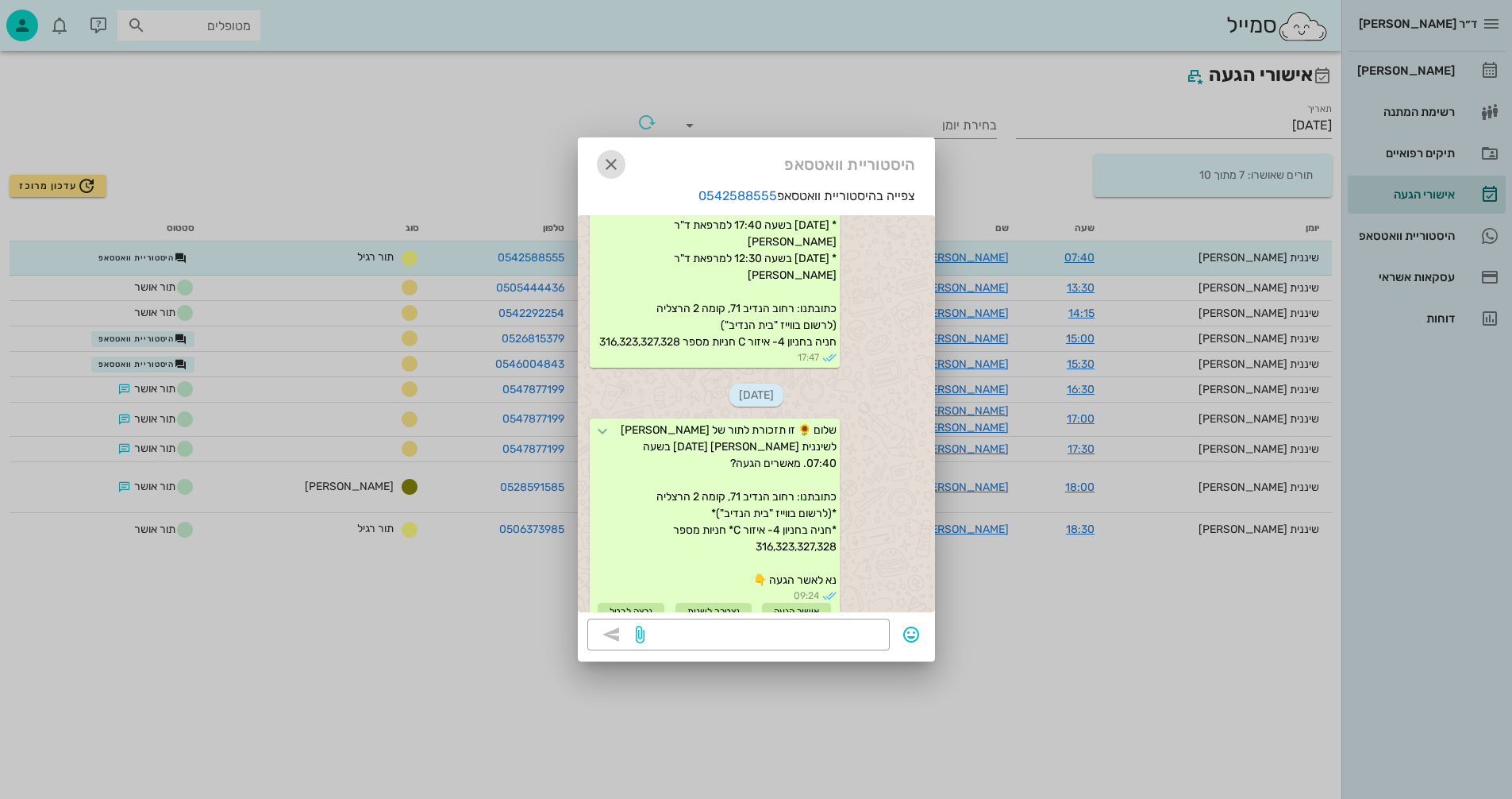
click at [612, 164] on icon "button" at bounding box center [611, 164] width 19 height 19
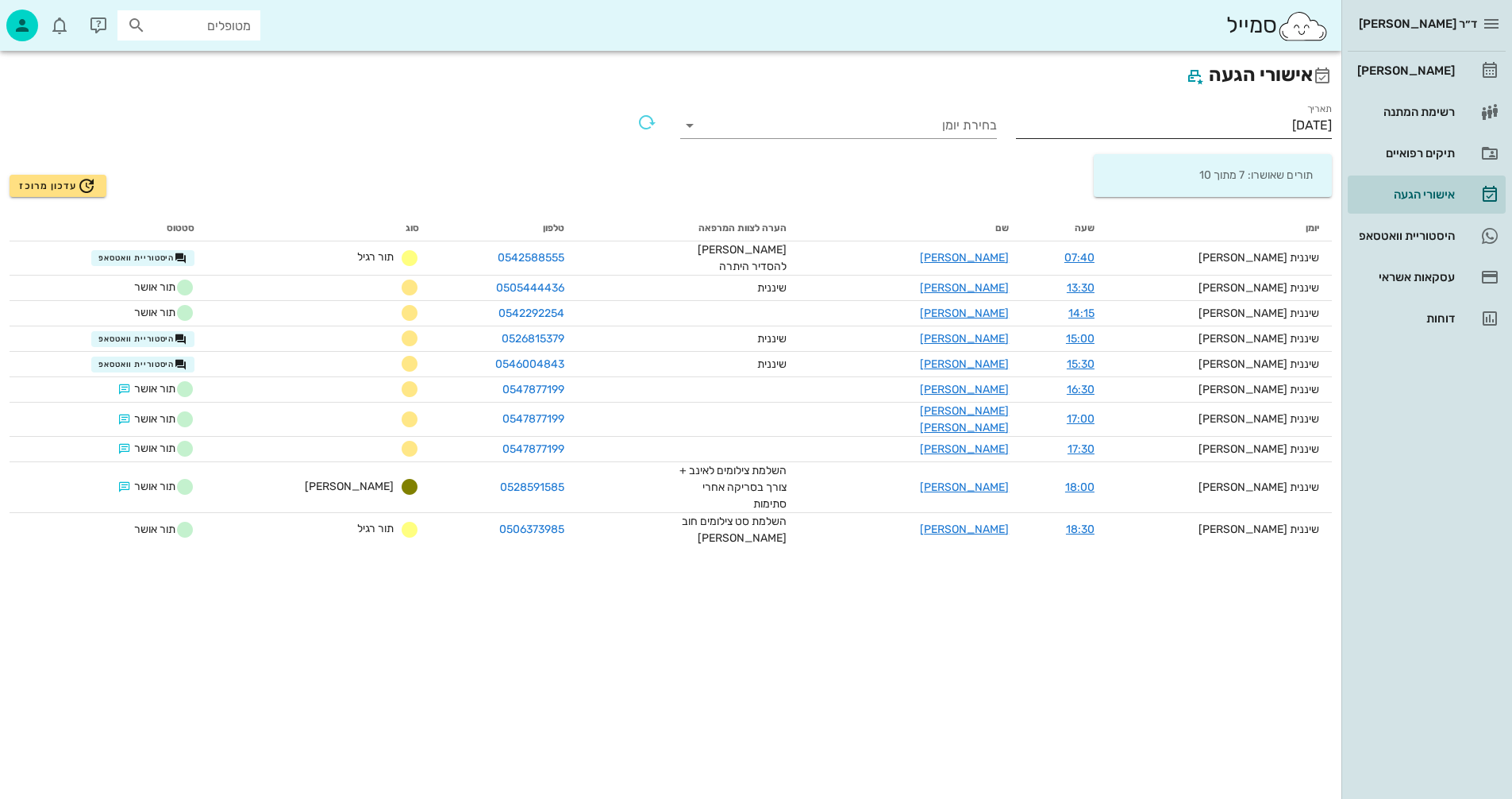
click at [1179, 125] on input "10/09/2025" at bounding box center [1174, 125] width 317 height 25
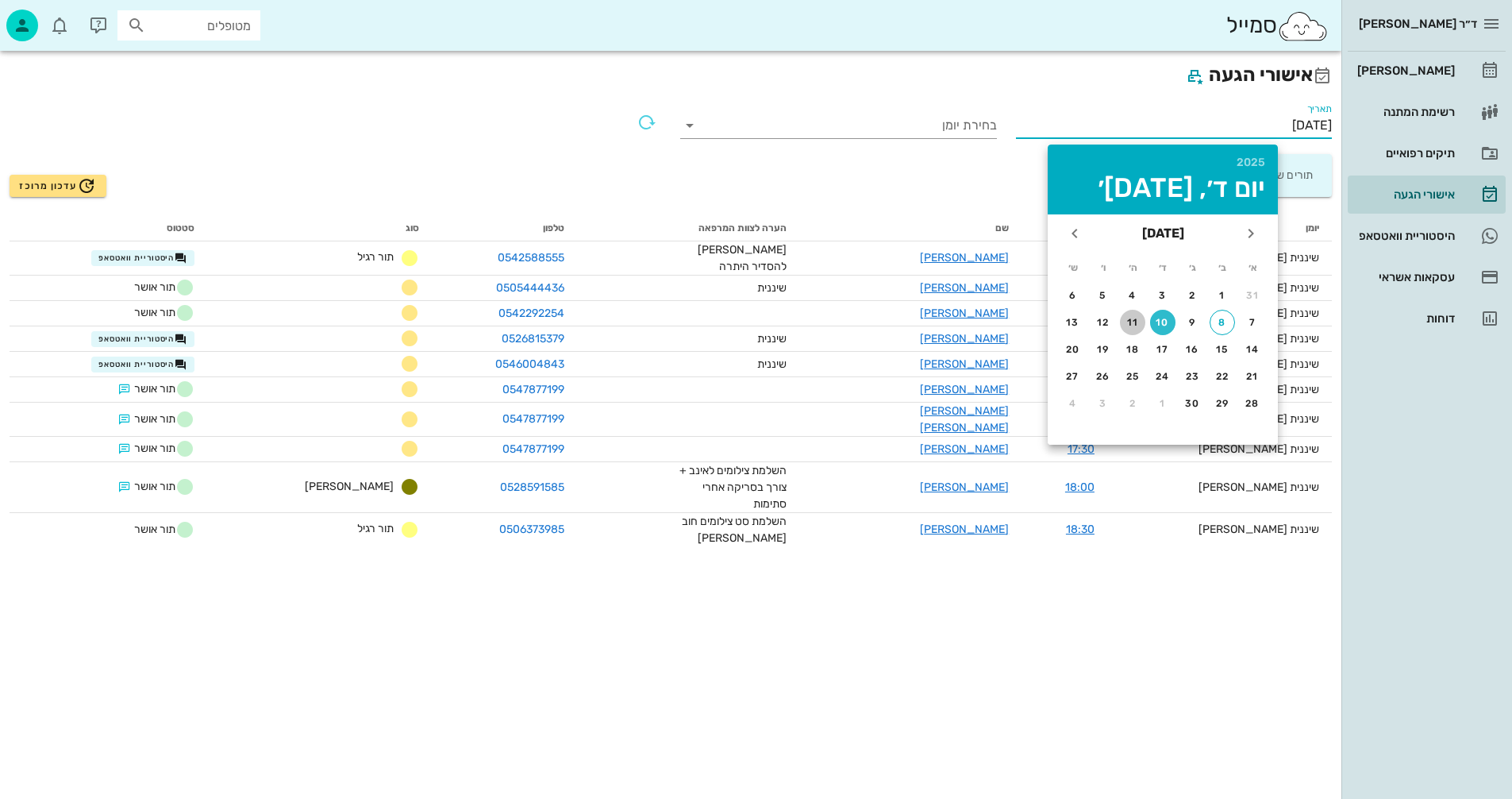
click at [1133, 325] on div "11" at bounding box center [1132, 322] width 25 height 11
type input "11/09/2025"
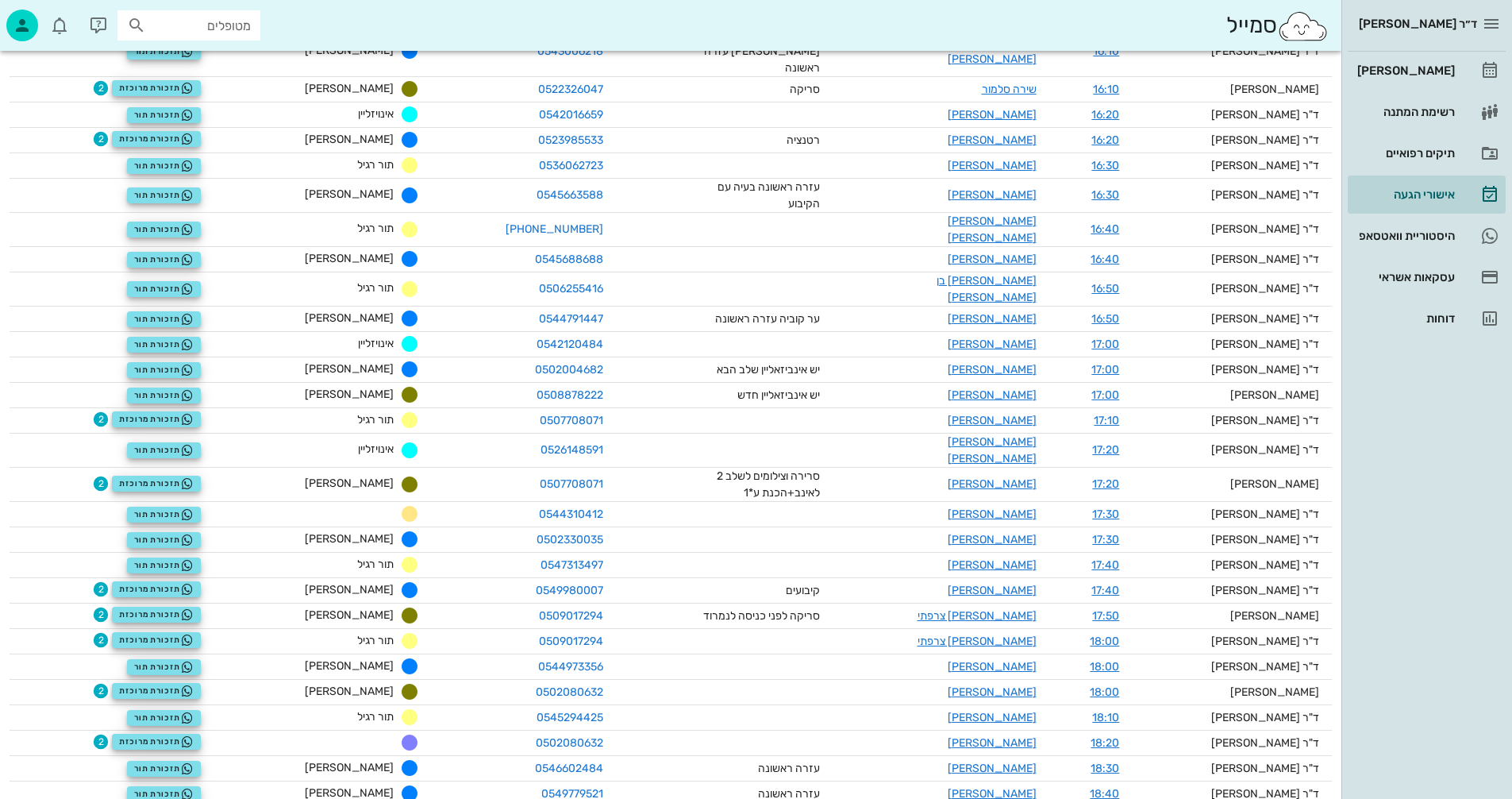
scroll to position [1503, 0]
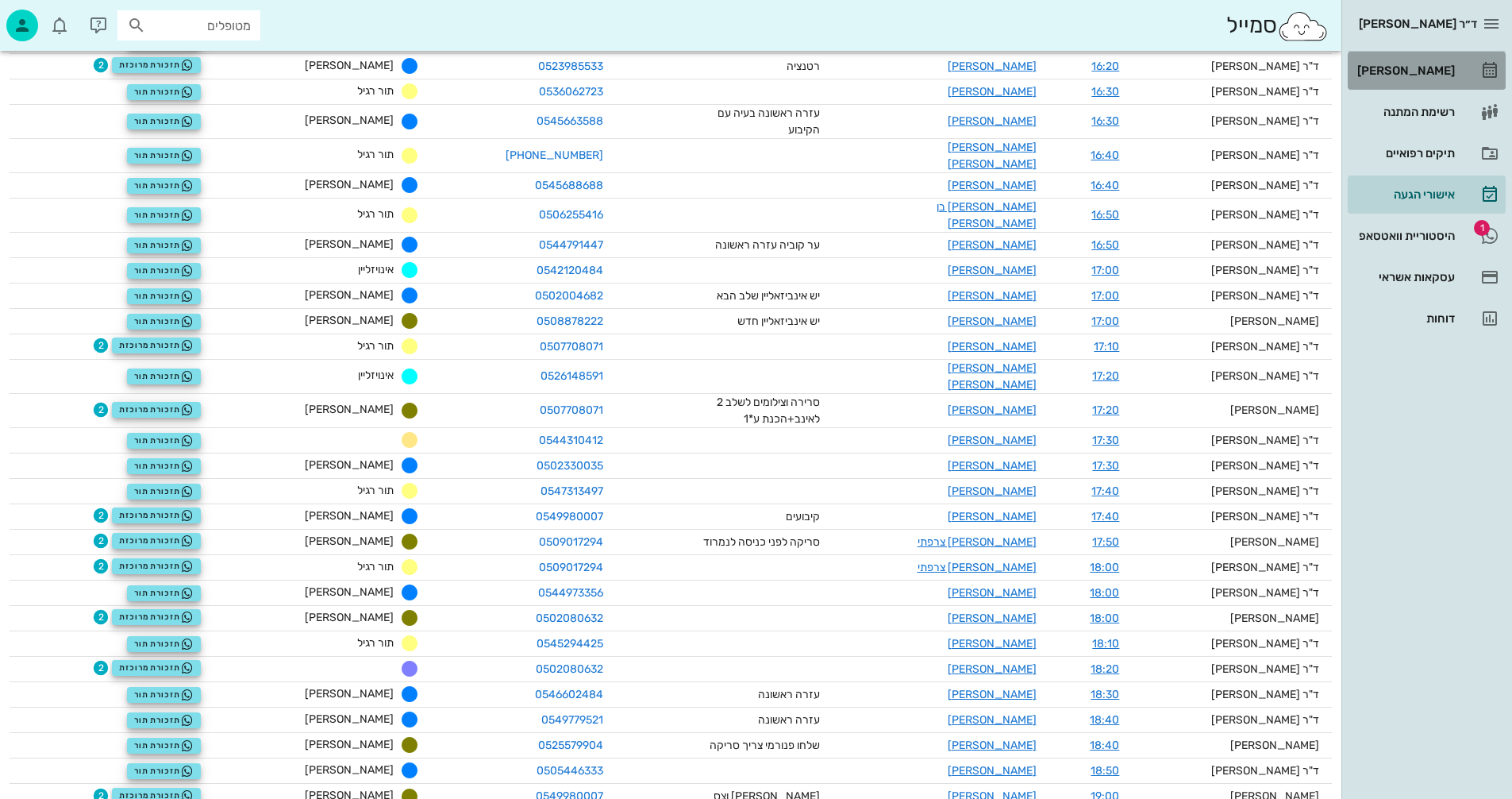
click at [1430, 67] on div "[PERSON_NAME]" at bounding box center [1404, 70] width 101 height 13
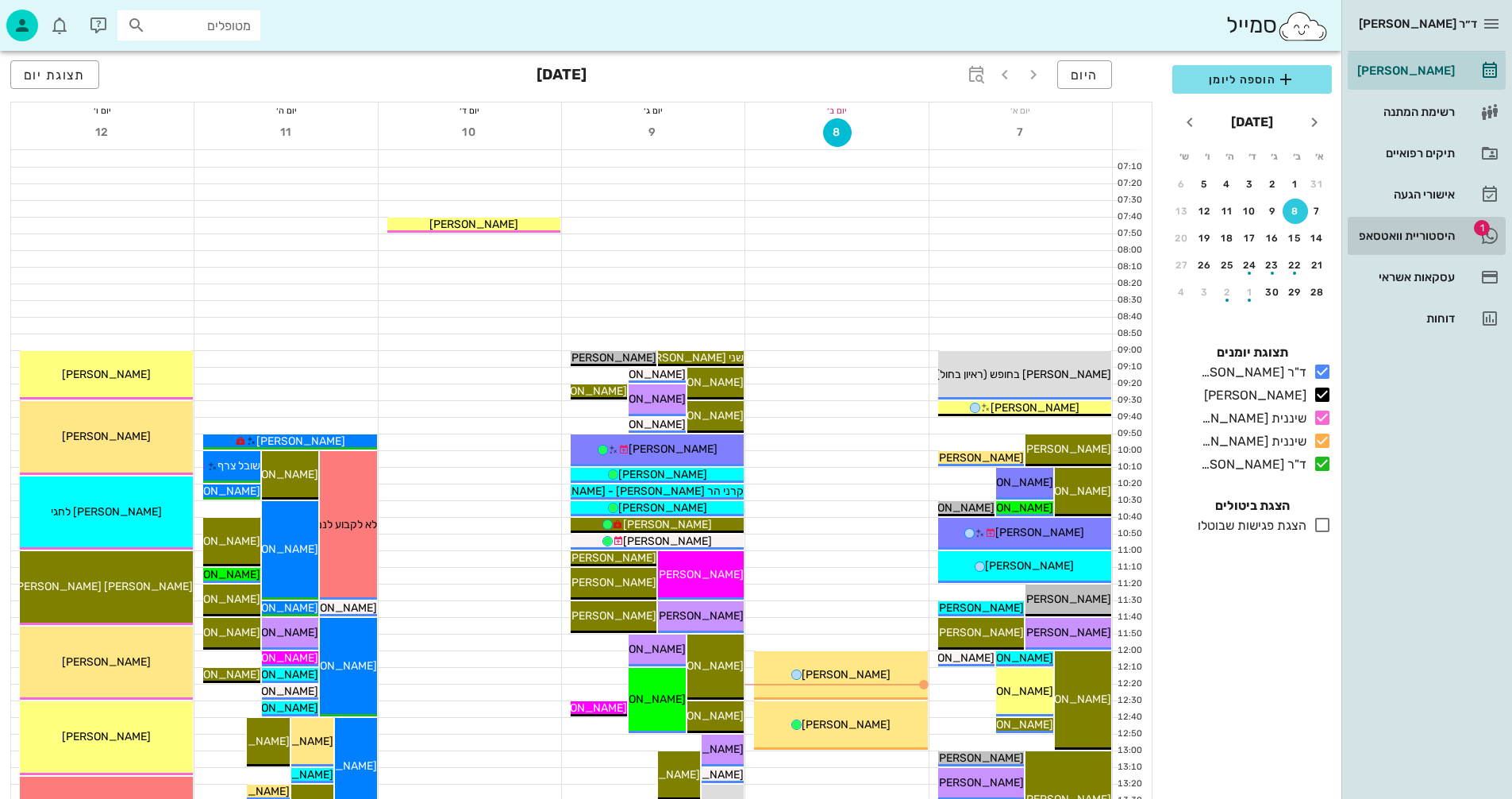
click at [1411, 234] on div "היסטוריית וואטסאפ" at bounding box center [1404, 236] width 101 height 13
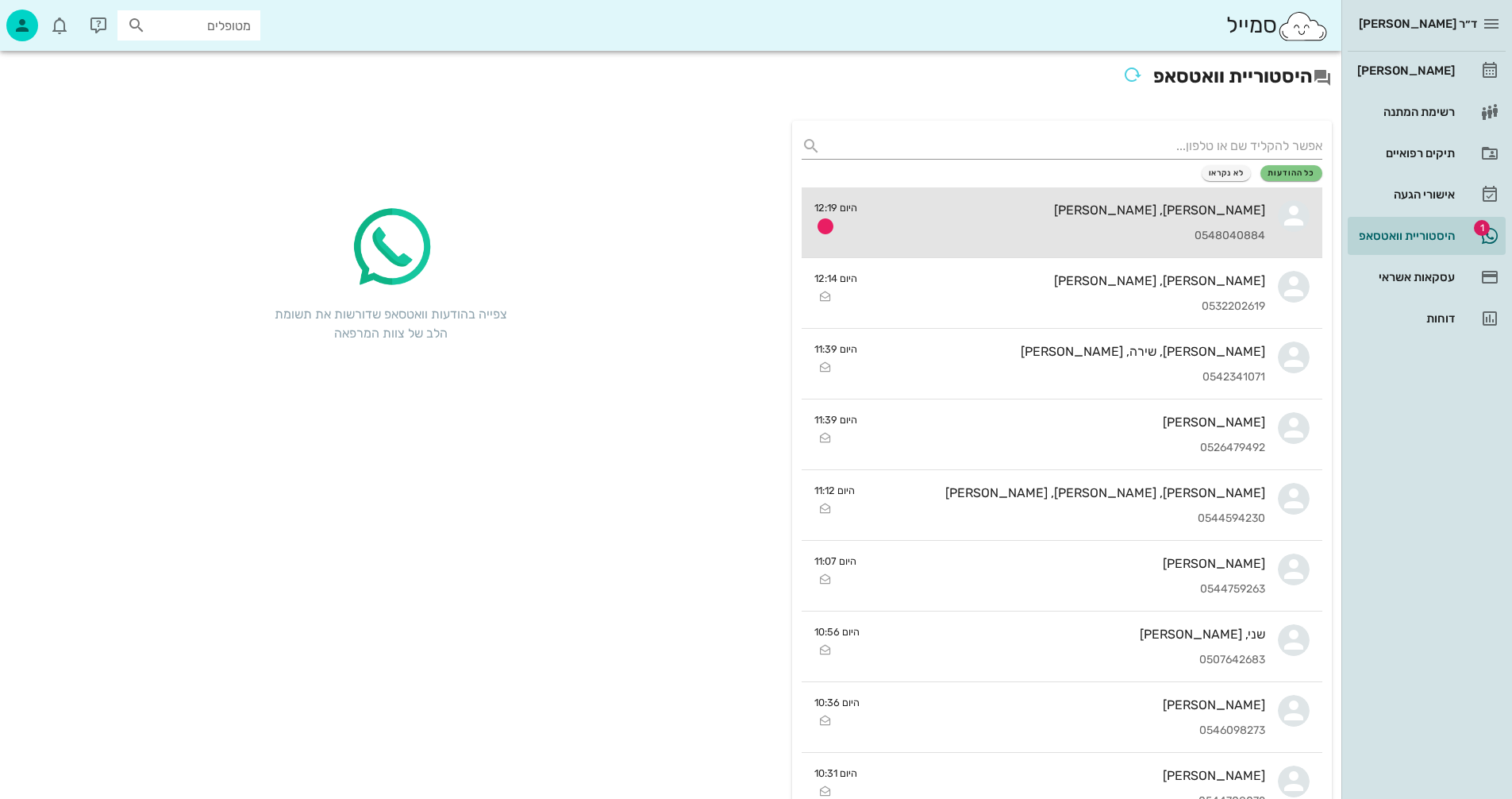
click at [1016, 209] on div "[PERSON_NAME], [PERSON_NAME]" at bounding box center [1068, 210] width 396 height 15
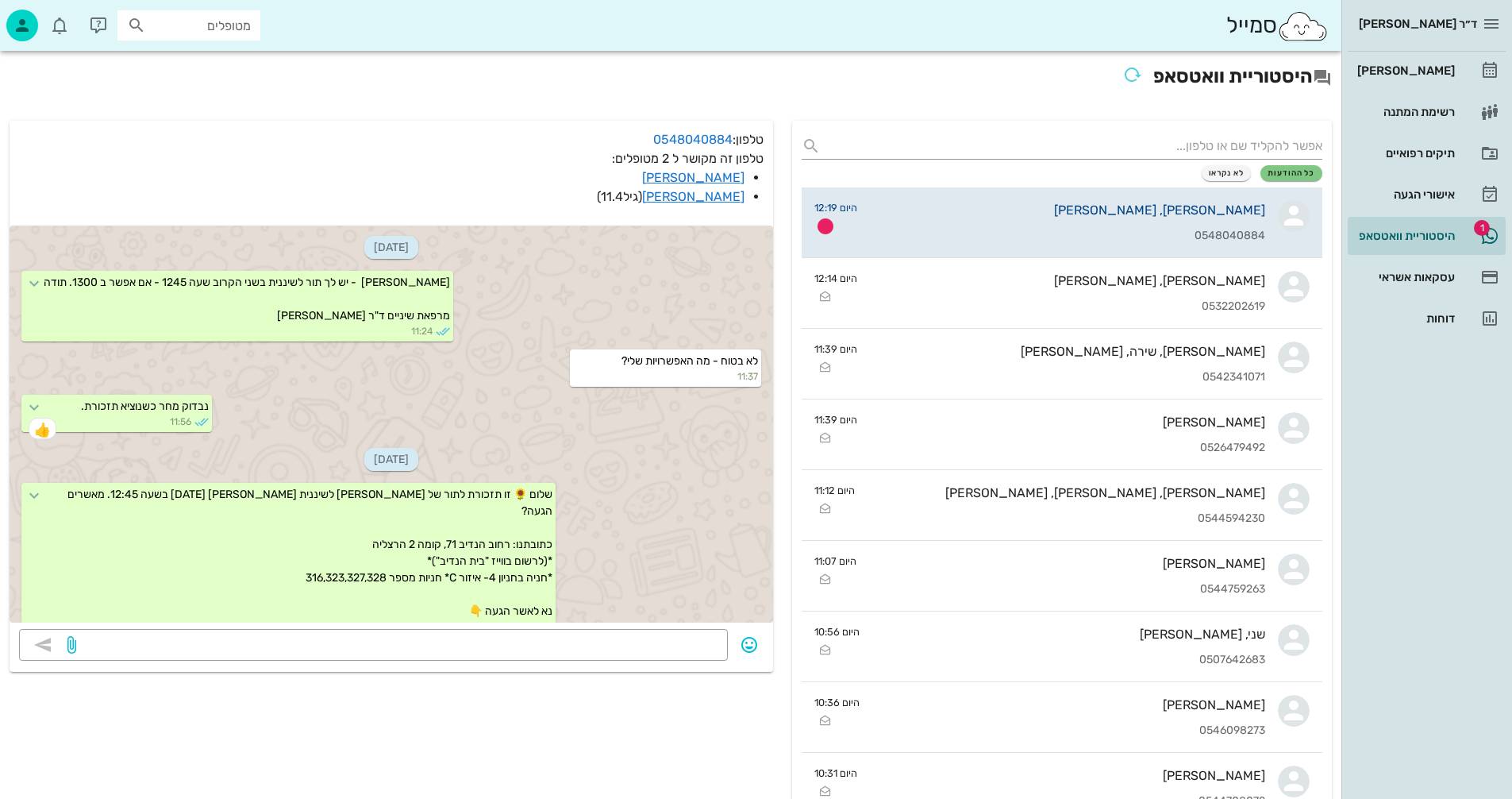
scroll to position [1611, 0]
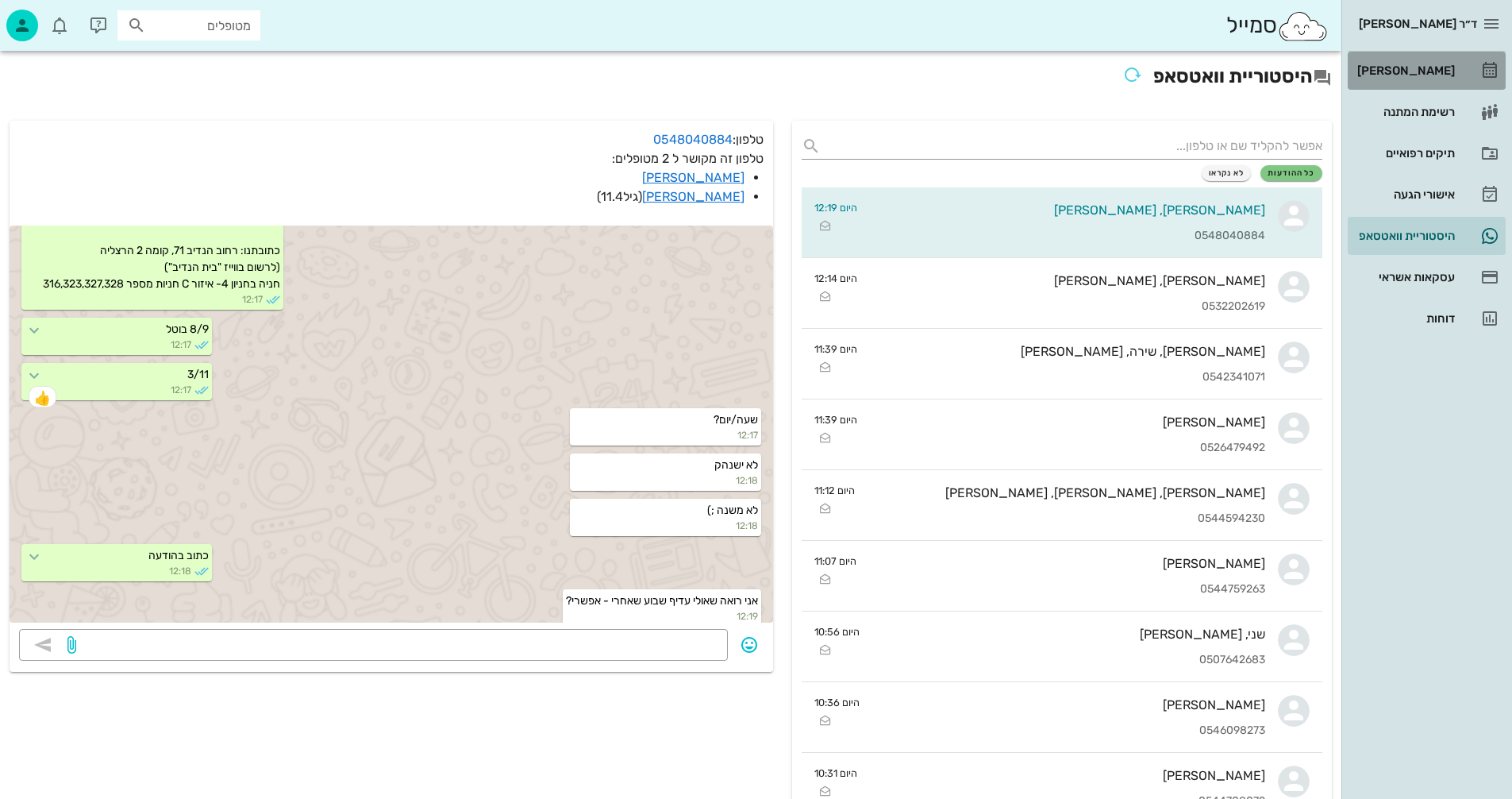
click at [1411, 71] on div "[PERSON_NAME]" at bounding box center [1404, 70] width 101 height 13
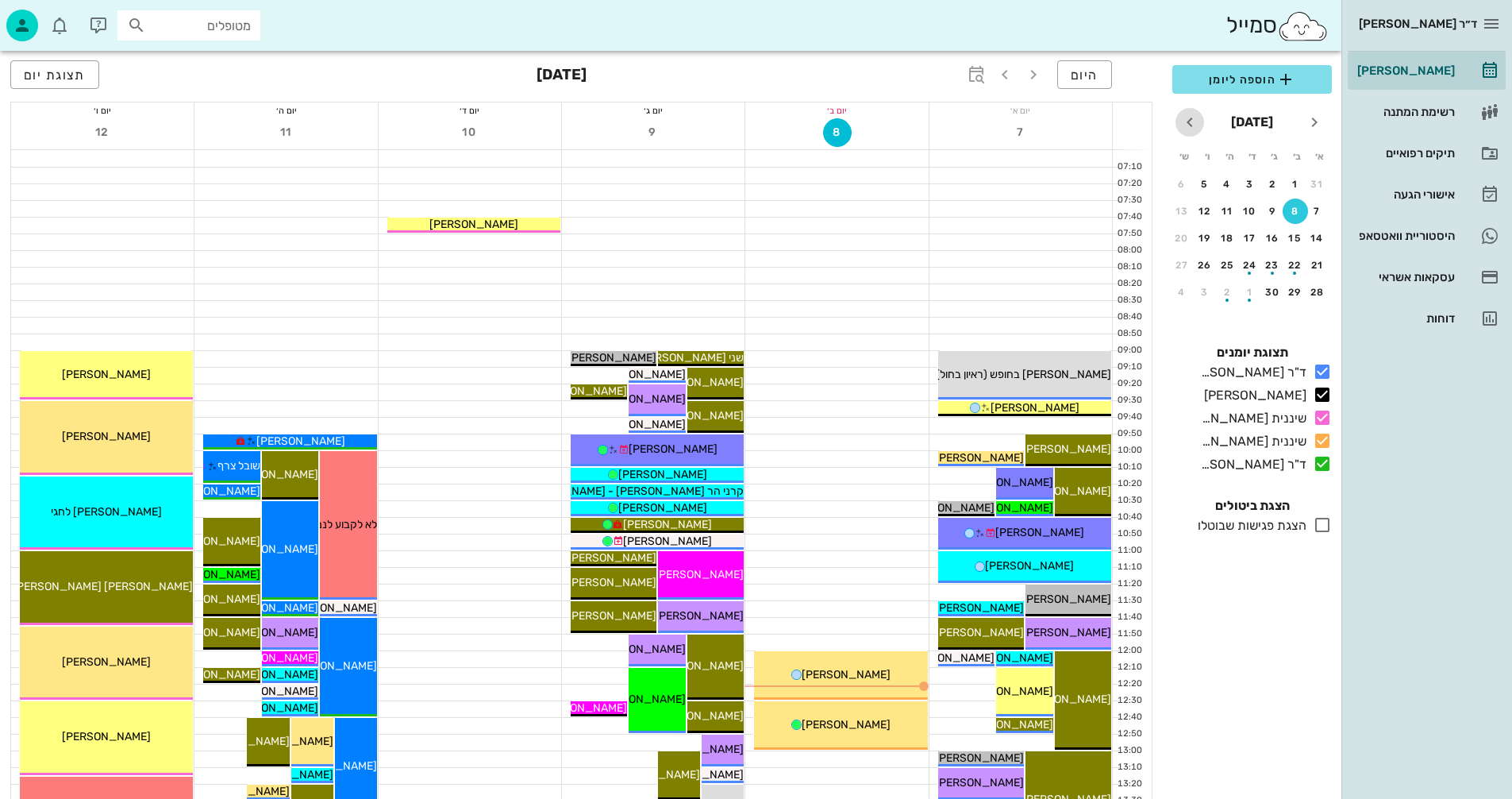
click at [1178, 120] on span "חודש הבא" at bounding box center [1190, 122] width 28 height 19
click at [1178, 121] on span "חודש הבא" at bounding box center [1190, 122] width 28 height 19
click at [1292, 211] on div "3" at bounding box center [1295, 212] width 25 height 11
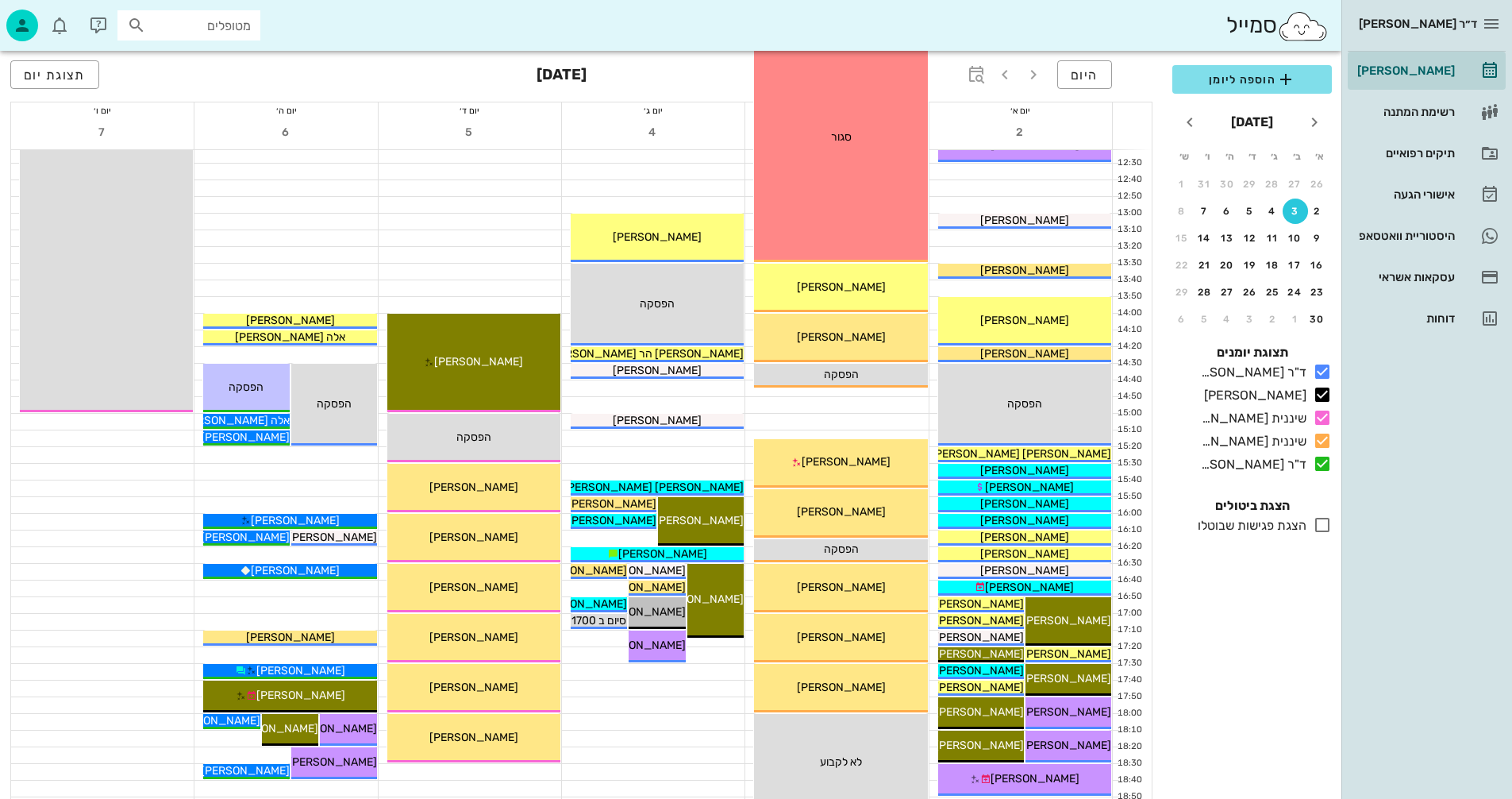
scroll to position [556, 0]
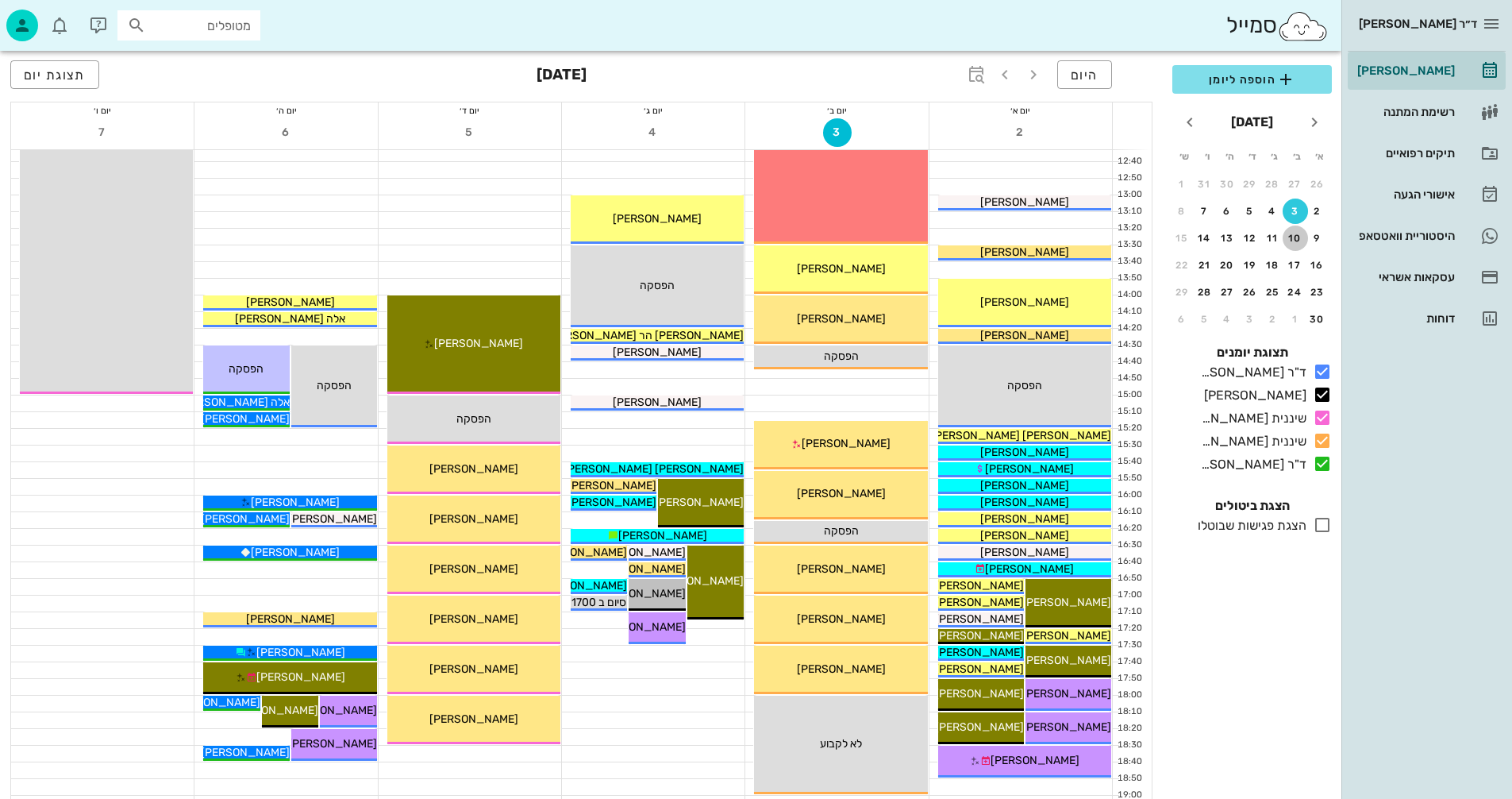
click at [1295, 237] on div "10" at bounding box center [1295, 239] width 25 height 11
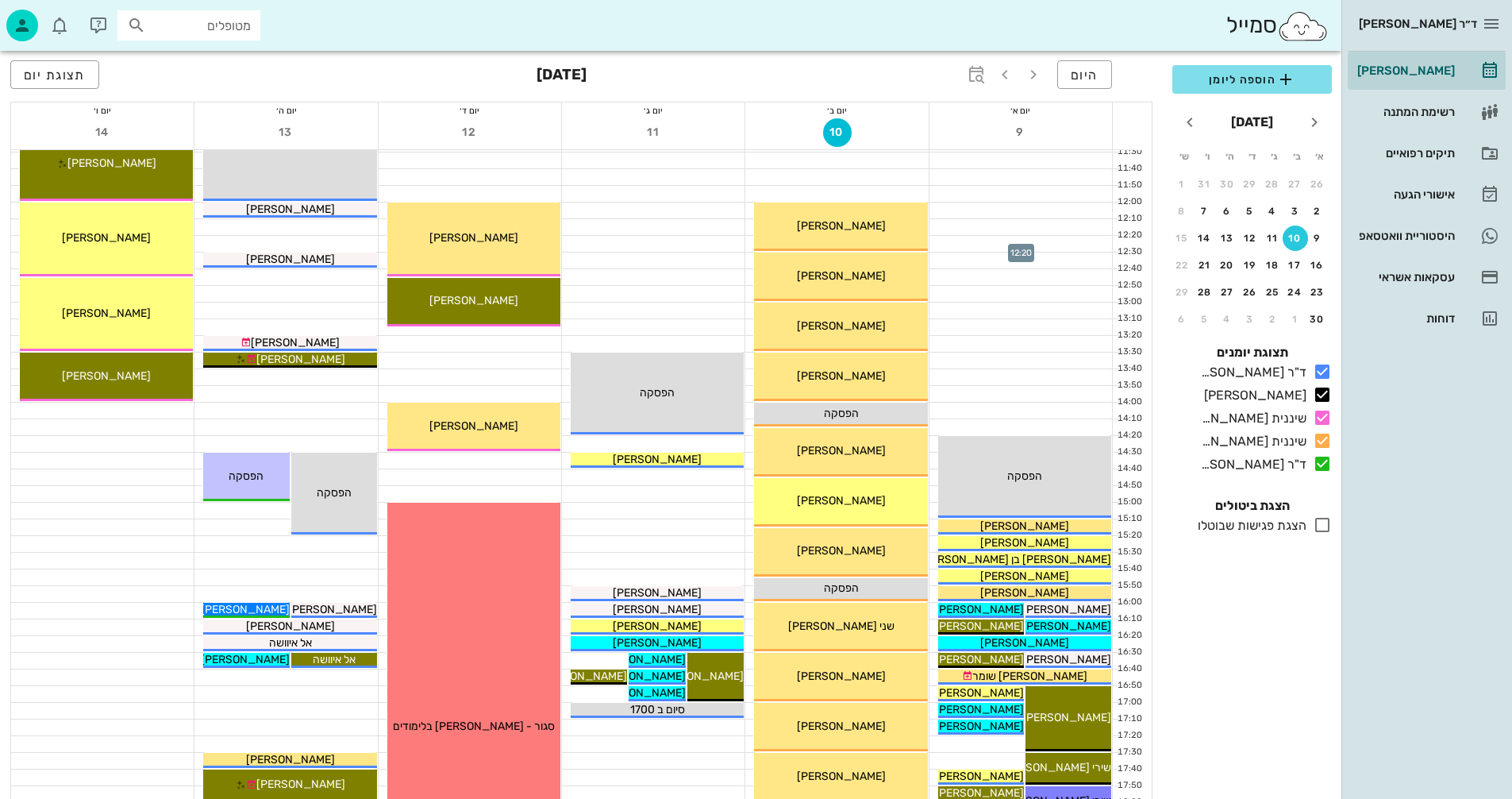
scroll to position [477, 0]
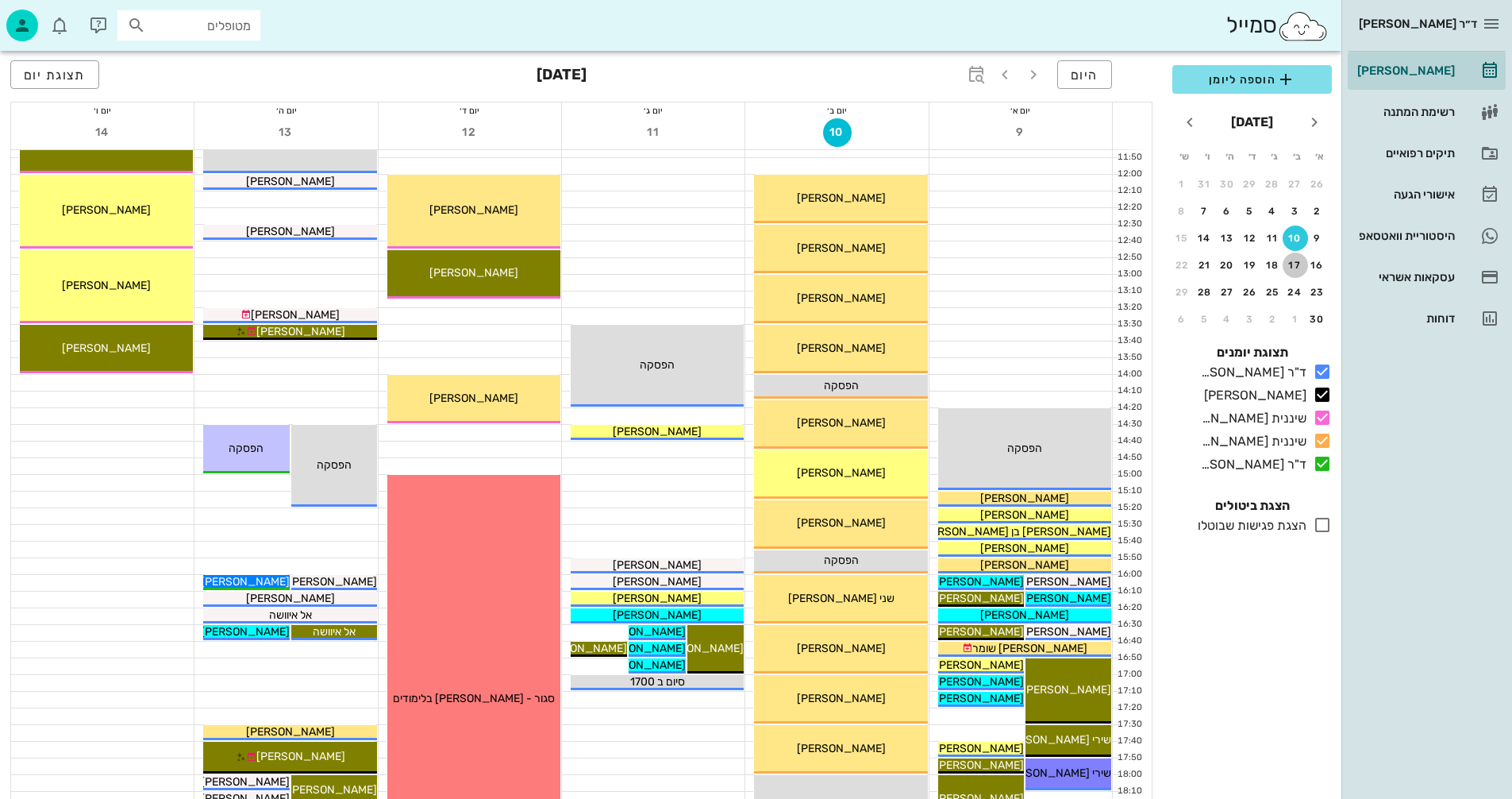
click at [1296, 267] on div "17" at bounding box center [1295, 265] width 25 height 11
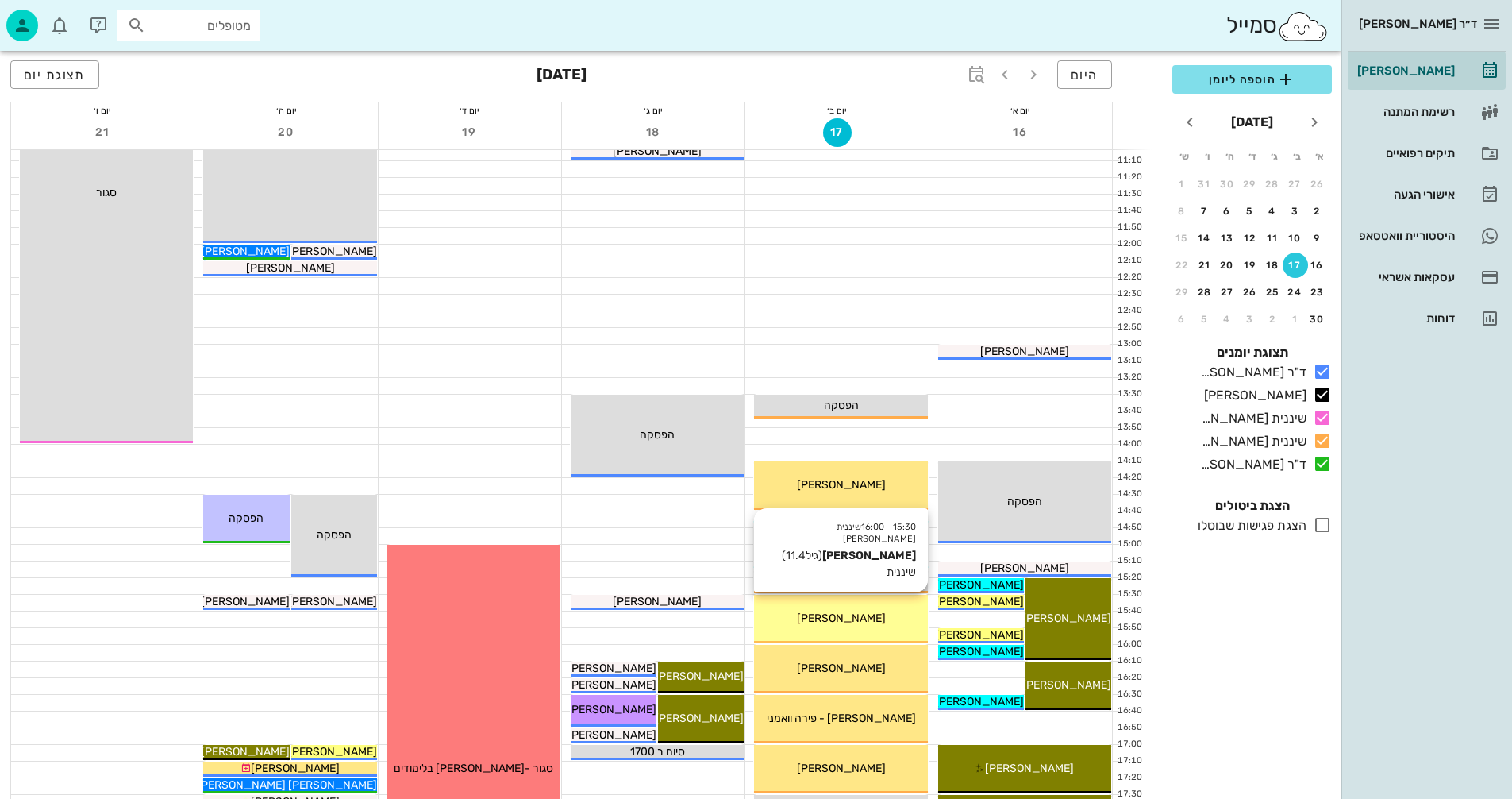
scroll to position [397, 0]
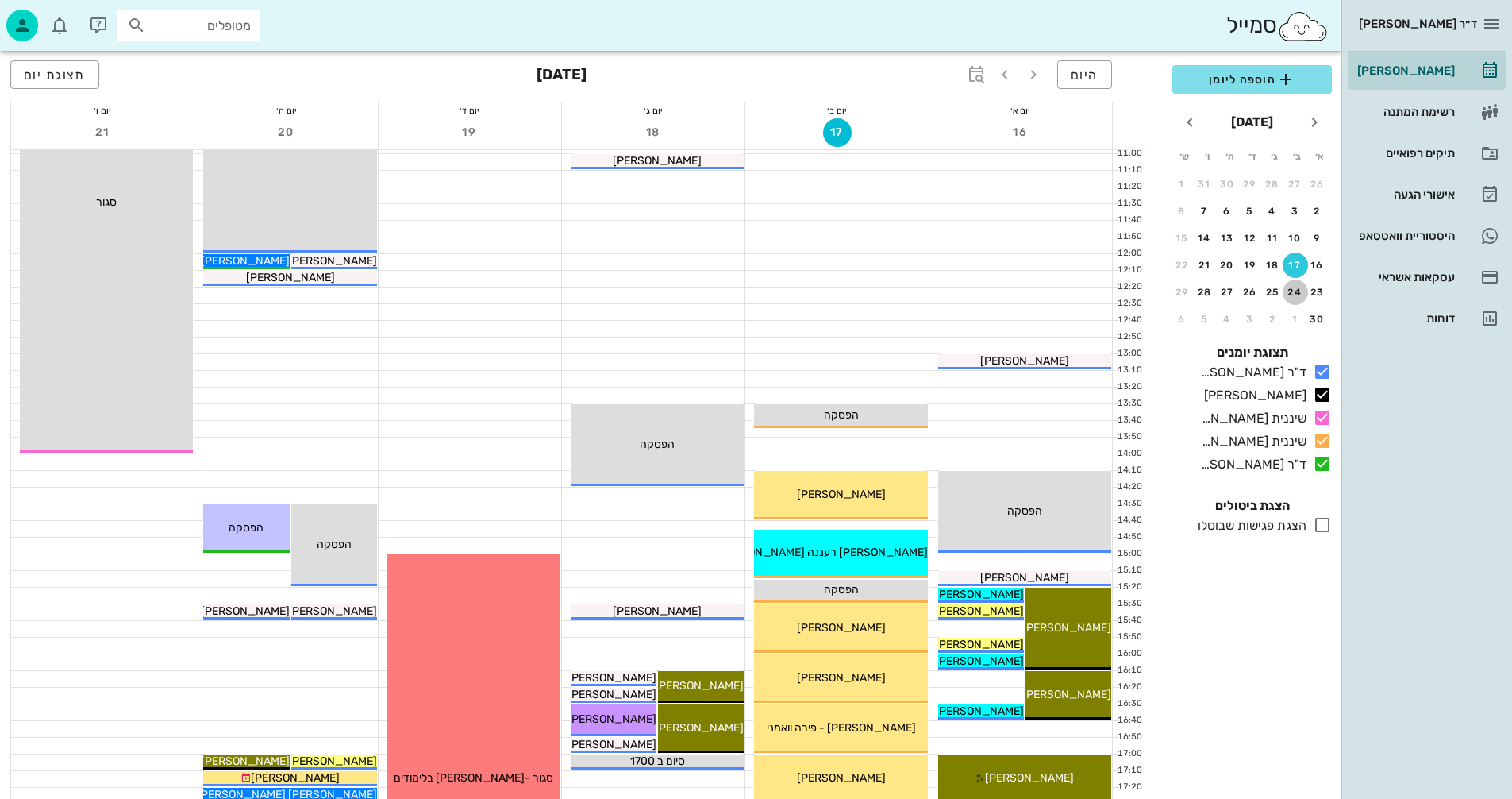
click at [1296, 291] on div "24" at bounding box center [1295, 292] width 25 height 11
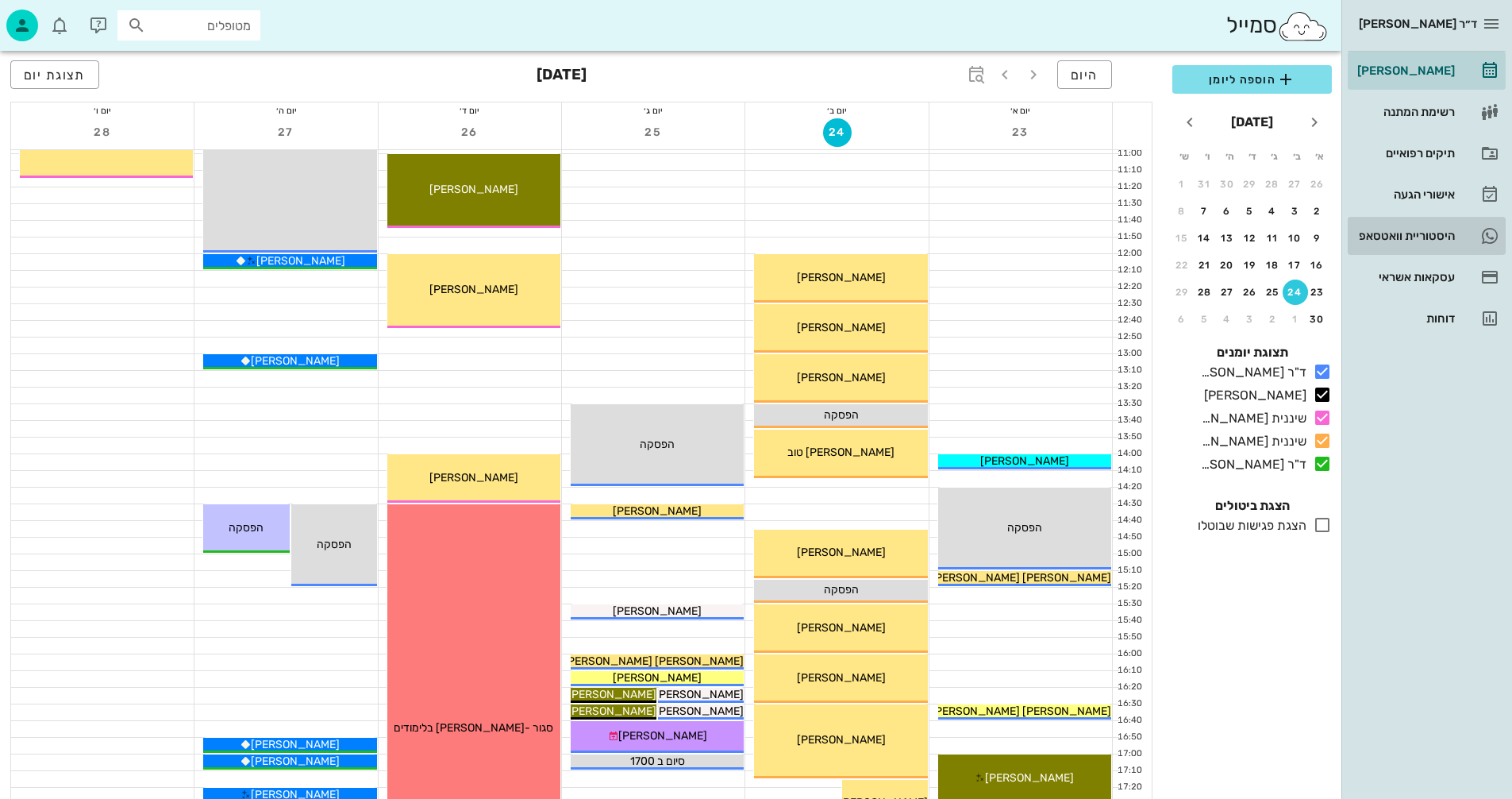
click at [1374, 234] on div "היסטוריית וואטסאפ" at bounding box center [1404, 236] width 101 height 13
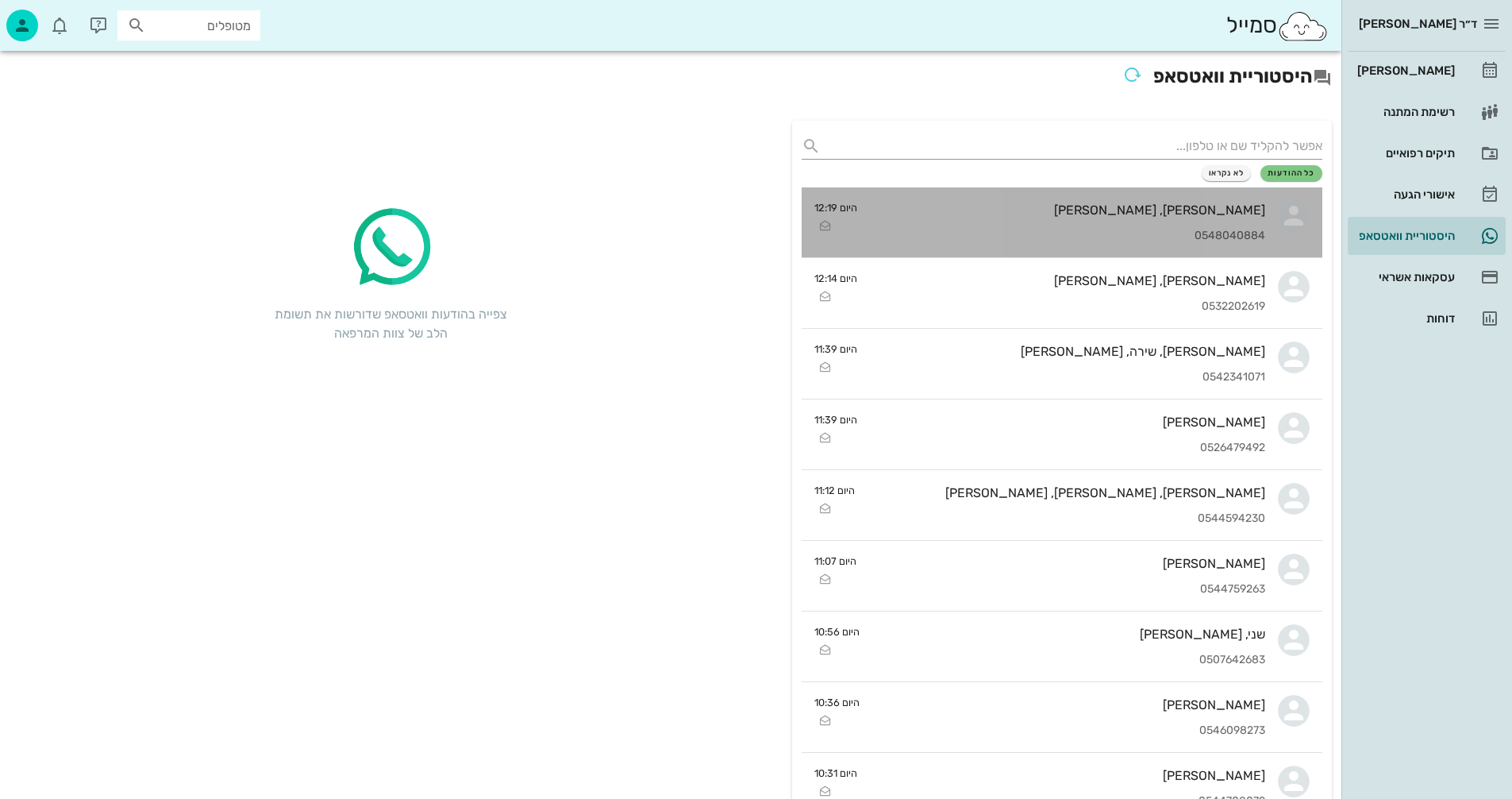
click at [932, 223] on div "נתי, אופק דיקשטיין 0548040884" at bounding box center [1068, 222] width 396 height 70
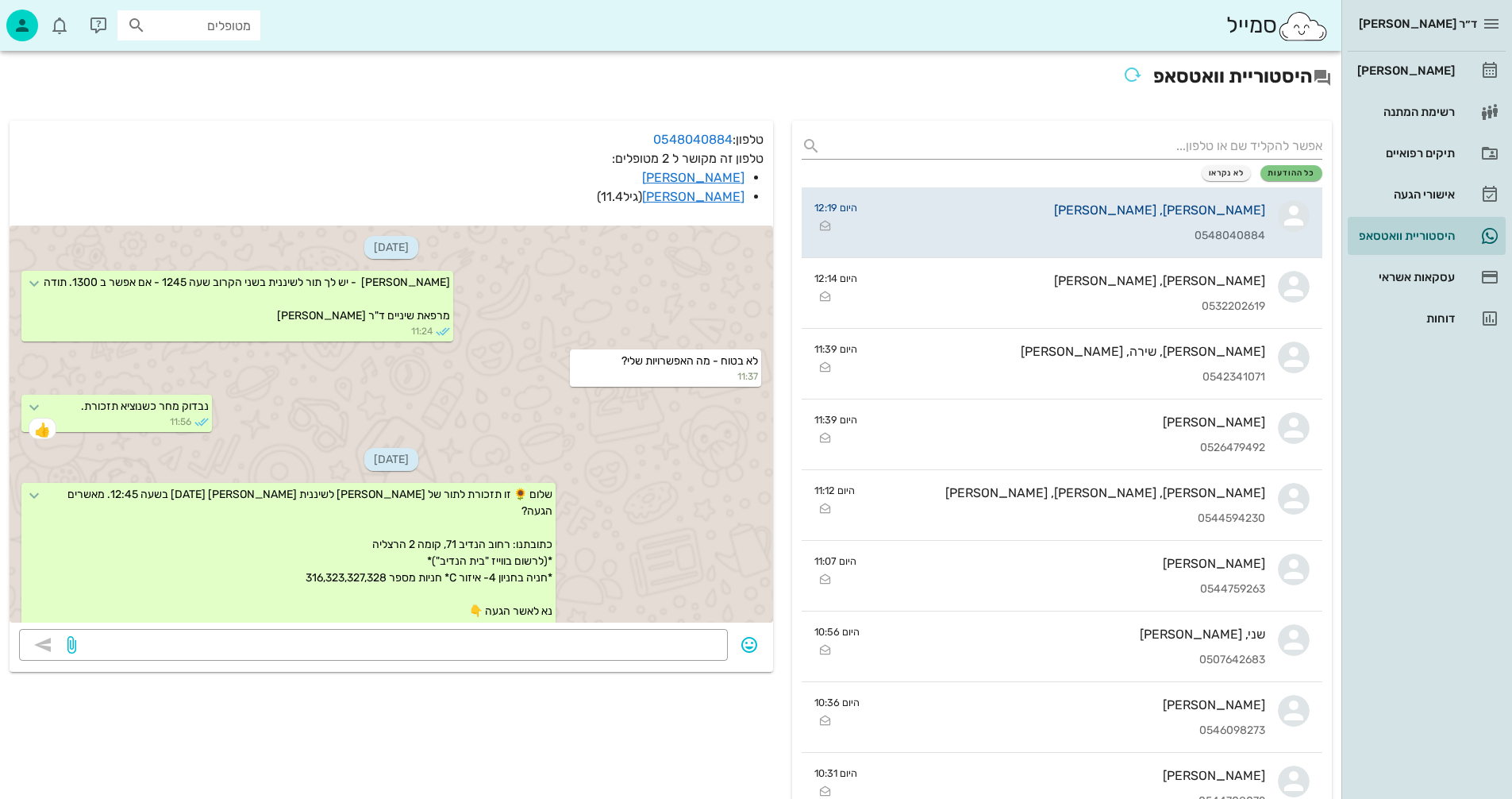
scroll to position [1611, 0]
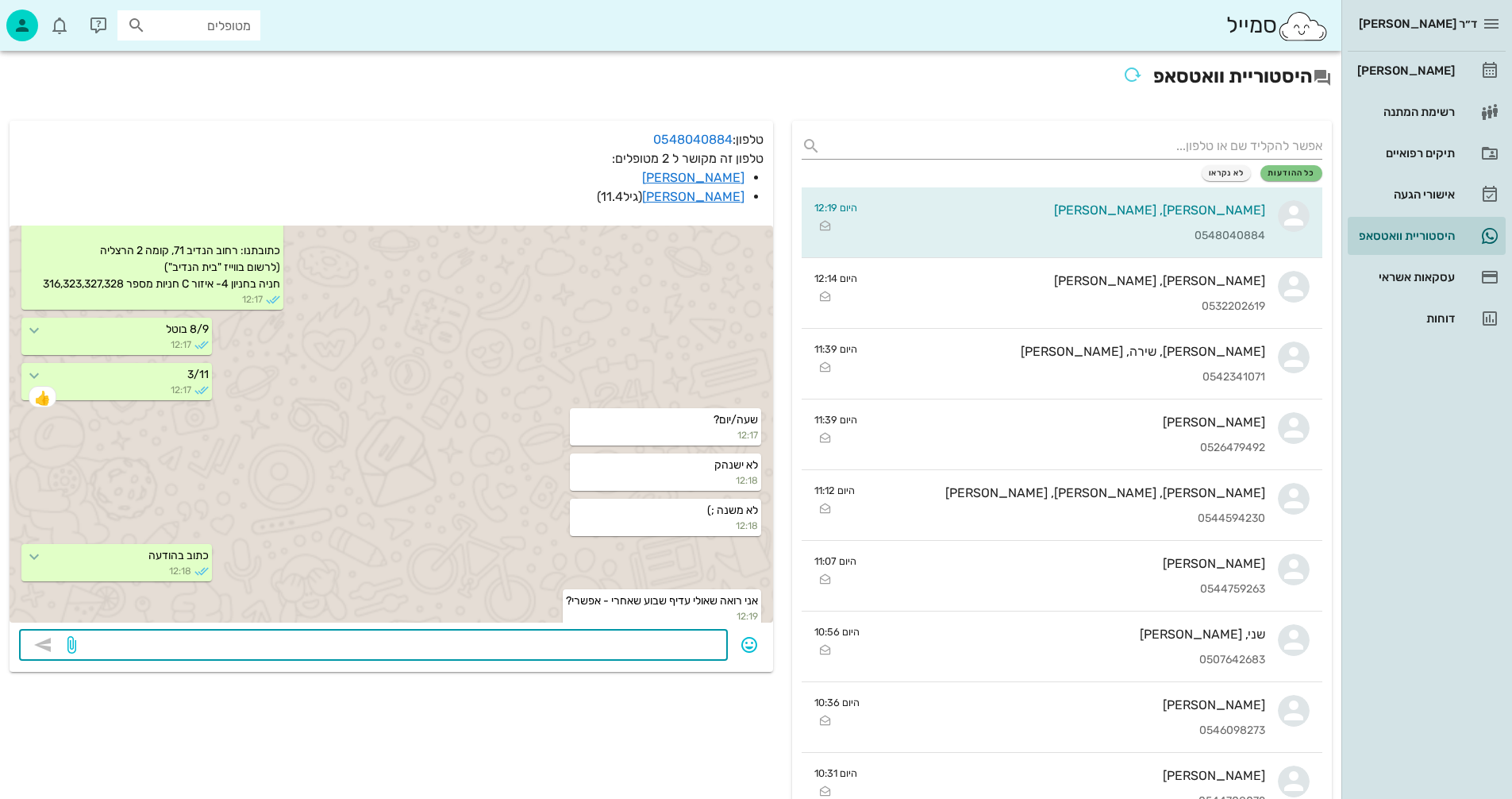
click at [551, 647] on textarea at bounding box center [398, 646] width 639 height 25
type textarea "24/11 14:15?"
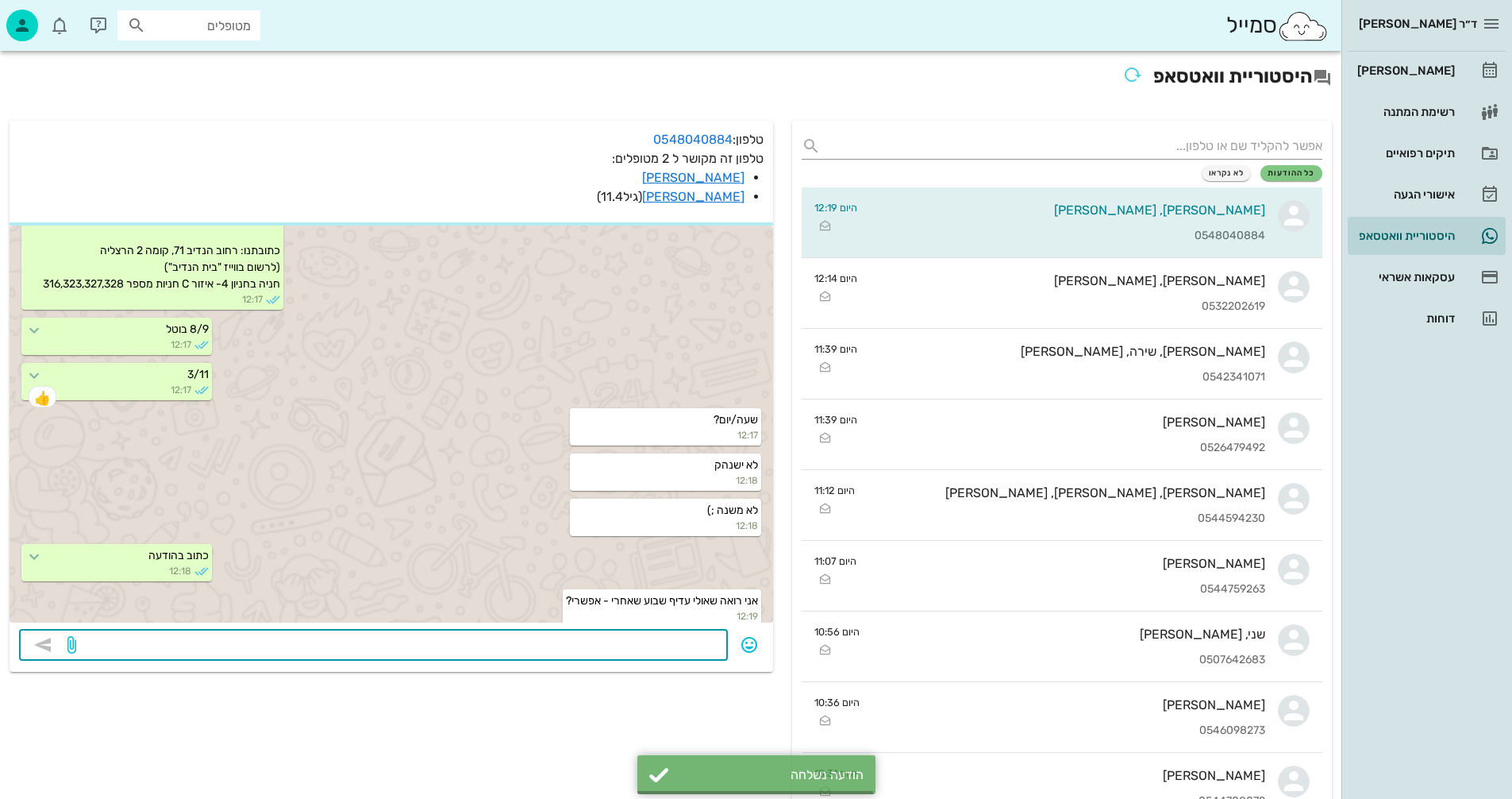
scroll to position [1656, 0]
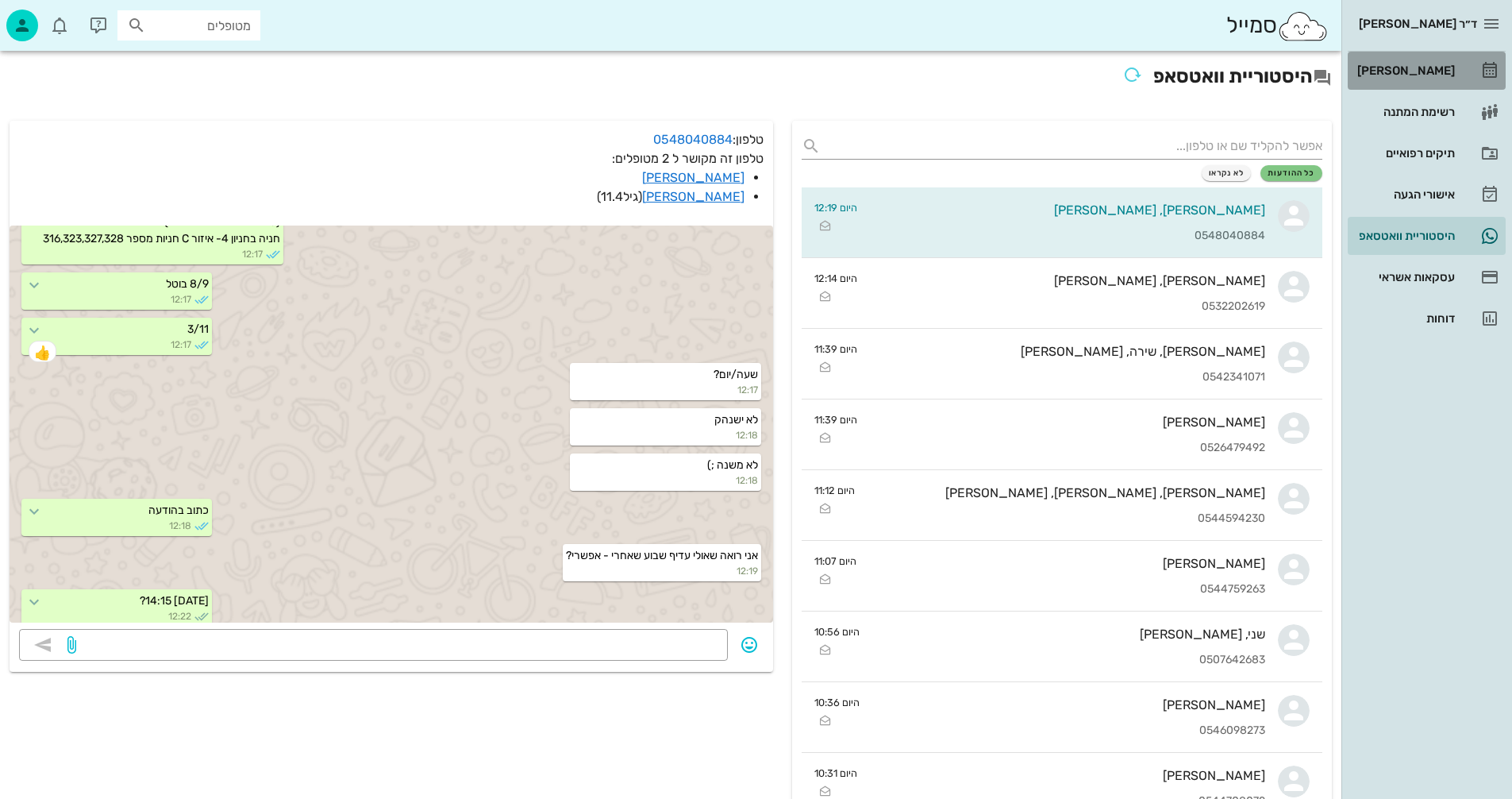
click at [1418, 66] on div "[PERSON_NAME]" at bounding box center [1404, 70] width 101 height 13
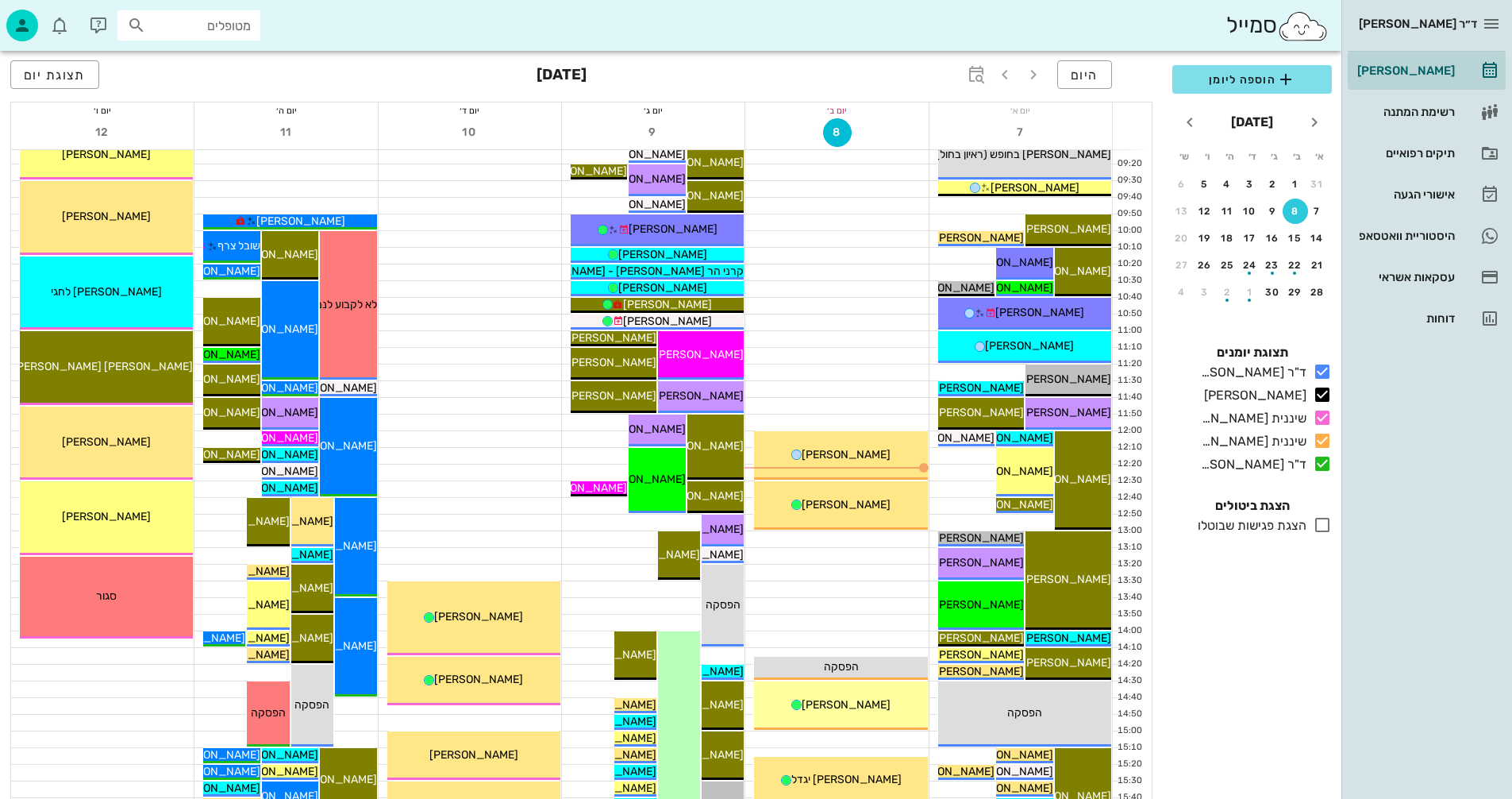
scroll to position [318, 0]
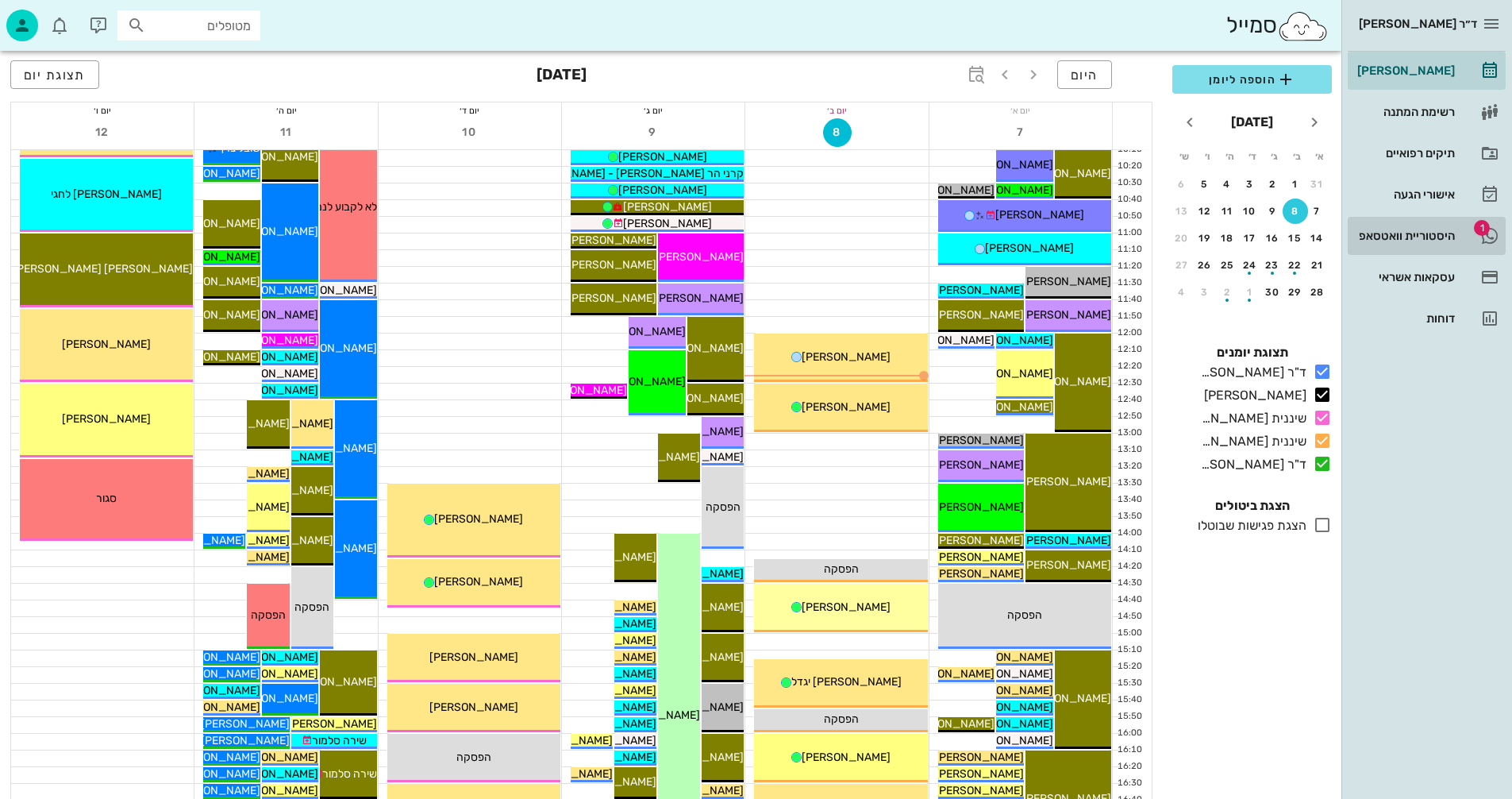
click at [1403, 236] on div "היסטוריית וואטסאפ" at bounding box center [1404, 236] width 101 height 13
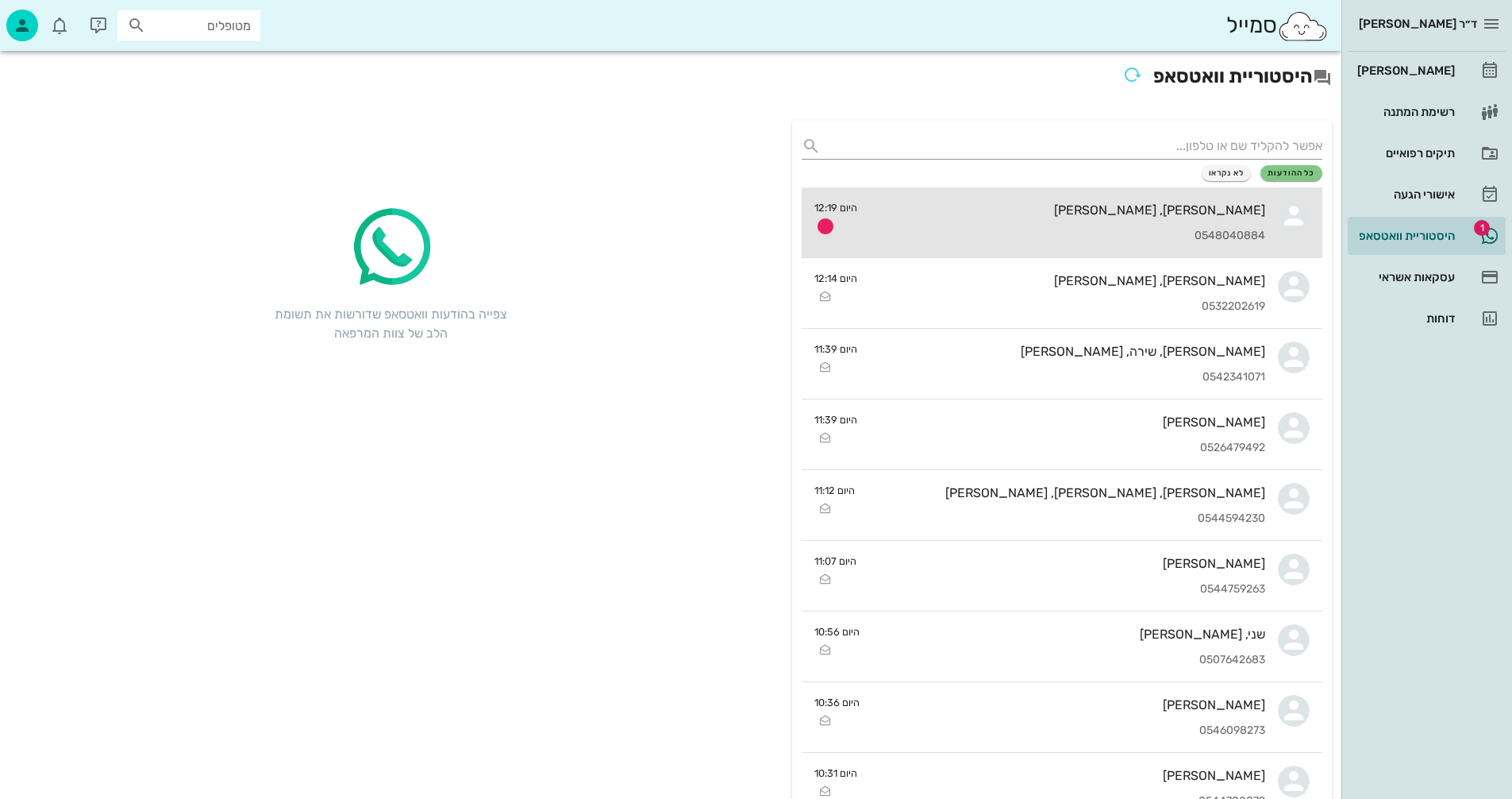
click at [1015, 221] on div "נתי, אופק דיקשטיין 0548040884" at bounding box center [1068, 222] width 396 height 70
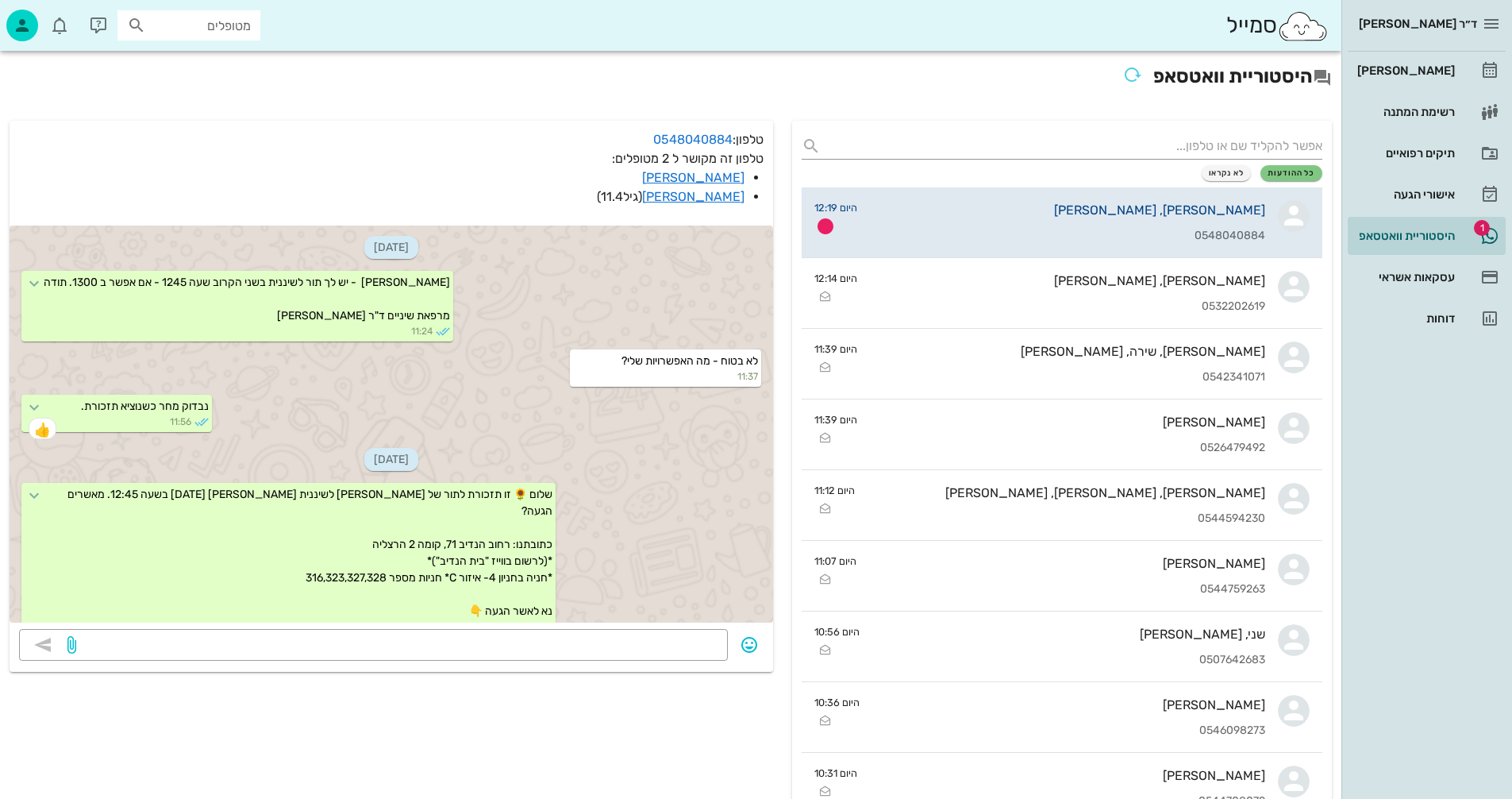
scroll to position [1658, 0]
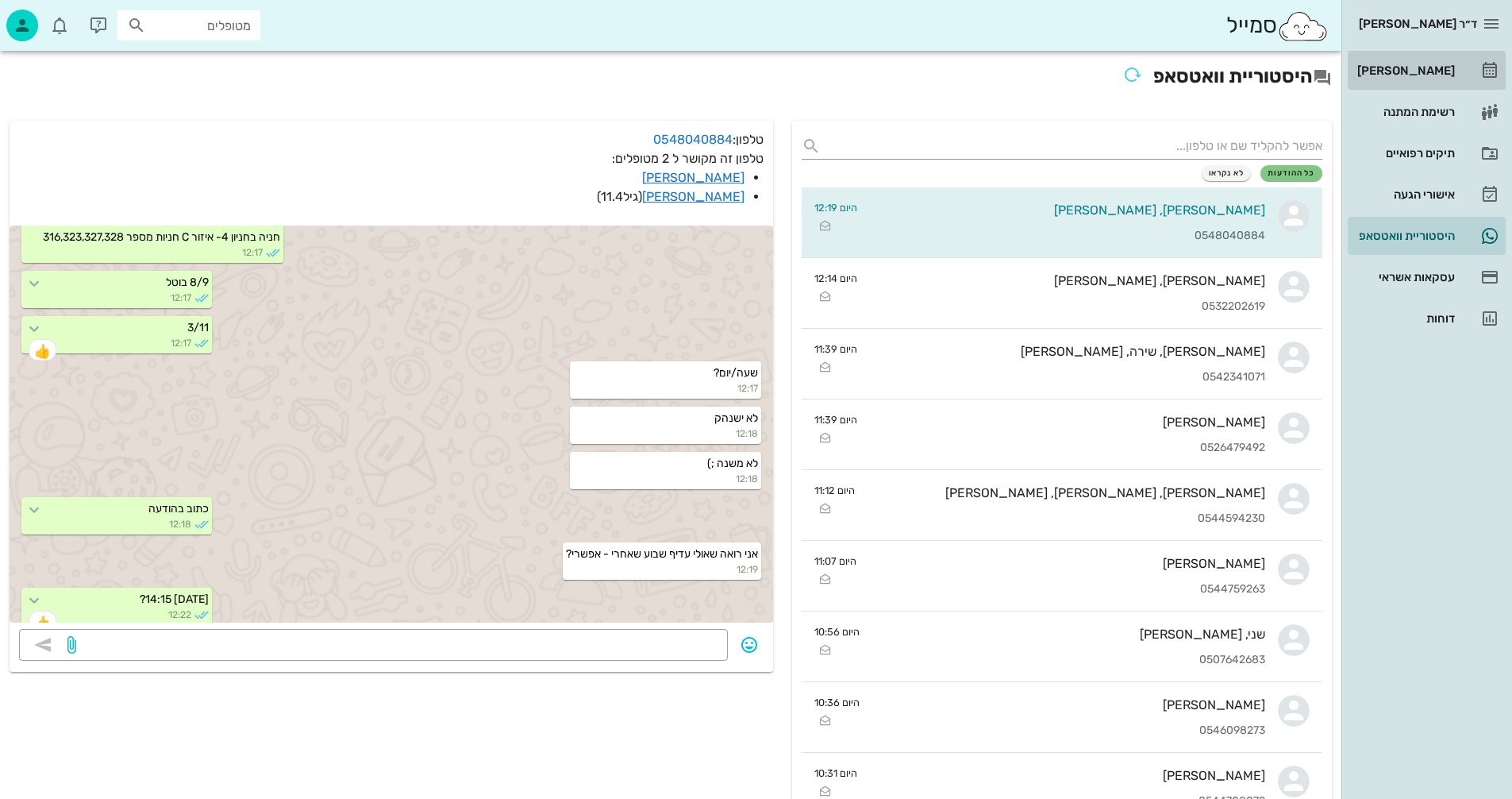
click at [1416, 67] on div "[PERSON_NAME]" at bounding box center [1404, 70] width 101 height 13
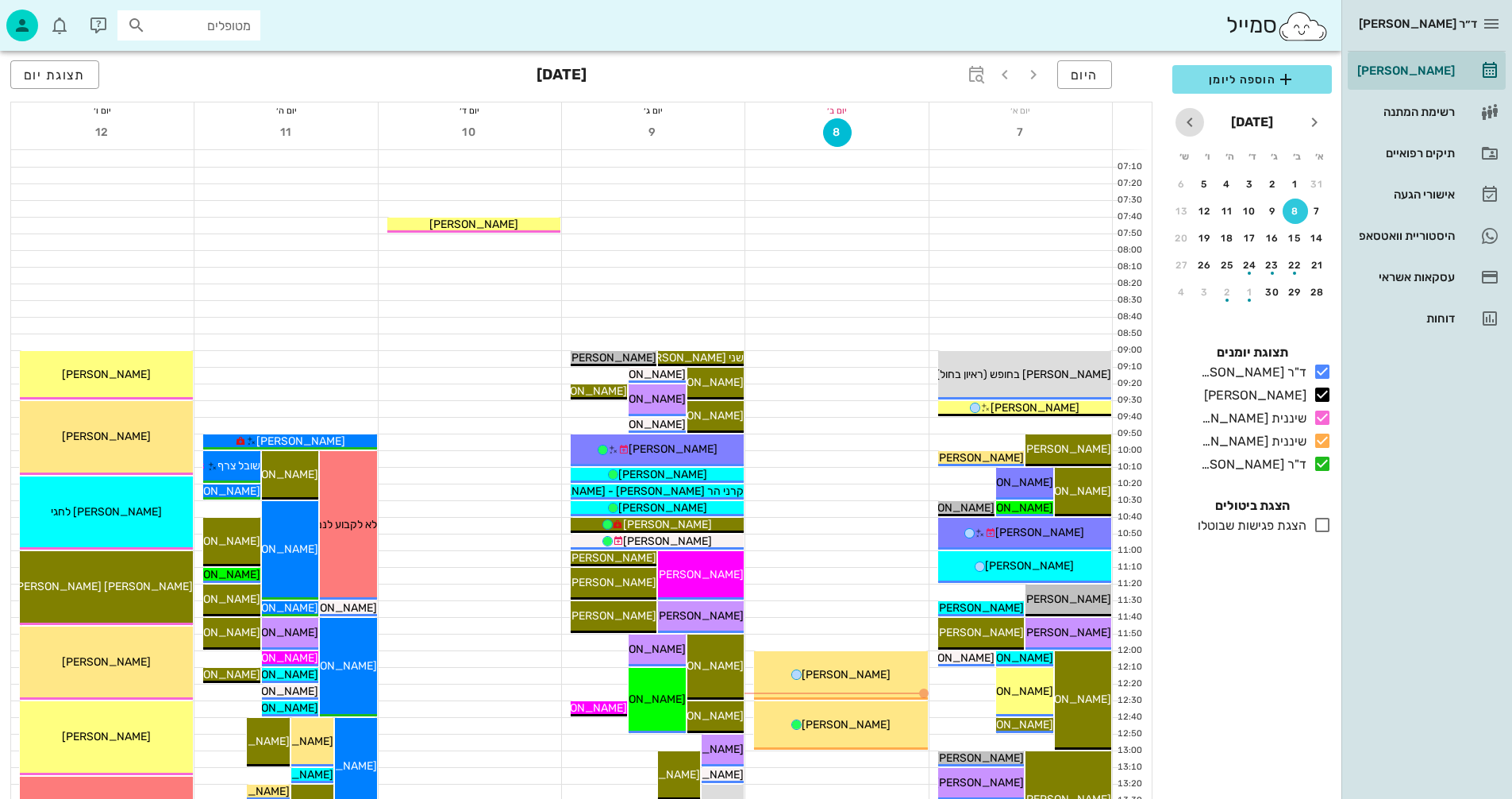
click at [1190, 125] on icon "חודש הבא" at bounding box center [1190, 122] width 19 height 19
click at [1293, 291] on div "24" at bounding box center [1295, 292] width 25 height 11
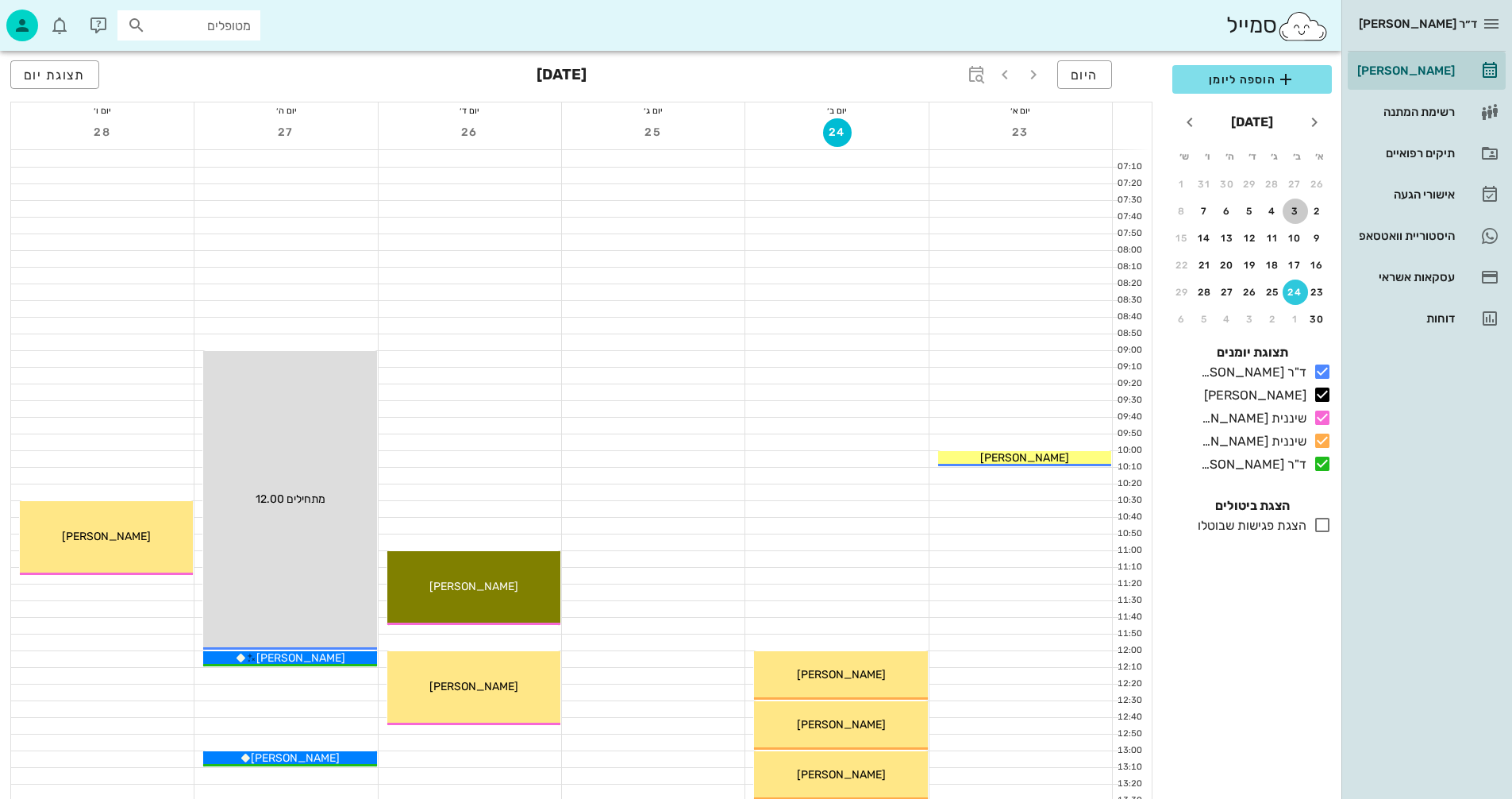
click at [1295, 209] on div "3" at bounding box center [1295, 212] width 25 height 11
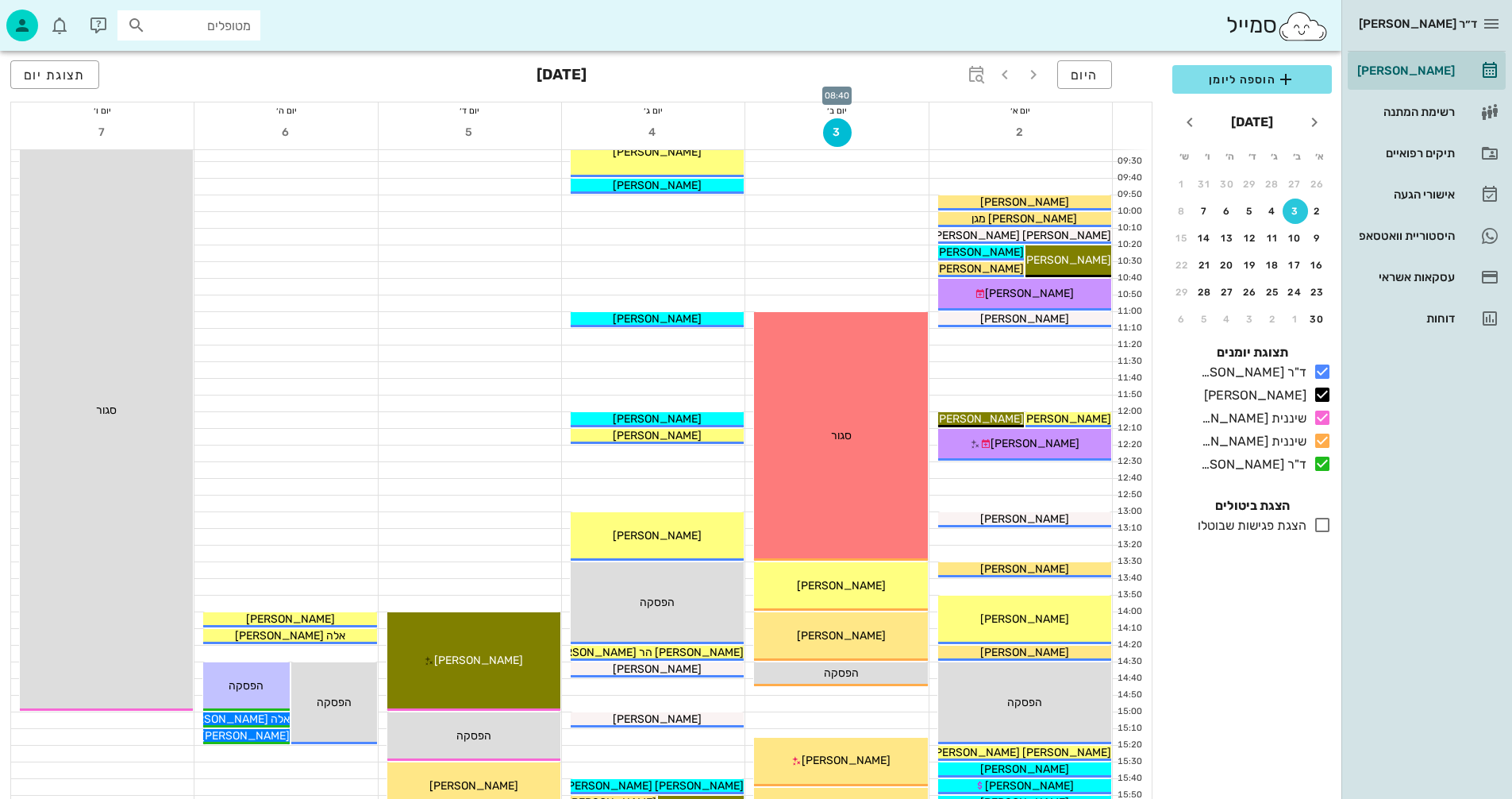
scroll to position [318, 0]
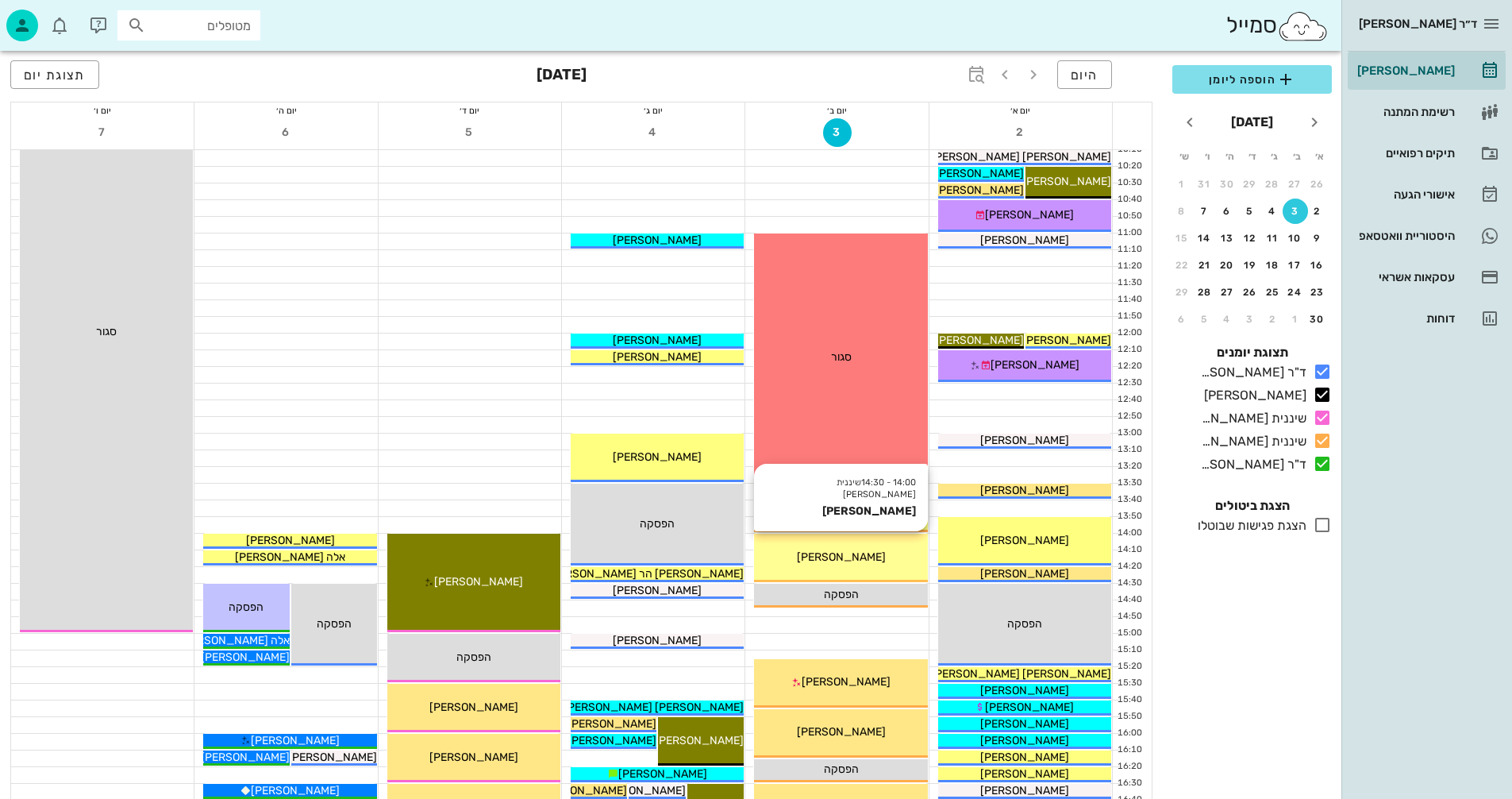
click at [856, 556] on span "[PERSON_NAME]" at bounding box center [841, 557] width 89 height 13
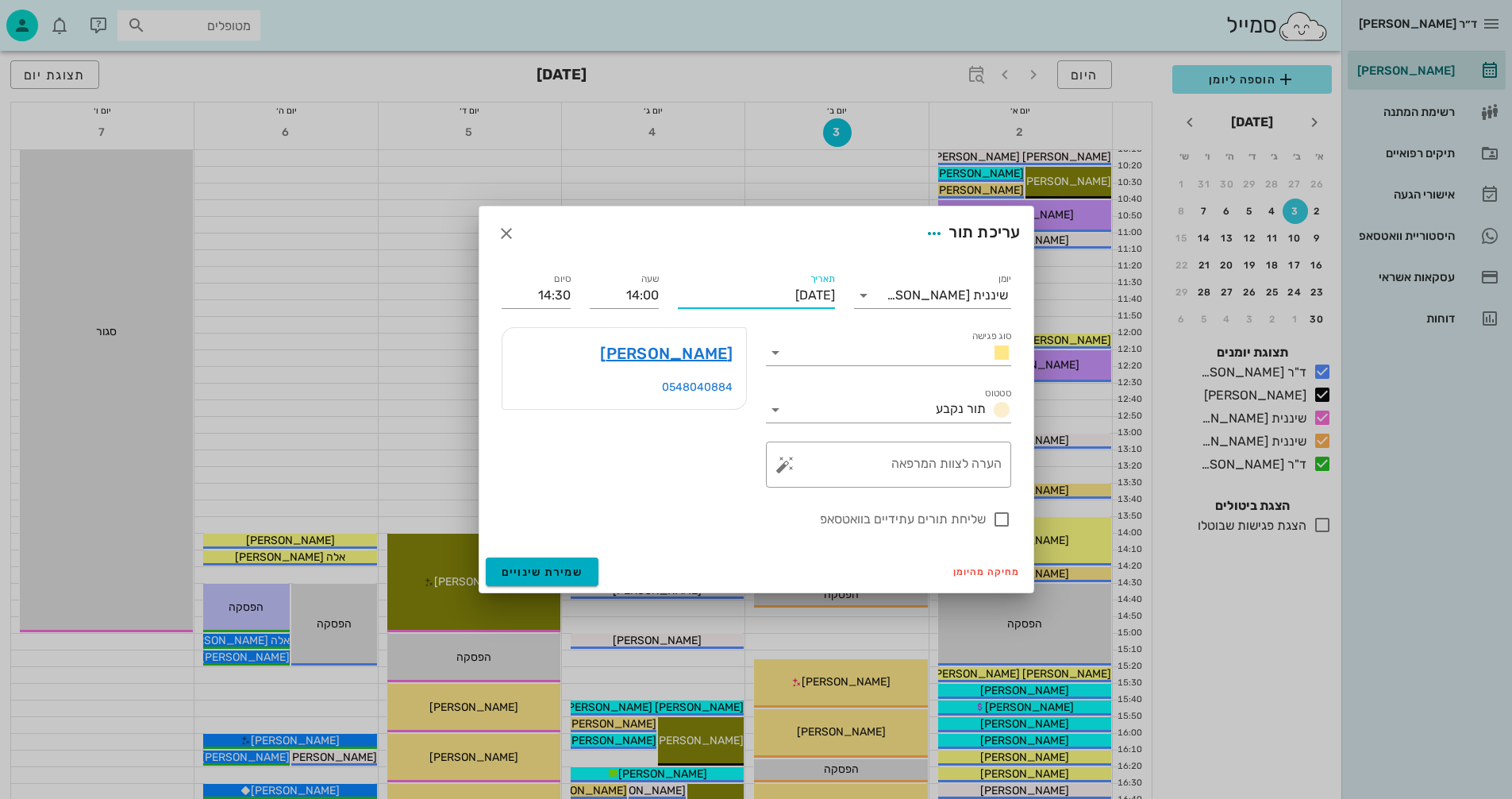
click at [759, 293] on input "יום שני, 3 בנובמבר 2025" at bounding box center [756, 295] width 157 height 25
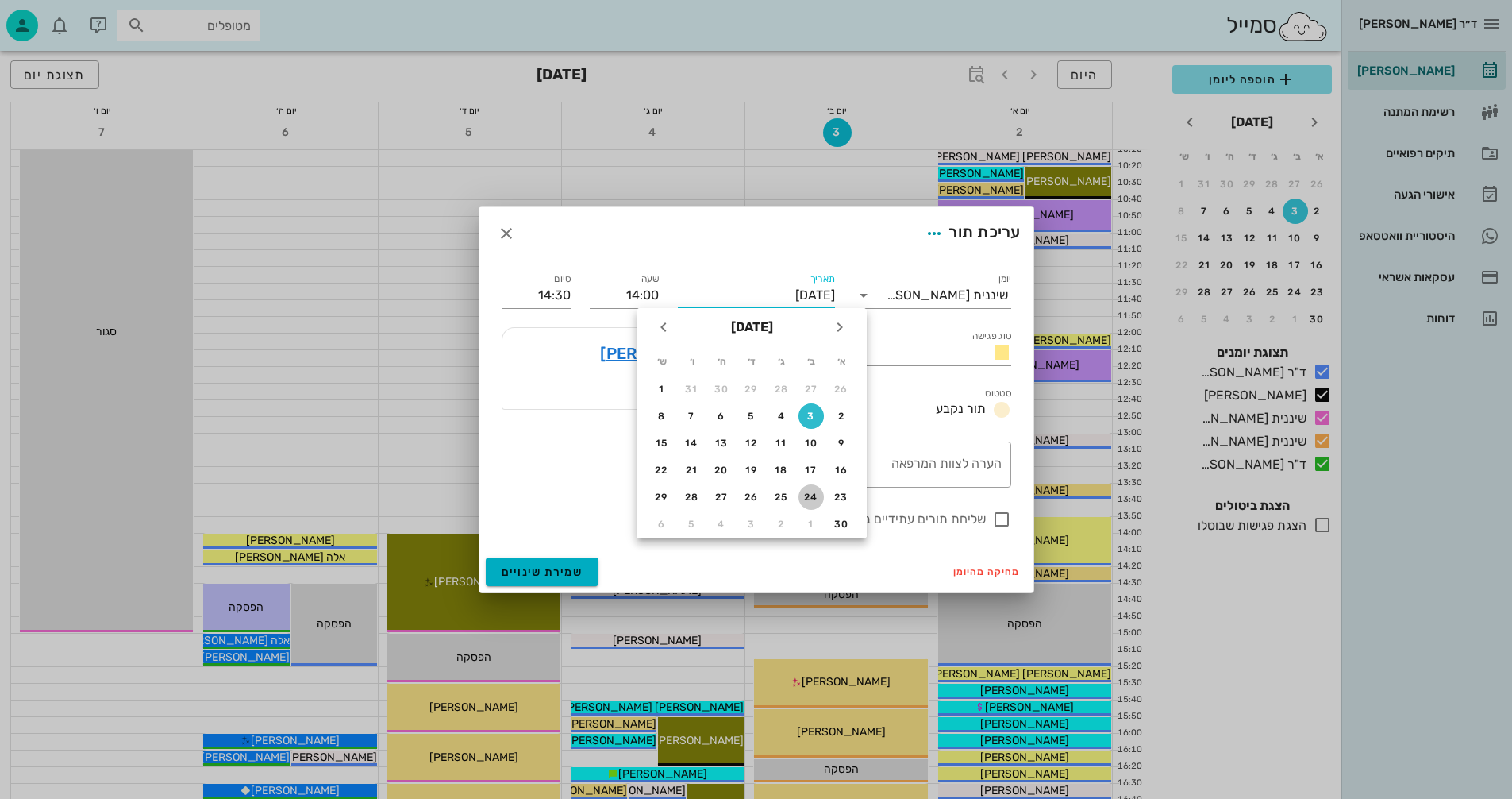
click at [803, 494] on div "24" at bounding box center [811, 497] width 25 height 11
type input "יום שני, 24 בנובמבר 2025"
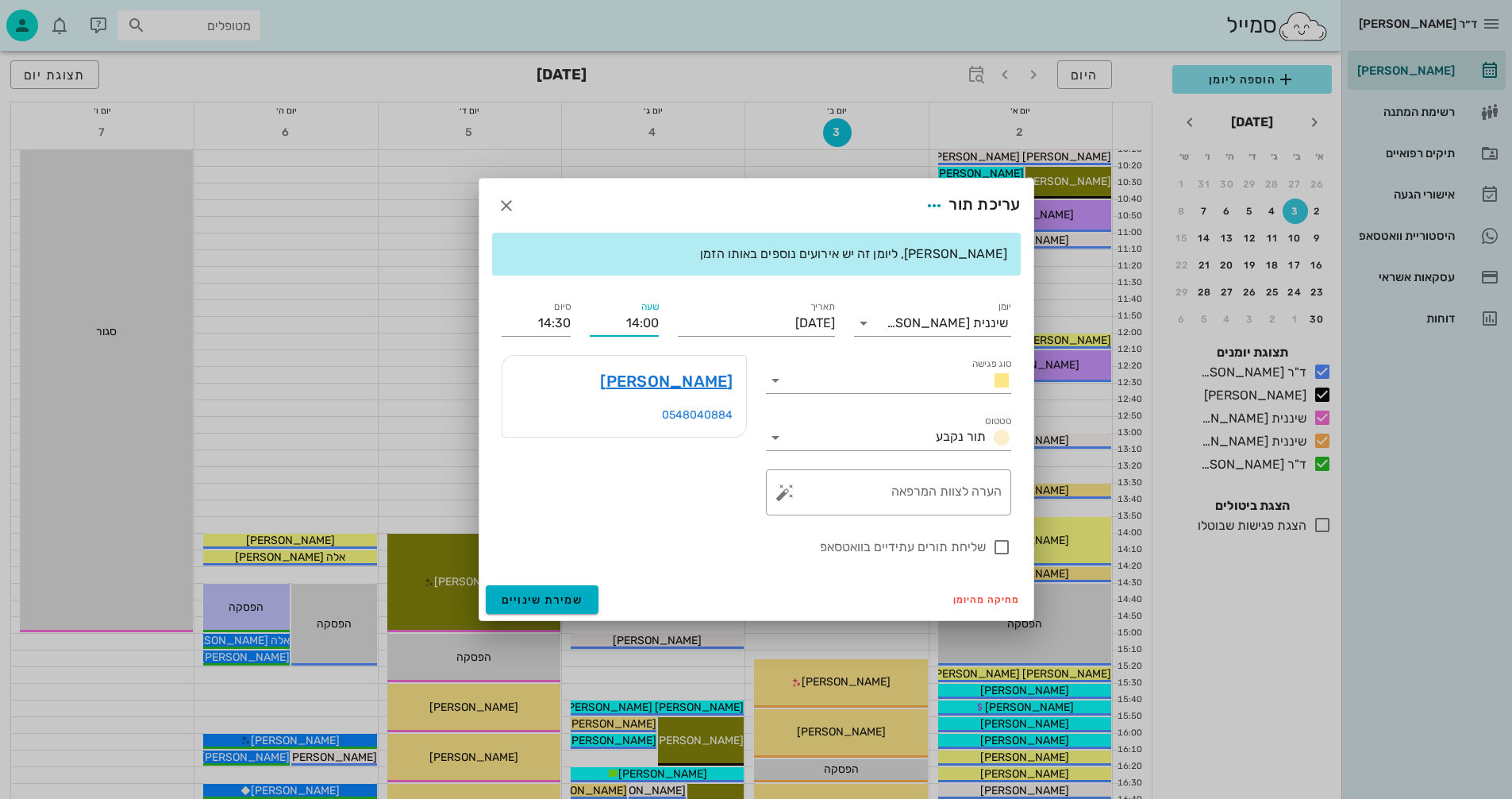
drag, startPoint x: 646, startPoint y: 322, endPoint x: 658, endPoint y: 322, distance: 12.0
click at [658, 322] on input "14:00" at bounding box center [625, 322] width 70 height 25
type input "14:15"
type input "14:45"
click at [509, 320] on div "יומן שיננית טניה סוג פגישה סטטוס תור נקבע תאריך יום שני, 24 בנובמבר 2025 שעה 14…" at bounding box center [756, 428] width 529 height 278
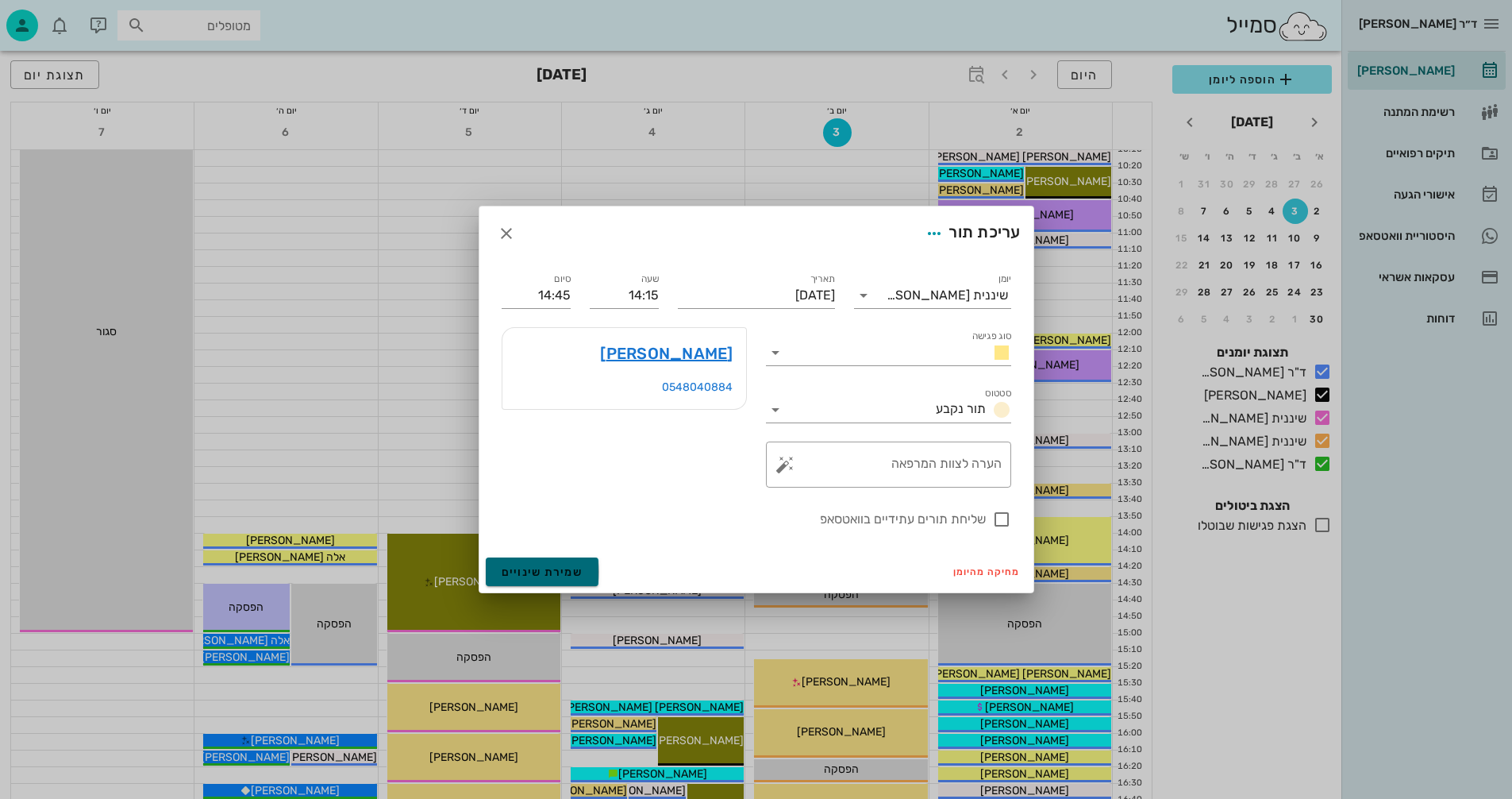
click at [540, 573] on span "שמירת שינויים" at bounding box center [542, 572] width 82 height 13
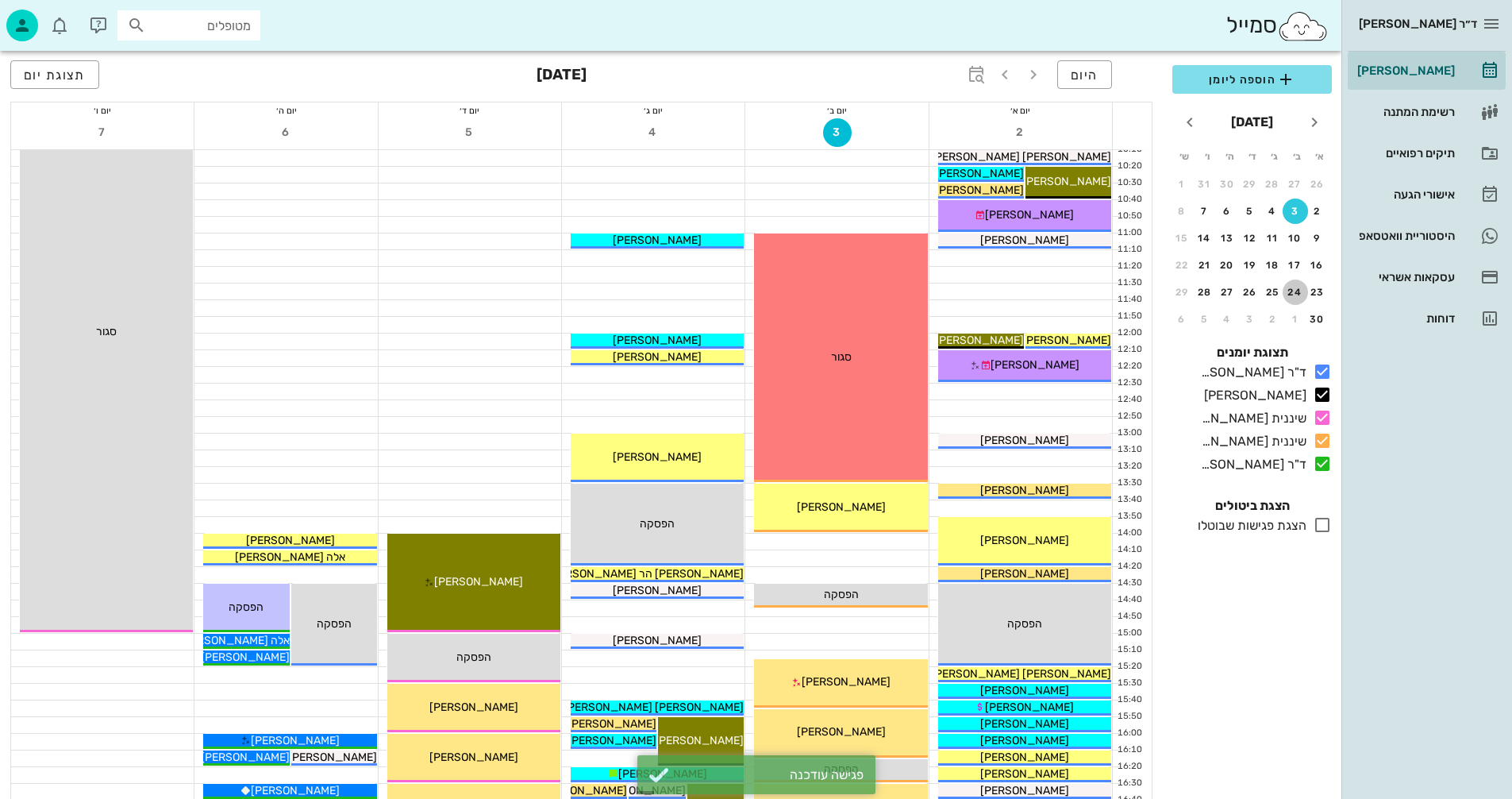
click at [1298, 292] on div "24" at bounding box center [1295, 292] width 25 height 11
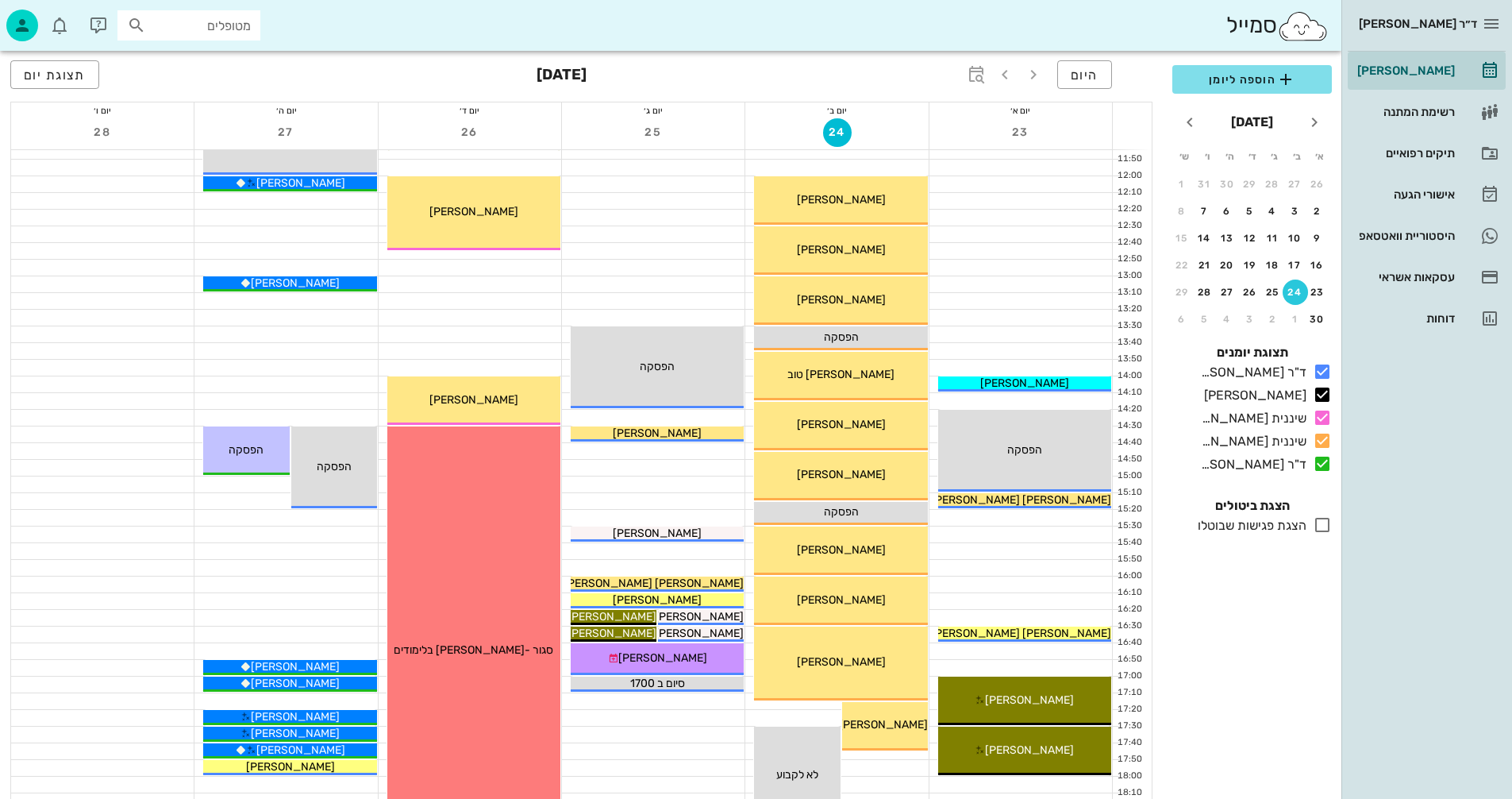
scroll to position [477, 0]
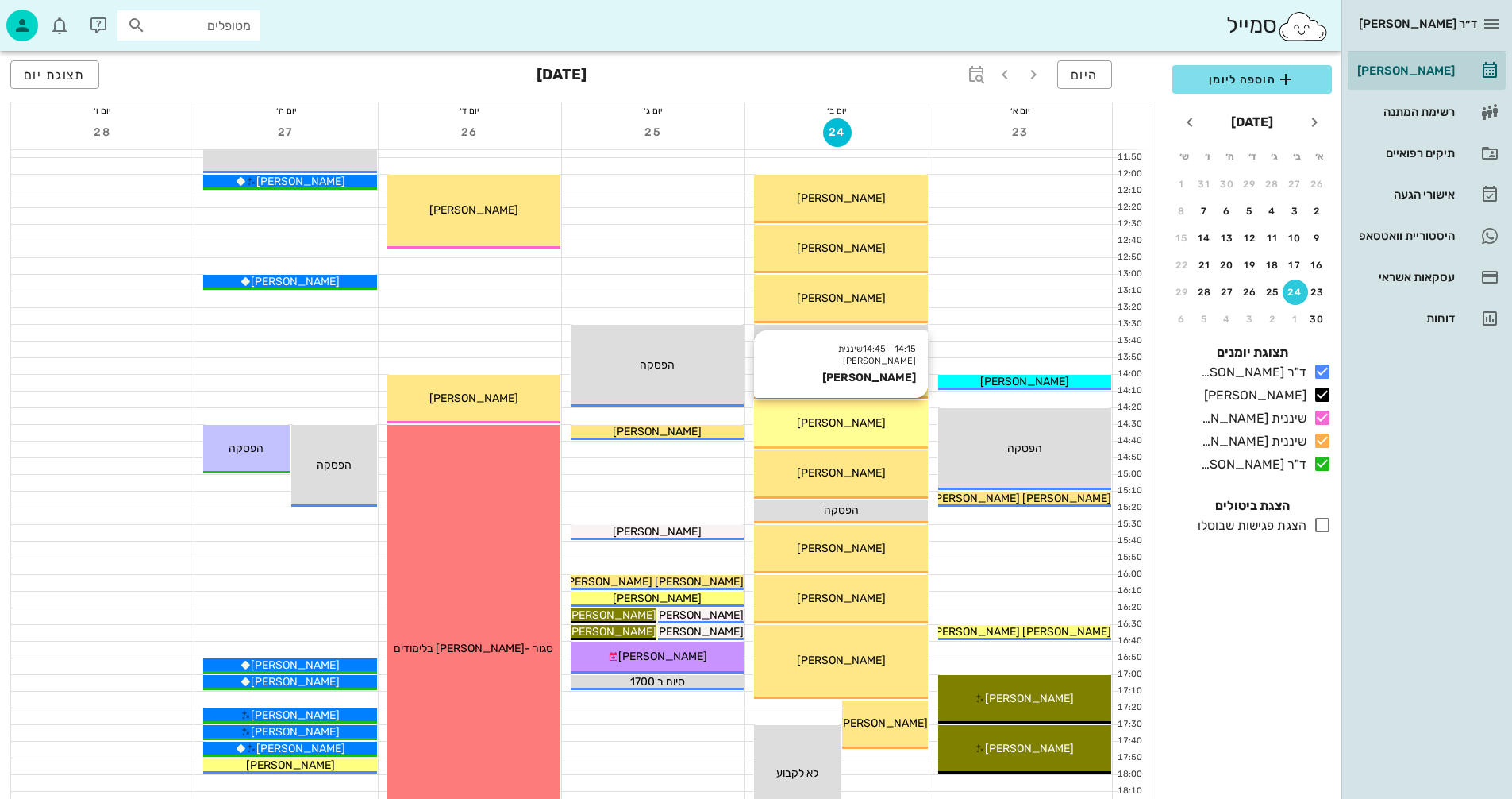
click at [797, 424] on div "[PERSON_NAME]" at bounding box center [841, 423] width 173 height 17
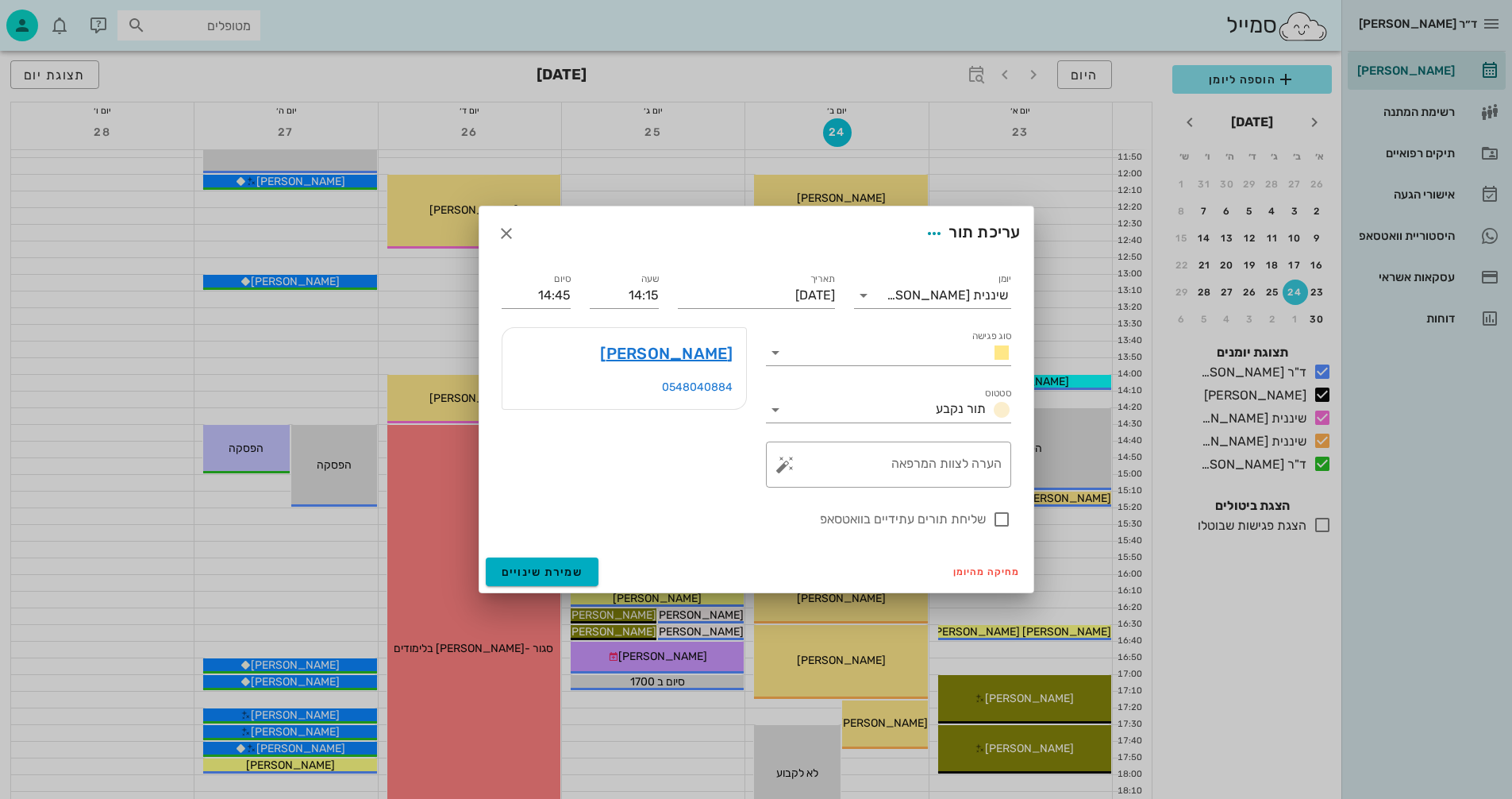
drag, startPoint x: 1003, startPoint y: 524, endPoint x: 911, endPoint y: 605, distance: 122.6
click at [1000, 521] on div at bounding box center [1002, 519] width 27 height 27
checkbox input "true"
click at [533, 568] on span "שמירת שינויים" at bounding box center [542, 572] width 82 height 13
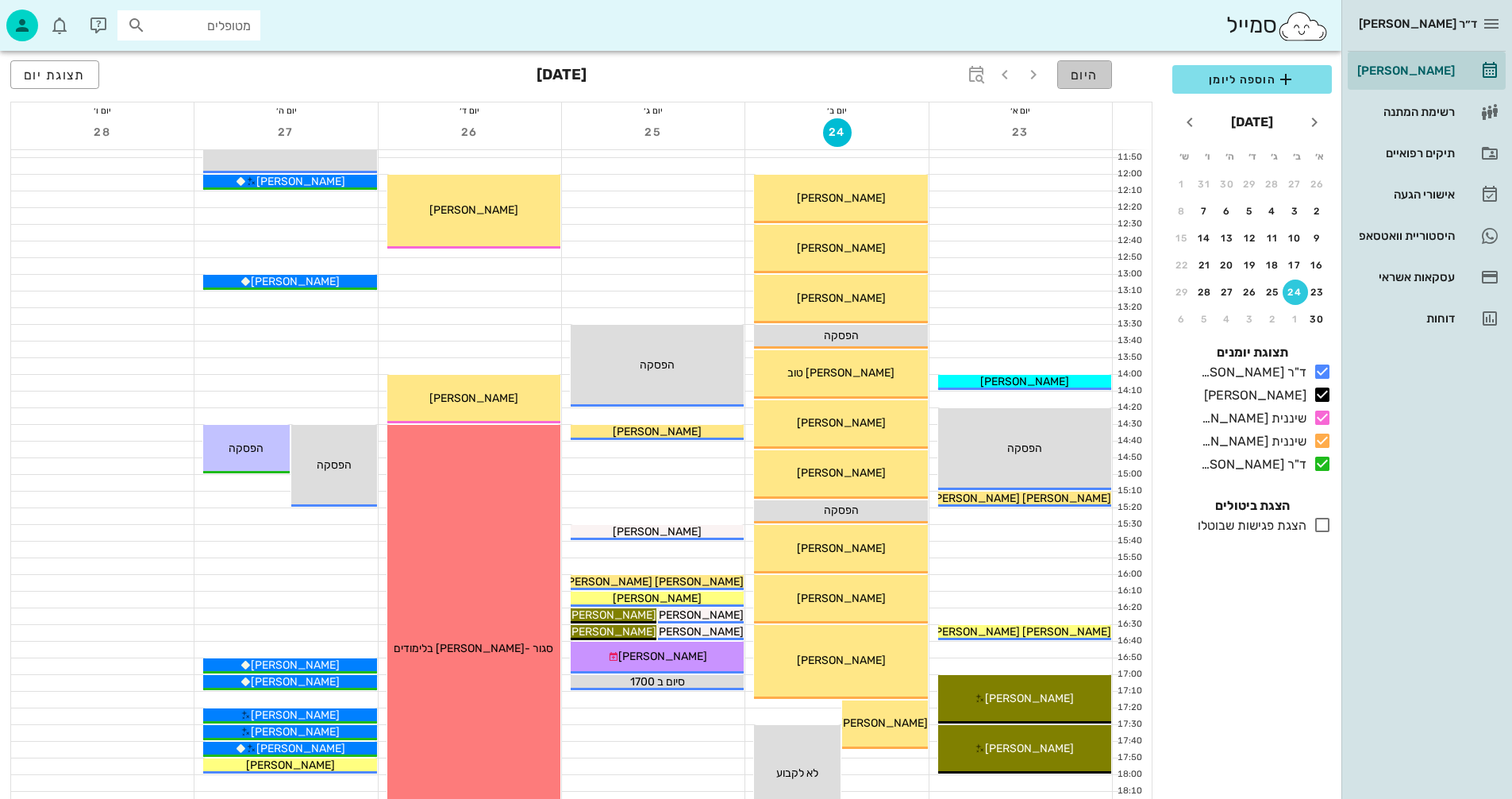
click at [1088, 72] on span "היום" at bounding box center [1085, 75] width 28 height 15
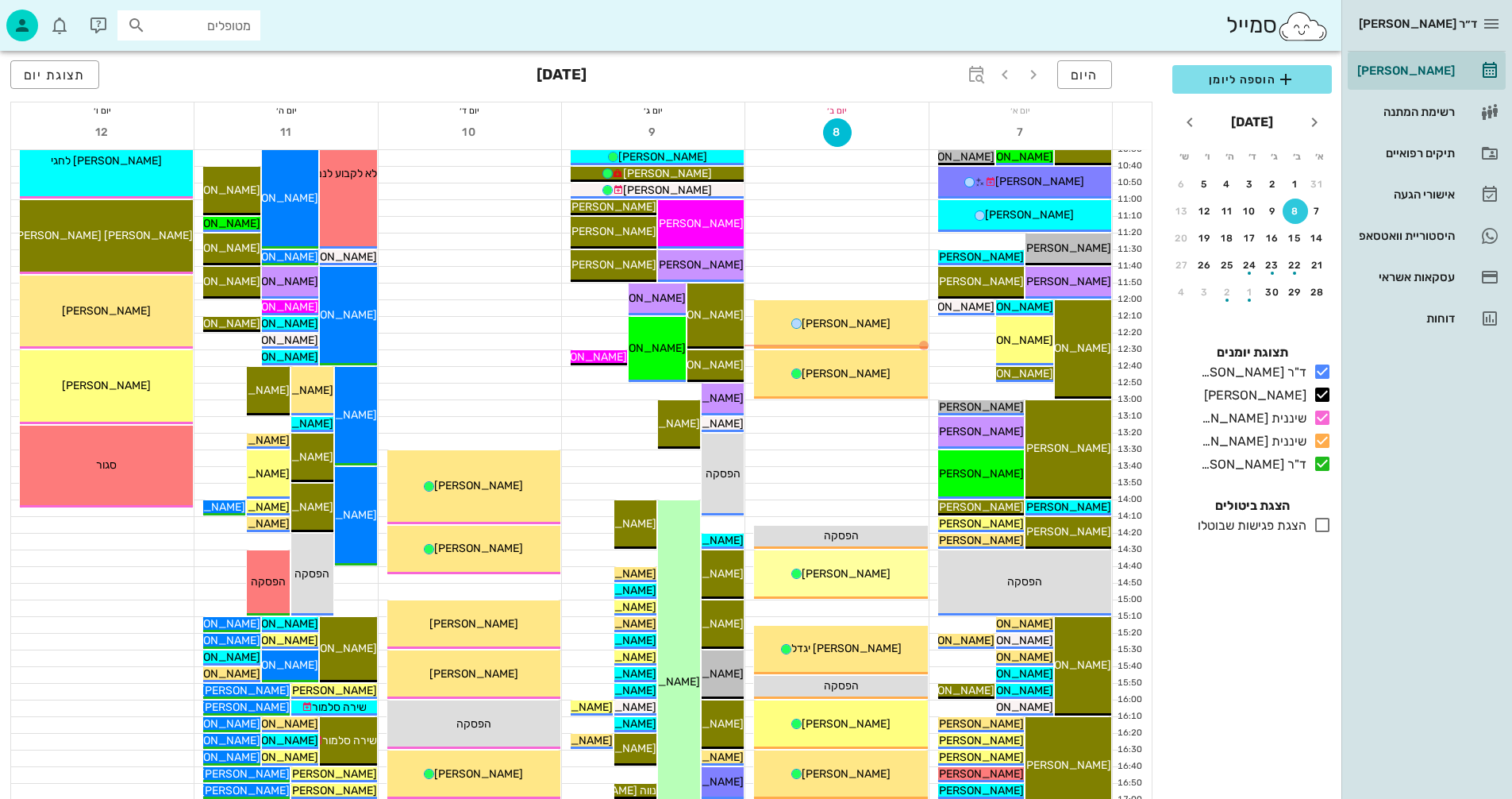
scroll to position [318, 0]
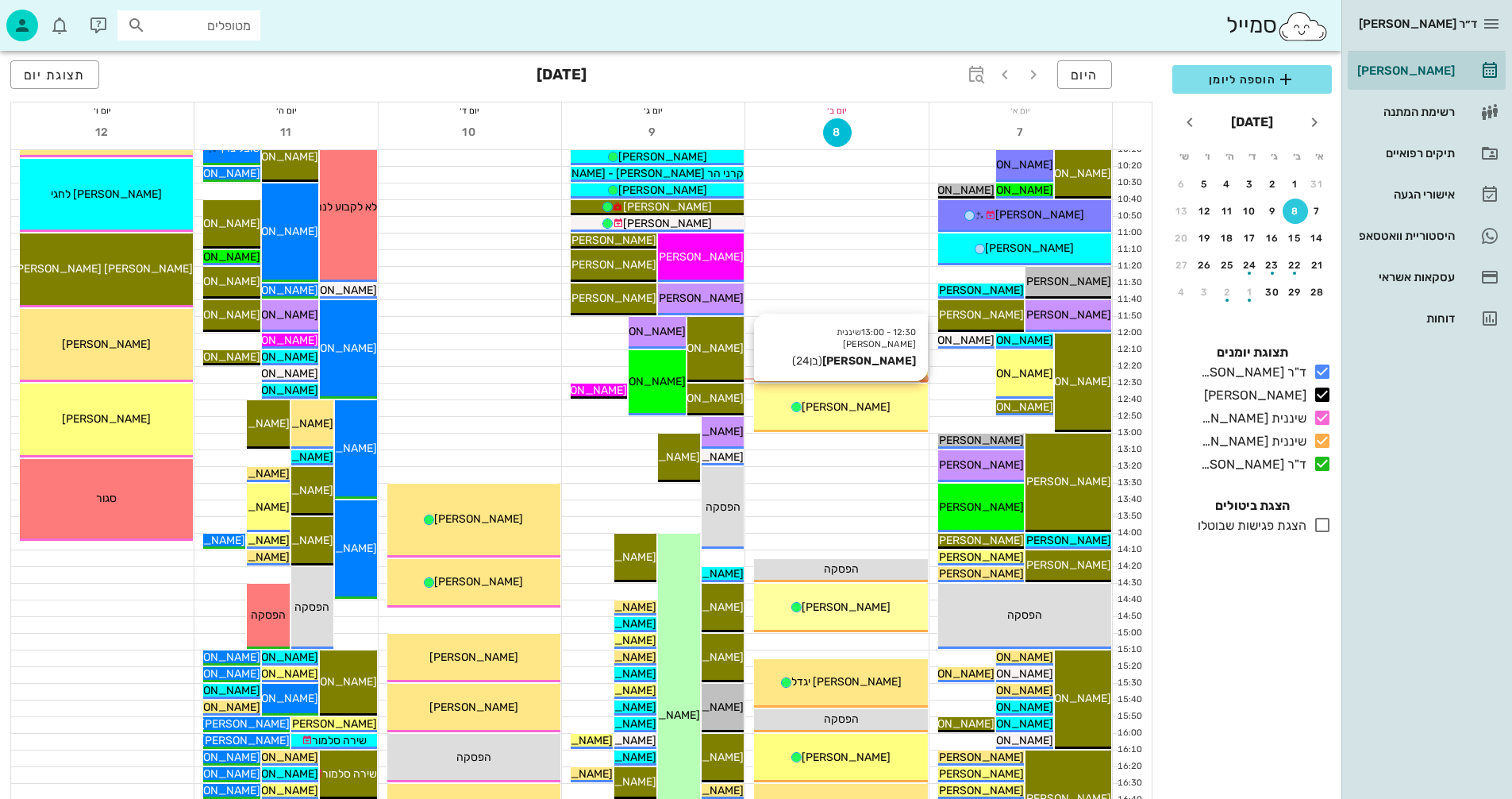
click at [838, 409] on span "[PERSON_NAME]" at bounding box center [846, 407] width 89 height 13
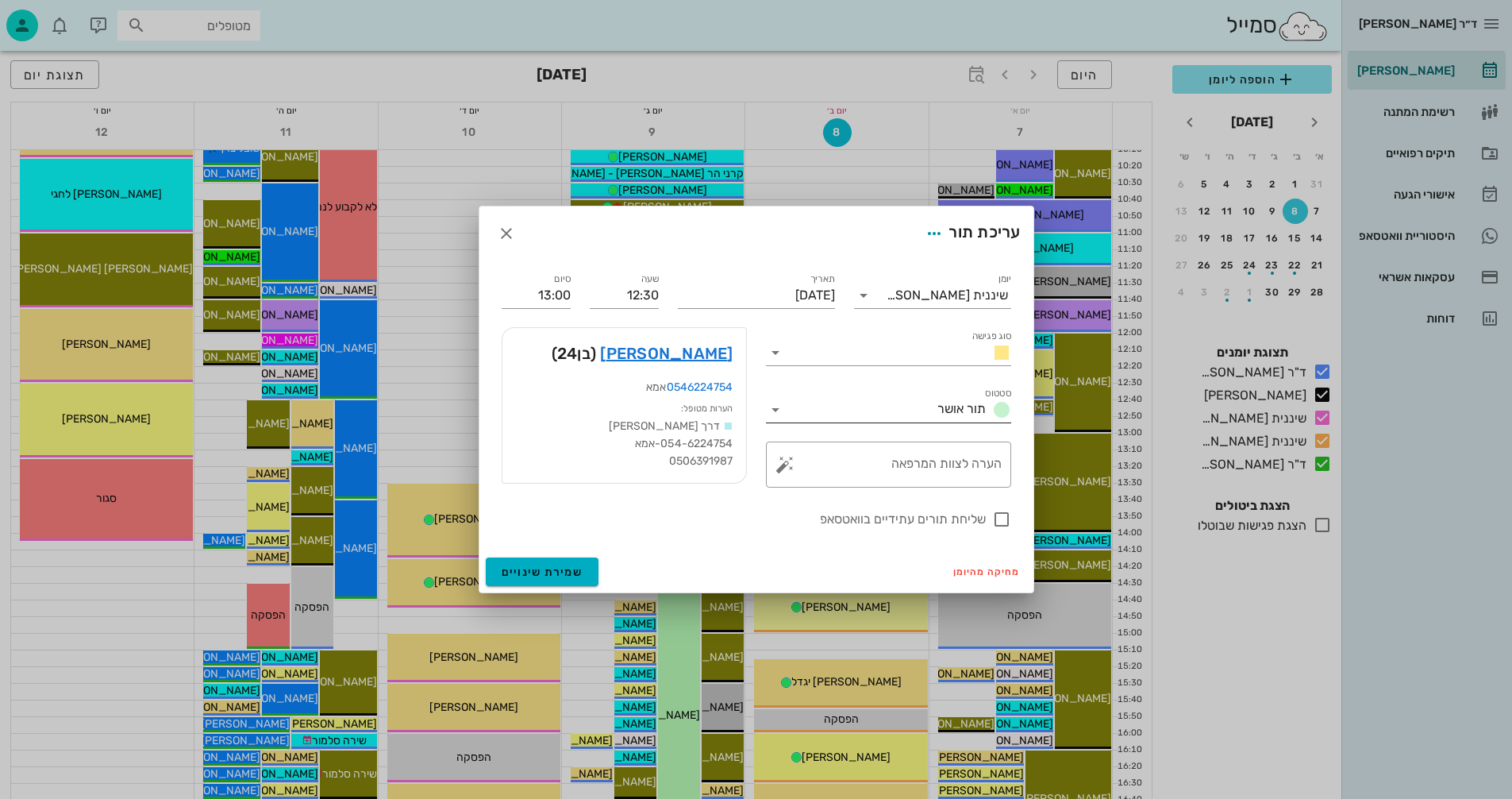
click at [772, 407] on icon at bounding box center [775, 410] width 19 height 19
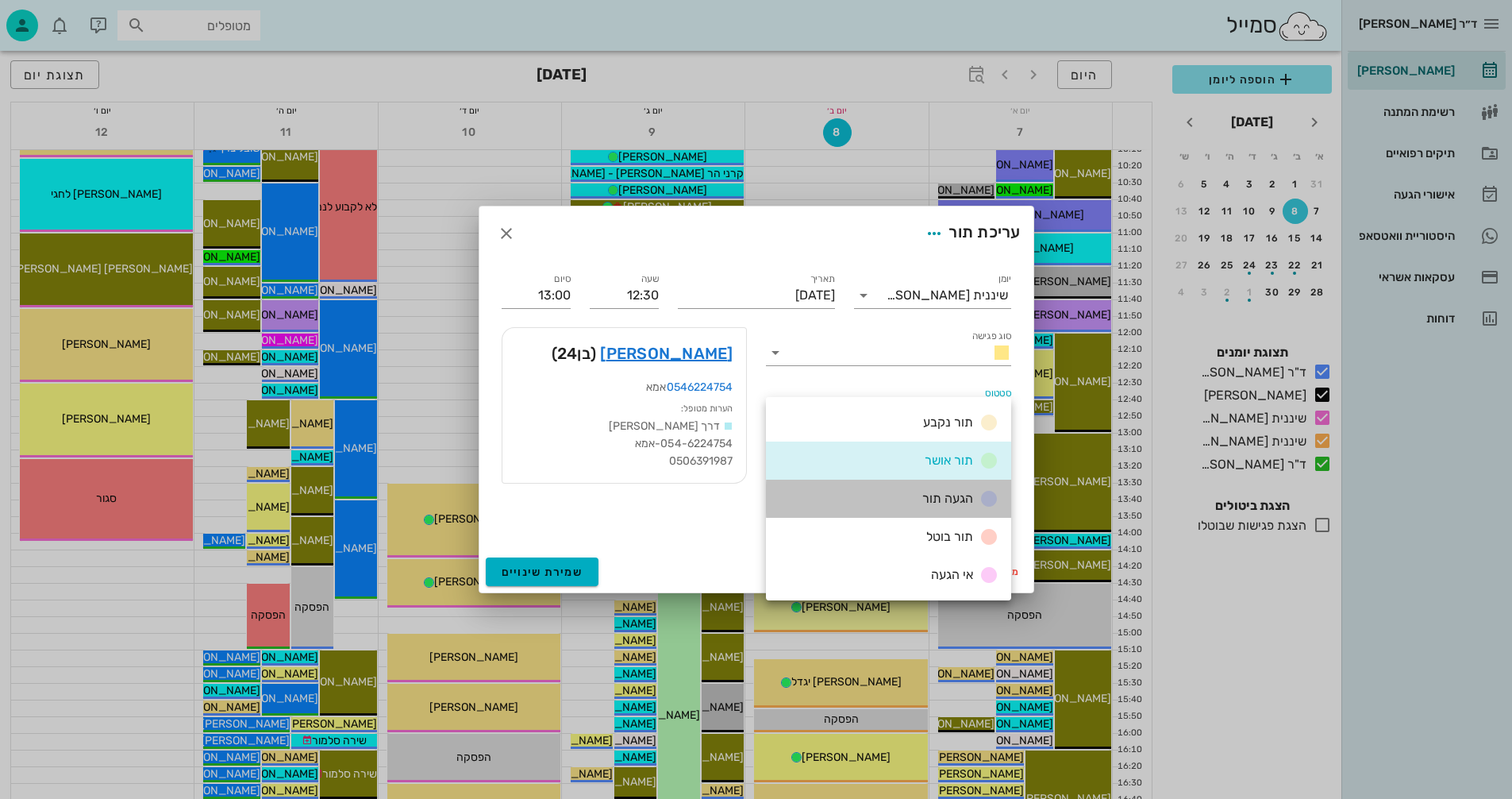
click at [941, 494] on span "הגעה תור" at bounding box center [948, 498] width 51 height 15
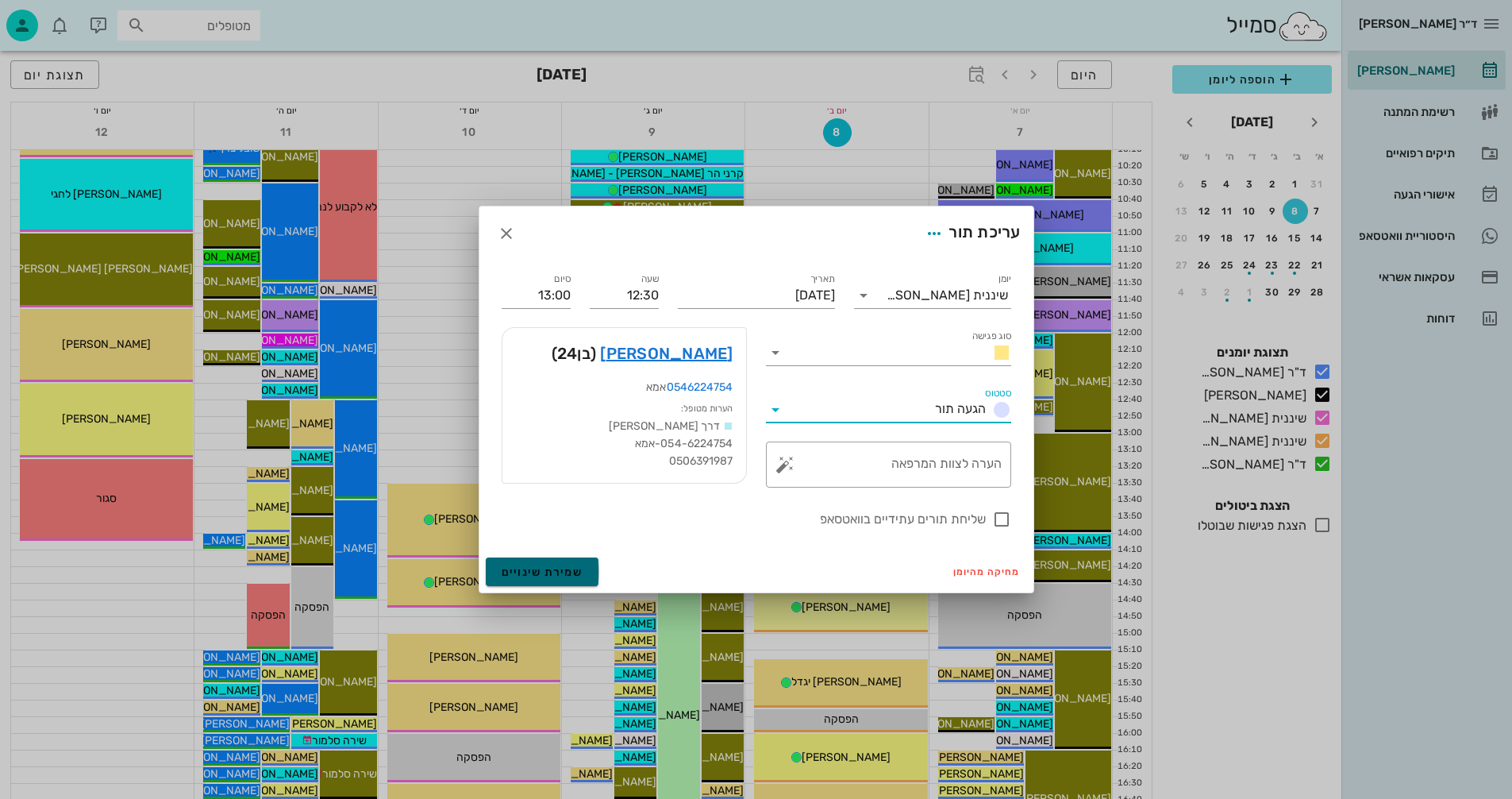
click at [514, 564] on button "שמירת שינויים" at bounding box center [542, 572] width 114 height 28
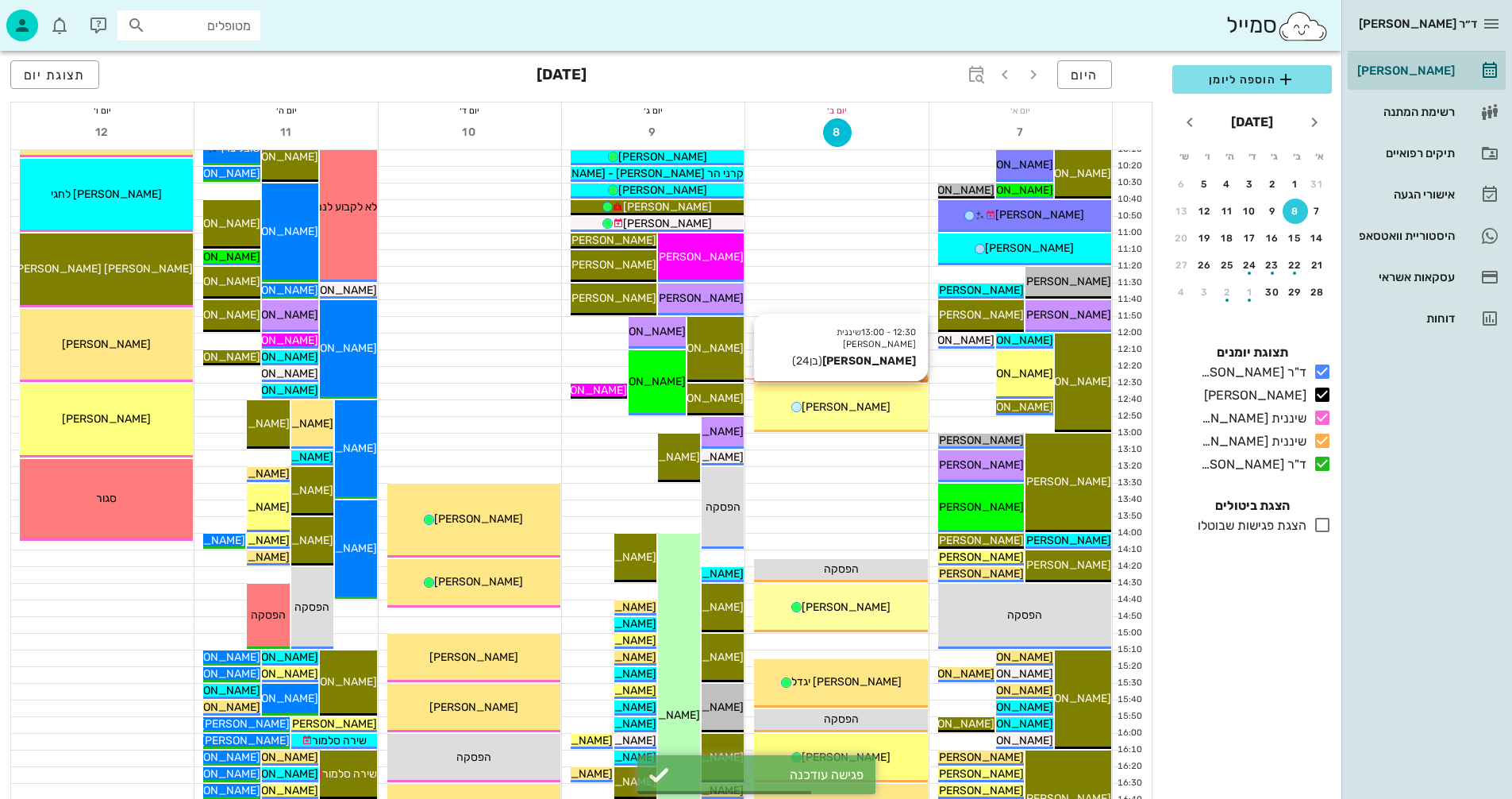
click at [869, 407] on div "[PERSON_NAME]" at bounding box center [841, 407] width 173 height 17
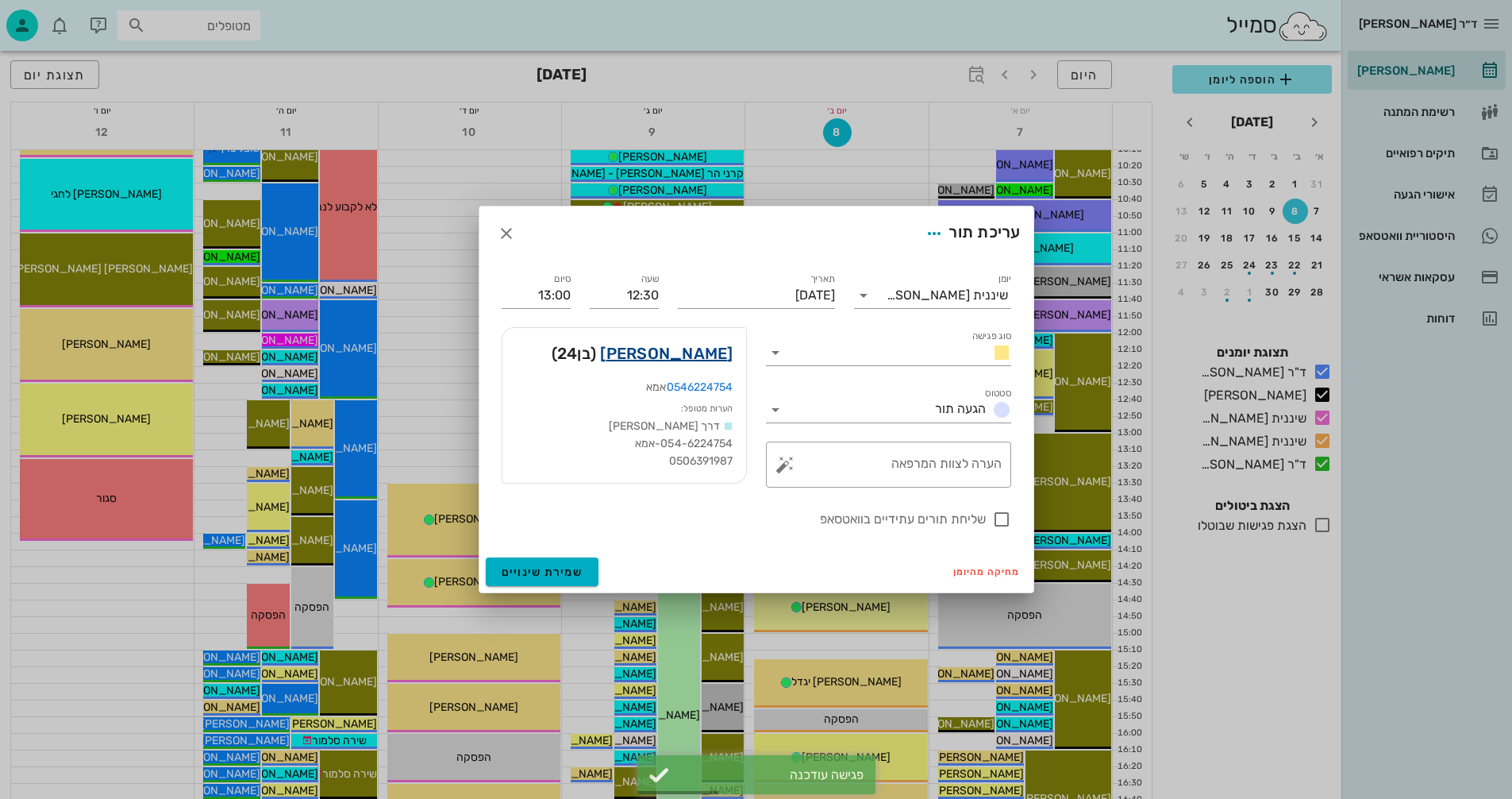
click at [698, 355] on link "[PERSON_NAME]" at bounding box center [666, 352] width 132 height 25
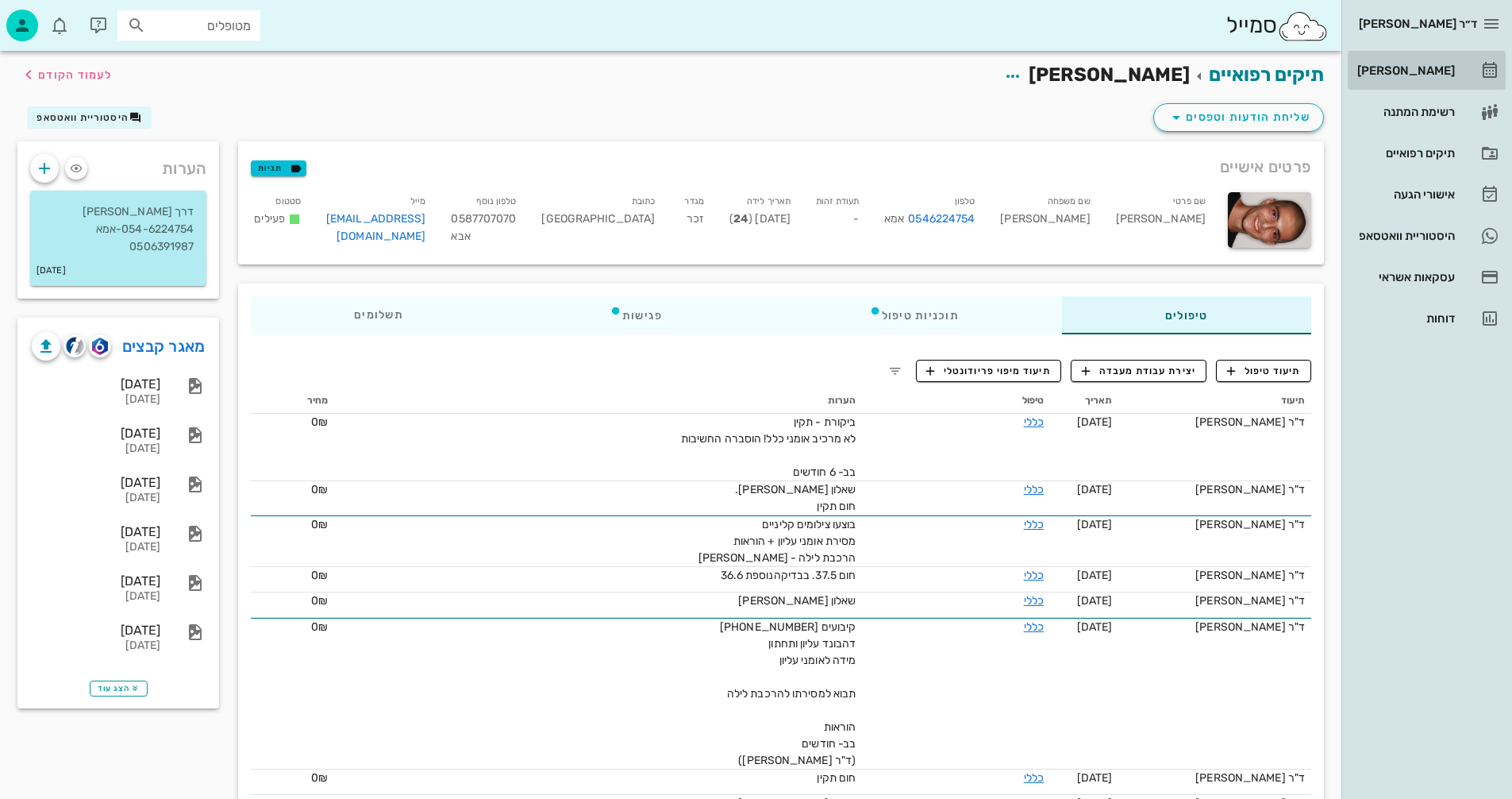
click at [1410, 69] on div "[PERSON_NAME]" at bounding box center [1404, 70] width 101 height 13
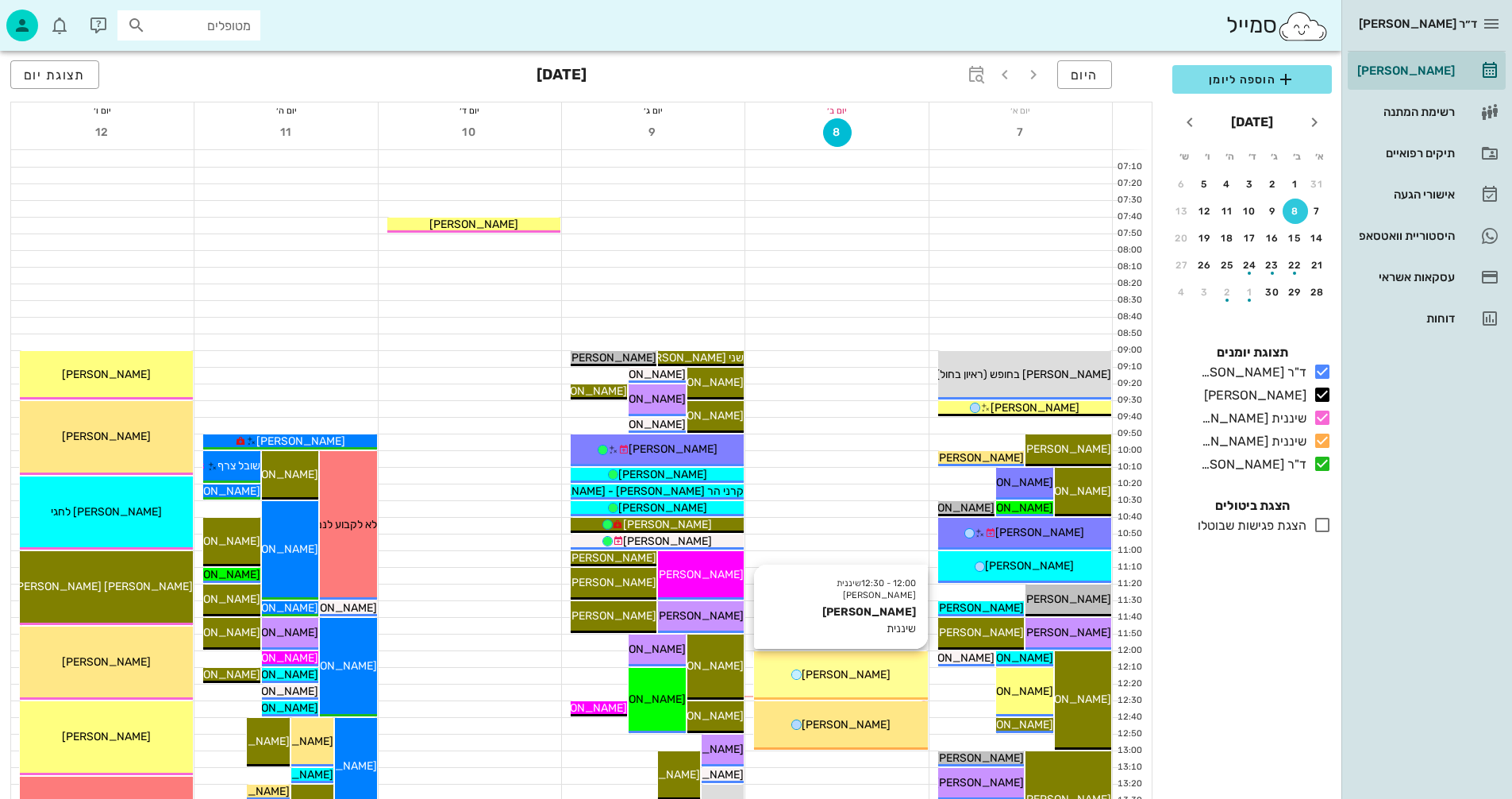
click at [802, 674] on icon at bounding box center [796, 674] width 10 height 10
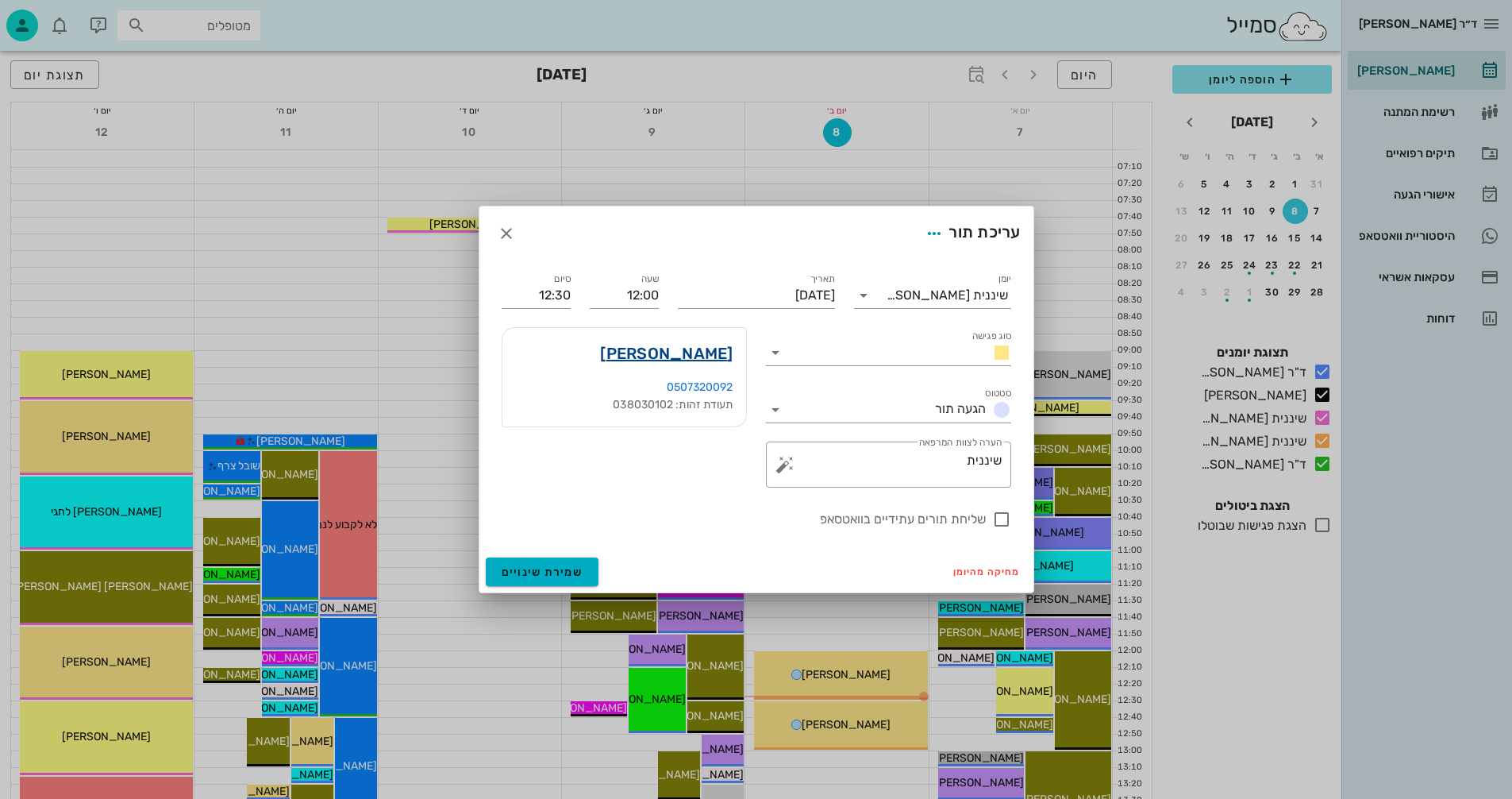
click at [712, 355] on link "רון כץ" at bounding box center [666, 352] width 132 height 25
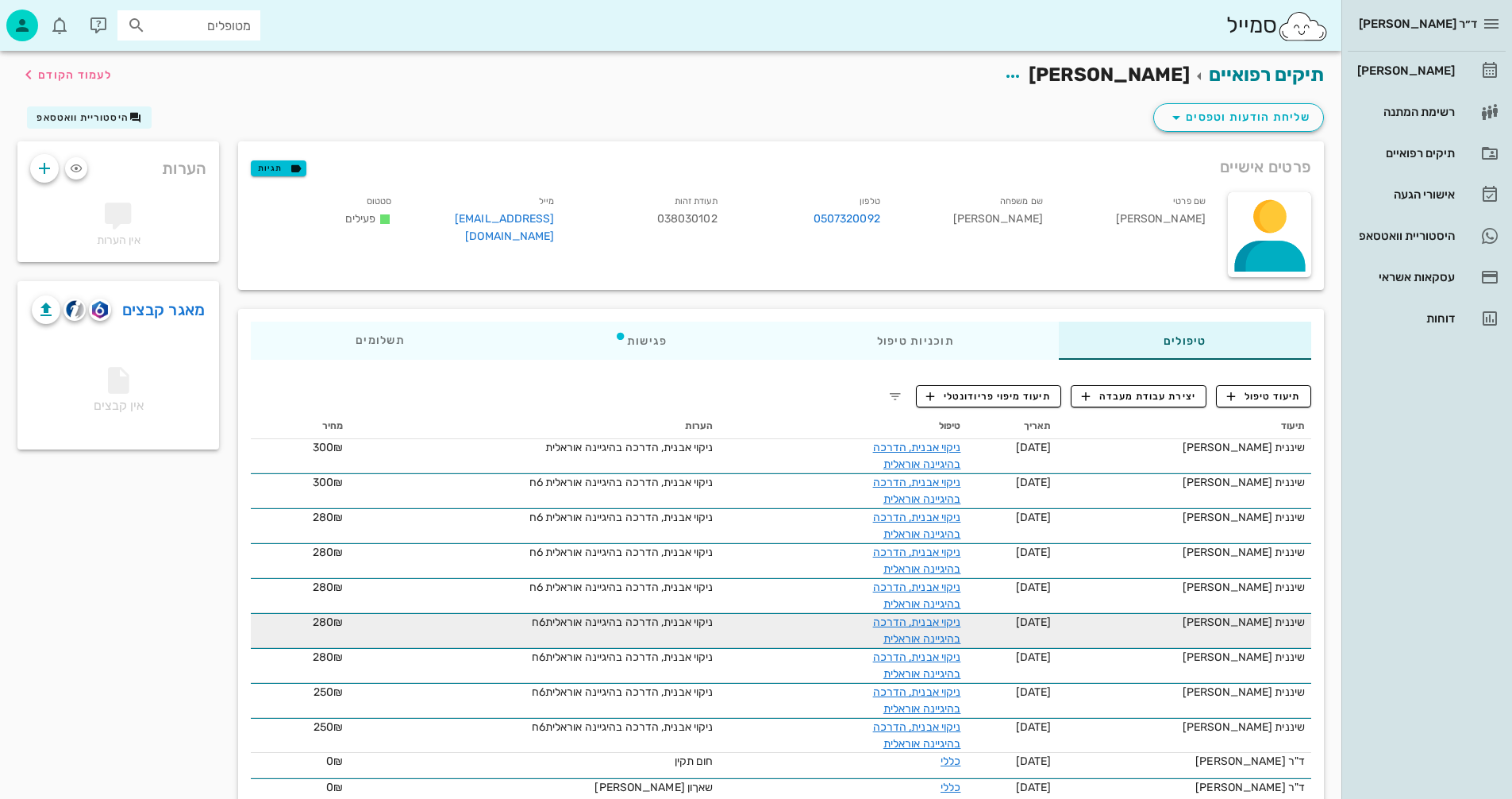
scroll to position [43, 0]
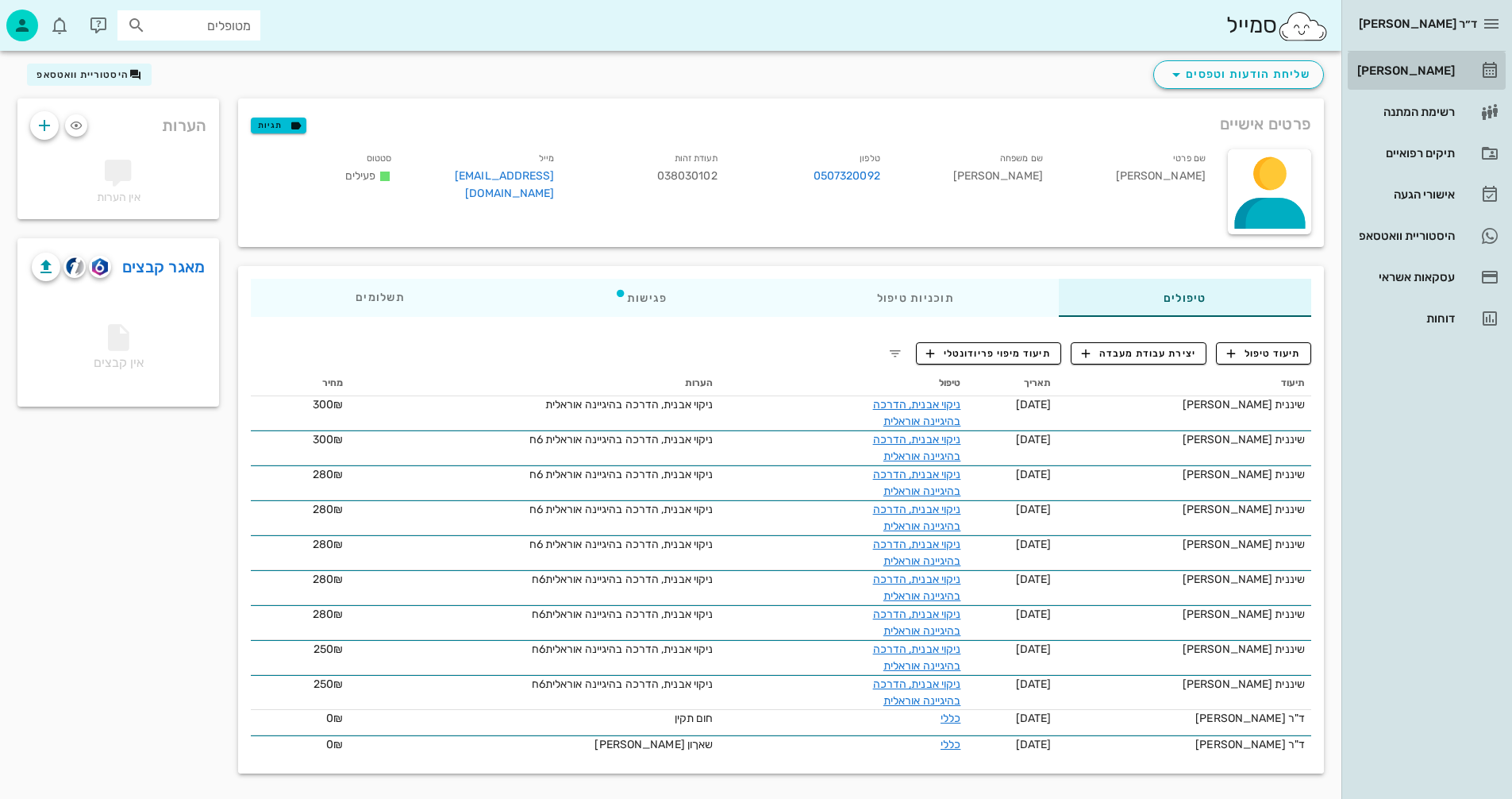
click at [1408, 67] on div "[PERSON_NAME]" at bounding box center [1404, 70] width 101 height 13
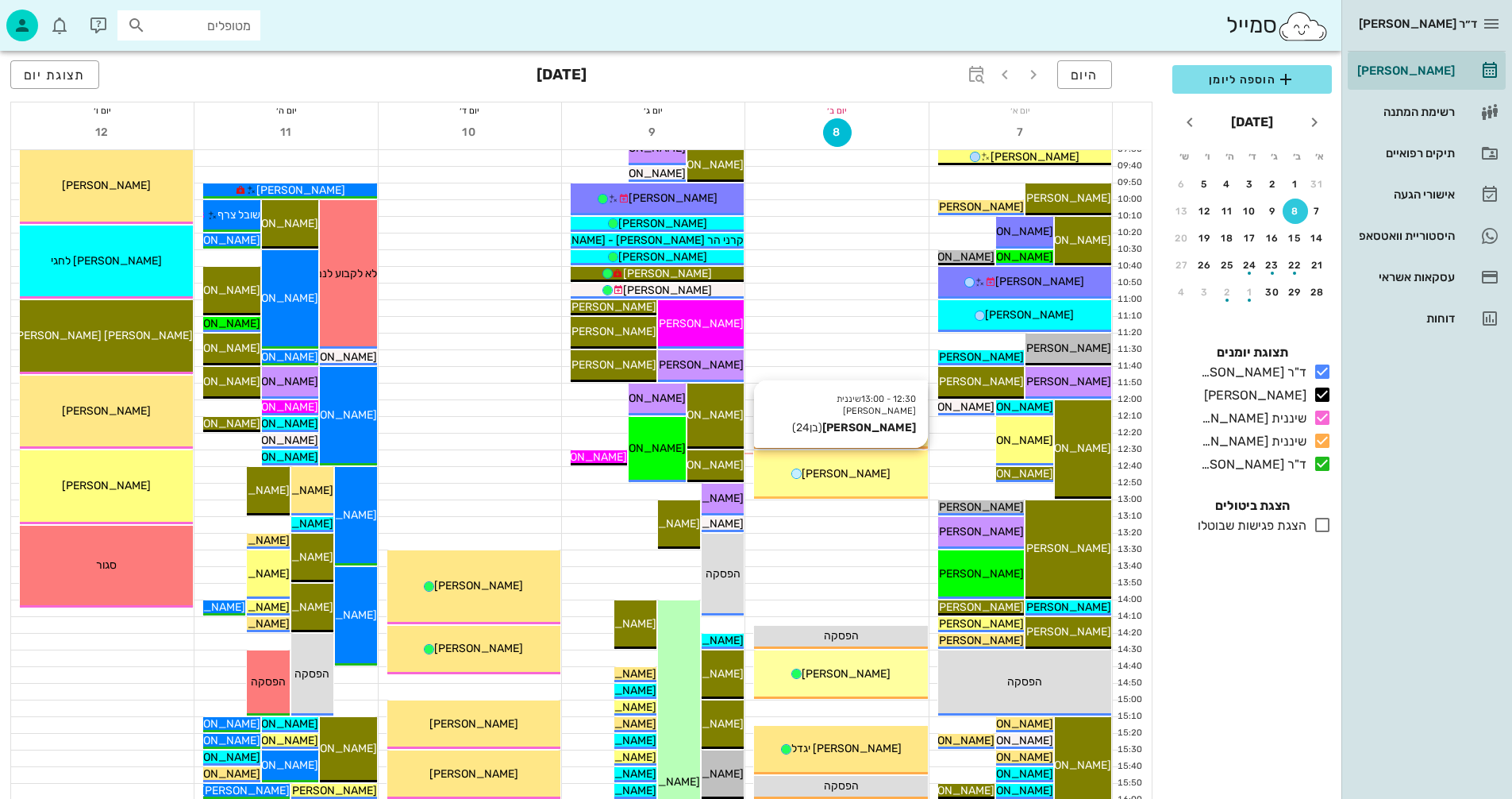
scroll to position [477, 0]
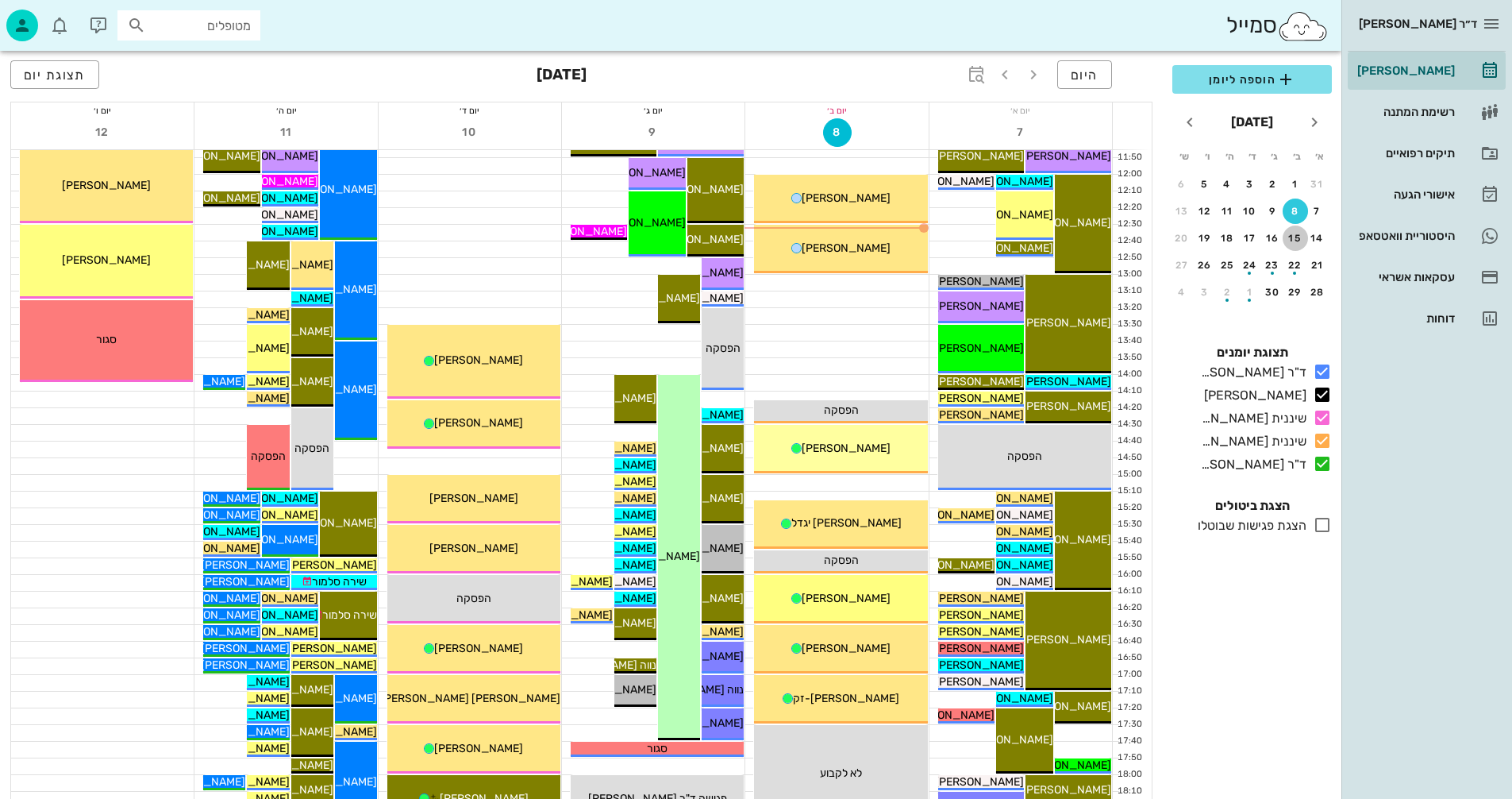
click at [1296, 237] on div "15" at bounding box center [1295, 239] width 25 height 11
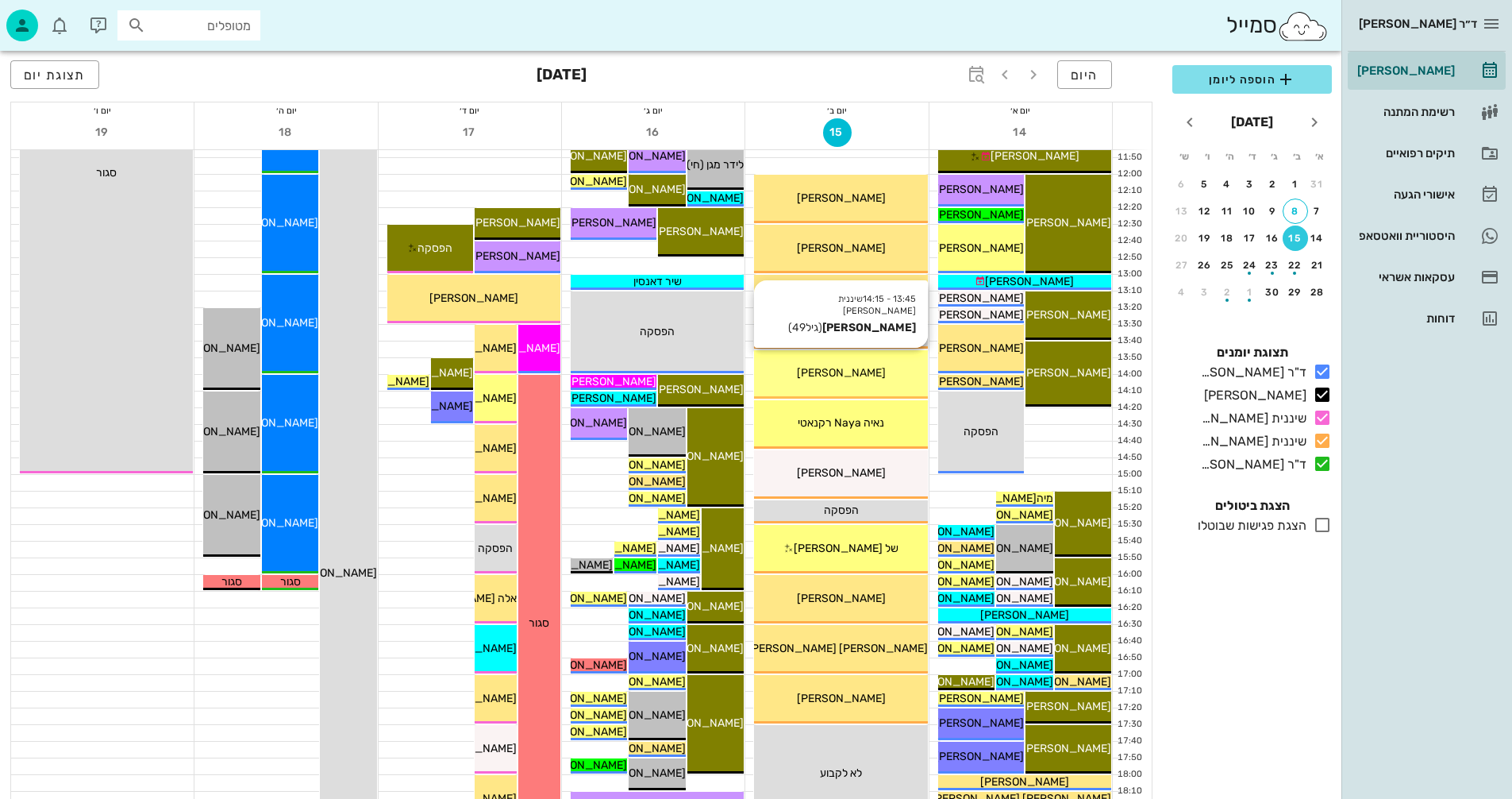
click at [813, 383] on div "13:45 - 14:15 שיננית טניה נטלי שחר (גיל 49 ) נטלי שחר" at bounding box center [841, 375] width 173 height 49
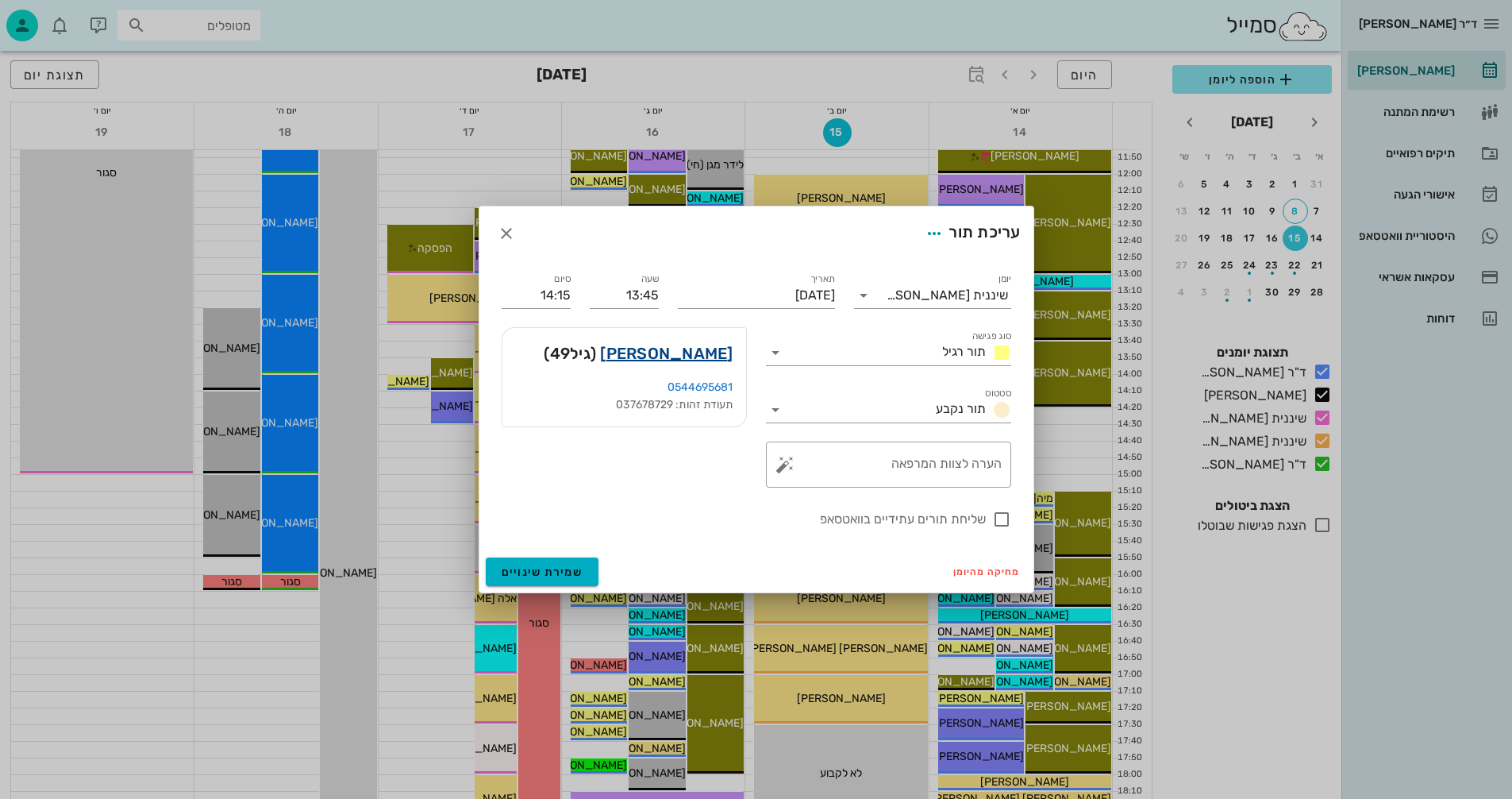
click at [690, 352] on link "נטלי שחר" at bounding box center [666, 352] width 132 height 25
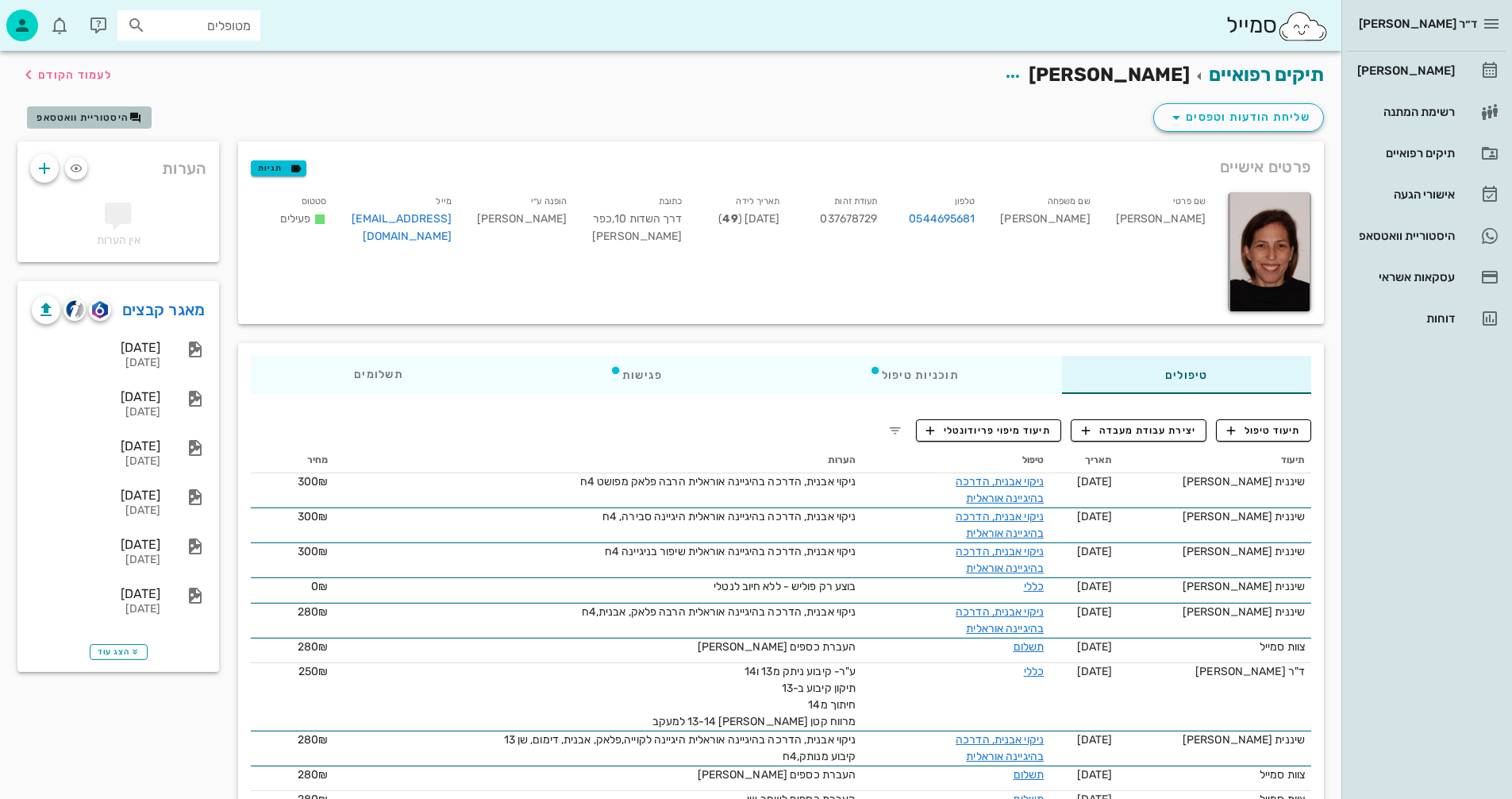
click at [89, 118] on span "היסטוריית וואטסאפ" at bounding box center [83, 118] width 92 height 11
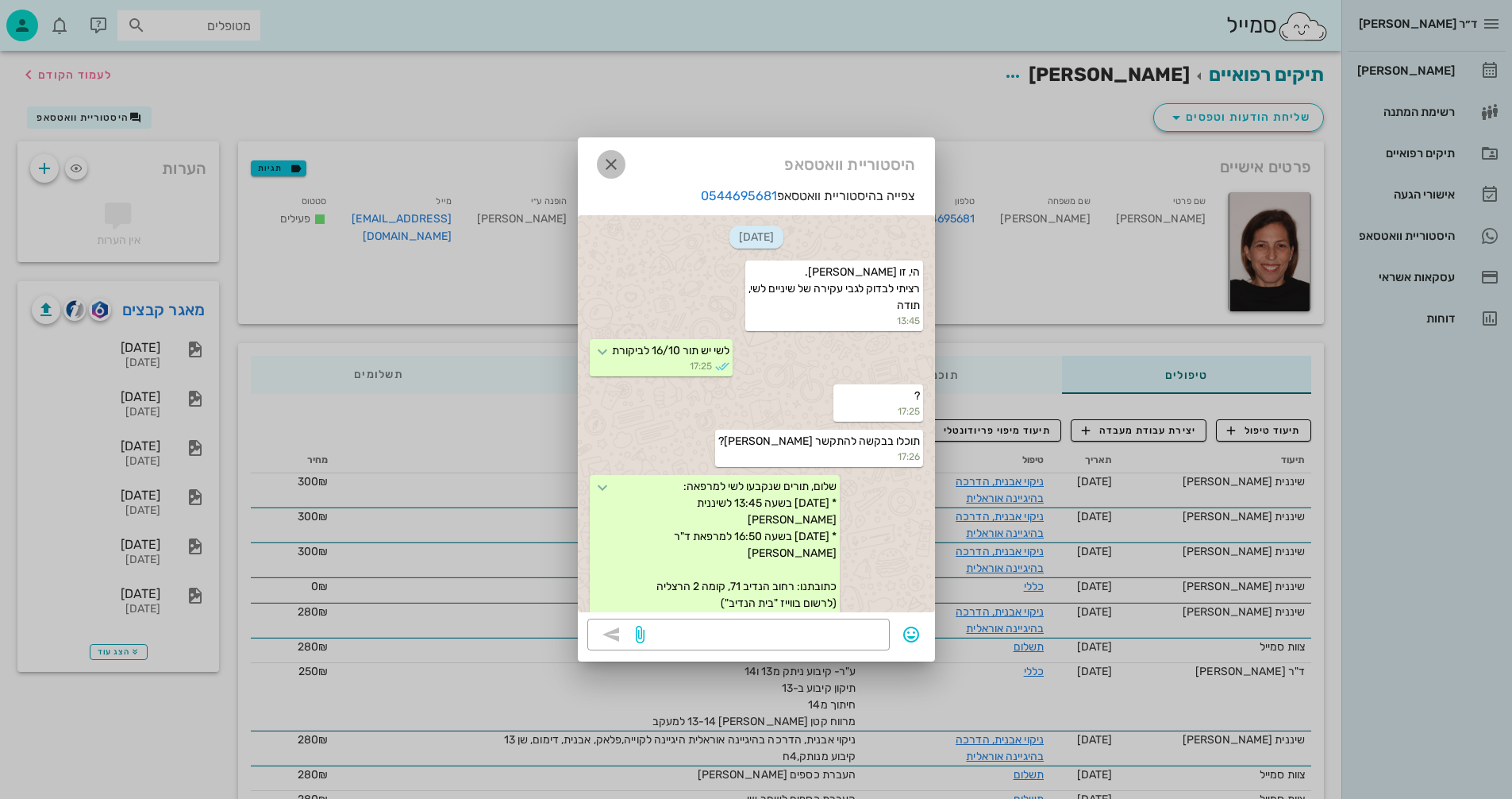
click at [606, 156] on icon "button" at bounding box center [611, 164] width 19 height 19
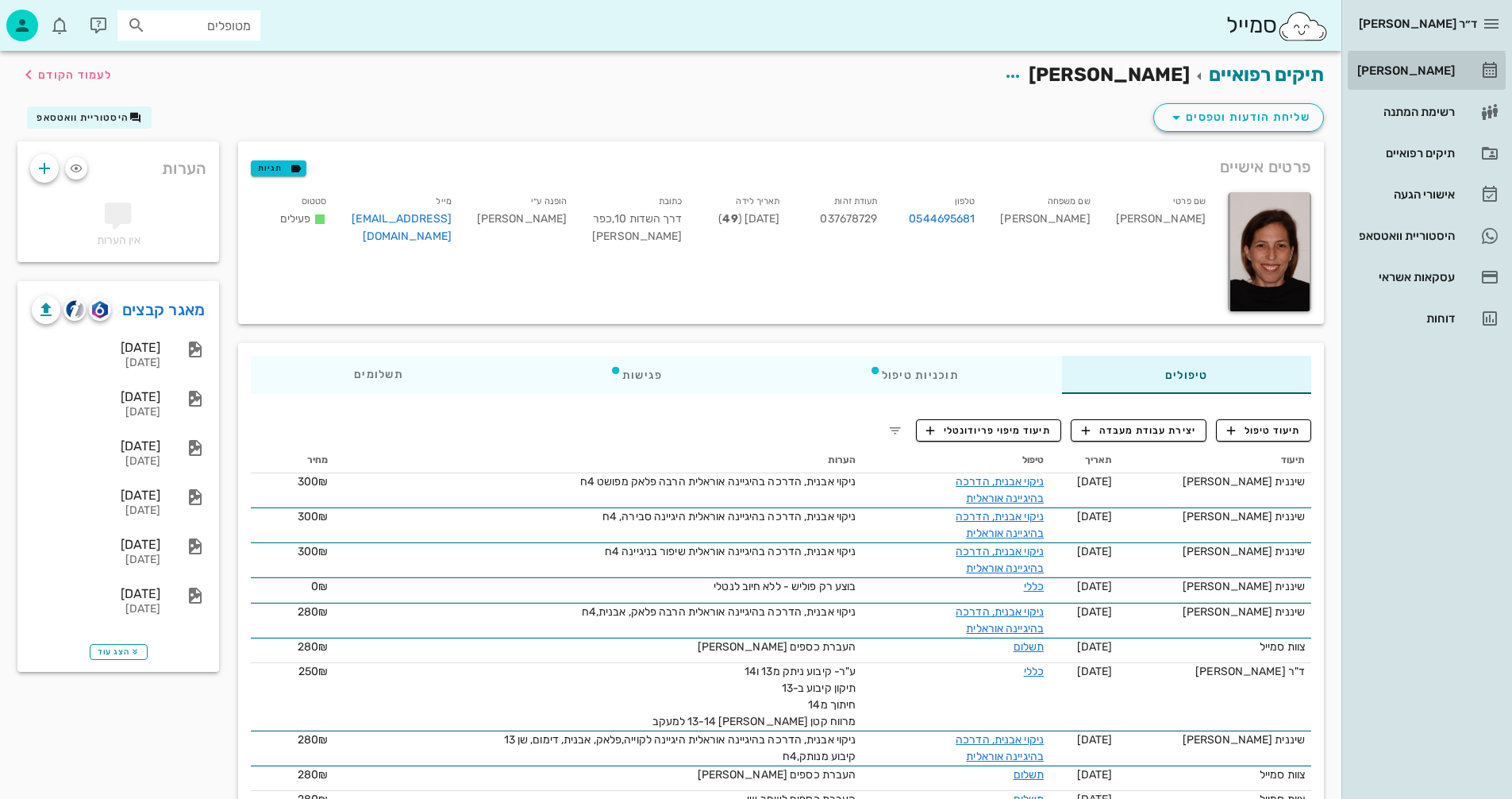
click at [1402, 70] on div "[PERSON_NAME]" at bounding box center [1404, 70] width 101 height 13
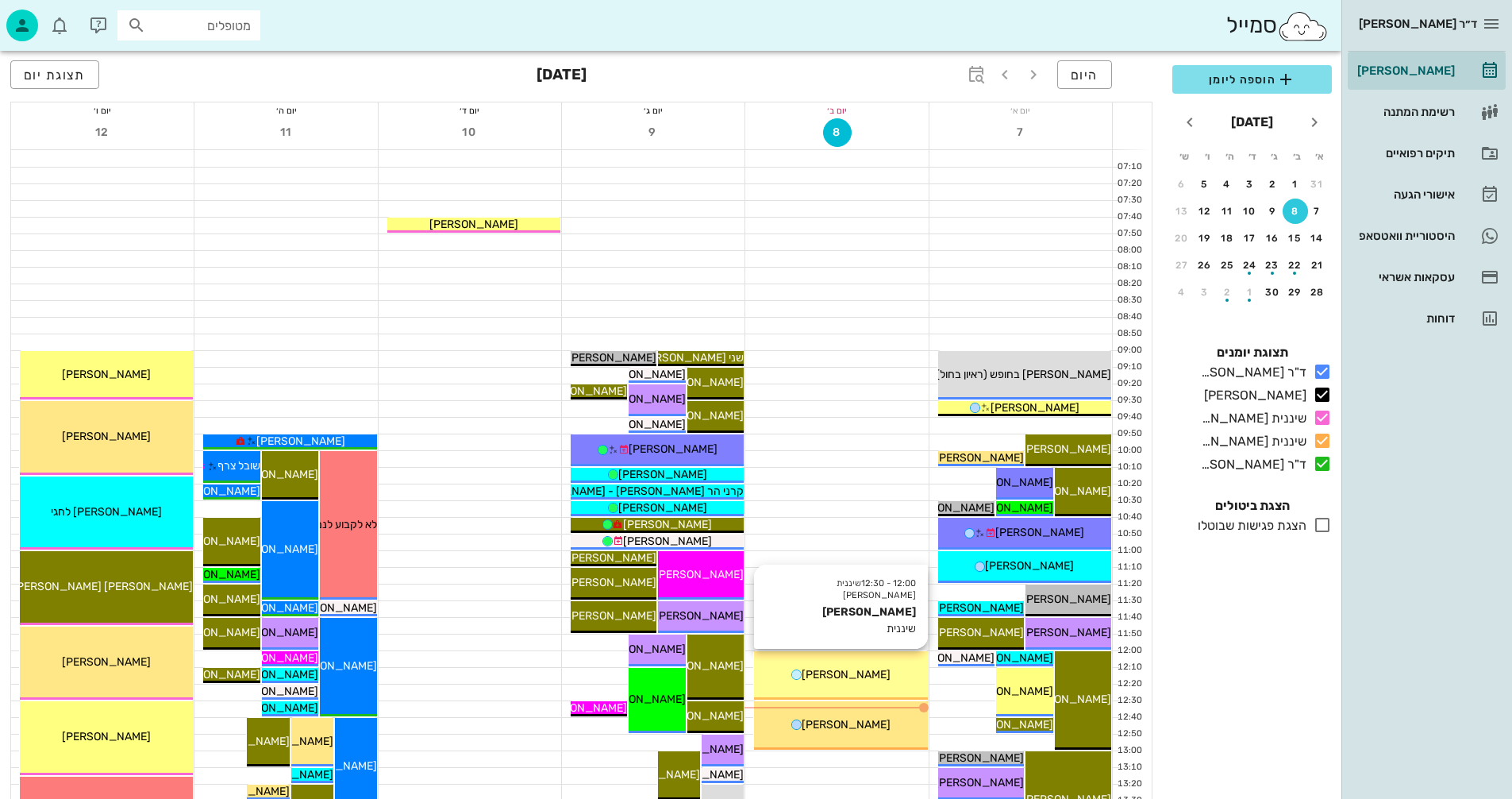
click at [876, 681] on div "[PERSON_NAME]" at bounding box center [841, 675] width 173 height 17
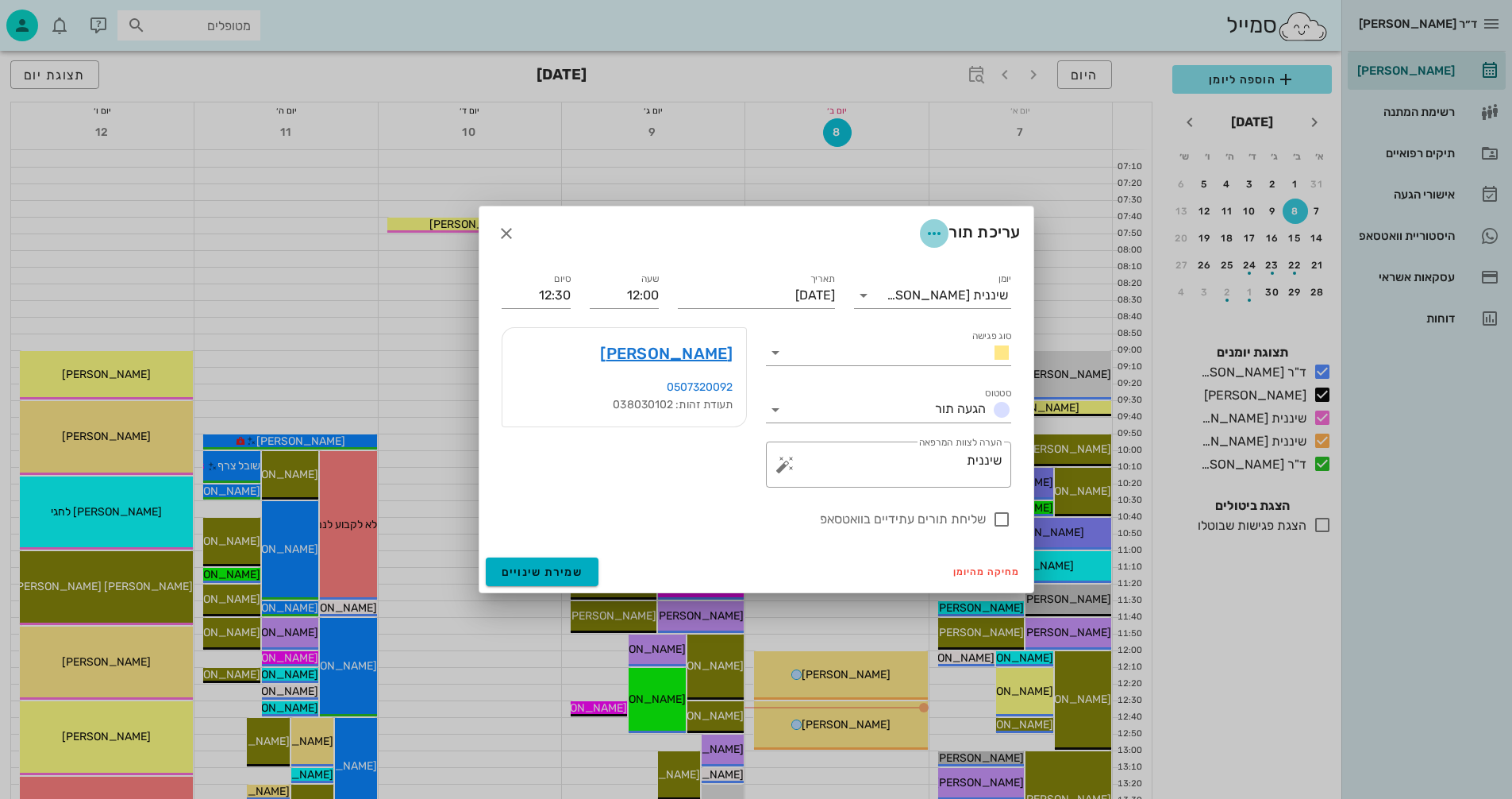
click at [928, 238] on icon "button" at bounding box center [934, 233] width 19 height 19
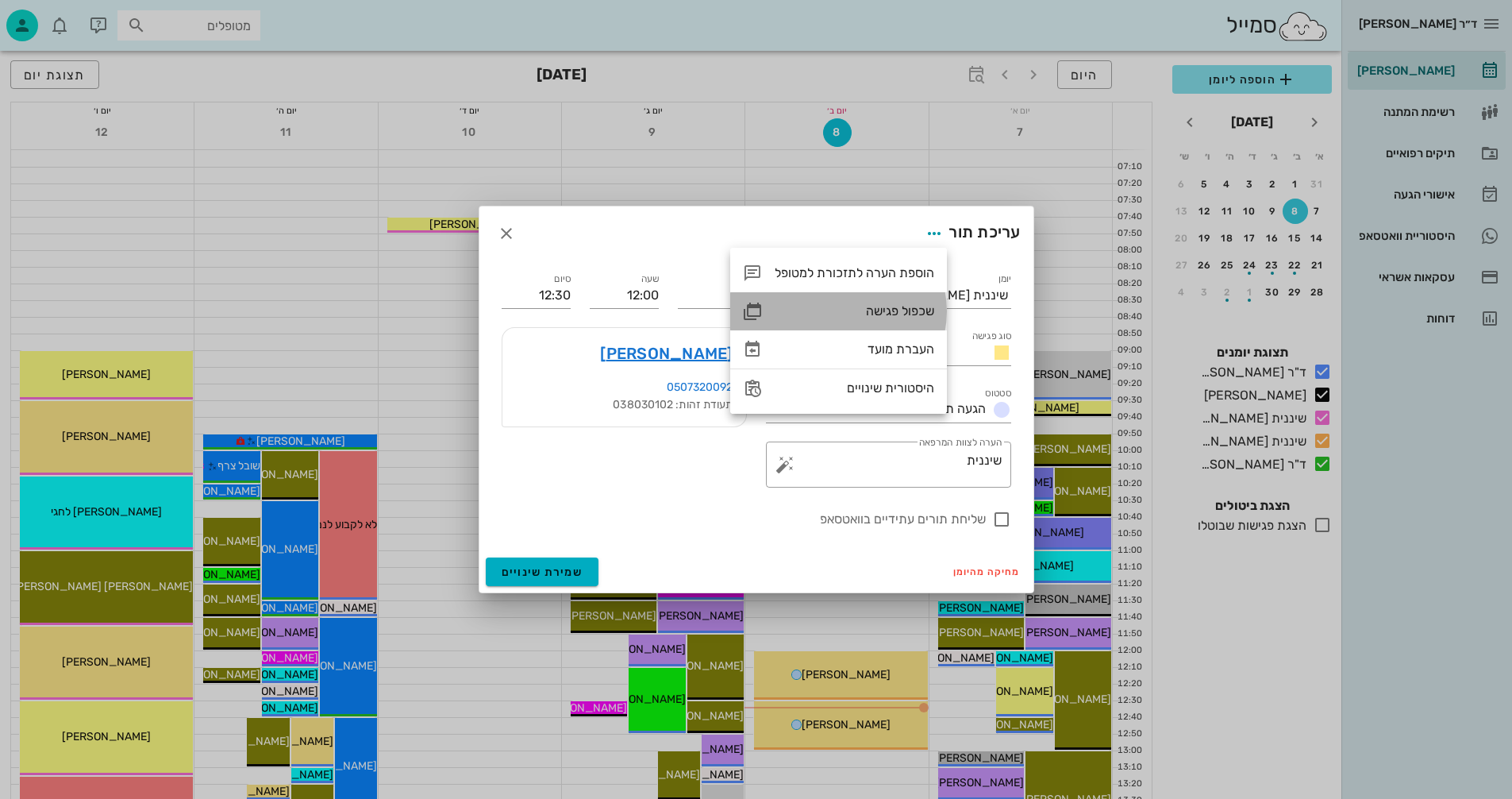
click at [902, 311] on div "שכפול פגישה" at bounding box center [855, 311] width 160 height 15
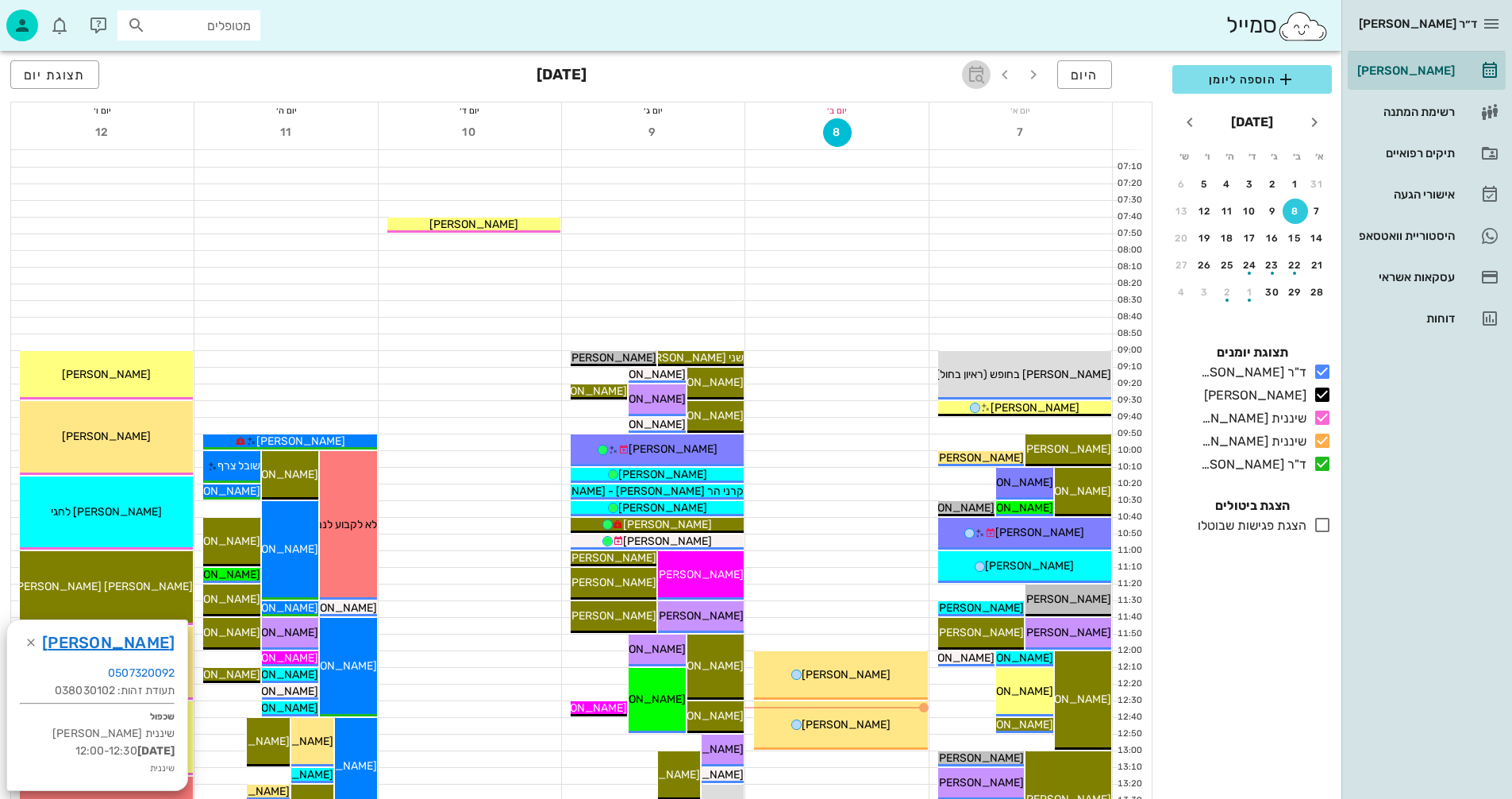
click at [976, 73] on icon "button" at bounding box center [976, 74] width 19 height 19
click at [952, 121] on input "text" at bounding box center [959, 118] width 19 height 25
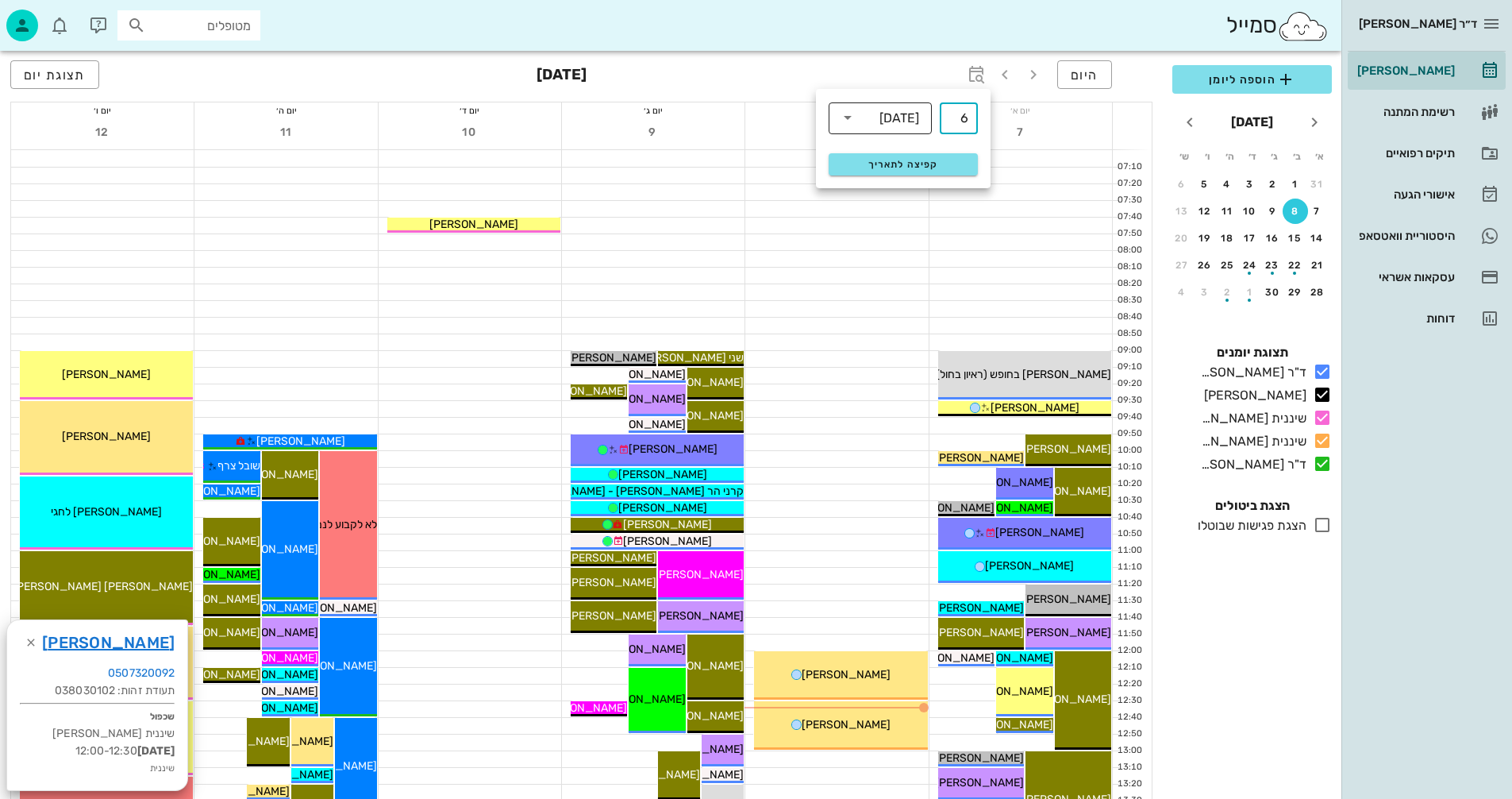
type input "6"
click at [906, 120] on div "שבועות" at bounding box center [899, 118] width 39 height 14
click at [893, 191] on div "חודשים" at bounding box center [881, 188] width 78 height 13
click at [893, 162] on span "קפיצה לתאריך" at bounding box center [903, 164] width 130 height 11
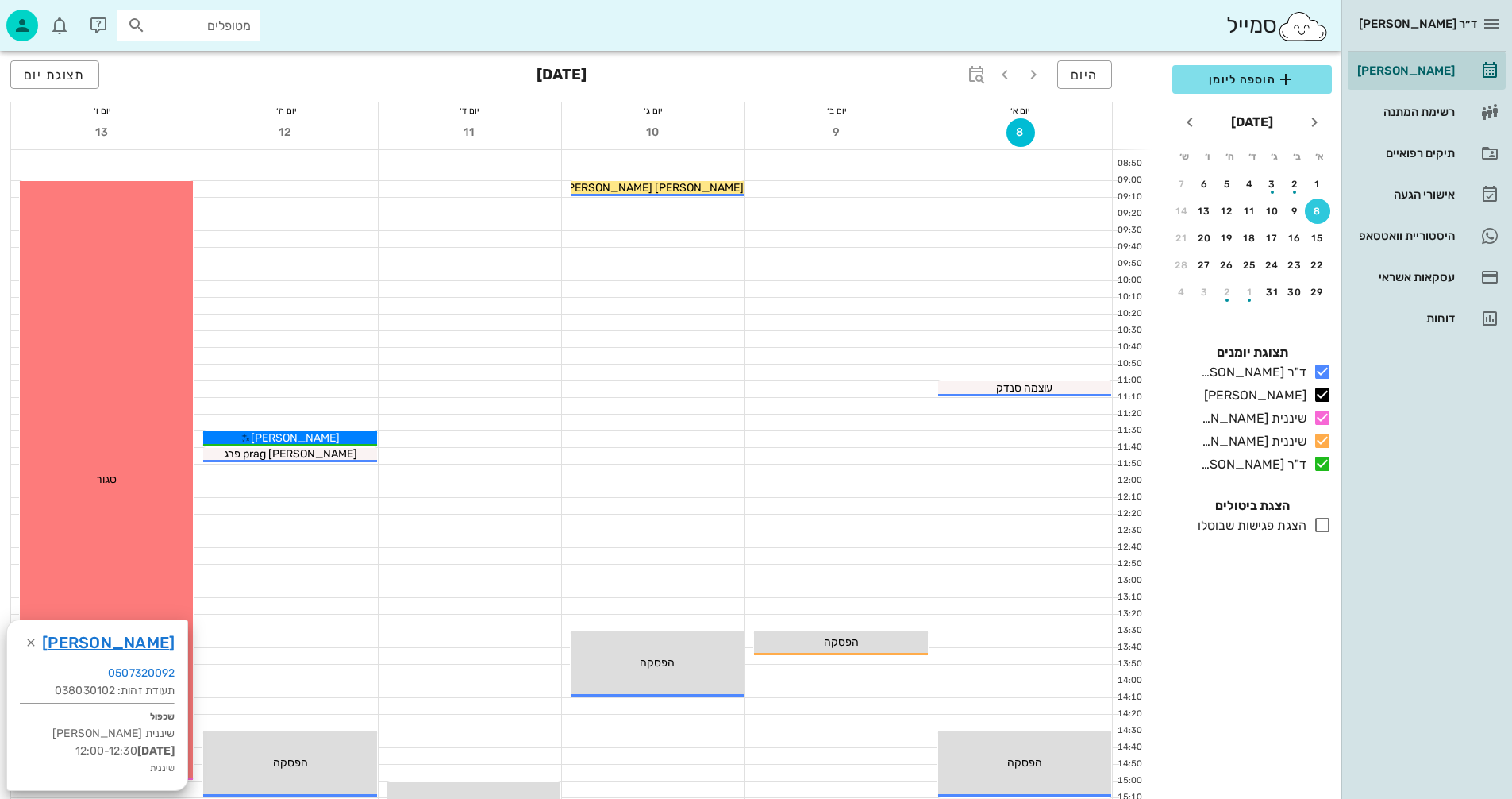
scroll to position [159, 0]
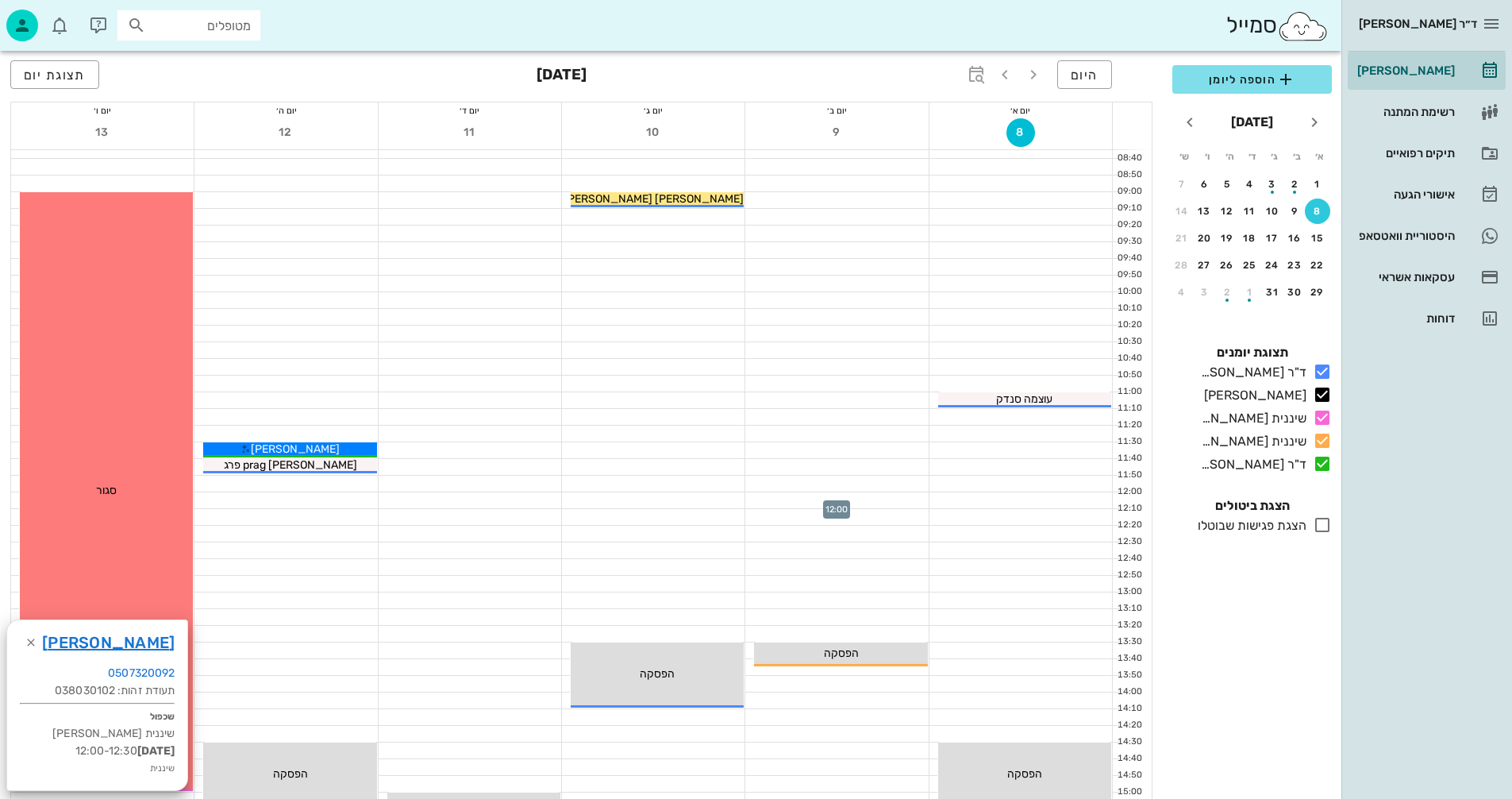
click at [778, 495] on div at bounding box center [836, 500] width 182 height 16
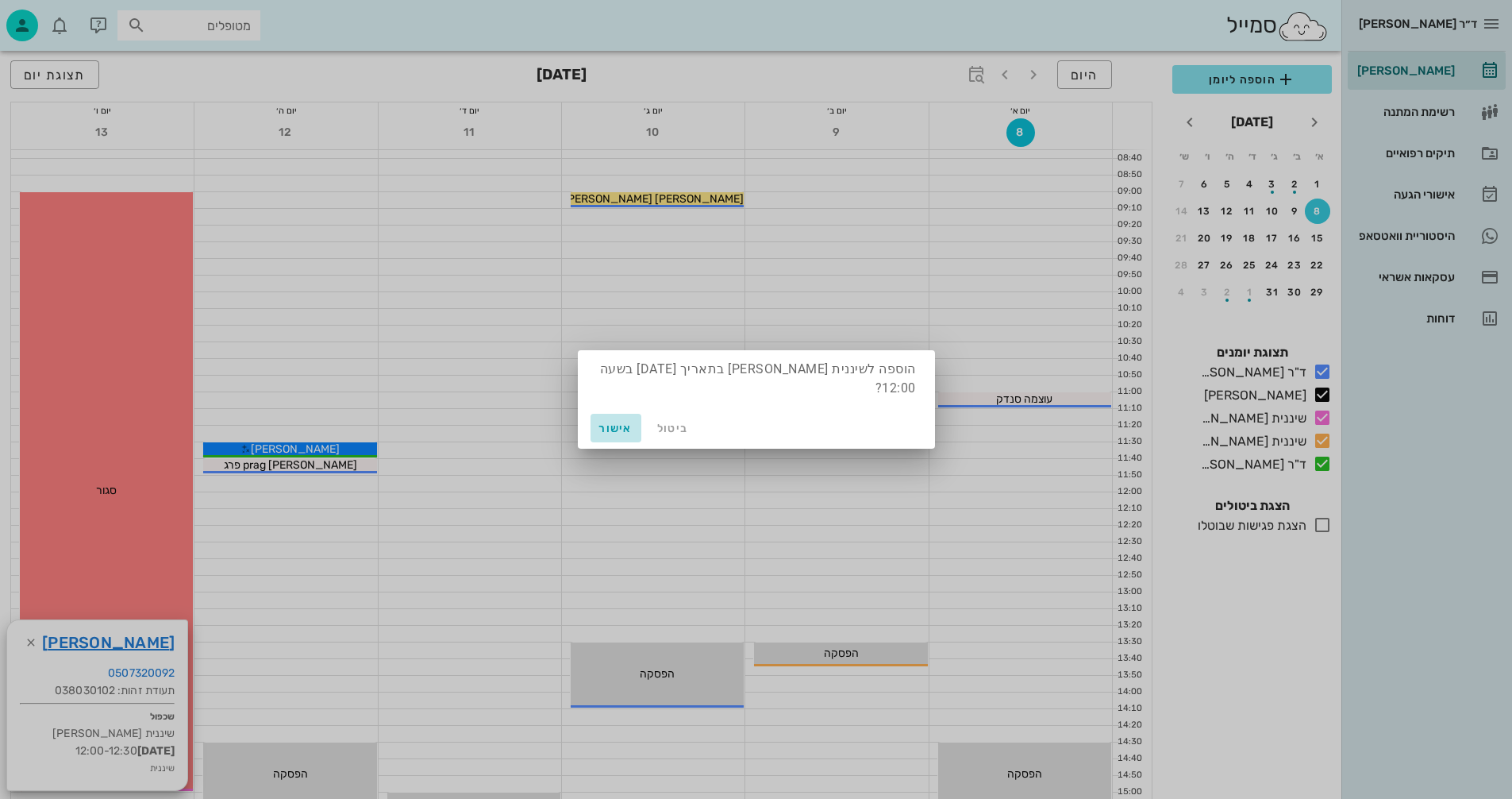
click at [606, 422] on span "אישור" at bounding box center [616, 429] width 39 height 13
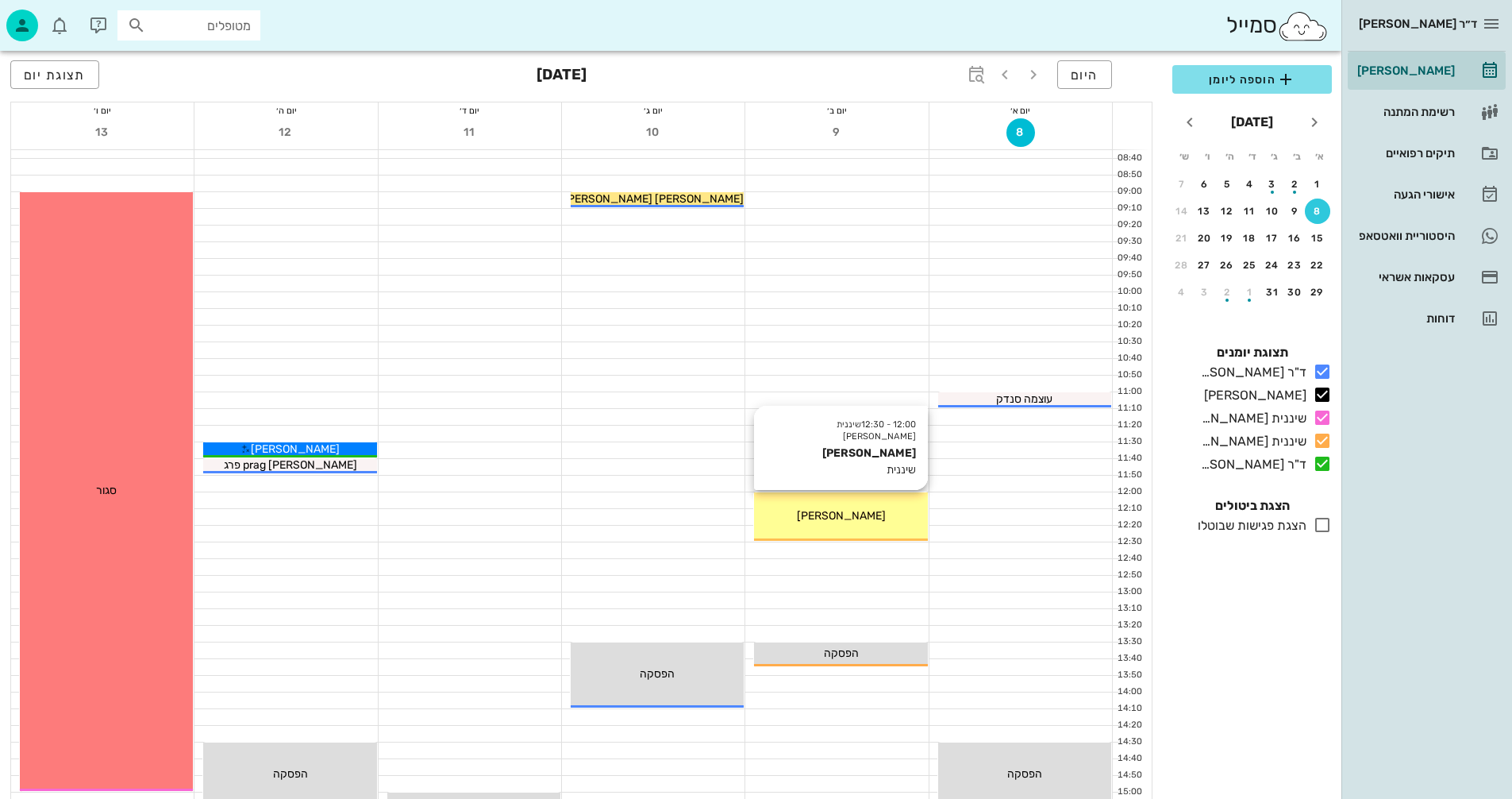
click at [851, 524] on div "[PERSON_NAME]" at bounding box center [841, 516] width 173 height 17
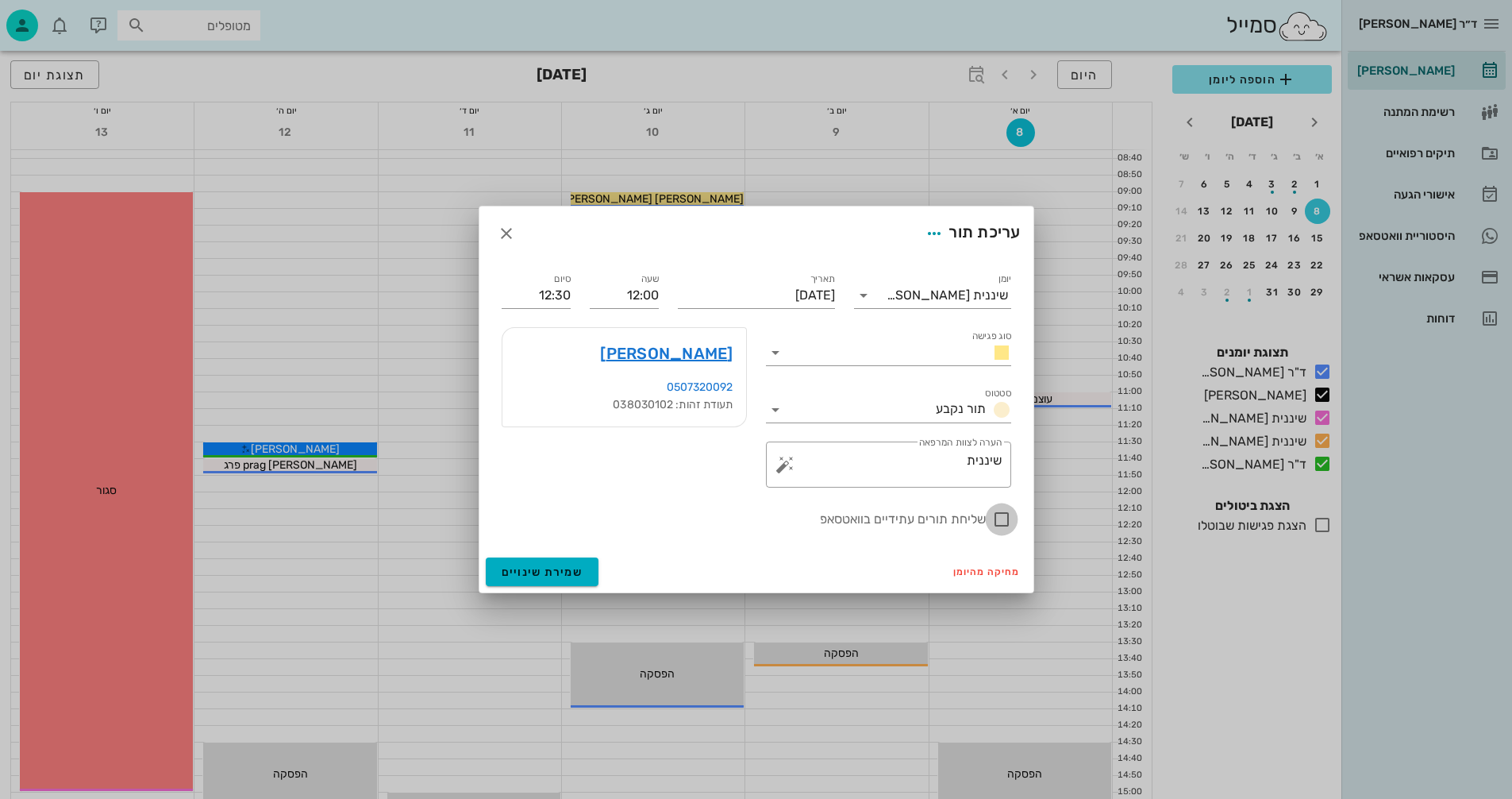
drag, startPoint x: 1004, startPoint y: 516, endPoint x: 839, endPoint y: 615, distance: 192.4
click at [997, 514] on div at bounding box center [1002, 519] width 27 height 27
checkbox input "true"
click at [513, 570] on span "שמירת שינויים" at bounding box center [542, 572] width 82 height 13
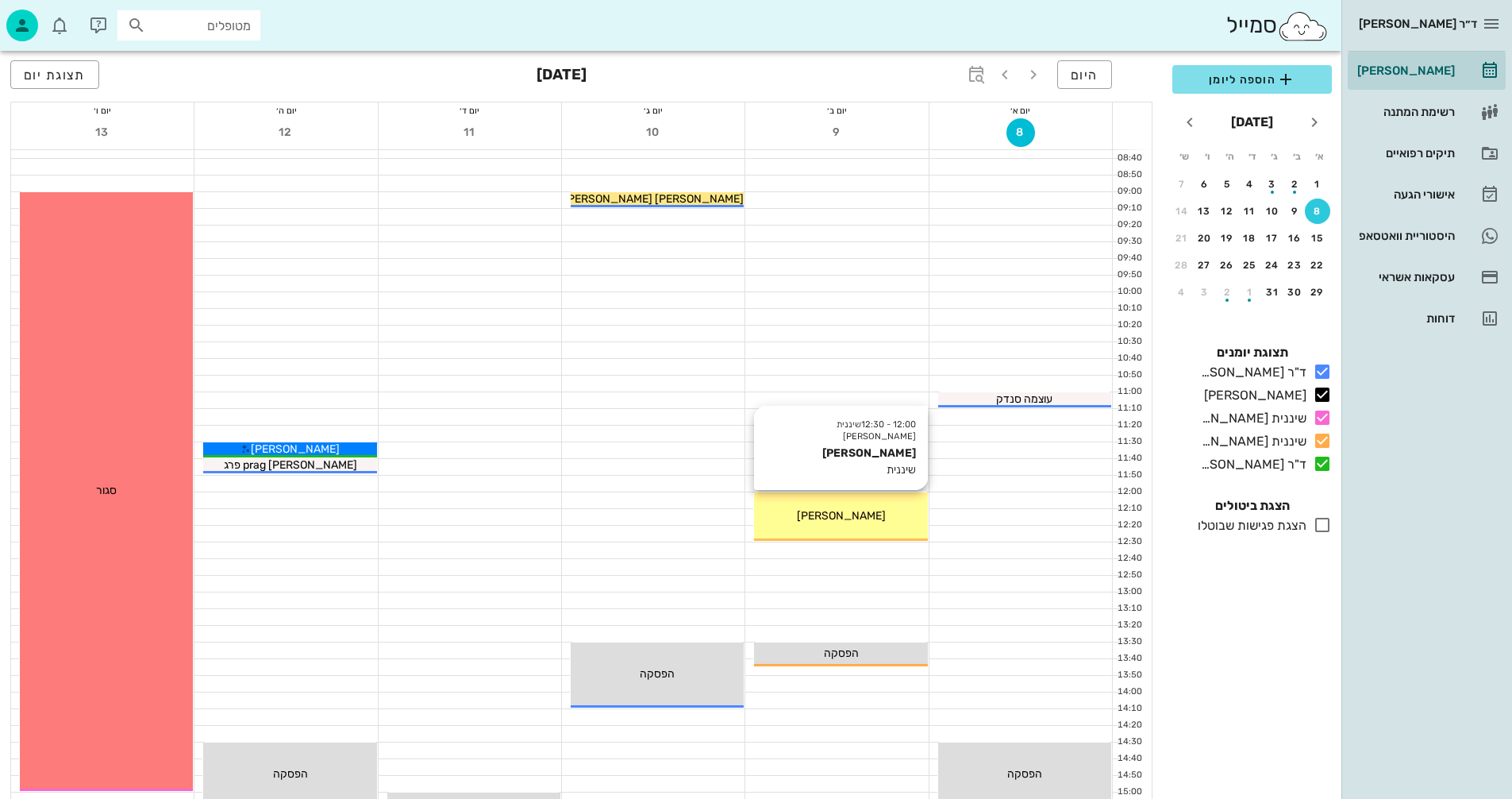
click at [834, 508] on div "[PERSON_NAME]" at bounding box center [841, 516] width 173 height 17
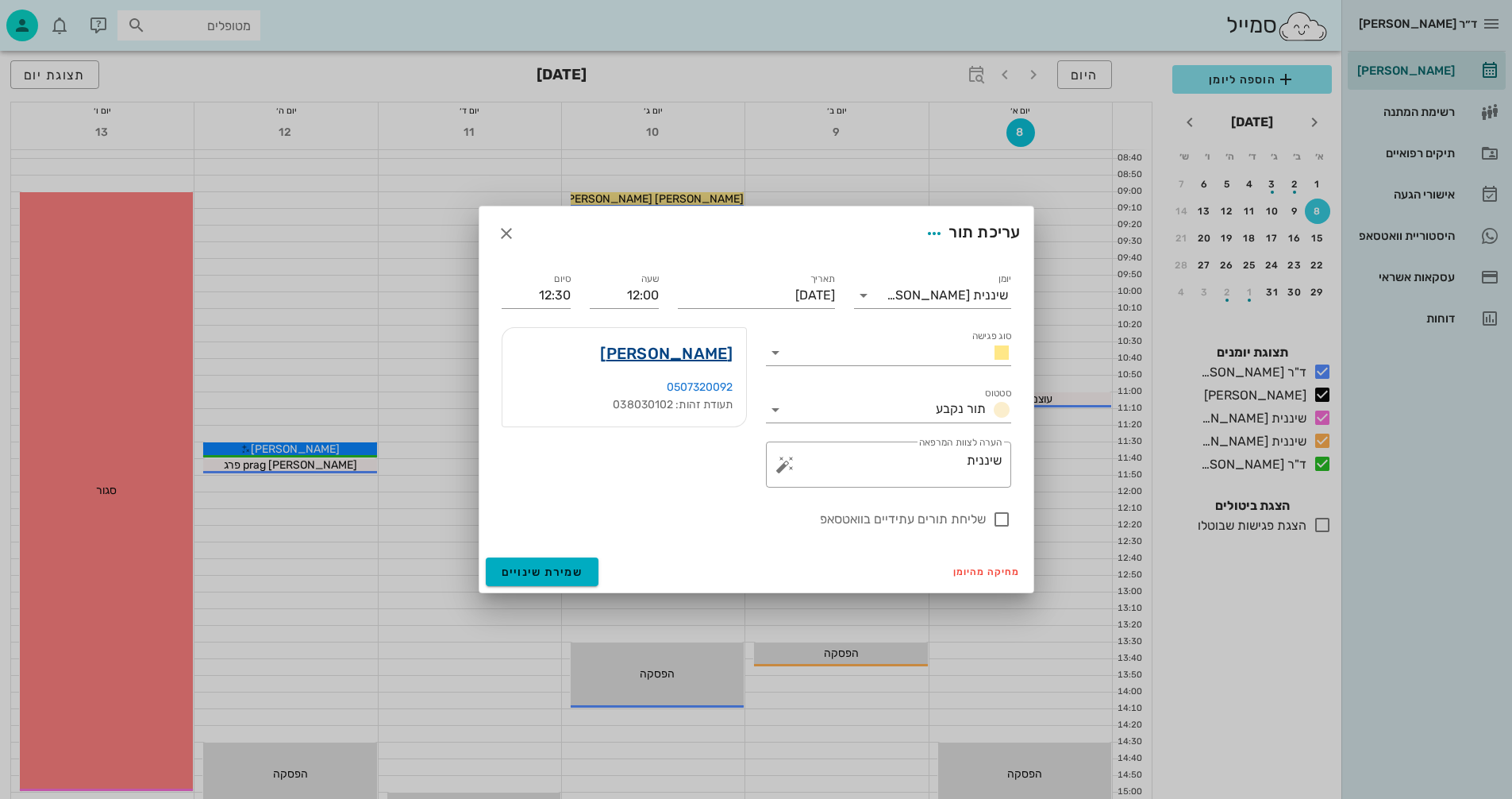
click at [706, 351] on link "רון כץ" at bounding box center [666, 352] width 132 height 25
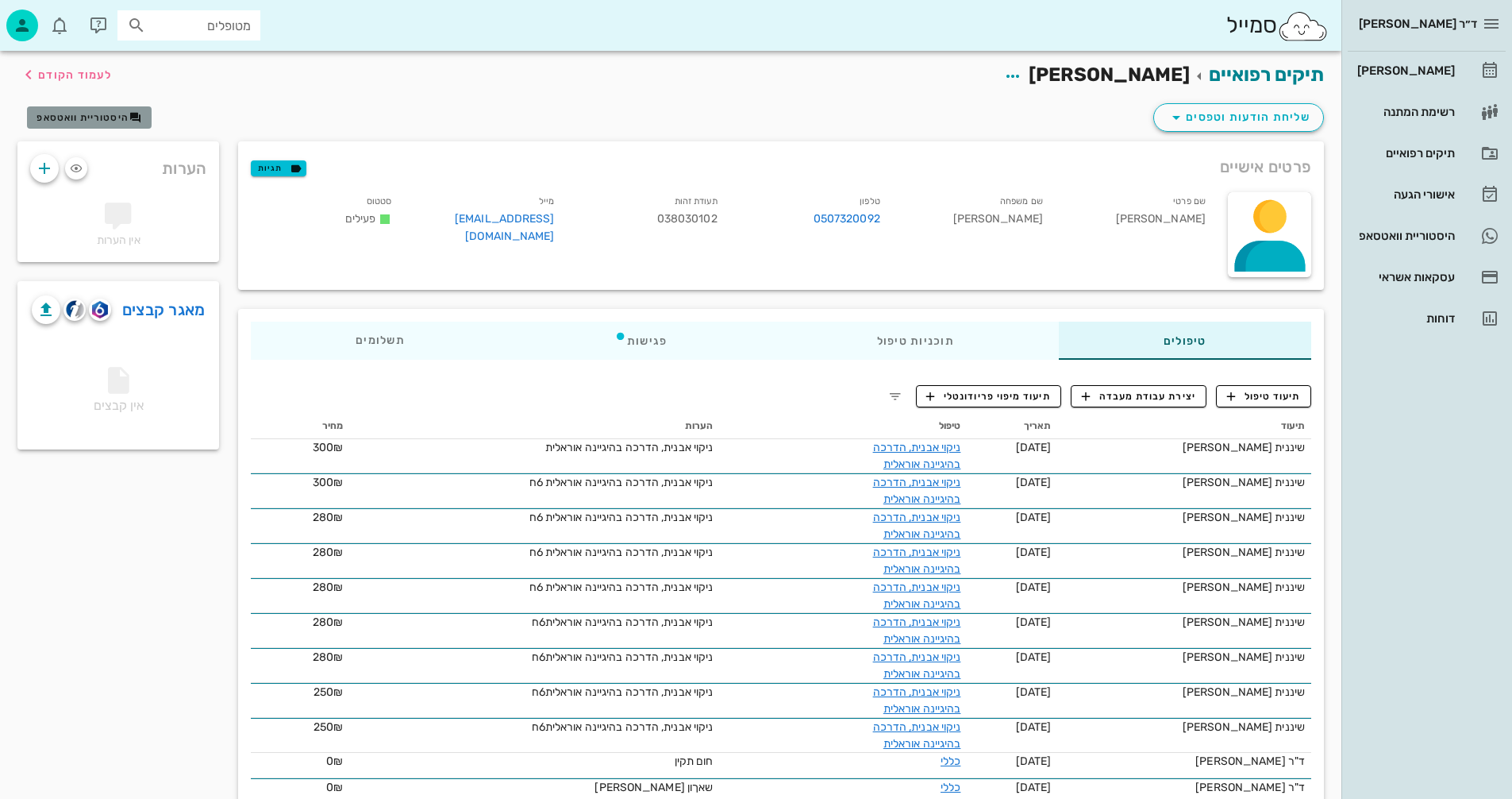
click at [89, 117] on span "היסטוריית וואטסאפ" at bounding box center [83, 118] width 92 height 11
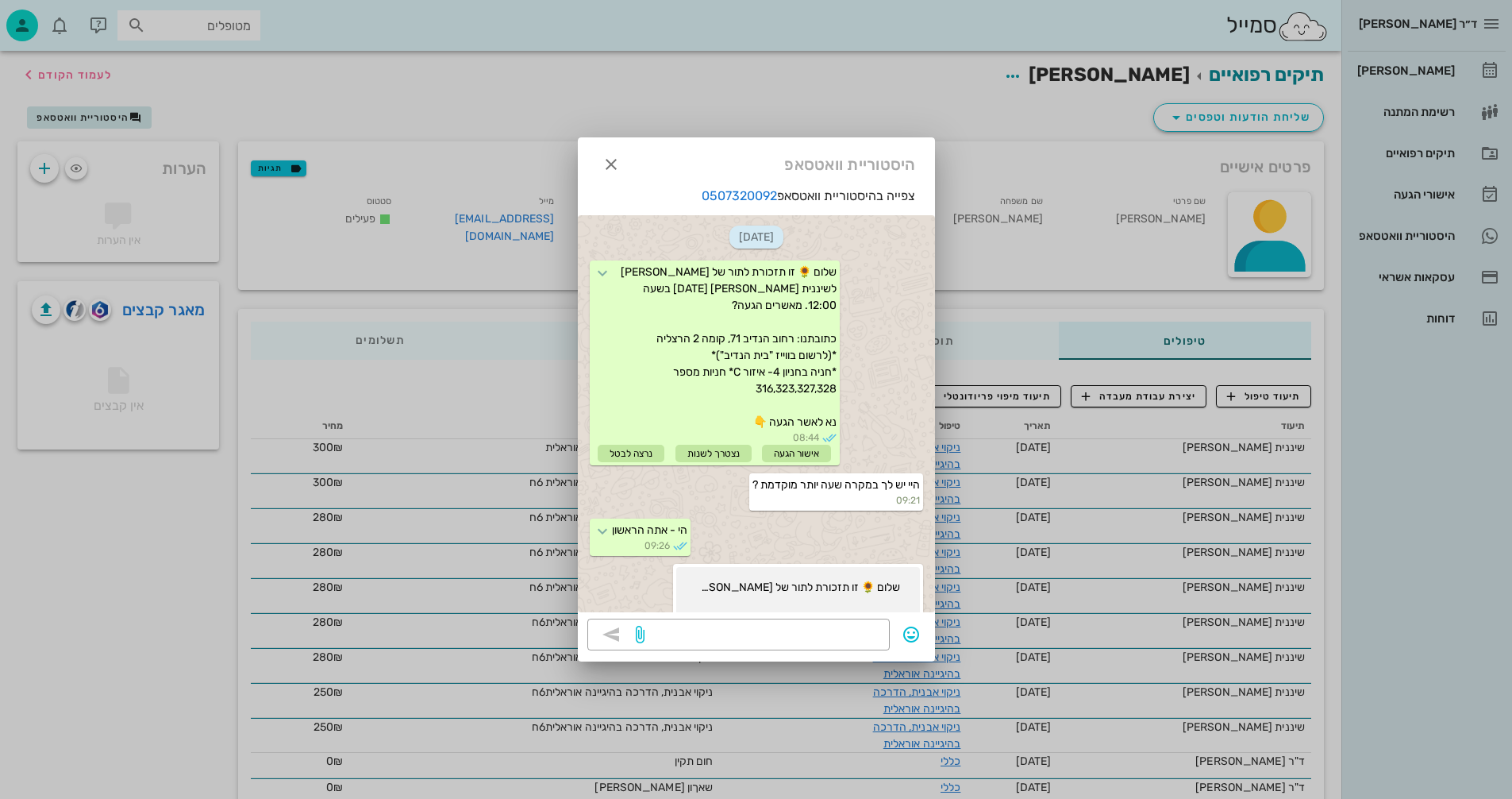
scroll to position [312, 0]
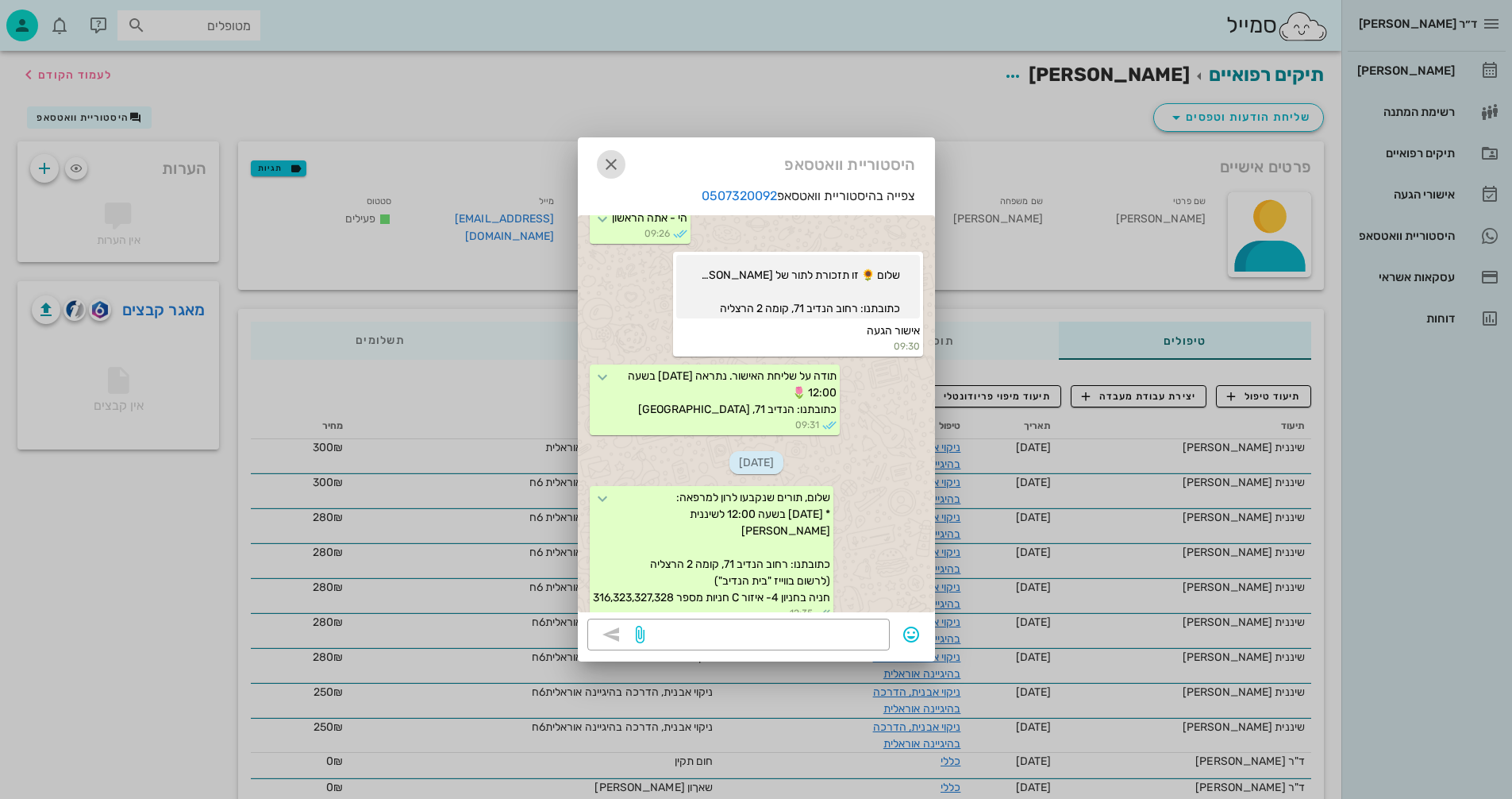
click at [618, 166] on icon "button" at bounding box center [611, 164] width 19 height 19
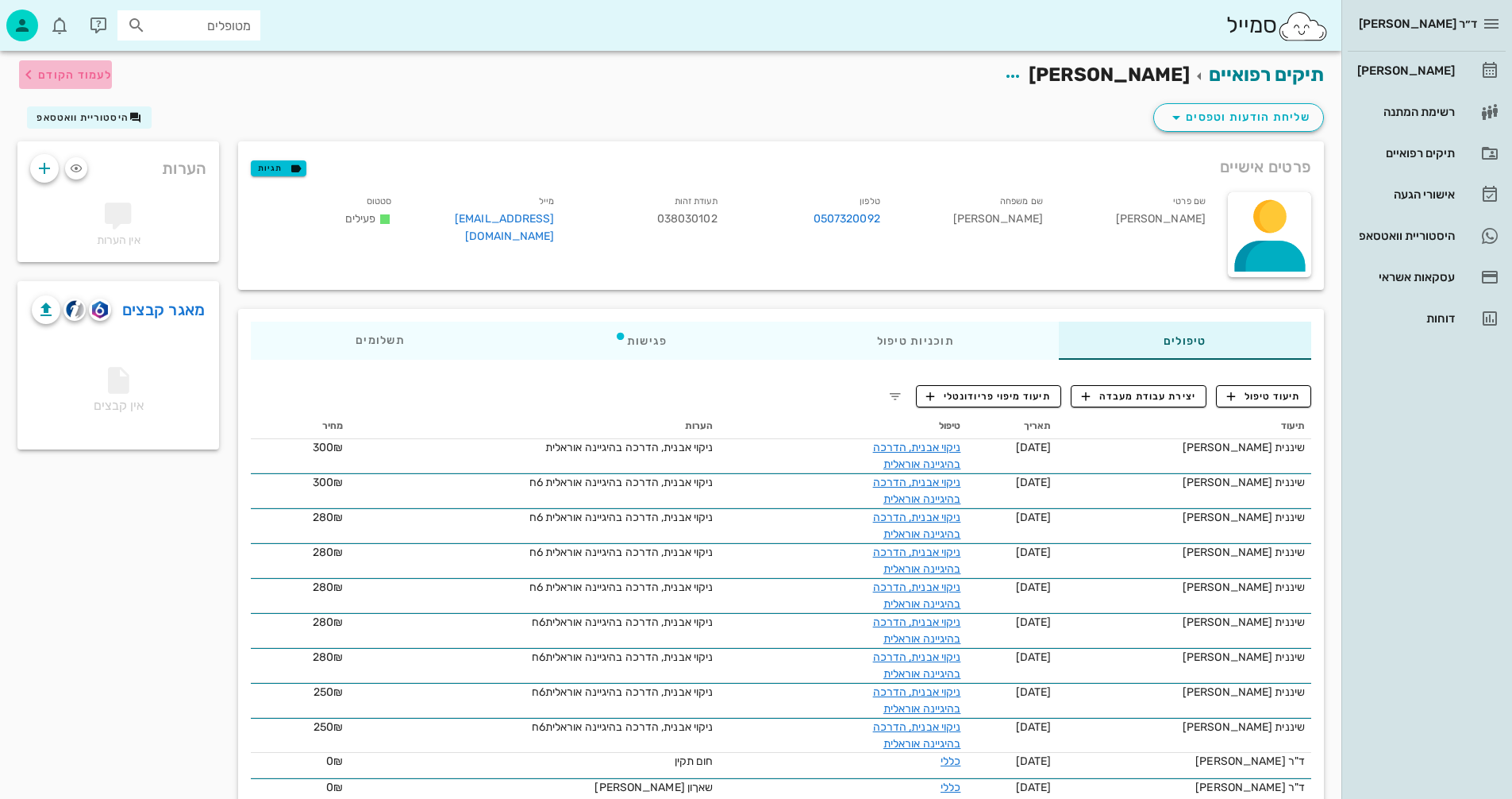
click at [93, 76] on span "לעמוד הקודם" at bounding box center [75, 75] width 74 height 13
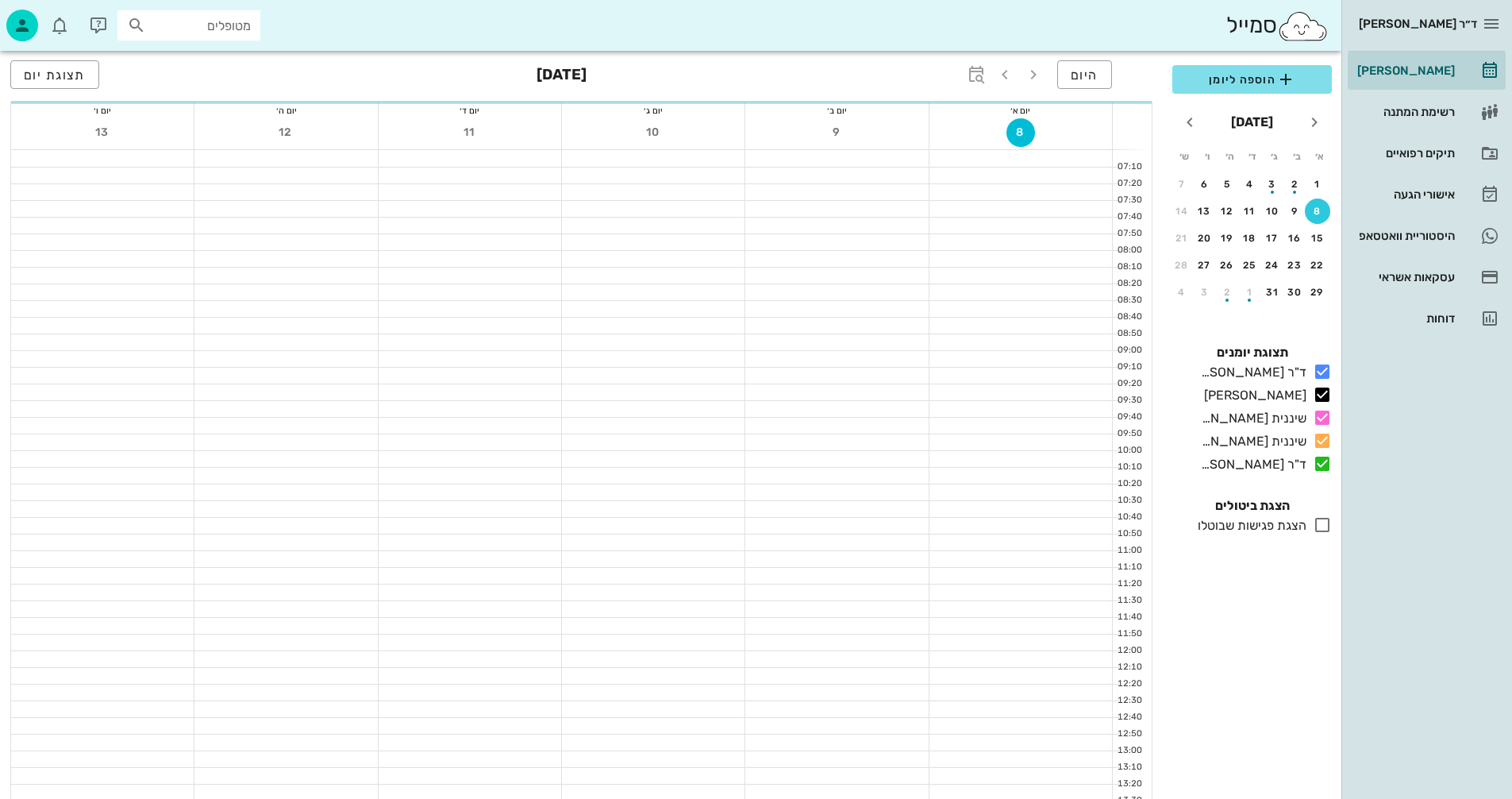
scroll to position [159, 0]
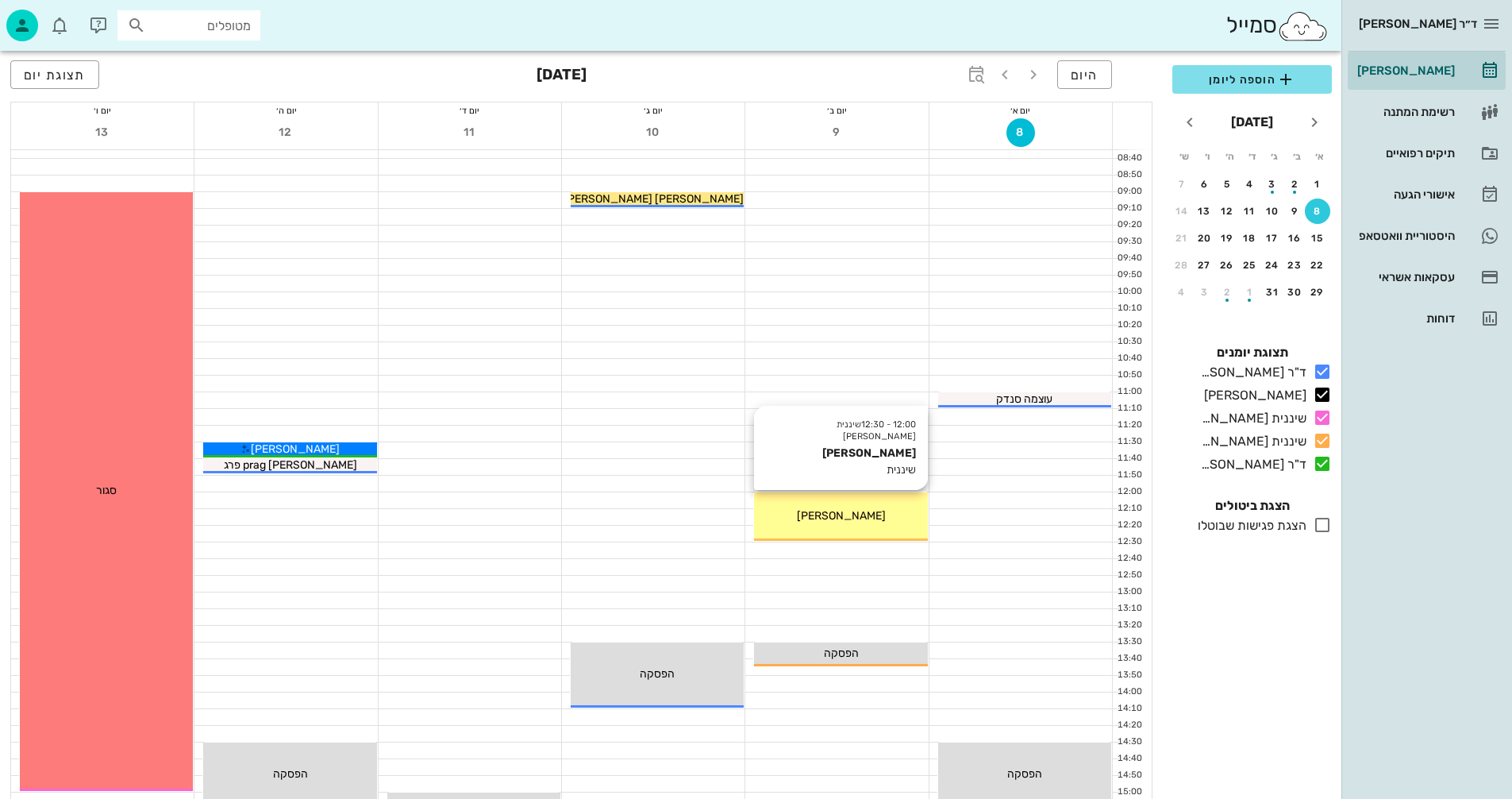
click at [846, 519] on span "[PERSON_NAME]" at bounding box center [841, 516] width 89 height 13
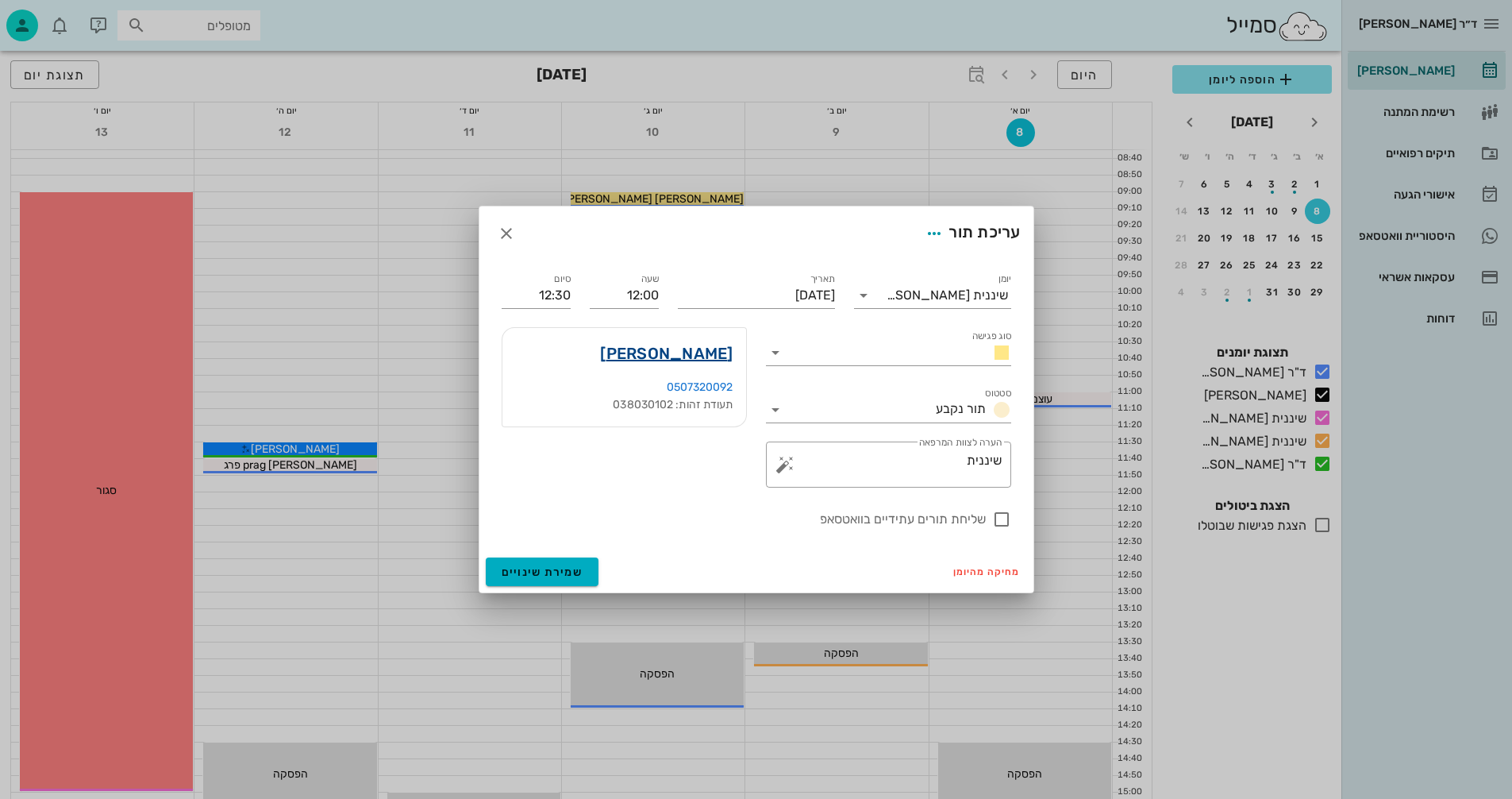
click at [713, 353] on link "רון כץ" at bounding box center [666, 352] width 132 height 25
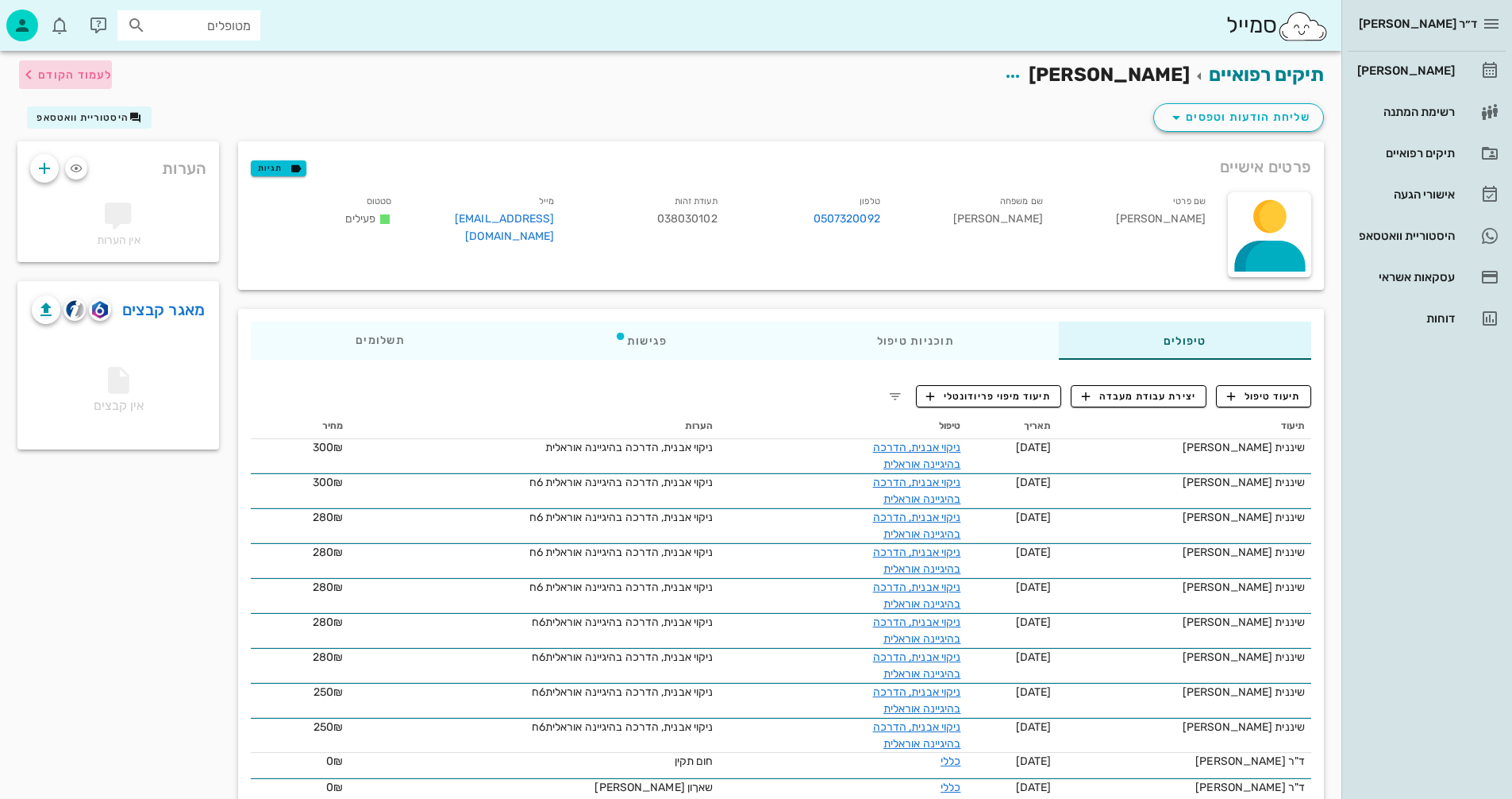
click at [72, 72] on span "לעמוד הקודם" at bounding box center [75, 75] width 74 height 13
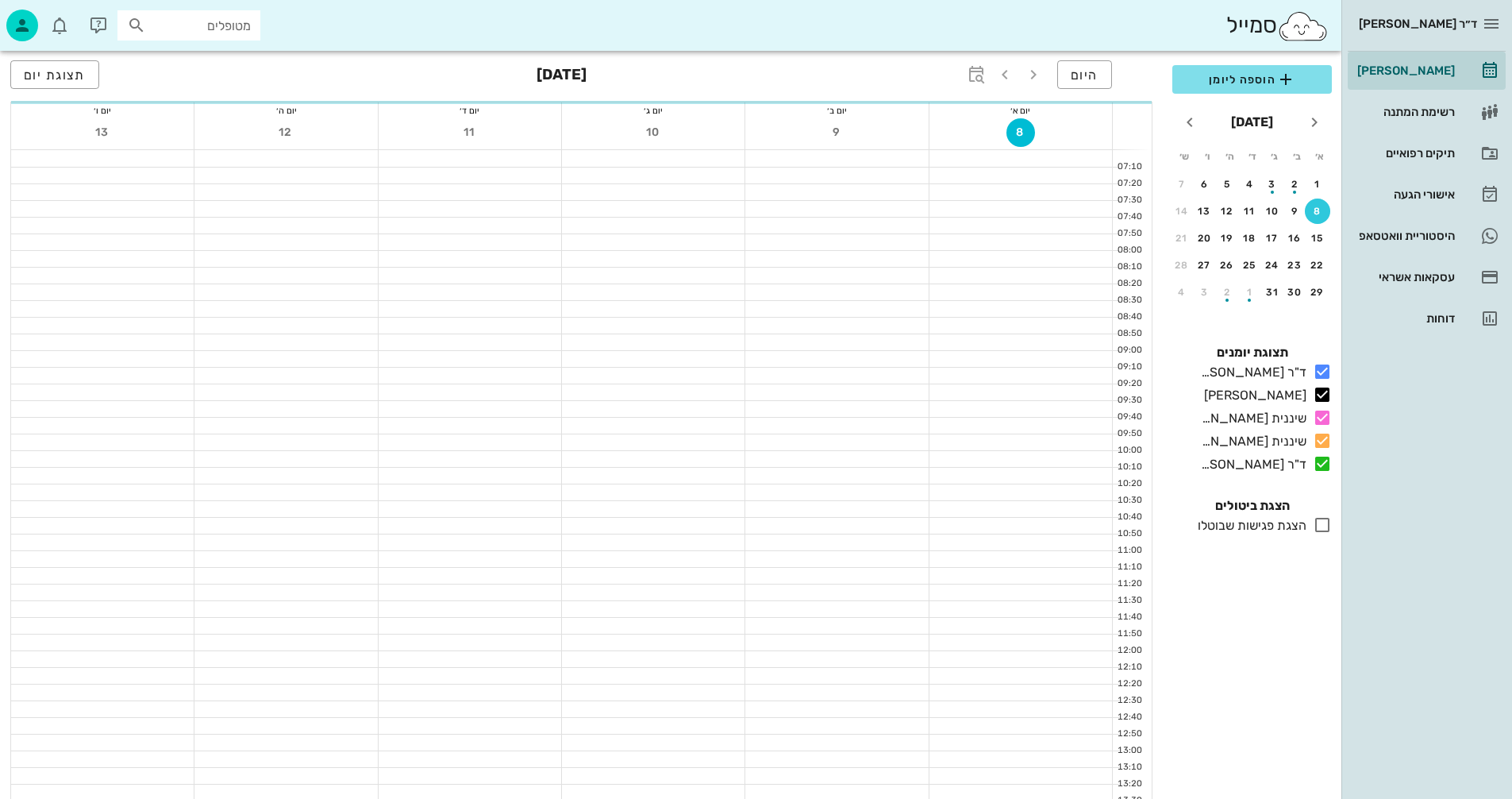
scroll to position [159, 0]
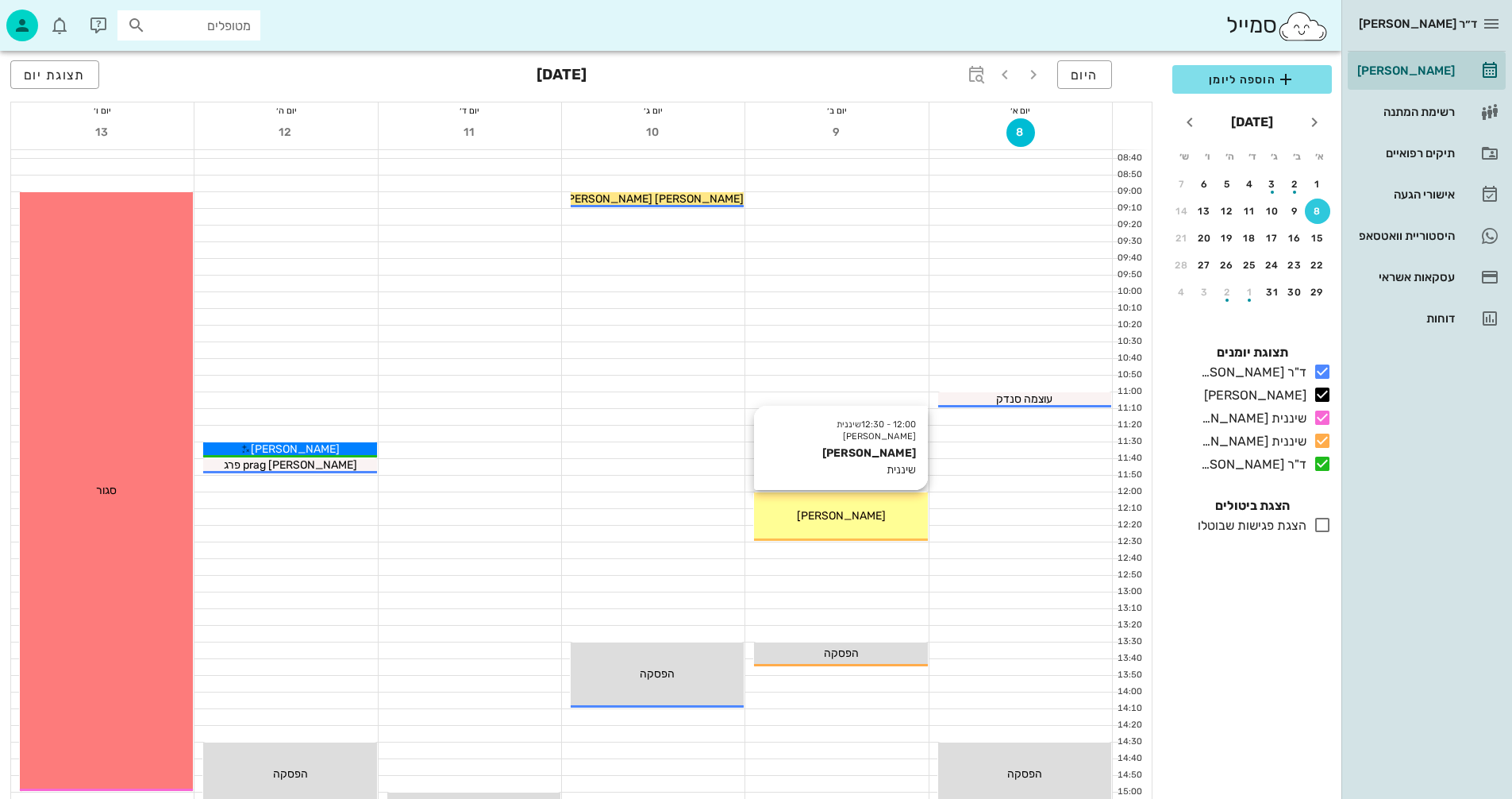
click at [853, 511] on div "[PERSON_NAME]" at bounding box center [841, 516] width 173 height 17
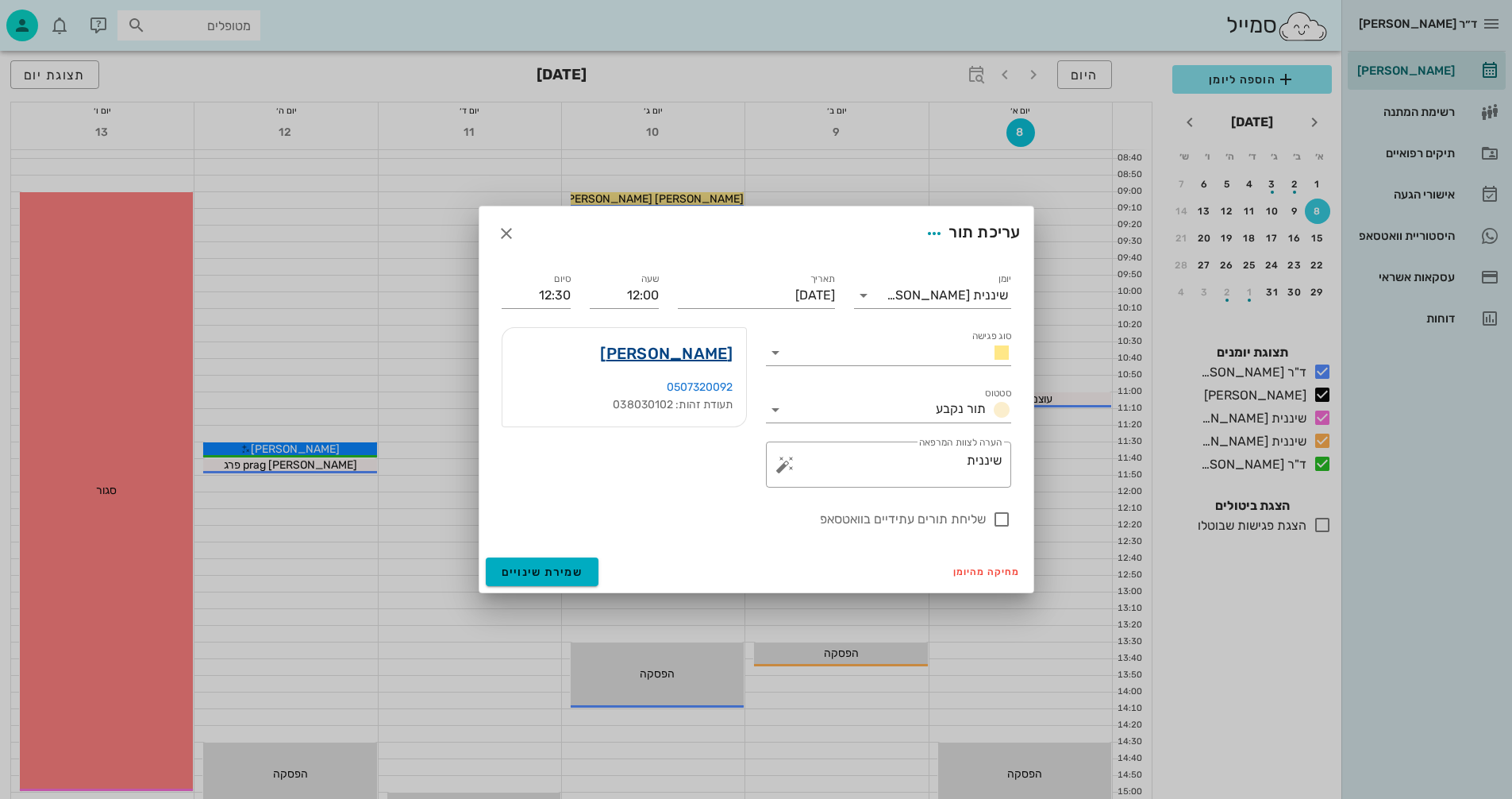
click at [722, 350] on link "רון כץ" at bounding box center [666, 352] width 132 height 25
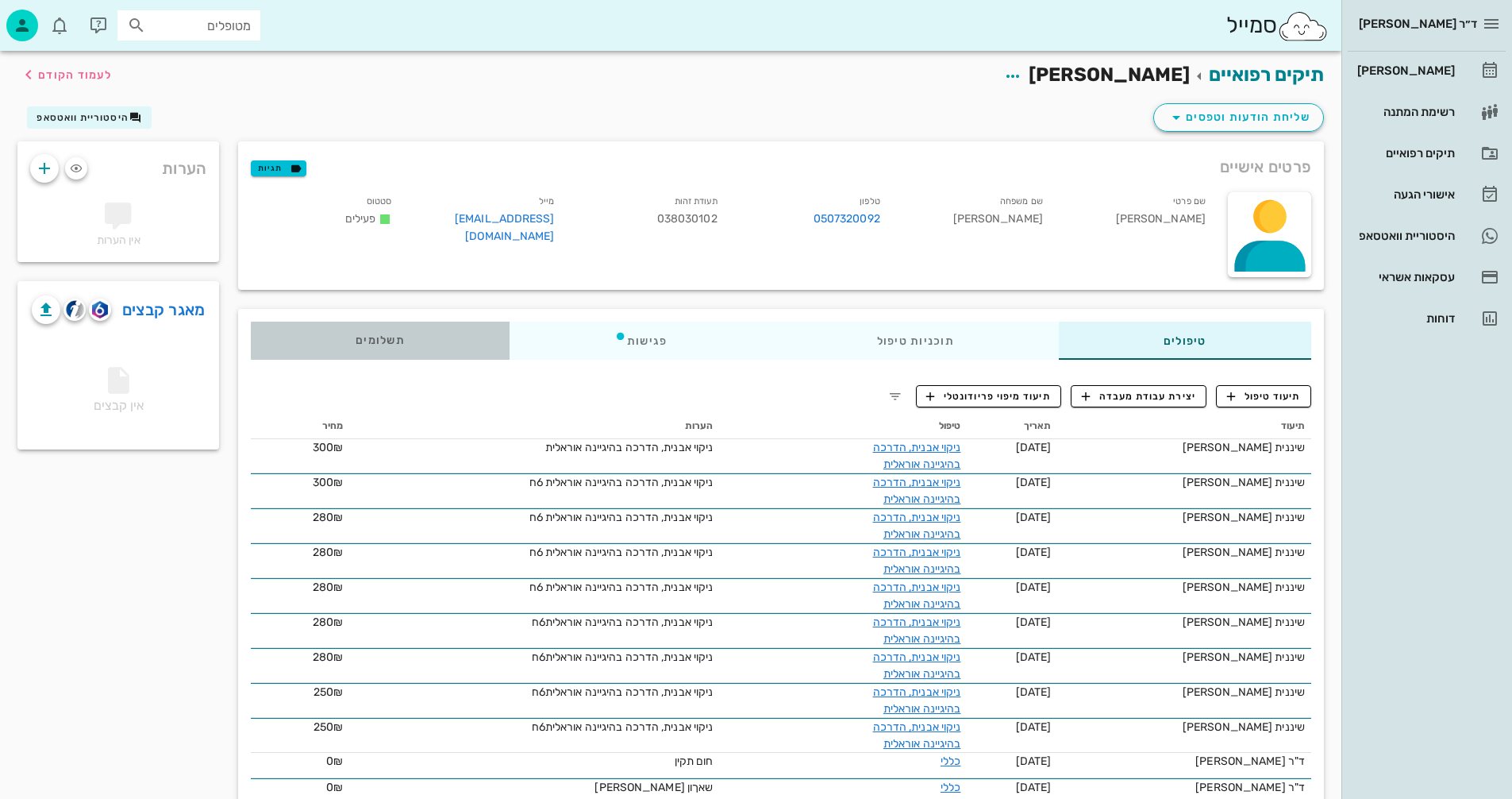
drag, startPoint x: 377, startPoint y: 337, endPoint x: 369, endPoint y: 341, distance: 8.9
click at [369, 341] on span "תשלומים 0₪" at bounding box center [381, 341] width 49 height 11
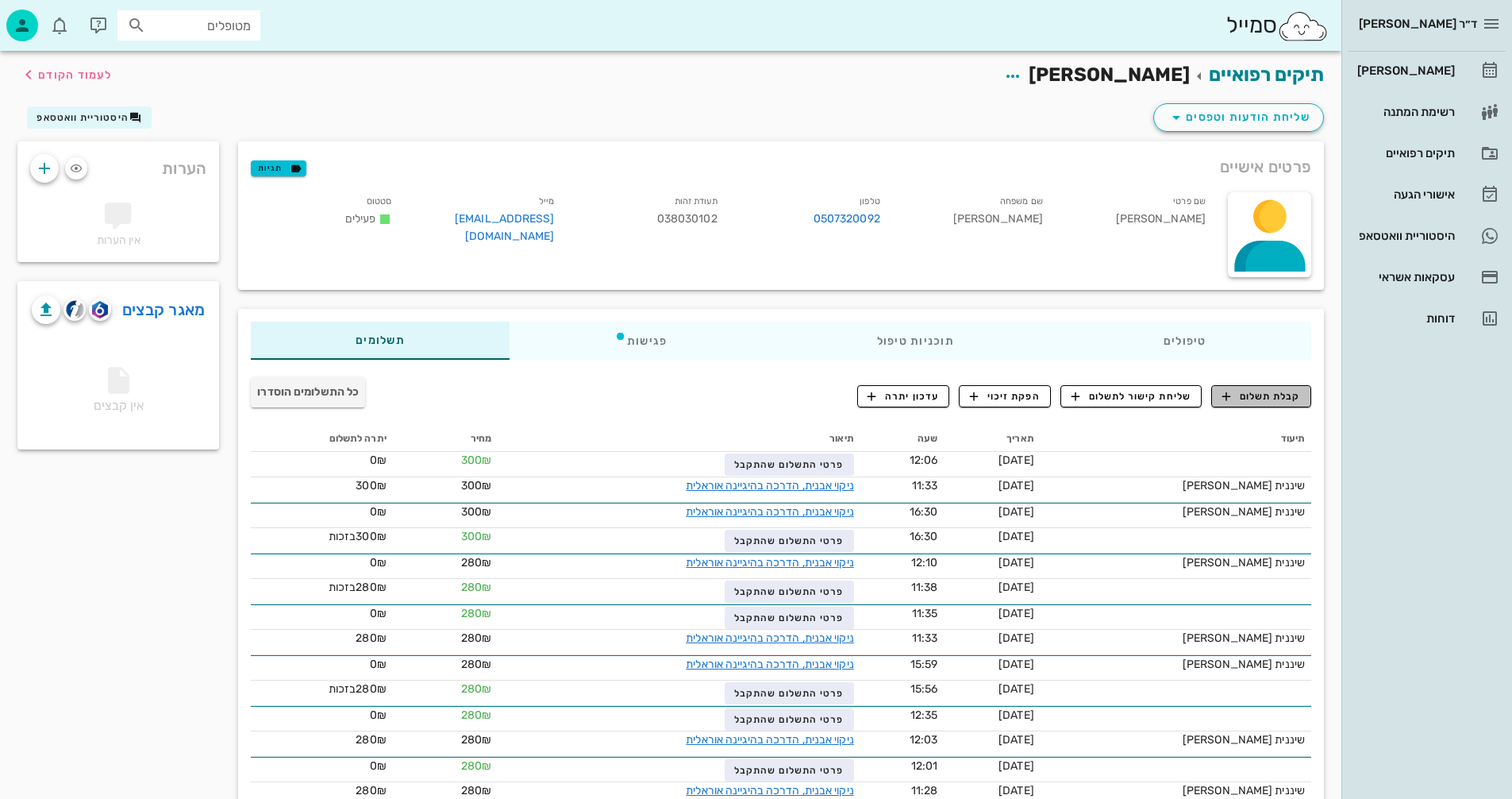
click at [1246, 396] on span "קבלת תשלום" at bounding box center [1262, 396] width 79 height 14
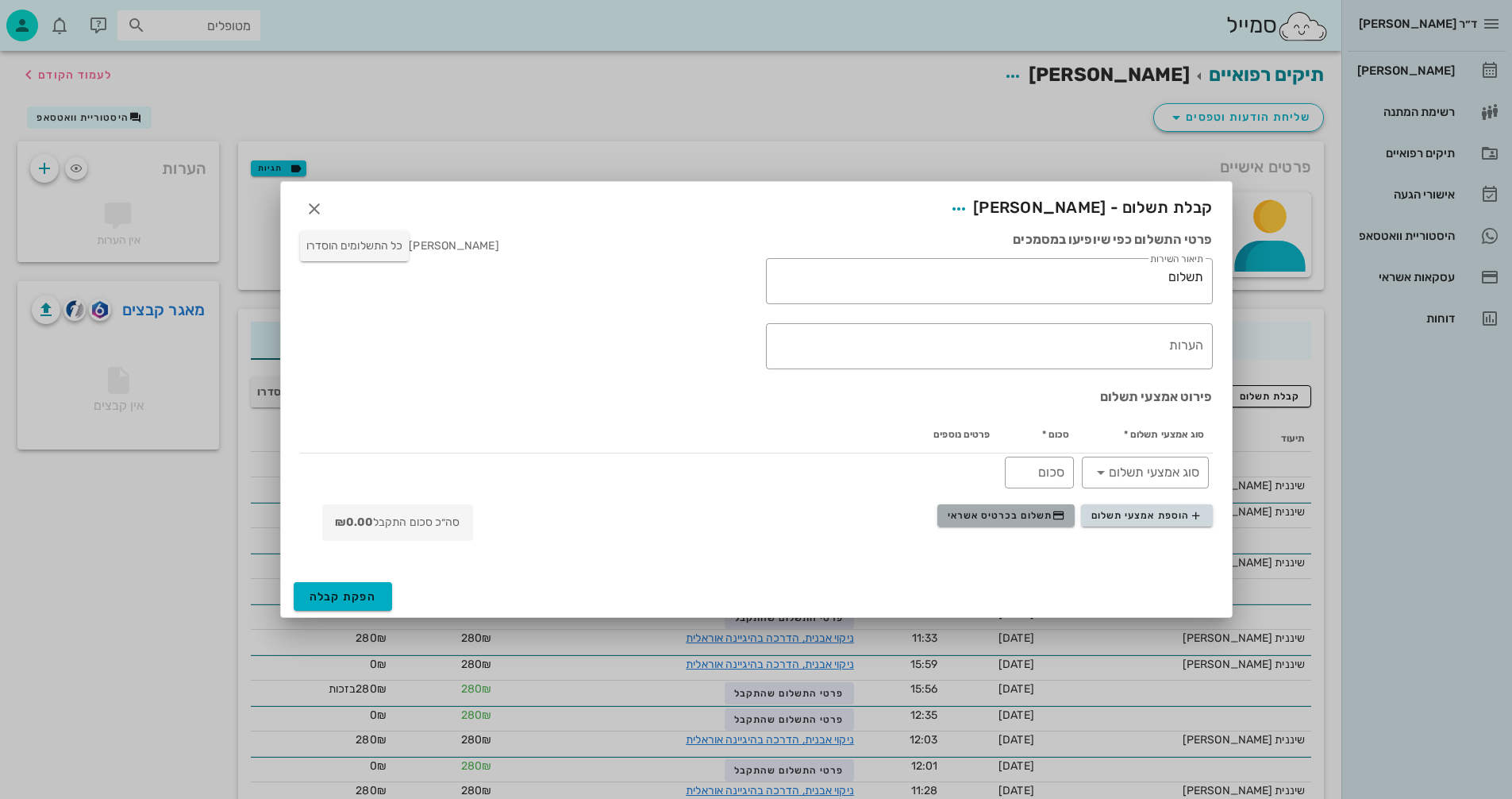
click at [974, 514] on span "תשלום בכרטיס אשראי" at bounding box center [1006, 516] width 117 height 13
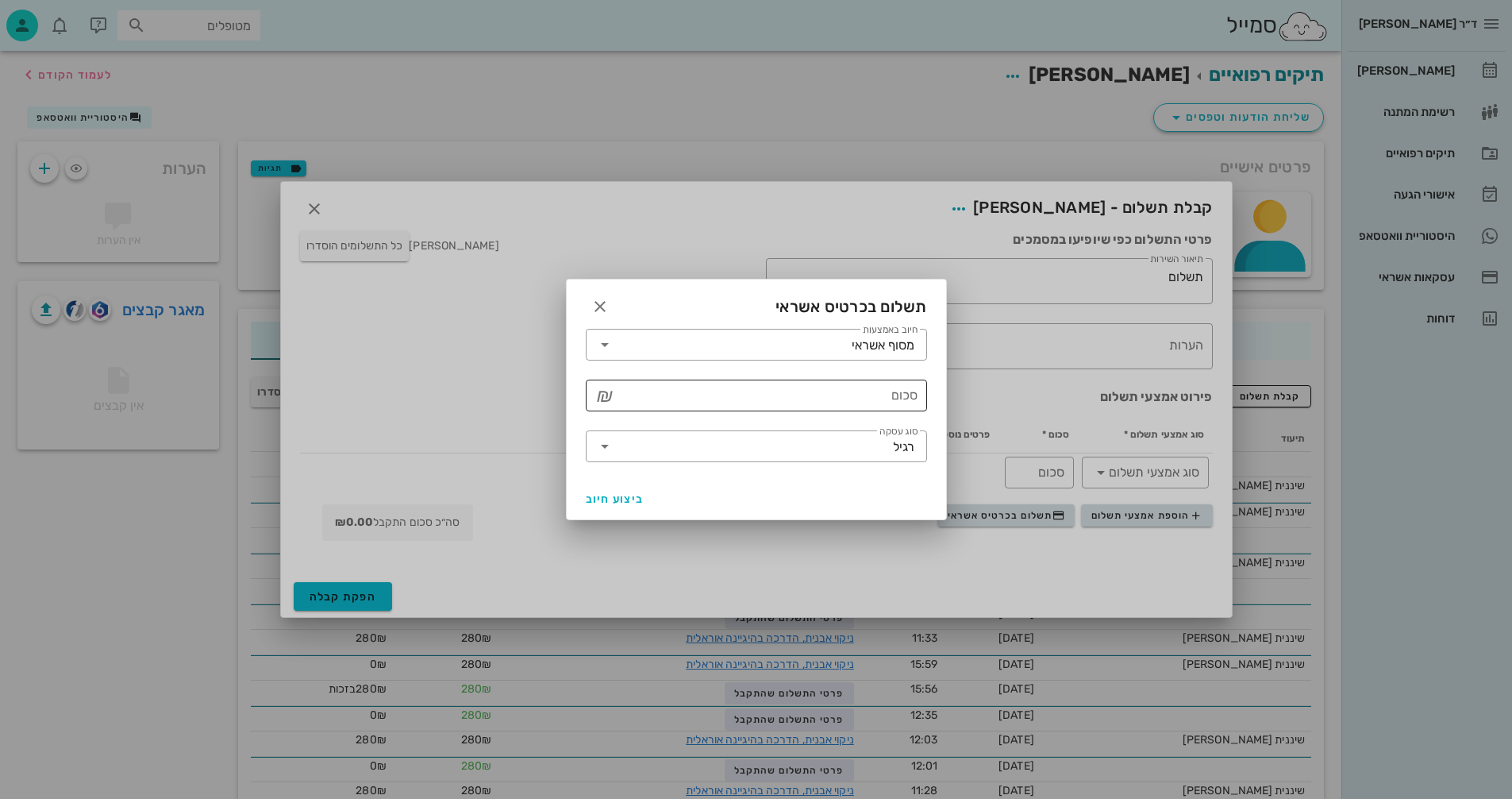
click at [800, 388] on input "סכום" at bounding box center [767, 395] width 300 height 25
type input "300"
click at [606, 504] on span "ביצוע חיוב" at bounding box center [616, 499] width 59 height 13
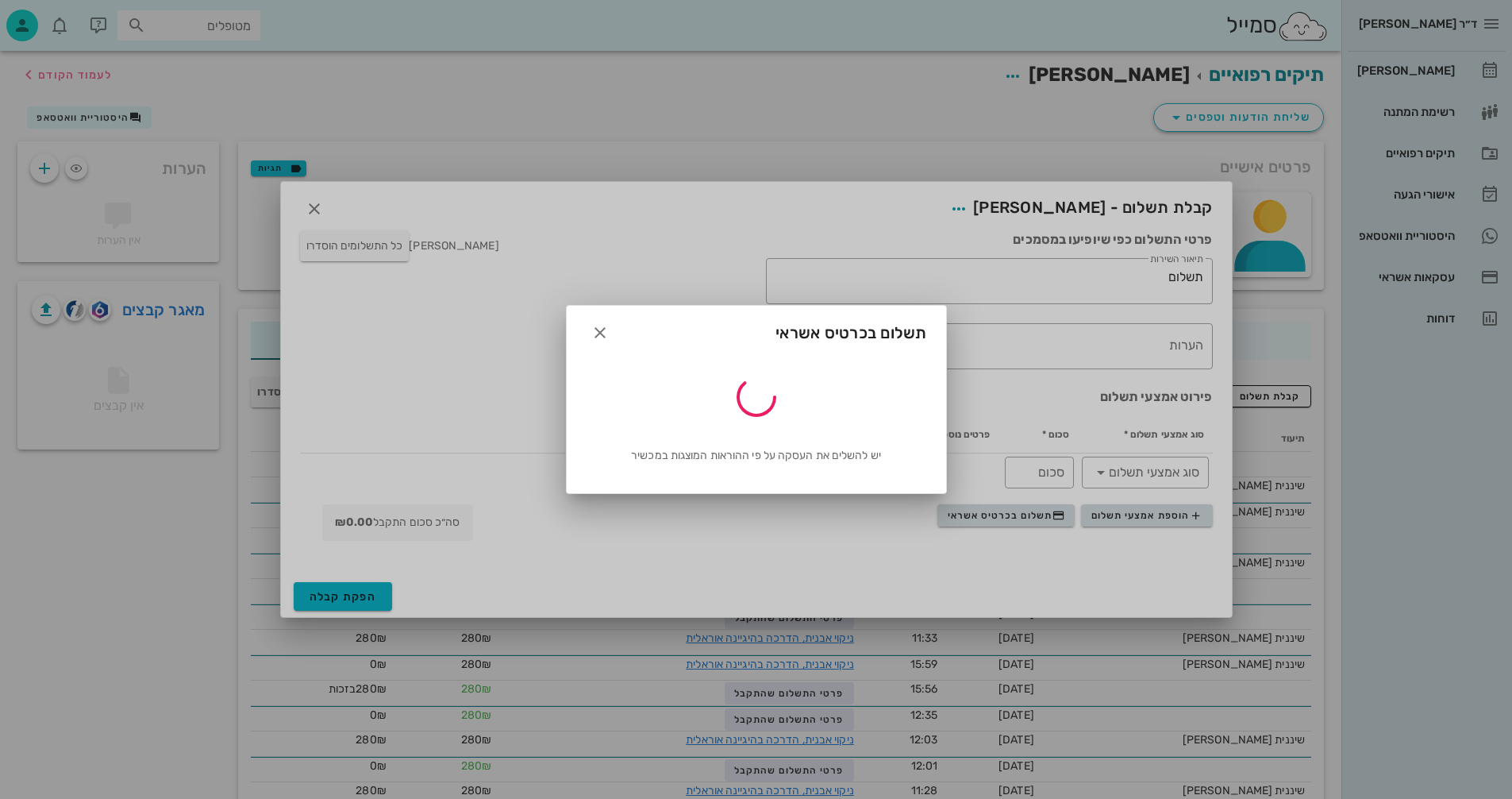
type input "300"
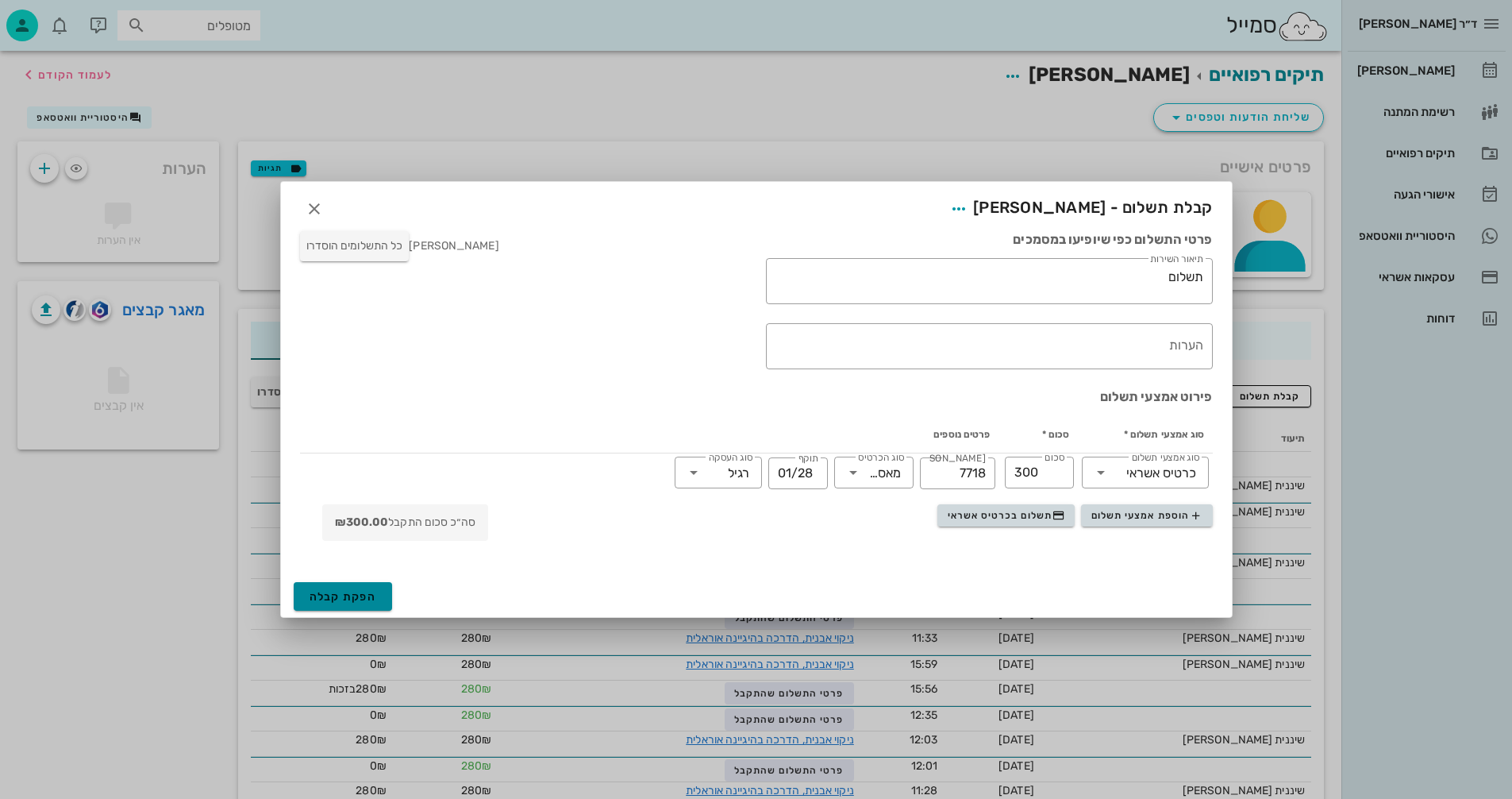
click at [333, 598] on span "הפקת קבלה" at bounding box center [344, 597] width 68 height 13
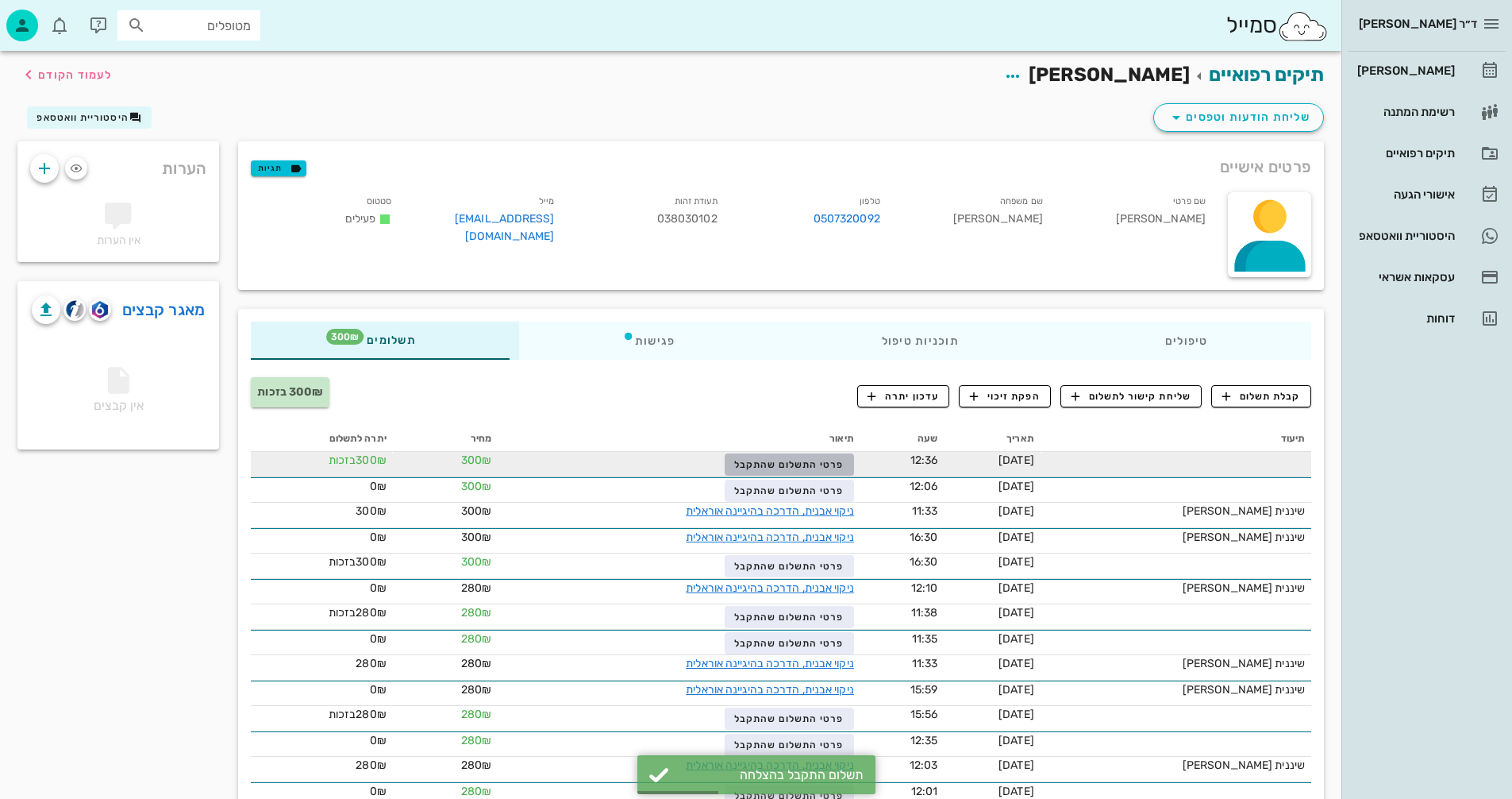
click at [806, 464] on span "פרטי התשלום שהתקבל" at bounding box center [789, 464] width 110 height 11
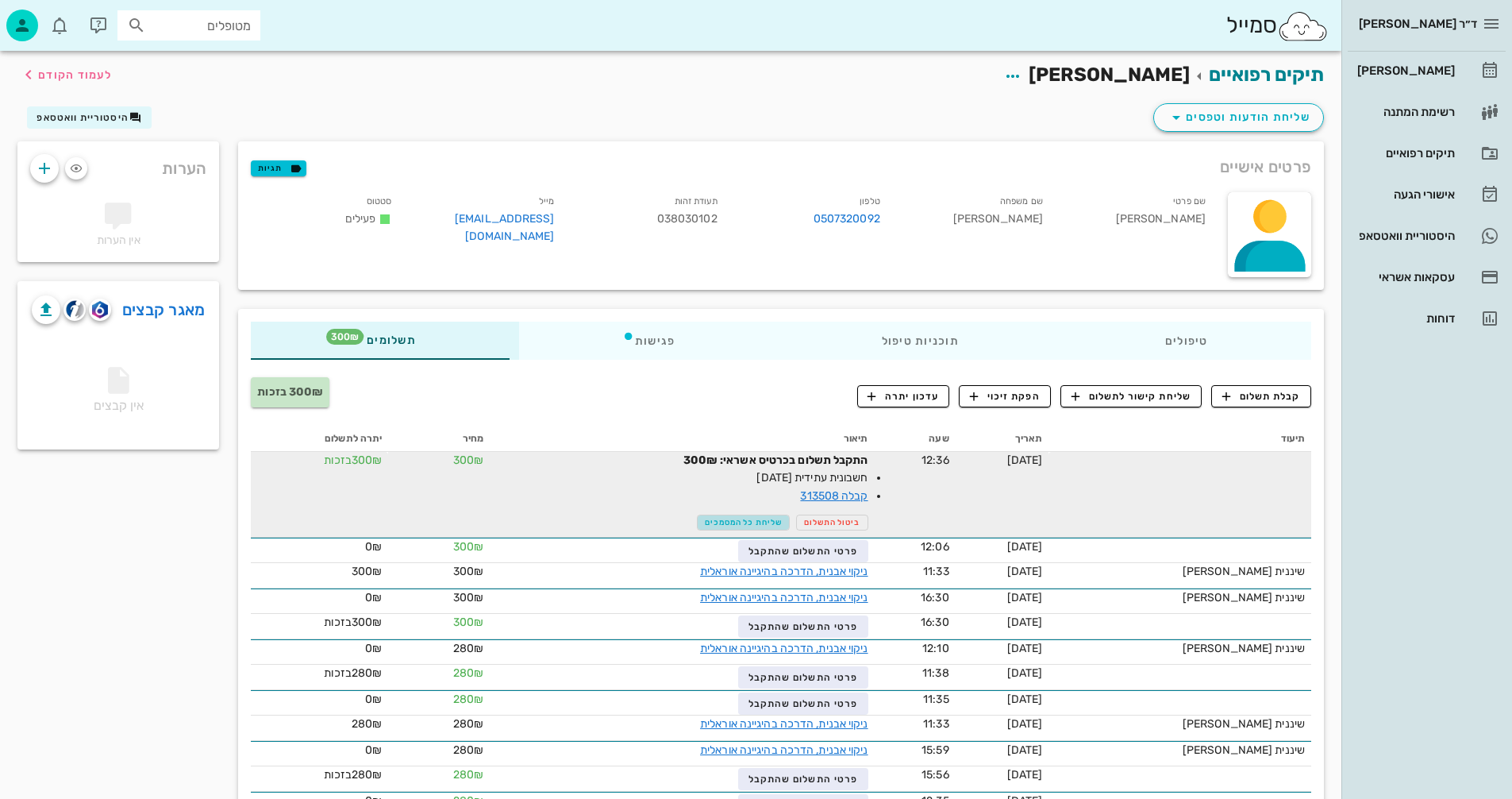
click at [729, 520] on span "שליחת כל המסמכים" at bounding box center [743, 523] width 77 height 9
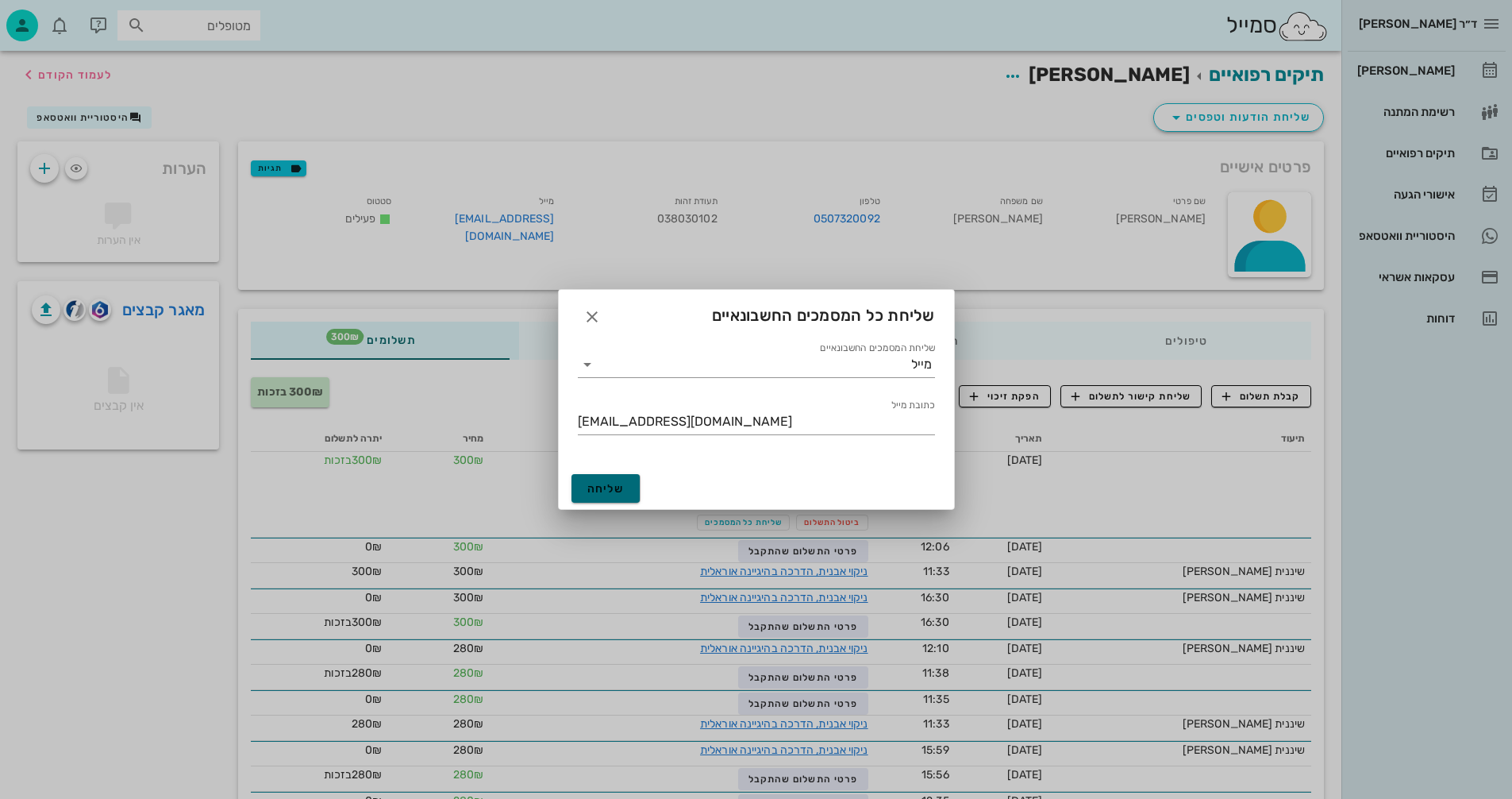
click at [591, 488] on span "שליחה" at bounding box center [606, 489] width 38 height 13
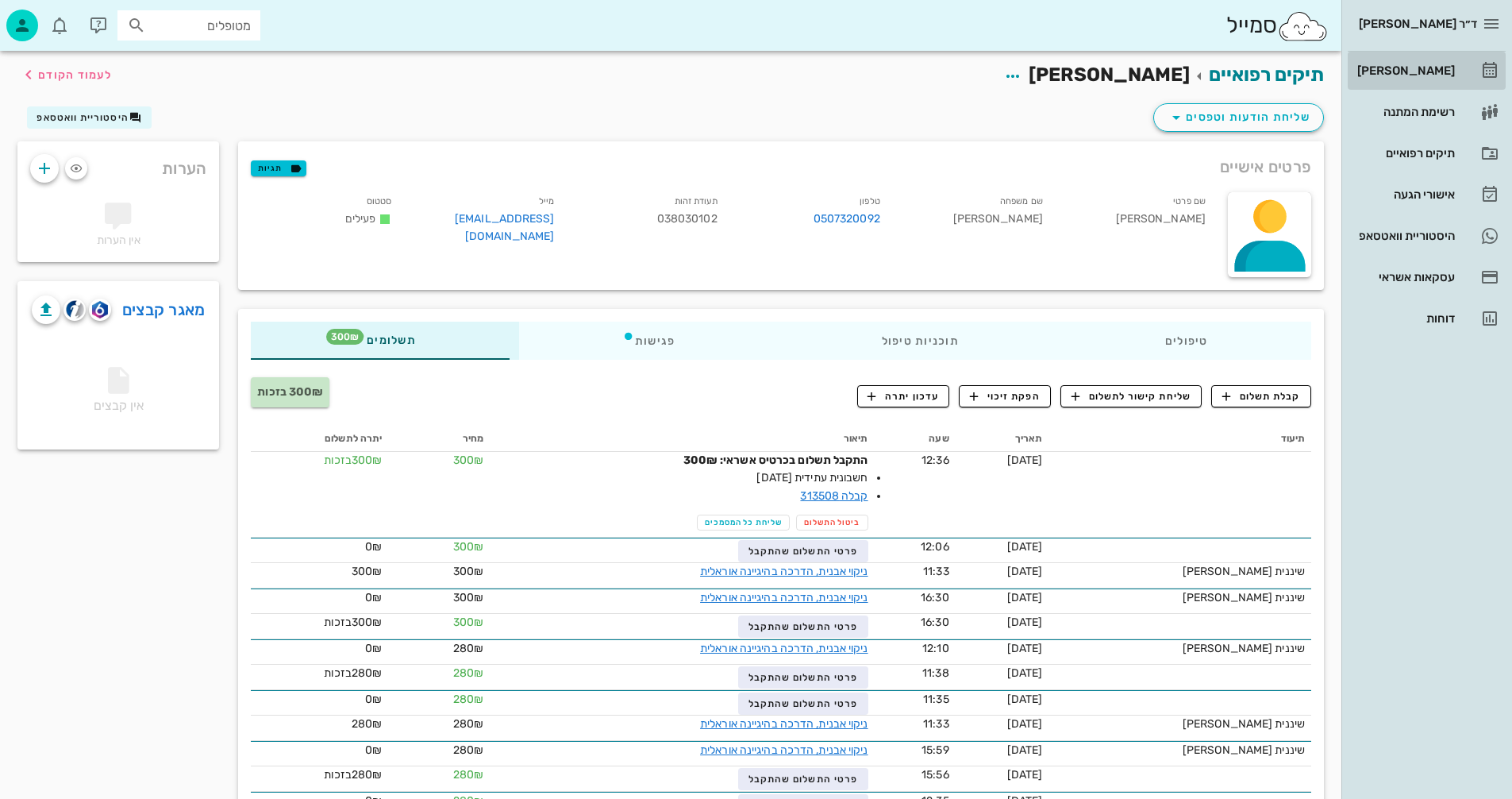
click at [1415, 71] on div "[PERSON_NAME]" at bounding box center [1404, 70] width 101 height 13
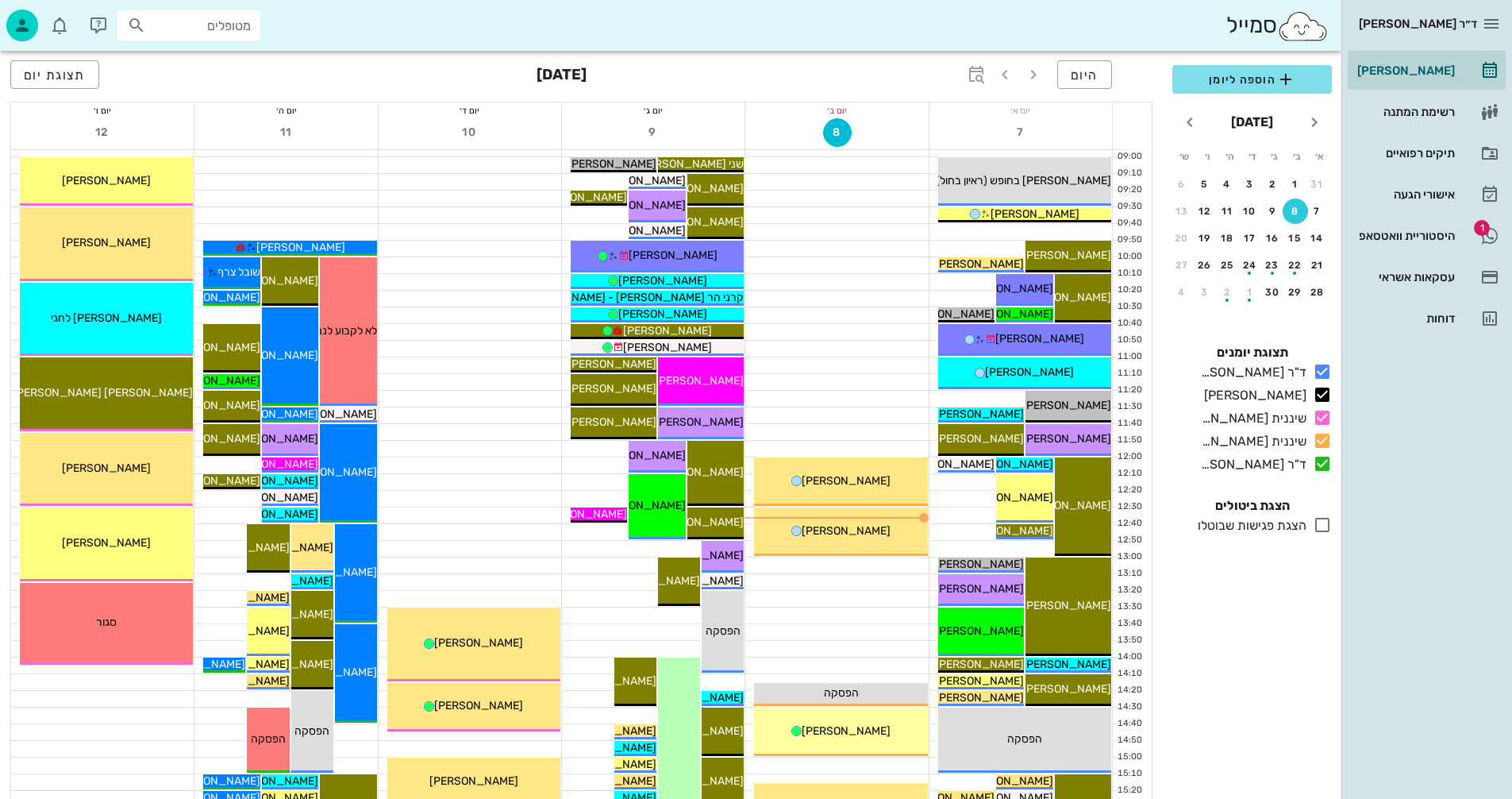
scroll to position [238, 0]
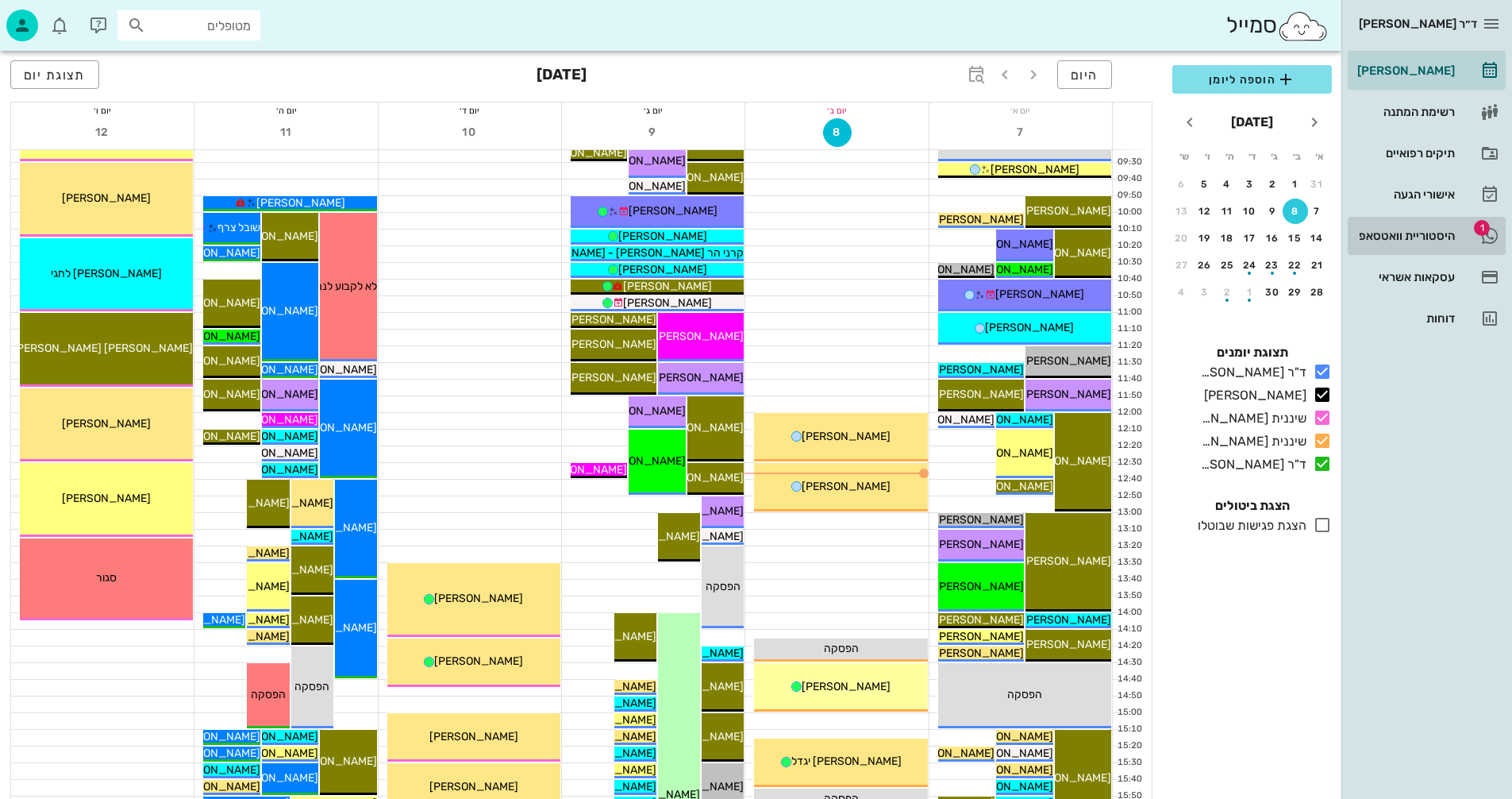
click at [1384, 230] on div "היסטוריית וואטסאפ" at bounding box center [1404, 236] width 101 height 13
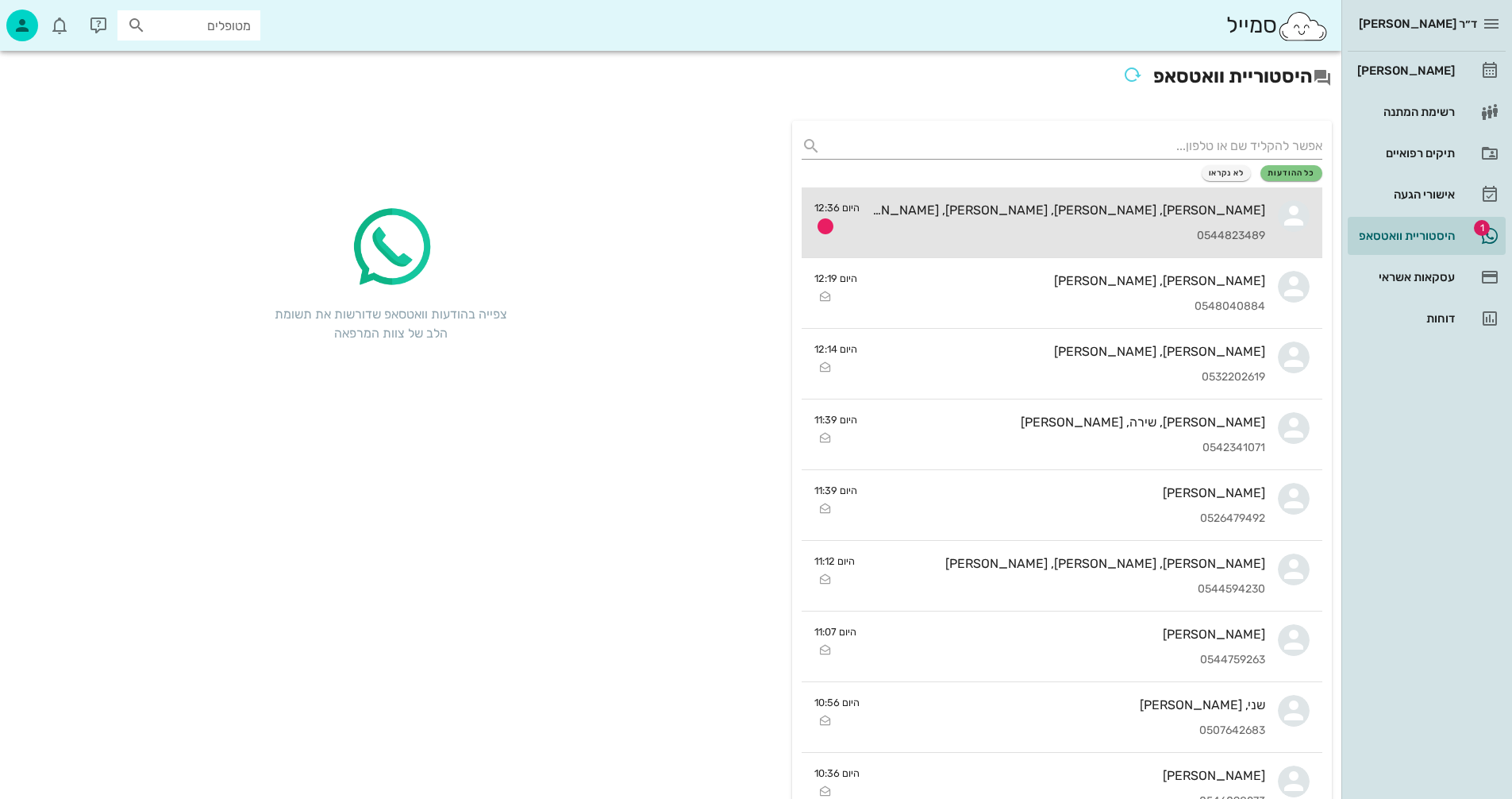
click at [1048, 206] on div "[PERSON_NAME], [PERSON_NAME], [PERSON_NAME], [PERSON_NAME], [PERSON_NAME]" at bounding box center [1069, 210] width 393 height 15
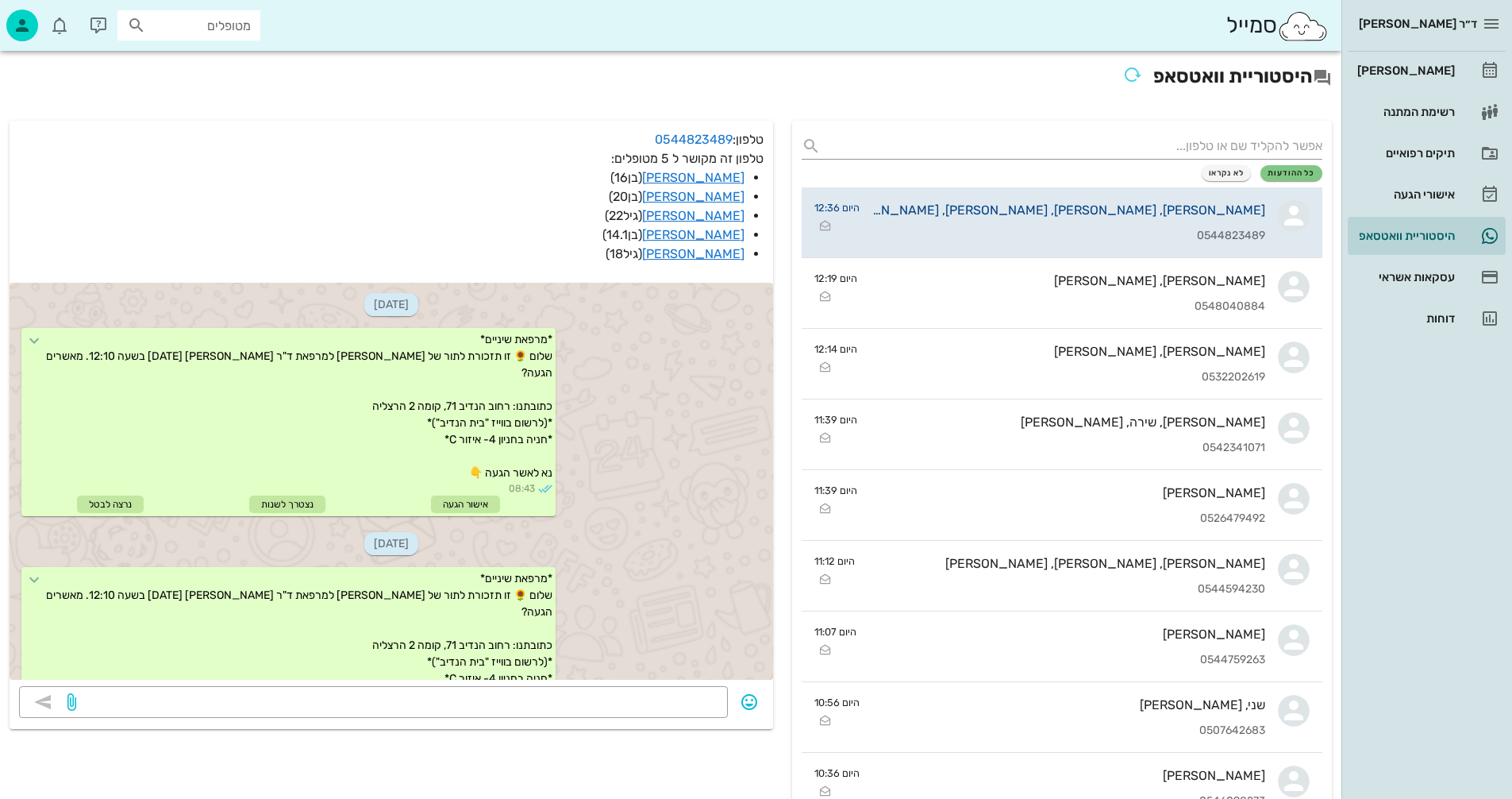
scroll to position [3630, 0]
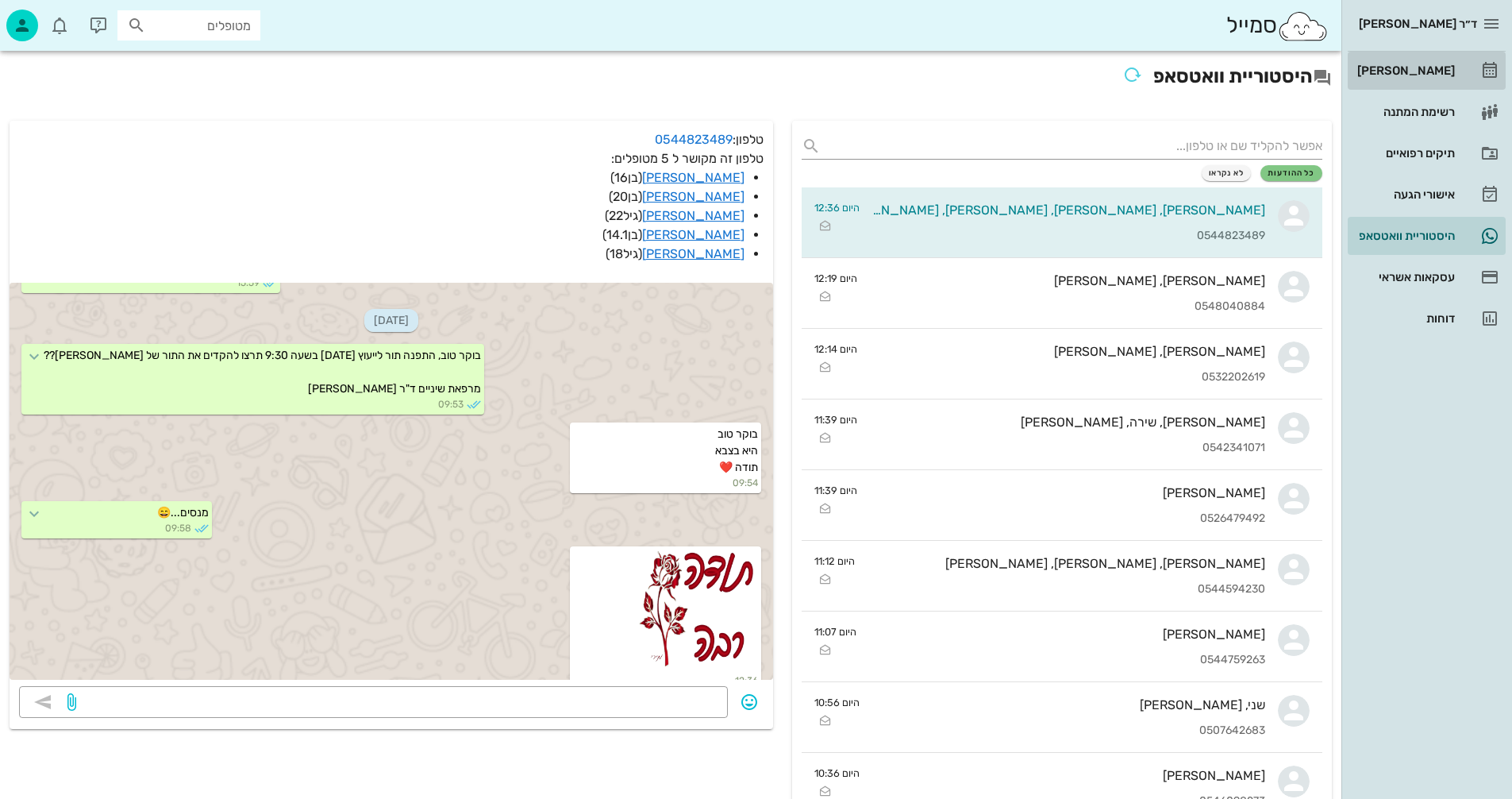
click at [1412, 70] on div "[PERSON_NAME]" at bounding box center [1404, 70] width 101 height 13
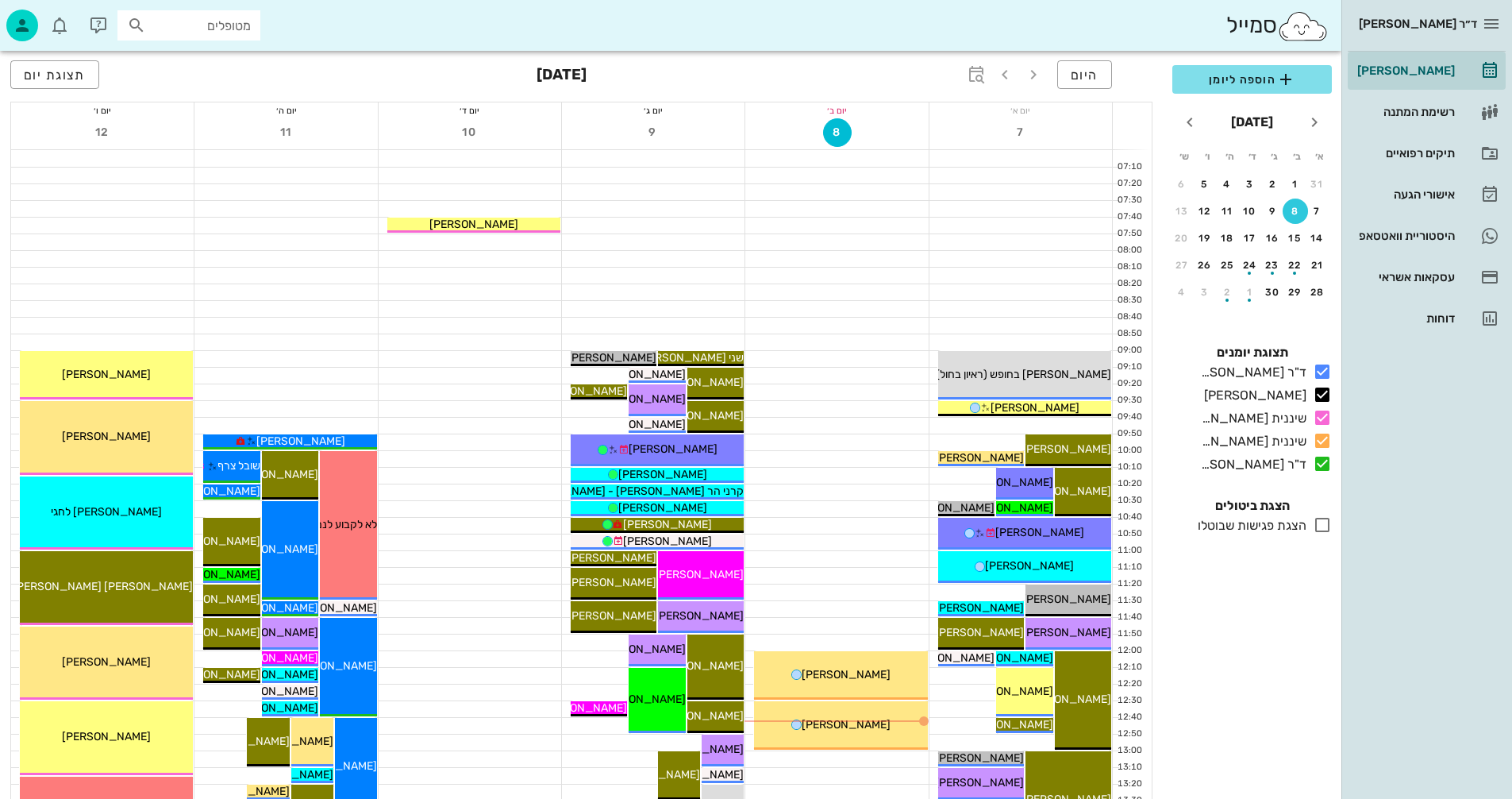
click at [830, 261] on div at bounding box center [836, 258] width 182 height 16
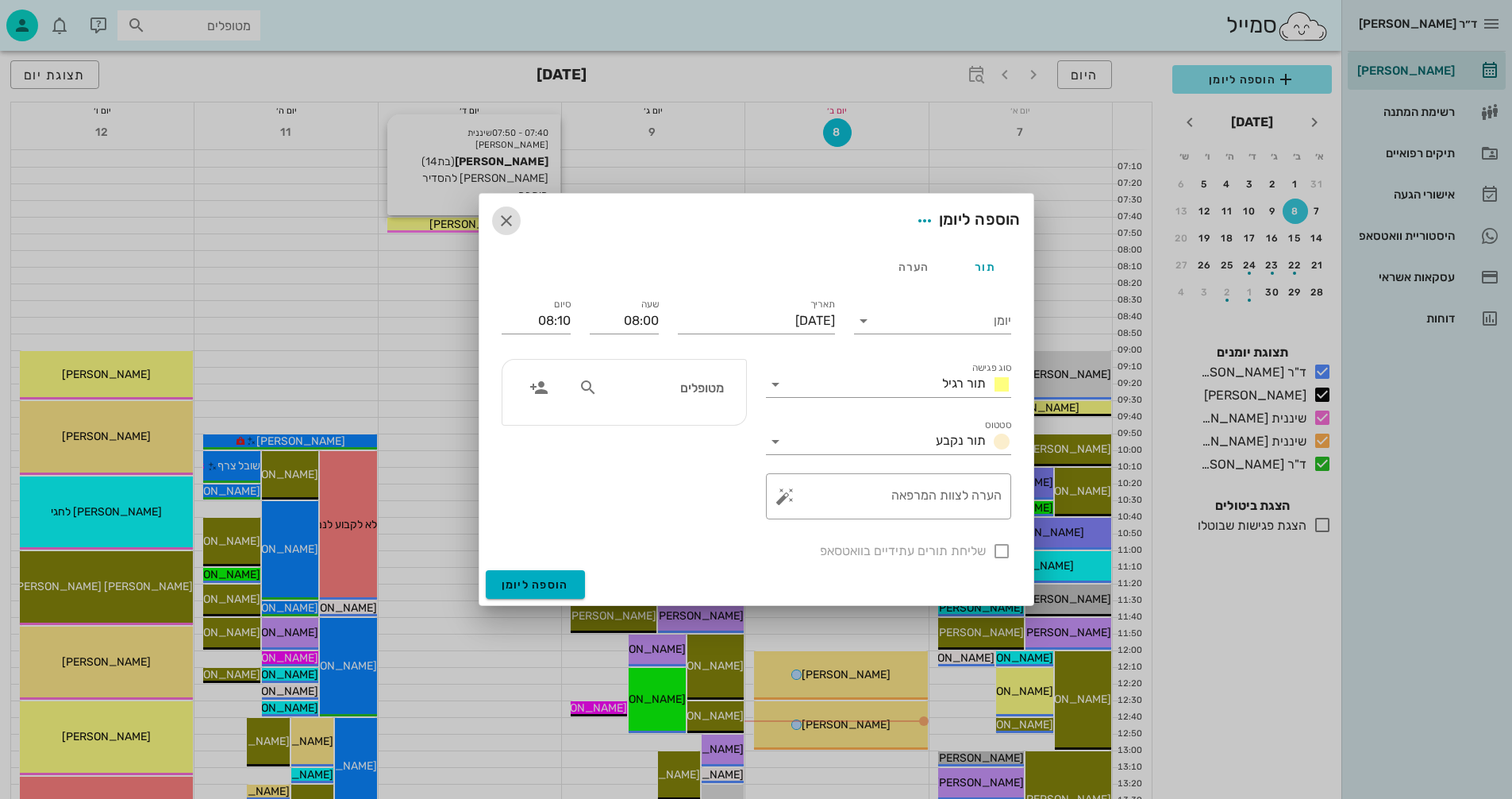
click at [504, 217] on icon "button" at bounding box center [507, 221] width 19 height 19
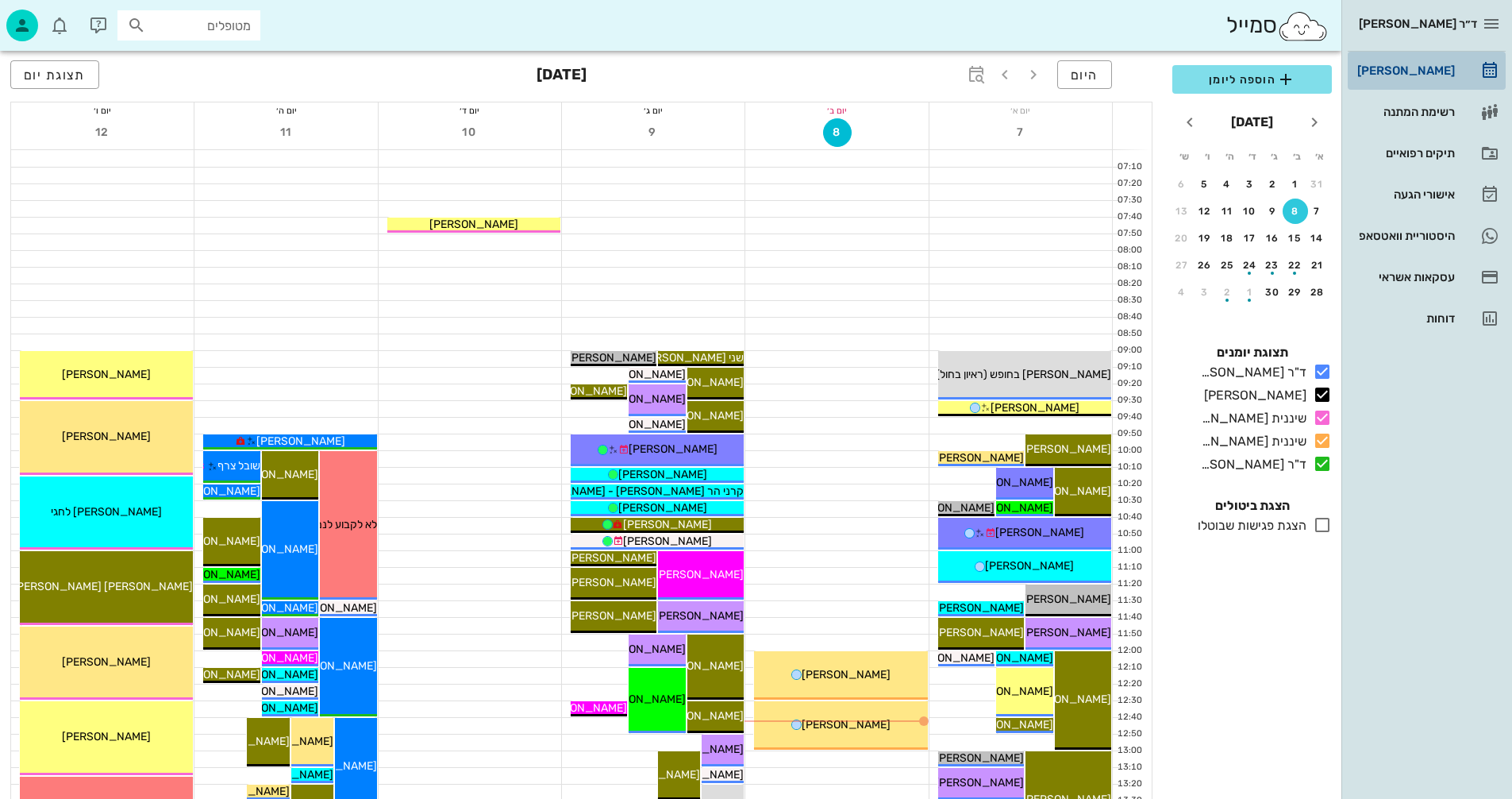
click at [1420, 70] on div "[PERSON_NAME]" at bounding box center [1404, 70] width 101 height 13
click at [667, 372] on span "[PERSON_NAME]'יק" at bounding box center [635, 374] width 101 height 13
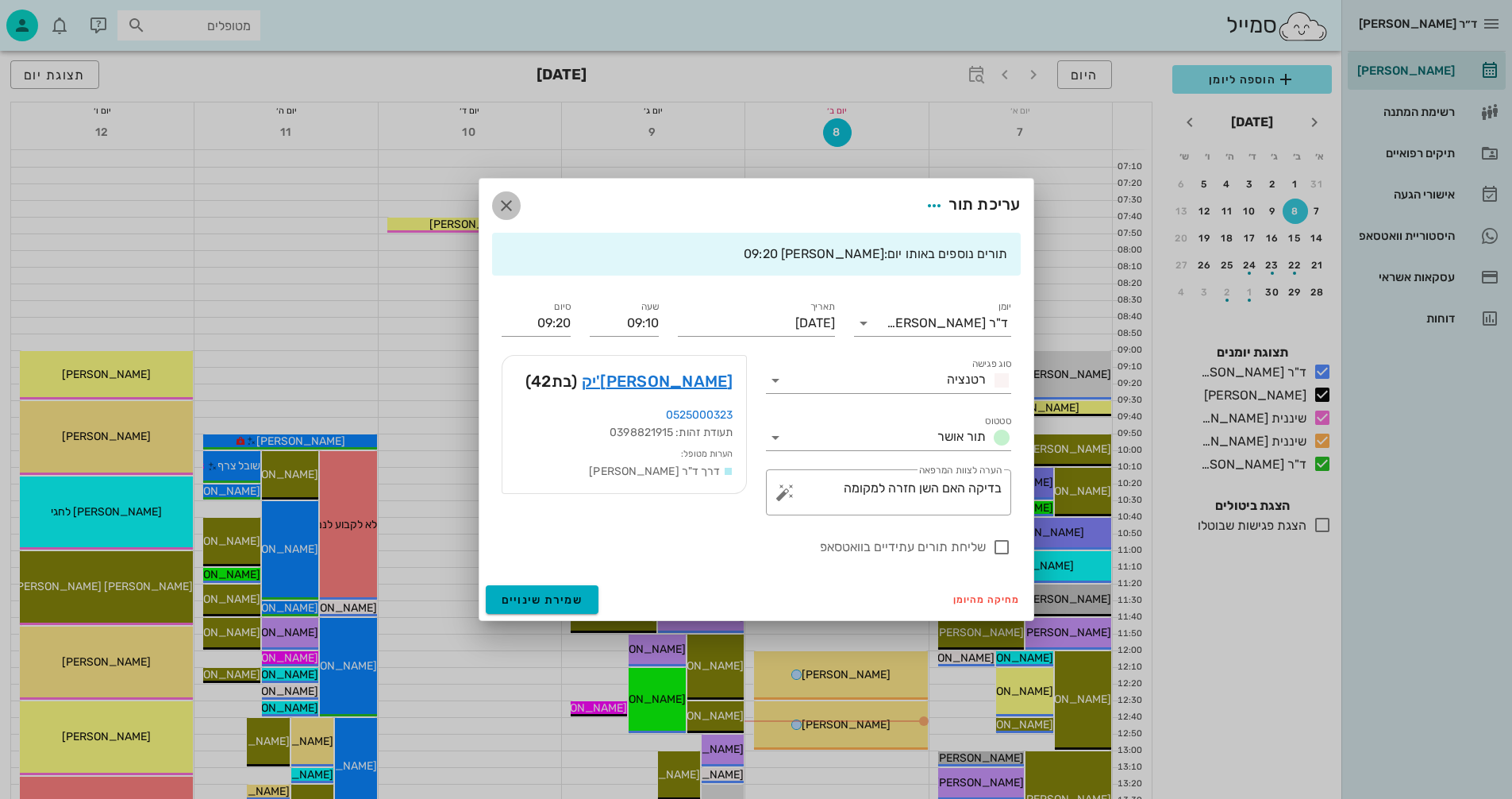
click at [504, 203] on icon "button" at bounding box center [507, 206] width 19 height 19
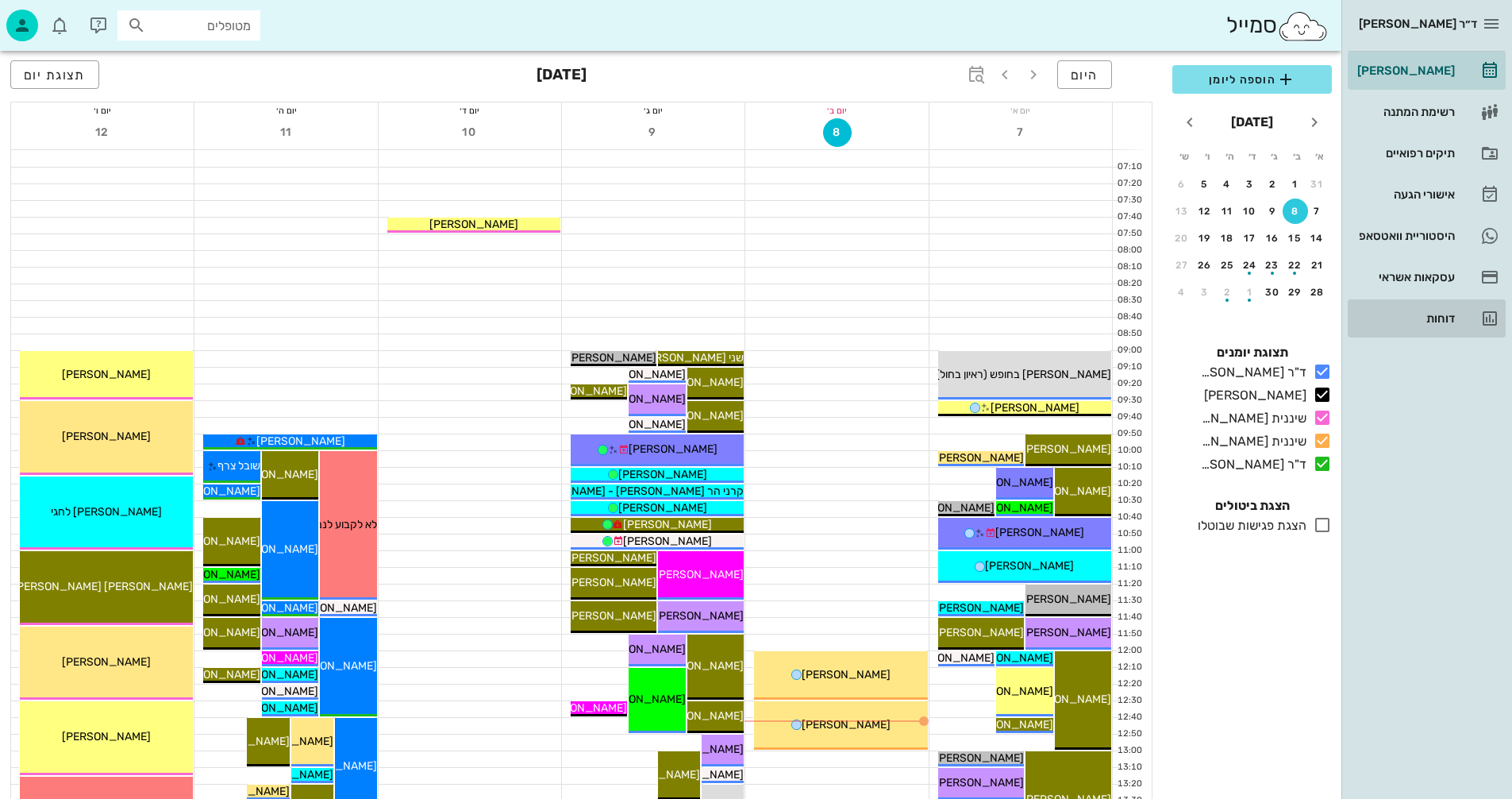
click at [1442, 318] on div "דוחות" at bounding box center [1404, 319] width 101 height 13
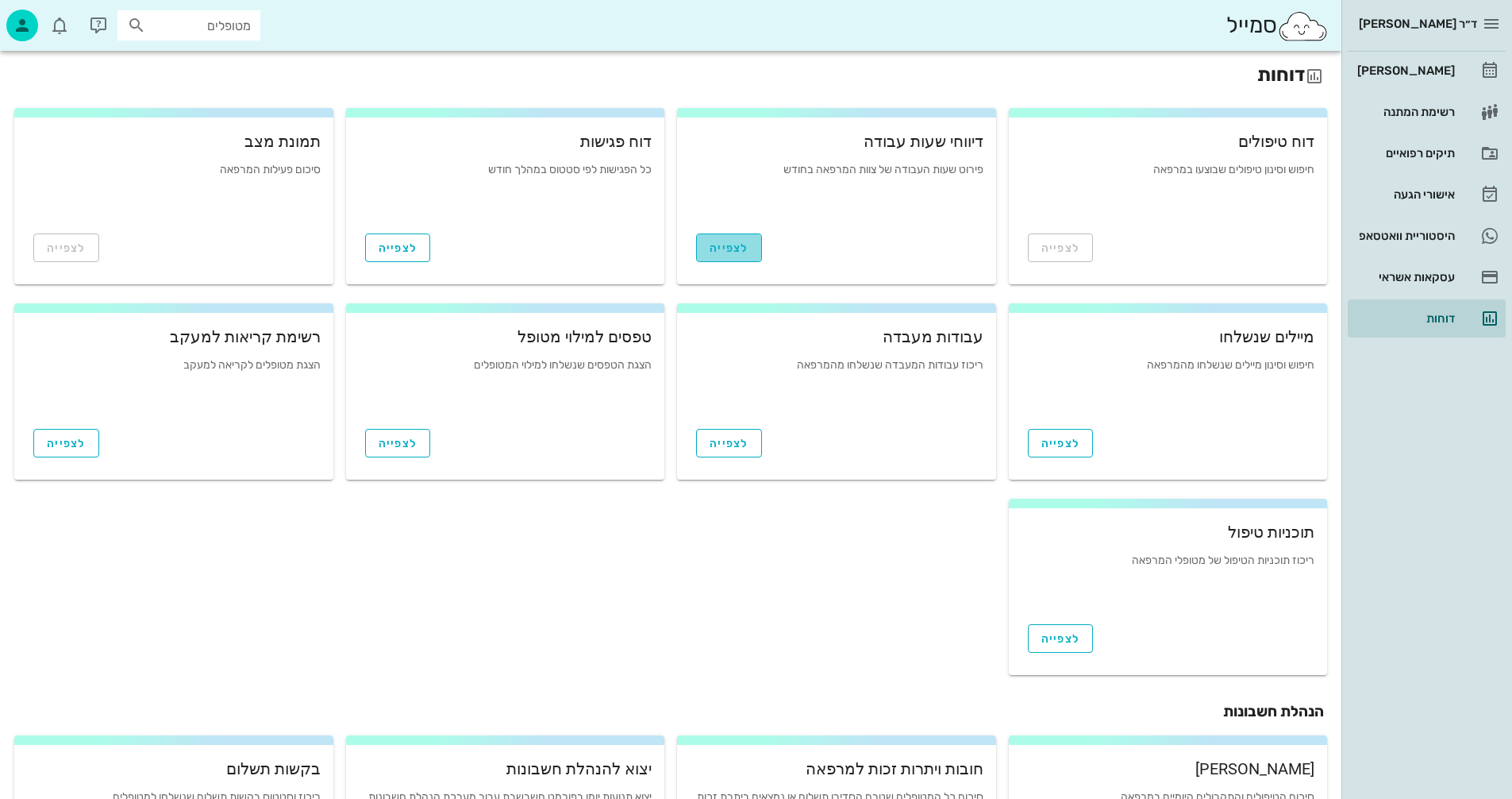
click at [730, 244] on span "לצפייה" at bounding box center [728, 248] width 39 height 13
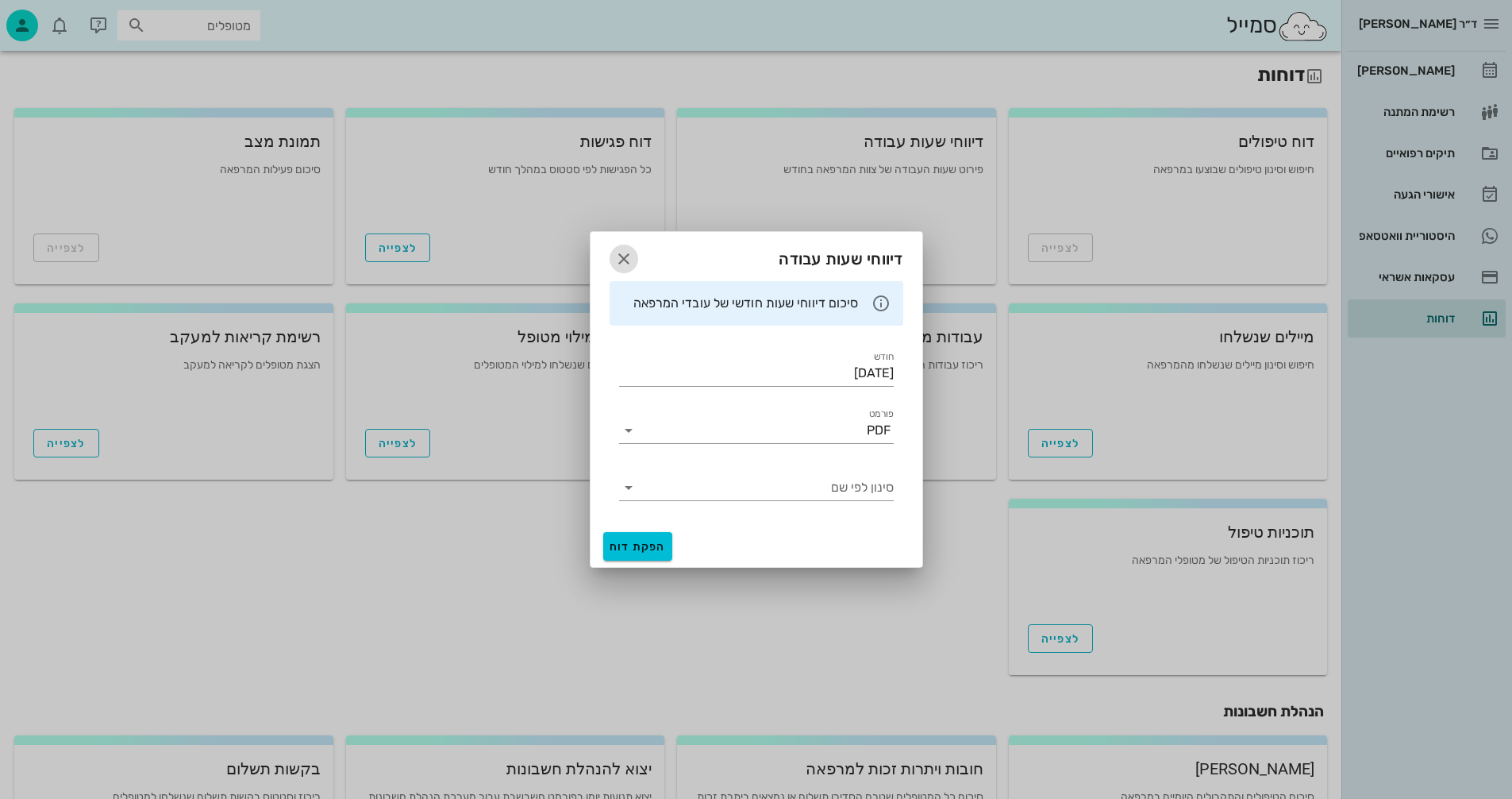
click at [619, 257] on icon "button" at bounding box center [624, 258] width 19 height 19
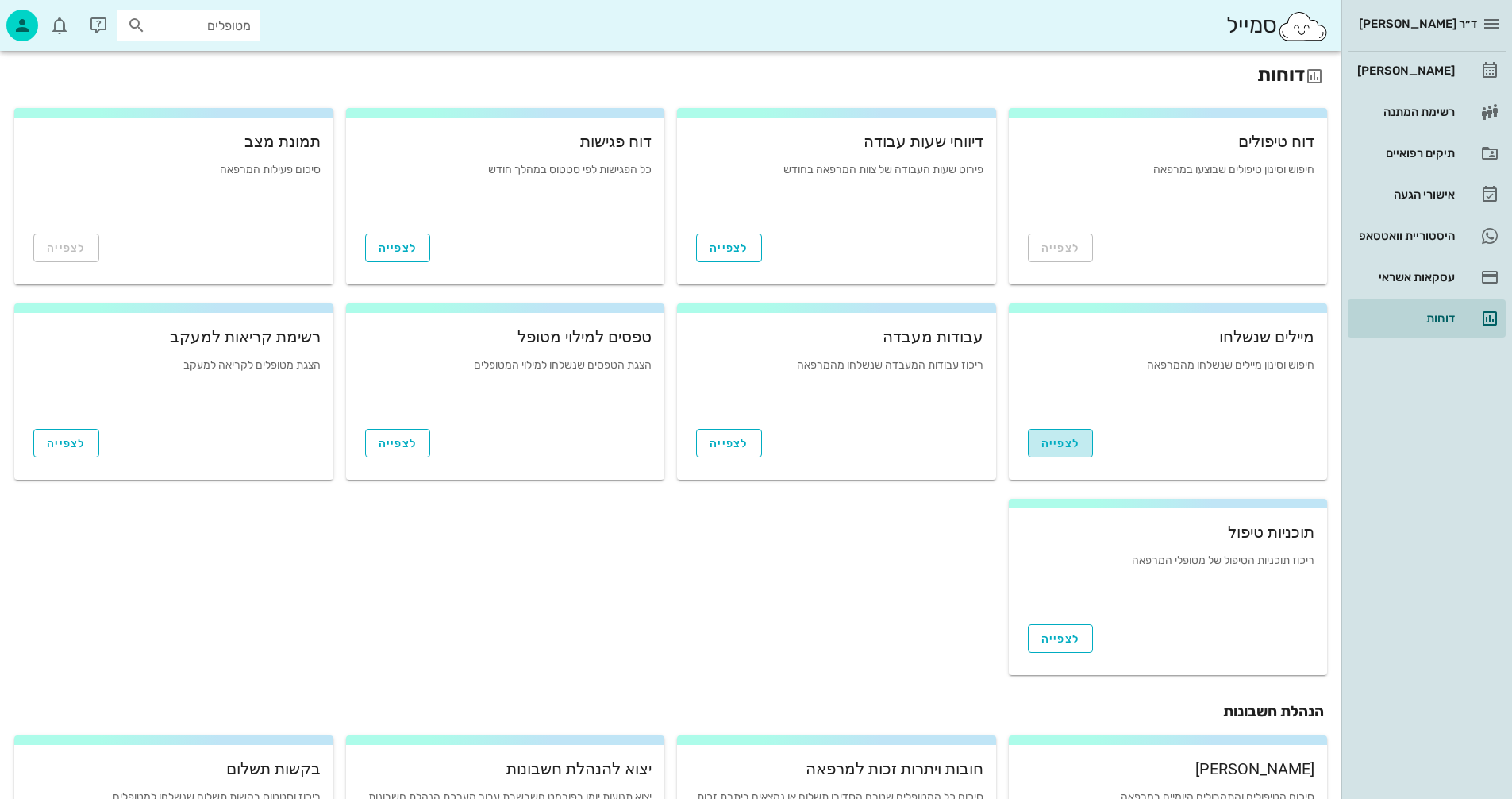
click at [1057, 445] on span "לצפייה" at bounding box center [1060, 444] width 39 height 13
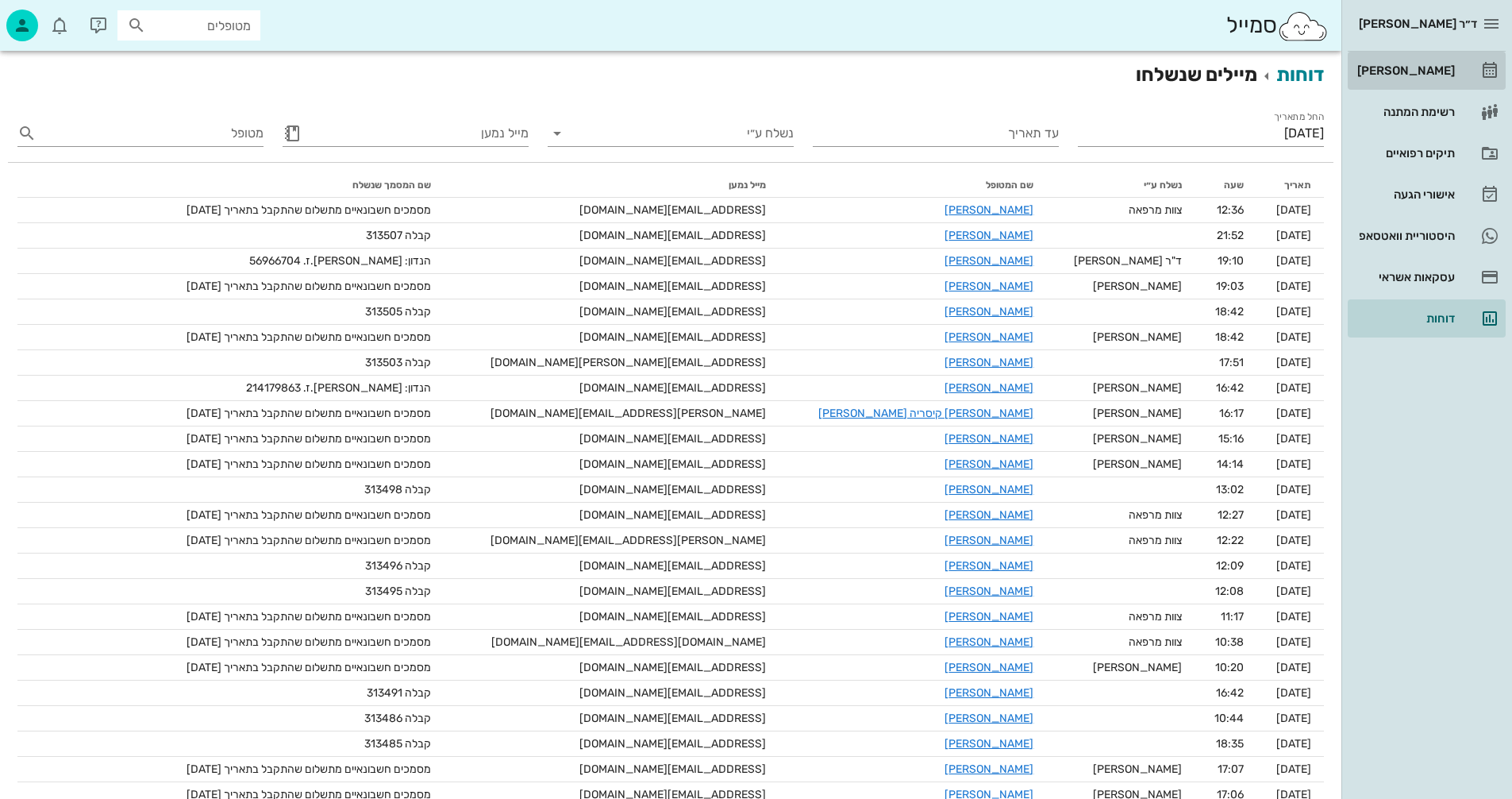
click at [1418, 67] on div "[PERSON_NAME]" at bounding box center [1404, 70] width 101 height 13
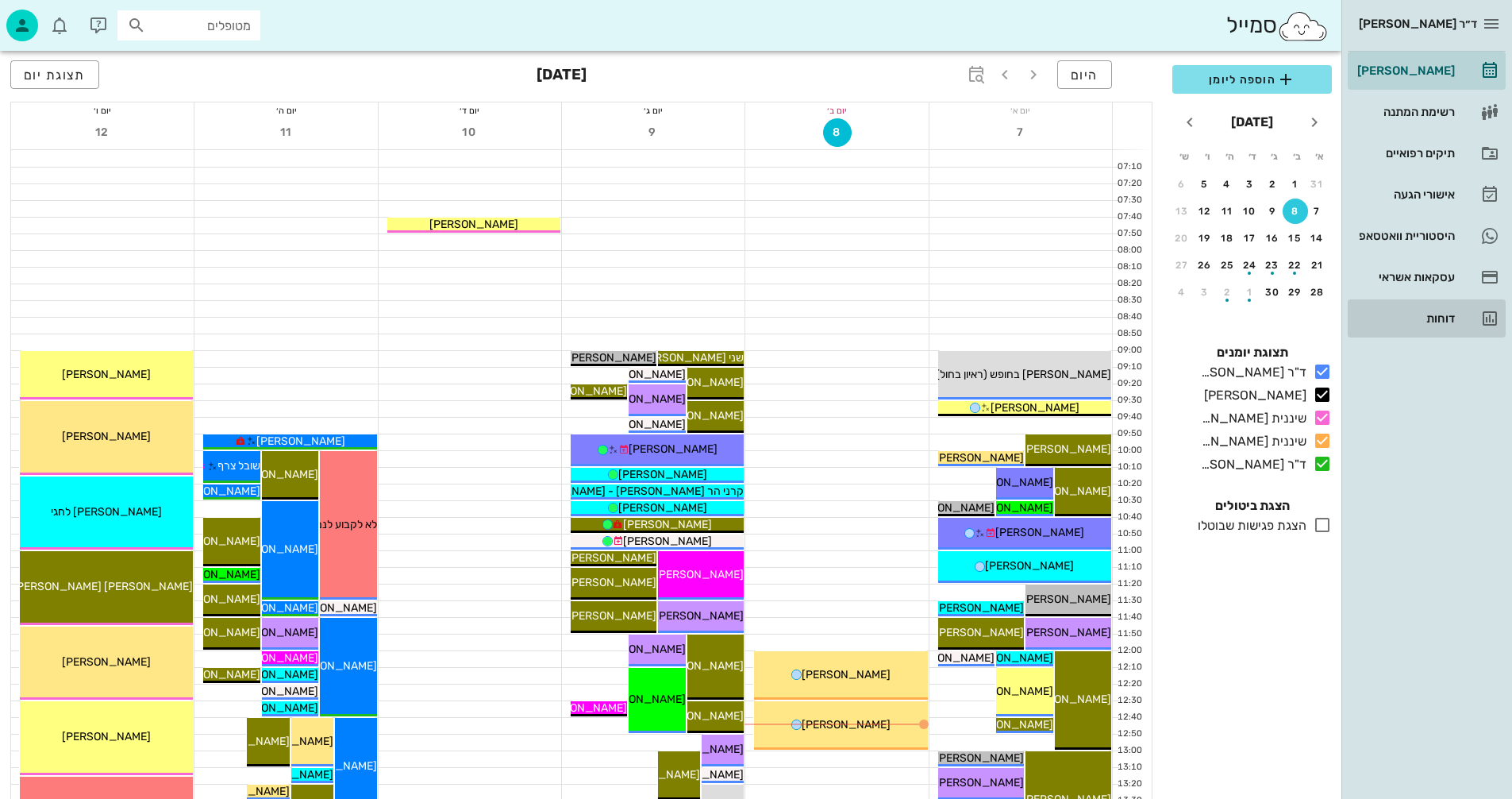
click at [1438, 316] on div "דוחות" at bounding box center [1404, 319] width 101 height 13
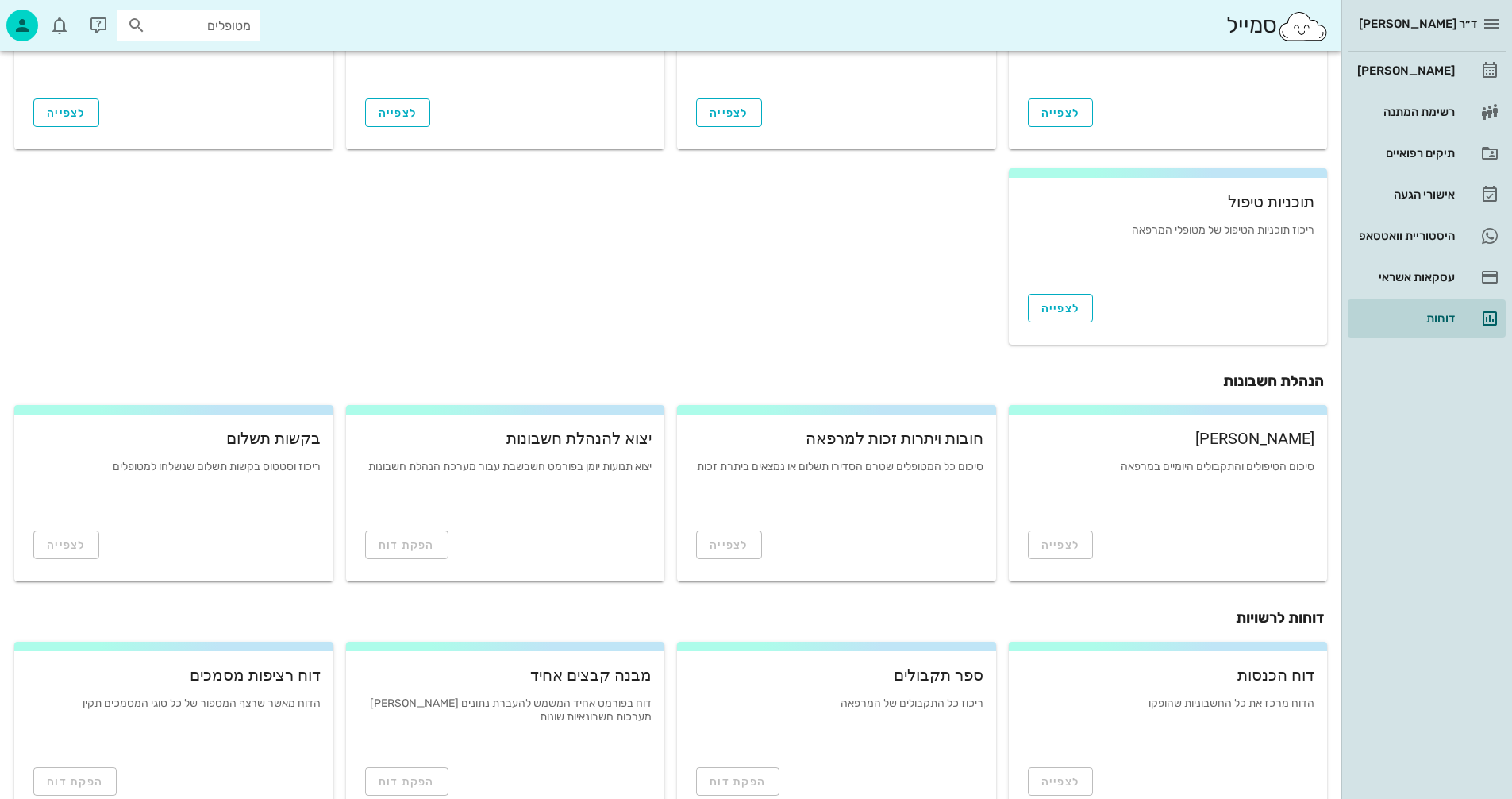
scroll to position [375, 0]
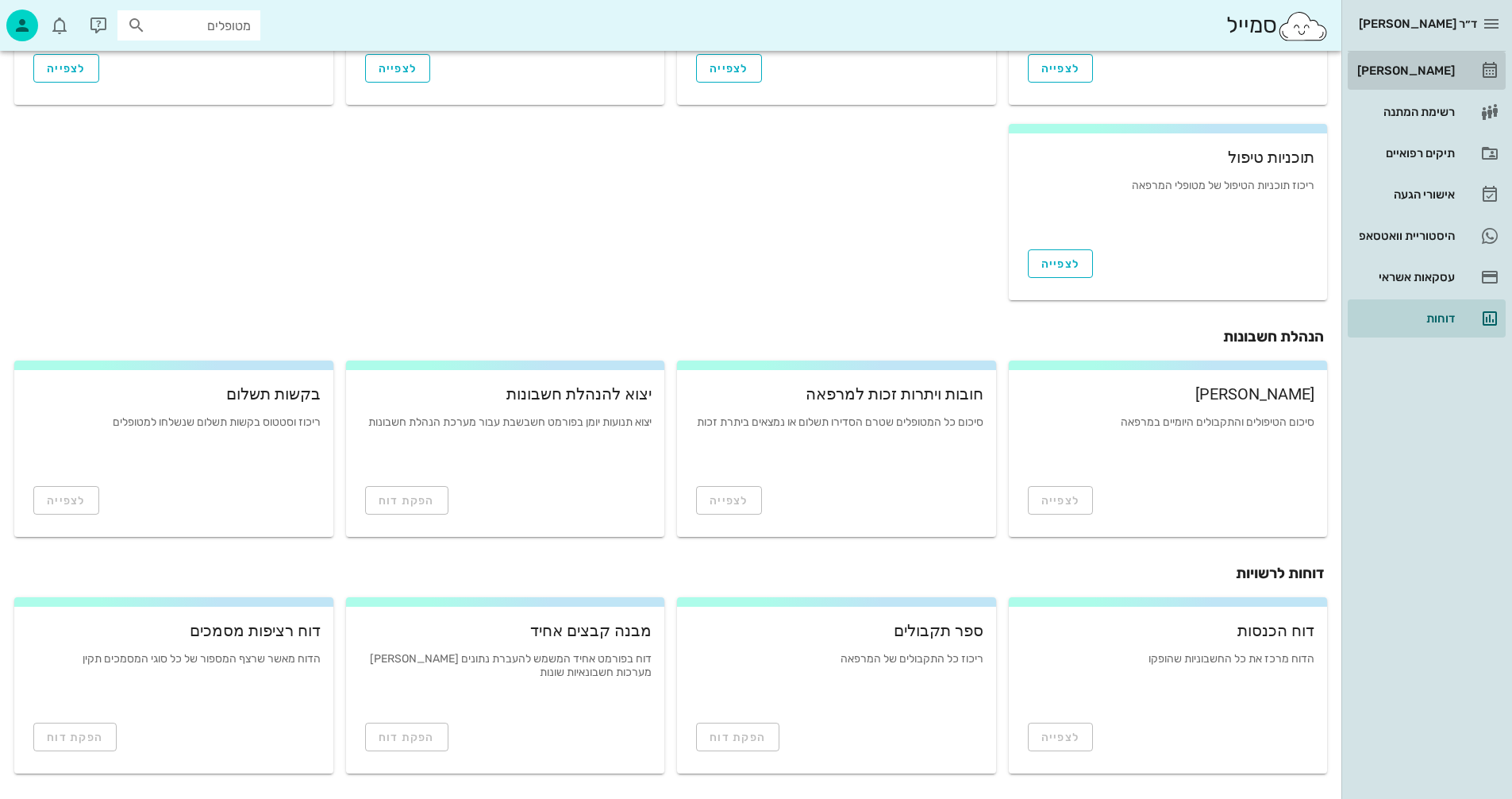
click at [1426, 66] on div "[PERSON_NAME]" at bounding box center [1404, 70] width 101 height 13
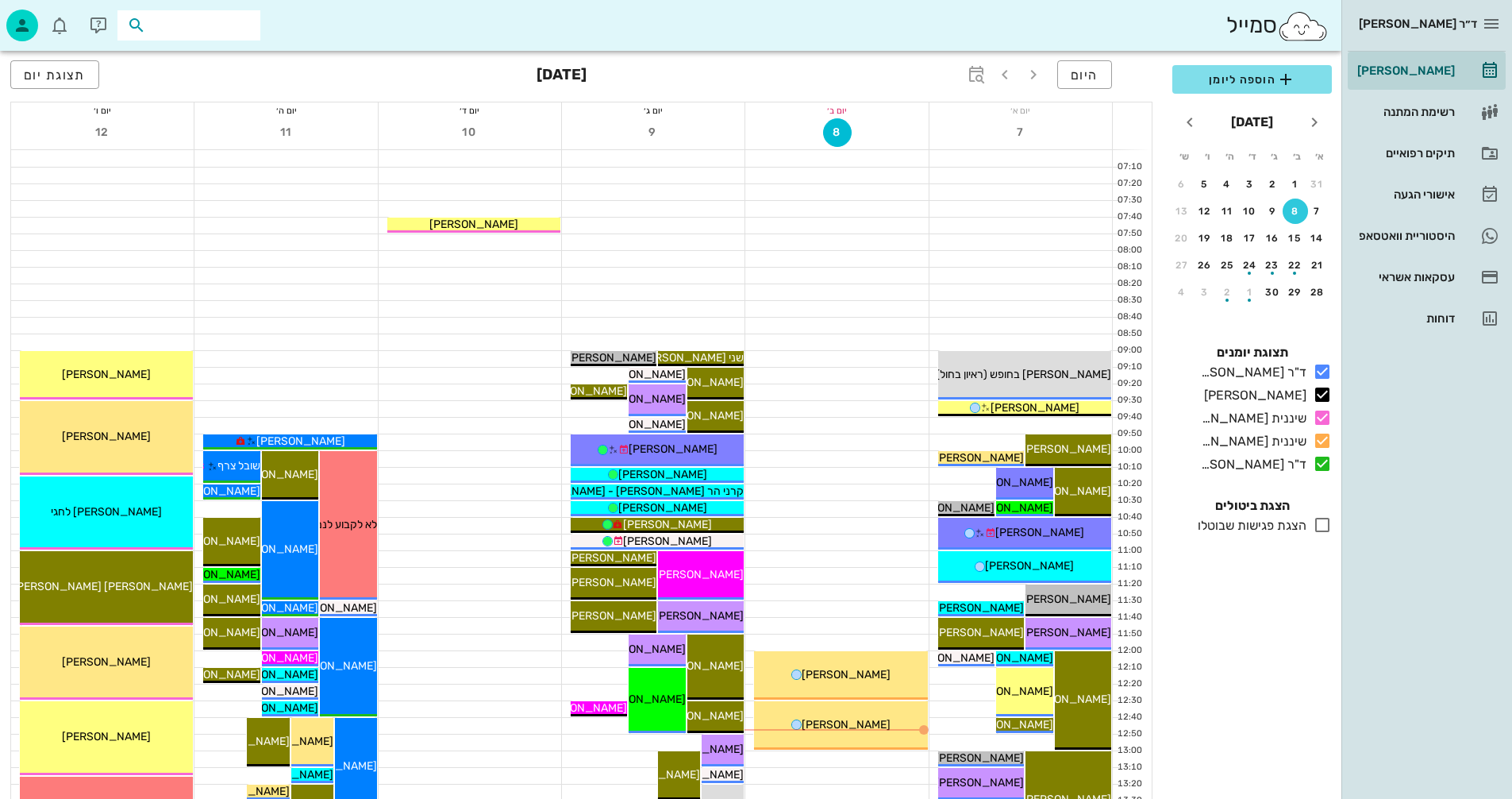
click at [217, 24] on input "text" at bounding box center [200, 25] width 101 height 21
drag, startPoint x: 192, startPoint y: 26, endPoint x: 306, endPoint y: 31, distance: 114.1
click at [305, 31] on div "סמייל ריחיים" at bounding box center [671, 25] width 1342 height 51
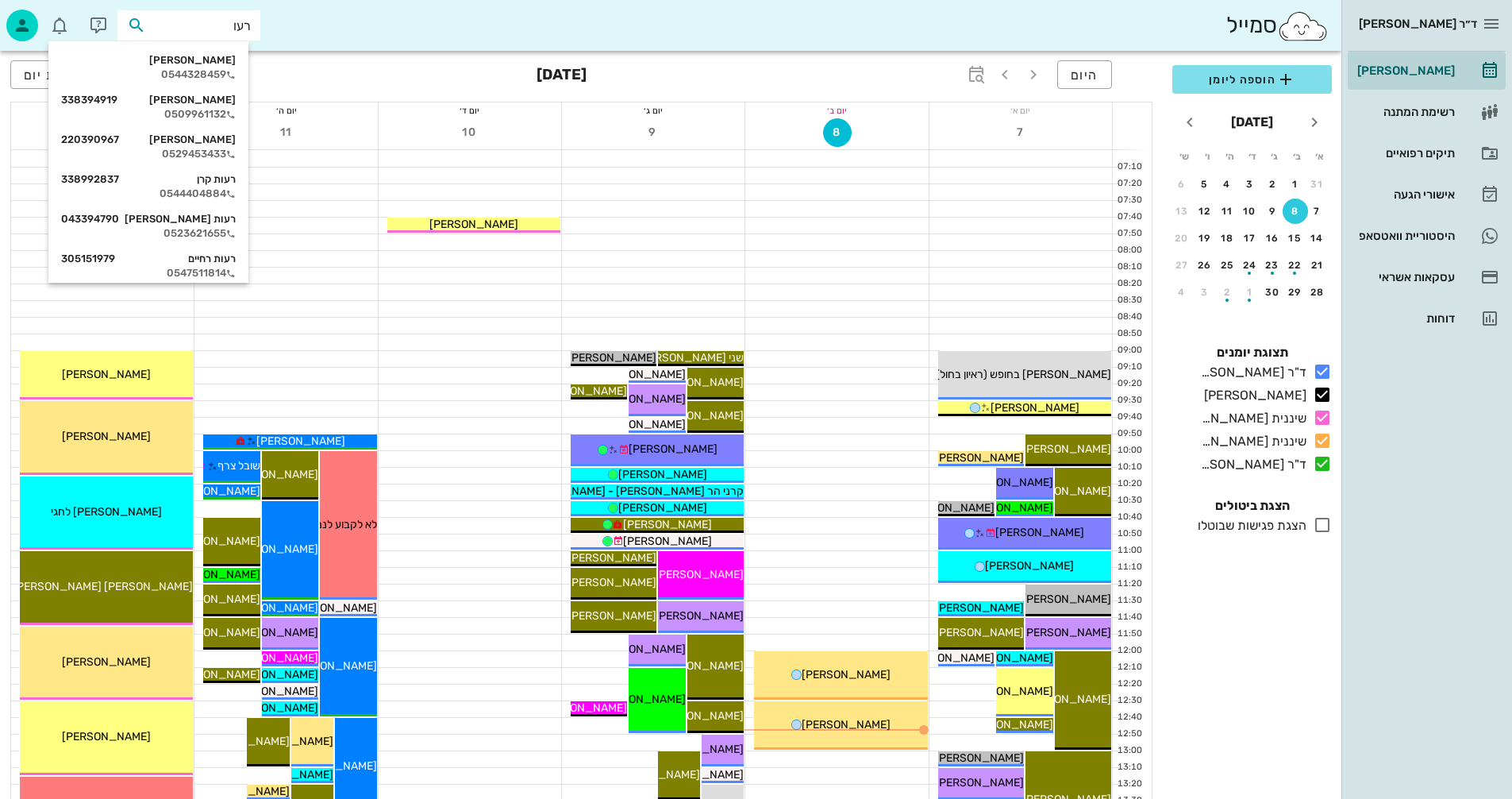
type input "רעות"
click at [208, 261] on div "רעות רחיים 305151979" at bounding box center [148, 259] width 175 height 13
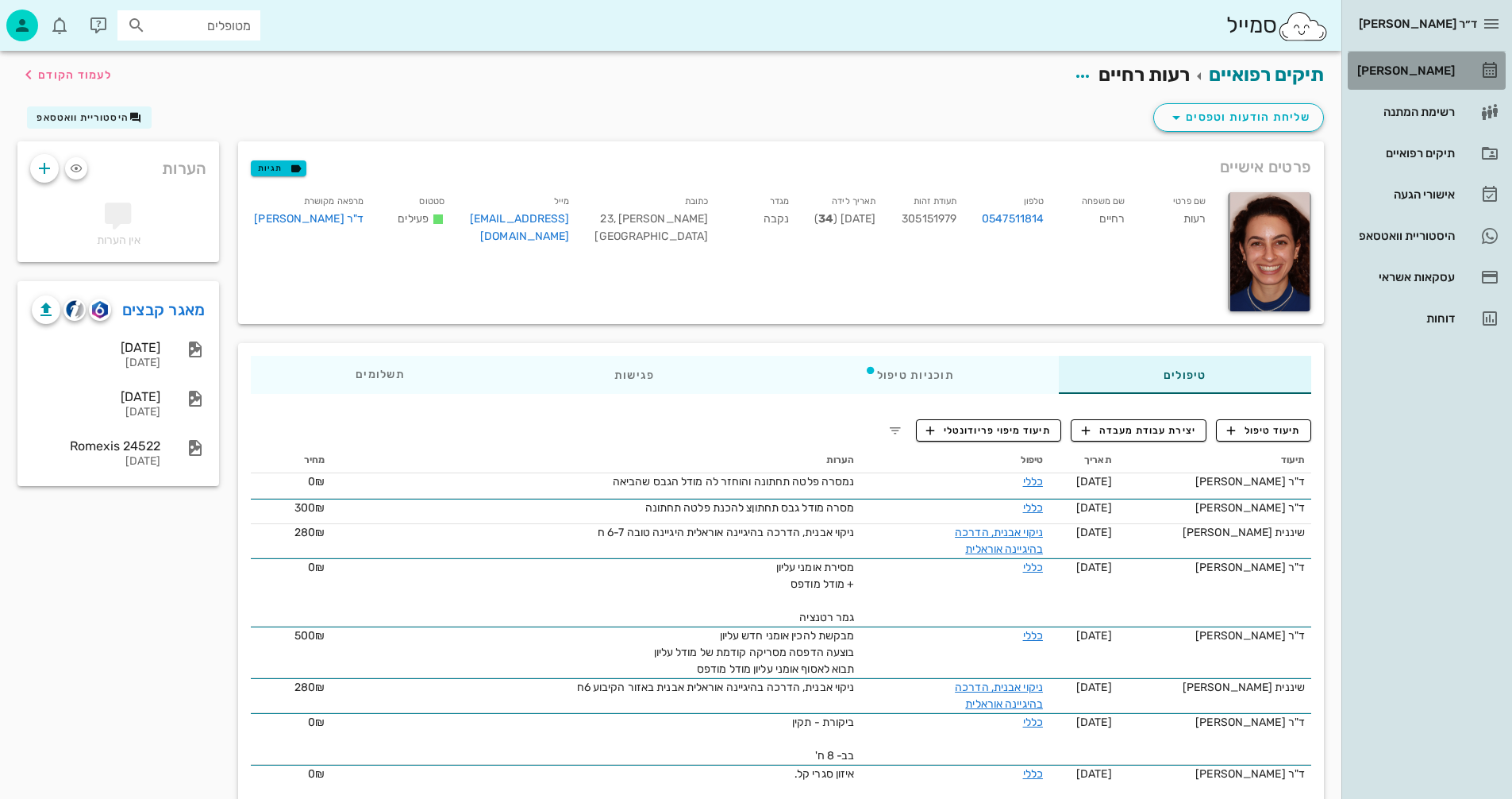
click at [1420, 66] on div "[PERSON_NAME]" at bounding box center [1404, 70] width 101 height 13
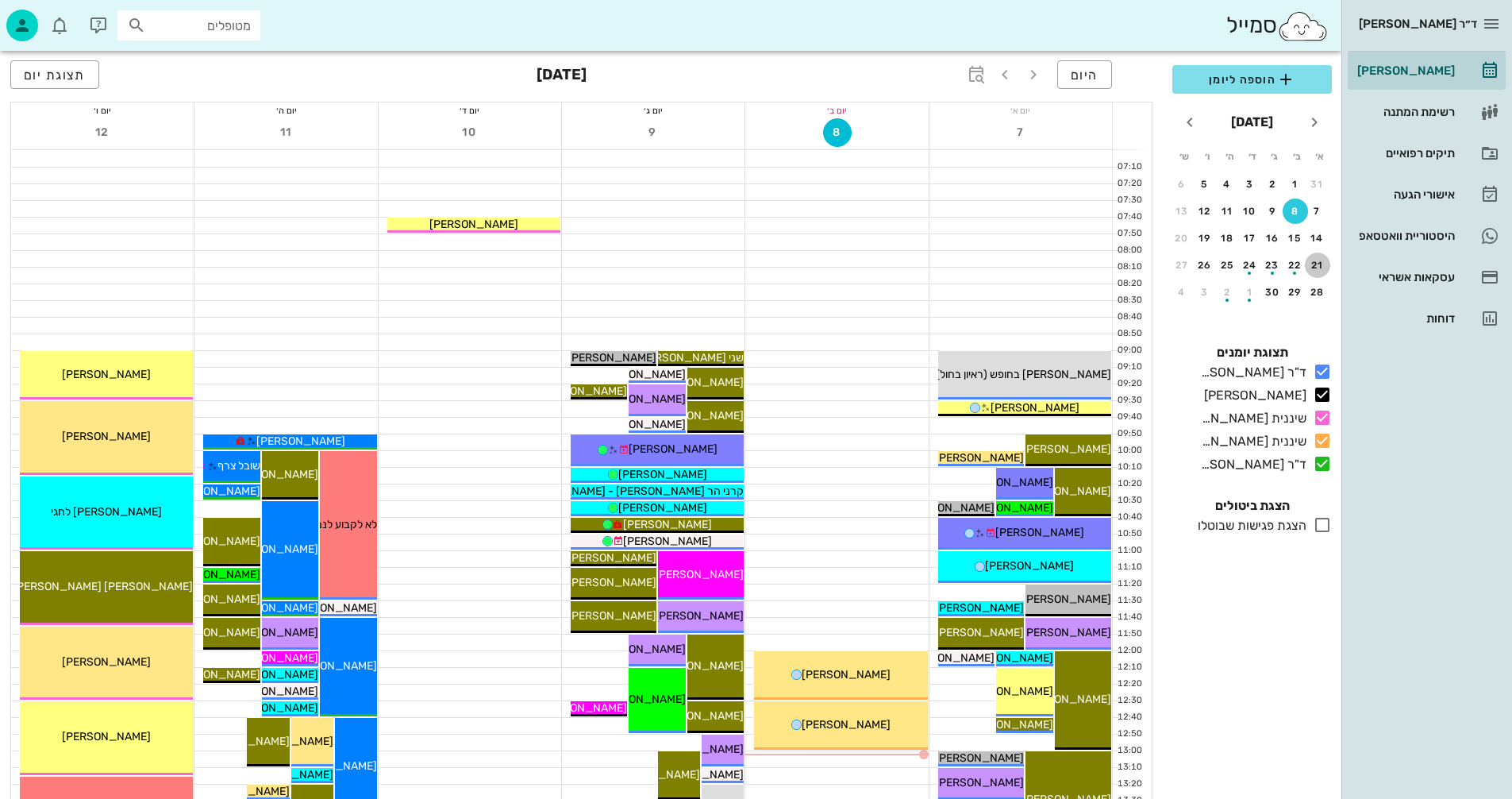
click at [1318, 269] on div "21" at bounding box center [1317, 265] width 25 height 11
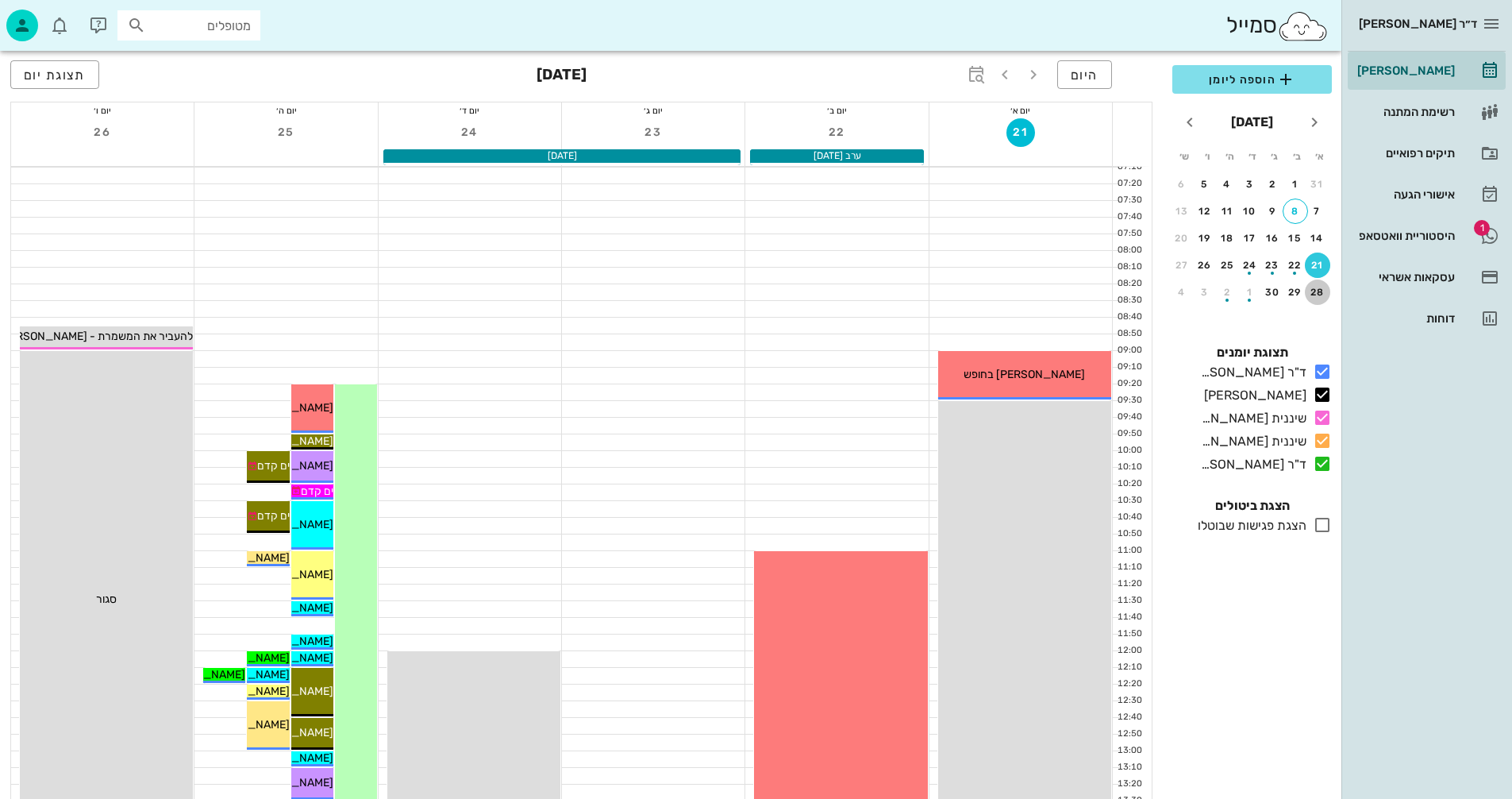
click at [1315, 293] on div "28" at bounding box center [1317, 292] width 25 height 11
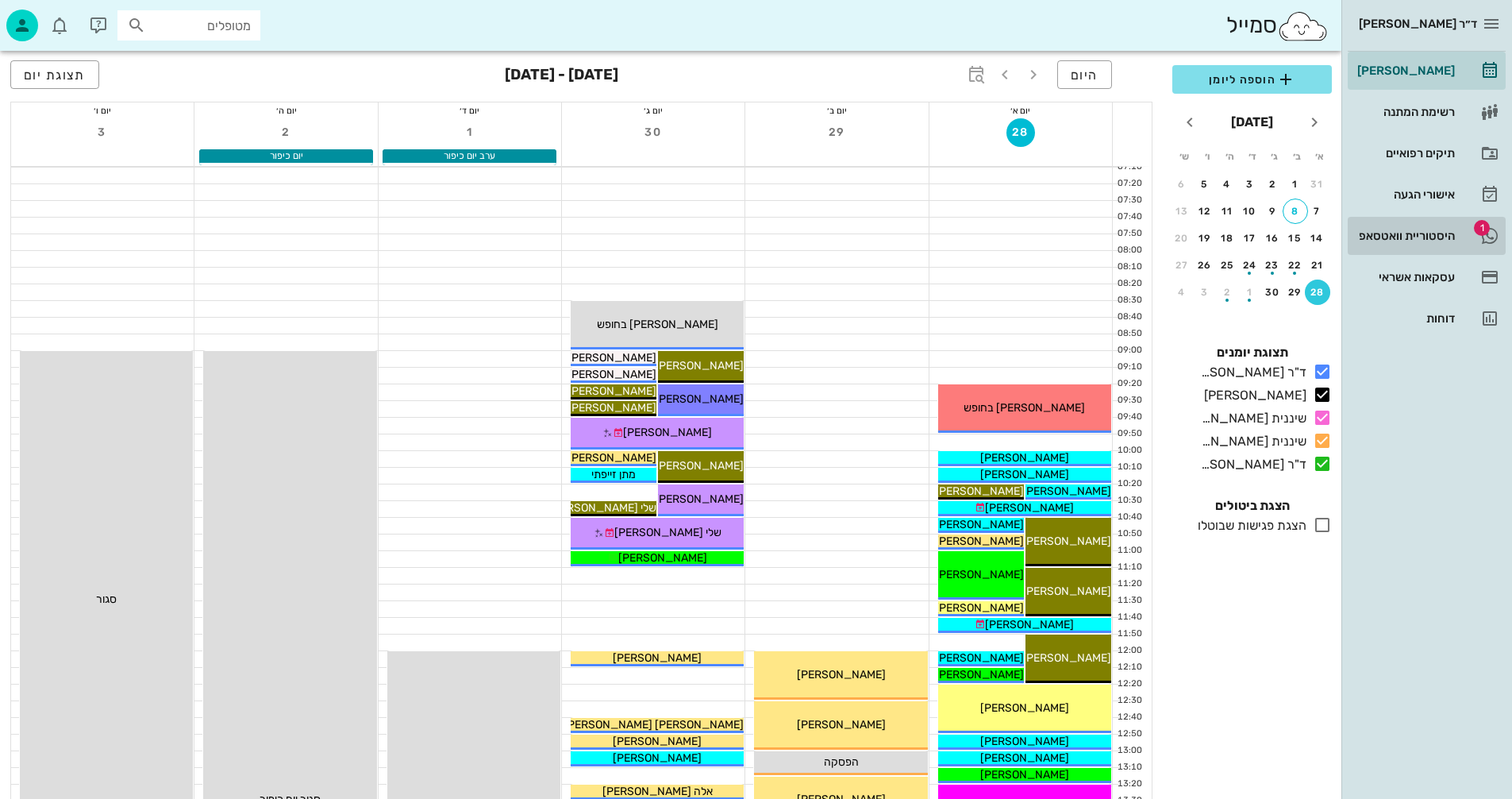
click at [1414, 235] on div "היסטוריית וואטסאפ" at bounding box center [1404, 236] width 101 height 13
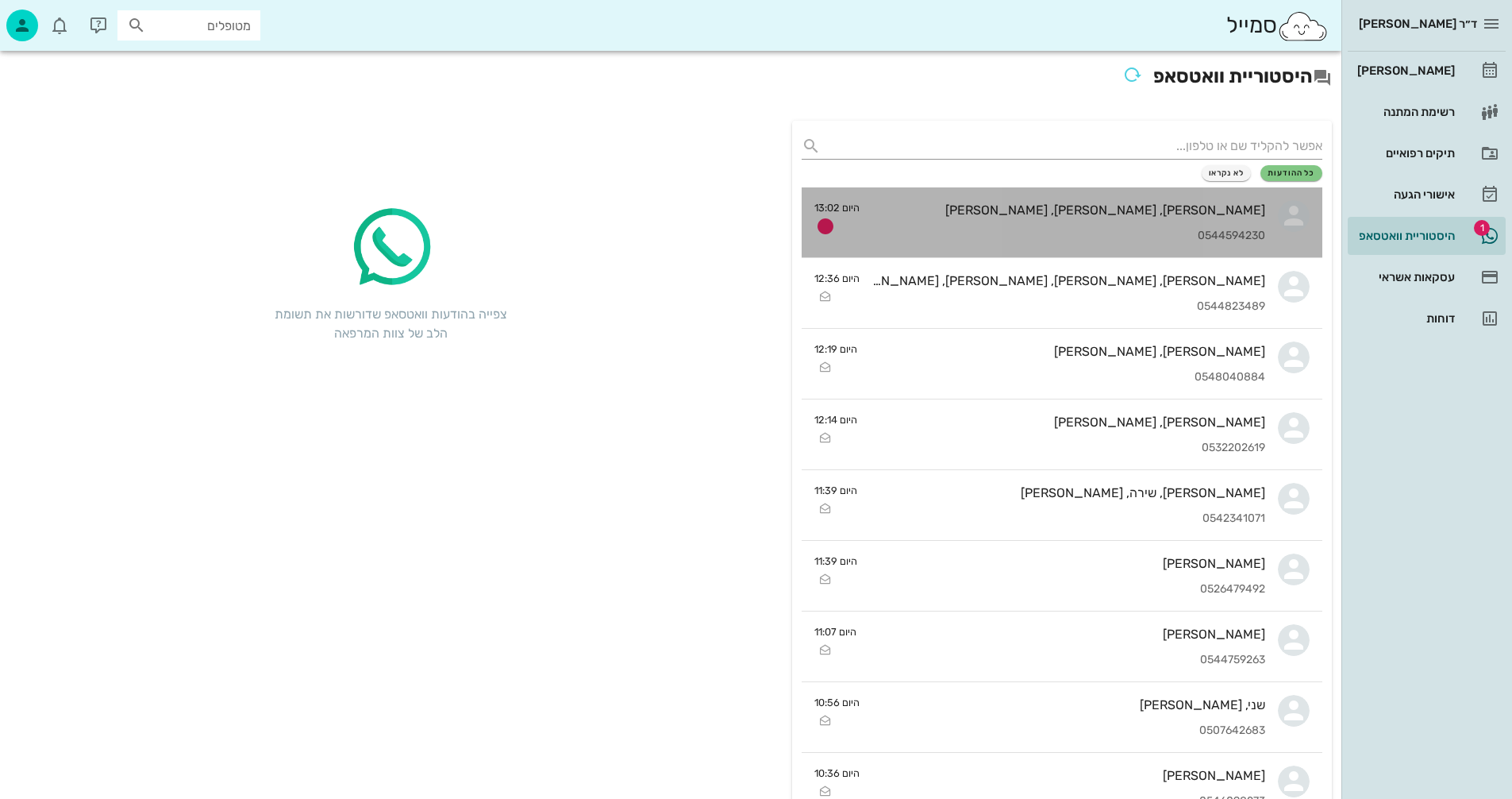
click at [1011, 233] on div "0544594230" at bounding box center [1069, 236] width 393 height 13
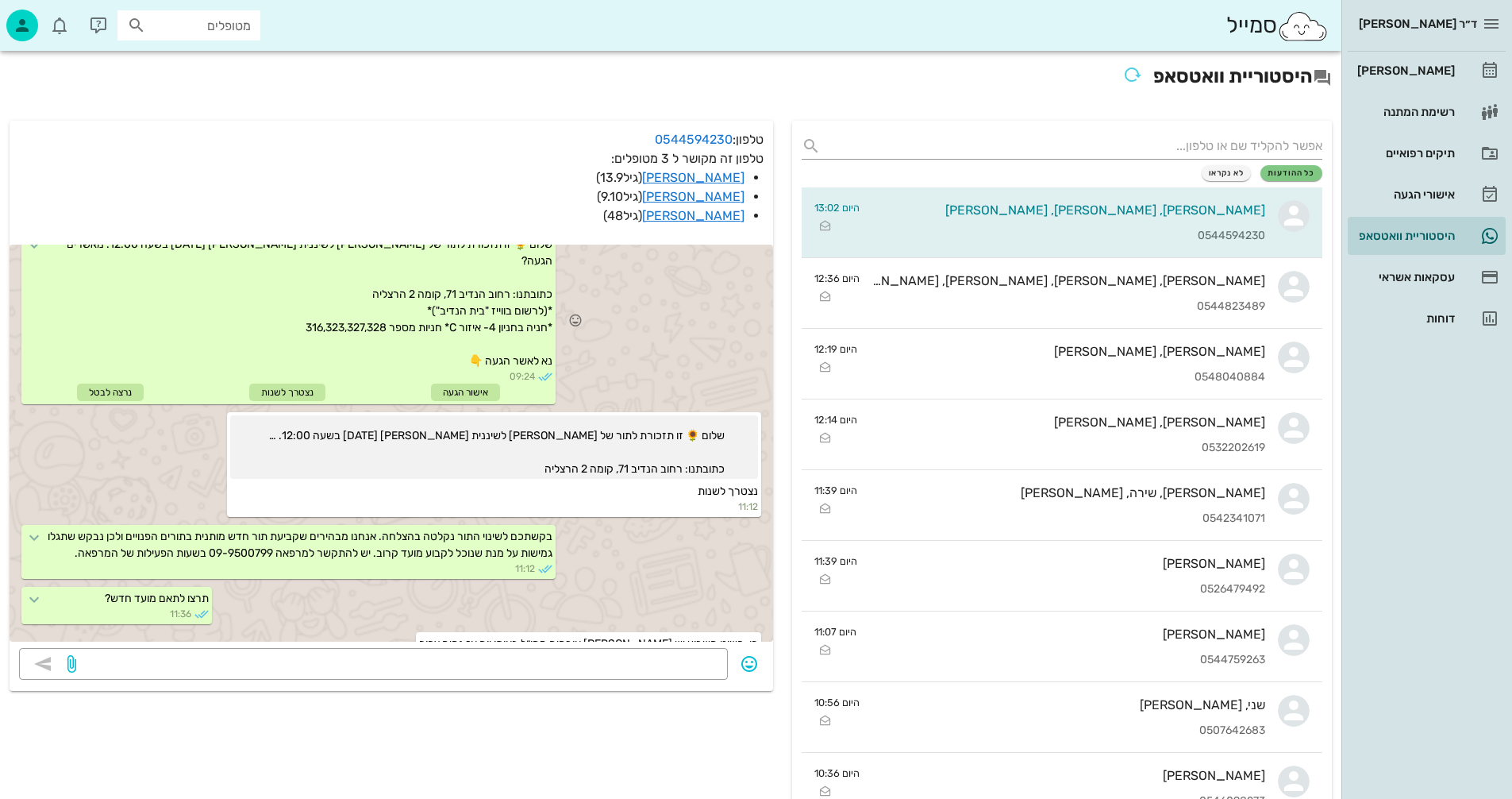
scroll to position [2366, 0]
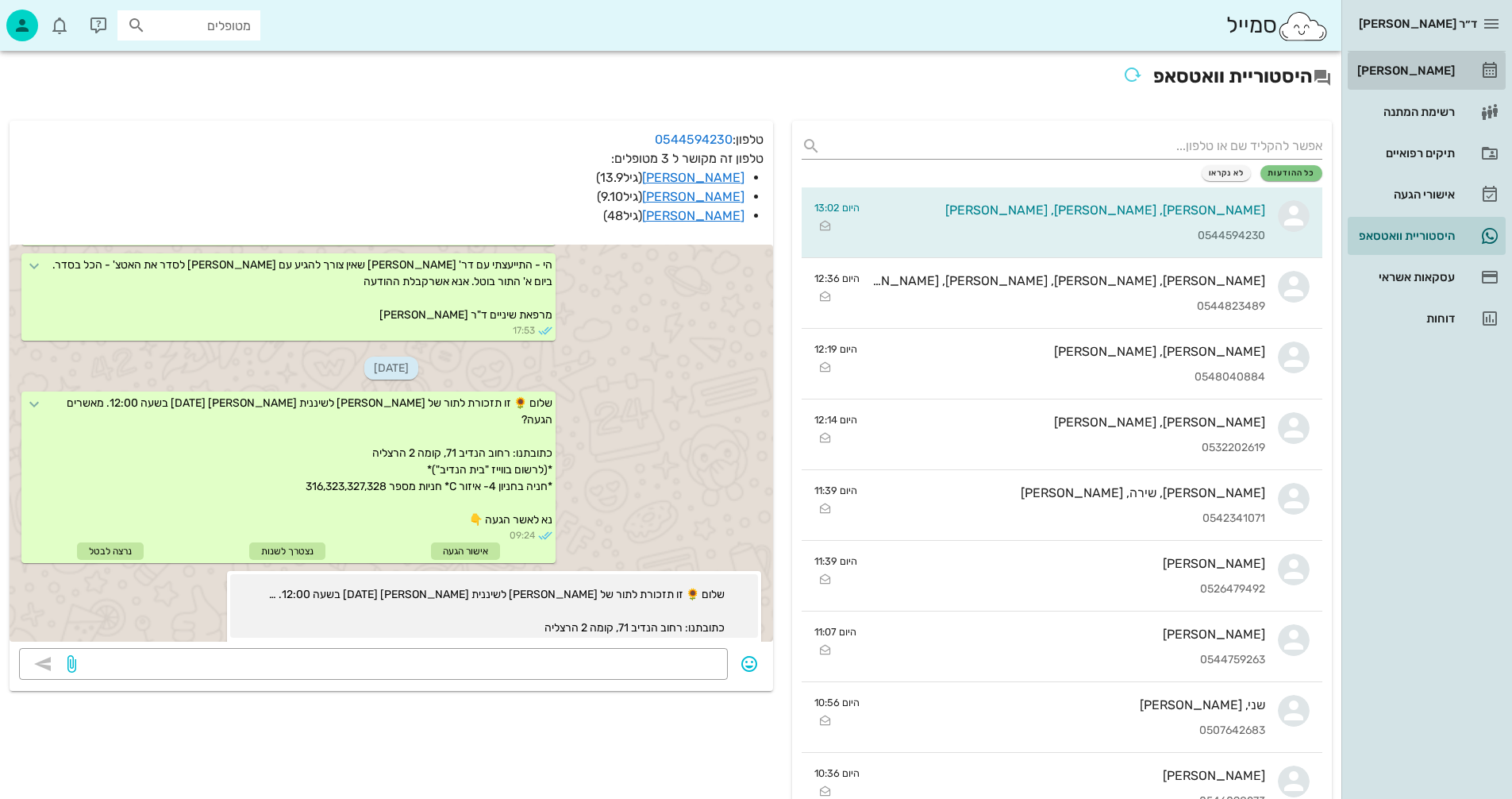
click at [1426, 68] on div "[PERSON_NAME]" at bounding box center [1404, 70] width 101 height 13
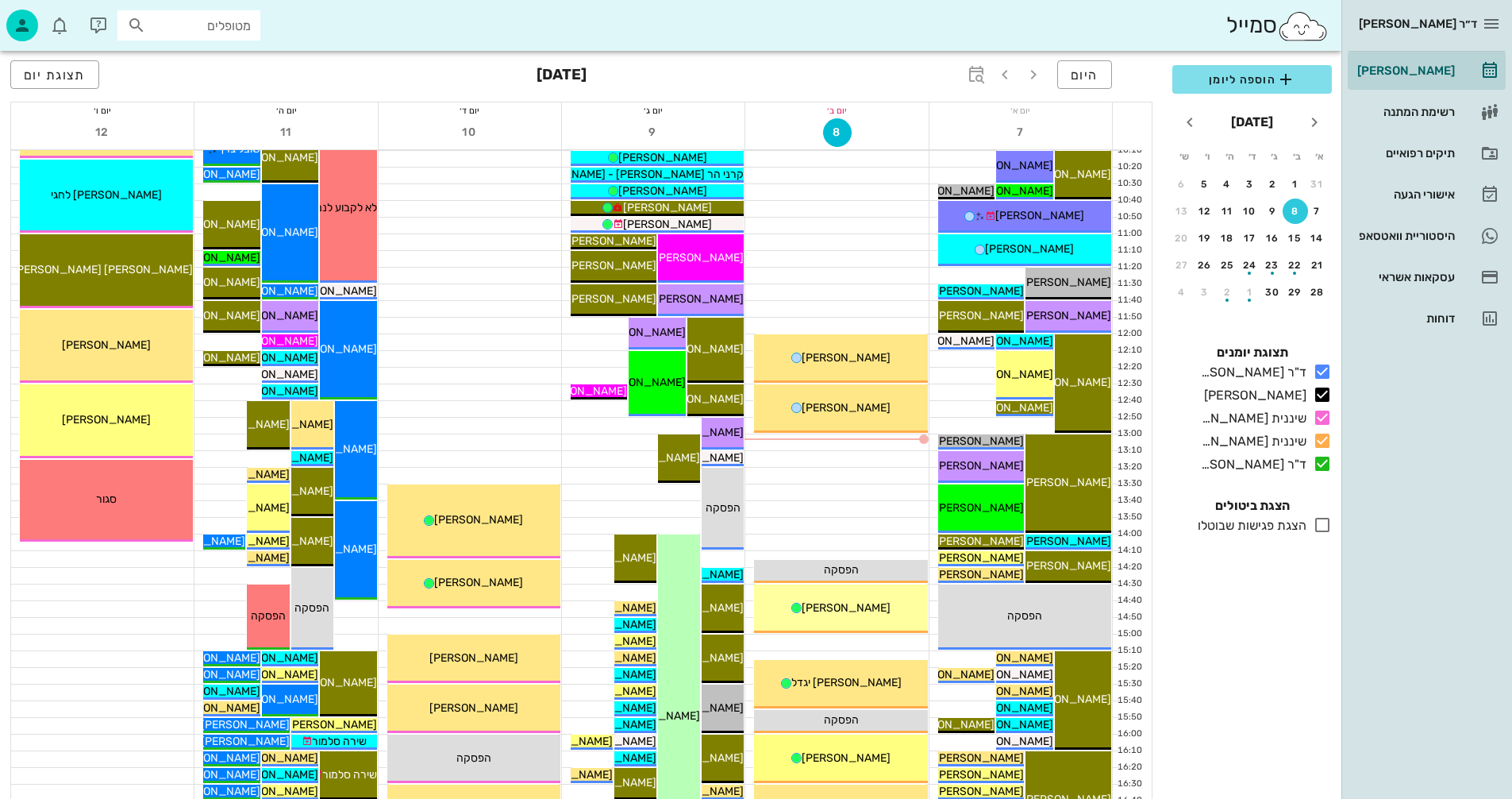
scroll to position [318, 0]
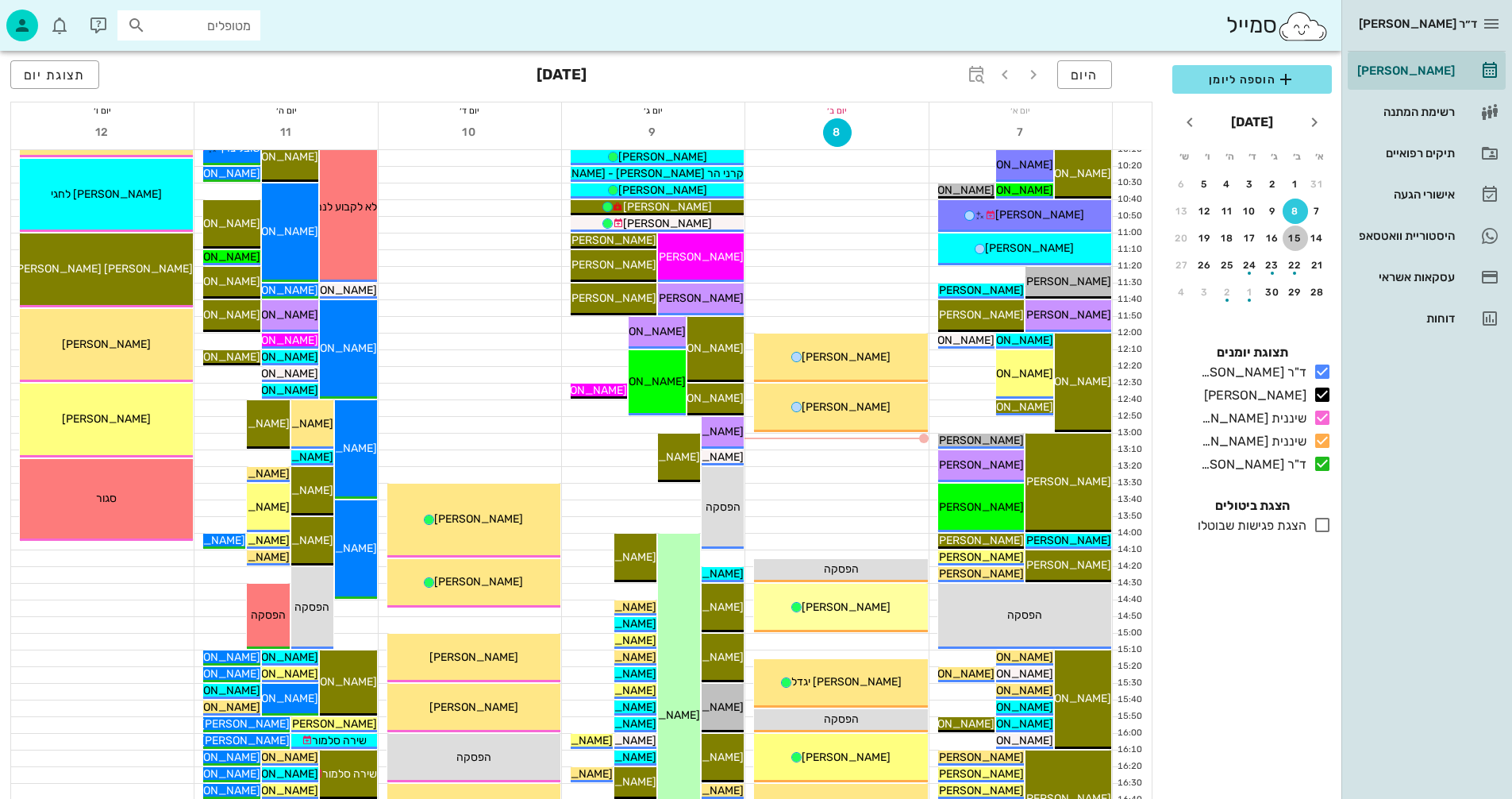
click at [1300, 236] on div "15" at bounding box center [1295, 239] width 25 height 11
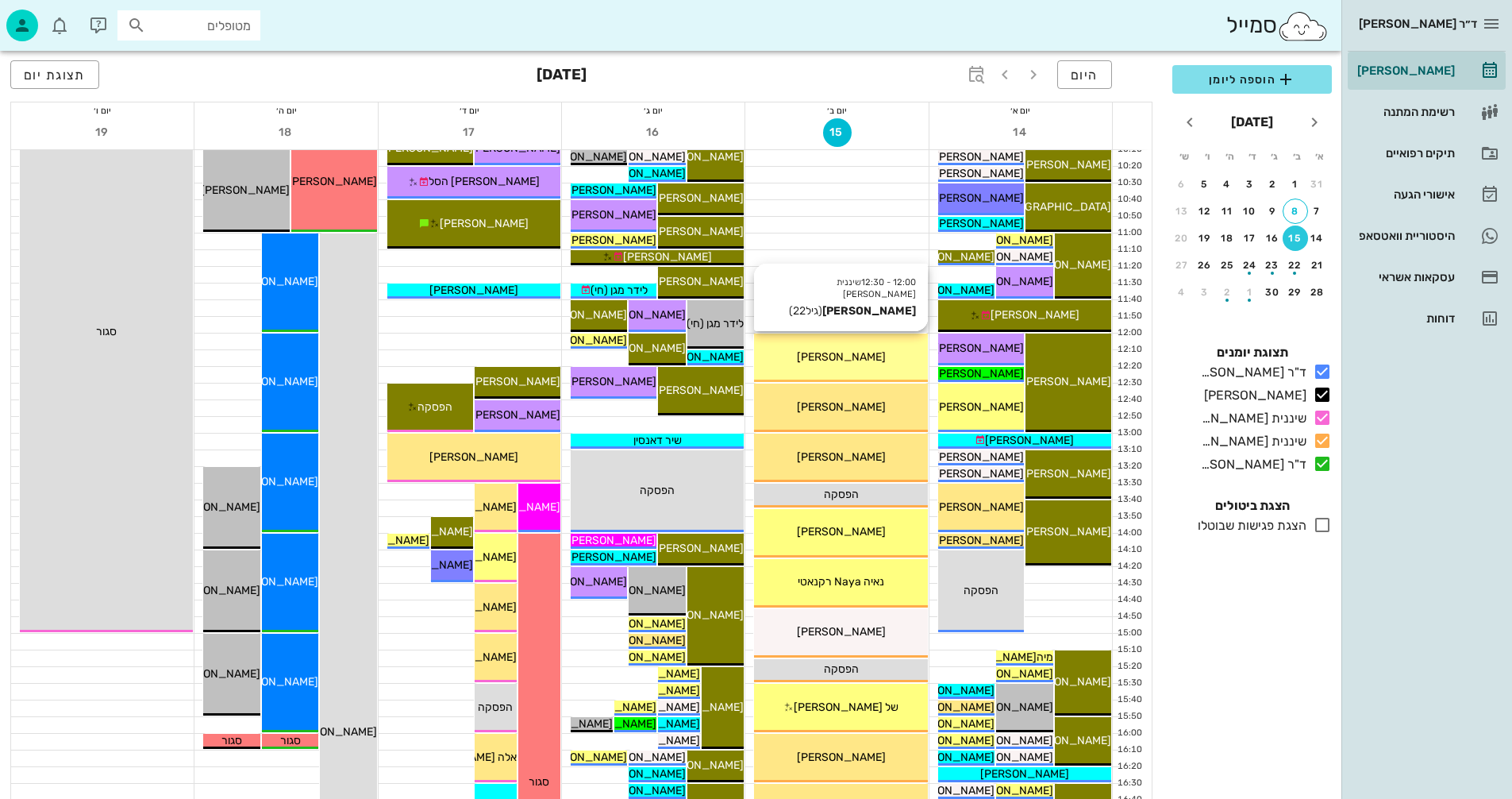
scroll to position [274, 0]
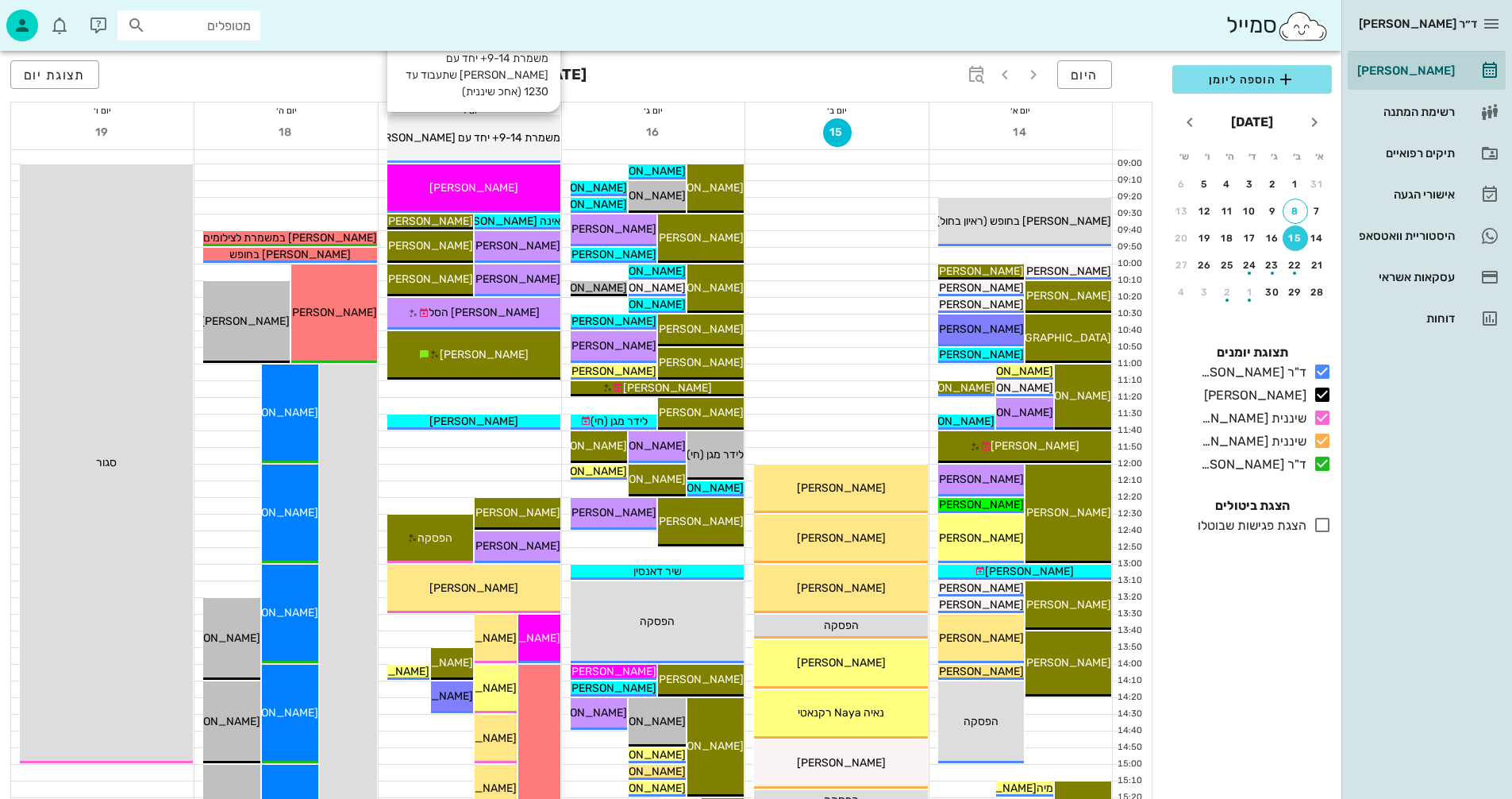
scroll to position [238, 0]
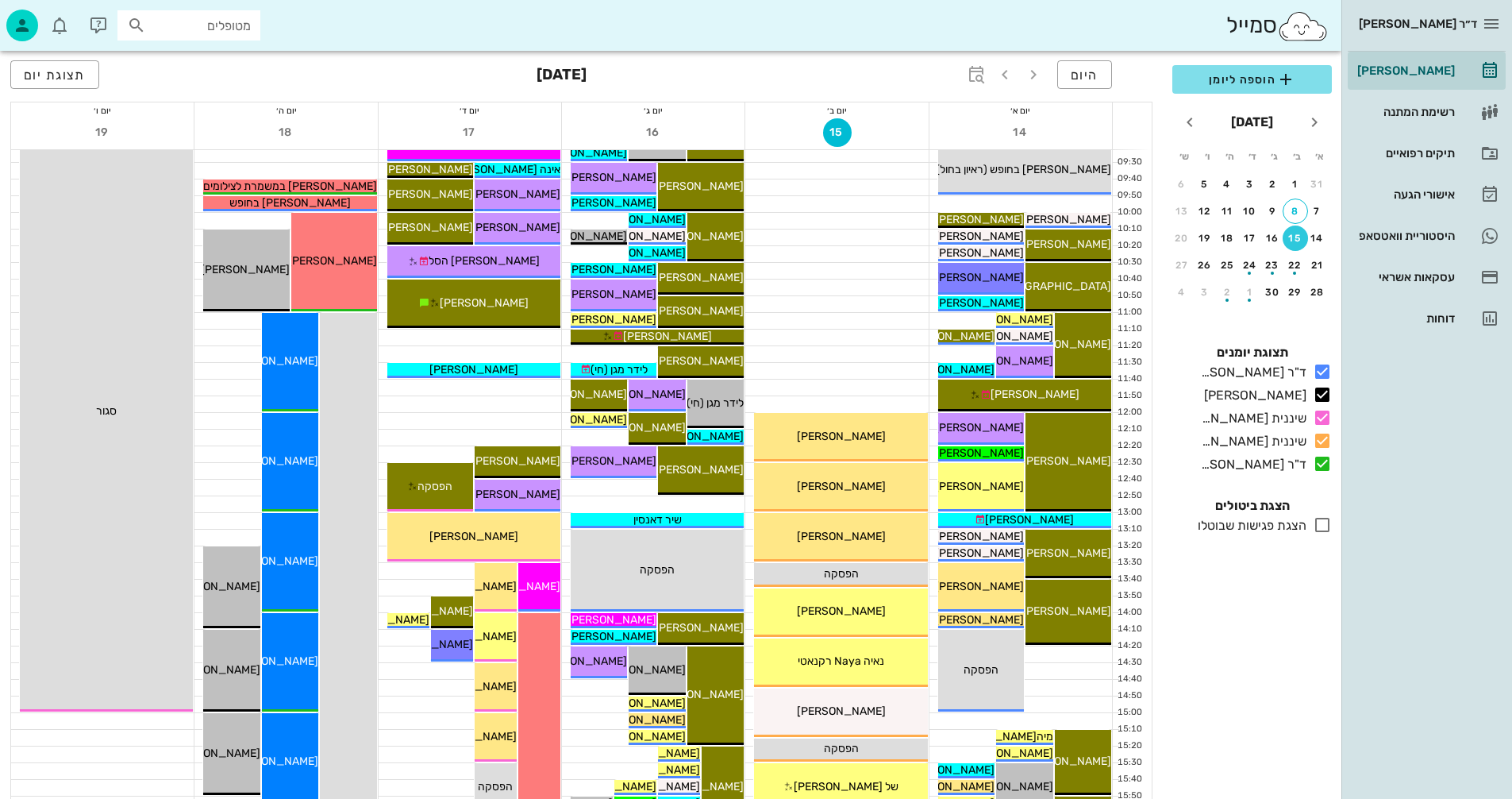
click at [223, 27] on input "מטופלים" at bounding box center [200, 25] width 101 height 21
type input "שטיינברג"
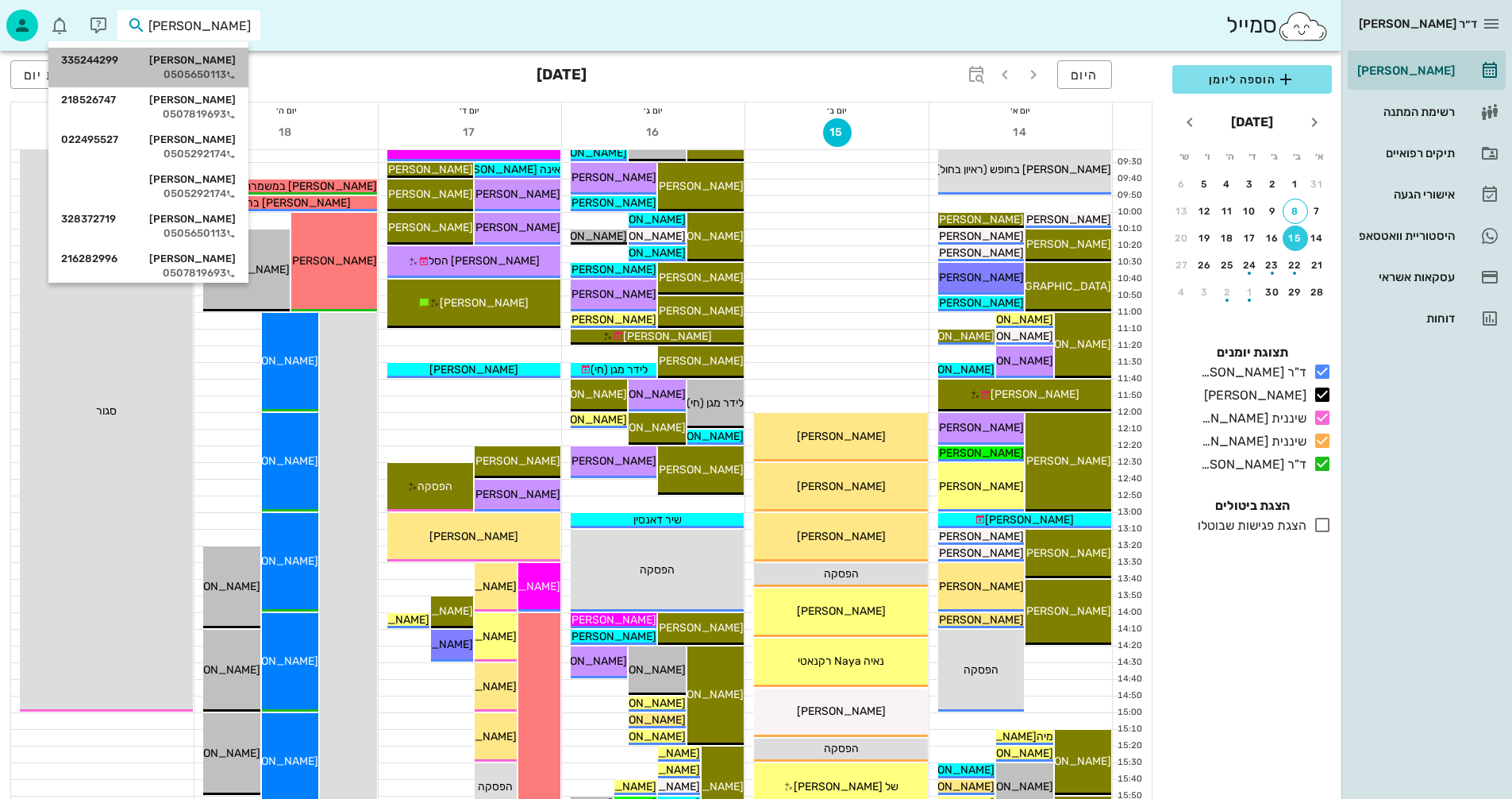
click at [205, 67] on div "הראל שטיינברג 335244299 0505650113" at bounding box center [148, 68] width 175 height 39
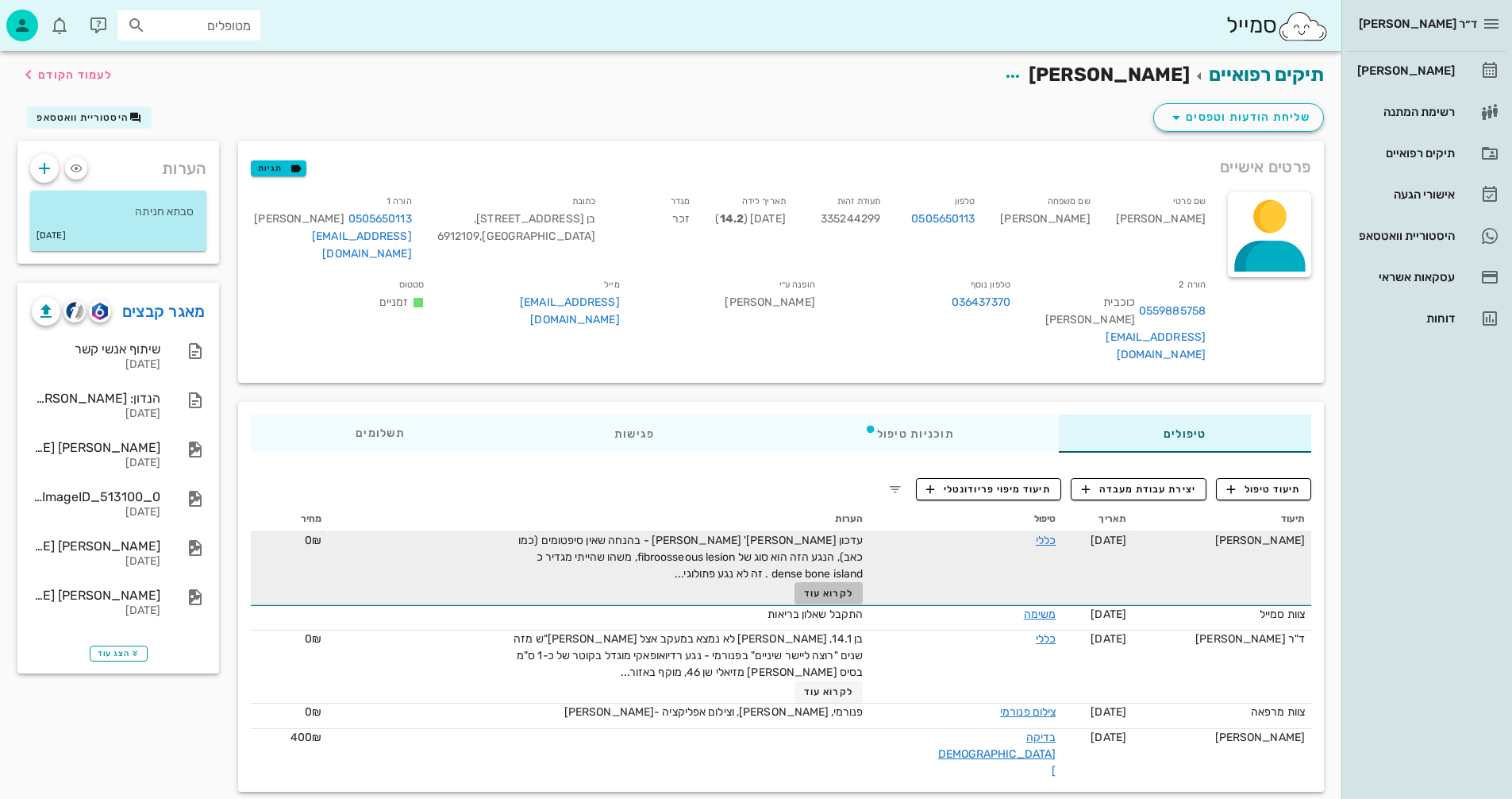
click at [852, 588] on span "לקרוא עוד" at bounding box center [829, 593] width 49 height 11
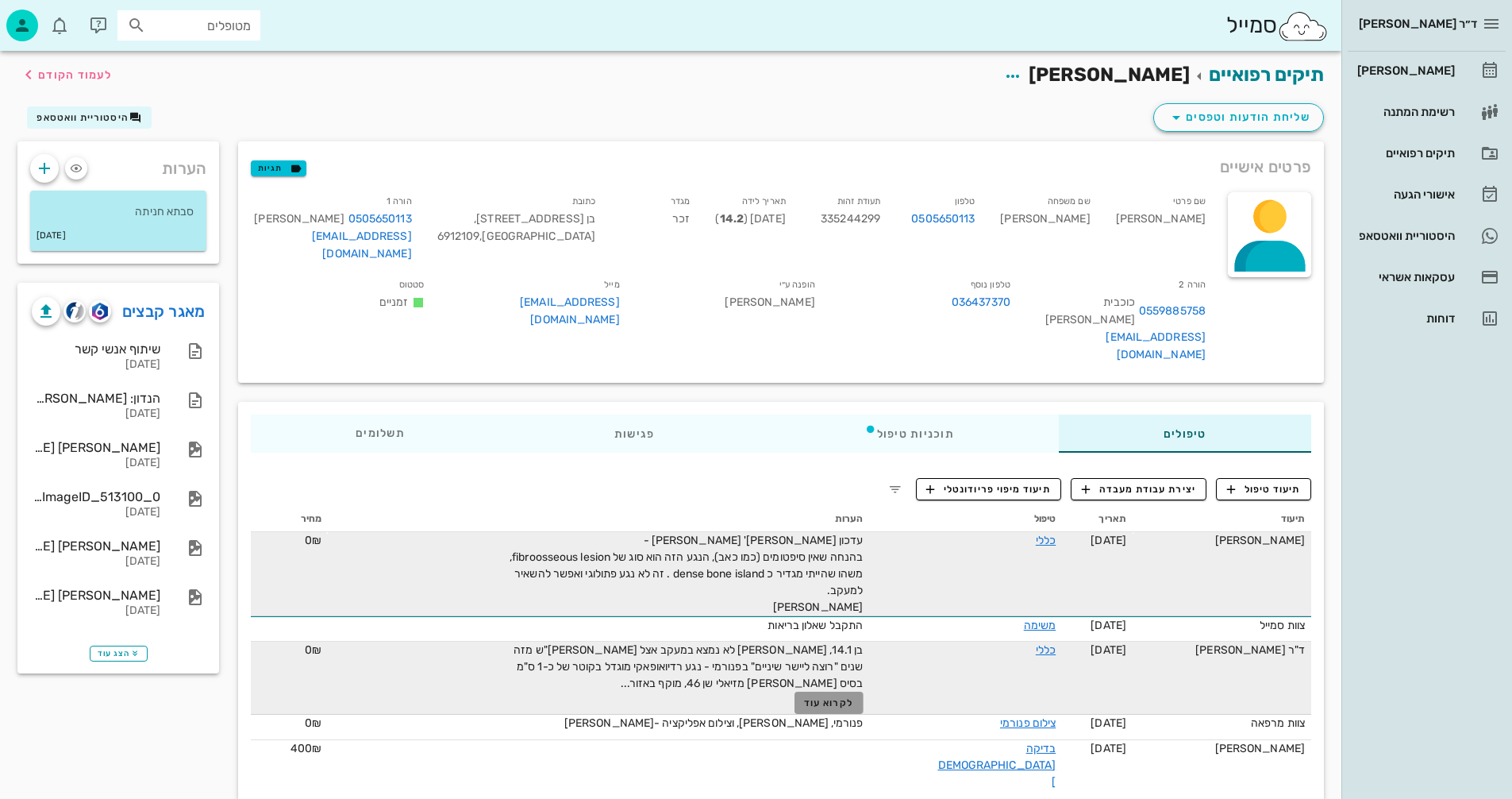
click at [835, 697] on span "לקרוא עוד" at bounding box center [829, 703] width 49 height 11
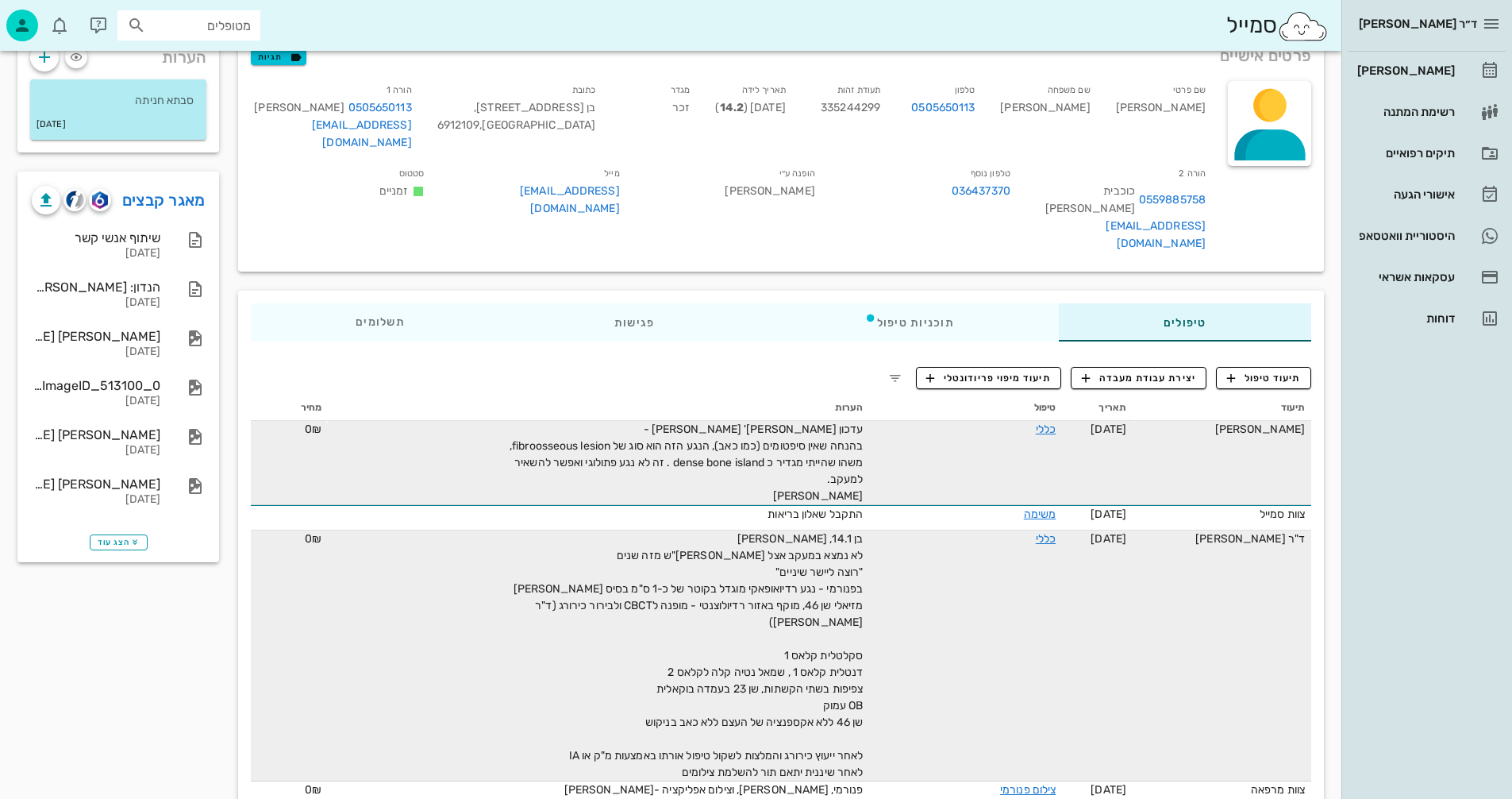
scroll to position [114, 0]
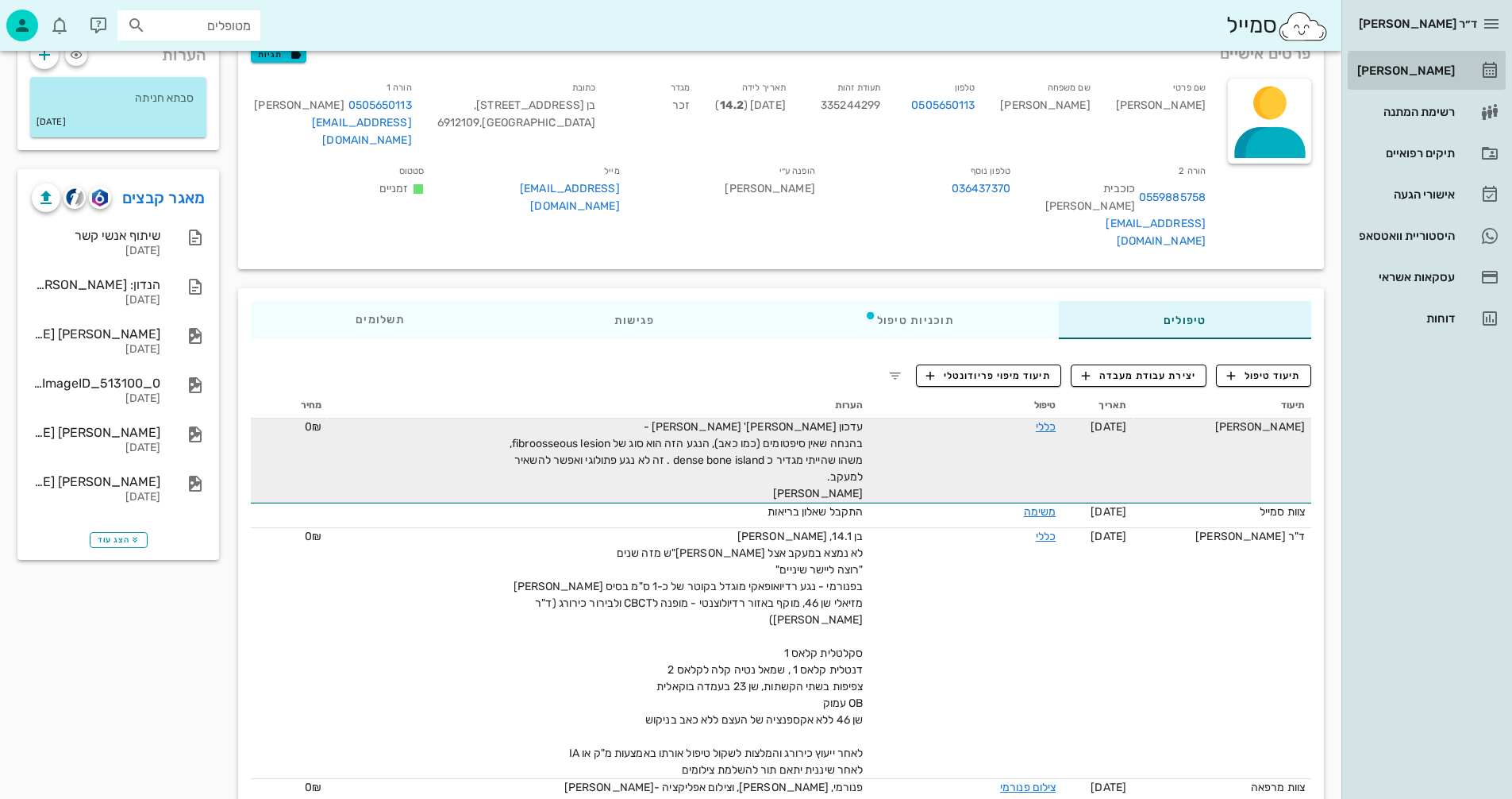
click at [1411, 71] on div "[PERSON_NAME]" at bounding box center [1404, 70] width 101 height 13
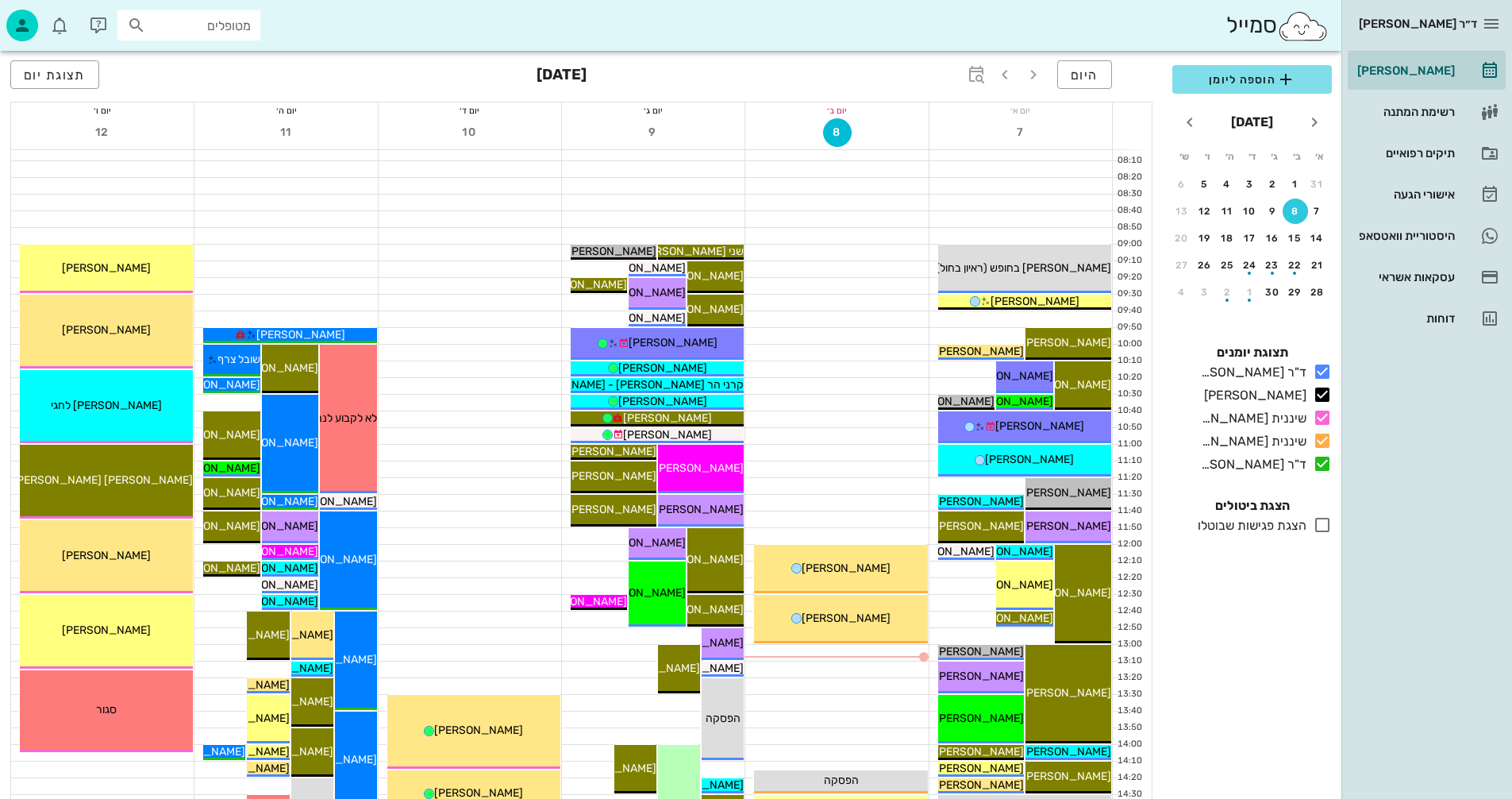
scroll to position [397, 0]
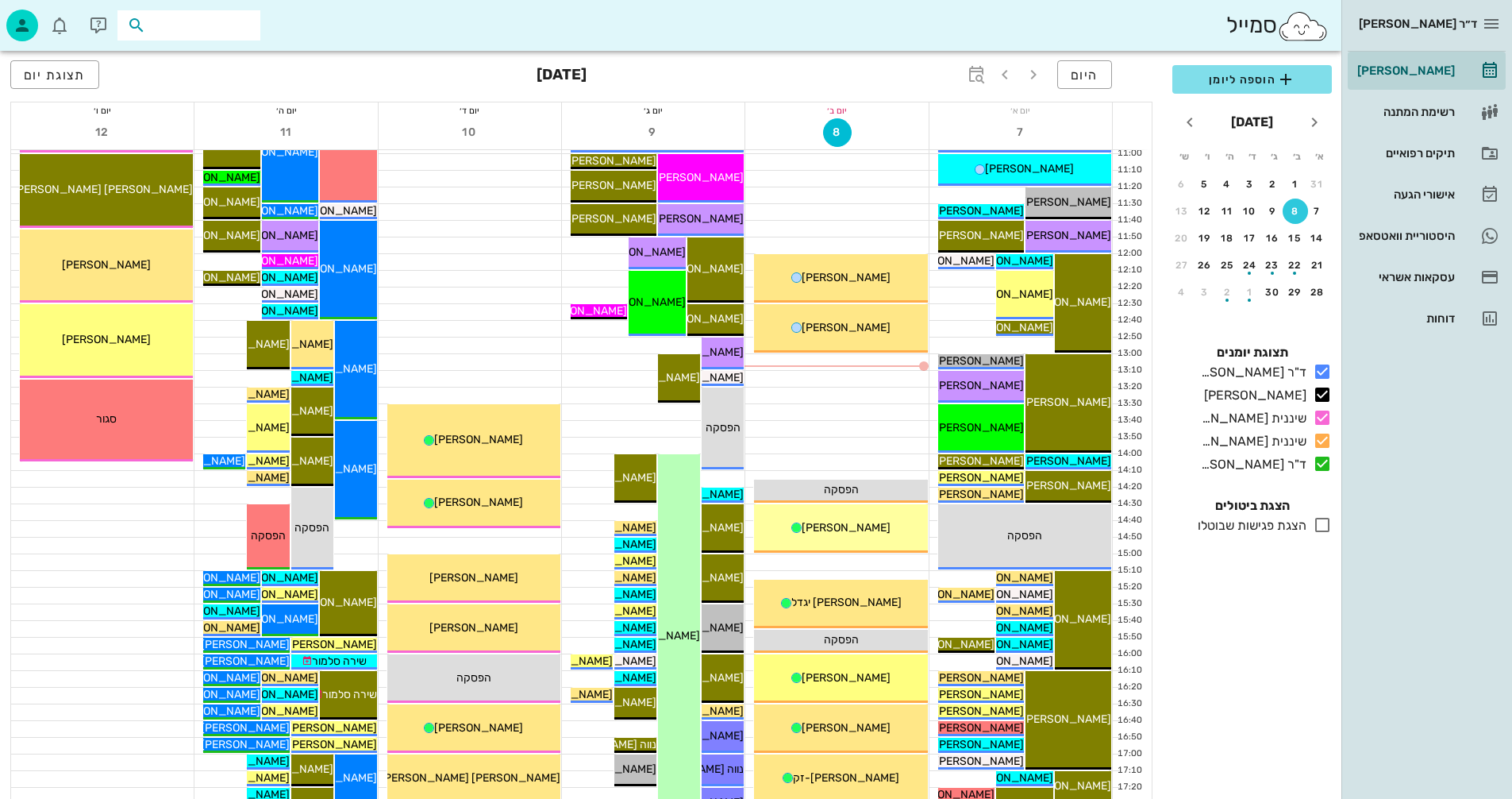
click at [188, 26] on input "text" at bounding box center [200, 25] width 101 height 21
type input "שטיינברג"
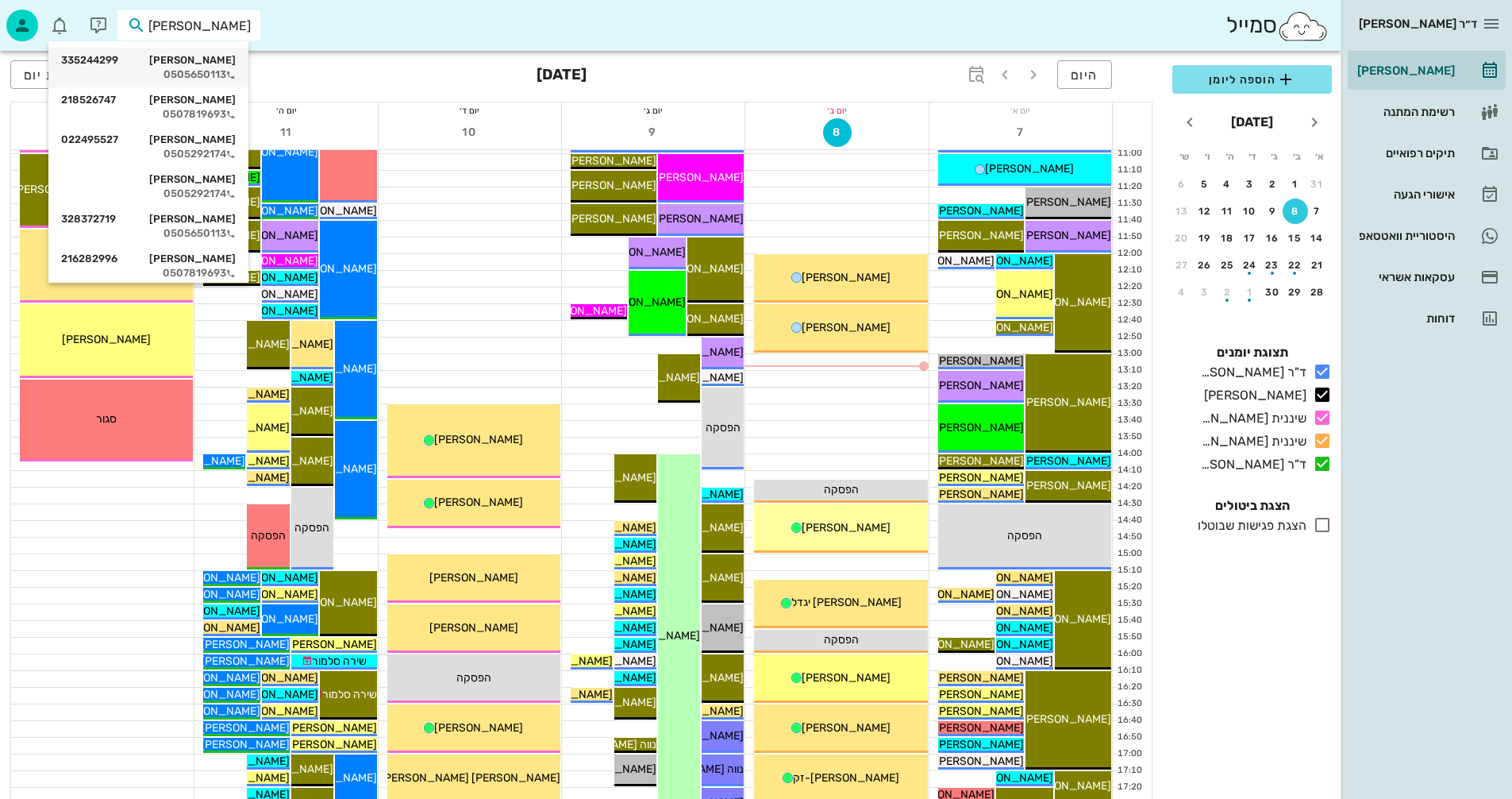
click at [193, 59] on div "הראל שטיינברג 335244299" at bounding box center [148, 60] width 175 height 13
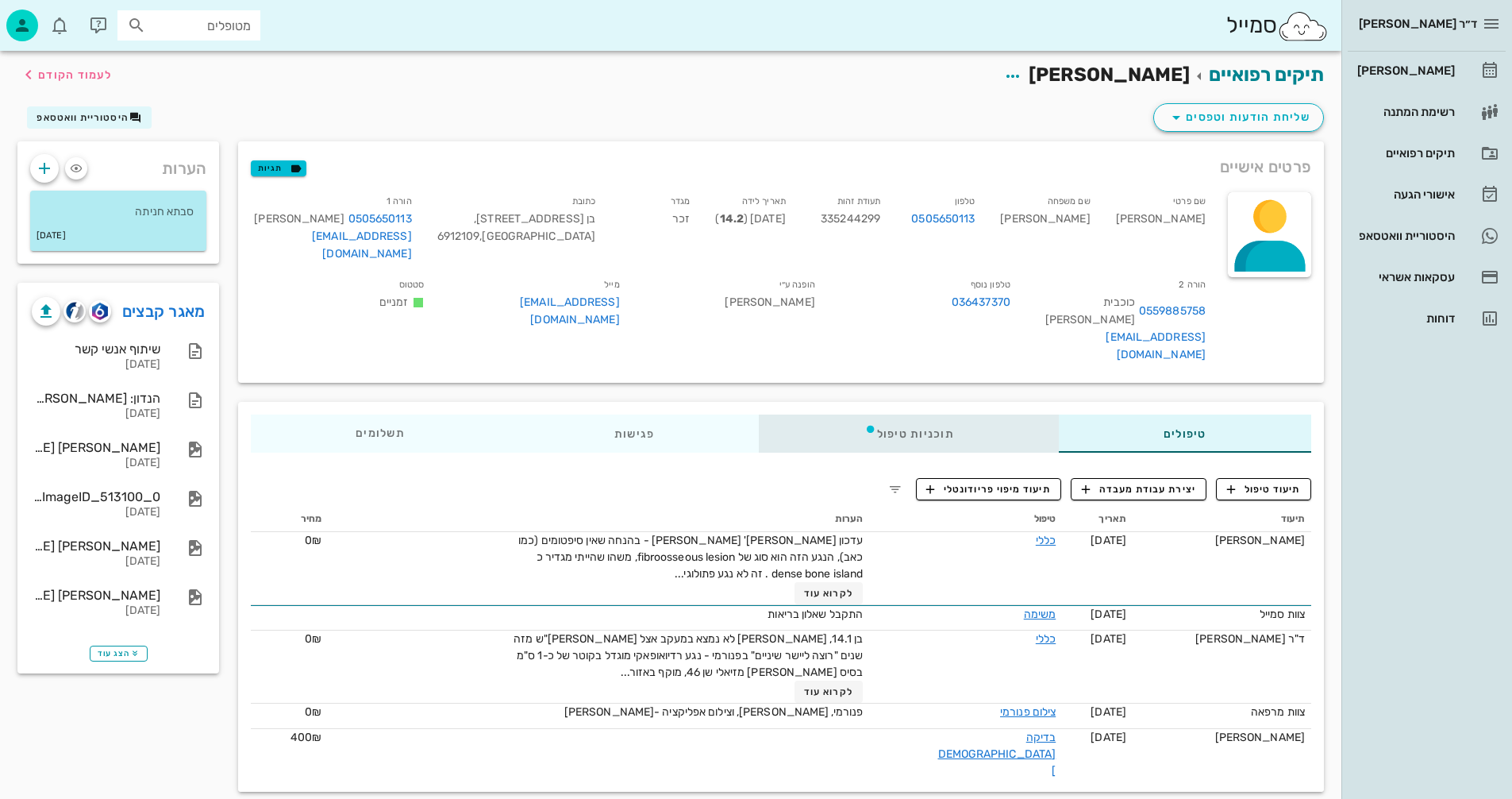
click at [912, 415] on div "תוכניות טיפול" at bounding box center [910, 433] width 300 height 39
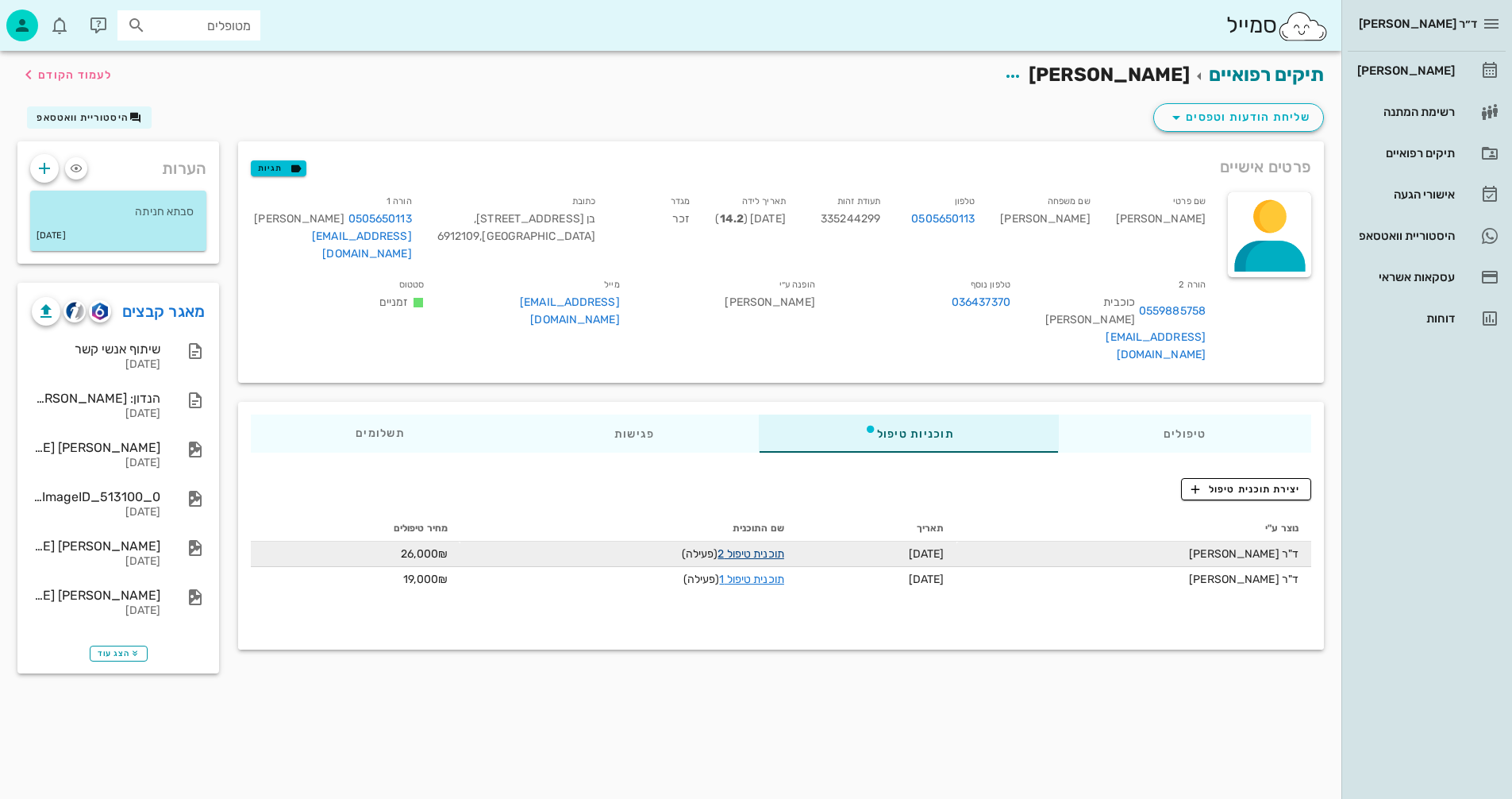
click at [755, 547] on link "תוכנית טיפול 2" at bounding box center [751, 554] width 66 height 13
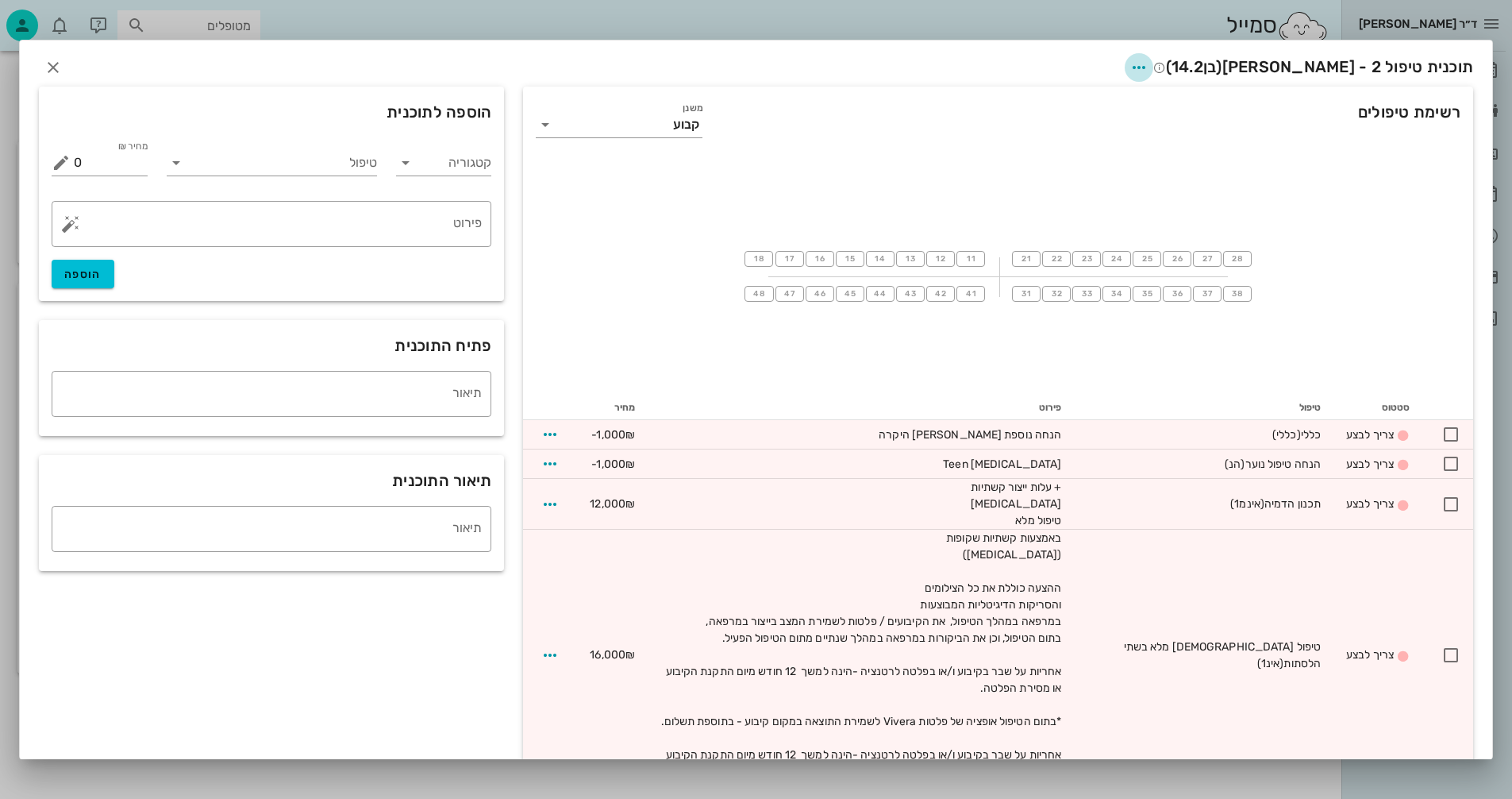
click at [1149, 64] on icon "button" at bounding box center [1139, 68] width 19 height 19
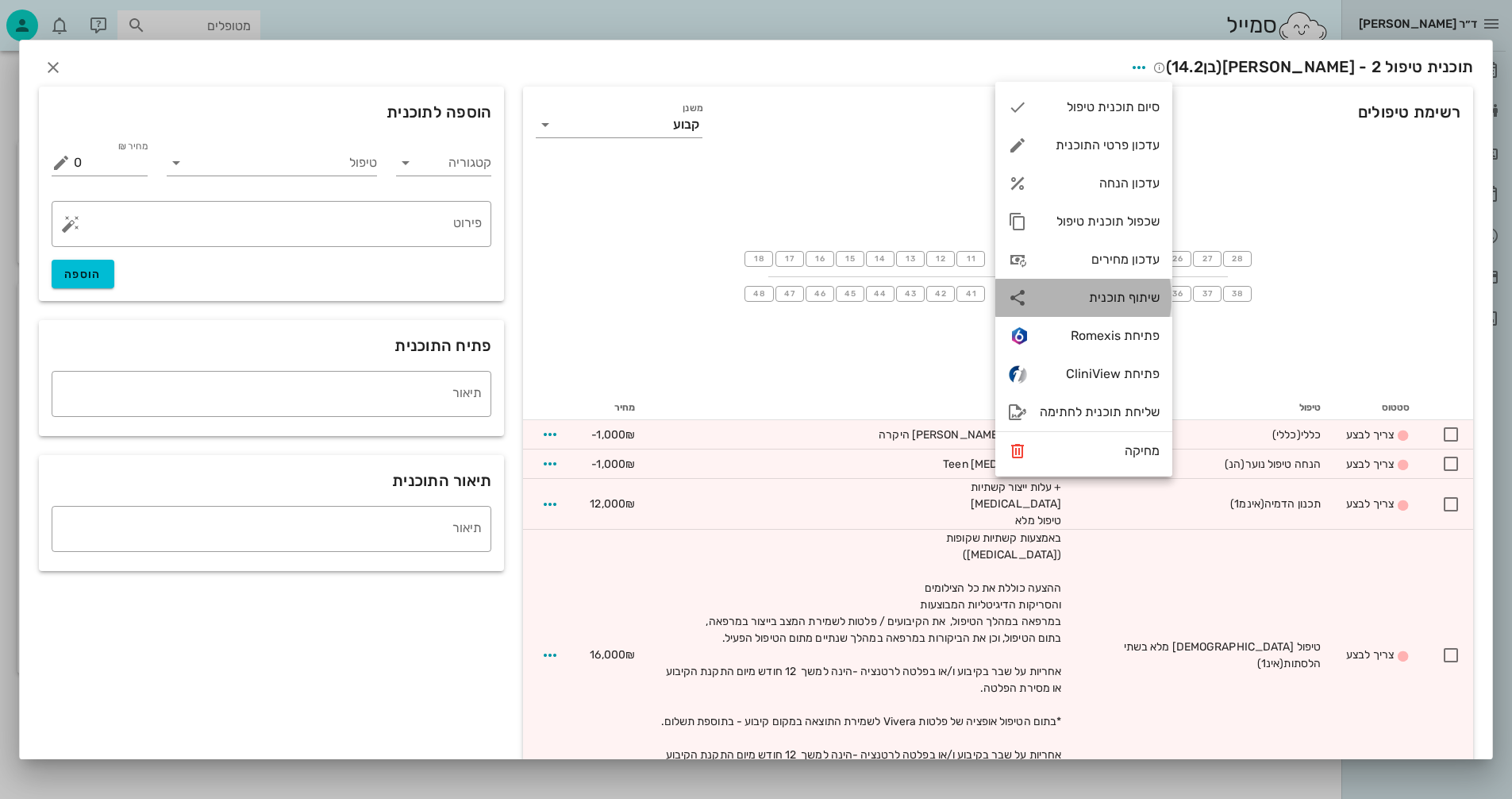
click at [1094, 294] on div "שיתוף תוכנית" at bounding box center [1100, 297] width 120 height 15
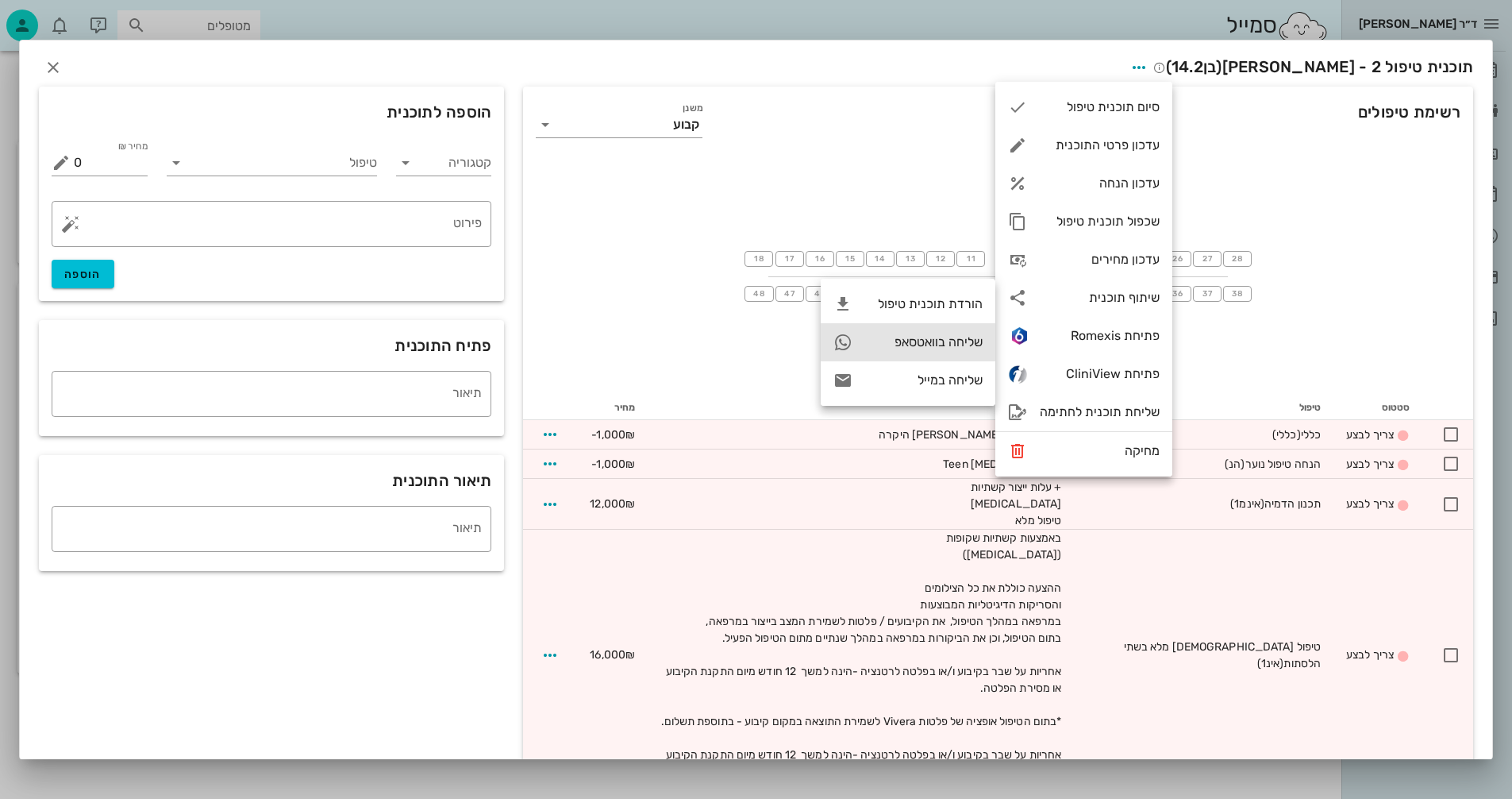
click at [898, 337] on div "שליחה בוואטסאפ" at bounding box center [924, 342] width 117 height 15
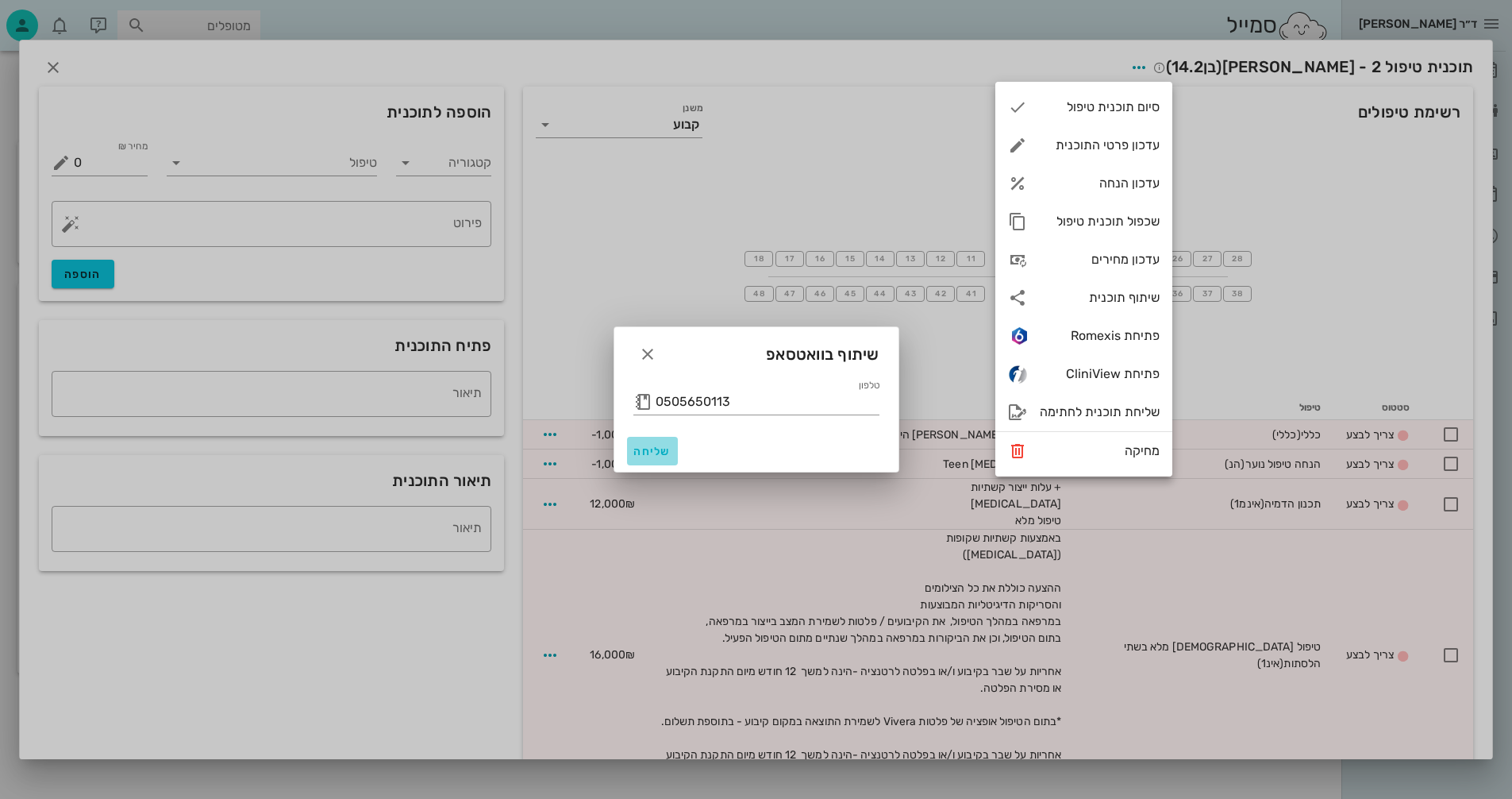
click at [648, 452] on span "שליחה" at bounding box center [652, 451] width 39 height 13
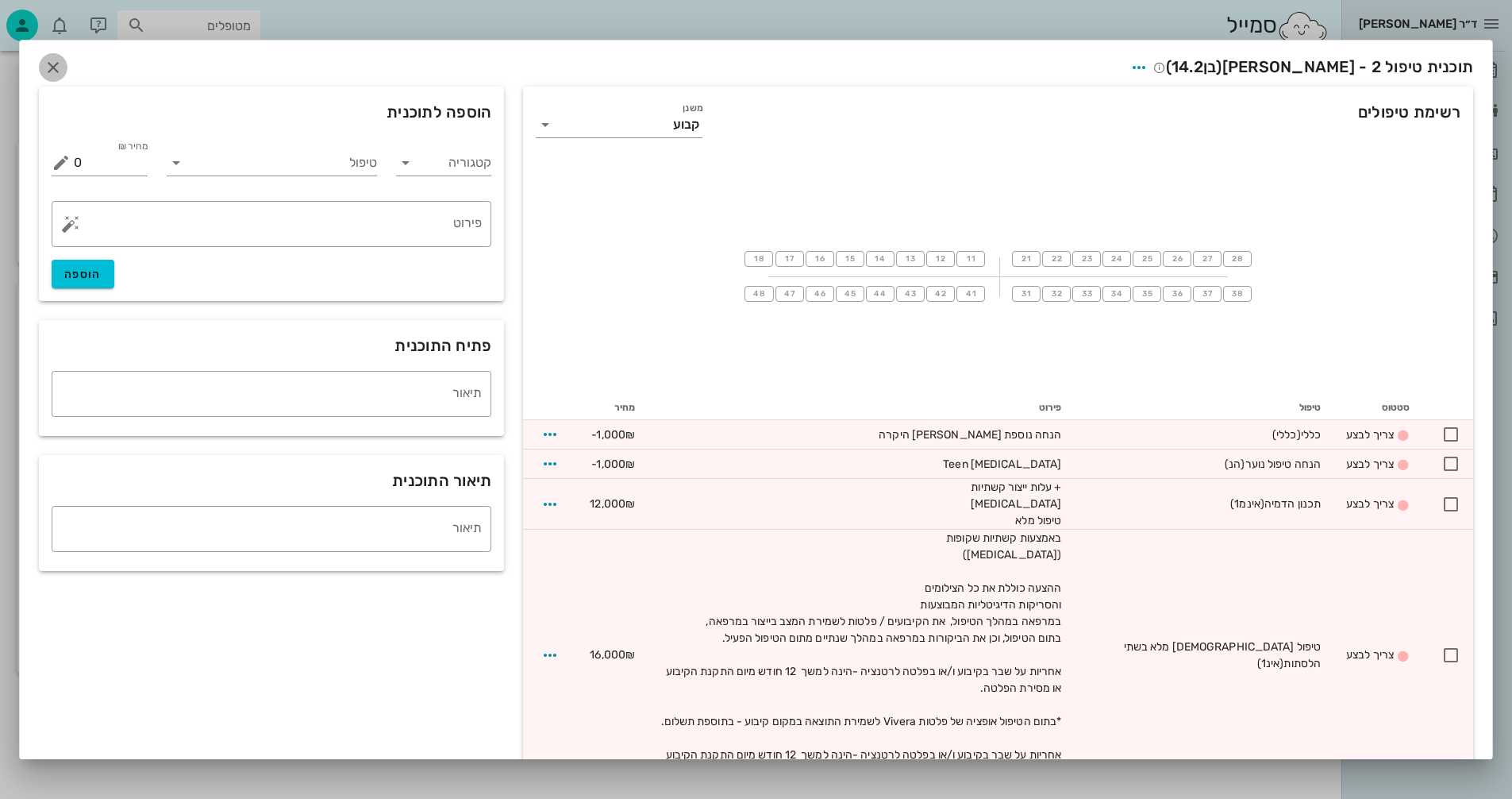
click at [63, 66] on icon "button" at bounding box center [53, 68] width 19 height 19
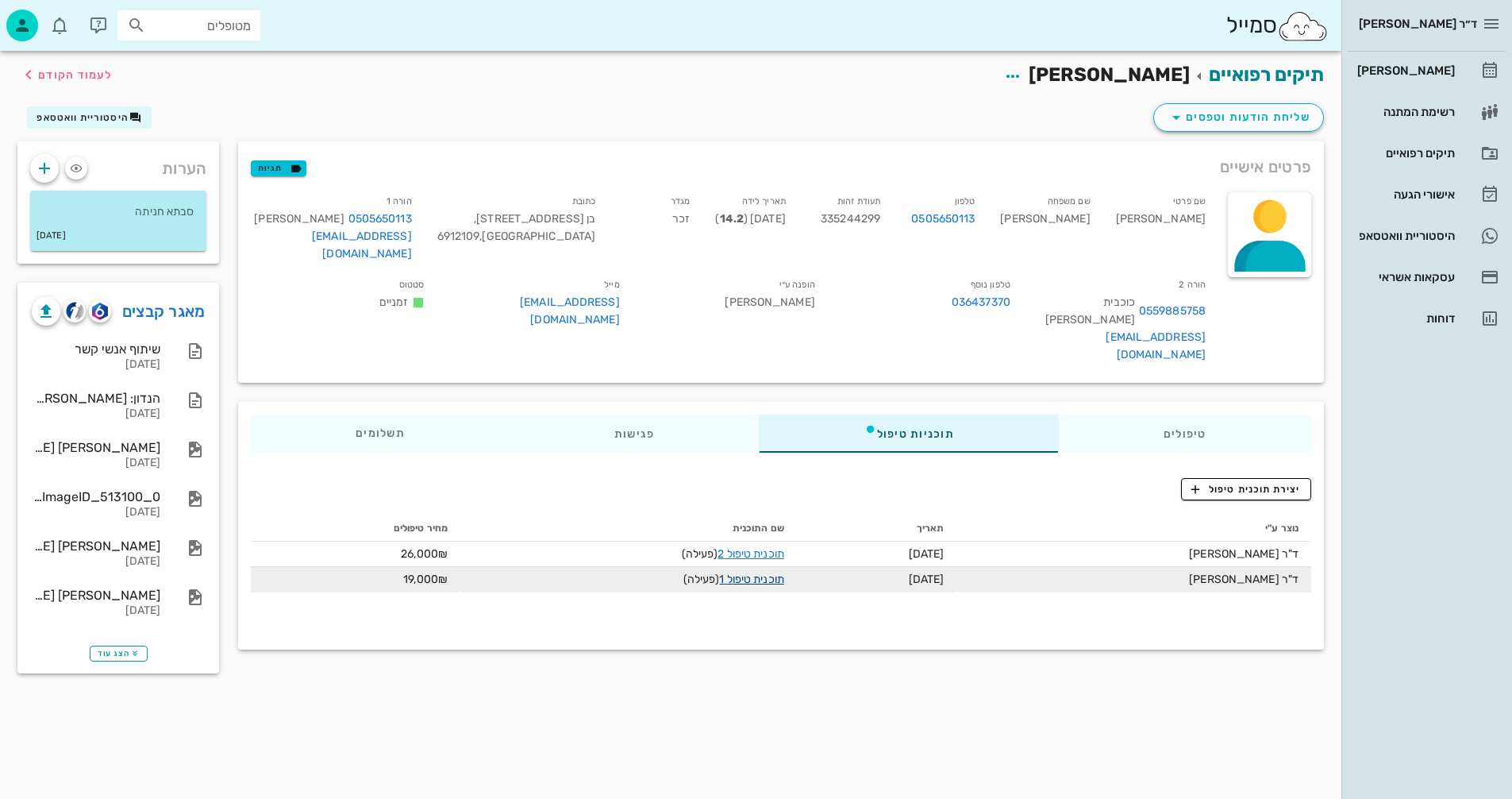
click at [725, 572] on link "תוכנית טיפול 1" at bounding box center [751, 579] width 64 height 13
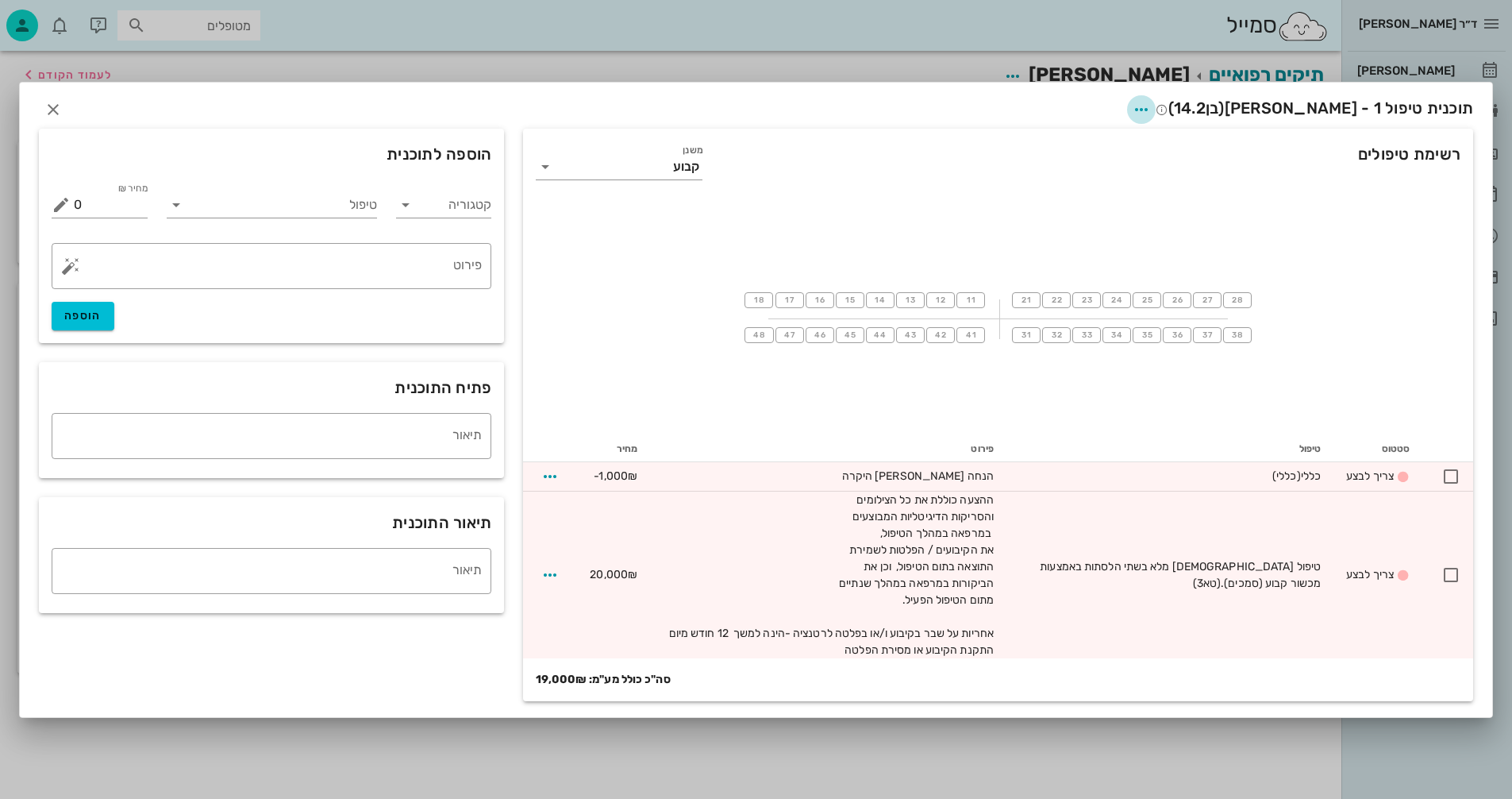
click at [1151, 106] on icon "button" at bounding box center [1142, 109] width 19 height 19
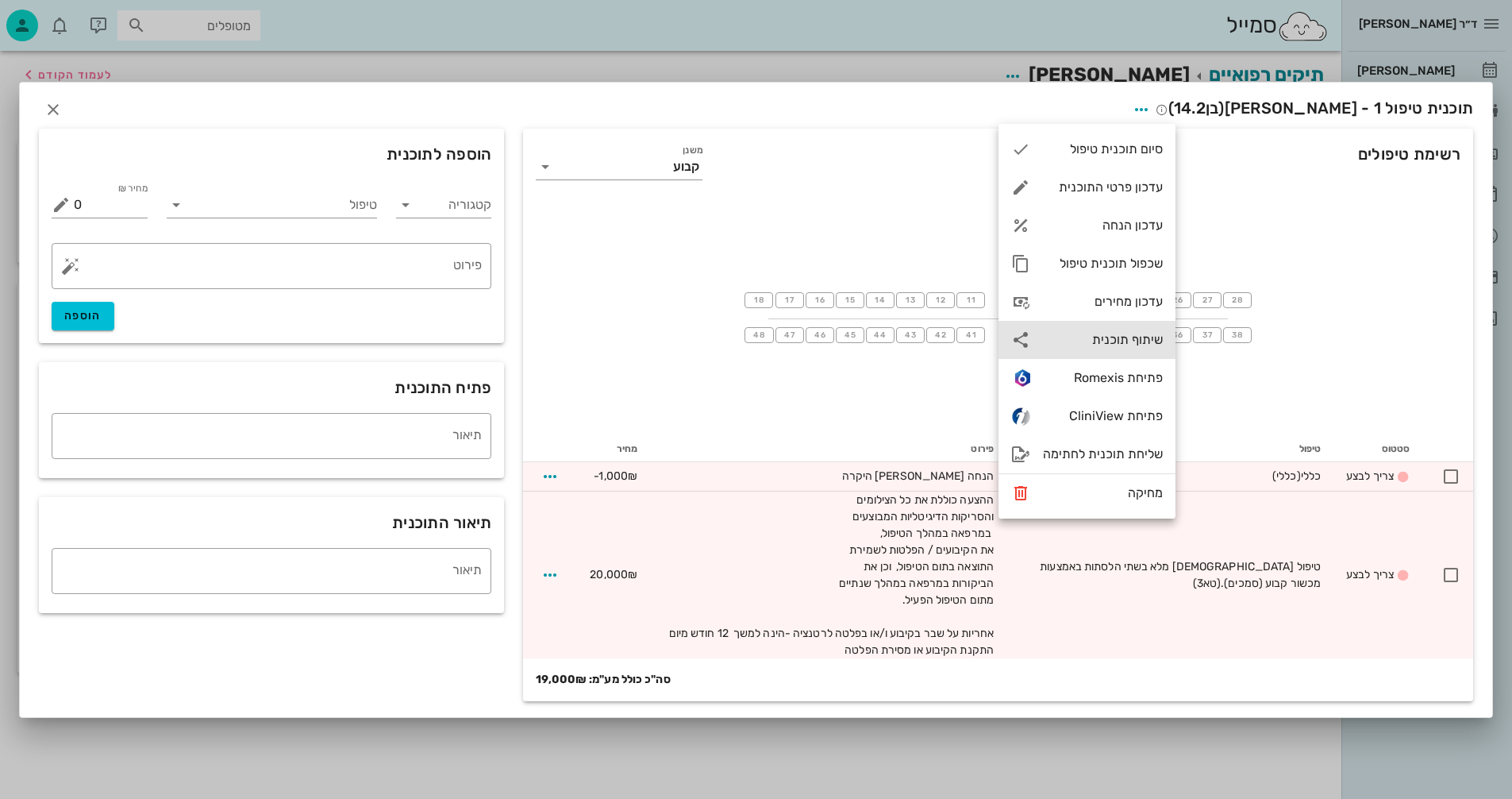
click at [1114, 340] on div "שיתוף תוכנית" at bounding box center [1103, 339] width 120 height 15
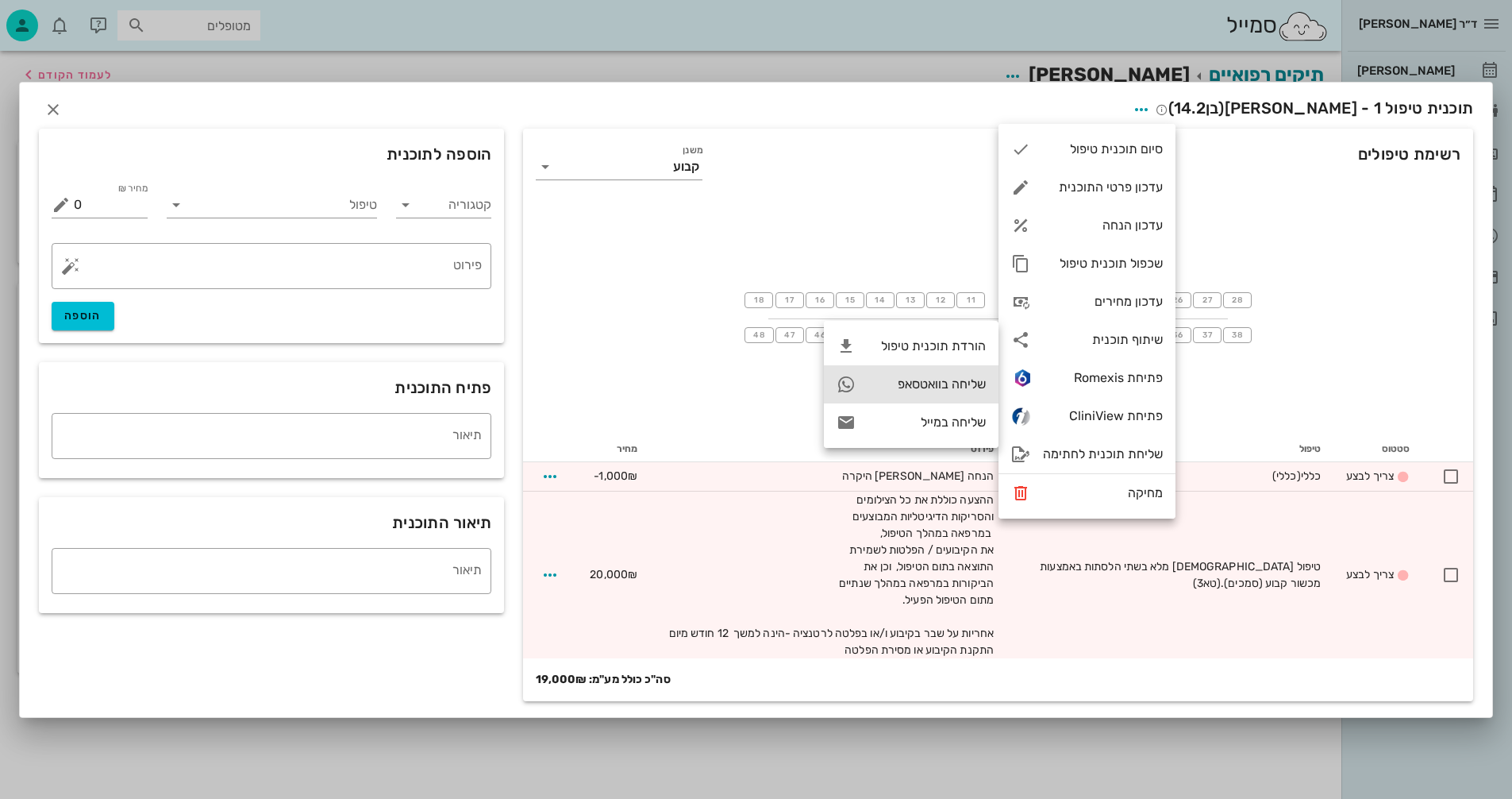
click at [907, 378] on div "שליחה בוואטסאפ" at bounding box center [927, 384] width 117 height 15
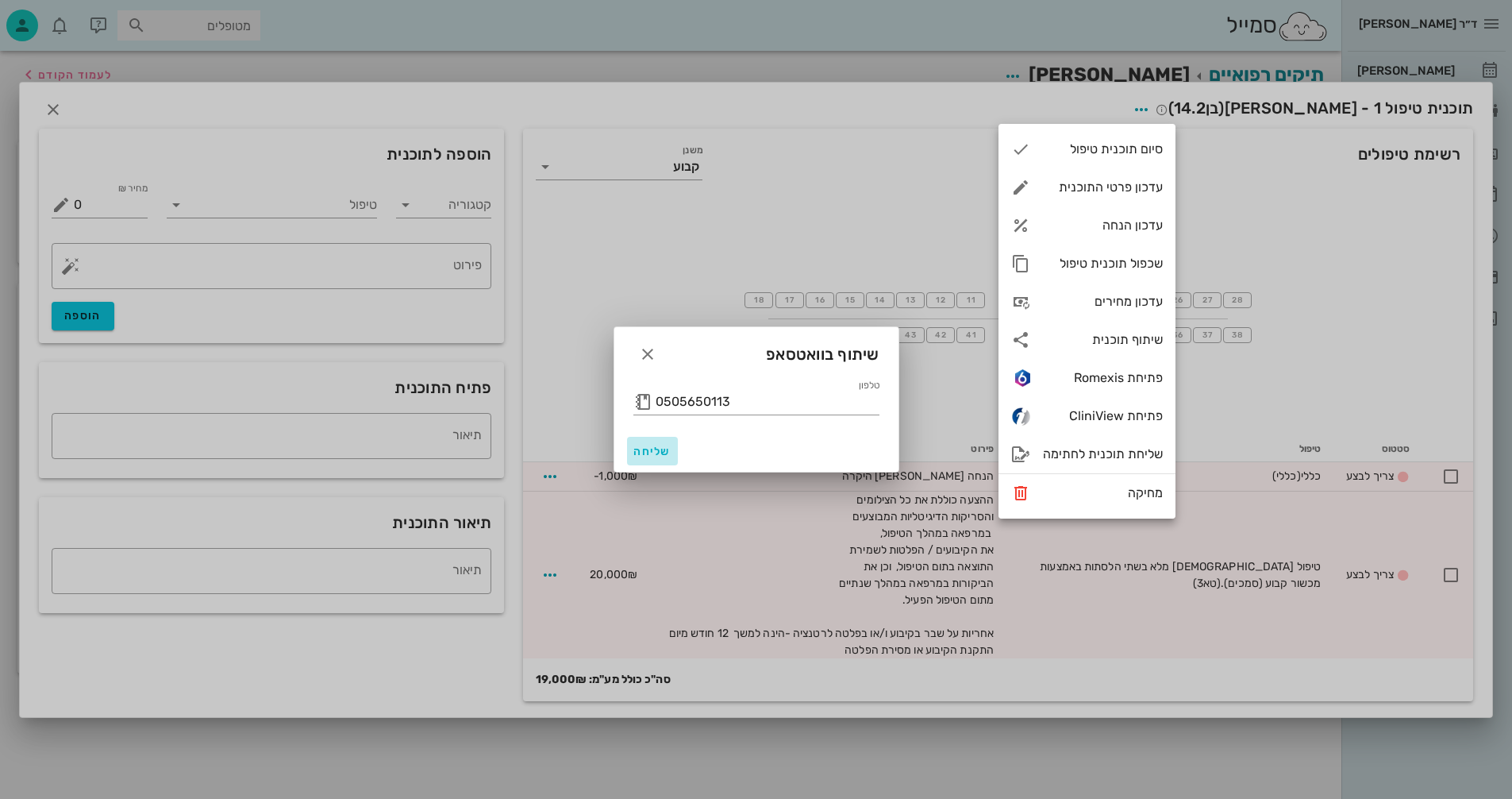
click at [647, 448] on span "שליחה" at bounding box center [652, 451] width 39 height 13
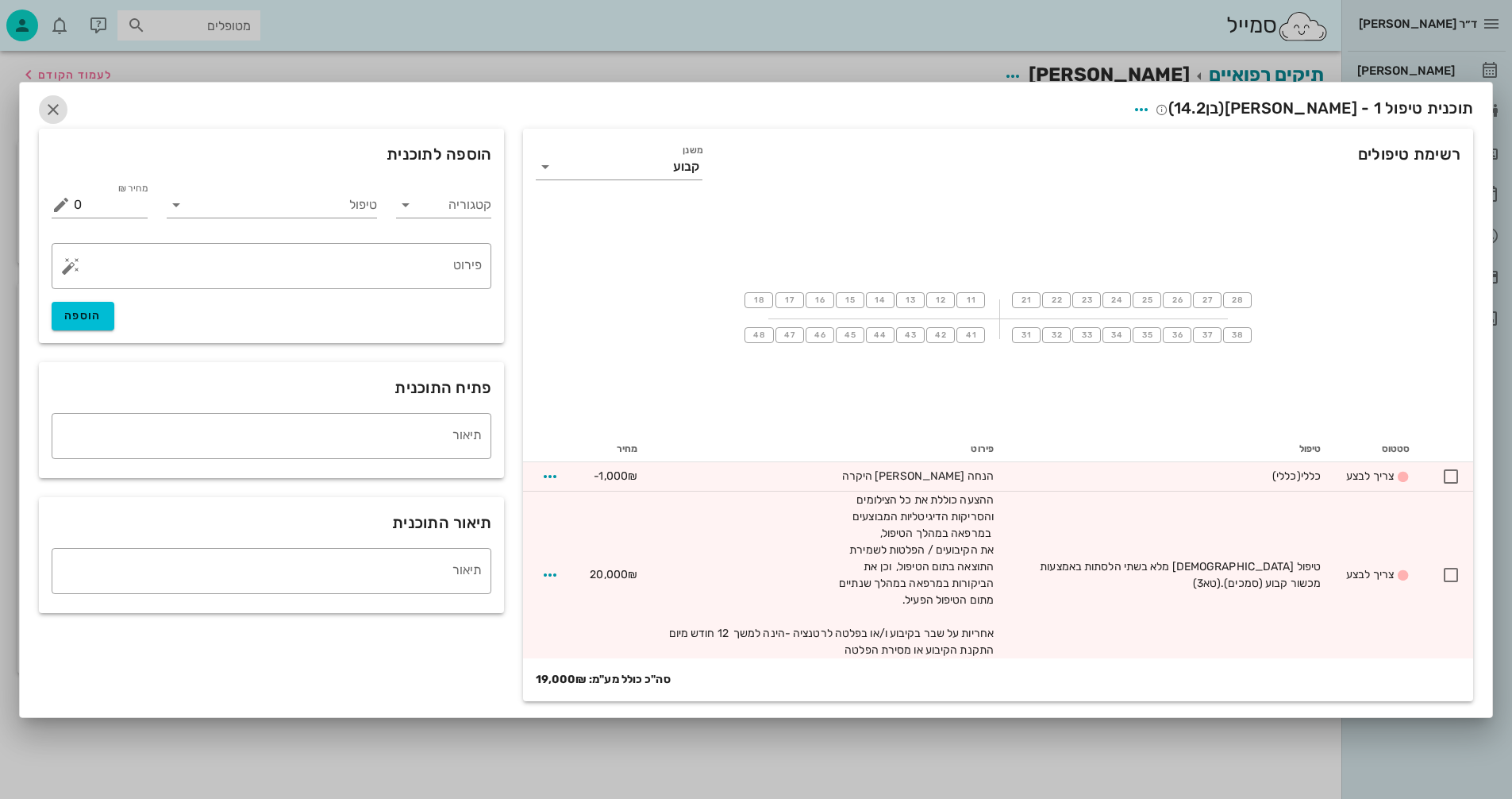
click at [53, 106] on icon "button" at bounding box center [53, 109] width 19 height 19
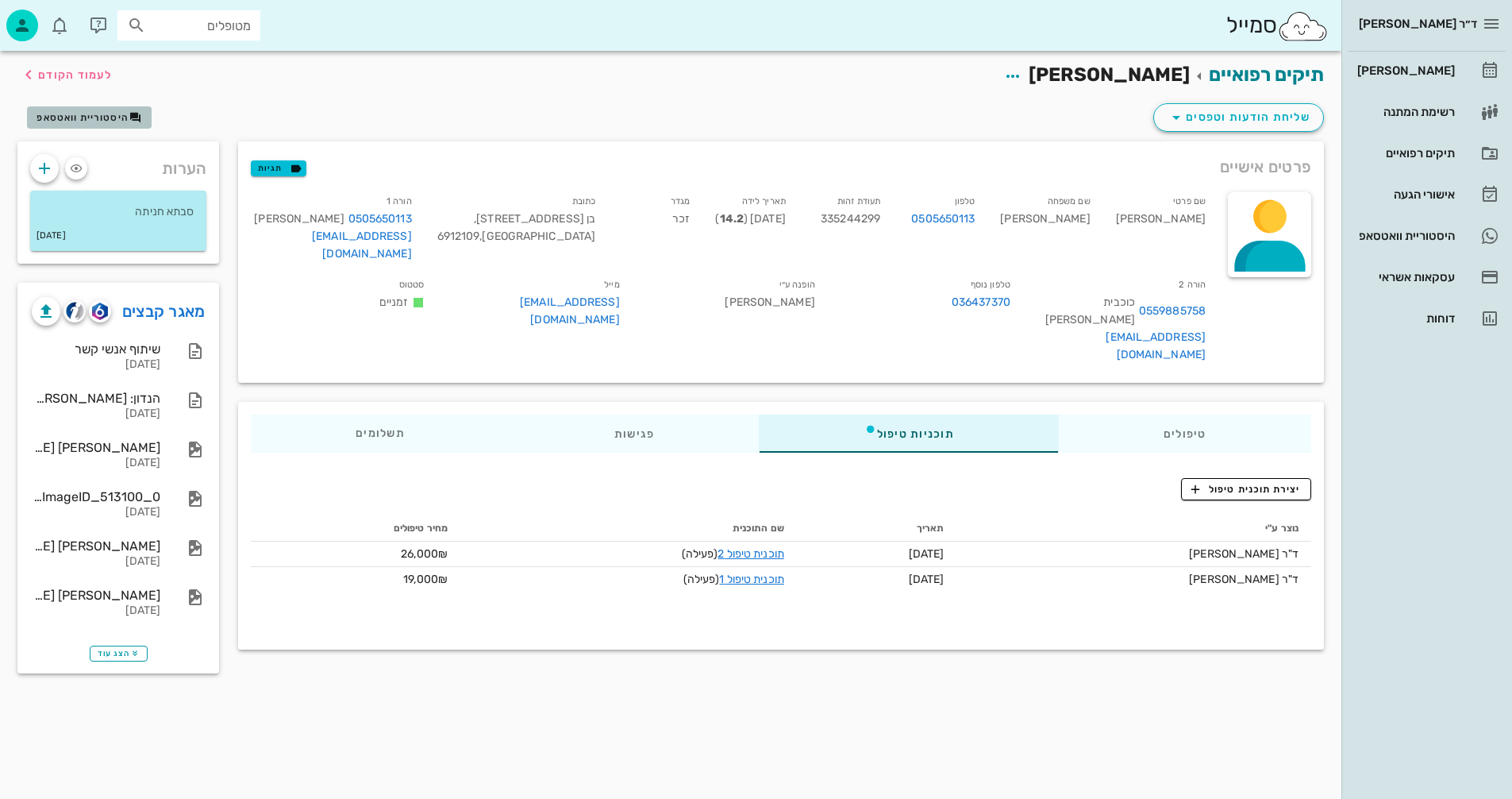
click at [90, 116] on span "היסטוריית וואטסאפ" at bounding box center [83, 118] width 92 height 11
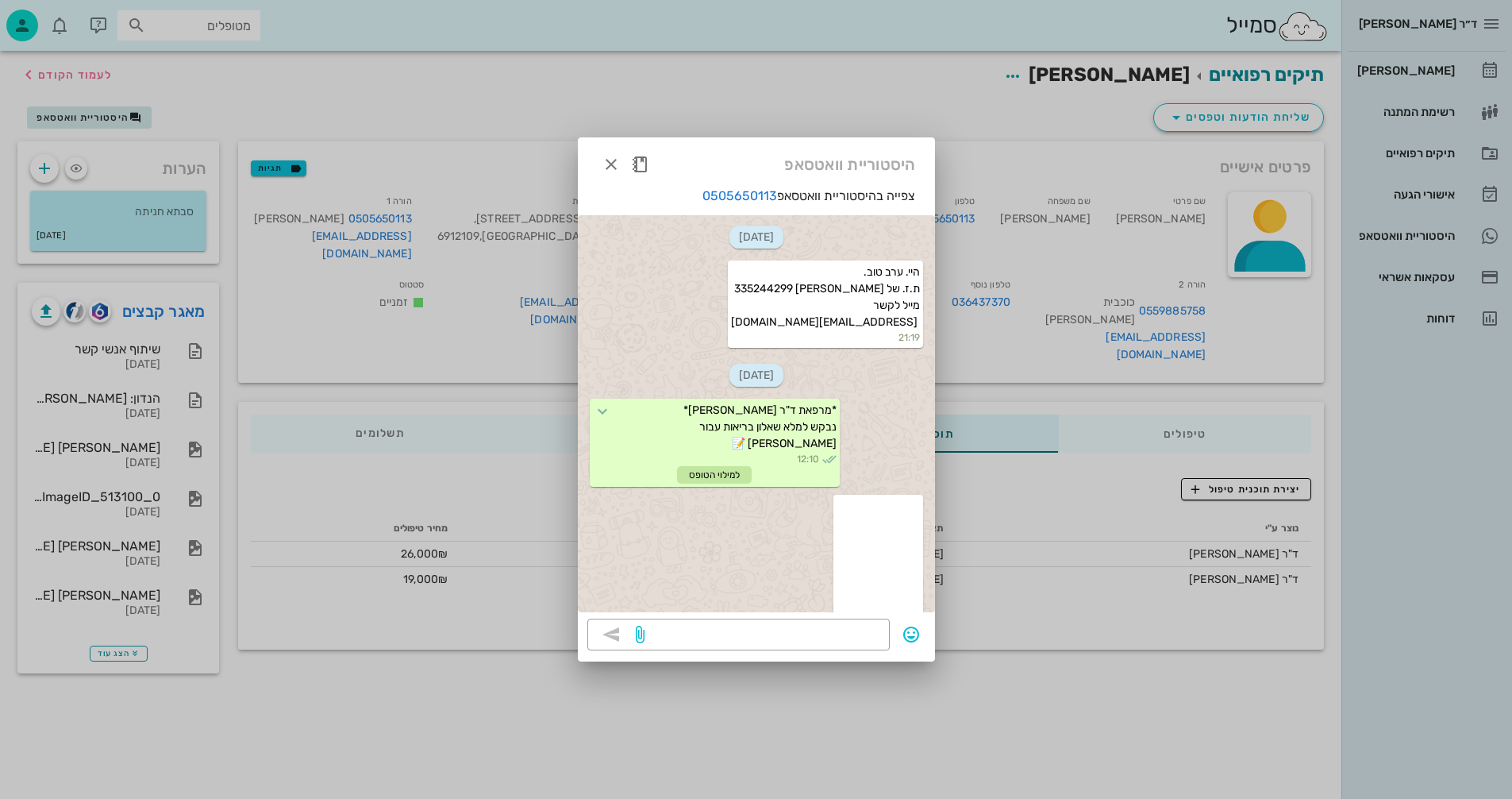
scroll to position [1067, 0]
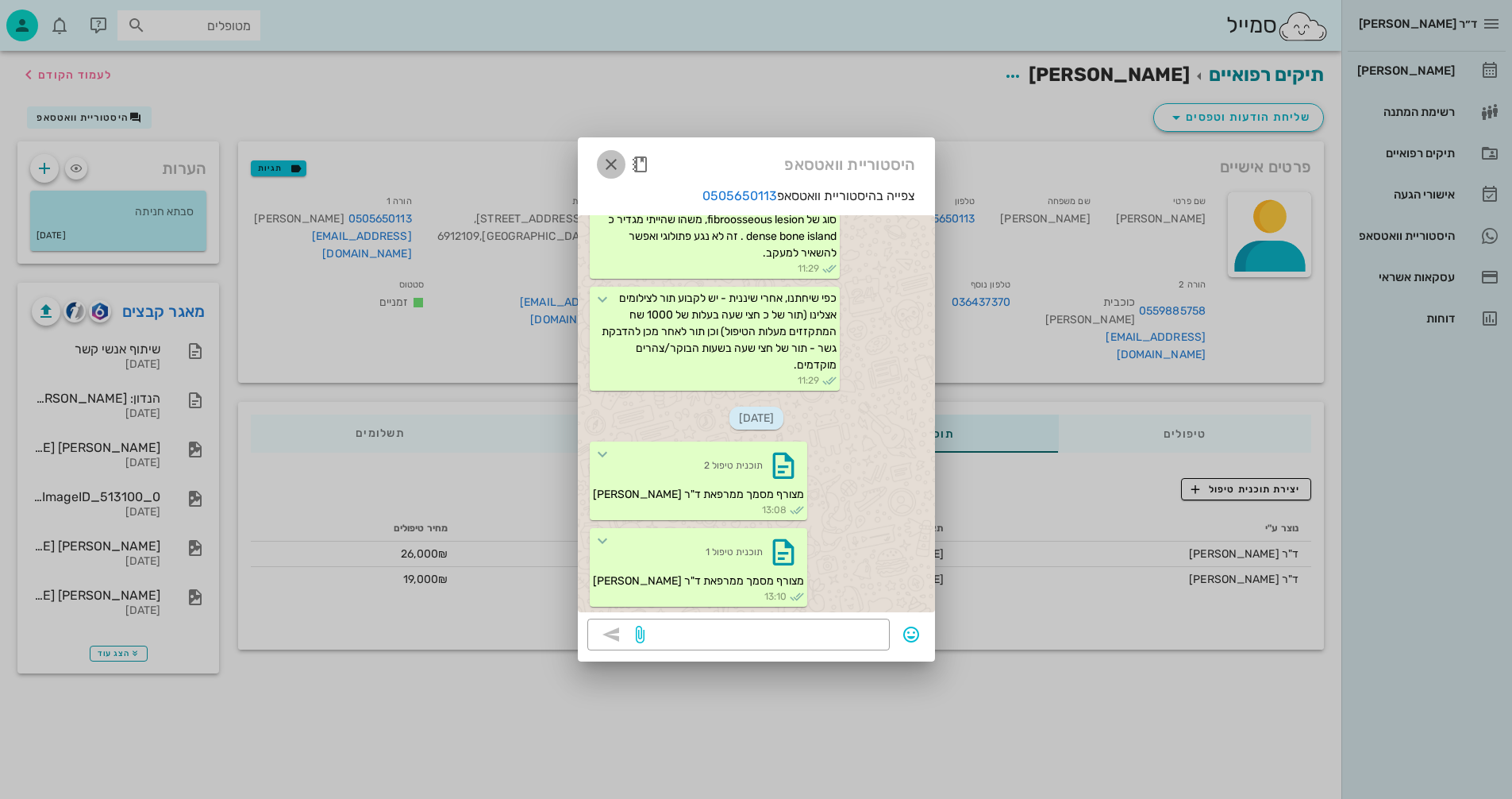
click at [610, 162] on icon "button" at bounding box center [611, 164] width 19 height 19
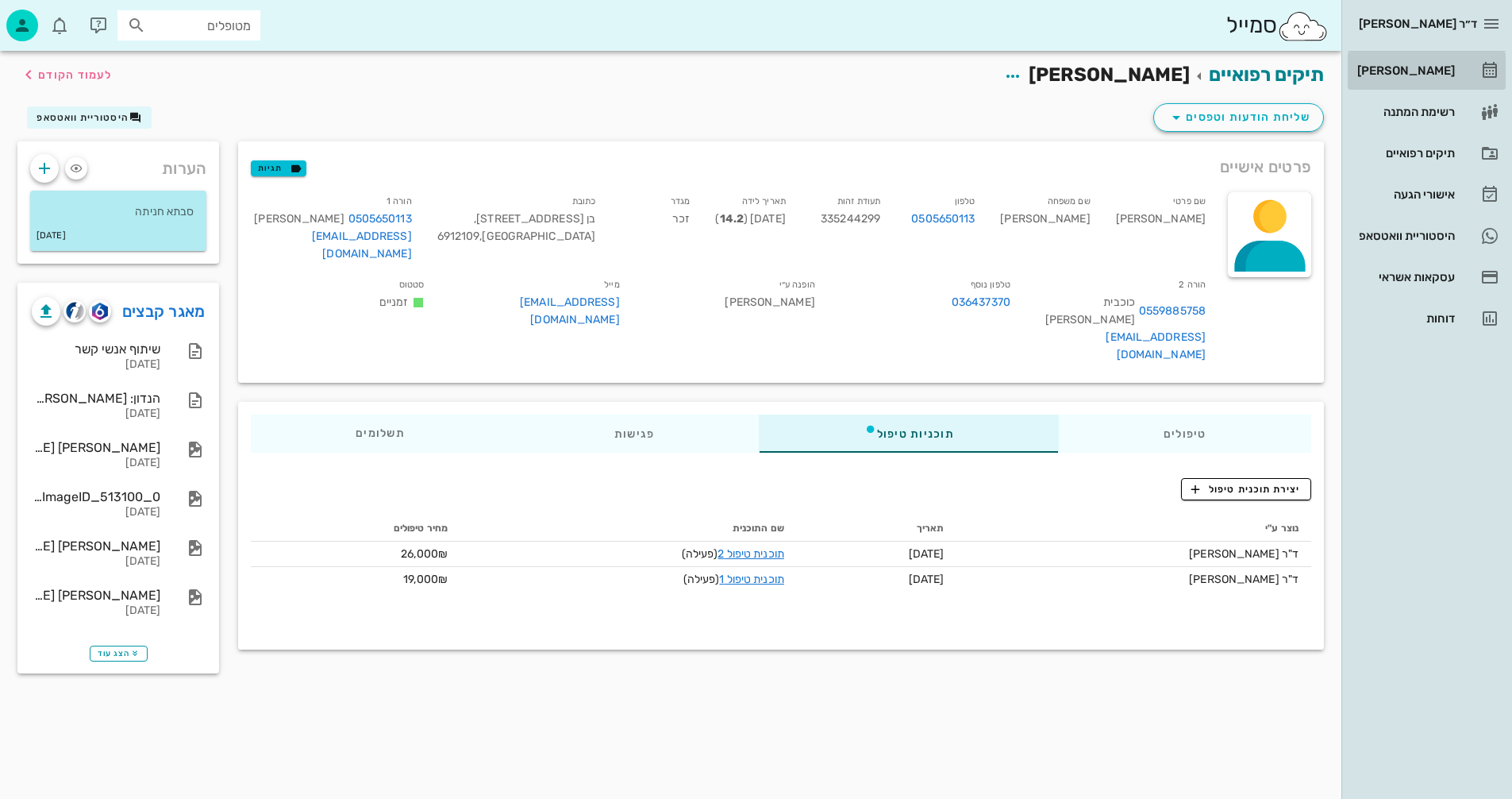
click at [1413, 70] on div "[PERSON_NAME]" at bounding box center [1404, 70] width 101 height 13
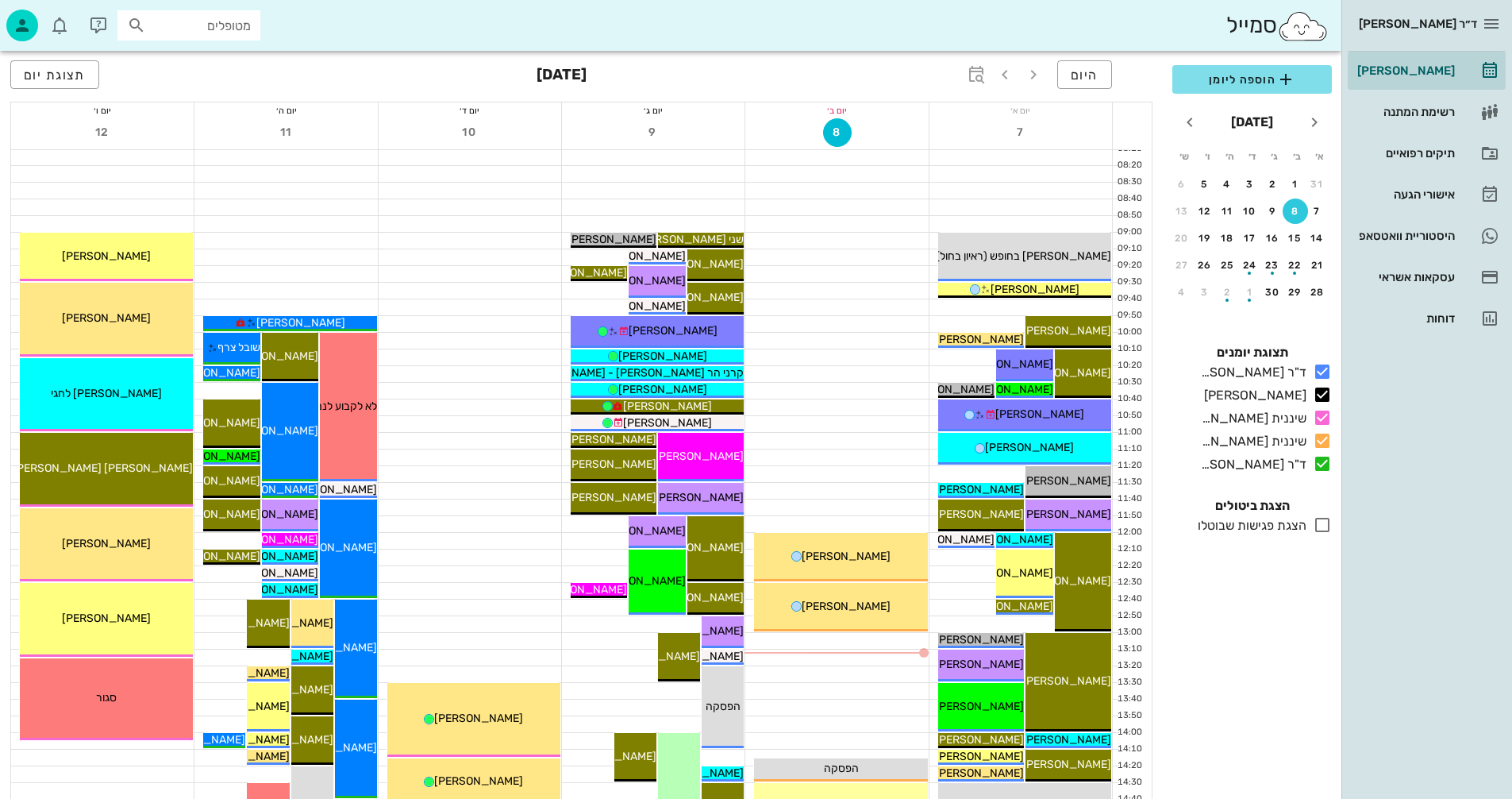
scroll to position [318, 0]
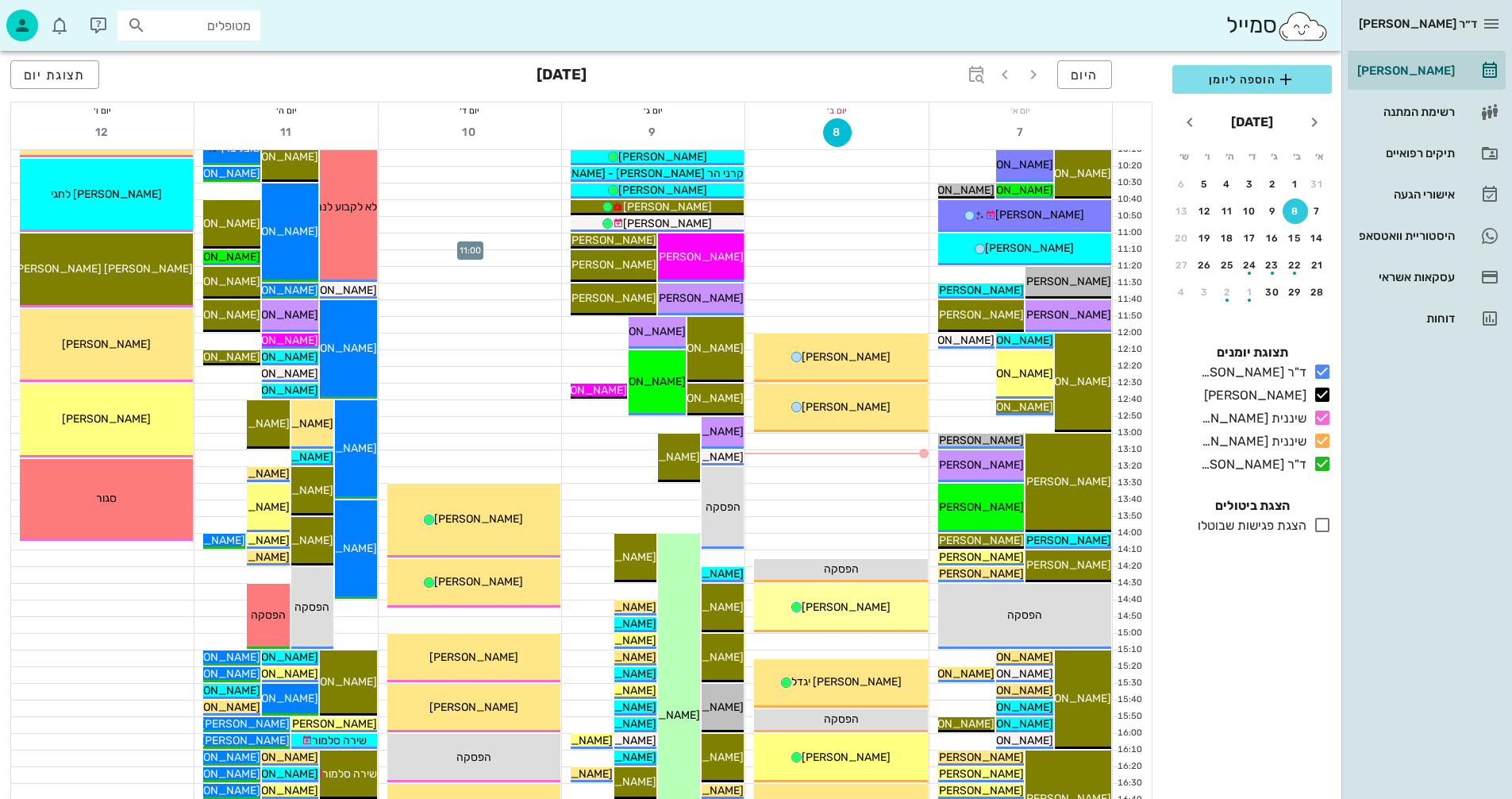
click at [515, 243] on div at bounding box center [470, 241] width 182 height 16
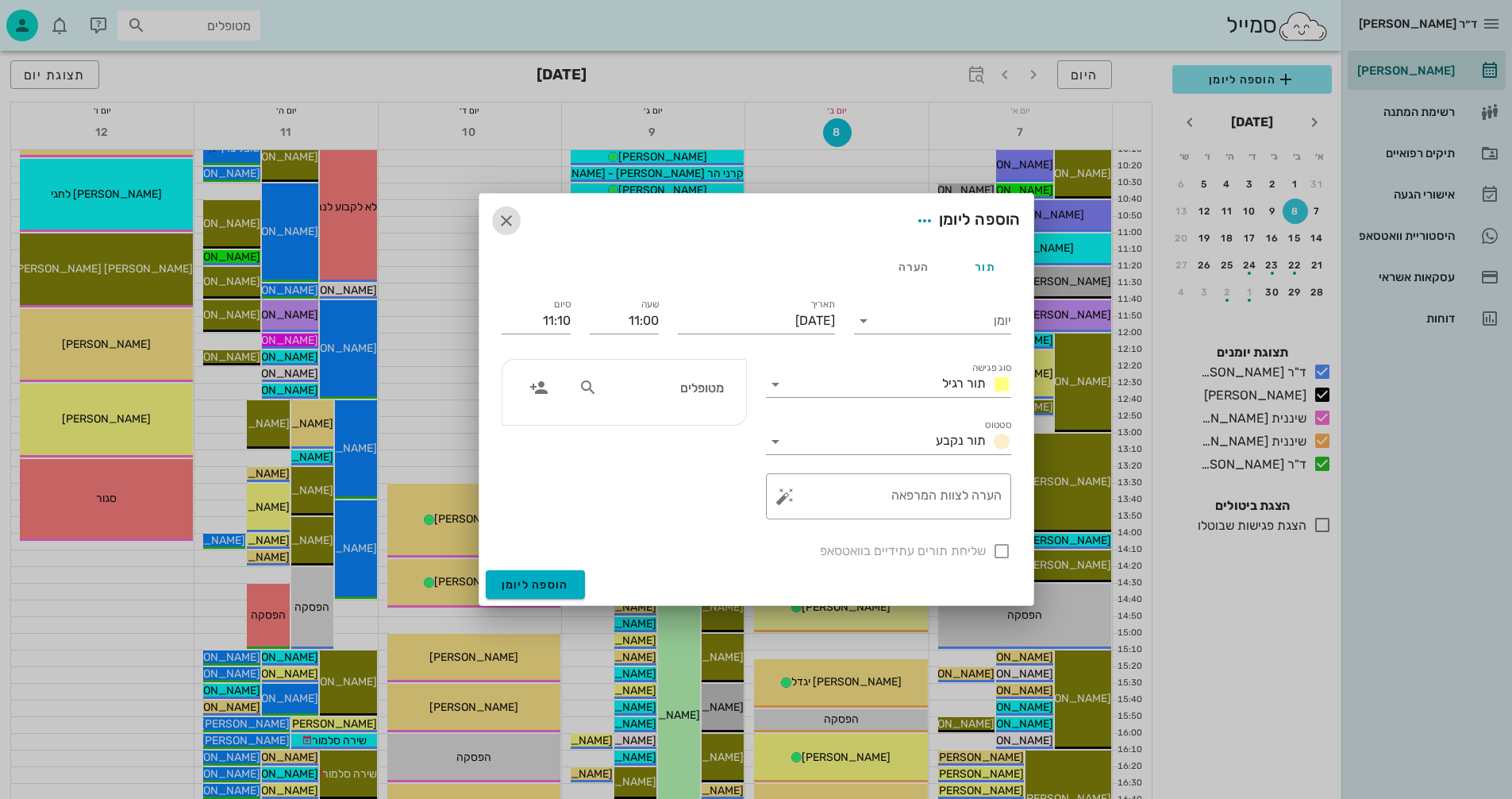
click at [508, 218] on icon "button" at bounding box center [507, 221] width 19 height 19
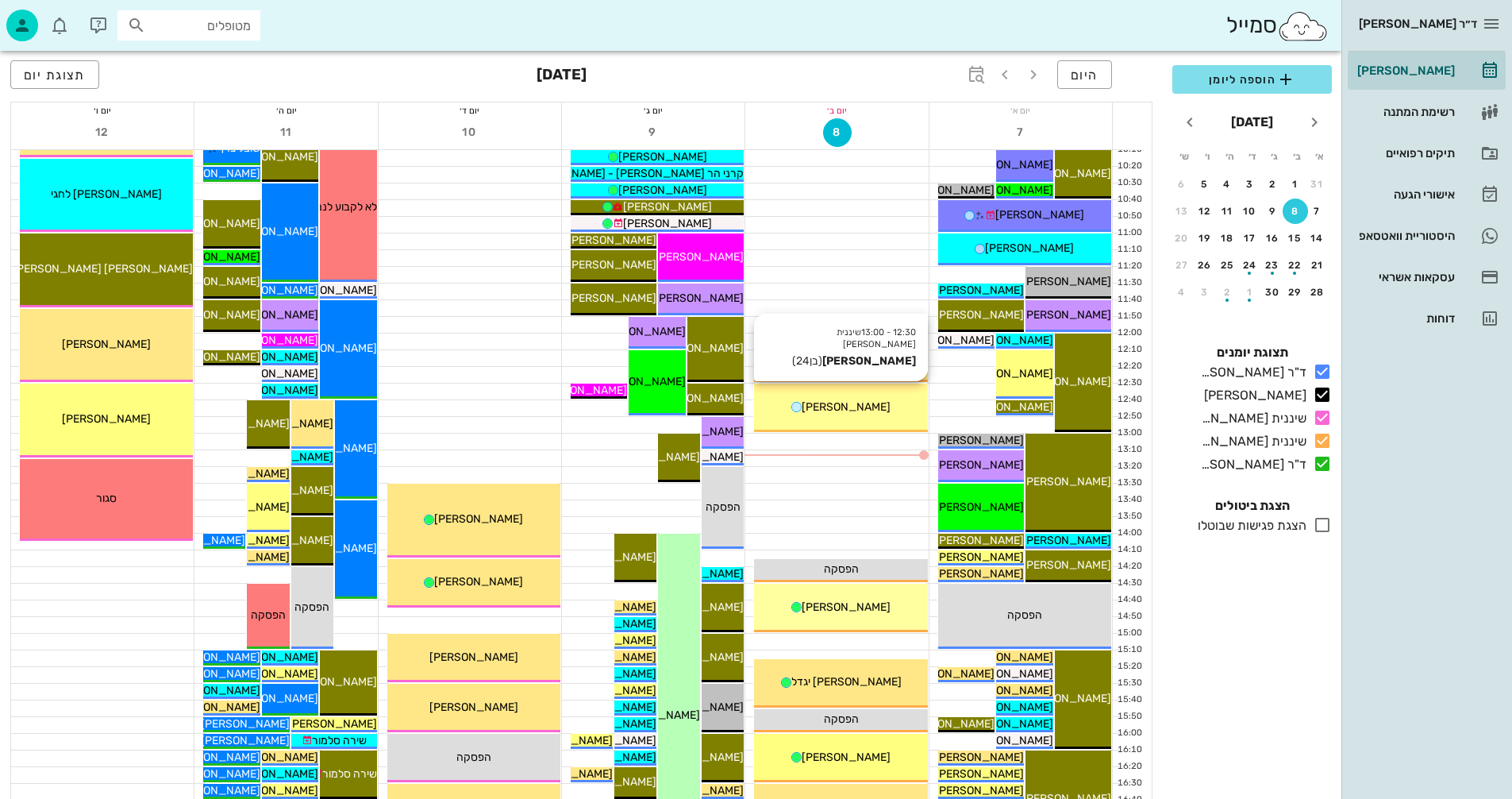
click at [874, 404] on div "[PERSON_NAME]" at bounding box center [841, 407] width 173 height 17
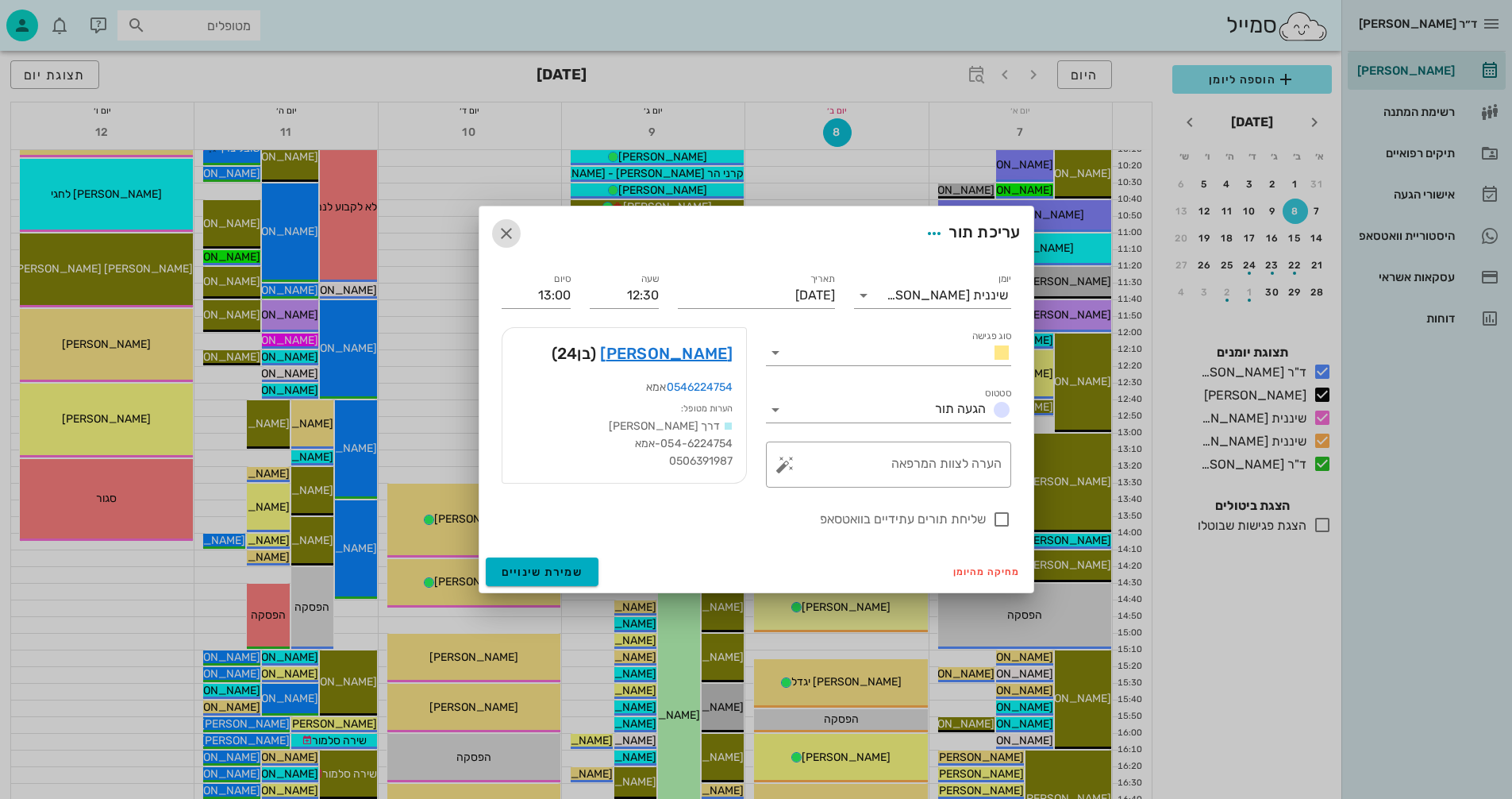
click at [507, 233] on icon "button" at bounding box center [507, 233] width 19 height 19
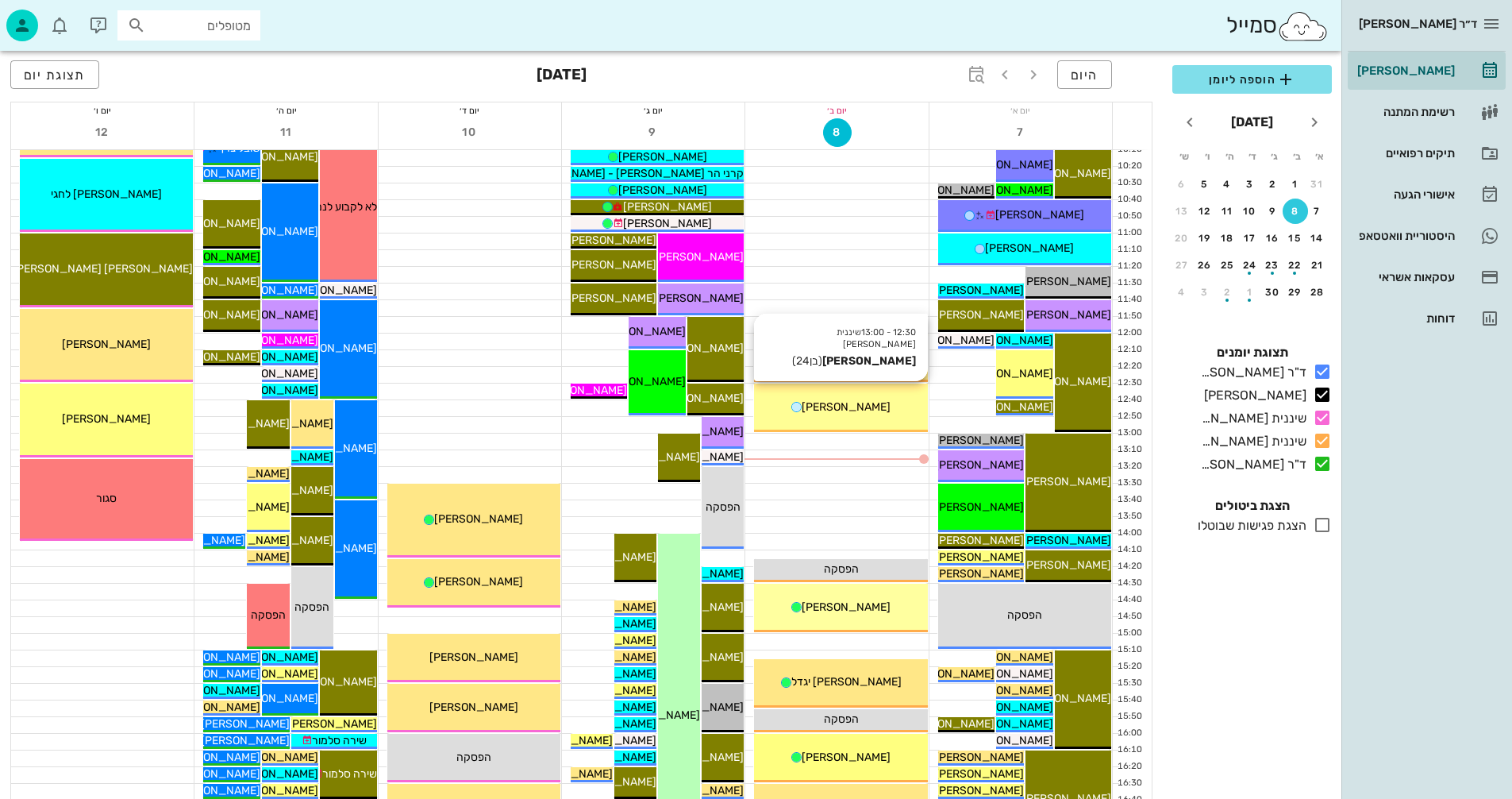
click at [880, 403] on div "[PERSON_NAME]" at bounding box center [841, 407] width 173 height 17
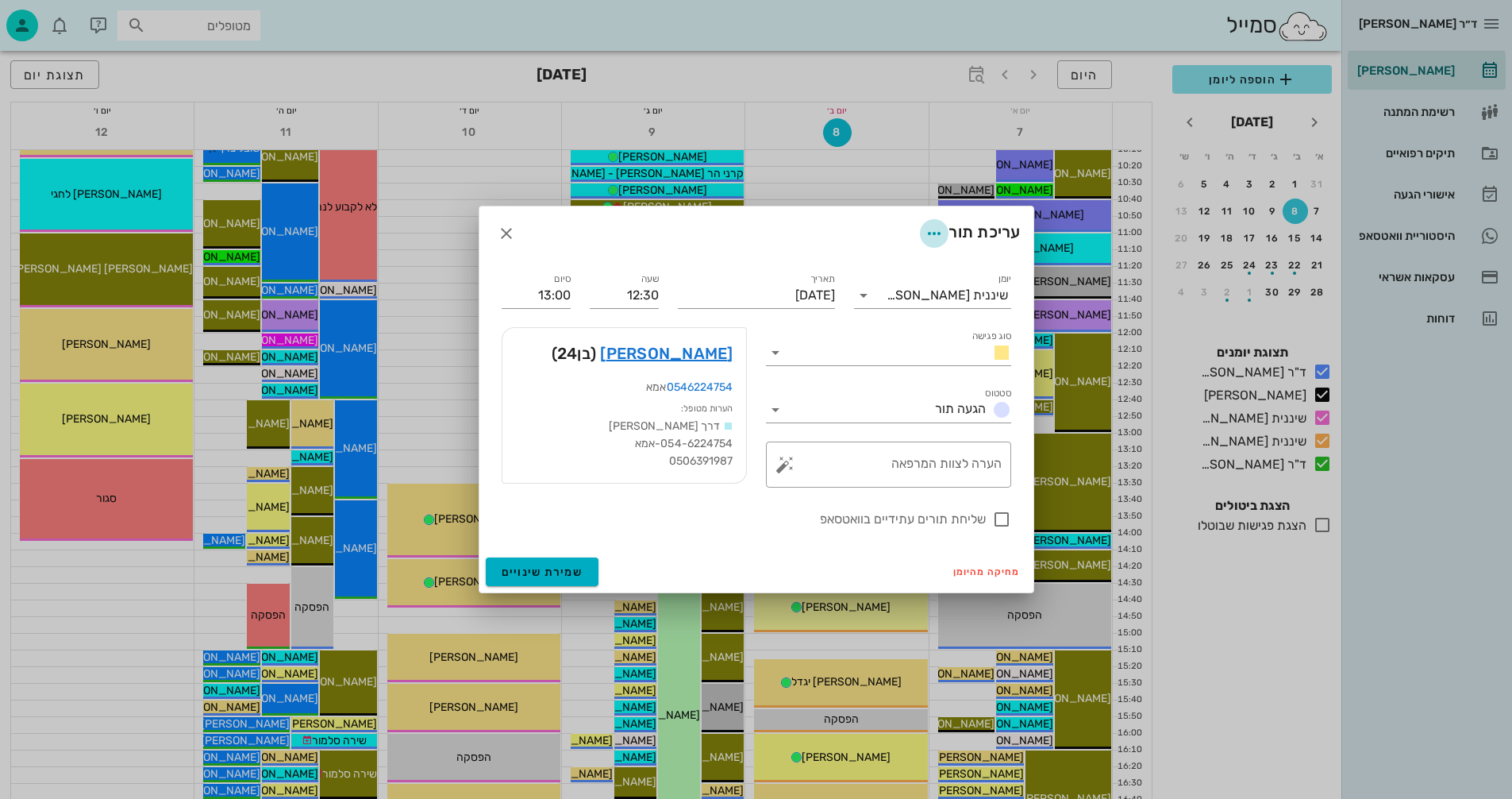
click at [931, 232] on icon "button" at bounding box center [934, 233] width 19 height 19
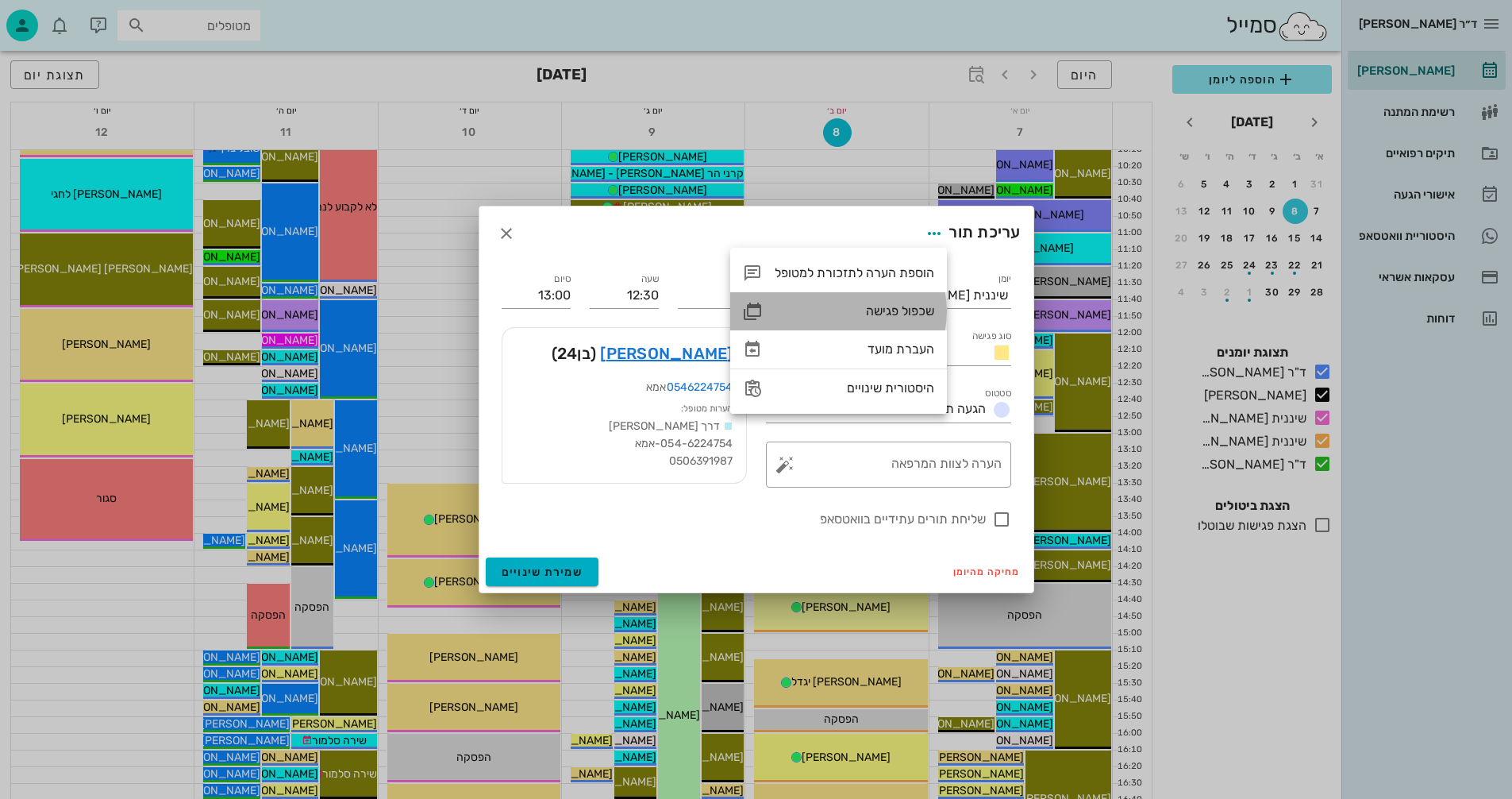
click at [885, 308] on div "שכפול פגישה" at bounding box center [855, 311] width 160 height 15
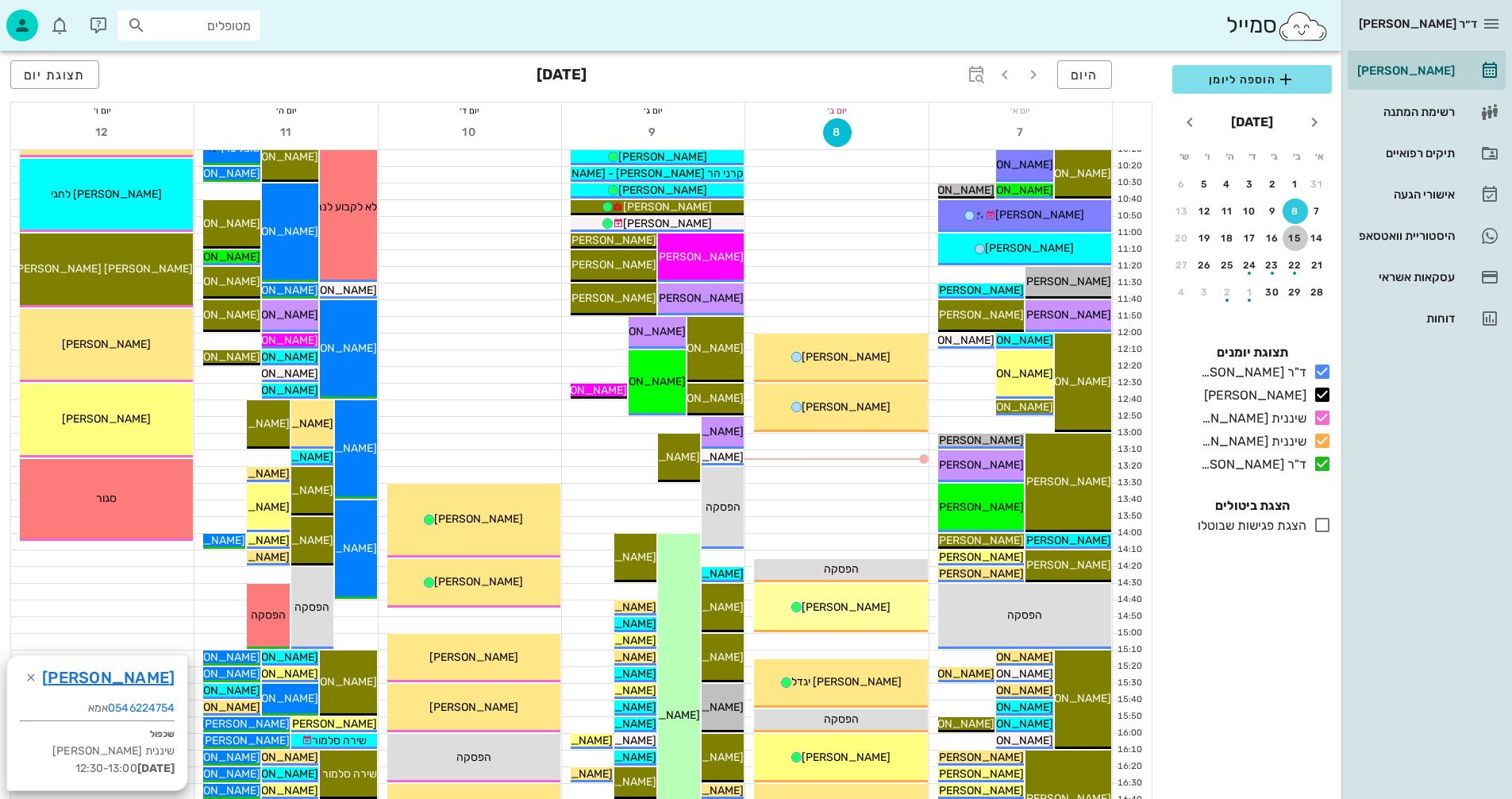
click at [1298, 230] on button "15" at bounding box center [1295, 238] width 25 height 25
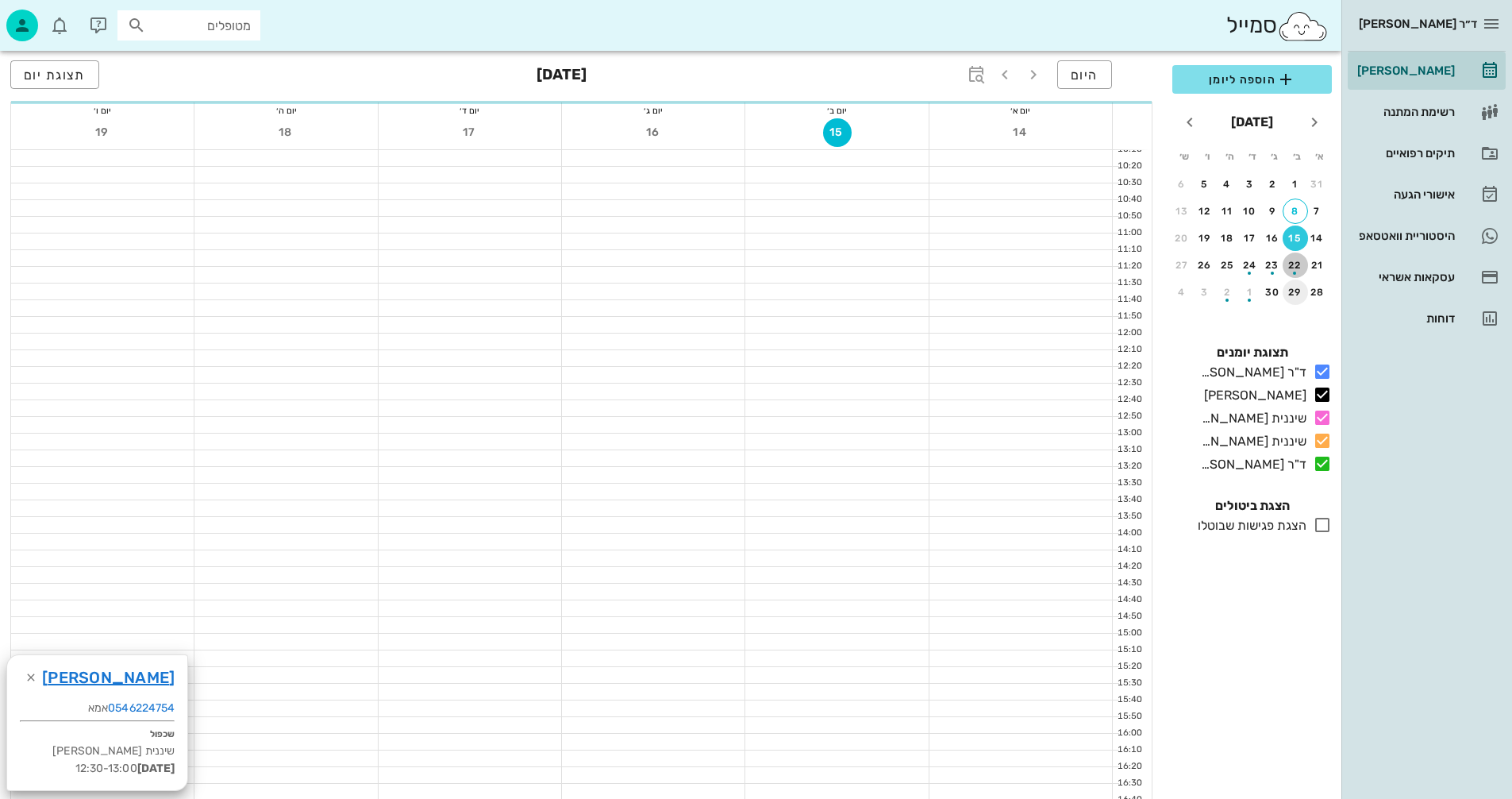
click at [1301, 264] on div "button" at bounding box center [1295, 268] width 25 height 8
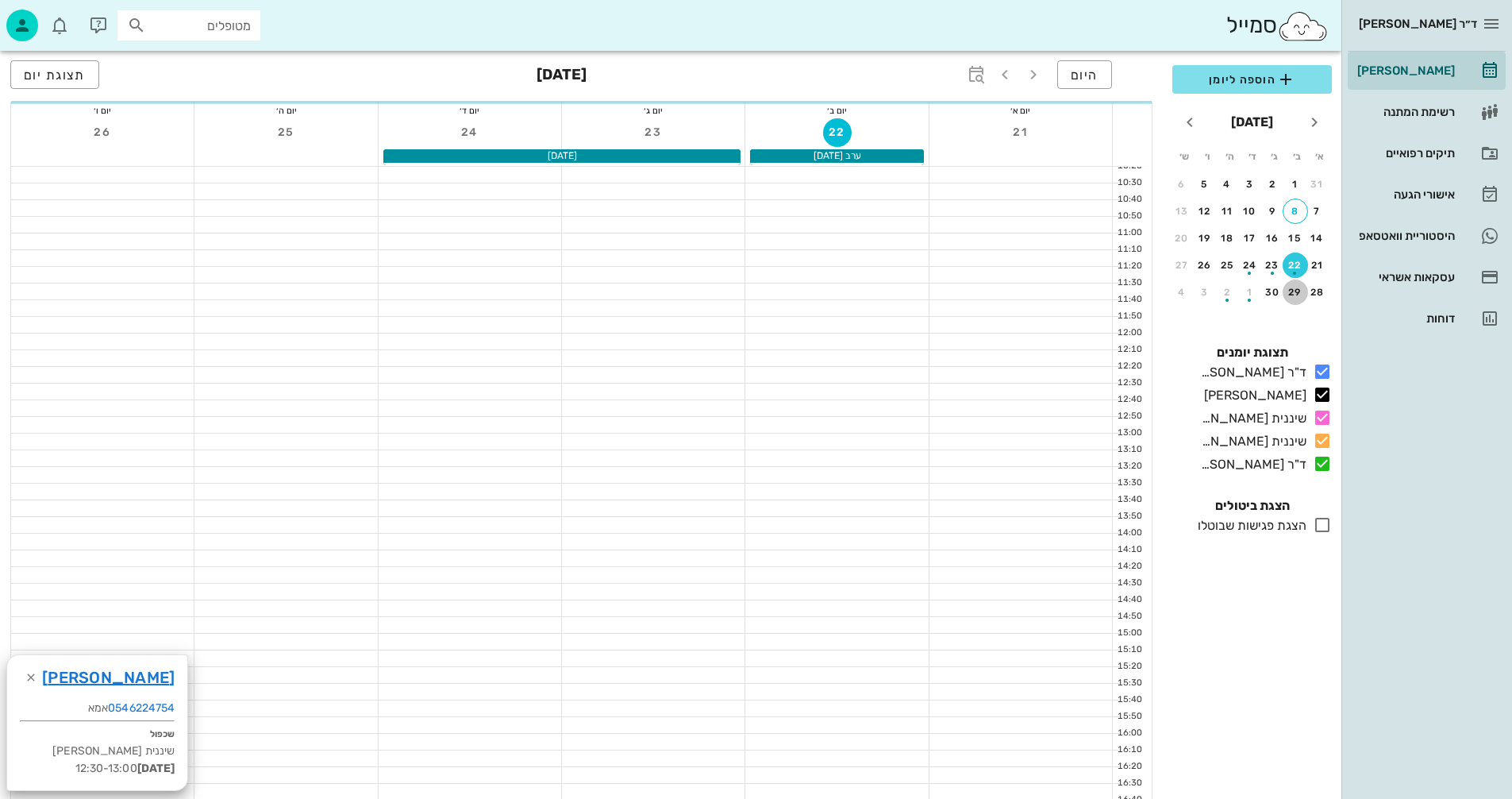
click at [1297, 290] on div "29" at bounding box center [1295, 292] width 25 height 11
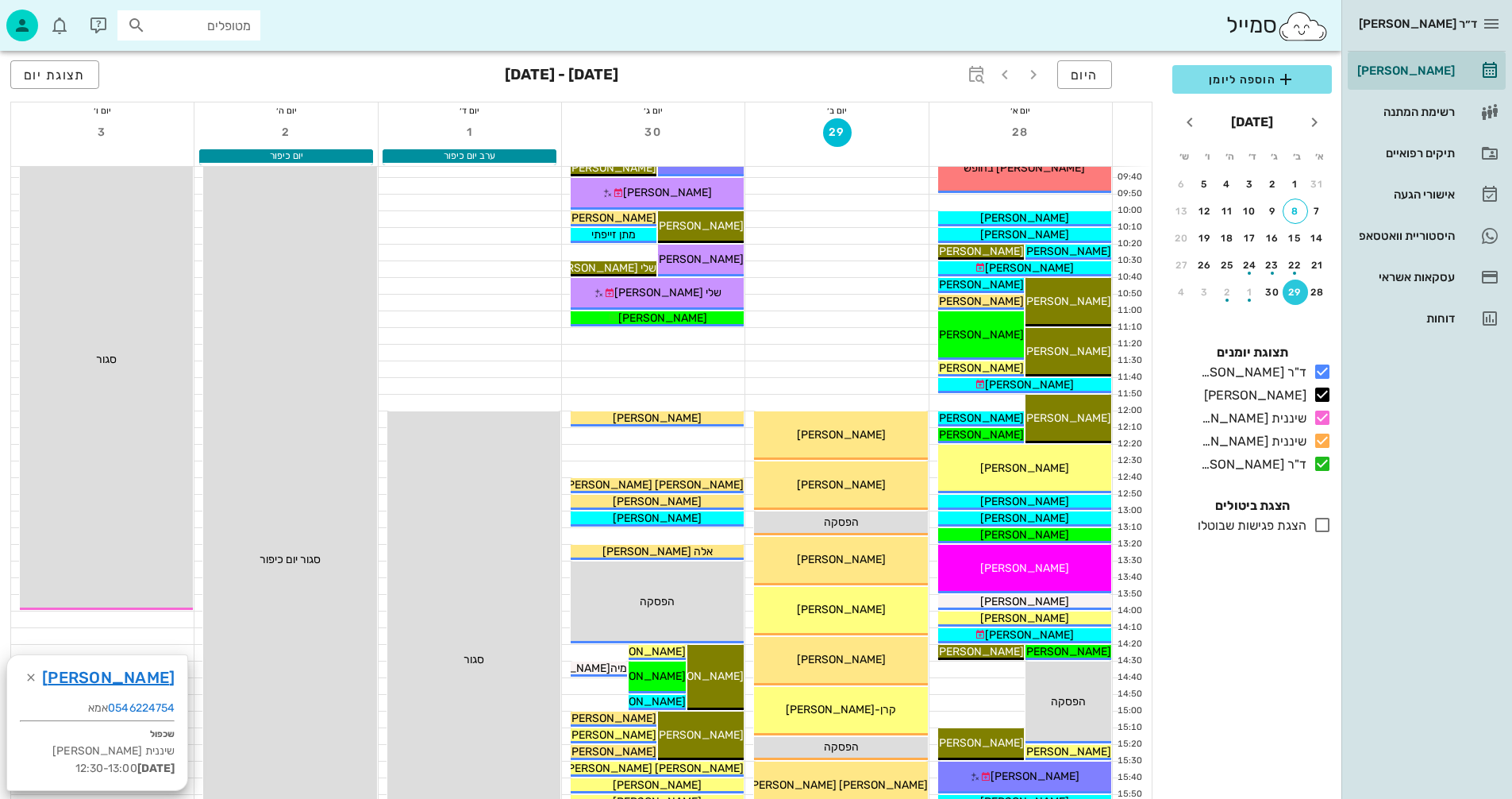
scroll to position [238, 0]
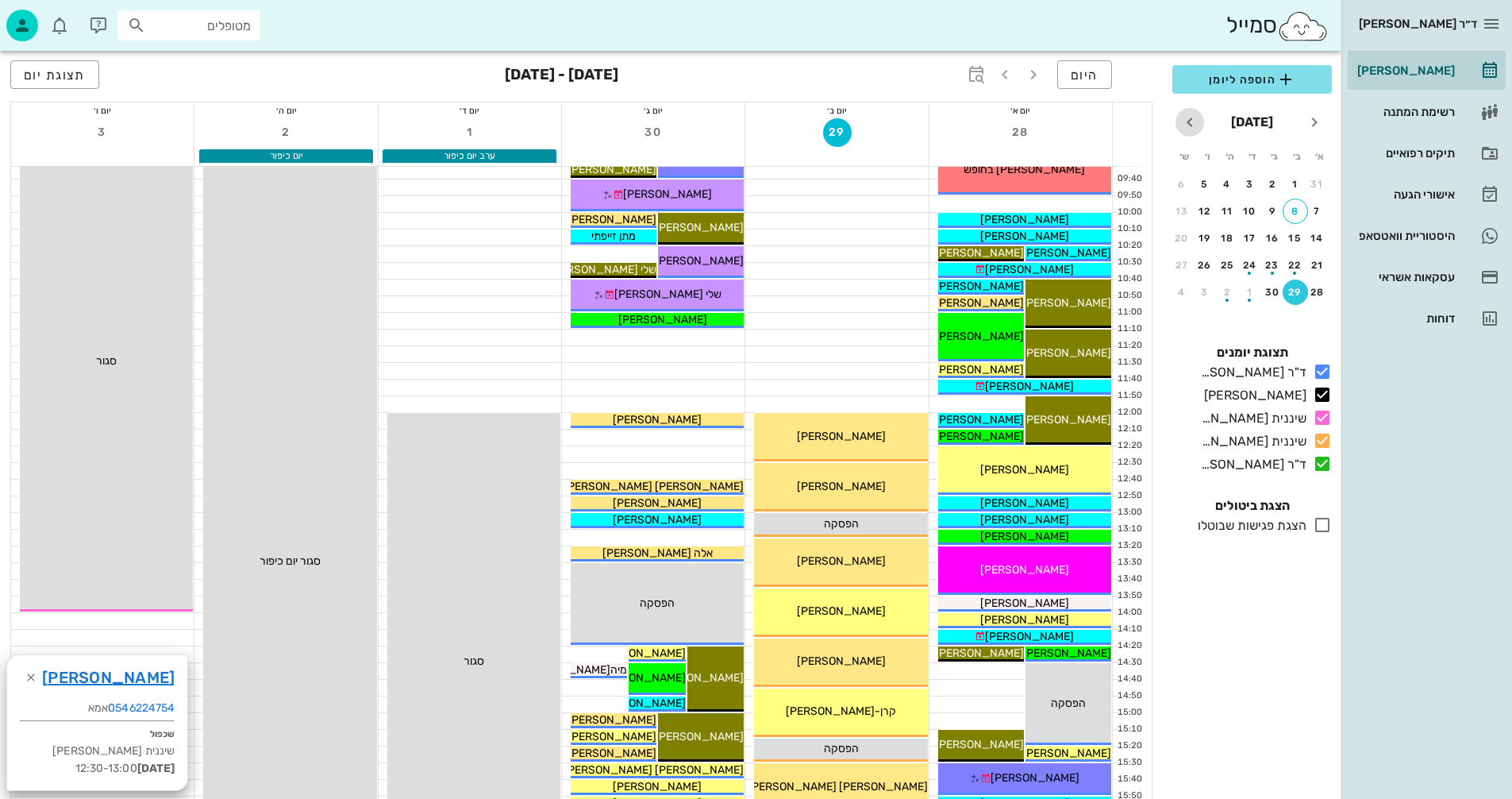
click at [1192, 119] on icon "חודש הבא" at bounding box center [1190, 122] width 19 height 19
click at [1295, 268] on div "20" at bounding box center [1295, 265] width 25 height 11
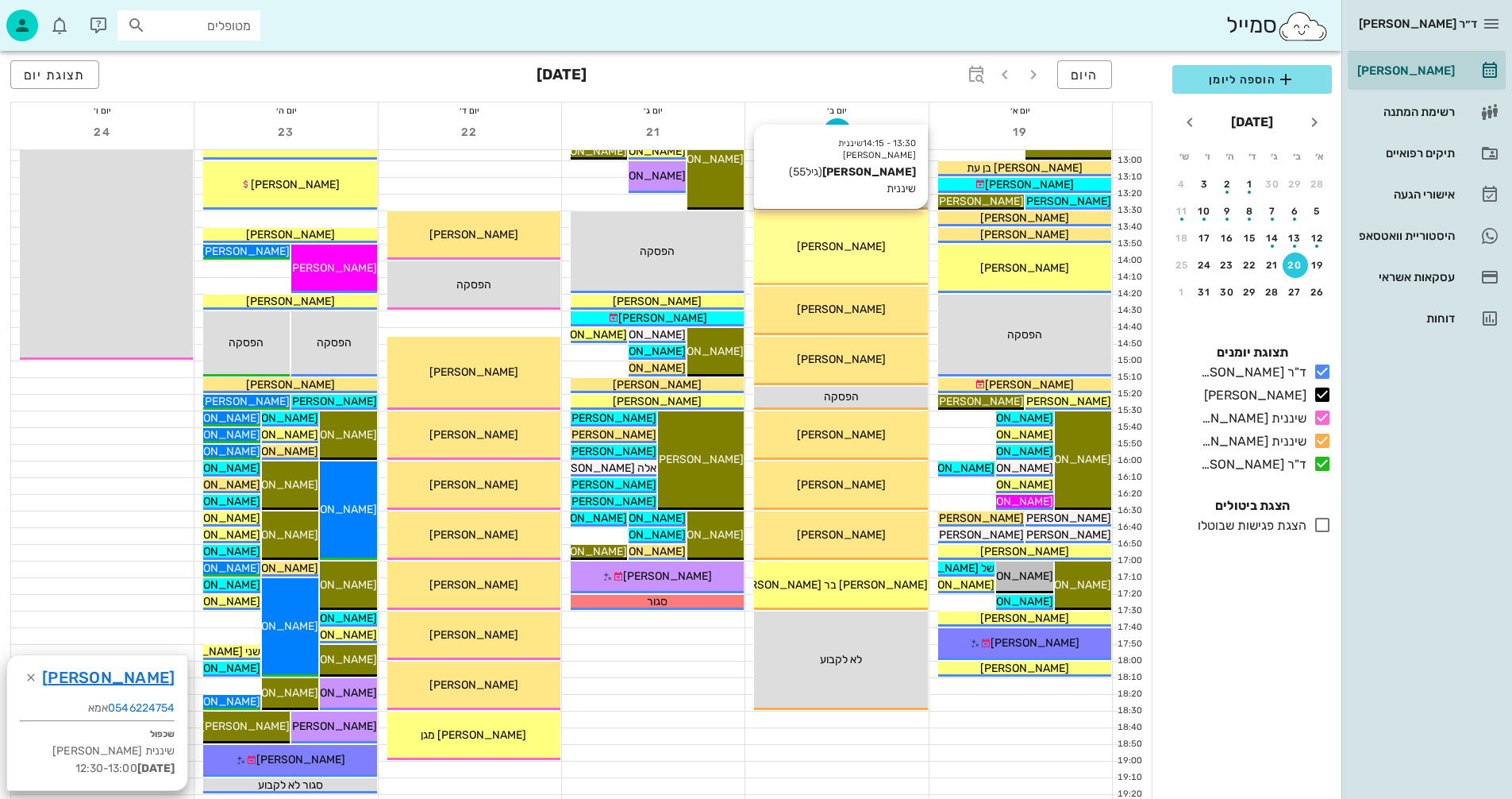
scroll to position [635, 0]
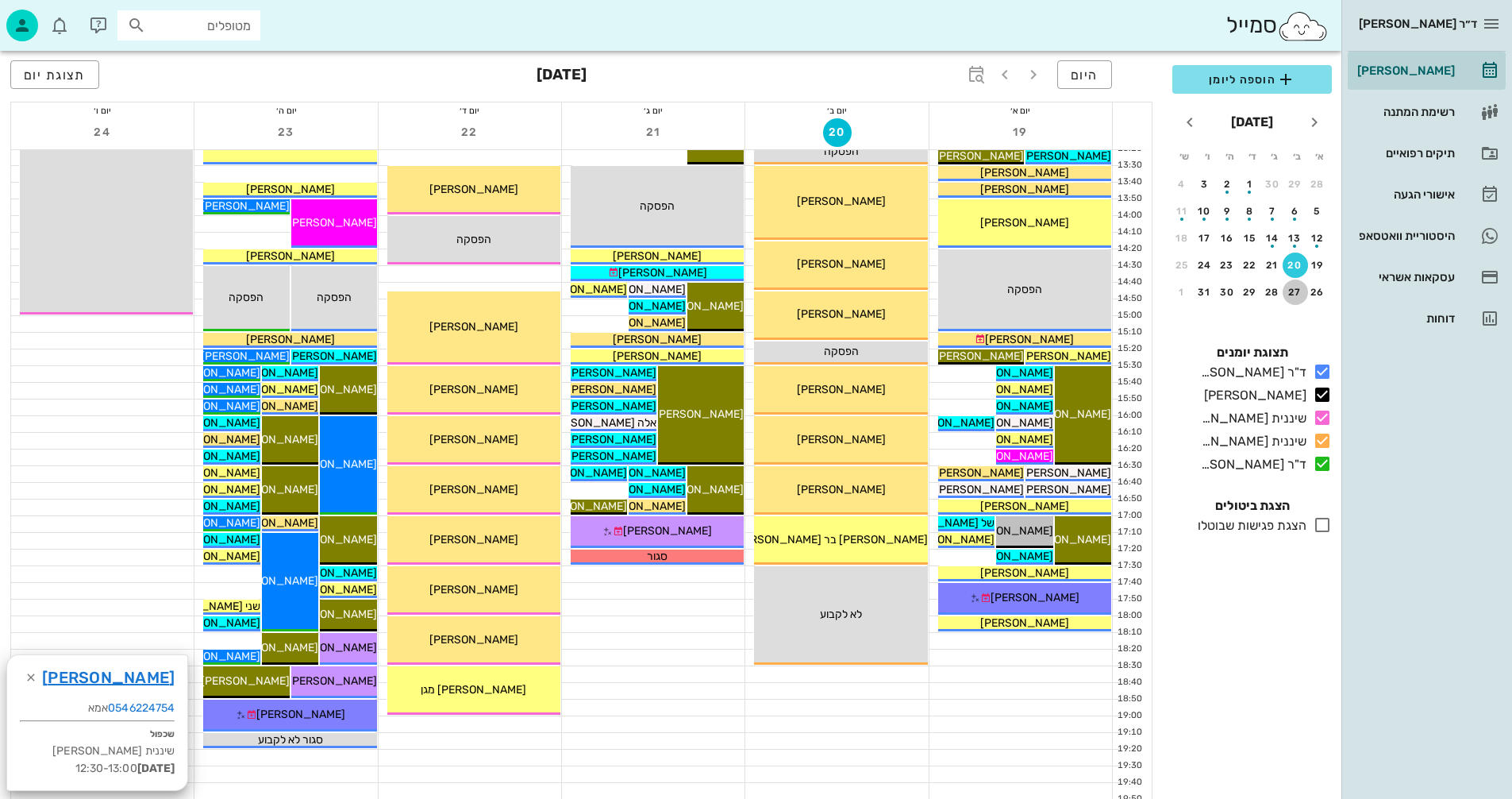
click at [1298, 290] on div "27" at bounding box center [1295, 292] width 25 height 11
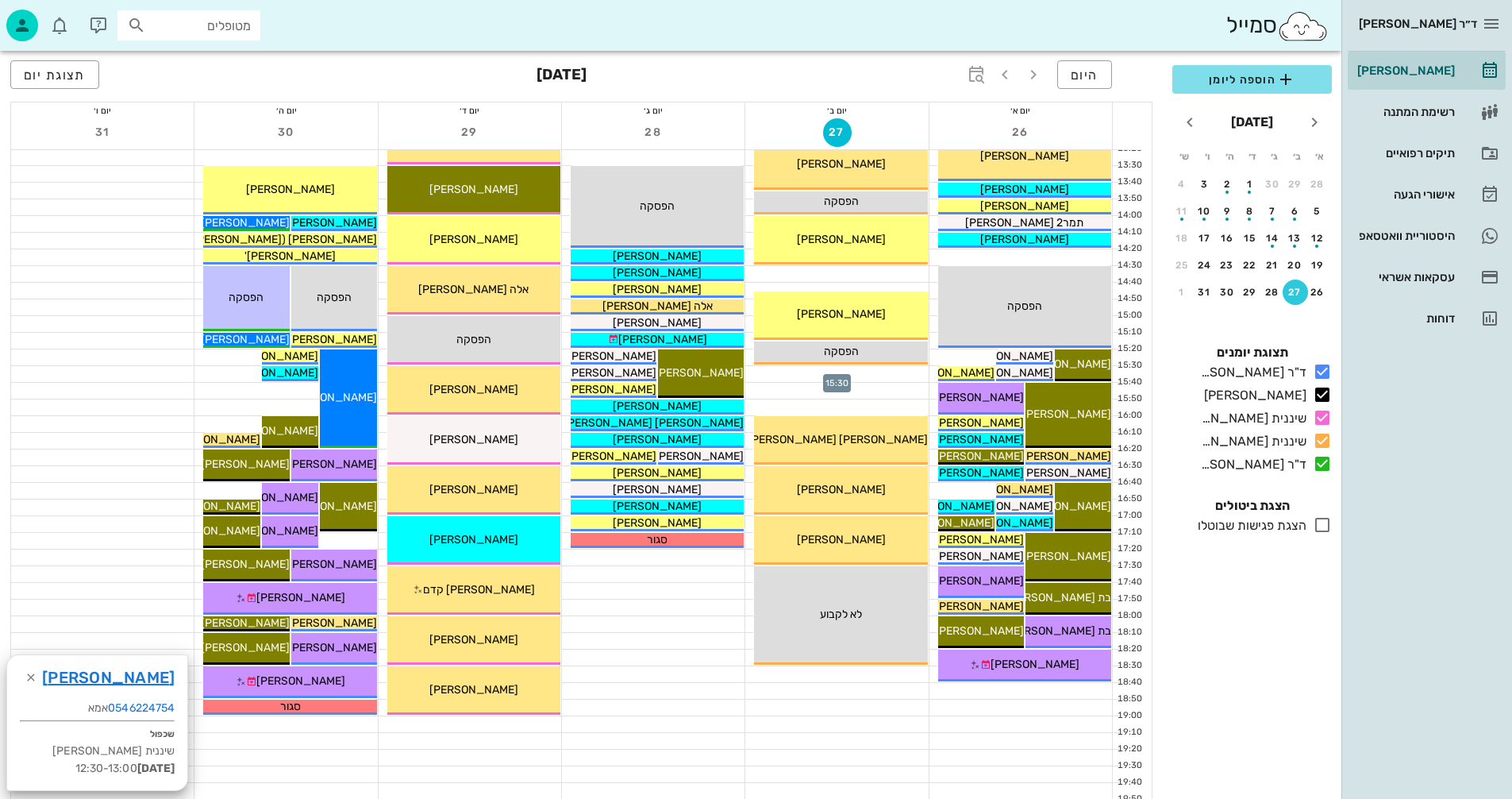
click at [775, 373] on div at bounding box center [836, 373] width 182 height 16
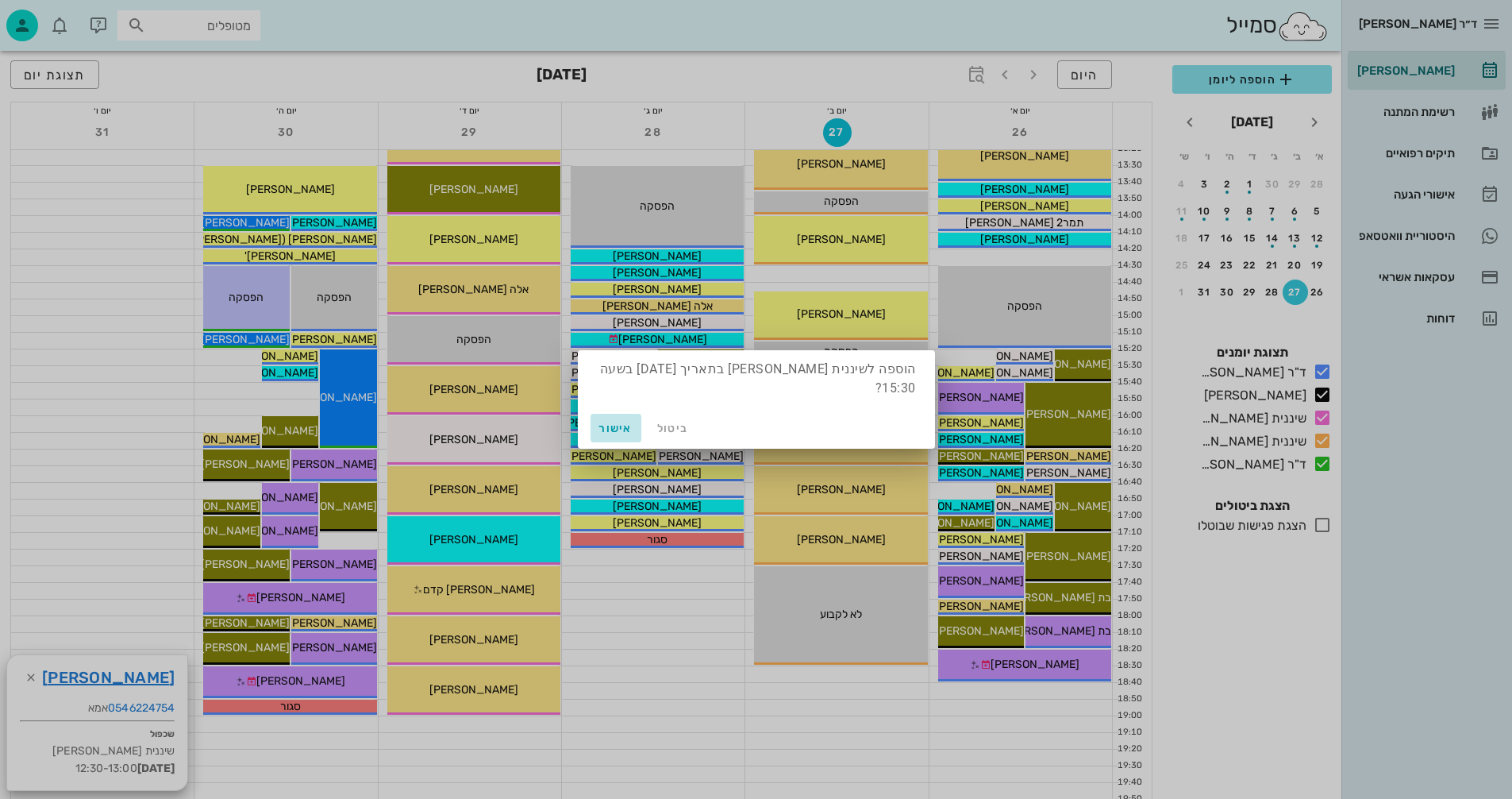
click at [614, 422] on span "אישור" at bounding box center [616, 429] width 39 height 13
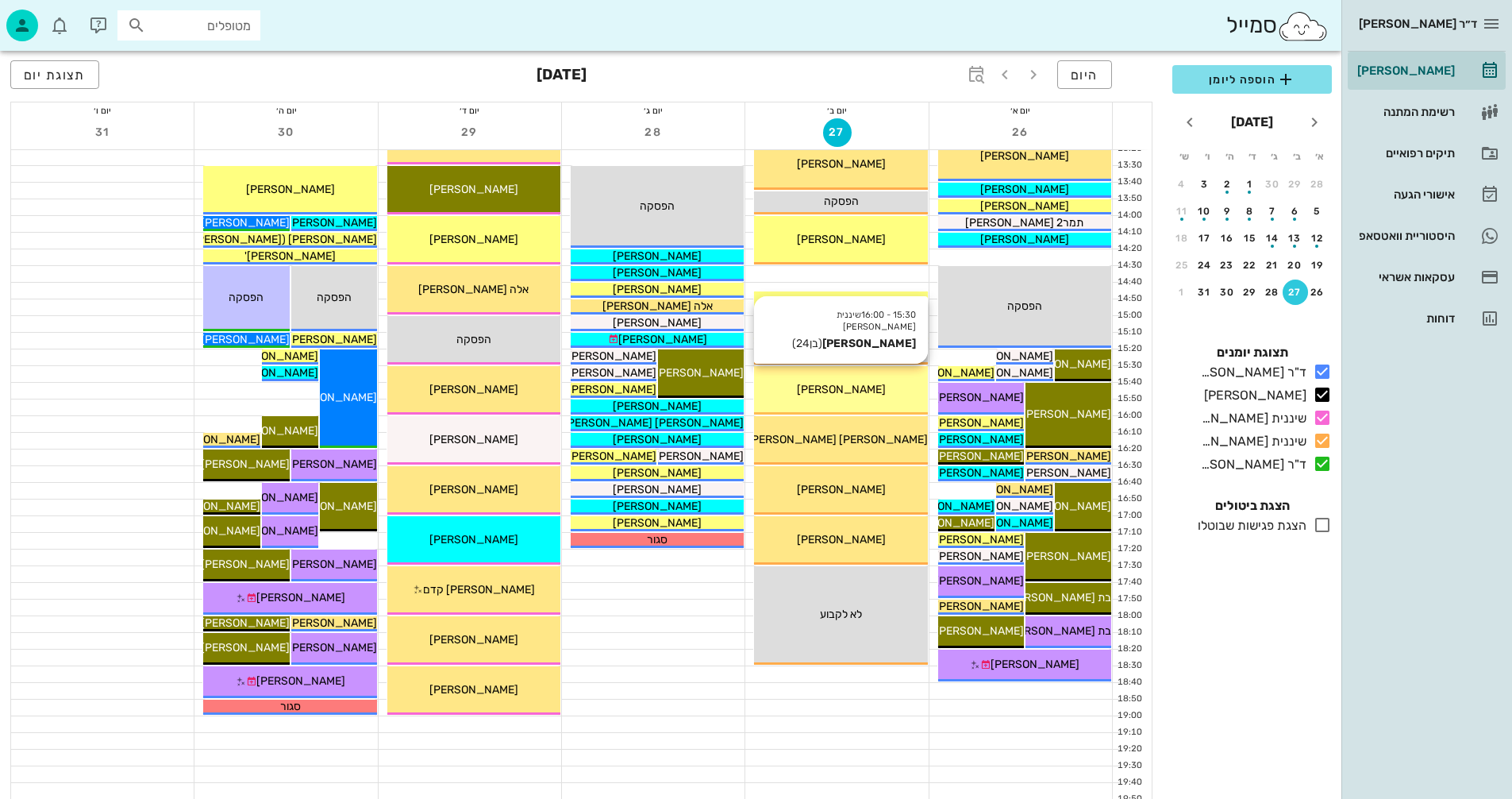
click at [822, 382] on div "[PERSON_NAME]" at bounding box center [841, 390] width 173 height 17
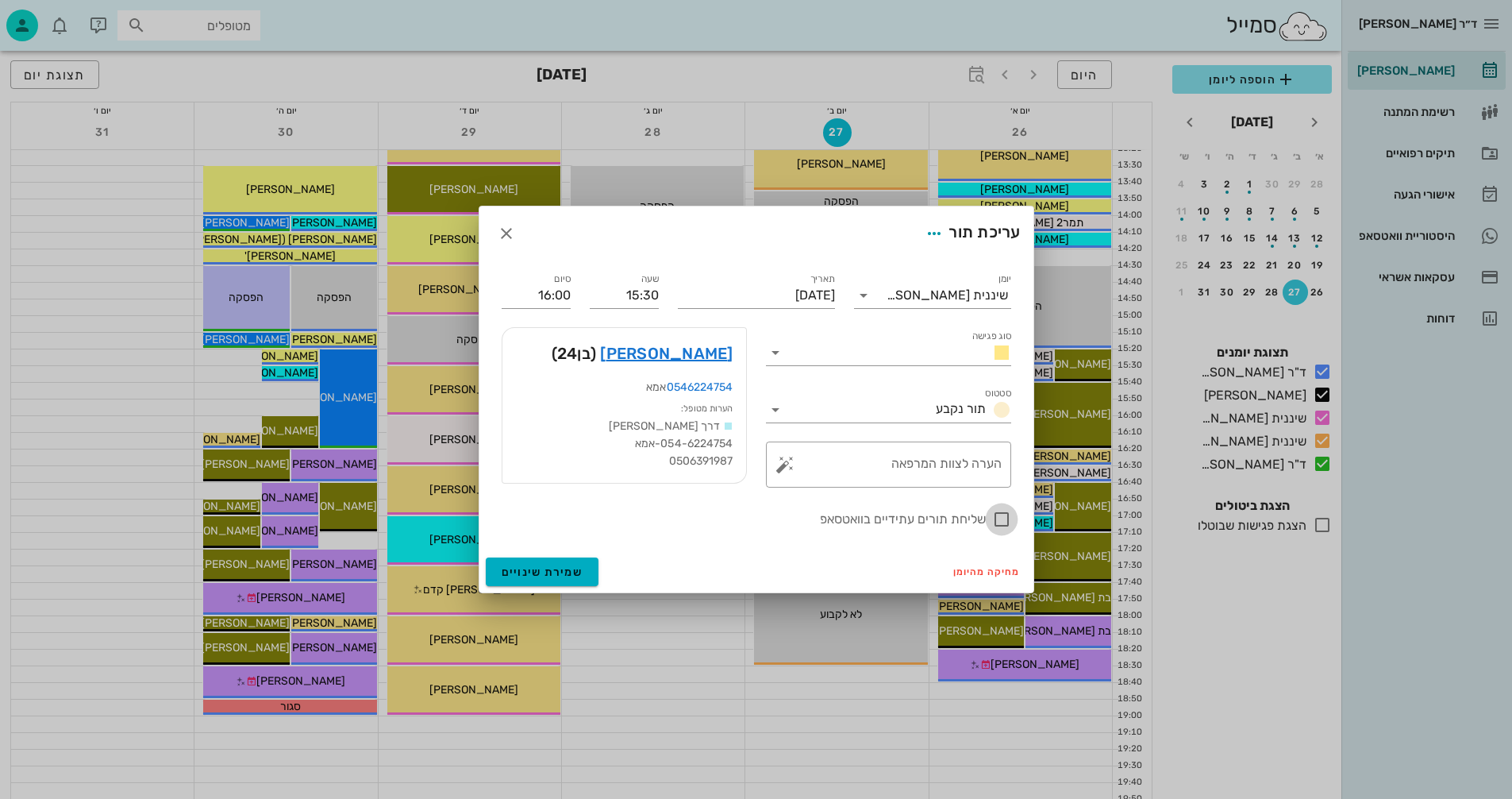
click at [1004, 516] on div at bounding box center [1002, 519] width 27 height 27
checkbox input "true"
click at [551, 575] on span "שמירת שינויים" at bounding box center [542, 572] width 82 height 13
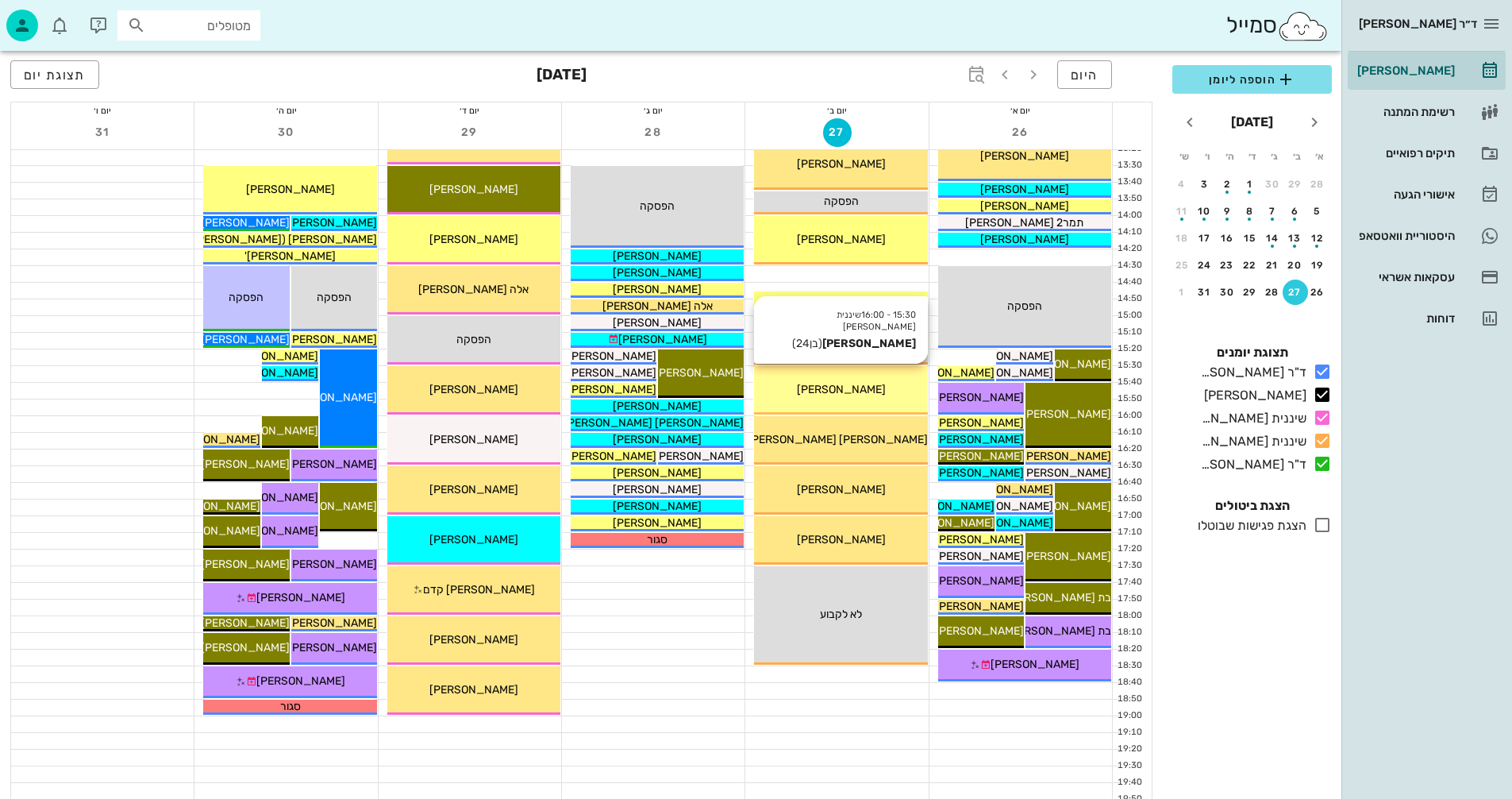
click at [844, 395] on span "[PERSON_NAME]" at bounding box center [841, 389] width 89 height 13
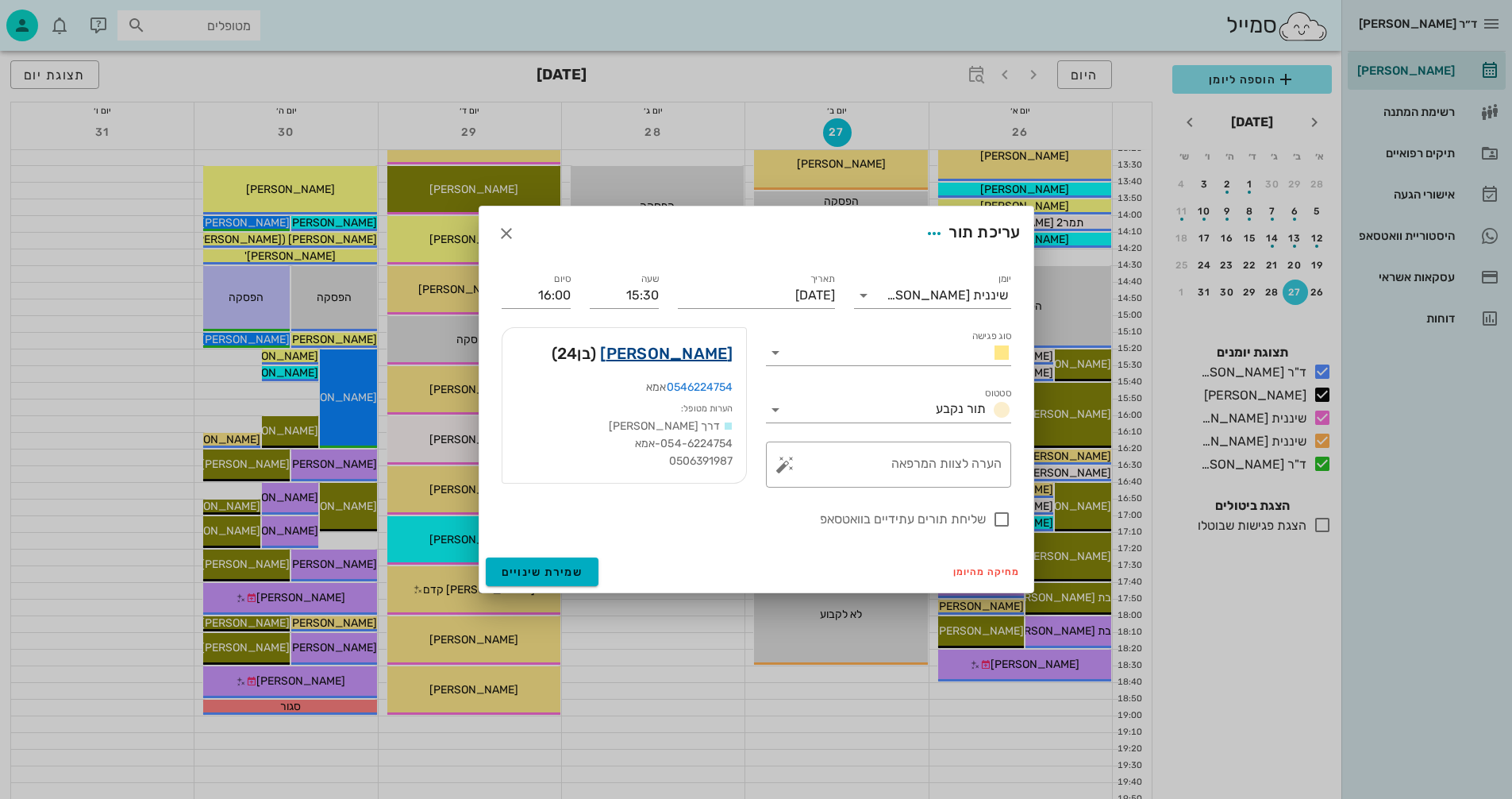
click at [690, 354] on link "[PERSON_NAME]" at bounding box center [666, 352] width 132 height 25
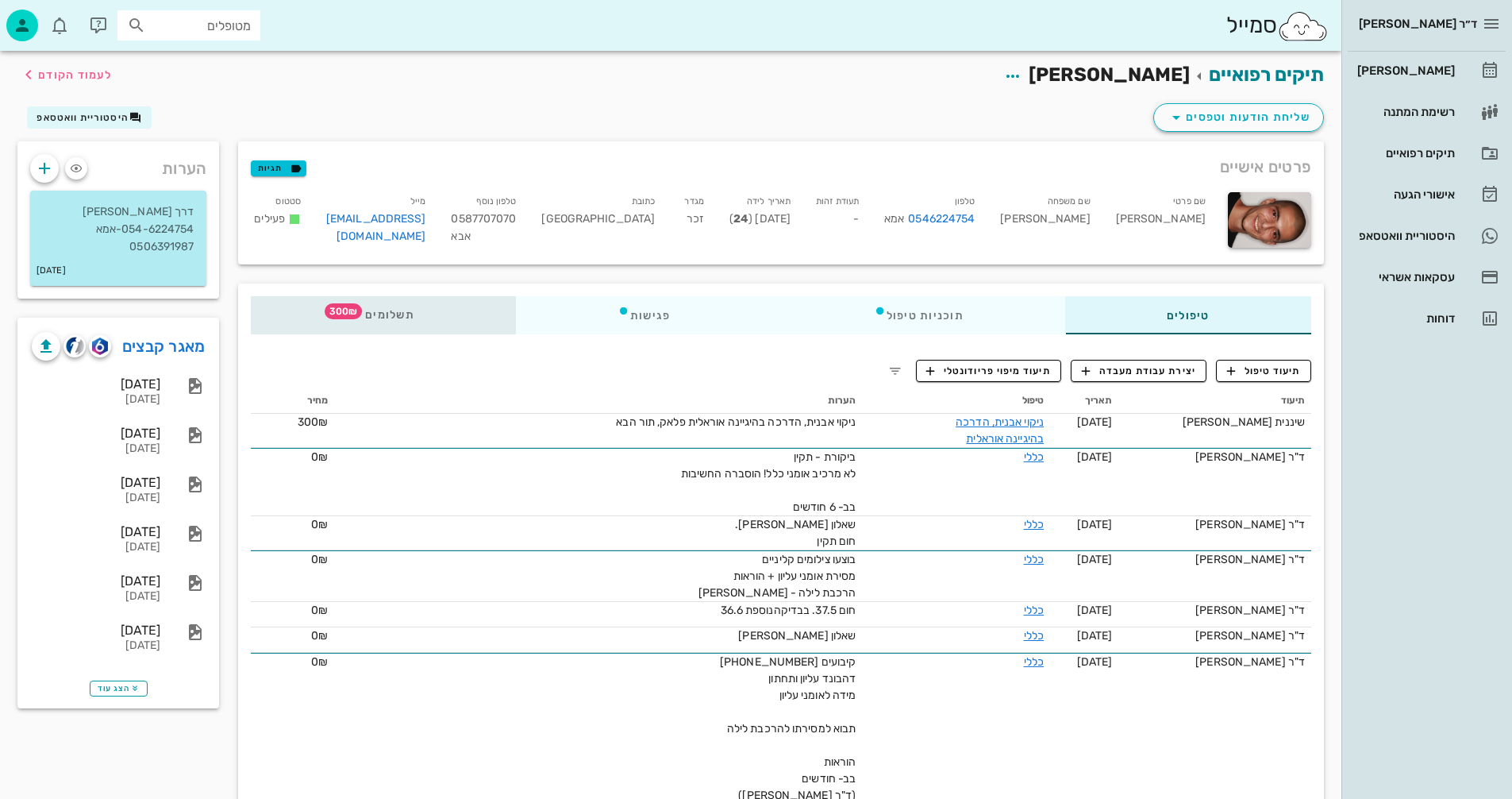
click at [341, 308] on span "300₪" at bounding box center [344, 311] width 38 height 16
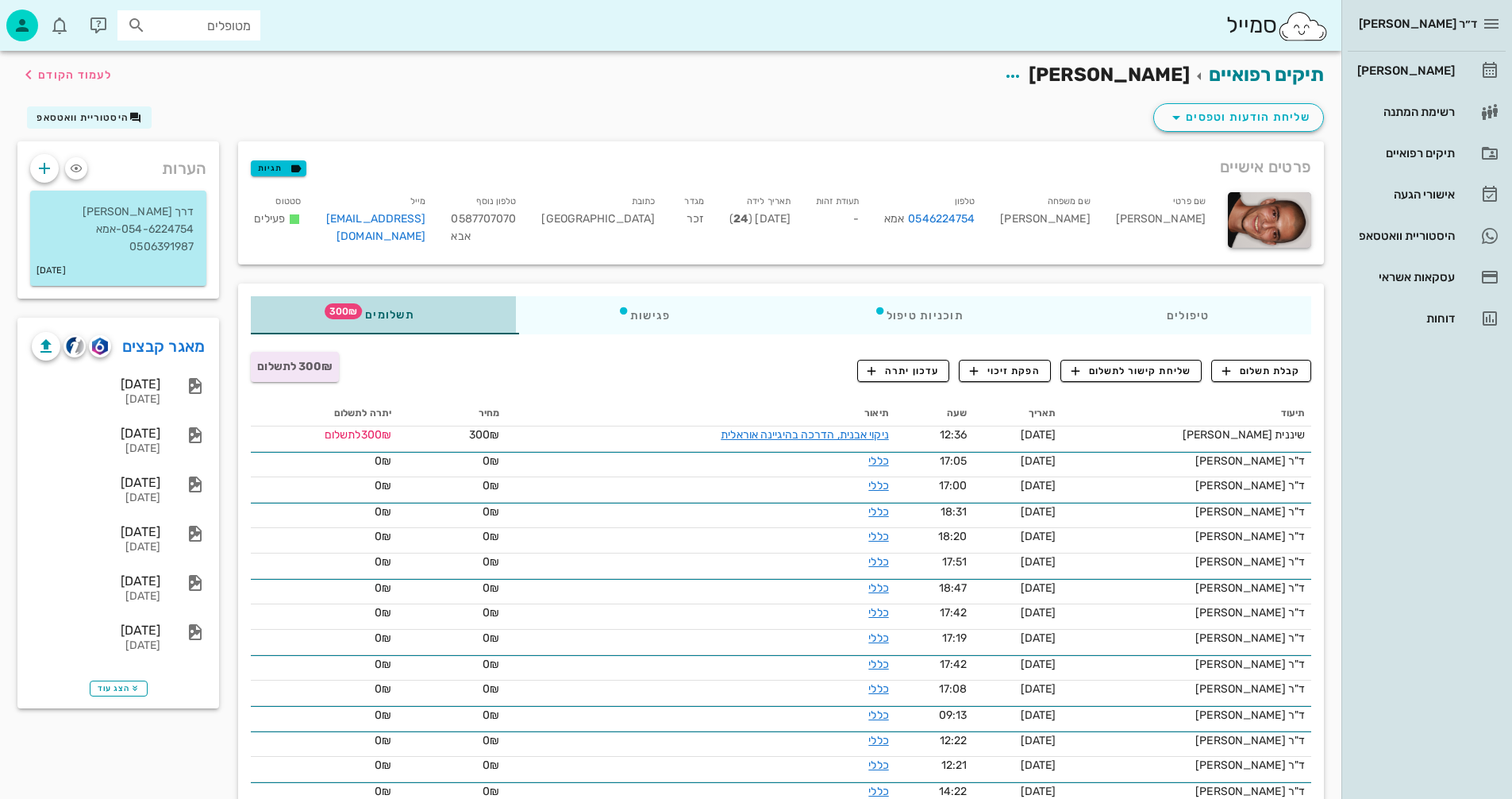
click at [385, 306] on div "תשלומים 300₪" at bounding box center [383, 315] width 265 height 39
click at [1227, 366] on icon "button" at bounding box center [1226, 370] width 14 height 14
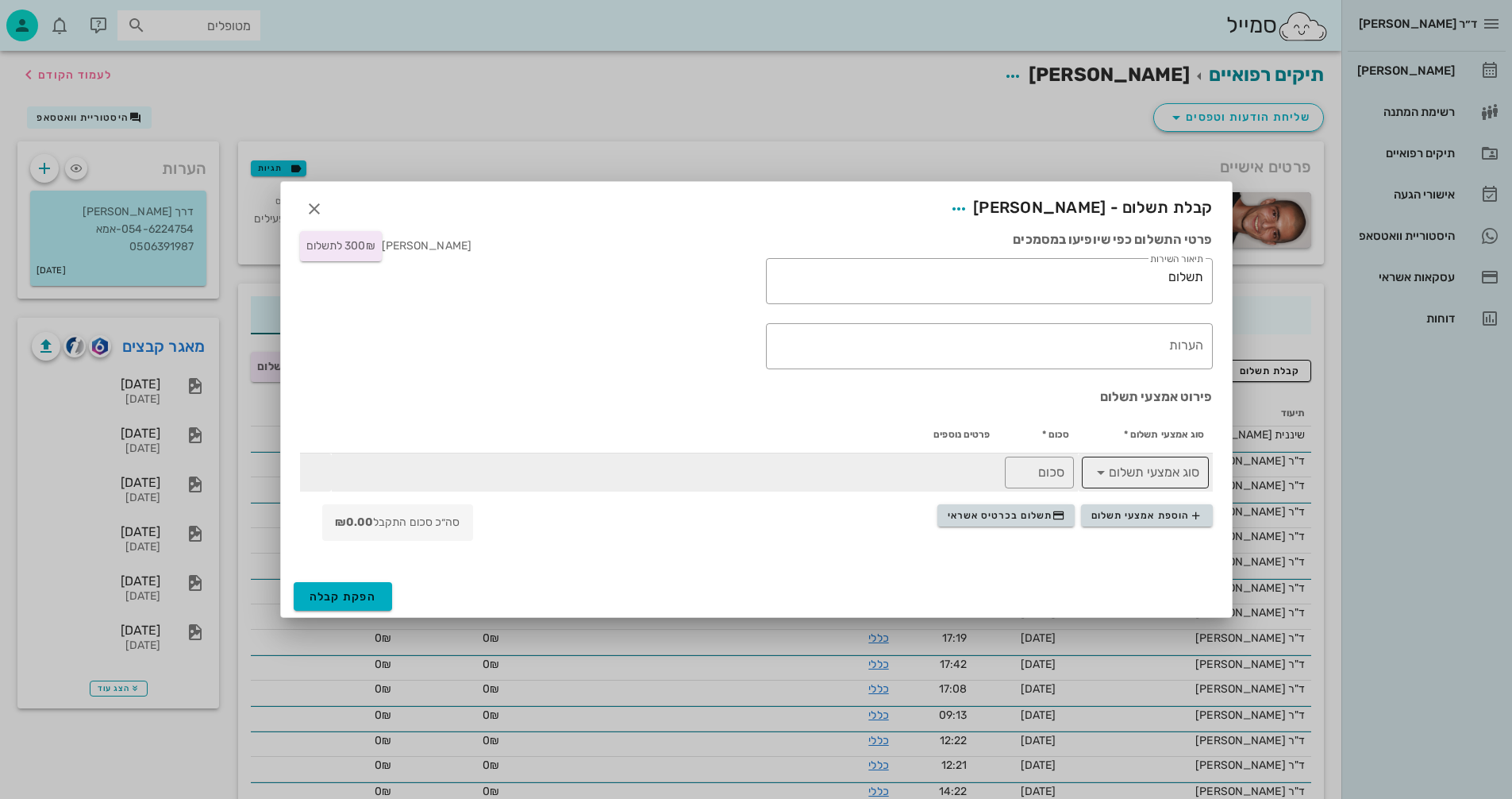
click at [1098, 478] on icon at bounding box center [1101, 473] width 19 height 19
click at [1144, 478] on div "מזומן" at bounding box center [1146, 479] width 101 height 13
click at [1028, 477] on input "סכום" at bounding box center [1039, 472] width 50 height 25
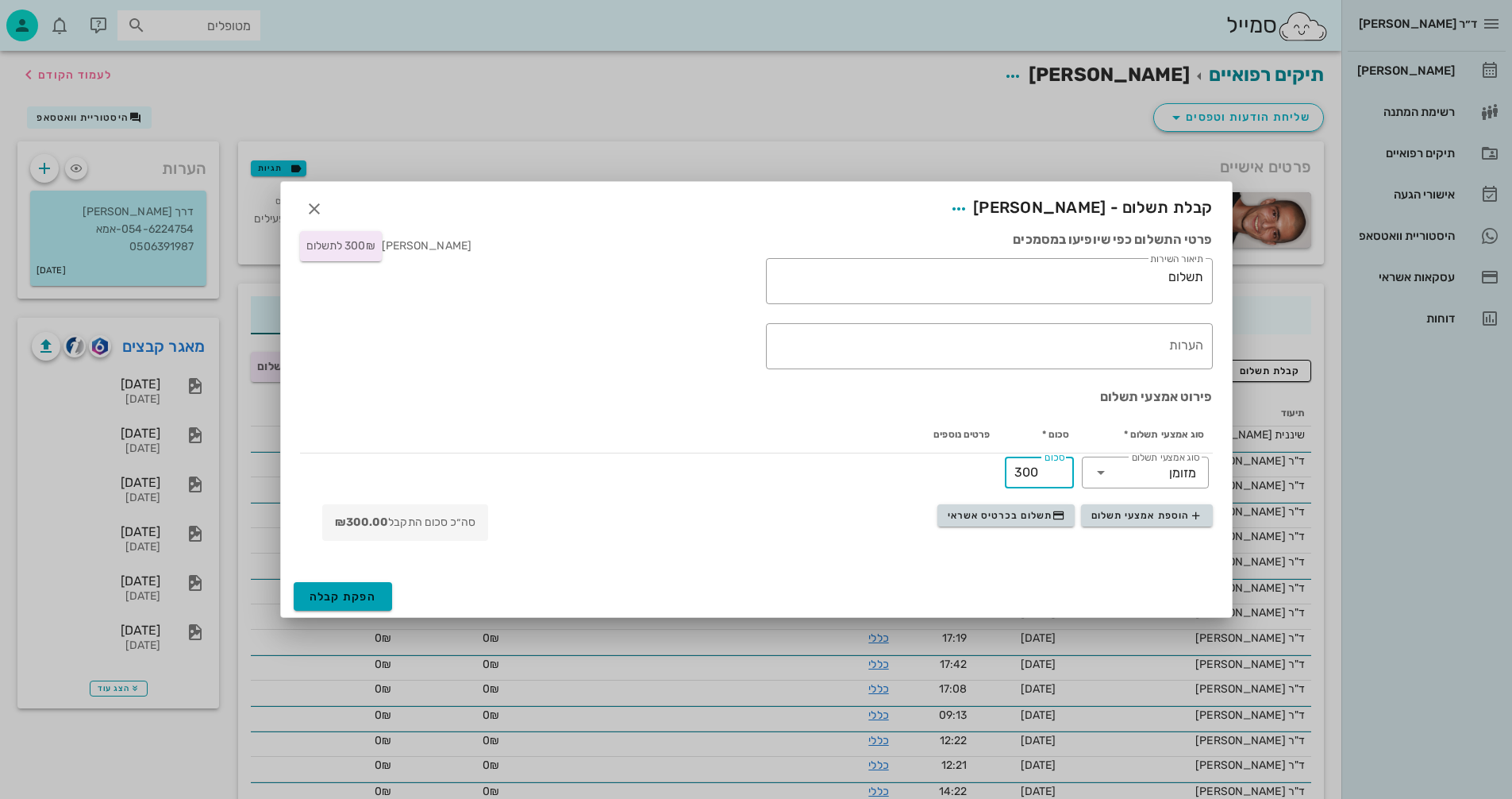
type input "300"
click at [329, 588] on button "הפקת קבלה" at bounding box center [344, 596] width 100 height 28
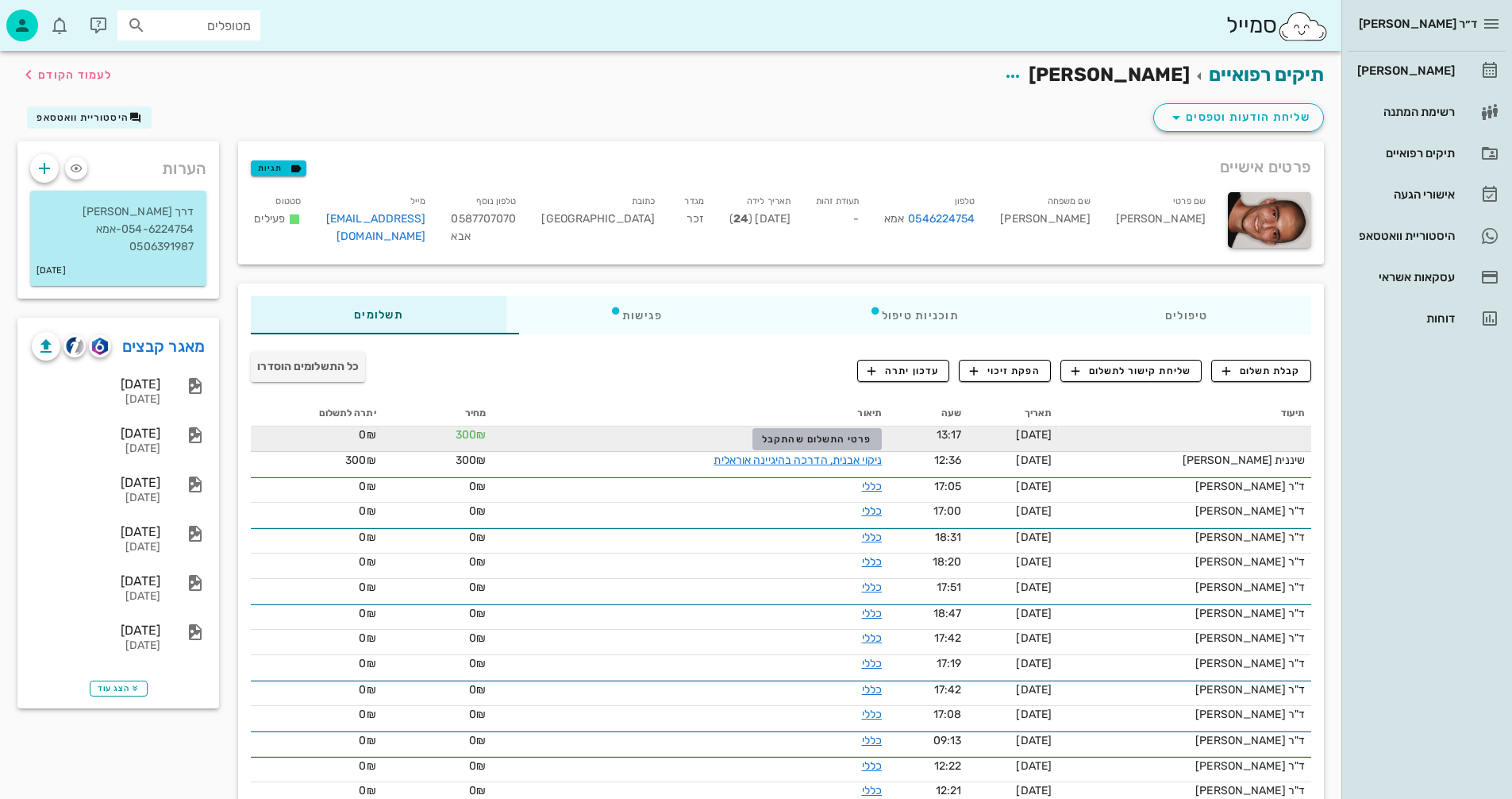
click at [855, 438] on span "פרטי התשלום שהתקבל" at bounding box center [817, 439] width 110 height 11
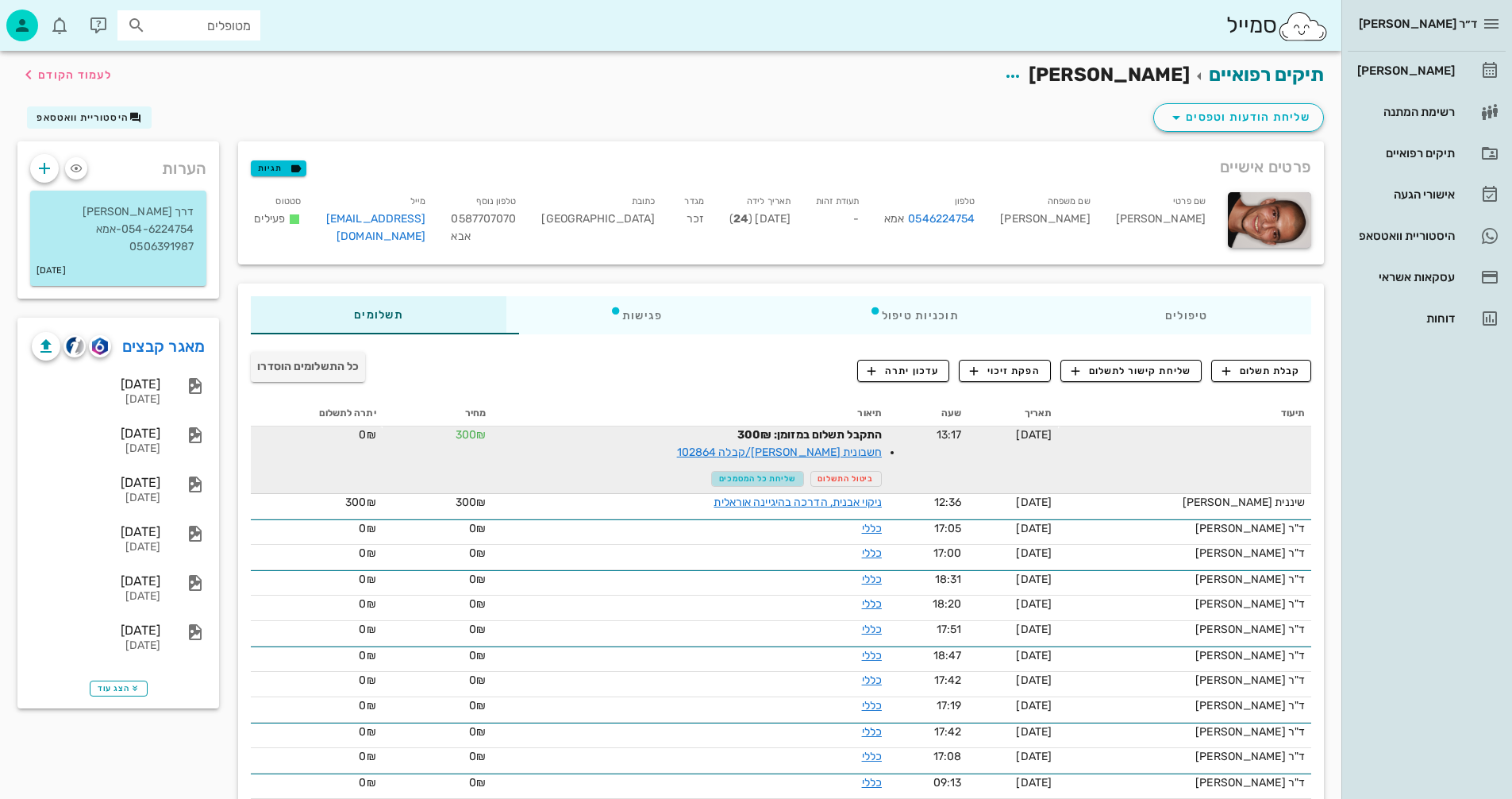
click at [747, 478] on span "שליחת כל המסמכים" at bounding box center [757, 478] width 77 height 9
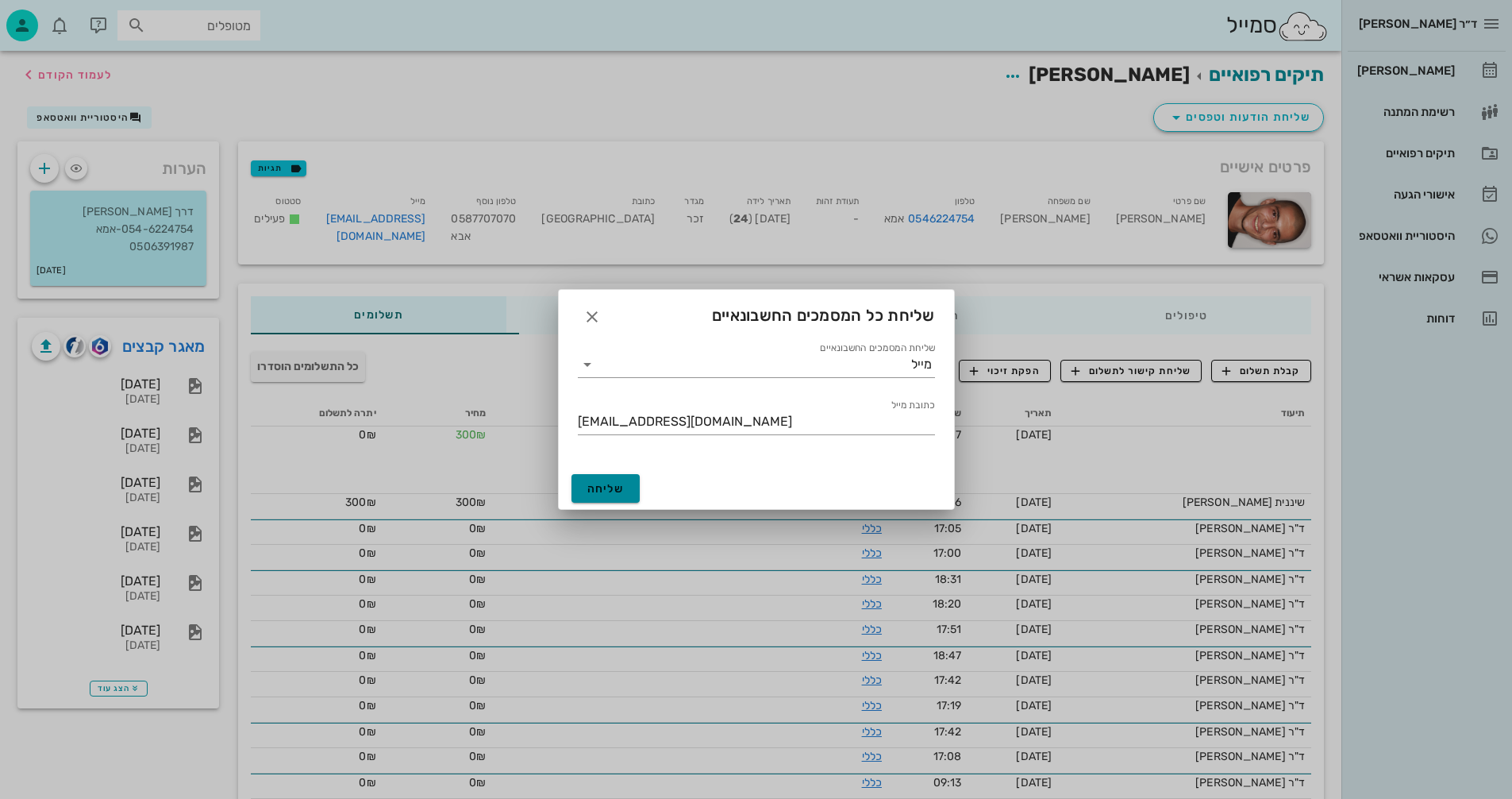
click at [606, 477] on button "שליחה" at bounding box center [606, 488] width 70 height 28
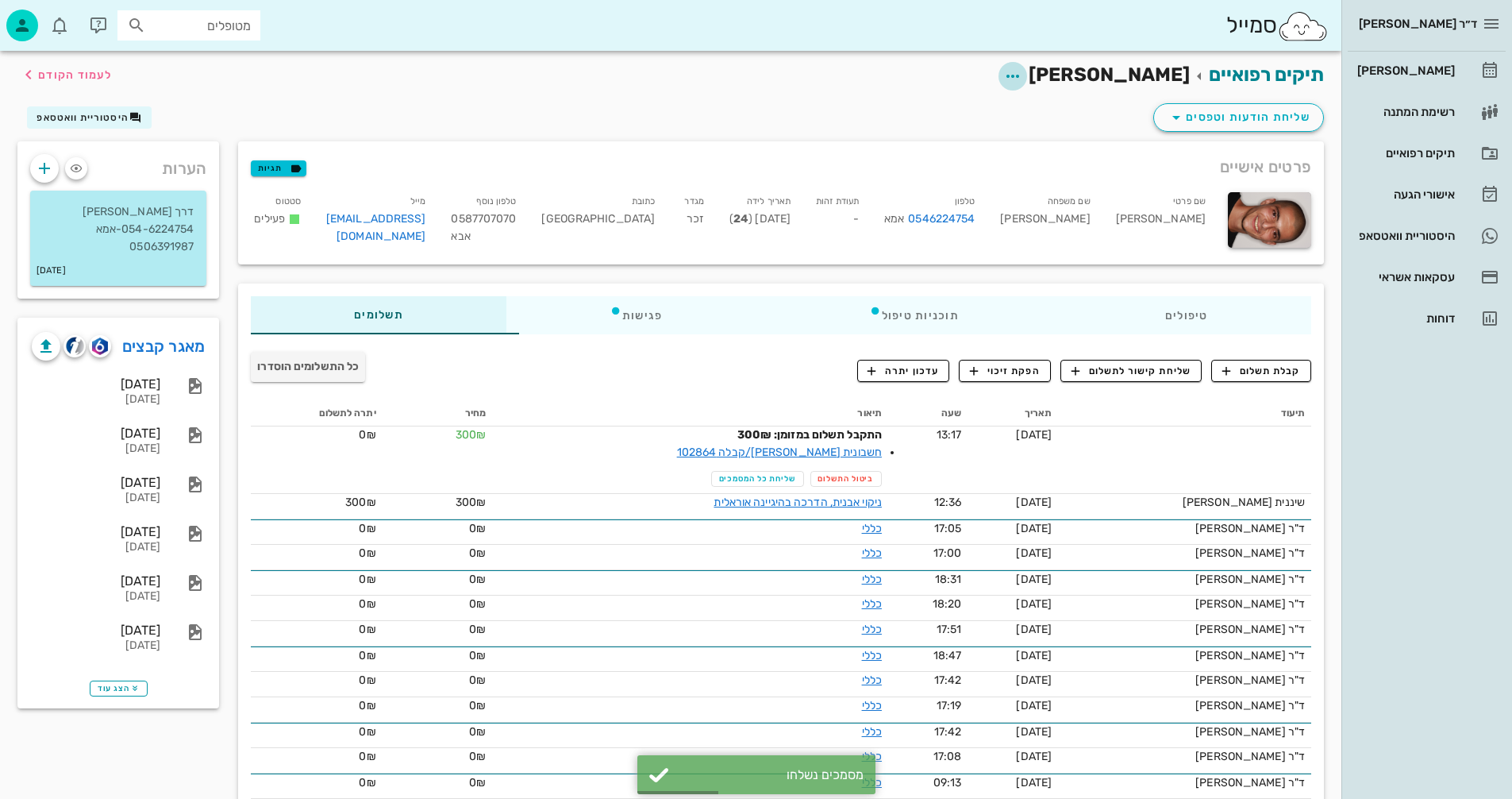
click at [1022, 72] on icon "button" at bounding box center [1013, 76] width 19 height 19
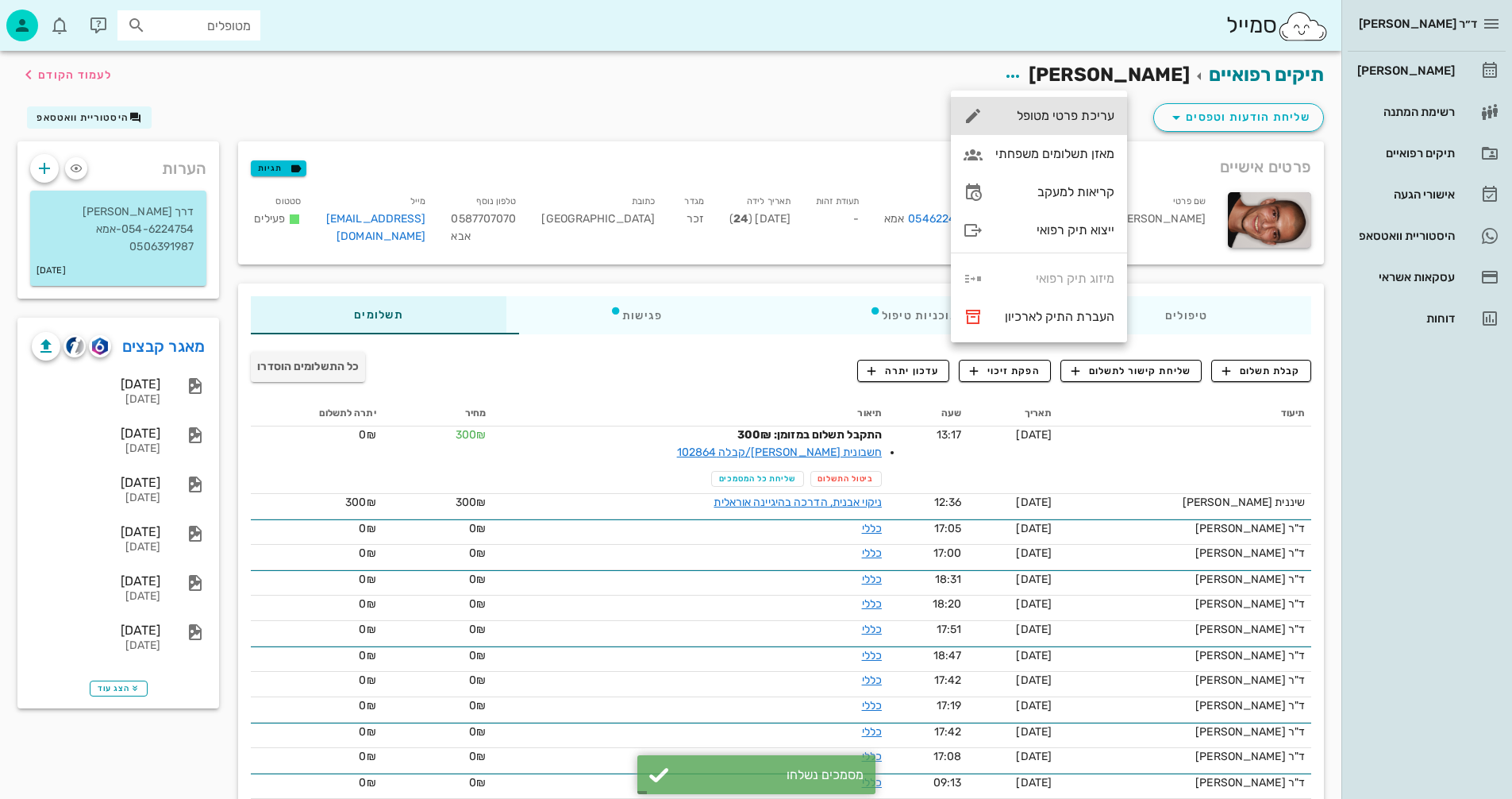
click at [1015, 116] on div "עריכת פרטי מטופל" at bounding box center [1054, 116] width 119 height 15
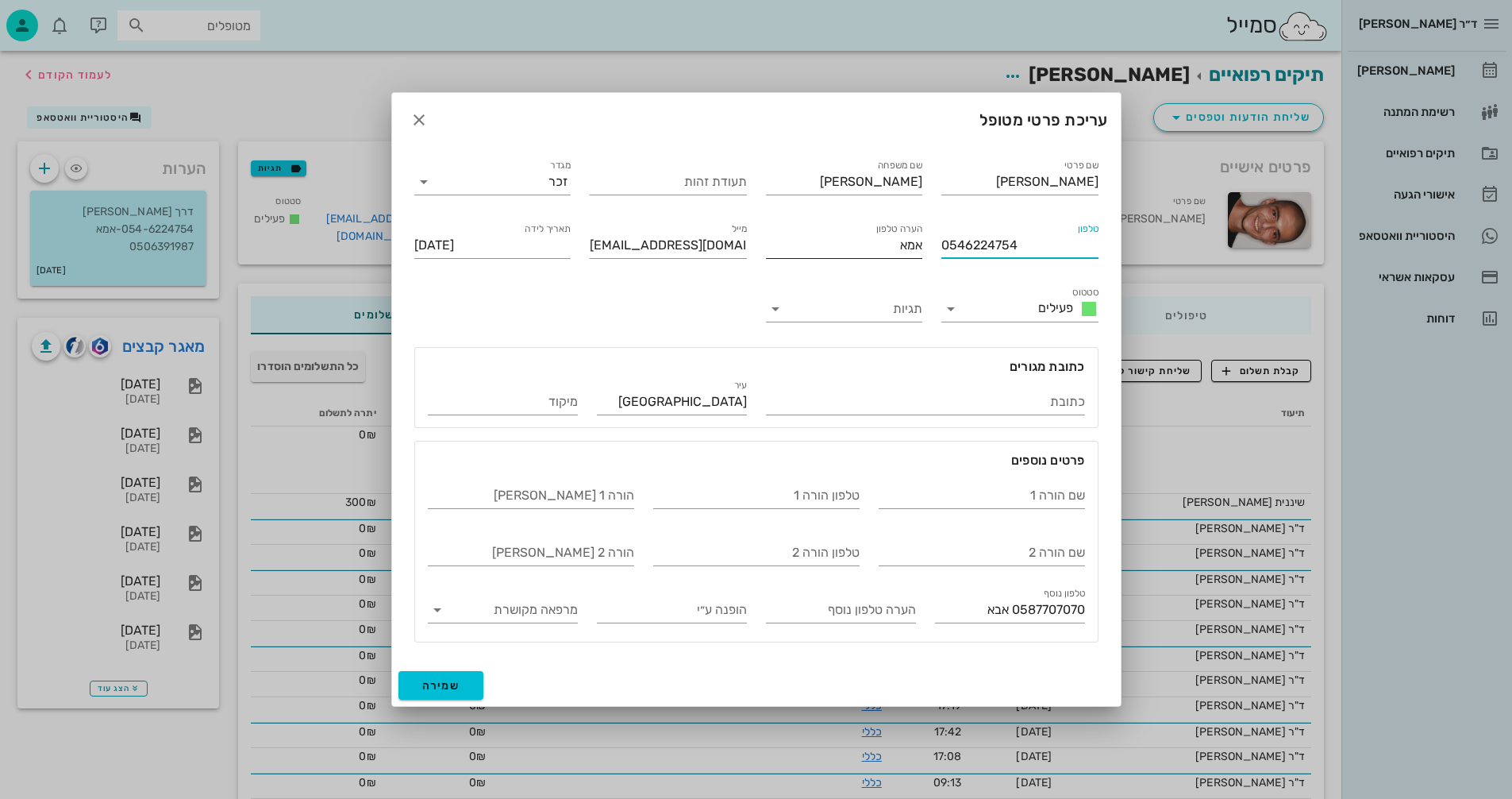
drag, startPoint x: 1025, startPoint y: 241, endPoint x: 893, endPoint y: 242, distance: 132.0
click at [893, 242] on div "שם פרטי רון שם משפחה פרץ תעודת זהות מגדר זכר טלפון 0546224754 הערה טלפון אמא מי…" at bounding box center [756, 399] width 704 height 505
drag, startPoint x: 893, startPoint y: 250, endPoint x: 944, endPoint y: 245, distance: 51.2
click at [944, 245] on div "שם פרטי רון שם משפחה פרץ תעודת זהות מגדר זכר טלפון הערה טלפון אמא מייל Karenper…" at bounding box center [756, 399] width 704 height 505
drag, startPoint x: 897, startPoint y: 243, endPoint x: 937, endPoint y: 250, distance: 40.6
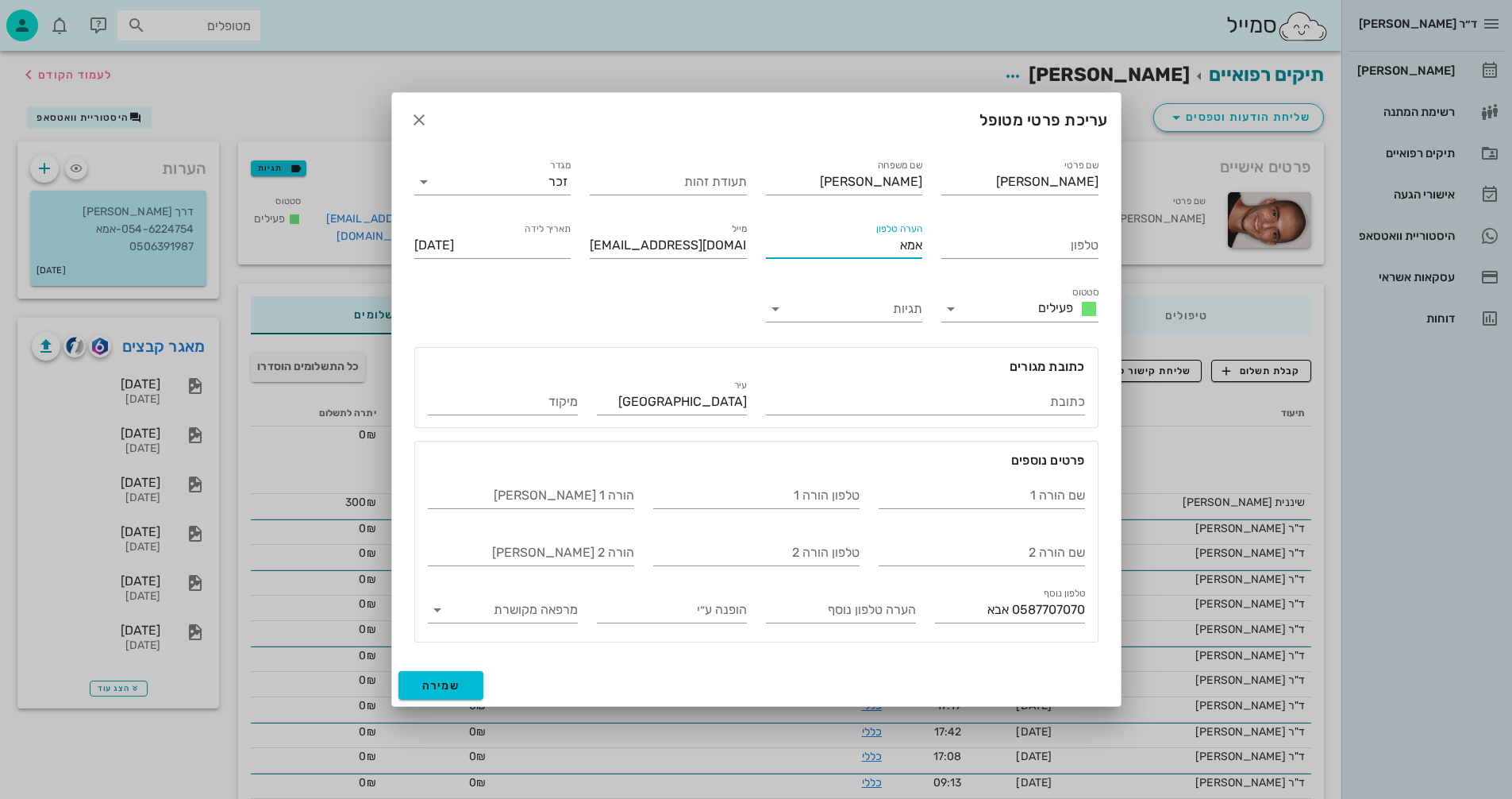
click at [937, 250] on div "שם פרטי רון שם משפחה פרץ תעודת זהות מגדר זכר טלפון הערה טלפון אמא מייל Karenper…" at bounding box center [756, 399] width 704 height 505
click at [971, 238] on input "טלפון" at bounding box center [1020, 245] width 157 height 25
type input "0506391987"
click at [430, 681] on span "שמירה" at bounding box center [441, 685] width 39 height 13
type input "2001-06-03"
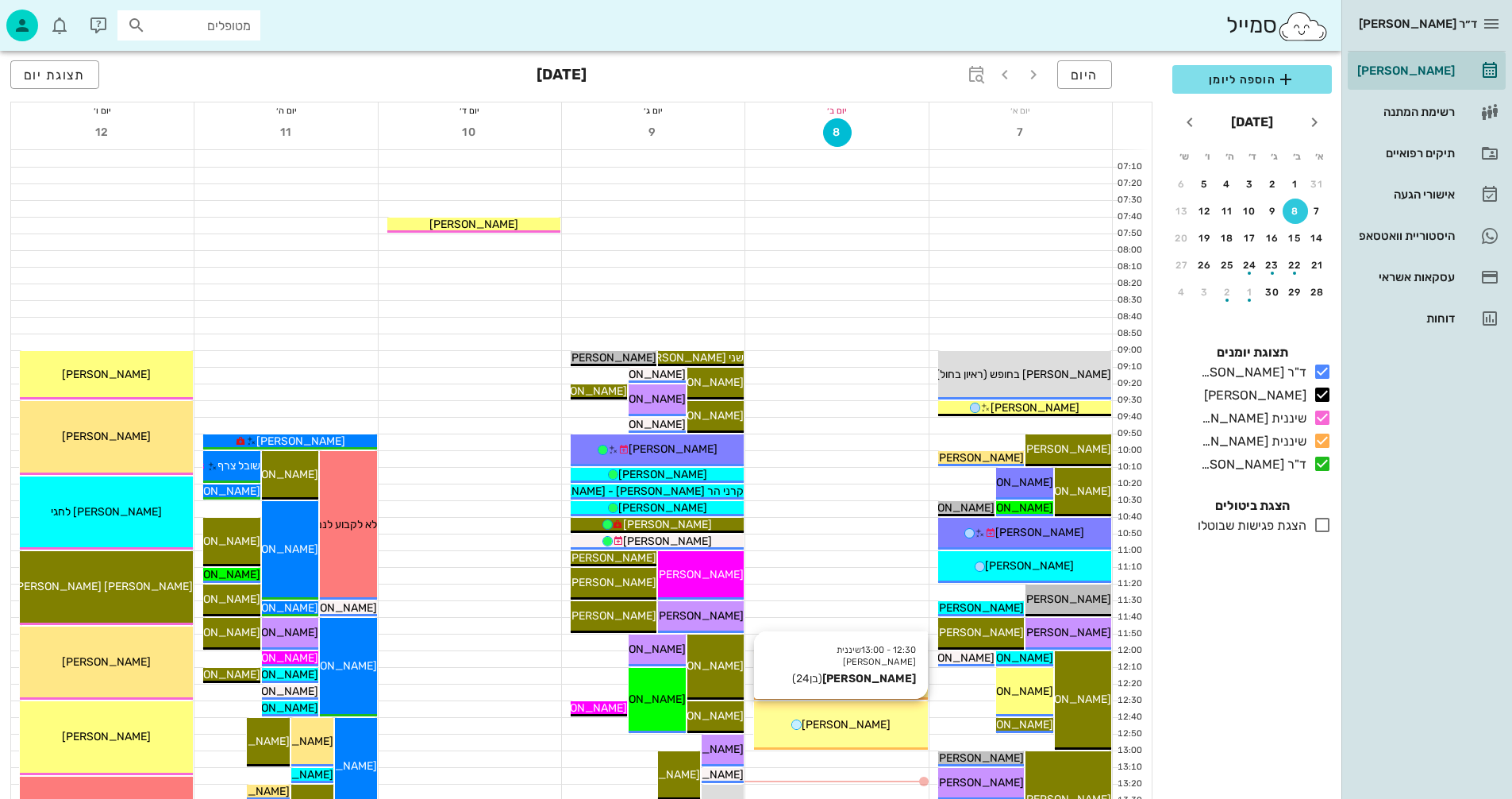
click at [881, 726] on div "[PERSON_NAME]" at bounding box center [841, 725] width 173 height 17
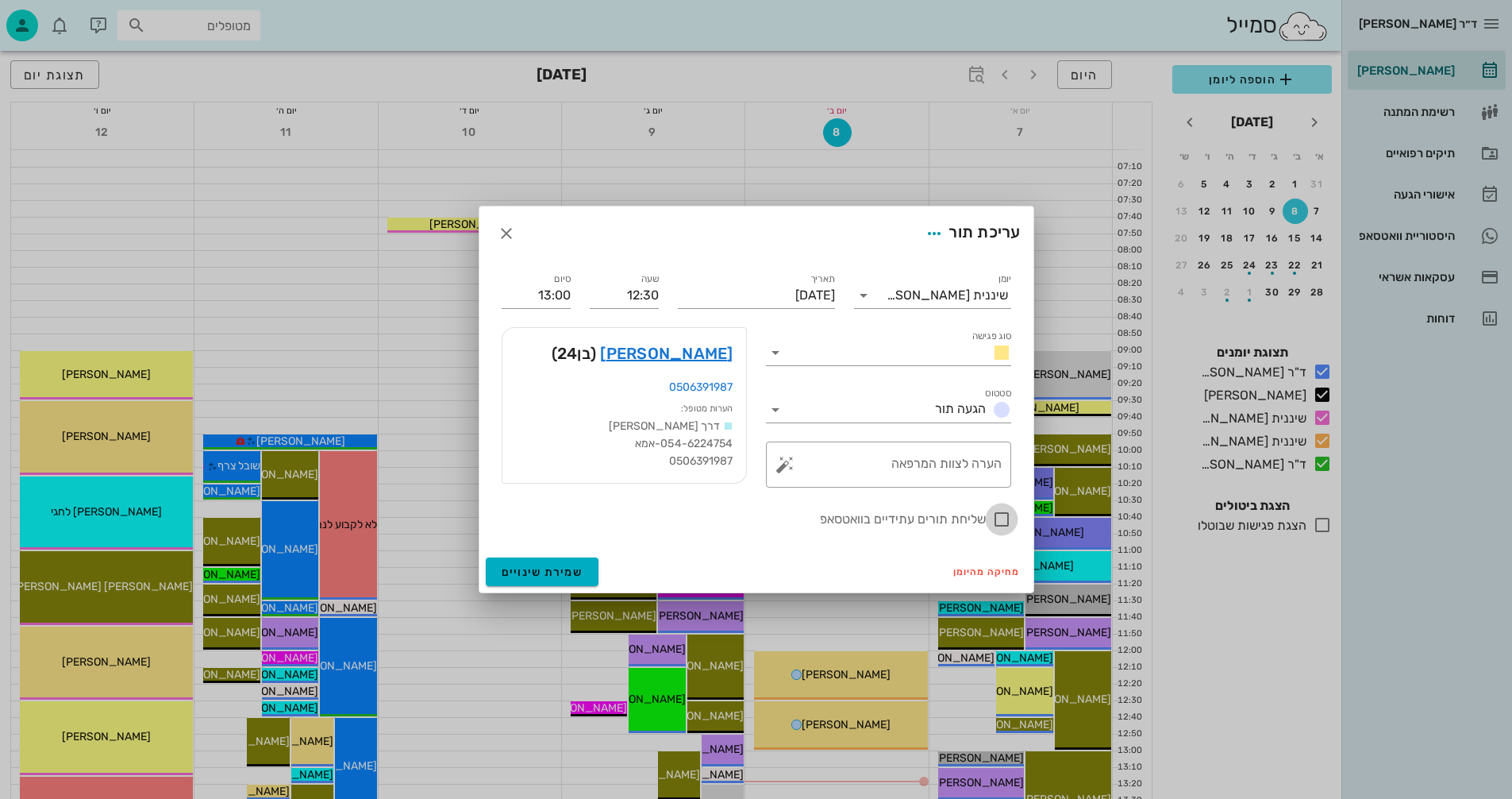
click at [1001, 520] on div at bounding box center [1002, 519] width 27 height 27
checkbox input "true"
click at [509, 570] on span "שמירת שינויים" at bounding box center [542, 572] width 82 height 13
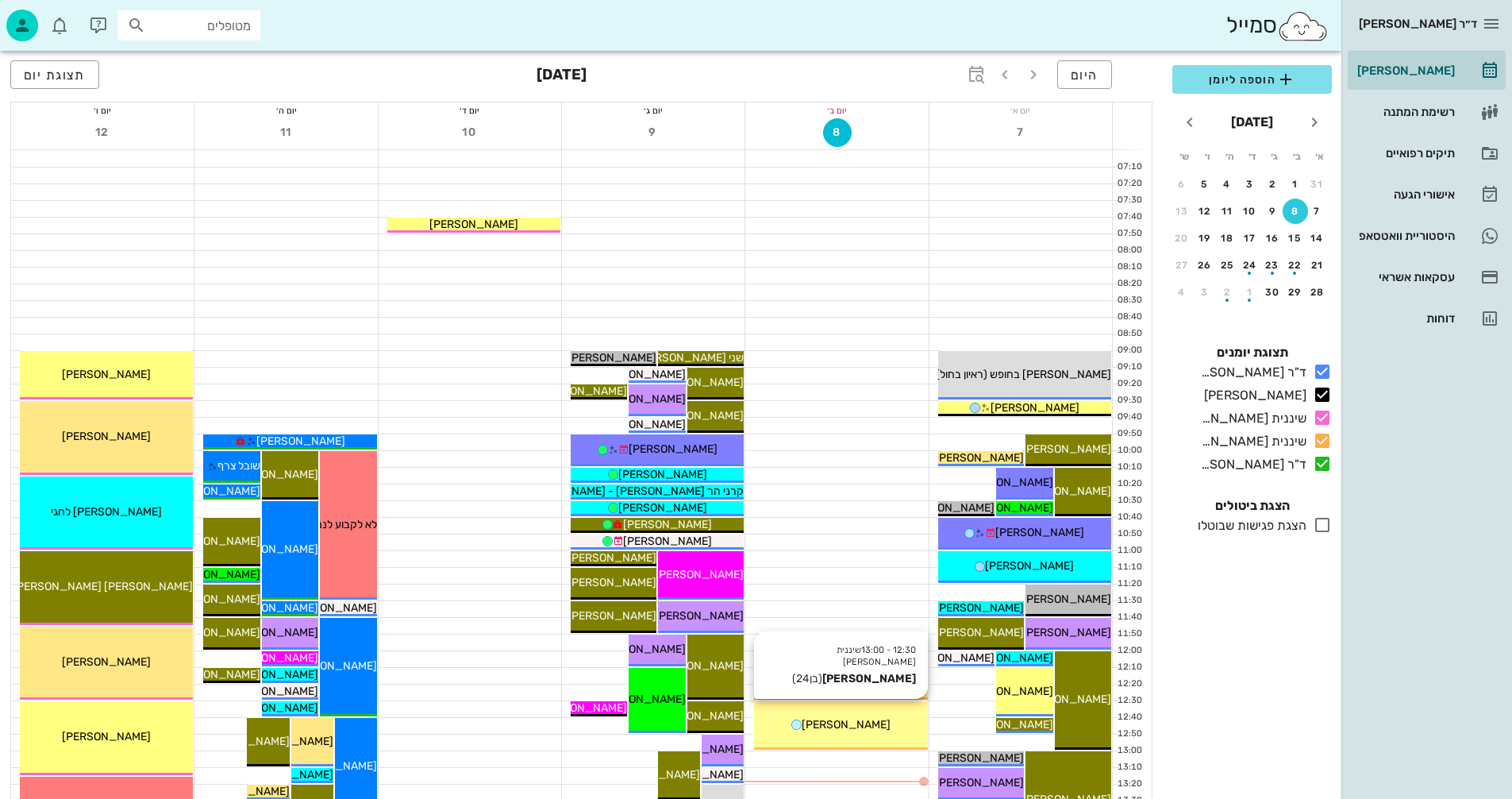
click at [846, 720] on span "[PERSON_NAME]" at bounding box center [846, 725] width 89 height 13
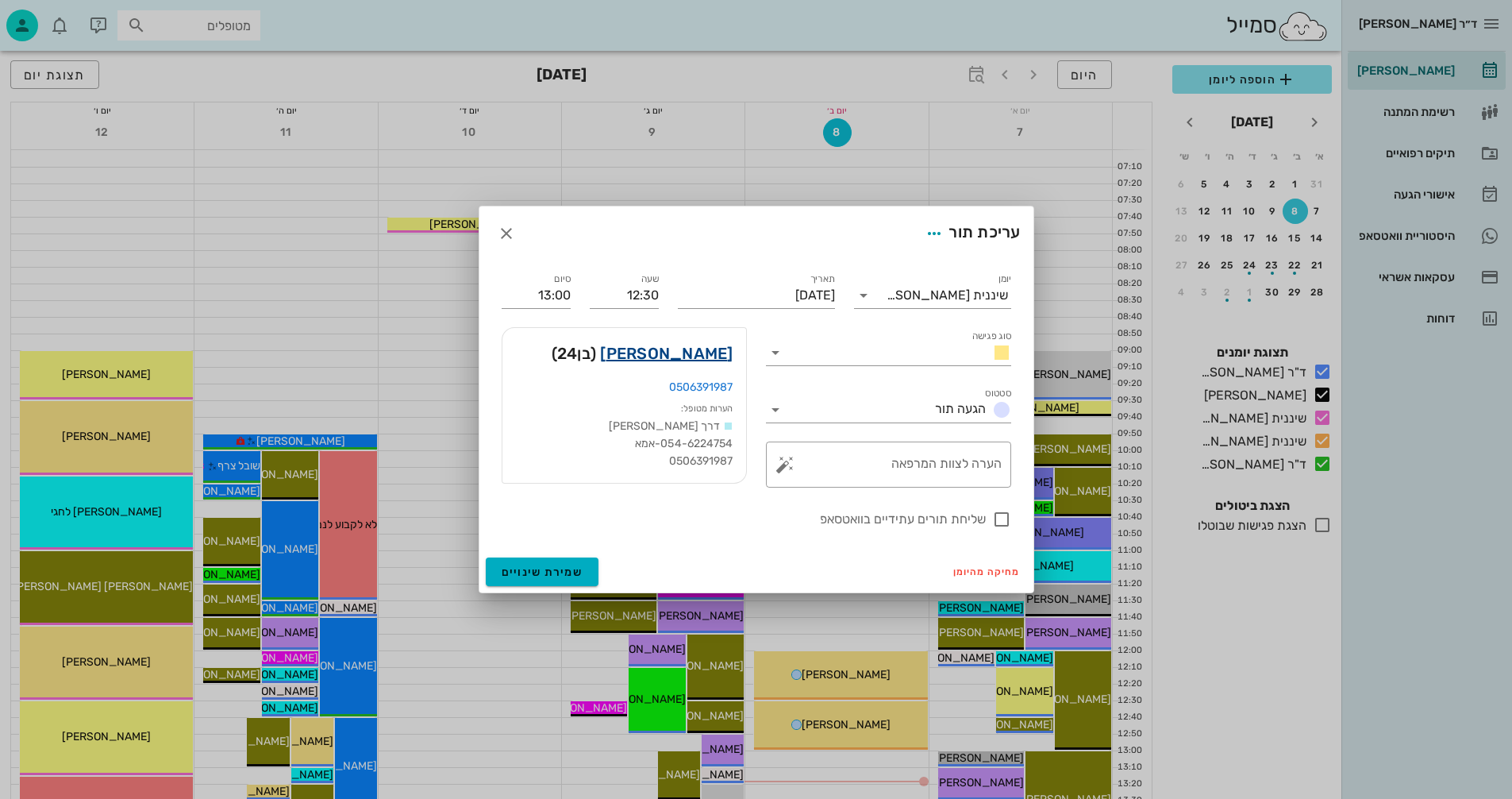
click at [708, 351] on link "[PERSON_NAME]" at bounding box center [666, 352] width 132 height 25
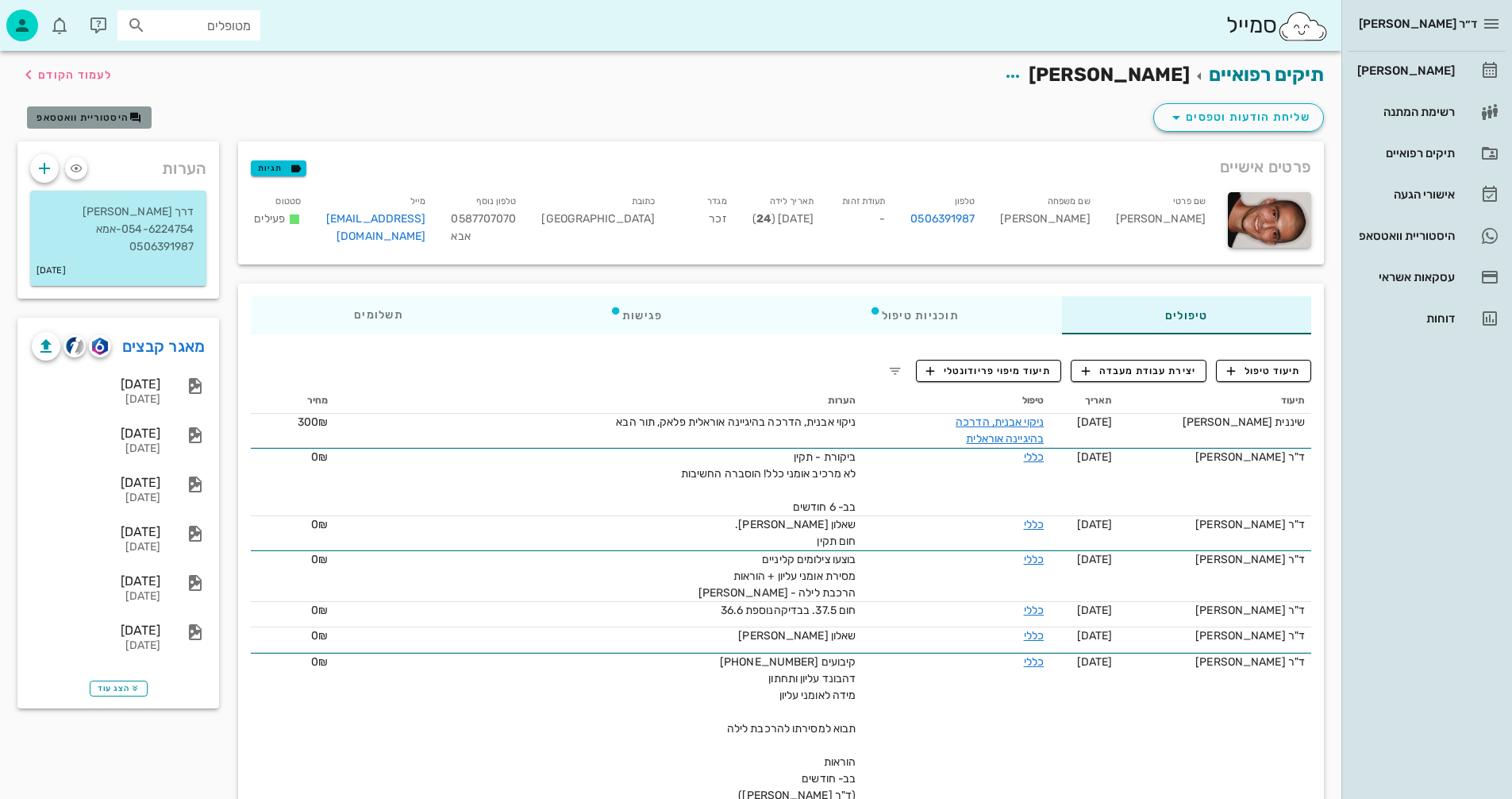
click at [84, 117] on span "היסטוריית וואטסאפ" at bounding box center [83, 118] width 92 height 11
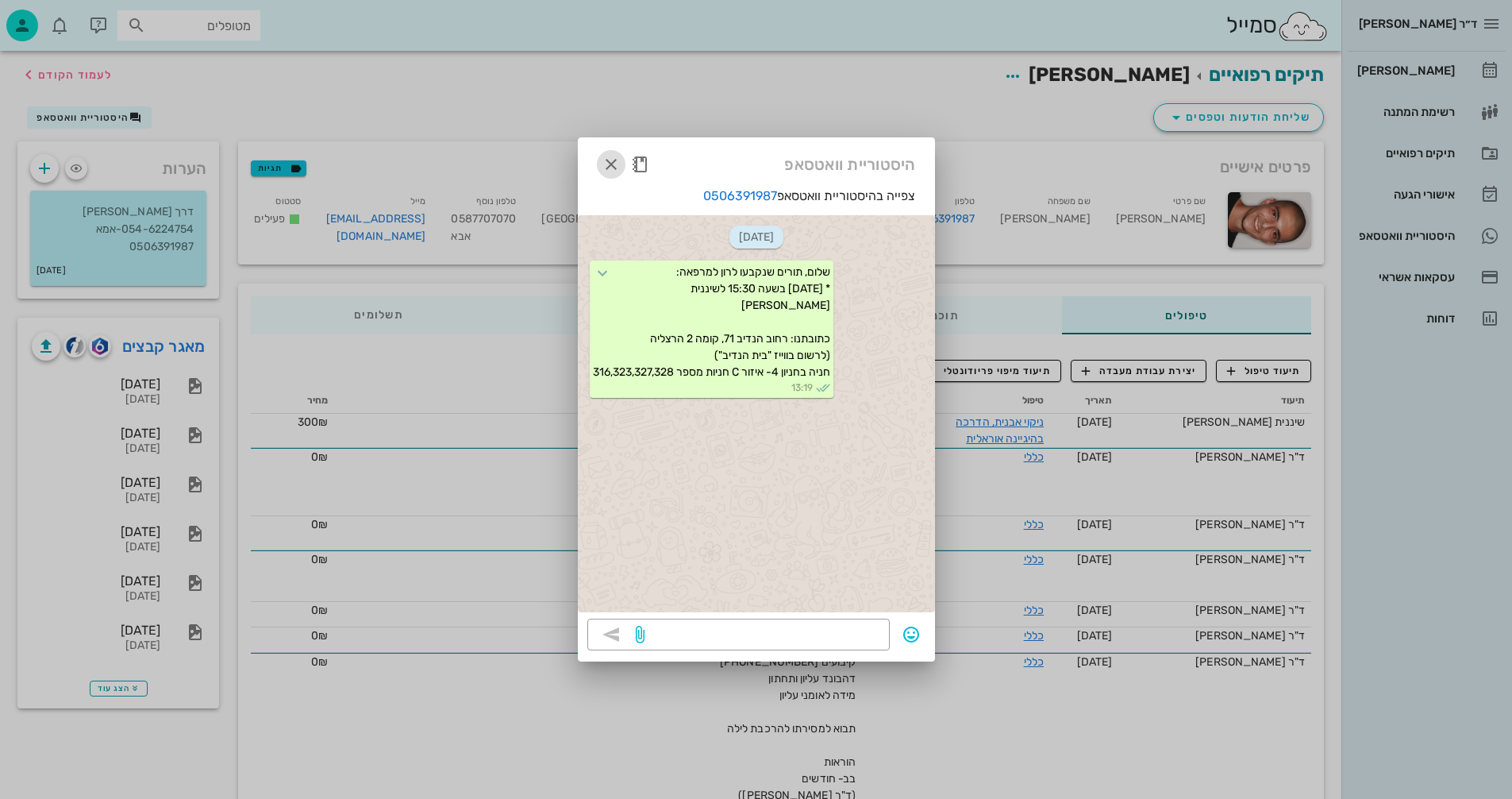
click at [616, 156] on icon "button" at bounding box center [611, 164] width 19 height 19
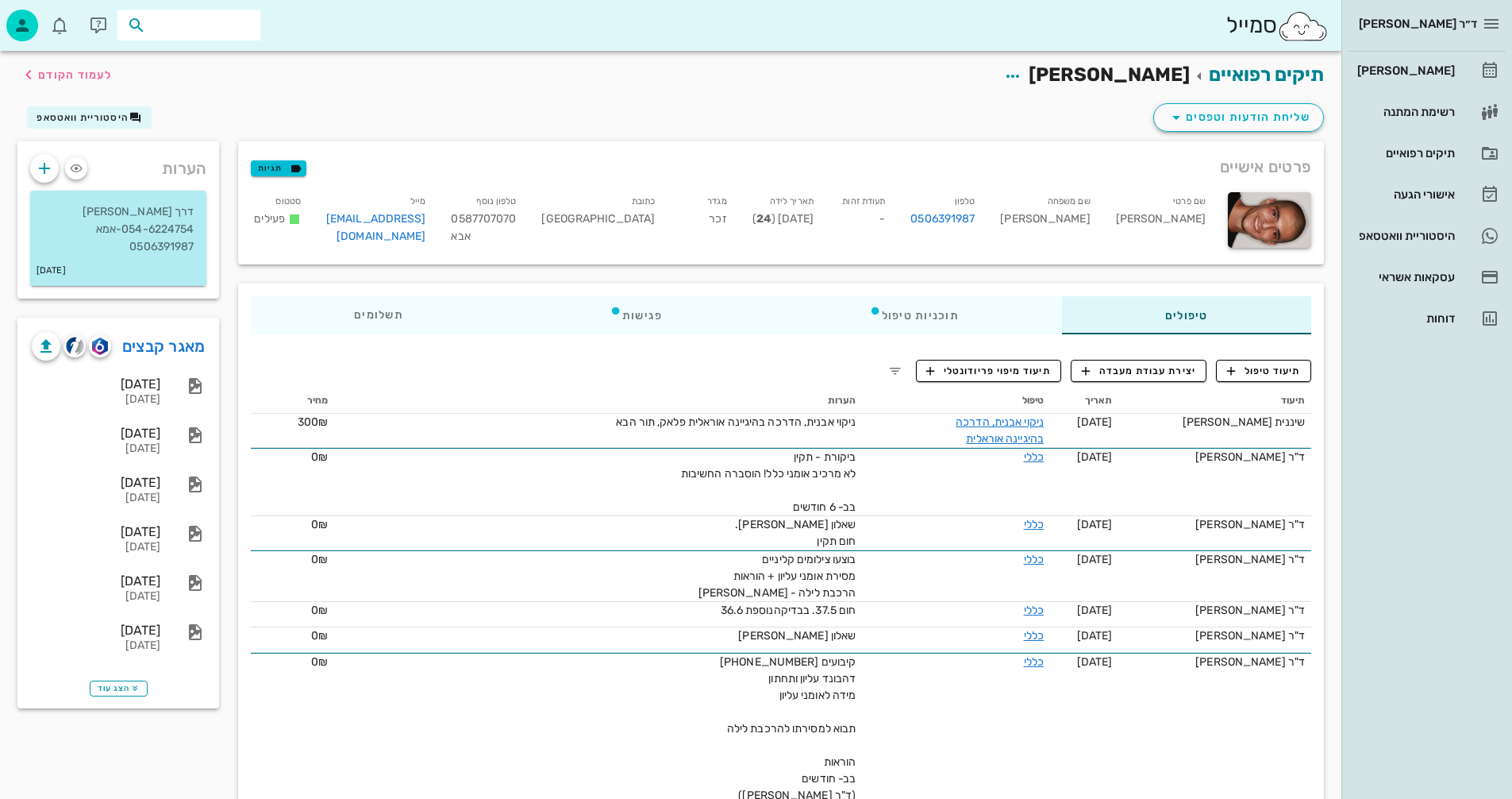
click at [219, 22] on input "text" at bounding box center [200, 25] width 101 height 21
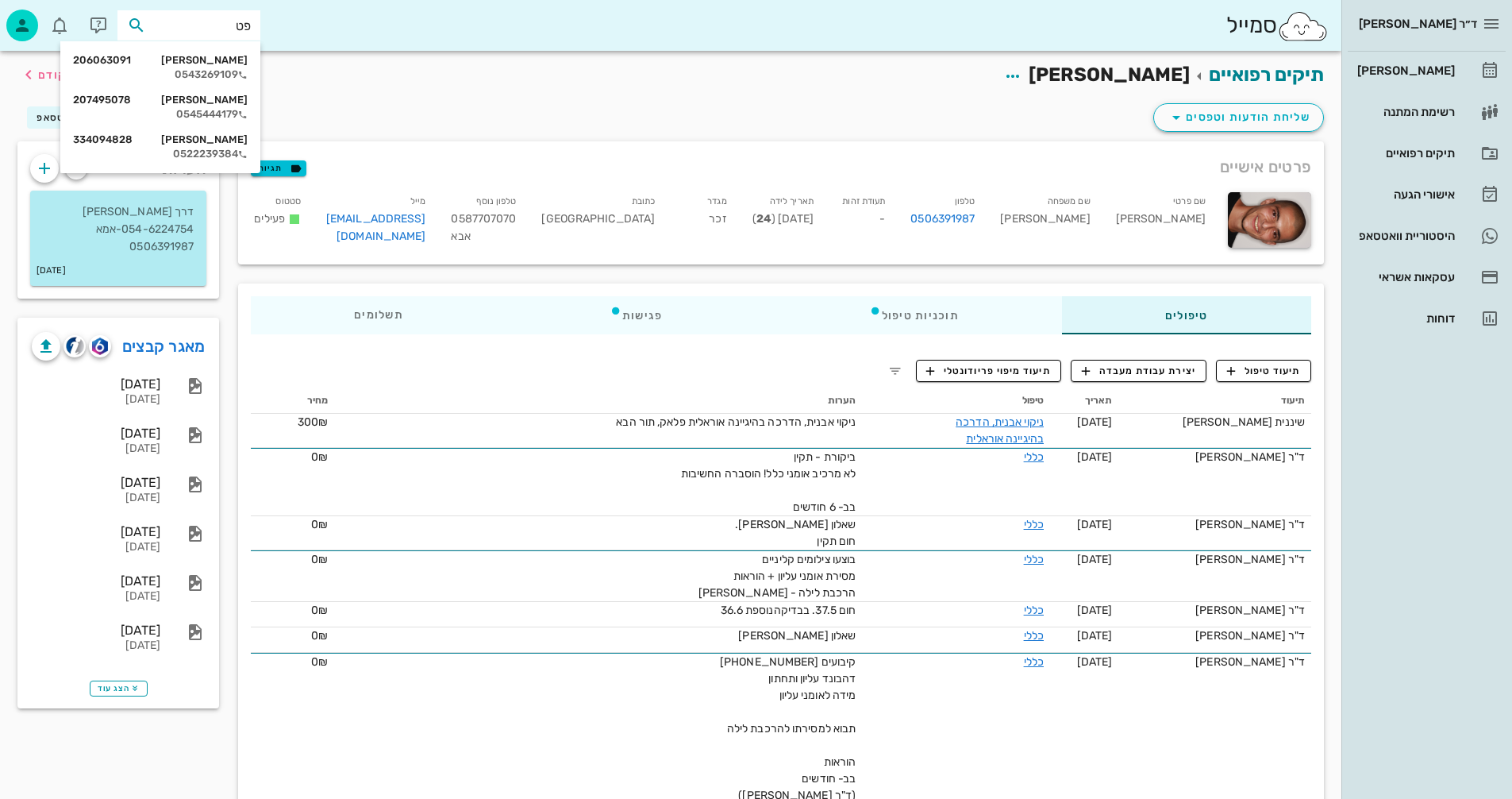
type input "[PERSON_NAME]"
click at [194, 72] on div "0543269109" at bounding box center [161, 75] width 175 height 13
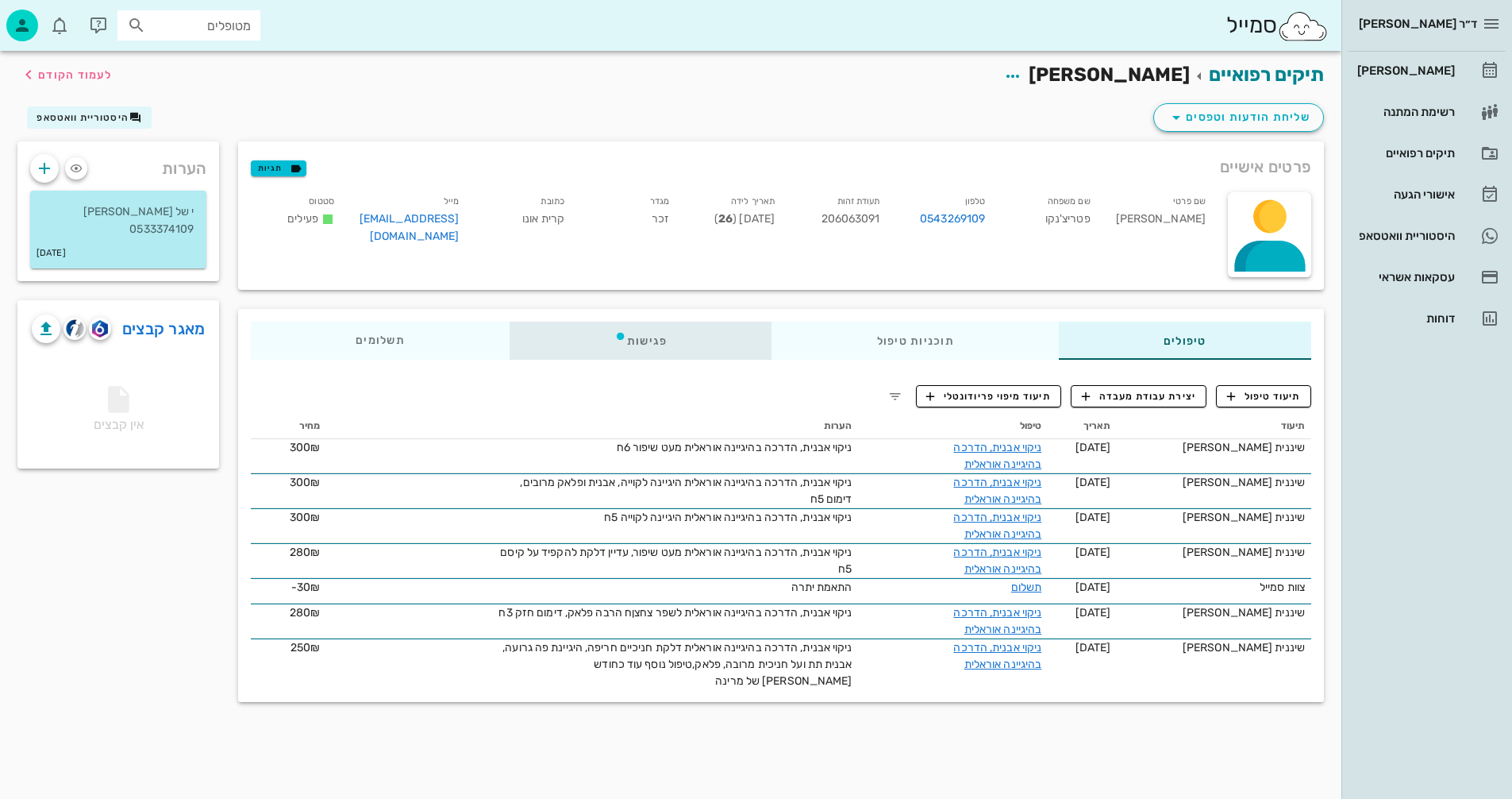
click at [657, 338] on div "פגישות" at bounding box center [641, 340] width 263 height 39
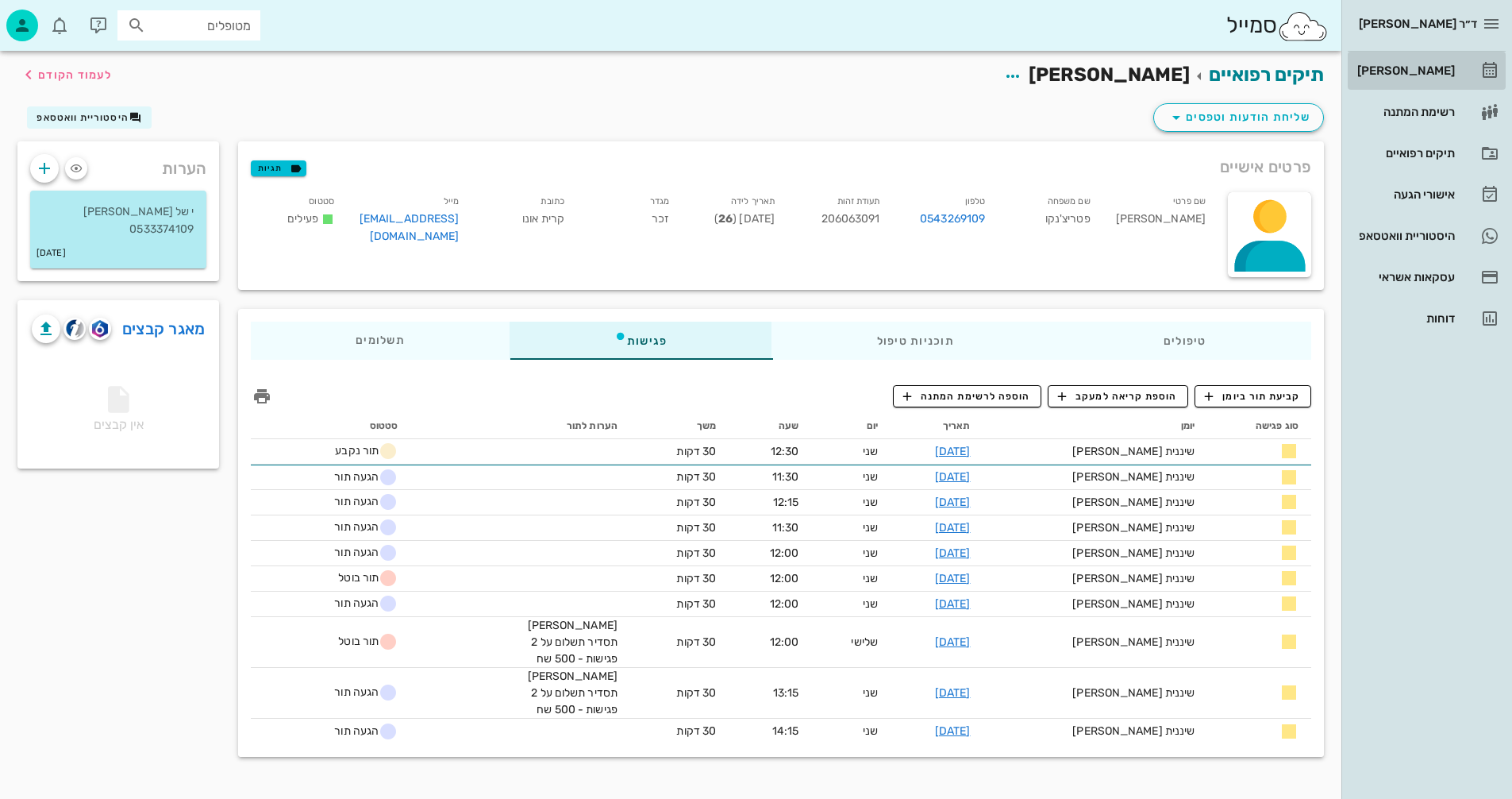
click at [1430, 73] on div "[PERSON_NAME]" at bounding box center [1404, 70] width 101 height 13
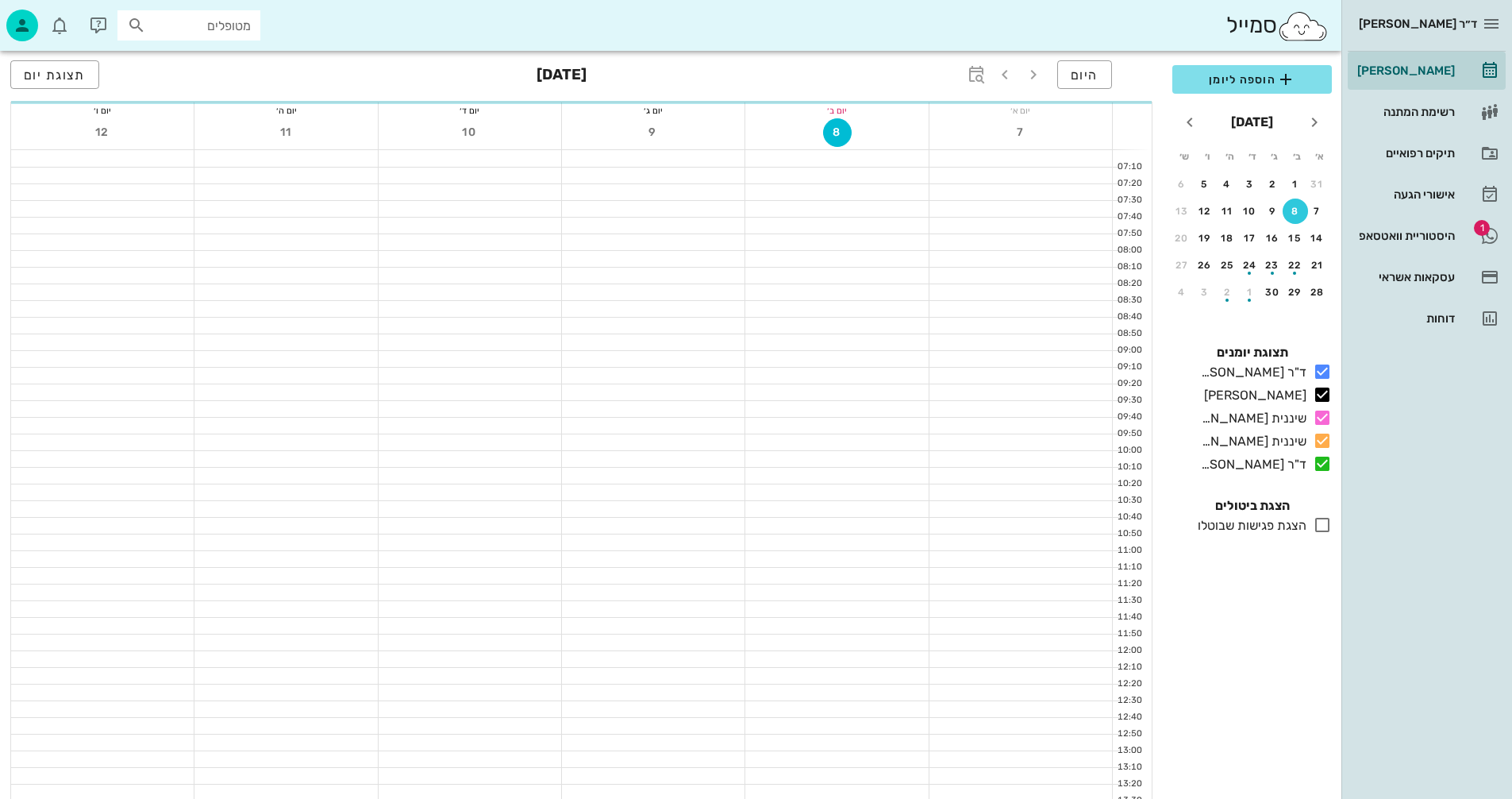
click at [202, 22] on input "מטופלים" at bounding box center [200, 25] width 101 height 21
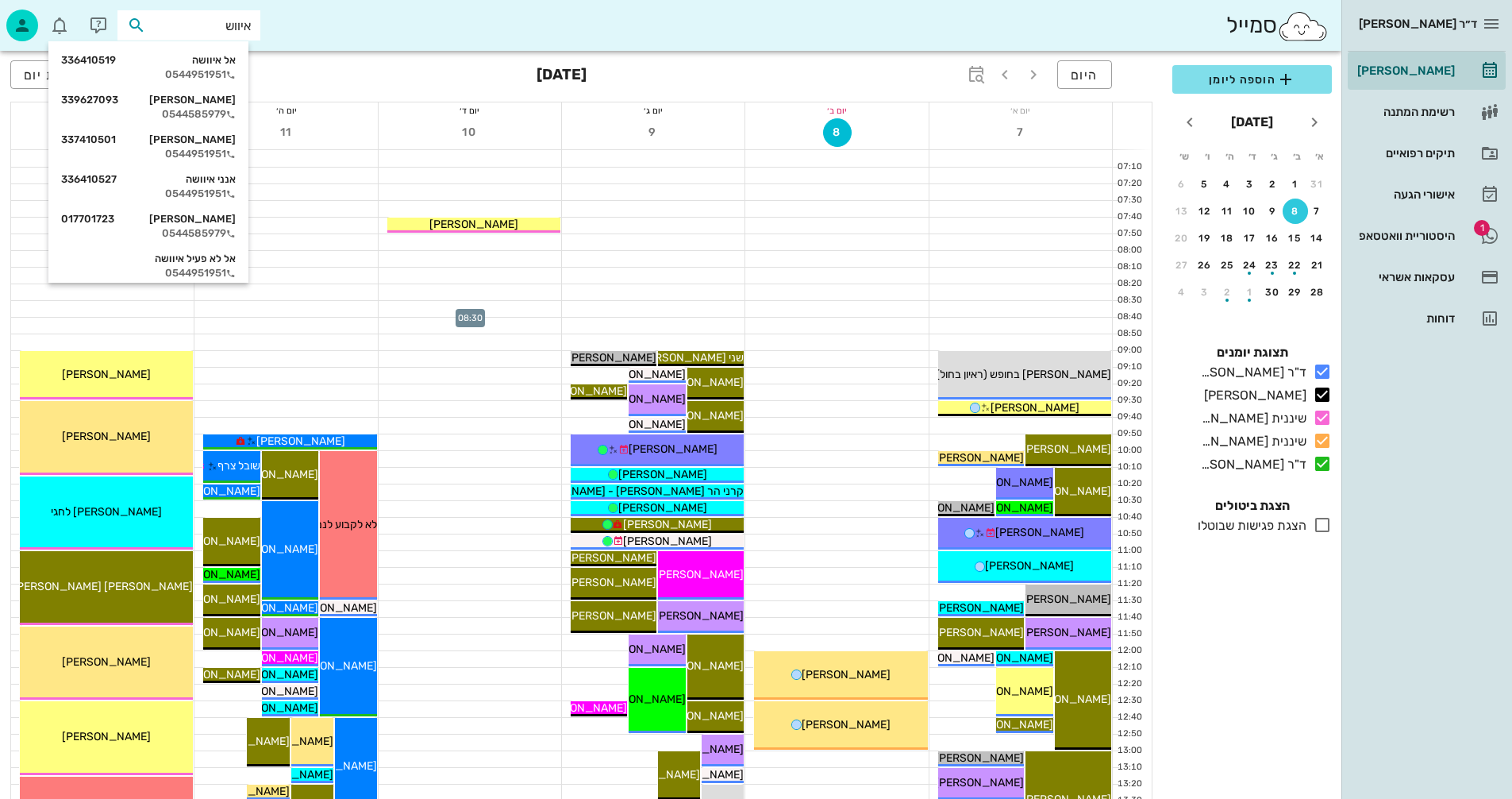
type input "איוושה"
click at [203, 112] on div "0544585979" at bounding box center [148, 115] width 175 height 13
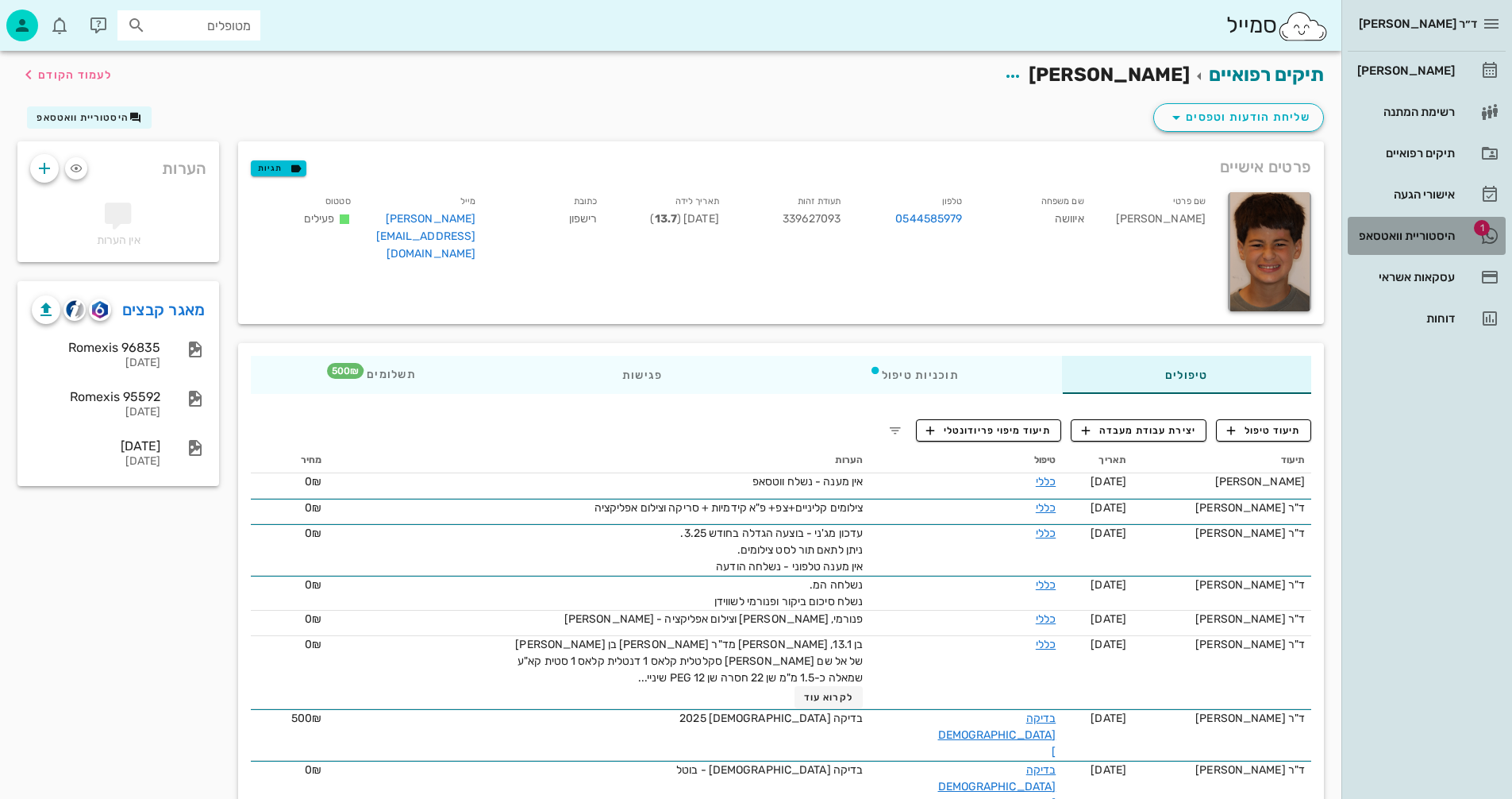
click at [1397, 232] on div "היסטוריית וואטסאפ" at bounding box center [1404, 236] width 101 height 13
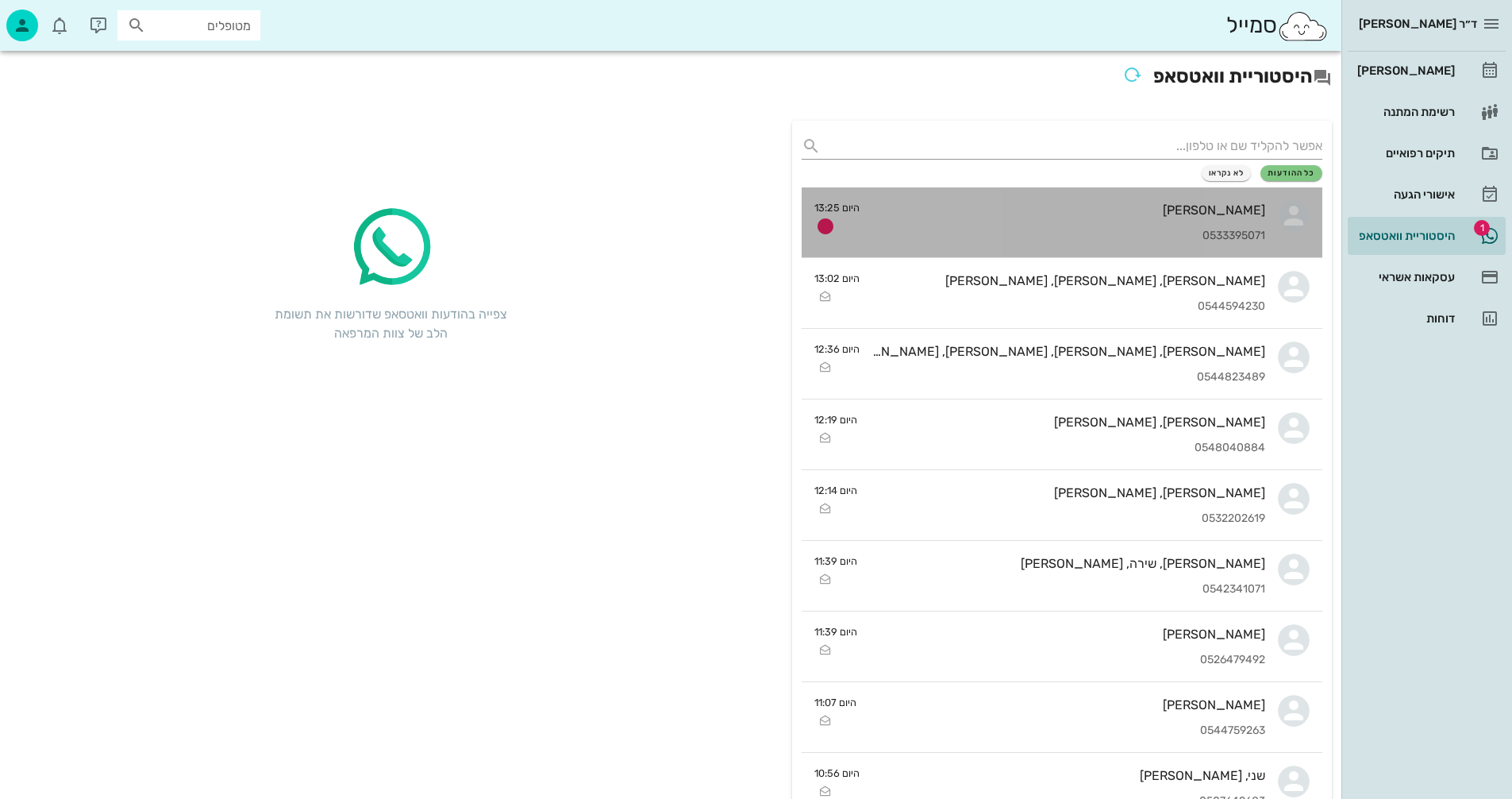
click at [999, 218] on div "[PERSON_NAME] 0533395071" at bounding box center [1069, 222] width 393 height 70
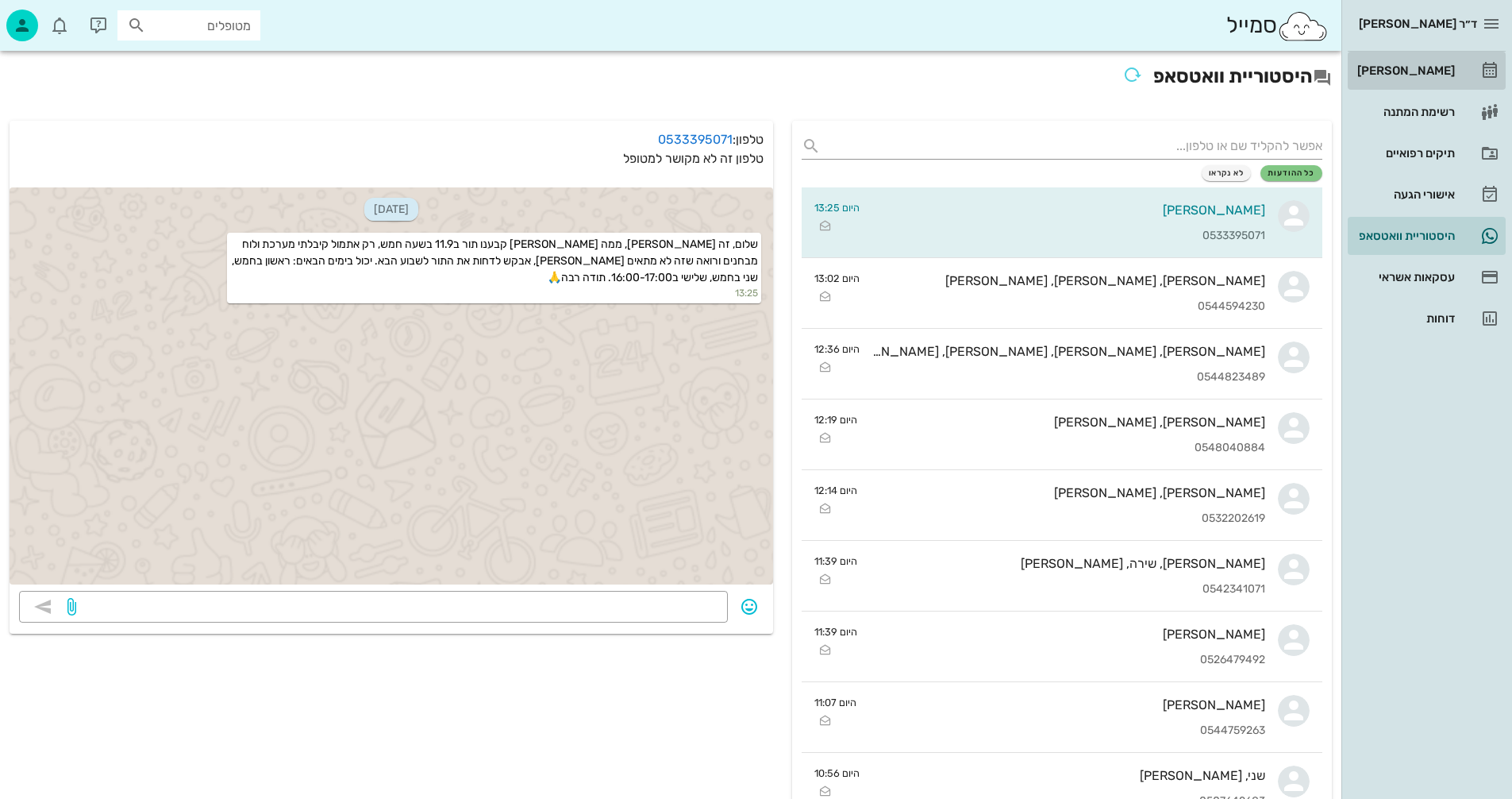
click at [1420, 67] on div "[PERSON_NAME]" at bounding box center [1404, 70] width 101 height 13
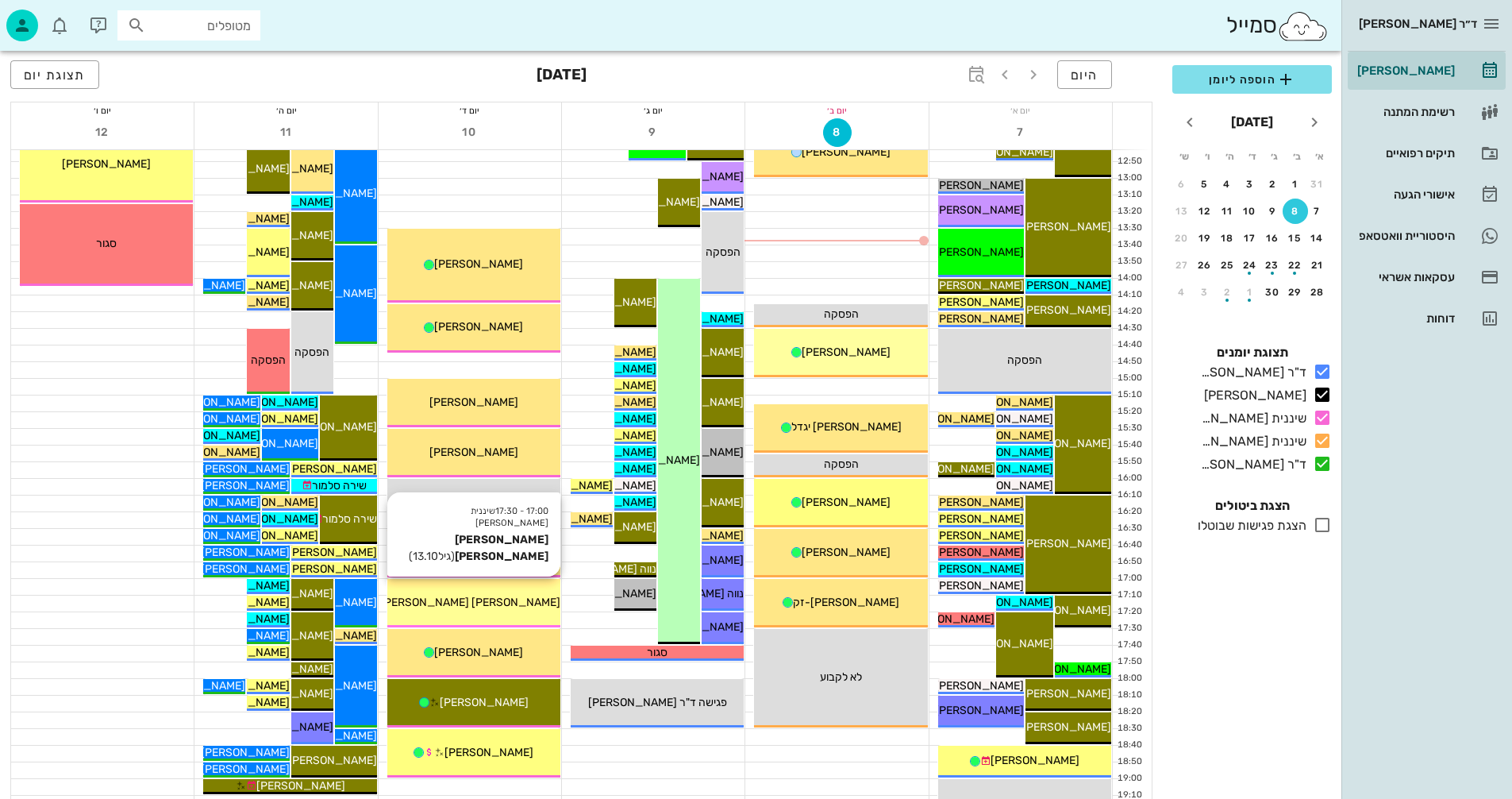
scroll to position [635, 0]
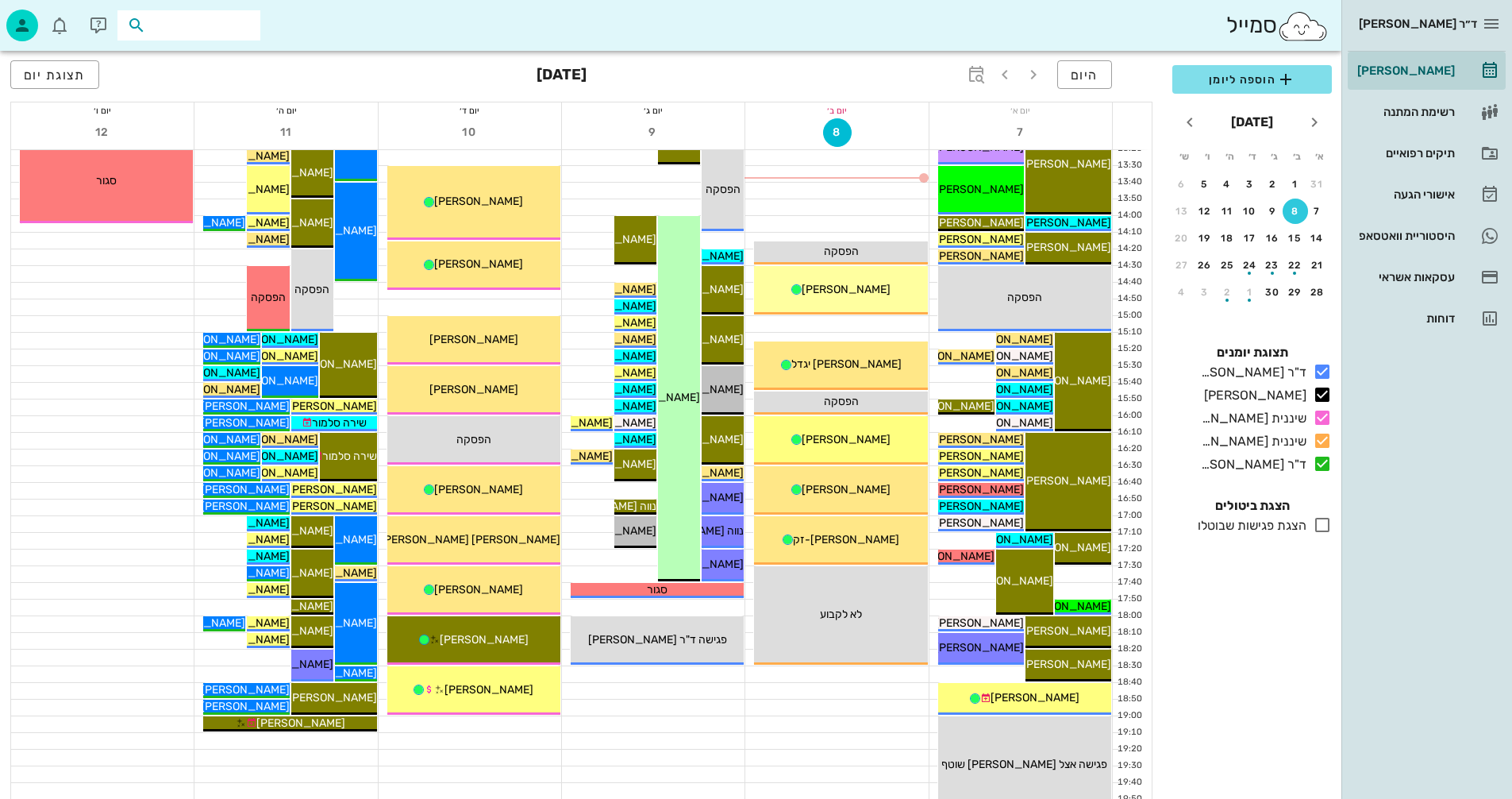
click at [217, 24] on input "text" at bounding box center [200, 25] width 101 height 21
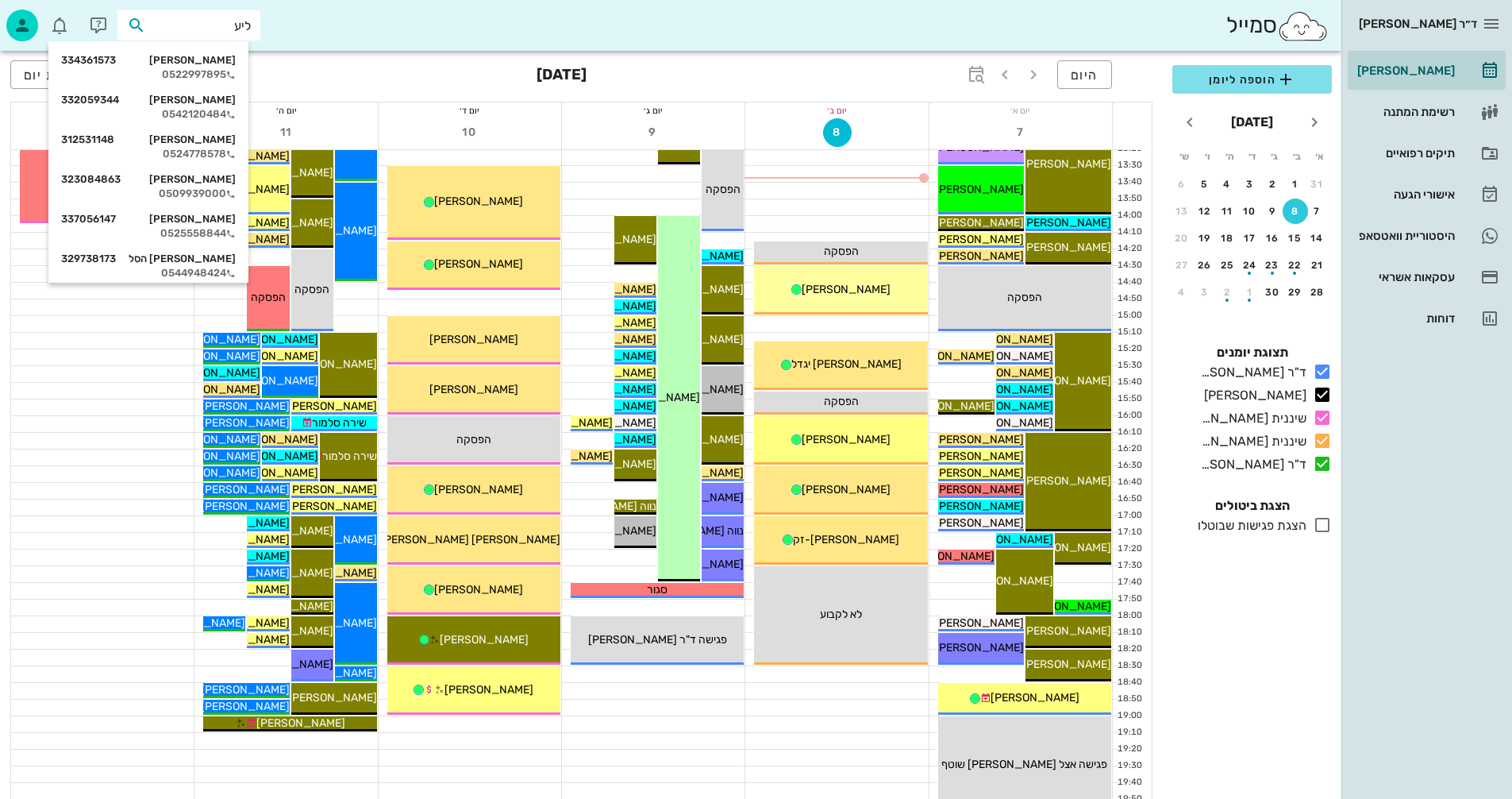
type input "ליעד"
click at [207, 101] on div "[PERSON_NAME] 332059344" at bounding box center [148, 101] width 175 height 13
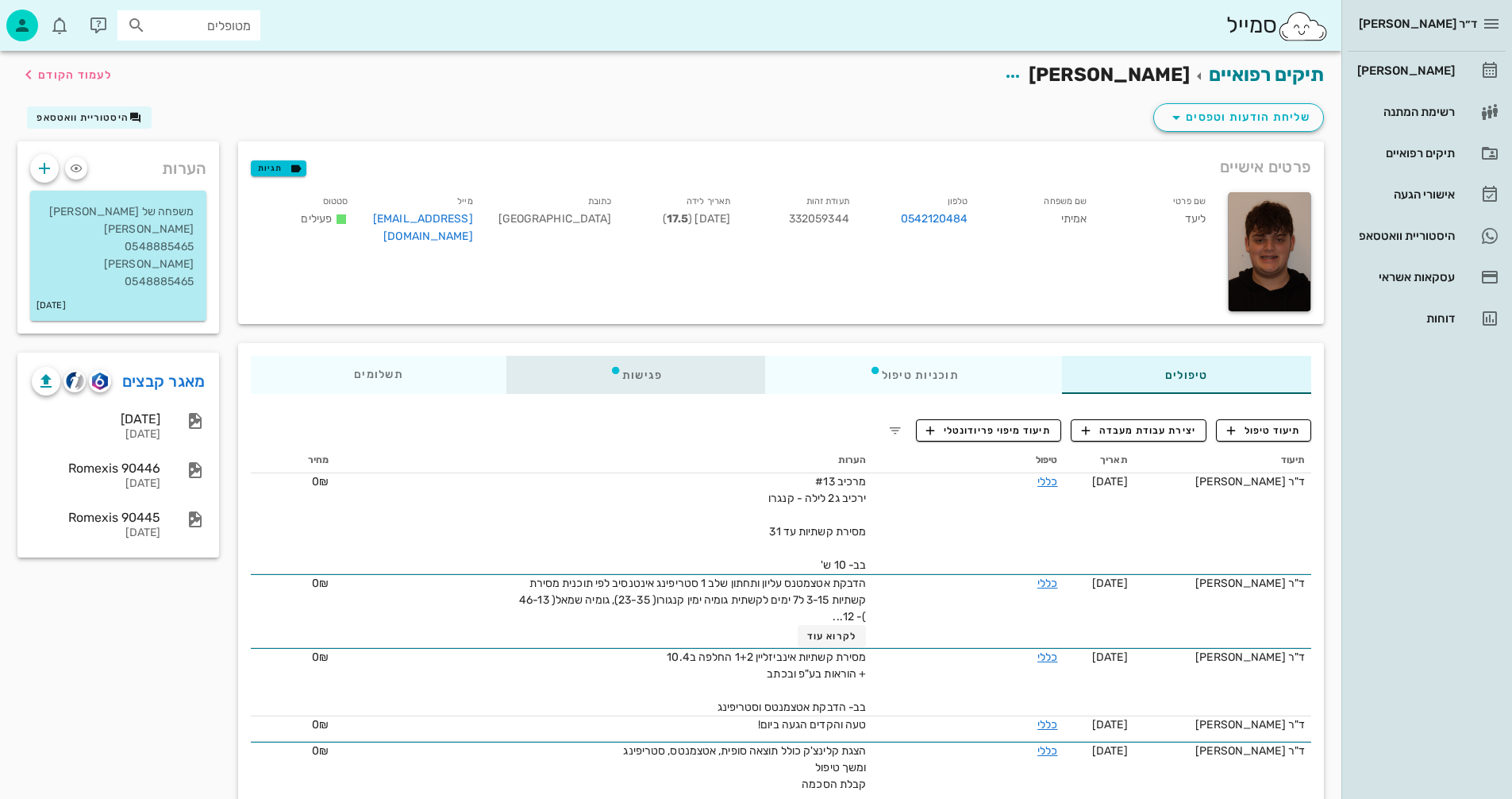
click at [643, 372] on div "פגישות" at bounding box center [636, 375] width 259 height 39
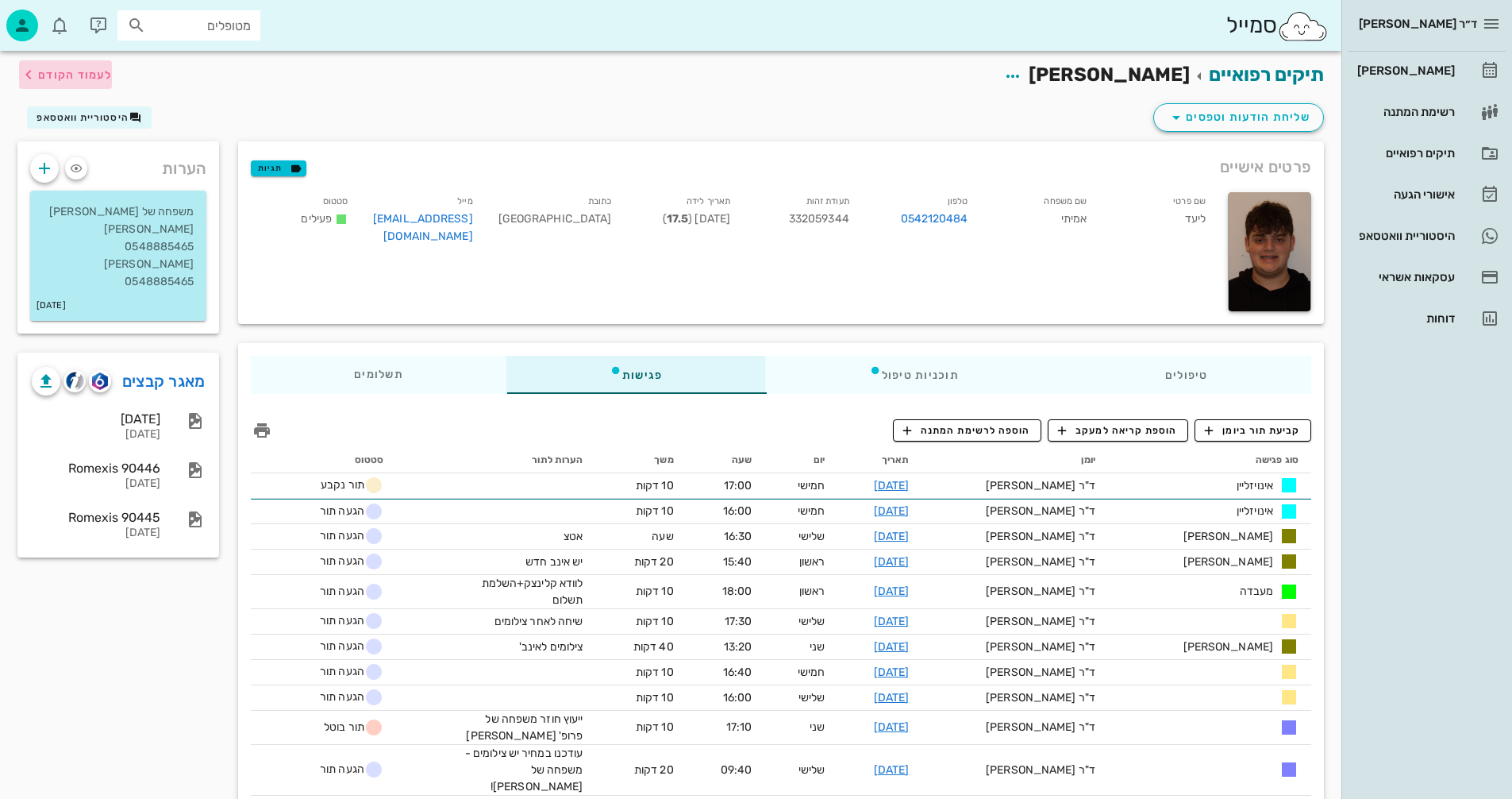
click at [85, 74] on span "לעמוד הקודם" at bounding box center [75, 75] width 74 height 13
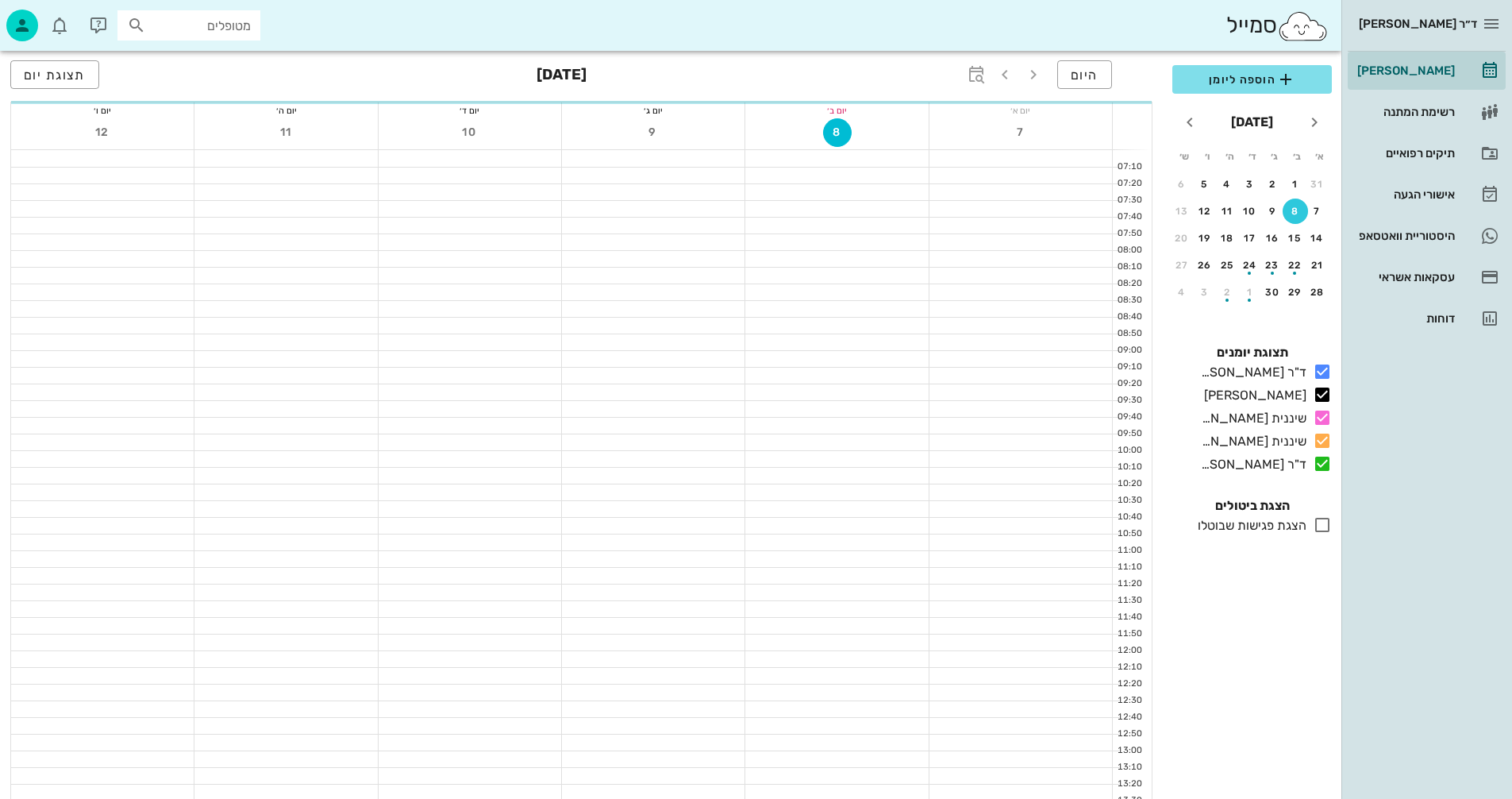
scroll to position [635, 0]
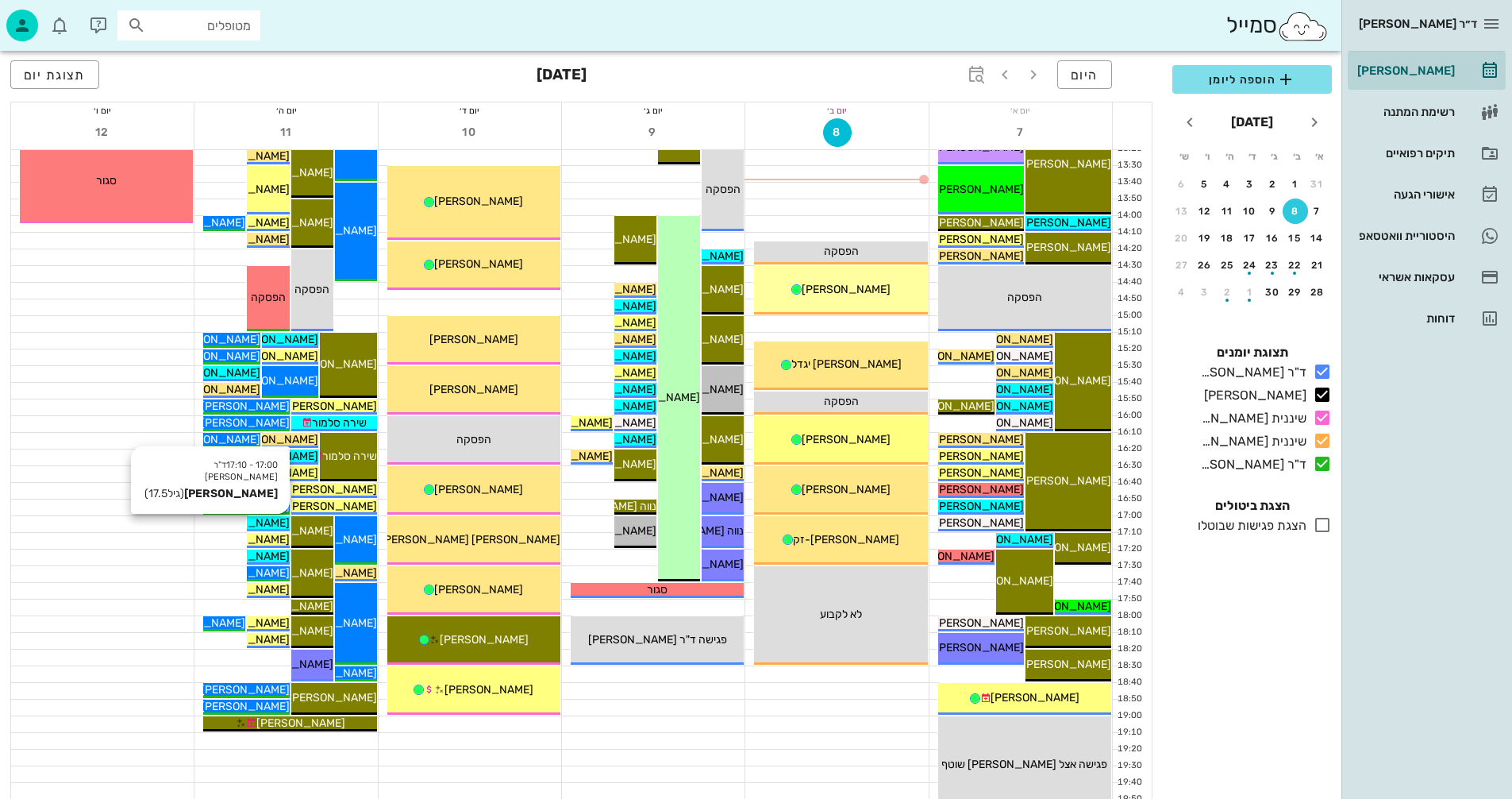
click at [274, 523] on span "[PERSON_NAME]" at bounding box center [245, 523] width 89 height 13
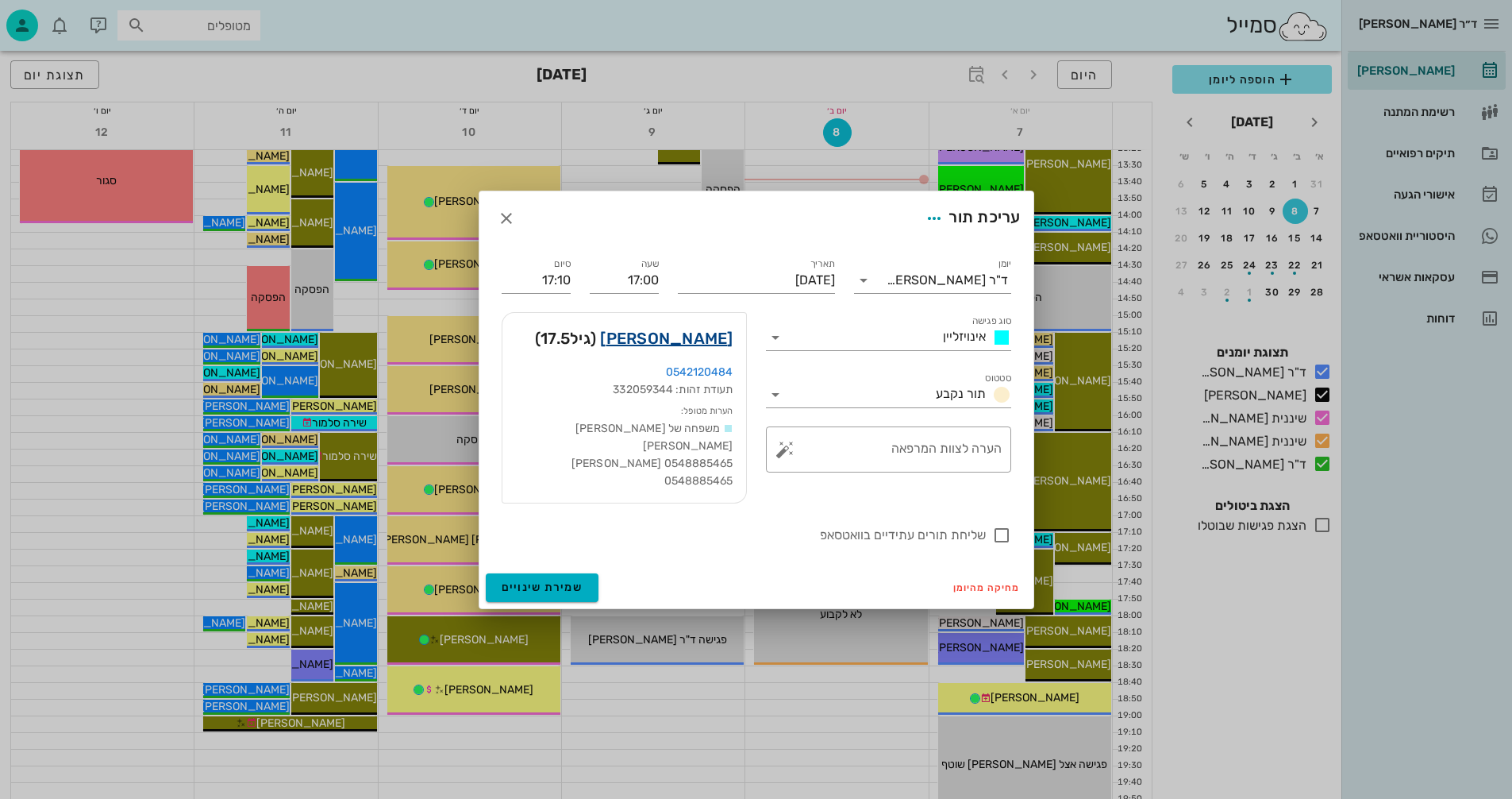
click at [706, 334] on link "[PERSON_NAME]" at bounding box center [666, 337] width 132 height 25
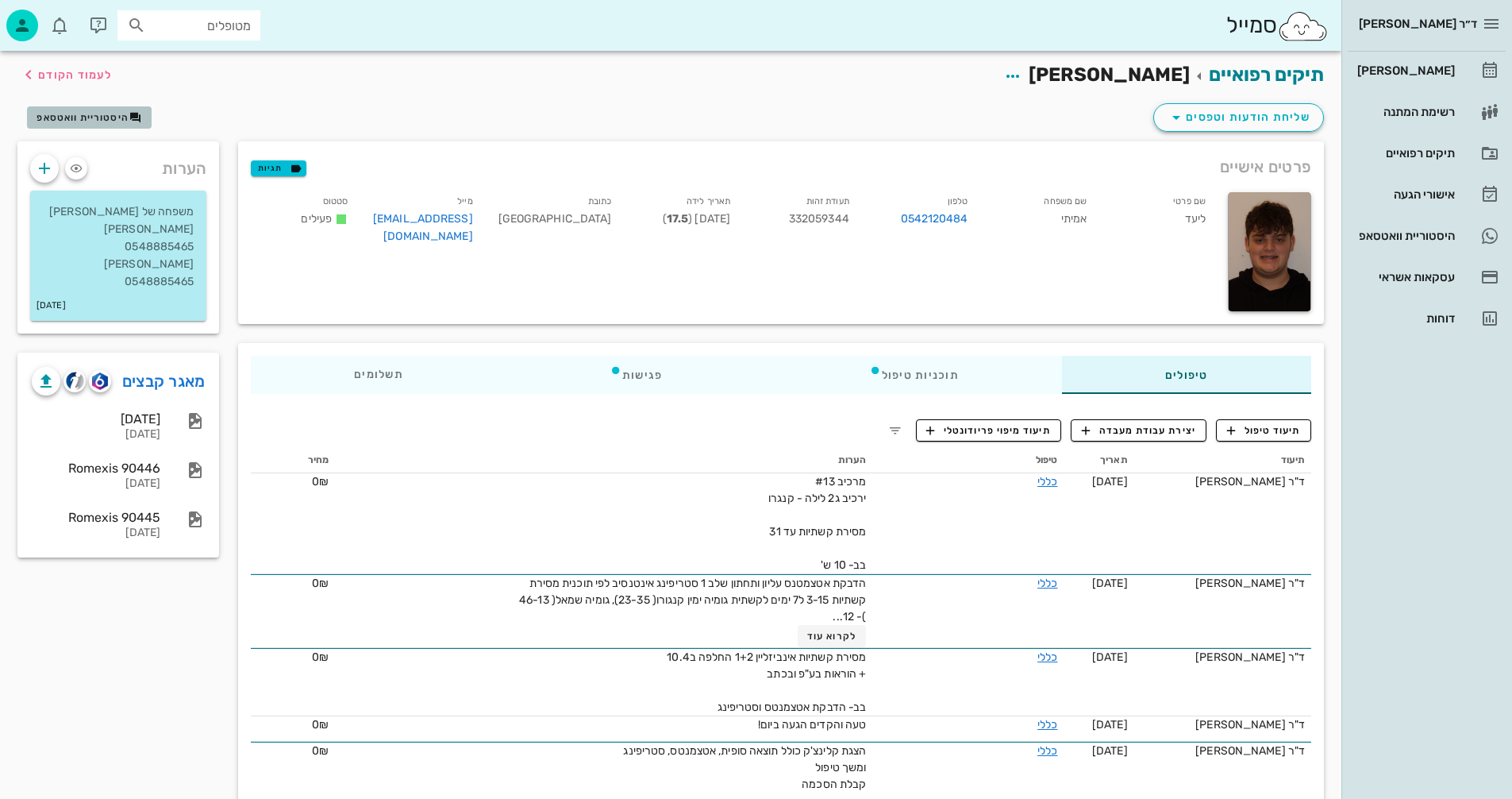
click at [101, 113] on span "היסטוריית וואטסאפ" at bounding box center [83, 118] width 92 height 11
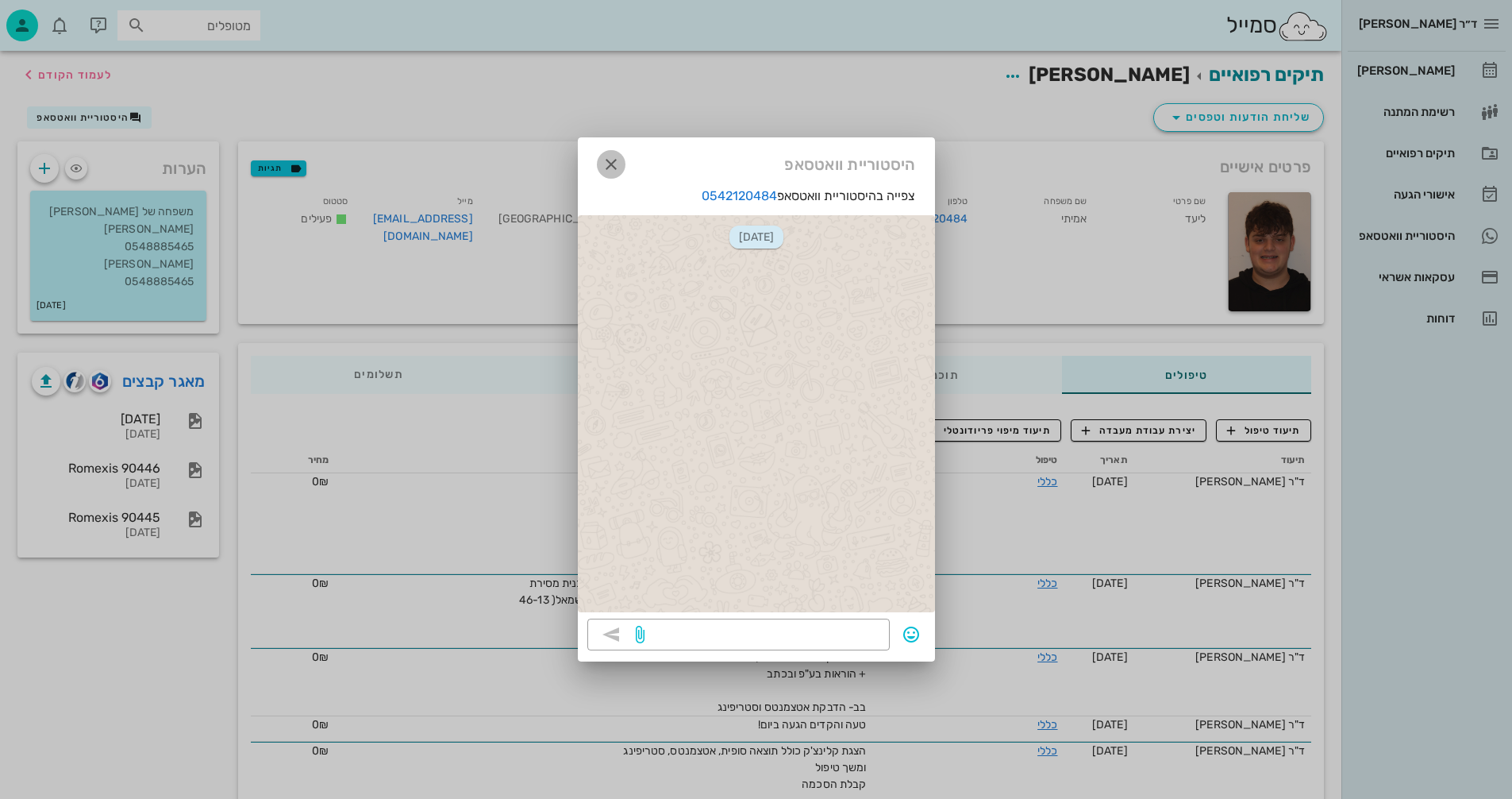
click at [611, 160] on icon "button" at bounding box center [611, 164] width 19 height 19
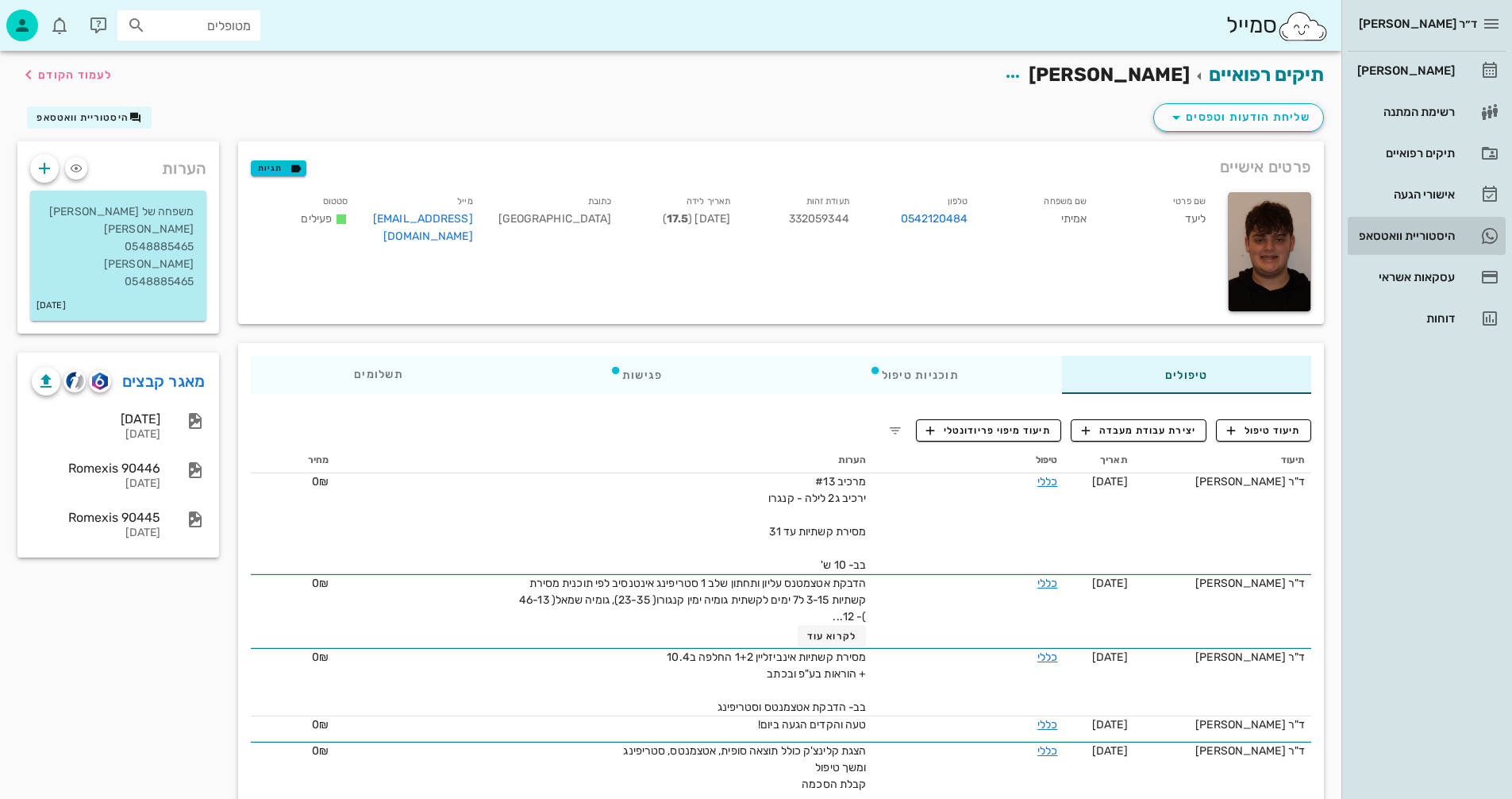
click at [1394, 233] on div "היסטוריית וואטסאפ" at bounding box center [1404, 236] width 101 height 13
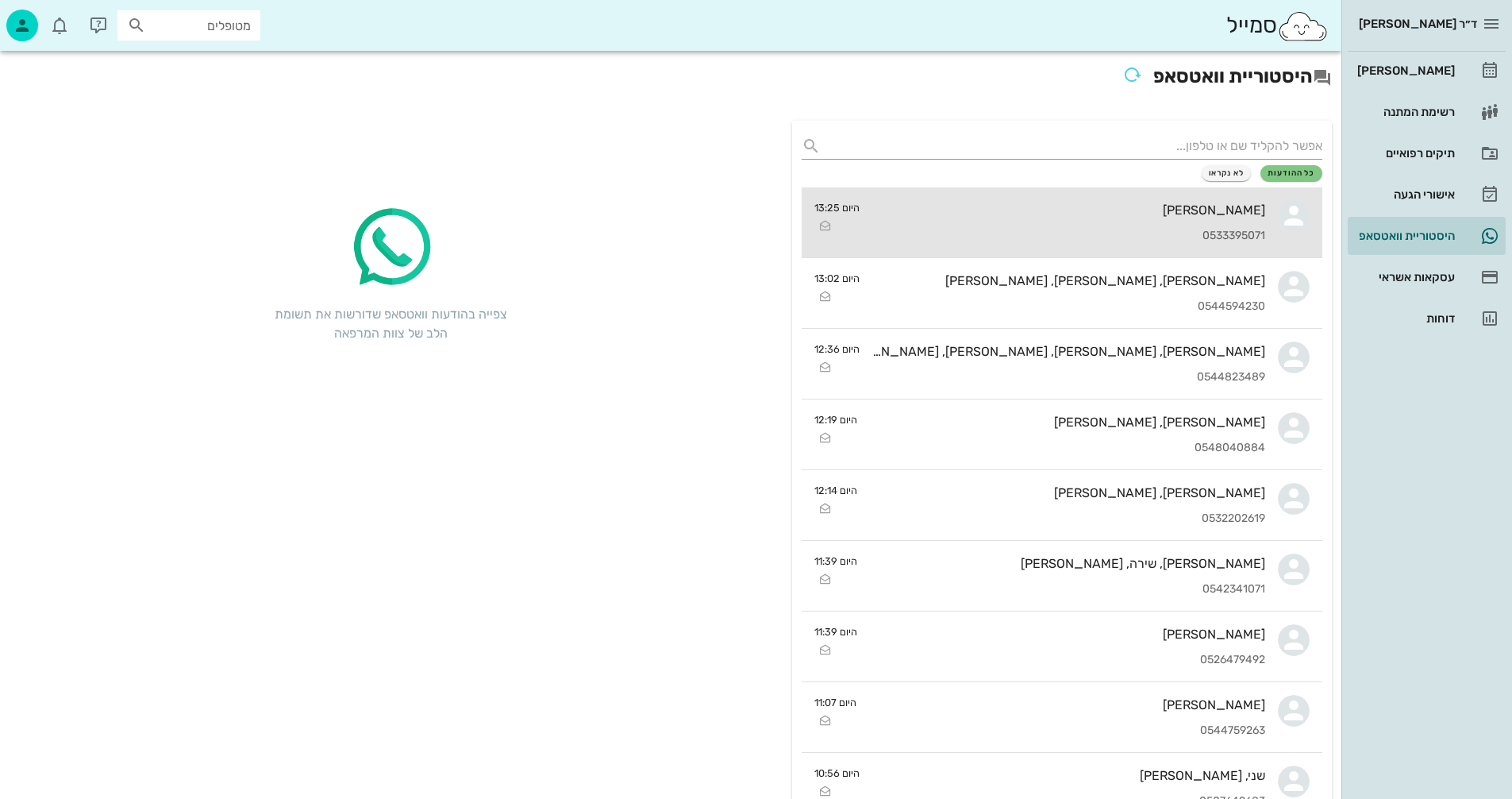
click at [982, 224] on div "[PERSON_NAME] 0533395071" at bounding box center [1069, 222] width 393 height 70
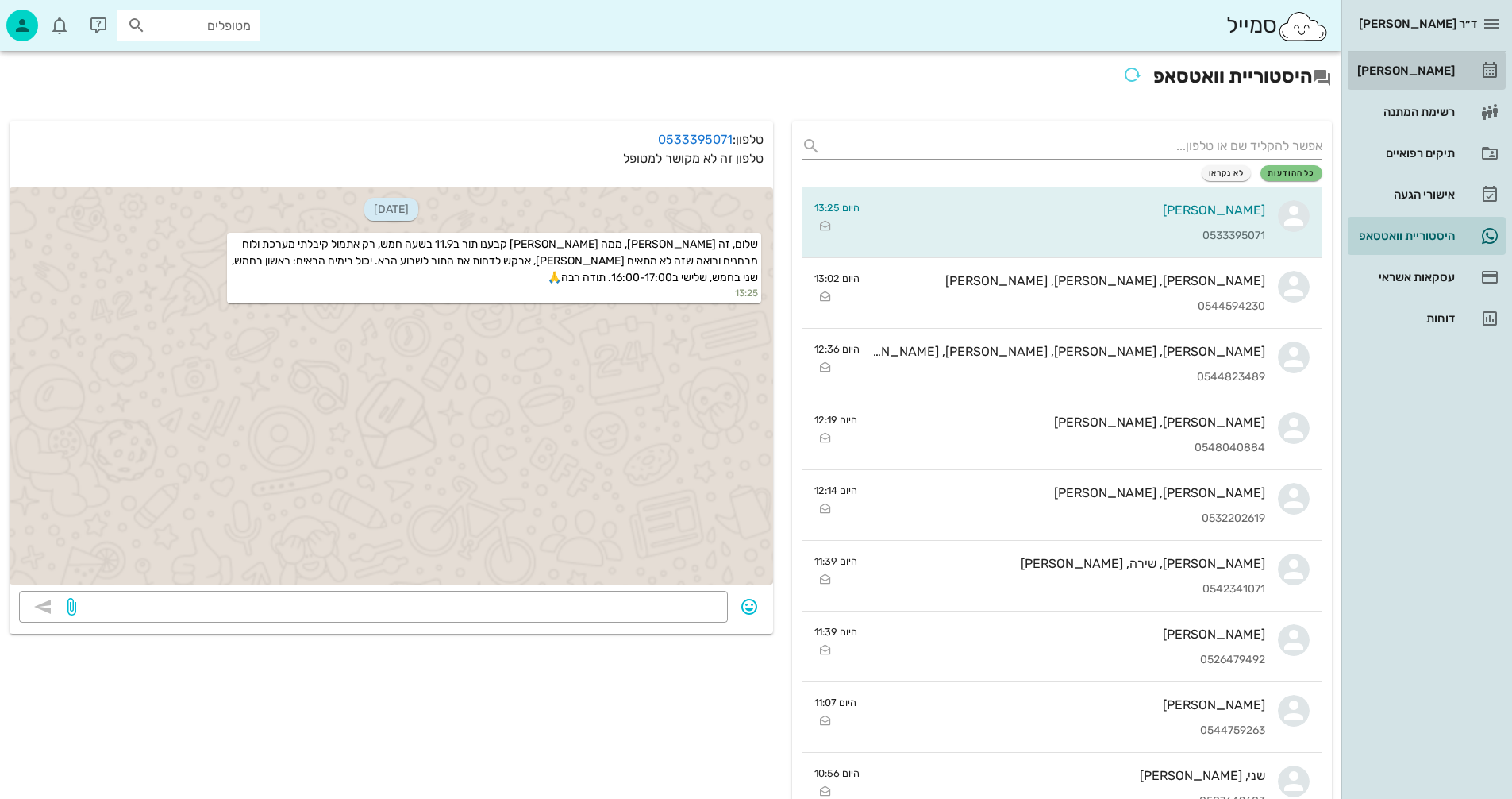
click at [1426, 70] on div "[PERSON_NAME]" at bounding box center [1404, 70] width 101 height 13
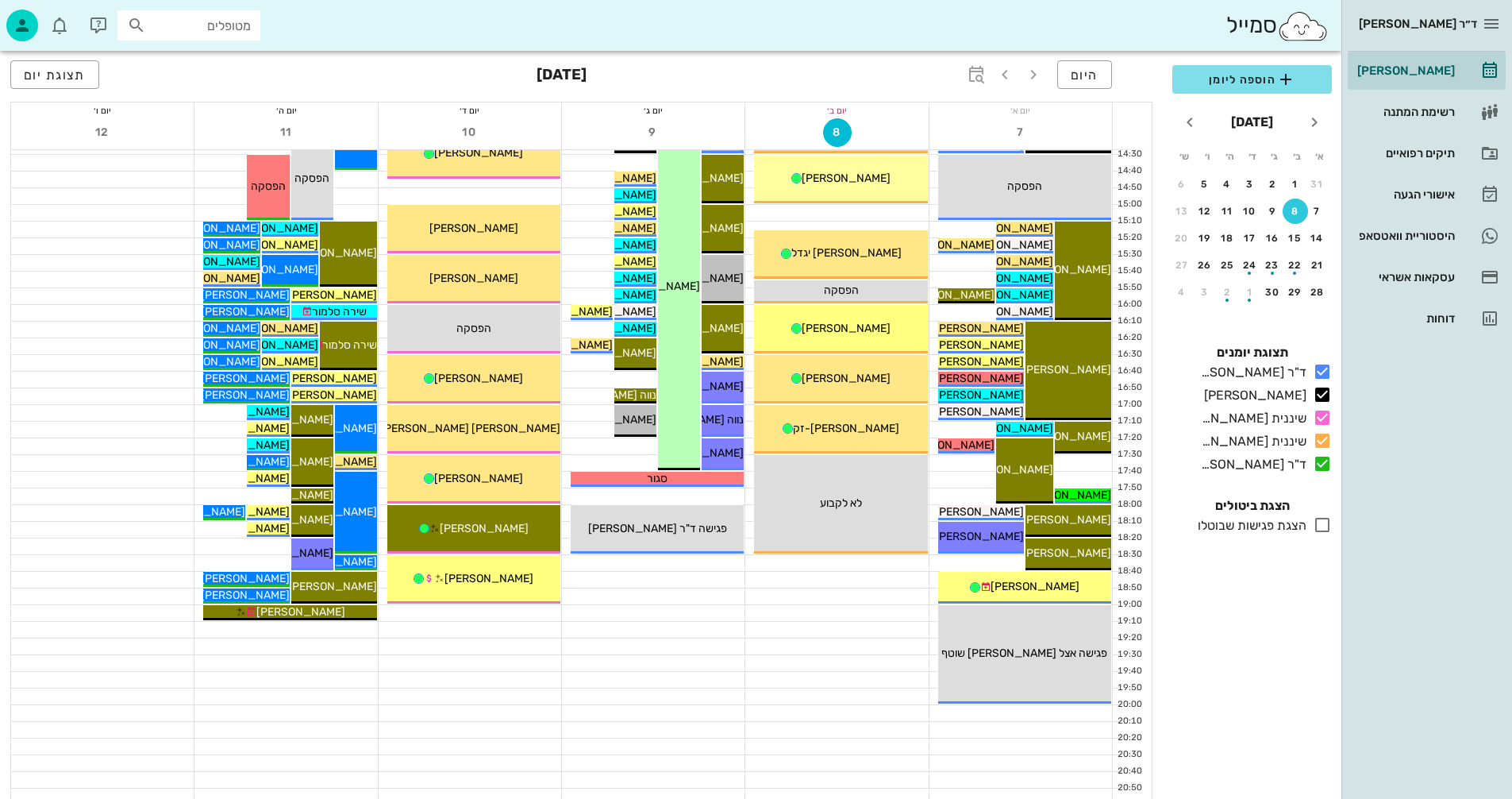
scroll to position [752, 0]
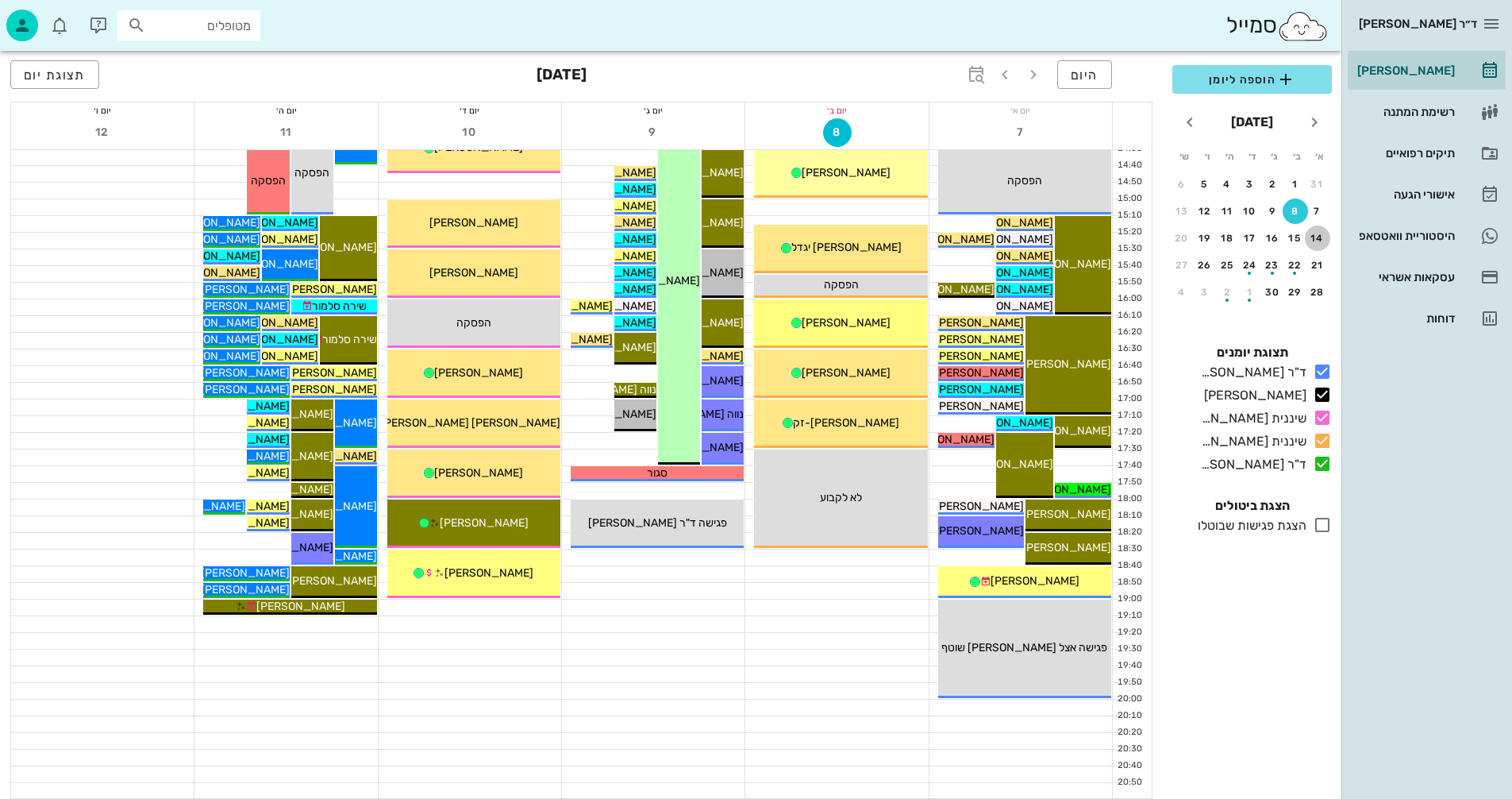
click at [1319, 238] on div "14" at bounding box center [1317, 239] width 25 height 11
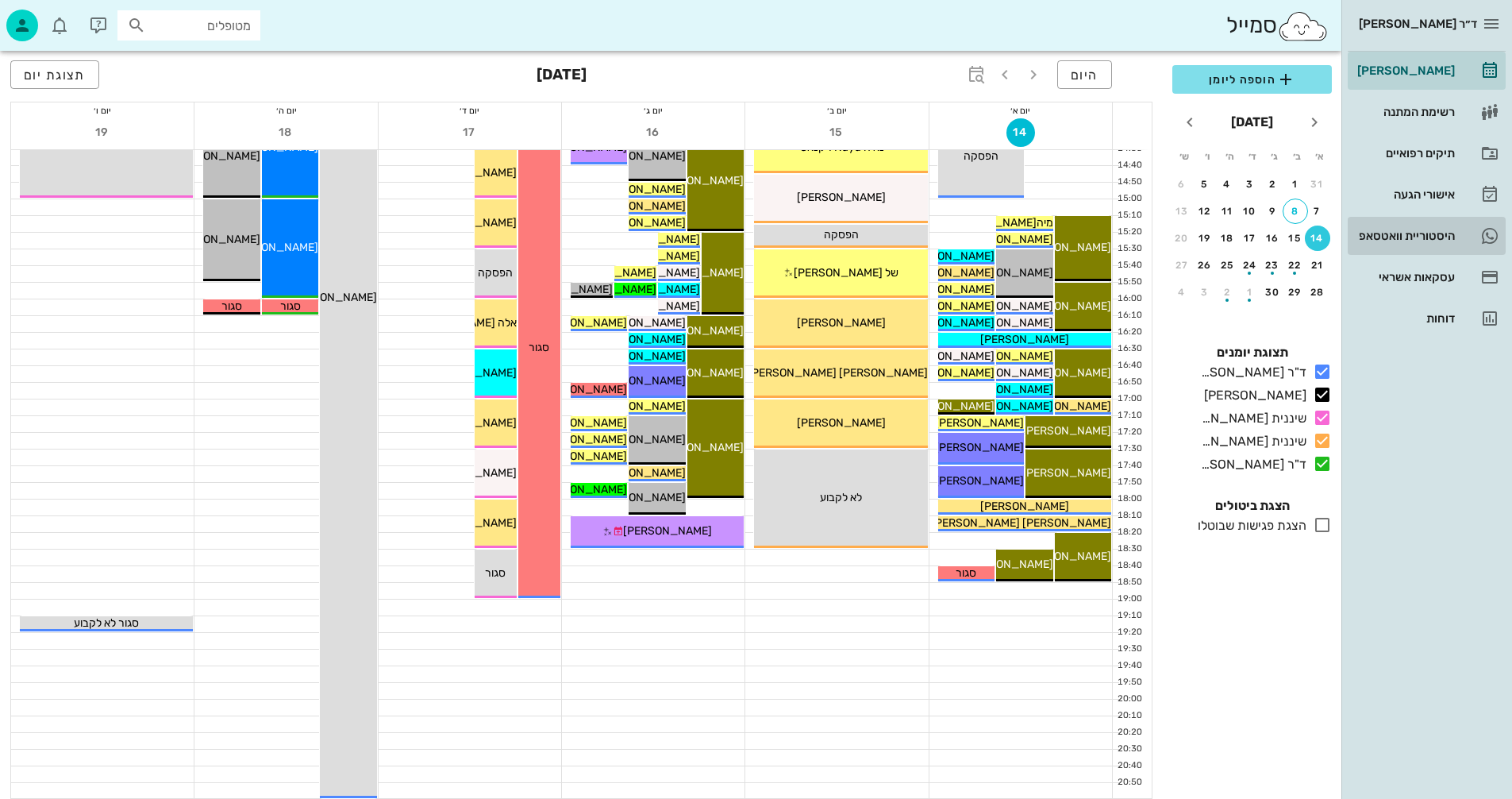
click at [1392, 233] on div "היסטוריית וואטסאפ" at bounding box center [1404, 236] width 101 height 13
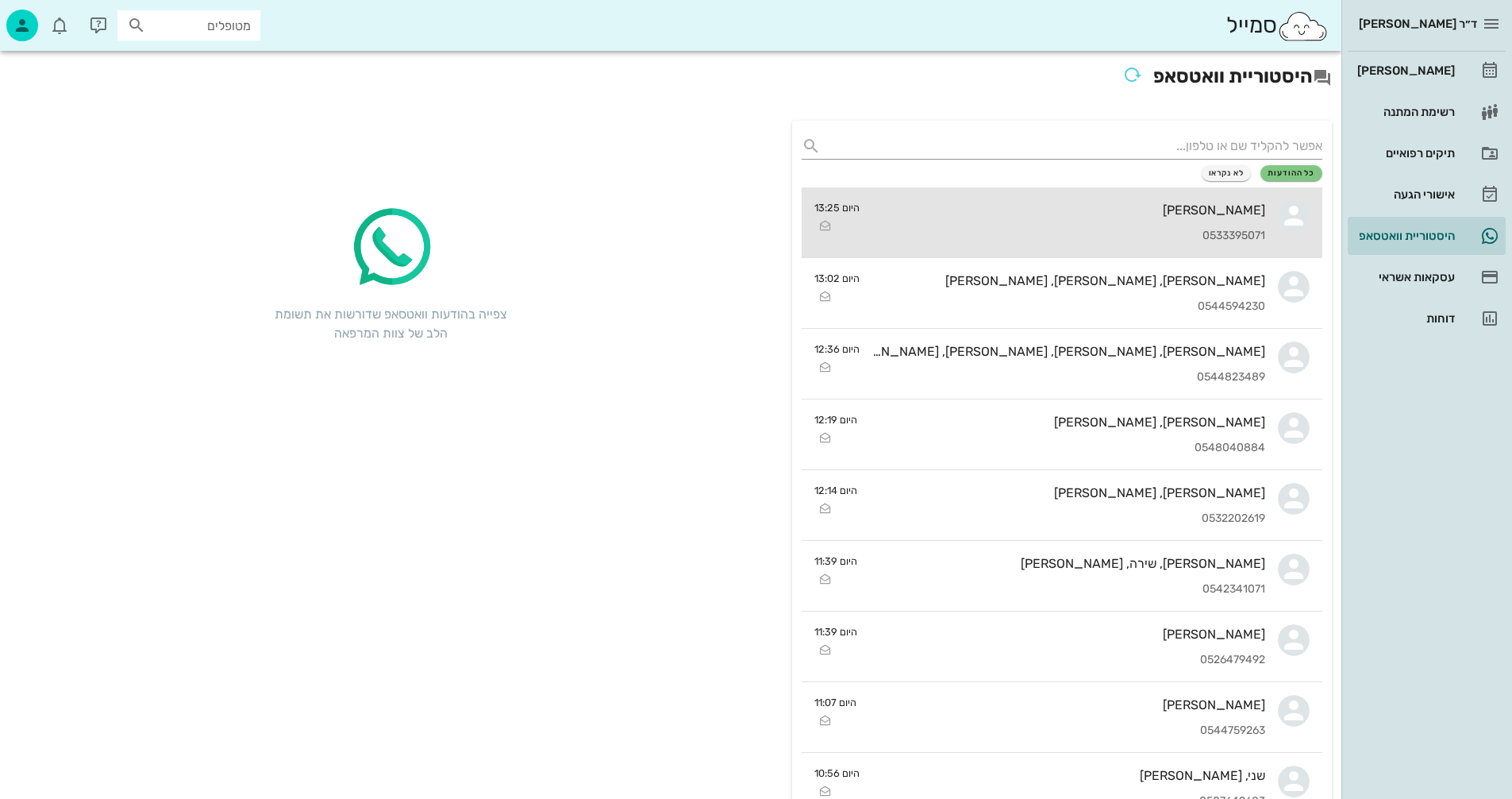
click at [958, 211] on div "[PERSON_NAME]" at bounding box center [1069, 210] width 393 height 15
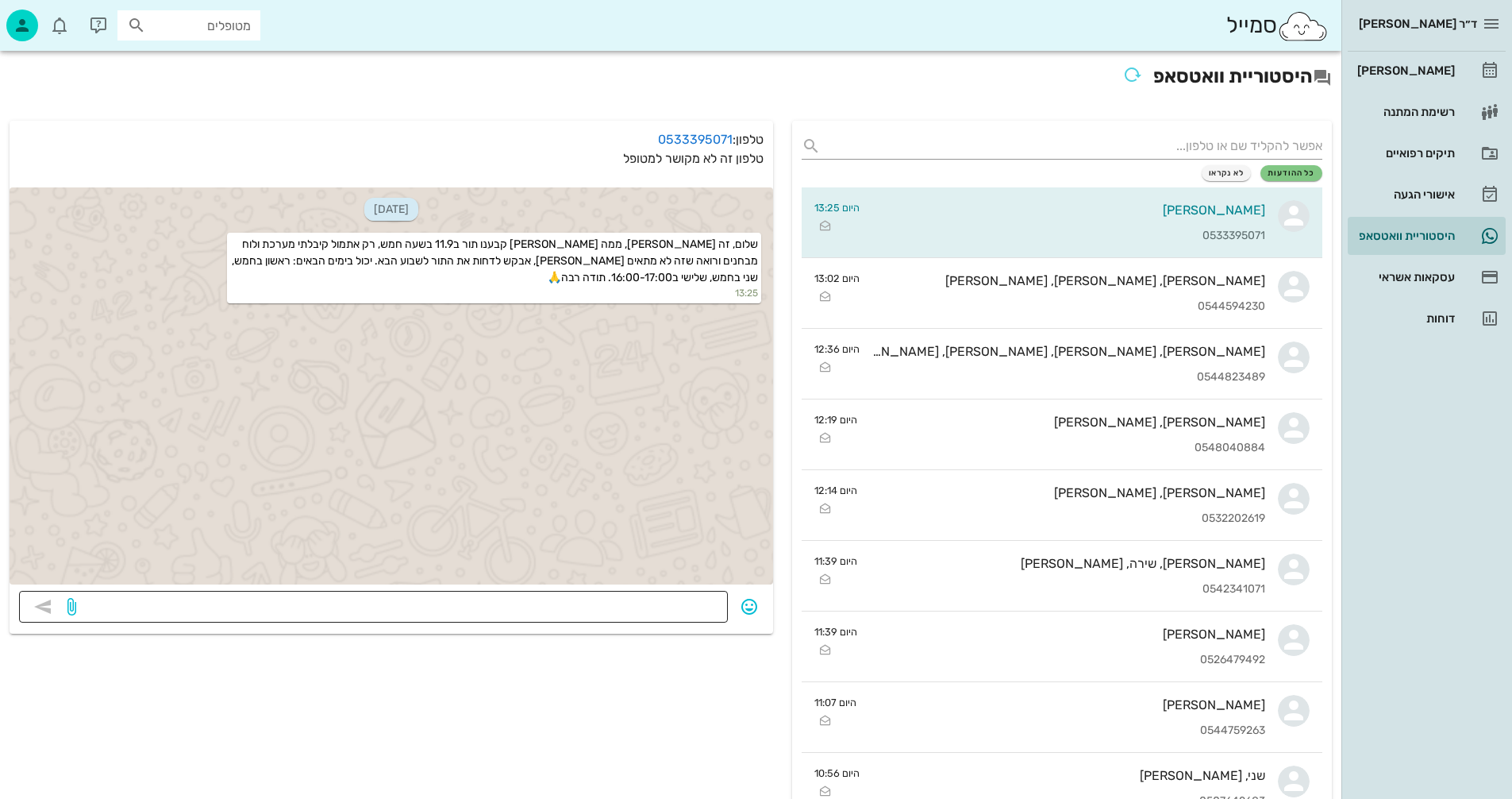
click at [623, 619] on textarea at bounding box center [398, 608] width 639 height 25
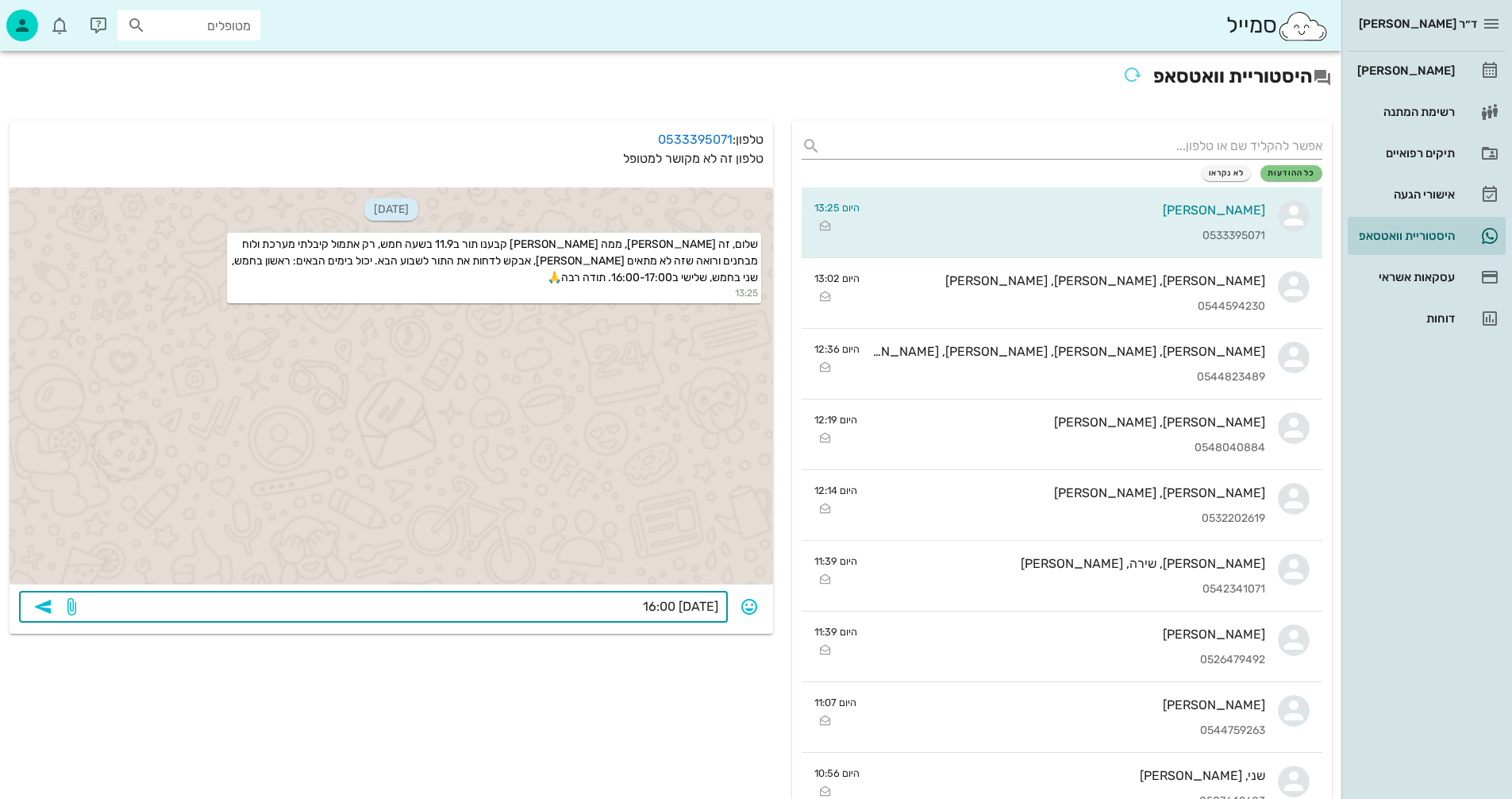
type textarea "[DATE] 16:00?"
click at [1420, 70] on div "[PERSON_NAME]" at bounding box center [1404, 70] width 101 height 13
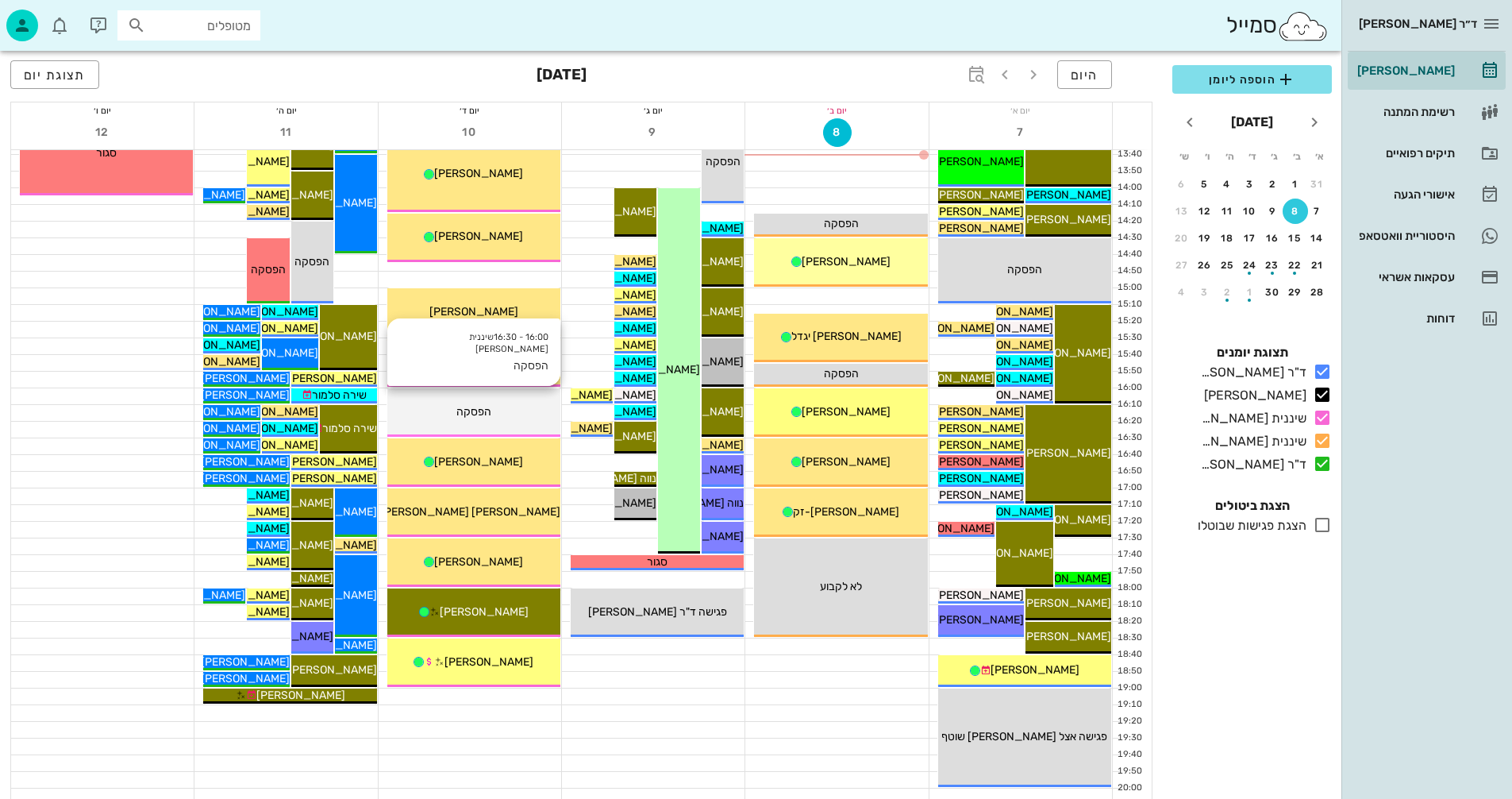
scroll to position [714, 0]
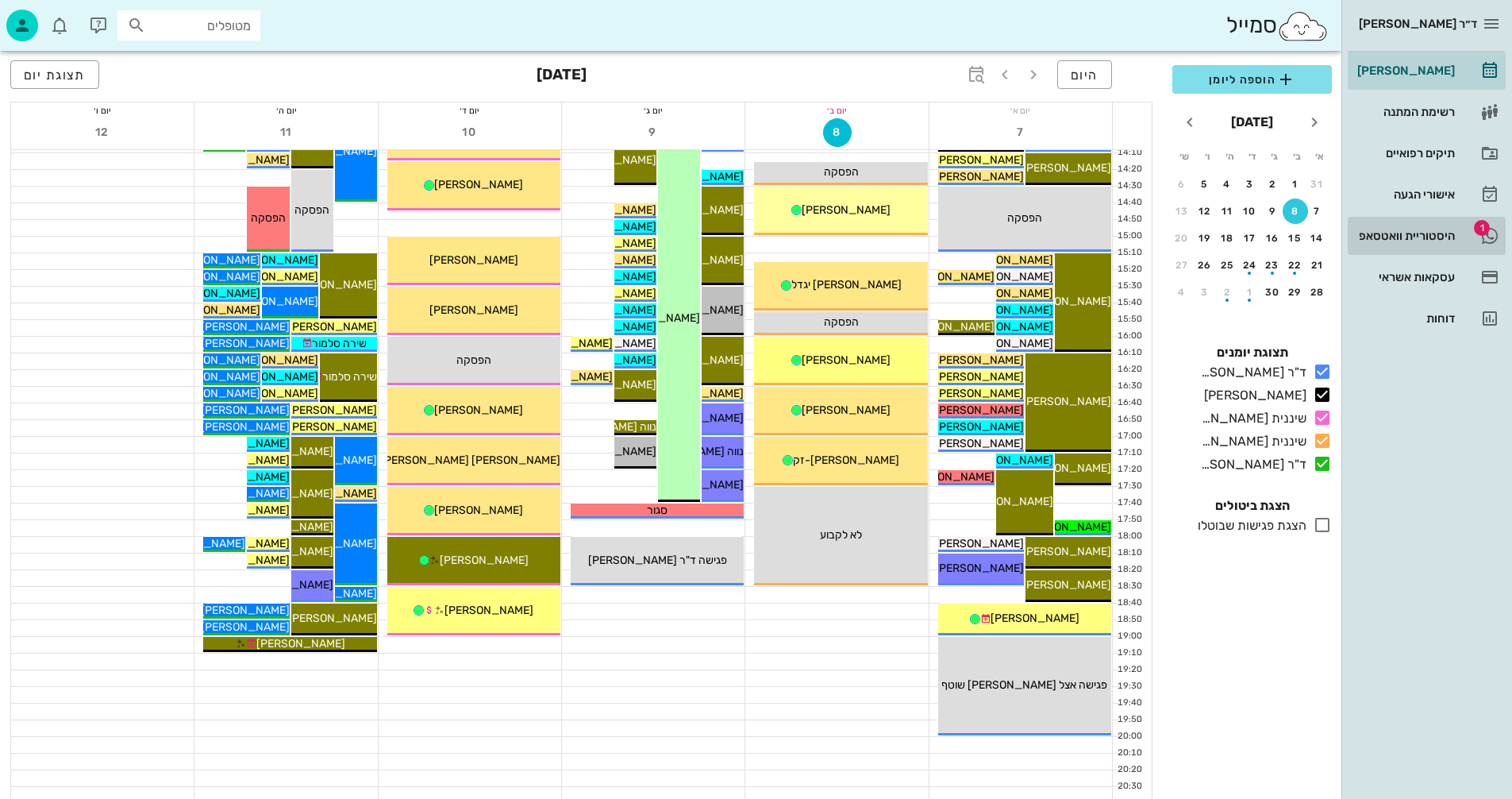
click at [1391, 236] on div "היסטוריית וואטסאפ" at bounding box center [1404, 236] width 101 height 13
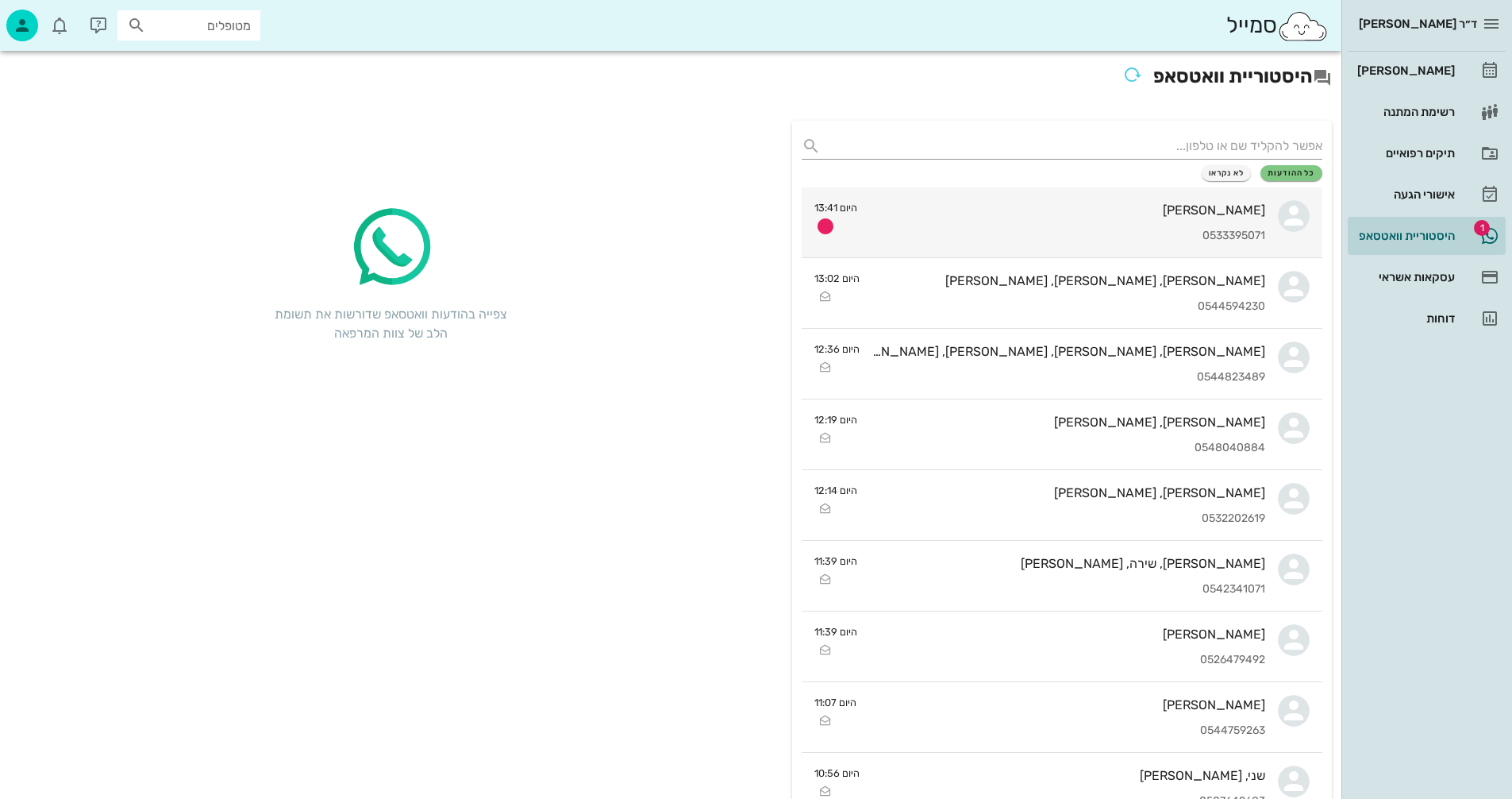
drag, startPoint x: 914, startPoint y: 151, endPoint x: 947, endPoint y: 216, distance: 72.9
click at [913, 152] on input "text" at bounding box center [1074, 146] width 495 height 25
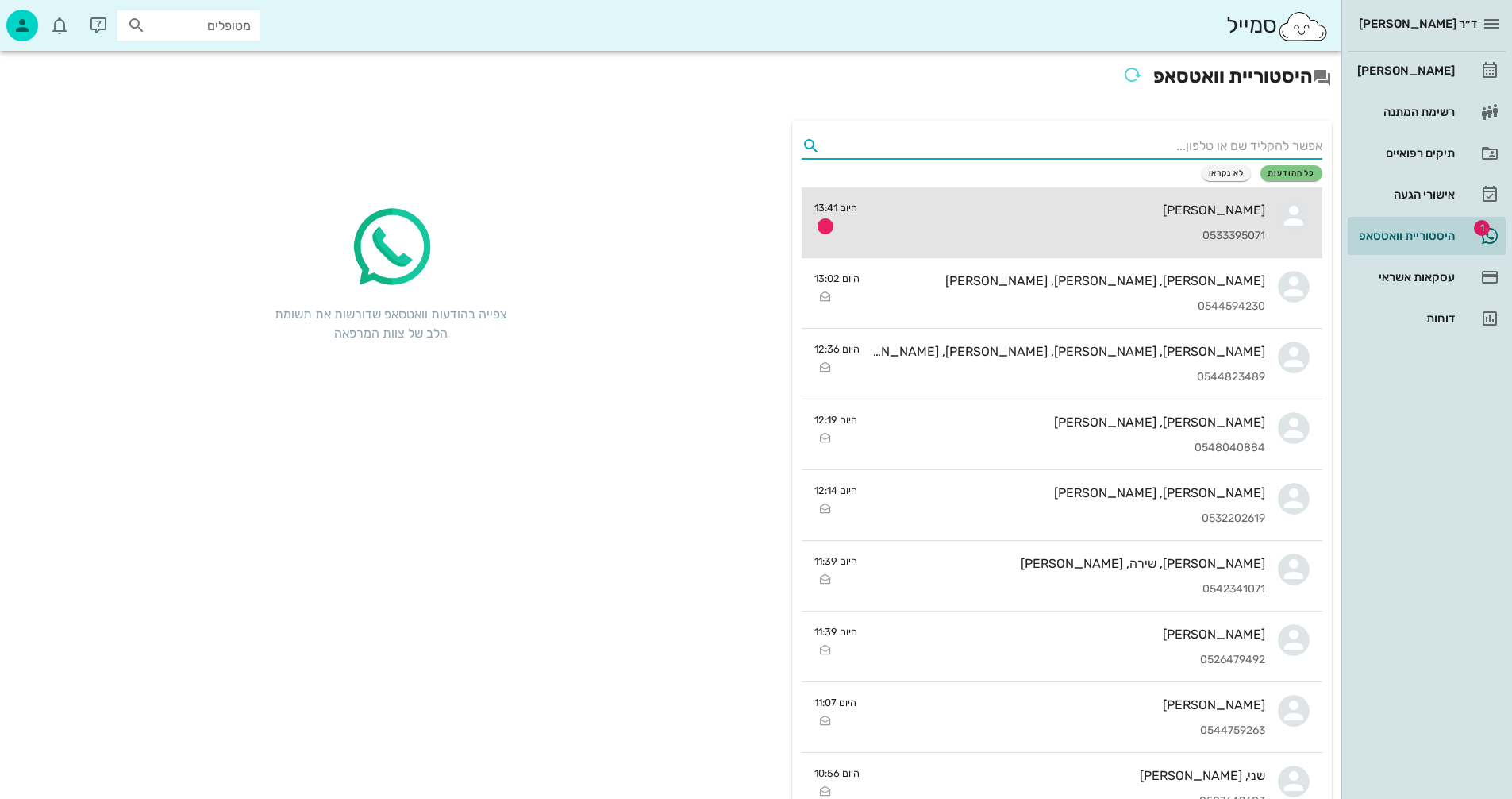
click at [947, 217] on div "[PERSON_NAME]" at bounding box center [1068, 210] width 396 height 15
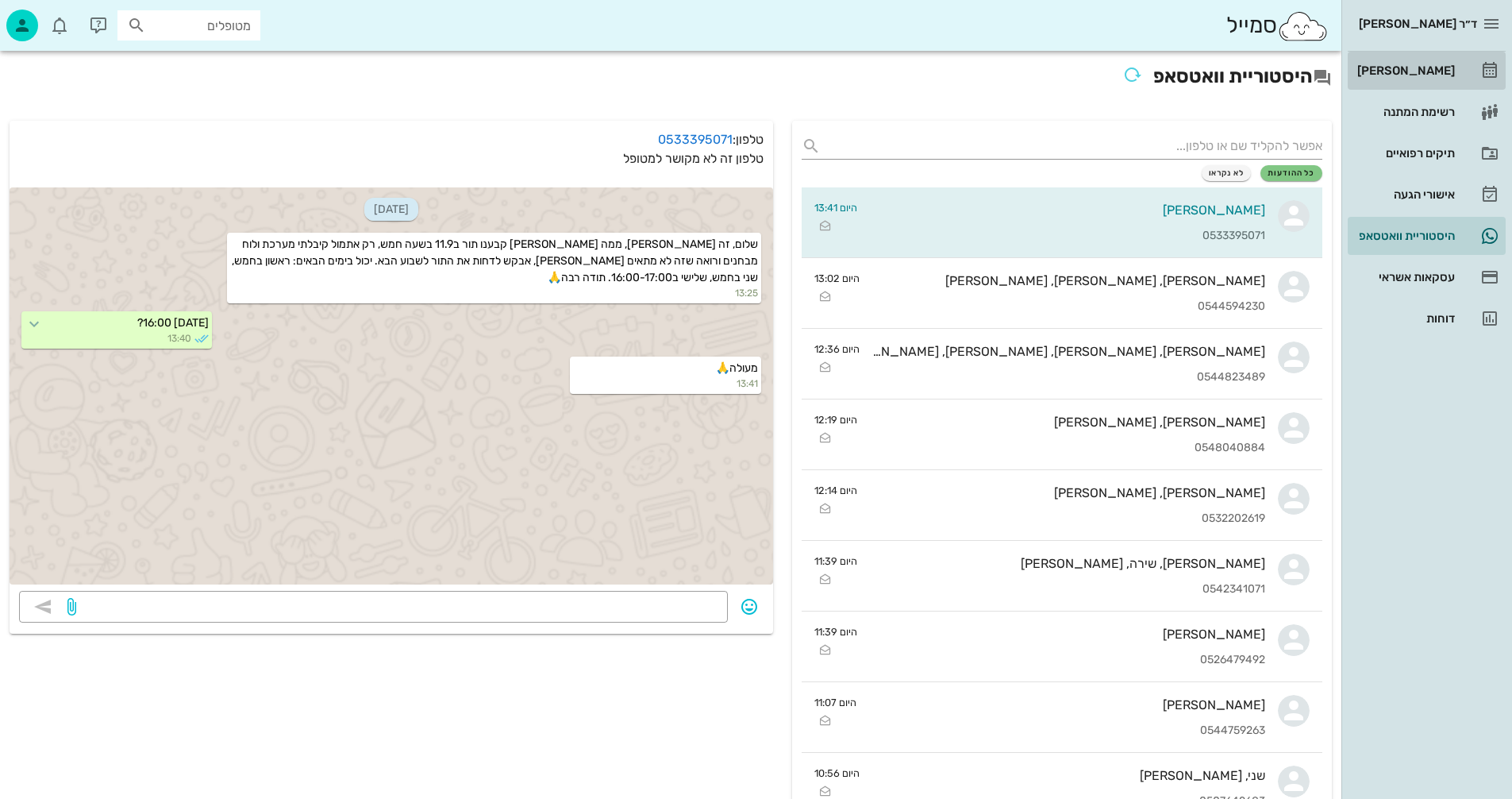
click at [1418, 68] on div "[PERSON_NAME]" at bounding box center [1404, 70] width 101 height 13
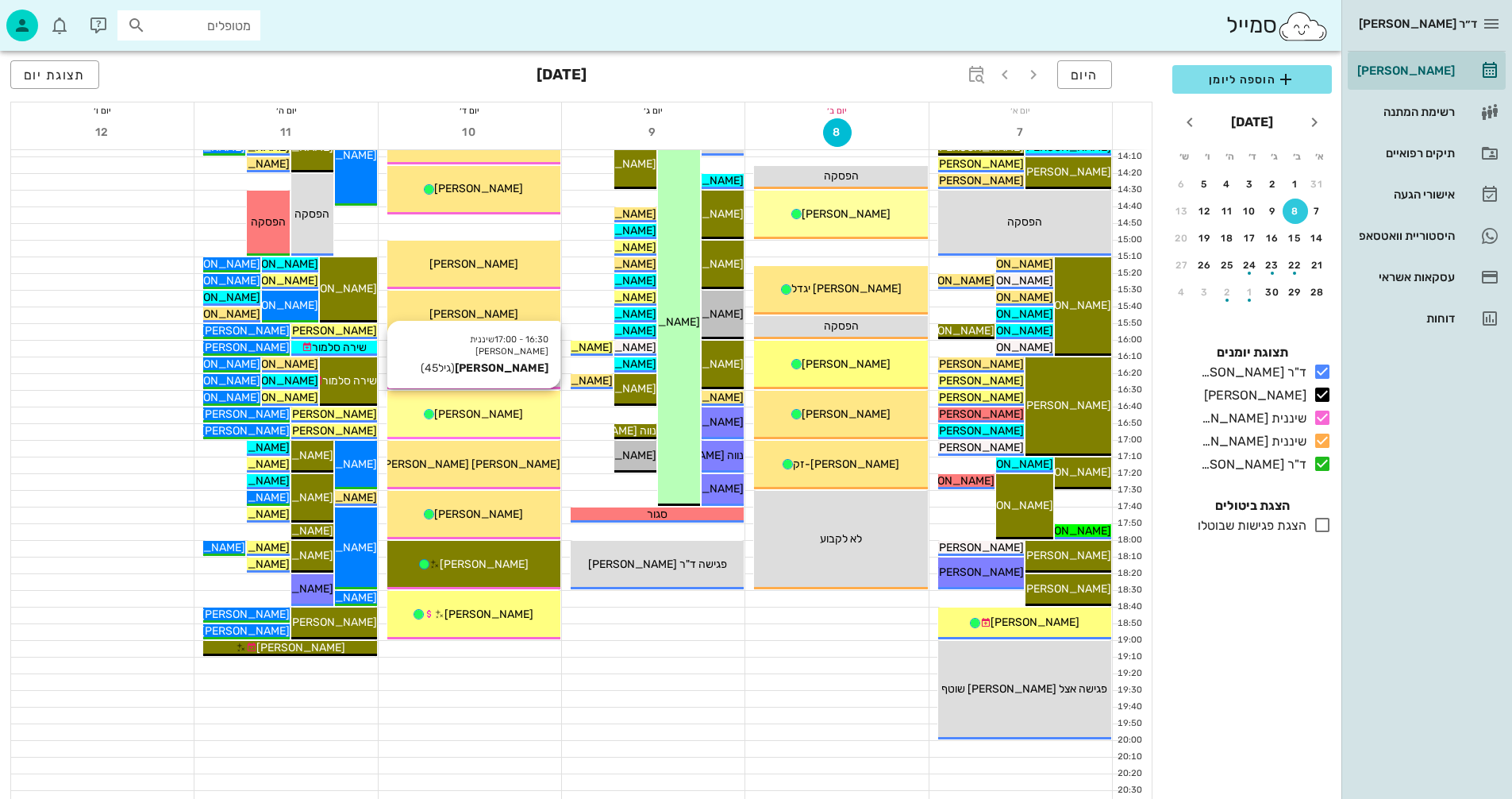
scroll to position [714, 0]
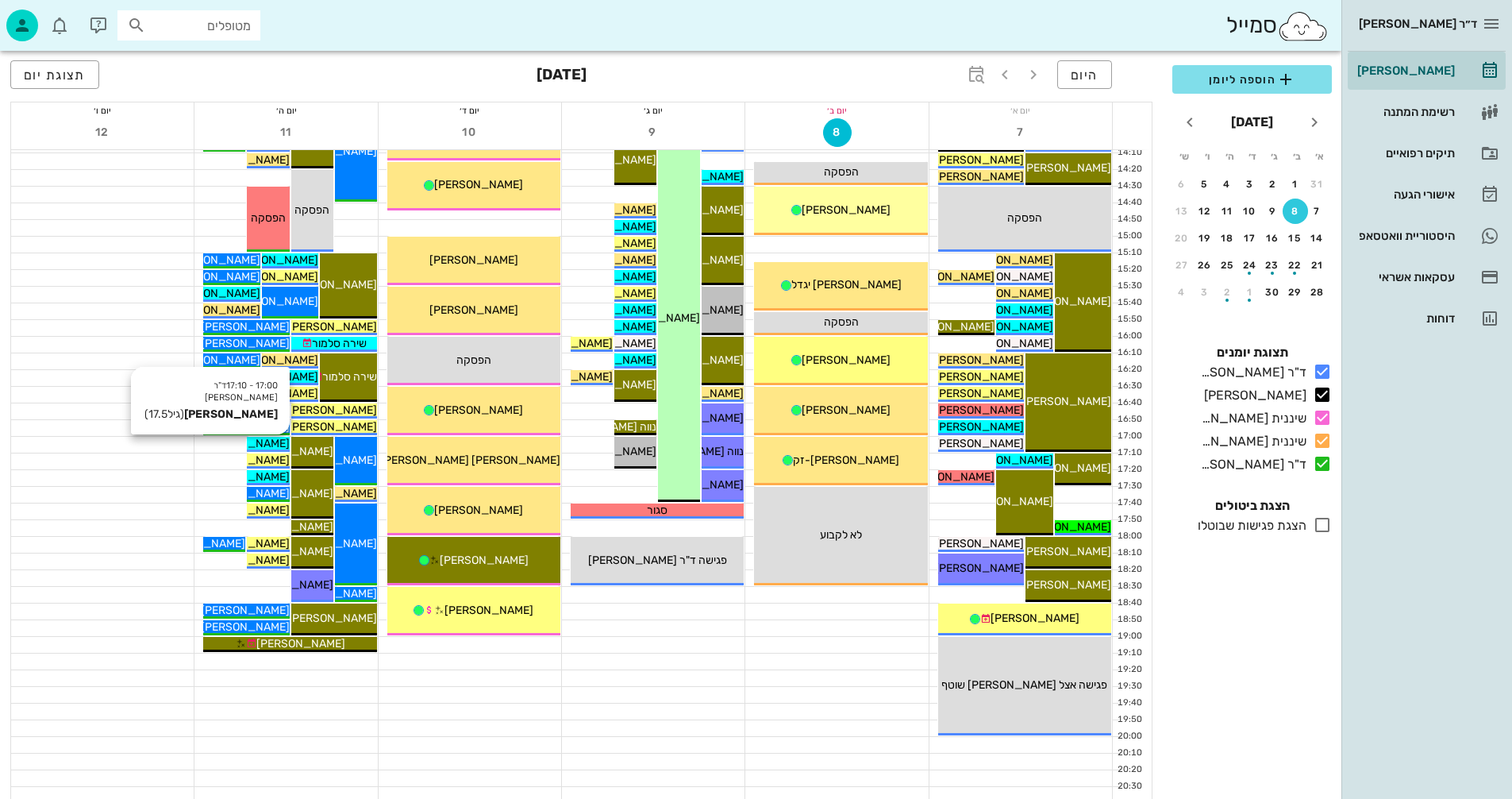
click at [271, 441] on span "[PERSON_NAME]" at bounding box center [245, 444] width 89 height 13
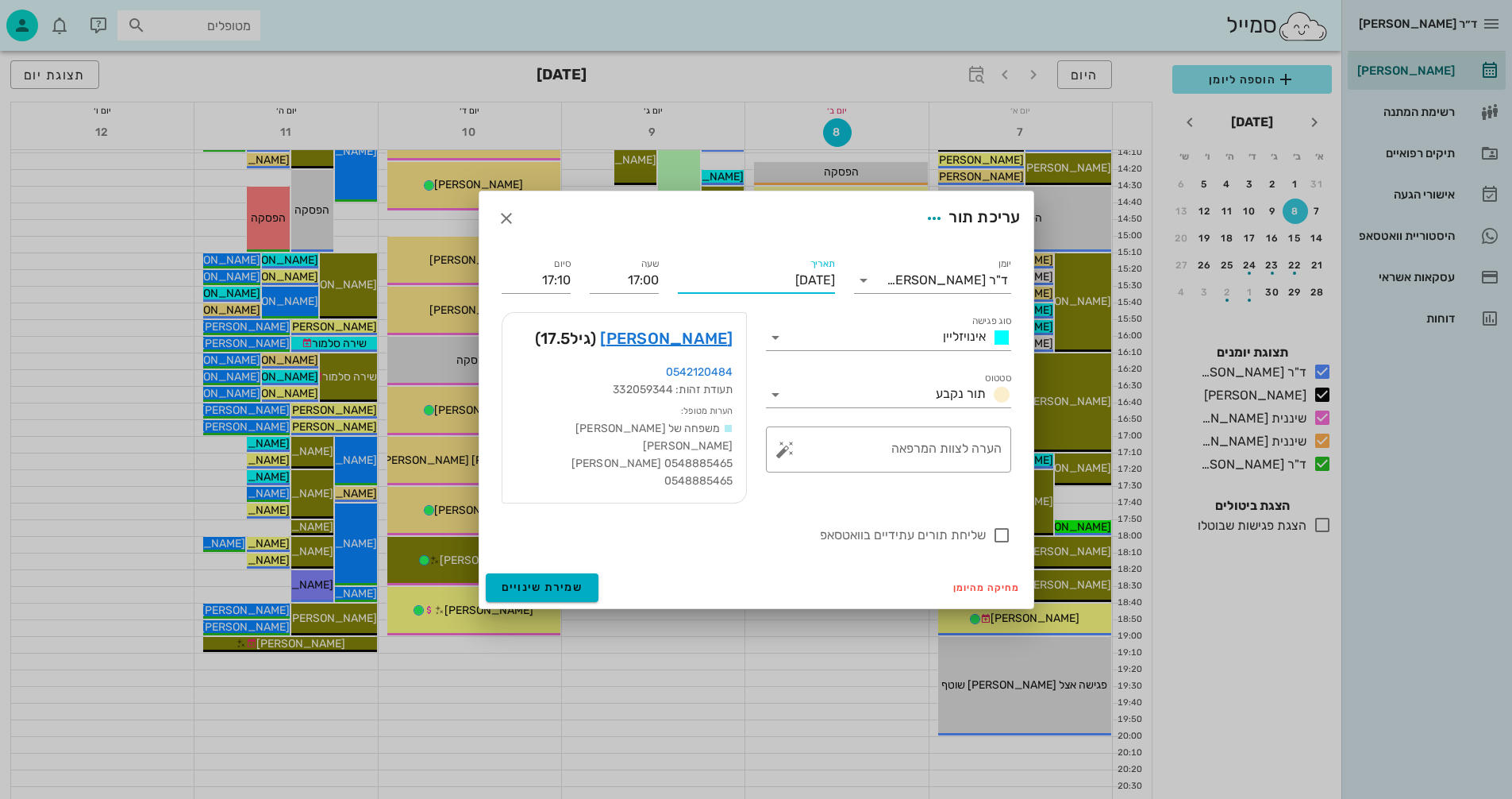
click at [780, 278] on input "[DATE]" at bounding box center [756, 280] width 157 height 25
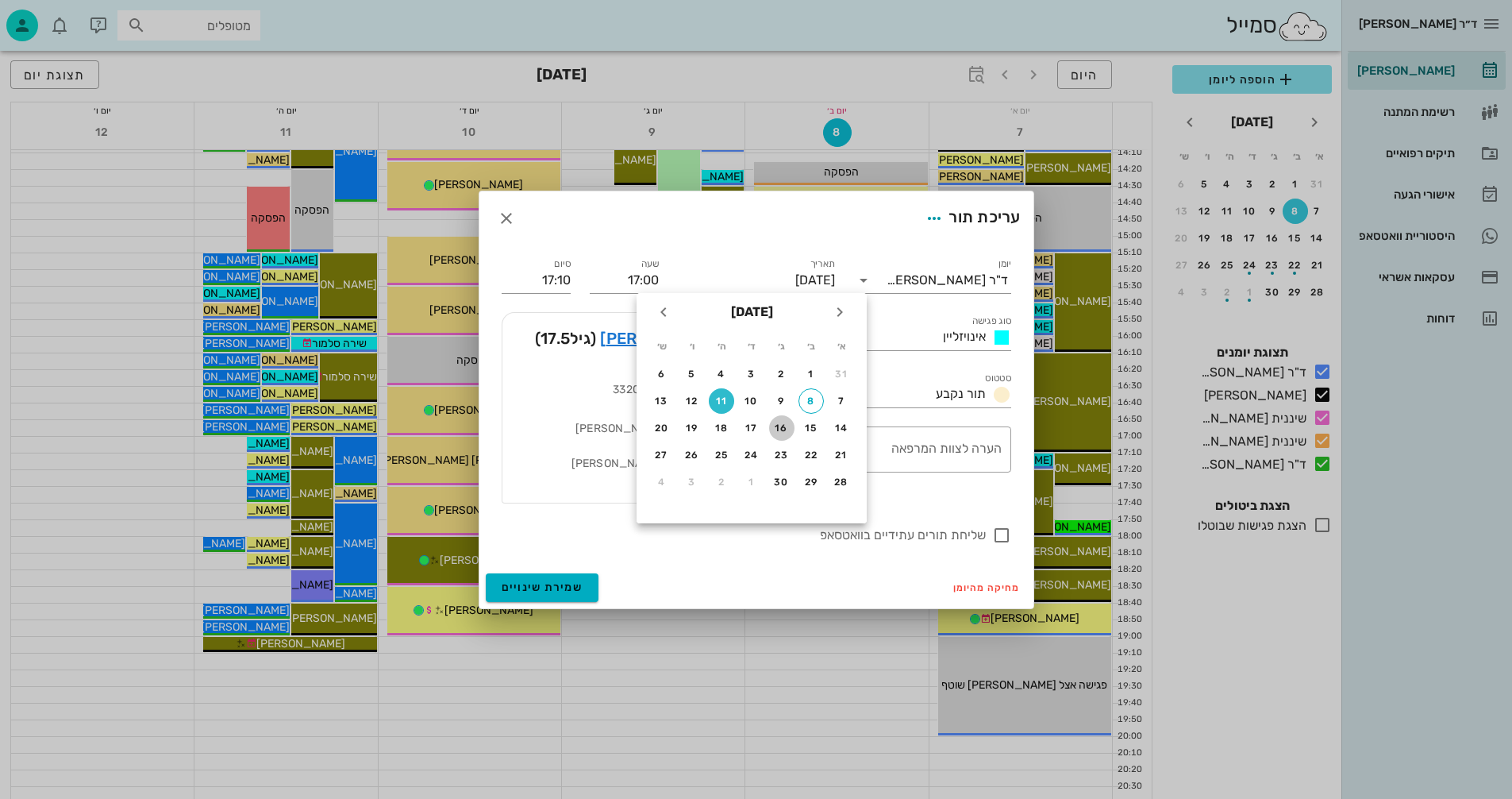
click at [781, 431] on div "16" at bounding box center [782, 428] width 25 height 11
type input "[DATE]"
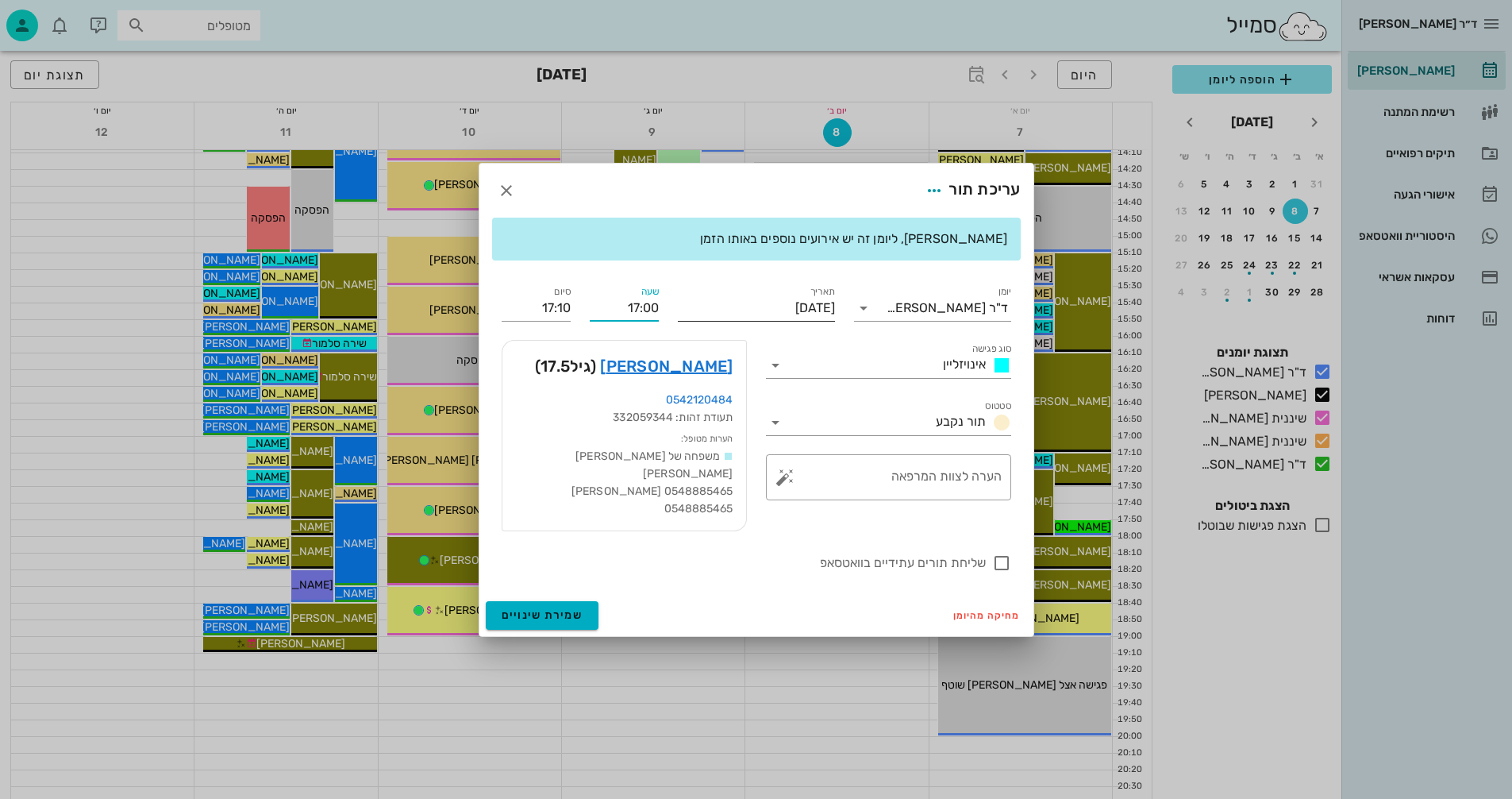
drag, startPoint x: 619, startPoint y: 306, endPoint x: 706, endPoint y: 306, distance: 87.0
click at [706, 306] on div "יומן ד"ר [PERSON_NAME] סוג פגישה אינויזליין סטטוס תור נקבע תאריך [DATE] שעה 17:…" at bounding box center [756, 428] width 529 height 309
type input "16:00"
type input "16:10"
click at [530, 310] on input "16:10" at bounding box center [537, 307] width 70 height 25
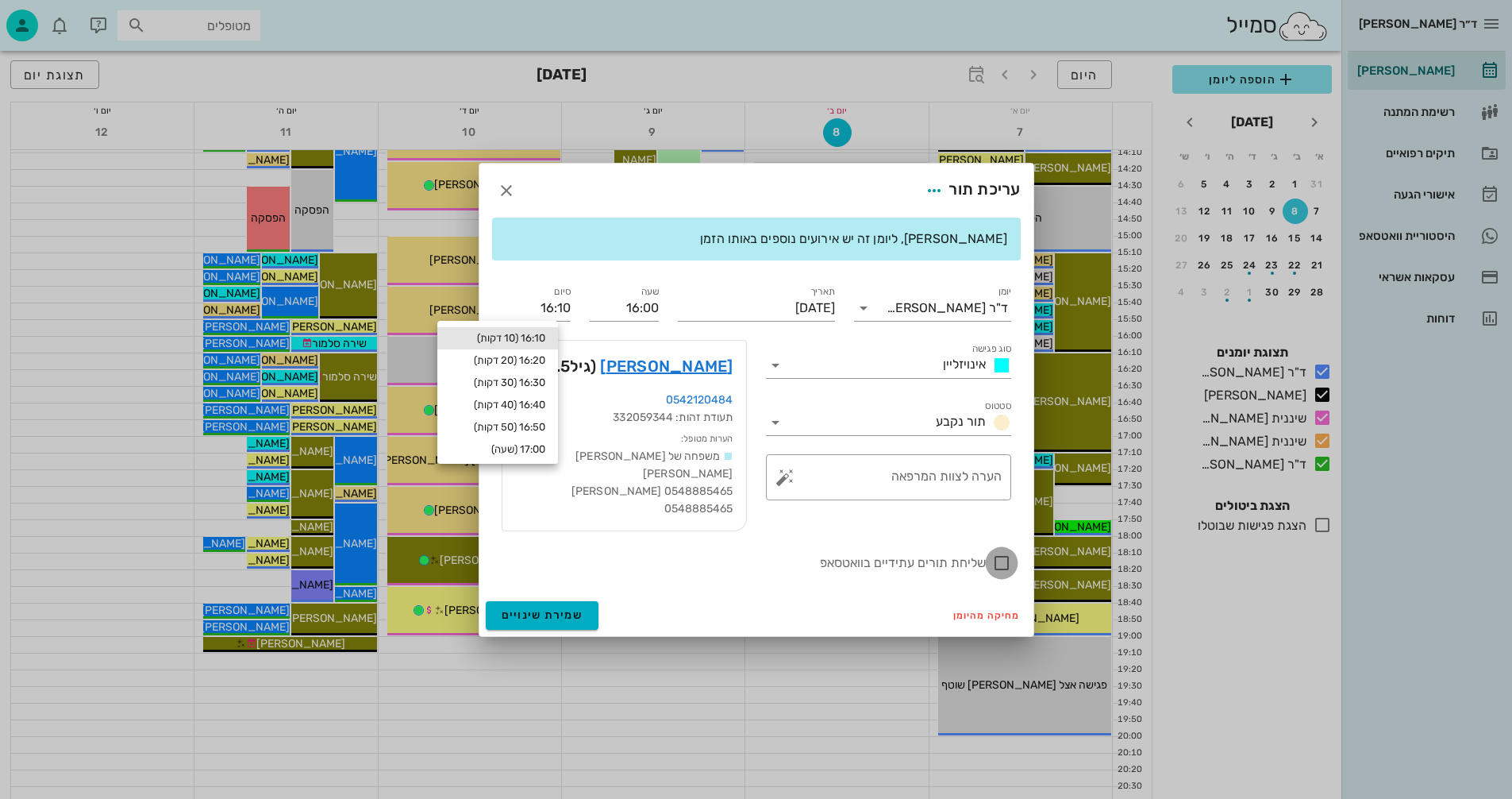
click at [1002, 560] on div at bounding box center [1002, 563] width 27 height 27
checkbox input "true"
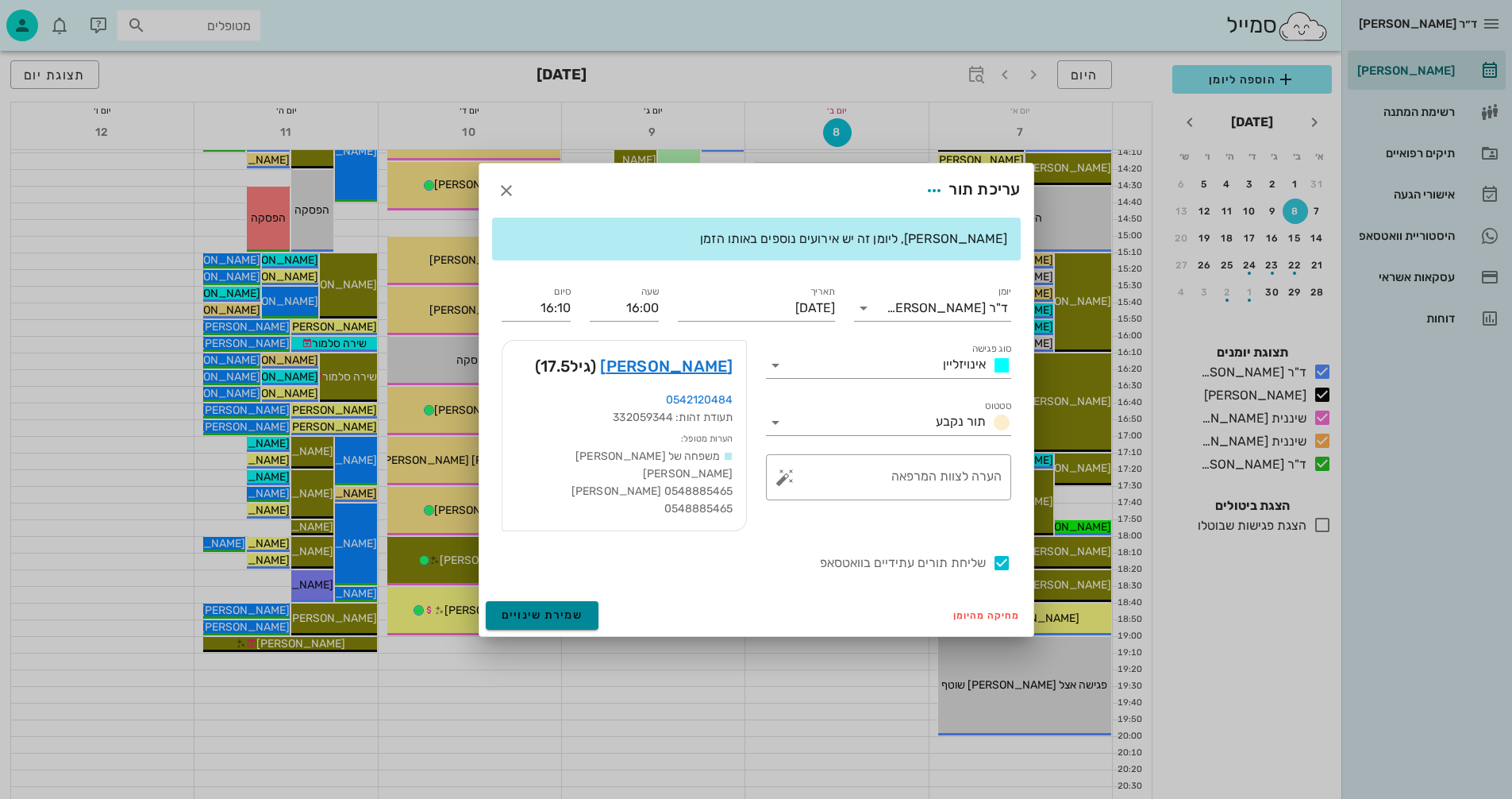
click at [524, 612] on span "שמירת שינויים" at bounding box center [542, 615] width 82 height 13
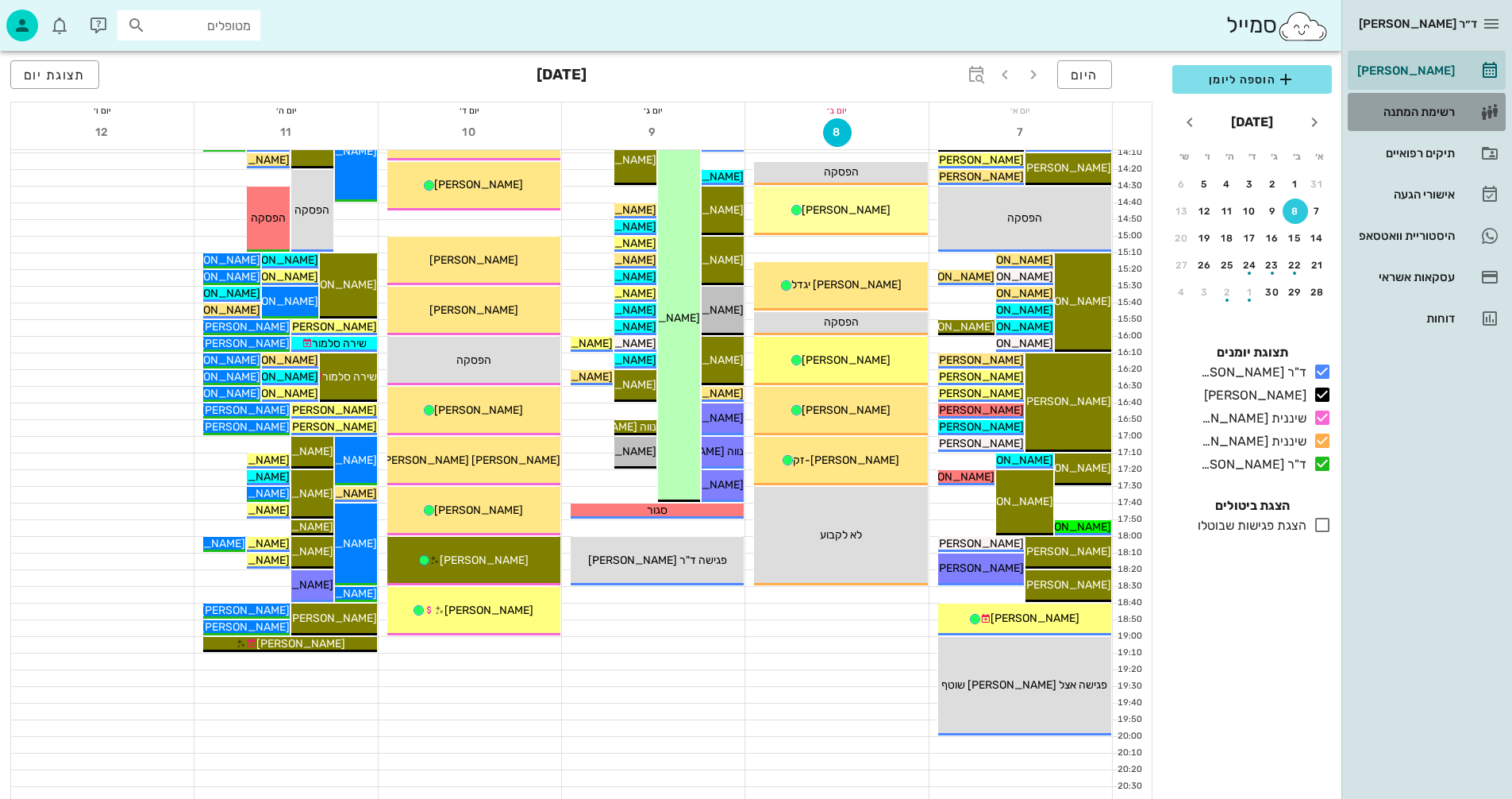
click at [1411, 111] on div "רשימת המתנה" at bounding box center [1404, 112] width 101 height 13
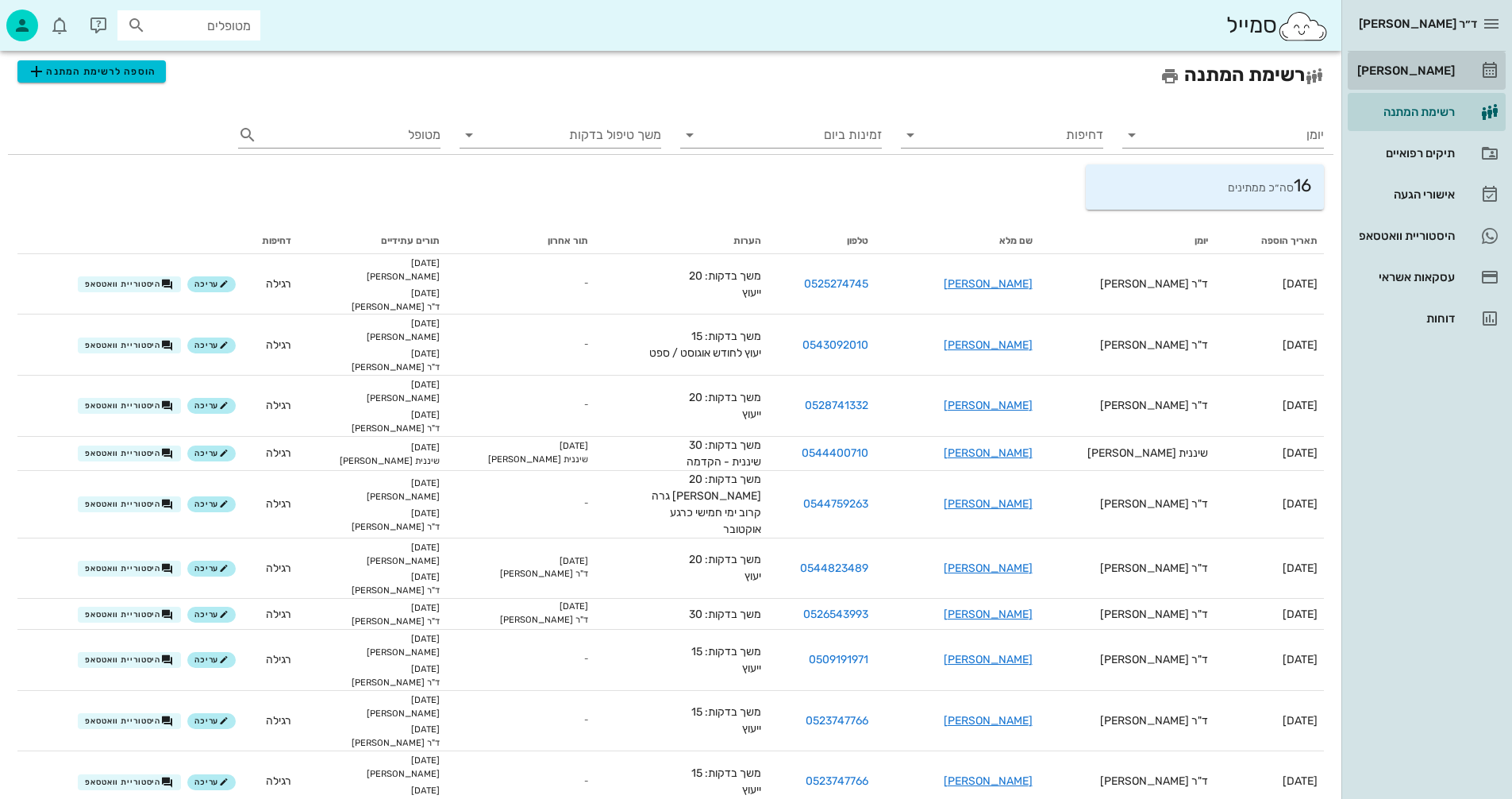
click at [1401, 68] on div "[PERSON_NAME]" at bounding box center [1404, 70] width 101 height 13
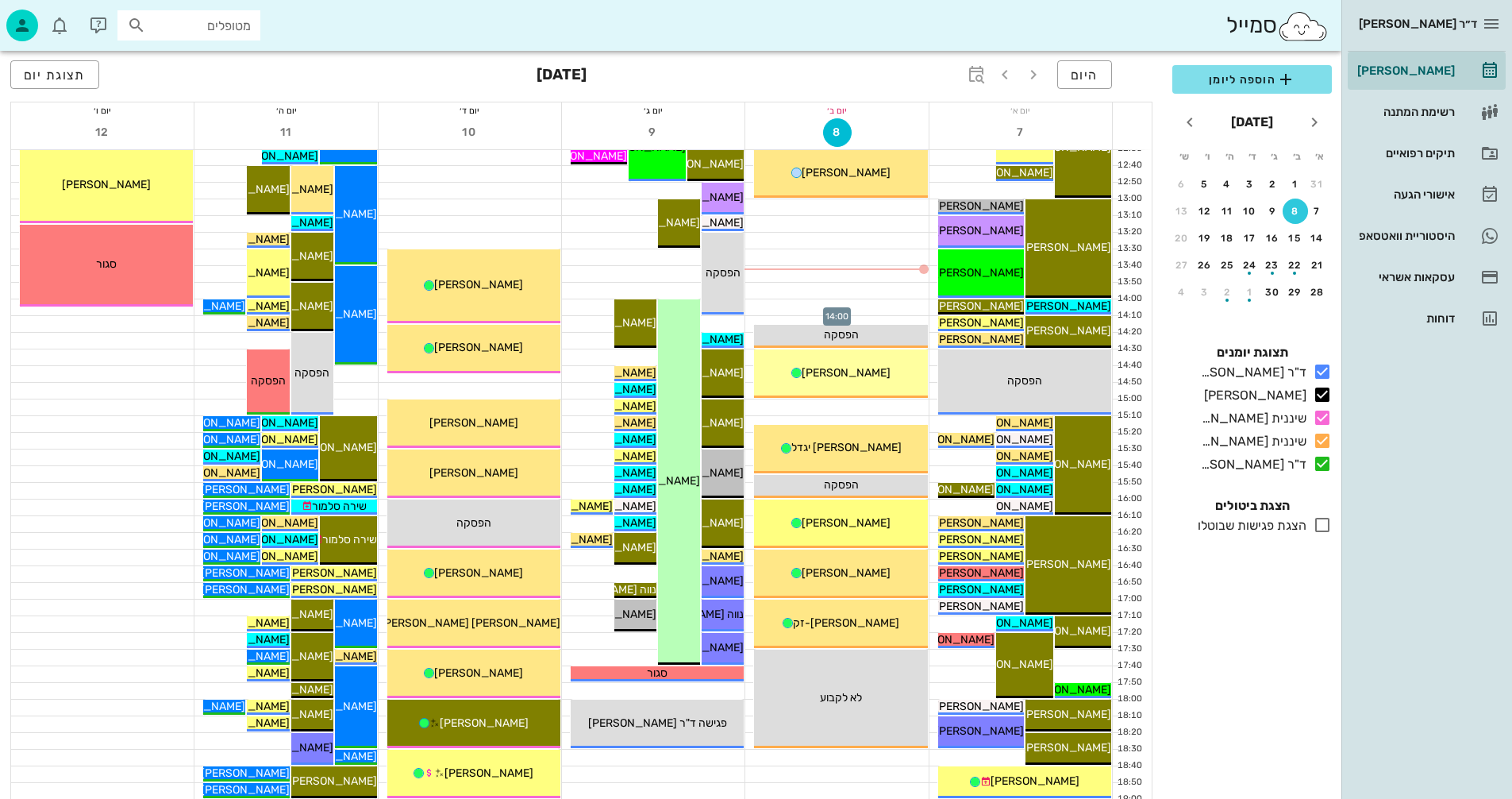
scroll to position [752, 0]
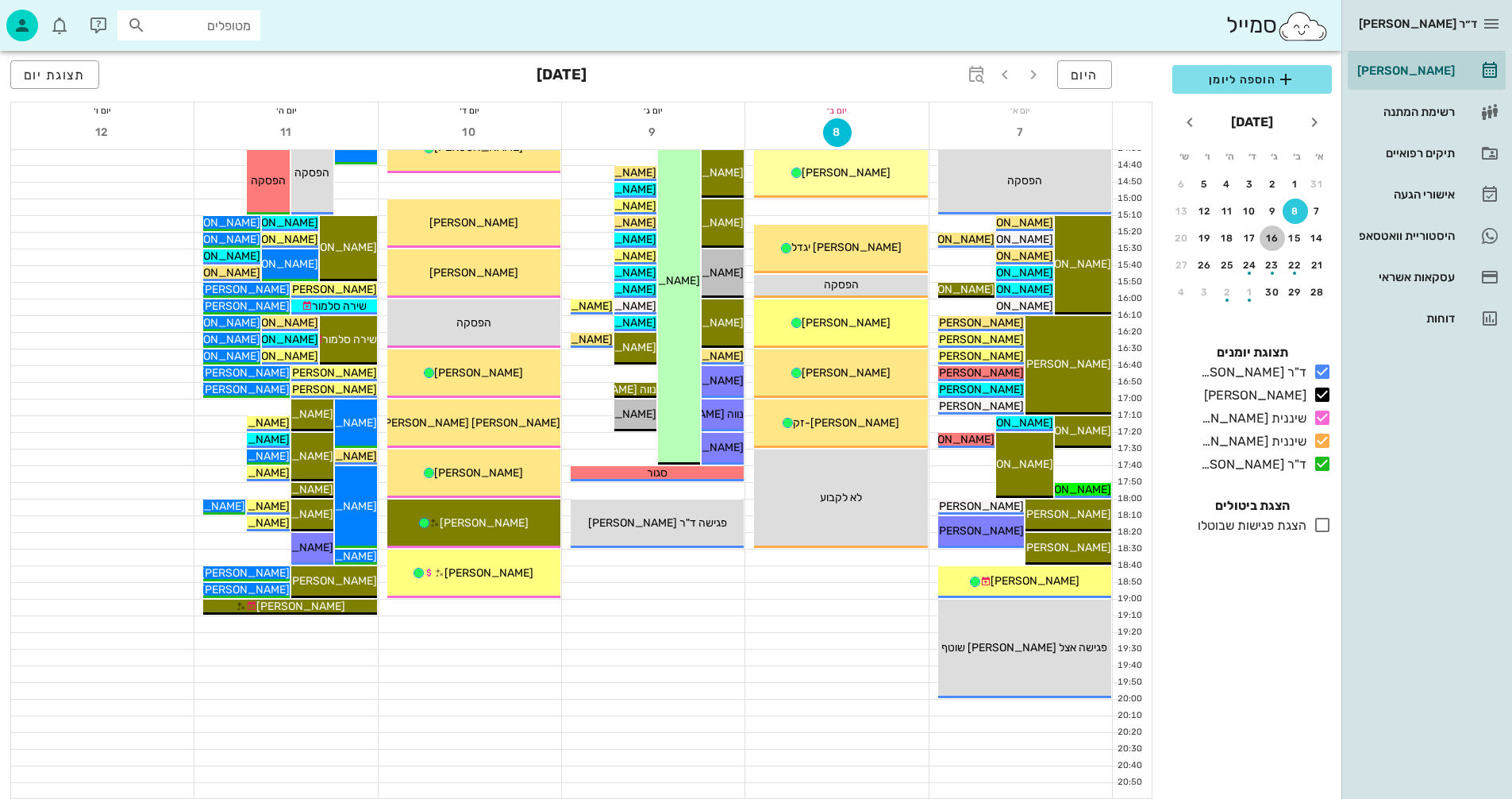
click at [1274, 238] on div "16" at bounding box center [1272, 239] width 25 height 11
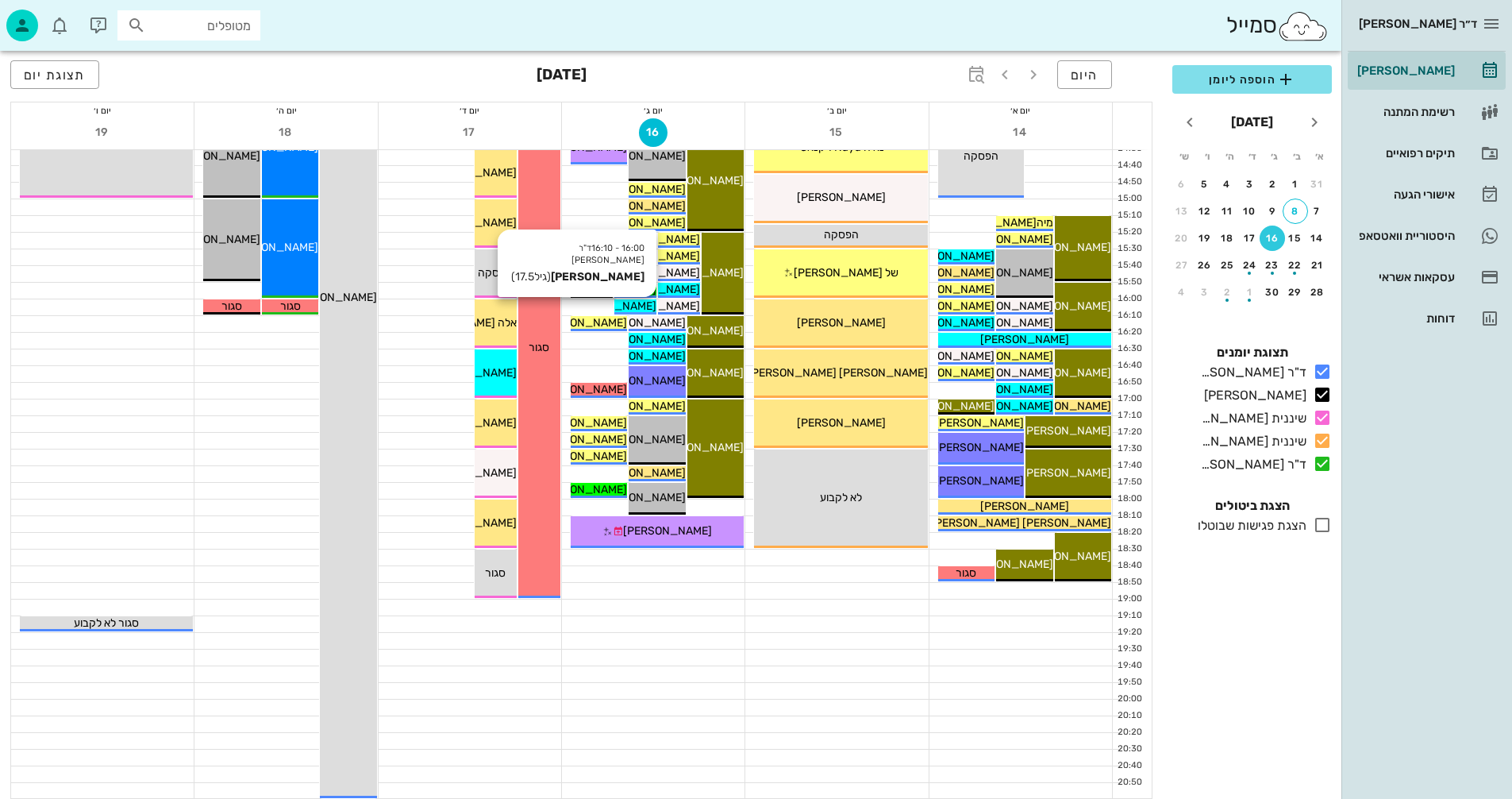
click at [637, 303] on span "[PERSON_NAME]" at bounding box center [612, 306] width 89 height 13
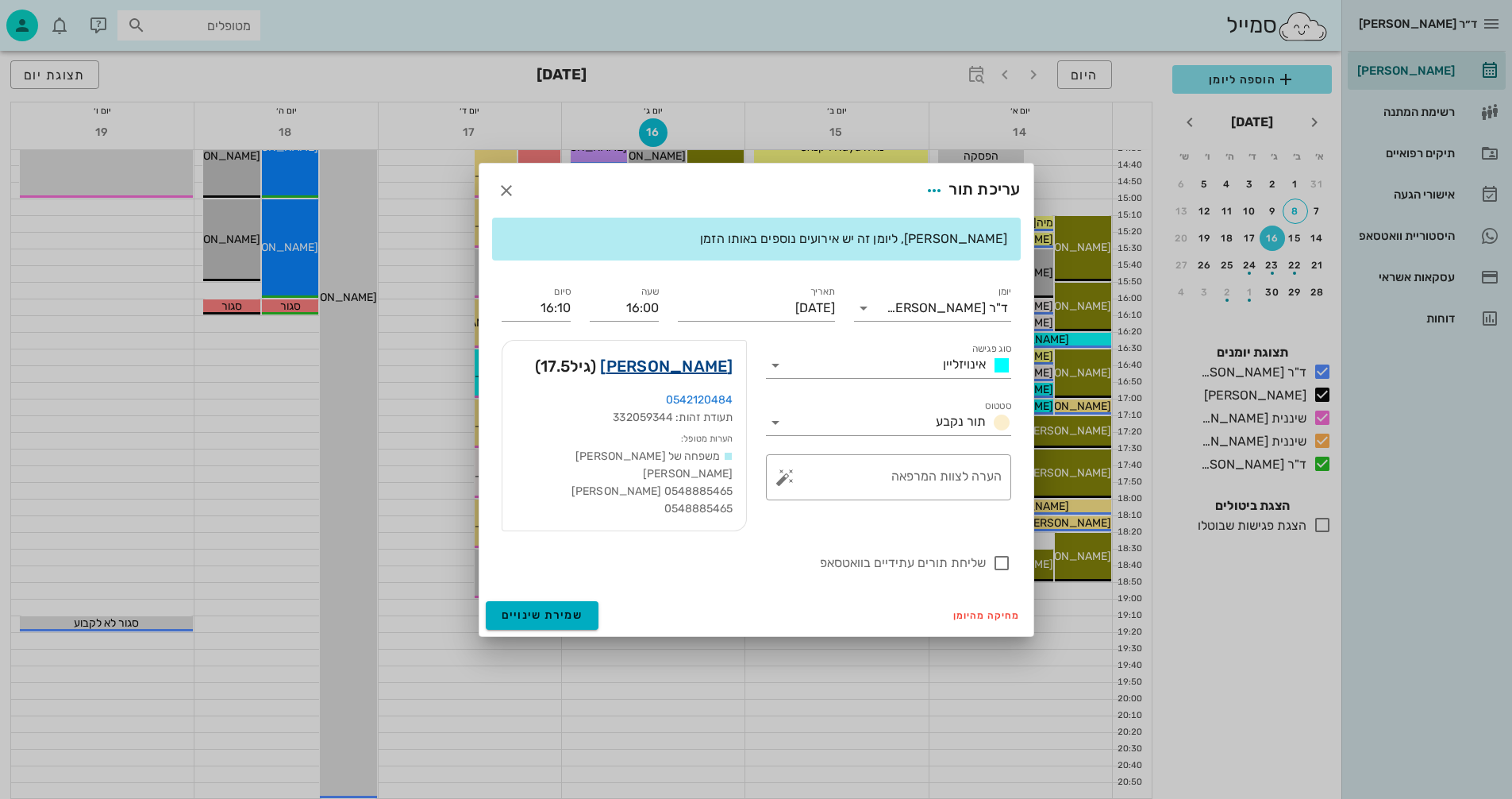
click at [683, 365] on link "[PERSON_NAME]" at bounding box center [666, 366] width 132 height 25
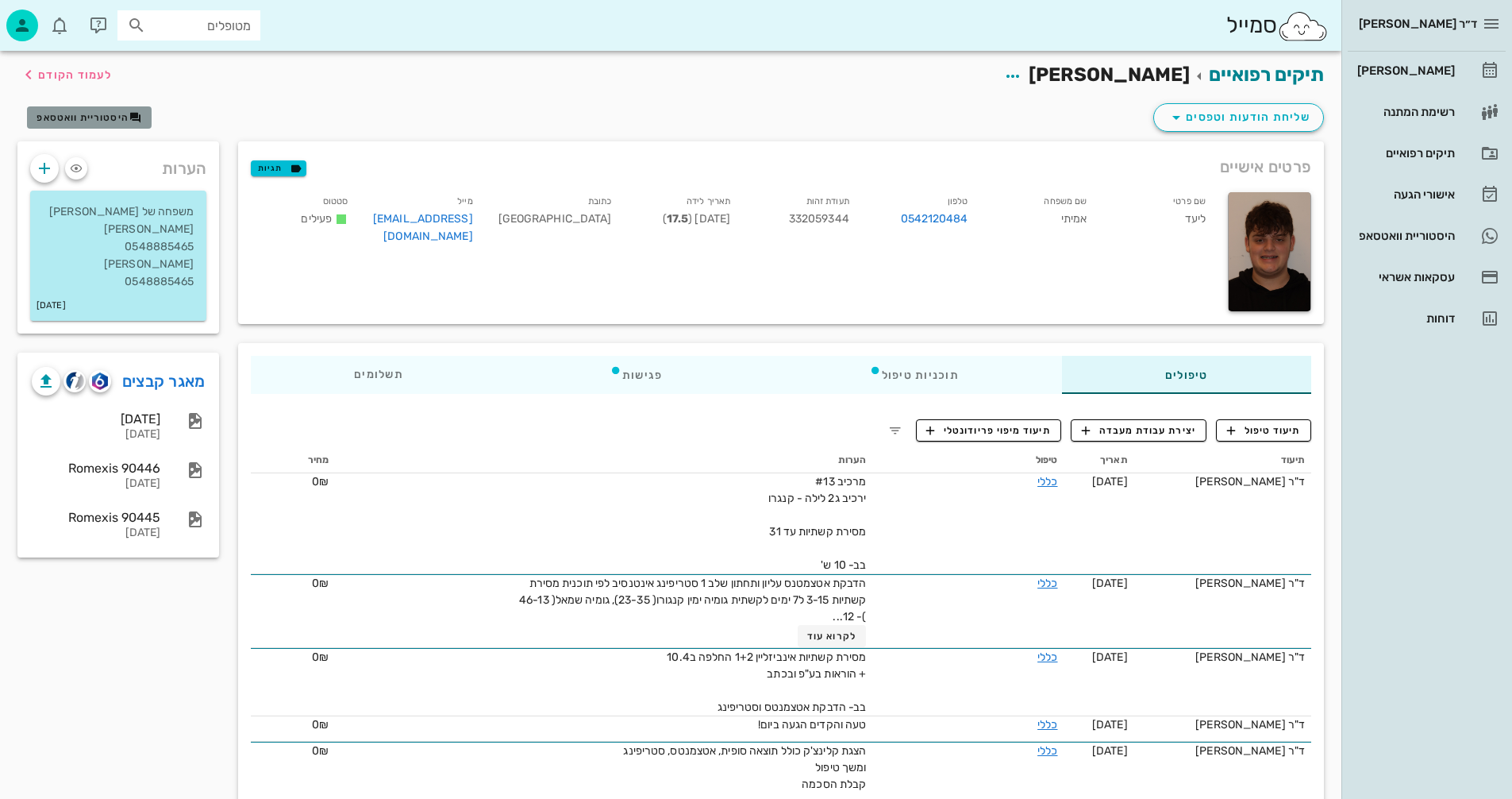
click at [79, 108] on button "היסטוריית וואטסאפ" at bounding box center [89, 118] width 125 height 23
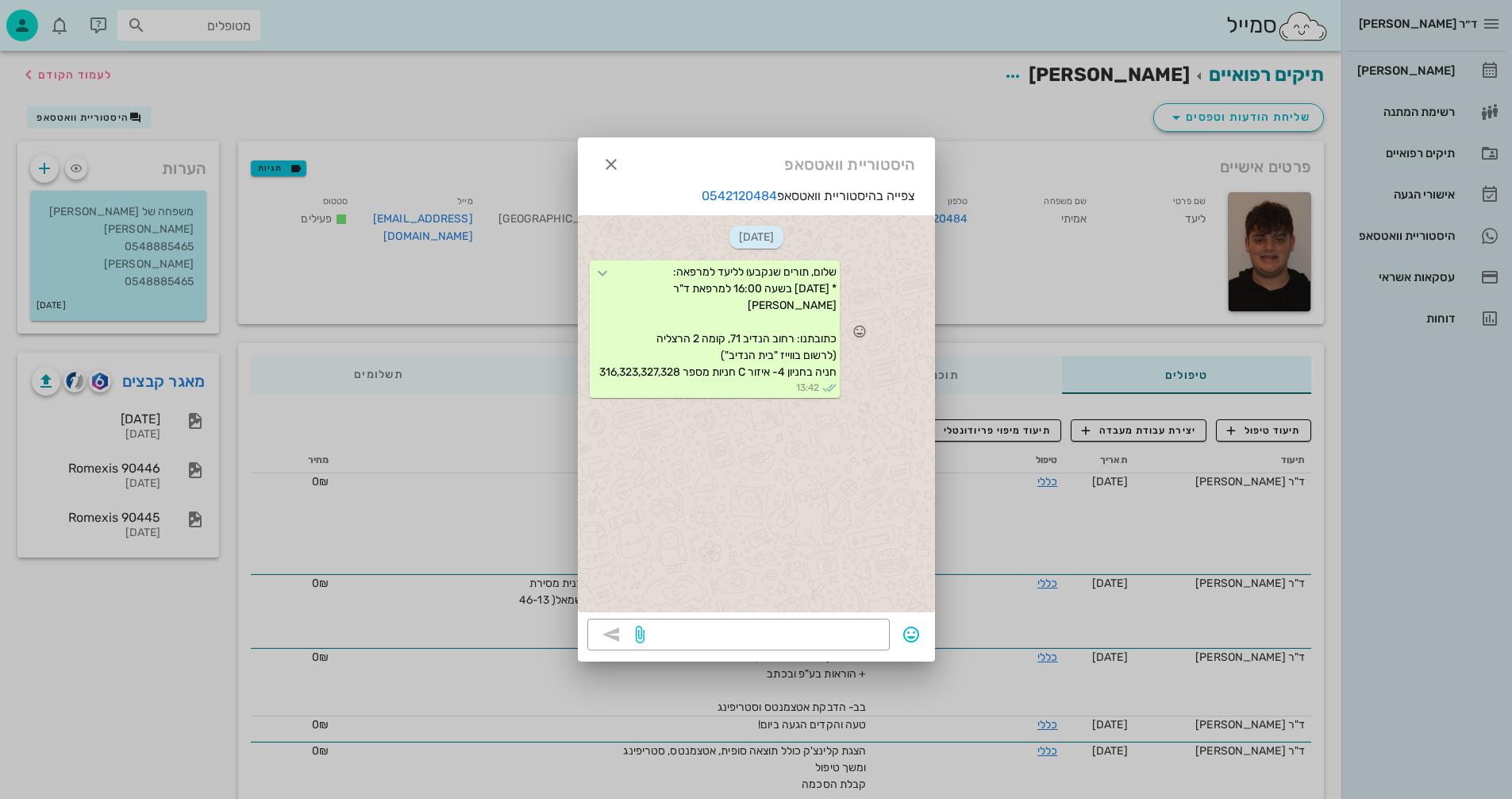
drag, startPoint x: 836, startPoint y: 272, endPoint x: 591, endPoint y: 369, distance: 263.5
click at [591, 369] on div "שלום, תורים שנקבעו לליעד למרפאה: * [DATE] בשעה 16:00 למרפאת ד"ר [PERSON_NAME] כ…" at bounding box center [715, 329] width 250 height 137
copy span "שלום, תורים שנקבעו לליעד למרפאה: * [DATE] בשעה 16:00 למרפאת ד"ר [PERSON_NAME] כ…"
click at [615, 166] on icon "button" at bounding box center [611, 164] width 19 height 19
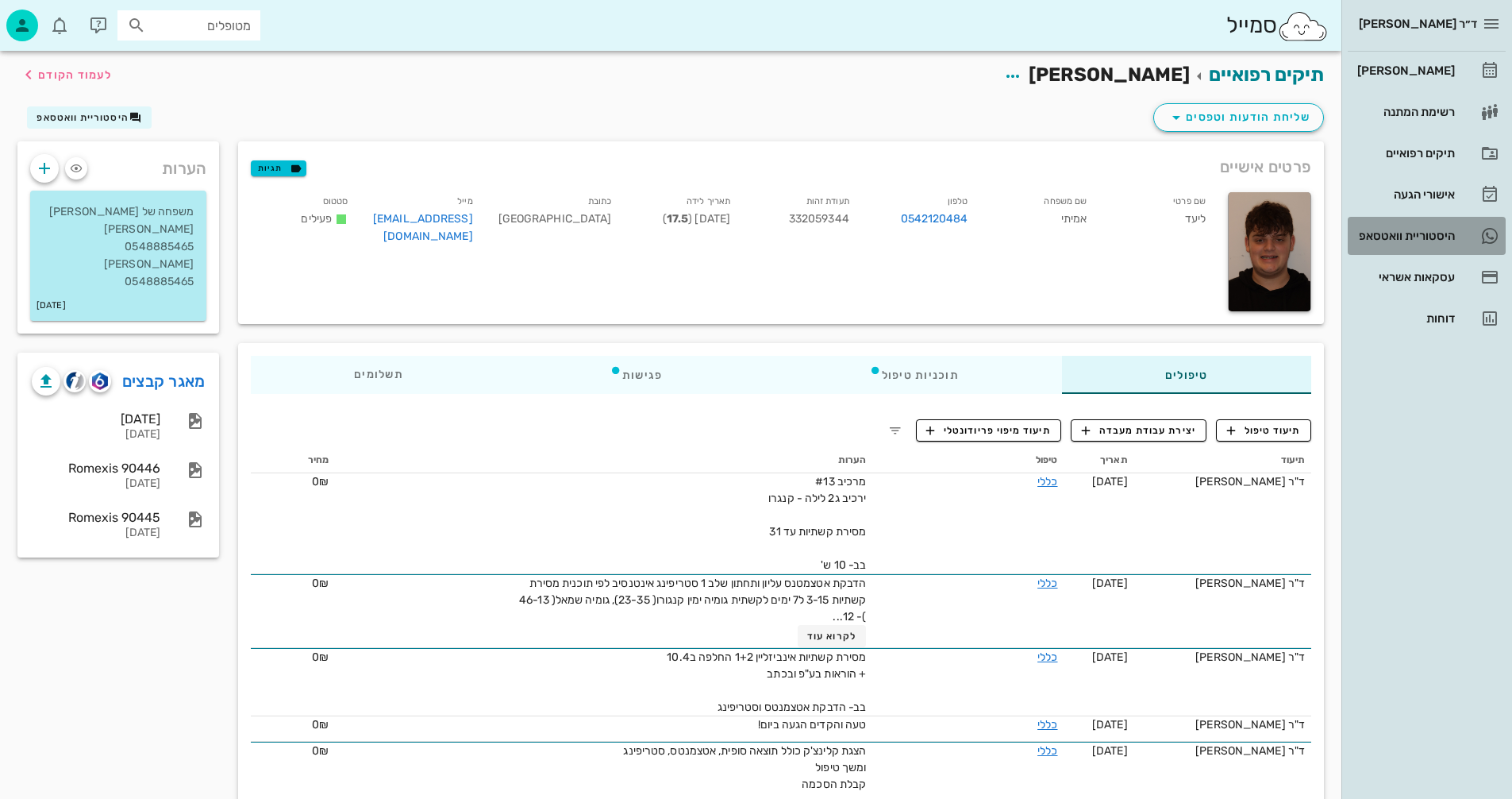
click at [1400, 233] on div "היסטוריית וואטסאפ" at bounding box center [1404, 236] width 101 height 13
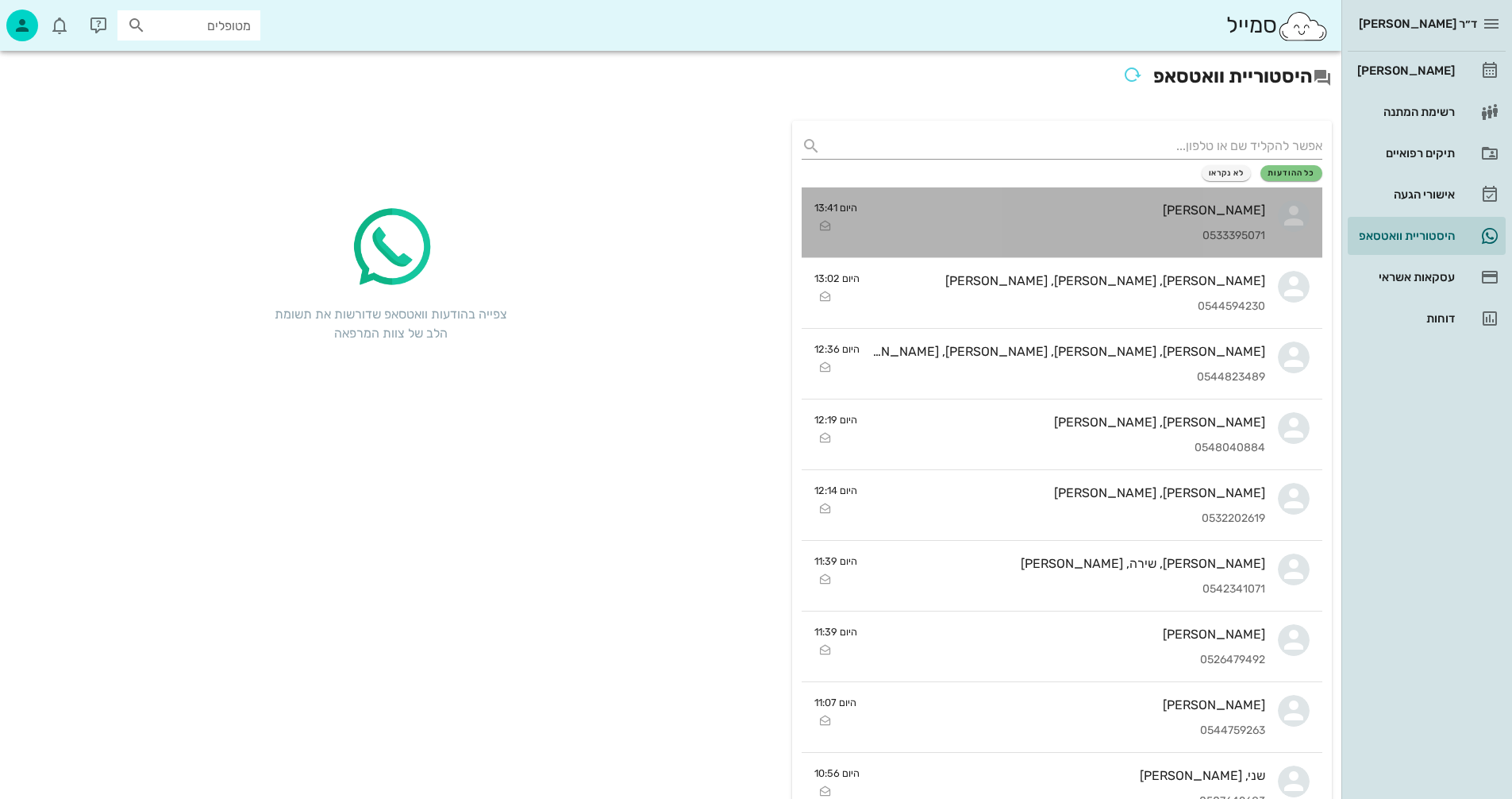
click at [963, 190] on div "[PERSON_NAME] 0533395071" at bounding box center [1068, 222] width 396 height 70
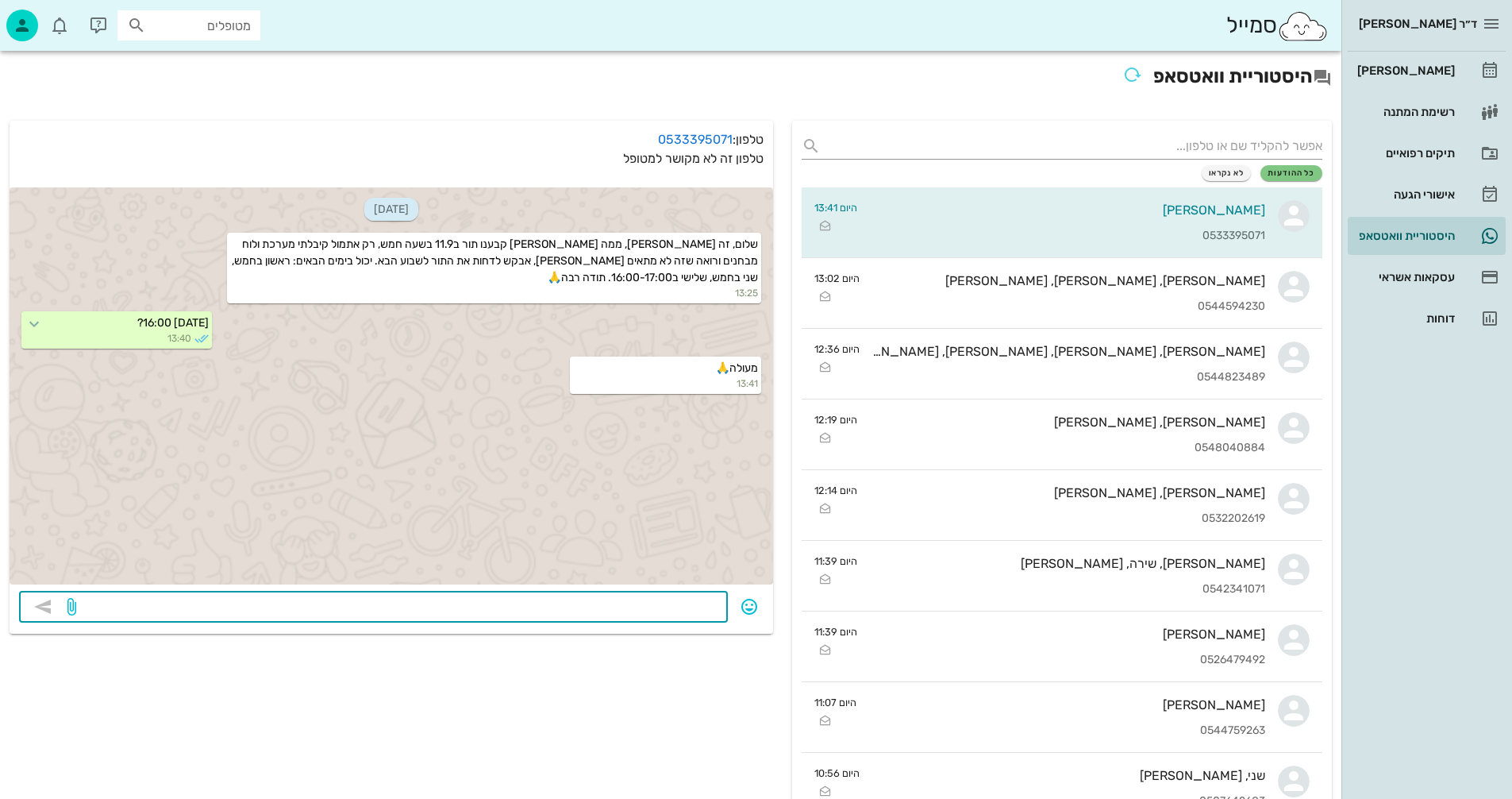
paste textarea "שלום, תורים שנקבעו לליעד למרפאה: * [DATE] בשעה 16:00 למרפאת ד"ר [PERSON_NAME] כ…"
type textarea "שלום, תורים שנקבעו לליעד למרפאה: * [DATE] בשעה 16:00 למרפאת ד"ר [PERSON_NAME] כ…"
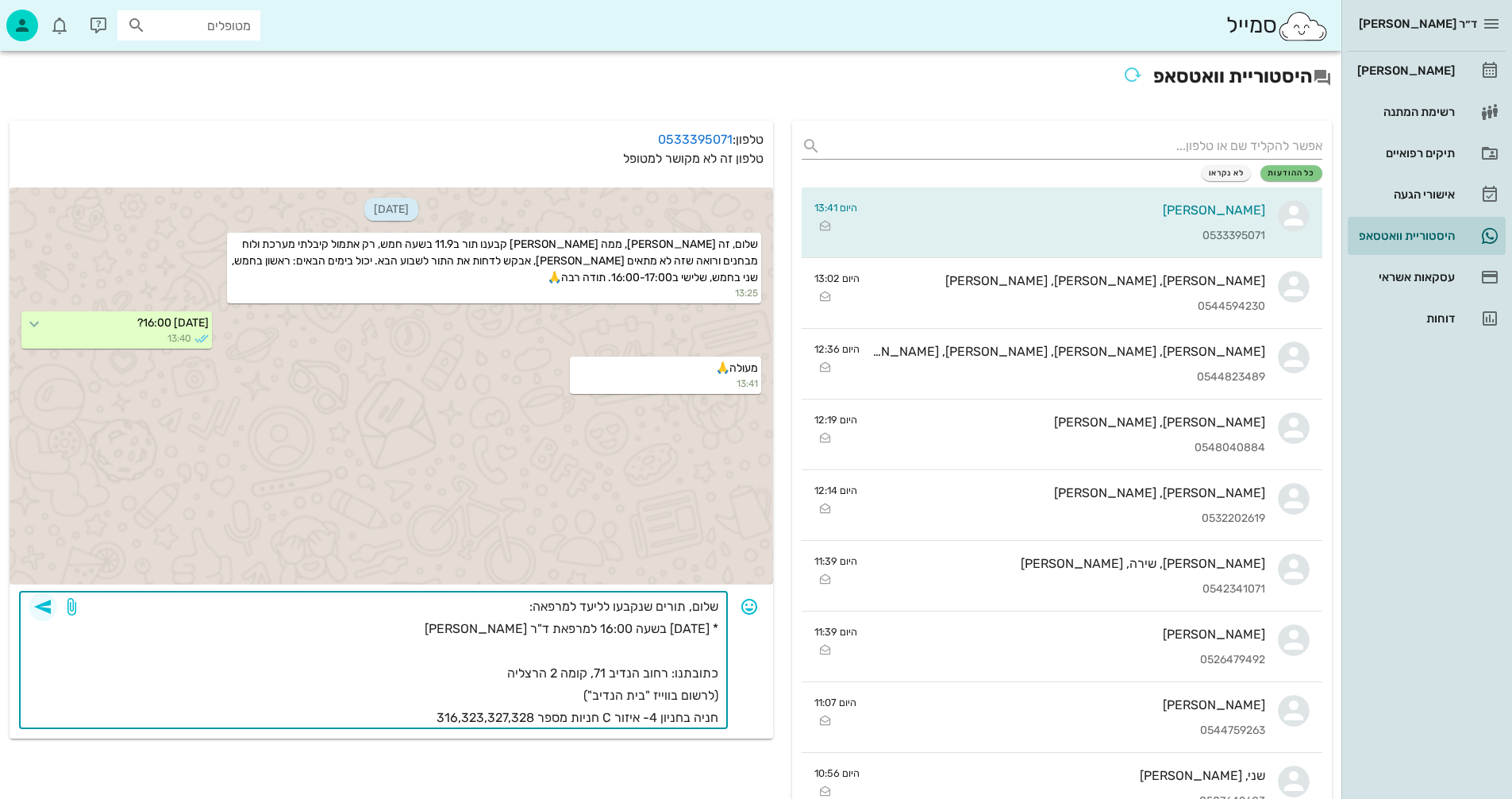
click at [43, 606] on icon "button" at bounding box center [42, 606] width 19 height 19
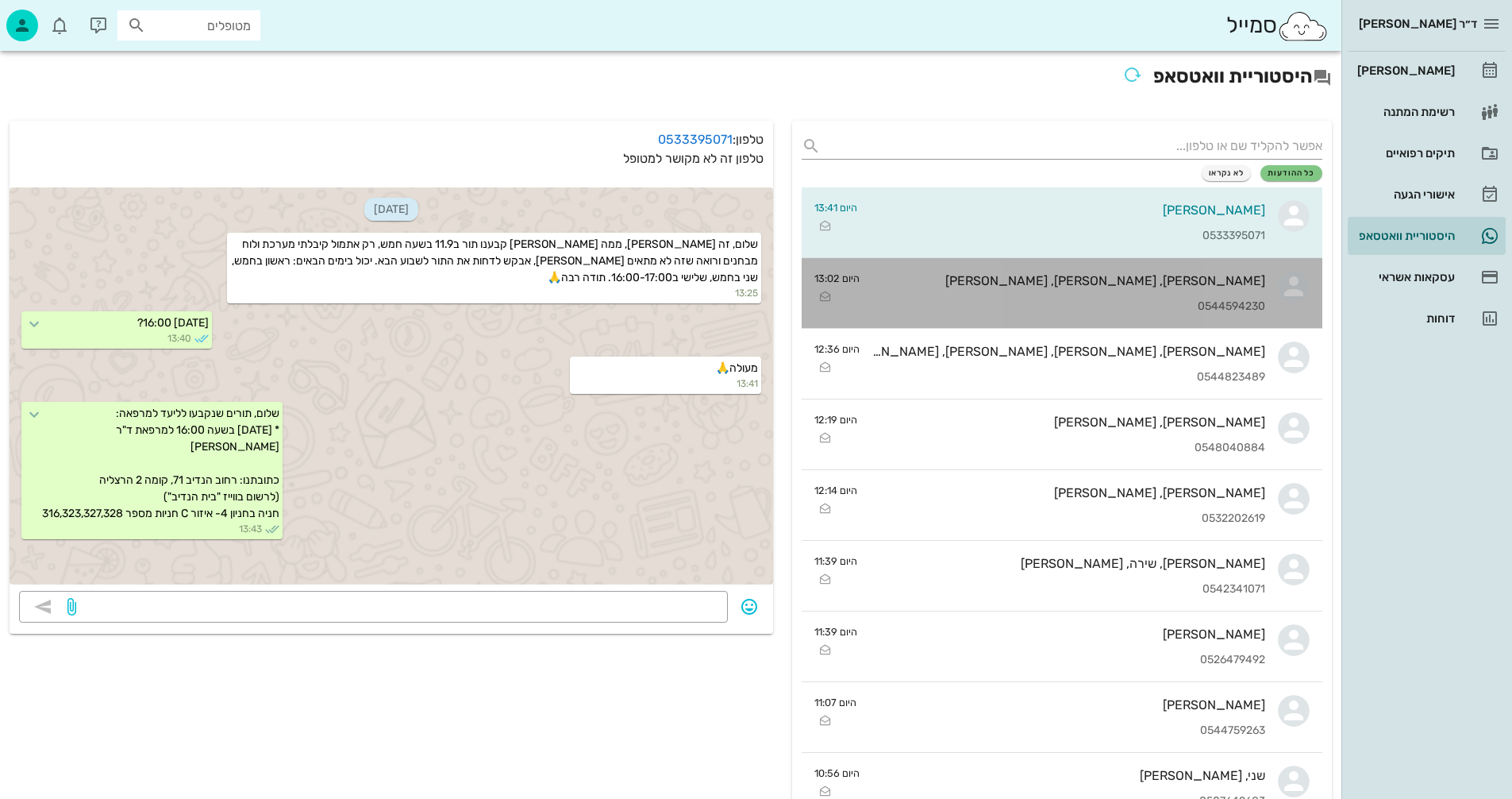
click at [1047, 289] on div "[PERSON_NAME], [PERSON_NAME], [PERSON_NAME] 0544594230" at bounding box center [1069, 293] width 393 height 70
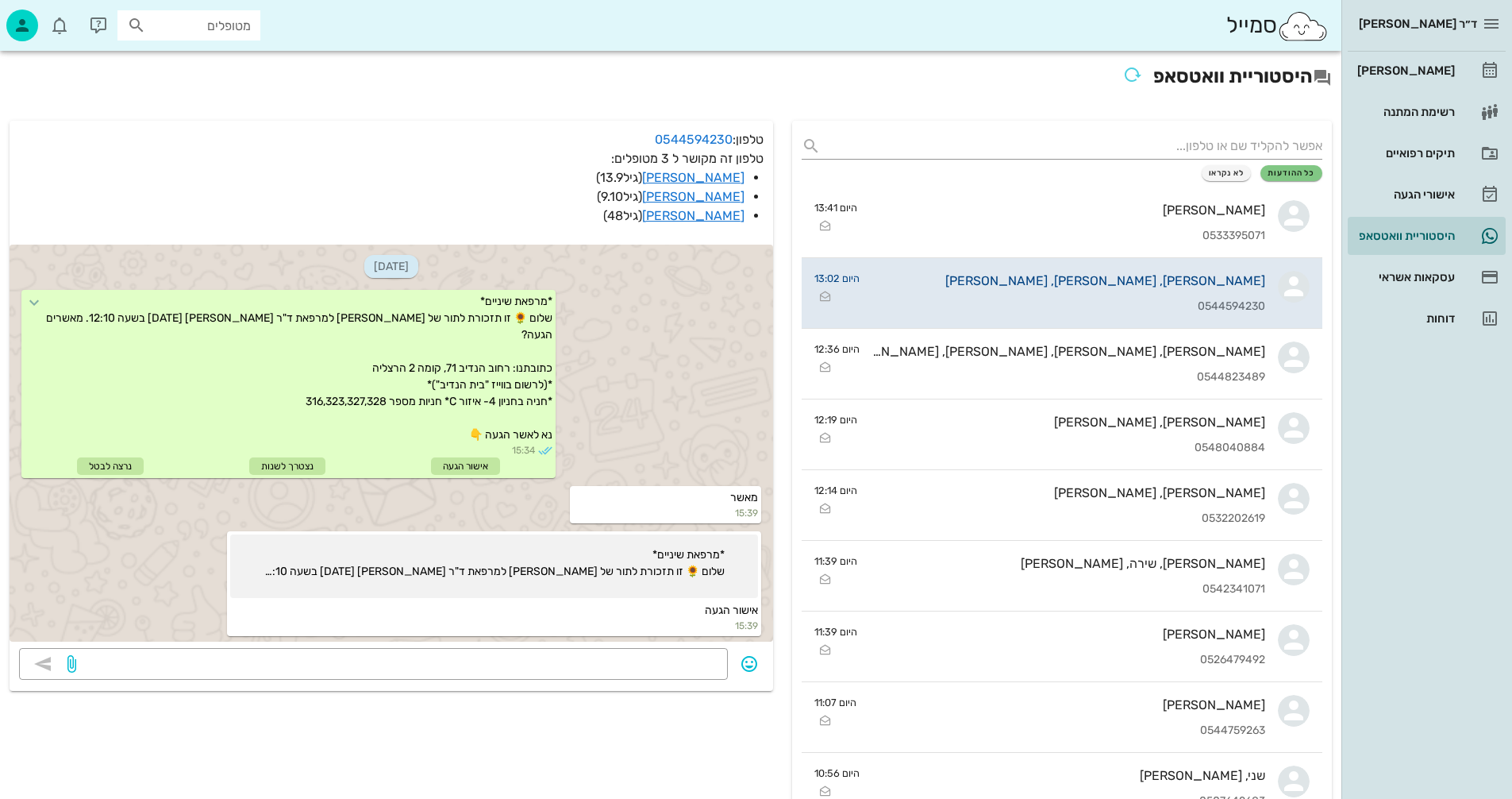
scroll to position [2525, 0]
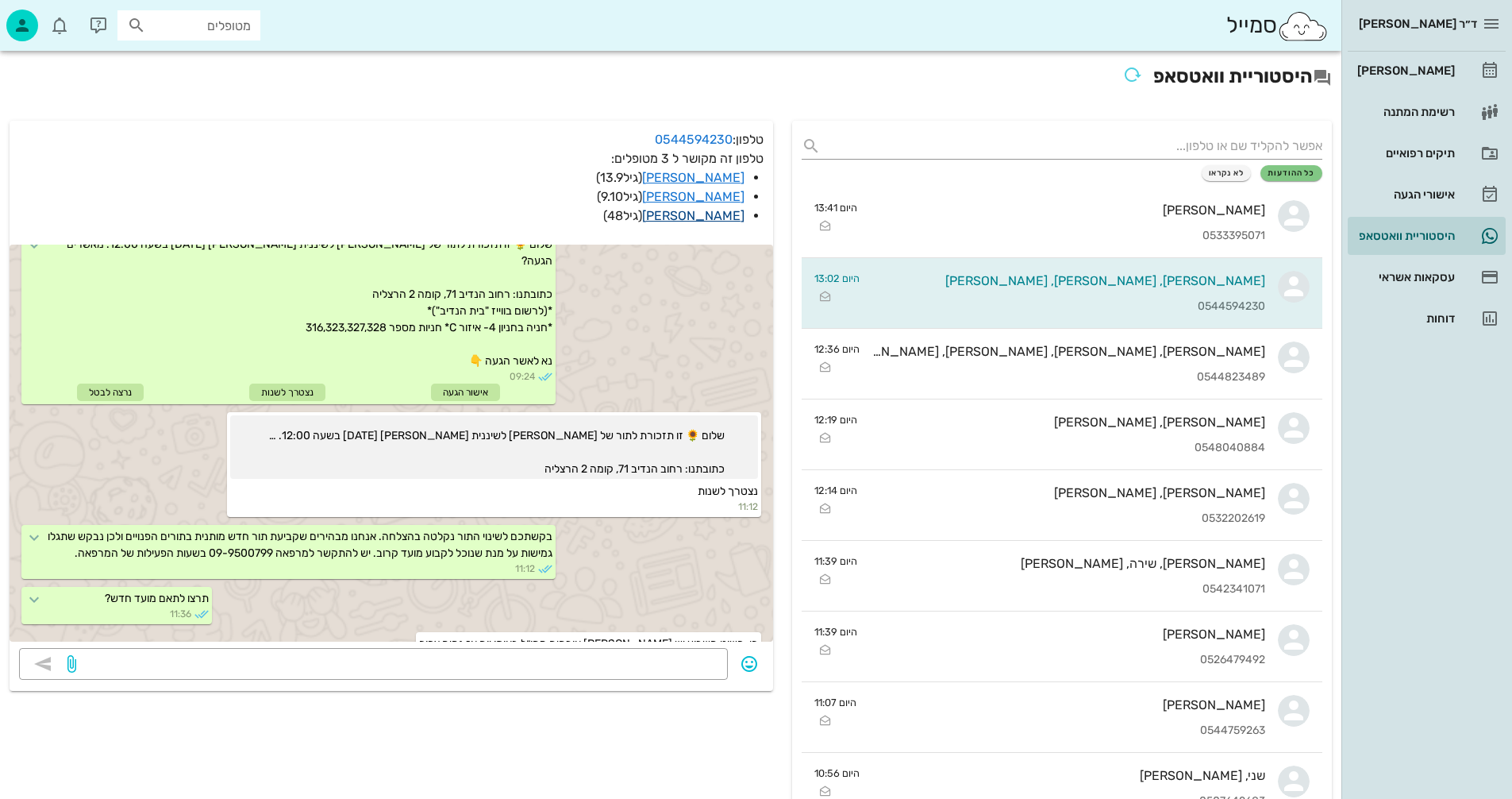
click at [714, 213] on link "[PERSON_NAME]" at bounding box center [694, 215] width 102 height 15
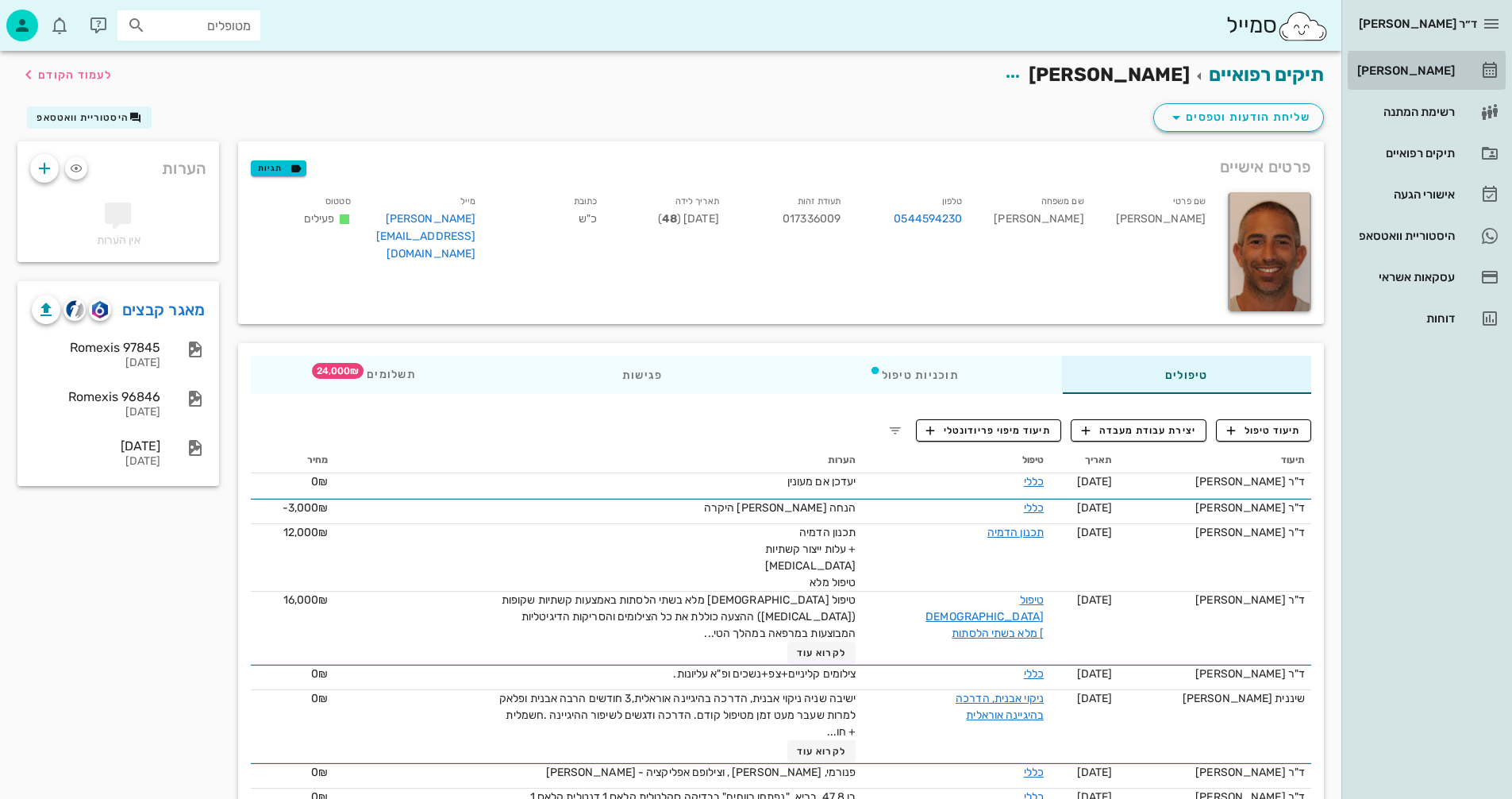
click at [1410, 68] on div "[PERSON_NAME]" at bounding box center [1404, 70] width 101 height 13
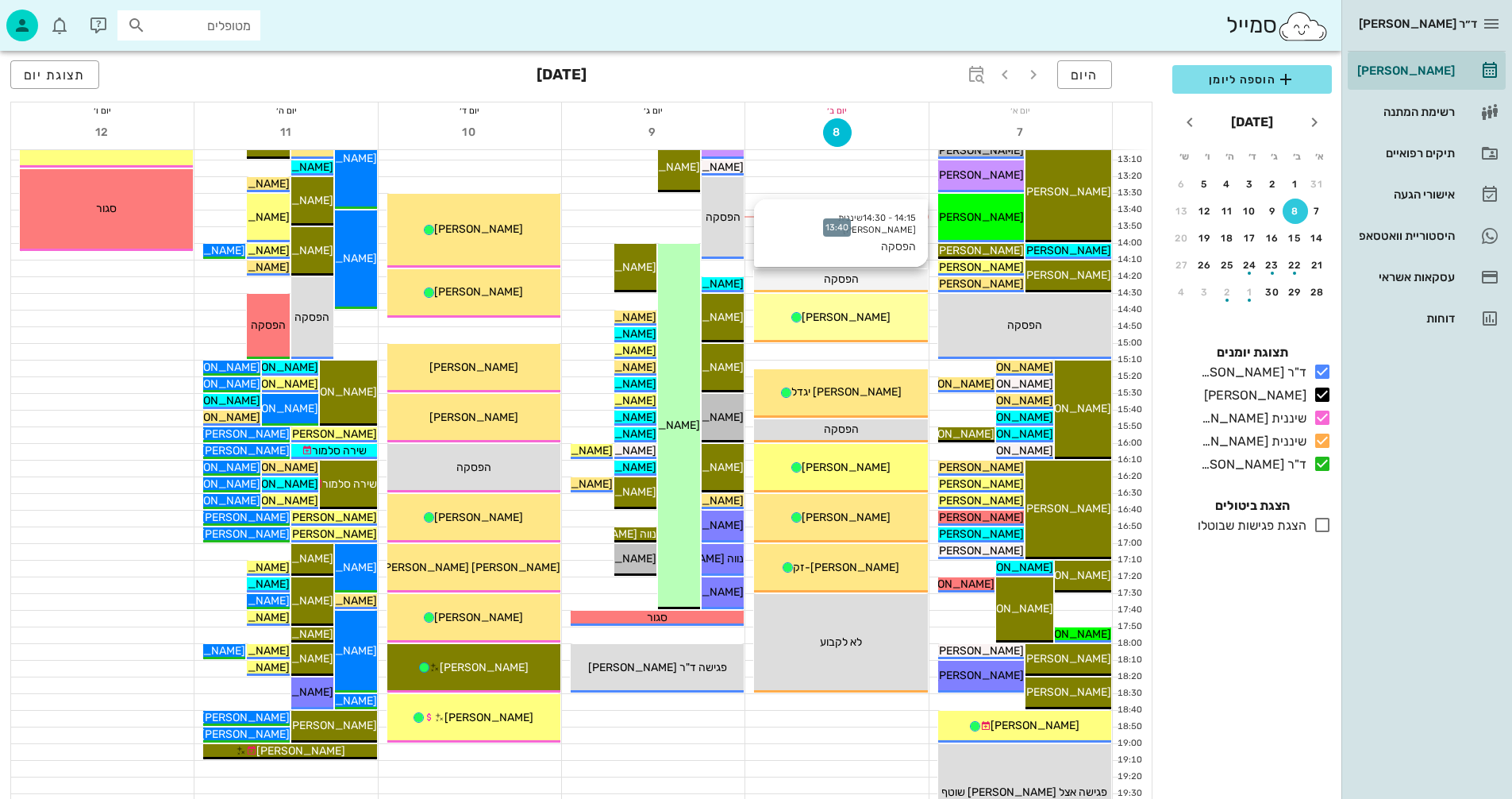
scroll to position [635, 0]
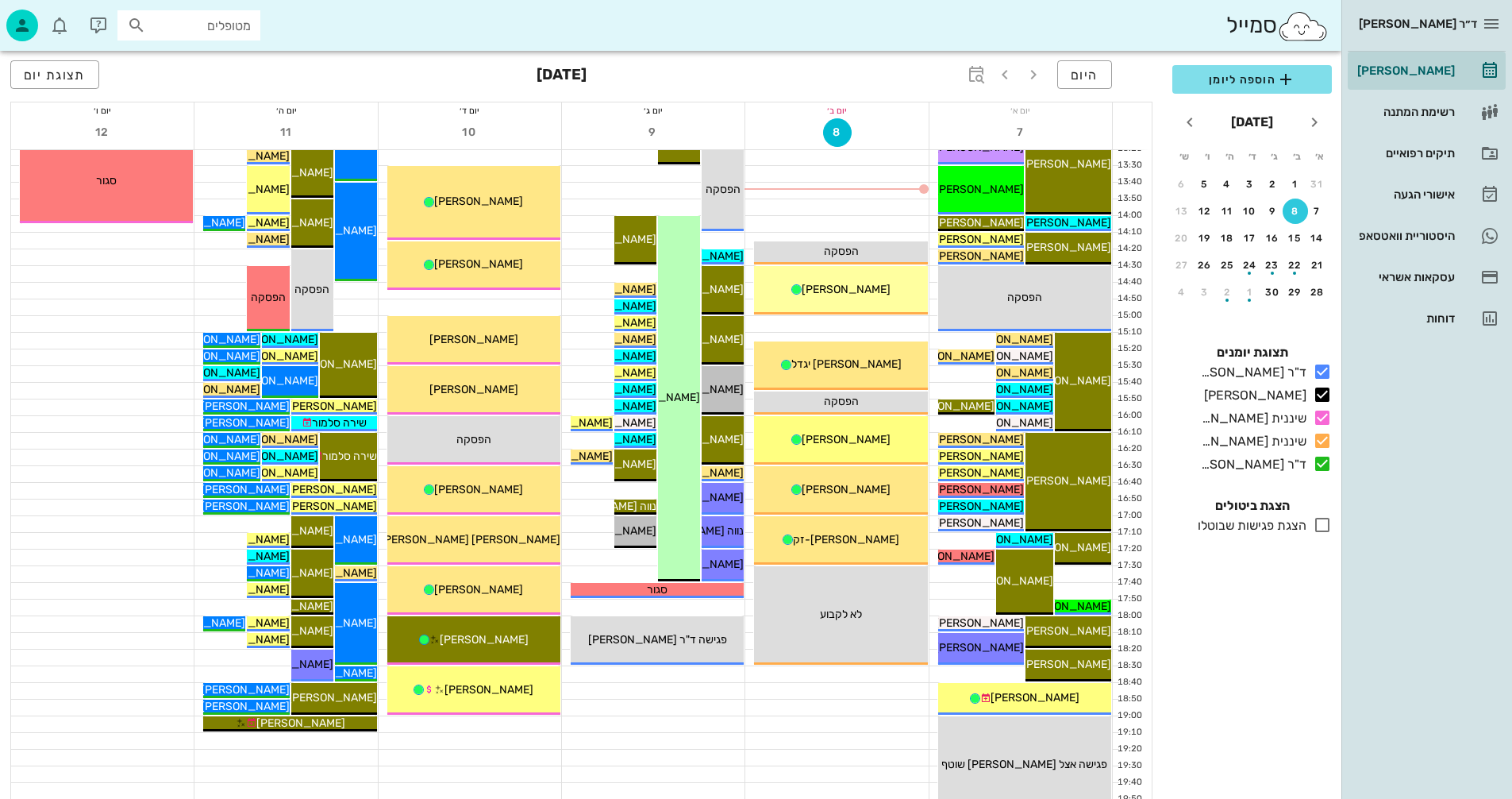
click at [1324, 522] on icon at bounding box center [1322, 525] width 19 height 19
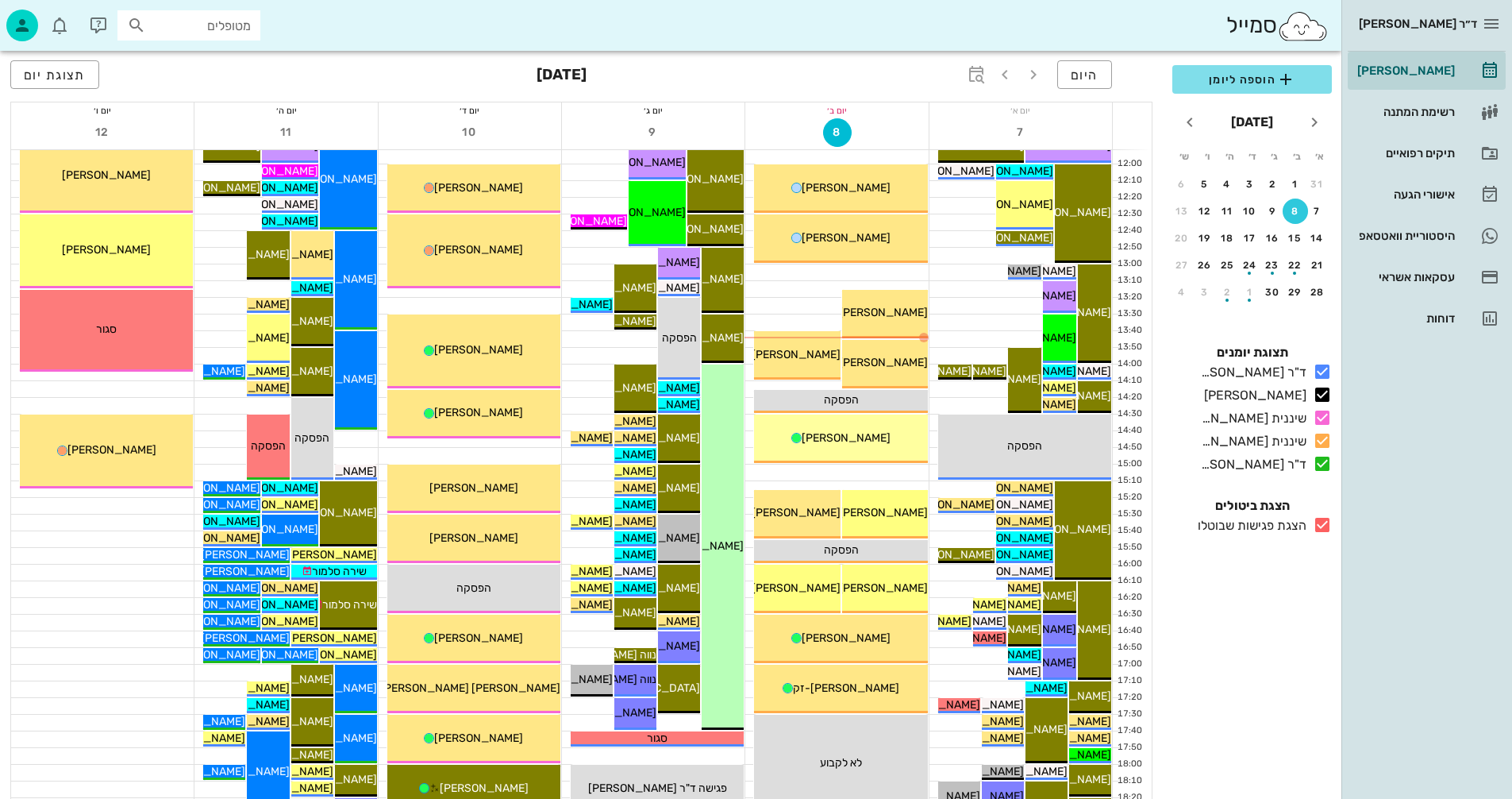
scroll to position [477, 0]
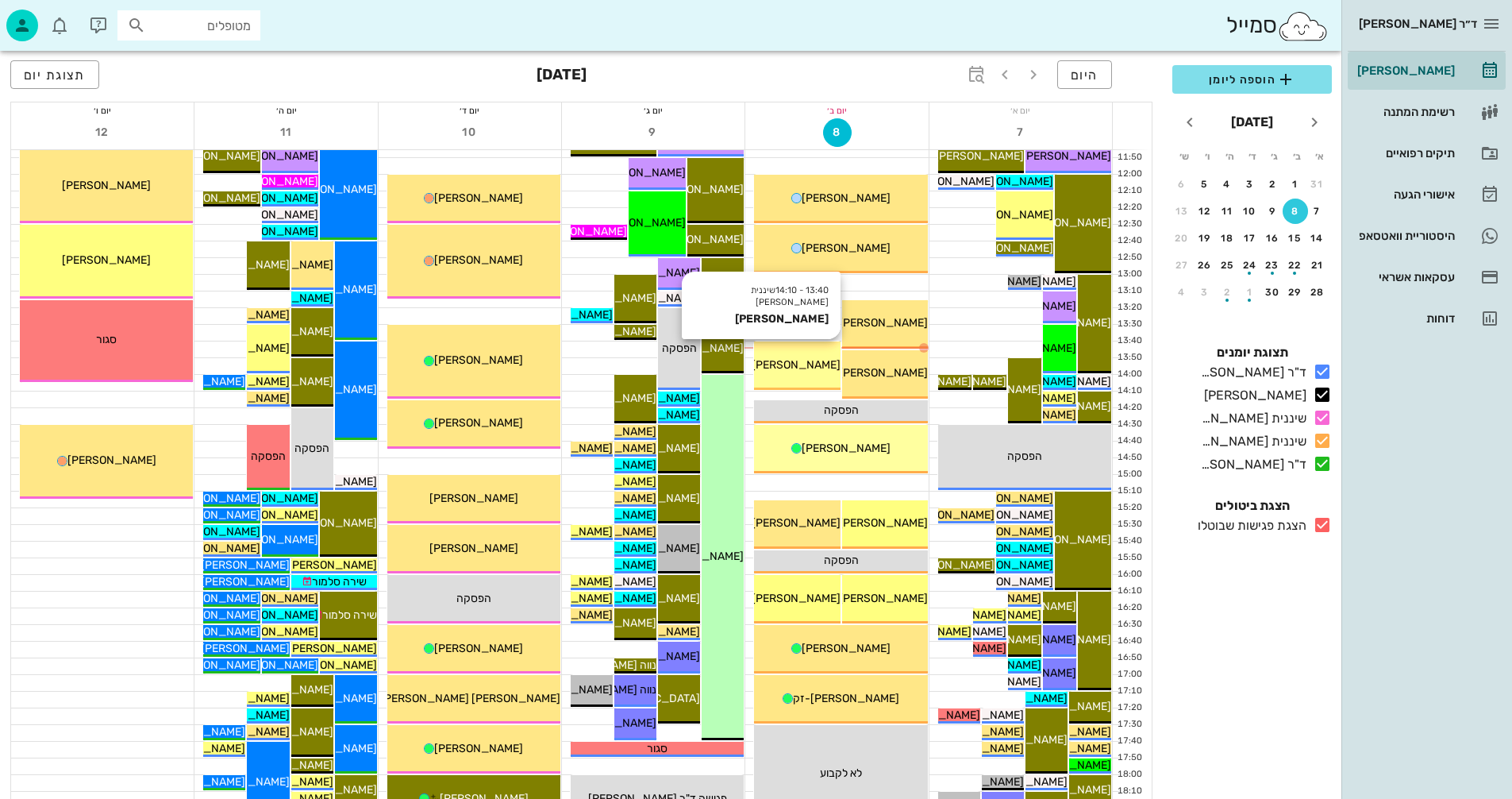
click at [805, 369] on span "[PERSON_NAME]" at bounding box center [796, 365] width 89 height 13
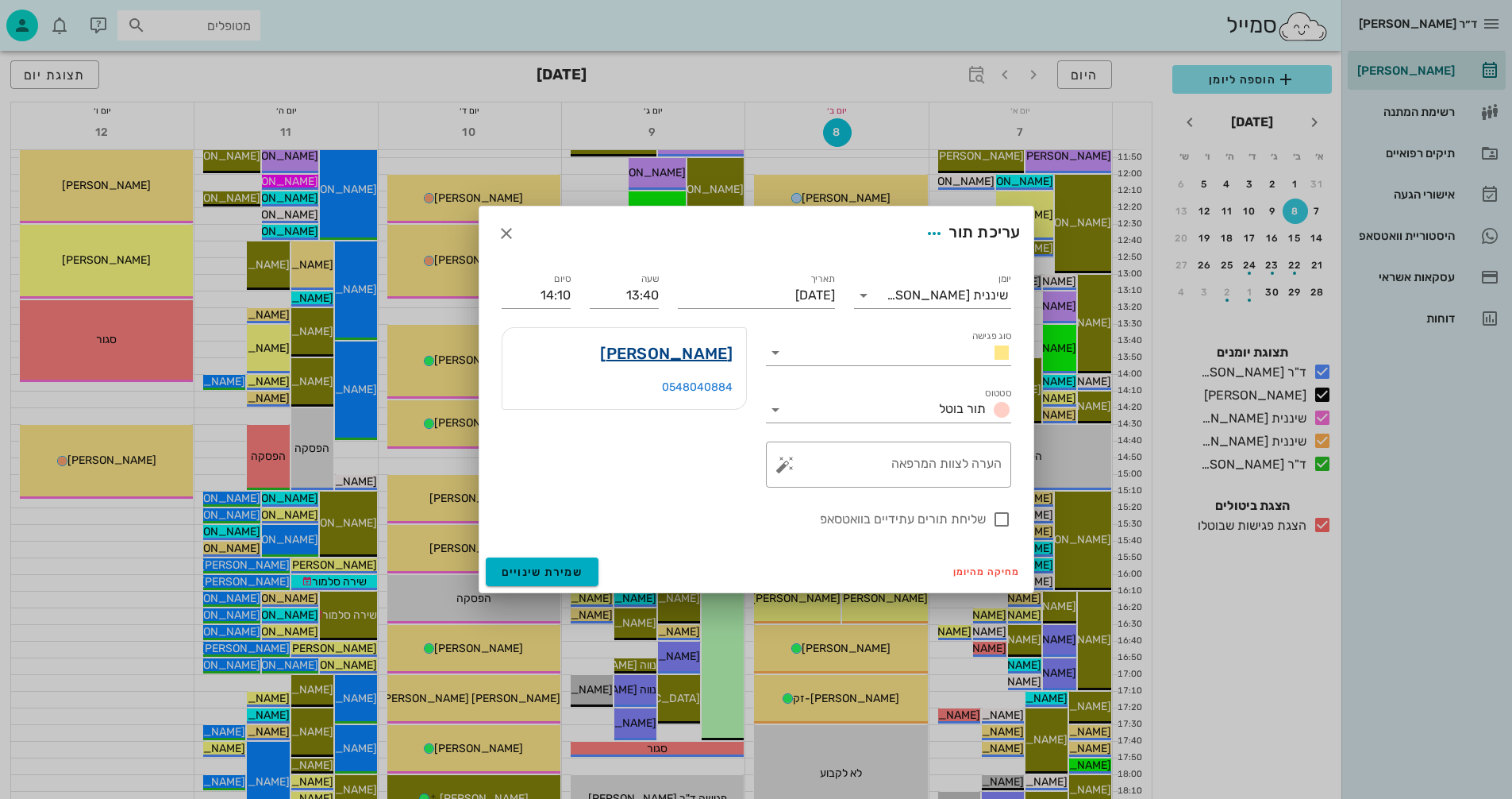
click at [681, 351] on link "[PERSON_NAME]" at bounding box center [666, 352] width 132 height 25
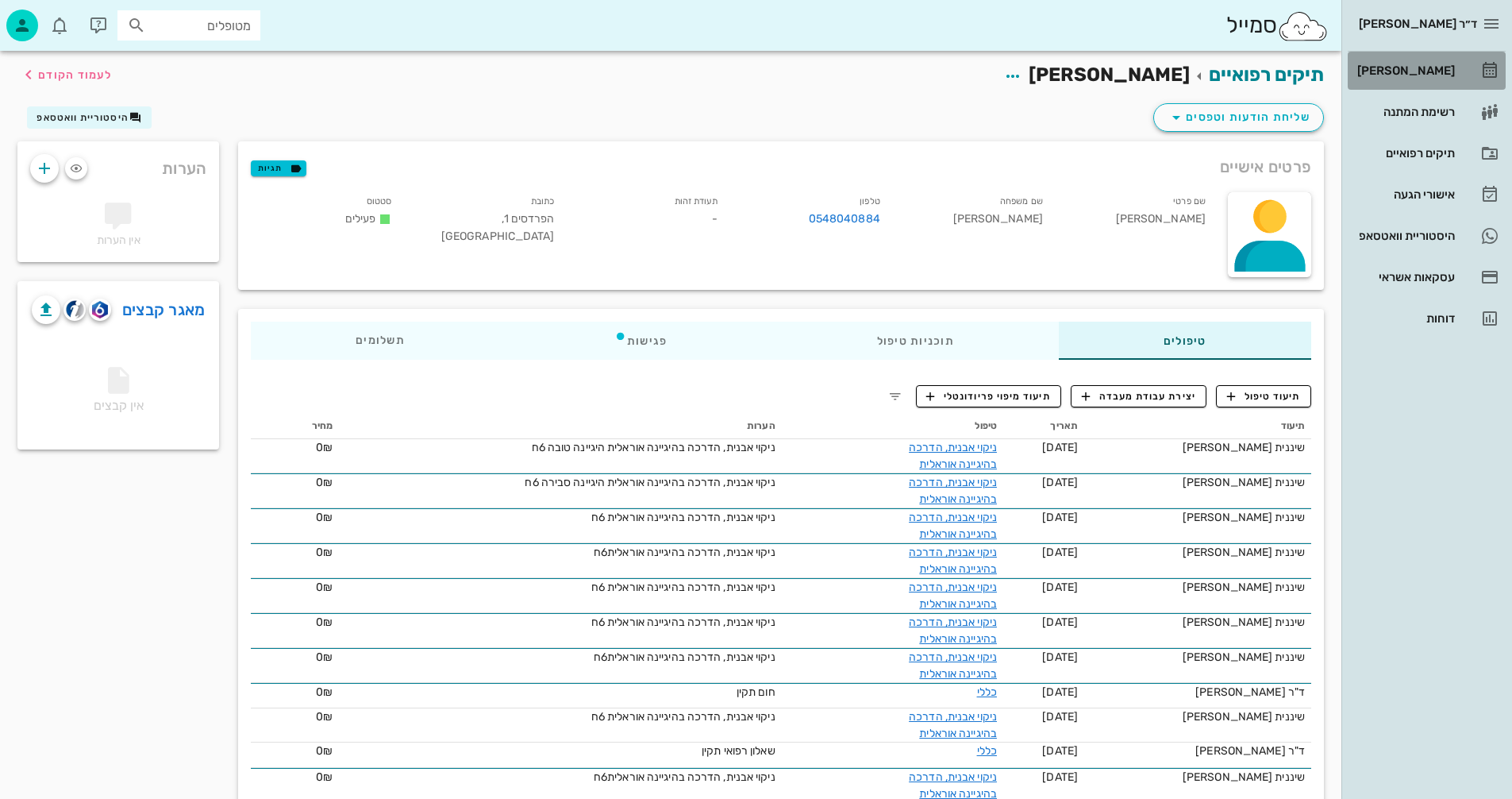
click at [1426, 70] on div "[PERSON_NAME]" at bounding box center [1404, 70] width 101 height 13
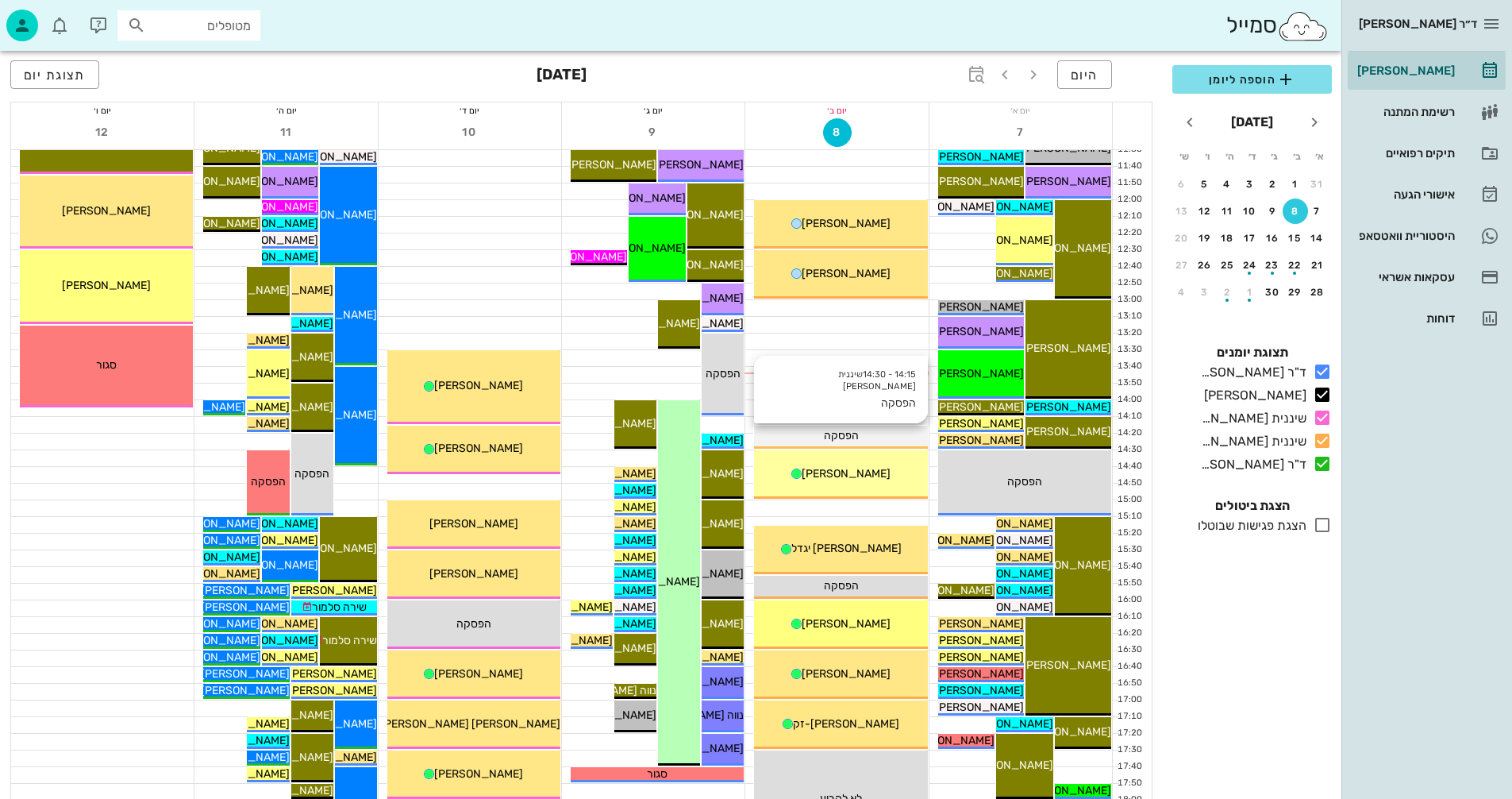
scroll to position [477, 0]
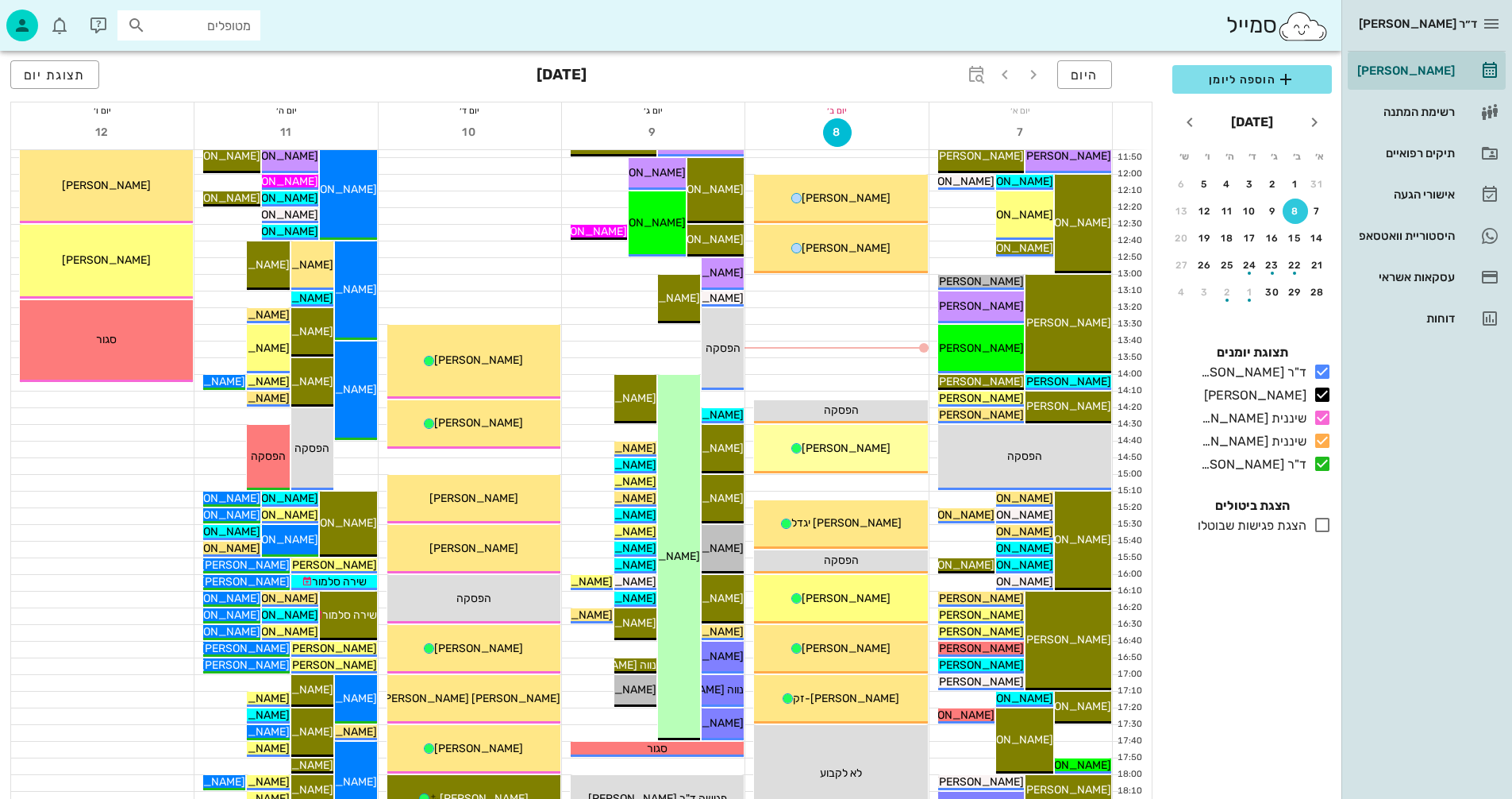
click at [1323, 525] on icon at bounding box center [1322, 525] width 19 height 19
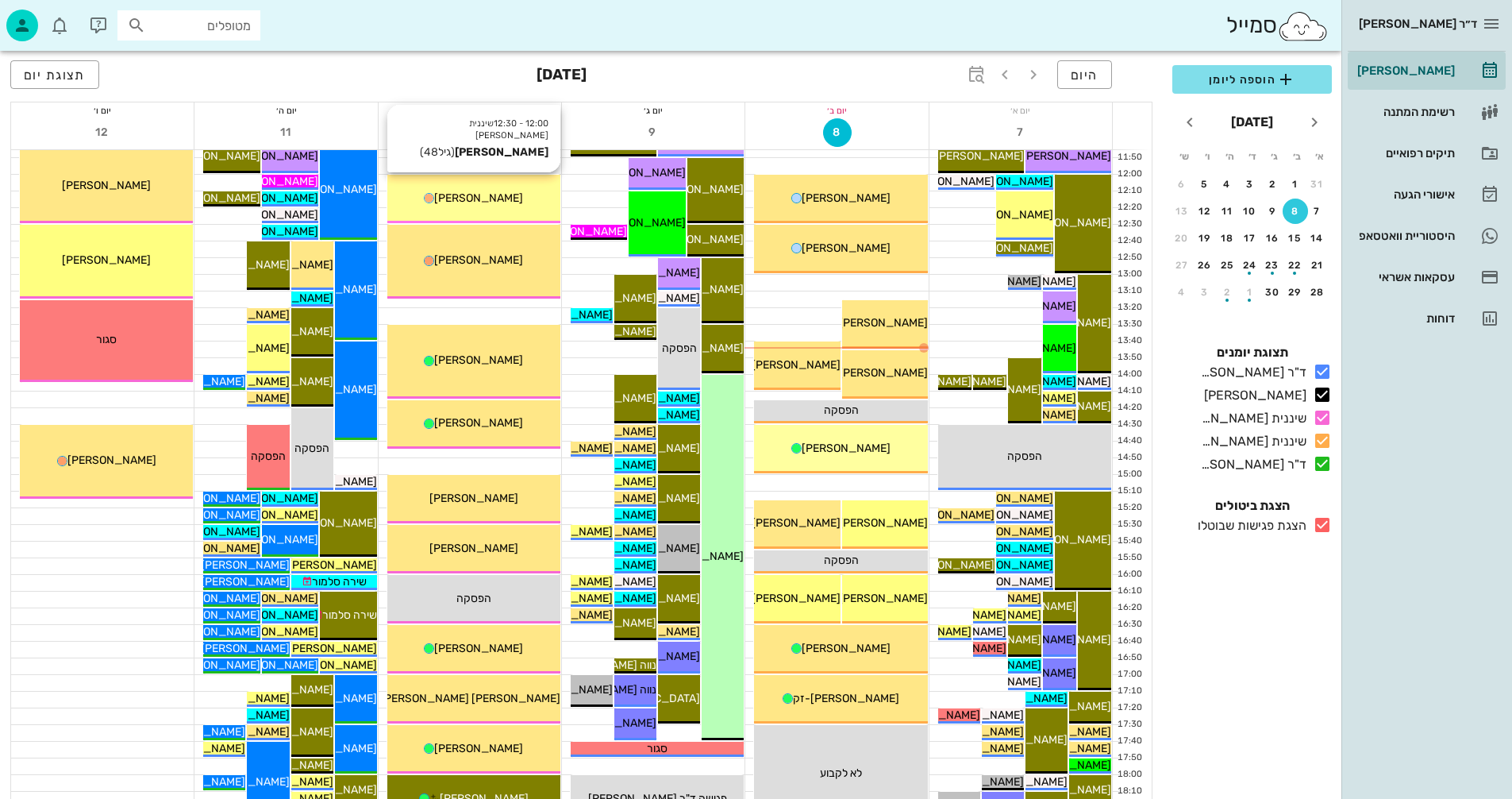
click at [504, 196] on div "[PERSON_NAME]" at bounding box center [474, 198] width 173 height 17
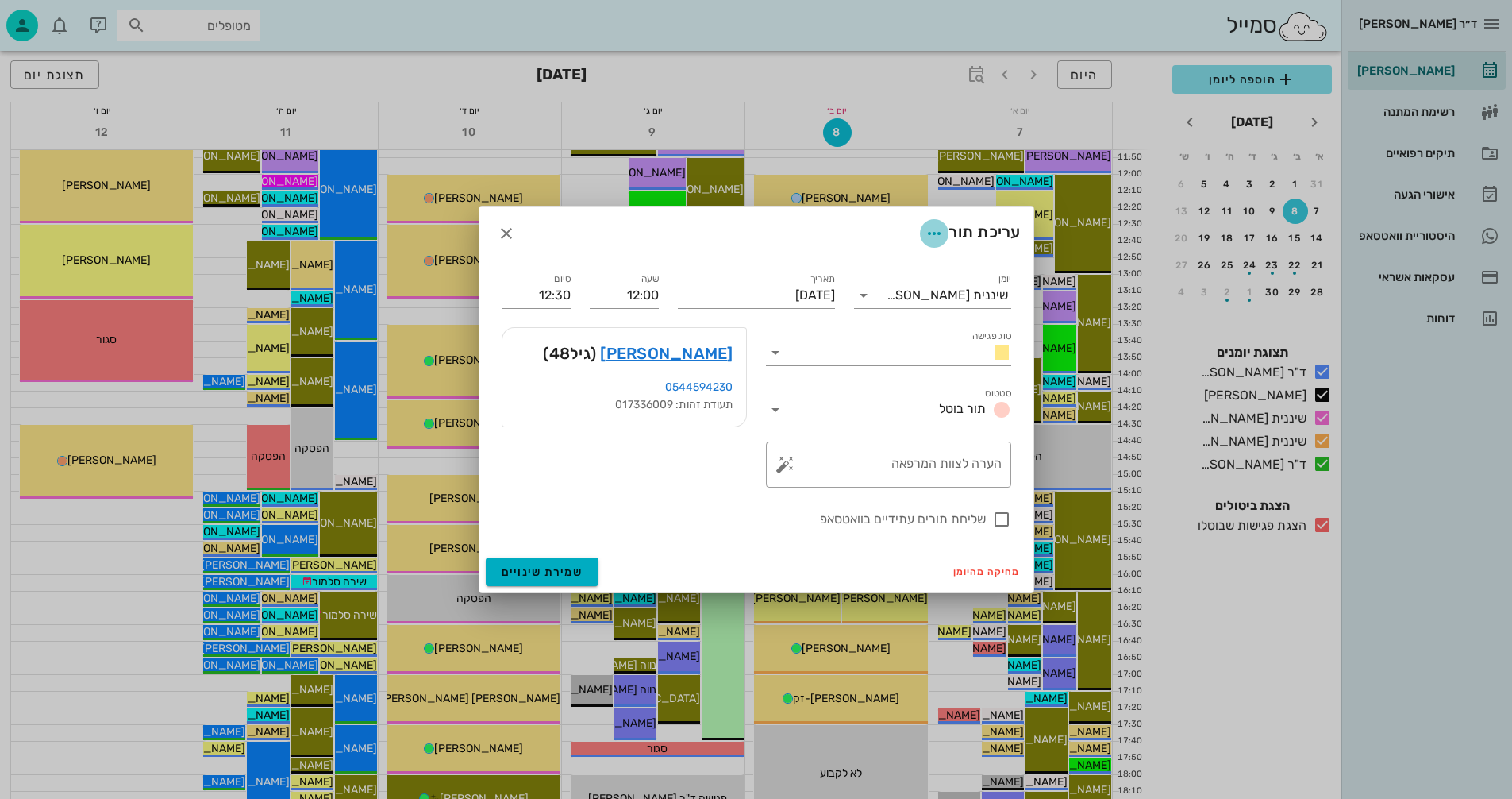
click at [929, 233] on icon "button" at bounding box center [934, 233] width 19 height 19
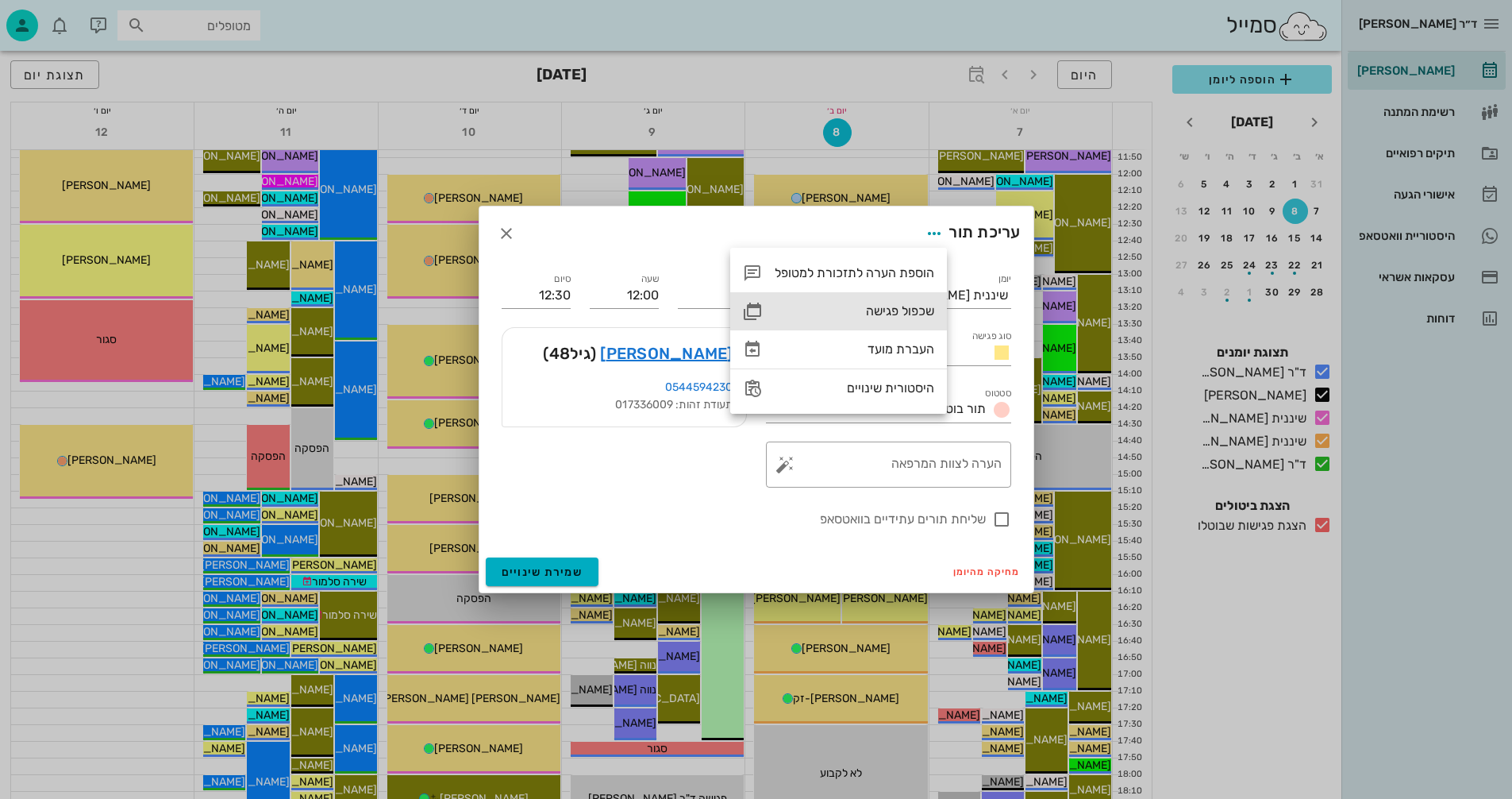
click at [883, 308] on div "שכפול פגישה" at bounding box center [855, 311] width 160 height 15
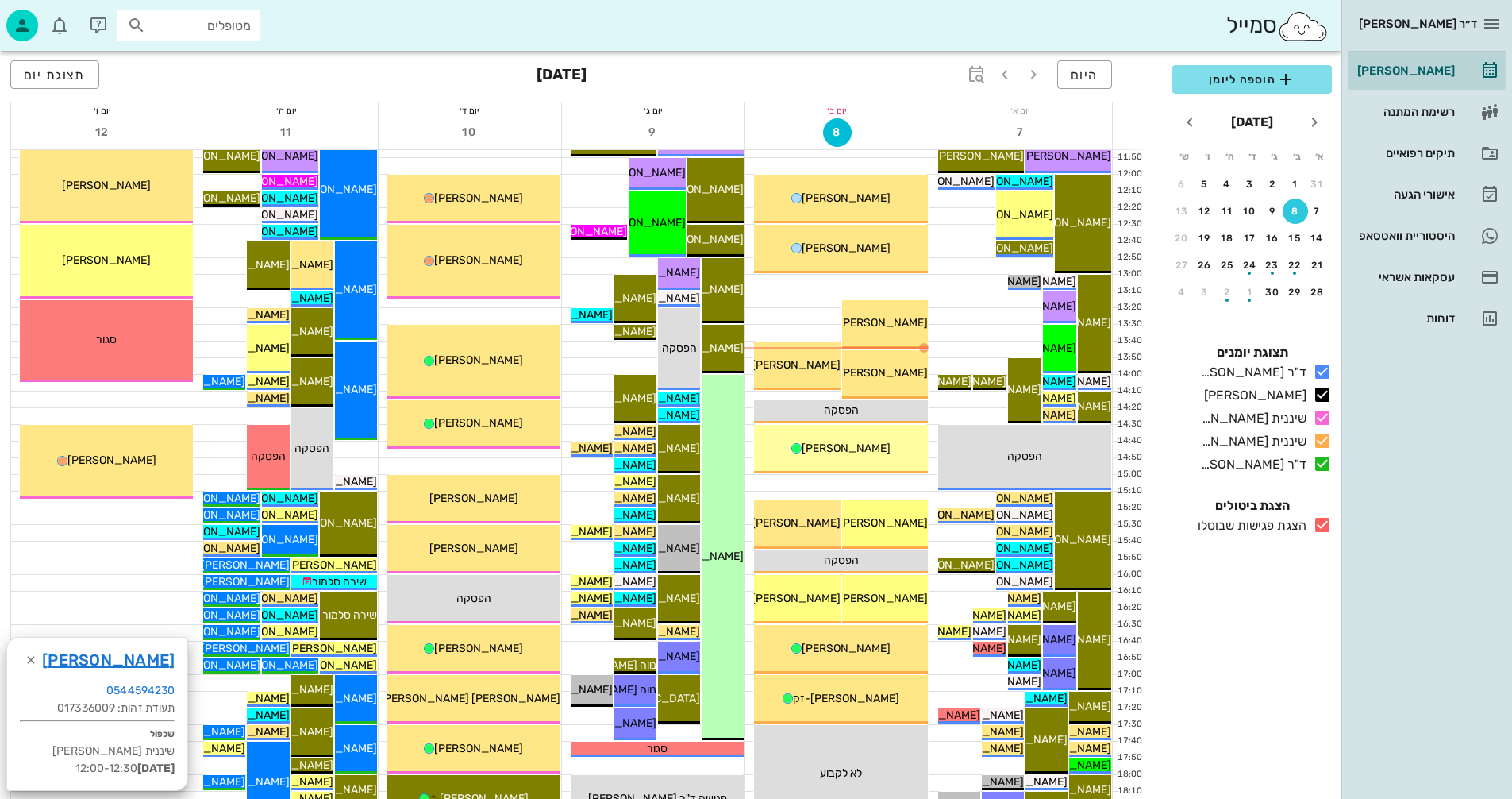
click at [1323, 525] on icon at bounding box center [1322, 525] width 19 height 19
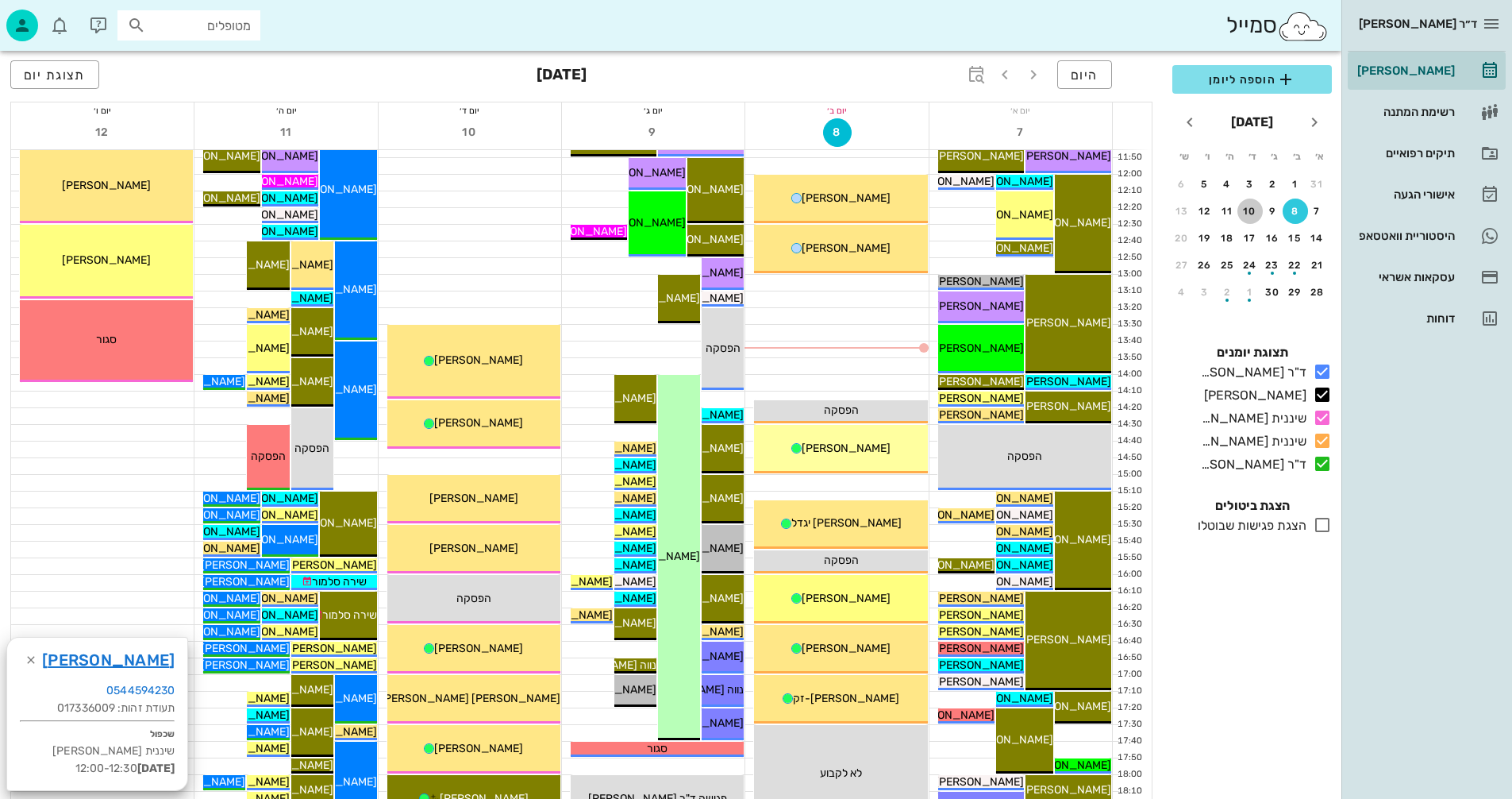
click at [1254, 208] on div "10" at bounding box center [1250, 212] width 25 height 11
click at [1246, 240] on div "17" at bounding box center [1250, 239] width 25 height 11
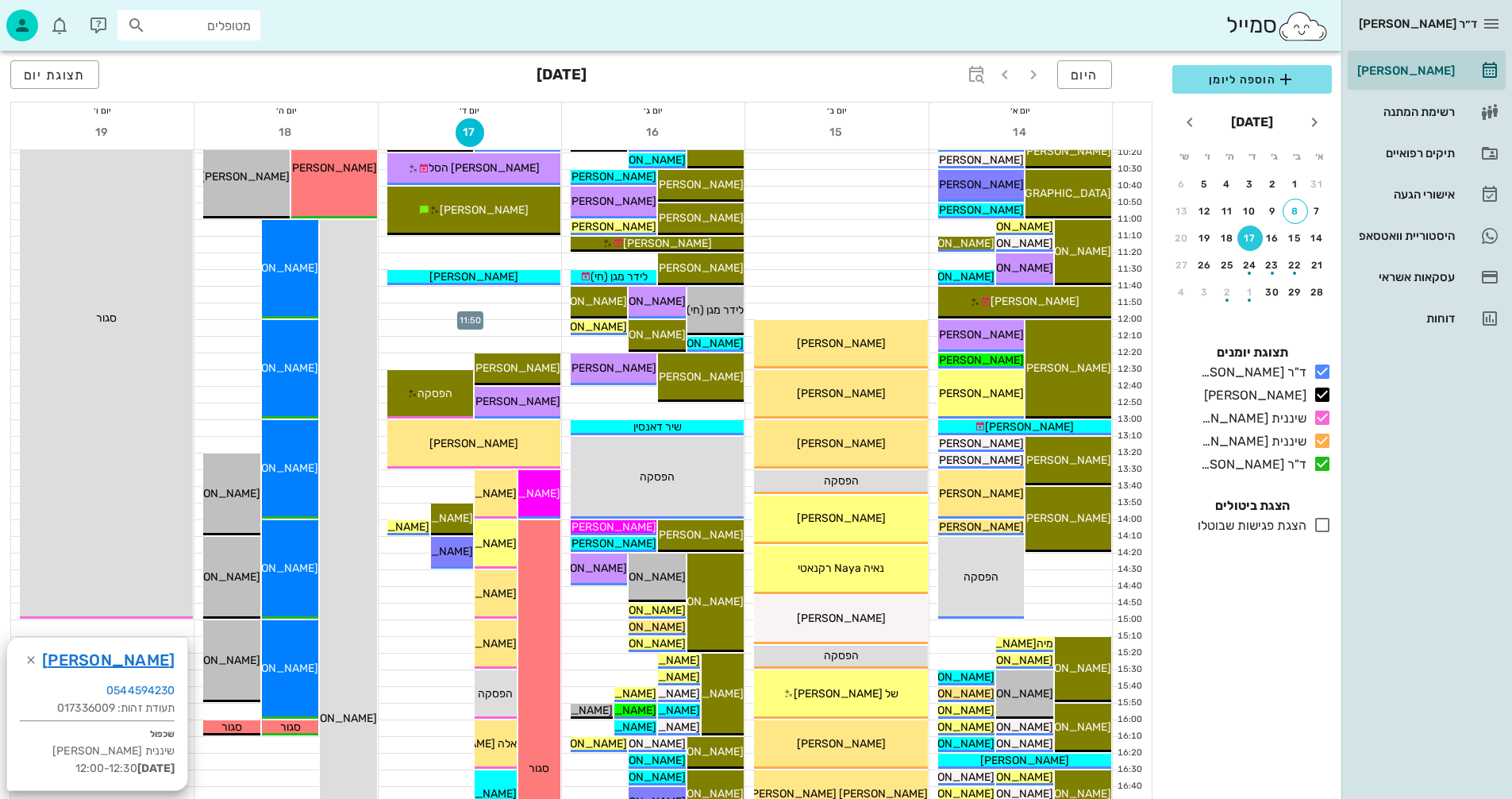
scroll to position [397, 0]
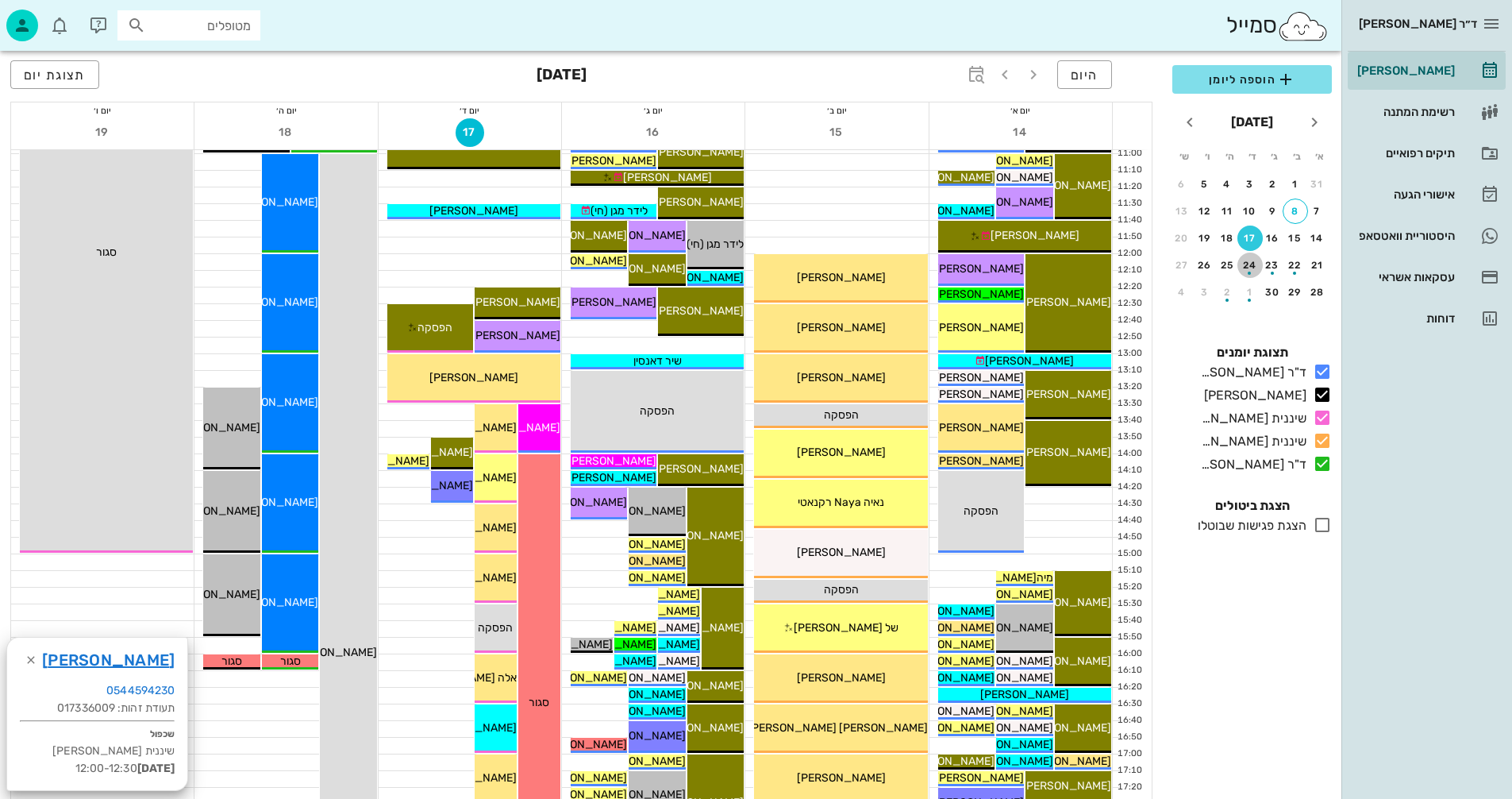
click at [1252, 264] on div "button" at bounding box center [1250, 268] width 25 height 8
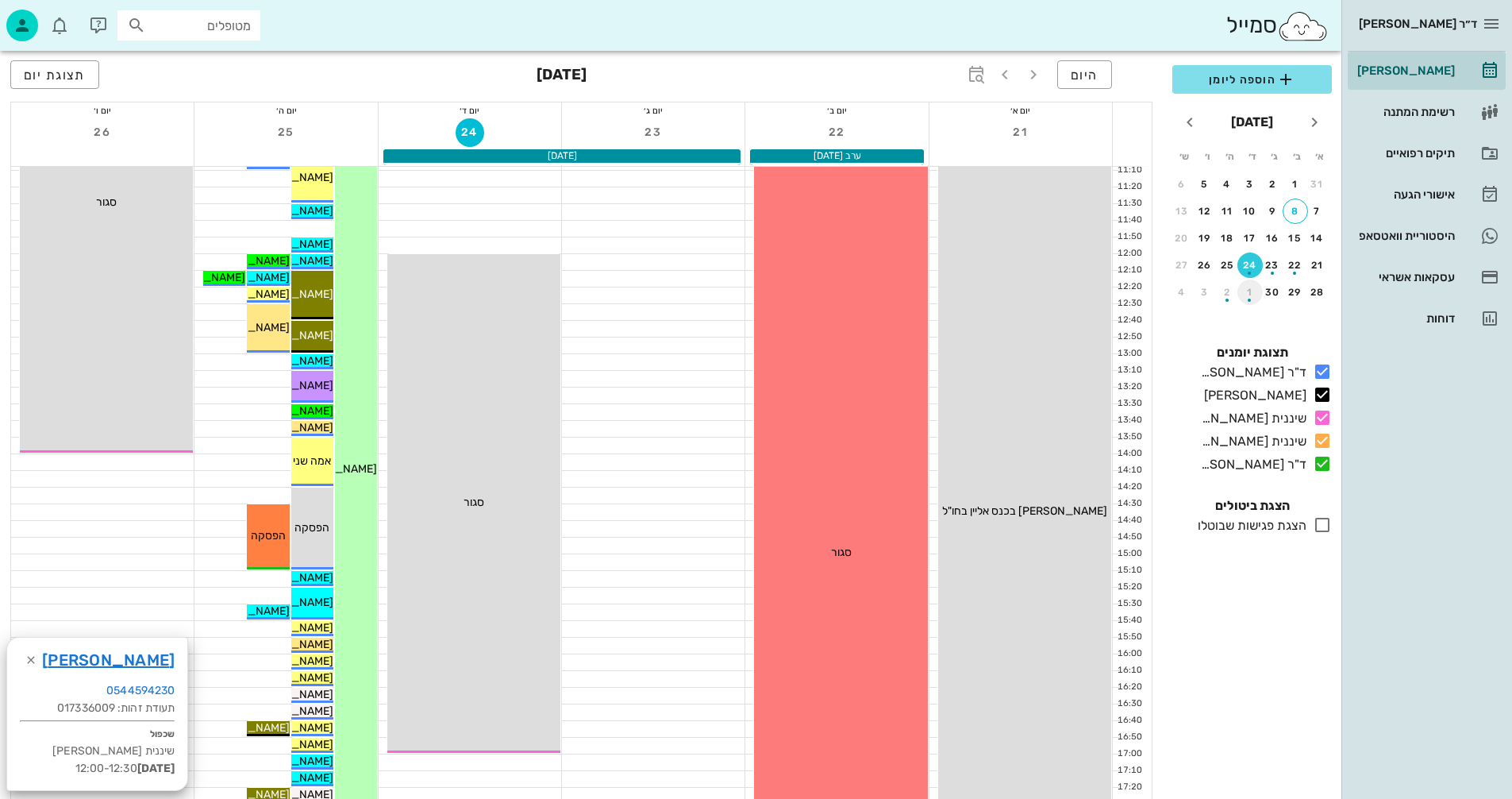
click at [1248, 294] on div "button" at bounding box center [1250, 295] width 25 height 8
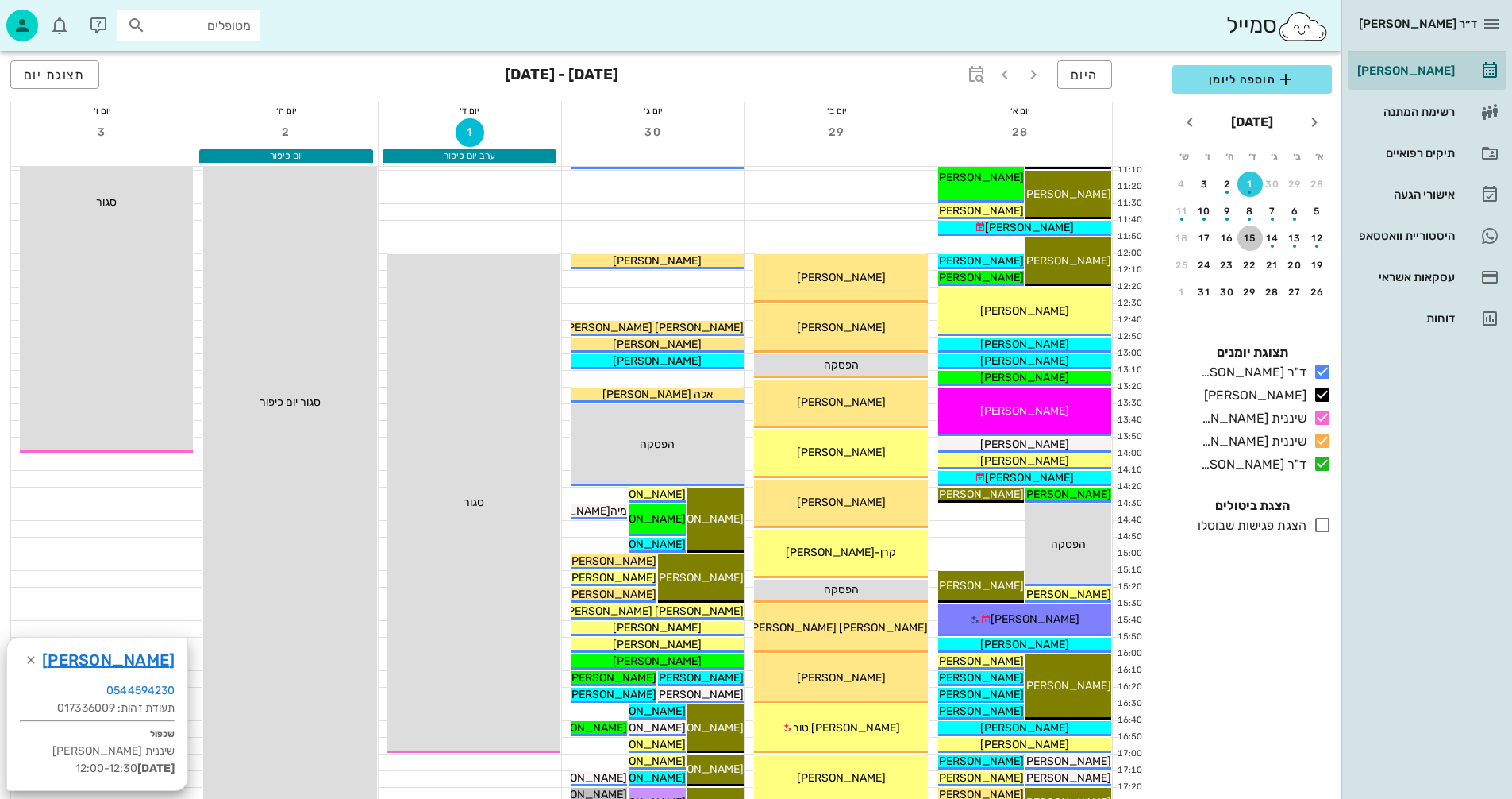
click at [1250, 244] on button "15" at bounding box center [1250, 238] width 25 height 25
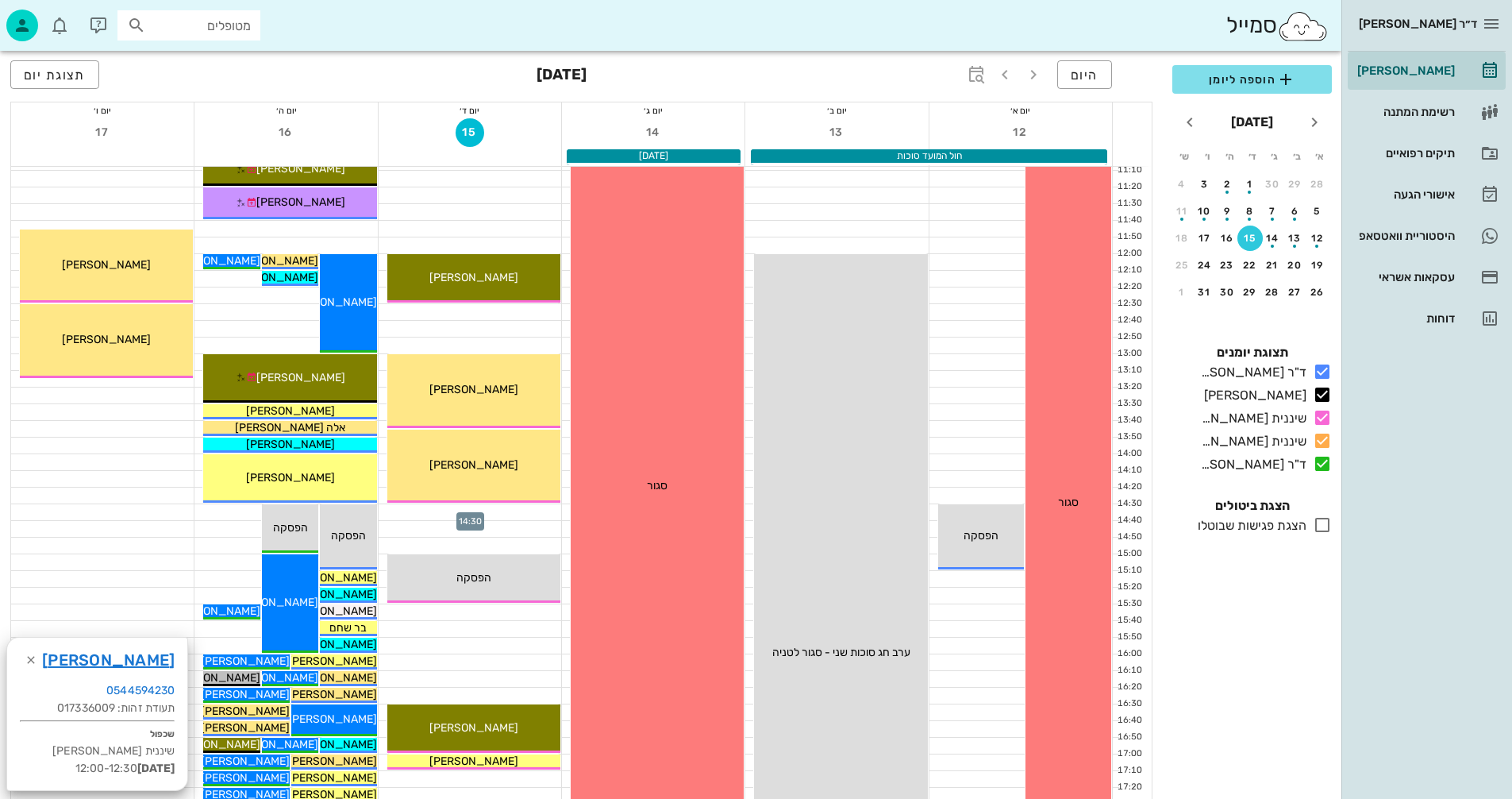
click at [416, 509] on div at bounding box center [470, 511] width 182 height 16
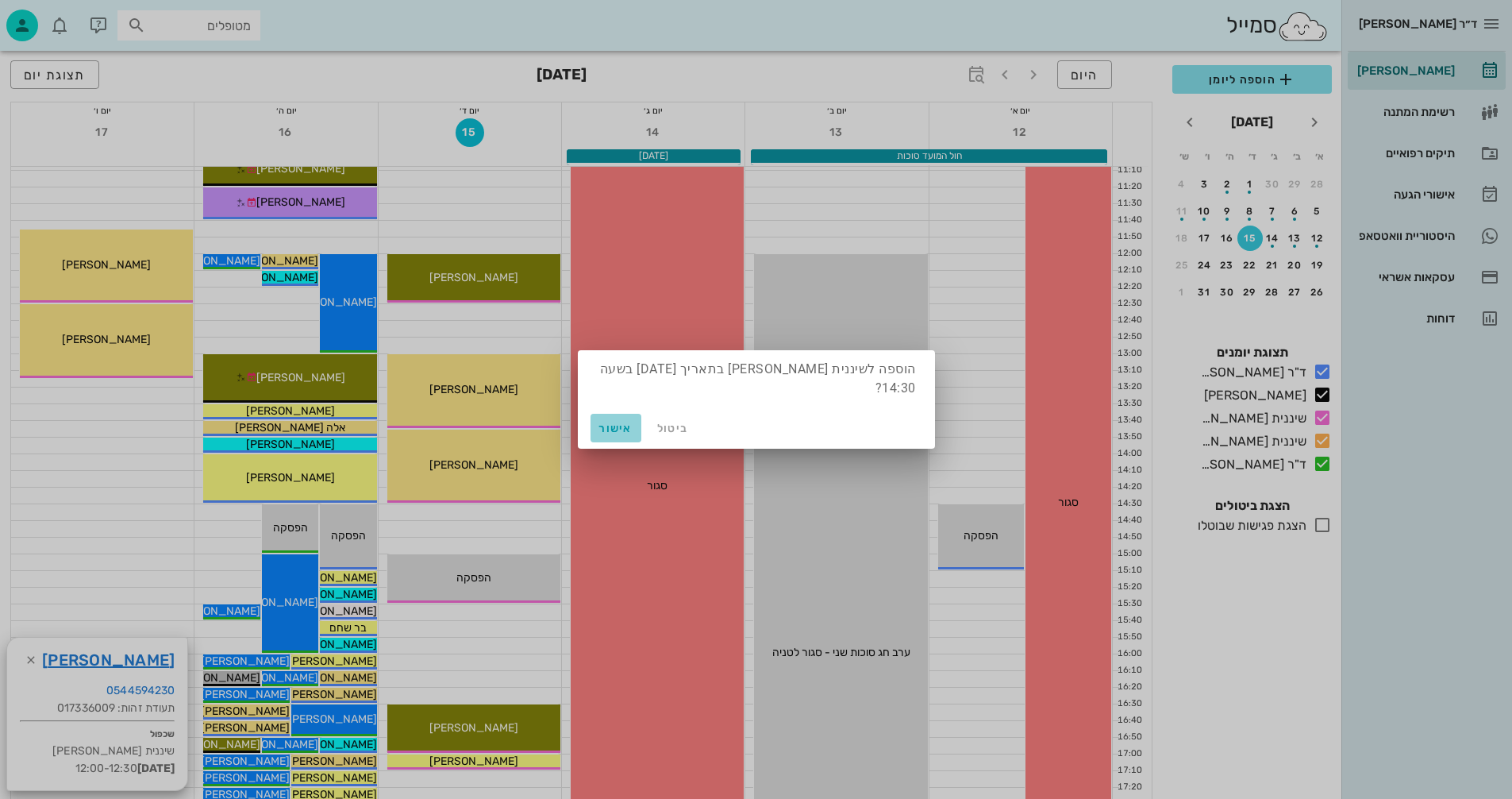
click at [597, 428] on span "אישור" at bounding box center [616, 429] width 39 height 13
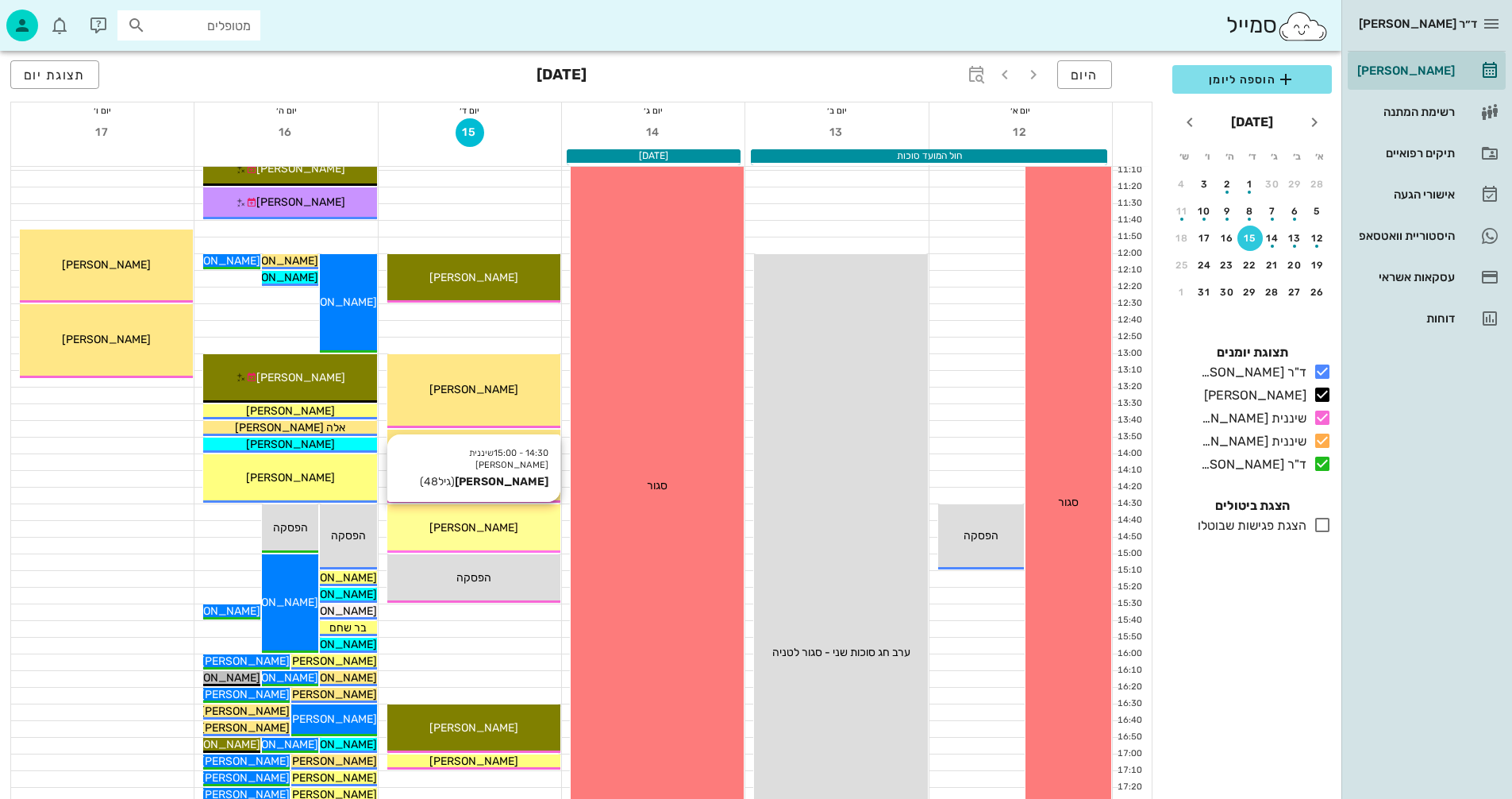
click at [507, 534] on div "[PERSON_NAME]" at bounding box center [474, 528] width 173 height 17
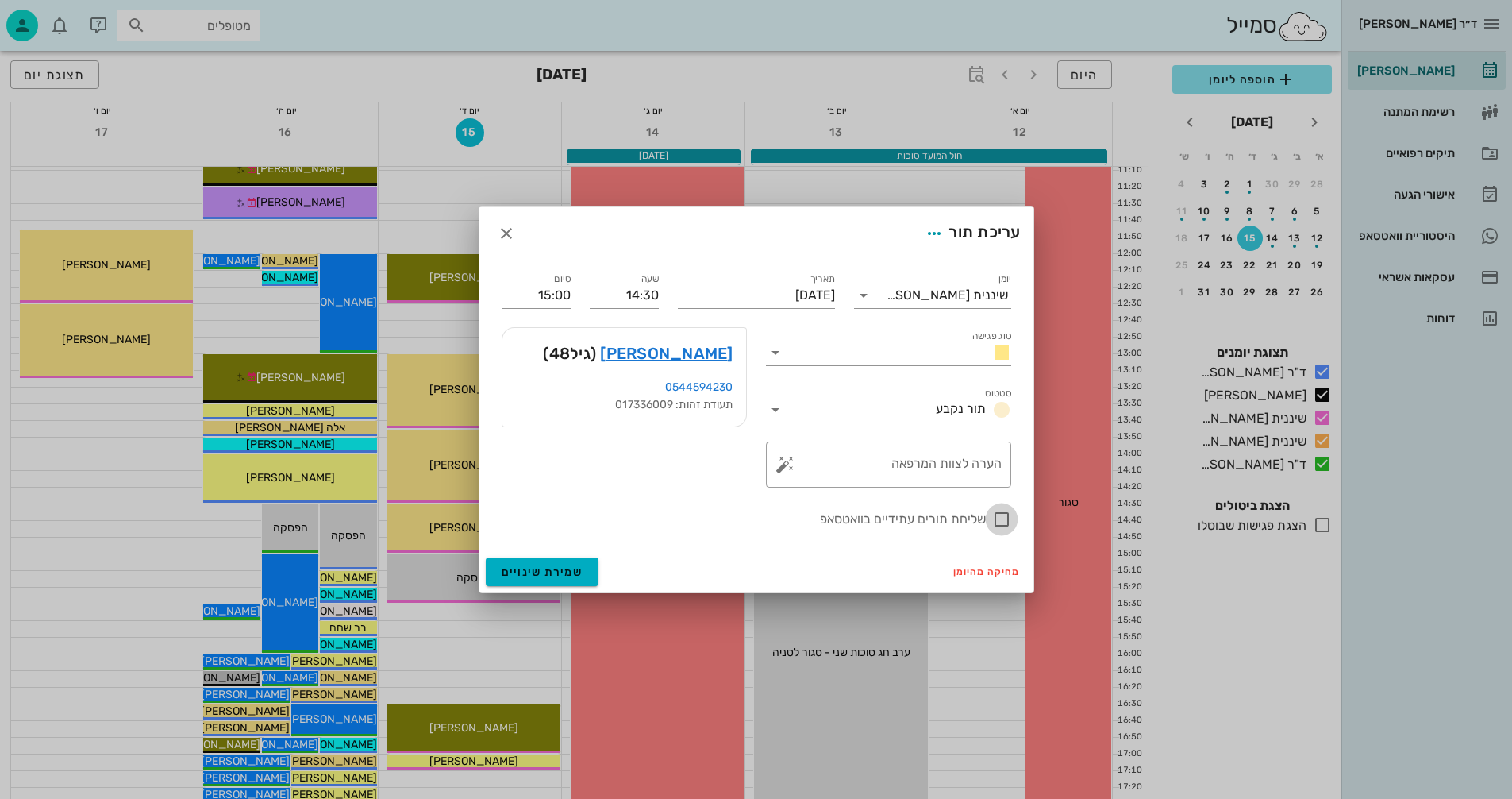
click at [1004, 513] on div at bounding box center [1002, 519] width 27 height 27
checkbox input "true"
click at [539, 571] on span "שמירת שינויים" at bounding box center [542, 572] width 82 height 13
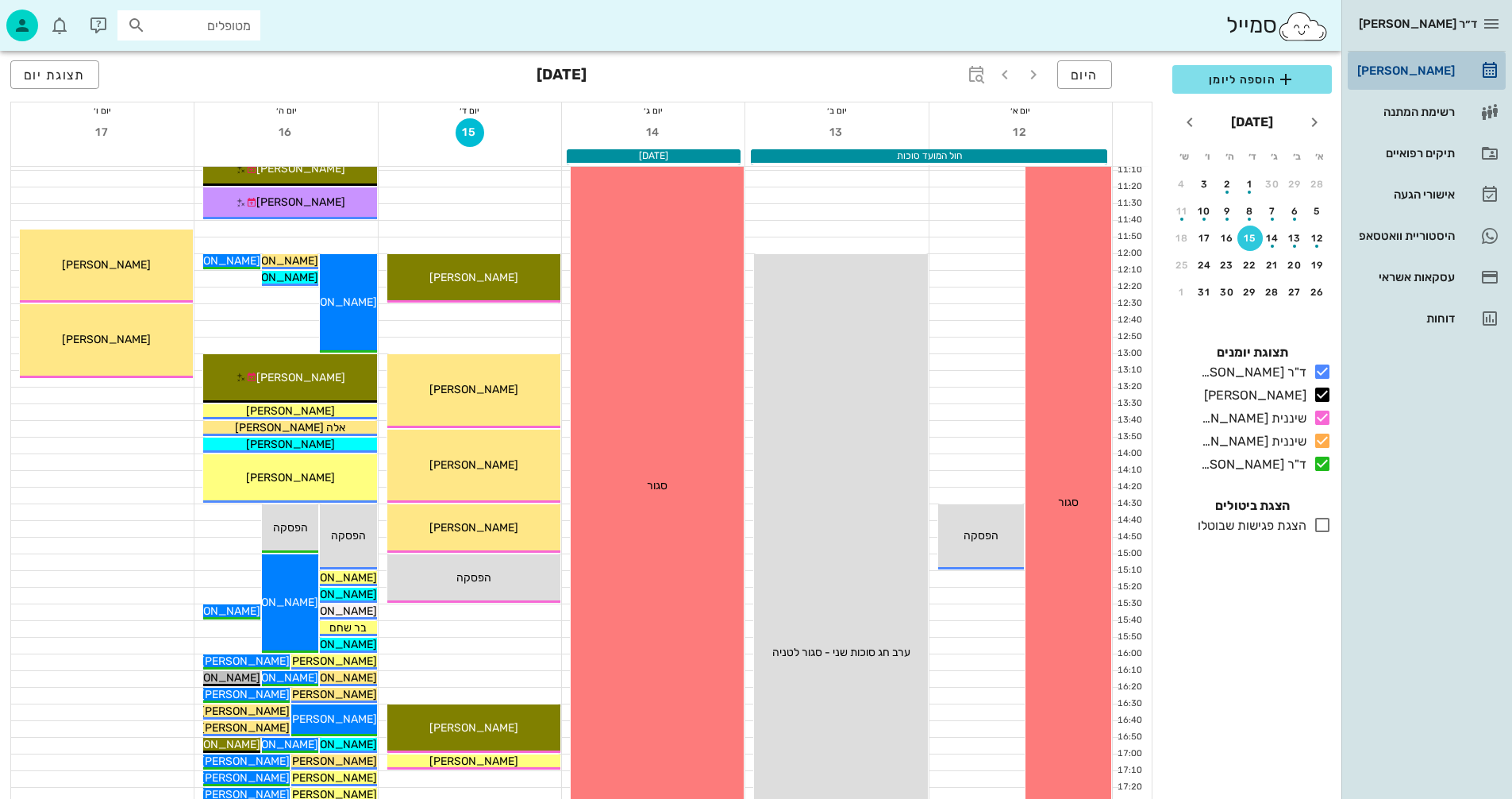
click at [1413, 73] on div "[PERSON_NAME]" at bounding box center [1404, 70] width 101 height 13
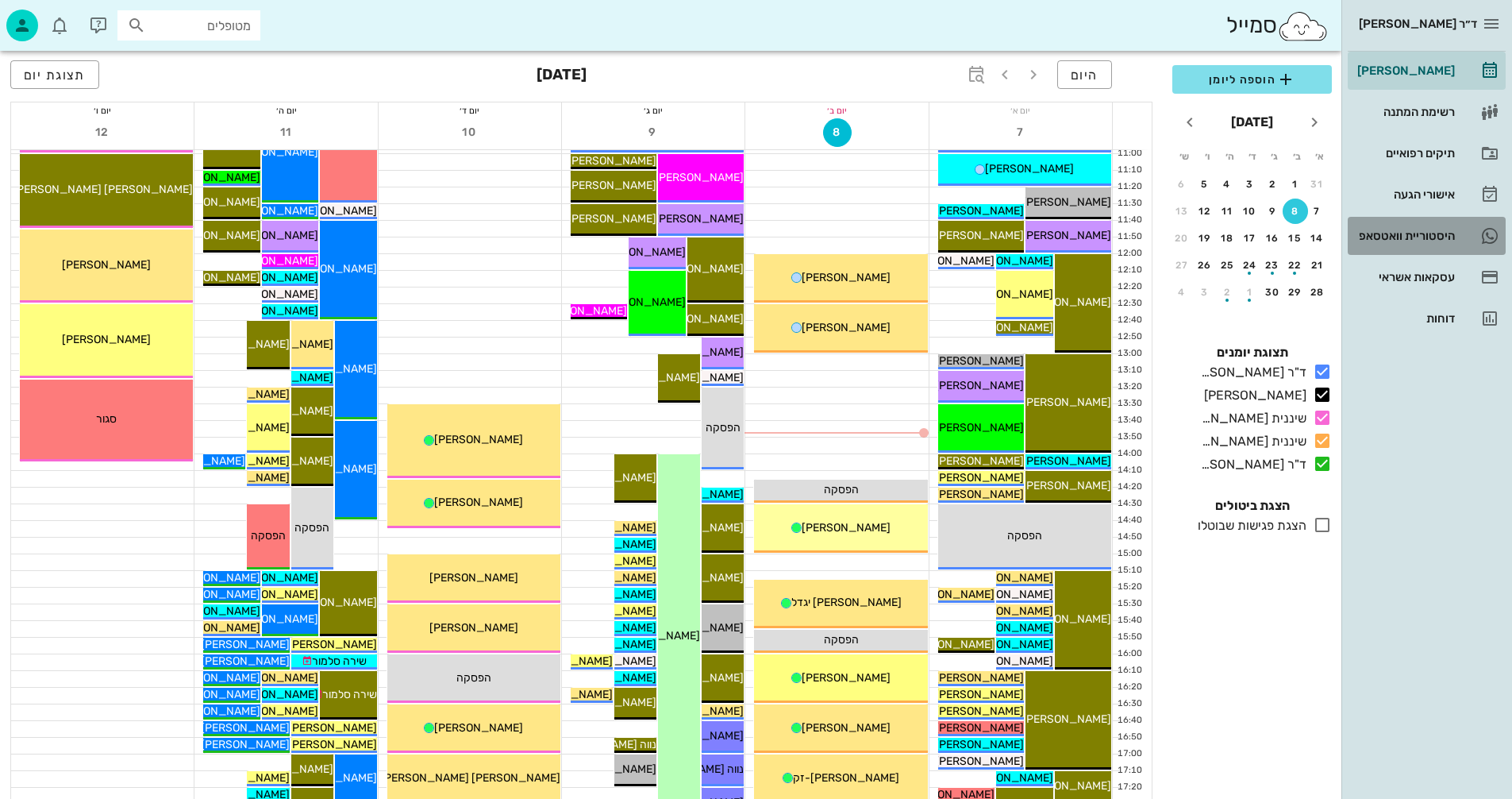
click at [1378, 233] on div "היסטוריית וואטסאפ" at bounding box center [1404, 236] width 101 height 13
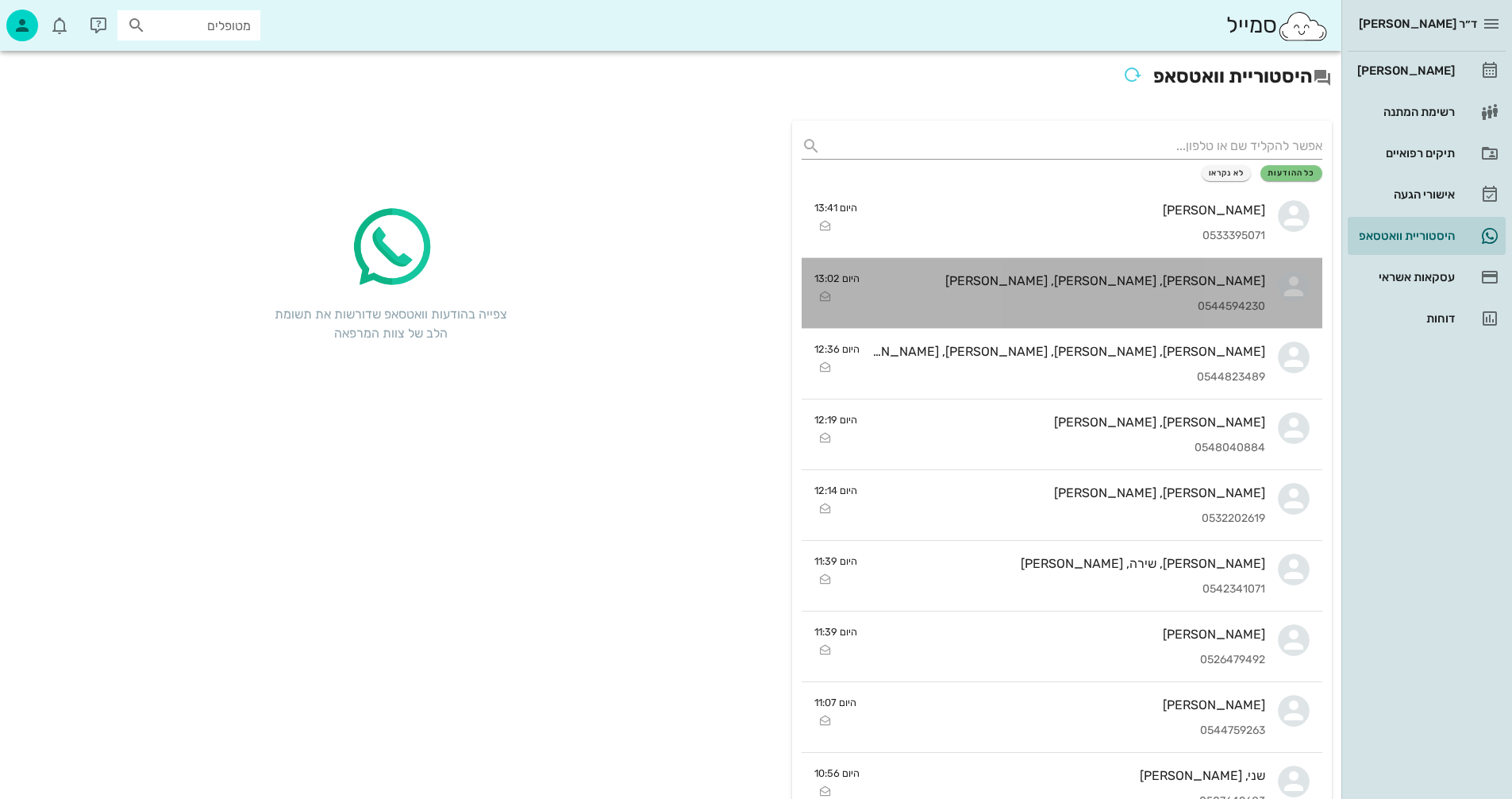
click at [993, 291] on div "[PERSON_NAME], [PERSON_NAME], [PERSON_NAME] 0544594230" at bounding box center [1069, 293] width 393 height 70
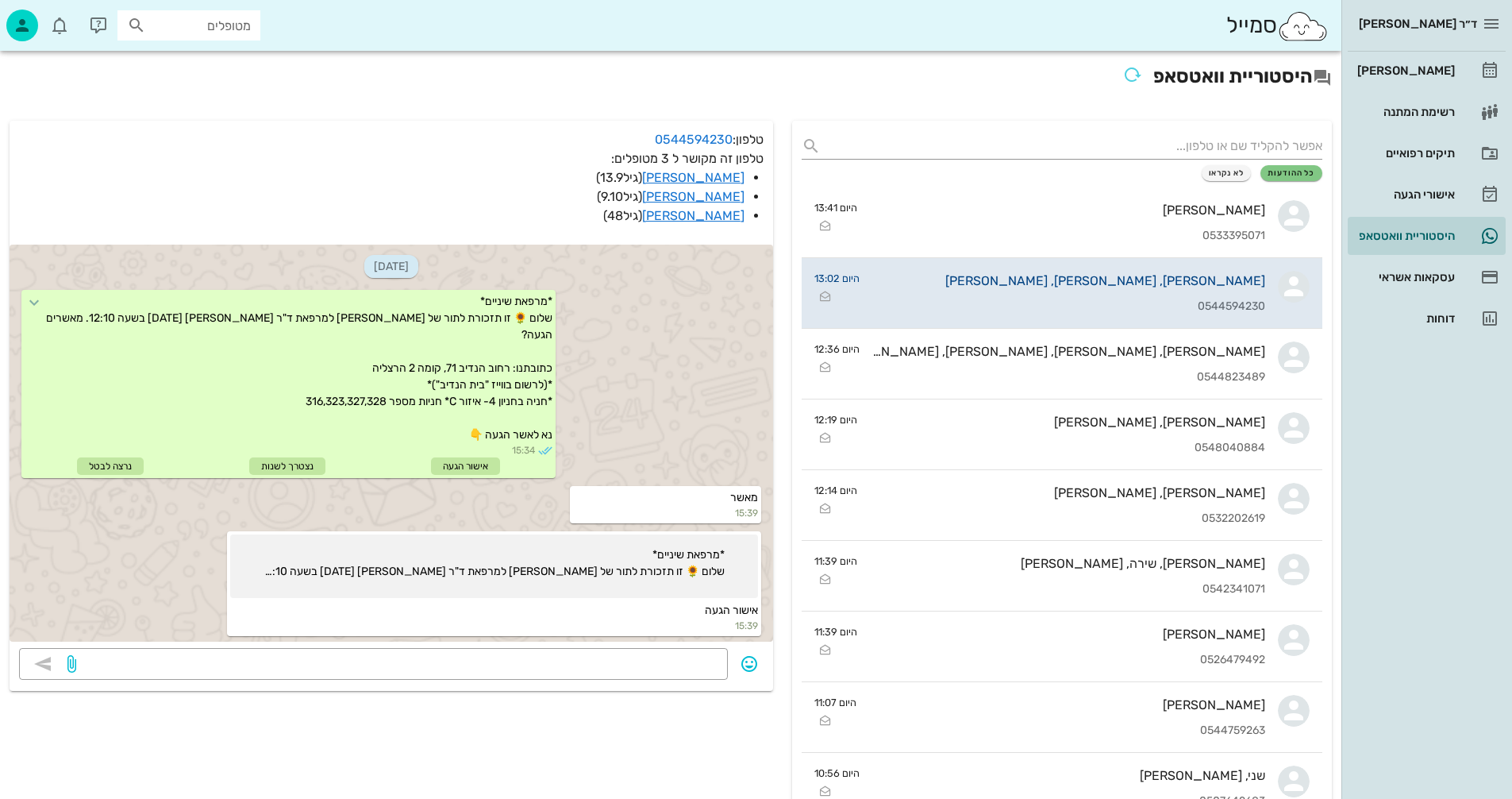
scroll to position [2654, 0]
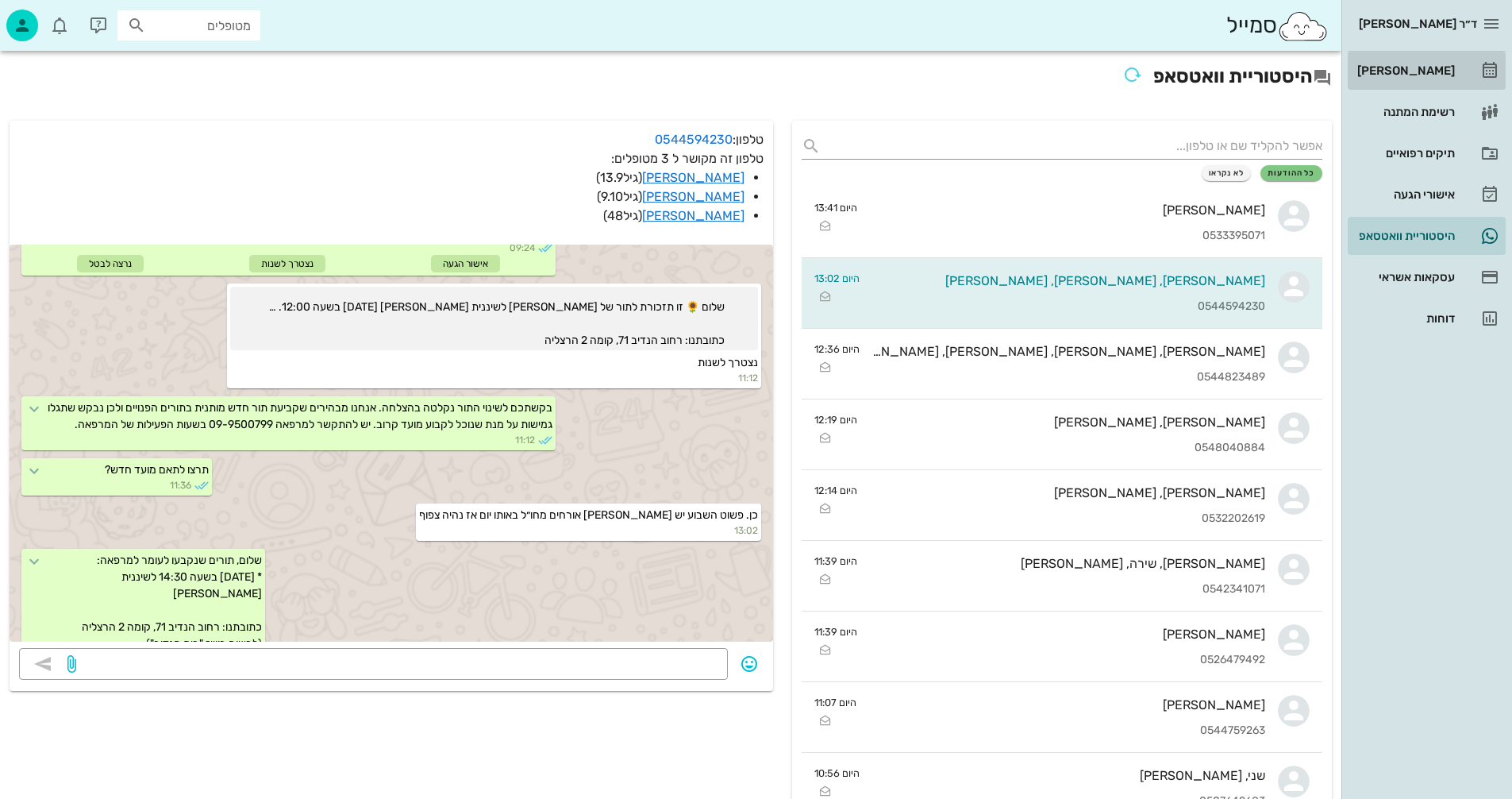
click at [1413, 70] on div "[PERSON_NAME]" at bounding box center [1404, 70] width 101 height 13
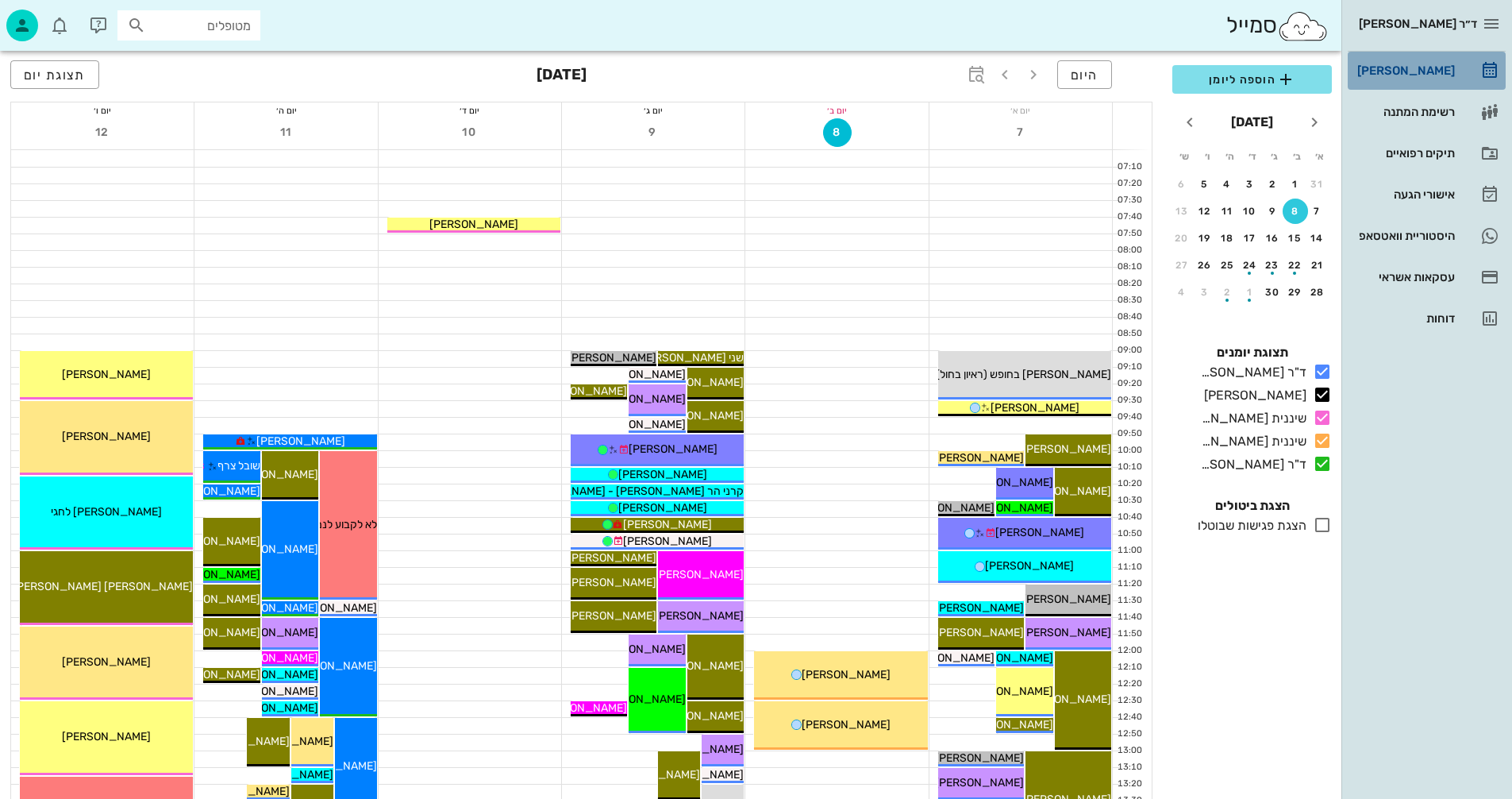
click at [1419, 70] on div "[PERSON_NAME]" at bounding box center [1404, 70] width 101 height 13
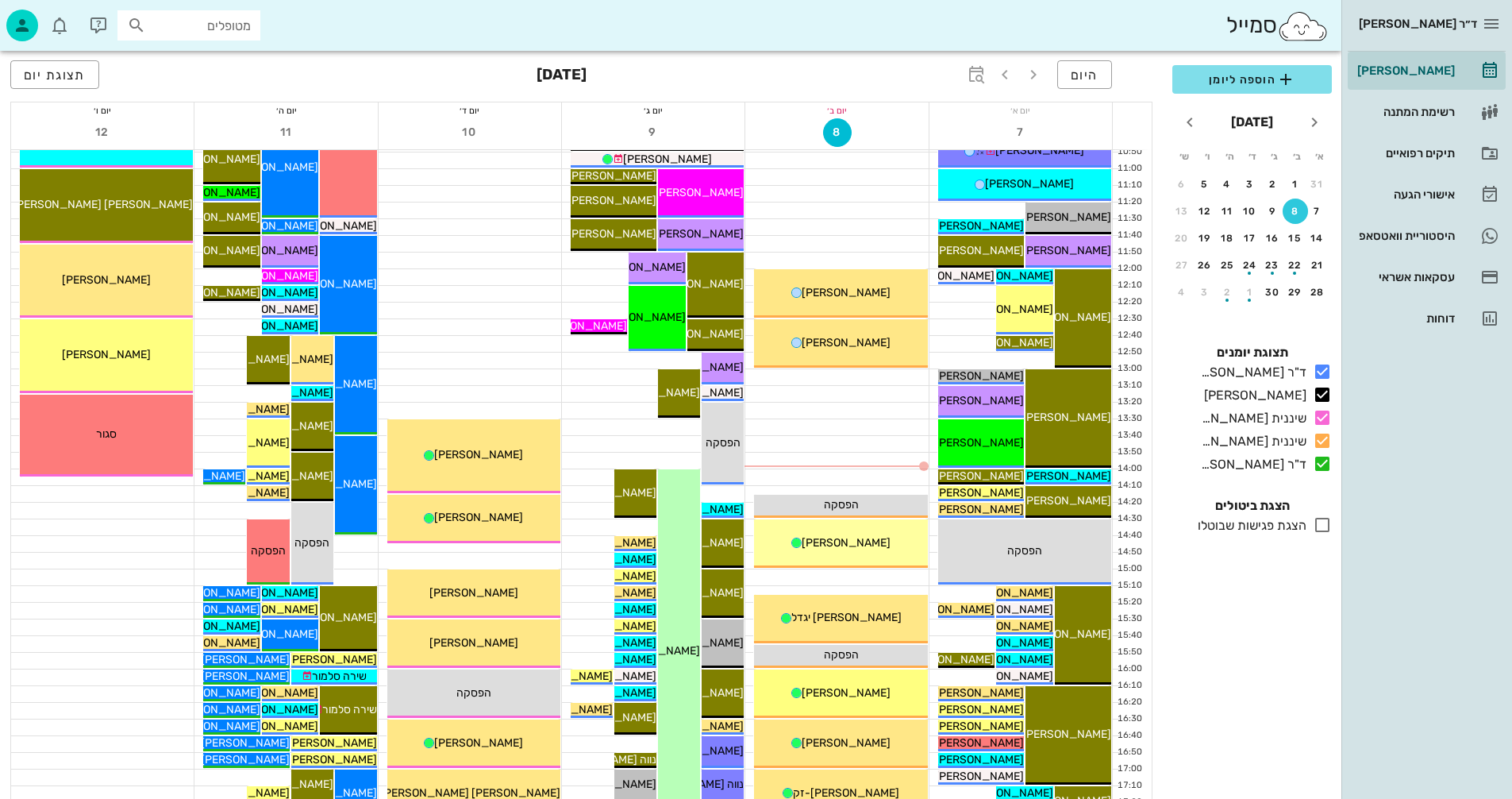
scroll to position [397, 0]
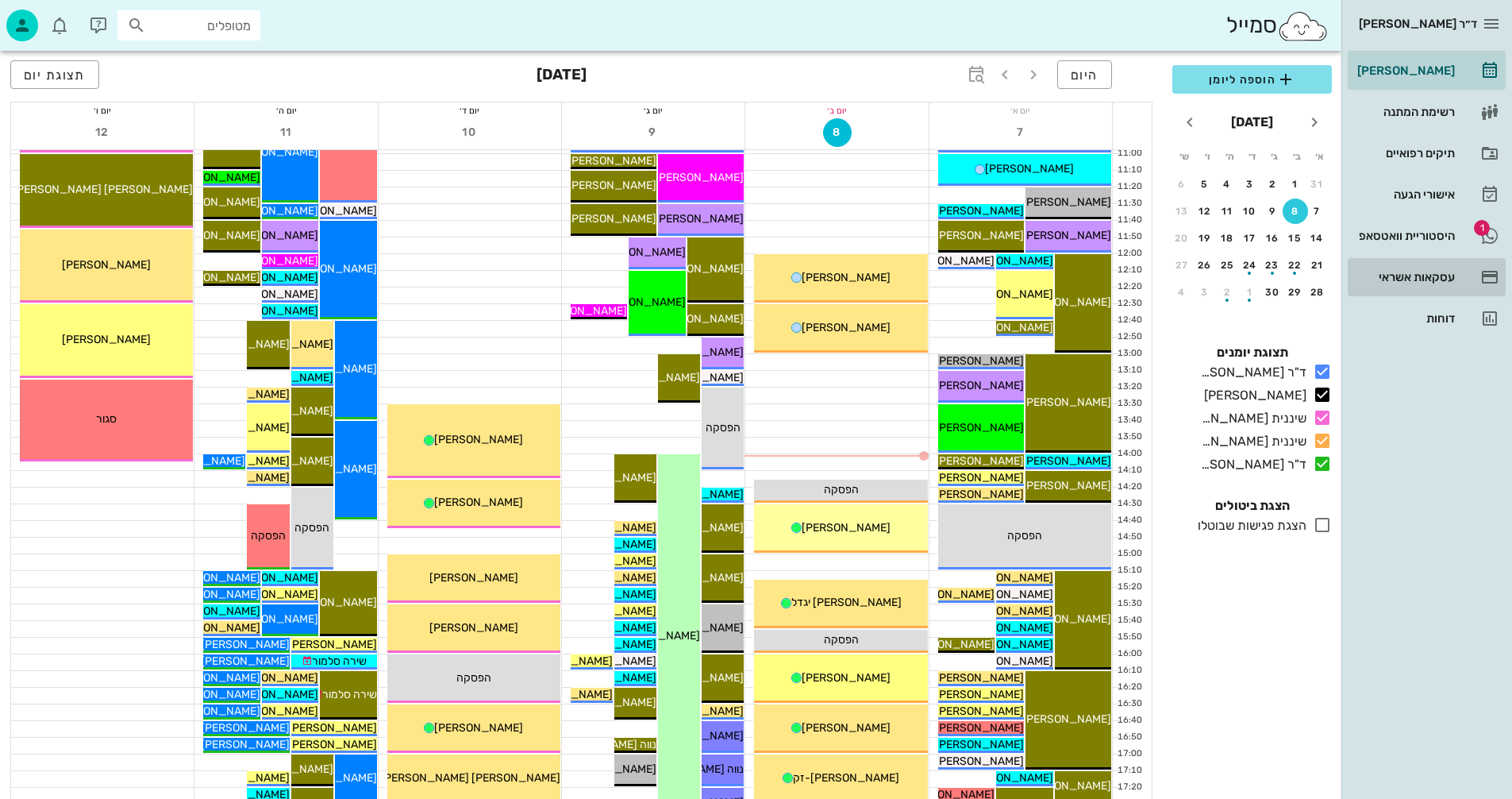
click at [1419, 274] on div "עסקאות אשראי" at bounding box center [1404, 277] width 101 height 13
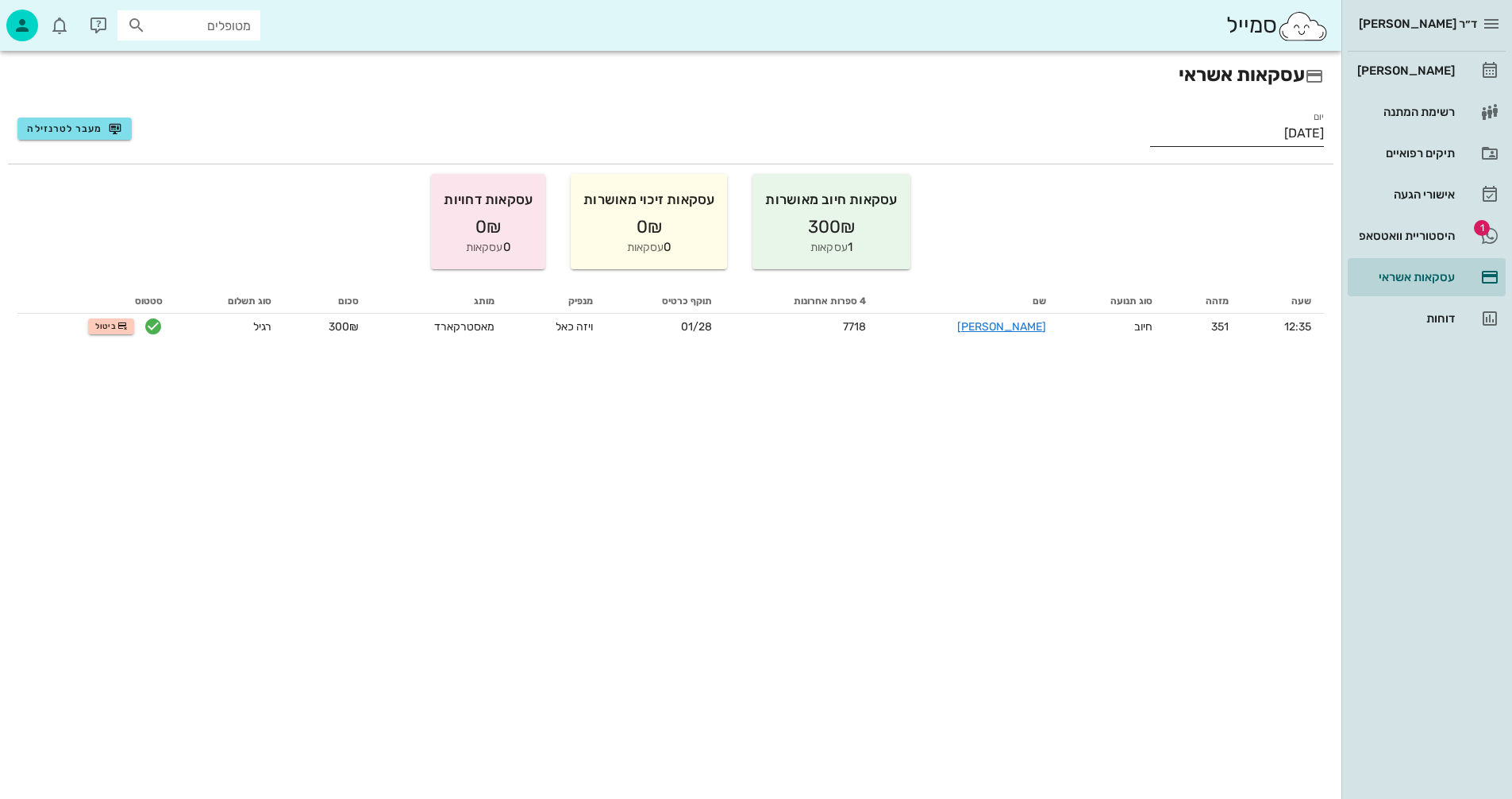
click at [1225, 133] on input "[DATE]" at bounding box center [1237, 133] width 174 height 25
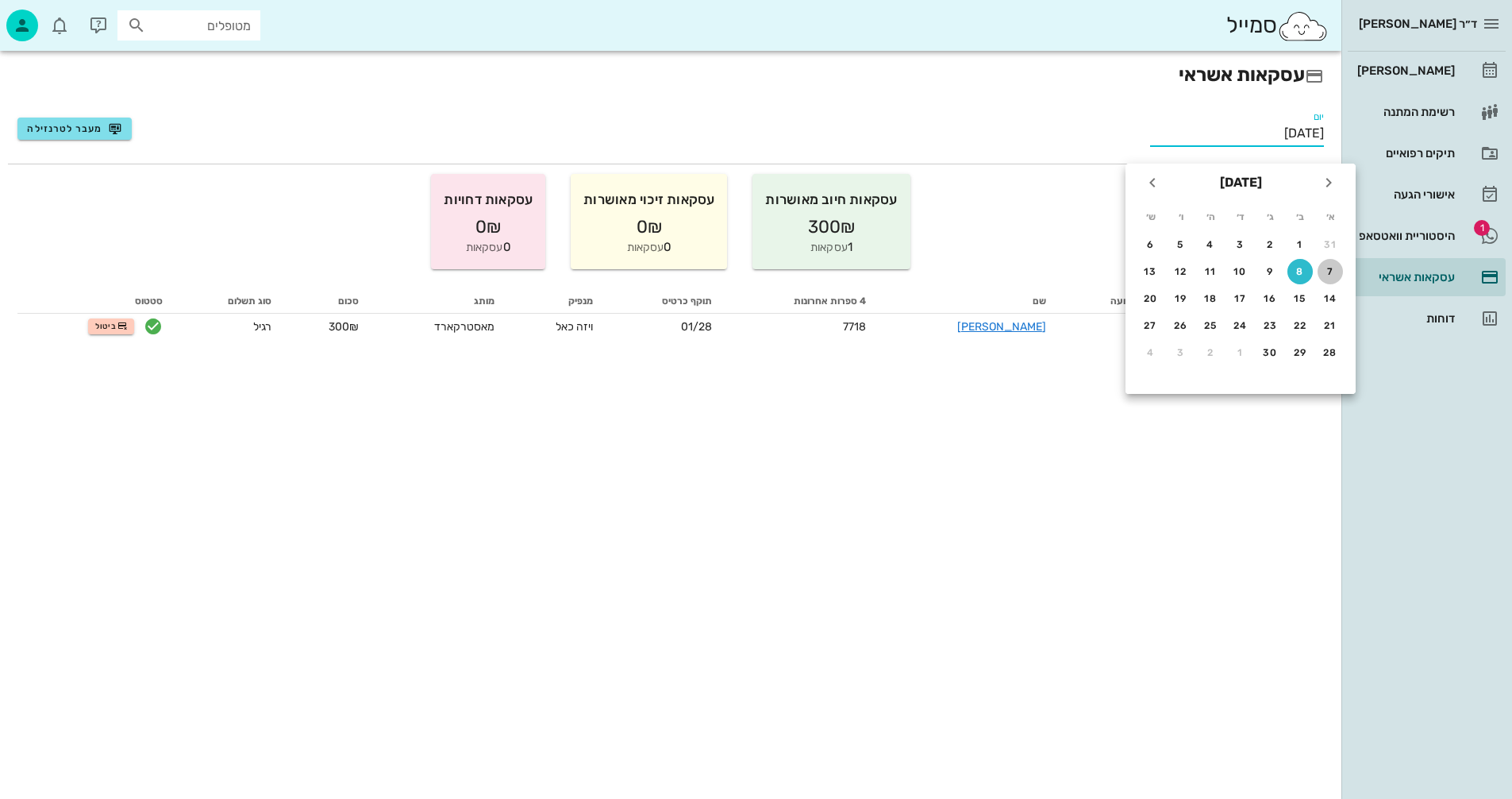
click at [1331, 272] on div "7" at bounding box center [1331, 272] width 25 height 11
type input "[DATE]"
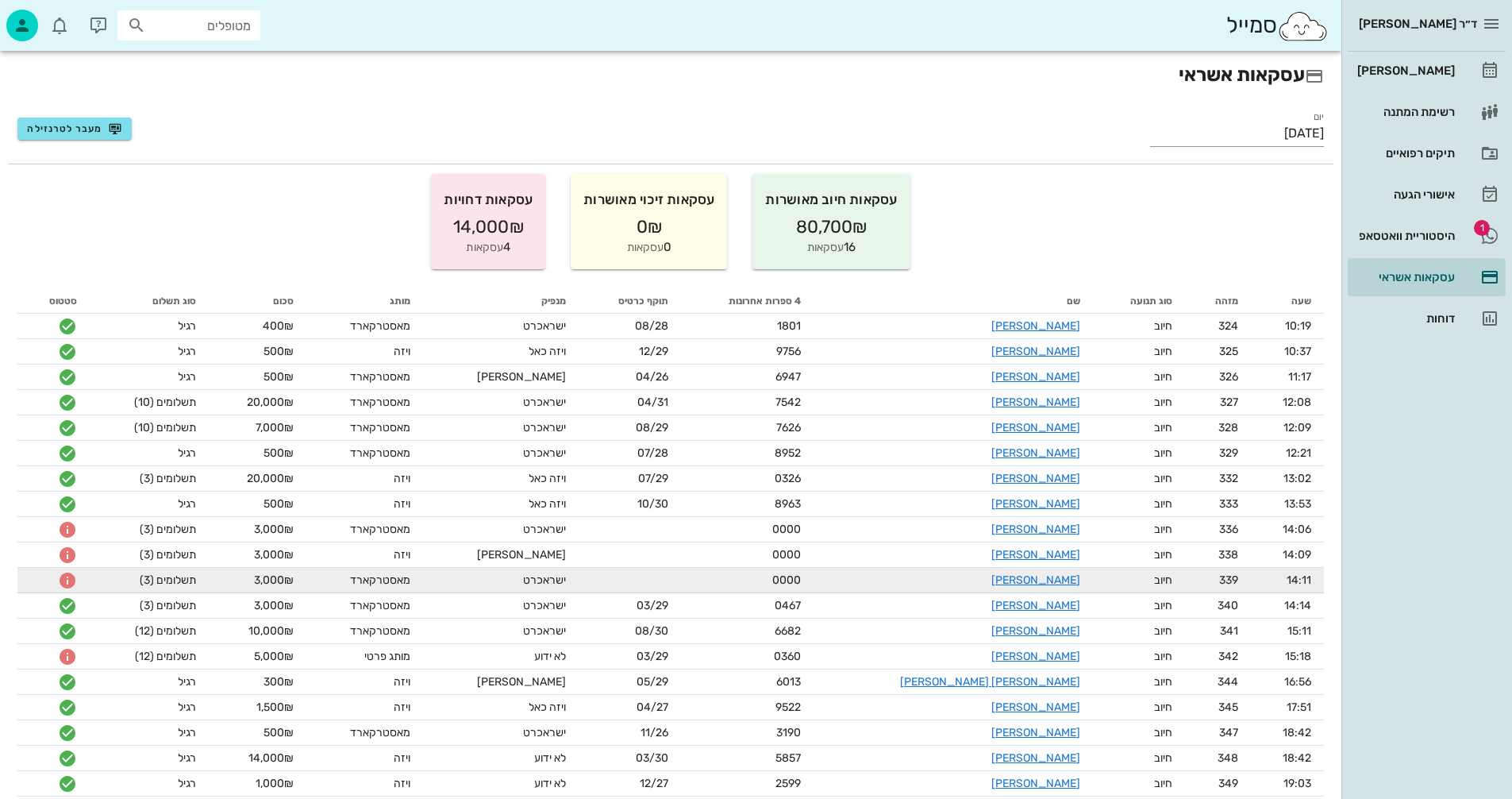
scroll to position [61, 0]
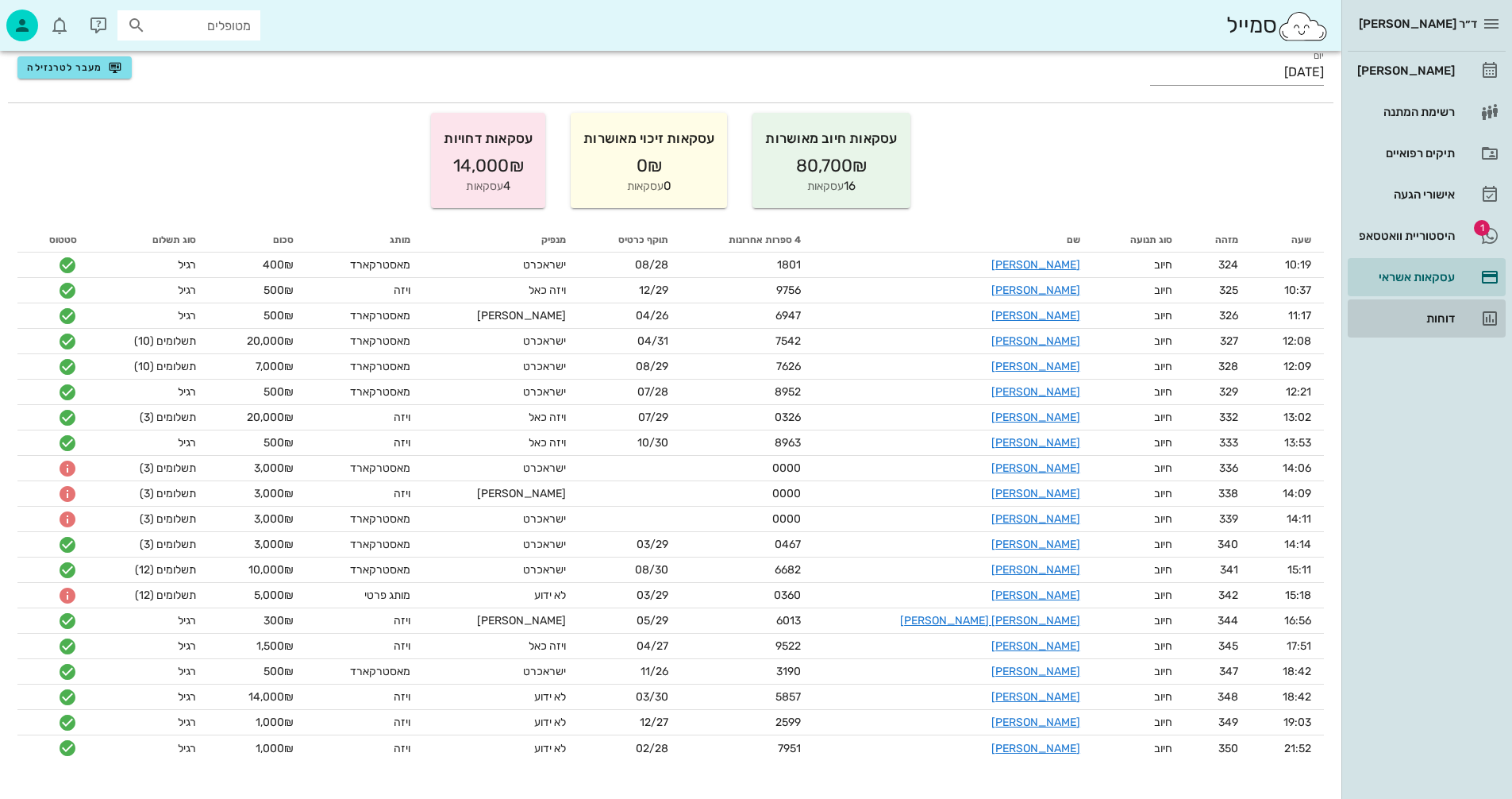
click at [1427, 308] on div "דוחות" at bounding box center [1404, 318] width 101 height 25
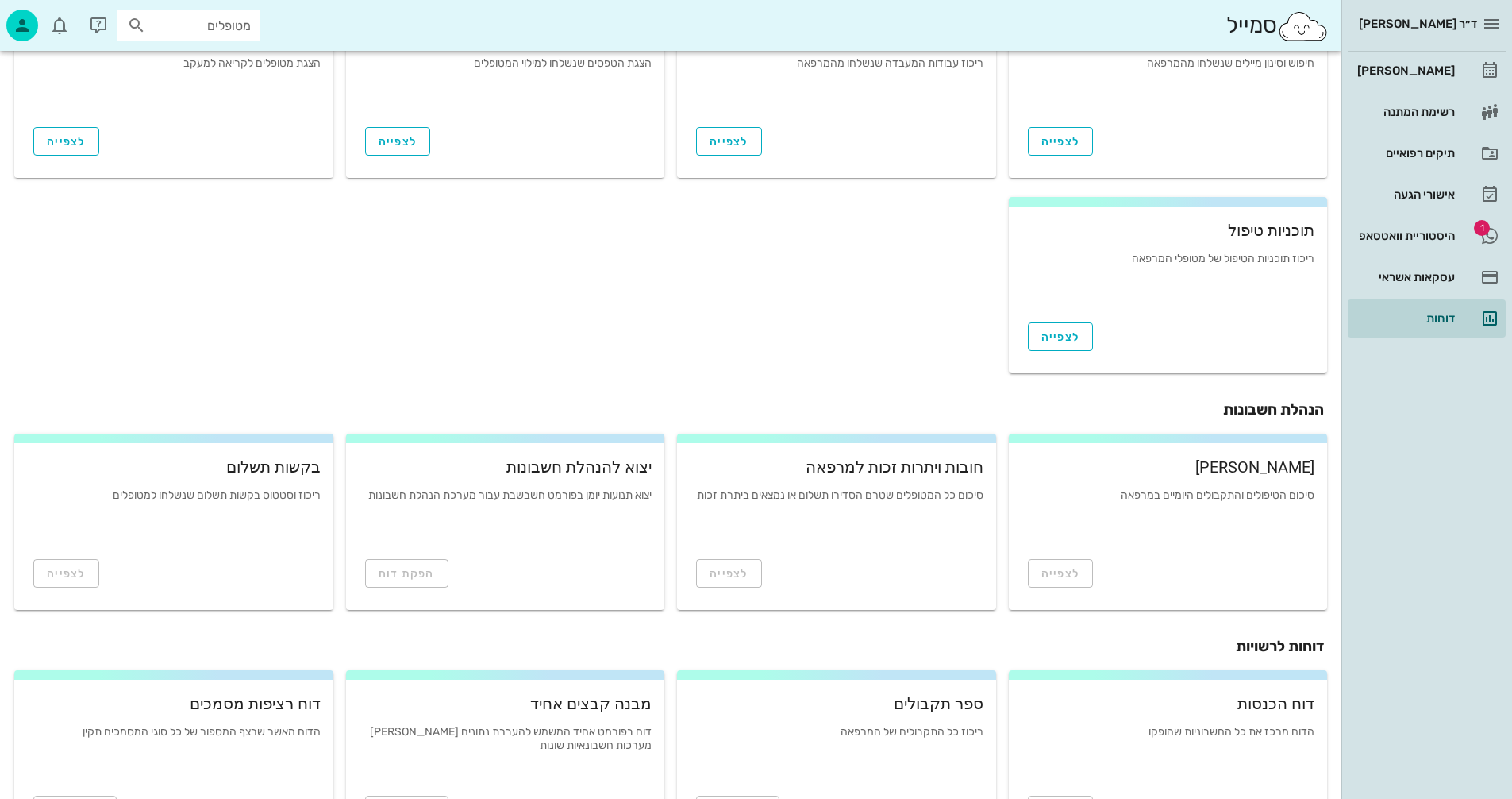
scroll to position [318, 0]
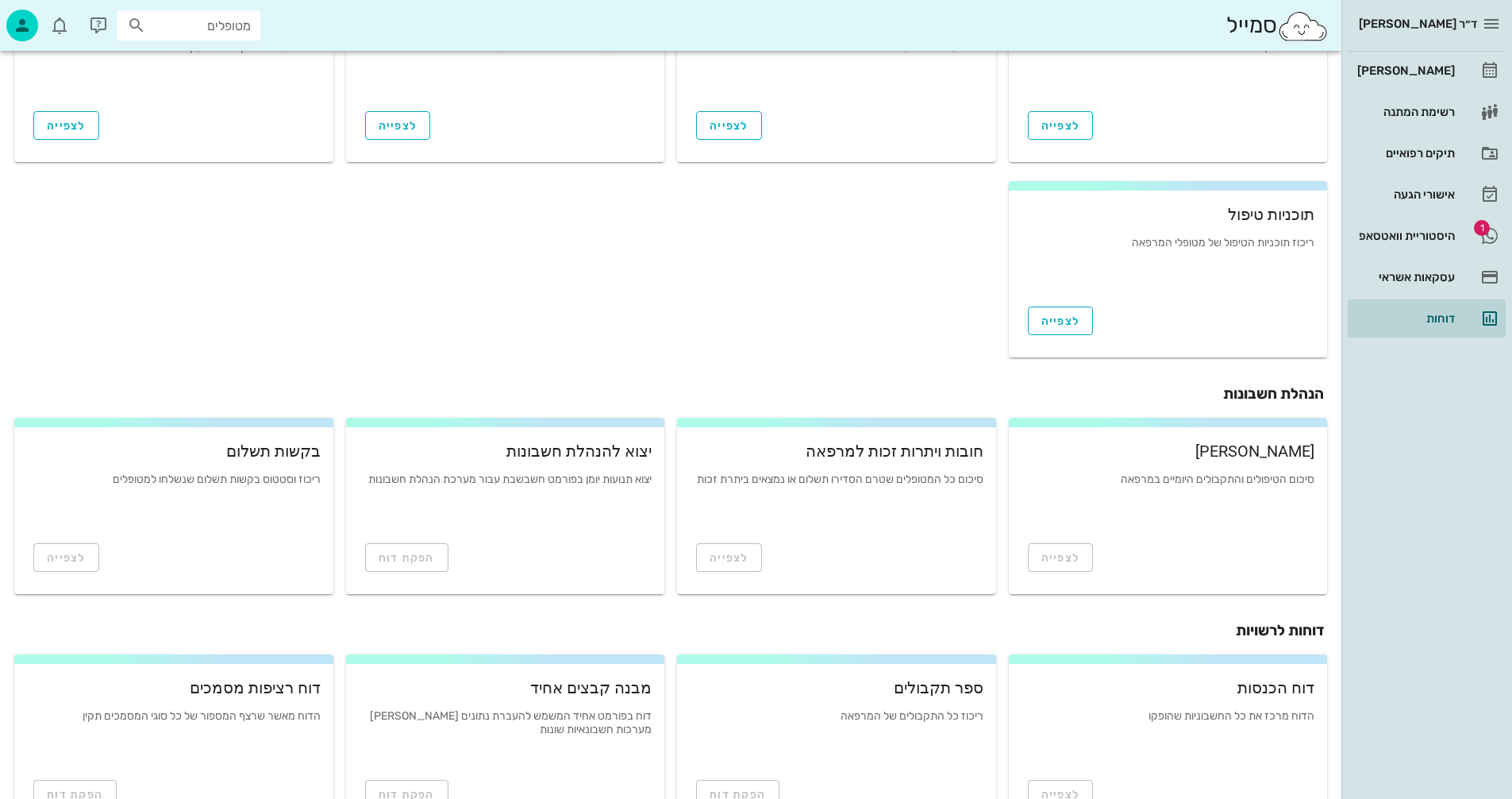
click at [85, 558] on div "לצפייה" at bounding box center [174, 554] width 320 height 48
click at [68, 557] on div "לצפייה" at bounding box center [174, 554] width 320 height 48
click at [59, 560] on div "לצפייה" at bounding box center [174, 554] width 320 height 48
click at [88, 563] on div "לצפייה" at bounding box center [174, 554] width 320 height 48
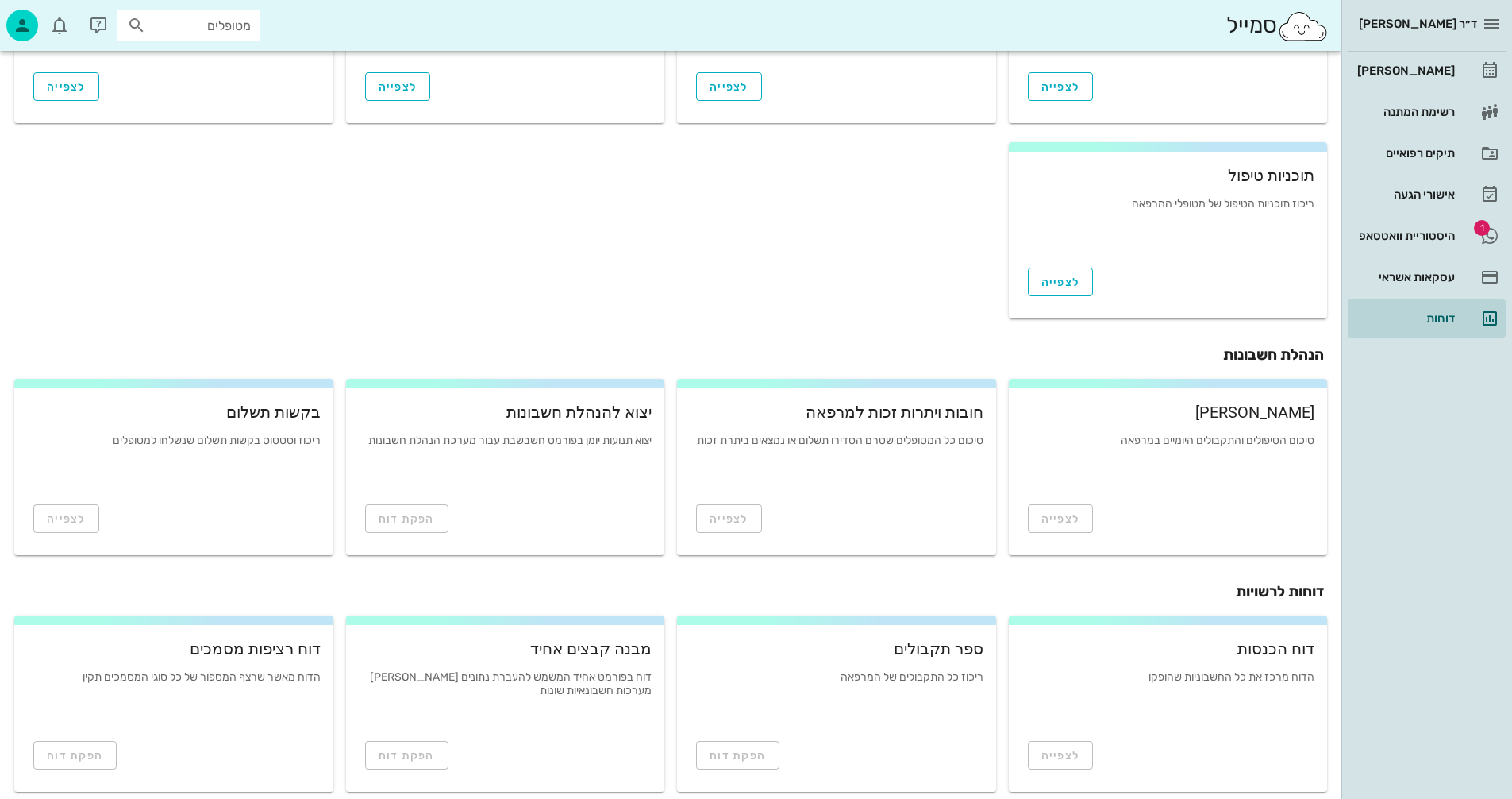
scroll to position [375, 0]
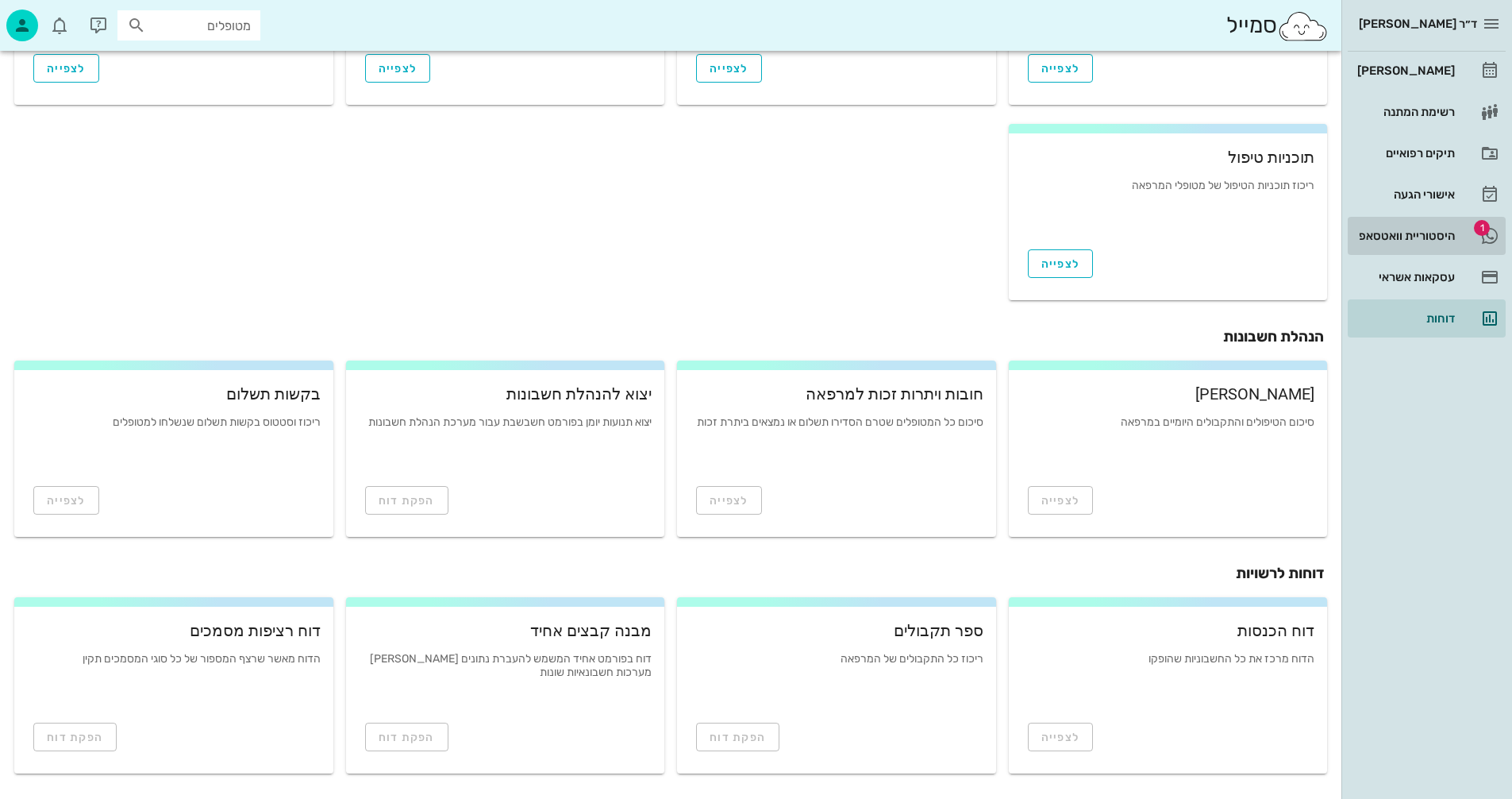
click at [1390, 233] on div "היסטוריית וואטסאפ" at bounding box center [1404, 236] width 101 height 13
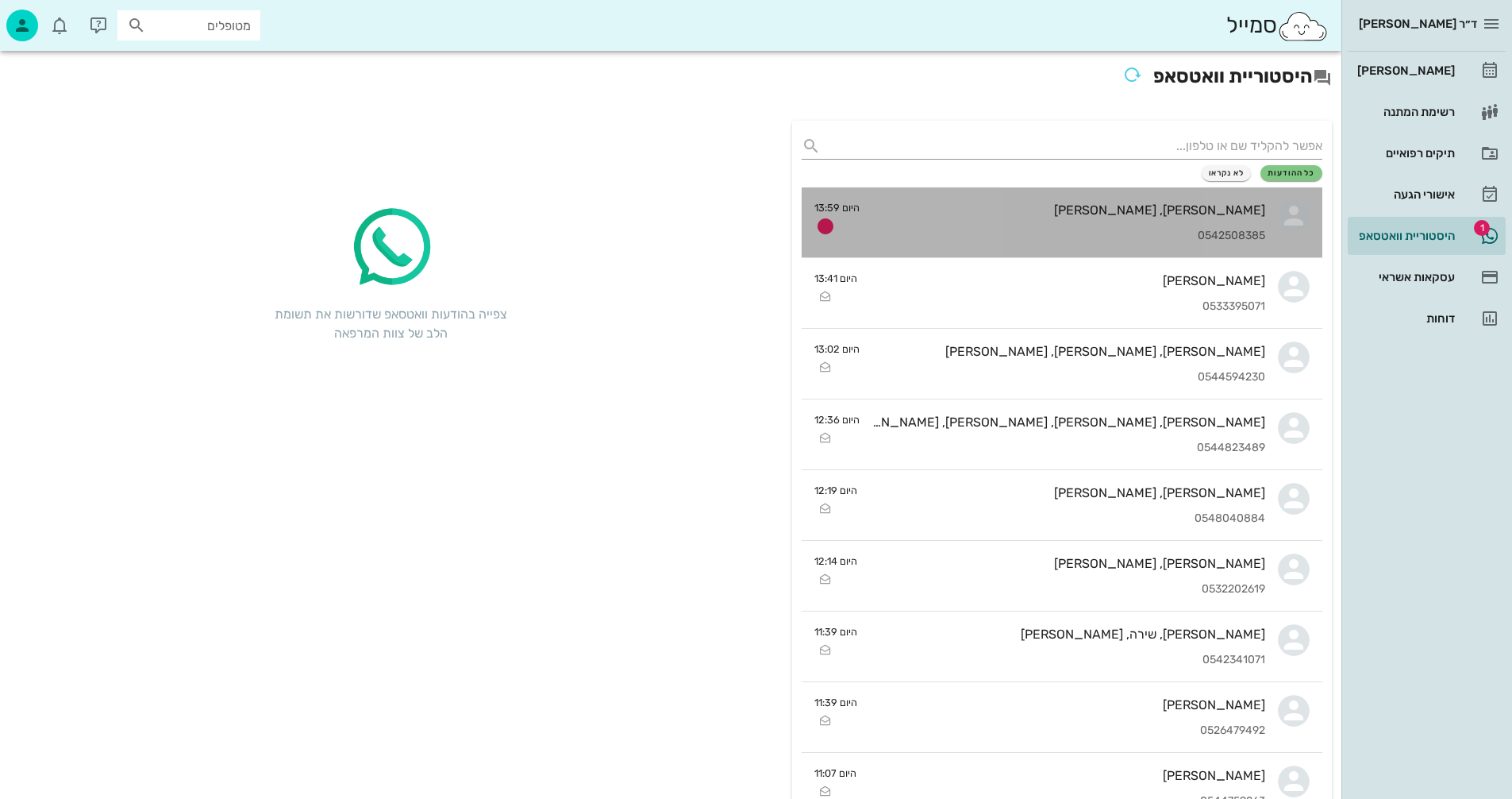
click at [1054, 222] on div "[PERSON_NAME], [PERSON_NAME] 0542508385" at bounding box center [1069, 222] width 393 height 70
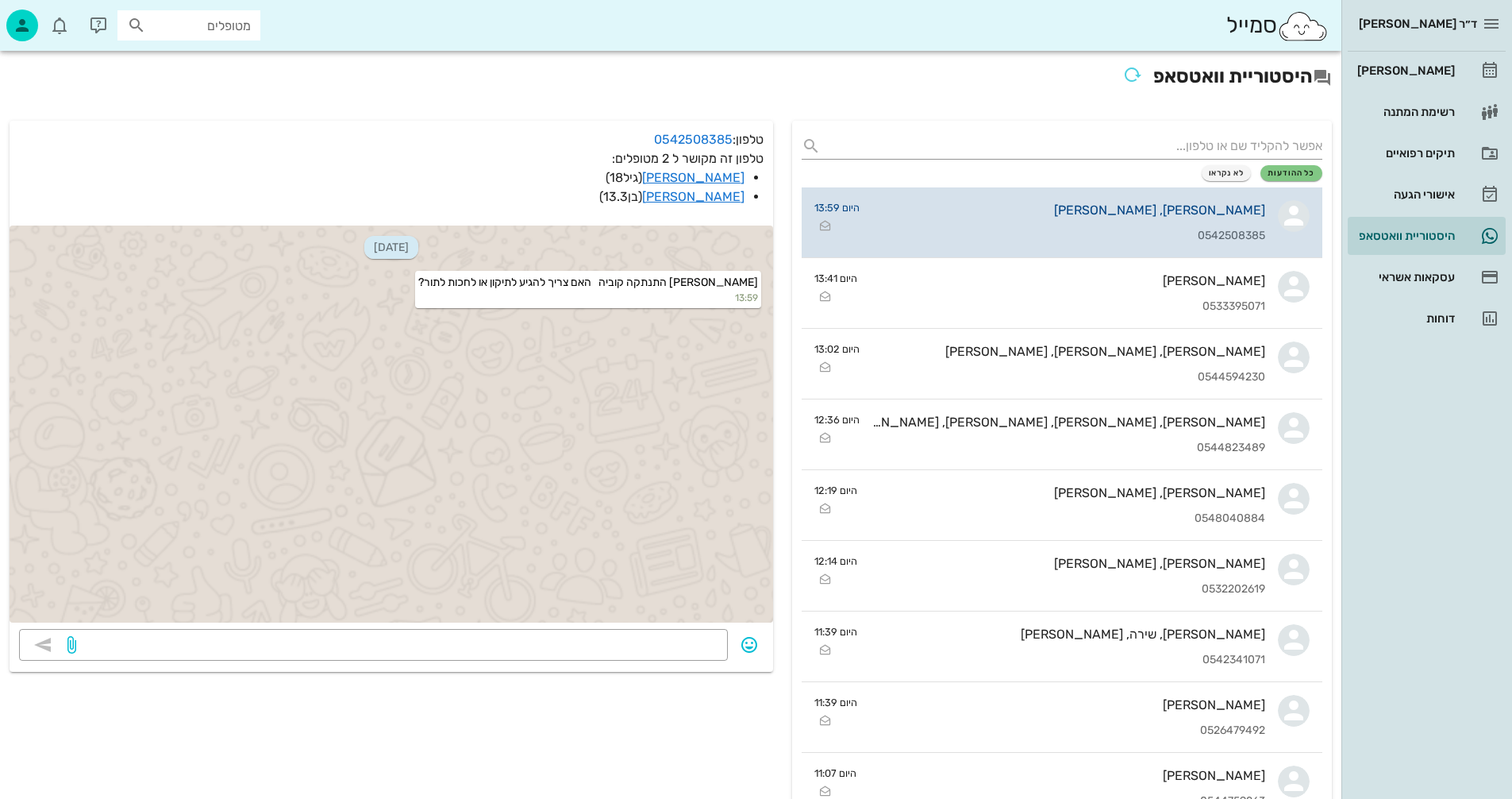
click at [1058, 226] on div "[PERSON_NAME], [PERSON_NAME] 0542508385" at bounding box center [1069, 222] width 393 height 70
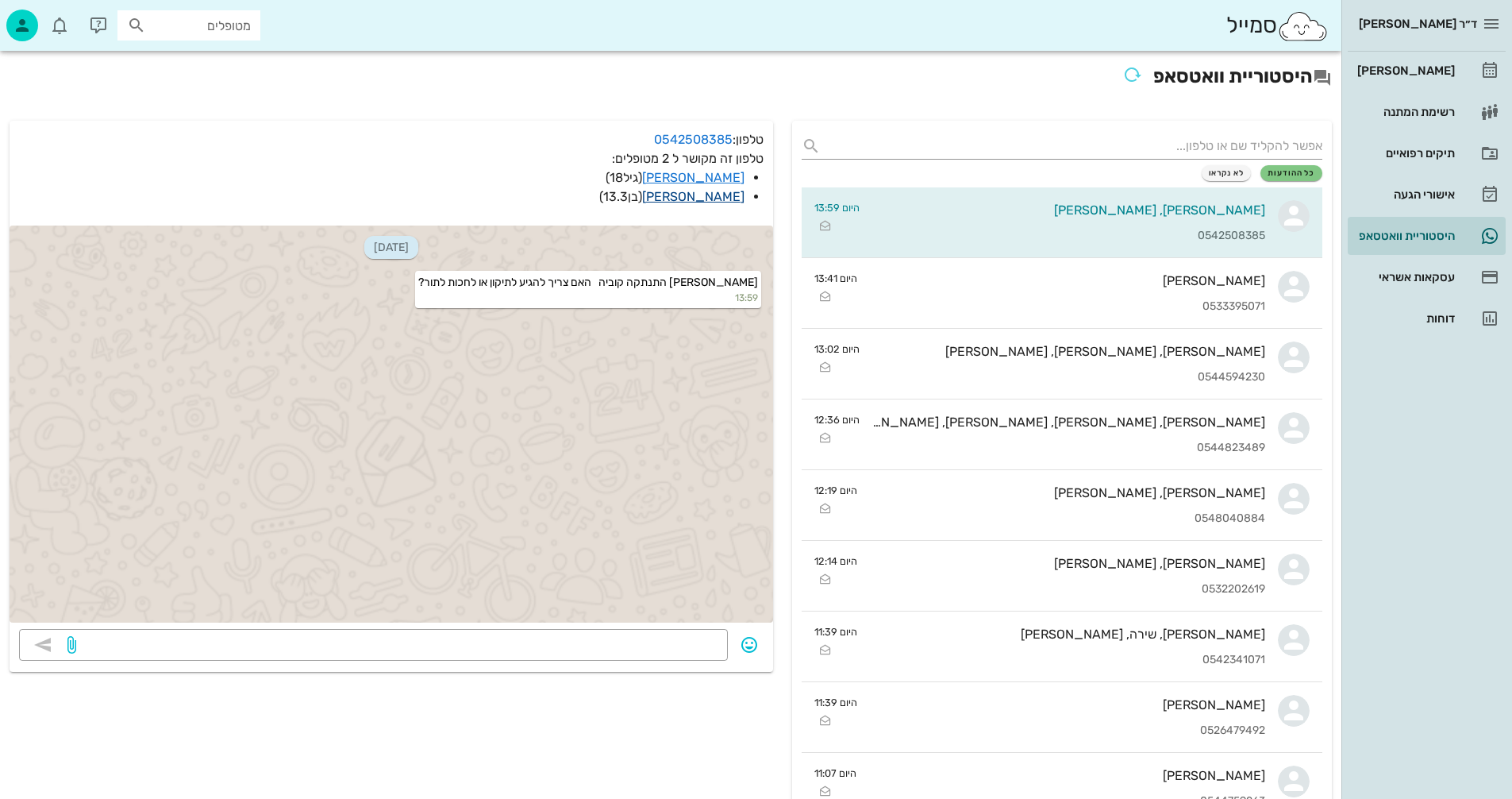
click at [690, 194] on link "[PERSON_NAME]" at bounding box center [694, 196] width 102 height 15
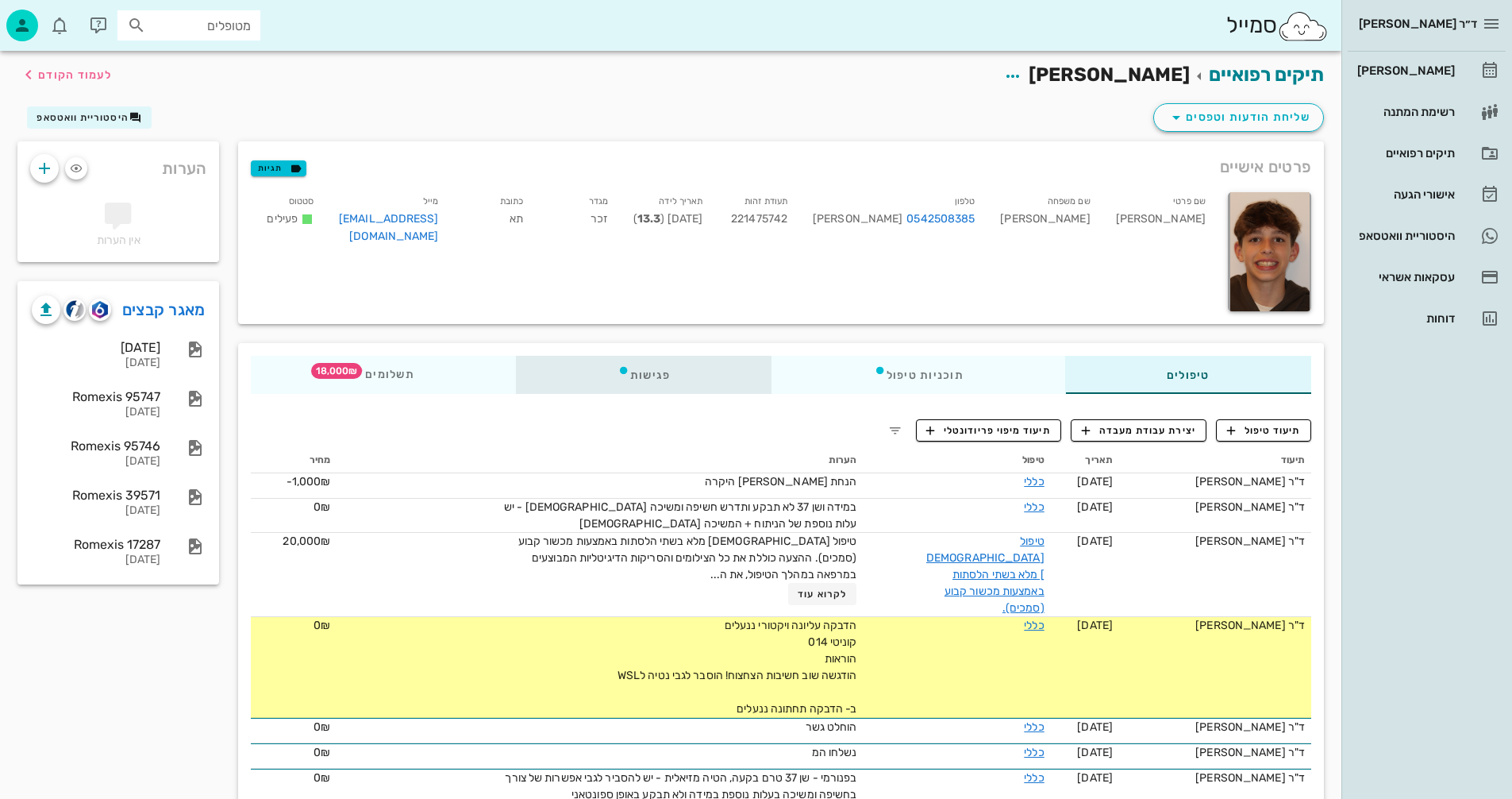
click at [660, 371] on div "פגישות" at bounding box center [644, 375] width 257 height 39
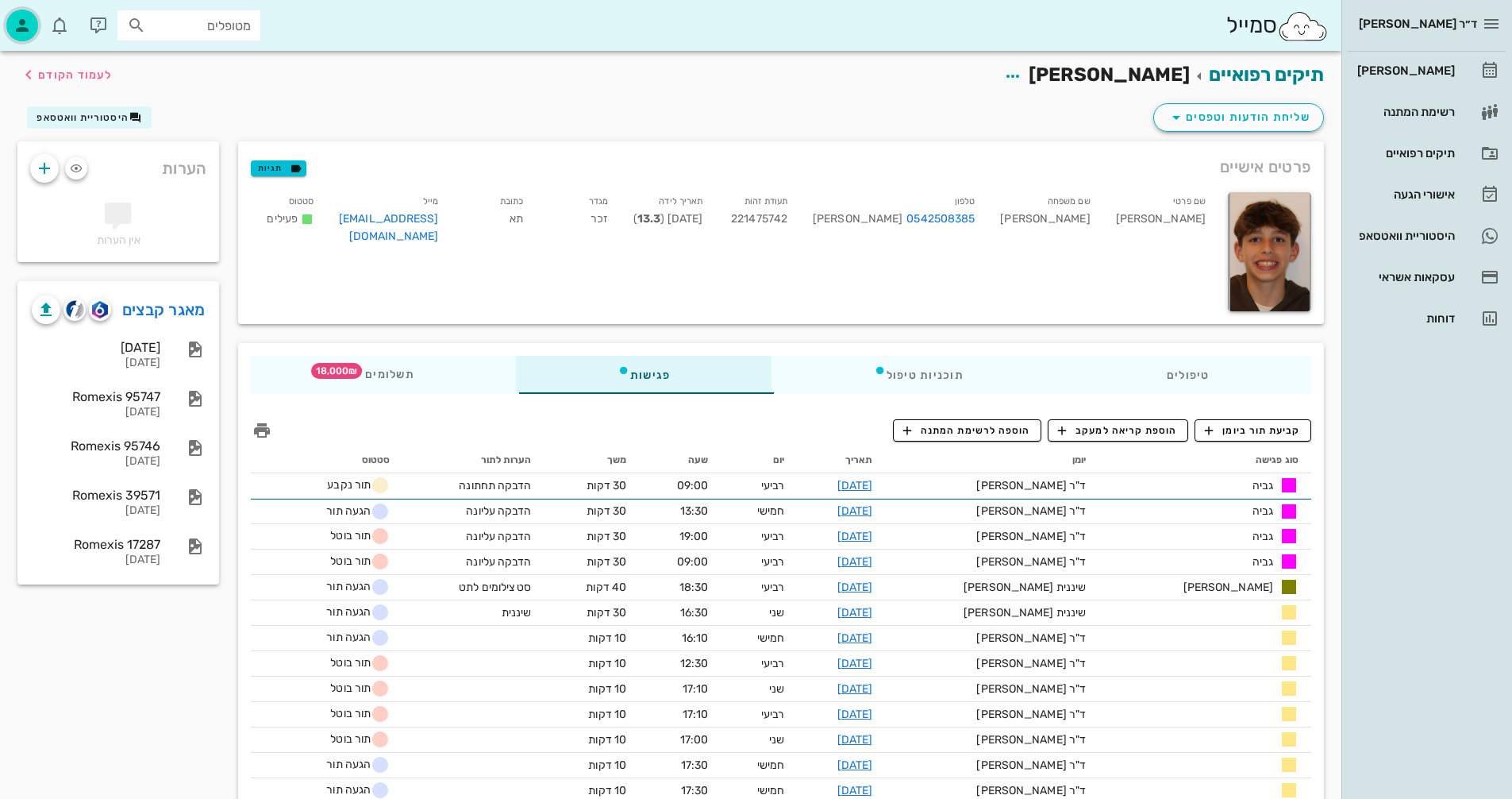
click at [23, 28] on icon "button" at bounding box center [23, 25] width 19 height 19
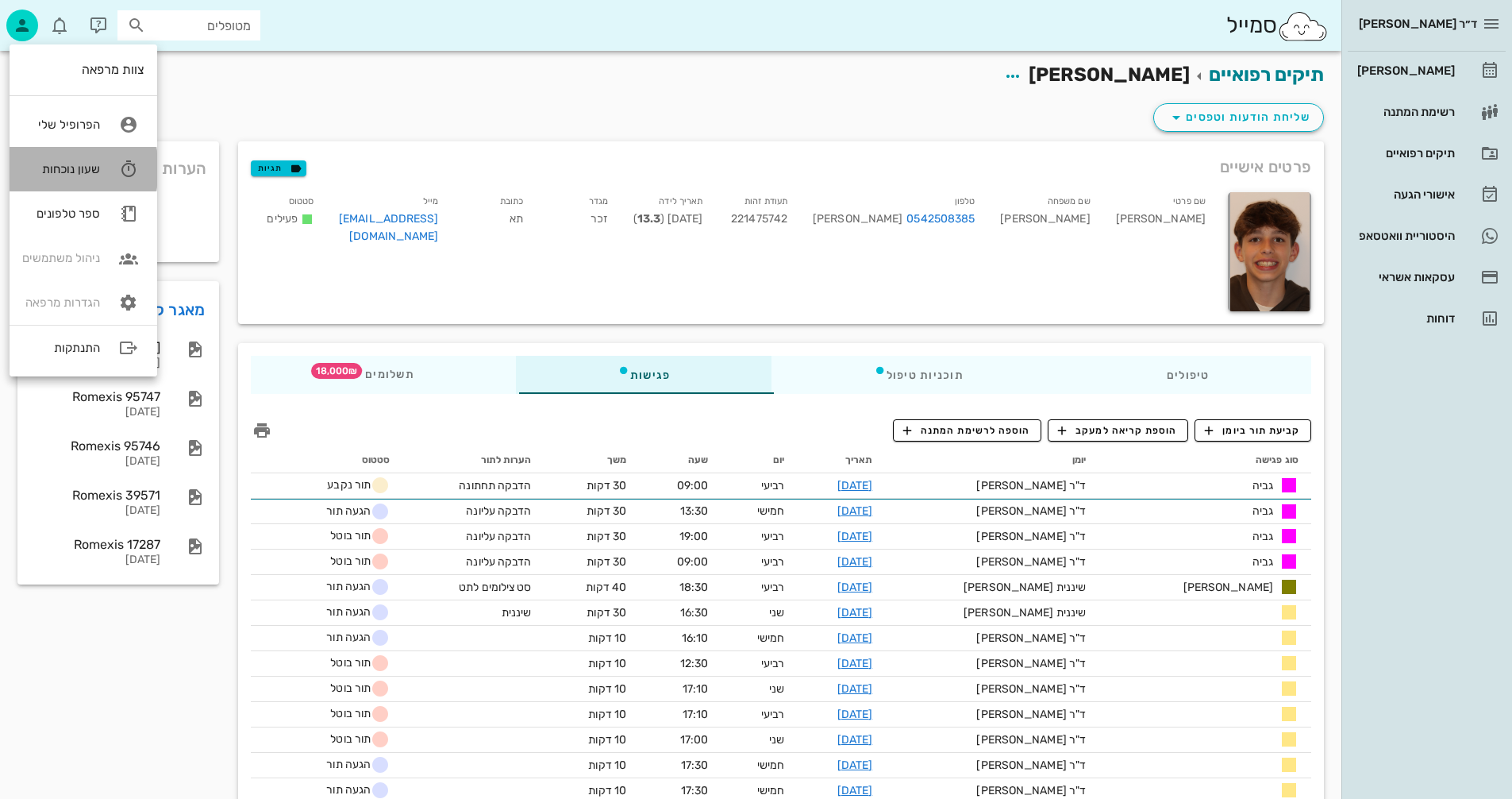
click at [84, 170] on div "שעון נוכחות" at bounding box center [61, 168] width 78 height 14
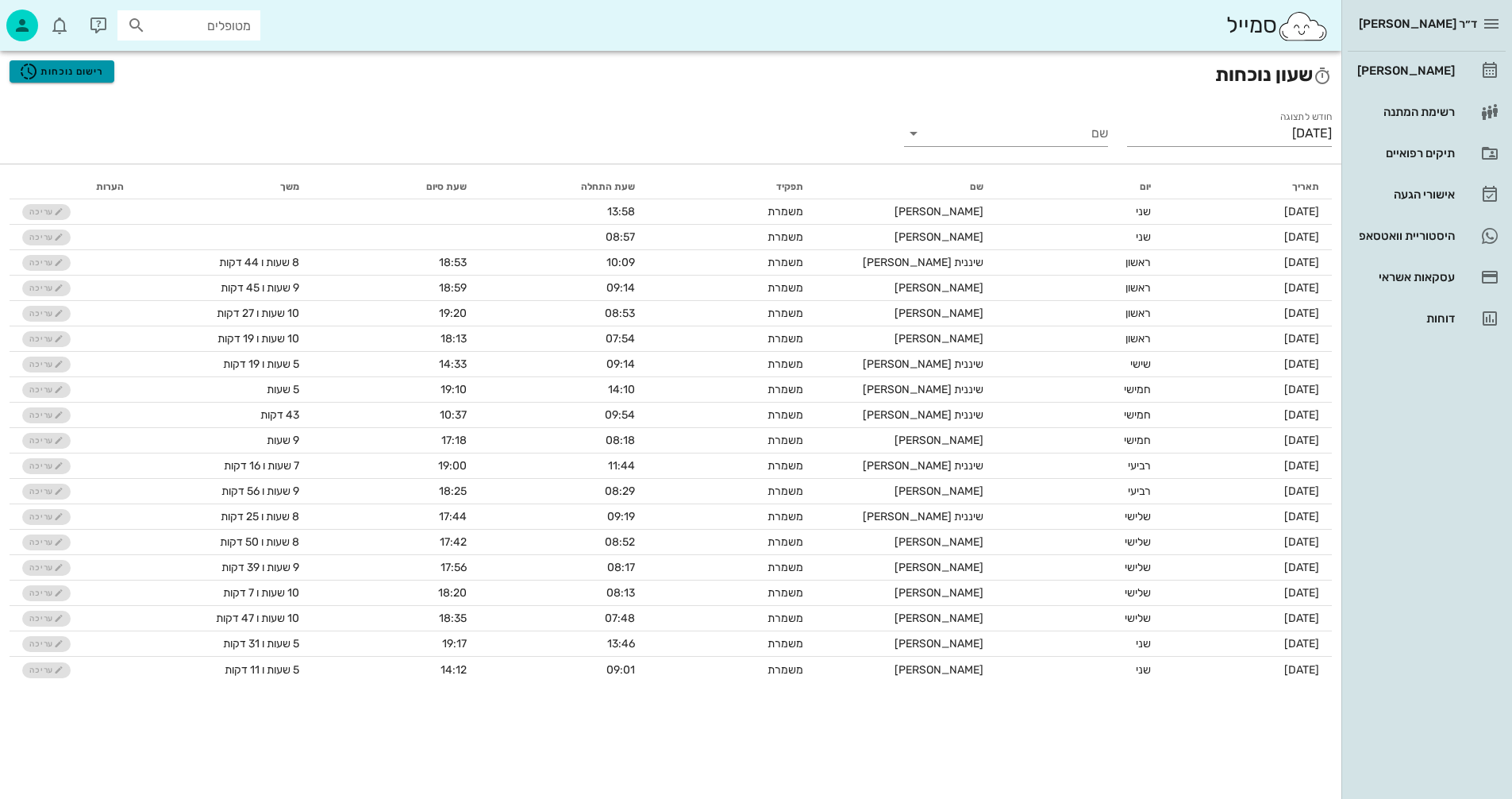
click at [72, 71] on span "רישום נוכחות" at bounding box center [61, 71] width 85 height 19
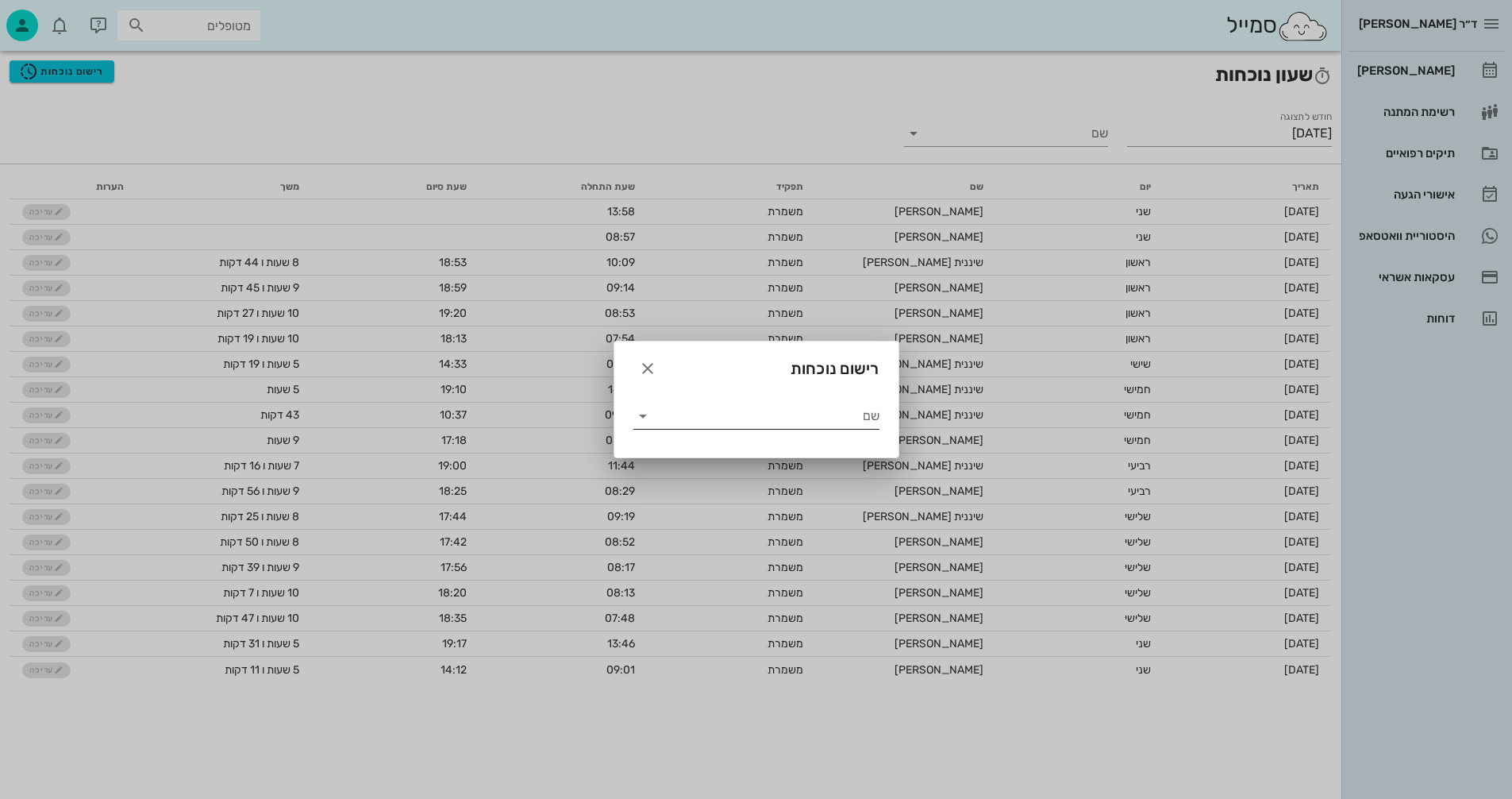
click at [756, 409] on input "שם" at bounding box center [768, 415] width 224 height 25
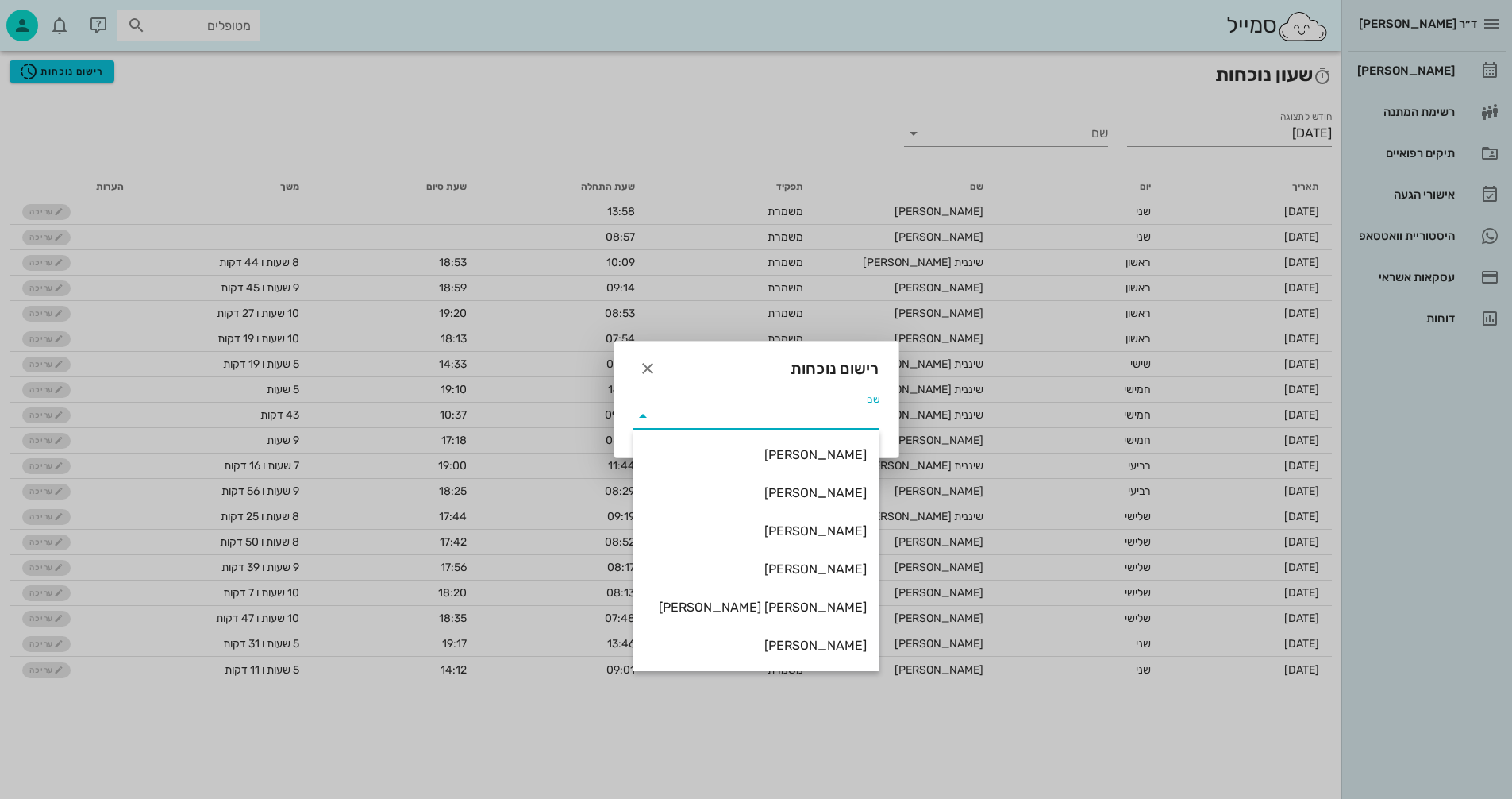
click at [803, 460] on div "[PERSON_NAME]" at bounding box center [756, 455] width 221 height 15
type input "[PERSON_NAME]"
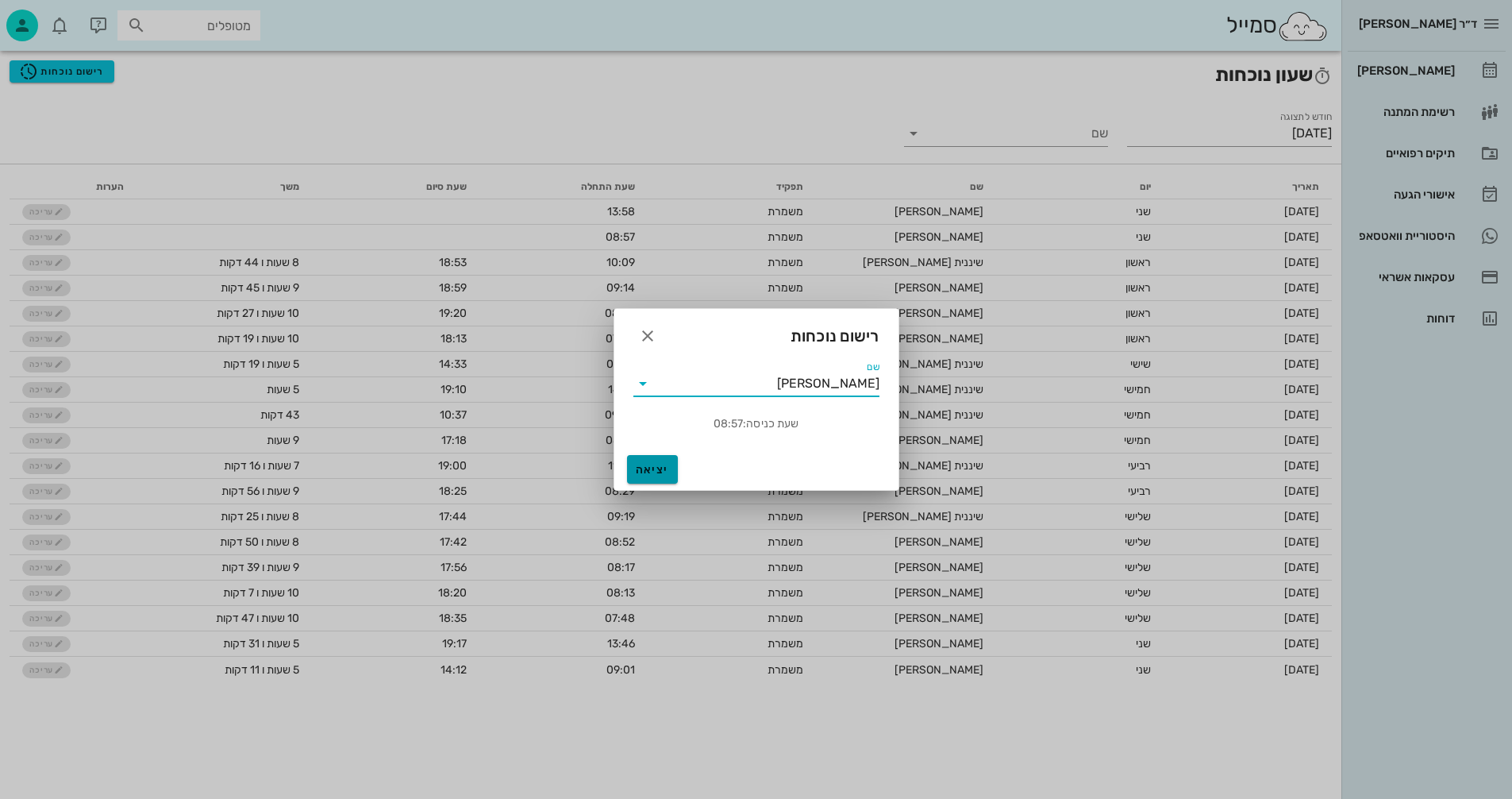
click at [653, 468] on span "יציאה" at bounding box center [652, 470] width 39 height 13
